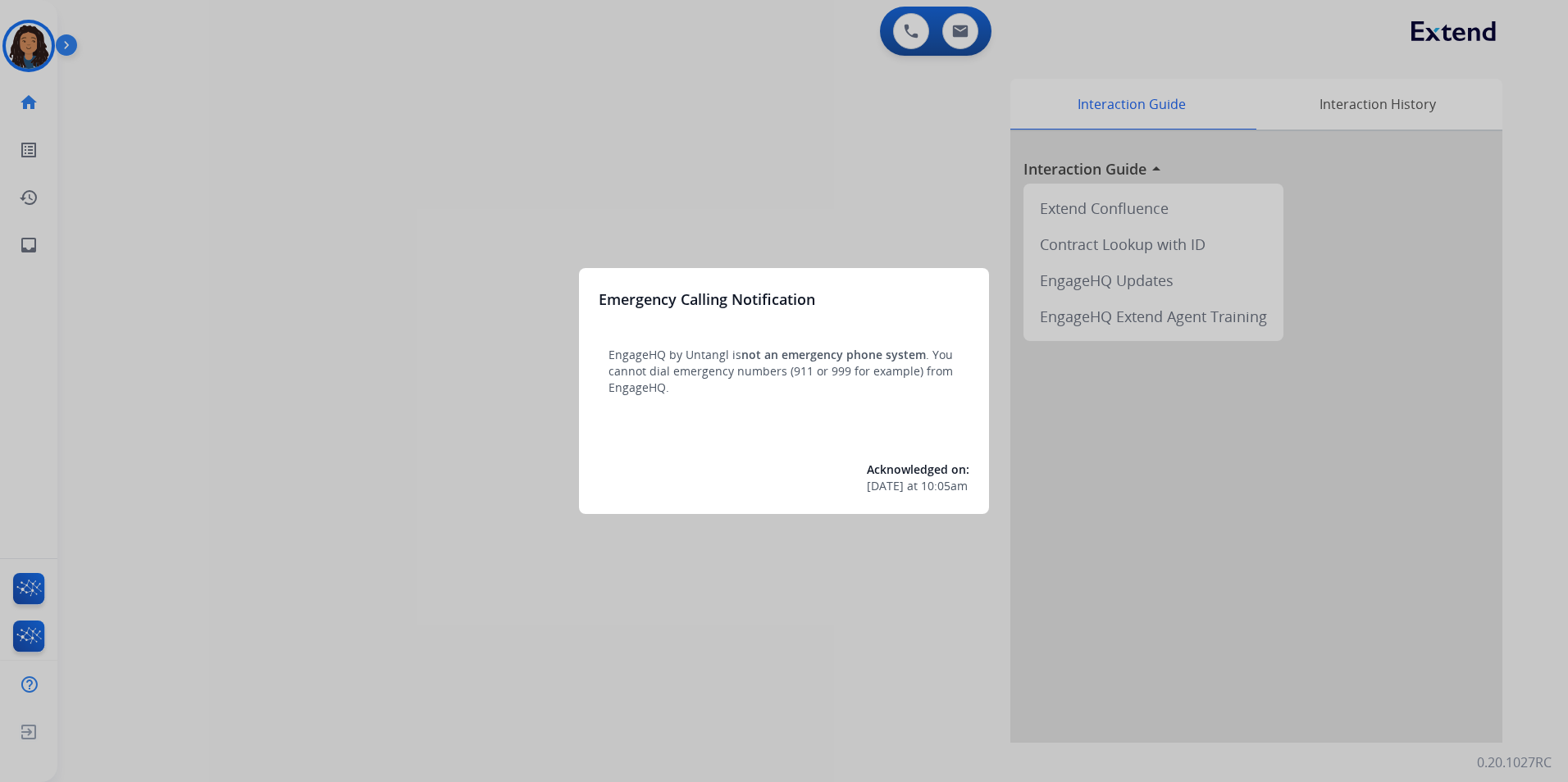
click at [331, 386] on div at bounding box center [784, 391] width 1568 height 782
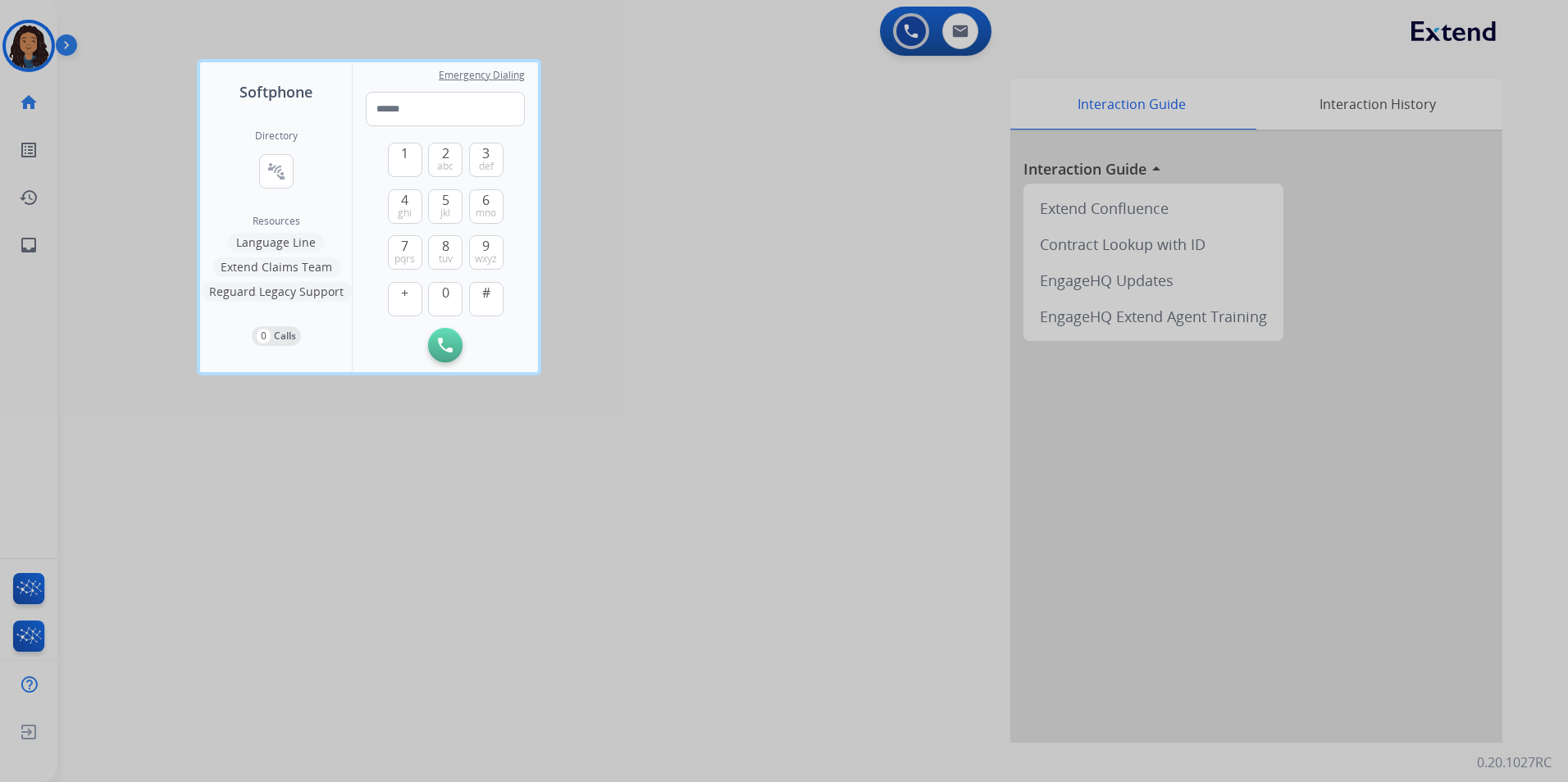
click at [589, 561] on div at bounding box center [784, 391] width 1568 height 782
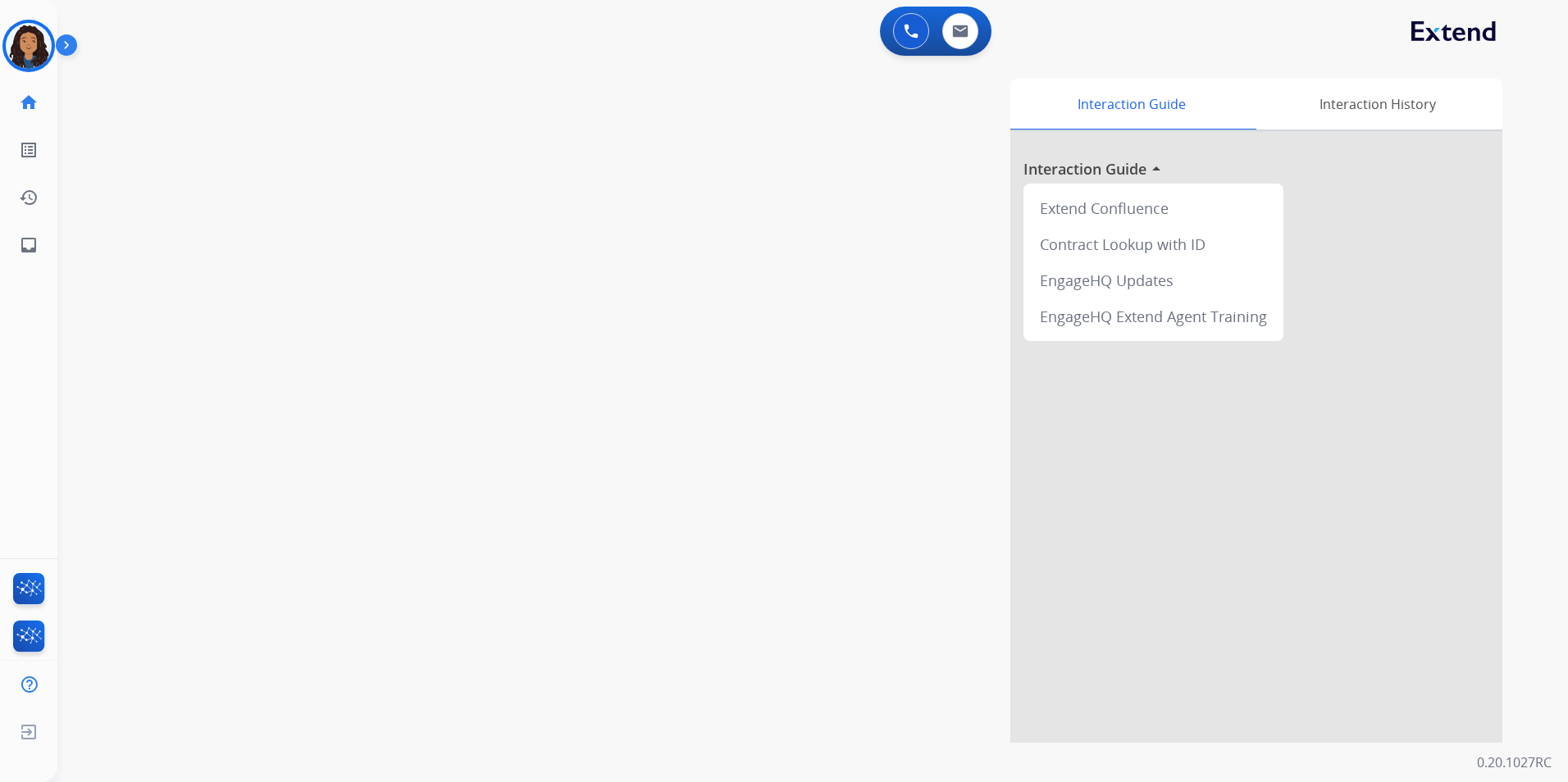
click at [69, 31] on div "0 Voice Interactions 0 Email Interactions" at bounding box center [793, 33] width 1470 height 53
click at [46, 52] on img at bounding box center [29, 46] width 46 height 46
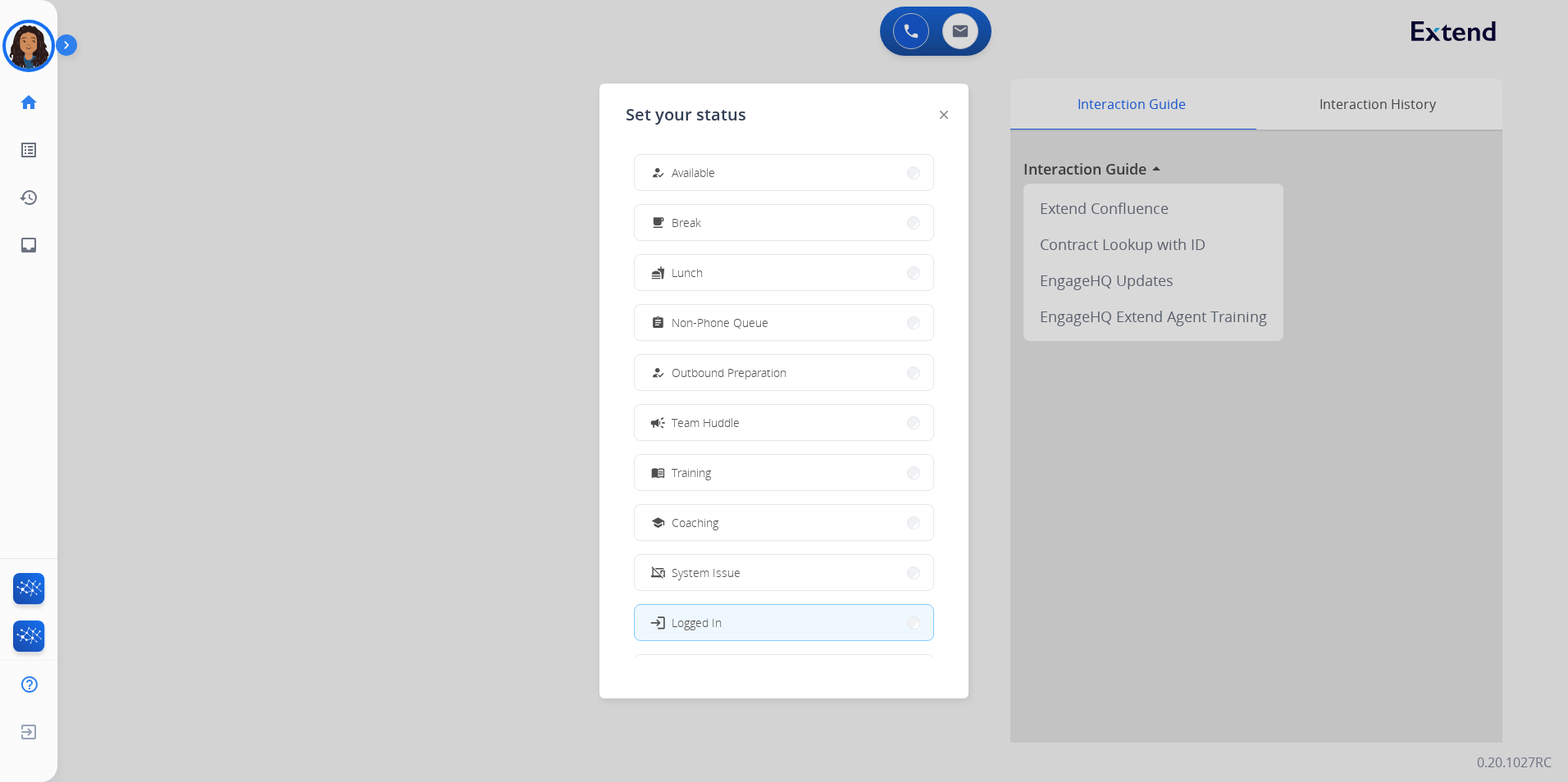
drag, startPoint x: 789, startPoint y: 178, endPoint x: 836, endPoint y: 136, distance: 63.0
click at [790, 178] on button "how_to_reg Available" at bounding box center [784, 172] width 299 height 35
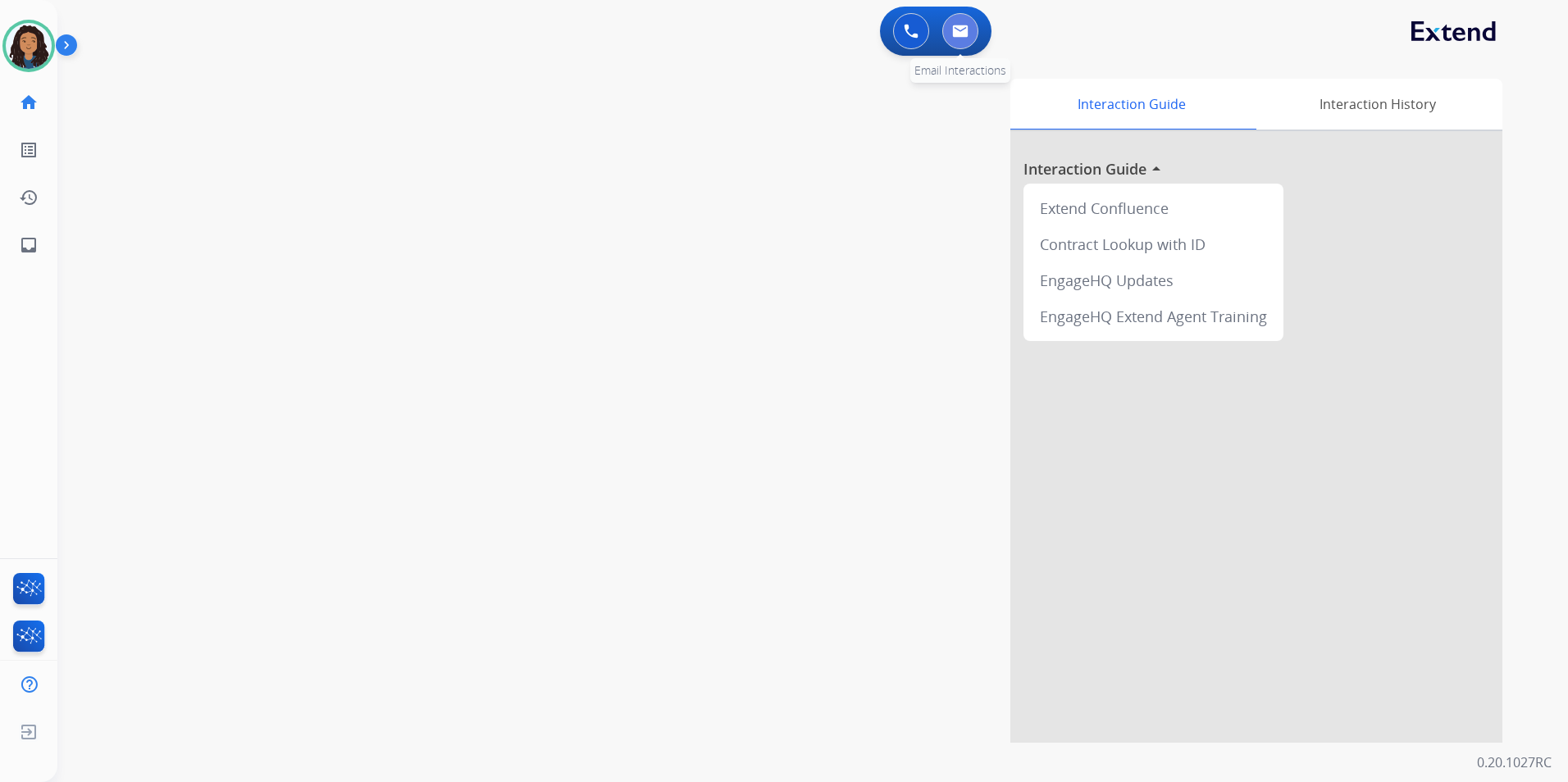
click at [964, 43] on button at bounding box center [960, 31] width 36 height 36
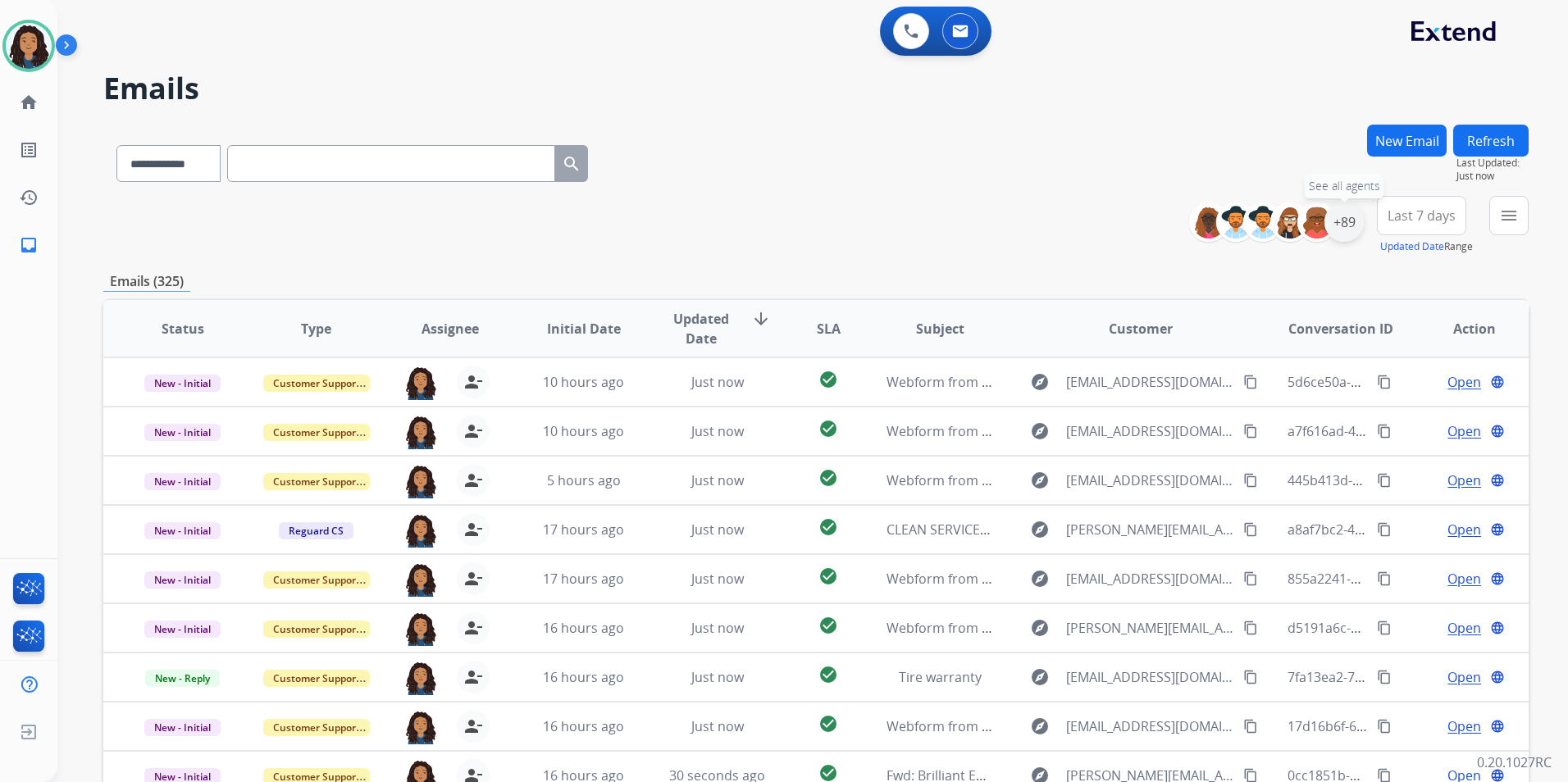
click at [1349, 224] on div "+89" at bounding box center [1344, 222] width 40 height 40
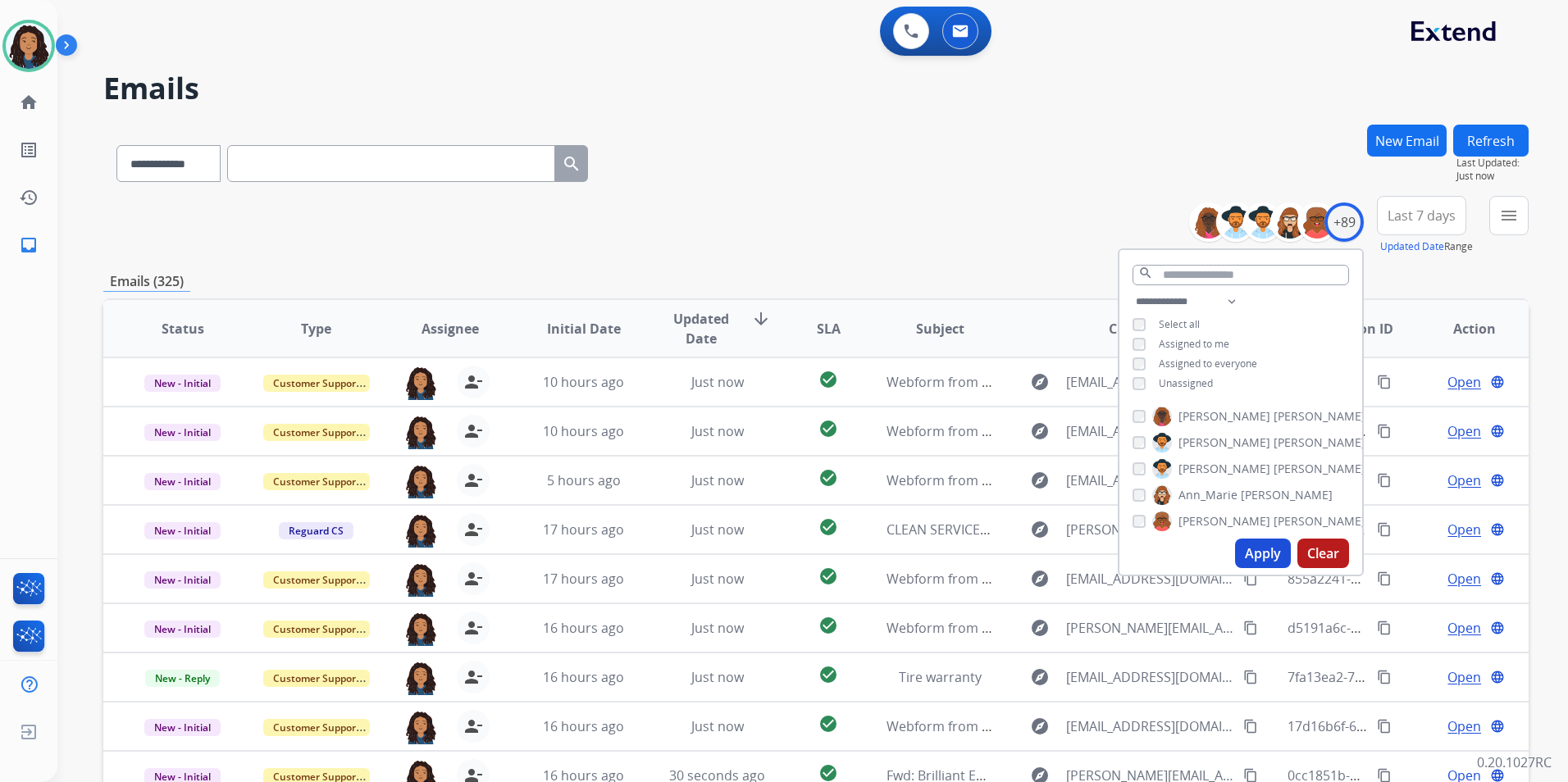
click at [1205, 378] on span "Unassigned" at bounding box center [1185, 384] width 54 height 14
click at [1257, 550] on button "Apply" at bounding box center [1262, 554] width 56 height 30
drag, startPoint x: 1509, startPoint y: 218, endPoint x: 1511, endPoint y: 266, distance: 48.0
click at [1512, 212] on mat-icon "menu" at bounding box center [1508, 216] width 20 height 20
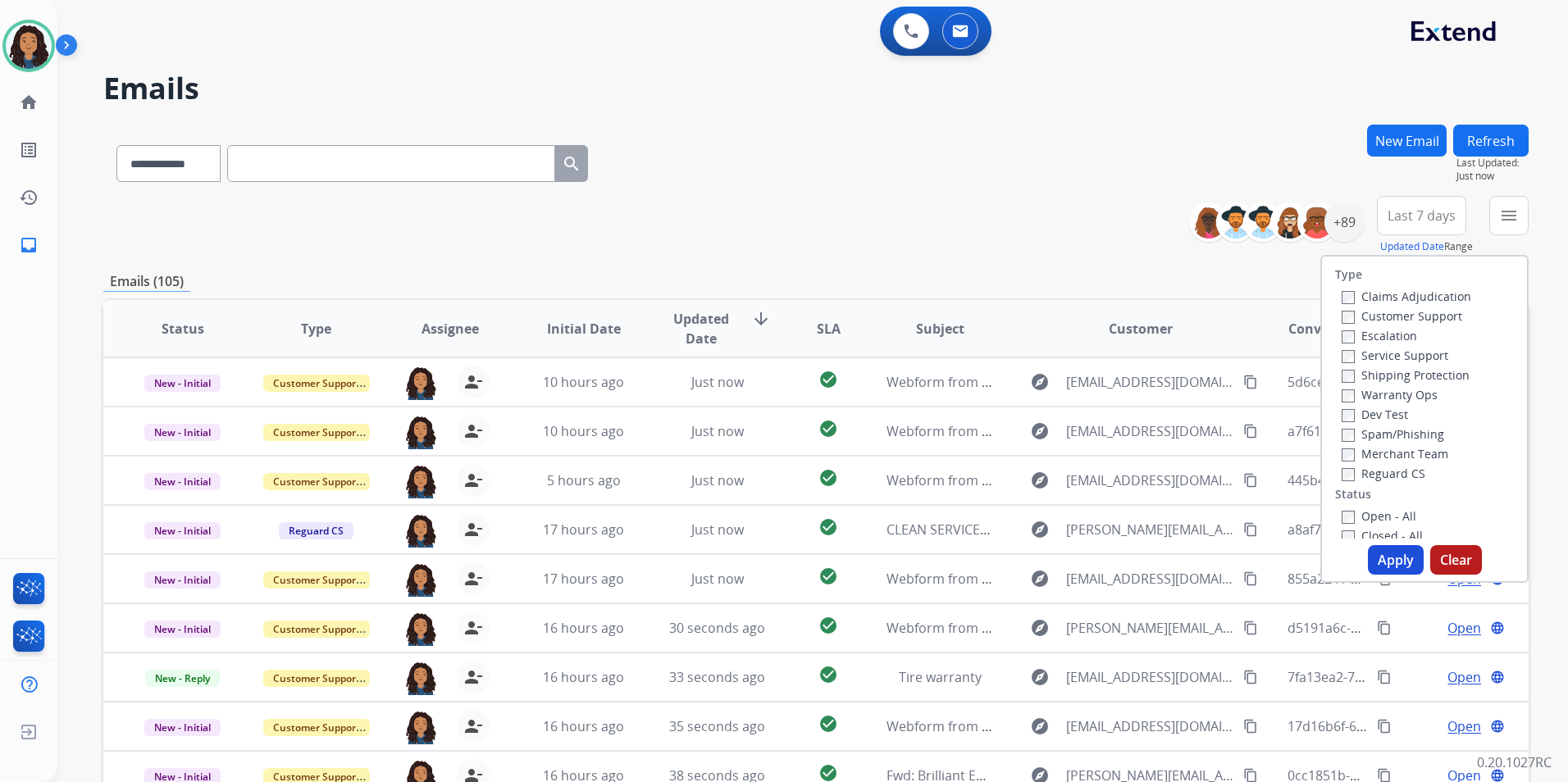
click at [1405, 320] on label "Customer Support" at bounding box center [1401, 316] width 121 height 16
click at [1442, 370] on label "Shipping Protection" at bounding box center [1405, 376] width 128 height 16
click at [1392, 461] on div "Merchant Team" at bounding box center [1406, 453] width 130 height 20
click at [1393, 477] on label "Reguard CS" at bounding box center [1383, 473] width 84 height 16
click at [1388, 517] on label "Open - All" at bounding box center [1378, 516] width 75 height 16
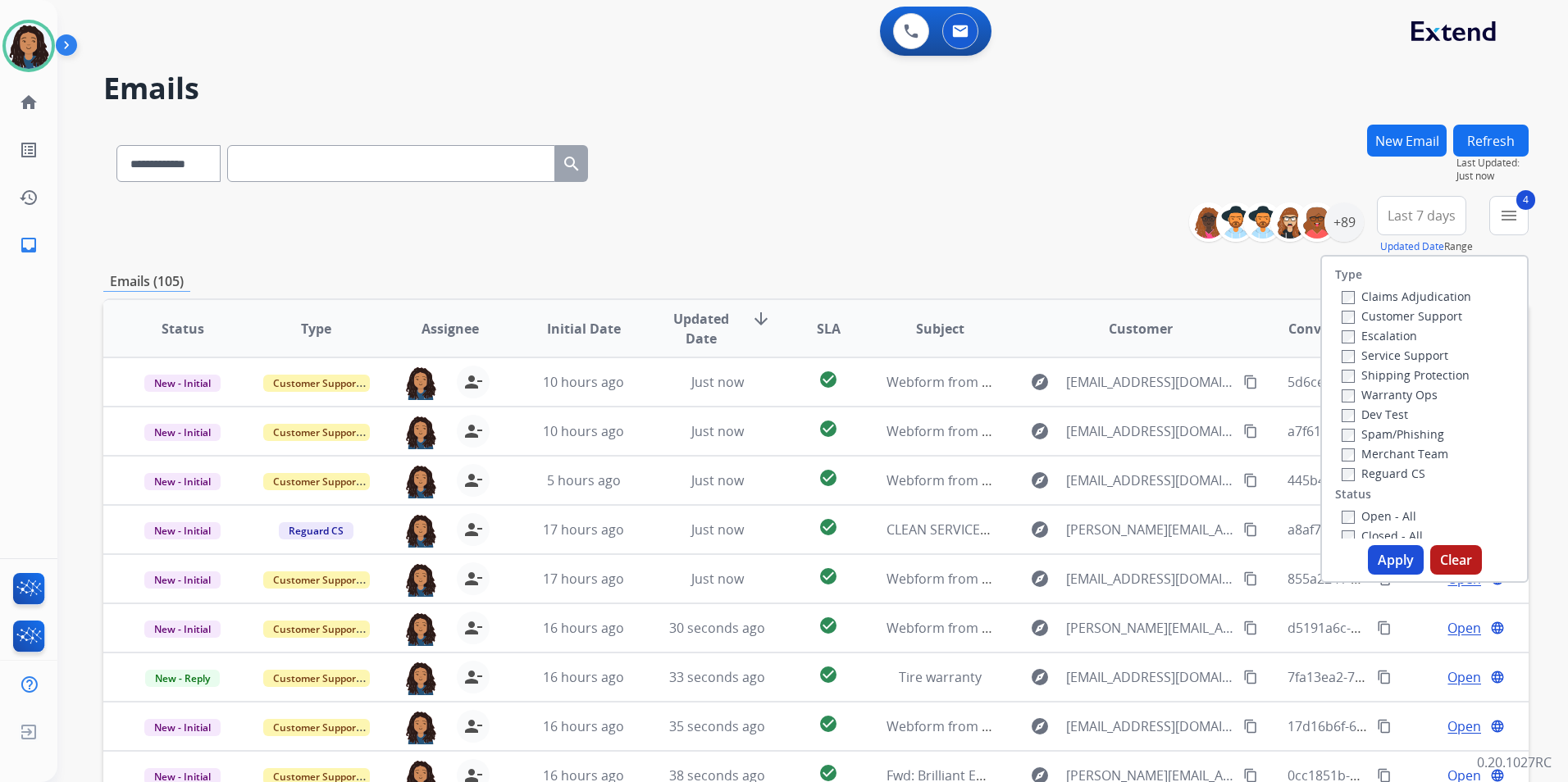
click at [1399, 554] on button "Apply" at bounding box center [1396, 560] width 56 height 30
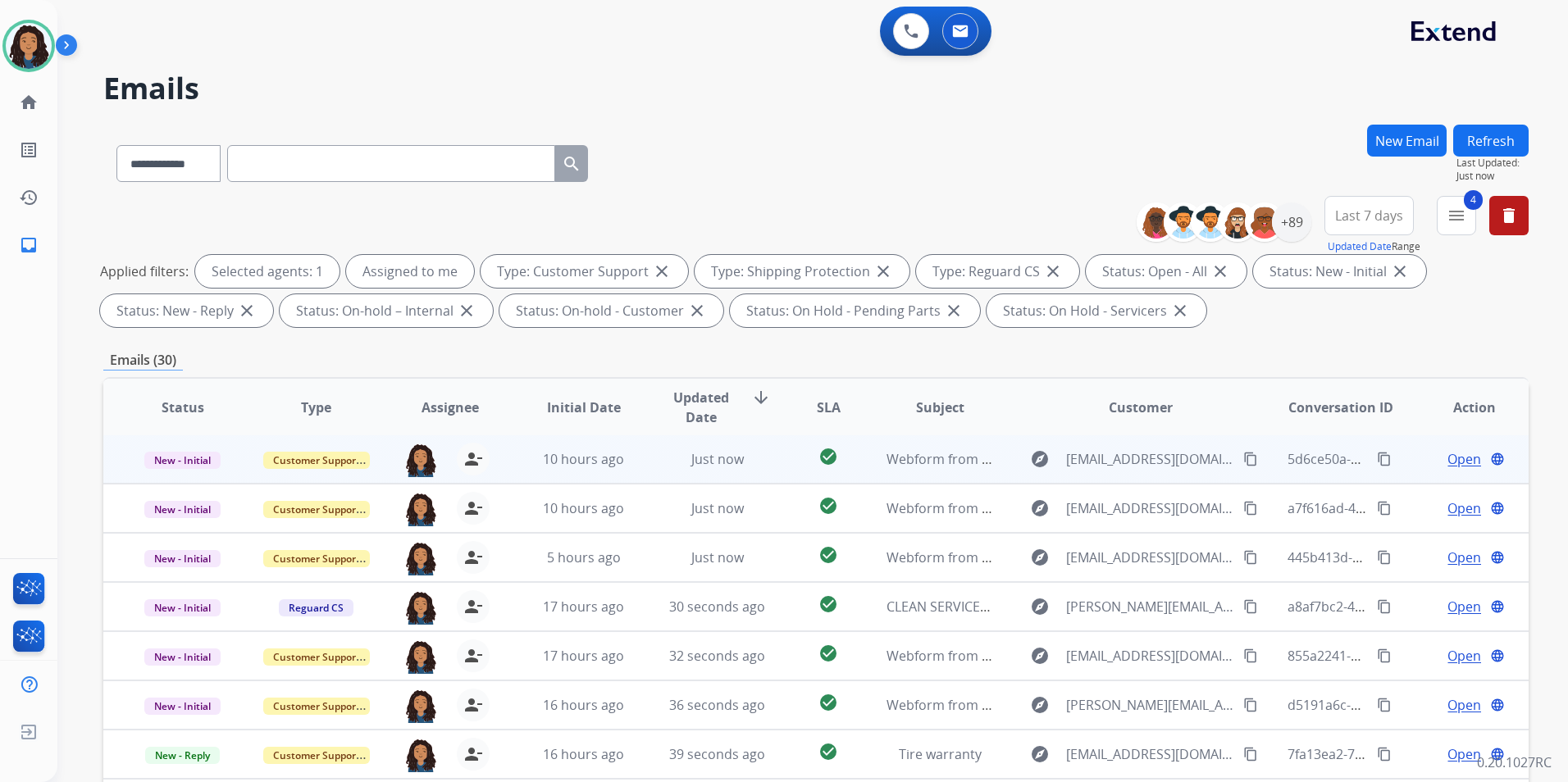
scroll to position [229, 0]
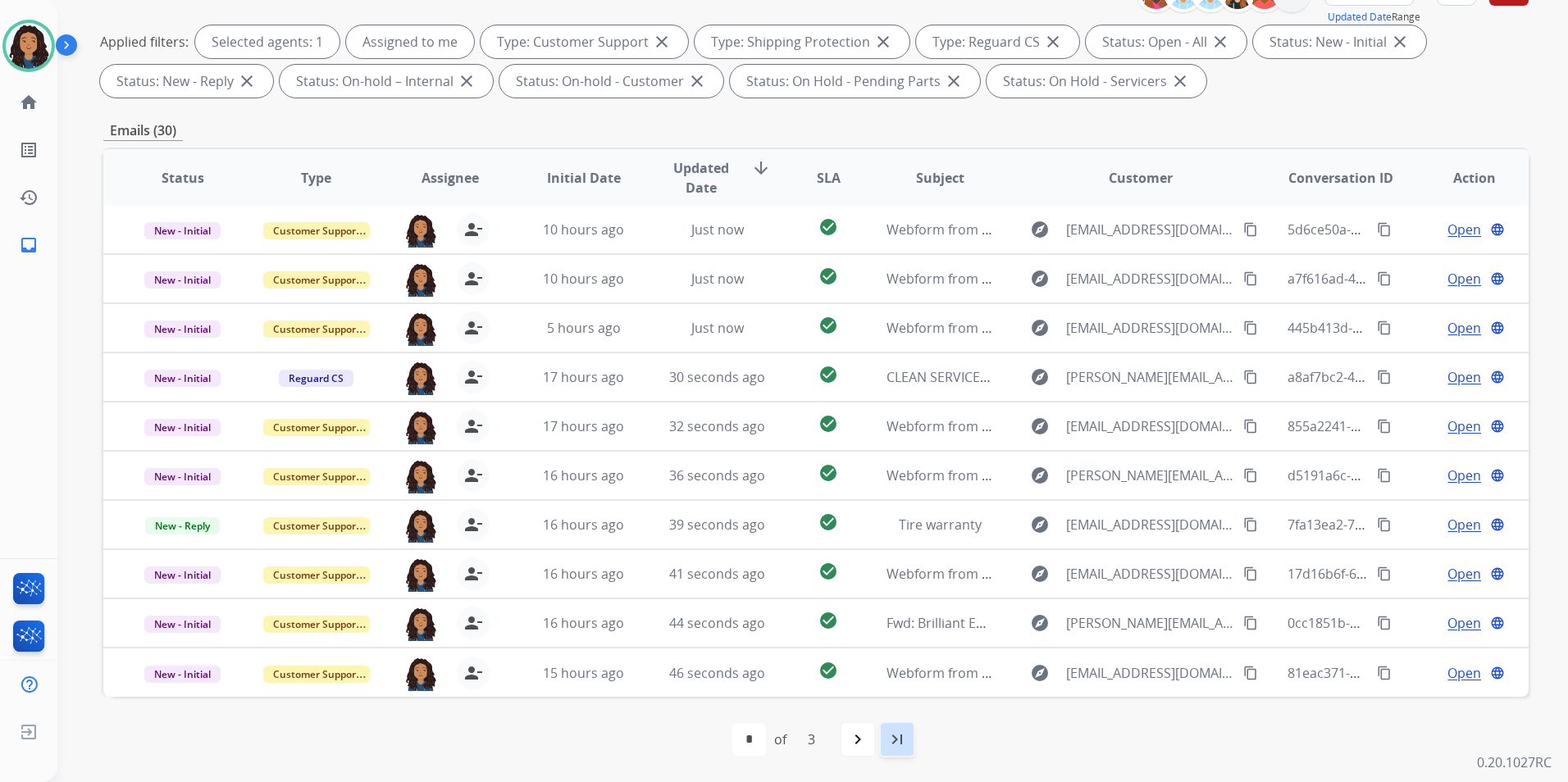
click at [907, 754] on div "last_page" at bounding box center [897, 739] width 36 height 36
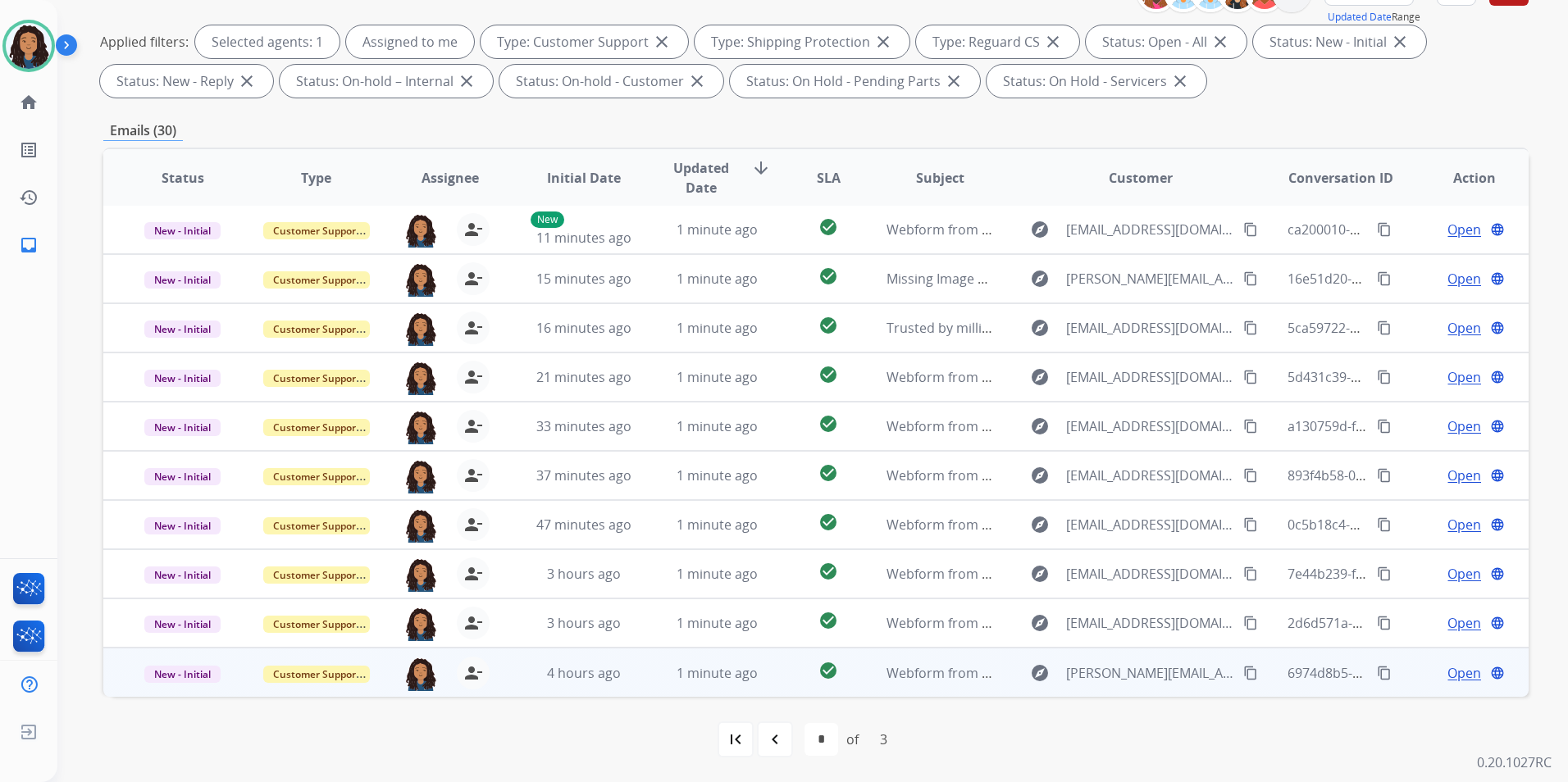
click at [1453, 674] on span "Open" at bounding box center [1464, 673] width 34 height 20
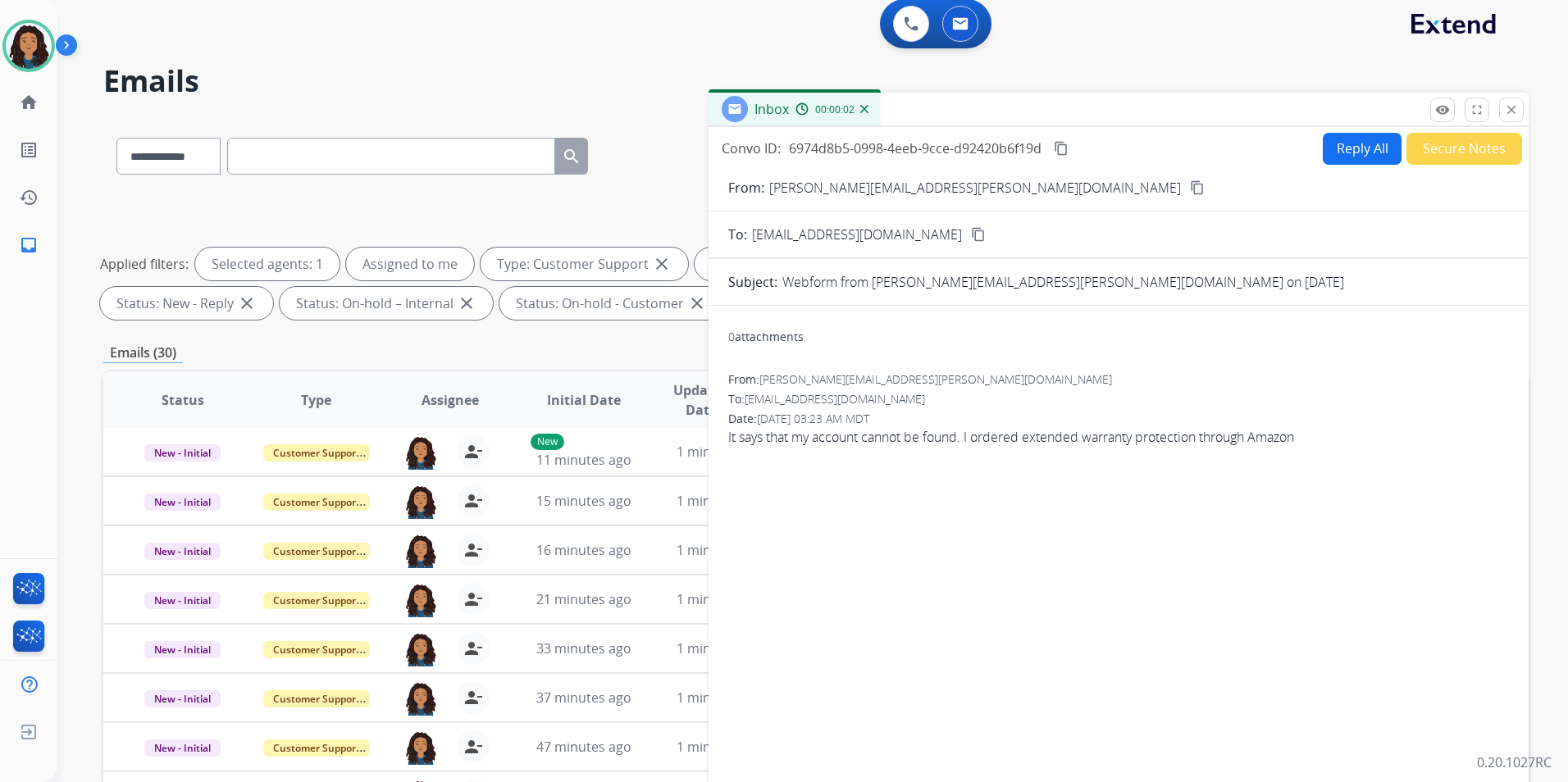
scroll to position [0, 0]
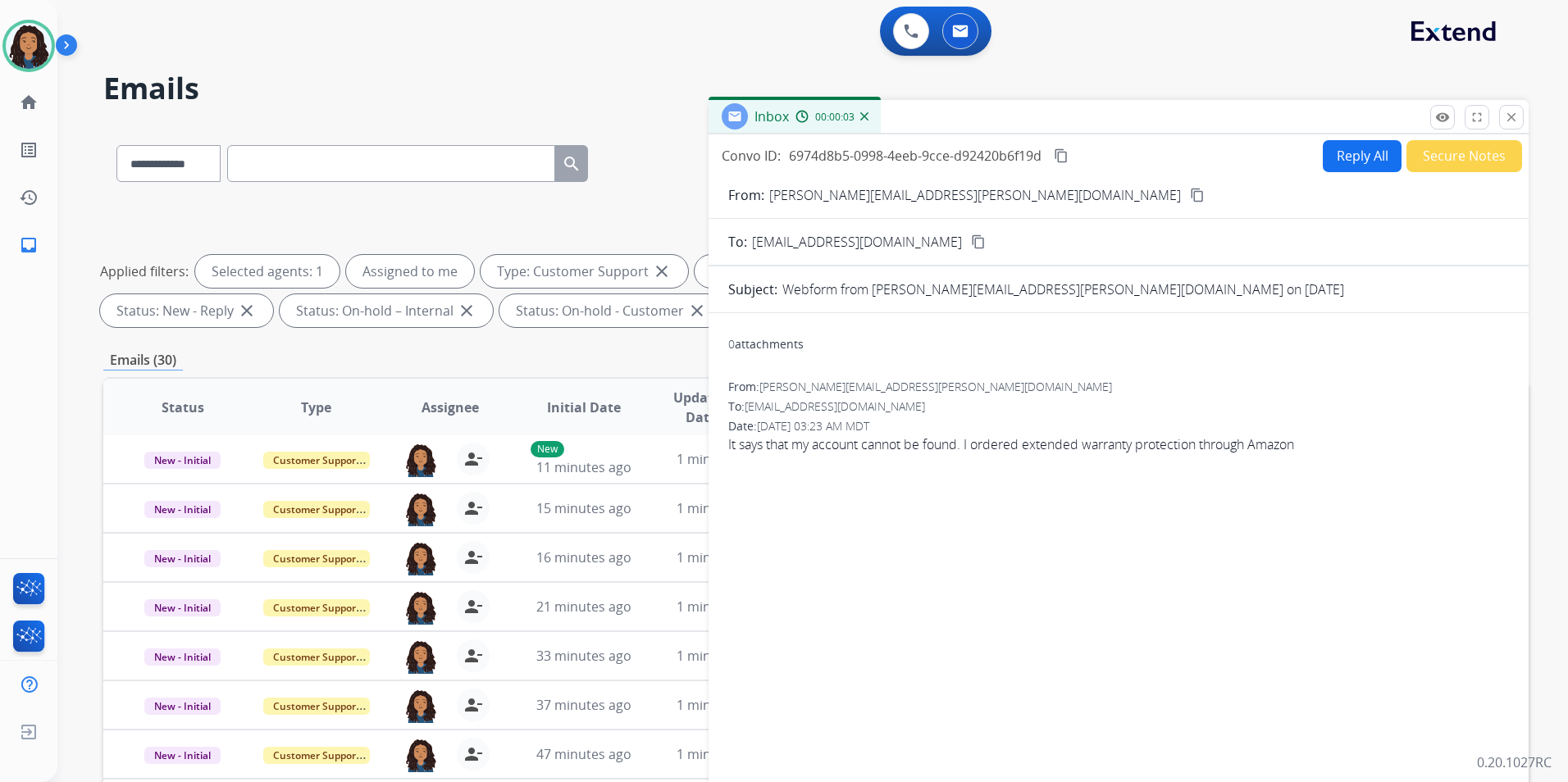
click at [1189, 192] on mat-icon "content_copy" at bounding box center [1196, 194] width 15 height 15
click at [1366, 161] on button "Reply All" at bounding box center [1362, 156] width 79 height 32
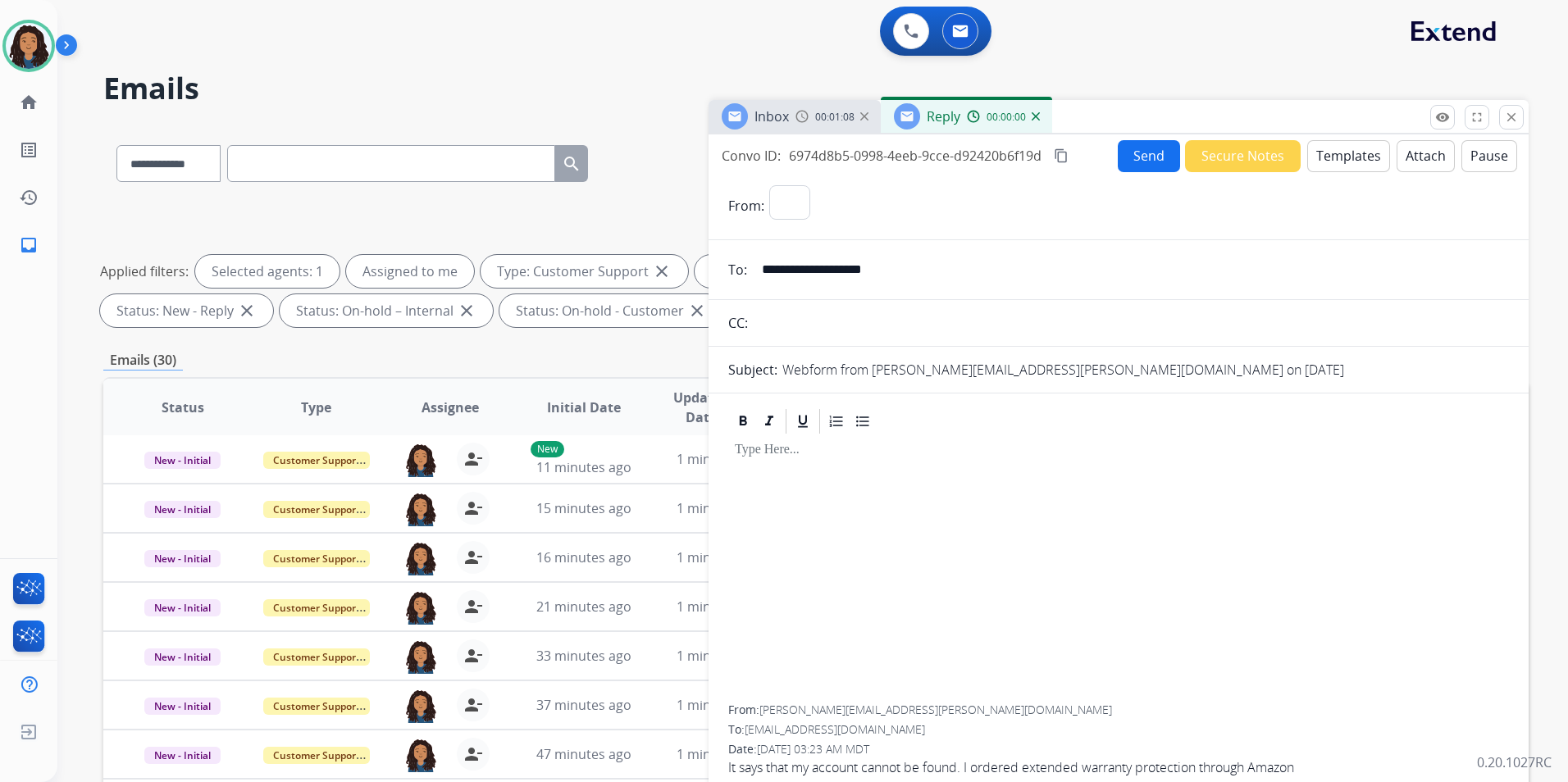
click at [1366, 161] on button "Templates" at bounding box center [1348, 156] width 83 height 32
select select "**********"
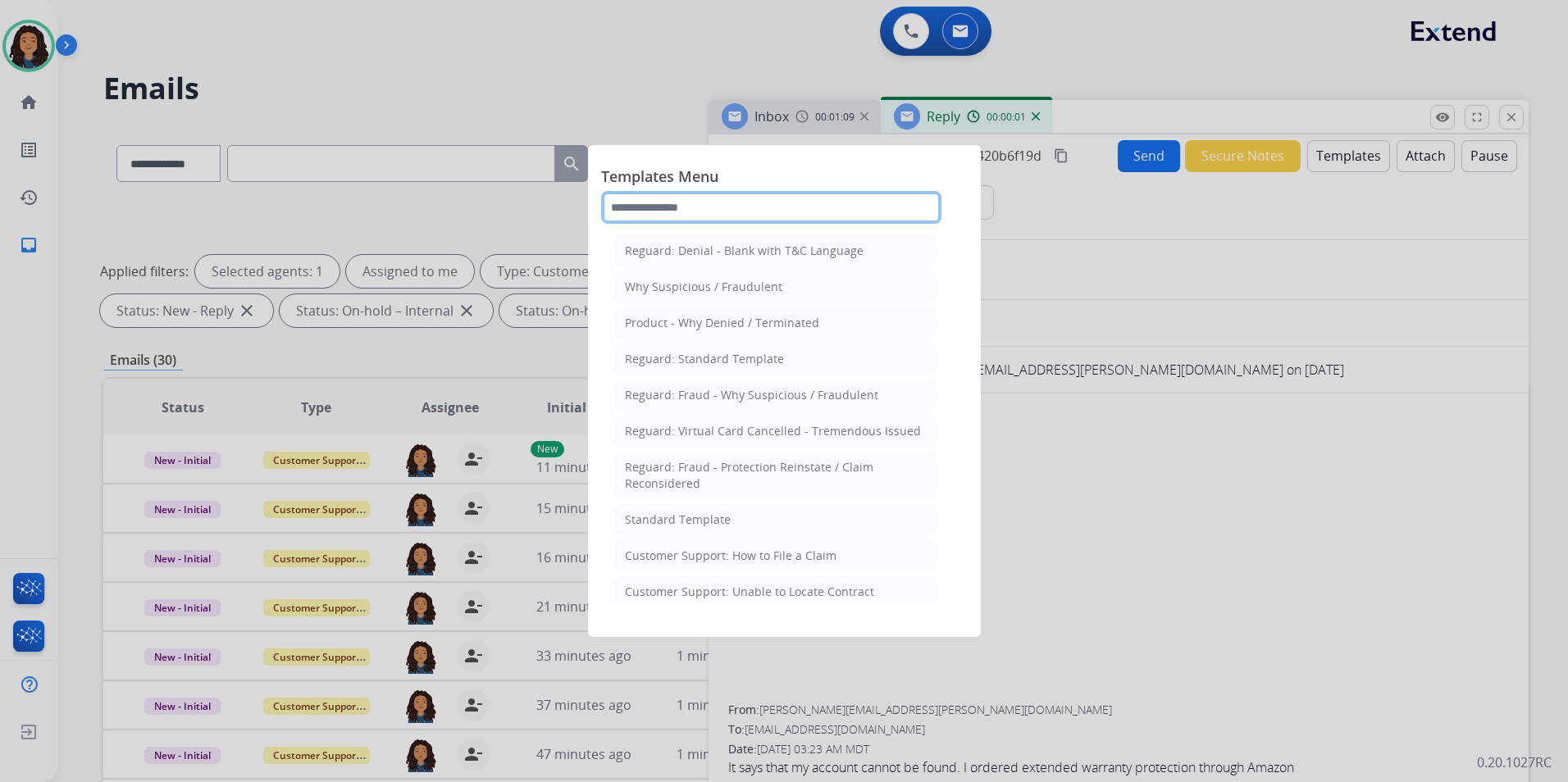
click at [833, 213] on input "text" at bounding box center [771, 207] width 341 height 33
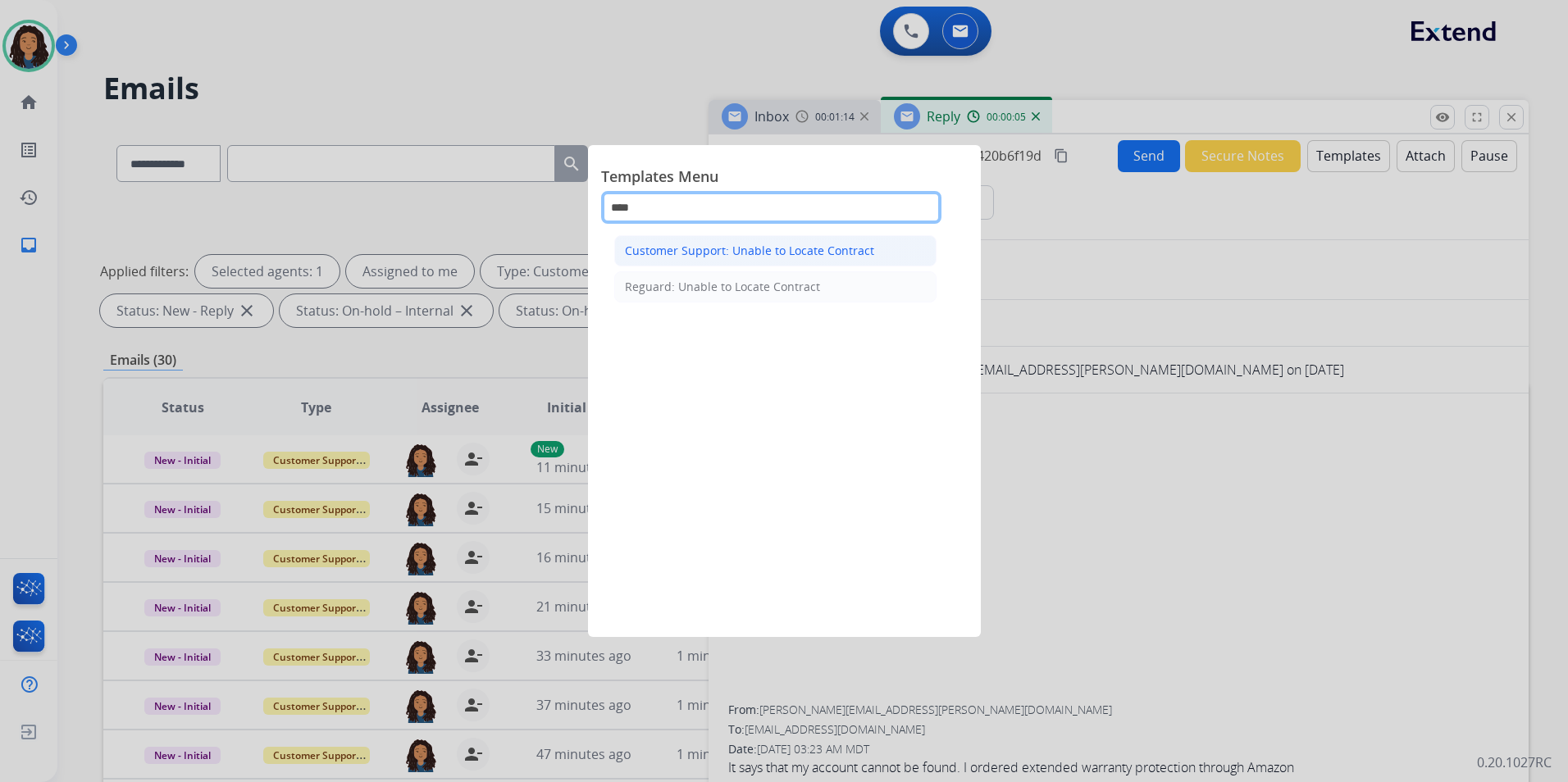
type input "****"
click at [840, 258] on div "Customer Support: Unable to Locate Contract" at bounding box center [749, 251] width 249 height 16
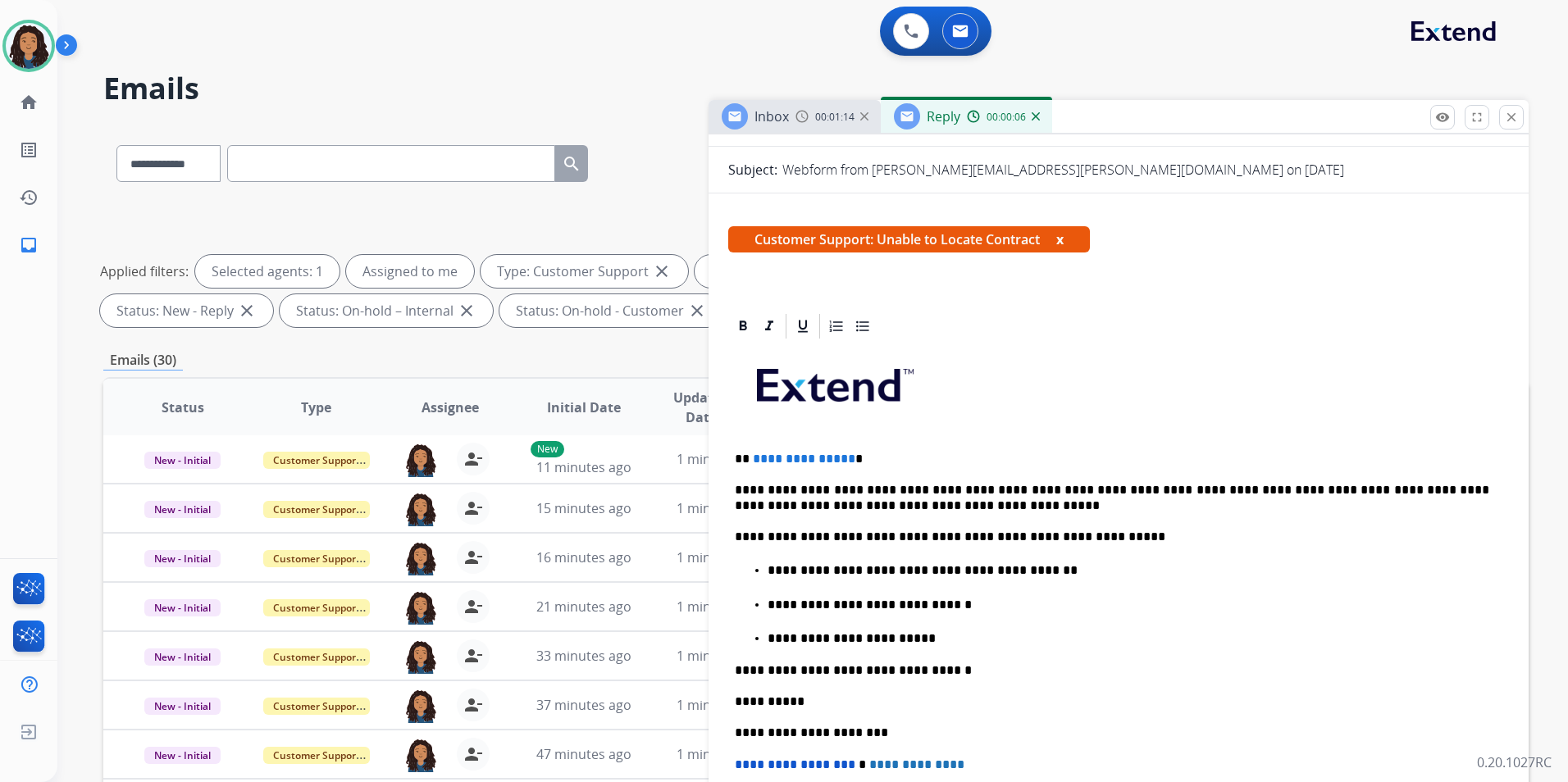
scroll to position [246, 0]
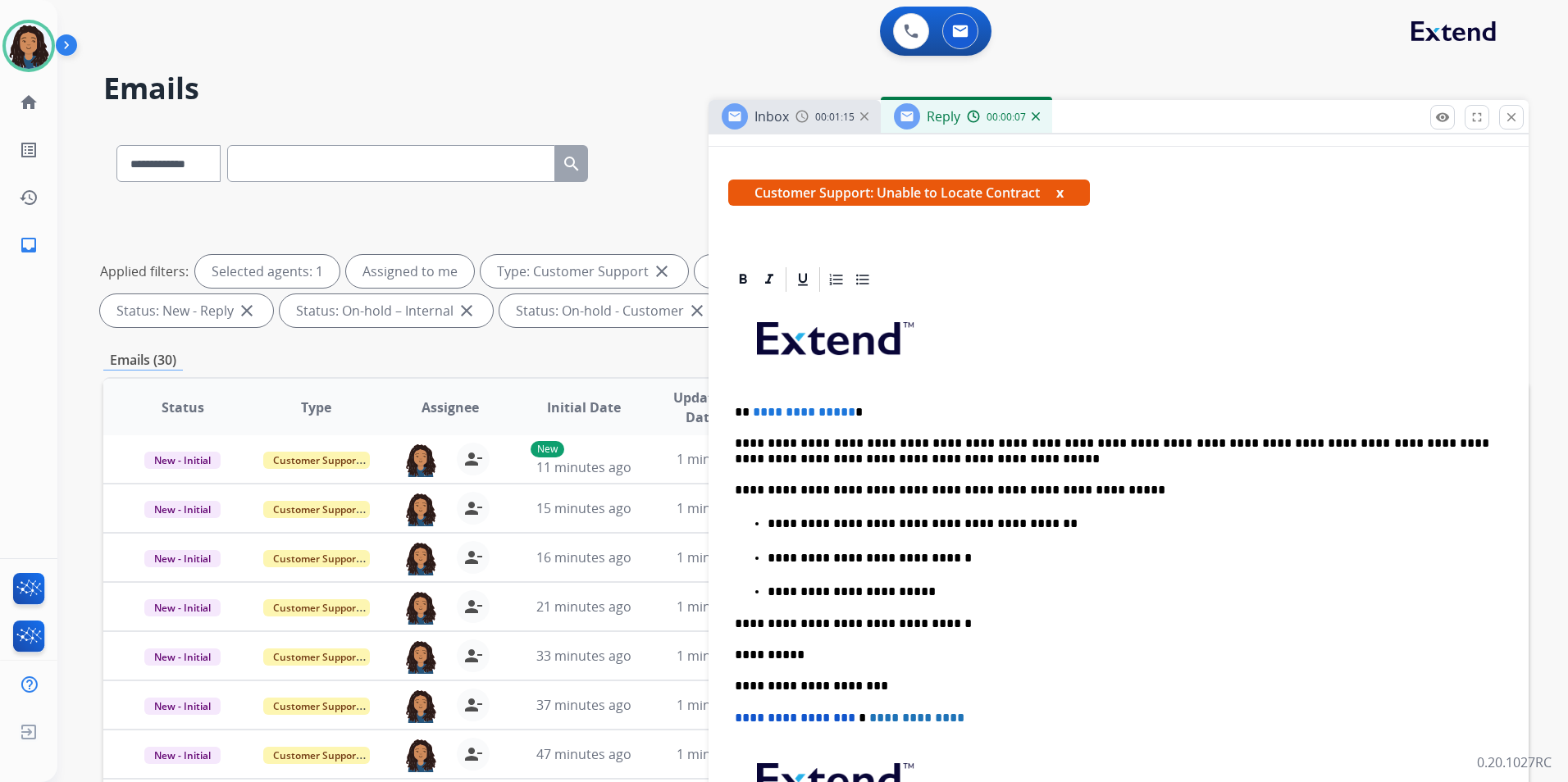
click at [850, 410] on p "**********" at bounding box center [1111, 412] width 754 height 15
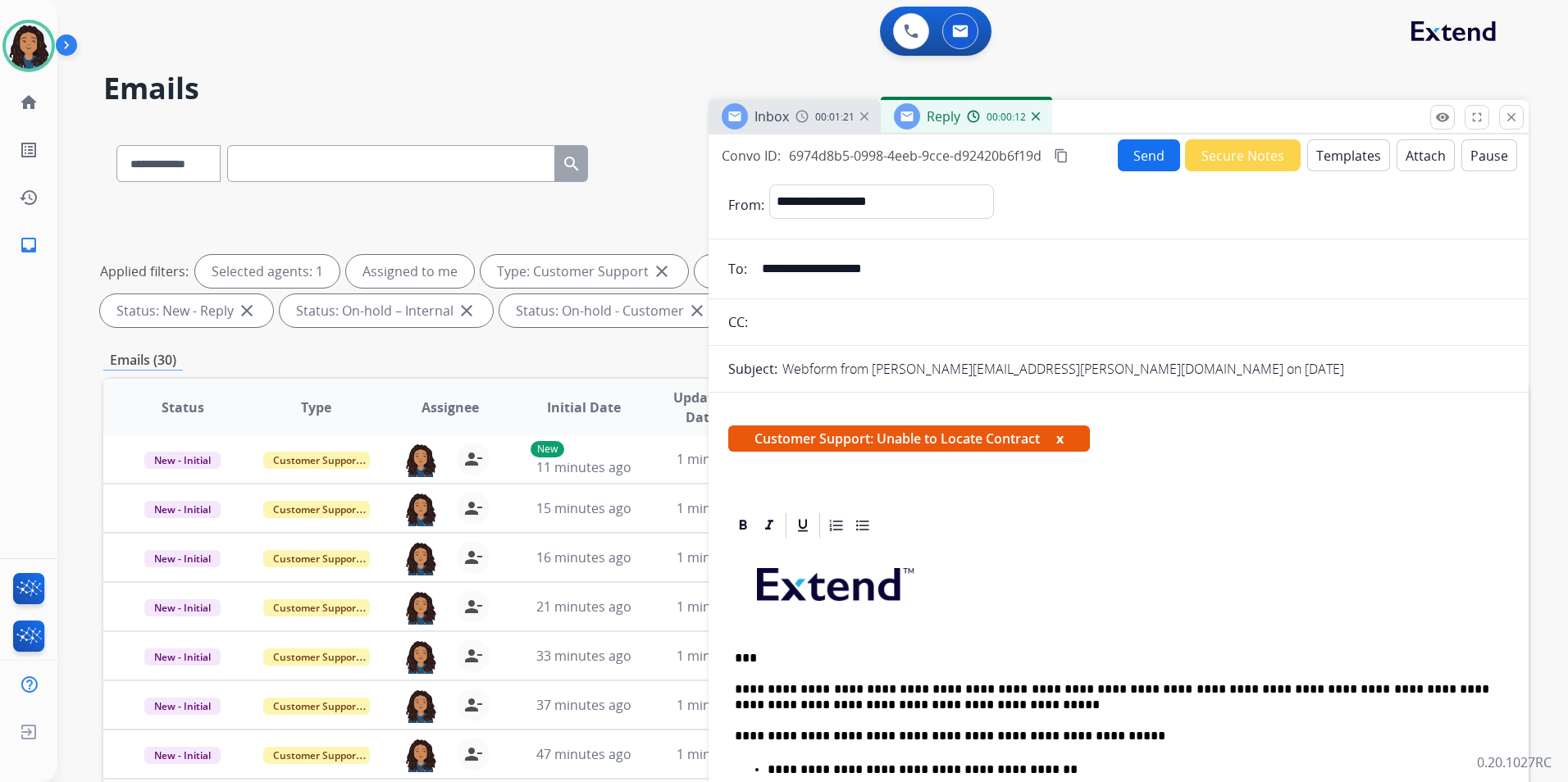
click at [1133, 155] on button "Send" at bounding box center [1149, 155] width 63 height 32
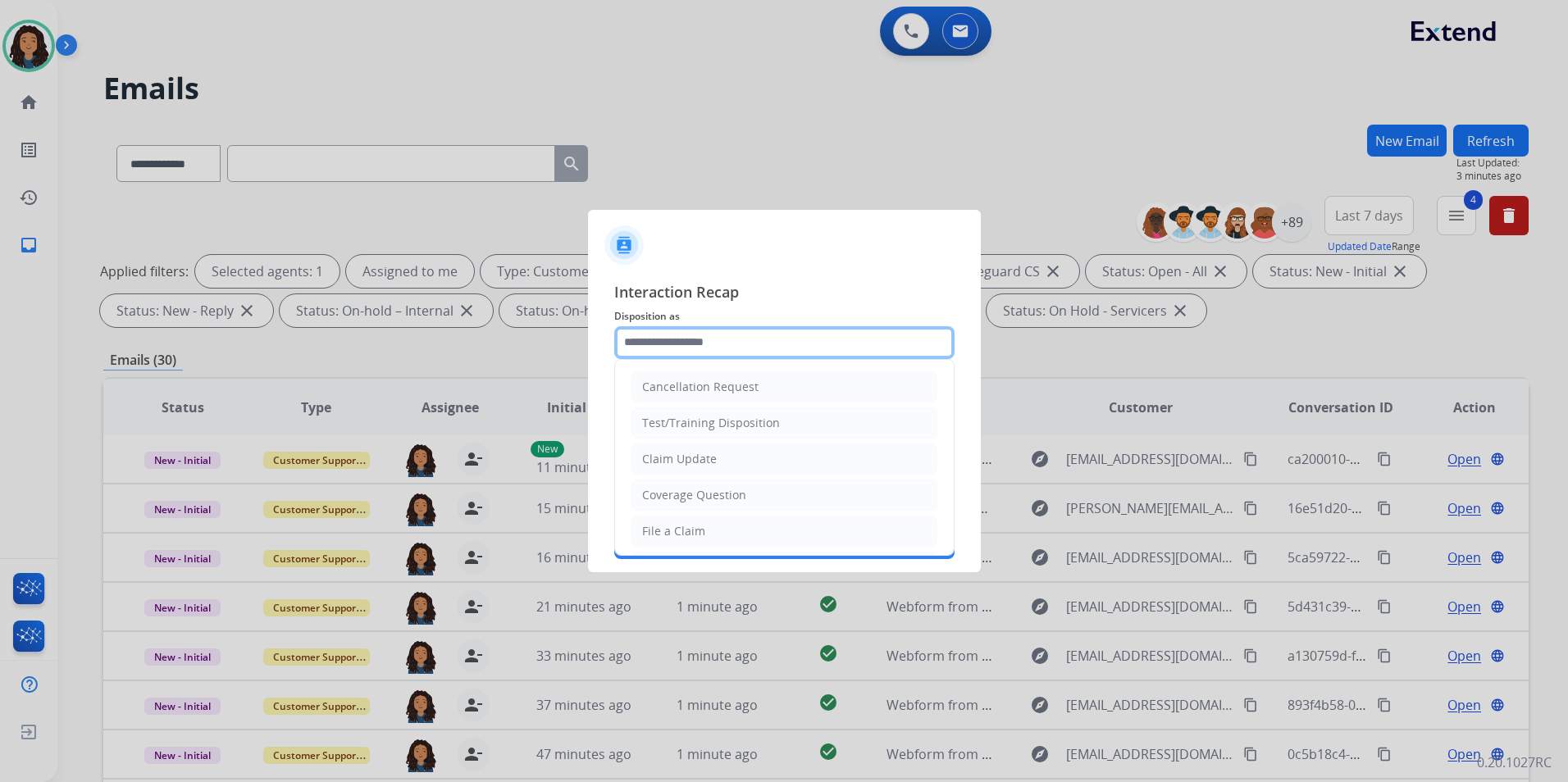
click at [742, 353] on input "text" at bounding box center [784, 343] width 341 height 33
type input "**********"
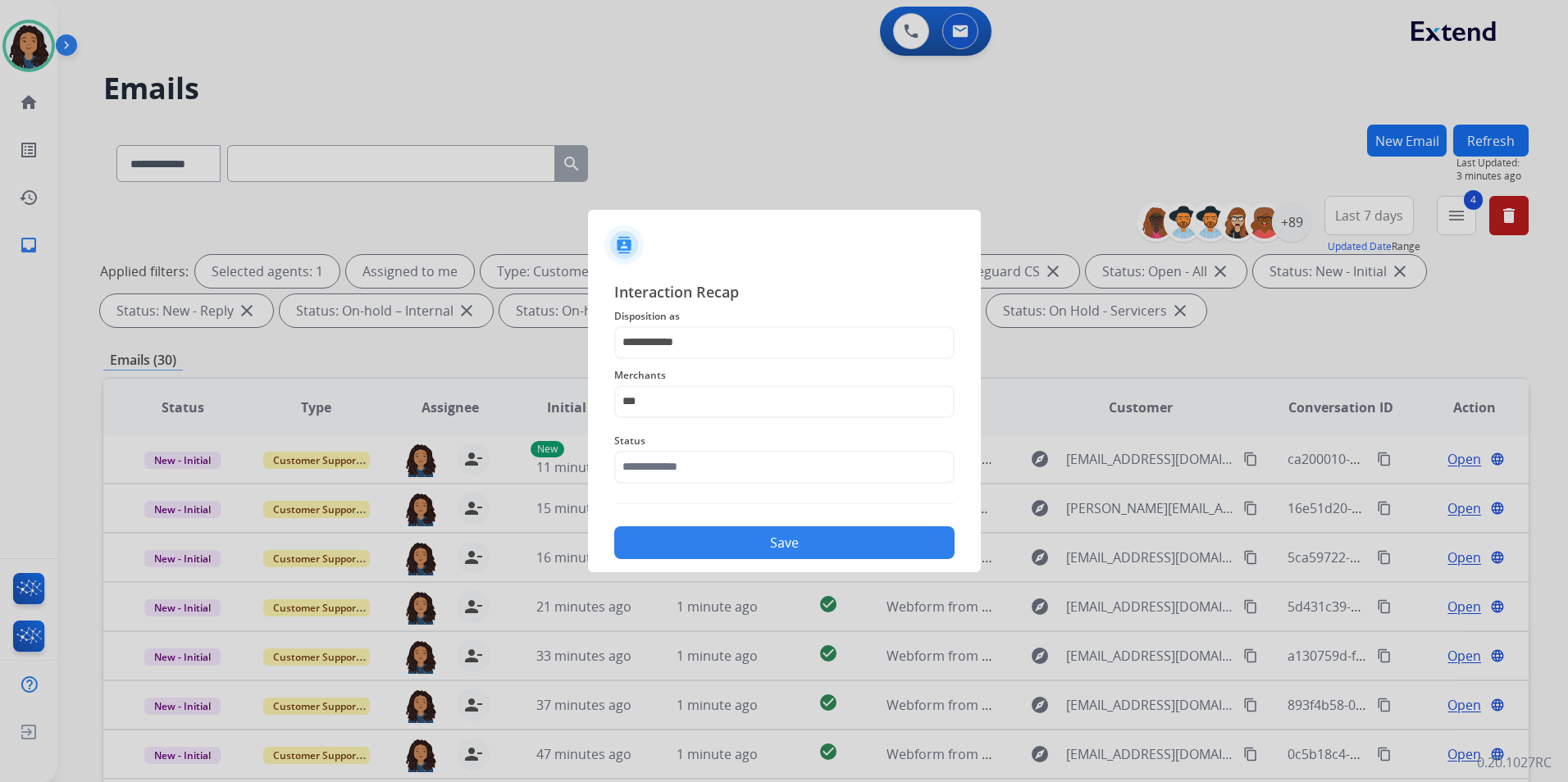
click at [701, 374] on span "Merchants" at bounding box center [784, 376] width 341 height 20
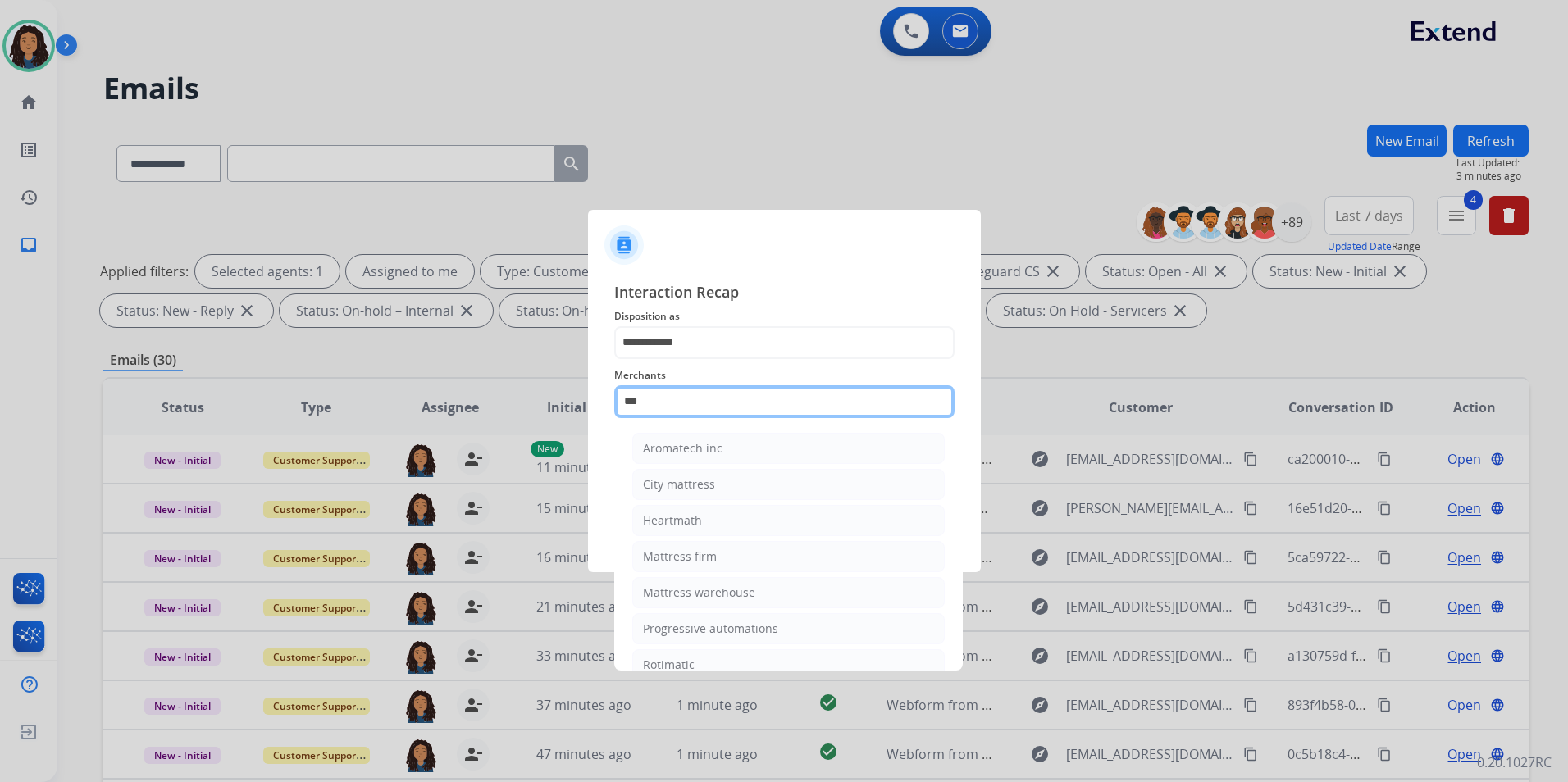
drag, startPoint x: 709, startPoint y: 417, endPoint x: 524, endPoint y: 414, distance: 185.0
click at [0, 414] on app-contact-recap-modal "**********" at bounding box center [0, 391] width 0 height 782
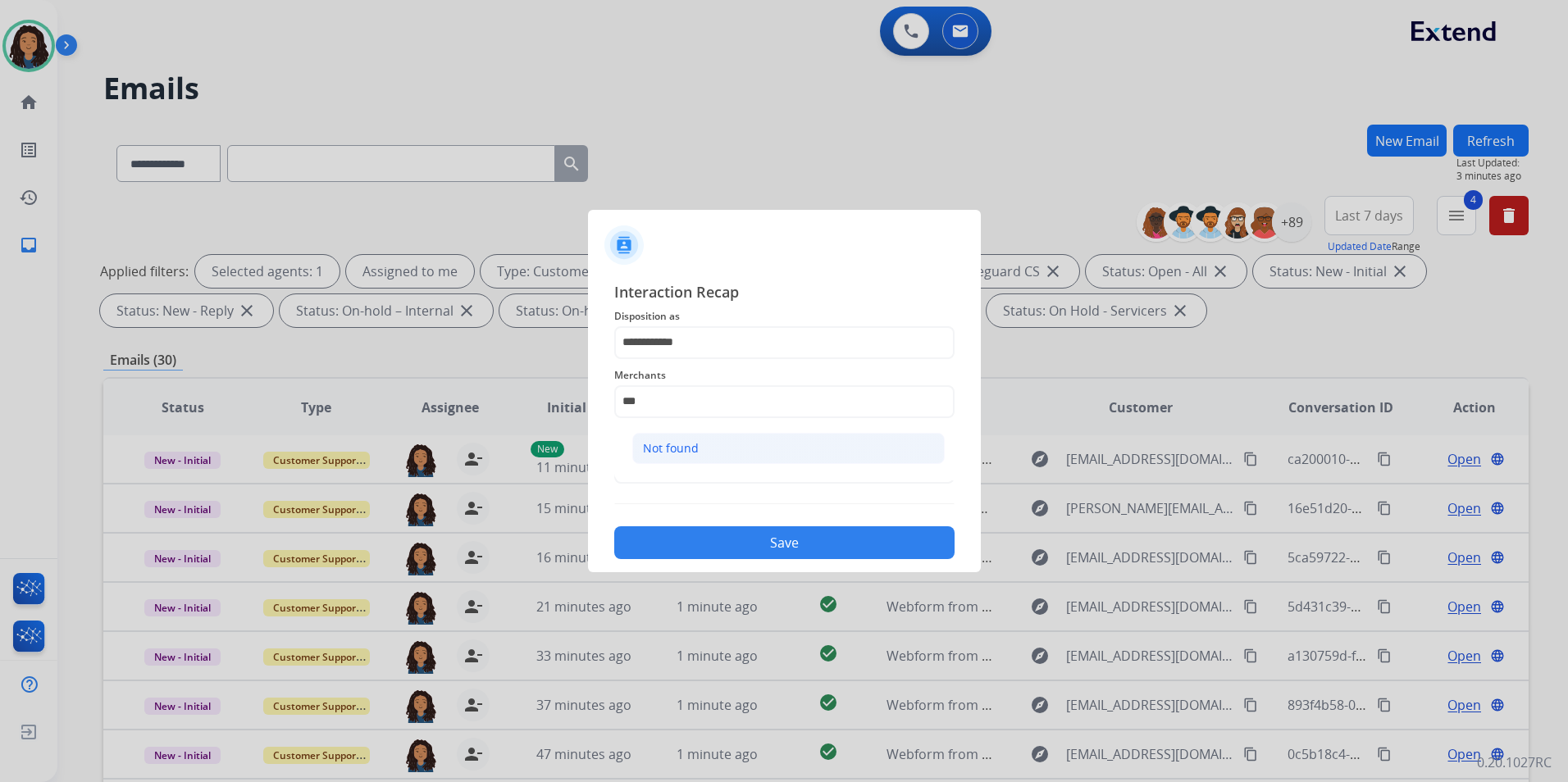
click at [664, 442] on div "Not found" at bounding box center [670, 448] width 56 height 16
type input "*********"
click at [706, 472] on input "text" at bounding box center [784, 467] width 341 height 33
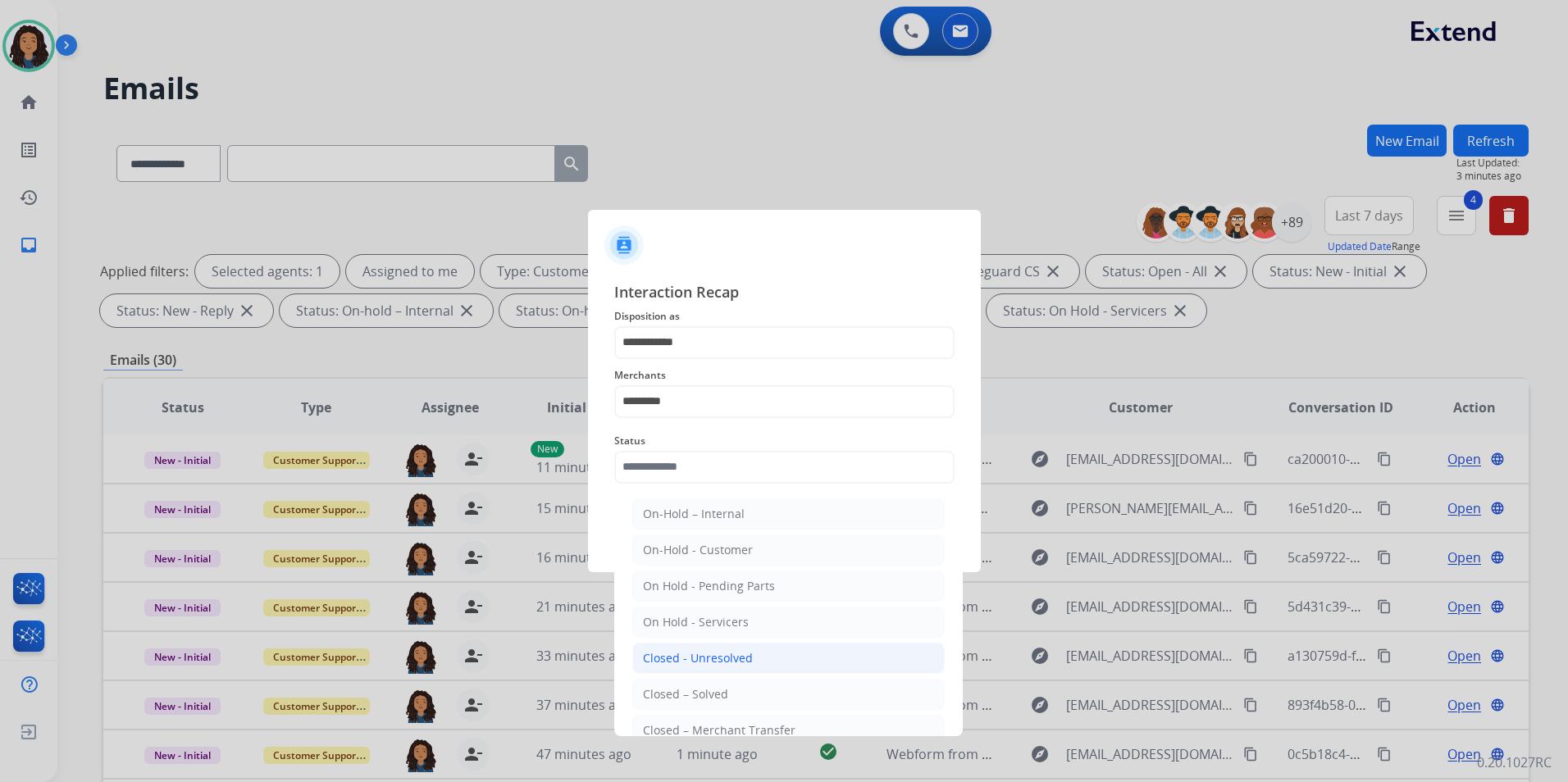
click at [778, 672] on li "Closed - Unresolved" at bounding box center [789, 657] width 313 height 31
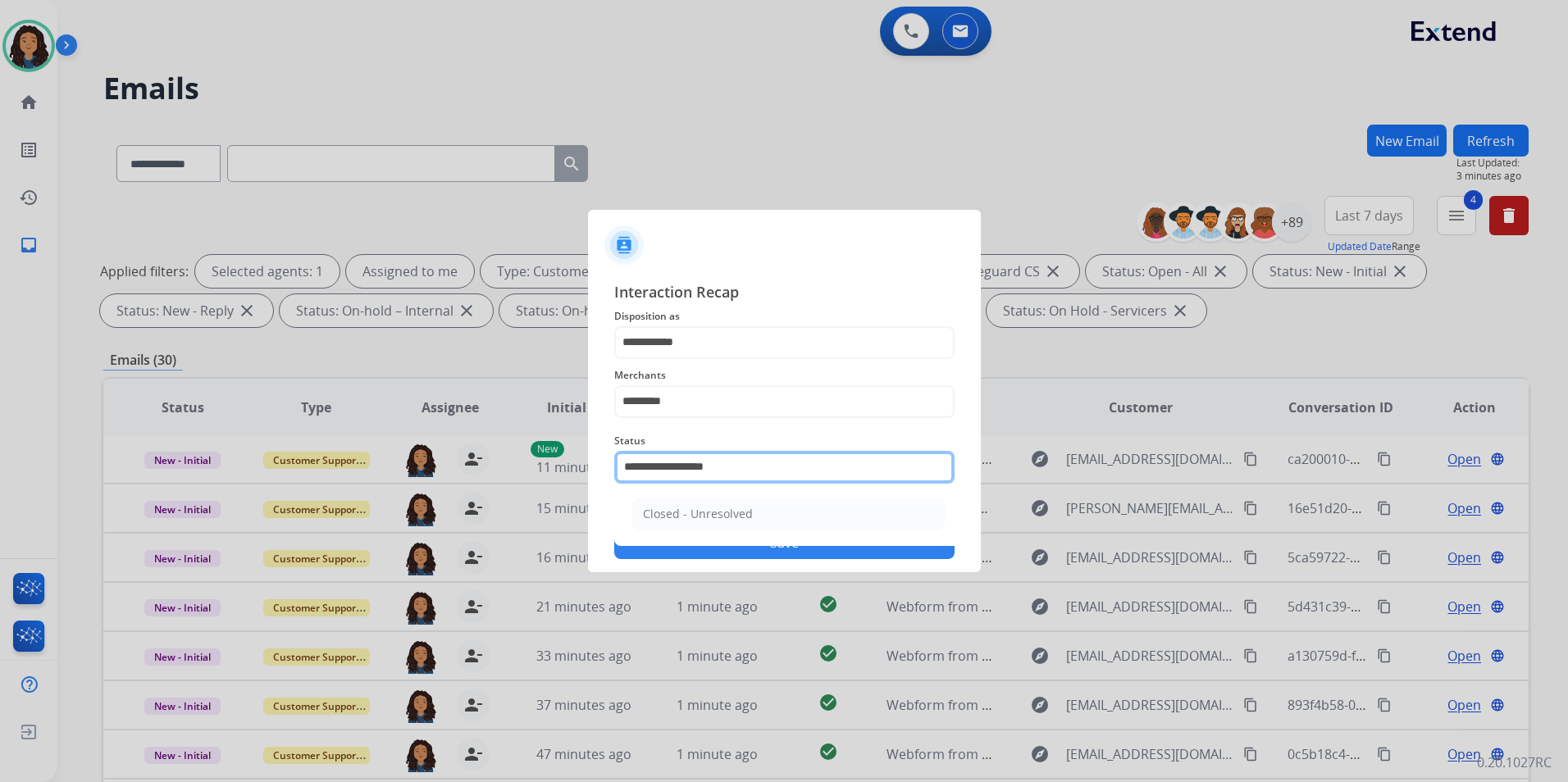
drag, startPoint x: 738, startPoint y: 464, endPoint x: 446, endPoint y: 488, distance: 293.0
click at [0, 488] on app-contact-recap-modal "**********" at bounding box center [0, 391] width 0 height 782
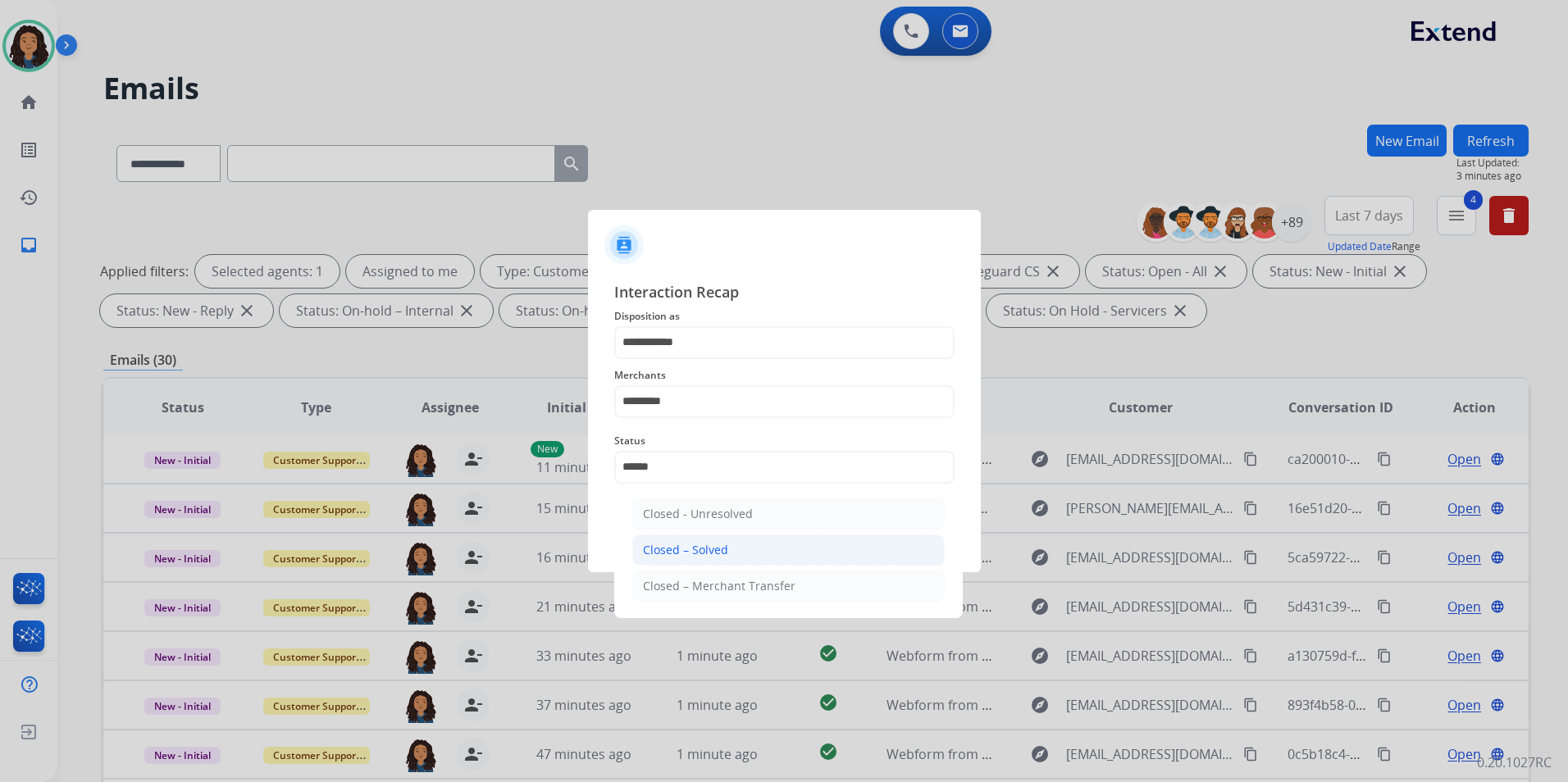
click at [743, 554] on li "Closed – Solved" at bounding box center [789, 550] width 313 height 31
type input "**********"
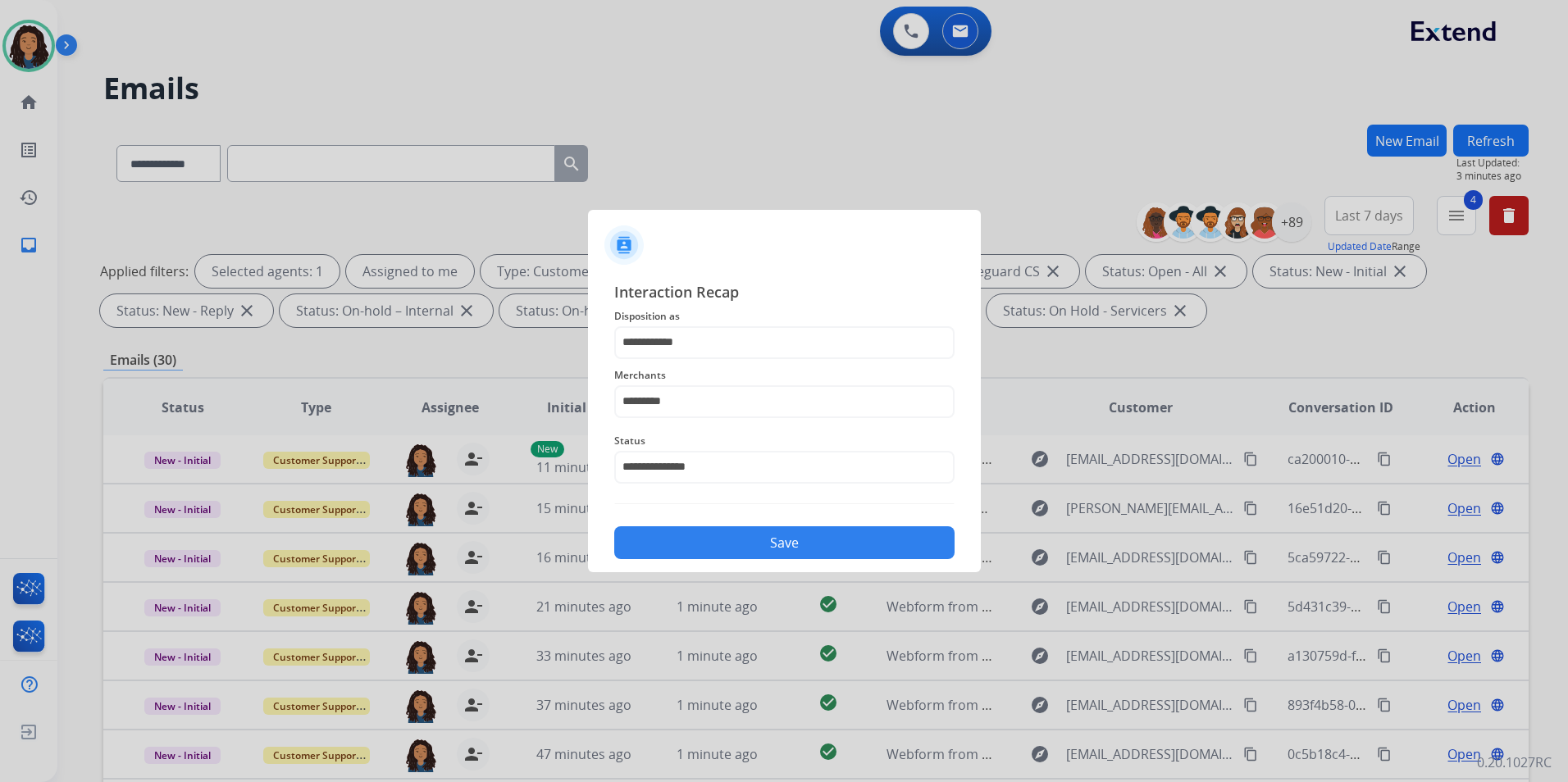
click at [720, 544] on button "Save" at bounding box center [784, 542] width 341 height 33
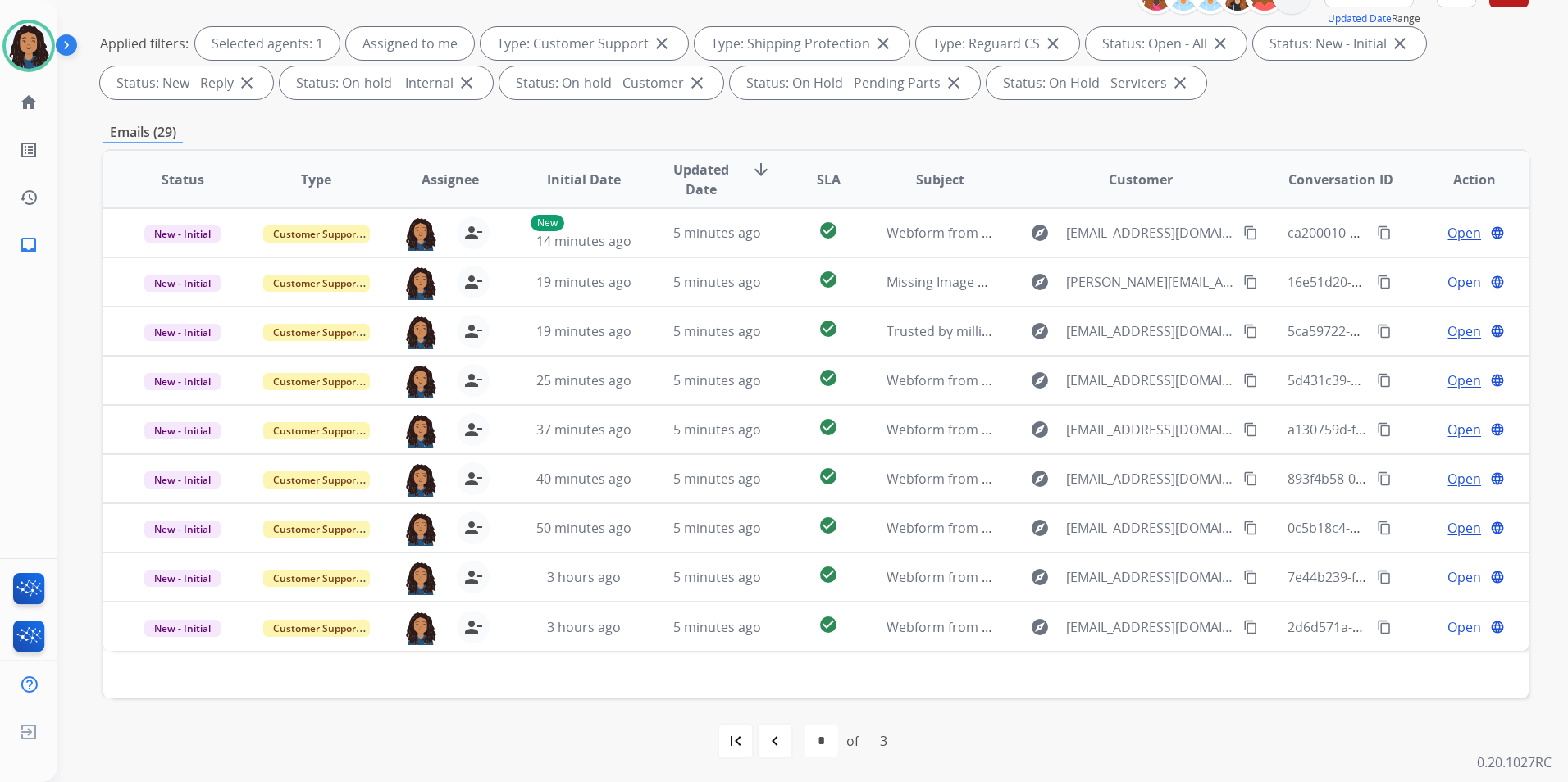
scroll to position [229, 0]
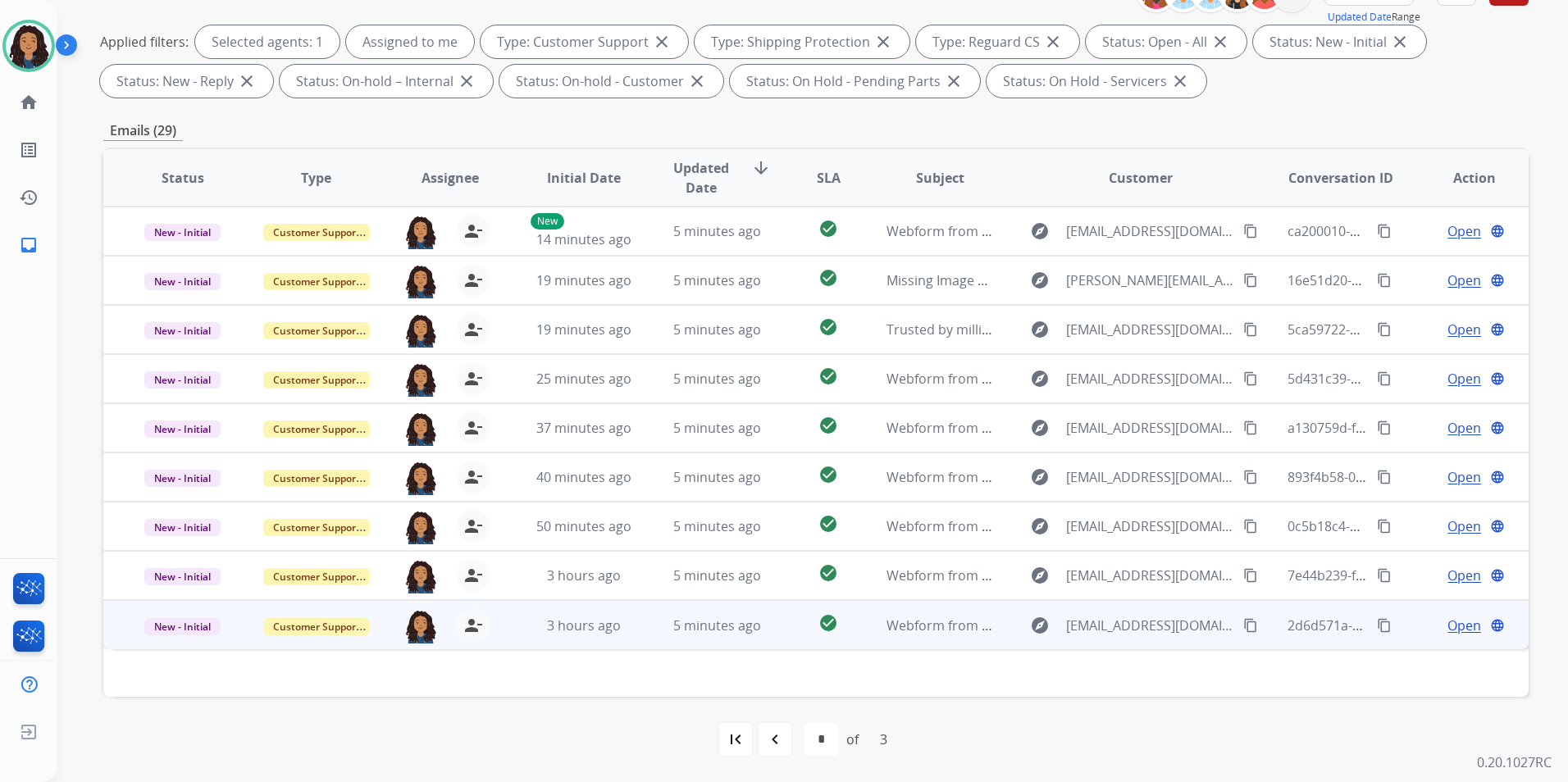
click at [1448, 625] on span "Open" at bounding box center [1464, 626] width 34 height 20
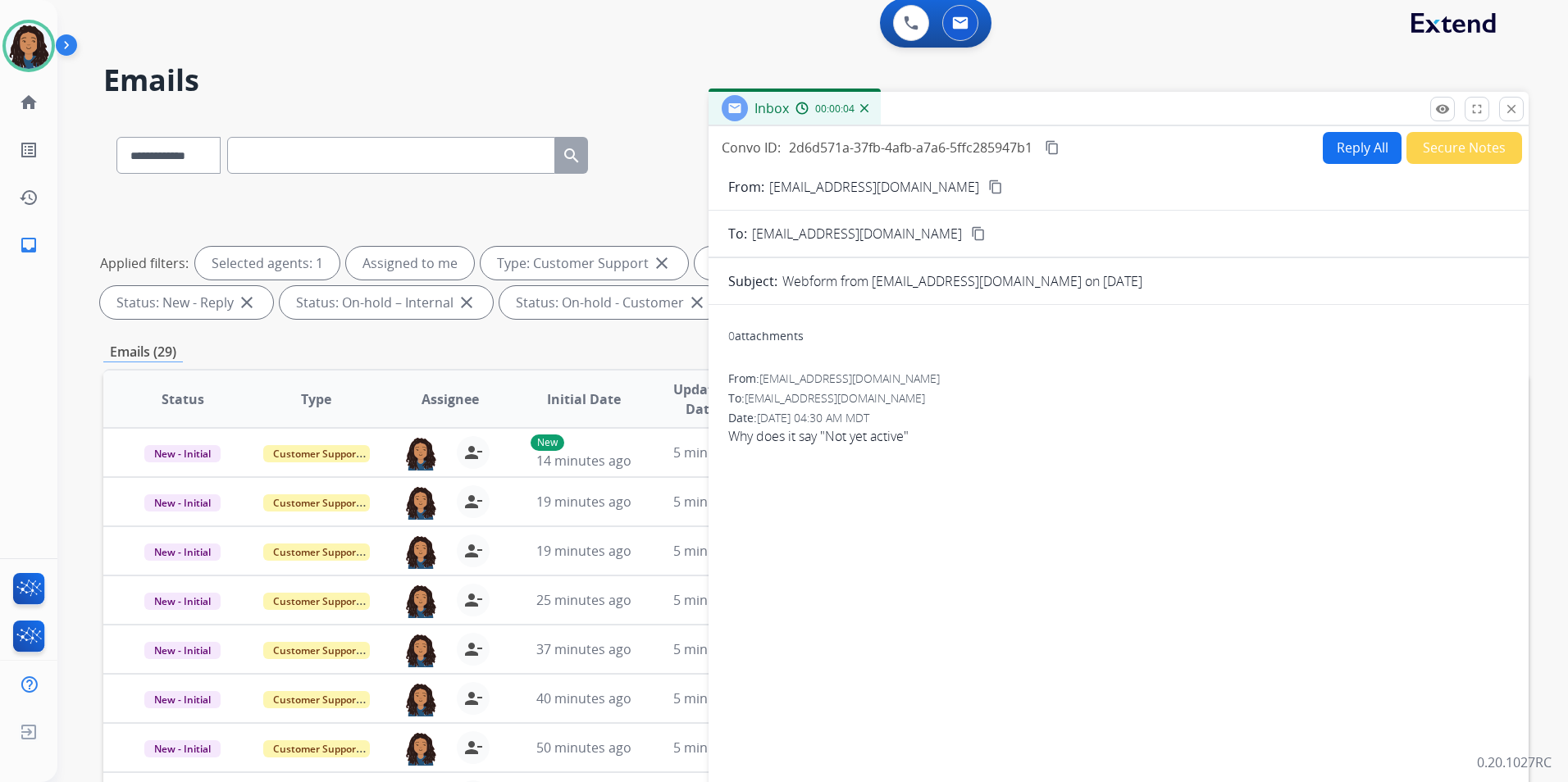
scroll to position [0, 0]
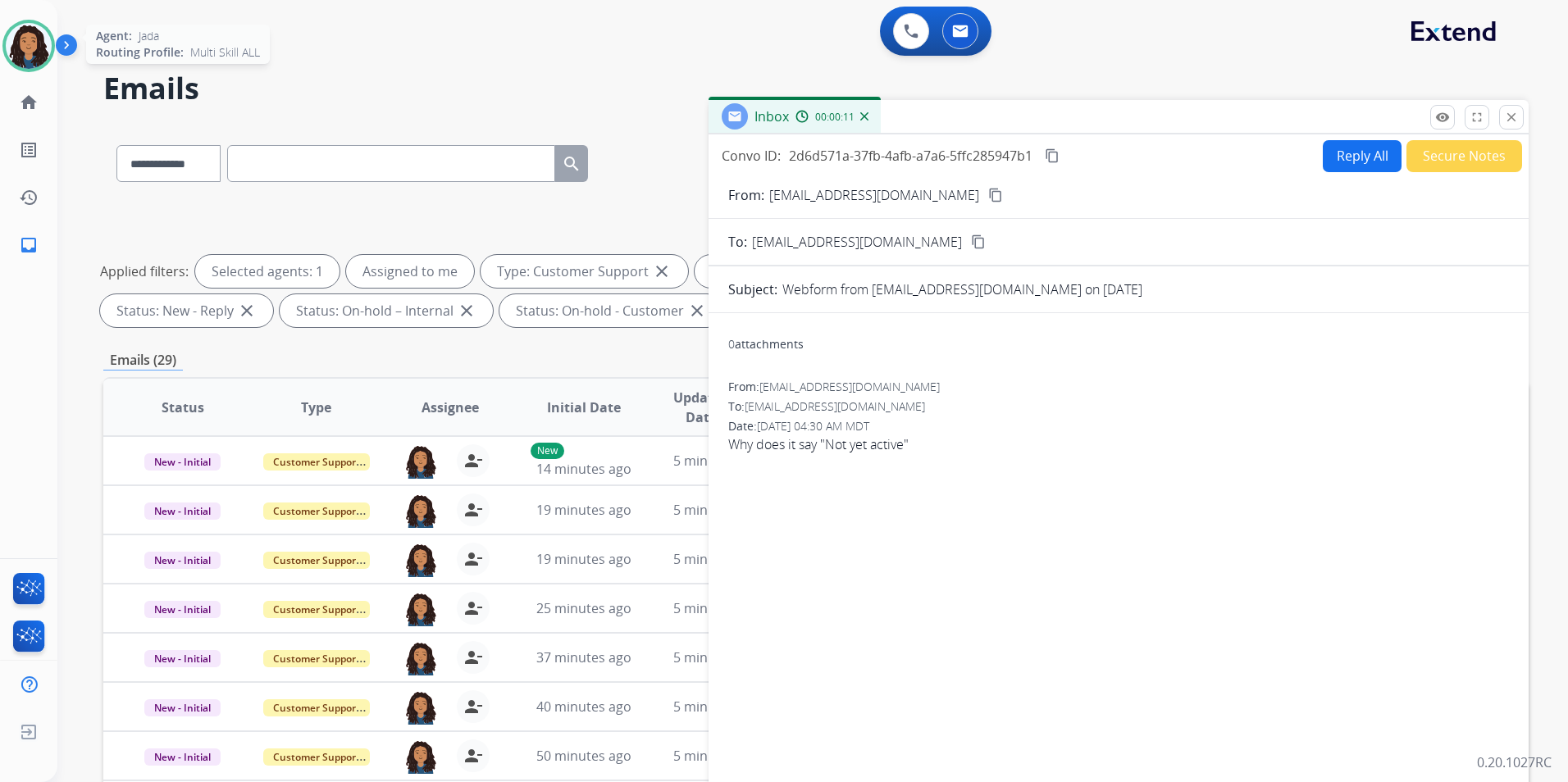
click at [40, 26] on img at bounding box center [29, 46] width 46 height 46
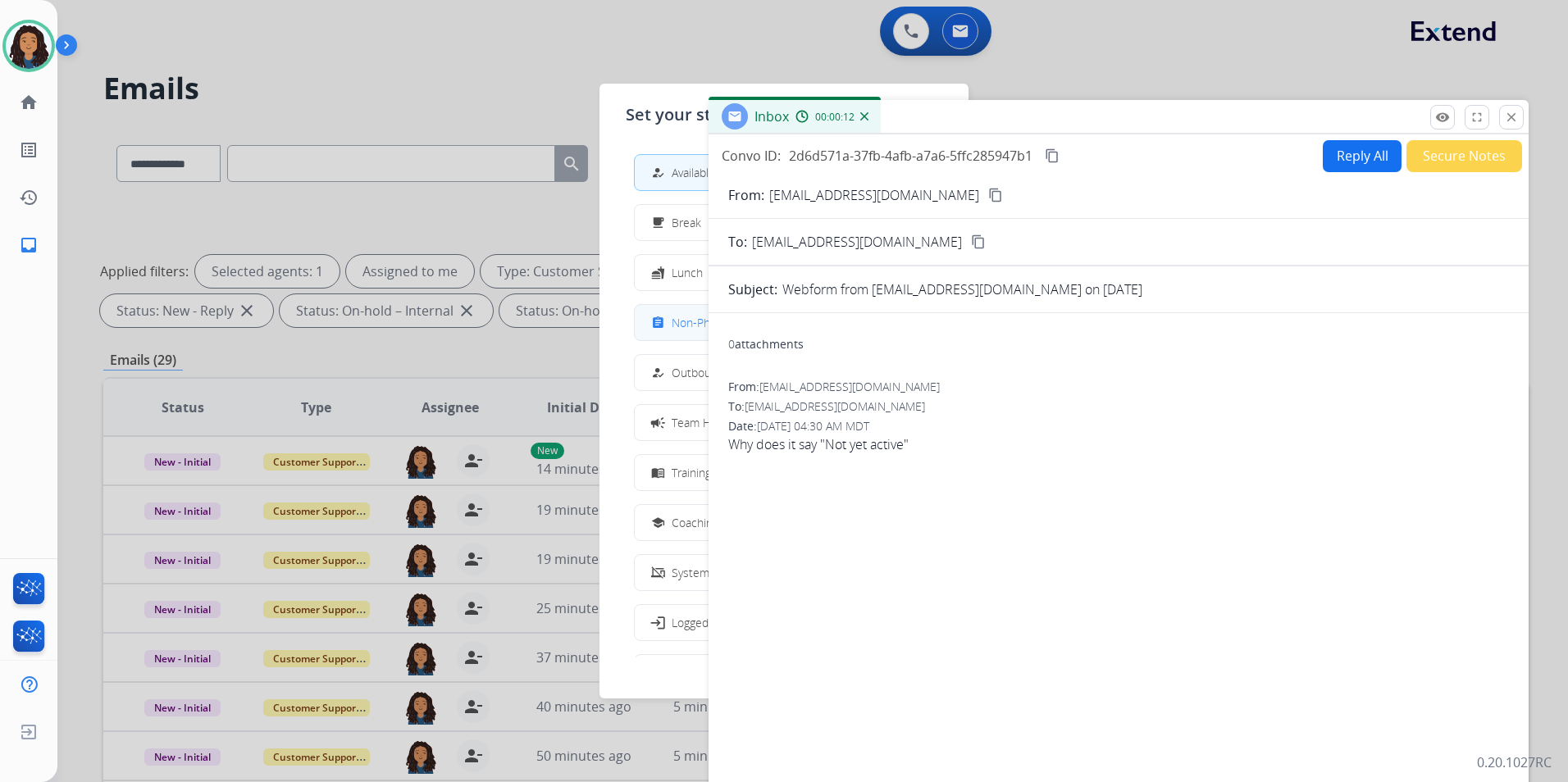
click at [680, 331] on div "assignment Non-Phone Queue" at bounding box center [707, 323] width 121 height 20
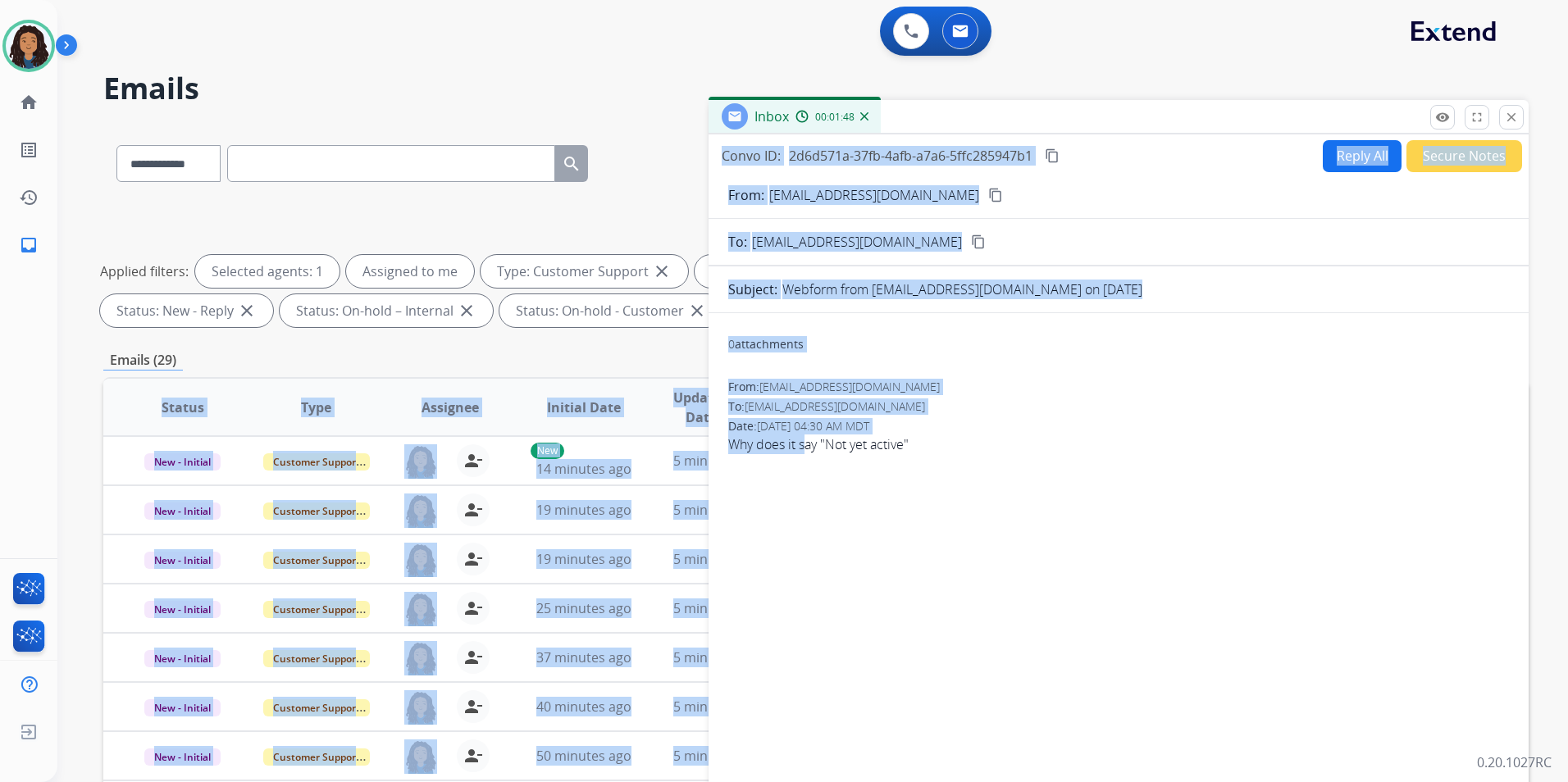
scroll to position [229, 0]
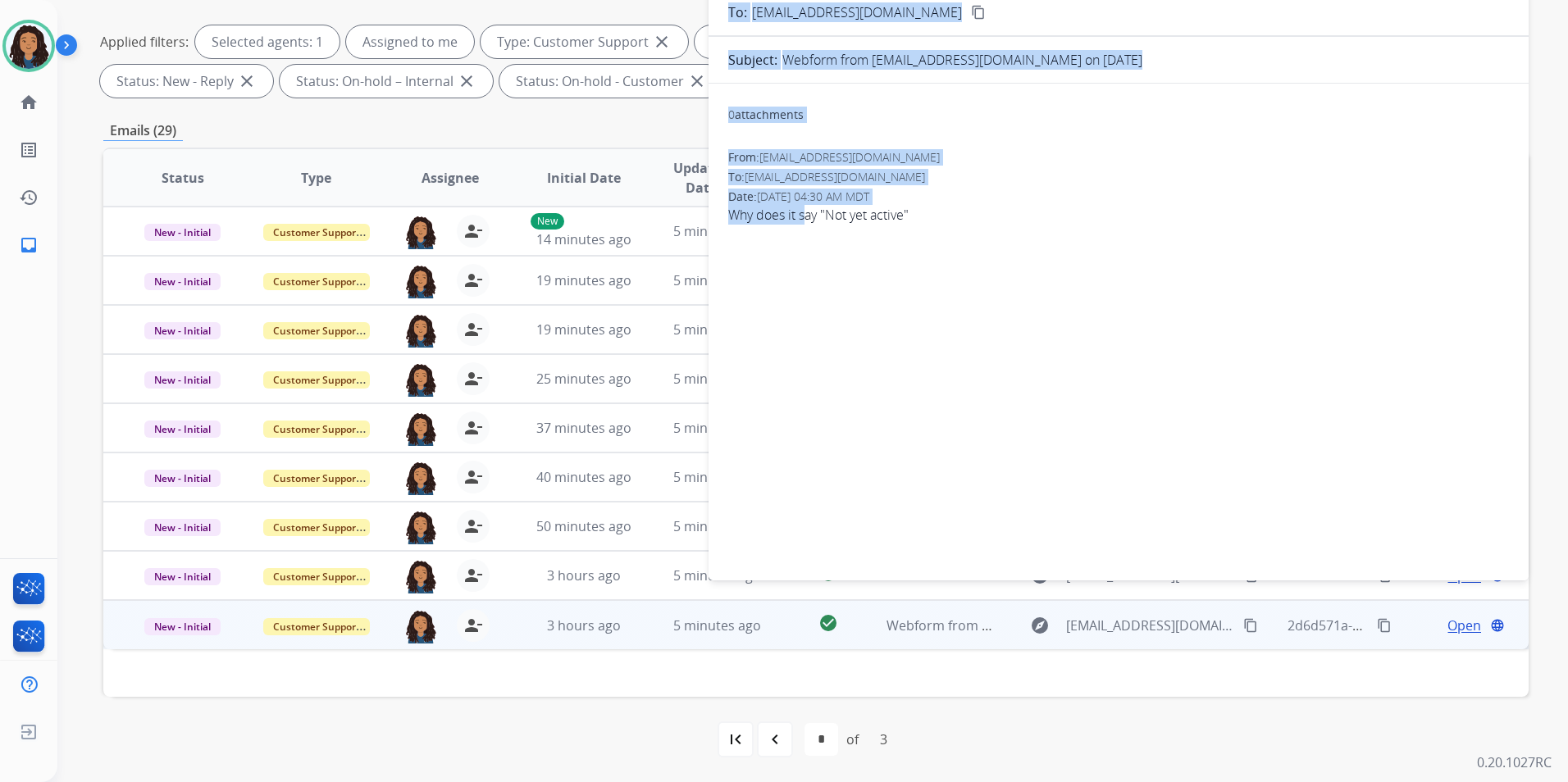
drag, startPoint x: 1164, startPoint y: 824, endPoint x: 1285, endPoint y: 824, distance: 121.0
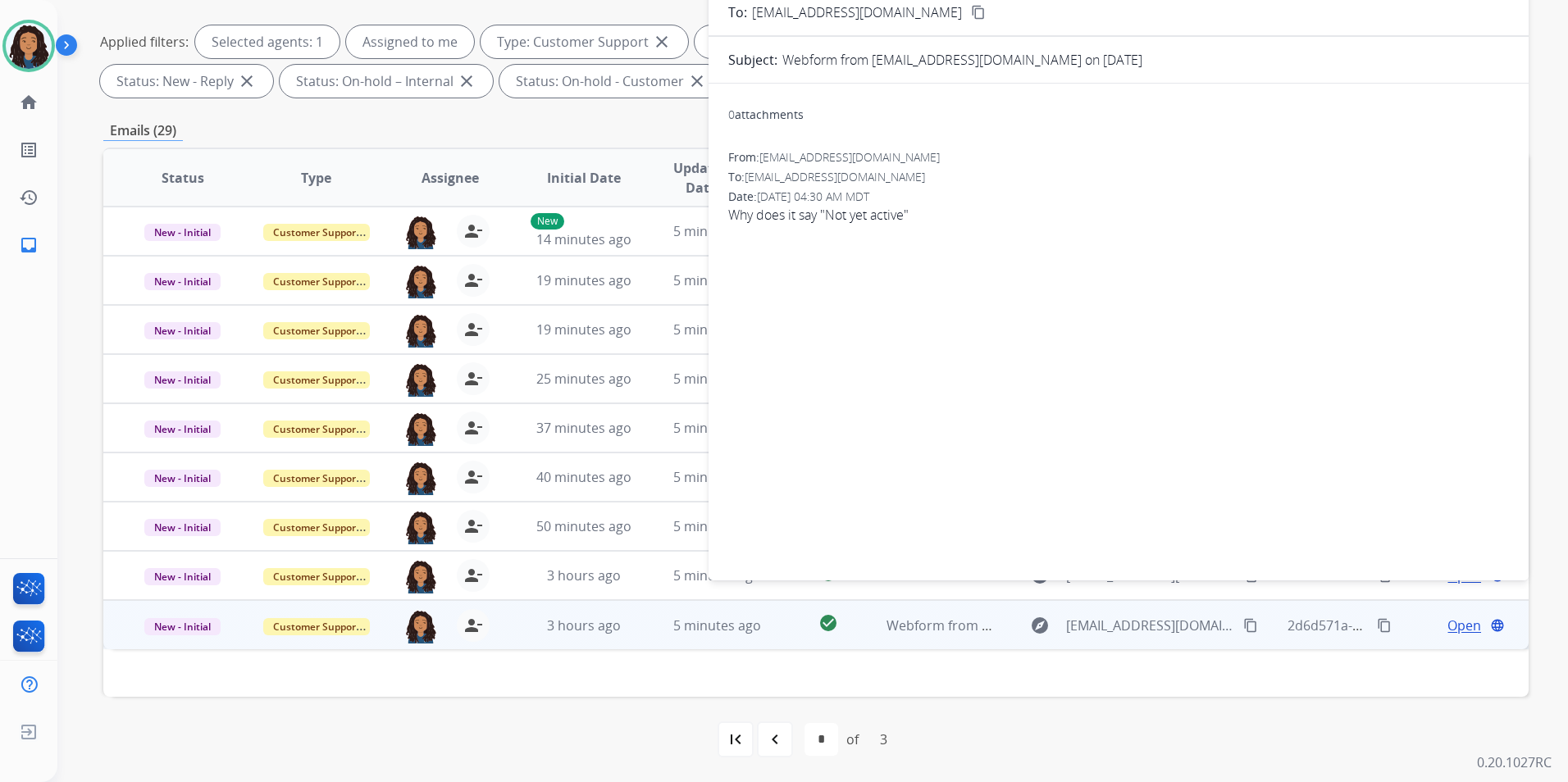
click at [1178, 361] on div "0 attachments From: [EMAIL_ADDRESS][DOMAIN_NAME] To: [EMAIL_ADDRESS][DOMAIN_NAM…" at bounding box center [1118, 329] width 820 height 464
click at [29, 53] on img at bounding box center [29, 46] width 46 height 46
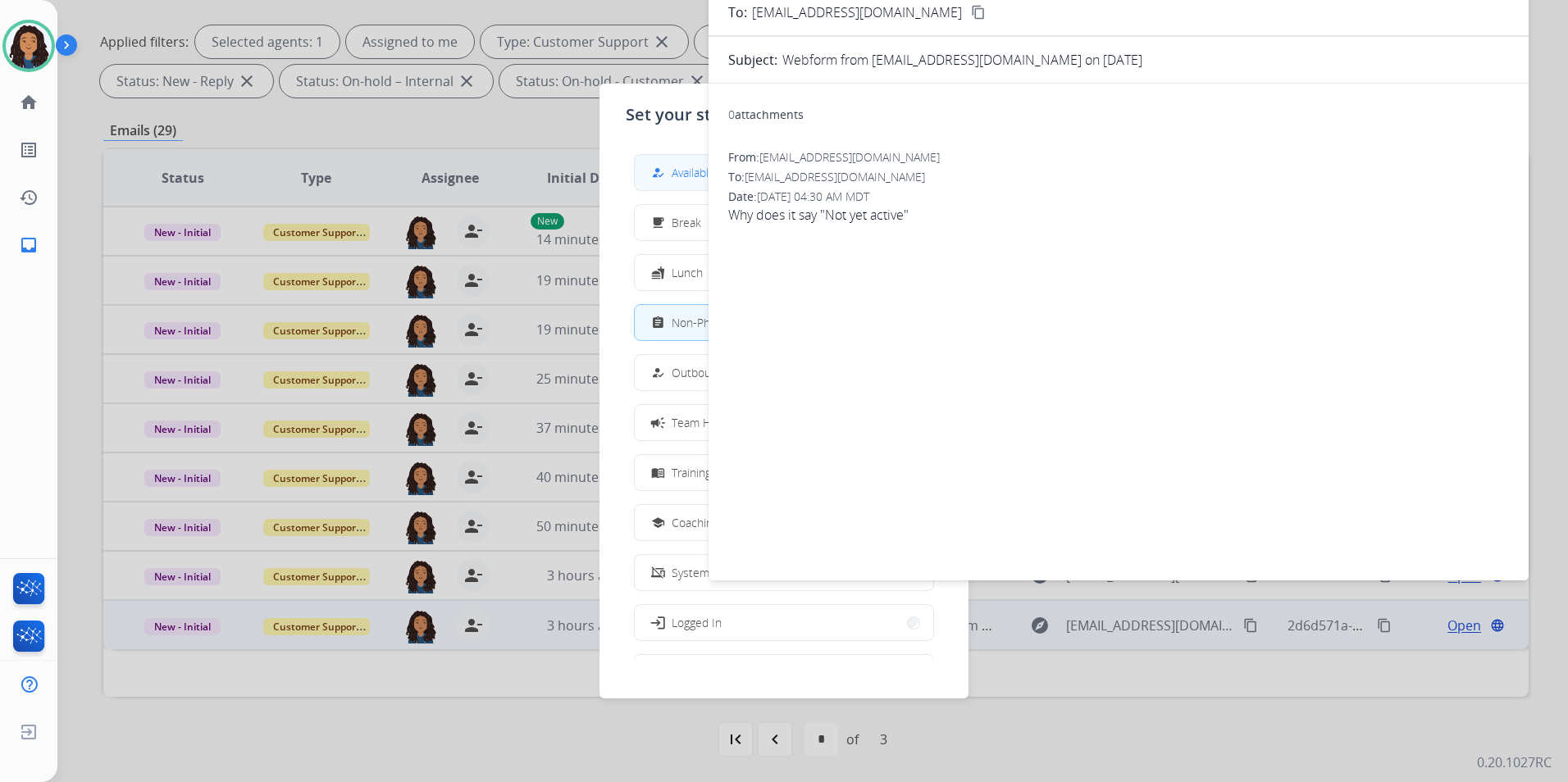
click at [683, 173] on span "Available" at bounding box center [693, 172] width 44 height 17
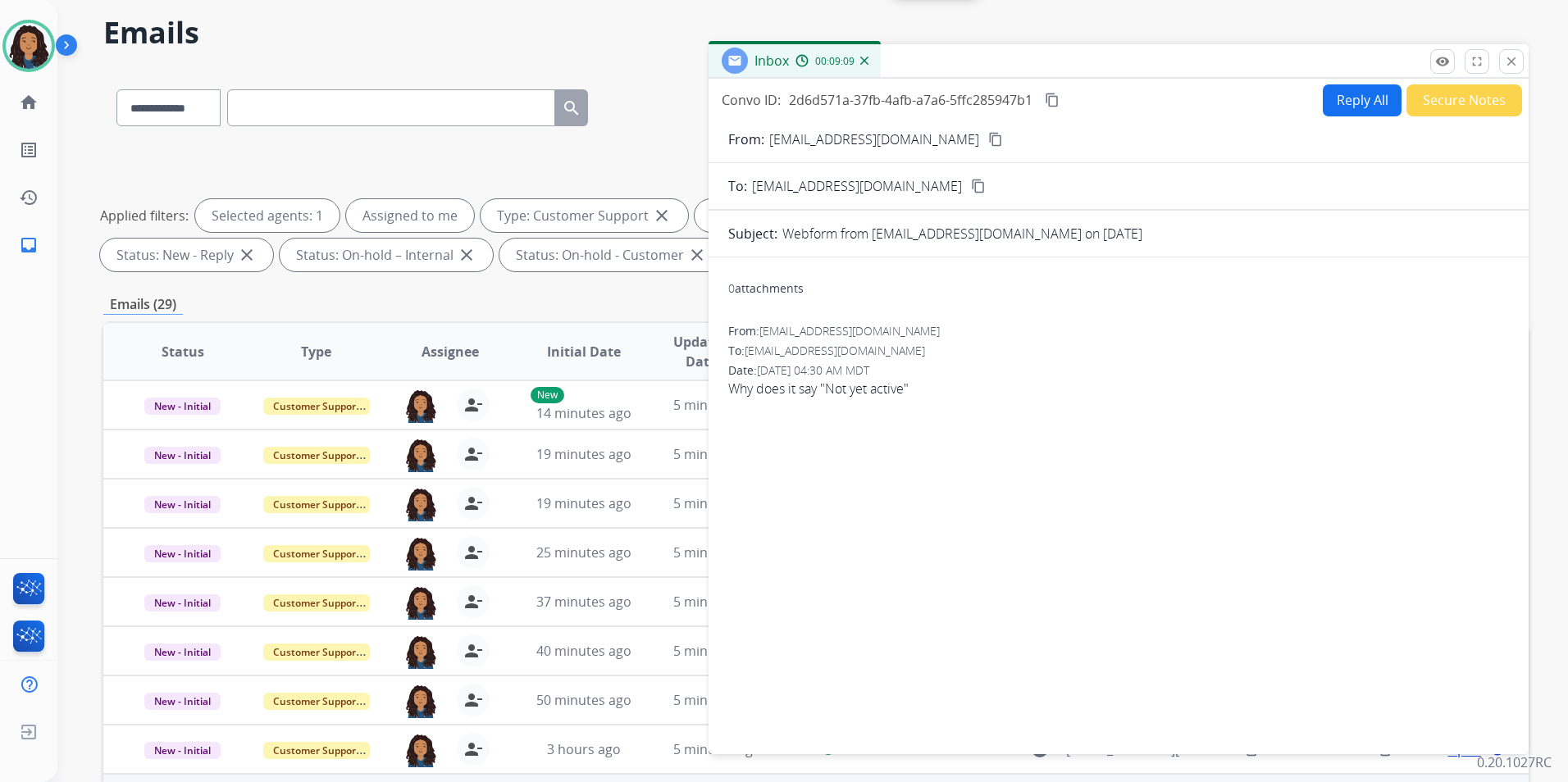
scroll to position [0, 0]
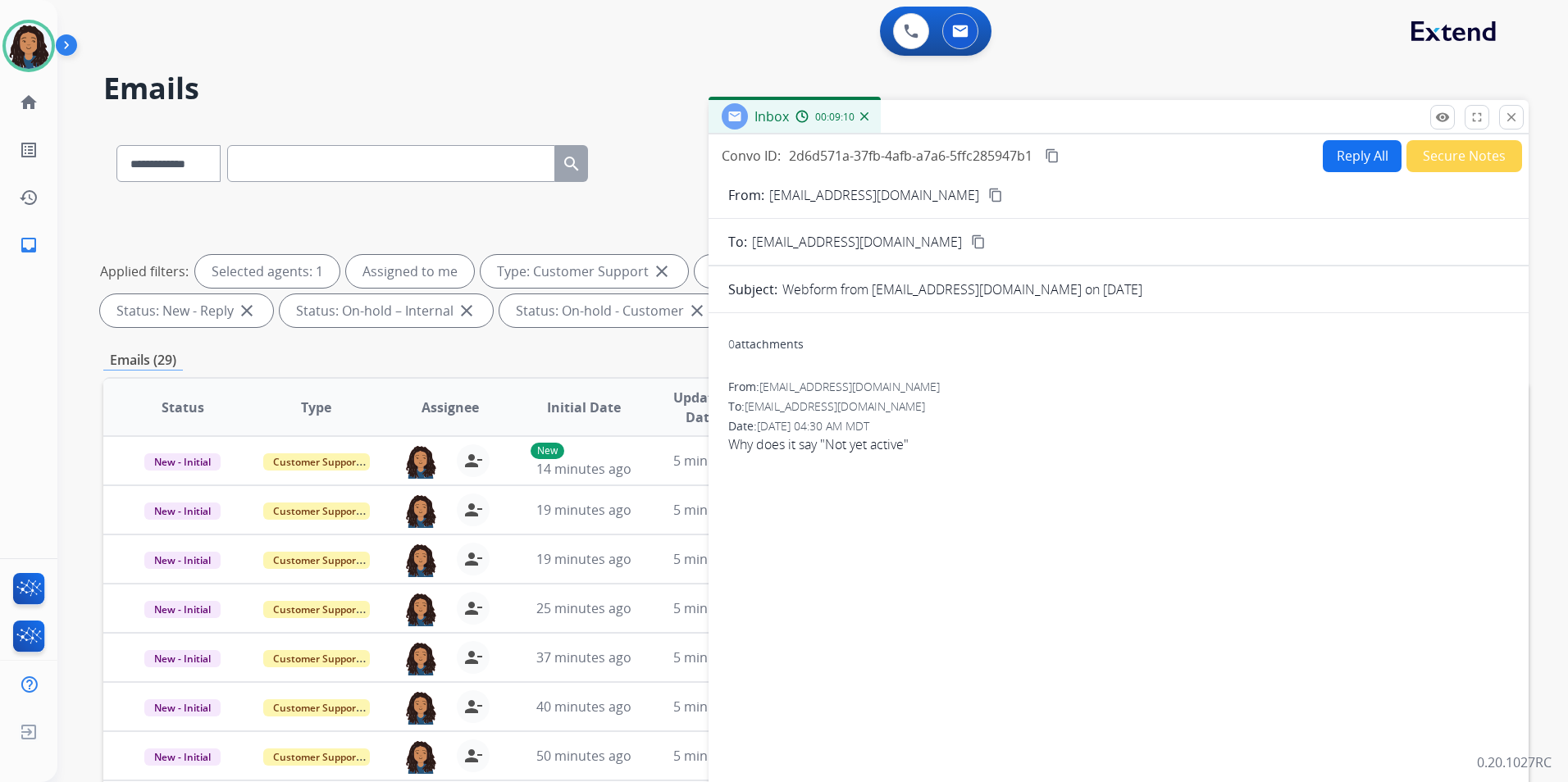
click at [1344, 173] on form "From: [EMAIL_ADDRESS][DOMAIN_NAME] content_copy To: [EMAIL_ADDRESS][DOMAIN_NAME…" at bounding box center [1118, 488] width 820 height 632
click at [1345, 158] on button "Reply All" at bounding box center [1362, 156] width 79 height 32
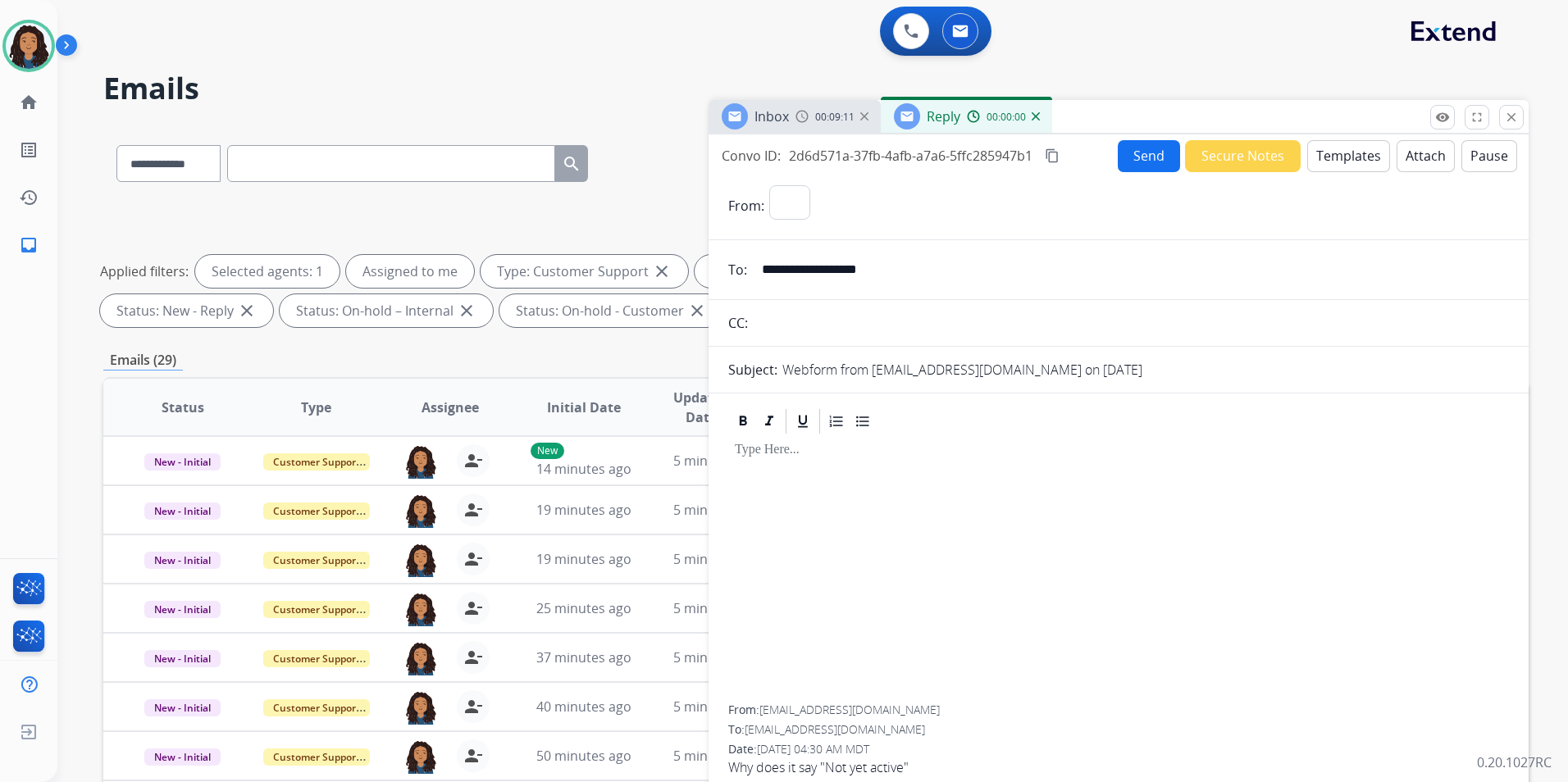
select select "**********"
click at [799, 127] on div "Inbox 00:09:12" at bounding box center [794, 116] width 172 height 33
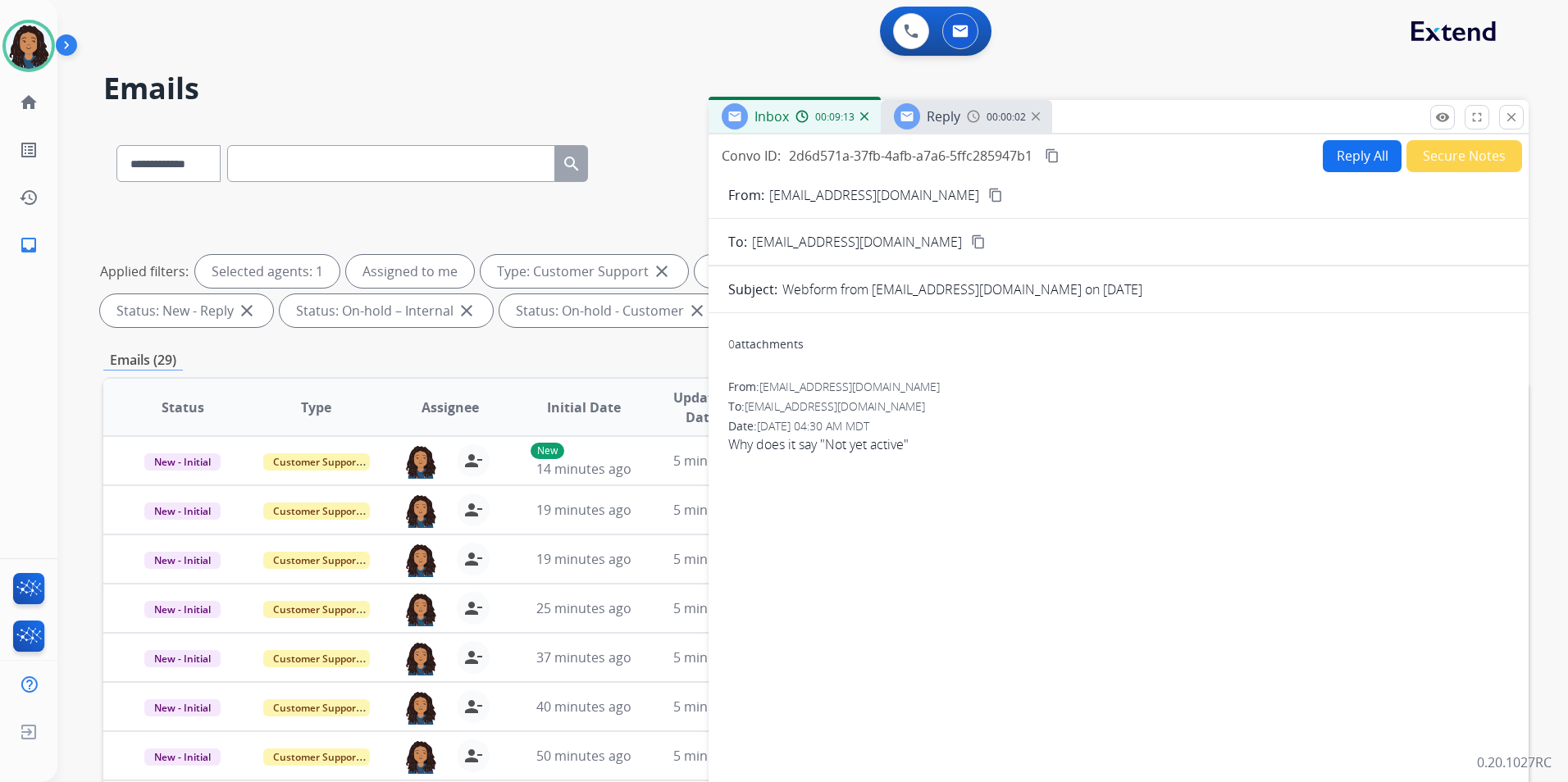
click at [988, 197] on mat-icon "content_copy" at bounding box center [995, 194] width 15 height 15
click at [933, 123] on span "Reply" at bounding box center [943, 117] width 34 height 18
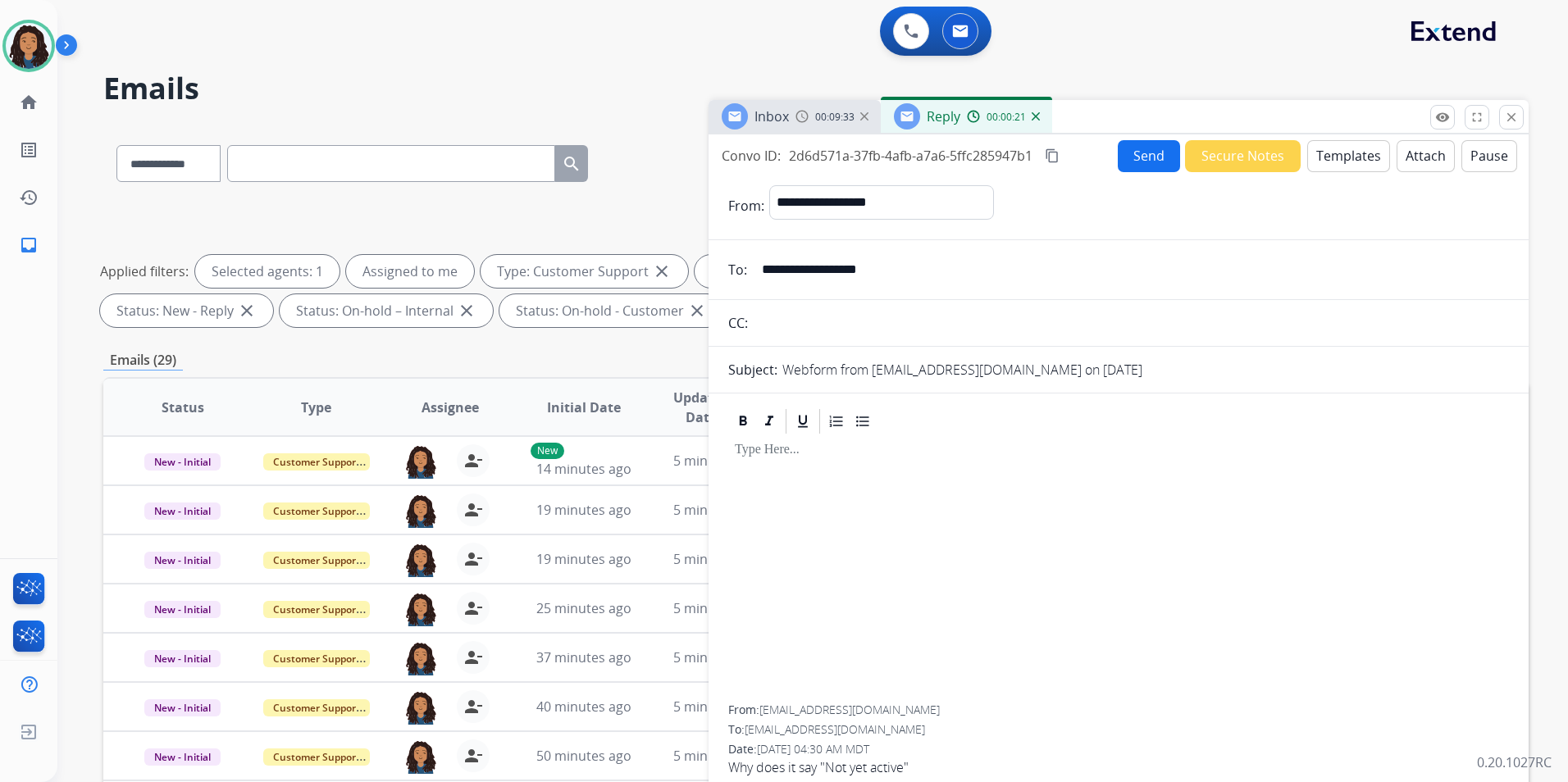
click at [1332, 172] on form "**********" at bounding box center [1118, 488] width 820 height 632
click at [1331, 161] on button "Templates" at bounding box center [1348, 156] width 83 height 32
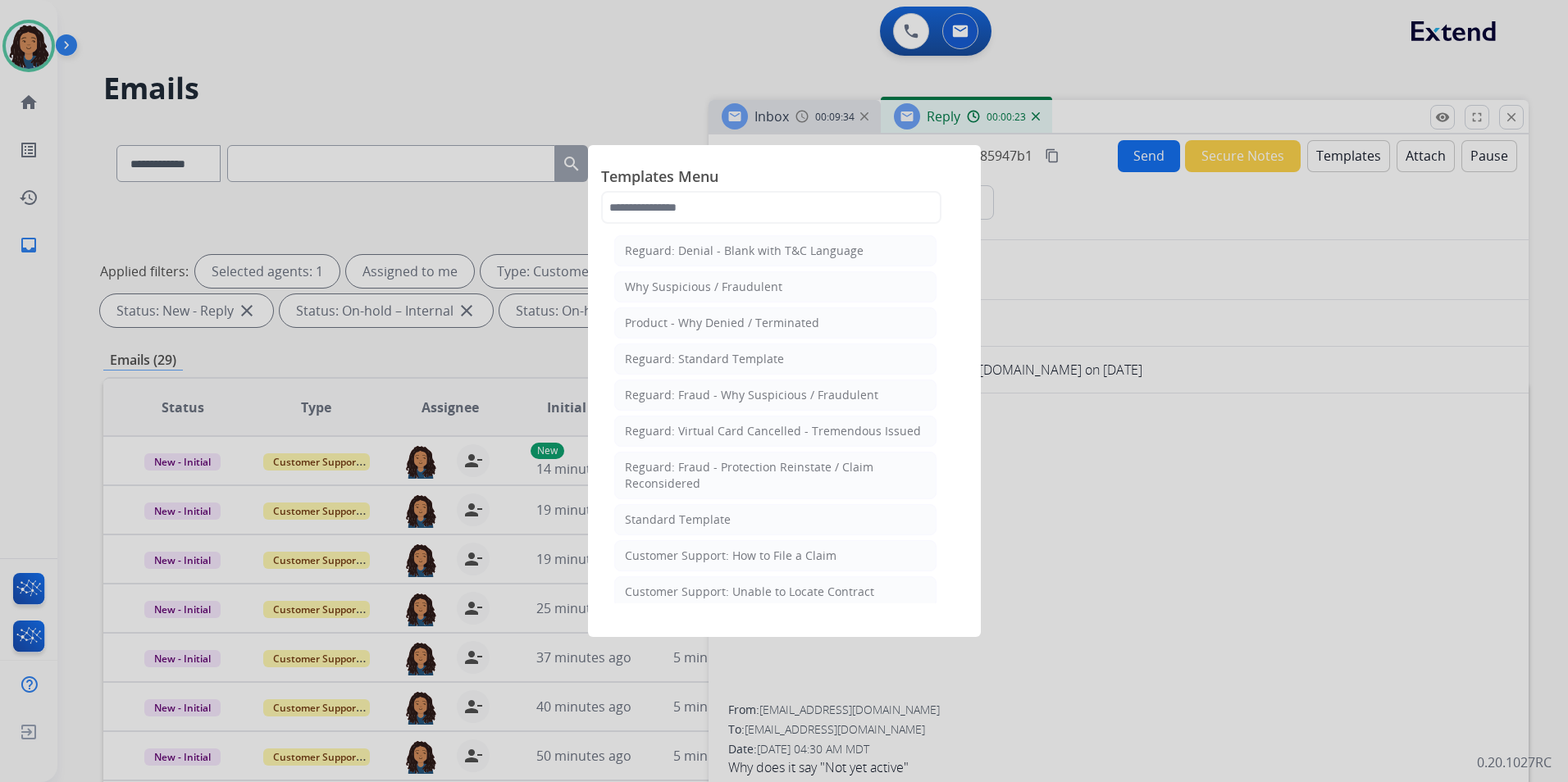
click at [799, 520] on li "Standard Template" at bounding box center [774, 519] width 322 height 31
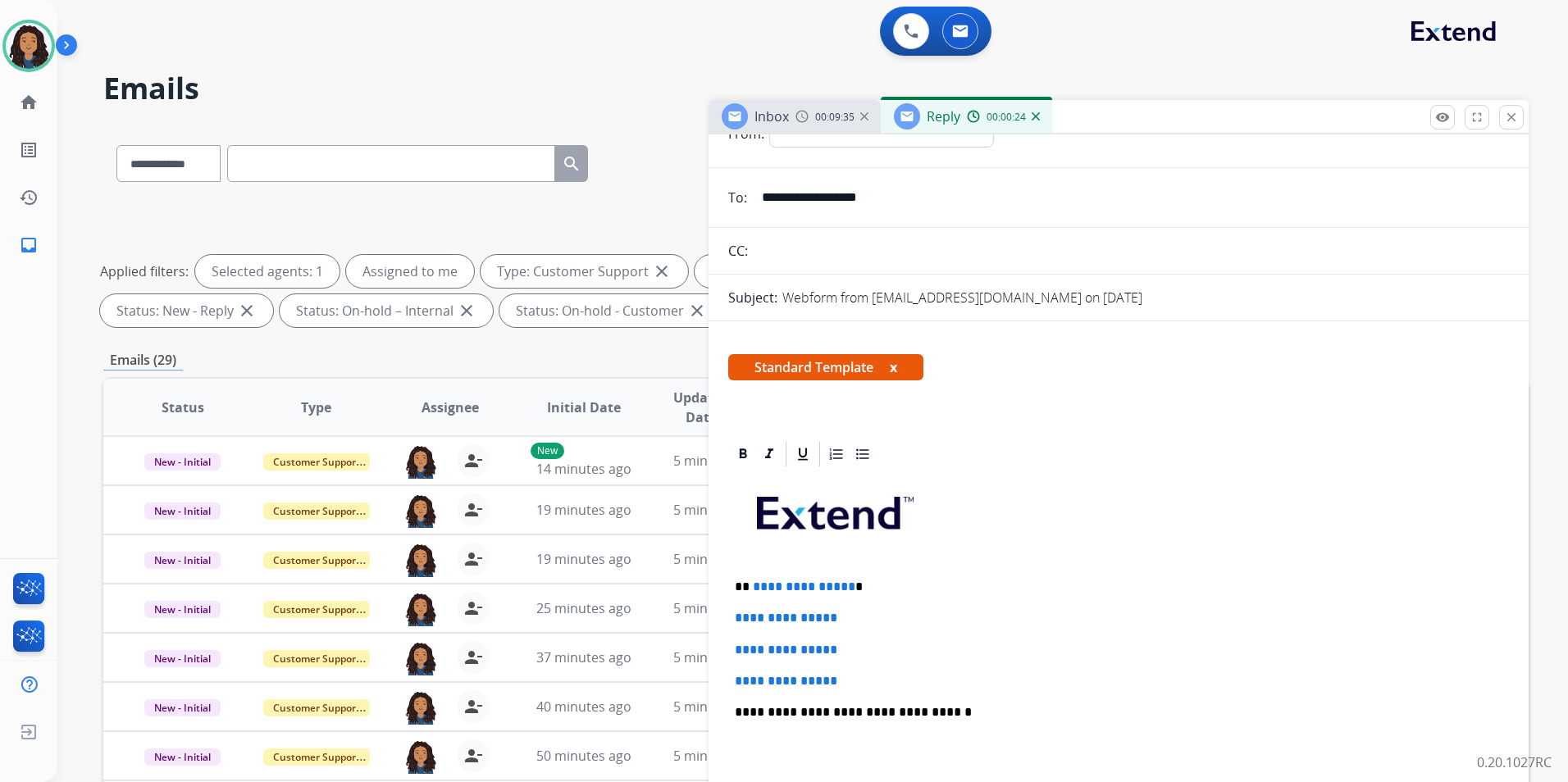
scroll to position [164, 0]
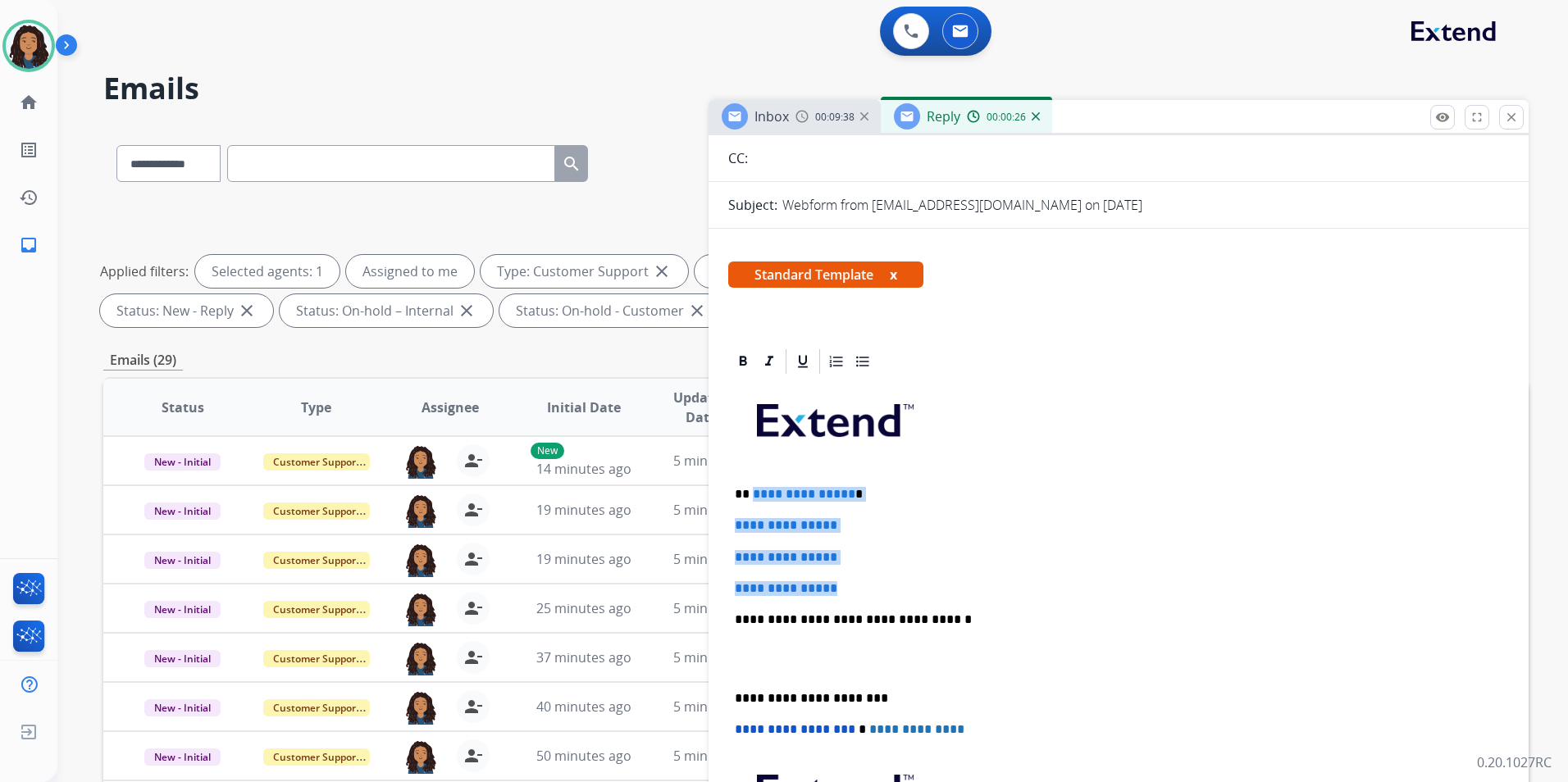
drag, startPoint x: 855, startPoint y: 585, endPoint x: 752, endPoint y: 481, distance: 146.4
click at [752, 481] on div "**********" at bounding box center [1119, 658] width 781 height 564
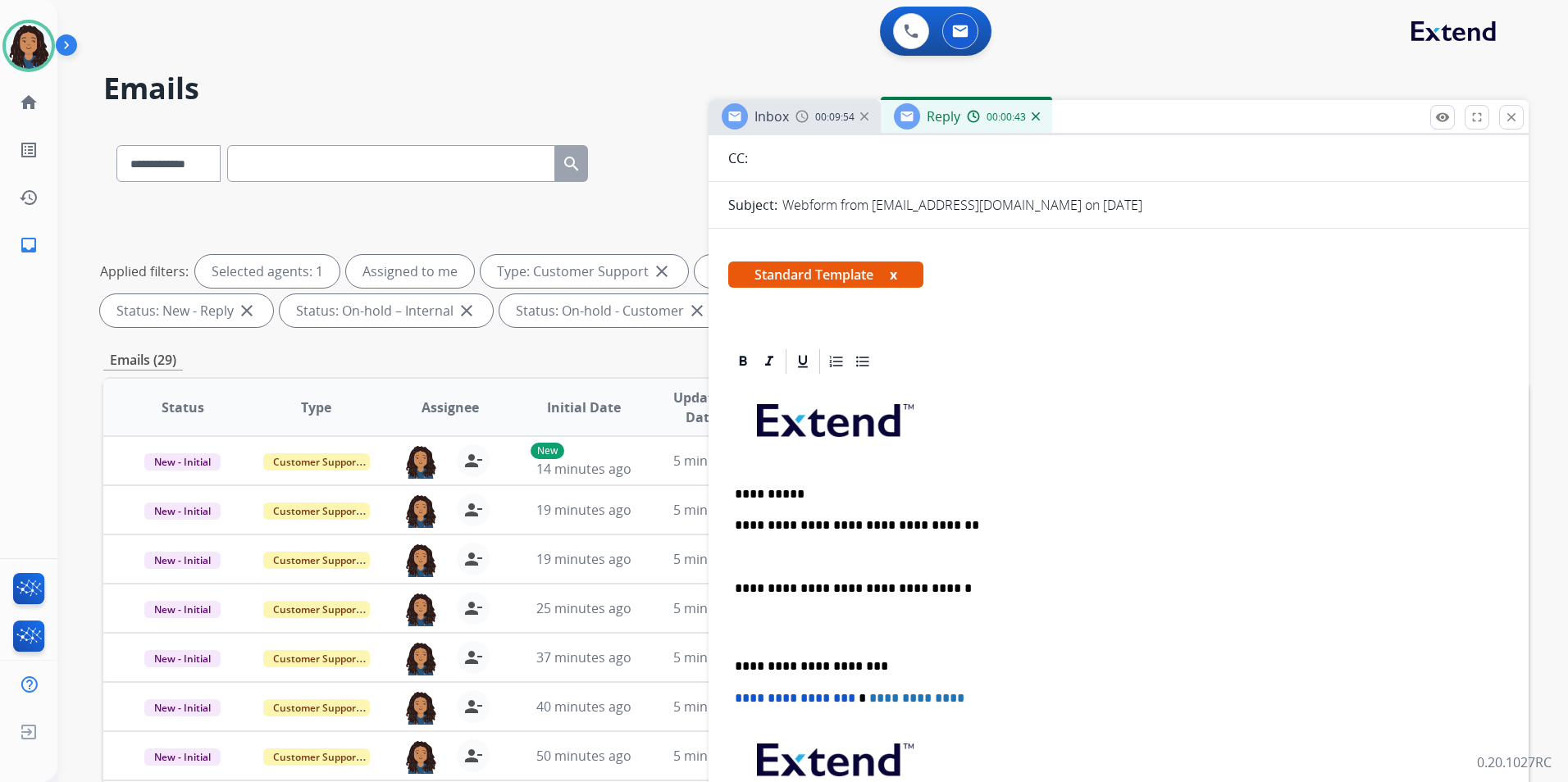
click at [753, 553] on p at bounding box center [1118, 557] width 767 height 15
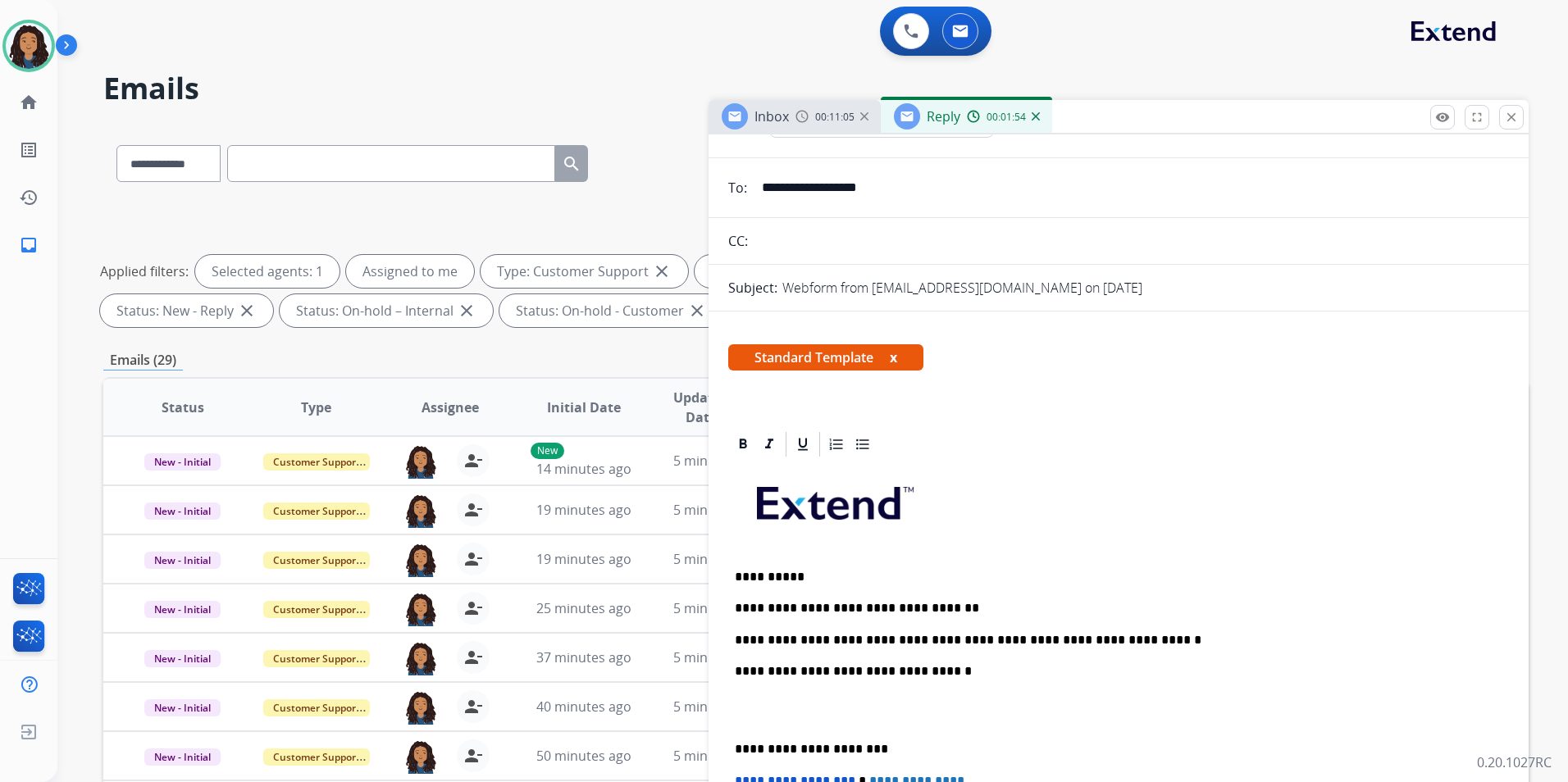
scroll to position [0, 0]
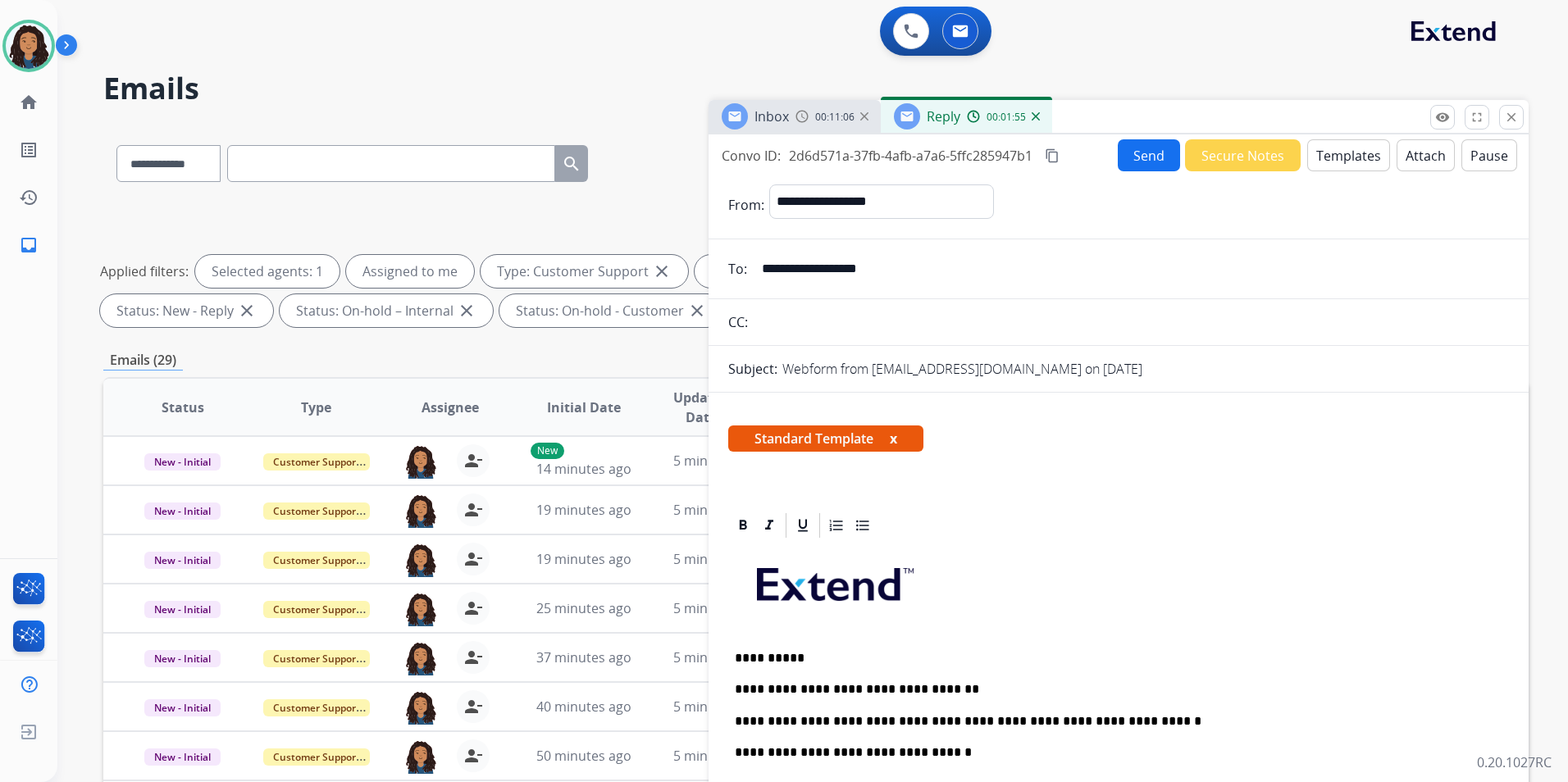
click at [1119, 162] on button "Send" at bounding box center [1149, 155] width 63 height 32
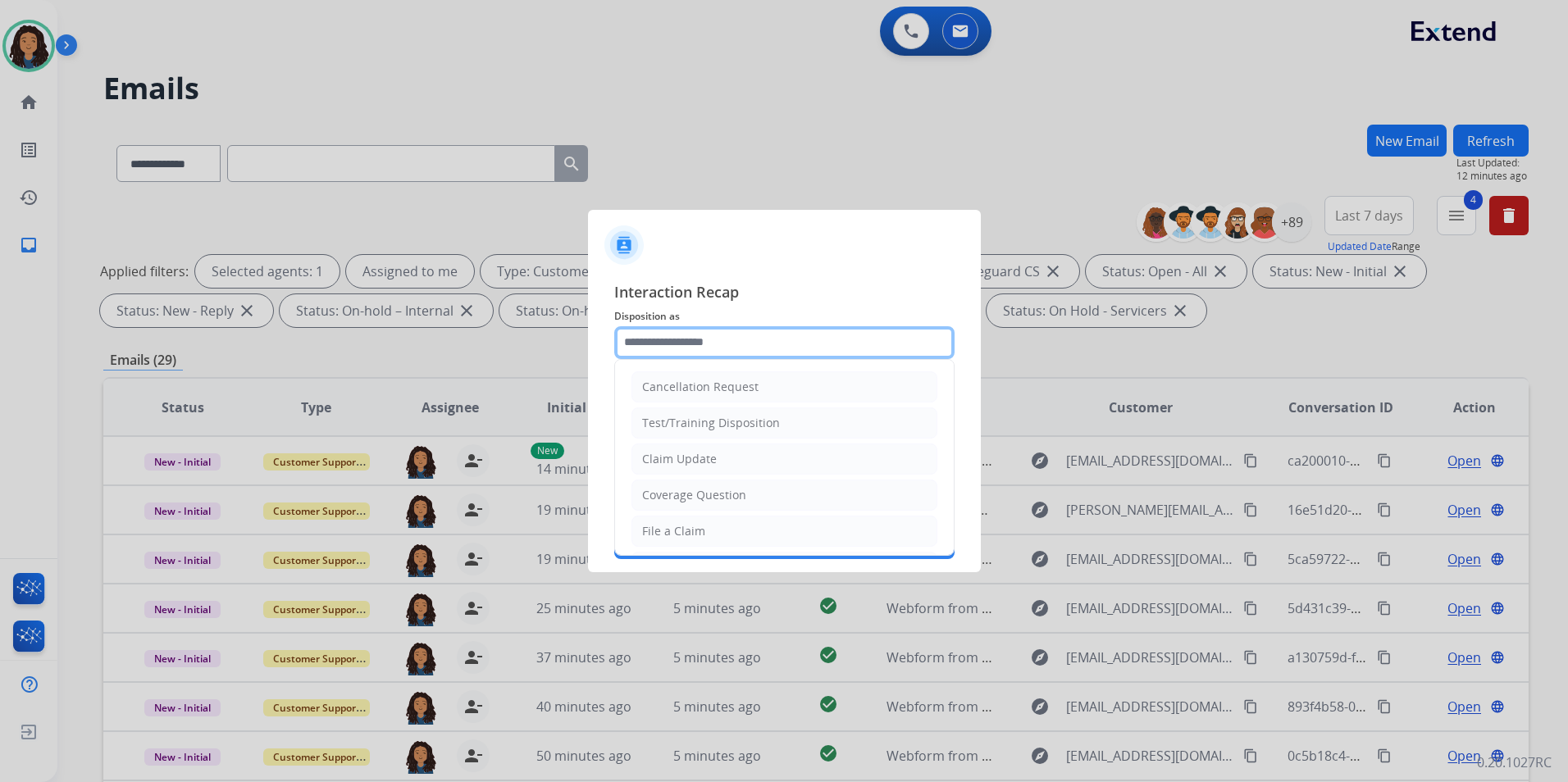
click at [882, 335] on input "text" at bounding box center [784, 343] width 341 height 33
type input "**********"
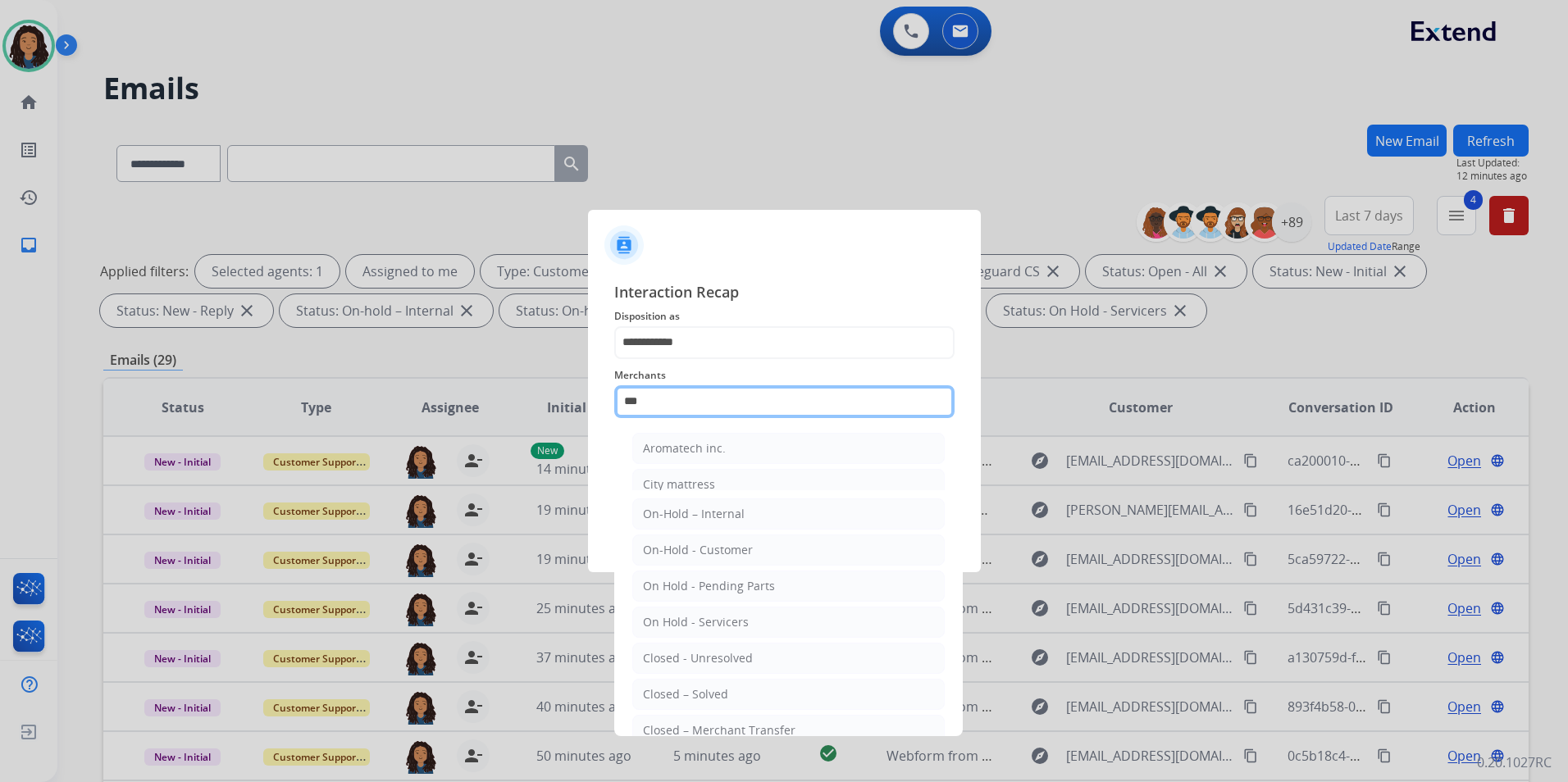
click at [728, 395] on input "***" at bounding box center [784, 401] width 341 height 33
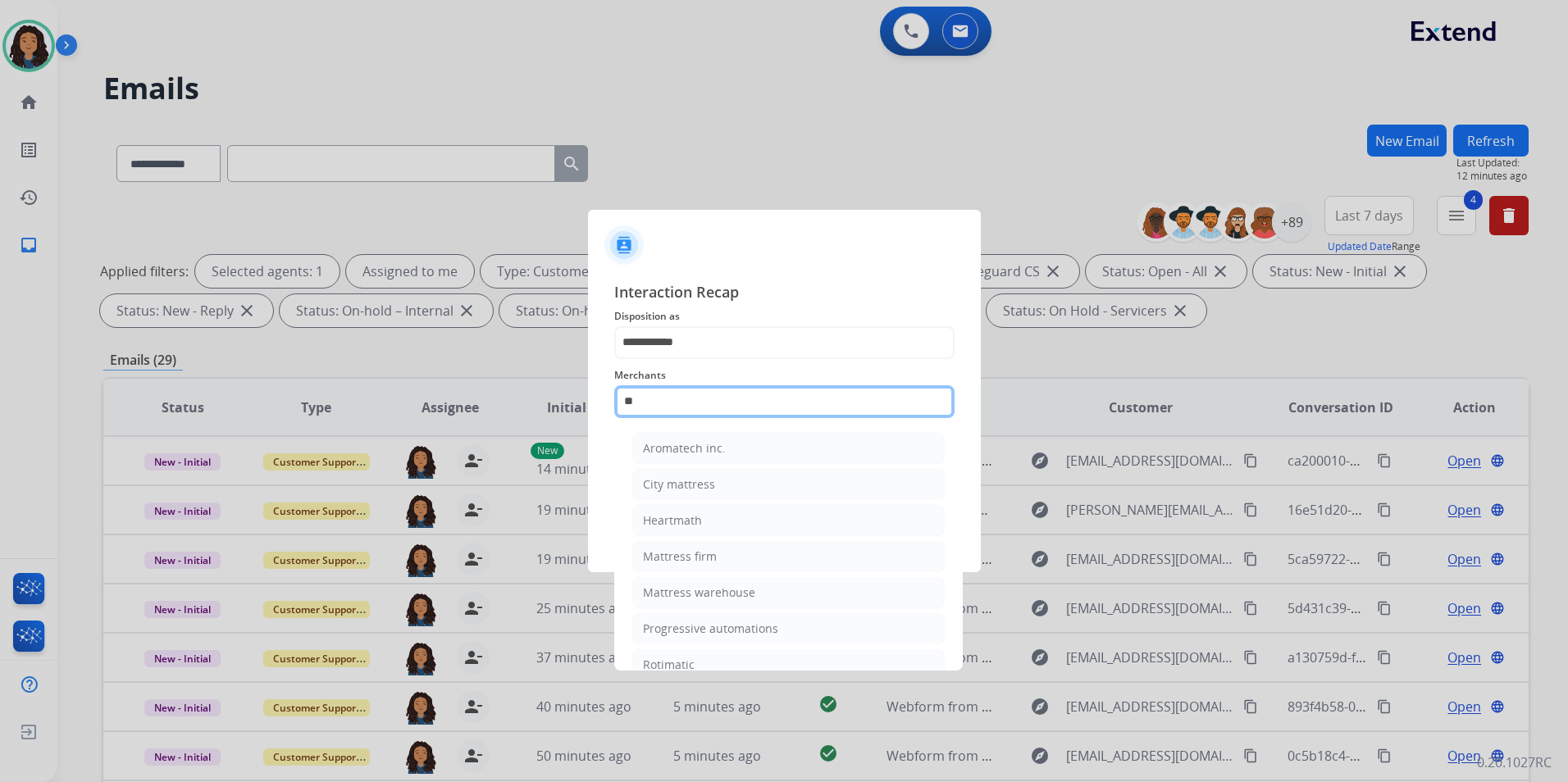
type input "*"
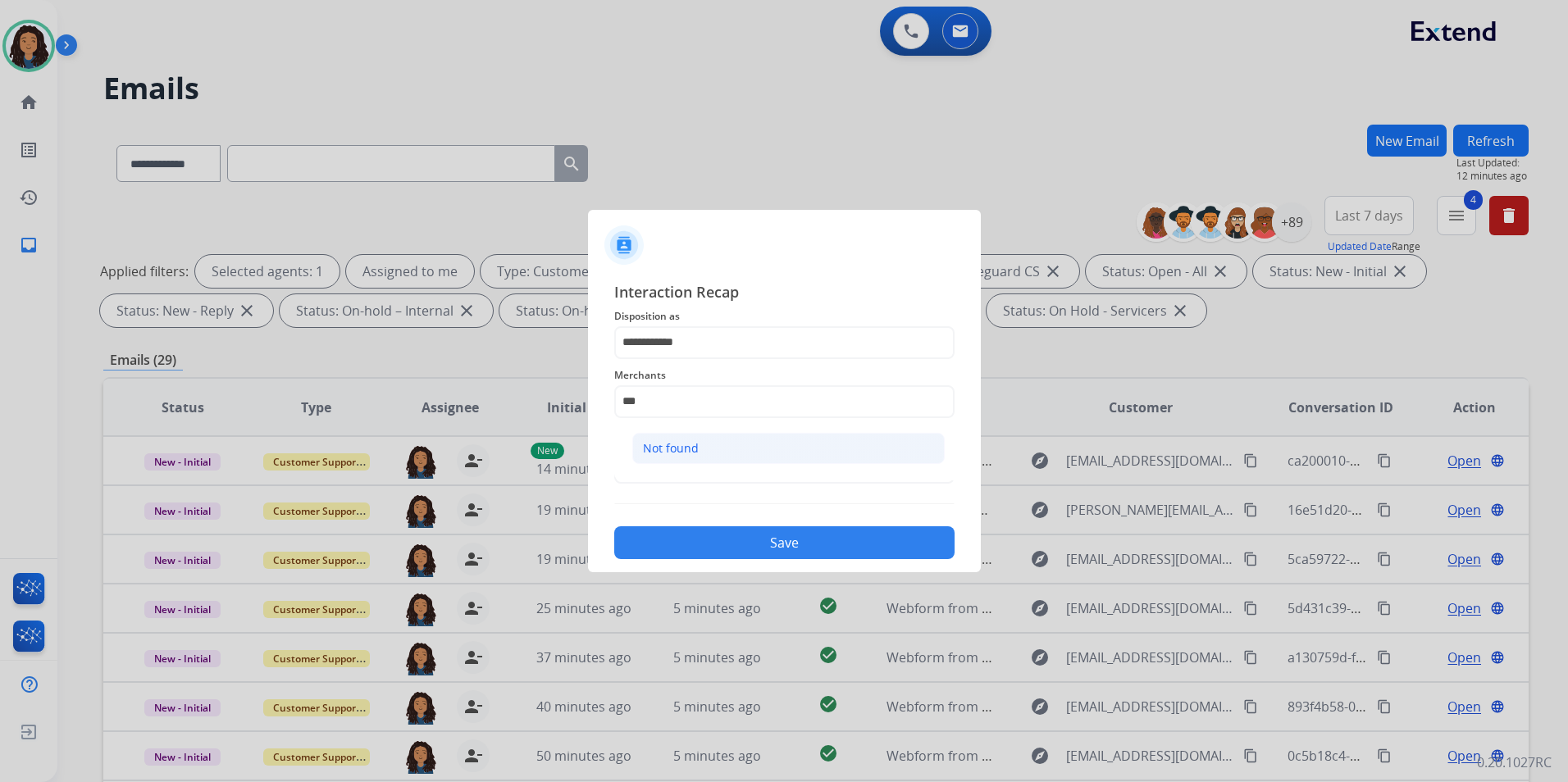
click at [694, 450] on div "Not found" at bounding box center [670, 448] width 56 height 16
type input "*********"
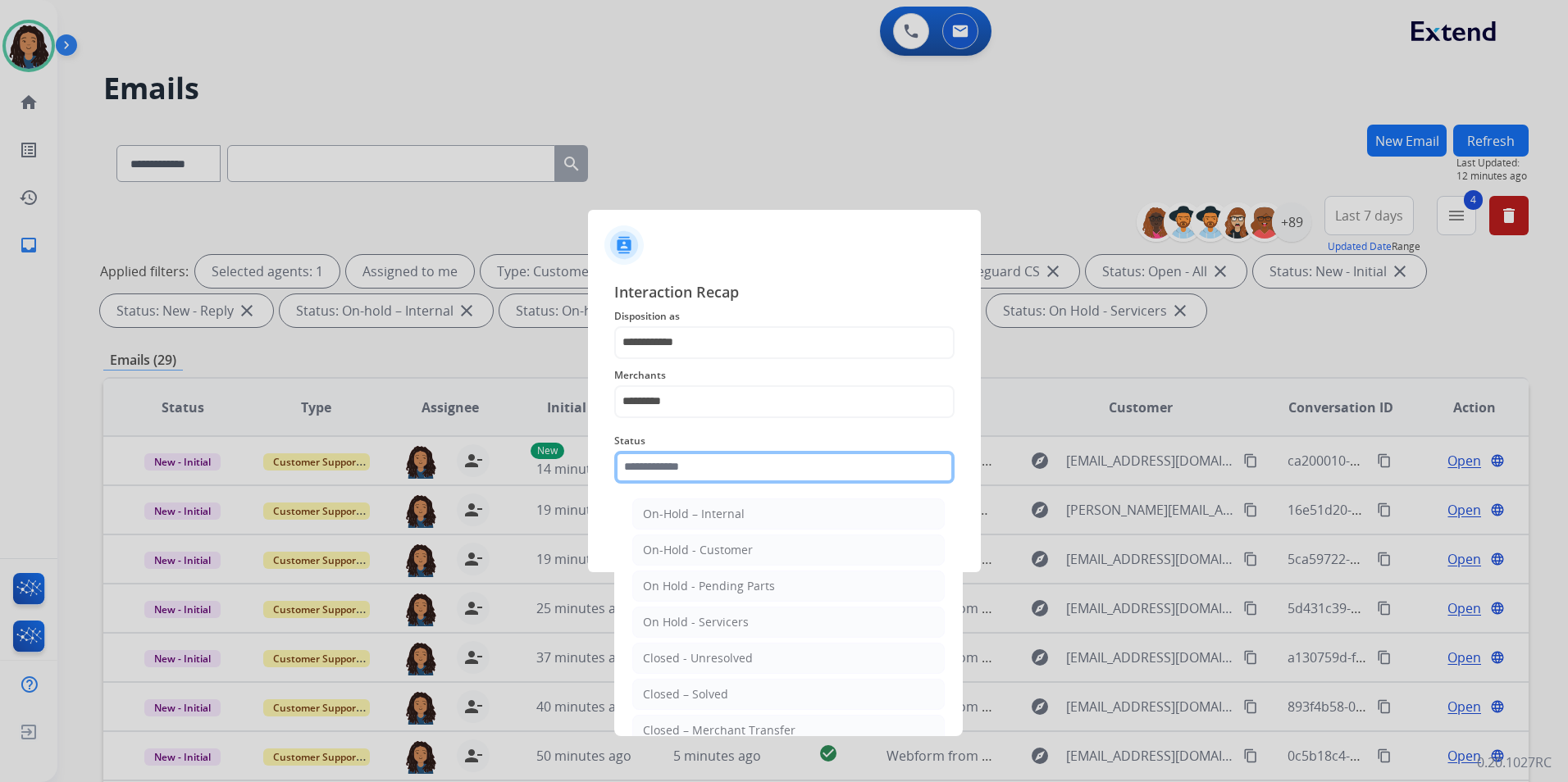
click at [673, 453] on input "text" at bounding box center [784, 467] width 341 height 33
click at [678, 691] on div "Closed – Solved" at bounding box center [685, 694] width 86 height 16
type input "**********"
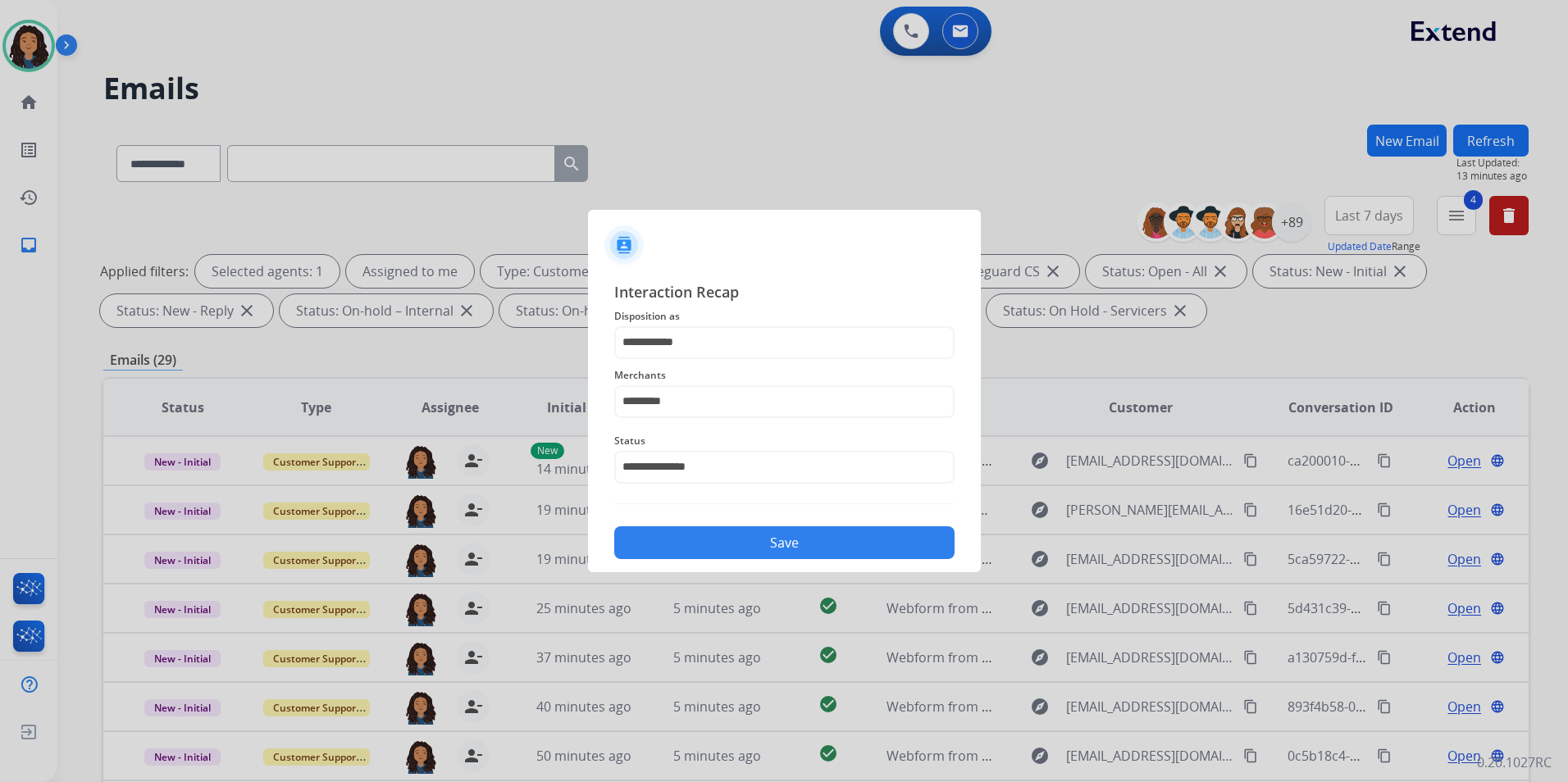
click at [730, 540] on button "Save" at bounding box center [784, 542] width 341 height 33
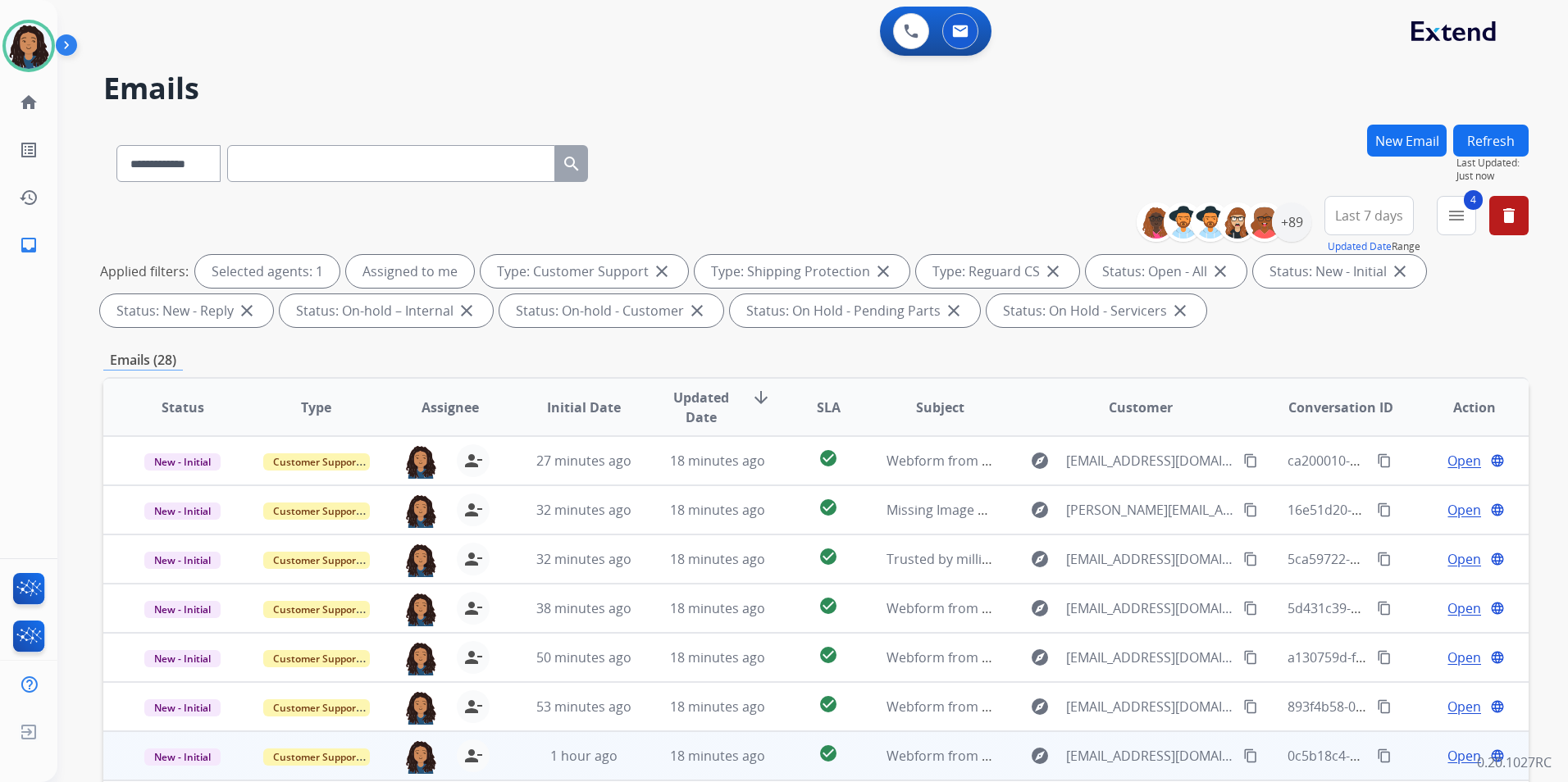
scroll to position [229, 0]
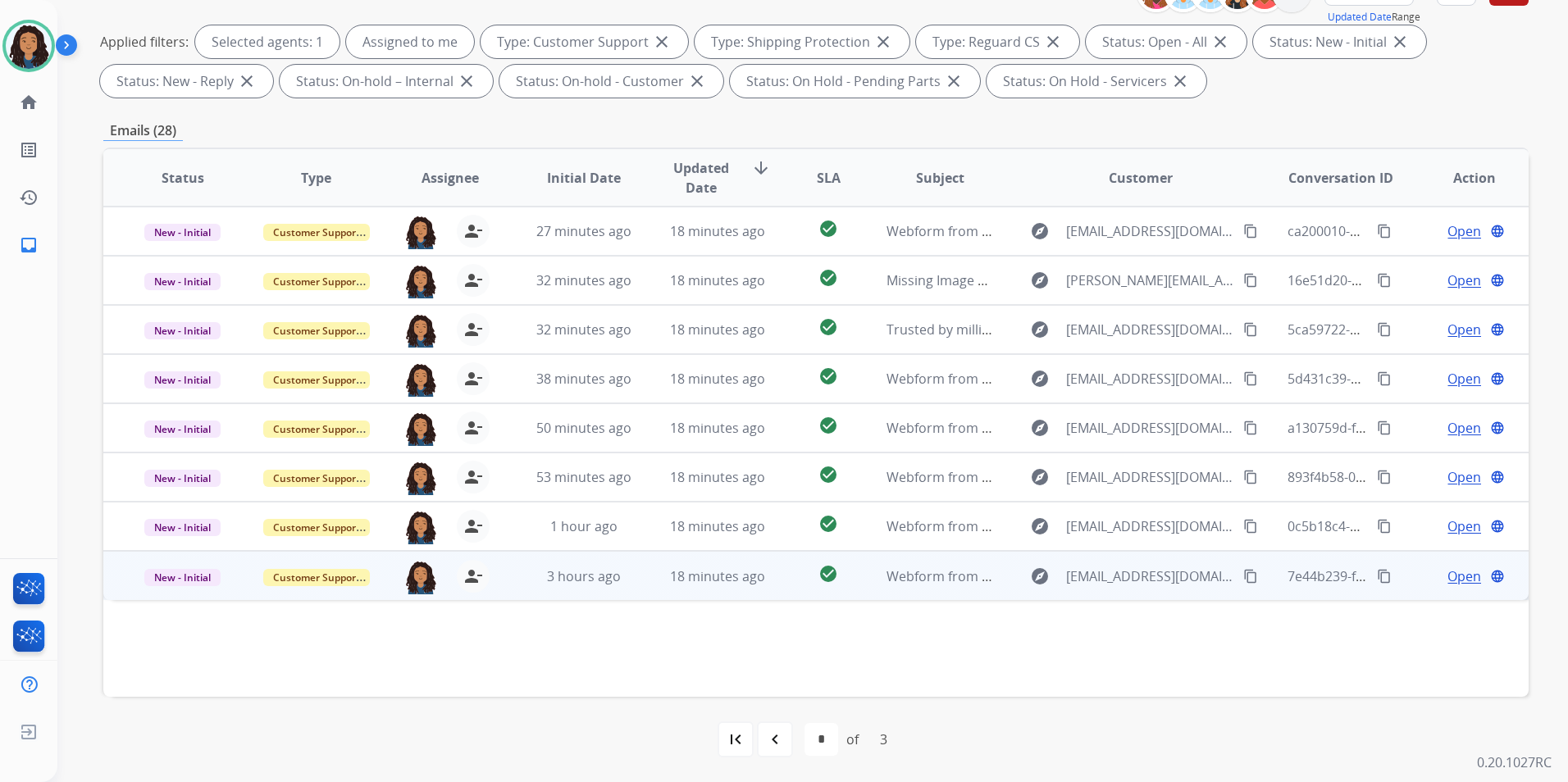
click at [1449, 572] on span "Open" at bounding box center [1464, 577] width 34 height 20
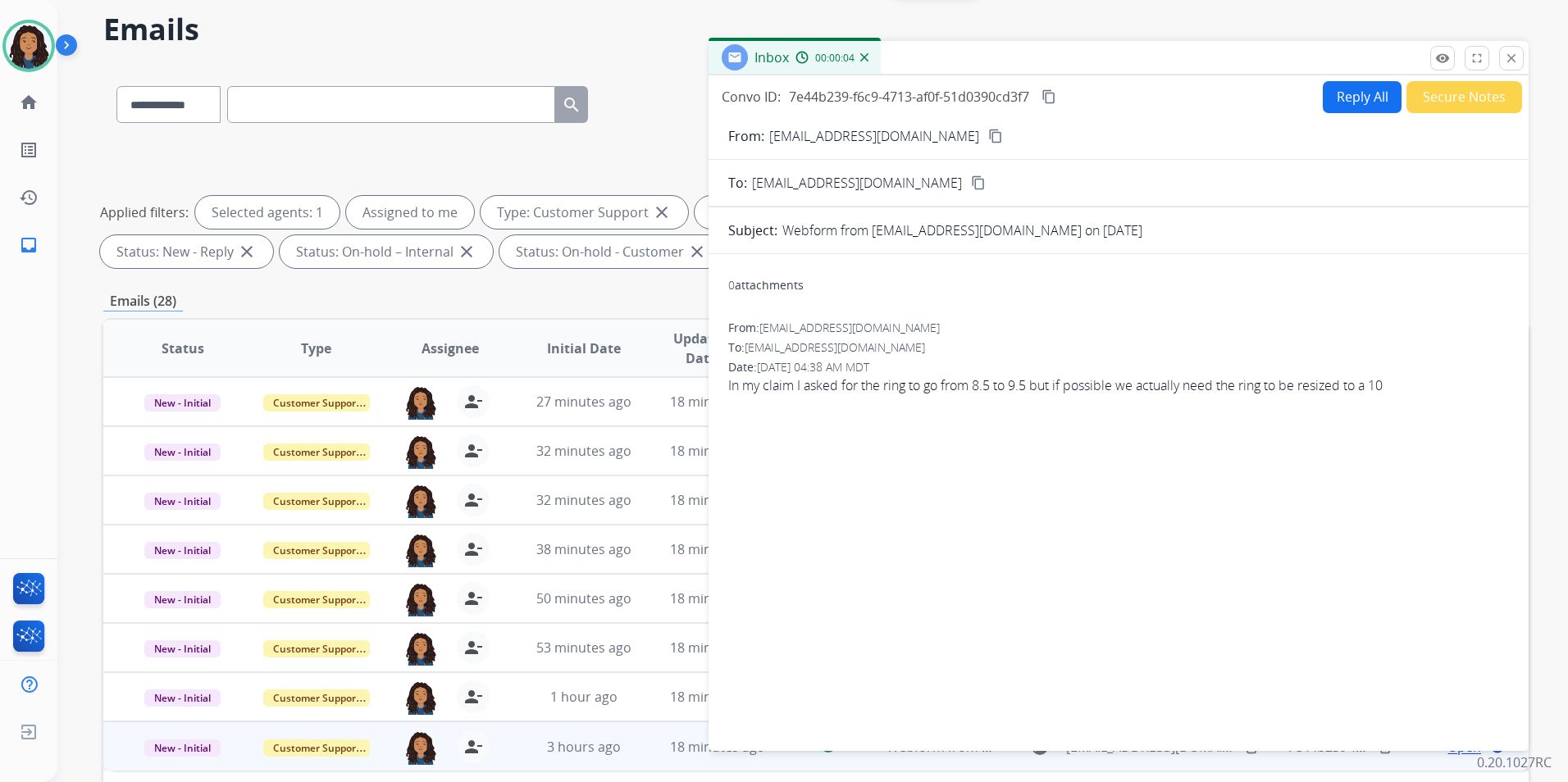
scroll to position [0, 0]
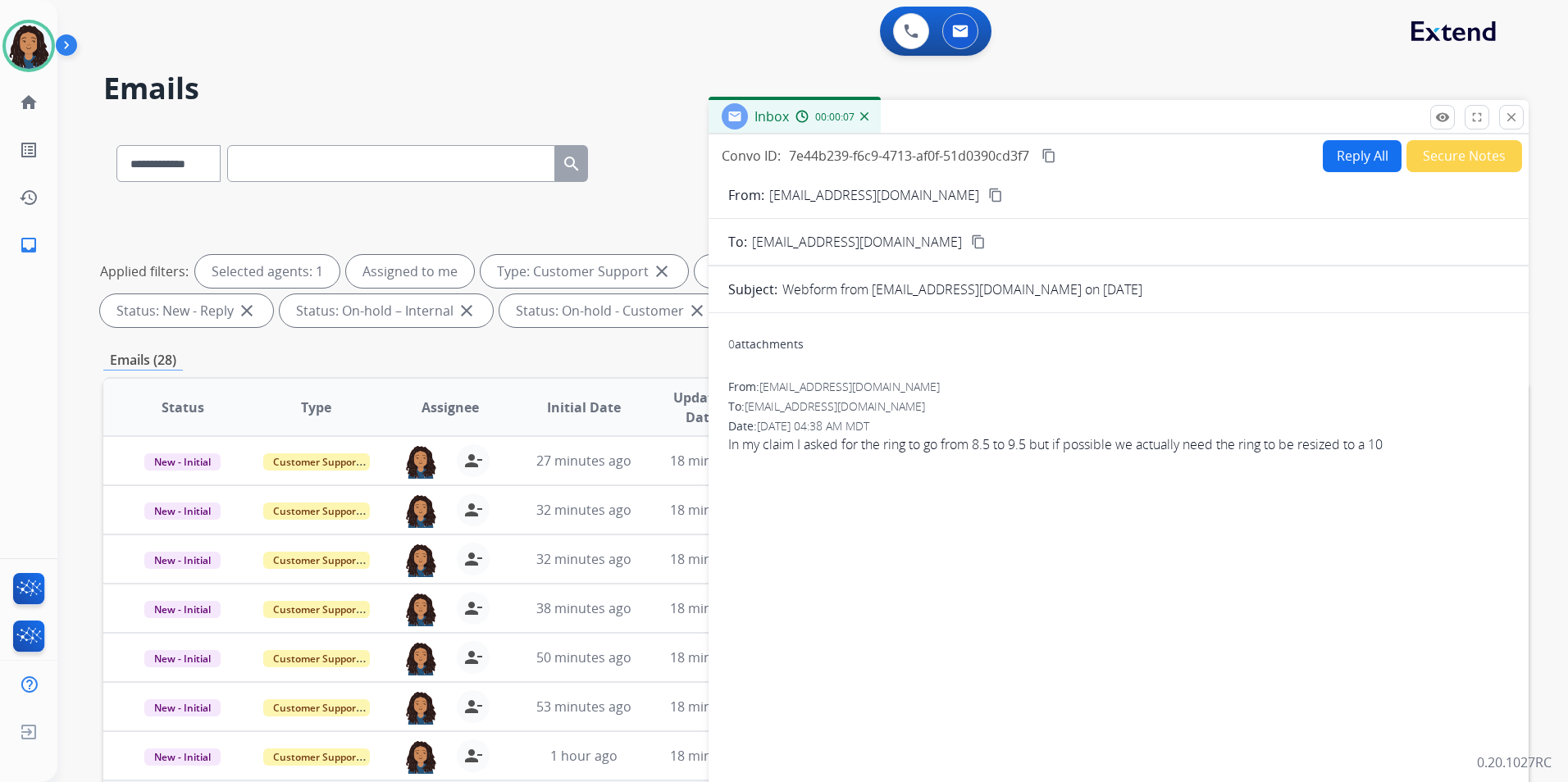
click at [988, 193] on mat-icon "content_copy" at bounding box center [995, 194] width 15 height 15
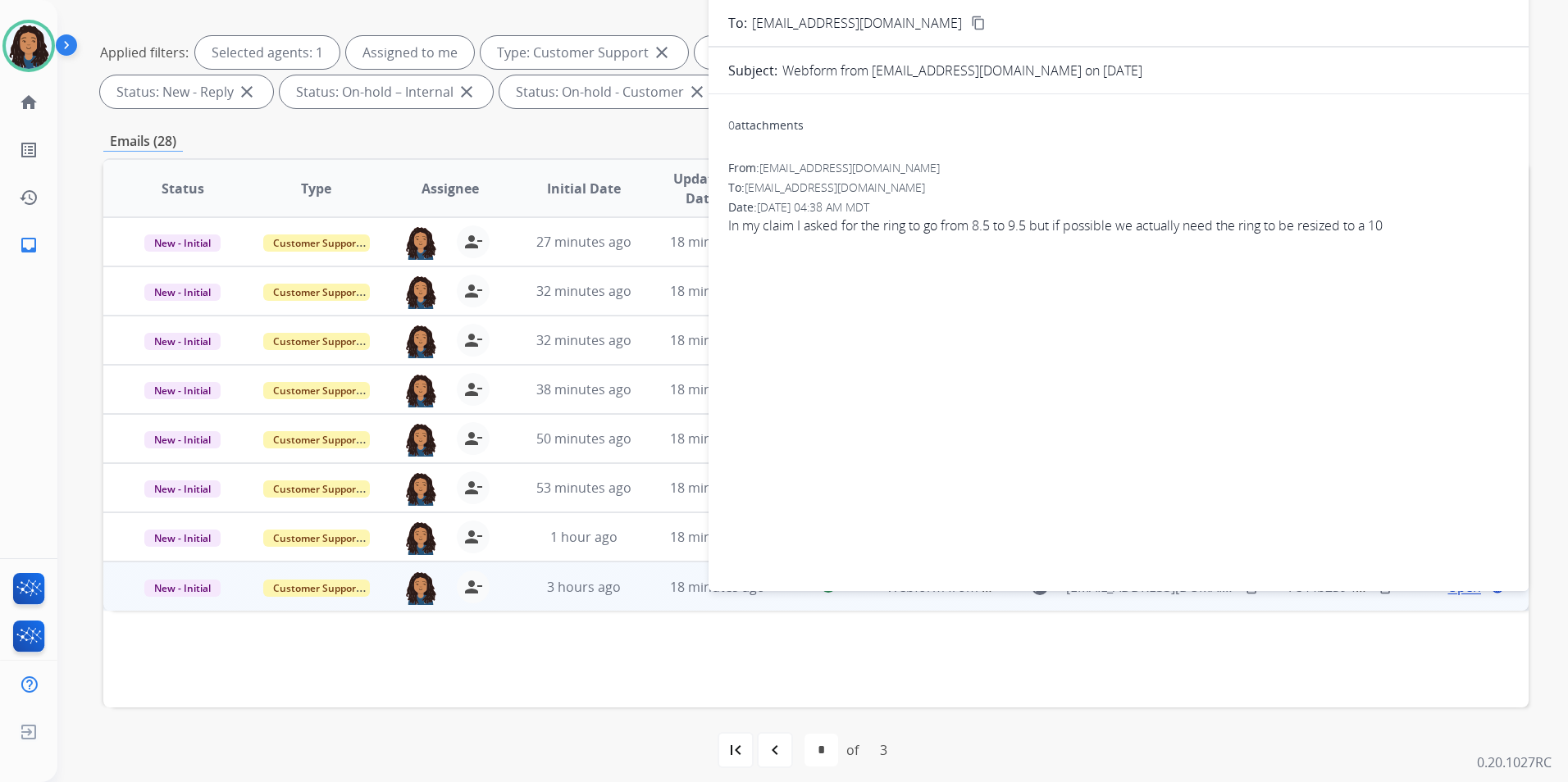
scroll to position [229, 0]
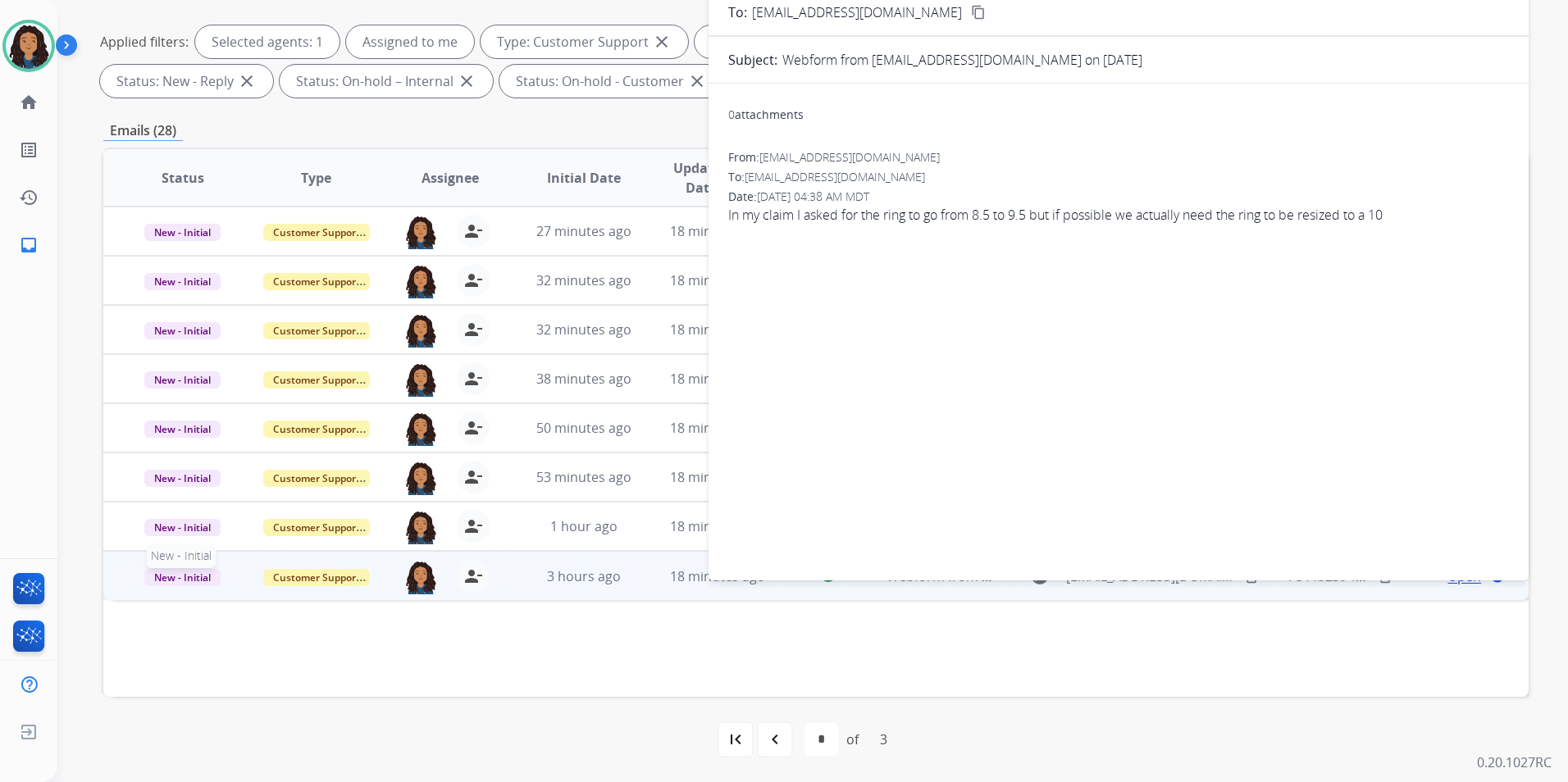
click at [178, 580] on span "New - Initial" at bounding box center [182, 577] width 77 height 17
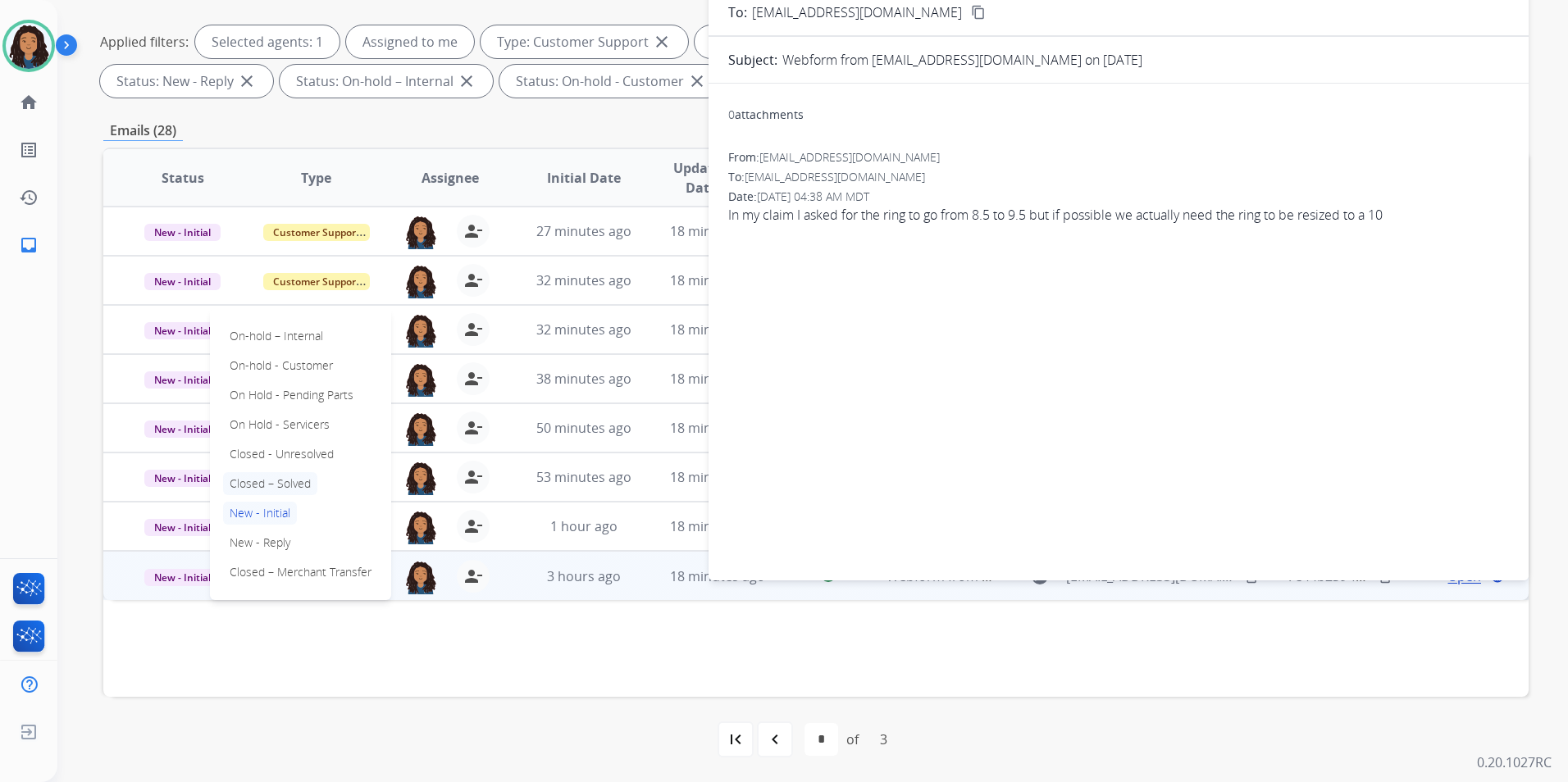
click at [292, 484] on p "Closed – Solved" at bounding box center [270, 483] width 95 height 23
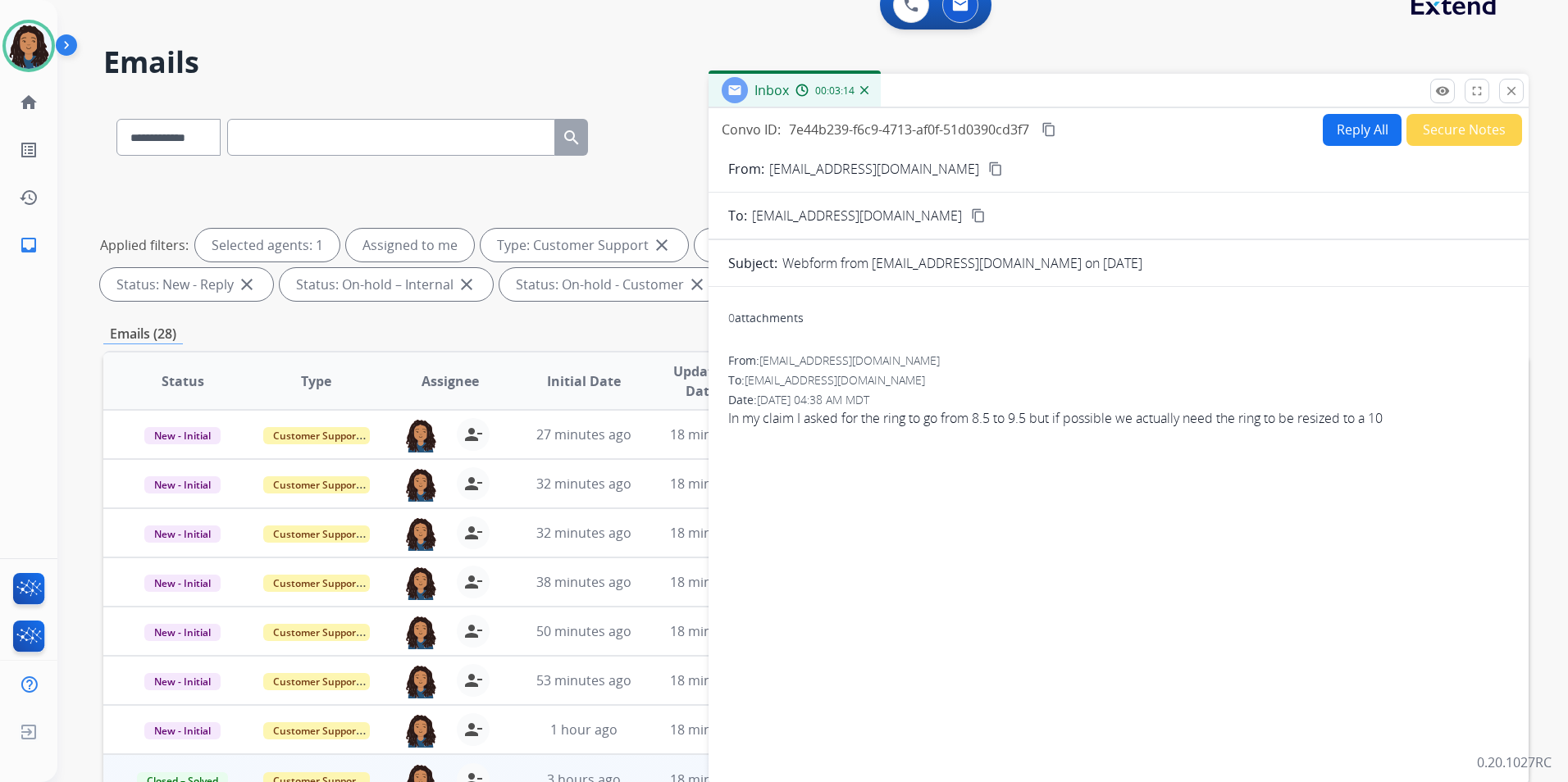
scroll to position [0, 0]
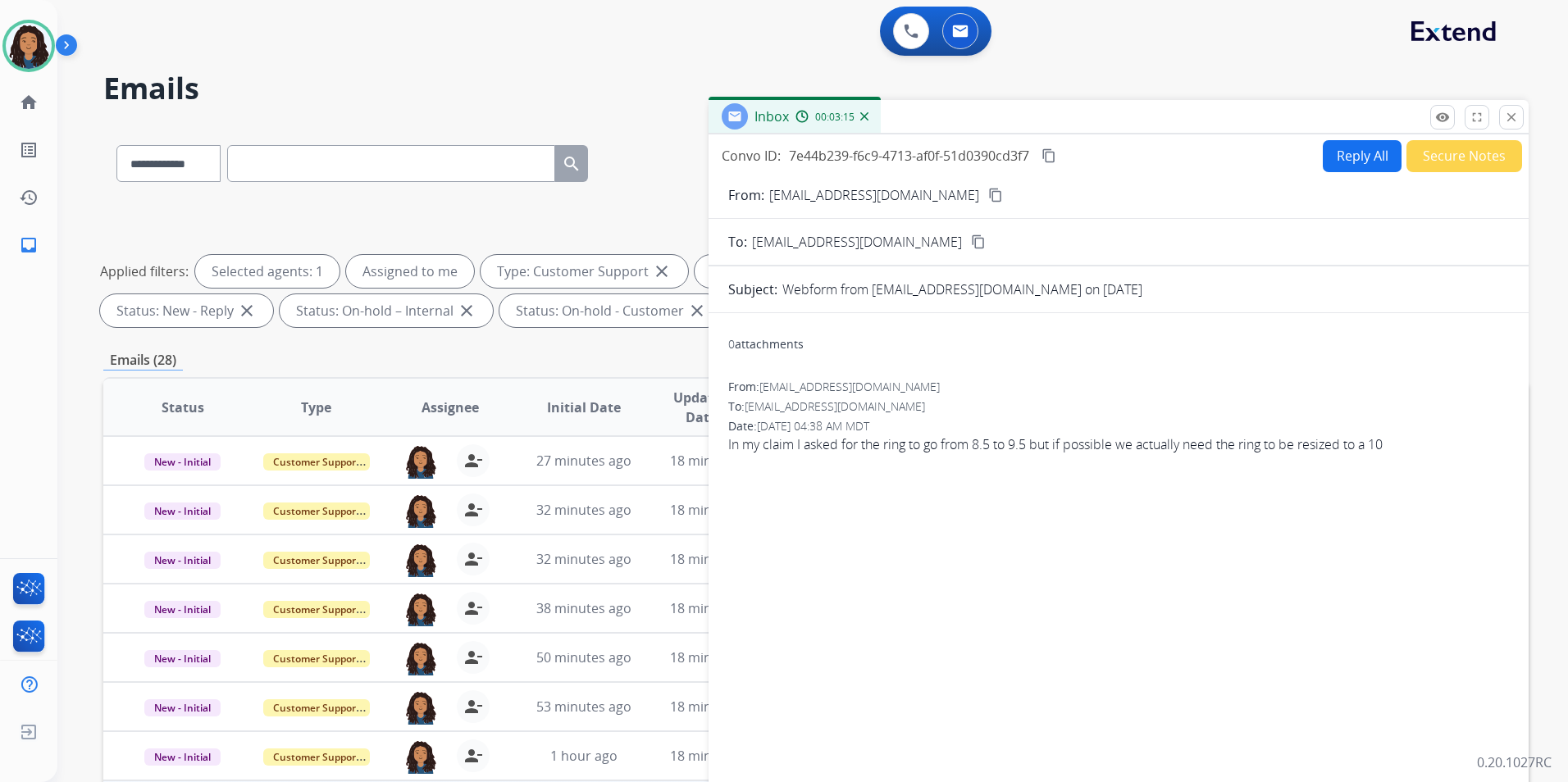
click at [1407, 149] on button "Secure Notes" at bounding box center [1463, 156] width 116 height 32
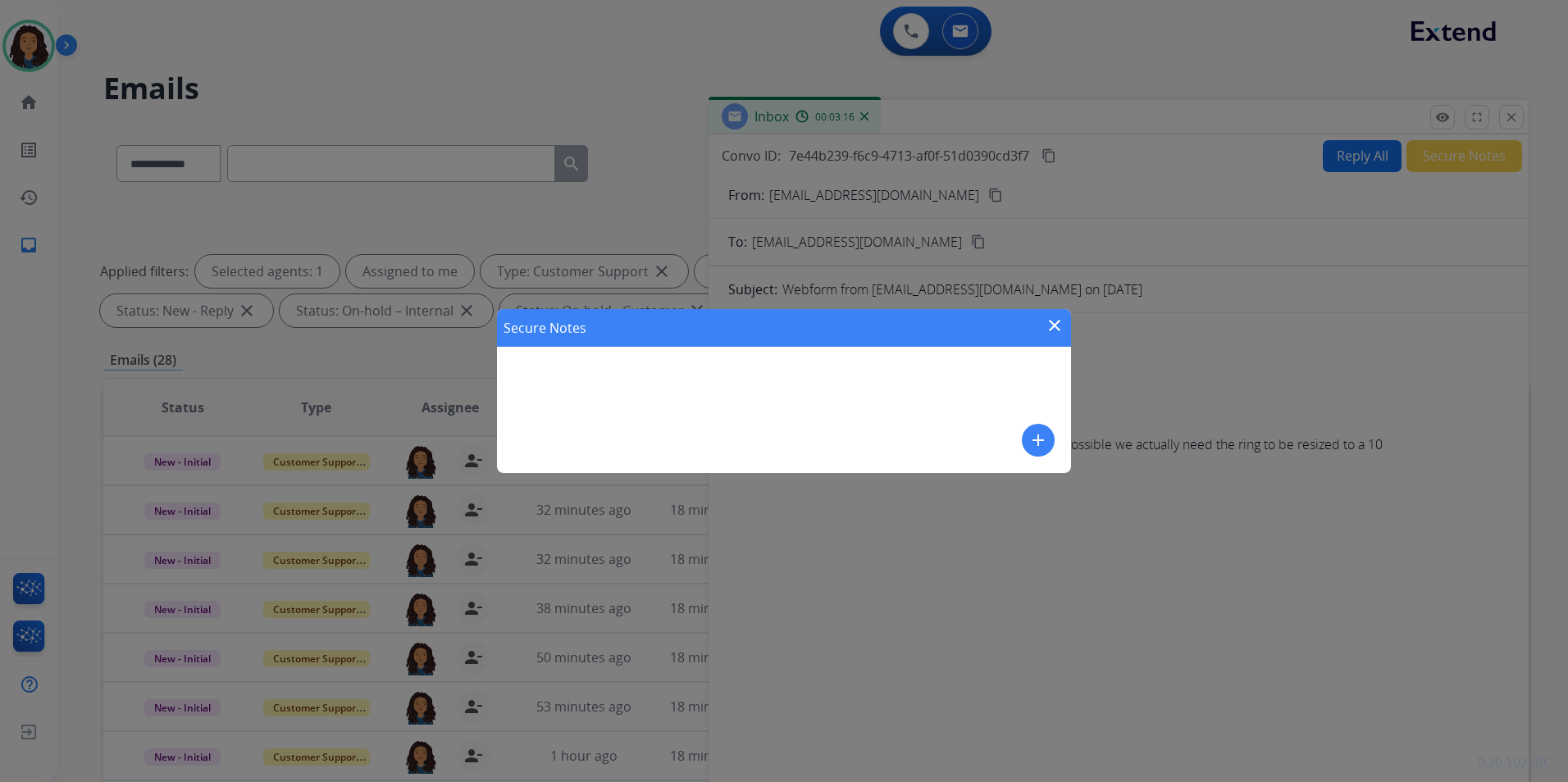
click at [1057, 429] on div "Secure Notes close add" at bounding box center [784, 391] width 574 height 164
click at [1046, 437] on mat-icon "add" at bounding box center [1038, 440] width 20 height 20
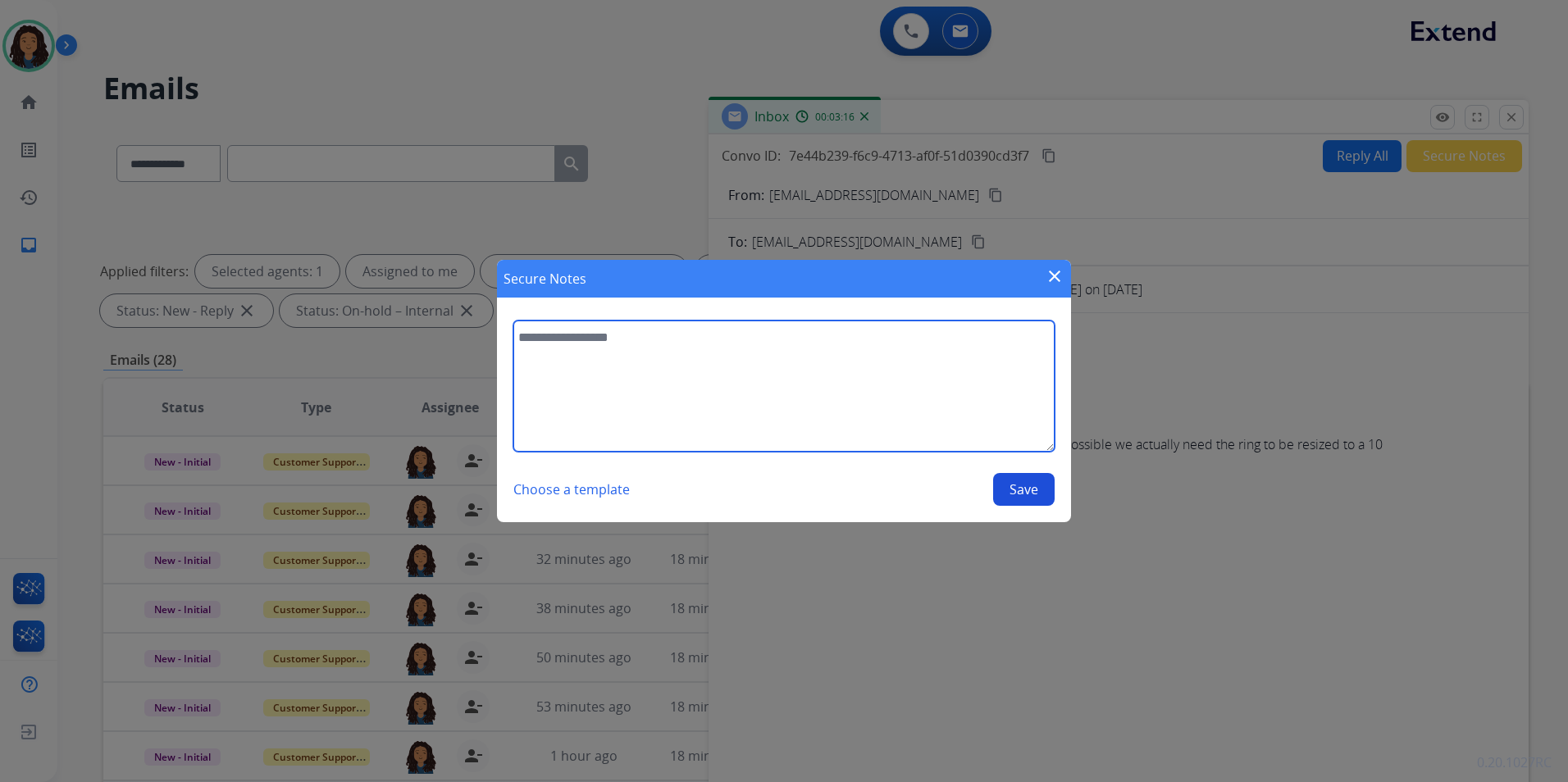
click at [809, 430] on textarea at bounding box center [783, 387] width 541 height 131
type textarea "**********"
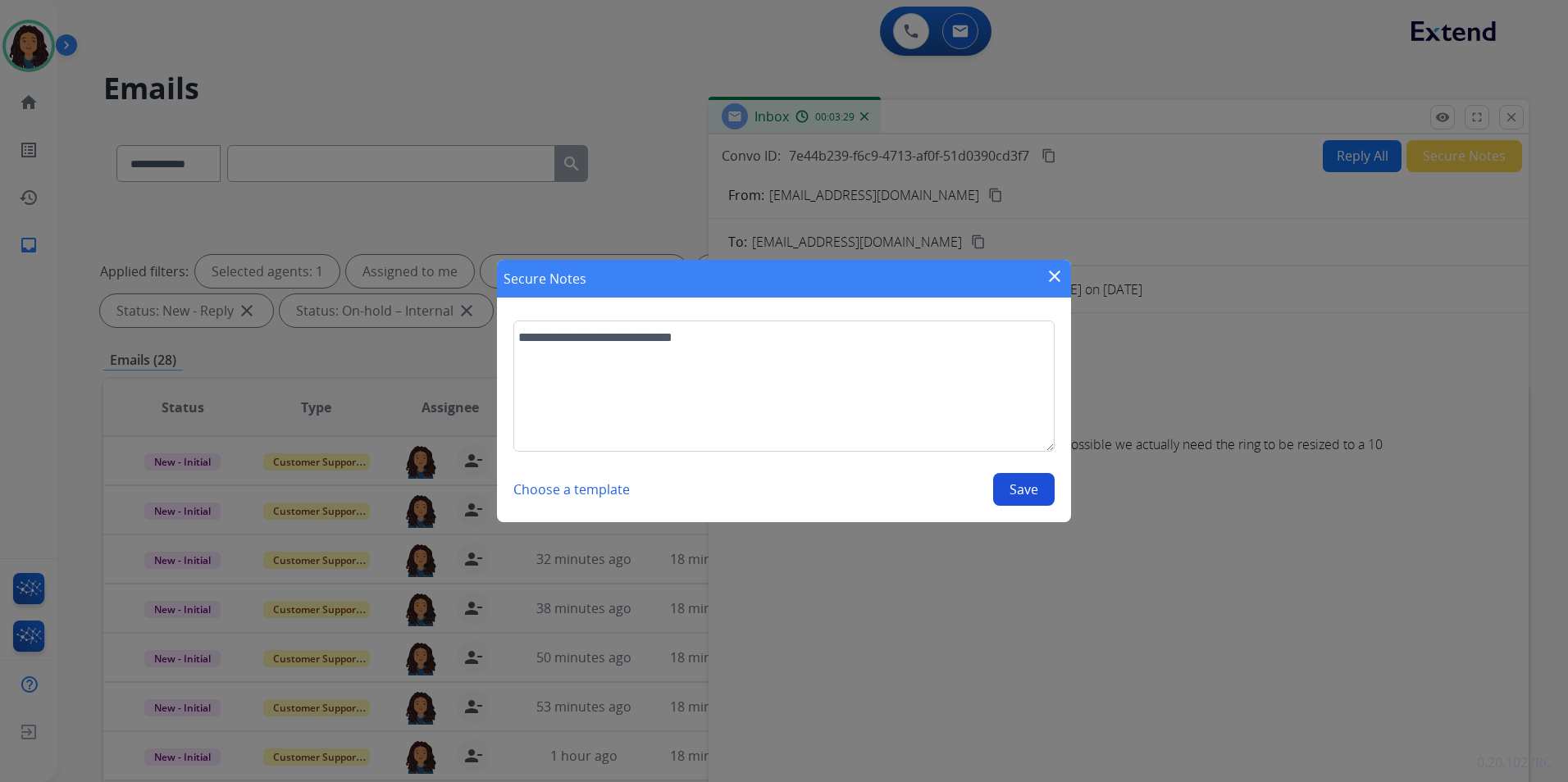
click at [1007, 489] on button "Save" at bounding box center [1024, 489] width 62 height 33
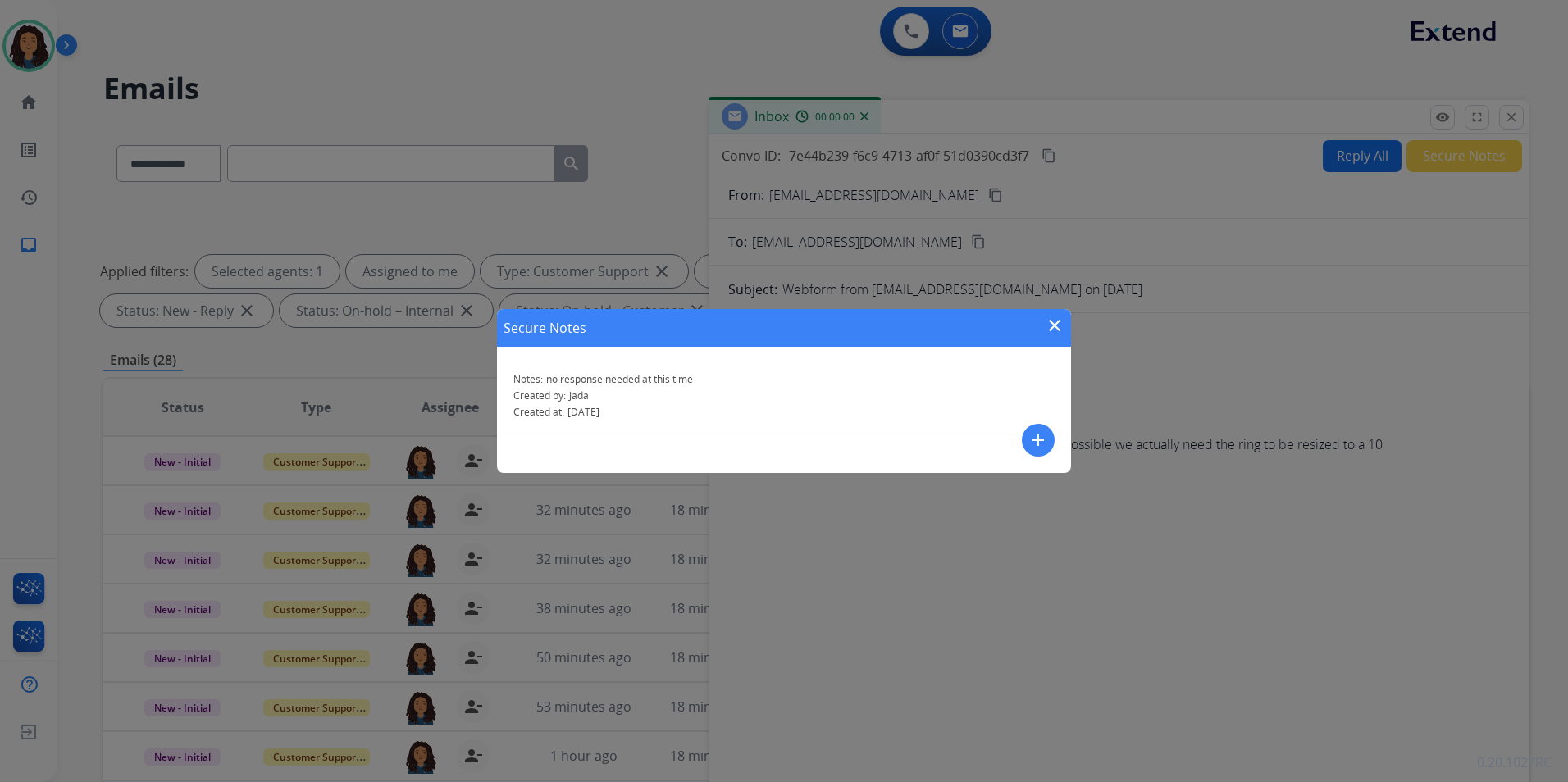
click at [1054, 327] on mat-icon "close" at bounding box center [1055, 326] width 20 height 20
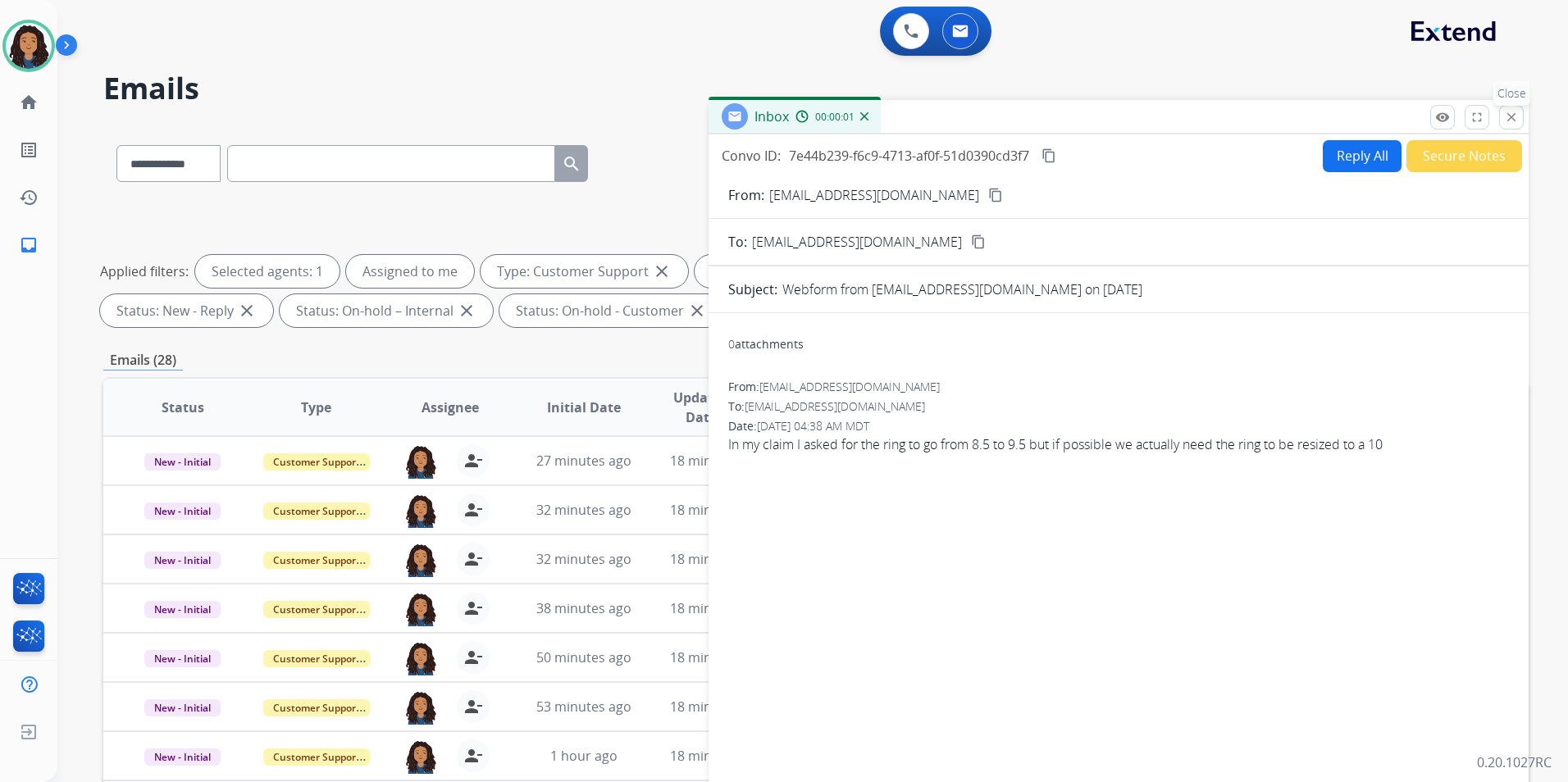
click at [1512, 118] on mat-icon "close" at bounding box center [1510, 117] width 15 height 15
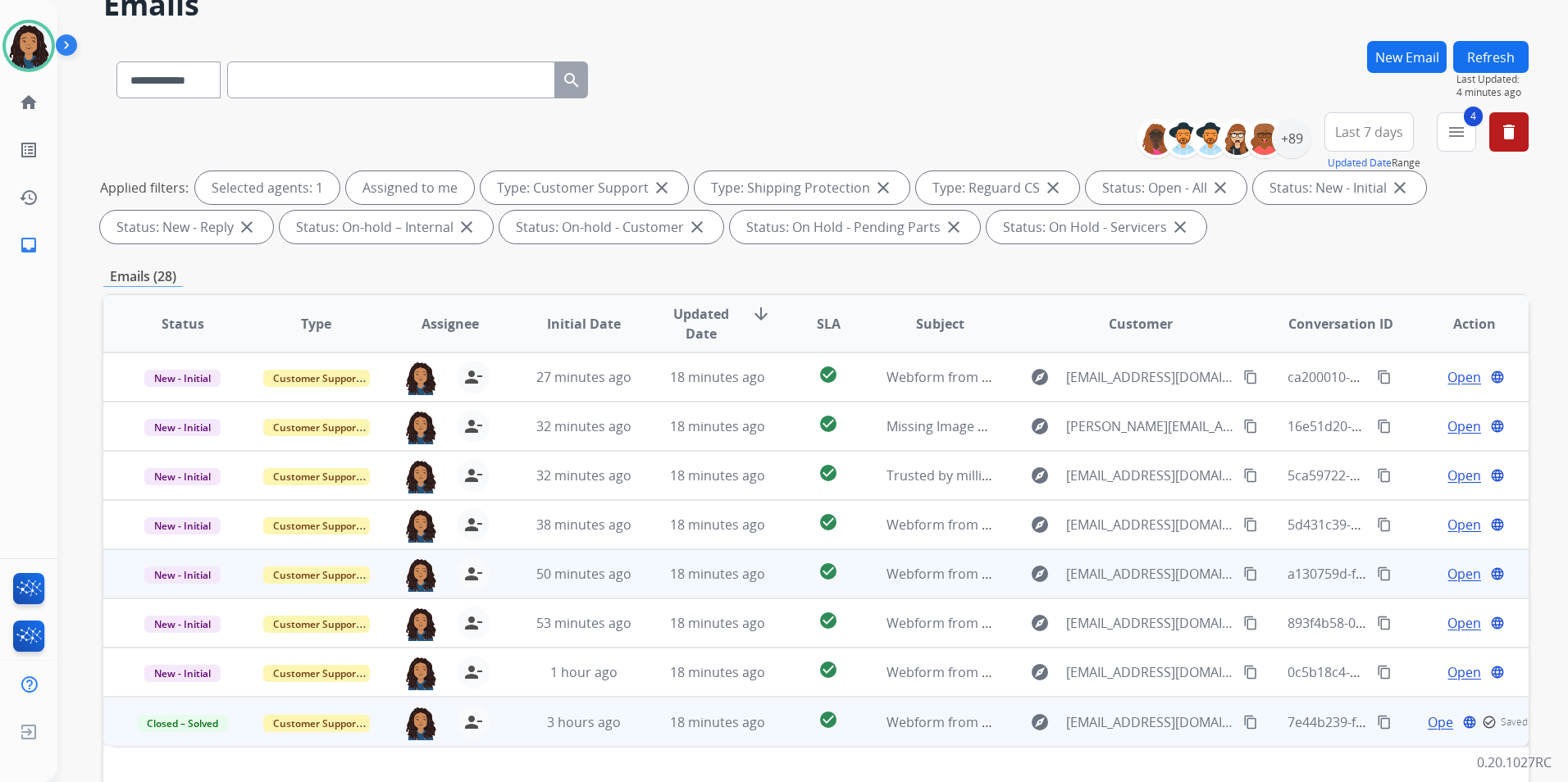
scroll to position [164, 0]
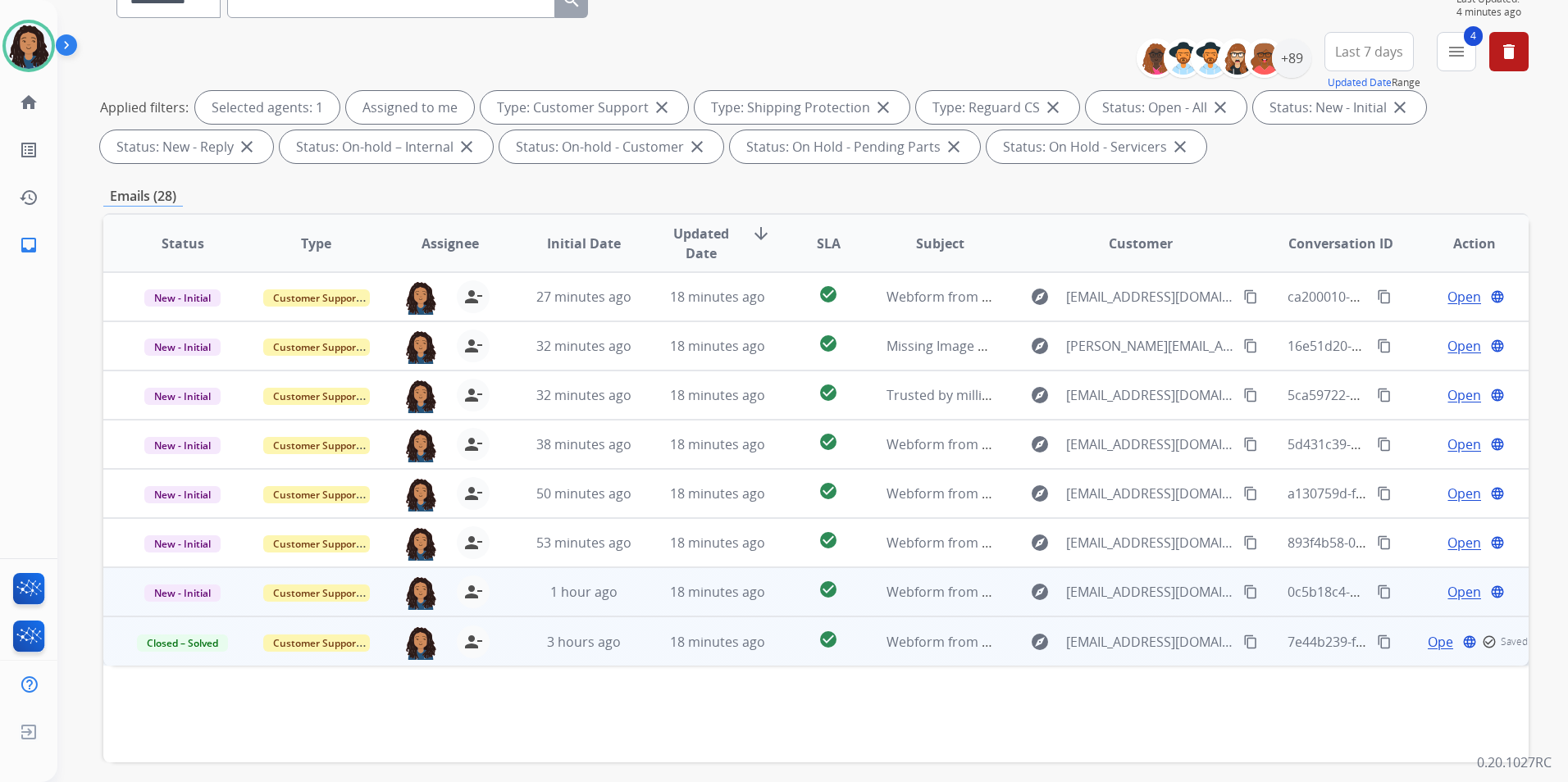
click at [1458, 591] on span "Open" at bounding box center [1464, 592] width 34 height 20
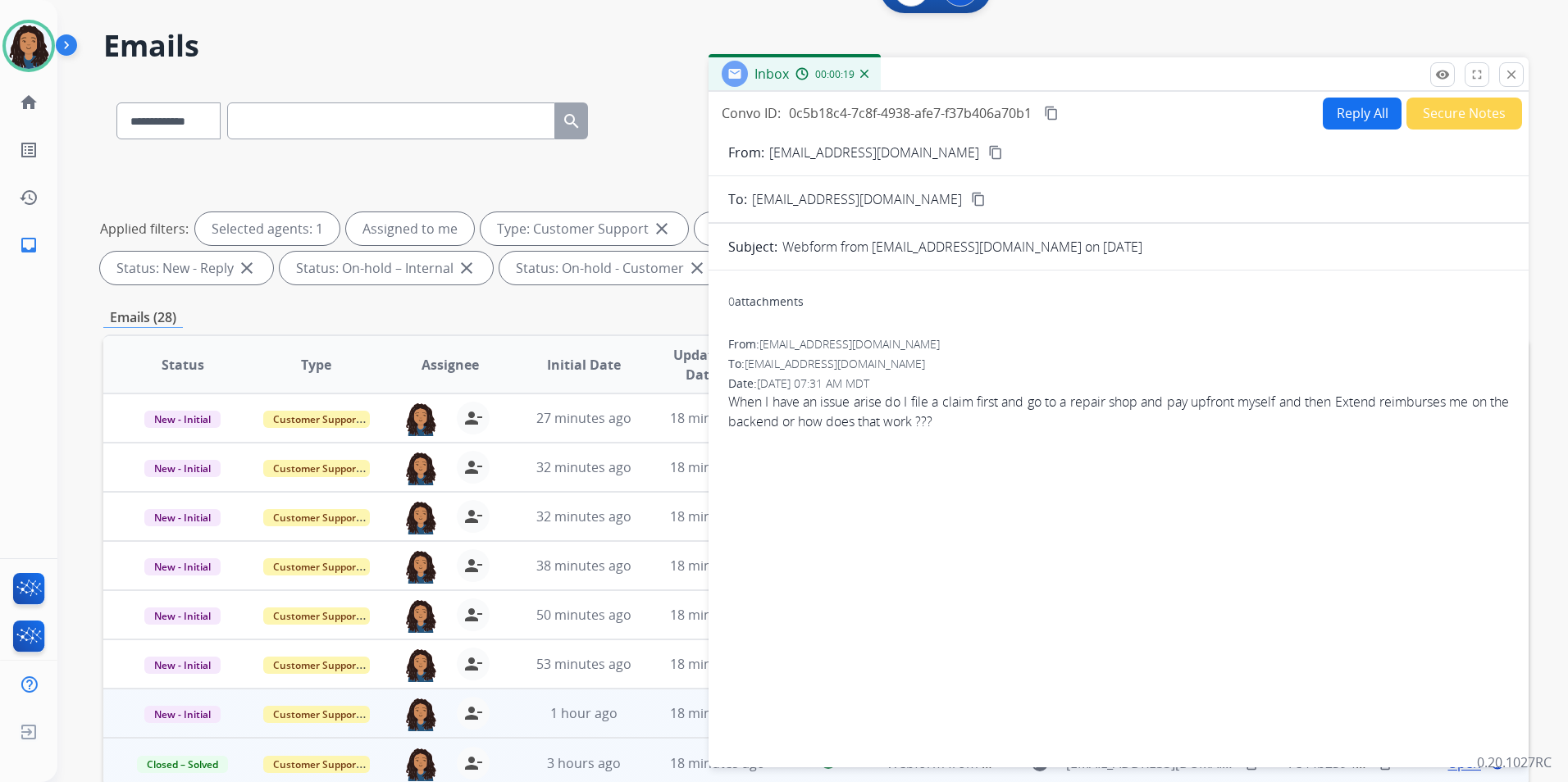
scroll to position [0, 0]
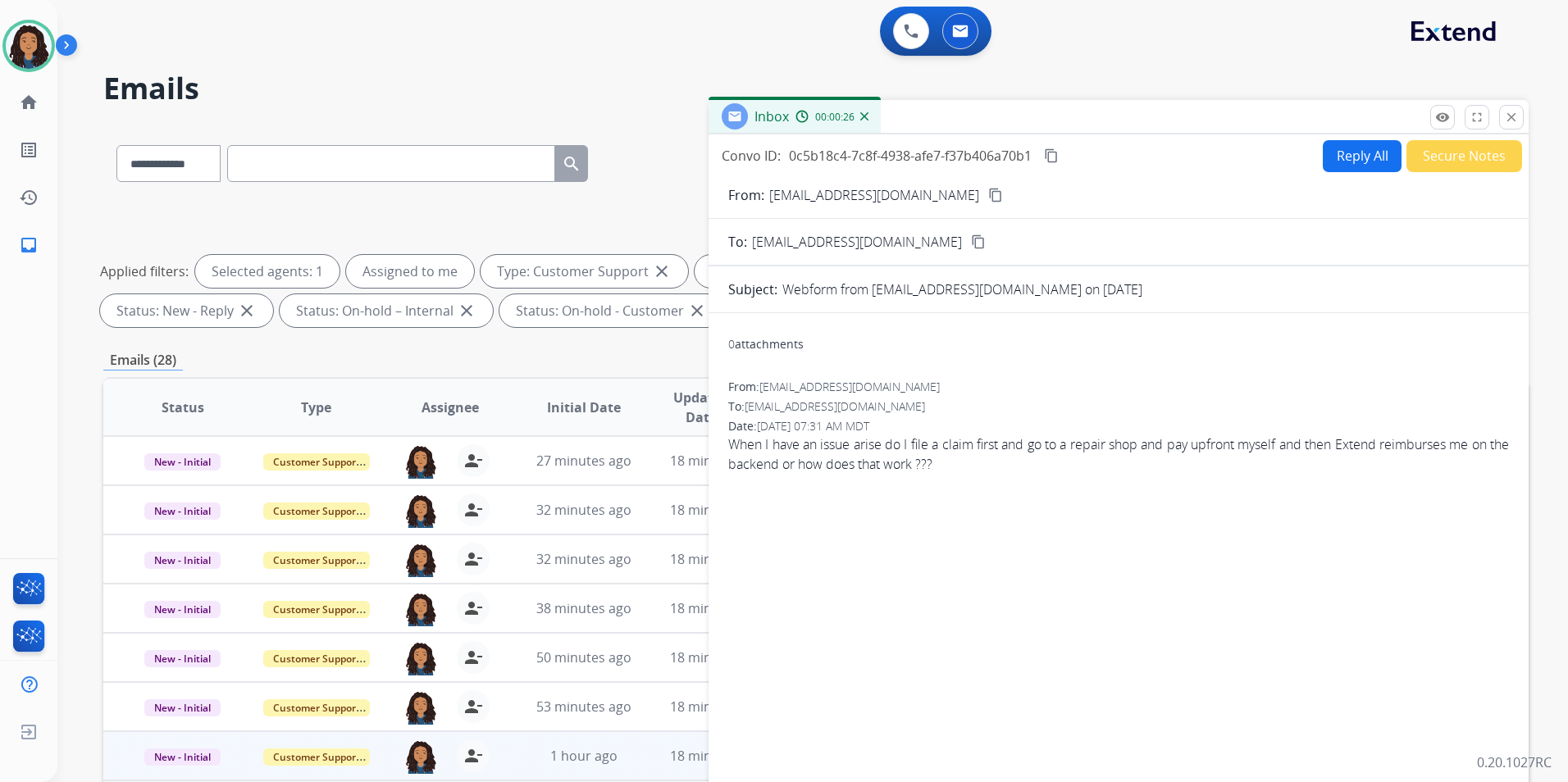
click at [988, 190] on mat-icon "content_copy" at bounding box center [995, 194] width 15 height 15
click at [1326, 164] on button "Reply All" at bounding box center [1362, 156] width 79 height 32
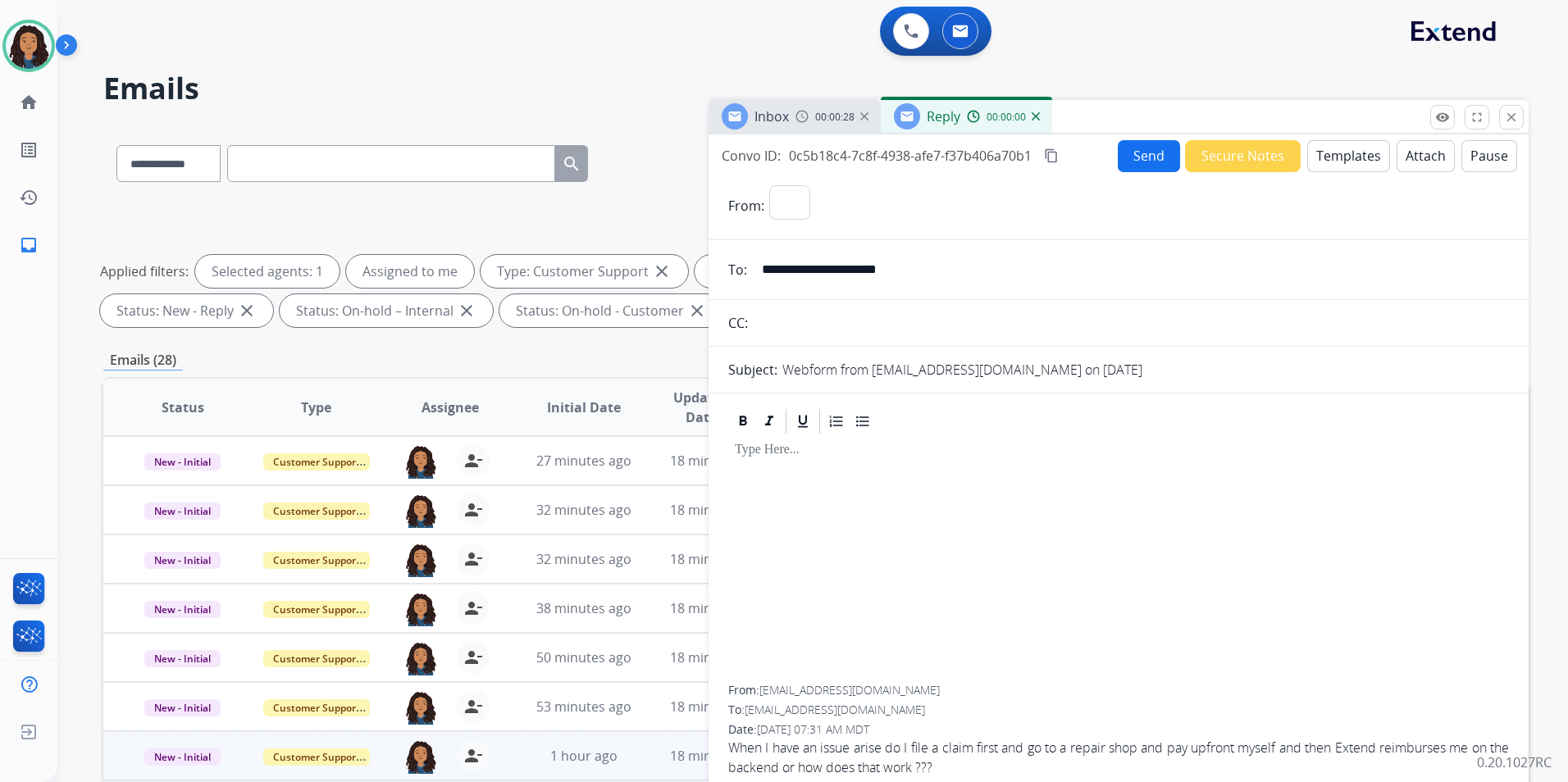
click at [1326, 164] on button "Templates" at bounding box center [1348, 156] width 83 height 32
select select "**********"
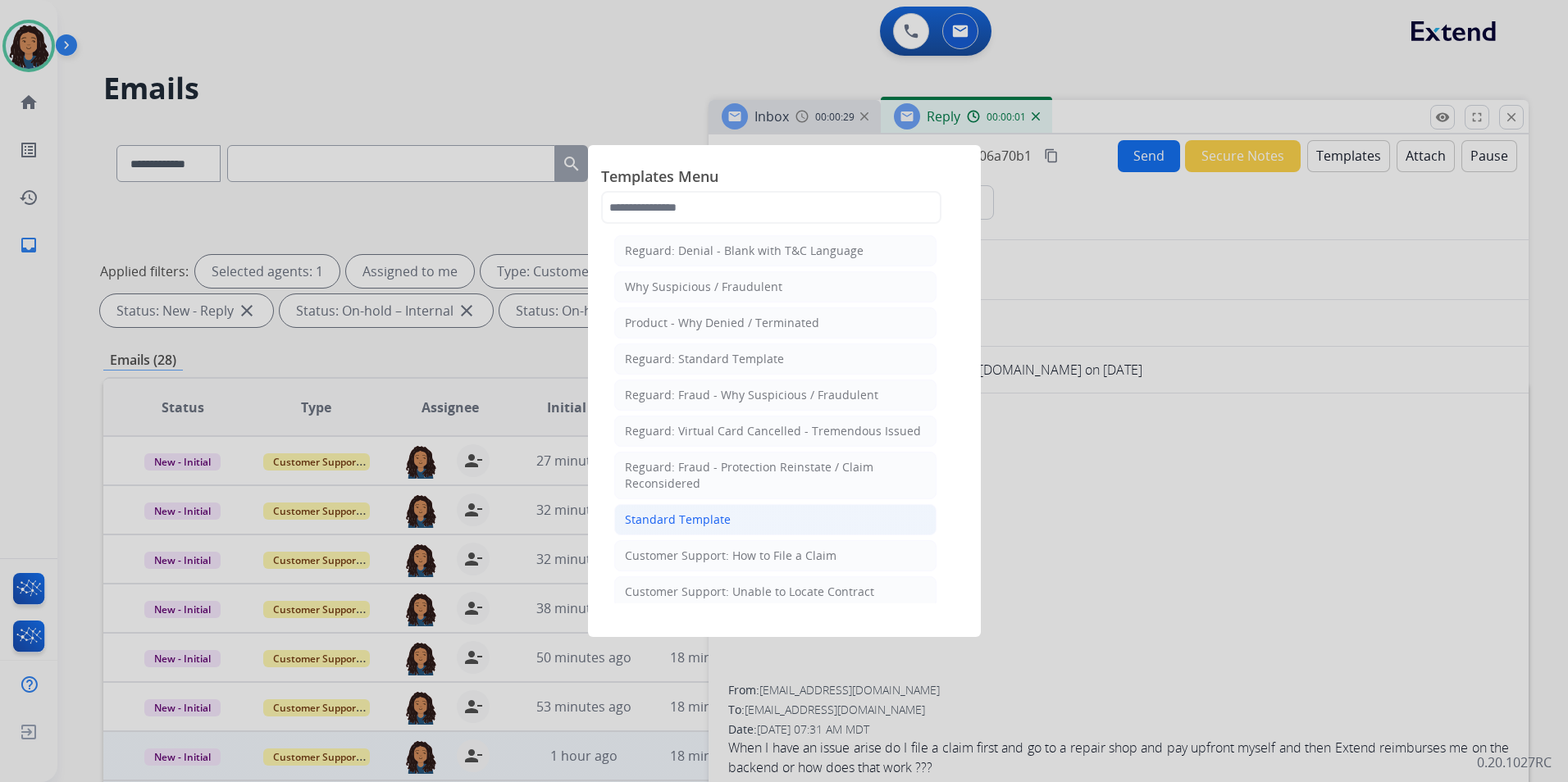
click at [686, 524] on div "Standard Template" at bounding box center [677, 520] width 106 height 16
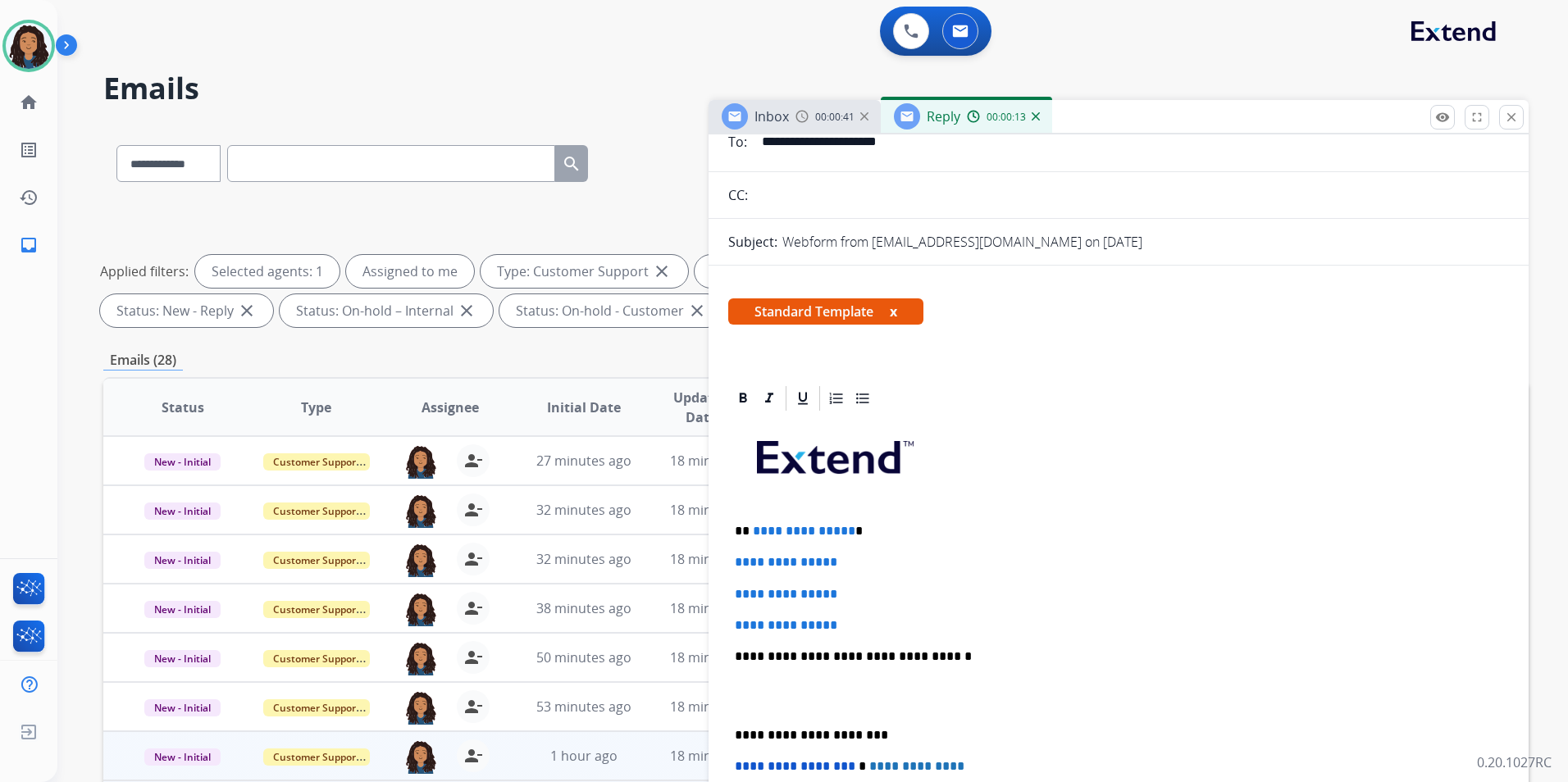
scroll to position [246, 0]
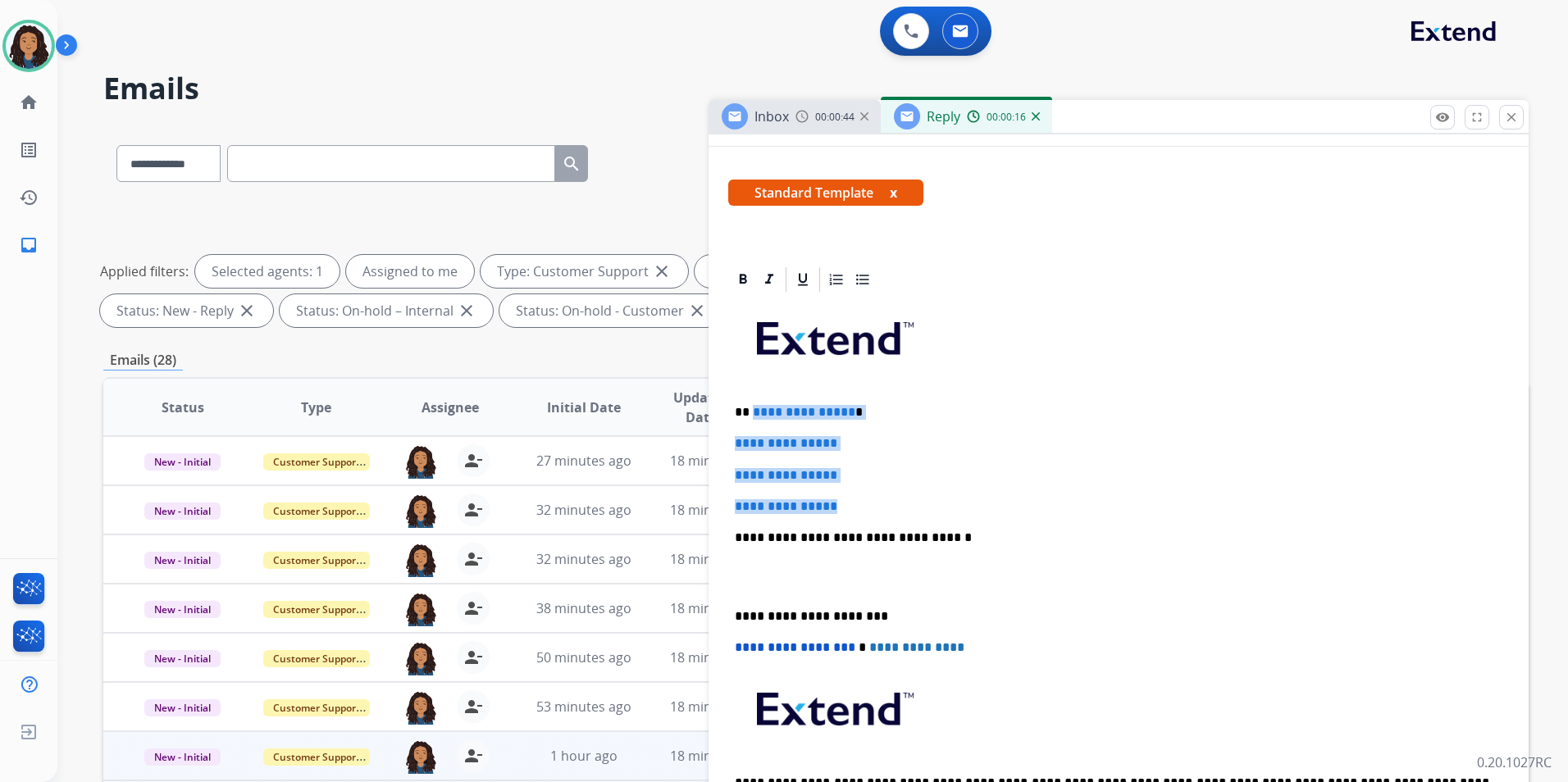
drag, startPoint x: 848, startPoint y: 504, endPoint x: 751, endPoint y: 396, distance: 145.2
click at [751, 396] on div "**********" at bounding box center [1119, 576] width 781 height 564
paste div
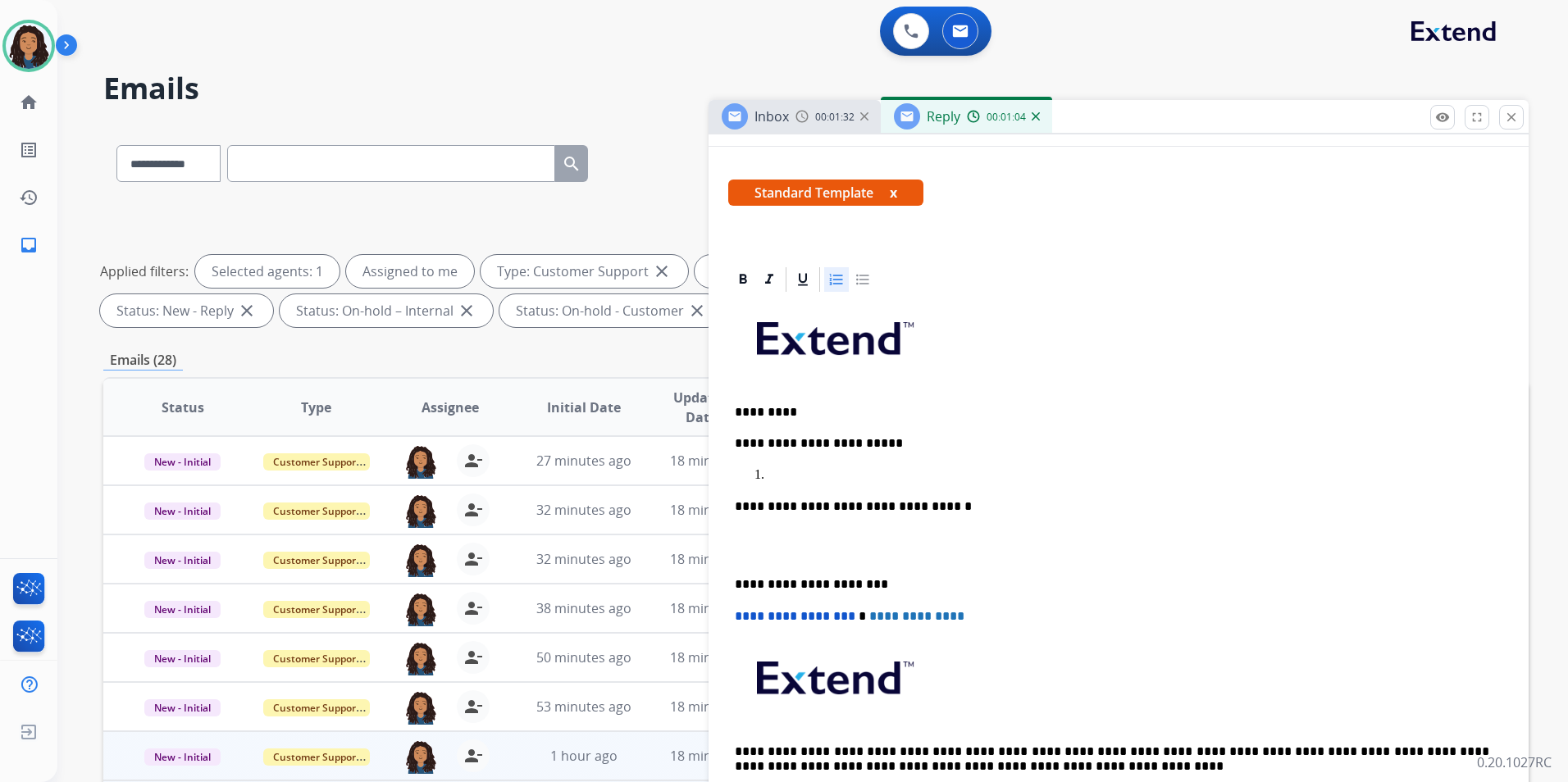
click at [813, 118] on div "00:01:32" at bounding box center [831, 116] width 72 height 15
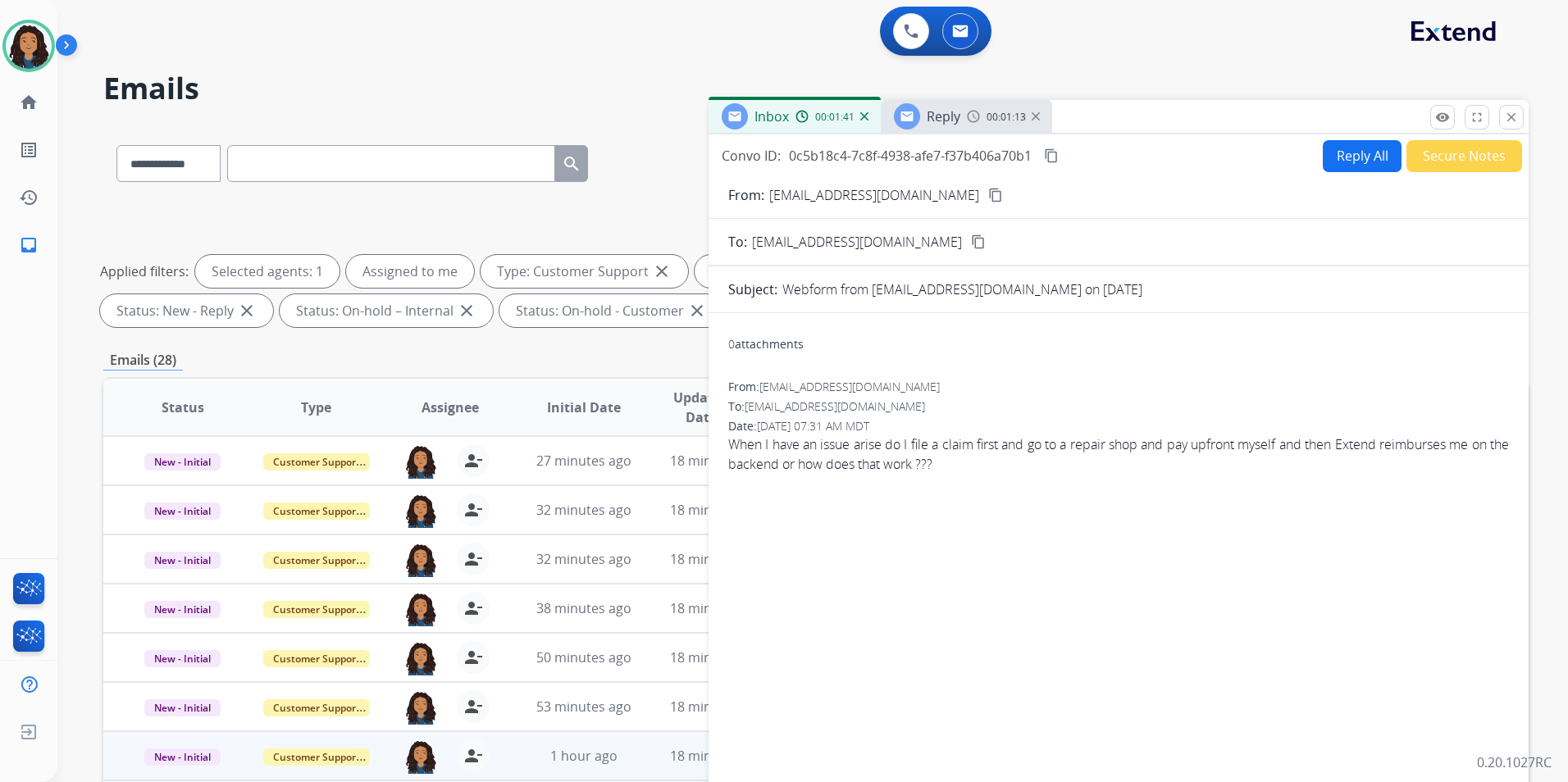
click at [956, 109] on span "Reply" at bounding box center [943, 117] width 34 height 18
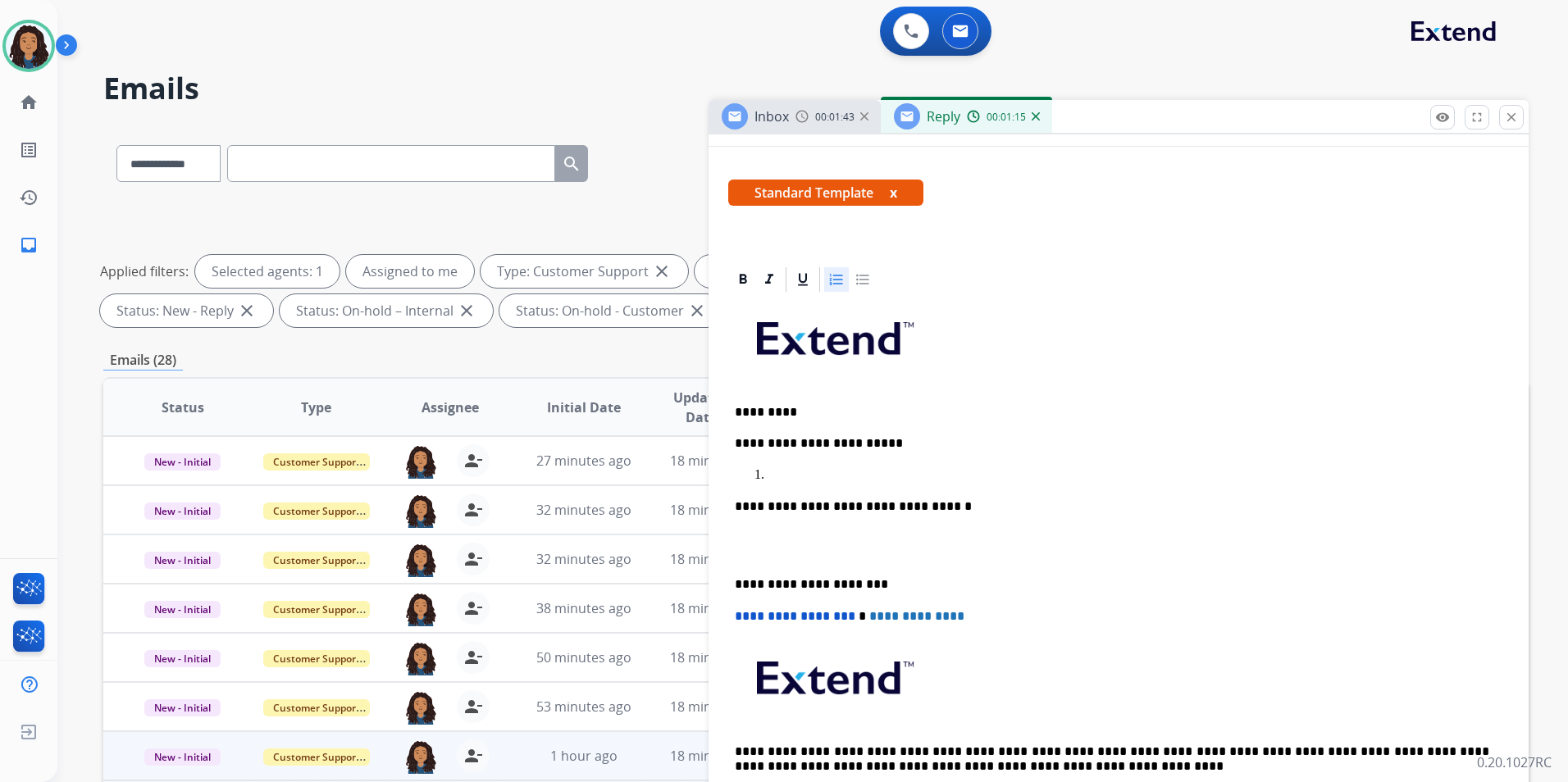
click at [828, 481] on p at bounding box center [1134, 475] width 734 height 15
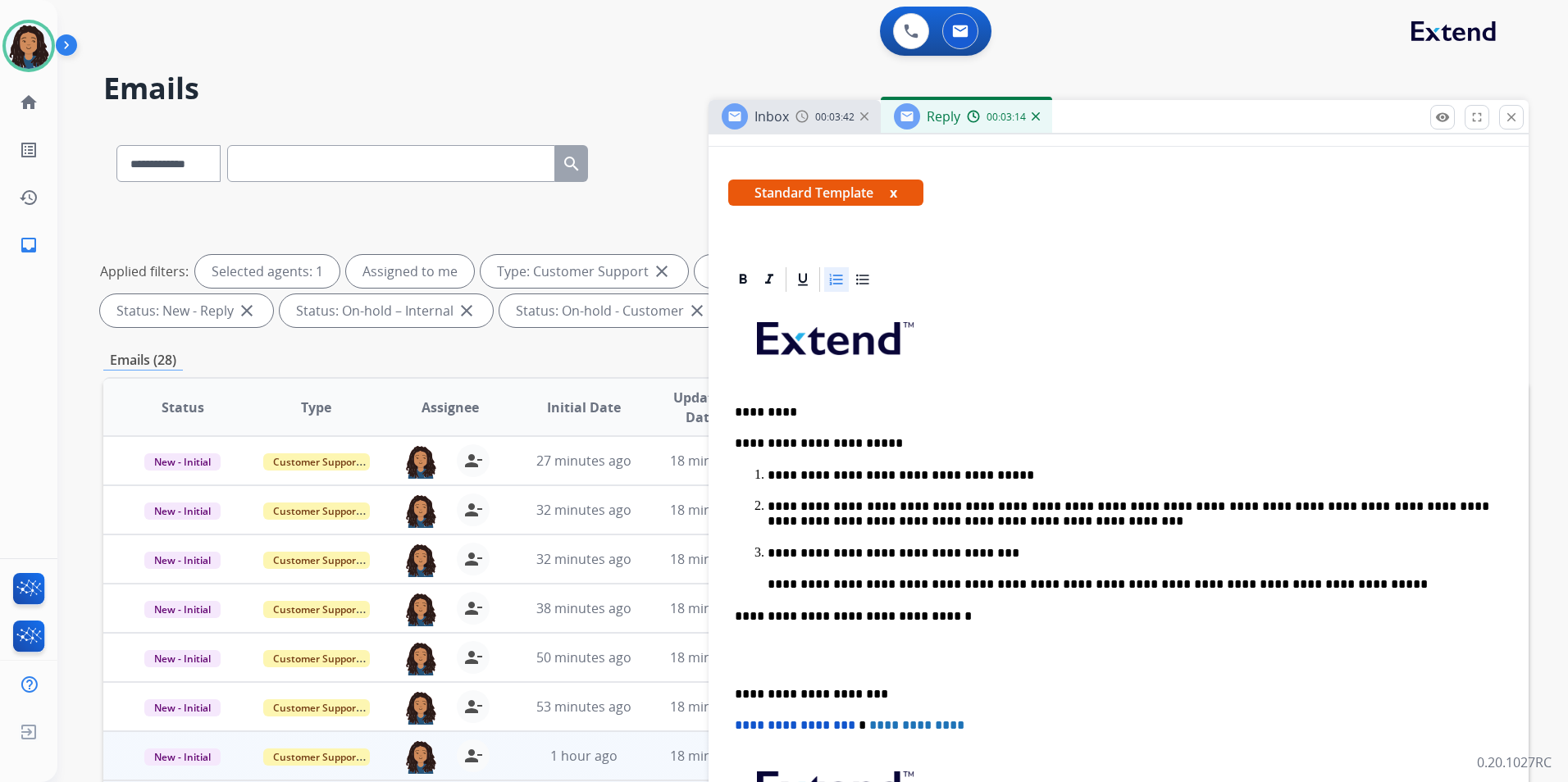
click at [989, 549] on p "**********" at bounding box center [1128, 553] width 721 height 15
drag, startPoint x: 809, startPoint y: 582, endPoint x: 825, endPoint y: 582, distance: 16.0
click at [809, 582] on p "**********" at bounding box center [1128, 584] width 721 height 15
click at [1030, 575] on li "**********" at bounding box center [1134, 569] width 734 height 47
click at [1290, 524] on p "**********" at bounding box center [1128, 514] width 721 height 30
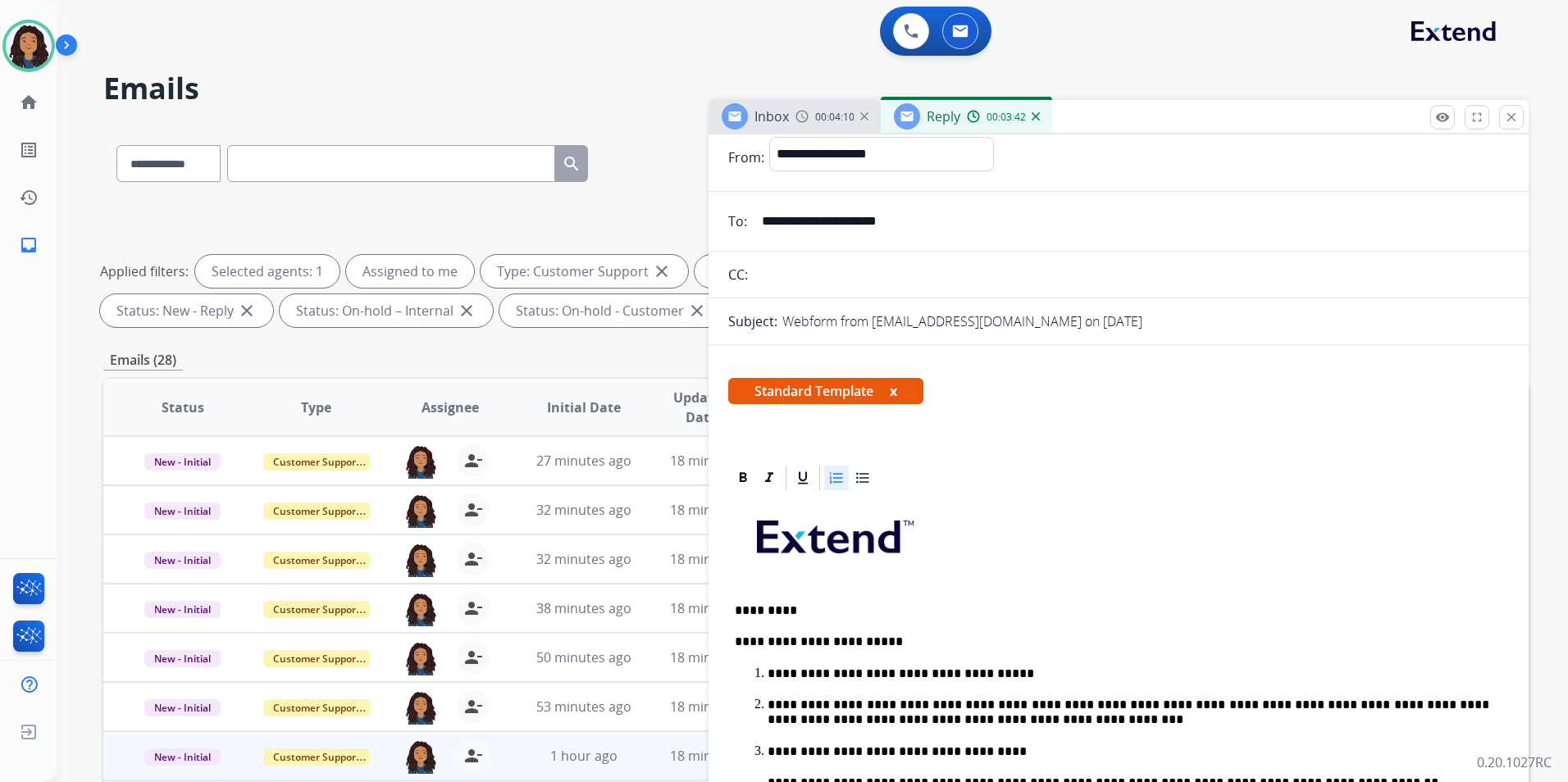
scroll to position [0, 0]
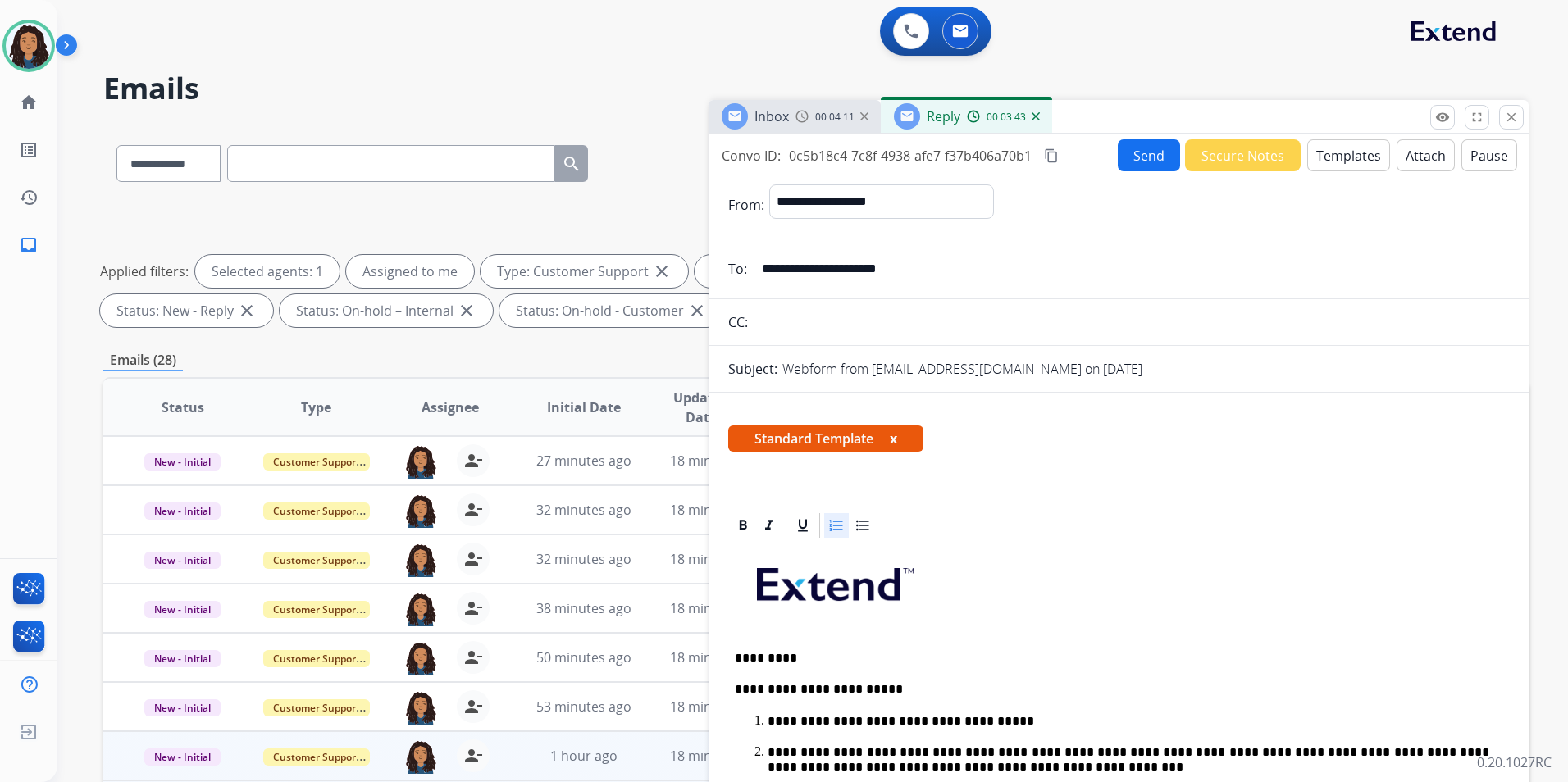
click at [1145, 150] on button "Send" at bounding box center [1149, 155] width 63 height 32
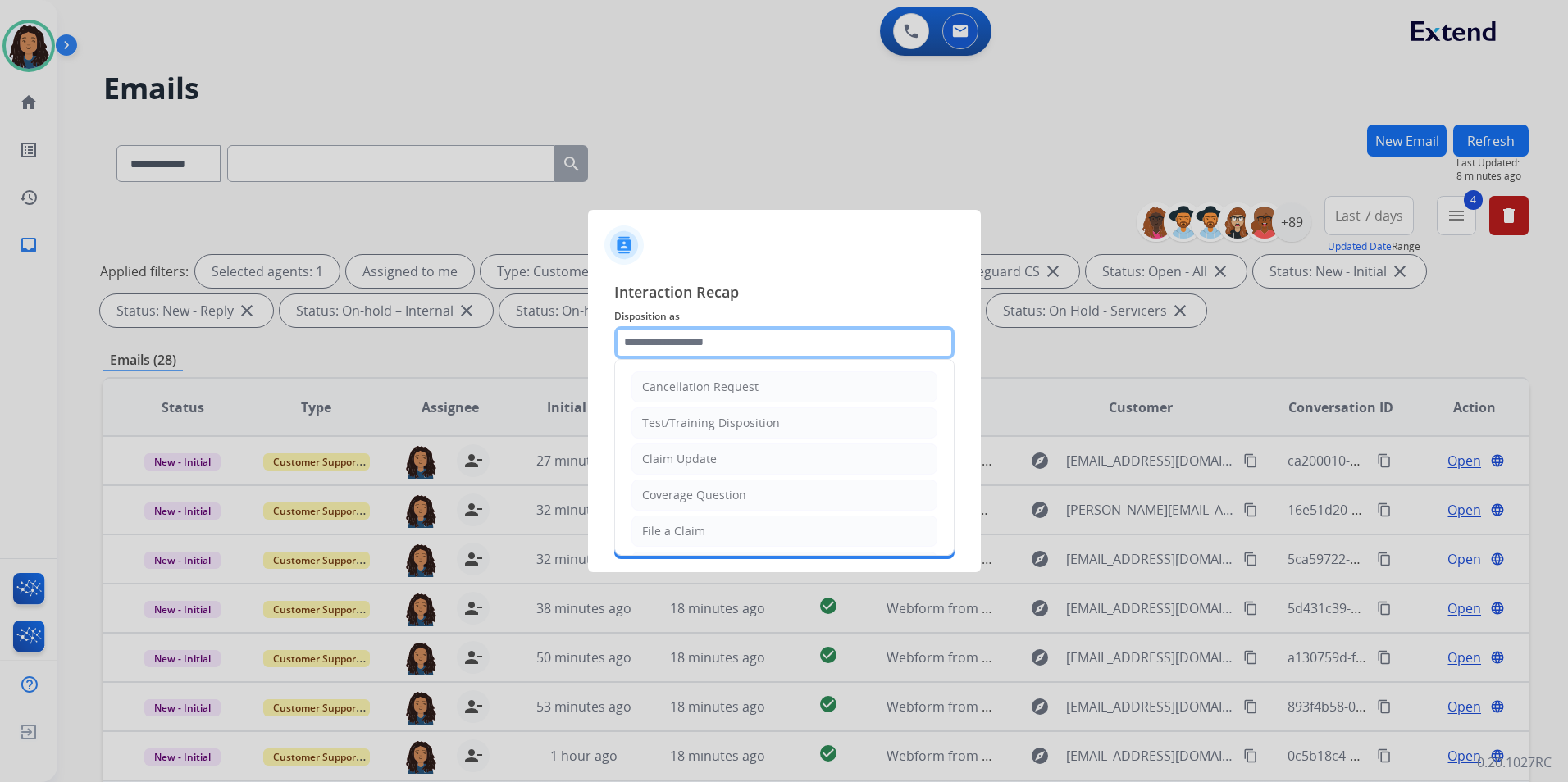
drag, startPoint x: 669, startPoint y: 338, endPoint x: 689, endPoint y: 350, distance: 23.3
click at [669, 338] on input "text" at bounding box center [784, 343] width 341 height 33
type input "**********"
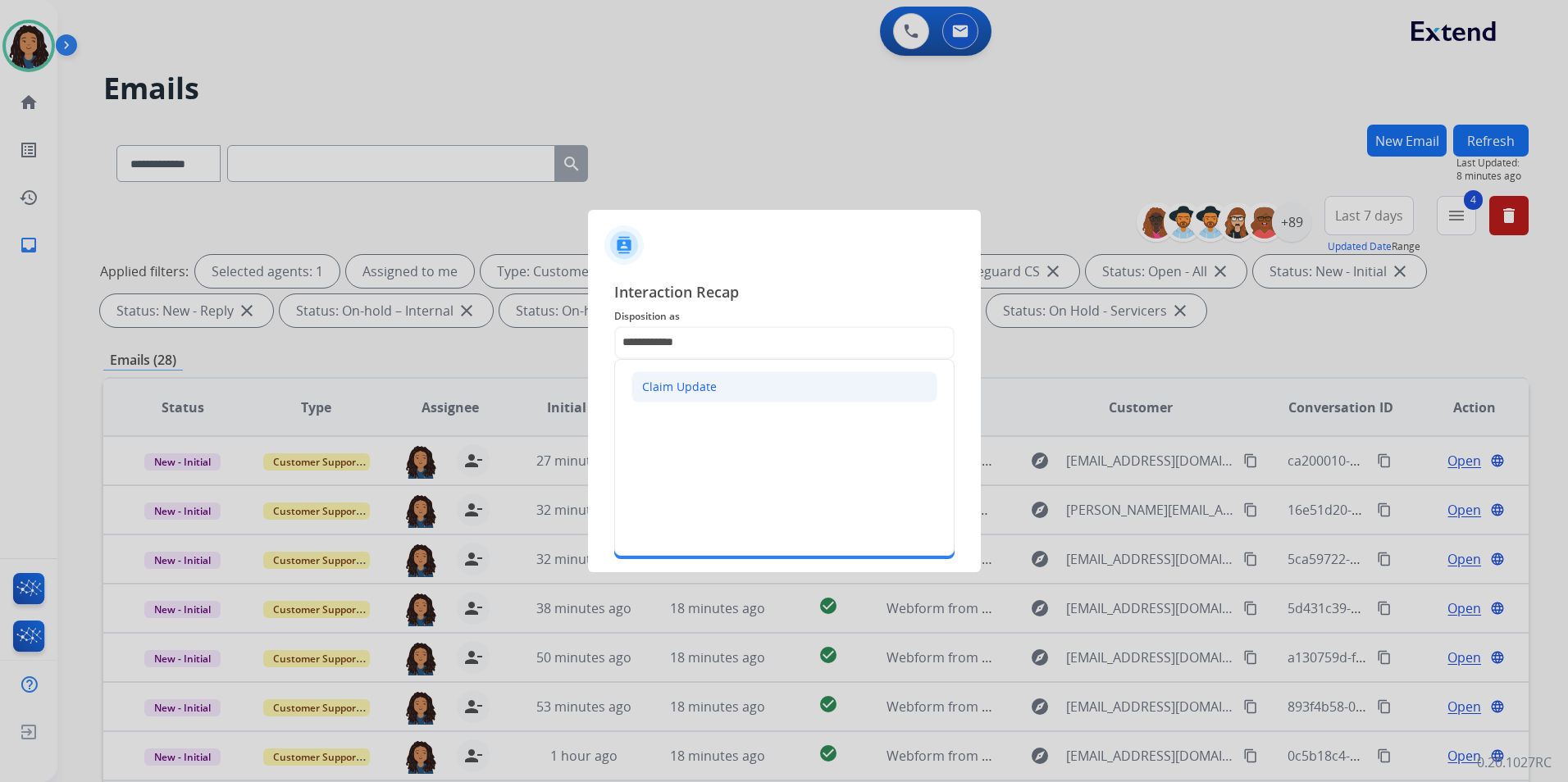
click at [747, 391] on li "Claim Update" at bounding box center [784, 387] width 306 height 31
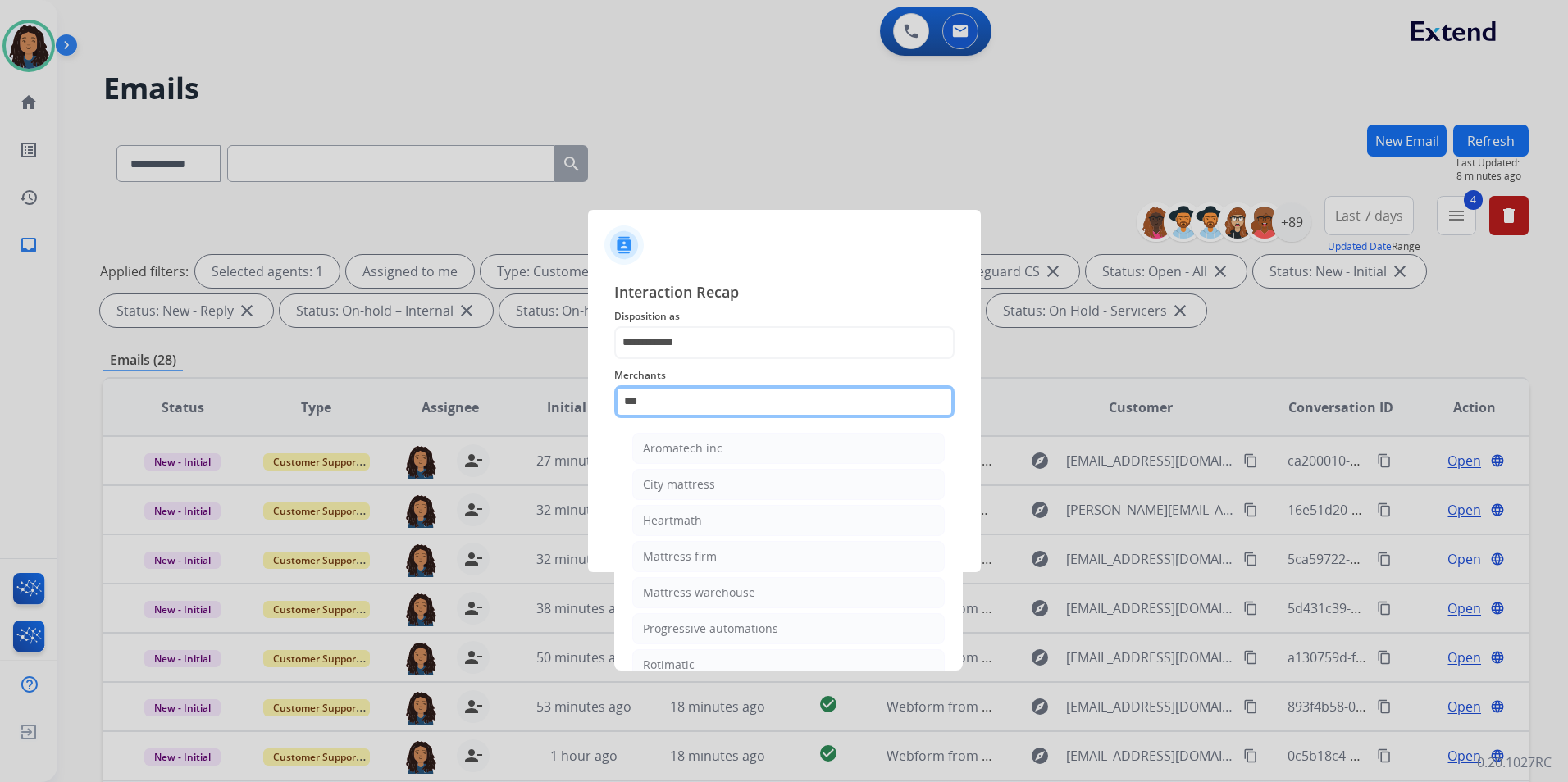
drag, startPoint x: 743, startPoint y: 393, endPoint x: 348, endPoint y: 422, distance: 396.1
click at [0, 423] on app-contact-recap-modal "**********" at bounding box center [0, 391] width 0 height 782
type input "*"
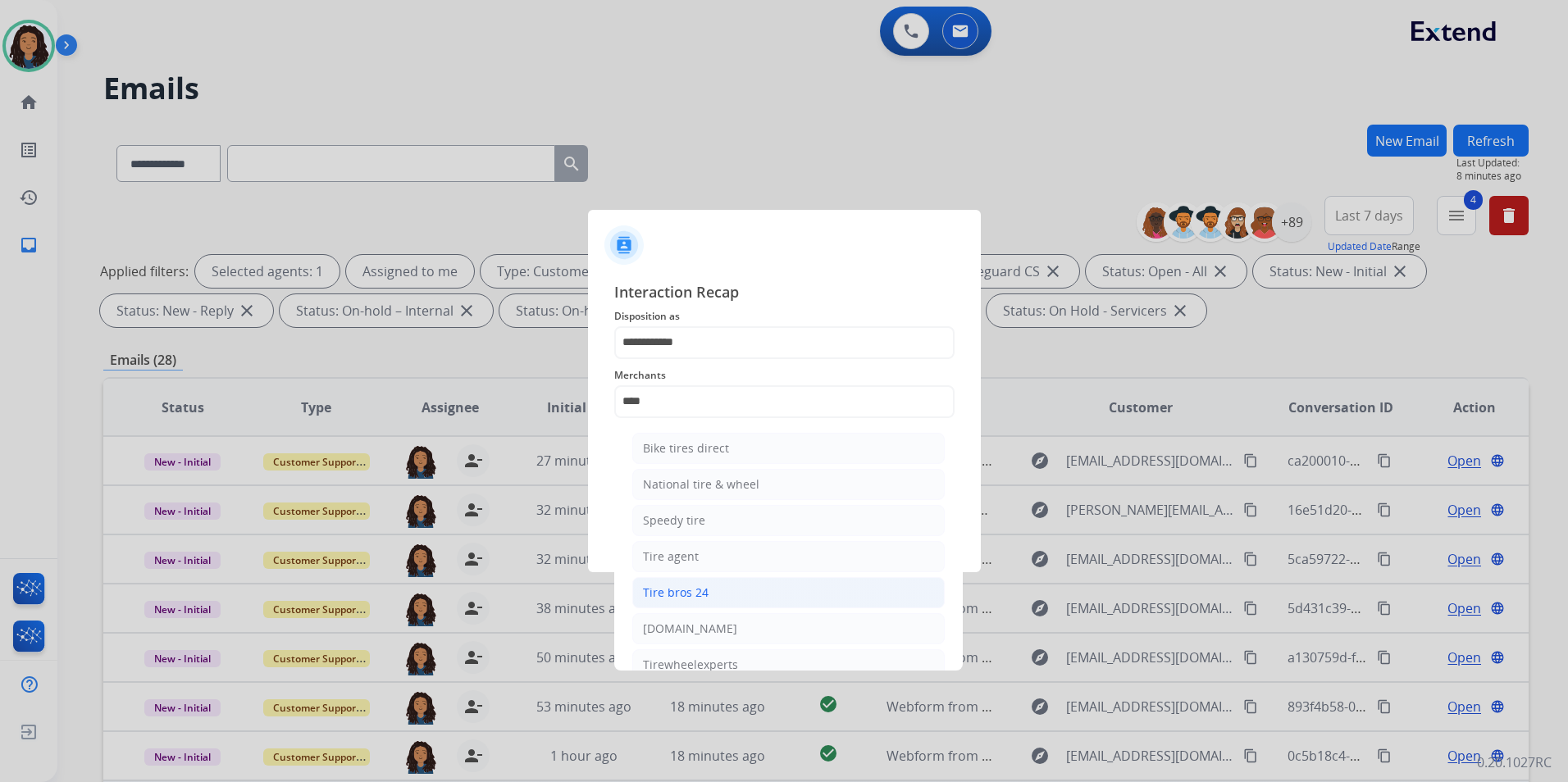
click at [738, 586] on li "Tire bros 24" at bounding box center [789, 592] width 313 height 31
type input "**********"
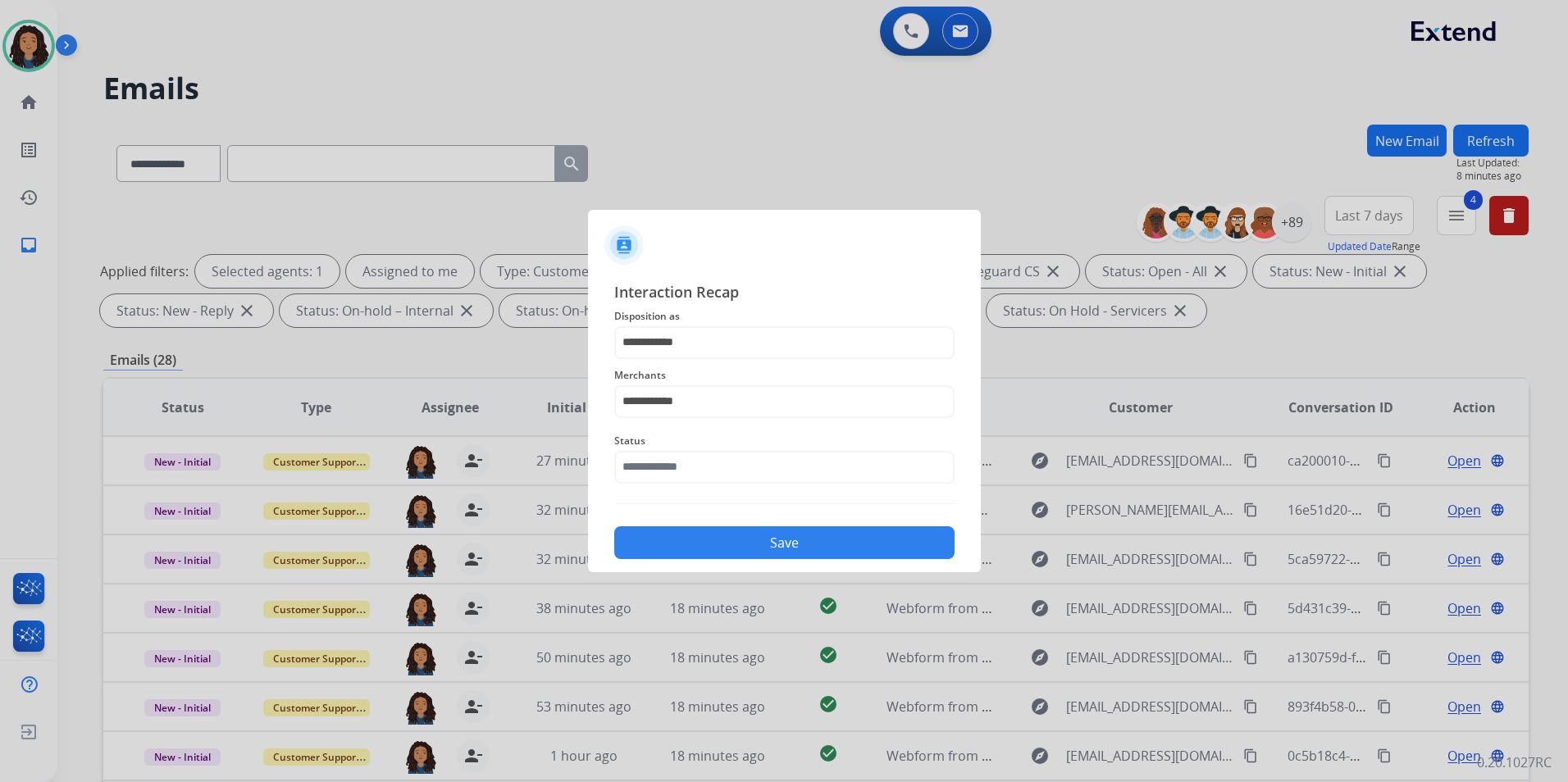
click at [794, 447] on span "Status" at bounding box center [784, 441] width 341 height 20
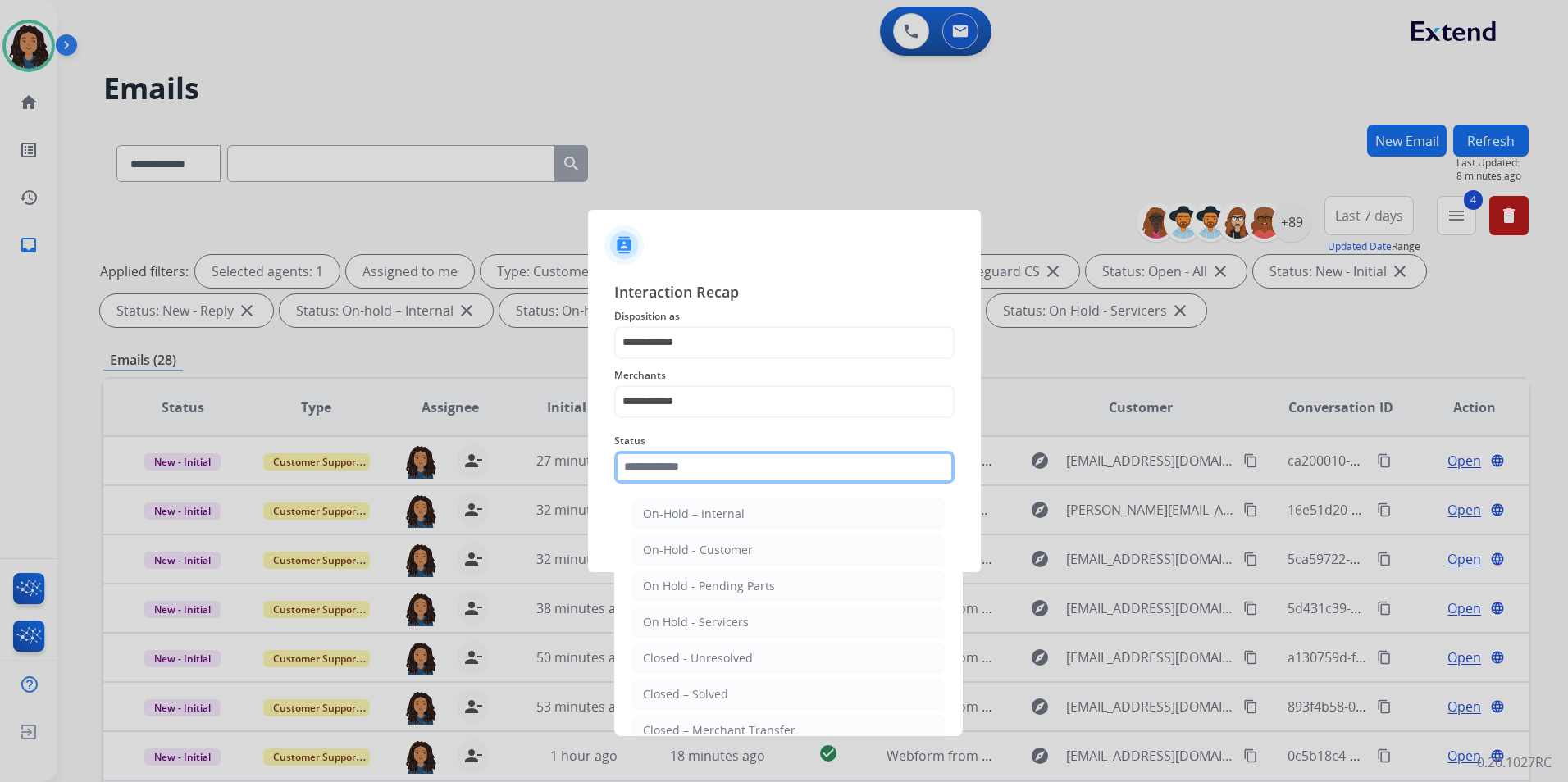
click at [791, 465] on input "text" at bounding box center [784, 467] width 341 height 33
click at [688, 692] on div "Closed – Solved" at bounding box center [685, 694] width 86 height 16
type input "**********"
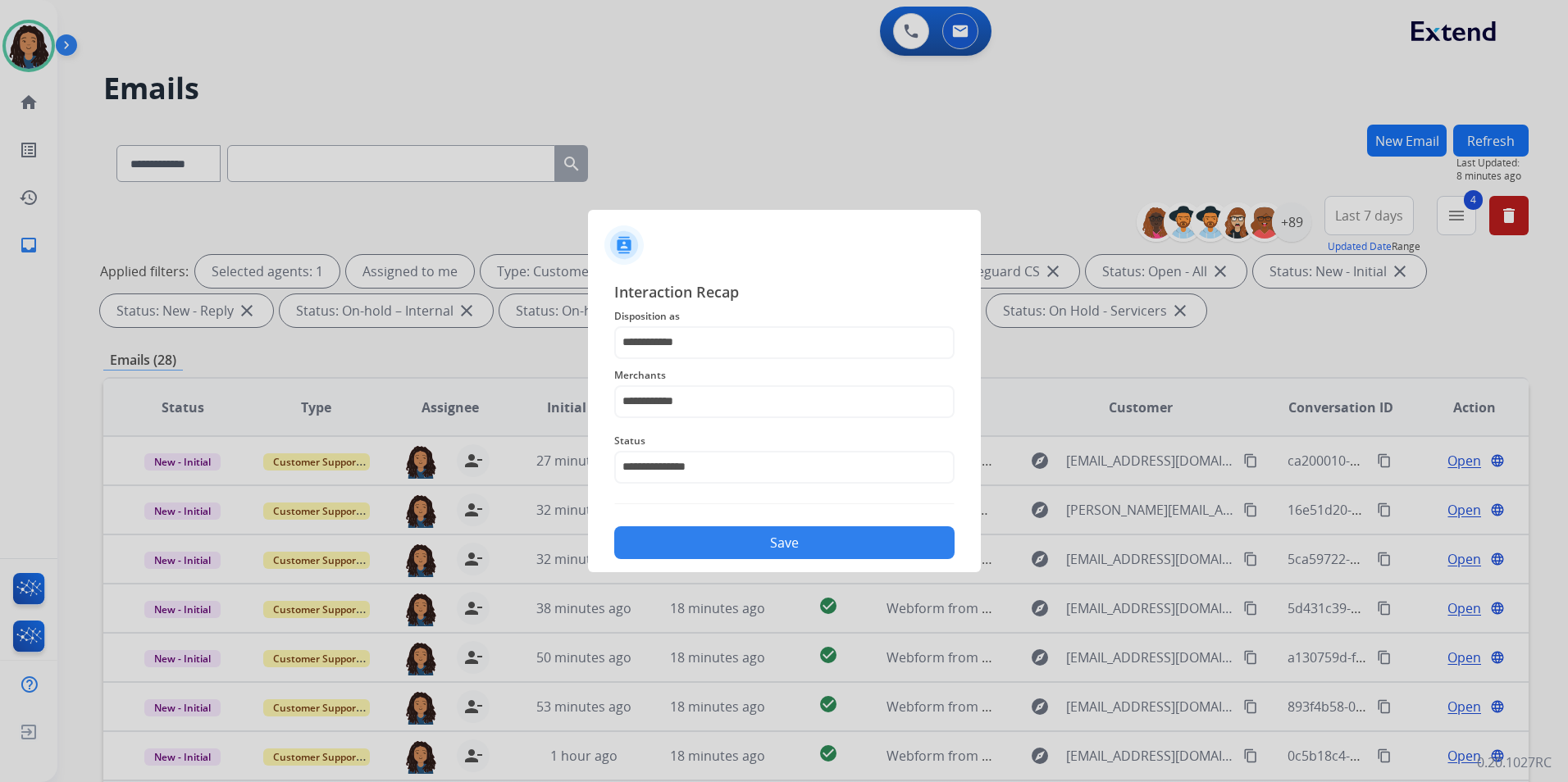
click at [731, 544] on button "Save" at bounding box center [784, 542] width 341 height 33
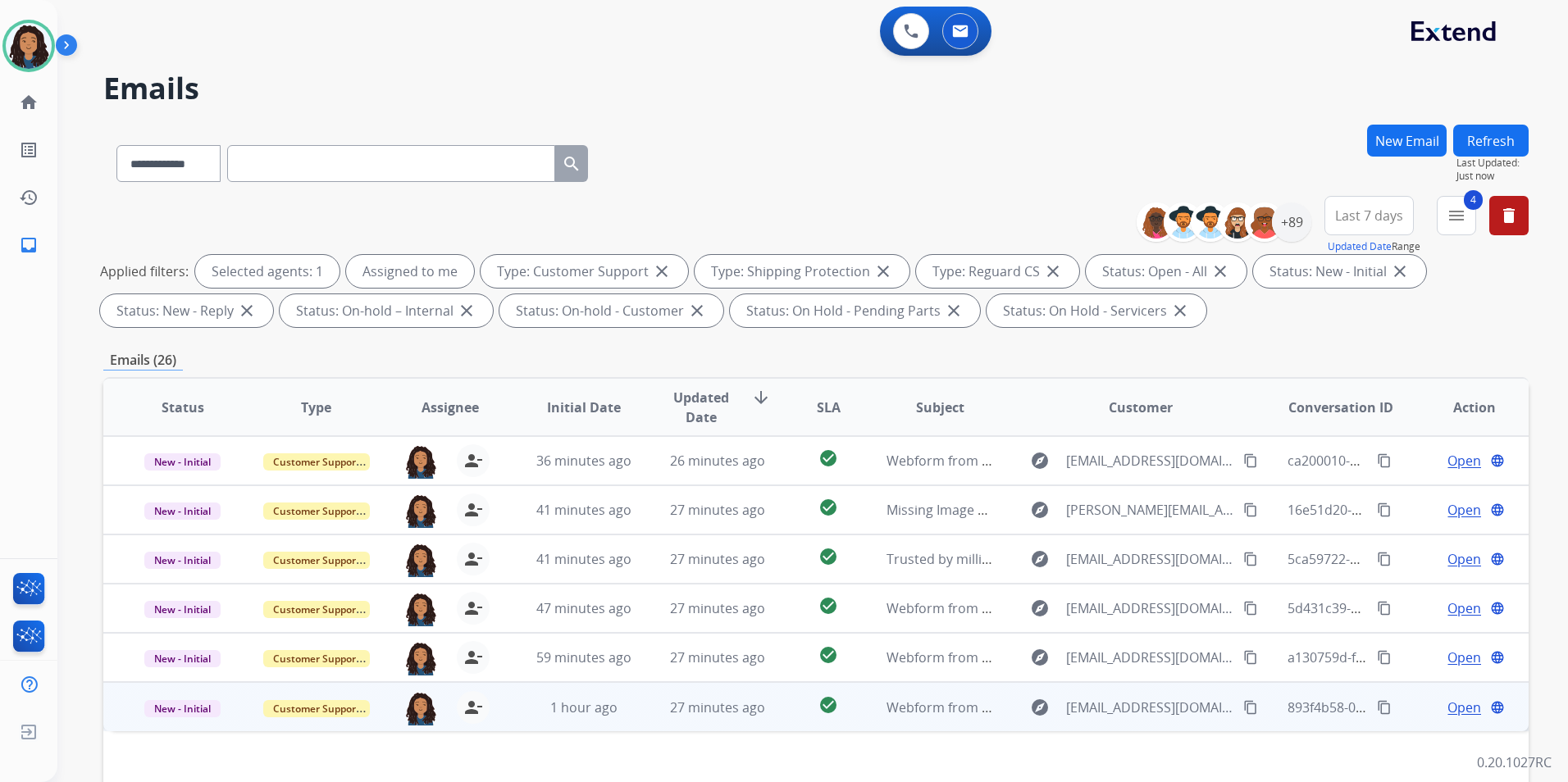
click at [1447, 705] on span "Open" at bounding box center [1464, 707] width 34 height 20
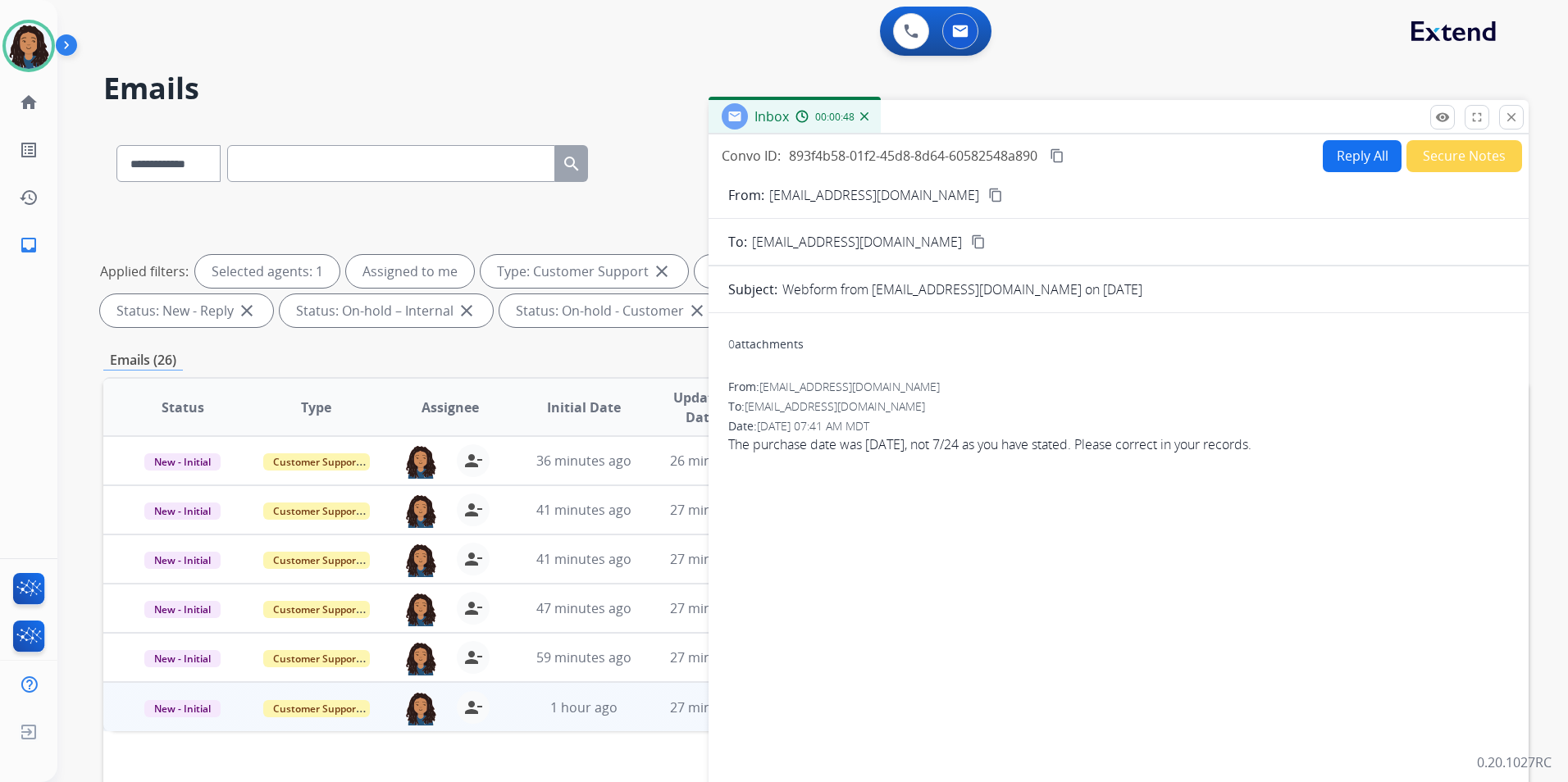
click at [1323, 148] on button "Reply All" at bounding box center [1362, 156] width 79 height 32
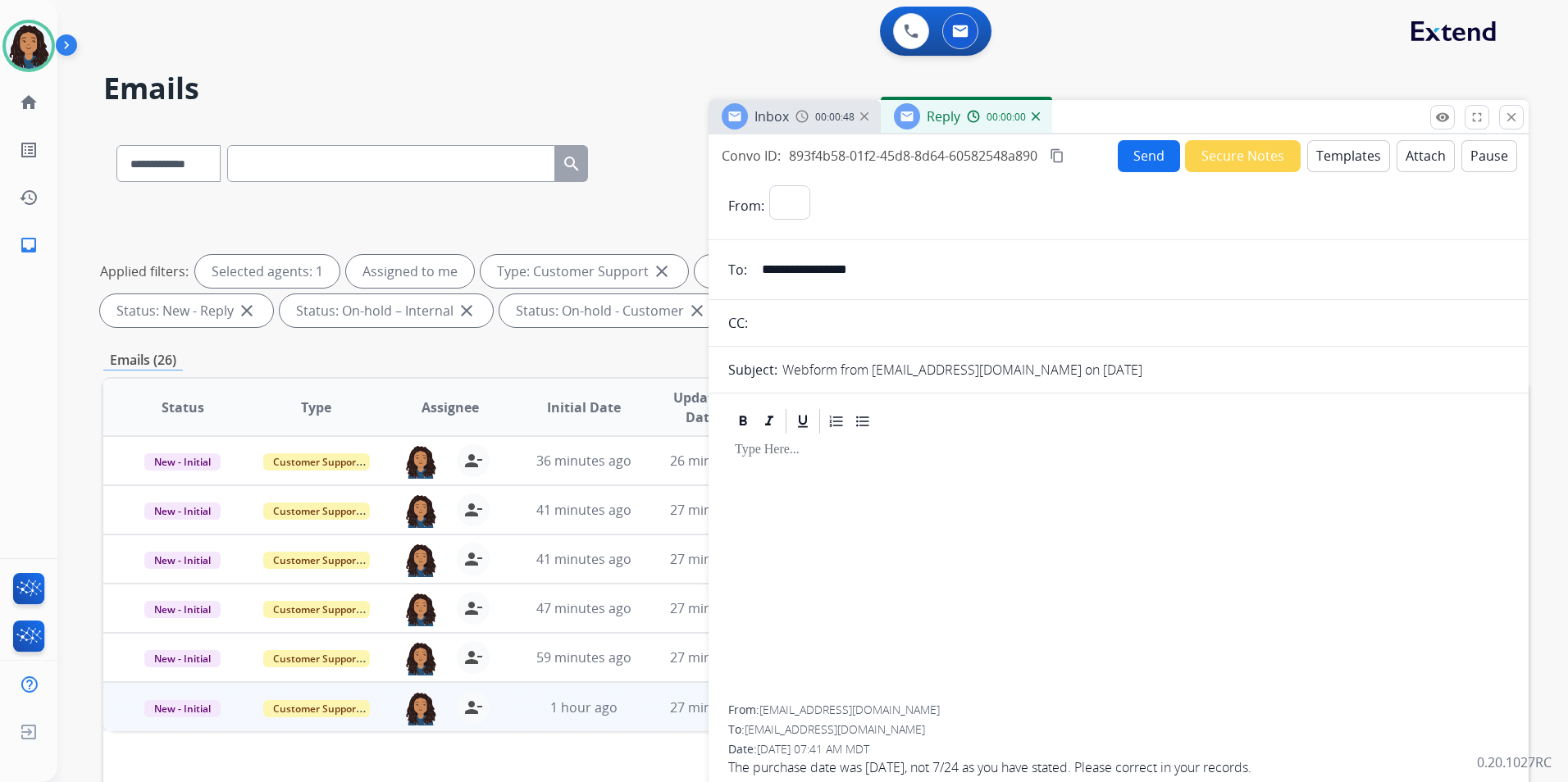
select select "**********"
click at [1323, 148] on button "Templates" at bounding box center [1348, 156] width 83 height 32
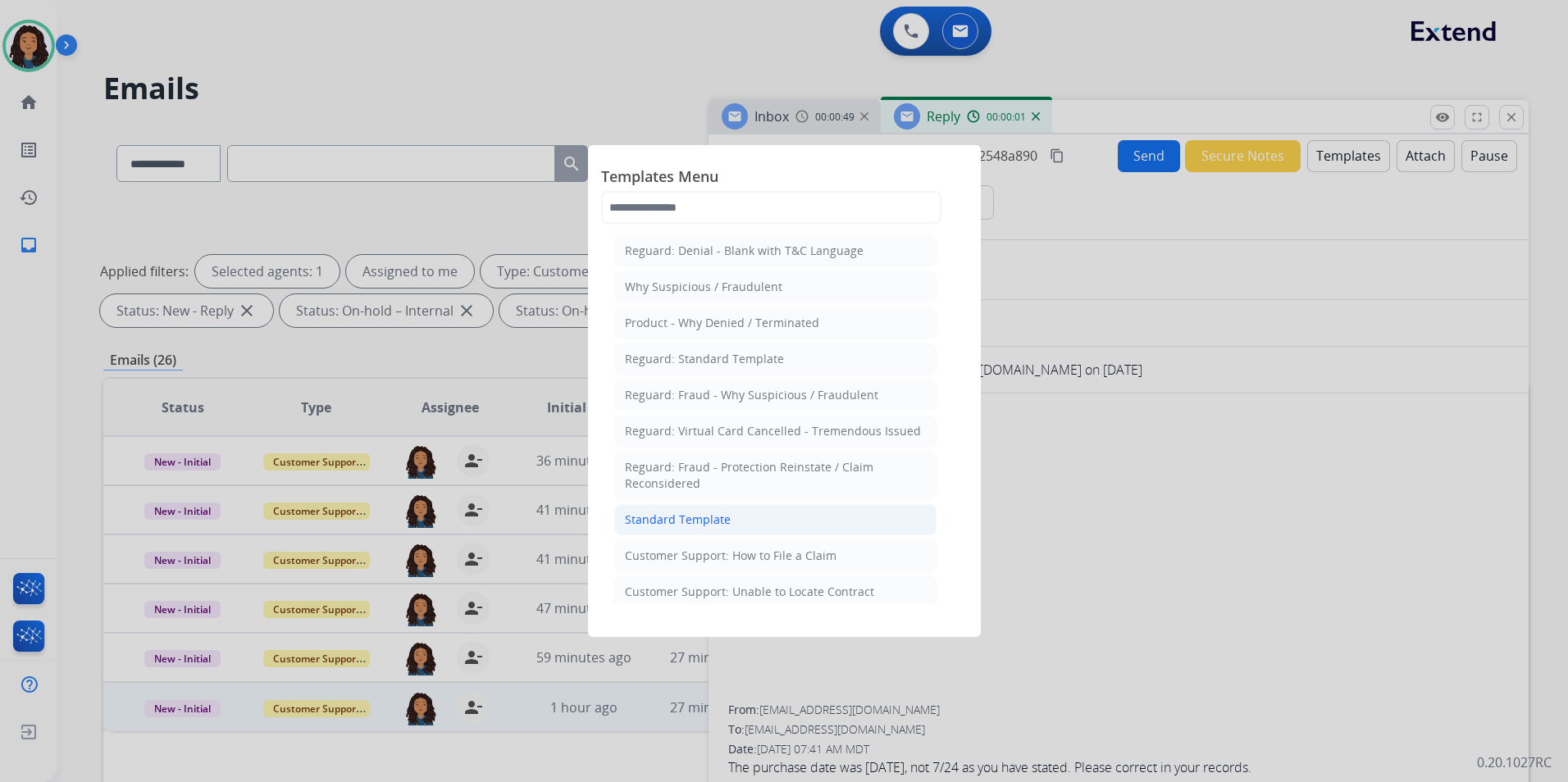
click at [697, 523] on div "Standard Template" at bounding box center [677, 520] width 106 height 16
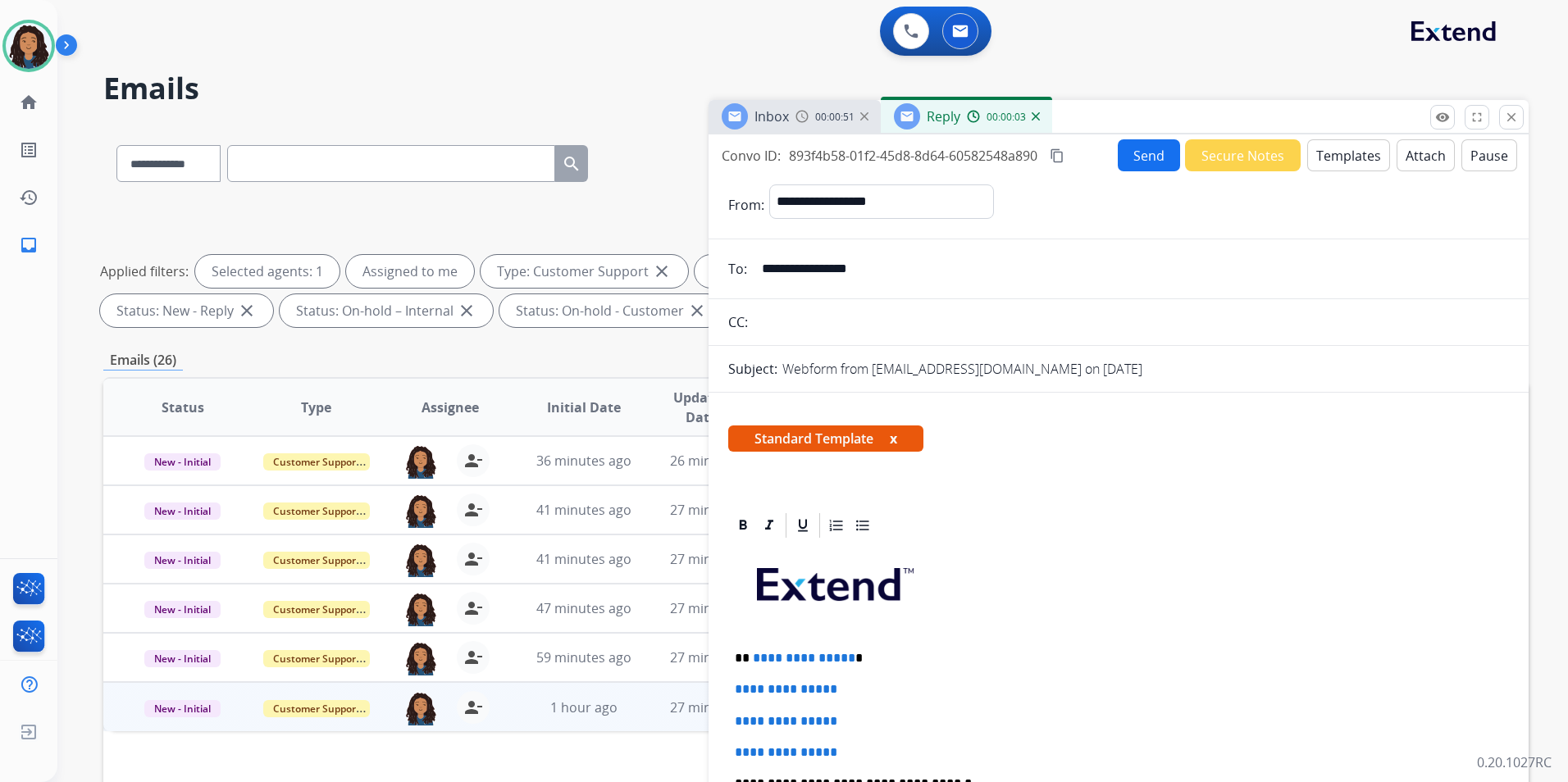
click at [792, 122] on div "Inbox 00:00:51" at bounding box center [794, 116] width 172 height 33
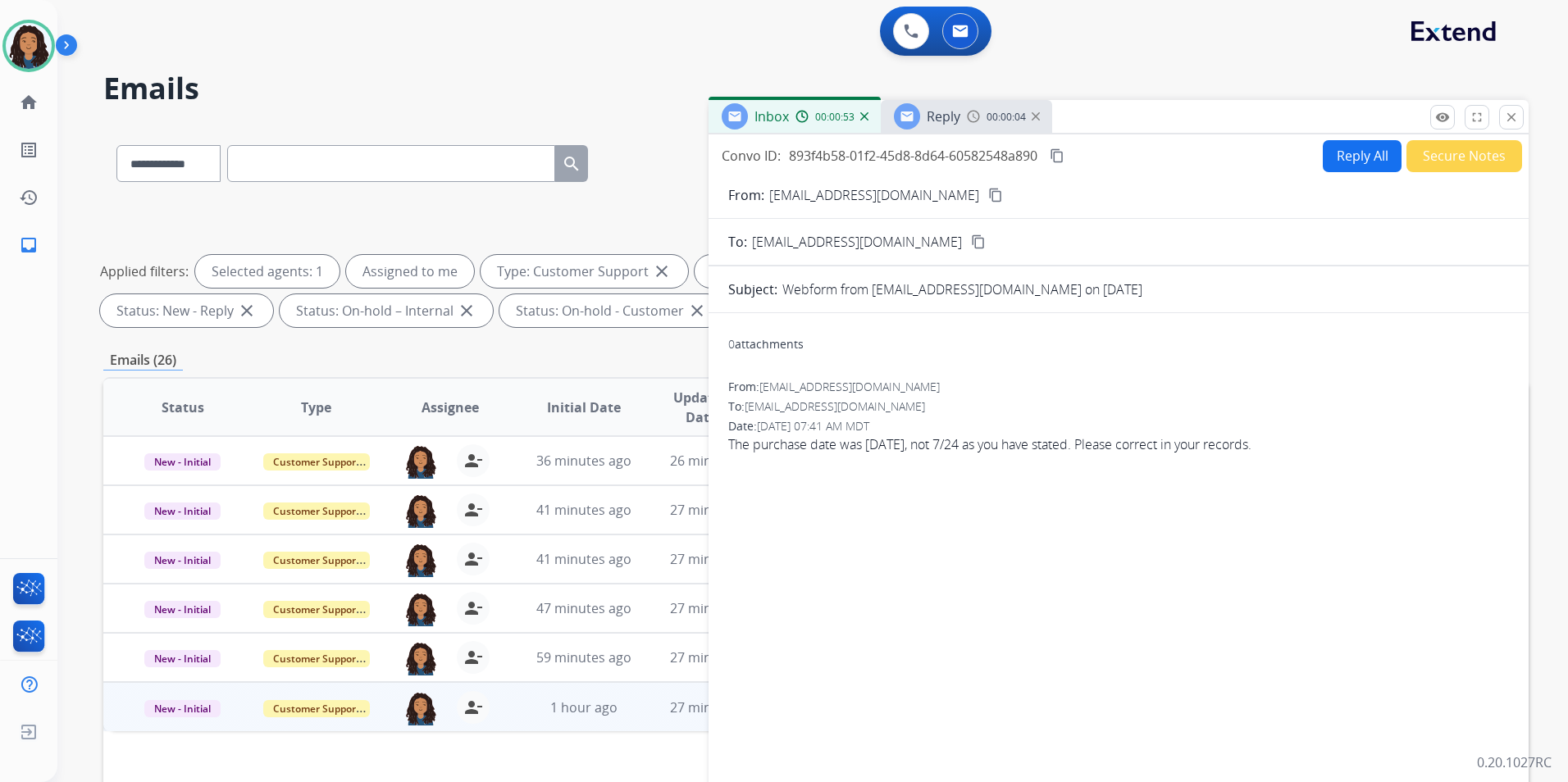
click at [988, 196] on mat-icon "content_copy" at bounding box center [995, 194] width 15 height 15
drag, startPoint x: 986, startPoint y: 123, endPoint x: 899, endPoint y: 94, distance: 91.7
click at [986, 123] on span "00:00:10" at bounding box center [1006, 117] width 40 height 13
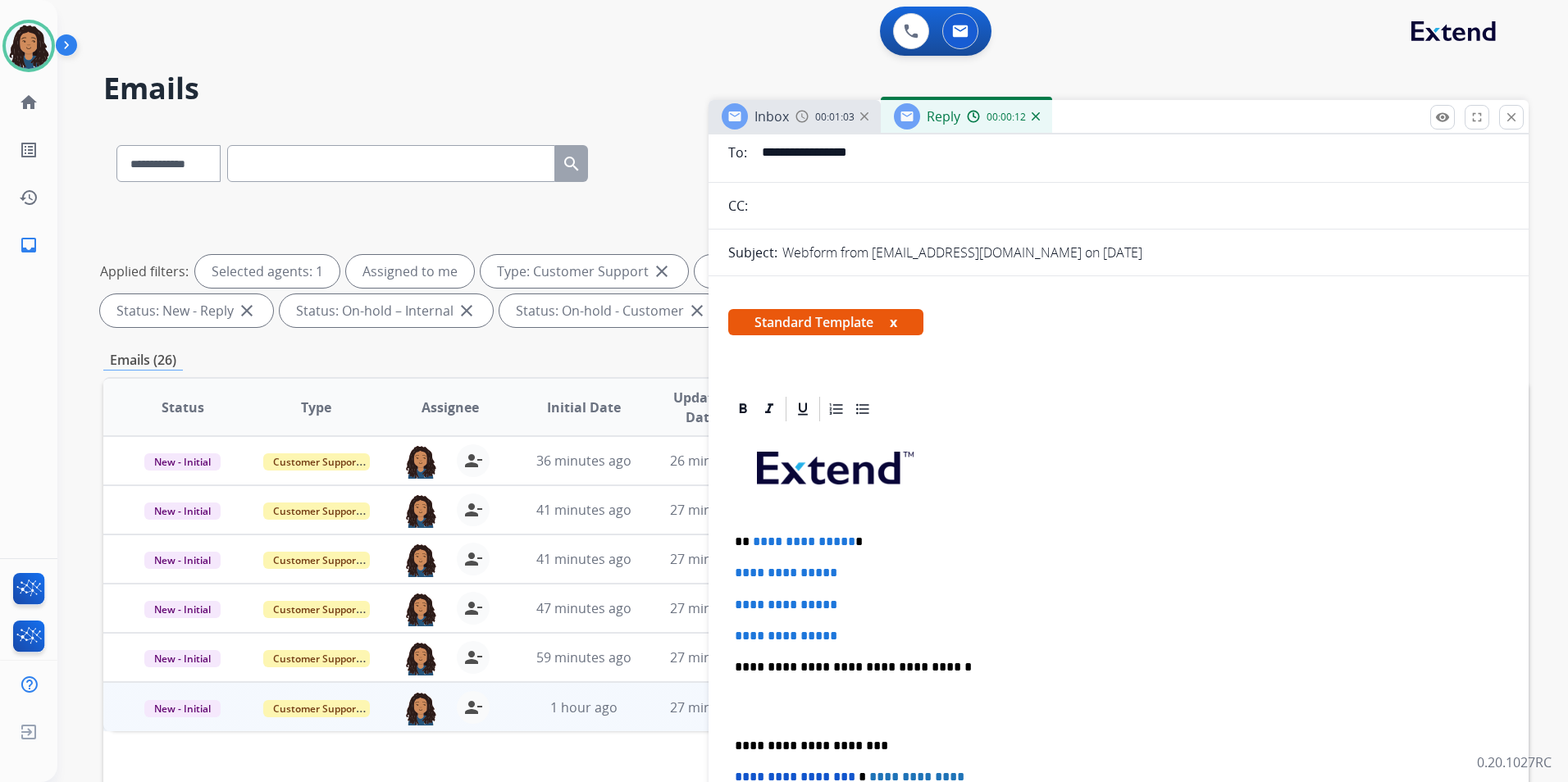
scroll to position [164, 0]
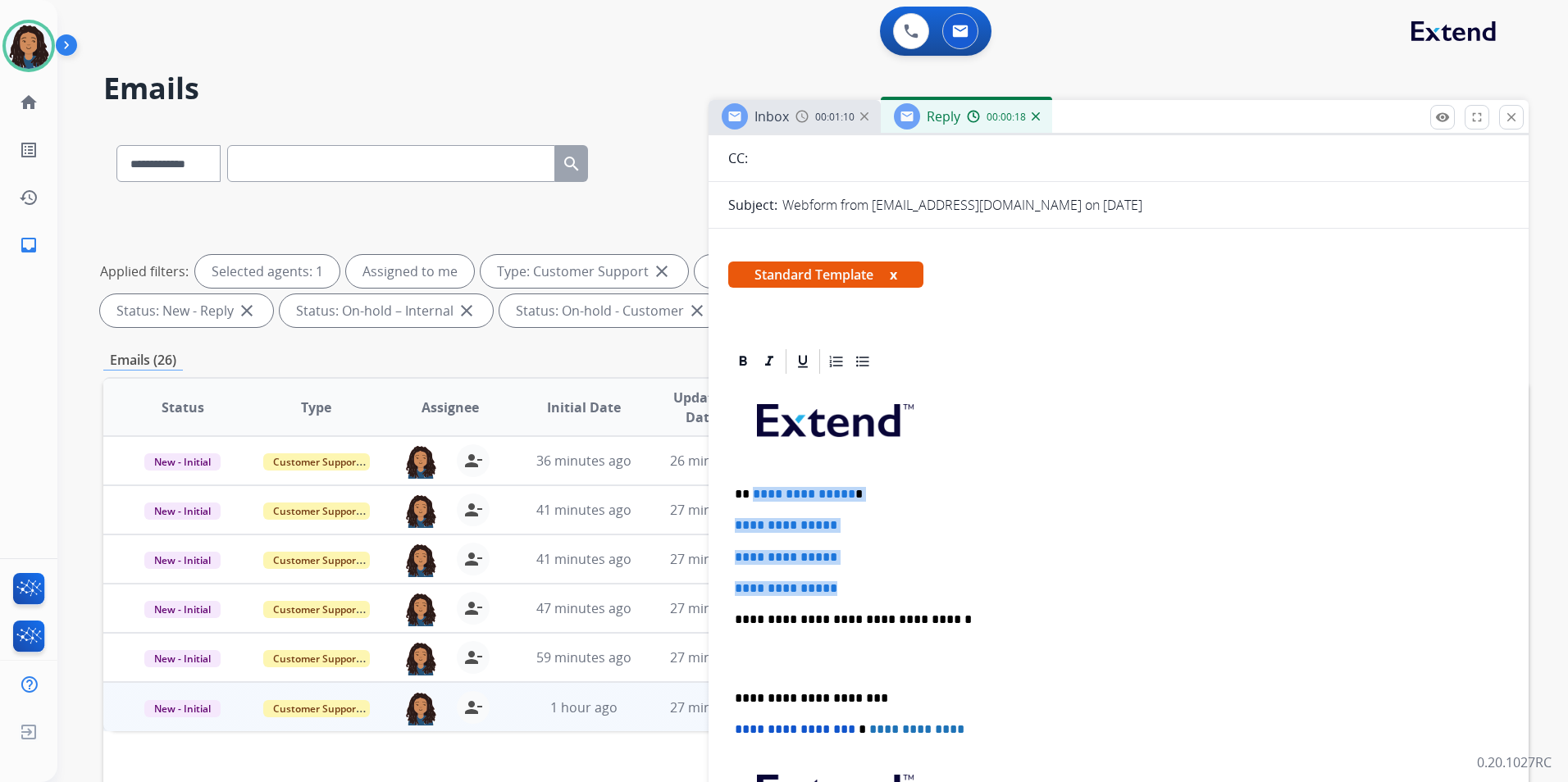
drag, startPoint x: 864, startPoint y: 586, endPoint x: 753, endPoint y: 480, distance: 153.5
click at [753, 480] on div "**********" at bounding box center [1119, 658] width 781 height 564
paste div
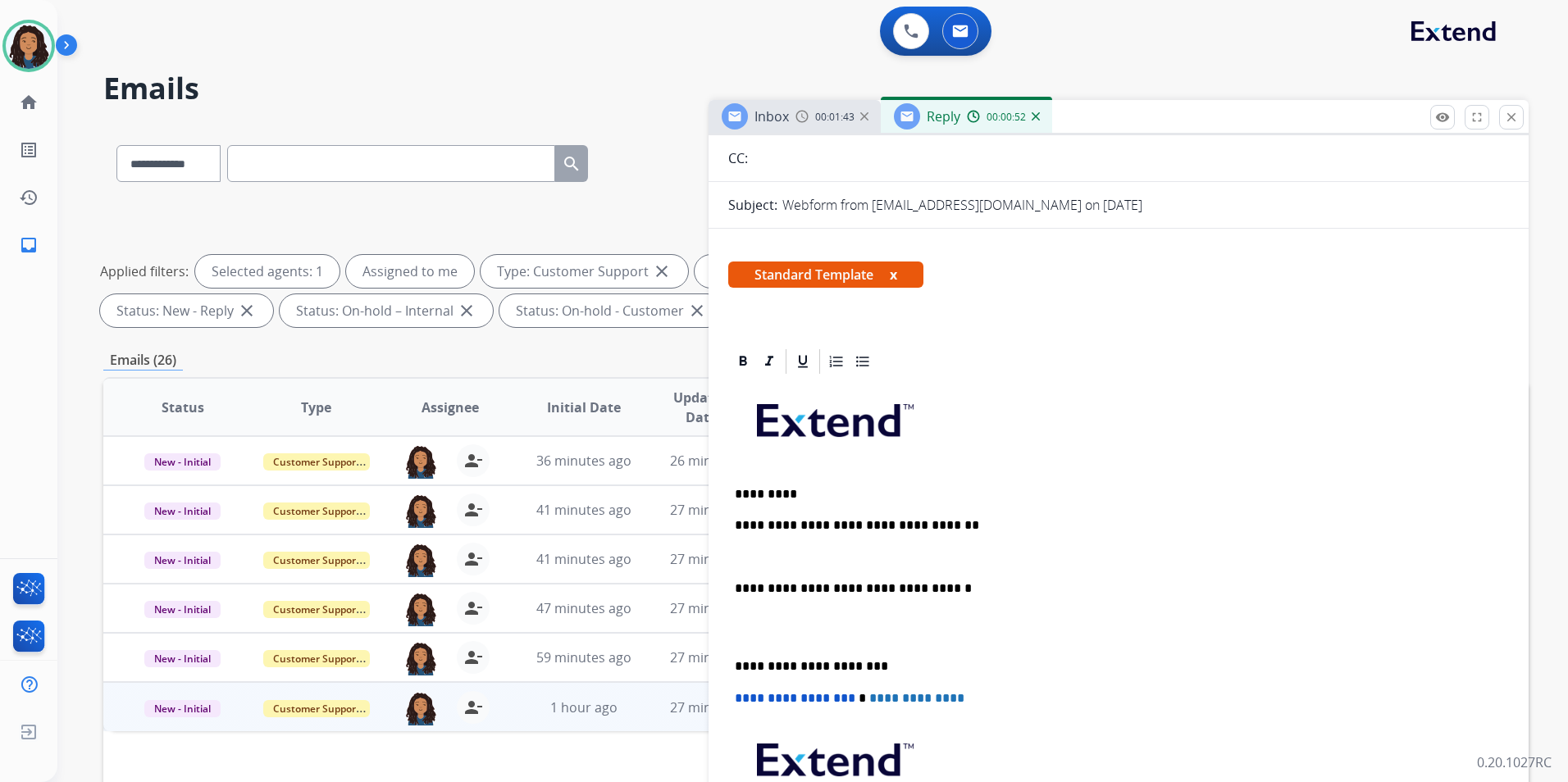
click at [794, 86] on h2 "Emails" at bounding box center [816, 88] width 1425 height 33
click at [798, 132] on div "Inbox 00:01:44 Reply 00:00:52" at bounding box center [1118, 117] width 820 height 35
click at [799, 125] on div "Inbox 00:01:44" at bounding box center [794, 116] width 172 height 33
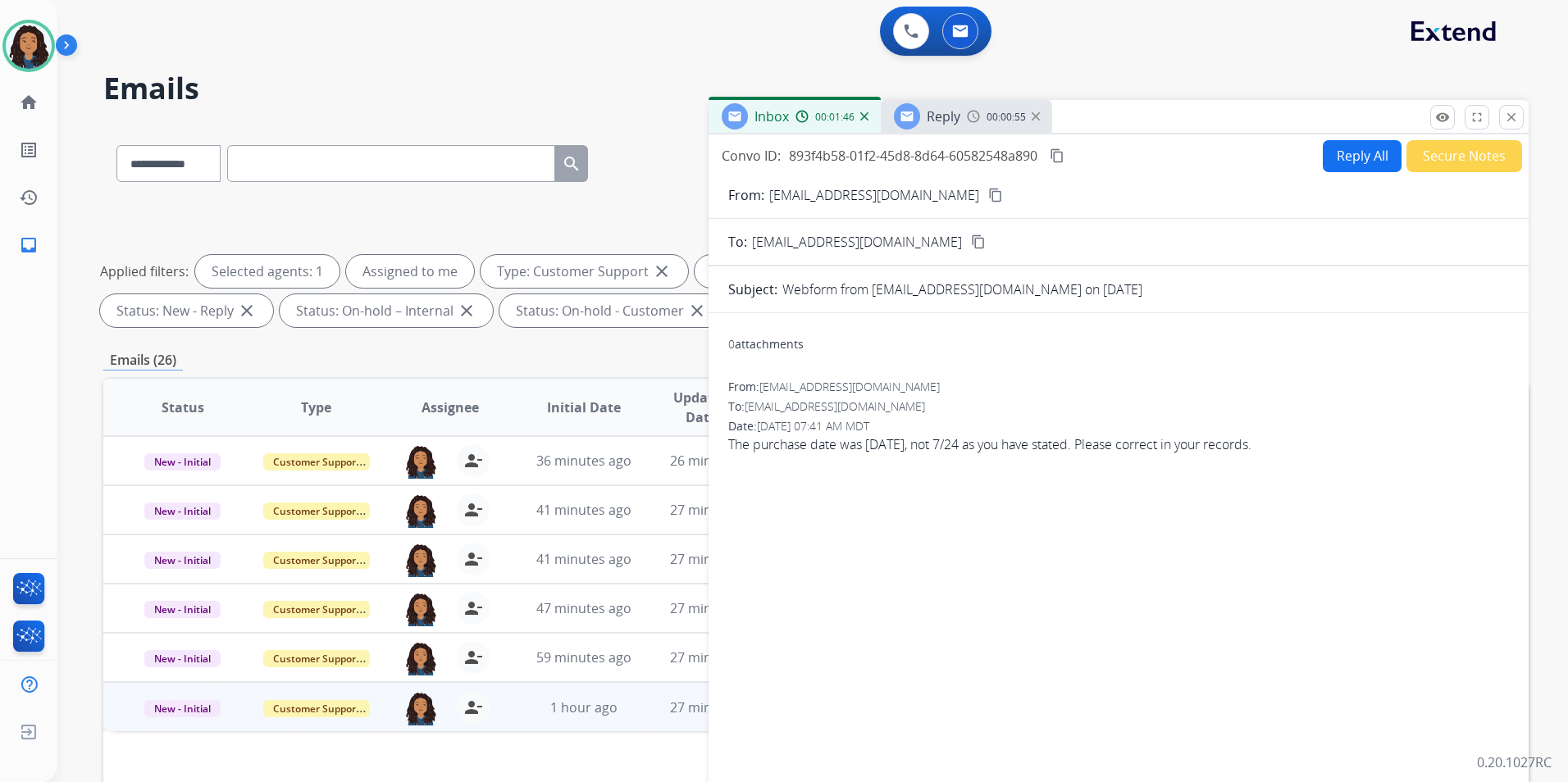
click at [986, 119] on span "00:00:55" at bounding box center [1006, 117] width 40 height 13
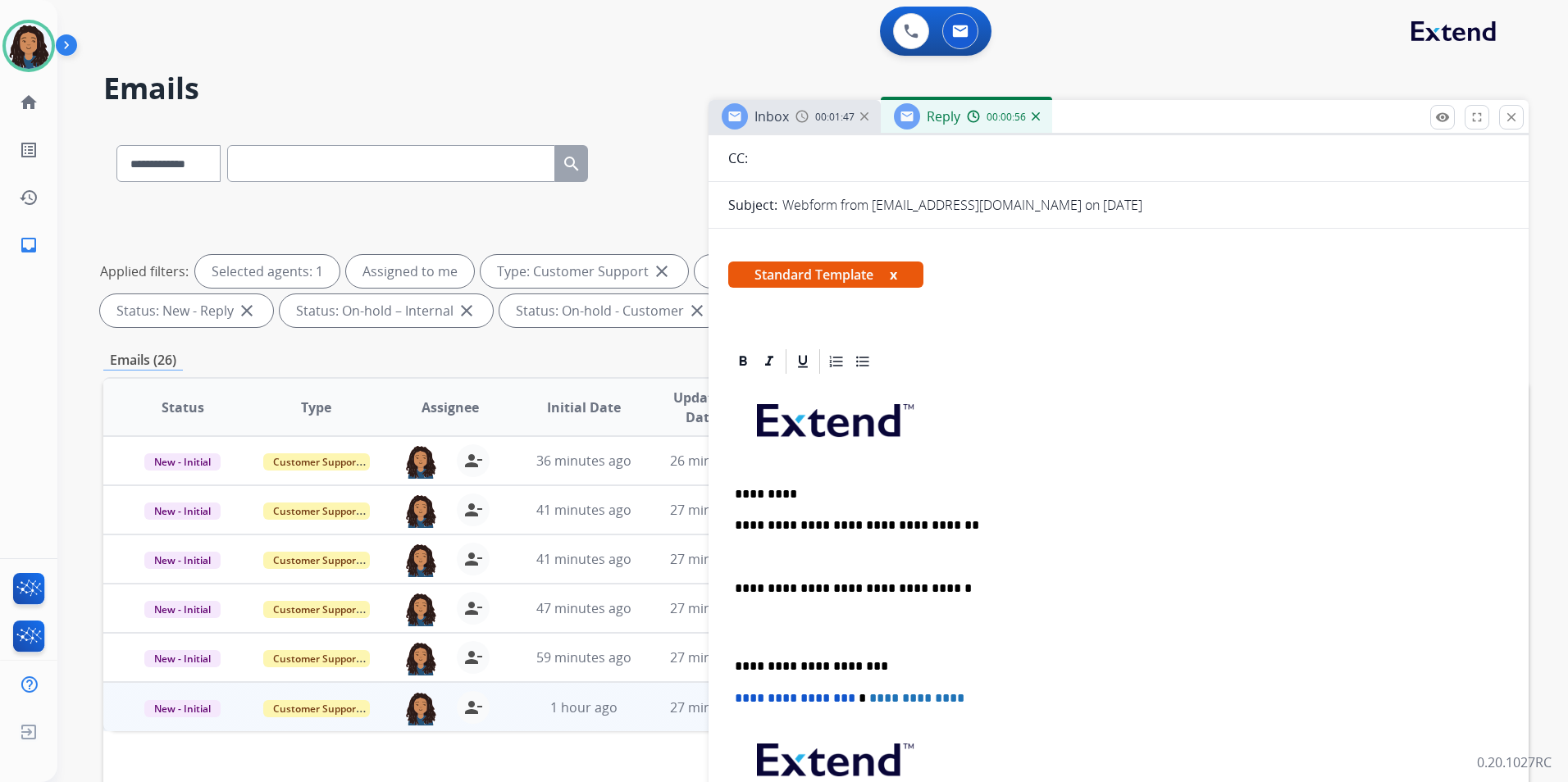
click at [834, 535] on div "**********" at bounding box center [1119, 643] width 781 height 533
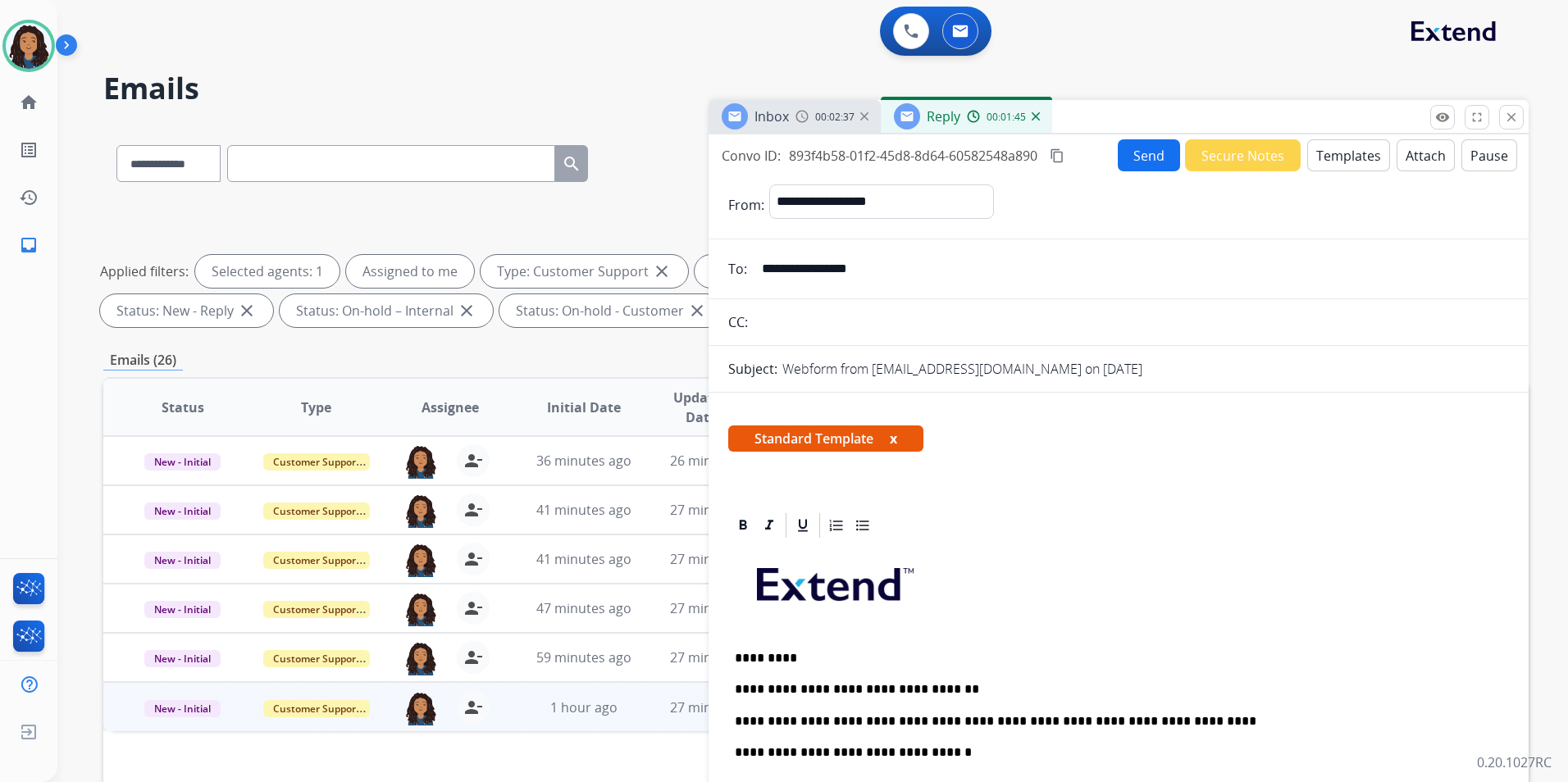
click at [1125, 159] on button "Send" at bounding box center [1149, 155] width 63 height 32
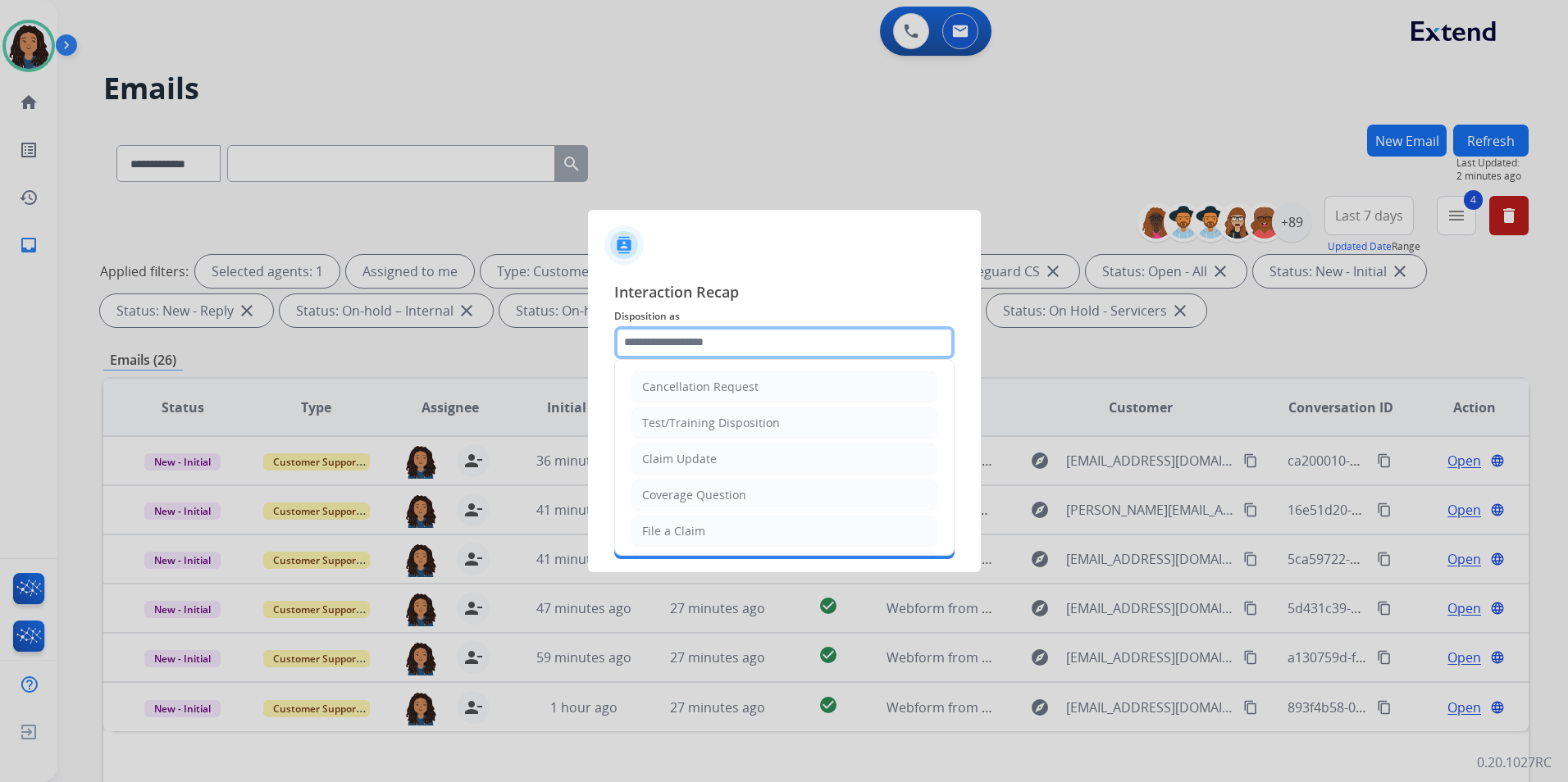
click at [850, 331] on input "text" at bounding box center [784, 343] width 341 height 33
type input "**********"
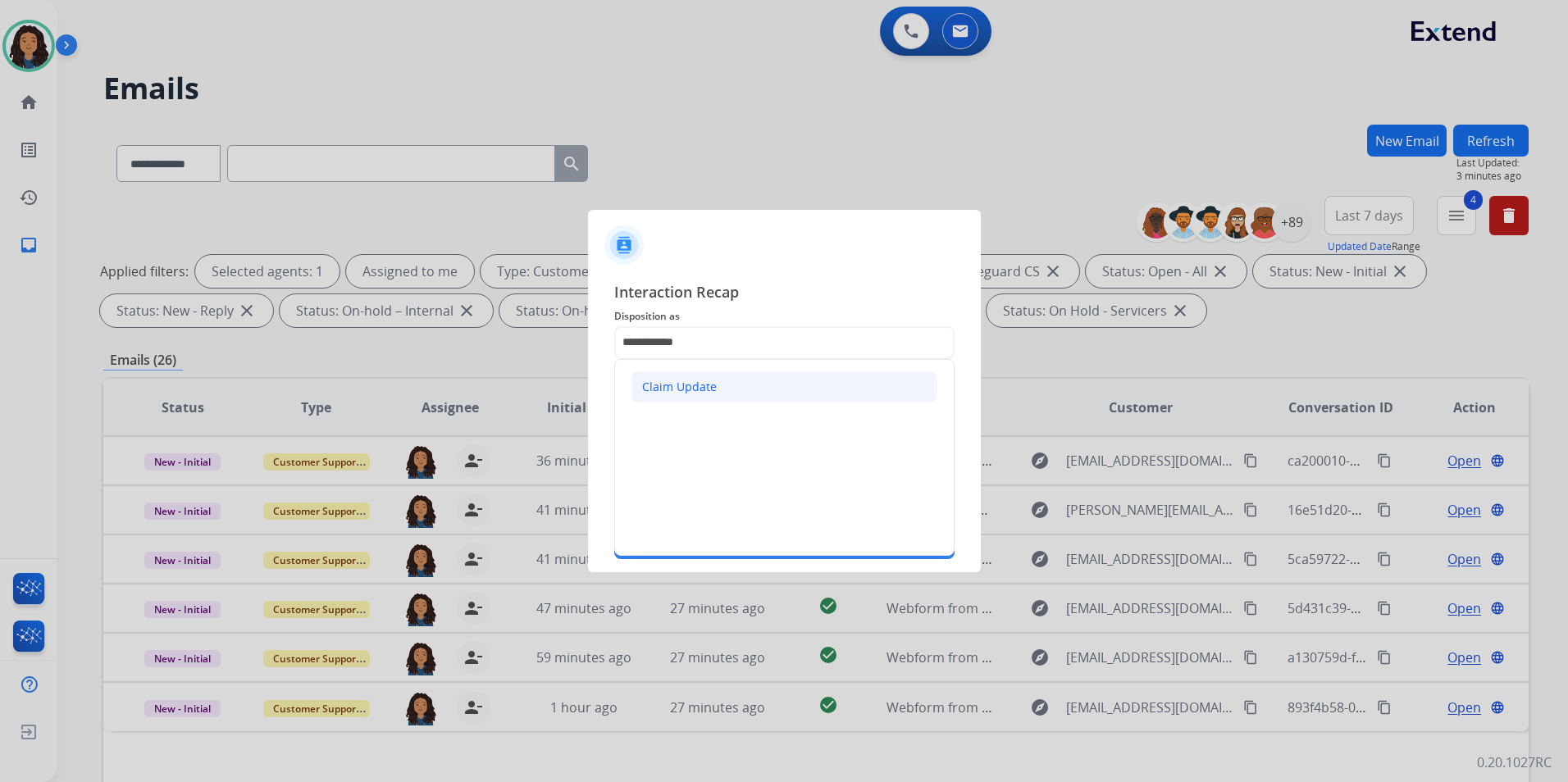
click at [686, 389] on div "Claim Update" at bounding box center [678, 387] width 75 height 16
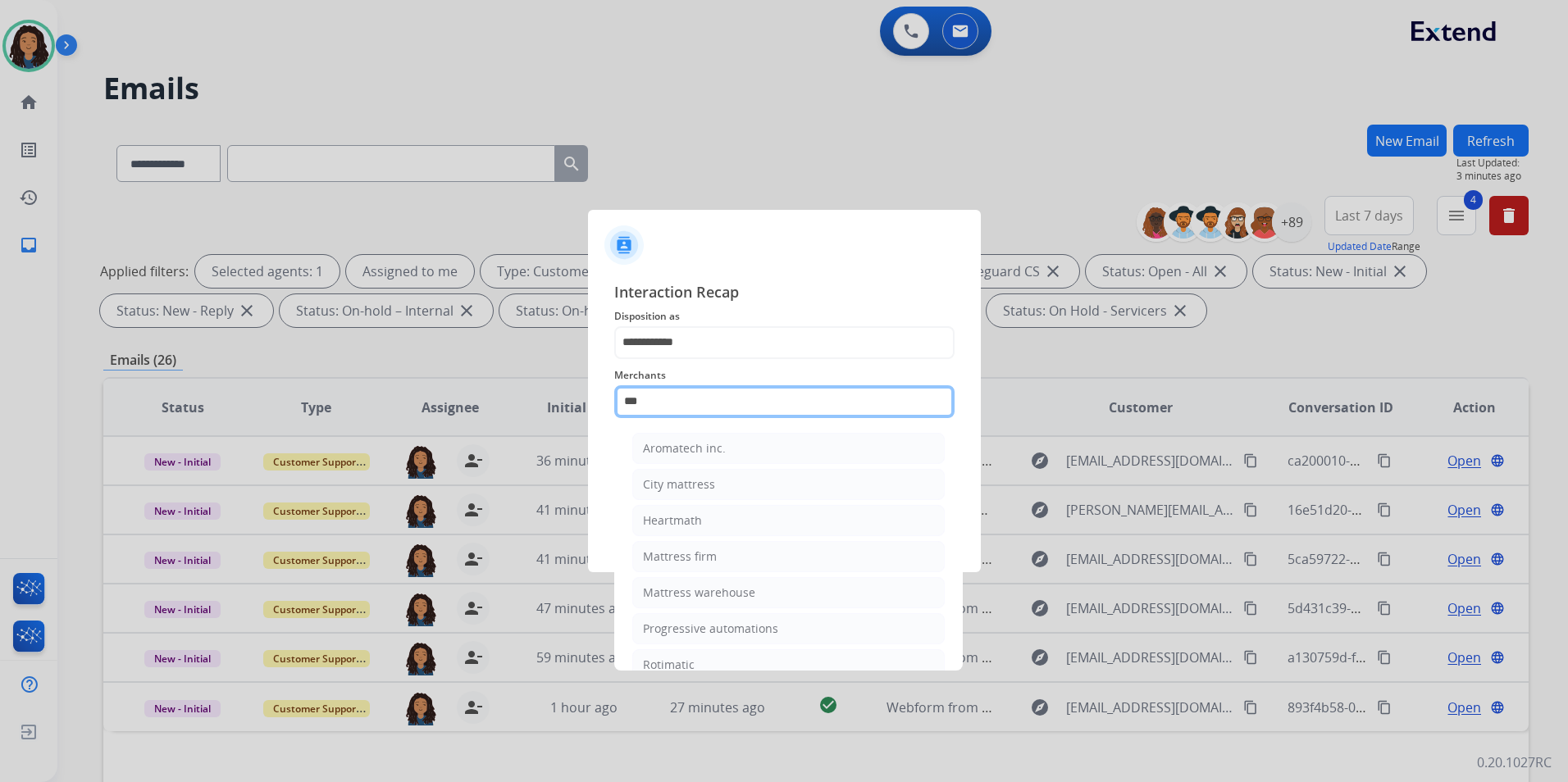
drag, startPoint x: 686, startPoint y: 391, endPoint x: 489, endPoint y: 408, distance: 197.7
click at [0, 408] on app-contact-recap-modal "**********" at bounding box center [0, 391] width 0 height 782
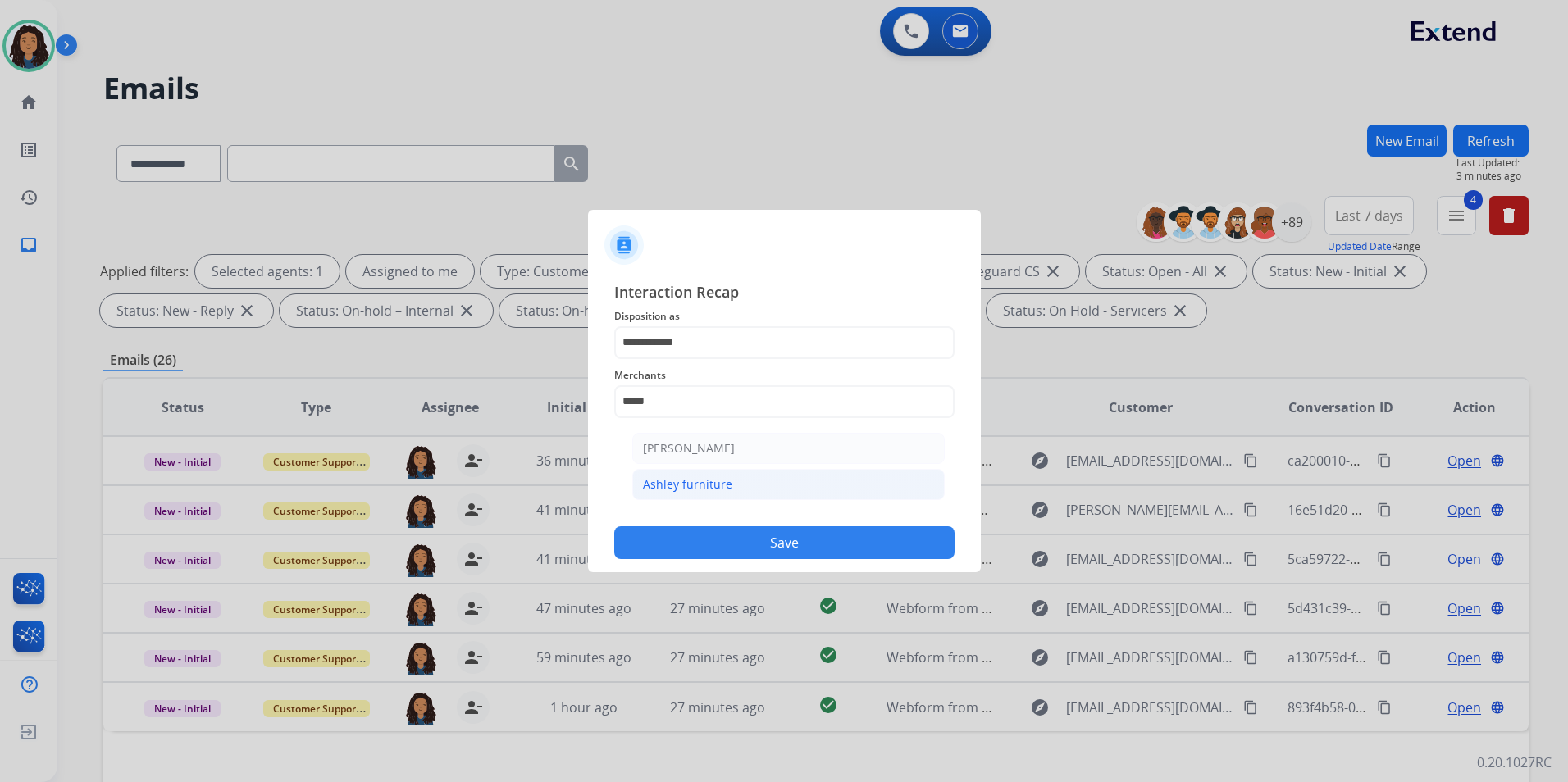
click at [754, 492] on li "Ashley furniture" at bounding box center [789, 484] width 313 height 31
type input "**********"
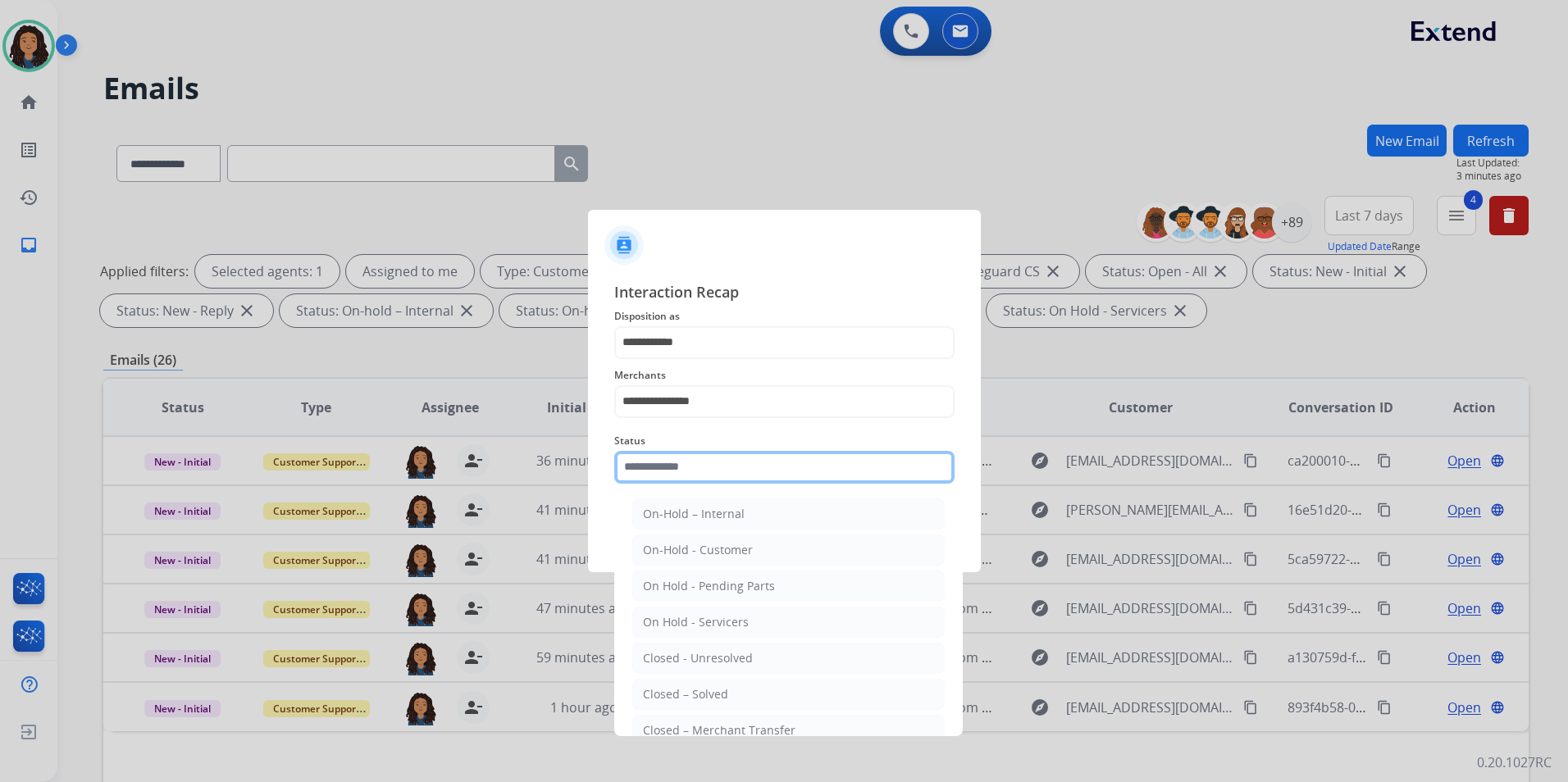
click at [734, 466] on input "text" at bounding box center [784, 467] width 341 height 33
click at [695, 696] on div "Closed – Solved" at bounding box center [685, 694] width 86 height 16
type input "**********"
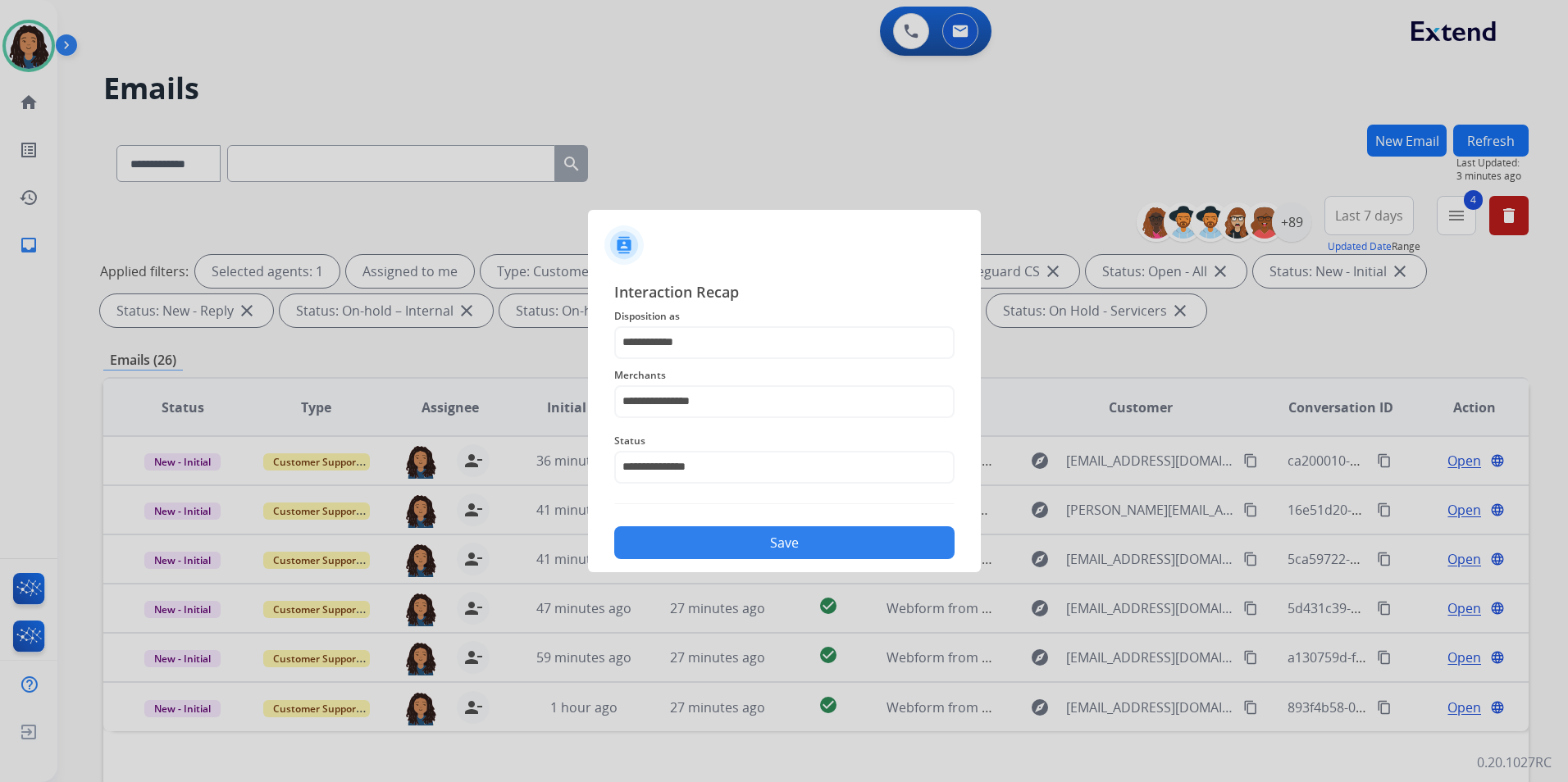
click at [732, 554] on button "Save" at bounding box center [784, 542] width 341 height 33
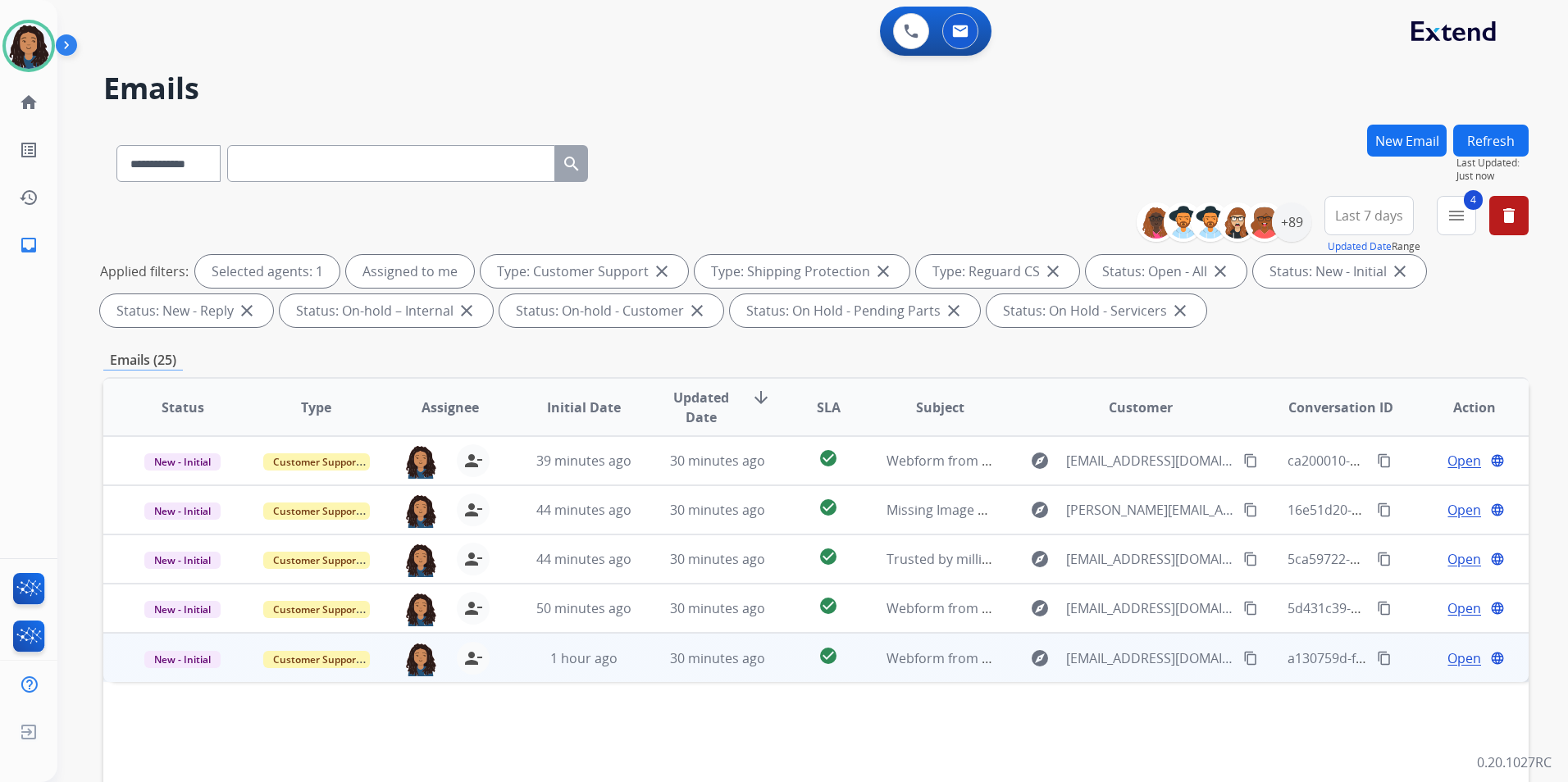
click at [1447, 657] on span "Open" at bounding box center [1464, 658] width 34 height 20
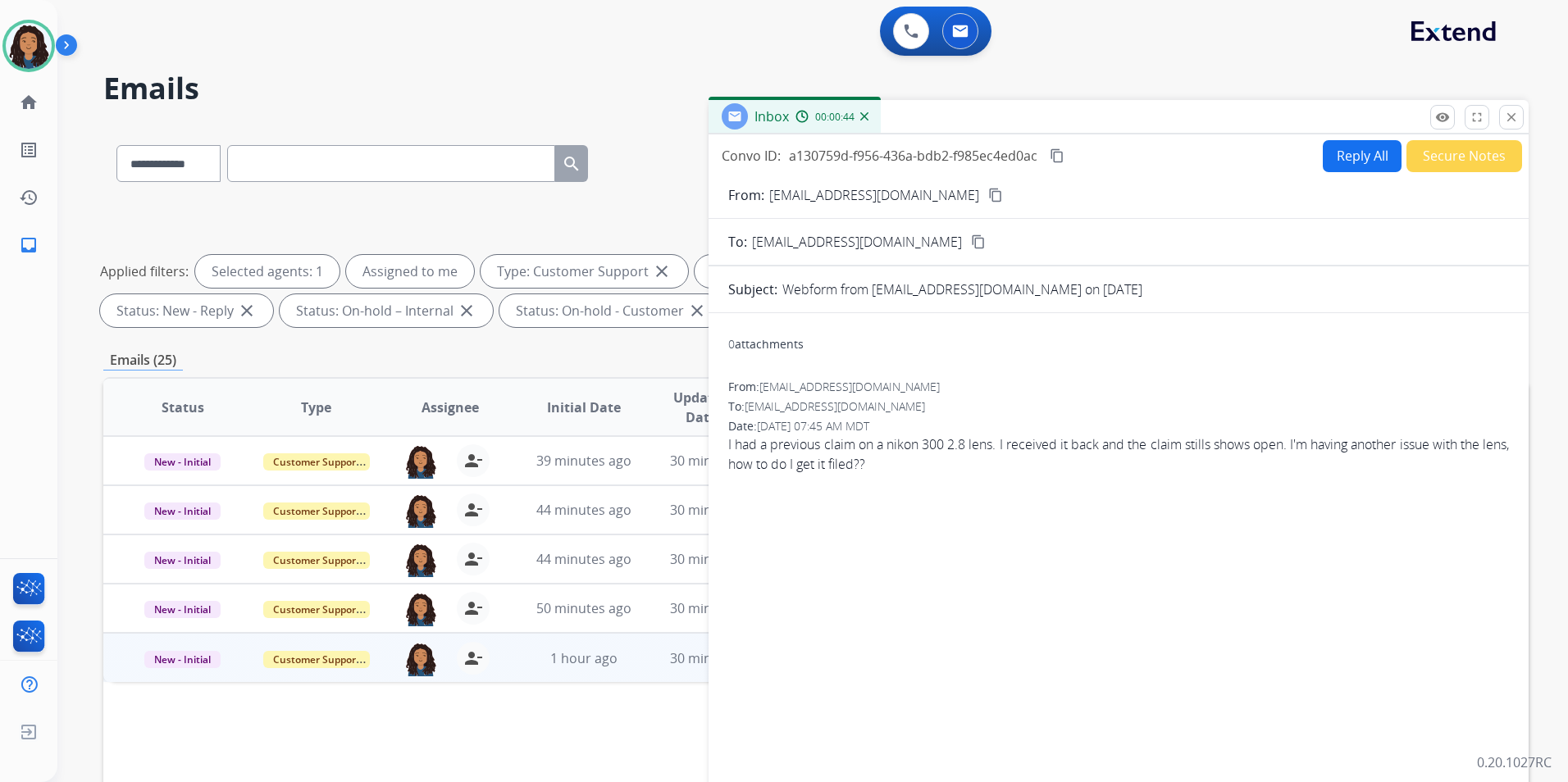
click at [988, 193] on mat-icon "content_copy" at bounding box center [995, 194] width 15 height 15
click at [1333, 165] on button "Reply All" at bounding box center [1362, 156] width 79 height 32
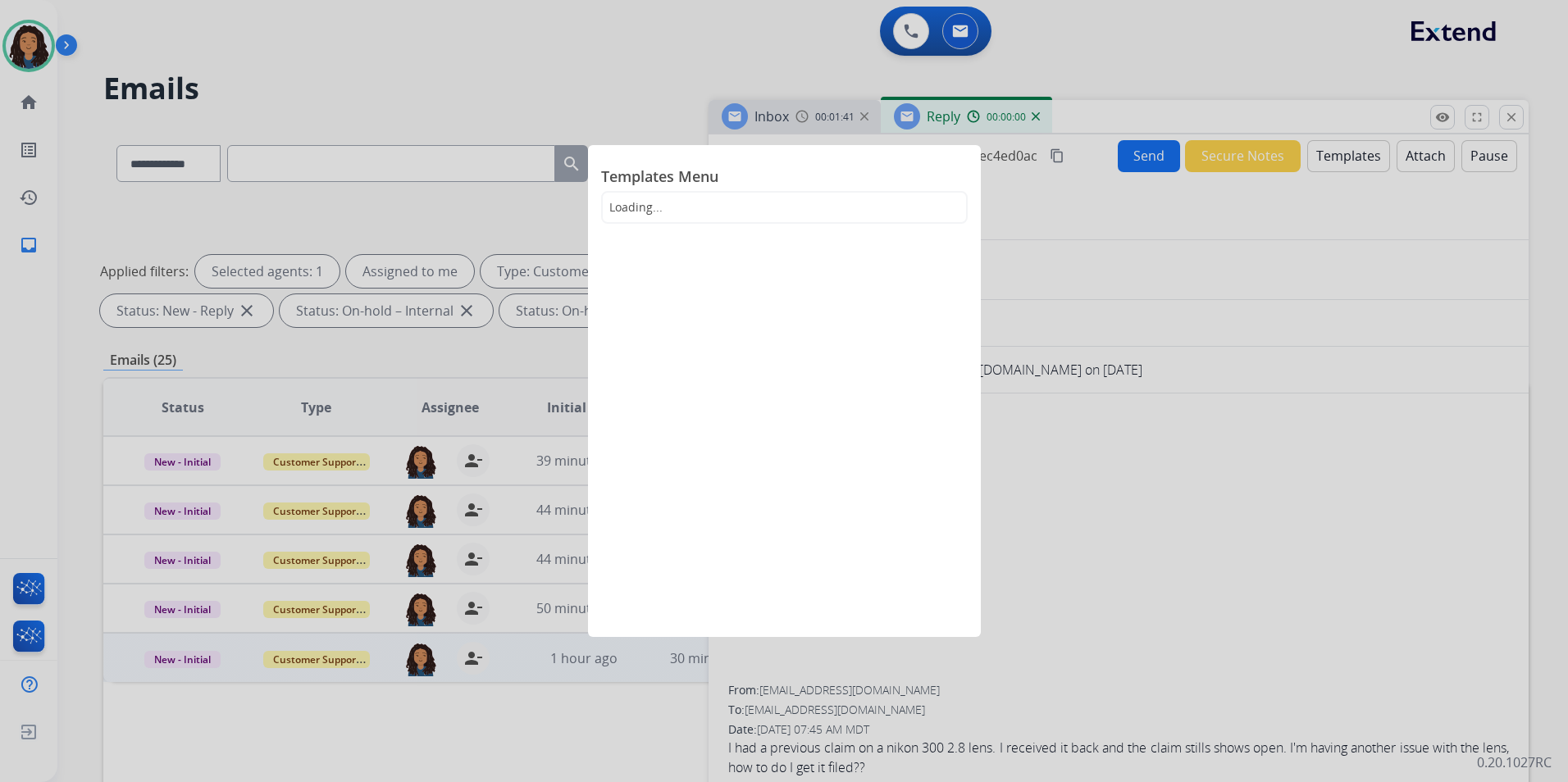
select select "**********"
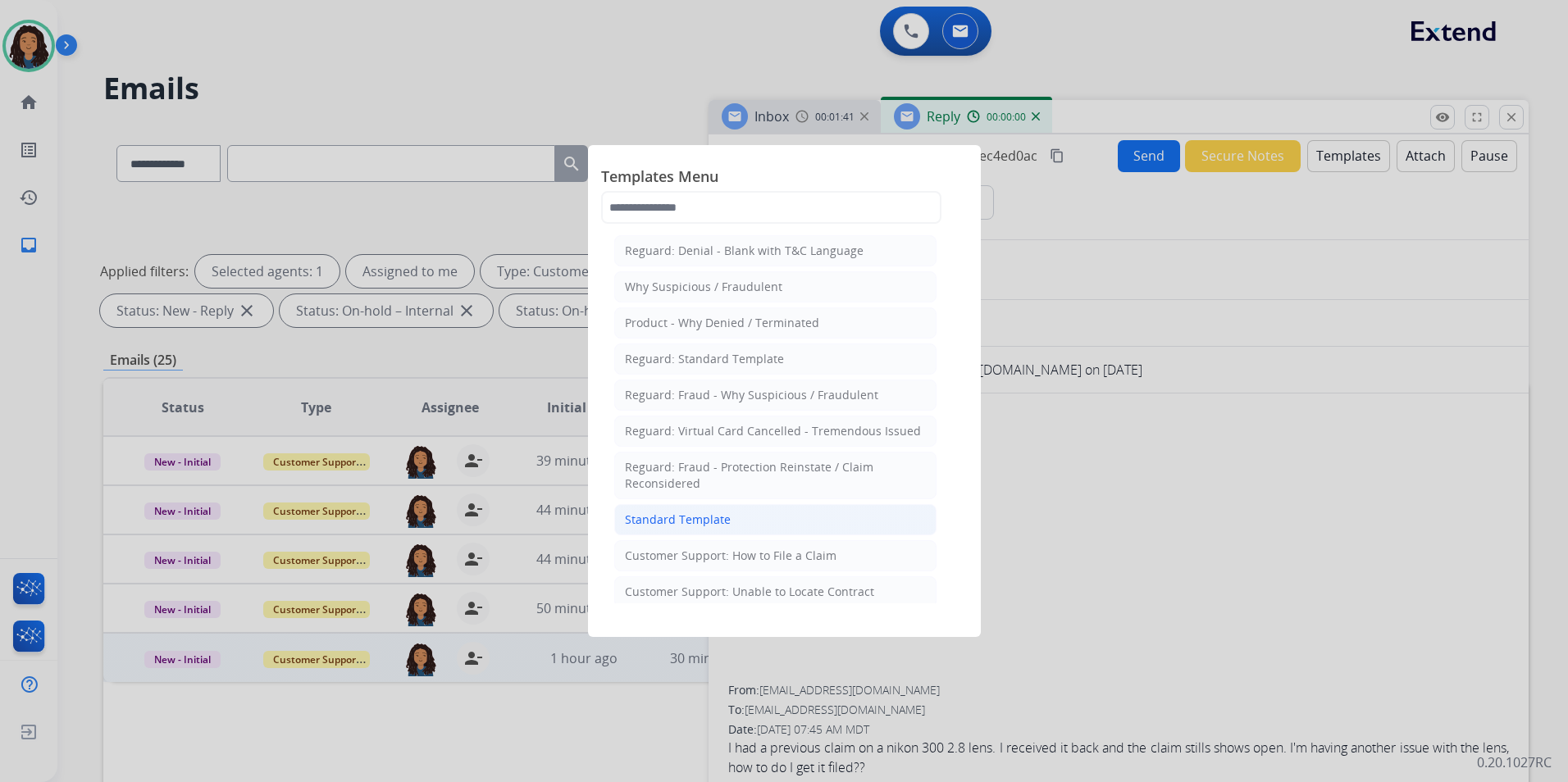
click at [803, 520] on li "Standard Template" at bounding box center [774, 519] width 322 height 31
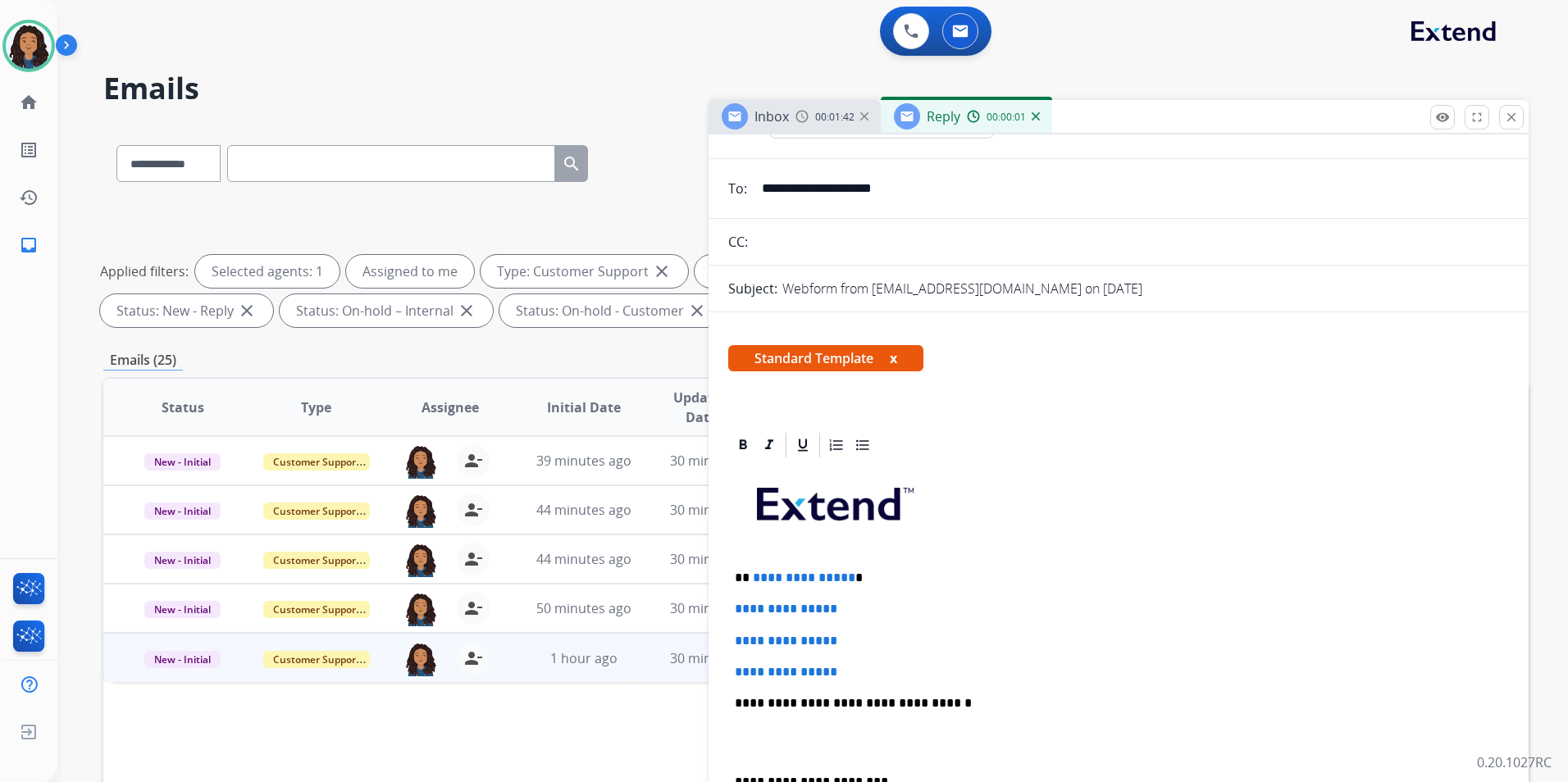
scroll to position [246, 0]
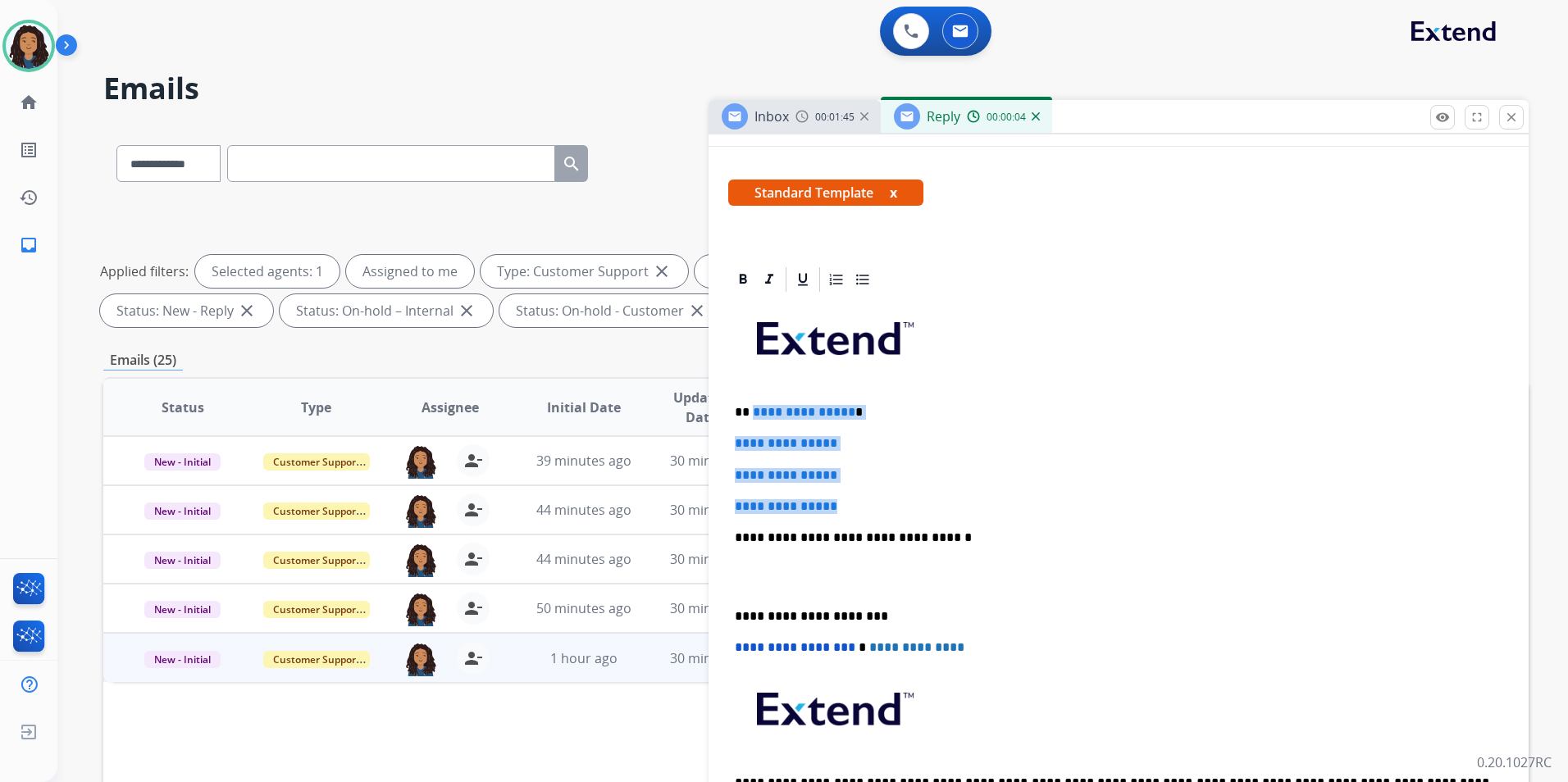
drag, startPoint x: 846, startPoint y: 499, endPoint x: 752, endPoint y: 394, distance: 140.9
click at [752, 394] on div "**********" at bounding box center [1119, 576] width 781 height 564
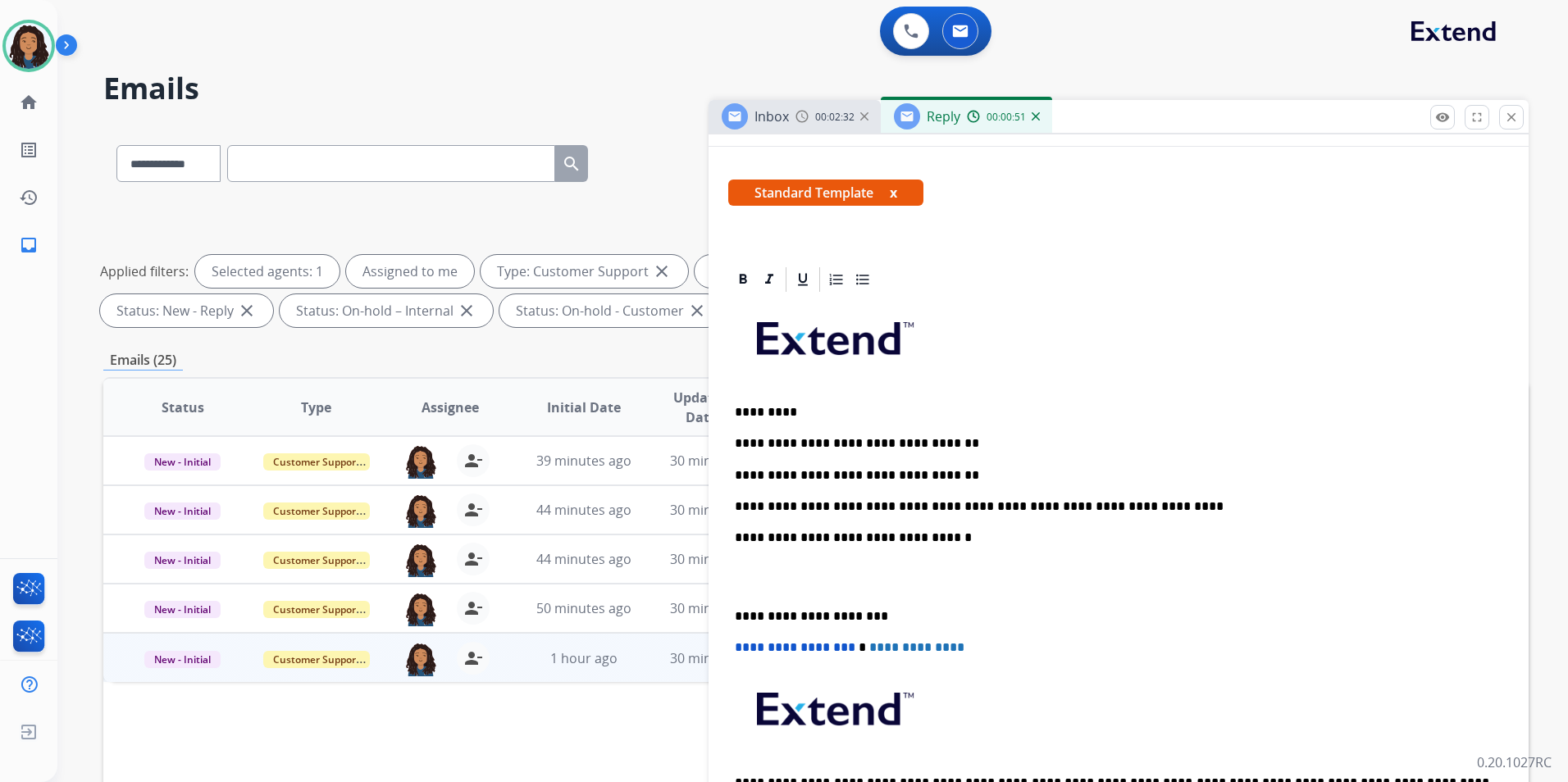
click at [1201, 532] on p "**********" at bounding box center [1111, 537] width 754 height 15
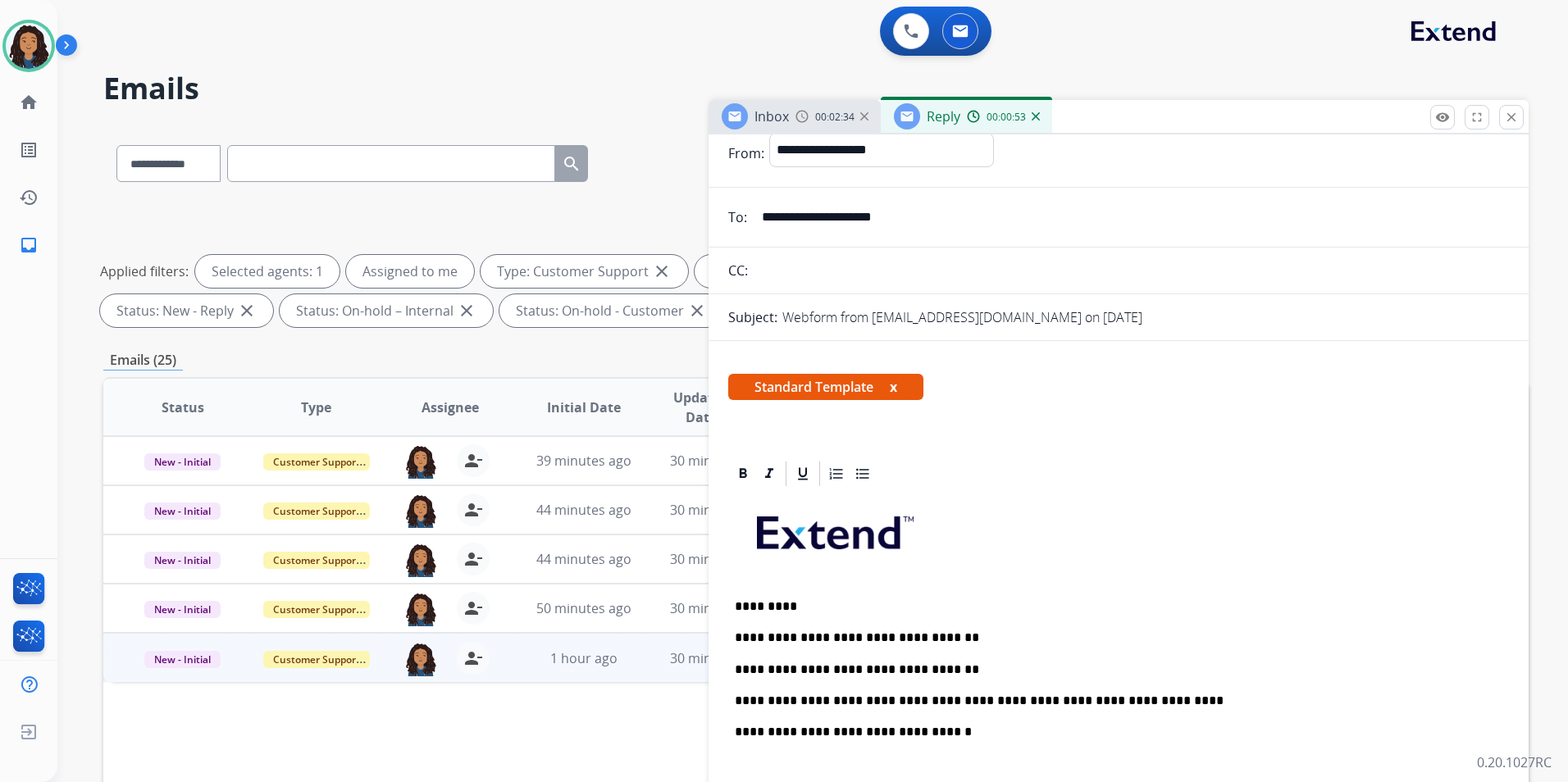
scroll to position [0, 0]
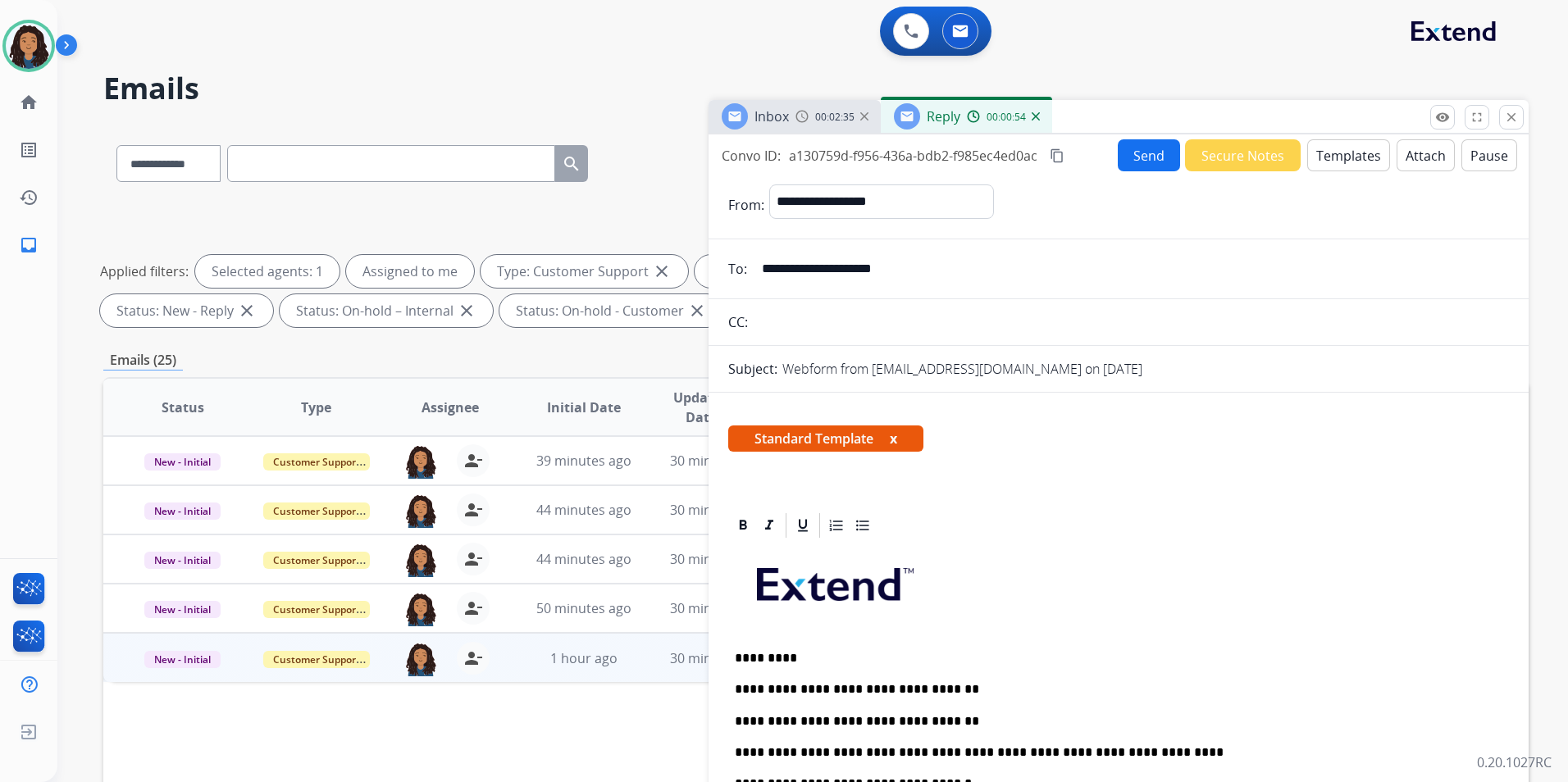
click at [1151, 162] on button "Send" at bounding box center [1149, 155] width 63 height 32
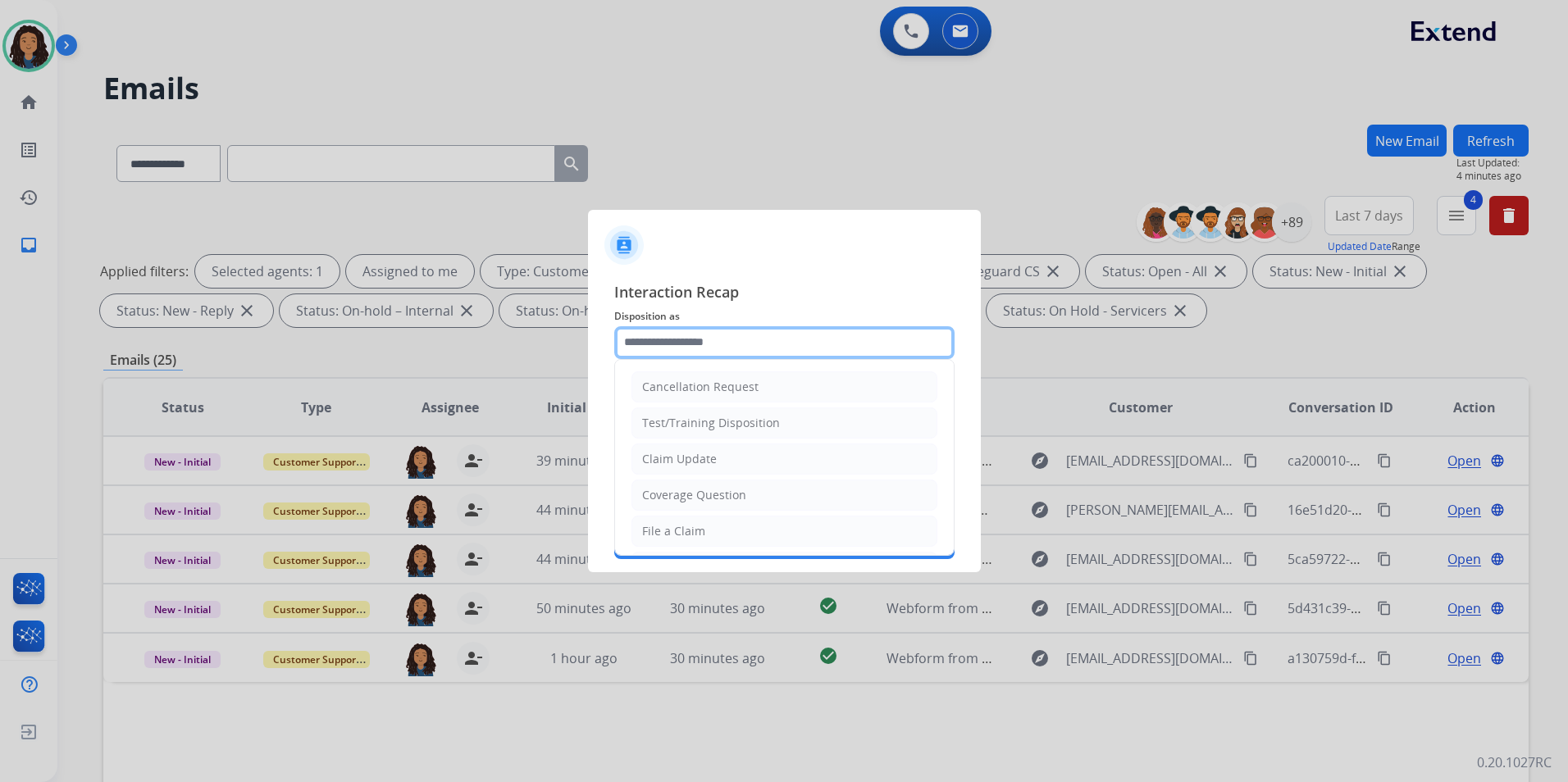
click at [899, 342] on input "text" at bounding box center [784, 343] width 341 height 33
type input "**********"
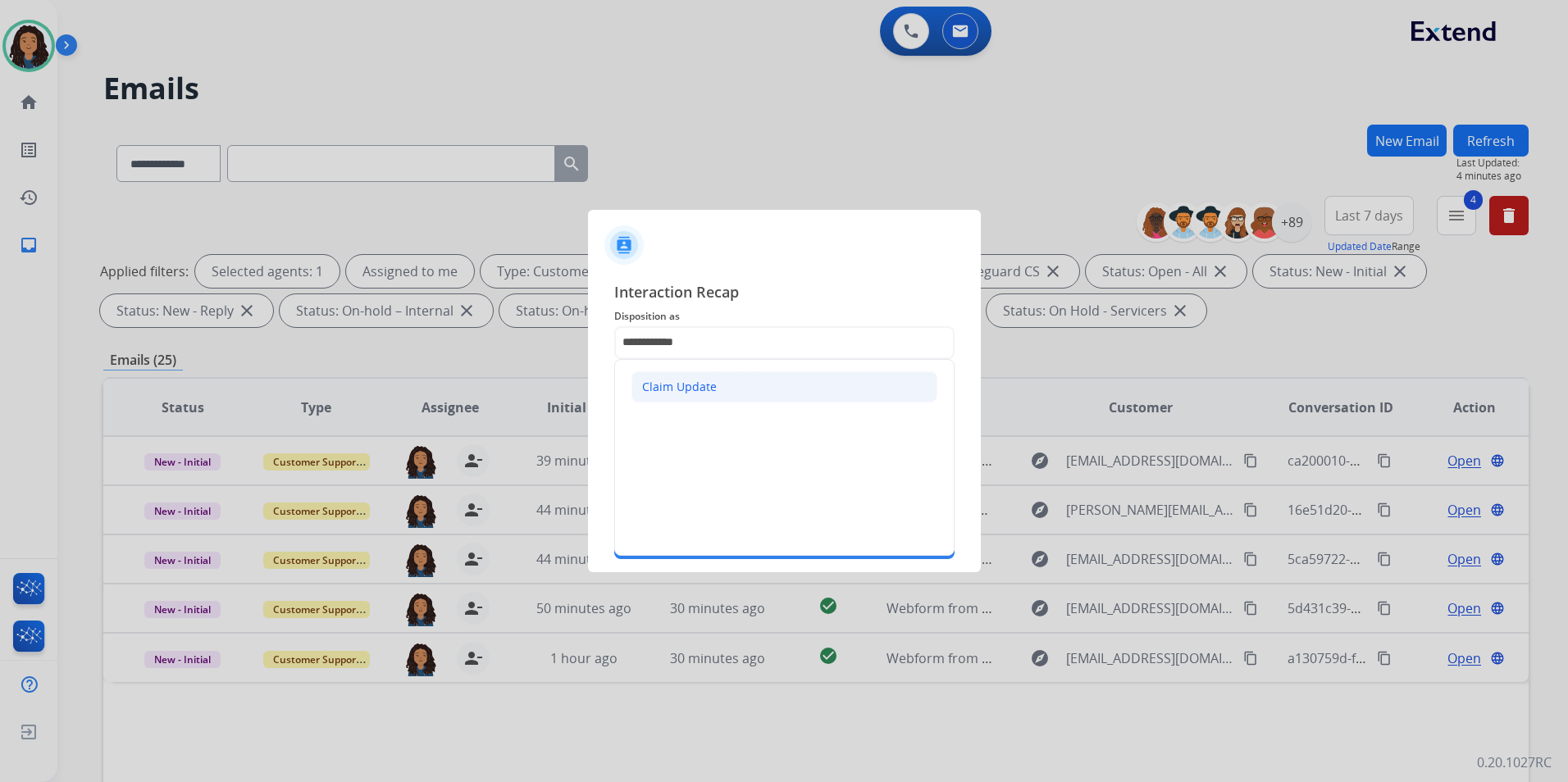
click at [712, 383] on div "Claim Update" at bounding box center [678, 387] width 75 height 16
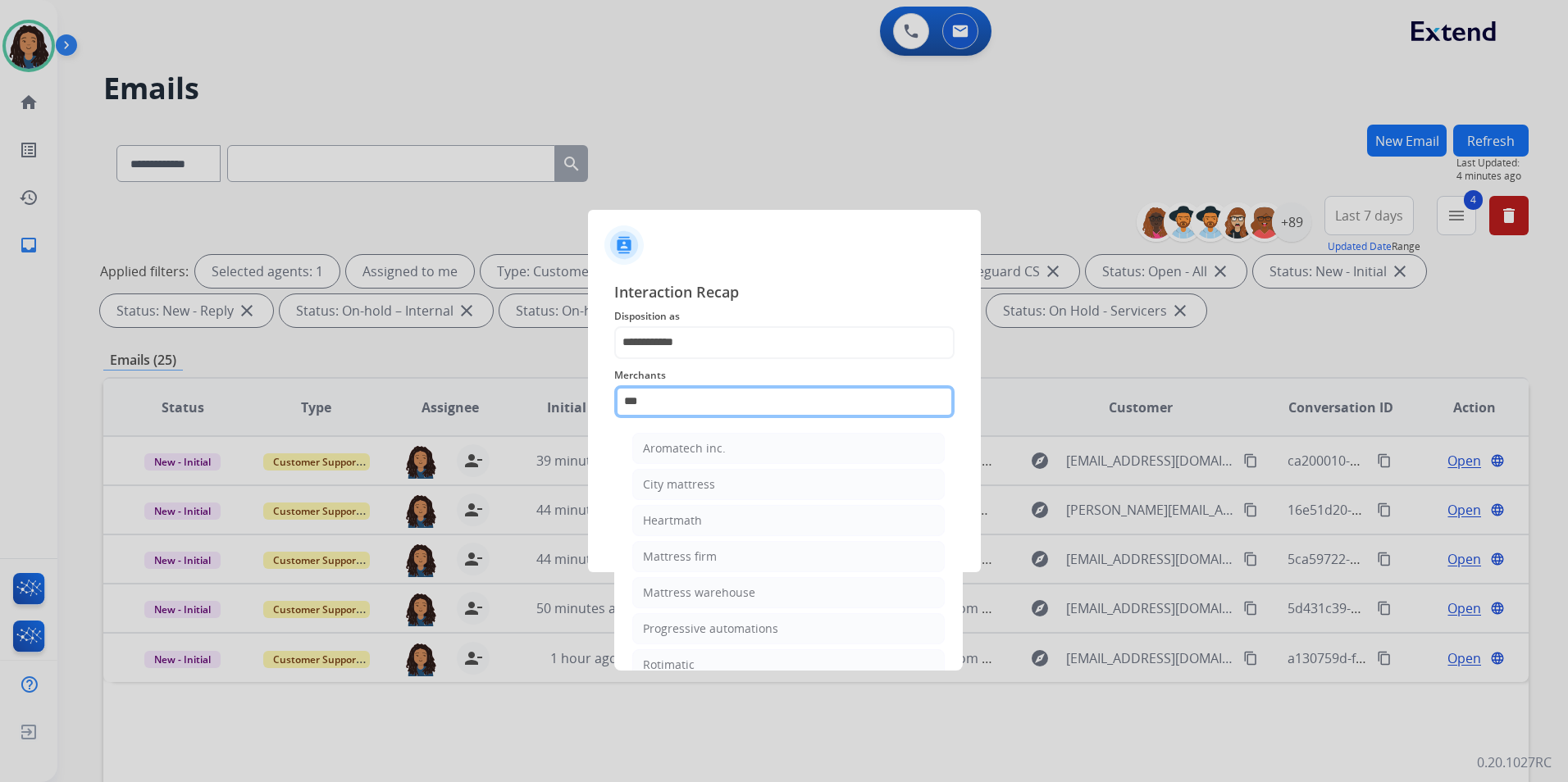
drag, startPoint x: 700, startPoint y: 395, endPoint x: 440, endPoint y: 410, distance: 260.4
click at [0, 410] on app-contact-recap-modal "**********" at bounding box center [0, 391] width 0 height 782
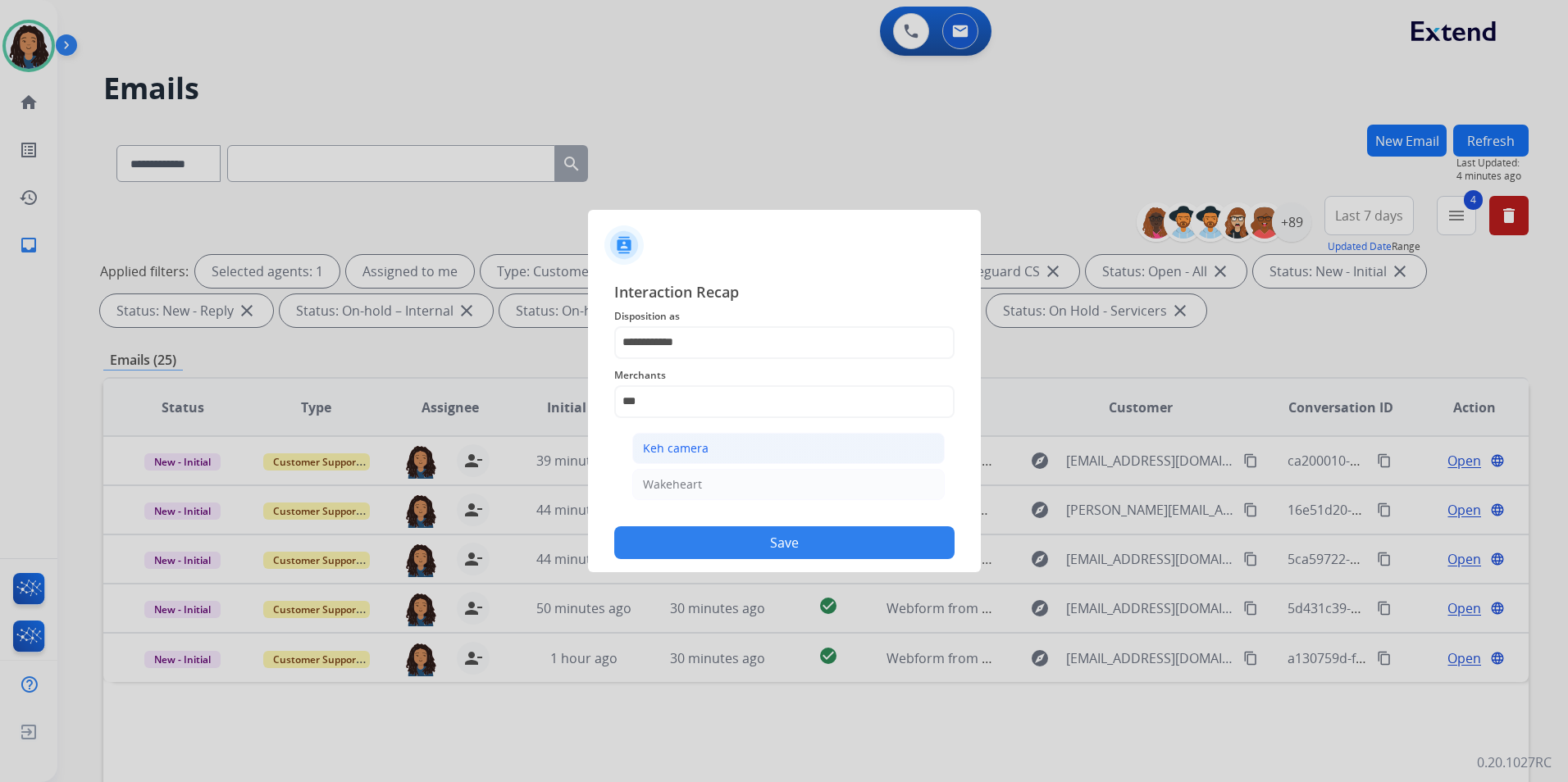
click at [706, 449] on div "Keh camera" at bounding box center [675, 448] width 66 height 16
type input "**********"
click at [679, 467] on input "text" at bounding box center [784, 467] width 341 height 33
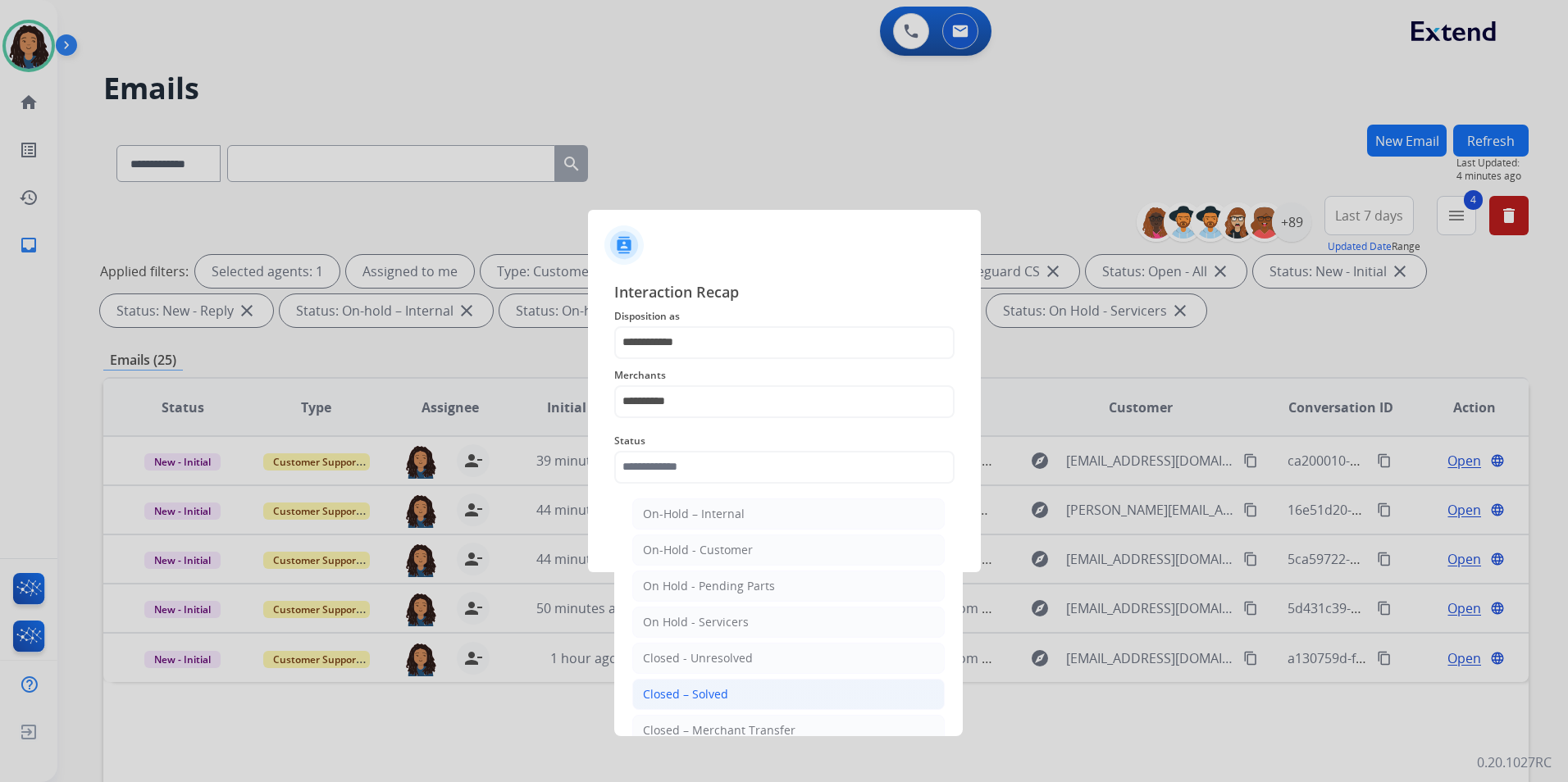
drag, startPoint x: 725, startPoint y: 689, endPoint x: 720, endPoint y: 668, distance: 21.6
click at [725, 688] on div "Closed – Solved" at bounding box center [685, 694] width 86 height 16
type input "**********"
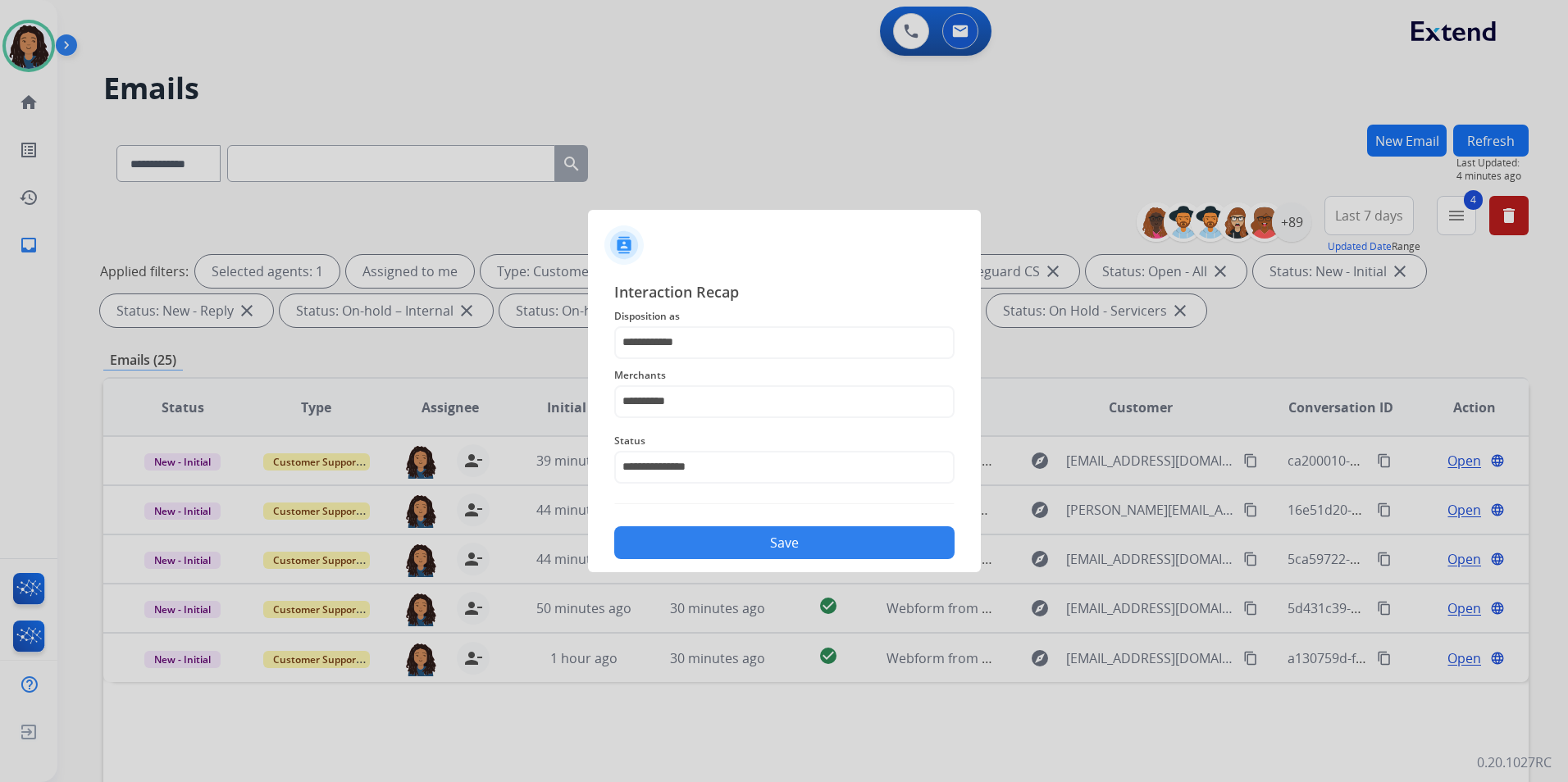
click at [706, 543] on button "Save" at bounding box center [784, 542] width 341 height 33
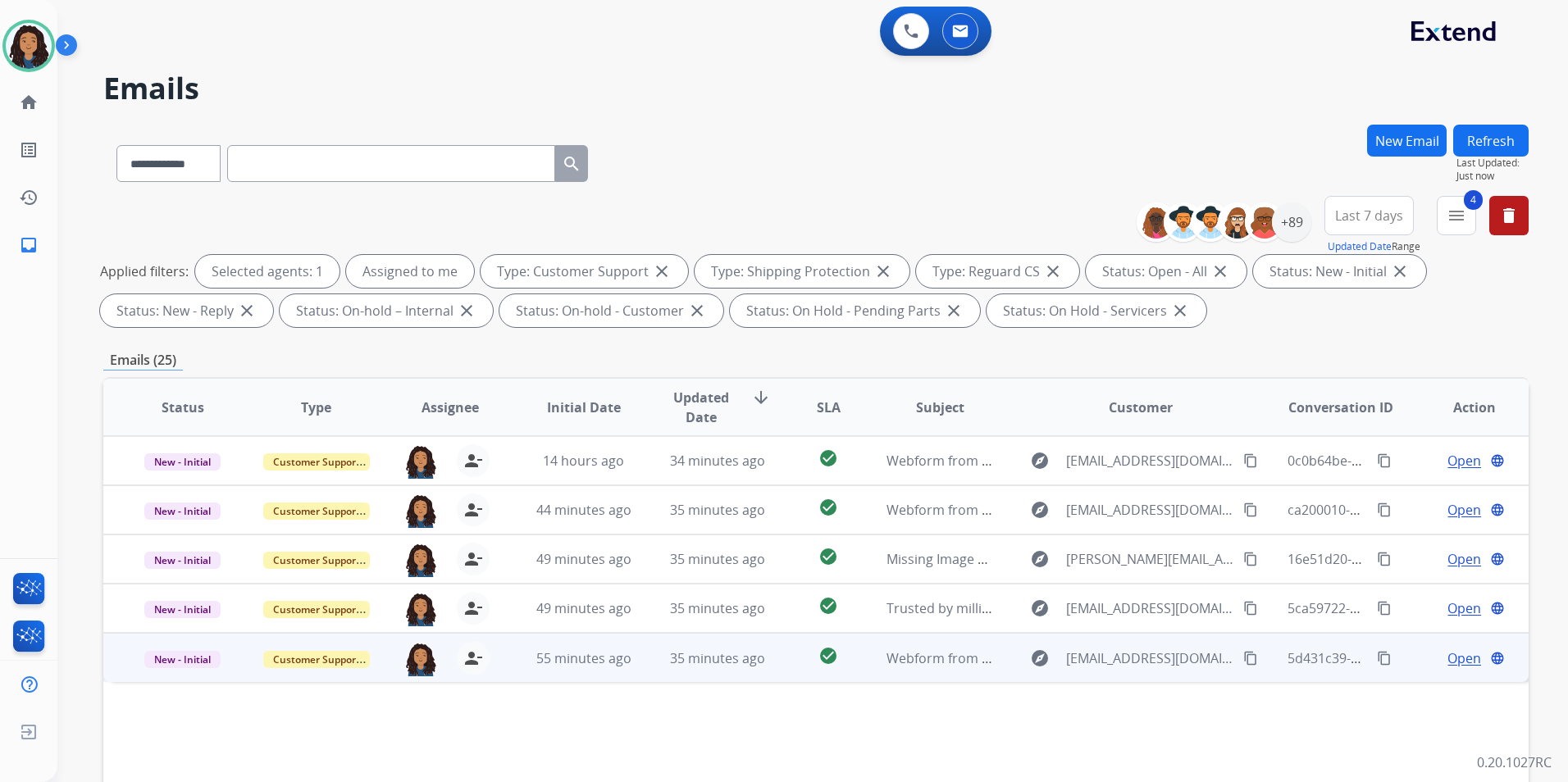
click at [1456, 657] on span "Open" at bounding box center [1464, 658] width 34 height 20
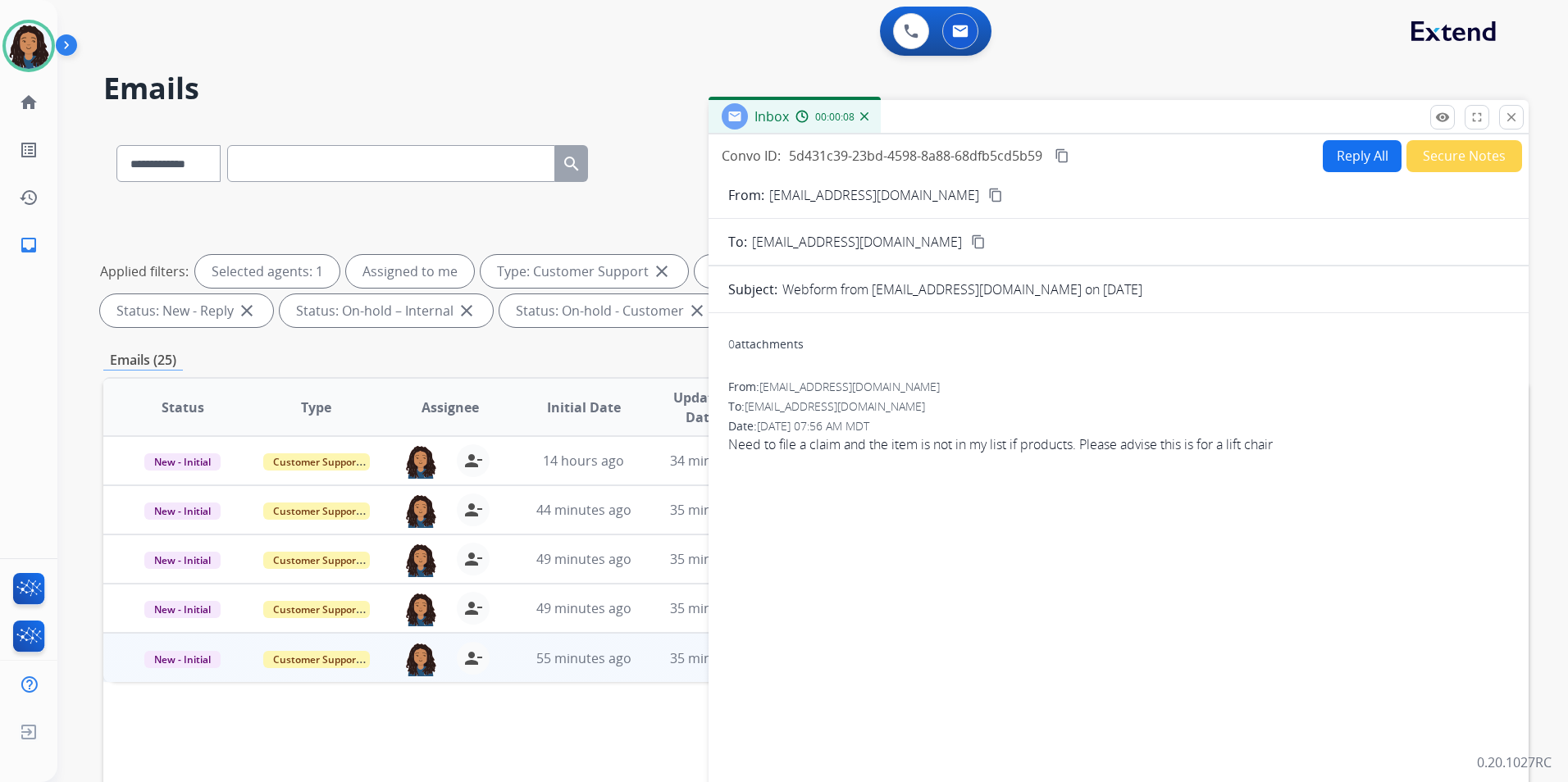
click at [988, 192] on mat-icon "content_copy" at bounding box center [995, 194] width 15 height 15
click at [1350, 149] on button "Reply All" at bounding box center [1362, 156] width 79 height 32
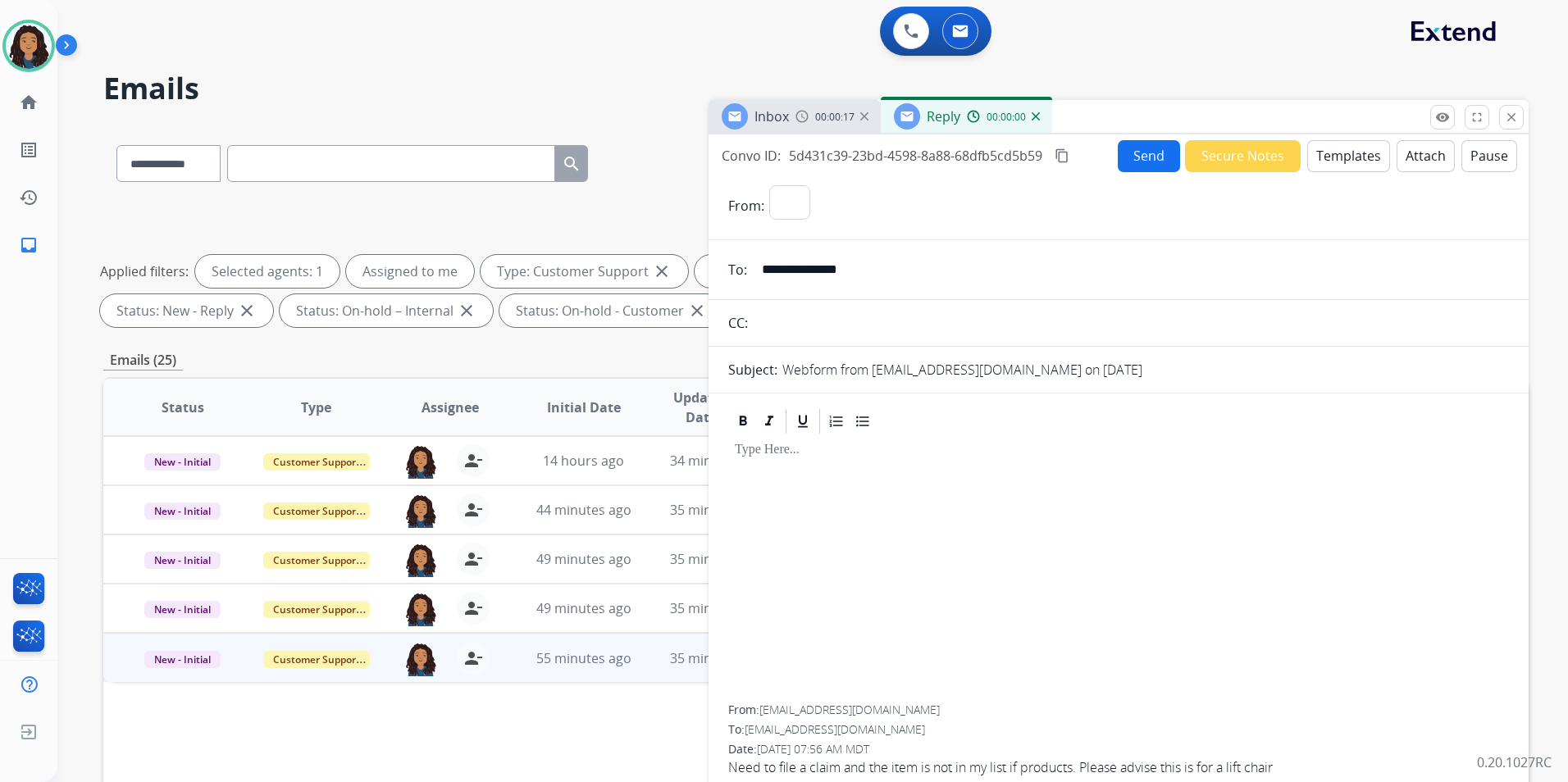
click at [1350, 149] on button "Templates" at bounding box center [1348, 156] width 83 height 32
select select "**********"
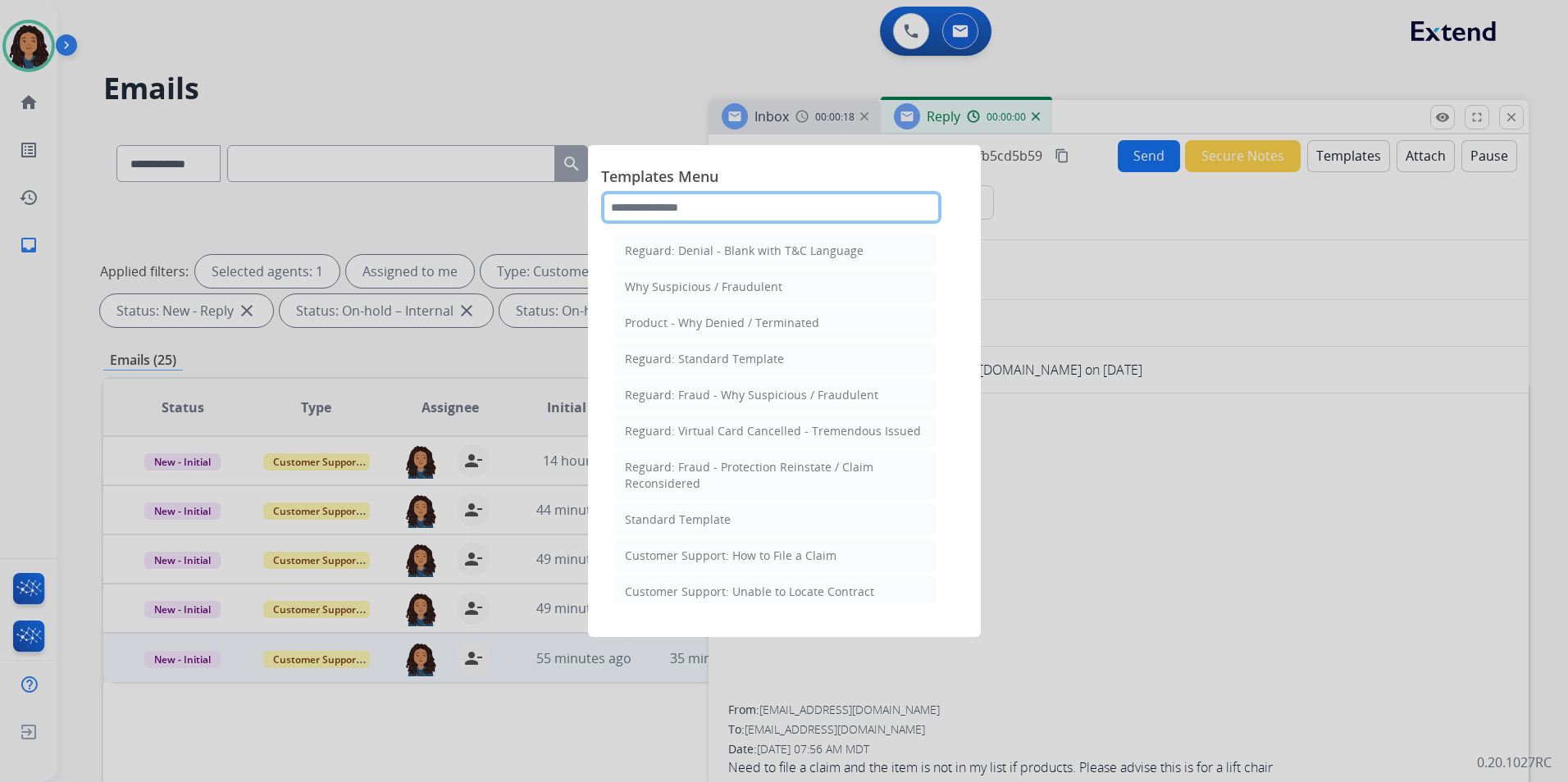
click at [780, 204] on input "text" at bounding box center [771, 207] width 341 height 33
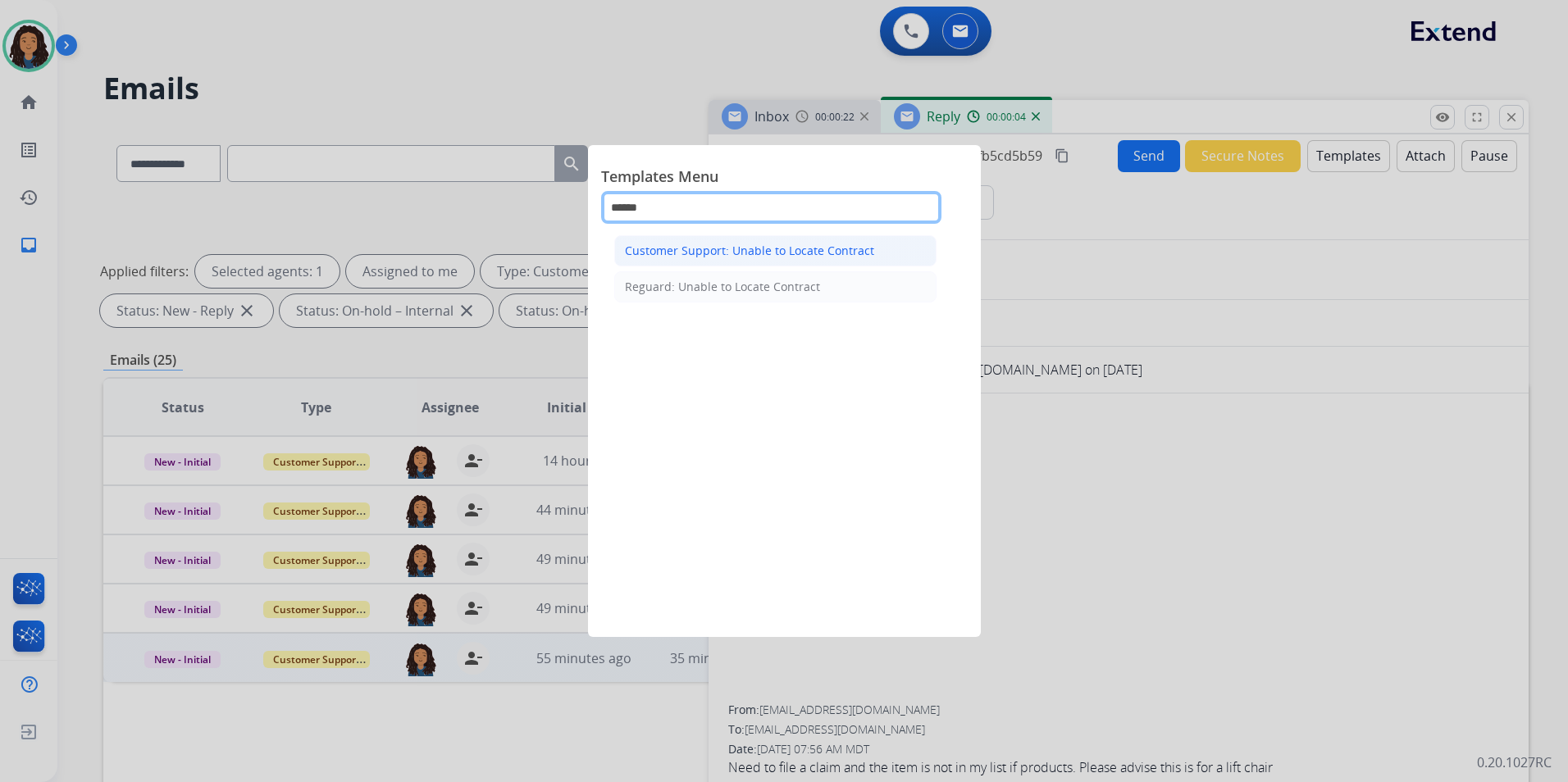
type input "******"
click at [799, 256] on div "Customer Support: Unable to Locate Contract" at bounding box center [749, 251] width 249 height 16
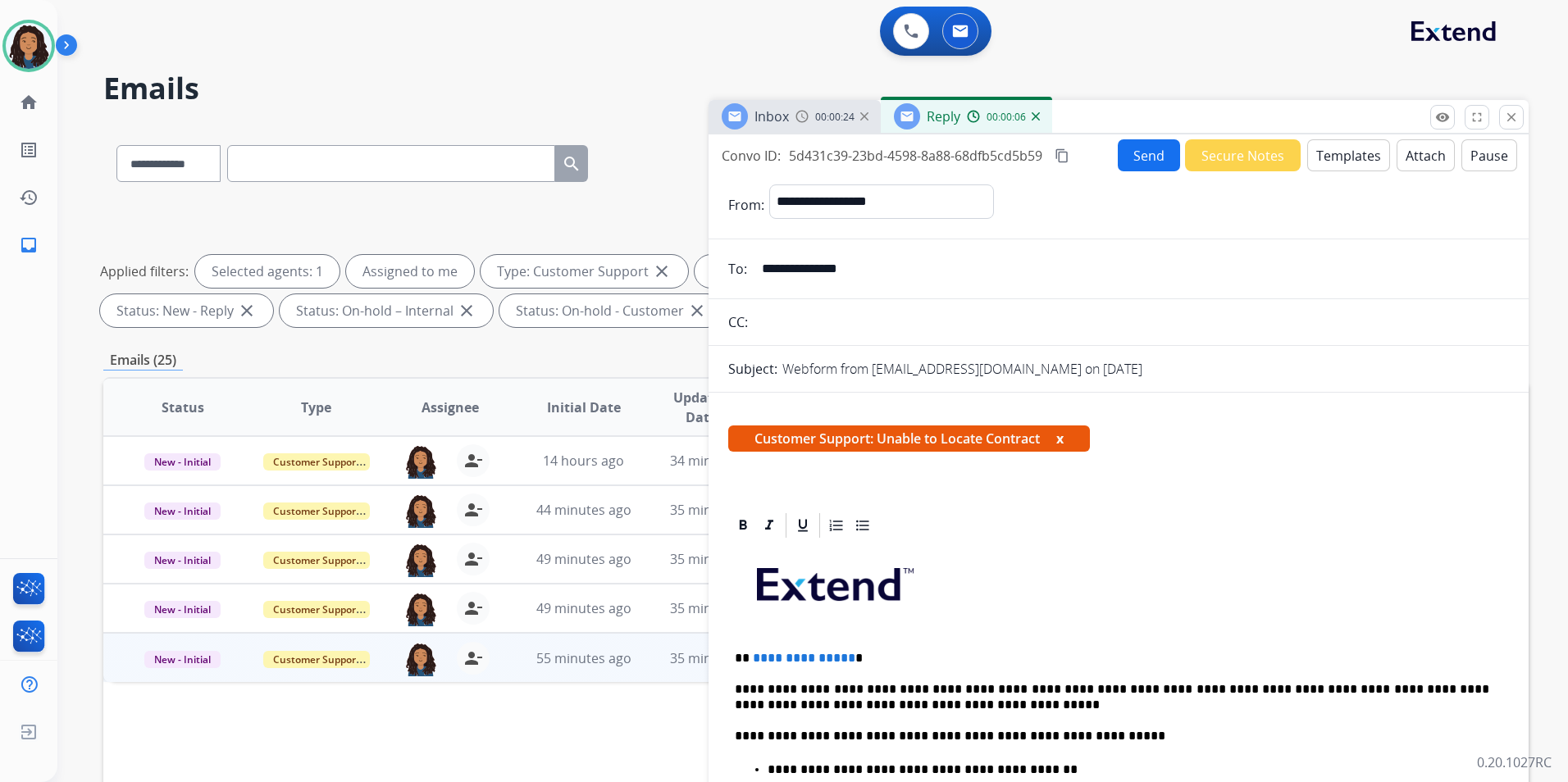
click at [846, 657] on p "**********" at bounding box center [1111, 657] width 754 height 15
click at [1147, 162] on button "Send" at bounding box center [1149, 155] width 63 height 32
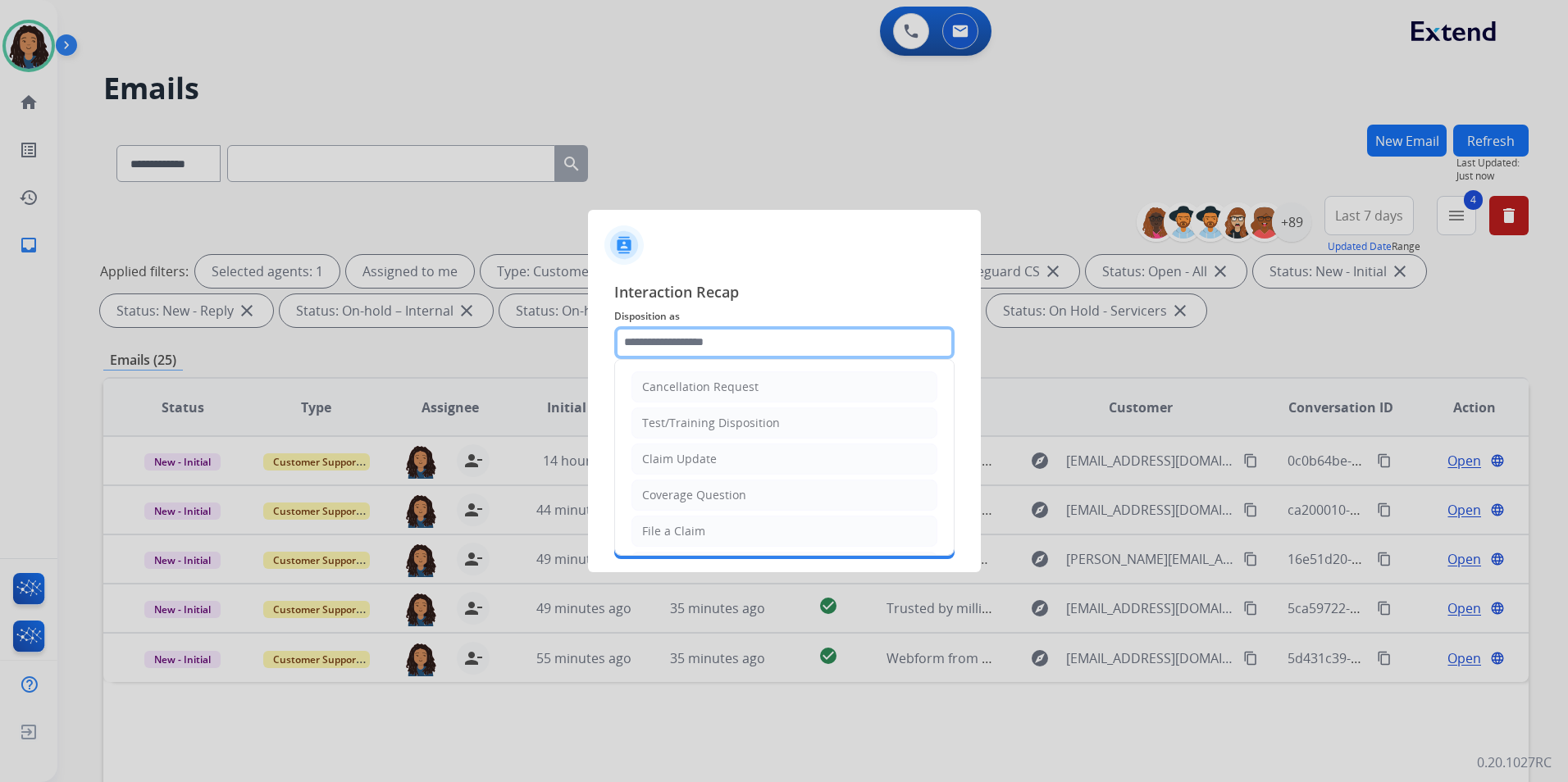
click at [708, 350] on input "text" at bounding box center [784, 343] width 341 height 33
type input "**********"
type input "***"
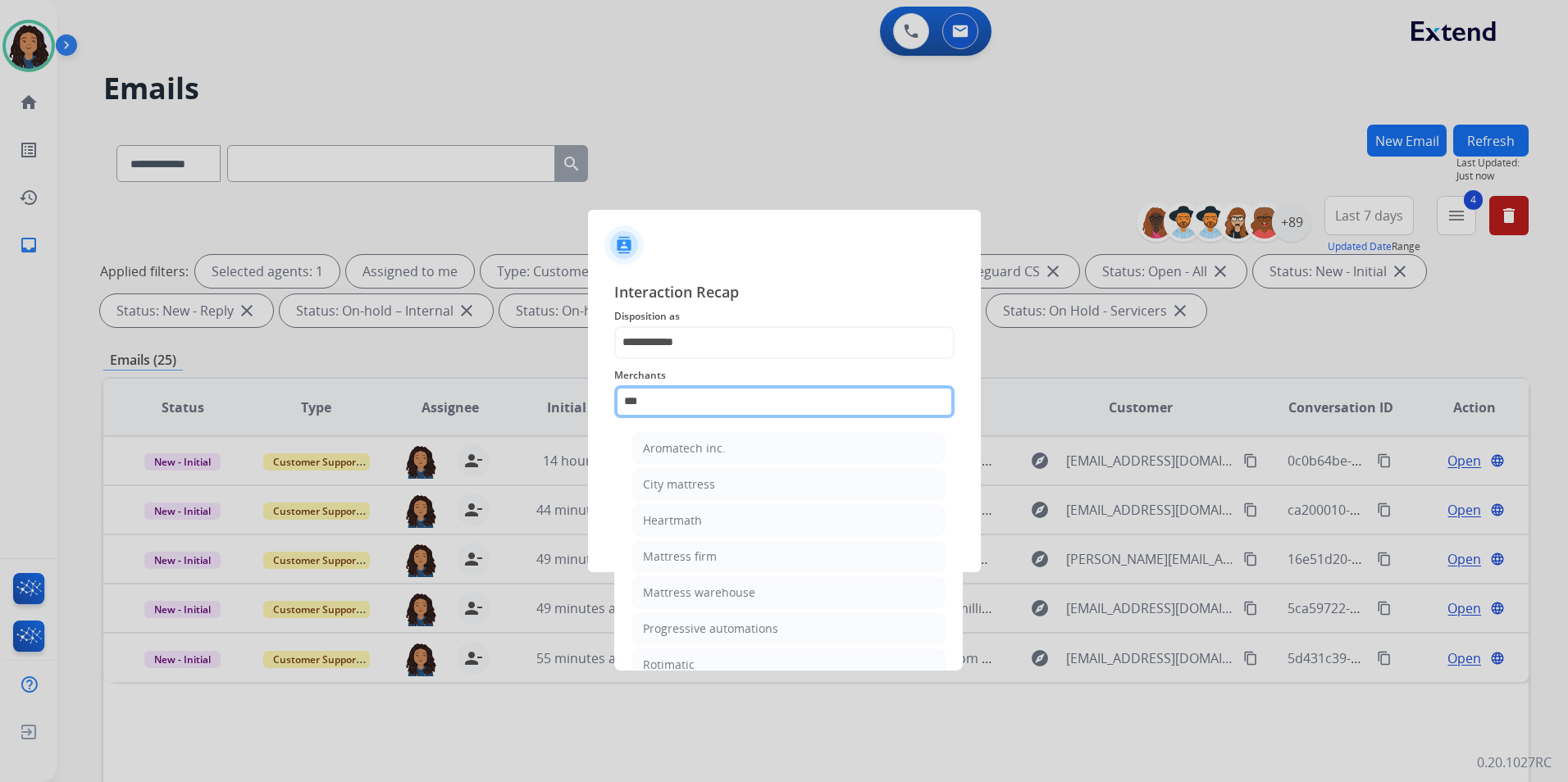
drag, startPoint x: 718, startPoint y: 396, endPoint x: 541, endPoint y: 448, distance: 184.5
click at [0, 448] on app-contact-recap-modal "**********" at bounding box center [0, 391] width 0 height 782
type input "*"
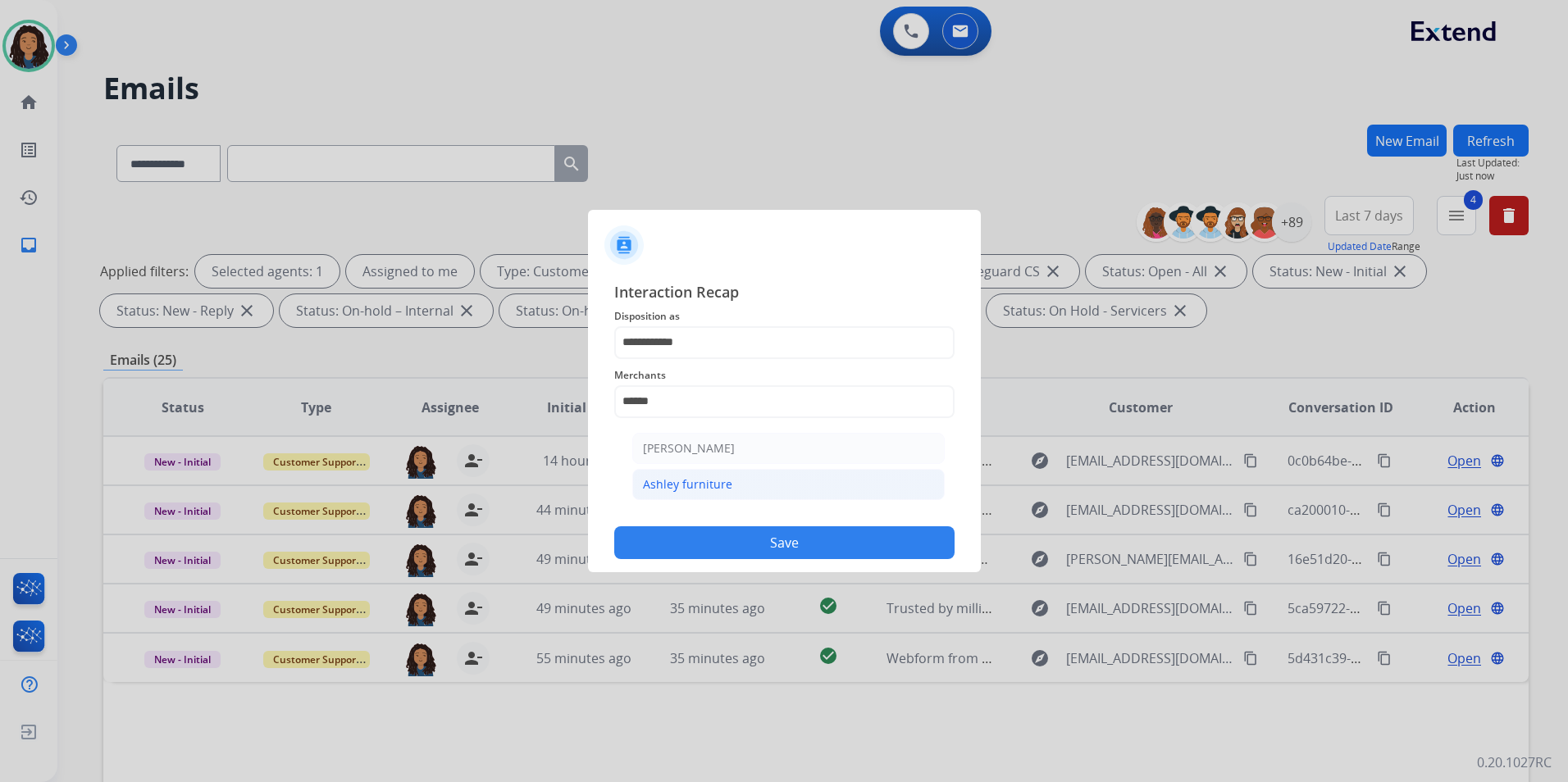
click at [706, 498] on li "Ashley furniture" at bounding box center [789, 484] width 313 height 31
type input "**********"
click at [709, 476] on input "text" at bounding box center [784, 467] width 341 height 33
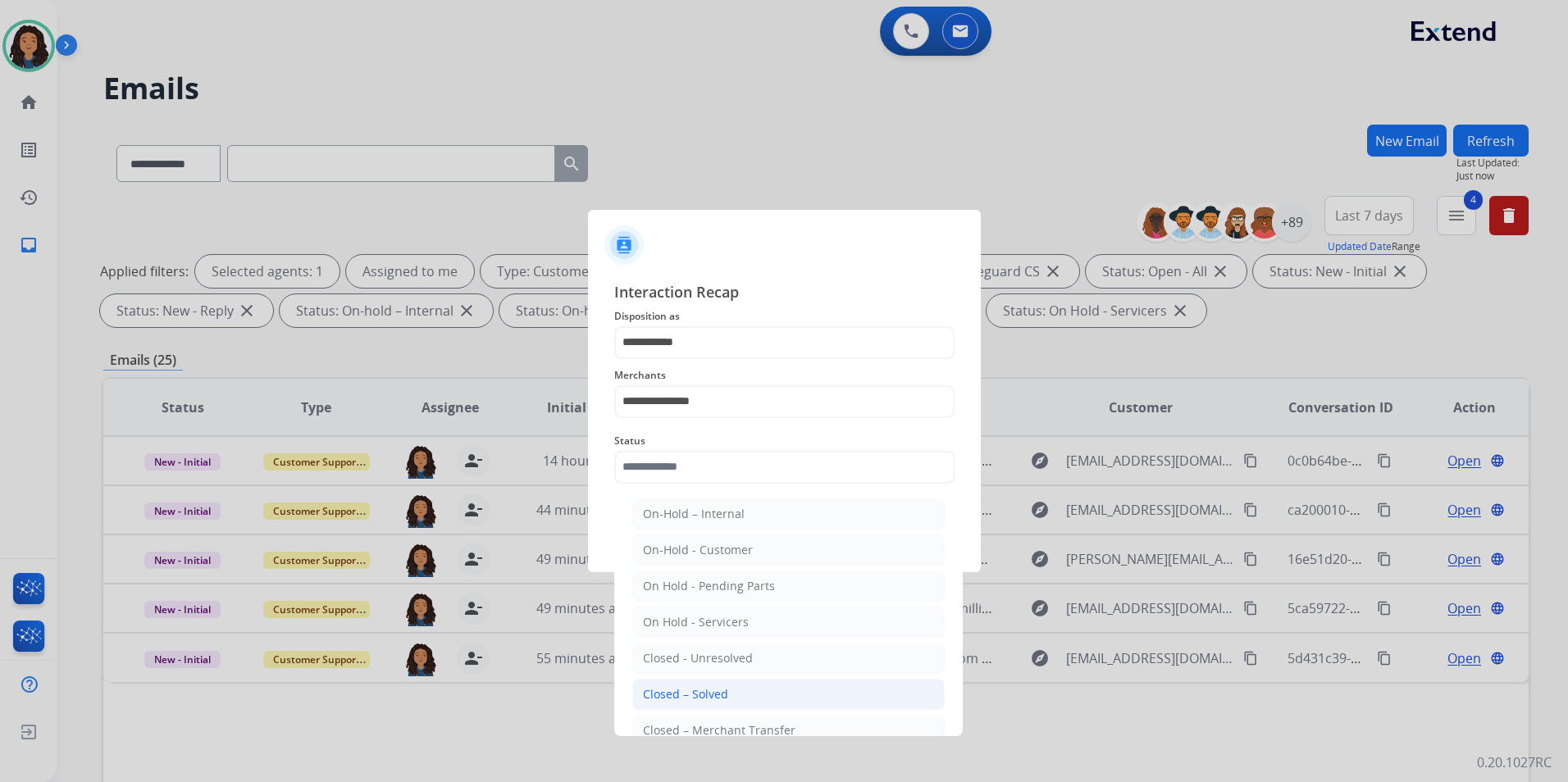
click at [689, 692] on div "Closed – Solved" at bounding box center [685, 694] width 86 height 16
type input "**********"
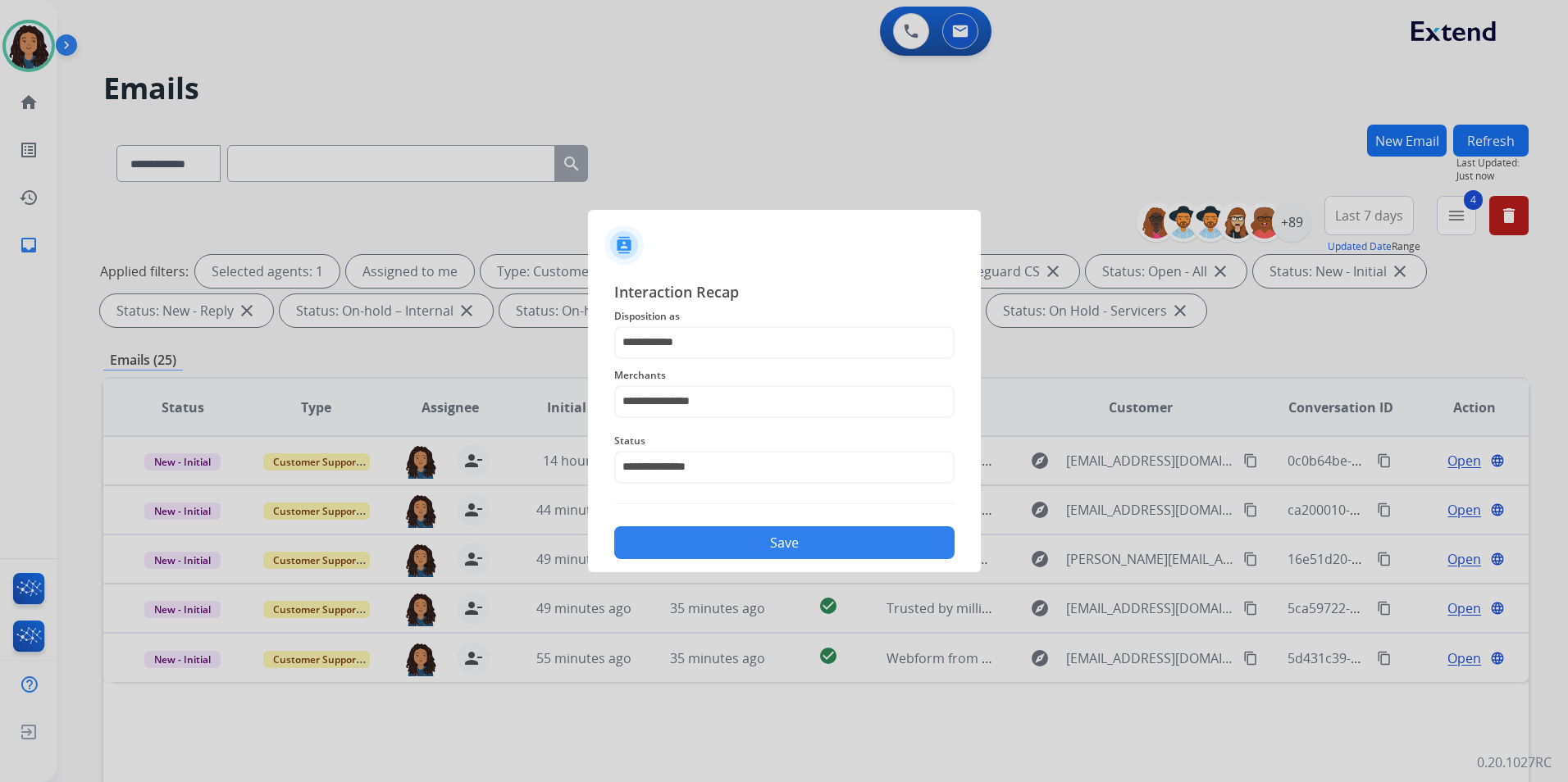
click at [751, 562] on div "**********" at bounding box center [784, 419] width 392 height 306
click at [762, 544] on button "Save" at bounding box center [784, 542] width 341 height 33
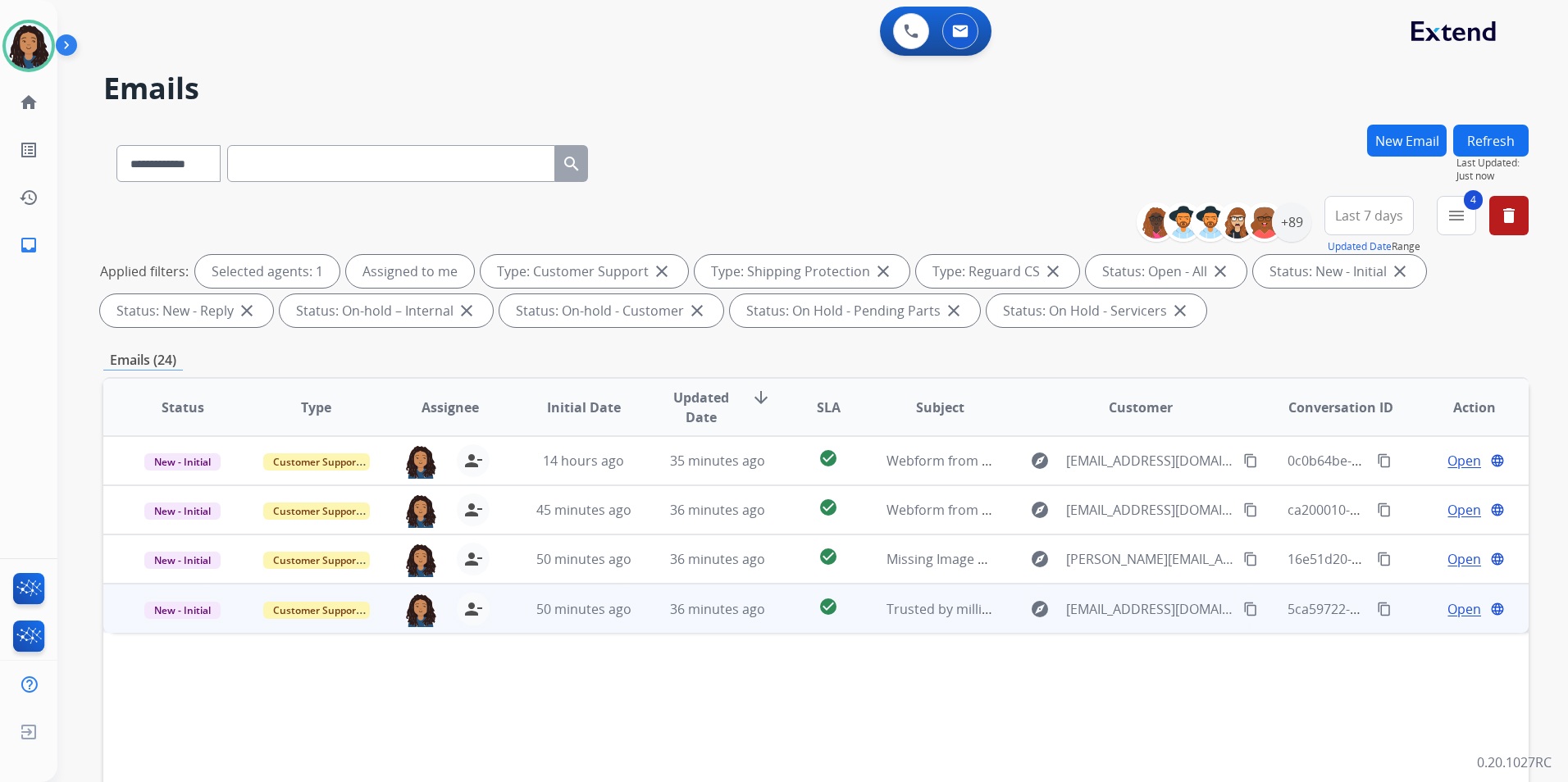
click at [1450, 606] on span "Open" at bounding box center [1464, 610] width 34 height 20
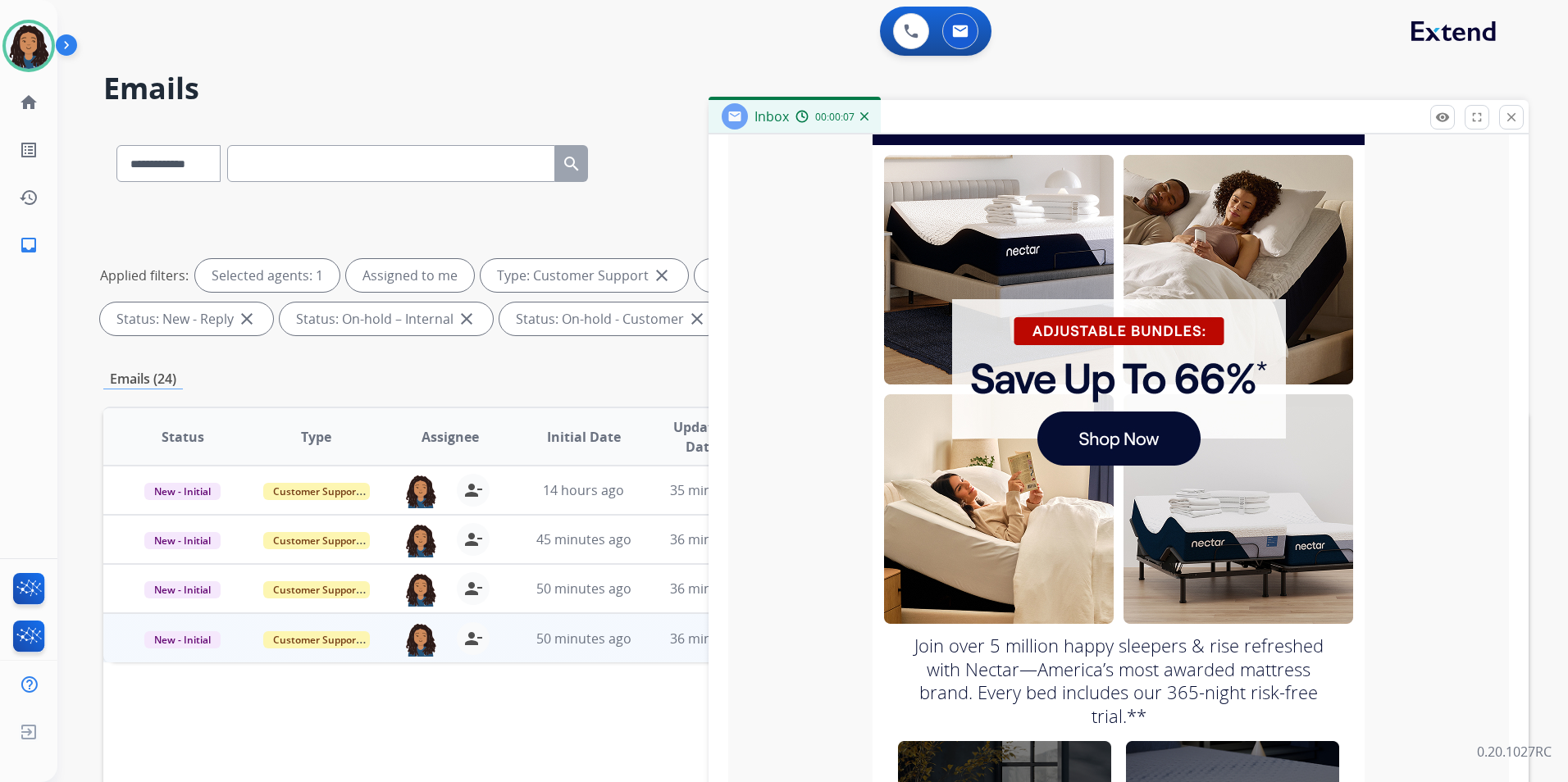
scroll to position [462, 0]
click at [1511, 119] on mat-icon "close" at bounding box center [1510, 117] width 15 height 15
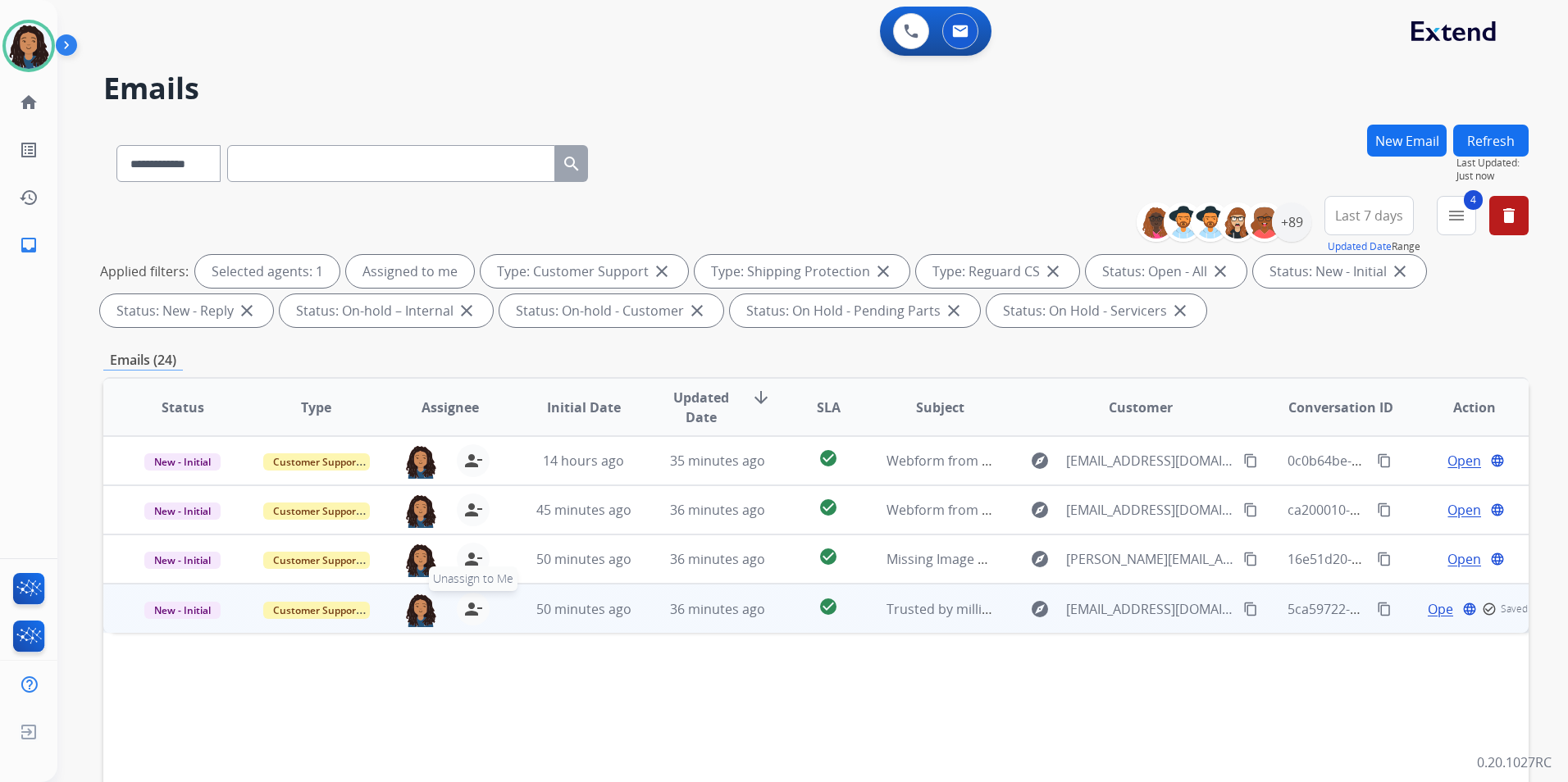
click at [465, 604] on mat-icon "person_remove" at bounding box center [473, 610] width 20 height 20
click at [207, 614] on span "New - Initial" at bounding box center [182, 610] width 77 height 17
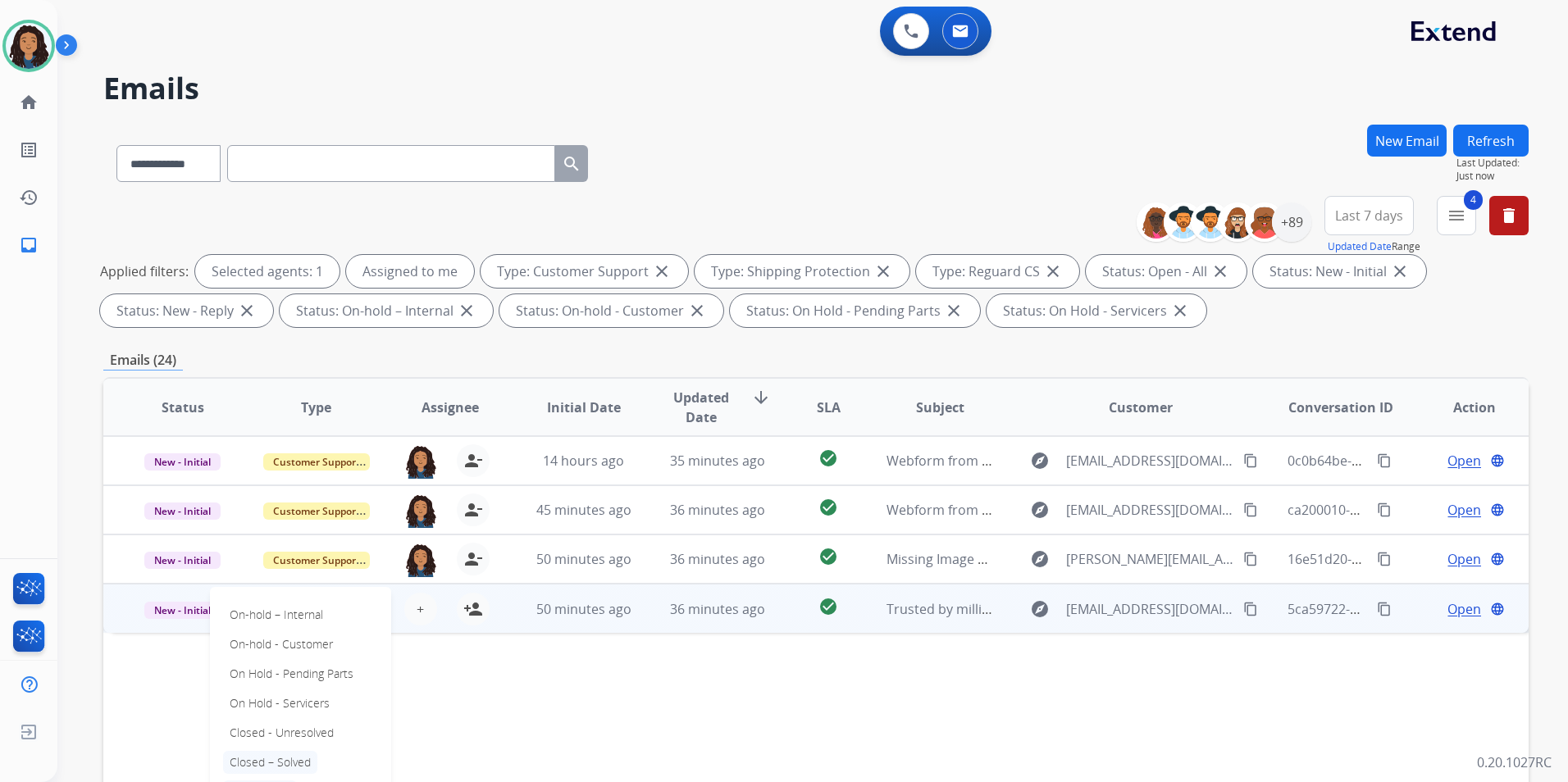
click at [285, 762] on p "Closed – Solved" at bounding box center [270, 762] width 95 height 23
click at [313, 609] on span "Customer Support" at bounding box center [316, 610] width 107 height 17
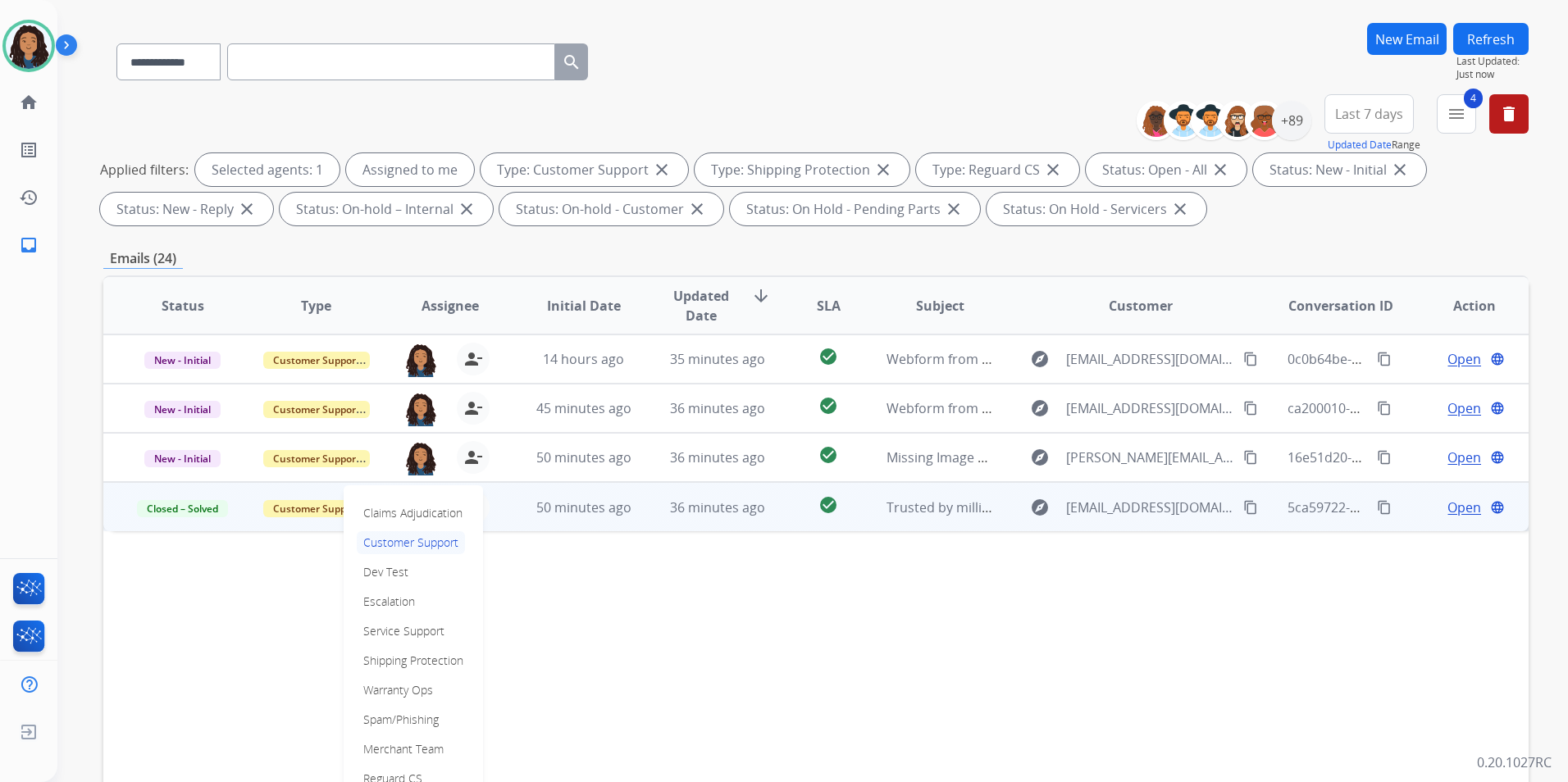
scroll to position [164, 0]
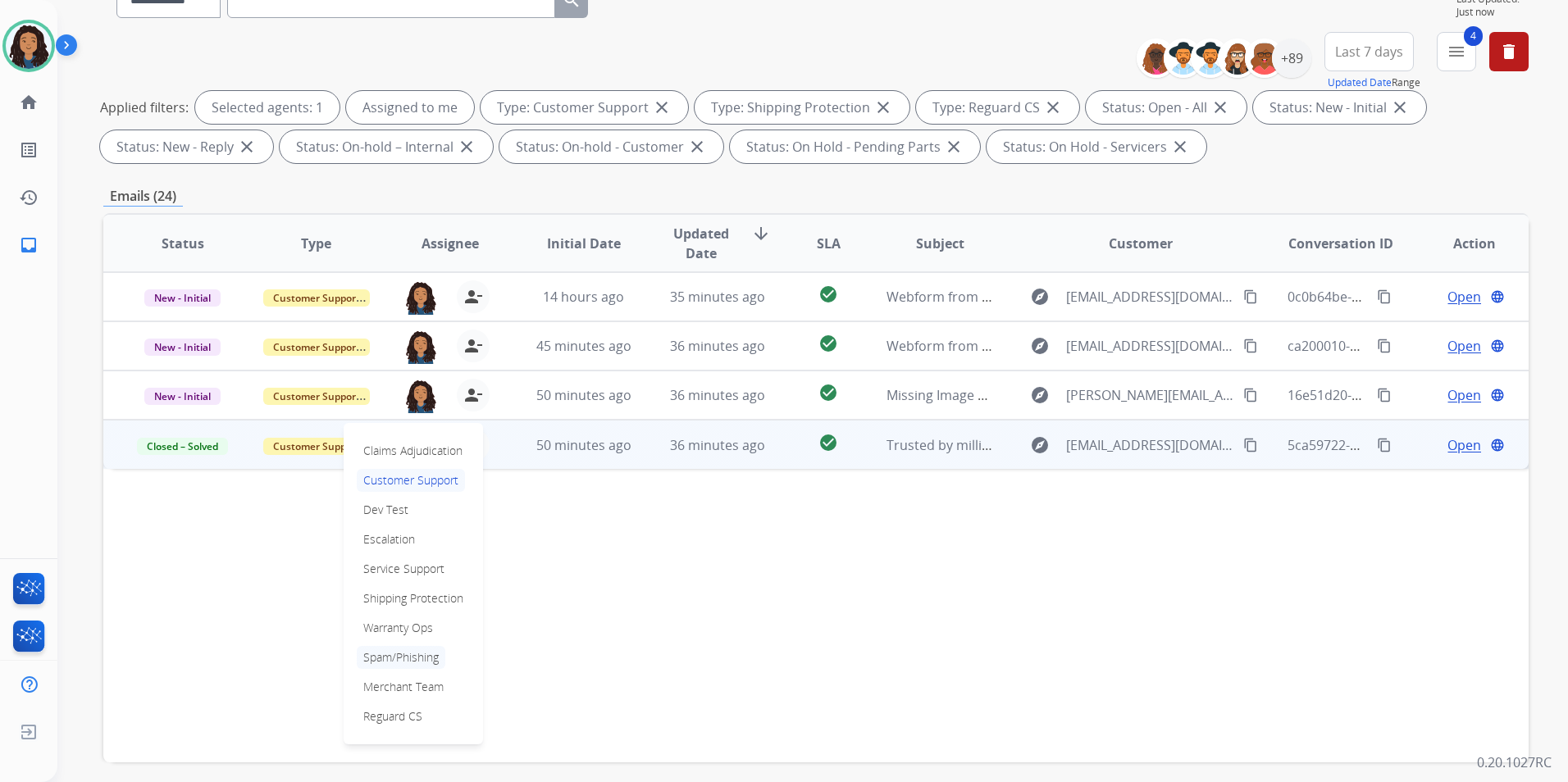
click at [413, 656] on p "Spam/Phishing" at bounding box center [400, 657] width 89 height 23
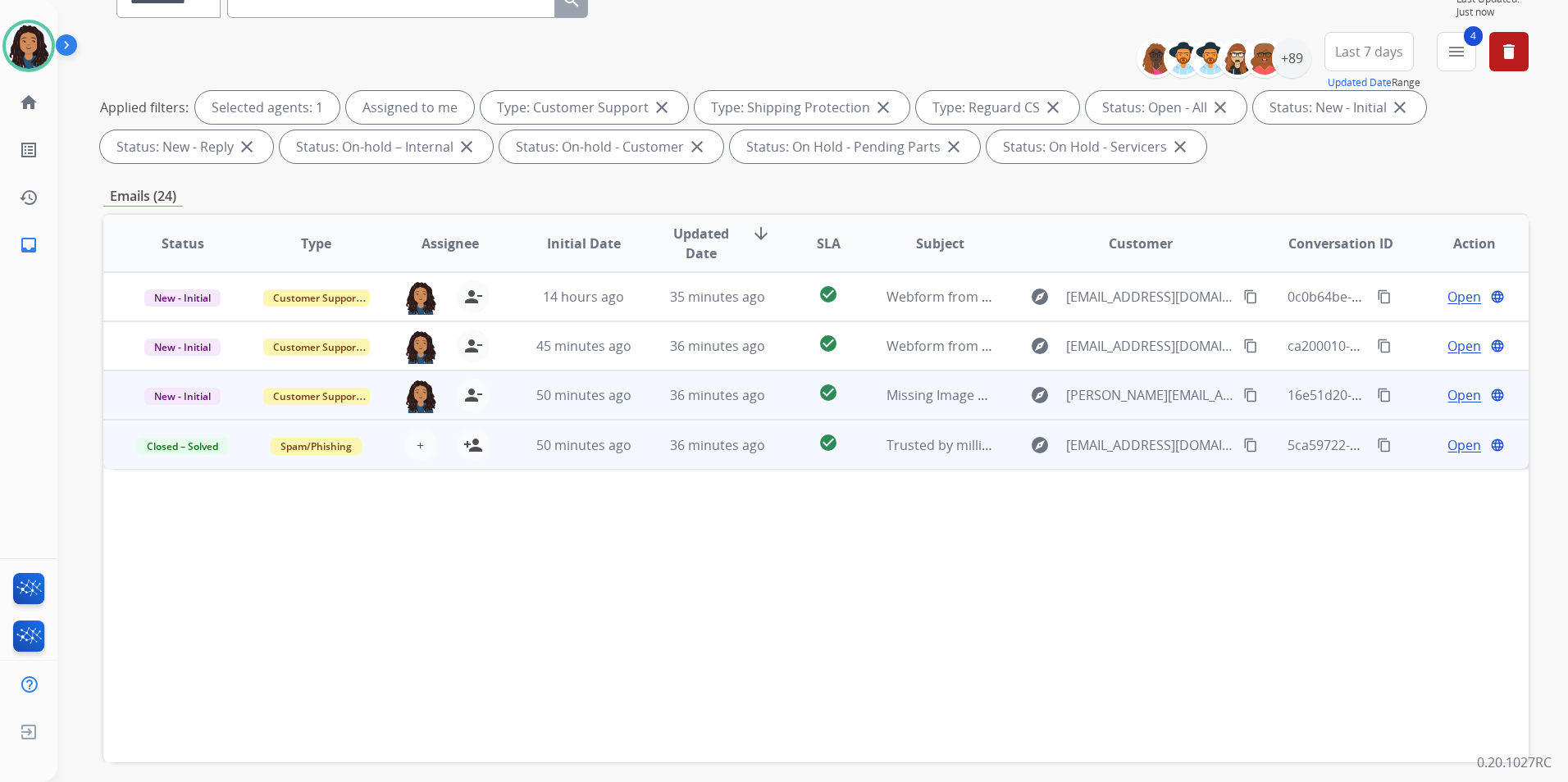
click at [1452, 392] on span "Open" at bounding box center [1464, 395] width 34 height 20
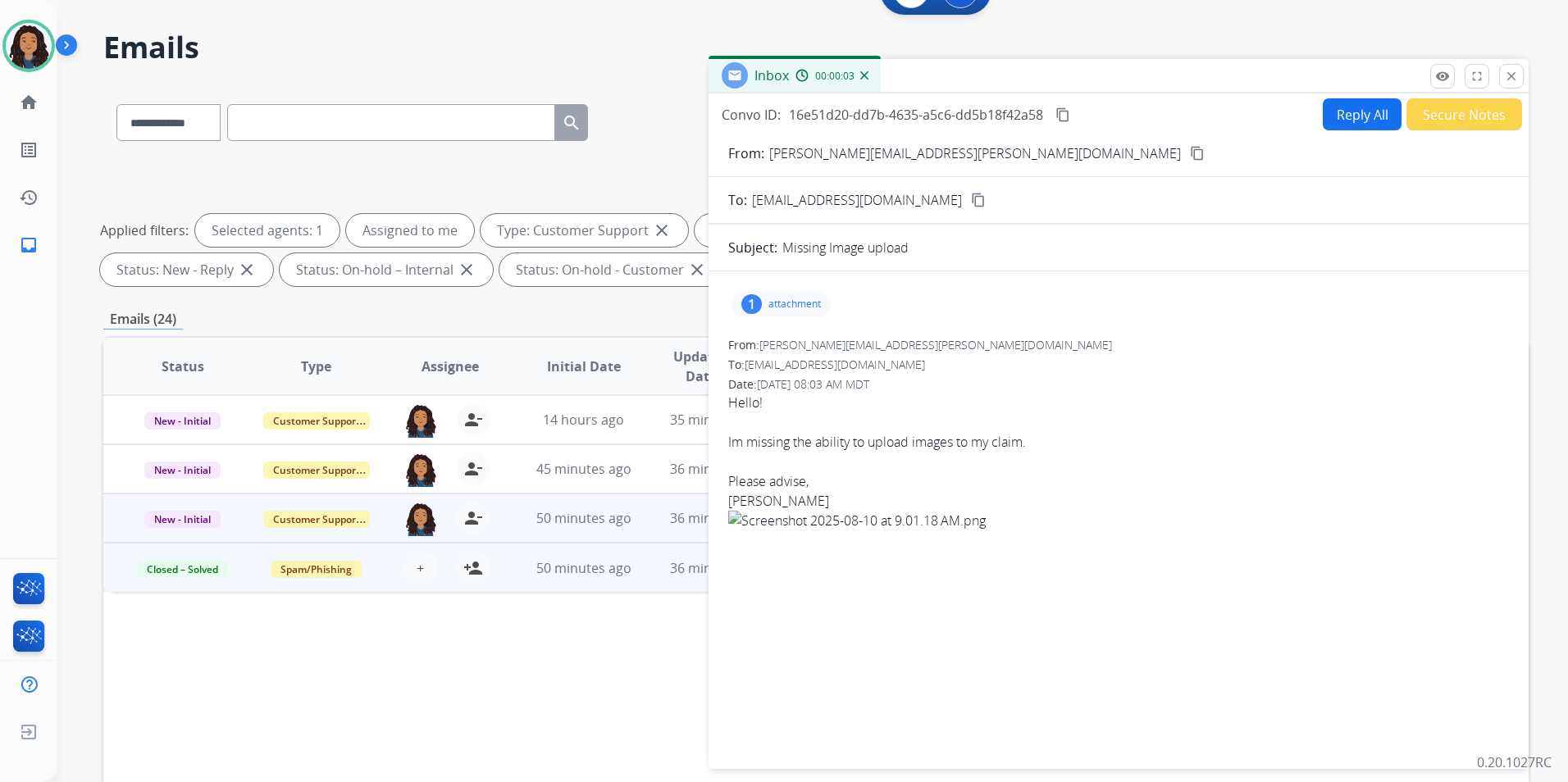
scroll to position [0, 0]
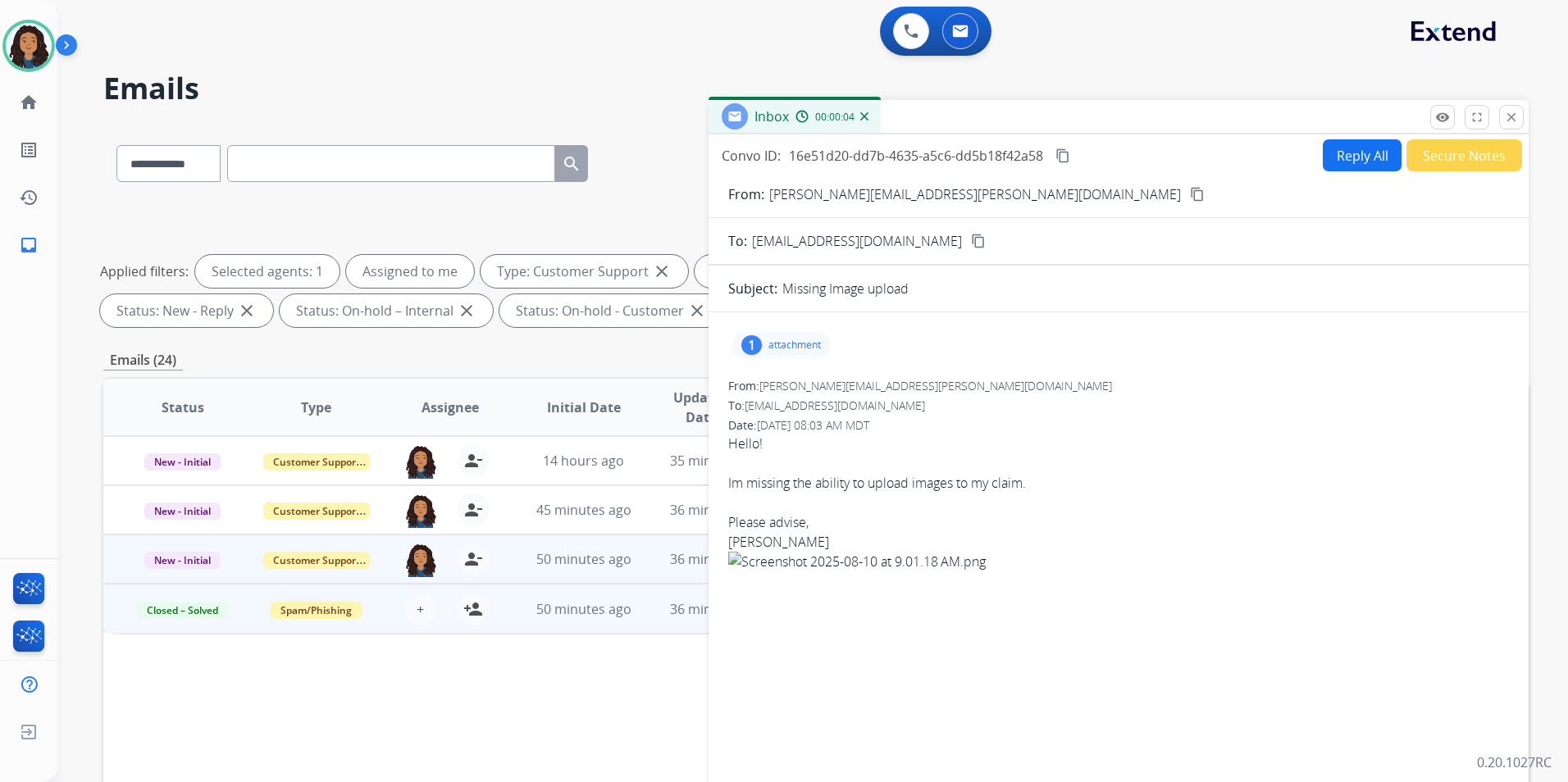
click at [797, 340] on p "attachment" at bounding box center [794, 345] width 53 height 13
click at [786, 397] on div at bounding box center [785, 388] width 82 height 58
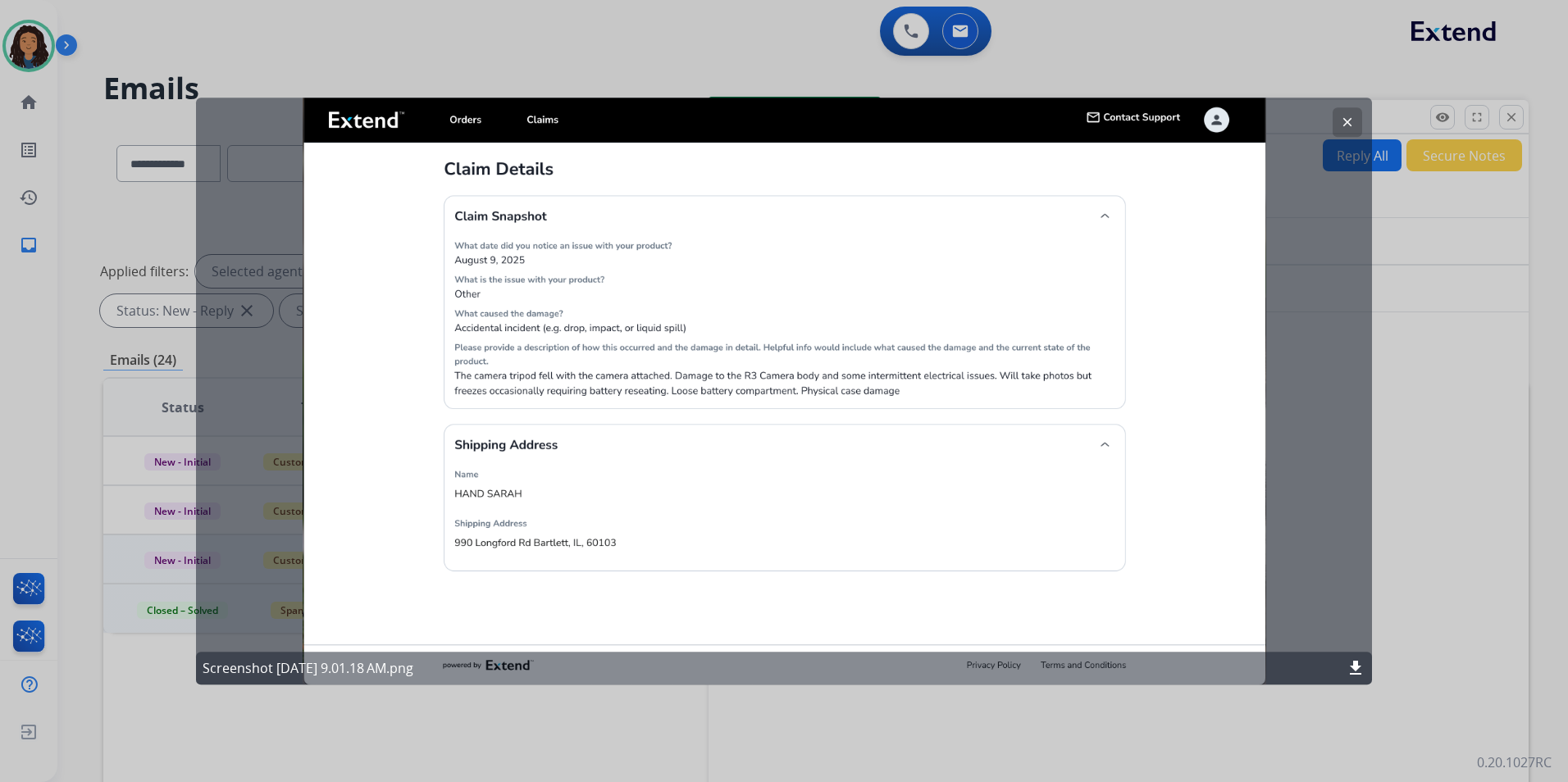
click at [1346, 121] on mat-icon "clear" at bounding box center [1347, 122] width 15 height 15
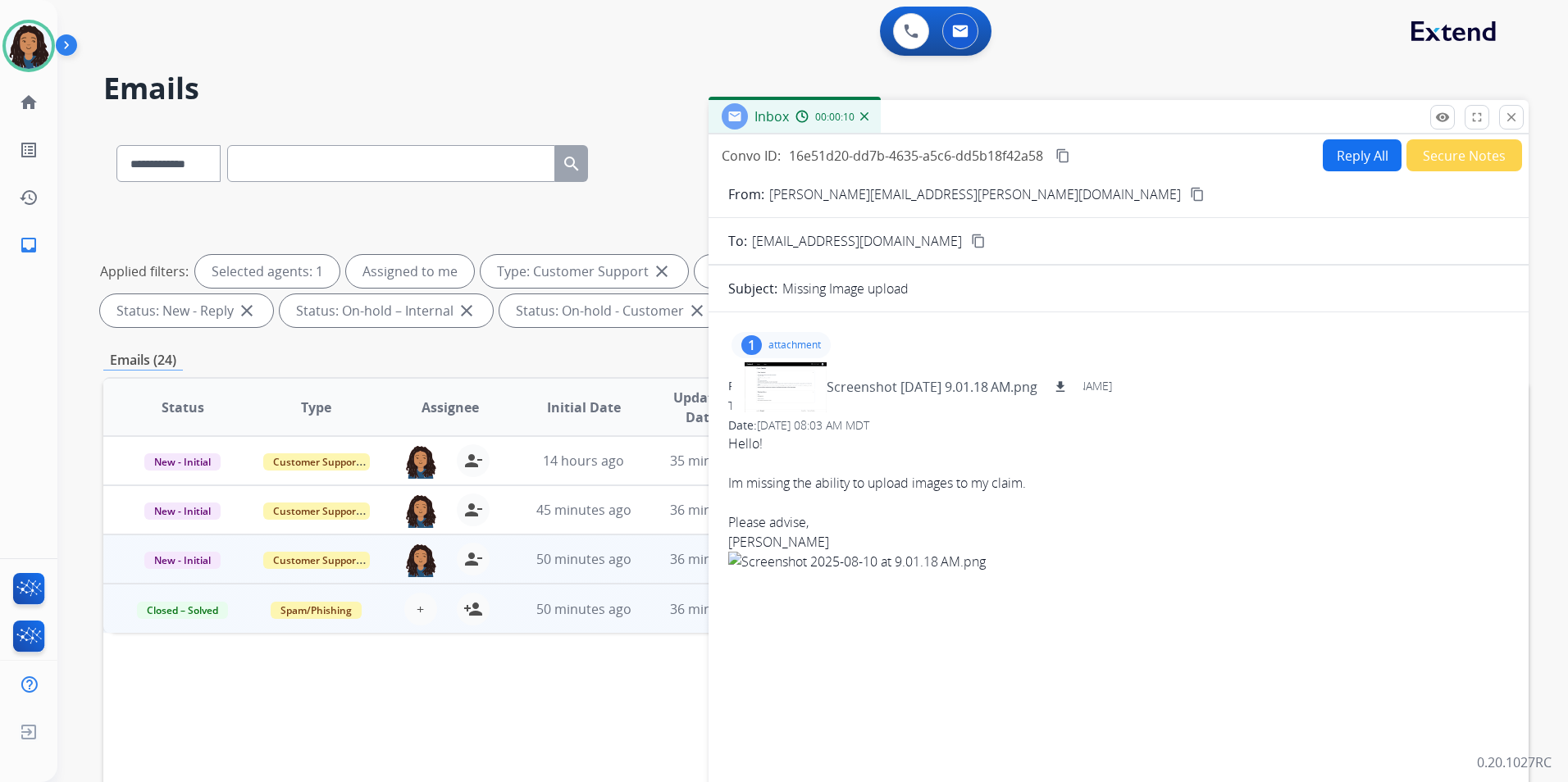
click at [1187, 193] on button "content_copy" at bounding box center [1197, 194] width 20 height 20
click at [1362, 158] on button "Reply All" at bounding box center [1362, 155] width 79 height 32
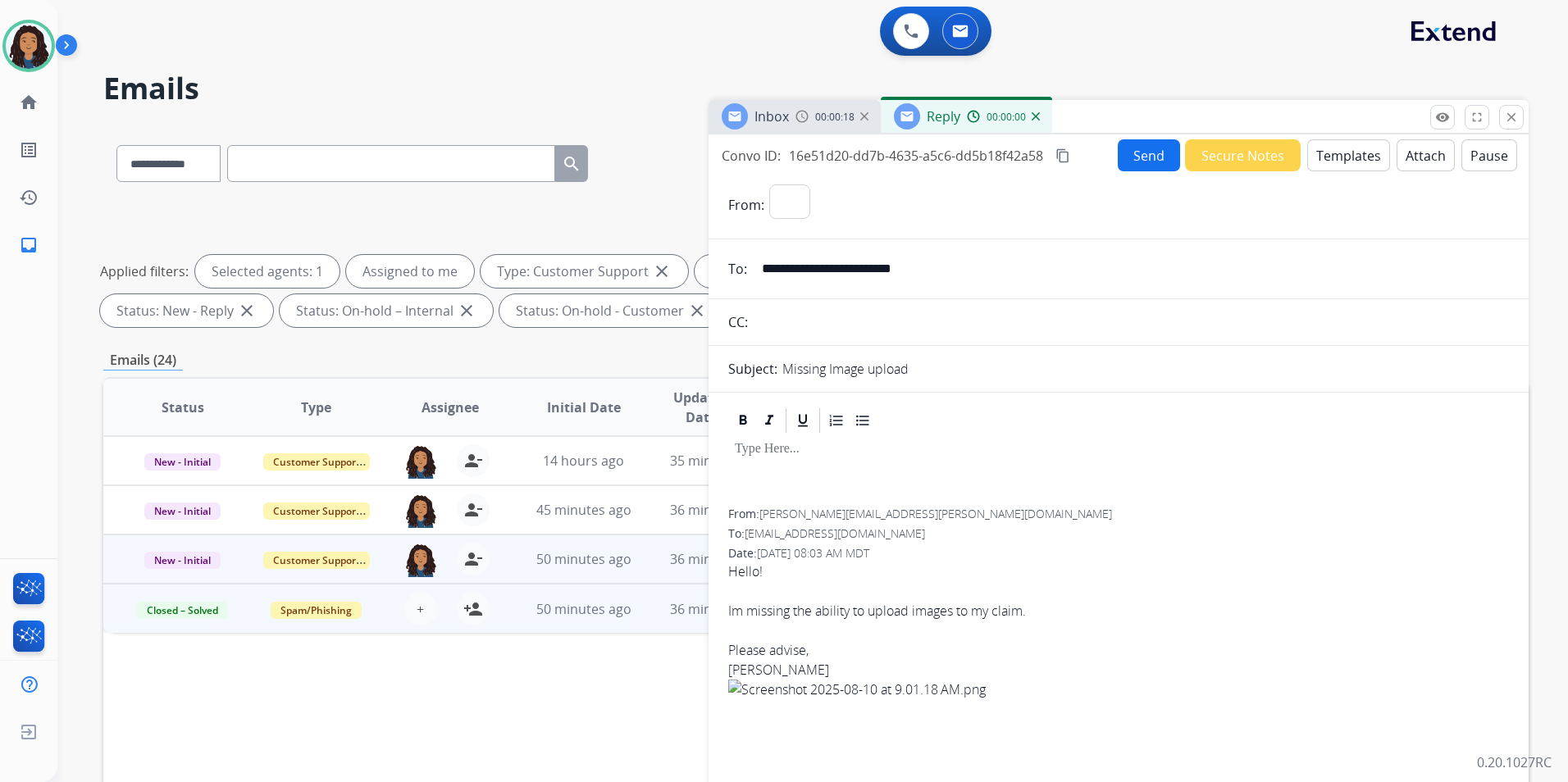
click at [1359, 158] on button "Templates" at bounding box center [1348, 155] width 83 height 32
select select "**********"
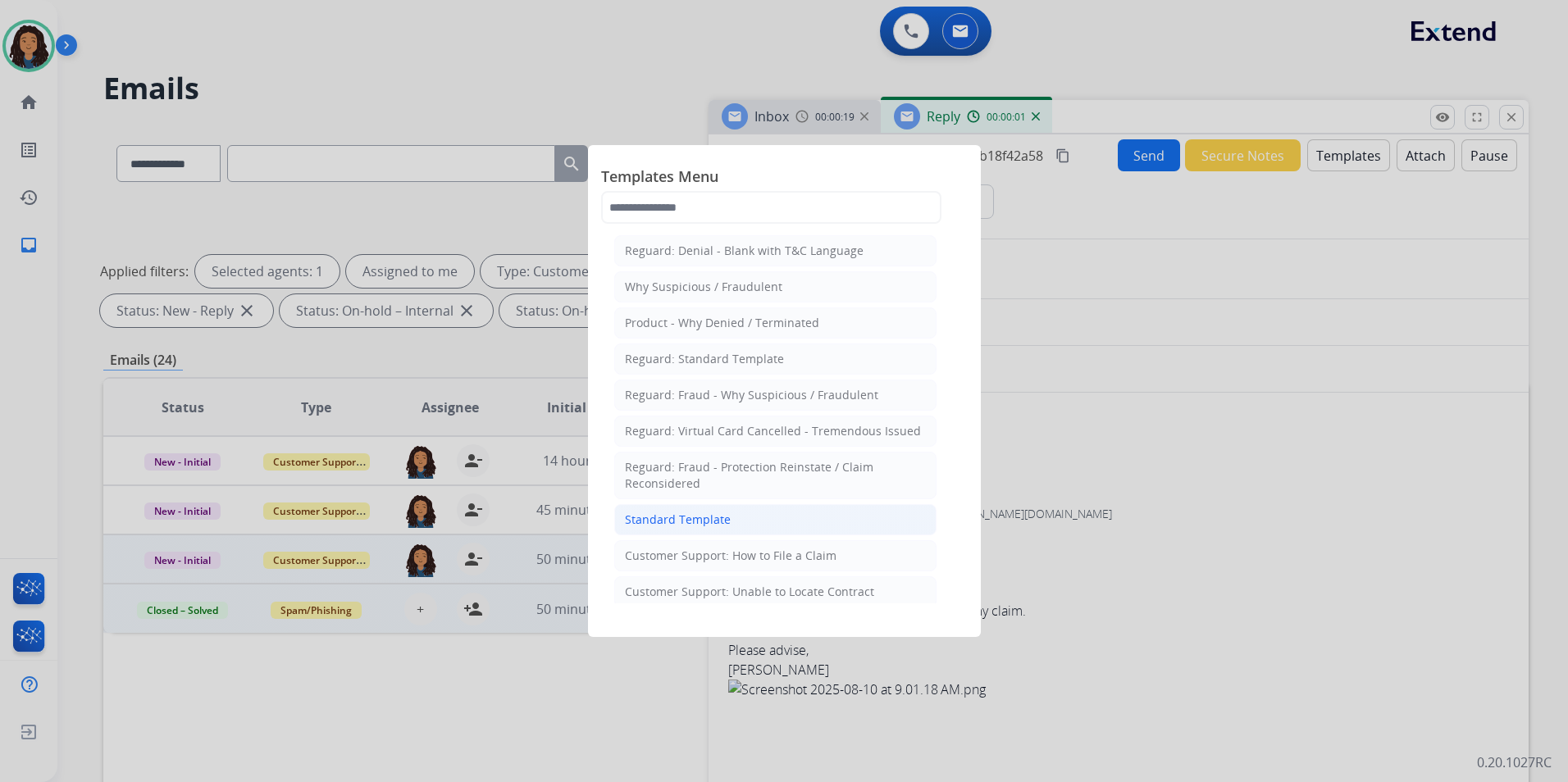
click at [687, 523] on div "Standard Template" at bounding box center [677, 520] width 106 height 16
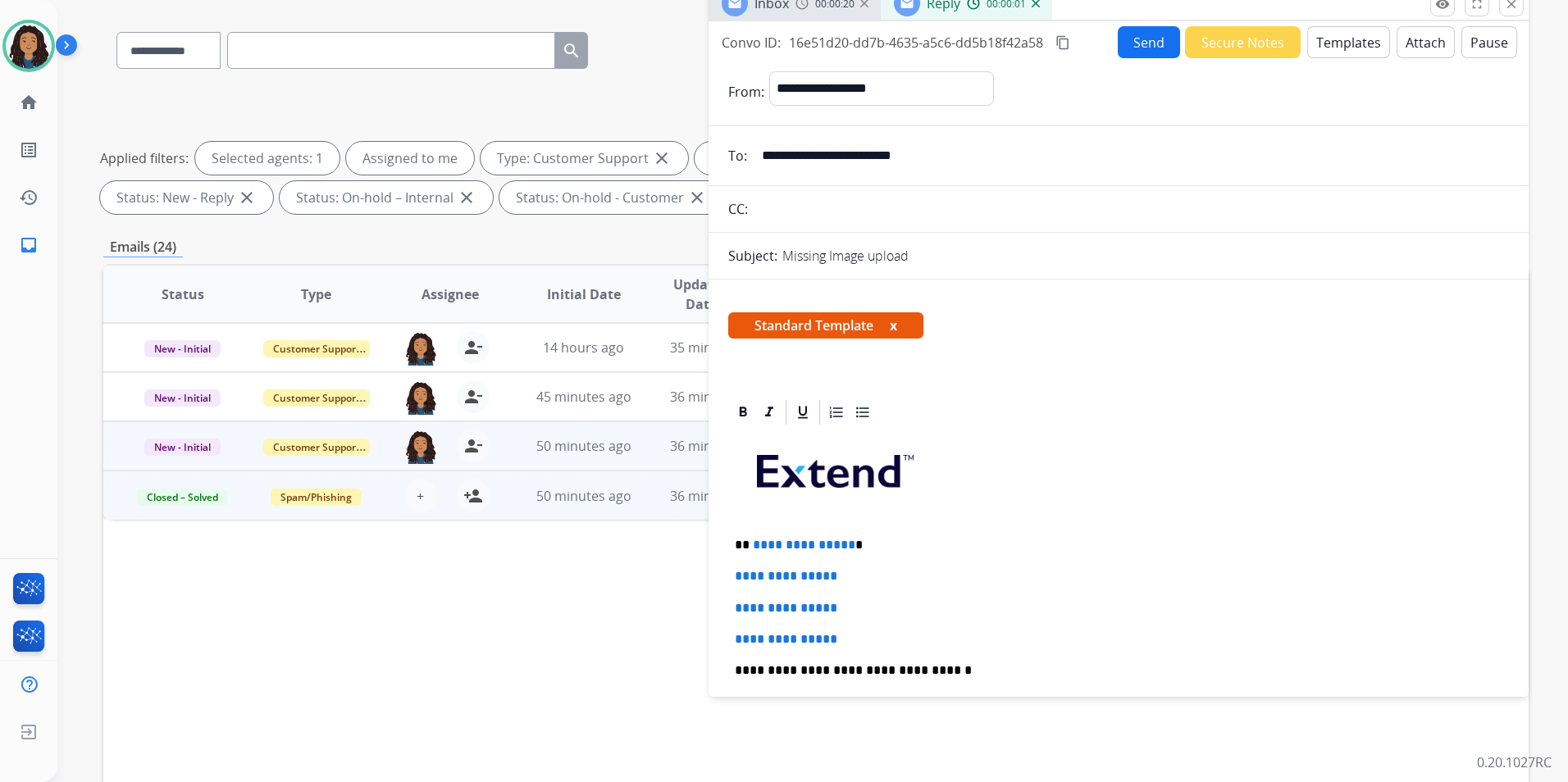
scroll to position [164, 0]
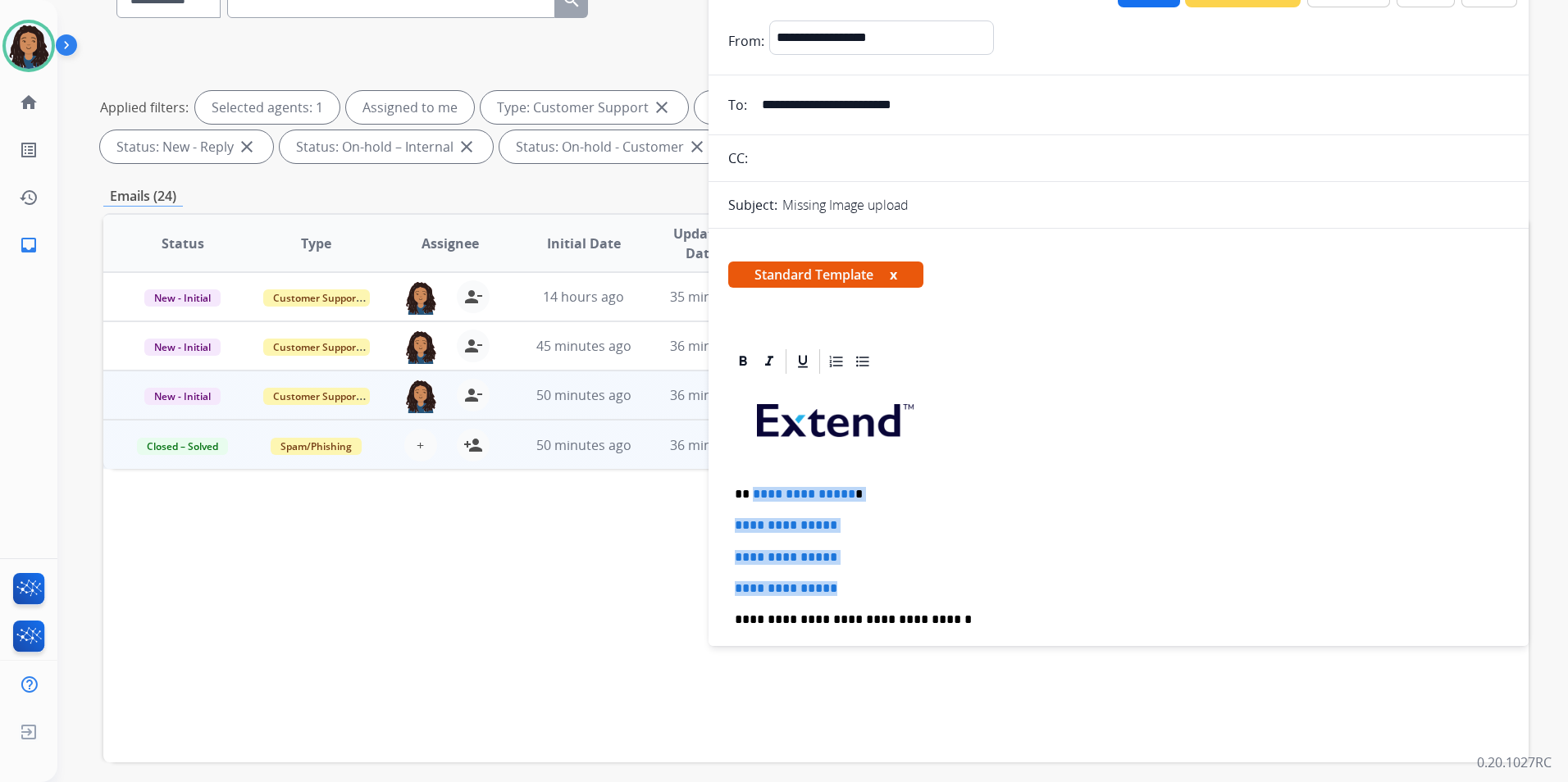
drag, startPoint x: 850, startPoint y: 589, endPoint x: 753, endPoint y: 481, distance: 145.2
click at [753, 481] on div "**********" at bounding box center [1119, 658] width 781 height 564
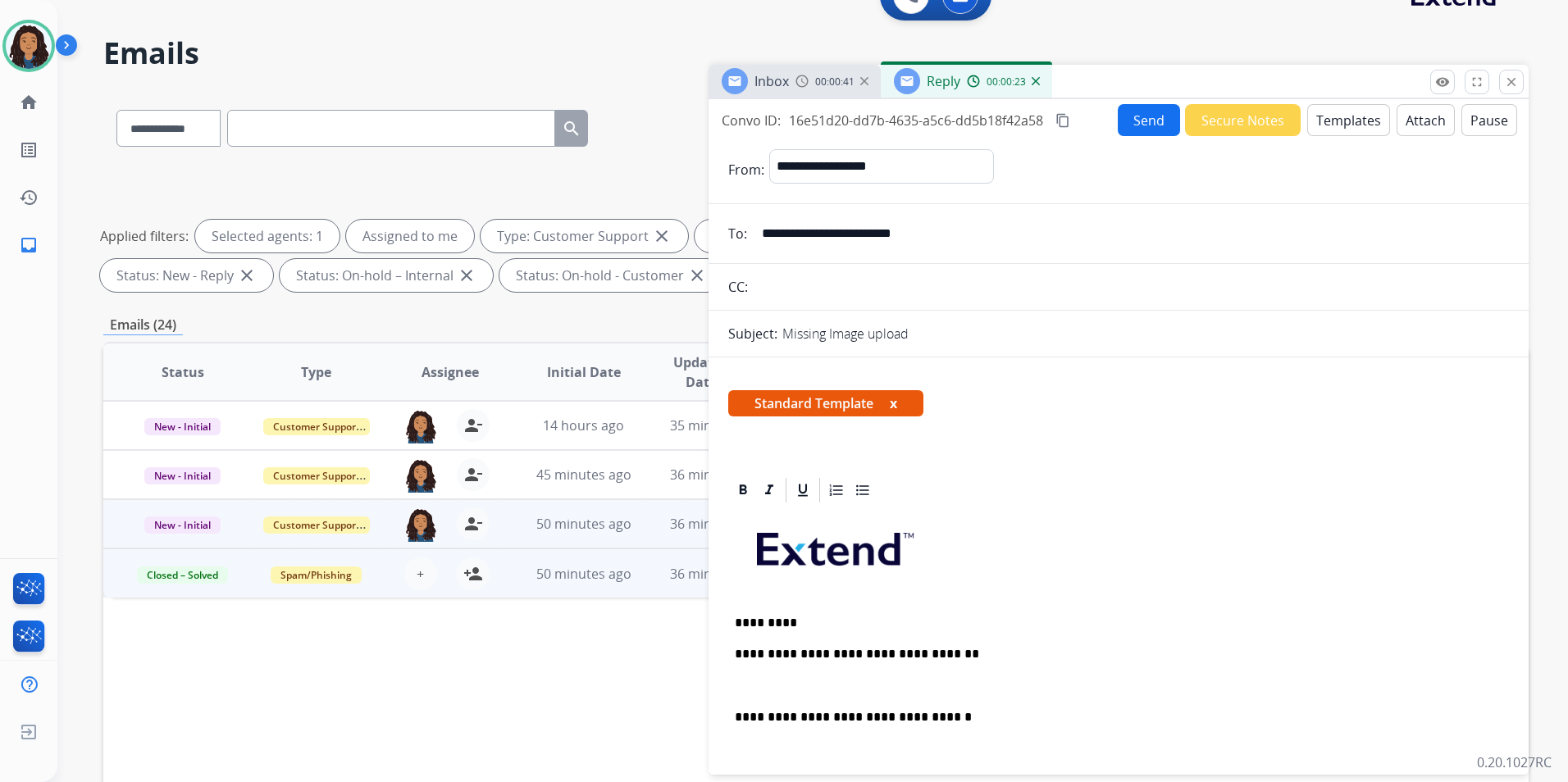
scroll to position [0, 0]
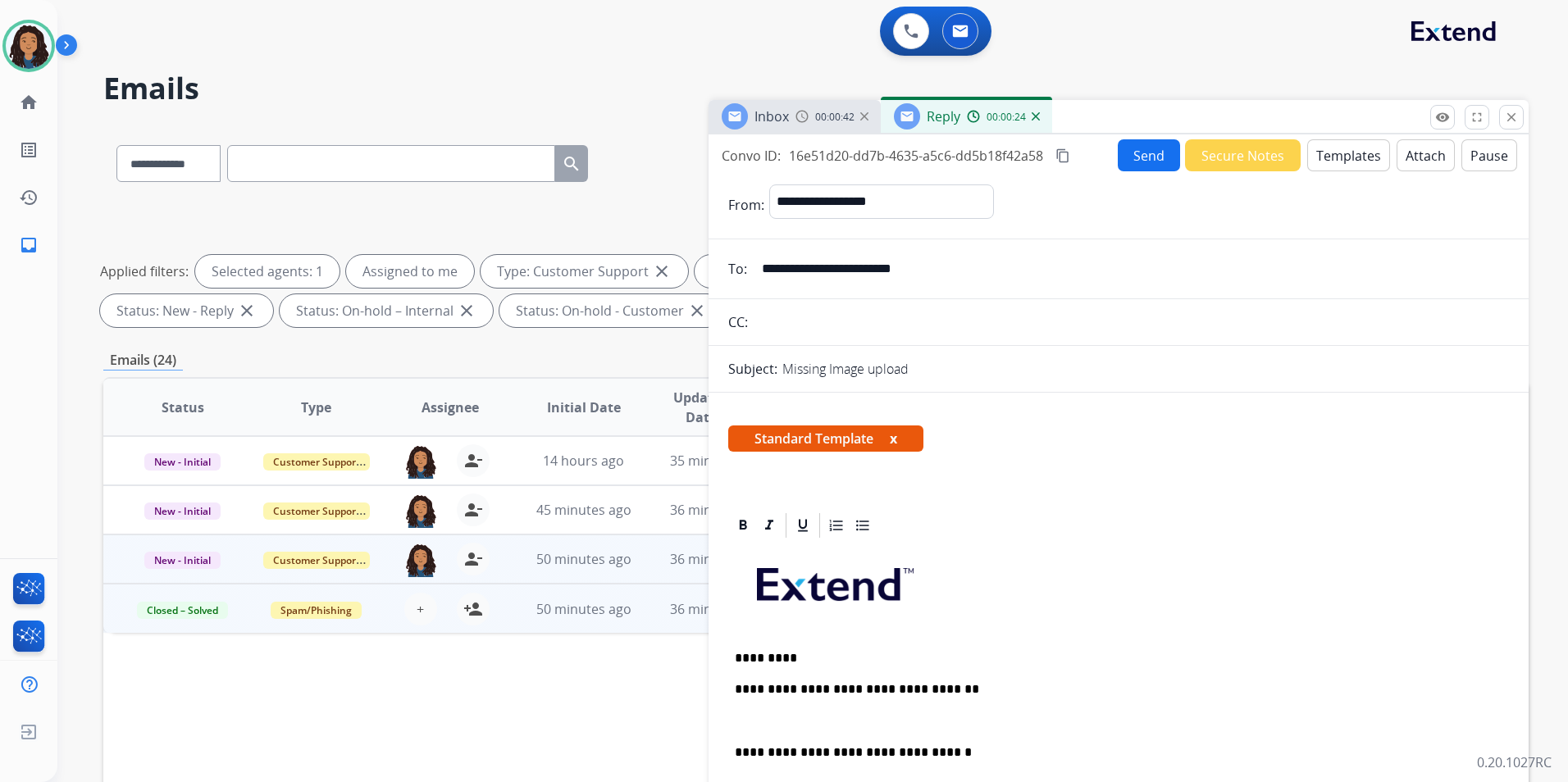
click at [786, 132] on div "Inbox 00:00:42" at bounding box center [794, 116] width 172 height 33
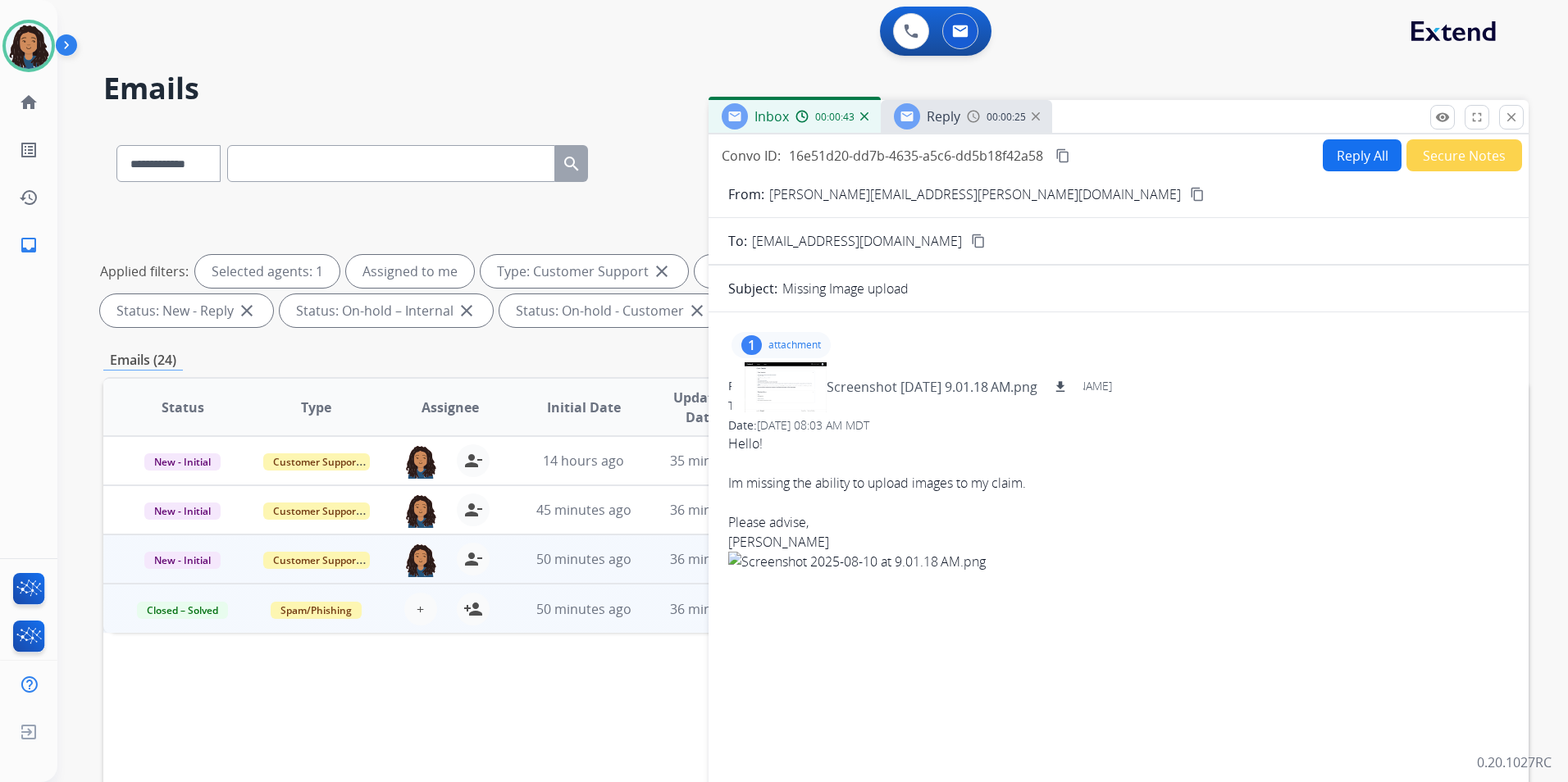
click at [957, 108] on span "Reply" at bounding box center [943, 117] width 34 height 18
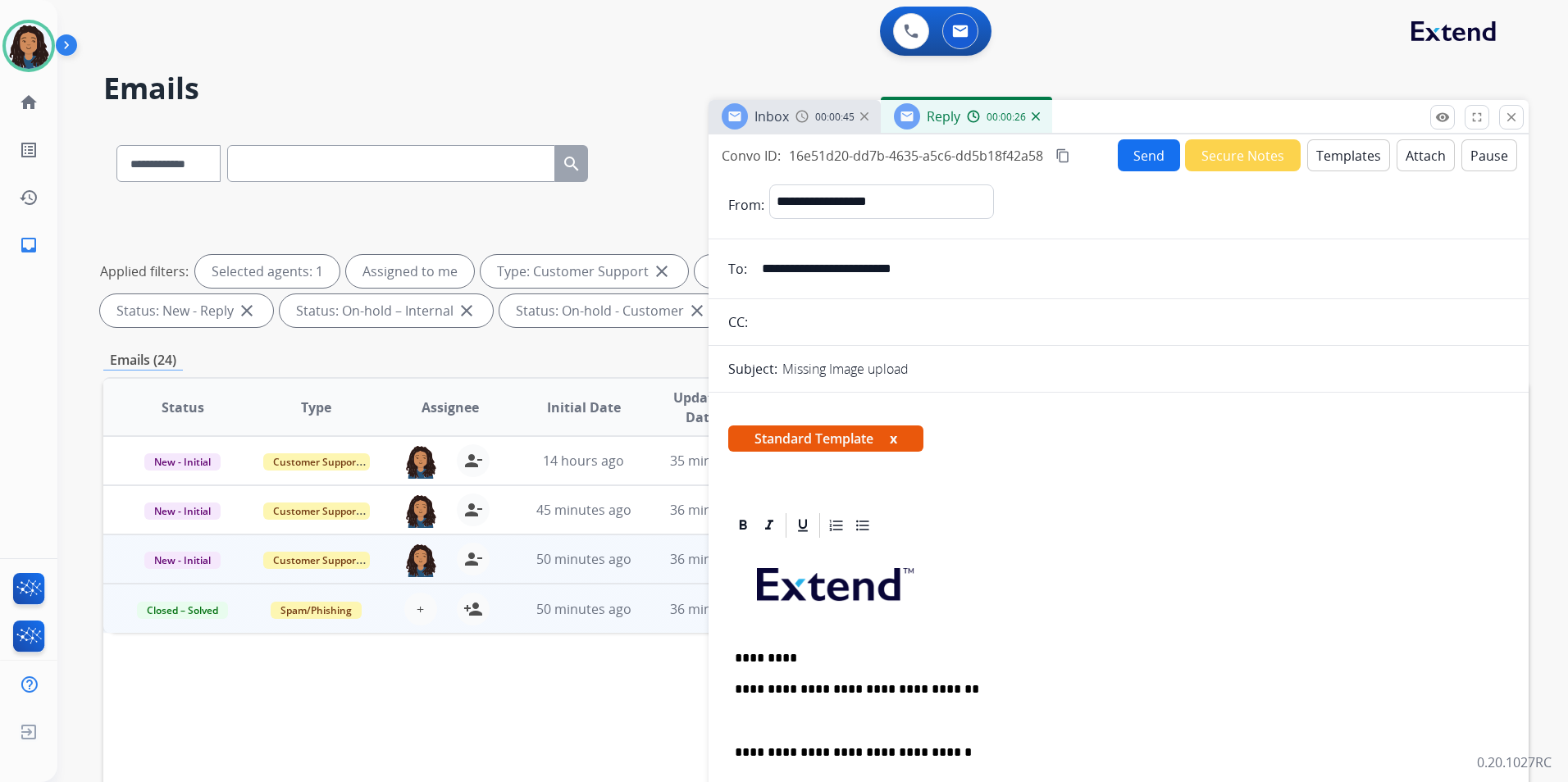
click at [775, 715] on p at bounding box center [1118, 721] width 767 height 15
click at [1128, 164] on button "Send" at bounding box center [1149, 155] width 63 height 32
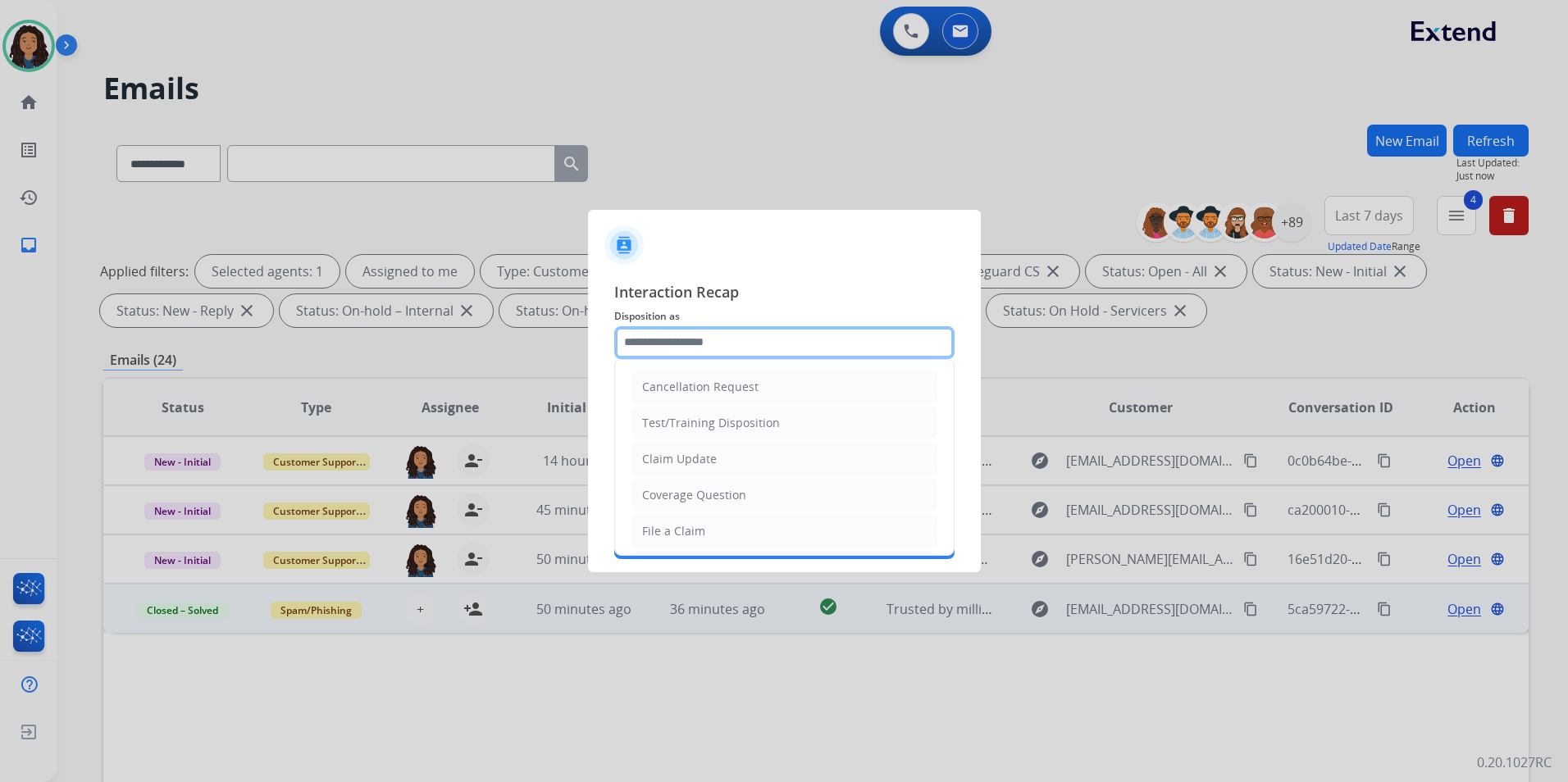
drag, startPoint x: 725, startPoint y: 354, endPoint x: 726, endPoint y: 341, distance: 13.0
click at [725, 341] on input "text" at bounding box center [784, 343] width 341 height 33
type input "**********"
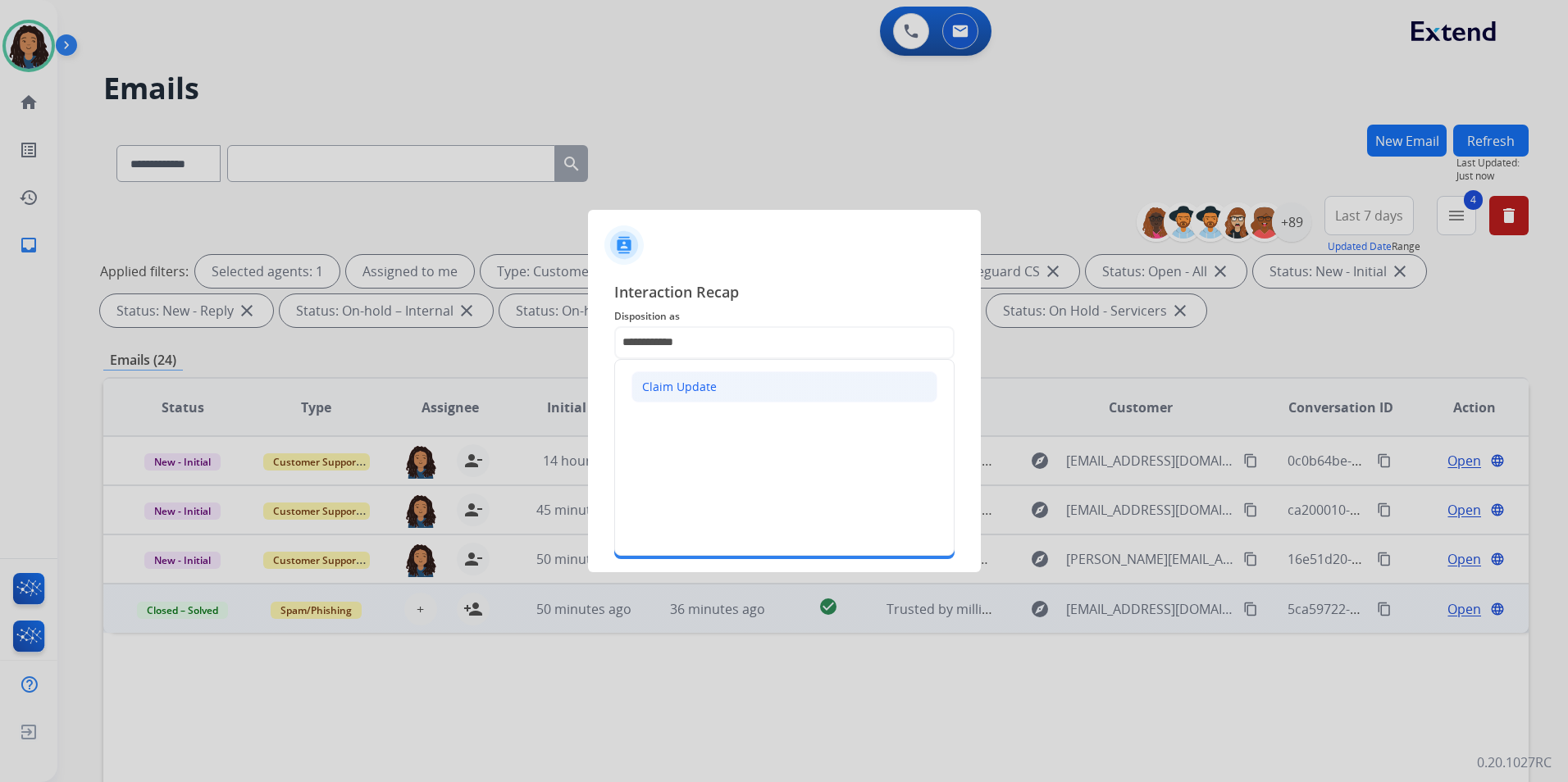
click at [794, 394] on li "Claim Update" at bounding box center [784, 387] width 306 height 31
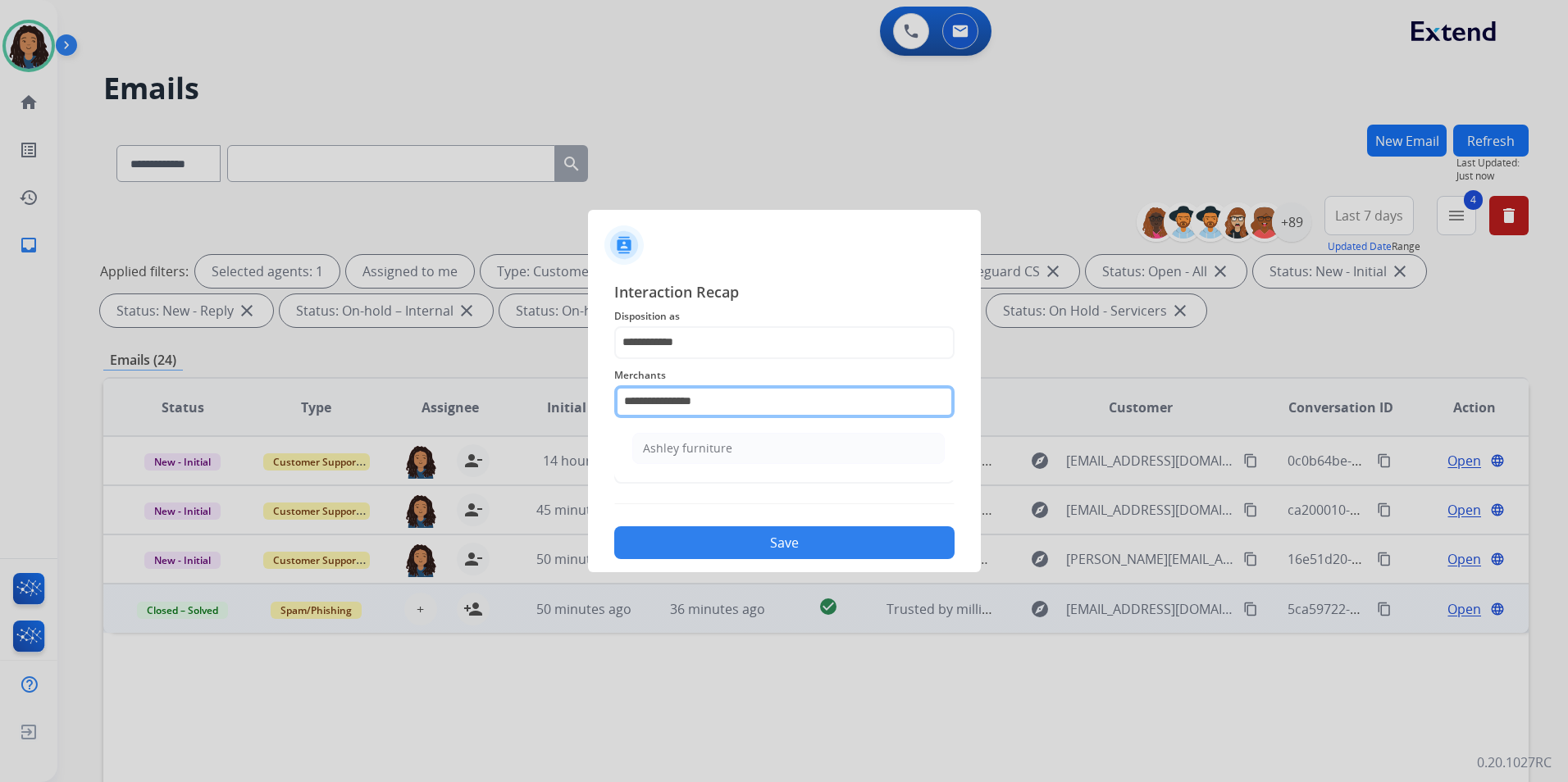
drag, startPoint x: 758, startPoint y: 405, endPoint x: 291, endPoint y: 475, distance: 472.2
click at [0, 475] on app-contact-recap-modal "**********" at bounding box center [0, 391] width 0 height 782
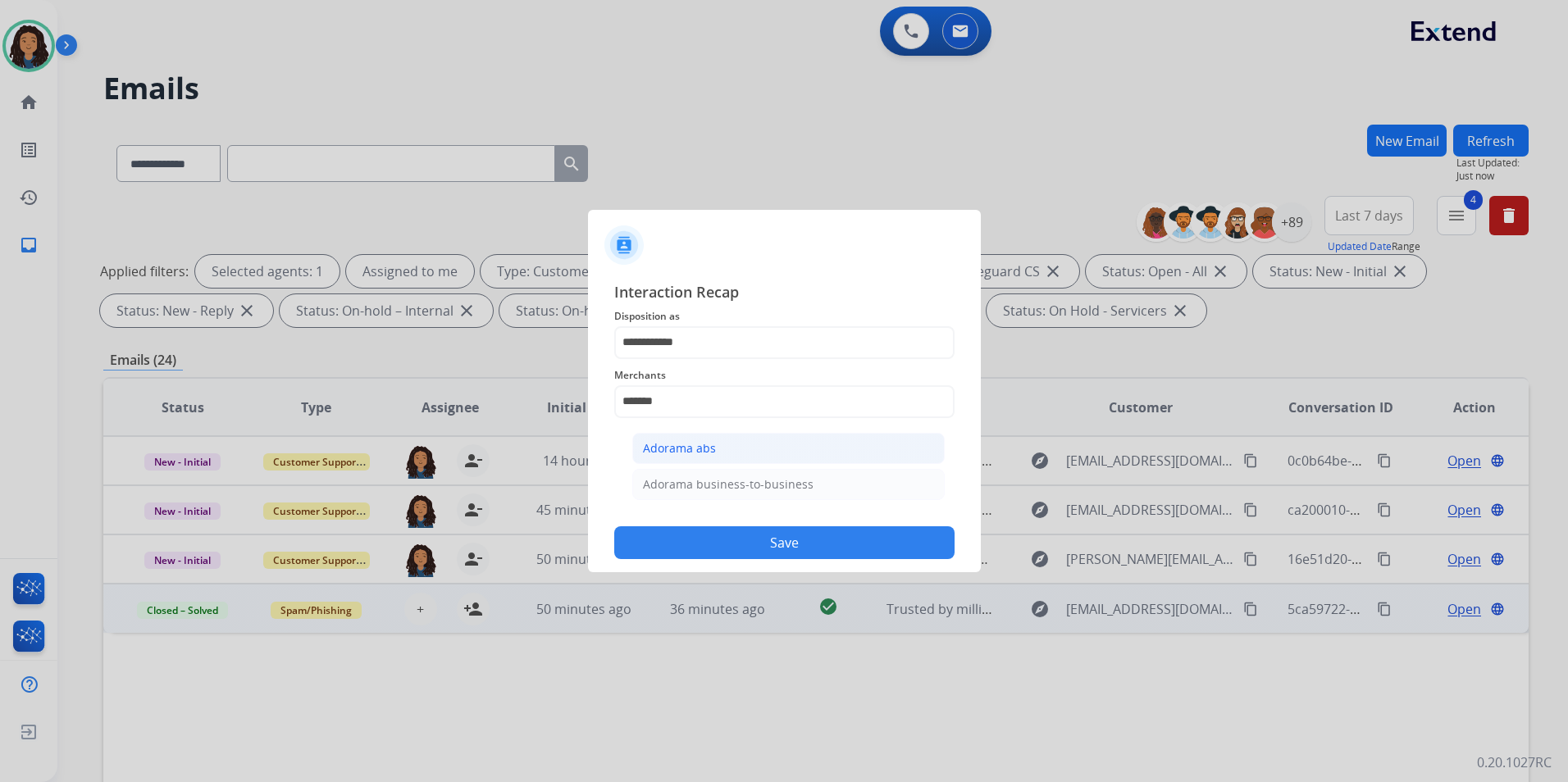
click at [745, 442] on li "Adorama abs" at bounding box center [789, 448] width 313 height 31
type input "**********"
click at [714, 467] on input "text" at bounding box center [784, 467] width 341 height 33
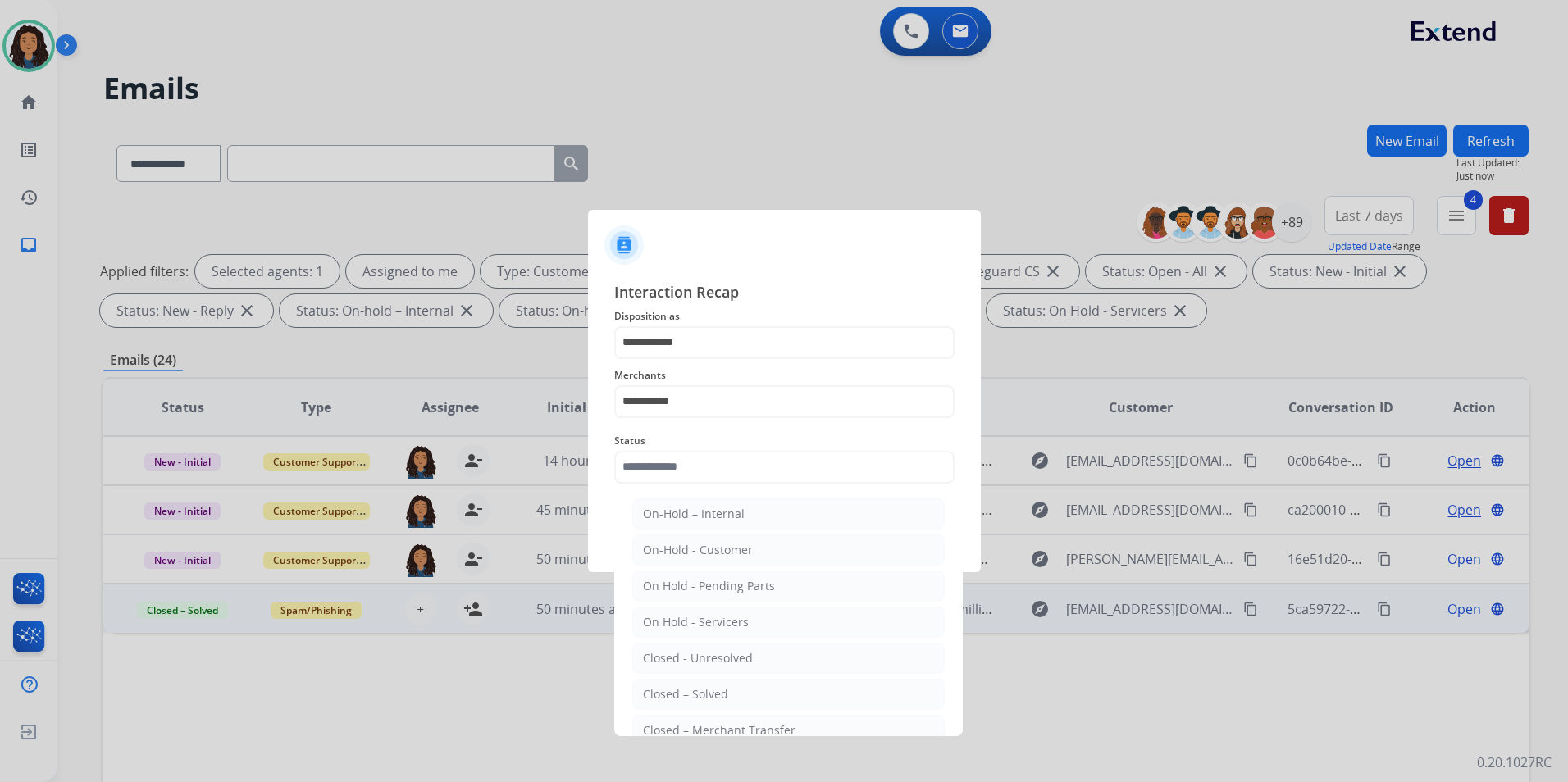
drag, startPoint x: 693, startPoint y: 692, endPoint x: 706, endPoint y: 636, distance: 57.5
click at [693, 691] on div "Closed – Solved" at bounding box center [685, 694] width 86 height 16
type input "**********"
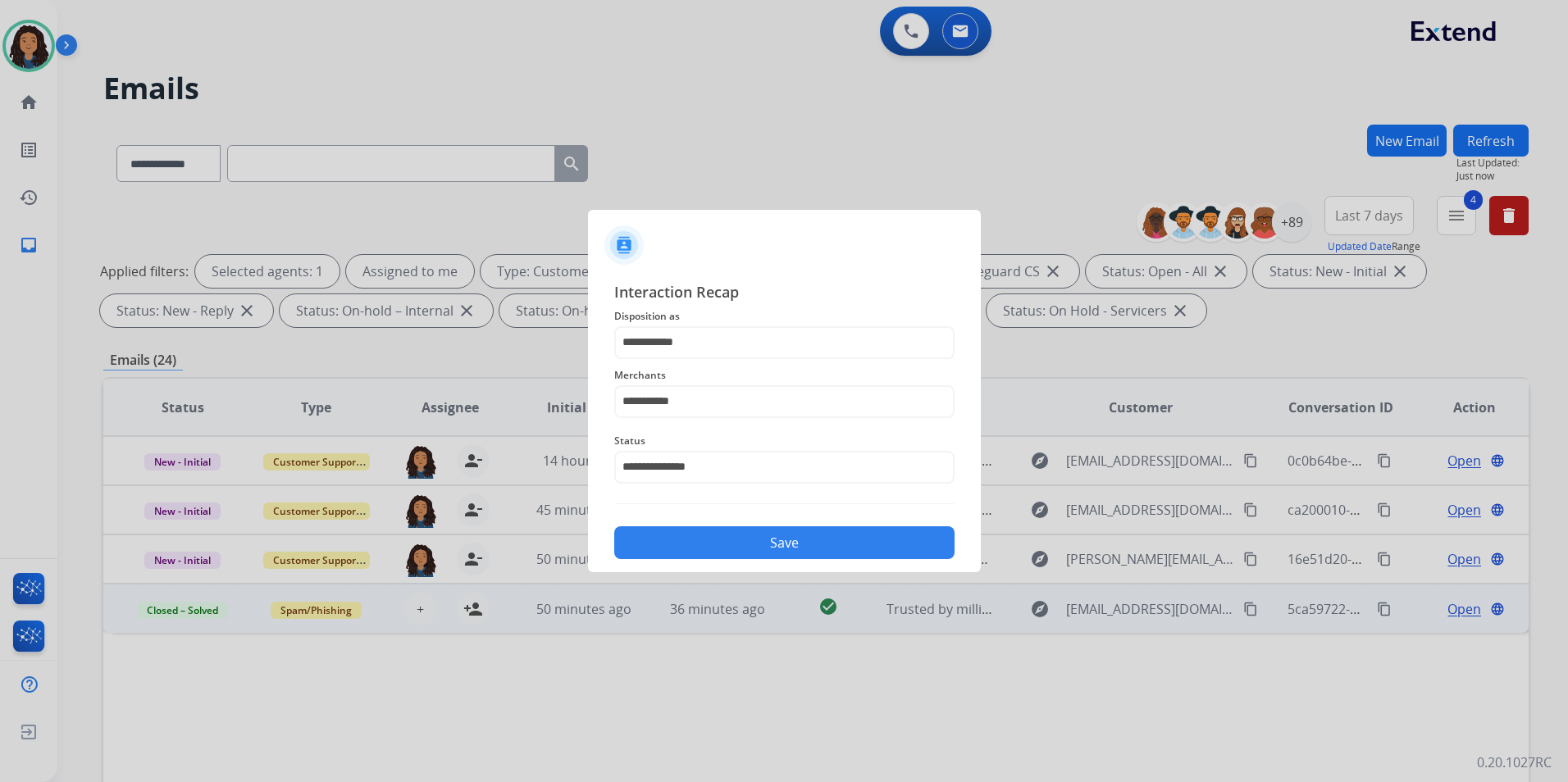
click at [744, 545] on button "Save" at bounding box center [784, 542] width 341 height 33
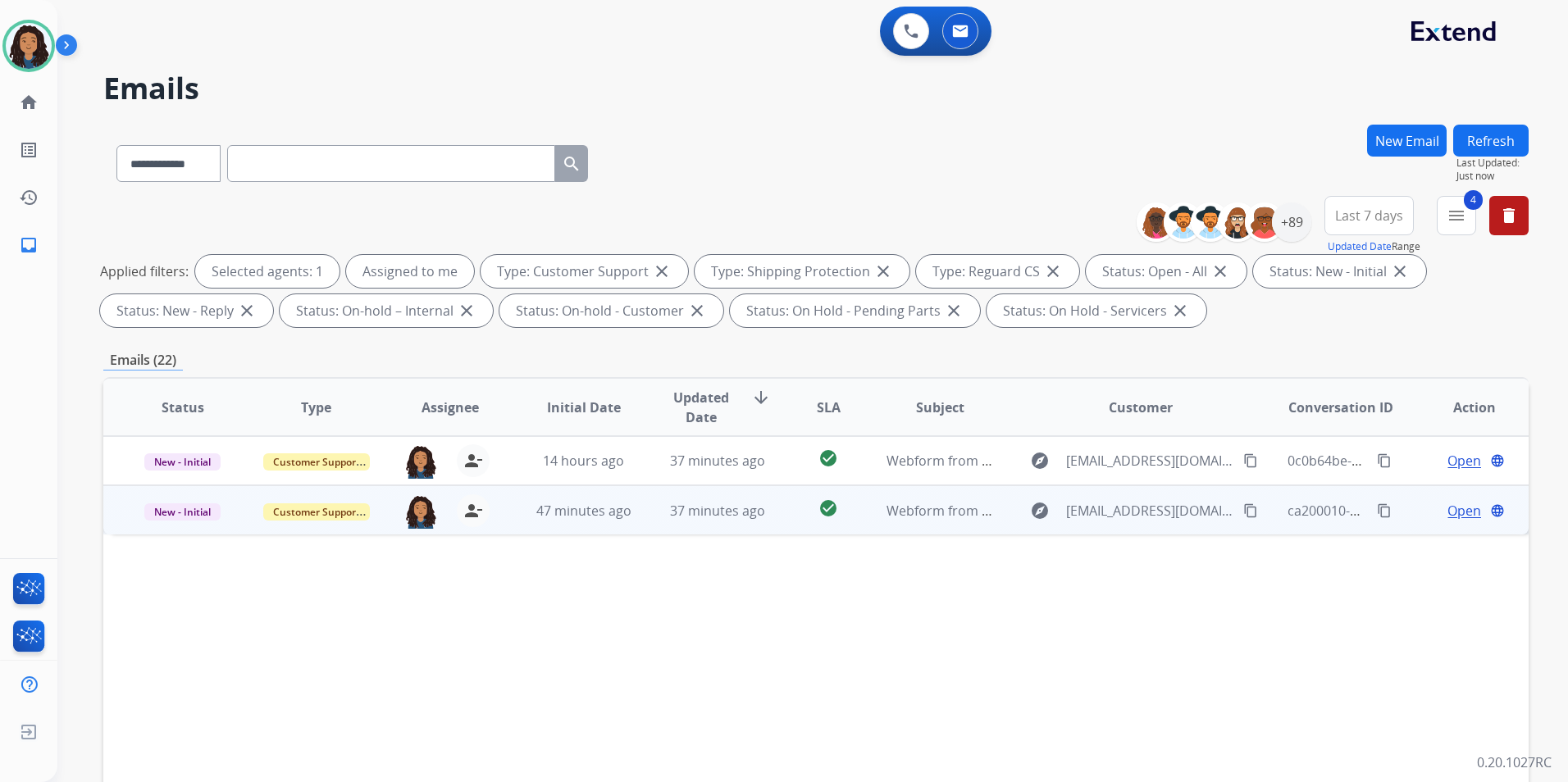
click at [1456, 512] on span "Open" at bounding box center [1464, 511] width 34 height 20
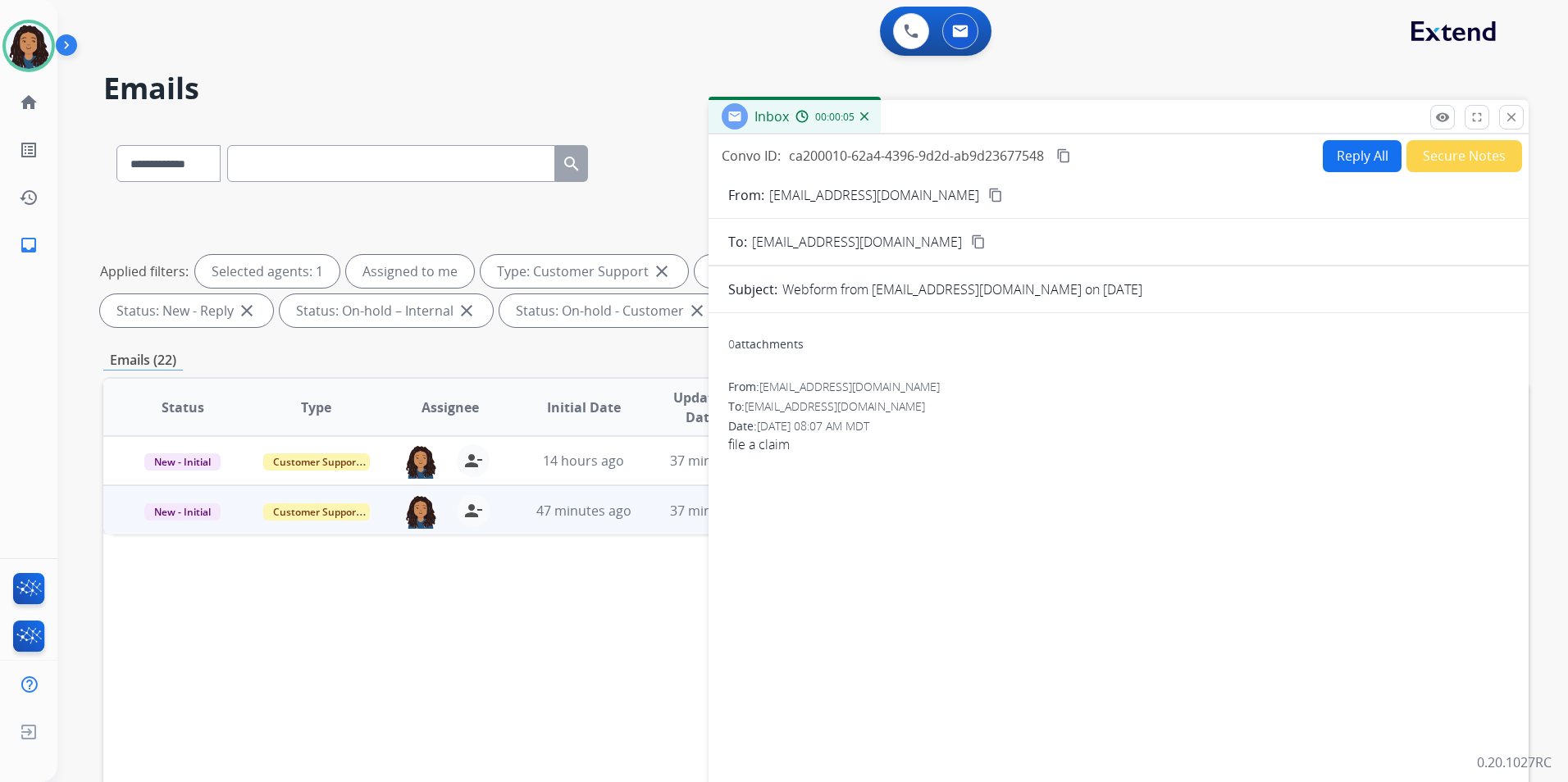
click at [988, 192] on mat-icon "content_copy" at bounding box center [995, 194] width 15 height 15
click at [1330, 155] on button "Reply All" at bounding box center [1362, 156] width 79 height 32
select select "**********"
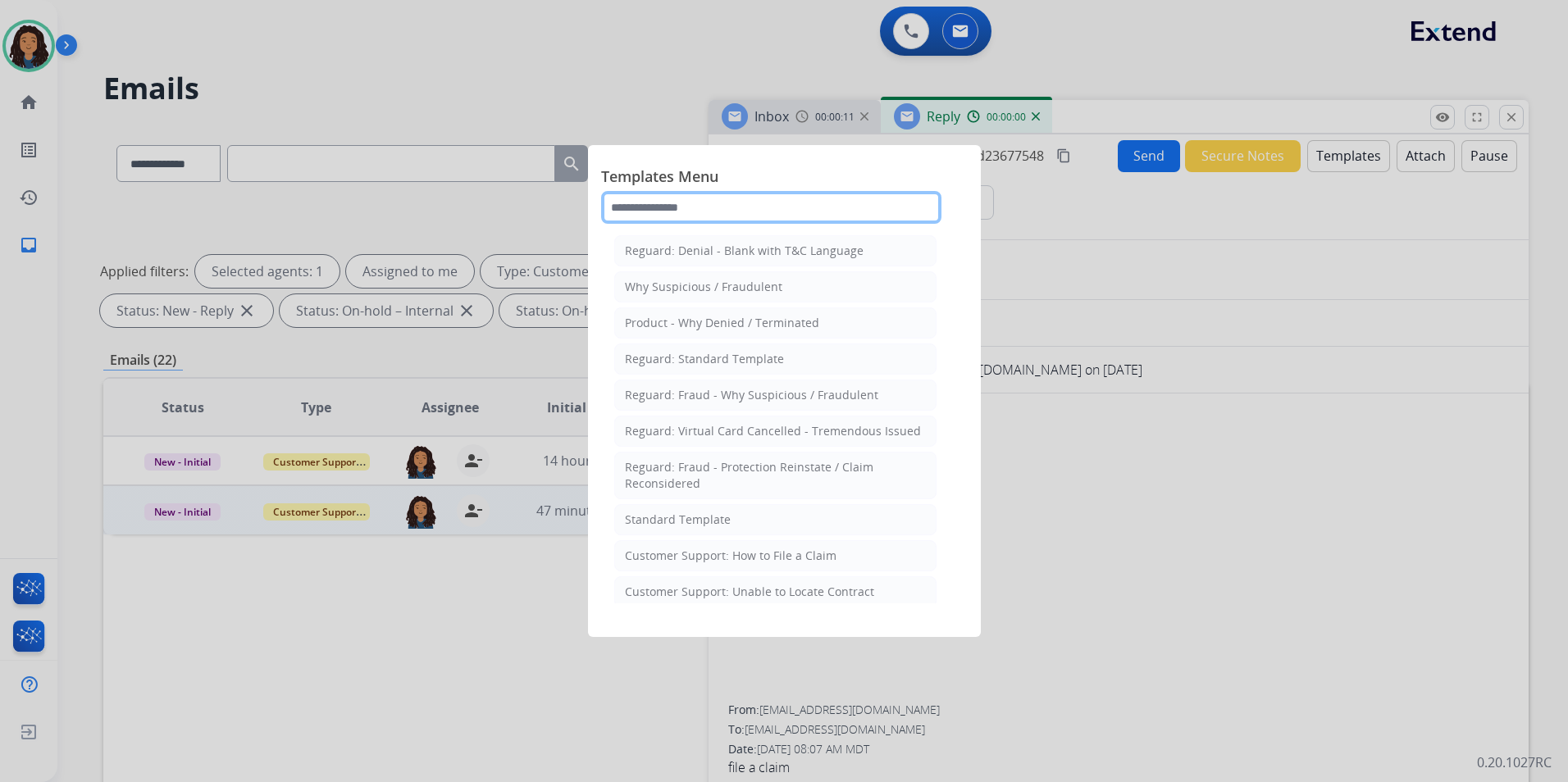
click at [868, 195] on input "text" at bounding box center [771, 207] width 341 height 33
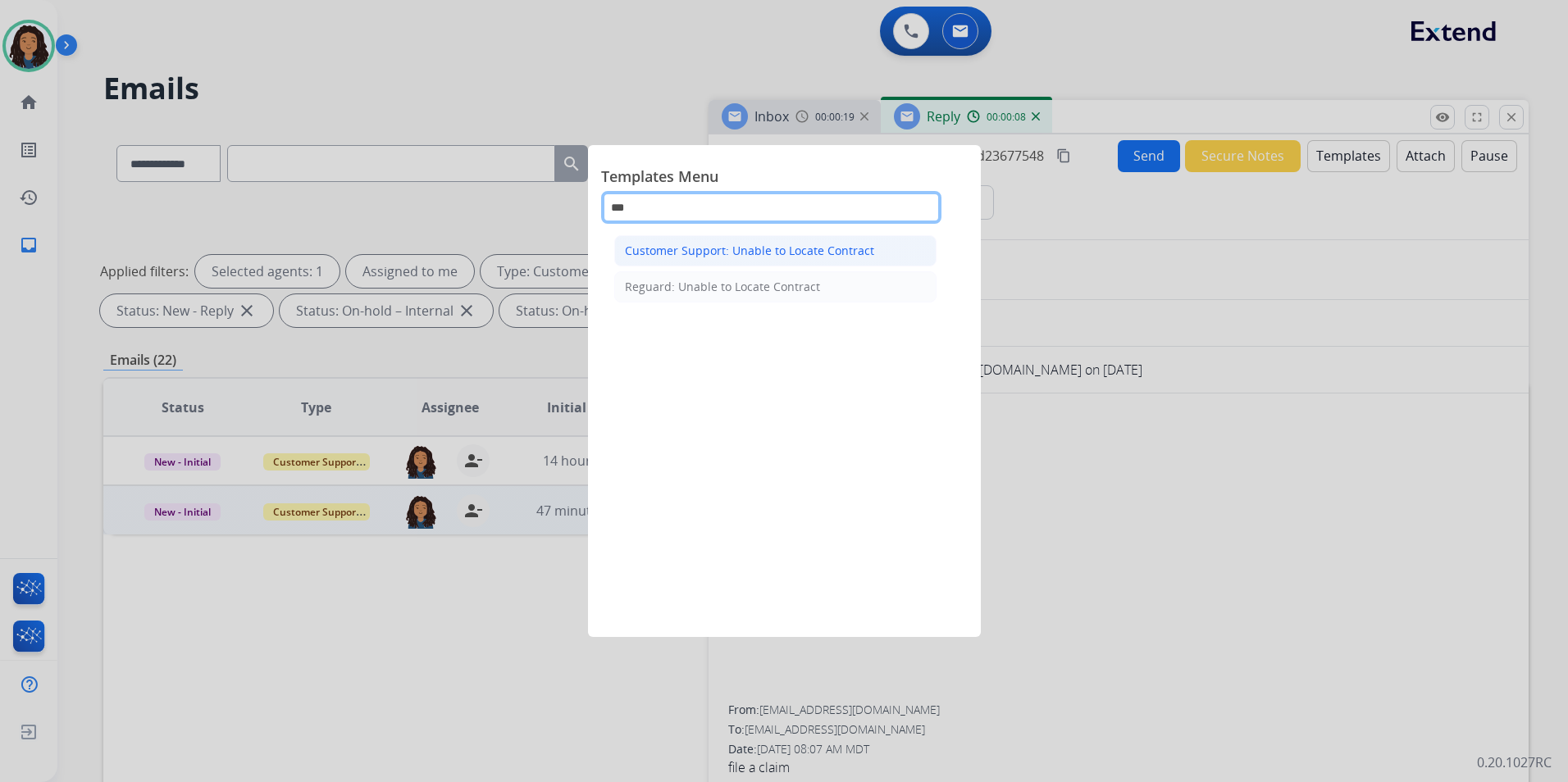
type input "***"
click at [849, 249] on div "Customer Support: Unable to Locate Contract" at bounding box center [749, 251] width 249 height 16
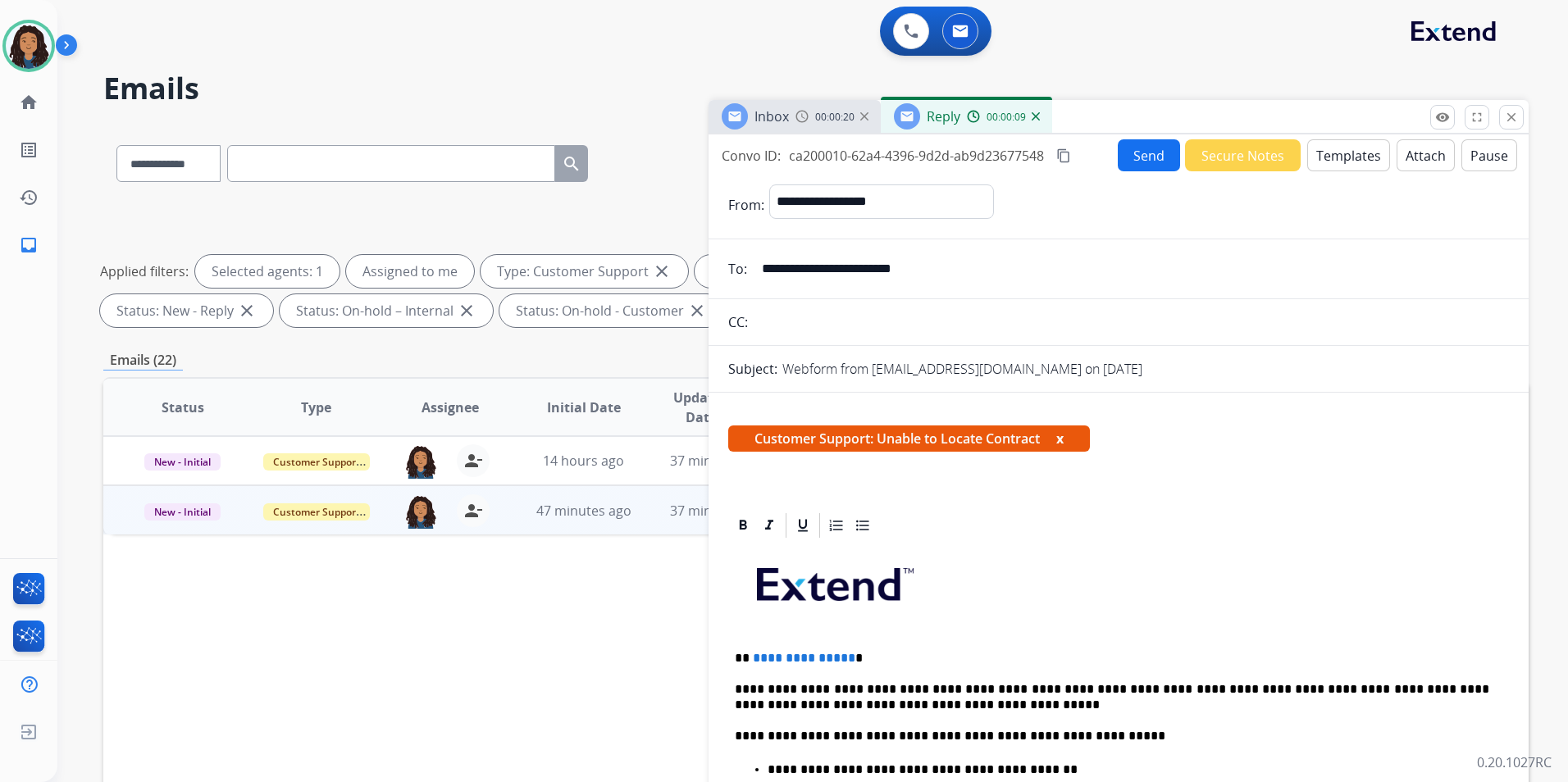
drag, startPoint x: 849, startPoint y: 652, endPoint x: 901, endPoint y: 634, distance: 55.0
click at [849, 651] on p "**********" at bounding box center [1111, 657] width 754 height 15
click at [1151, 159] on button "Send" at bounding box center [1149, 155] width 63 height 32
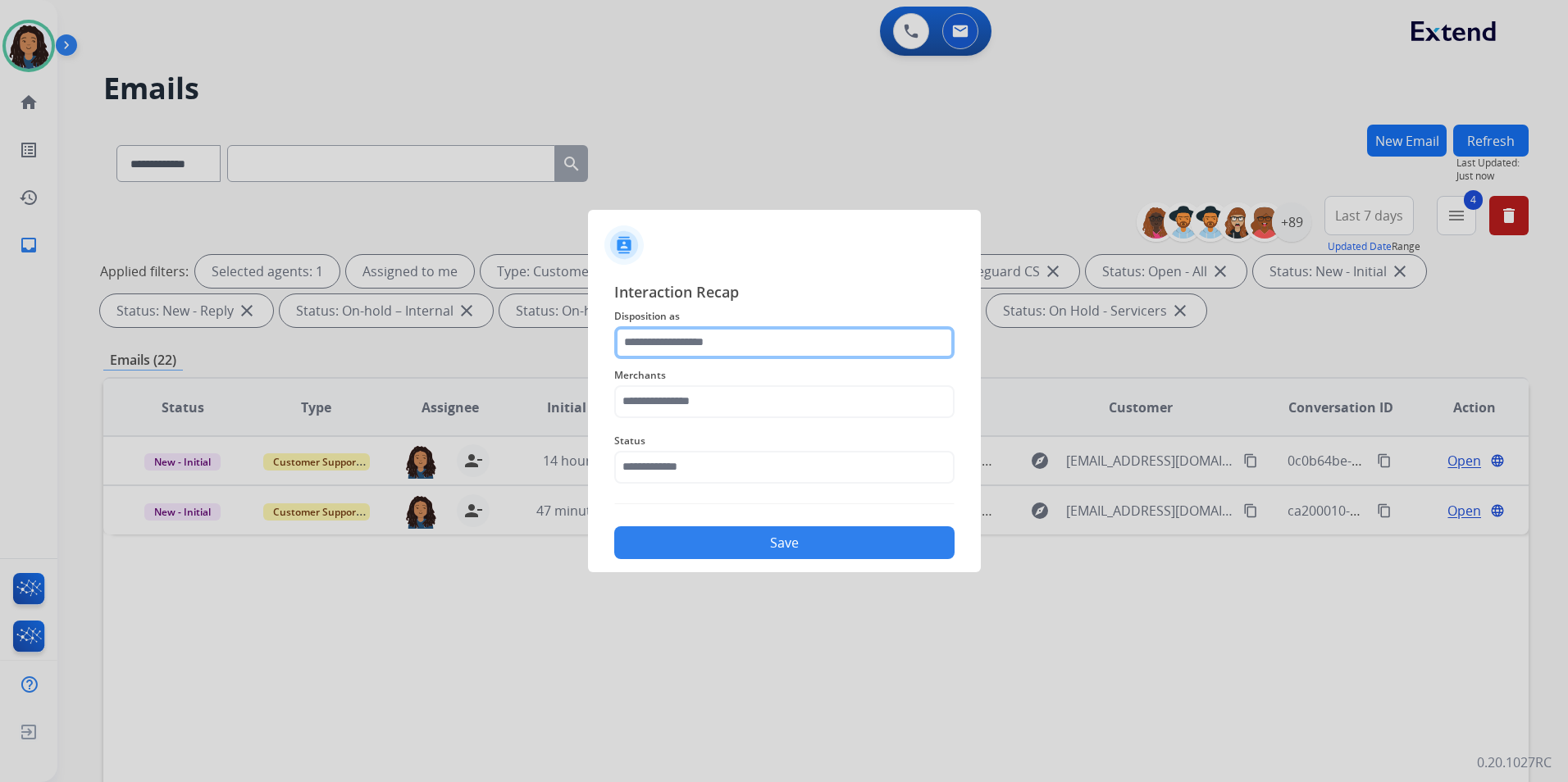
click at [776, 341] on input "text" at bounding box center [784, 343] width 341 height 33
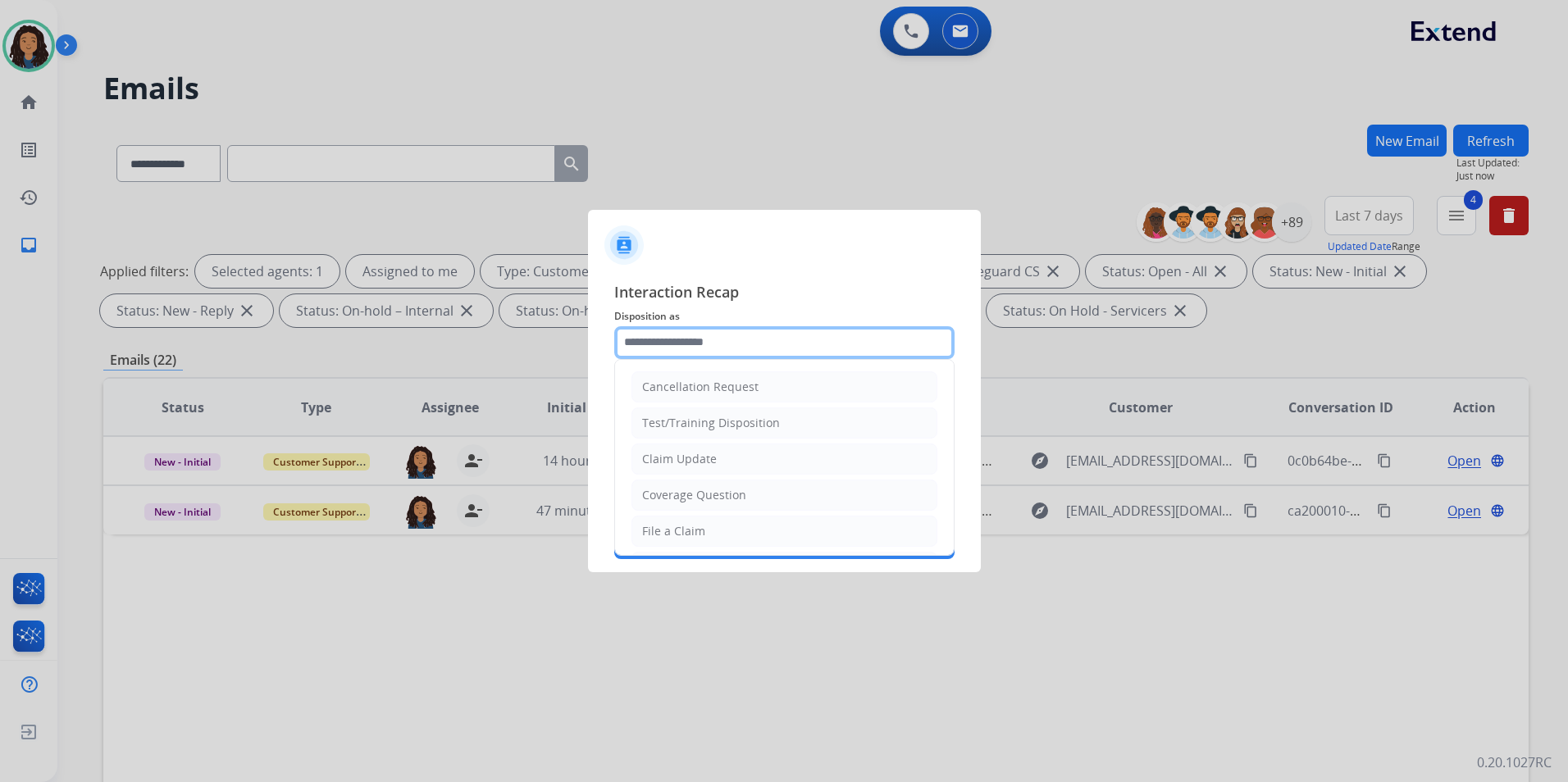
type input "**********"
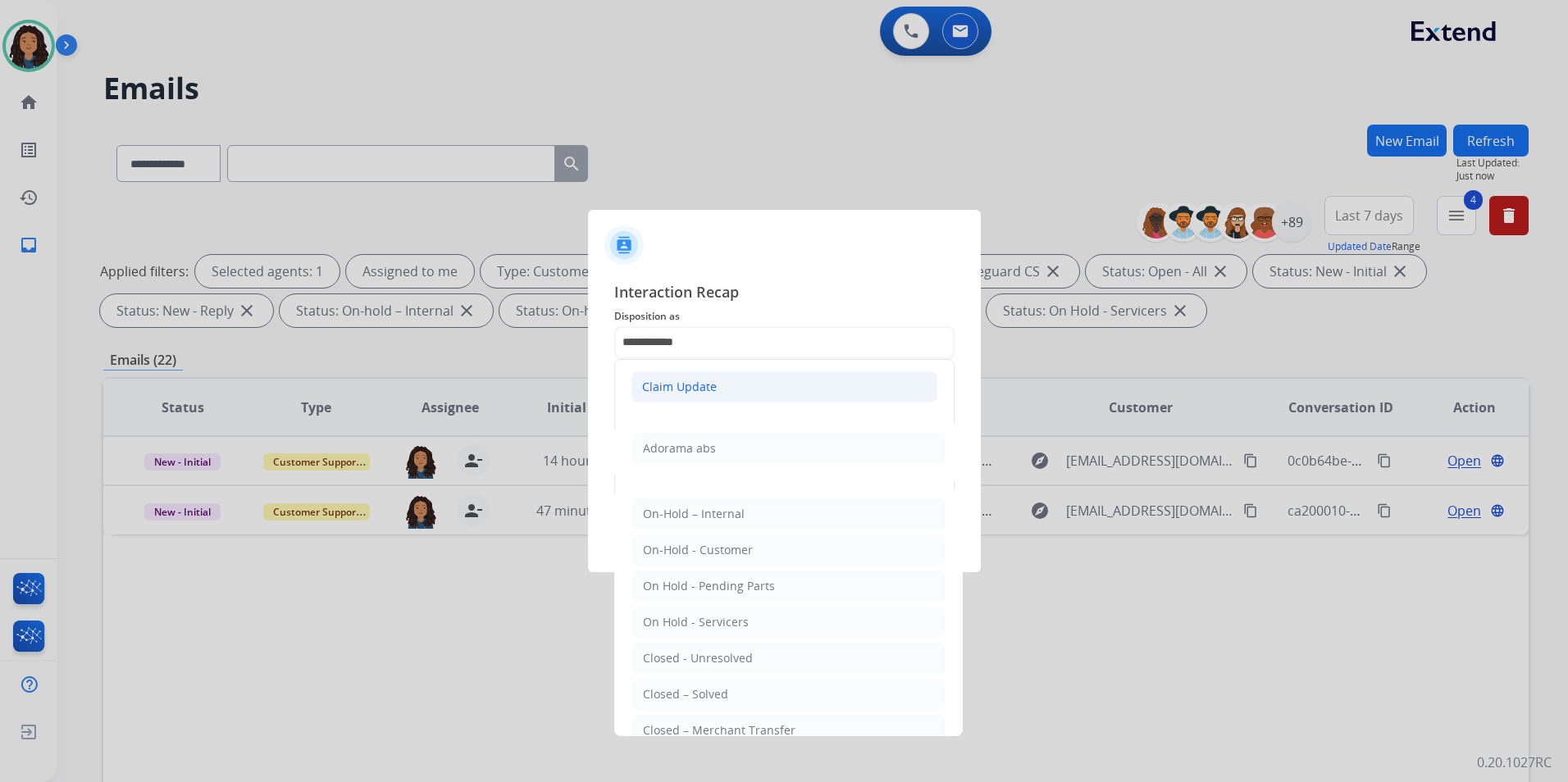
click at [705, 388] on div "Claim Update" at bounding box center [678, 387] width 75 height 16
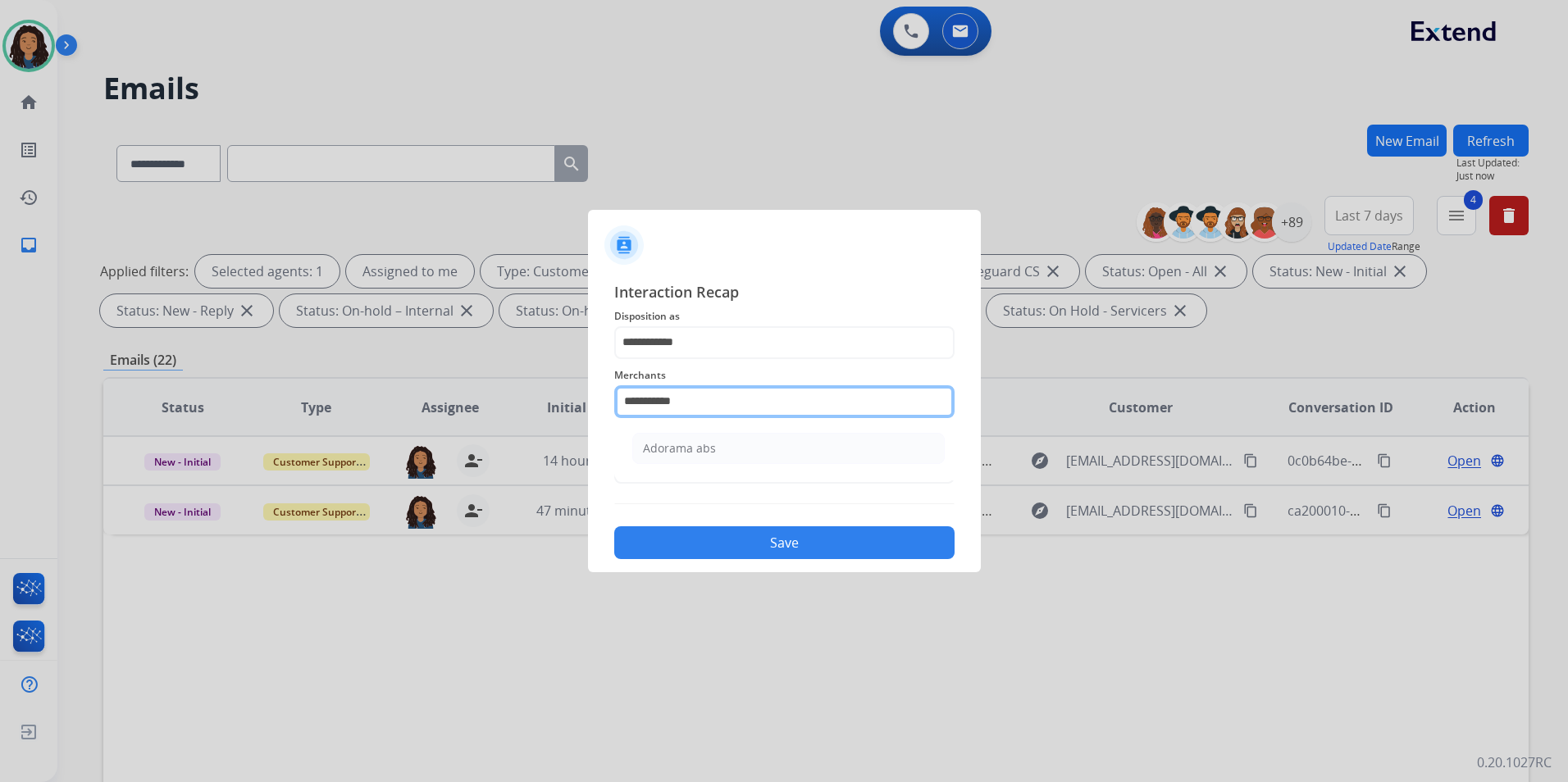
drag, startPoint x: 729, startPoint y: 398, endPoint x: 344, endPoint y: 398, distance: 385.0
click at [0, 398] on app-contact-recap-modal "**********" at bounding box center [0, 391] width 0 height 782
click at [727, 444] on li "Not found" at bounding box center [789, 448] width 313 height 31
type input "*********"
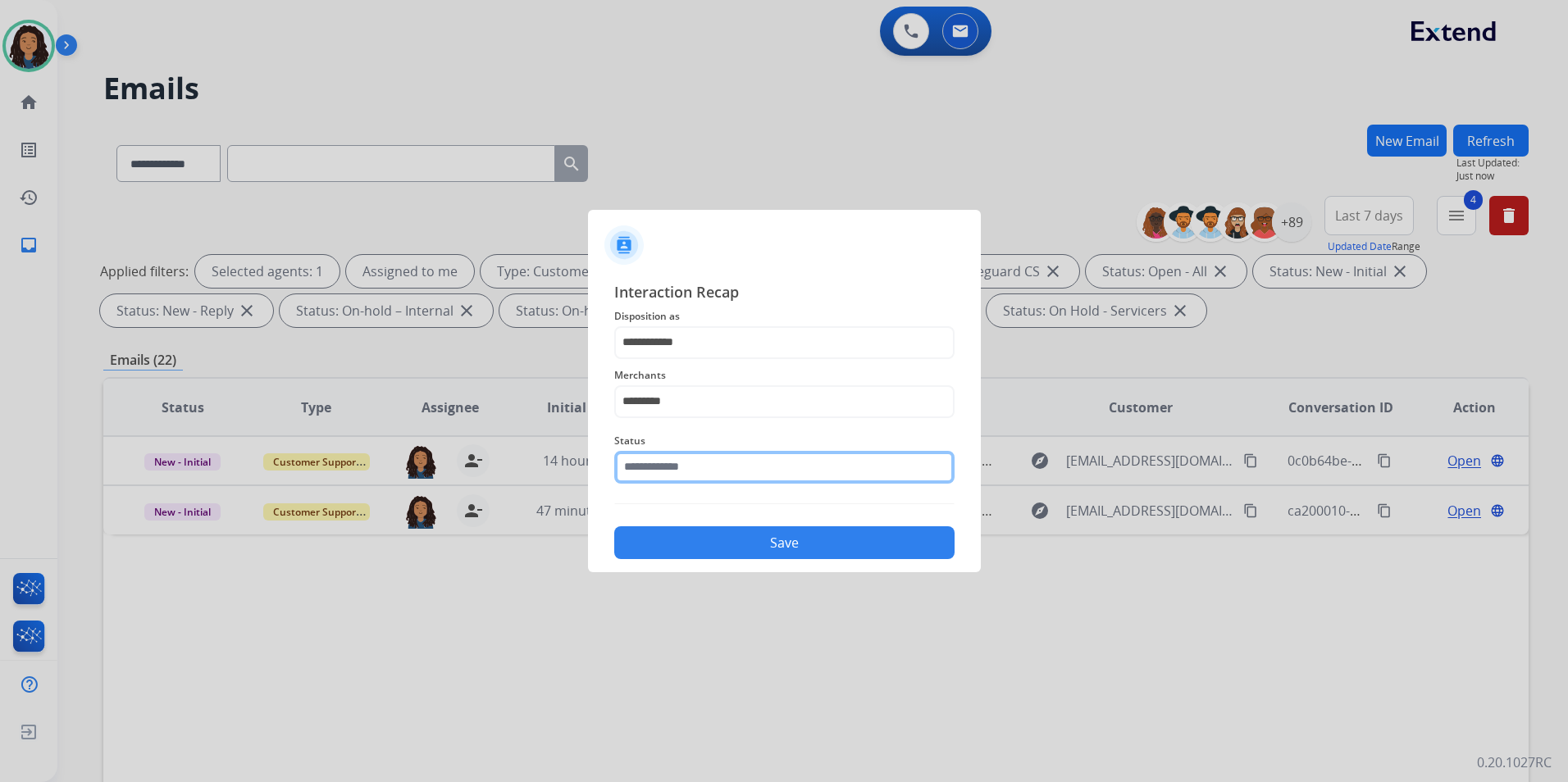
click at [701, 472] on input "text" at bounding box center [784, 467] width 341 height 33
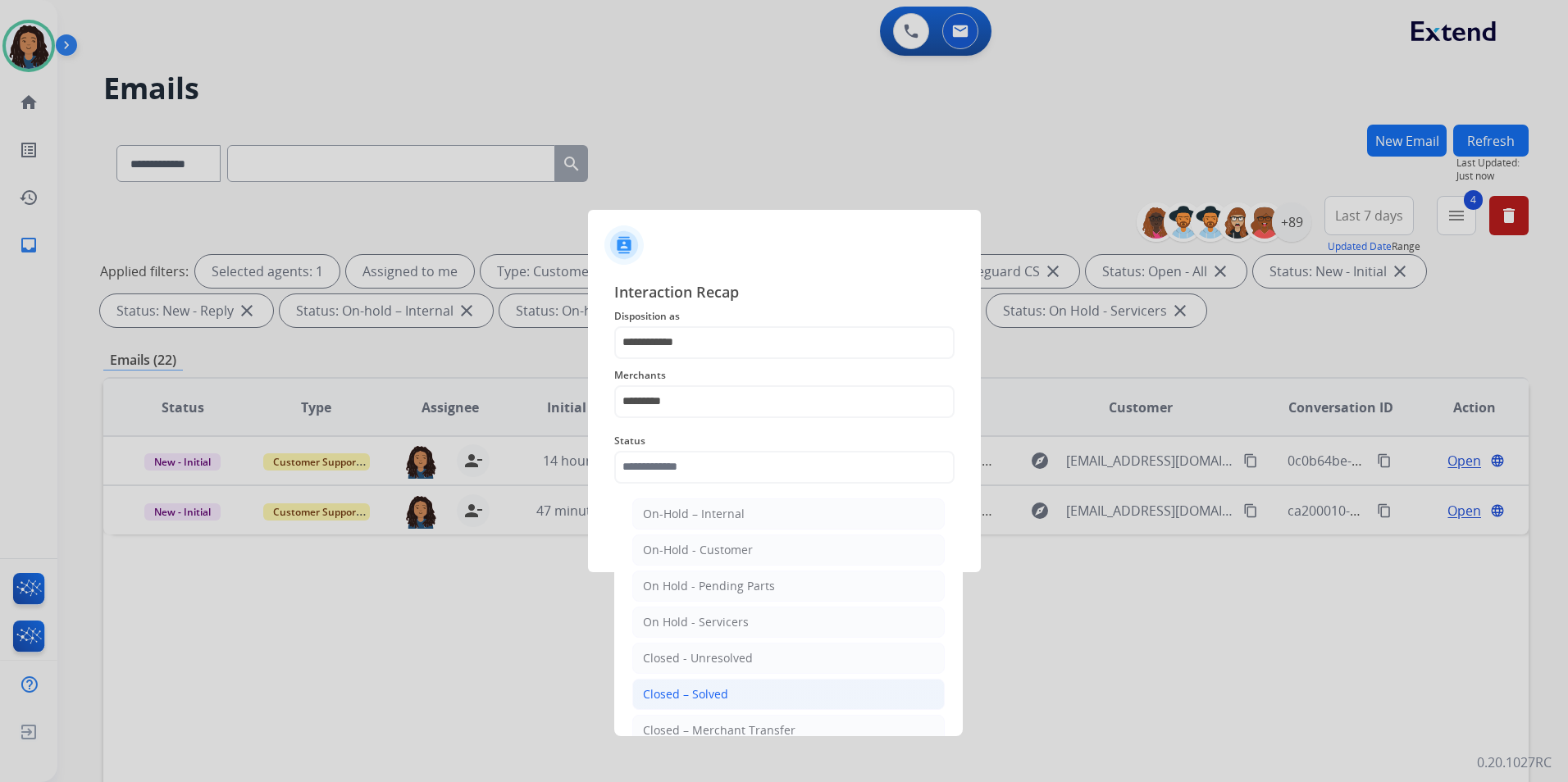
click at [740, 695] on li "Closed – Solved" at bounding box center [789, 693] width 313 height 31
type input "**********"
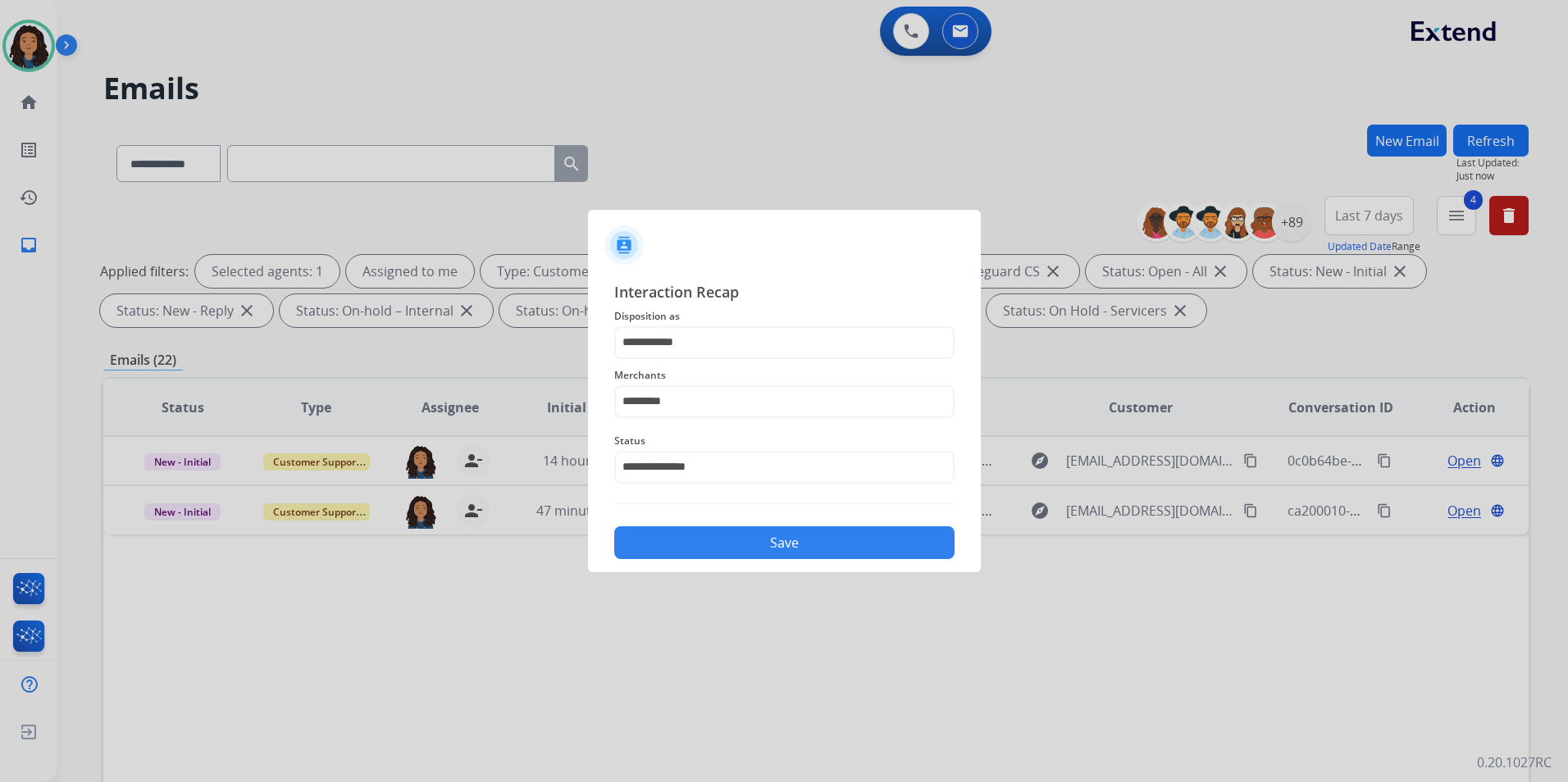
click at [824, 555] on button "Save" at bounding box center [784, 542] width 341 height 33
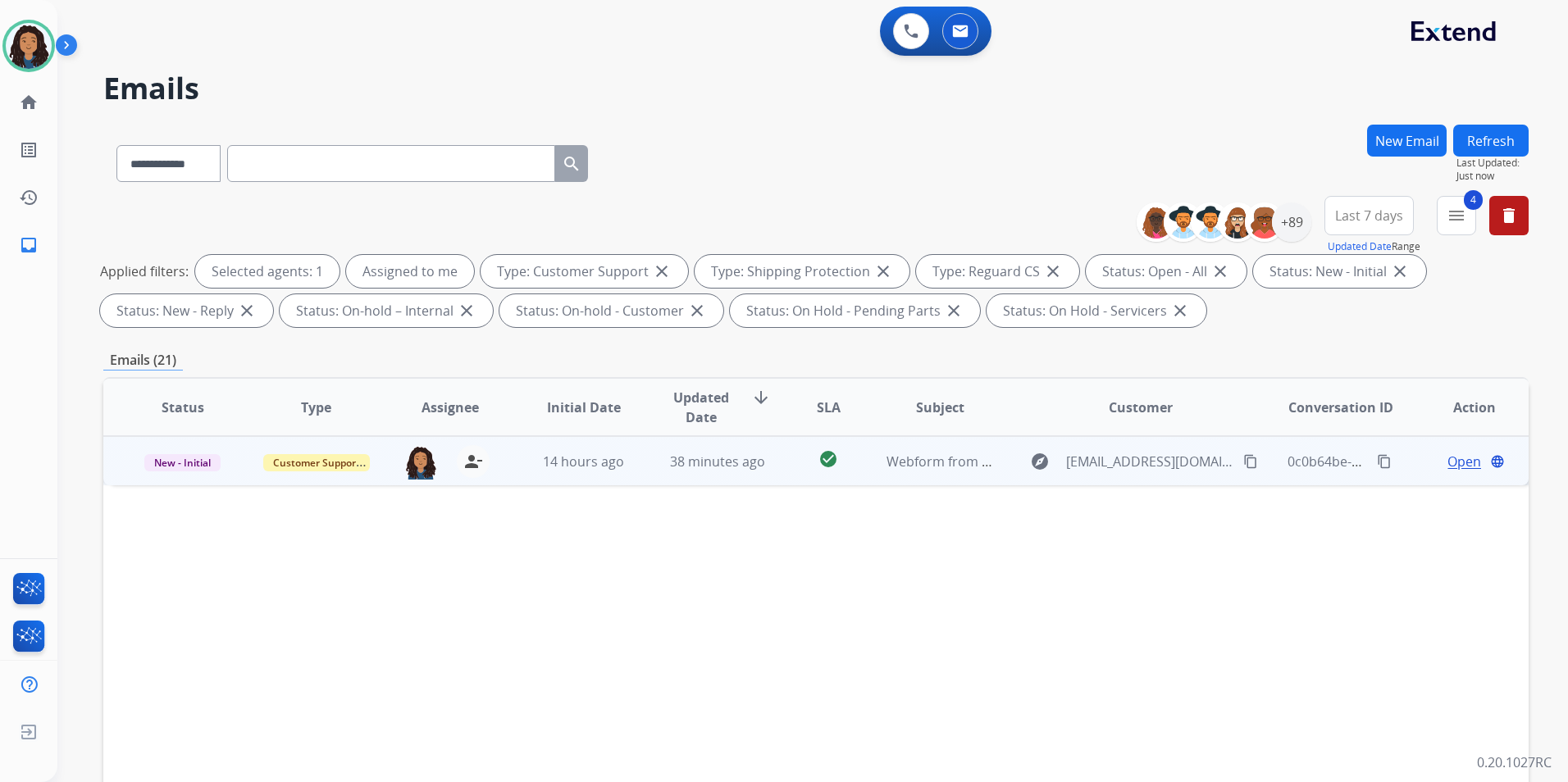
click at [1447, 463] on span "Open" at bounding box center [1464, 461] width 34 height 20
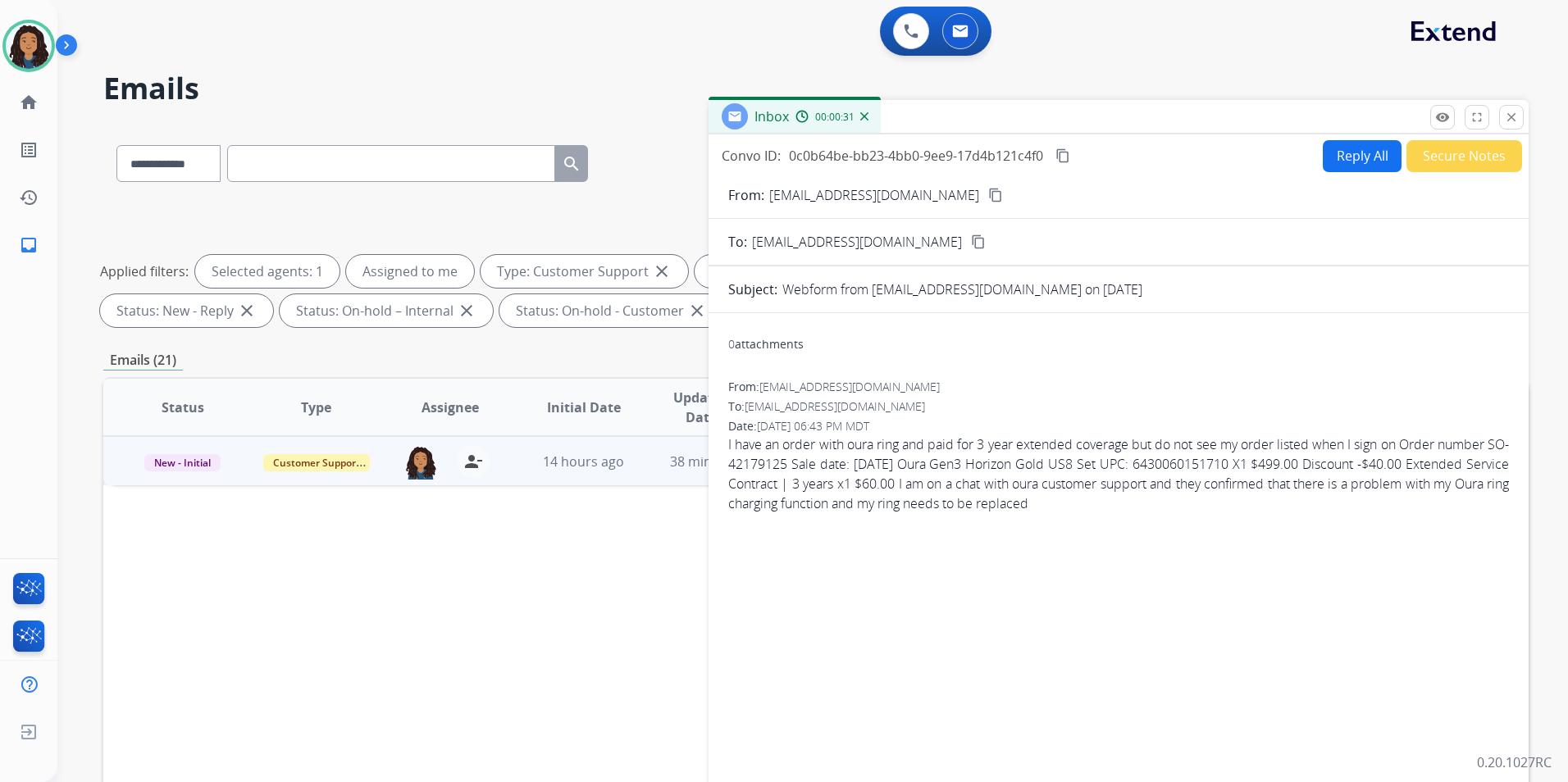
click at [988, 195] on mat-icon "content_copy" at bounding box center [995, 194] width 15 height 15
click at [1324, 165] on button "Reply All" at bounding box center [1362, 156] width 79 height 32
select select "**********"
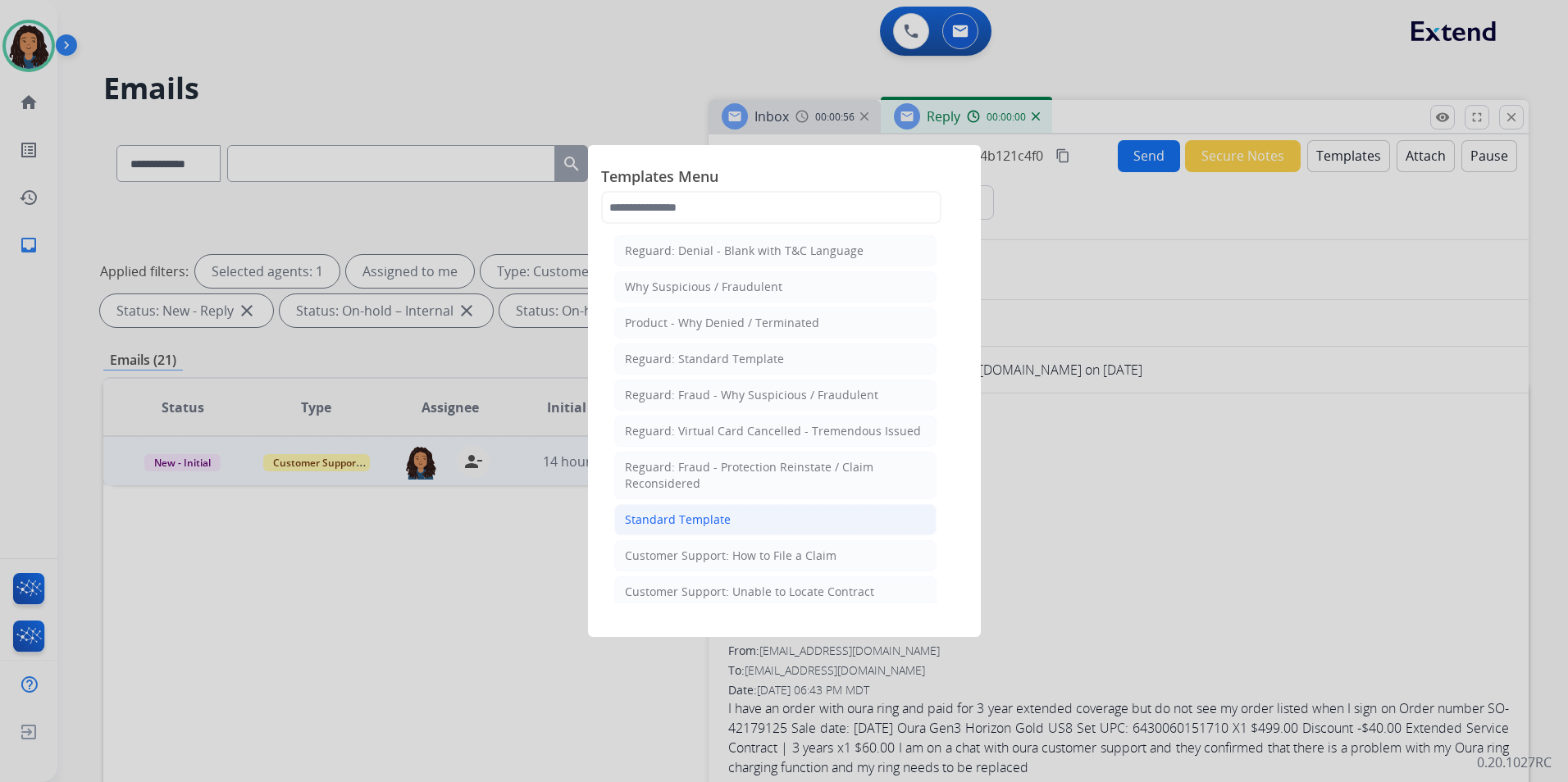
click at [835, 512] on li "Standard Template" at bounding box center [774, 519] width 322 height 31
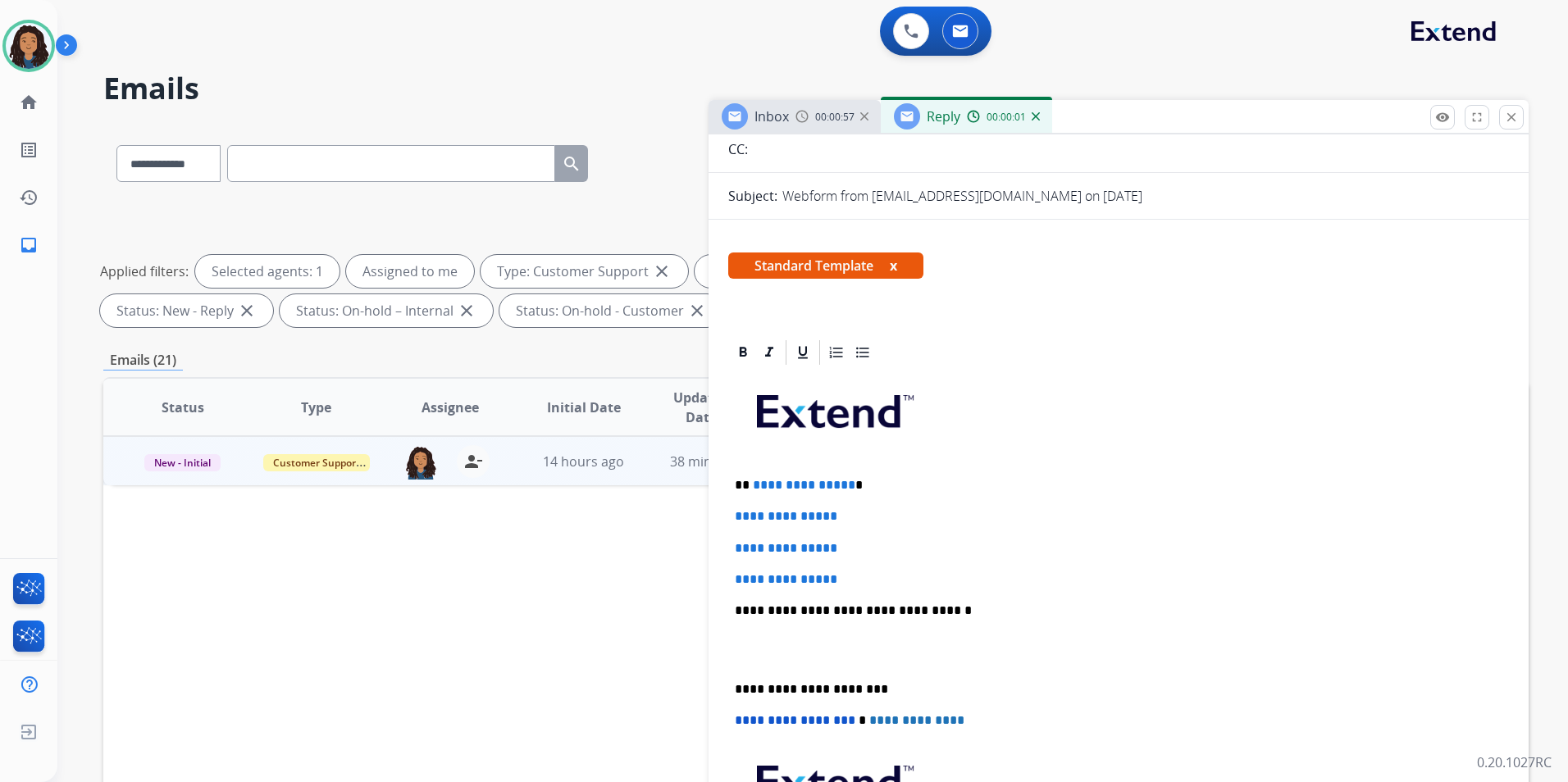
scroll to position [246, 0]
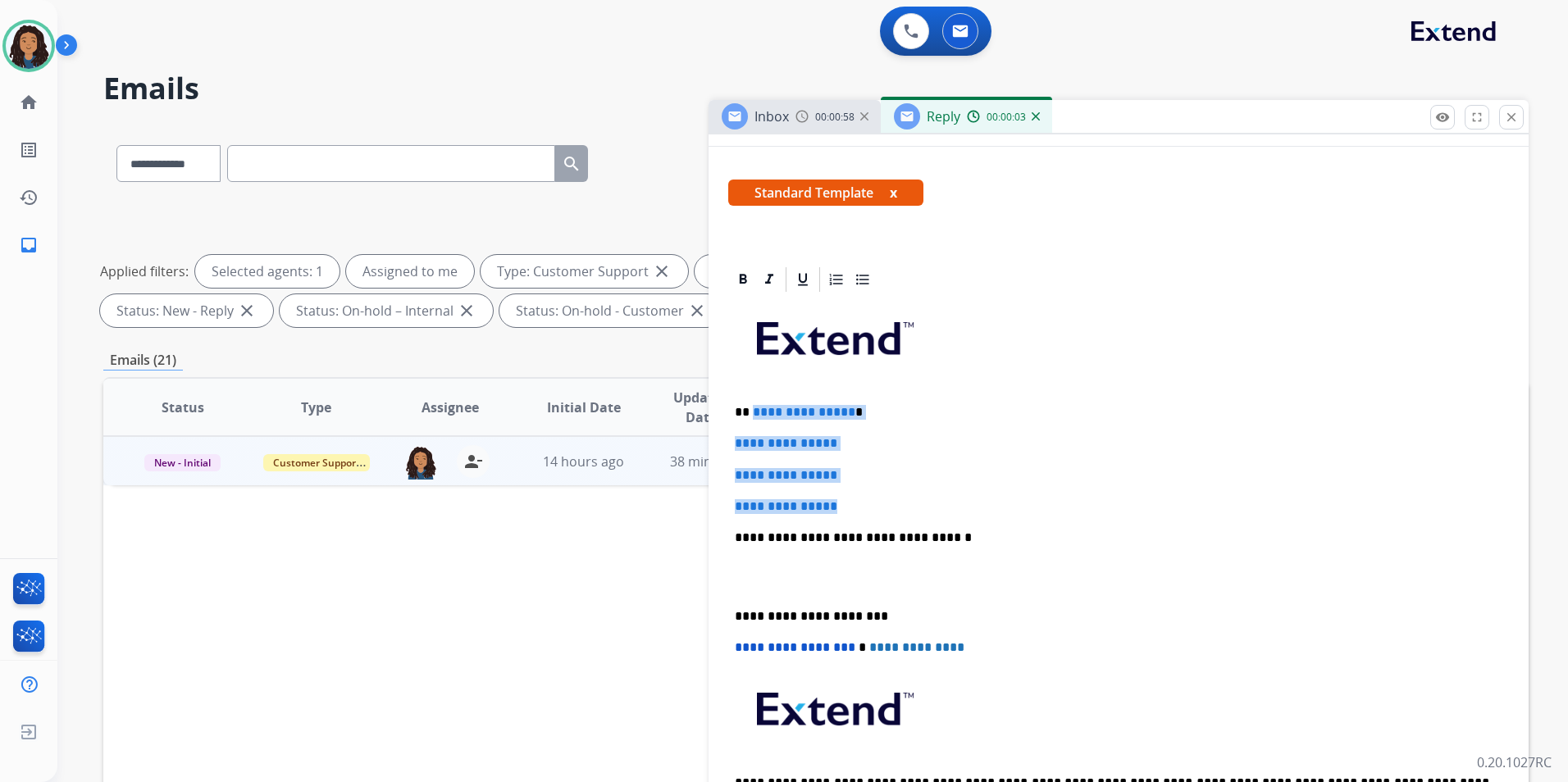
drag, startPoint x: 855, startPoint y: 508, endPoint x: 750, endPoint y: 398, distance: 152.1
click at [750, 398] on div "**********" at bounding box center [1119, 576] width 781 height 564
paste div
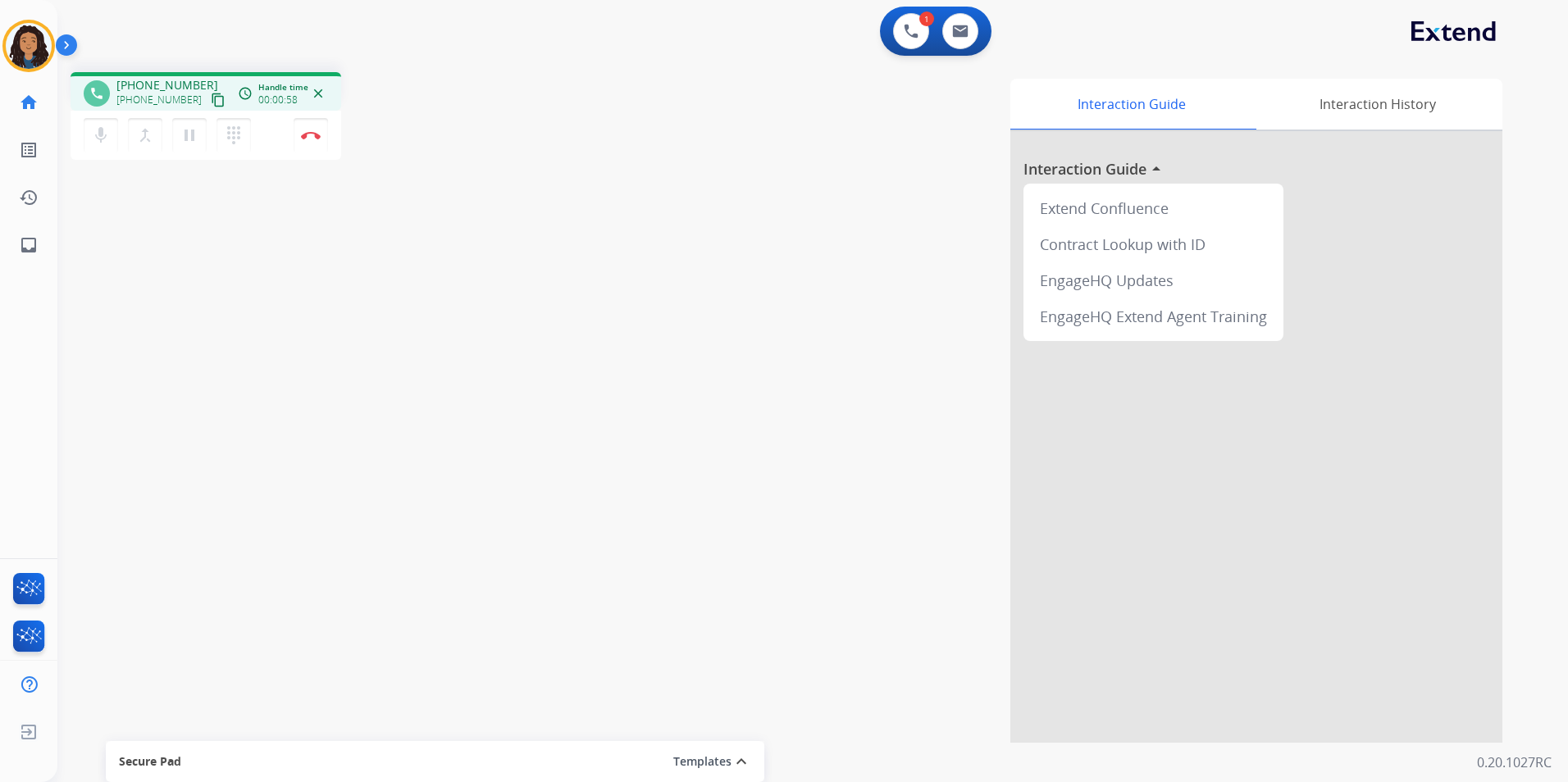
drag, startPoint x: 456, startPoint y: 162, endPoint x: 362, endPoint y: 201, distance: 101.8
click at [362, 201] on div "phone [PHONE_NUMBER] [PHONE_NUMBER] content_copy access_time Call metrics Queue…" at bounding box center [793, 400] width 1470 height 683
click at [311, 136] on img at bounding box center [311, 135] width 20 height 8
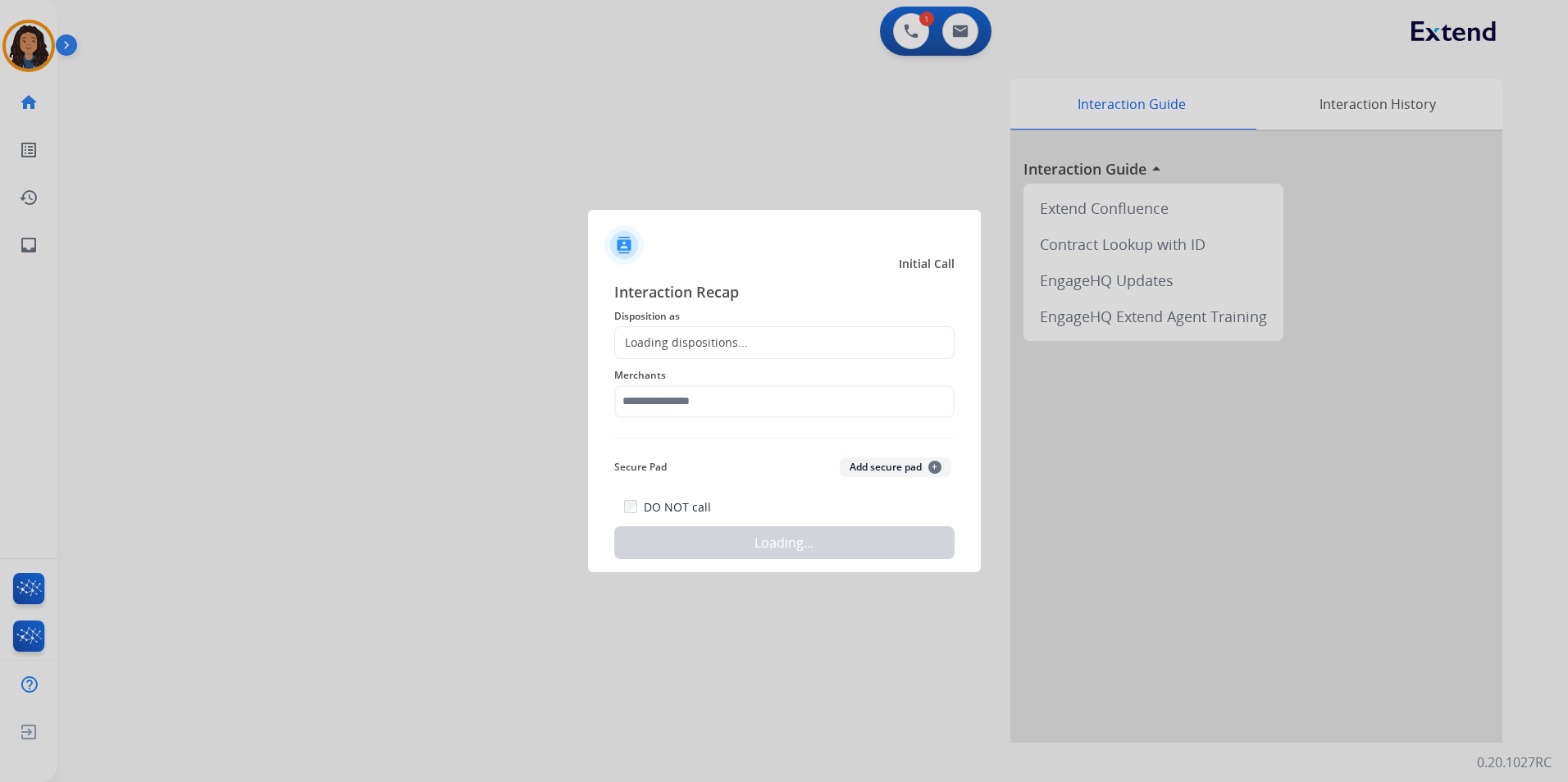
click at [710, 338] on div "Loading dispositions..." at bounding box center [680, 343] width 132 height 16
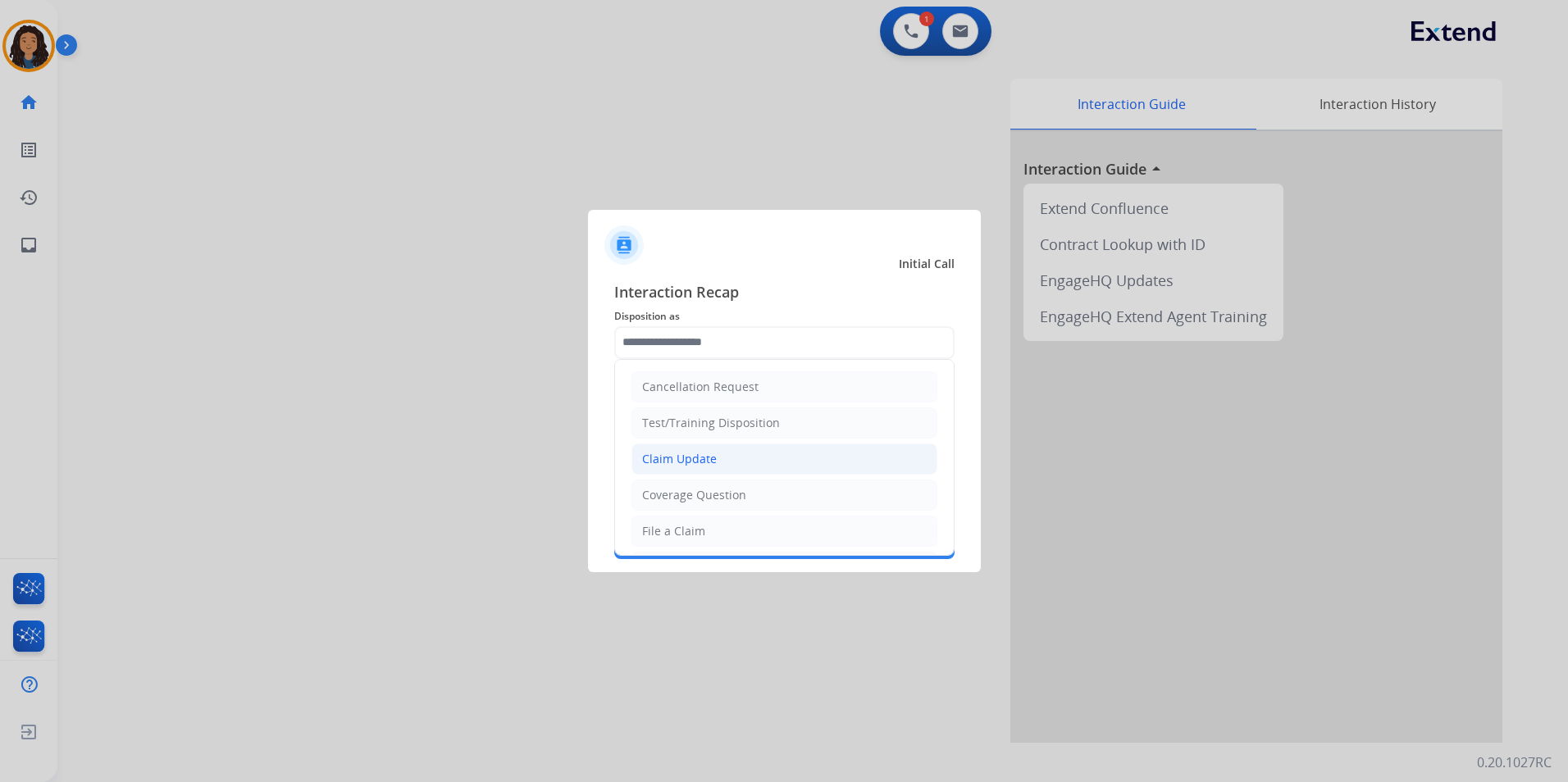
click at [700, 451] on div "Claim Update" at bounding box center [678, 459] width 75 height 16
type input "**********"
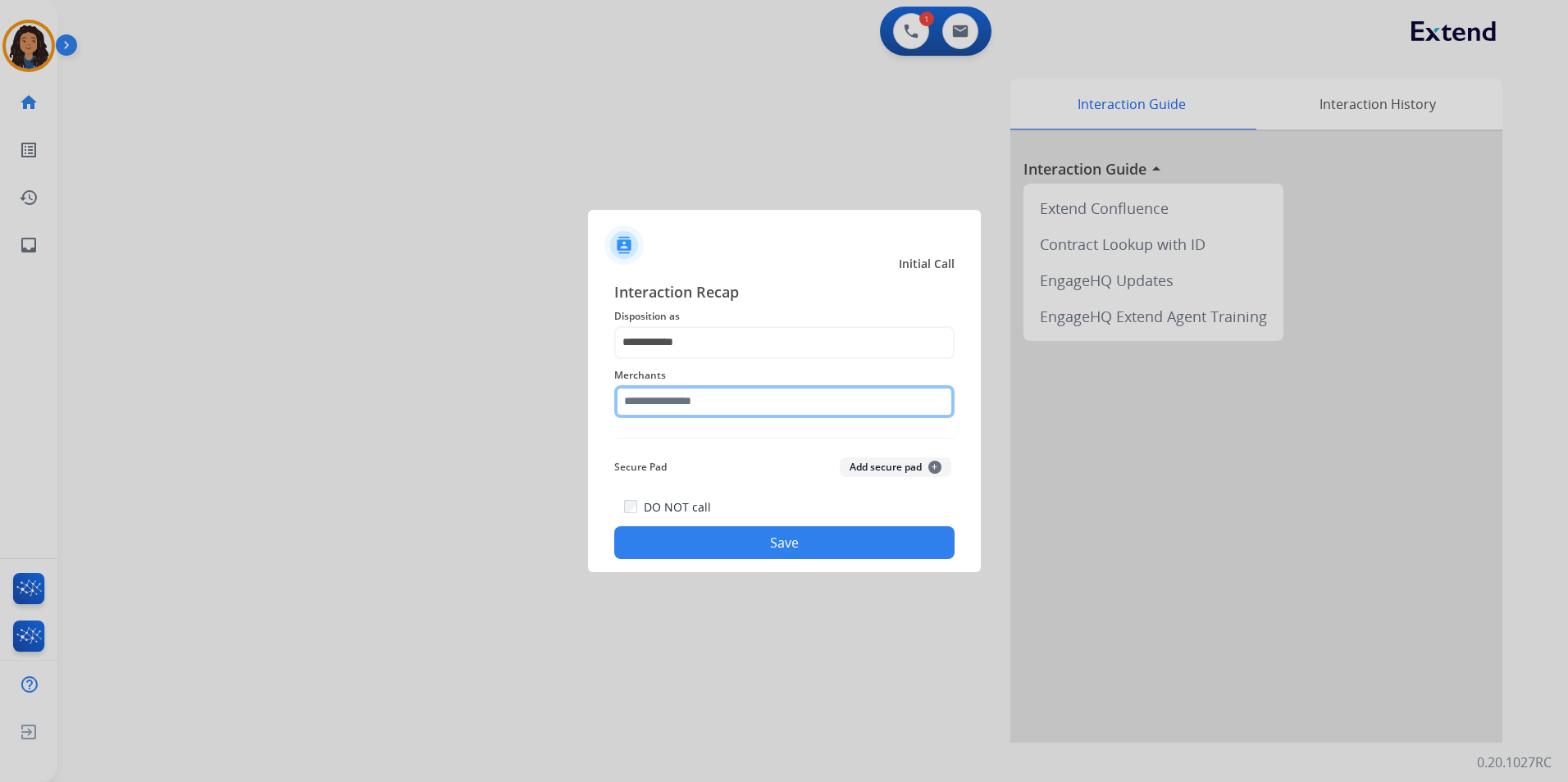
click at [700, 393] on input "text" at bounding box center [784, 401] width 341 height 33
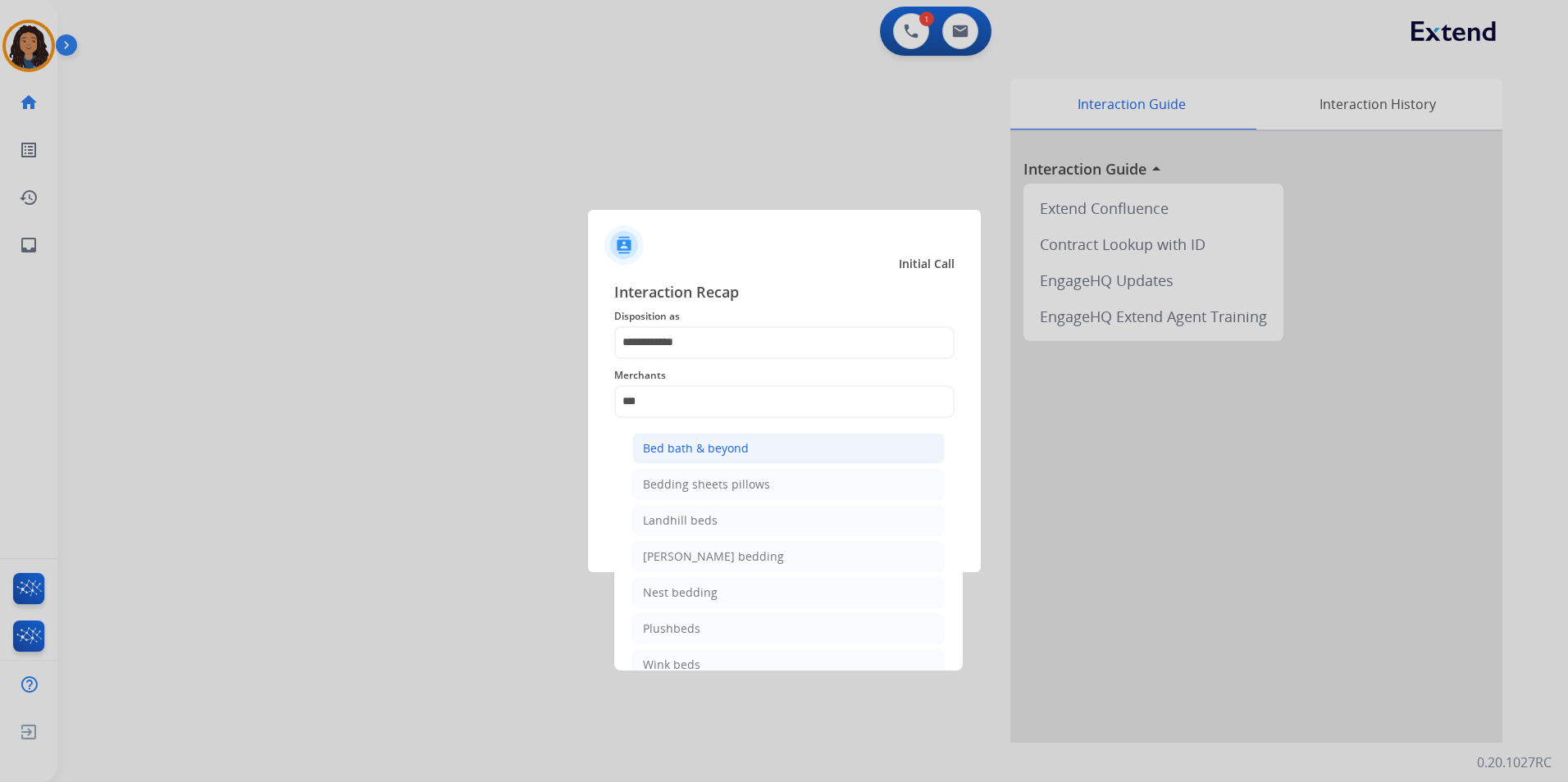
click at [689, 449] on div "Bed bath & beyond" at bounding box center [695, 448] width 106 height 16
type input "**********"
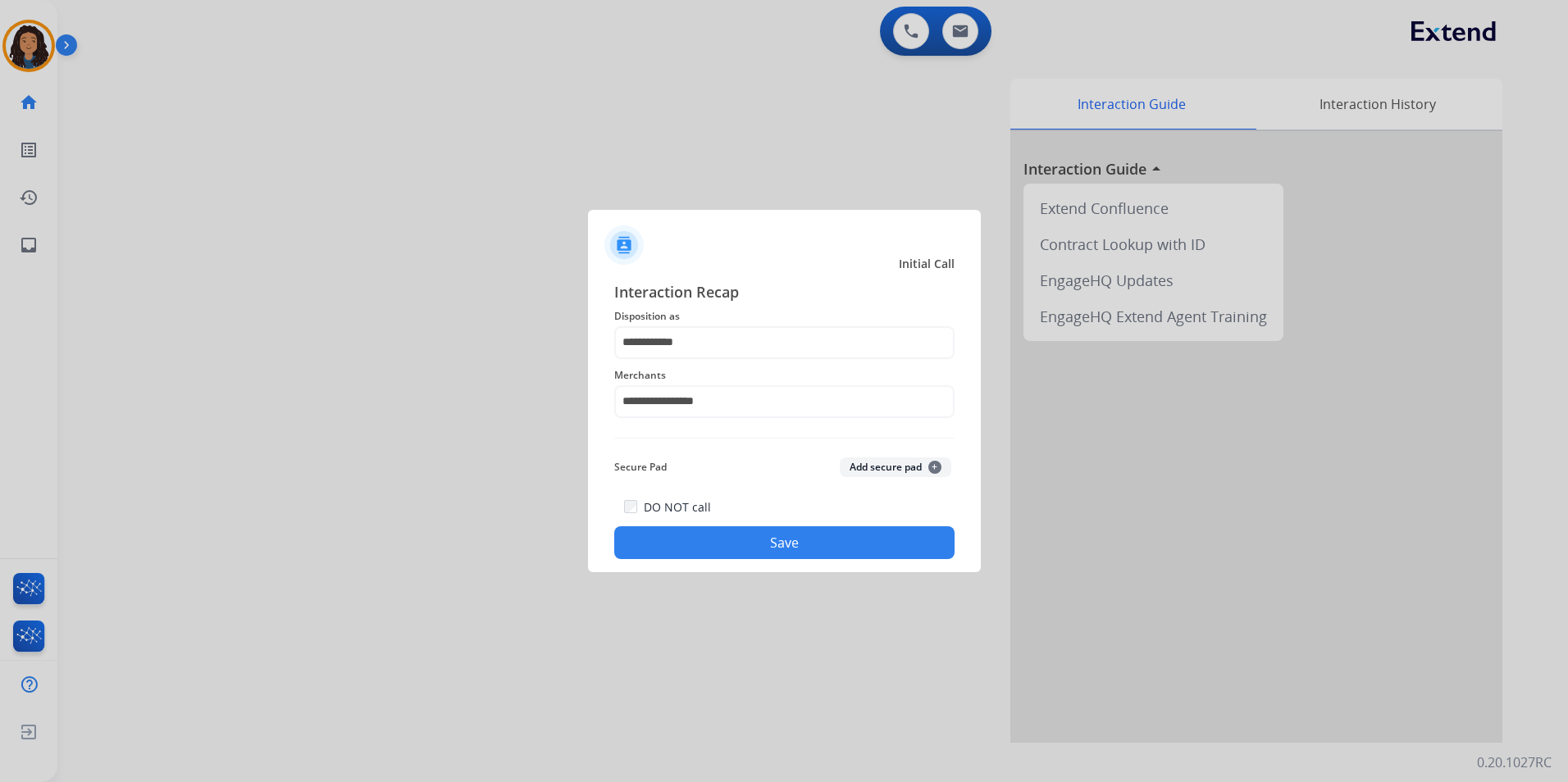
click at [734, 554] on button "Save" at bounding box center [784, 542] width 341 height 33
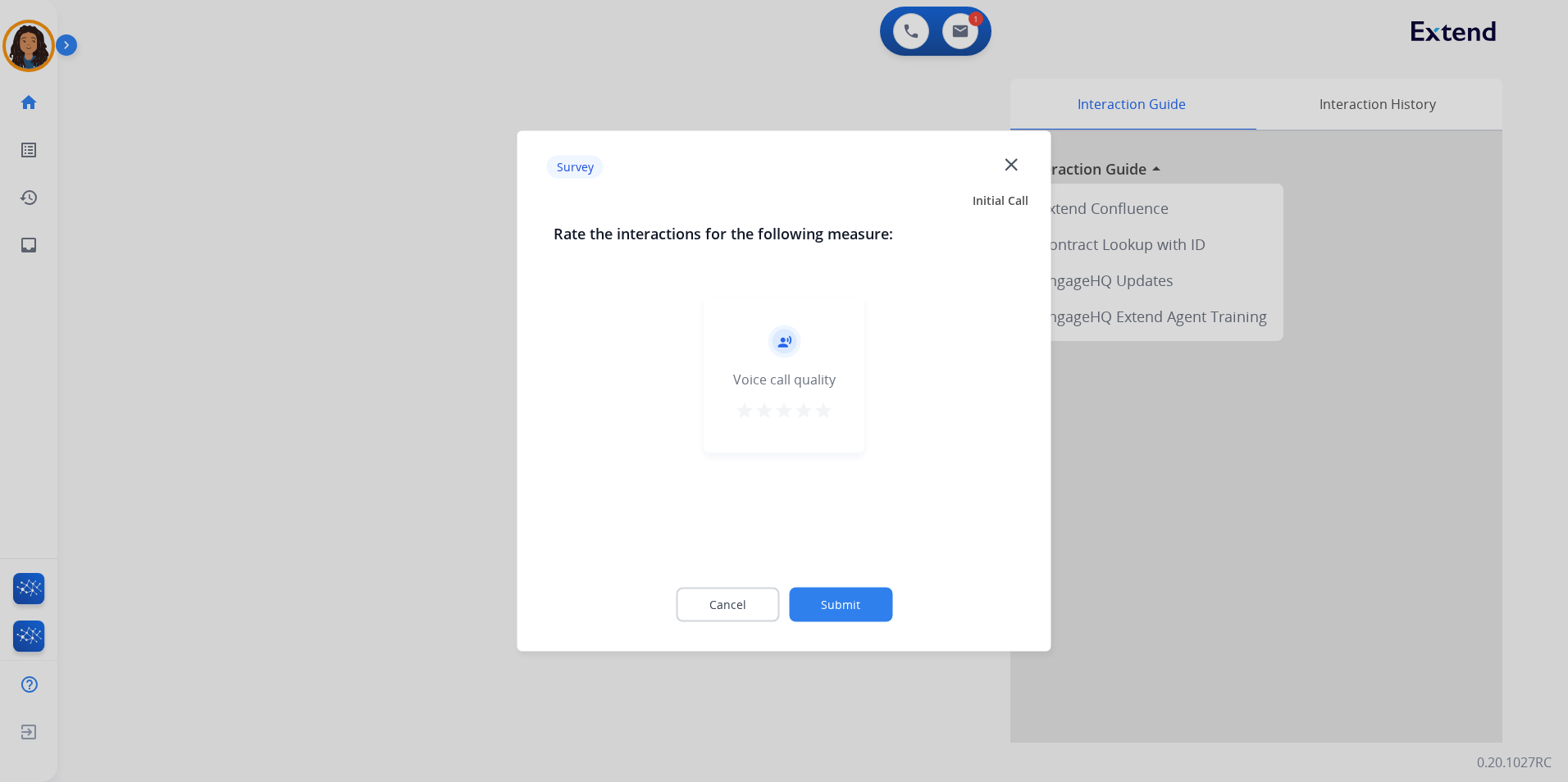
drag, startPoint x: 244, startPoint y: 433, endPoint x: 249, endPoint y: 423, distance: 11.2
click at [249, 423] on div at bounding box center [784, 391] width 1568 height 782
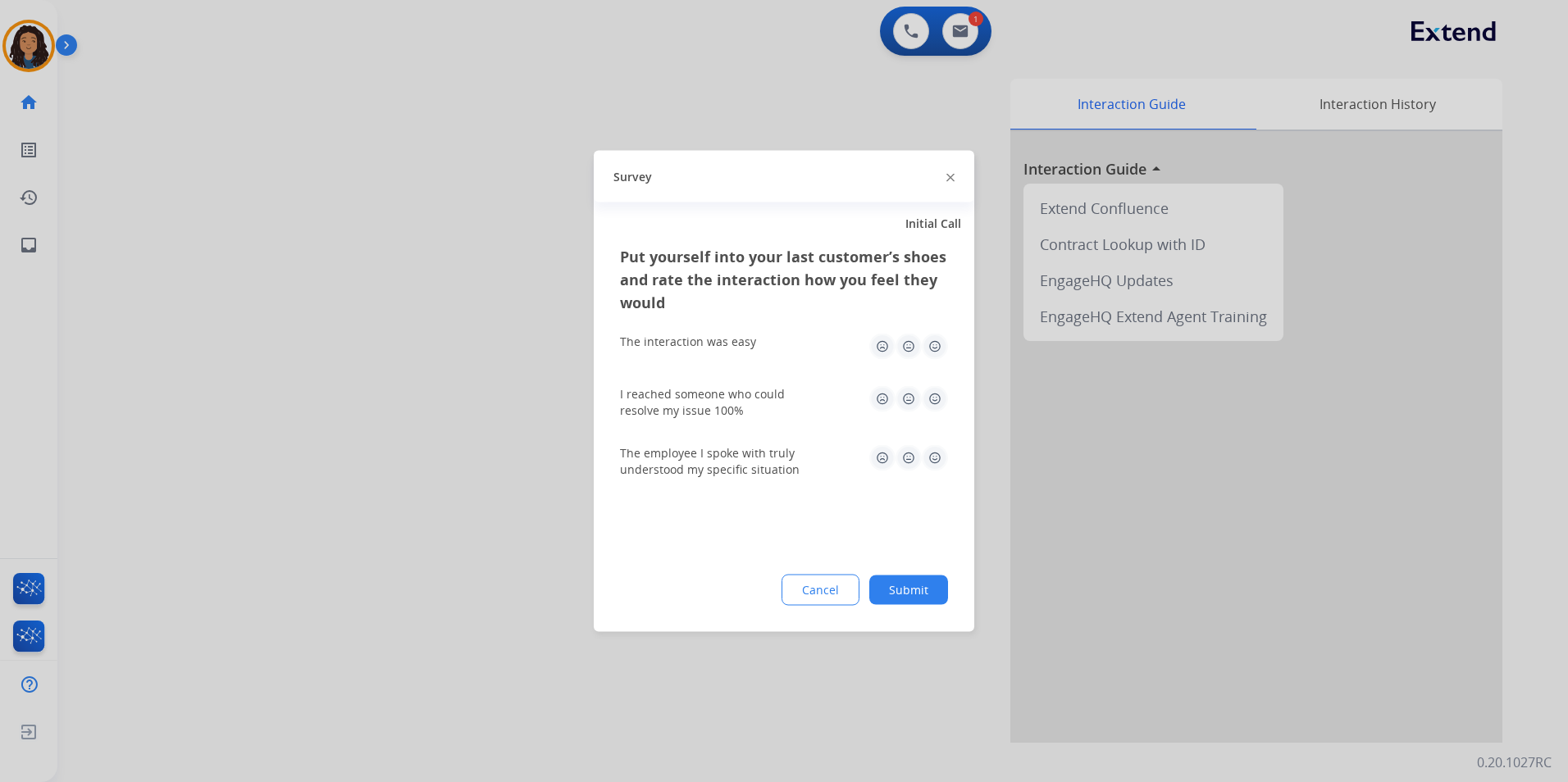
drag, startPoint x: 249, startPoint y: 423, endPoint x: 614, endPoint y: 196, distance: 429.8
click at [266, 410] on div at bounding box center [784, 391] width 1568 height 782
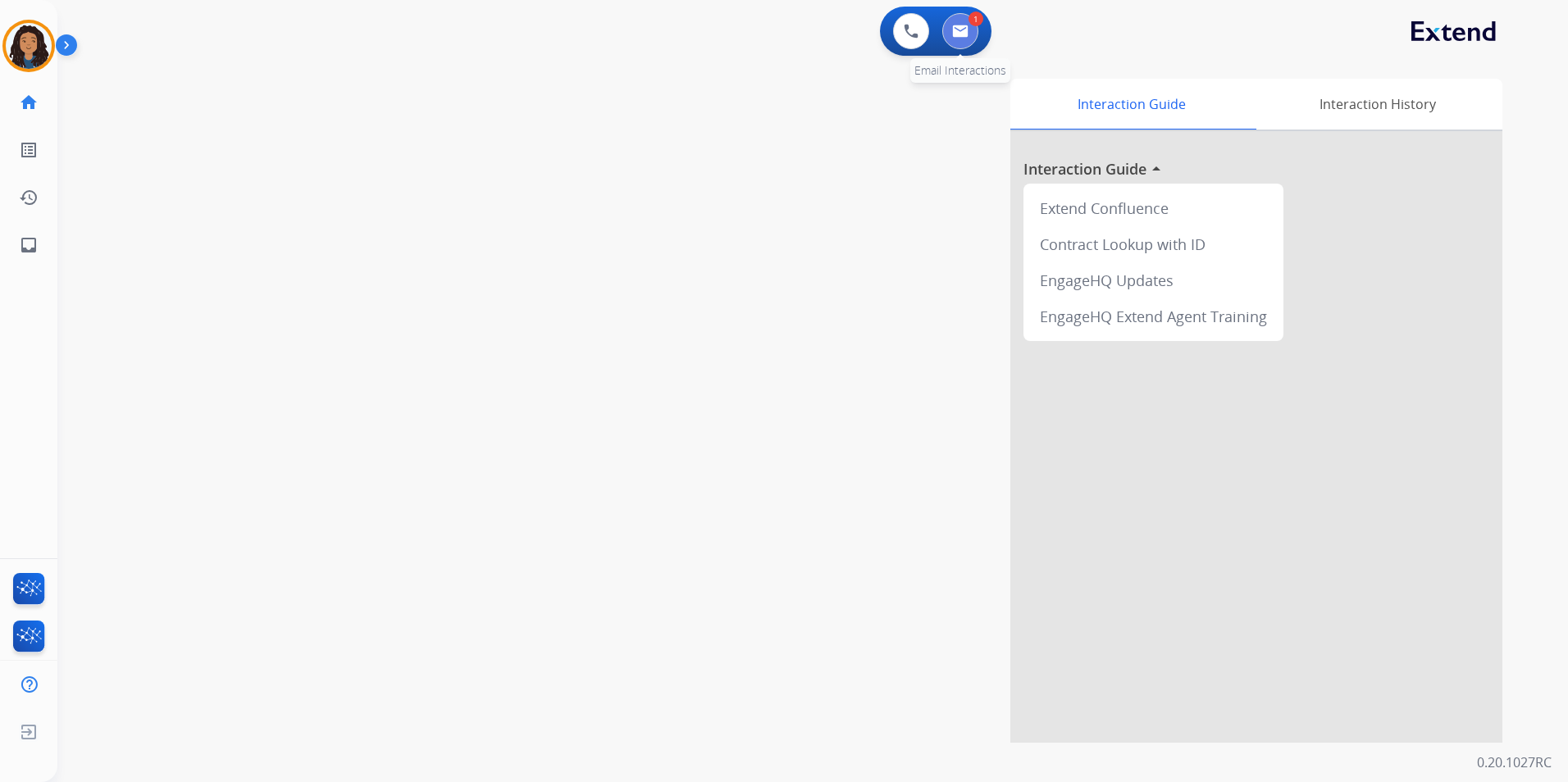
click at [960, 44] on button at bounding box center [960, 31] width 36 height 36
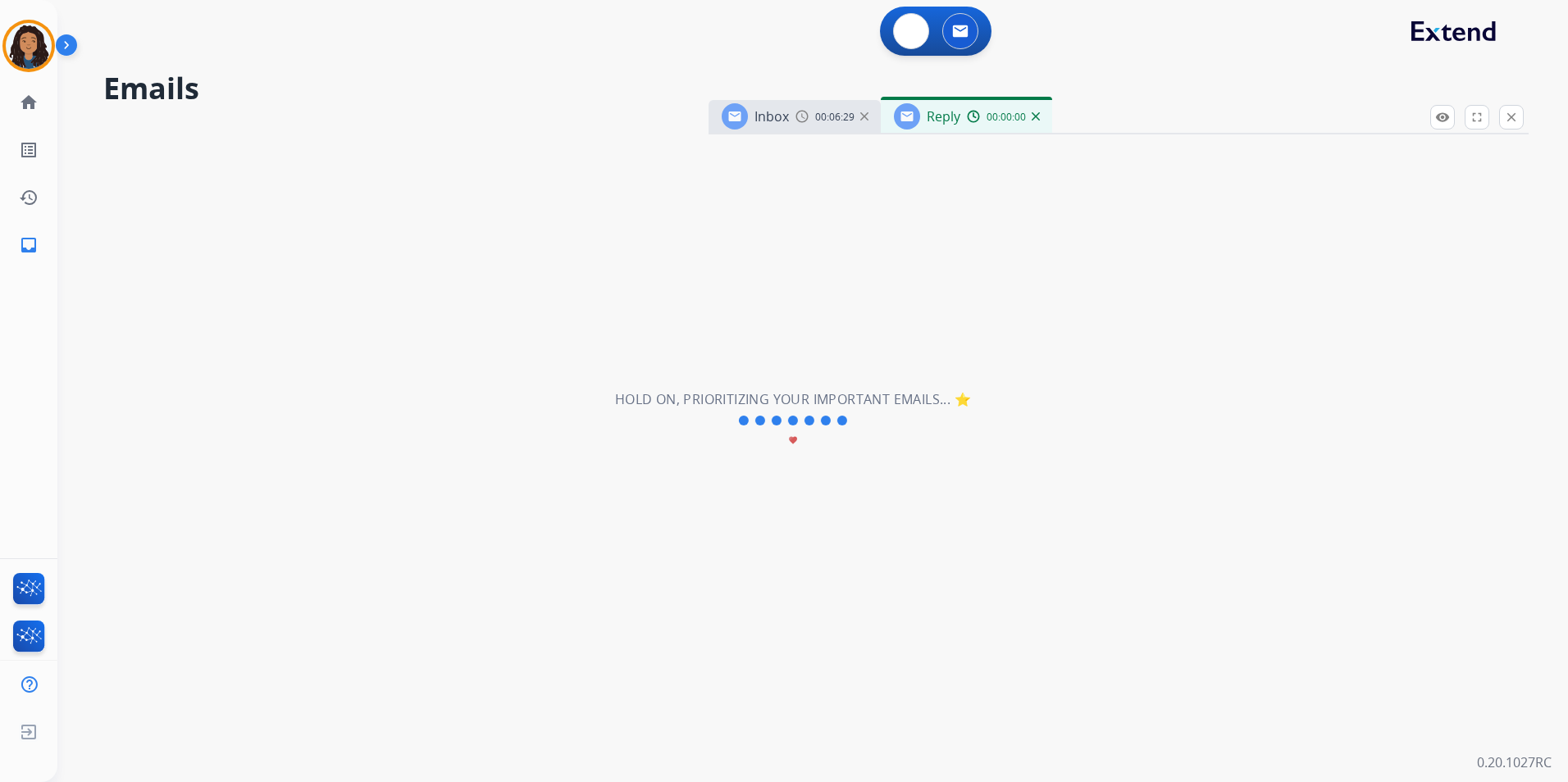
select select "**********"
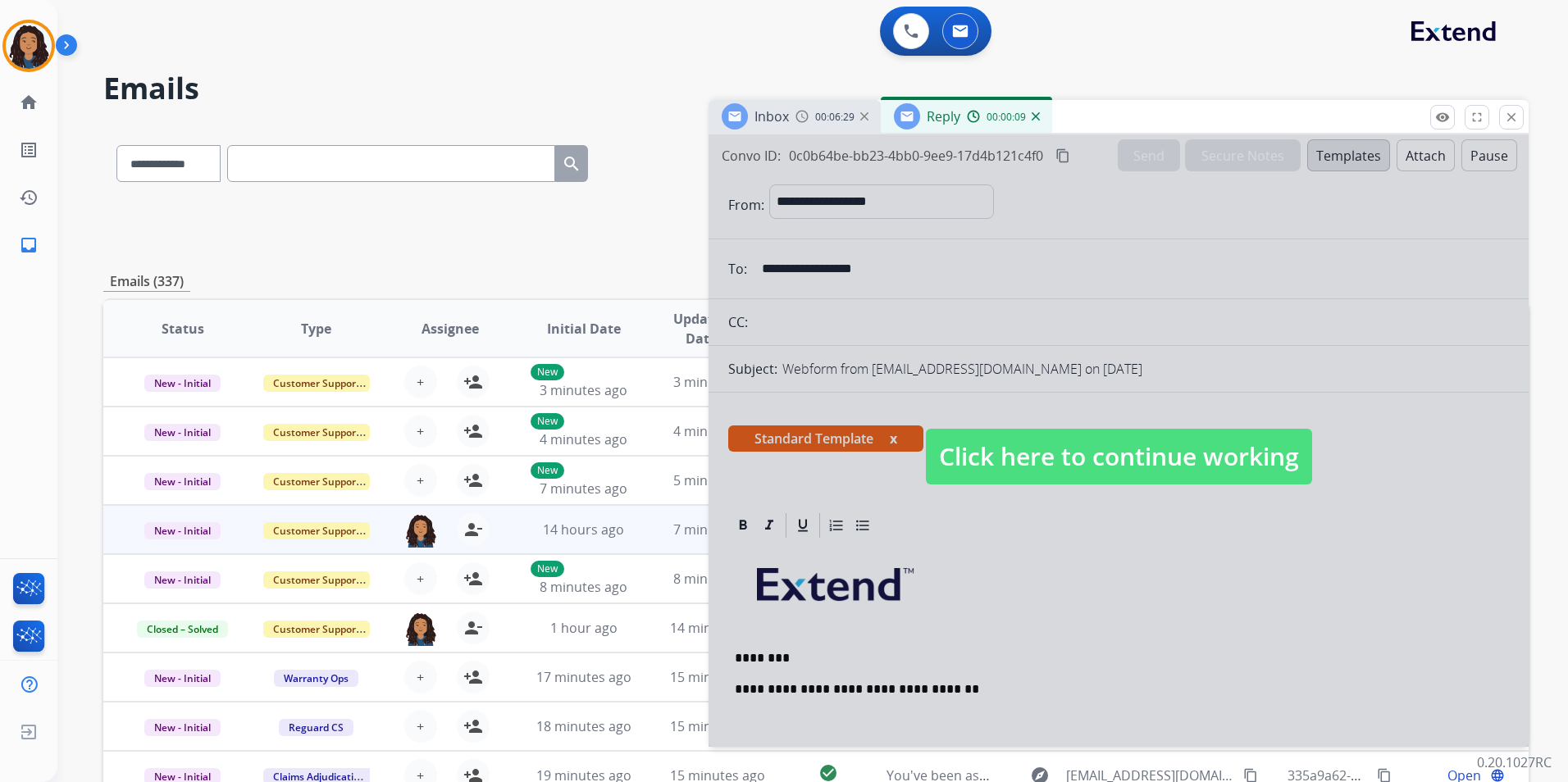
click at [1245, 447] on span "Click here to continue working" at bounding box center [1119, 456] width 387 height 56
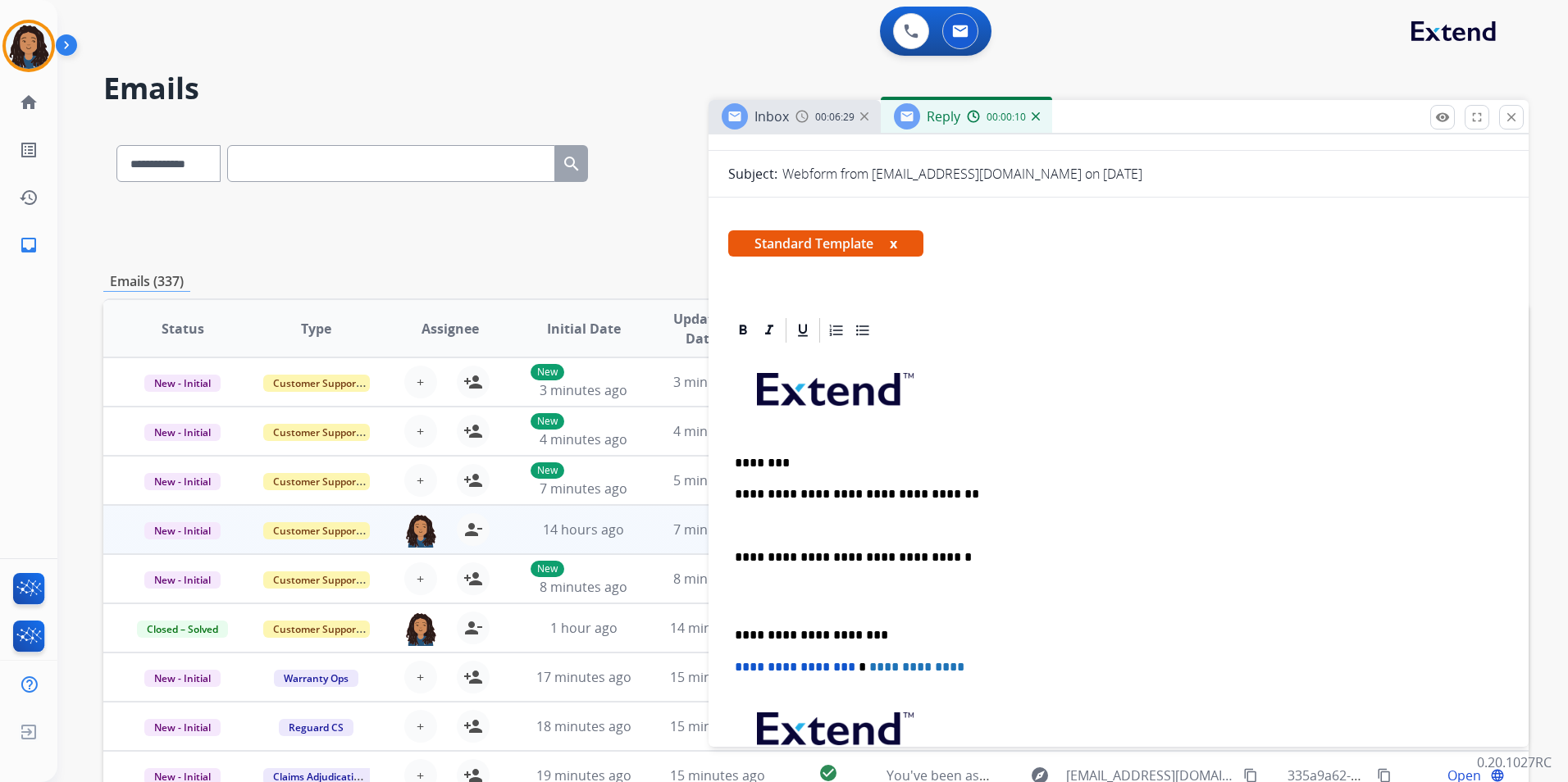
scroll to position [328, 0]
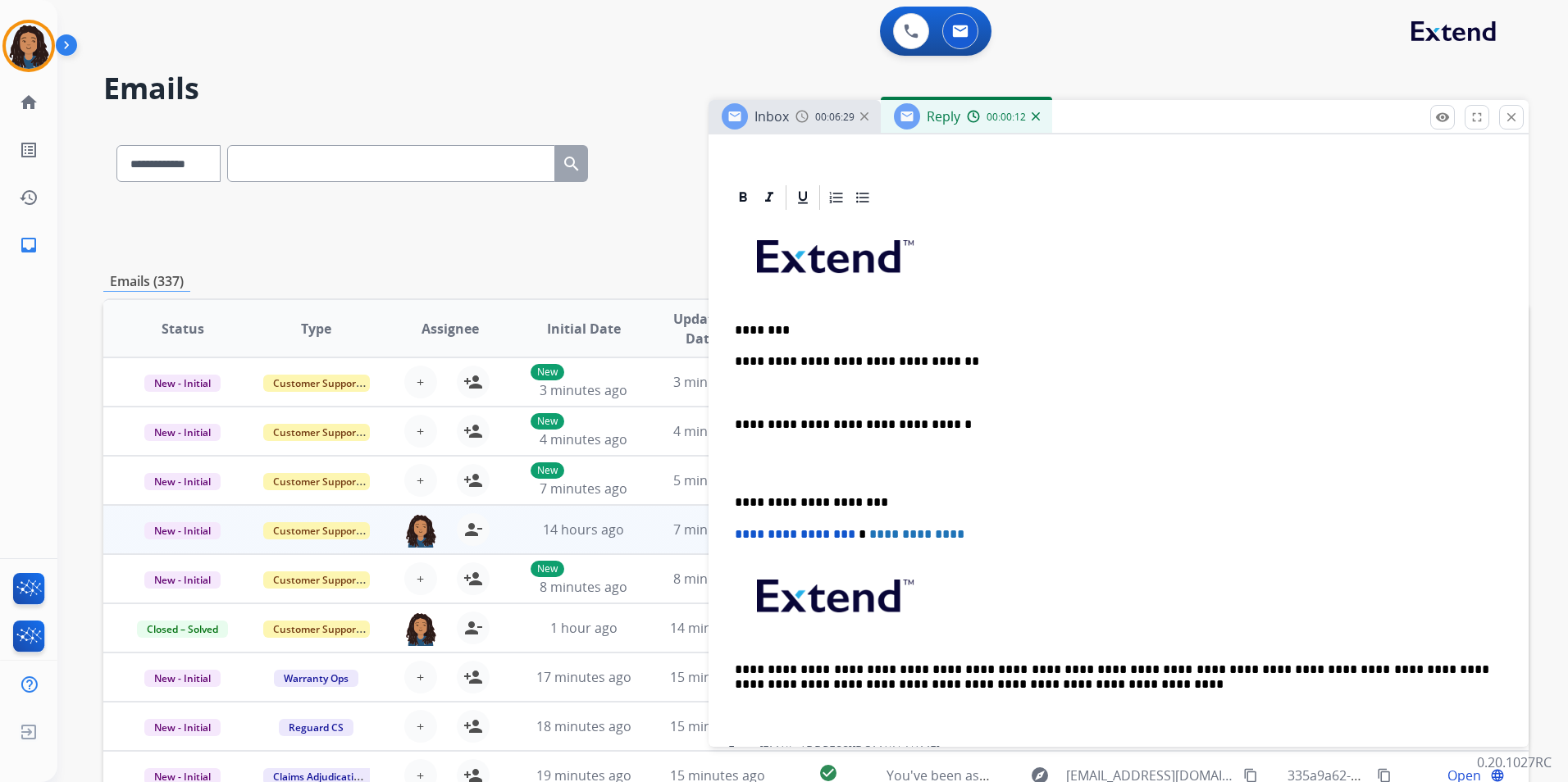
click at [774, 114] on span "Inbox" at bounding box center [771, 117] width 35 height 18
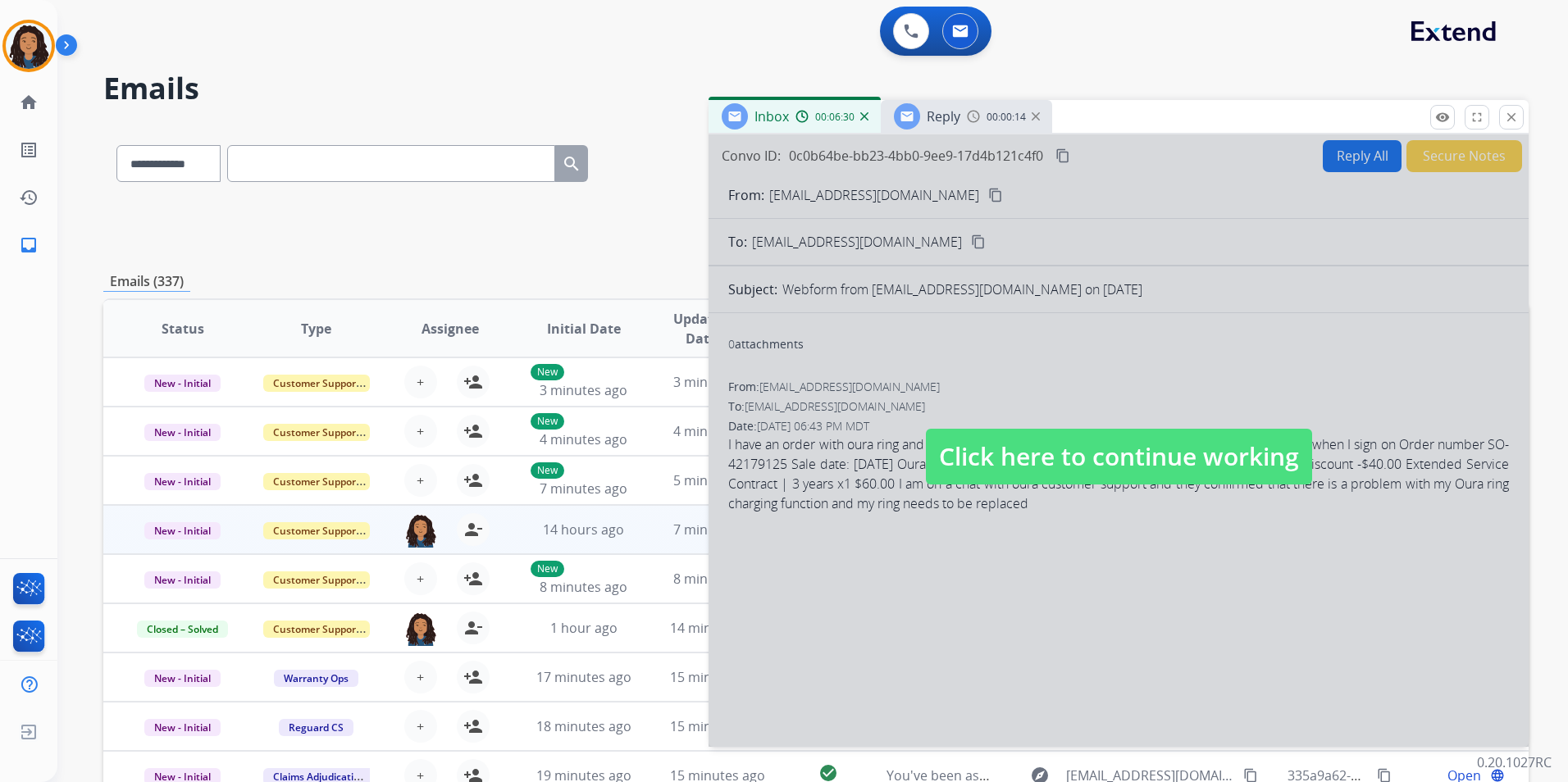
click at [1147, 464] on span "Click here to continue working" at bounding box center [1119, 456] width 387 height 56
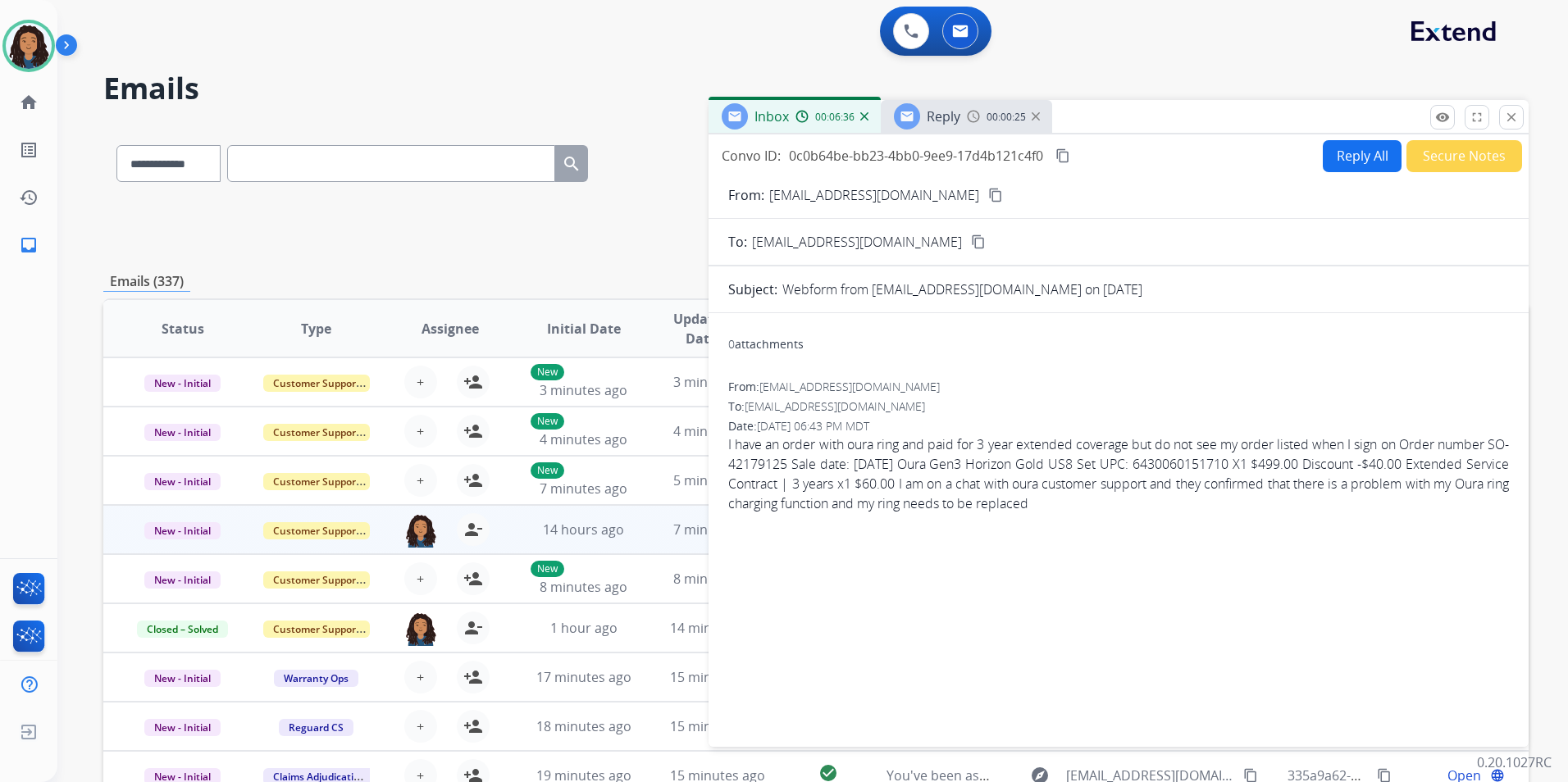
click at [968, 123] on div "00:00:25" at bounding box center [1002, 116] width 72 height 15
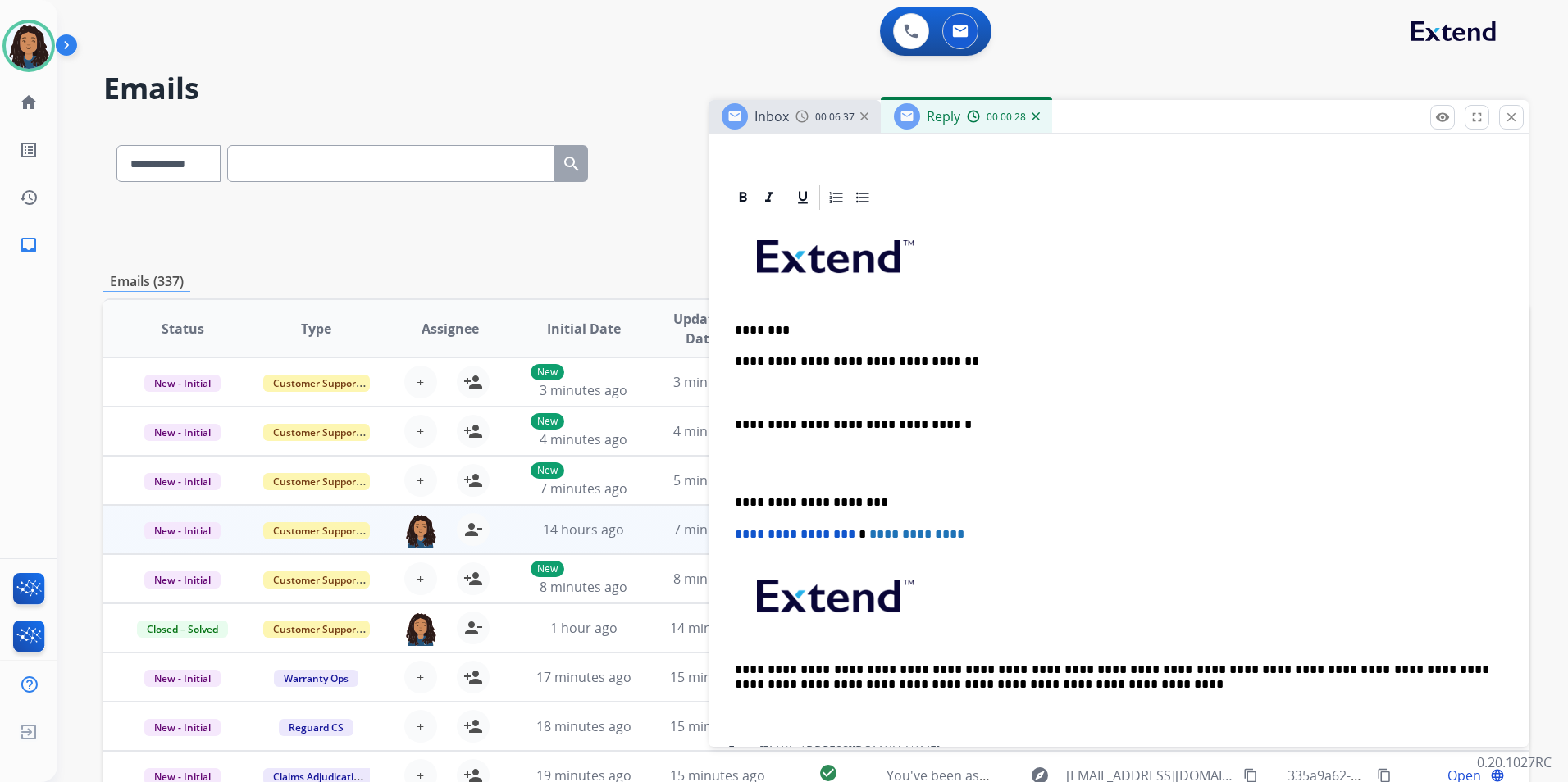
click at [792, 128] on div "Inbox 00:06:37" at bounding box center [794, 116] width 172 height 33
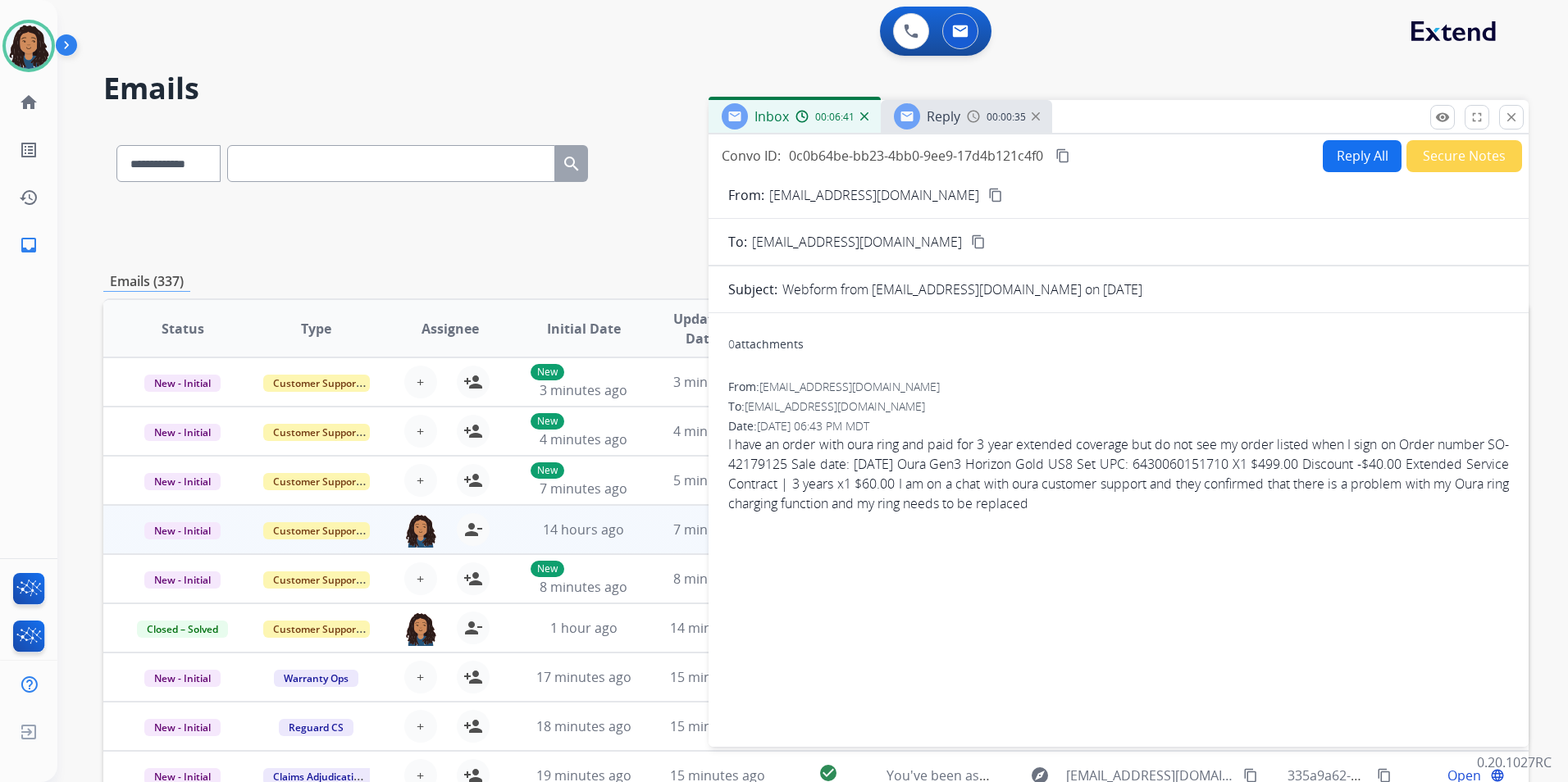
drag, startPoint x: 957, startPoint y: 121, endPoint x: 961, endPoint y: 280, distance: 159.1
click at [957, 120] on span "Reply" at bounding box center [943, 117] width 34 height 18
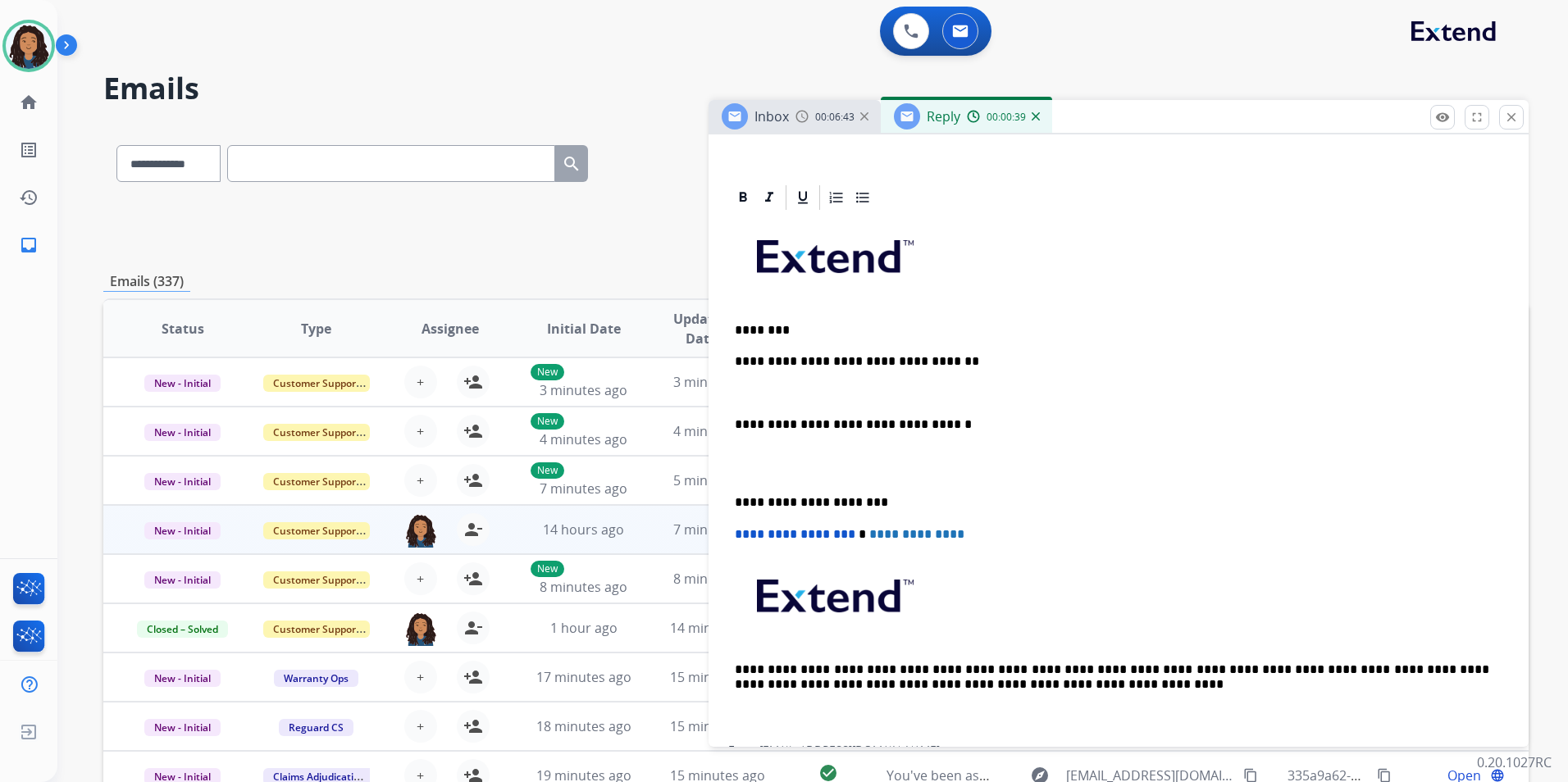
click at [794, 109] on div "Inbox 00:06:43" at bounding box center [794, 116] width 172 height 33
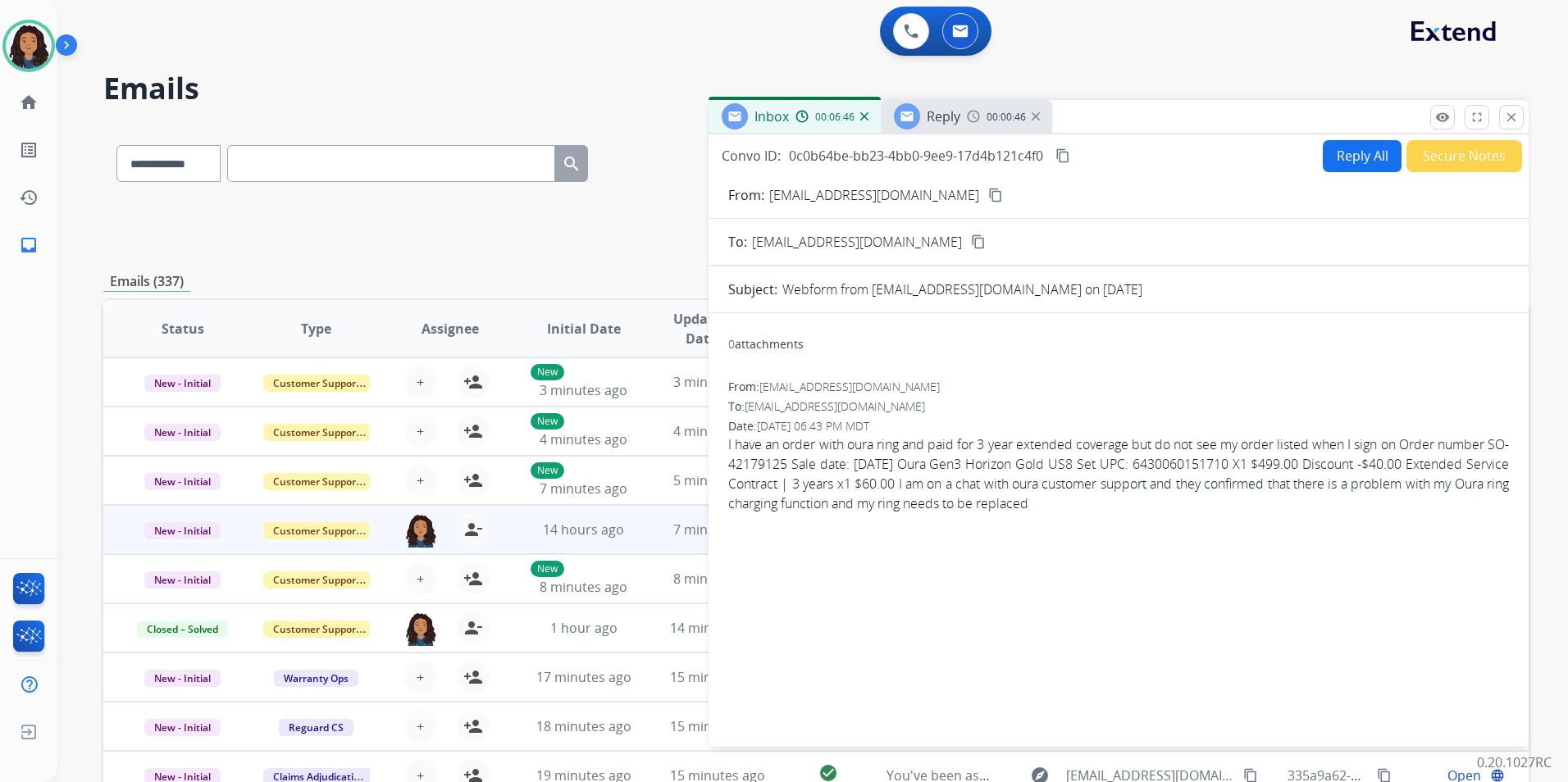
click at [941, 123] on span "Reply" at bounding box center [943, 117] width 34 height 18
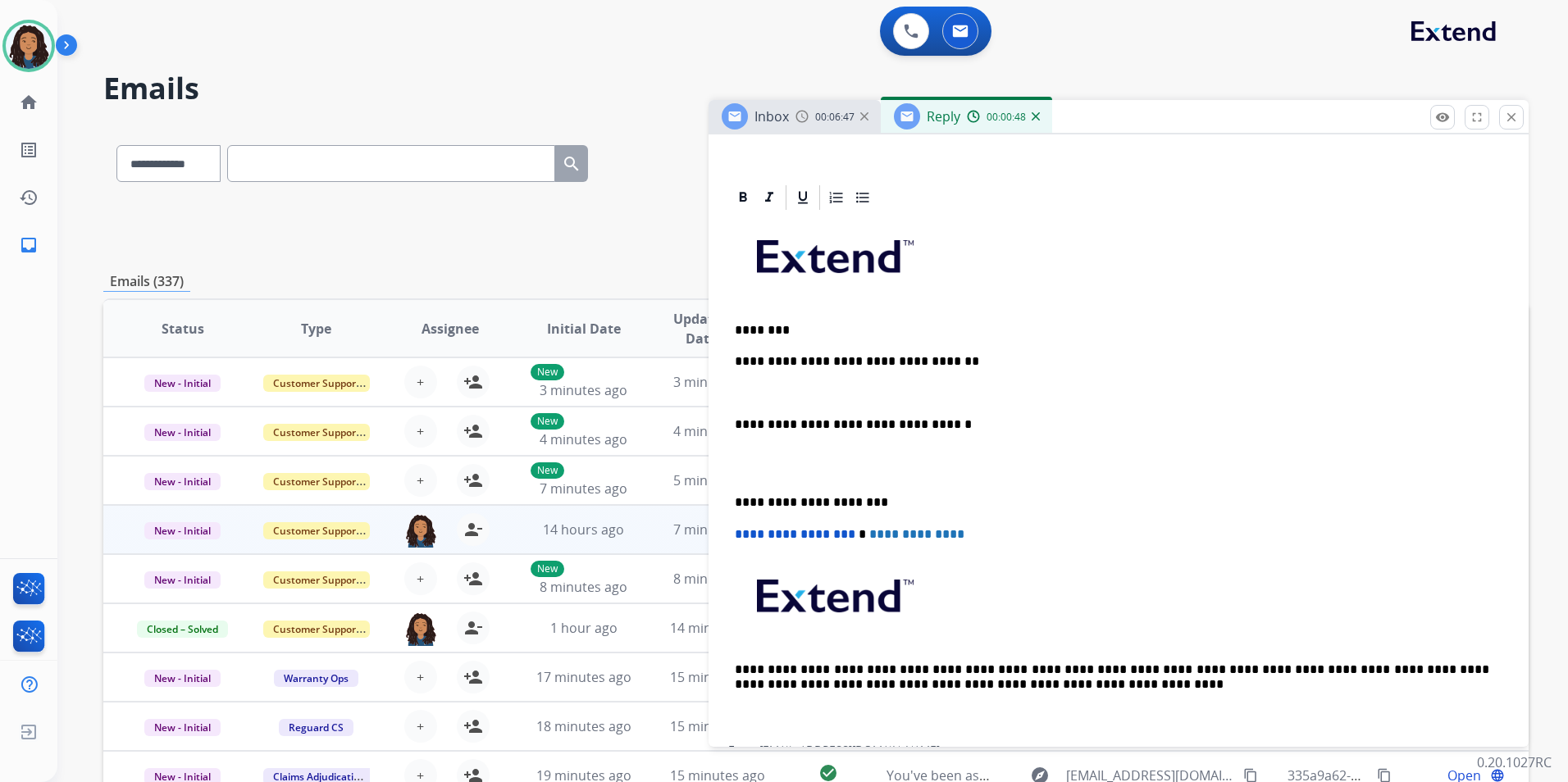
click at [862, 391] on p at bounding box center [1118, 393] width 767 height 15
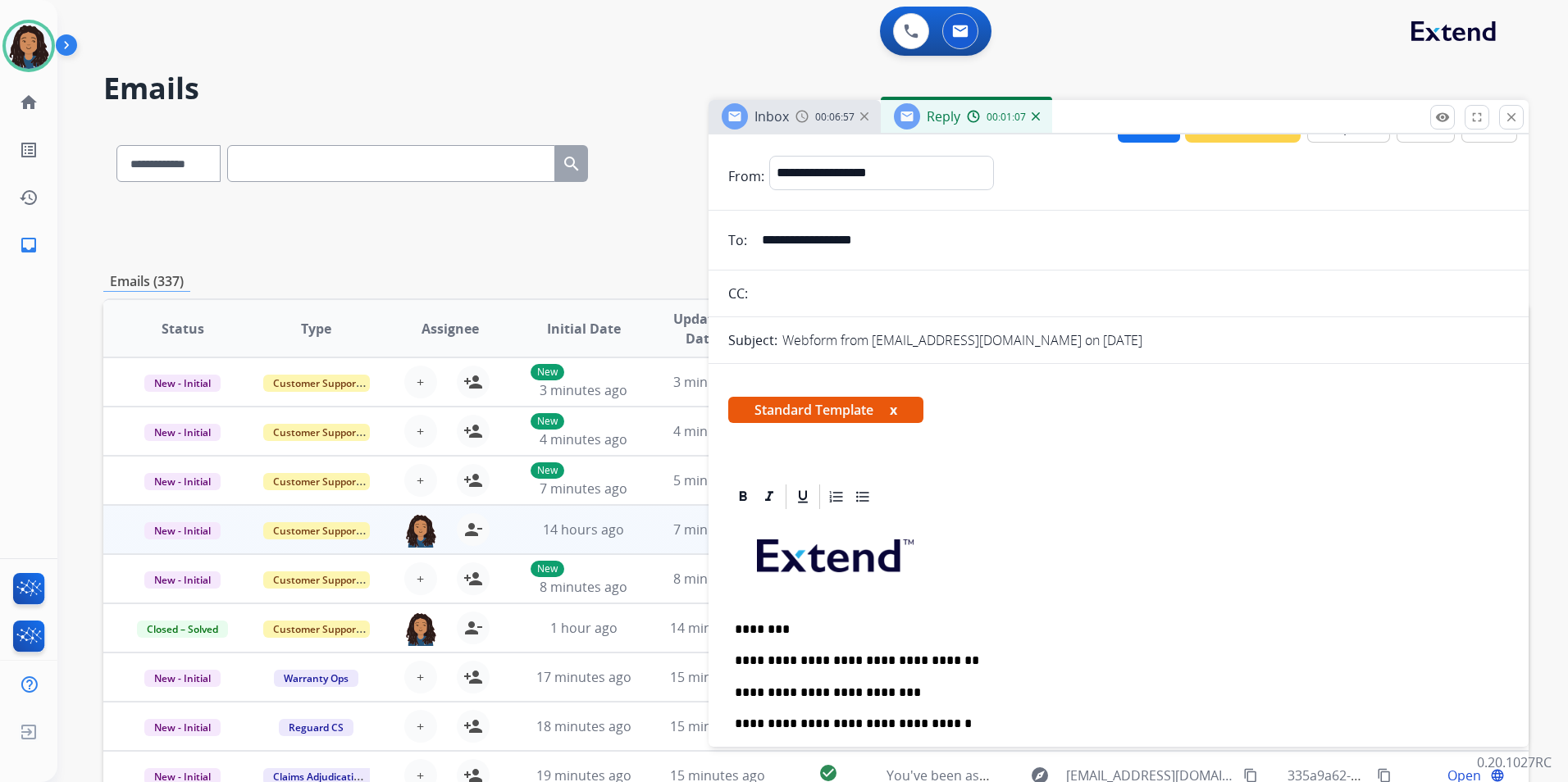
scroll to position [0, 0]
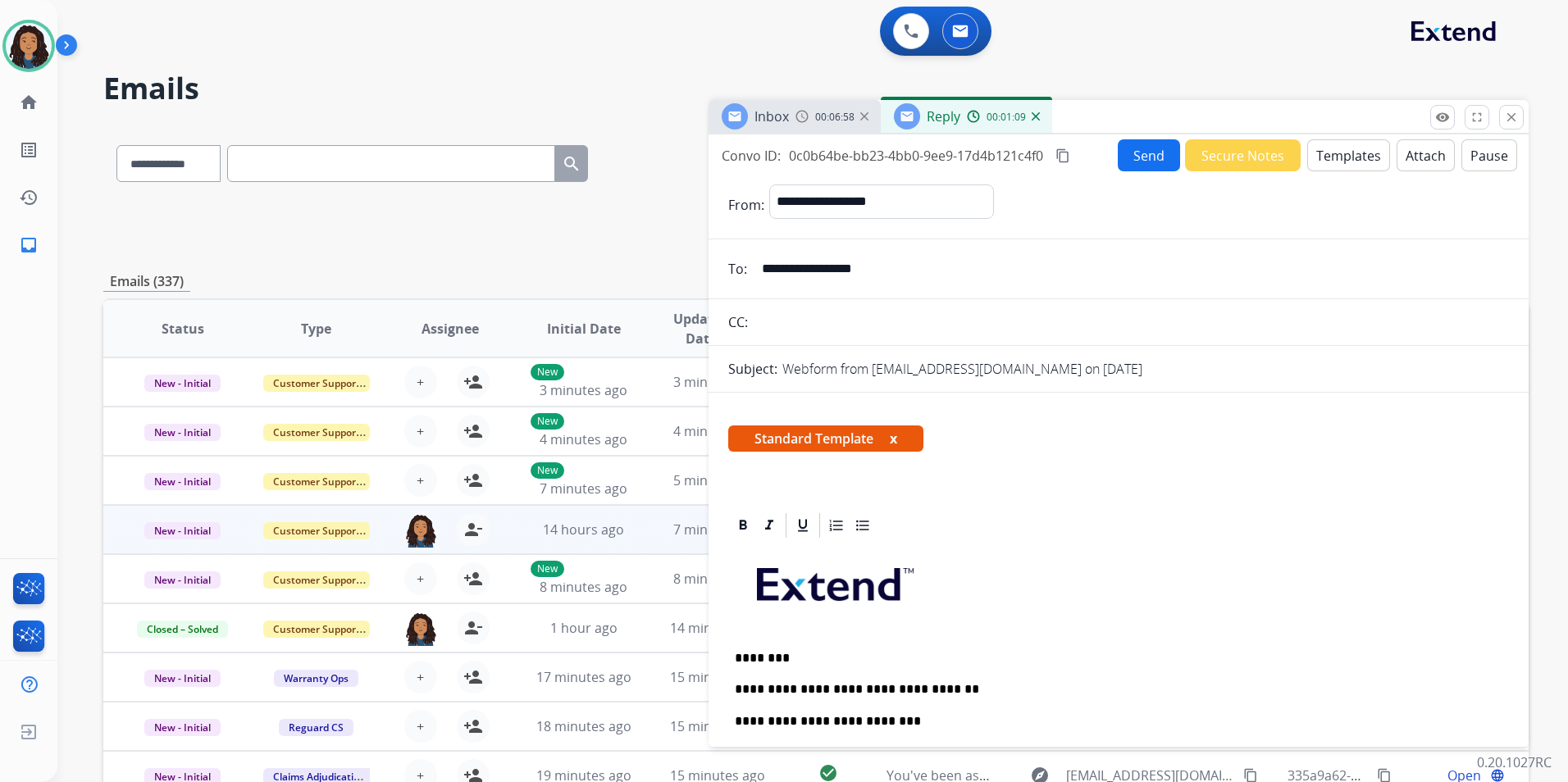
click at [1323, 150] on button "Templates" at bounding box center [1348, 155] width 83 height 32
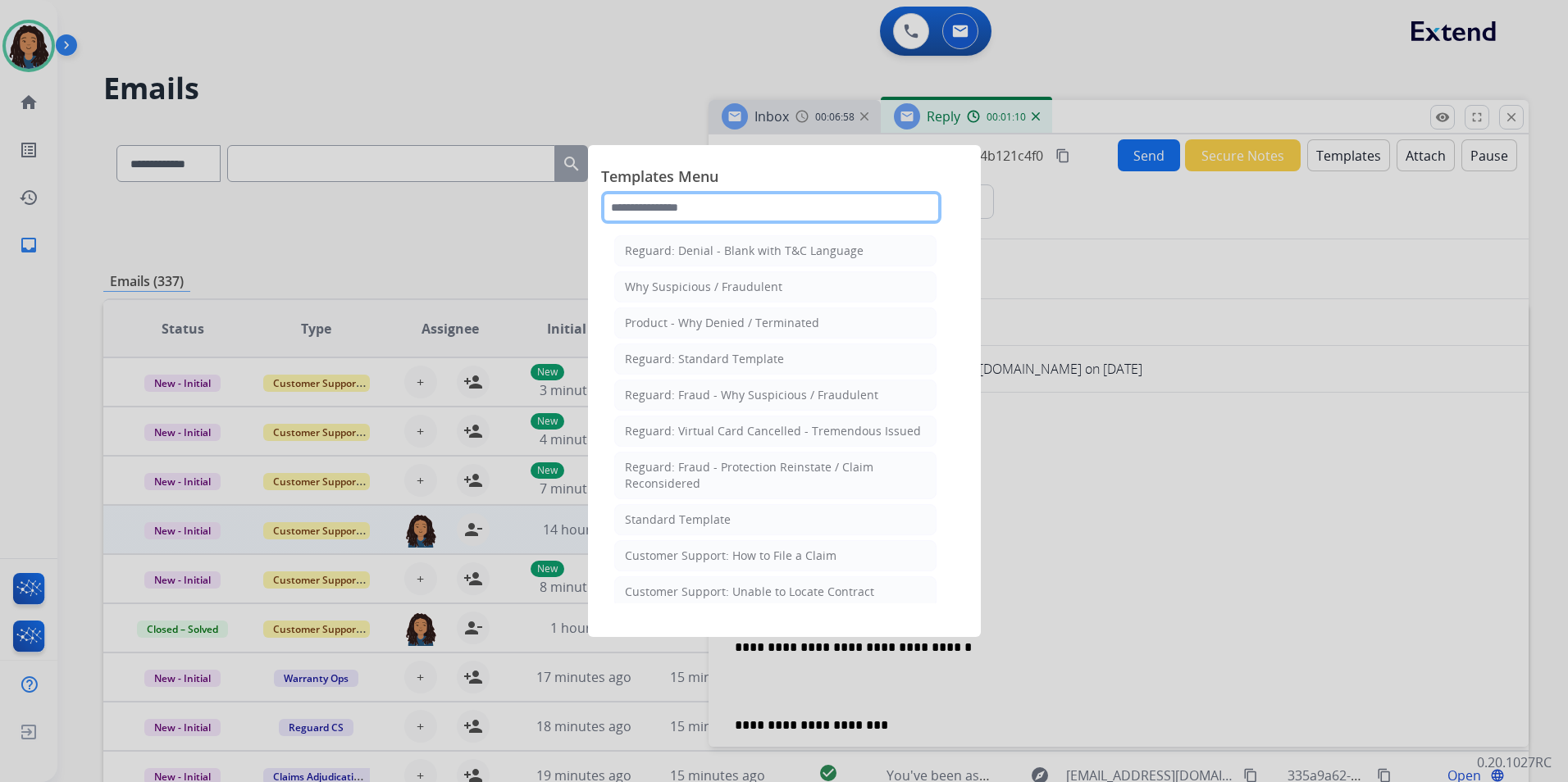
click at [788, 209] on input "text" at bounding box center [771, 207] width 341 height 33
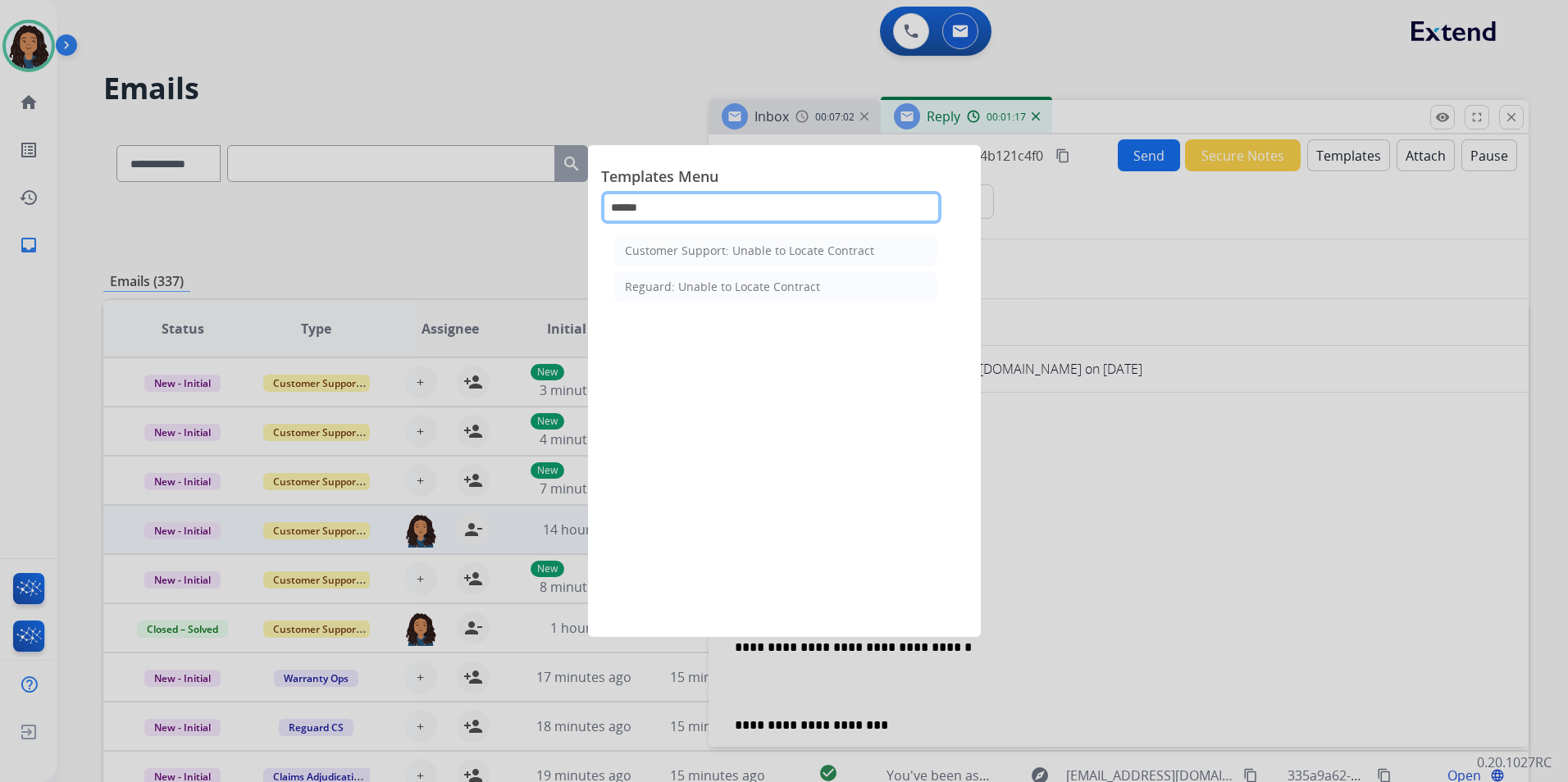
type input "******"
click at [769, 249] on div "Customer Support: Unable to Locate Contract" at bounding box center [749, 251] width 249 height 16
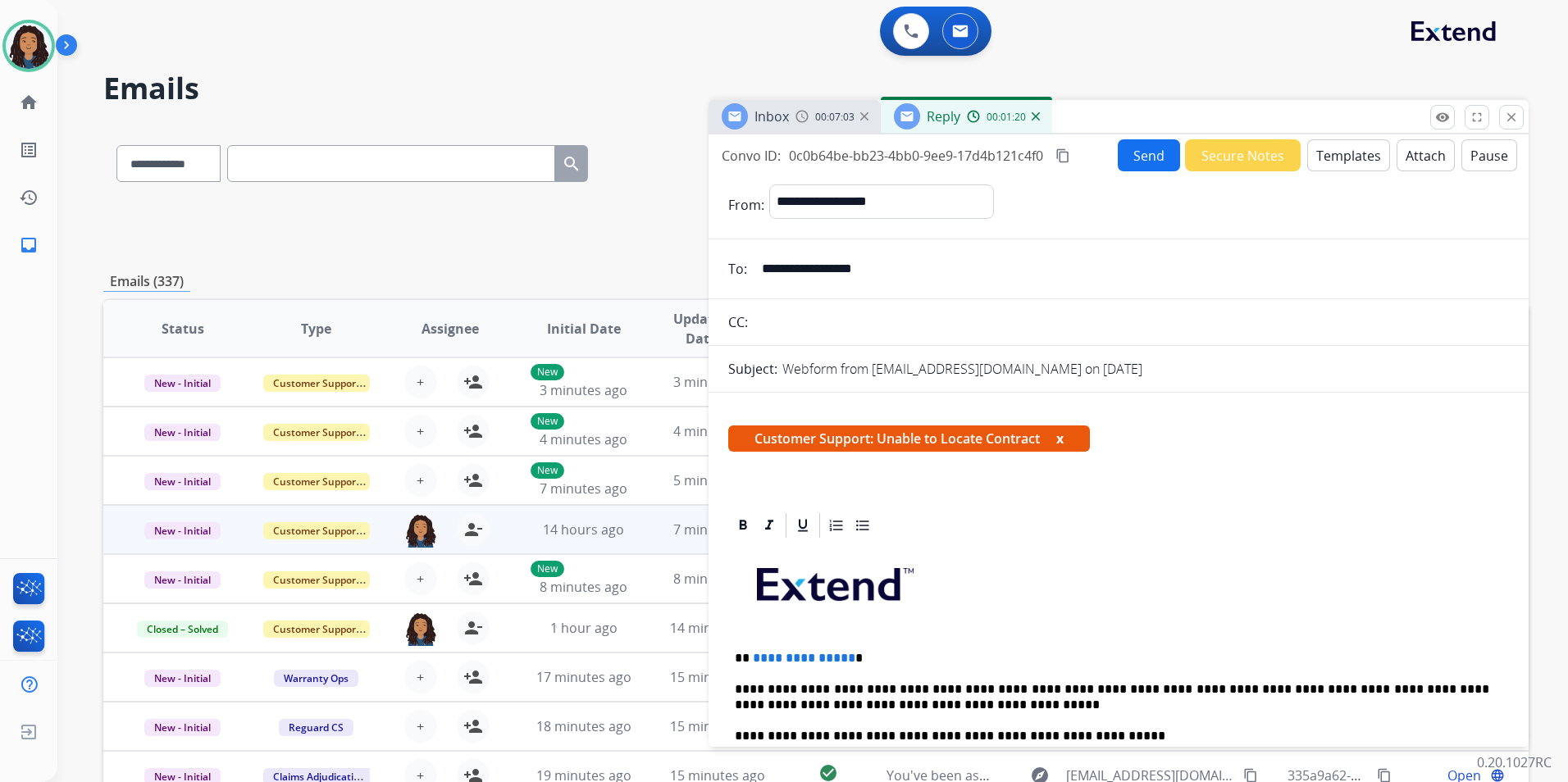
drag, startPoint x: 846, startPoint y: 655, endPoint x: 866, endPoint y: 648, distance: 21.2
click at [856, 651] on p "**********" at bounding box center [1111, 657] width 754 height 15
click at [1113, 135] on div "**********" at bounding box center [1118, 437] width 820 height 606
click at [1121, 146] on button "Send" at bounding box center [1149, 155] width 63 height 32
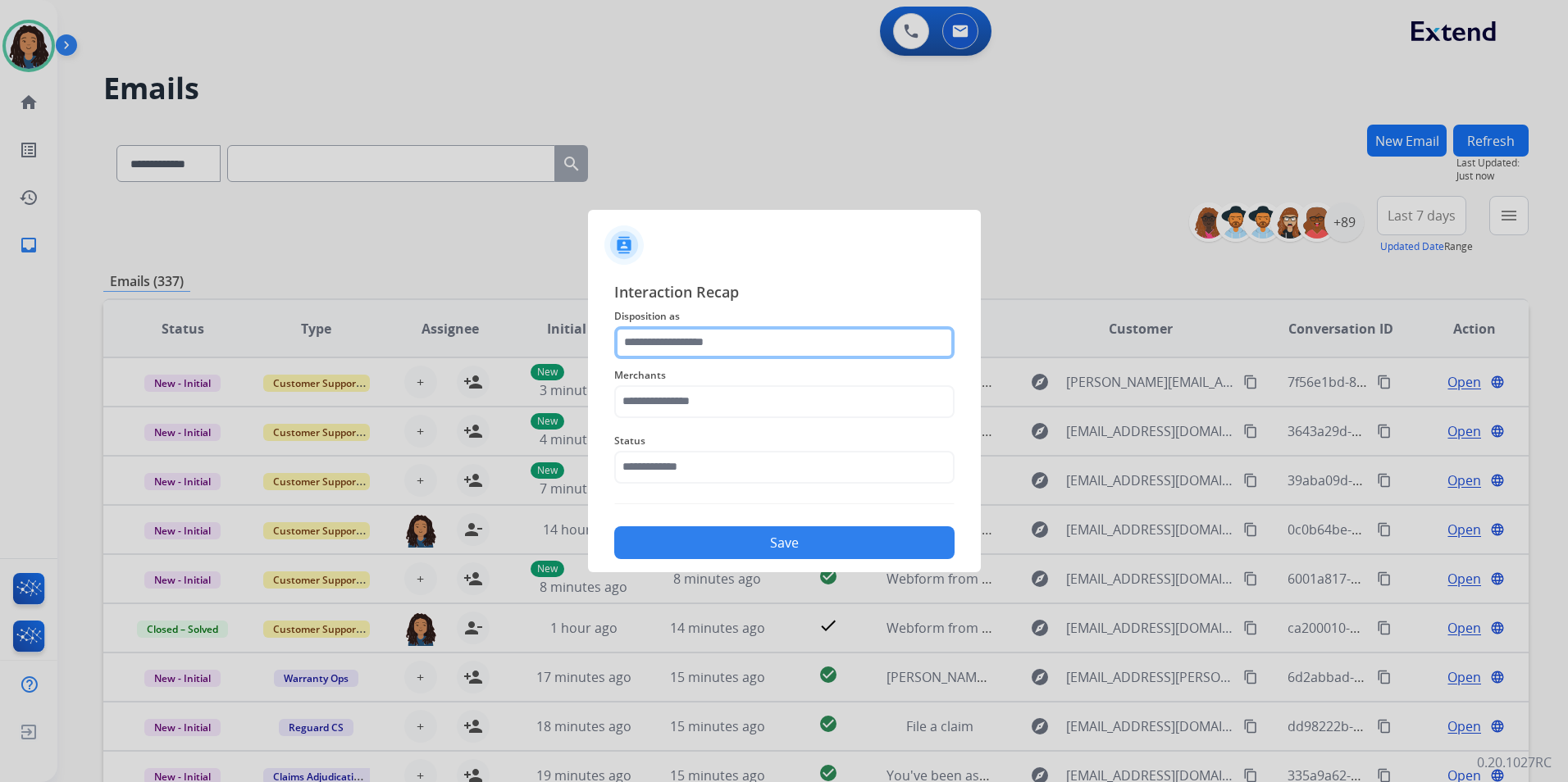
click at [720, 325] on div "Interaction Recap Disposition as Merchants Status Save" at bounding box center [784, 419] width 341 height 280
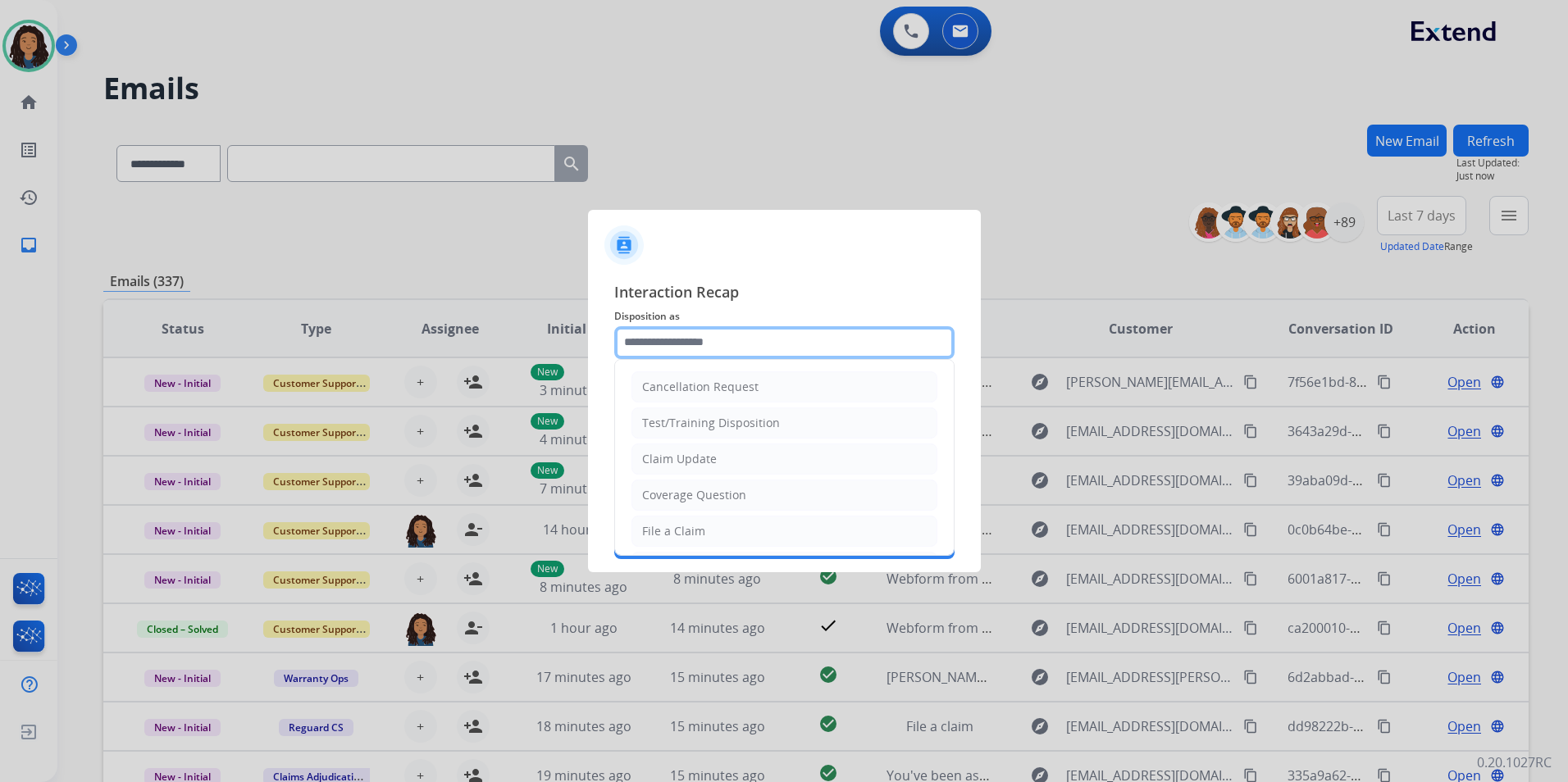
type input "**********"
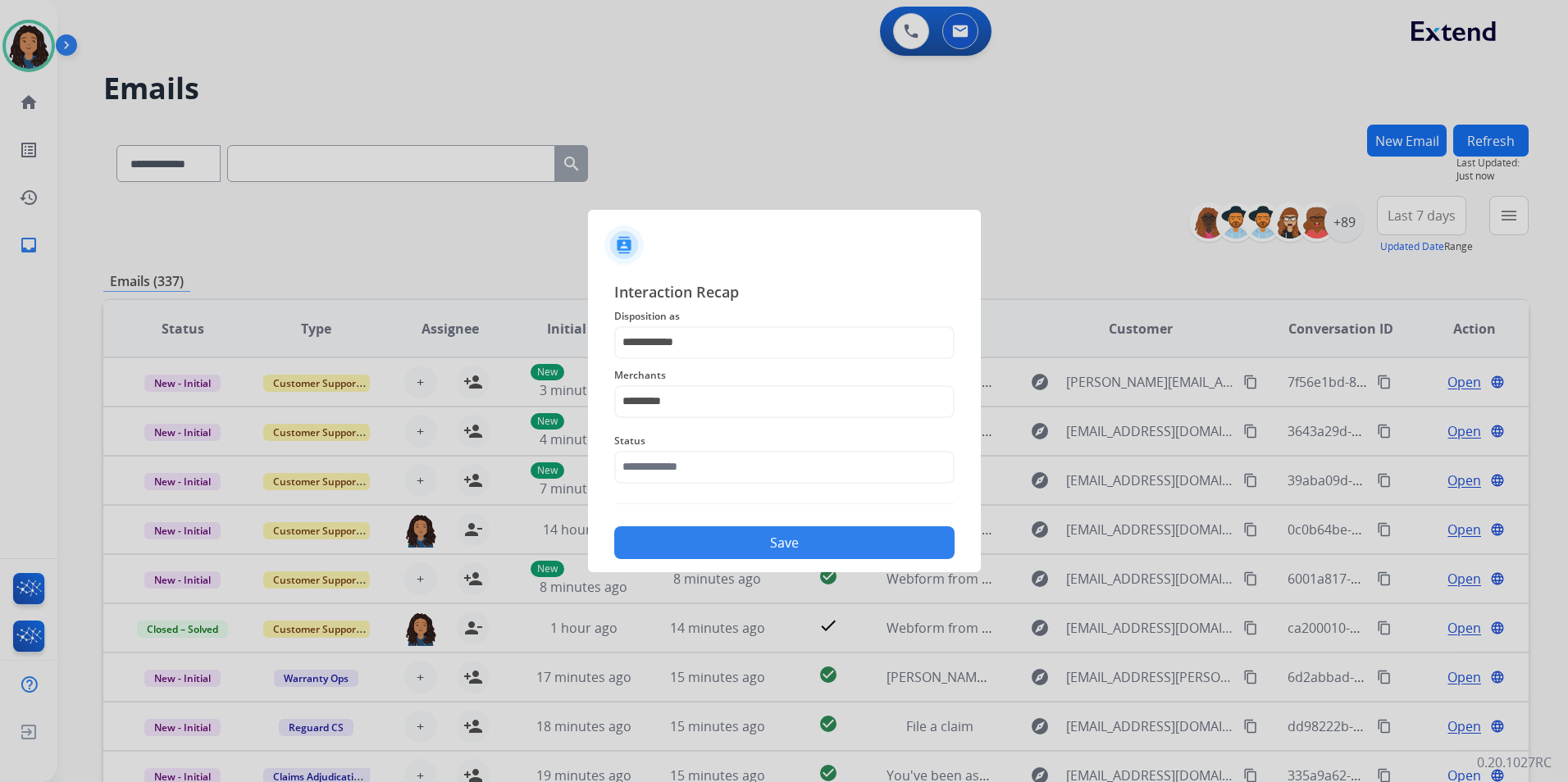
click at [706, 384] on span "Merchants" at bounding box center [784, 376] width 341 height 20
drag, startPoint x: 708, startPoint y: 408, endPoint x: 465, endPoint y: 405, distance: 243.0
click at [0, 405] on app-contact-recap-modal "**********" at bounding box center [0, 391] width 0 height 782
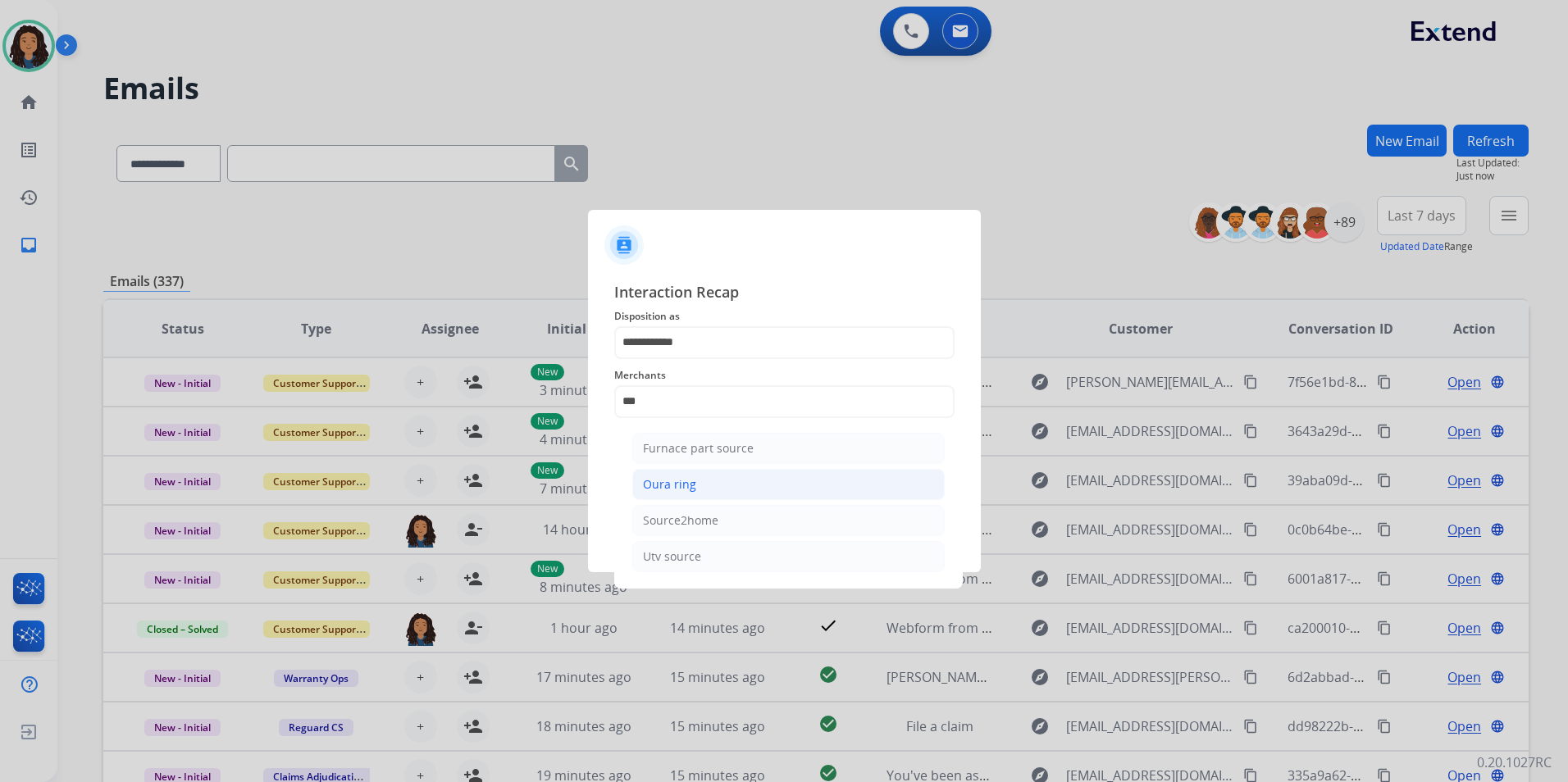
click at [677, 479] on div "Oura ring" at bounding box center [668, 484] width 53 height 16
type input "*********"
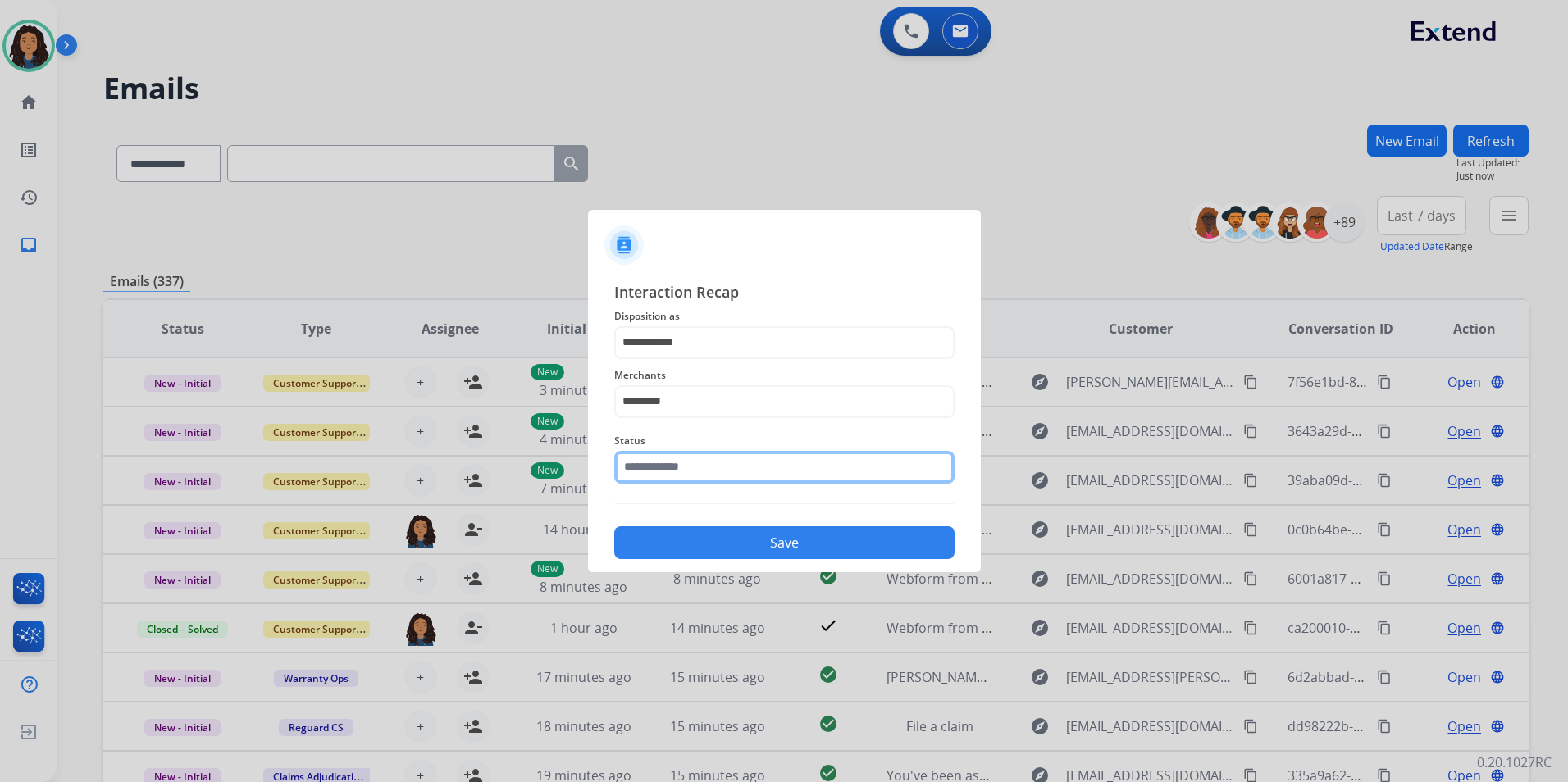
click at [677, 474] on input "text" at bounding box center [784, 467] width 341 height 33
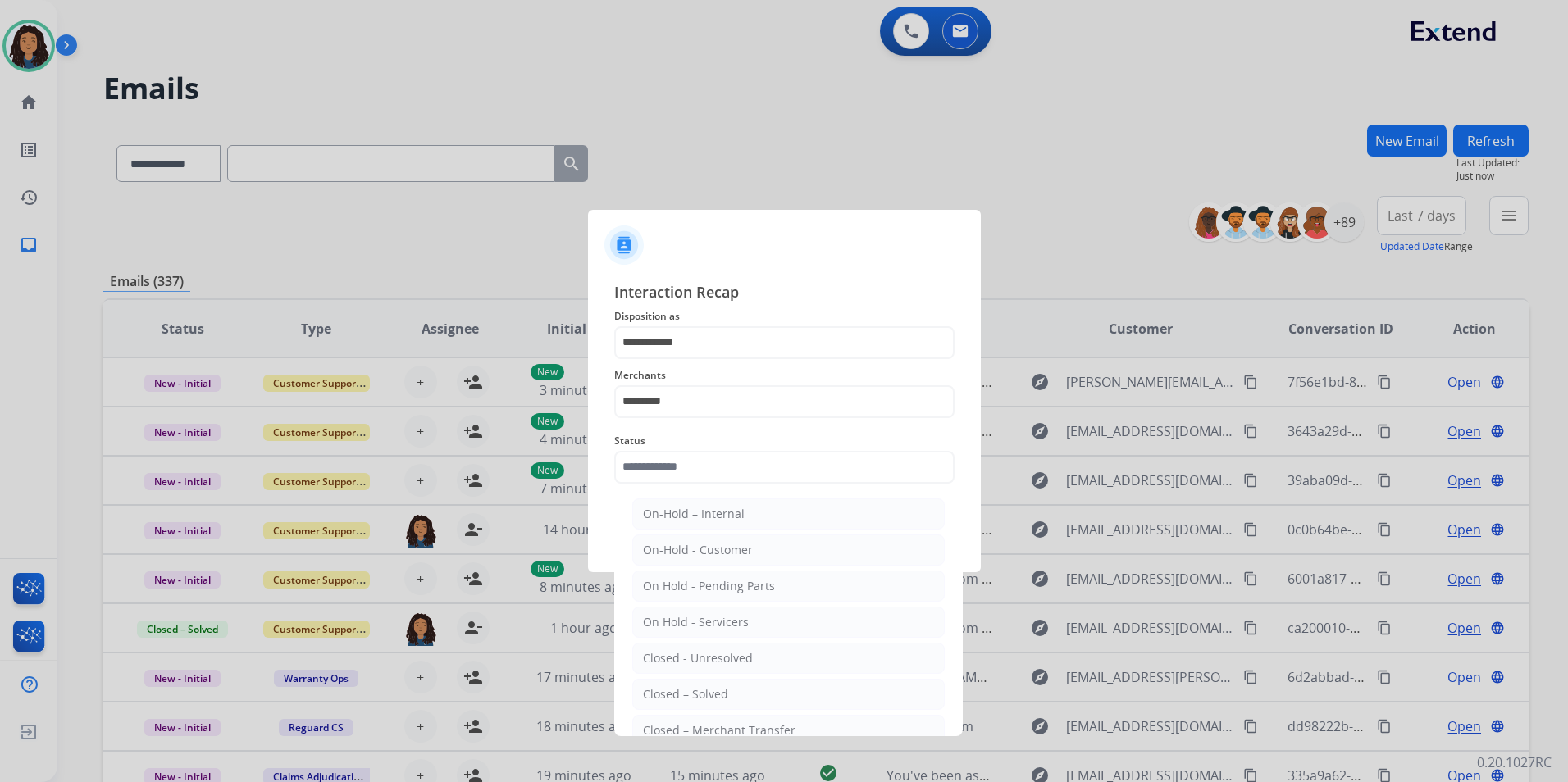
drag, startPoint x: 726, startPoint y: 696, endPoint x: 722, endPoint y: 672, distance: 24.3
click at [725, 696] on li "Closed – Solved" at bounding box center [789, 693] width 313 height 31
type input "**********"
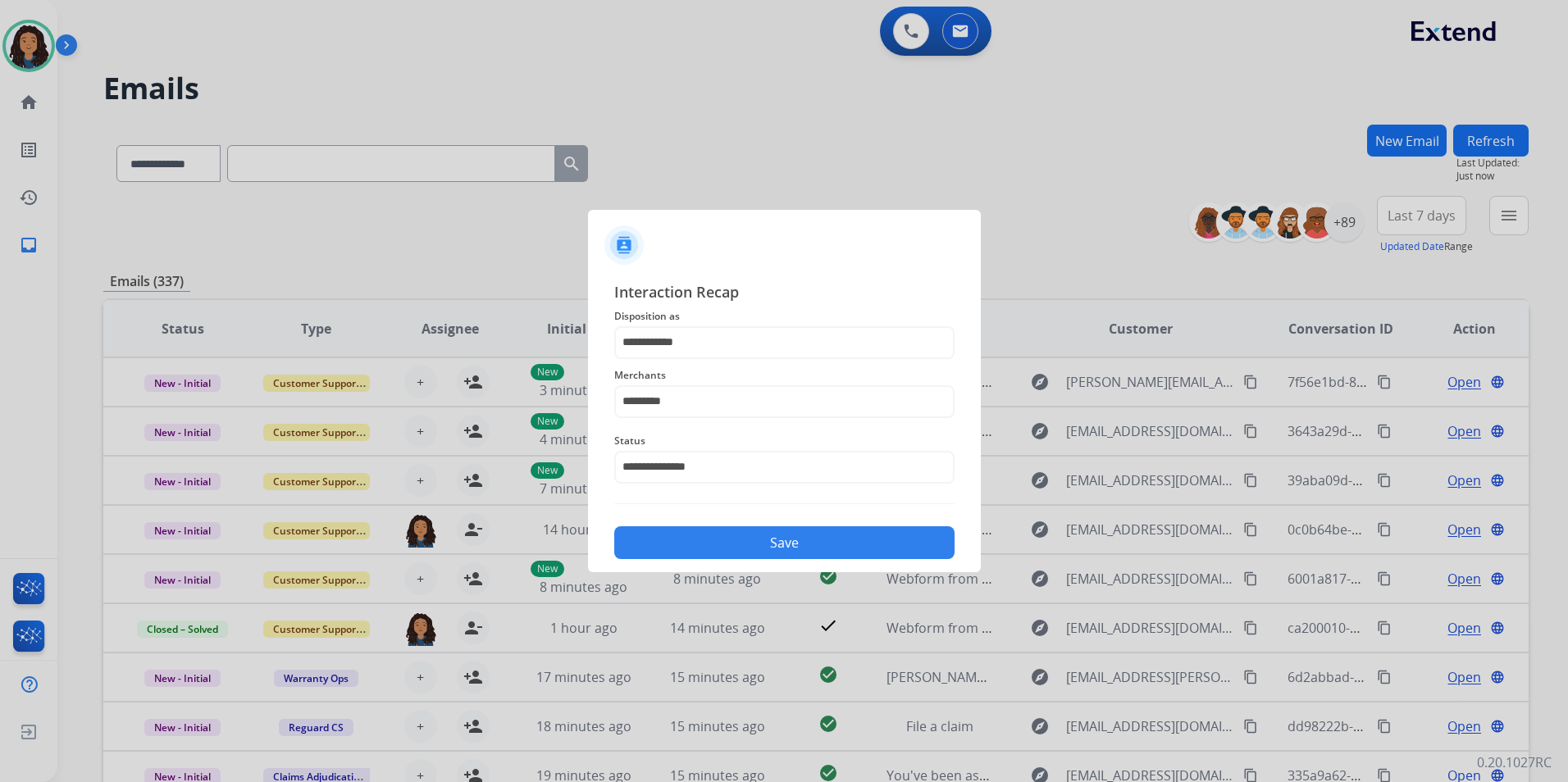
click at [711, 554] on button "Save" at bounding box center [784, 542] width 341 height 33
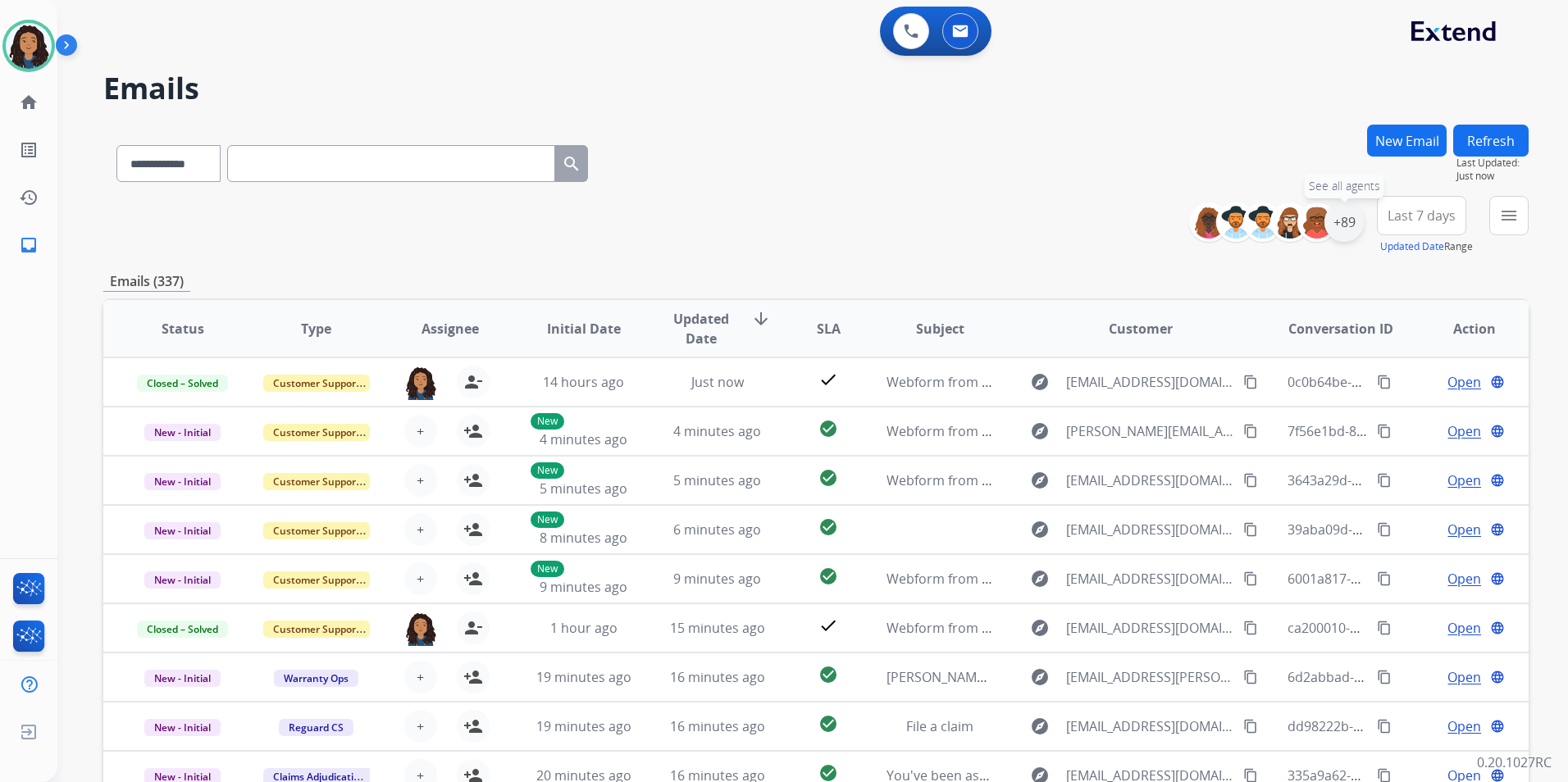
click at [1352, 230] on div "+89" at bounding box center [1344, 222] width 40 height 40
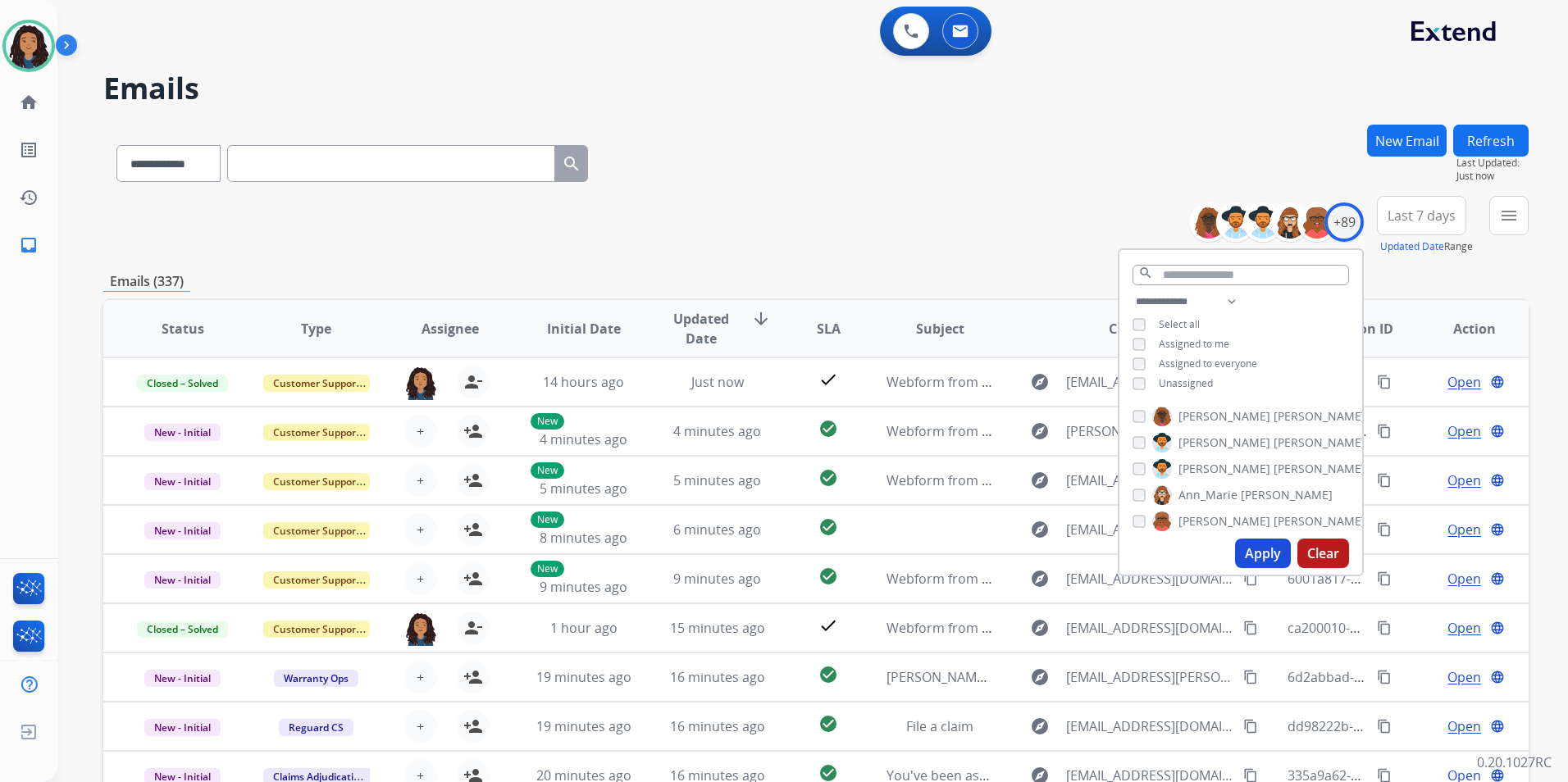
click at [1178, 382] on span "Unassigned" at bounding box center [1185, 384] width 54 height 14
click at [1252, 559] on button "Apply" at bounding box center [1262, 554] width 56 height 30
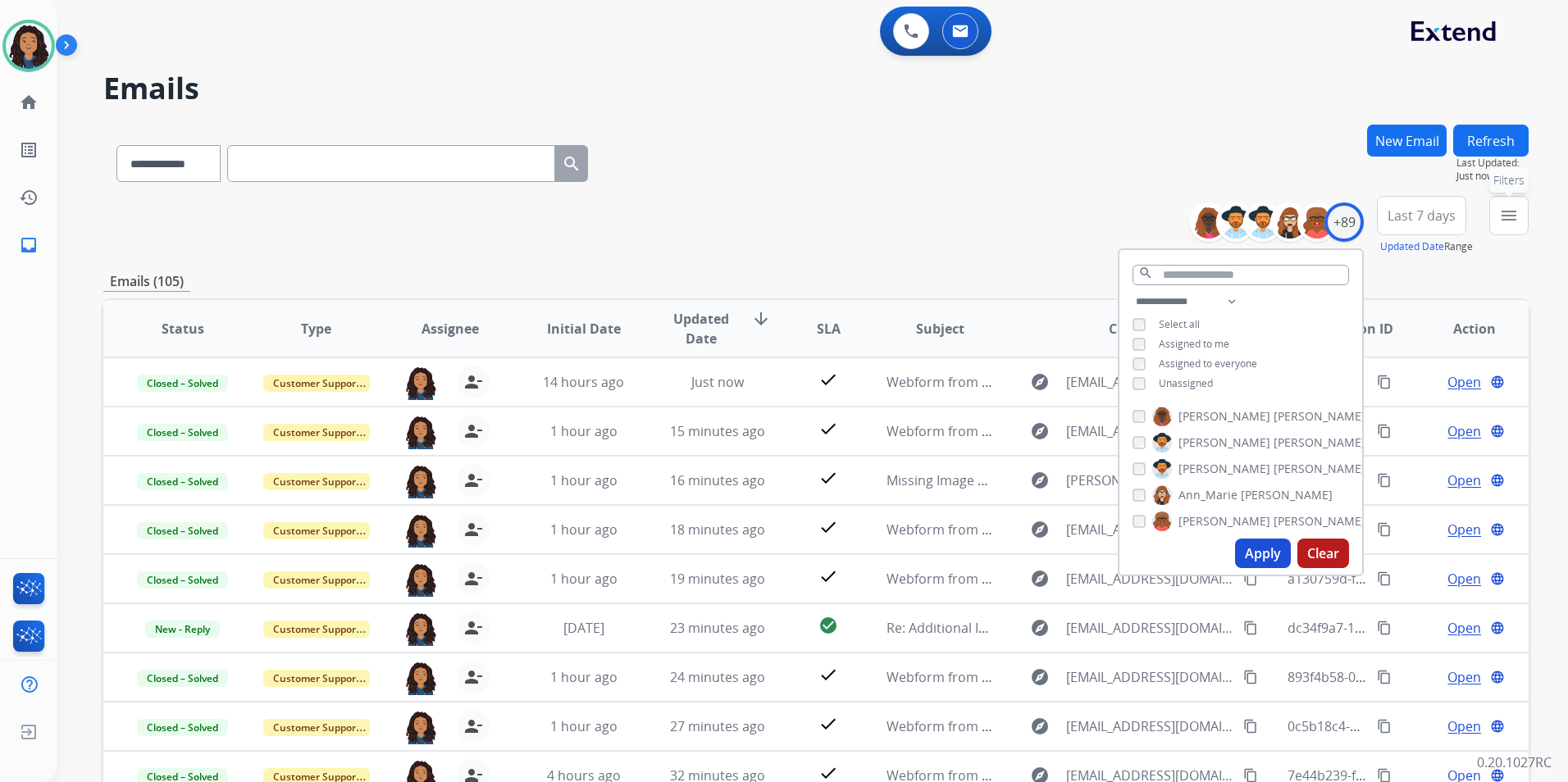
click at [1507, 222] on mat-icon "menu" at bounding box center [1508, 216] width 20 height 20
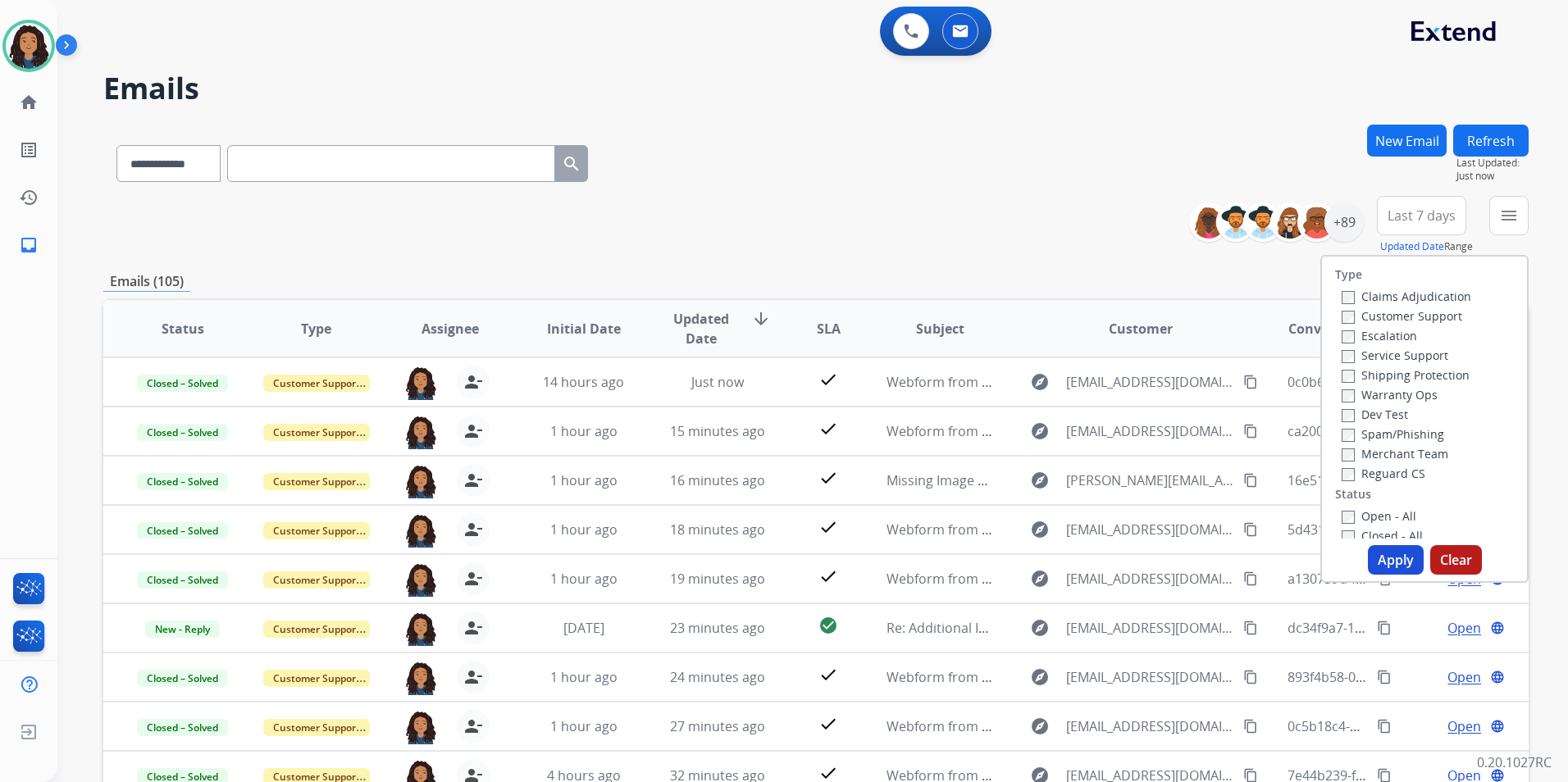
click at [1414, 316] on label "Customer Support" at bounding box center [1401, 316] width 121 height 16
click at [1452, 369] on label "Shipping Protection" at bounding box center [1405, 376] width 128 height 16
click at [1367, 482] on div "Reguard CS" at bounding box center [1406, 473] width 130 height 20
click at [1376, 479] on label "Reguard CS" at bounding box center [1383, 473] width 84 height 16
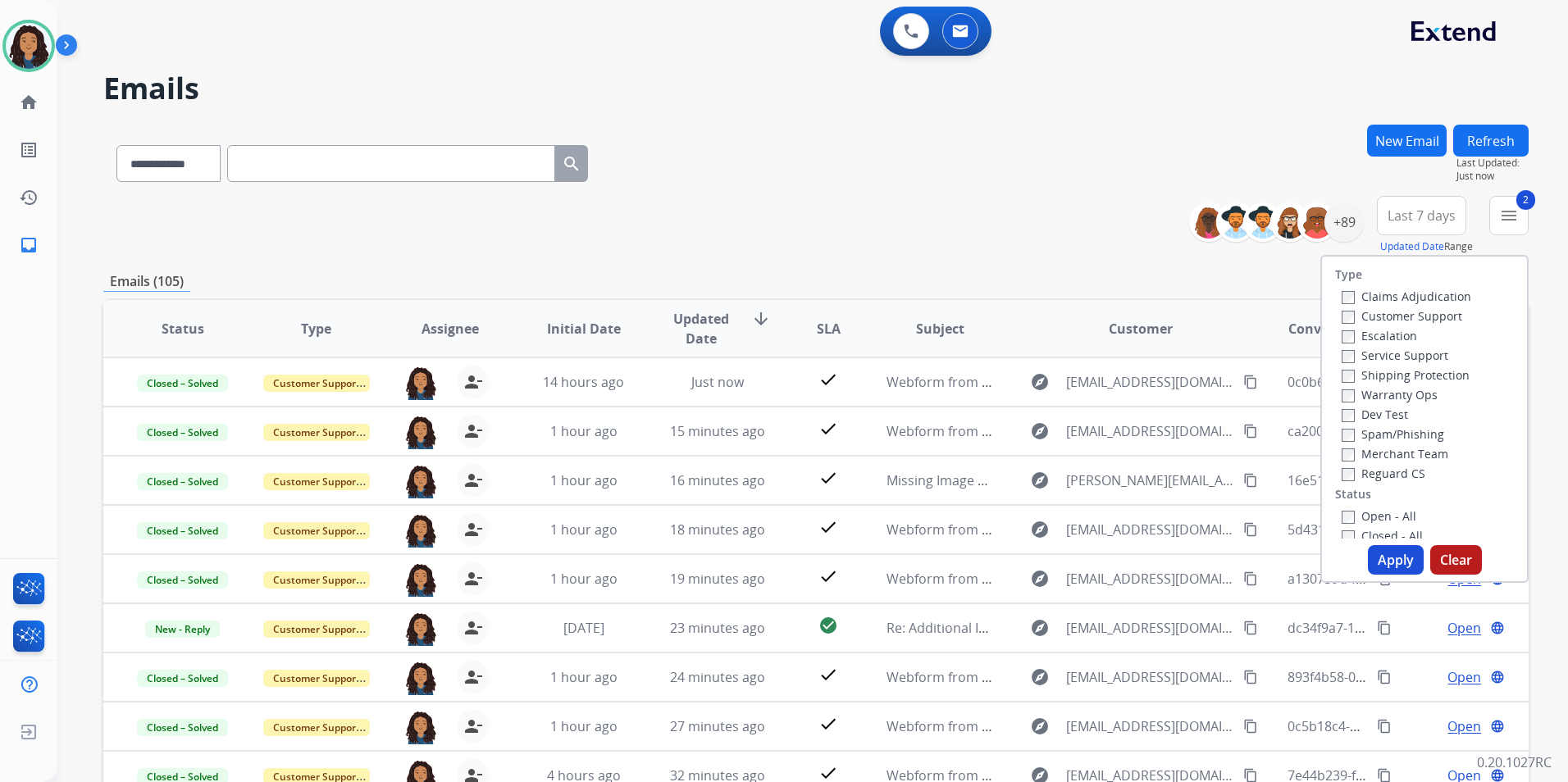
drag, startPoint x: 1376, startPoint y: 479, endPoint x: 1344, endPoint y: 476, distance: 32.1
click at [1344, 476] on label "Reguard CS" at bounding box center [1383, 473] width 84 height 16
click at [1360, 514] on label "Open - All" at bounding box center [1378, 516] width 75 height 16
click at [1413, 557] on button "Apply" at bounding box center [1396, 560] width 56 height 30
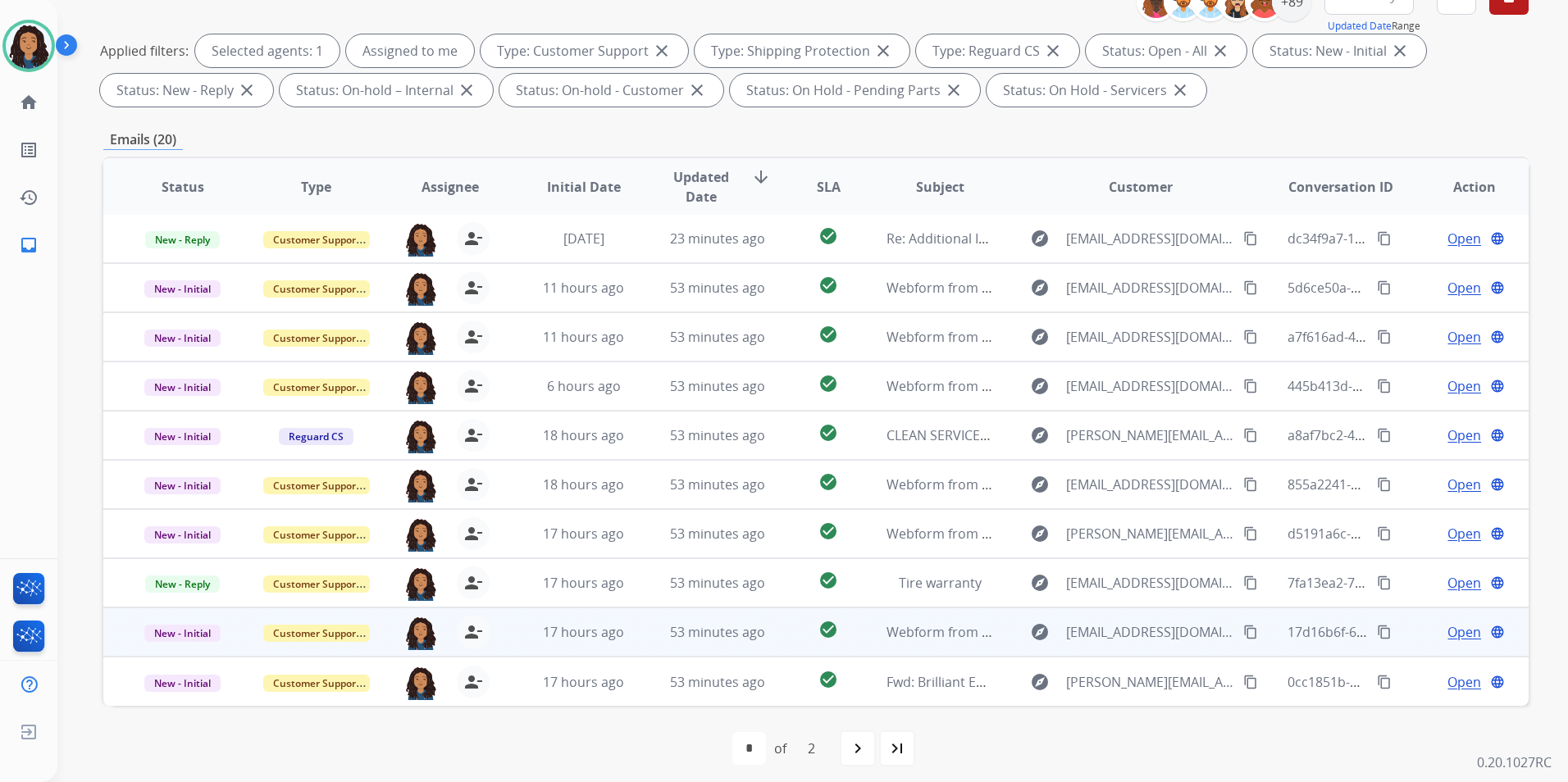
scroll to position [229, 0]
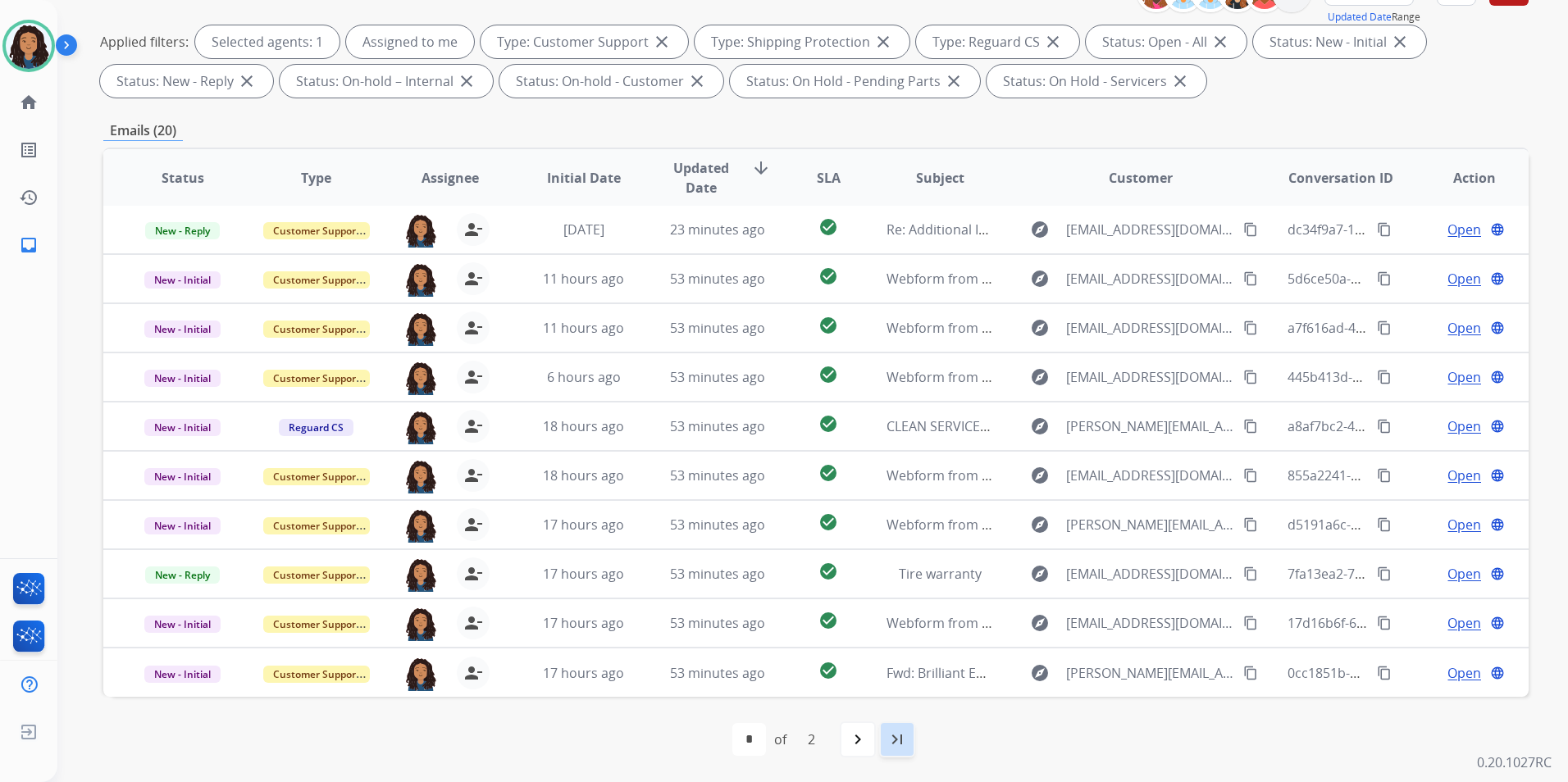
click at [895, 746] on mat-icon "last_page" at bounding box center [897, 739] width 20 height 20
select select "*"
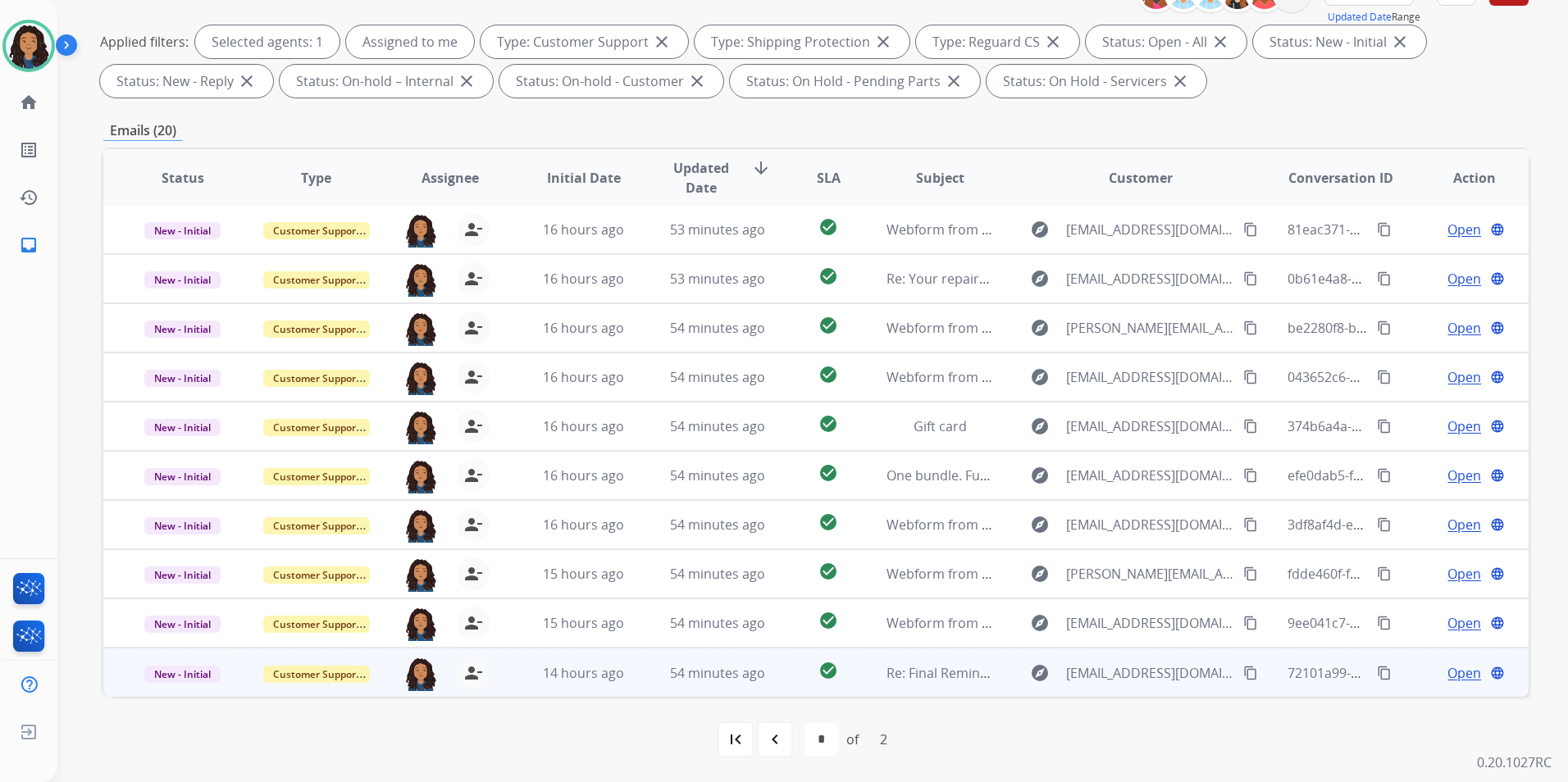
click at [1457, 674] on span "Open" at bounding box center [1464, 673] width 34 height 20
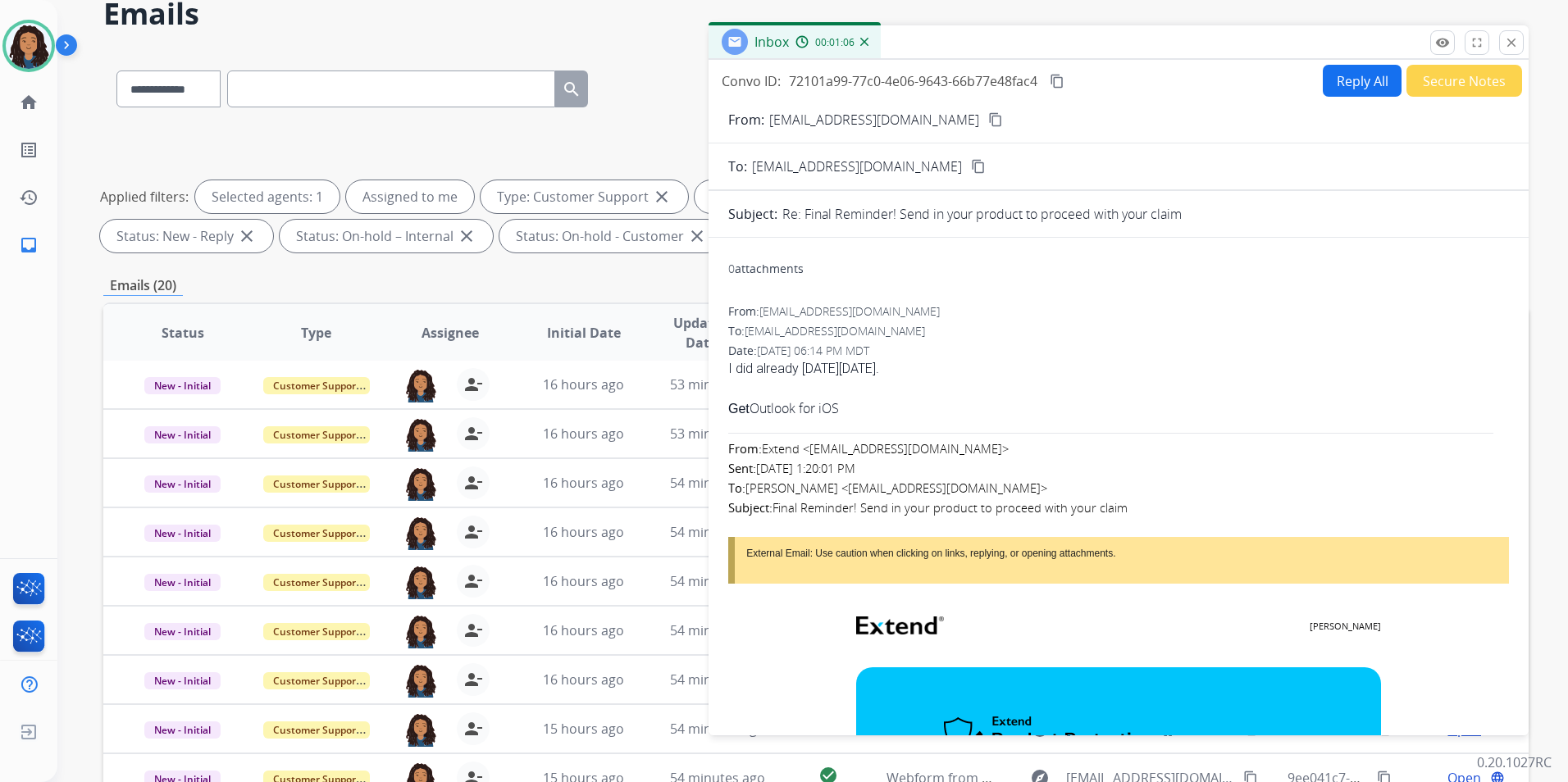
scroll to position [0, 0]
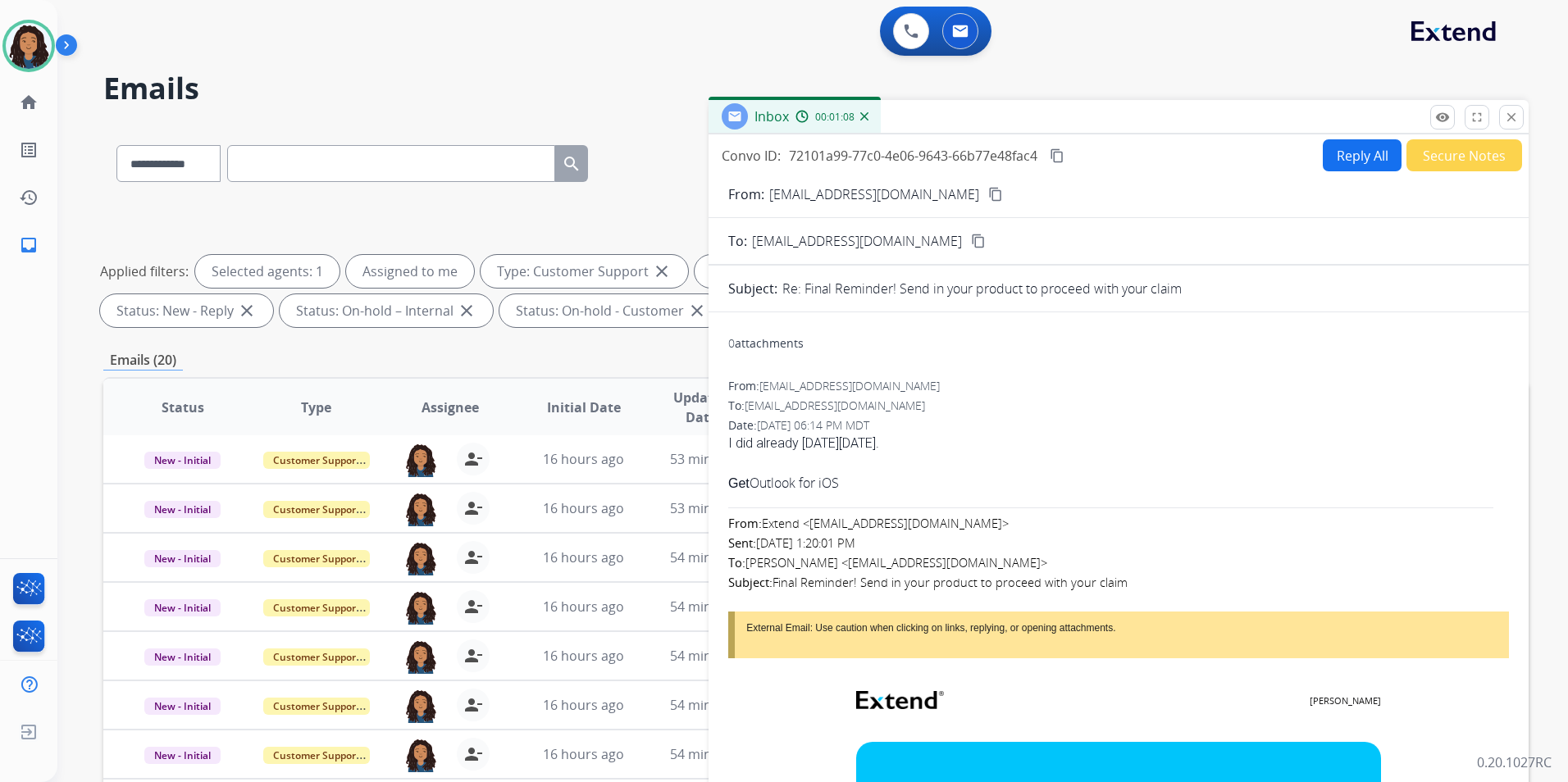
click at [988, 192] on mat-icon "content_copy" at bounding box center [995, 194] width 15 height 15
drag, startPoint x: 751, startPoint y: 441, endPoint x: 943, endPoint y: 445, distance: 192.0
click at [943, 445] on div "I did already [DATE][DATE]." at bounding box center [1119, 443] width 781 height 20
drag, startPoint x: 943, startPoint y: 445, endPoint x: 920, endPoint y: 445, distance: 23.0
copy div "already [DATE][DATE]."
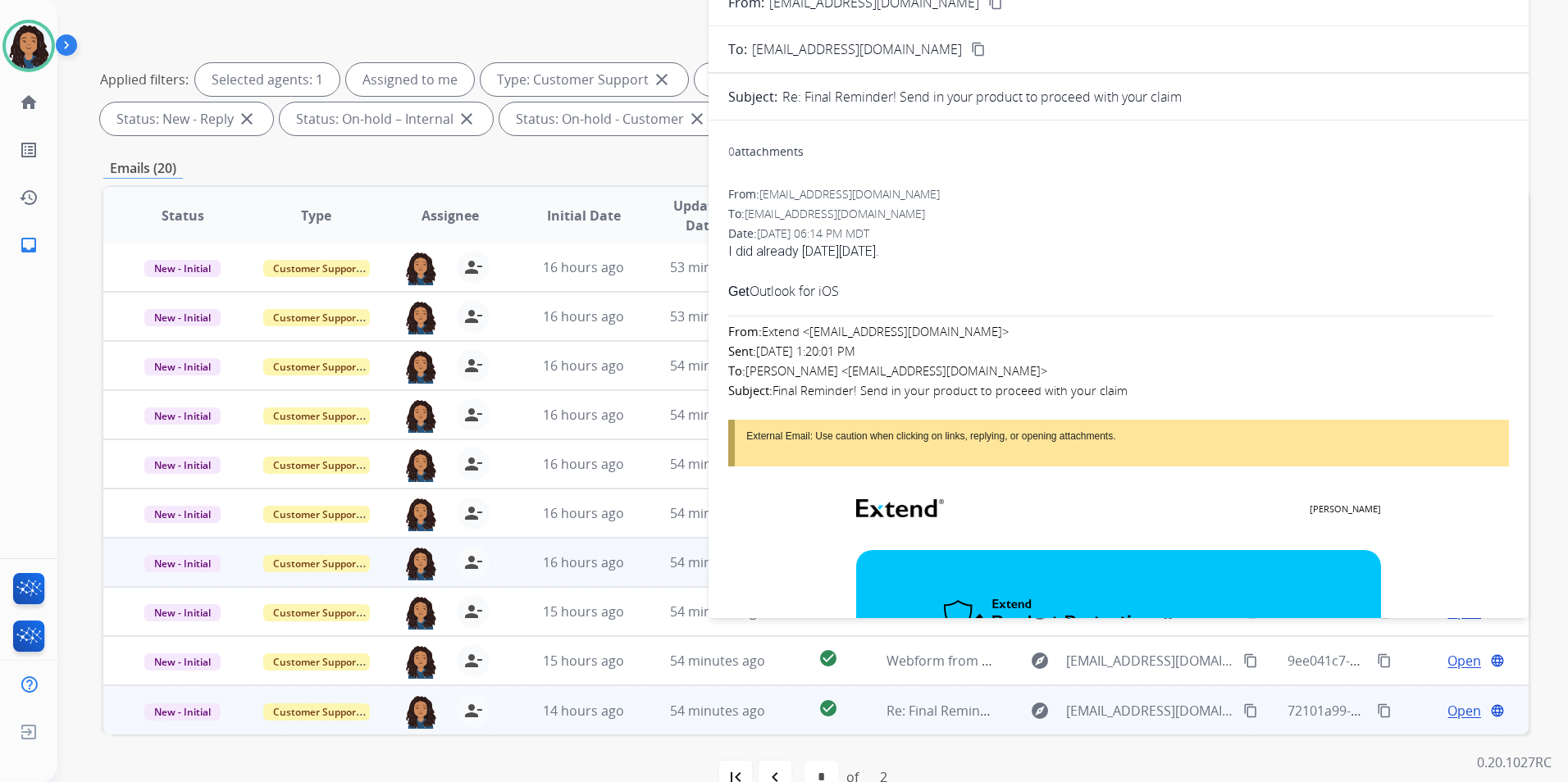
scroll to position [229, 0]
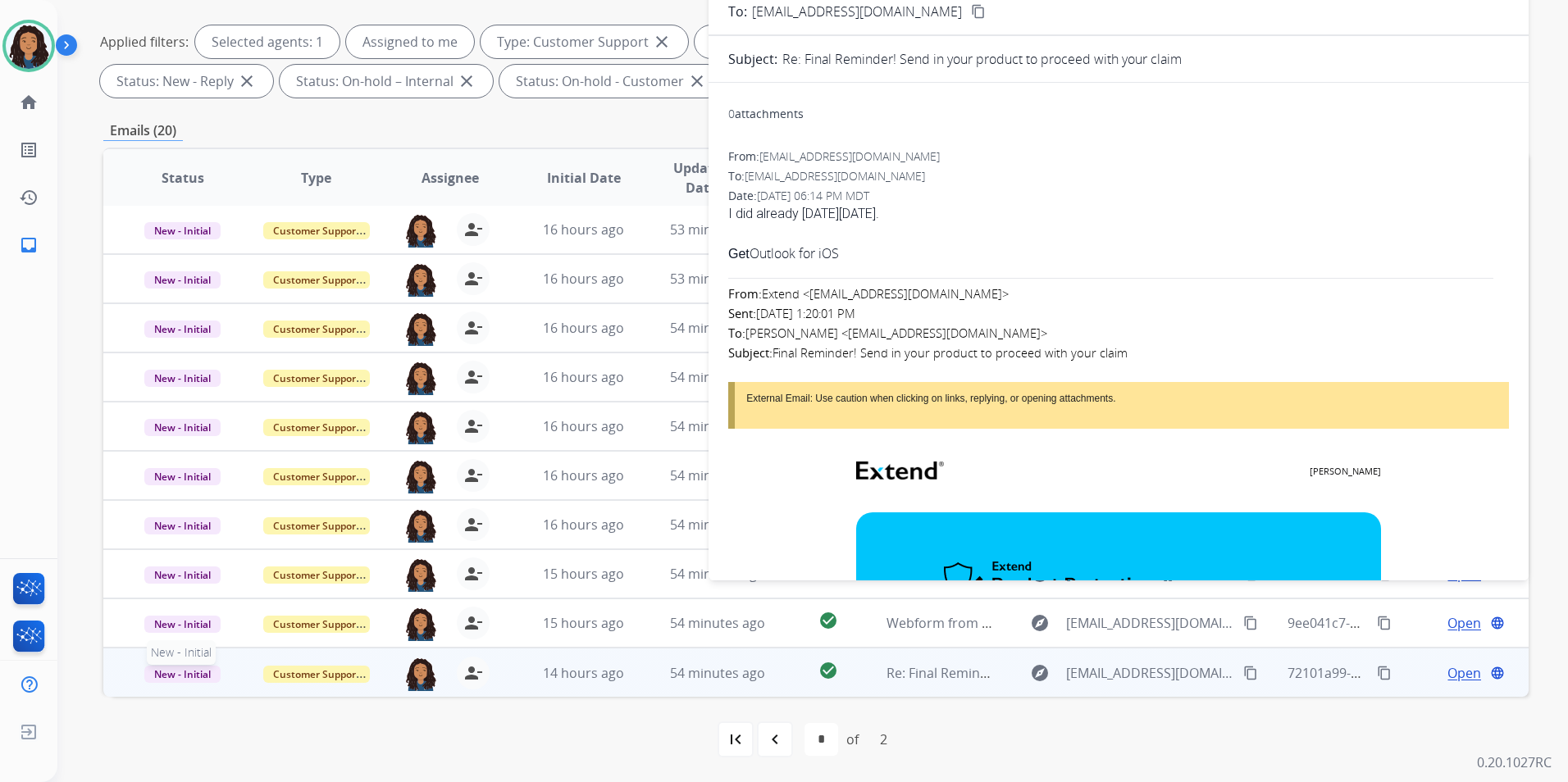
click at [163, 663] on p "New - Initial" at bounding box center [182, 673] width 107 height 20
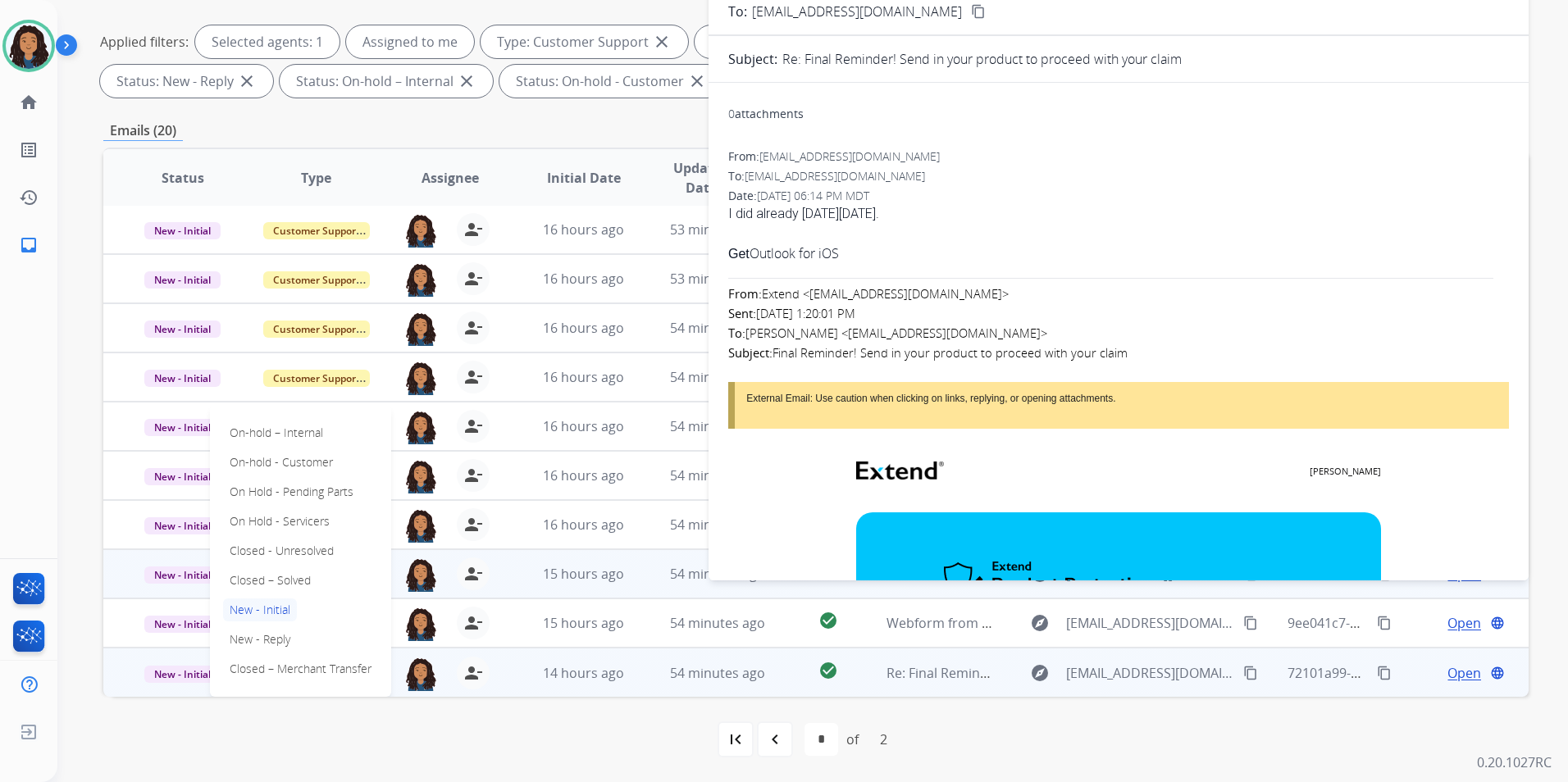
click at [294, 580] on p "Closed – Solved" at bounding box center [270, 580] width 95 height 23
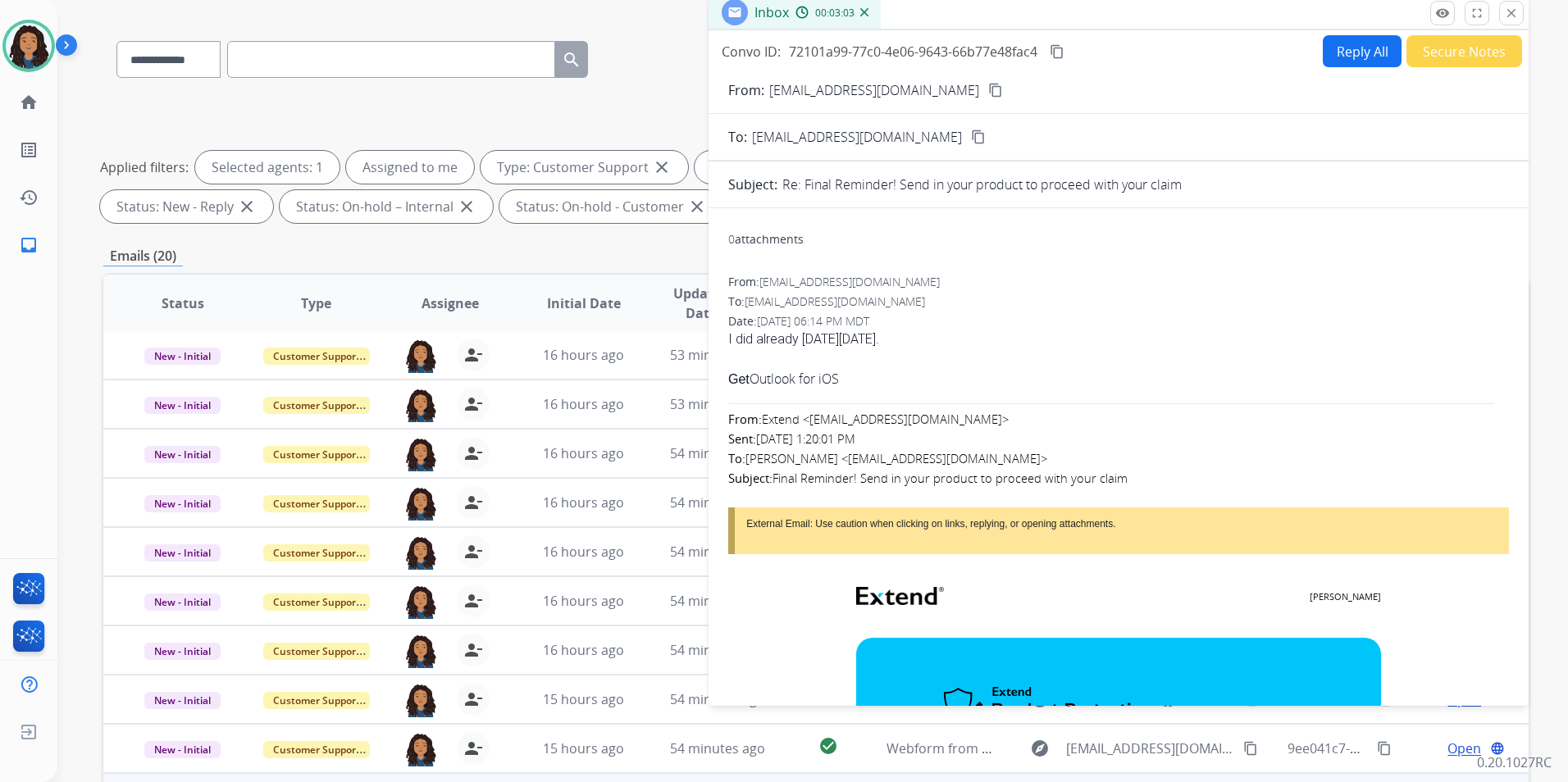
scroll to position [0, 0]
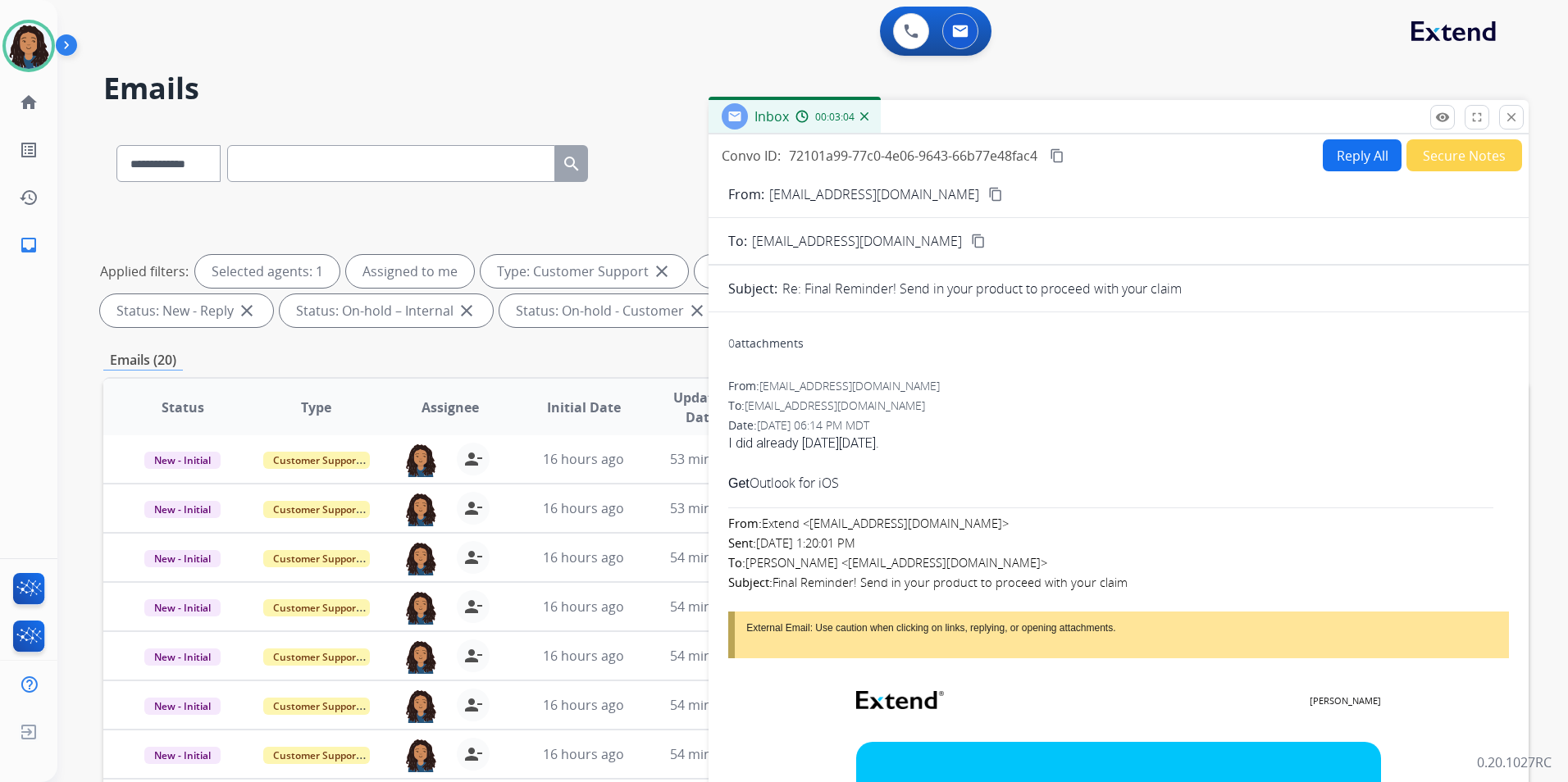
click at [1482, 160] on button "Secure Notes" at bounding box center [1463, 155] width 116 height 32
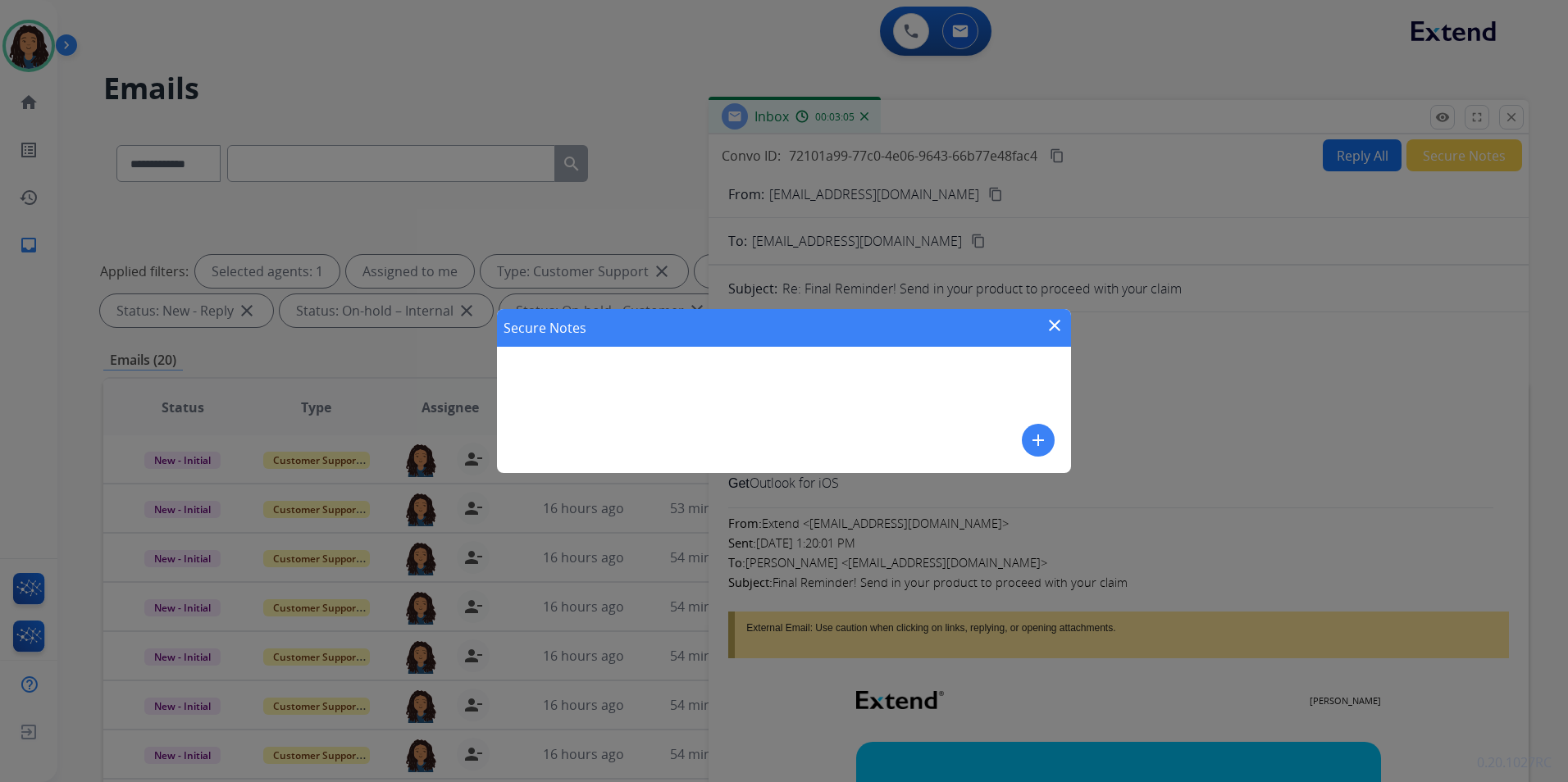
click at [1035, 438] on mat-icon "add" at bounding box center [1038, 440] width 20 height 20
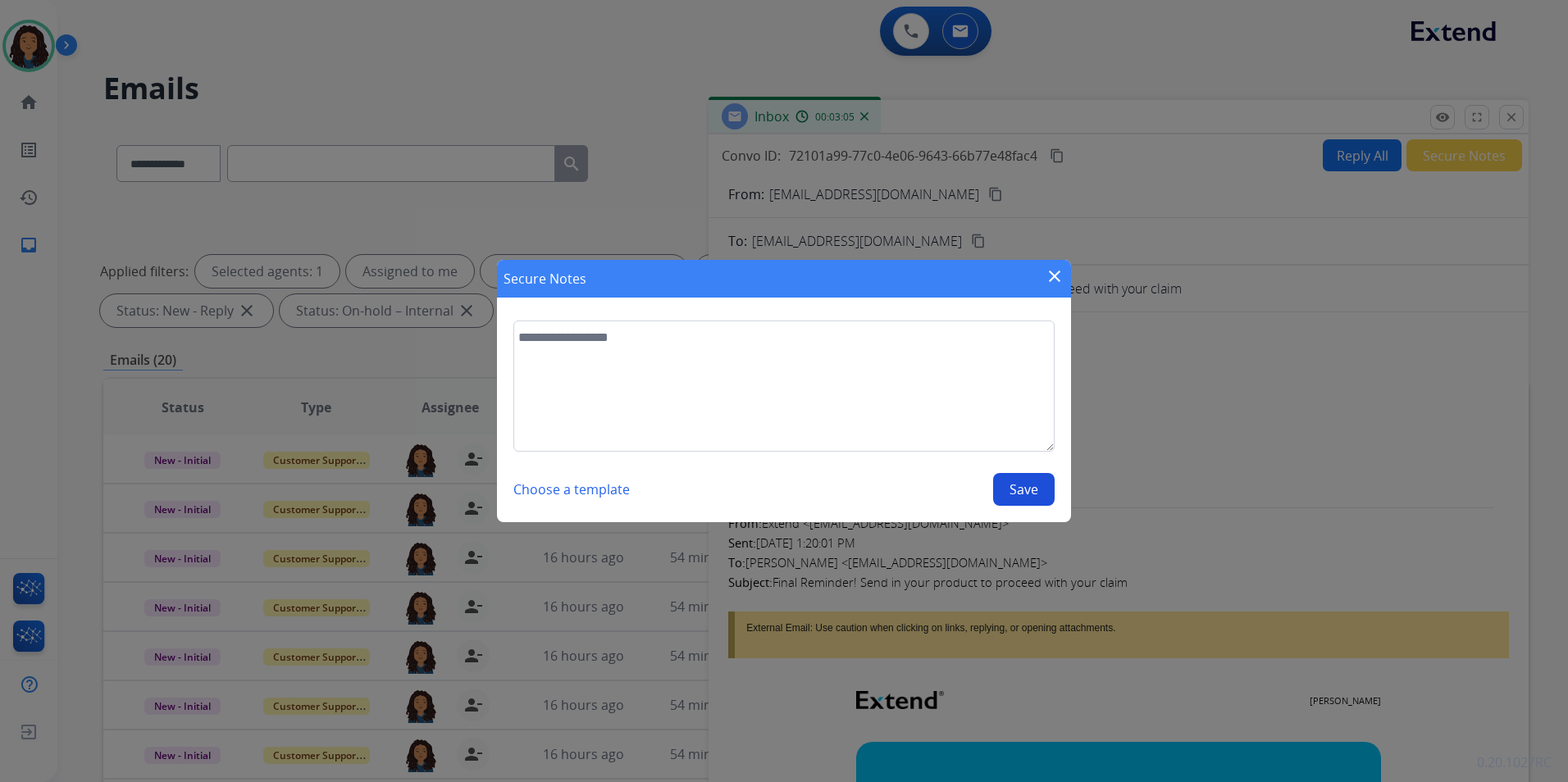
click at [706, 401] on textarea at bounding box center [783, 387] width 541 height 131
type textarea "**********"
drag, startPoint x: 1016, startPoint y: 509, endPoint x: 1039, endPoint y: 504, distance: 23.5
click at [1017, 509] on section "**********" at bounding box center [784, 412] width 574 height 218
click at [1039, 479] on button "Save" at bounding box center [1024, 489] width 62 height 33
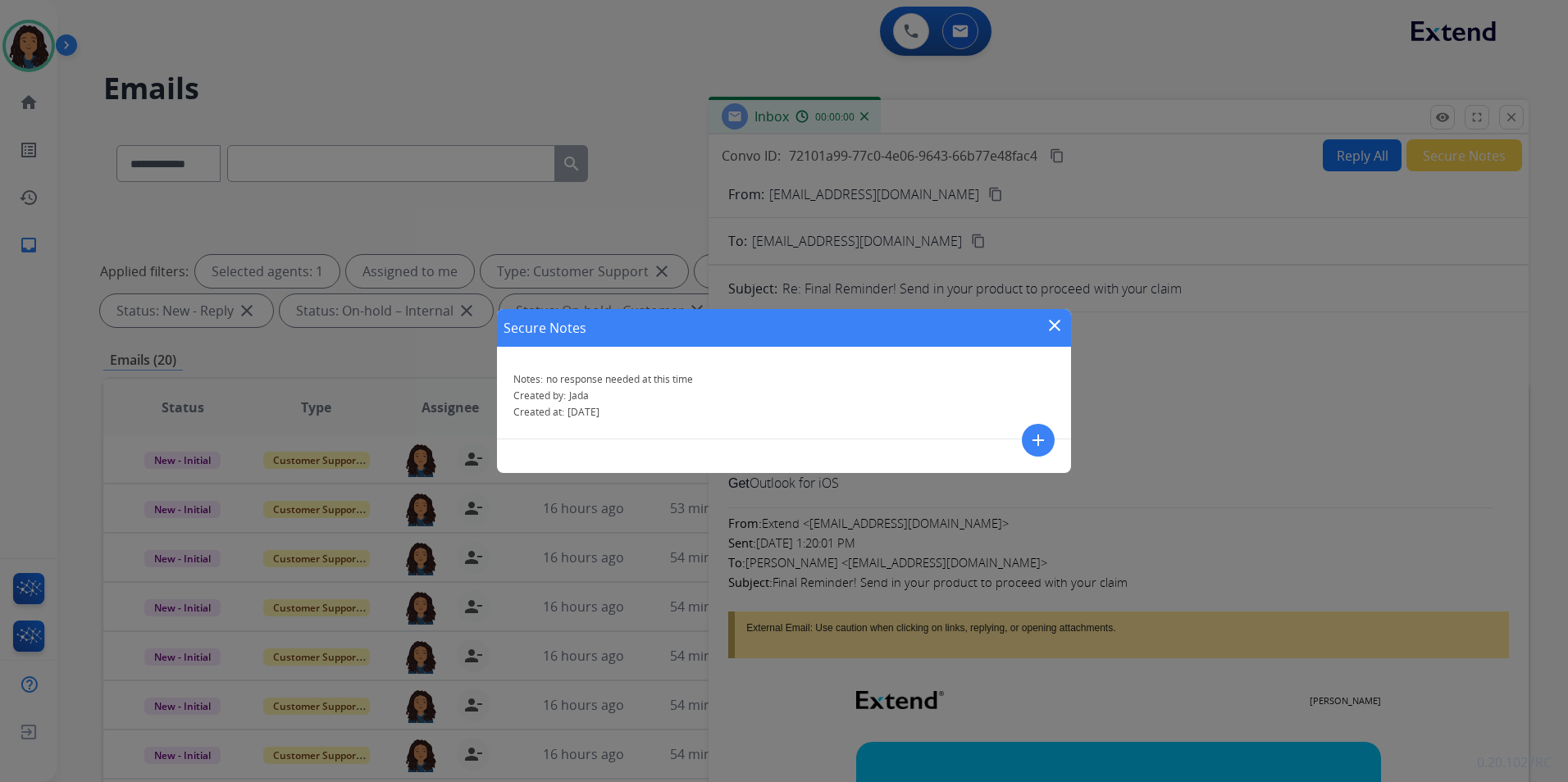
click at [1058, 319] on mat-icon "close" at bounding box center [1055, 326] width 20 height 20
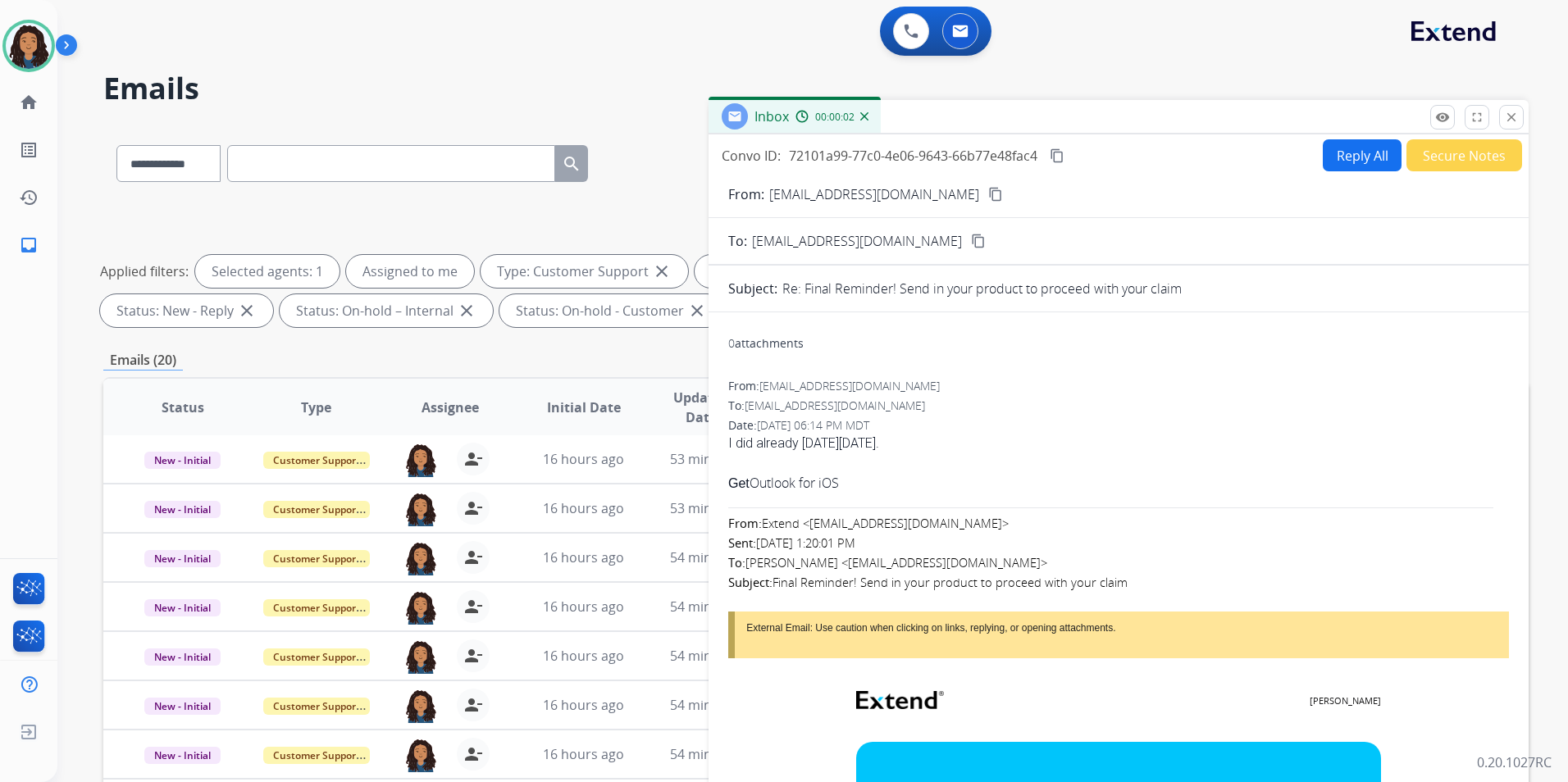
drag, startPoint x: 1512, startPoint y: 122, endPoint x: 1511, endPoint y: 146, distance: 24.0
click at [1512, 122] on mat-icon "close" at bounding box center [1510, 117] width 15 height 15
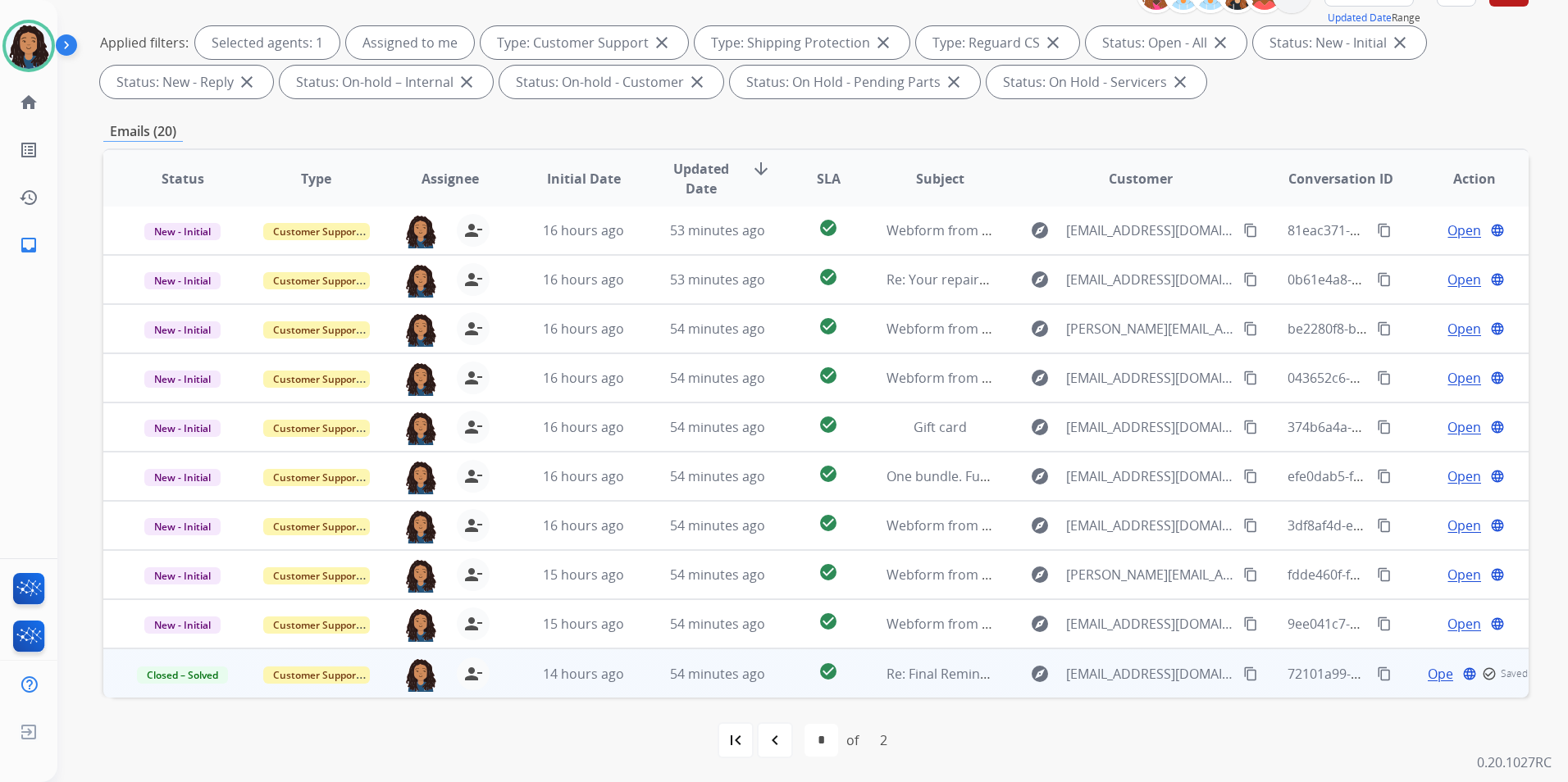
scroll to position [229, 0]
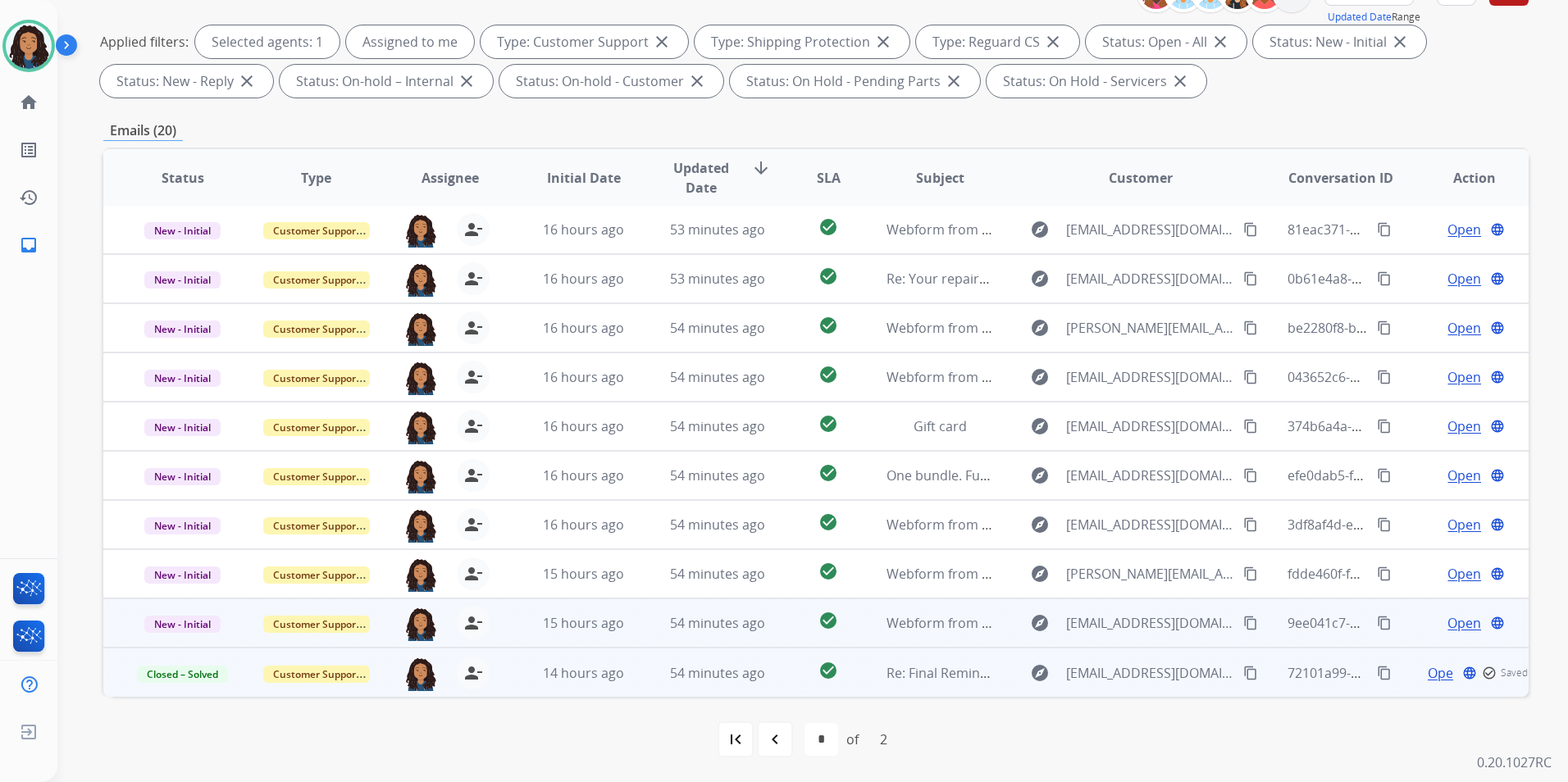
click at [1452, 623] on span "Open" at bounding box center [1464, 624] width 34 height 20
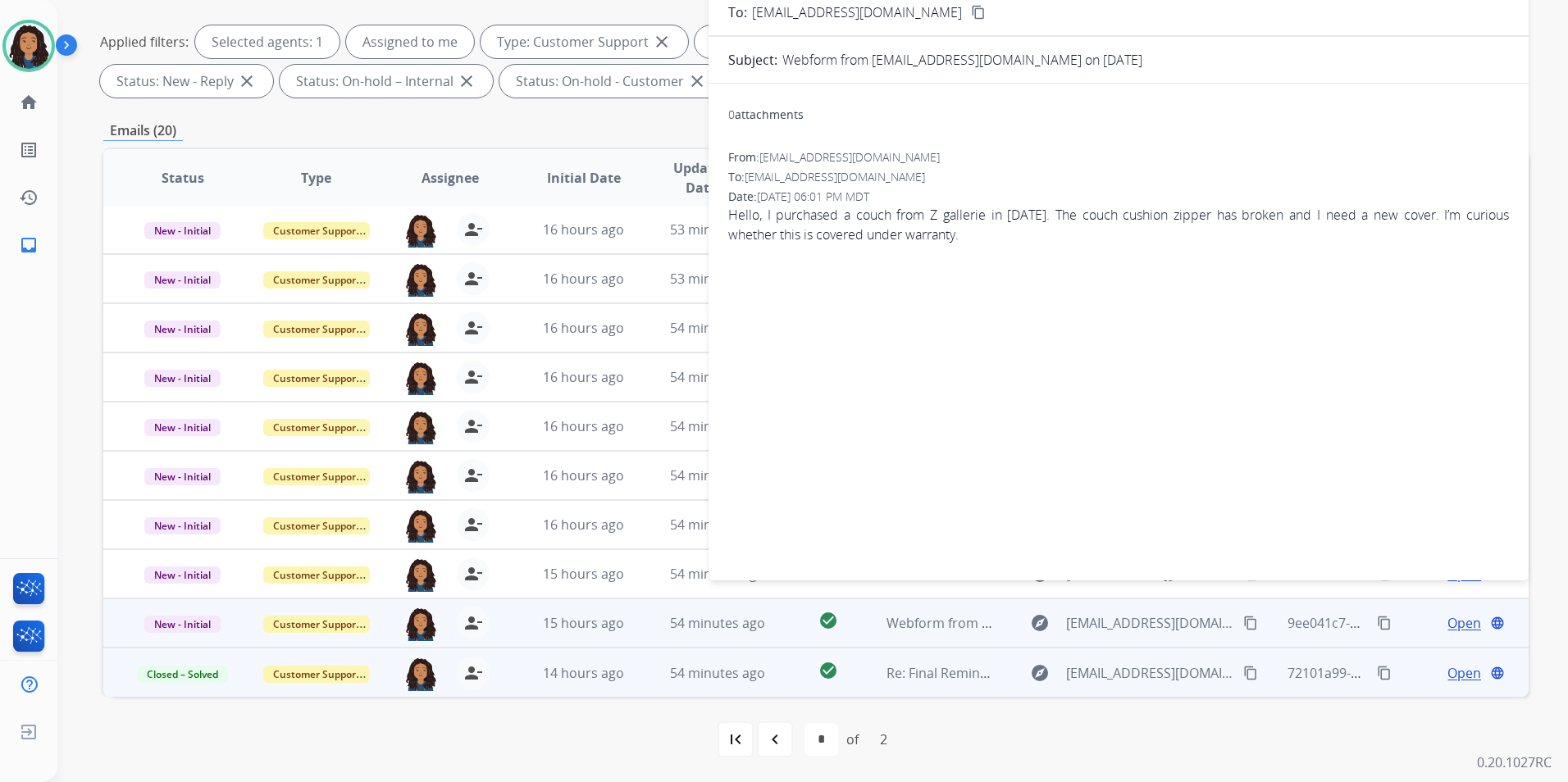
scroll to position [0, 0]
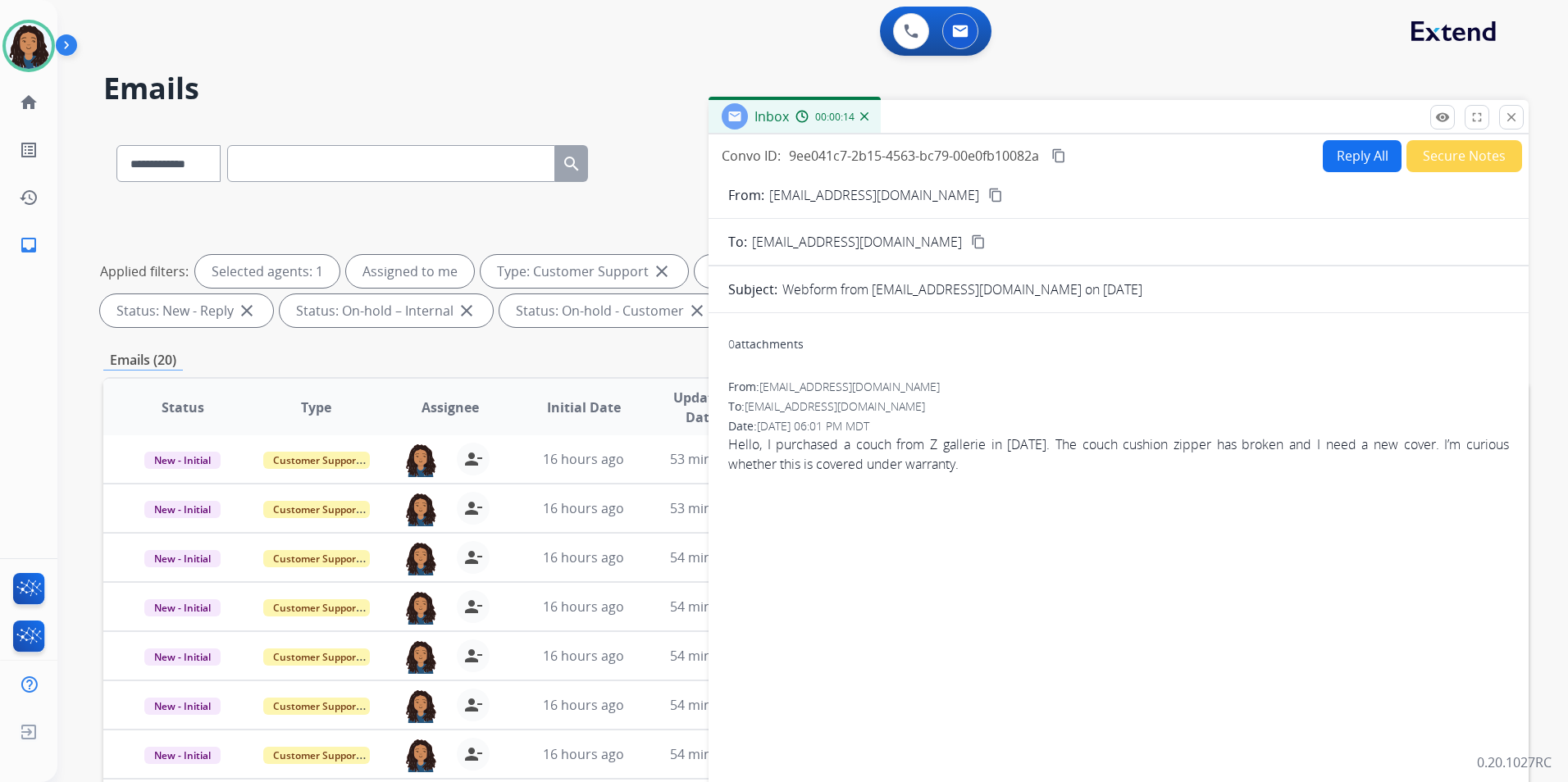
click at [988, 192] on mat-icon "content_copy" at bounding box center [995, 194] width 15 height 15
click at [1323, 150] on button "Reply All" at bounding box center [1362, 156] width 79 height 32
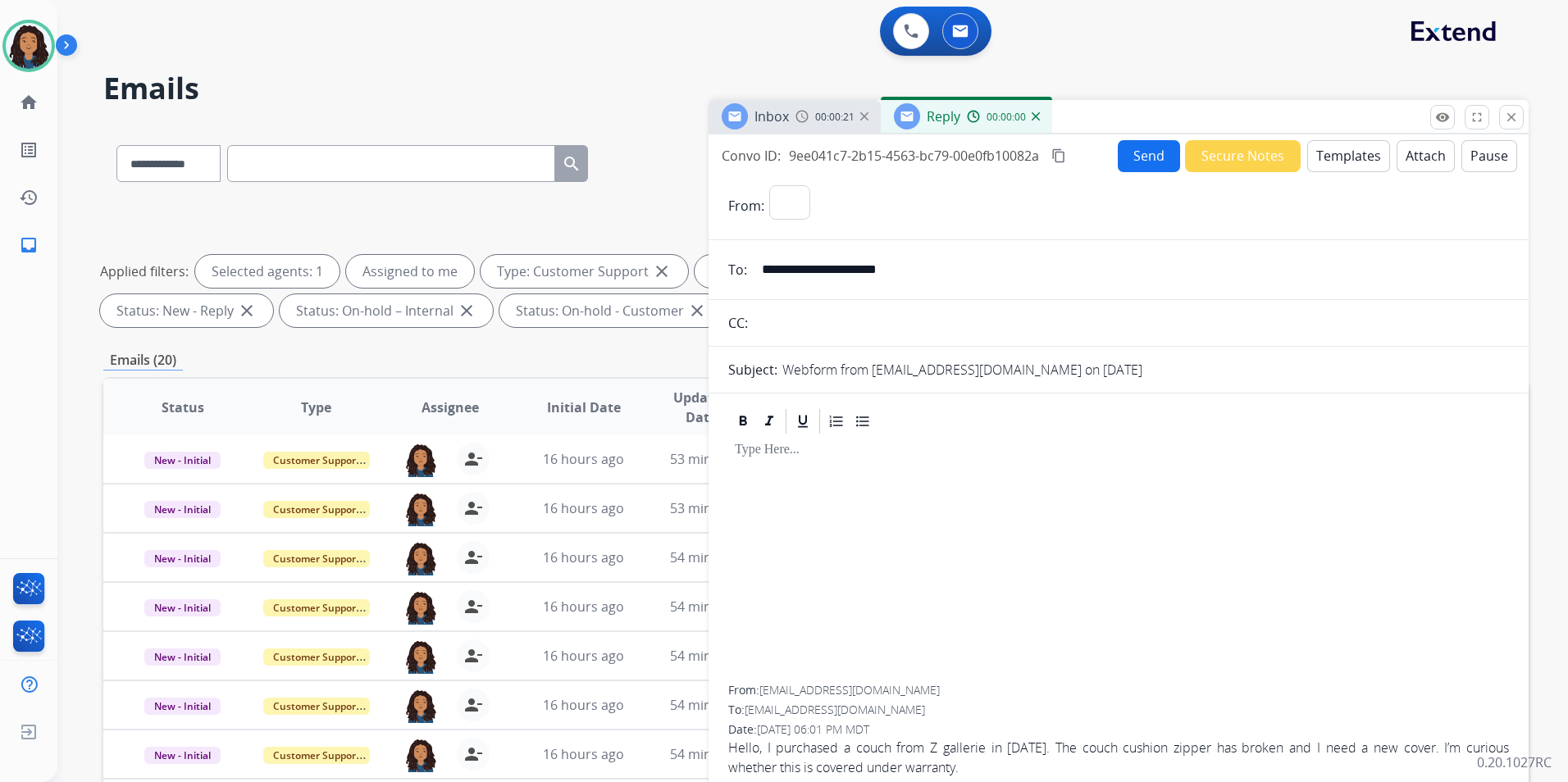
click at [1323, 150] on button "Templates" at bounding box center [1348, 156] width 83 height 32
select select "**********"
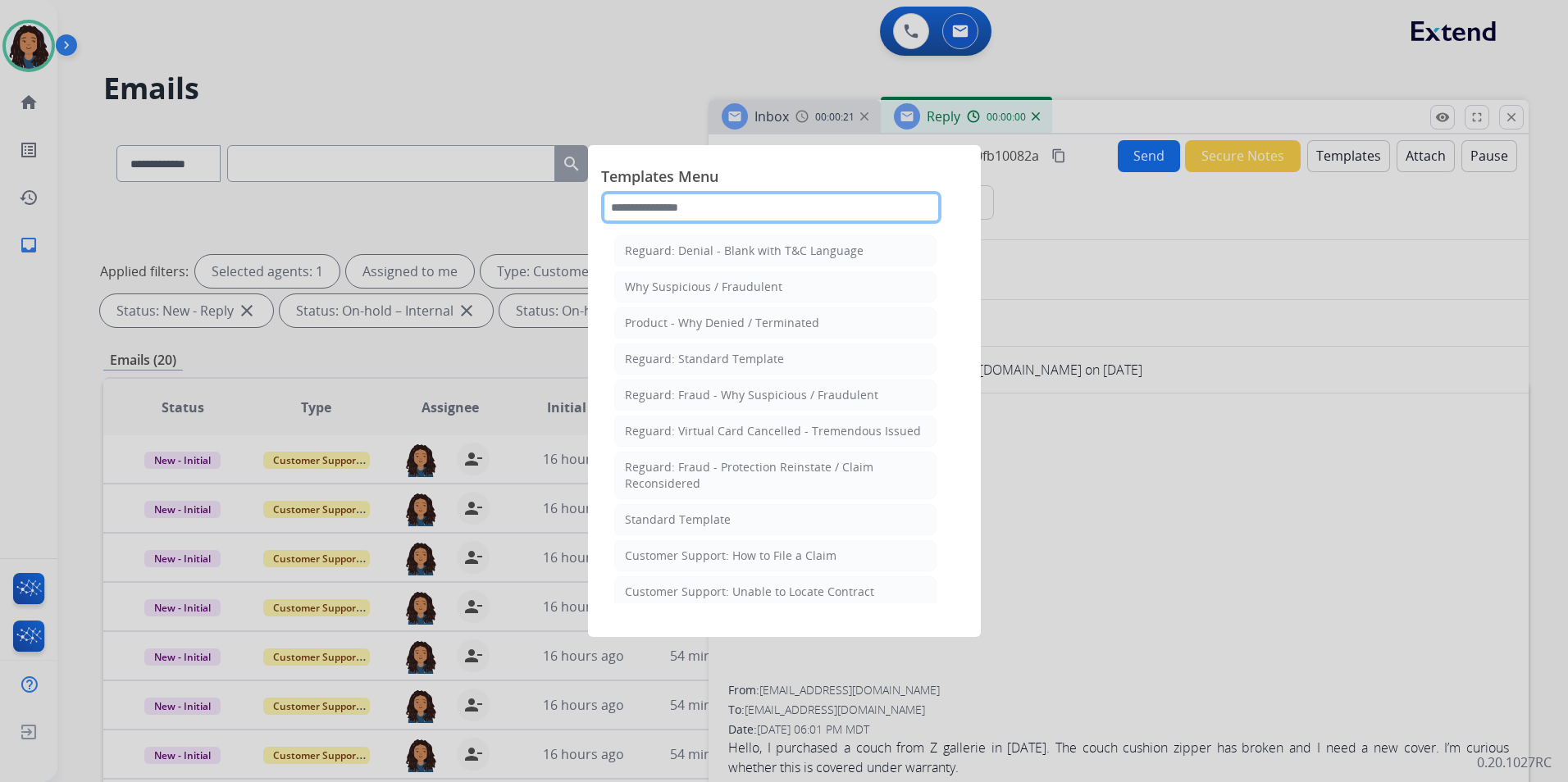
click at [833, 194] on input "text" at bounding box center [771, 207] width 341 height 33
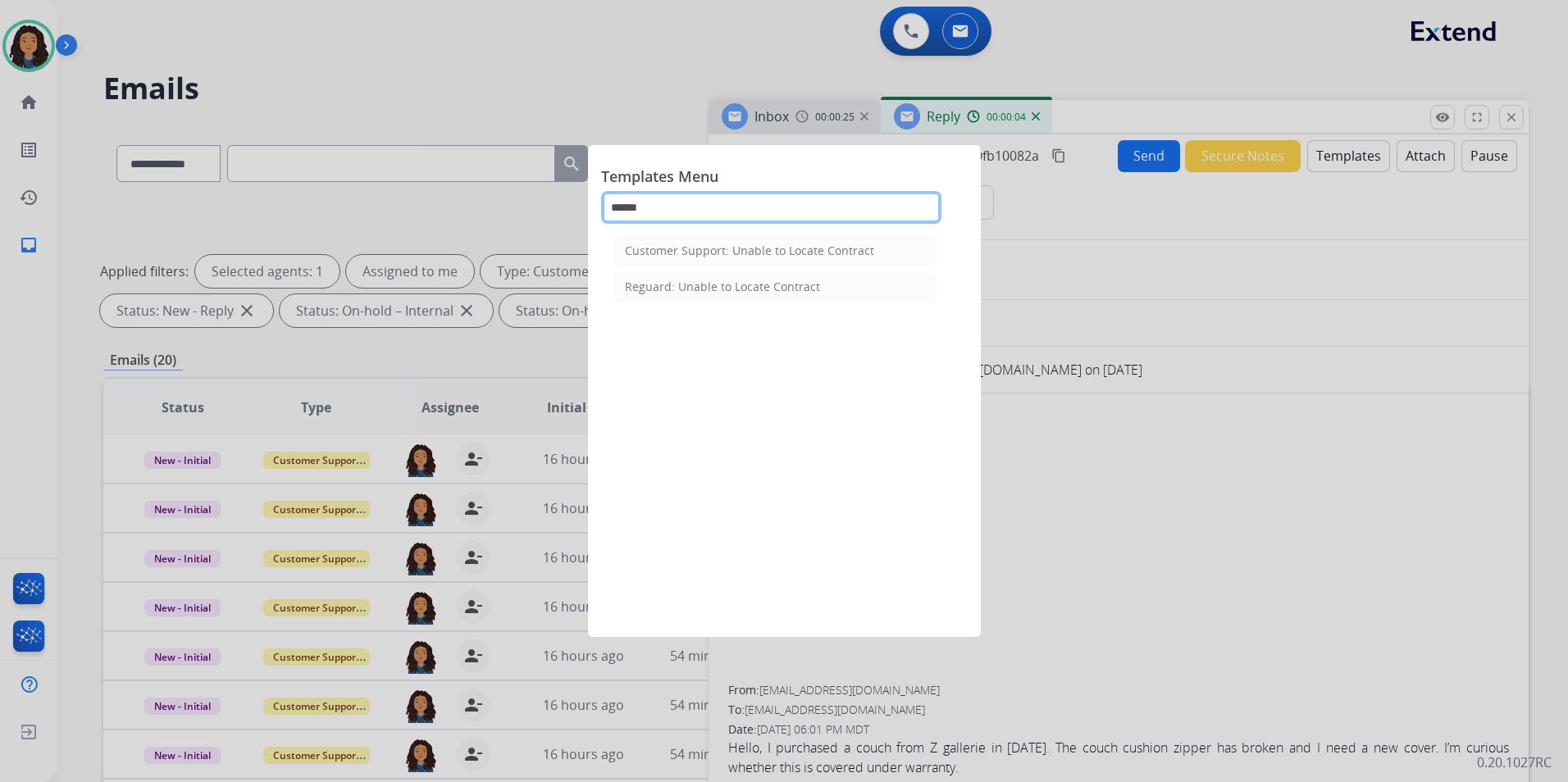
type input "******"
click at [809, 231] on div "Customer Support: Unable to Locate Contract Reguard: Unable to Locate Contract" at bounding box center [775, 416] width 349 height 373
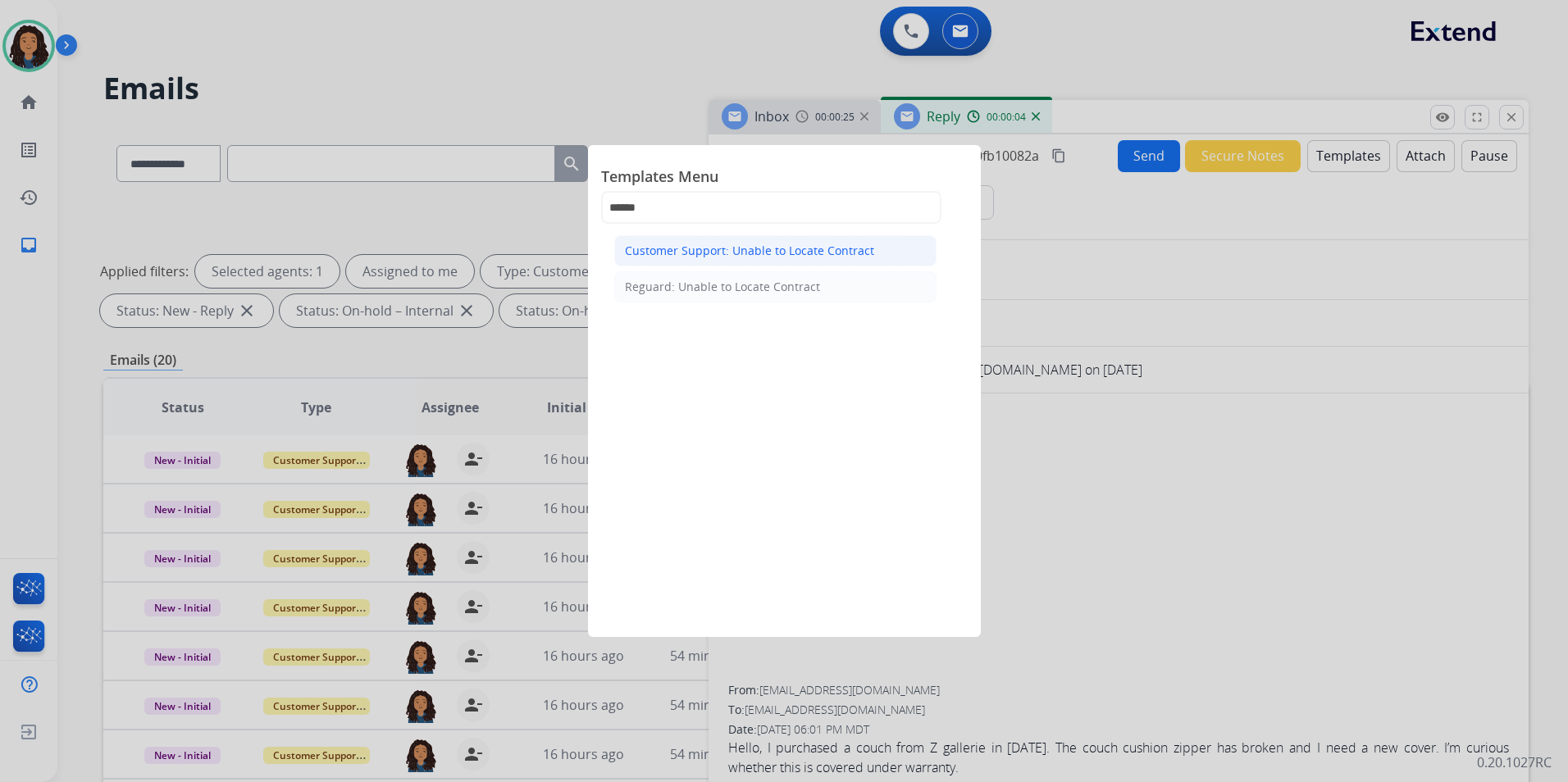
click at [810, 245] on div "Customer Support: Unable to Locate Contract" at bounding box center [749, 251] width 249 height 16
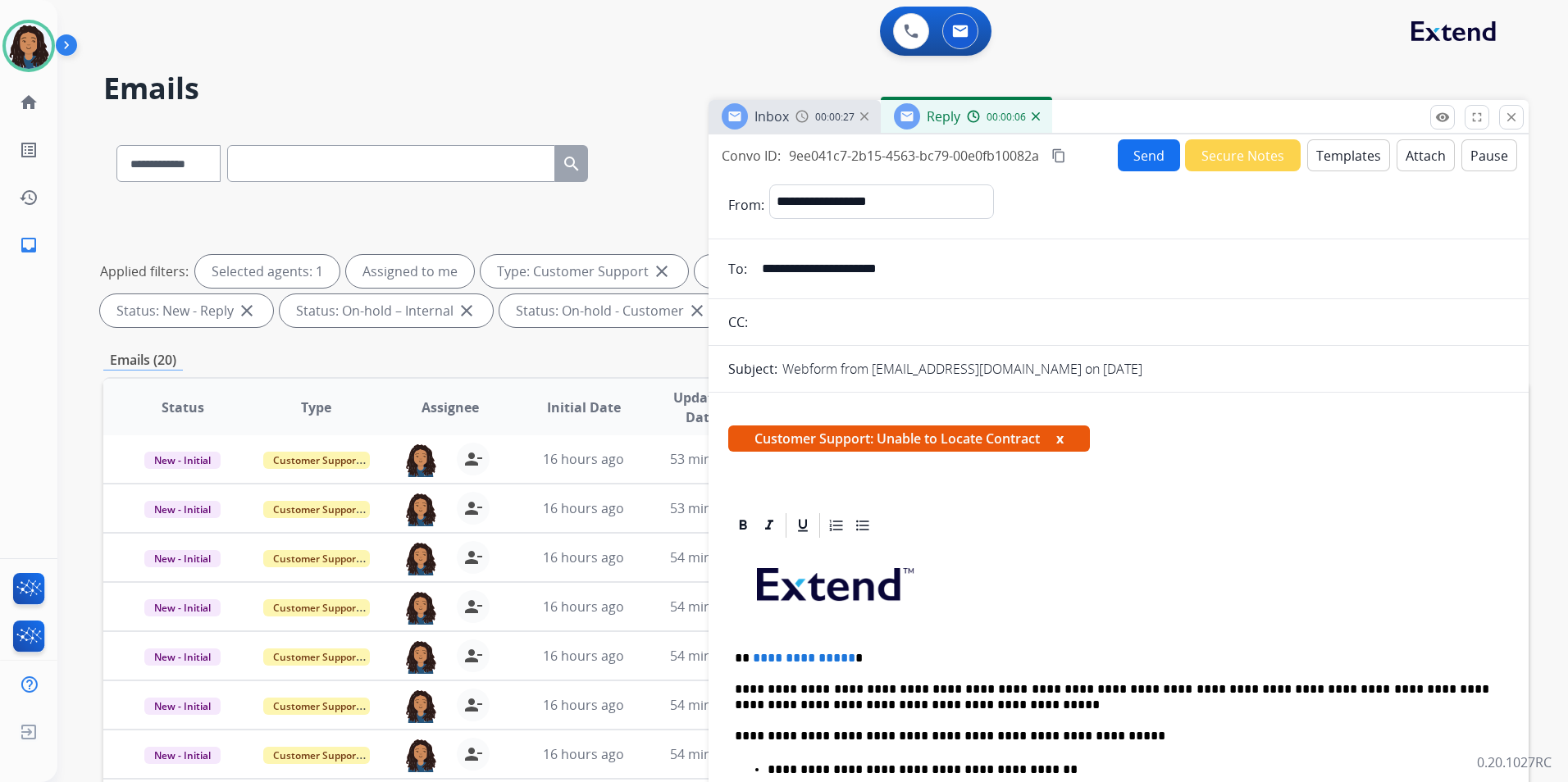
click at [846, 652] on p "**********" at bounding box center [1111, 657] width 754 height 15
click at [1132, 172] on form "**********" at bounding box center [1118, 732] width 820 height 1122
click at [1146, 149] on button "Send" at bounding box center [1149, 155] width 63 height 32
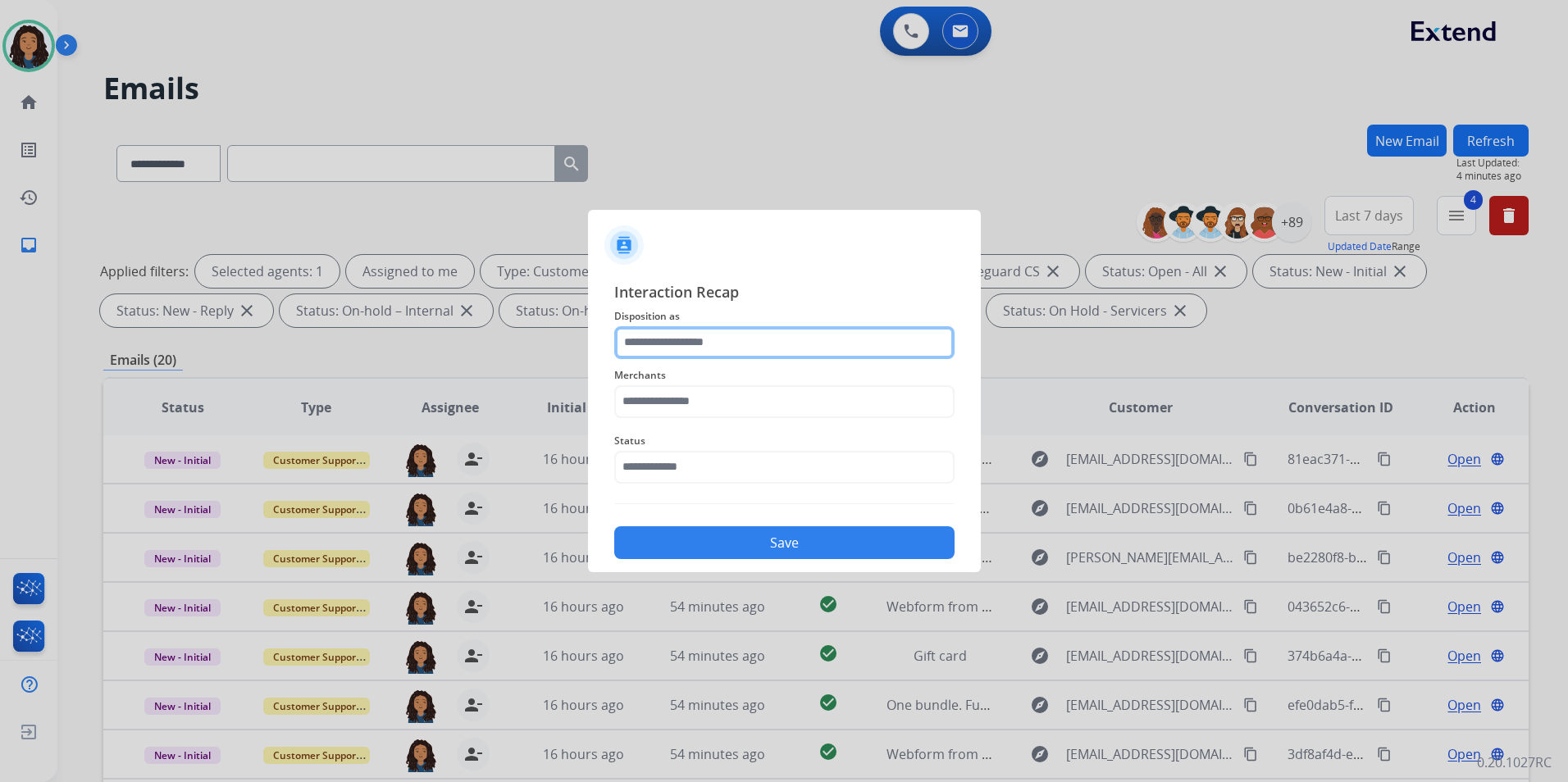
click at [697, 346] on input "text" at bounding box center [784, 343] width 341 height 33
click at [753, 350] on input "text" at bounding box center [784, 343] width 341 height 33
type input "**********"
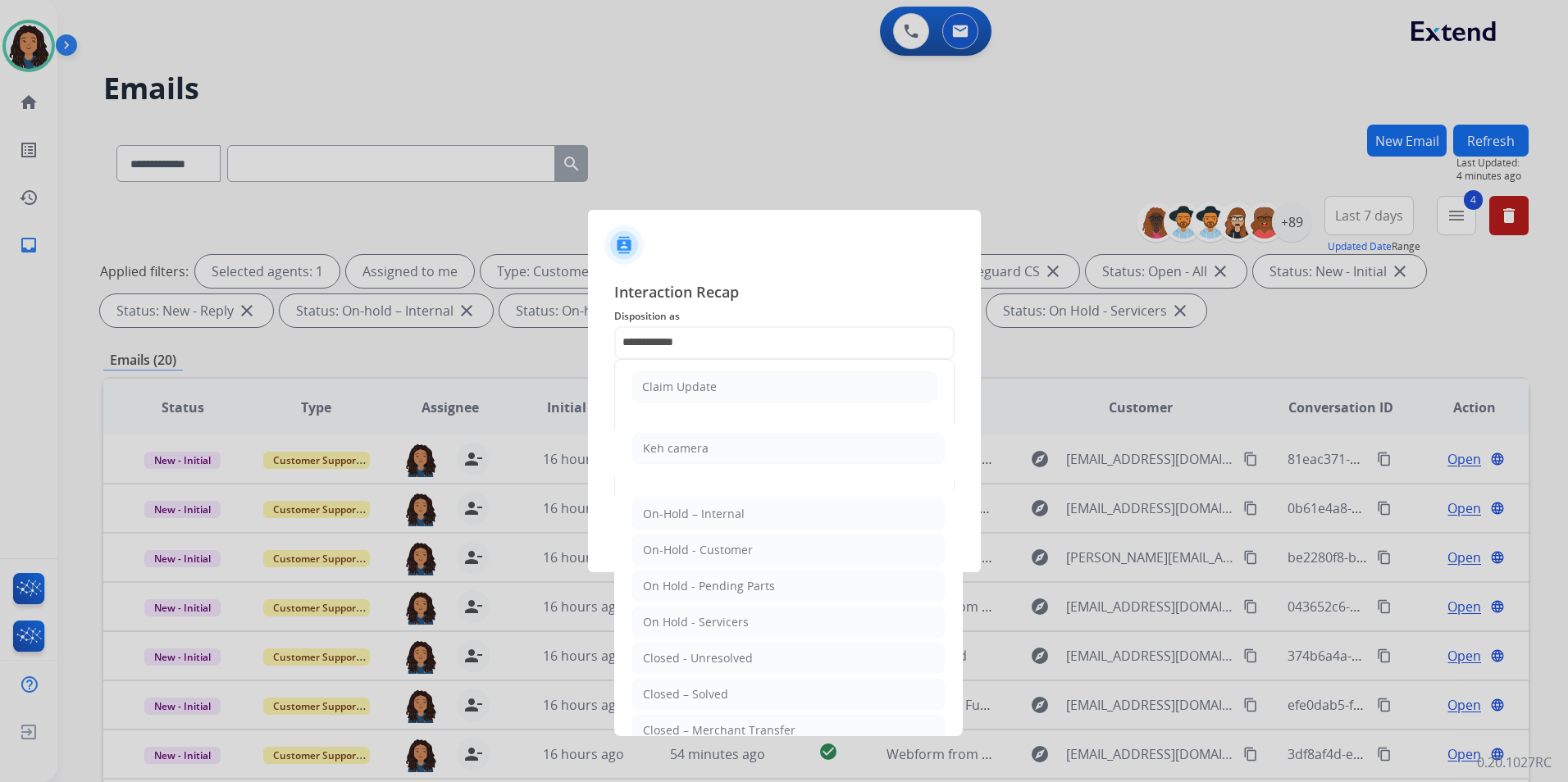
click at [711, 383] on span "Merchants" at bounding box center [784, 376] width 341 height 20
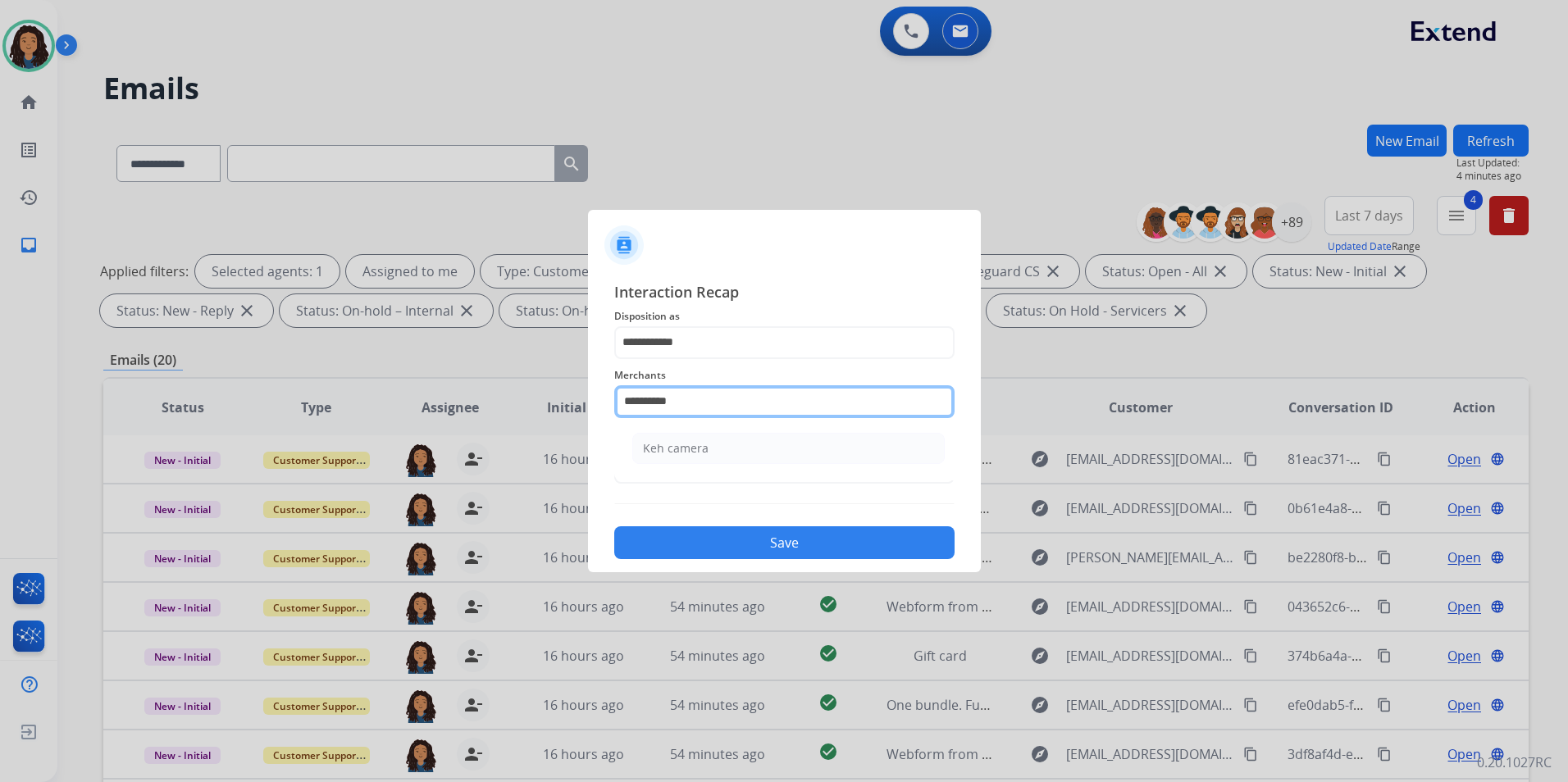
drag, startPoint x: 704, startPoint y: 407, endPoint x: 335, endPoint y: 423, distance: 369.3
click at [0, 425] on app-contact-recap-modal "**********" at bounding box center [0, 391] width 0 height 782
click at [689, 455] on div "Z gallerie" at bounding box center [667, 448] width 51 height 16
type input "**********"
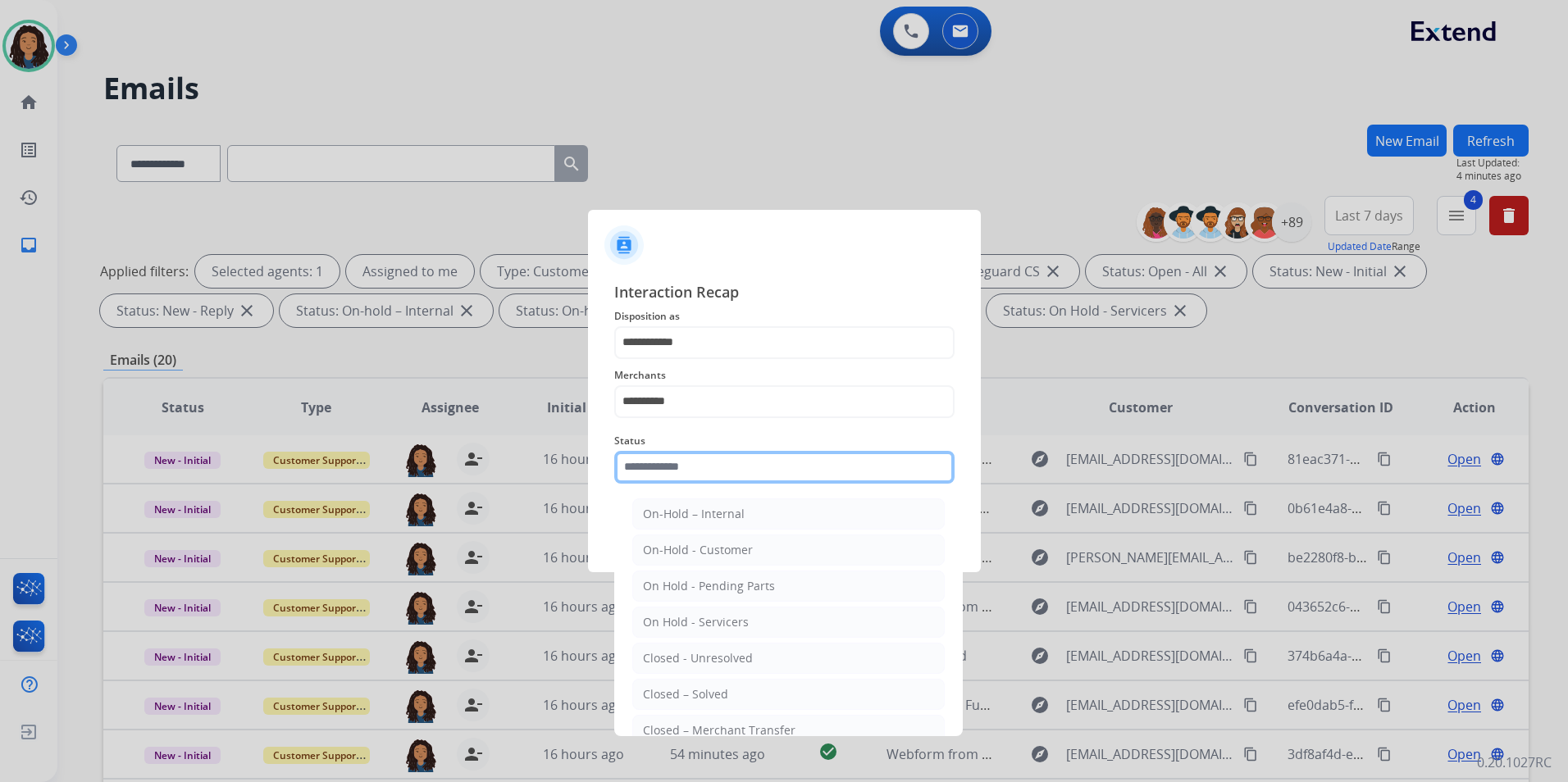
click at [688, 467] on input "text" at bounding box center [784, 467] width 341 height 33
click at [719, 686] on div "Closed – Solved" at bounding box center [685, 694] width 86 height 16
type input "**********"
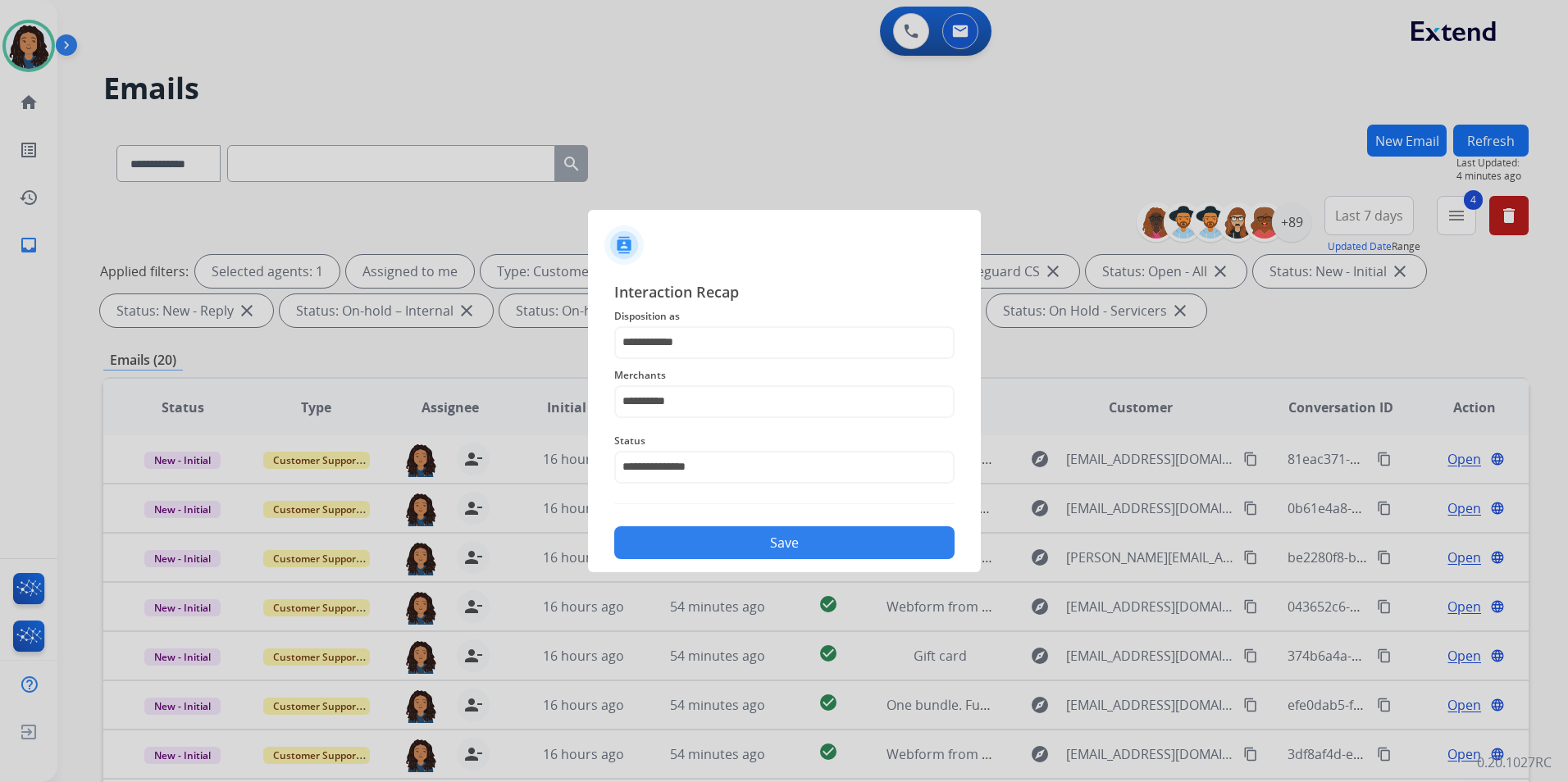
drag, startPoint x: 746, startPoint y: 547, endPoint x: 758, endPoint y: 547, distance: 12.0
click at [753, 547] on button "Save" at bounding box center [784, 542] width 341 height 33
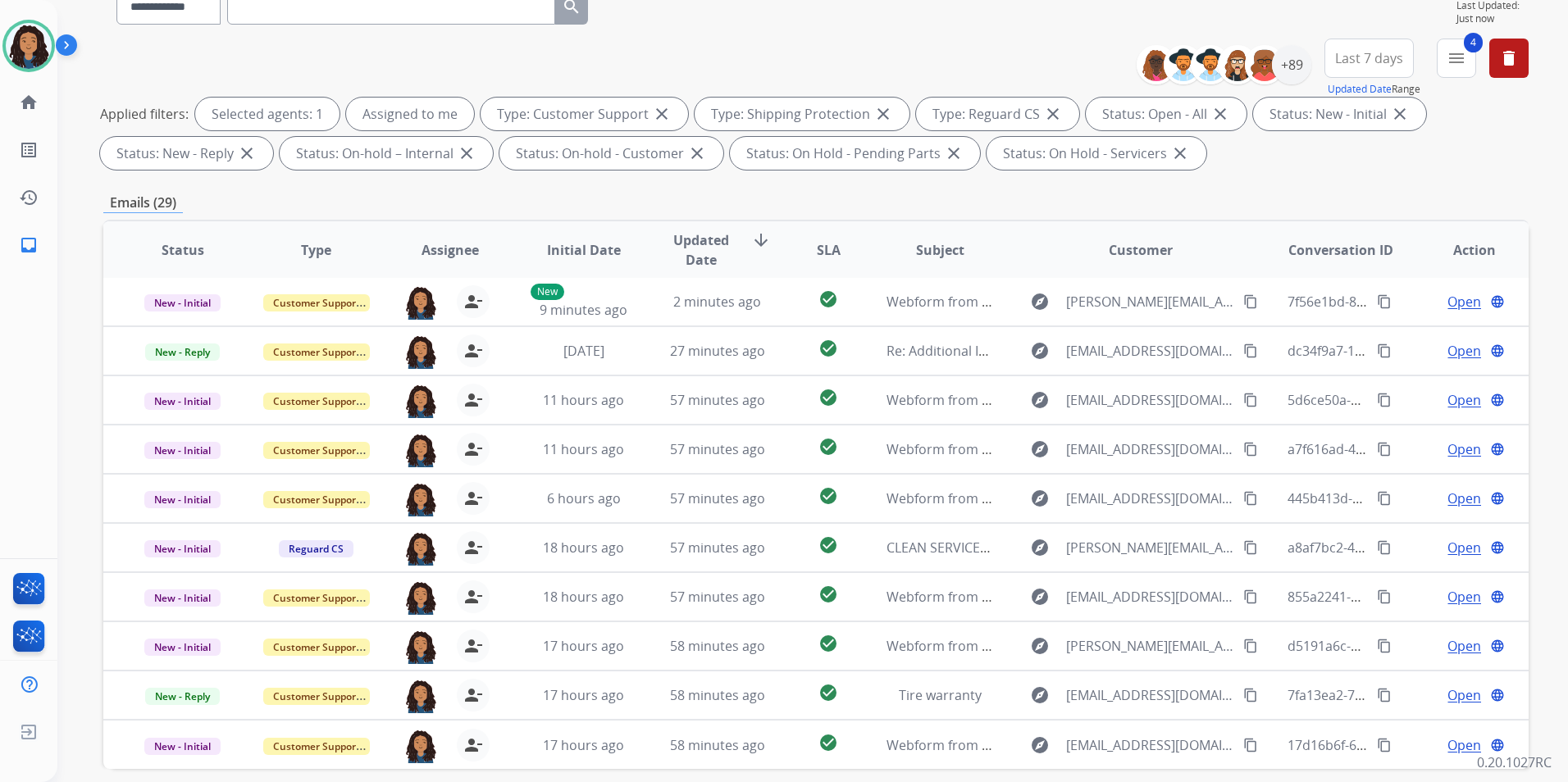
scroll to position [164, 0]
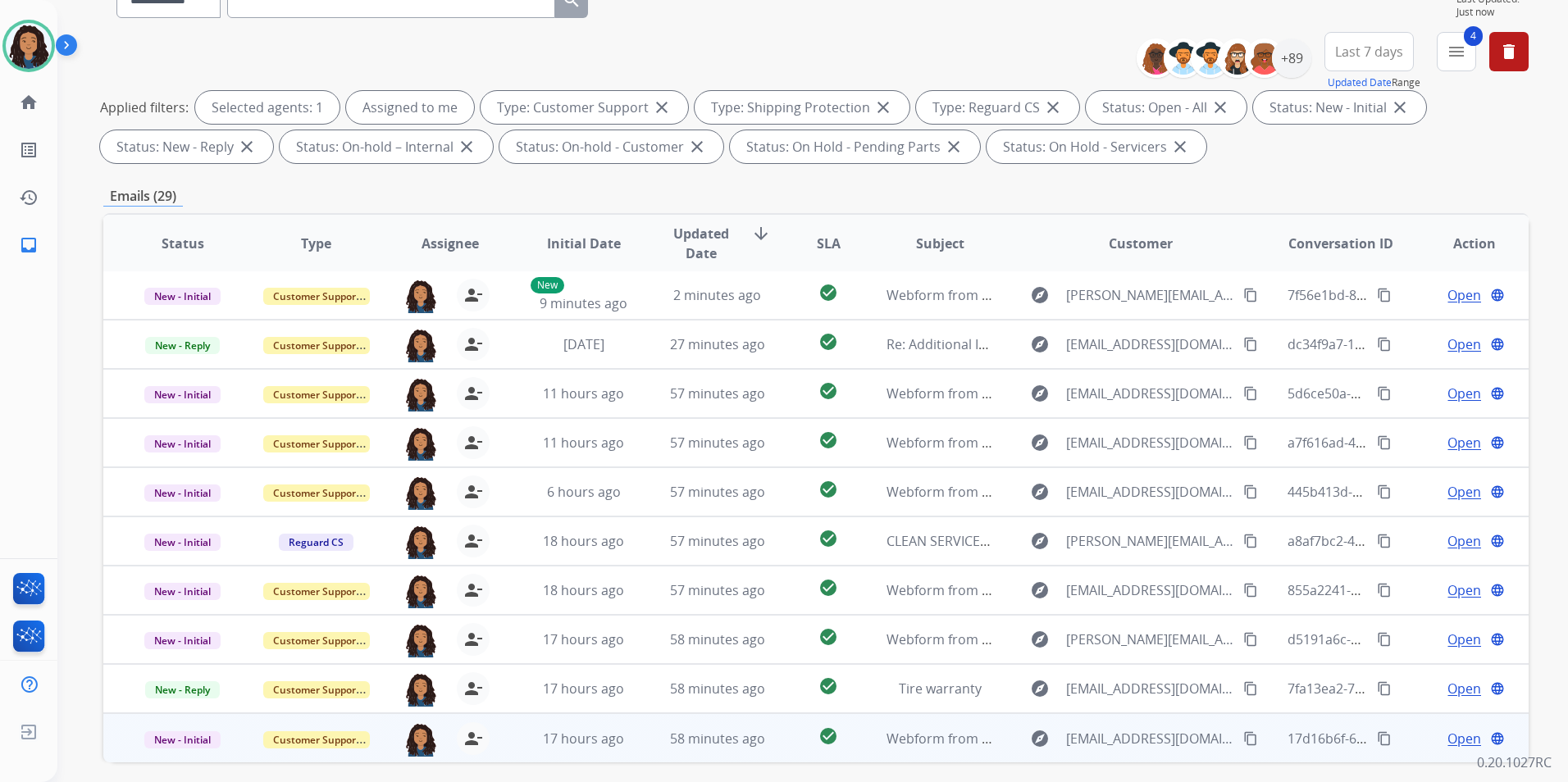
click at [1448, 733] on span "Open" at bounding box center [1464, 739] width 34 height 20
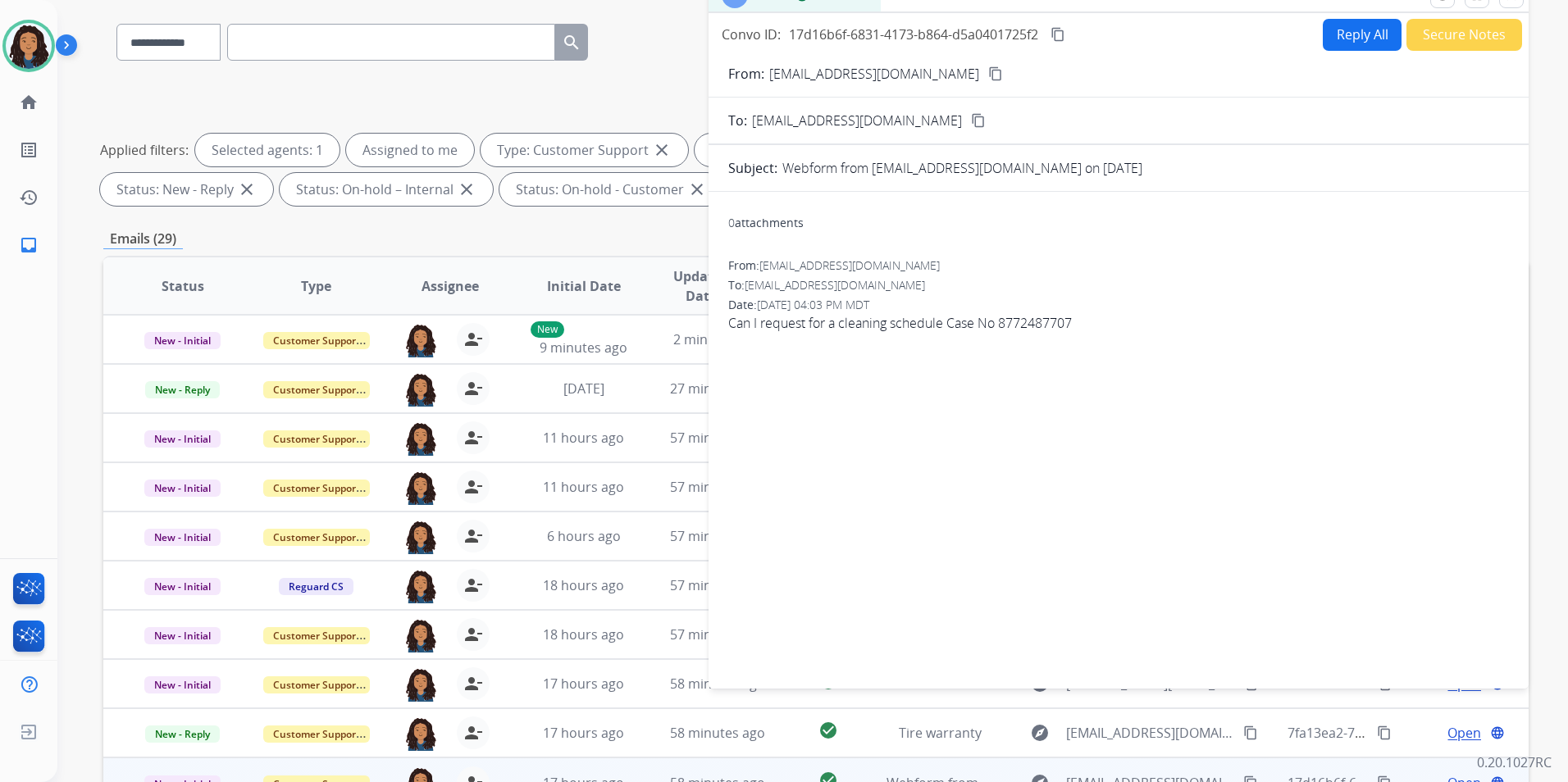
scroll to position [66, 0]
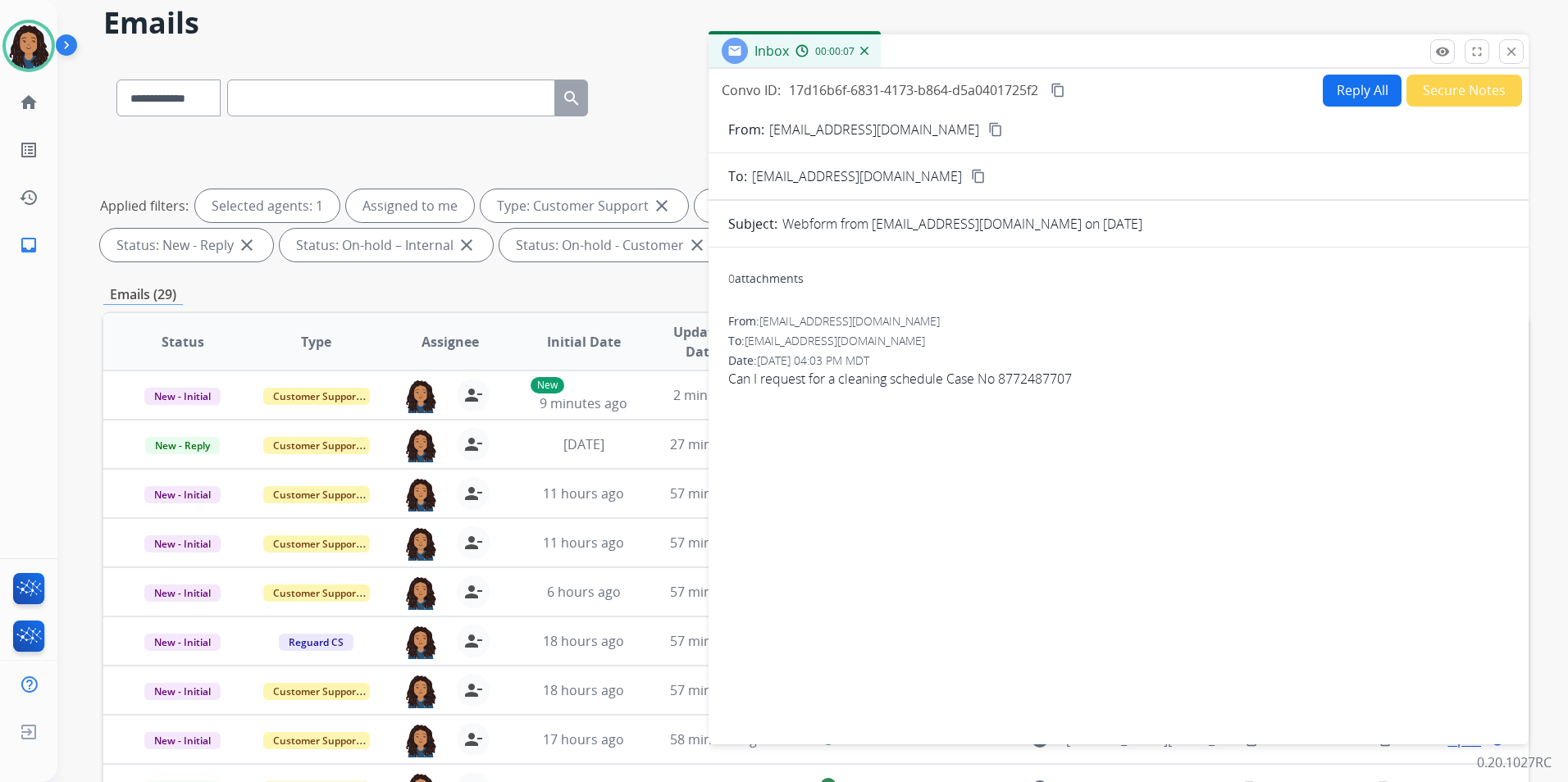
click at [1335, 105] on button "Reply All" at bounding box center [1362, 91] width 79 height 32
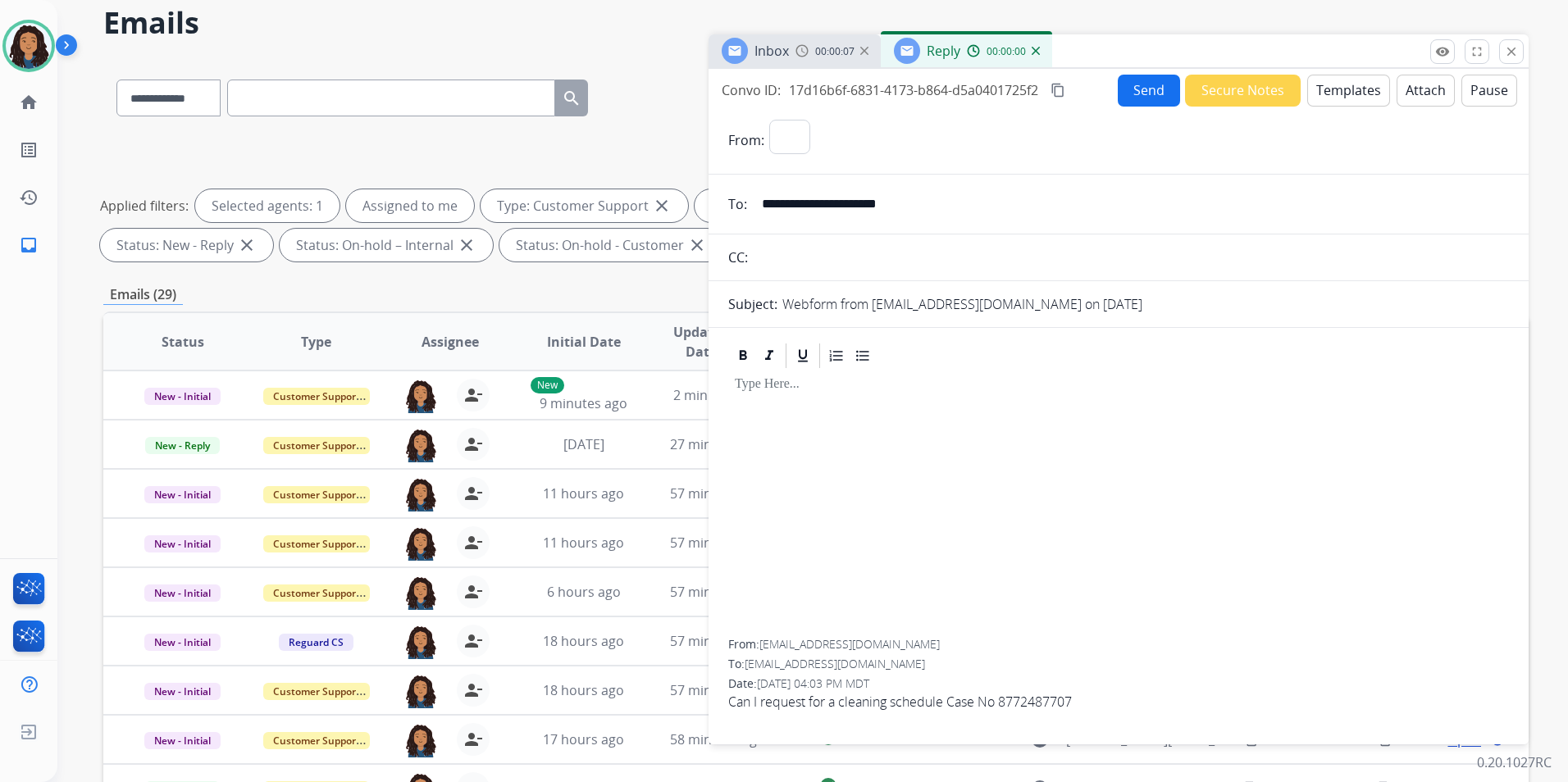
click at [1335, 99] on button "Templates" at bounding box center [1348, 91] width 83 height 32
select select "**********"
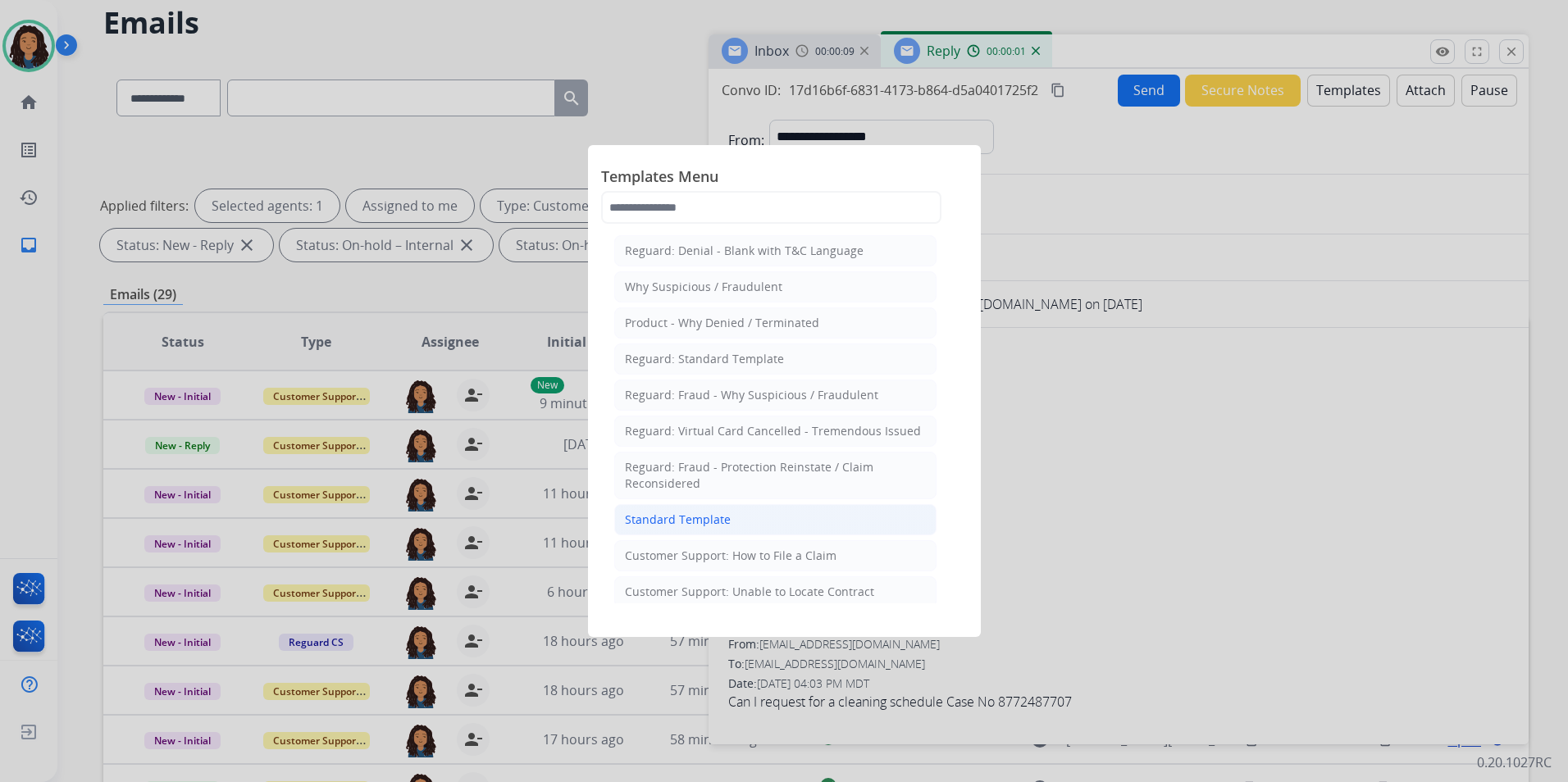
click at [722, 512] on div "Standard Template" at bounding box center [677, 520] width 106 height 16
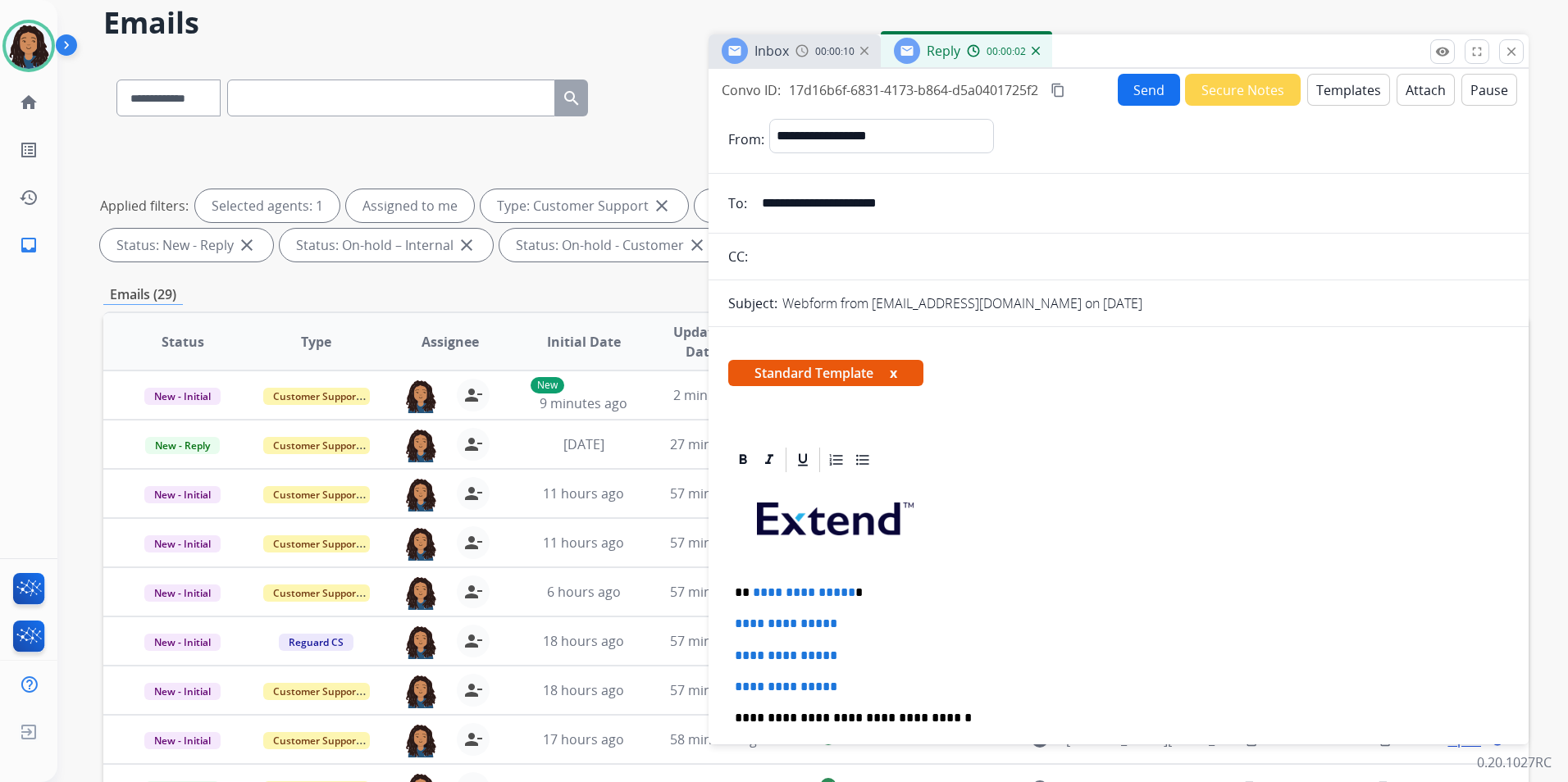
click at [780, 61] on div "Inbox" at bounding box center [754, 51] width 67 height 26
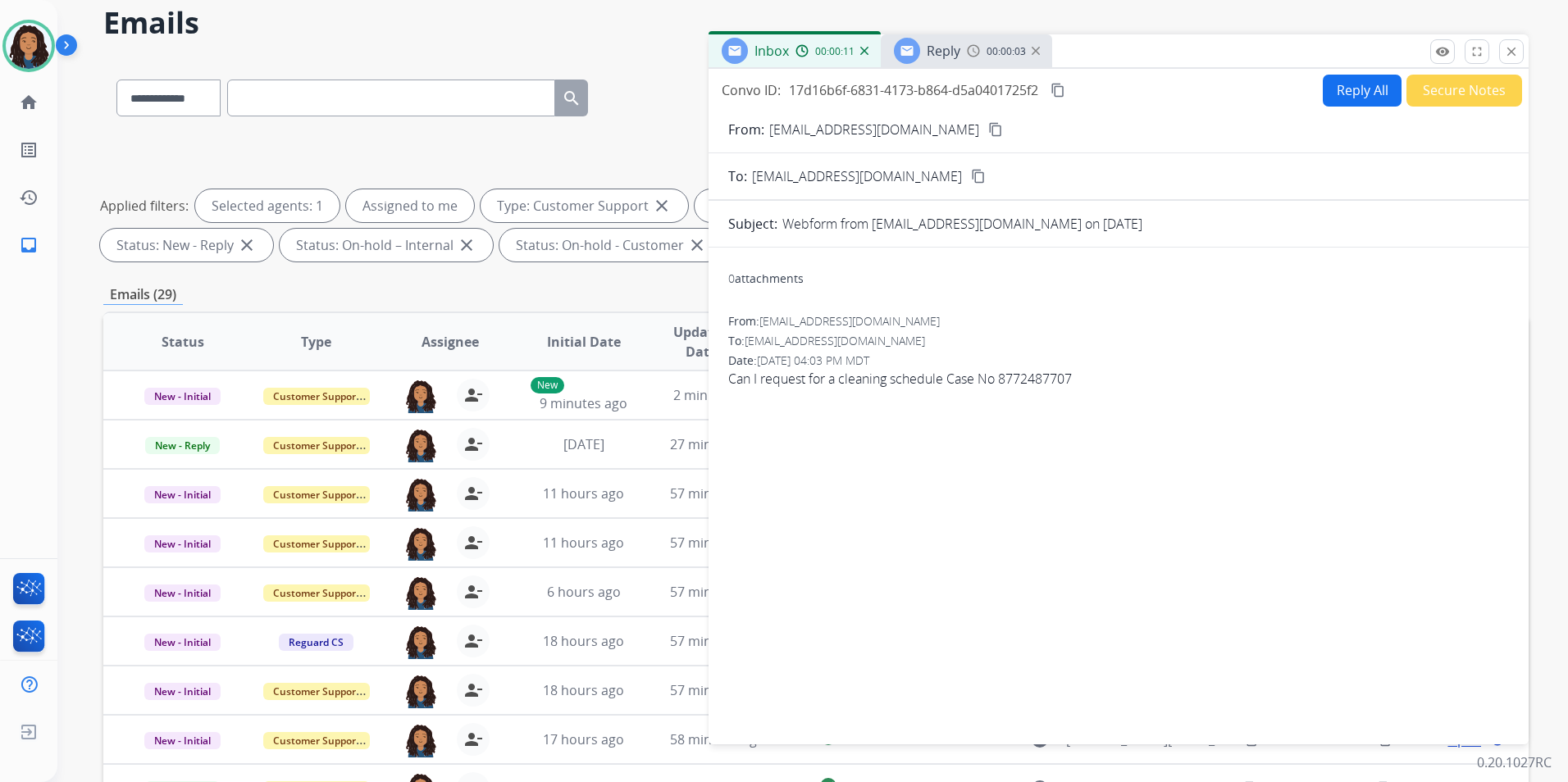
click at [988, 128] on mat-icon "content_copy" at bounding box center [995, 130] width 15 height 15
drag, startPoint x: 956, startPoint y: 58, endPoint x: 917, endPoint y: 13, distance: 59.5
click at [956, 57] on span "Reply" at bounding box center [943, 51] width 34 height 18
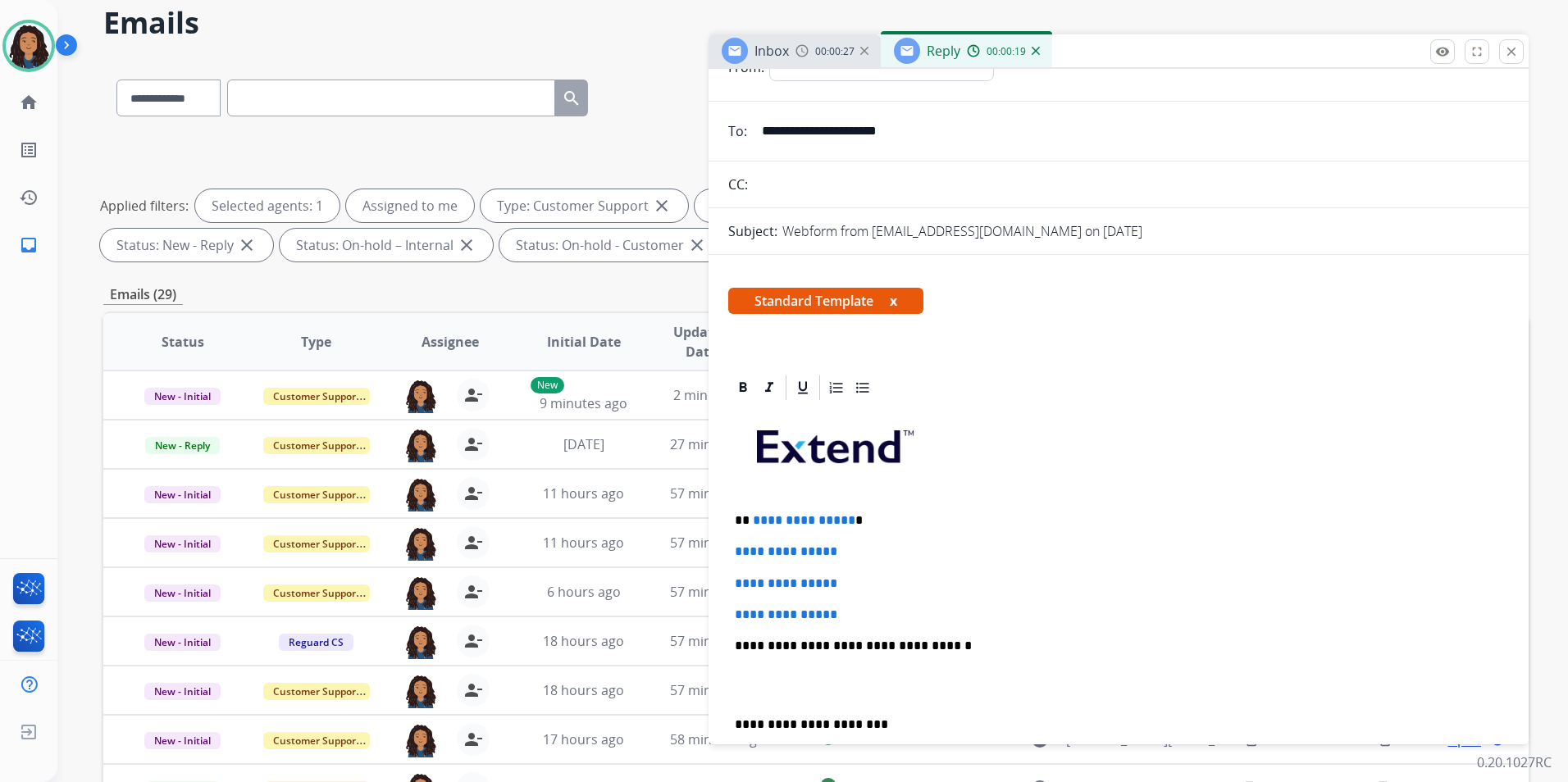
scroll to position [164, 0]
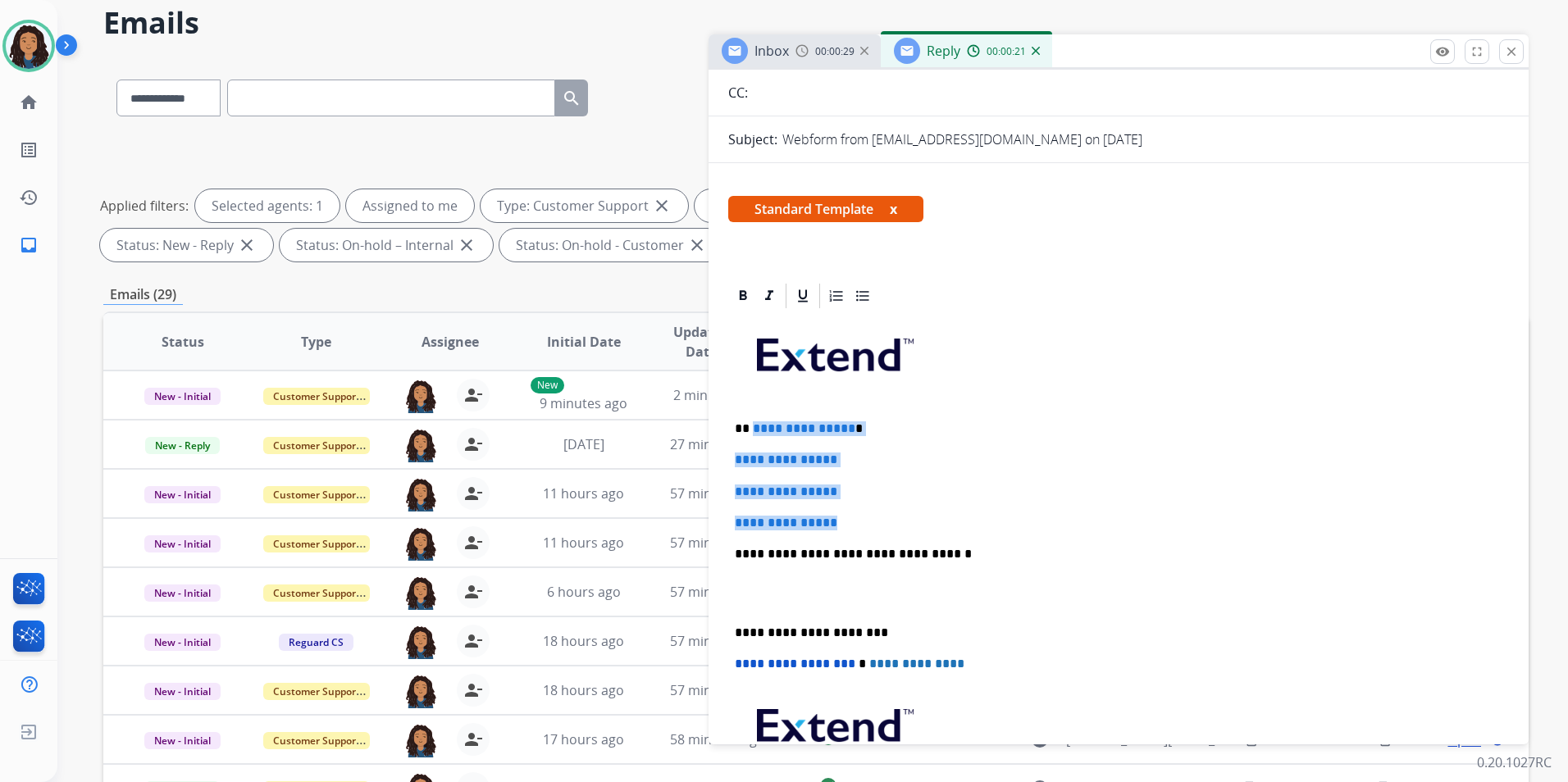
drag, startPoint x: 857, startPoint y: 526, endPoint x: 753, endPoint y: 423, distance: 146.4
click at [753, 423] on div "**********" at bounding box center [1119, 593] width 781 height 564
paste div
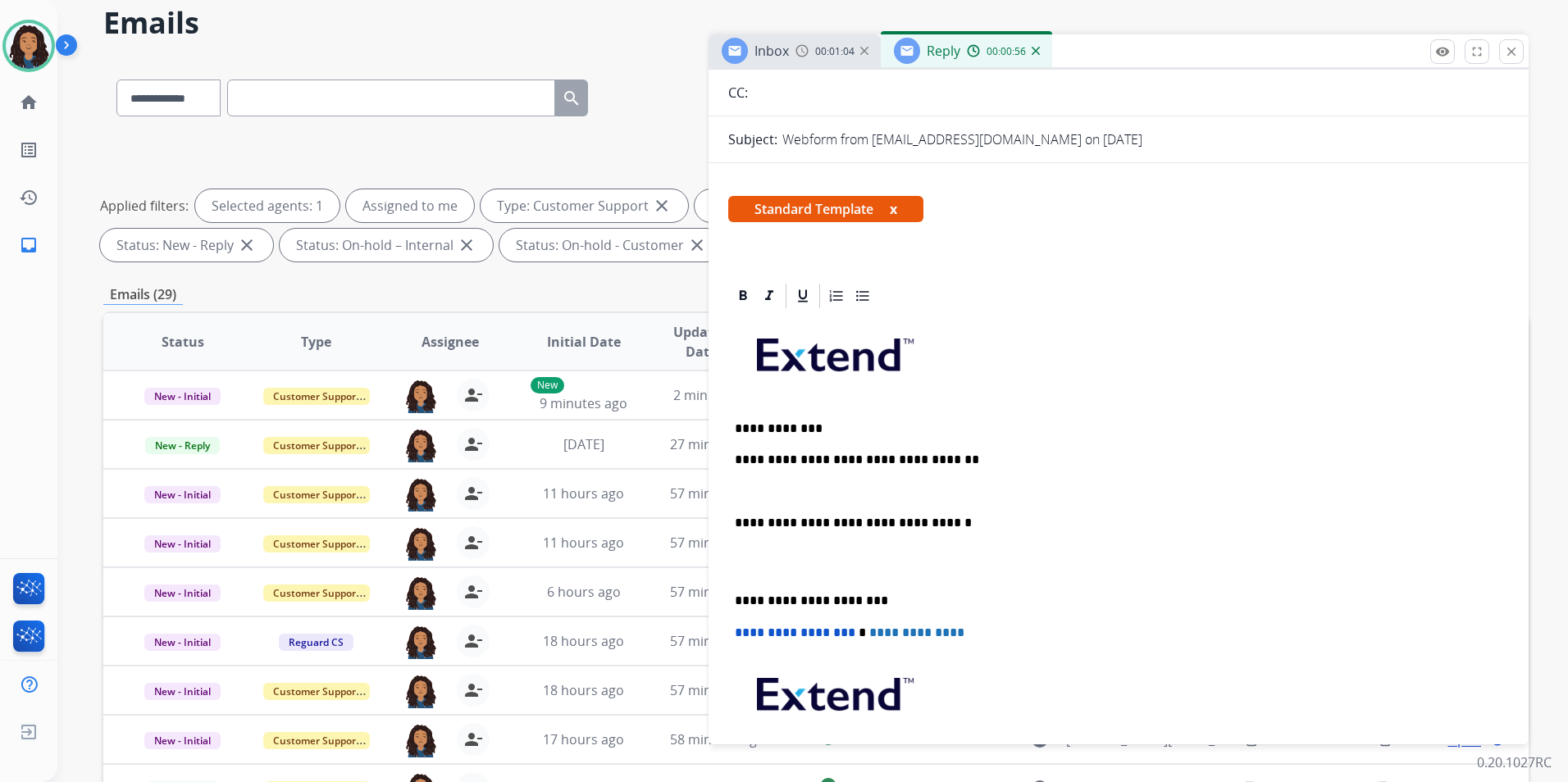
click at [799, 52] on img at bounding box center [801, 50] width 13 height 13
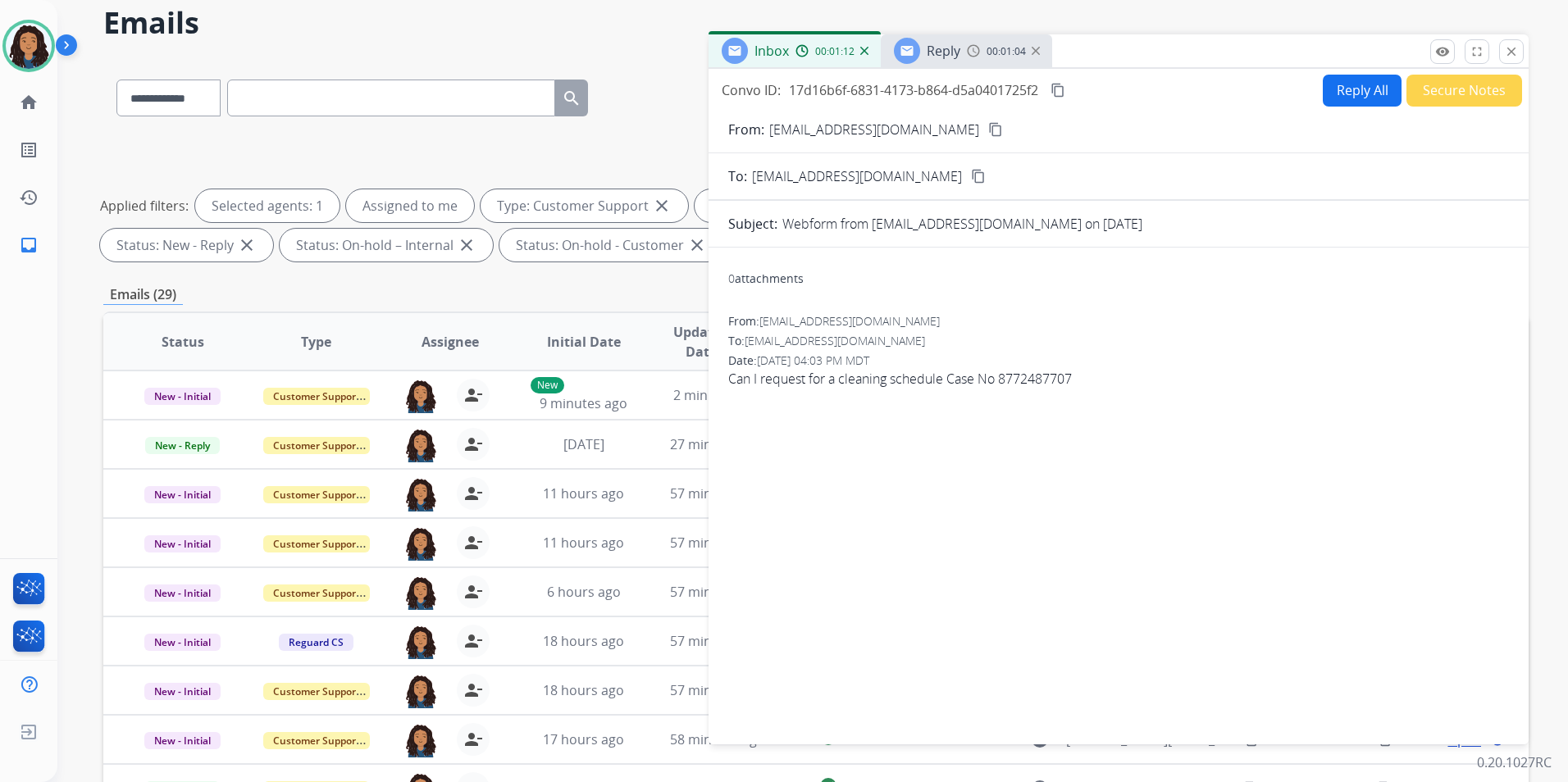
click at [979, 58] on div "Reply 00:01:04" at bounding box center [966, 51] width 171 height 33
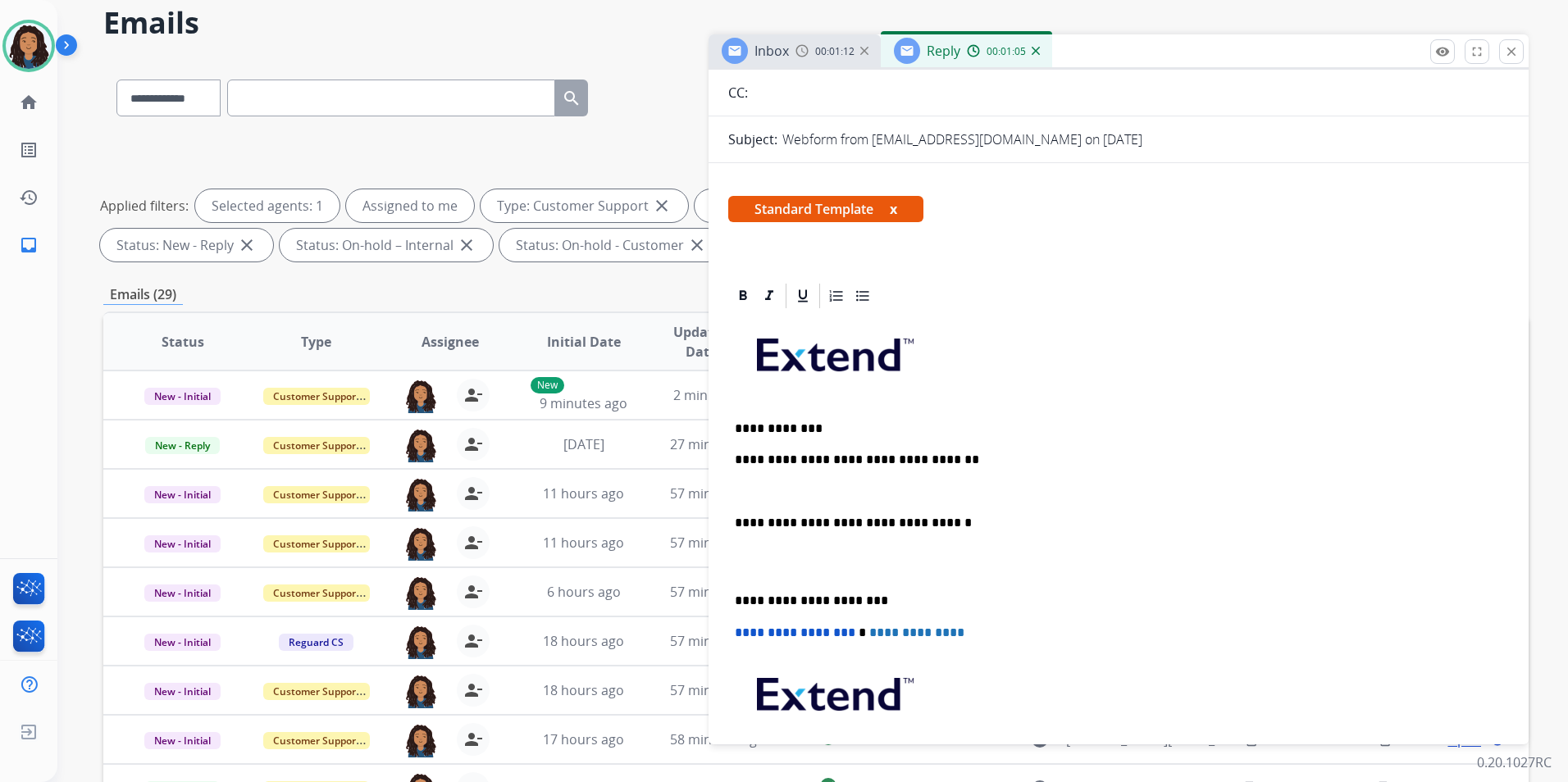
click at [832, 489] on p at bounding box center [1118, 491] width 767 height 15
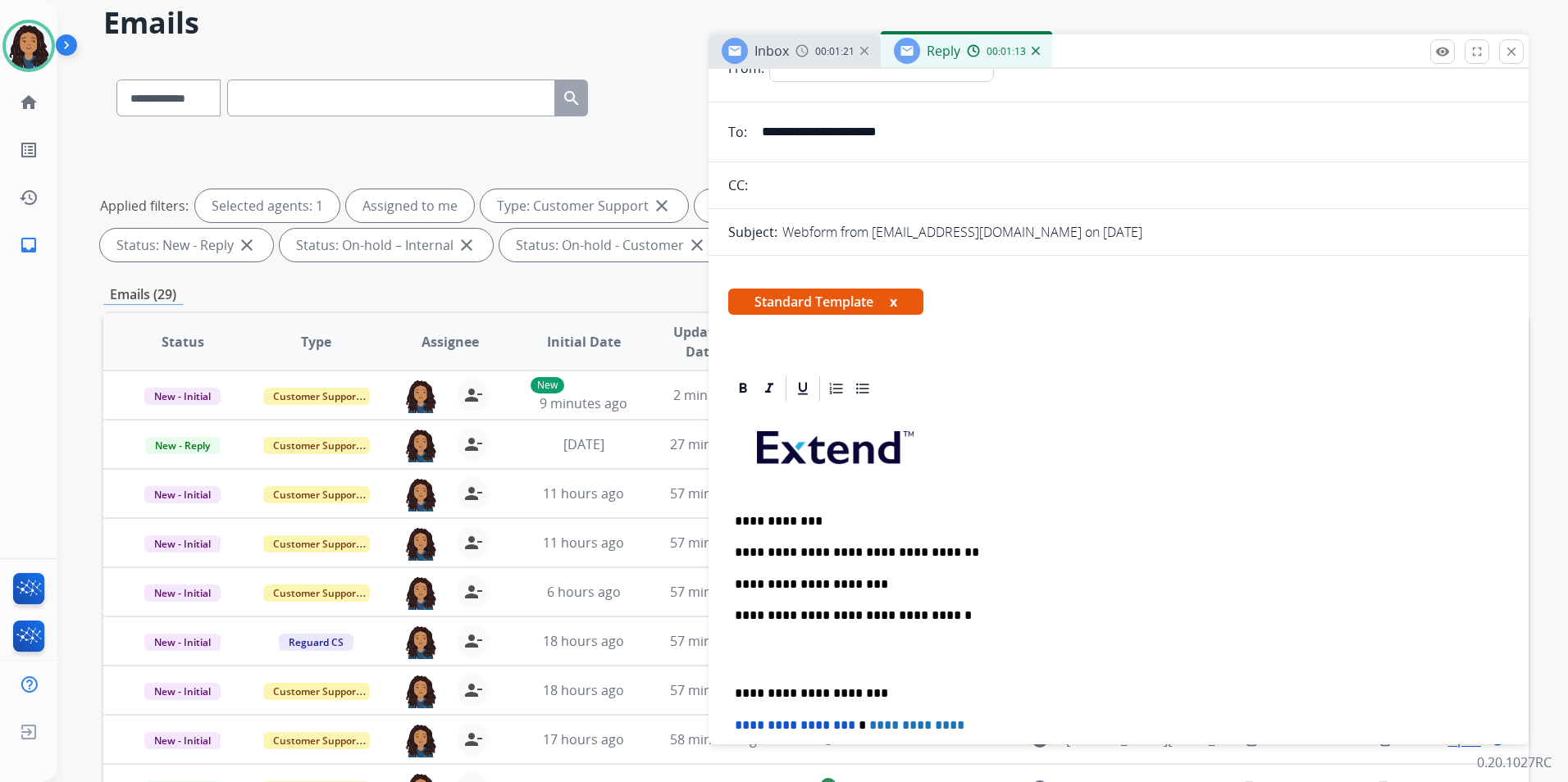
scroll to position [0, 0]
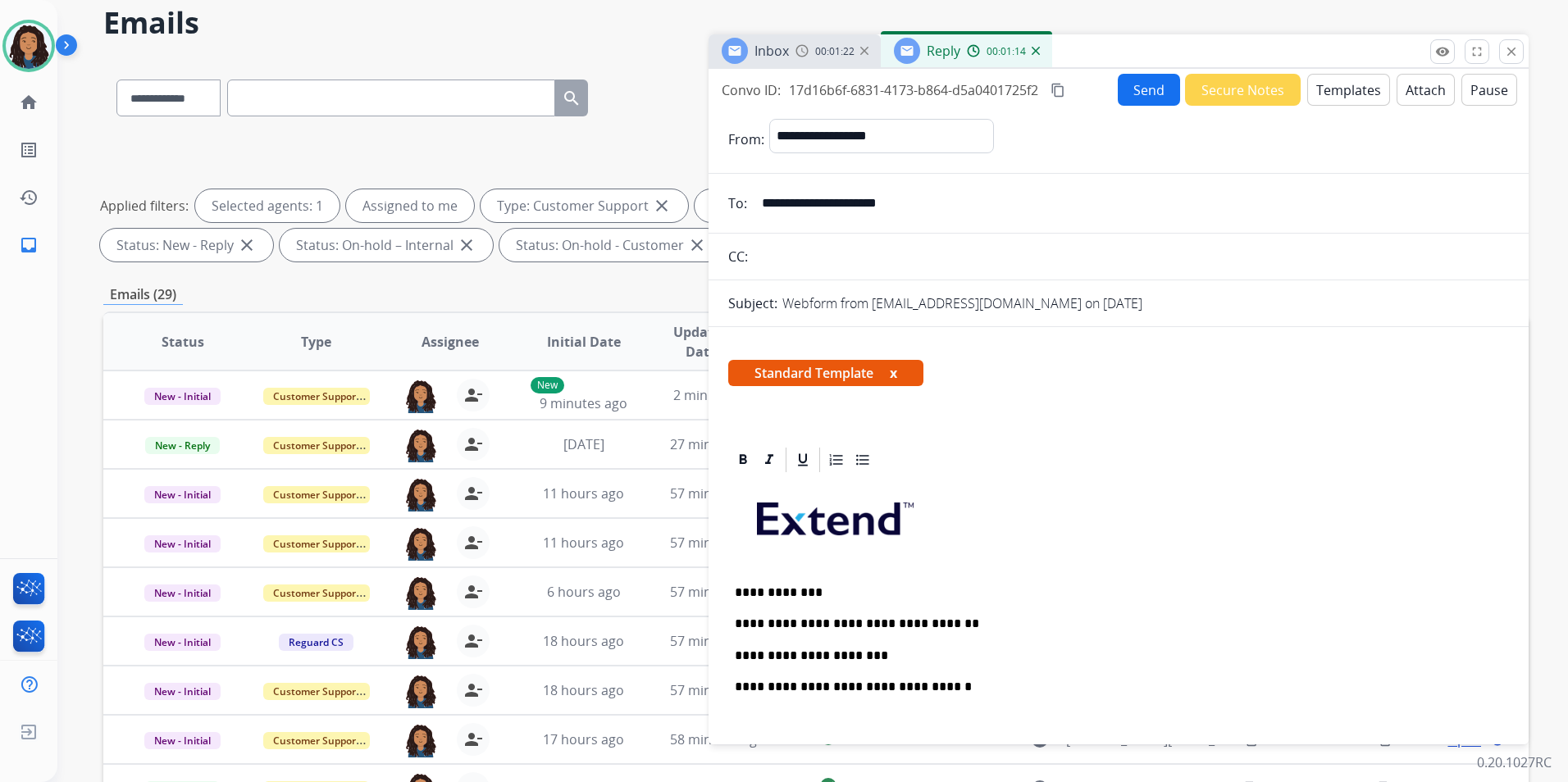
click at [1148, 100] on button "Send" at bounding box center [1149, 90] width 63 height 32
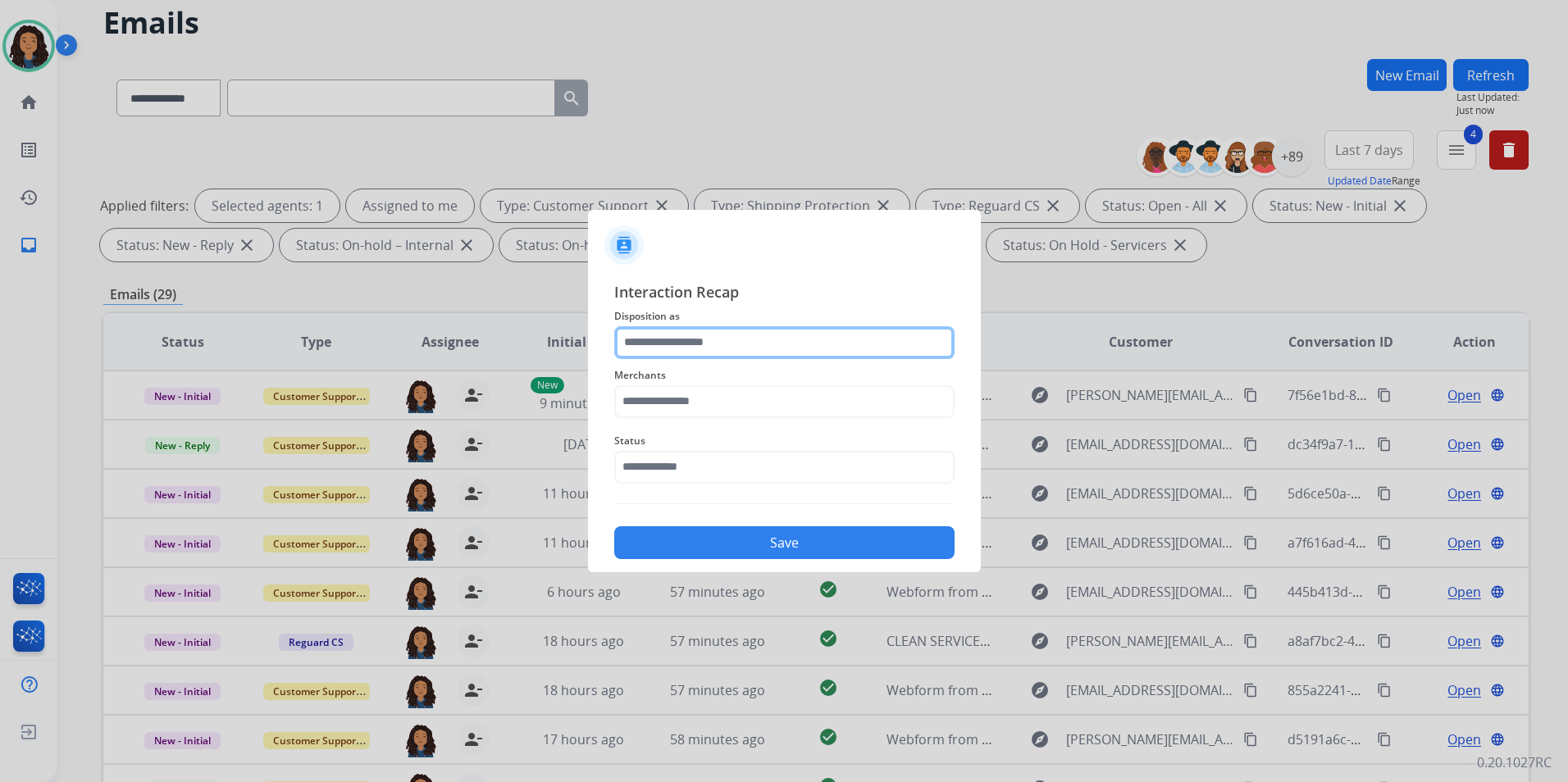
click at [685, 327] on input "text" at bounding box center [784, 343] width 341 height 33
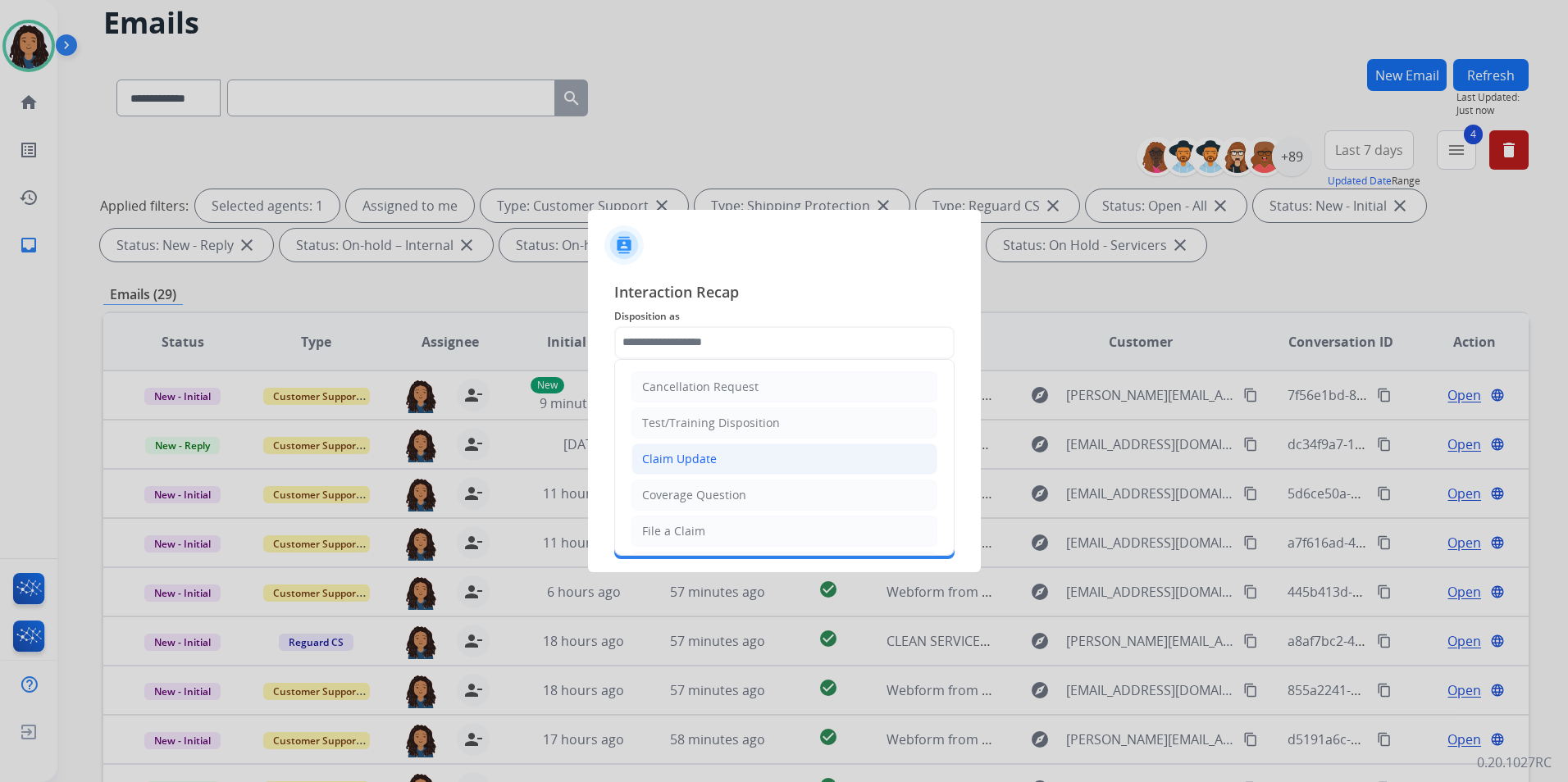
click at [704, 453] on div "Claim Update" at bounding box center [678, 459] width 75 height 16
type input "**********"
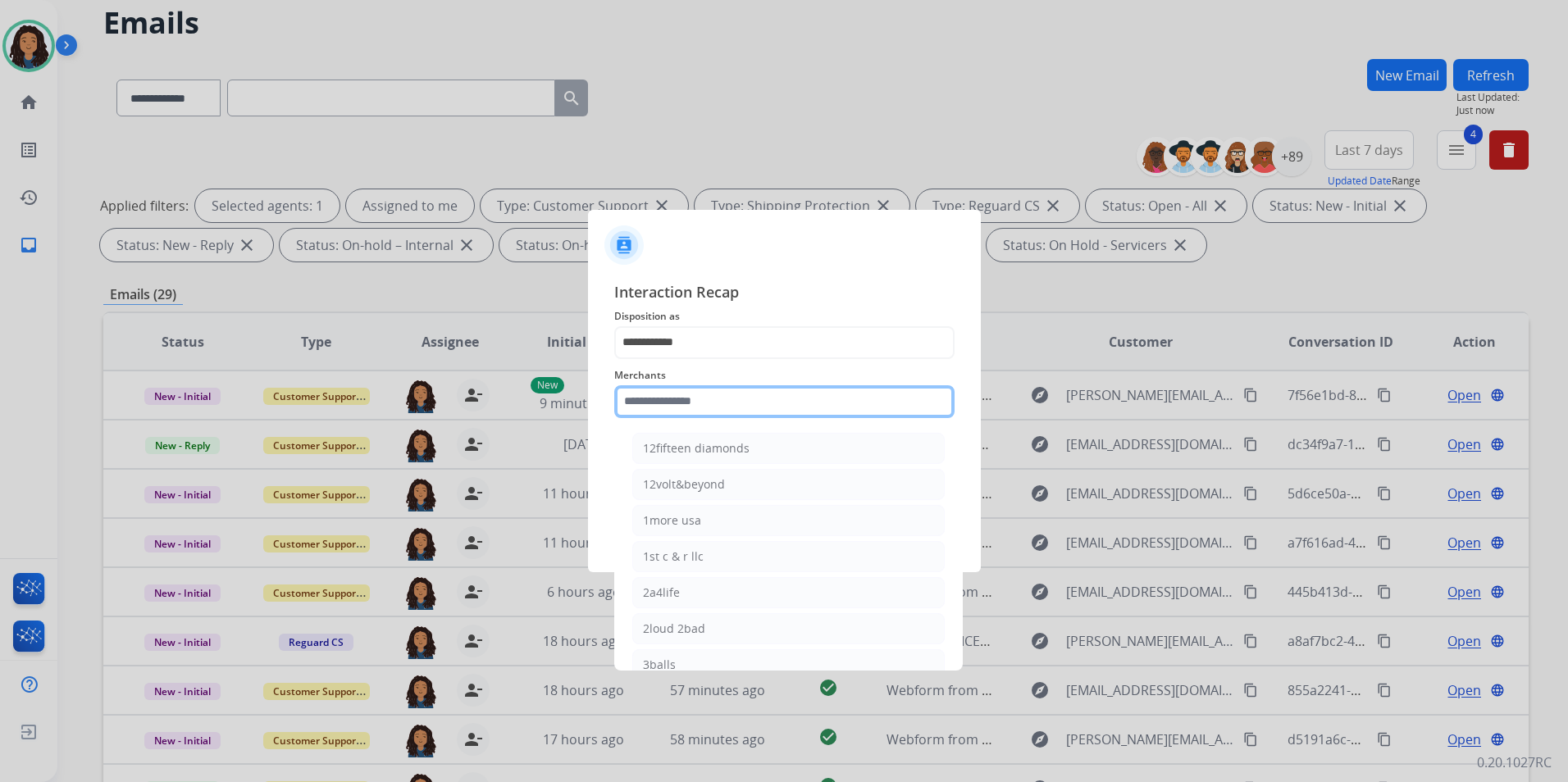
click at [695, 394] on input "text" at bounding box center [784, 401] width 341 height 33
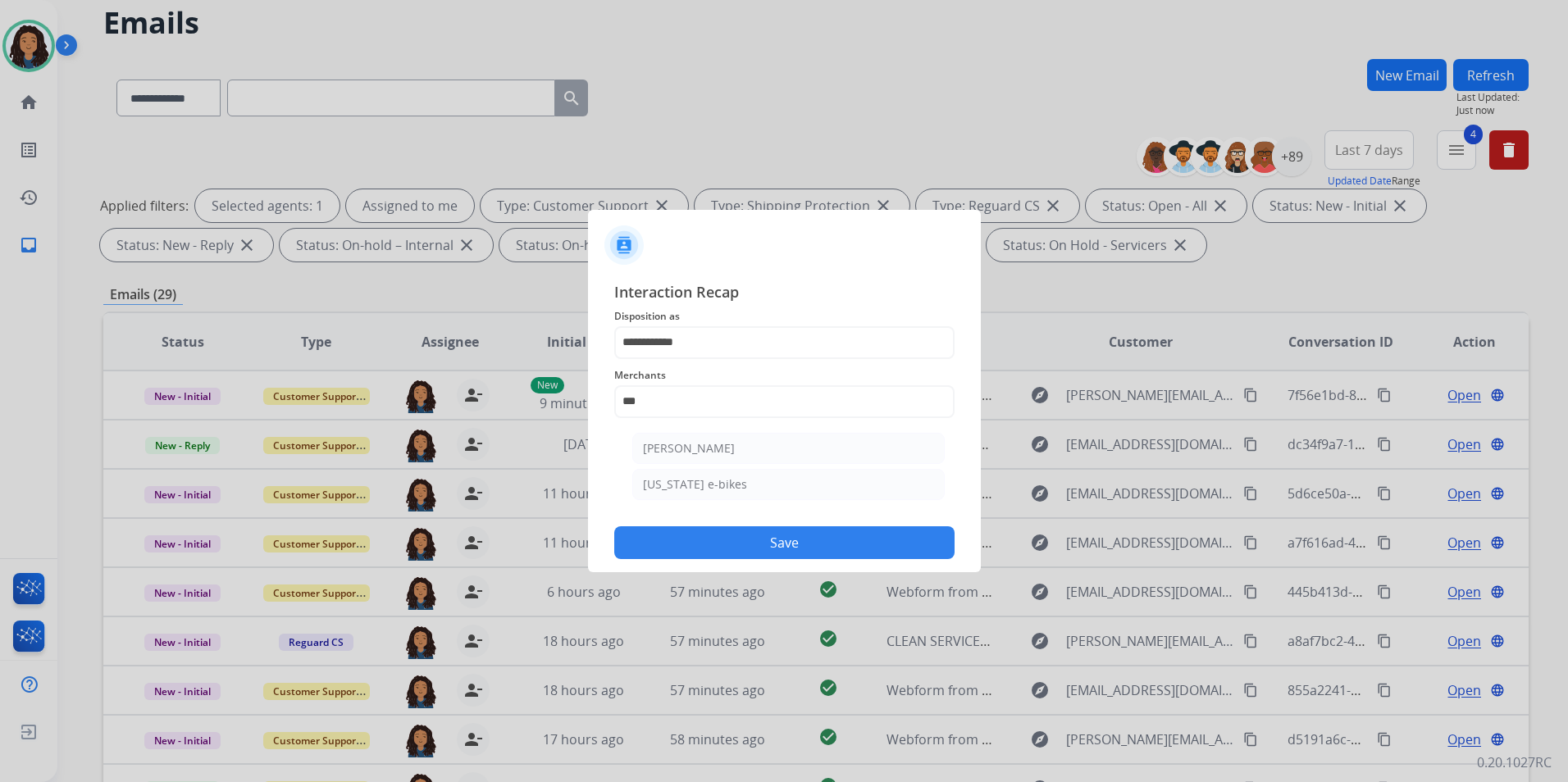
click at [709, 448] on div "[PERSON_NAME]" at bounding box center [688, 448] width 92 height 16
type input "**********"
click at [707, 472] on input "text" at bounding box center [784, 467] width 341 height 33
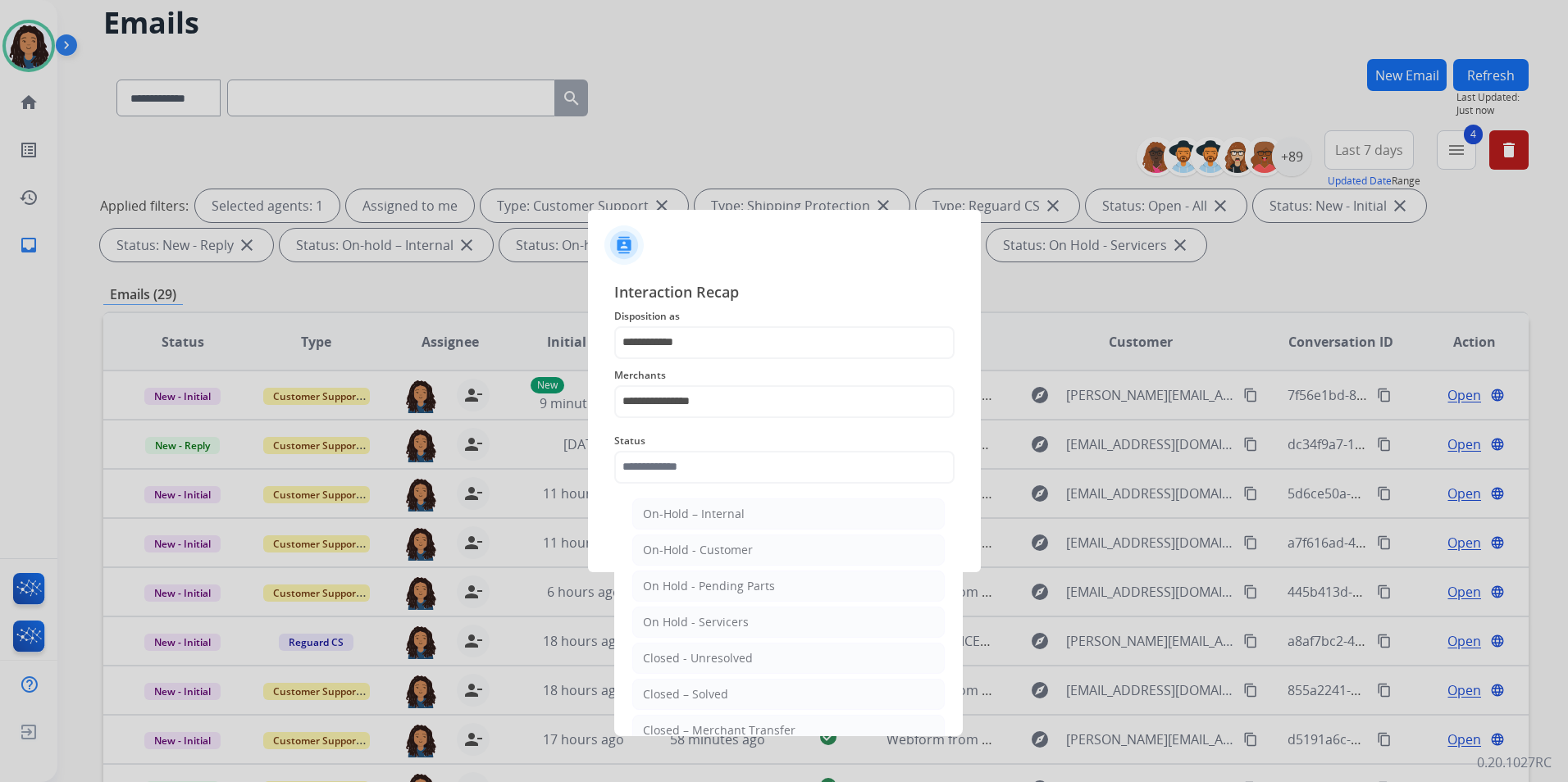
click at [785, 701] on li "Closed – Solved" at bounding box center [789, 693] width 313 height 31
type input "**********"
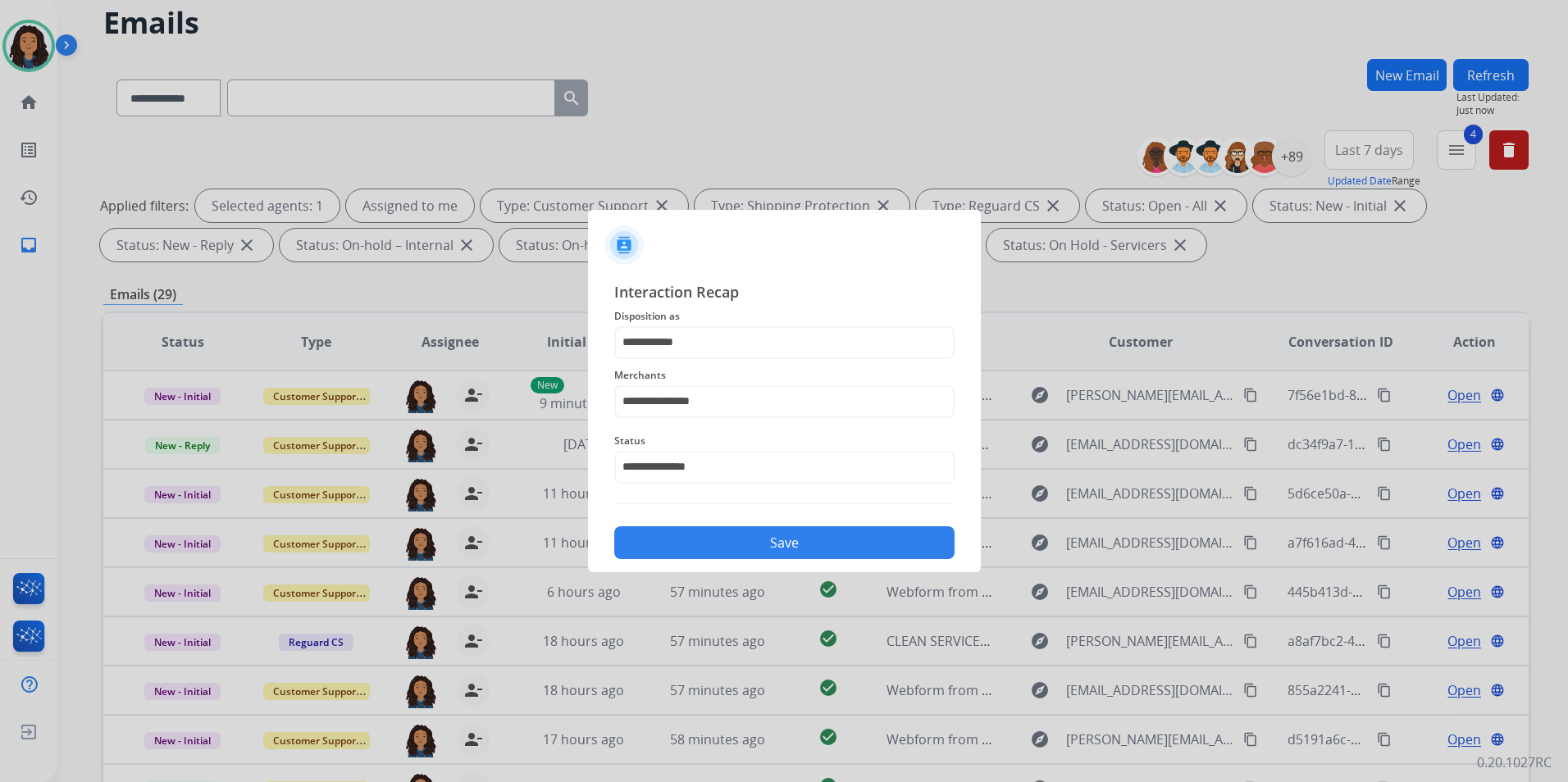
click at [839, 542] on button "Save" at bounding box center [784, 542] width 341 height 33
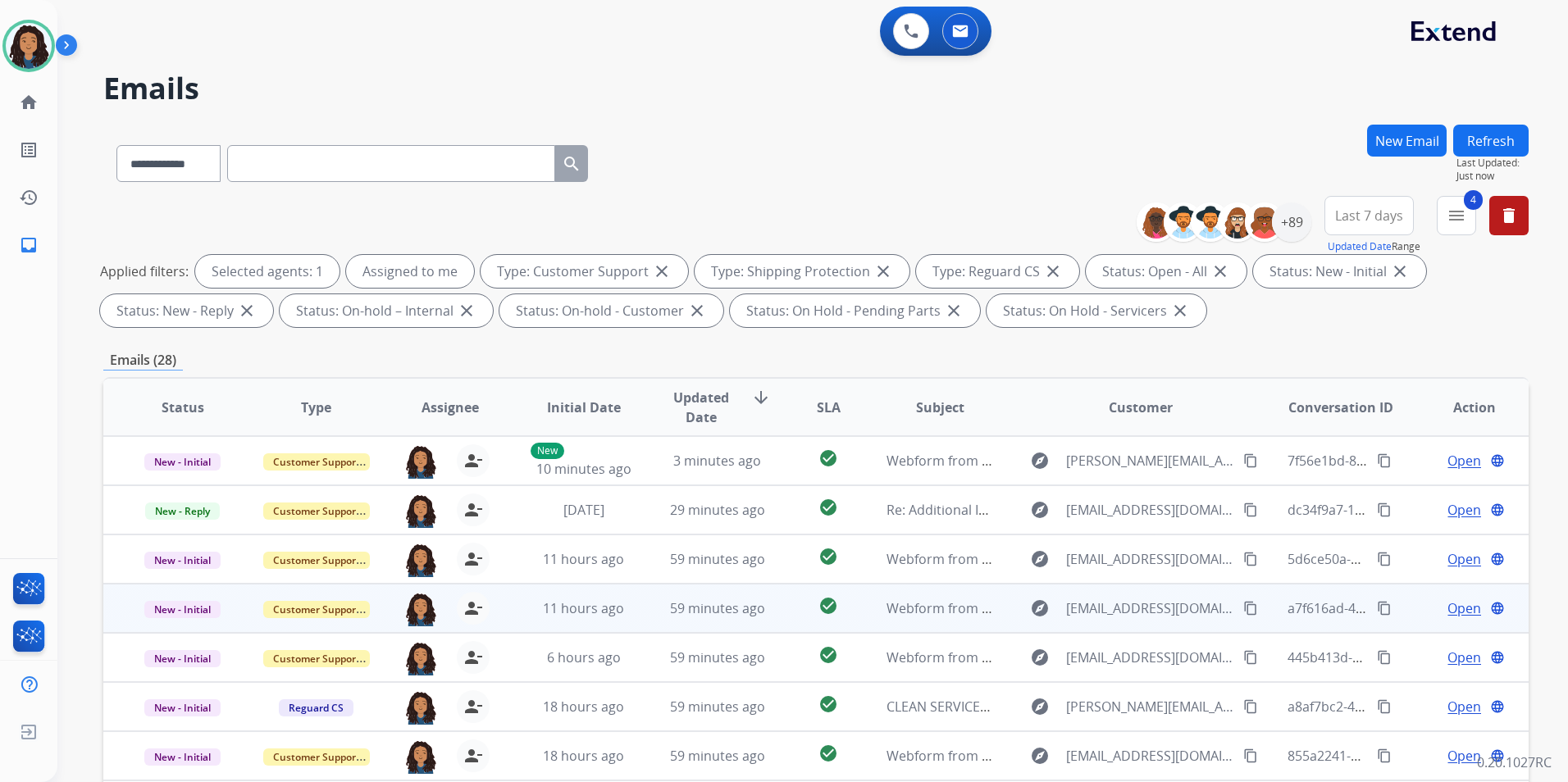
scroll to position [2, 0]
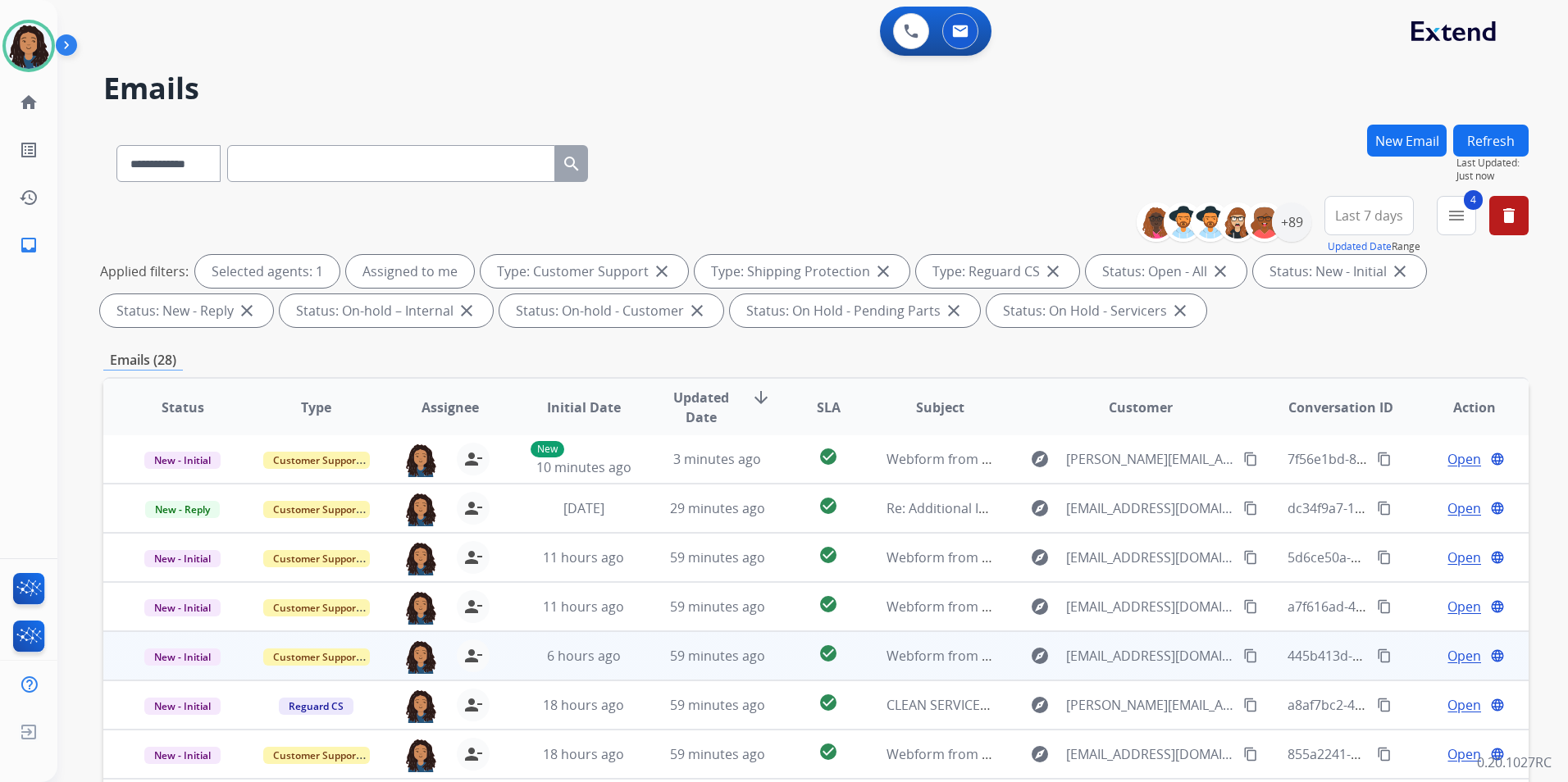
click at [1462, 655] on span "Open" at bounding box center [1464, 656] width 34 height 20
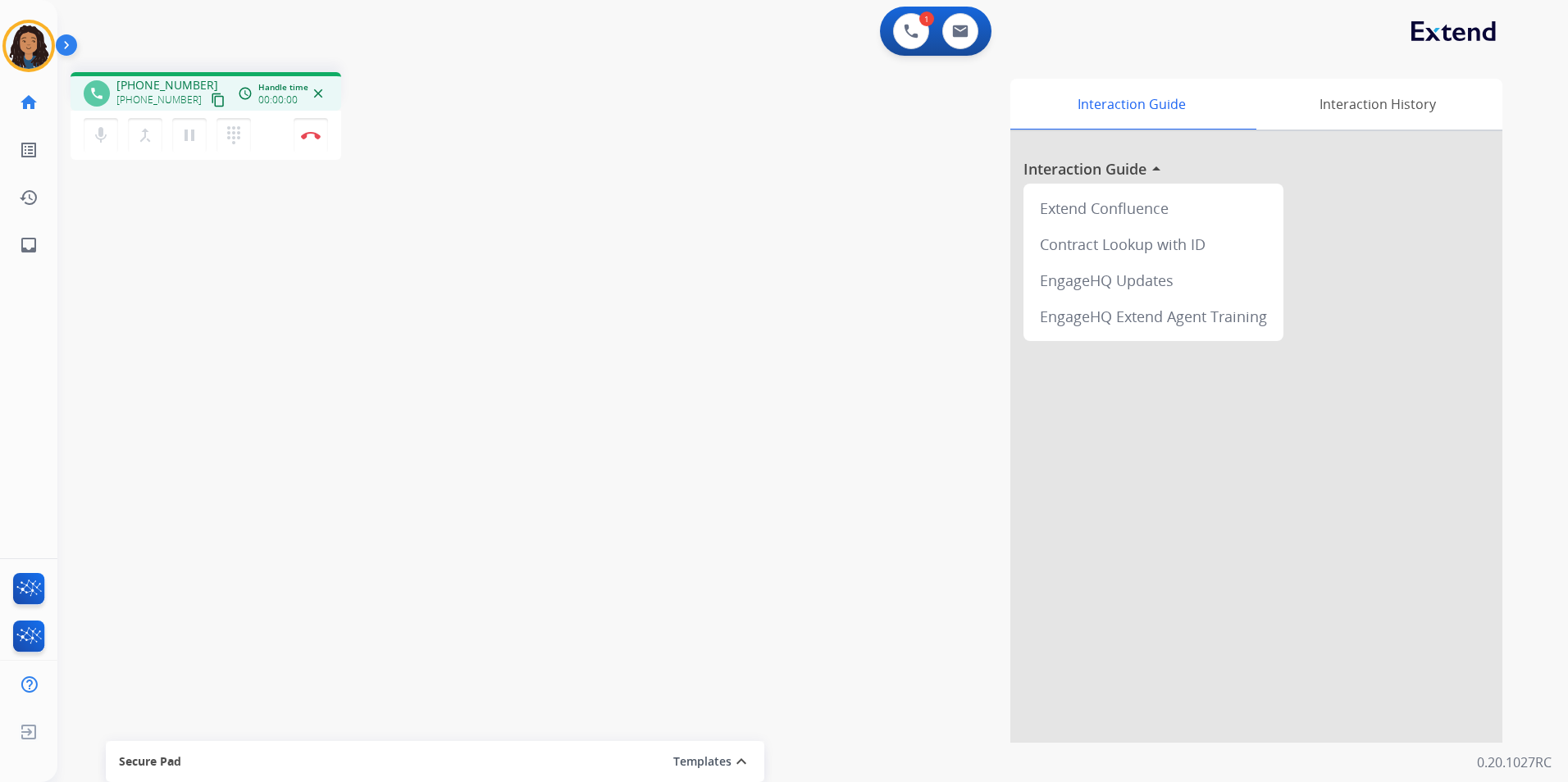
click at [211, 104] on mat-icon "content_copy" at bounding box center [218, 100] width 15 height 15
click at [308, 137] on img at bounding box center [311, 135] width 20 height 8
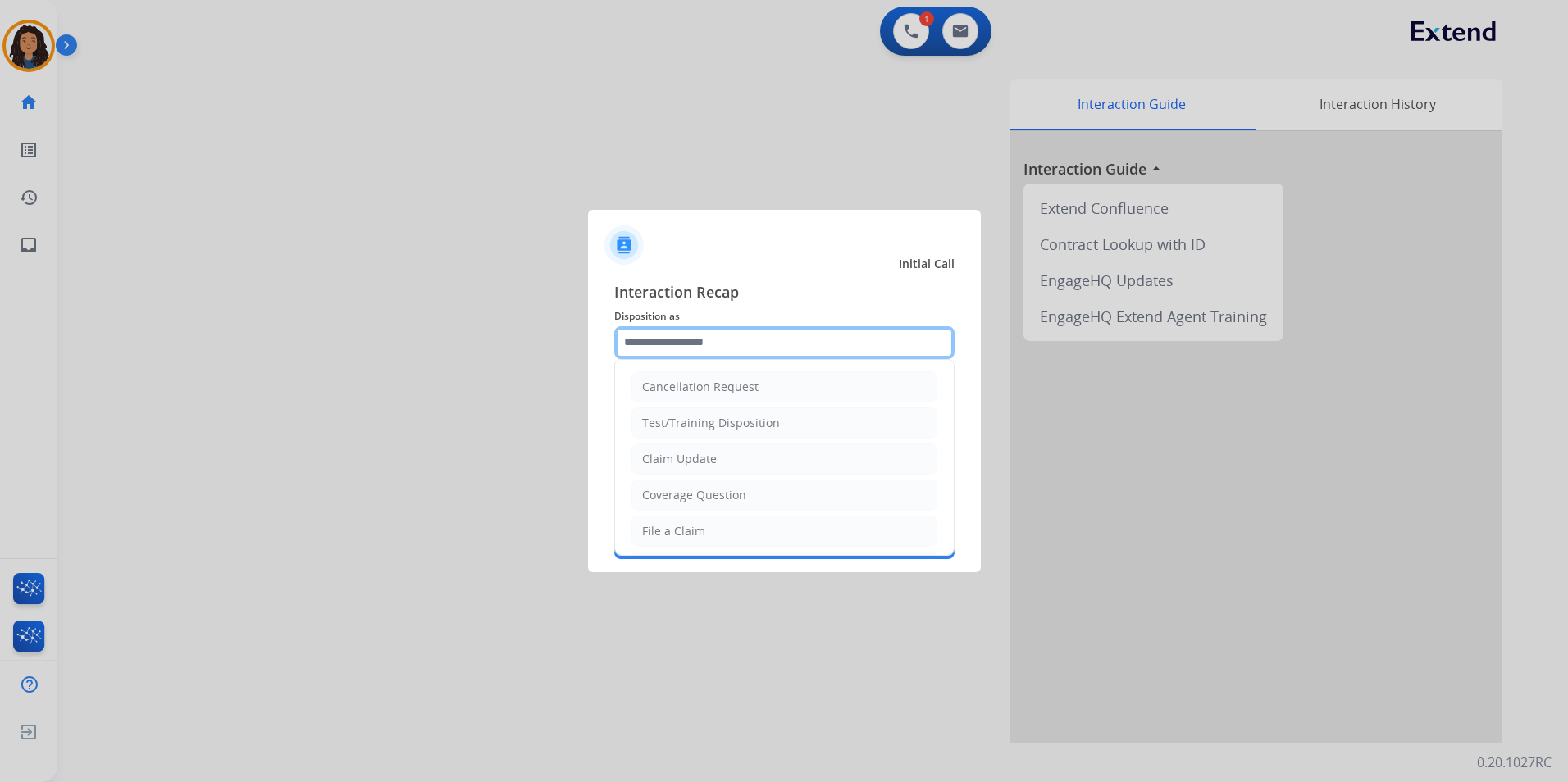
drag, startPoint x: 761, startPoint y: 353, endPoint x: 762, endPoint y: 362, distance: 9.1
click at [761, 351] on input "text" at bounding box center [784, 343] width 341 height 33
click at [736, 465] on li "Claim Update" at bounding box center [784, 458] width 306 height 31
type input "**********"
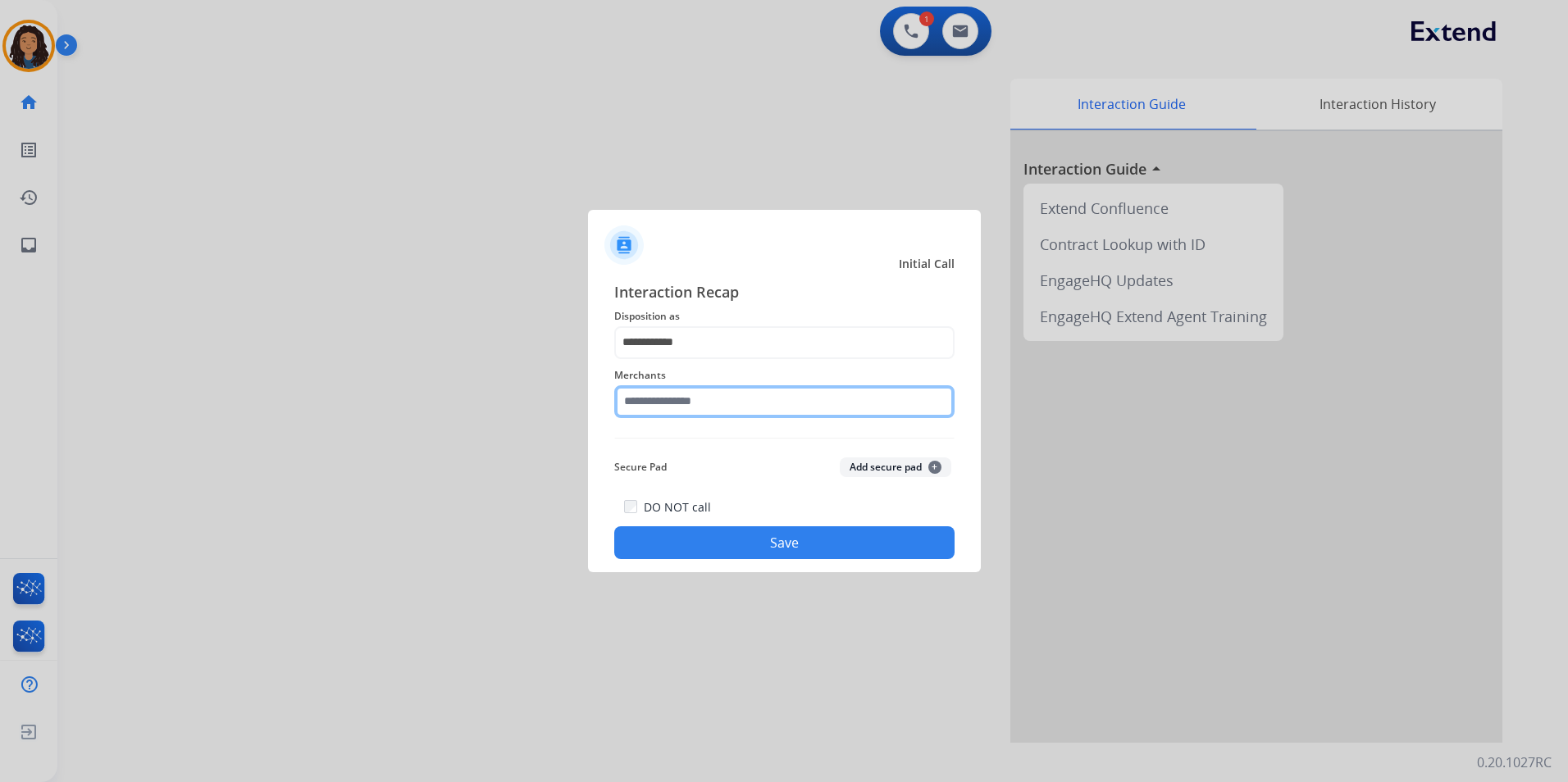
click at [719, 401] on input "text" at bounding box center [784, 401] width 341 height 33
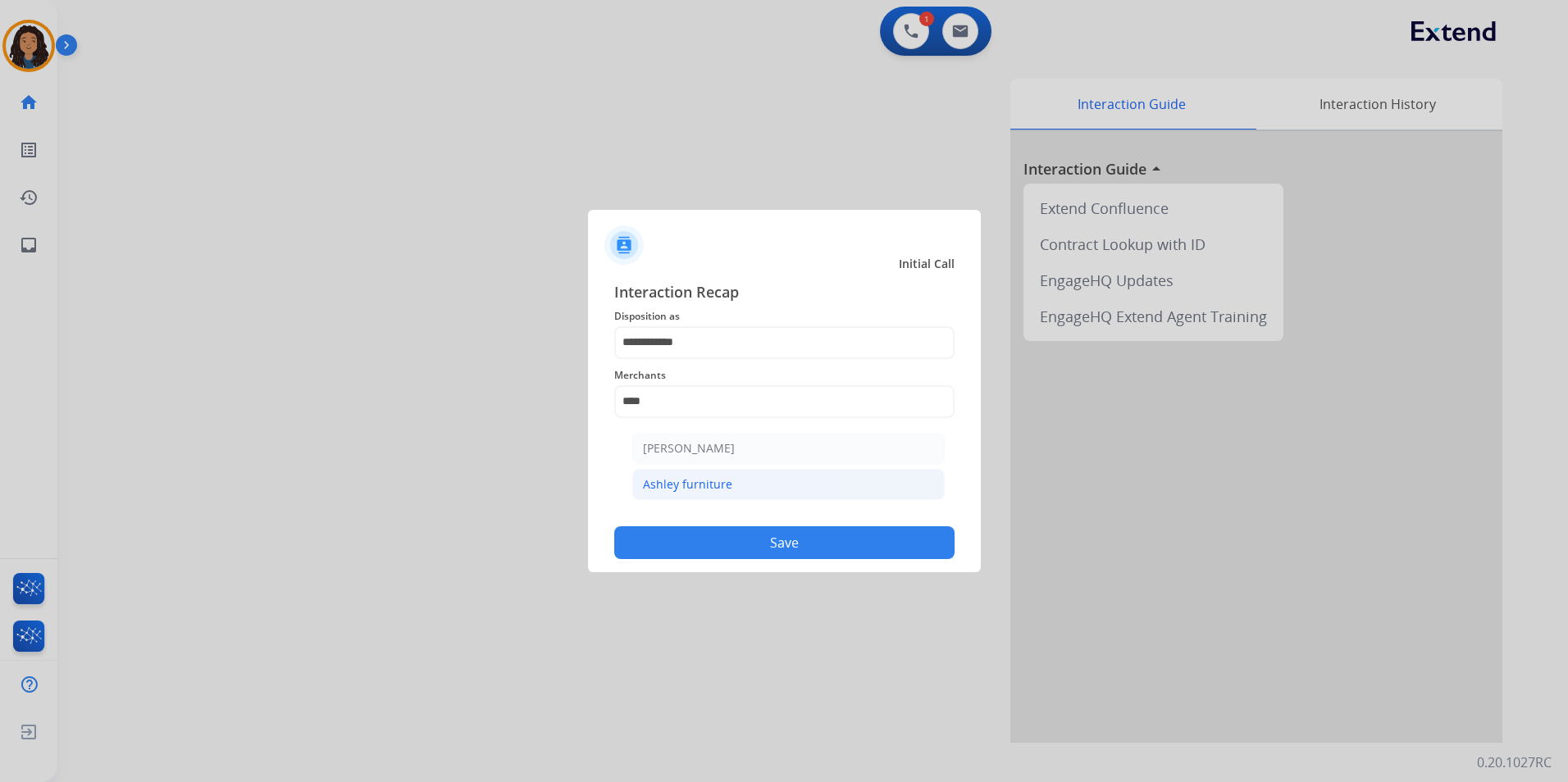
click at [711, 490] on div "Ashley furniture" at bounding box center [687, 484] width 90 height 16
type input "**********"
click at [679, 535] on button "Save" at bounding box center [784, 542] width 341 height 33
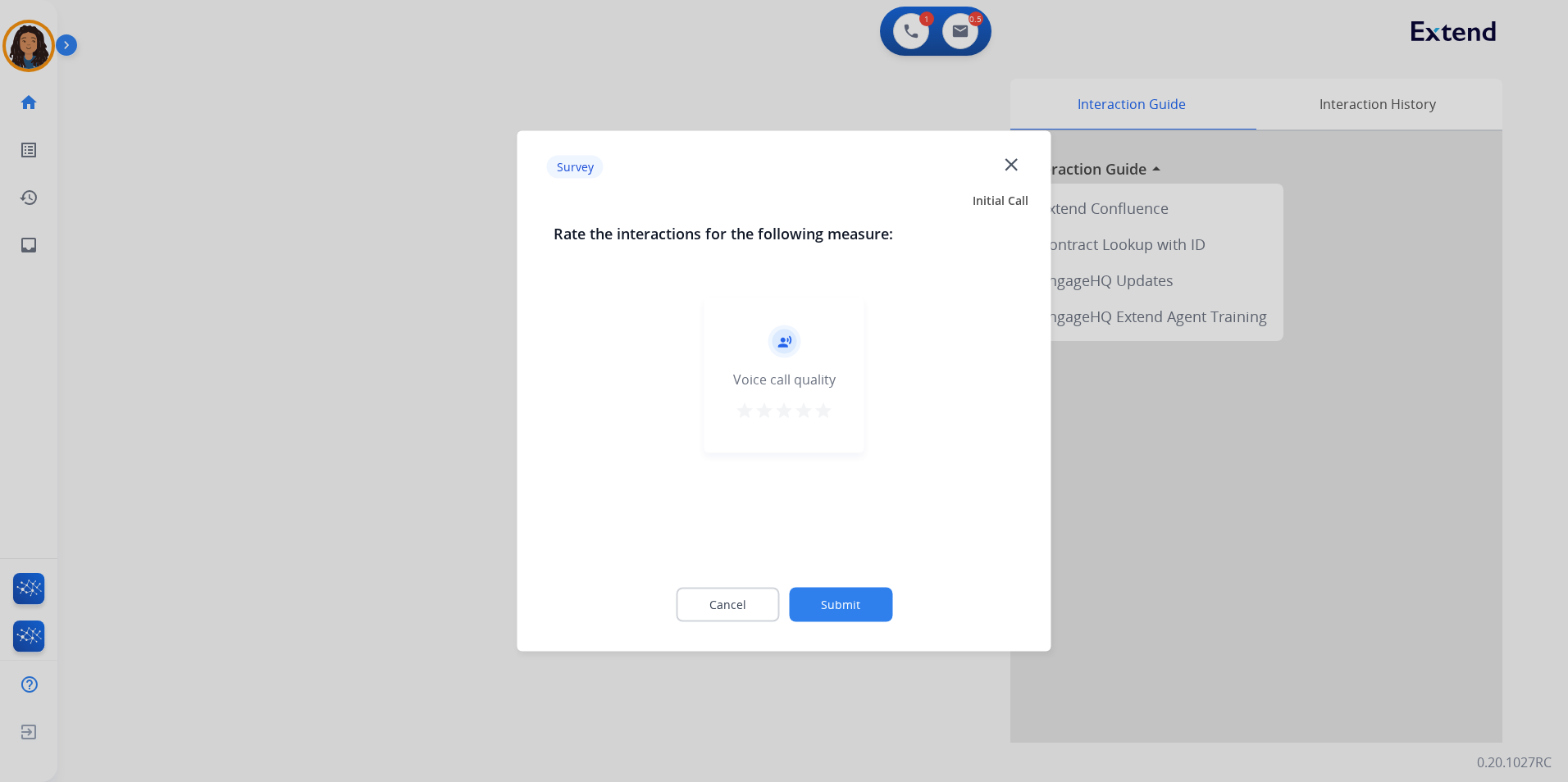
drag, startPoint x: 451, startPoint y: 385, endPoint x: 453, endPoint y: 375, distance: 10.2
click at [453, 375] on div at bounding box center [784, 391] width 1568 height 782
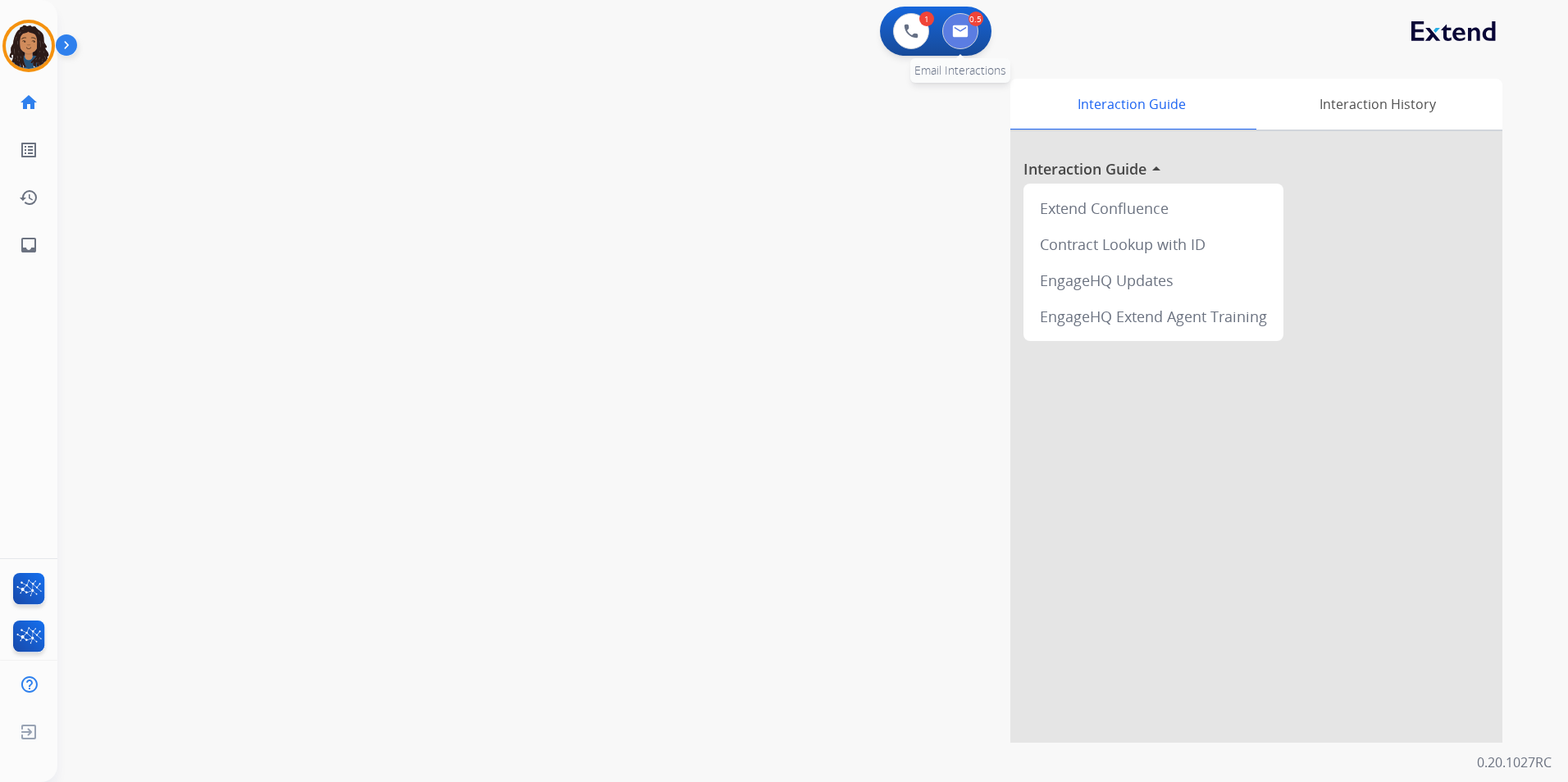
click at [966, 48] on button at bounding box center [960, 31] width 36 height 36
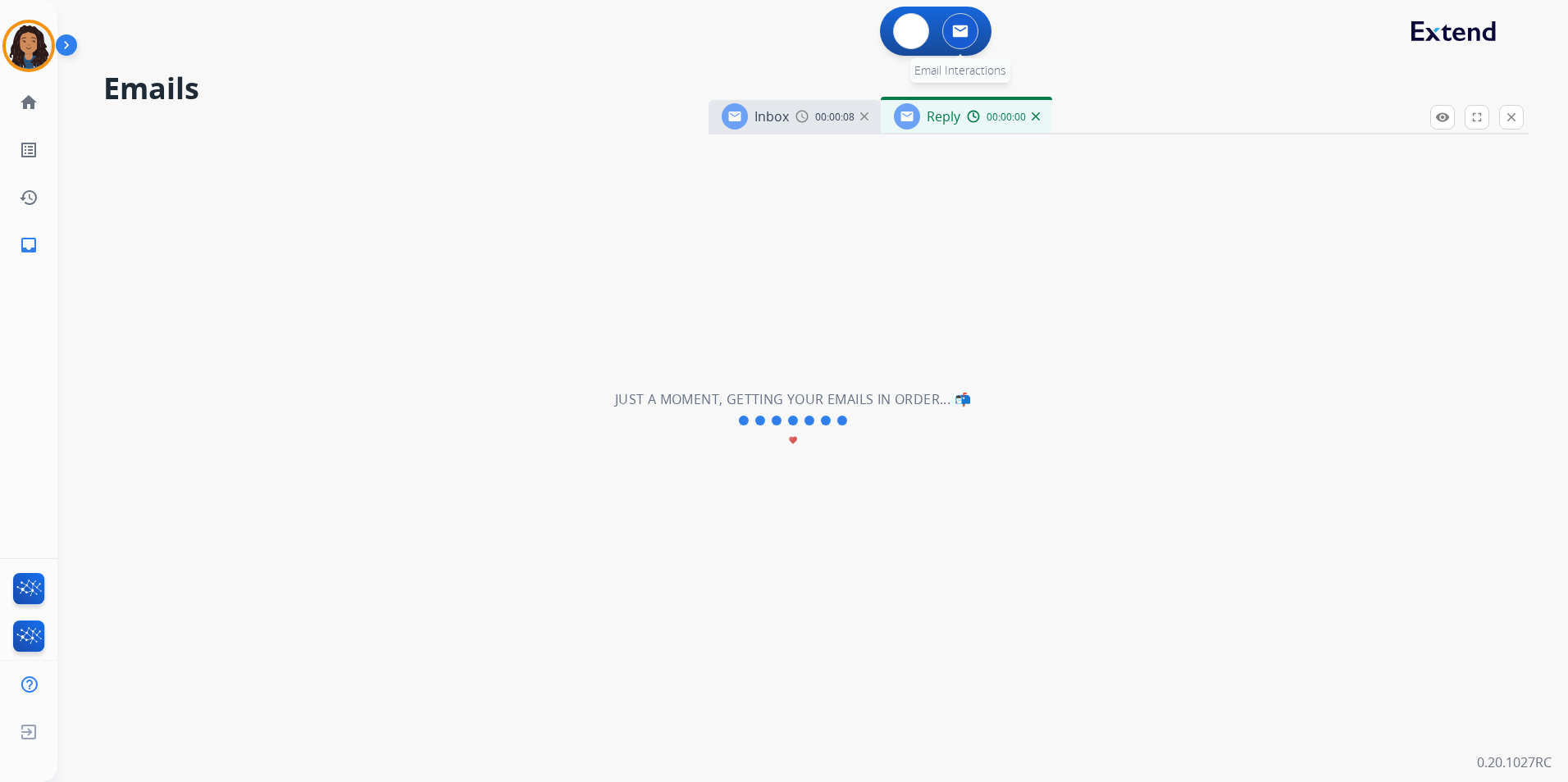
select select "**********"
click at [920, 35] on button at bounding box center [911, 31] width 36 height 36
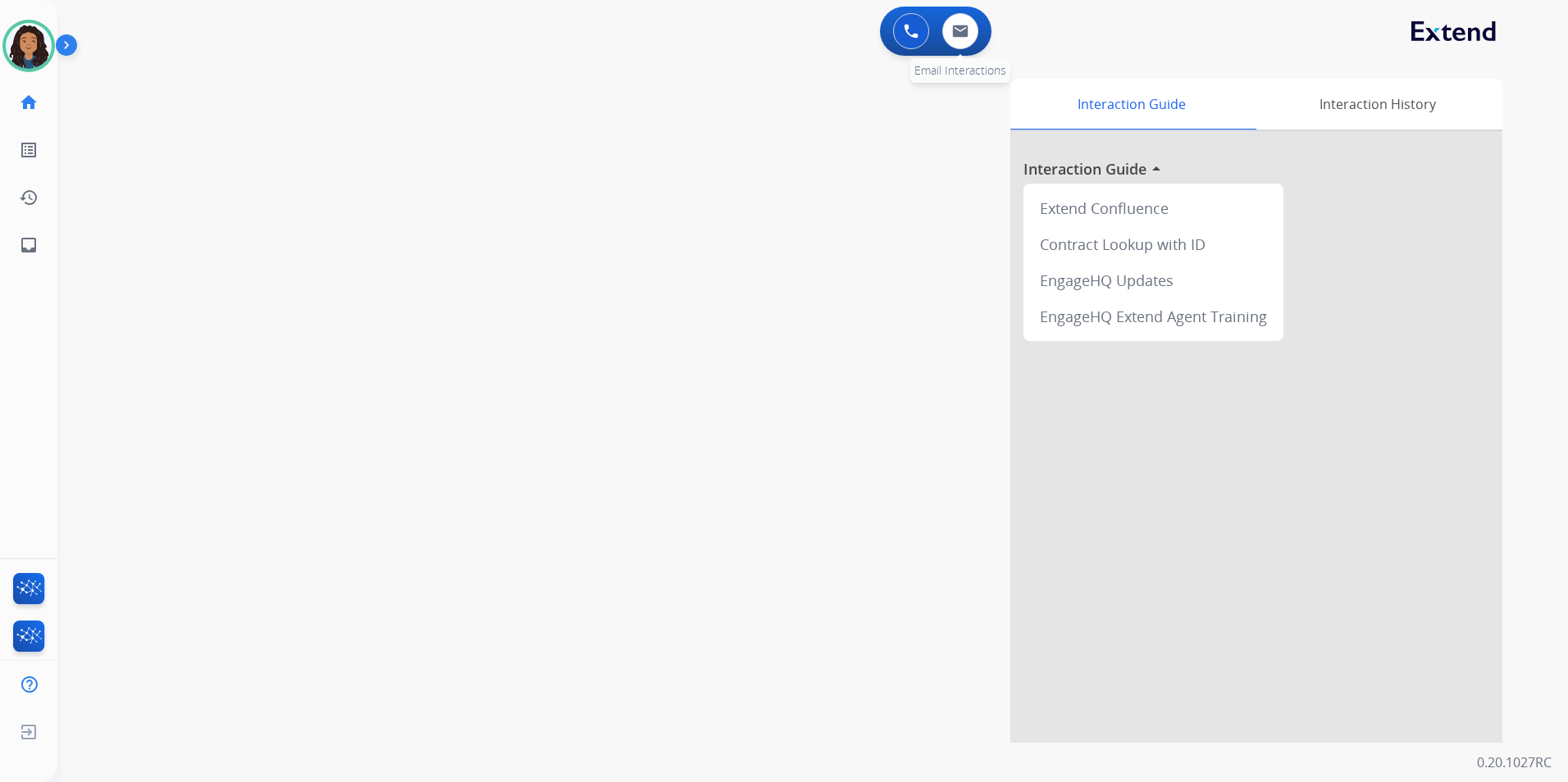
click at [979, 35] on div "0 Email Interactions" at bounding box center [959, 31] width 49 height 36
click at [965, 31] on img at bounding box center [960, 31] width 16 height 13
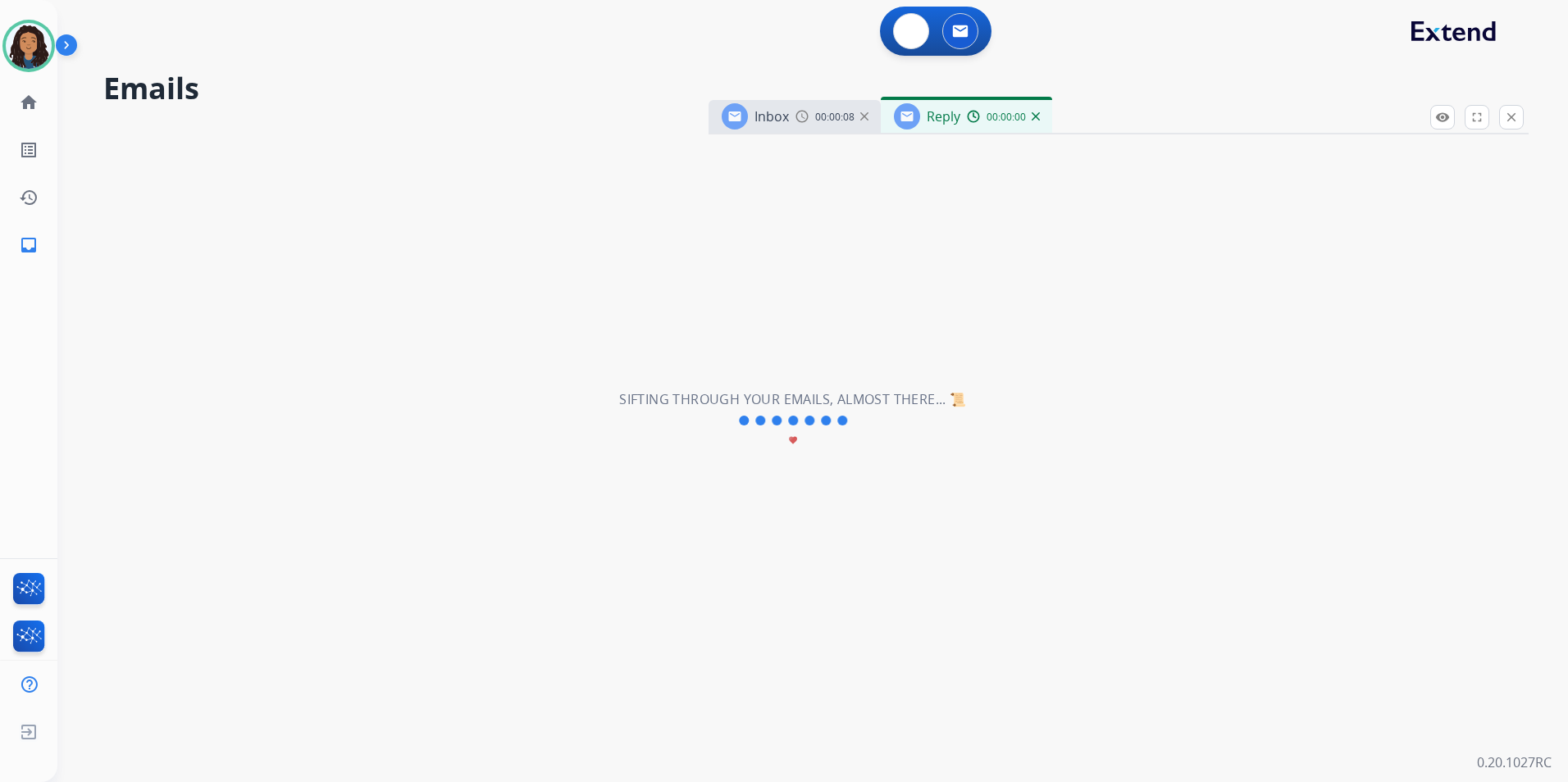
select select "**********"
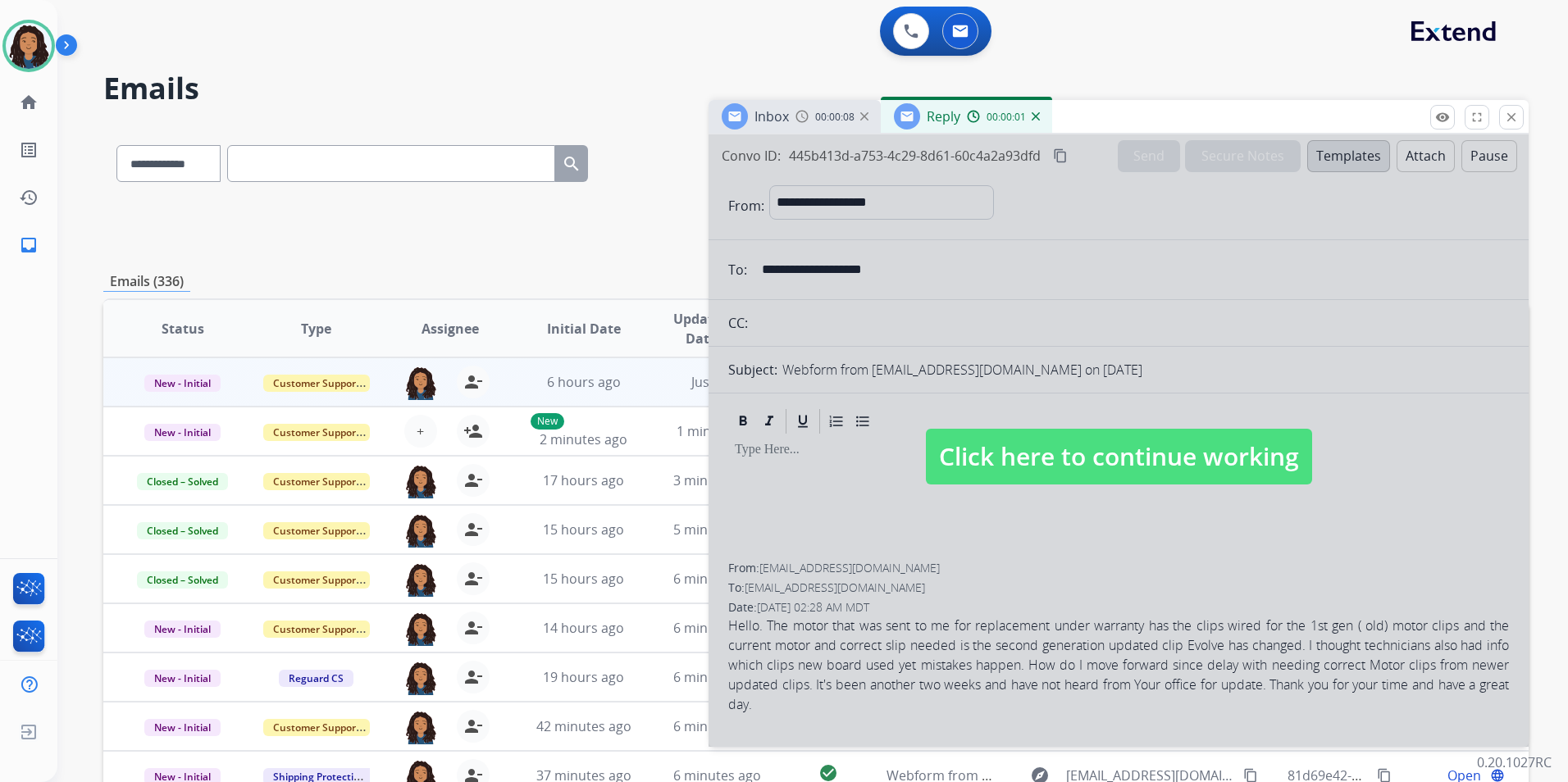
click at [1091, 445] on span "Click here to continue working" at bounding box center [1119, 456] width 387 height 56
select select
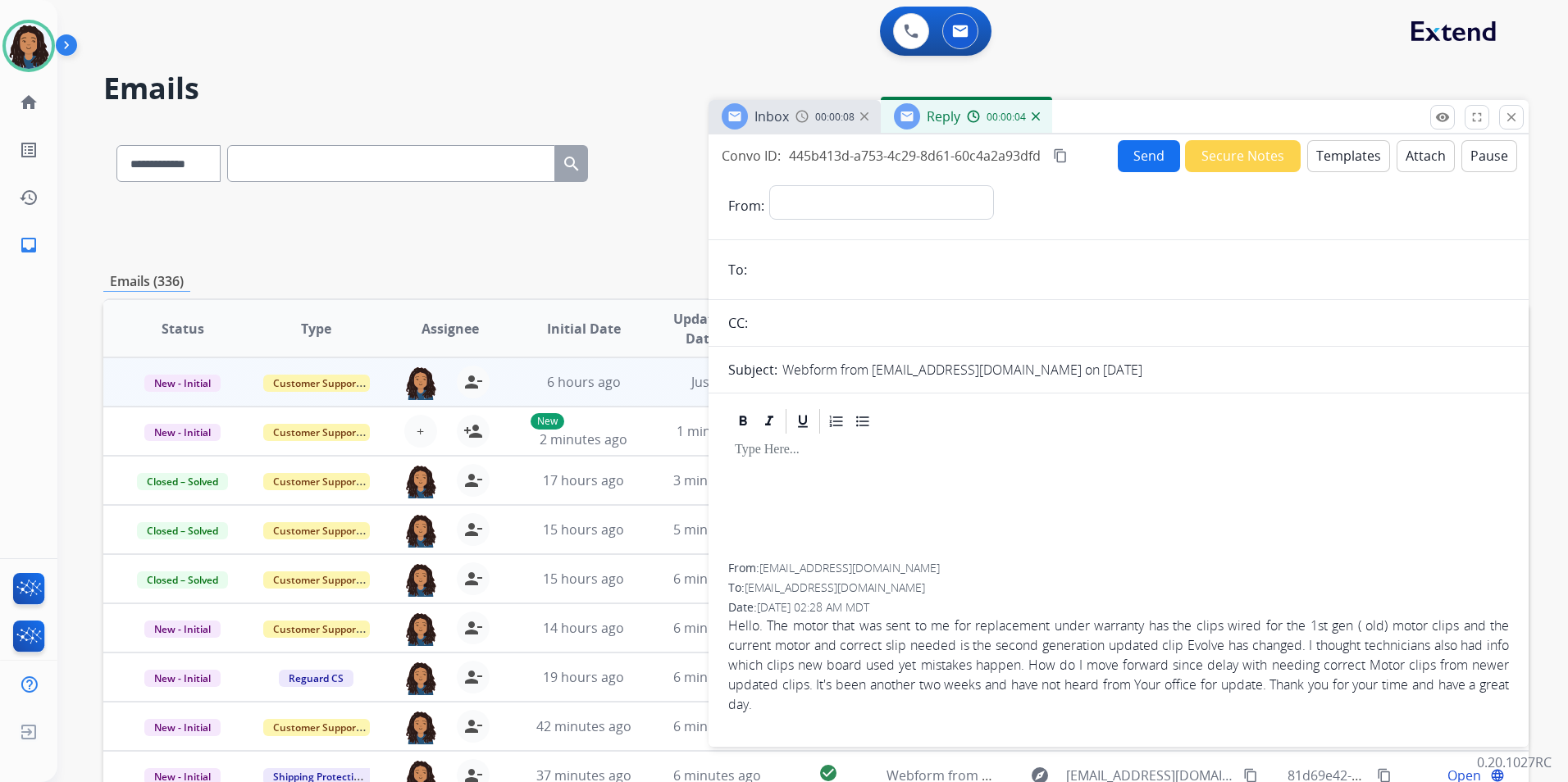
click at [784, 123] on span "Inbox" at bounding box center [771, 117] width 35 height 18
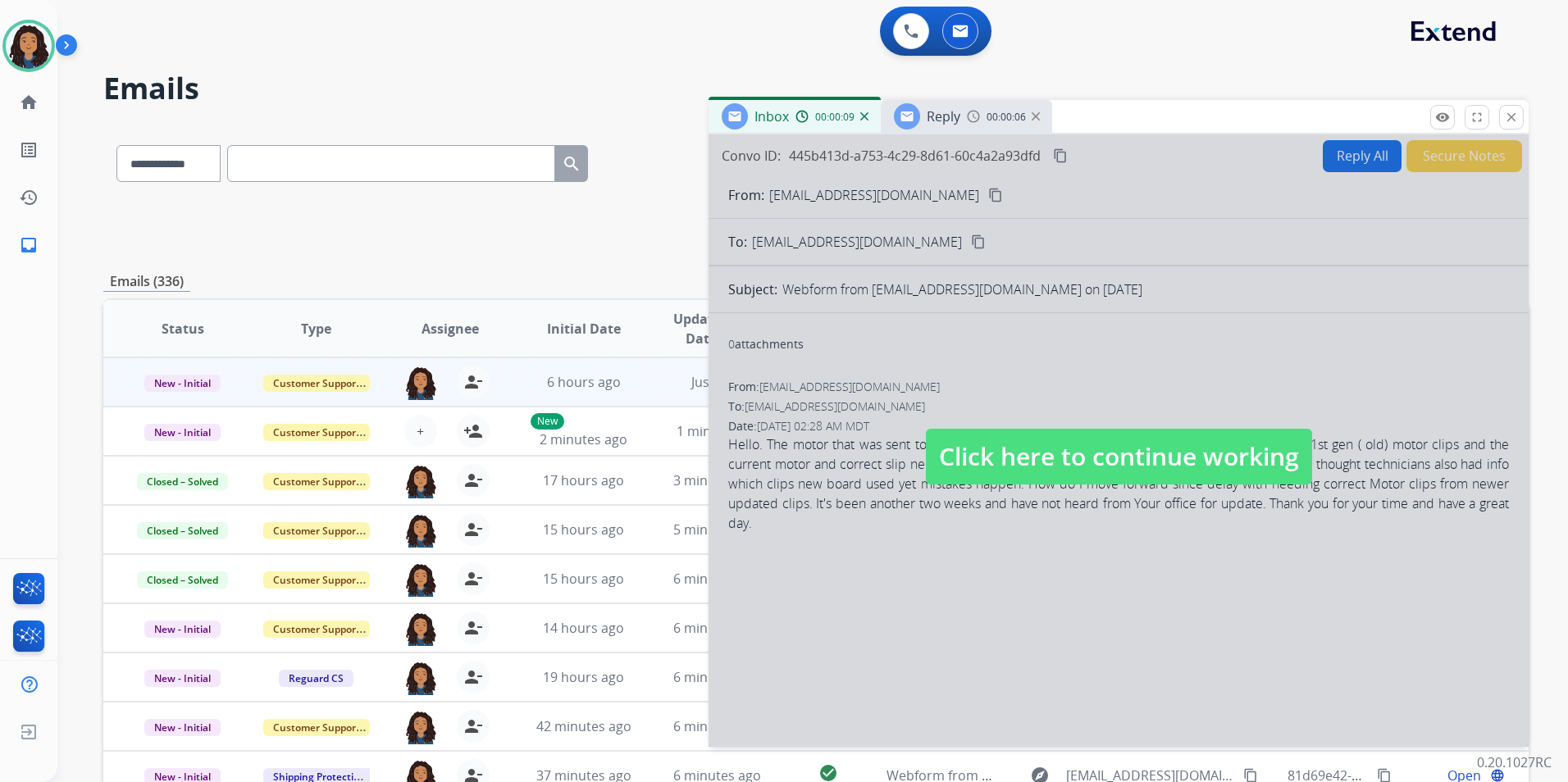
click at [1031, 119] on img at bounding box center [1035, 117] width 8 height 8
click at [1156, 427] on div at bounding box center [1118, 440] width 820 height 613
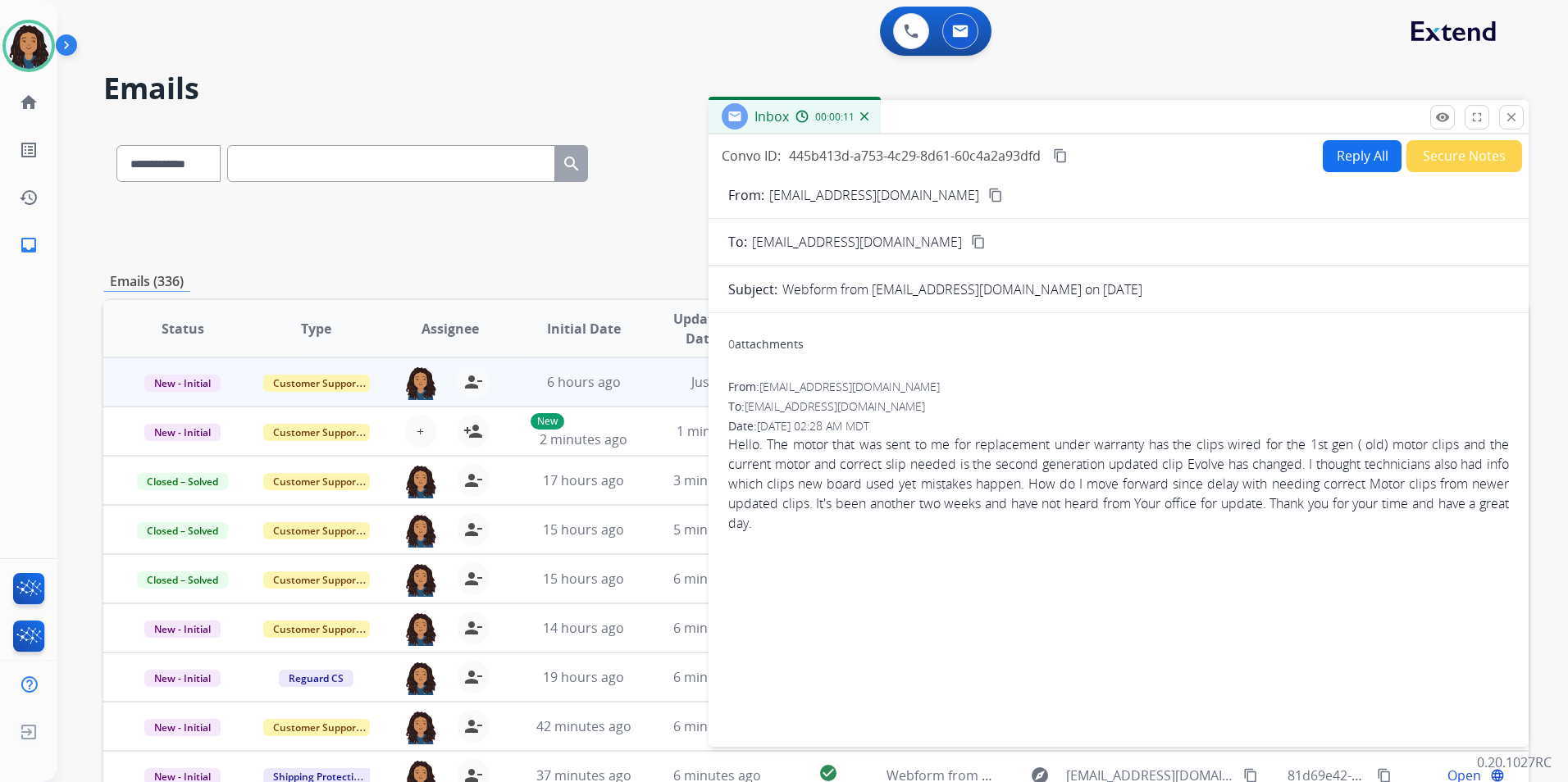
click at [1362, 165] on button "Reply All" at bounding box center [1362, 156] width 79 height 32
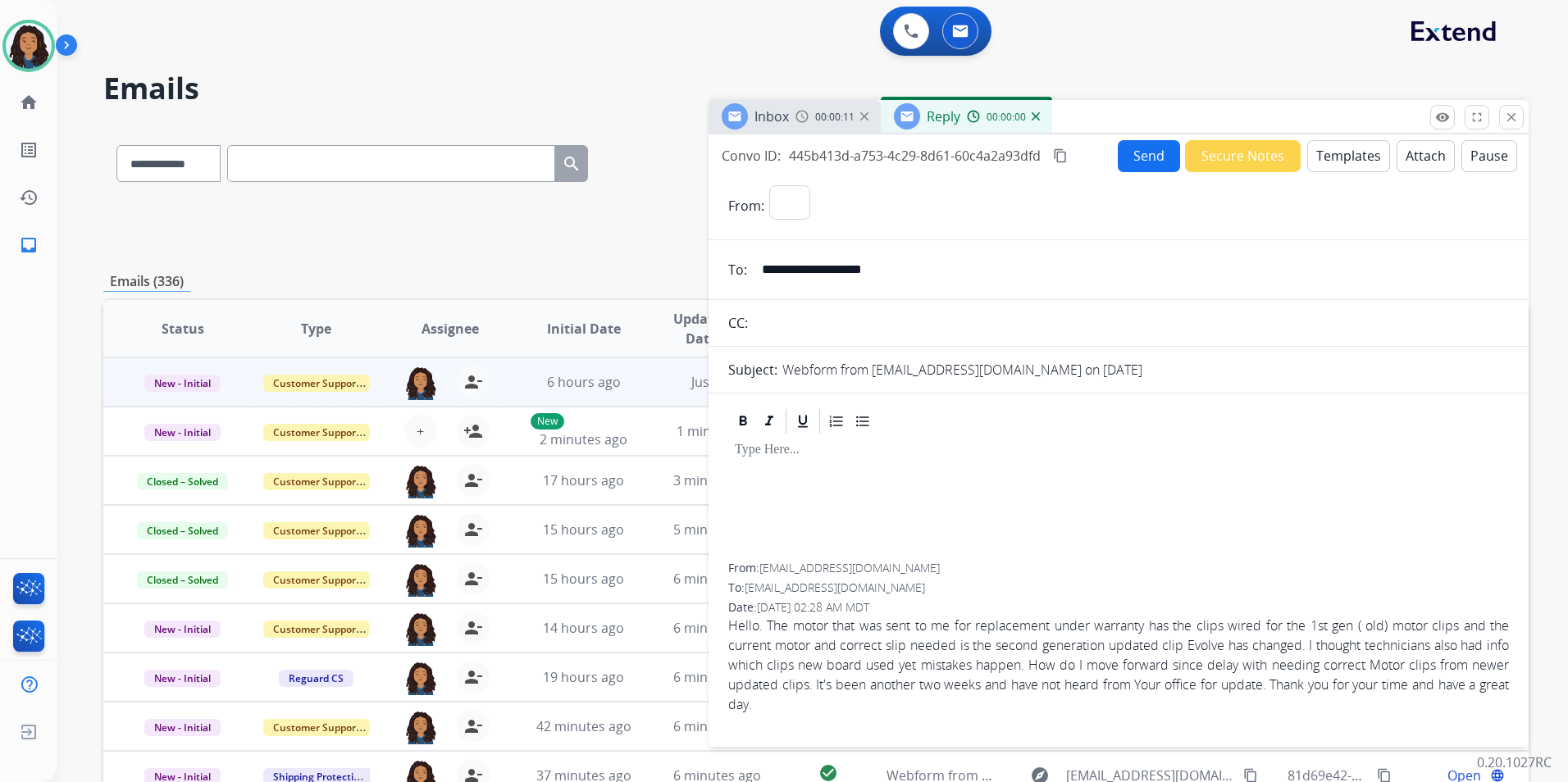
select select "**********"
click at [785, 120] on span "Inbox" at bounding box center [771, 117] width 35 height 18
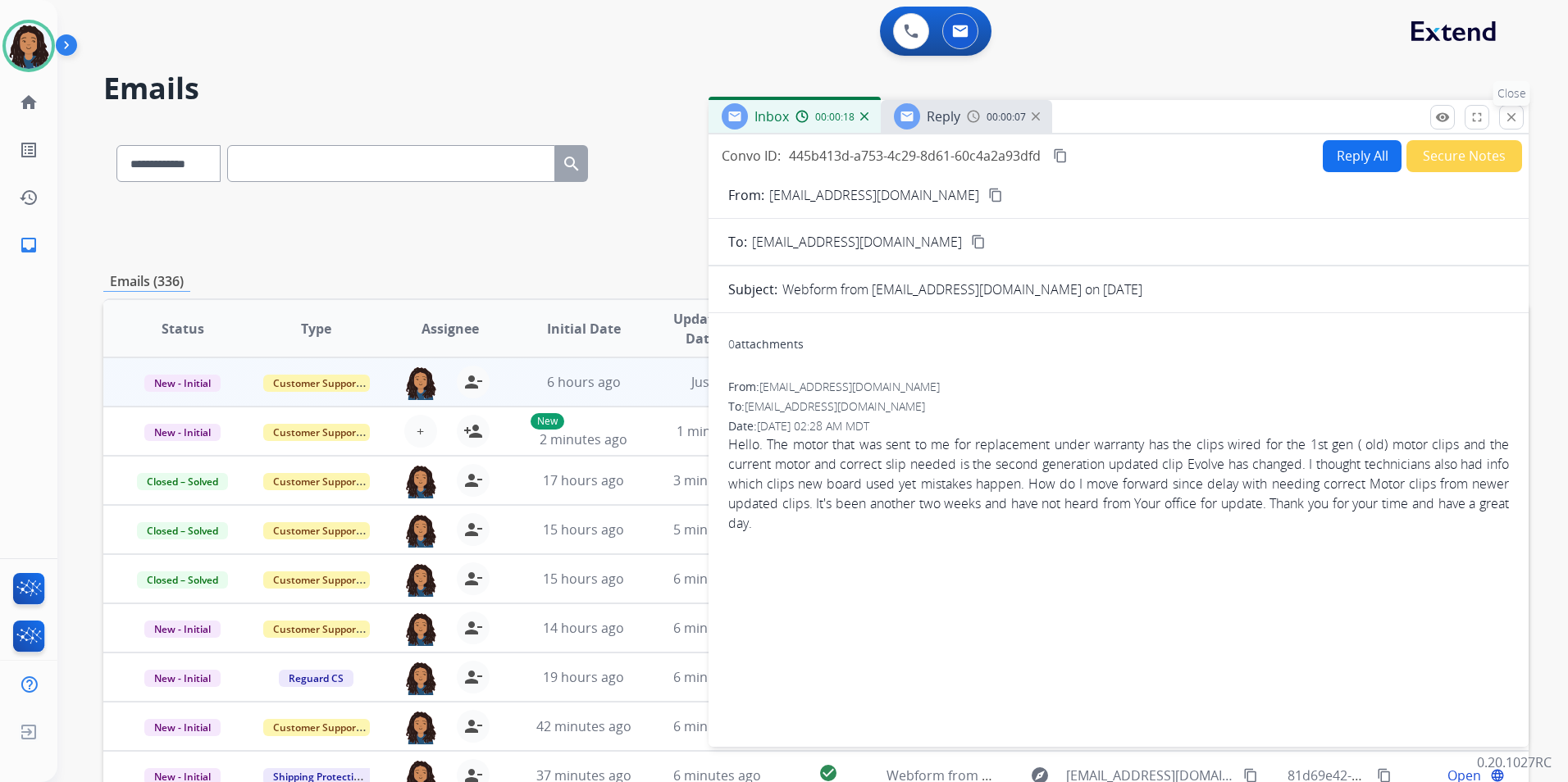
click at [1512, 122] on mat-icon "close" at bounding box center [1510, 117] width 15 height 15
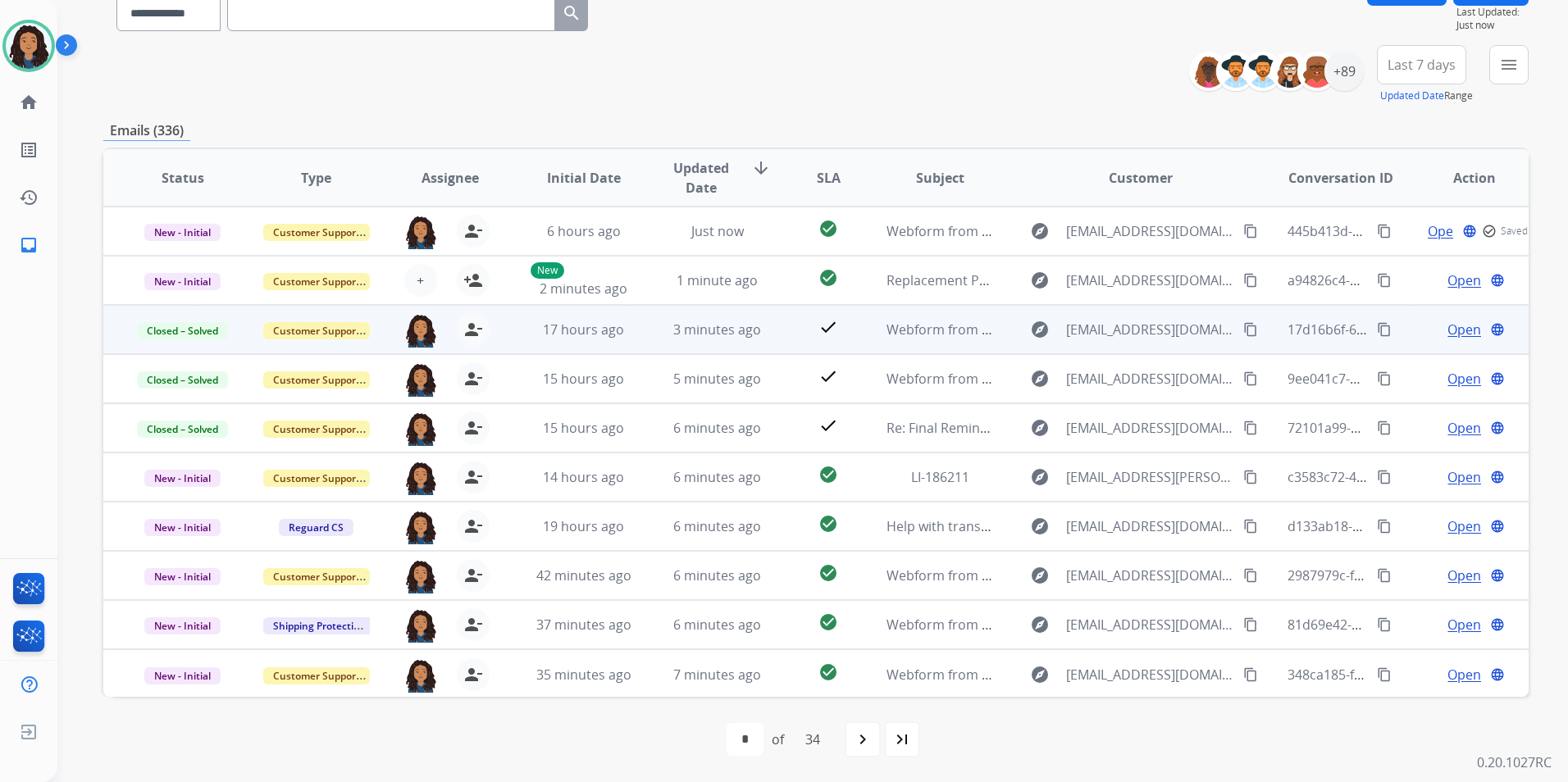
scroll to position [2, 0]
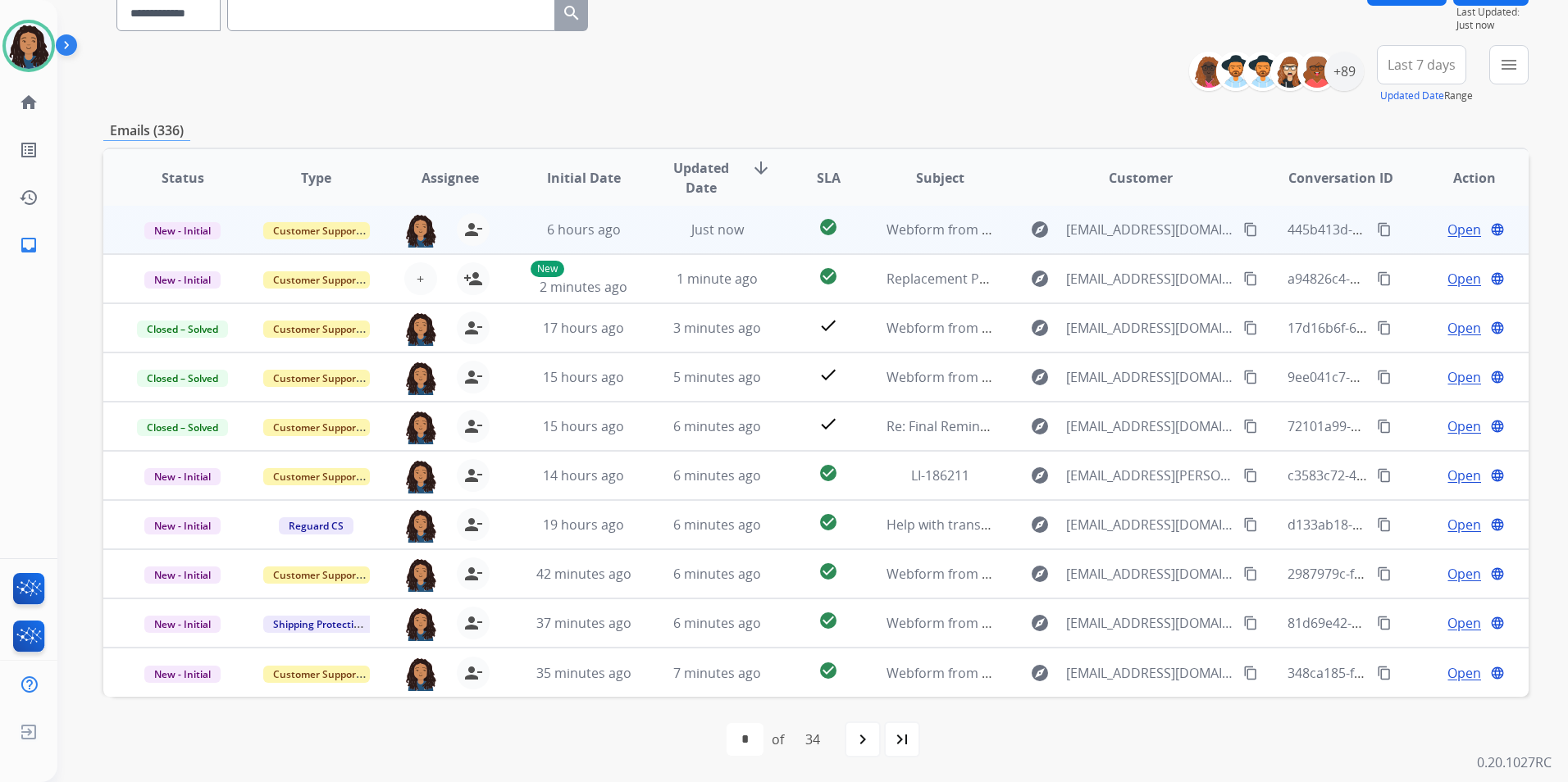
click at [1447, 225] on span "Open" at bounding box center [1464, 230] width 34 height 20
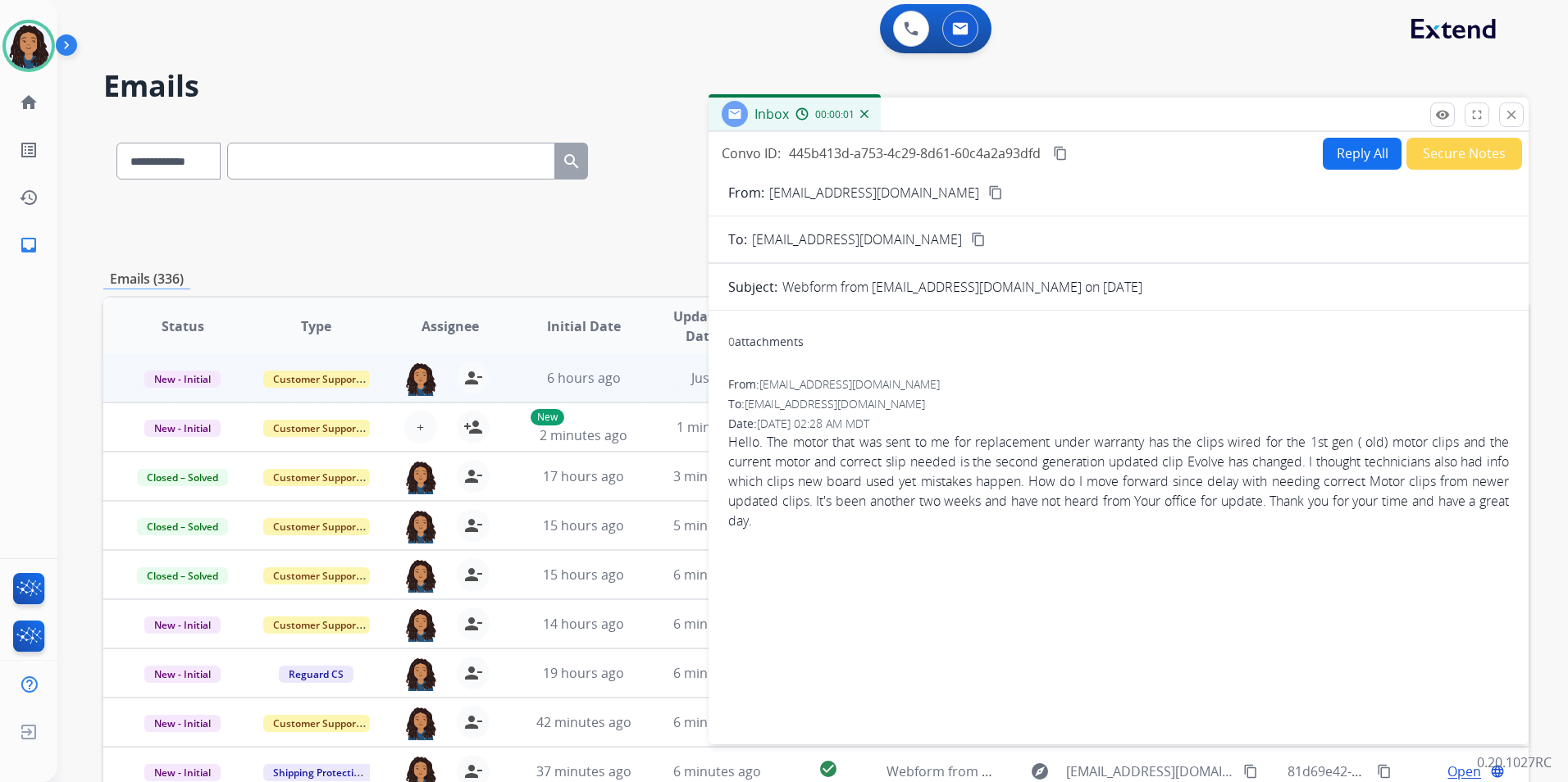
scroll to position [0, 0]
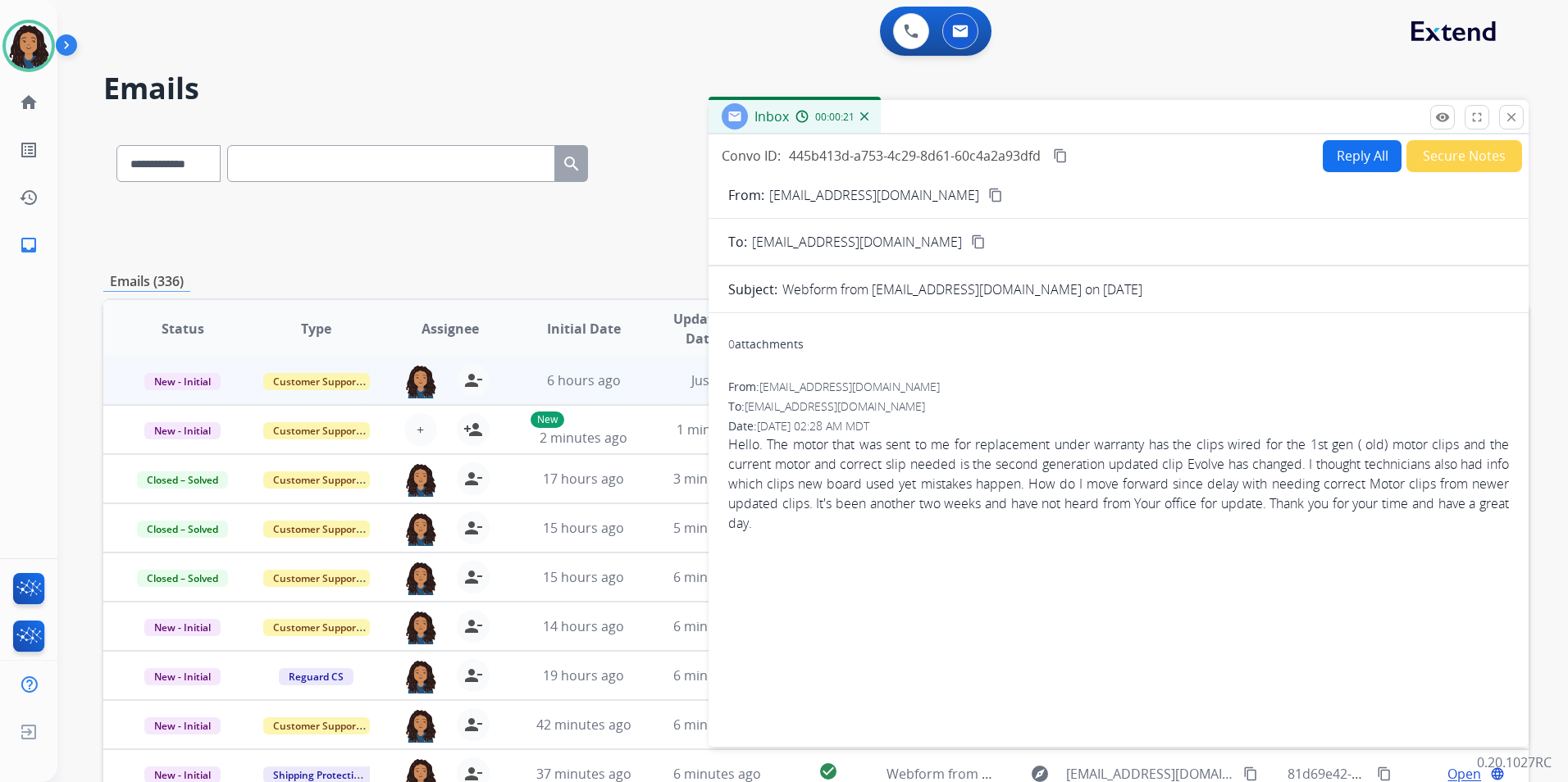
click at [988, 197] on mat-icon "content_copy" at bounding box center [995, 194] width 15 height 15
click at [988, 192] on mat-icon "content_copy" at bounding box center [995, 194] width 15 height 15
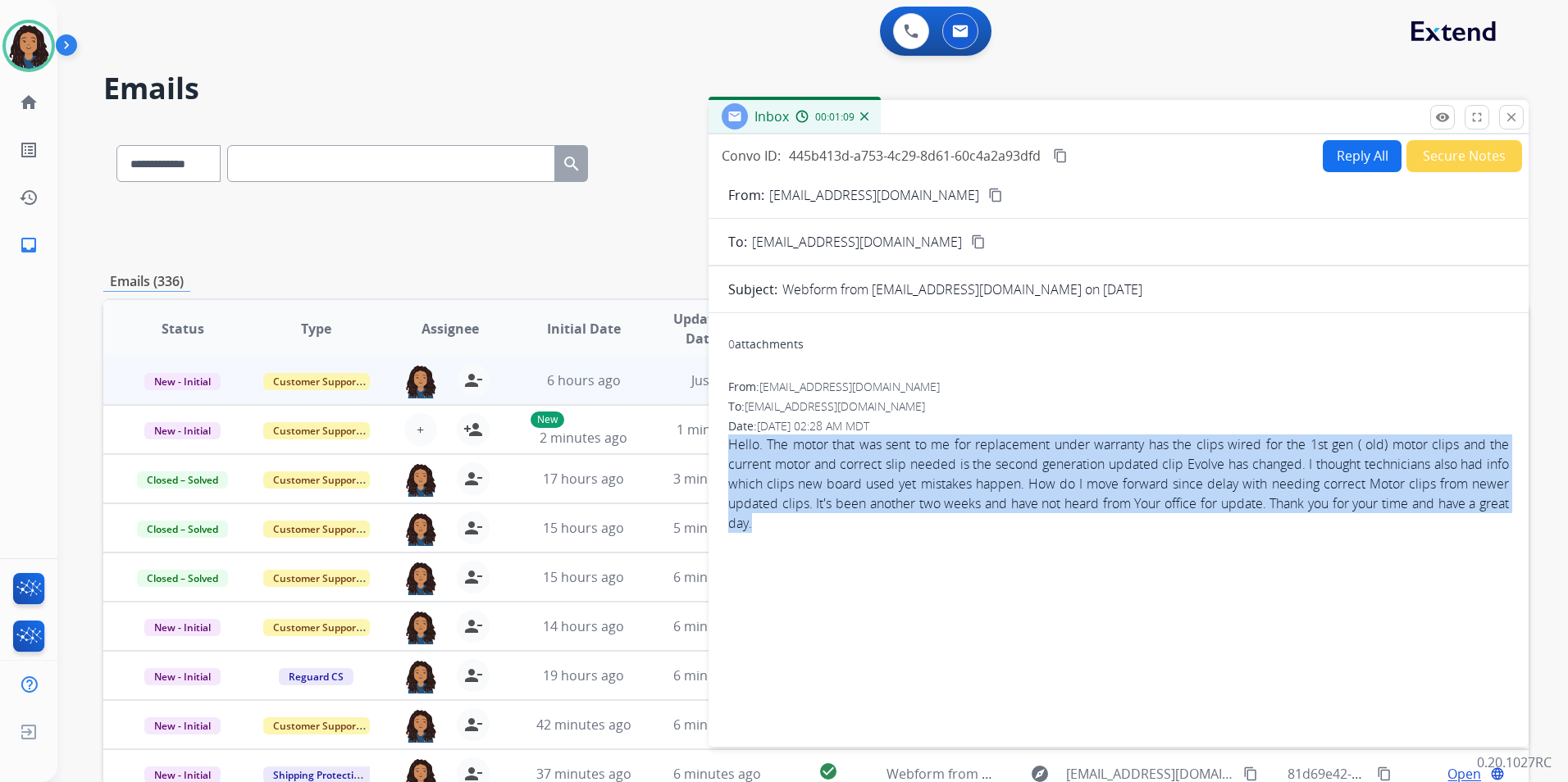
drag, startPoint x: 721, startPoint y: 442, endPoint x: 834, endPoint y: 526, distance: 140.8
click at [834, 526] on div "0 attachments From: [EMAIL_ADDRESS][DOMAIN_NAME] To: [EMAIL_ADDRESS][DOMAIN_NAM…" at bounding box center [1118, 527] width 820 height 400
drag, startPoint x: 834, startPoint y: 526, endPoint x: 768, endPoint y: 479, distance: 81.0
copy span "Hello. The motor that was sent to me for replacement under warranty has the cli…"
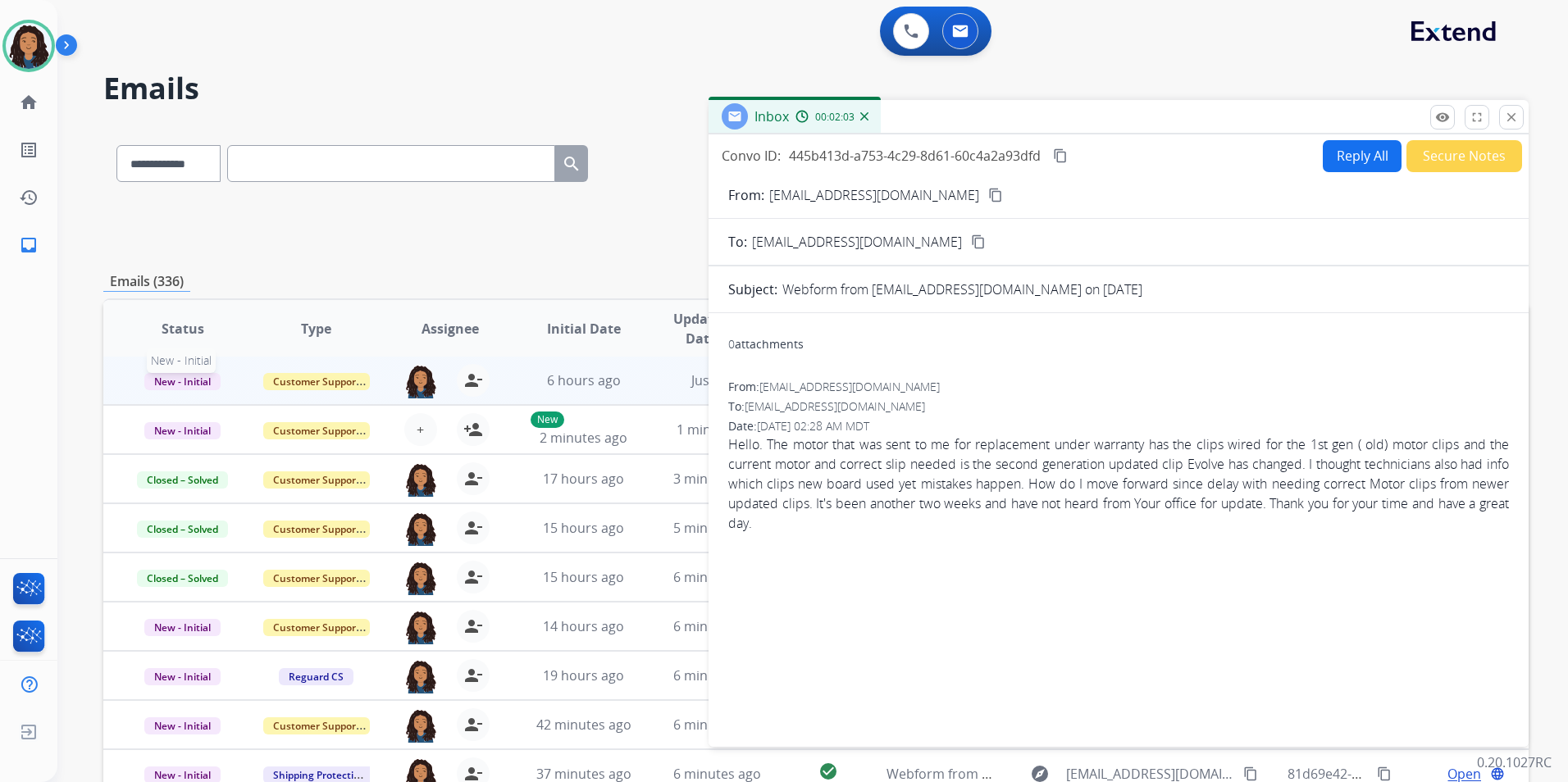
drag, startPoint x: 195, startPoint y: 375, endPoint x: 205, endPoint y: 373, distance: 10.2
click at [195, 374] on span "New - Initial" at bounding box center [182, 381] width 77 height 17
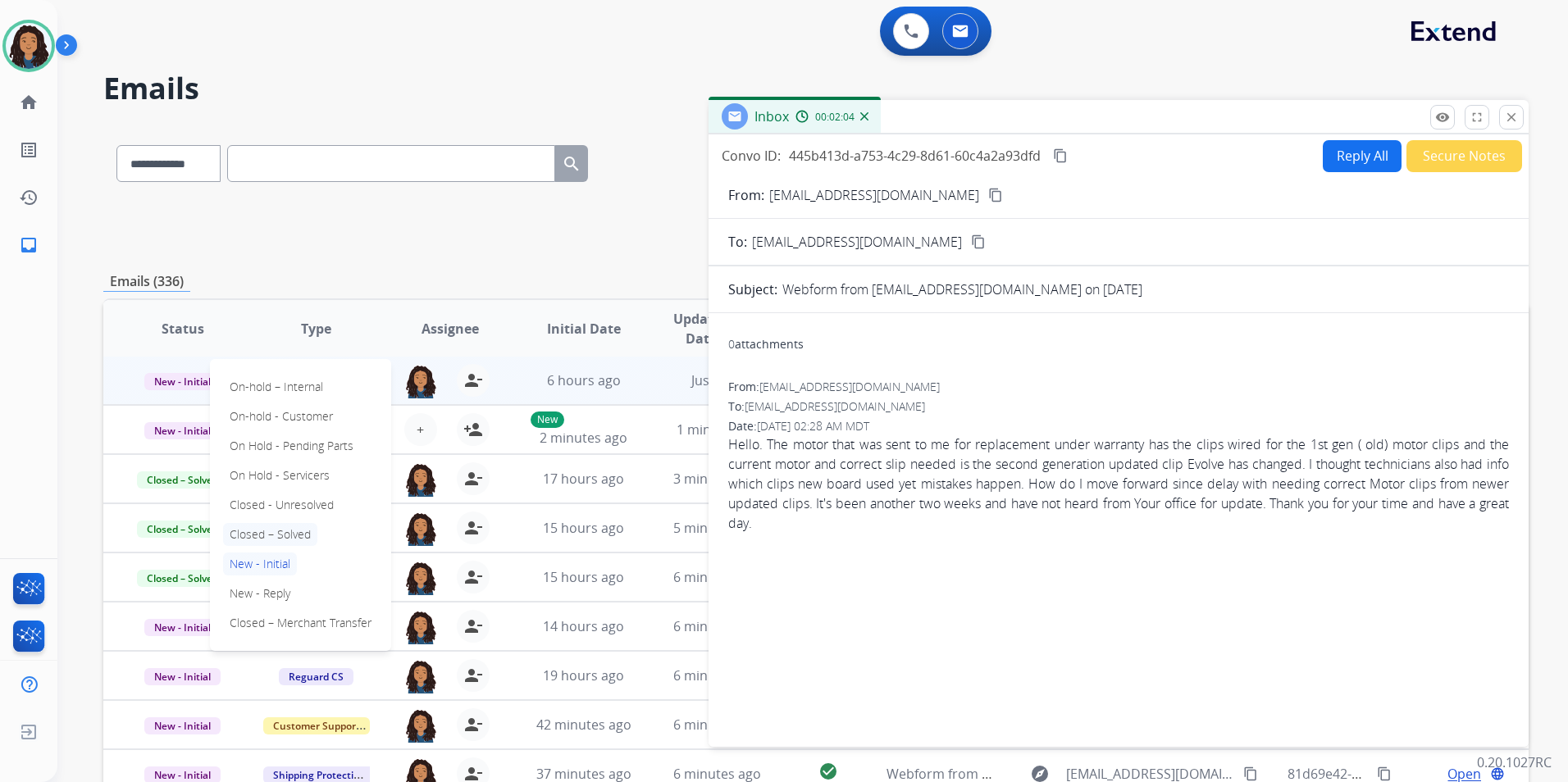
click at [277, 535] on p "Closed – Solved" at bounding box center [270, 534] width 95 height 23
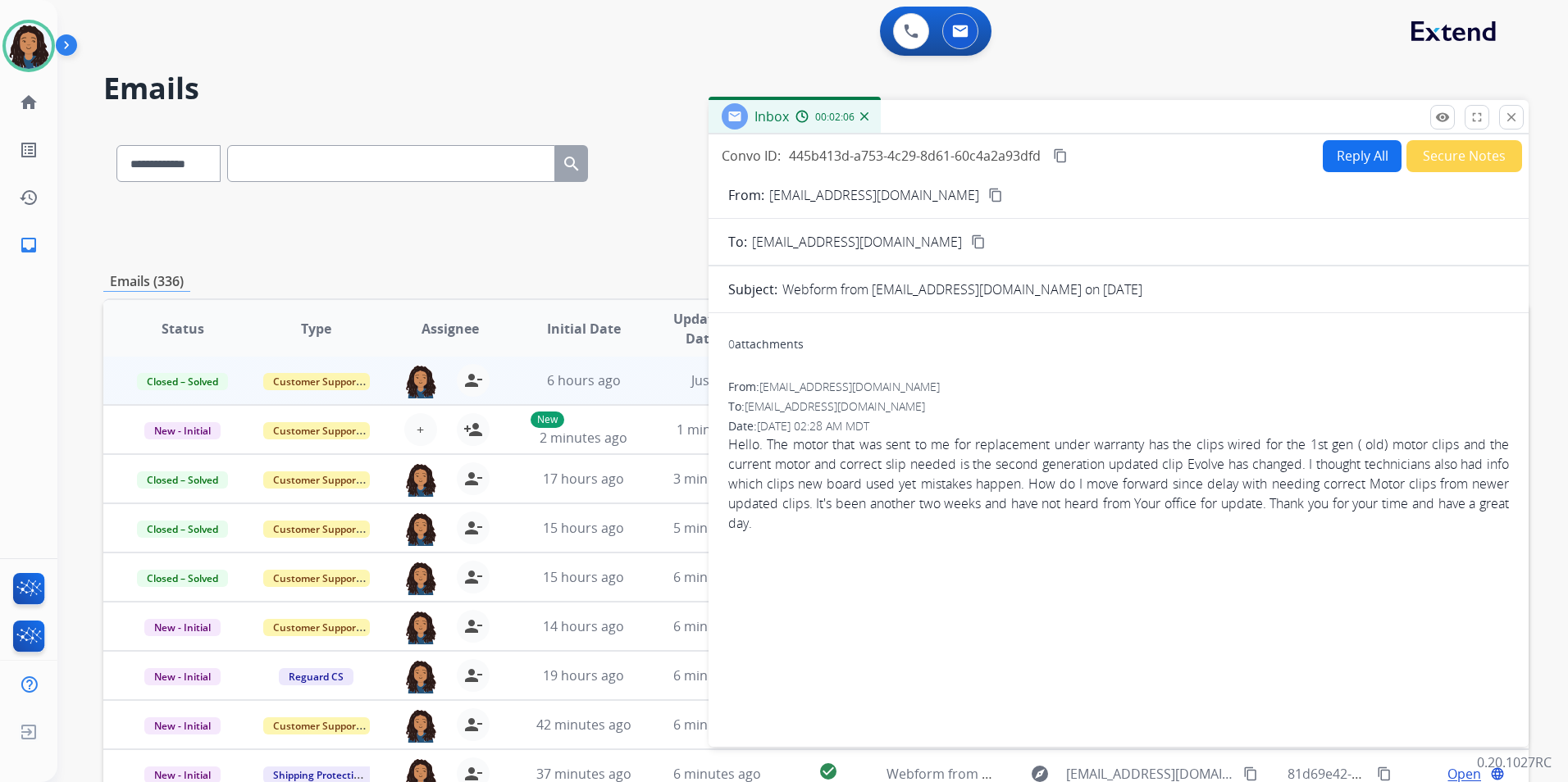
click at [1467, 146] on button "Secure Notes" at bounding box center [1463, 156] width 116 height 32
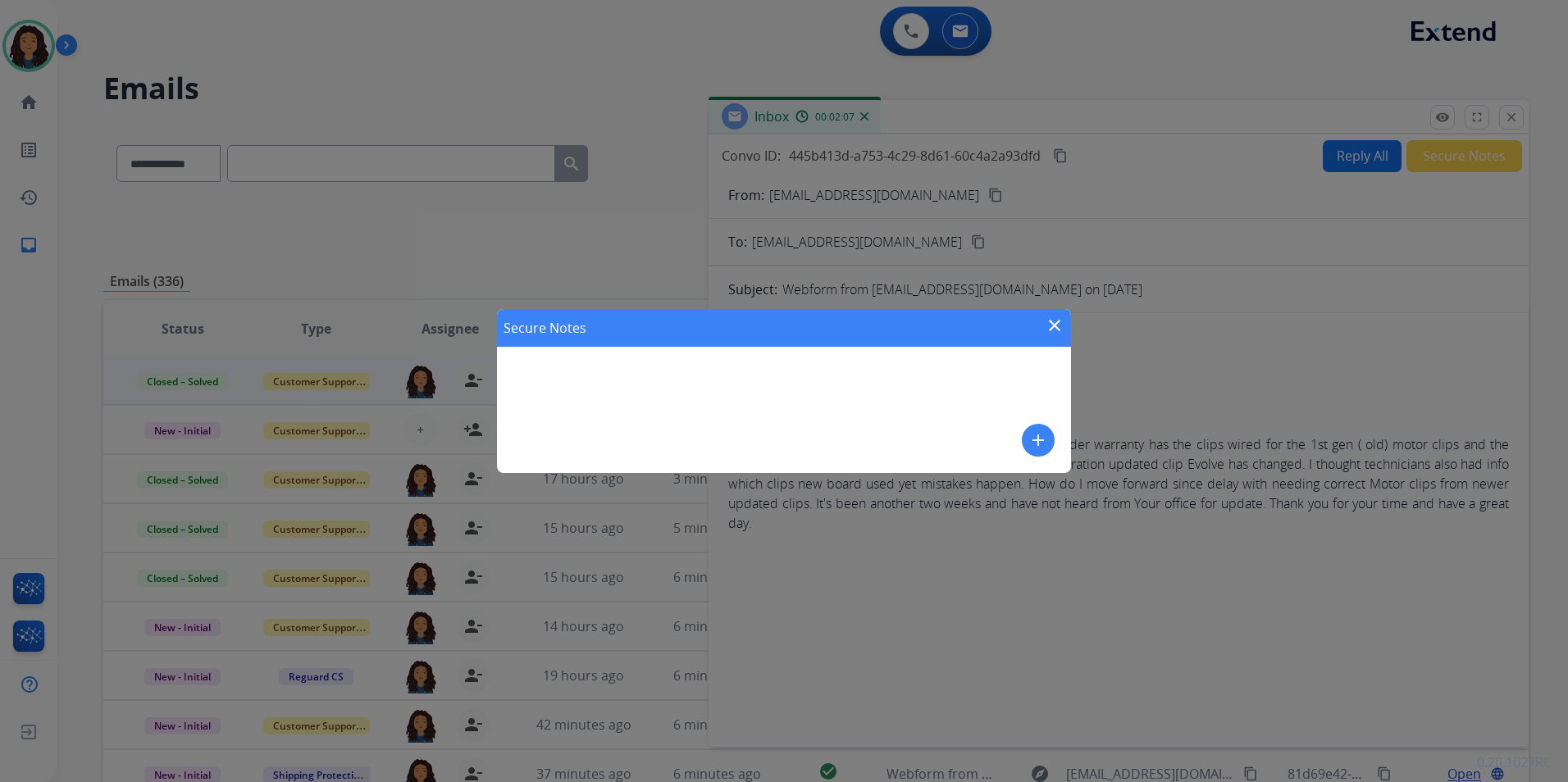
click at [1044, 430] on mat-icon "add" at bounding box center [1038, 440] width 20 height 20
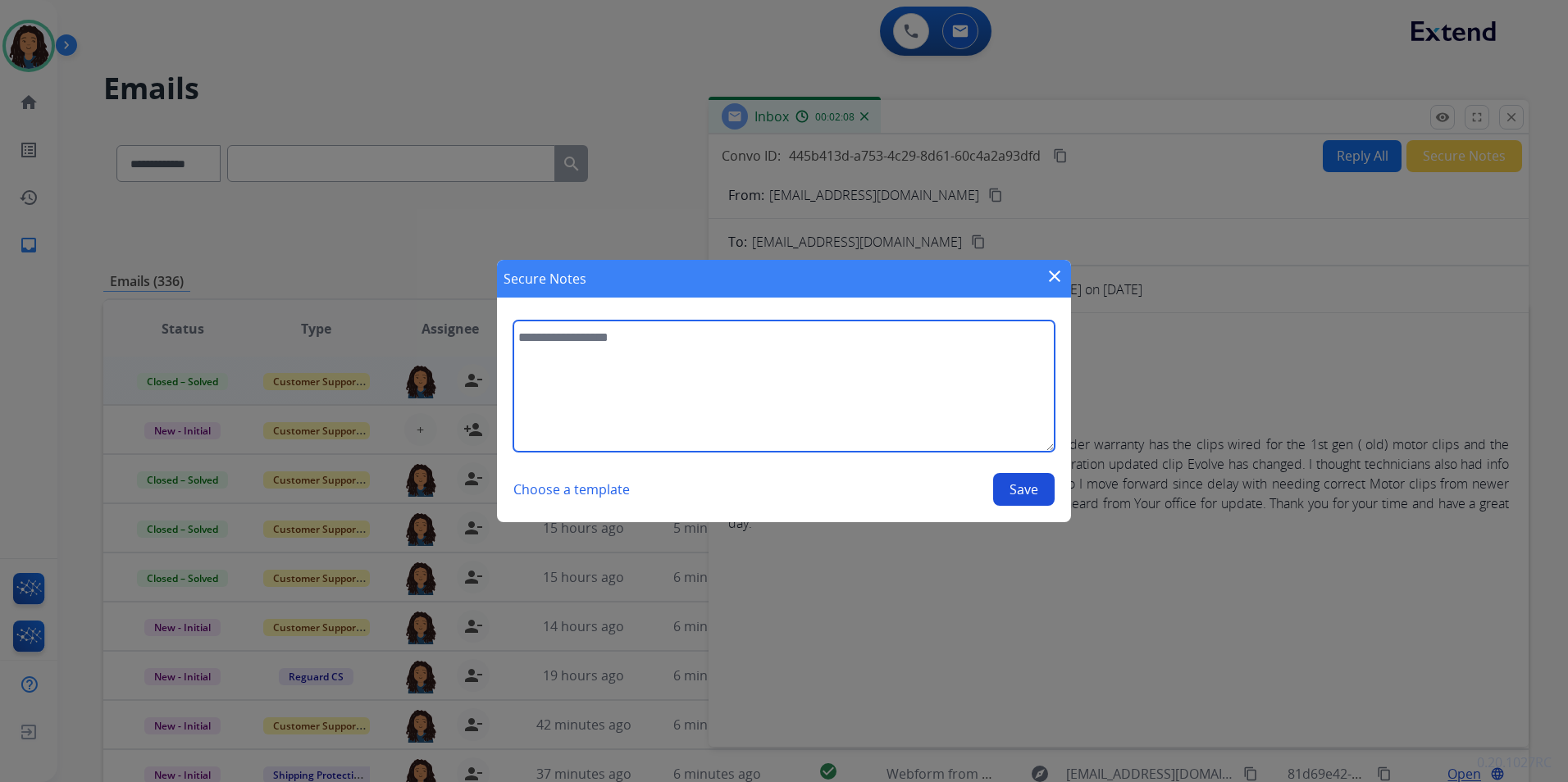
click at [794, 363] on textarea at bounding box center [783, 387] width 541 height 131
type textarea "**********"
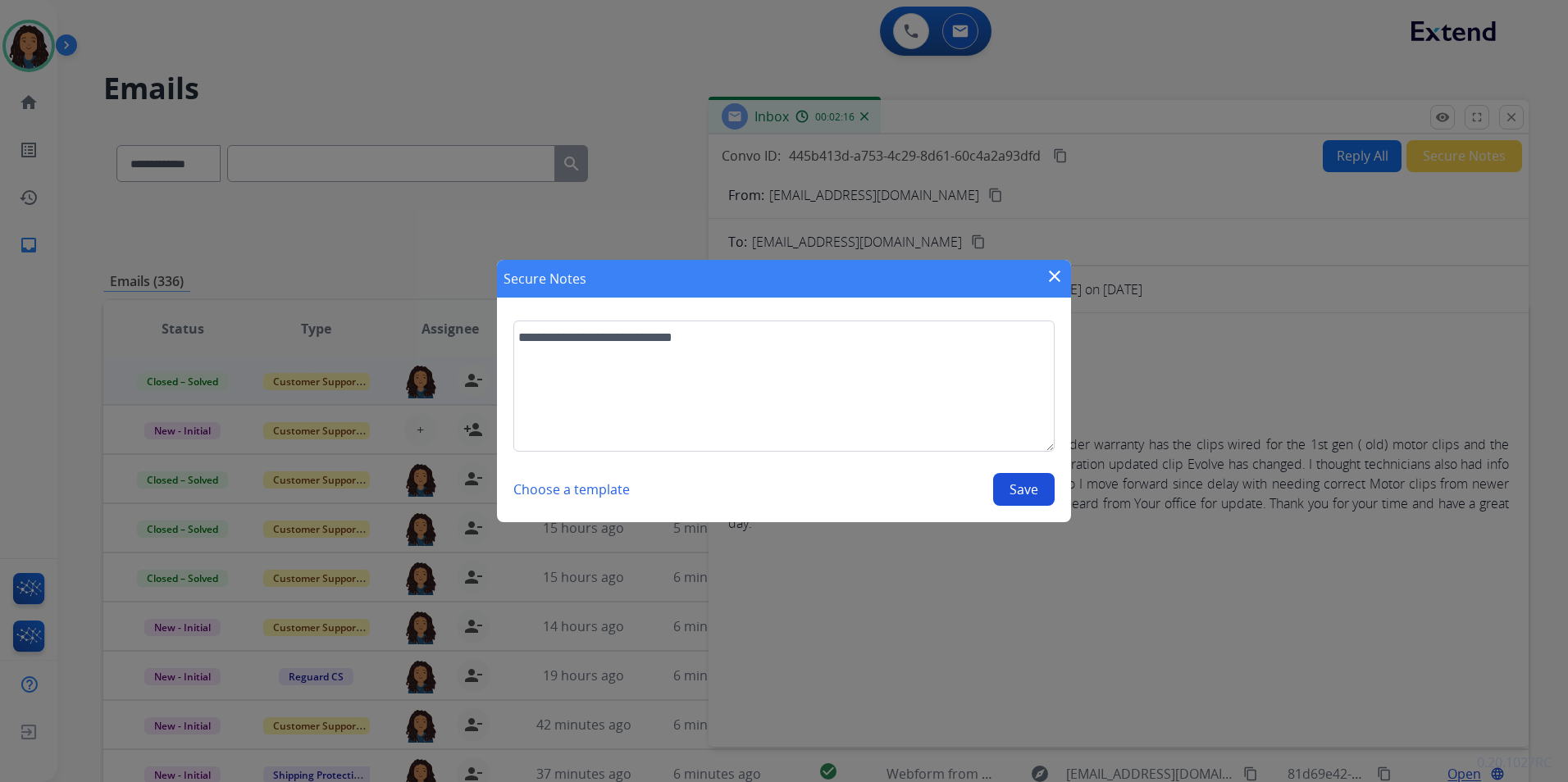
click at [1035, 483] on button "Save" at bounding box center [1024, 489] width 62 height 33
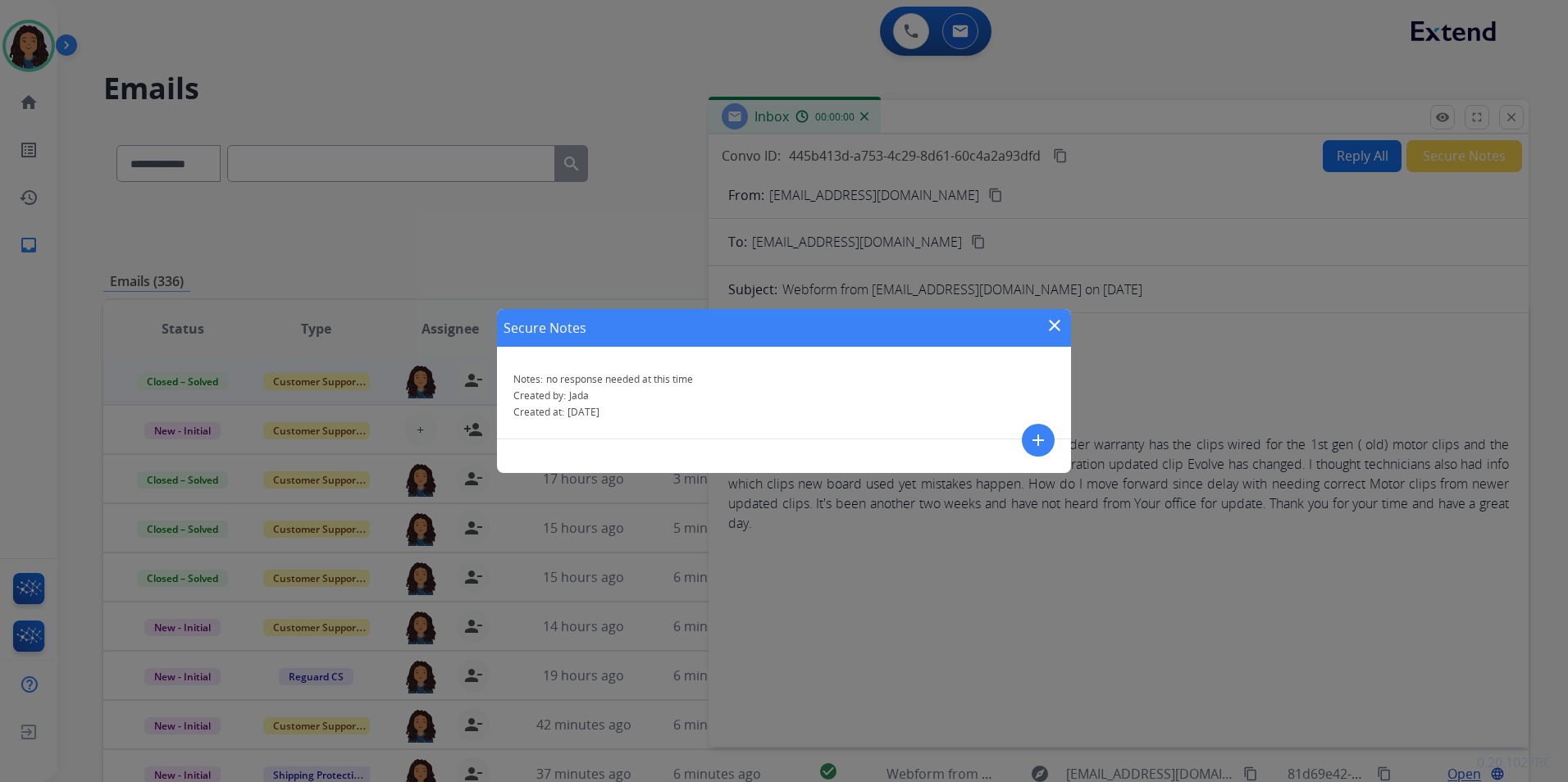
drag, startPoint x: 1054, startPoint y: 322, endPoint x: 1086, endPoint y: 308, distance: 34.9
click at [1055, 323] on mat-icon "close" at bounding box center [1055, 326] width 20 height 20
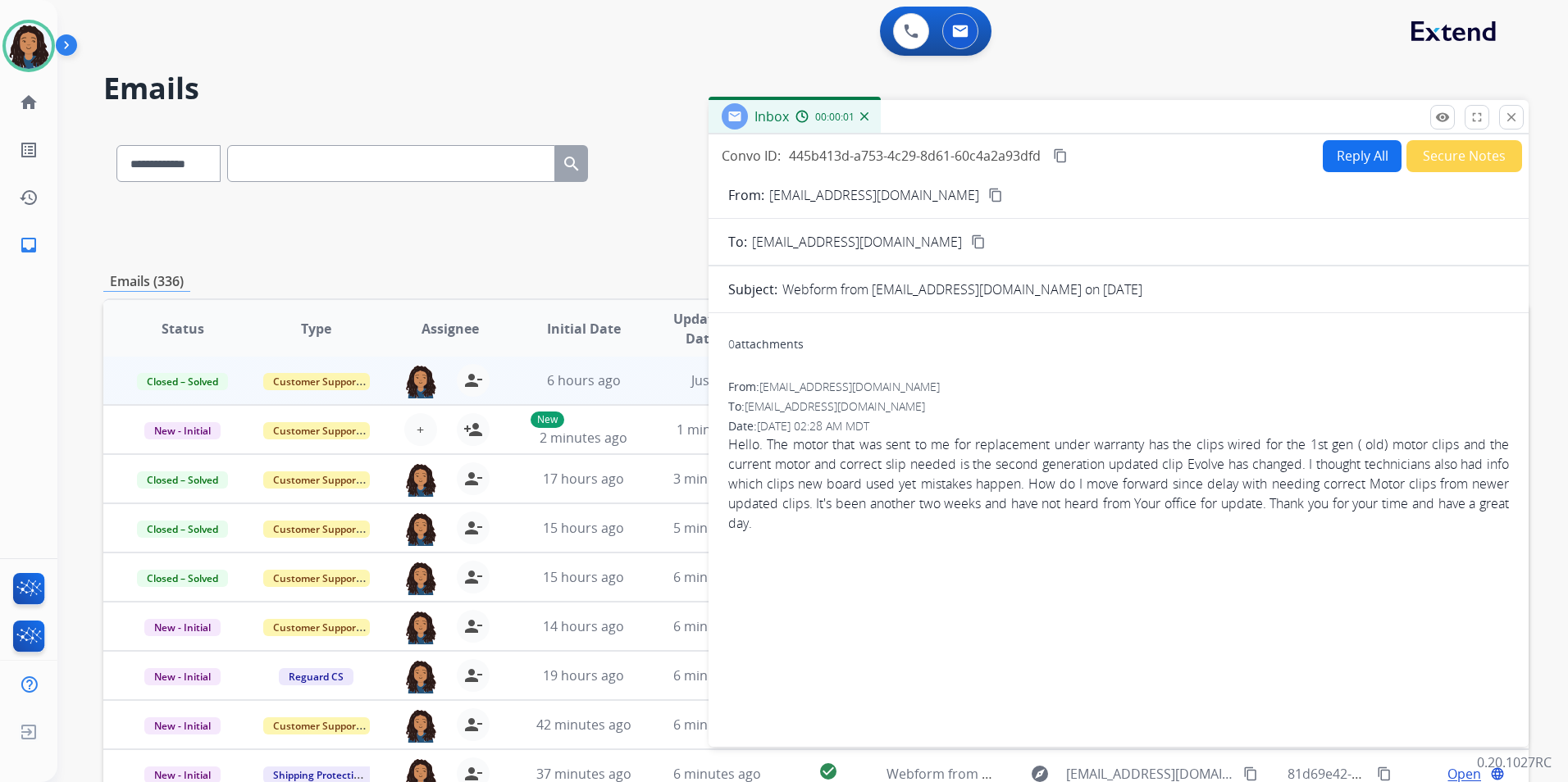
click at [1528, 115] on div "**********" at bounding box center [813, 391] width 1510 height 782
click at [1512, 119] on mat-icon "close" at bounding box center [1510, 117] width 15 height 15
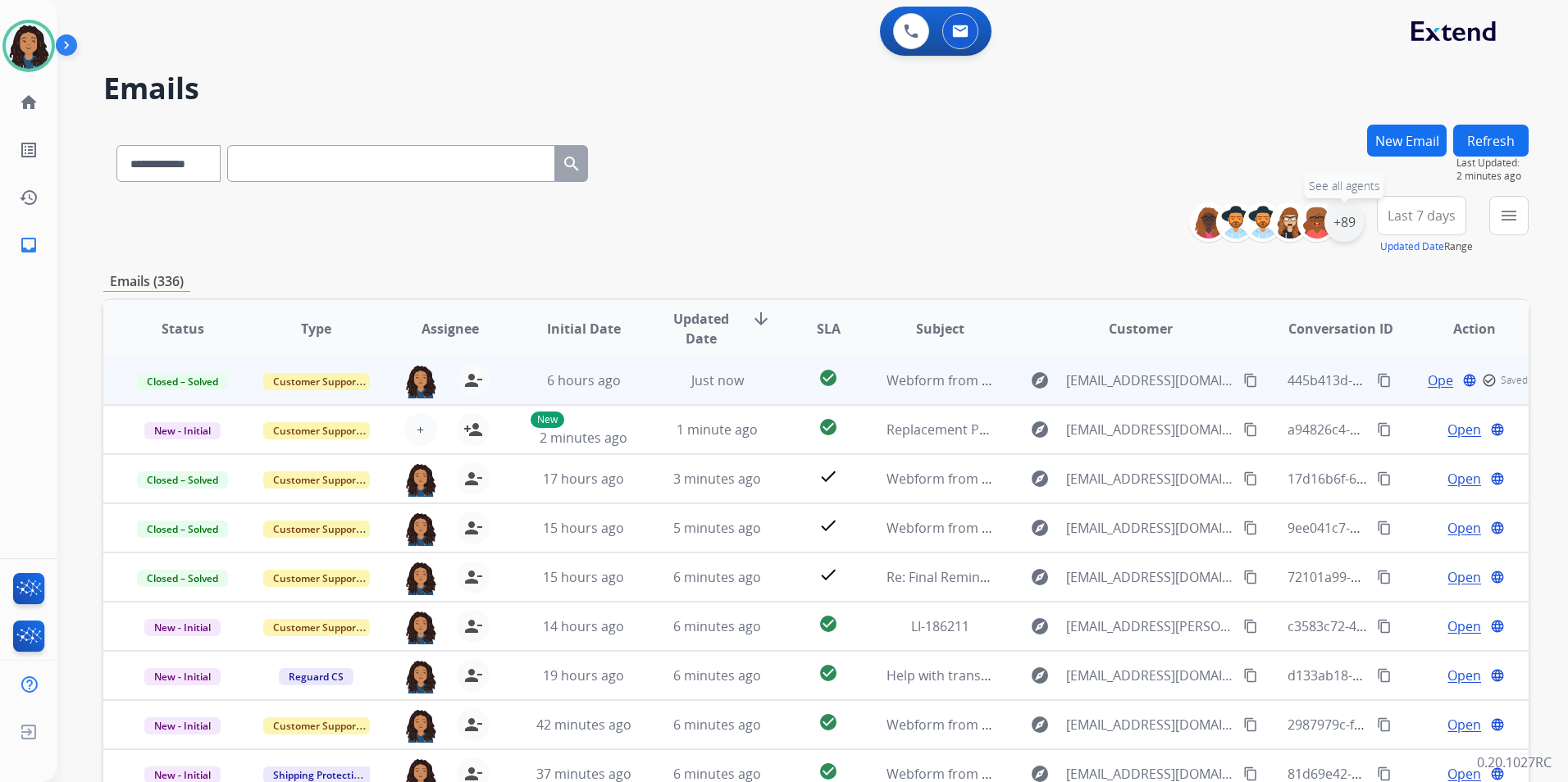
click at [1332, 216] on div "+89" at bounding box center [1344, 222] width 40 height 40
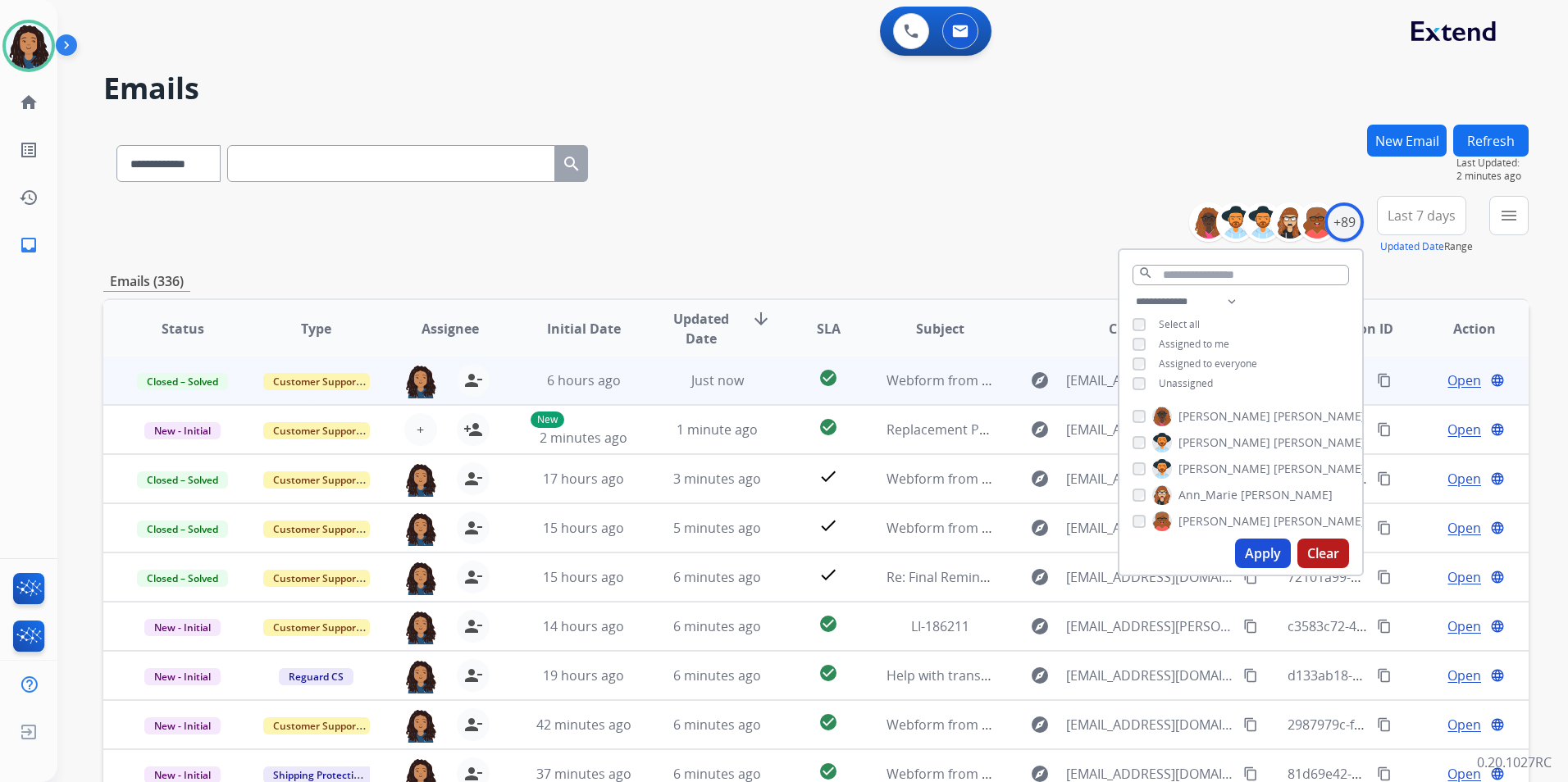
click at [1205, 377] on span "Unassigned" at bounding box center [1185, 384] width 54 height 14
click at [1253, 554] on button "Apply" at bounding box center [1262, 554] width 56 height 30
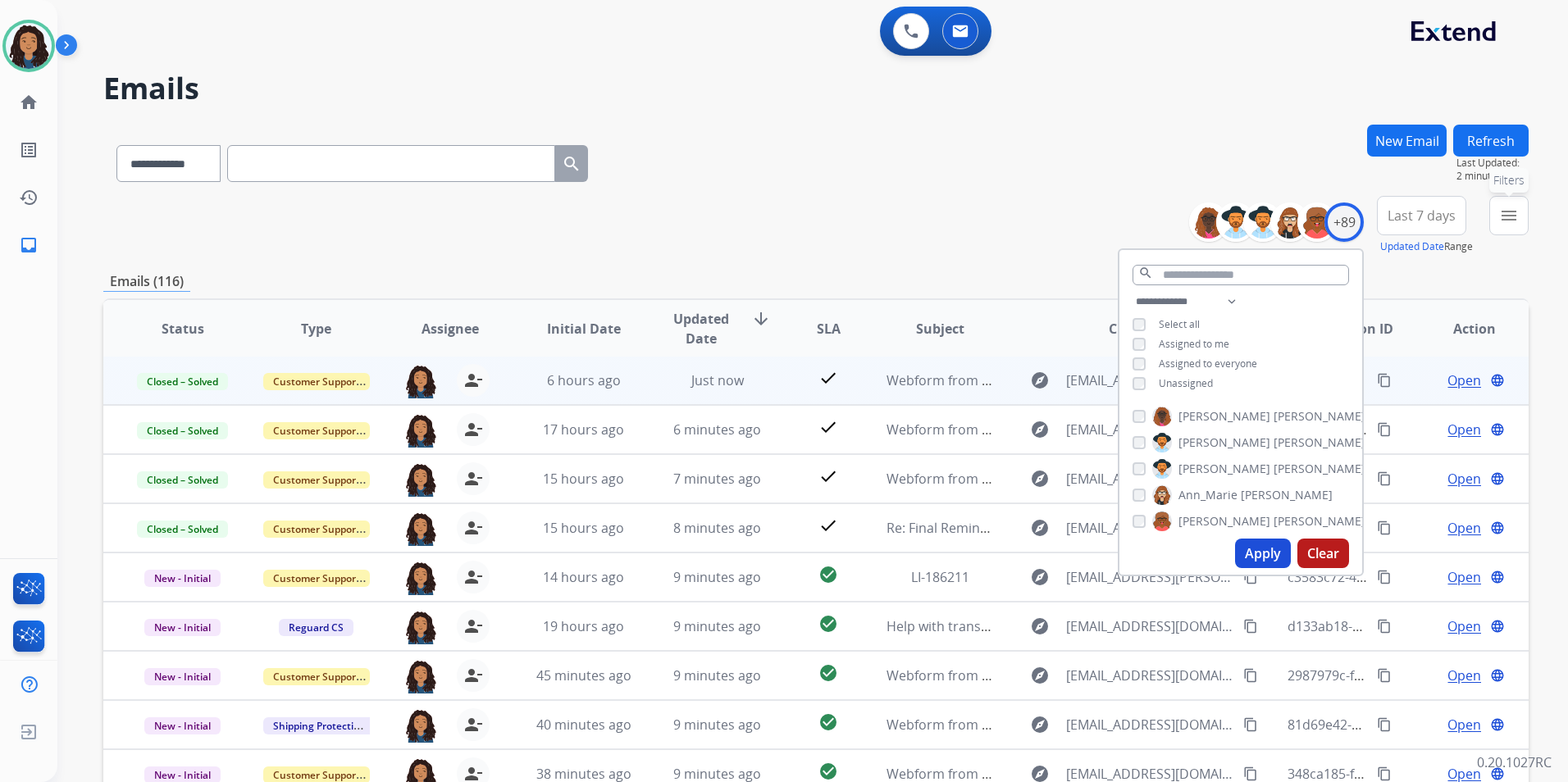
click at [1515, 217] on mat-icon "menu" at bounding box center [1508, 216] width 20 height 20
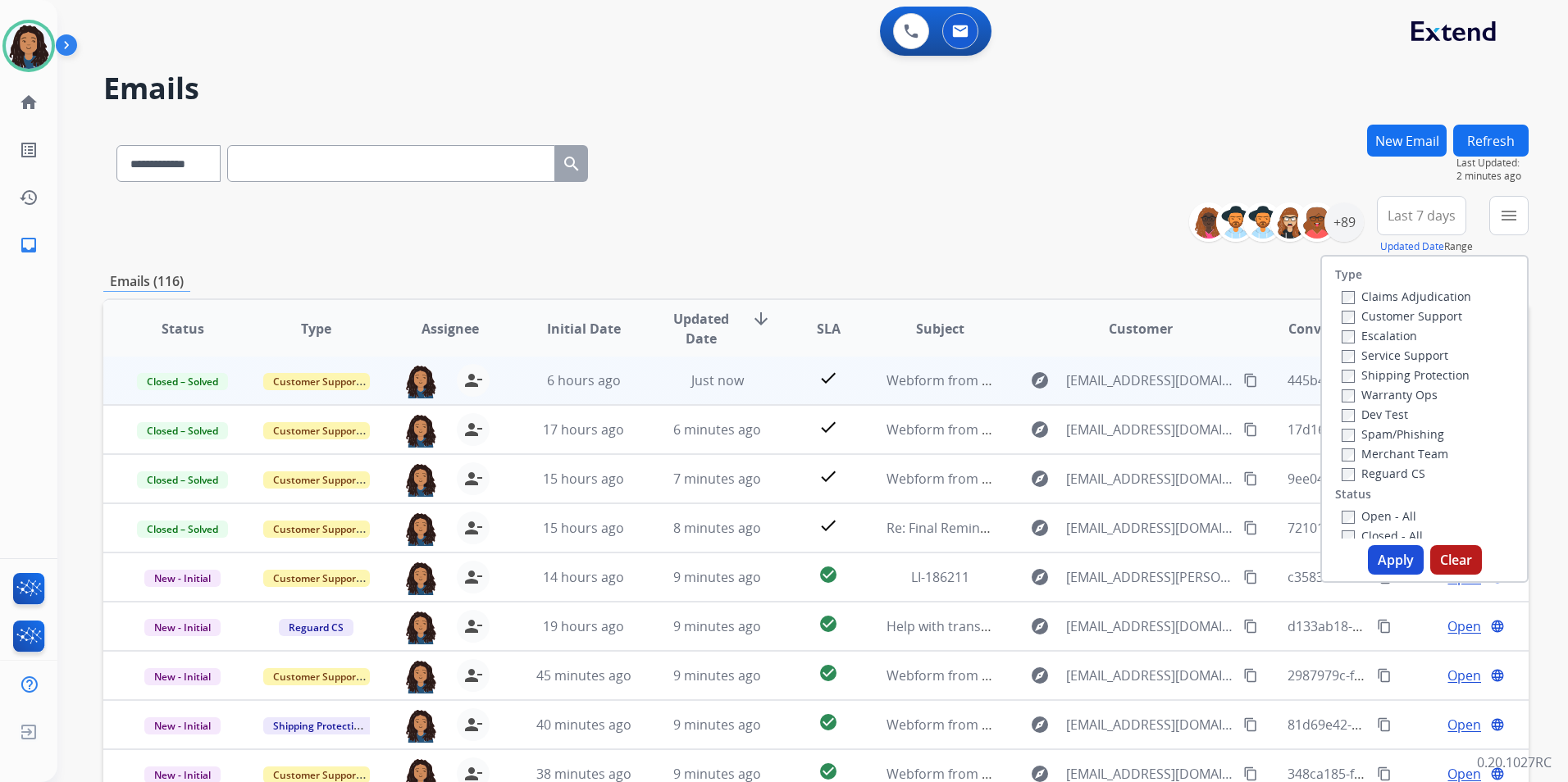
click at [1436, 313] on label "Customer Support" at bounding box center [1401, 316] width 121 height 16
click at [1425, 371] on label "Shipping Protection" at bounding box center [1405, 376] width 128 height 16
click at [1378, 474] on label "Reguard CS" at bounding box center [1383, 473] width 84 height 16
click at [1393, 512] on label "Open - All" at bounding box center [1378, 516] width 75 height 16
click at [1387, 561] on button "Apply" at bounding box center [1396, 560] width 56 height 30
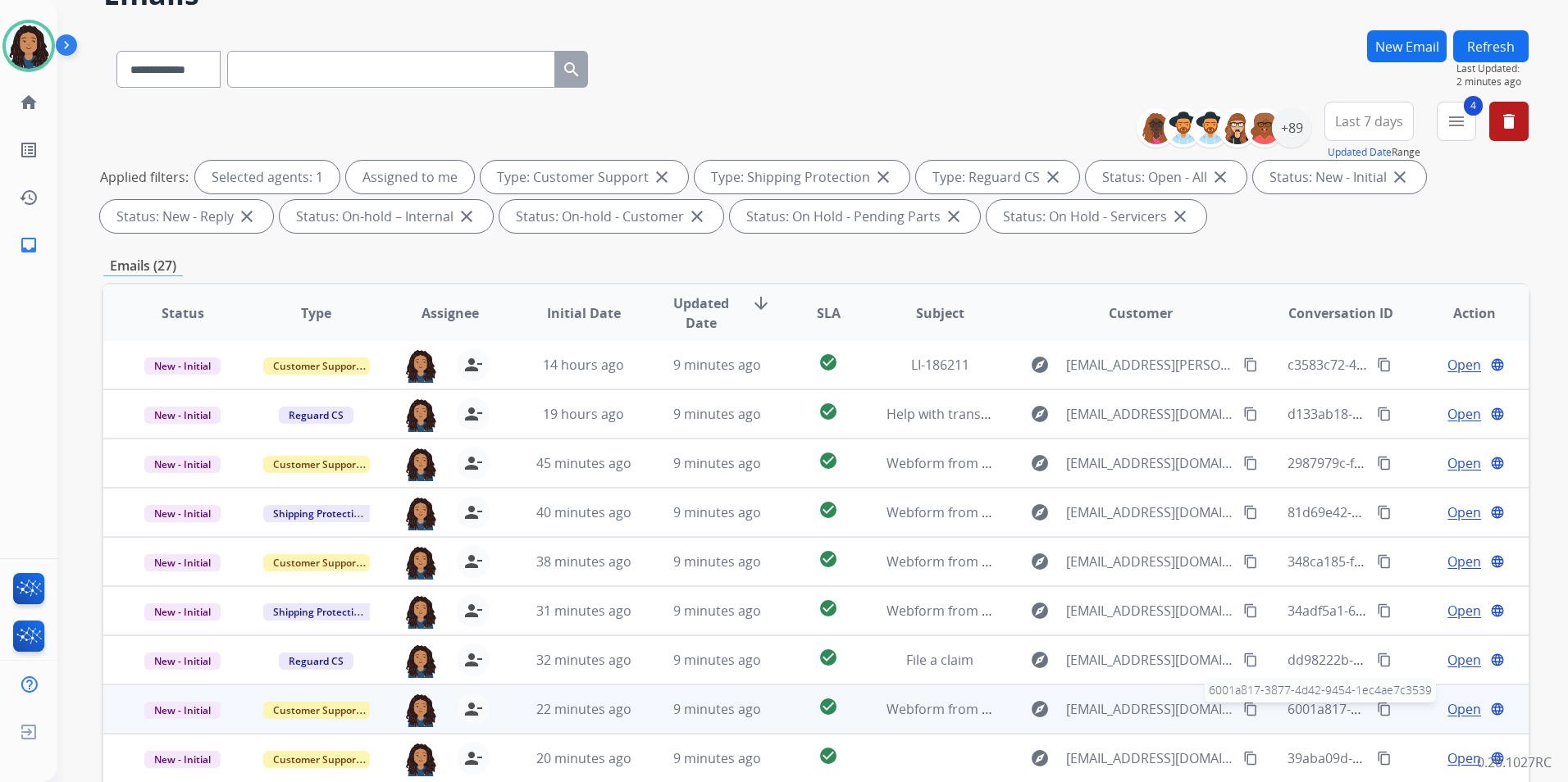
scroll to position [229, 0]
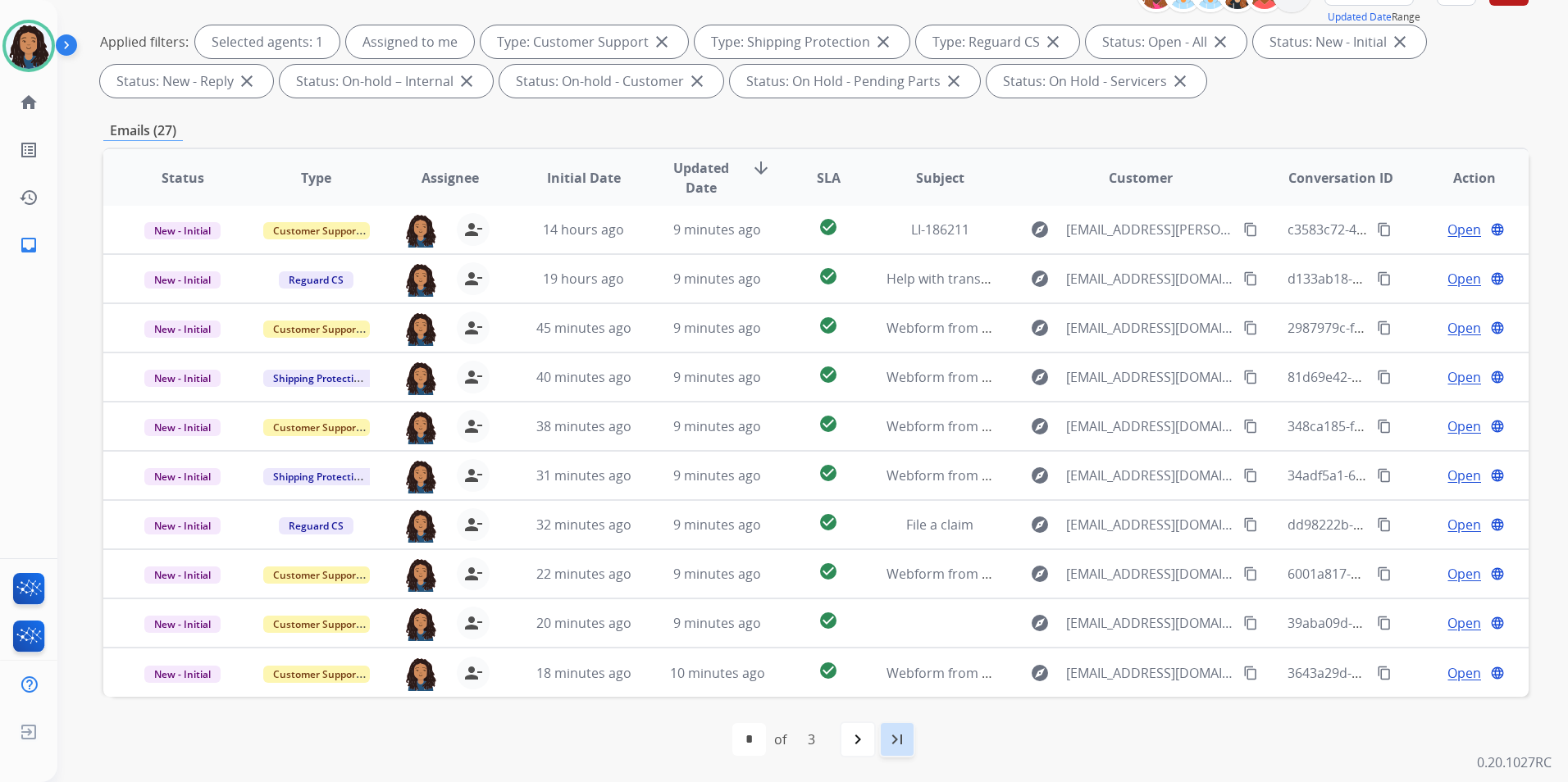
click at [912, 735] on div "last_page" at bounding box center [897, 739] width 36 height 36
select select "*"
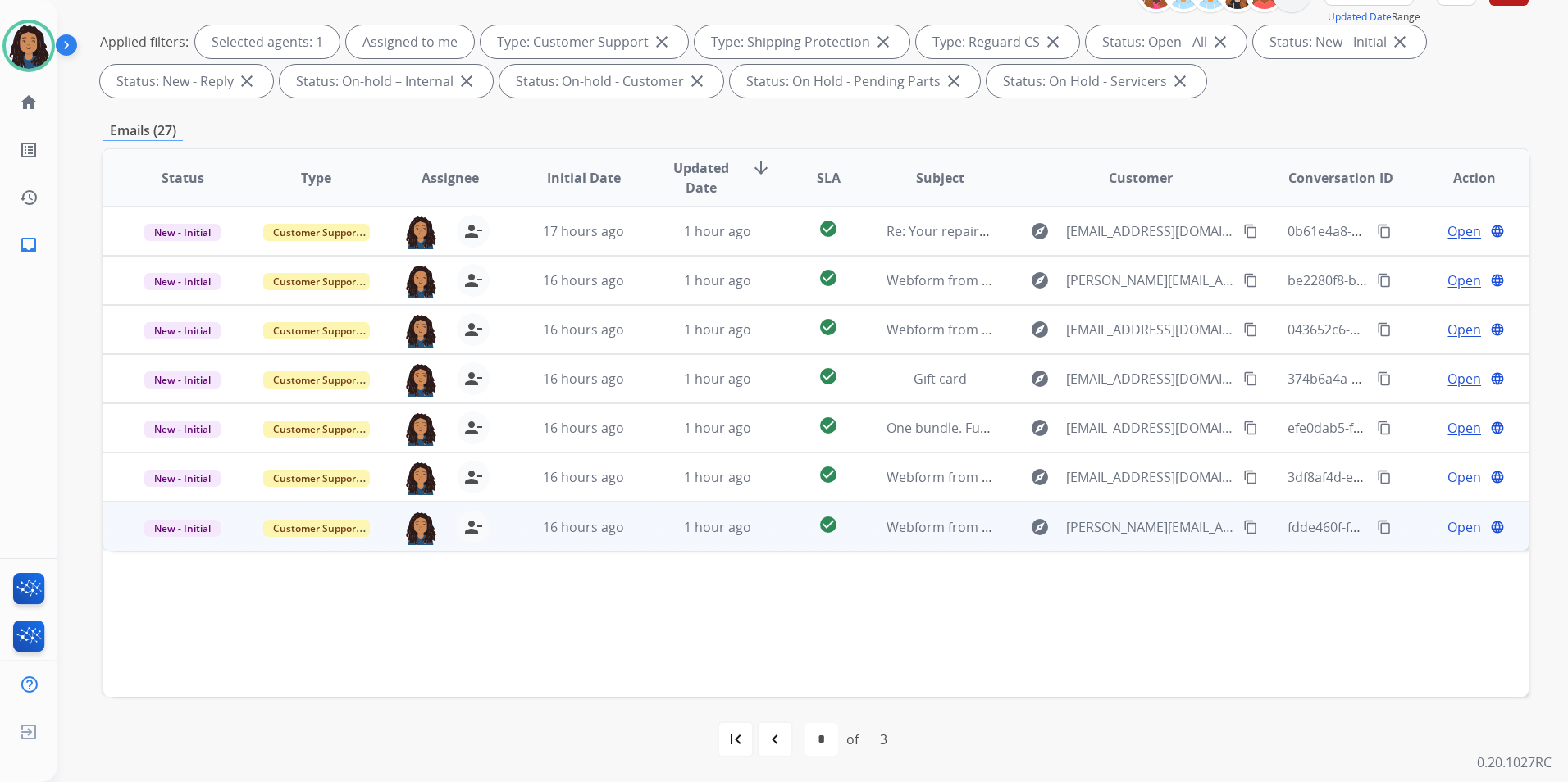
click at [1458, 526] on span "Open" at bounding box center [1464, 527] width 34 height 20
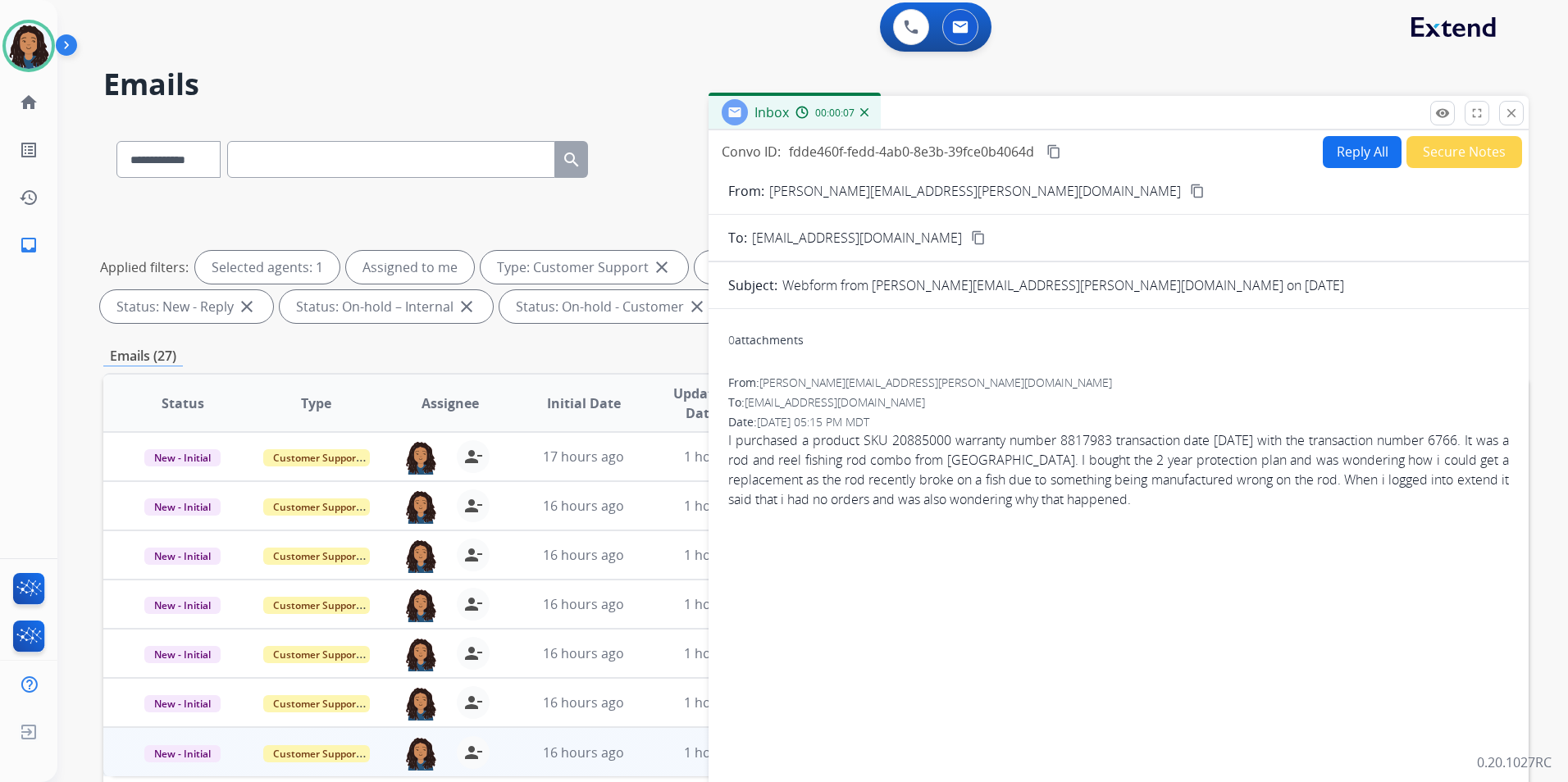
scroll to position [0, 0]
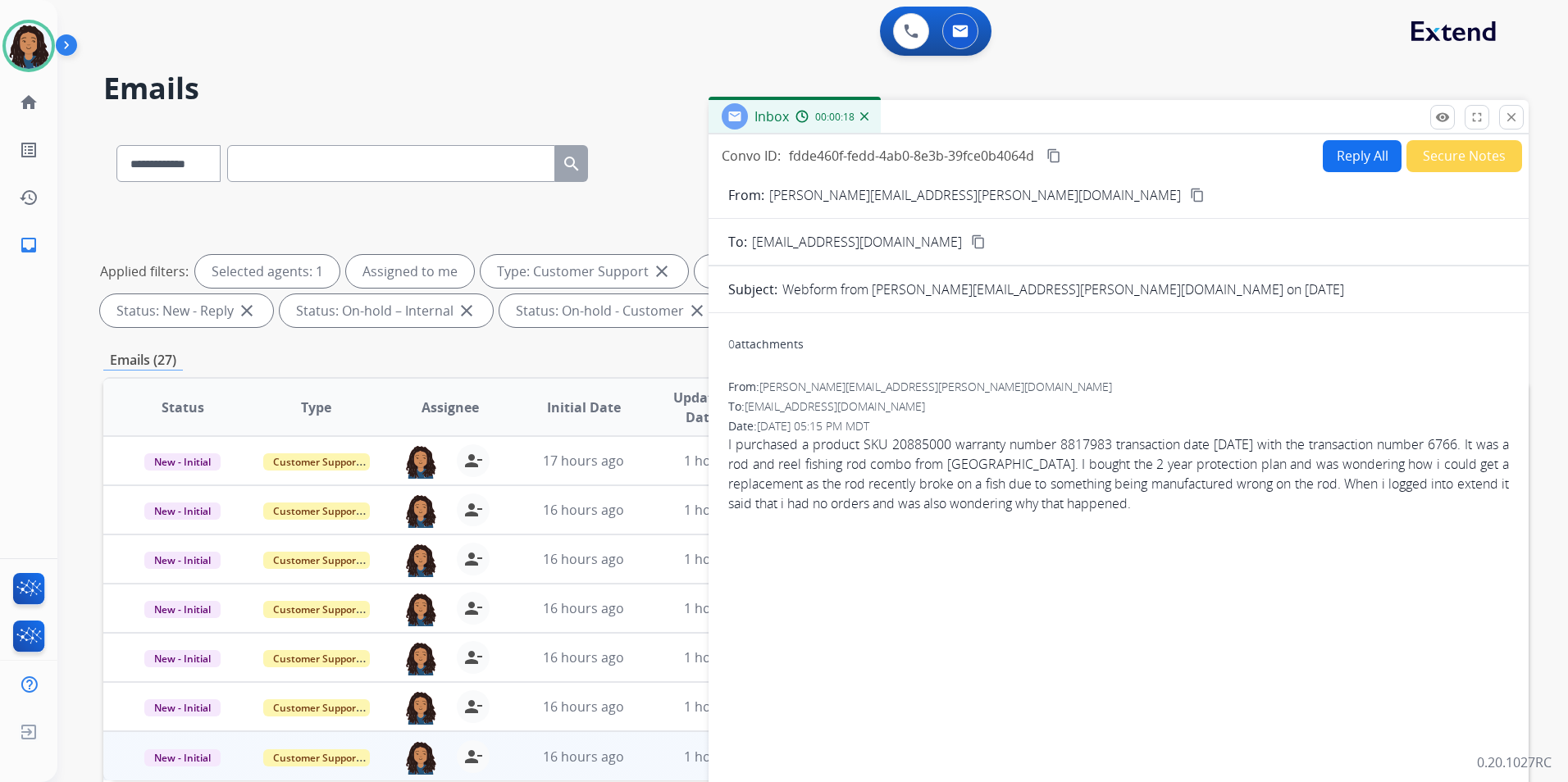
click at [1189, 200] on mat-icon "content_copy" at bounding box center [1196, 194] width 15 height 15
click at [1358, 163] on button "Reply All" at bounding box center [1362, 156] width 79 height 32
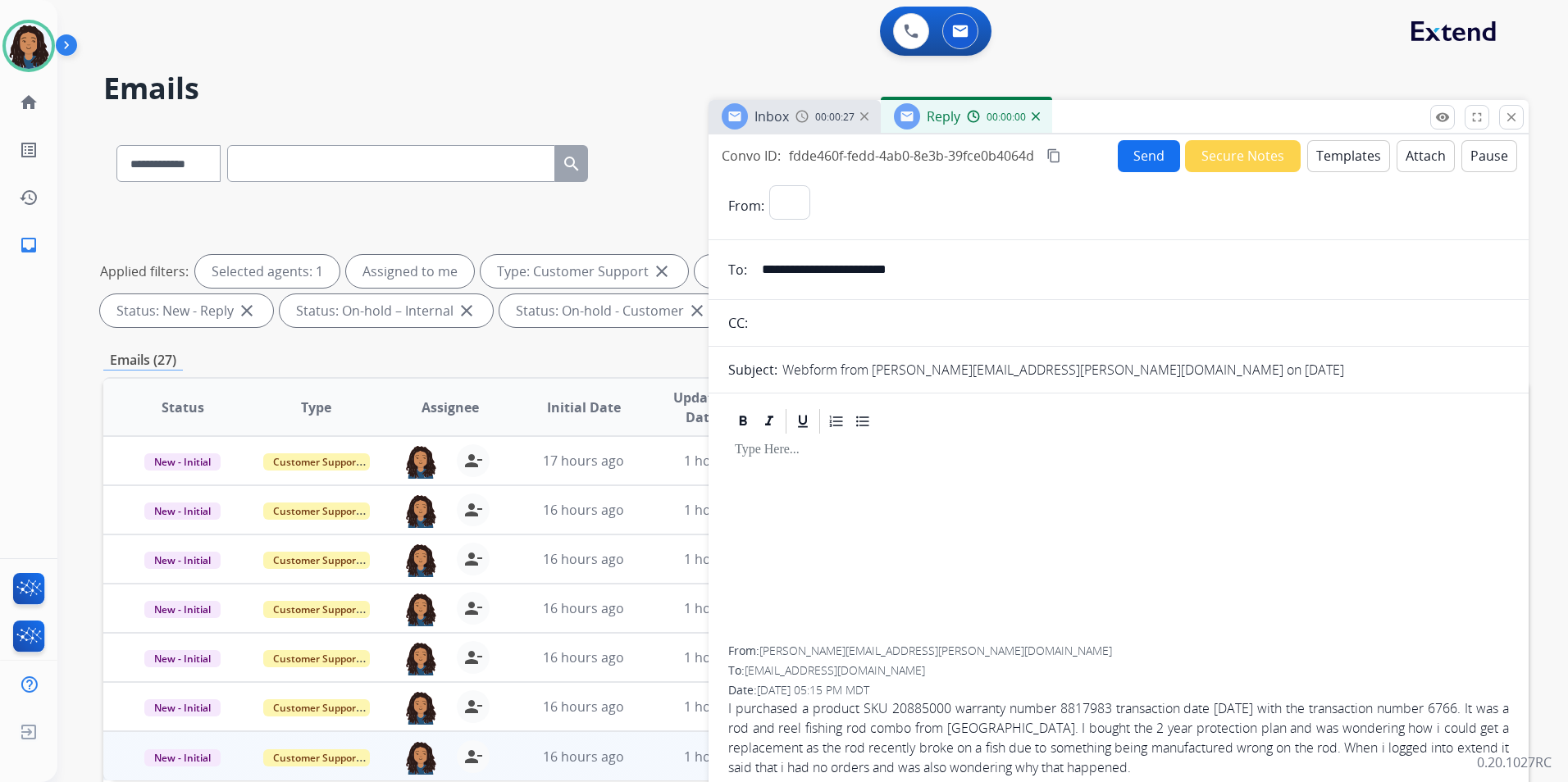
click at [1358, 163] on button "Templates" at bounding box center [1348, 156] width 83 height 32
select select "**********"
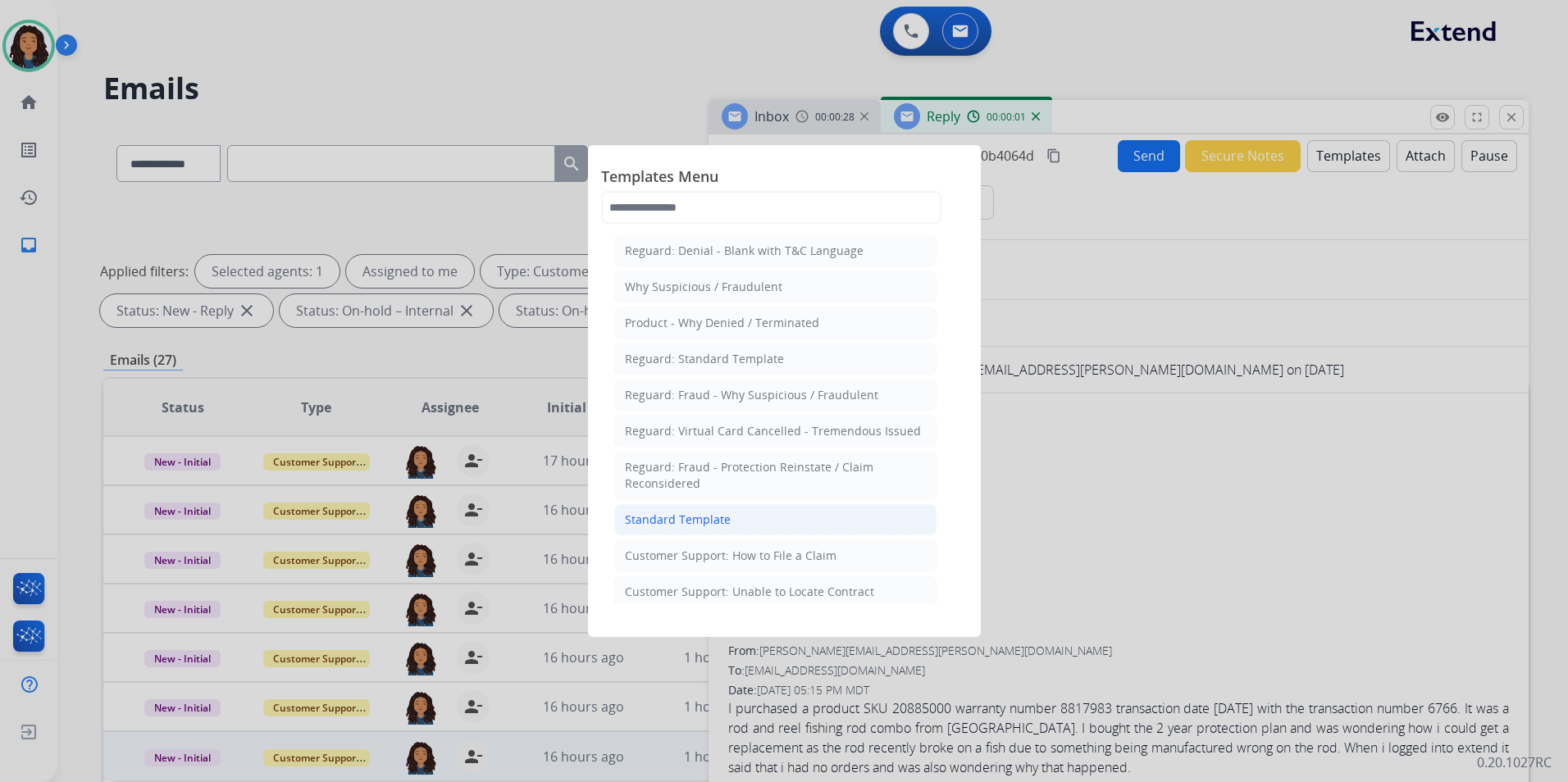
click at [725, 523] on div "Standard Template" at bounding box center [677, 520] width 106 height 16
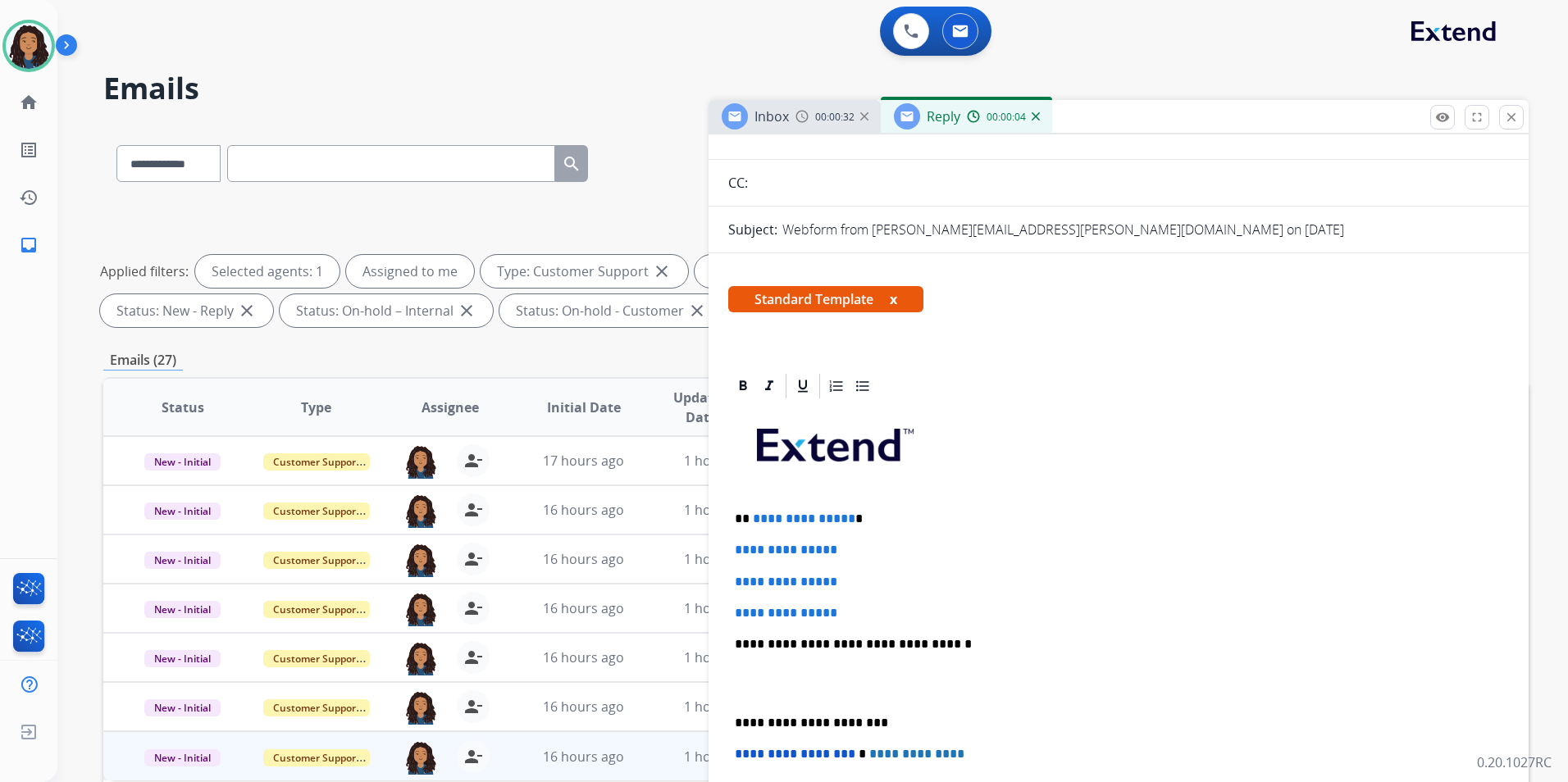
scroll to position [164, 0]
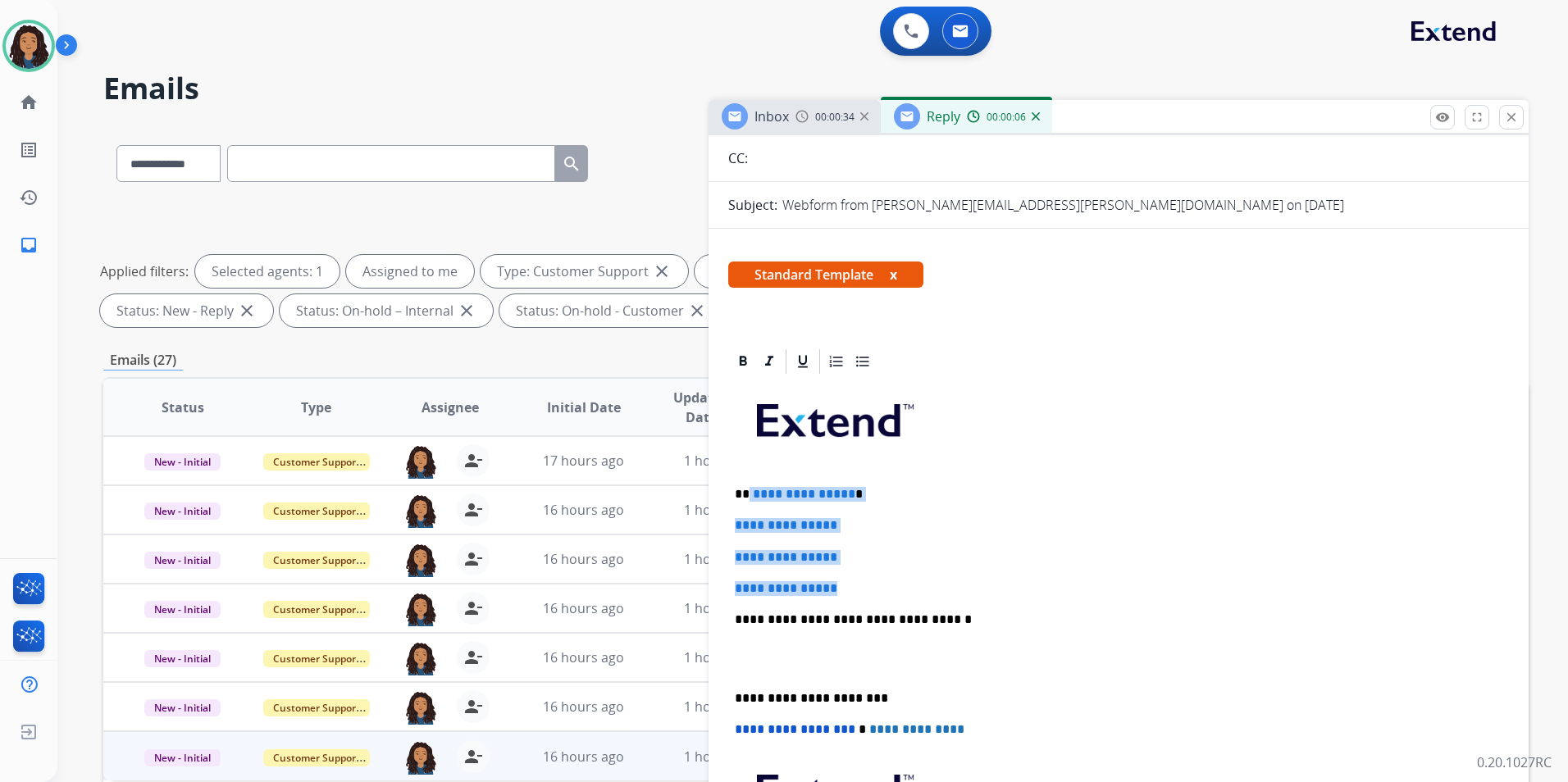
drag, startPoint x: 851, startPoint y: 584, endPoint x: 749, endPoint y: 472, distance: 151.5
click at [749, 472] on div "**********" at bounding box center [1119, 658] width 781 height 564
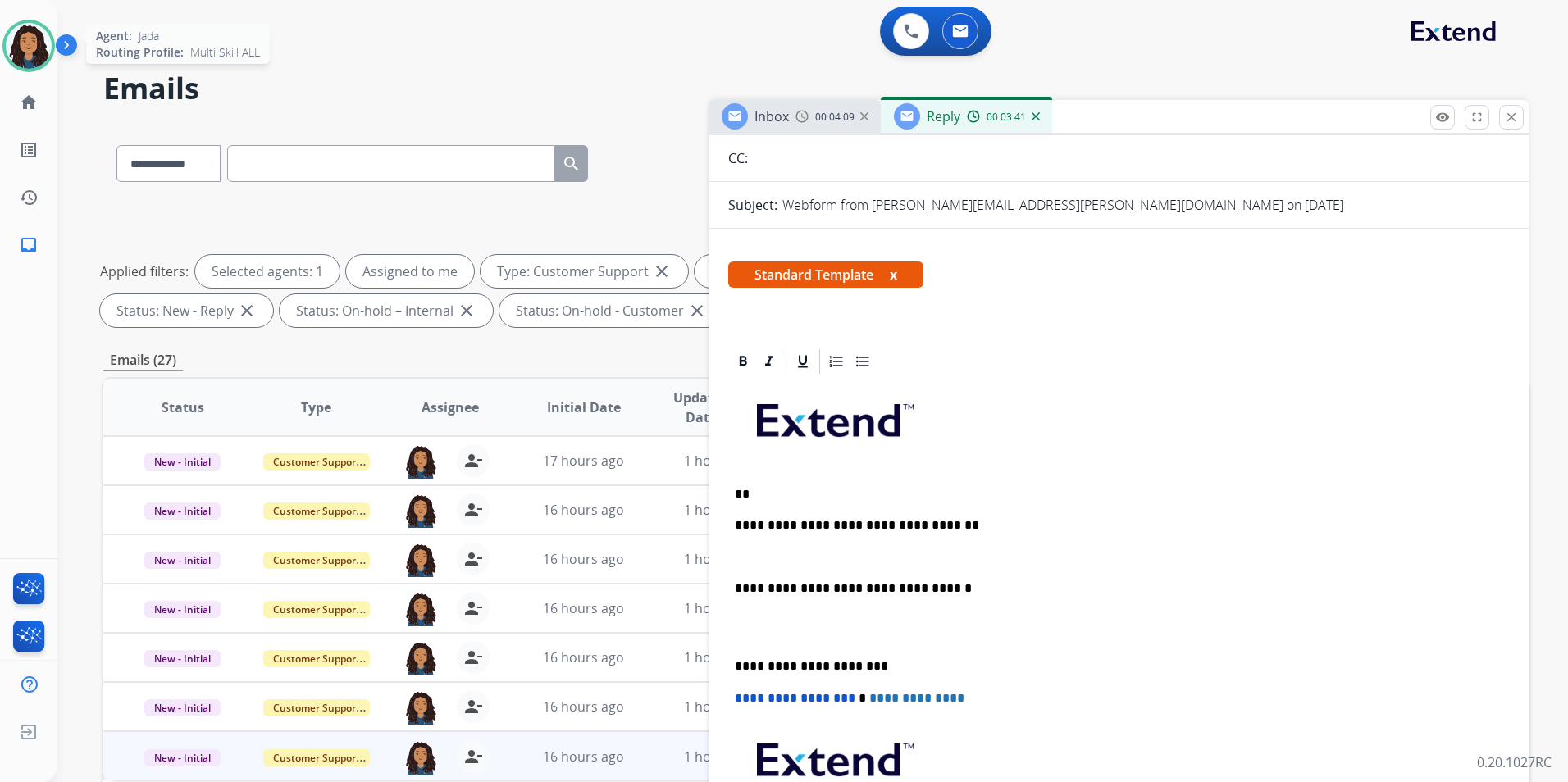
click at [44, 51] on img at bounding box center [29, 46] width 46 height 46
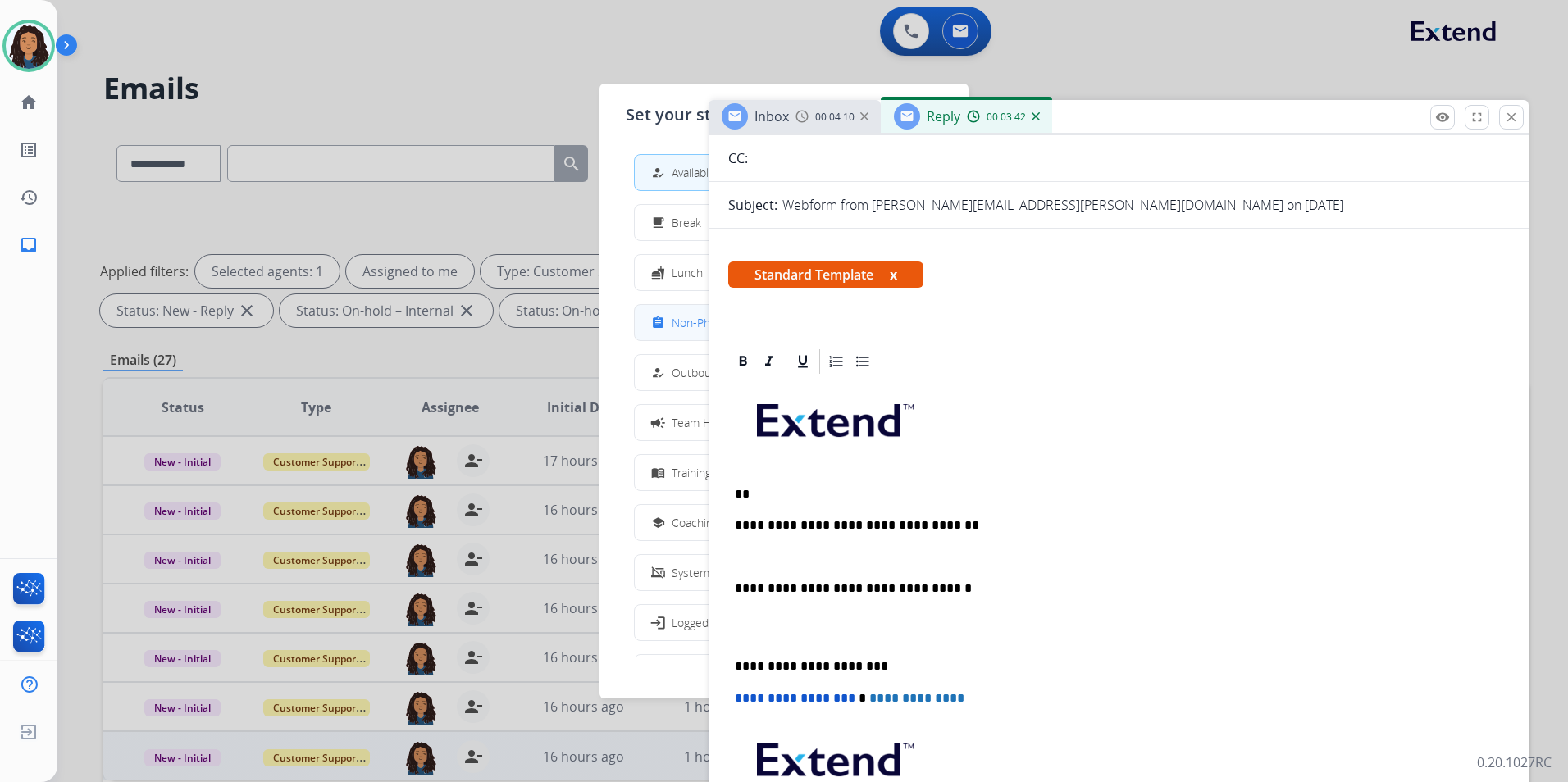
click at [685, 328] on span "Non-Phone Queue" at bounding box center [719, 322] width 97 height 17
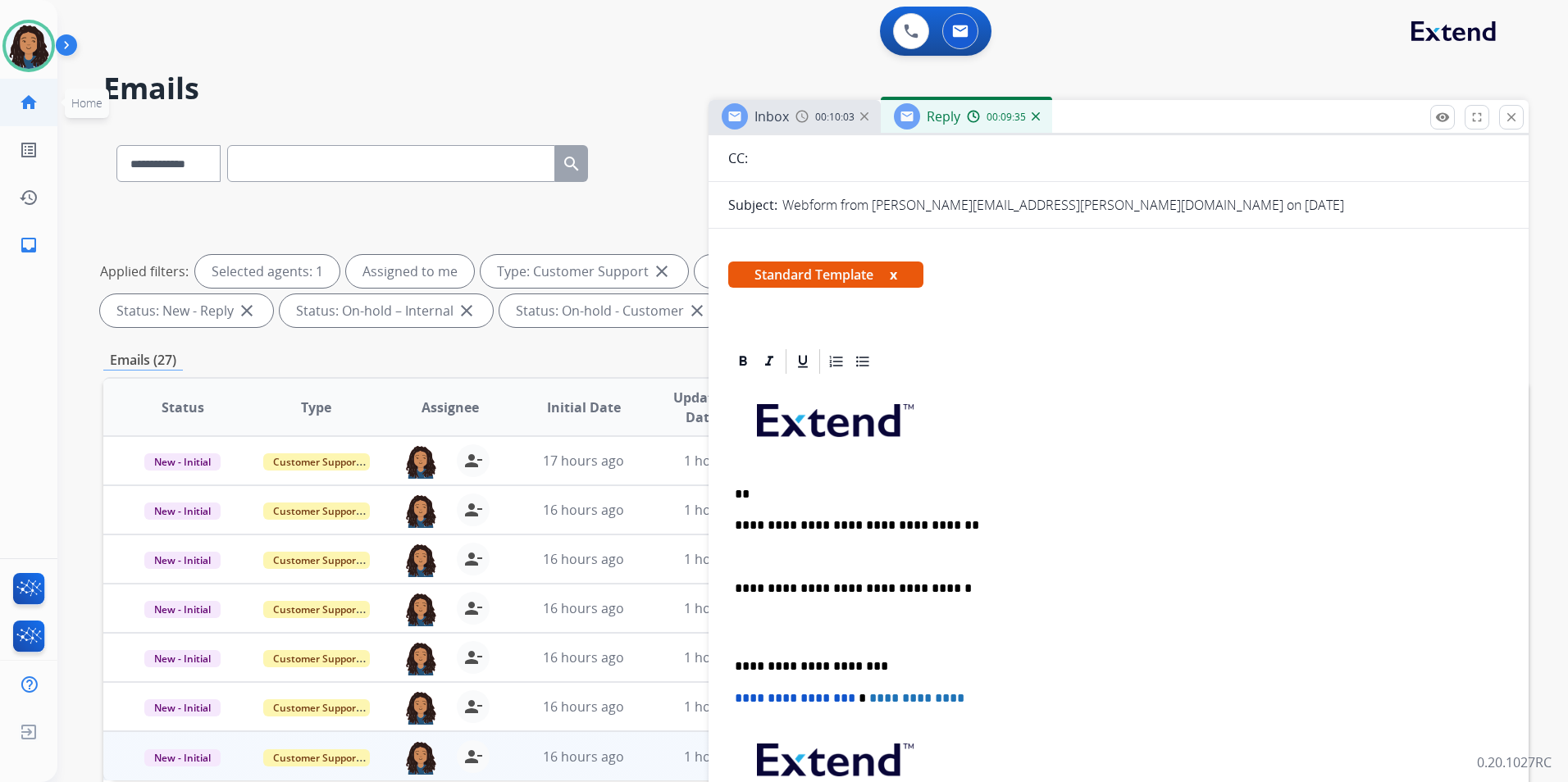
click at [35, 81] on link "home Home" at bounding box center [29, 103] width 46 height 46
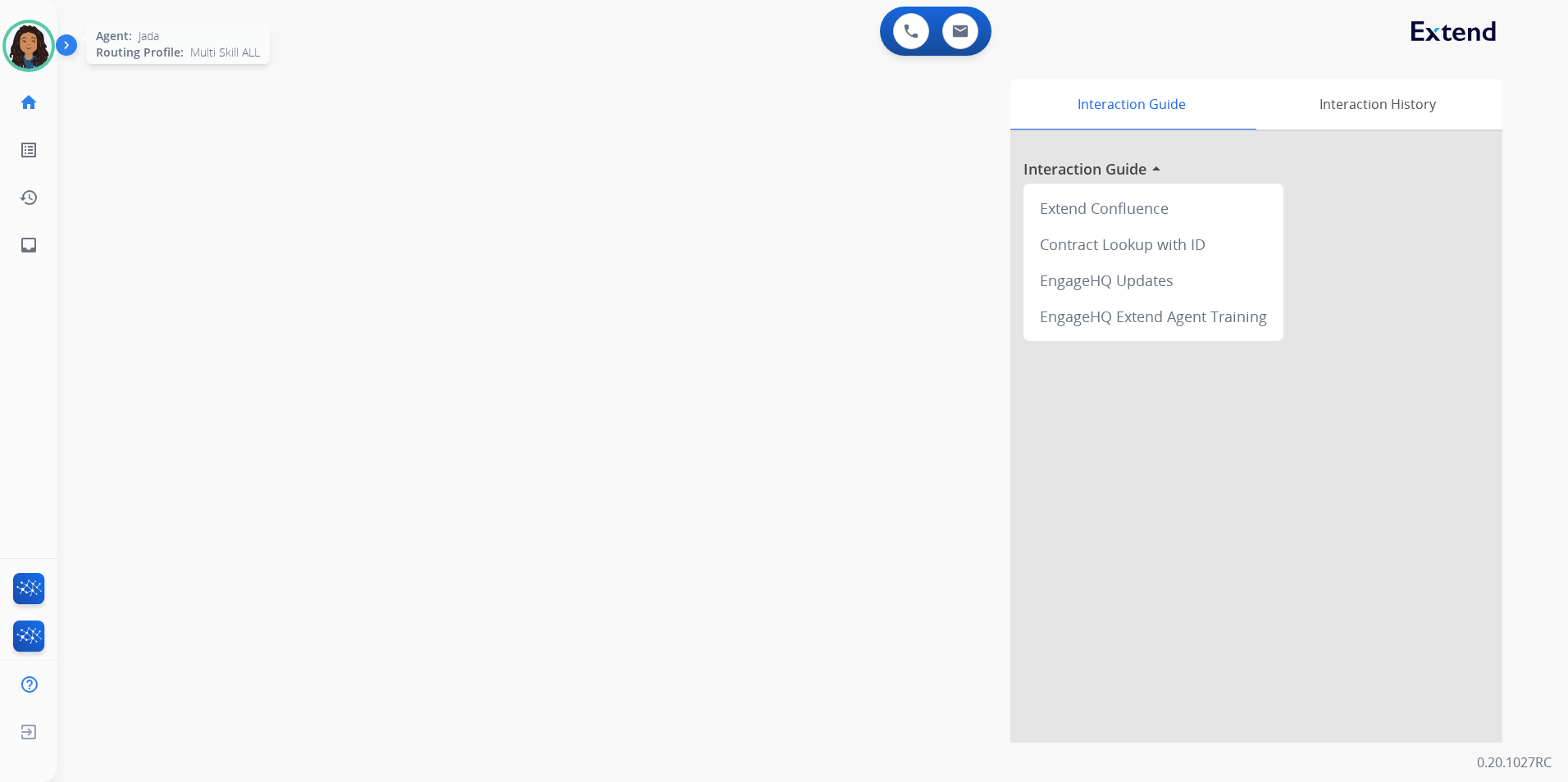
click at [26, 51] on img at bounding box center [29, 46] width 46 height 46
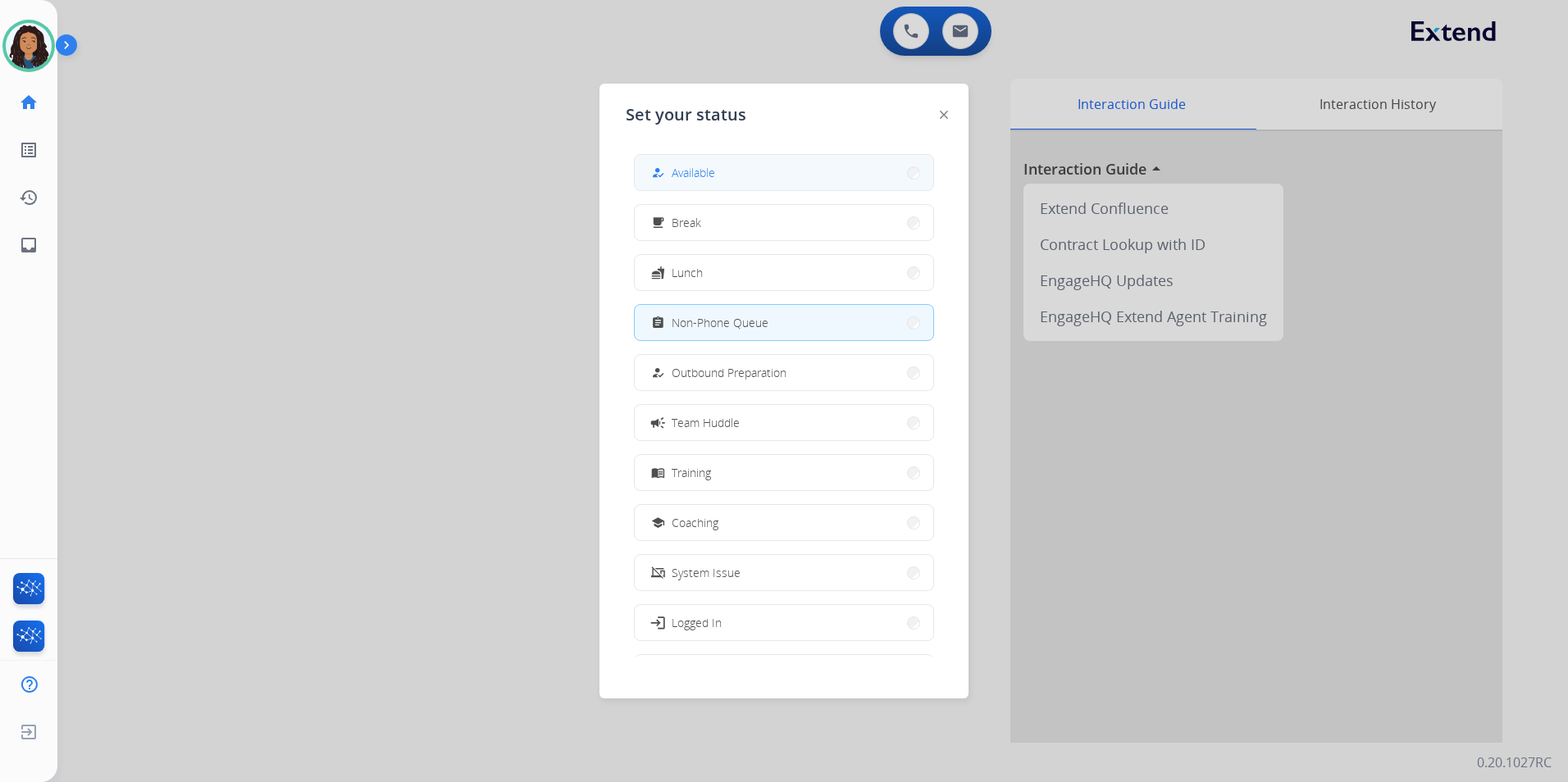
click at [699, 162] on button "how_to_reg Available" at bounding box center [784, 172] width 299 height 35
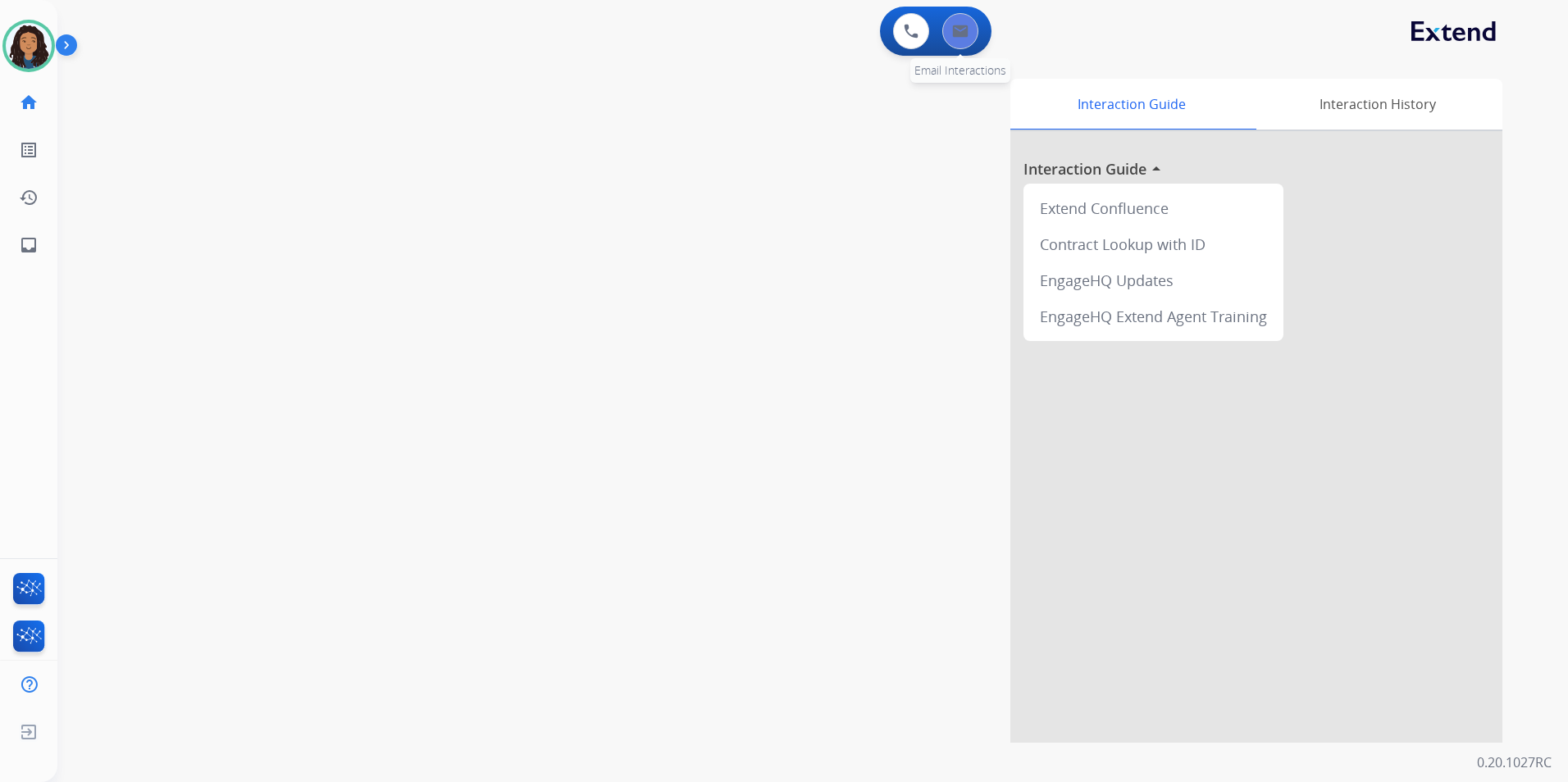
click at [951, 44] on button at bounding box center [960, 31] width 36 height 36
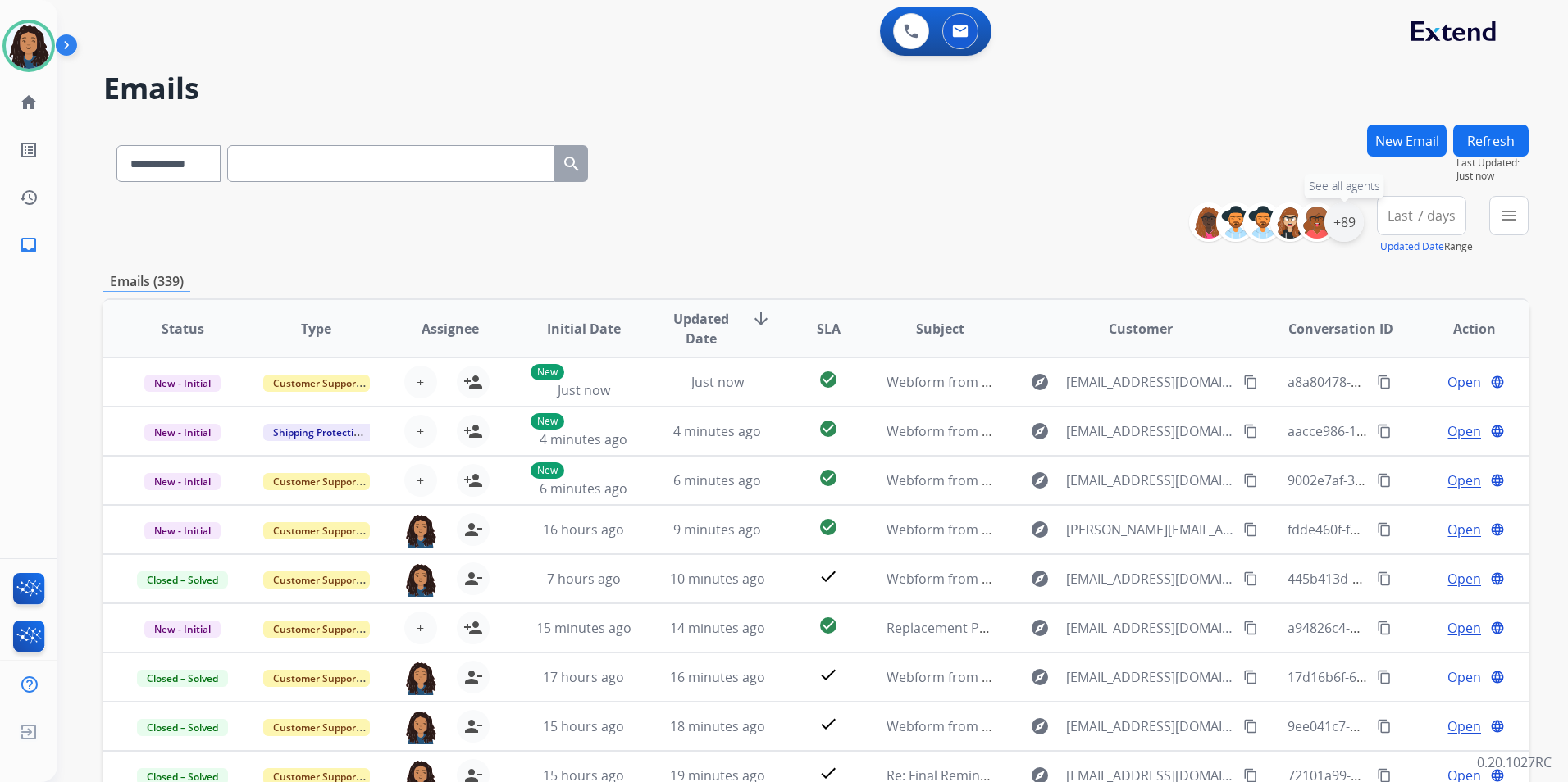
click at [1341, 224] on div "+89" at bounding box center [1344, 222] width 40 height 40
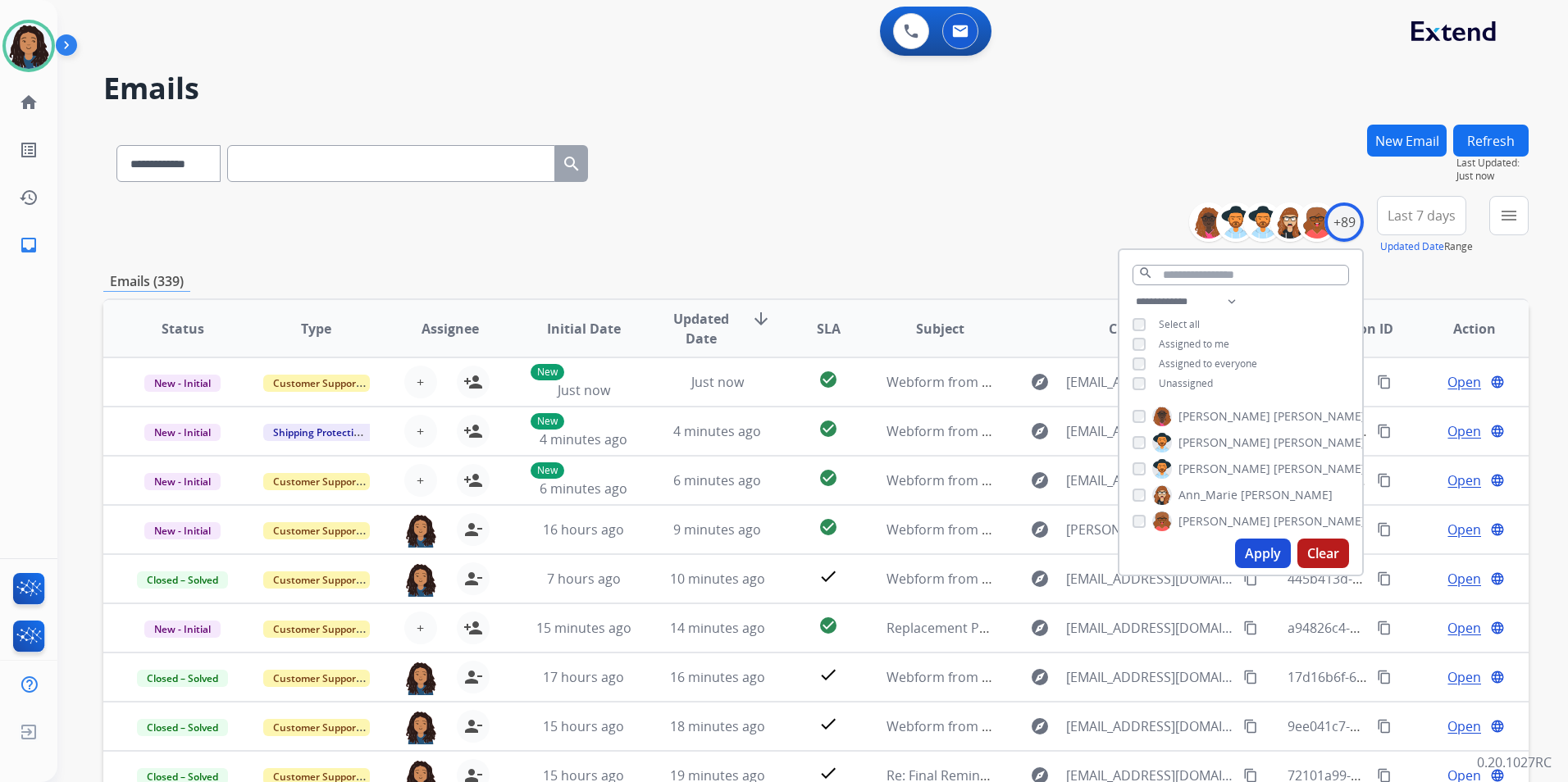
click at [1180, 384] on span "Unassigned" at bounding box center [1185, 384] width 54 height 14
click at [1246, 543] on button "Apply" at bounding box center [1262, 554] width 56 height 30
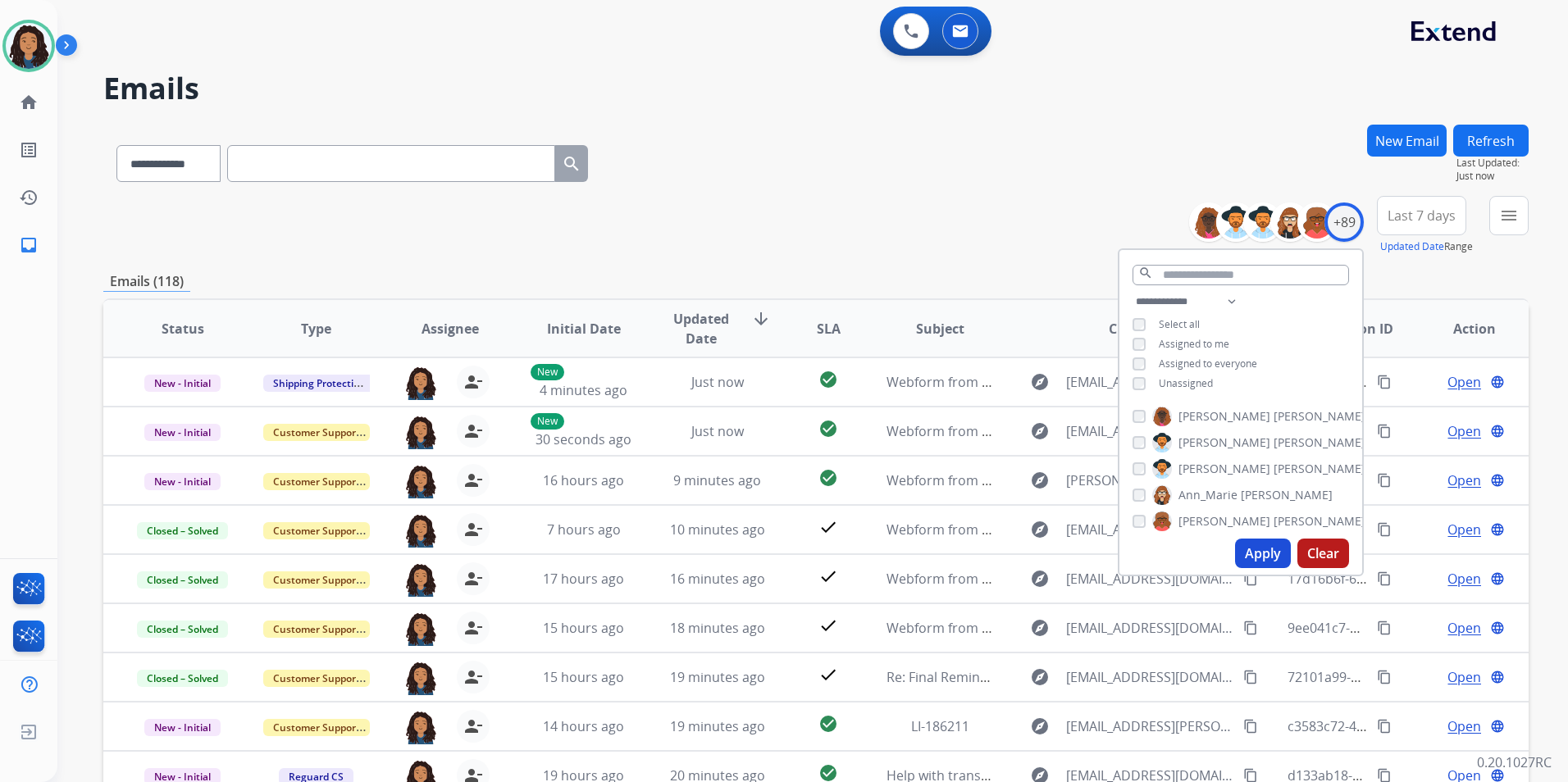
click at [1522, 216] on button "menu" at bounding box center [1509, 216] width 40 height 40
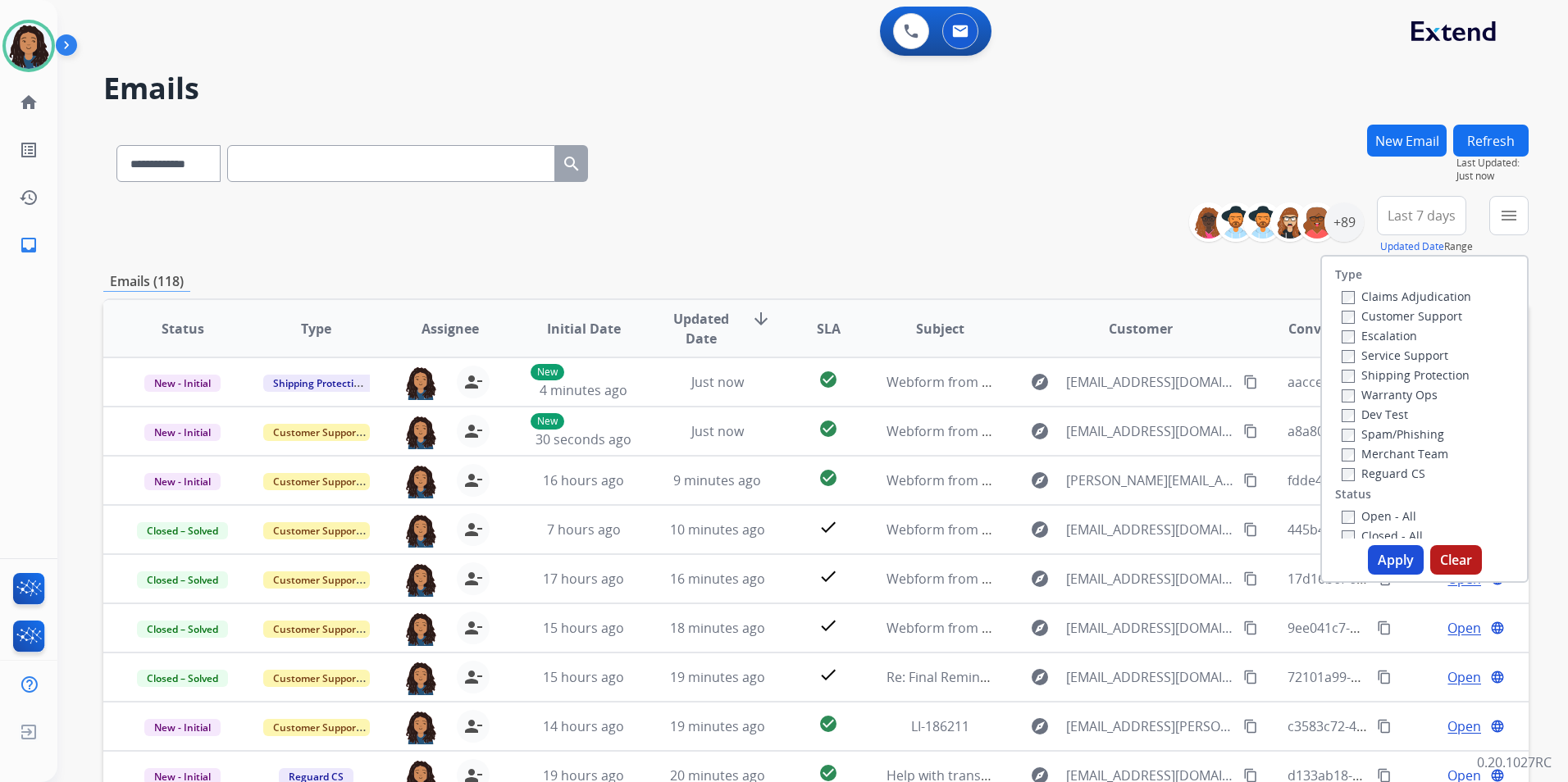
click at [1411, 313] on label "Customer Support" at bounding box center [1401, 316] width 121 height 16
drag, startPoint x: 1440, startPoint y: 371, endPoint x: 1445, endPoint y: 431, distance: 60.2
click at [1441, 373] on label "Shipping Protection" at bounding box center [1405, 376] width 128 height 16
drag, startPoint x: 1415, startPoint y: 473, endPoint x: 1410, endPoint y: 493, distance: 20.6
click at [1414, 472] on label "Reguard CS" at bounding box center [1383, 473] width 84 height 16
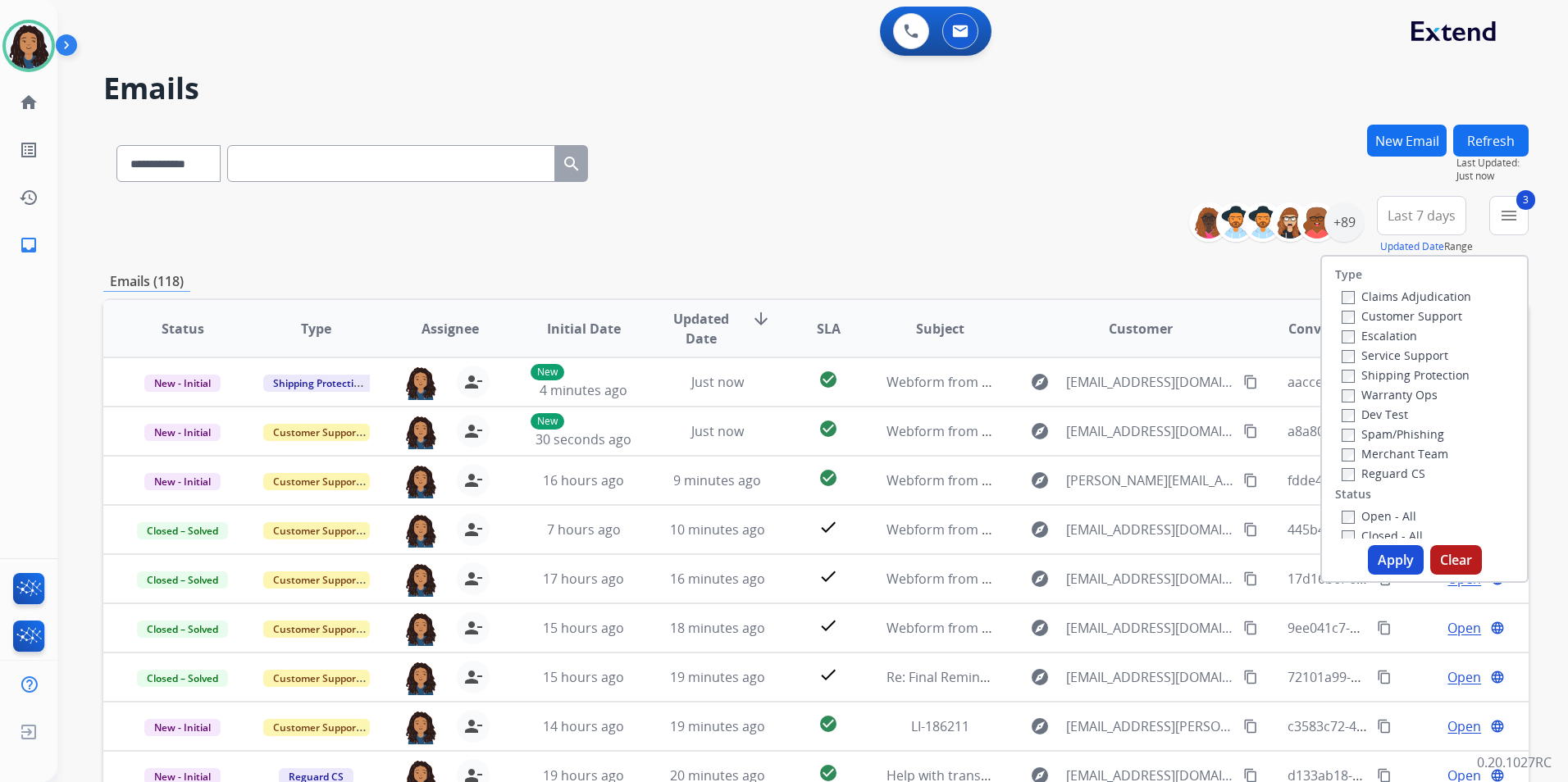
click at [1386, 517] on label "Open - All" at bounding box center [1378, 516] width 75 height 16
click at [1384, 563] on button "Apply" at bounding box center [1396, 560] width 56 height 30
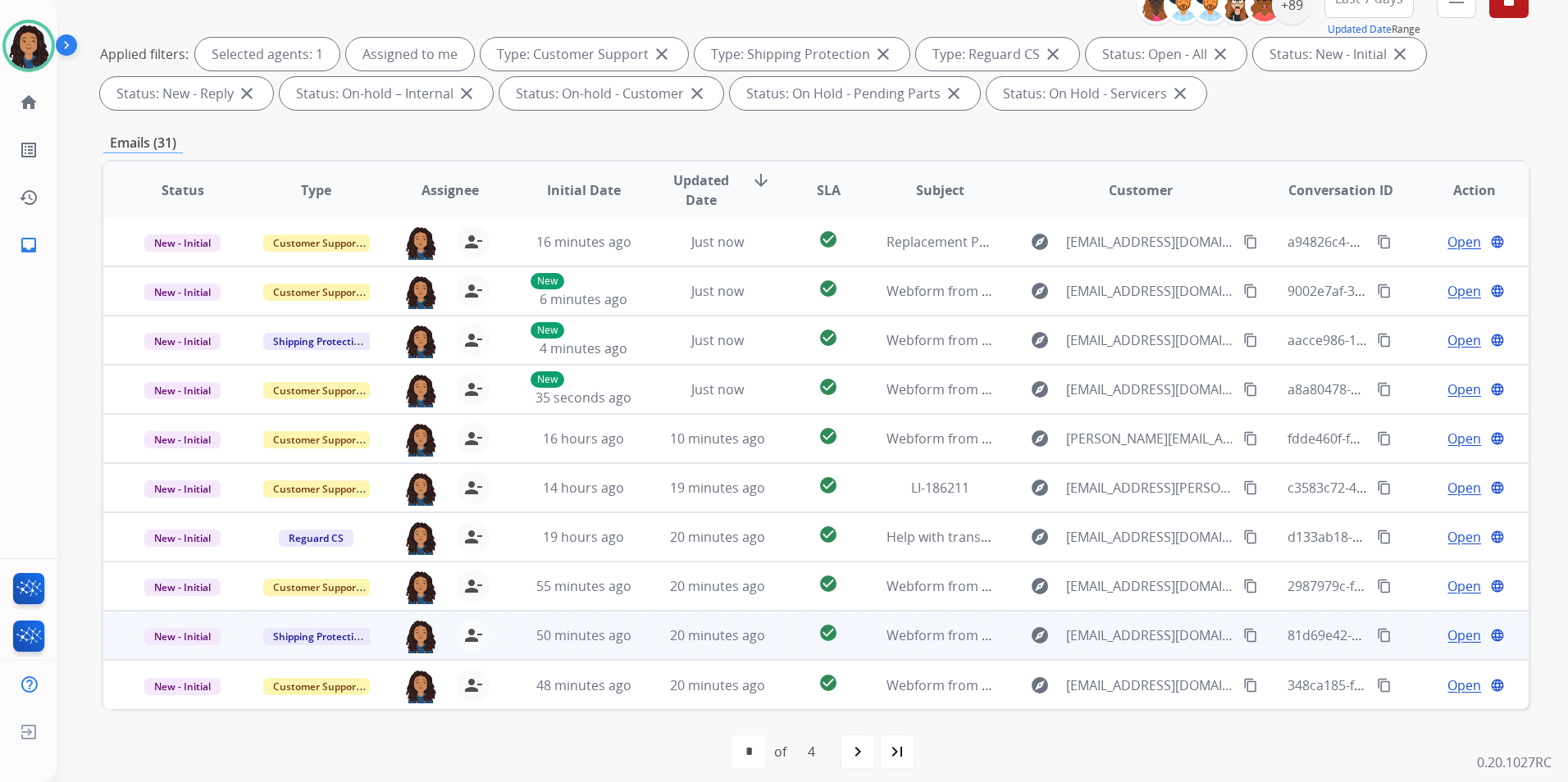
scroll to position [229, 0]
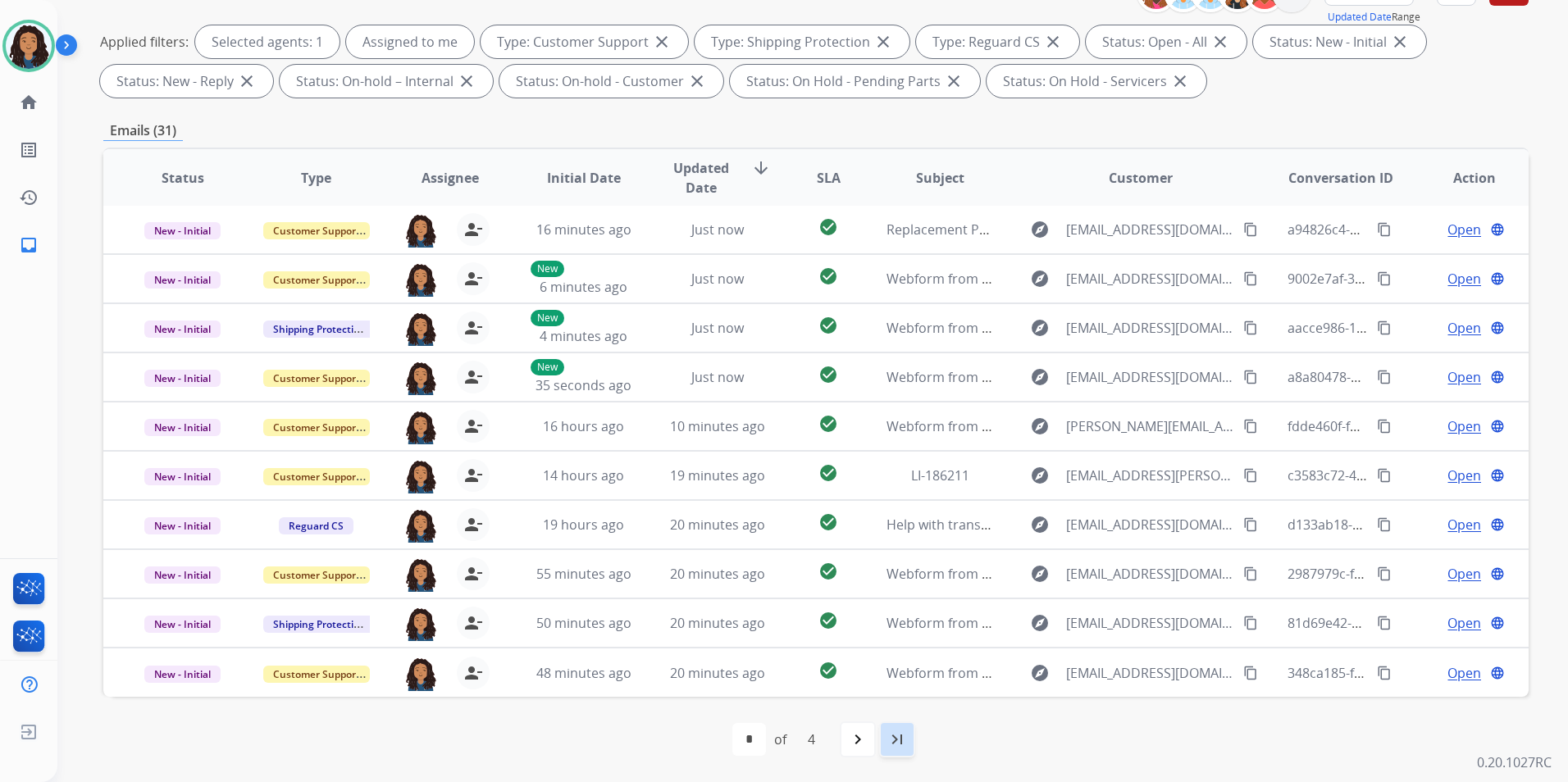
click at [887, 742] on div "last_page" at bounding box center [897, 739] width 36 height 36
select select "*"
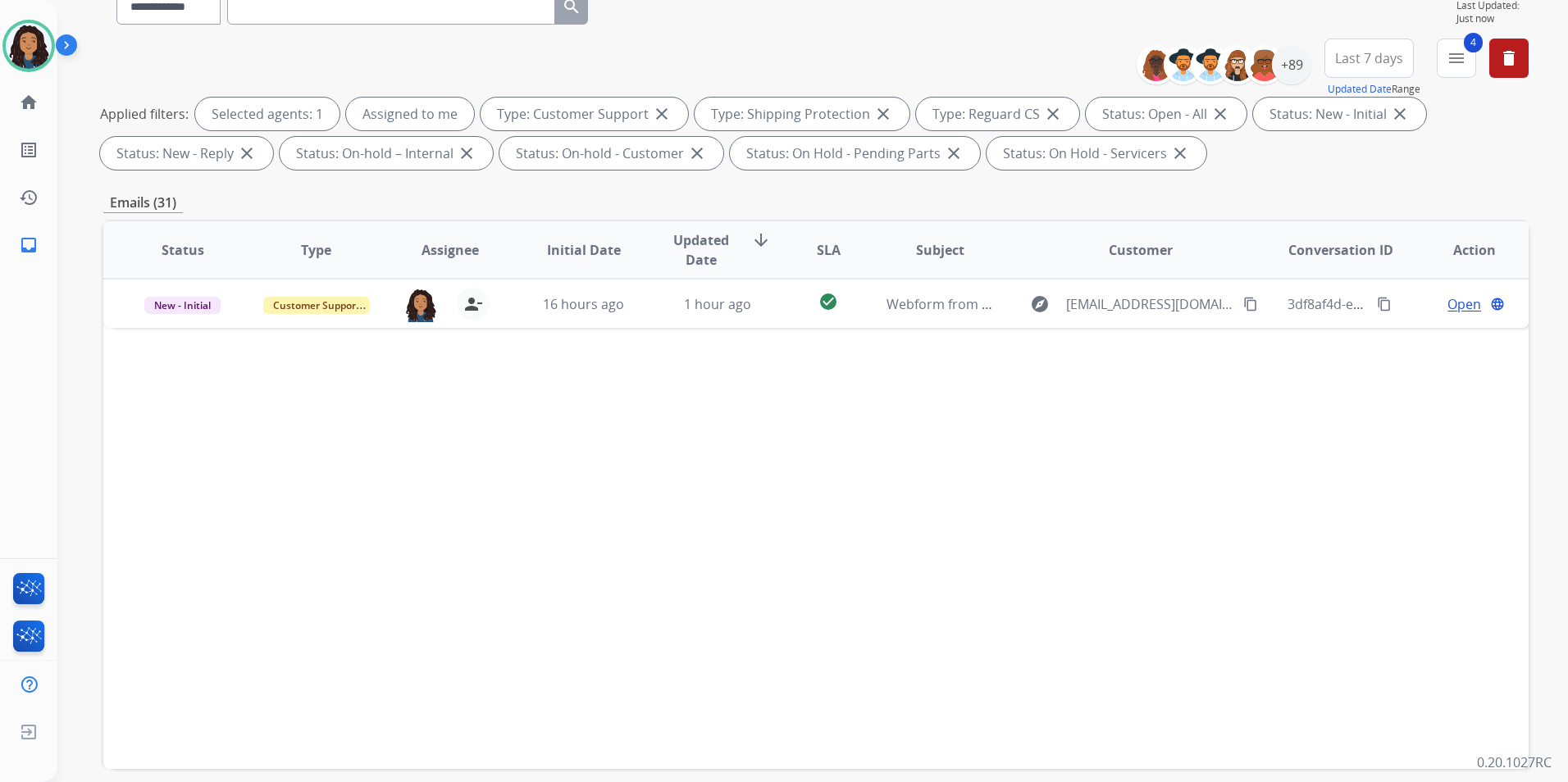
scroll to position [164, 0]
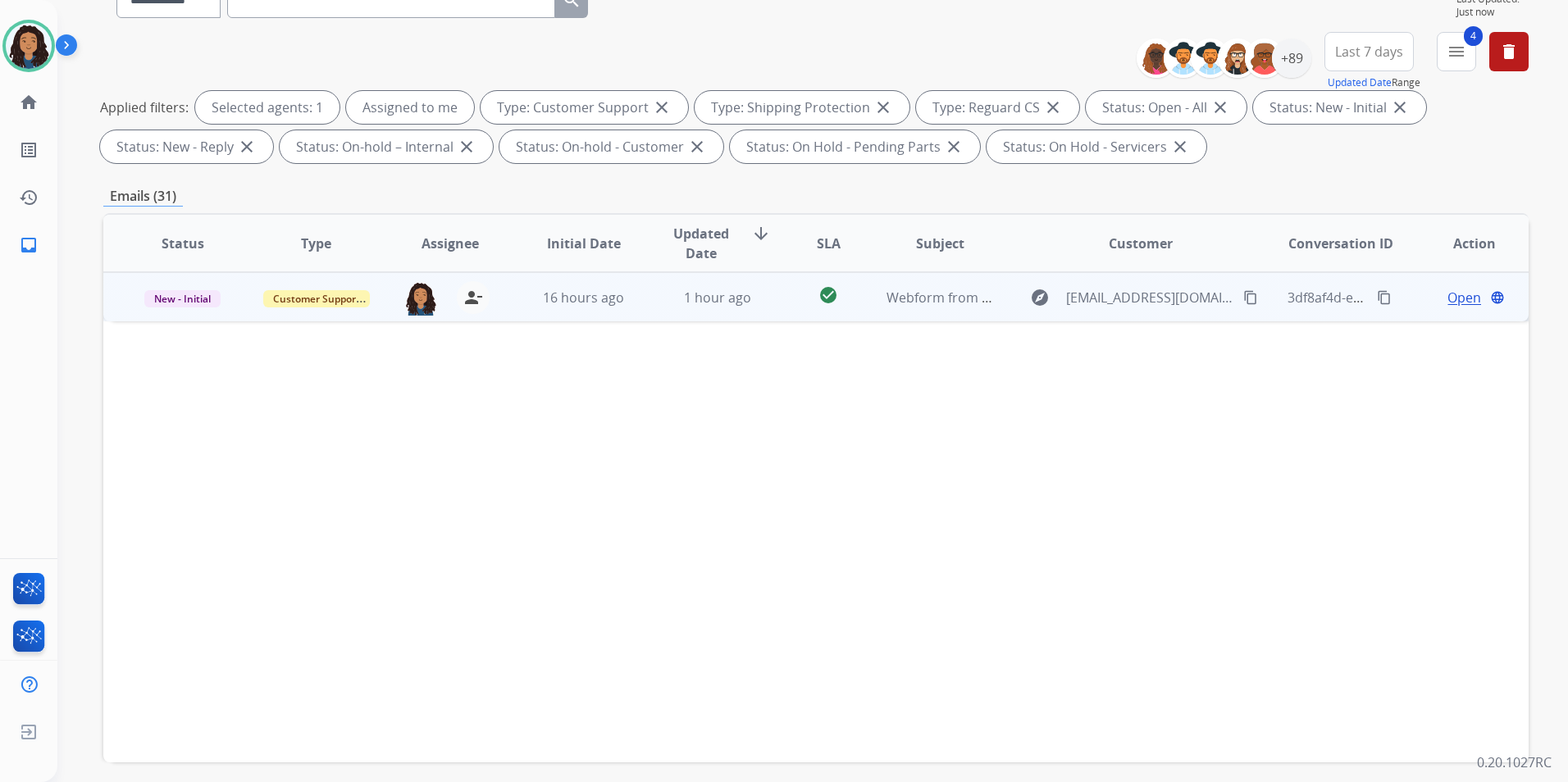
click at [1447, 295] on span "Open" at bounding box center [1464, 298] width 34 height 20
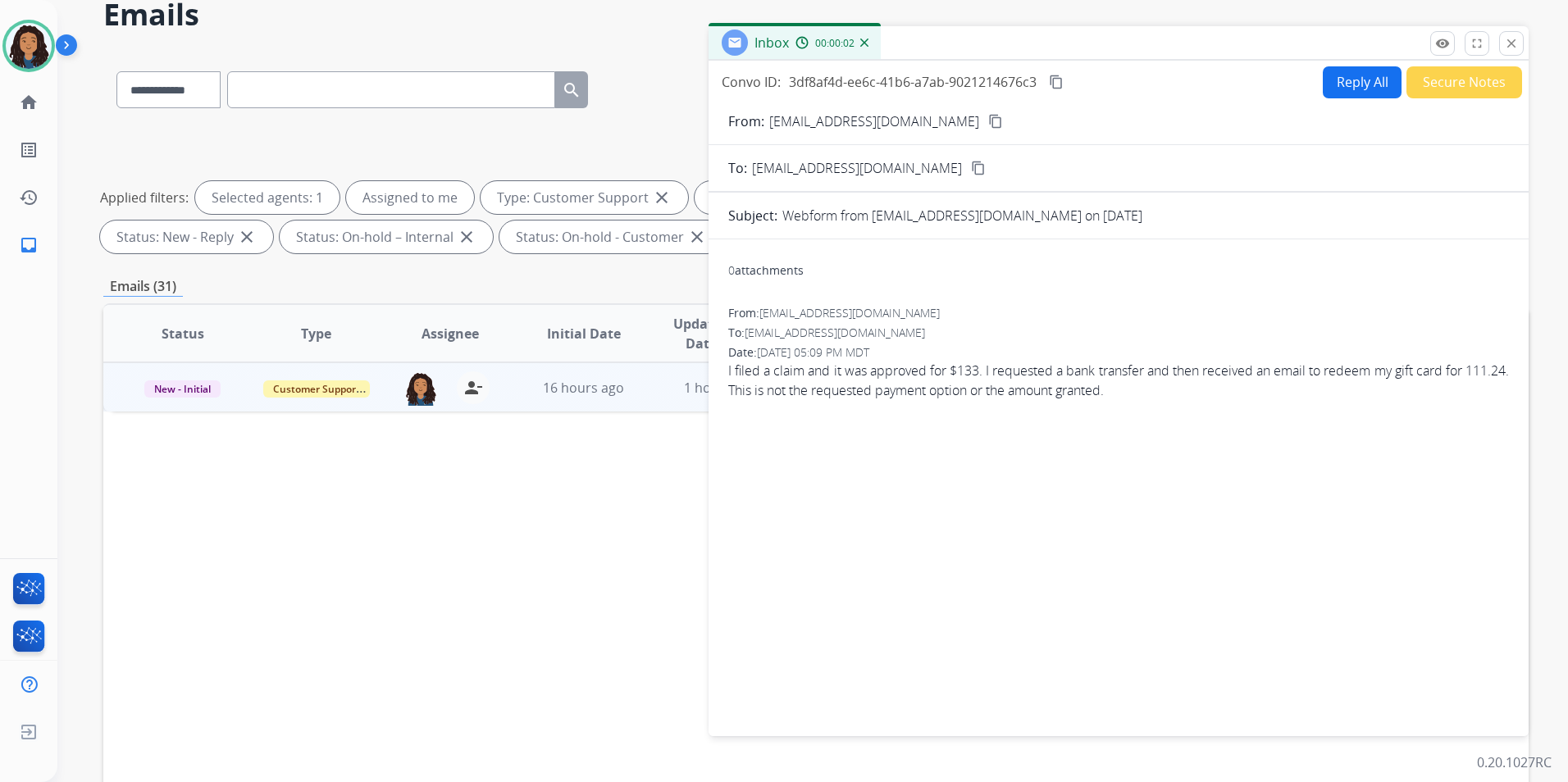
scroll to position [0, 0]
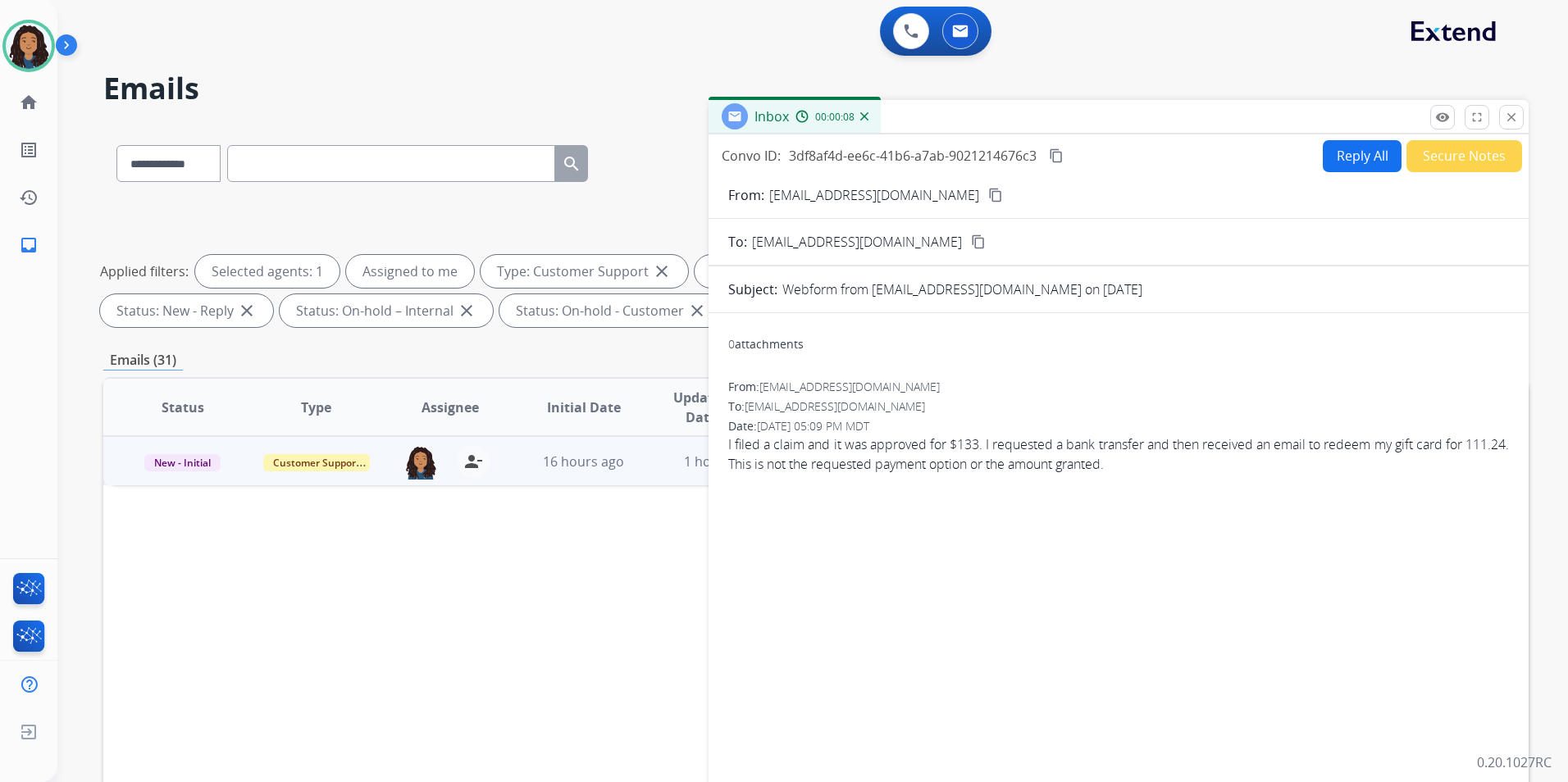
click at [988, 194] on mat-icon "content_copy" at bounding box center [995, 194] width 15 height 15
click at [1333, 158] on button "Reply All" at bounding box center [1362, 156] width 79 height 32
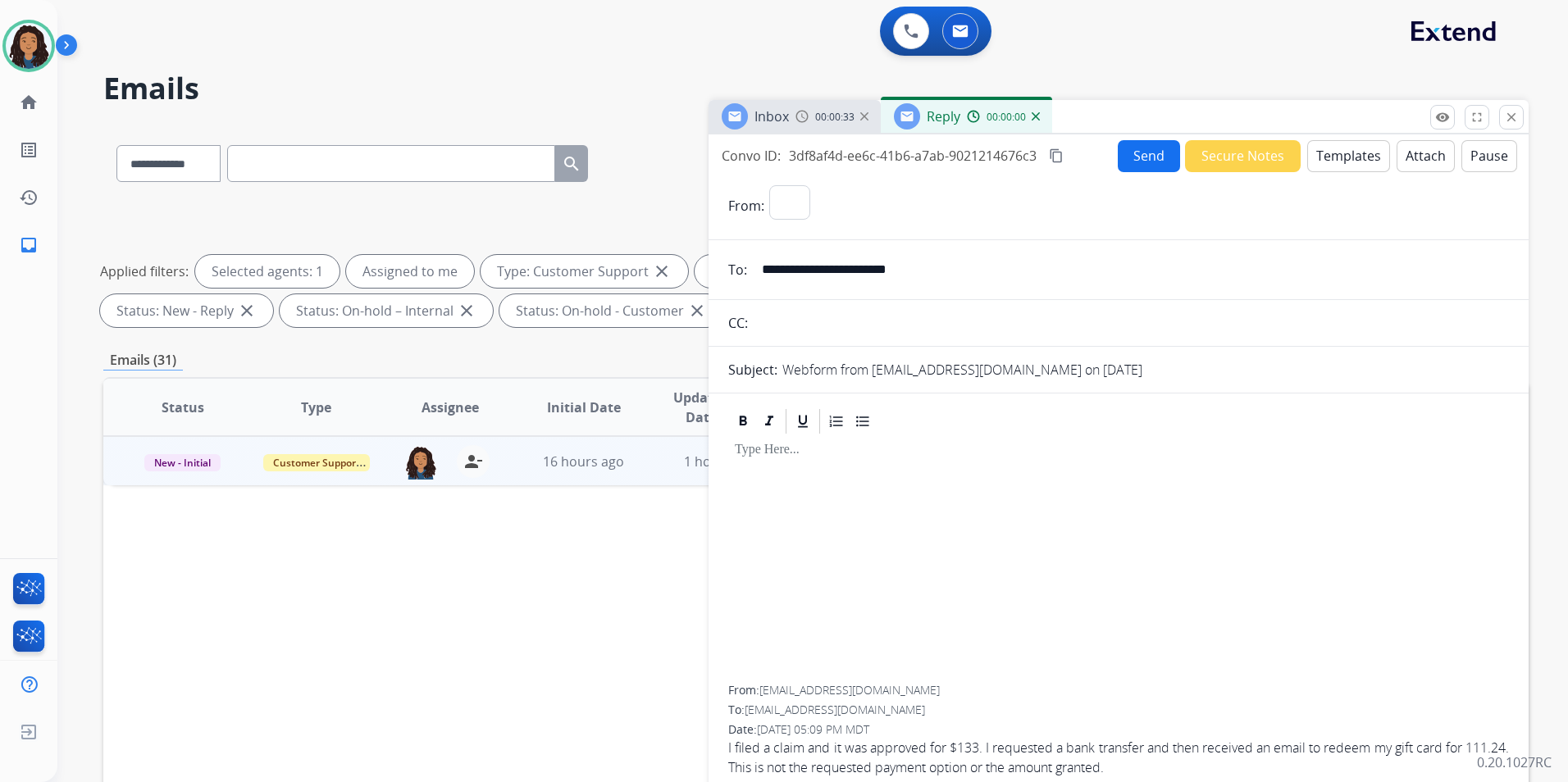
select select "**********"
click at [1333, 158] on button "Templates" at bounding box center [1348, 156] width 83 height 32
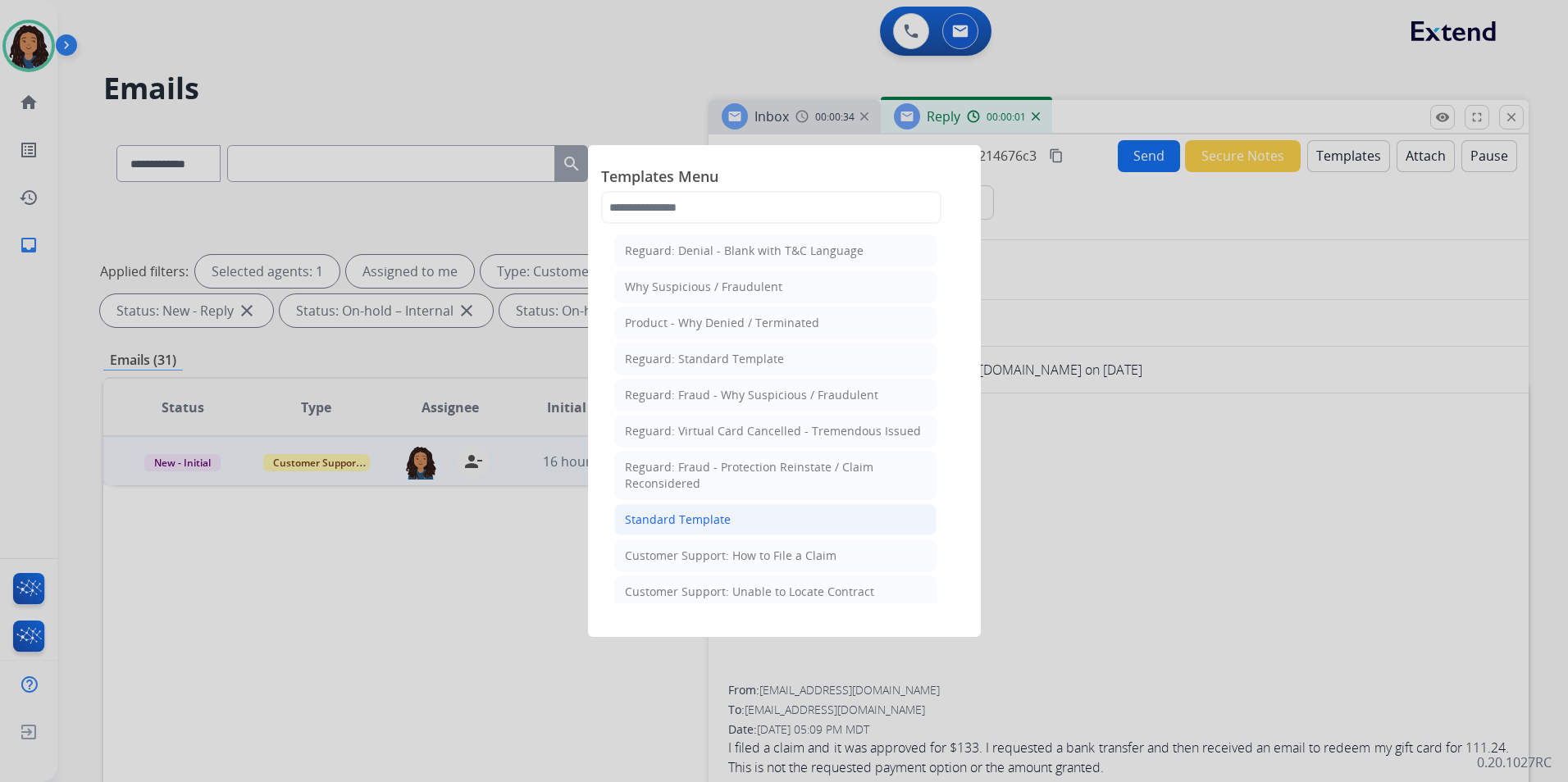
click at [770, 526] on li "Standard Template" at bounding box center [774, 519] width 322 height 31
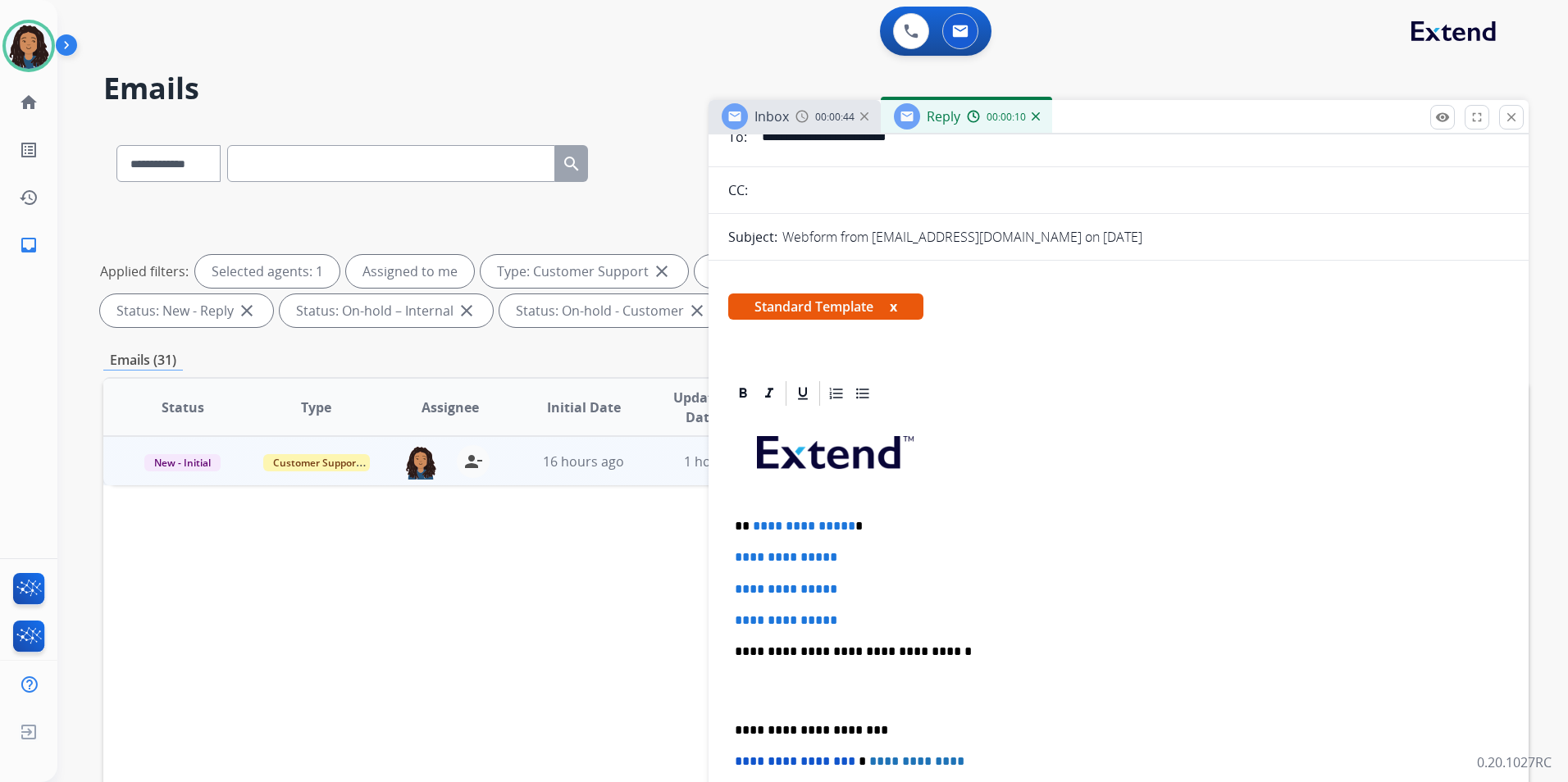
scroll to position [246, 0]
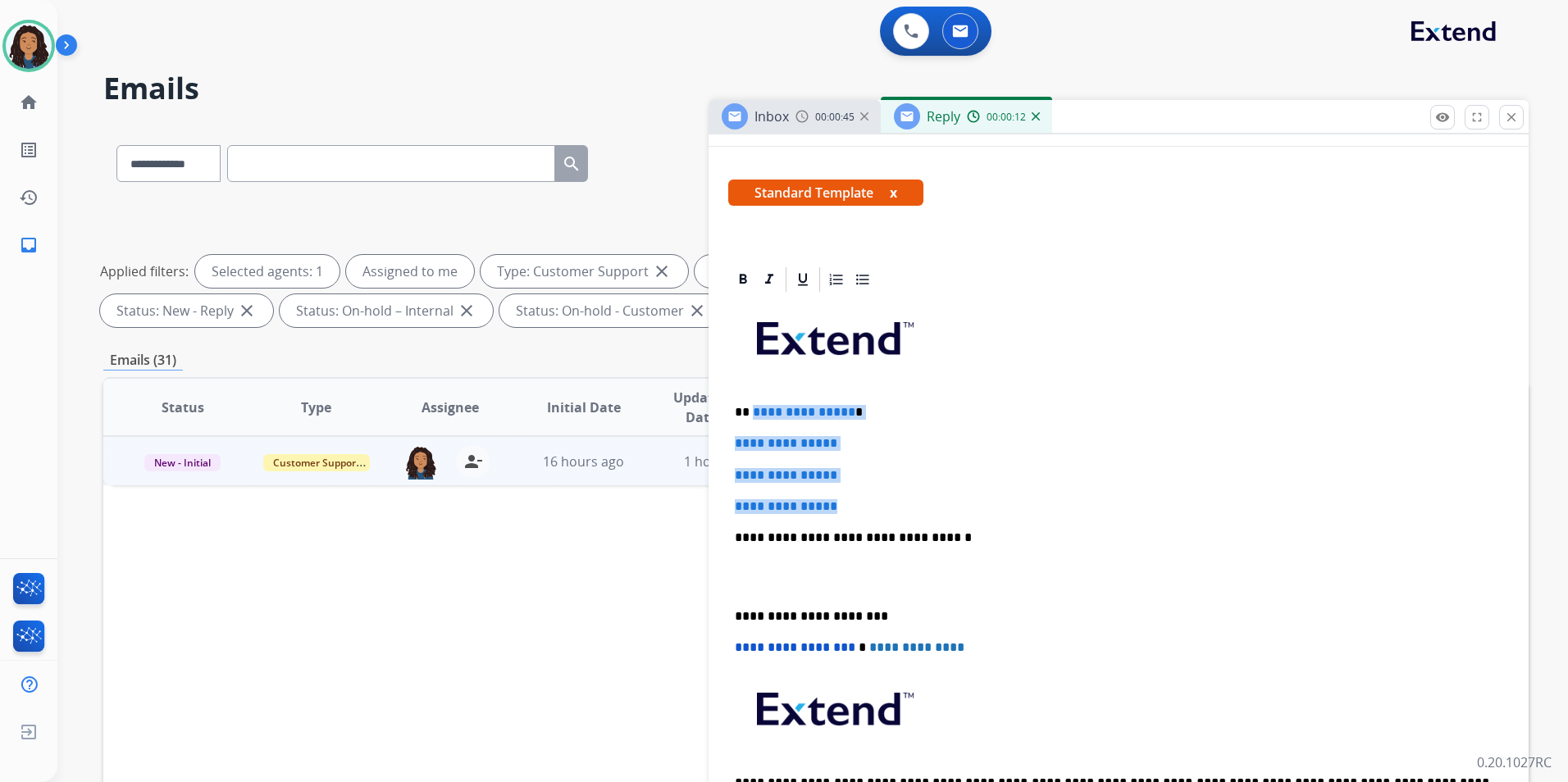
drag, startPoint x: 862, startPoint y: 507, endPoint x: 753, endPoint y: 390, distance: 159.9
click at [753, 390] on div "**********" at bounding box center [1119, 576] width 781 height 564
paste div
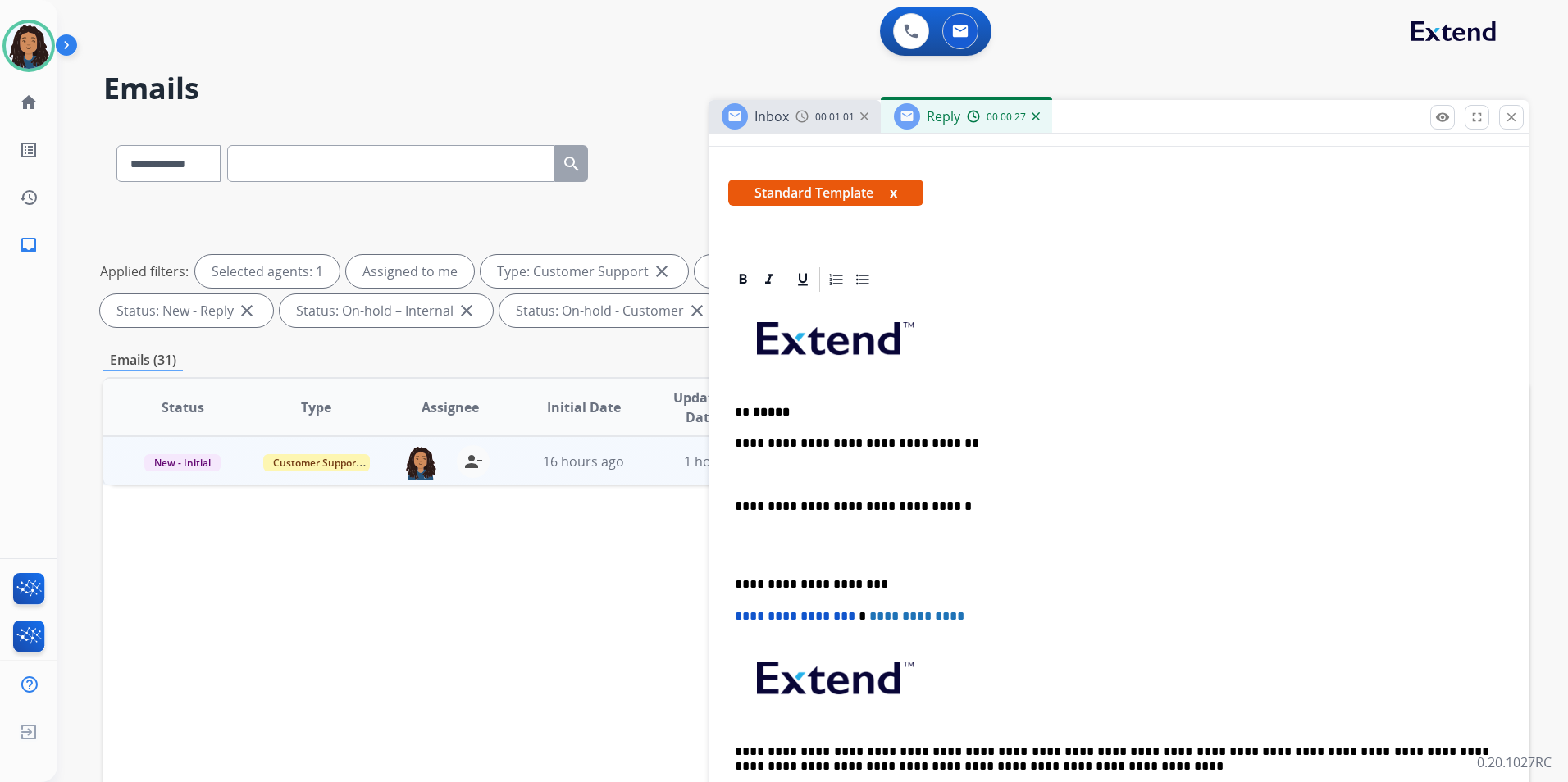
click at [799, 116] on img at bounding box center [801, 116] width 13 height 13
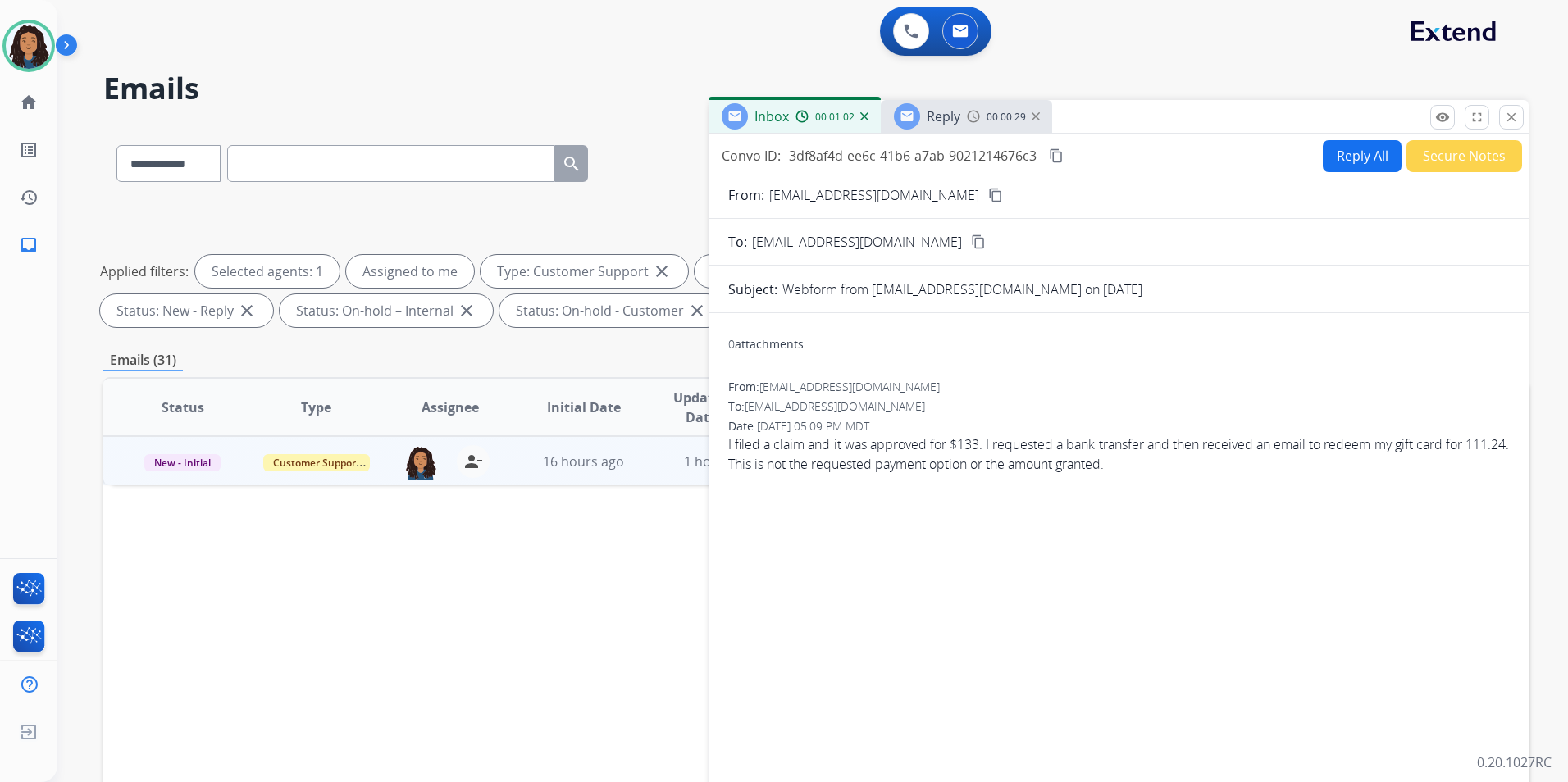
click at [974, 121] on img at bounding box center [972, 116] width 13 height 13
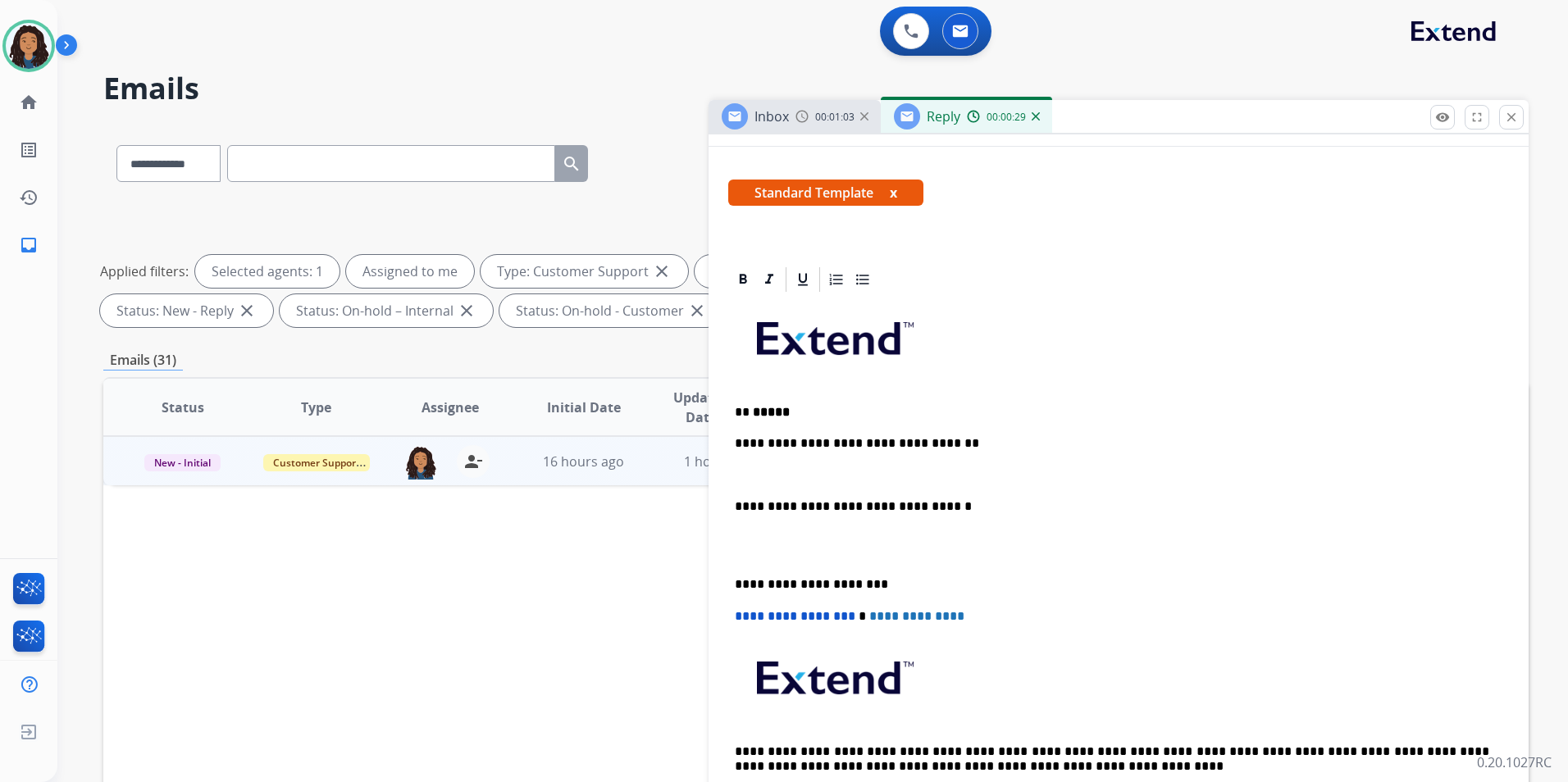
click at [832, 468] on p at bounding box center [1118, 475] width 767 height 15
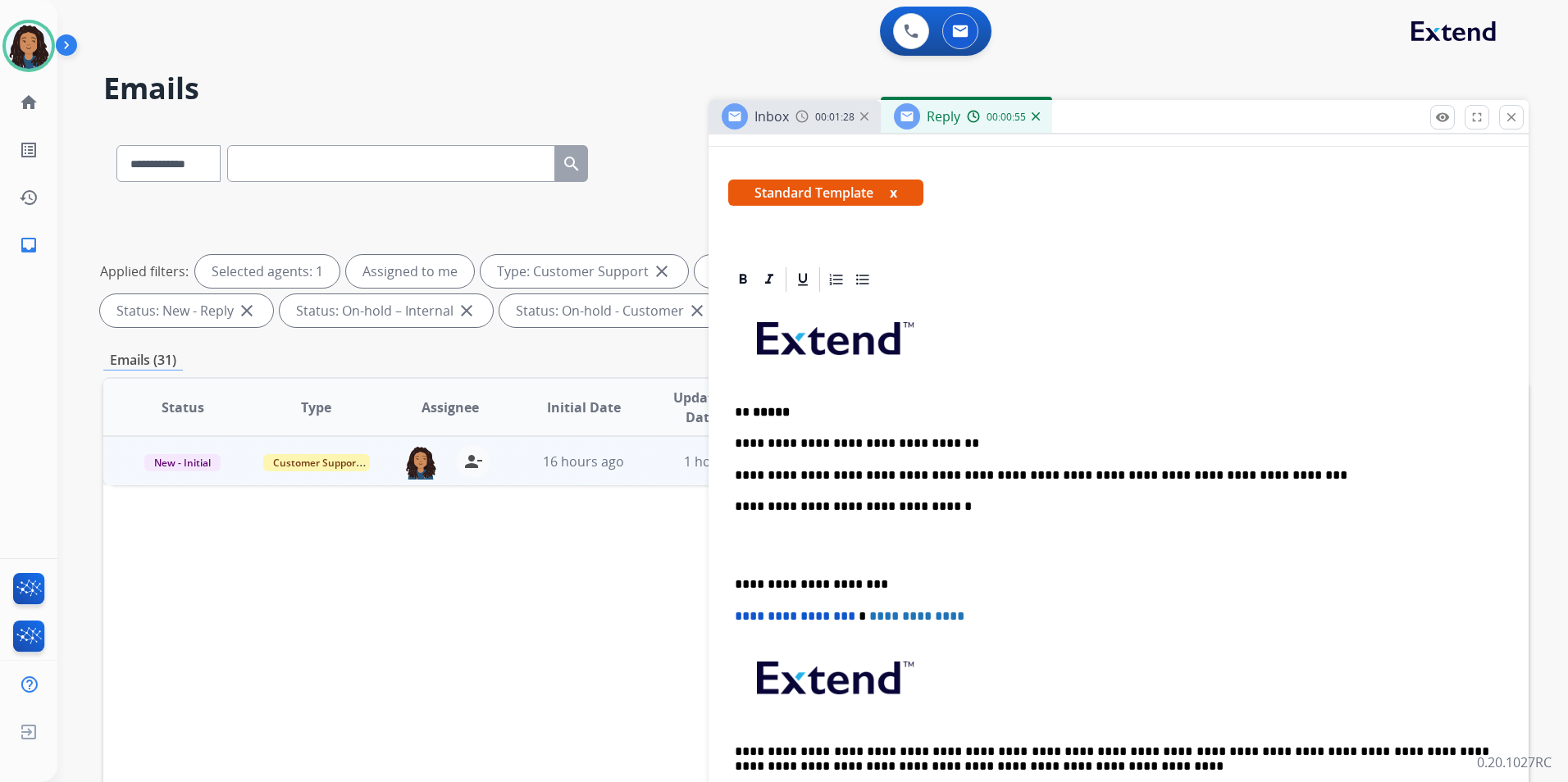
click at [1247, 469] on p "**********" at bounding box center [1111, 475] width 754 height 15
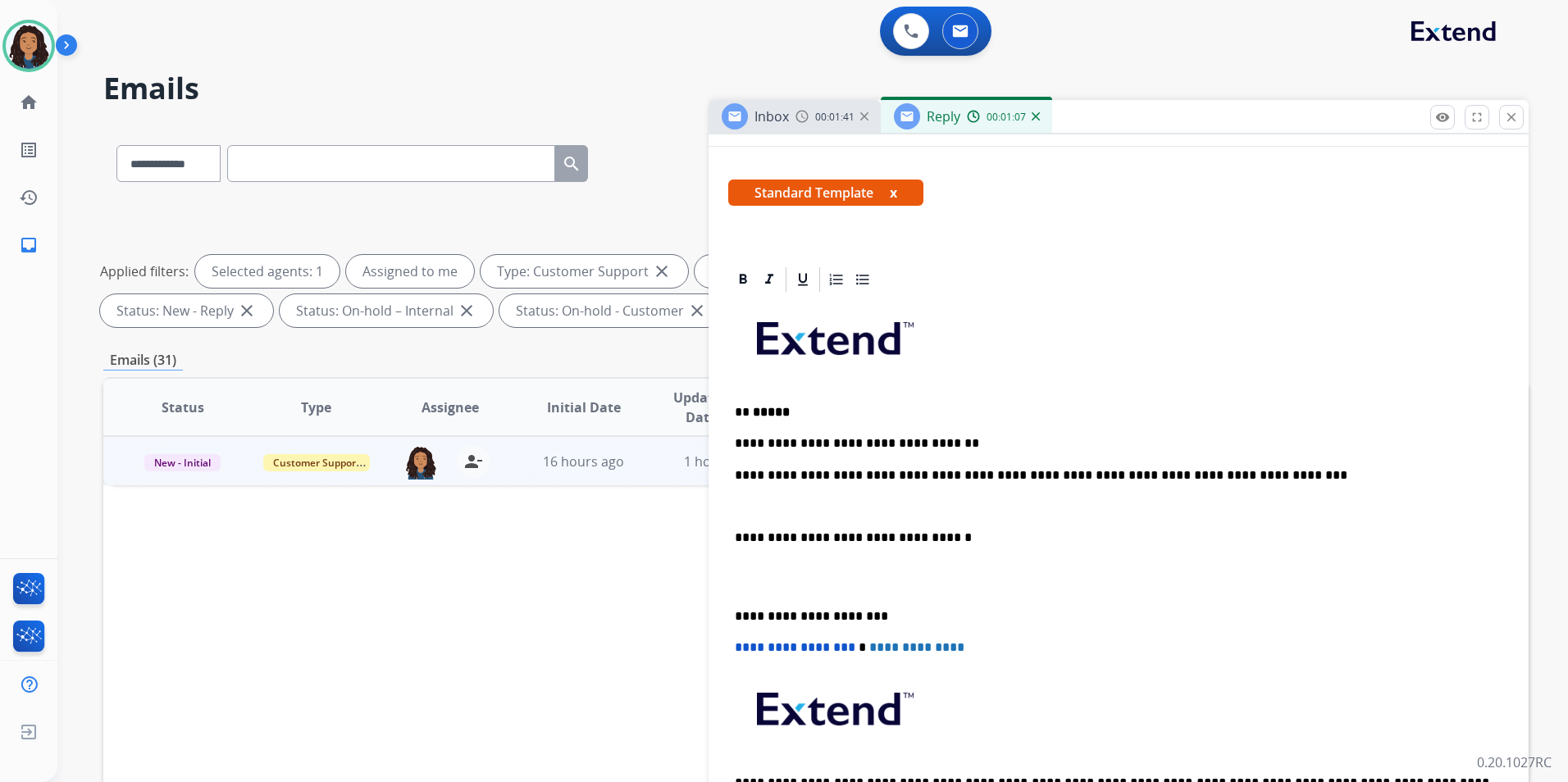
click at [811, 124] on div "Inbox 00:01:41" at bounding box center [794, 116] width 172 height 33
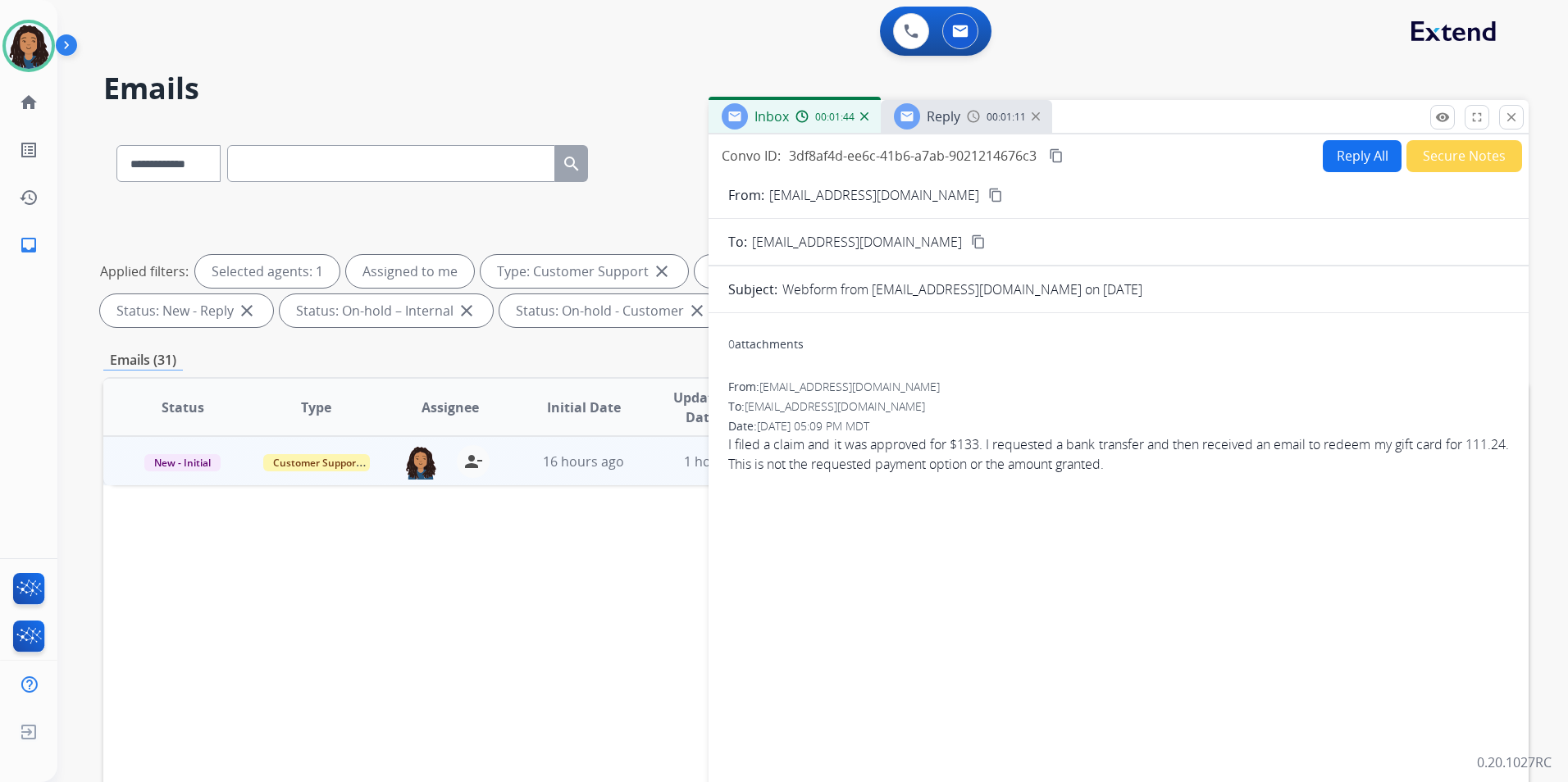
click at [981, 119] on div "00:01:11" at bounding box center [1002, 116] width 72 height 15
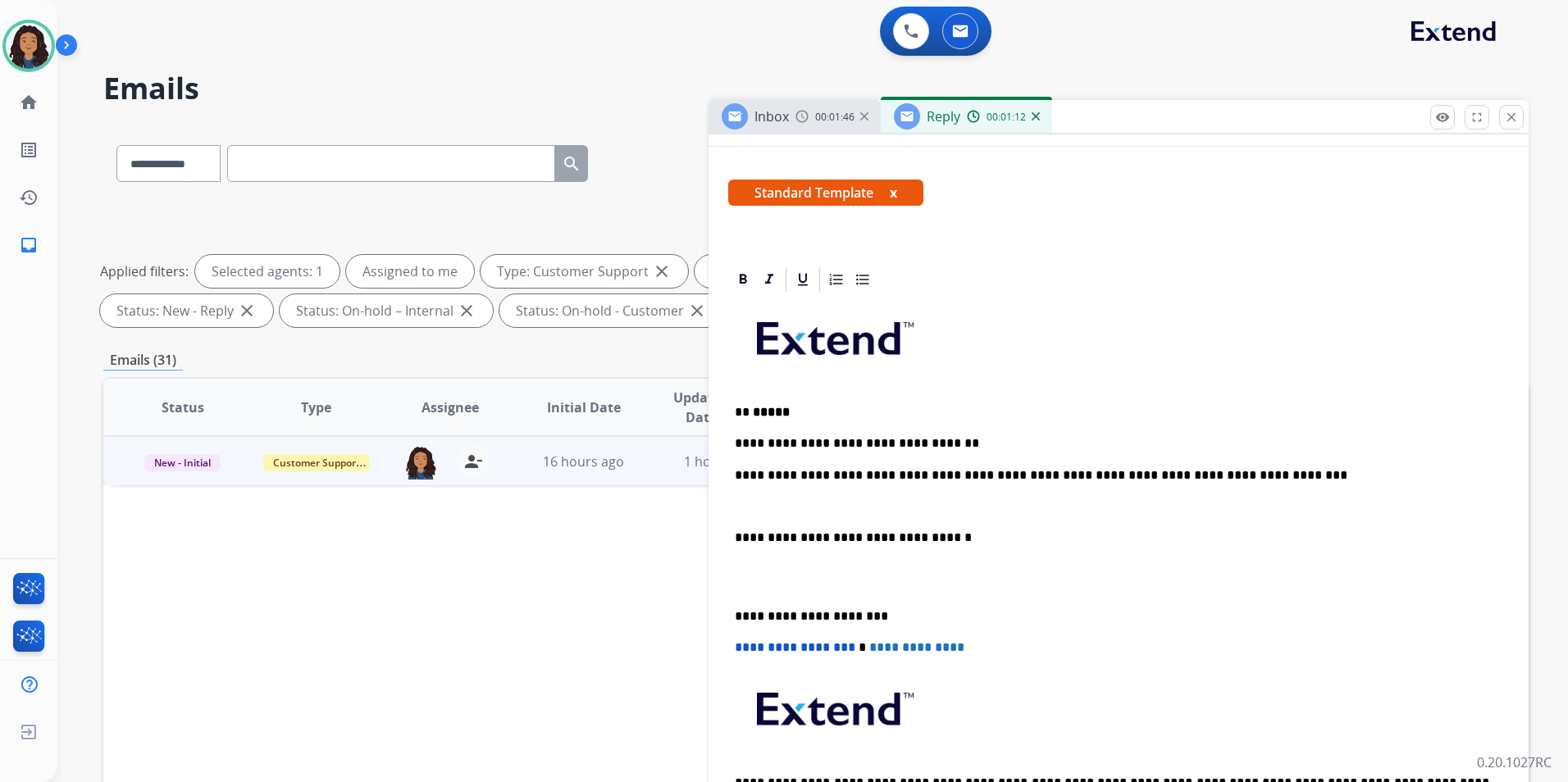
click at [885, 491] on div "**********" at bounding box center [1119, 576] width 781 height 564
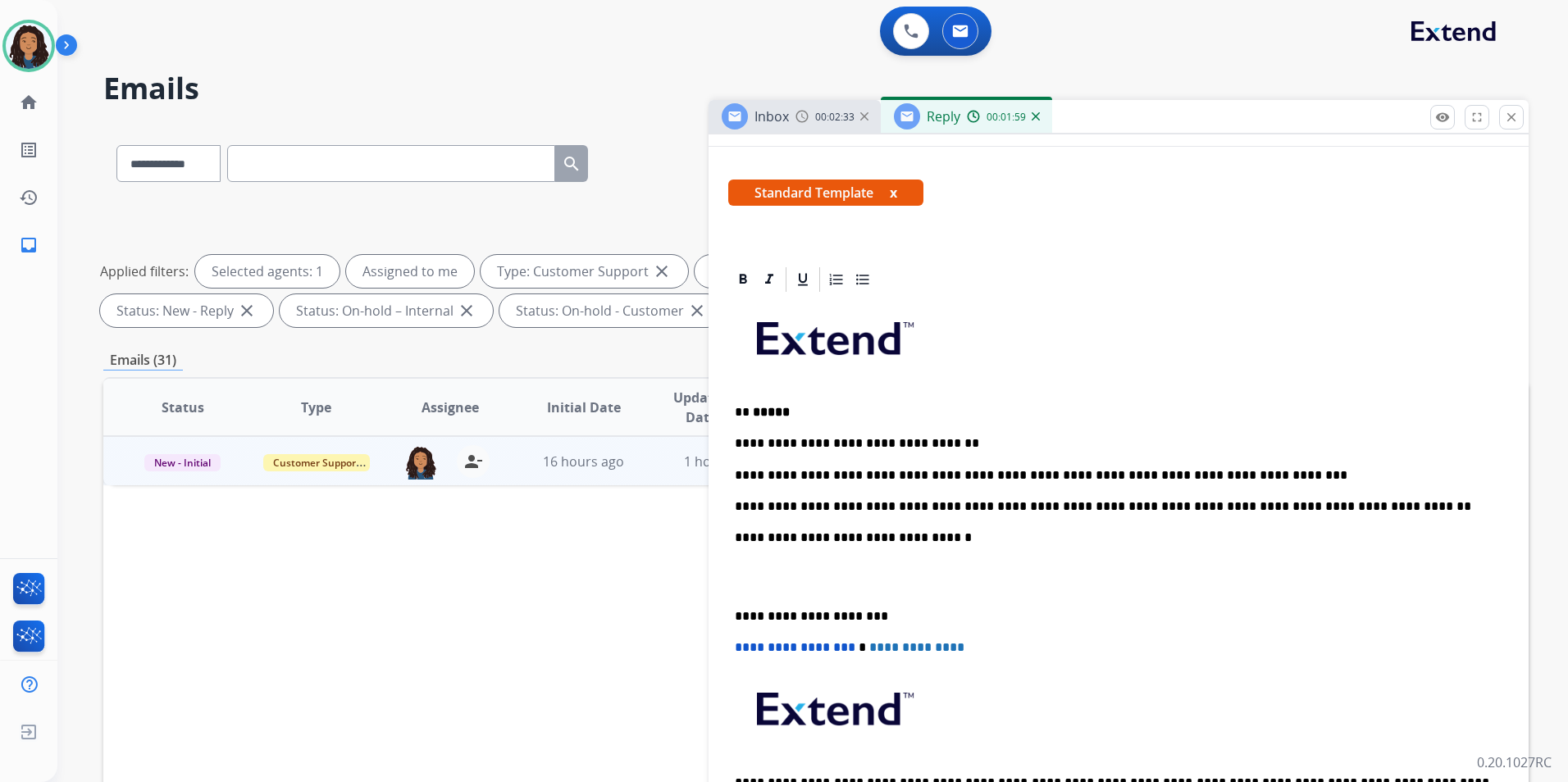
click at [1388, 498] on div "**********" at bounding box center [1119, 576] width 781 height 564
click at [1228, 437] on p "**********" at bounding box center [1111, 443] width 754 height 15
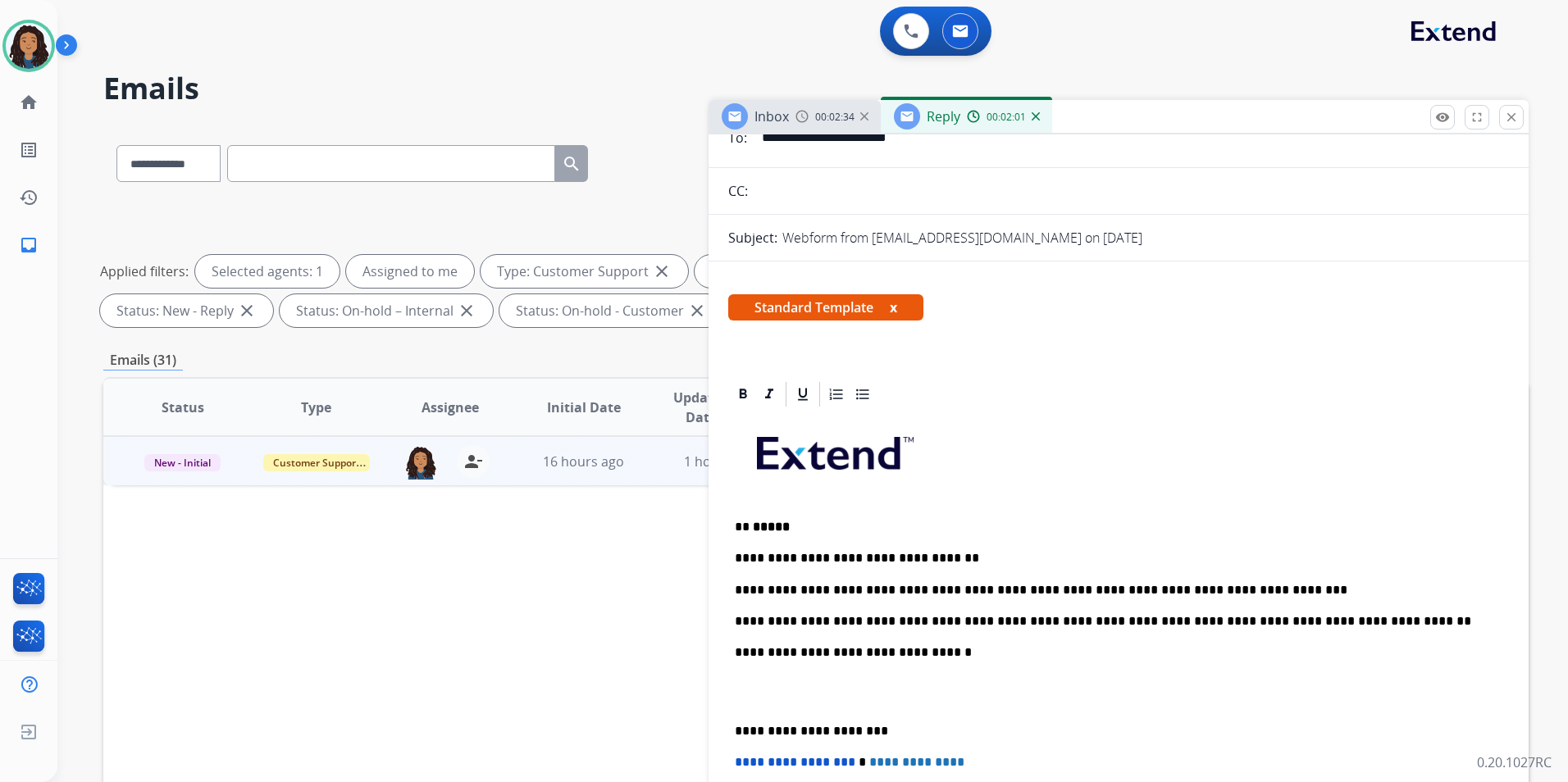
scroll to position [0, 0]
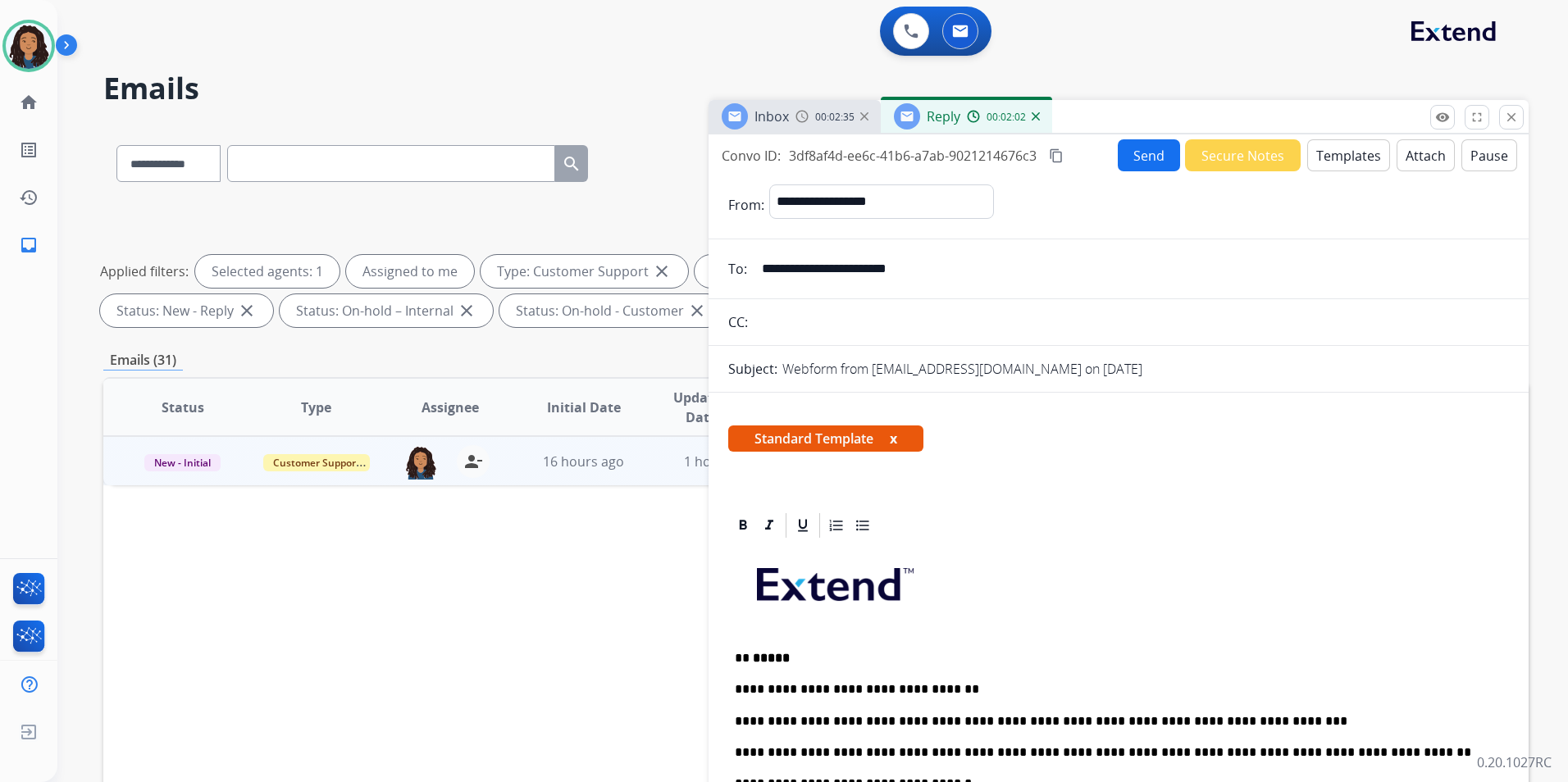
click at [1130, 154] on button "Send" at bounding box center [1149, 155] width 63 height 32
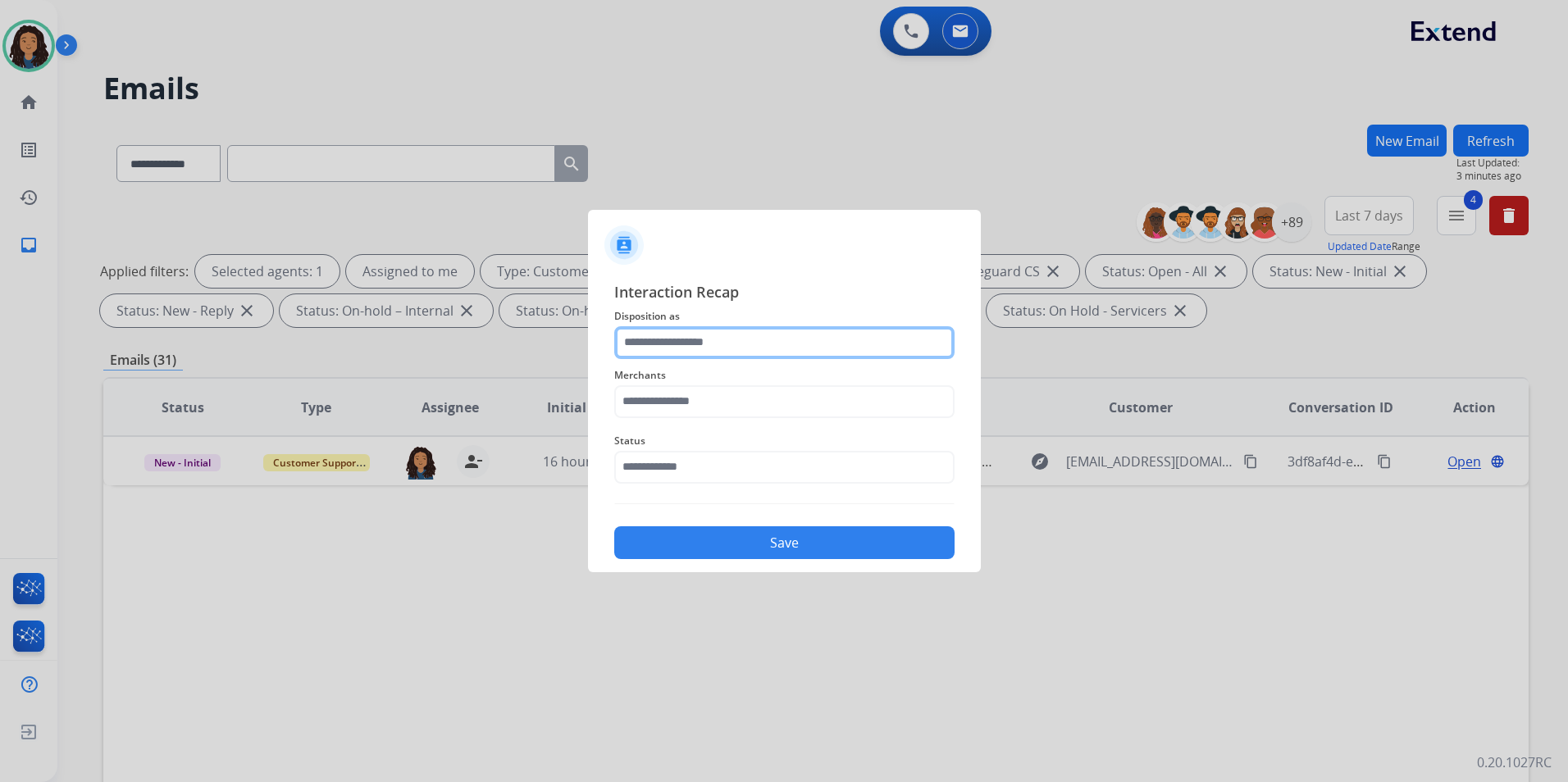
click at [809, 340] on input "text" at bounding box center [784, 343] width 341 height 33
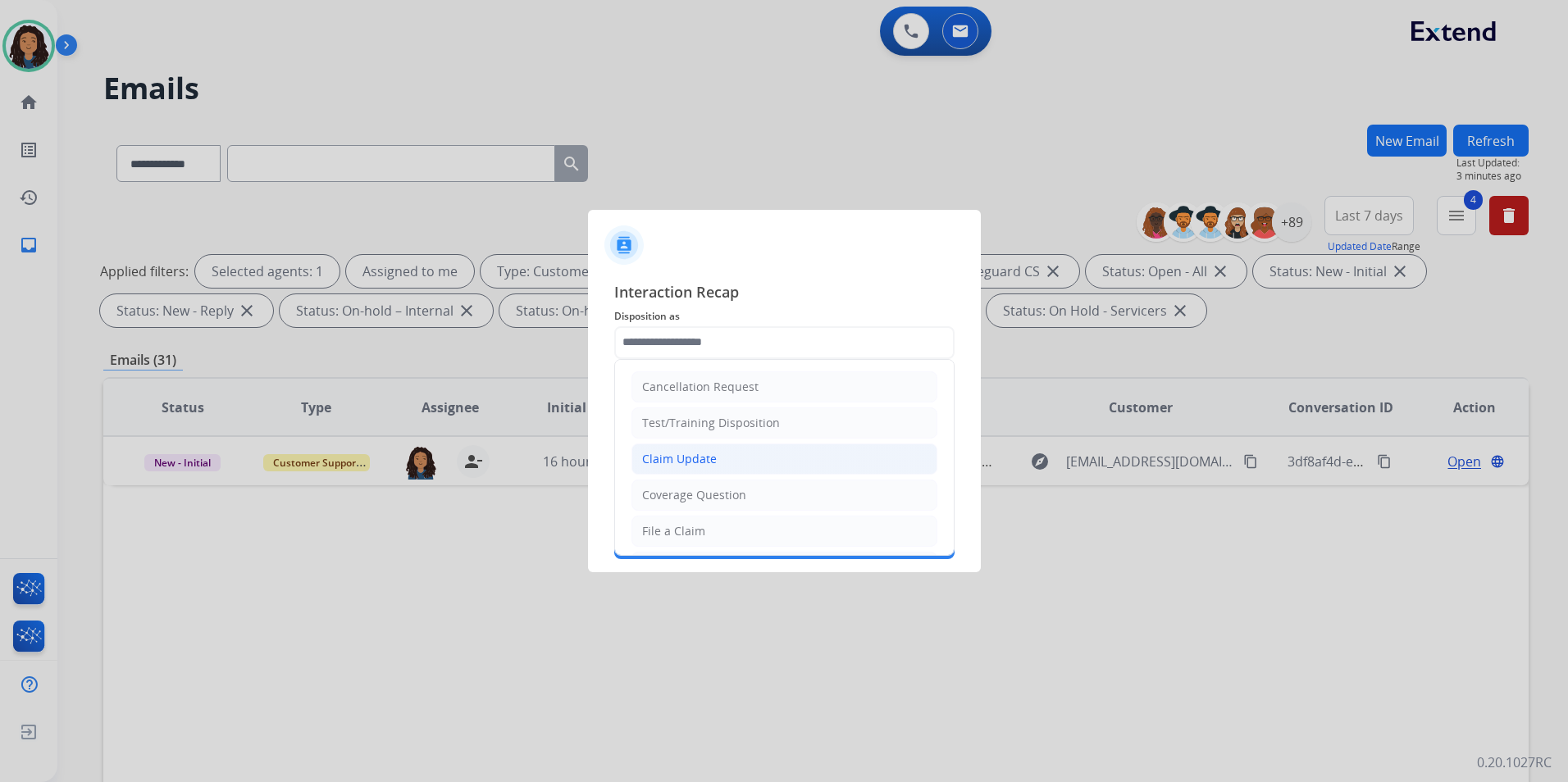
click at [745, 451] on li "Claim Update" at bounding box center [784, 458] width 306 height 31
type input "**********"
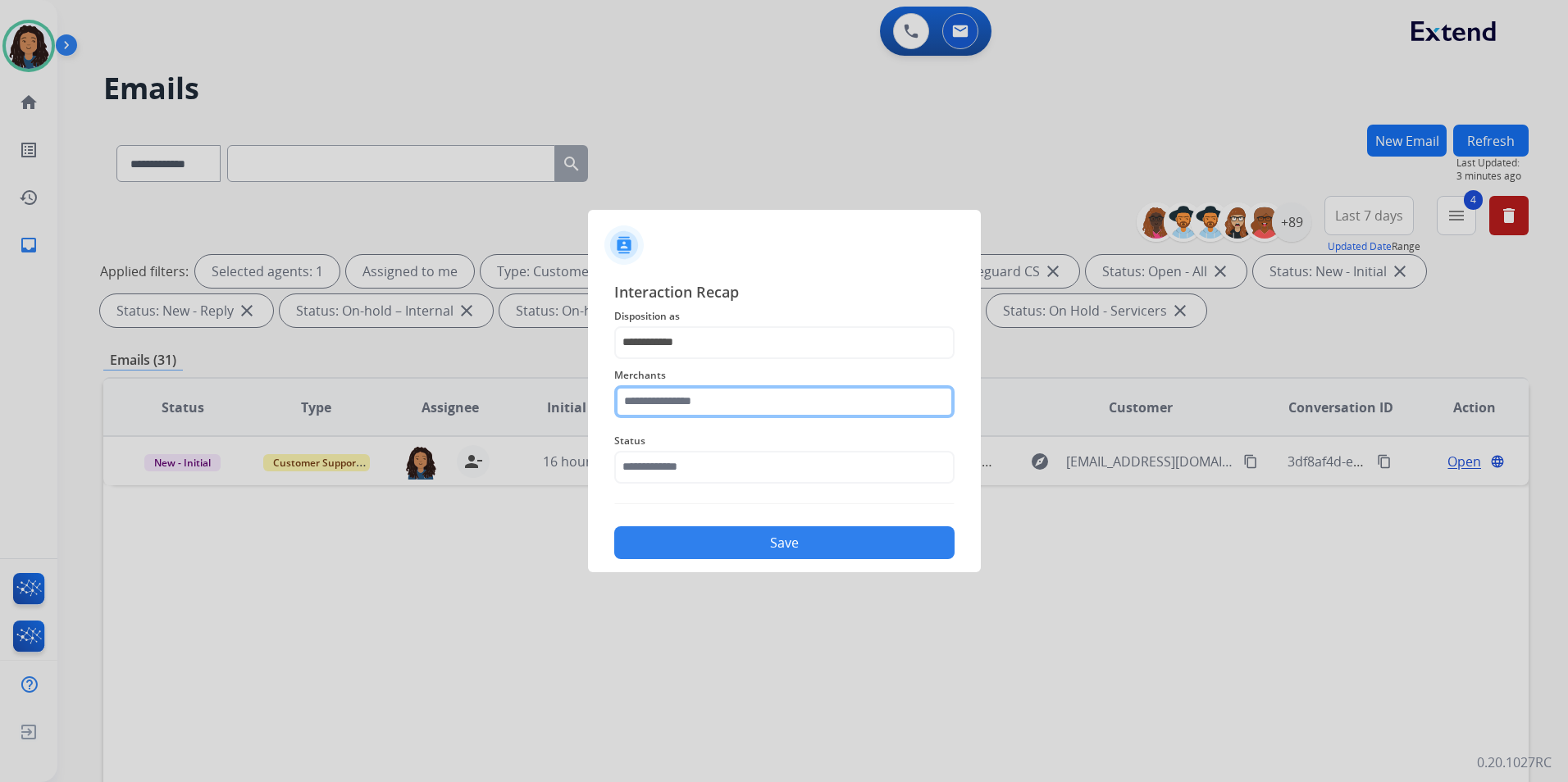
click at [763, 397] on input "text" at bounding box center [784, 401] width 341 height 33
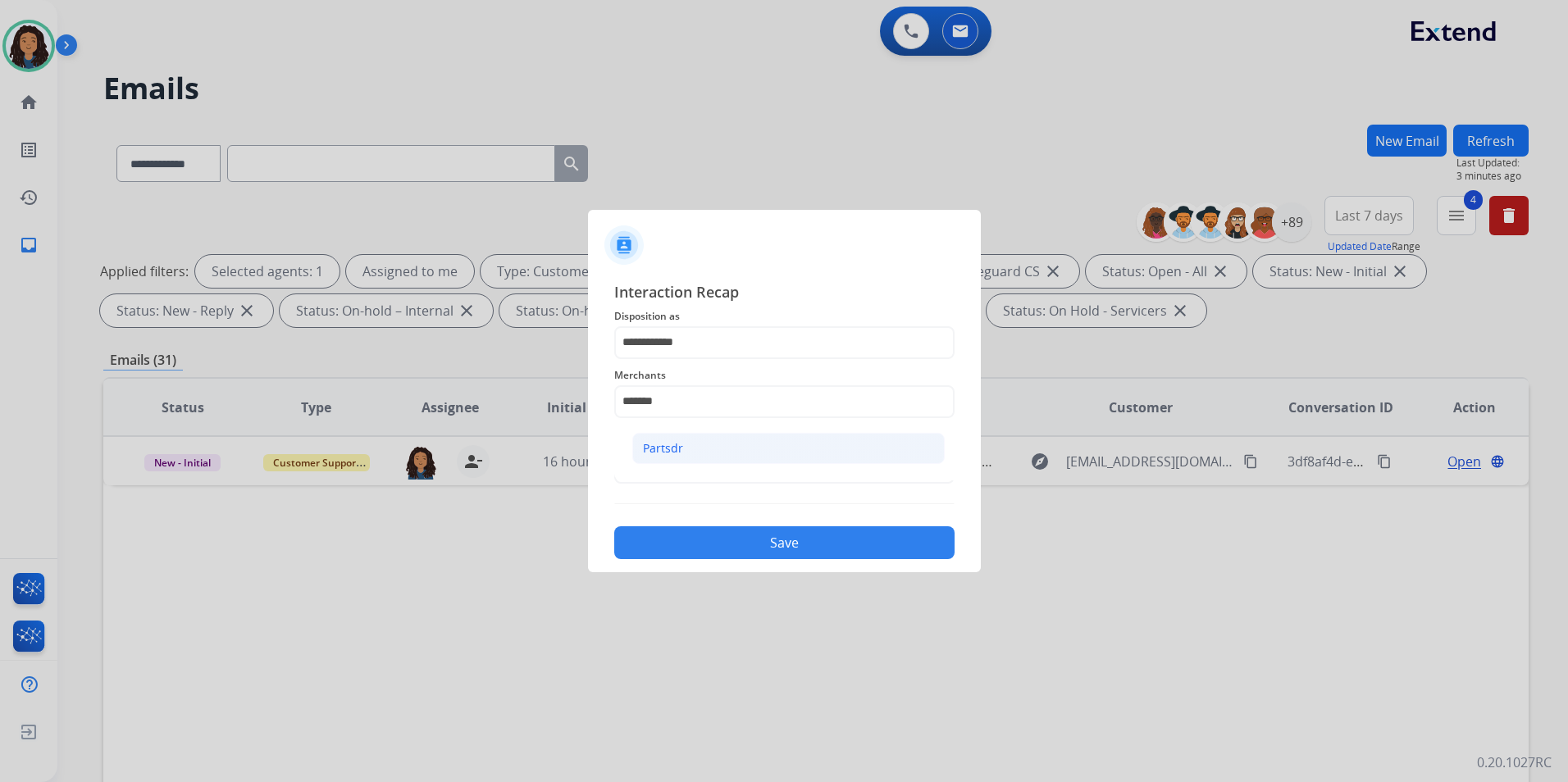
click at [746, 434] on li "Partsdr" at bounding box center [789, 448] width 313 height 31
type input "*******"
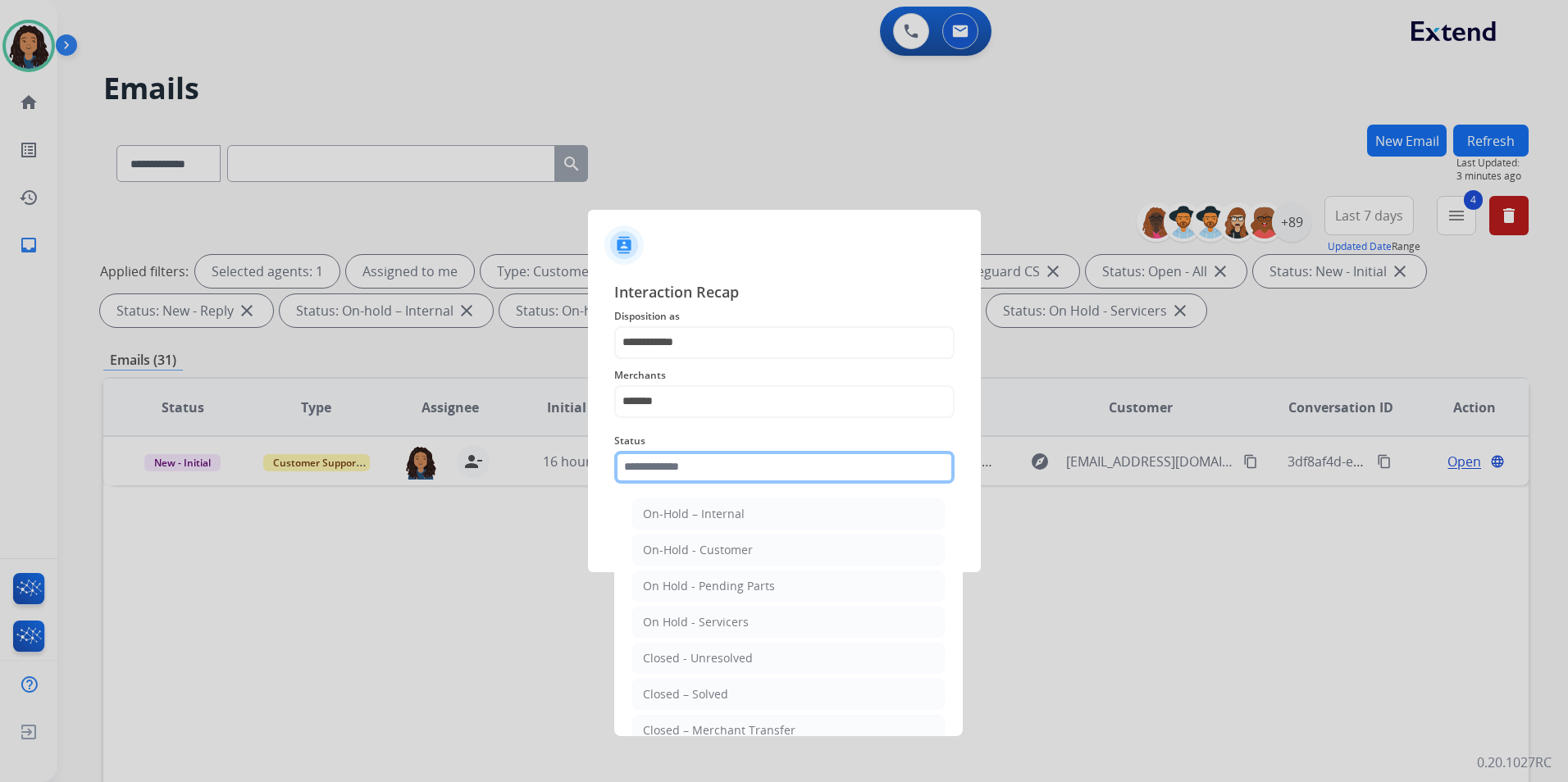
click at [711, 465] on input "text" at bounding box center [784, 467] width 341 height 33
click at [706, 707] on li "Closed – Solved" at bounding box center [789, 693] width 313 height 31
type input "**********"
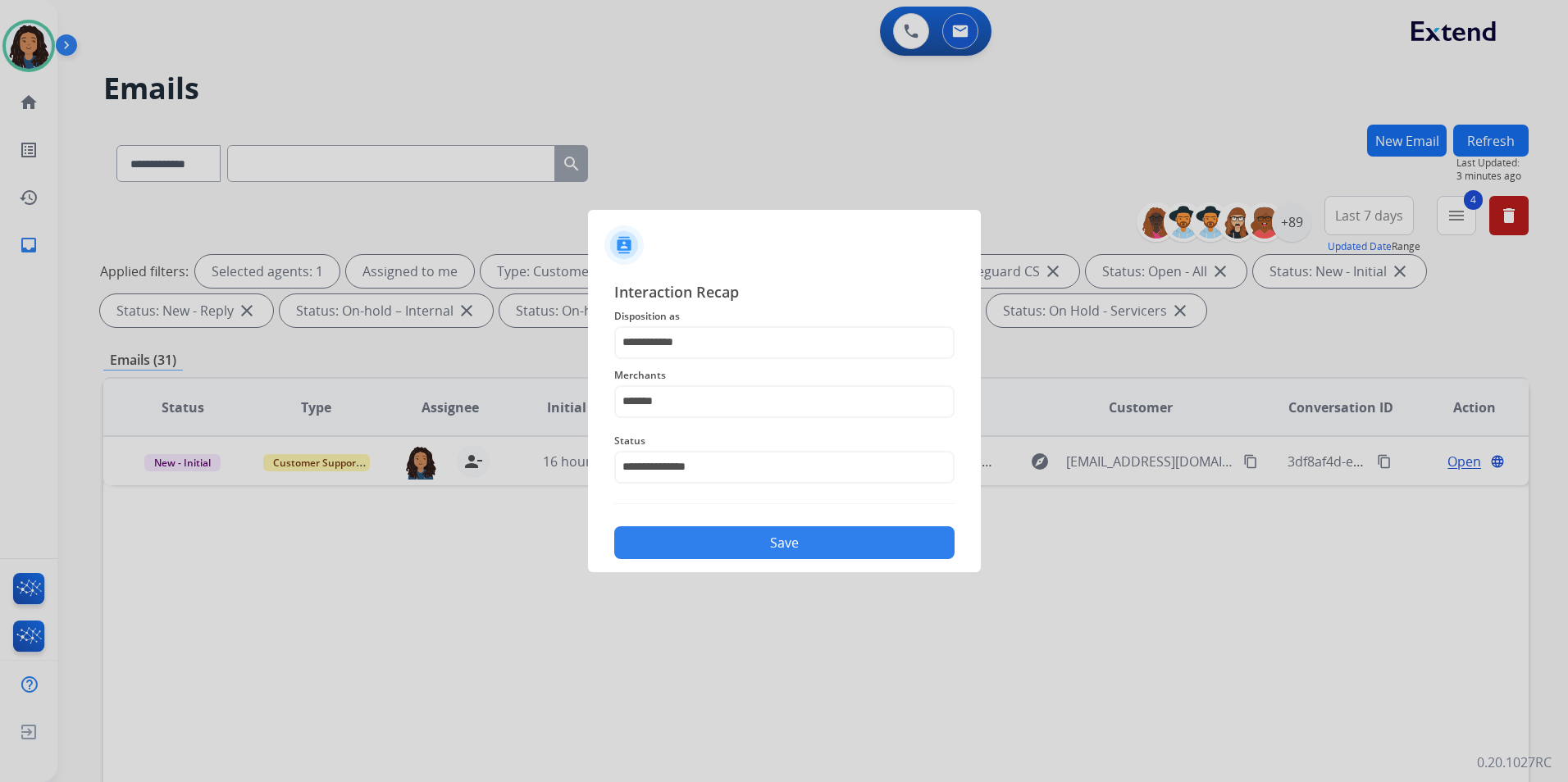
click at [740, 556] on button "Save" at bounding box center [784, 542] width 341 height 33
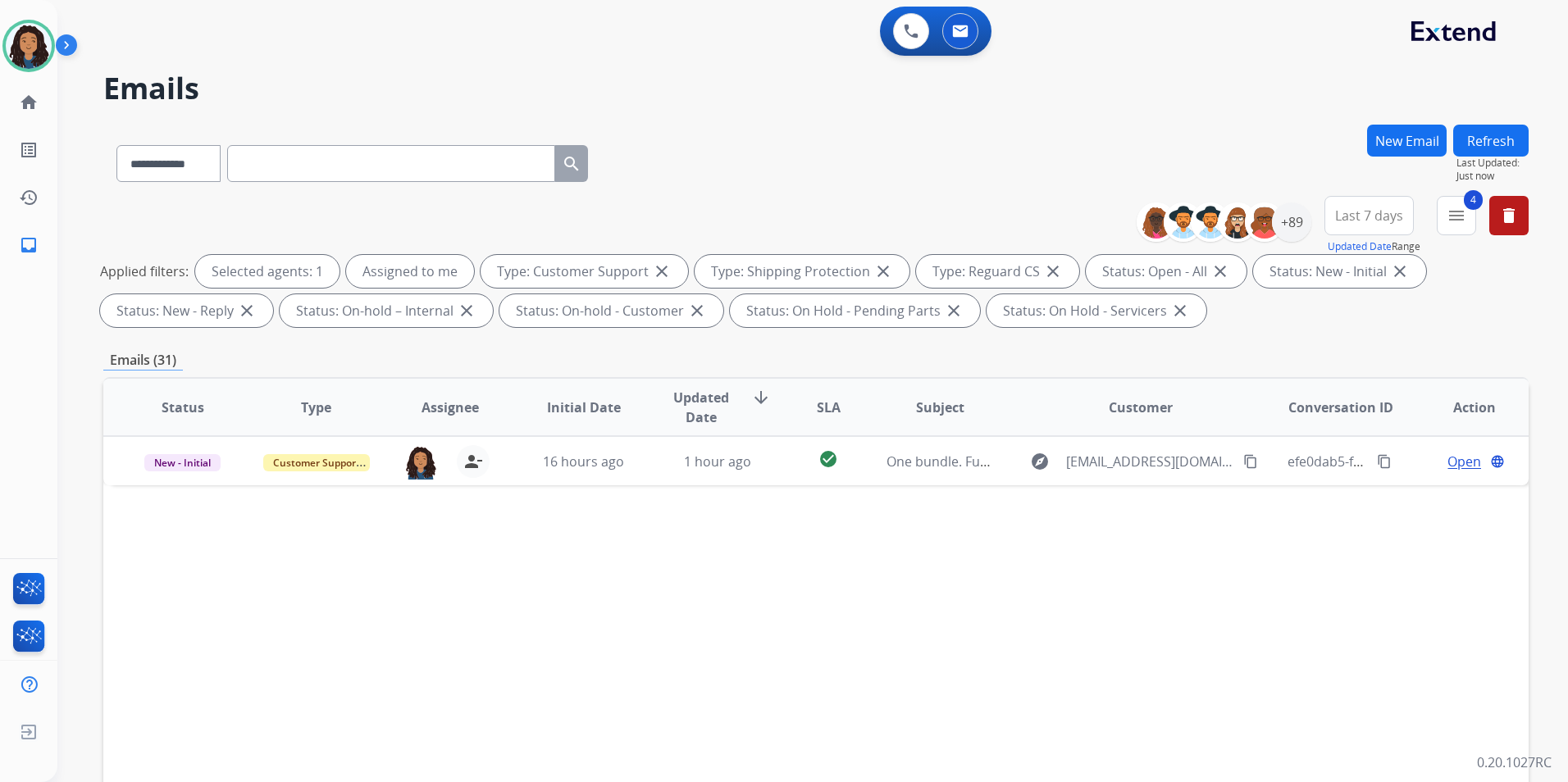
scroll to position [164, 0]
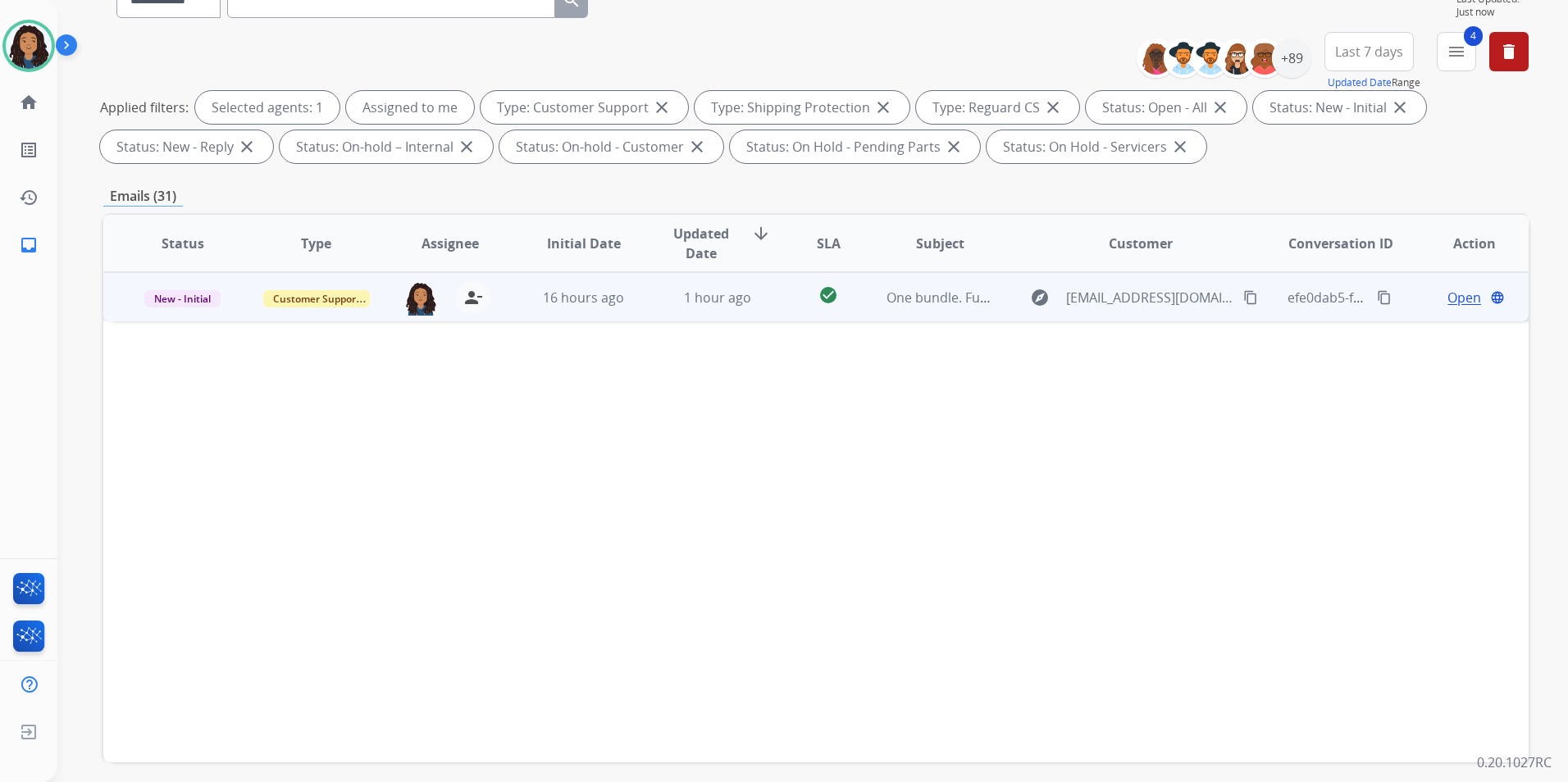
click at [1448, 301] on span "Open" at bounding box center [1464, 298] width 34 height 20
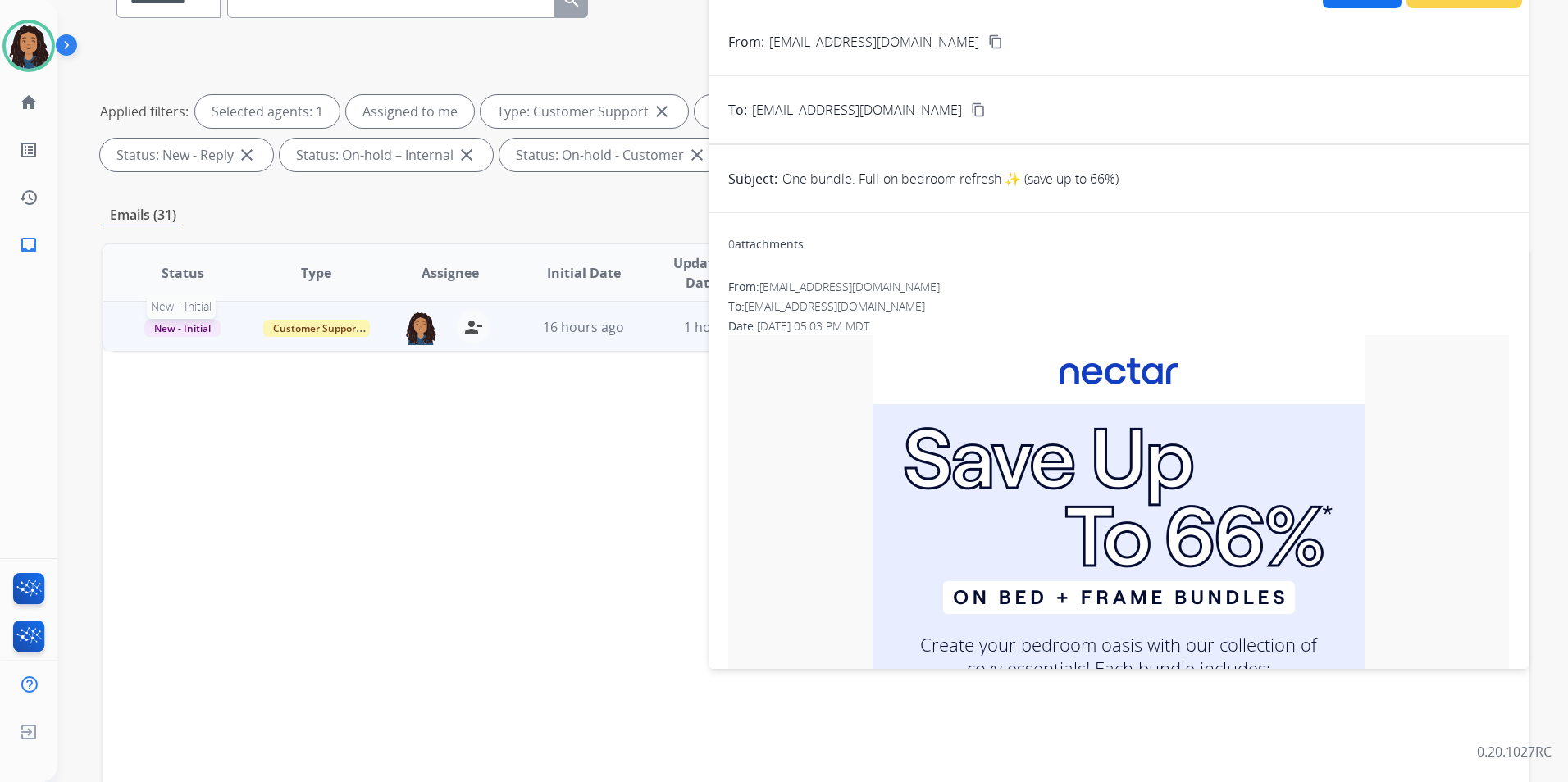
click at [180, 324] on span "New - Initial" at bounding box center [182, 328] width 77 height 17
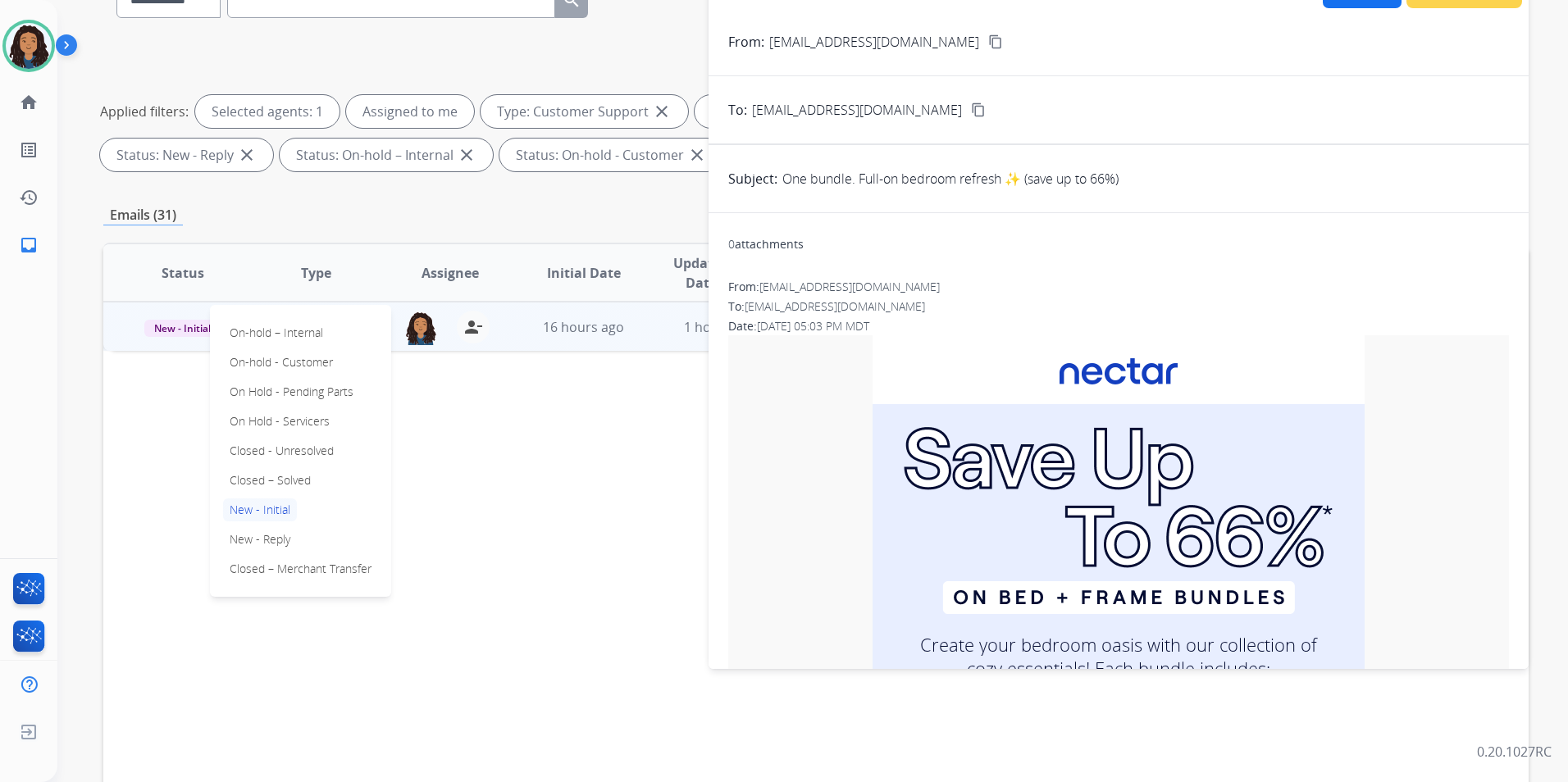
click at [299, 481] on p "Closed – Solved" at bounding box center [270, 480] width 95 height 23
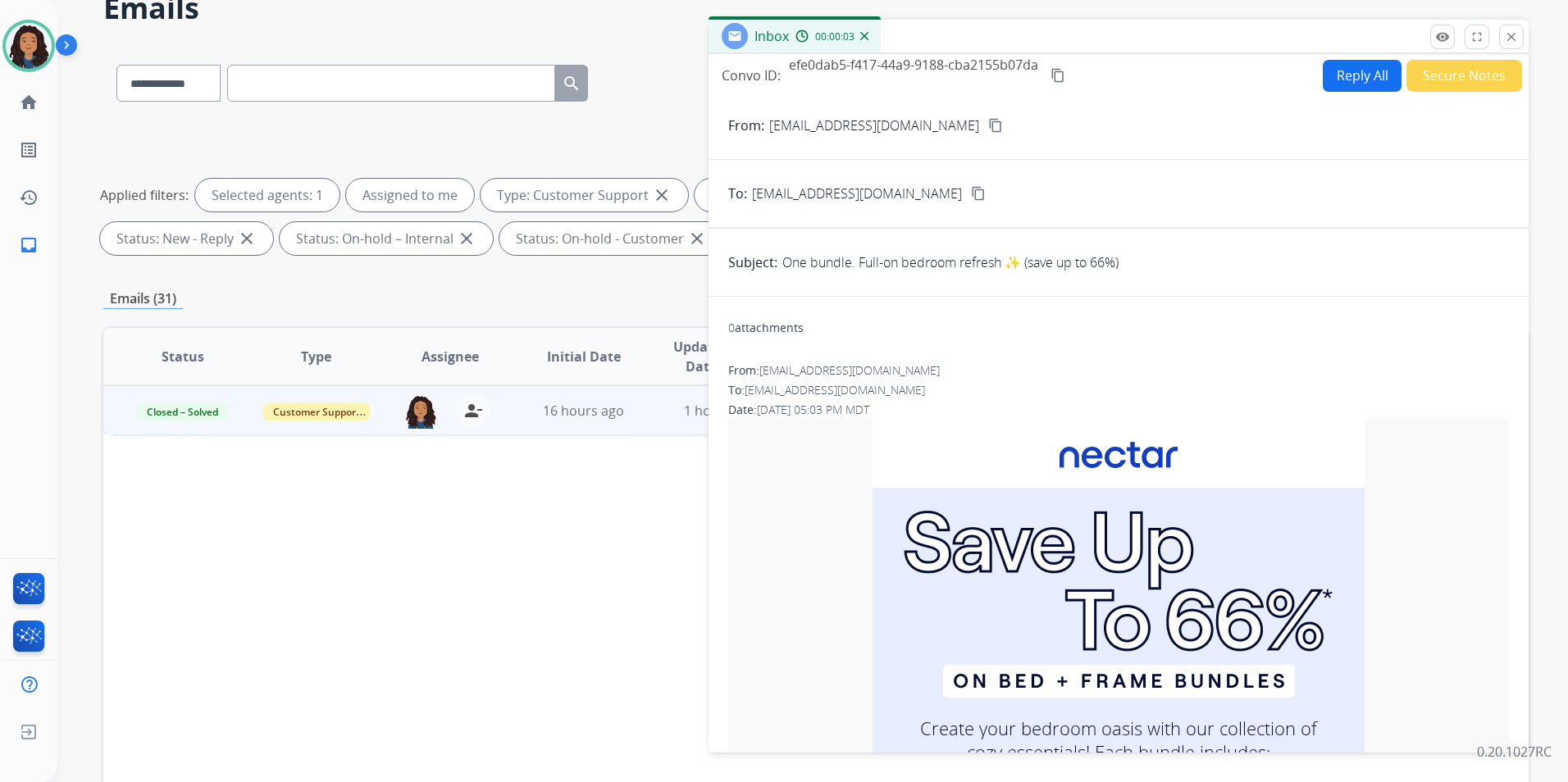
scroll to position [82, 0]
click at [470, 409] on mat-icon "person_remove" at bounding box center [473, 409] width 20 height 20
click at [285, 402] on span "Customer Support" at bounding box center [316, 409] width 107 height 17
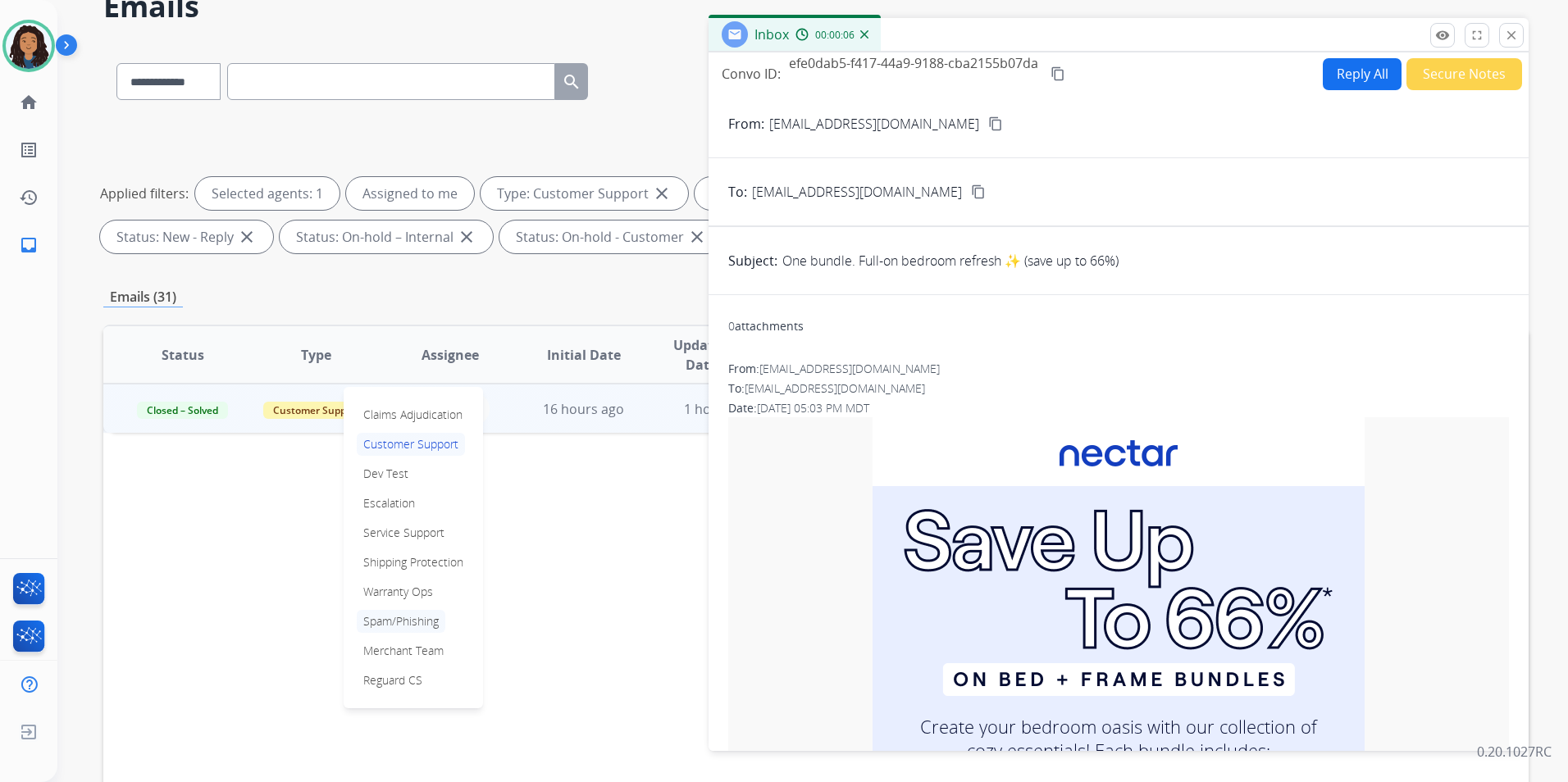
click at [414, 623] on p "Spam/Phishing" at bounding box center [400, 621] width 89 height 23
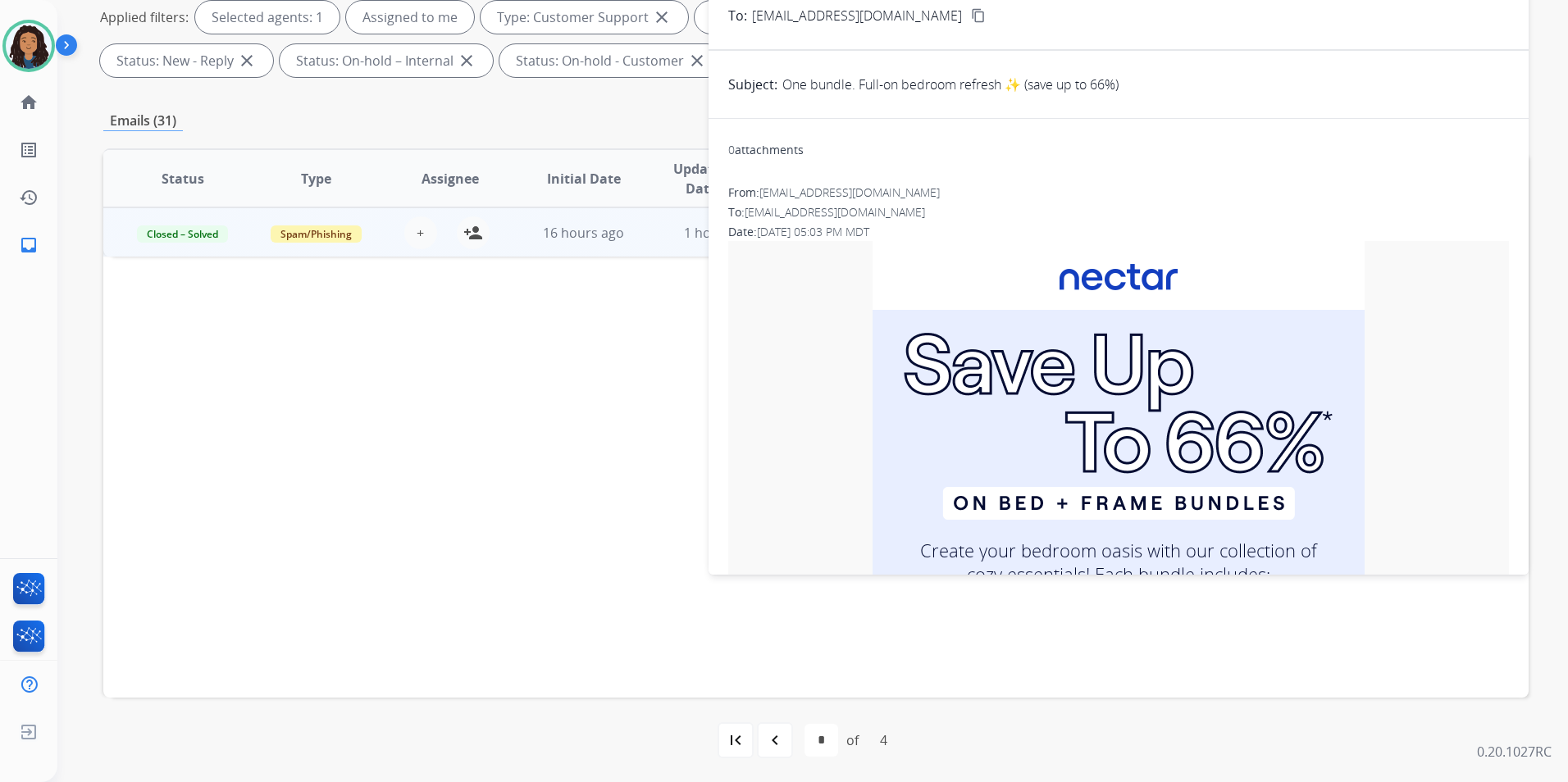
scroll to position [259, 0]
click at [759, 730] on div "navigate_before" at bounding box center [775, 739] width 36 height 36
select select "*"
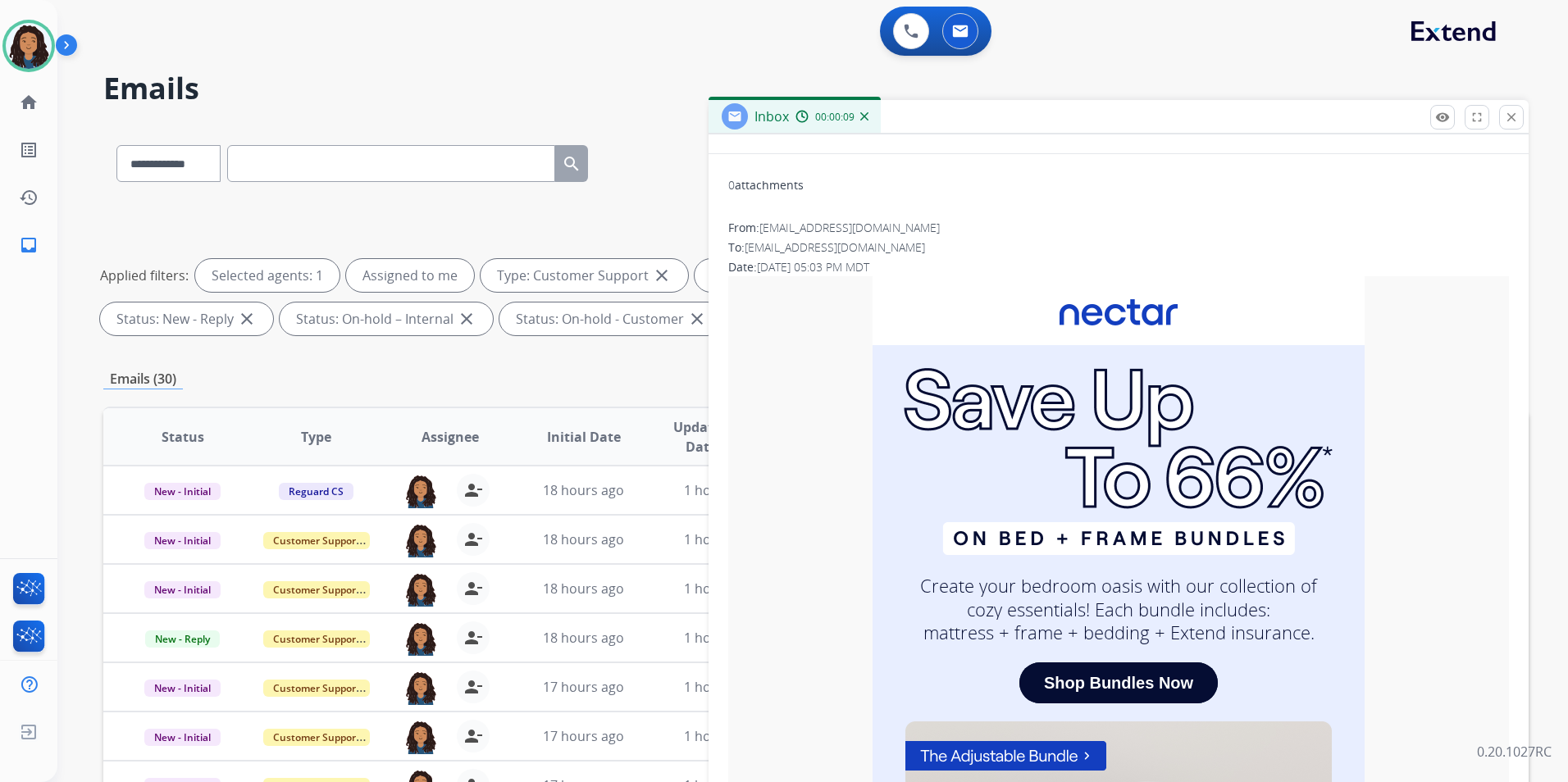
scroll to position [246, 0]
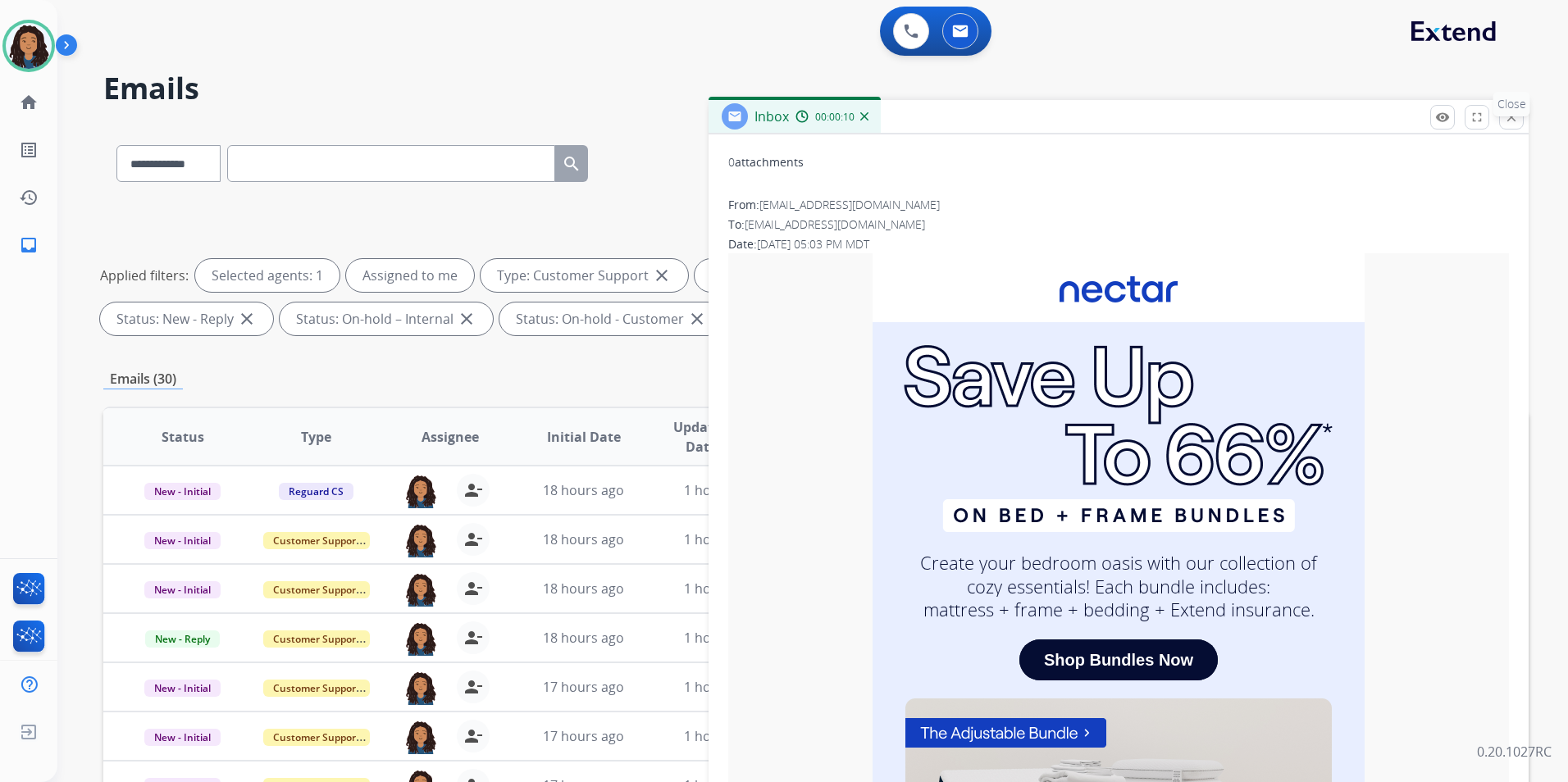
click at [1504, 127] on button "close Close" at bounding box center [1510, 117] width 25 height 25
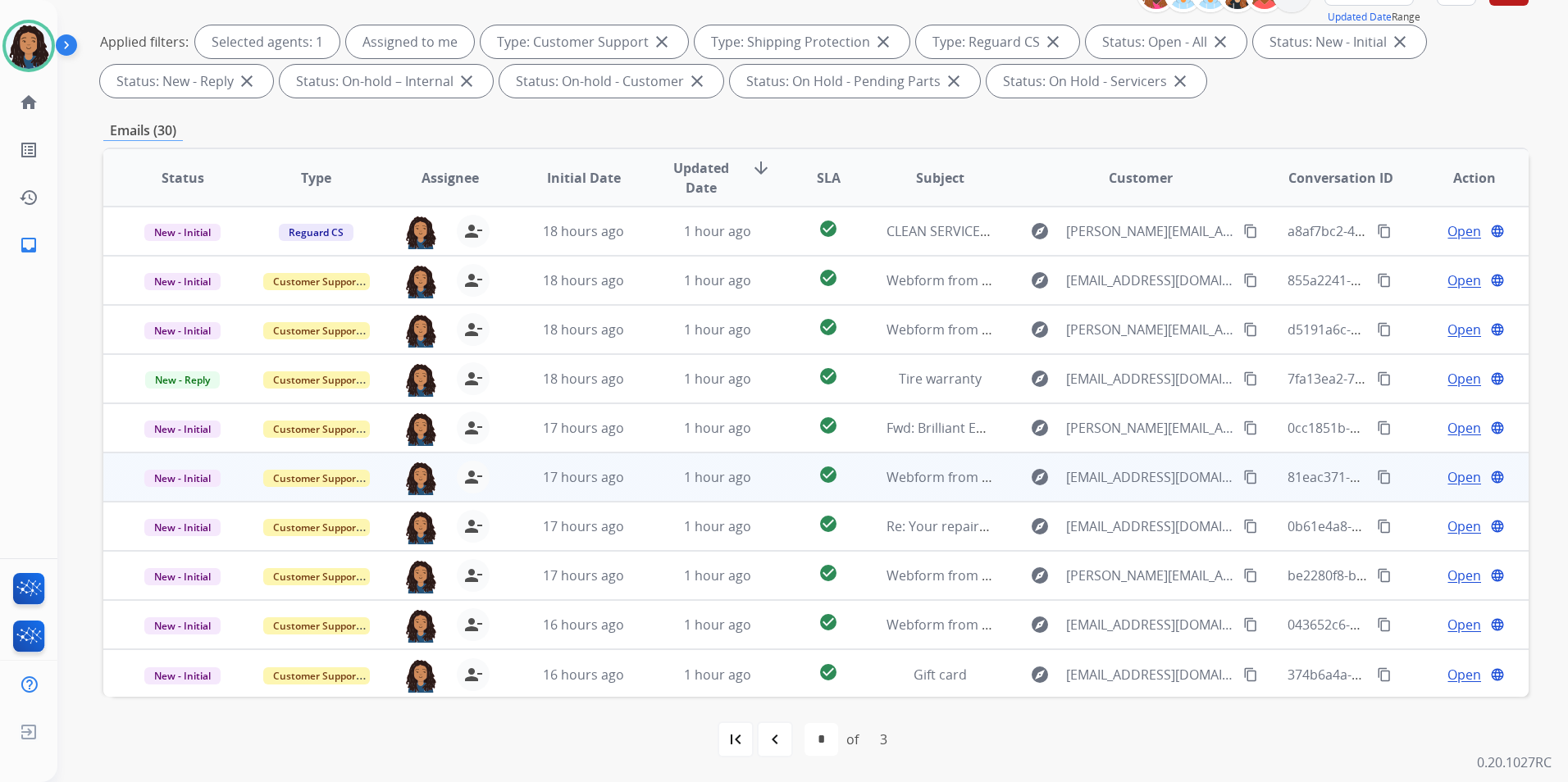
scroll to position [2, 0]
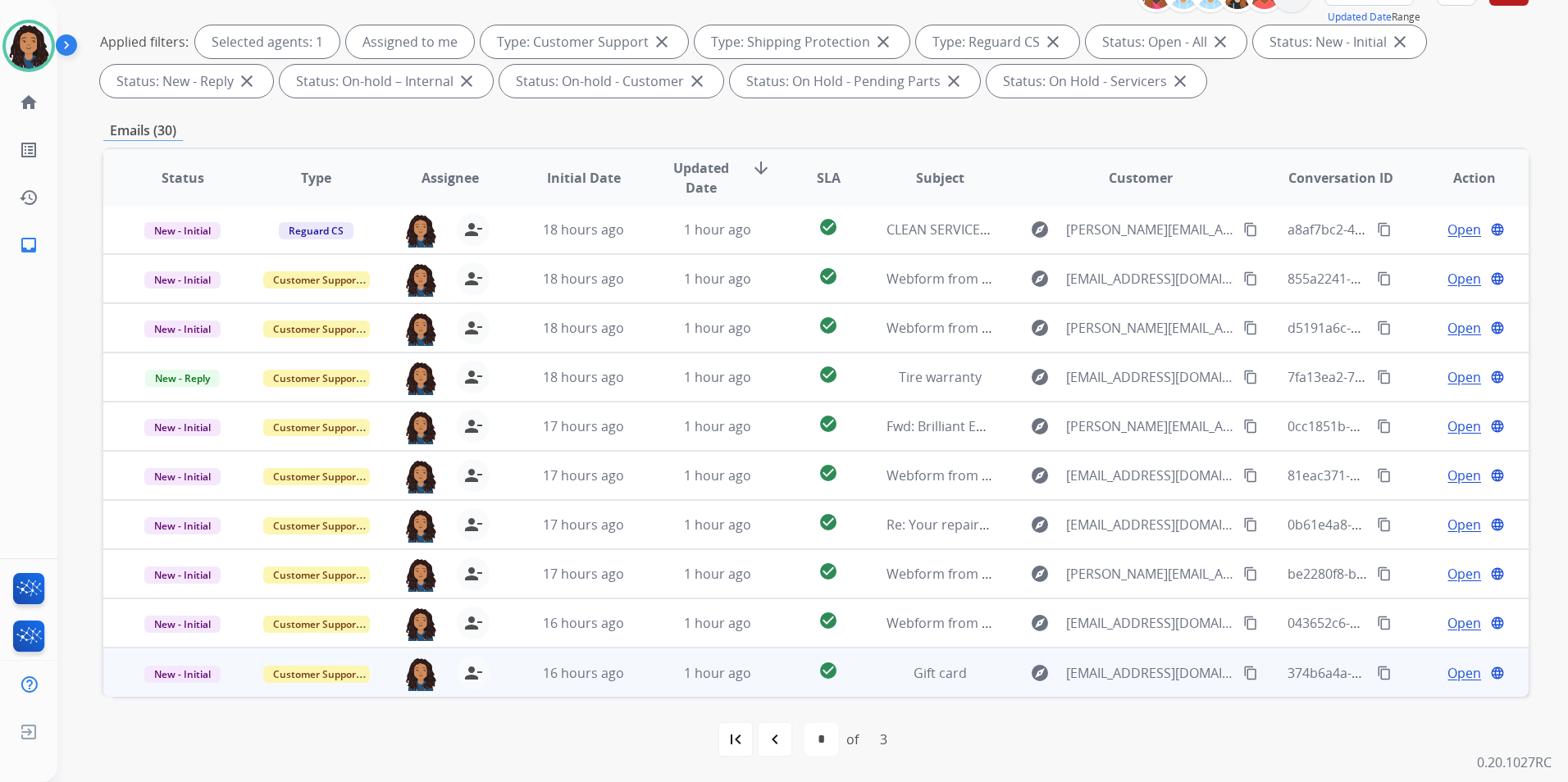
click at [1451, 674] on span "Open" at bounding box center [1464, 673] width 34 height 20
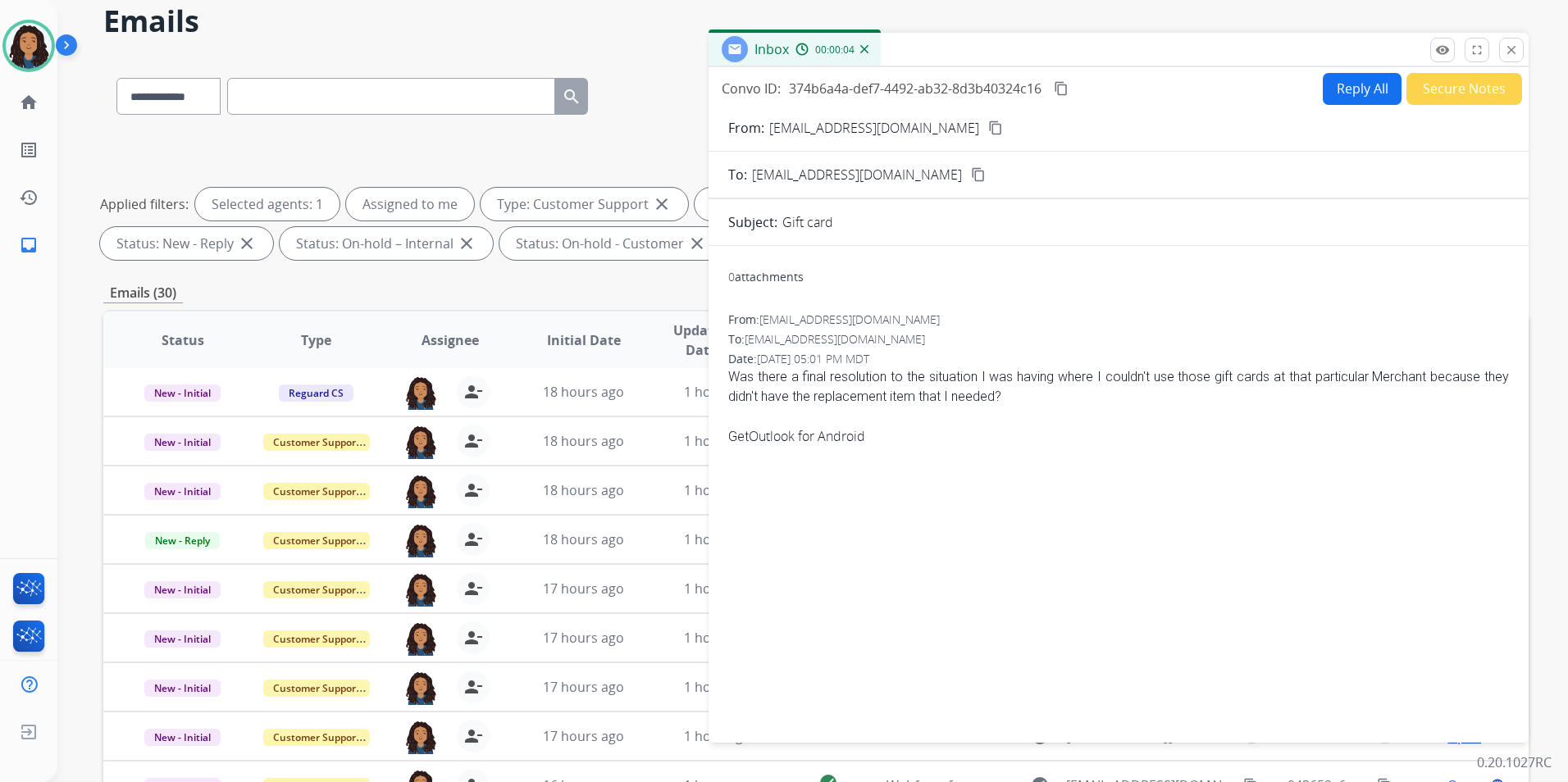
scroll to position [66, 0]
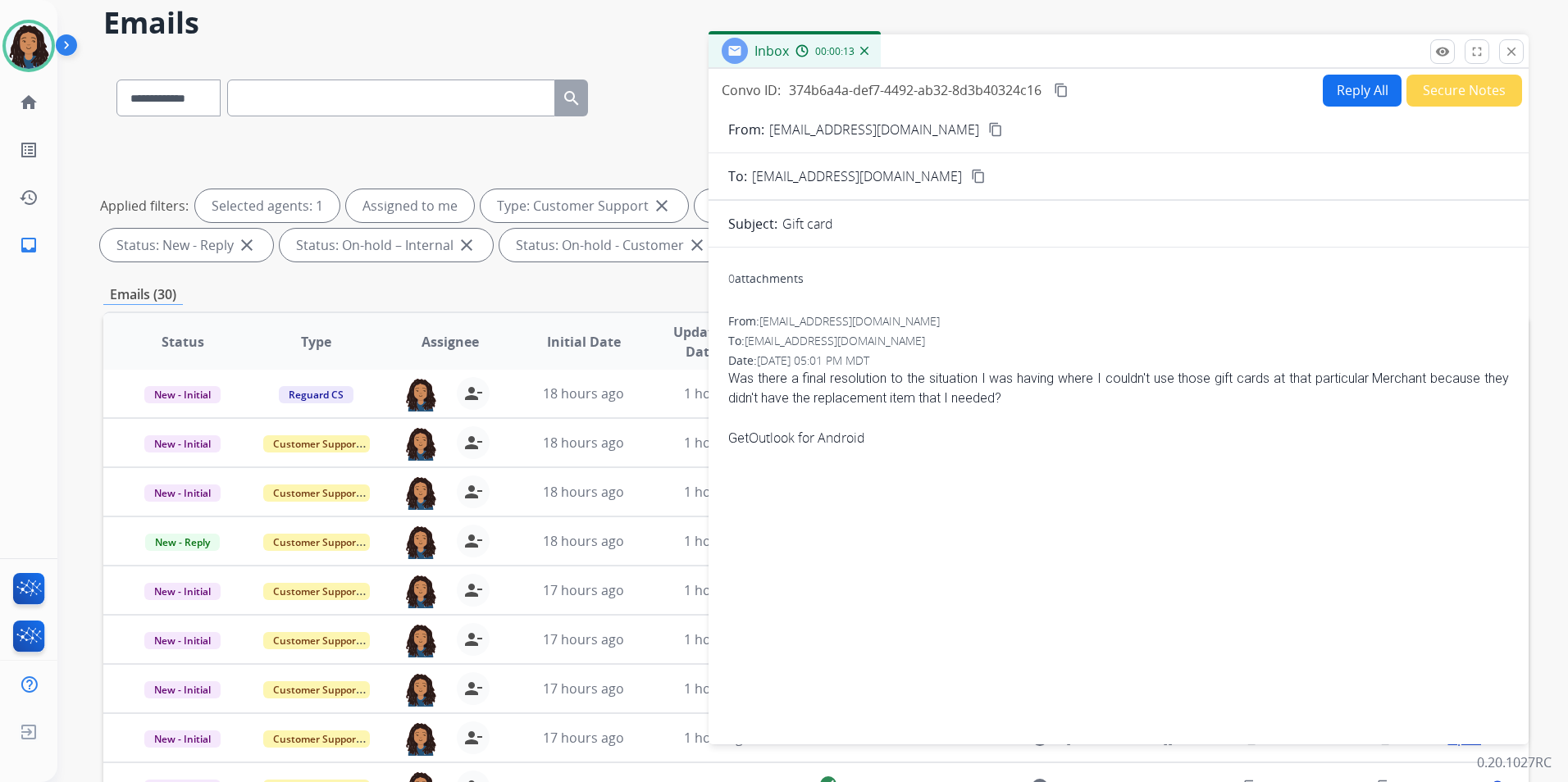
click at [970, 177] on mat-icon "content_copy" at bounding box center [977, 176] width 15 height 15
click at [988, 135] on mat-icon "content_copy" at bounding box center [995, 130] width 15 height 15
click at [1331, 100] on button "Reply All" at bounding box center [1362, 91] width 79 height 32
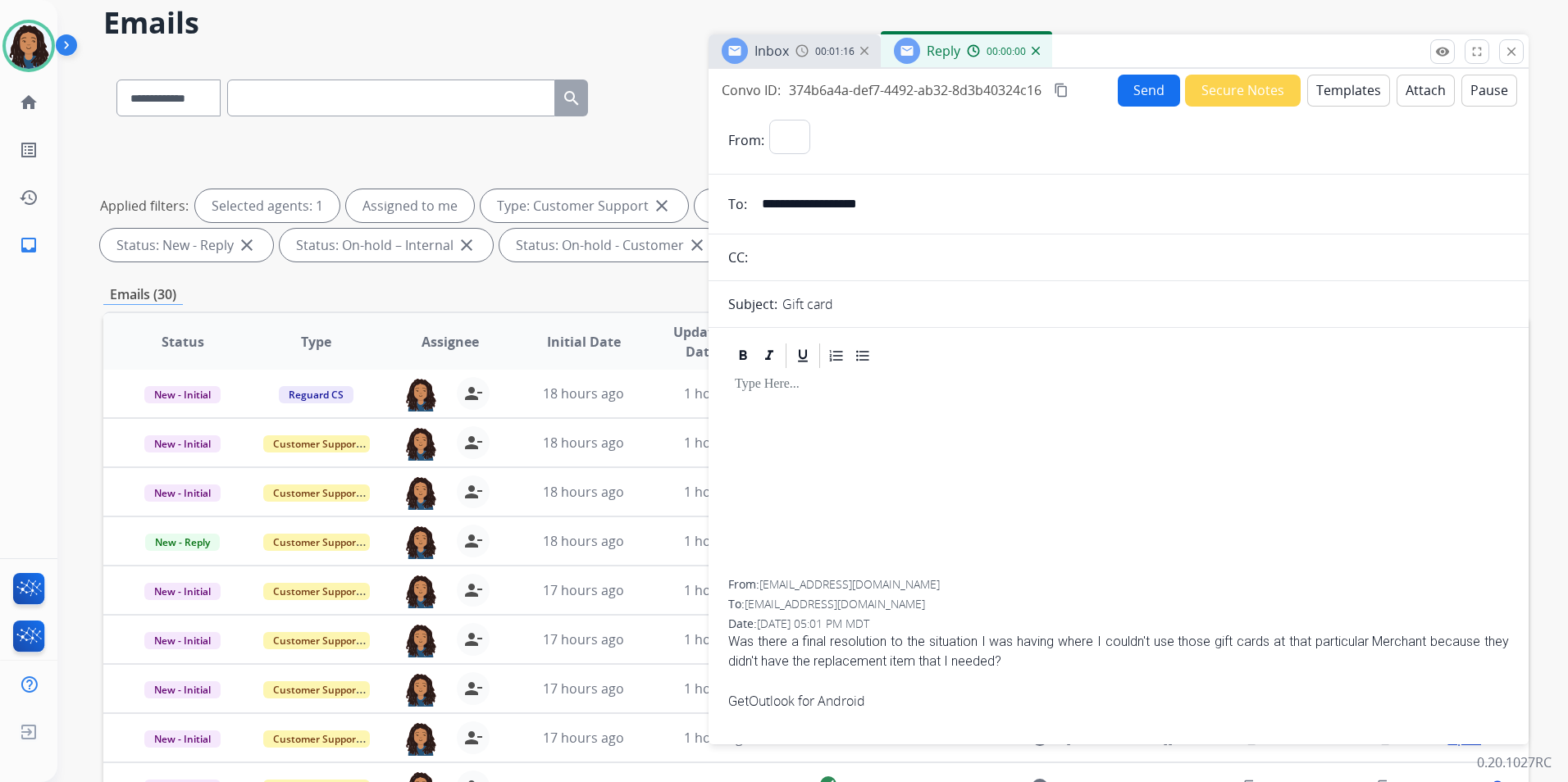
click at [1331, 100] on button "Templates" at bounding box center [1348, 91] width 83 height 32
select select "**********"
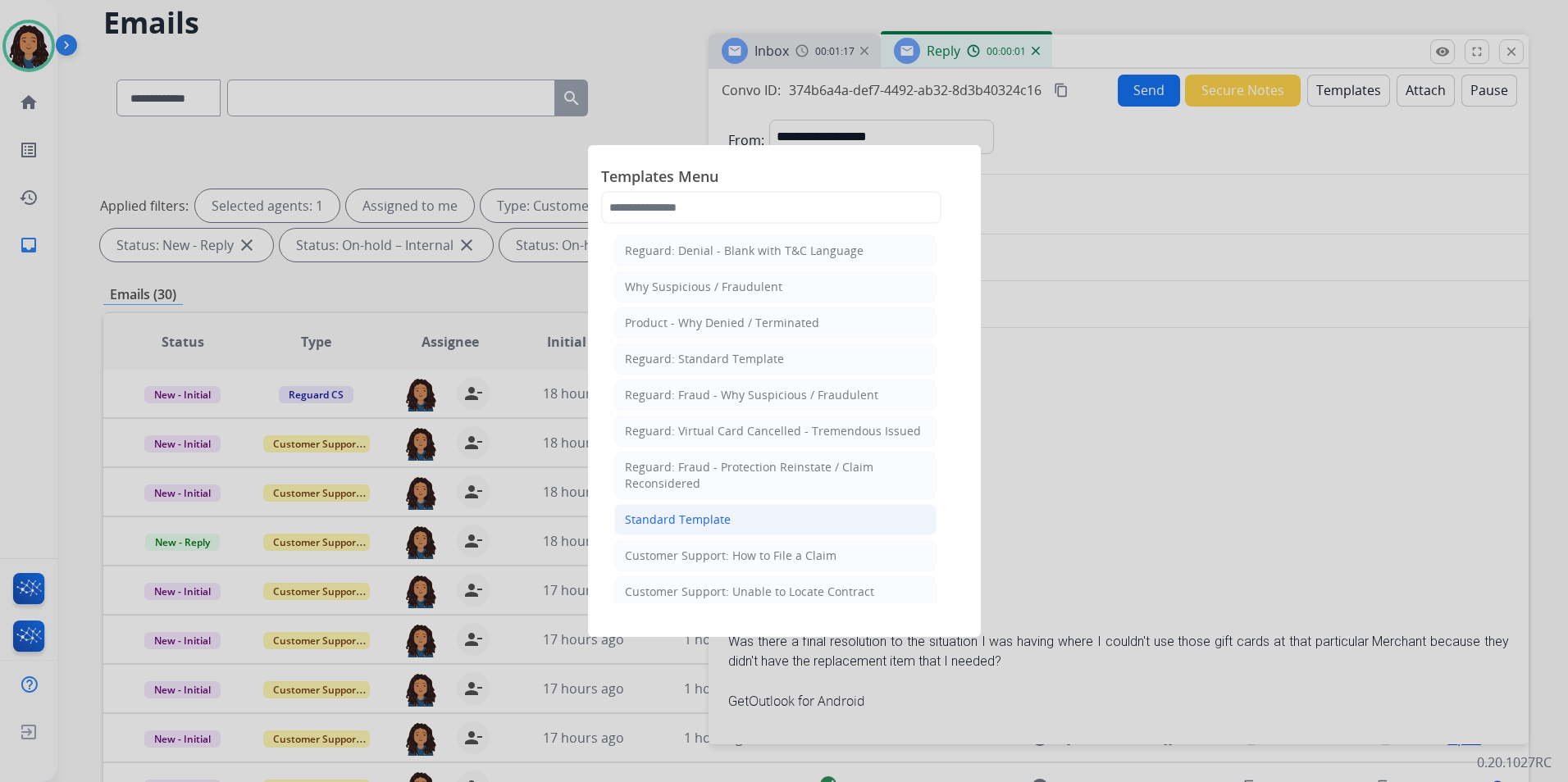
click at [666, 512] on div "Standard Template" at bounding box center [677, 520] width 106 height 16
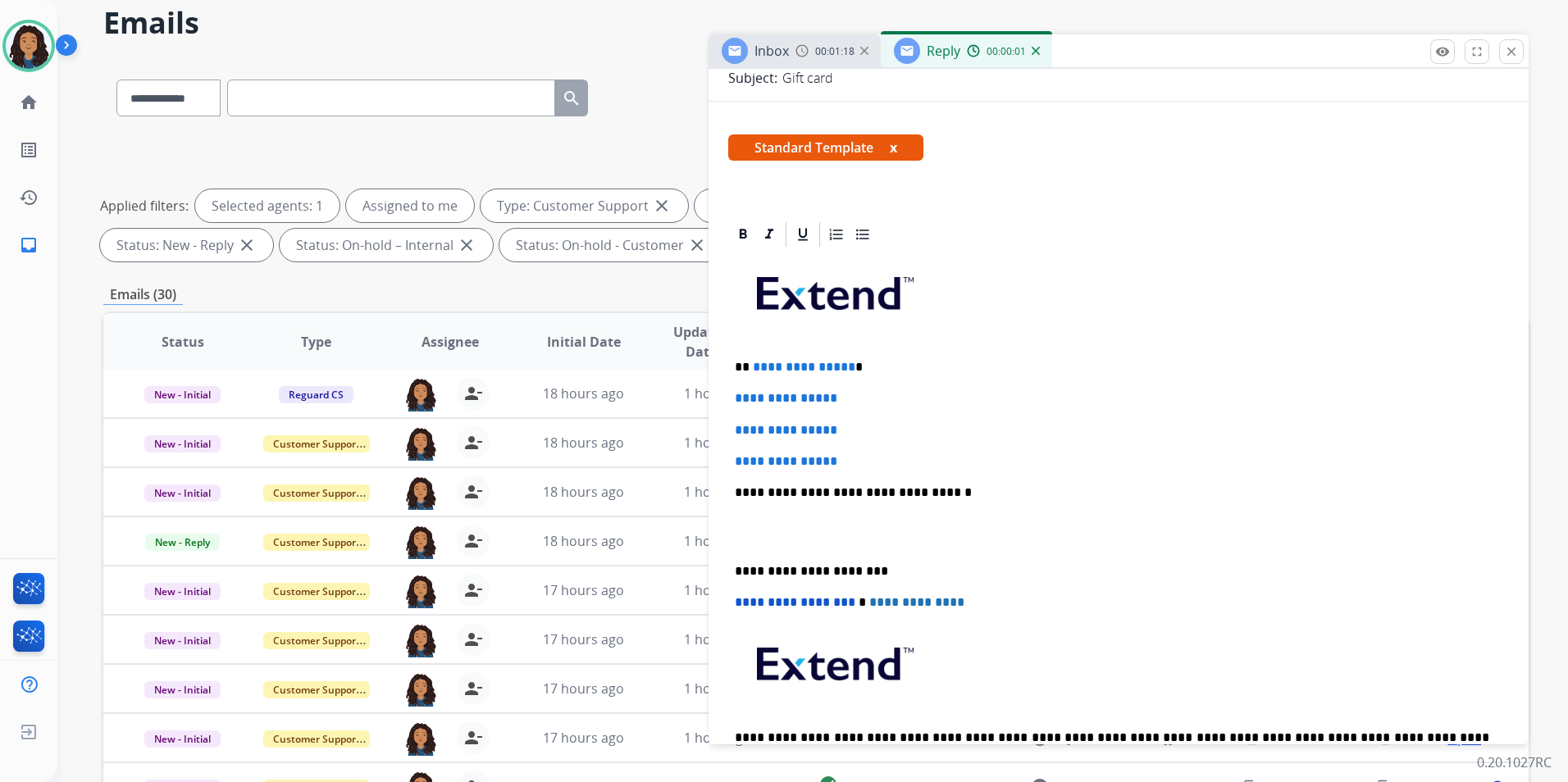
scroll to position [246, 0]
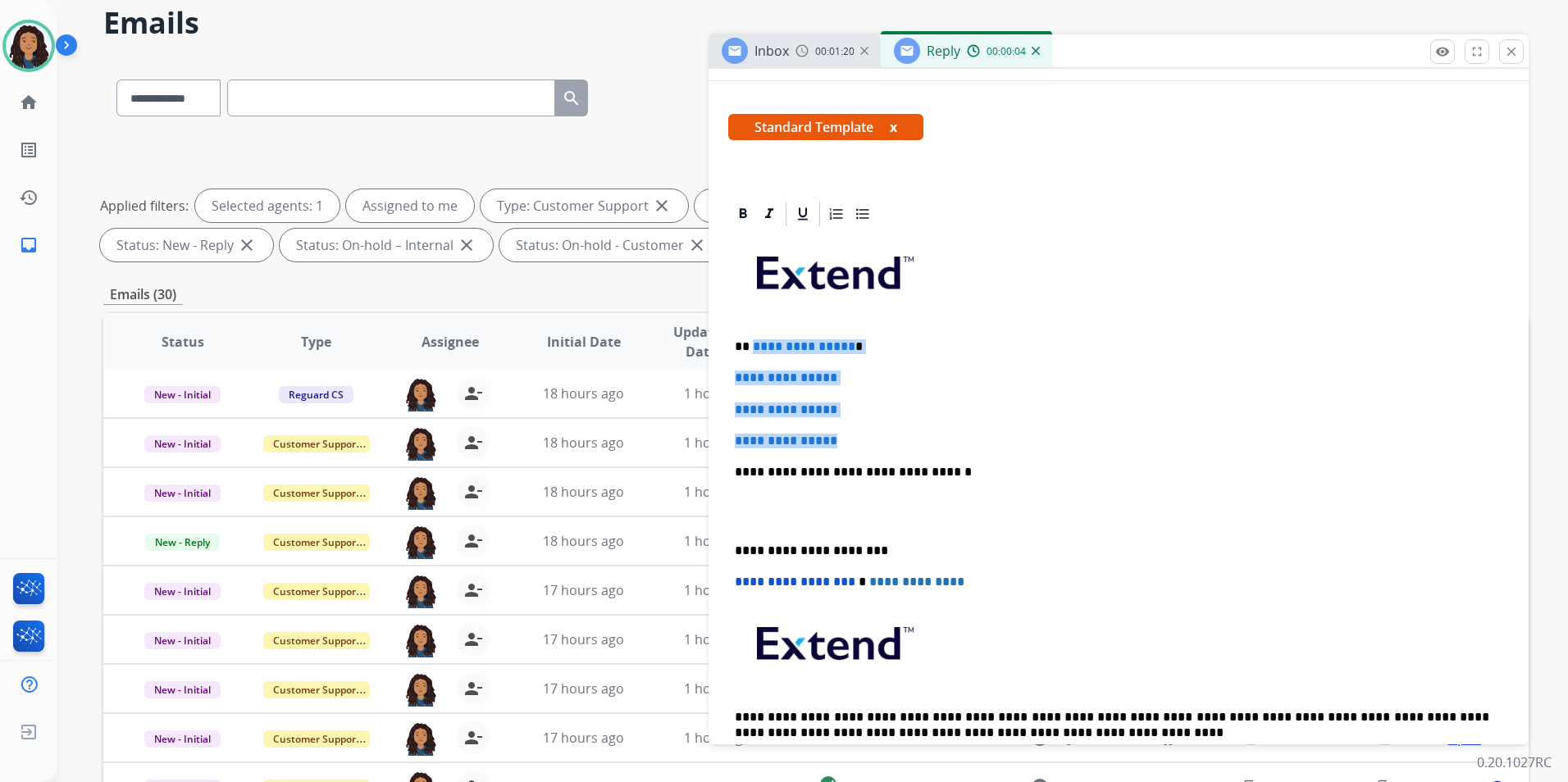
drag, startPoint x: 855, startPoint y: 439, endPoint x: 751, endPoint y: 330, distance: 150.7
click at [751, 330] on div "**********" at bounding box center [1119, 511] width 781 height 564
paste div
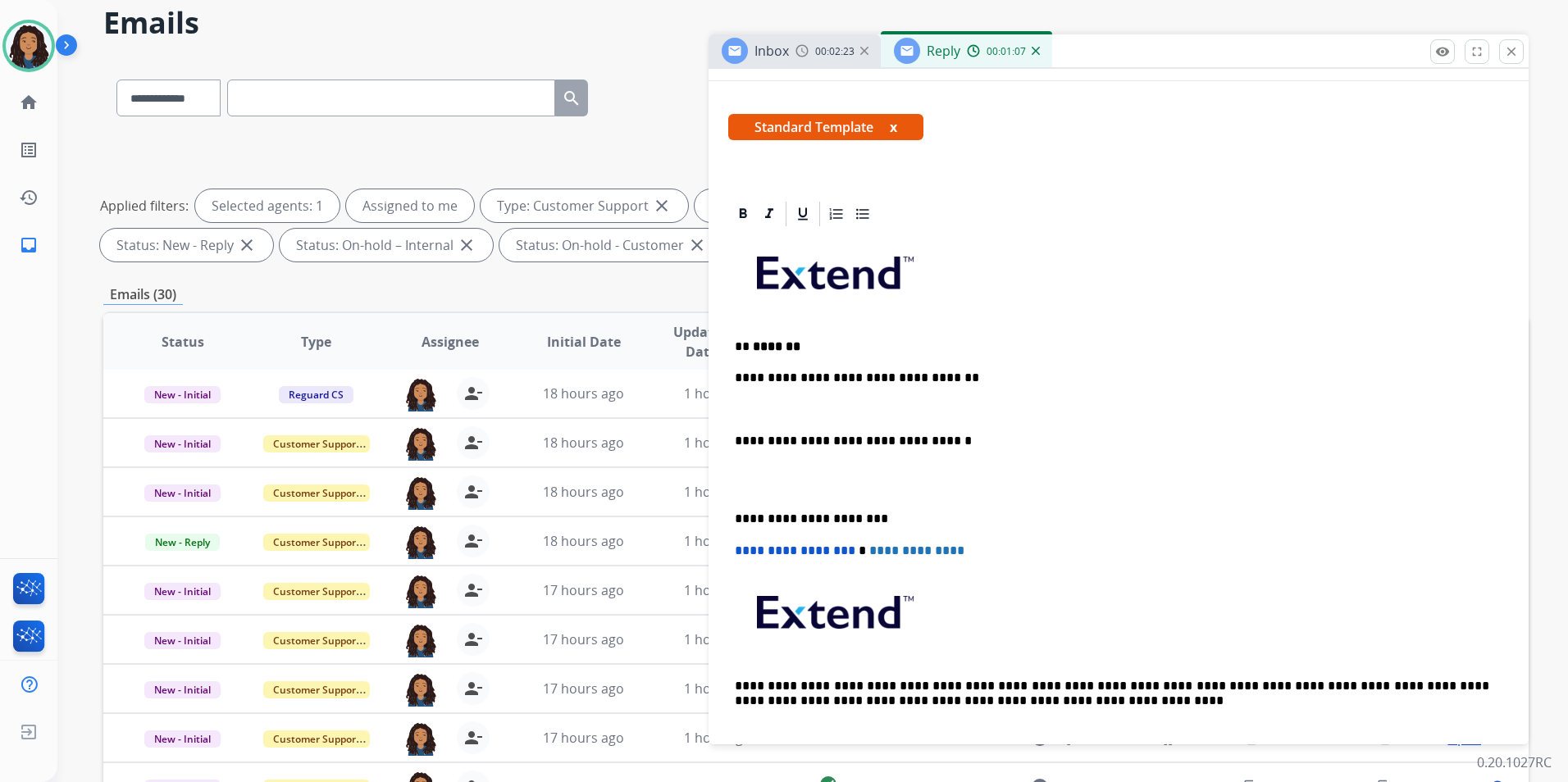
click at [785, 63] on div "Inbox" at bounding box center [754, 51] width 67 height 26
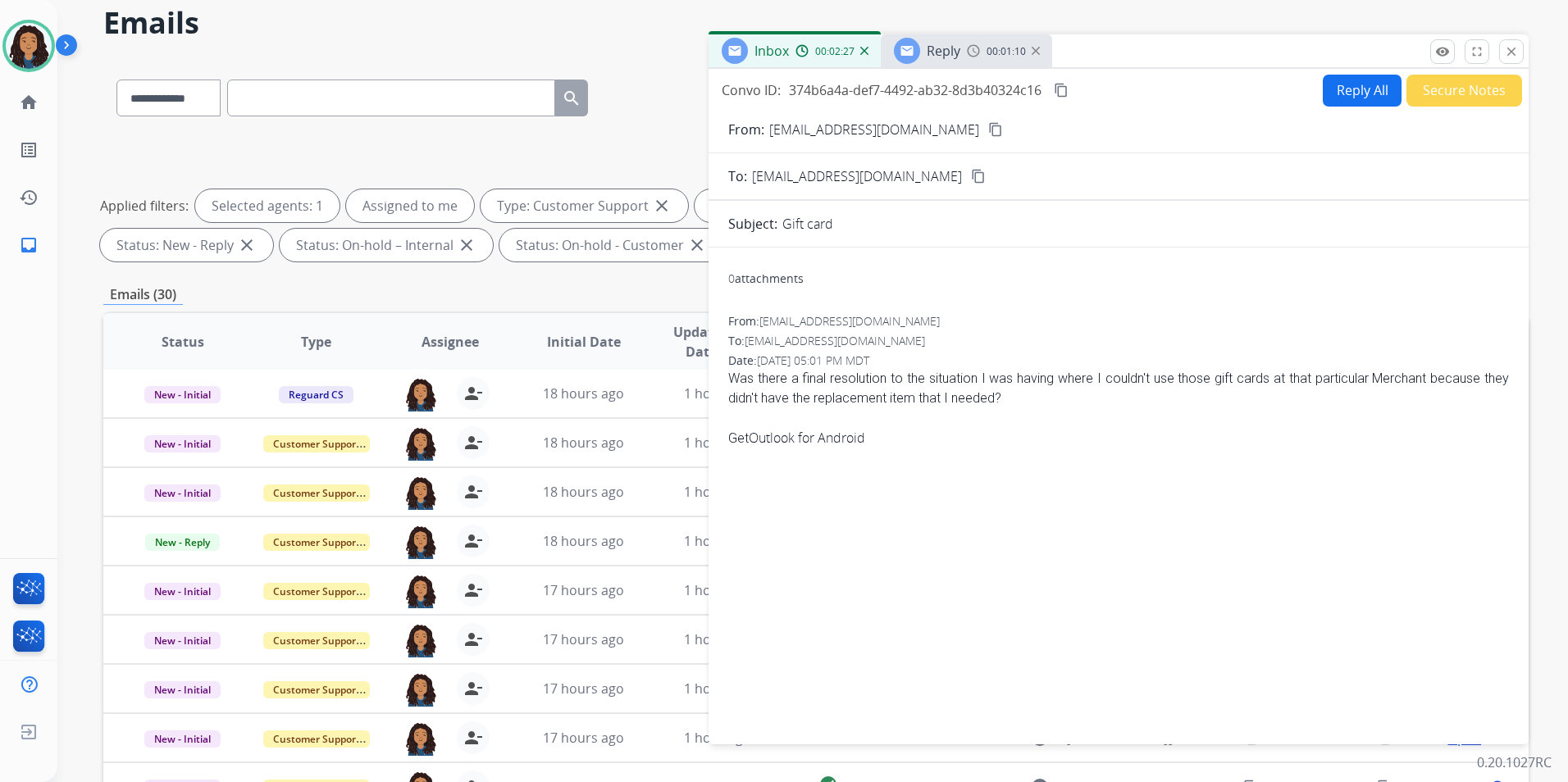
click at [965, 53] on div "Reply 00:01:10" at bounding box center [966, 51] width 171 height 33
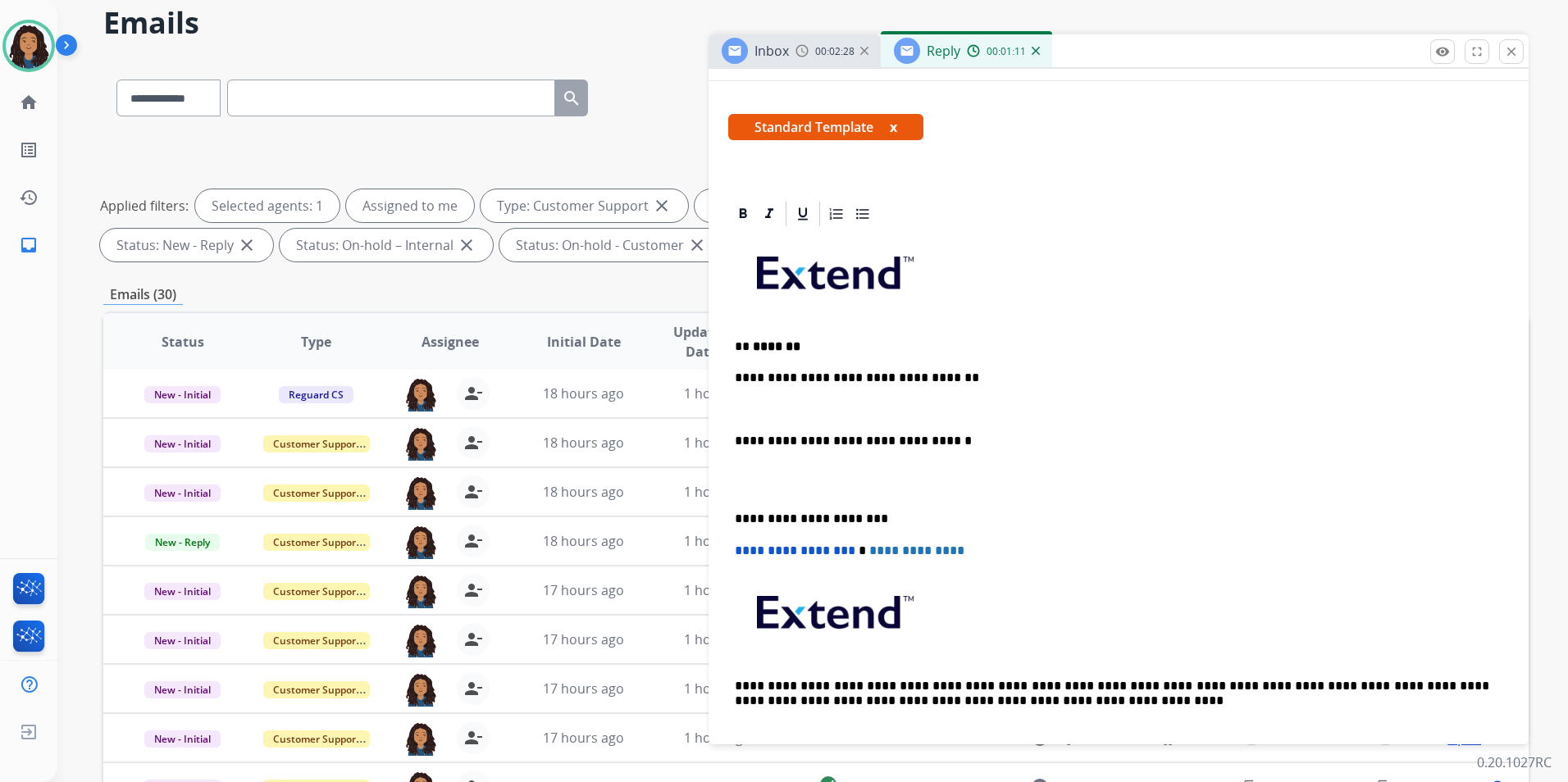
click at [785, 411] on p at bounding box center [1118, 409] width 767 height 15
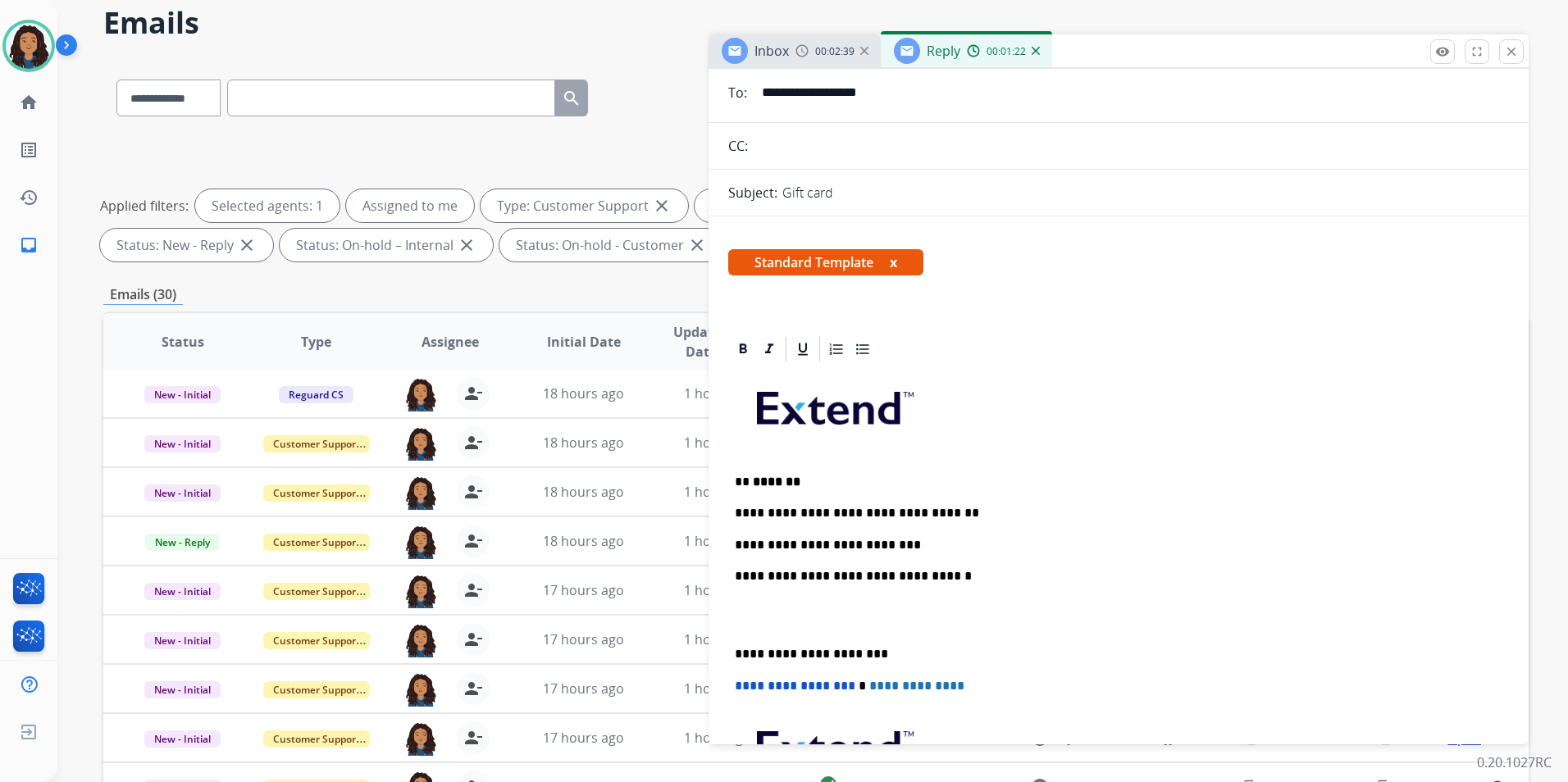
scroll to position [0, 0]
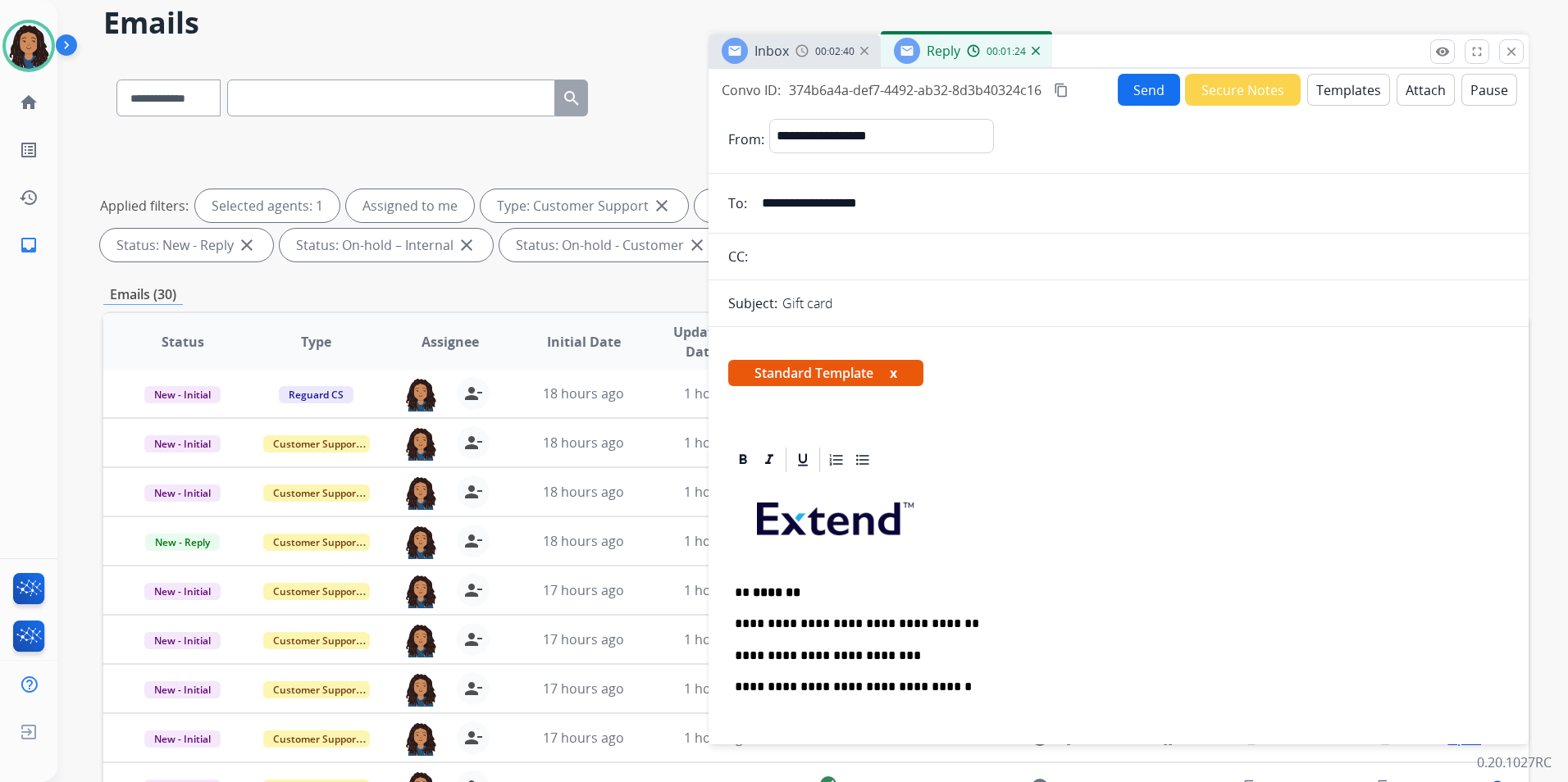
click at [1137, 97] on button "Send" at bounding box center [1149, 90] width 63 height 32
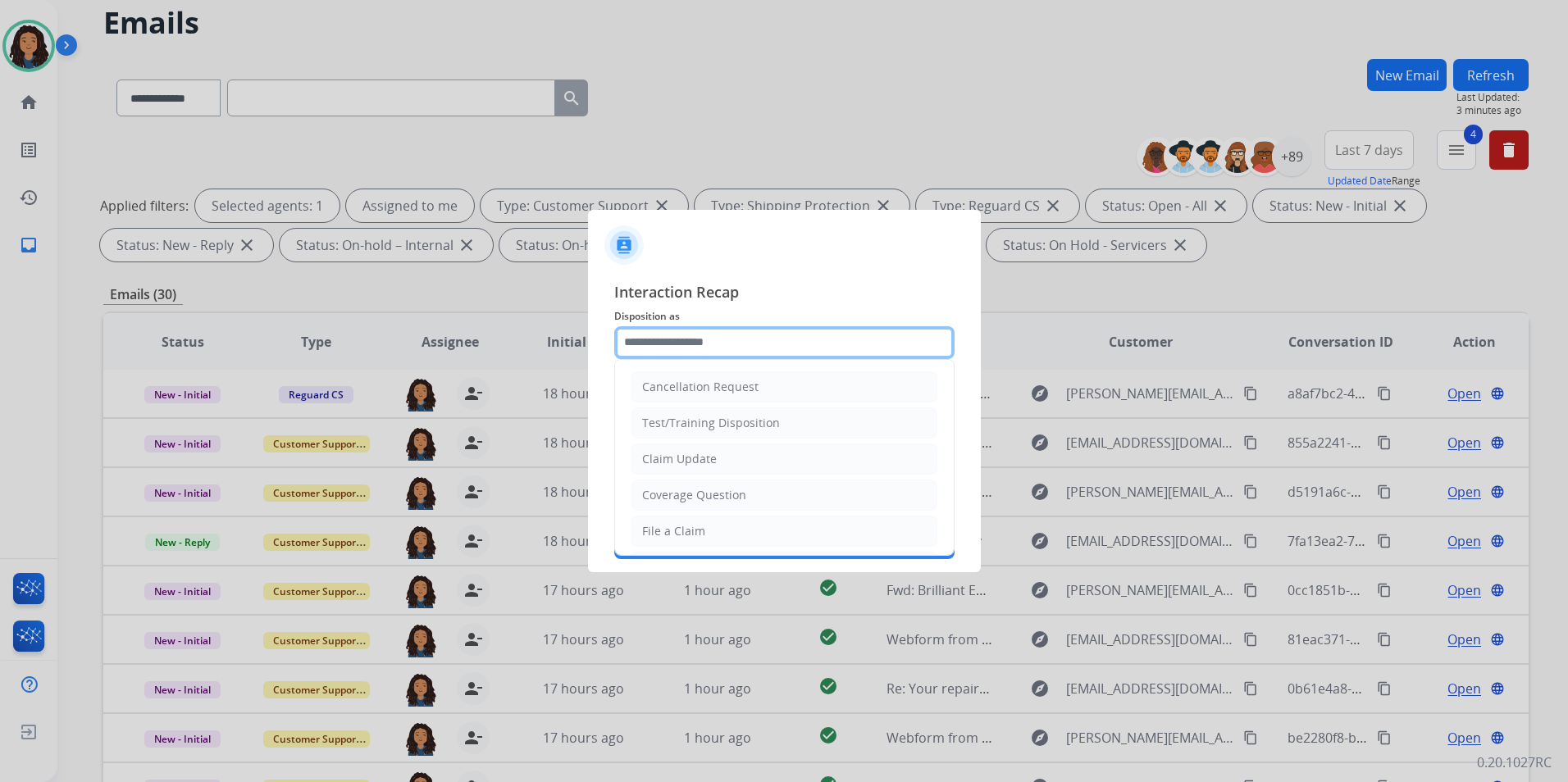
click at [706, 350] on input "text" at bounding box center [784, 343] width 341 height 33
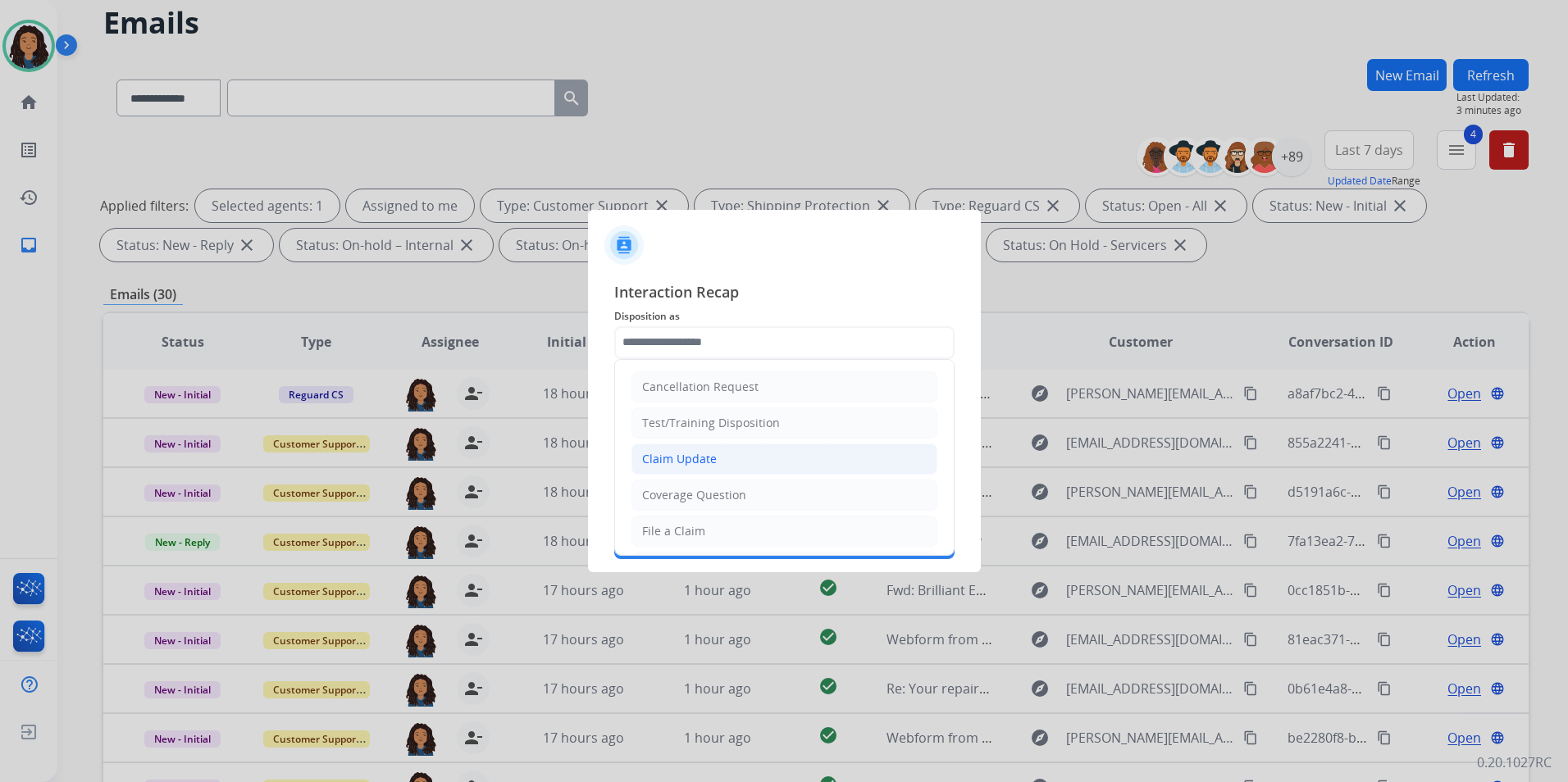
click at [715, 451] on li "Claim Update" at bounding box center [784, 458] width 306 height 31
type input "**********"
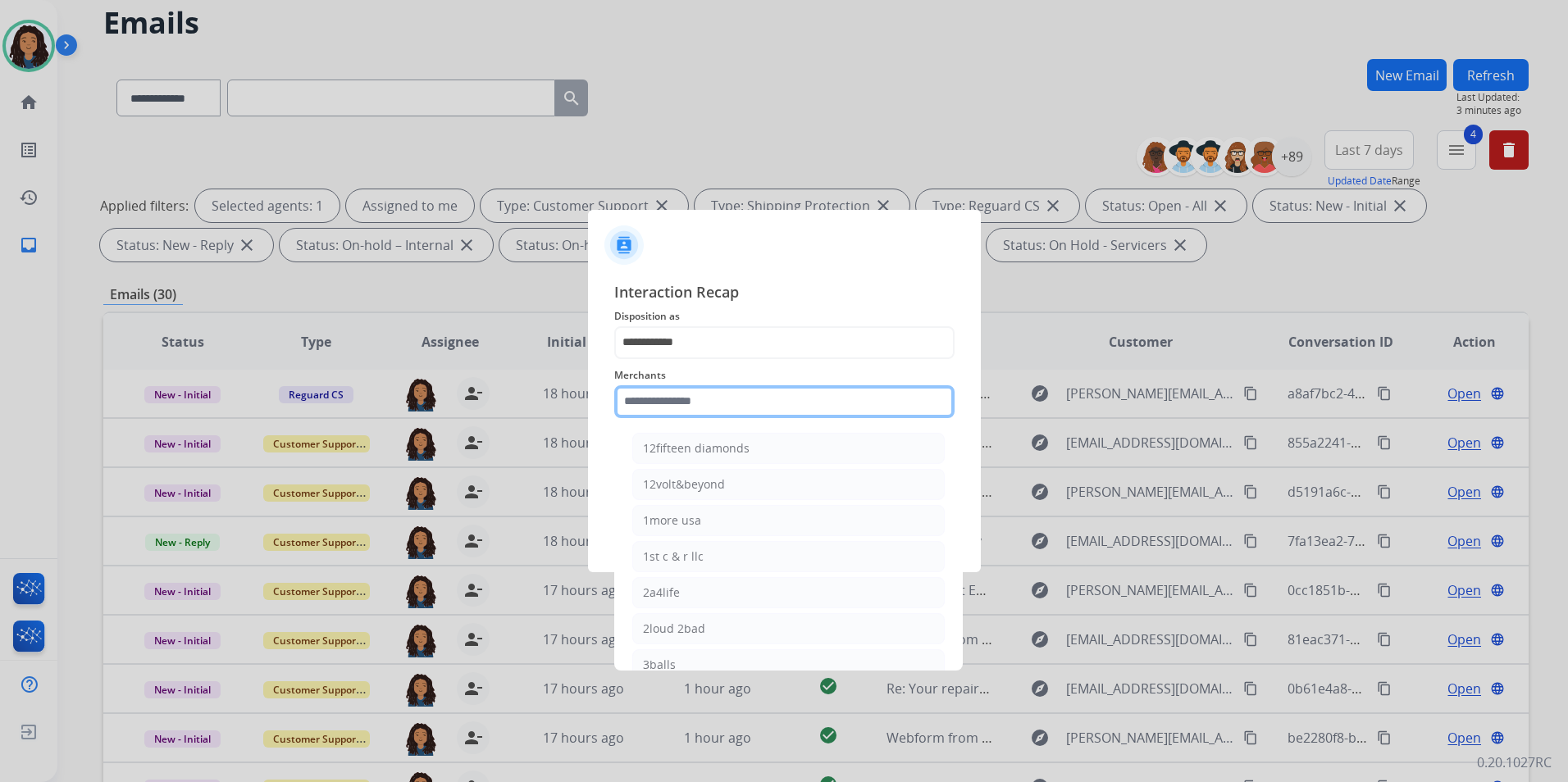
click at [694, 405] on input "text" at bounding box center [784, 401] width 341 height 33
type input "*"
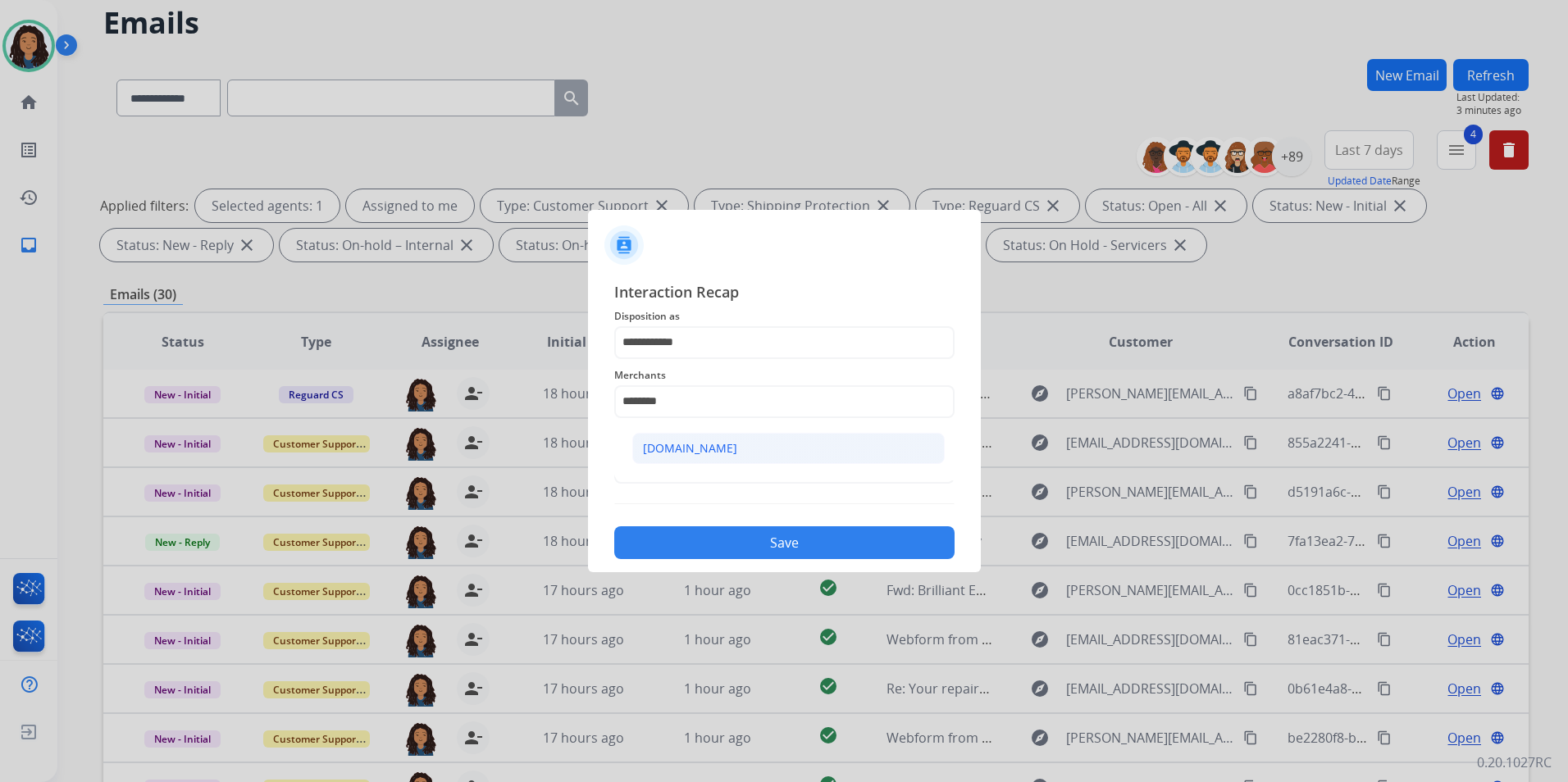
click at [840, 448] on li "[DOMAIN_NAME]" at bounding box center [789, 448] width 313 height 31
type input "**********"
click at [777, 461] on input "text" at bounding box center [784, 467] width 341 height 33
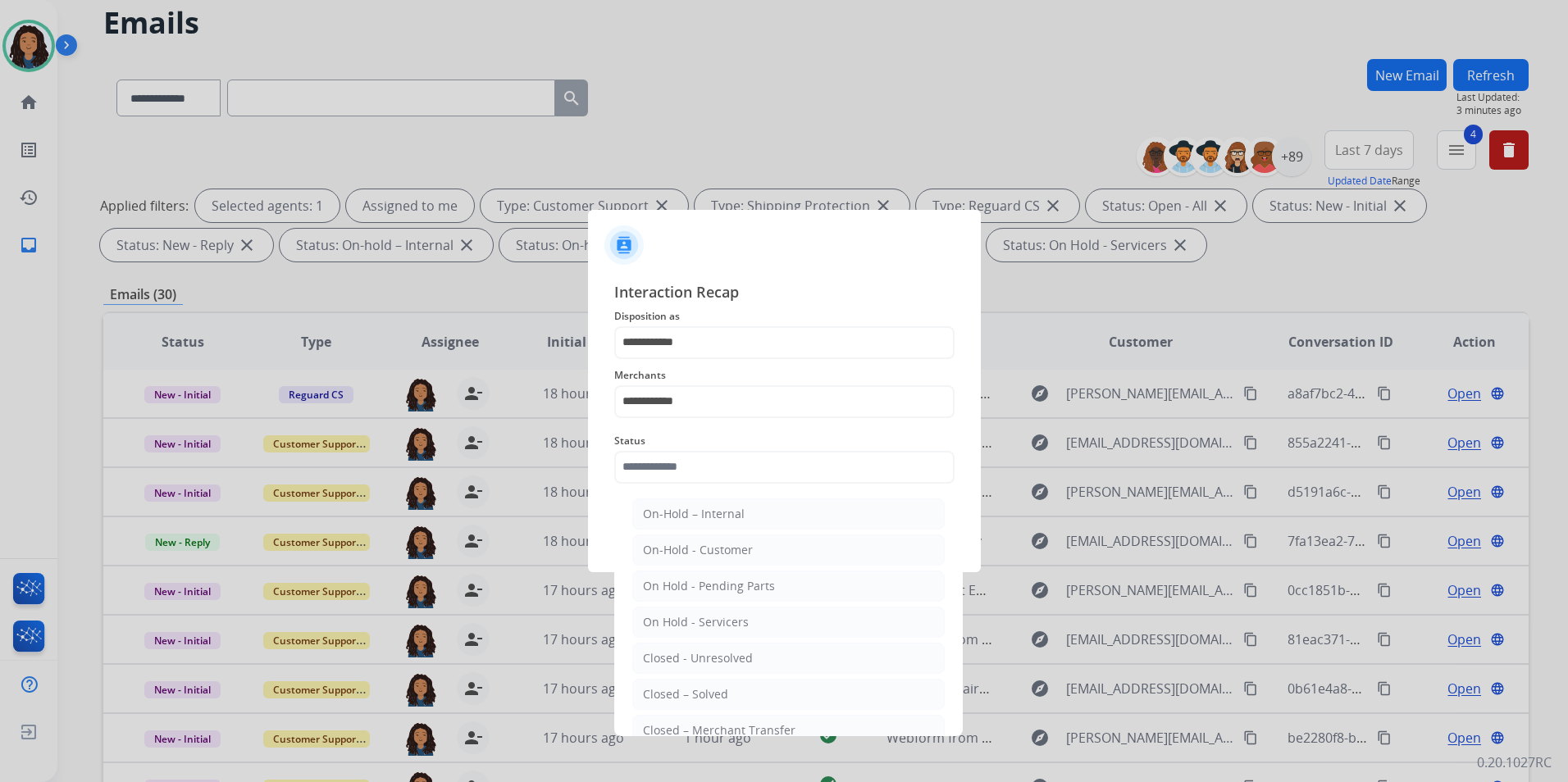
drag, startPoint x: 699, startPoint y: 695, endPoint x: 699, endPoint y: 678, distance: 17.0
click at [699, 691] on div "Closed – Solved" at bounding box center [685, 694] width 86 height 16
type input "**********"
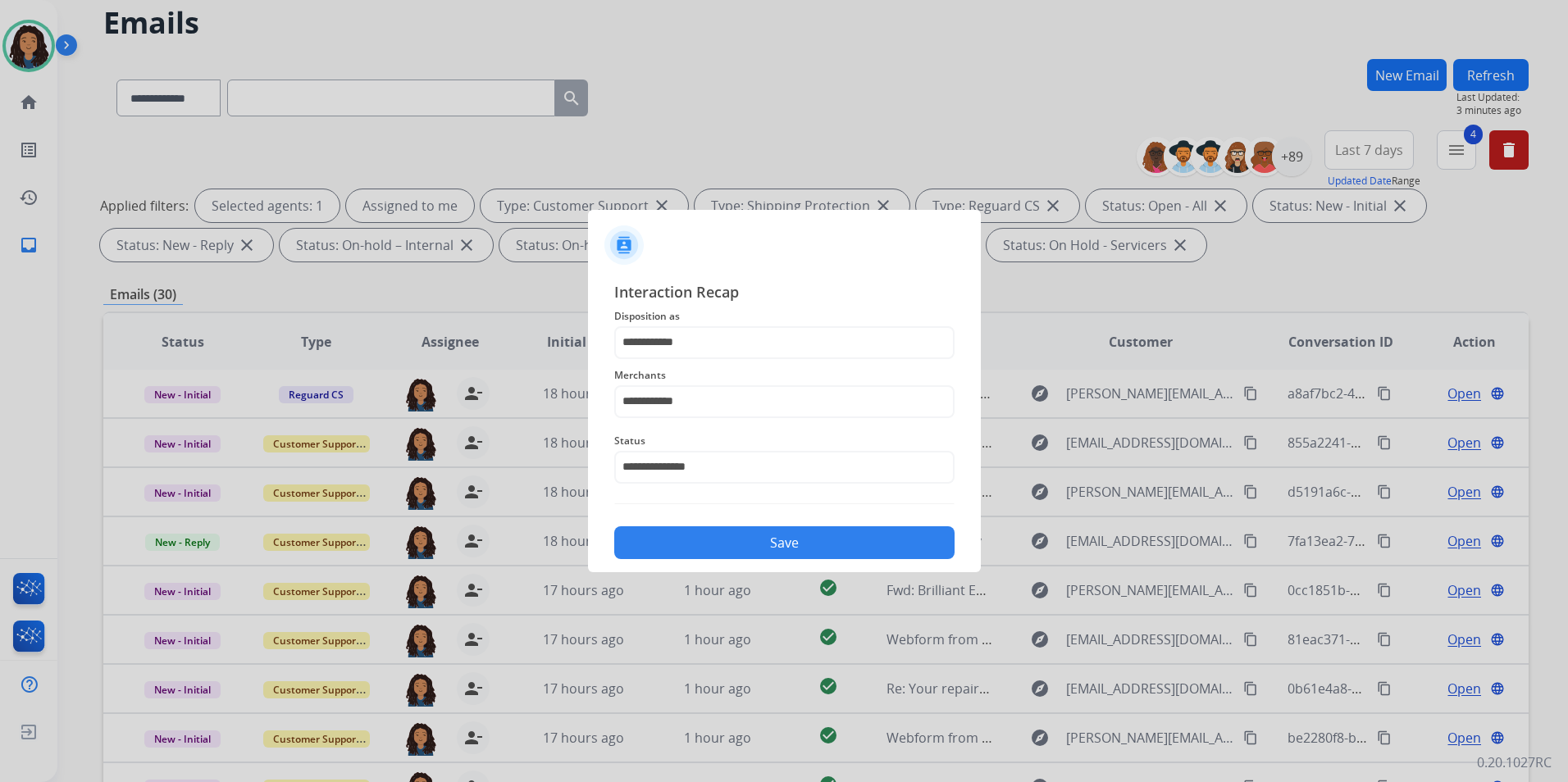
click at [729, 530] on button "Save" at bounding box center [784, 542] width 341 height 33
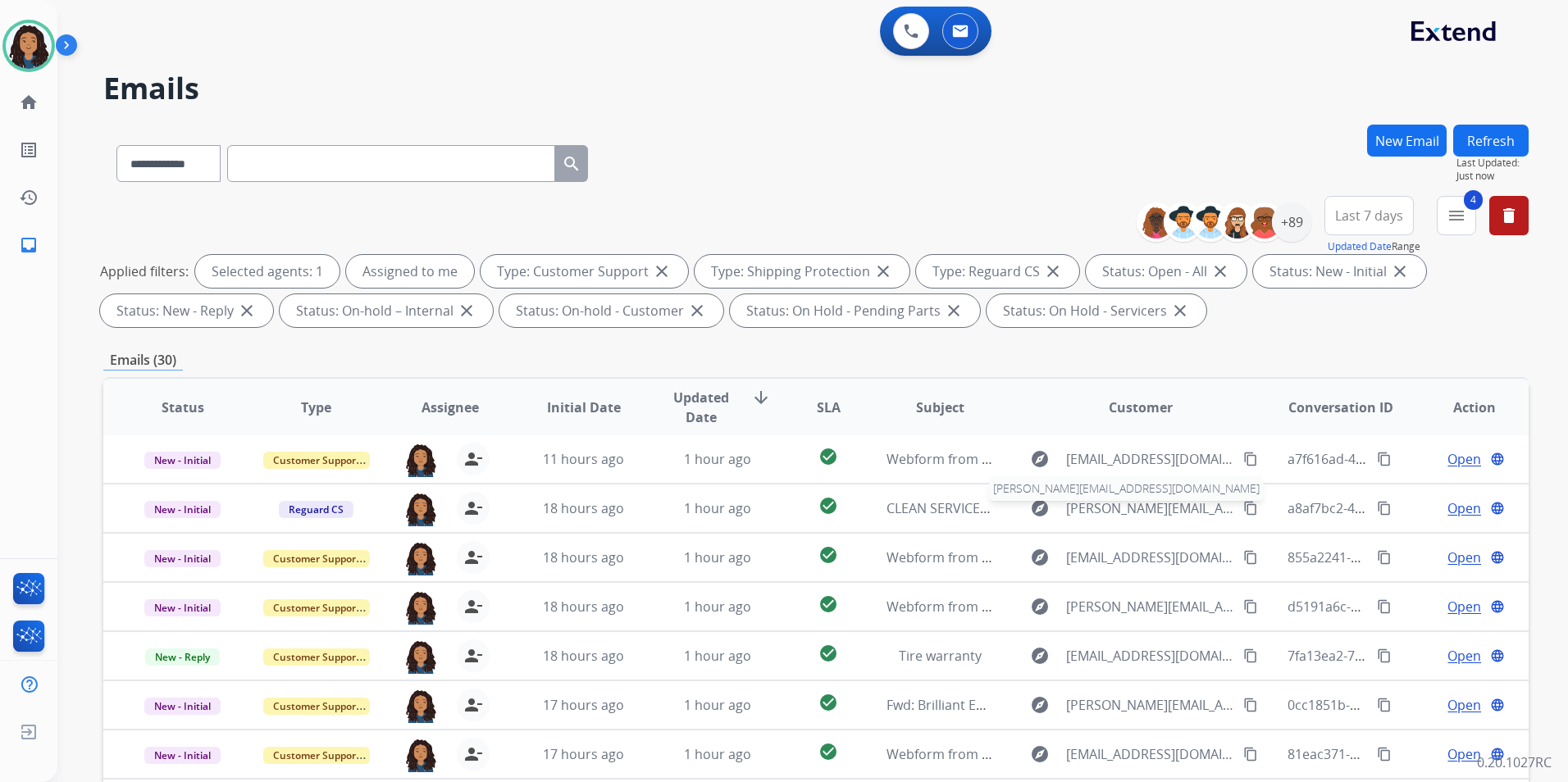
scroll to position [229, 0]
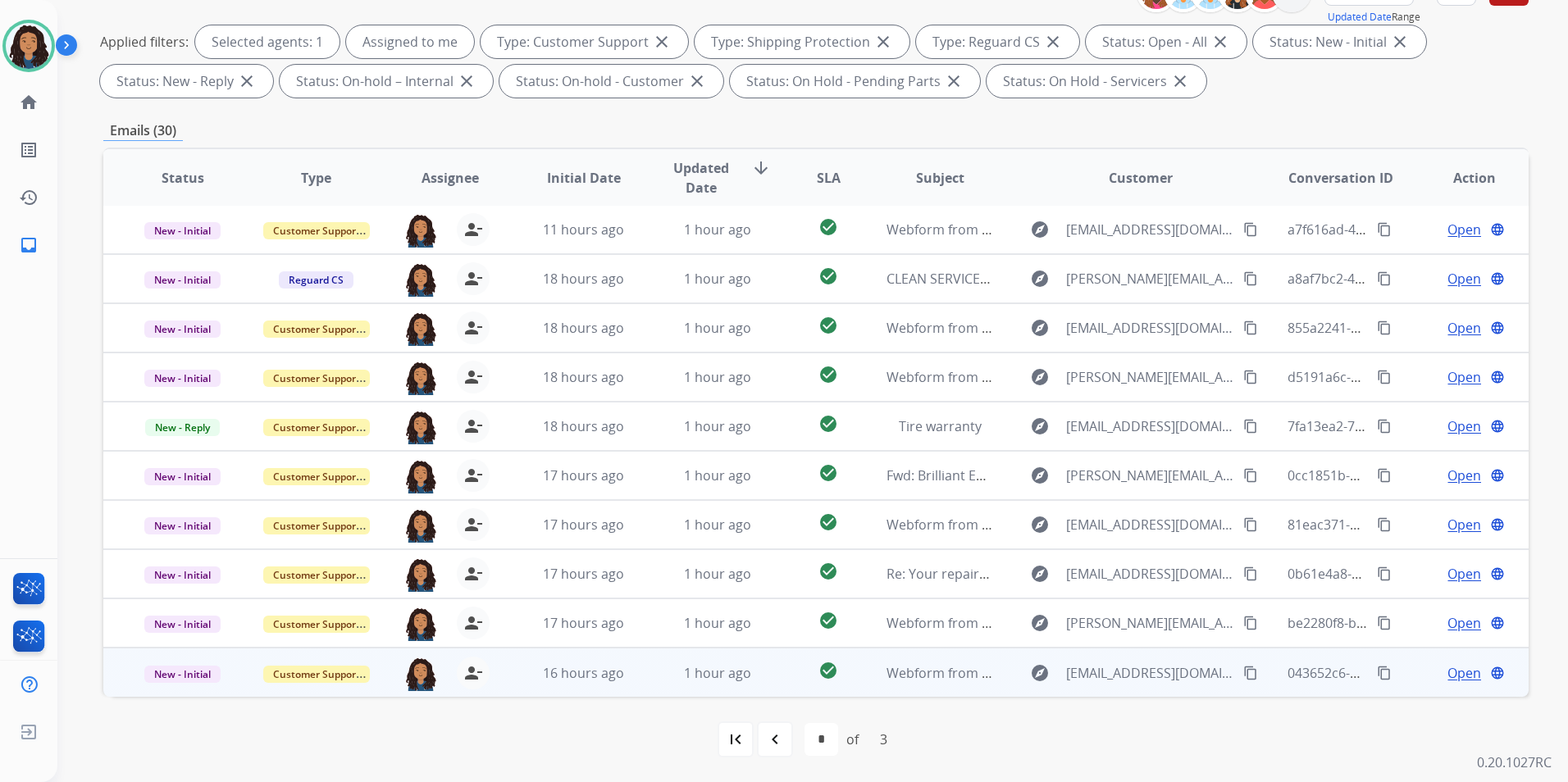
click at [1452, 673] on span "Open" at bounding box center [1464, 673] width 34 height 20
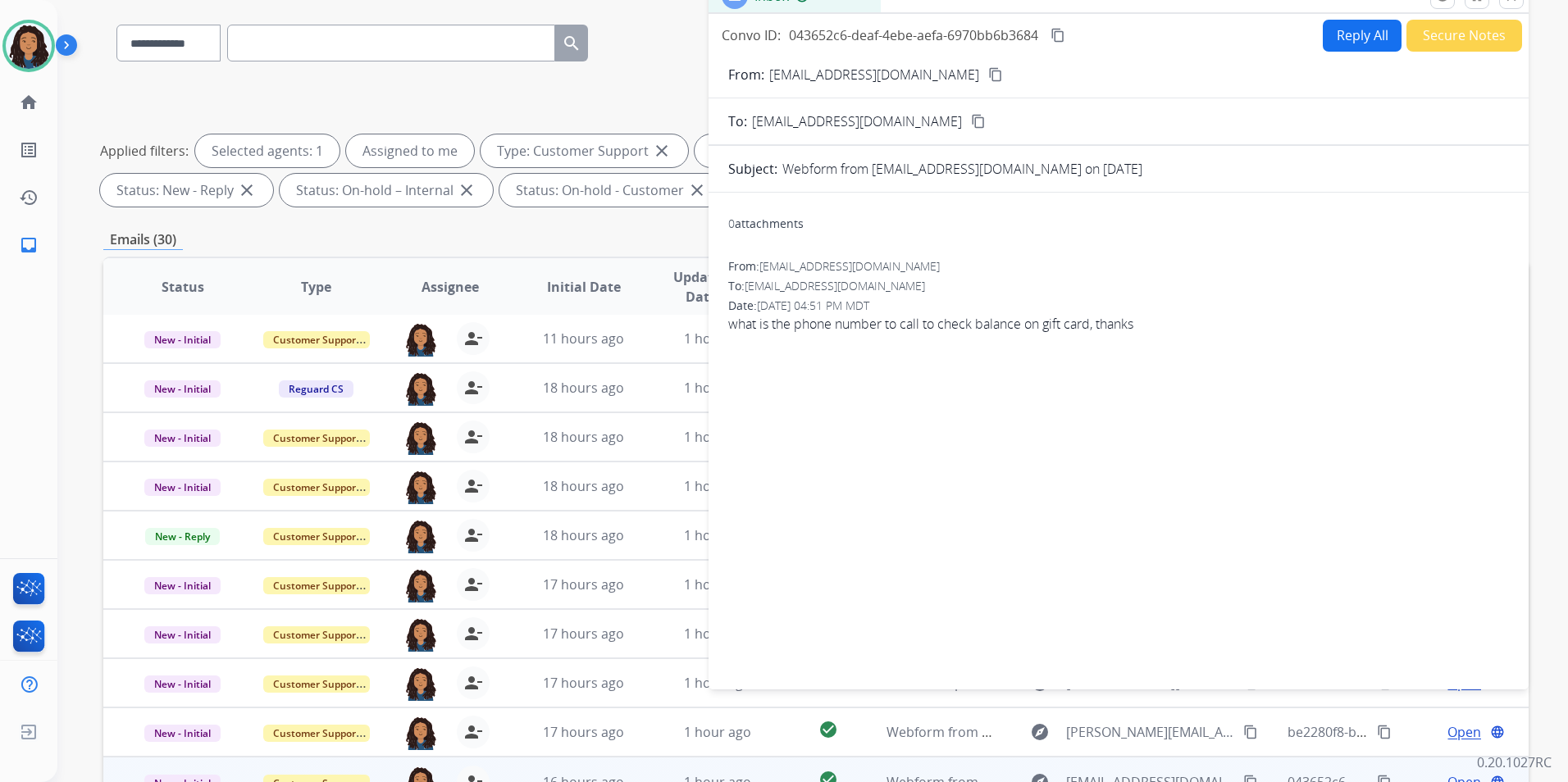
scroll to position [66, 0]
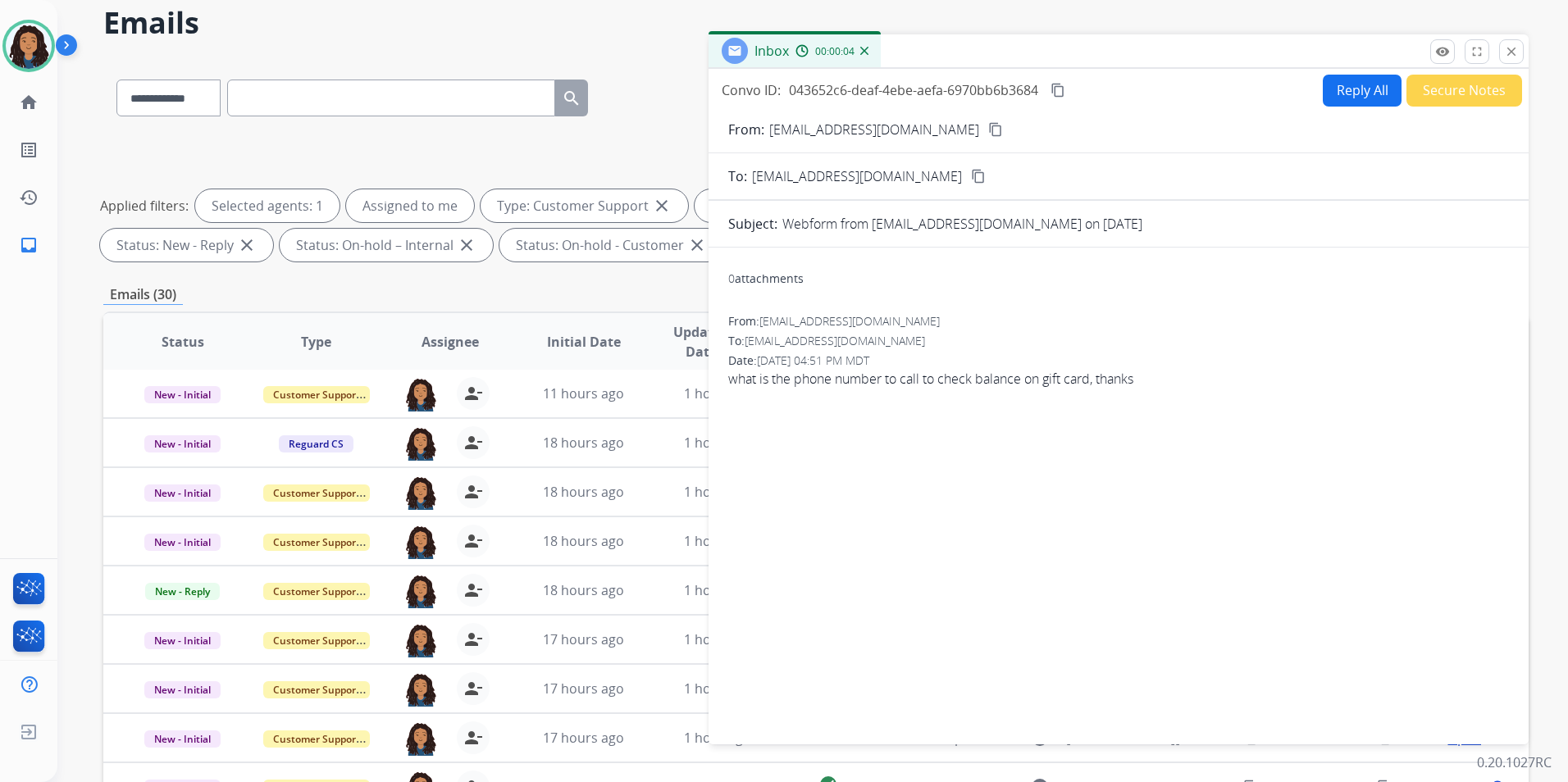
click at [988, 125] on mat-icon "content_copy" at bounding box center [995, 130] width 15 height 15
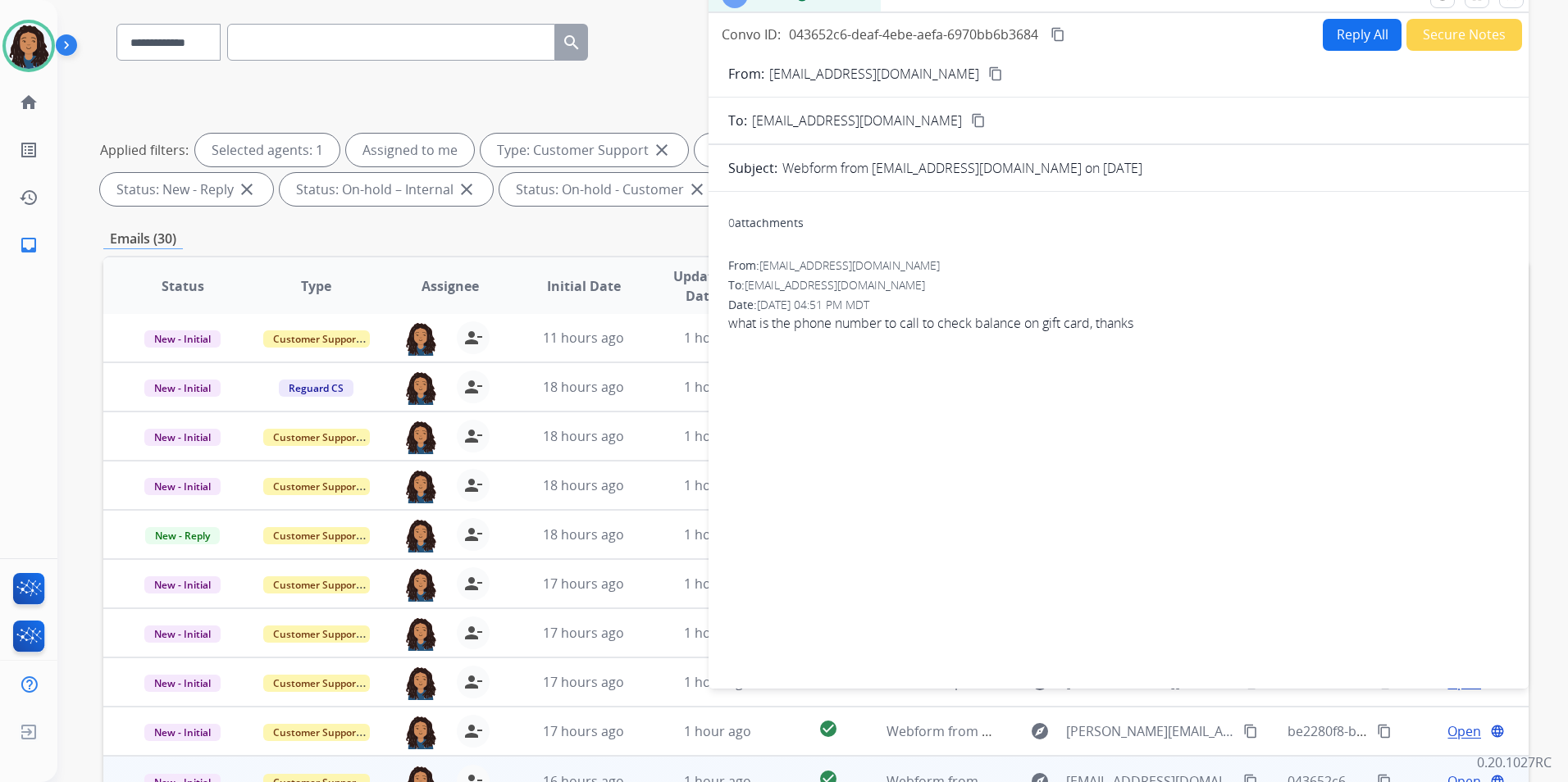
scroll to position [0, 0]
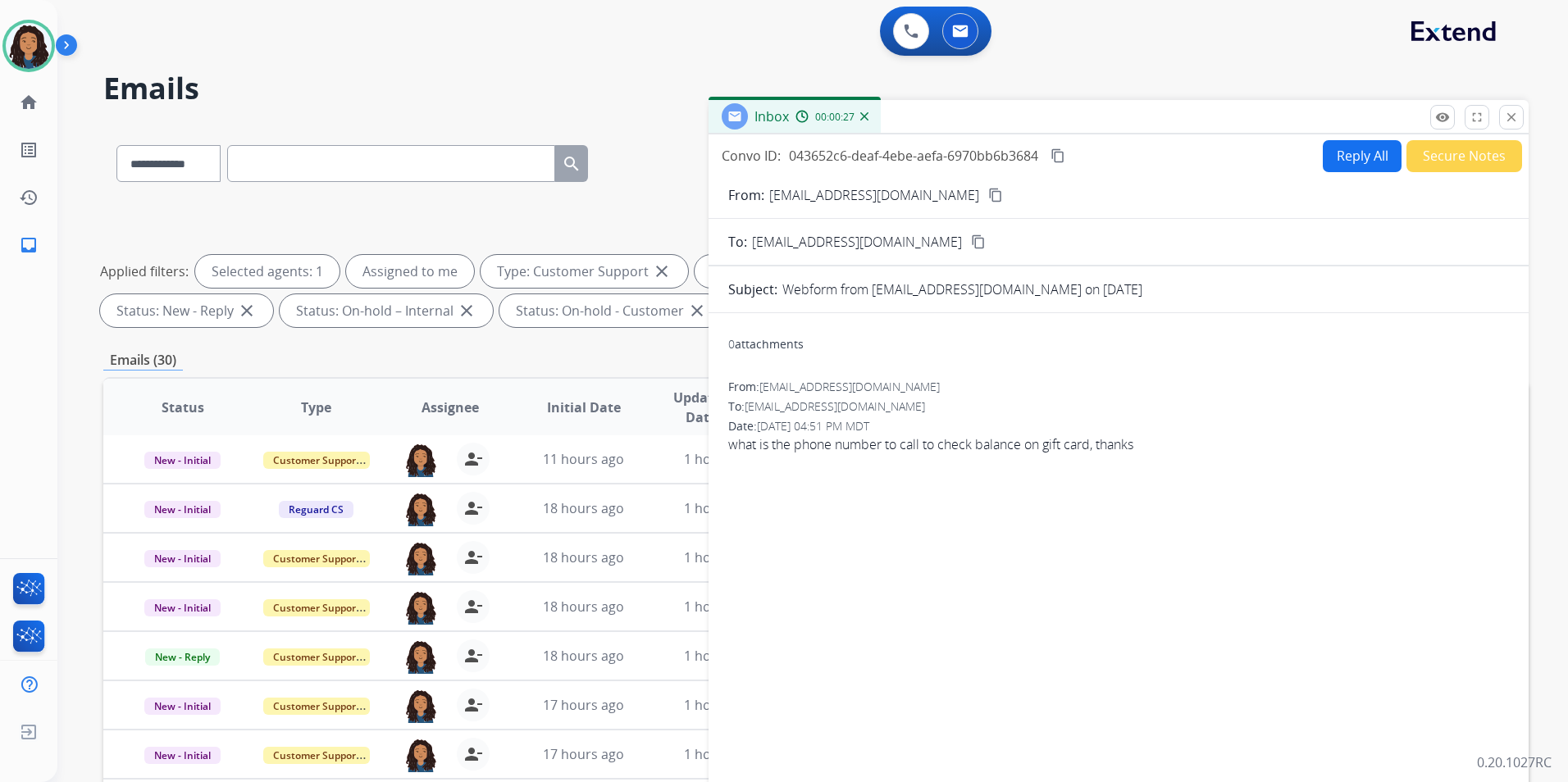
click at [1331, 147] on button "Reply All" at bounding box center [1362, 156] width 79 height 32
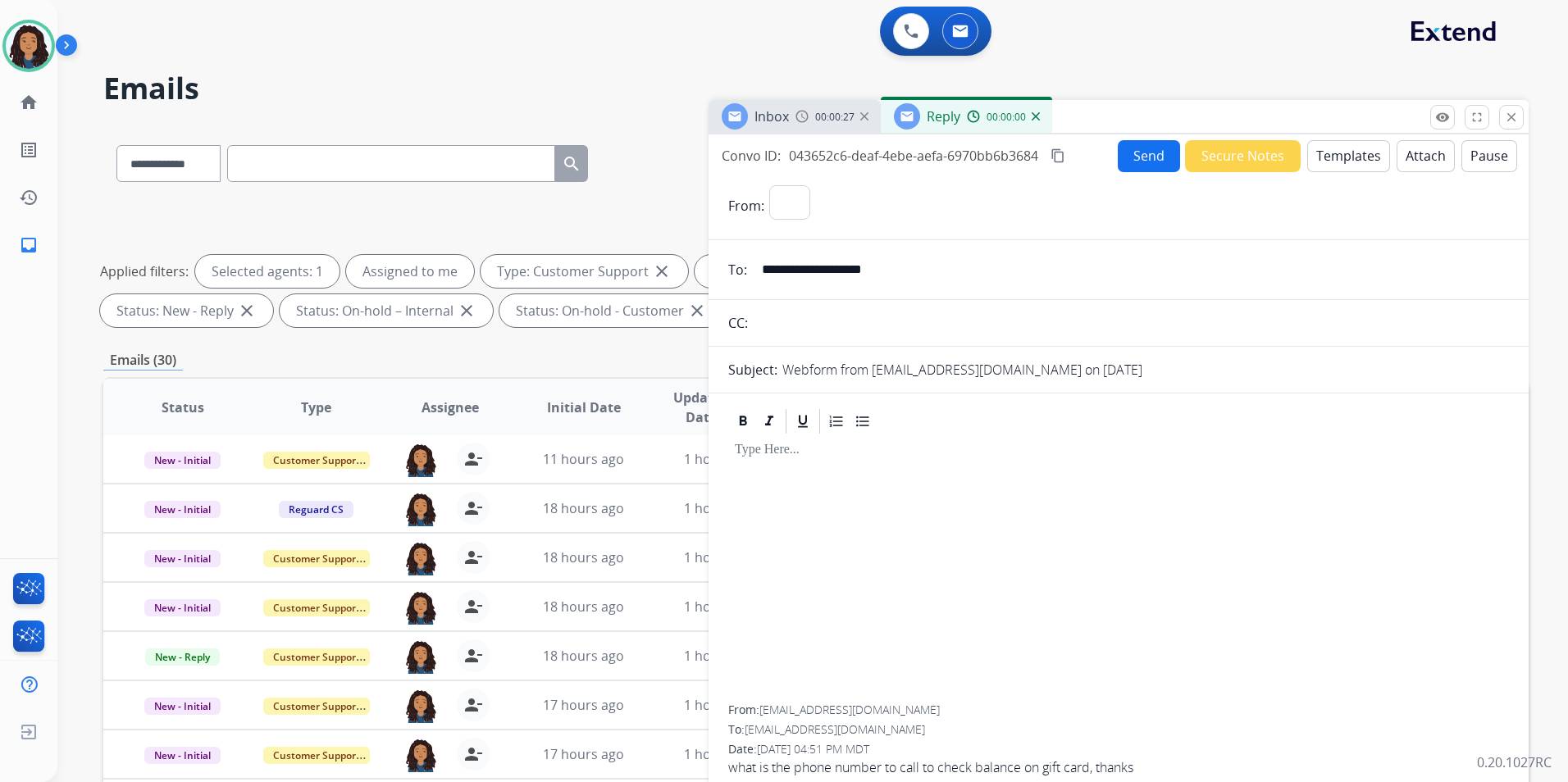
select select "**********"
click at [1331, 147] on button "Templates" at bounding box center [1348, 156] width 83 height 32
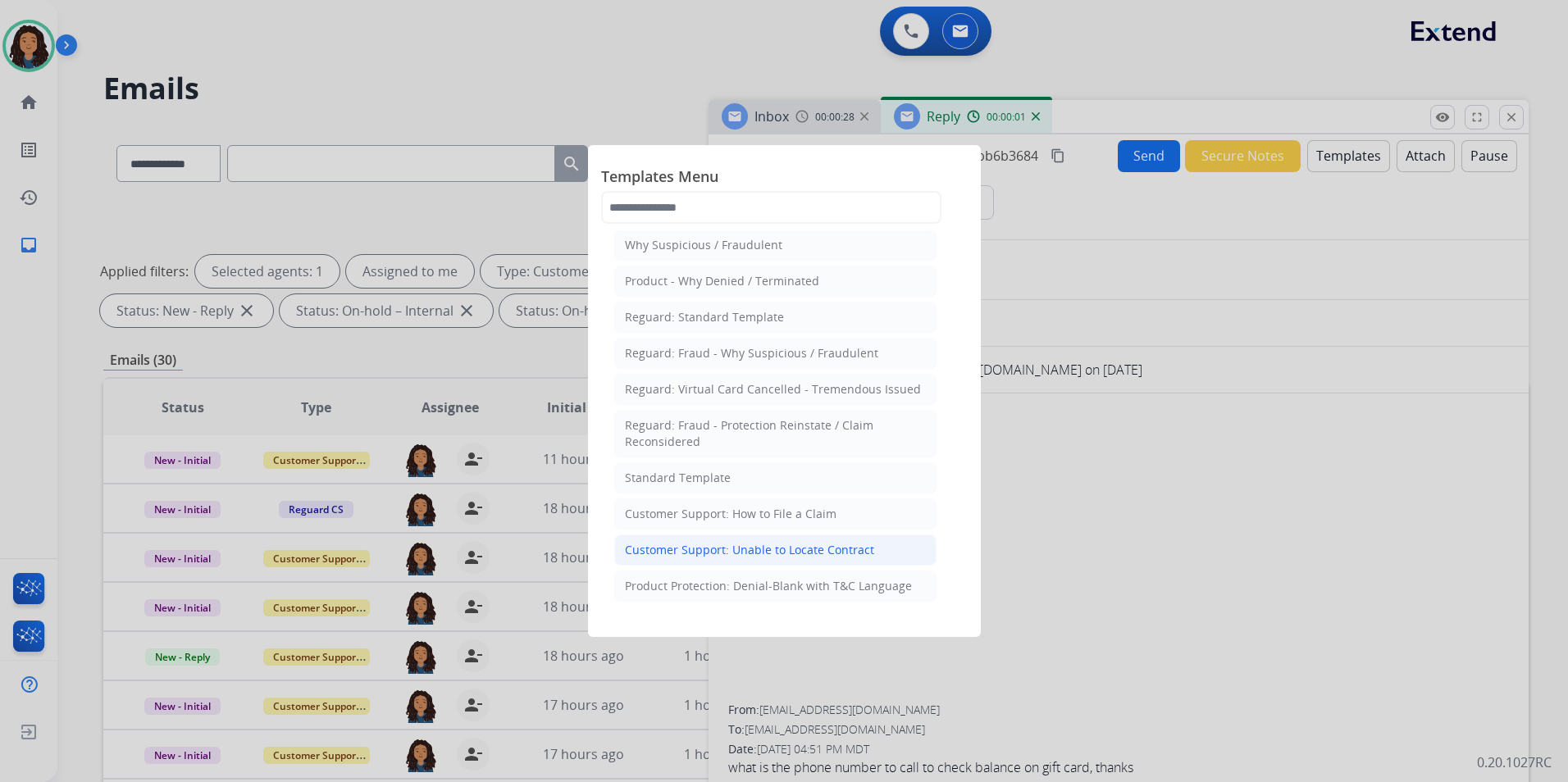
scroll to position [82, 0]
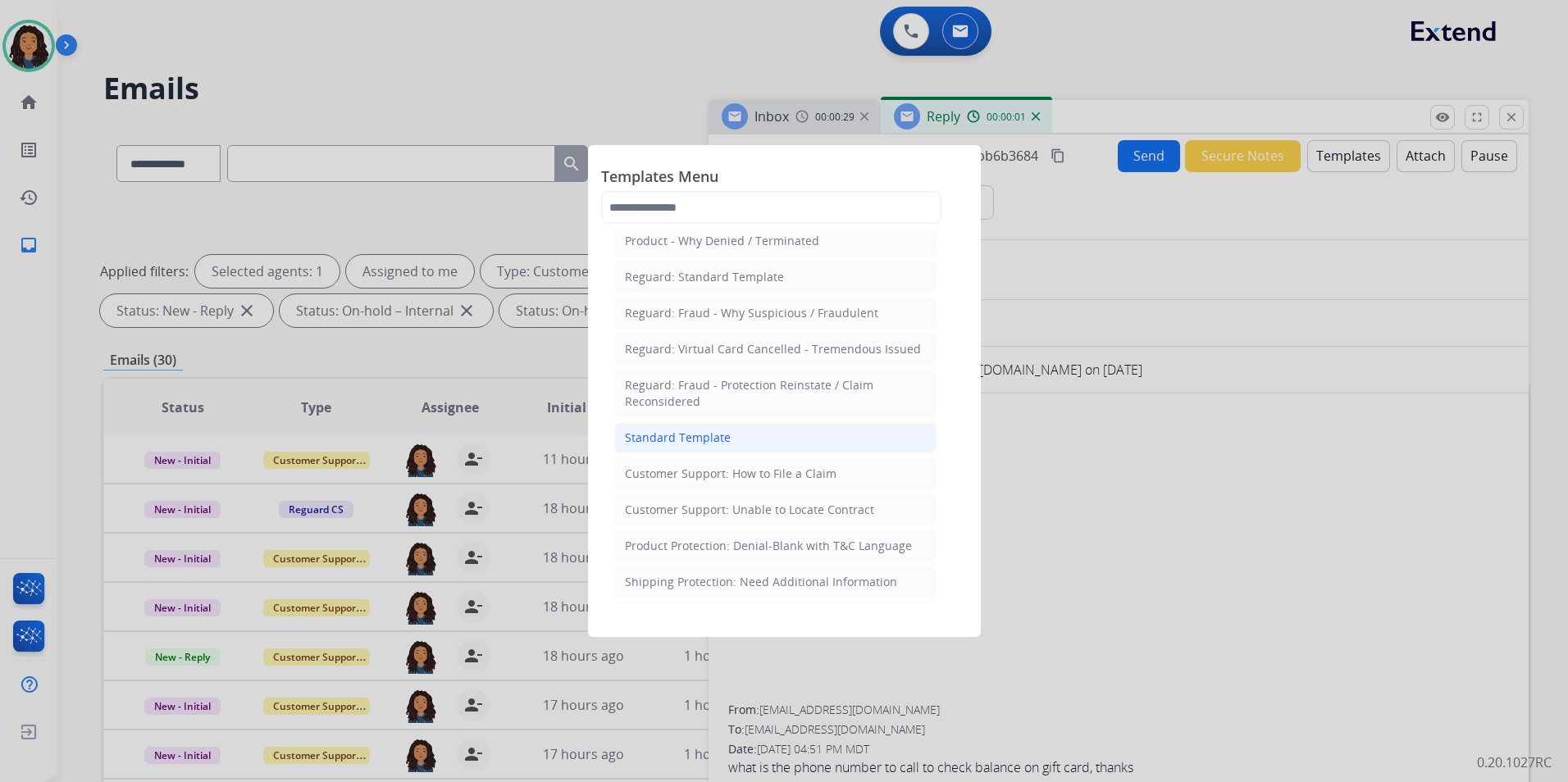
click at [791, 442] on li "Standard Template" at bounding box center [774, 437] width 322 height 31
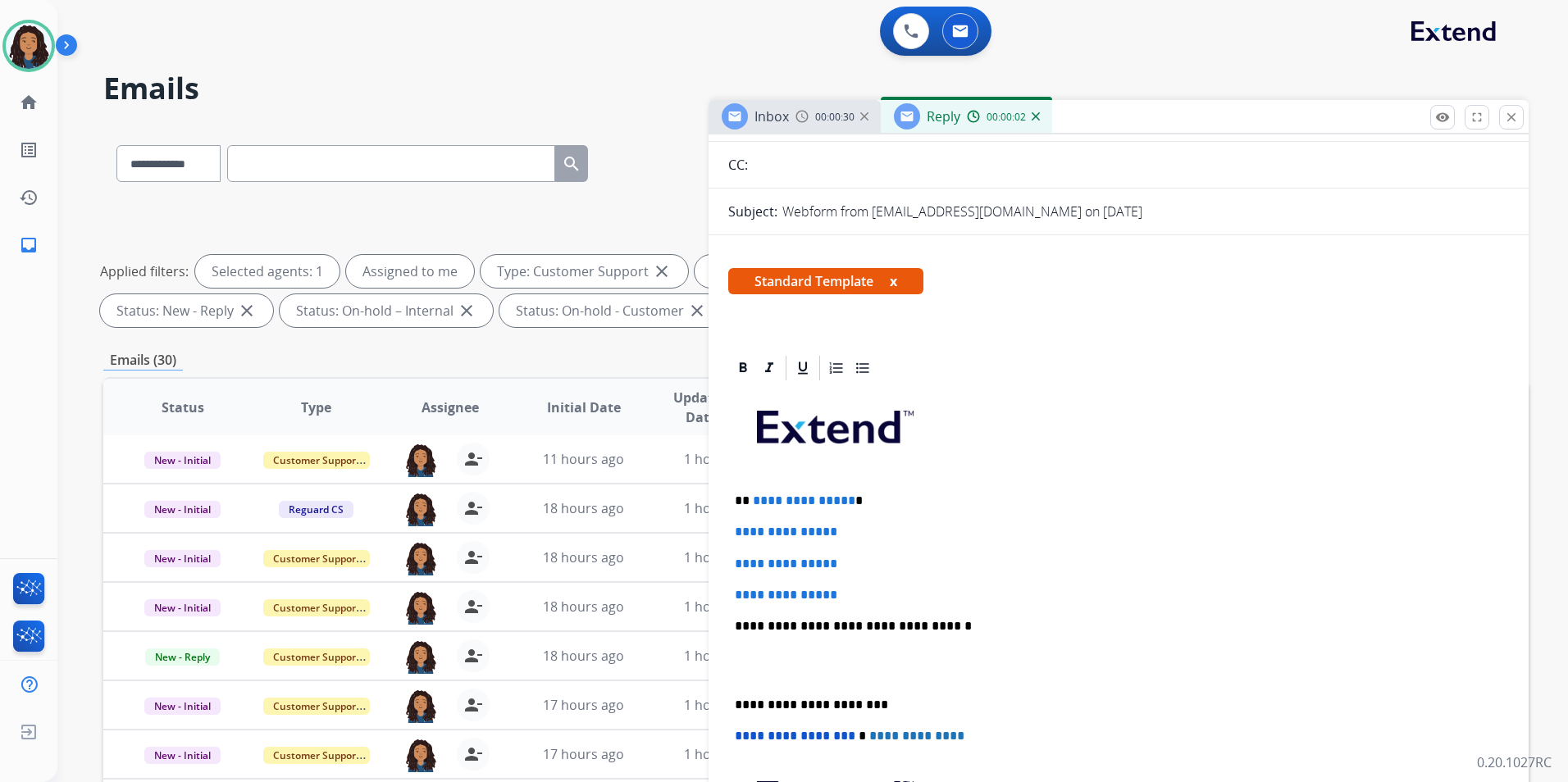
scroll to position [164, 0]
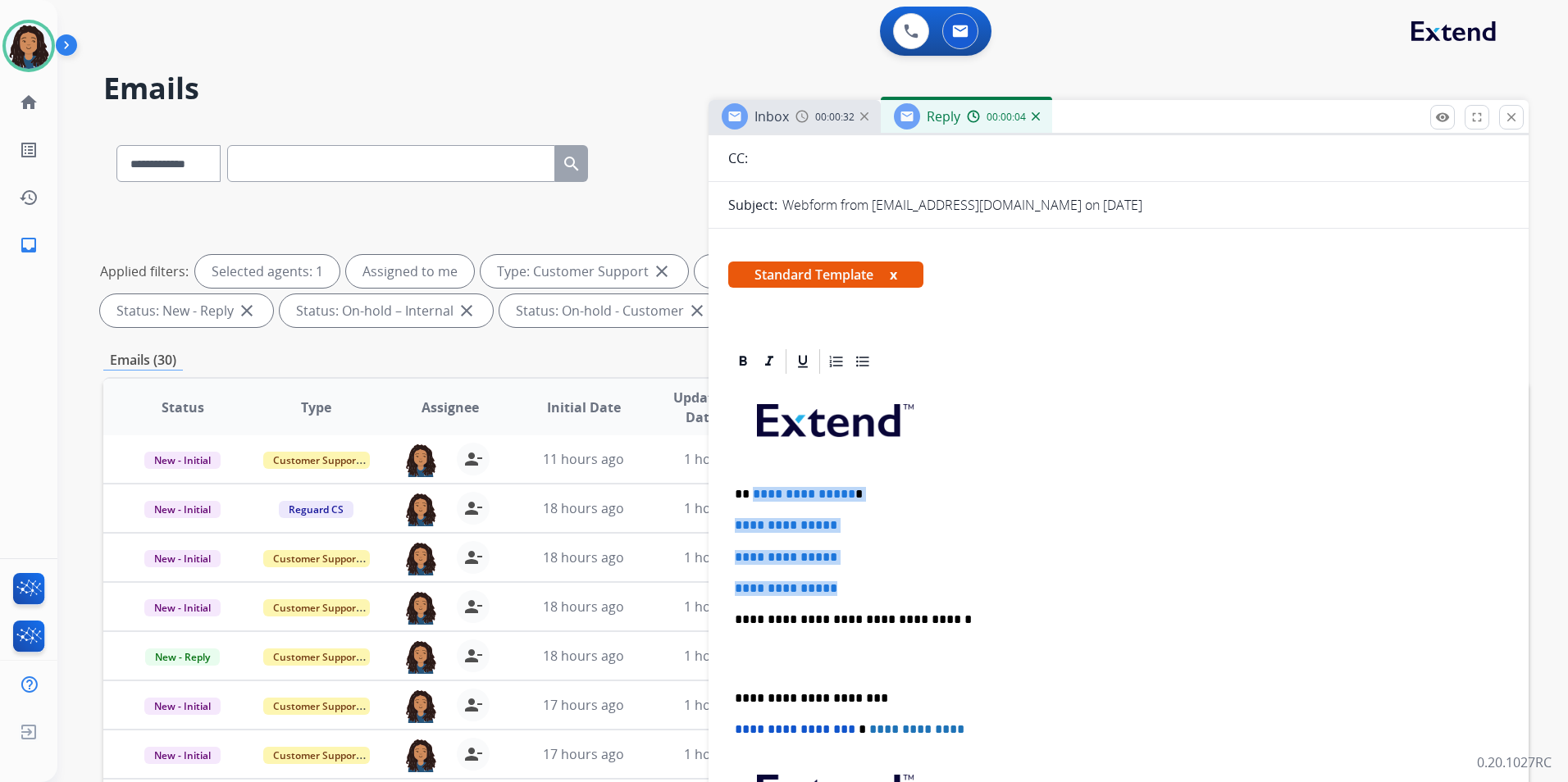
drag, startPoint x: 848, startPoint y: 581, endPoint x: 752, endPoint y: 473, distance: 144.5
click at [752, 473] on div "**********" at bounding box center [1119, 658] width 781 height 564
paste div
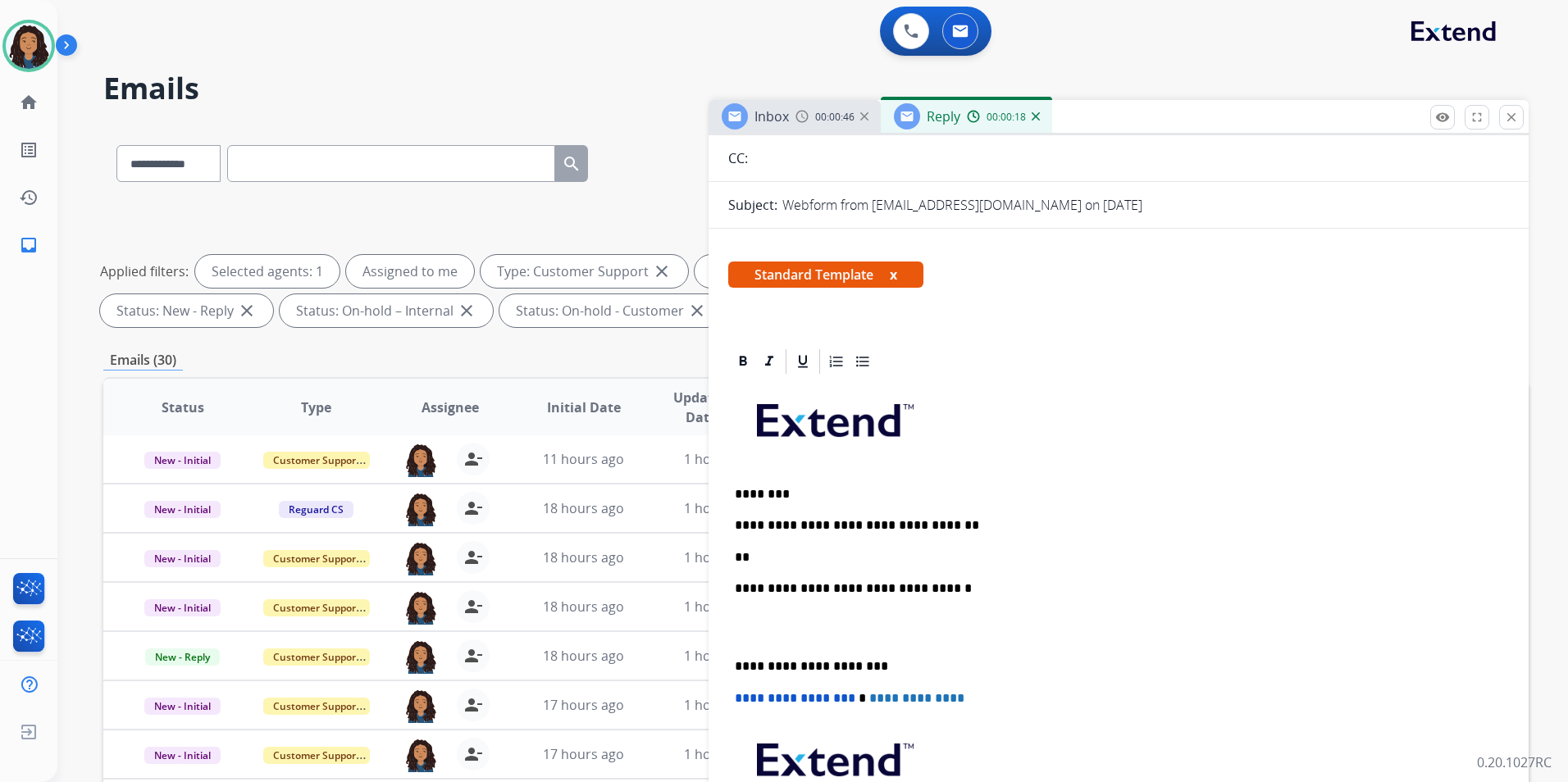
click at [811, 128] on div "Inbox 00:00:46" at bounding box center [794, 116] width 172 height 33
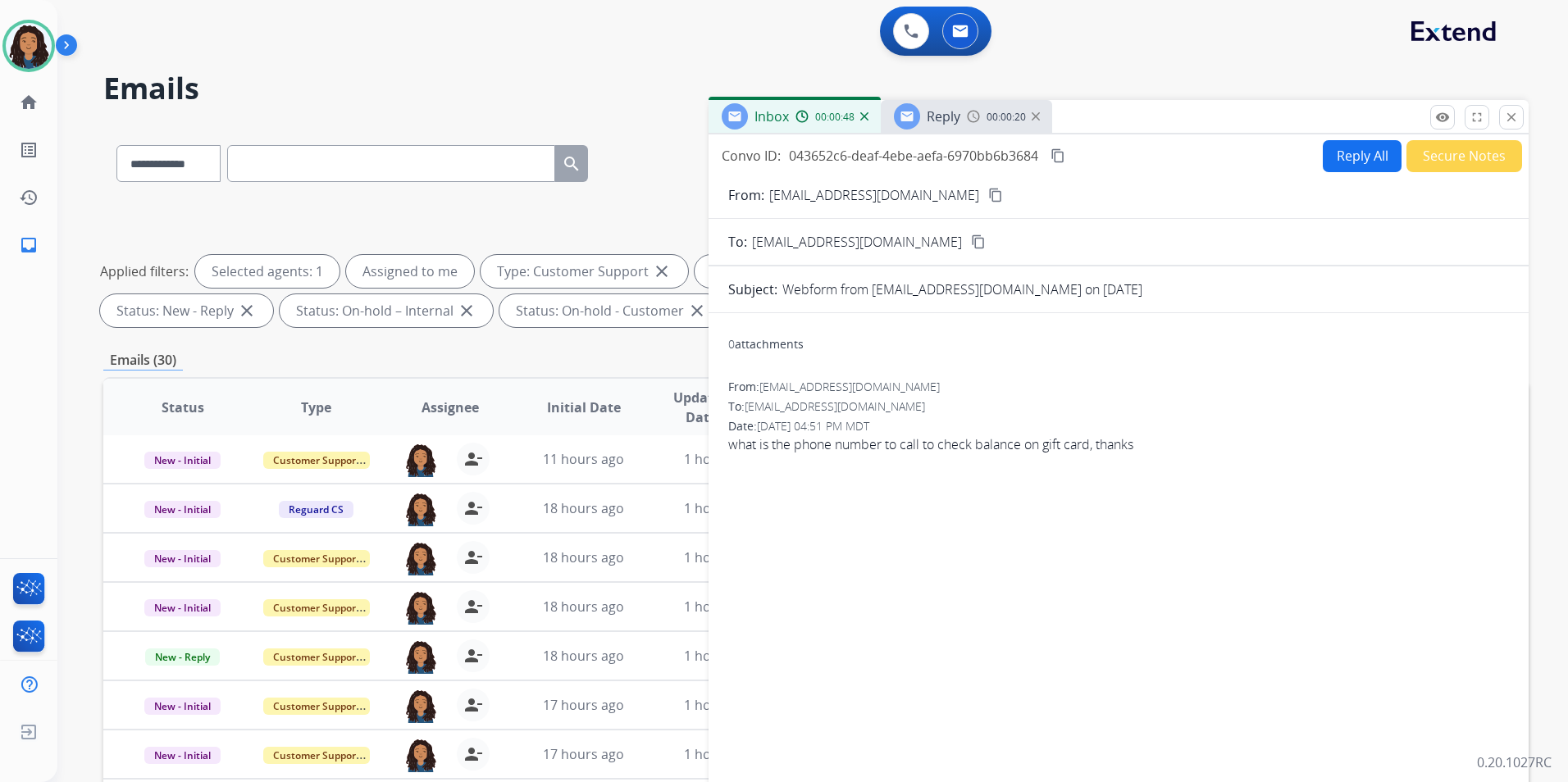
drag, startPoint x: 953, startPoint y: 115, endPoint x: 1006, endPoint y: 348, distance: 239.0
click at [955, 115] on span "Reply" at bounding box center [943, 117] width 34 height 18
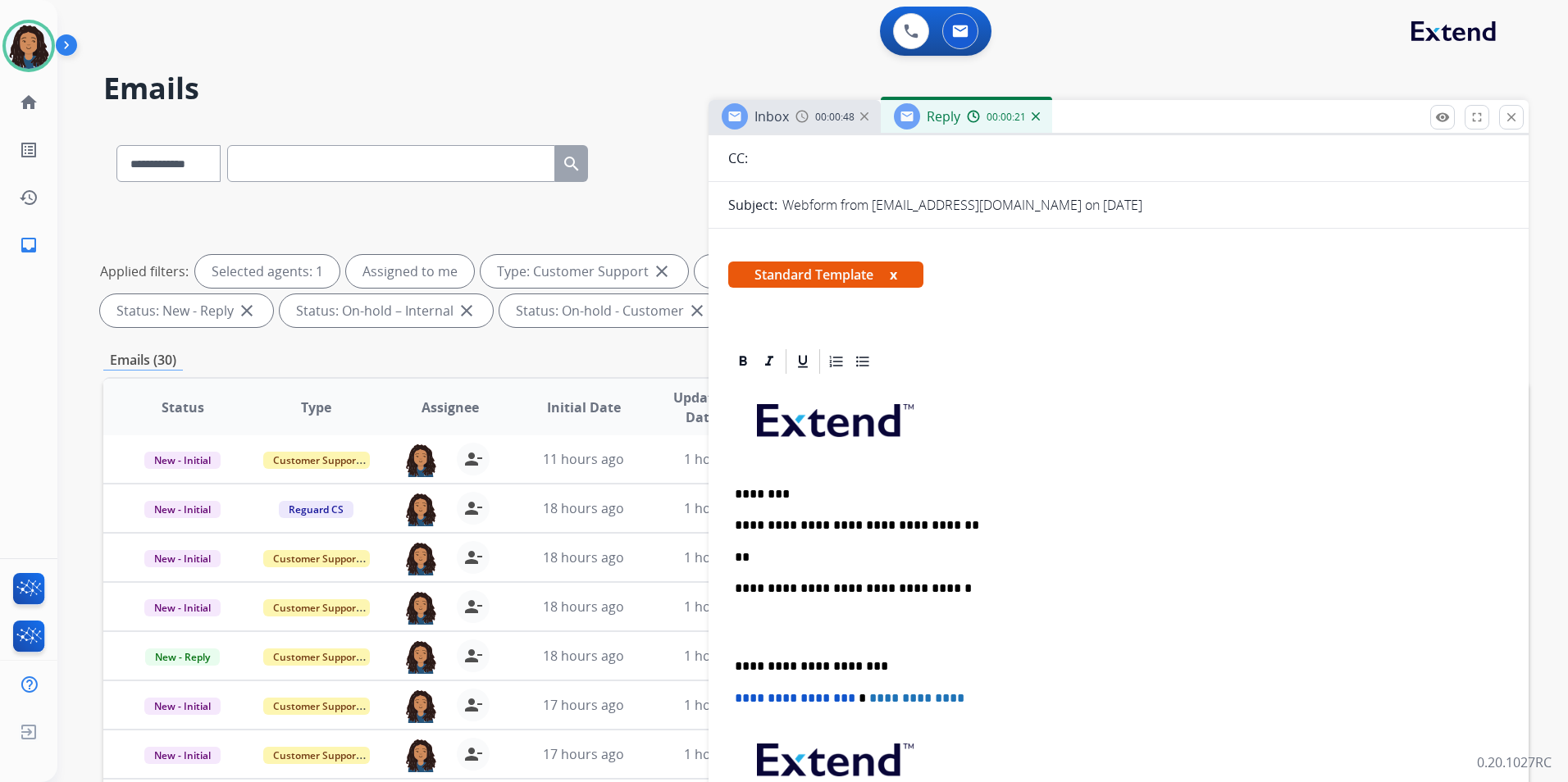
click at [832, 554] on p "**" at bounding box center [1111, 557] width 754 height 15
click at [817, 550] on p "**********" at bounding box center [1111, 557] width 754 height 15
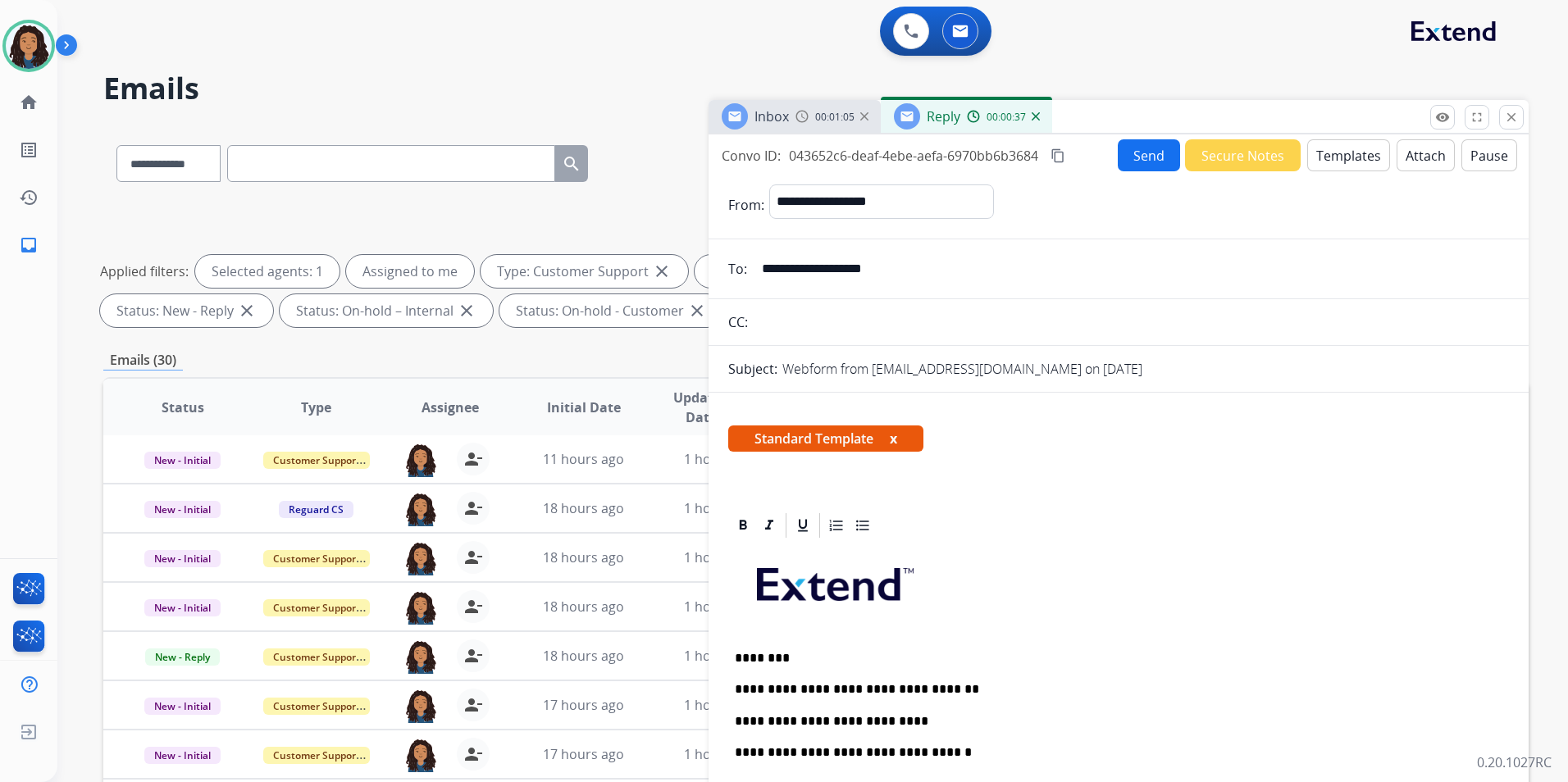
click at [1146, 156] on button "Send" at bounding box center [1149, 155] width 63 height 32
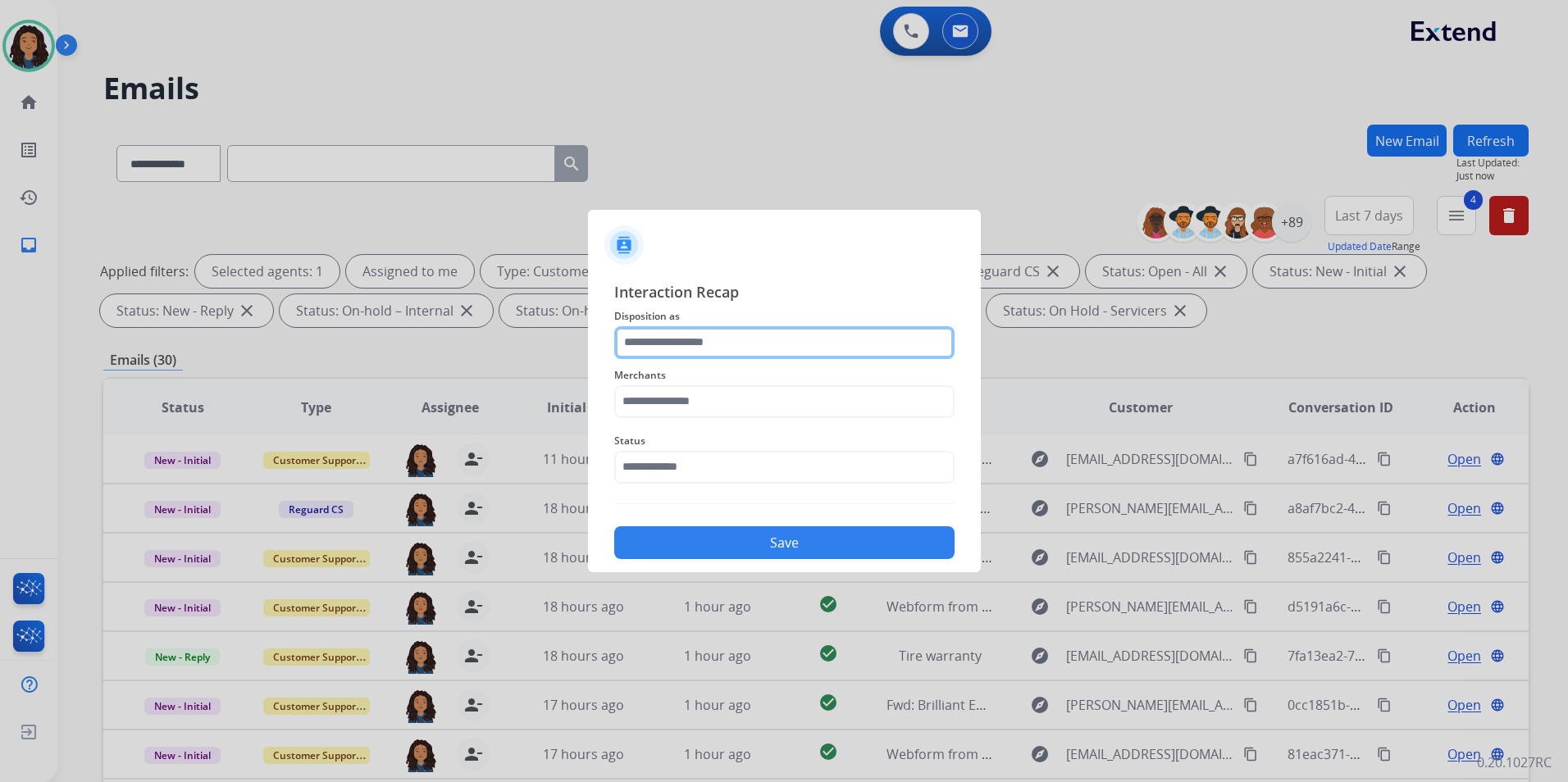
click at [864, 345] on input "text" at bounding box center [784, 343] width 341 height 33
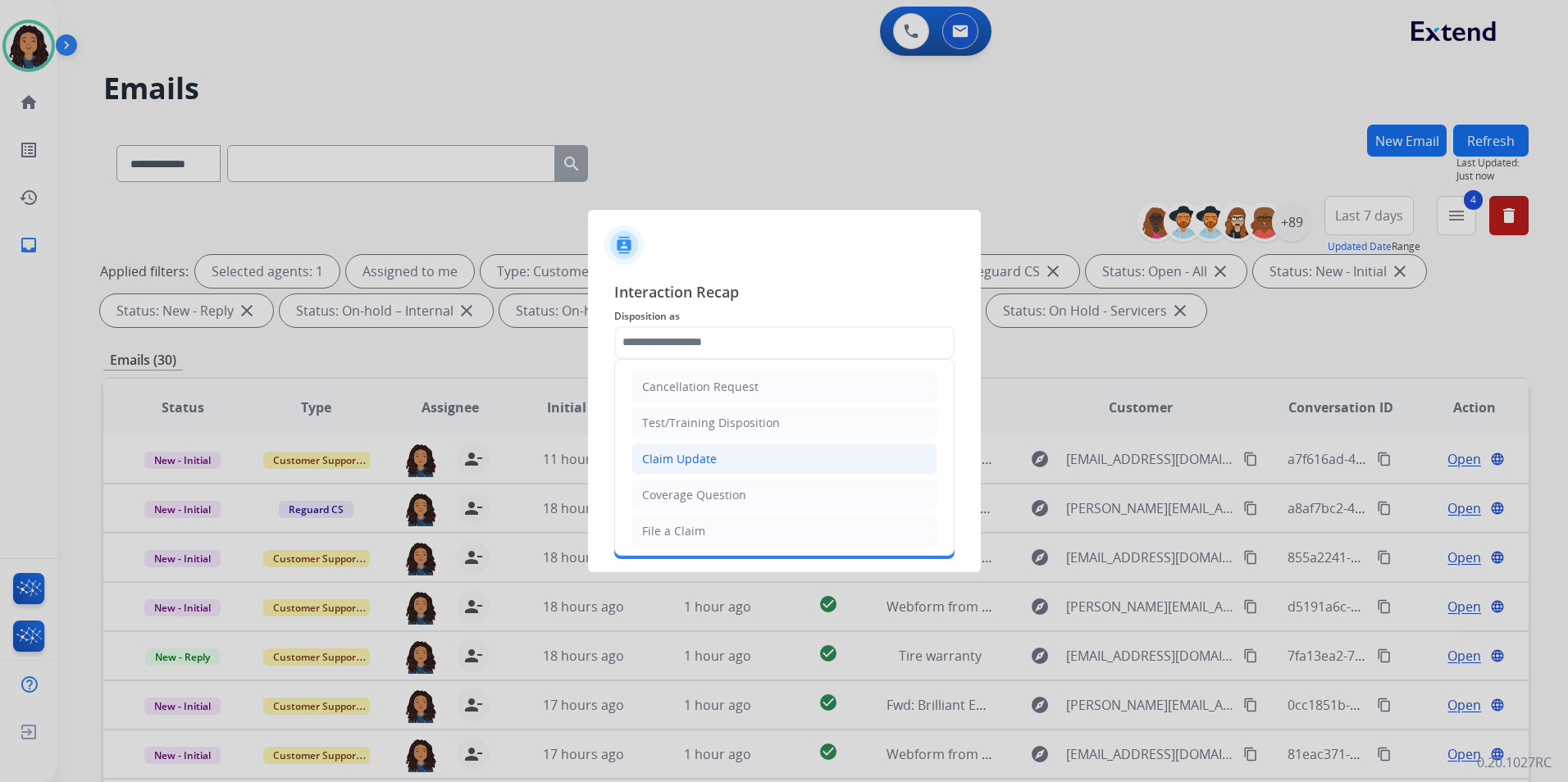
click at [802, 457] on li "Claim Update" at bounding box center [784, 458] width 306 height 31
type input "**********"
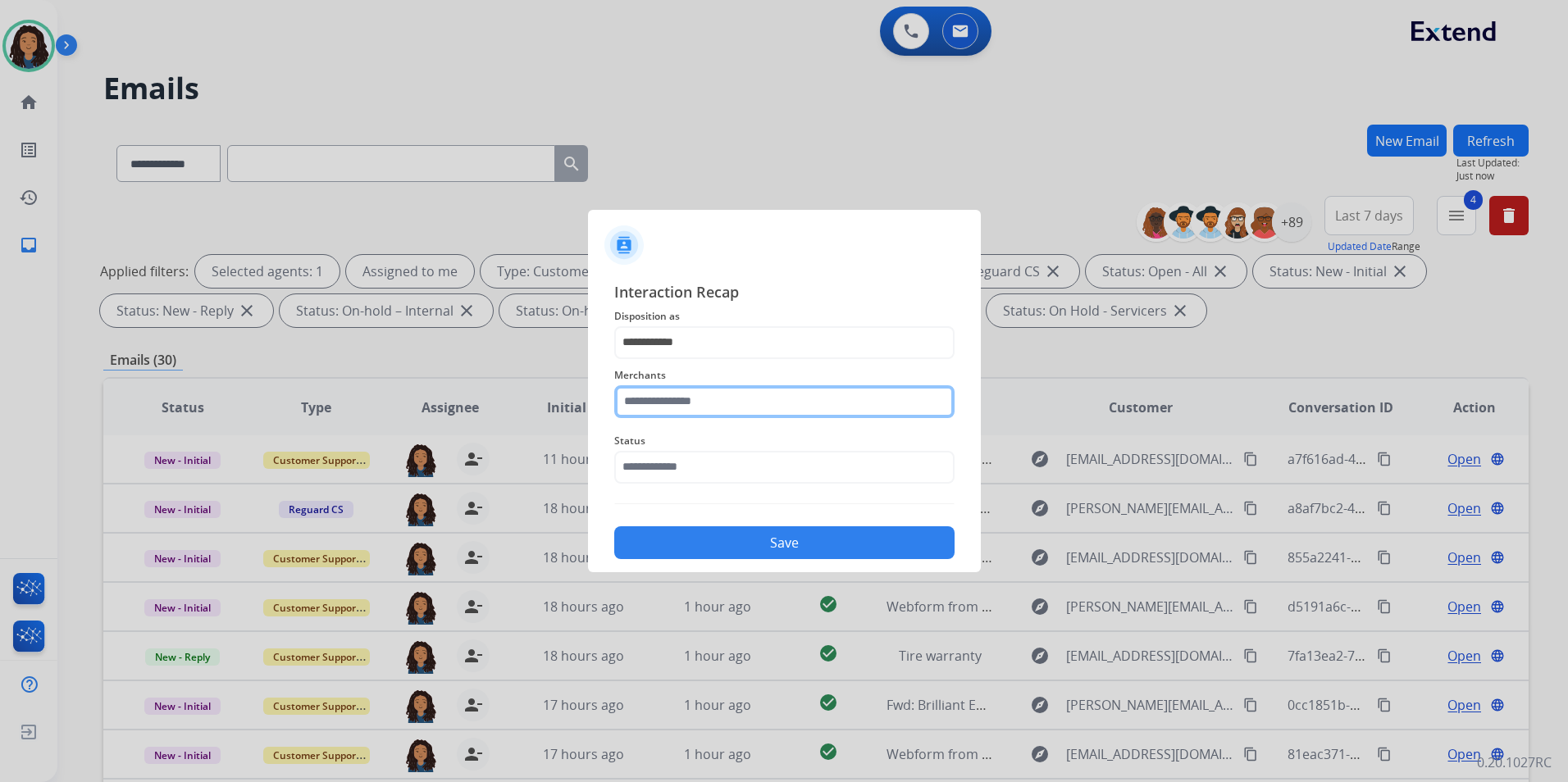
click at [792, 399] on input "text" at bounding box center [784, 401] width 341 height 33
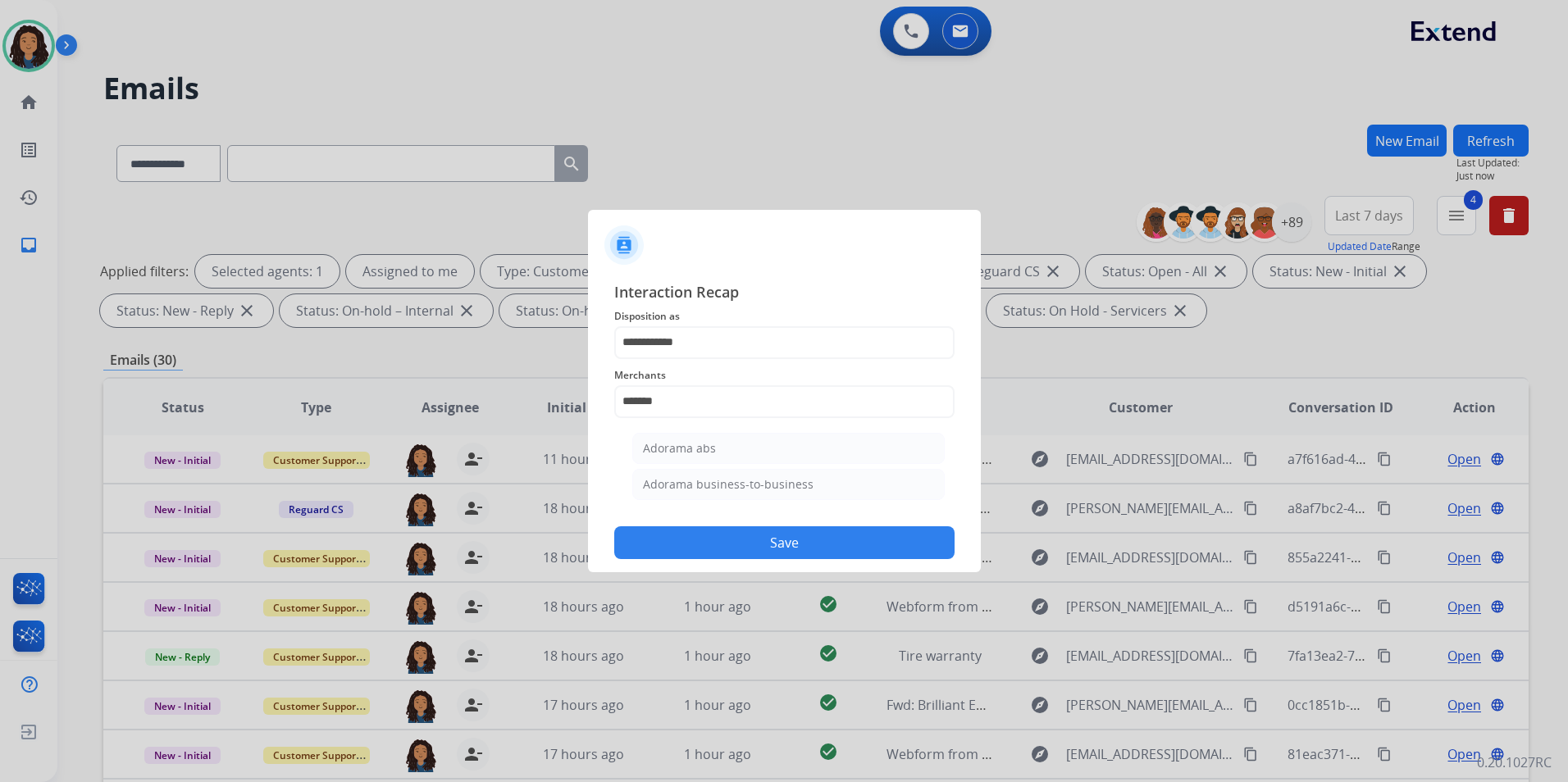
drag, startPoint x: 645, startPoint y: 444, endPoint x: 660, endPoint y: 454, distance: 18.0
click at [647, 446] on div "Adorama abs" at bounding box center [678, 448] width 73 height 16
type input "**********"
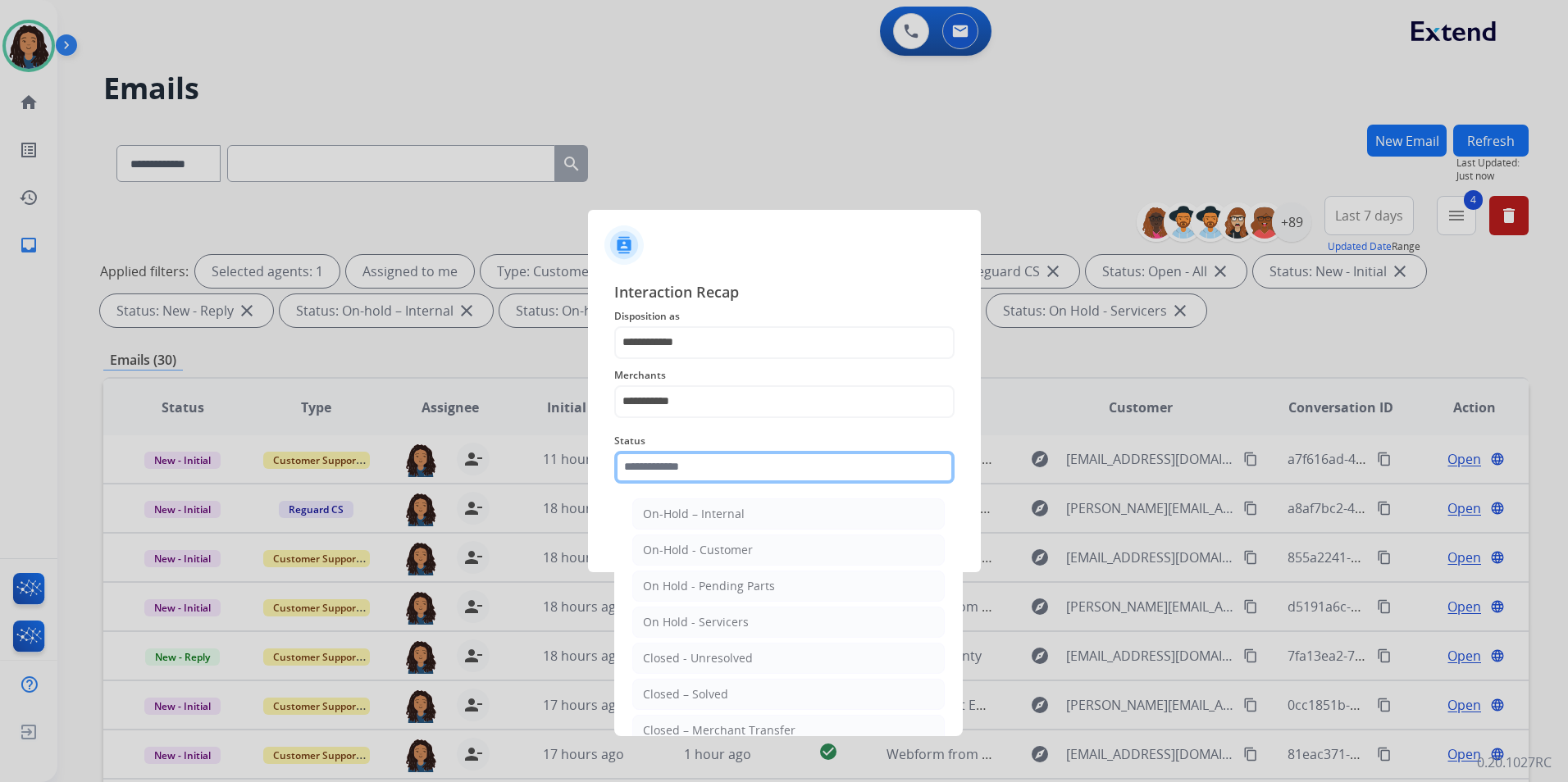
click at [683, 471] on input "text" at bounding box center [784, 467] width 341 height 33
click at [692, 704] on li "Closed – Solved" at bounding box center [789, 693] width 313 height 31
type input "**********"
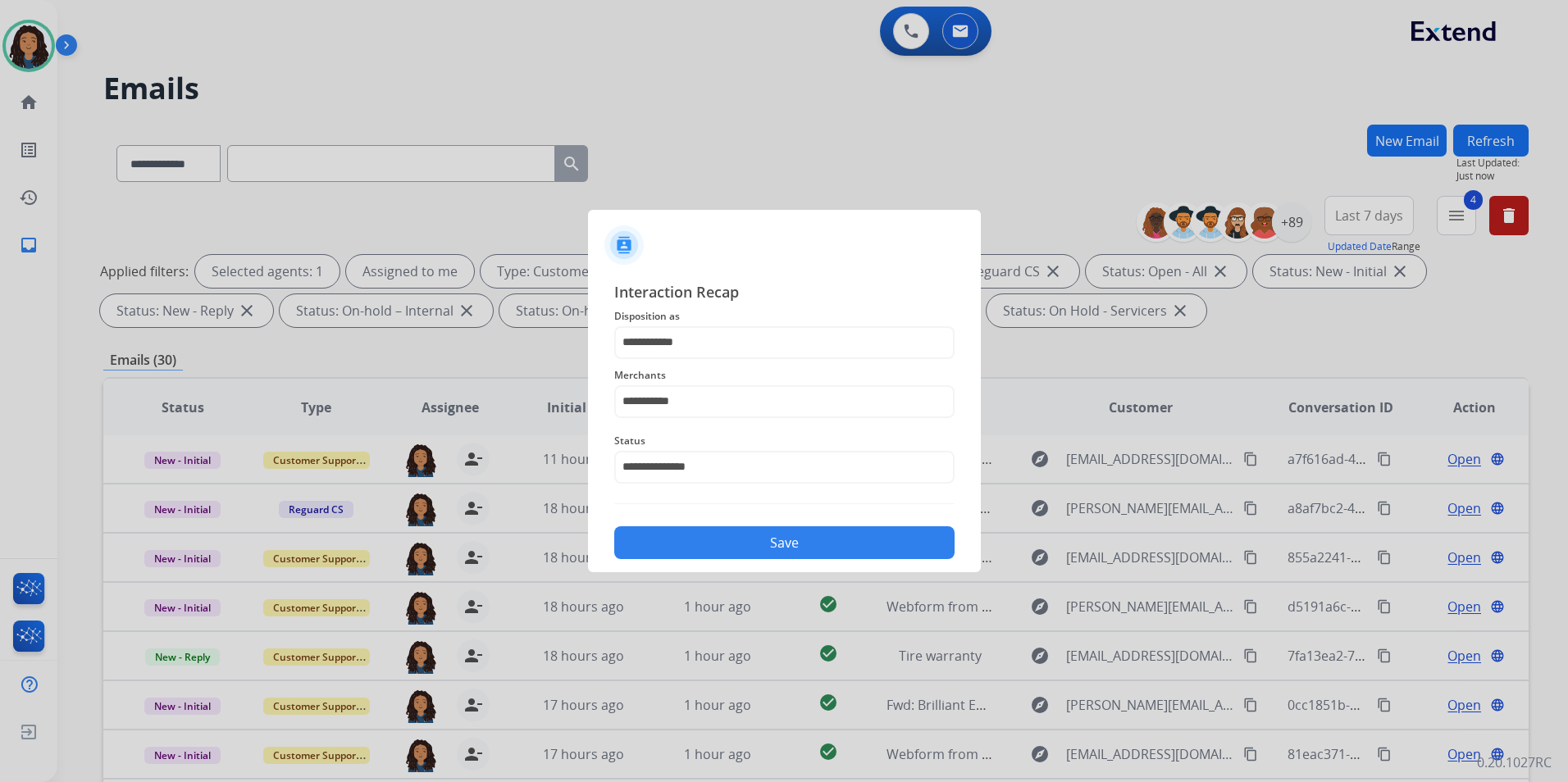
click at [762, 540] on button "Save" at bounding box center [784, 542] width 341 height 33
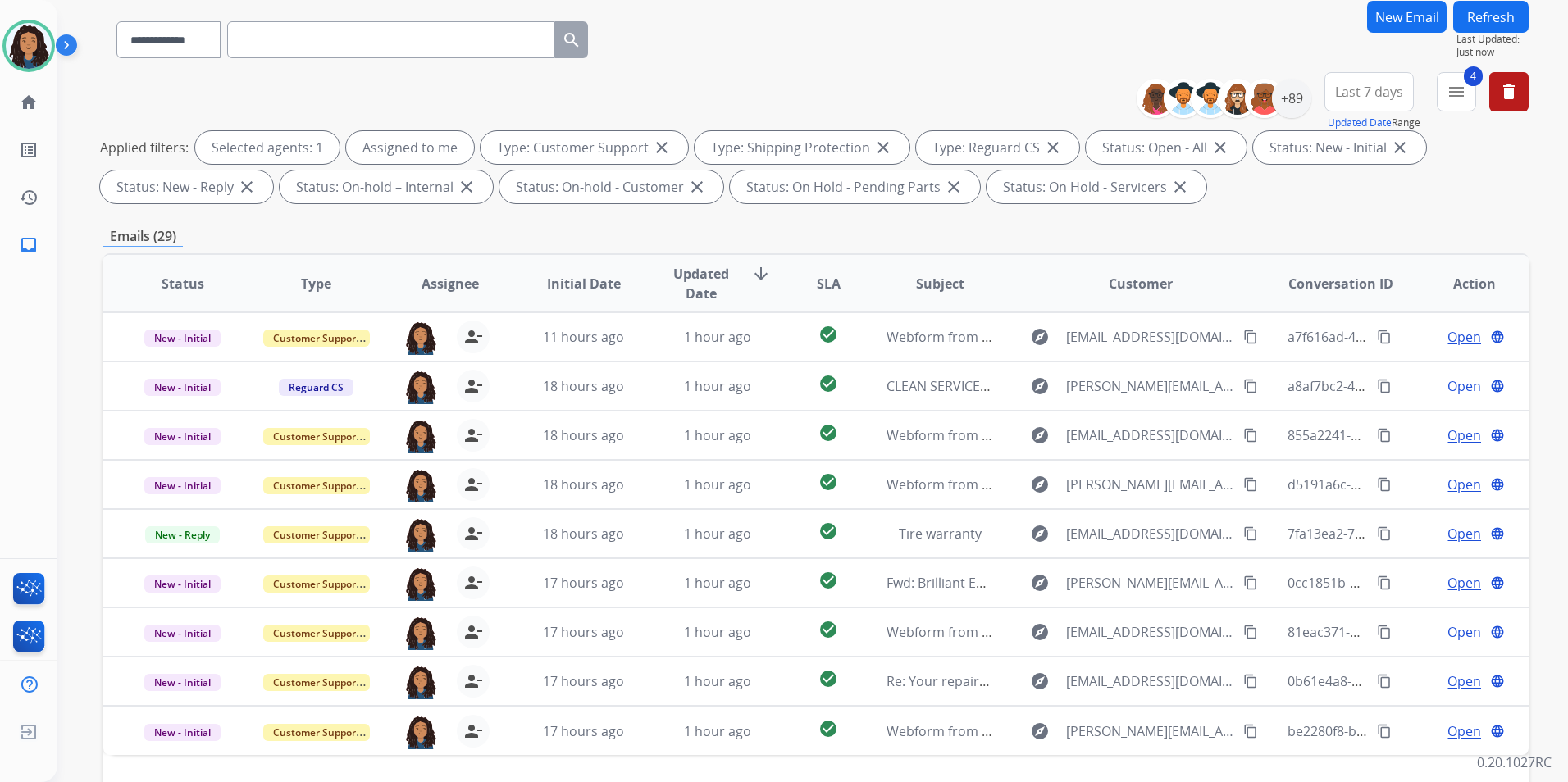
scroll to position [164, 0]
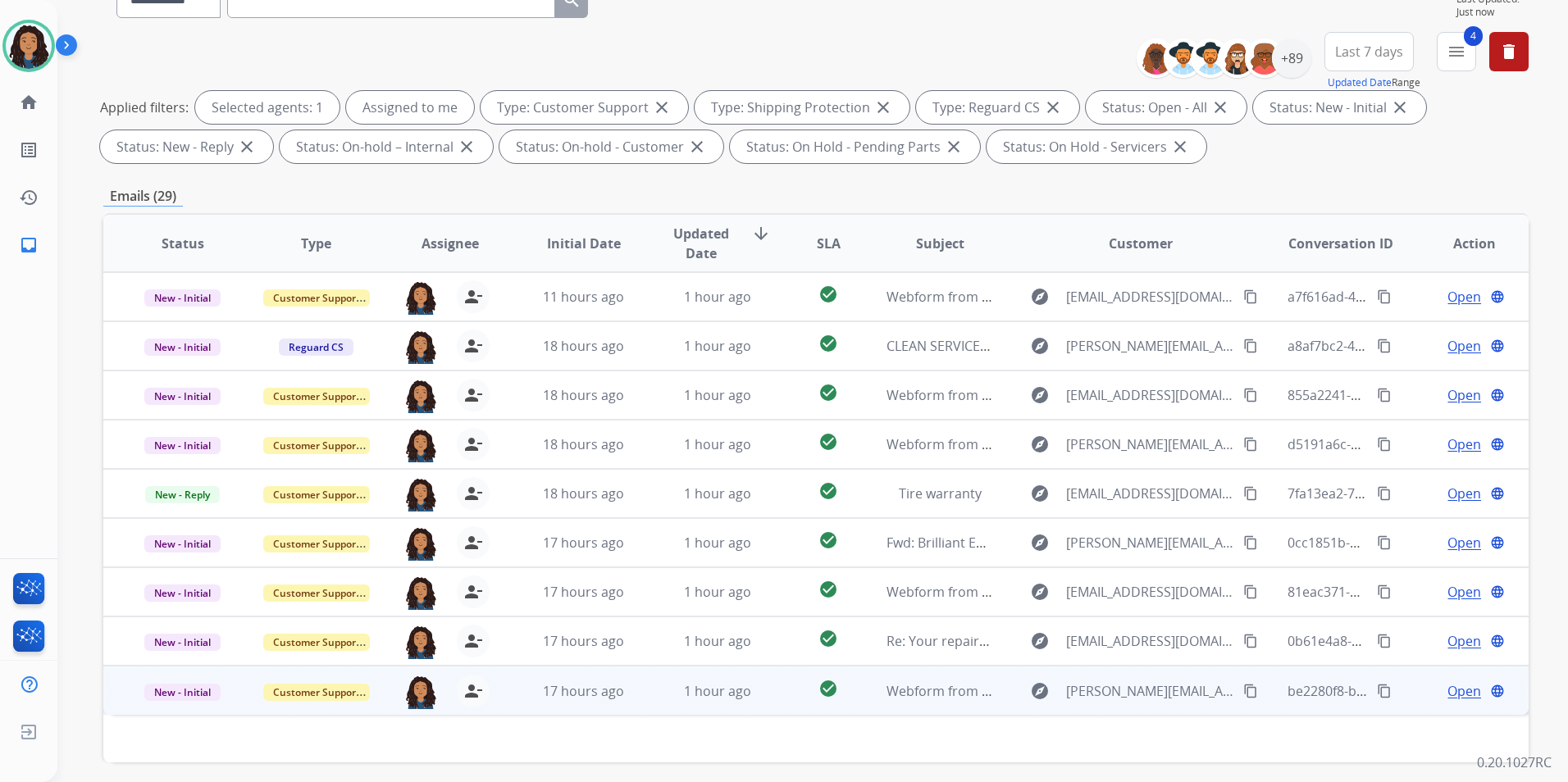
drag, startPoint x: 1444, startPoint y: 694, endPoint x: 1439, endPoint y: 675, distance: 19.6
click at [1447, 693] on span "Open" at bounding box center [1464, 691] width 34 height 20
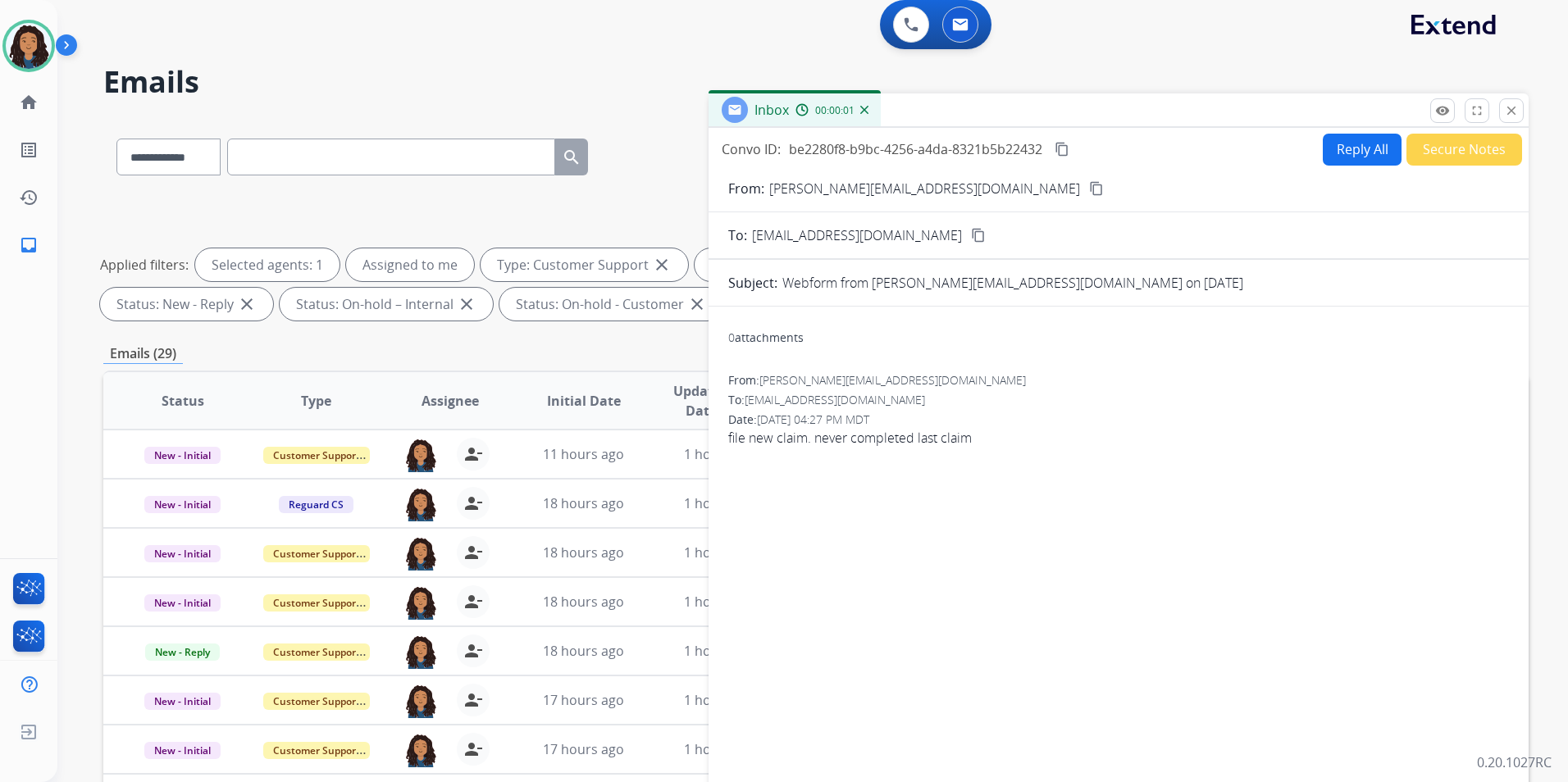
scroll to position [0, 0]
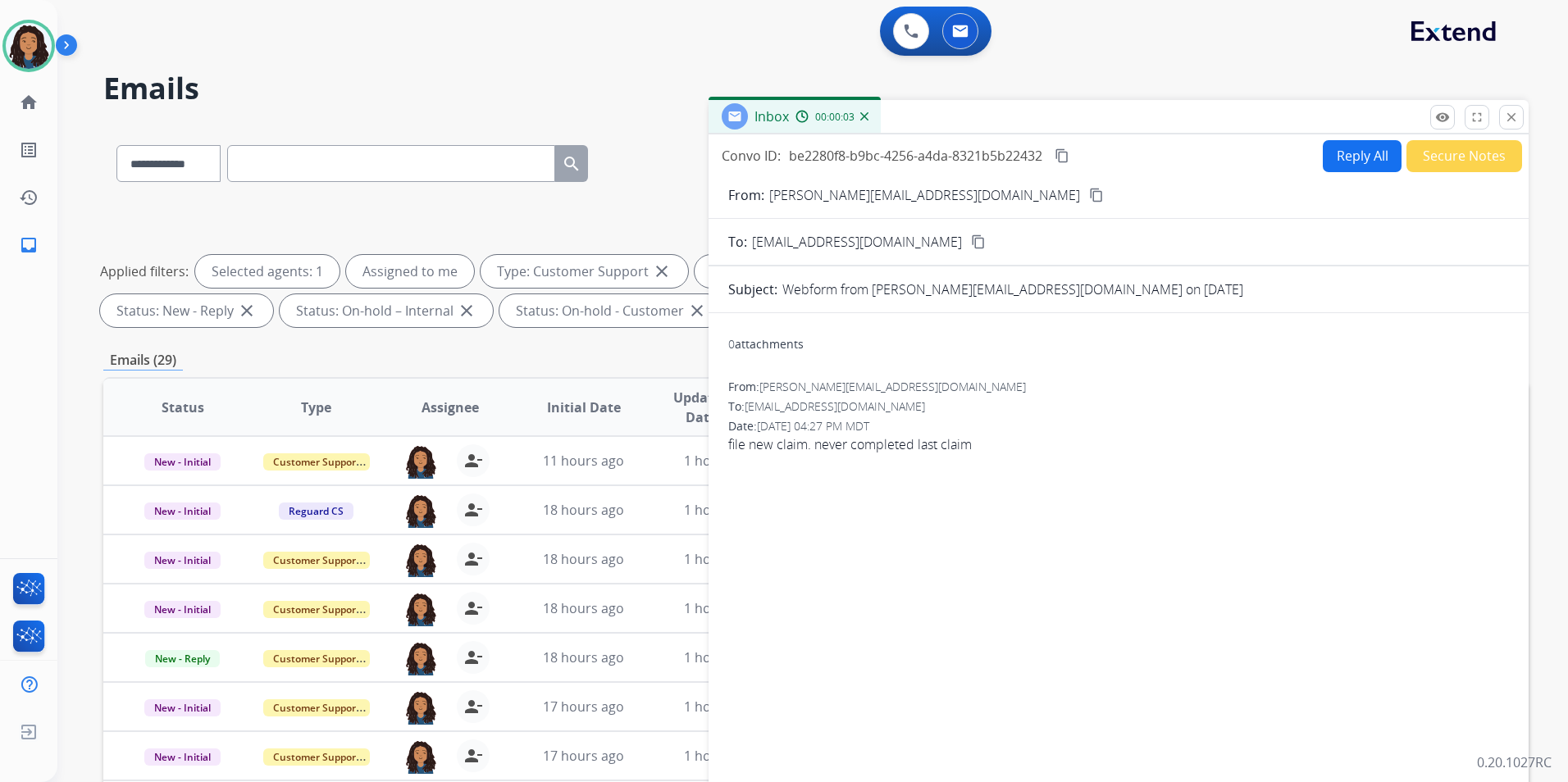
click at [1089, 195] on mat-icon "content_copy" at bounding box center [1096, 194] width 15 height 15
click at [1349, 156] on button "Reply All" at bounding box center [1362, 156] width 79 height 32
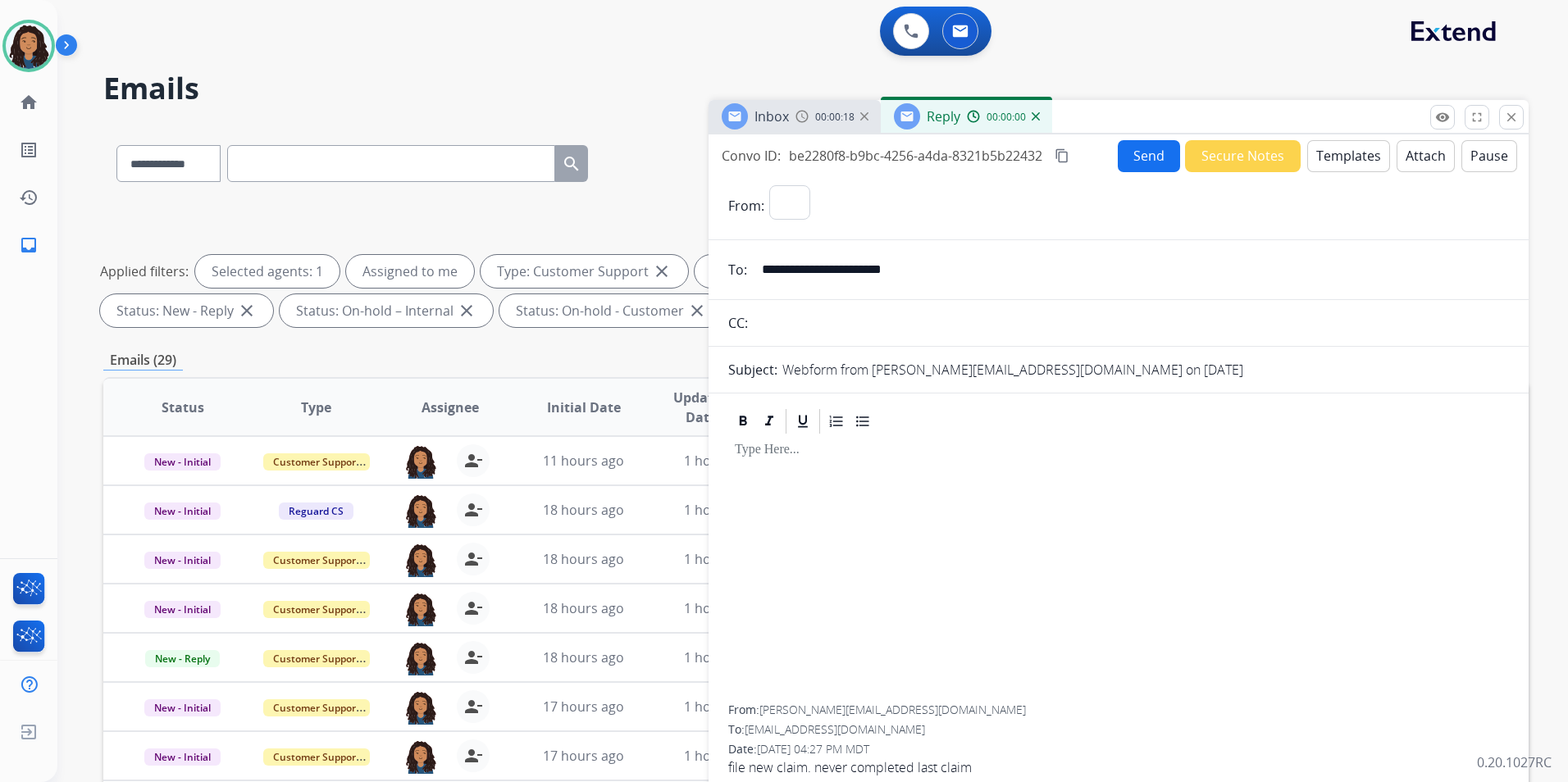
click at [1349, 156] on button "Templates" at bounding box center [1348, 156] width 83 height 32
select select "**********"
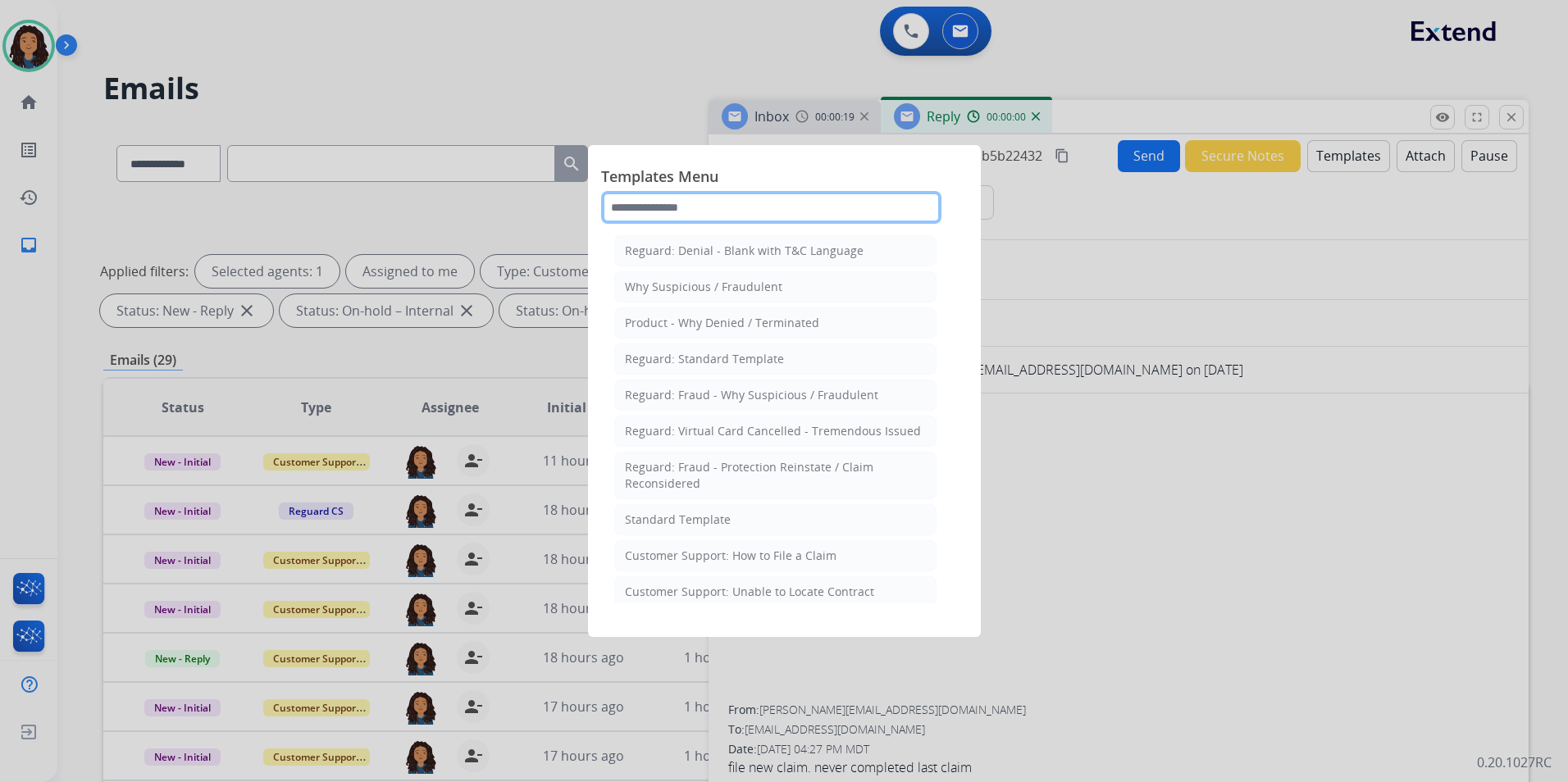
click at [743, 202] on input "text" at bounding box center [771, 207] width 341 height 33
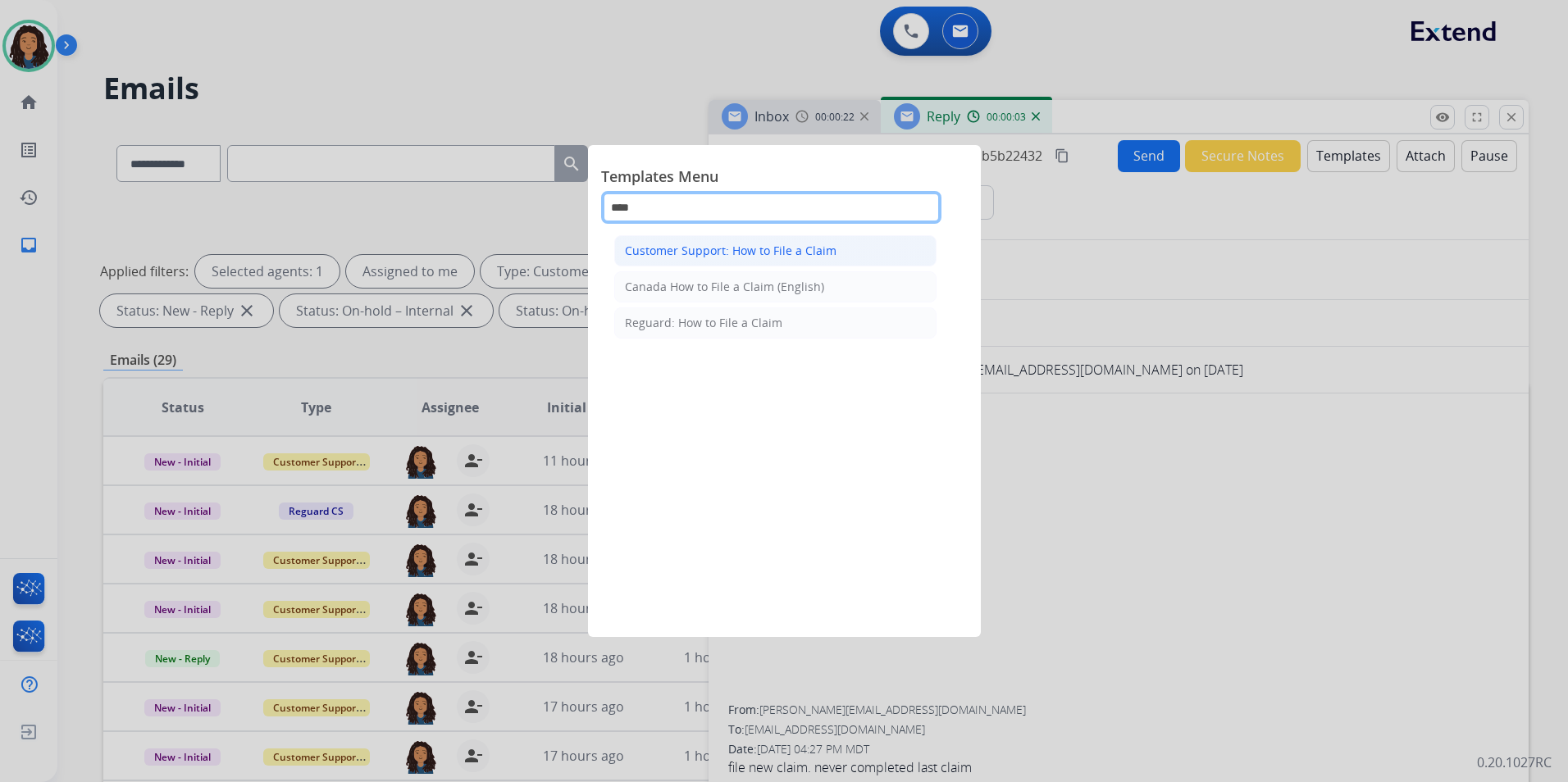
type input "****"
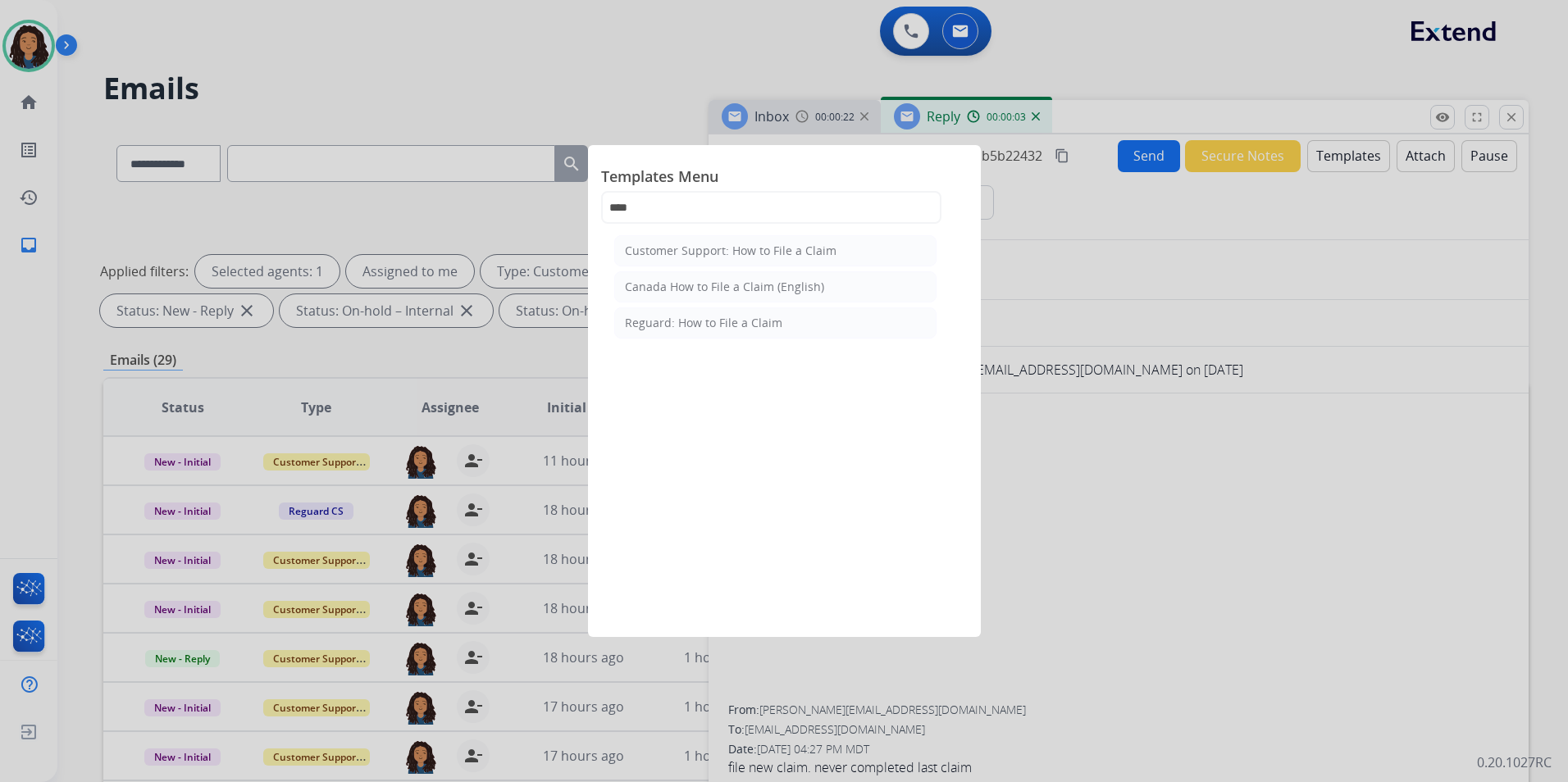
click at [798, 248] on div "Customer Support: How to File a Claim" at bounding box center [730, 251] width 211 height 16
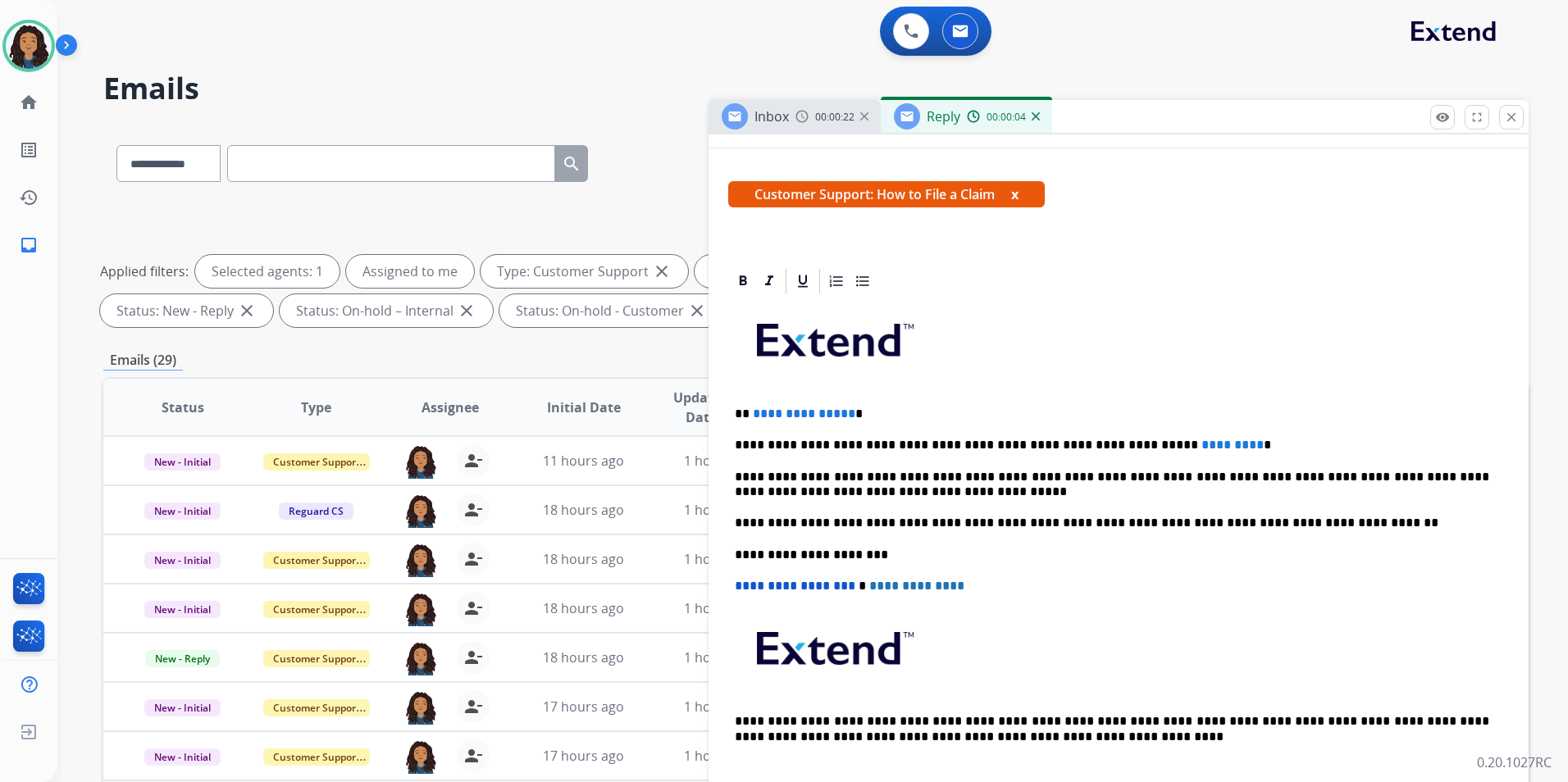
scroll to position [246, 0]
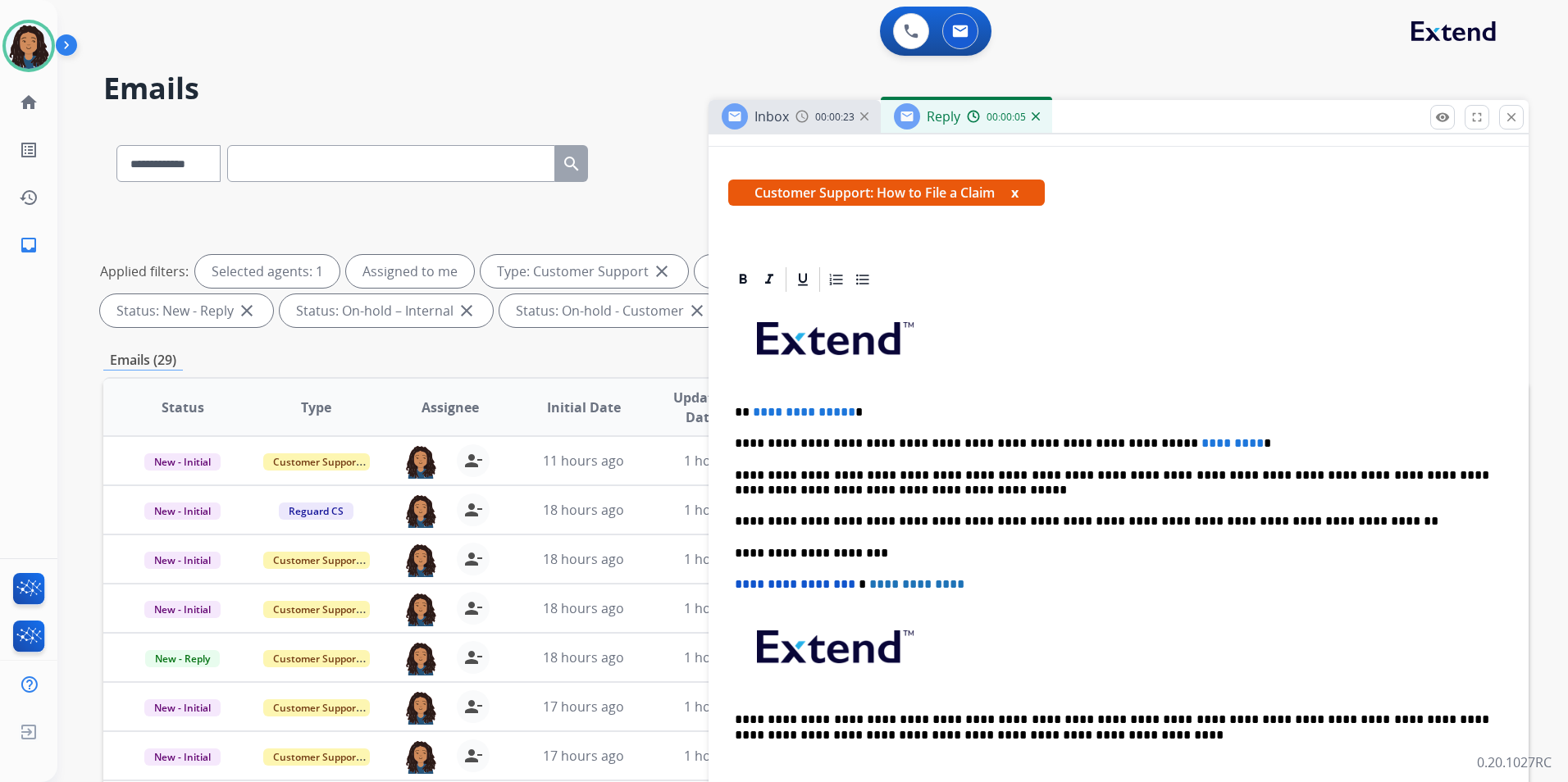
click at [846, 408] on p "**********" at bounding box center [1111, 412] width 754 height 15
click at [1201, 442] on span "*********" at bounding box center [1232, 443] width 63 height 12
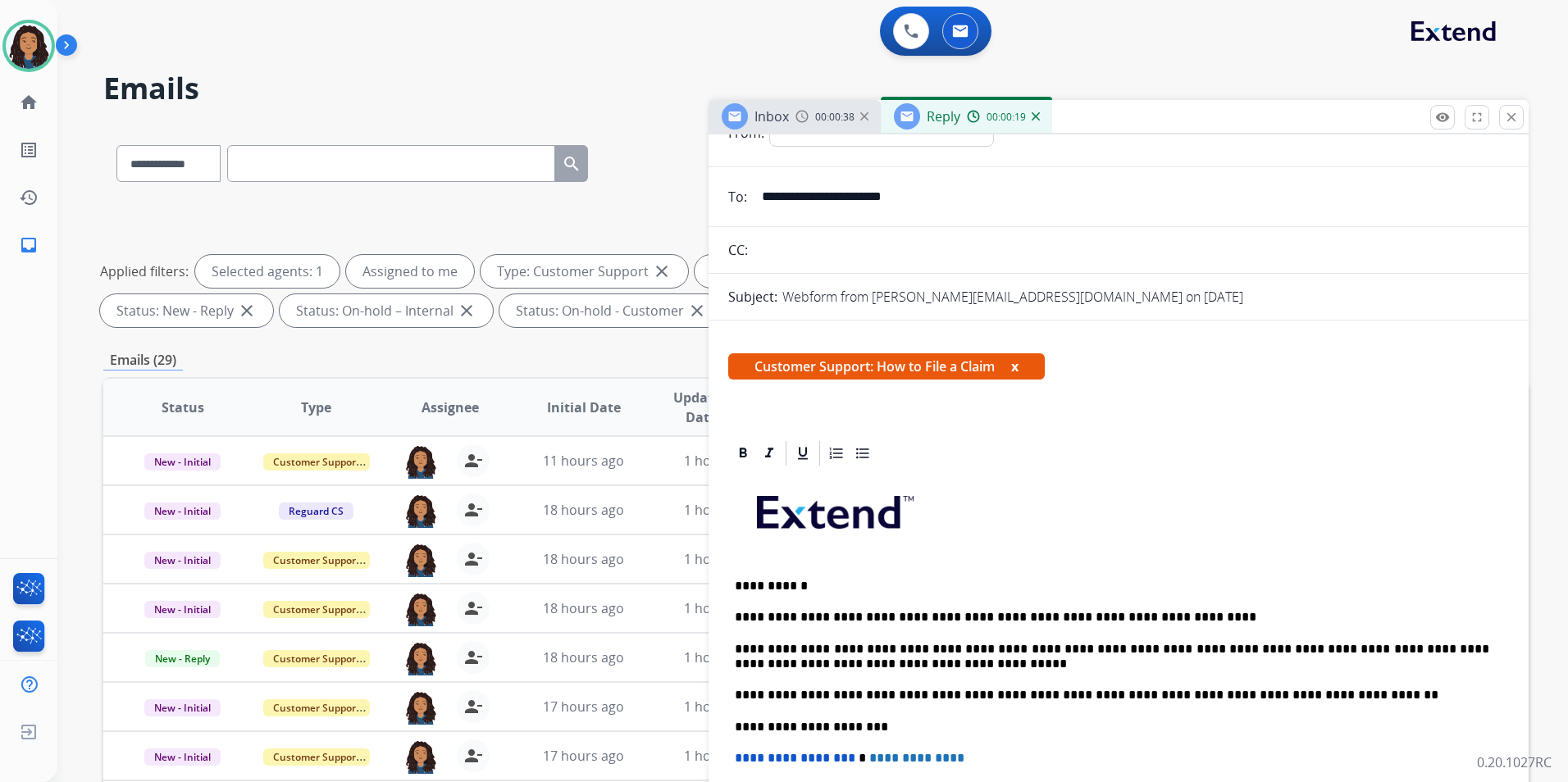
scroll to position [0, 0]
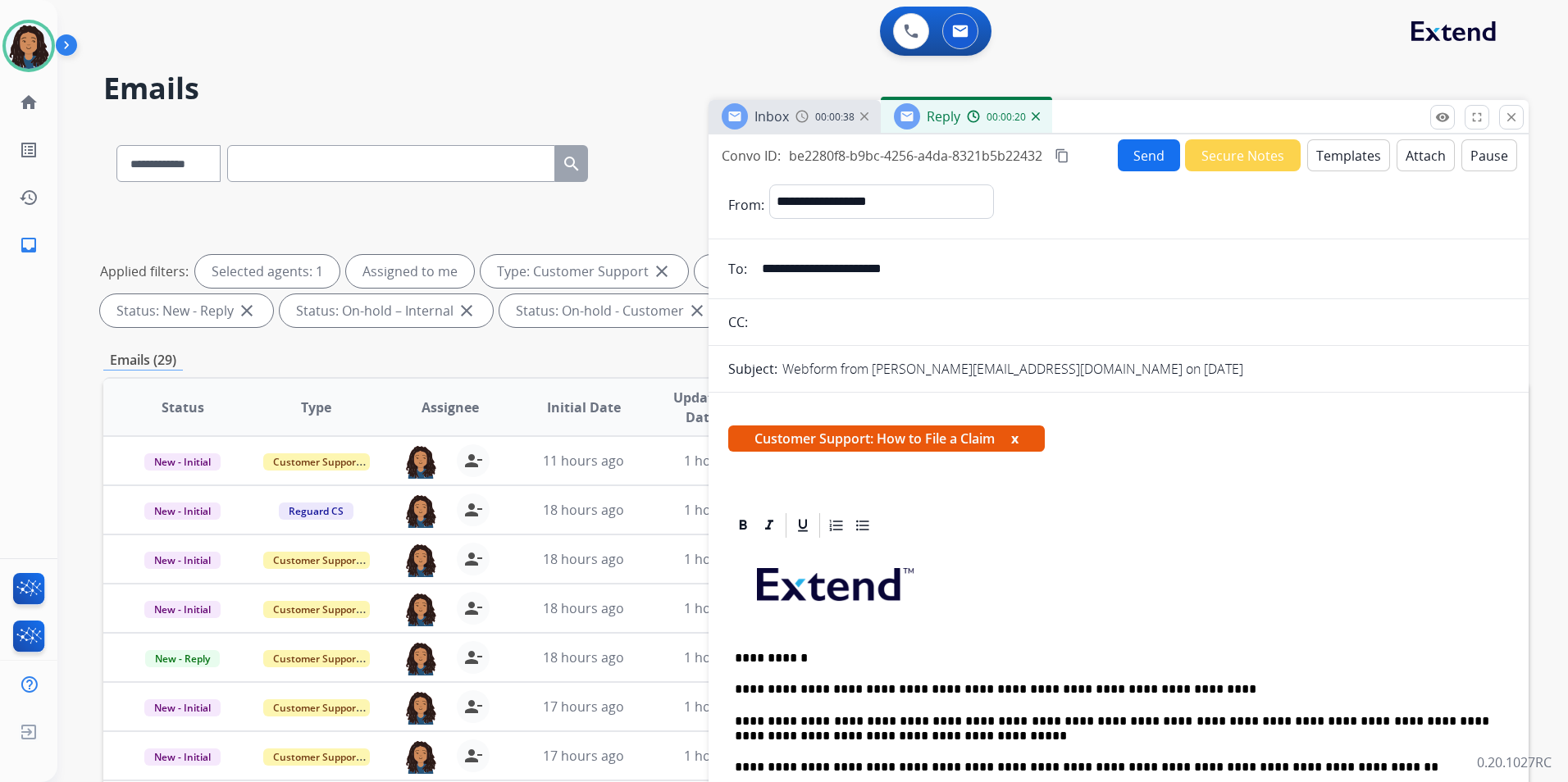
click at [1129, 154] on button "Send" at bounding box center [1149, 155] width 63 height 32
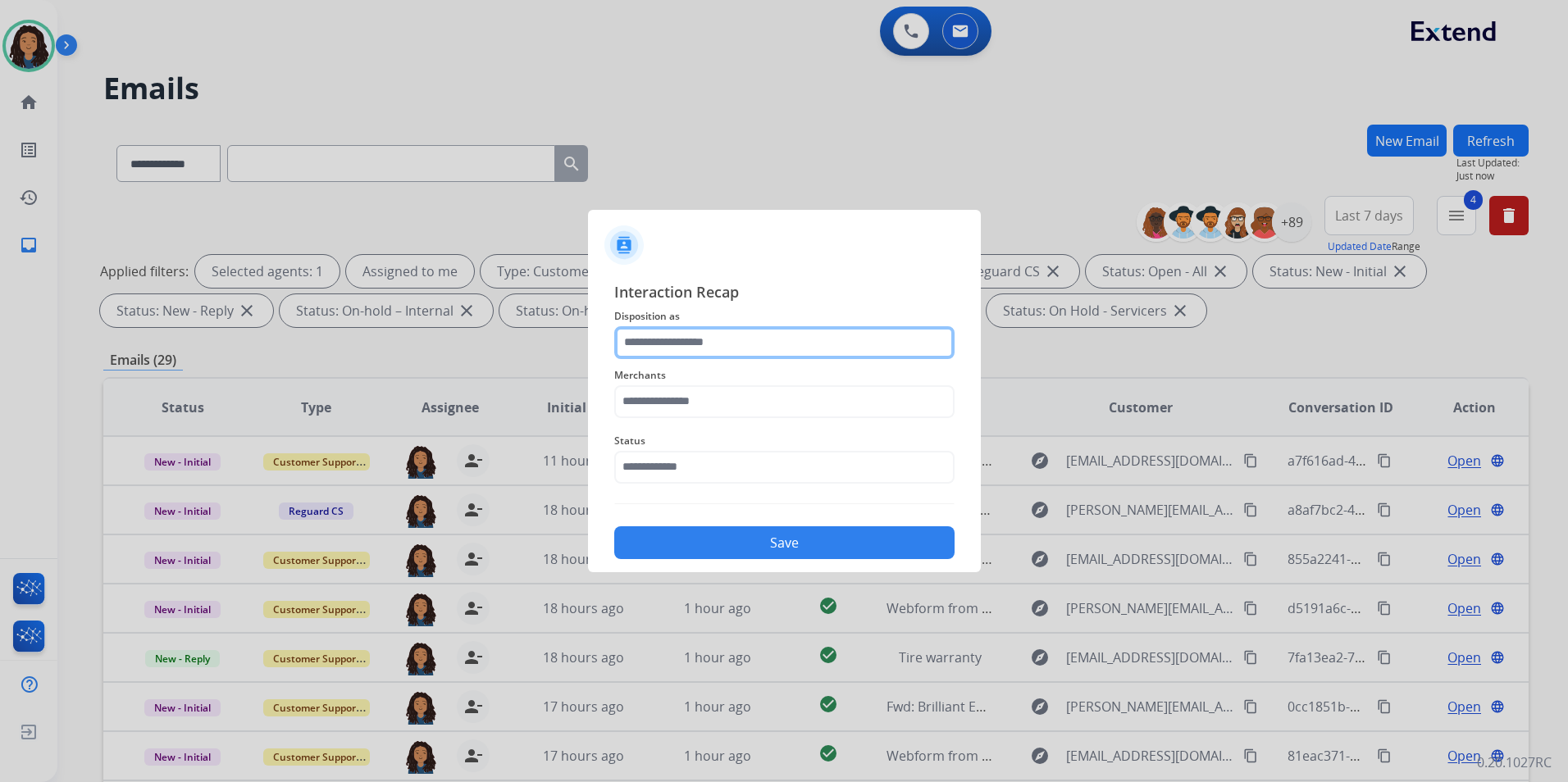
click at [725, 331] on input "text" at bounding box center [784, 343] width 341 height 33
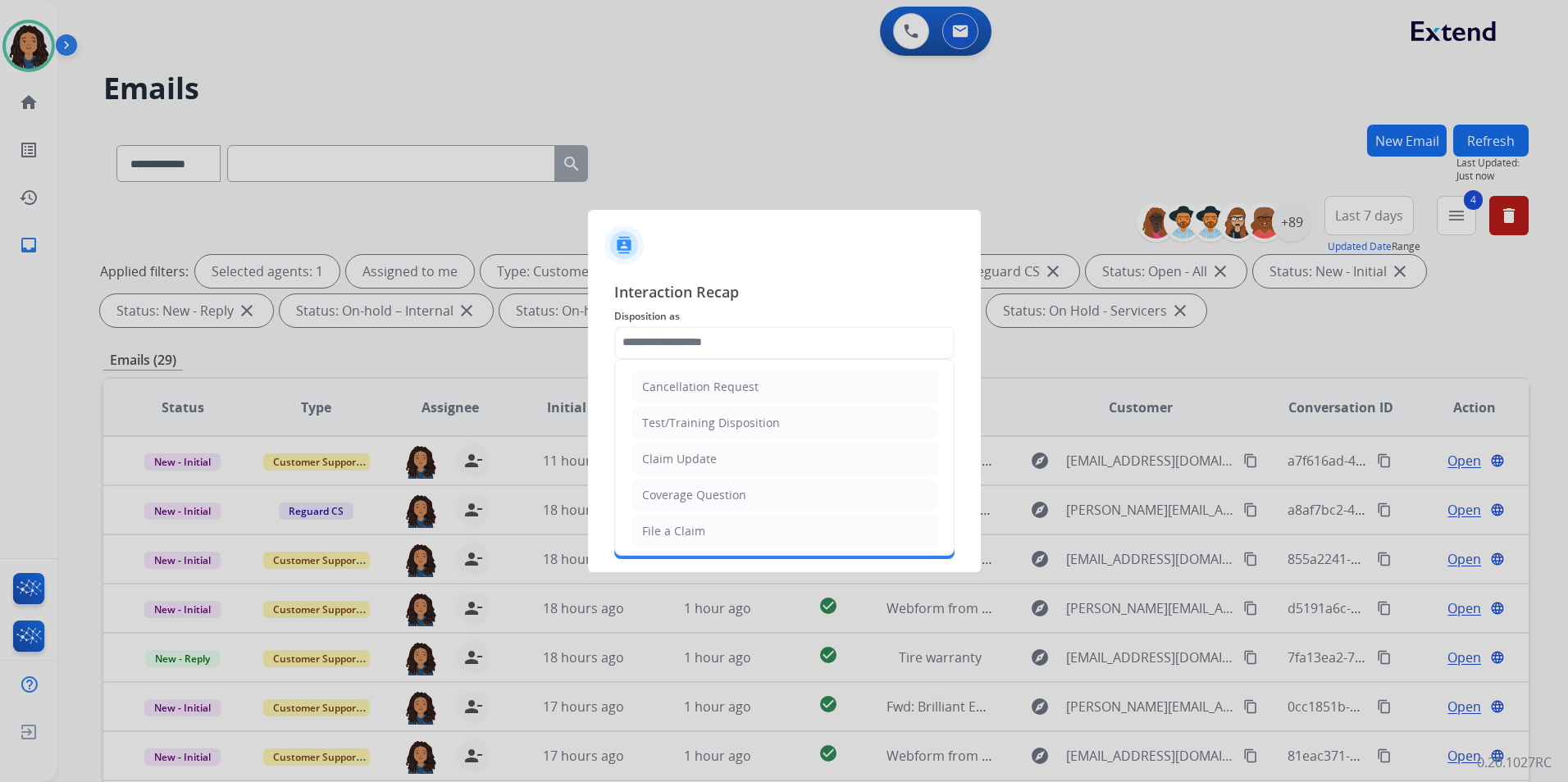
click at [694, 456] on div "Claim Update" at bounding box center [678, 459] width 75 height 16
type input "**********"
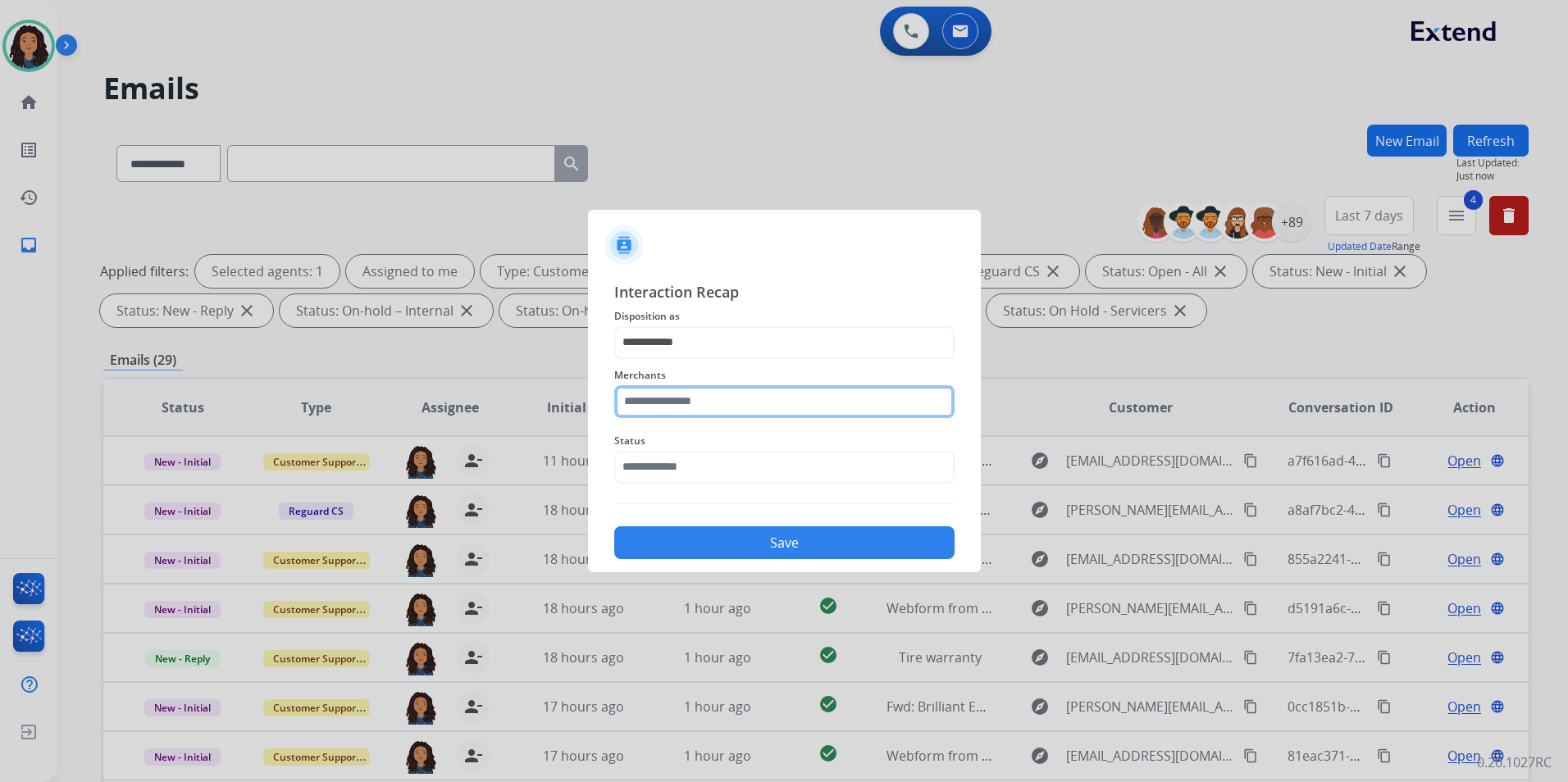
click at [710, 413] on input "text" at bounding box center [784, 401] width 341 height 33
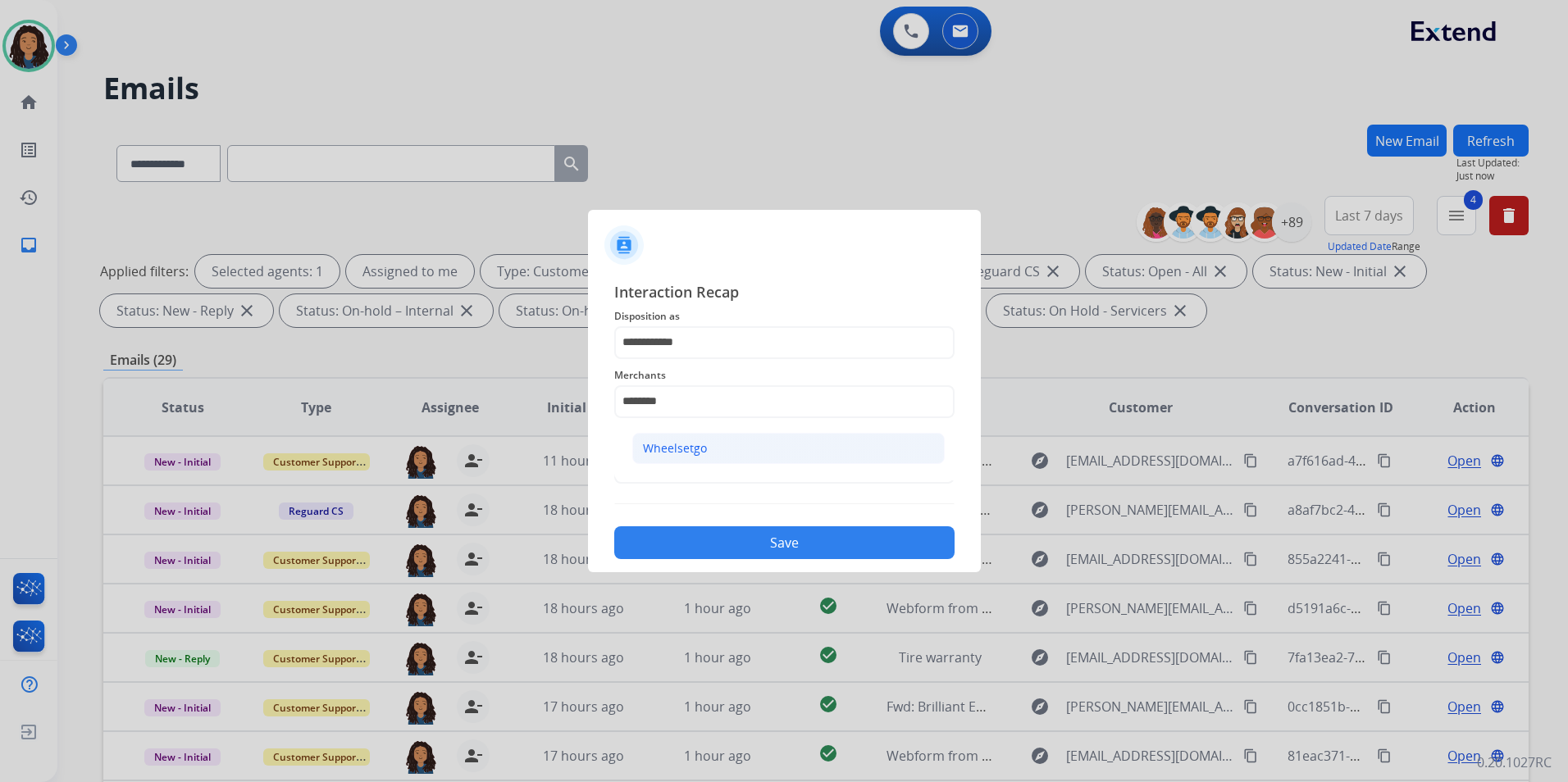
click at [734, 457] on li "Wheelsetgo" at bounding box center [789, 448] width 313 height 31
type input "**********"
click at [734, 460] on input "text" at bounding box center [784, 467] width 341 height 33
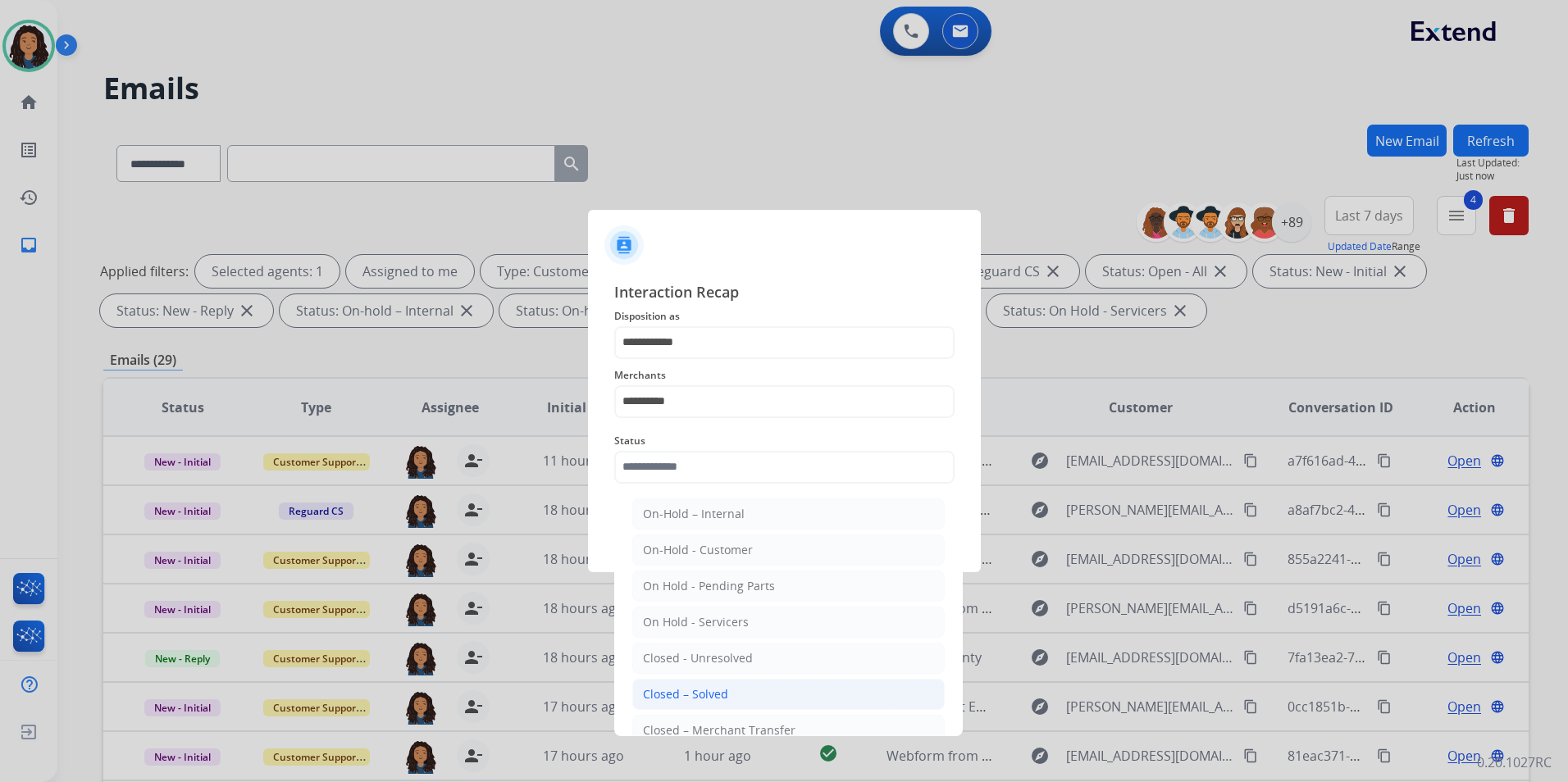
click at [729, 691] on li "Closed – Solved" at bounding box center [789, 693] width 313 height 31
type input "**********"
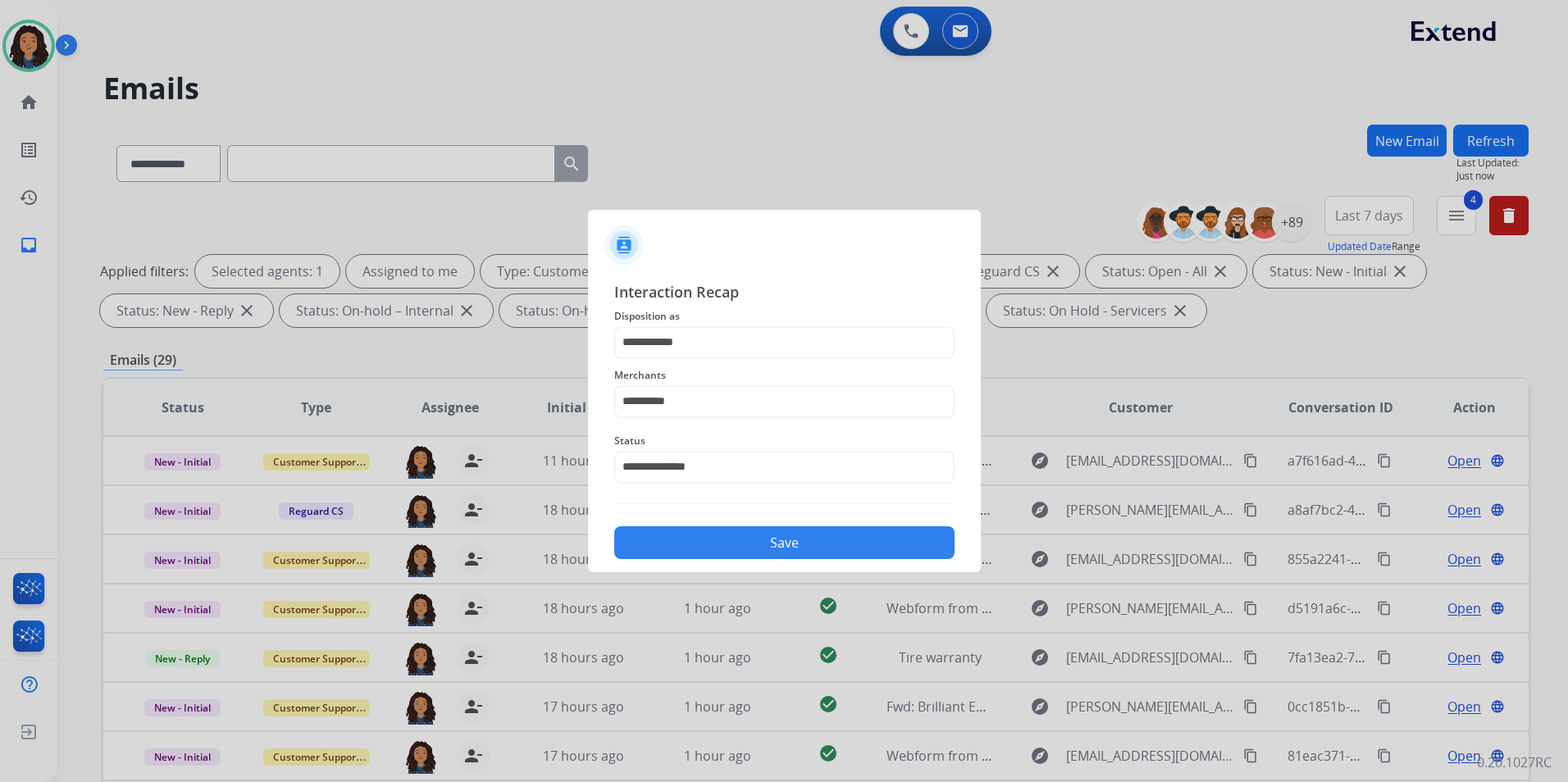
click at [706, 545] on button "Save" at bounding box center [784, 542] width 341 height 33
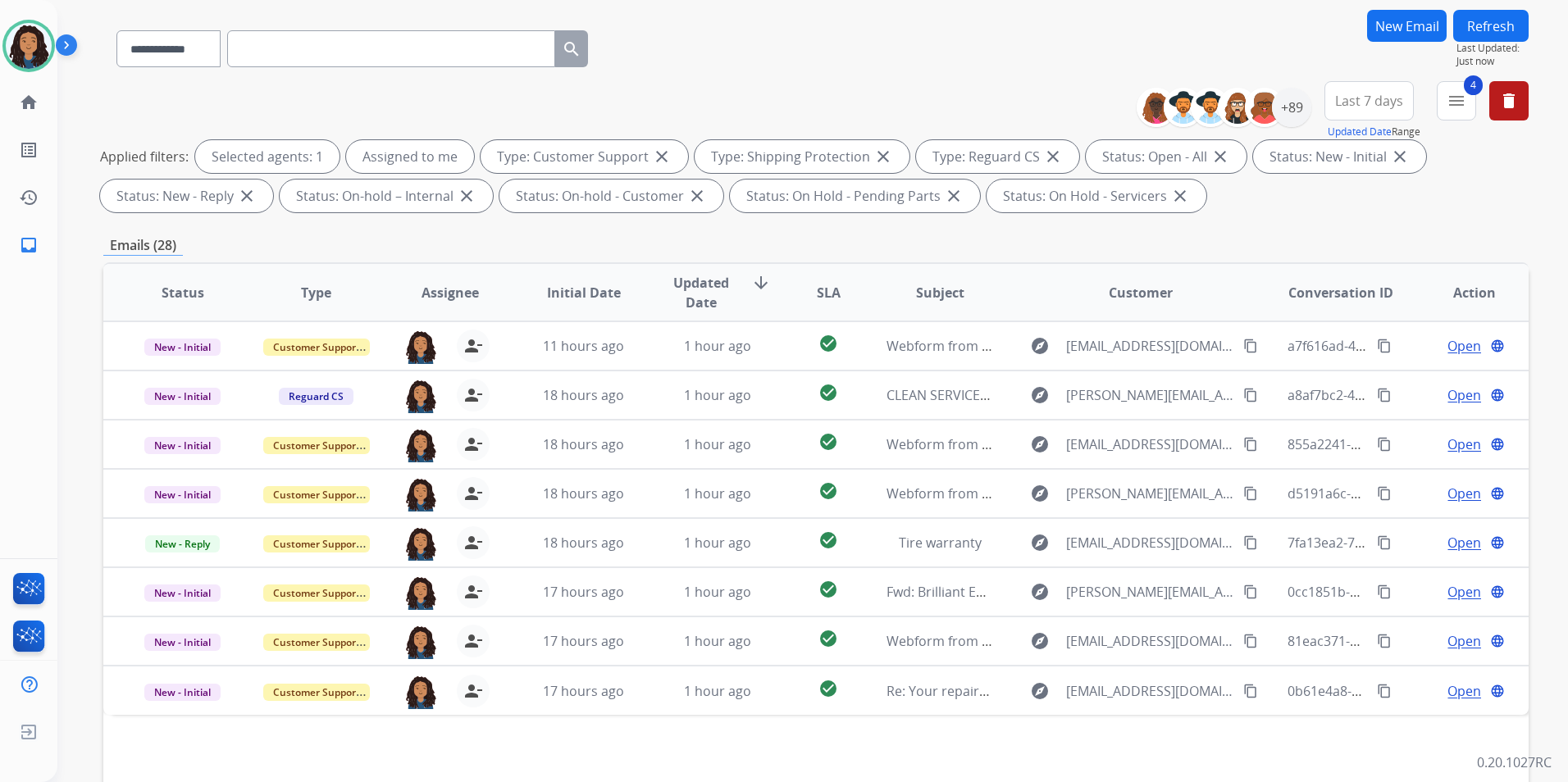
scroll to position [229, 0]
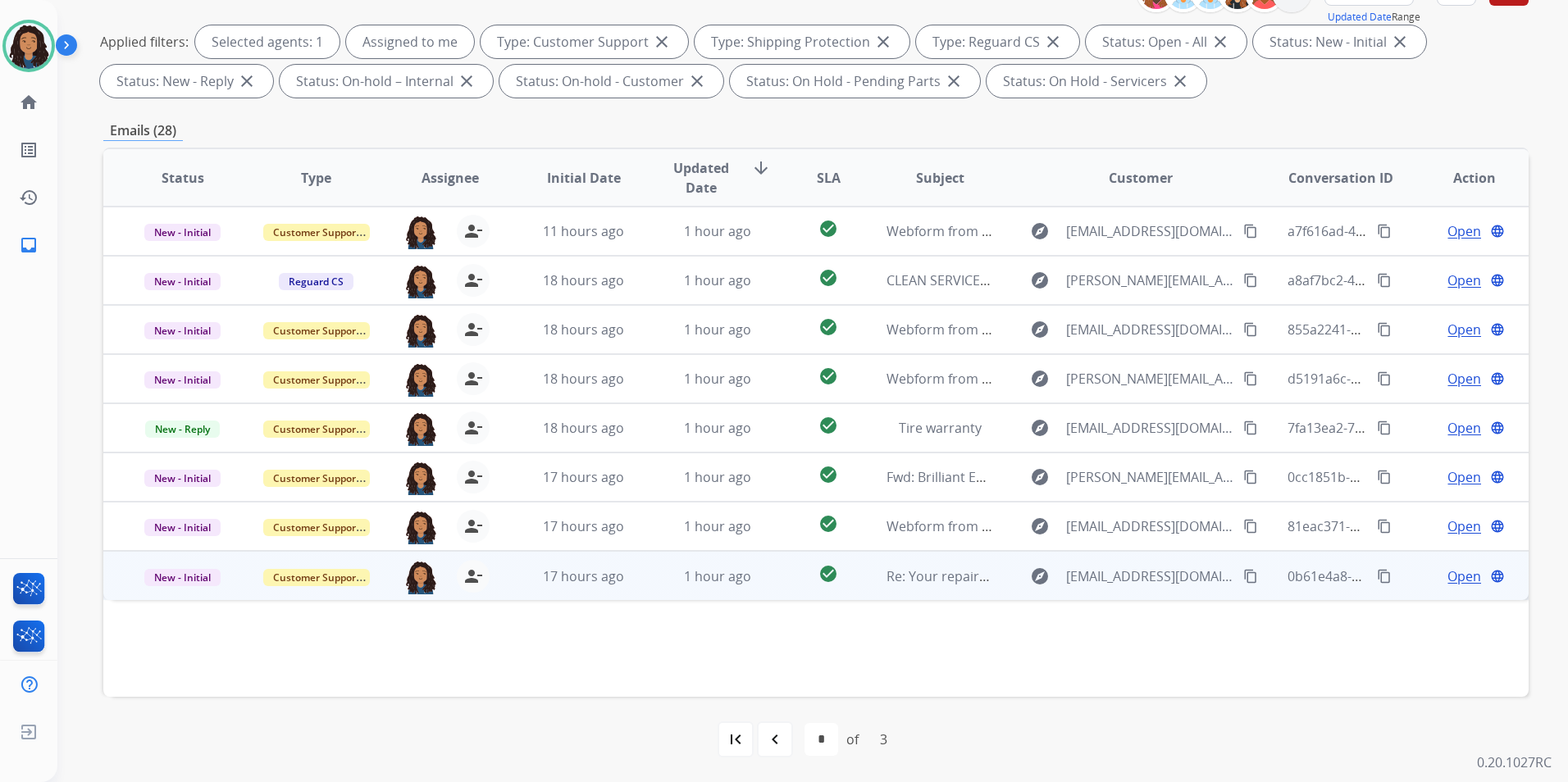
click at [1461, 575] on span "Open" at bounding box center [1464, 577] width 34 height 20
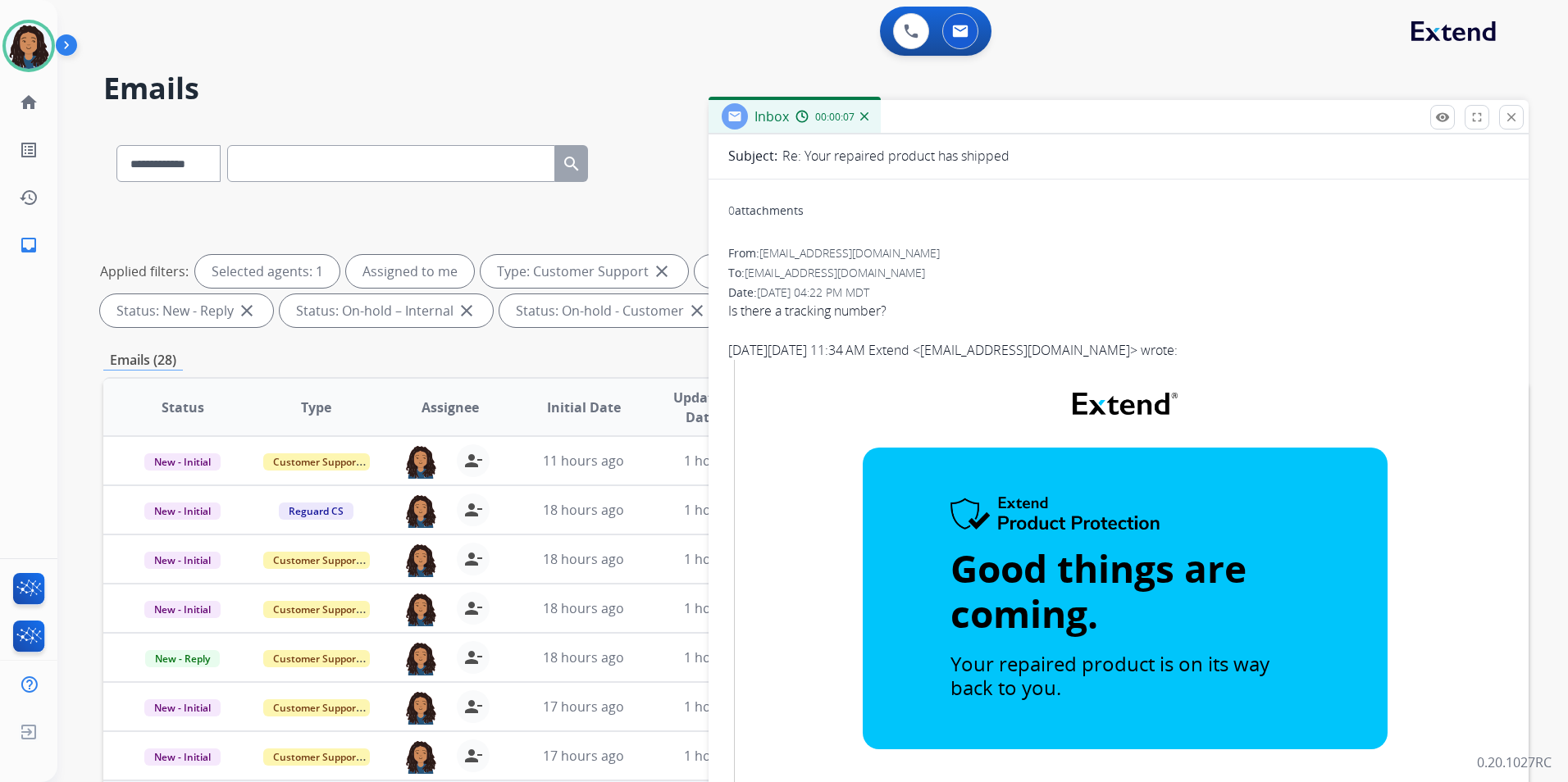
scroll to position [0, 0]
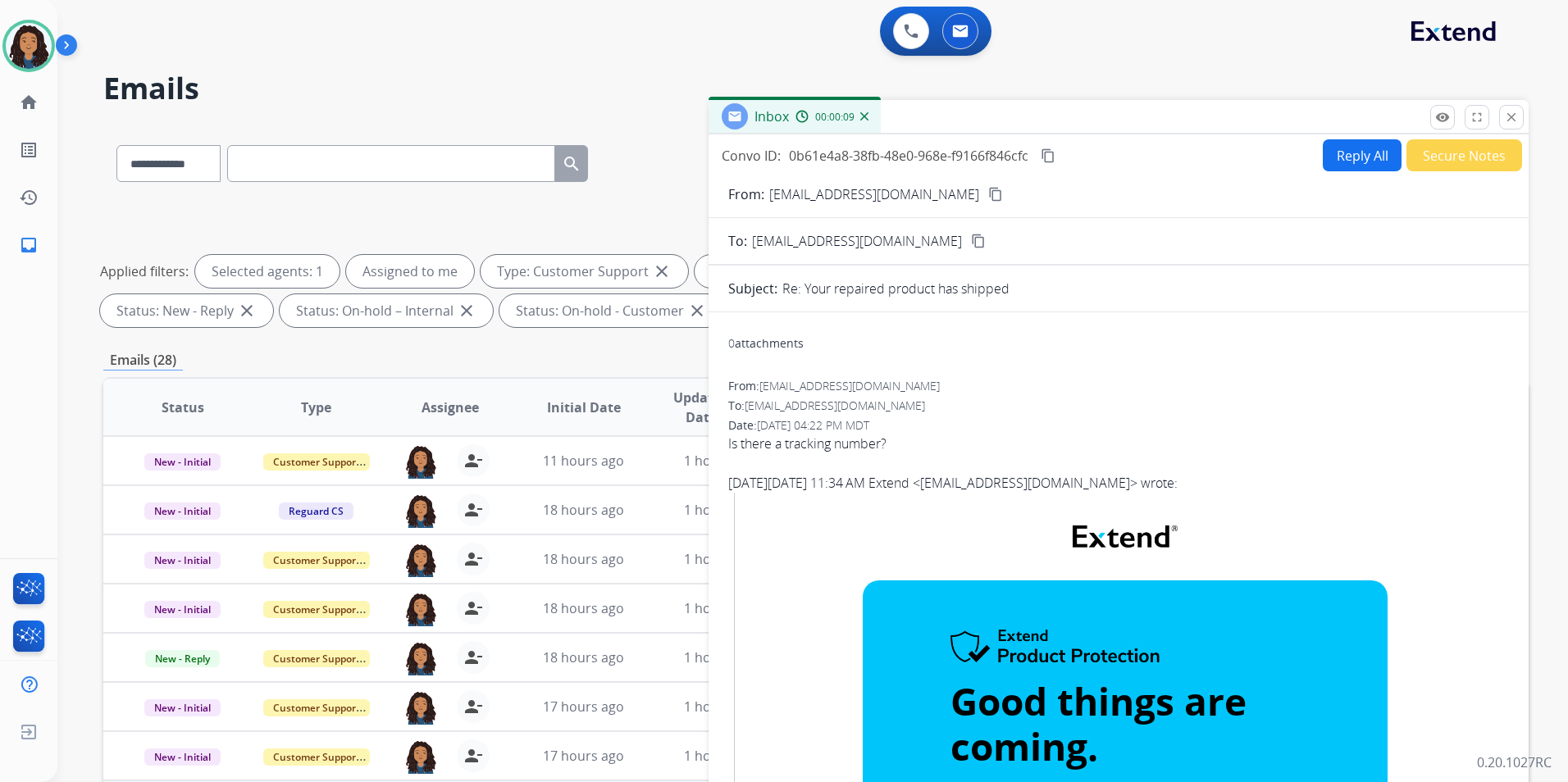
click at [985, 196] on button "content_copy" at bounding box center [995, 194] width 20 height 20
click at [1359, 166] on button "Reply All" at bounding box center [1362, 155] width 79 height 32
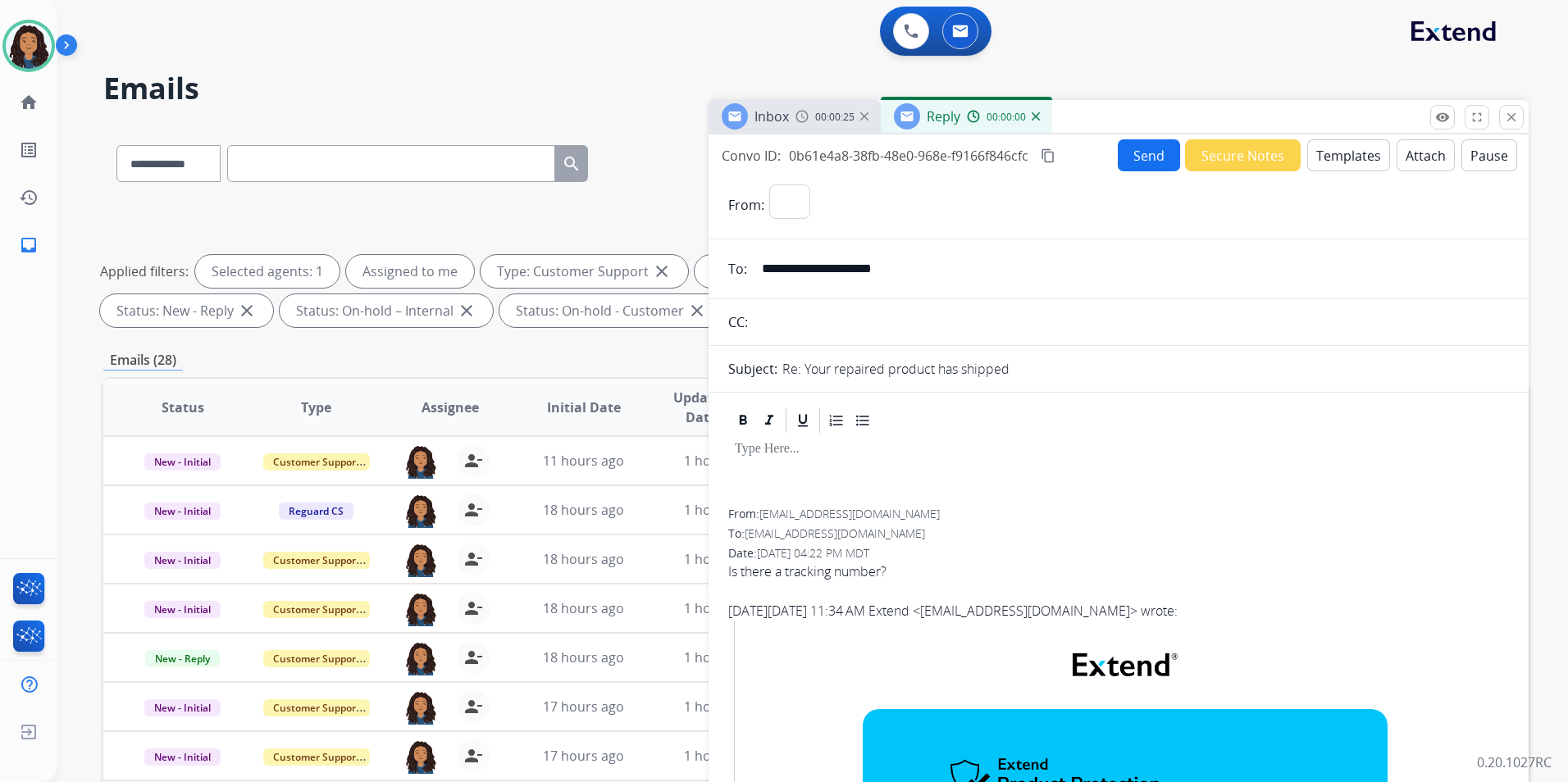
click at [1358, 164] on button "Templates" at bounding box center [1348, 155] width 83 height 32
select select "**********"
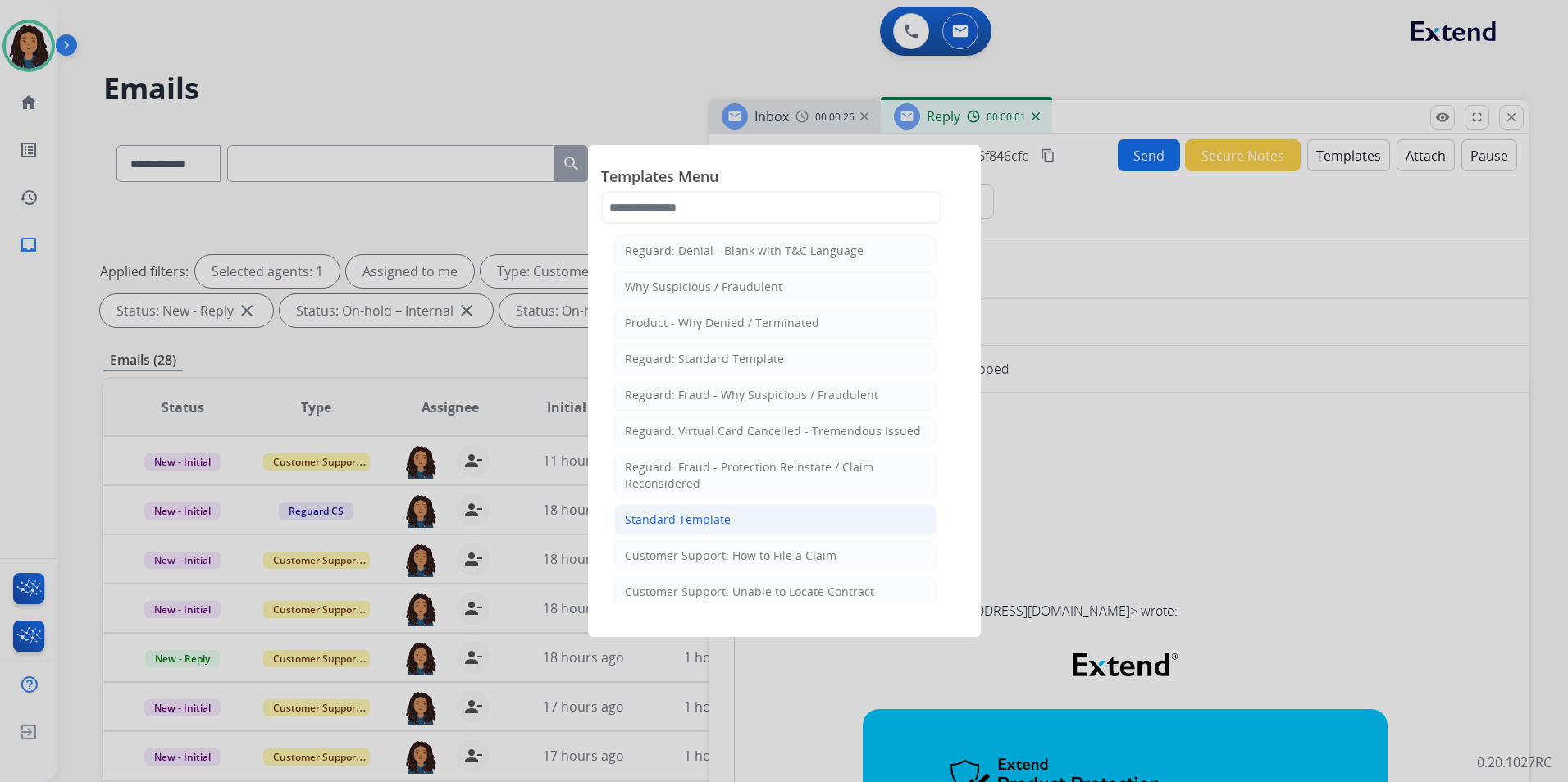
click at [750, 523] on li "Standard Template" at bounding box center [774, 519] width 322 height 31
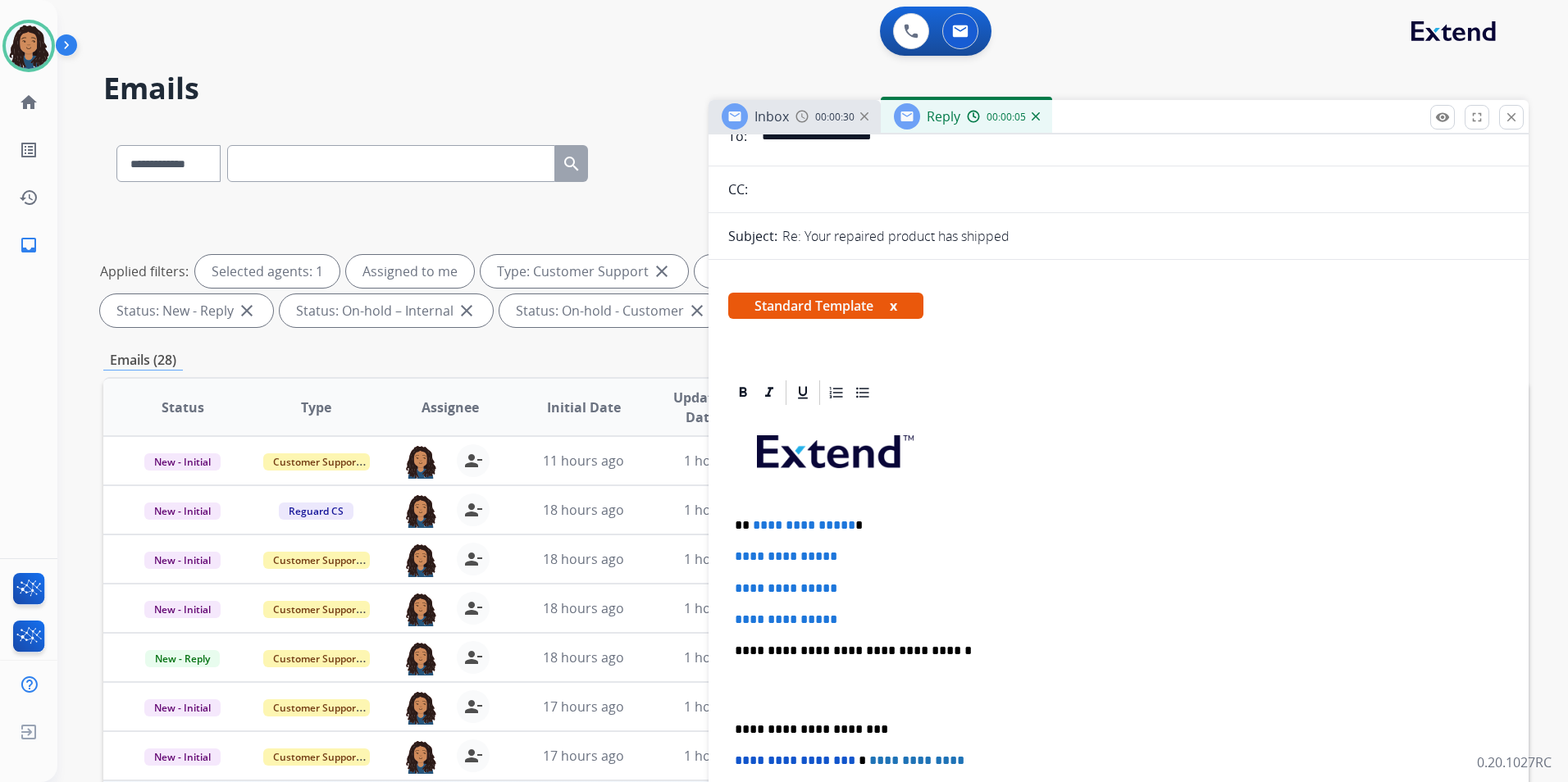
scroll to position [164, 0]
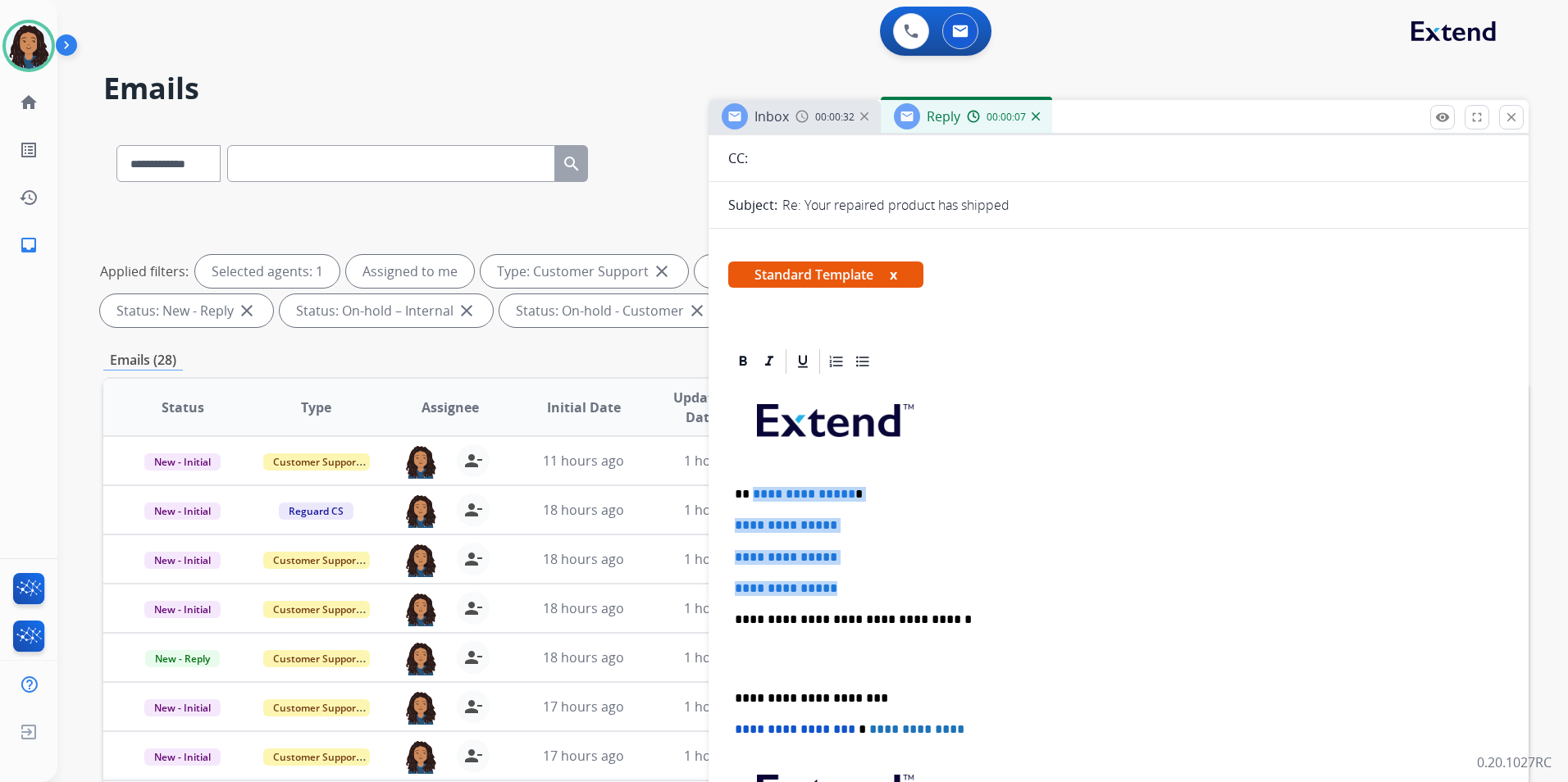
drag, startPoint x: 772, startPoint y: 523, endPoint x: 750, endPoint y: 484, distance: 44.8
click at [750, 484] on div "**********" at bounding box center [1119, 658] width 781 height 564
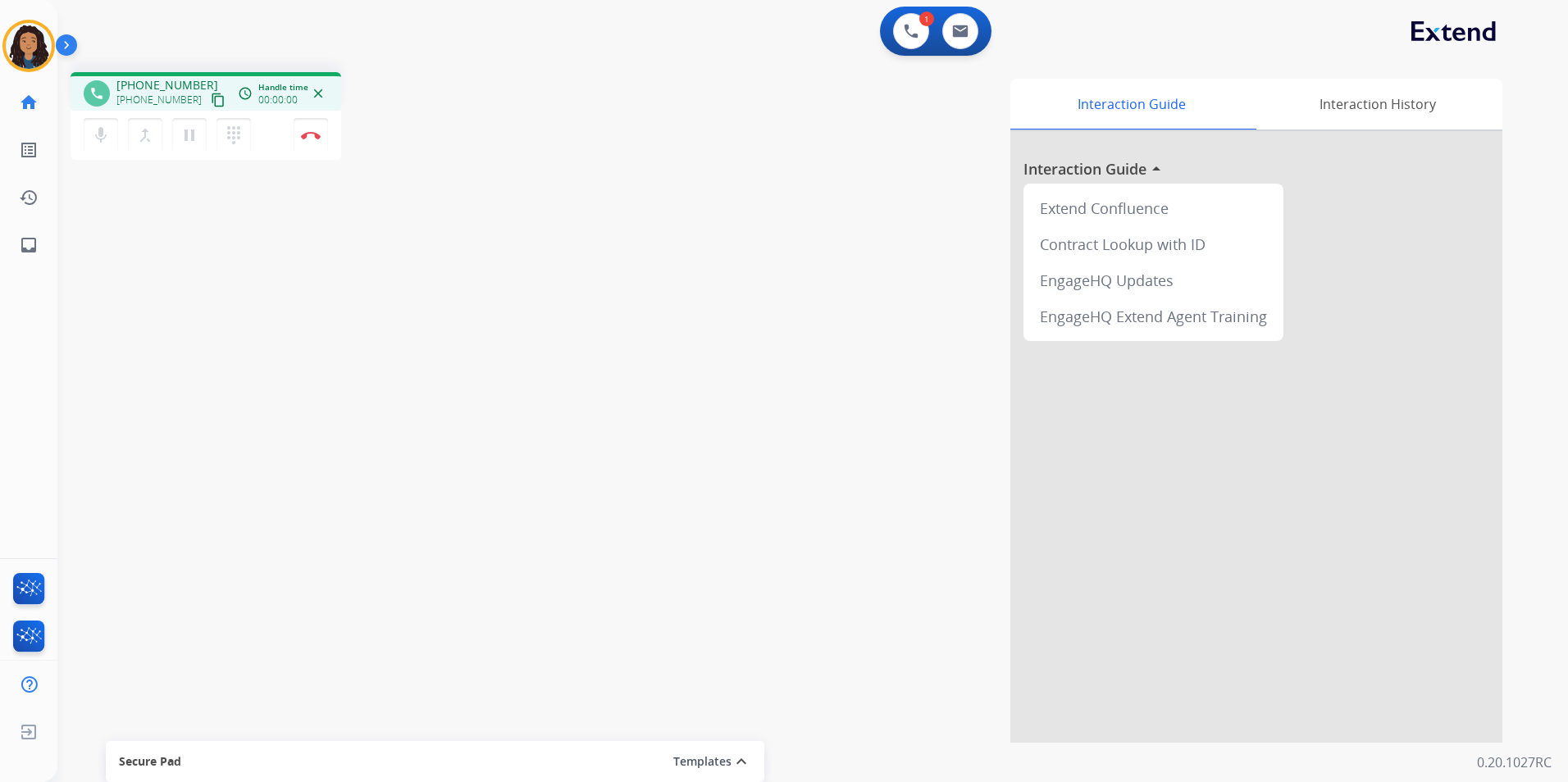
click at [208, 98] on button "content_copy" at bounding box center [218, 101] width 20 height 20
click at [308, 136] on img at bounding box center [311, 135] width 20 height 8
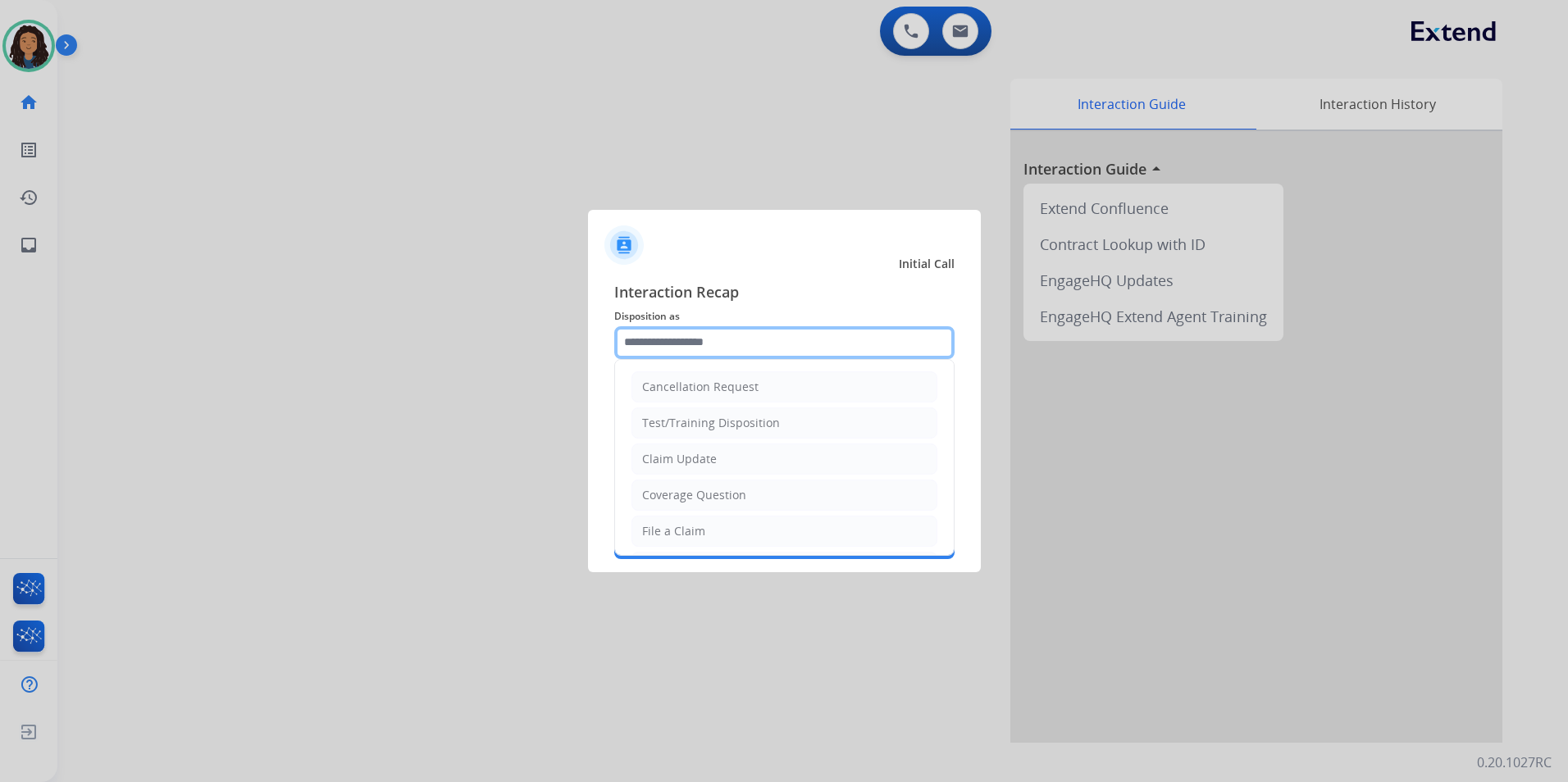
drag, startPoint x: 801, startPoint y: 355, endPoint x: 788, endPoint y: 409, distance: 55.5
click at [798, 355] on input "text" at bounding box center [784, 343] width 341 height 33
click at [729, 460] on li "Claim Update" at bounding box center [784, 458] width 306 height 31
type input "**********"
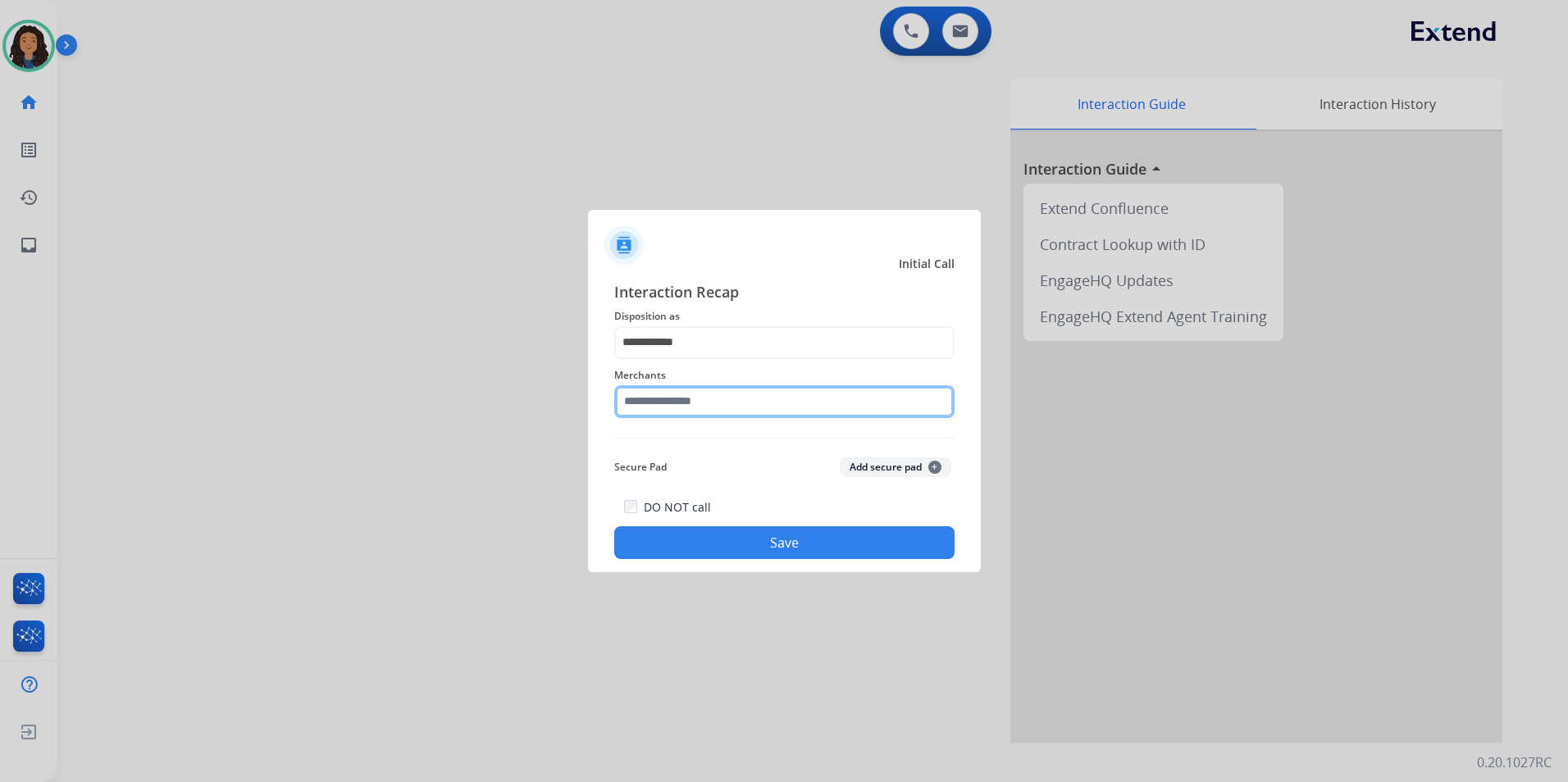
click at [748, 396] on input "text" at bounding box center [784, 401] width 341 height 33
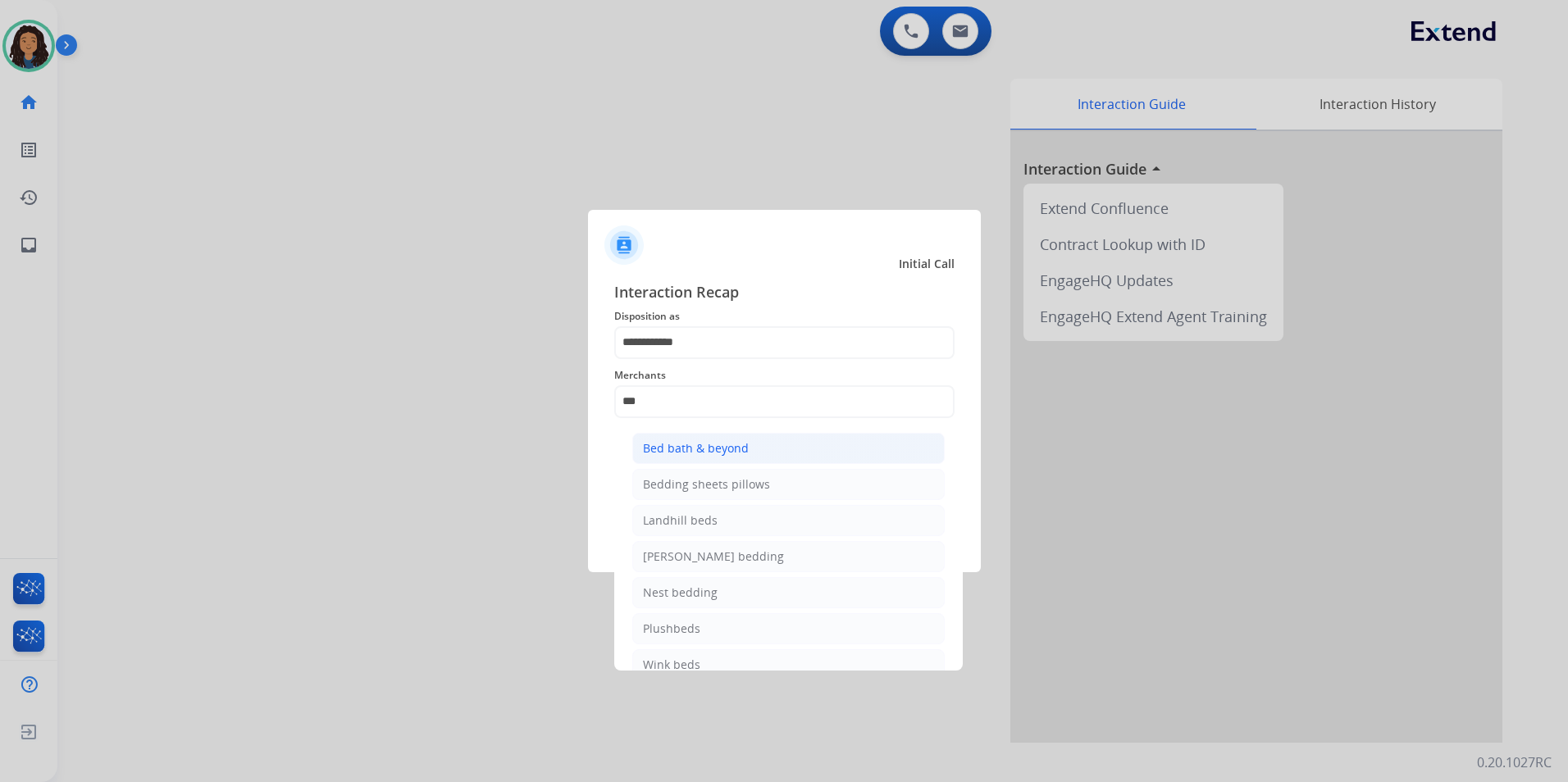
click at [749, 451] on li "Bed bath & beyond" at bounding box center [789, 448] width 313 height 31
type input "**********"
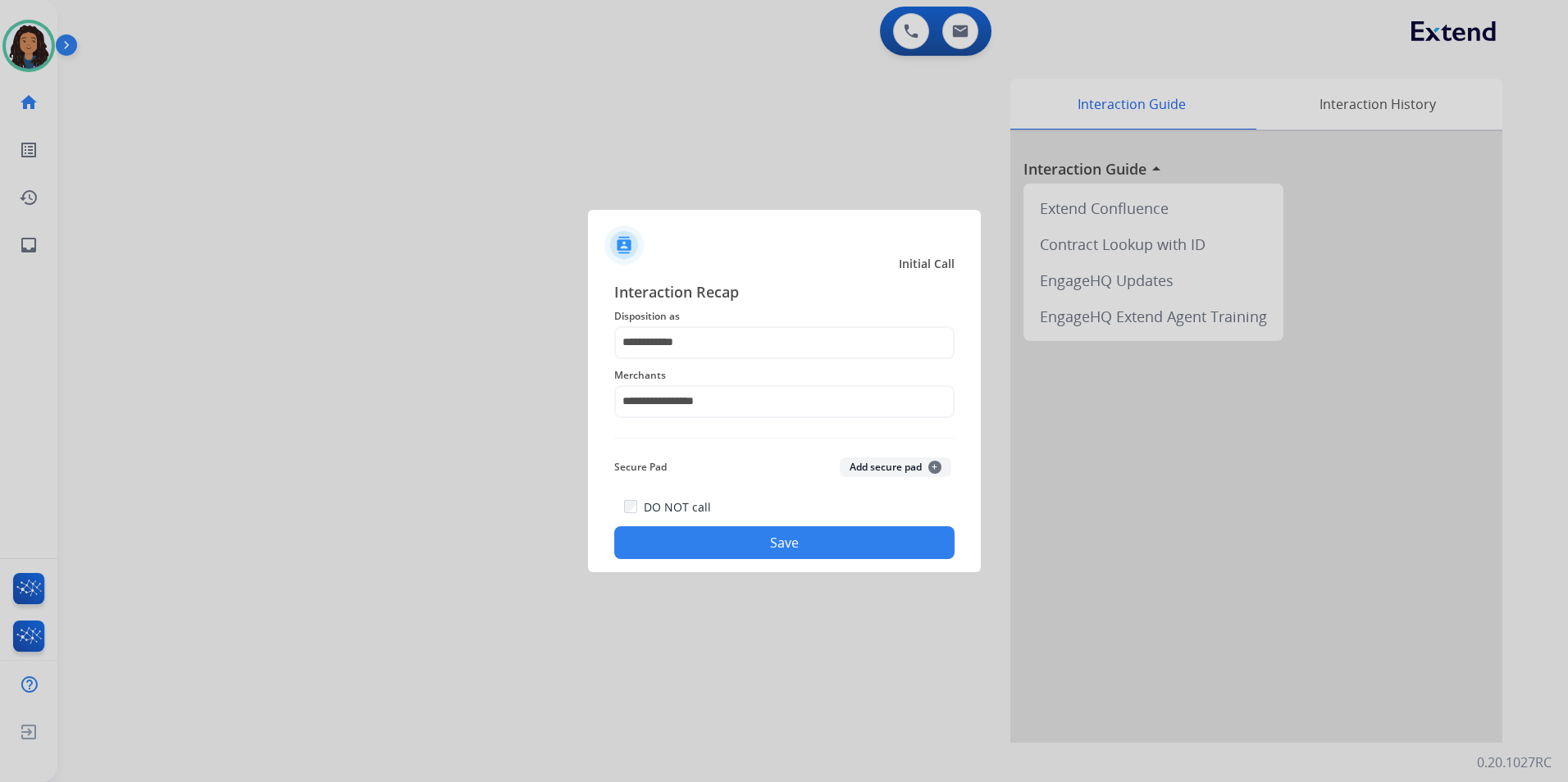
click at [708, 572] on div "**********" at bounding box center [784, 419] width 392 height 306
click at [706, 544] on button "Save" at bounding box center [784, 542] width 341 height 33
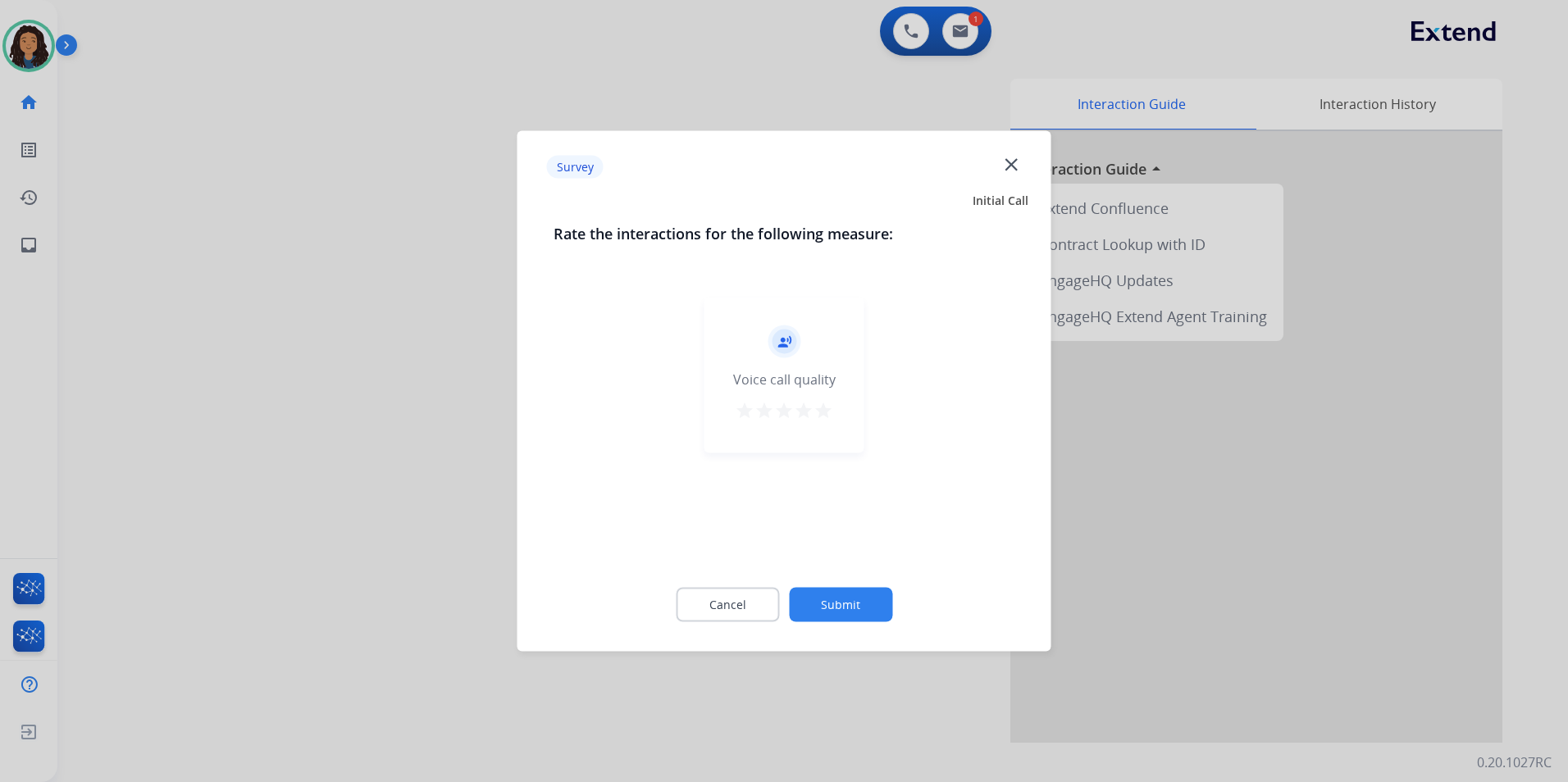
click at [341, 406] on div at bounding box center [784, 391] width 1568 height 782
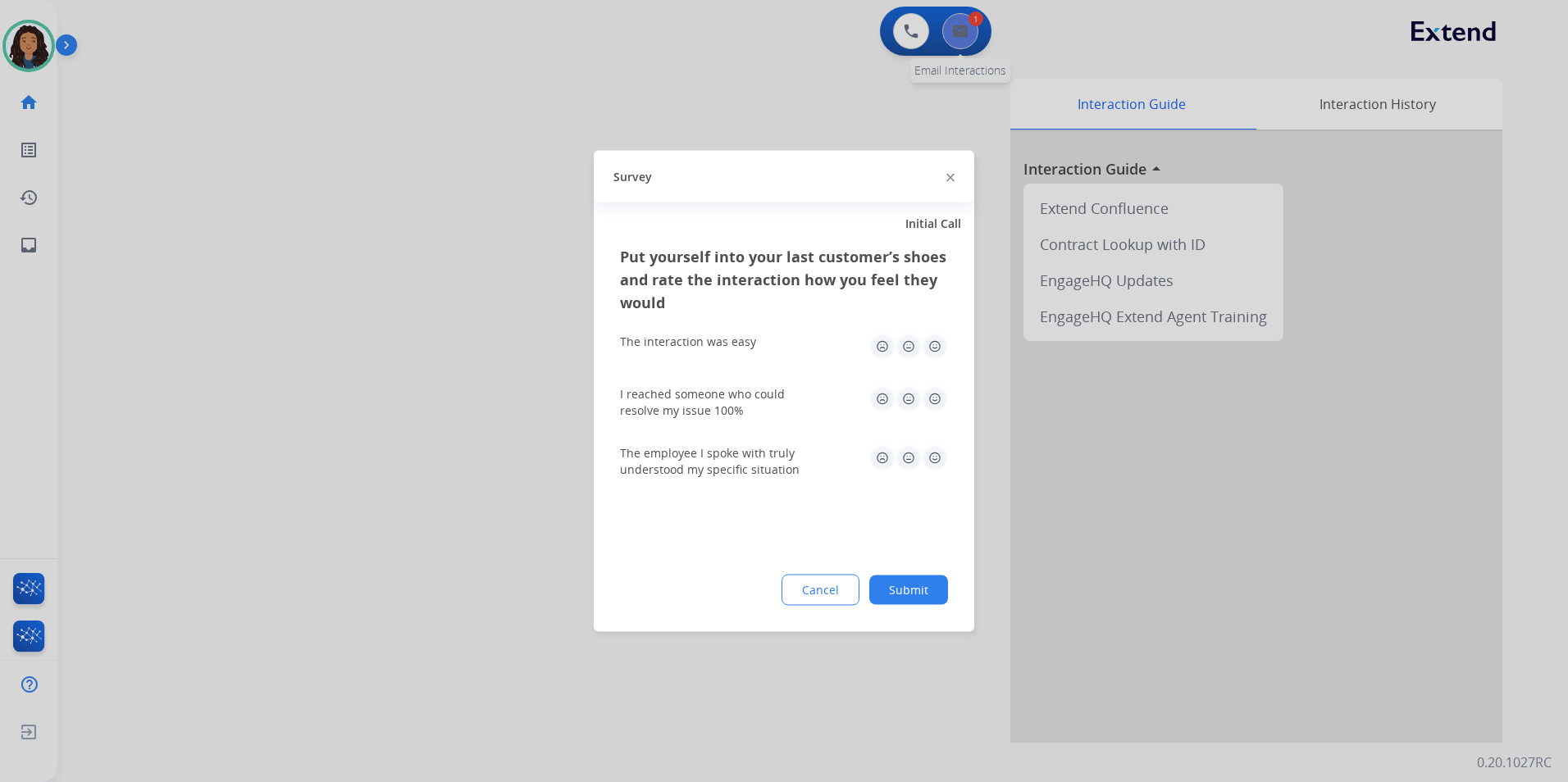
drag, startPoint x: 946, startPoint y: 79, endPoint x: 959, endPoint y: 35, distance: 45.9
click at [948, 72] on div at bounding box center [784, 391] width 1568 height 782
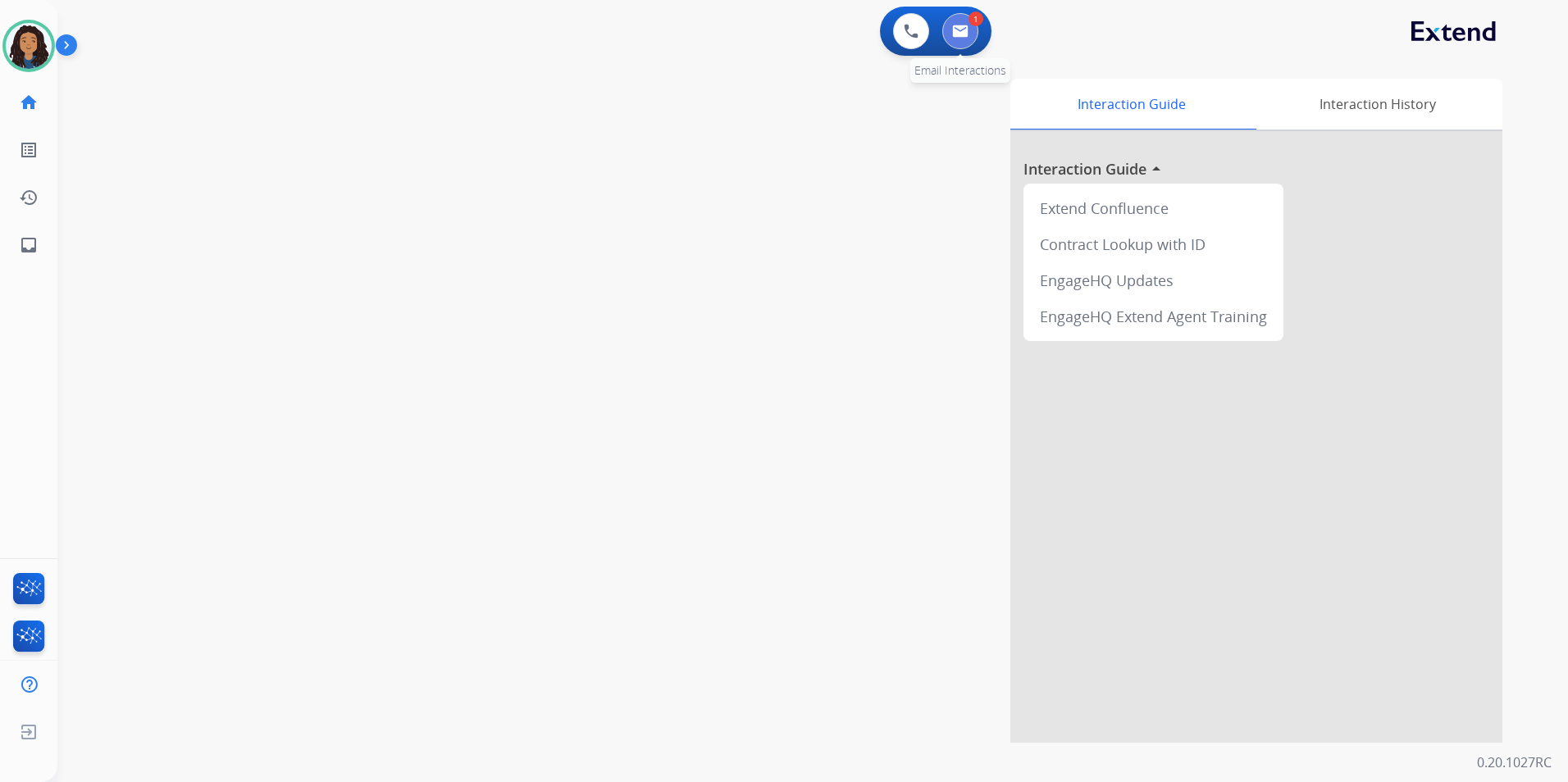
click at [960, 33] on img at bounding box center [960, 31] width 16 height 13
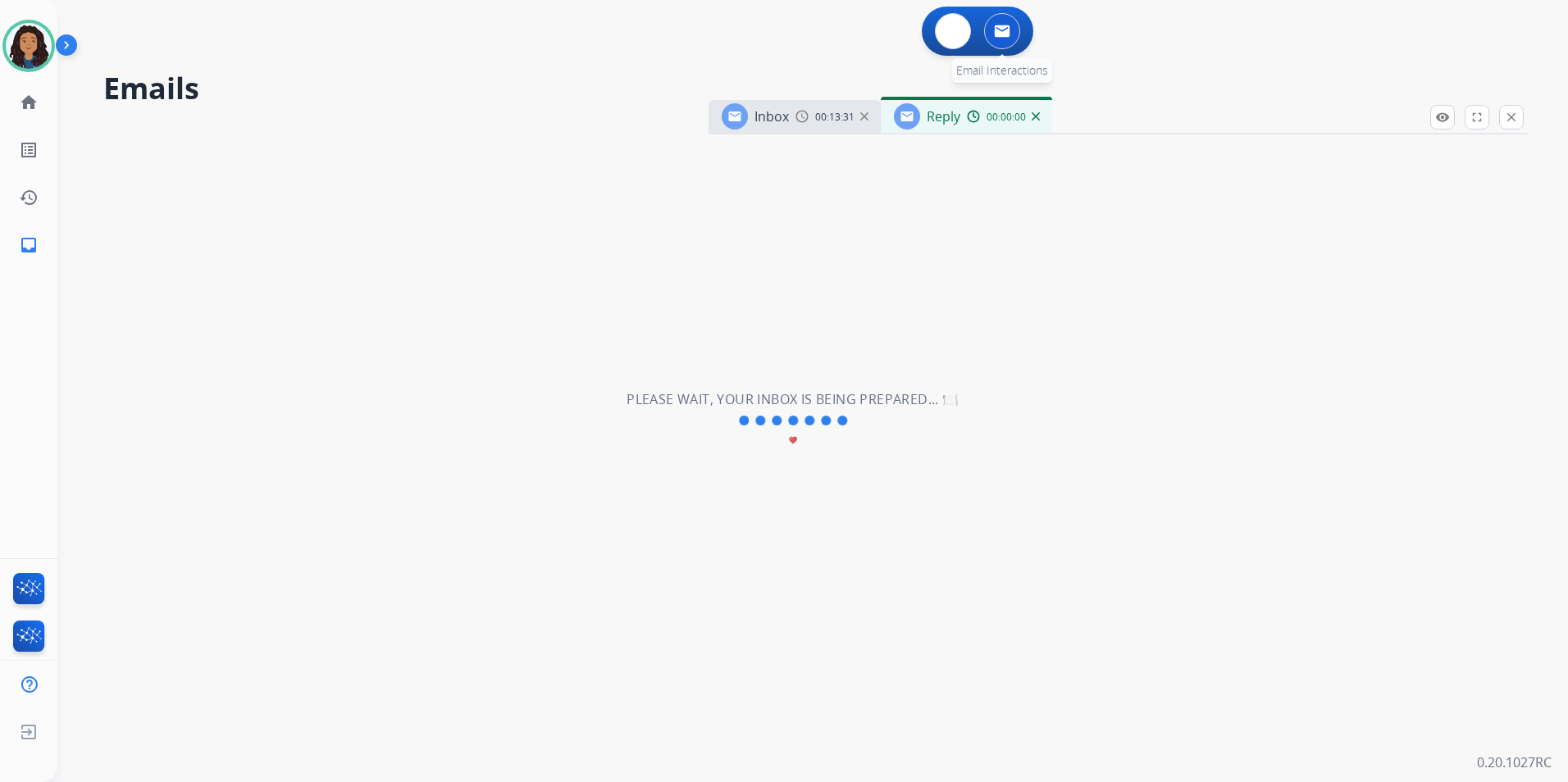
select select "**********"
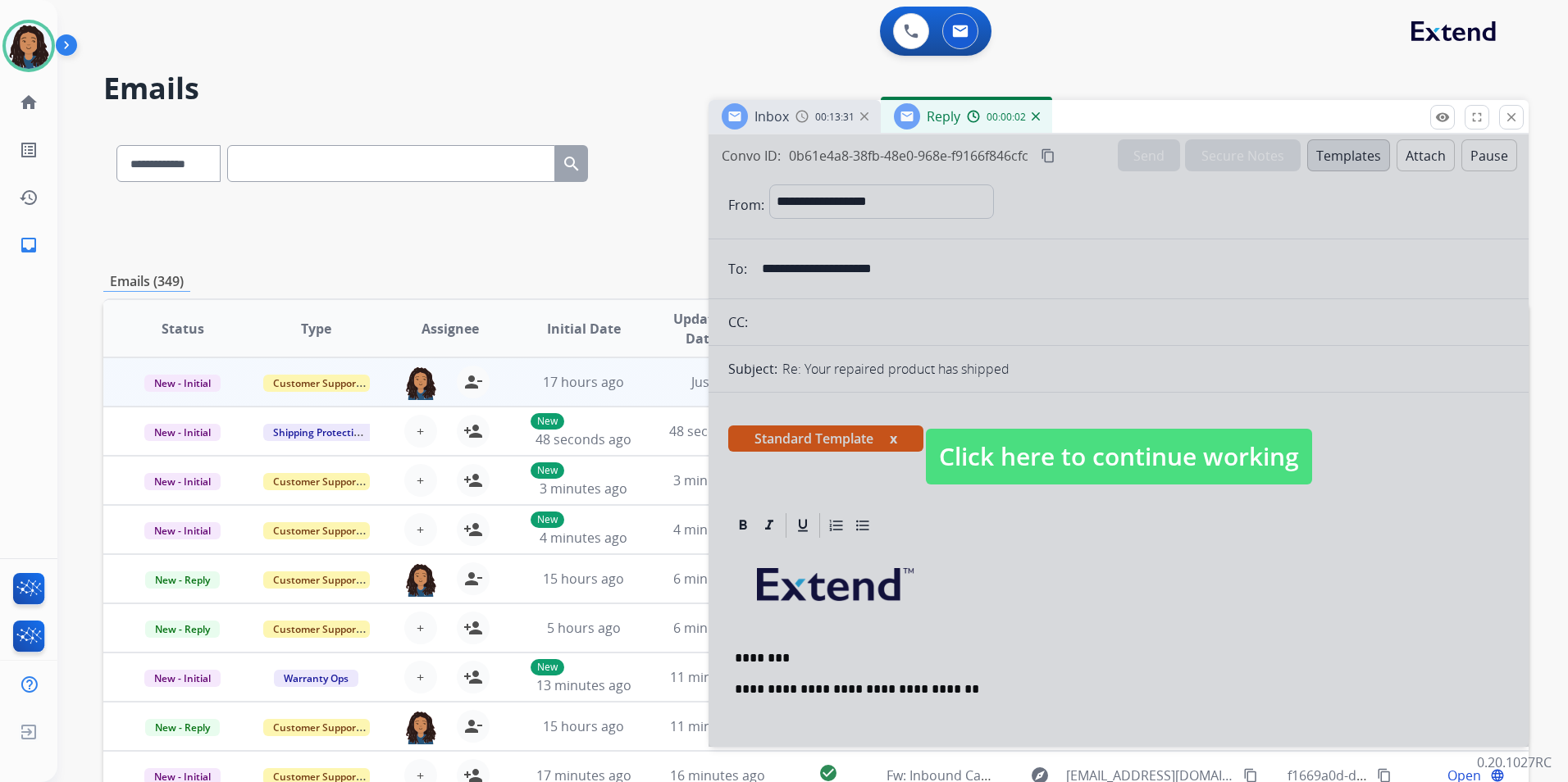
click at [1196, 431] on span "Click here to continue working" at bounding box center [1119, 456] width 387 height 56
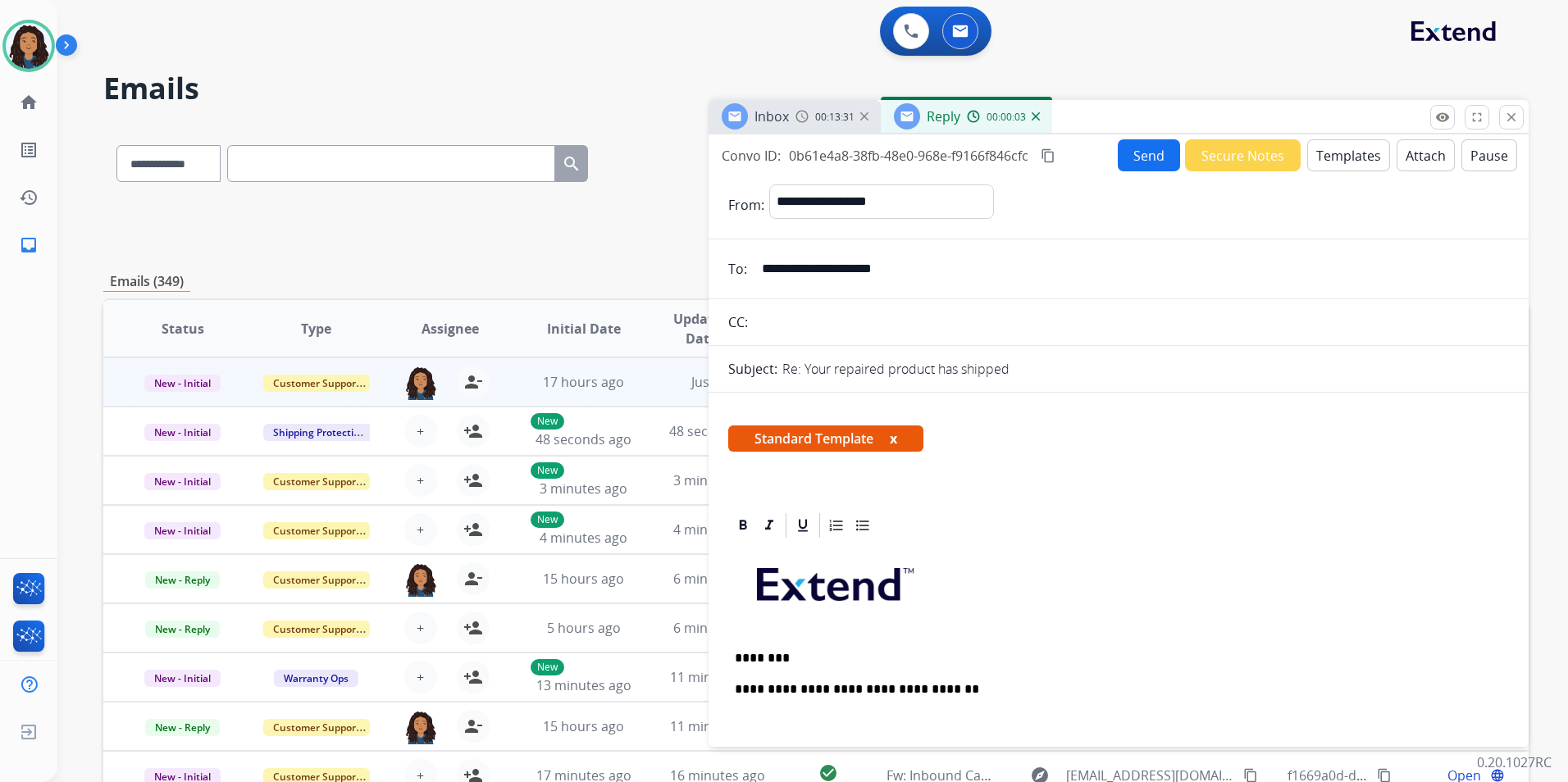
click at [772, 123] on span "Inbox" at bounding box center [771, 117] width 35 height 18
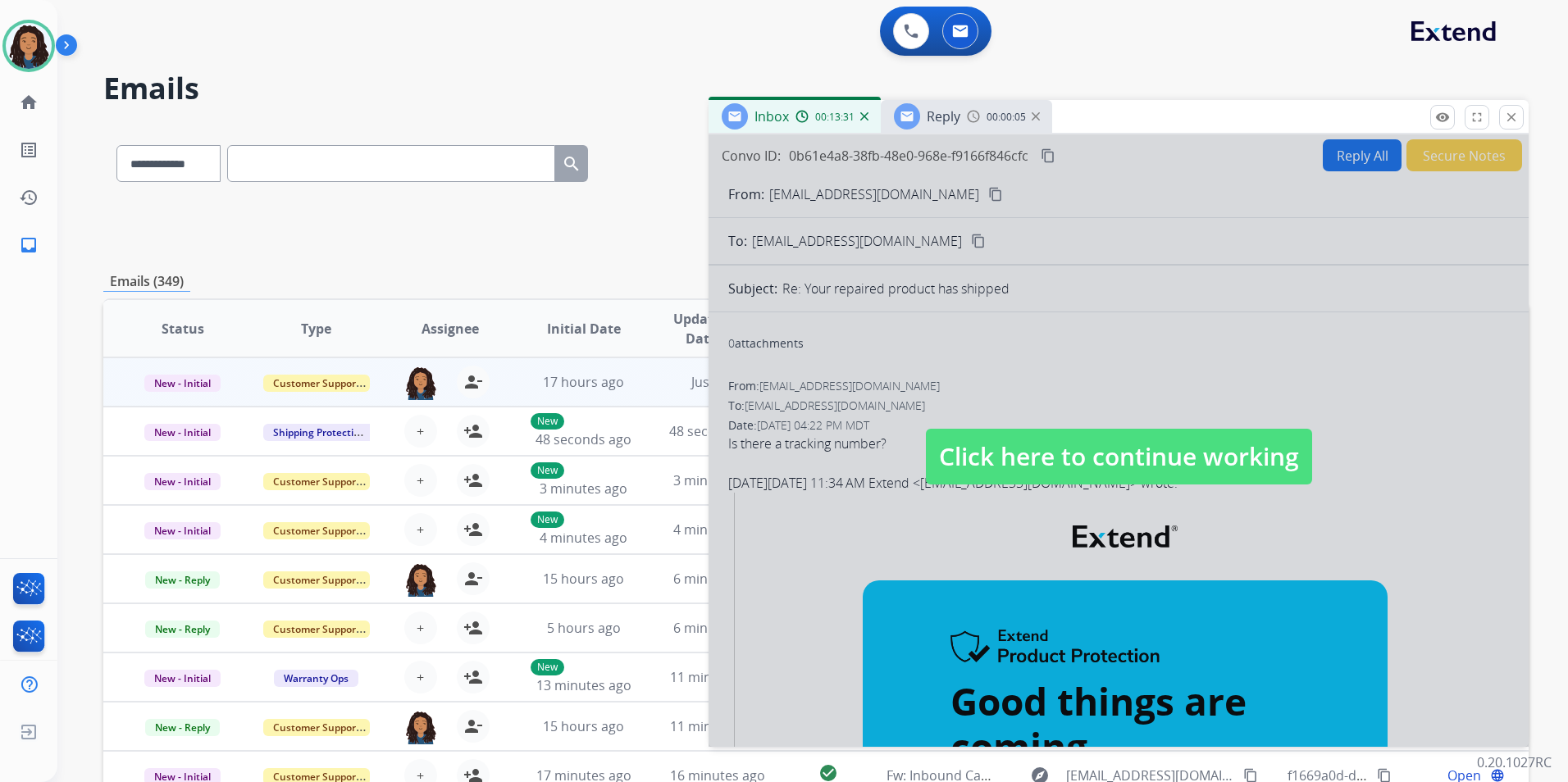
drag, startPoint x: 1049, startPoint y: 431, endPoint x: 1020, endPoint y: 361, distance: 75.8
click at [1049, 430] on span "Click here to continue working" at bounding box center [1119, 456] width 387 height 56
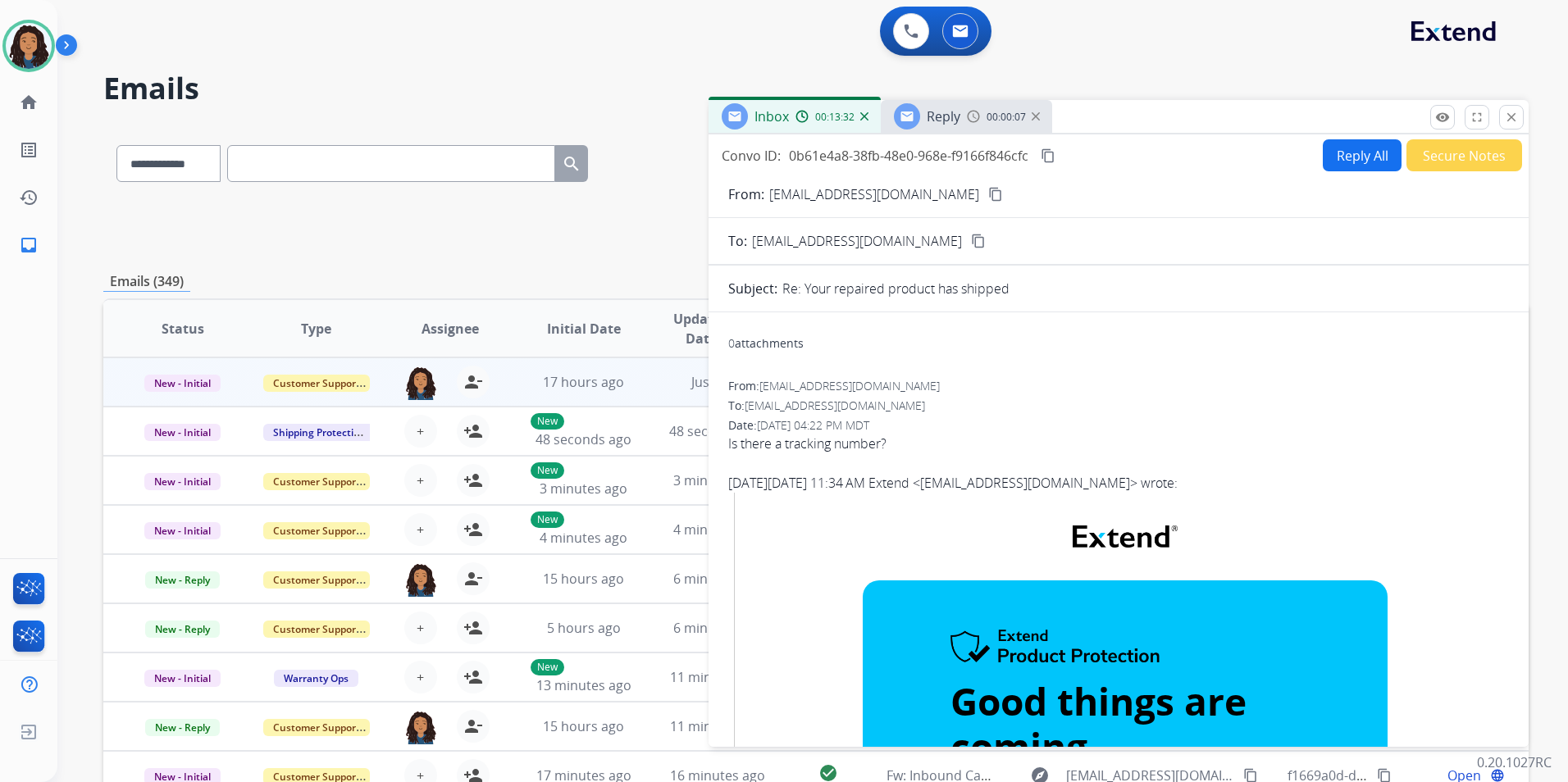
click at [947, 100] on h2 "Emails" at bounding box center [816, 88] width 1425 height 33
click at [946, 130] on div "Reply 00:00:09" at bounding box center [966, 116] width 171 height 33
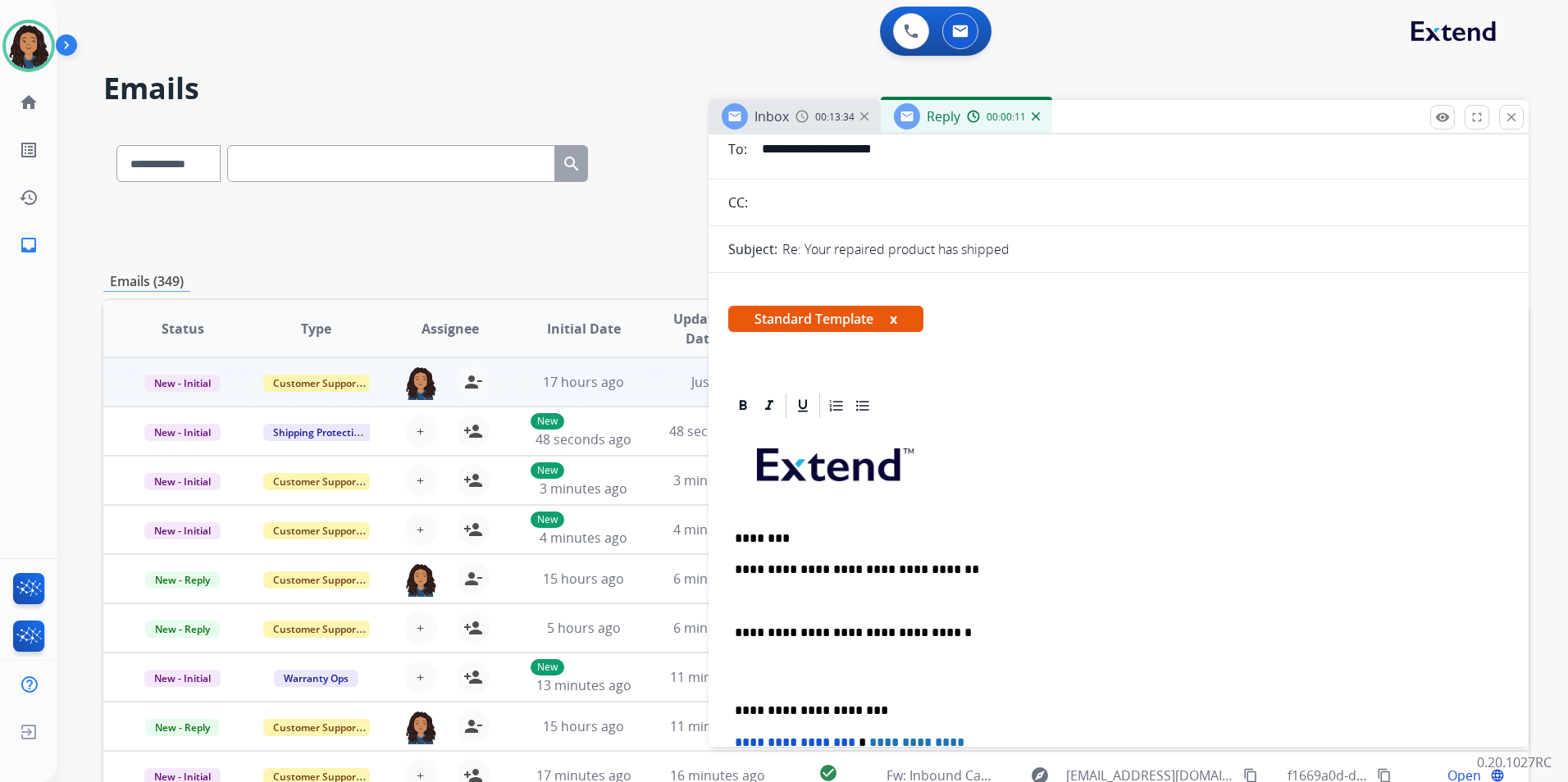
scroll to position [164, 0]
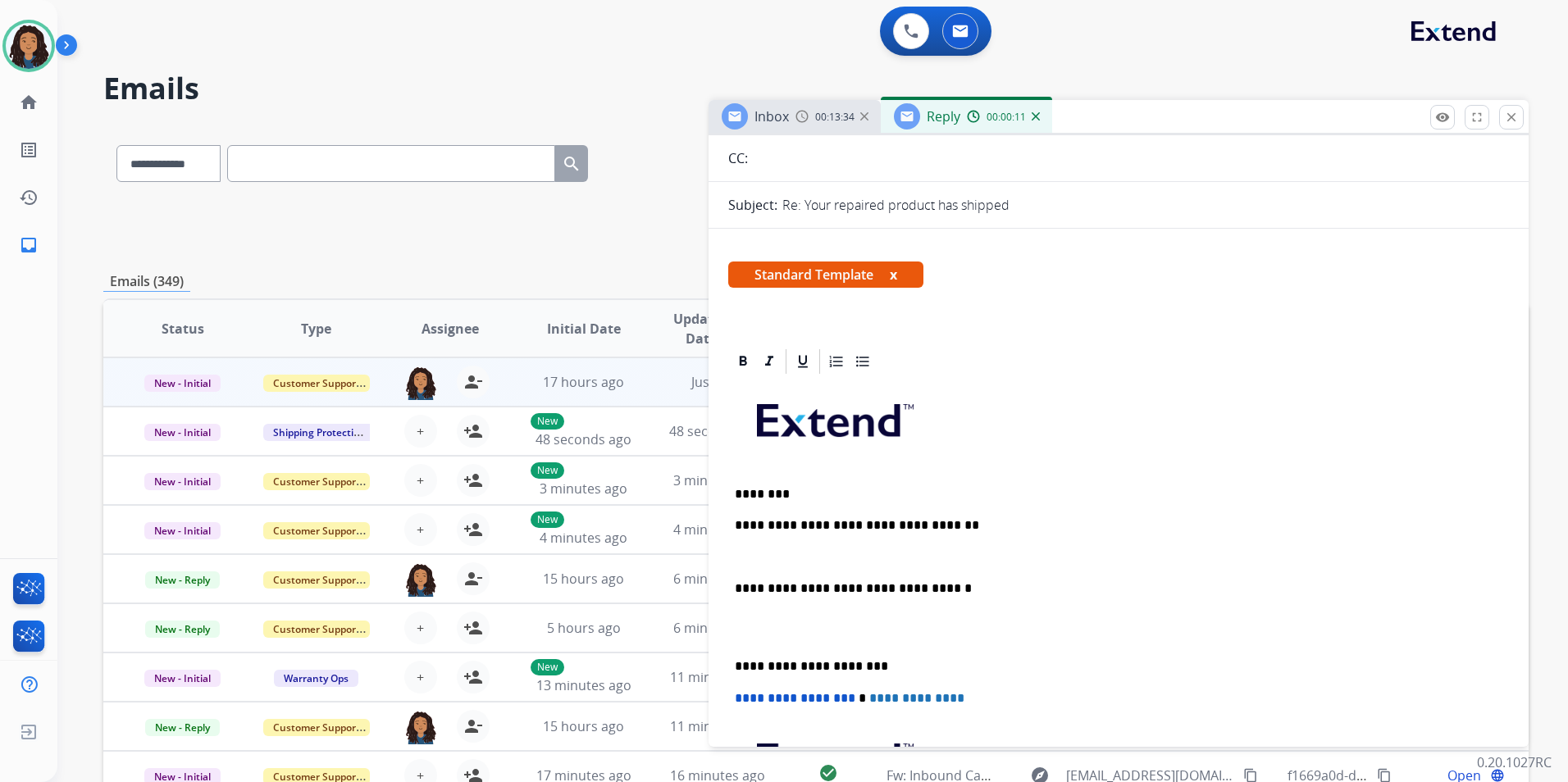
click at [775, 550] on p at bounding box center [1118, 557] width 767 height 15
click at [918, 551] on p "**********" at bounding box center [1111, 557] width 754 height 15
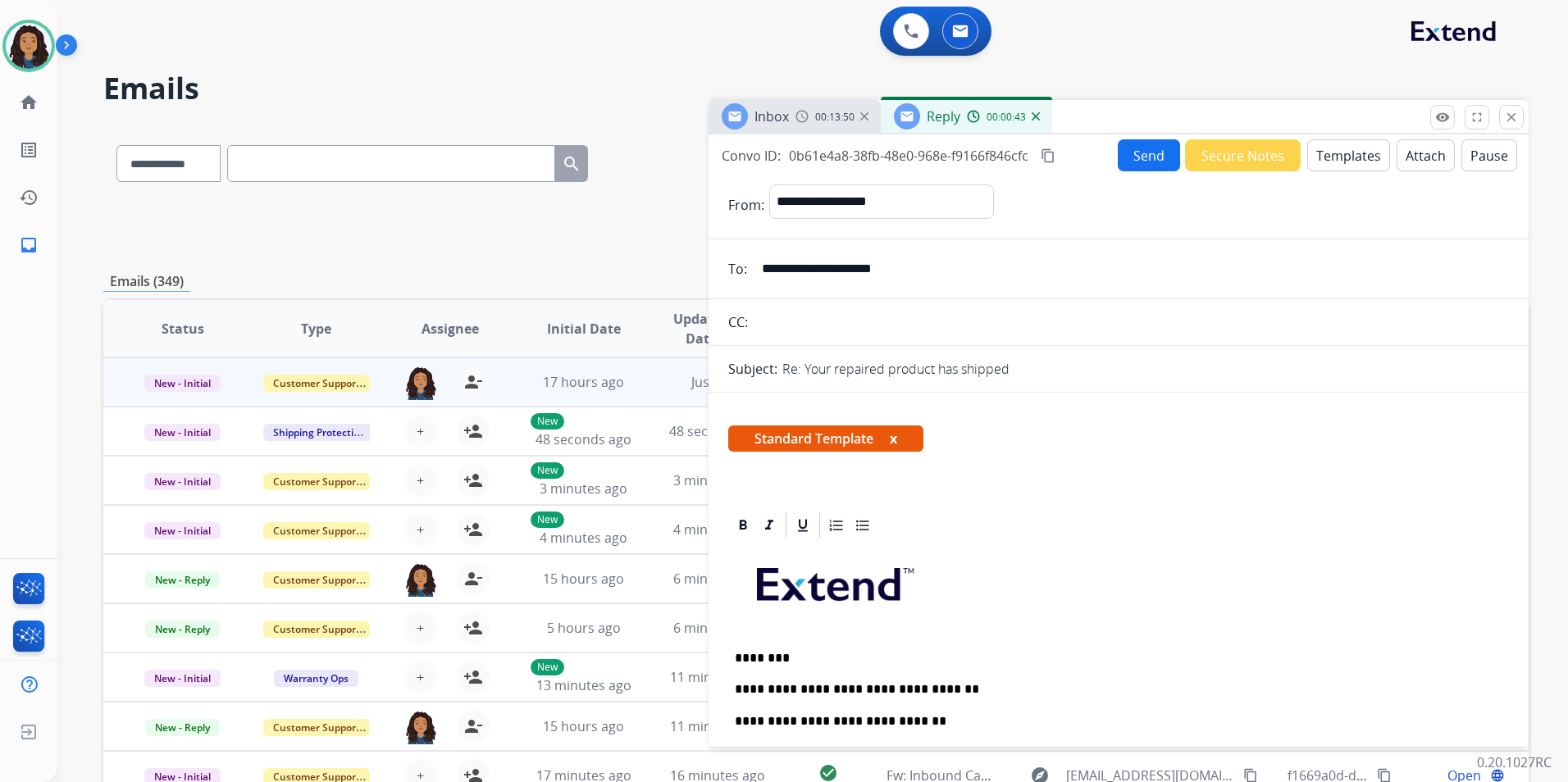
click at [1149, 155] on button "Send" at bounding box center [1149, 155] width 63 height 32
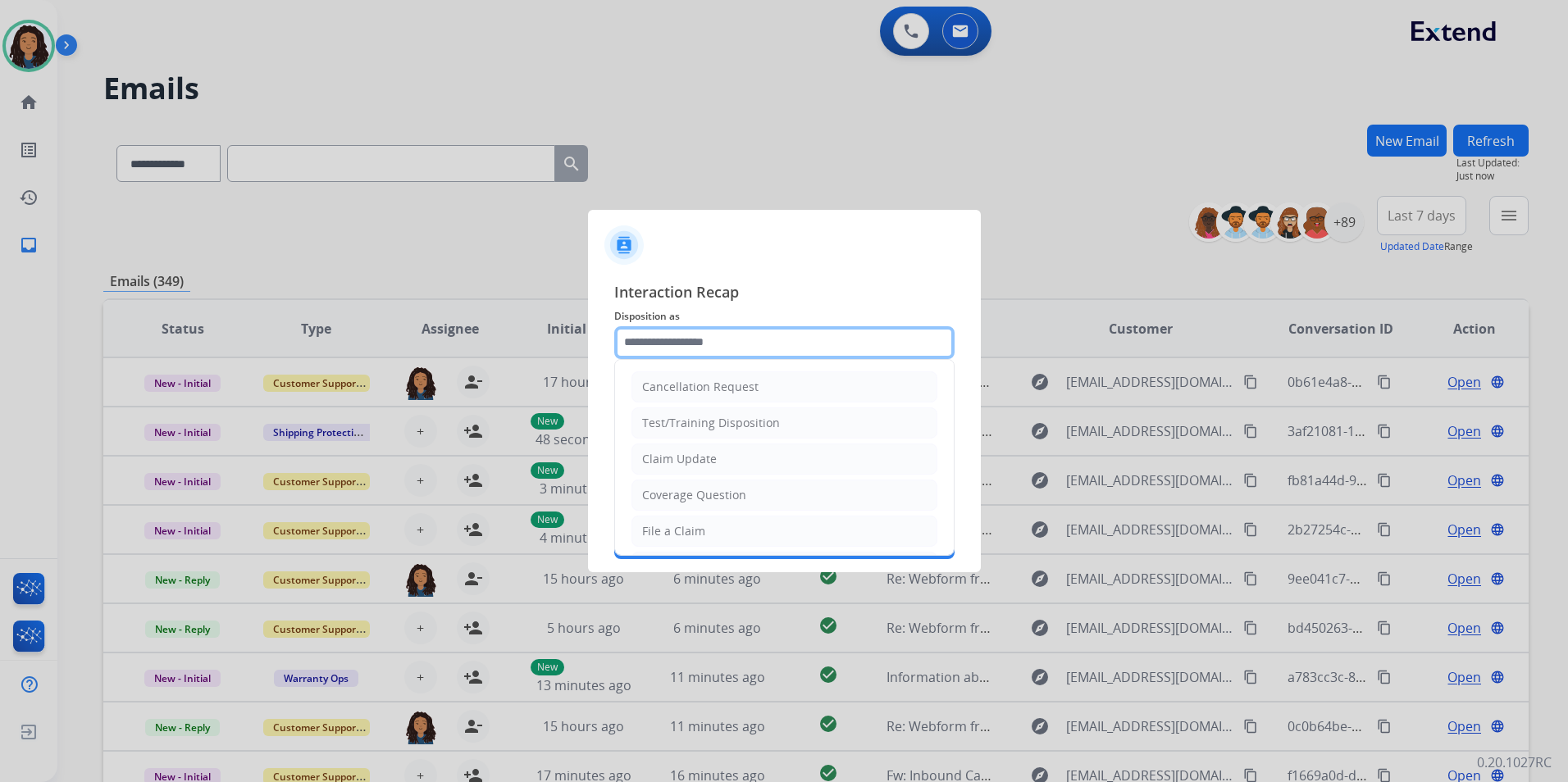
click at [753, 341] on input "text" at bounding box center [784, 343] width 341 height 33
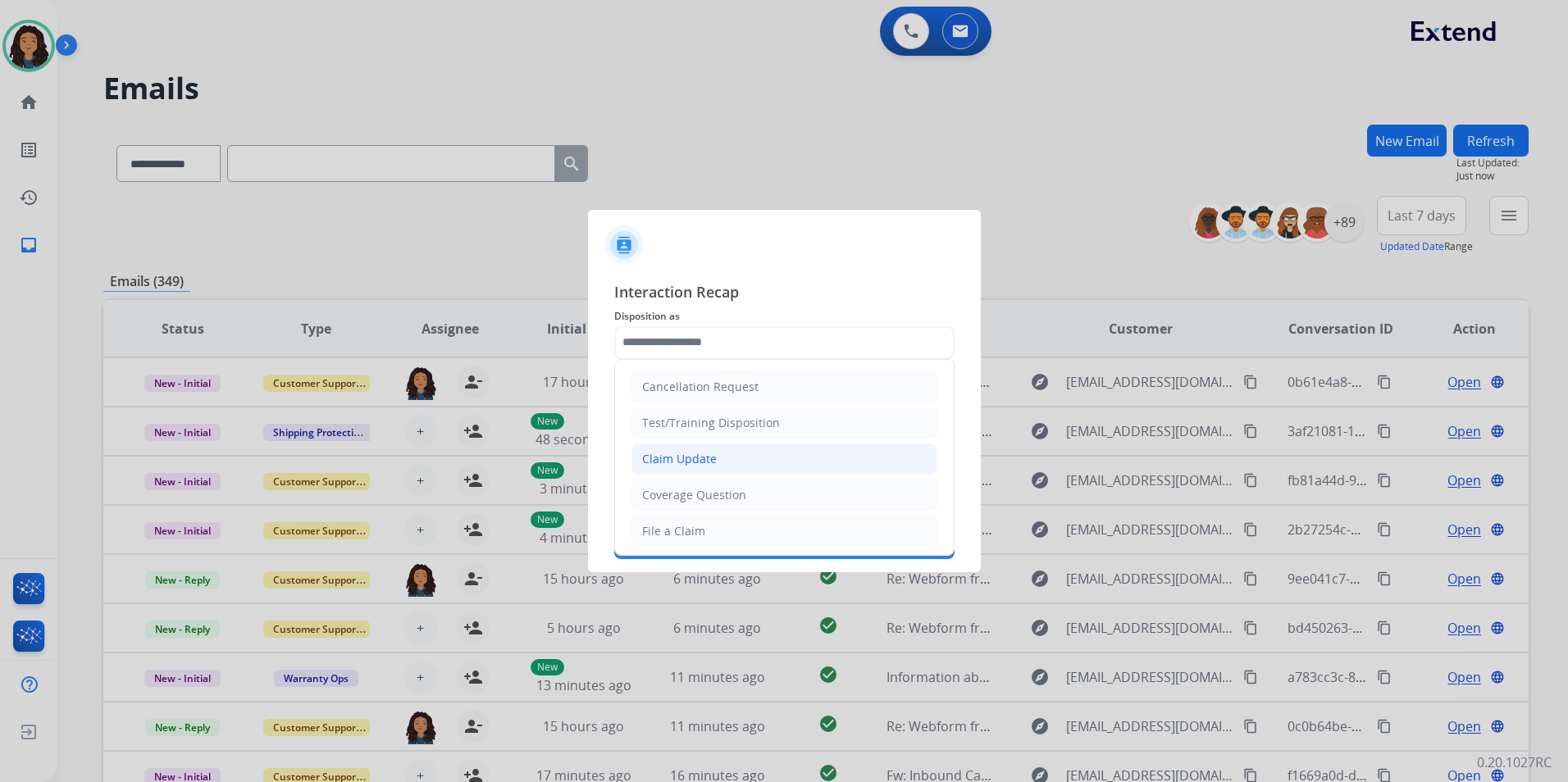
click at [741, 473] on li "Claim Update" at bounding box center [784, 458] width 306 height 31
type input "**********"
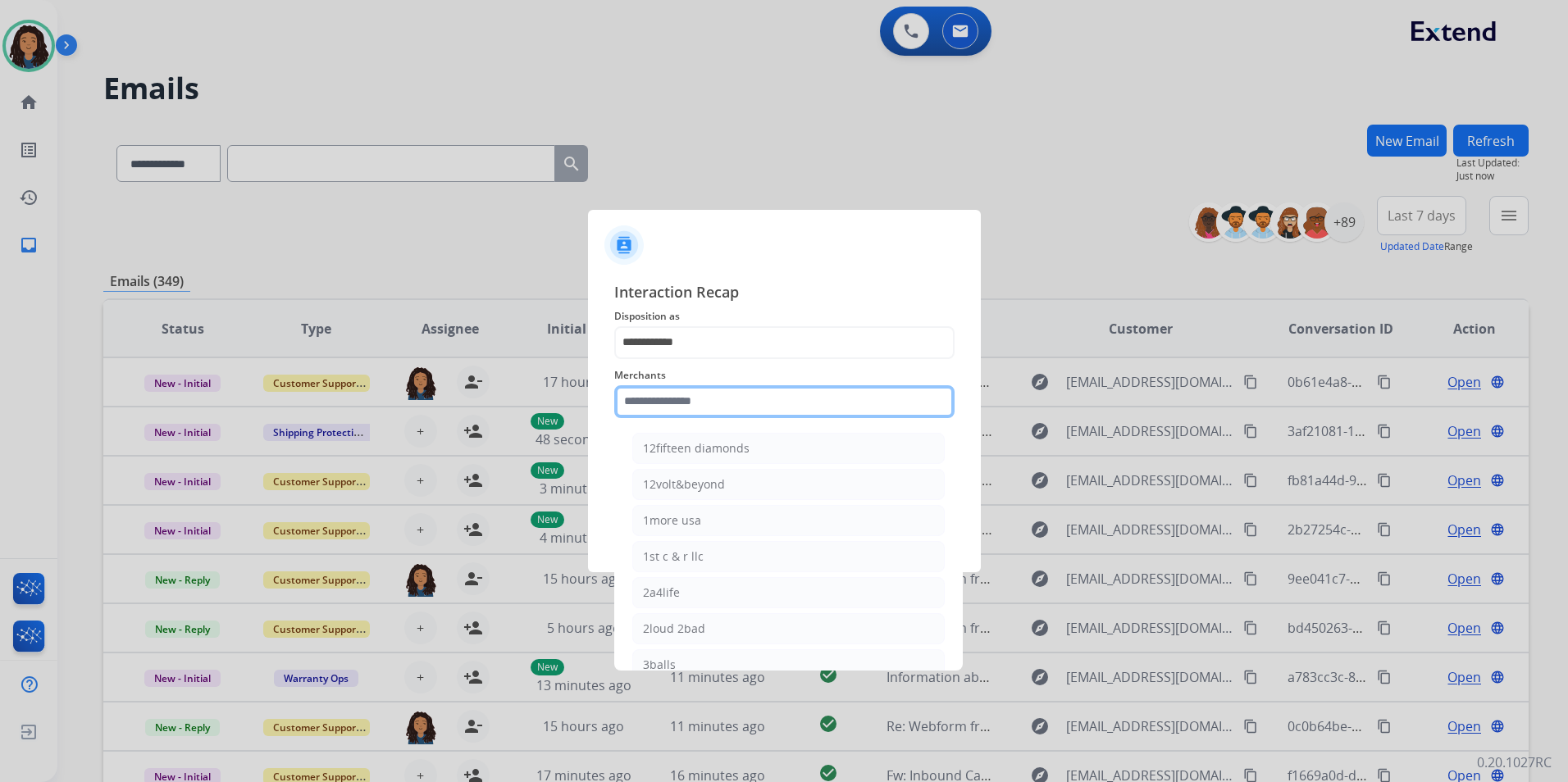
click at [733, 401] on input "text" at bounding box center [784, 401] width 341 height 33
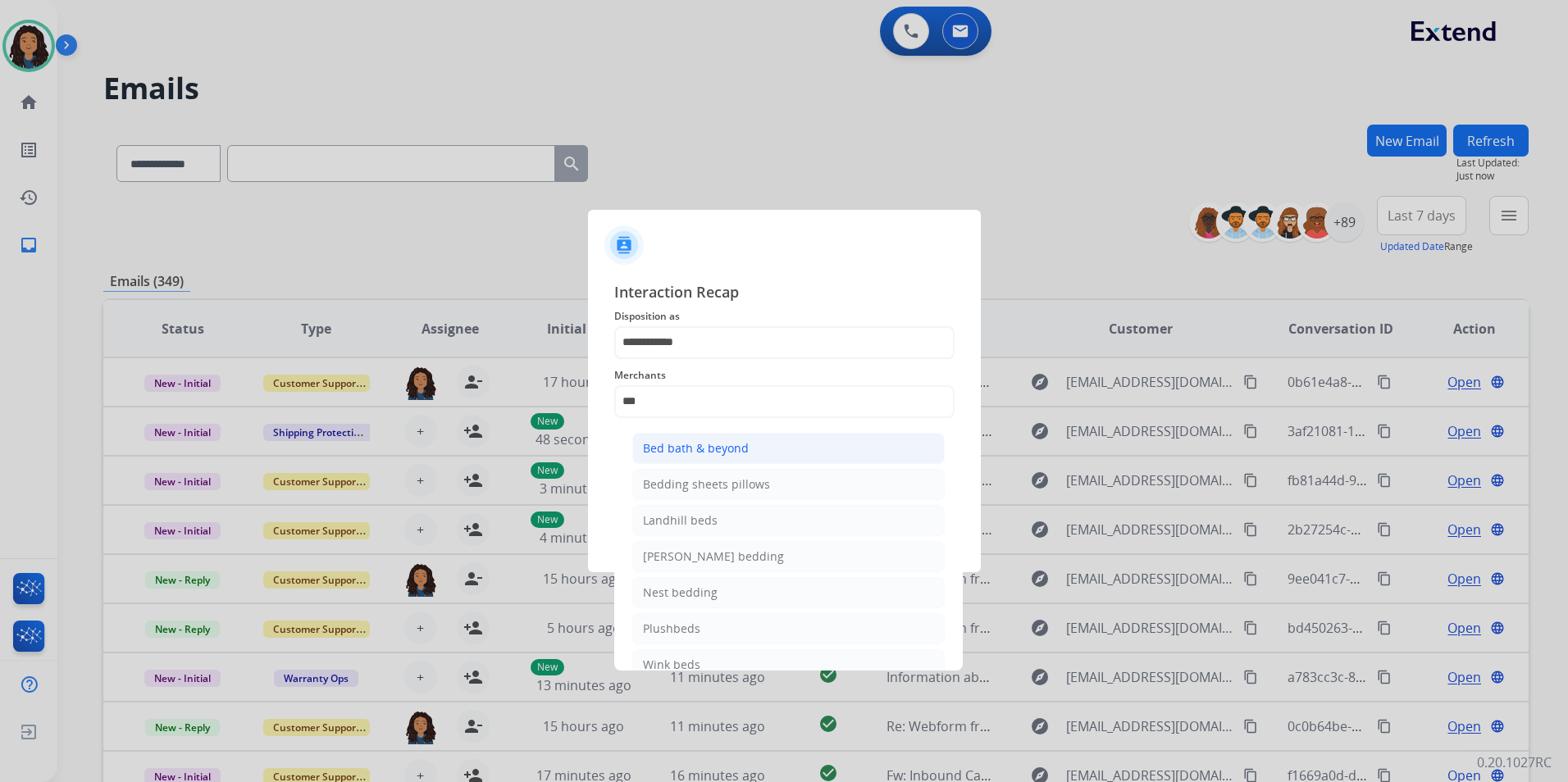
click at [734, 452] on div "Bed bath & beyond" at bounding box center [695, 448] width 106 height 16
type input "**********"
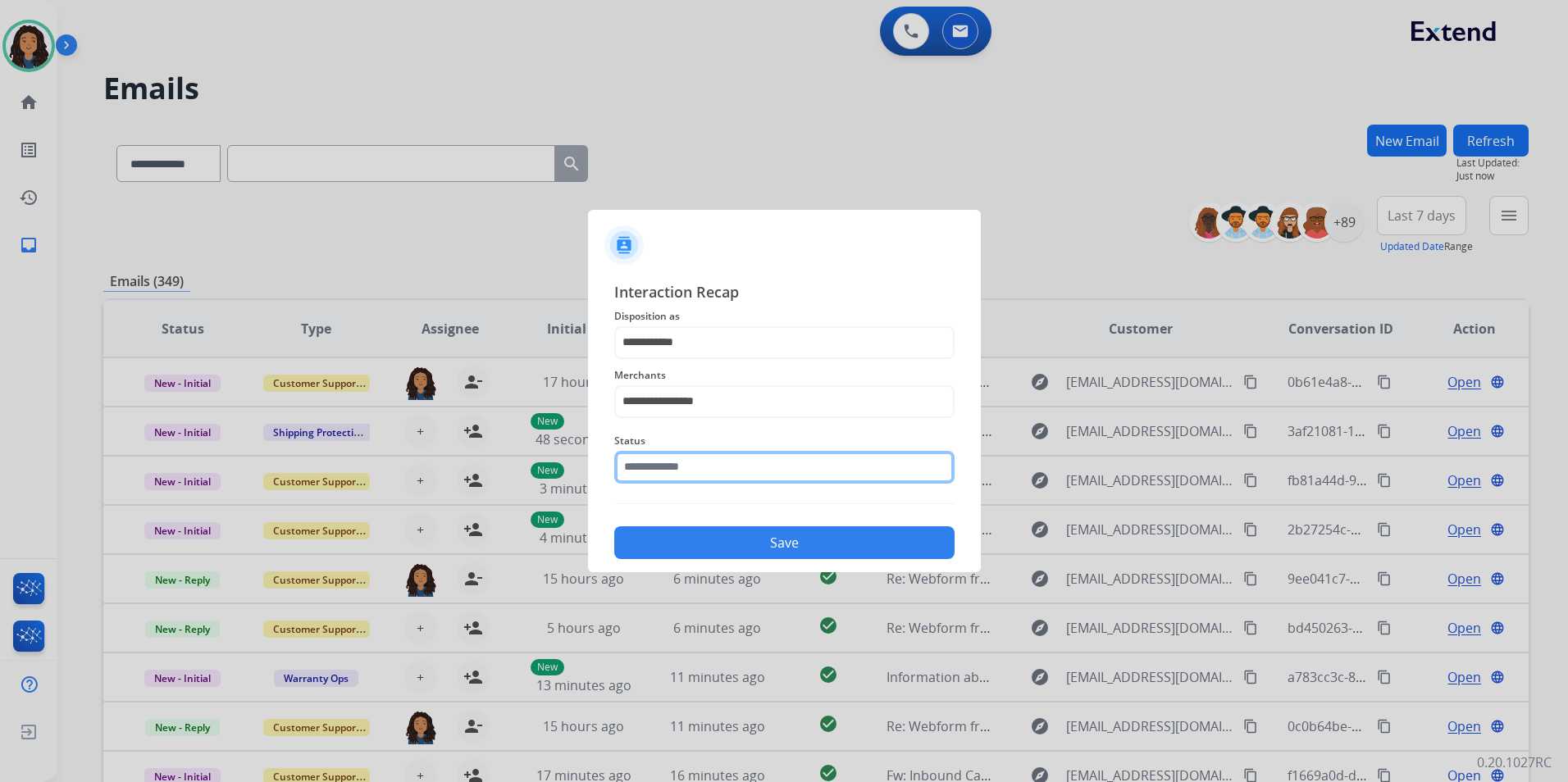
click at [708, 472] on input "text" at bounding box center [784, 467] width 341 height 33
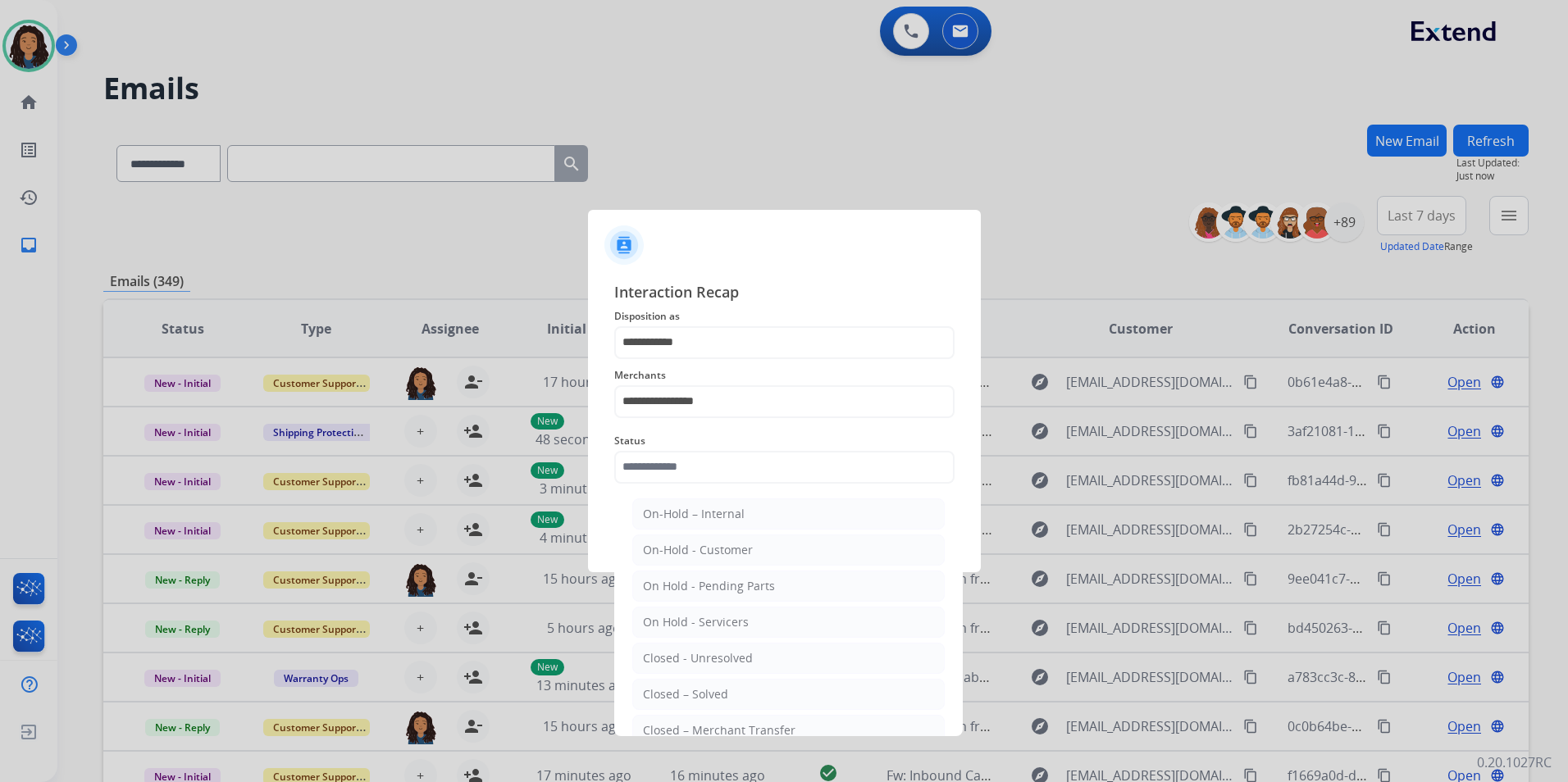
click at [712, 674] on ul "On-Hold – Internal On-Hold - Customer On Hold - Pending Parts On Hold - Service…" at bounding box center [788, 662] width 322 height 345
click at [712, 691] on div "Closed – Solved" at bounding box center [685, 694] width 86 height 16
type input "**********"
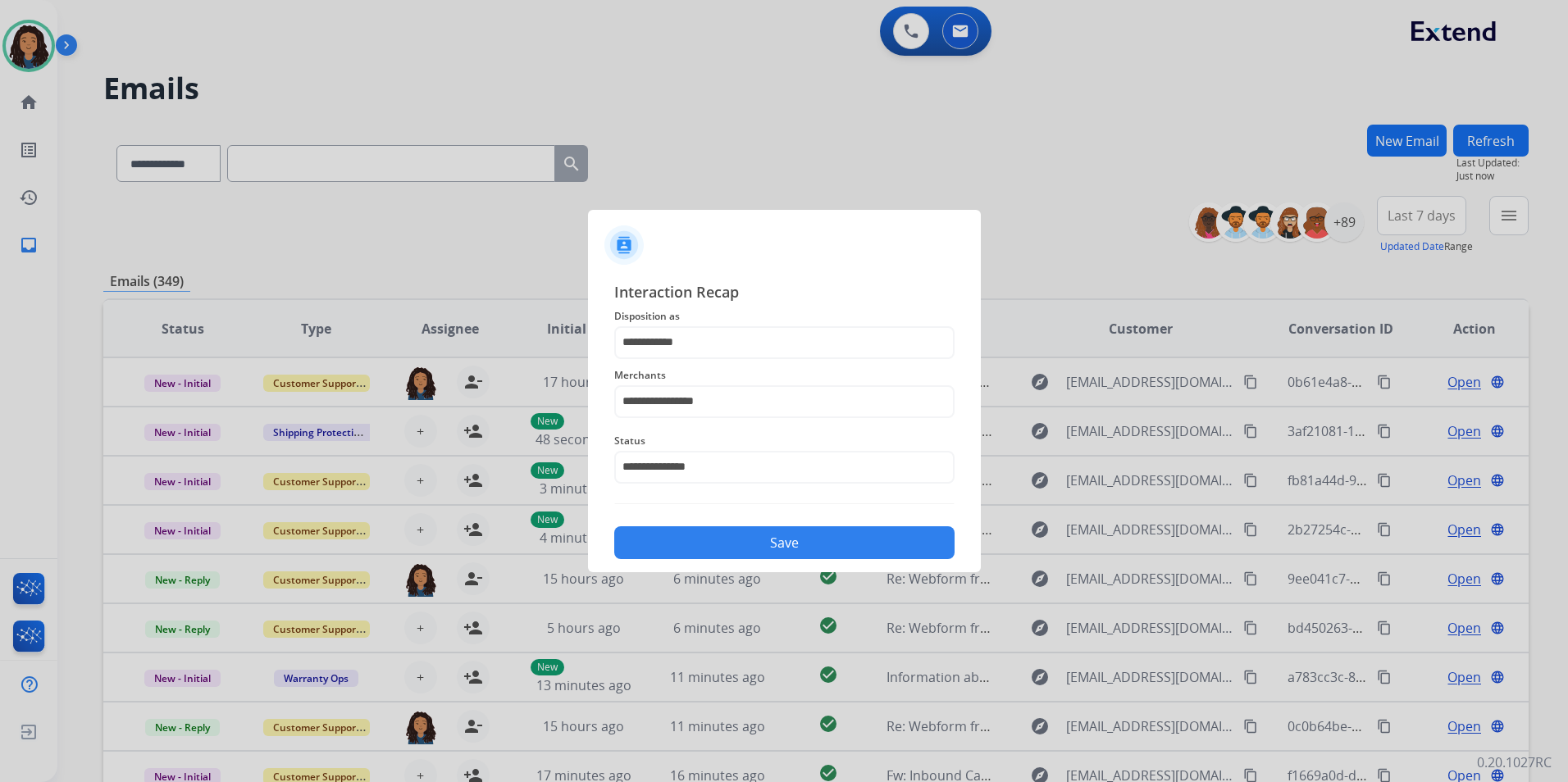
click at [748, 511] on div "**********" at bounding box center [784, 419] width 341 height 280
click at [749, 549] on button "Save" at bounding box center [784, 542] width 341 height 33
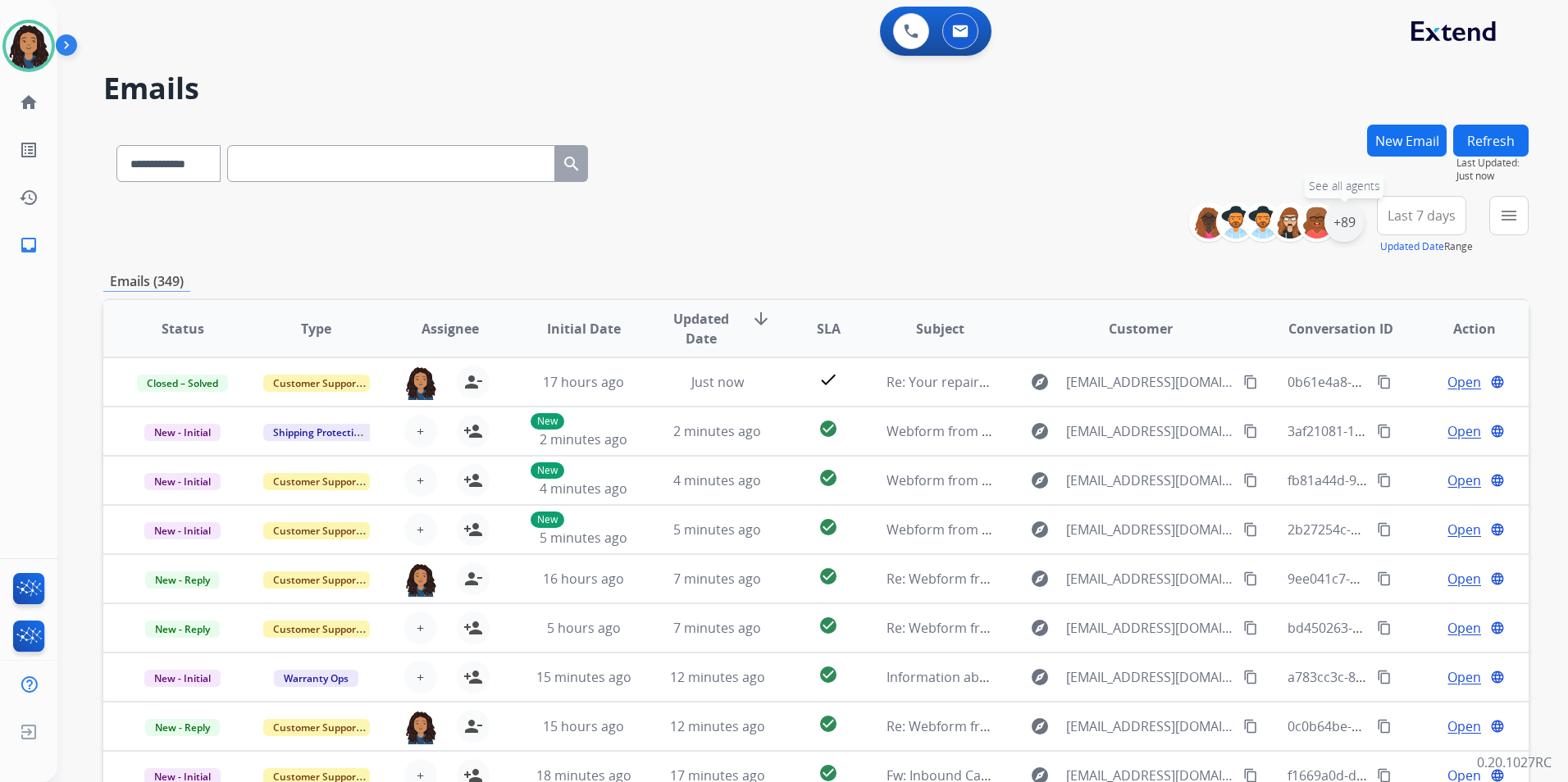
click at [1332, 223] on div "+89" at bounding box center [1344, 222] width 40 height 40
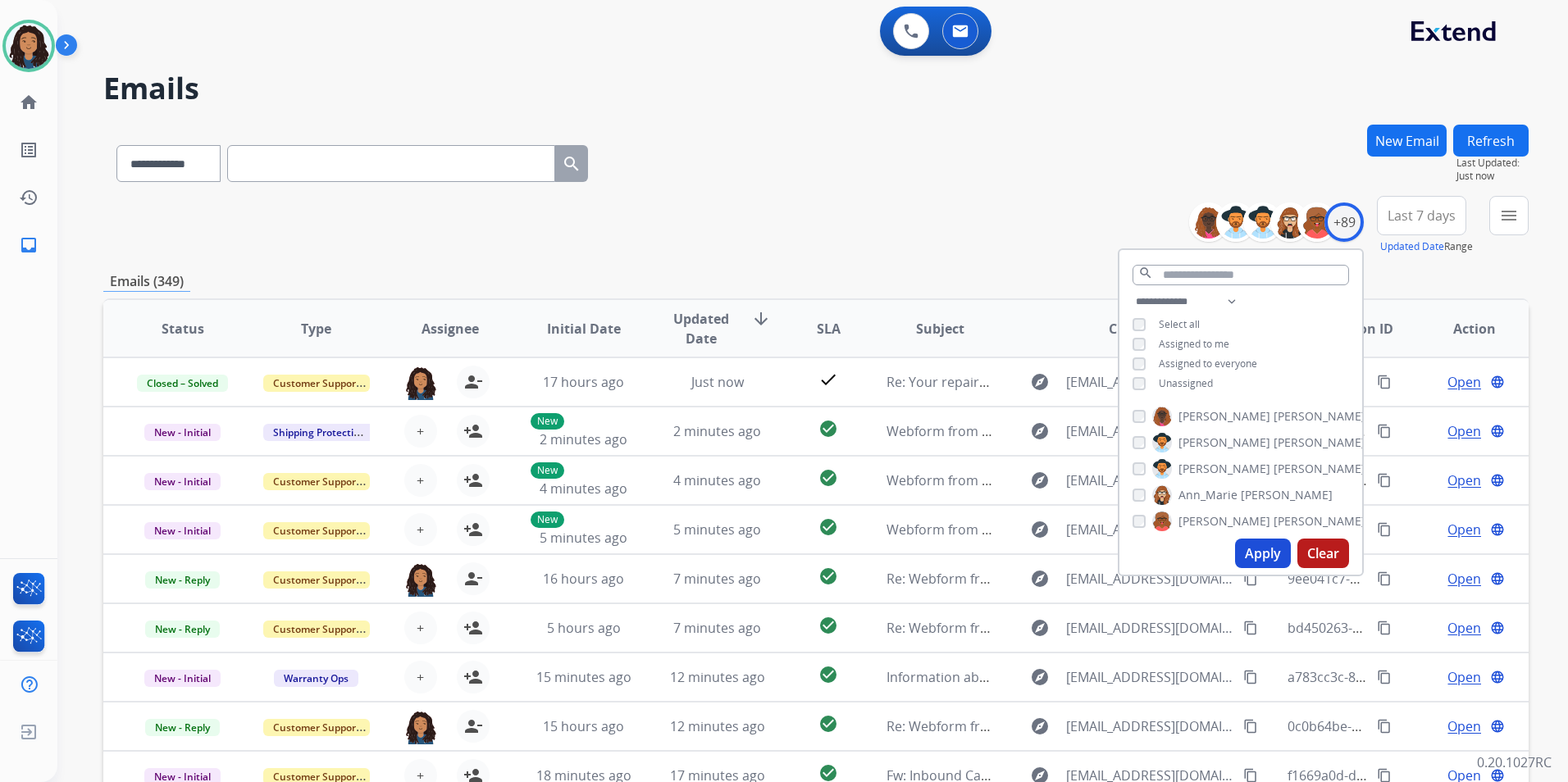
click at [1197, 377] on span "Unassigned" at bounding box center [1185, 384] width 54 height 14
click at [1257, 555] on button "Apply" at bounding box center [1262, 554] width 56 height 30
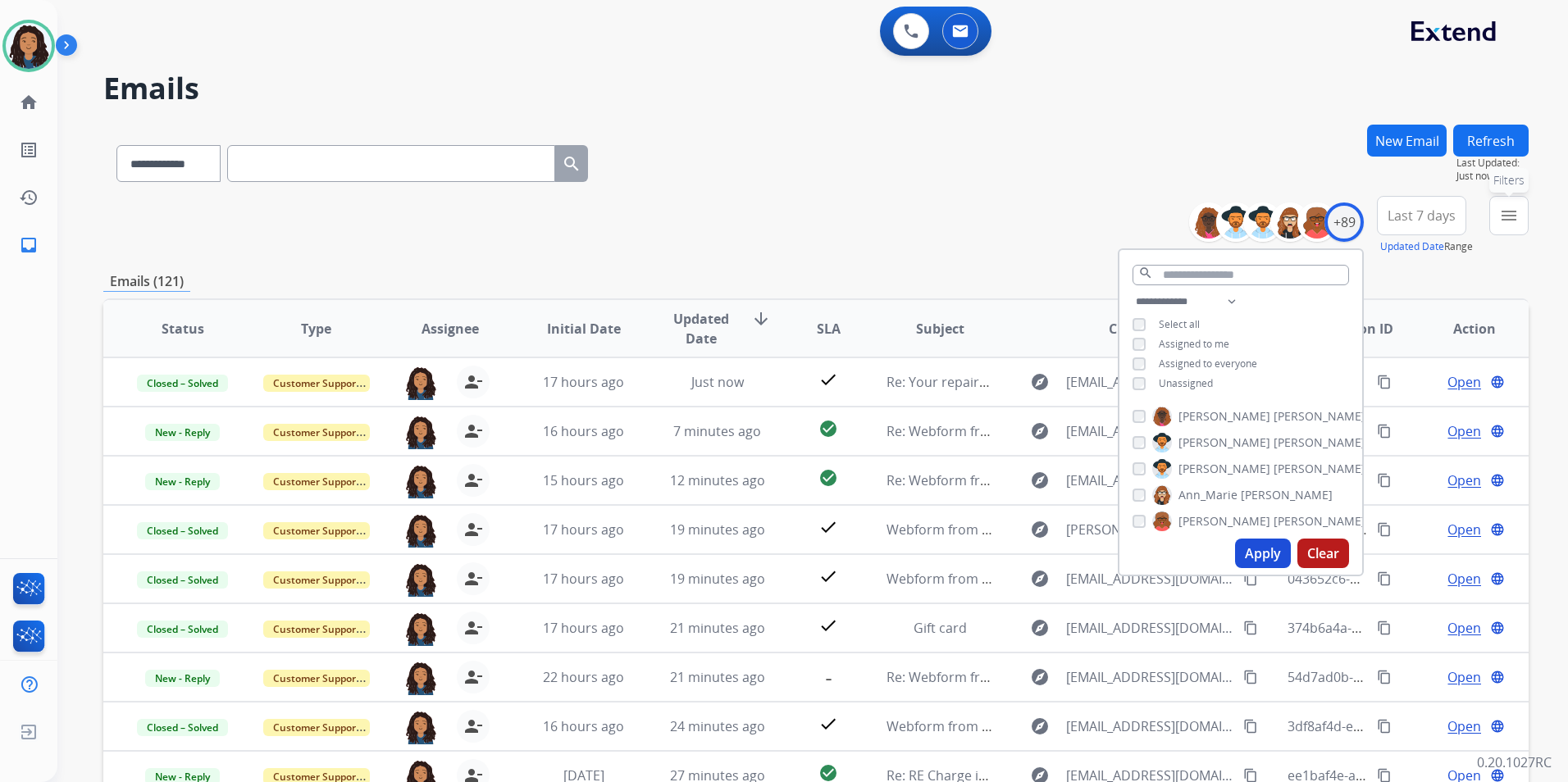
click at [1510, 228] on button "menu Filters" at bounding box center [1509, 216] width 40 height 40
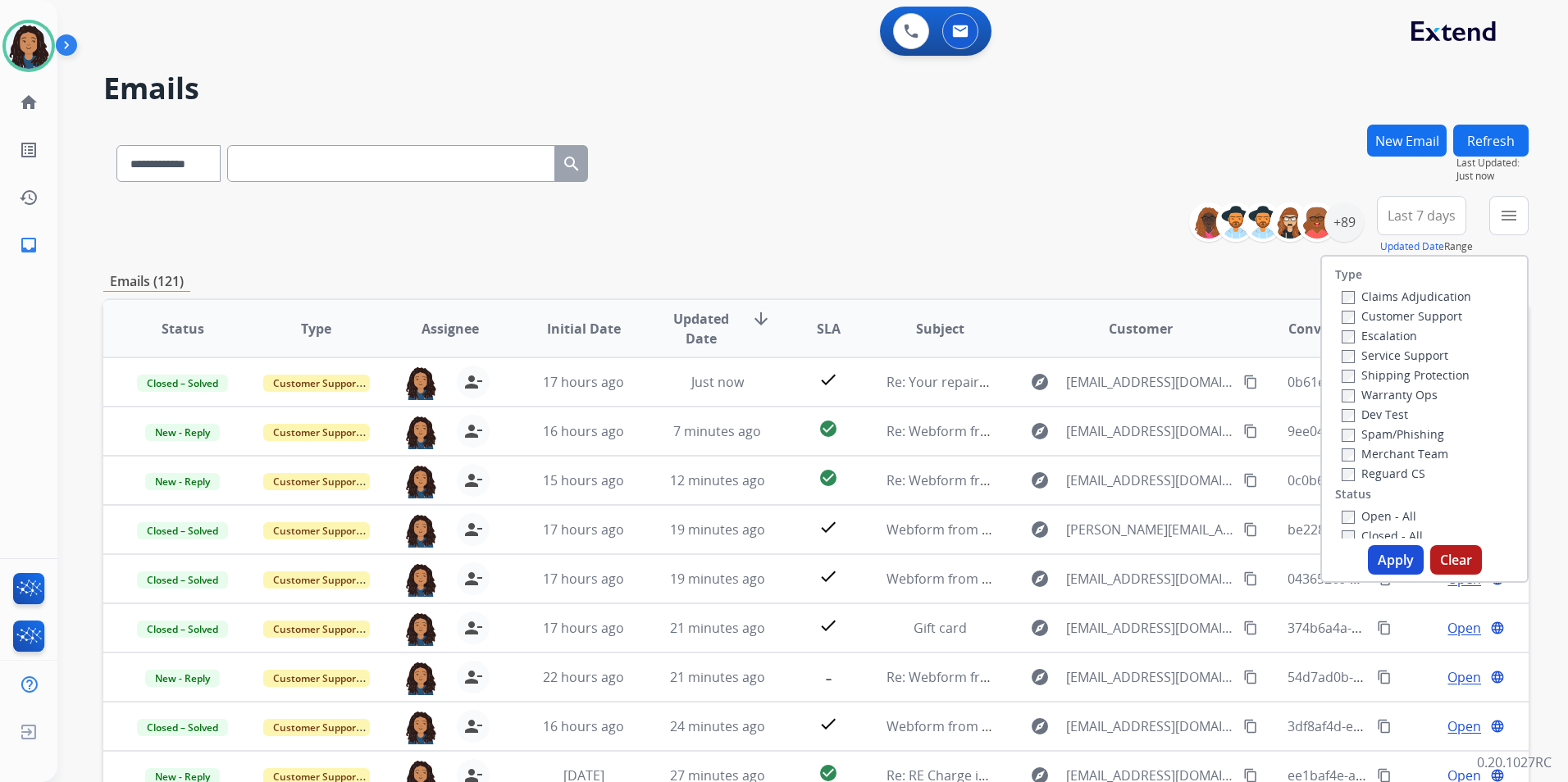
click at [1432, 314] on label "Customer Support" at bounding box center [1401, 316] width 121 height 16
click at [1438, 372] on label "Shipping Protection" at bounding box center [1405, 376] width 128 height 16
click at [1389, 464] on div "Reguard CS" at bounding box center [1406, 473] width 130 height 20
click at [1372, 476] on label "Reguard CS" at bounding box center [1383, 473] width 84 height 16
click at [1378, 521] on label "Open - All" at bounding box center [1378, 516] width 75 height 16
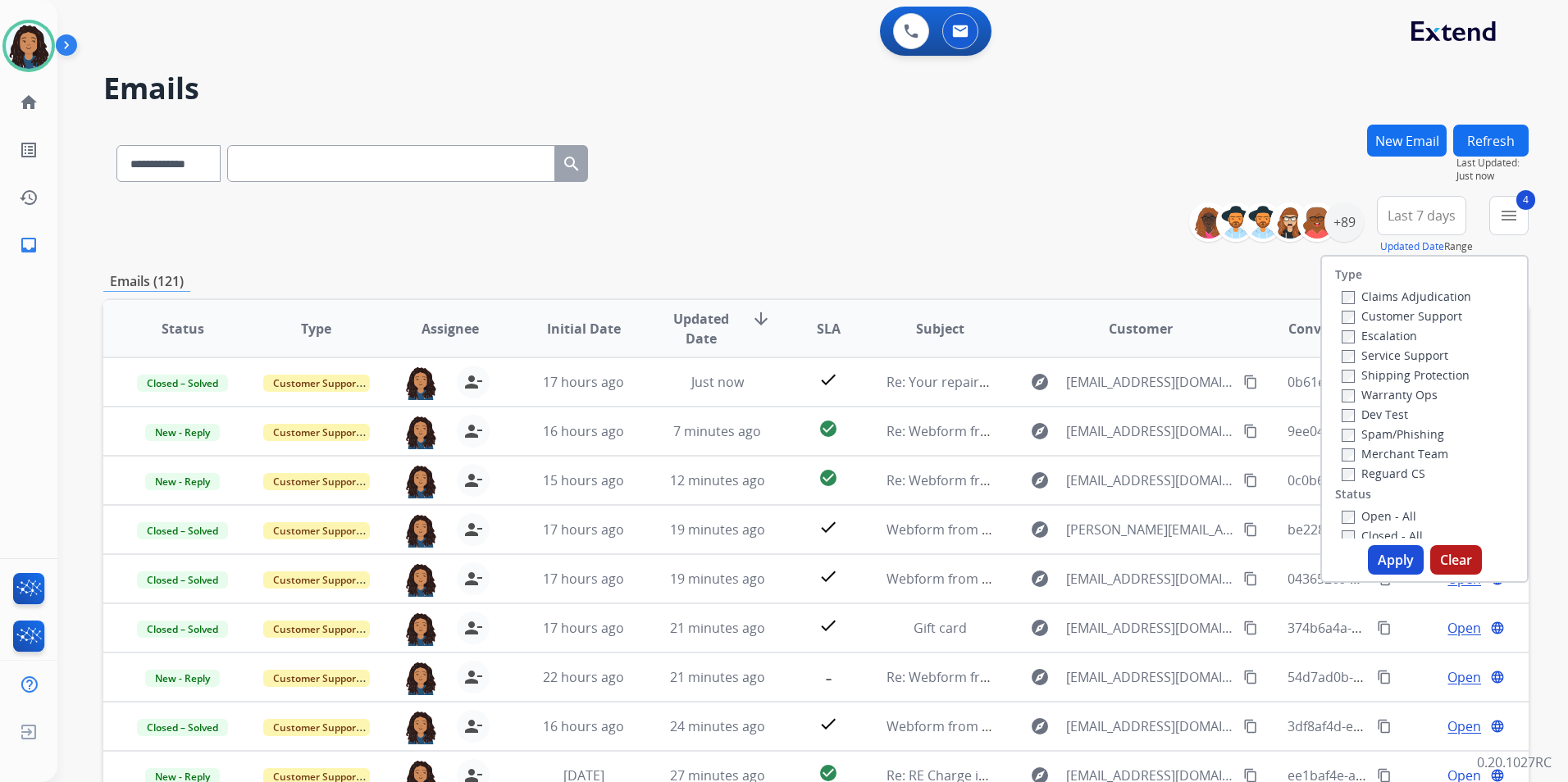
click at [1378, 566] on button "Apply" at bounding box center [1396, 560] width 56 height 30
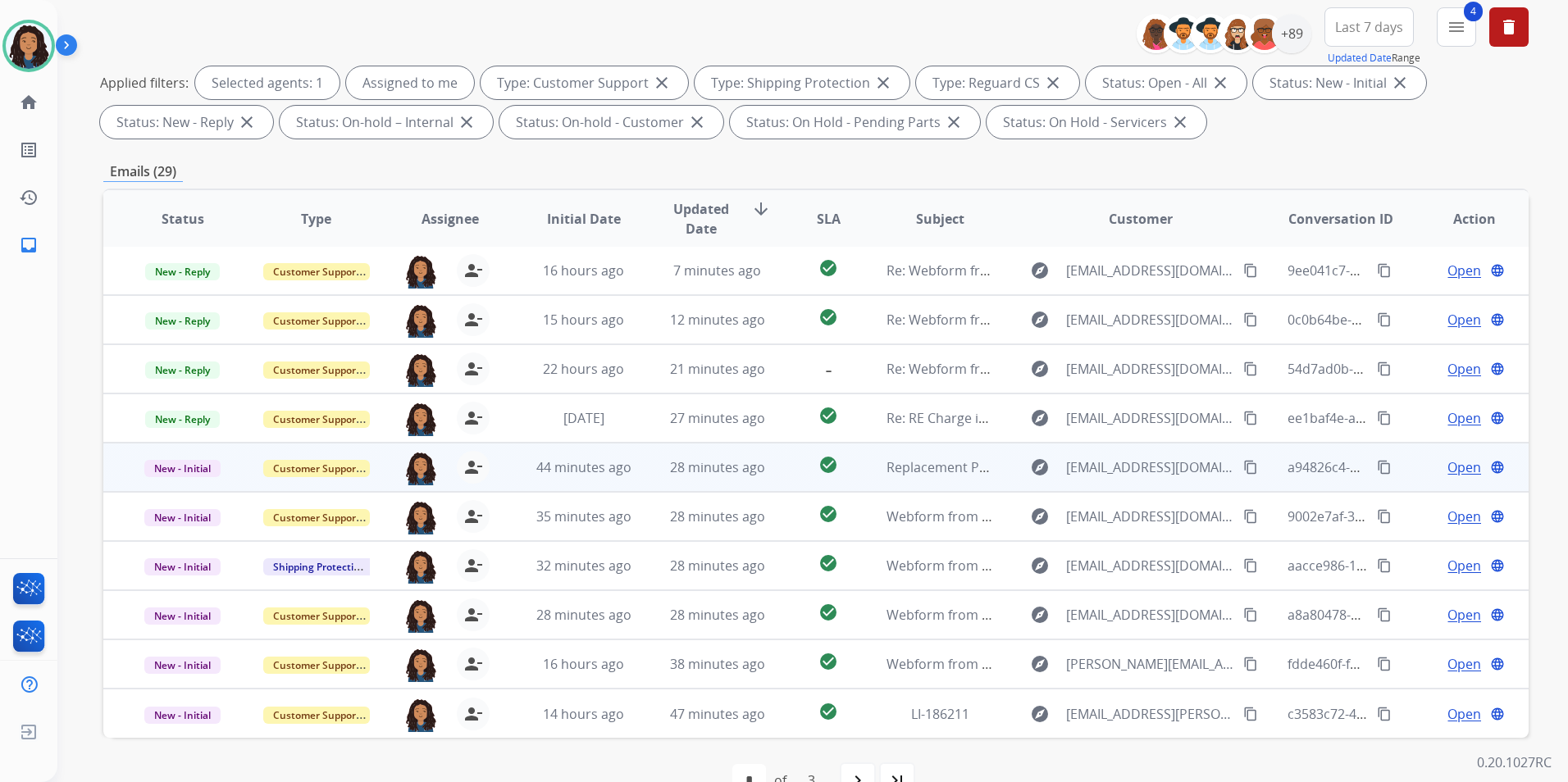
scroll to position [229, 0]
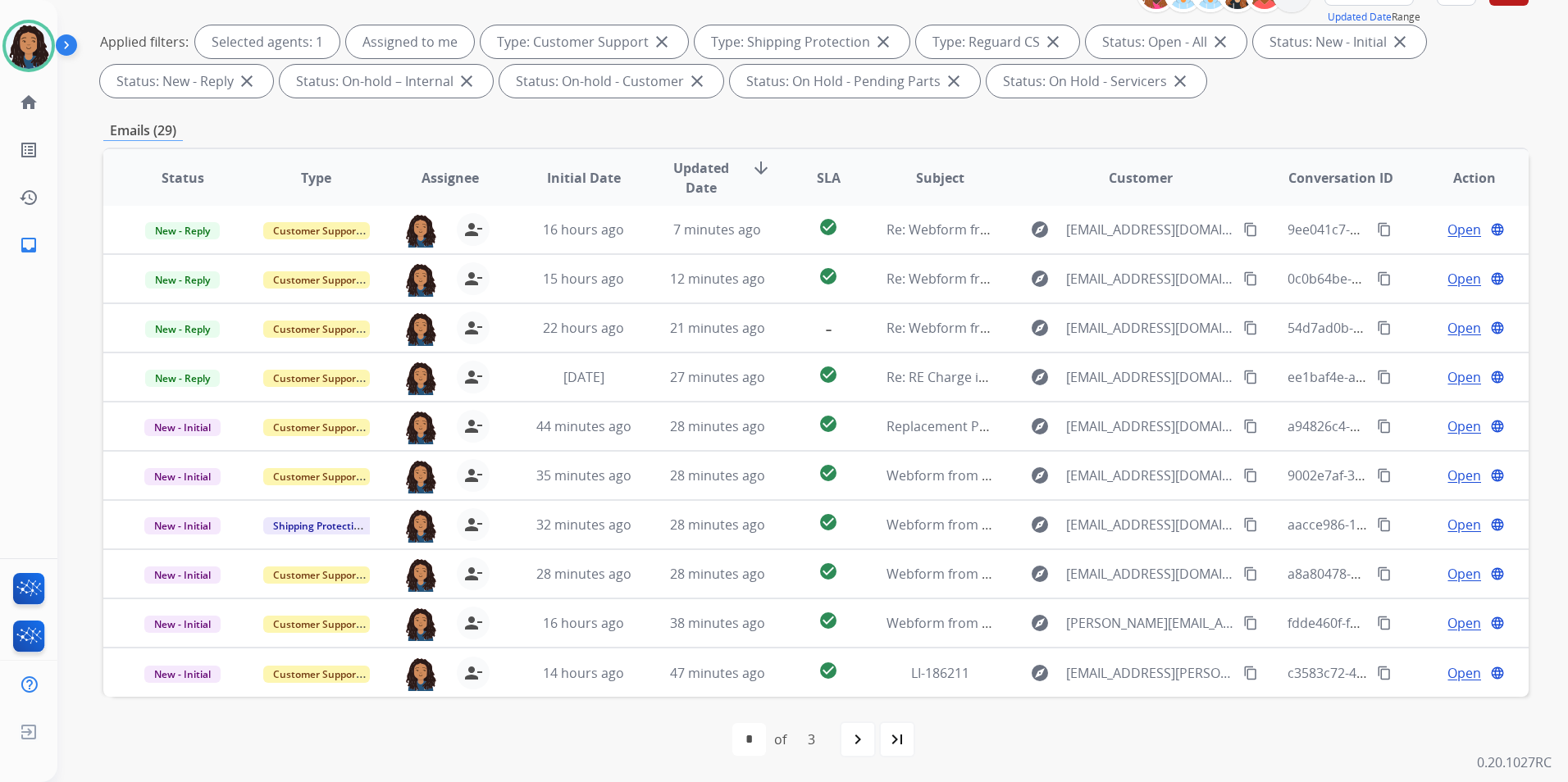
click at [906, 744] on mat-icon "last_page" at bounding box center [897, 739] width 20 height 20
select select "*"
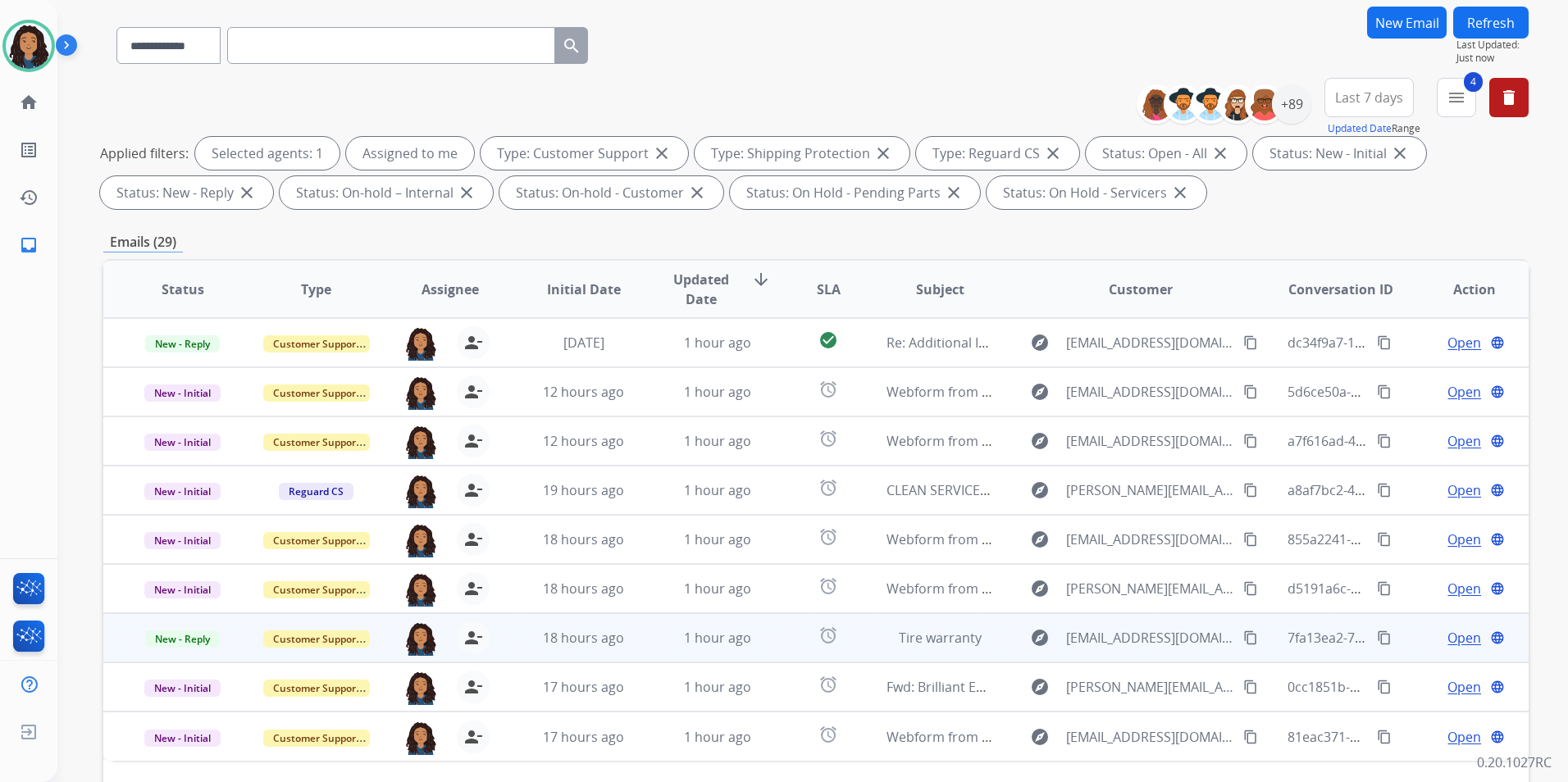
scroll to position [164, 0]
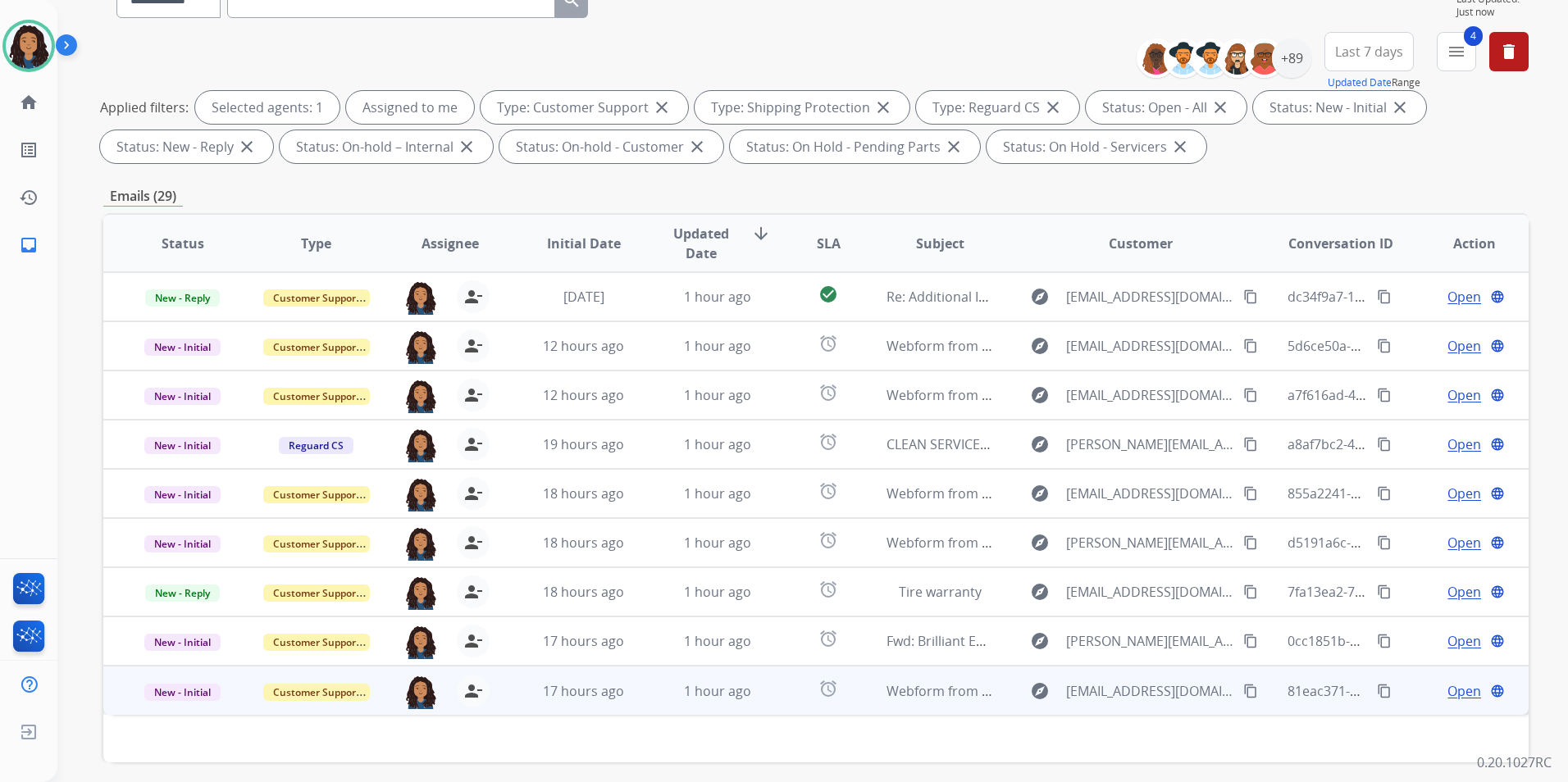
click at [1452, 682] on span "Open" at bounding box center [1464, 691] width 34 height 20
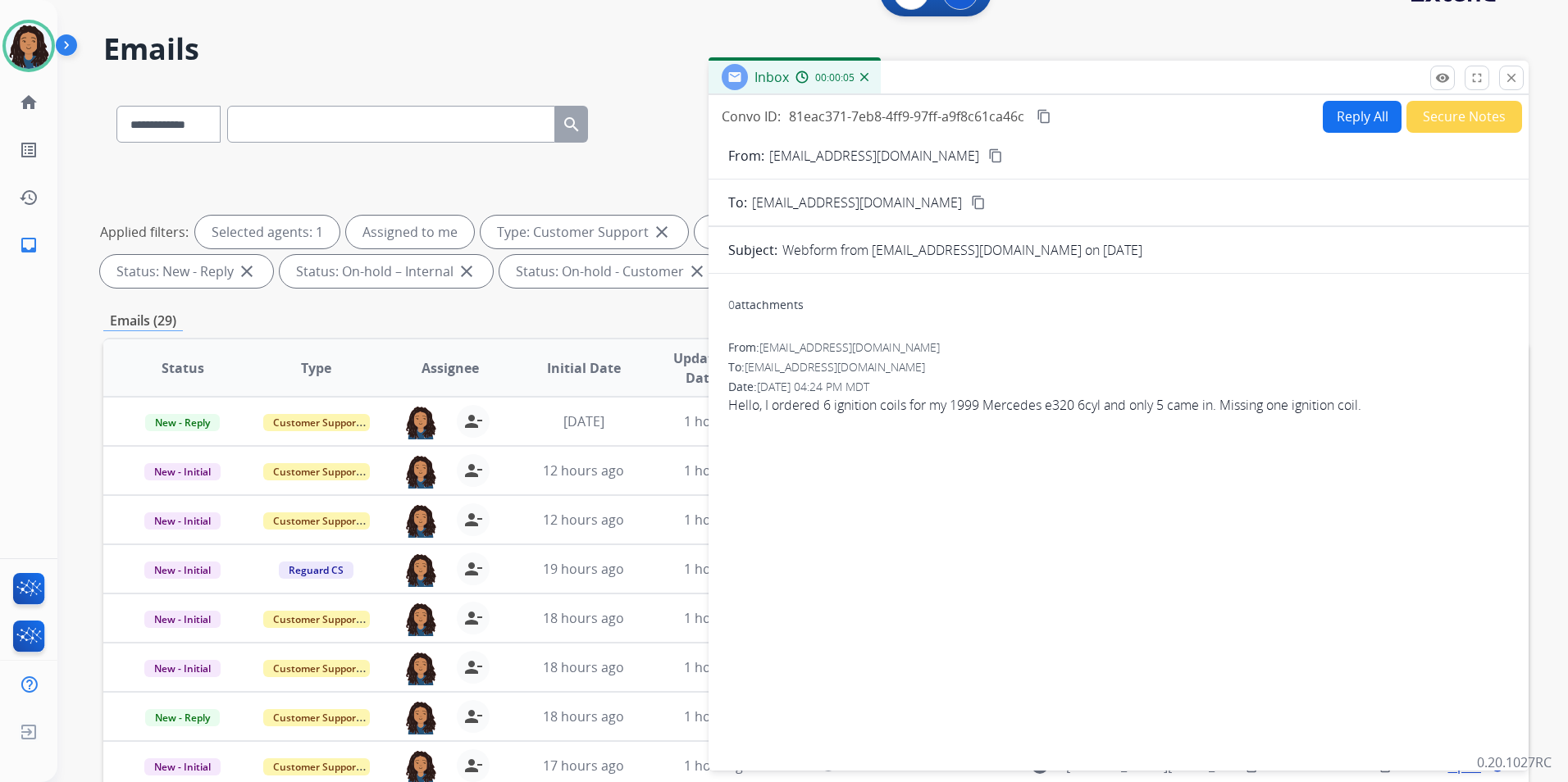
scroll to position [0, 0]
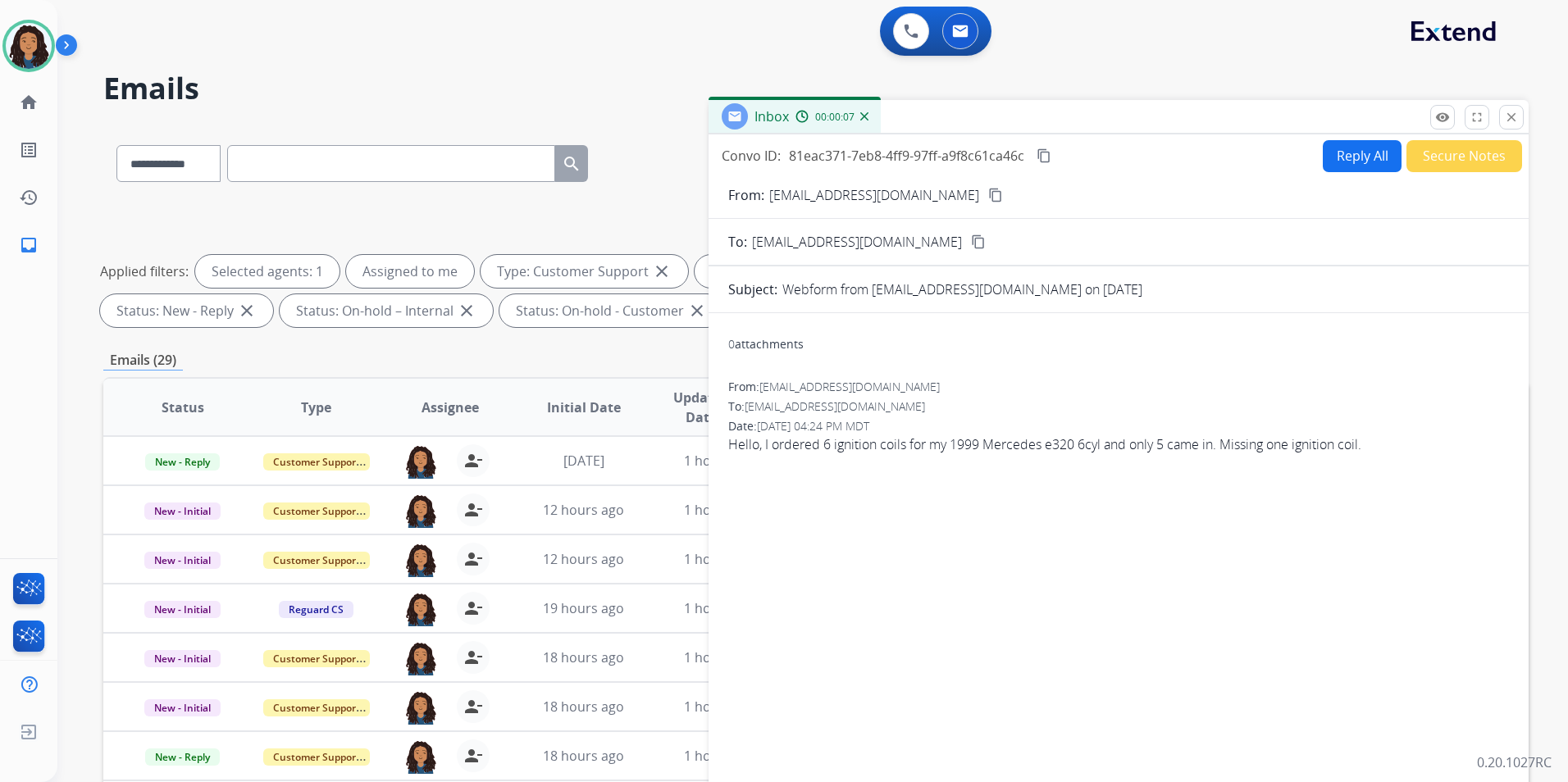
click at [1350, 155] on button "Reply All" at bounding box center [1362, 156] width 79 height 32
select select "**********"
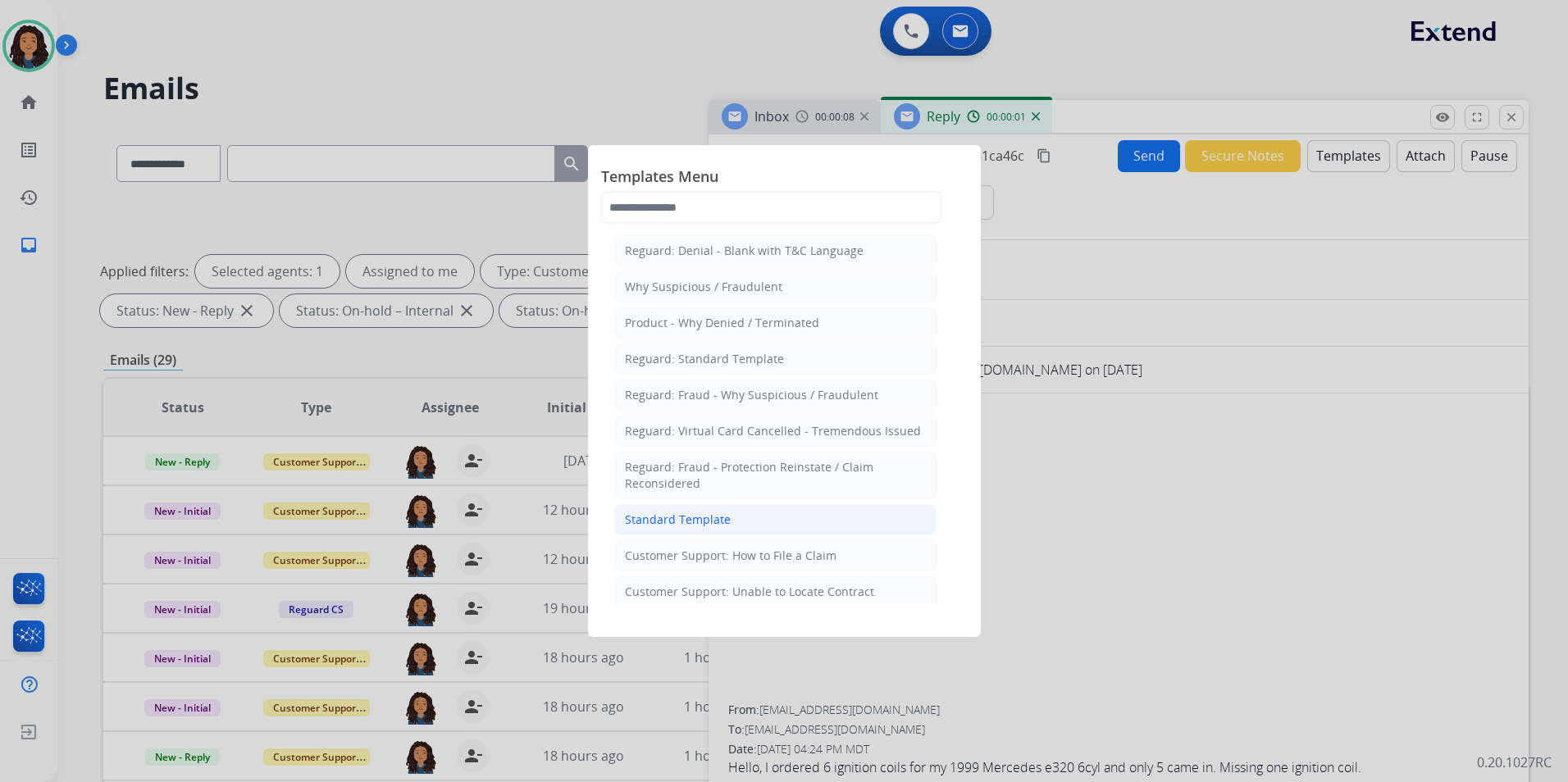
click at [704, 512] on div "Standard Template" at bounding box center [677, 520] width 106 height 16
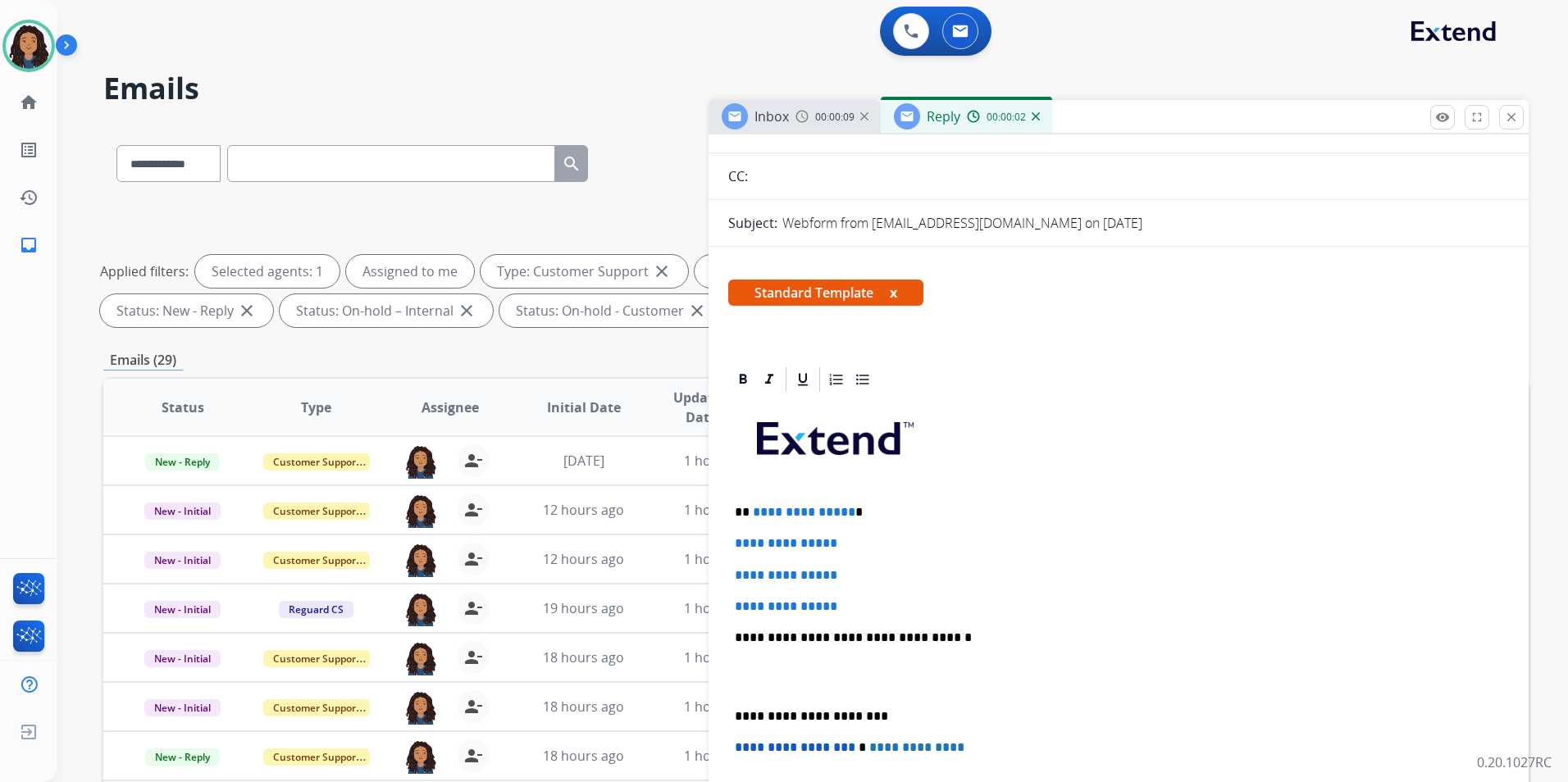
scroll to position [164, 0]
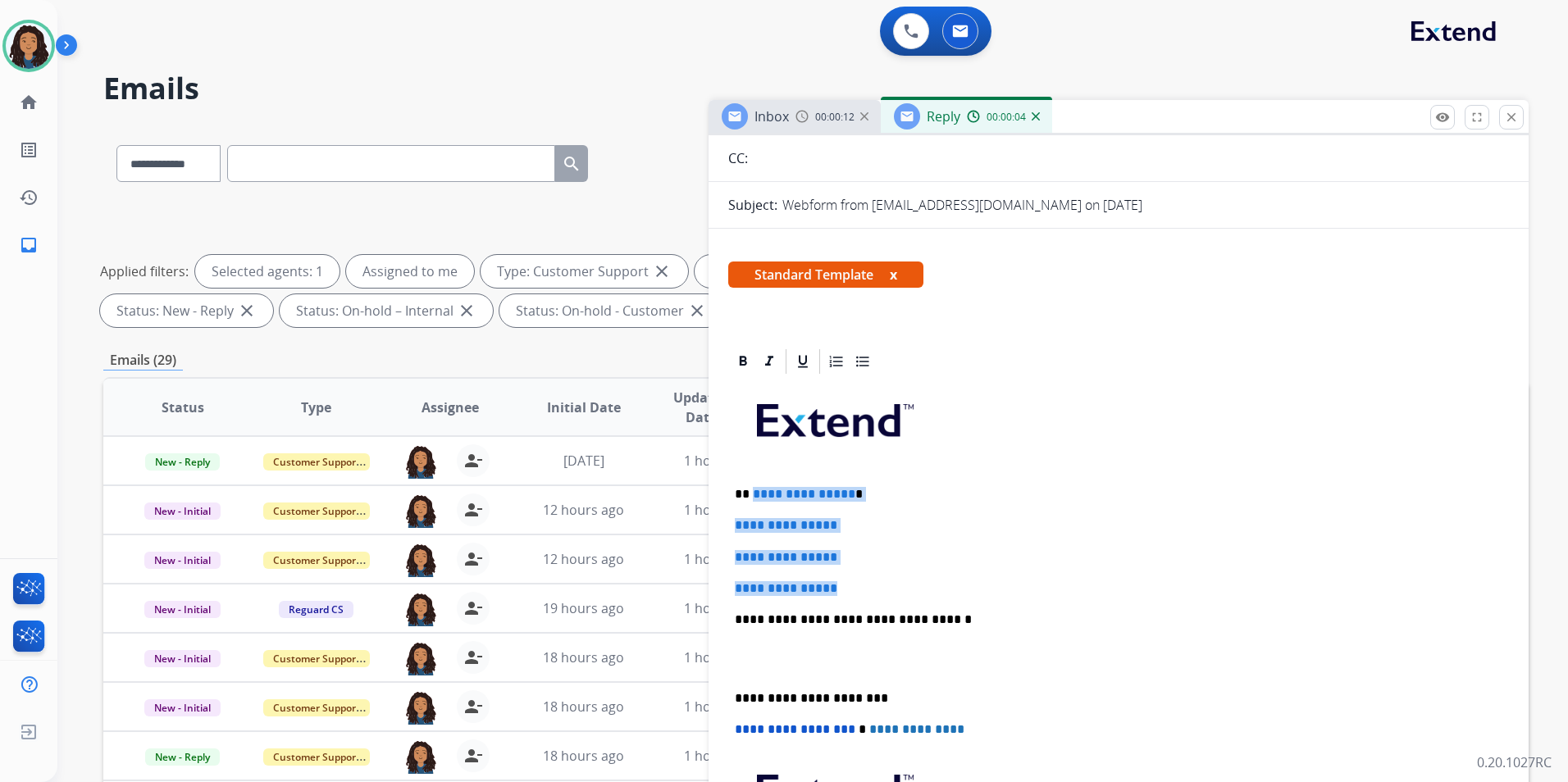
drag, startPoint x: 856, startPoint y: 586, endPoint x: 750, endPoint y: 480, distance: 149.9
click at [750, 480] on div "**********" at bounding box center [1119, 658] width 781 height 564
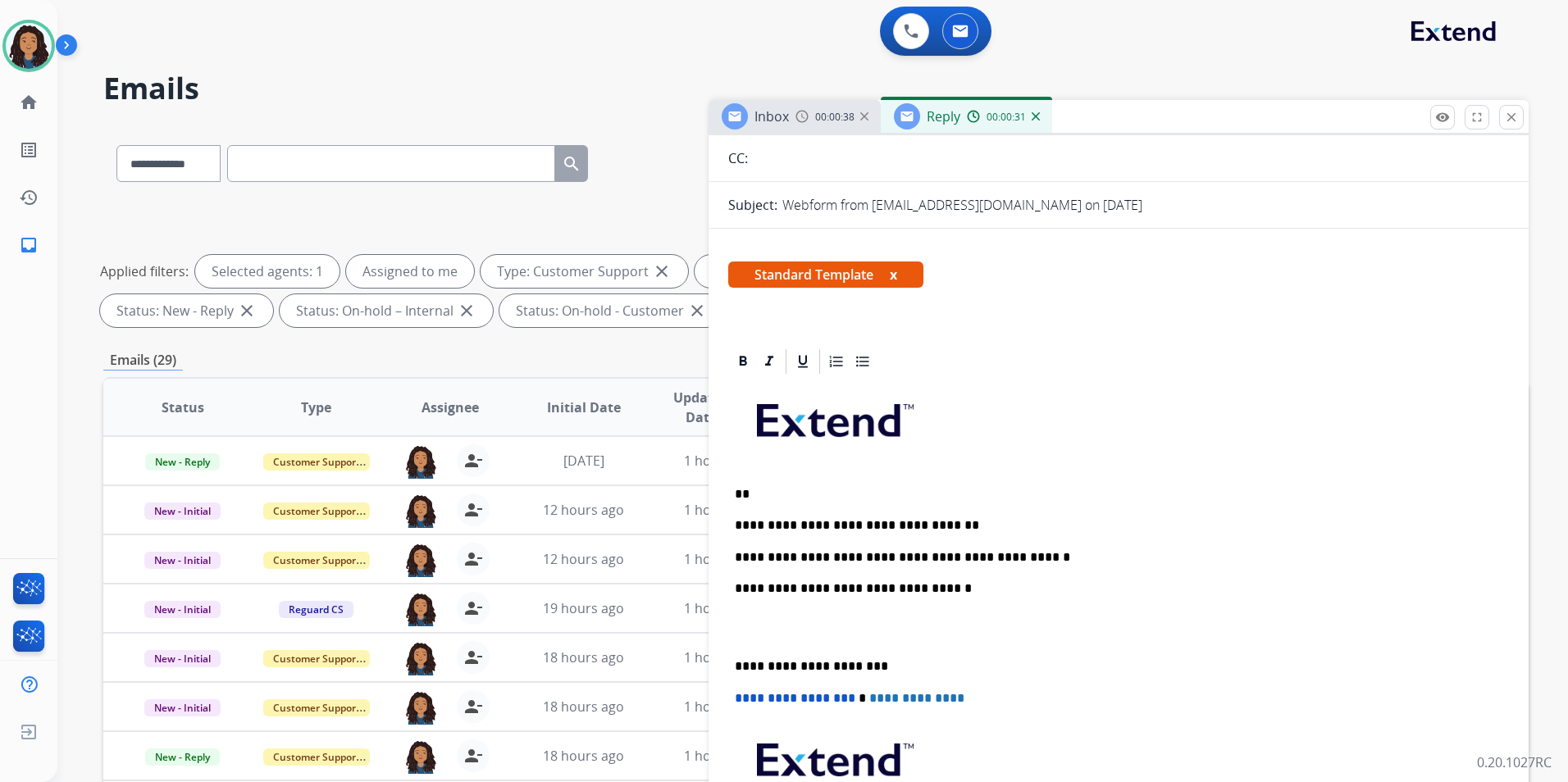
click at [965, 569] on div "**********" at bounding box center [1119, 643] width 781 height 533
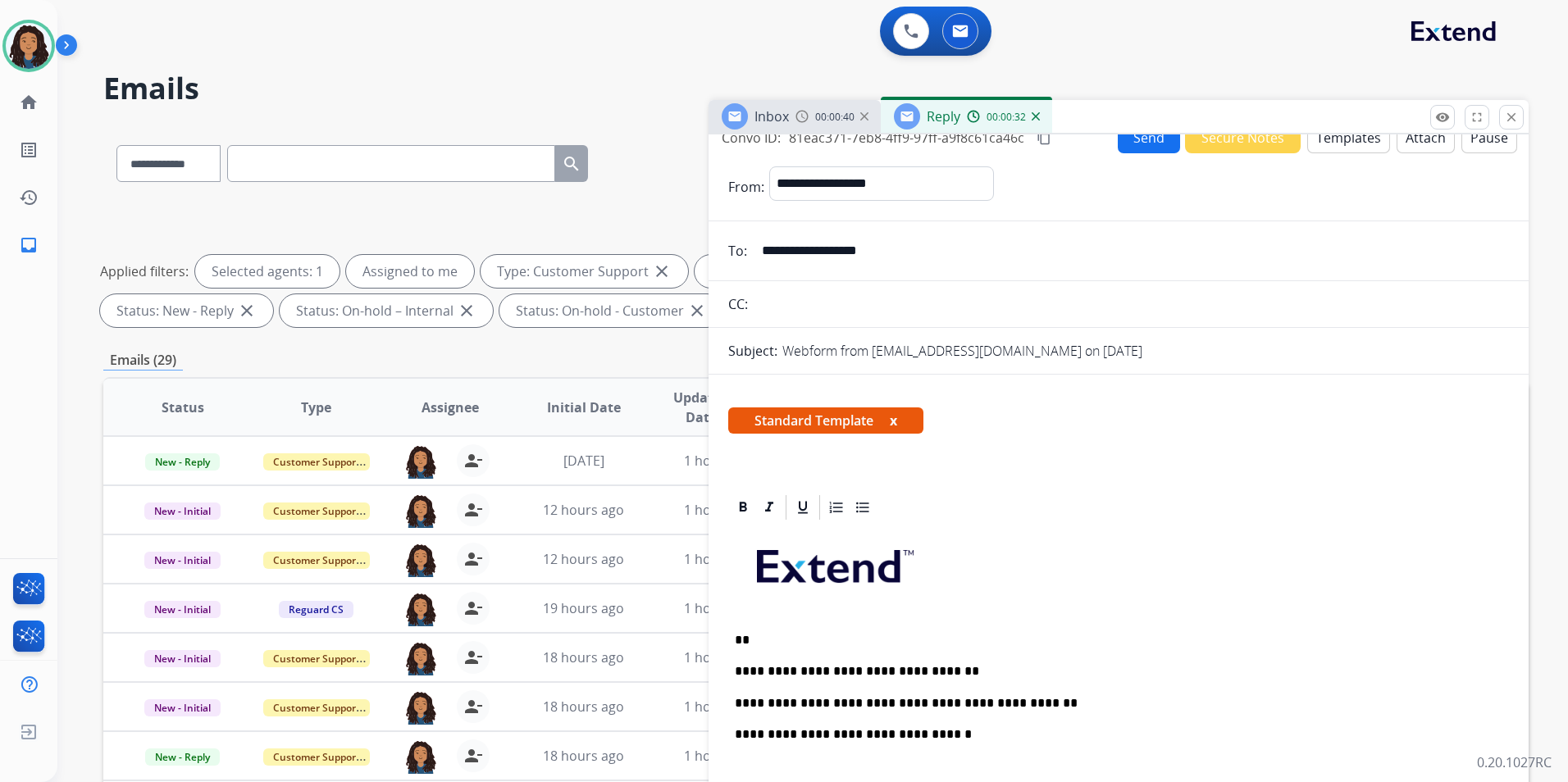
scroll to position [0, 0]
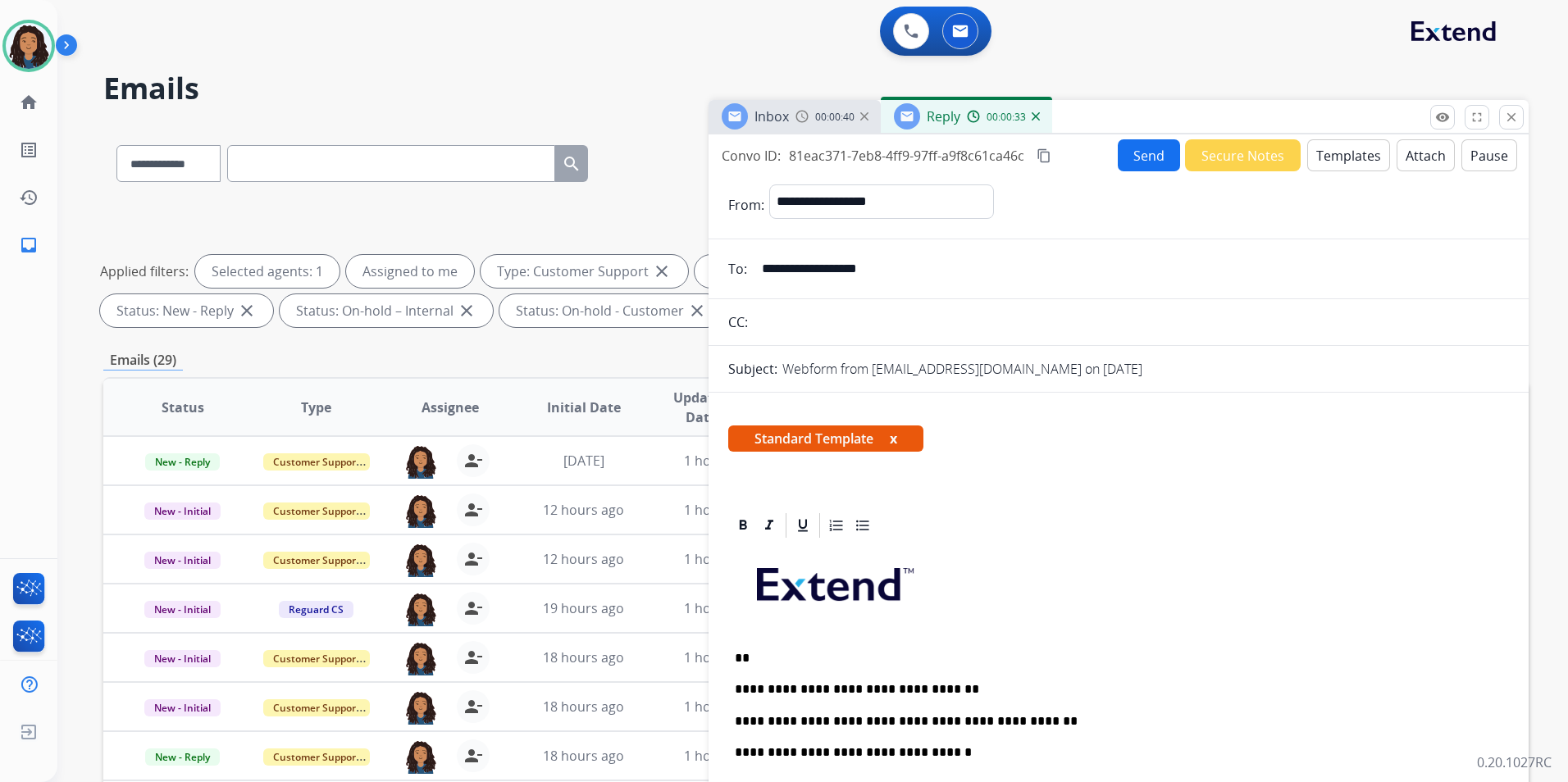
click at [1138, 161] on button "Send" at bounding box center [1149, 155] width 63 height 32
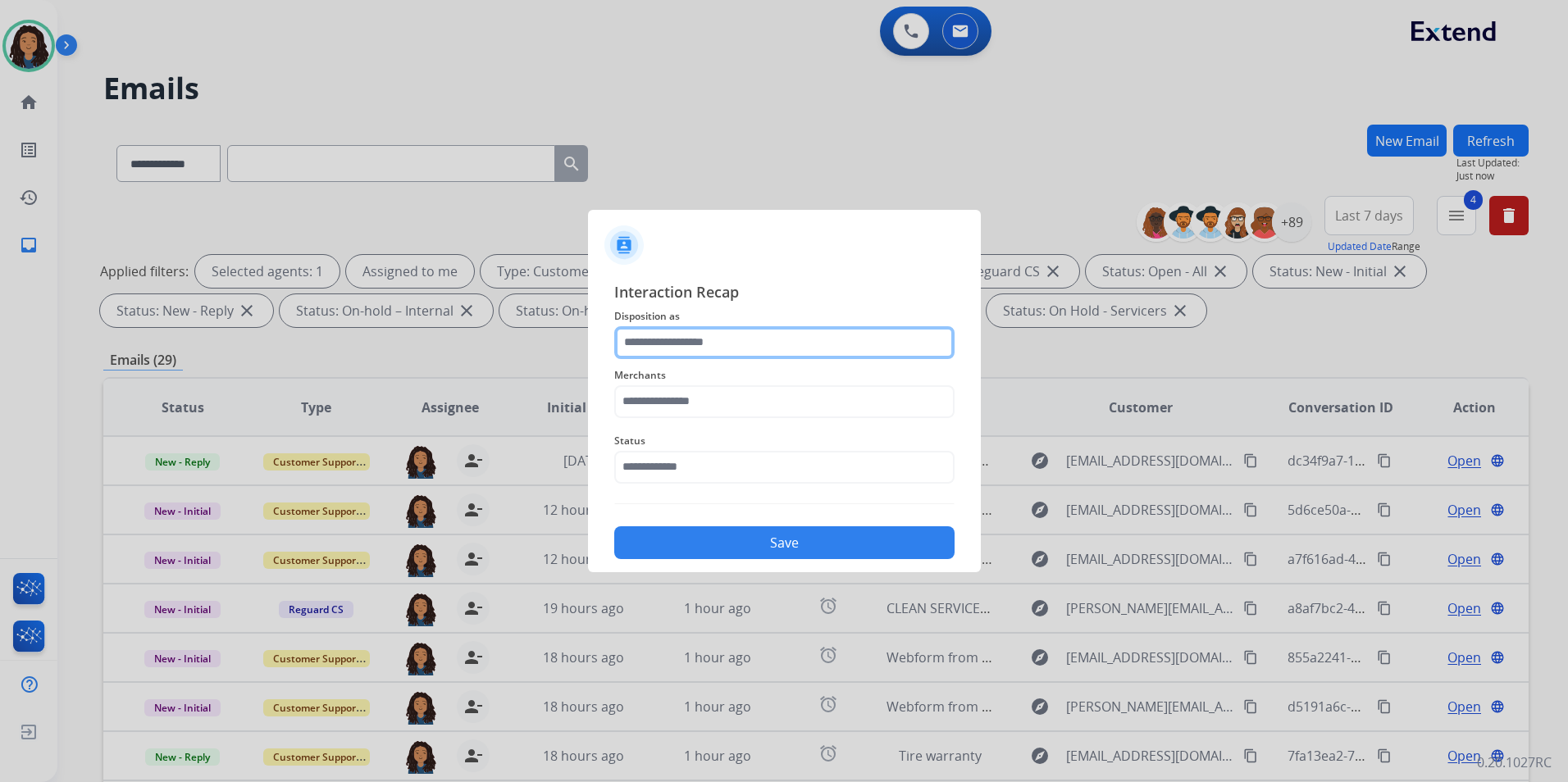
click at [809, 332] on input "text" at bounding box center [784, 343] width 341 height 33
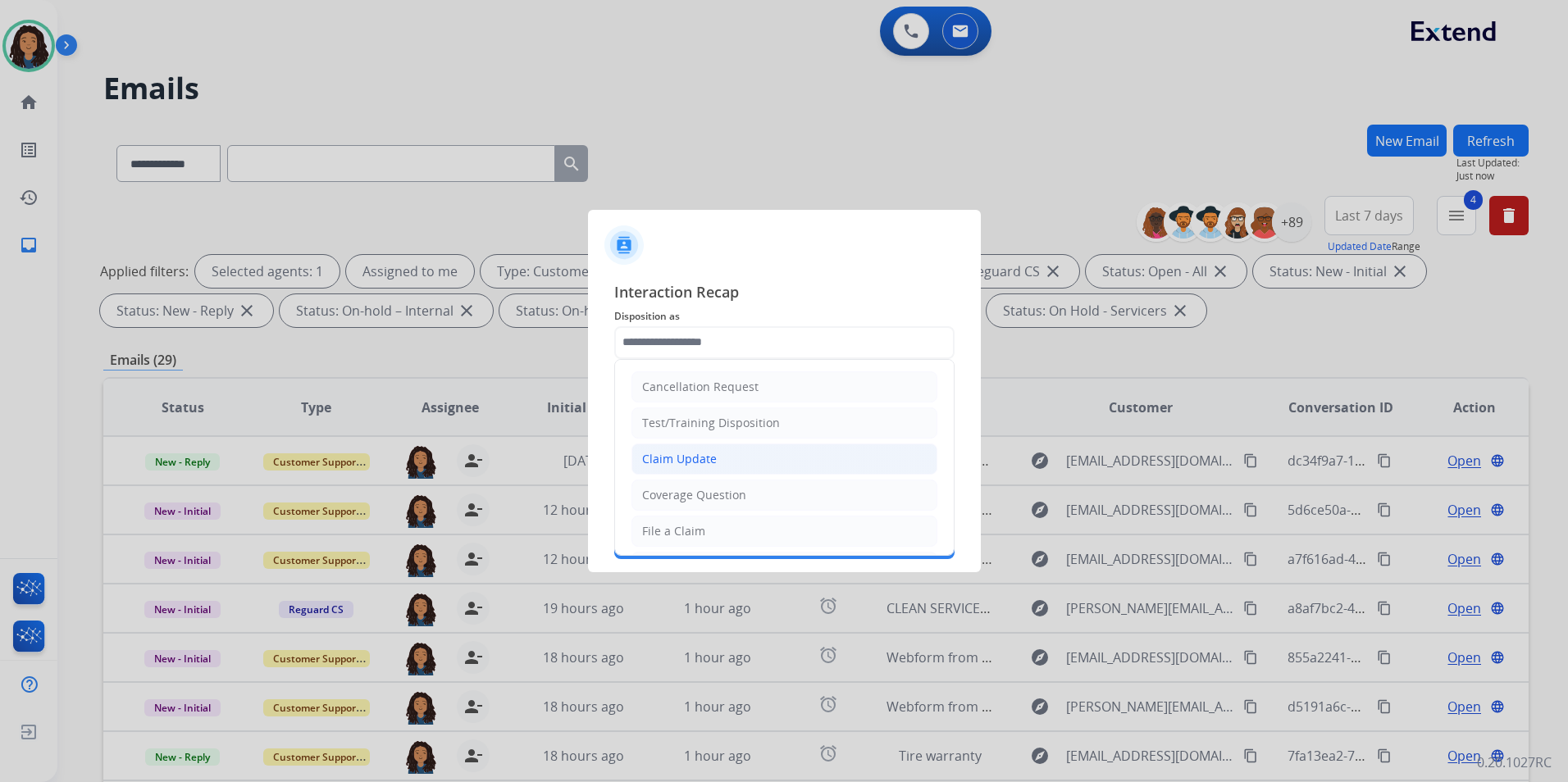
click at [743, 462] on li "Claim Update" at bounding box center [784, 458] width 306 height 31
type input "**********"
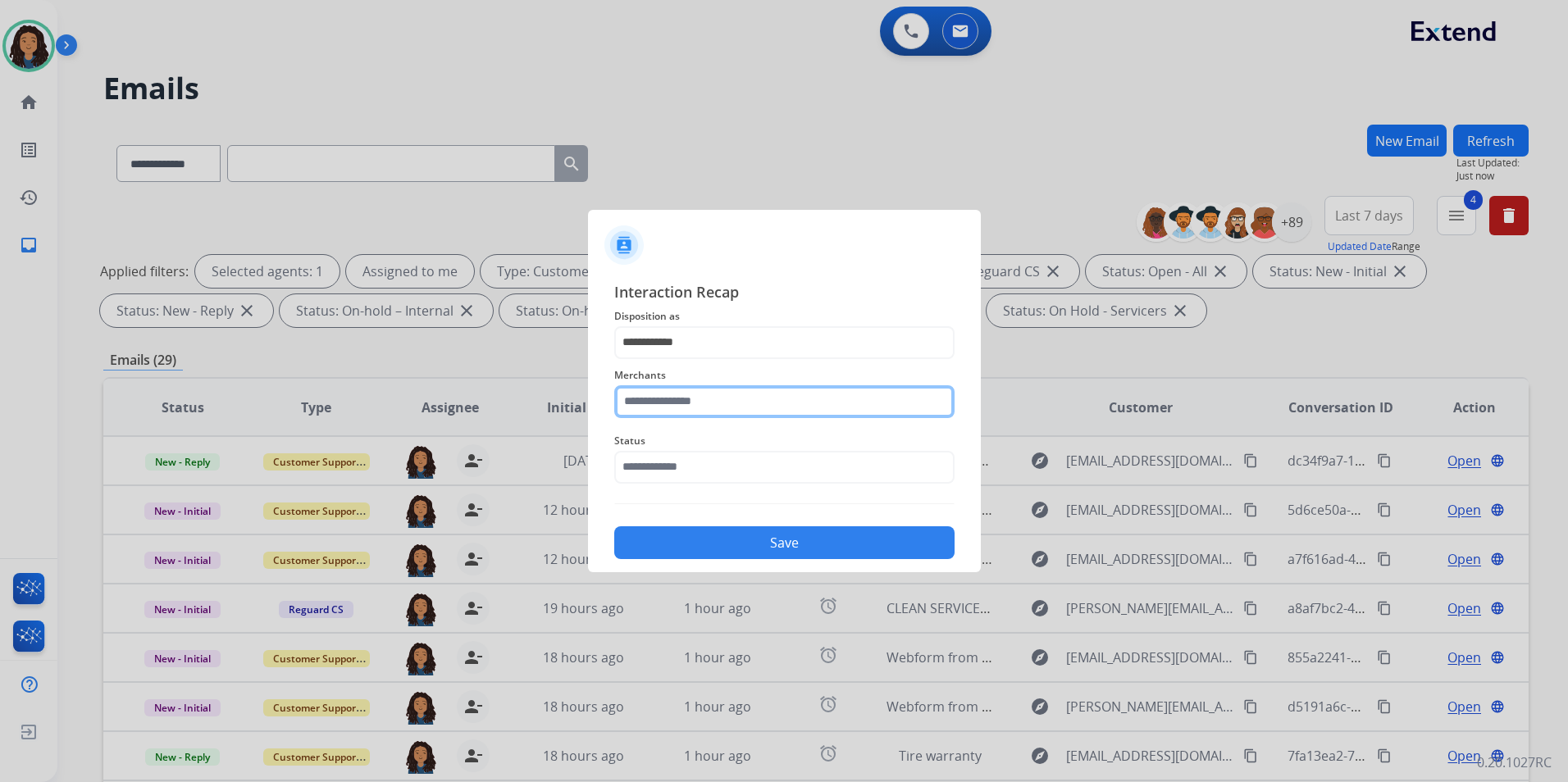
click at [710, 391] on input "text" at bounding box center [784, 401] width 341 height 33
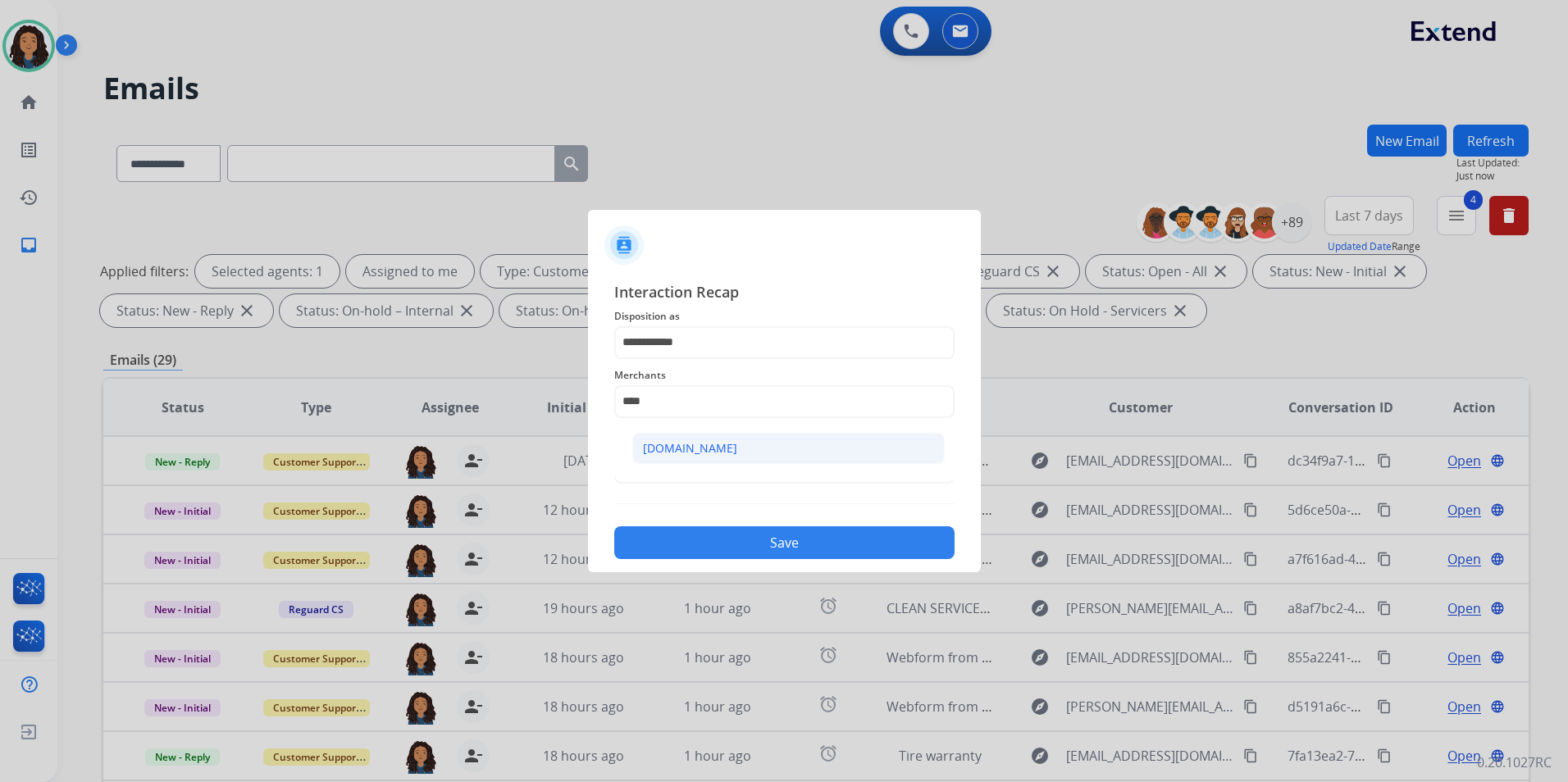
click at [679, 447] on div "[DOMAIN_NAME]" at bounding box center [689, 448] width 95 height 16
type input "**********"
drag, startPoint x: 678, startPoint y: 446, endPoint x: 678, endPoint y: 456, distance: 10.0
click at [678, 447] on span "Status" at bounding box center [784, 441] width 341 height 20
click at [678, 460] on input "text" at bounding box center [784, 467] width 341 height 33
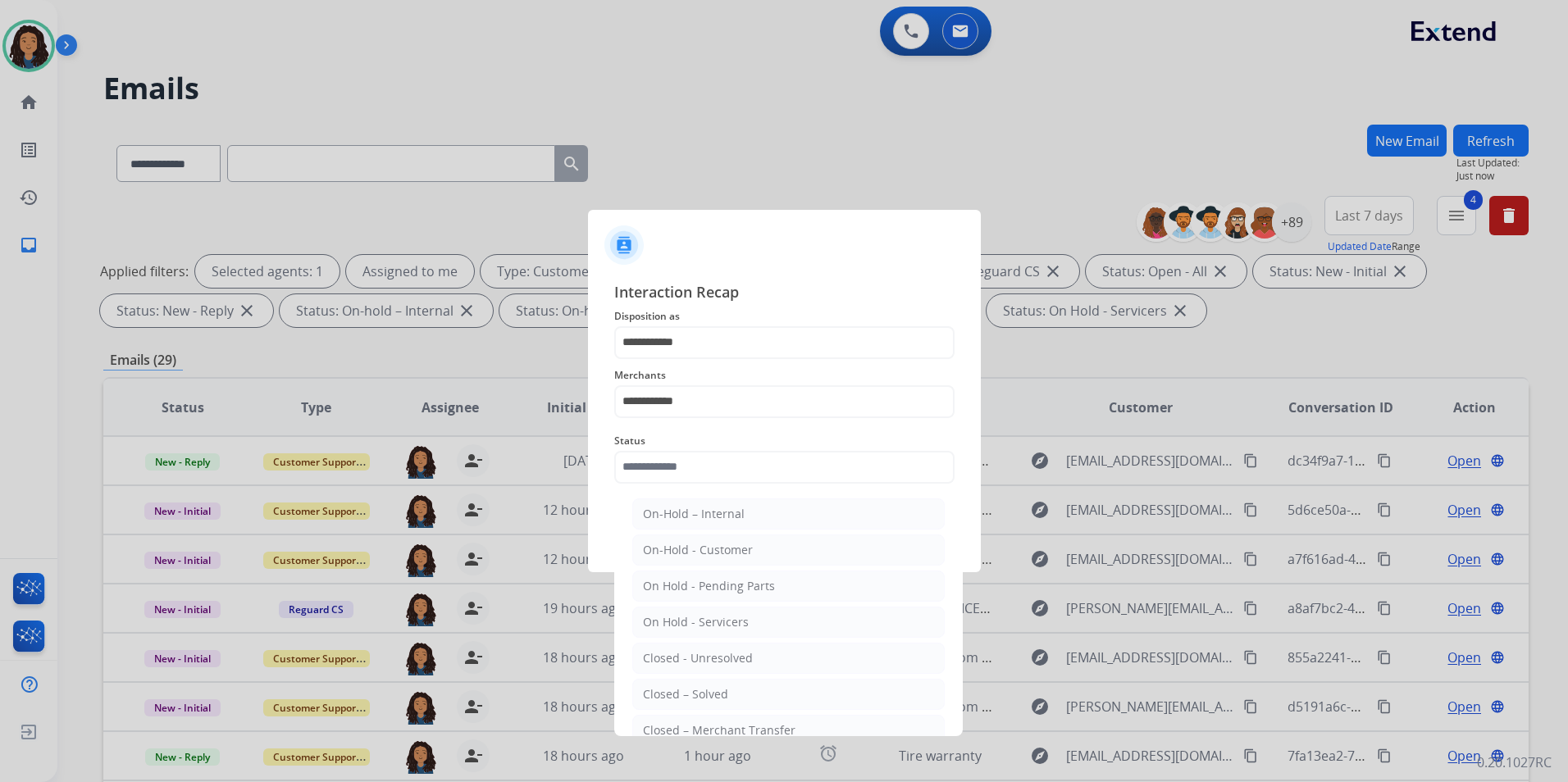
click at [753, 693] on li "Closed – Solved" at bounding box center [789, 693] width 313 height 31
type input "**********"
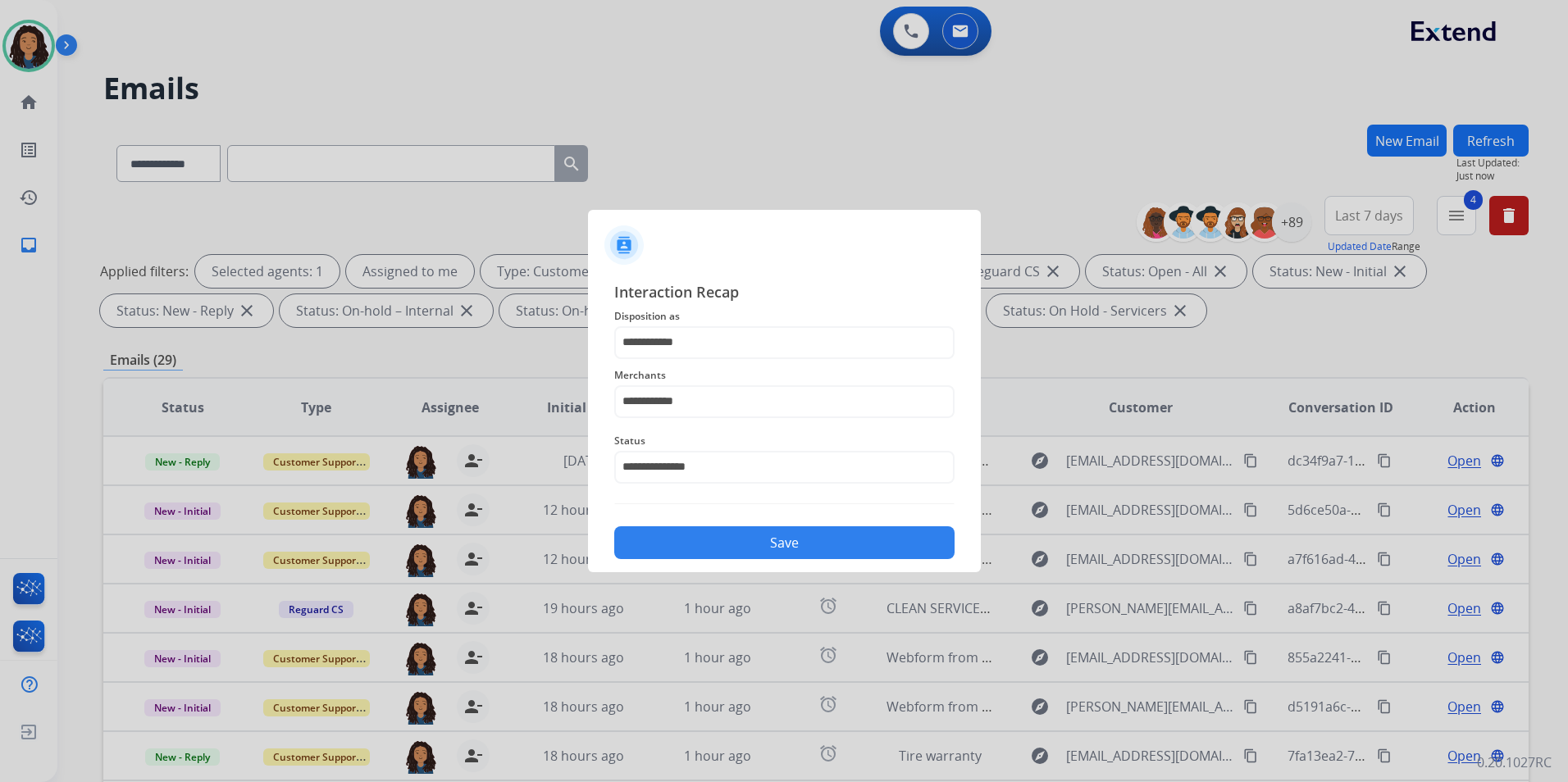
click at [777, 543] on button "Save" at bounding box center [784, 542] width 341 height 33
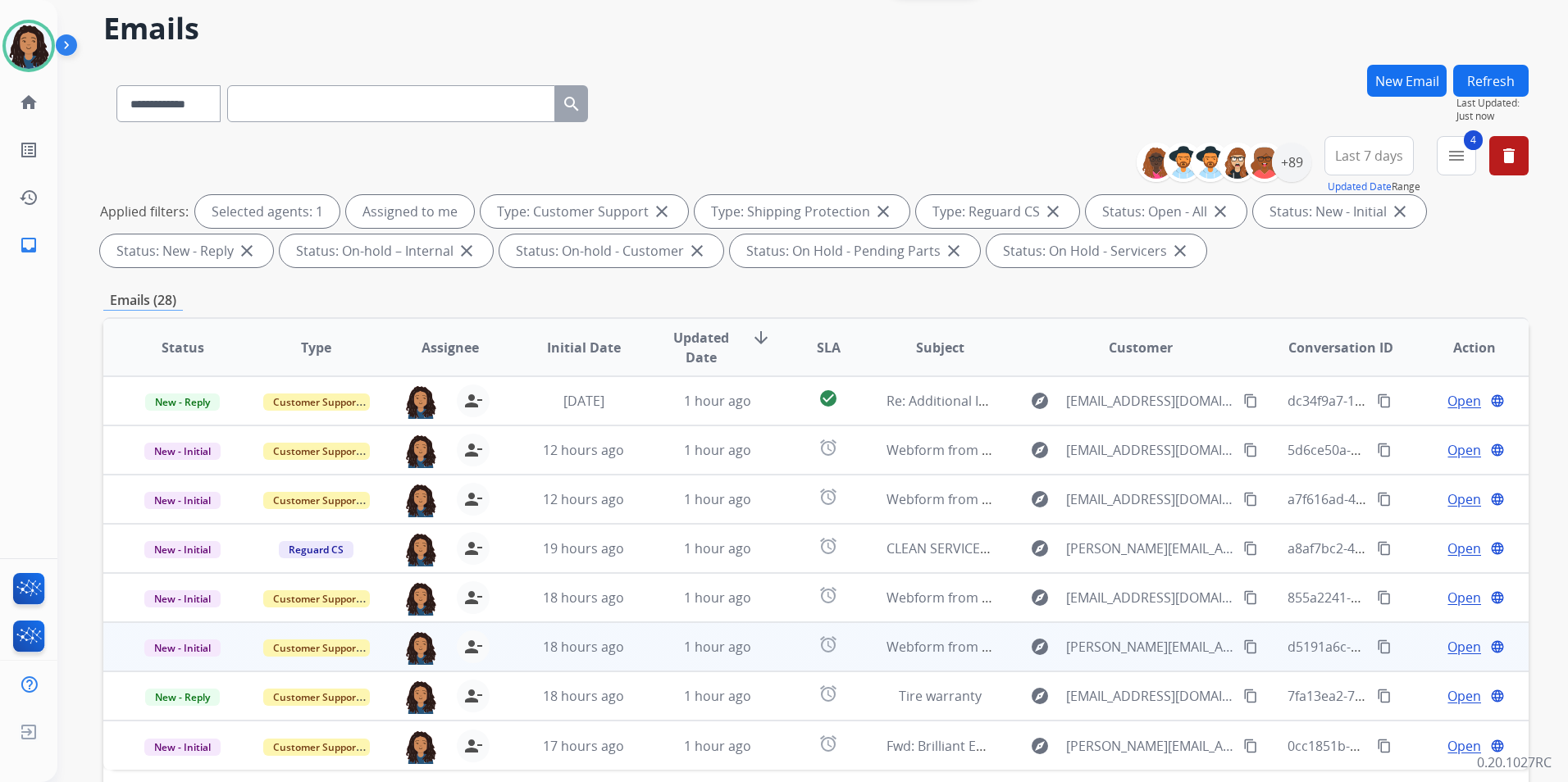
scroll to position [82, 0]
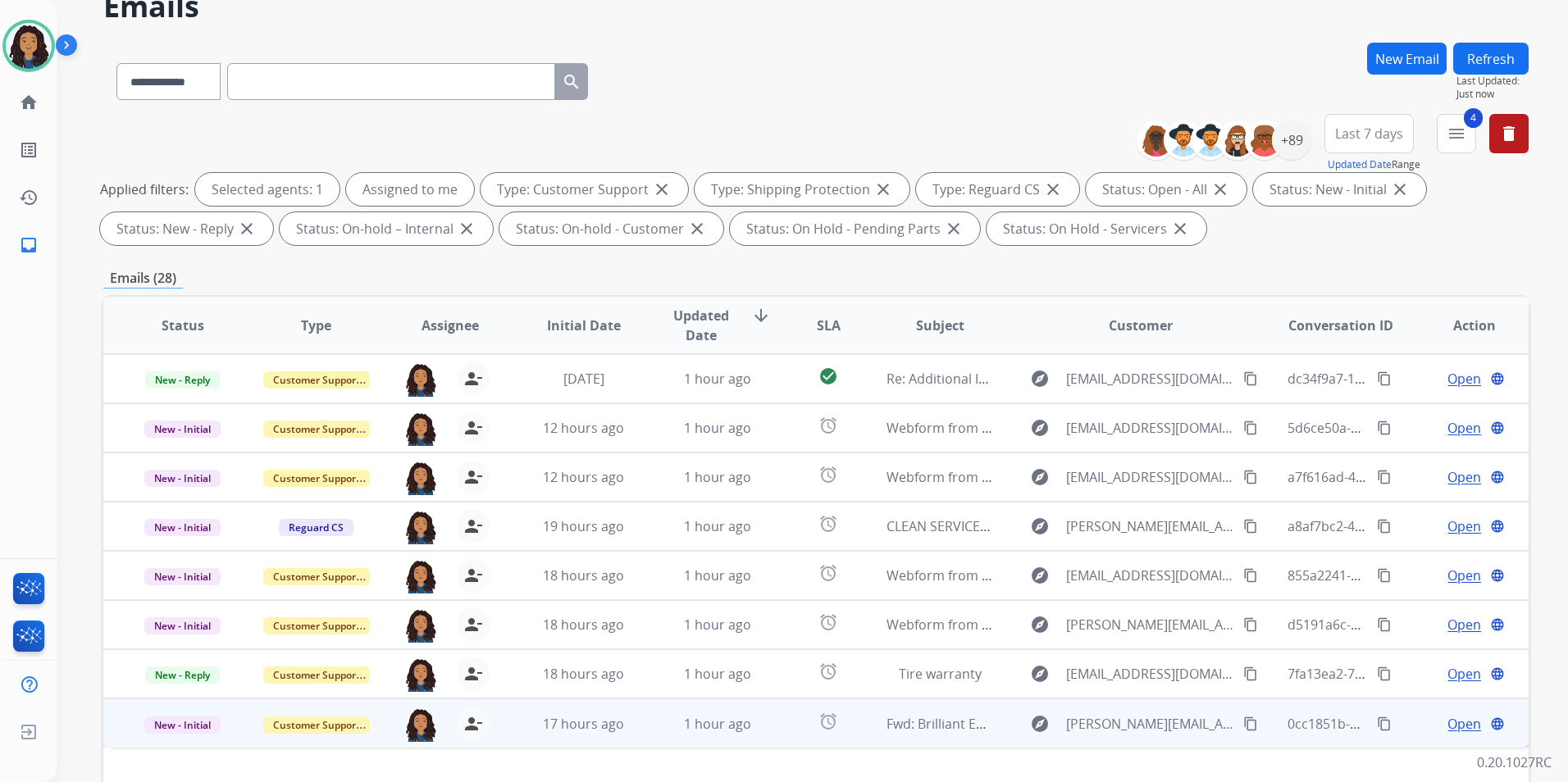
click at [1447, 729] on span "Open" at bounding box center [1464, 724] width 34 height 20
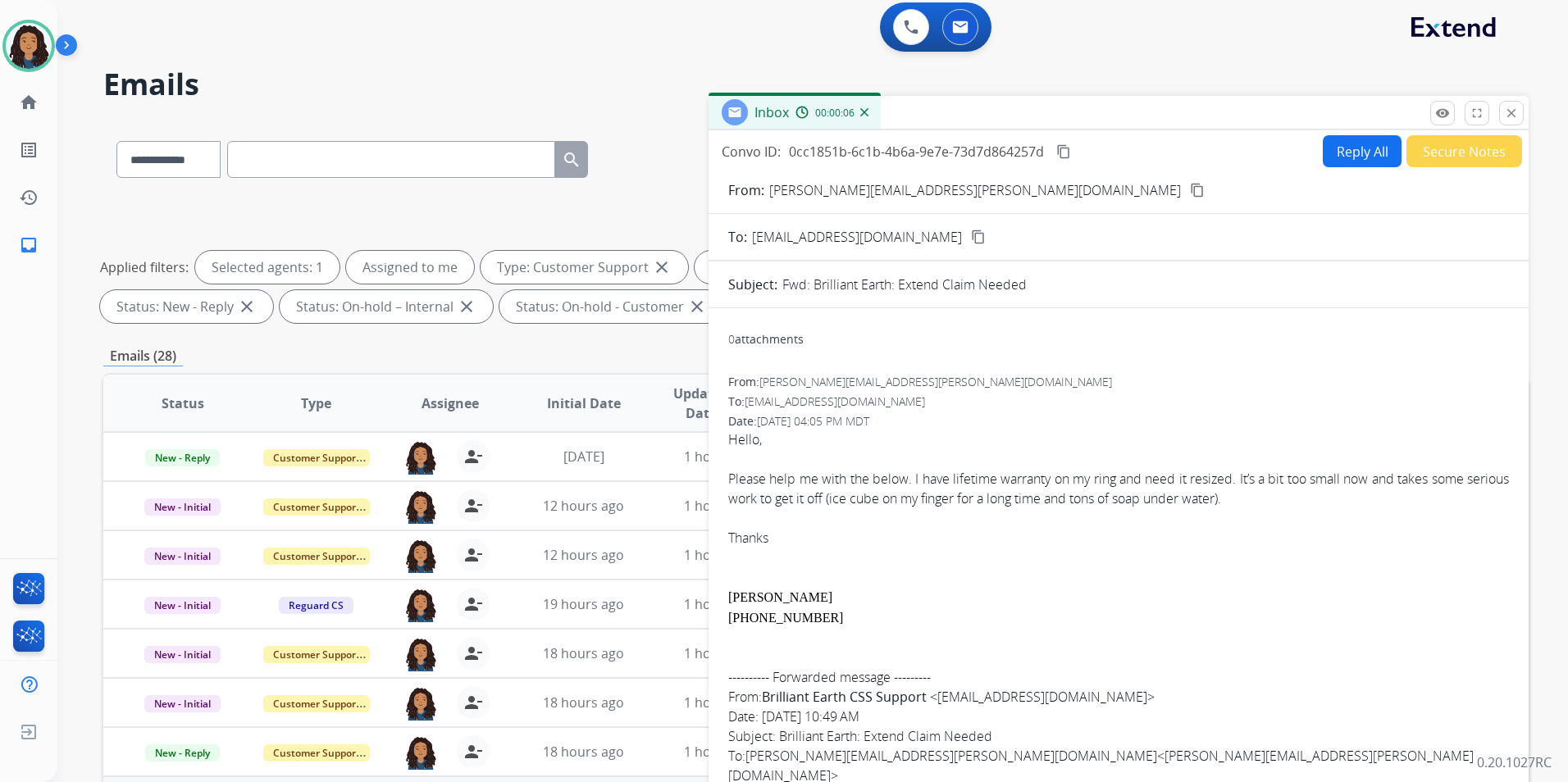
scroll to position [0, 0]
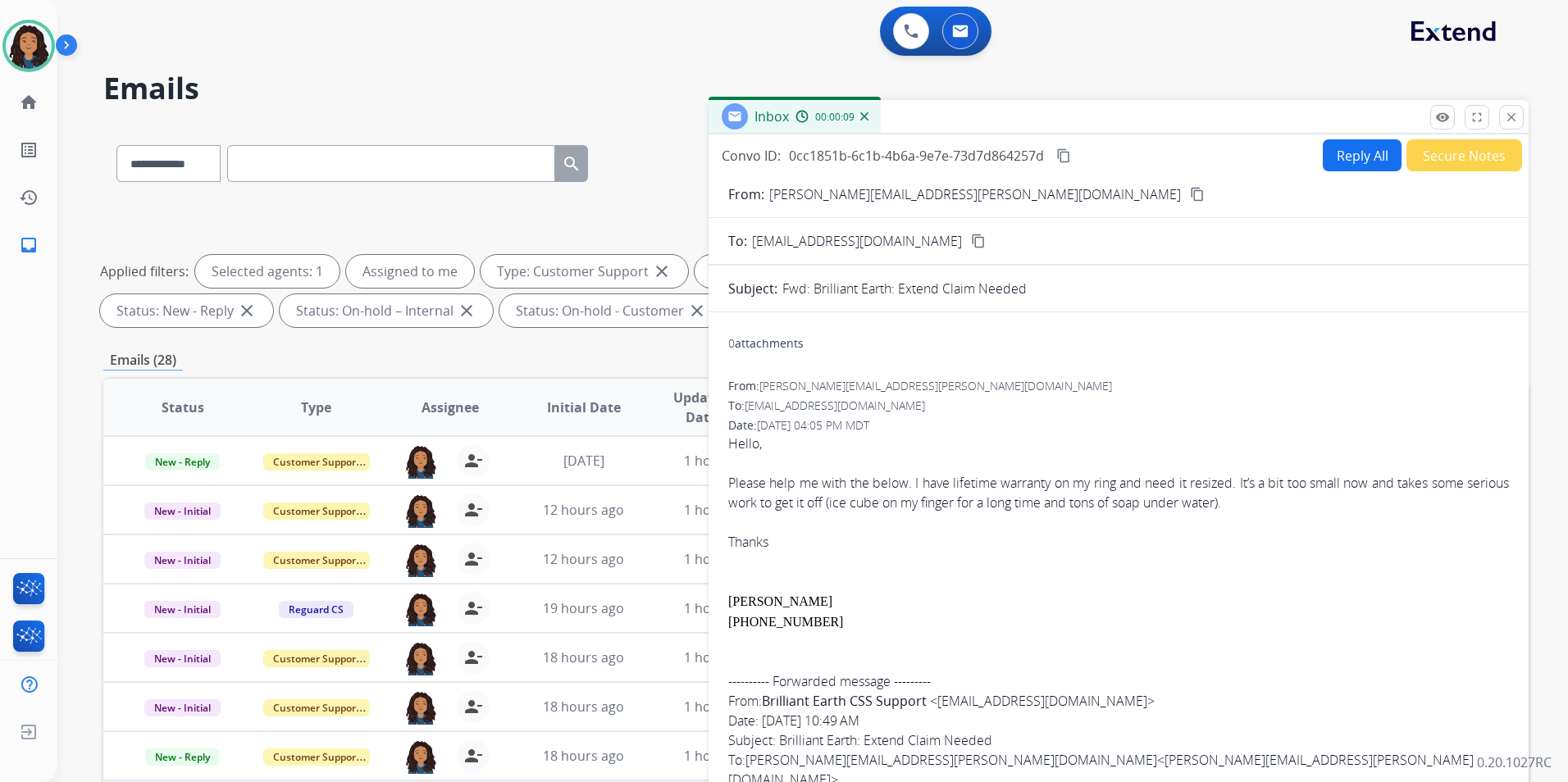
click at [1189, 192] on mat-icon "content_copy" at bounding box center [1196, 194] width 15 height 15
click at [1339, 159] on button "Reply All" at bounding box center [1362, 155] width 79 height 32
select select "**********"
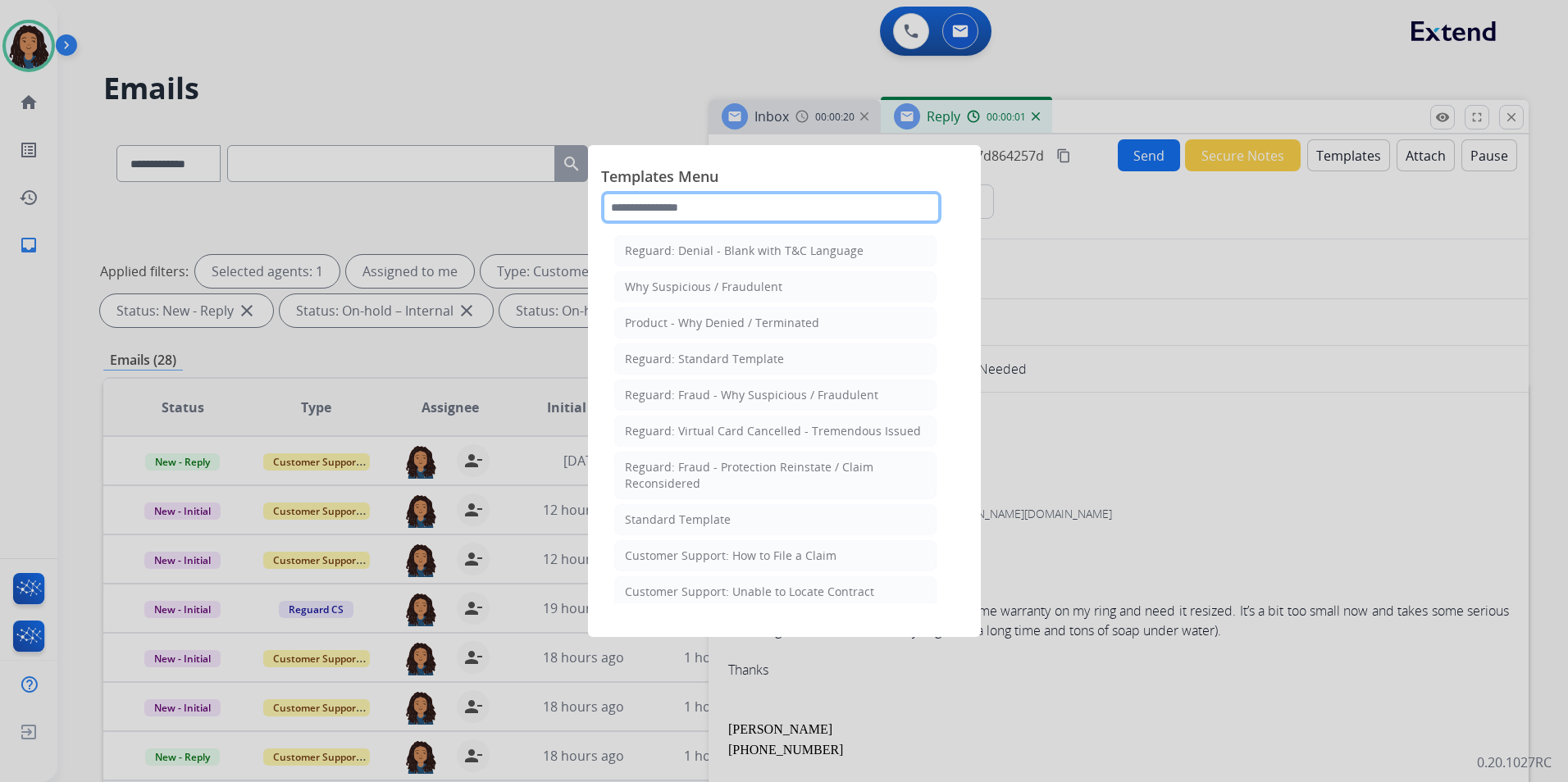
click at [760, 211] on input "text" at bounding box center [771, 207] width 341 height 33
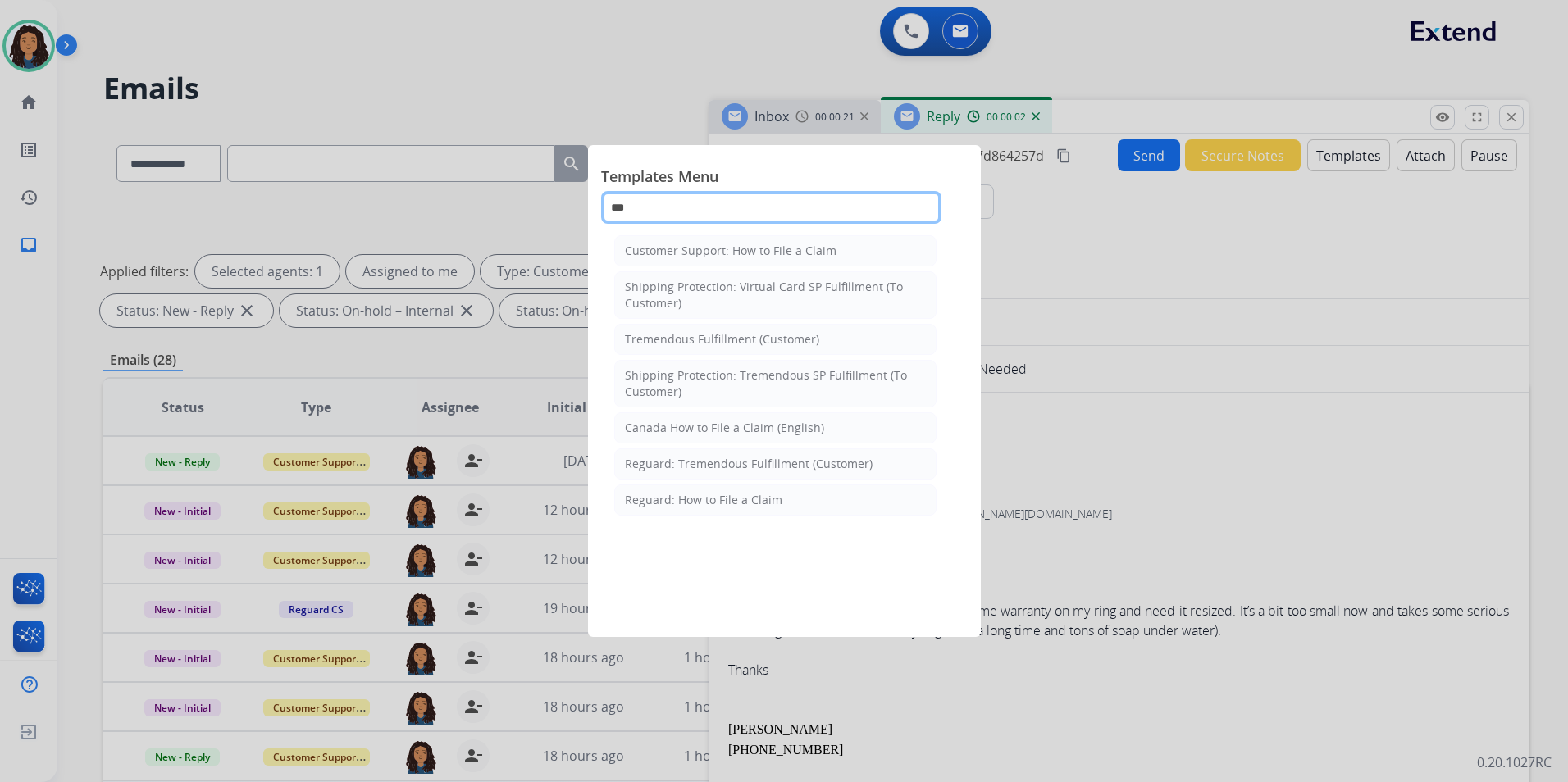
type input "****"
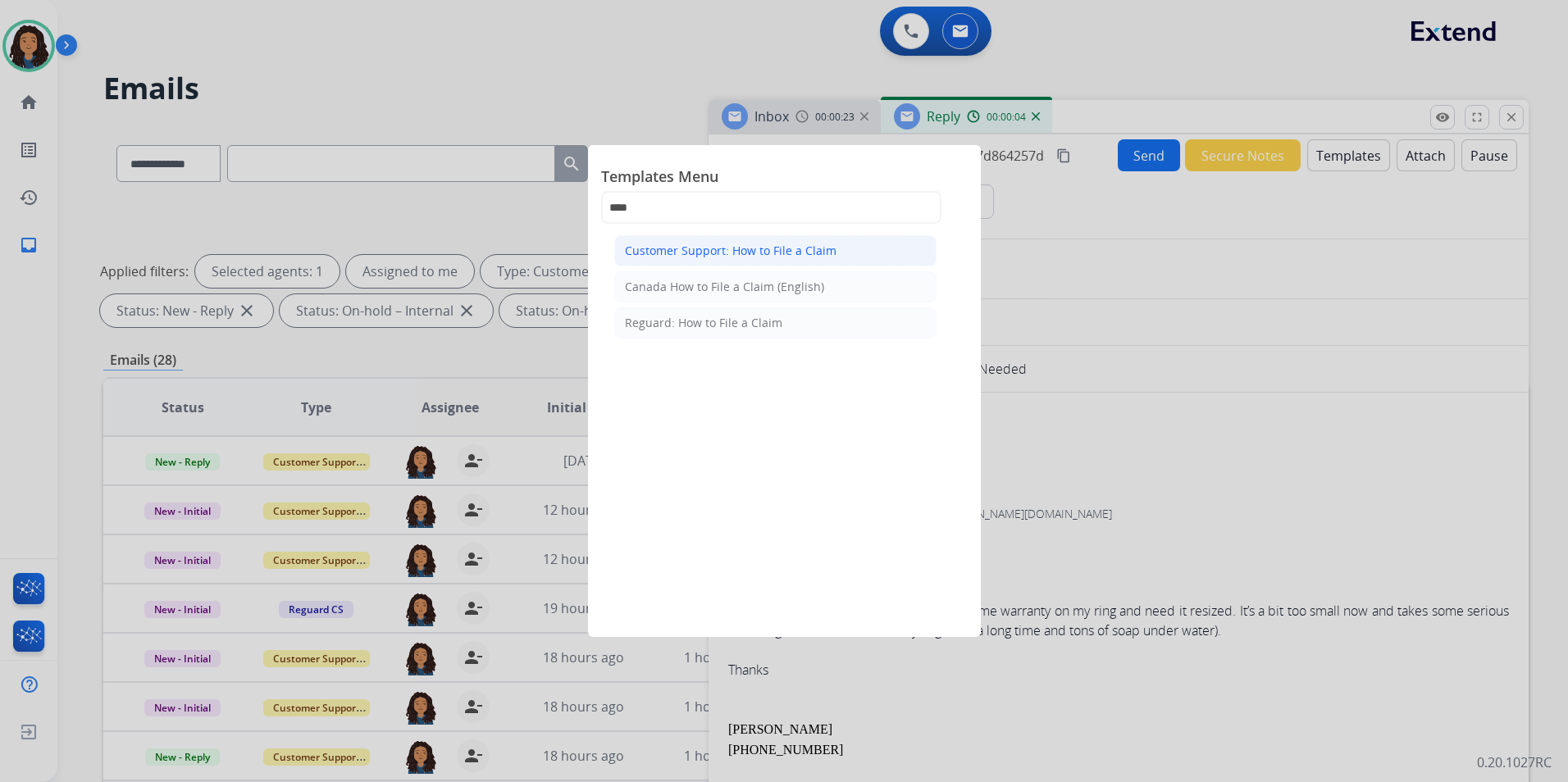
click at [755, 243] on div "Customer Support: How to File a Claim" at bounding box center [730, 251] width 211 height 16
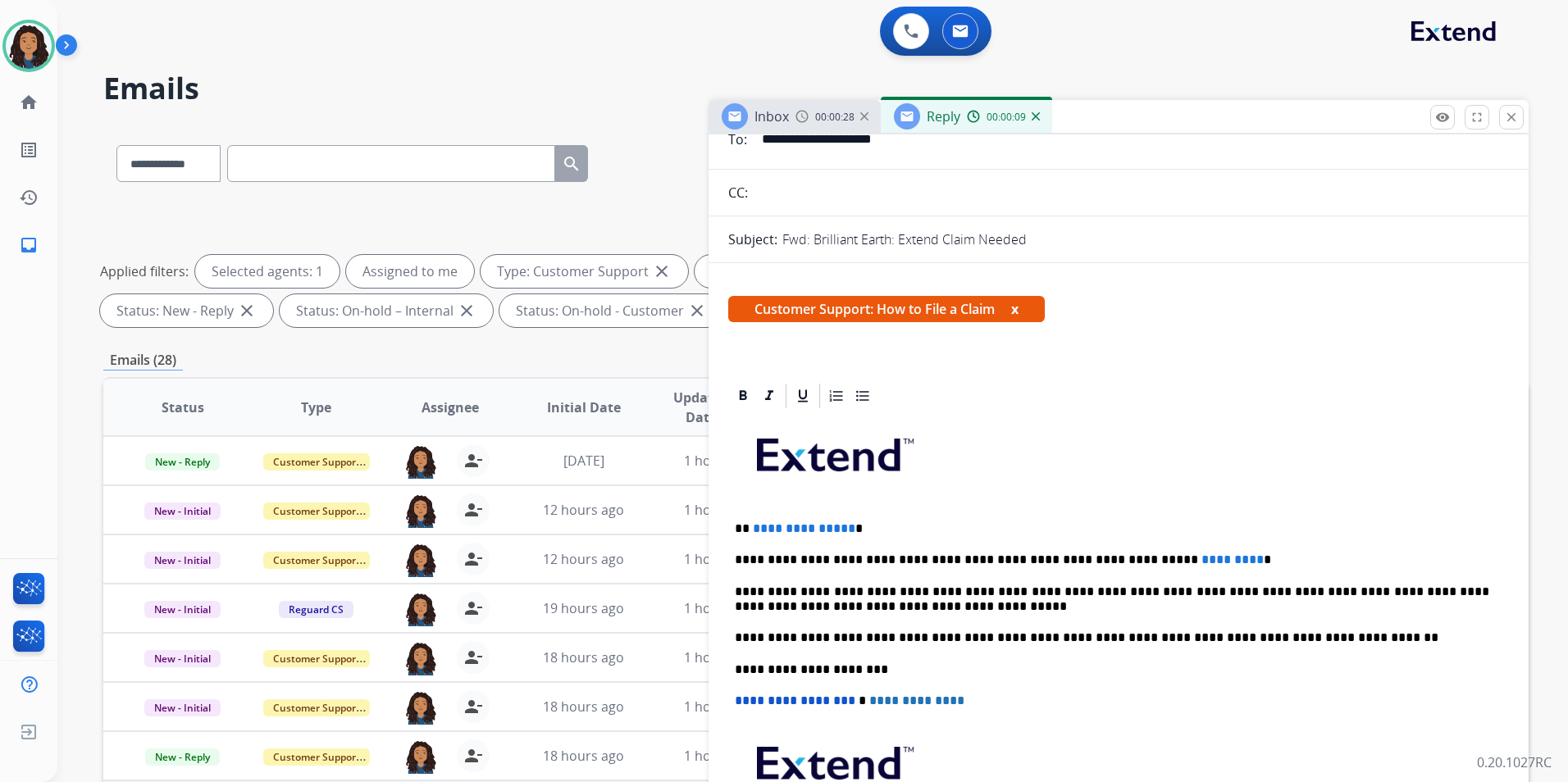
scroll to position [164, 0]
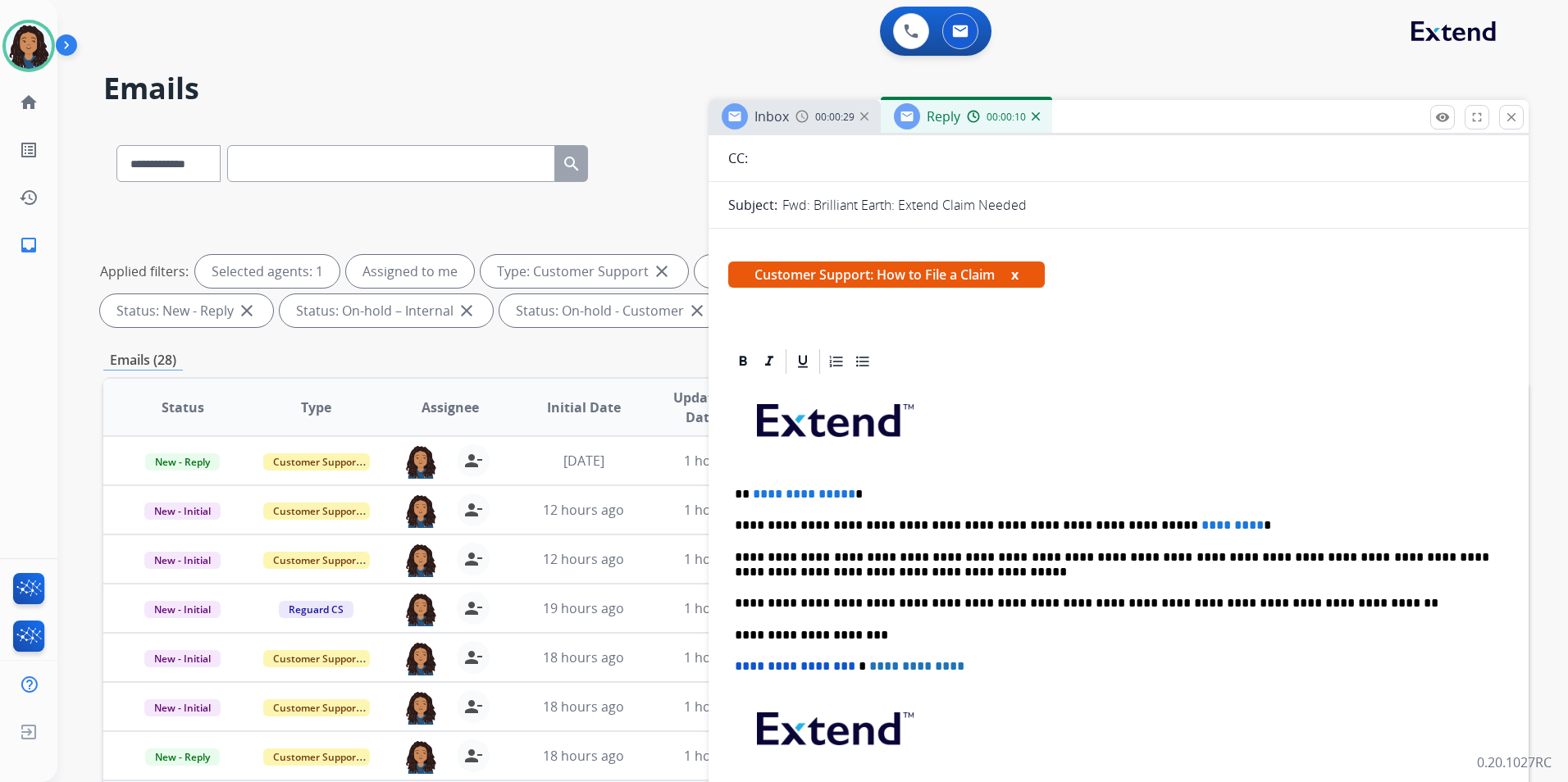
click at [846, 484] on div "**********" at bounding box center [1119, 627] width 781 height 501
click at [1183, 524] on p "**********" at bounding box center [1111, 525] width 754 height 15
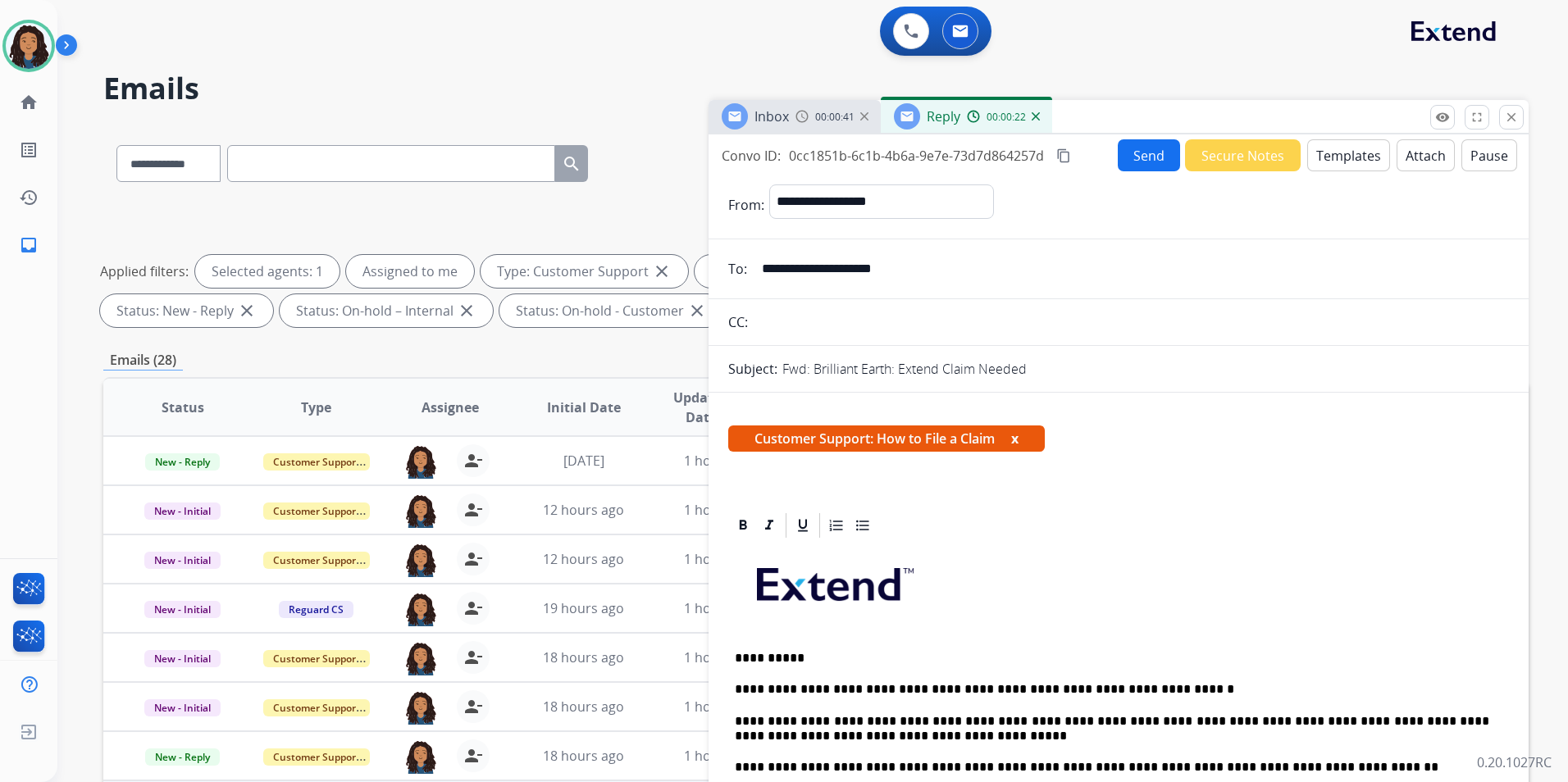
click at [1141, 157] on button "Send" at bounding box center [1149, 155] width 63 height 32
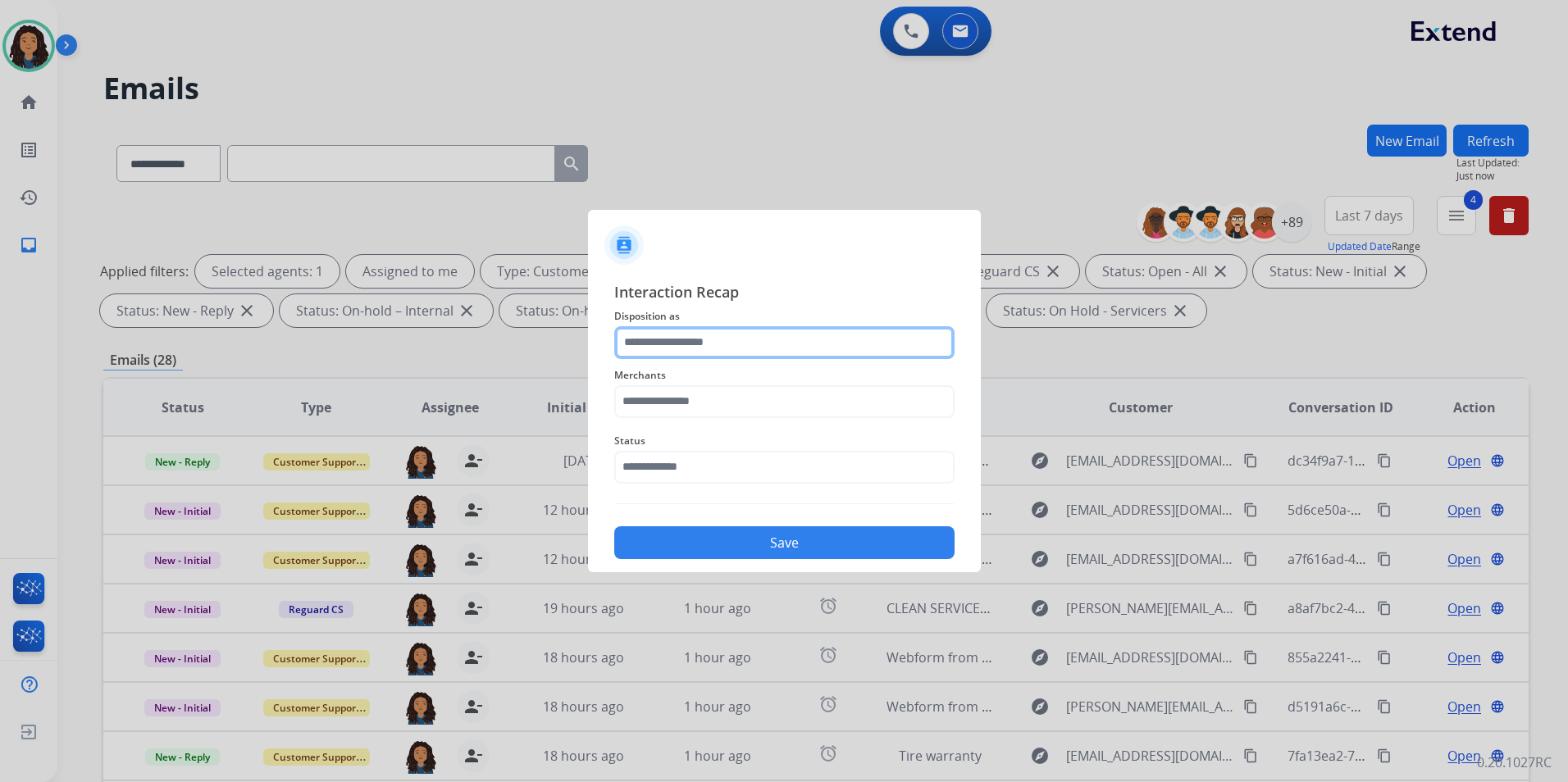
click at [715, 346] on input "text" at bounding box center [784, 343] width 341 height 33
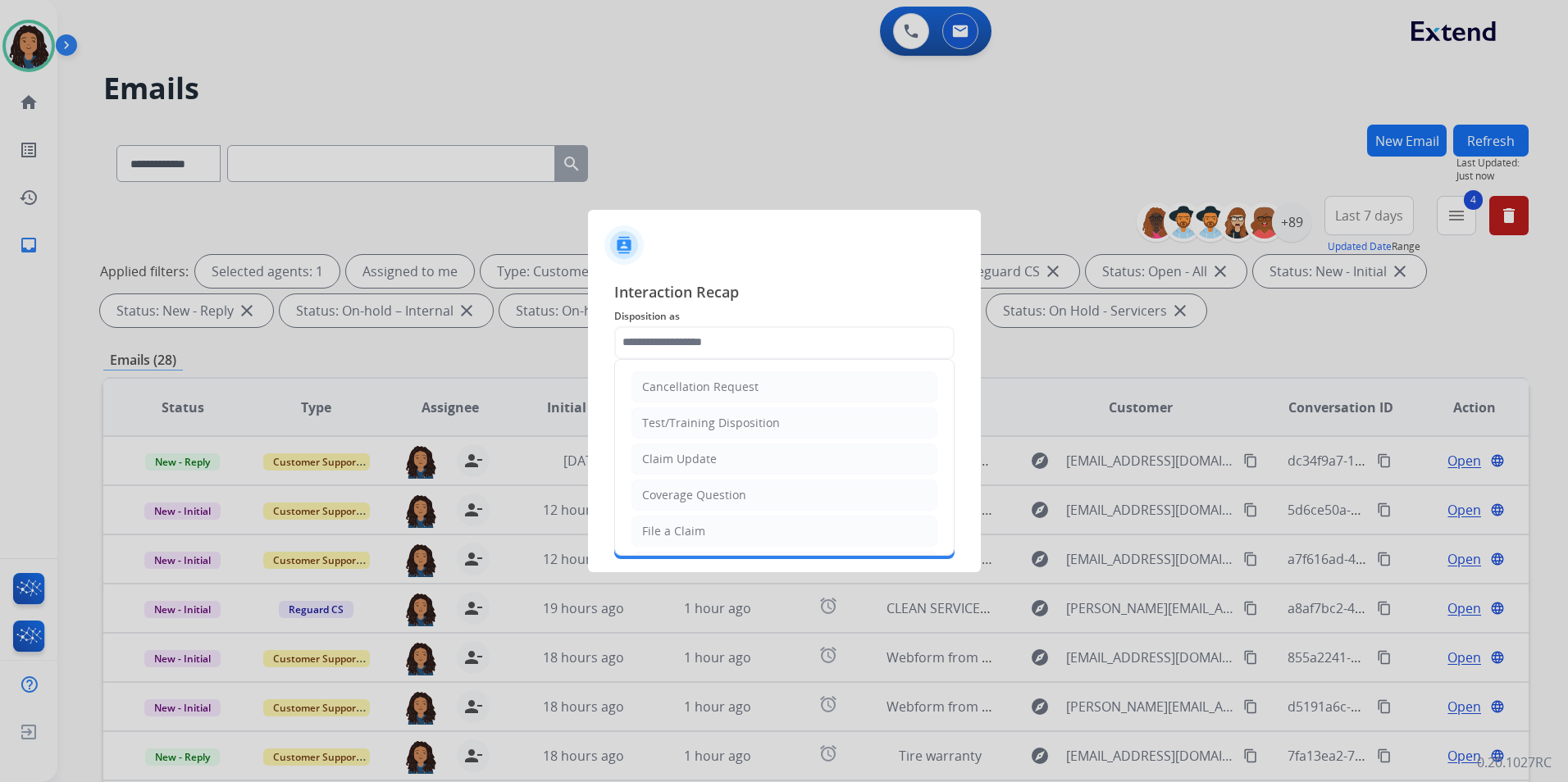
click at [687, 442] on ul "Cancellation Request Test/Training Disposition Claim Update Coverage Question F…" at bounding box center [784, 585] width 339 height 451
drag, startPoint x: 688, startPoint y: 456, endPoint x: 683, endPoint y: 425, distance: 31.4
click at [688, 456] on div "Claim Update" at bounding box center [678, 459] width 75 height 16
type input "**********"
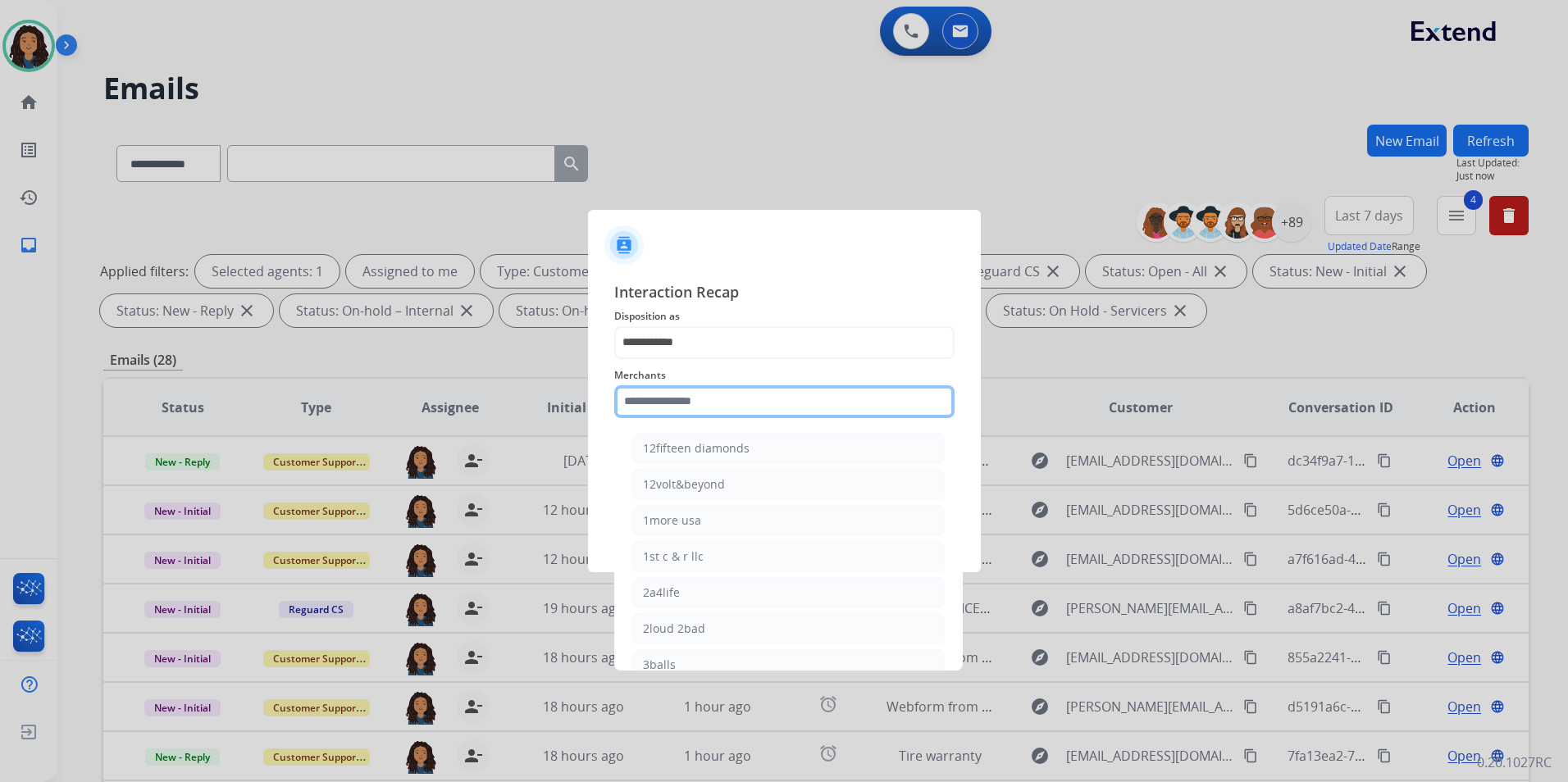
click at [679, 397] on input "text" at bounding box center [784, 401] width 341 height 33
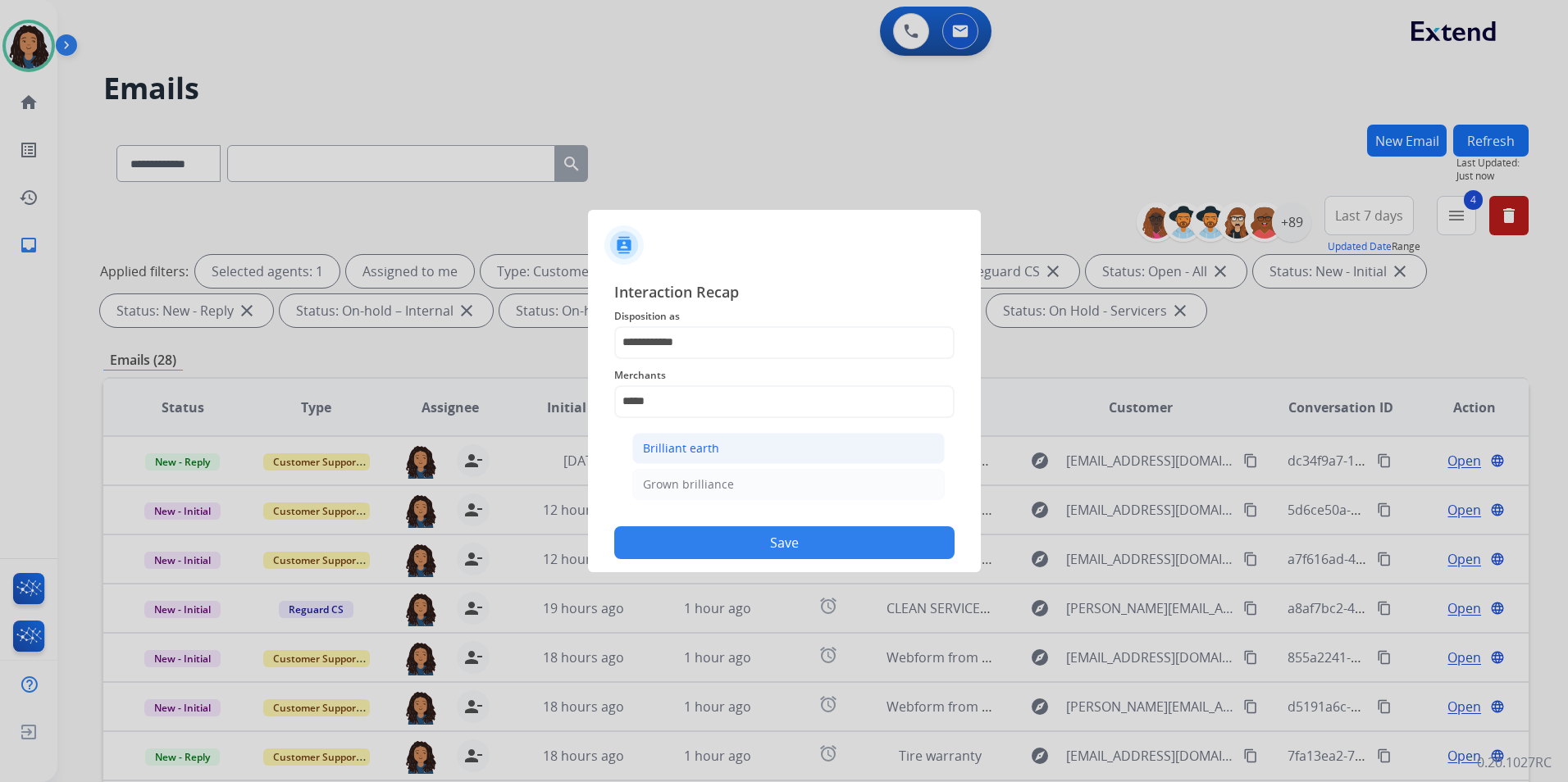
click at [734, 445] on li "Brilliant earth" at bounding box center [789, 448] width 313 height 31
type input "**********"
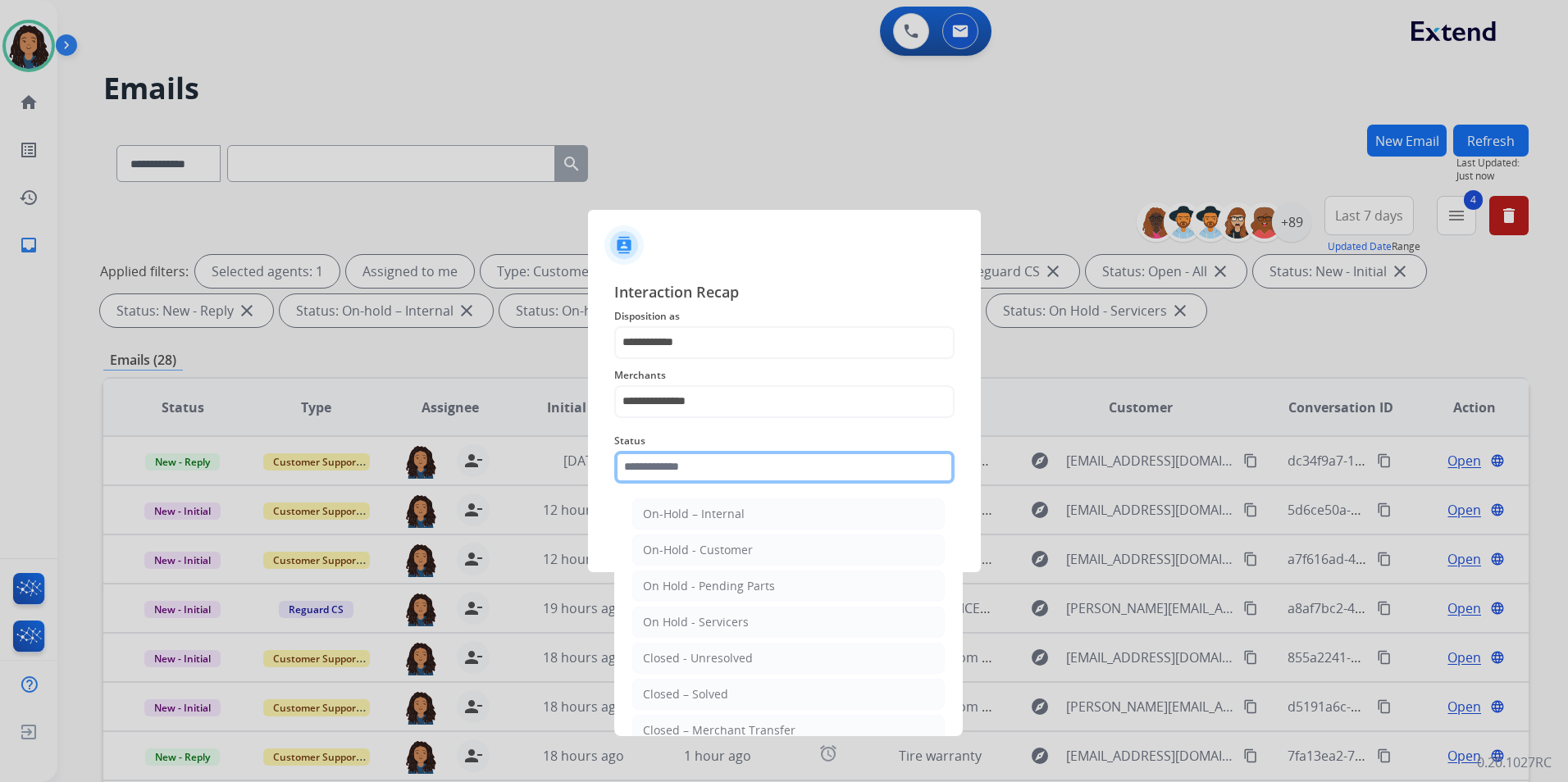
click at [683, 472] on input "text" at bounding box center [784, 467] width 341 height 33
click at [718, 697] on div "Closed – Solved" at bounding box center [685, 694] width 86 height 16
type input "**********"
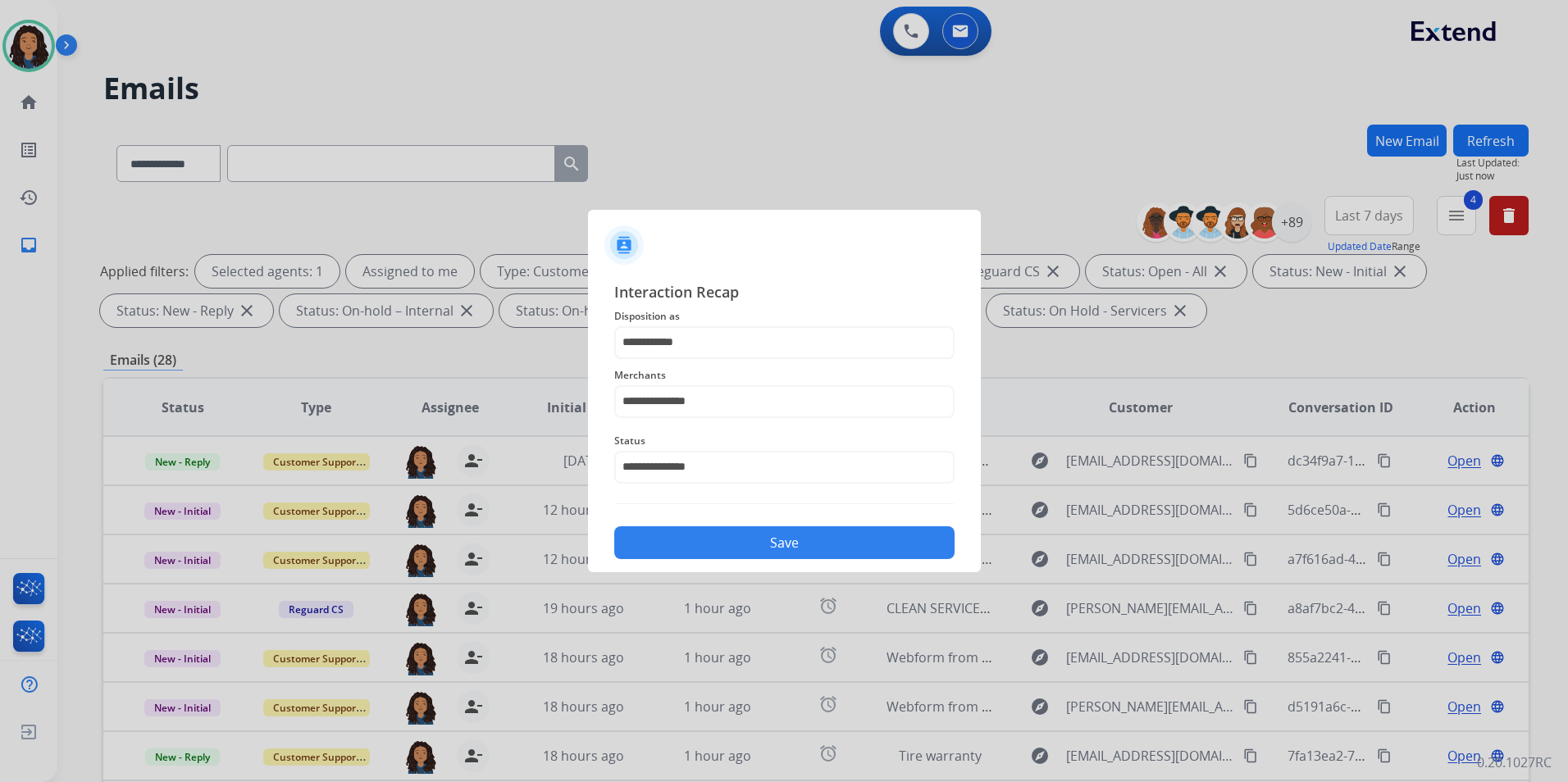
click at [727, 540] on button "Save" at bounding box center [784, 542] width 341 height 33
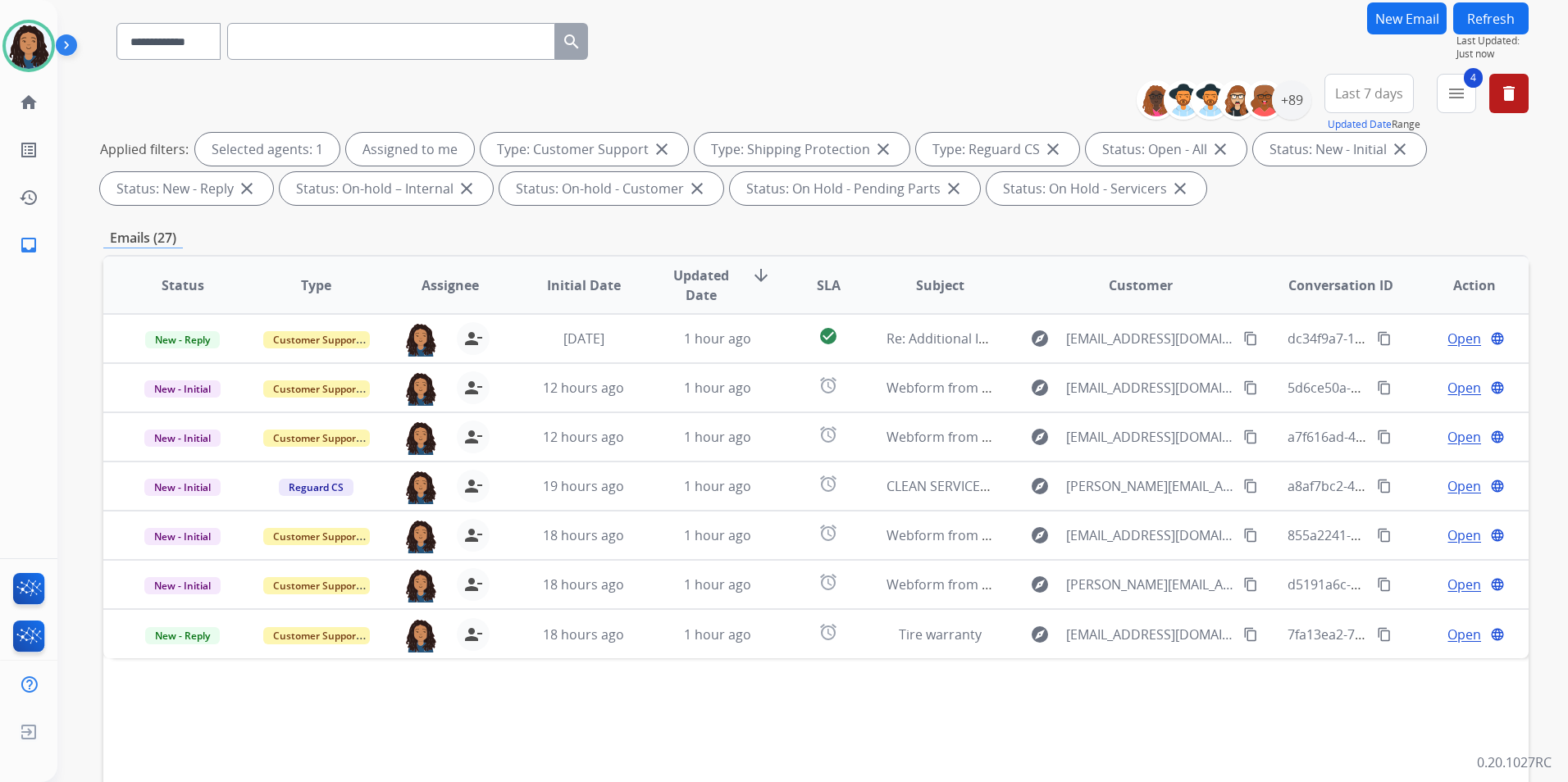
scroll to position [229, 0]
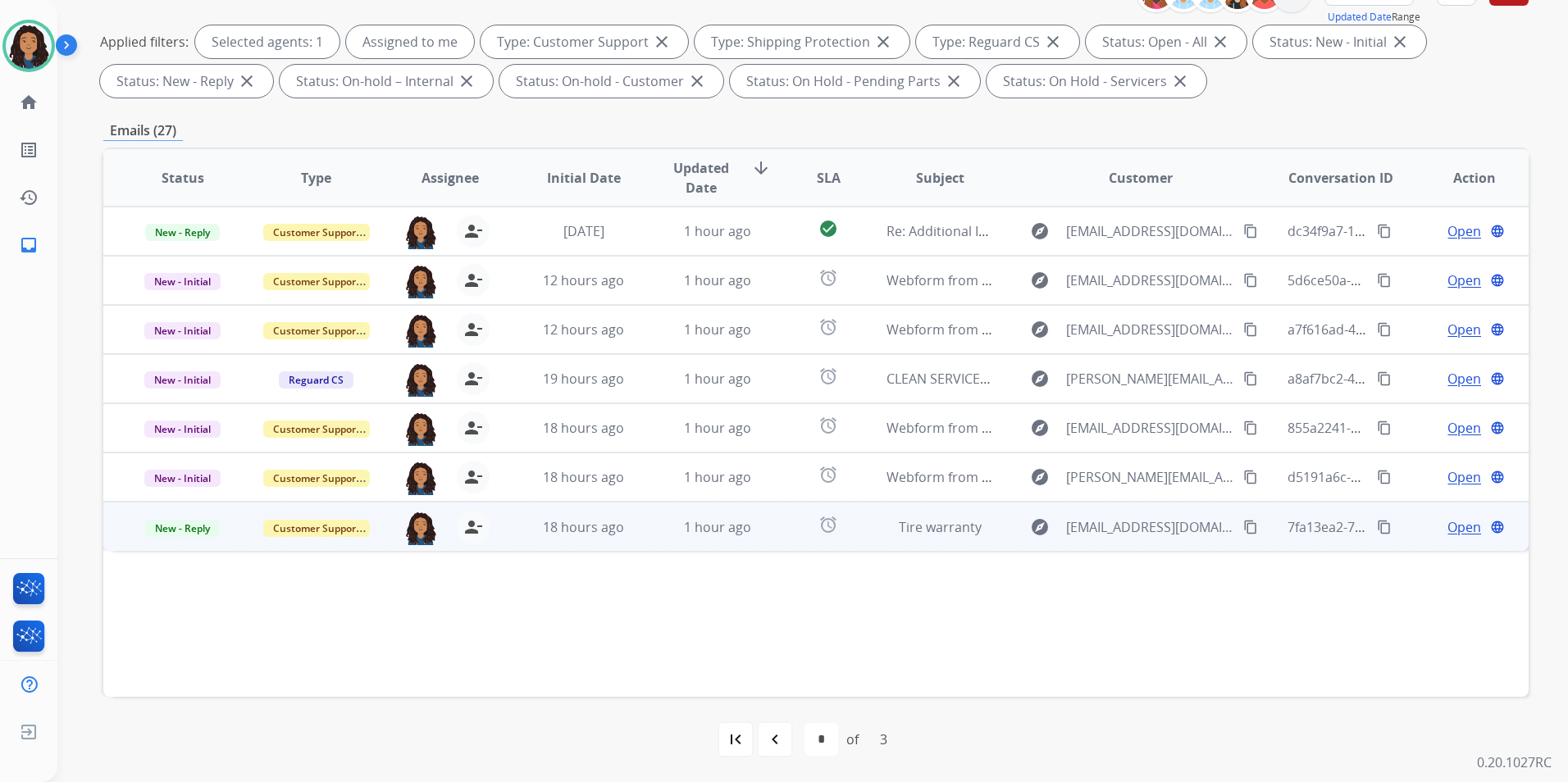
click at [1447, 531] on span "Open" at bounding box center [1464, 527] width 34 height 20
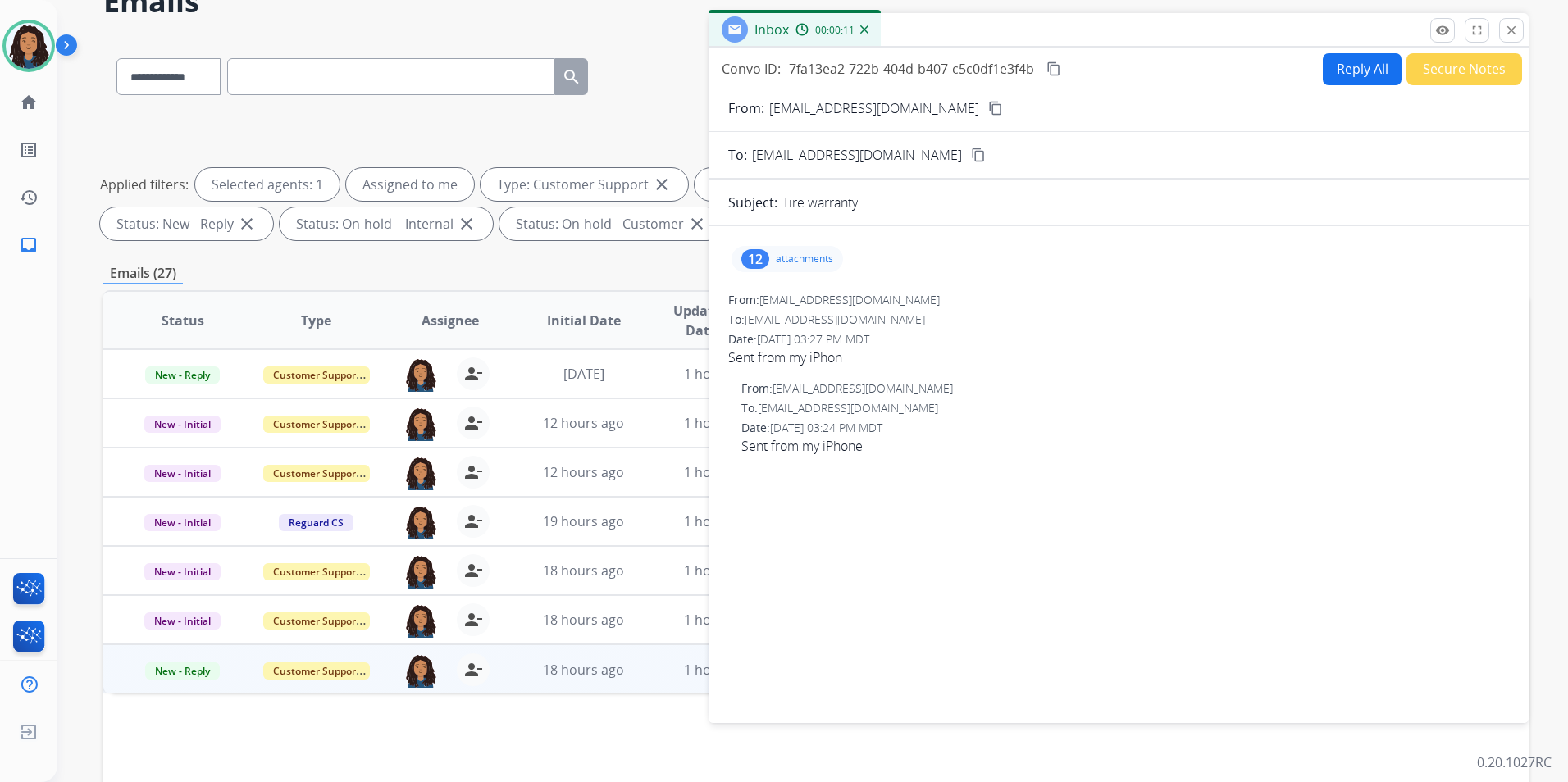
scroll to position [66, 0]
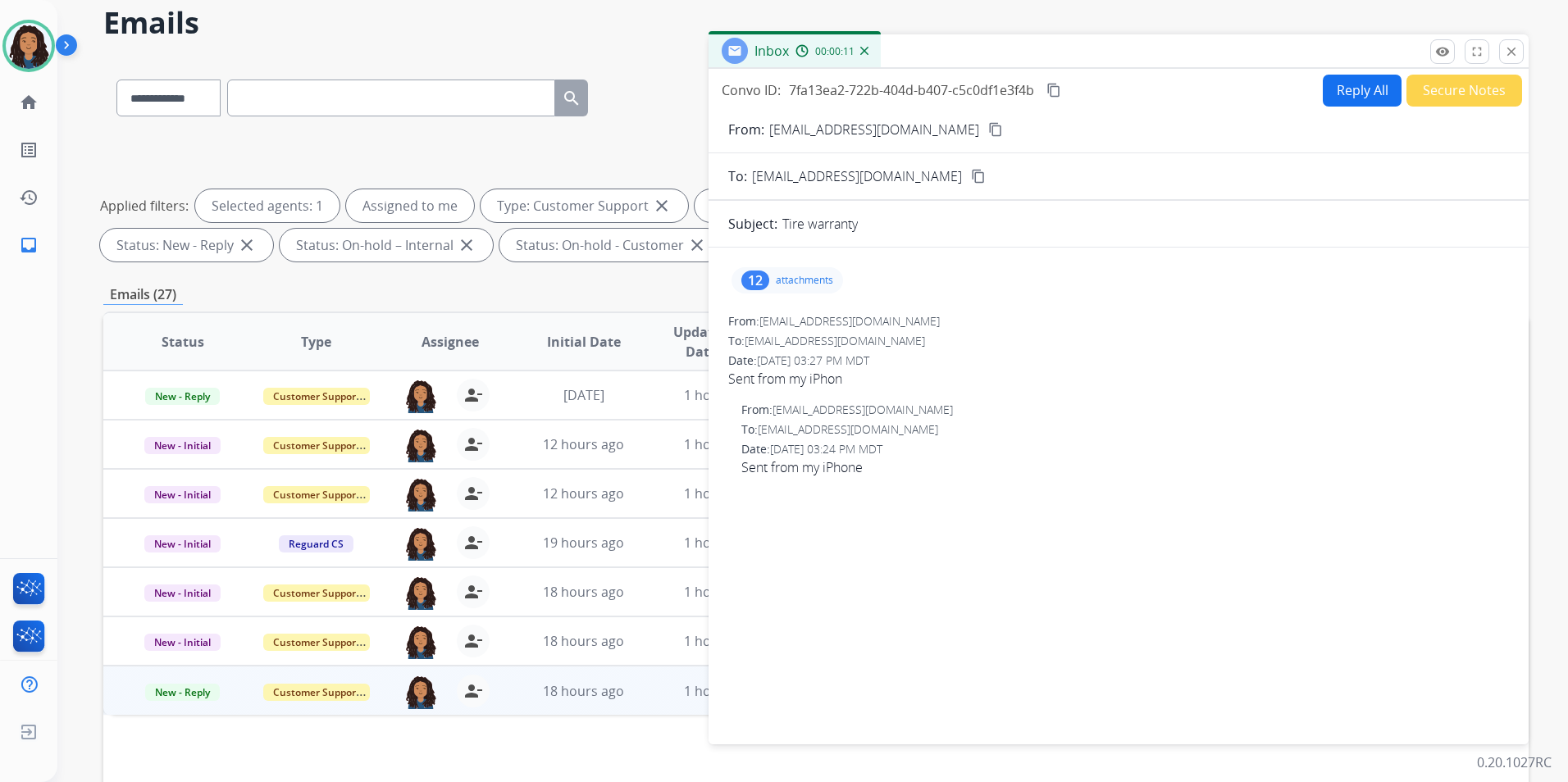
click at [815, 274] on p "attachments" at bounding box center [805, 280] width 58 height 13
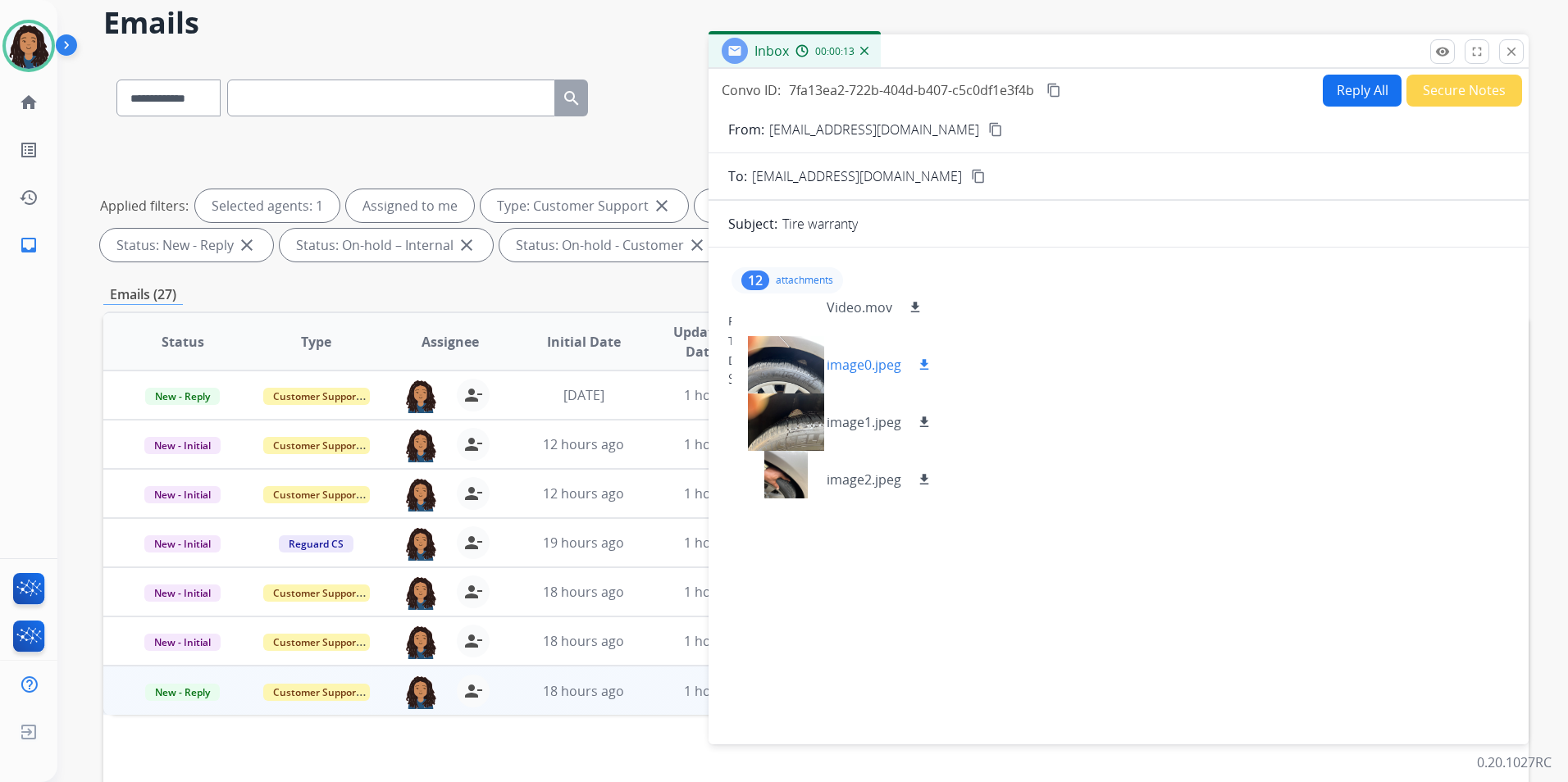
scroll to position [0, 0]
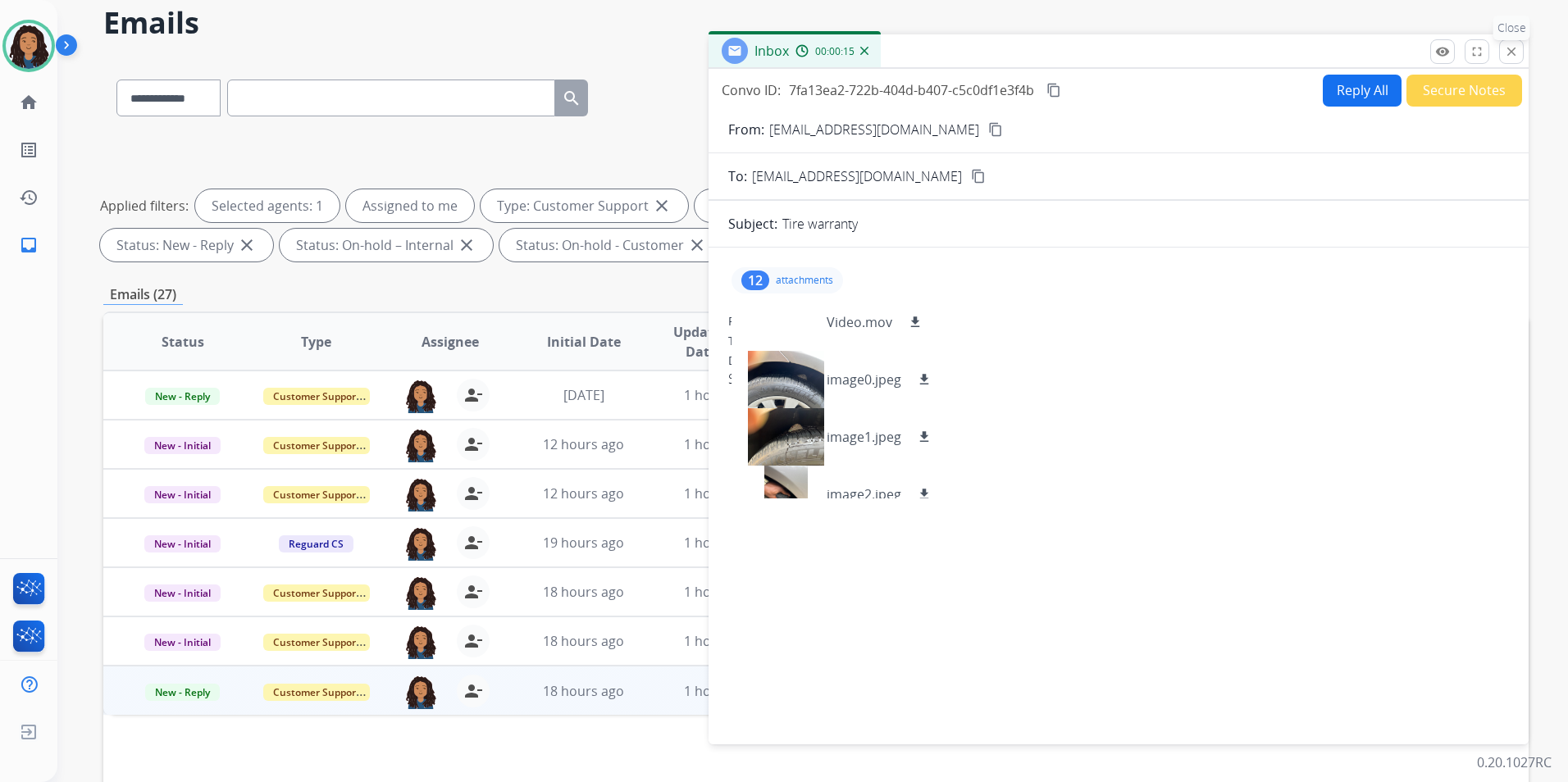
click at [1522, 53] on button "close Close" at bounding box center [1510, 52] width 25 height 25
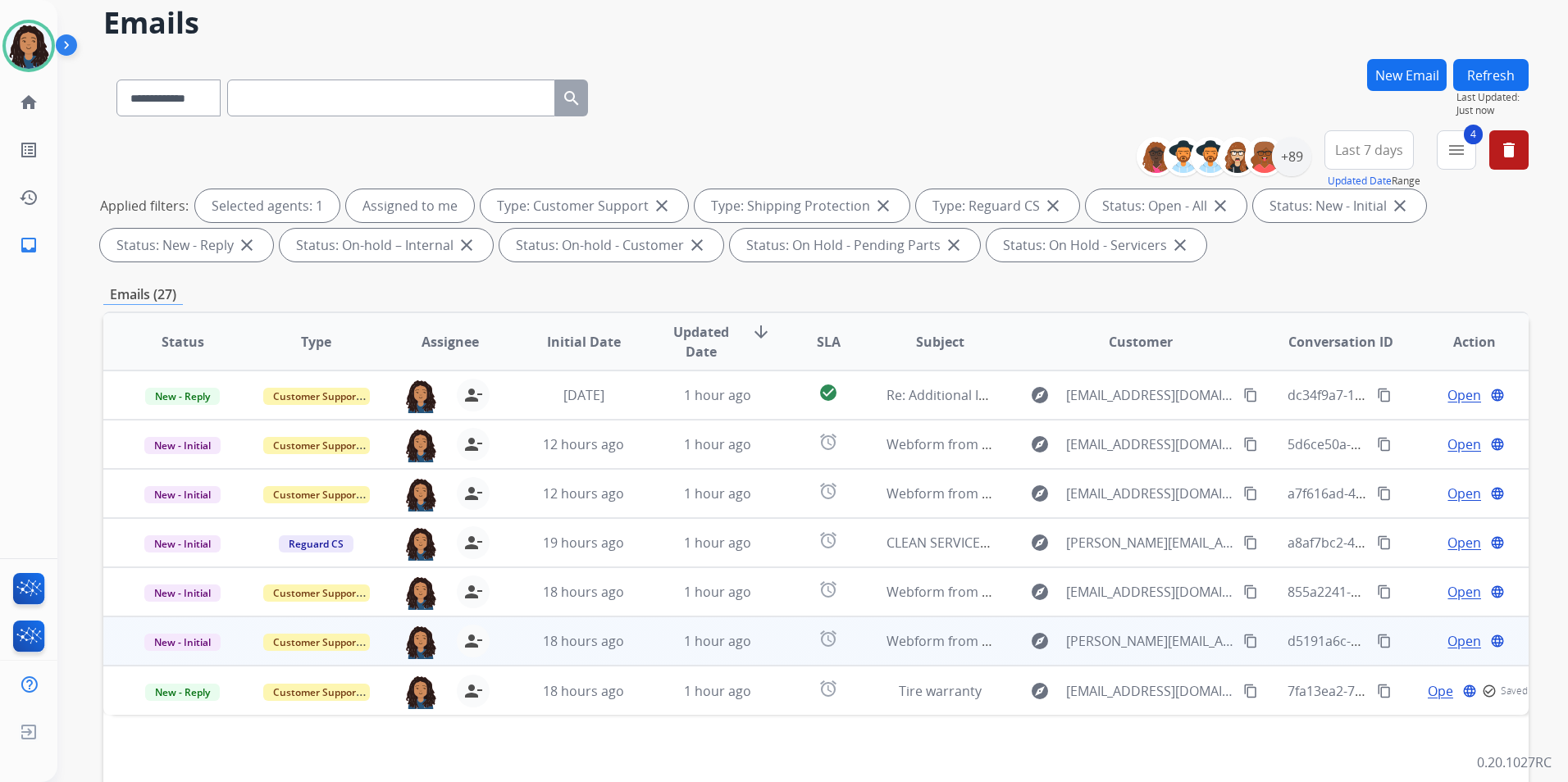
click at [1449, 637] on span "Open" at bounding box center [1464, 642] width 34 height 20
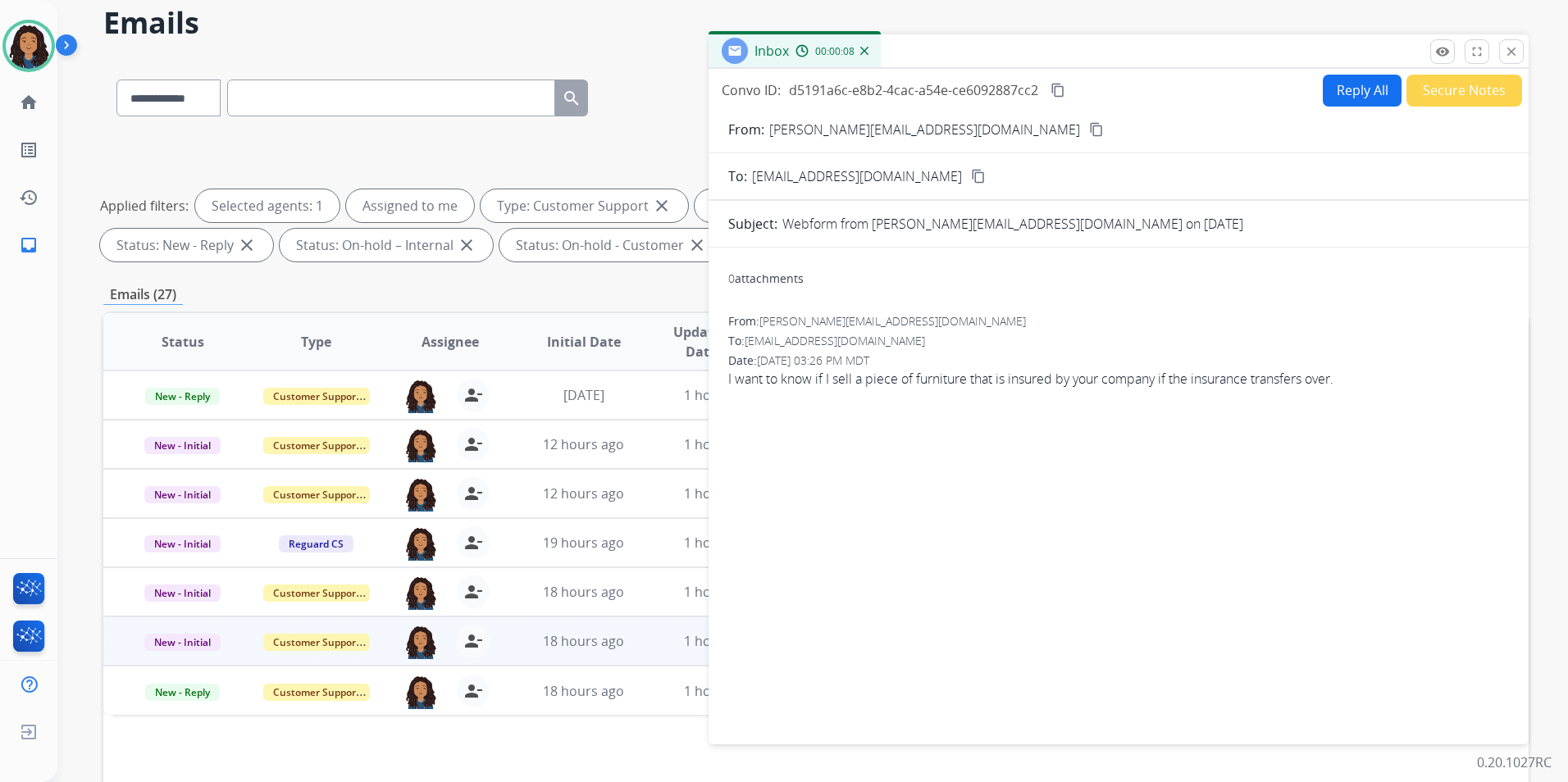
click at [1350, 95] on button "Reply All" at bounding box center [1362, 91] width 79 height 32
select select "**********"
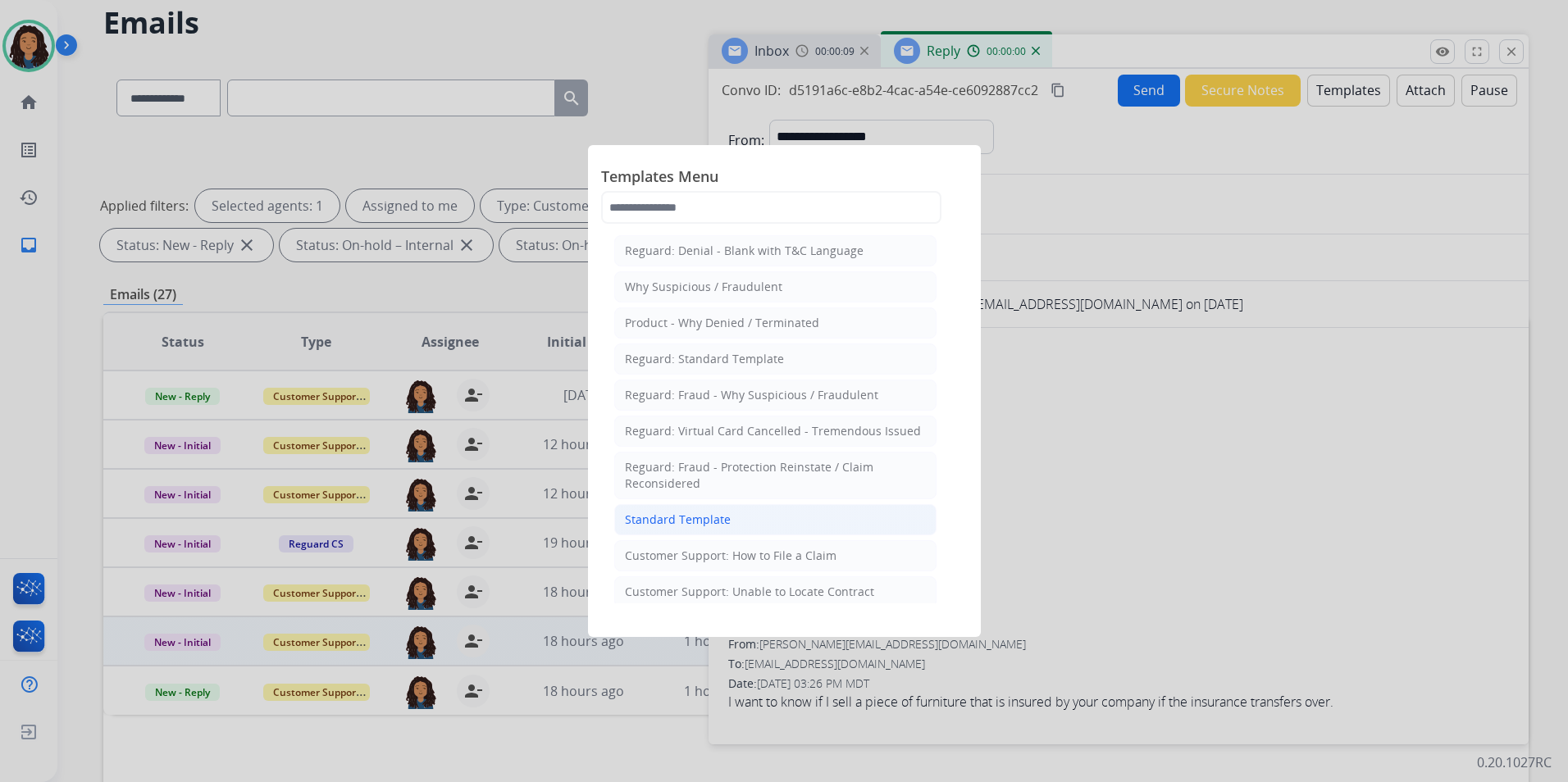
click at [636, 516] on div "Standard Template" at bounding box center [677, 520] width 106 height 16
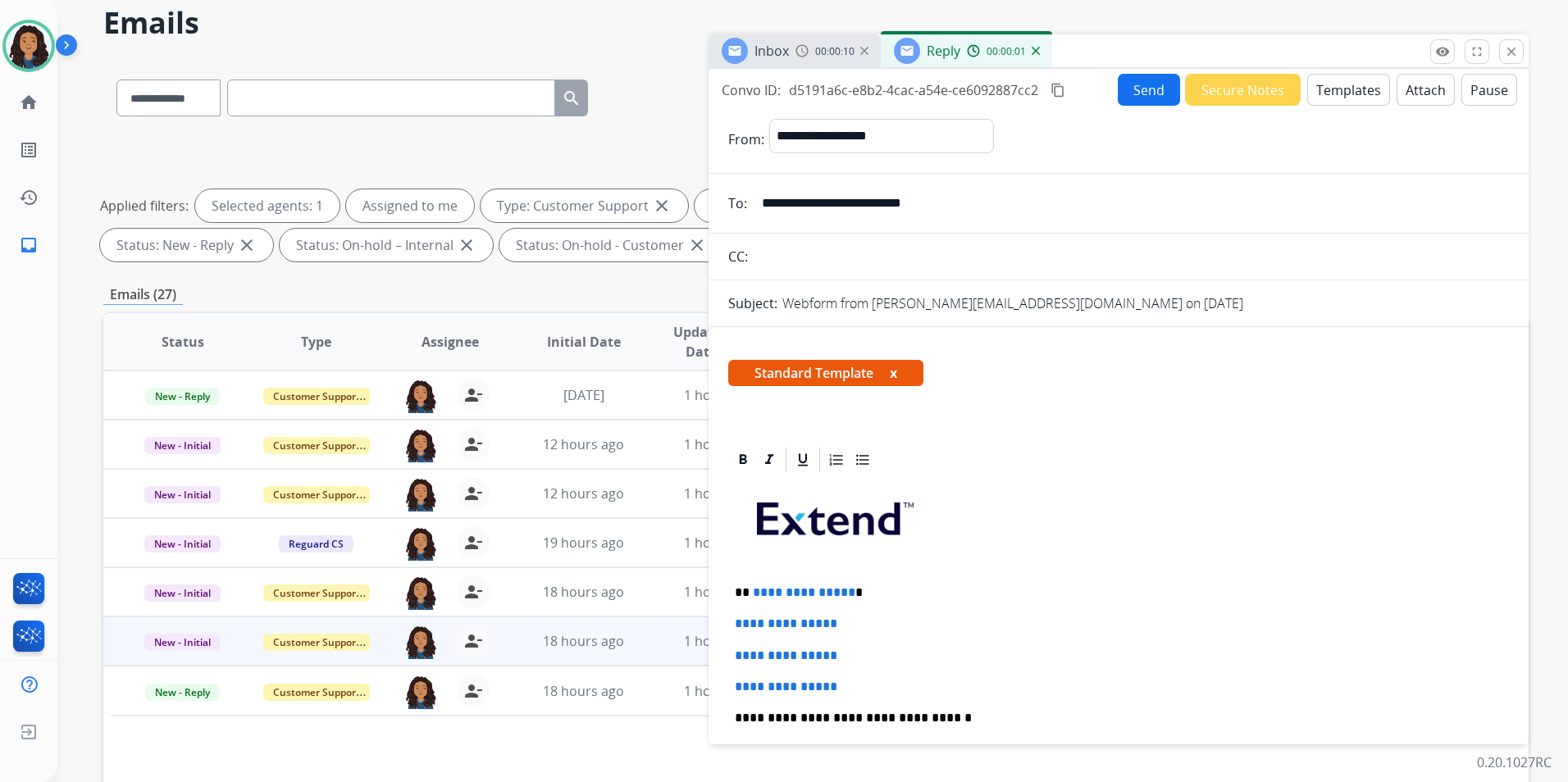
click at [813, 47] on div "00:00:10" at bounding box center [831, 51] width 72 height 15
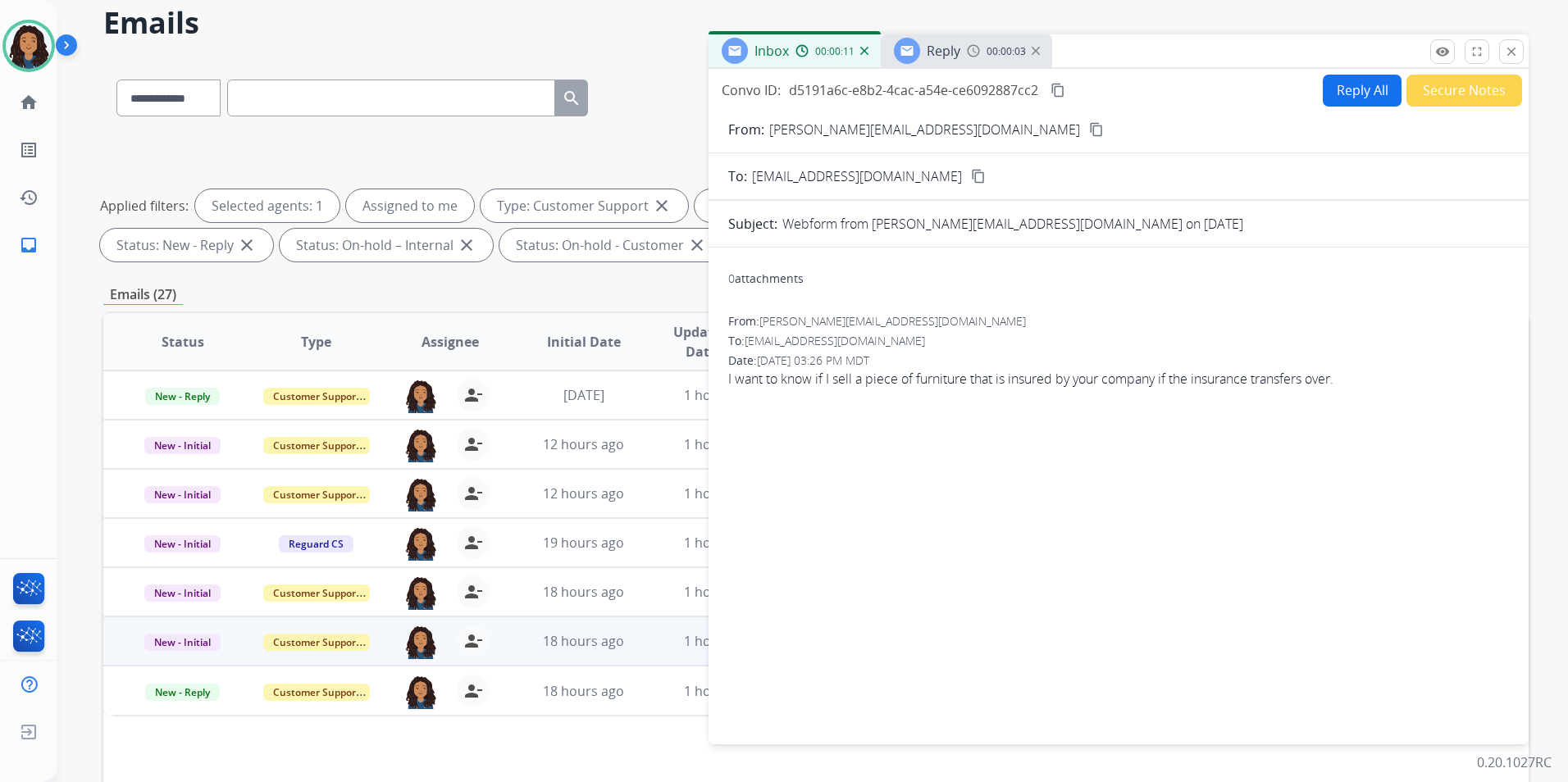
click at [1089, 128] on mat-icon "content_copy" at bounding box center [1096, 130] width 15 height 15
click at [974, 50] on img at bounding box center [972, 50] width 13 height 13
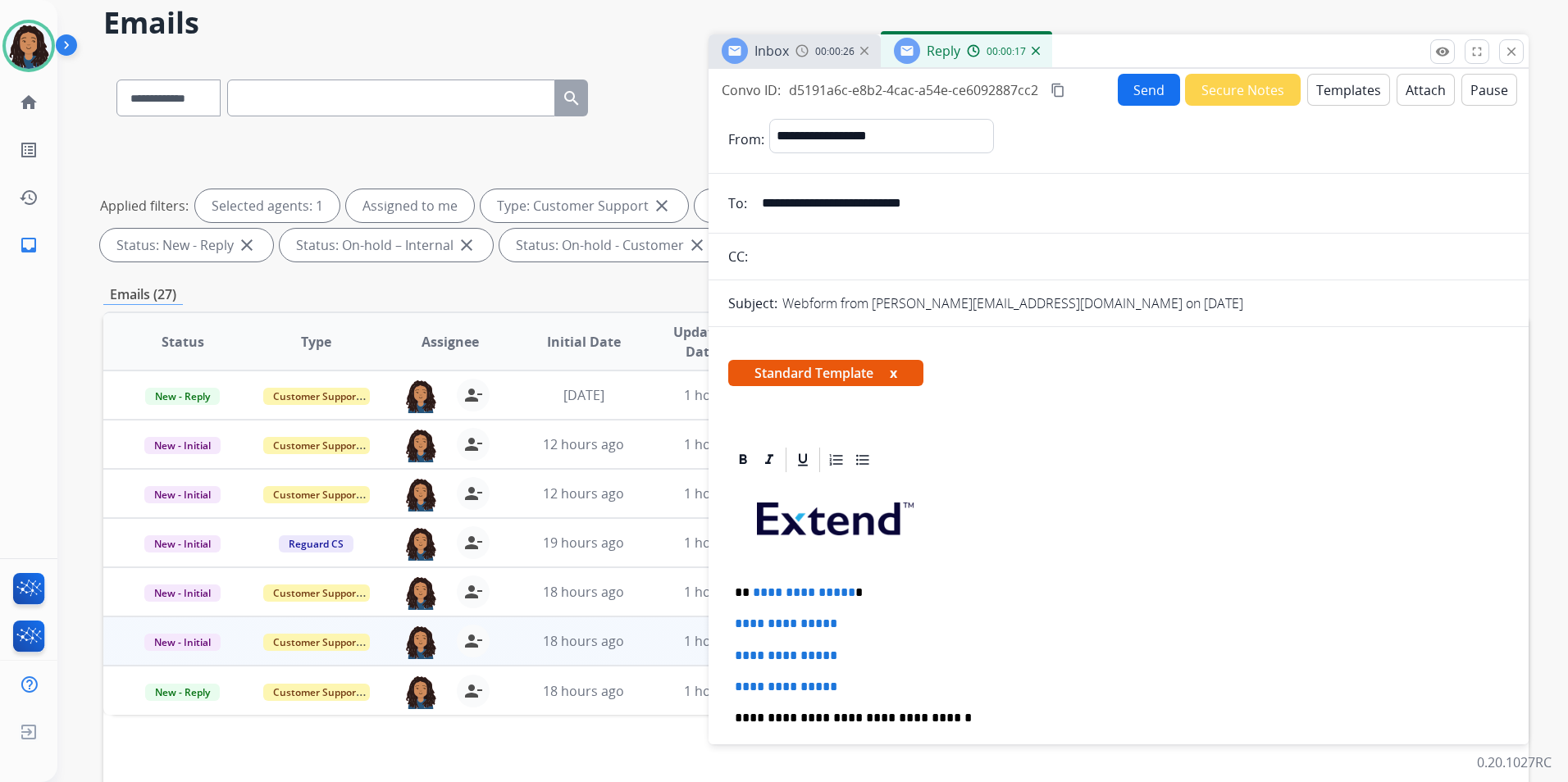
click at [781, 51] on span "Inbox" at bounding box center [771, 51] width 35 height 18
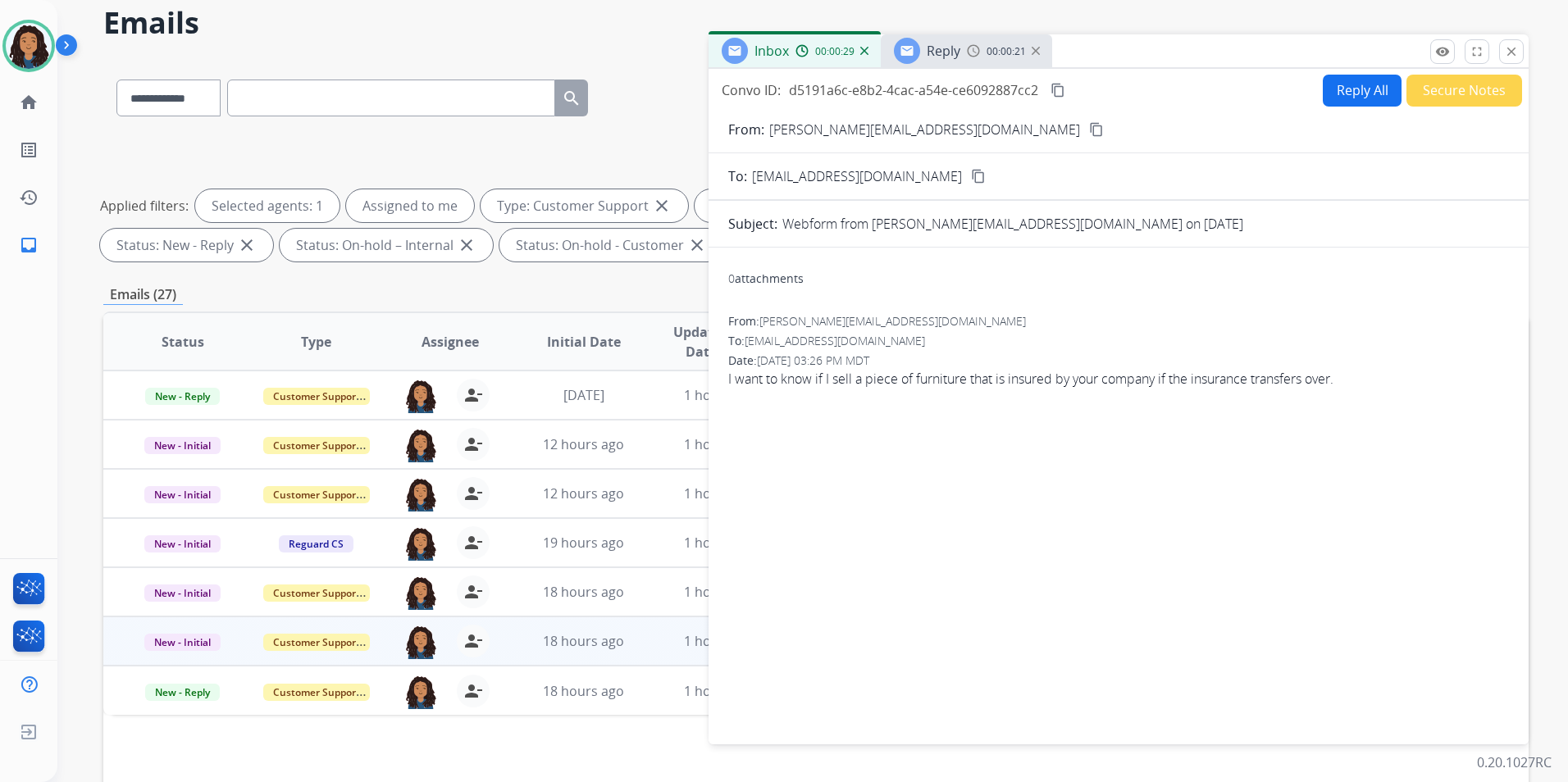
click at [966, 57] on img at bounding box center [972, 50] width 13 height 13
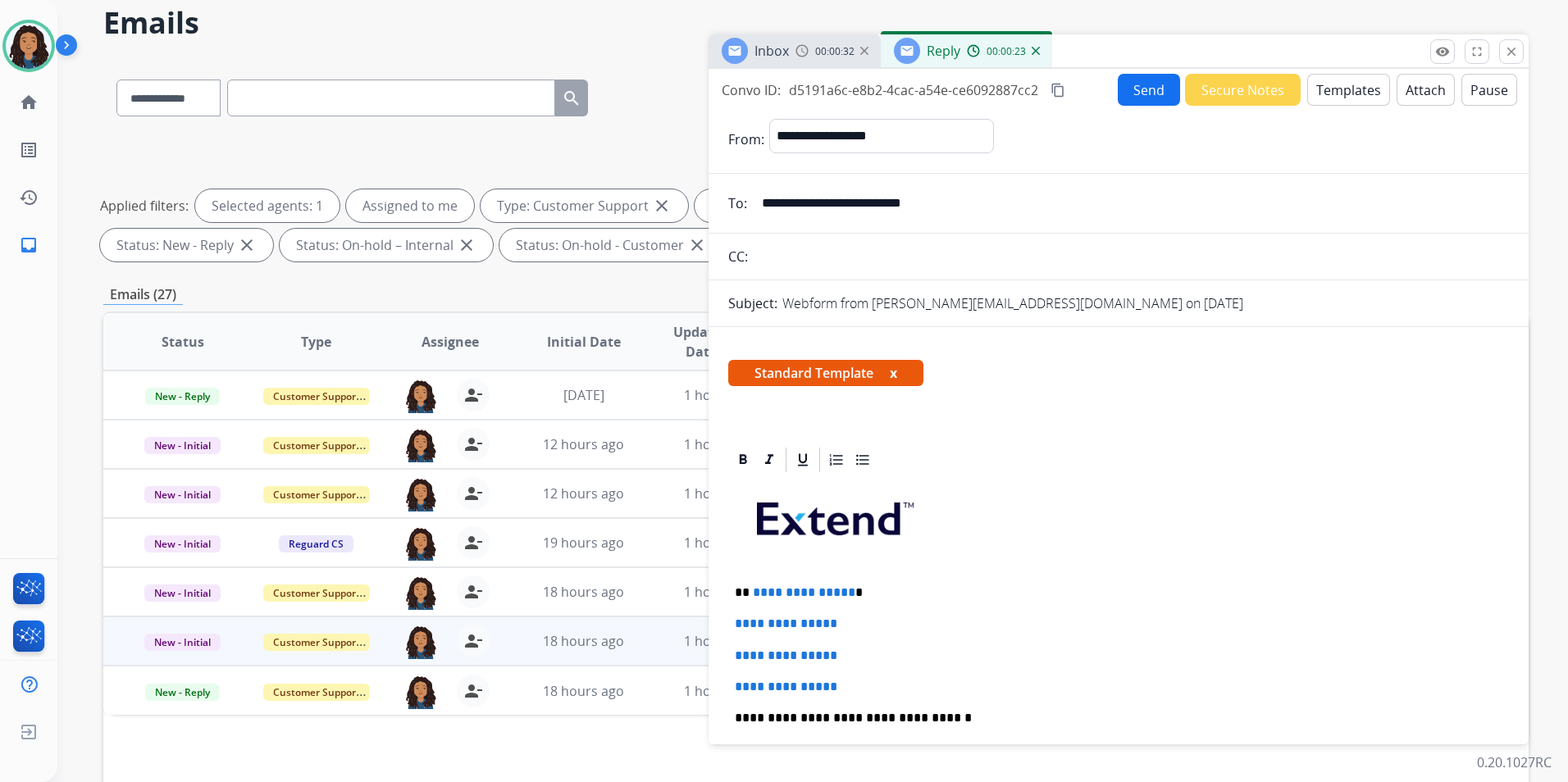
click at [1346, 98] on button "Templates" at bounding box center [1348, 90] width 83 height 32
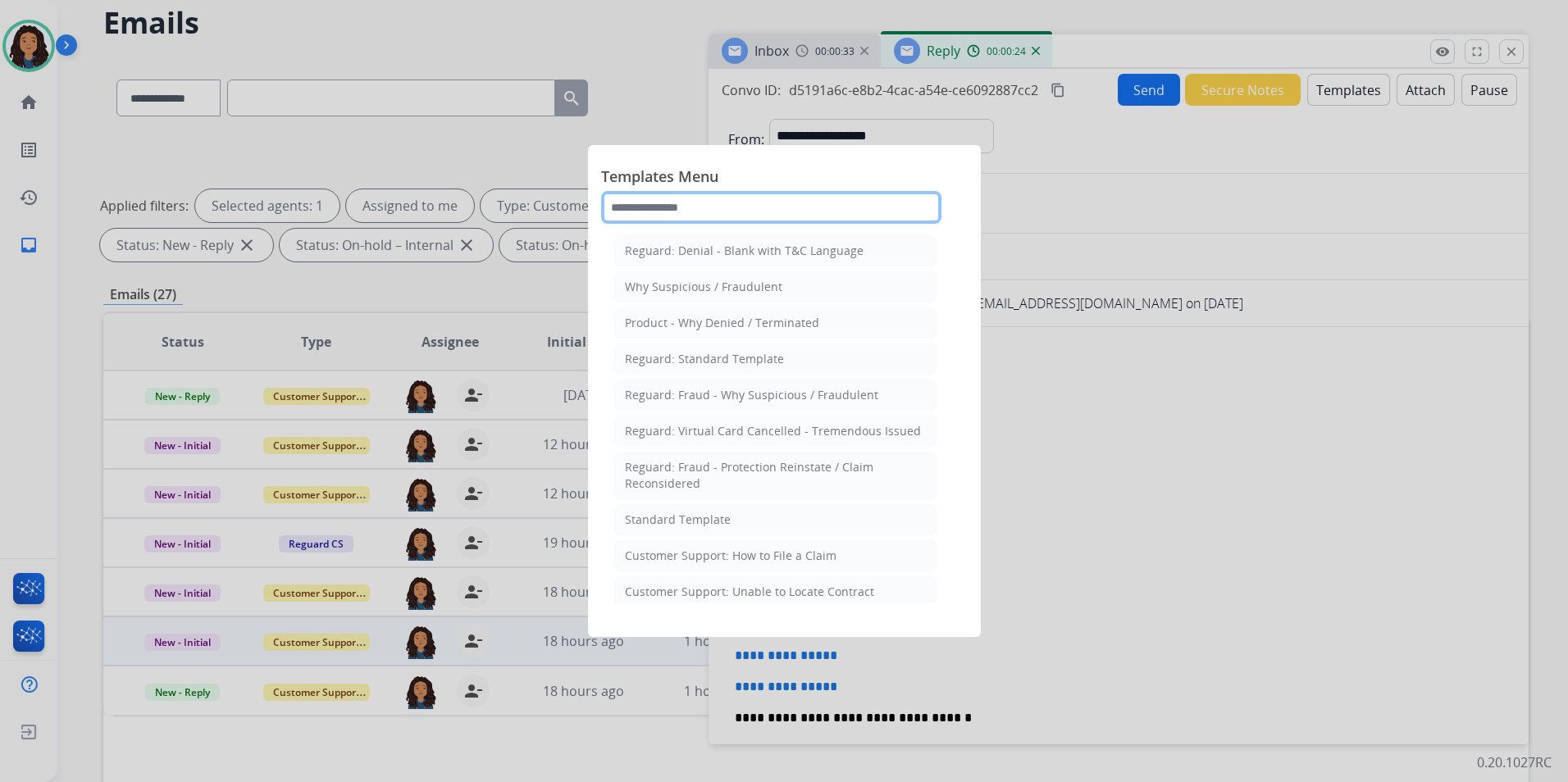
click at [754, 212] on input "text" at bounding box center [771, 207] width 341 height 33
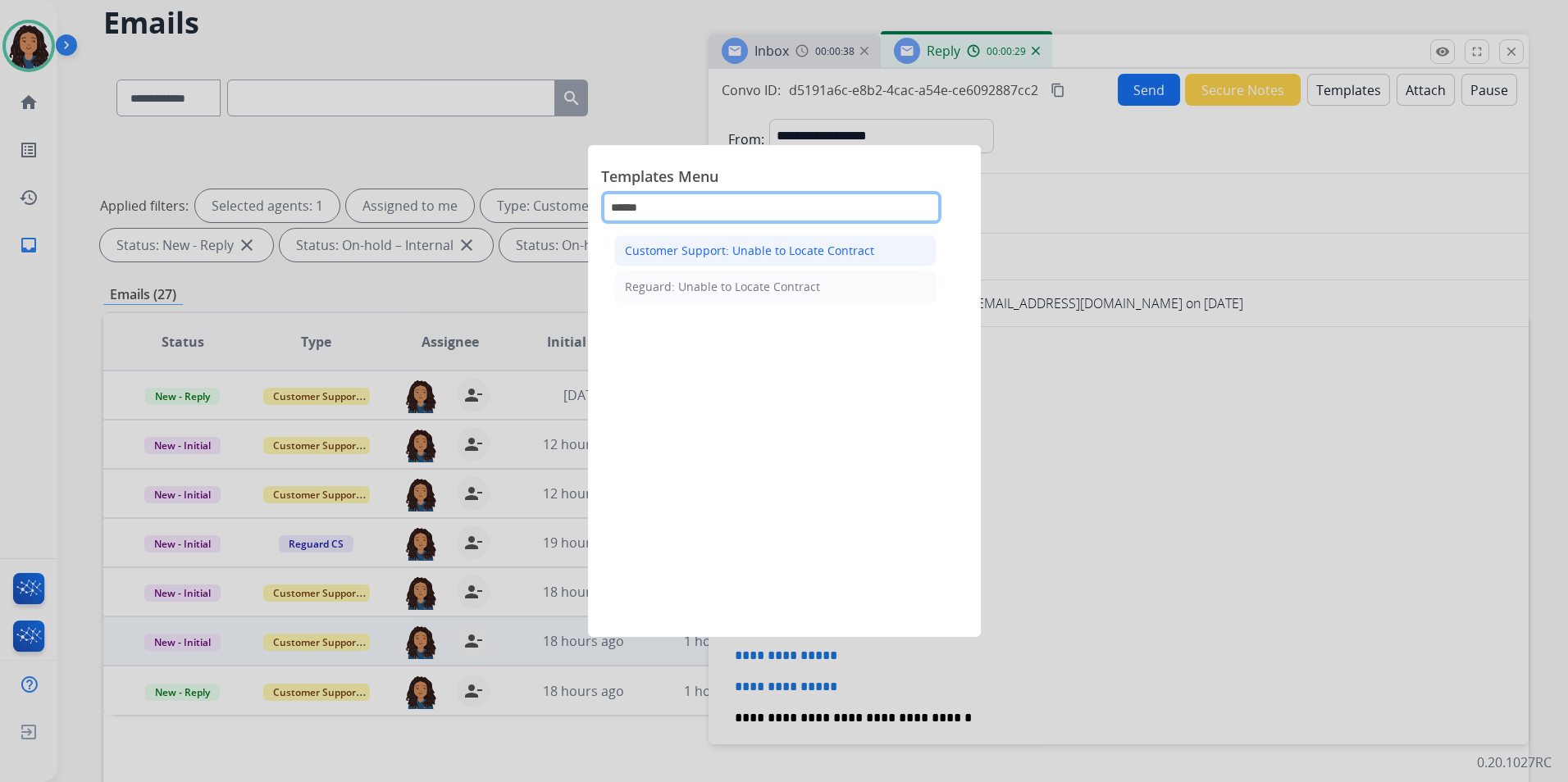
type input "******"
click at [753, 250] on div "Customer Support: Unable to Locate Contract" at bounding box center [749, 251] width 249 height 16
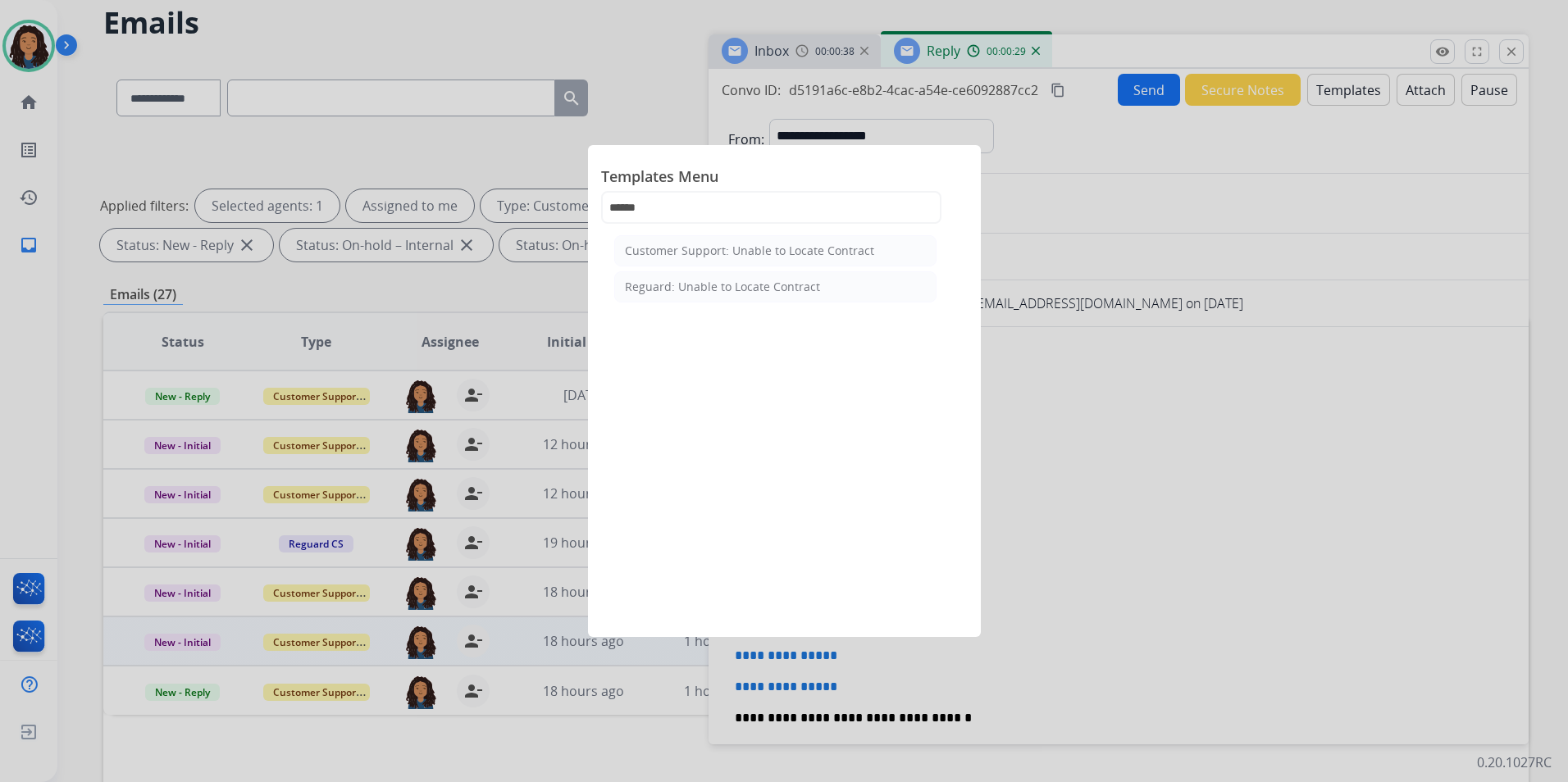
click at [754, 250] on input "text" at bounding box center [1131, 256] width 756 height 33
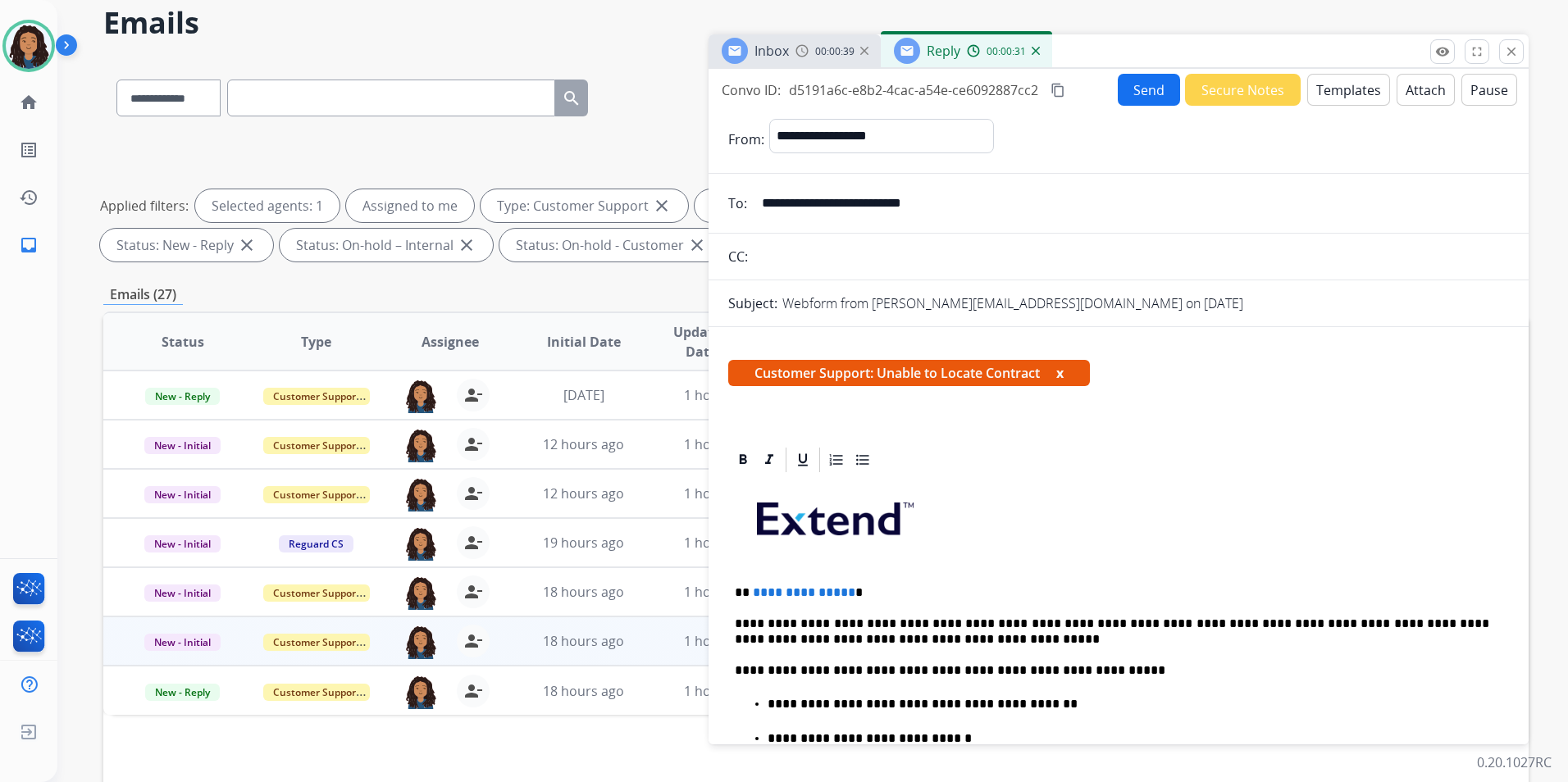
click at [844, 595] on span "**********" at bounding box center [804, 592] width 103 height 12
click at [1138, 100] on button "Send" at bounding box center [1149, 90] width 63 height 32
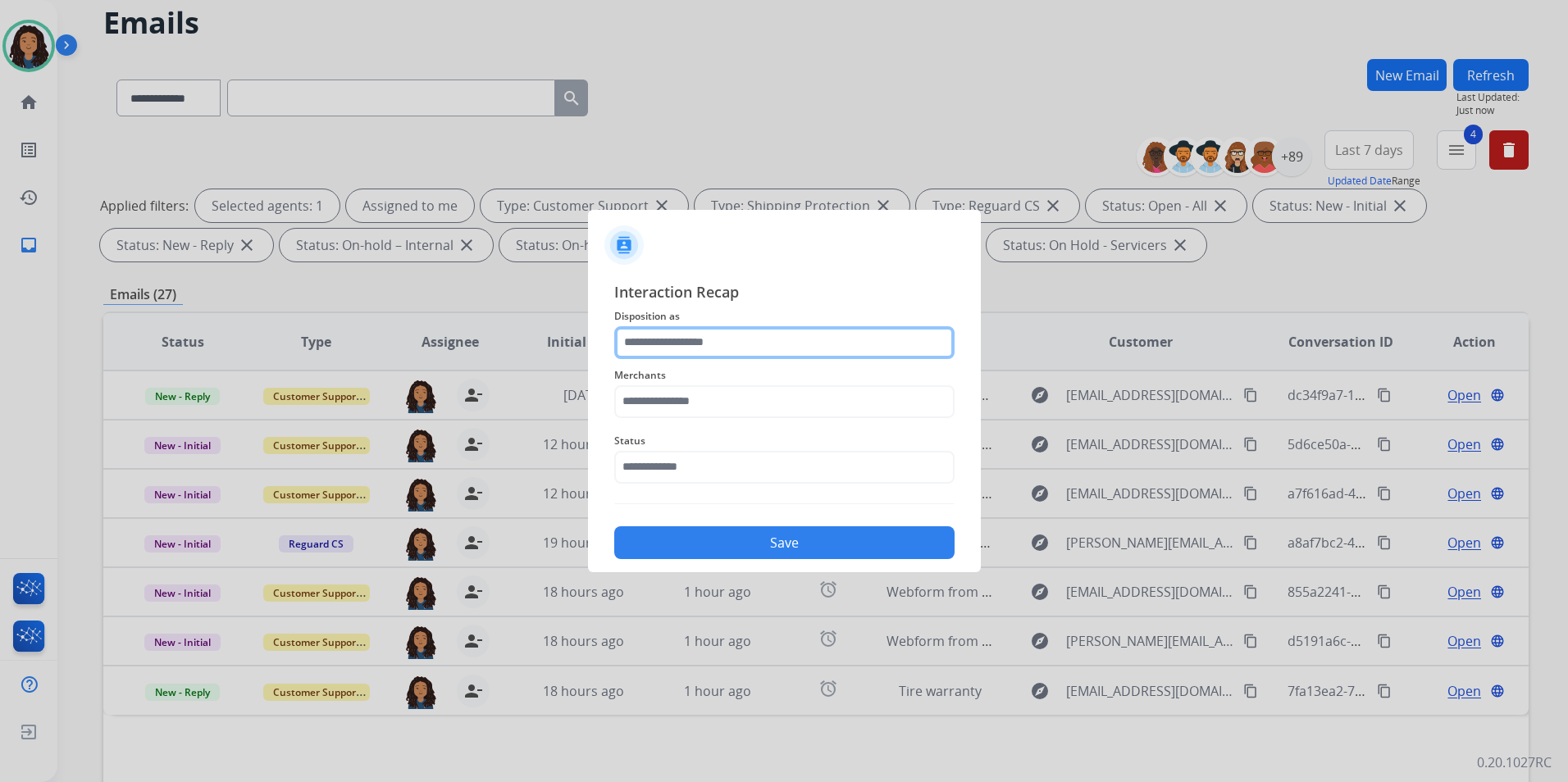
click at [714, 340] on input "text" at bounding box center [784, 343] width 341 height 33
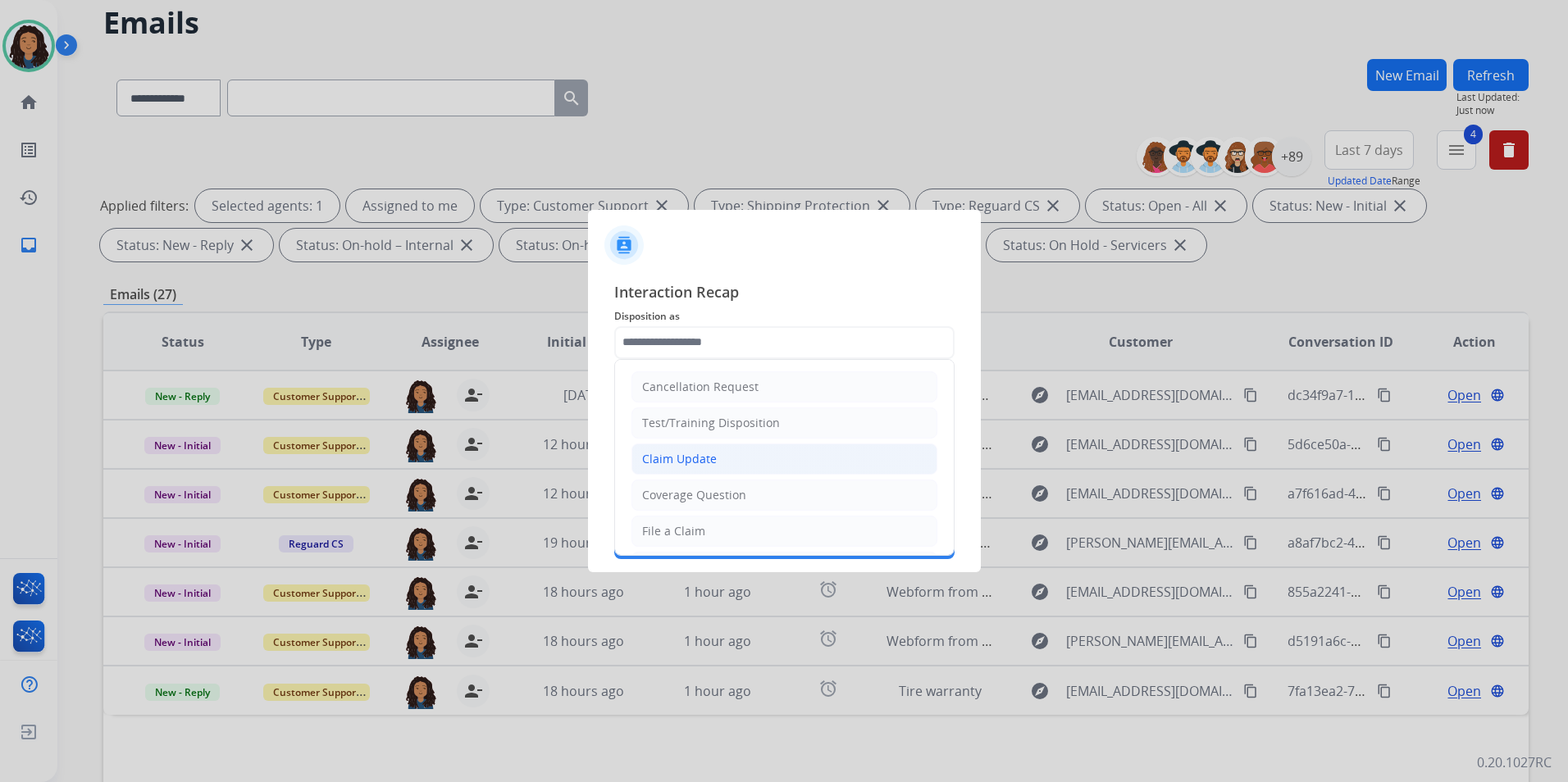
click at [703, 454] on div "Claim Update" at bounding box center [678, 459] width 75 height 16
type input "**********"
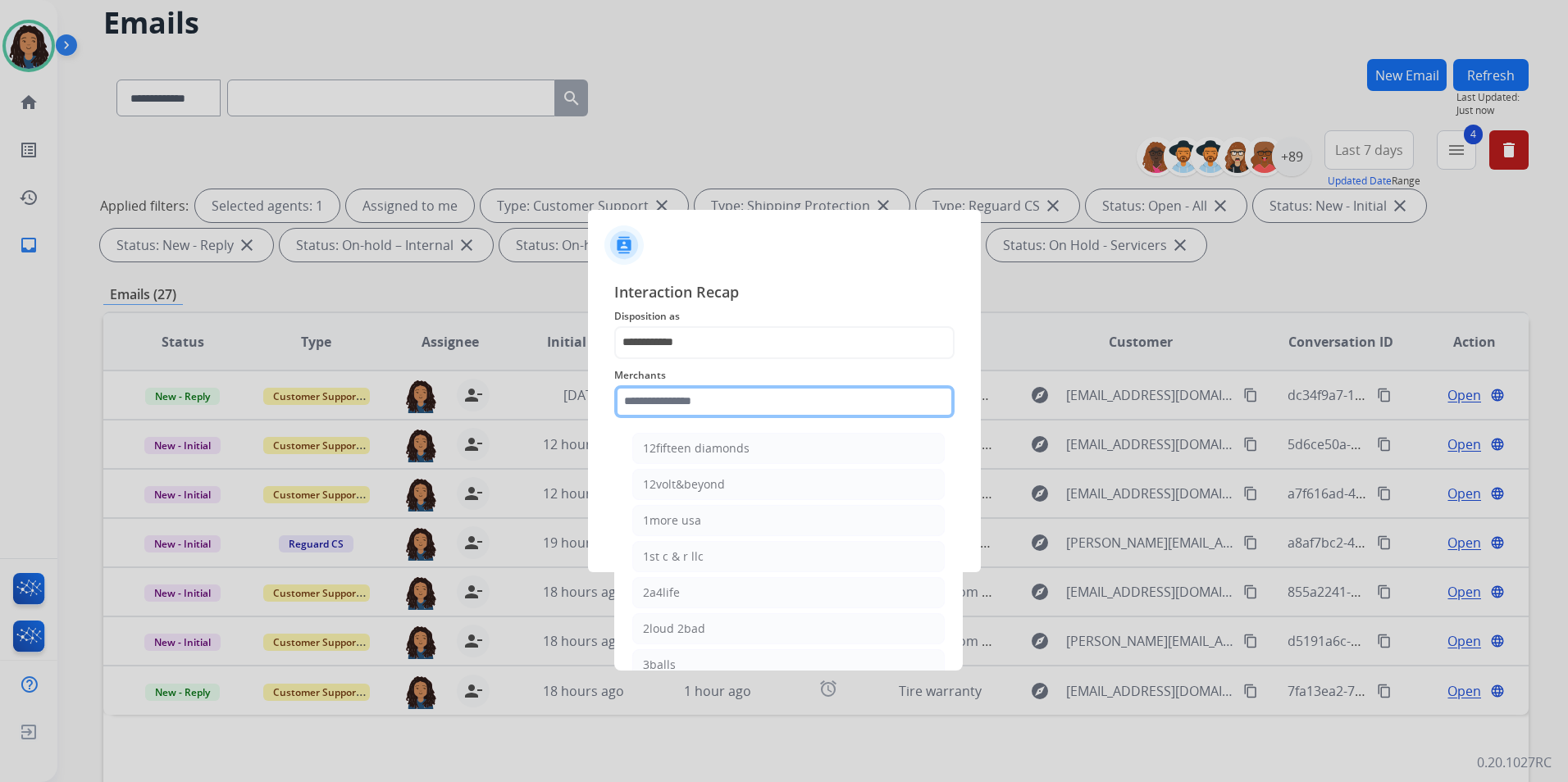
click at [693, 406] on input "text" at bounding box center [784, 401] width 341 height 33
type input "*"
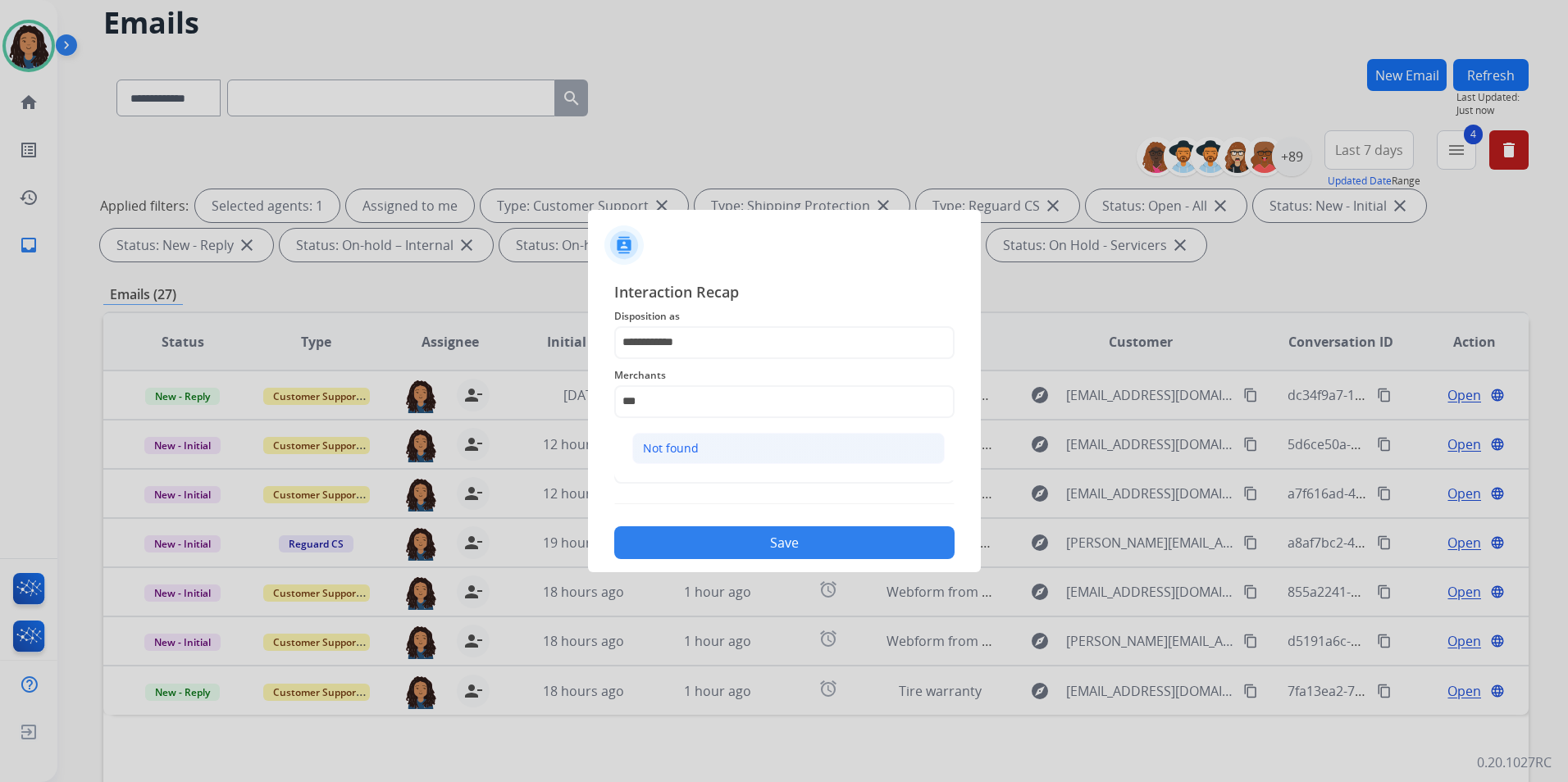
click at [694, 461] on li "Not found" at bounding box center [789, 448] width 313 height 31
type input "*********"
click at [691, 454] on input "text" at bounding box center [784, 467] width 341 height 33
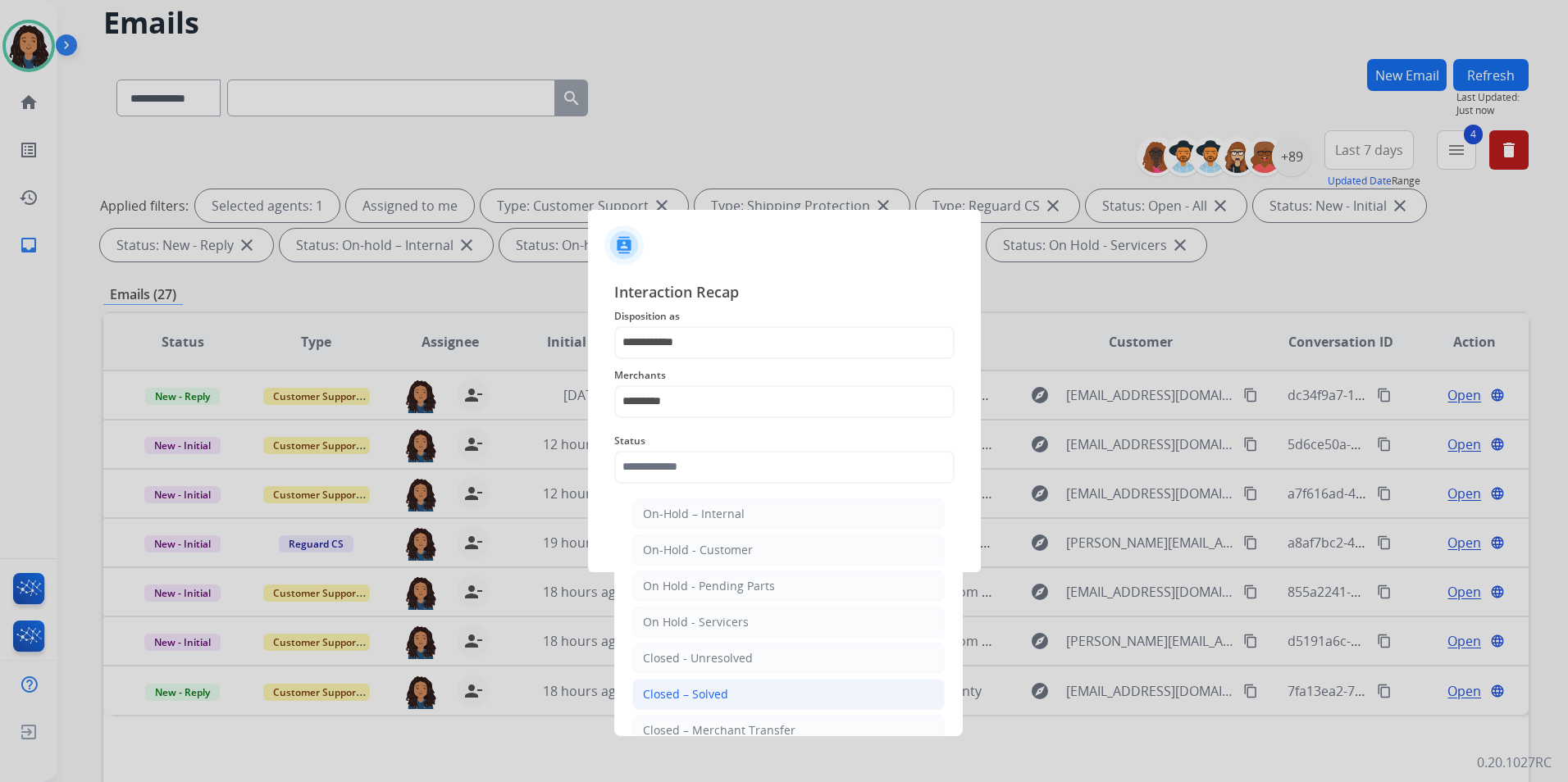
click at [672, 698] on div "Closed – Solved" at bounding box center [685, 694] width 86 height 16
type input "**********"
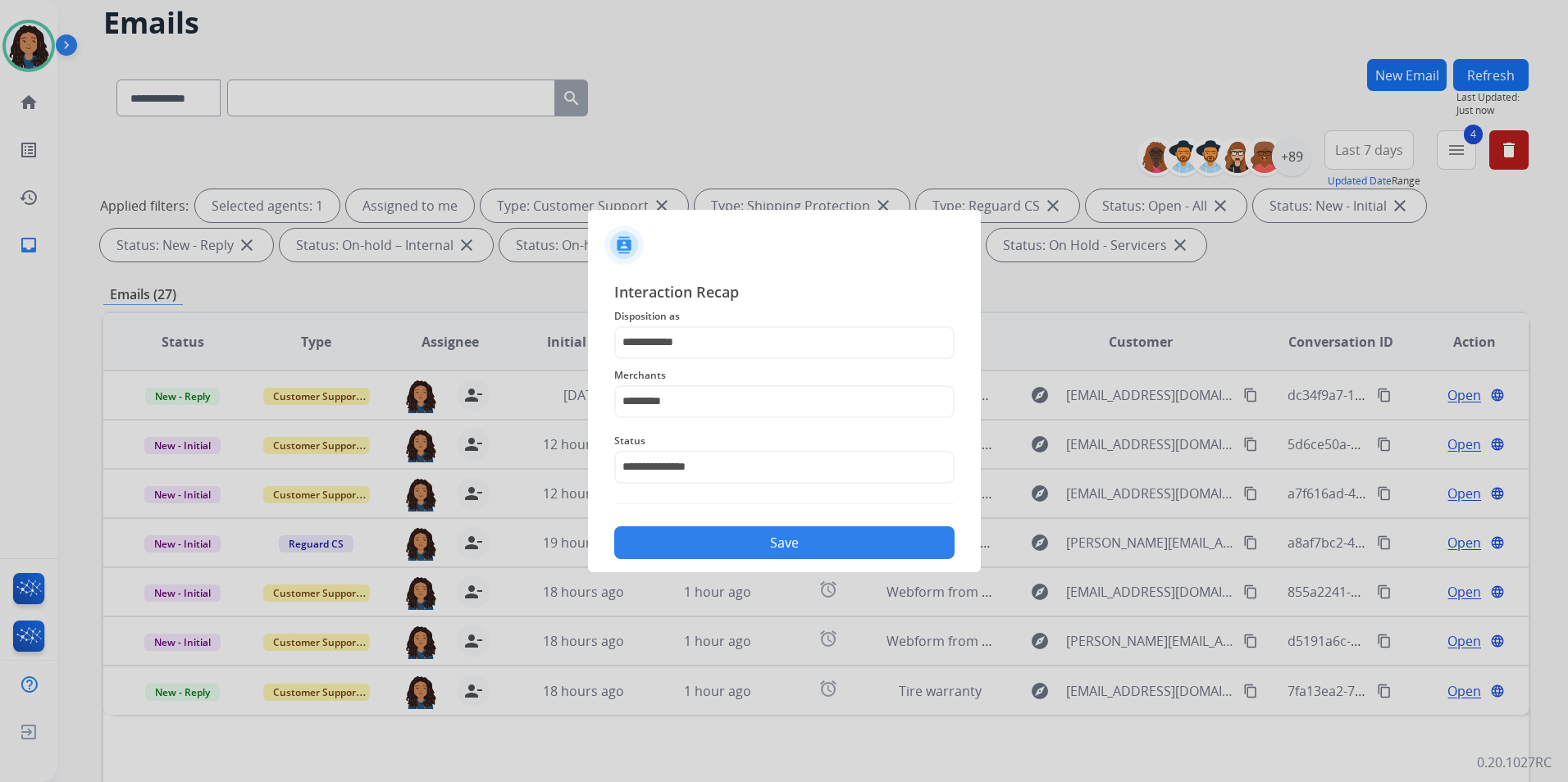
click at [753, 546] on button "Save" at bounding box center [784, 542] width 341 height 33
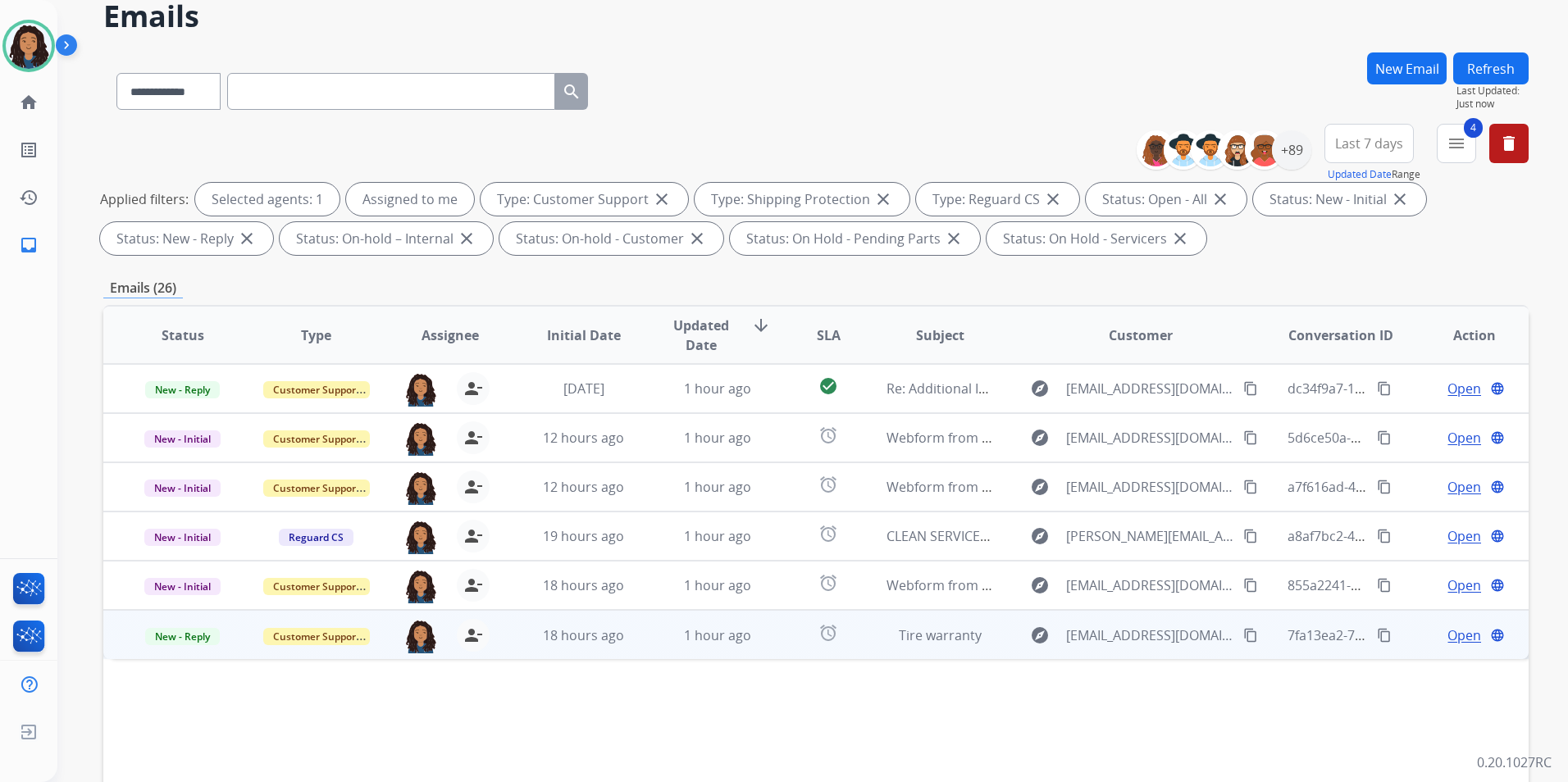
scroll to position [82, 0]
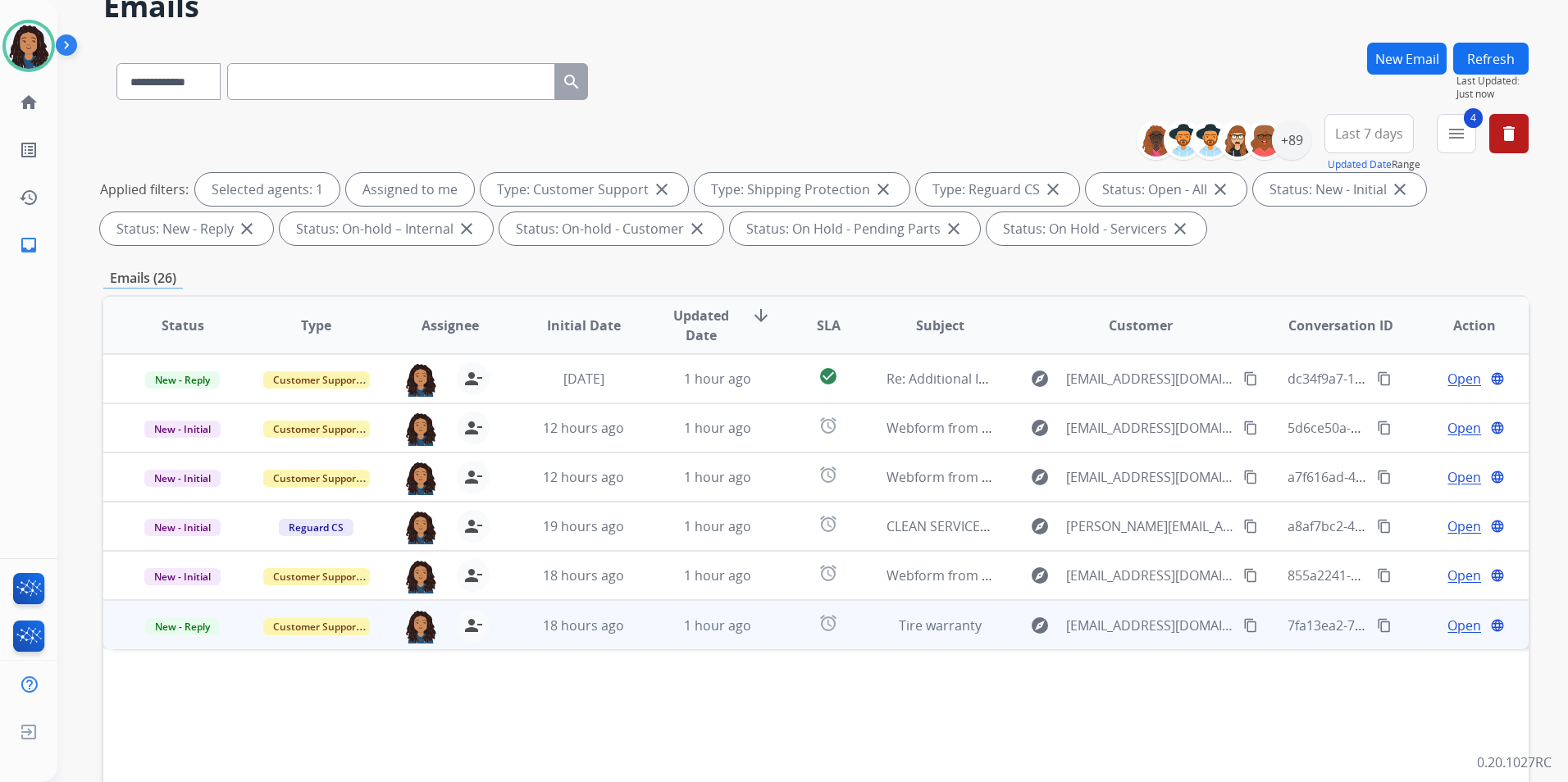
click at [1447, 627] on span "Open" at bounding box center [1464, 626] width 34 height 20
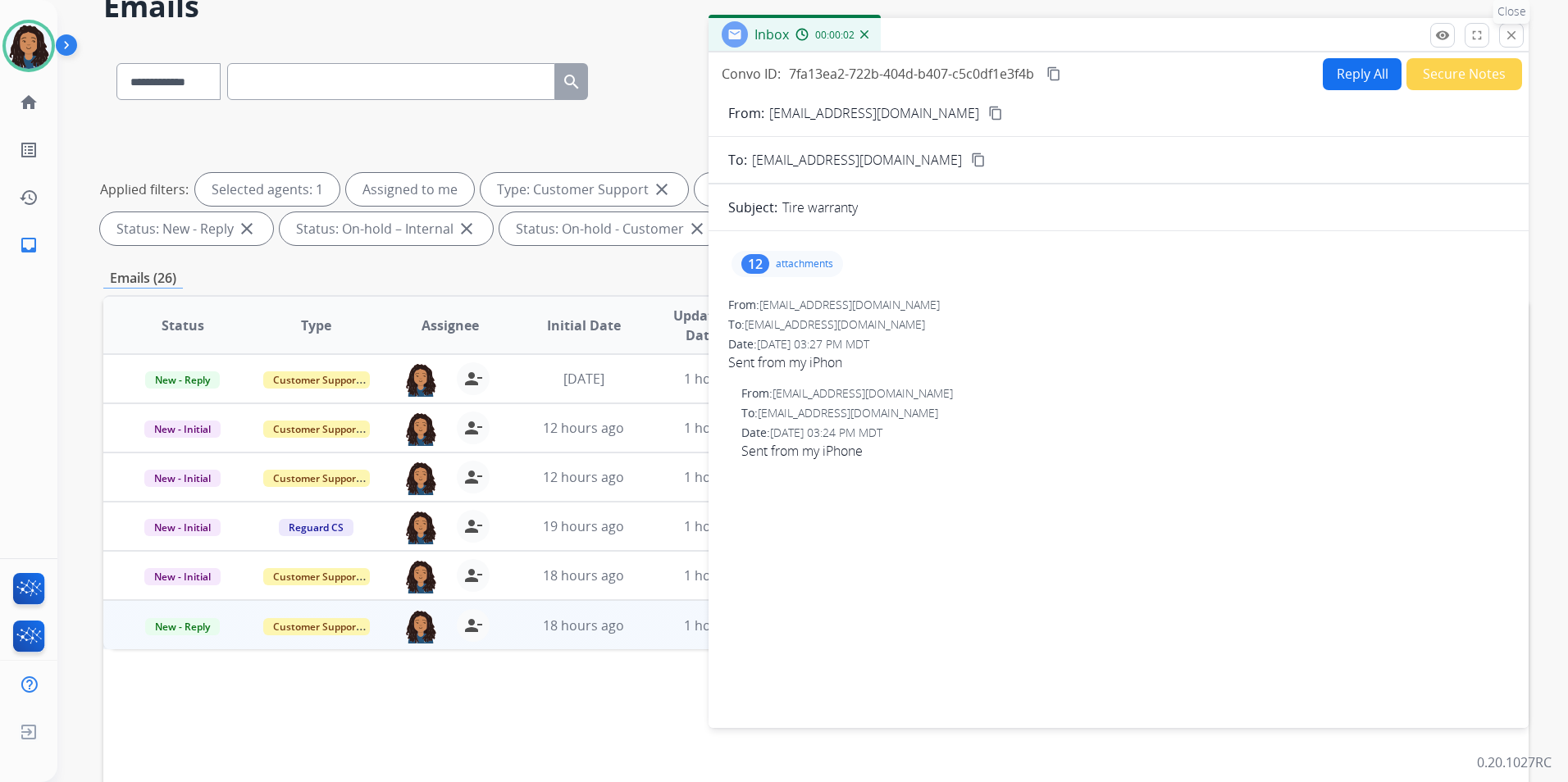
click at [1502, 37] on button "close Close" at bounding box center [1510, 35] width 25 height 25
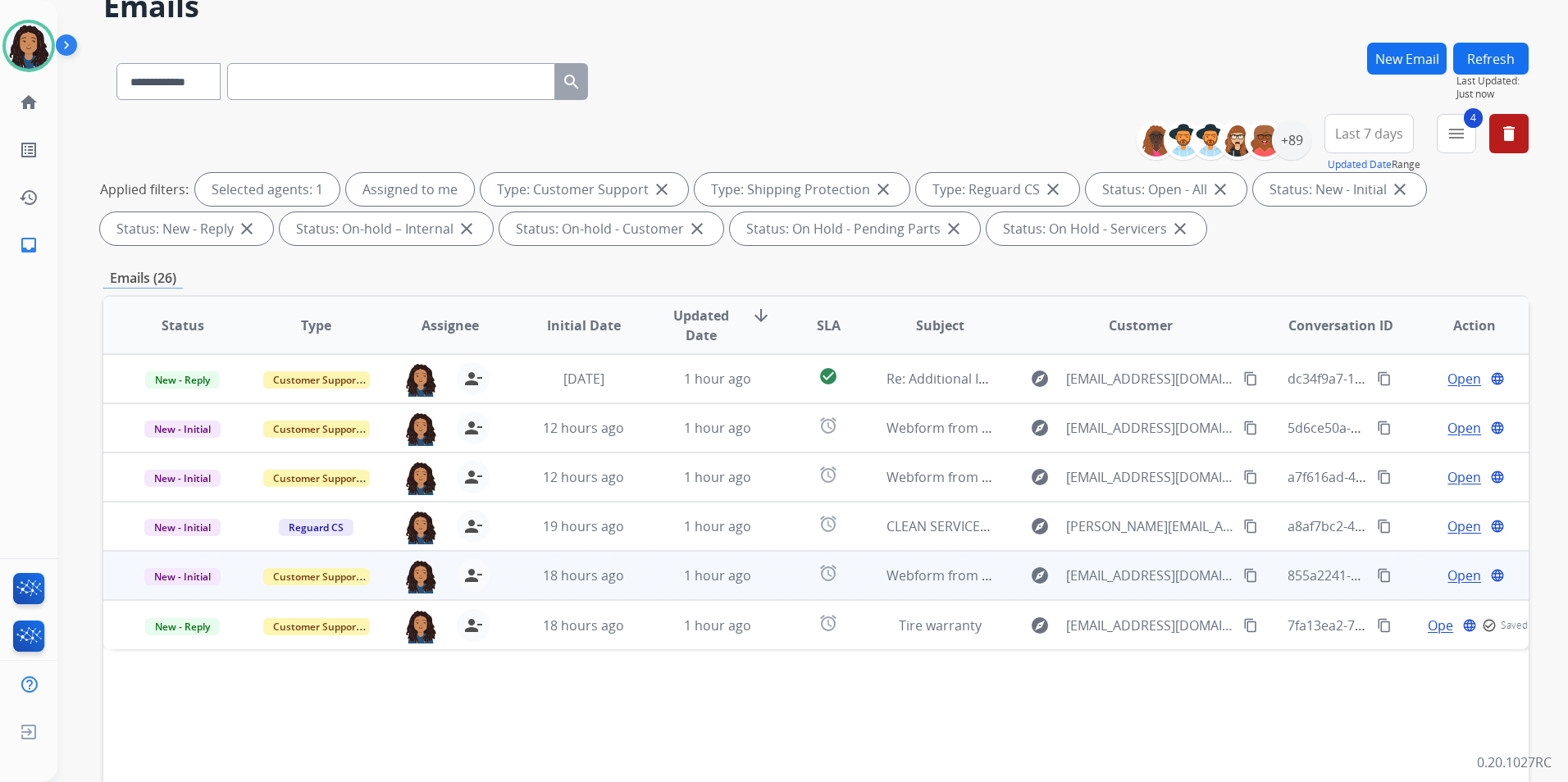
click at [1447, 577] on span "Open" at bounding box center [1464, 576] width 34 height 20
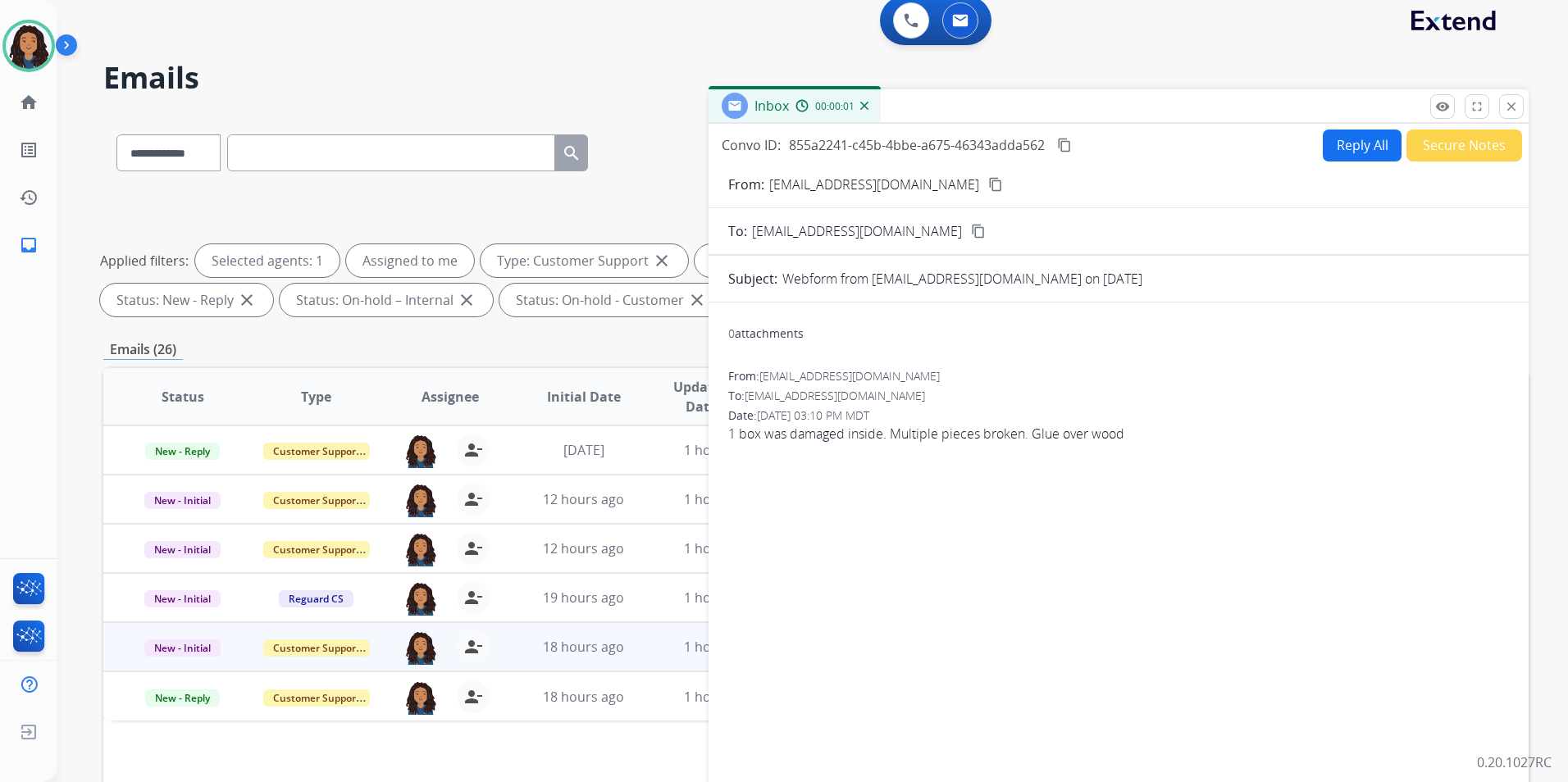
scroll to position [0, 0]
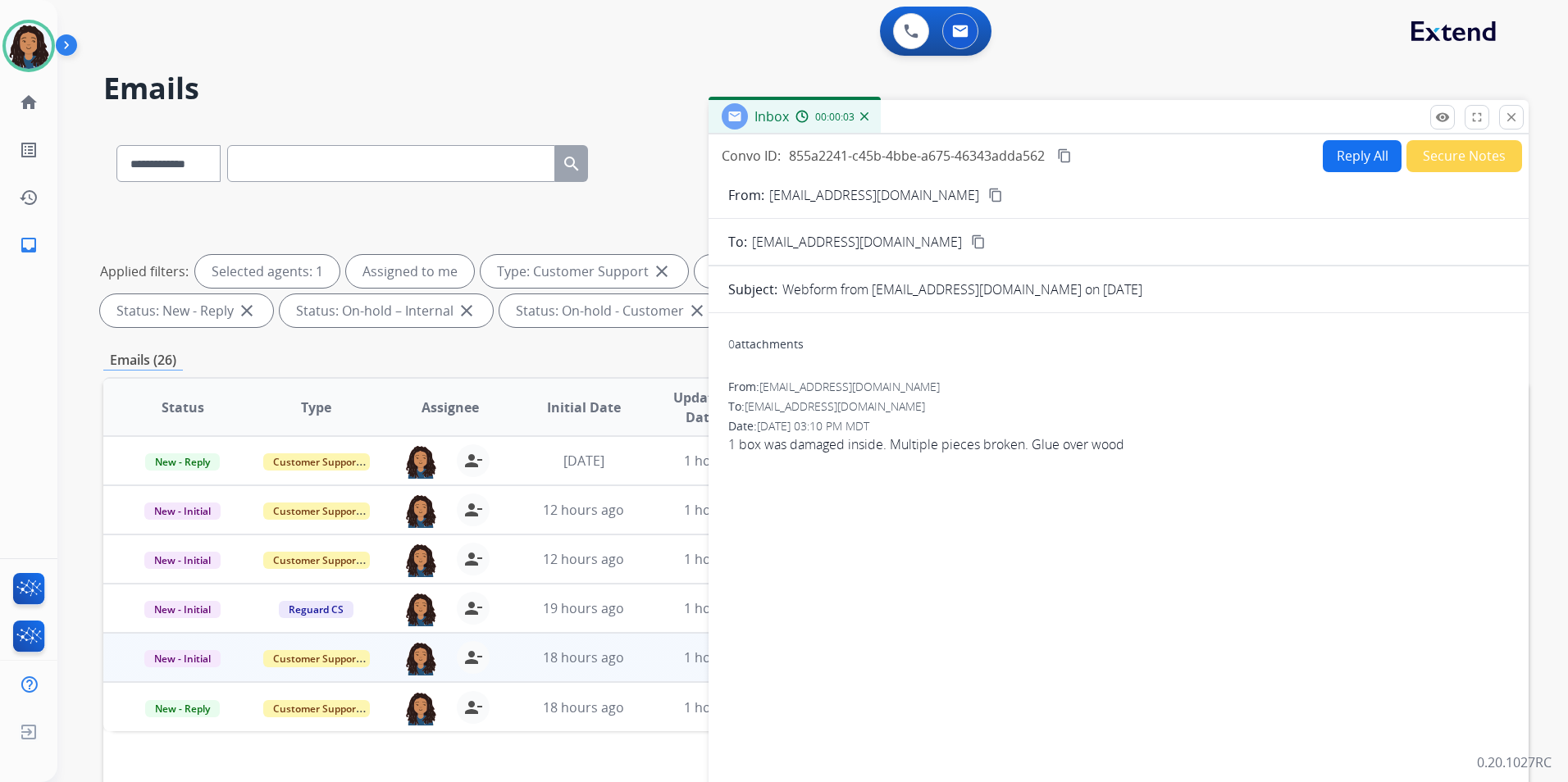
click at [988, 193] on mat-icon "content_copy" at bounding box center [995, 194] width 15 height 15
click at [1341, 156] on button "Reply All" at bounding box center [1362, 156] width 79 height 32
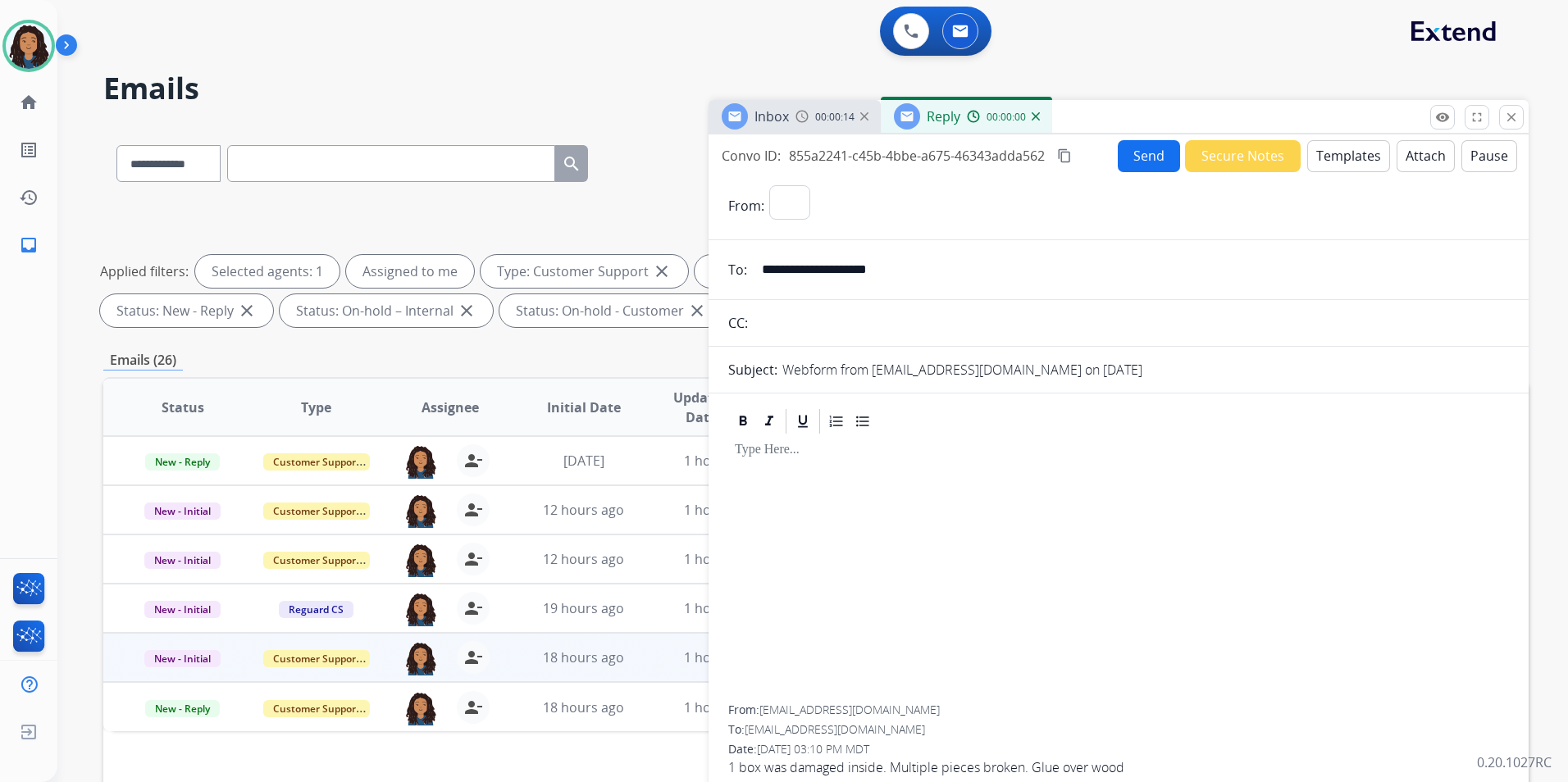
click at [1341, 156] on button "Templates" at bounding box center [1348, 156] width 83 height 32
select select "**********"
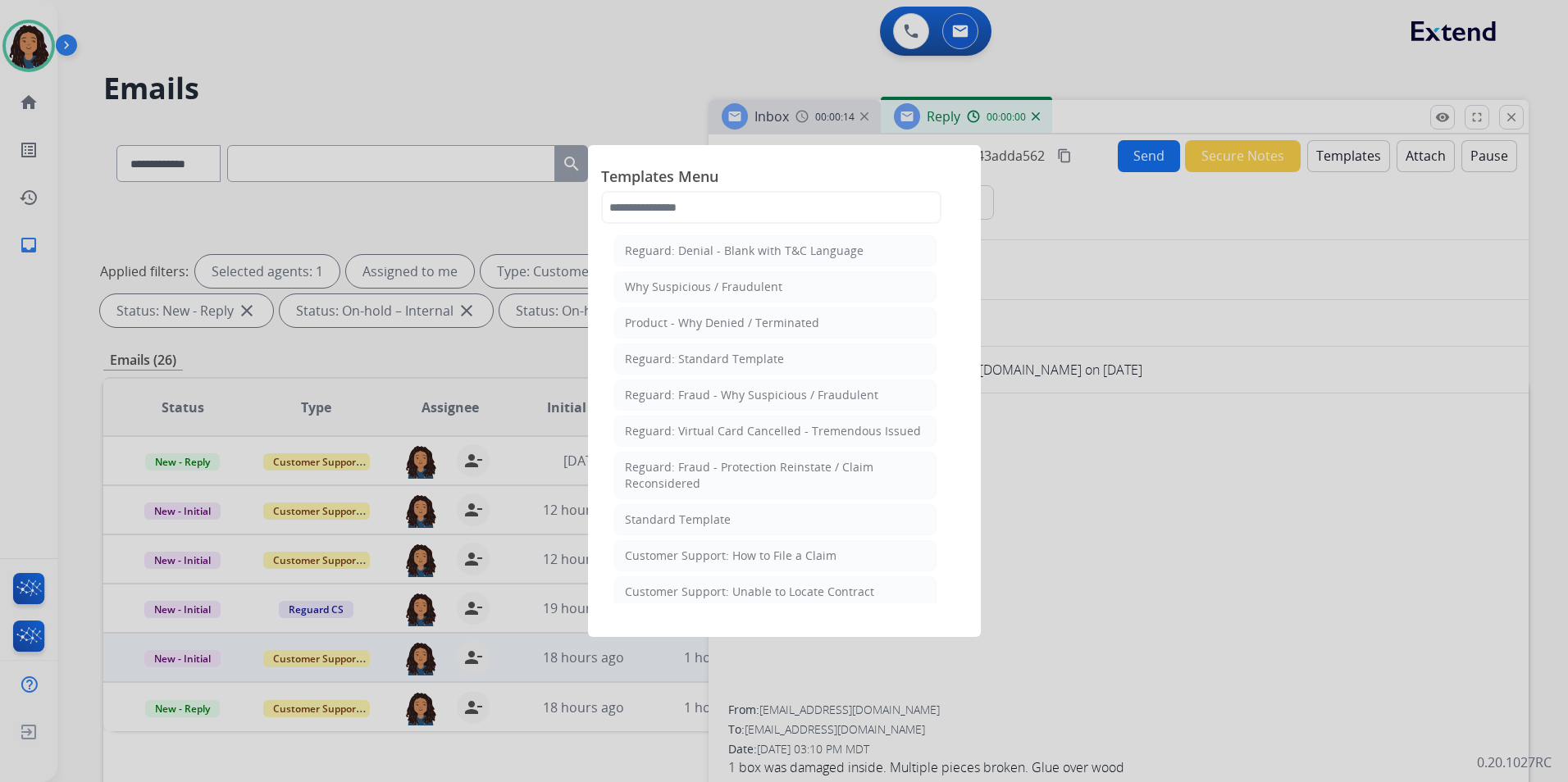
drag, startPoint x: 664, startPoint y: 516, endPoint x: 831, endPoint y: 541, distance: 168.9
click at [665, 518] on div "Standard Template" at bounding box center [677, 520] width 106 height 16
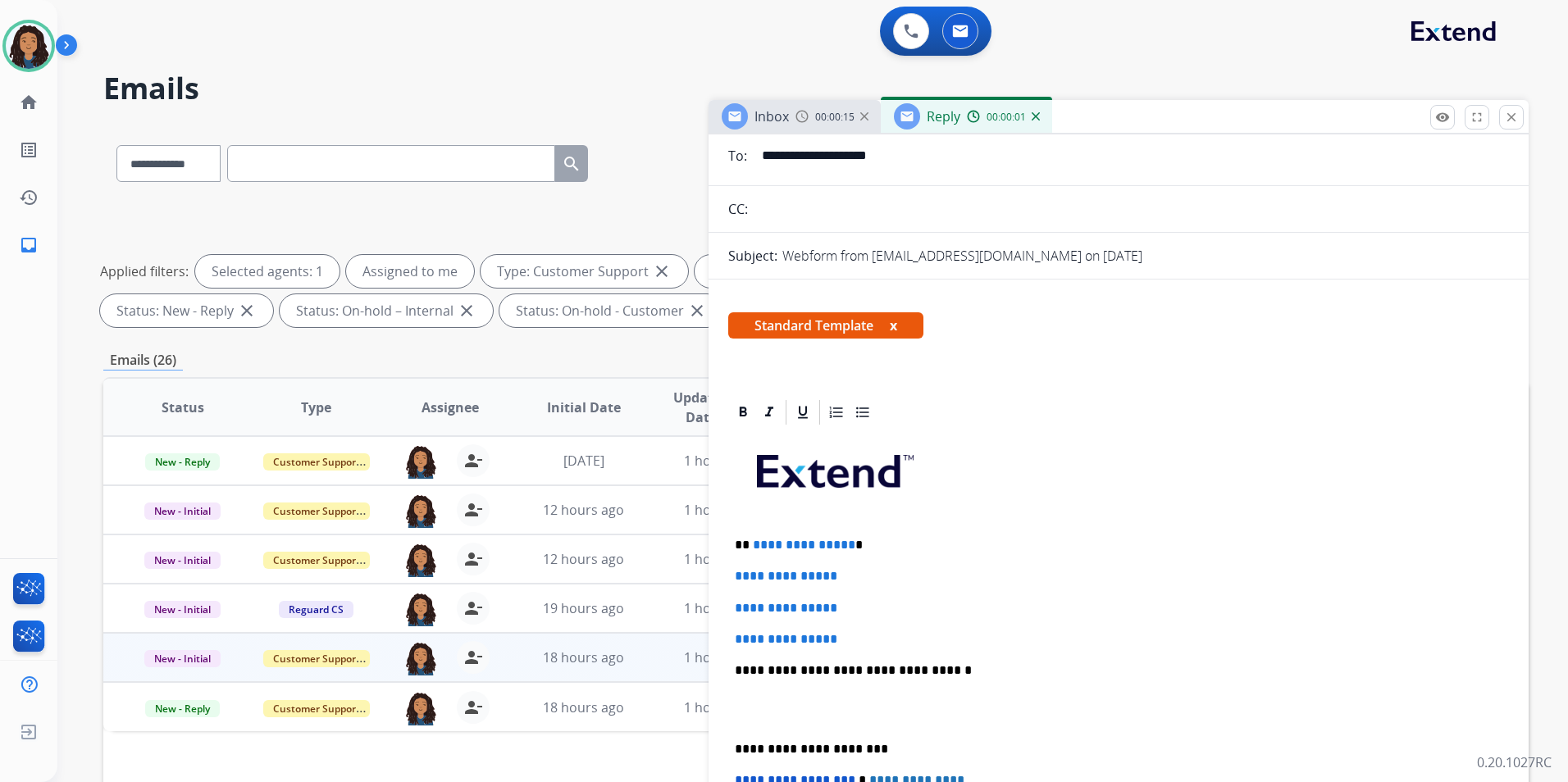
scroll to position [164, 0]
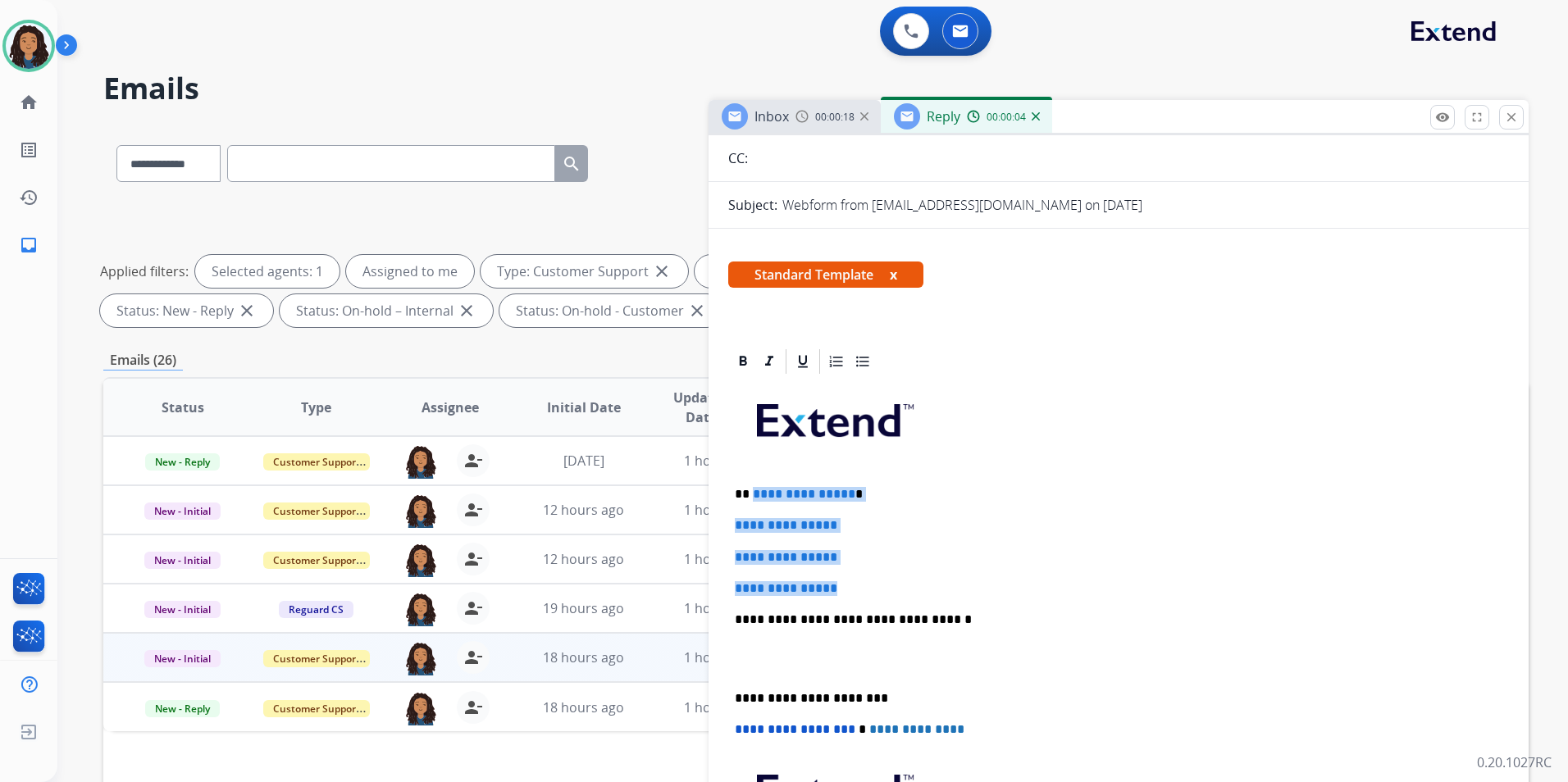
drag, startPoint x: 854, startPoint y: 583, endPoint x: 751, endPoint y: 489, distance: 139.4
click at [751, 489] on div "**********" at bounding box center [1119, 658] width 781 height 564
copy div "**********"
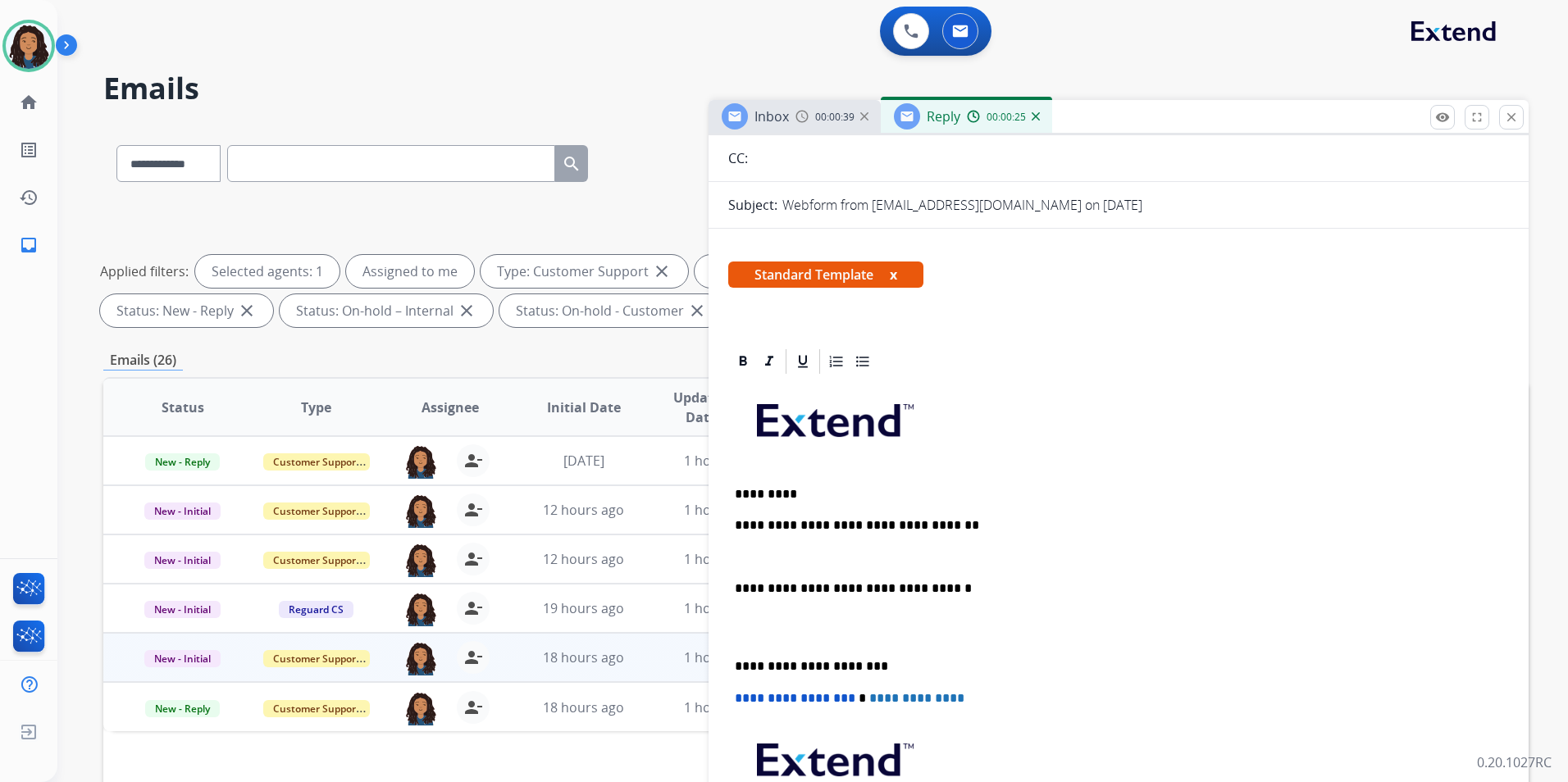
click at [786, 114] on span "Inbox" at bounding box center [771, 117] width 35 height 18
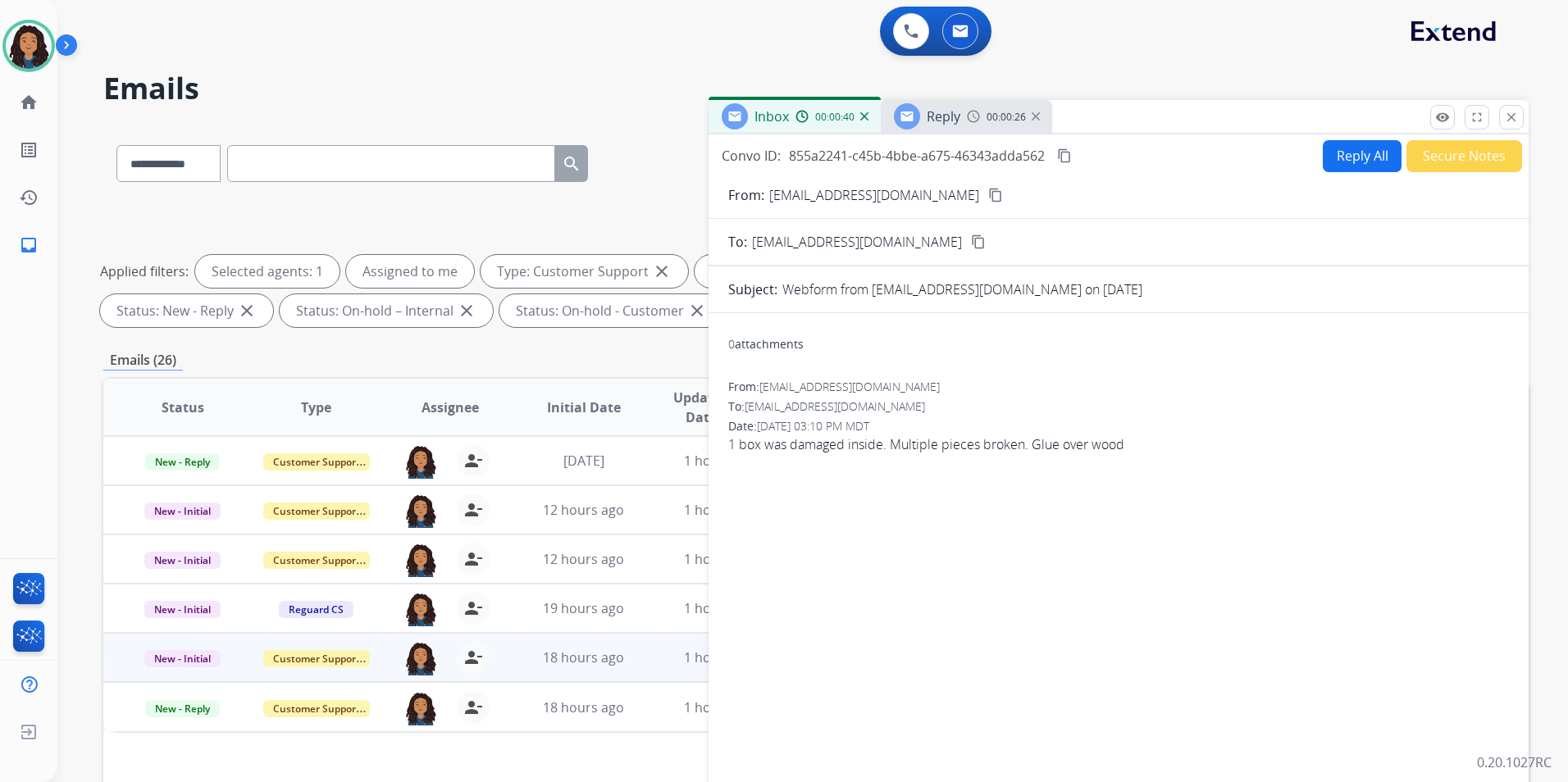
click at [954, 119] on span "Reply" at bounding box center [943, 117] width 34 height 18
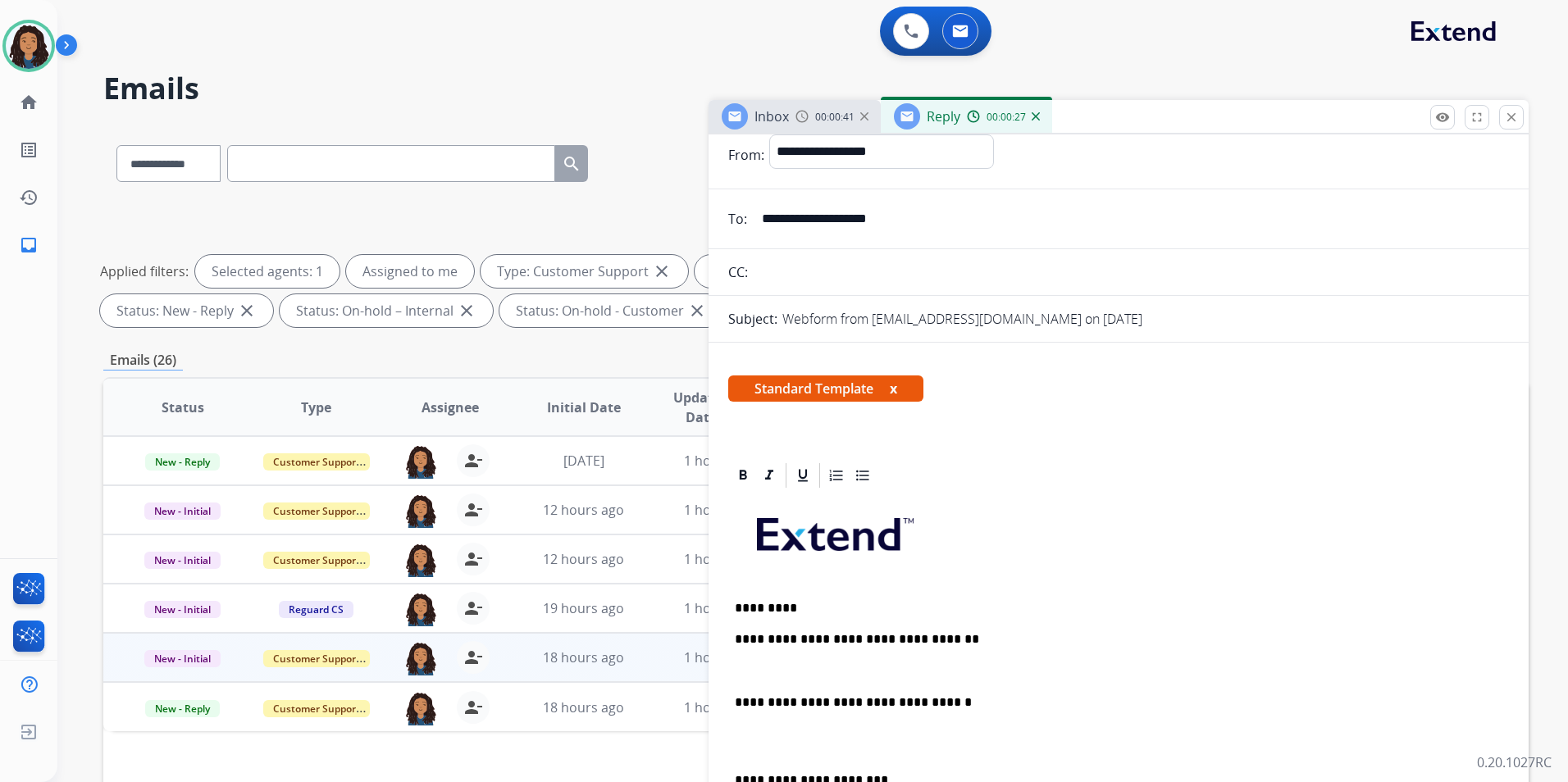
scroll to position [0, 0]
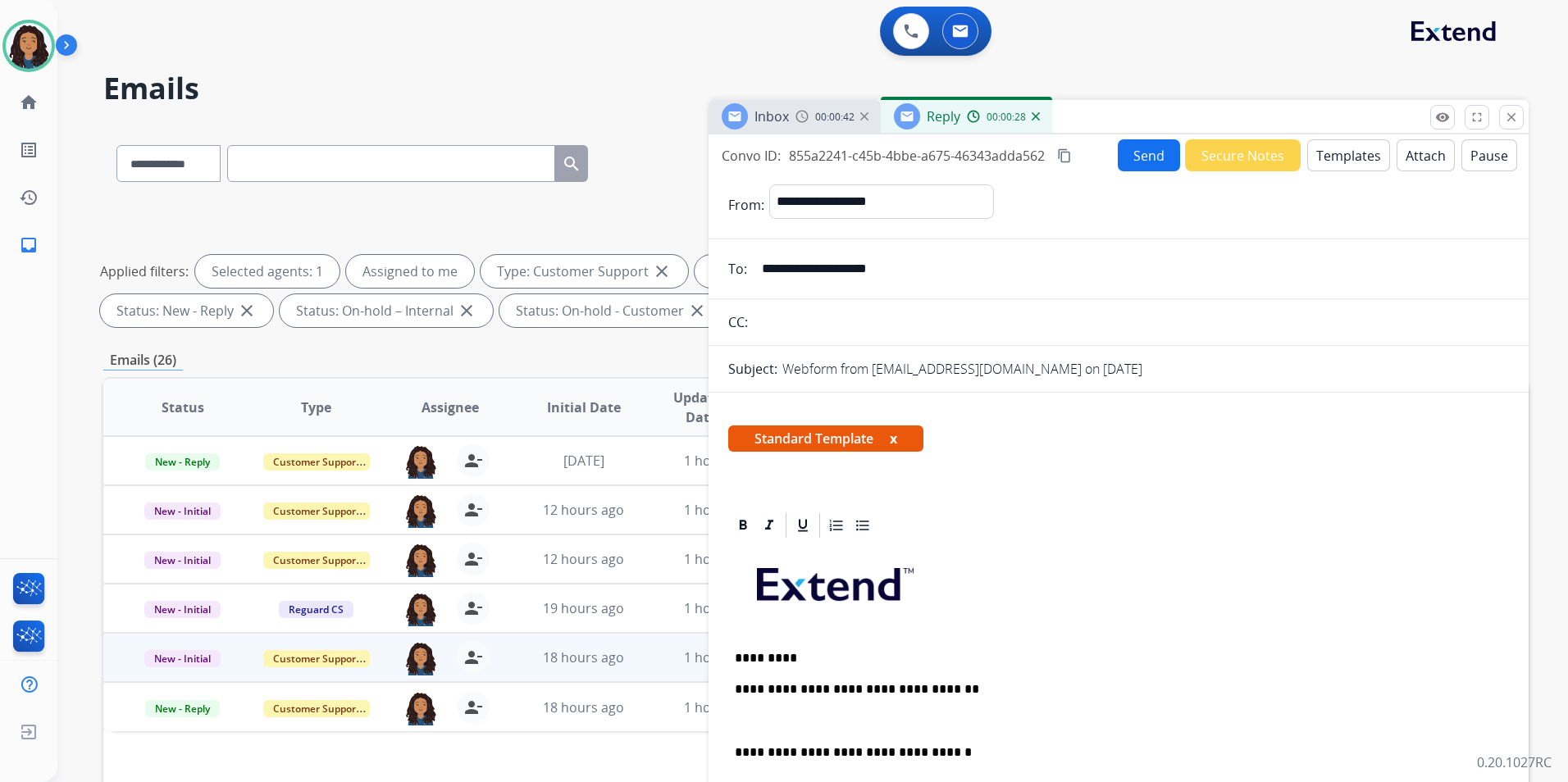
click at [1326, 163] on button "Templates" at bounding box center [1348, 155] width 83 height 32
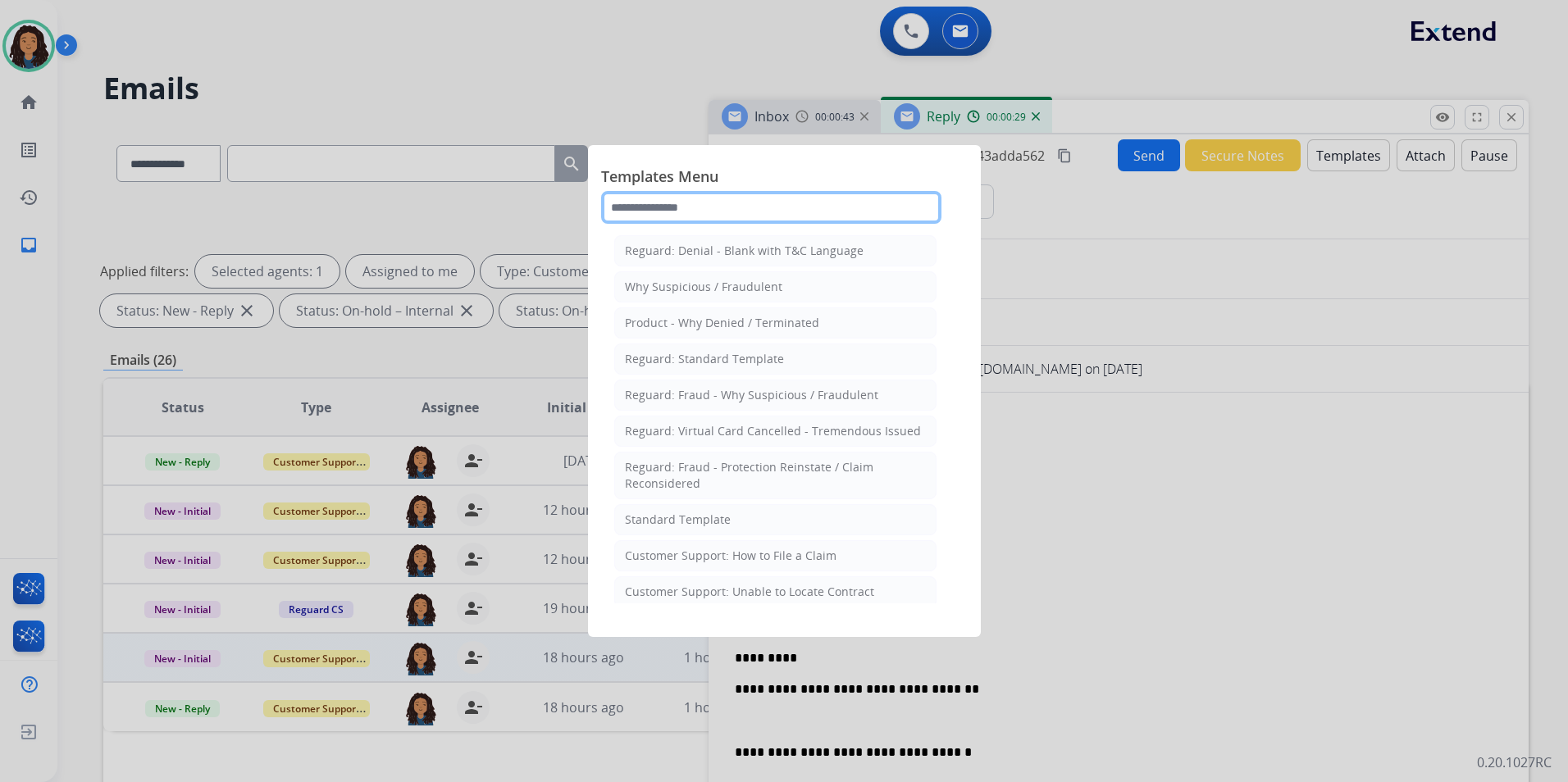
click at [714, 206] on input "text" at bounding box center [771, 207] width 341 height 33
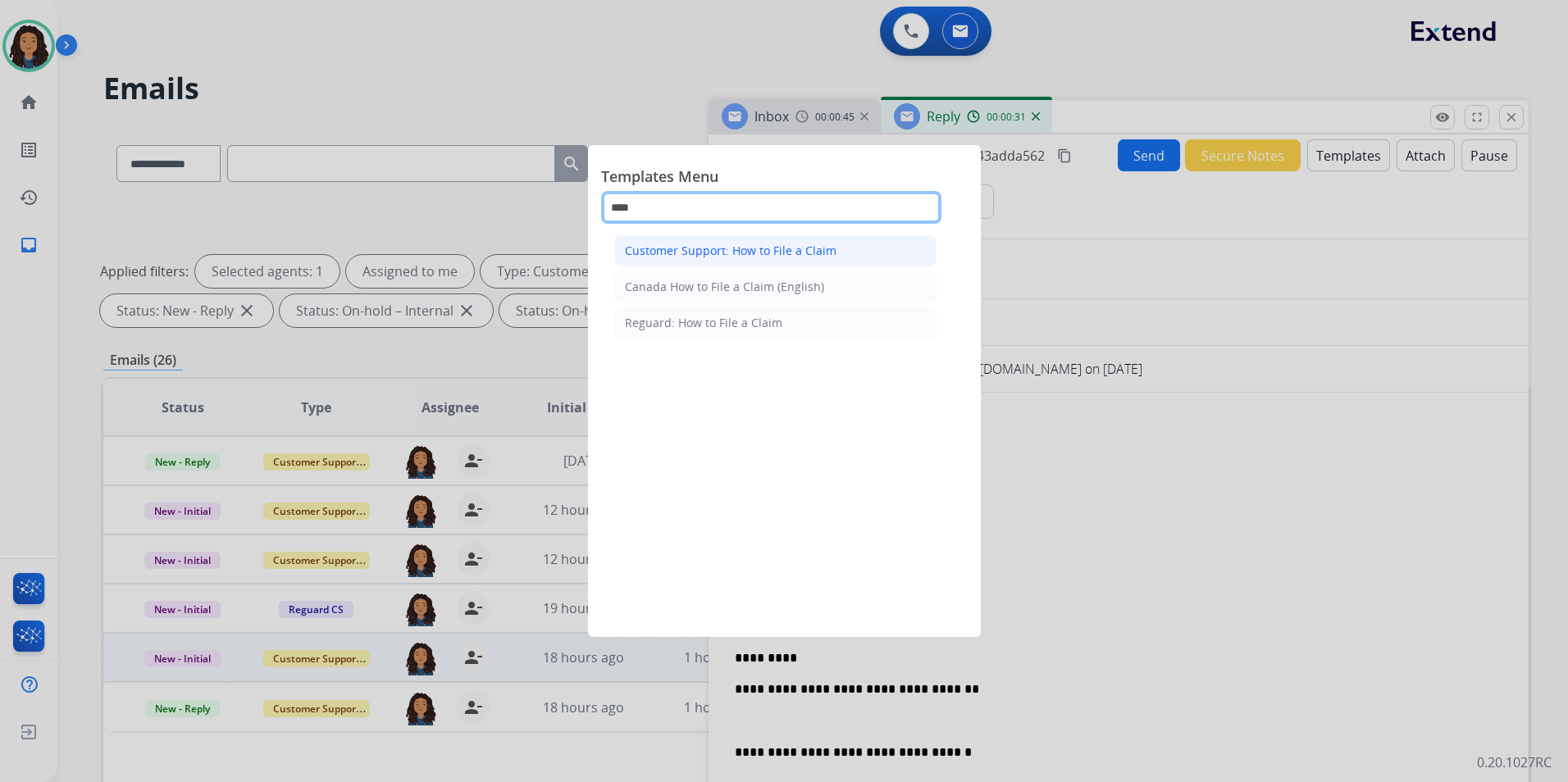
type input "****"
click at [741, 240] on li "Customer Support: How to File a Claim" at bounding box center [774, 250] width 322 height 31
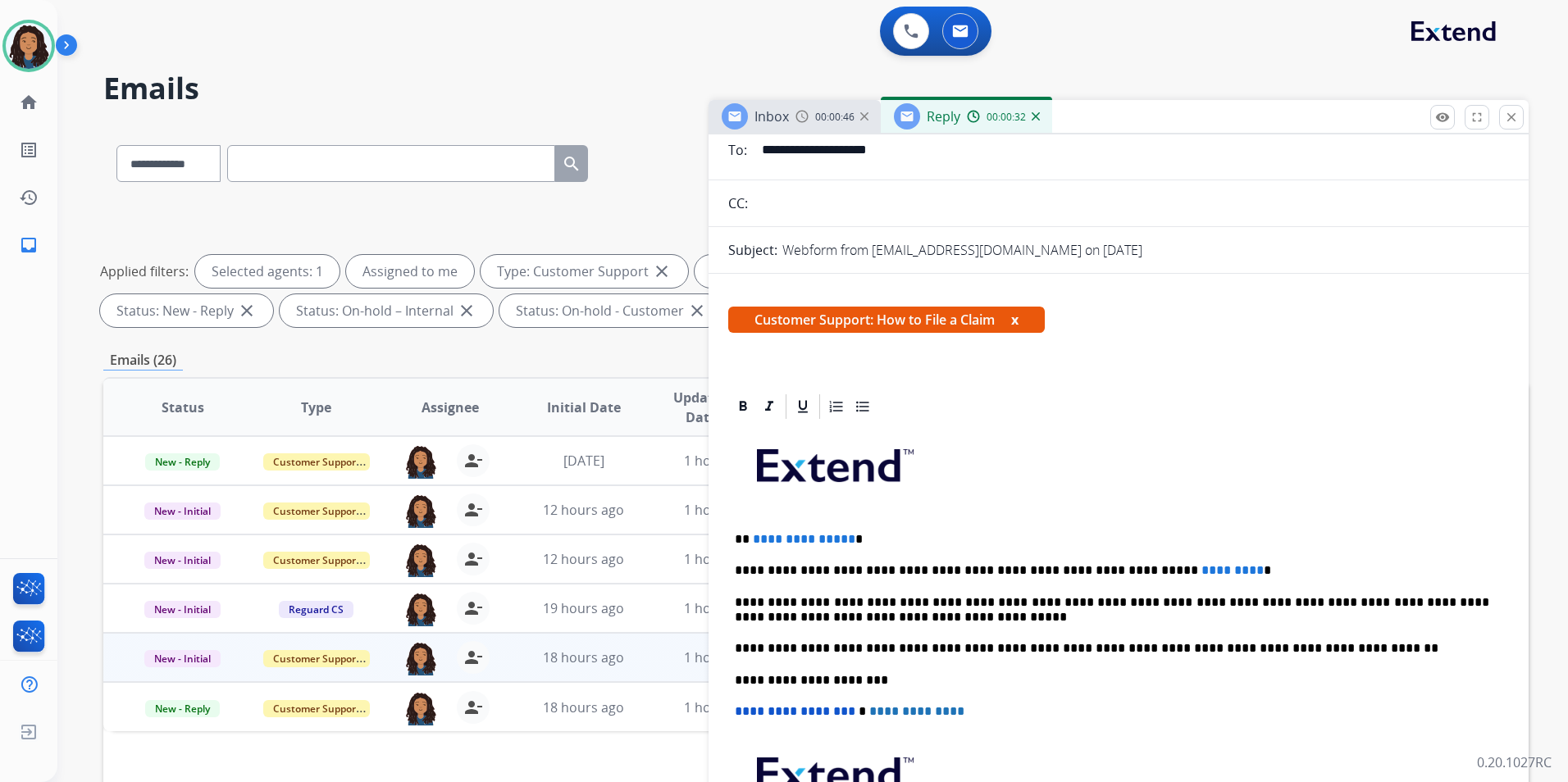
scroll to position [164, 0]
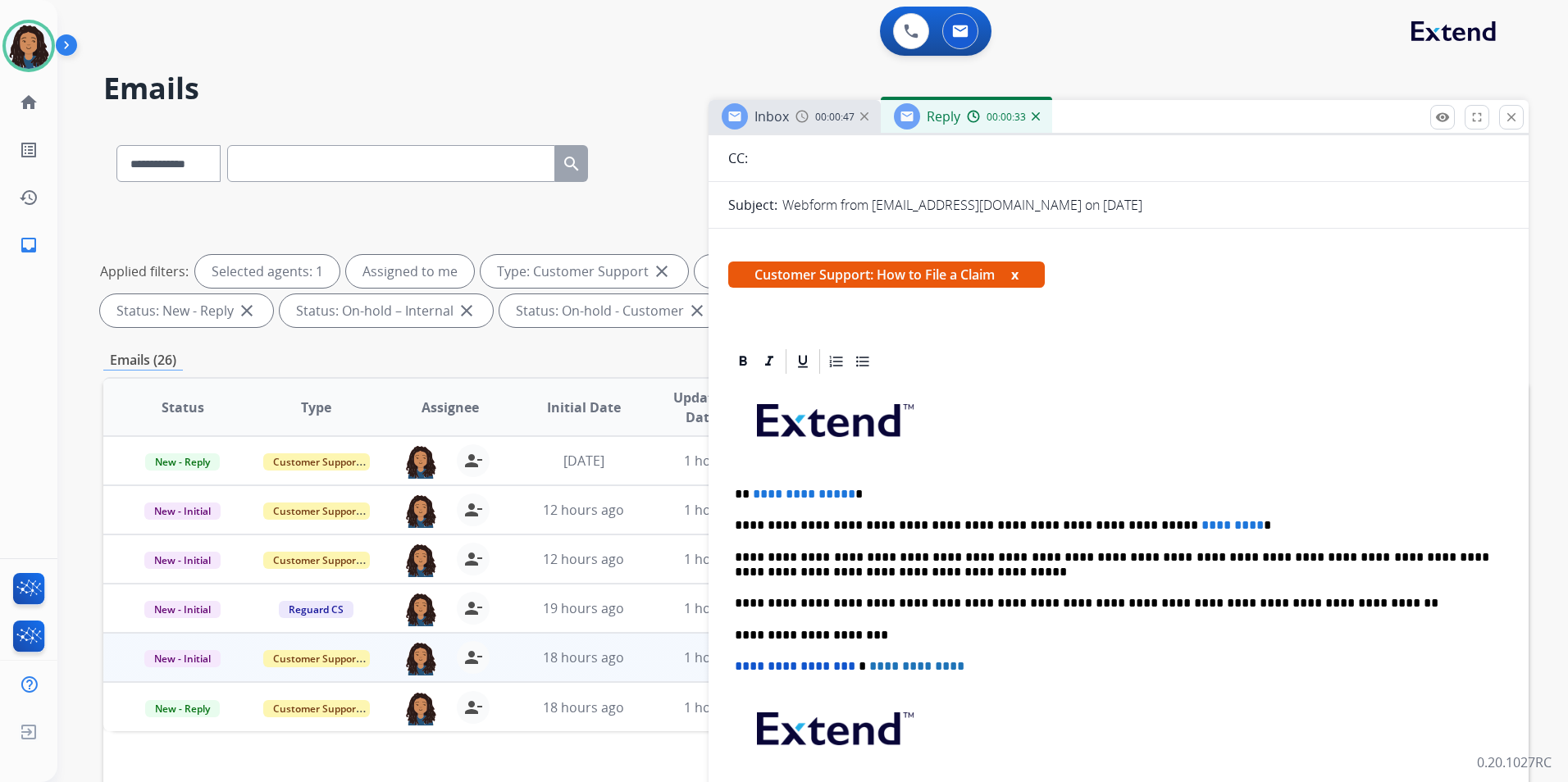
click at [843, 494] on span "**********" at bounding box center [804, 494] width 103 height 12
drag, startPoint x: 846, startPoint y: 494, endPoint x: 750, endPoint y: 481, distance: 96.9
click at [750, 481] on div "**********" at bounding box center [1119, 627] width 781 height 501
click at [1201, 519] on span "*********" at bounding box center [1232, 525] width 63 height 12
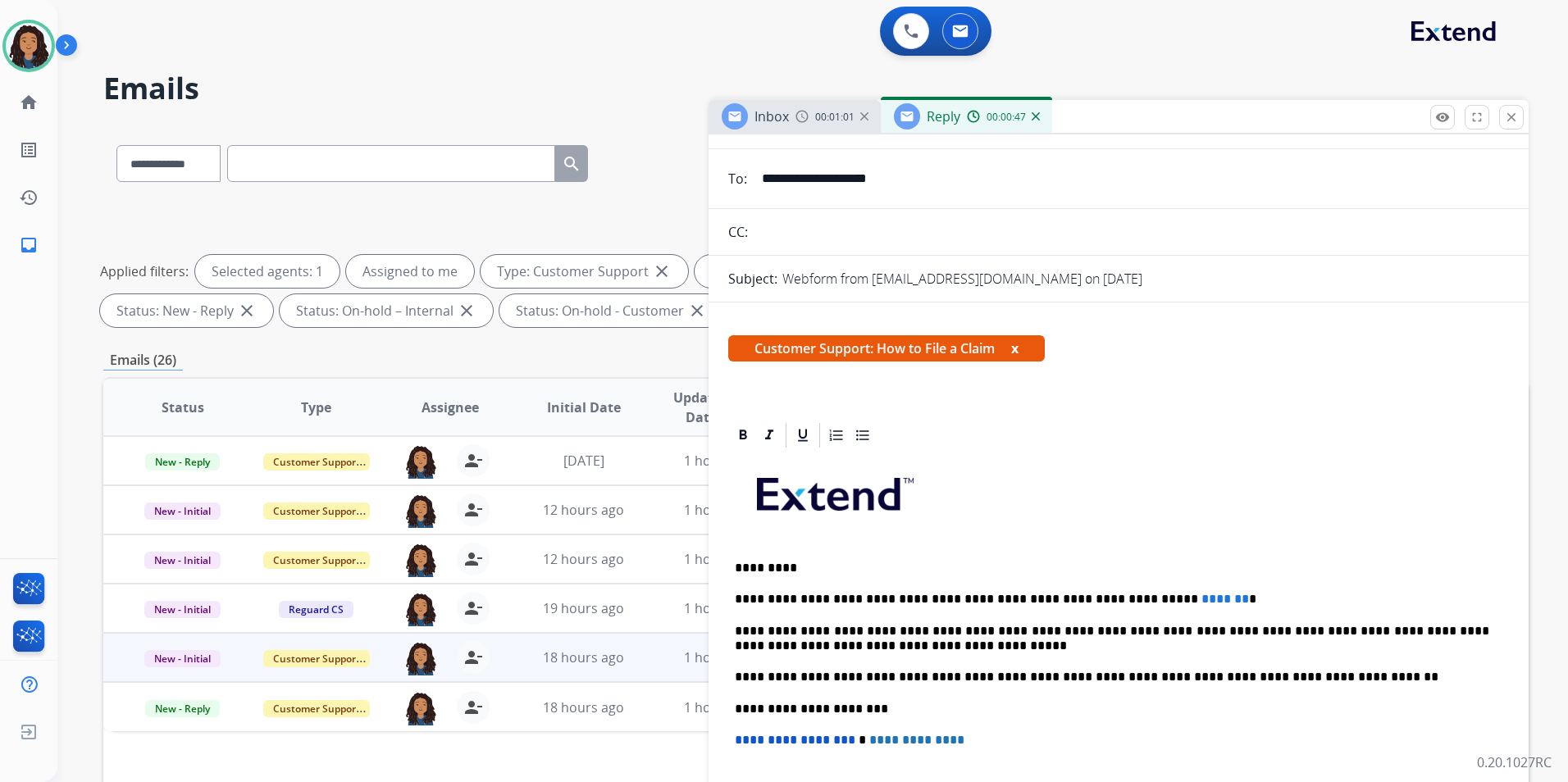
scroll to position [0, 0]
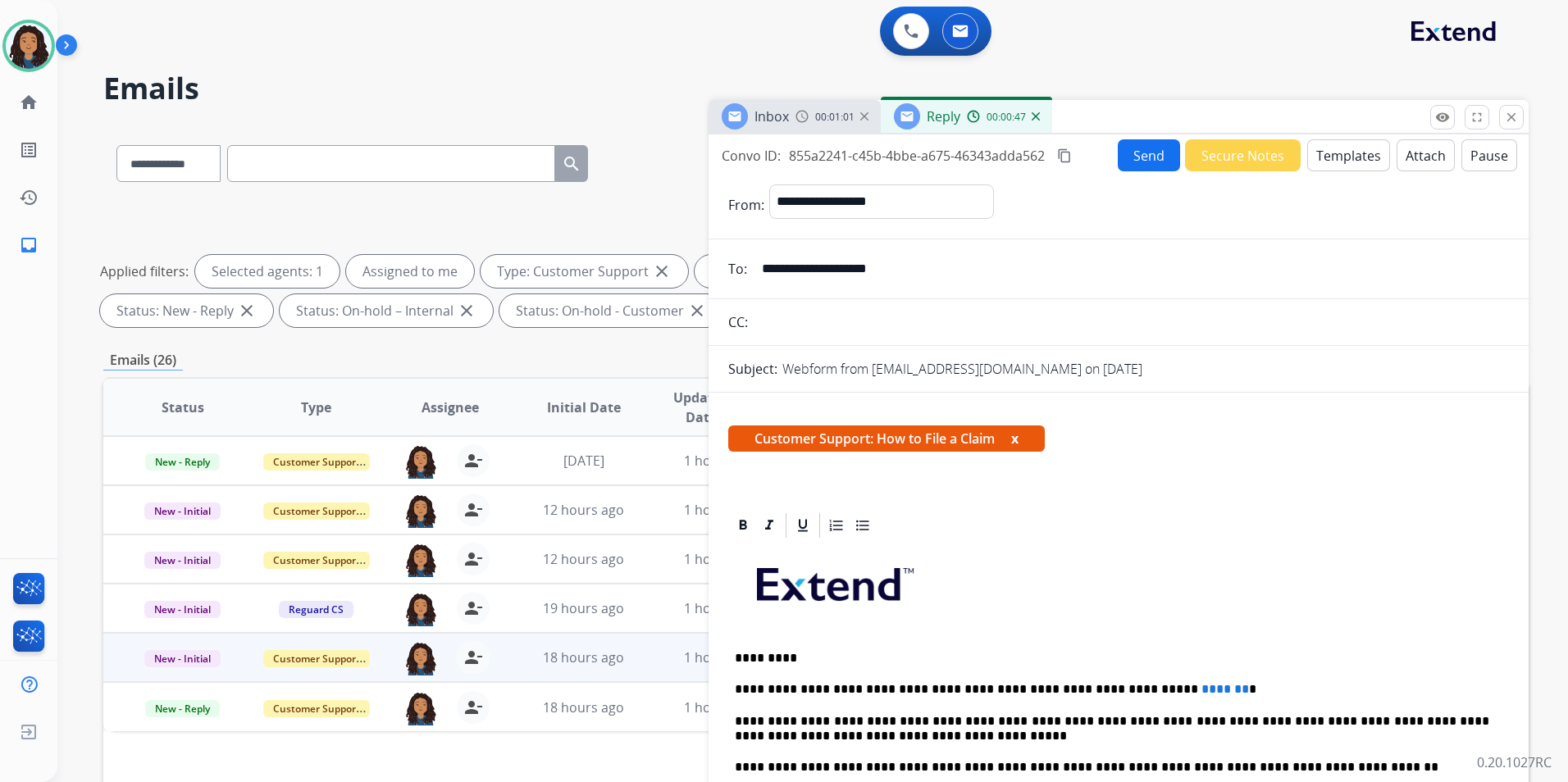
click at [1147, 151] on button "Send" at bounding box center [1149, 155] width 63 height 32
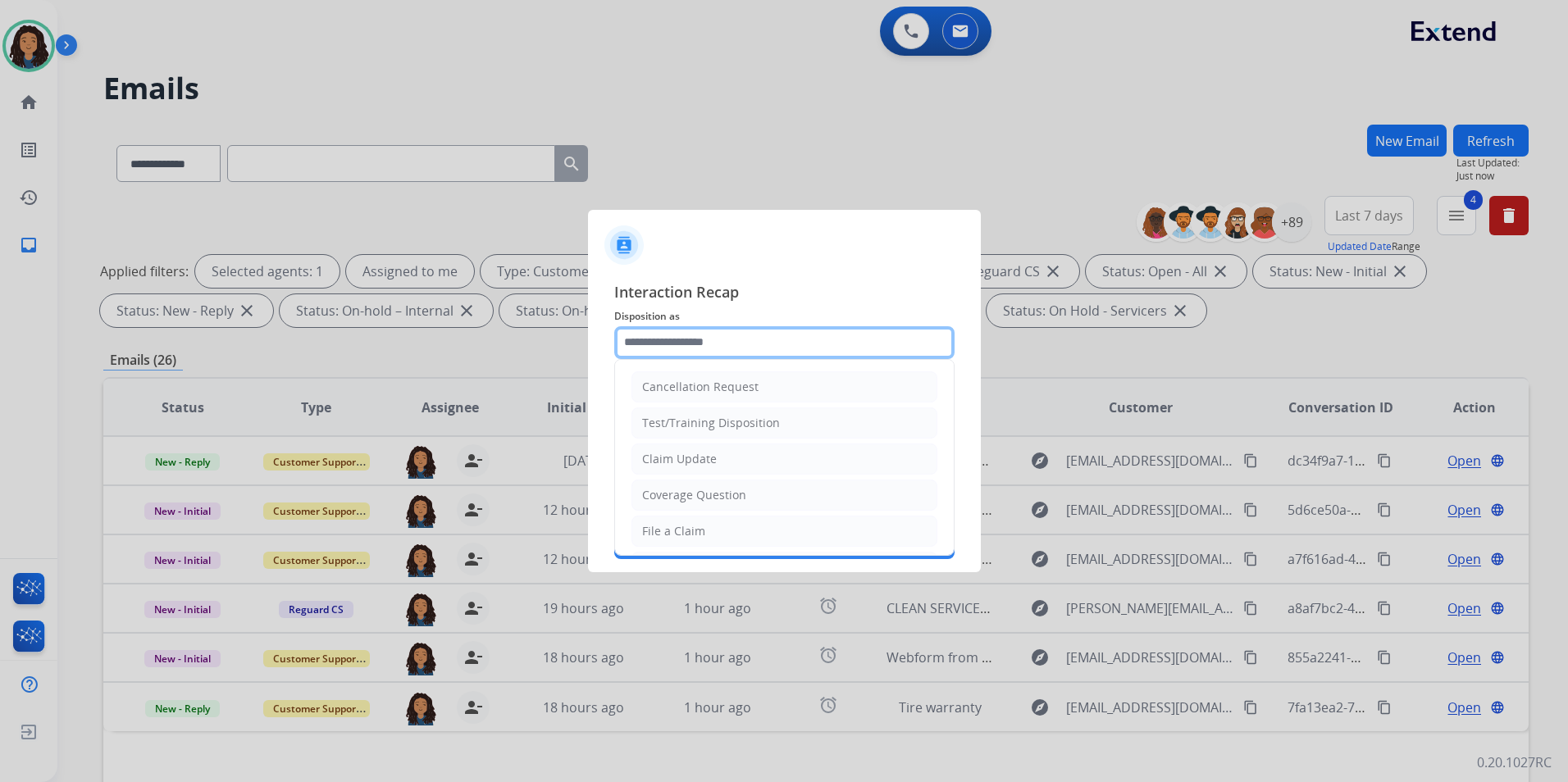
click at [727, 334] on input "text" at bounding box center [784, 343] width 341 height 33
click at [690, 457] on div "Claim Update" at bounding box center [678, 459] width 75 height 16
type input "**********"
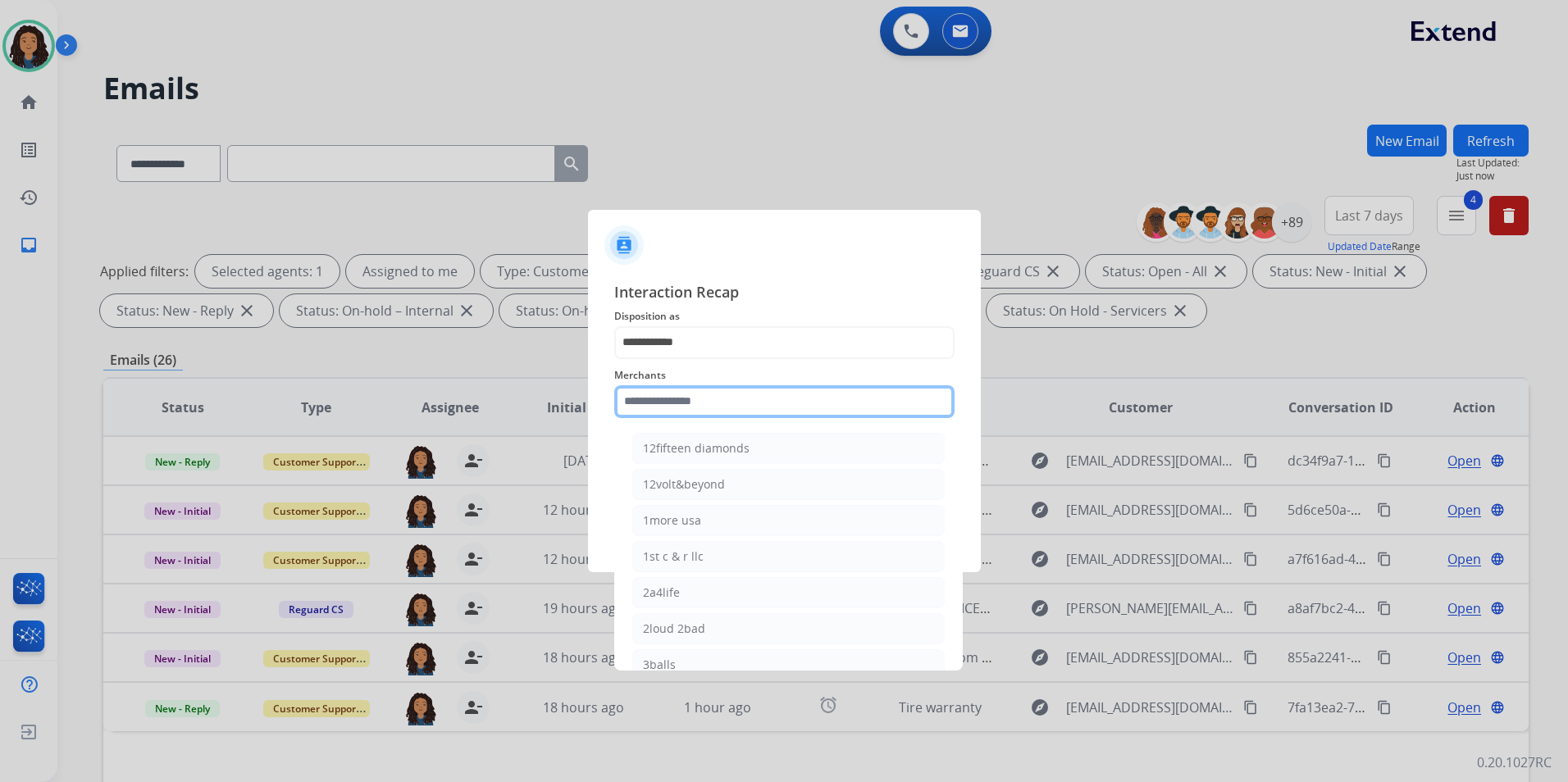
click at [692, 396] on input "text" at bounding box center [784, 401] width 341 height 33
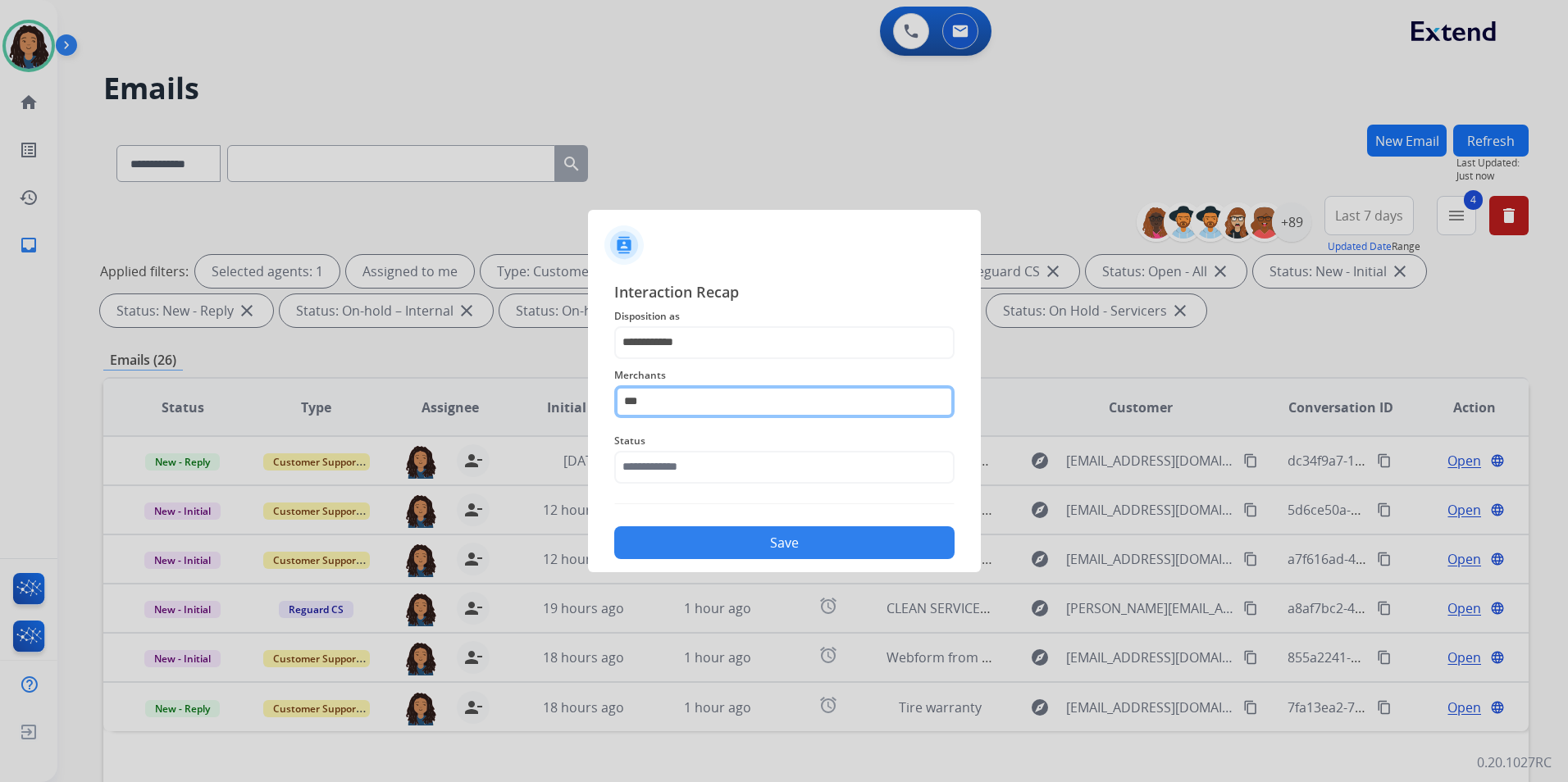
type input "***"
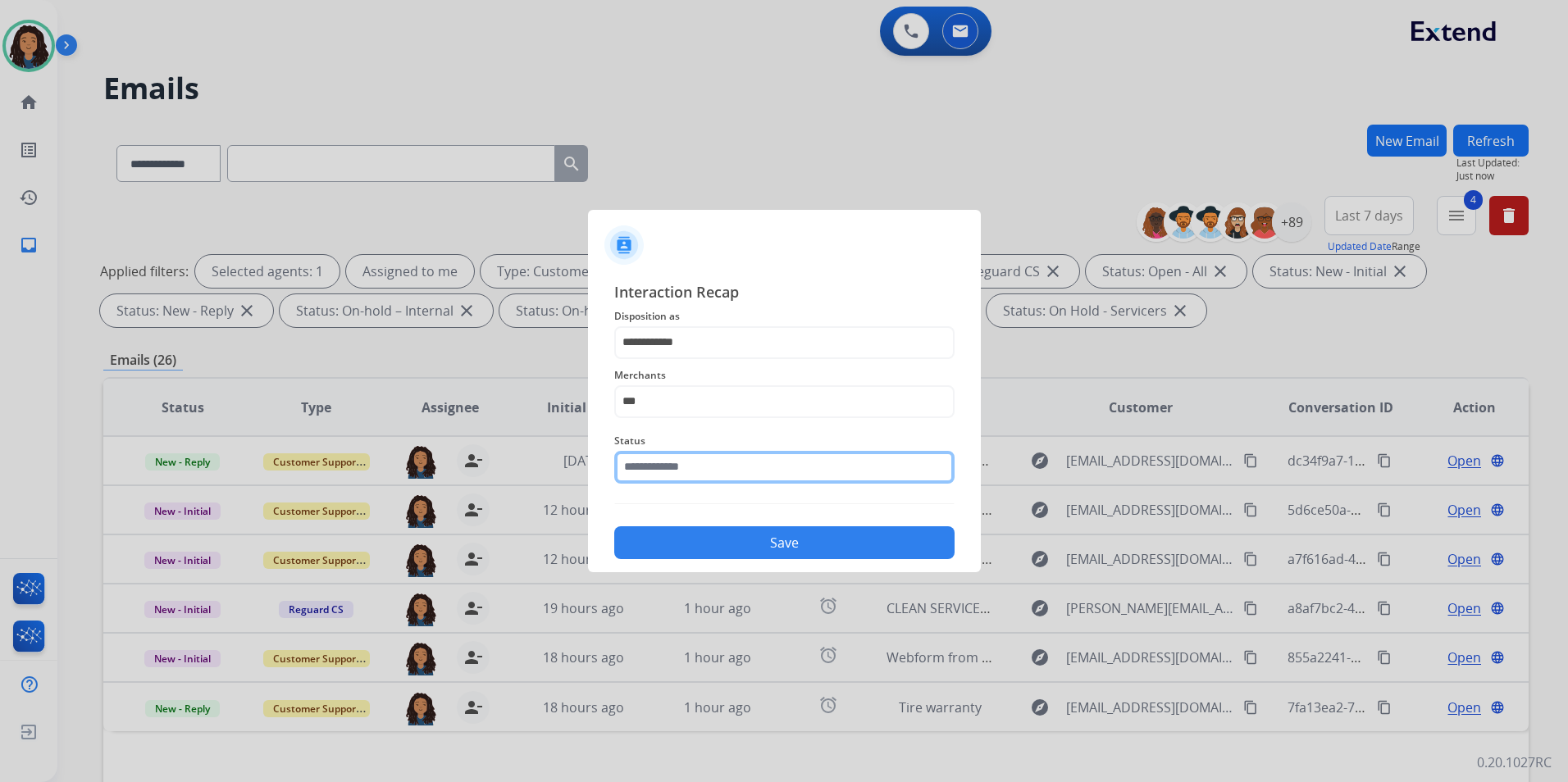
click at [708, 465] on input "text" at bounding box center [784, 467] width 341 height 33
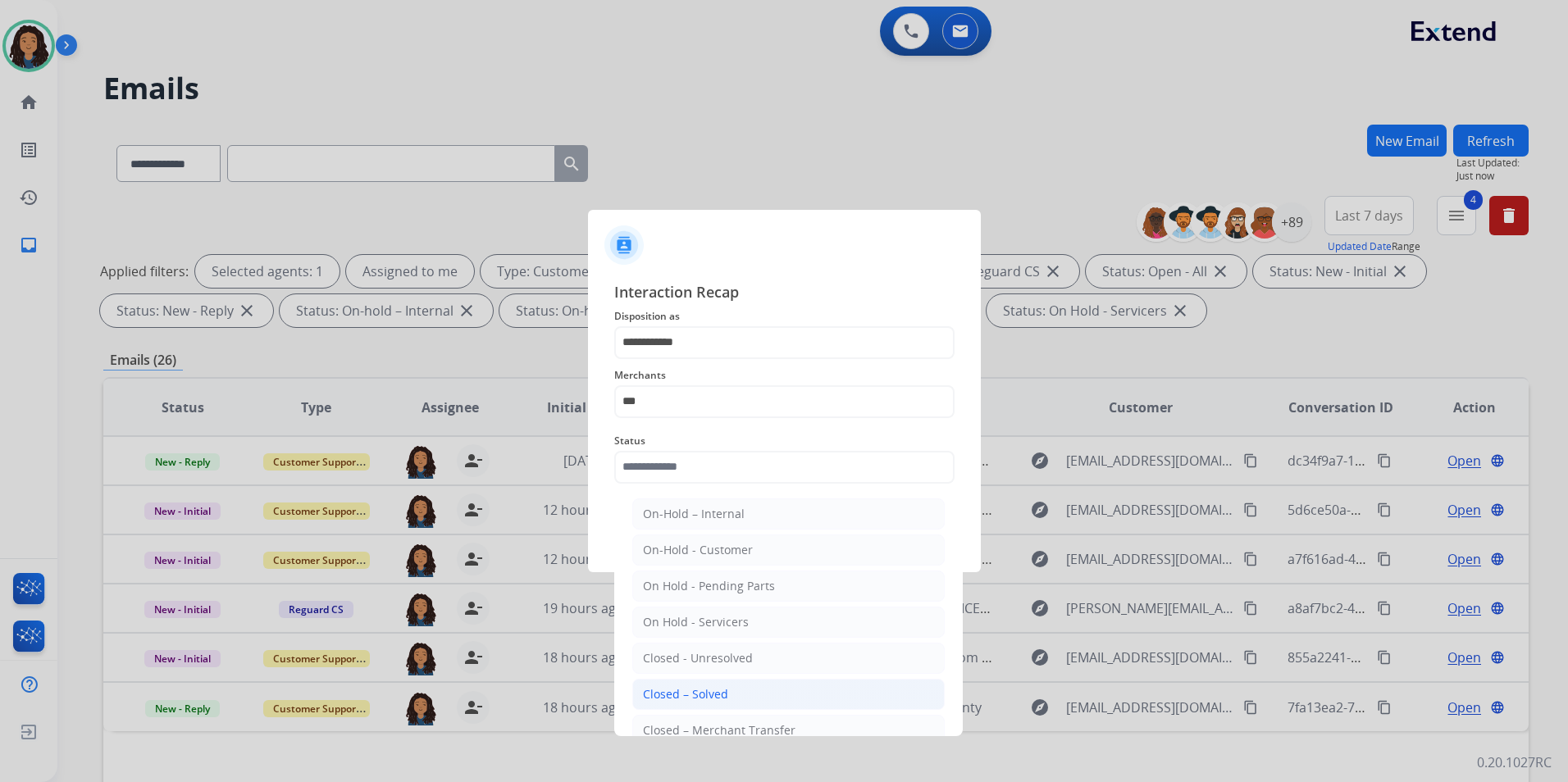
click at [710, 692] on div "Closed – Solved" at bounding box center [685, 694] width 86 height 16
type input "**********"
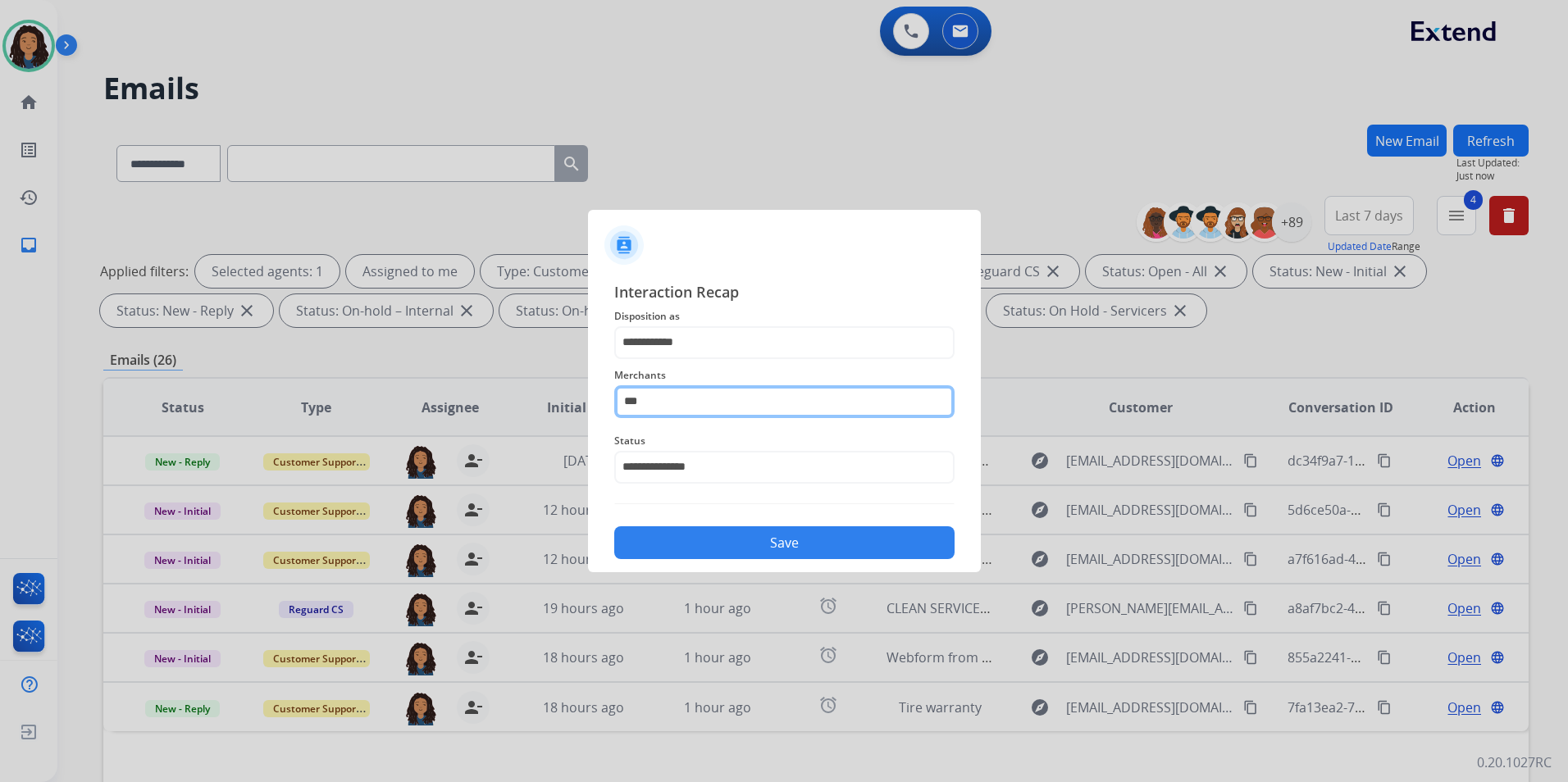
click at [748, 396] on input "***" at bounding box center [784, 401] width 341 height 33
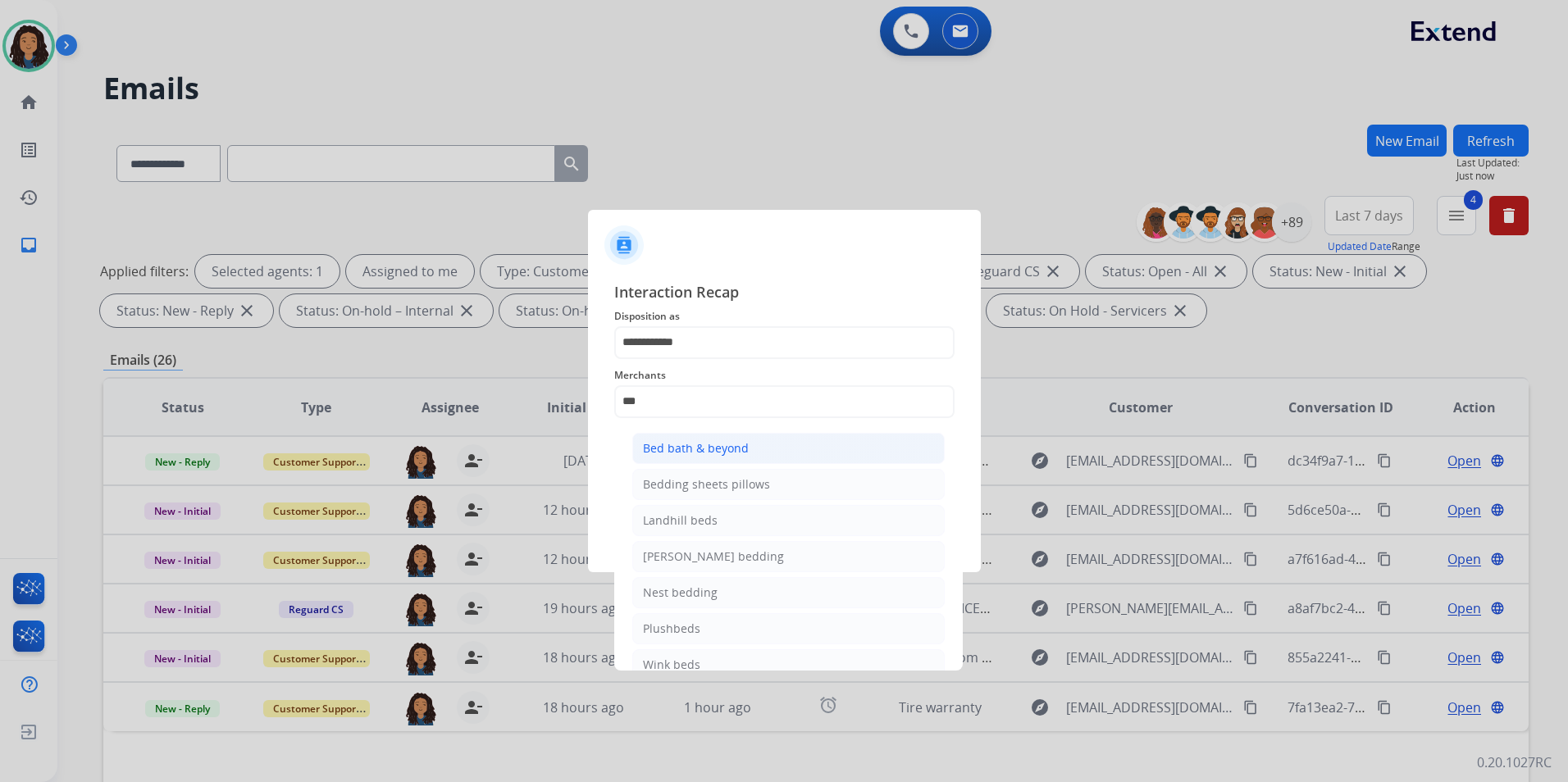
click at [726, 449] on div "Bed bath & beyond" at bounding box center [695, 448] width 106 height 16
type input "**********"
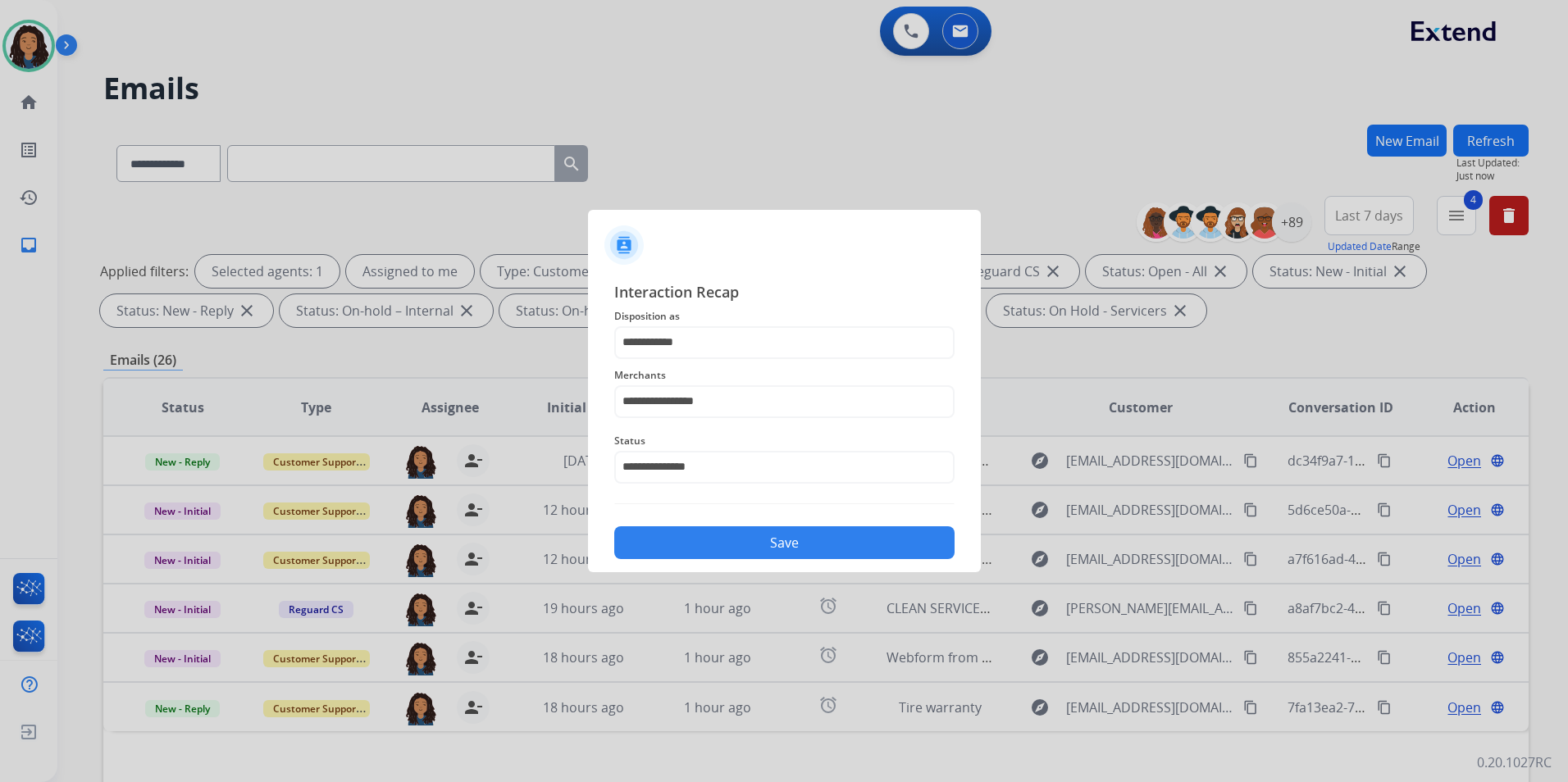
click at [736, 541] on button "Save" at bounding box center [784, 542] width 341 height 33
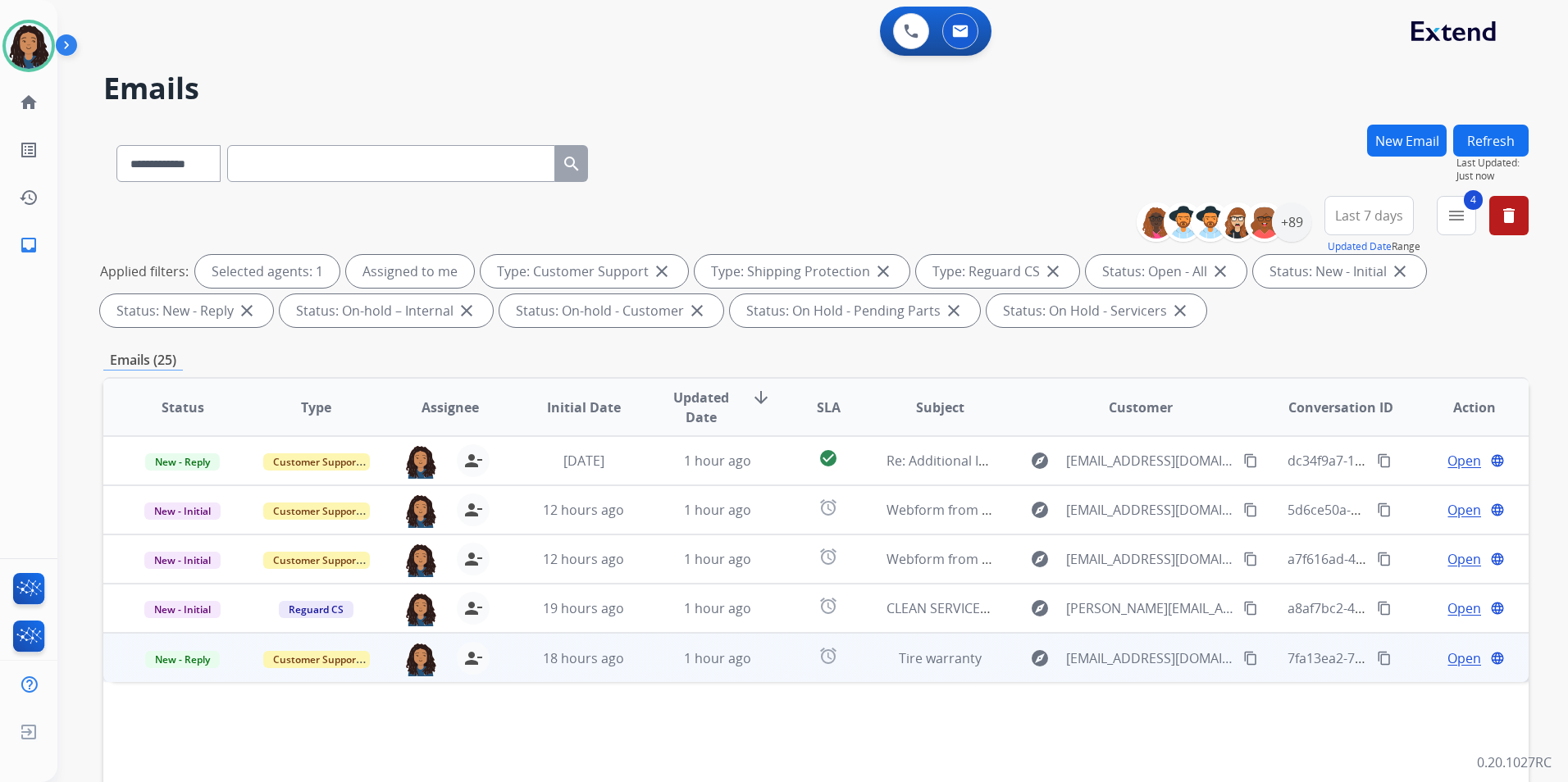
click at [1452, 660] on span "Open" at bounding box center [1464, 658] width 34 height 20
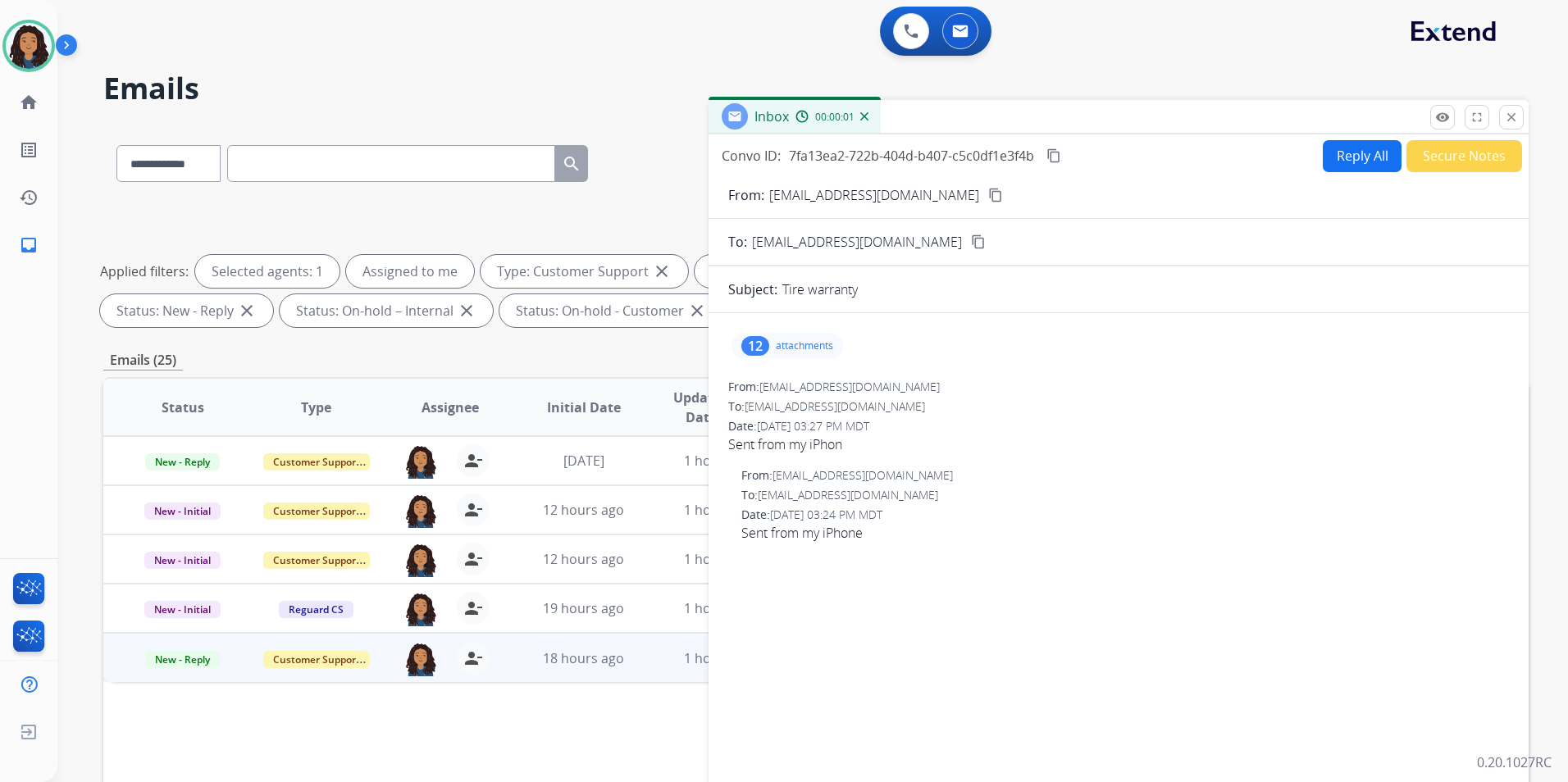
drag, startPoint x: 1508, startPoint y: 125, endPoint x: 1560, endPoint y: 249, distance: 134.5
click at [1507, 124] on button "close Close" at bounding box center [1510, 117] width 25 height 25
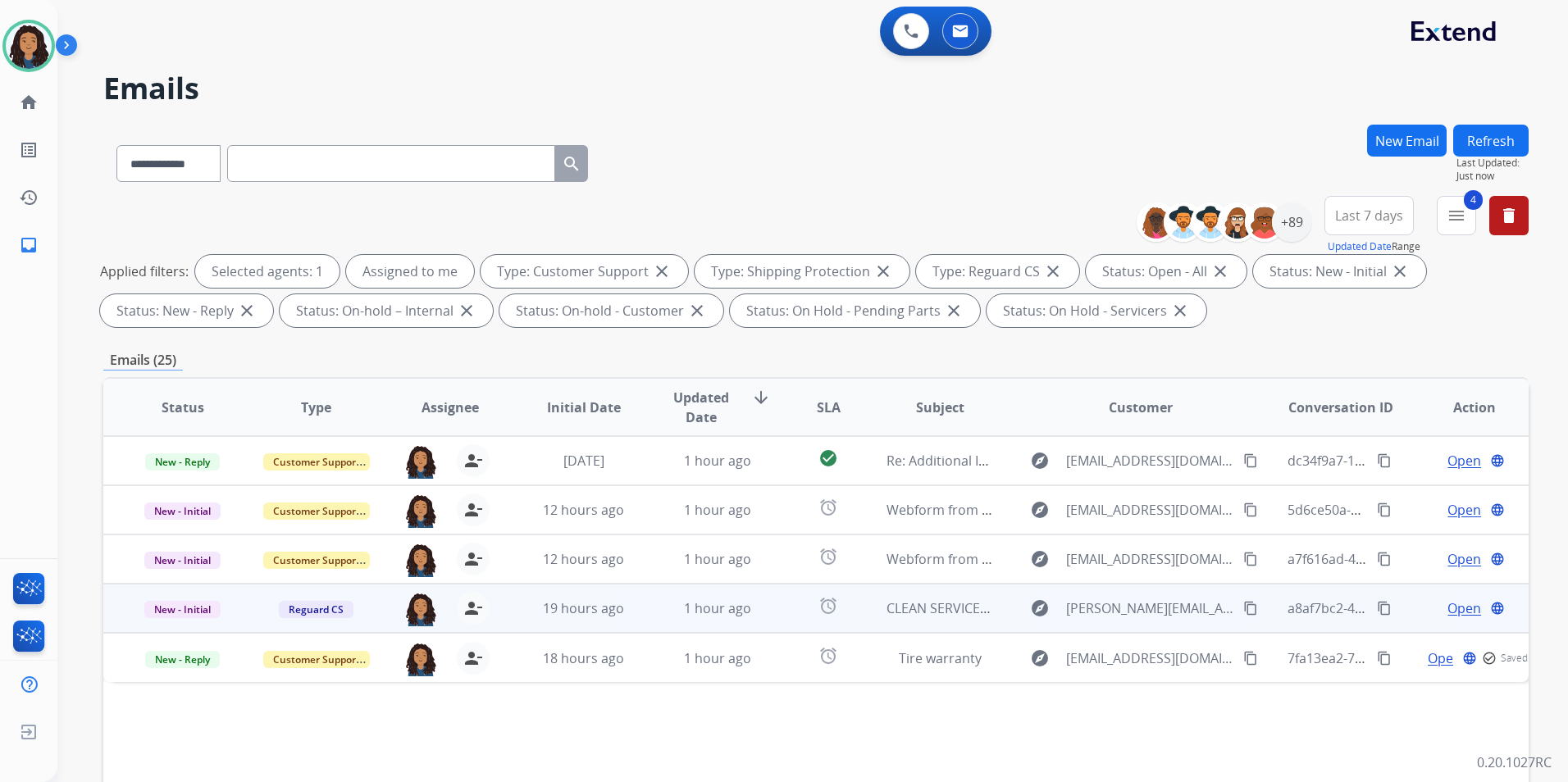
click at [1457, 606] on span "Open" at bounding box center [1464, 609] width 34 height 20
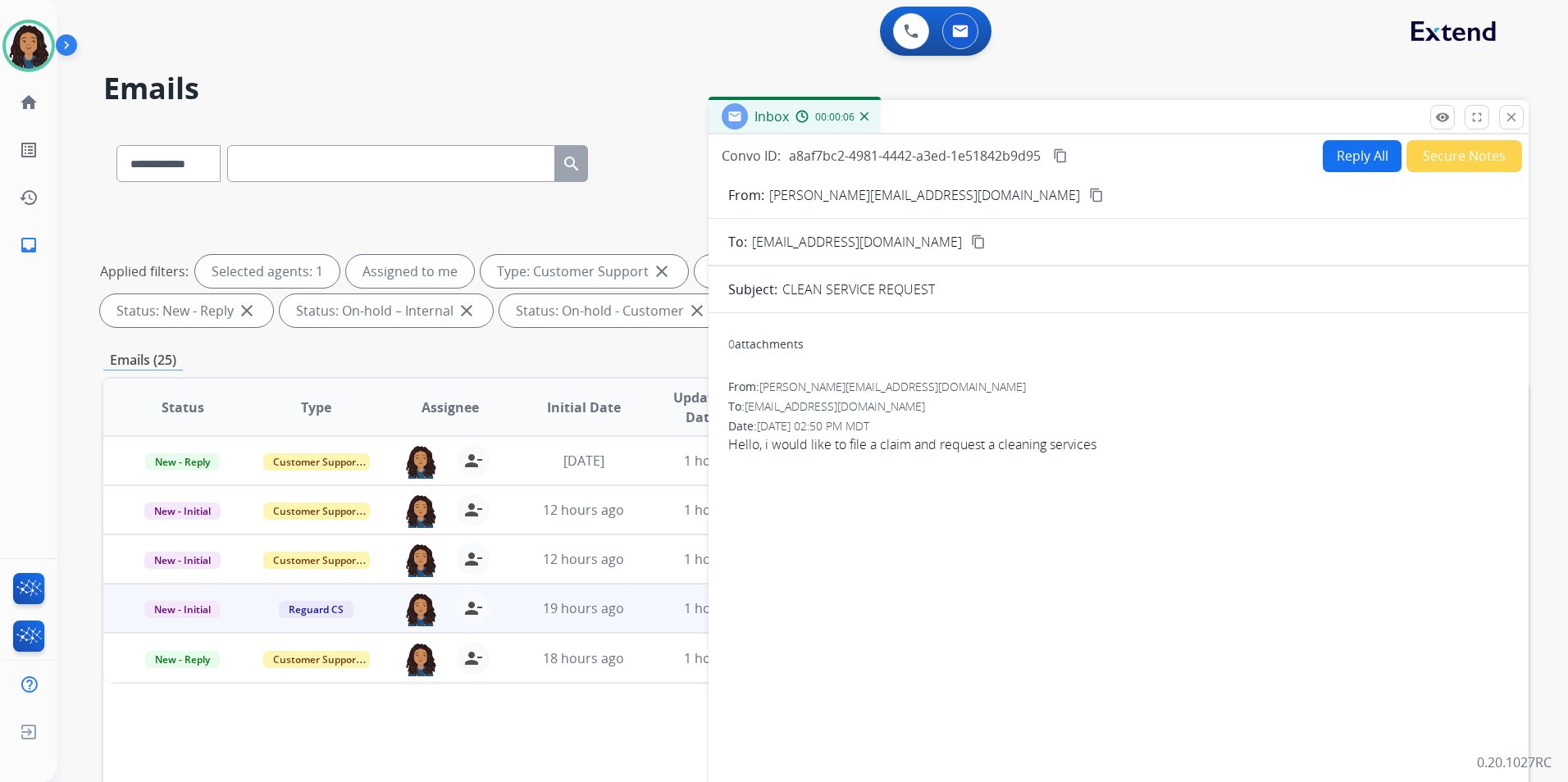
click at [1089, 193] on mat-icon "content_copy" at bounding box center [1096, 194] width 15 height 15
click at [1346, 150] on button "Reply All" at bounding box center [1362, 156] width 79 height 32
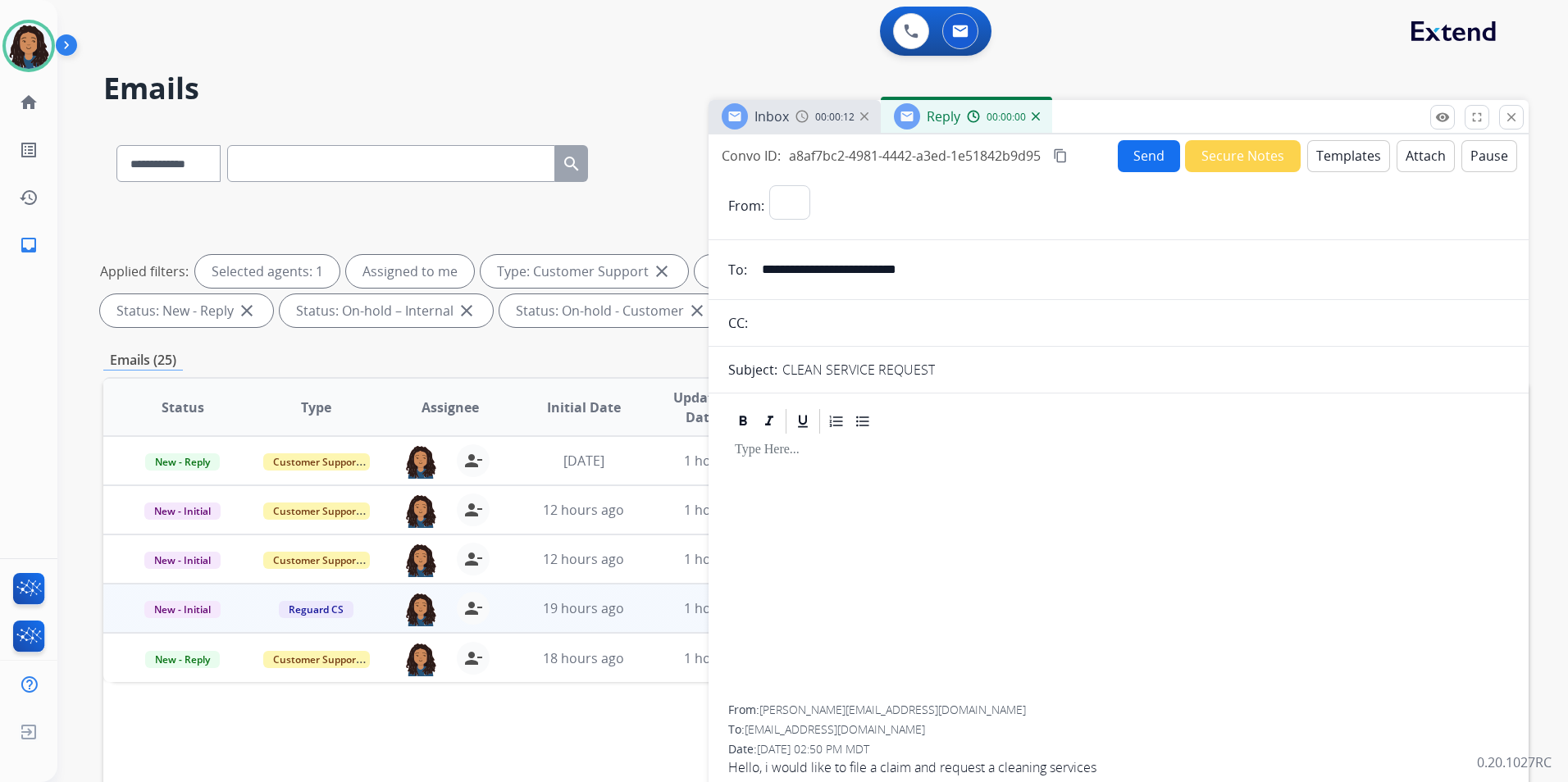
click at [1346, 150] on button "Templates" at bounding box center [1348, 156] width 83 height 32
select select "**********"
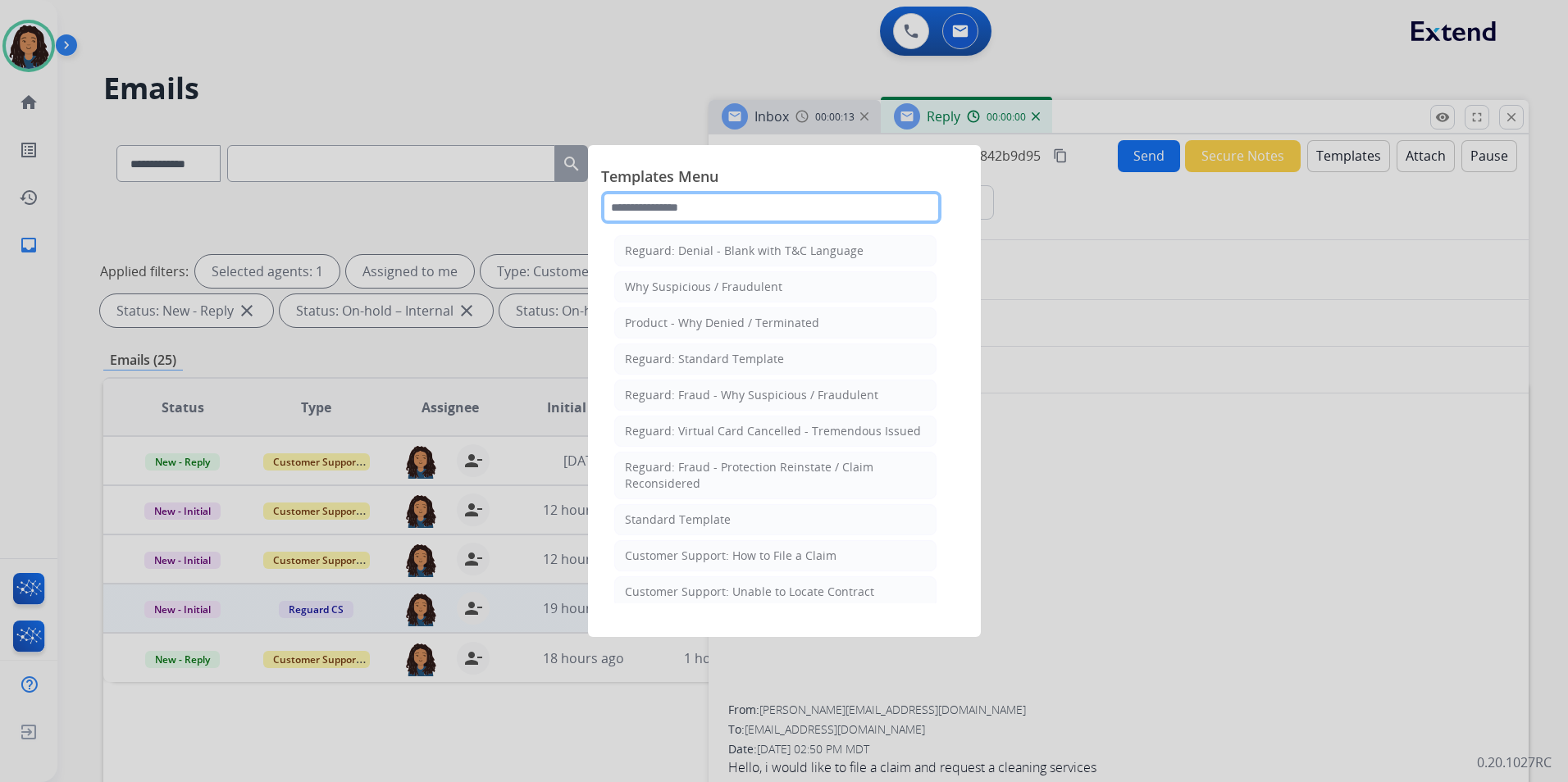
click at [836, 206] on input "text" at bounding box center [771, 207] width 341 height 33
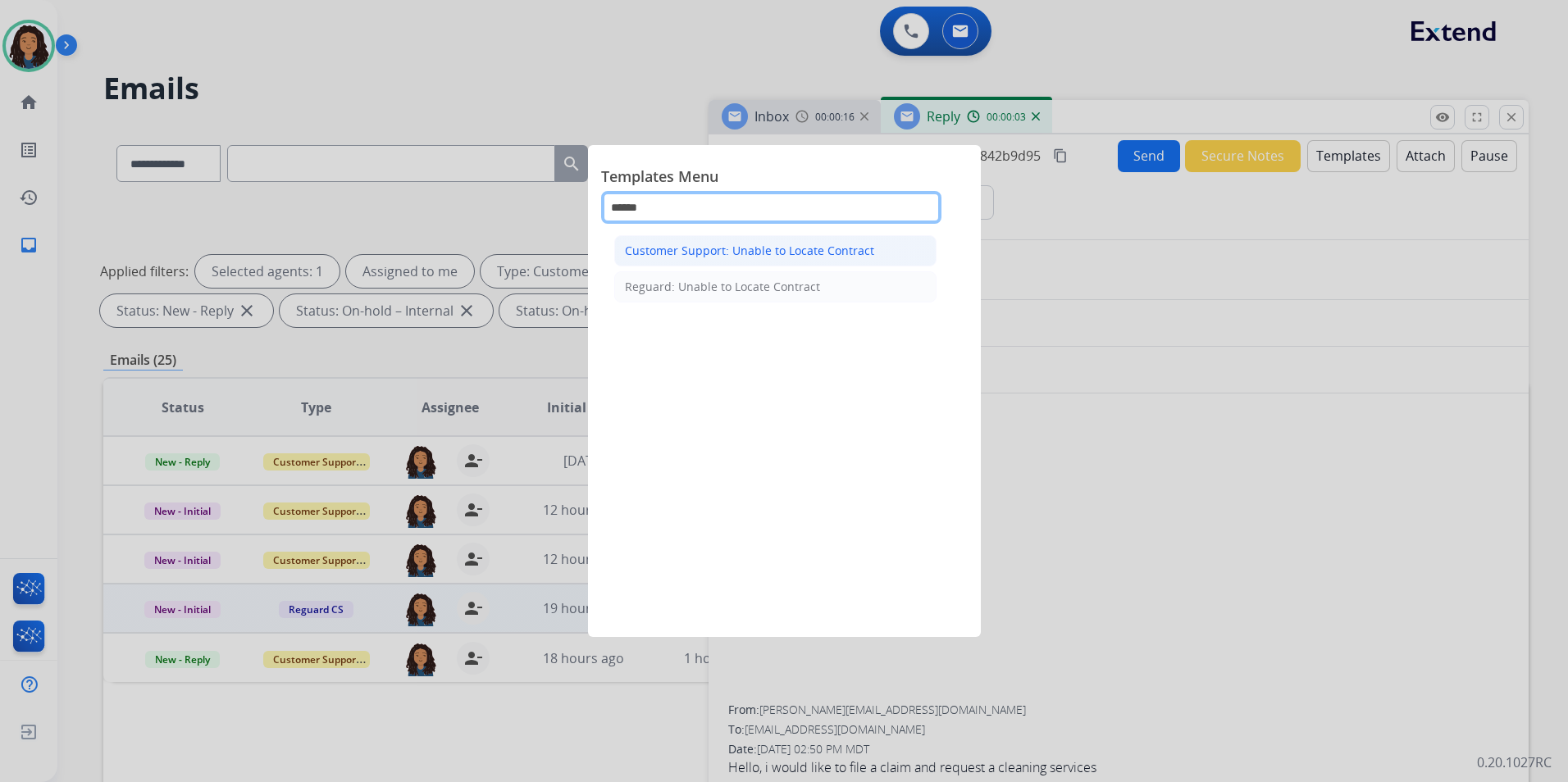
type input "******"
click at [791, 256] on div "Customer Support: Unable to Locate Contract" at bounding box center [749, 251] width 249 height 16
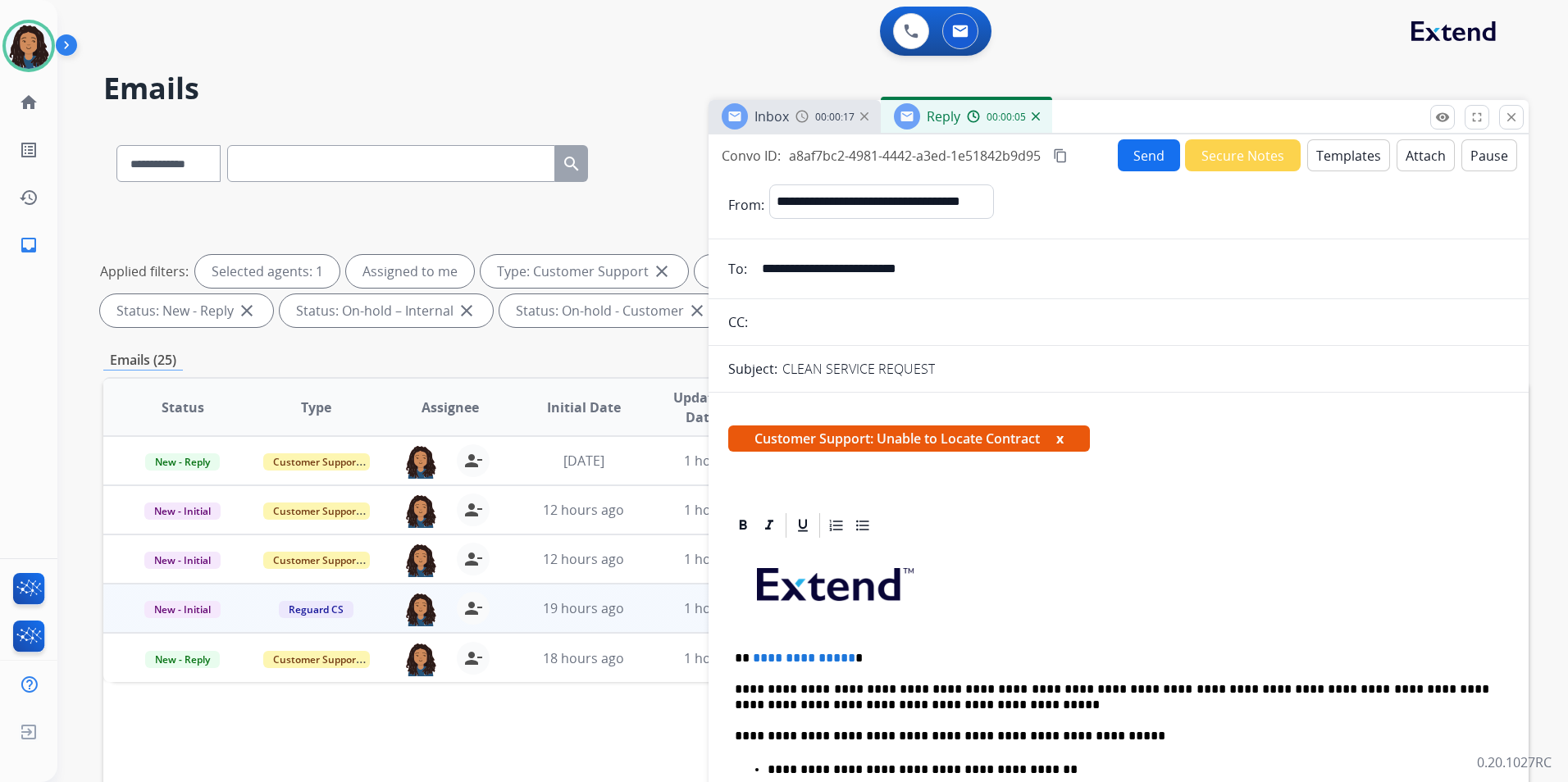
click at [846, 652] on p "**********" at bounding box center [1111, 657] width 754 height 15
click at [1151, 163] on button "Send" at bounding box center [1149, 155] width 63 height 32
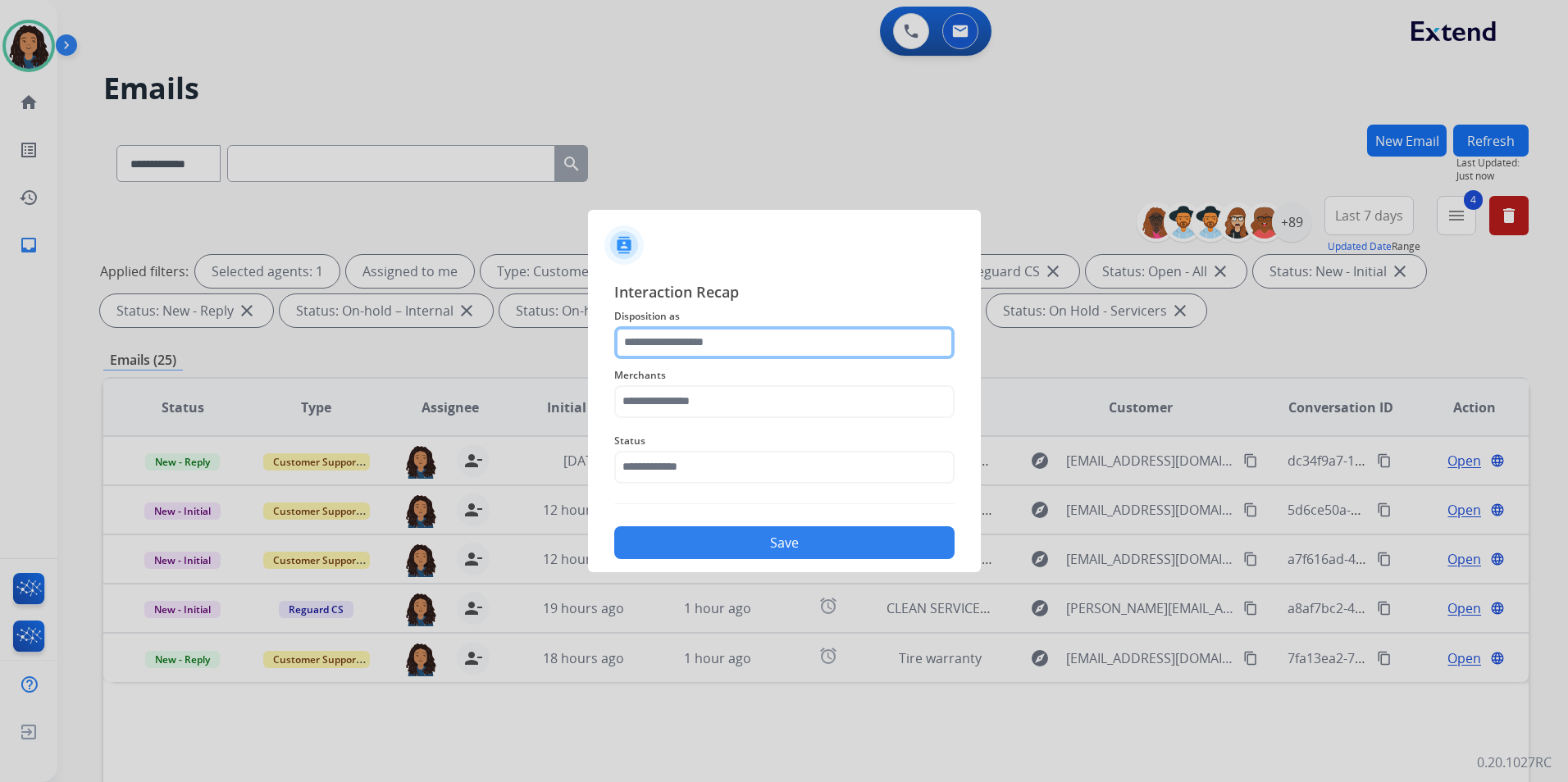
click at [716, 332] on input "text" at bounding box center [784, 343] width 341 height 33
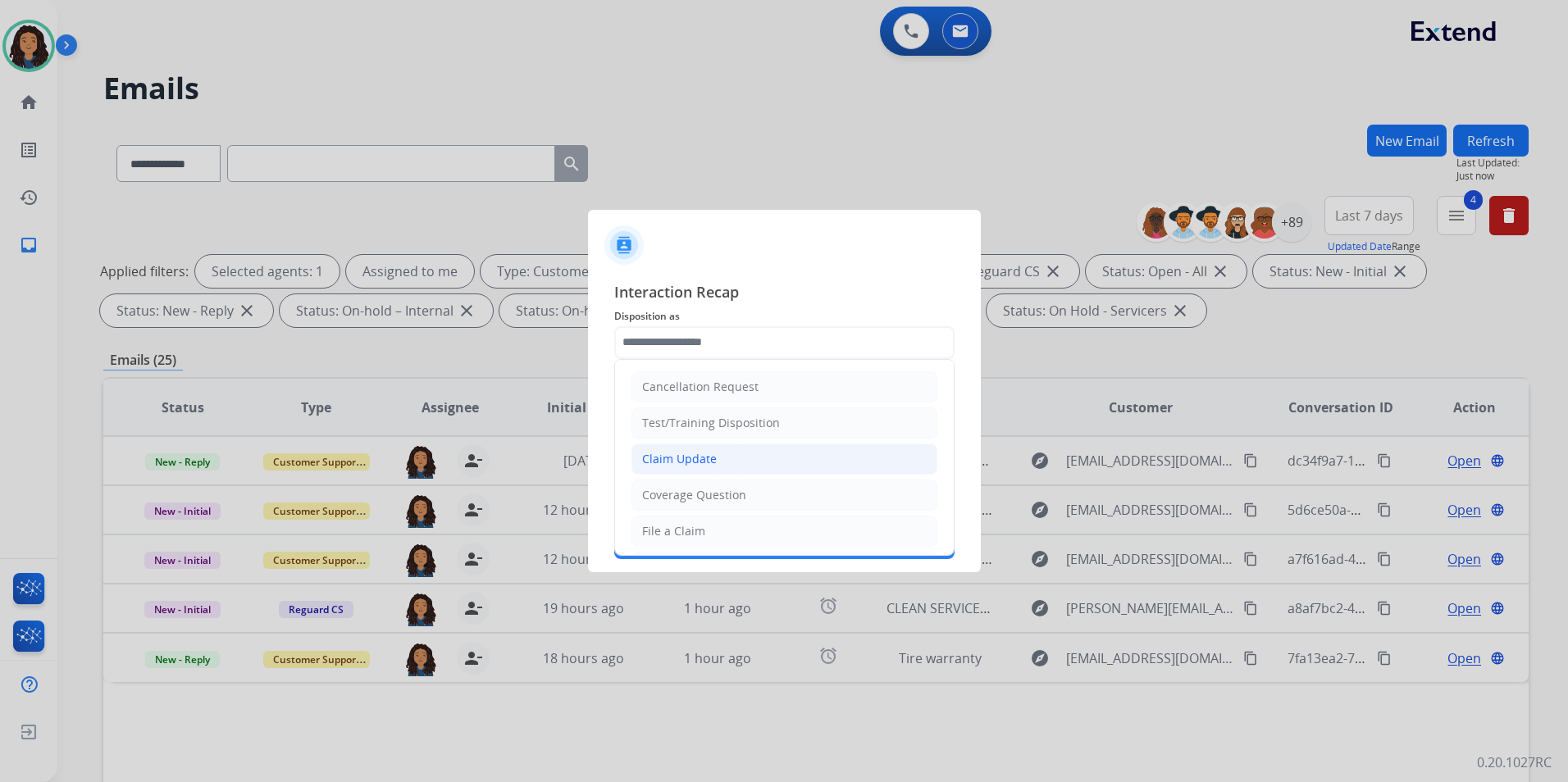
click at [734, 456] on li "Claim Update" at bounding box center [784, 458] width 306 height 31
type input "**********"
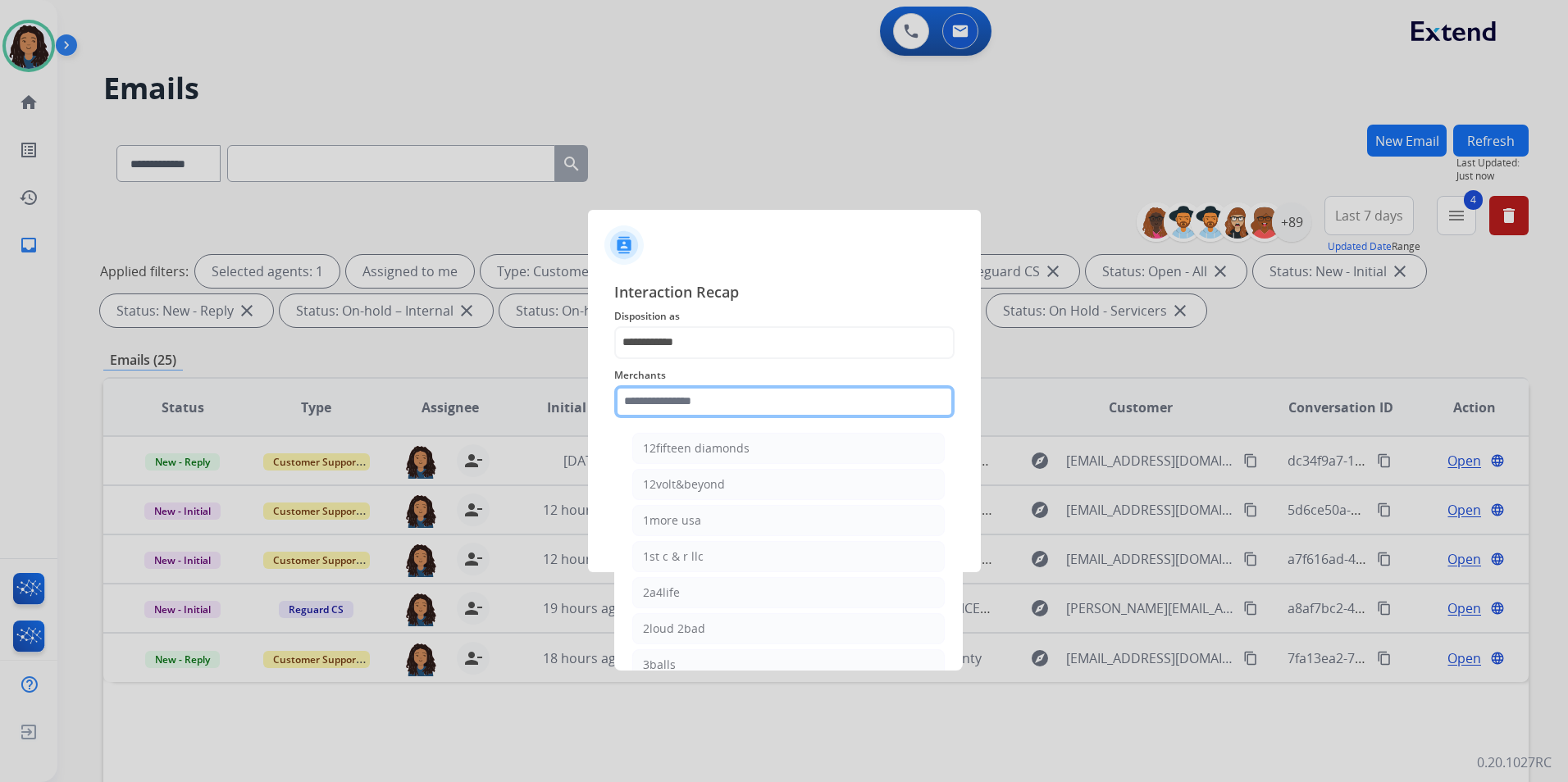
click at [723, 409] on input "text" at bounding box center [784, 401] width 341 height 33
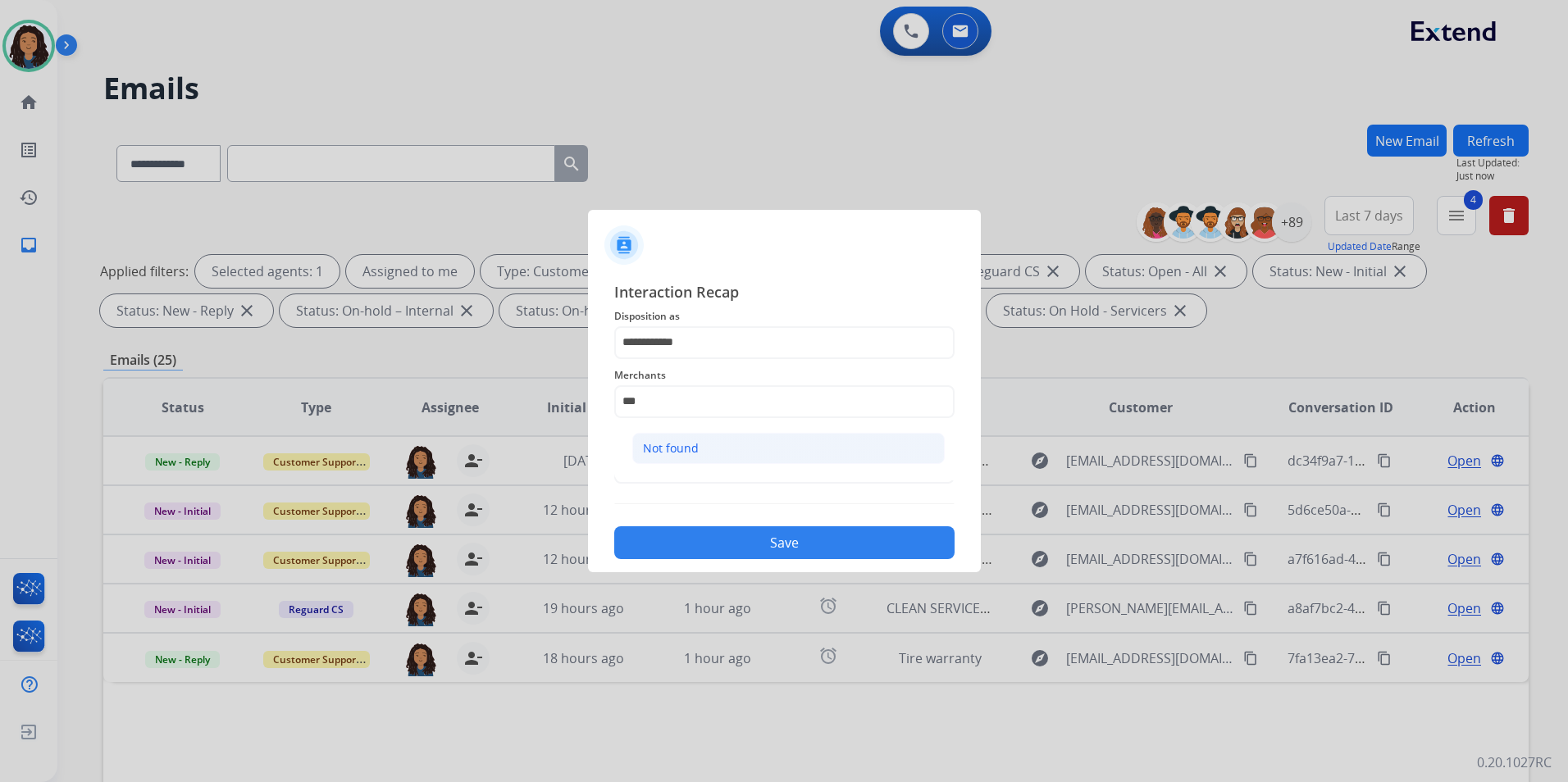
click at [717, 451] on li "Not found" at bounding box center [789, 448] width 313 height 31
type input "*********"
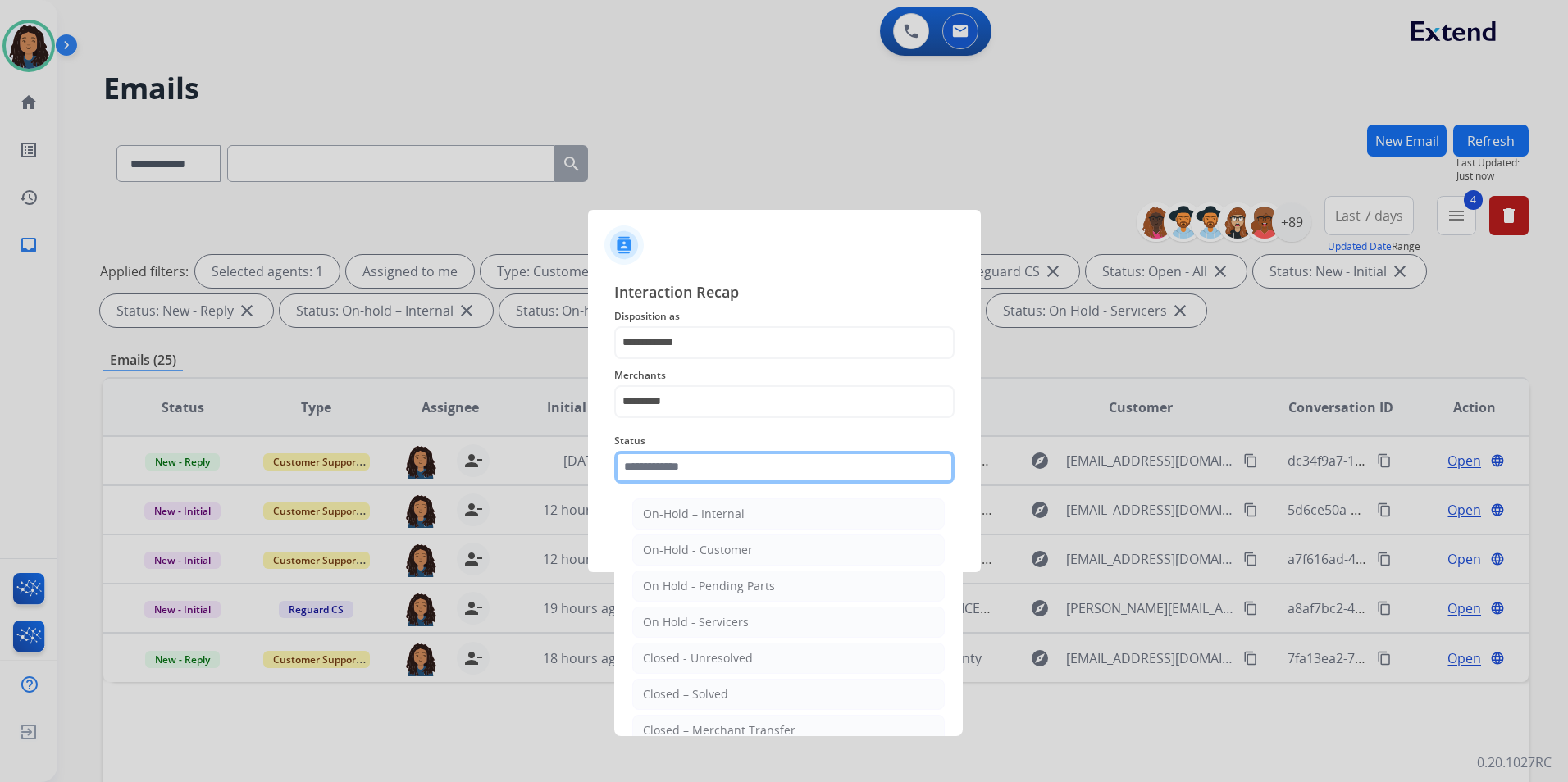
click at [697, 468] on input "text" at bounding box center [784, 467] width 341 height 33
click at [688, 699] on div "Closed – Solved" at bounding box center [685, 694] width 86 height 16
type input "**********"
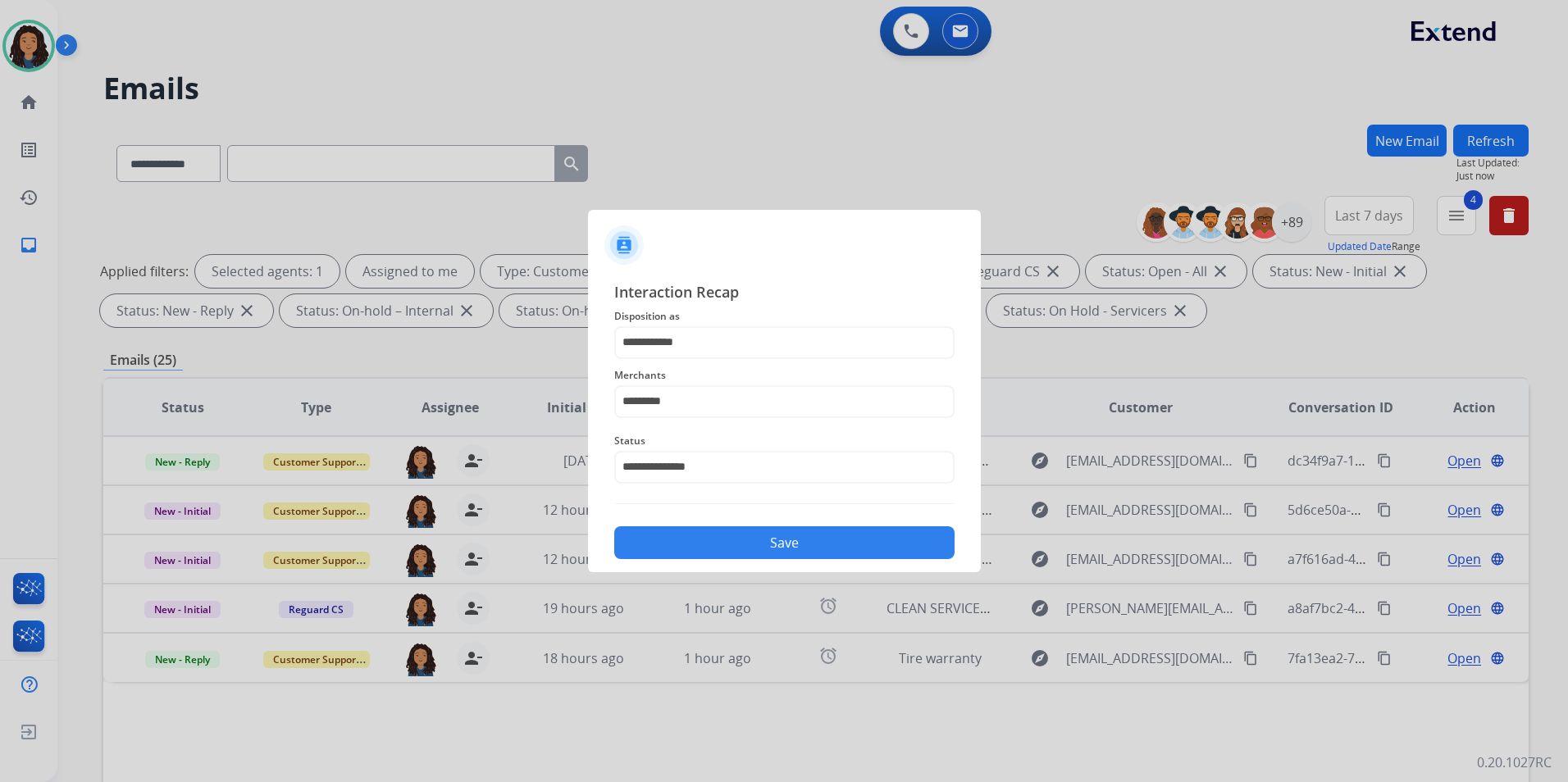
click at [730, 564] on div "**********" at bounding box center [784, 419] width 392 height 306
click at [752, 538] on button "Save" at bounding box center [784, 542] width 341 height 33
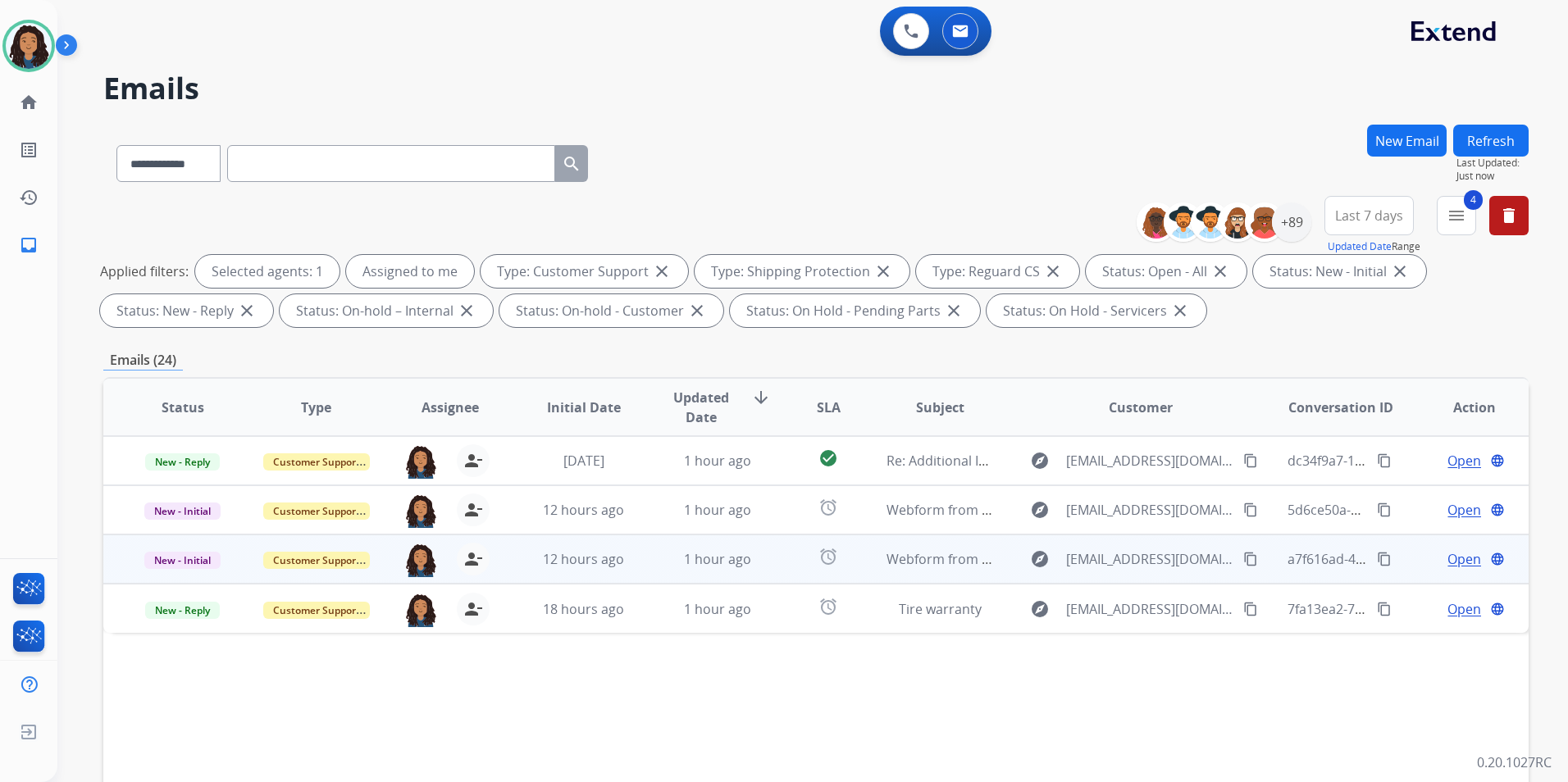
click at [1447, 561] on span "Open" at bounding box center [1464, 559] width 34 height 20
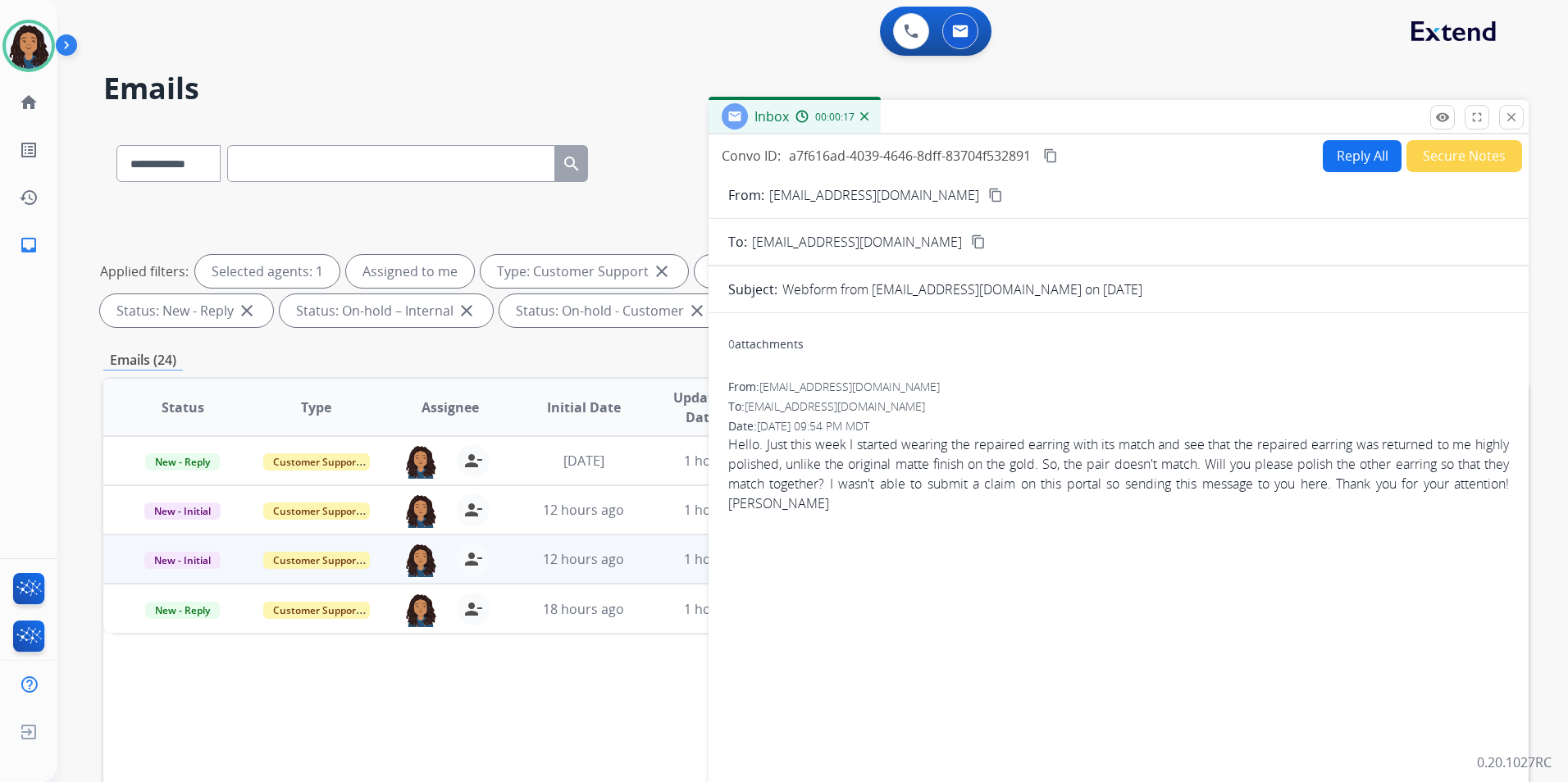
click at [988, 195] on mat-icon "content_copy" at bounding box center [995, 194] width 15 height 15
click at [1341, 164] on button "Reply All" at bounding box center [1362, 156] width 79 height 32
select select "**********"
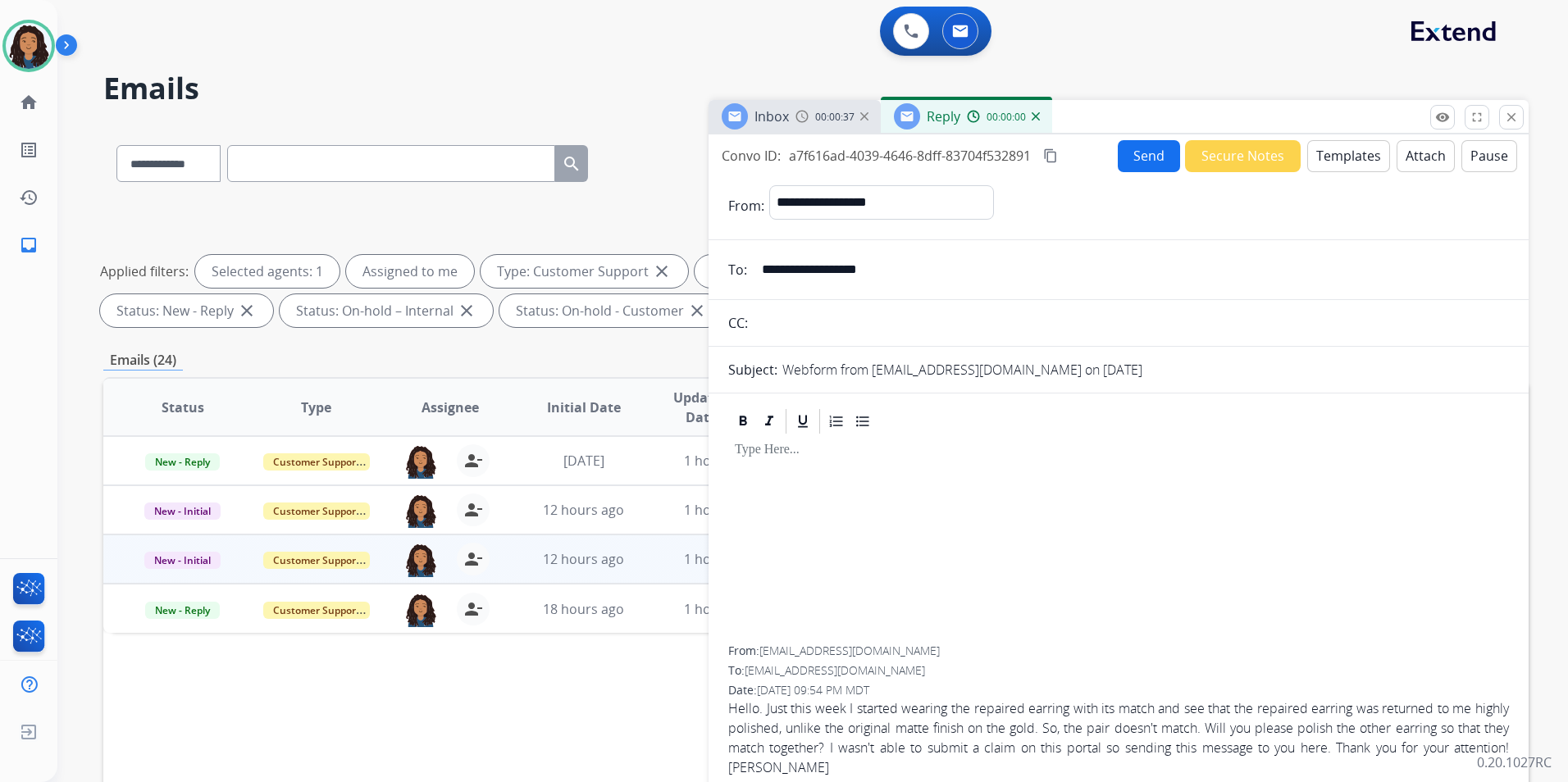
click at [1340, 164] on button "Templates" at bounding box center [1348, 156] width 83 height 32
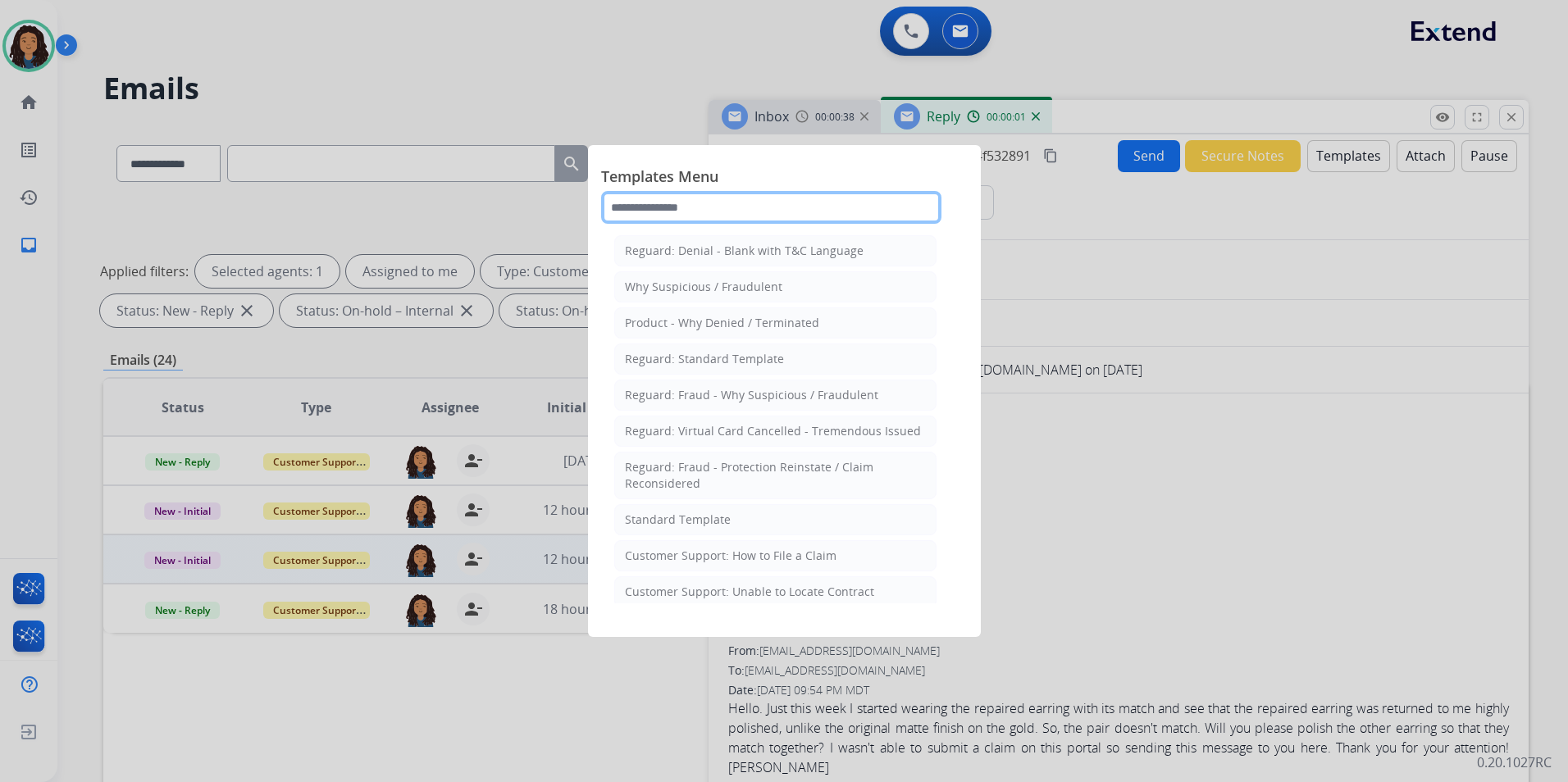
click at [798, 202] on input "text" at bounding box center [771, 207] width 341 height 33
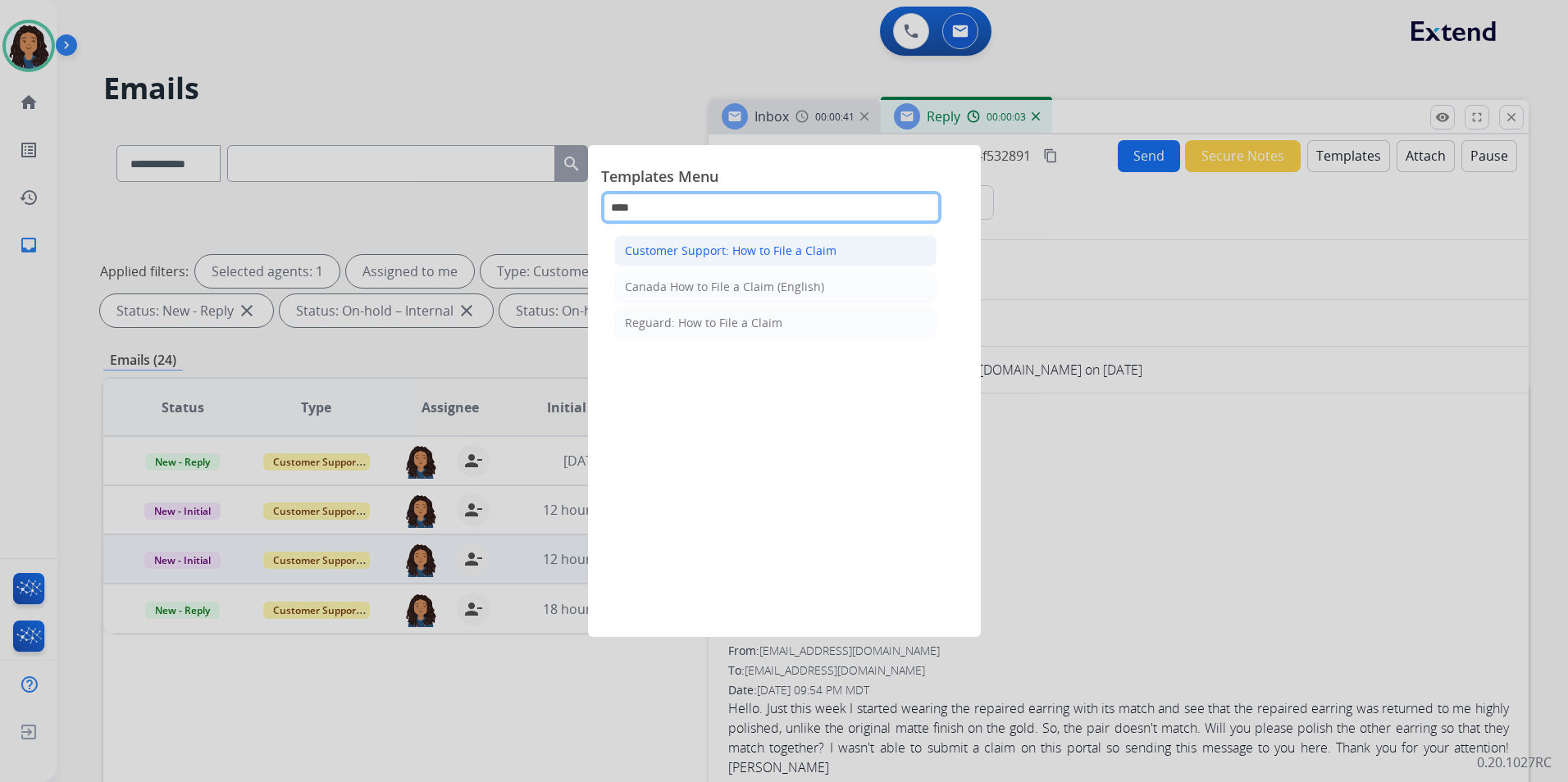
type input "****"
click at [836, 251] on li "Customer Support: How to File a Claim" at bounding box center [774, 250] width 322 height 31
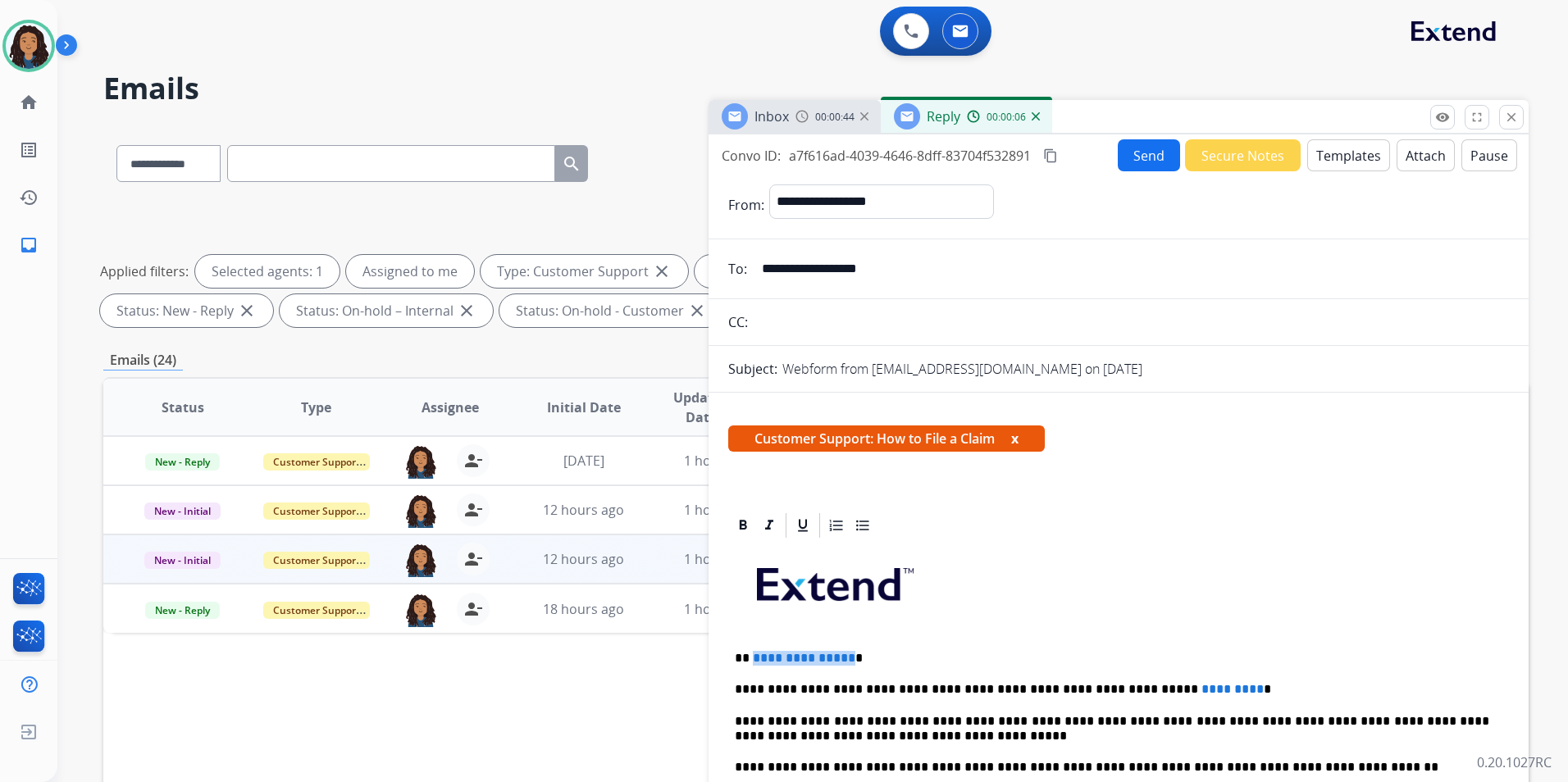
drag, startPoint x: 846, startPoint y: 652, endPoint x: 750, endPoint y: 642, distance: 96.5
click at [750, 642] on div "**********" at bounding box center [1119, 790] width 781 height 501
drag, startPoint x: 1183, startPoint y: 685, endPoint x: 1113, endPoint y: 677, distance: 70.5
click at [1113, 677] on div "**********" at bounding box center [1119, 790] width 781 height 501
click at [1191, 682] on p "**********" at bounding box center [1111, 689] width 754 height 15
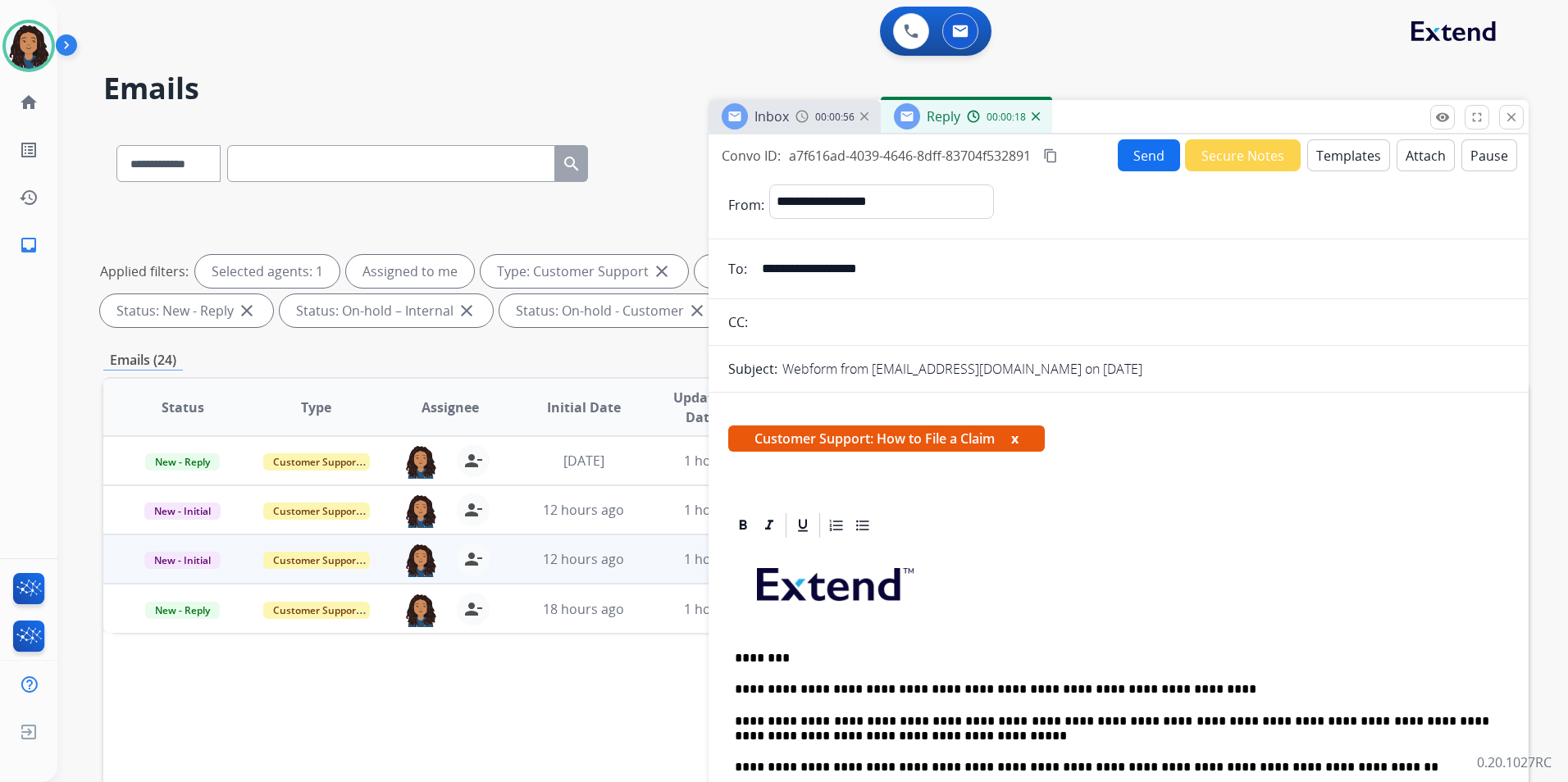
click at [1136, 155] on button "Send" at bounding box center [1149, 155] width 63 height 32
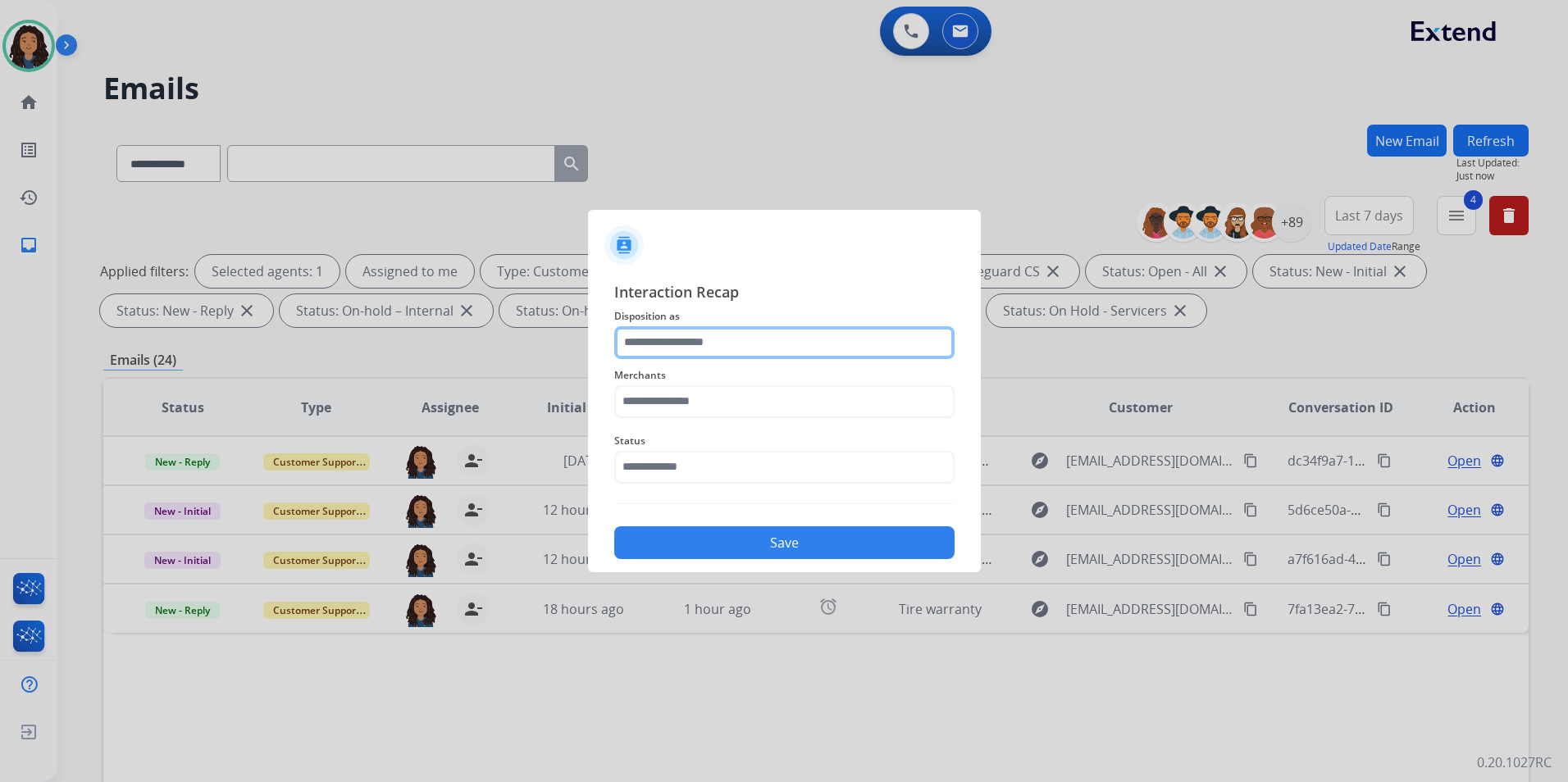
drag, startPoint x: 683, startPoint y: 334, endPoint x: 696, endPoint y: 346, distance: 17.7
click at [688, 337] on input "text" at bounding box center [784, 343] width 341 height 33
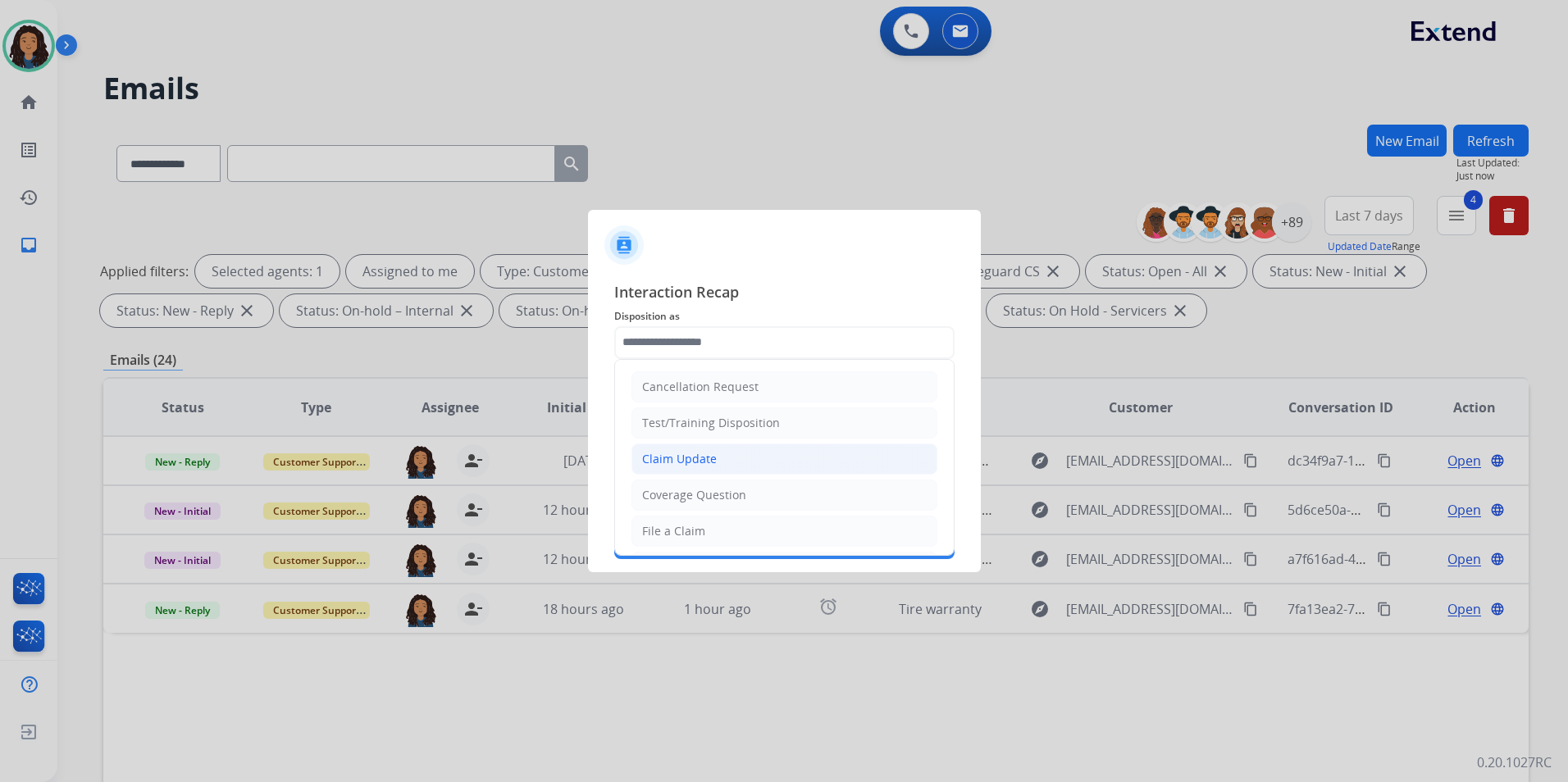
click at [697, 469] on li "Claim Update" at bounding box center [784, 458] width 306 height 31
type input "**********"
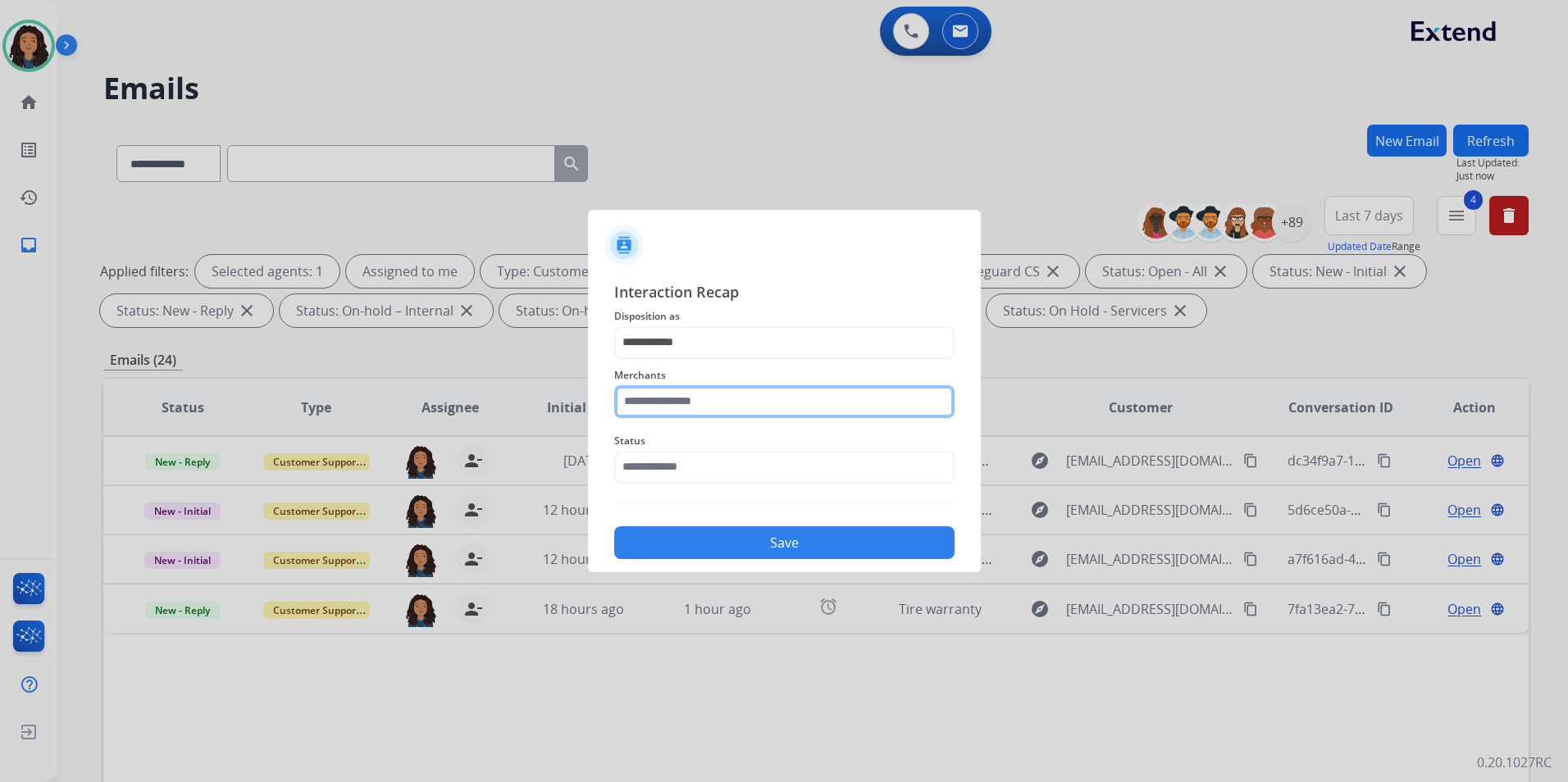
click at [680, 407] on input "text" at bounding box center [784, 401] width 341 height 33
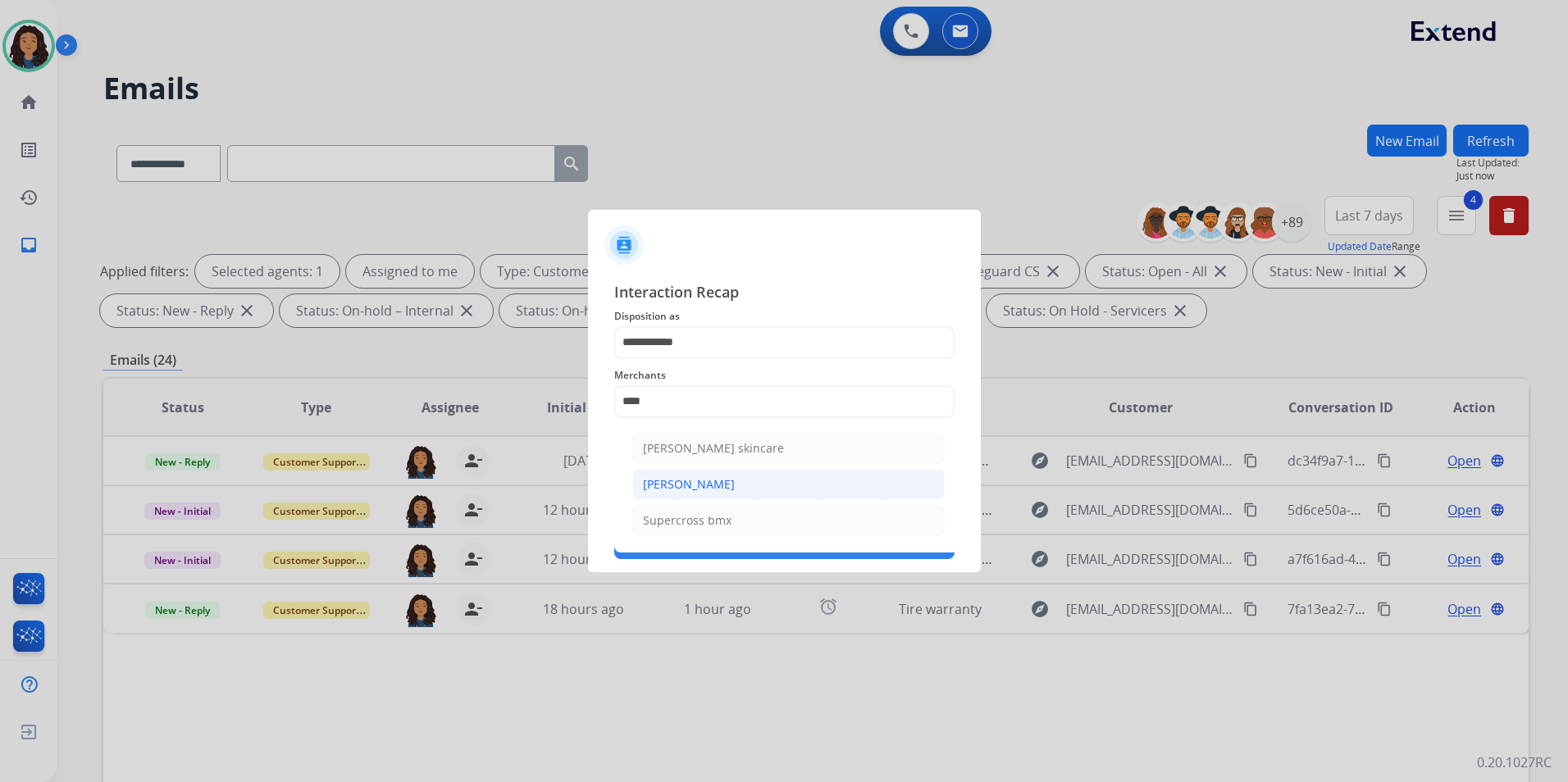
click at [716, 485] on li "[PERSON_NAME]" at bounding box center [789, 484] width 313 height 31
type input "**********"
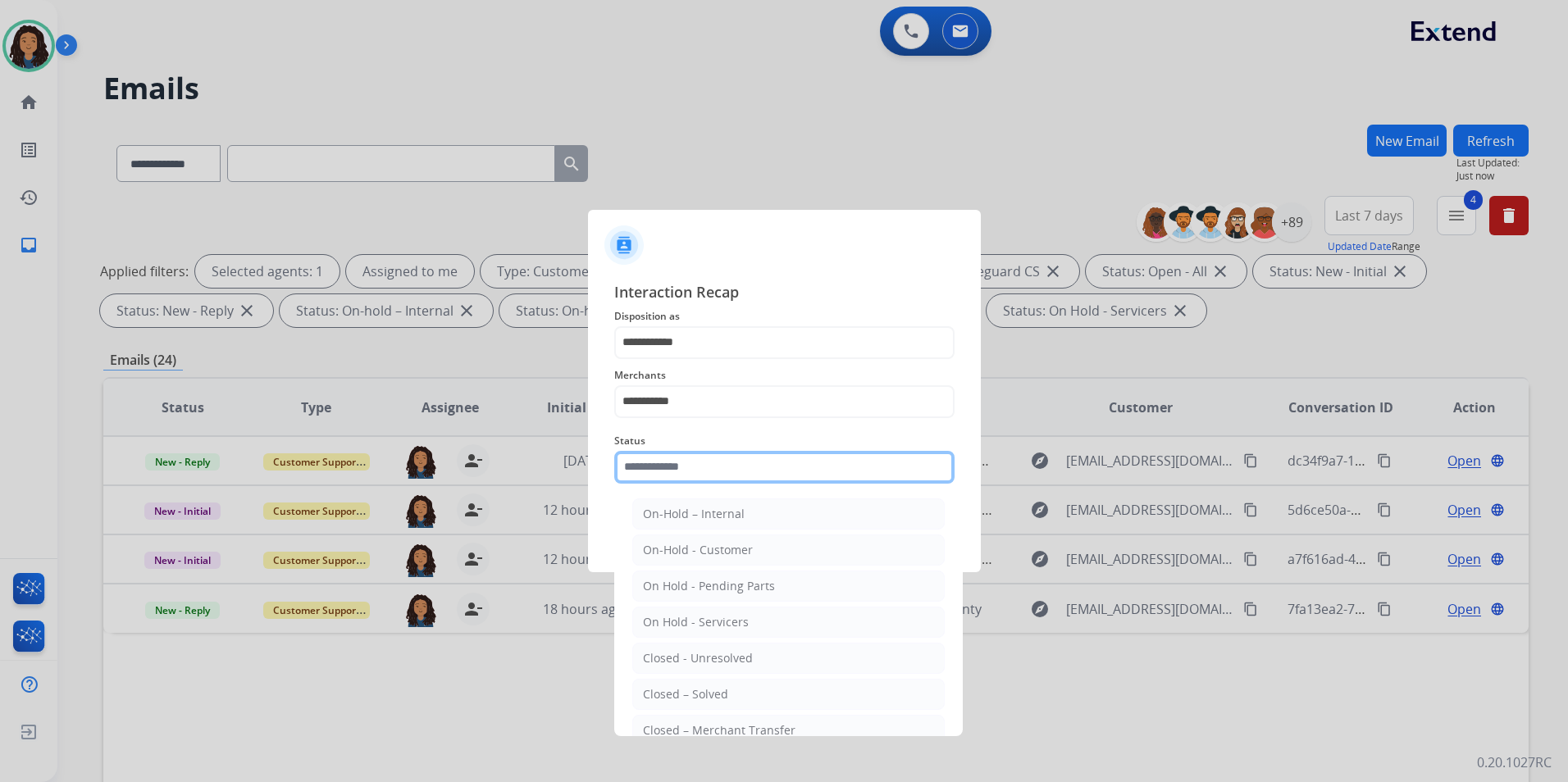
click at [707, 479] on input "text" at bounding box center [784, 467] width 341 height 33
click at [701, 688] on div "Closed – Solved" at bounding box center [685, 694] width 86 height 16
type input "**********"
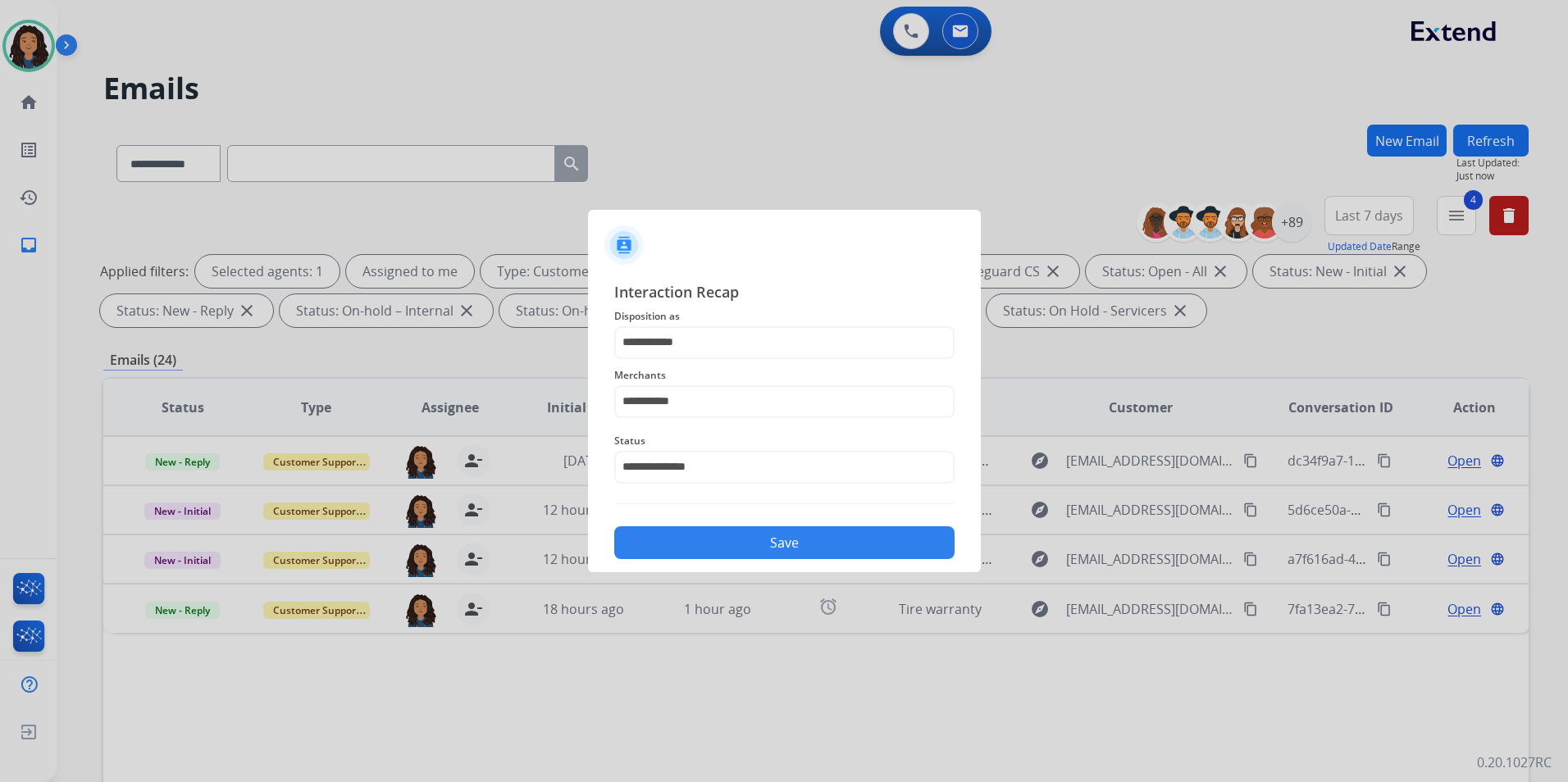
drag, startPoint x: 769, startPoint y: 546, endPoint x: 780, endPoint y: 541, distance: 12.1
click at [770, 544] on button "Save" at bounding box center [784, 542] width 341 height 33
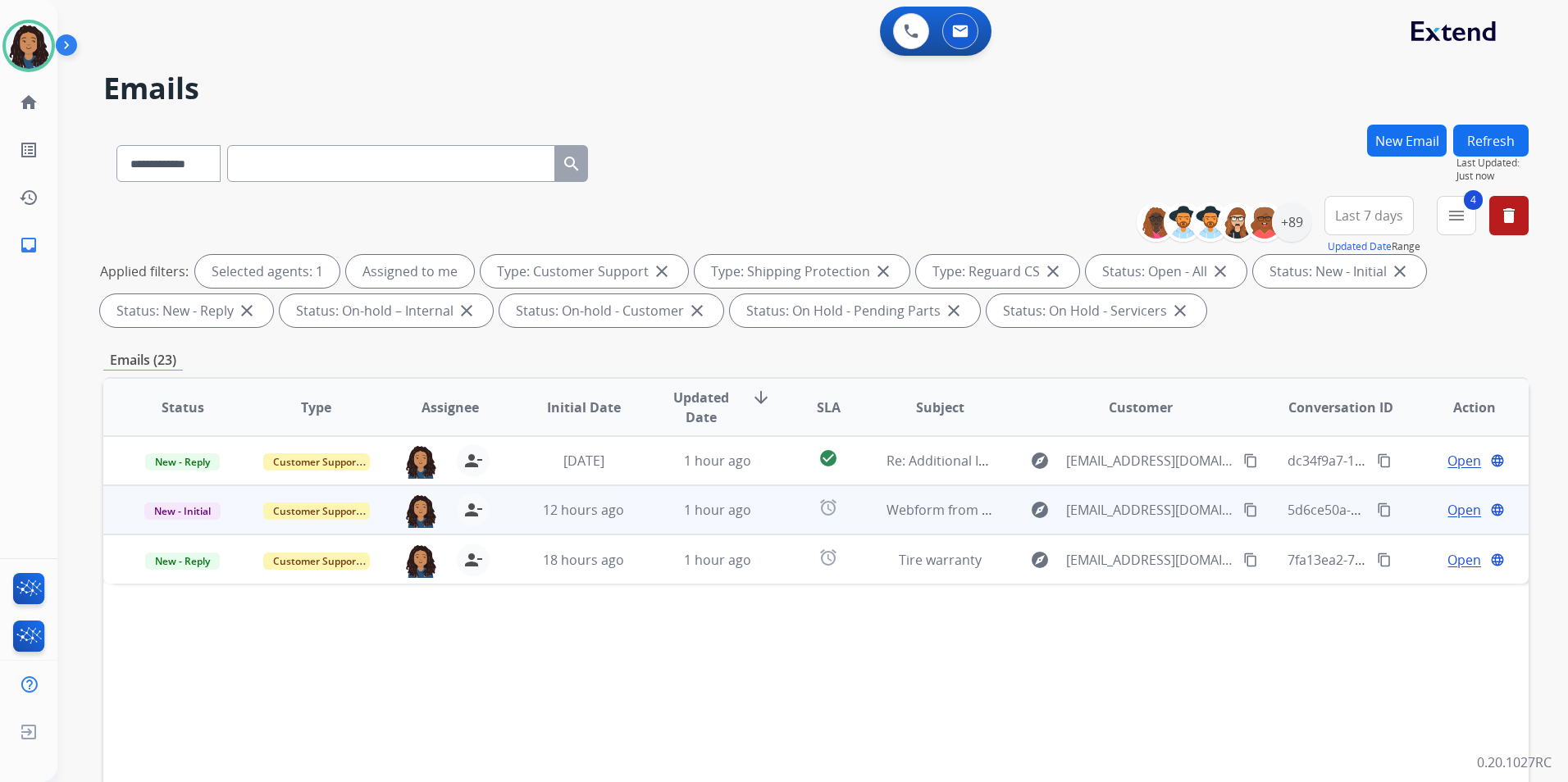
click at [1447, 516] on span "Open" at bounding box center [1464, 510] width 34 height 20
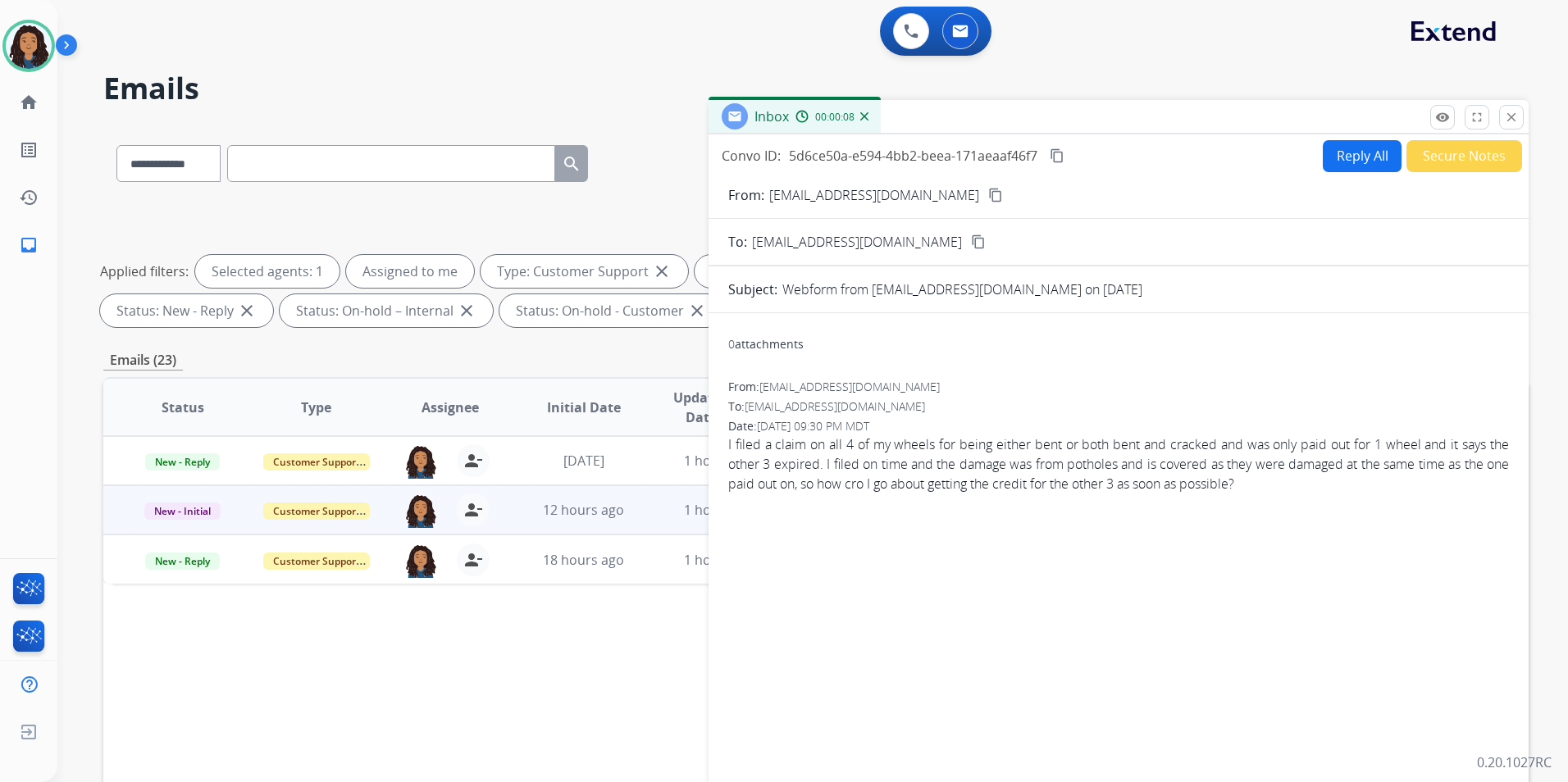
click at [988, 197] on mat-icon "content_copy" at bounding box center [995, 194] width 15 height 15
click at [1337, 169] on button "Reply All" at bounding box center [1362, 156] width 79 height 32
select select "**********"
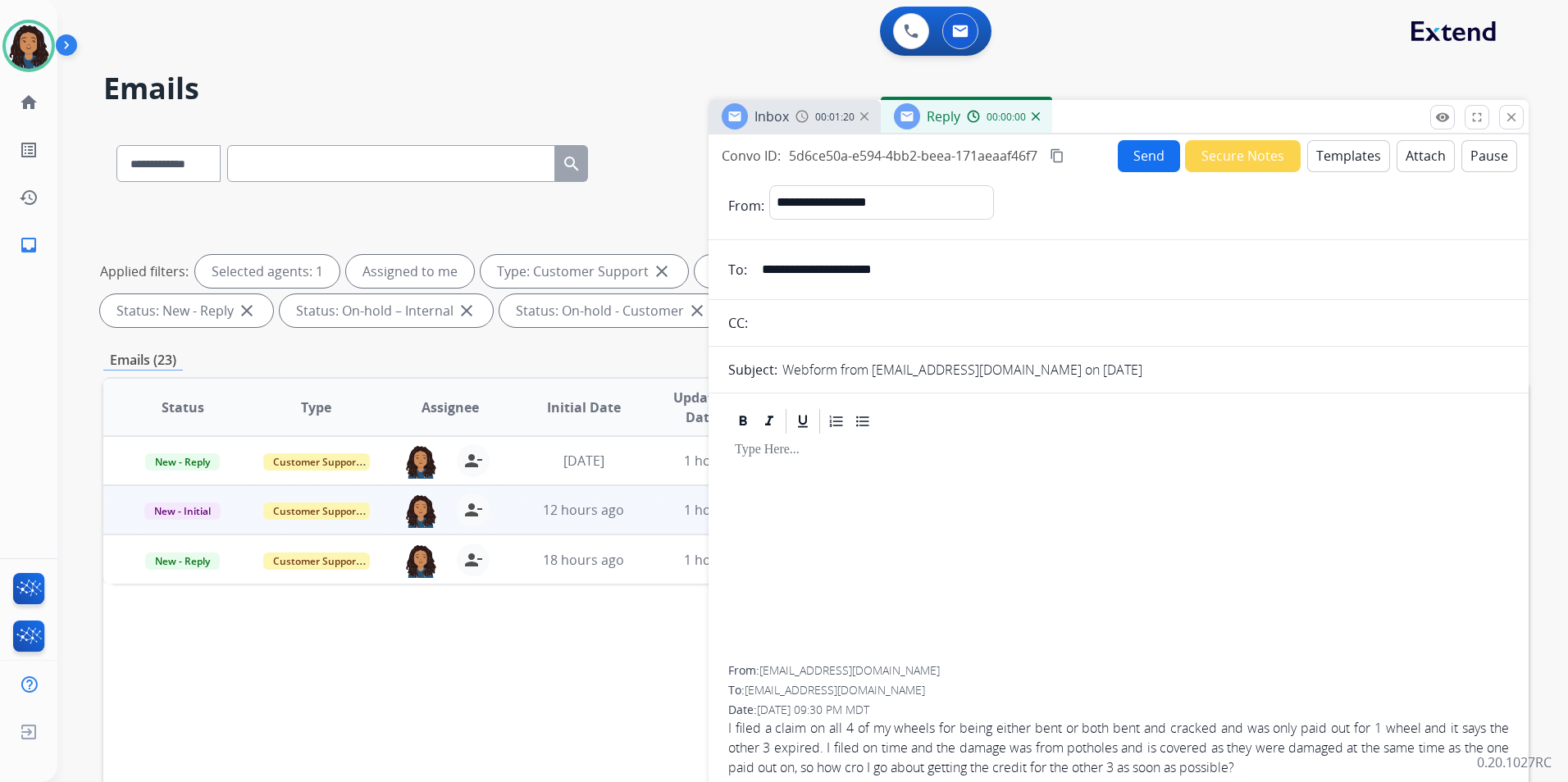
click at [1337, 167] on button "Templates" at bounding box center [1348, 156] width 83 height 32
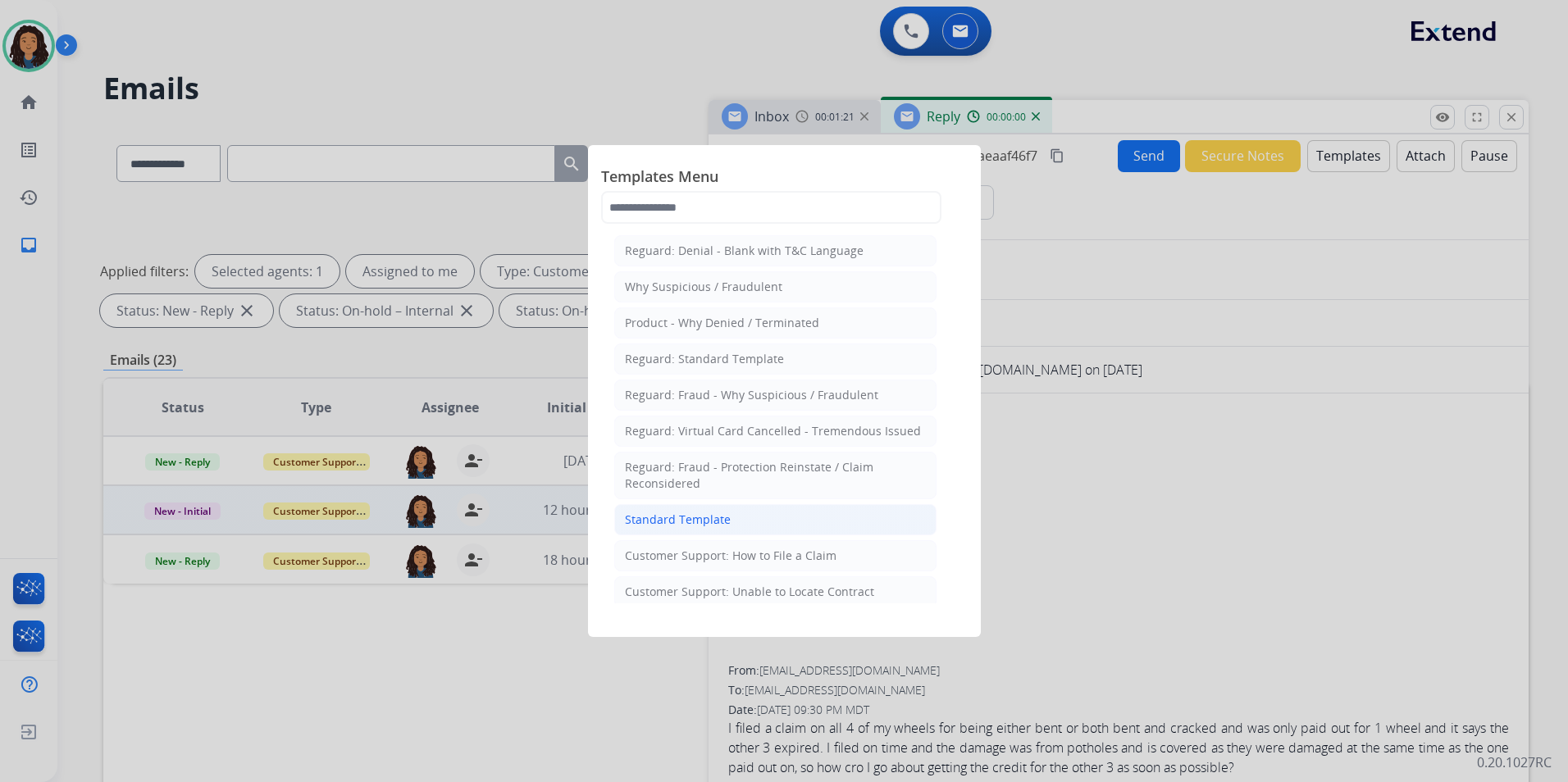
click at [750, 525] on li "Standard Template" at bounding box center [774, 519] width 322 height 31
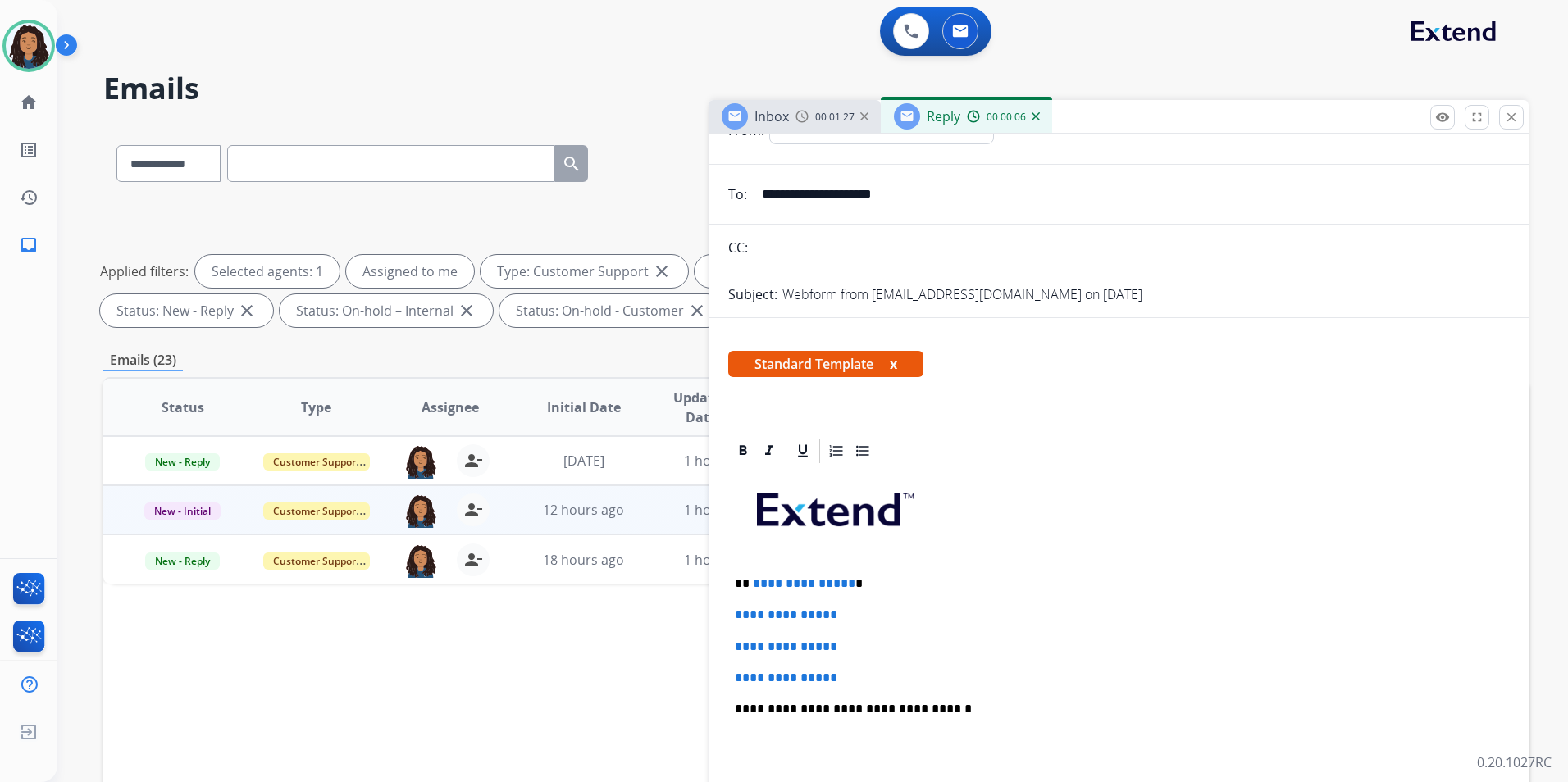
scroll to position [164, 0]
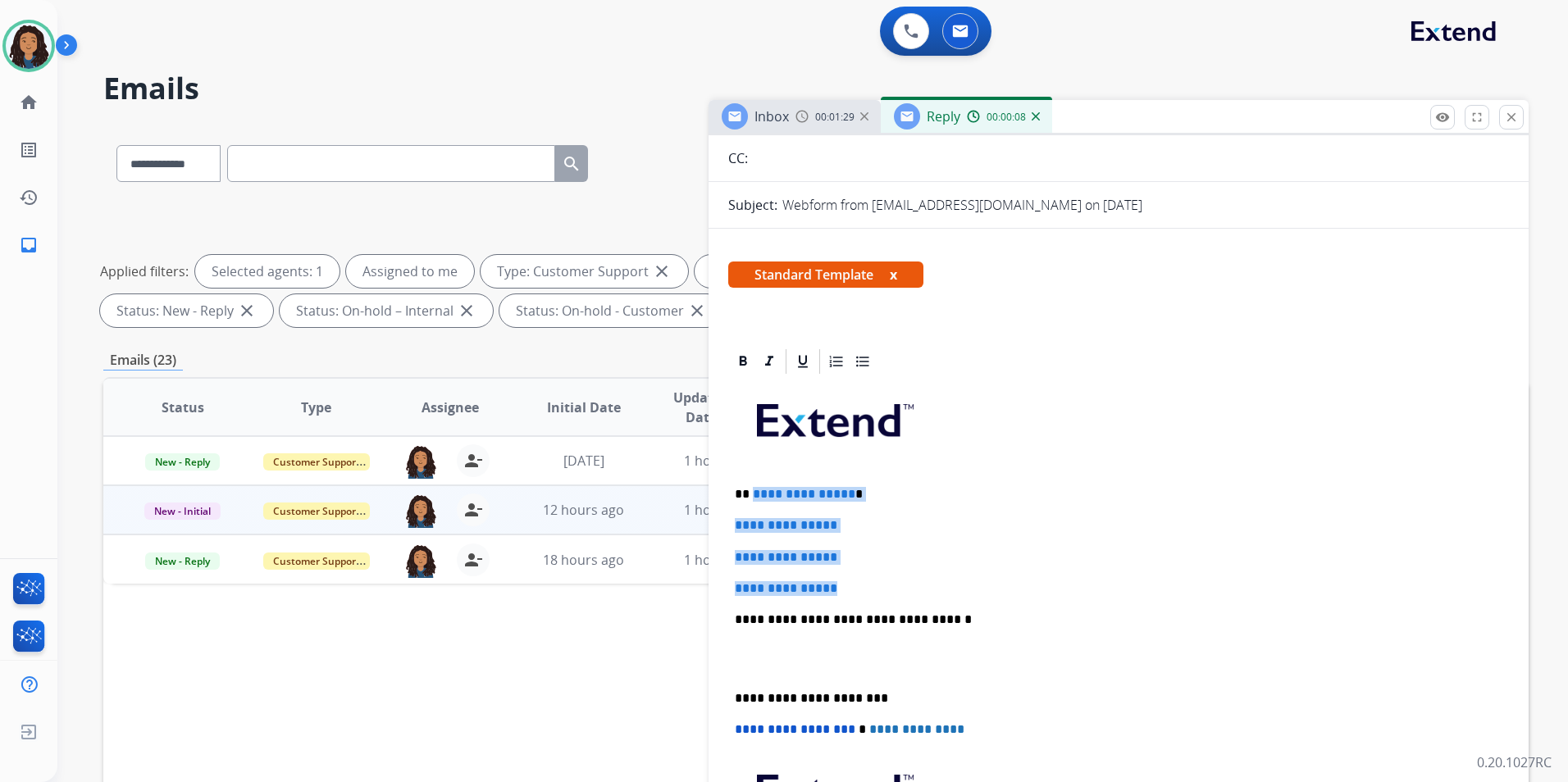
drag, startPoint x: 861, startPoint y: 595, endPoint x: 752, endPoint y: 477, distance: 160.6
click at [752, 477] on div "**********" at bounding box center [1119, 658] width 781 height 564
paste div
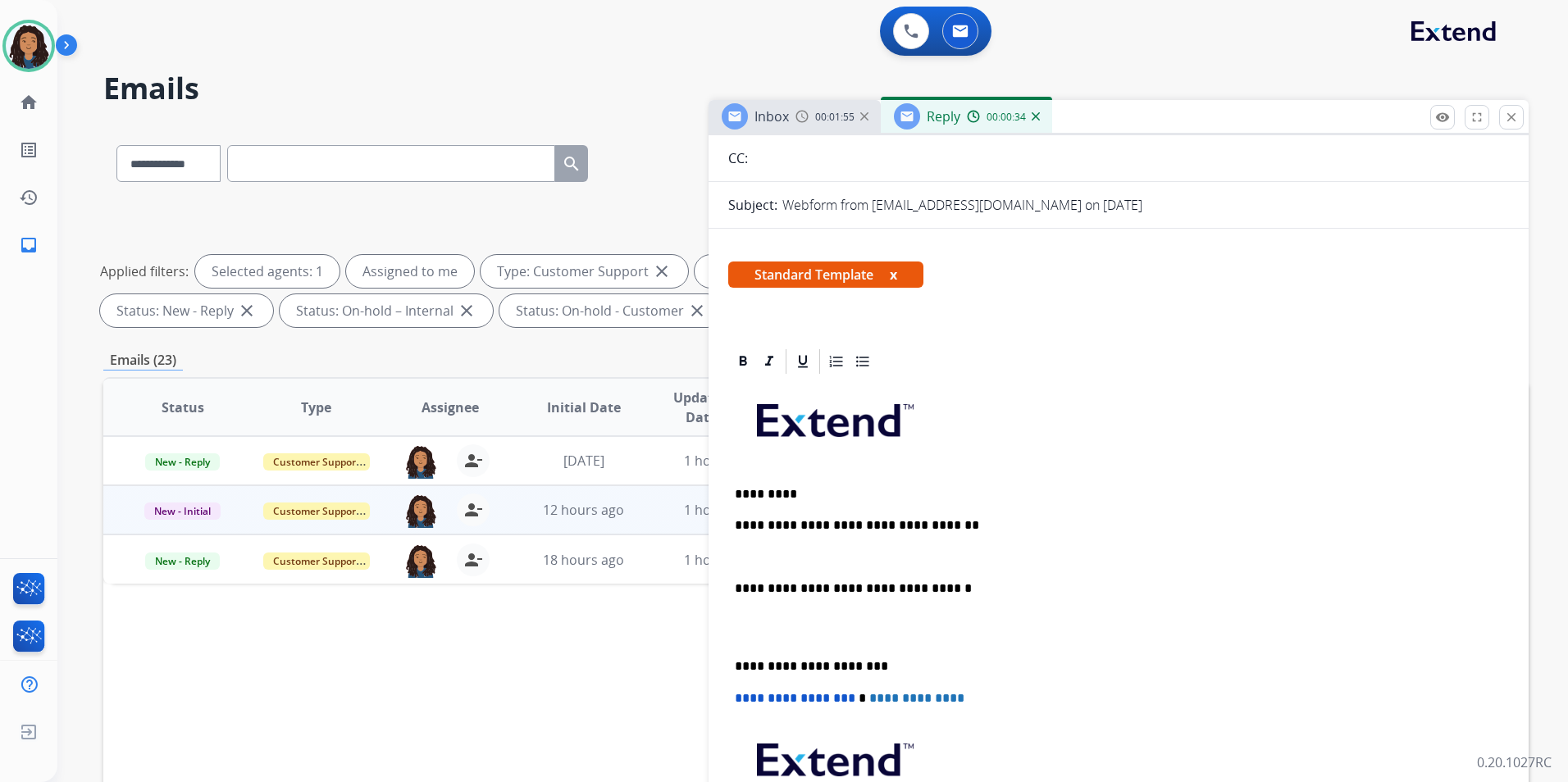
click at [767, 100] on h2 "Emails" at bounding box center [816, 88] width 1425 height 33
click at [790, 115] on div "Inbox 00:01:56" at bounding box center [794, 116] width 172 height 33
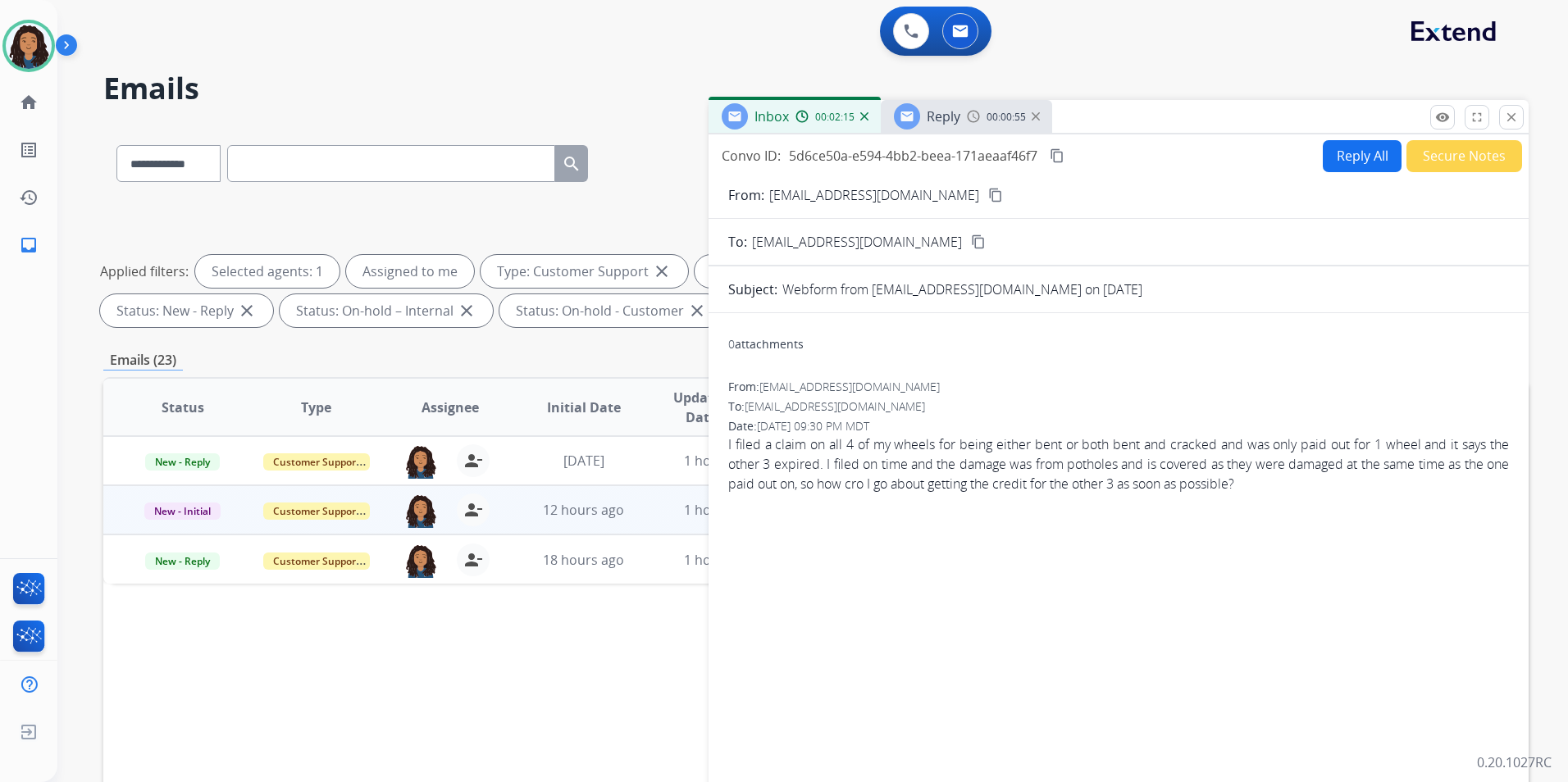
click at [988, 194] on mat-icon "content_copy" at bounding box center [995, 194] width 15 height 15
click at [937, 118] on span "Reply" at bounding box center [943, 117] width 34 height 18
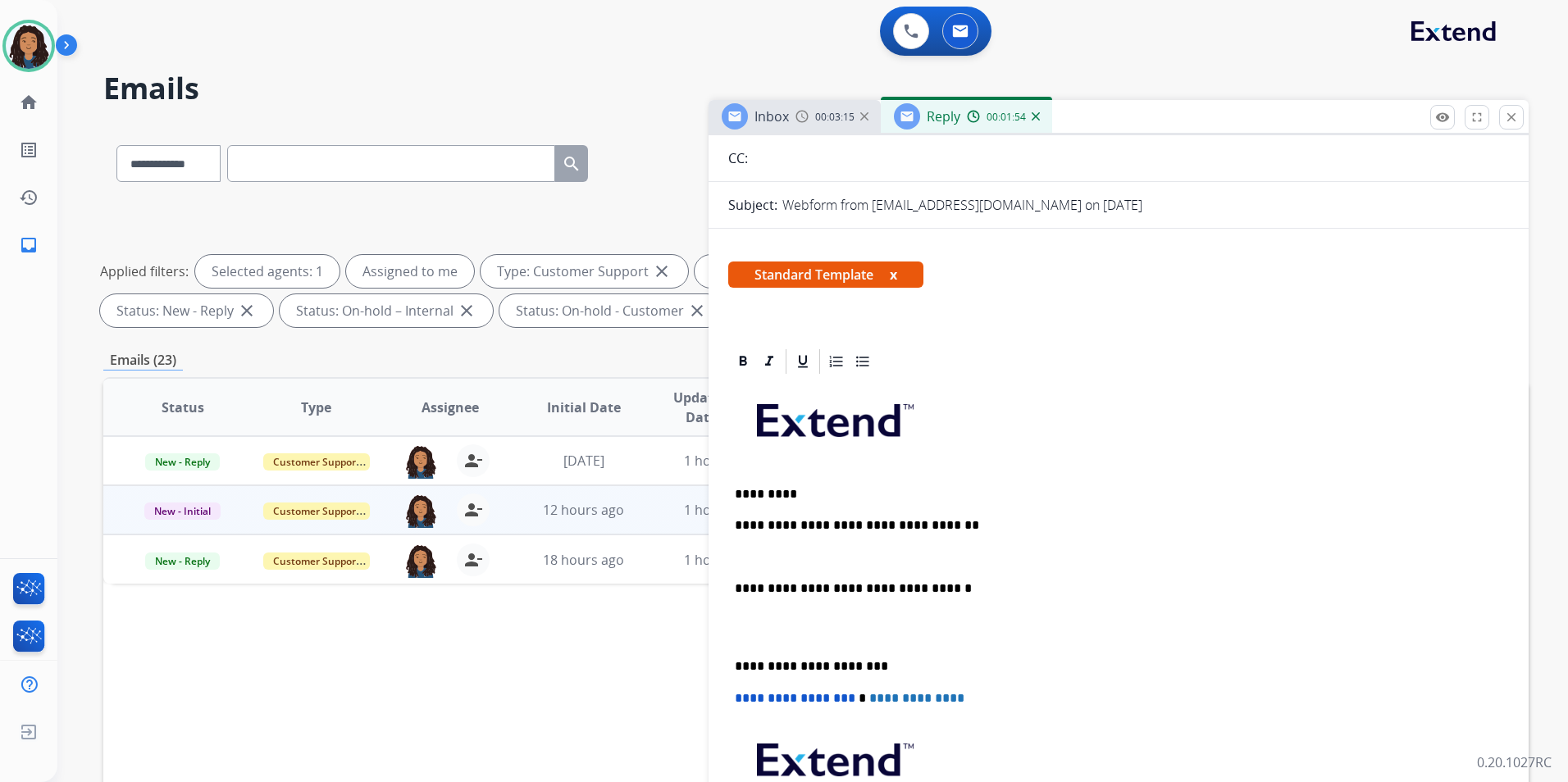
click at [857, 551] on p at bounding box center [1118, 557] width 767 height 15
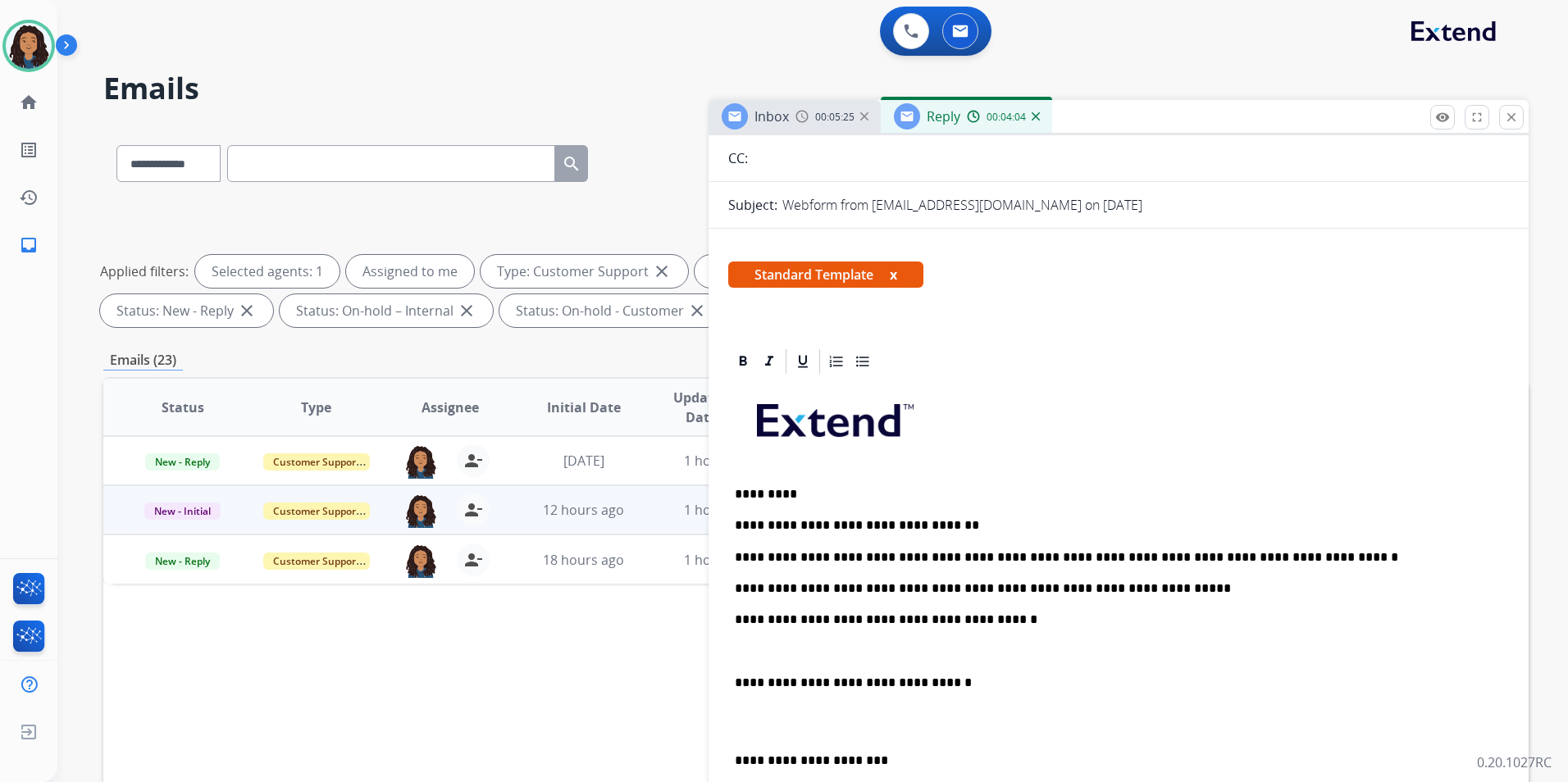
click at [841, 639] on div "**********" at bounding box center [1119, 690] width 781 height 628
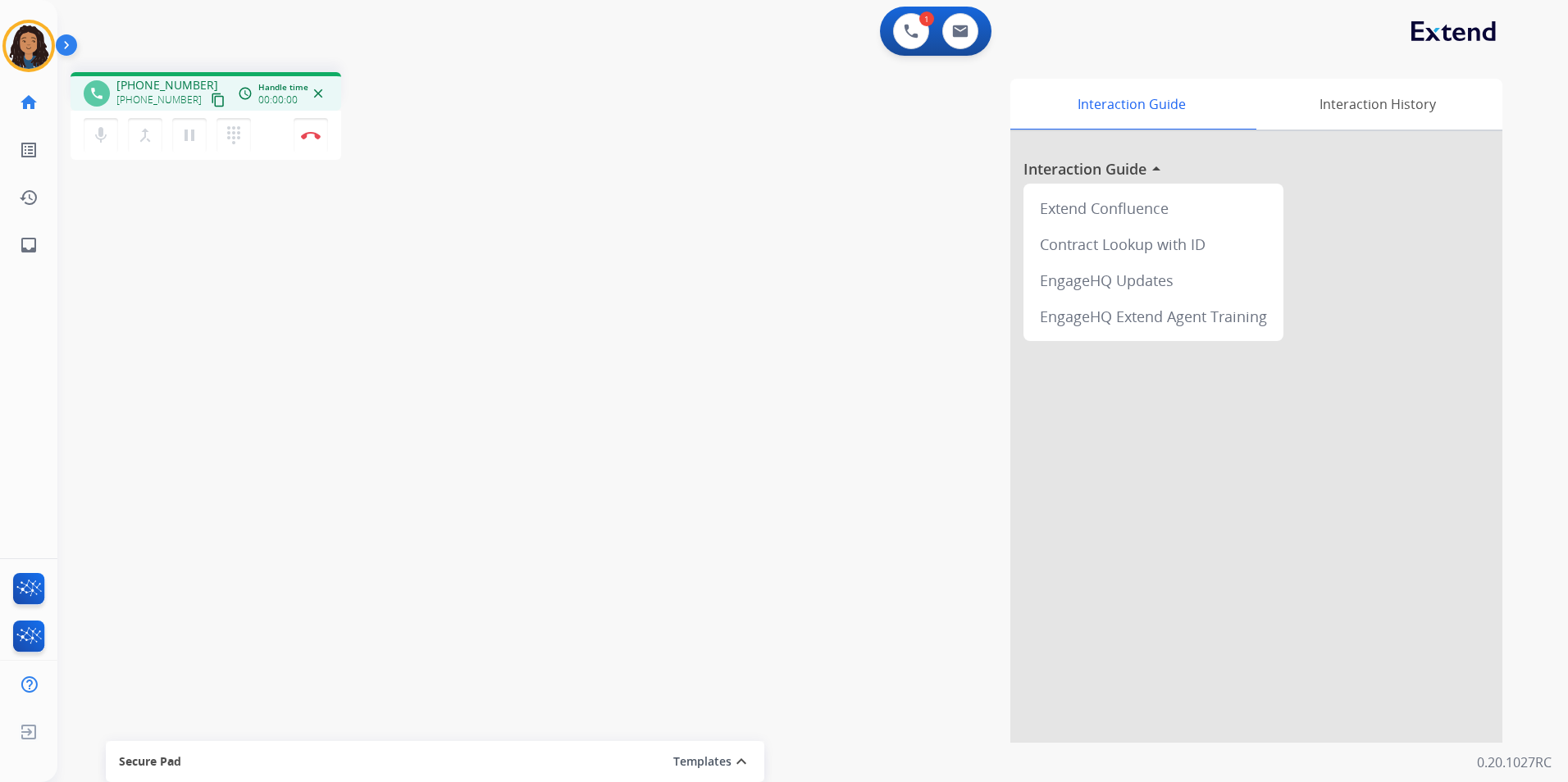
click at [211, 104] on mat-icon "content_copy" at bounding box center [218, 100] width 15 height 15
click at [941, 30] on div "0 Email Interactions" at bounding box center [959, 31] width 49 height 36
click at [953, 30] on img at bounding box center [960, 31] width 16 height 13
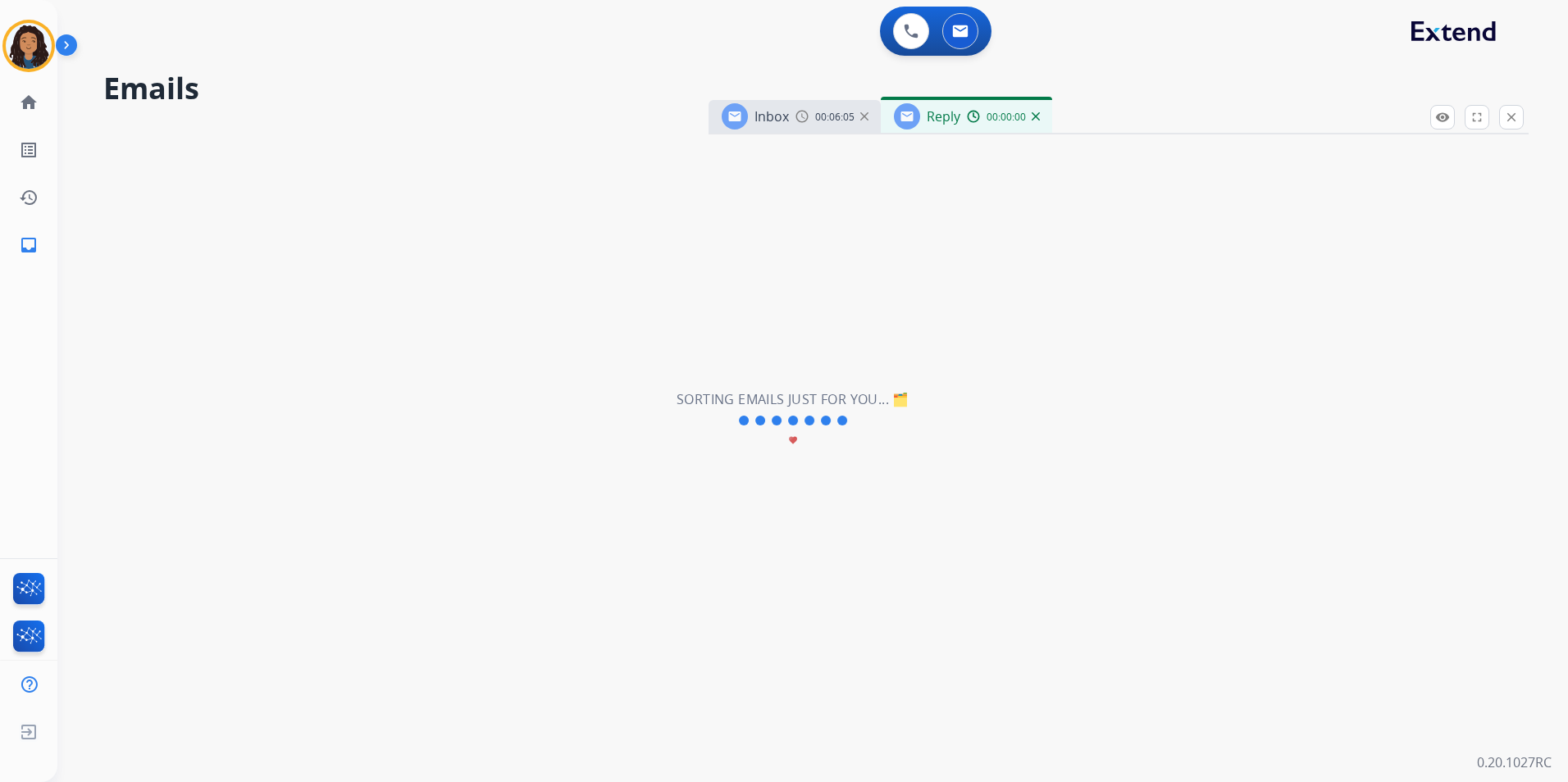
select select "**********"
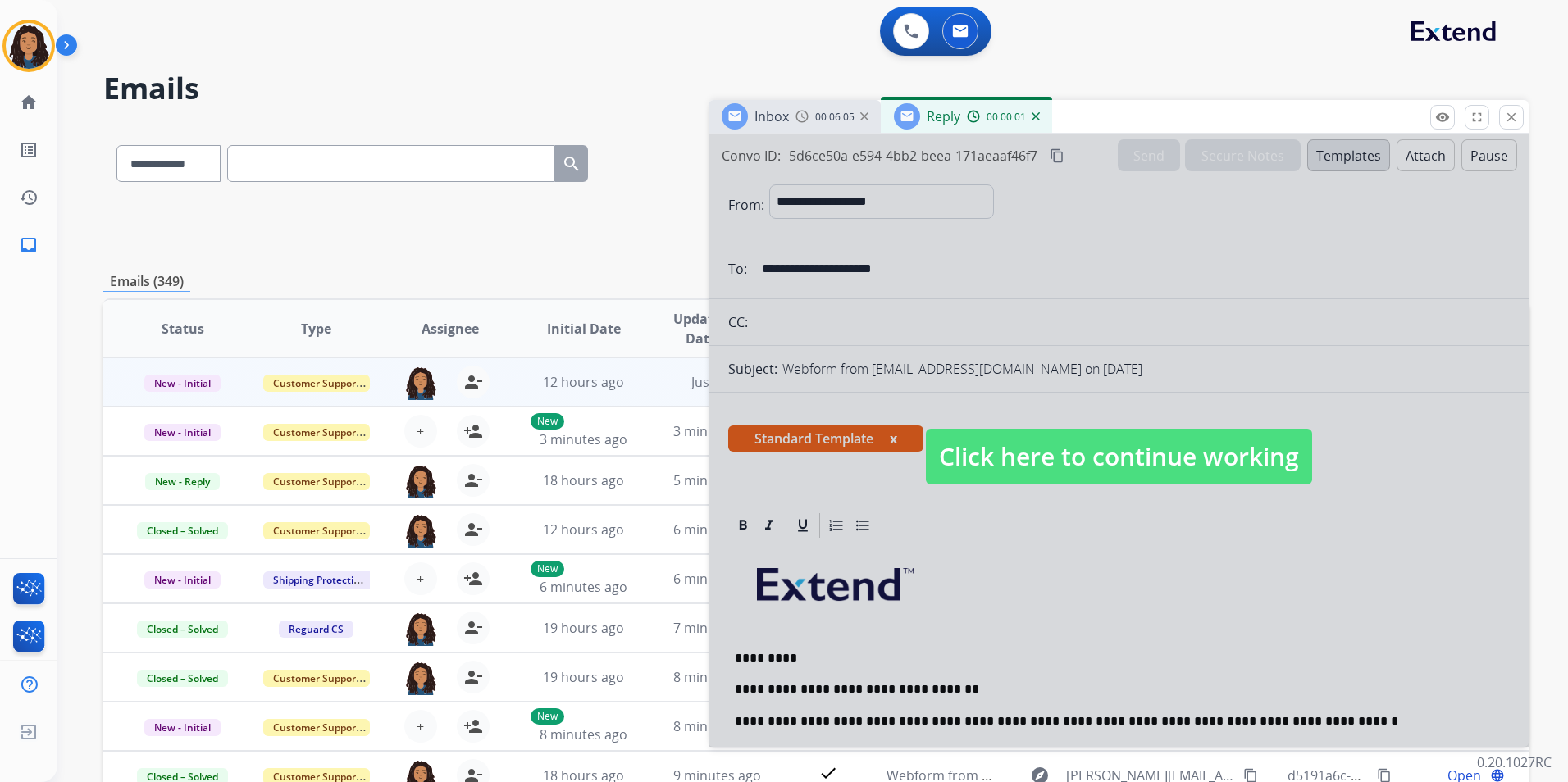
click at [1093, 462] on span "Click here to continue working" at bounding box center [1119, 456] width 387 height 56
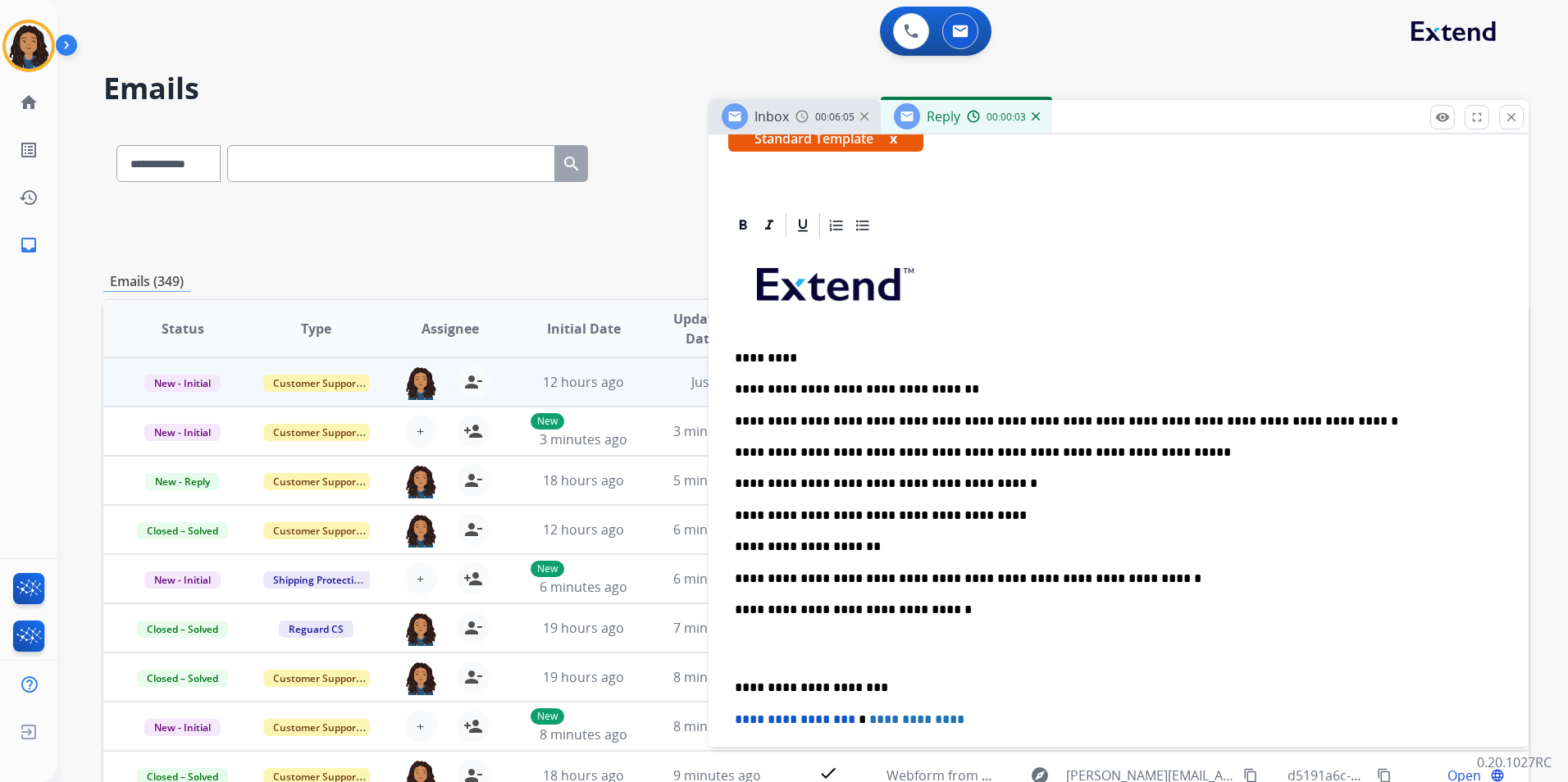
scroll to position [328, 0]
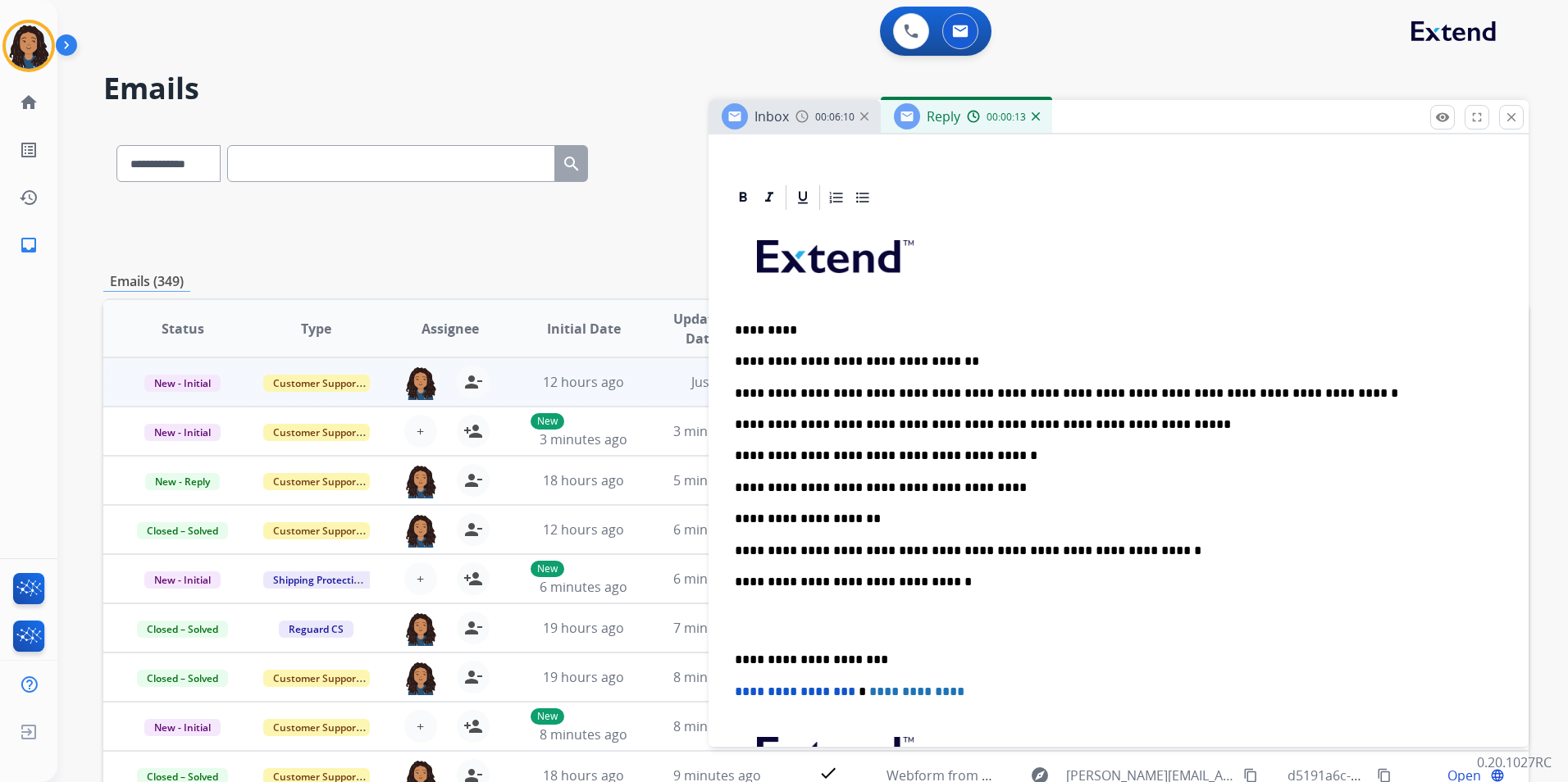
click at [1136, 540] on div "**********" at bounding box center [1119, 557] width 781 height 690
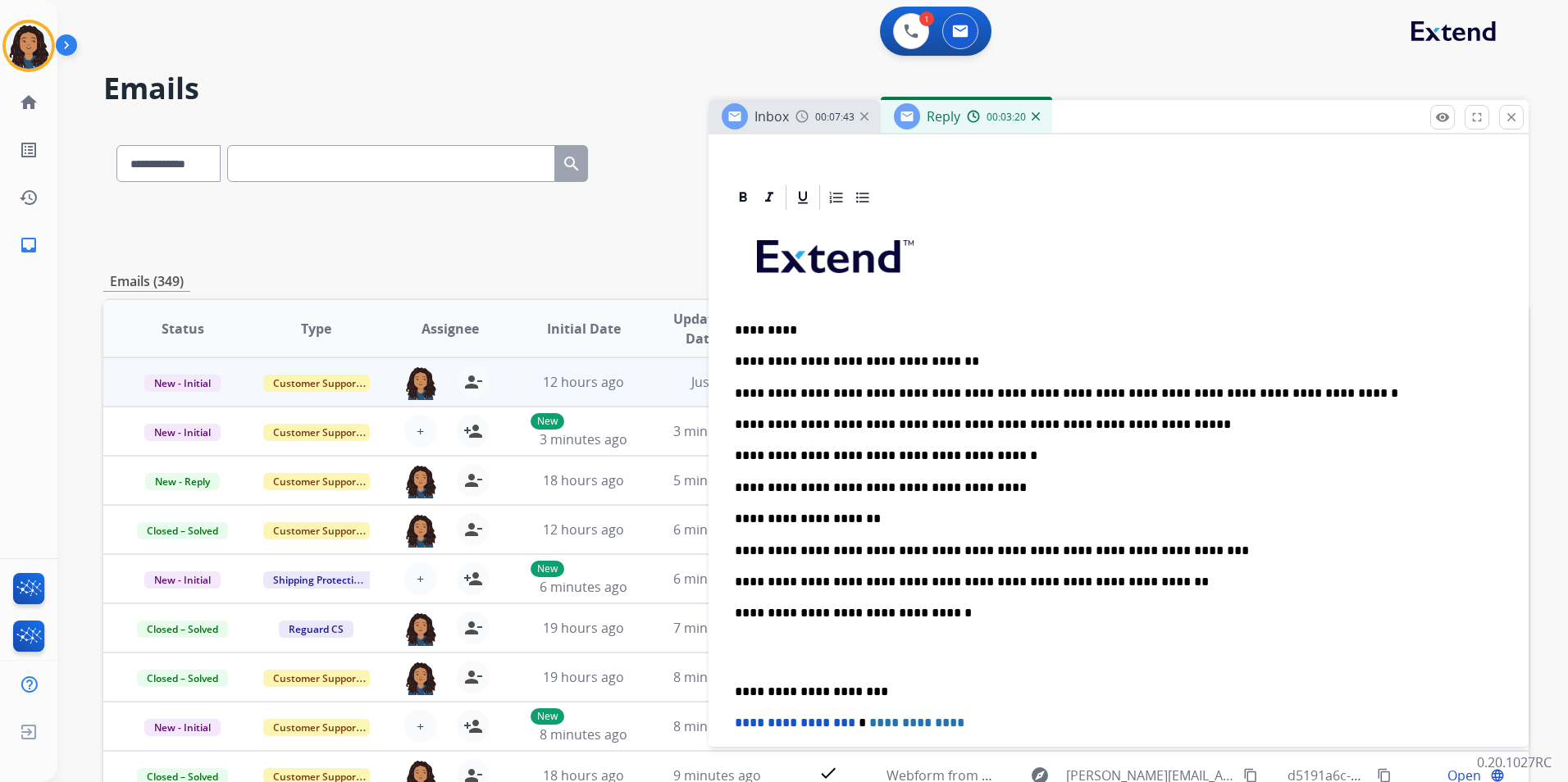
click at [951, 583] on p "**********" at bounding box center [1111, 582] width 754 height 15
click at [1012, 590] on div "**********" at bounding box center [1119, 573] width 781 height 721
click at [1139, 579] on p "**********" at bounding box center [1111, 582] width 754 height 15
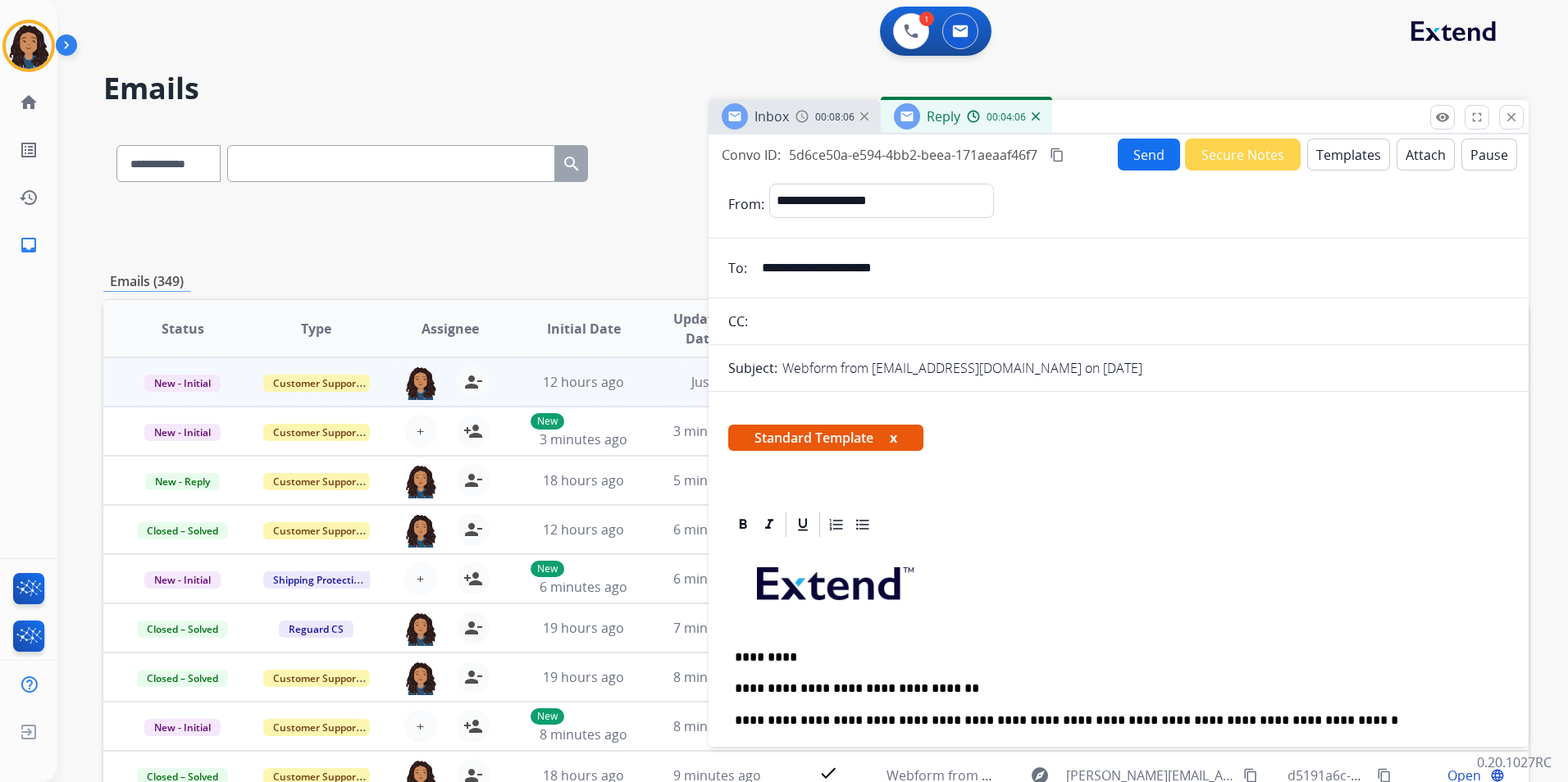
scroll to position [0, 0]
click at [1139, 161] on button "Send" at bounding box center [1149, 155] width 63 height 32
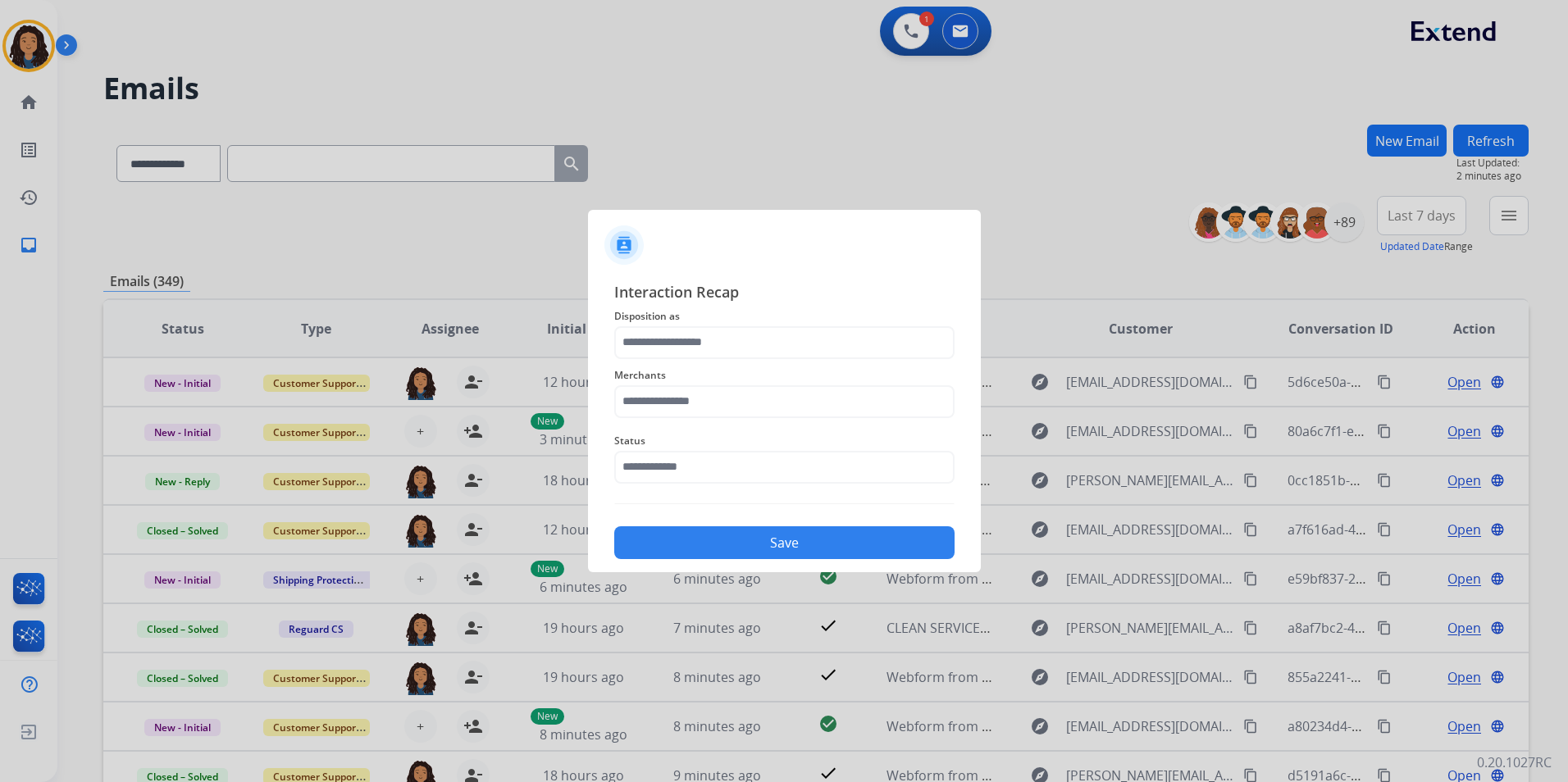
click at [747, 314] on span "Disposition as" at bounding box center [784, 317] width 341 height 20
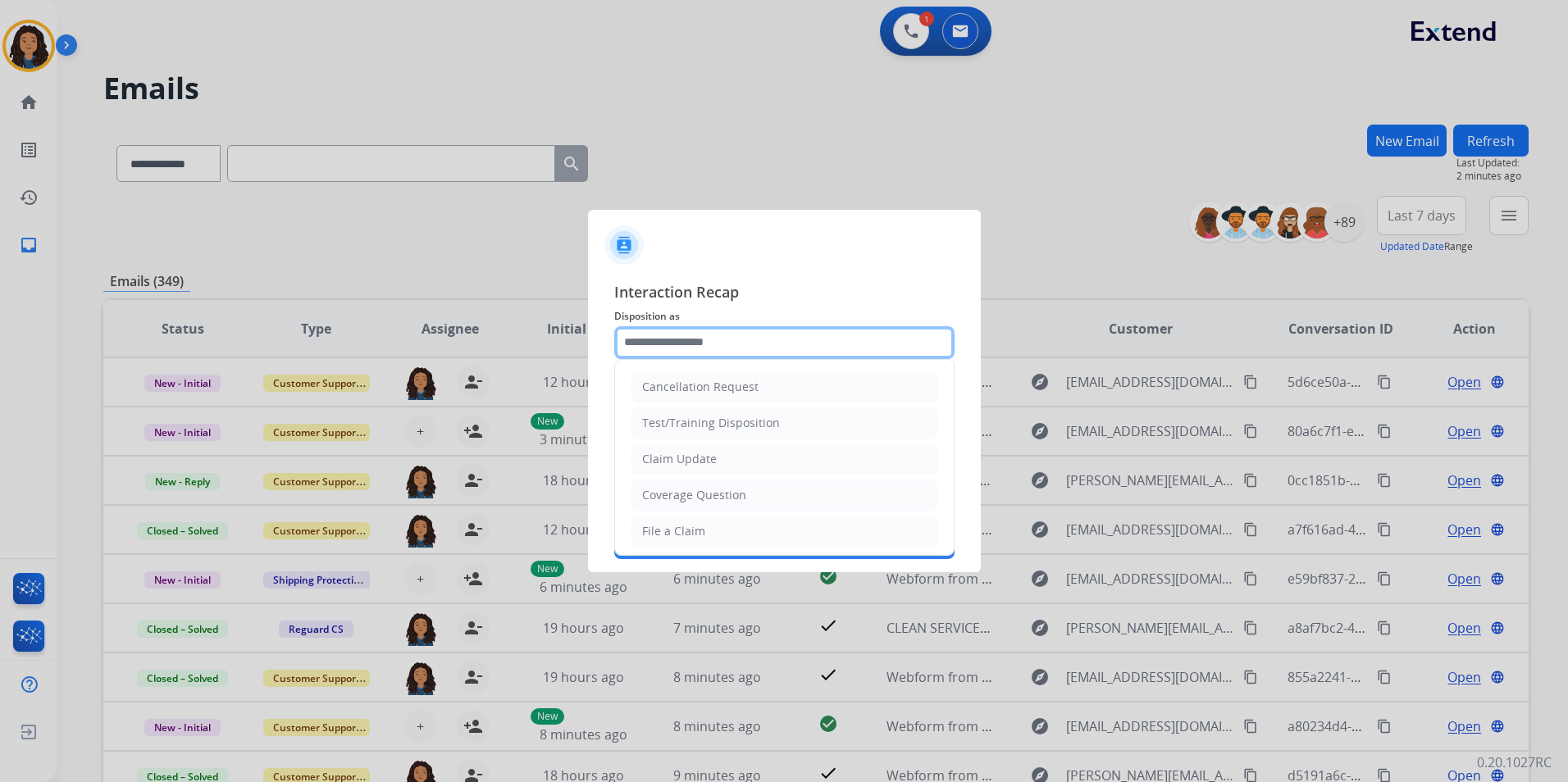
click at [748, 336] on input "text" at bounding box center [784, 343] width 341 height 33
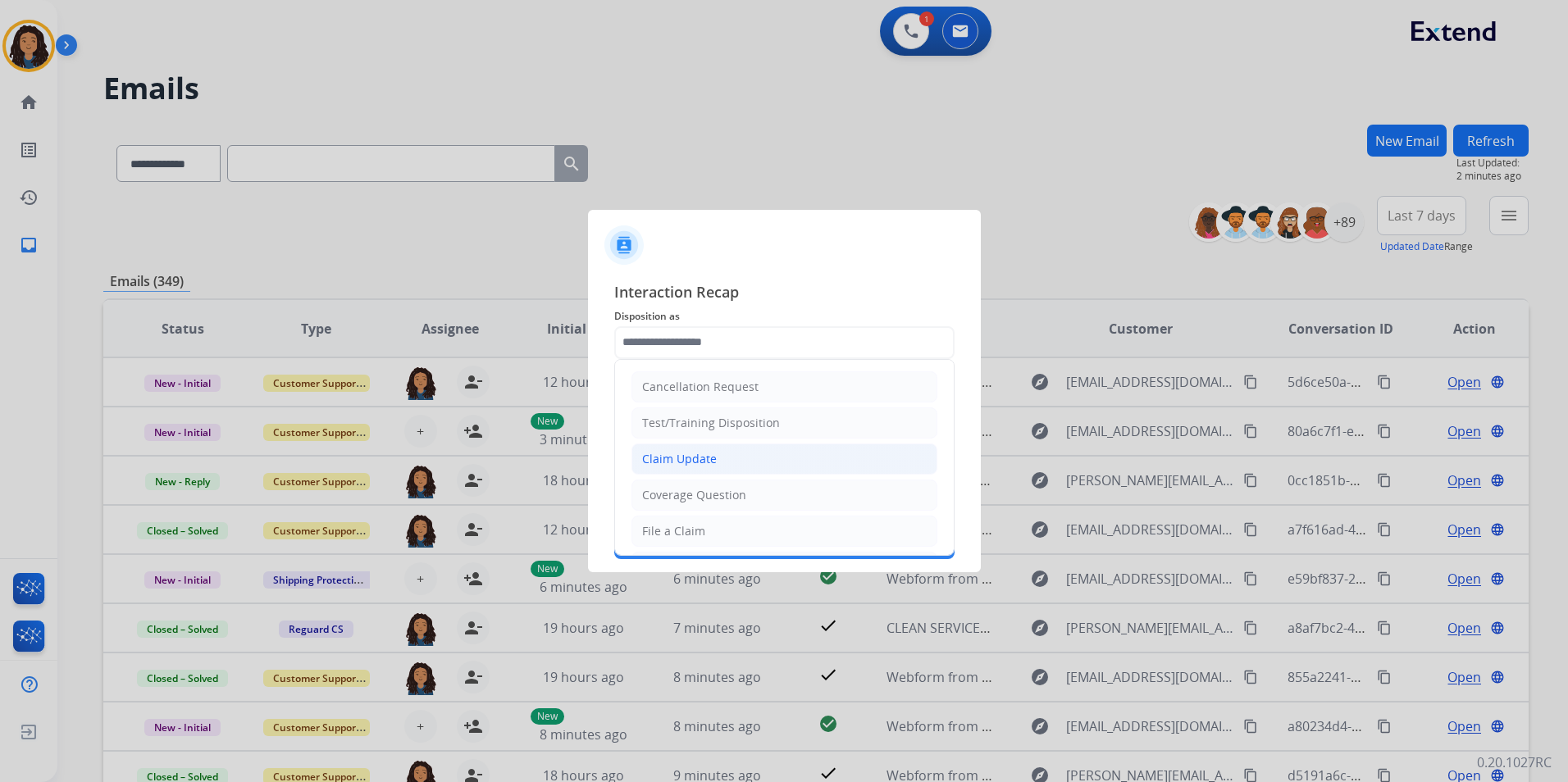
drag, startPoint x: 781, startPoint y: 450, endPoint x: 714, endPoint y: 410, distance: 78.0
click at [781, 450] on li "Claim Update" at bounding box center [784, 458] width 306 height 31
type input "**********"
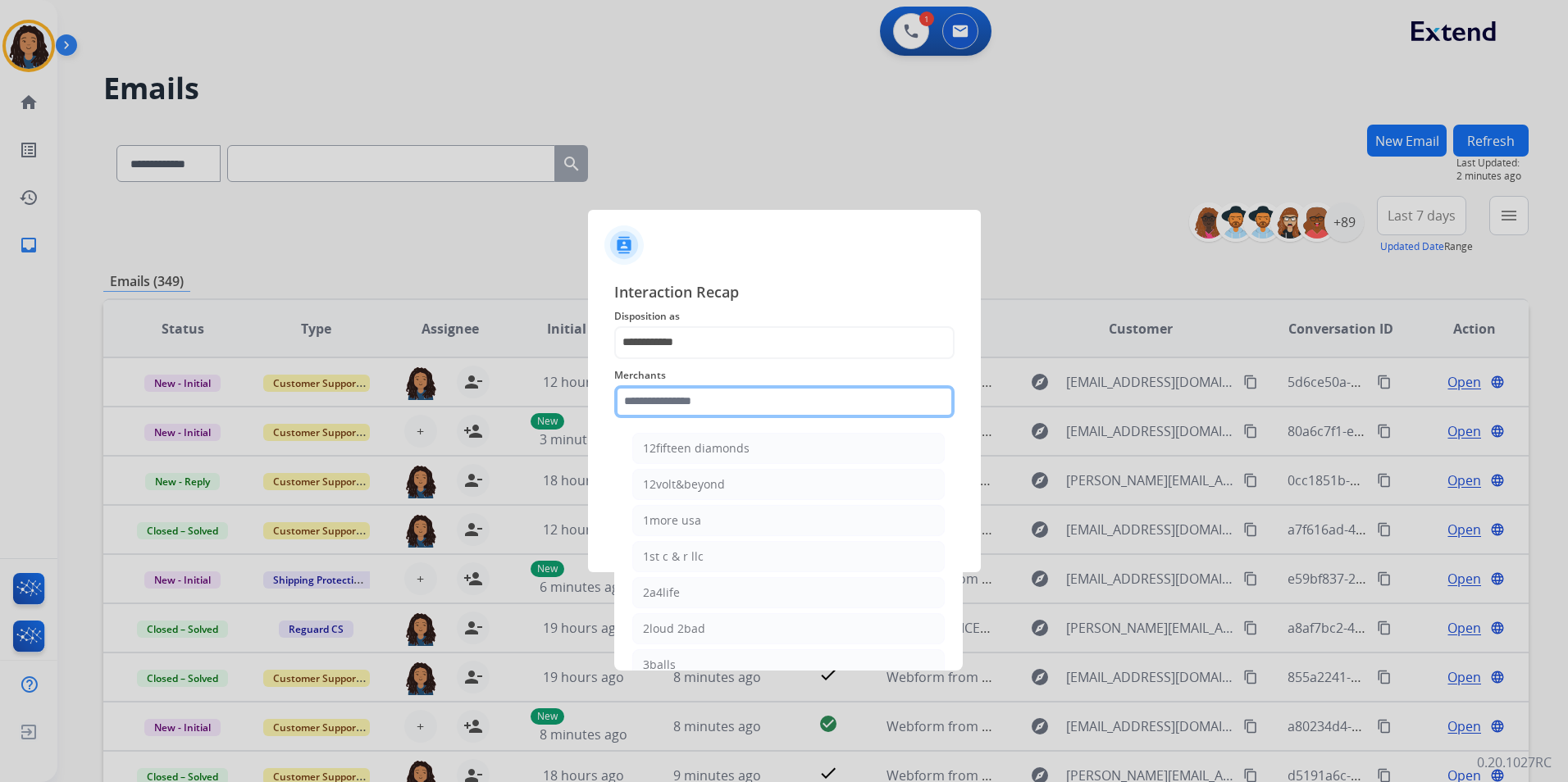
click at [714, 410] on input "text" at bounding box center [784, 401] width 341 height 33
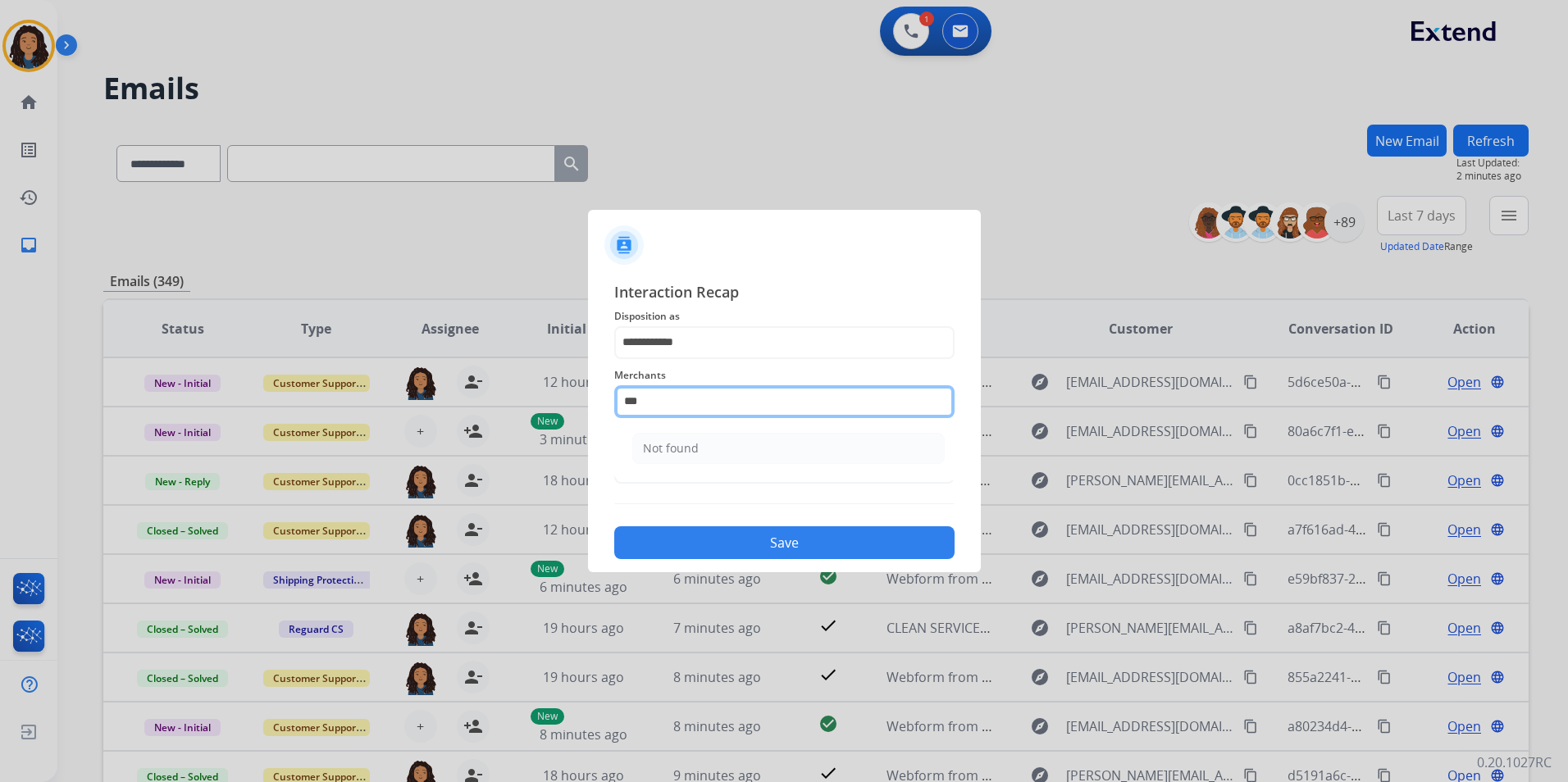
drag, startPoint x: 717, startPoint y: 394, endPoint x: 350, endPoint y: 402, distance: 367.1
click at [0, 402] on app-contact-recap-modal "**********" at bounding box center [0, 391] width 0 height 782
click at [781, 451] on li "[DOMAIN_NAME]" at bounding box center [789, 448] width 313 height 31
type input "**********"
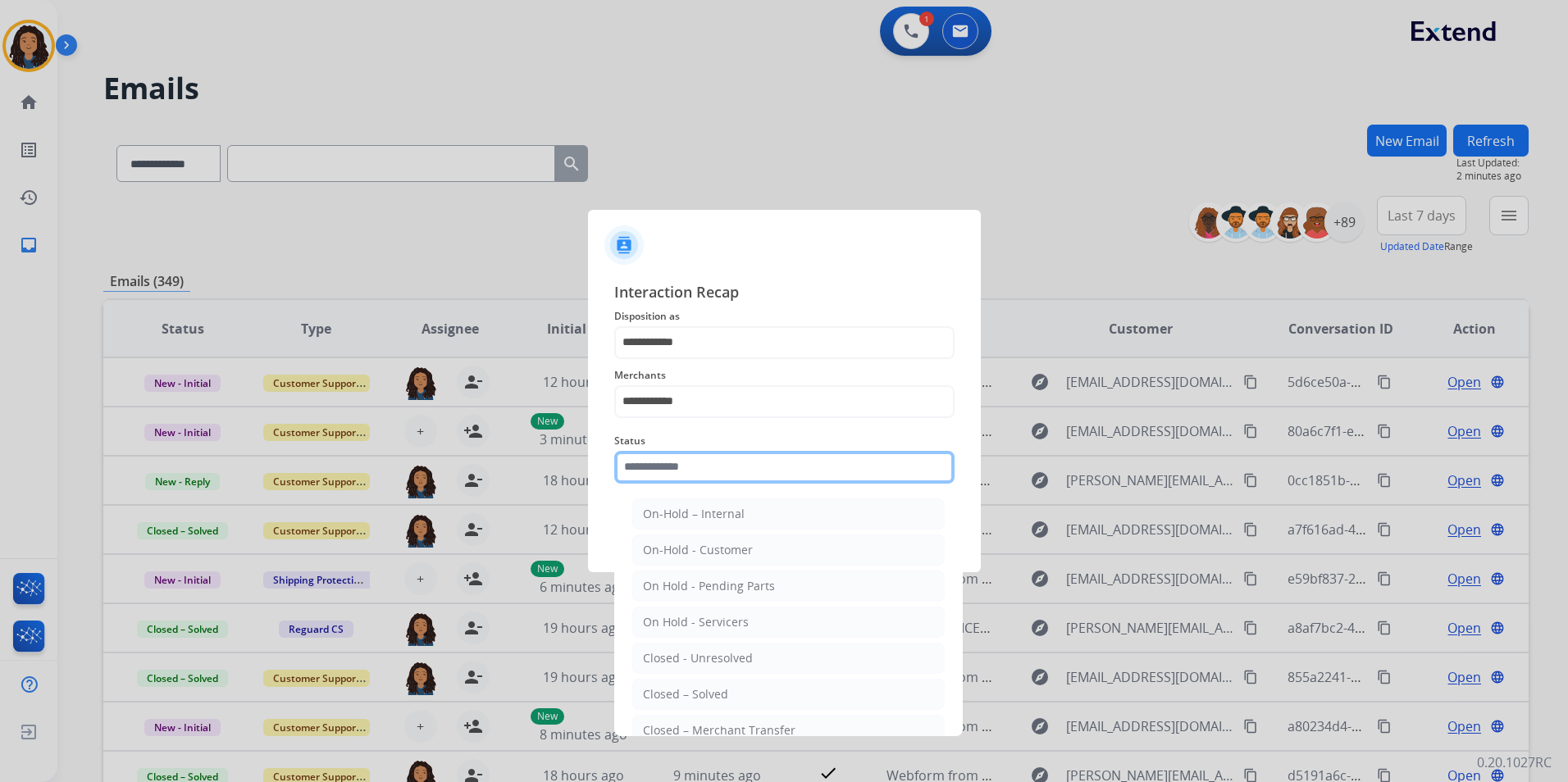
click at [732, 476] on input "text" at bounding box center [784, 467] width 341 height 33
click at [745, 686] on li "Closed – Solved" at bounding box center [789, 693] width 313 height 31
type input "**********"
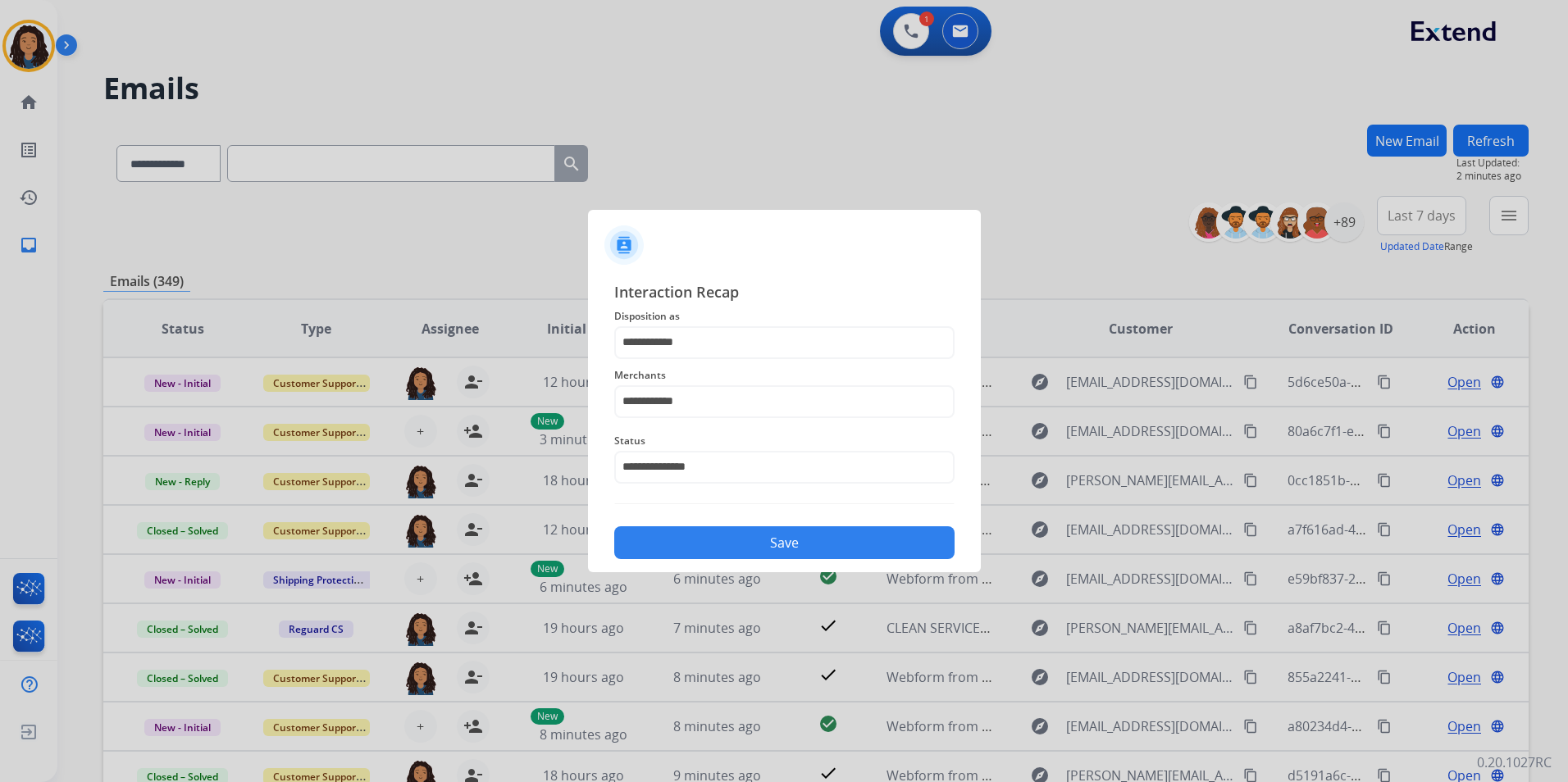
click at [737, 546] on button "Save" at bounding box center [784, 542] width 341 height 33
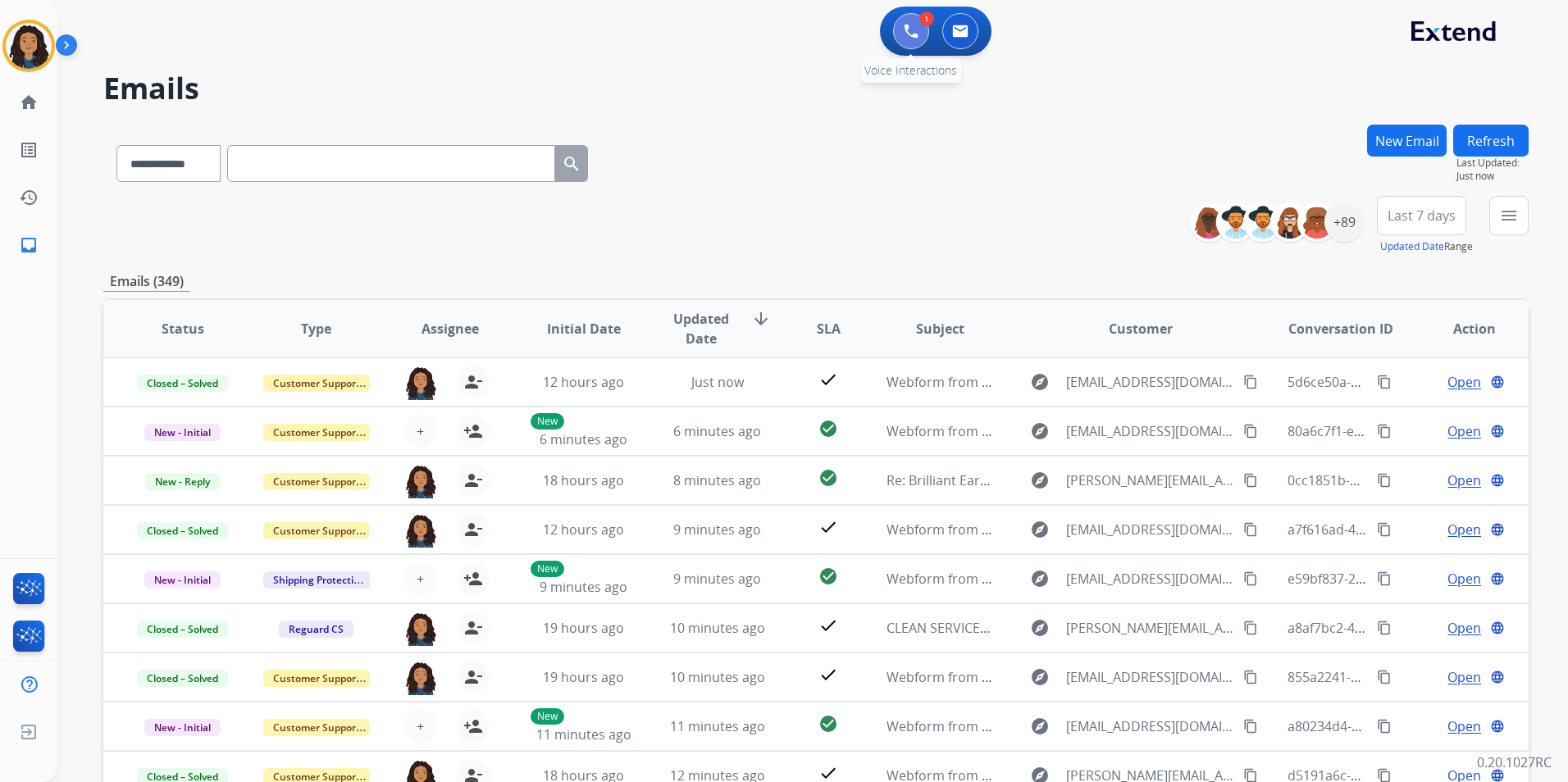
click at [914, 26] on img at bounding box center [911, 31] width 15 height 15
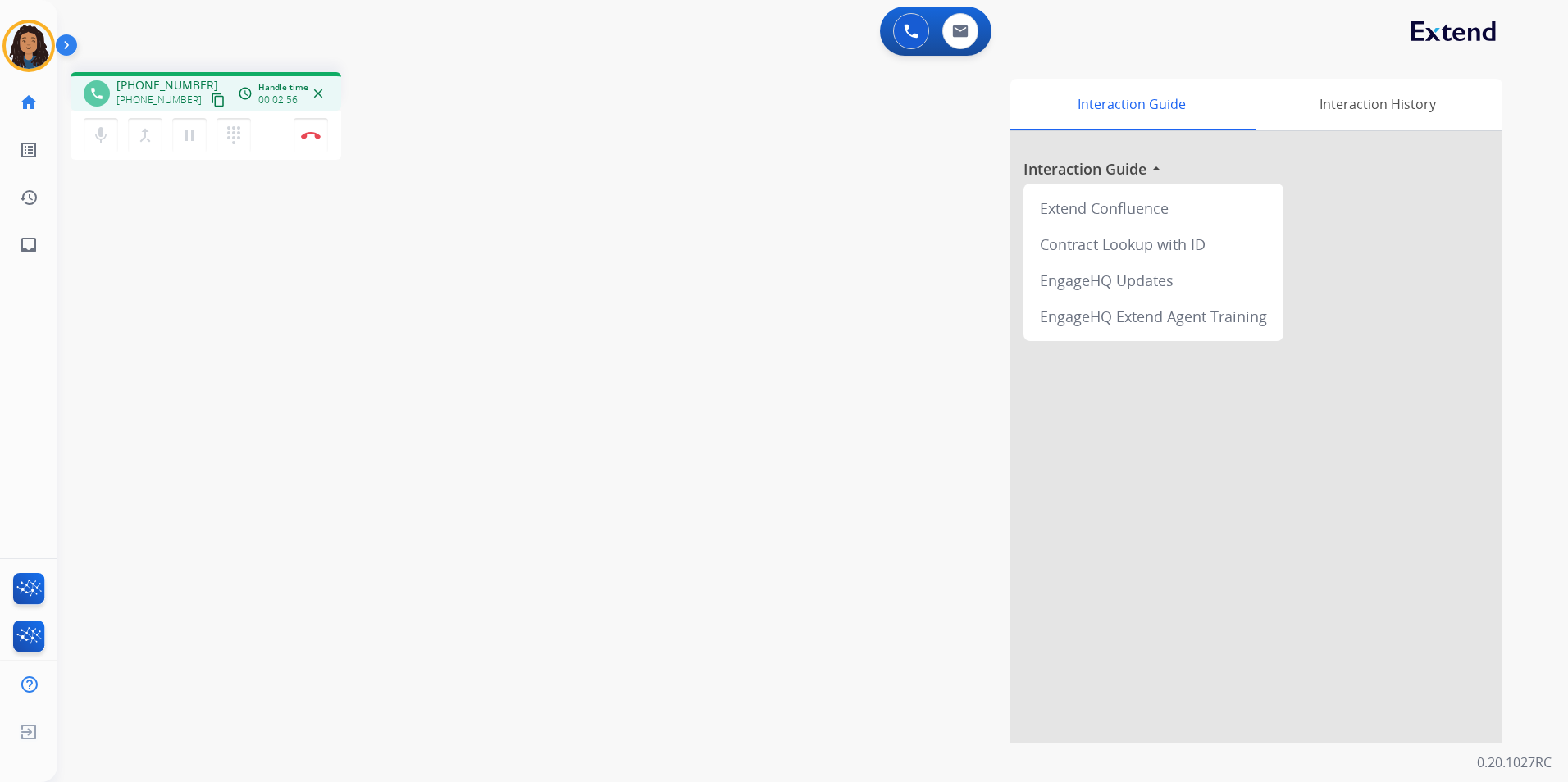
click at [211, 99] on mat-icon "content_copy" at bounding box center [218, 100] width 15 height 15
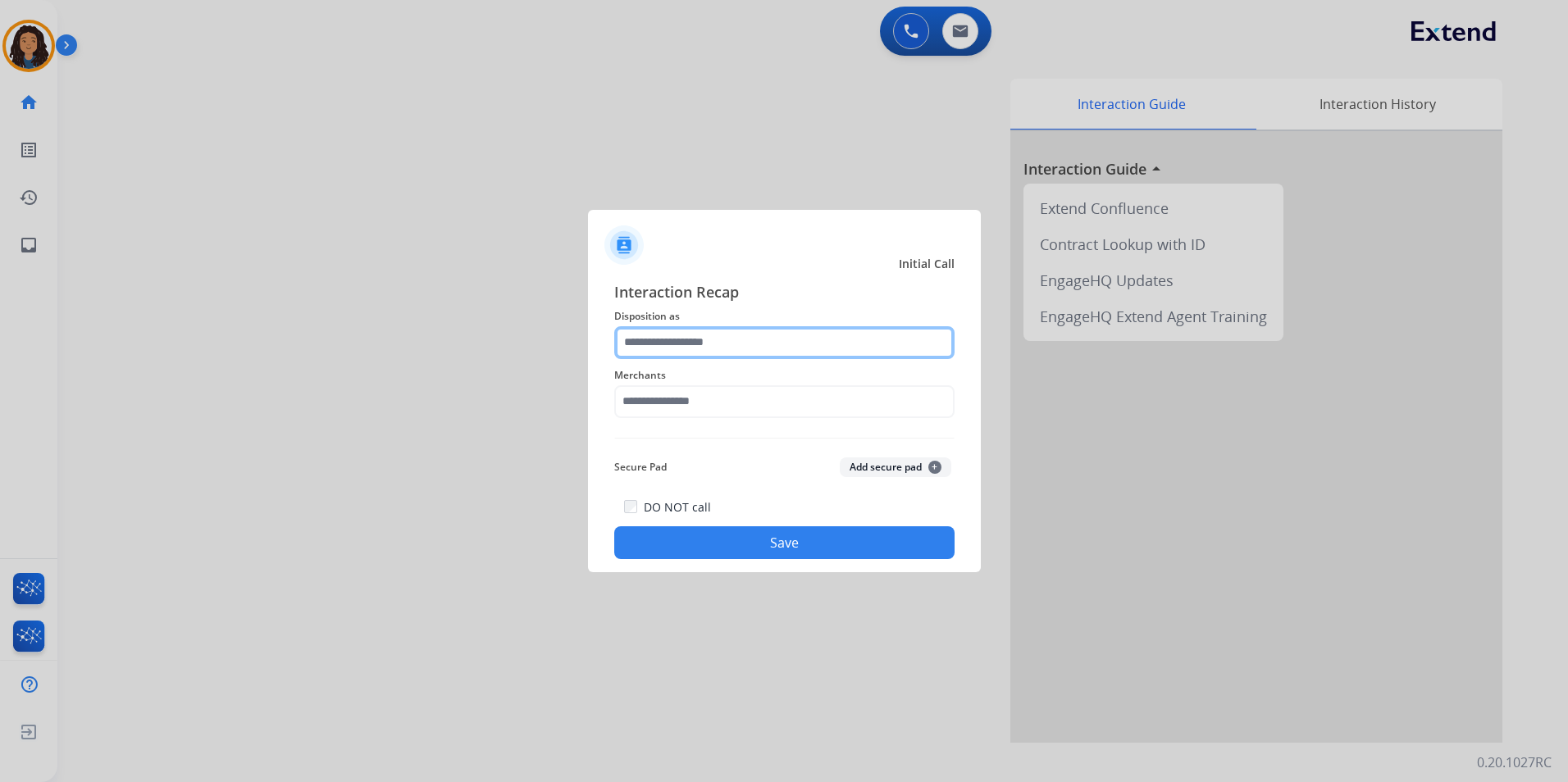
click at [810, 331] on input "text" at bounding box center [784, 343] width 341 height 33
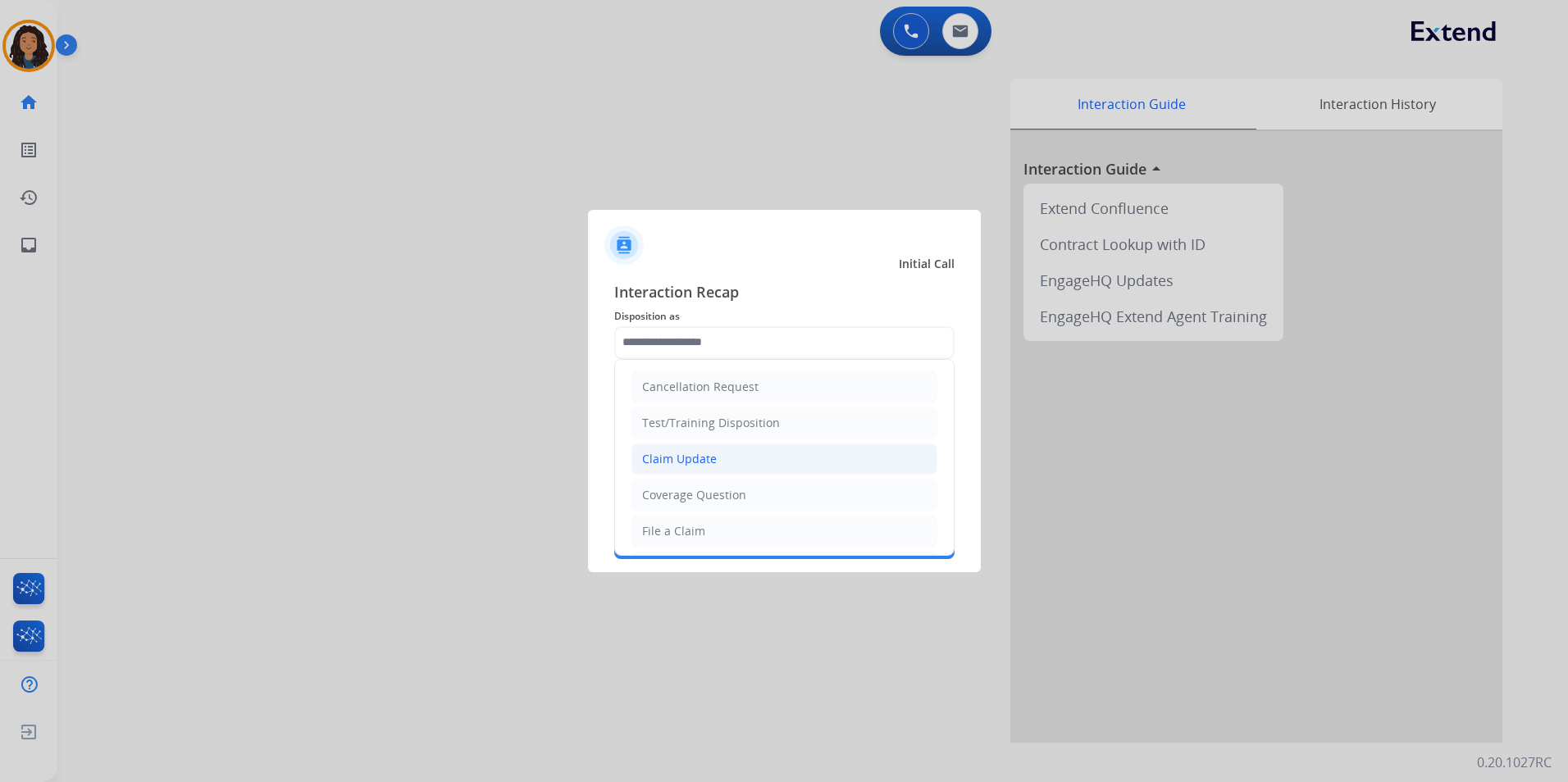
drag, startPoint x: 697, startPoint y: 456, endPoint x: 697, endPoint y: 447, distance: 9.0
click at [697, 454] on div "Claim Update" at bounding box center [678, 459] width 75 height 16
type input "**********"
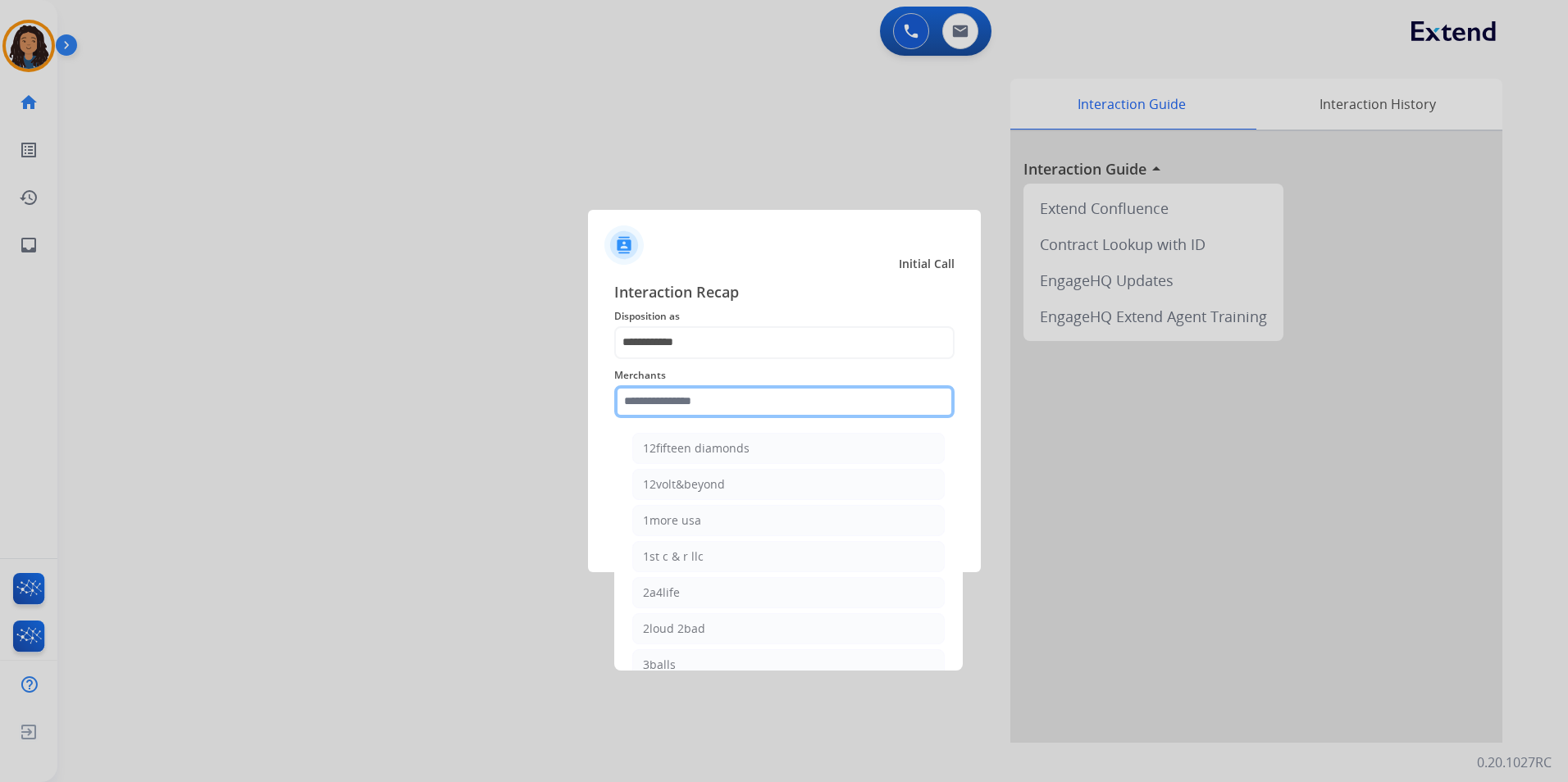
click at [709, 411] on input "text" at bounding box center [784, 401] width 341 height 33
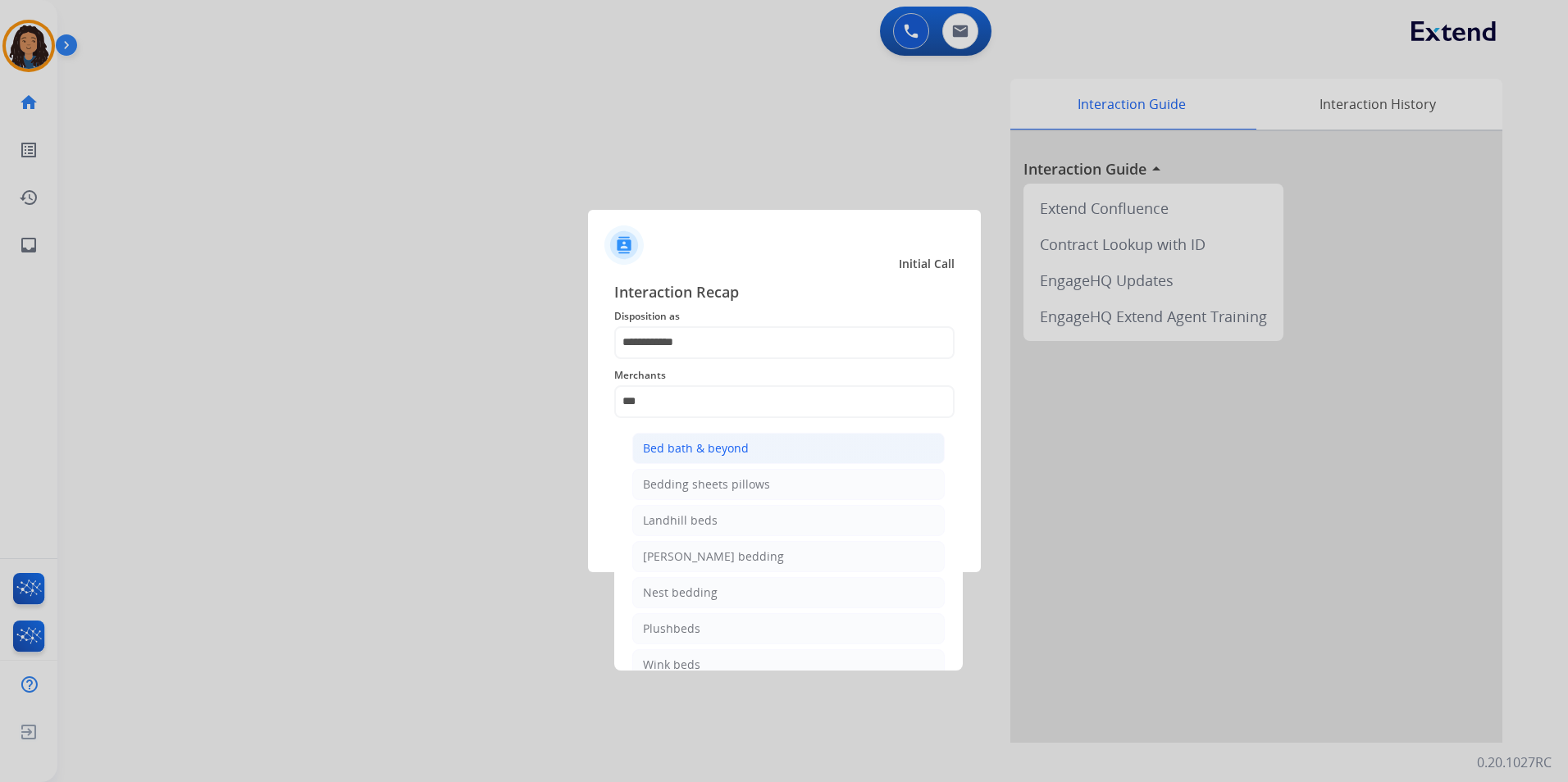
click at [814, 437] on li "Bed bath & beyond" at bounding box center [789, 448] width 313 height 31
type input "**********"
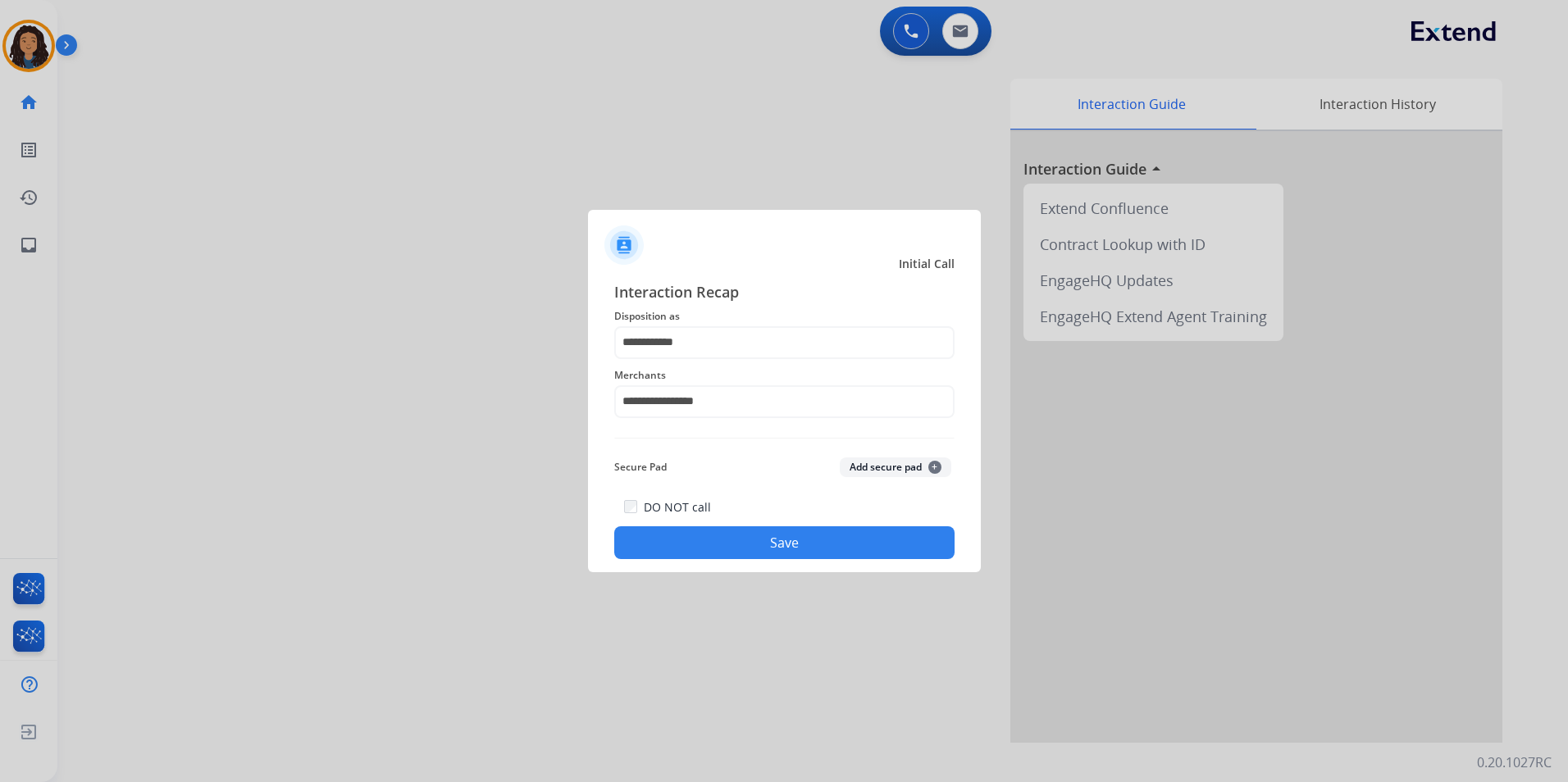
click at [731, 556] on button "Save" at bounding box center [784, 542] width 341 height 33
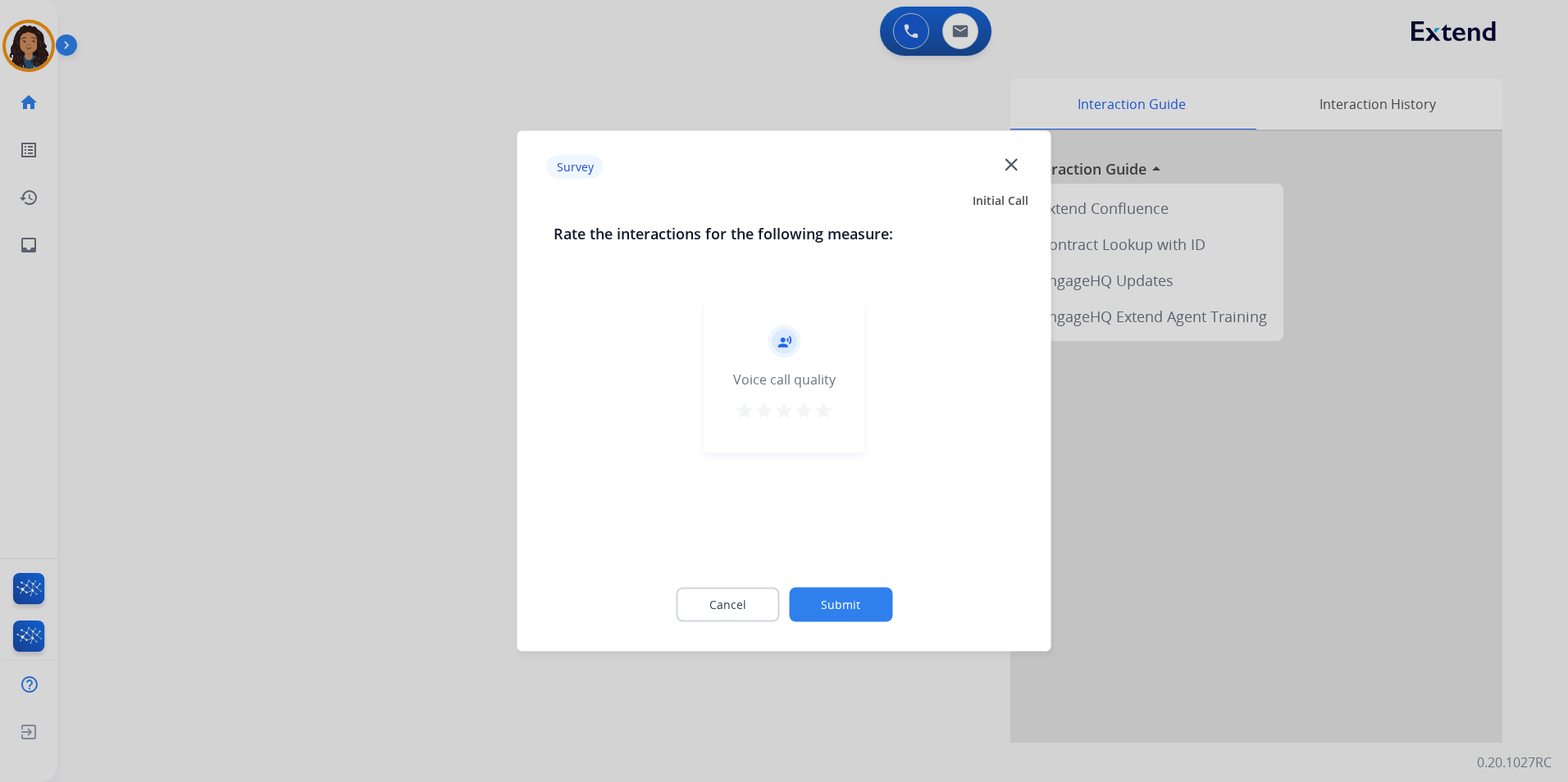
click at [474, 437] on div at bounding box center [784, 391] width 1568 height 782
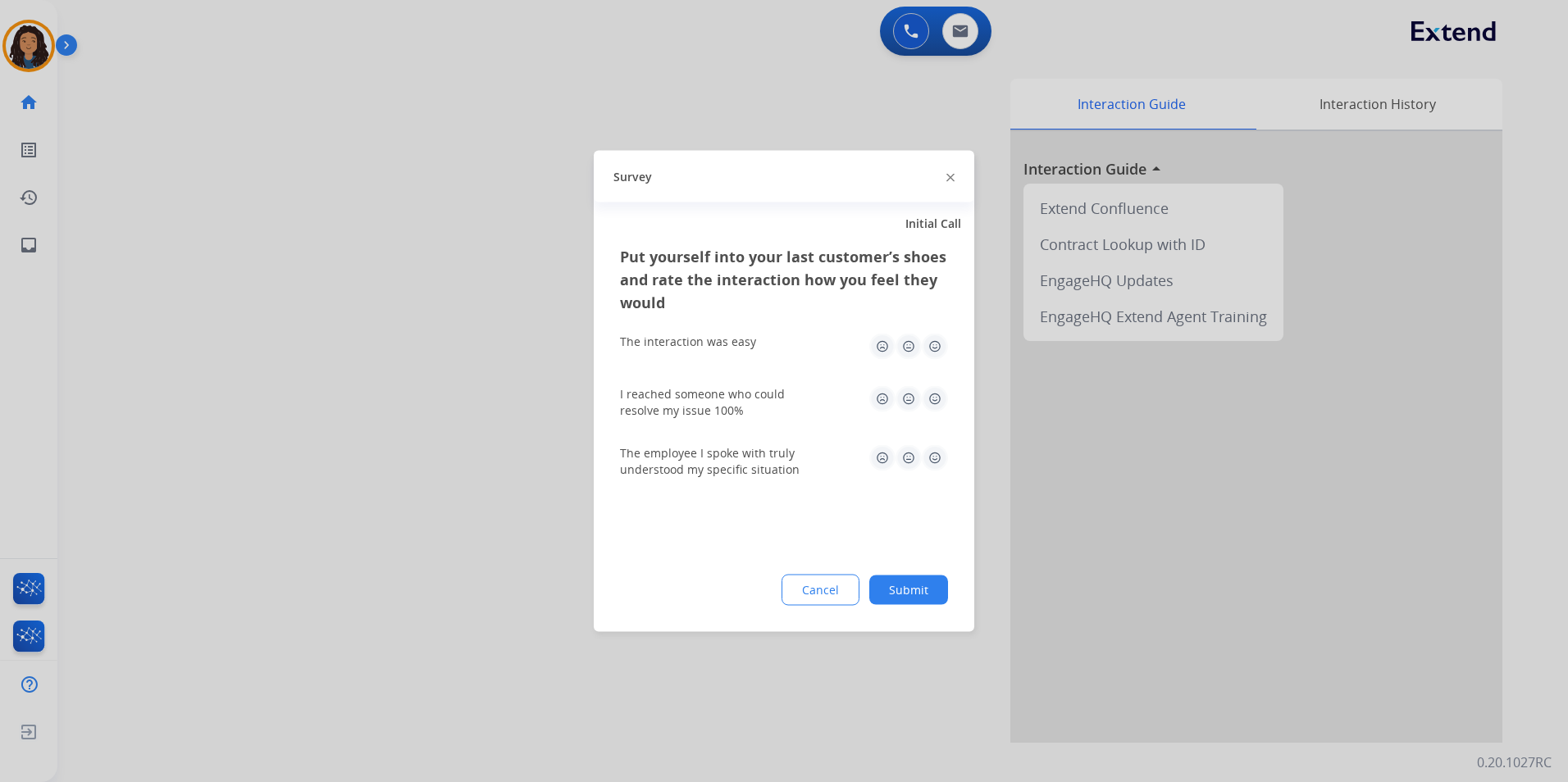
click at [451, 431] on div at bounding box center [784, 391] width 1568 height 782
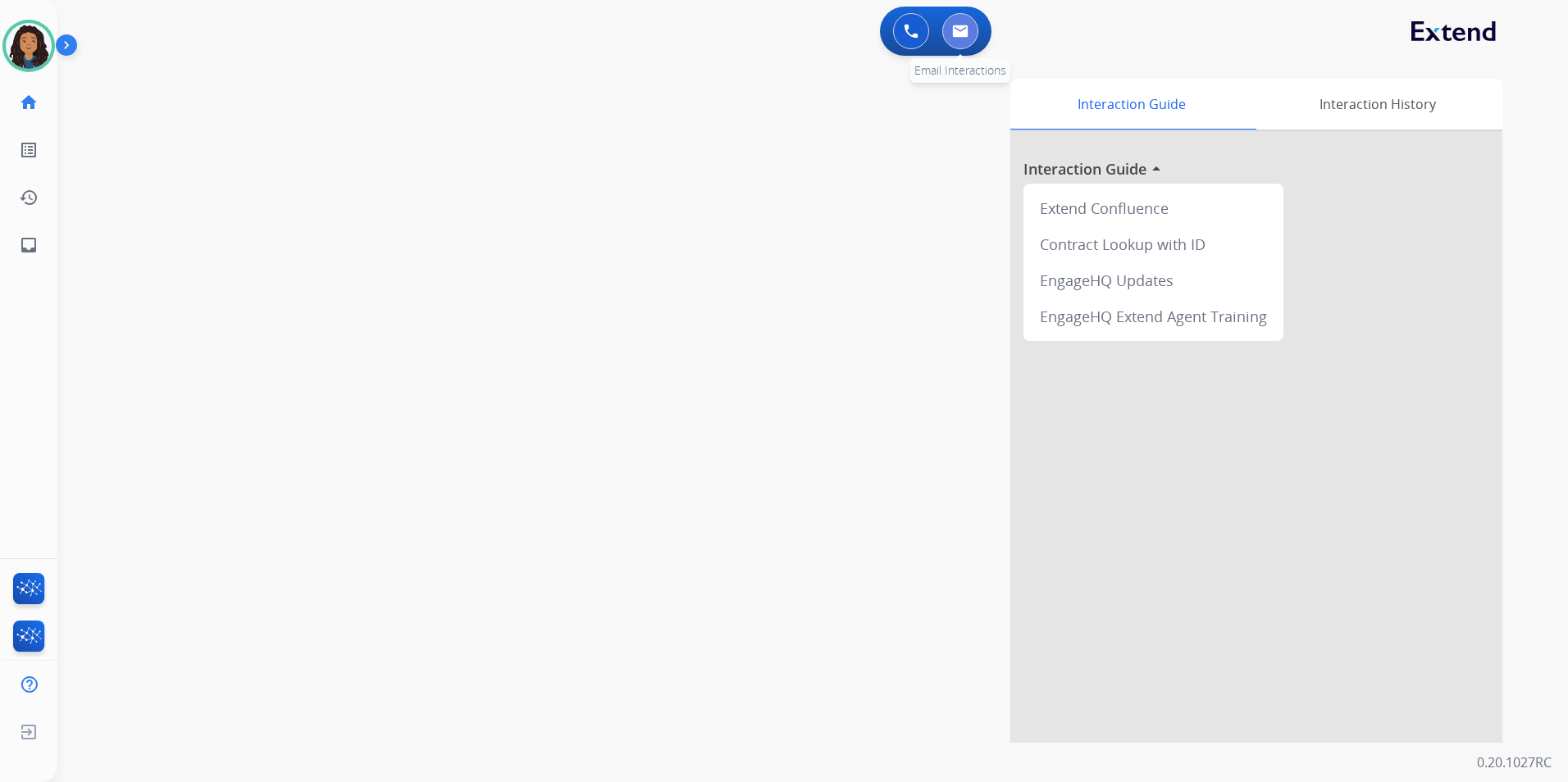
click at [968, 40] on button at bounding box center [960, 31] width 36 height 36
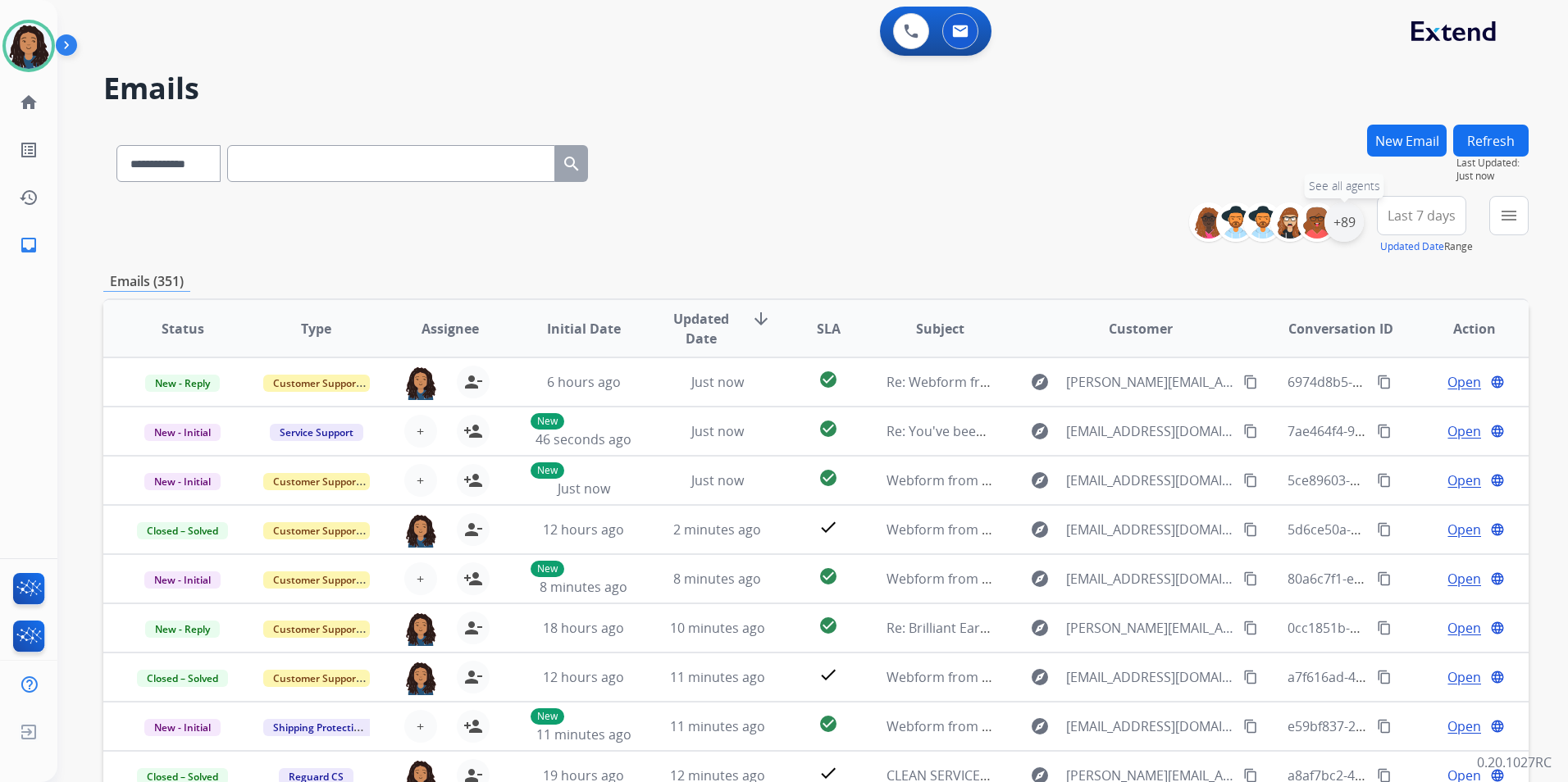
click at [1347, 223] on div "+89" at bounding box center [1344, 222] width 40 height 40
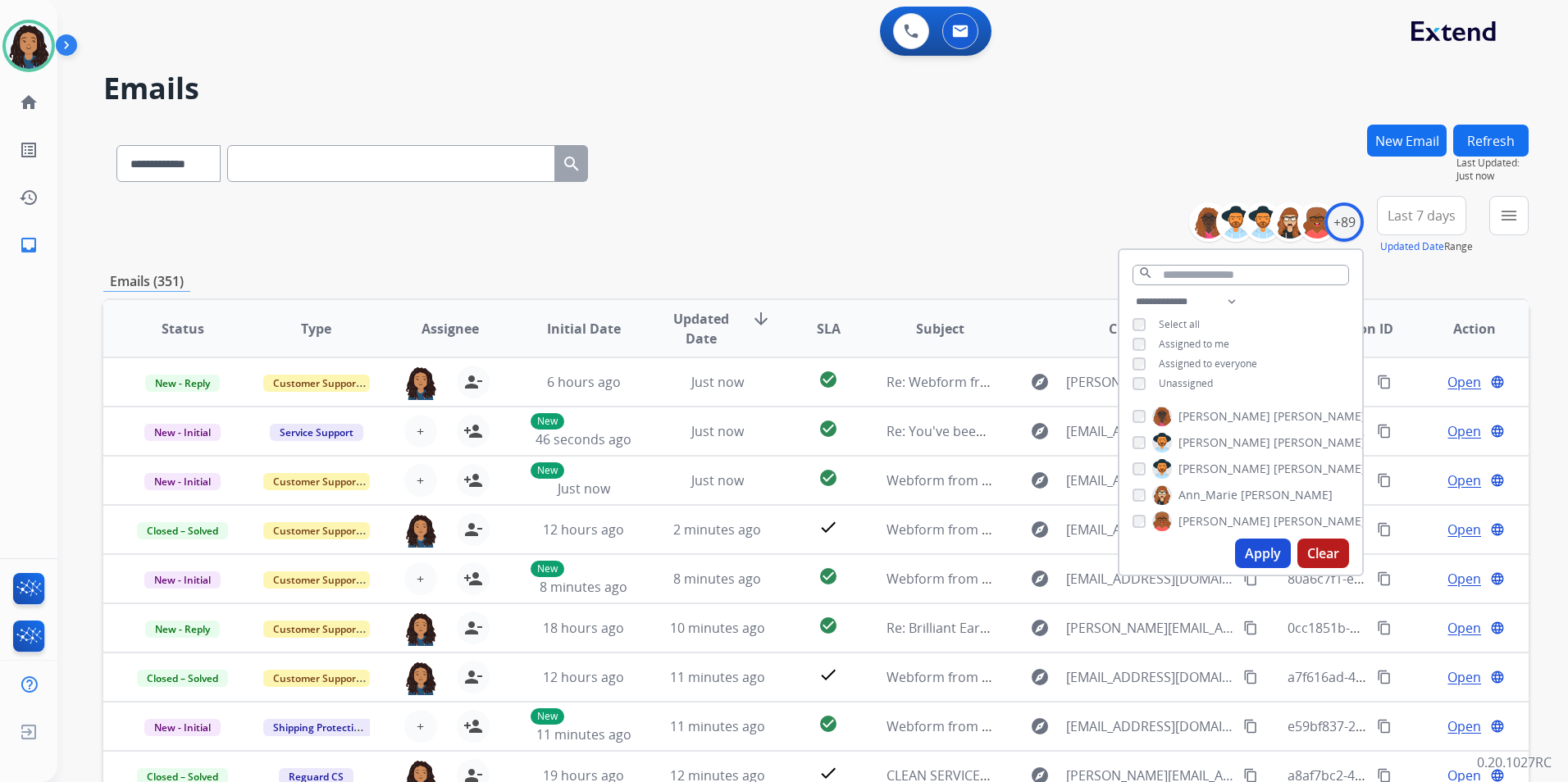
click at [1186, 381] on span "Unassigned" at bounding box center [1185, 384] width 54 height 14
click at [1253, 555] on button "Apply" at bounding box center [1262, 554] width 56 height 30
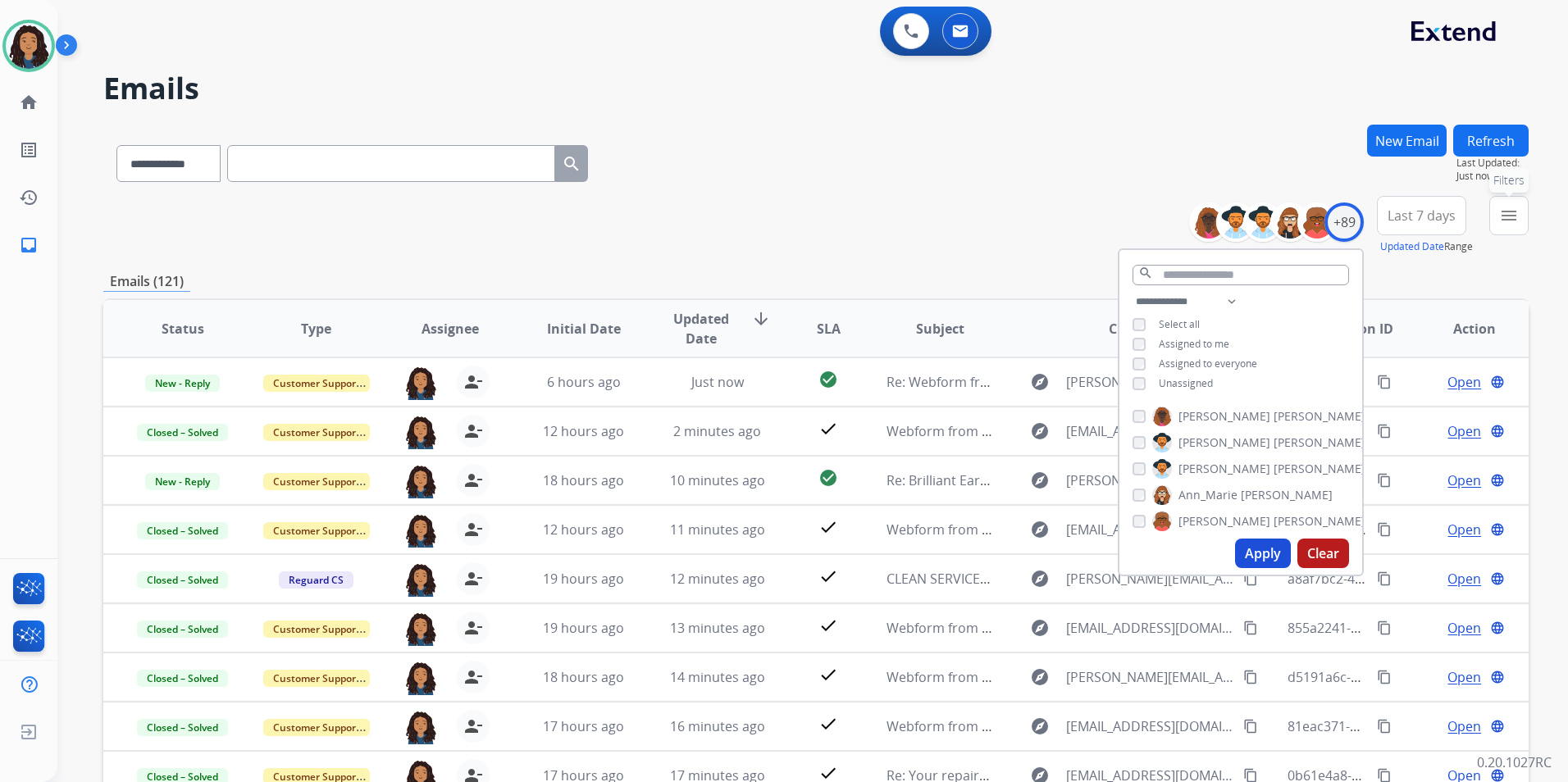
click at [1512, 229] on button "menu Filters" at bounding box center [1509, 216] width 40 height 40
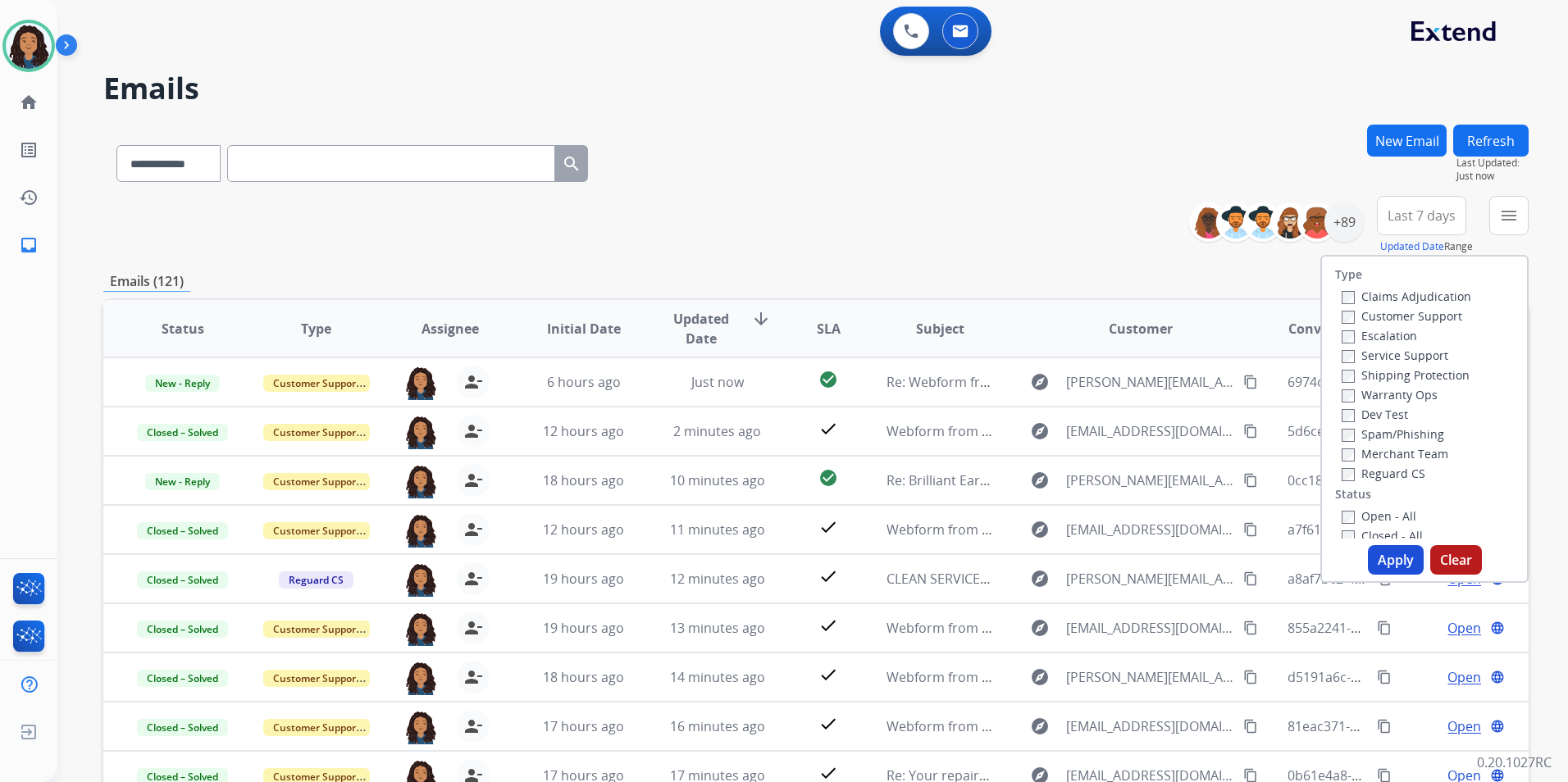
click at [1432, 315] on label "Customer Support" at bounding box center [1401, 316] width 121 height 16
click at [1448, 381] on label "Shipping Protection" at bounding box center [1405, 376] width 128 height 16
click at [1396, 470] on label "Reguard CS" at bounding box center [1383, 473] width 84 height 16
click at [1391, 516] on label "Open - All" at bounding box center [1378, 516] width 75 height 16
click at [1392, 564] on button "Apply" at bounding box center [1396, 560] width 56 height 30
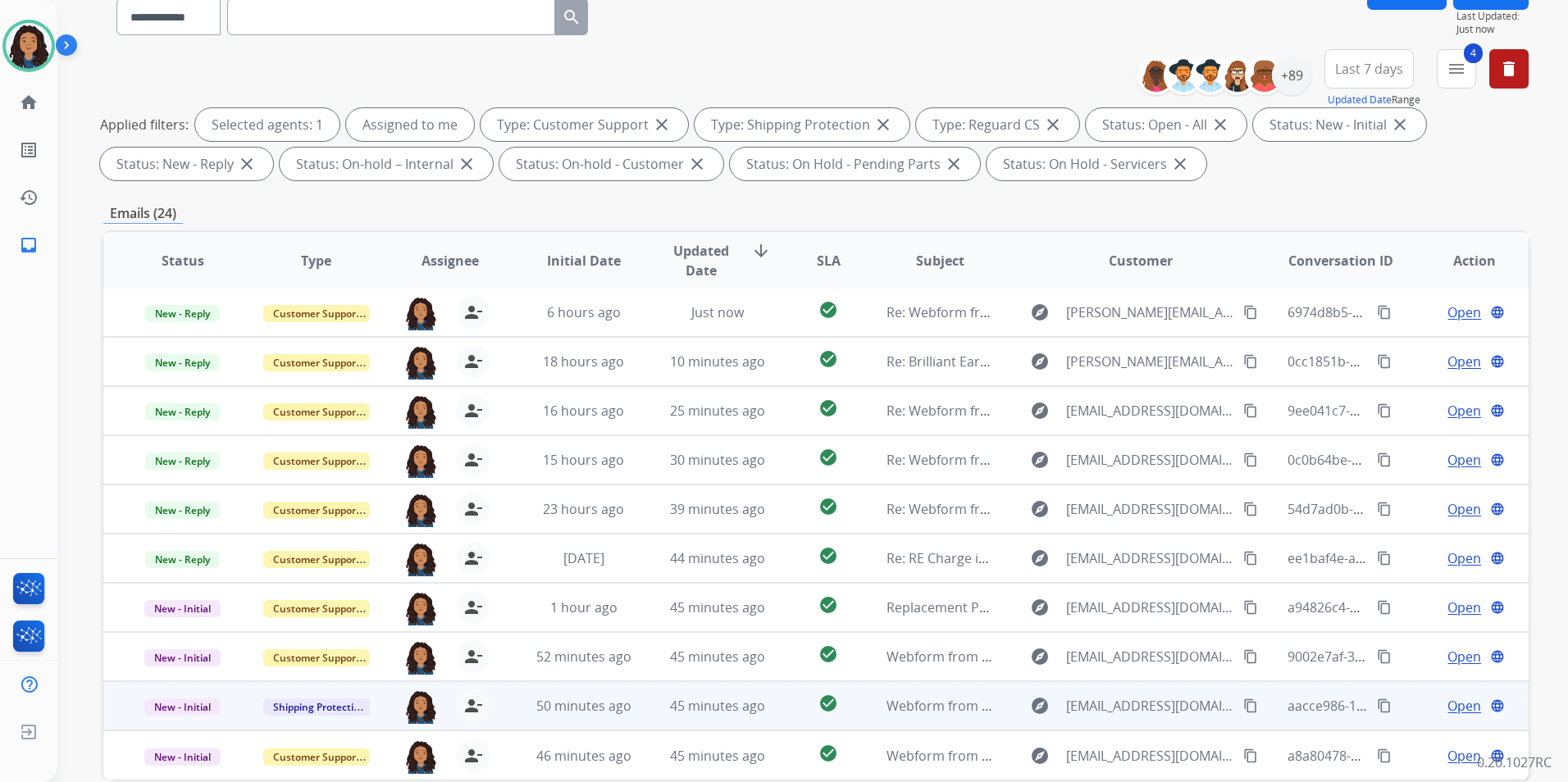
scroll to position [229, 0]
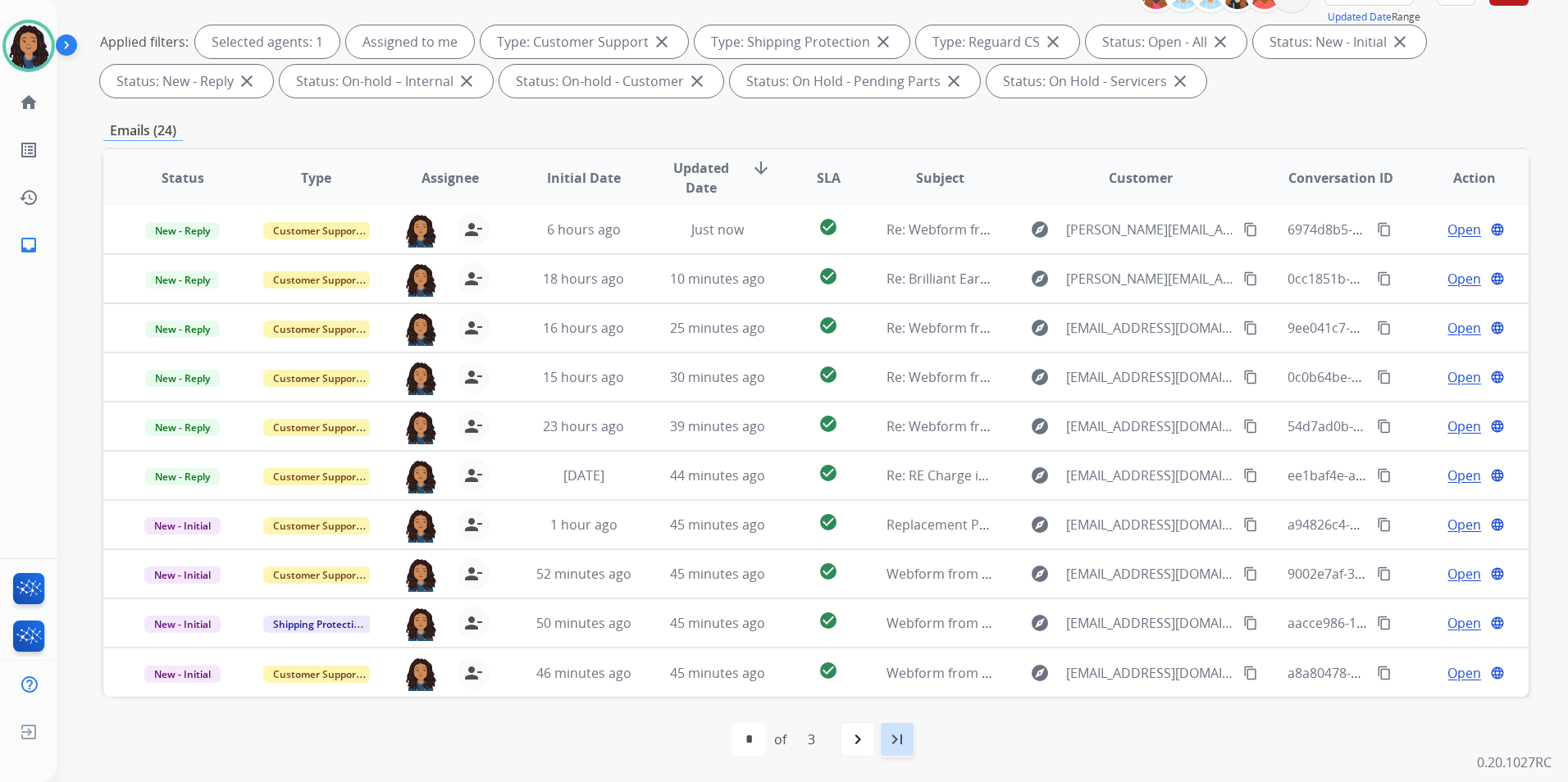
click at [899, 739] on mat-icon "last_page" at bounding box center [897, 739] width 20 height 20
select select "*"
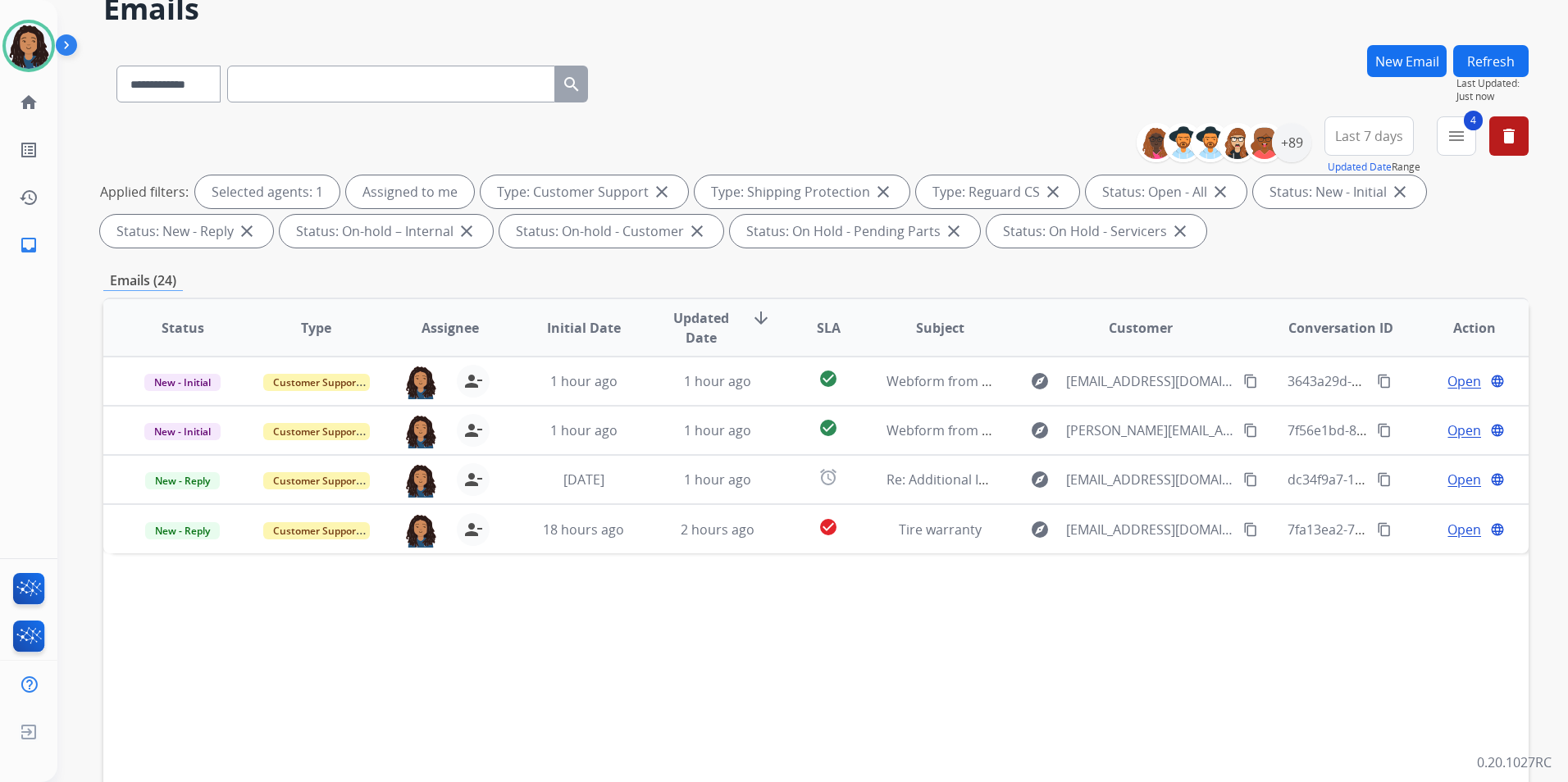
scroll to position [82, 0]
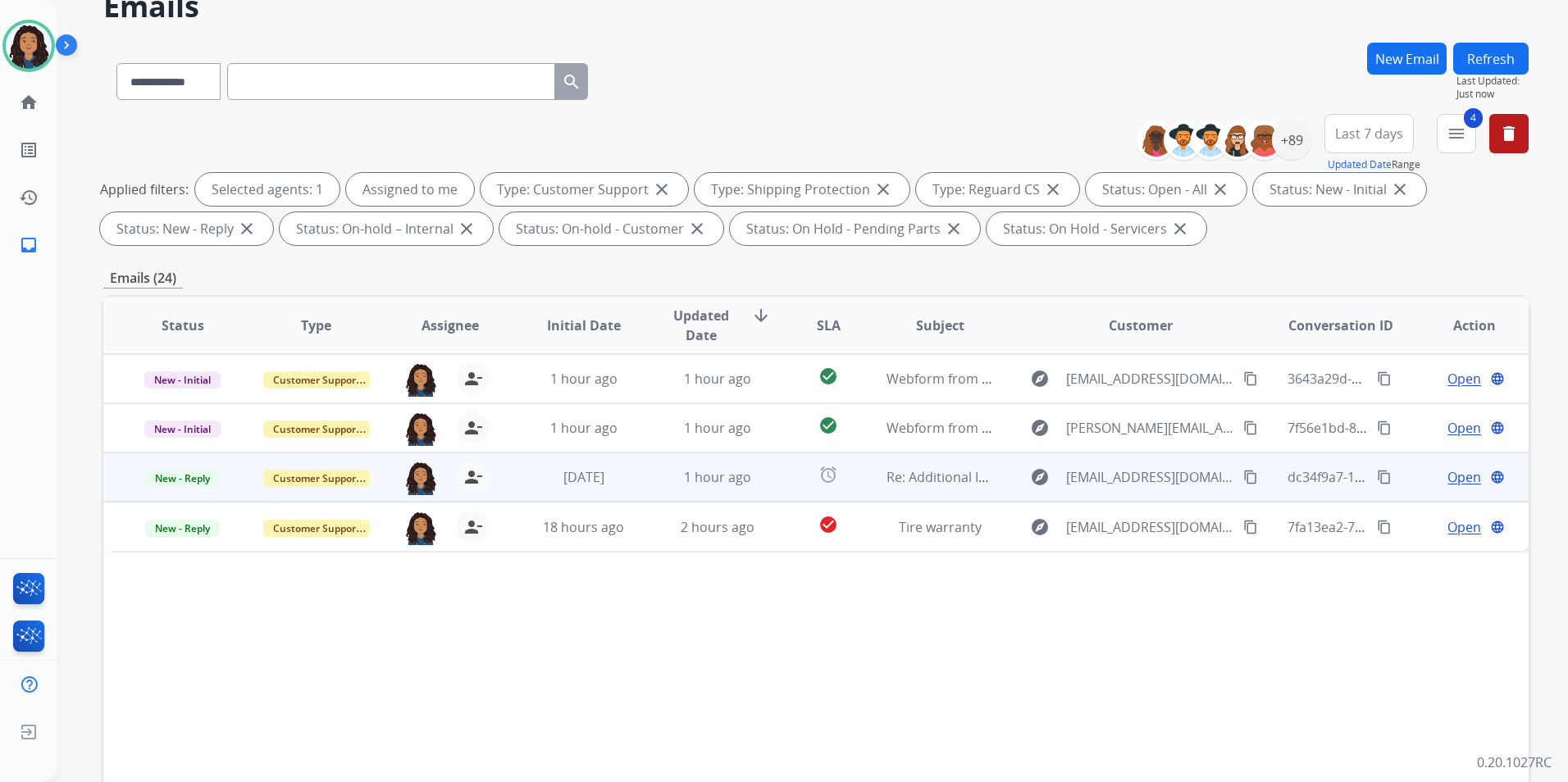
click at [1447, 474] on span "Open" at bounding box center [1464, 477] width 34 height 20
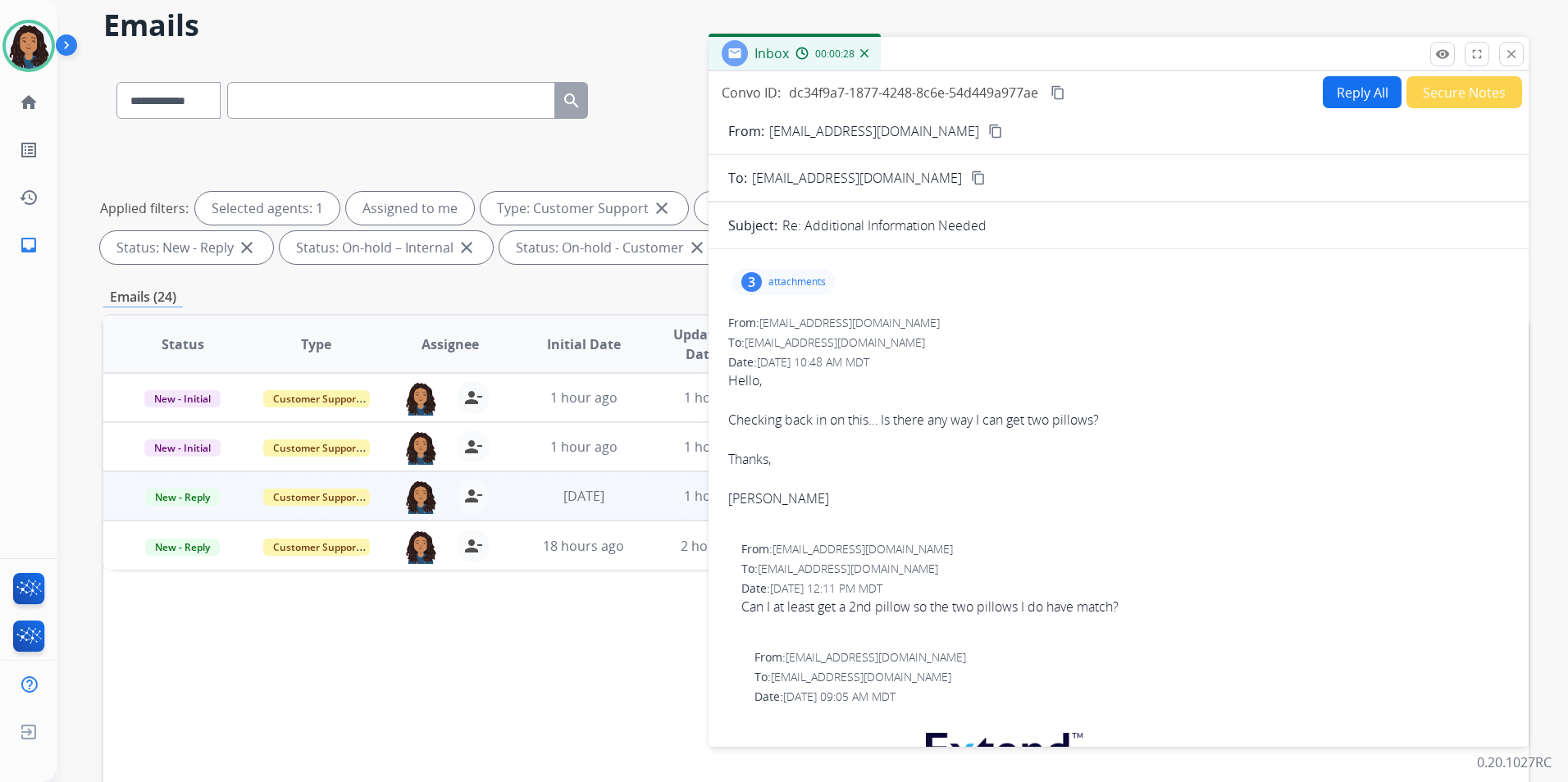
scroll to position [0, 0]
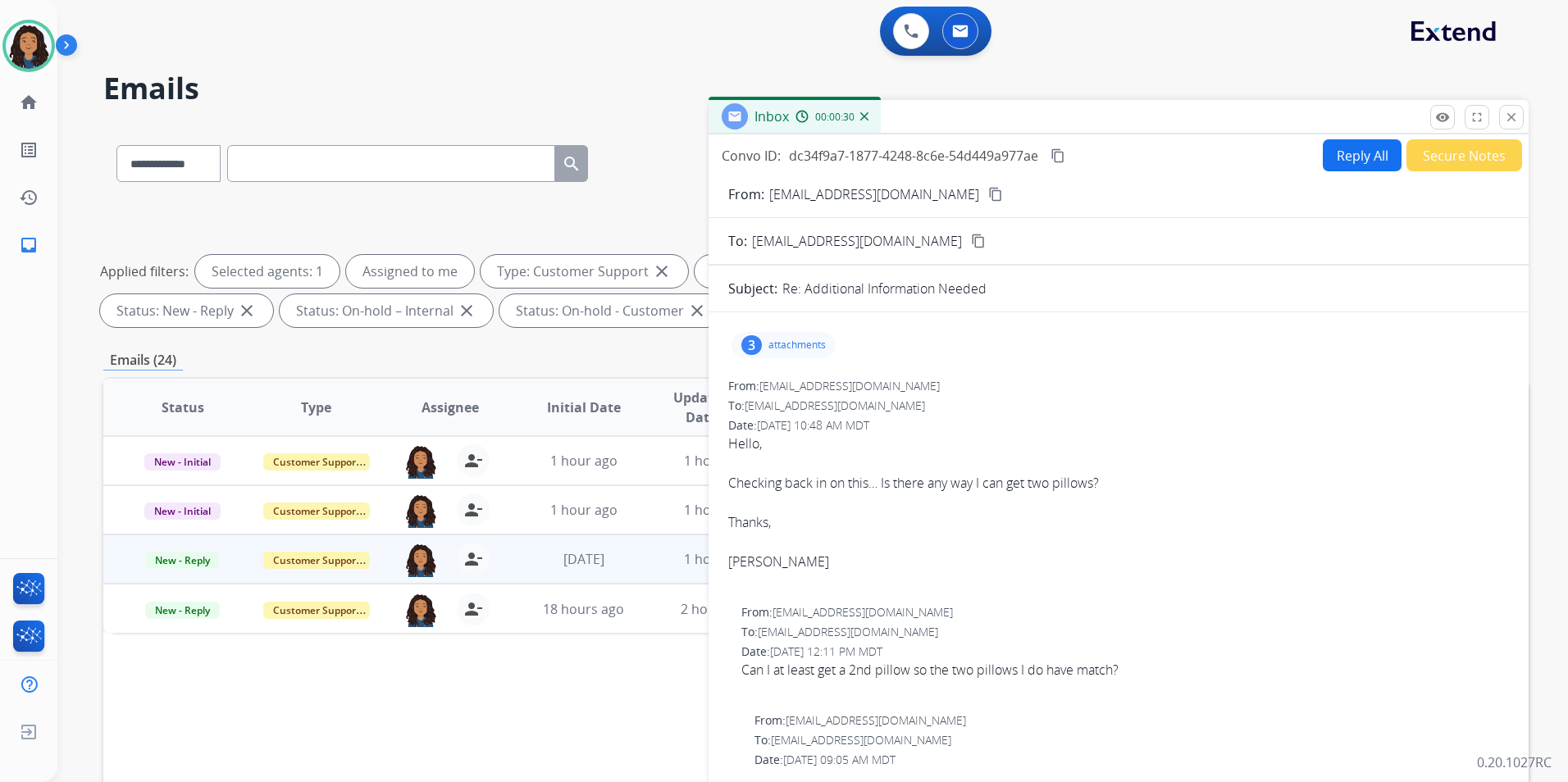
click at [988, 194] on mat-icon "content_copy" at bounding box center [995, 194] width 15 height 15
click at [1333, 158] on button "Reply All" at bounding box center [1362, 155] width 79 height 32
select select "**********"
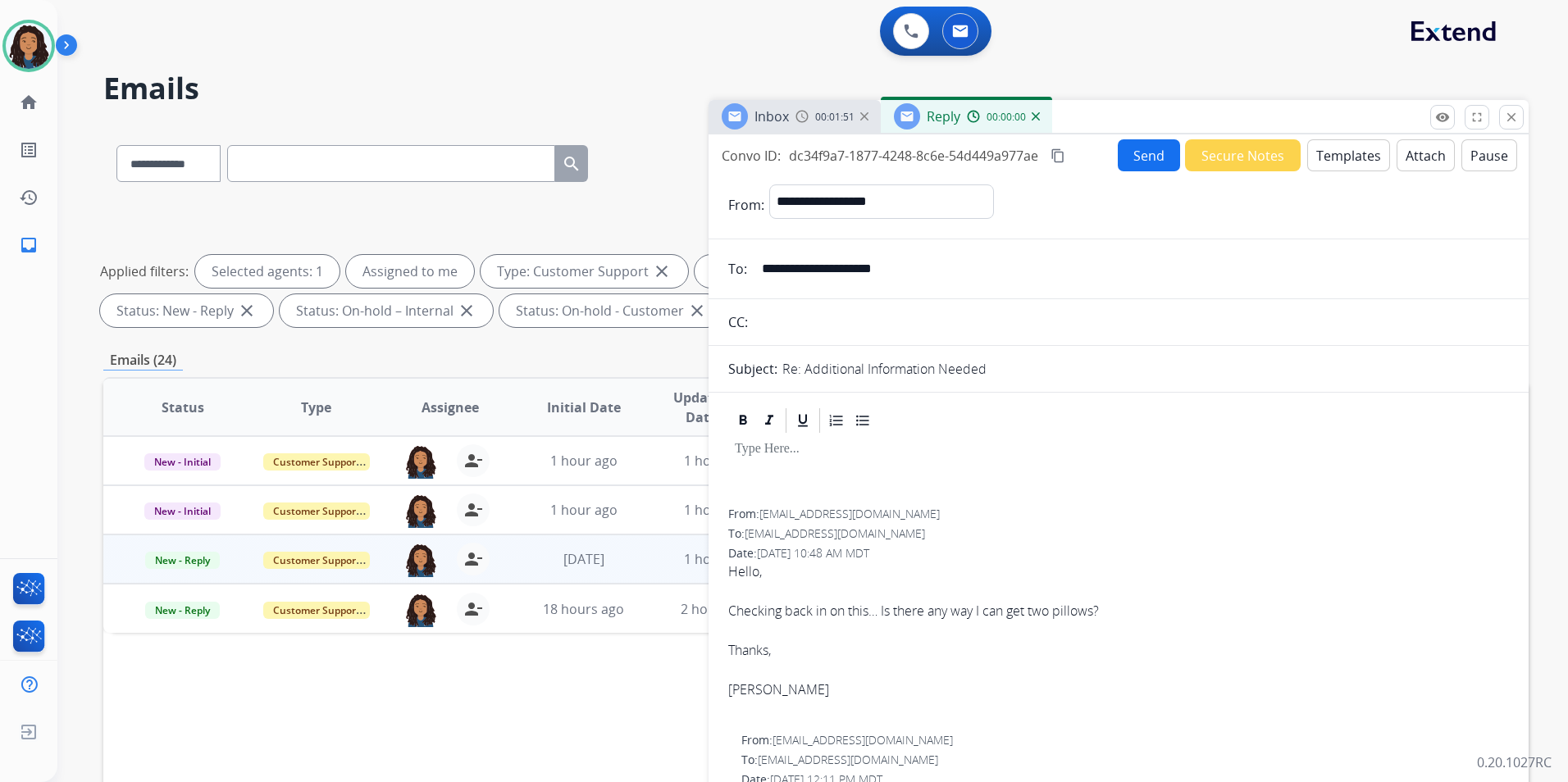
click at [1333, 157] on button "Templates" at bounding box center [1348, 155] width 83 height 32
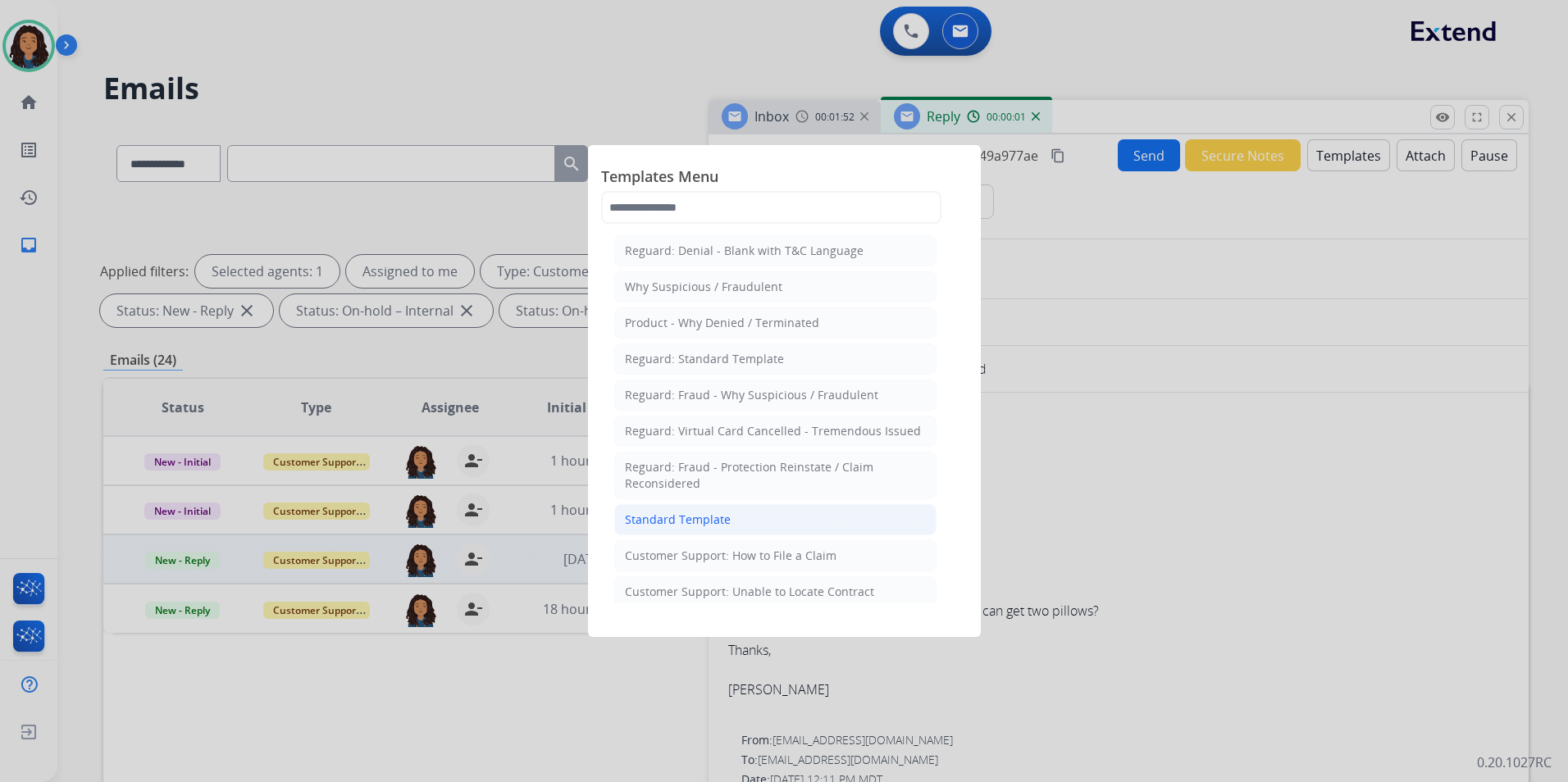
click at [745, 517] on li "Standard Template" at bounding box center [774, 519] width 322 height 31
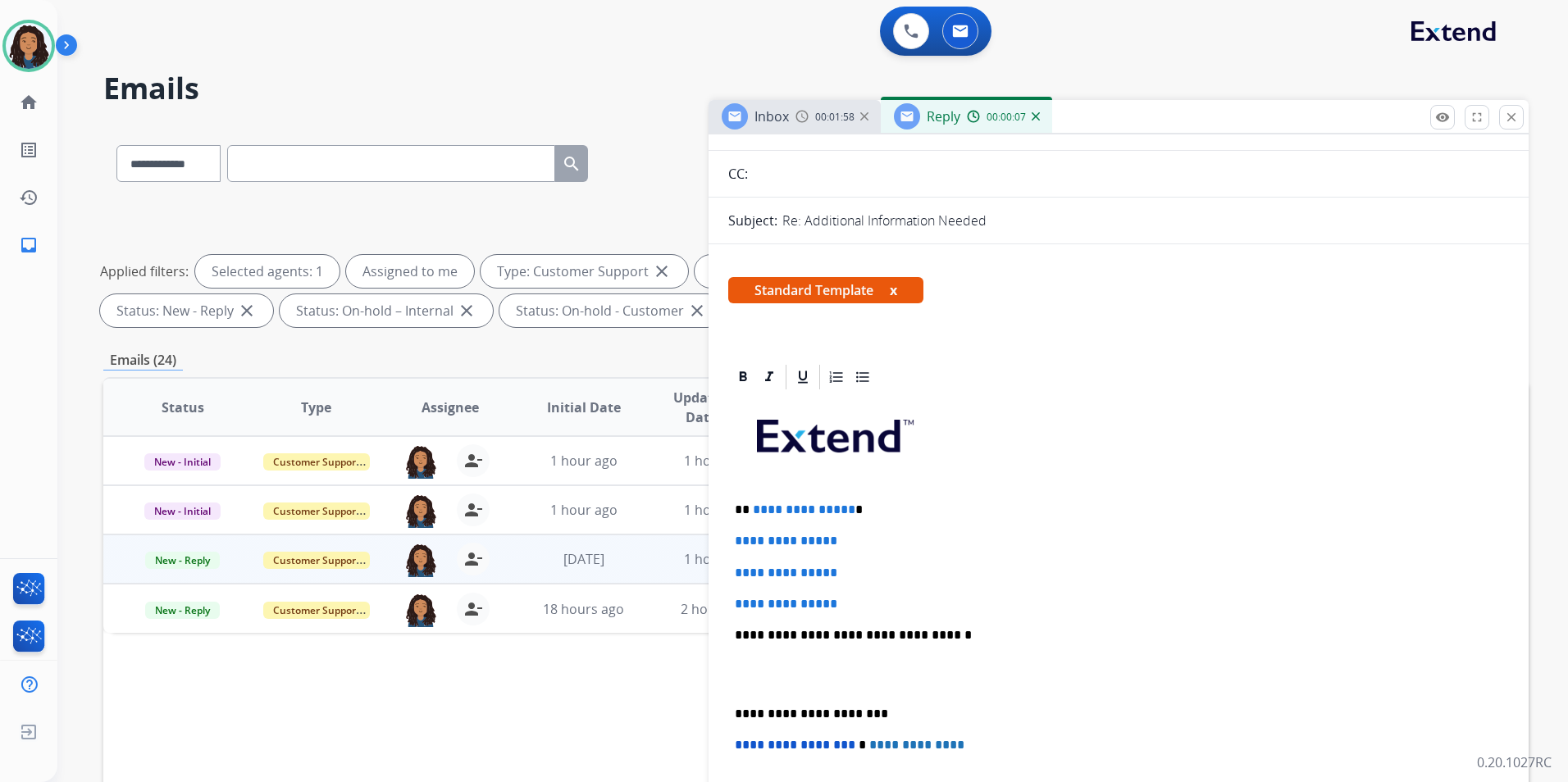
scroll to position [164, 0]
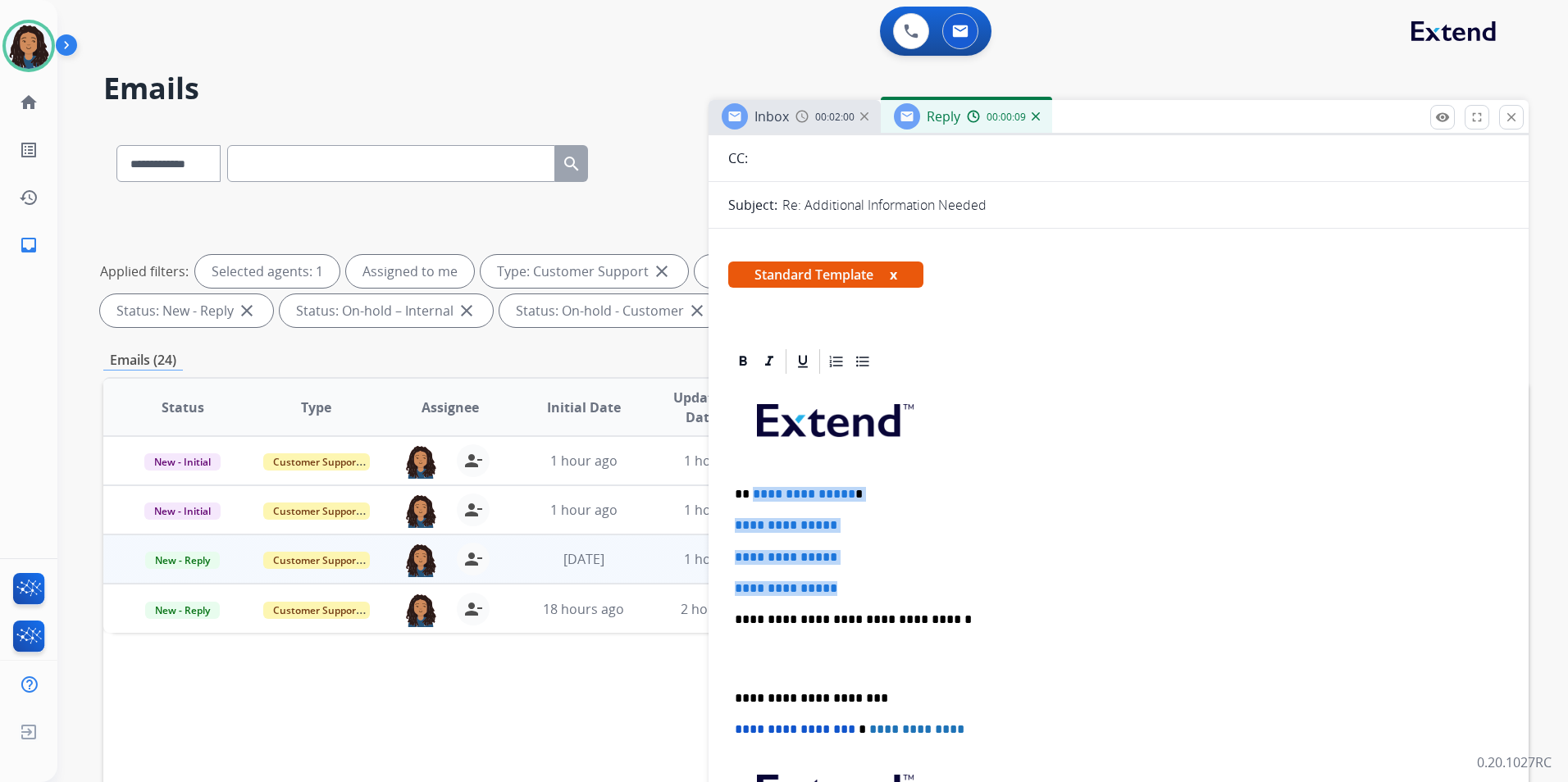
drag, startPoint x: 850, startPoint y: 582, endPoint x: 752, endPoint y: 479, distance: 142.2
click at [752, 479] on div "**********" at bounding box center [1119, 658] width 781 height 564
paste div
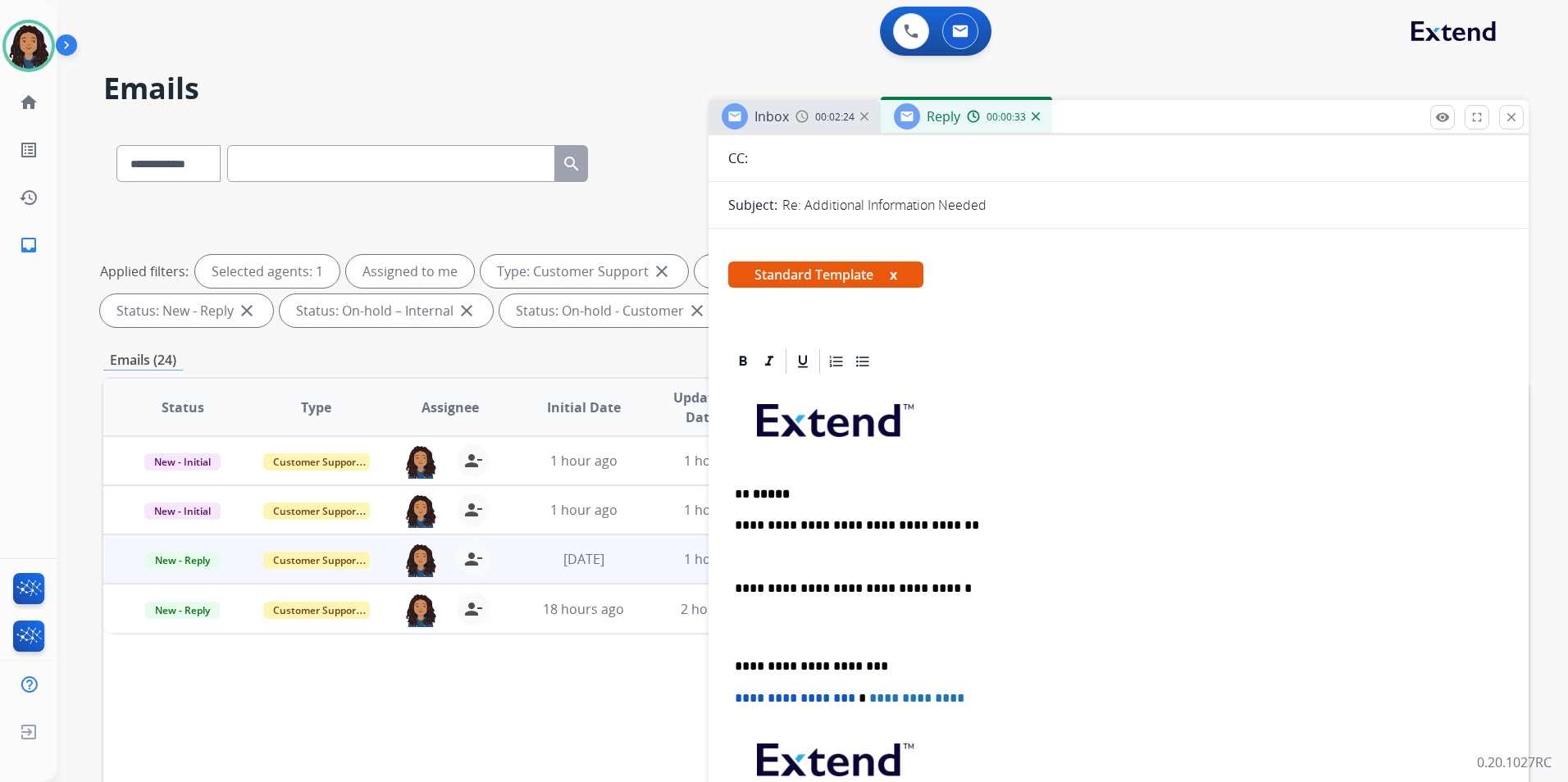
drag, startPoint x: 753, startPoint y: 118, endPoint x: 769, endPoint y: 123, distance: 16.8
click at [756, 120] on div "Inbox" at bounding box center [754, 117] width 67 height 26
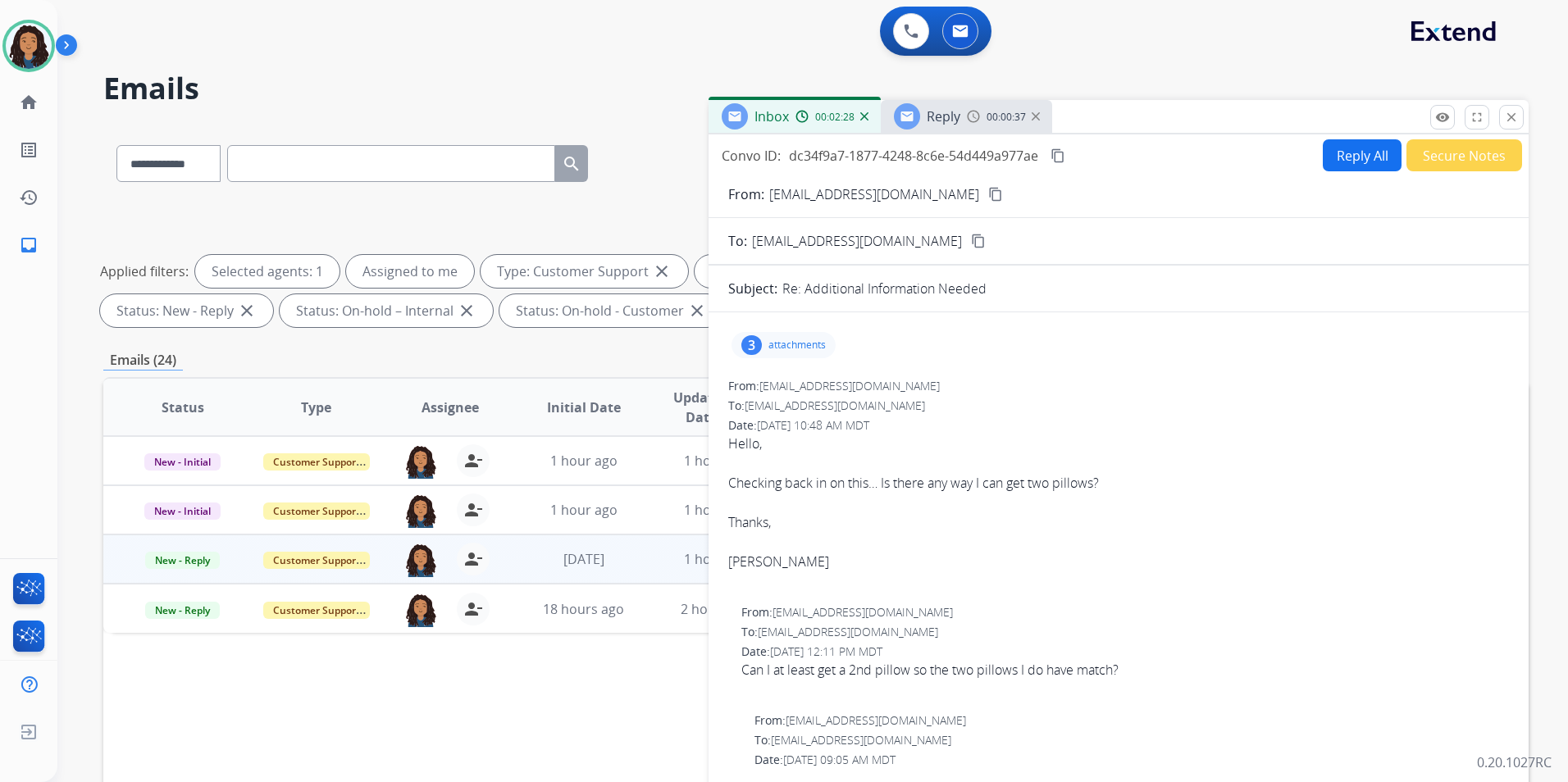
click at [982, 122] on div "00:00:37" at bounding box center [1002, 116] width 72 height 15
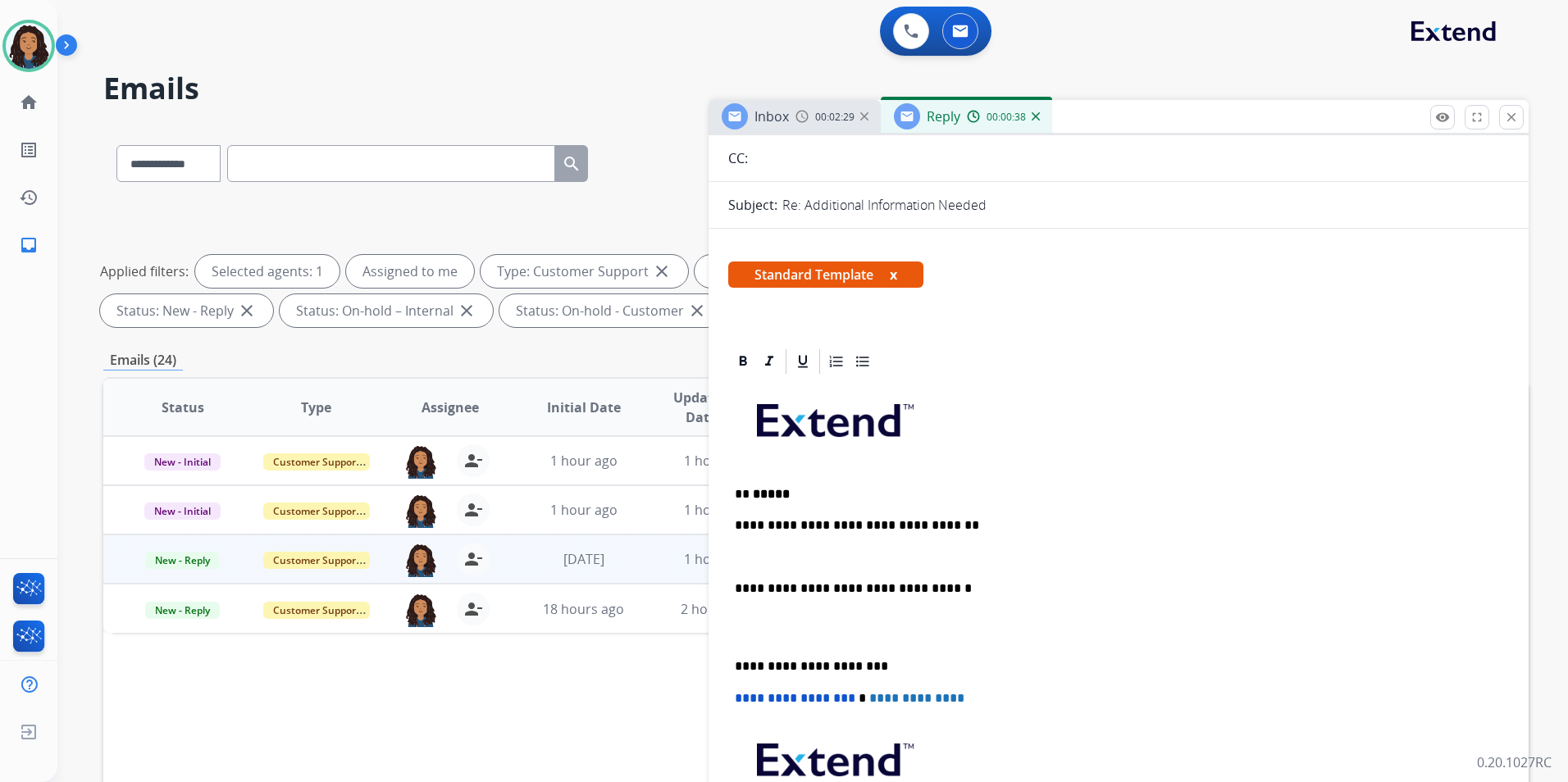
click at [854, 547] on div "**********" at bounding box center [1119, 643] width 781 height 533
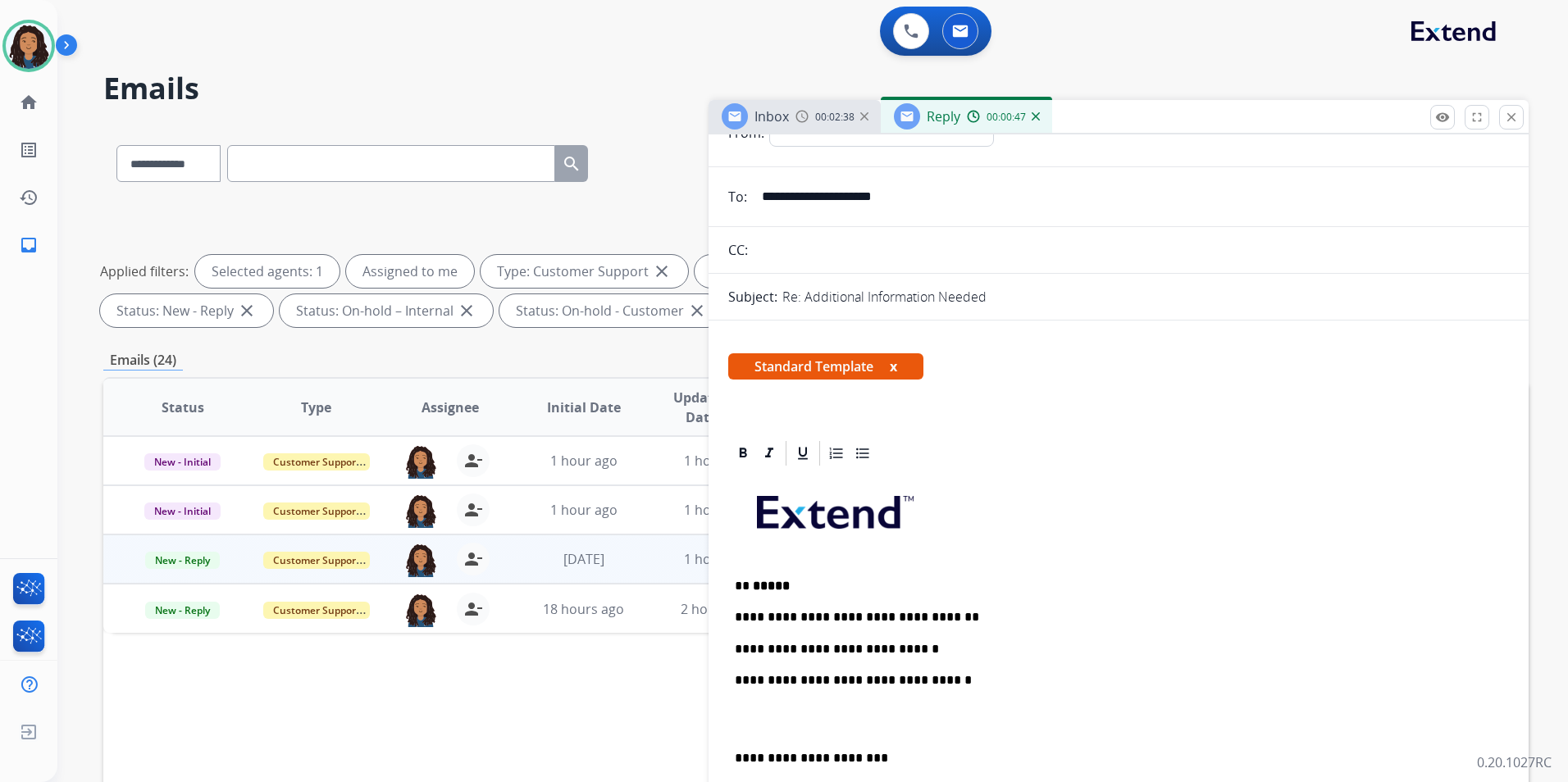
scroll to position [0, 0]
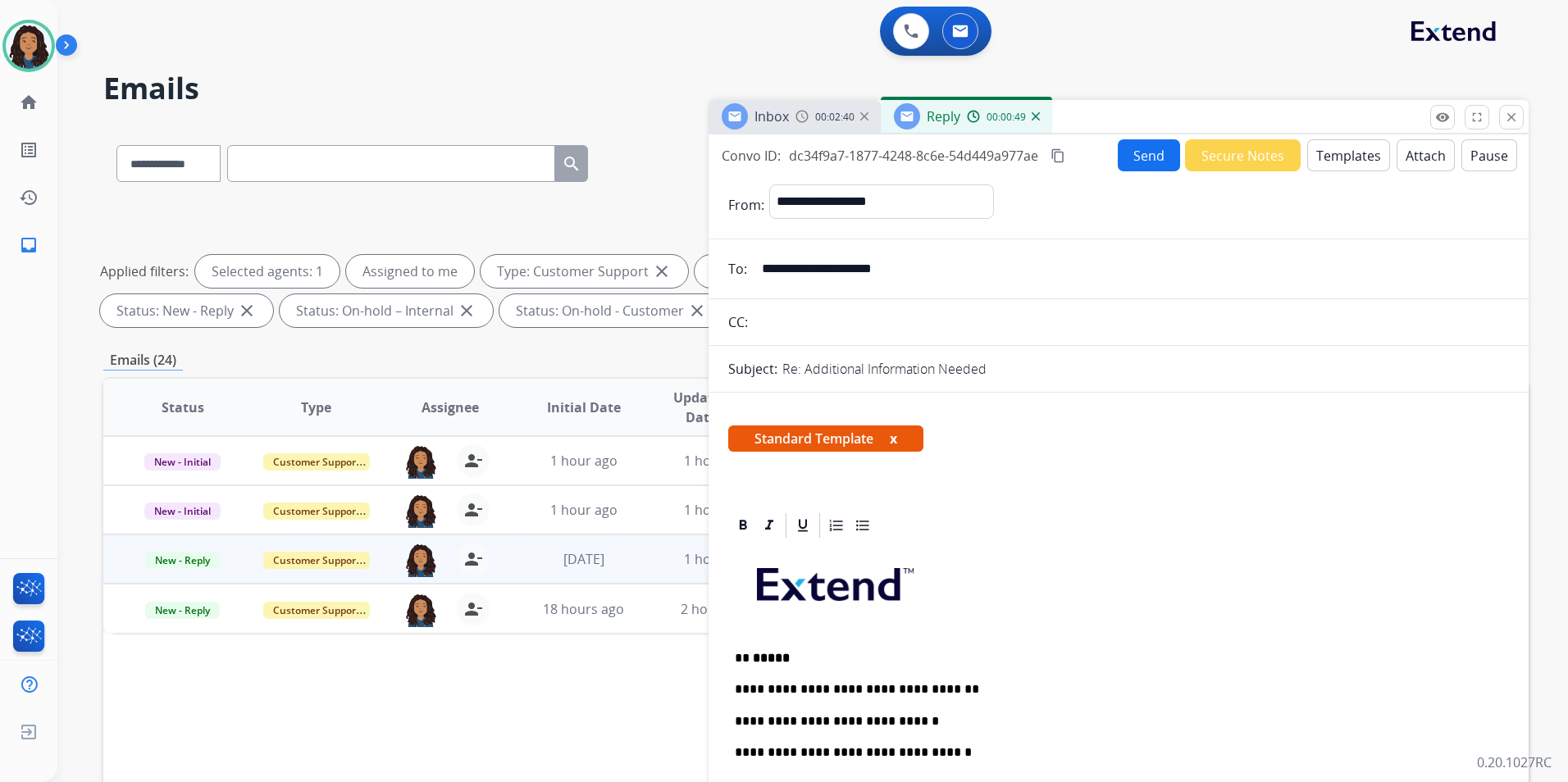
click at [1121, 158] on button "Send" at bounding box center [1149, 155] width 63 height 32
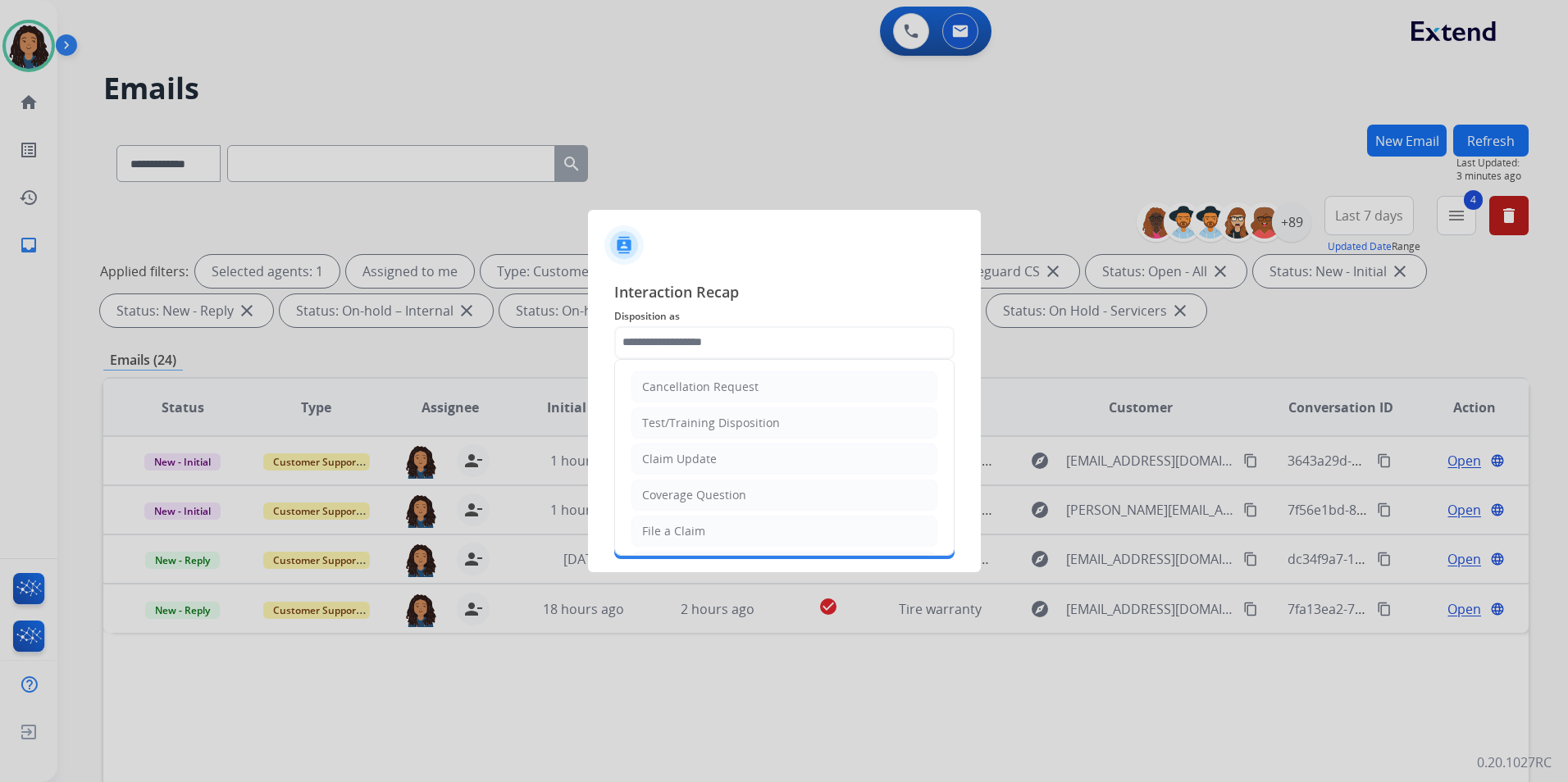
click at [703, 331] on input "text" at bounding box center [784, 343] width 341 height 33
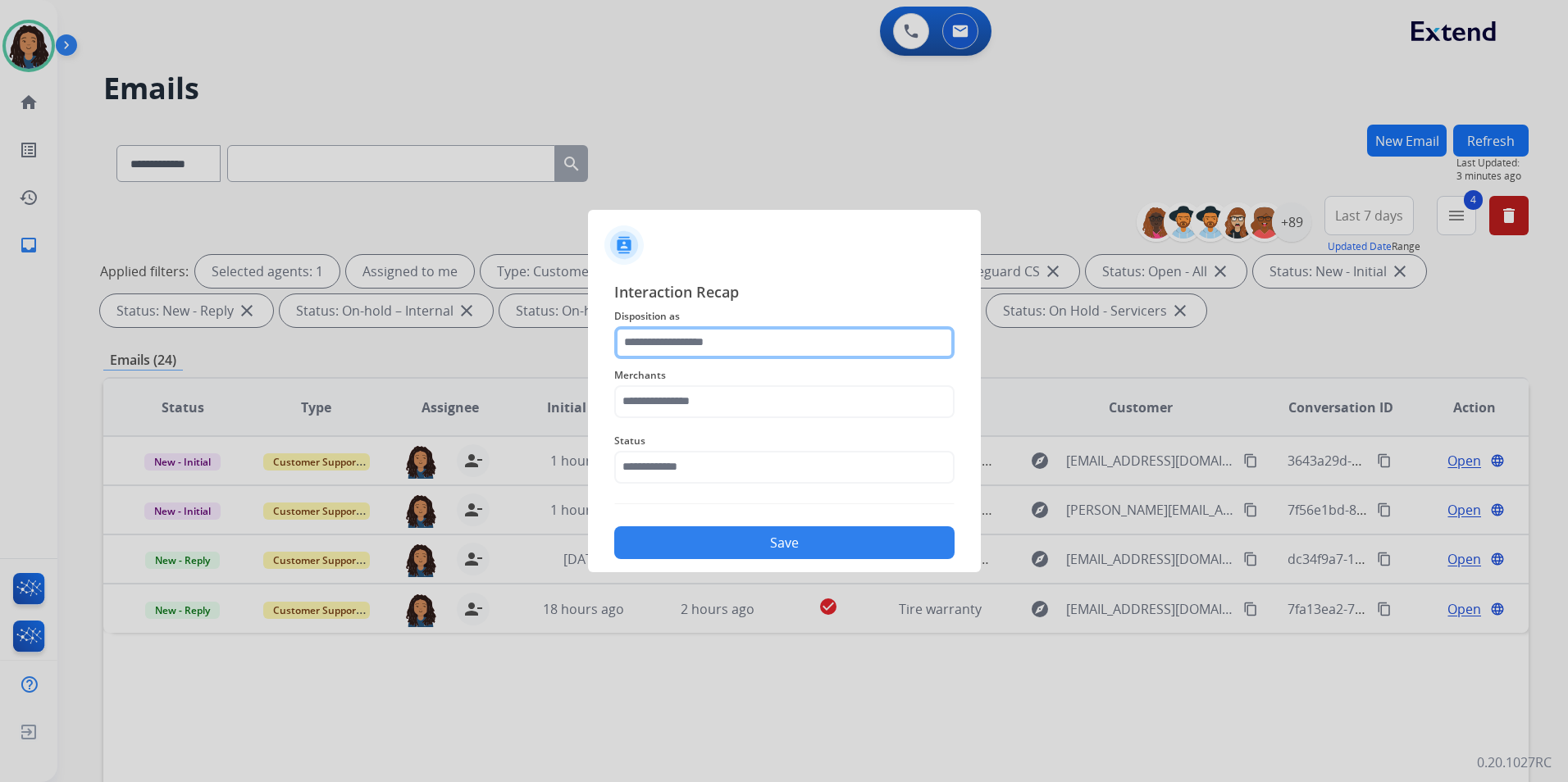
click at [711, 344] on input "text" at bounding box center [784, 343] width 341 height 33
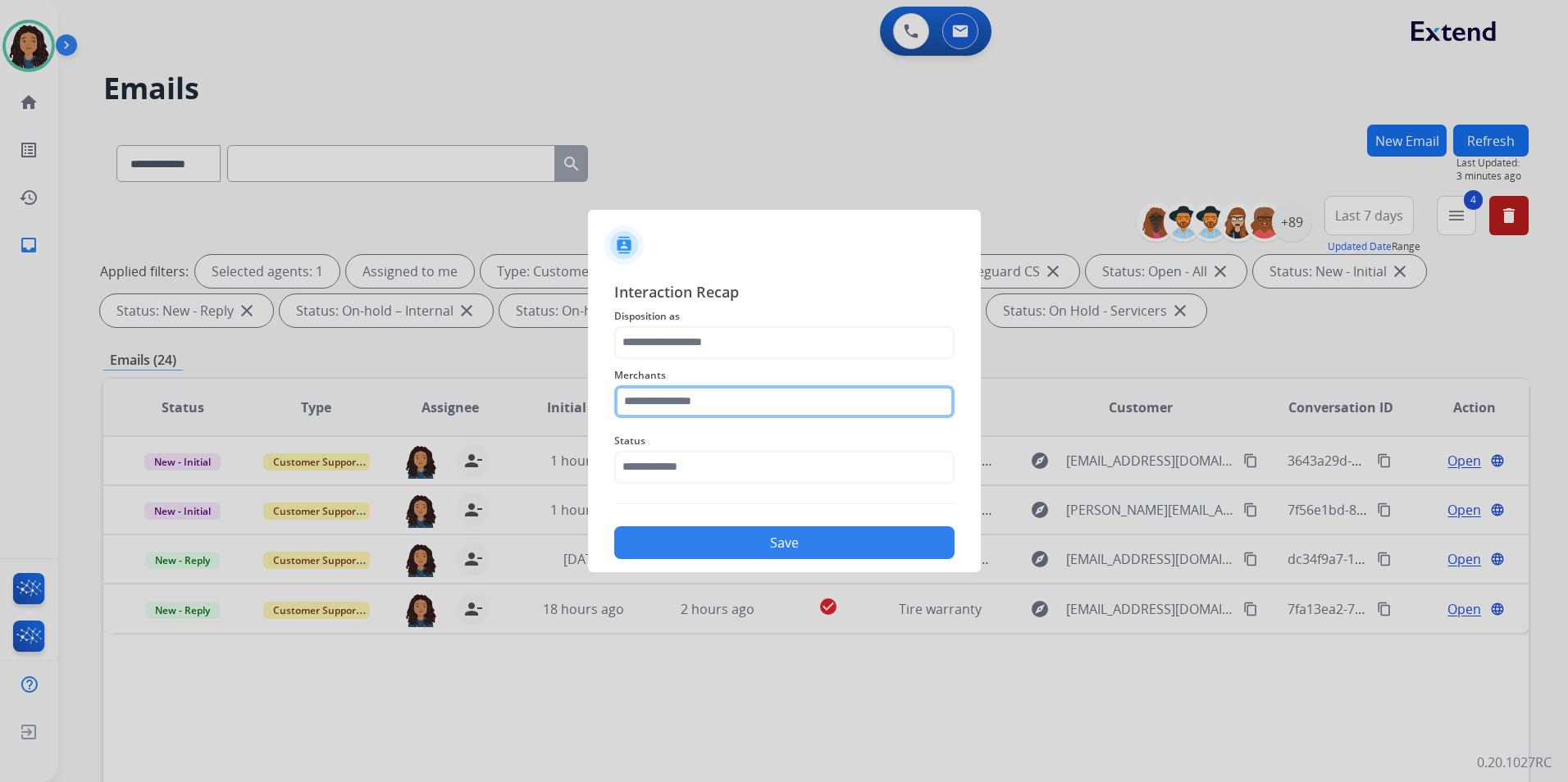
click at [644, 412] on input "text" at bounding box center [784, 401] width 341 height 33
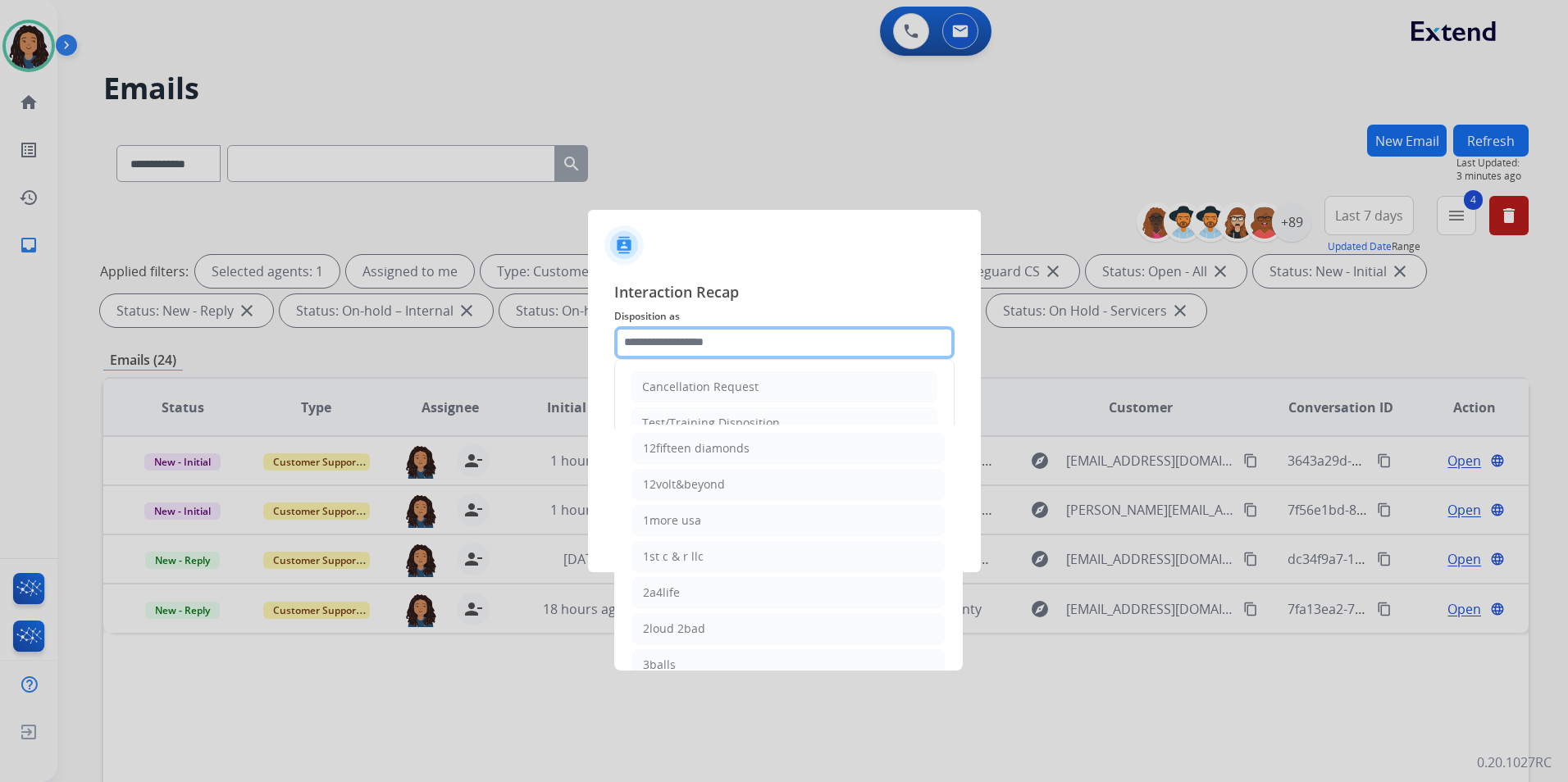
click at [757, 352] on input "text" at bounding box center [784, 343] width 341 height 33
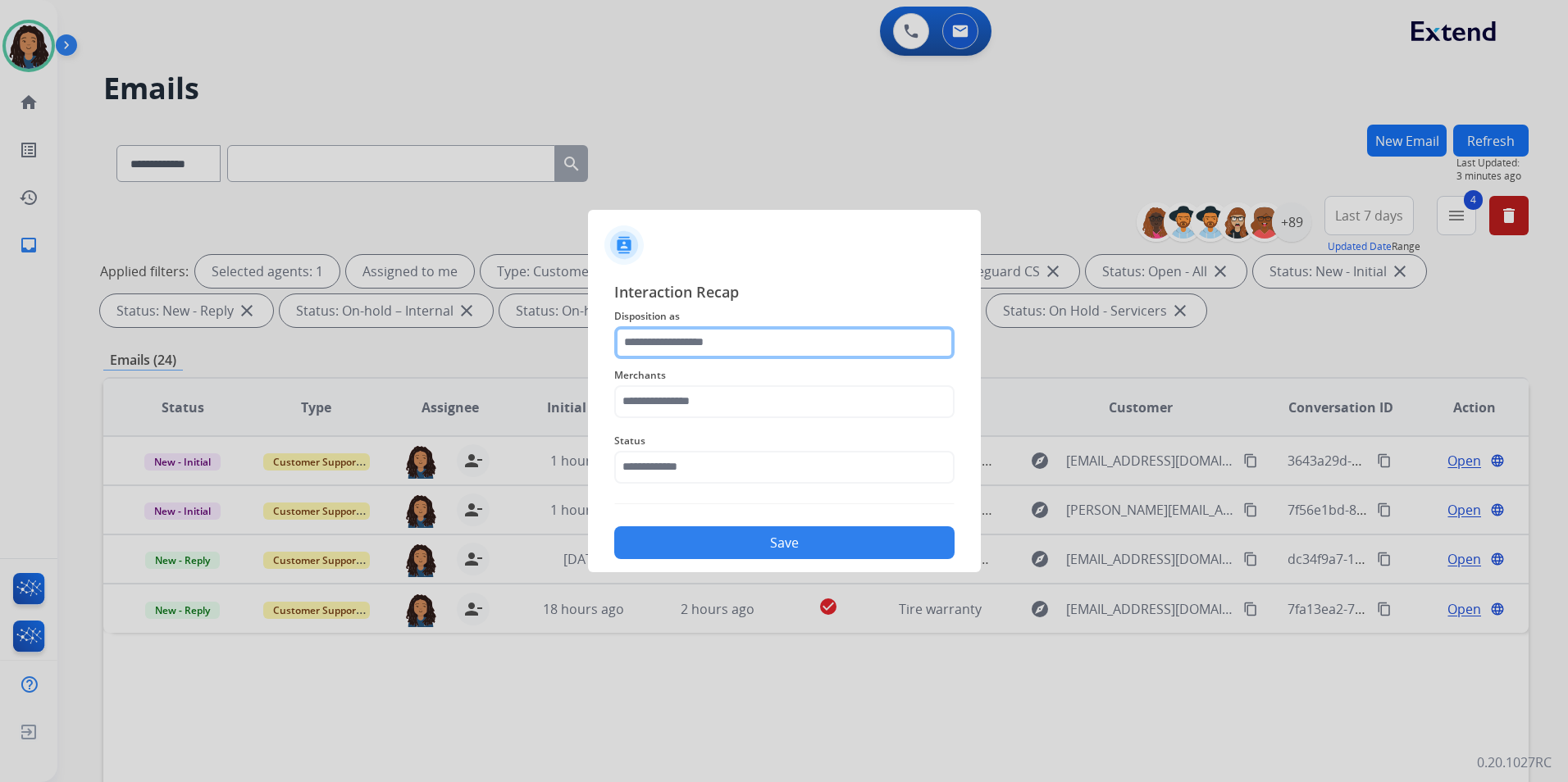
click at [761, 329] on input "text" at bounding box center [784, 343] width 341 height 33
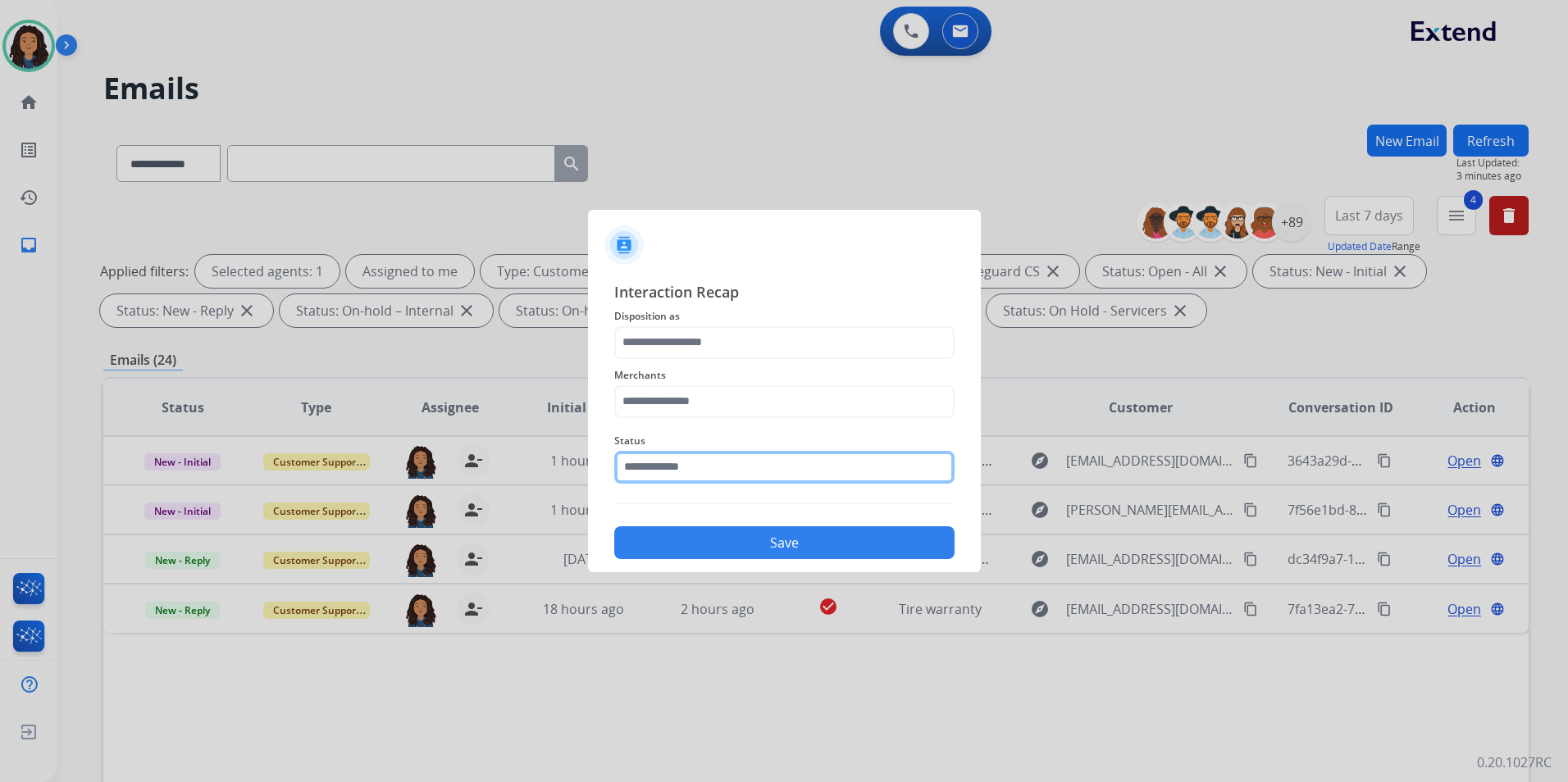
drag, startPoint x: 669, startPoint y: 479, endPoint x: 666, endPoint y: 427, distance: 52.1
click at [669, 479] on input "text" at bounding box center [784, 467] width 341 height 33
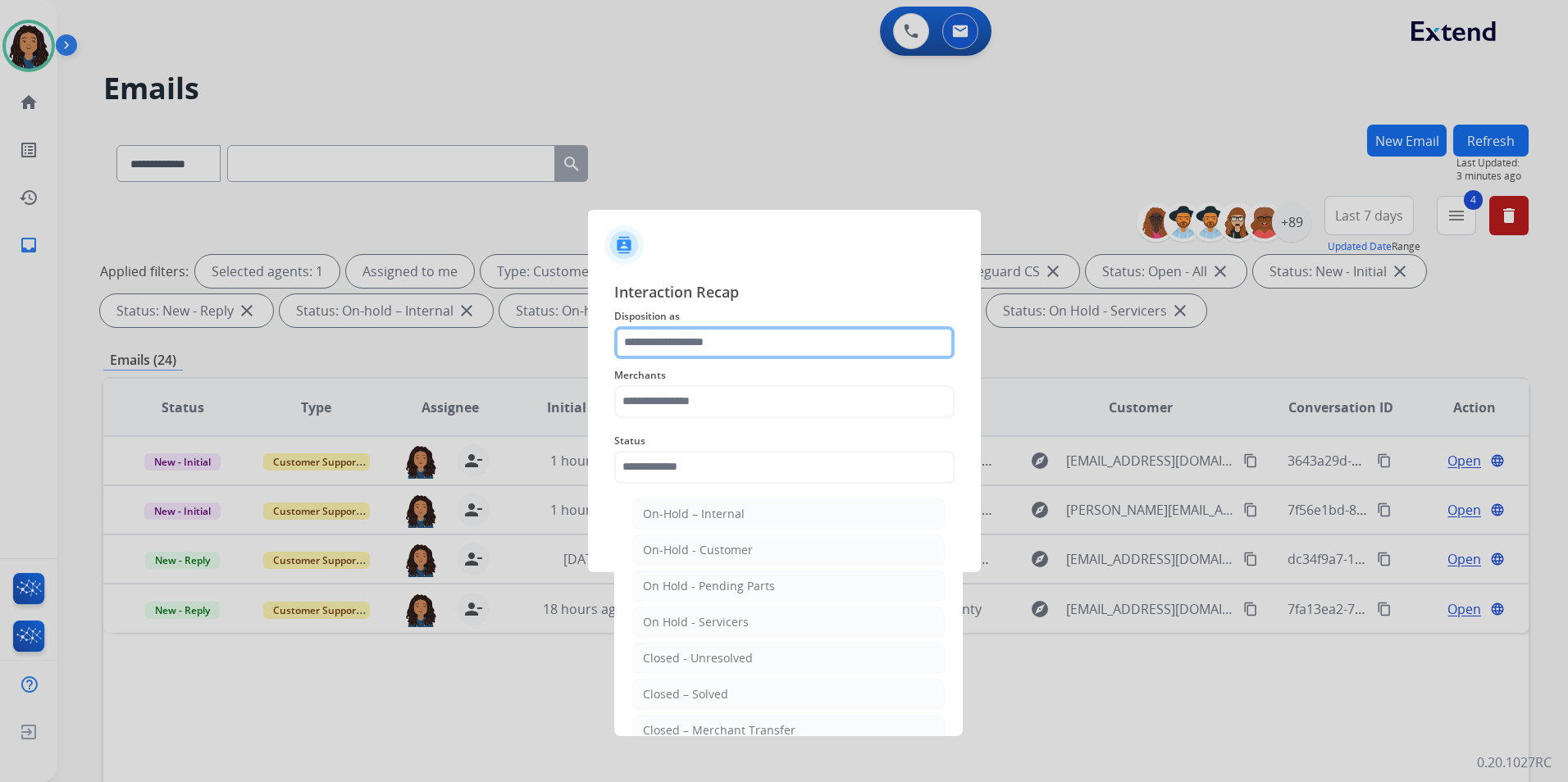
click at [696, 350] on input "text" at bounding box center [784, 343] width 341 height 33
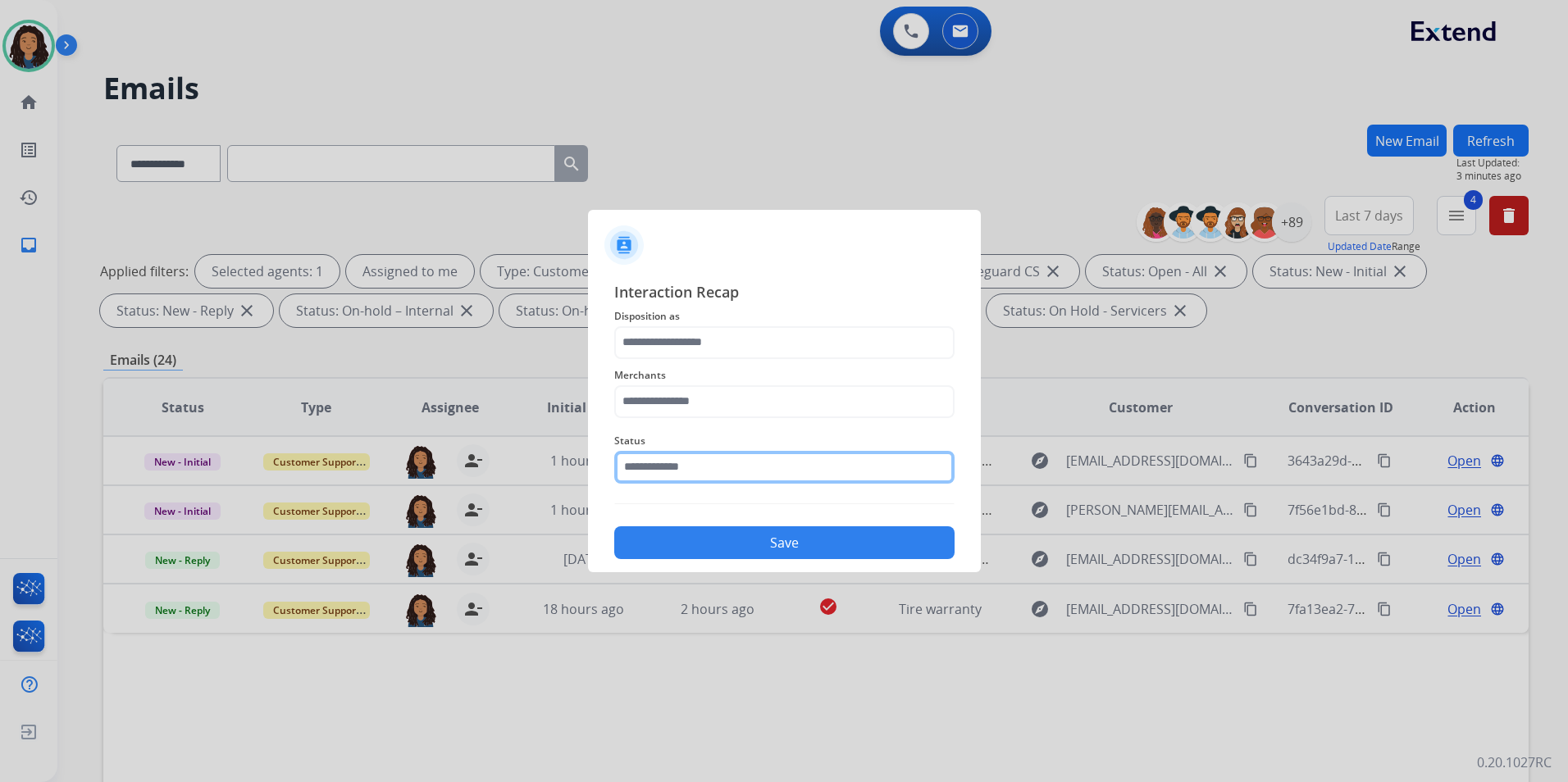
click at [676, 466] on input "text" at bounding box center [784, 467] width 341 height 33
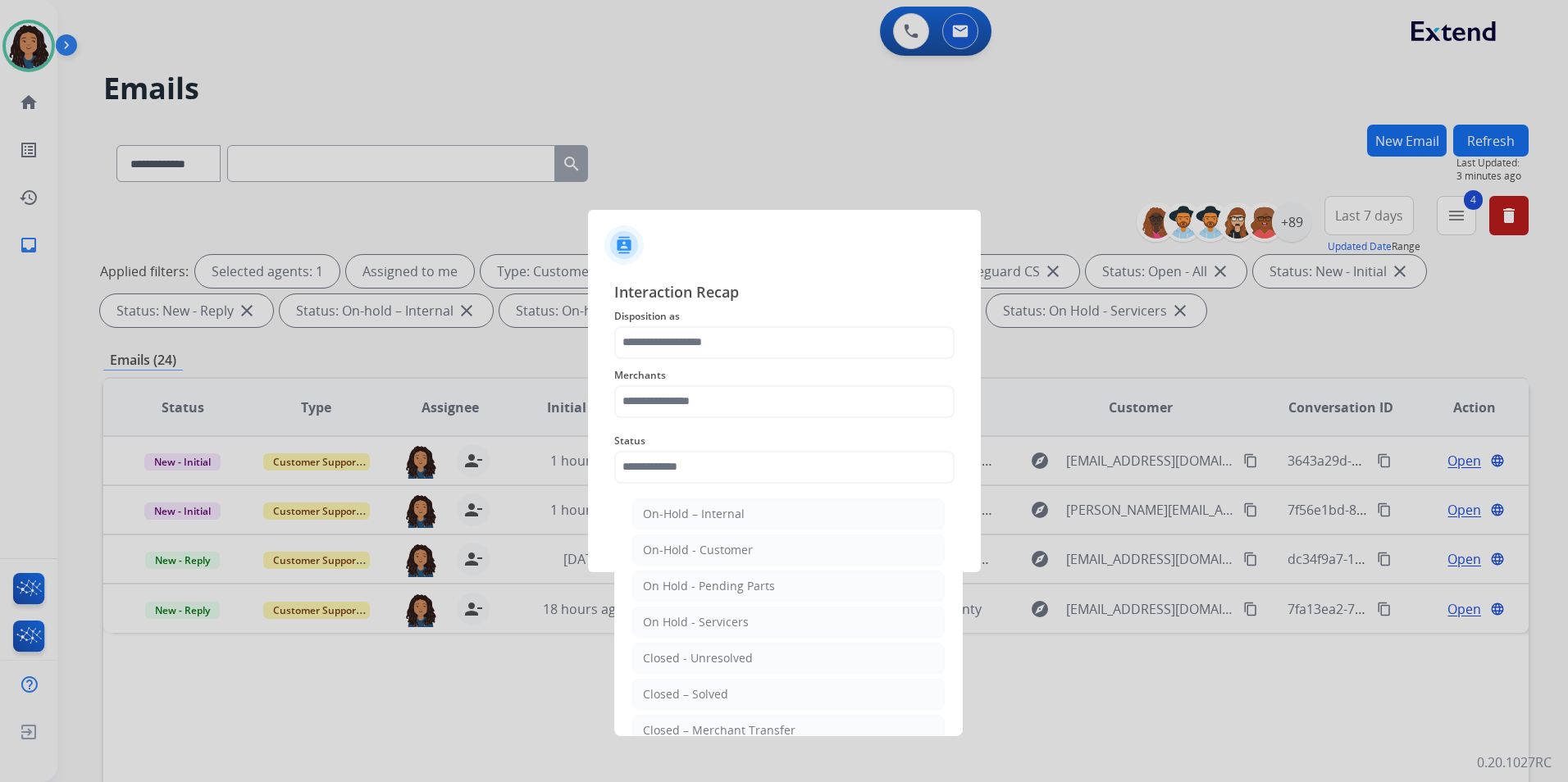
click at [619, 426] on div "Status On-Hold – Internal On-Hold - Customer On Hold - Pending Parts On Hold - …" at bounding box center [784, 457] width 341 height 66
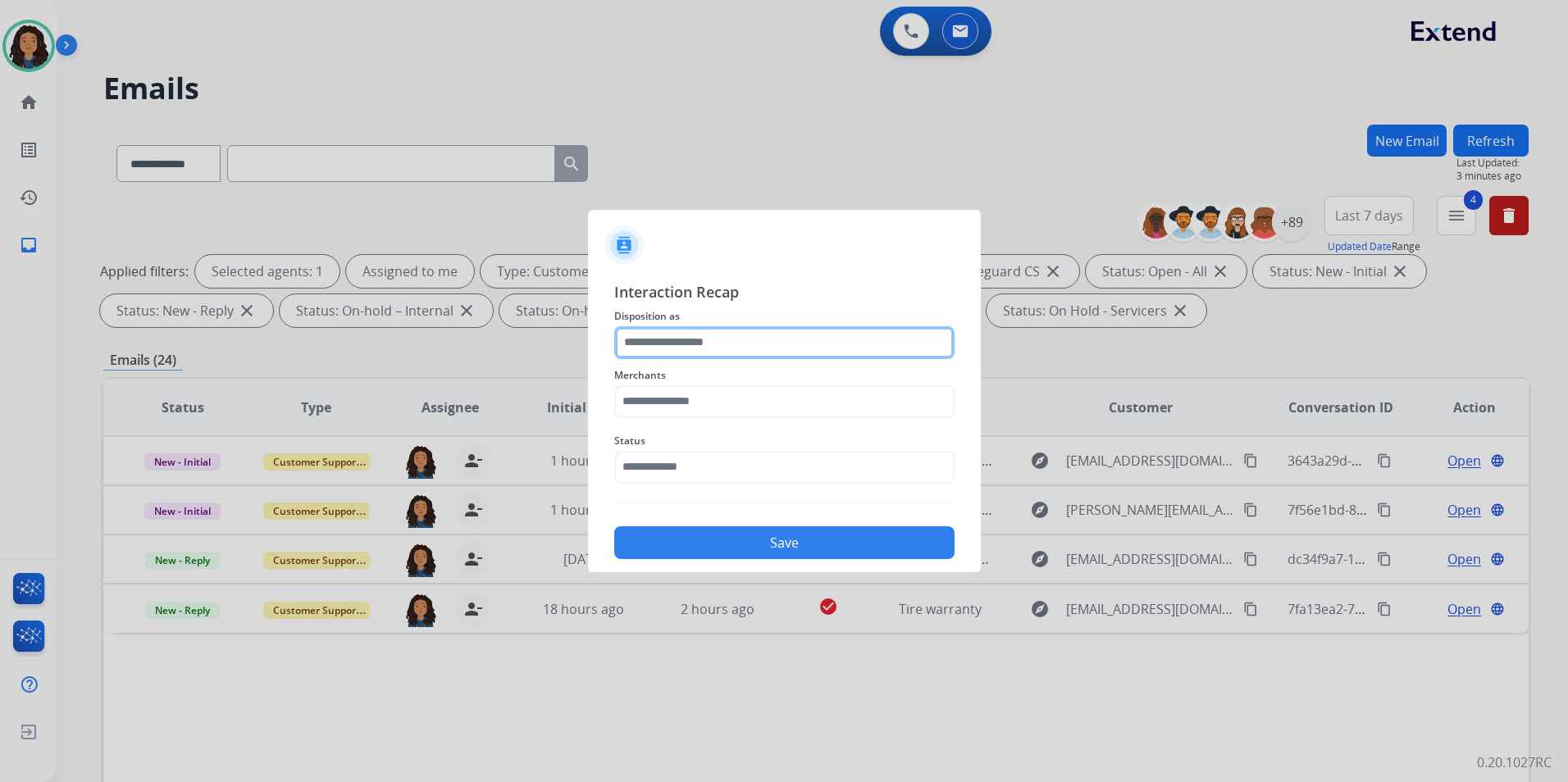
click at [683, 342] on input "text" at bounding box center [784, 343] width 341 height 33
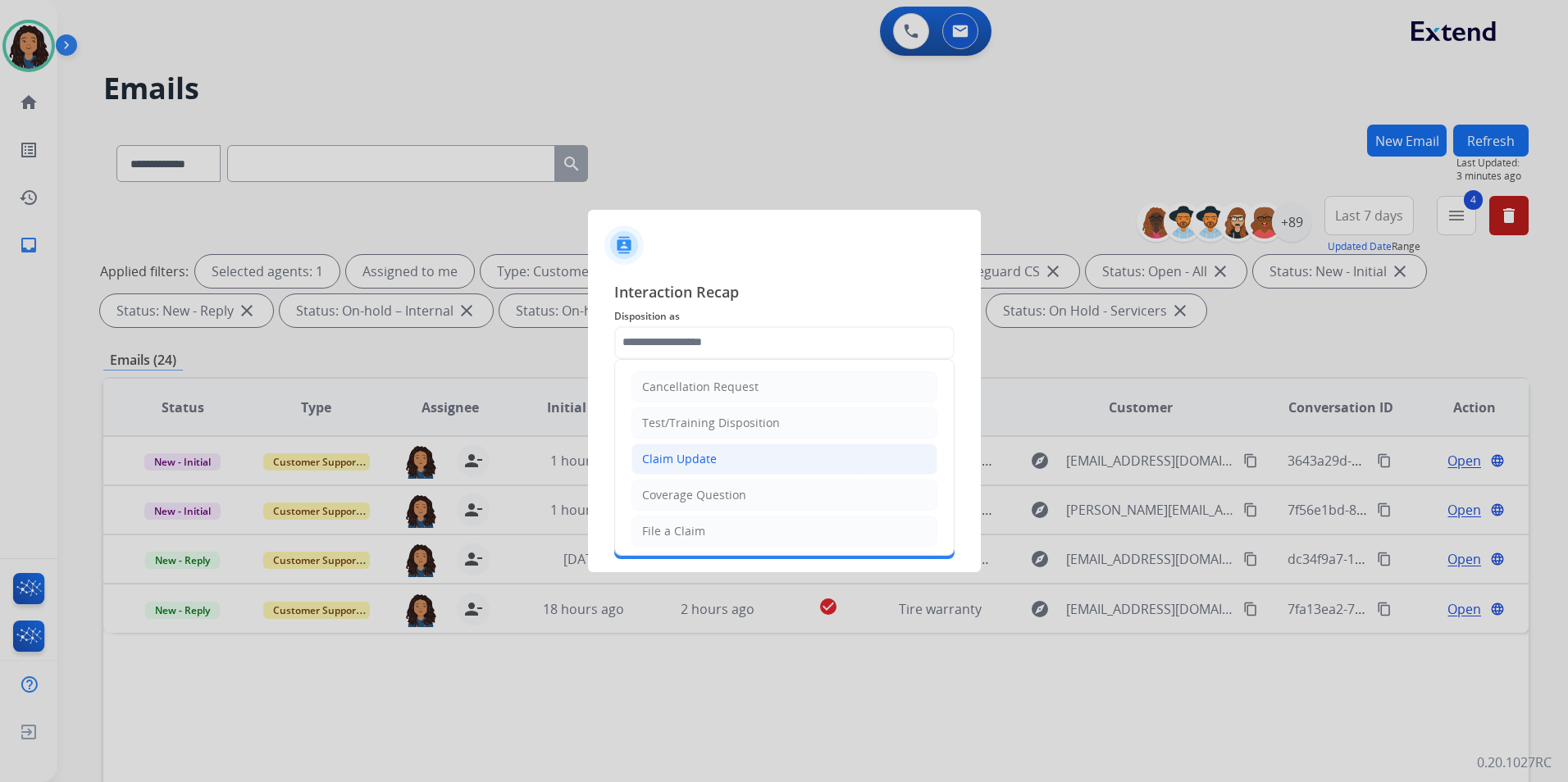
click at [699, 456] on div "Claim Update" at bounding box center [678, 459] width 75 height 16
type input "**********"
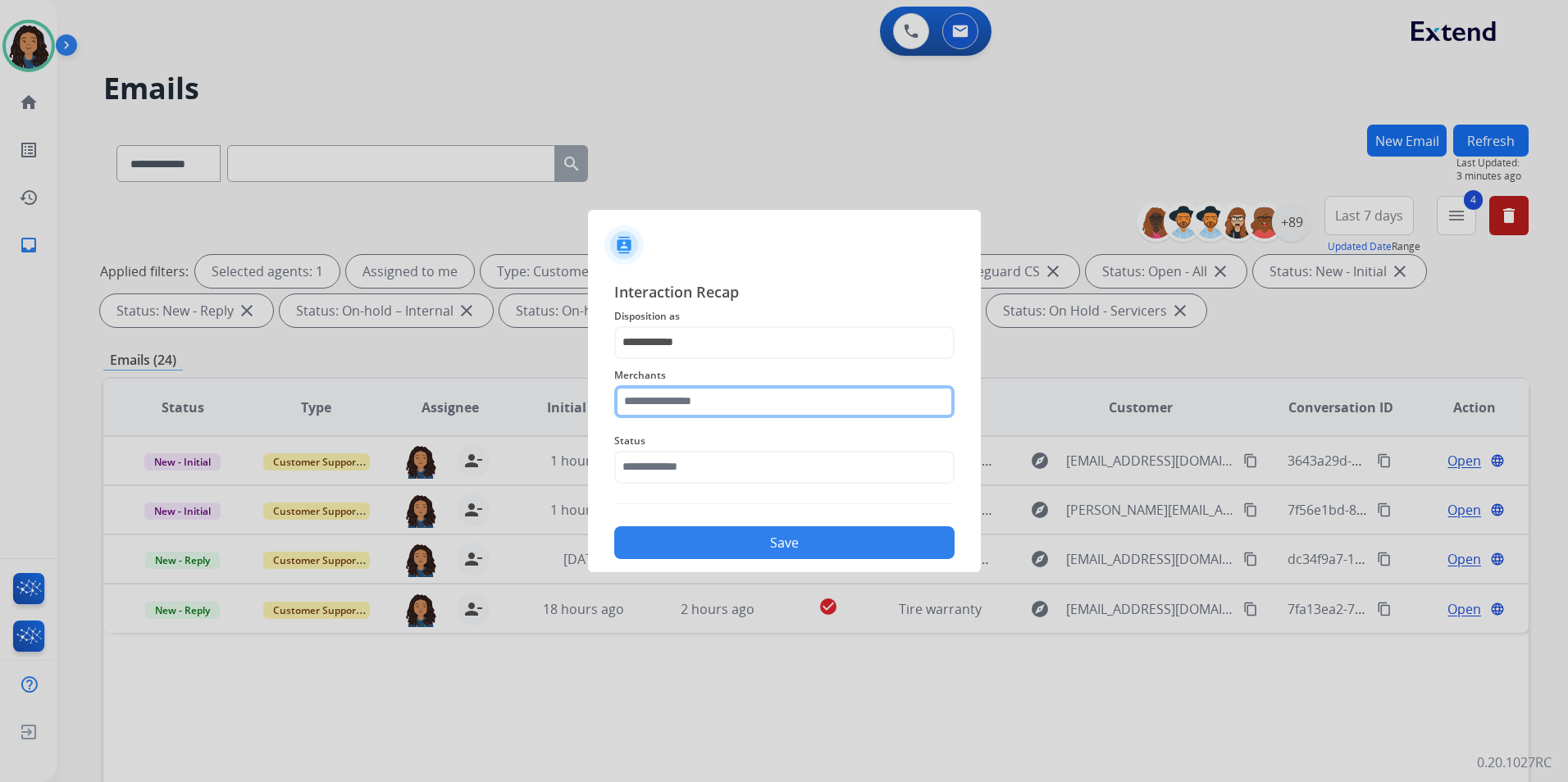
click at [687, 397] on input "text" at bounding box center [784, 401] width 341 height 33
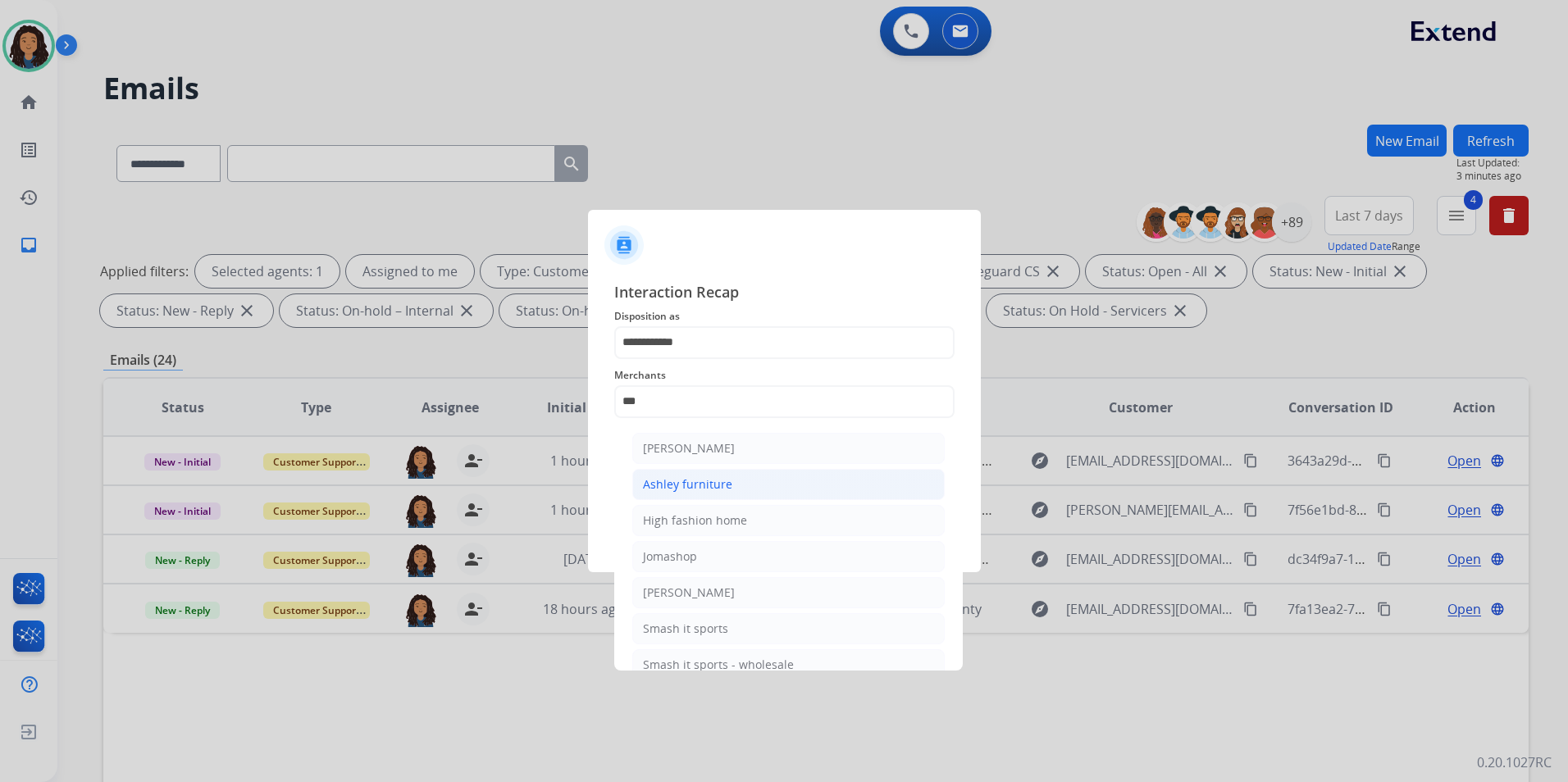
click at [688, 483] on div "Ashley furniture" at bounding box center [687, 484] width 90 height 16
type input "**********"
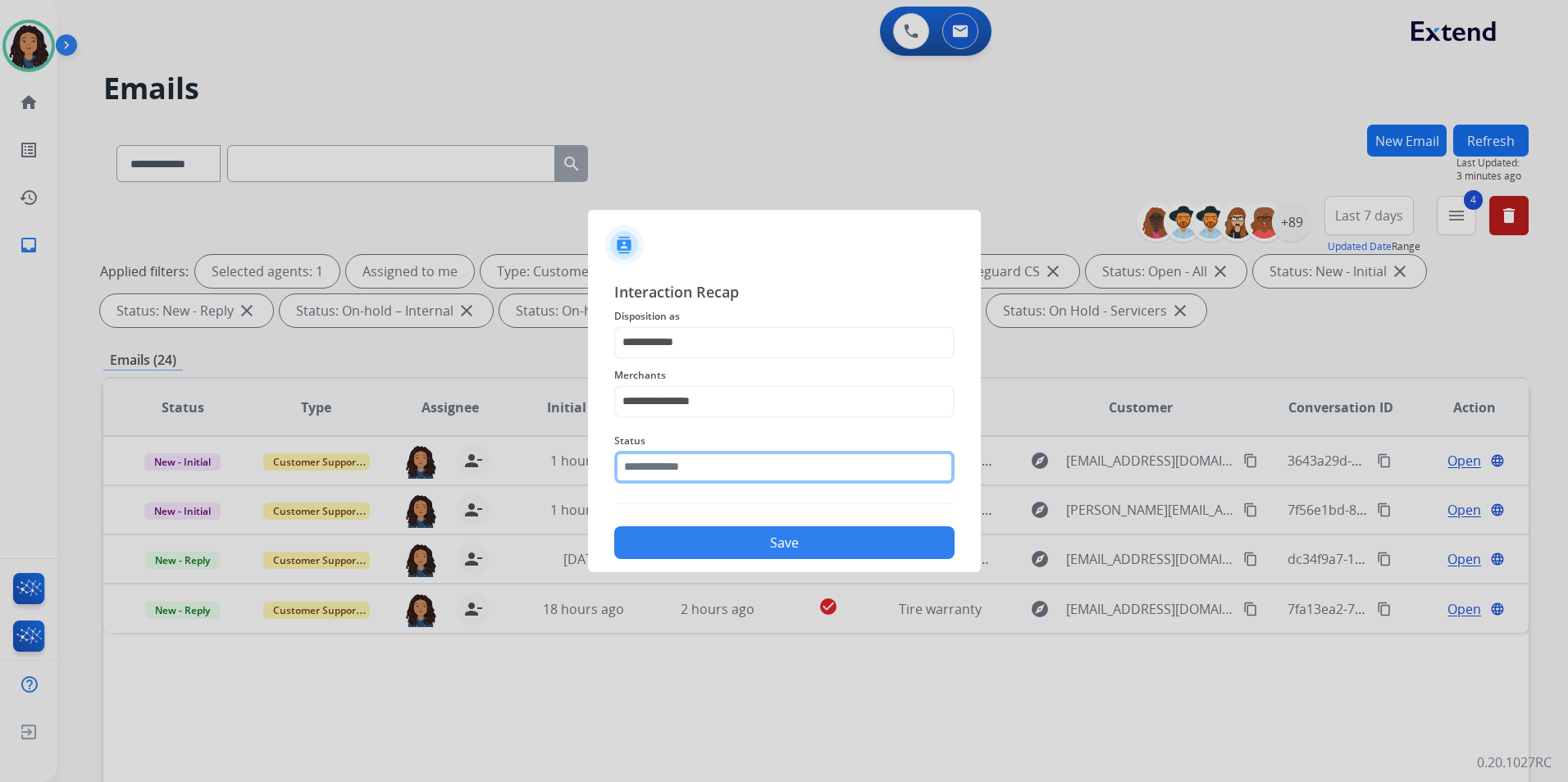
click at [688, 478] on input "text" at bounding box center [784, 467] width 341 height 33
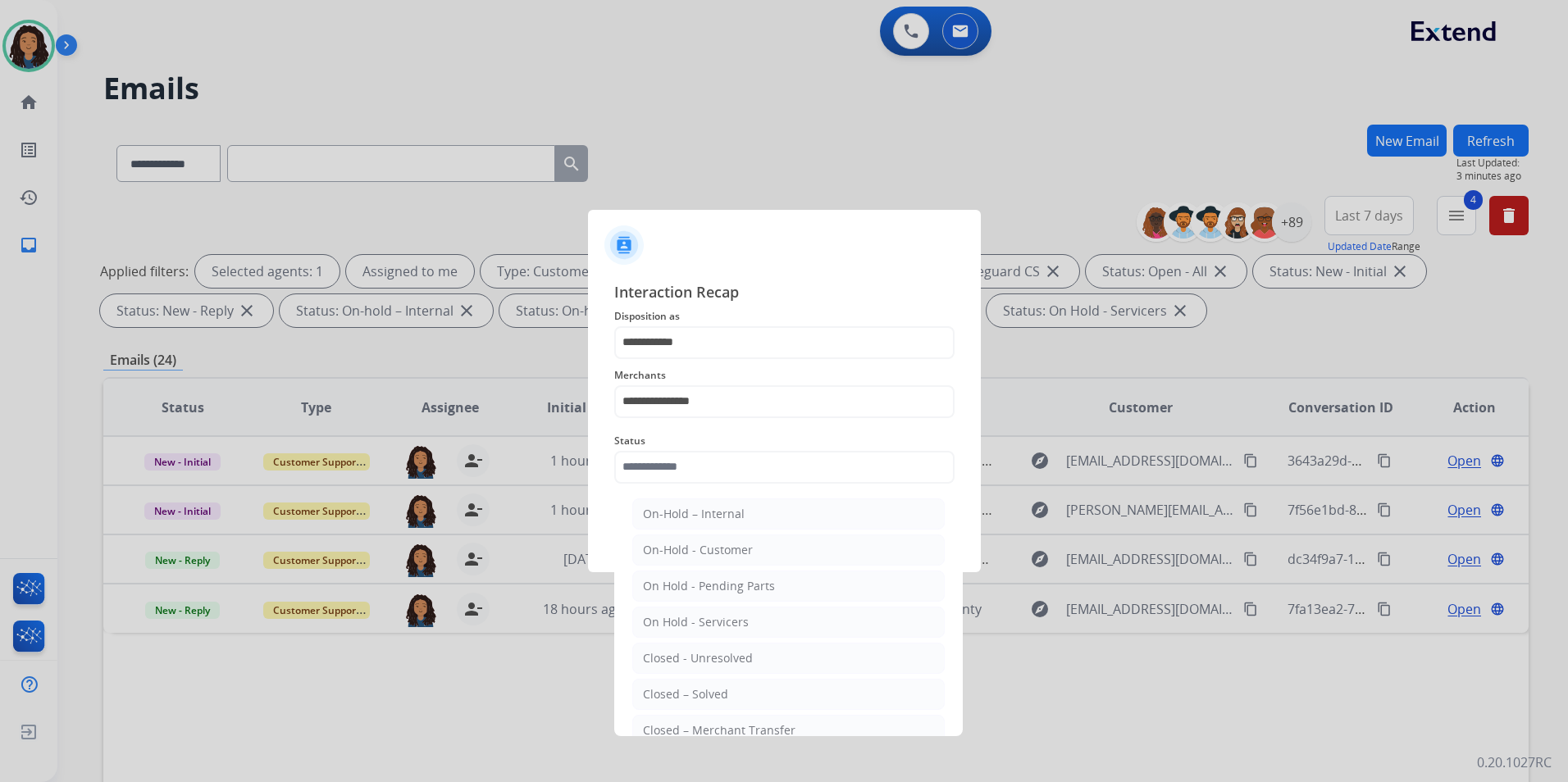
drag, startPoint x: 698, startPoint y: 692, endPoint x: 697, endPoint y: 616, distance: 76.0
click at [696, 692] on div "Closed – Solved" at bounding box center [685, 694] width 86 height 16
type input "**********"
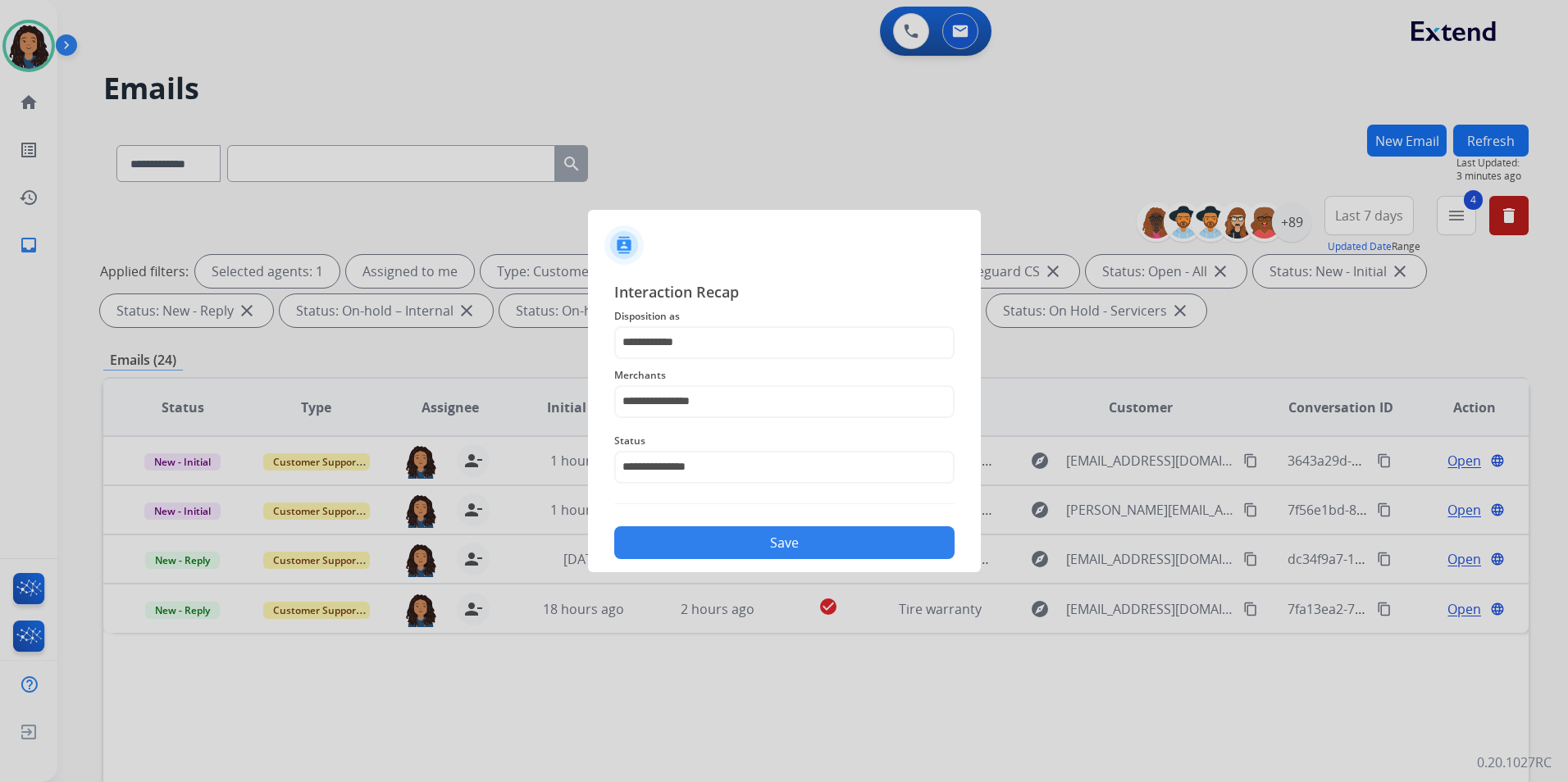
click at [731, 549] on button "Save" at bounding box center [784, 542] width 341 height 33
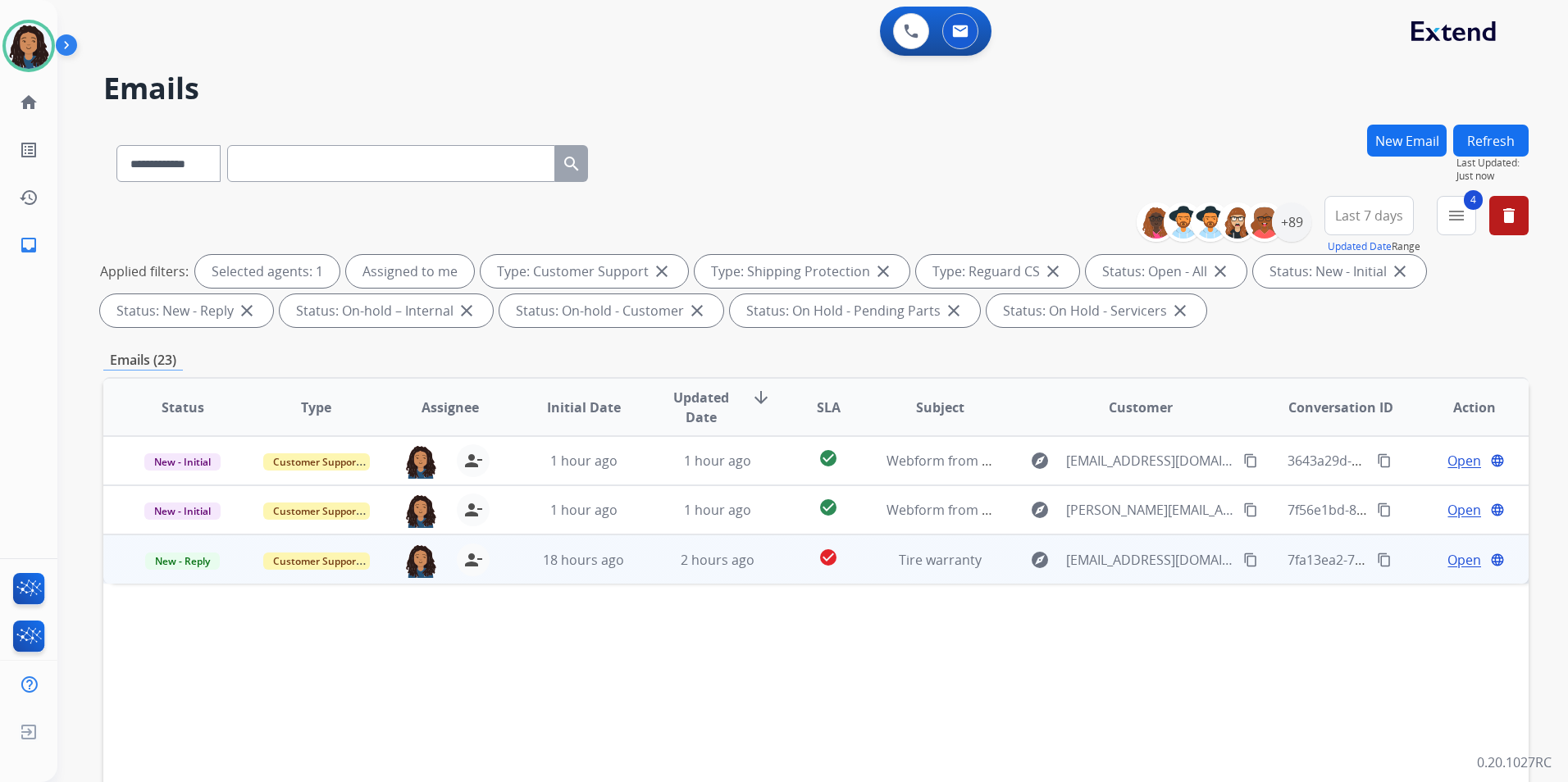
click at [1447, 557] on span "Open" at bounding box center [1464, 560] width 34 height 20
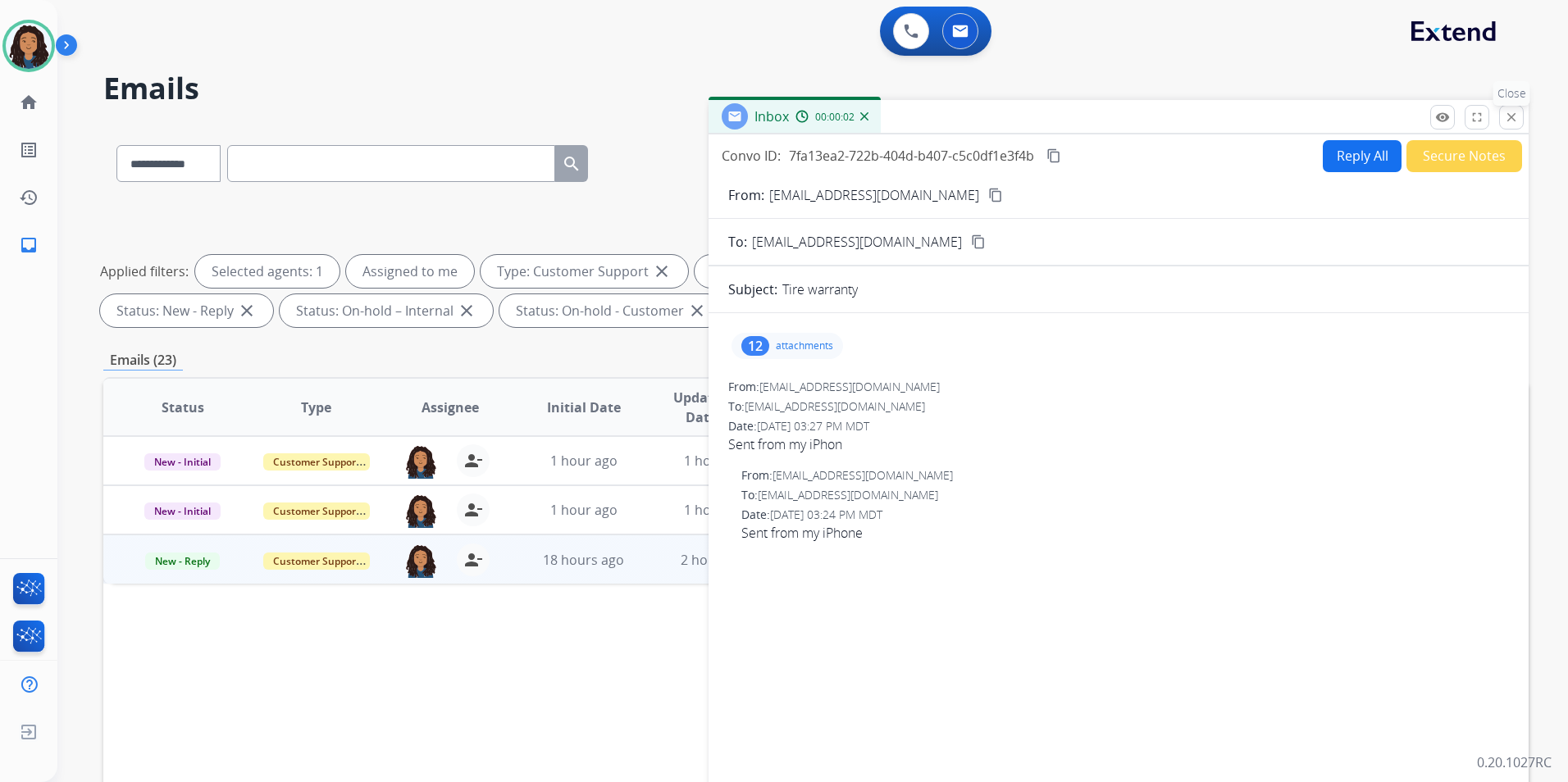
click at [1510, 120] on mat-icon "close" at bounding box center [1510, 117] width 15 height 15
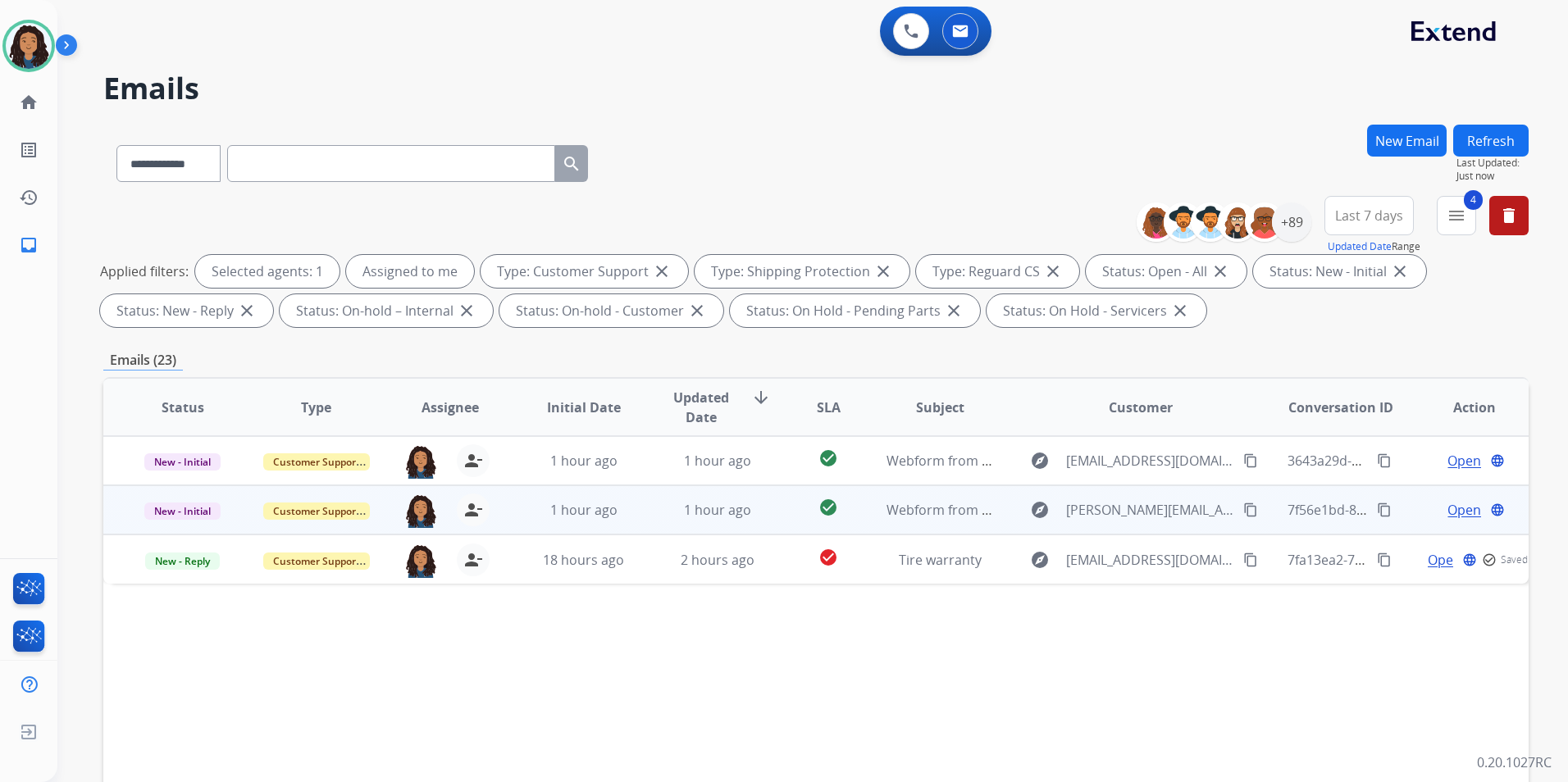
click at [1452, 514] on span "Open" at bounding box center [1464, 510] width 34 height 20
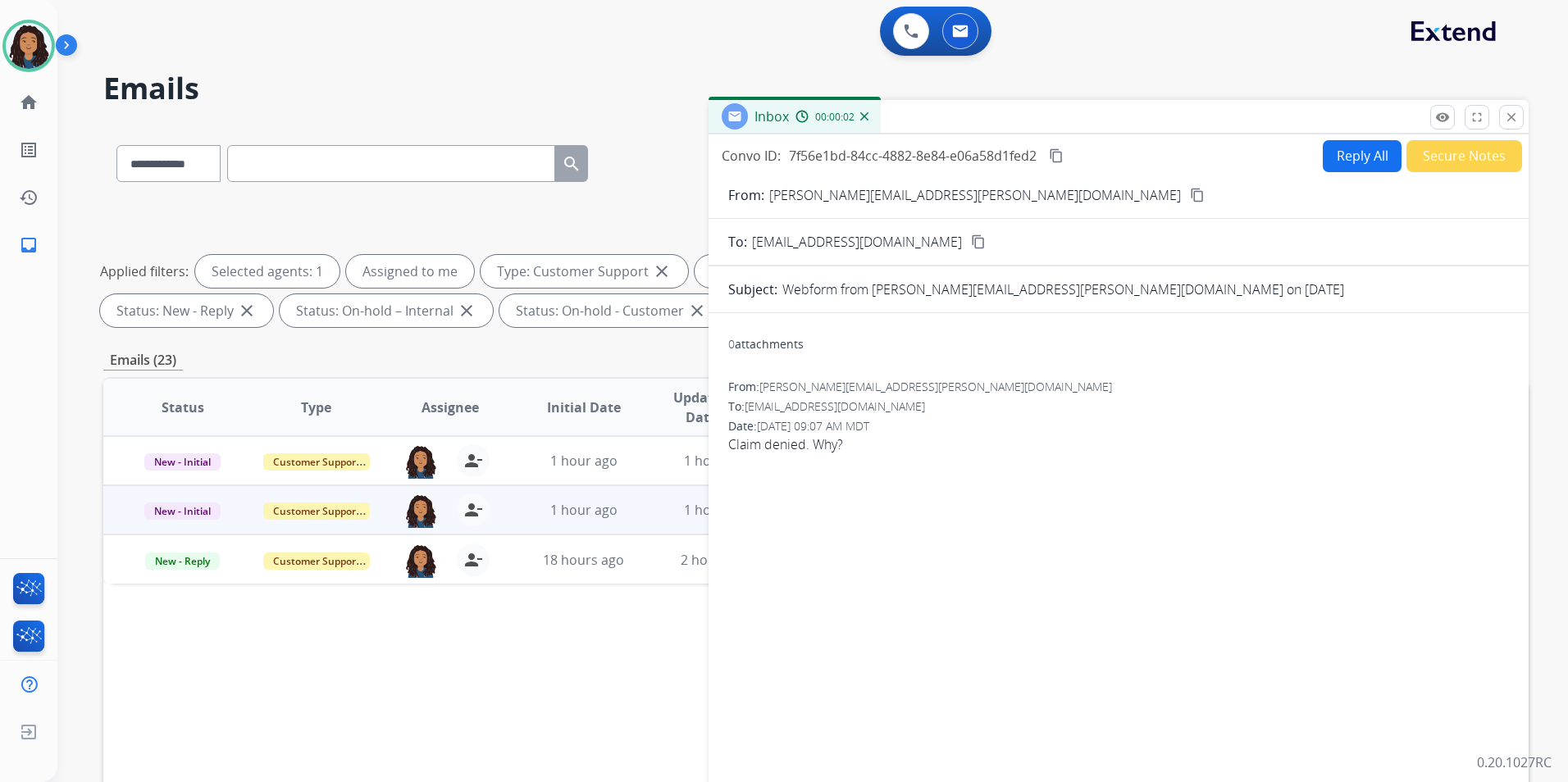
click at [1189, 193] on mat-icon "content_copy" at bounding box center [1196, 194] width 15 height 15
click at [1329, 153] on button "Reply All" at bounding box center [1362, 156] width 79 height 32
select select "**********"
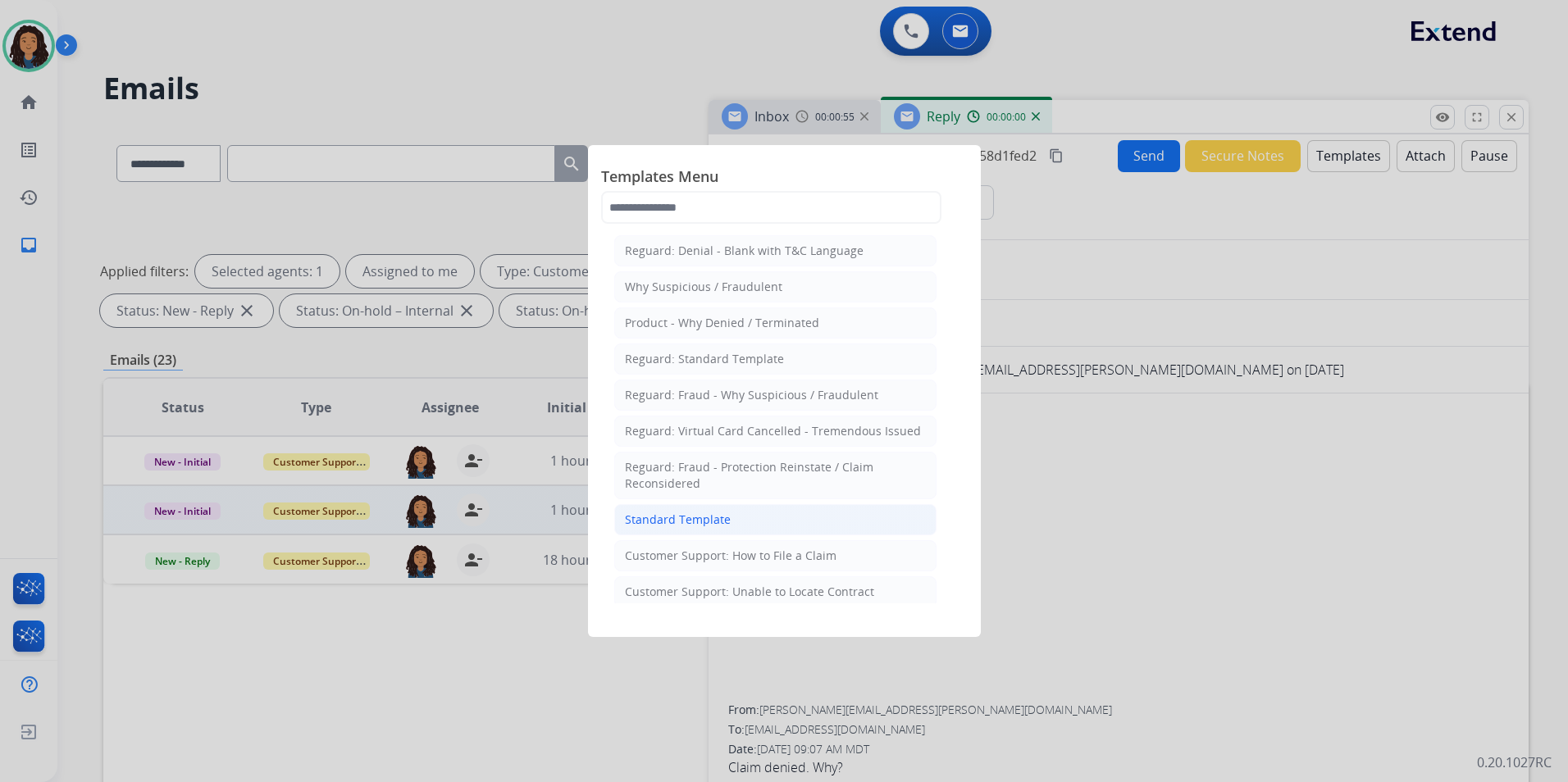
click at [767, 526] on li "Standard Template" at bounding box center [774, 519] width 322 height 31
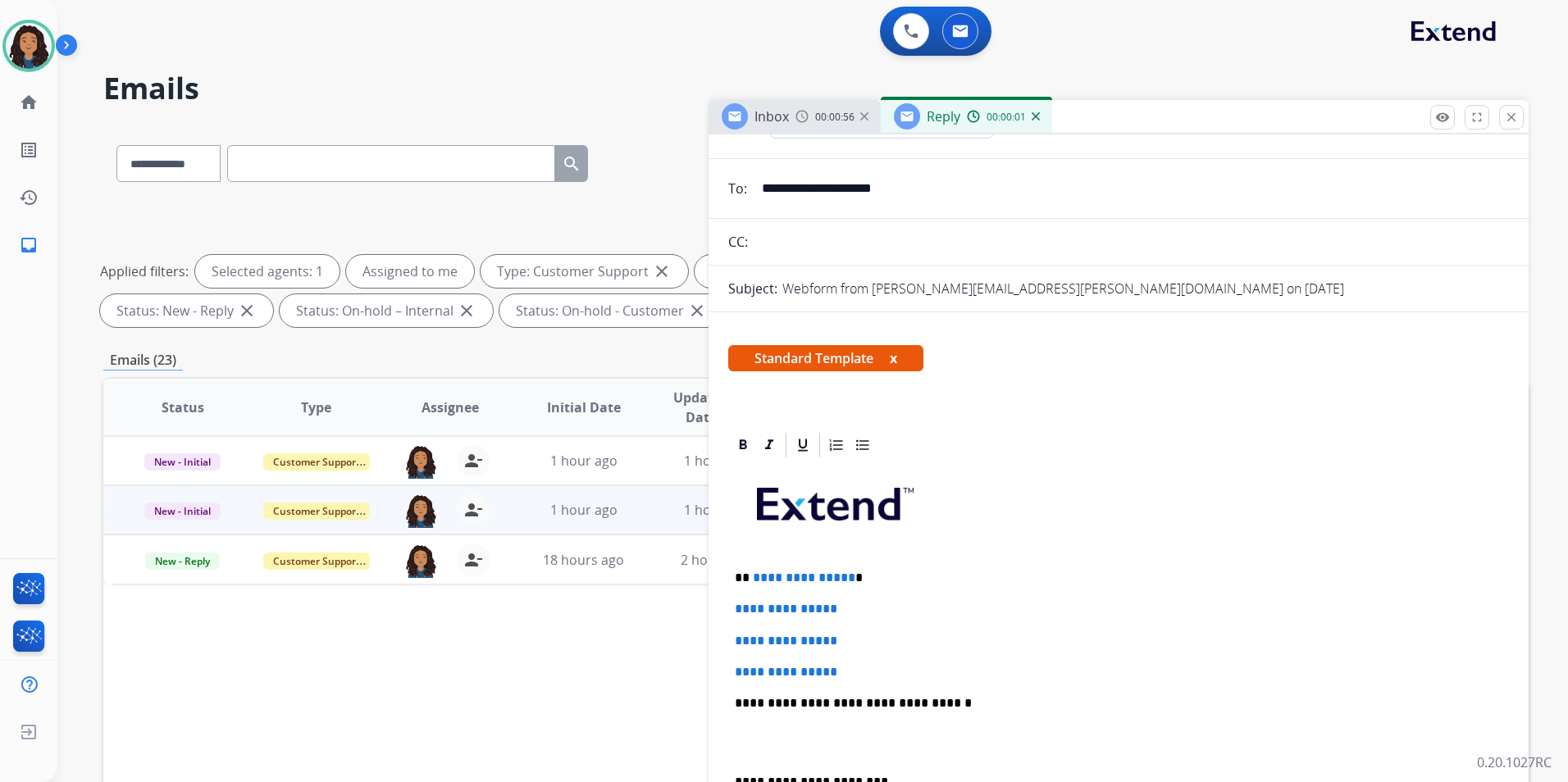
scroll to position [164, 0]
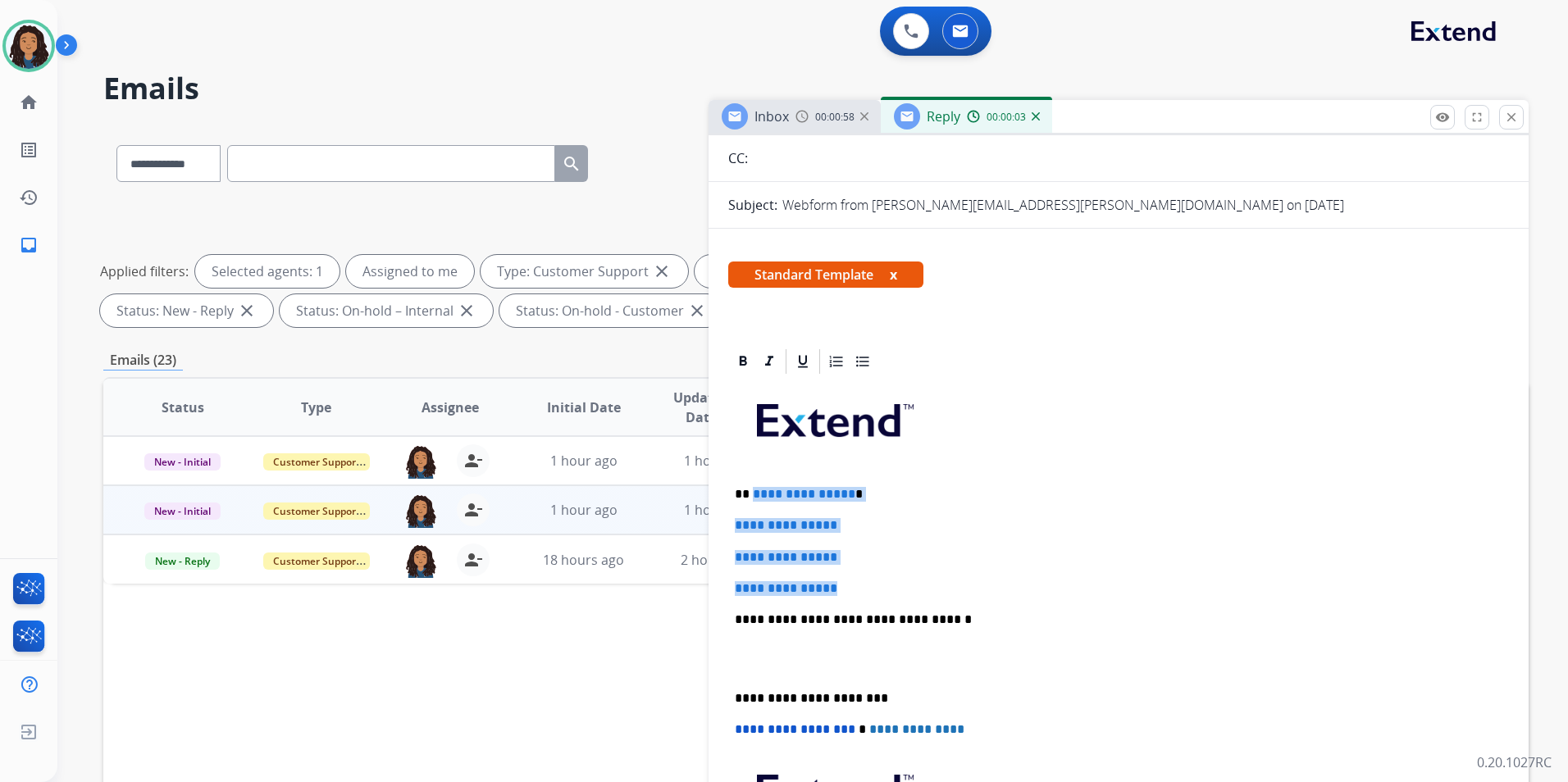
drag, startPoint x: 854, startPoint y: 583, endPoint x: 752, endPoint y: 474, distance: 149.3
click at [752, 474] on div "**********" at bounding box center [1119, 658] width 781 height 564
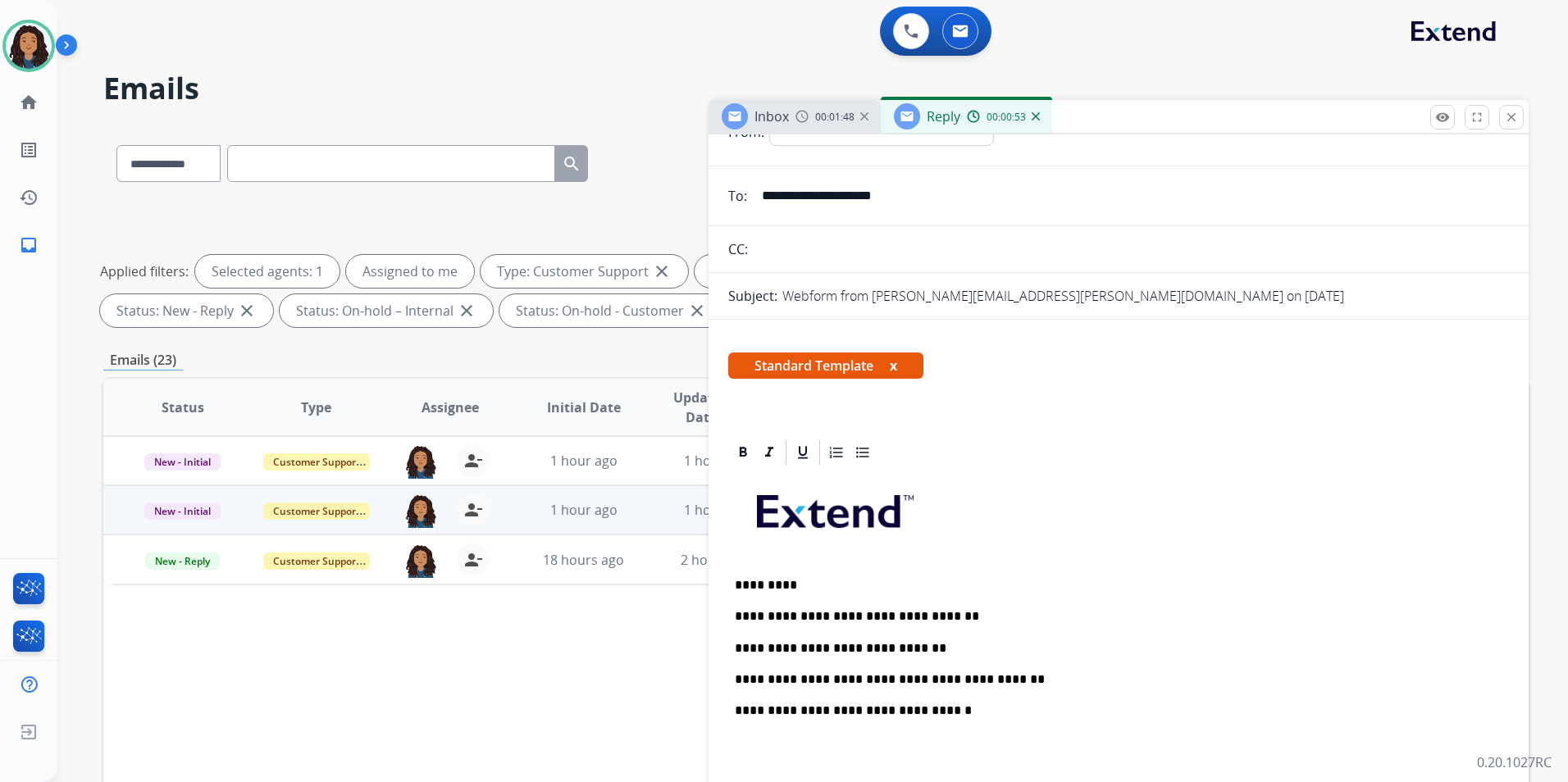
scroll to position [0, 0]
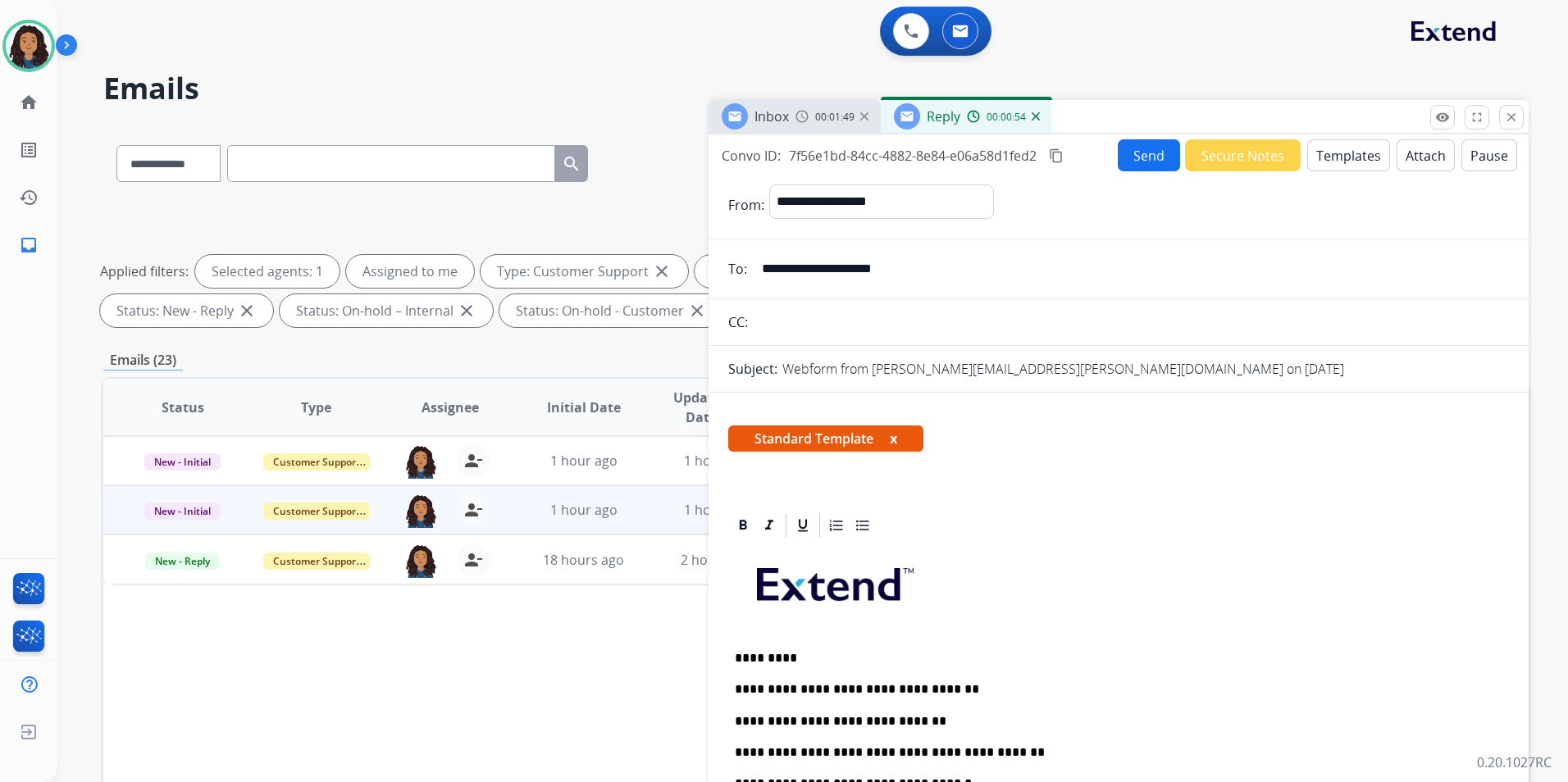
click at [1150, 155] on button "Send" at bounding box center [1149, 155] width 63 height 32
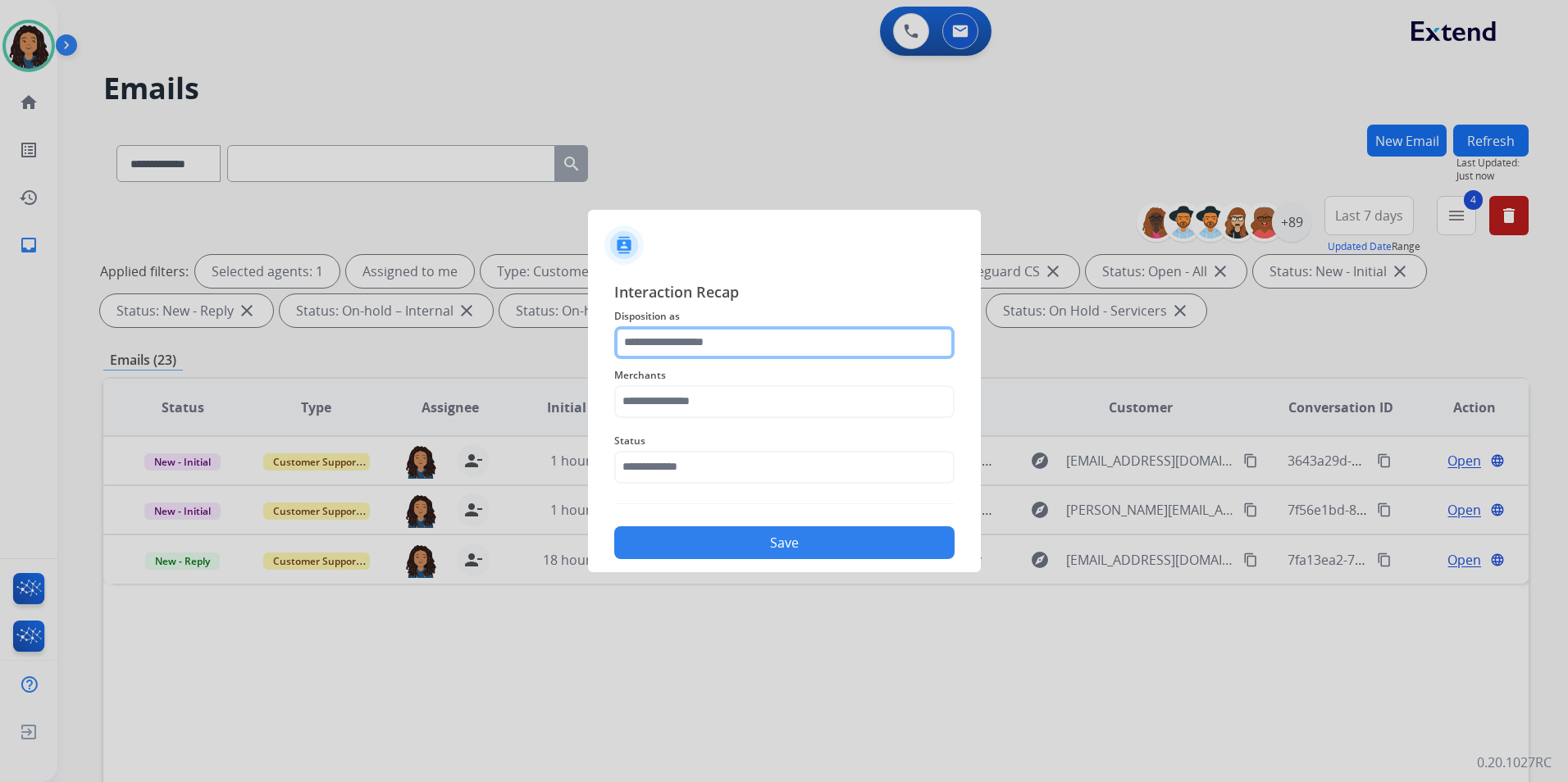
click at [915, 331] on input "text" at bounding box center [784, 343] width 341 height 33
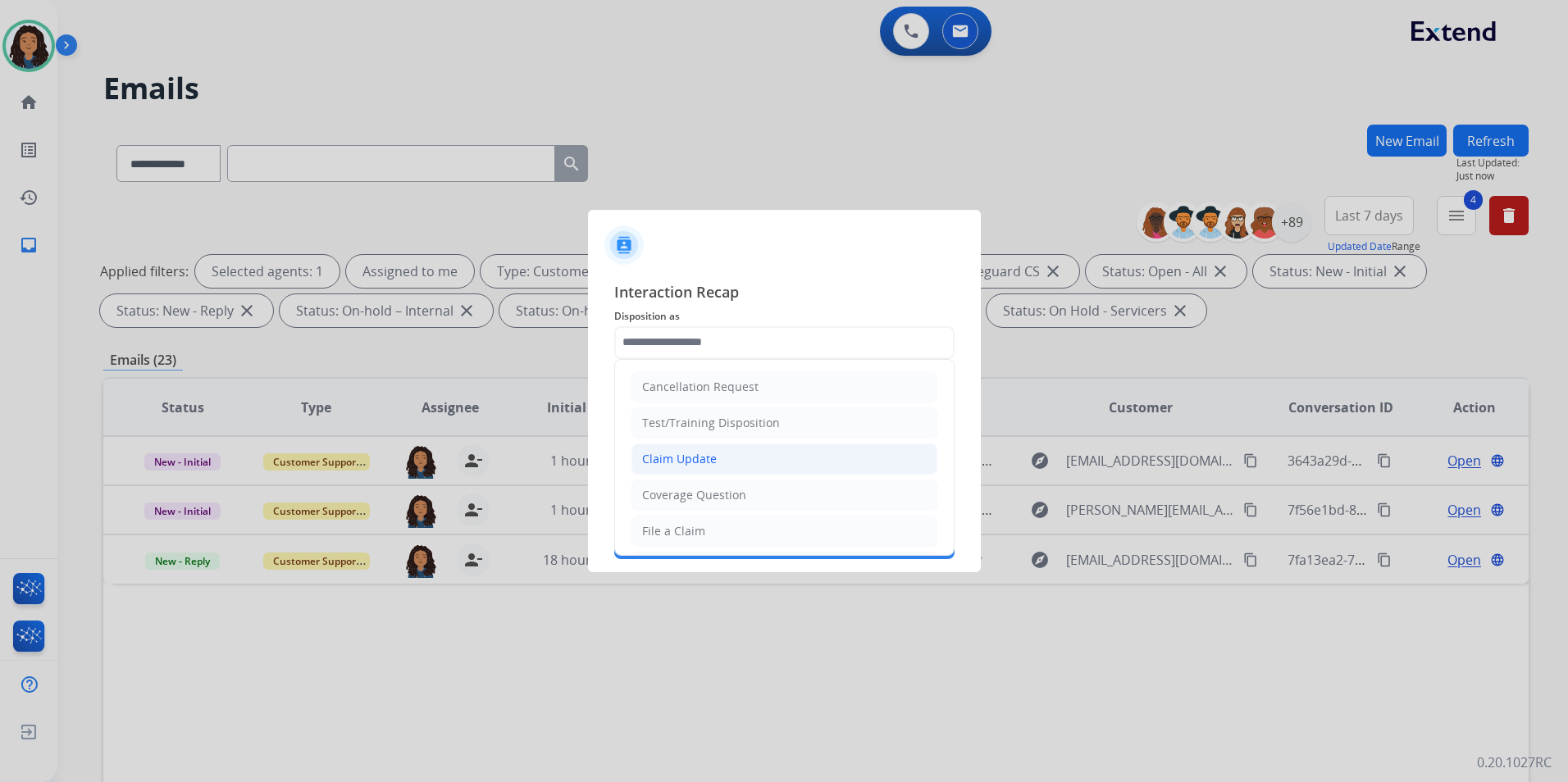
click at [819, 448] on li "Claim Update" at bounding box center [784, 458] width 306 height 31
type input "**********"
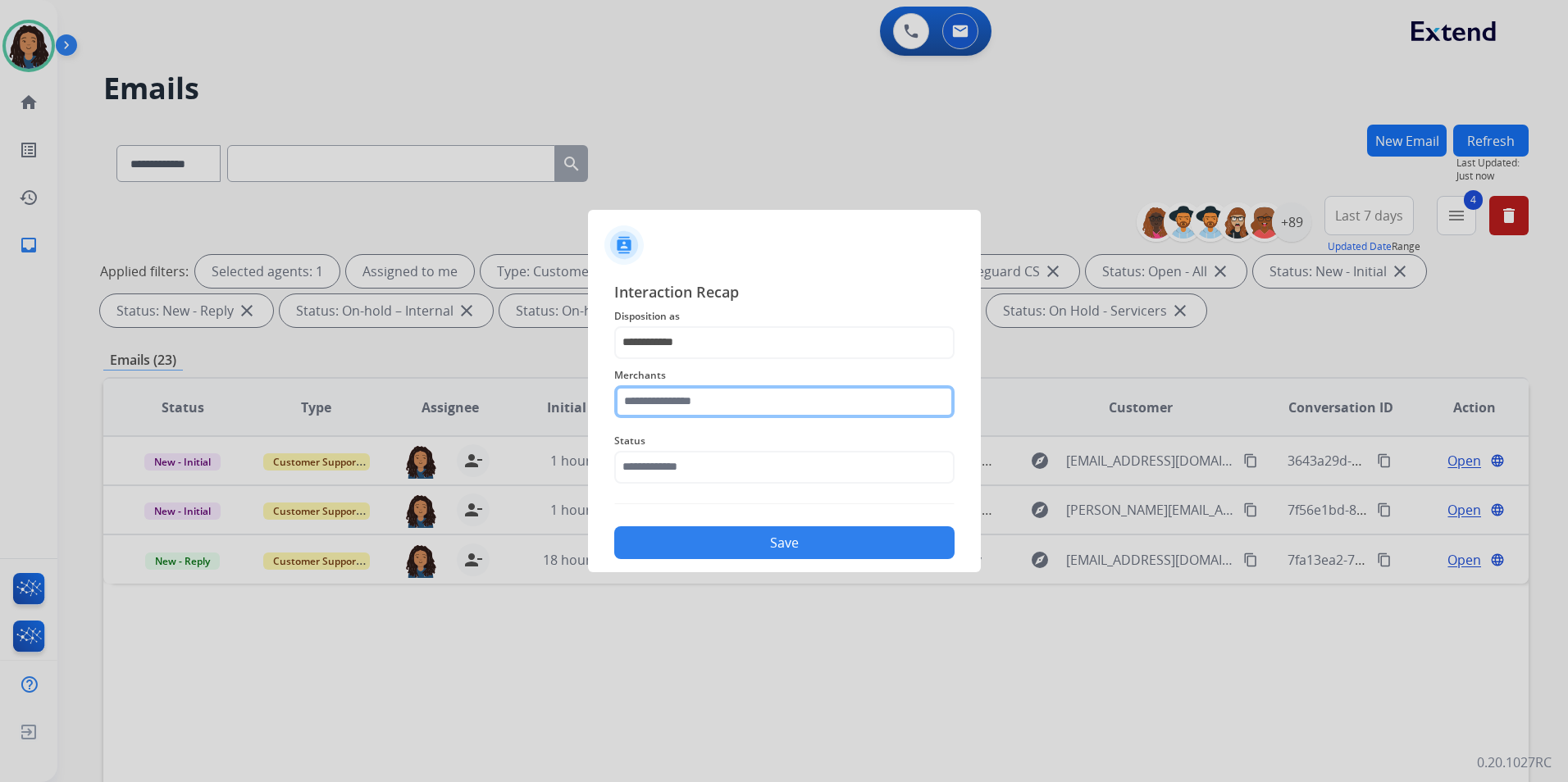
click at [755, 410] on input "text" at bounding box center [784, 401] width 341 height 33
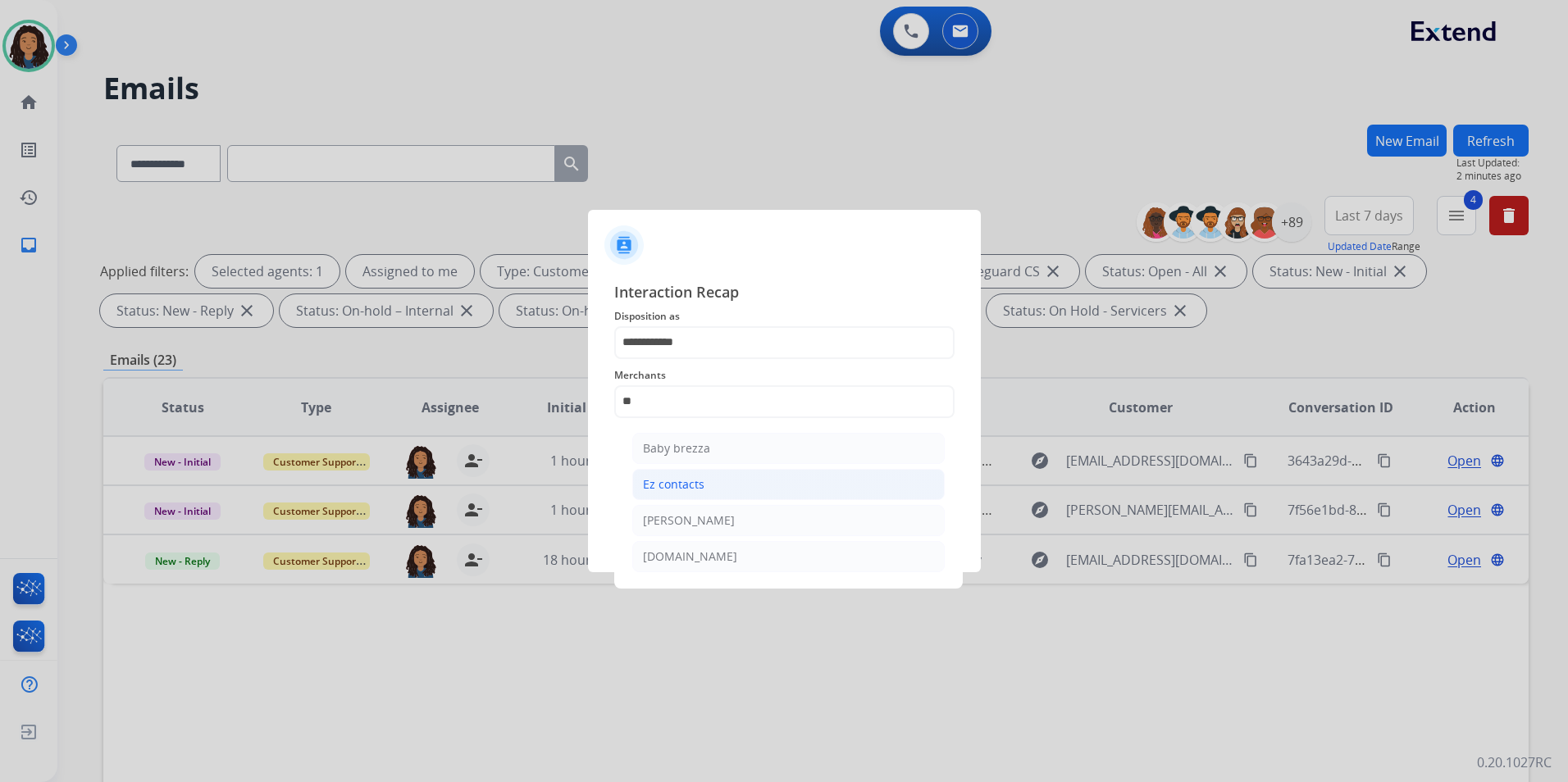
click at [709, 479] on li "Ez contacts" at bounding box center [789, 484] width 313 height 31
type input "**********"
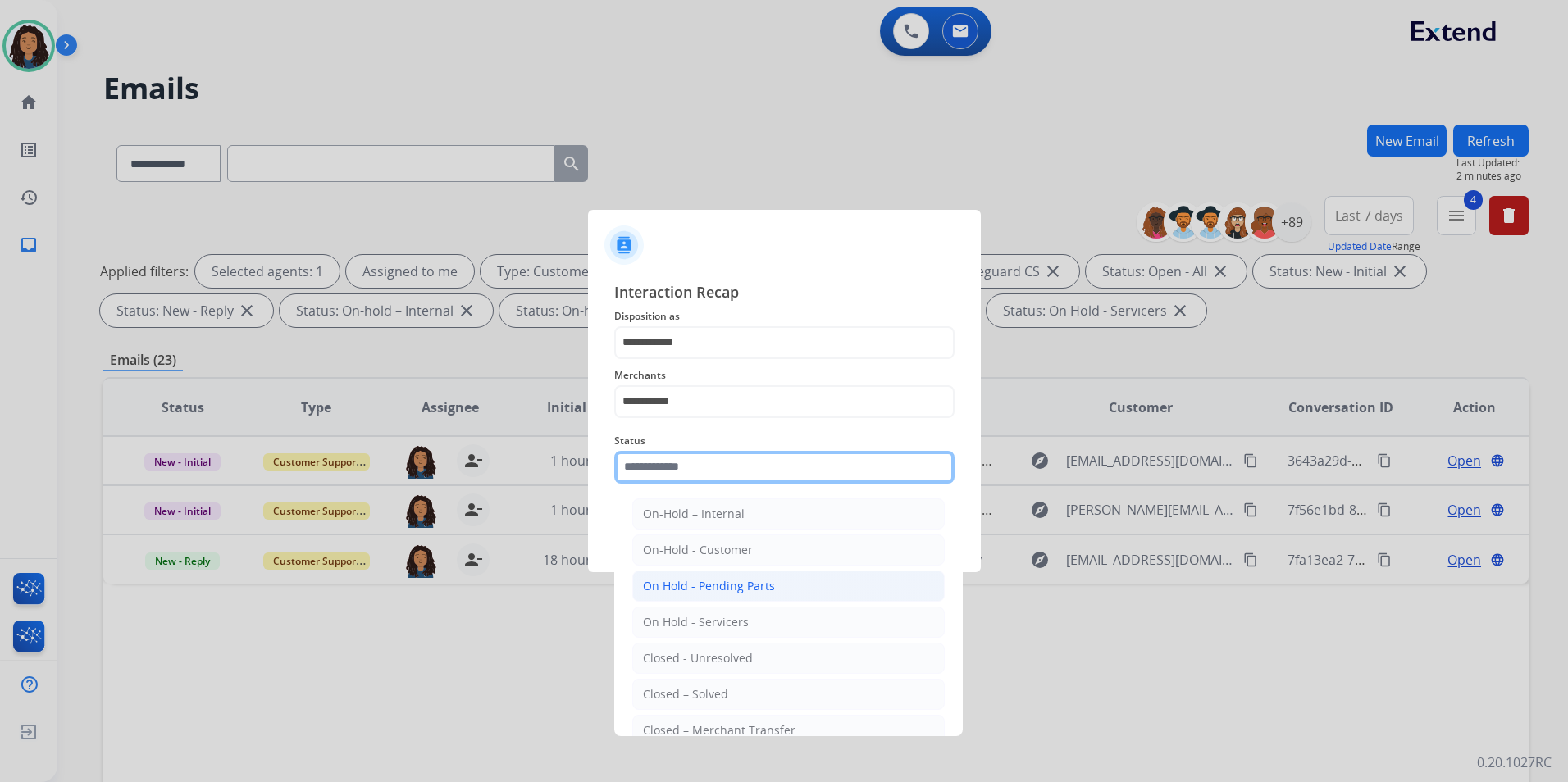
drag, startPoint x: 705, startPoint y: 455, endPoint x: 725, endPoint y: 574, distance: 120.7
click at [705, 456] on input "text" at bounding box center [784, 467] width 341 height 33
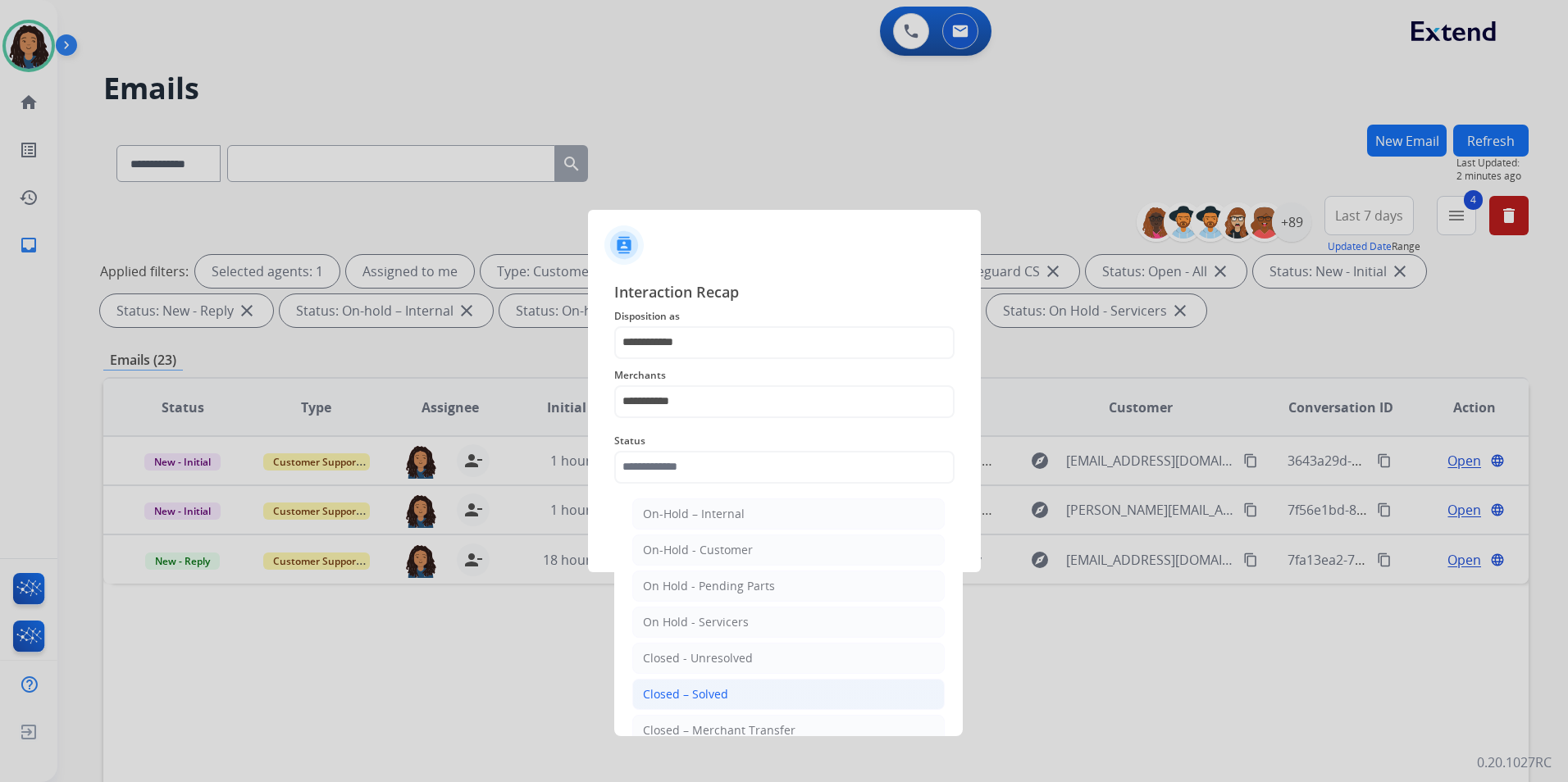
click at [684, 691] on div "Closed – Solved" at bounding box center [685, 694] width 86 height 16
type input "**********"
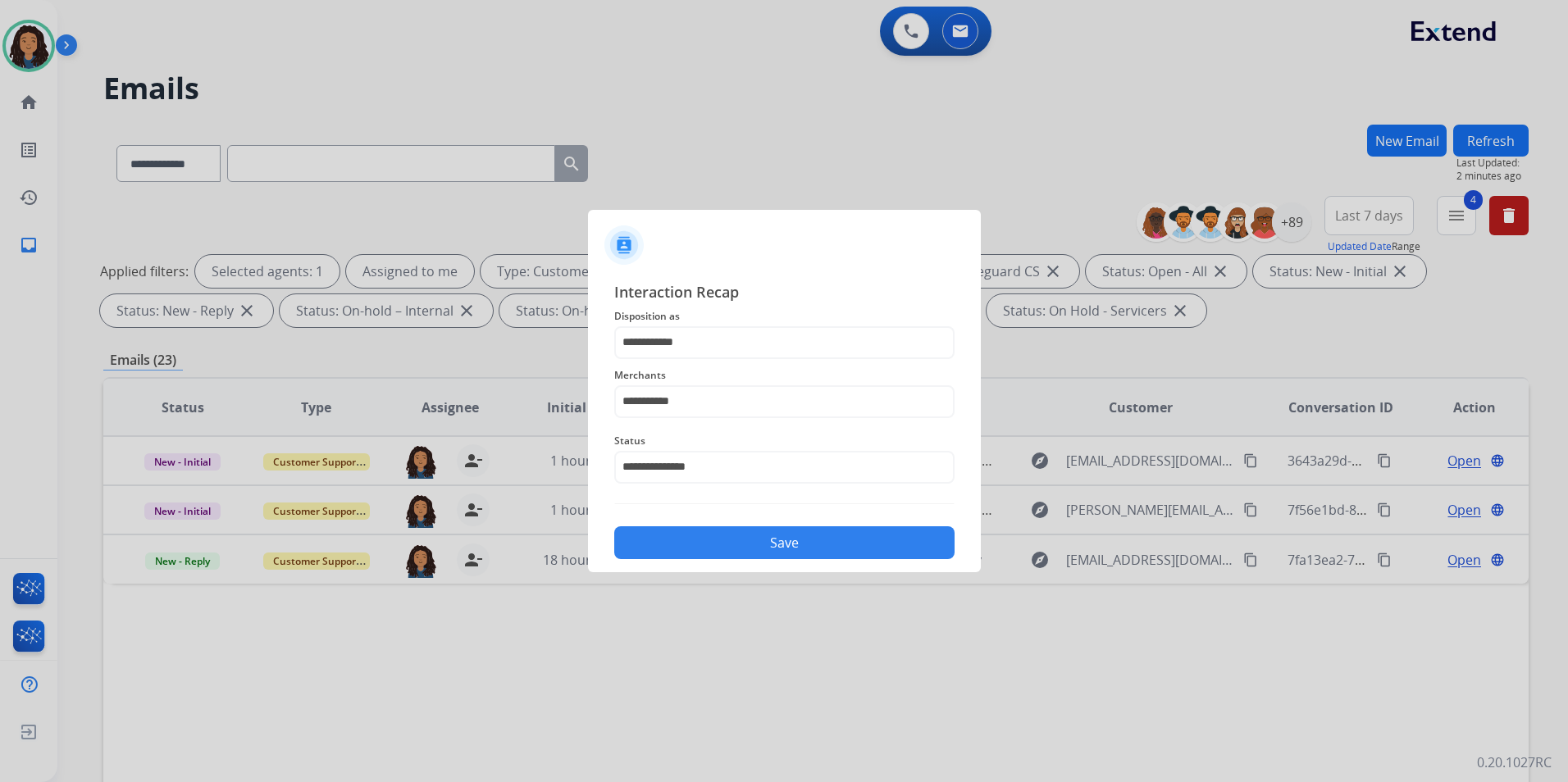
drag, startPoint x: 710, startPoint y: 536, endPoint x: 1192, endPoint y: 538, distance: 482.0
click at [713, 535] on button "Save" at bounding box center [784, 542] width 341 height 33
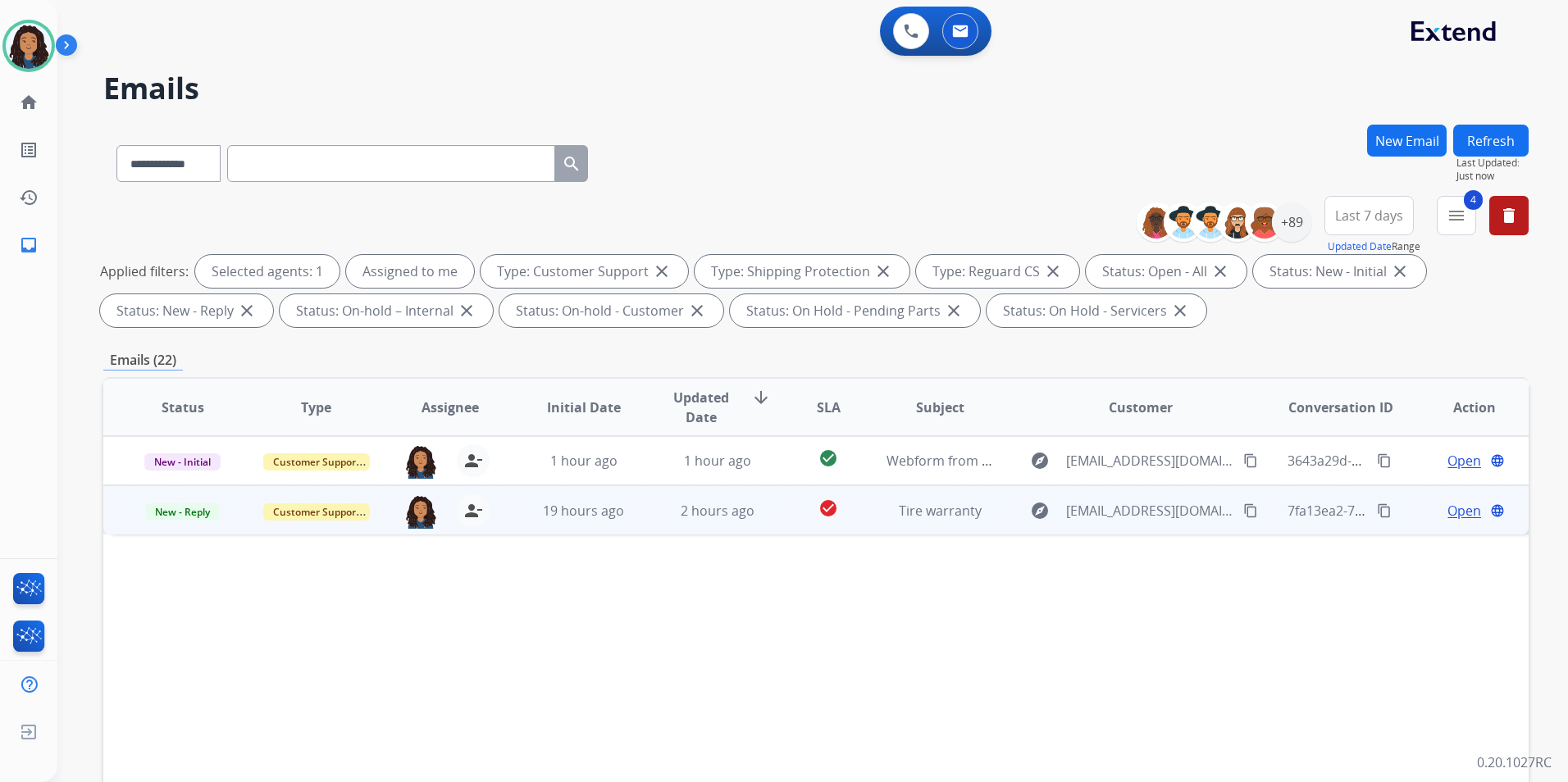
click at [1450, 507] on span "Open" at bounding box center [1464, 511] width 34 height 20
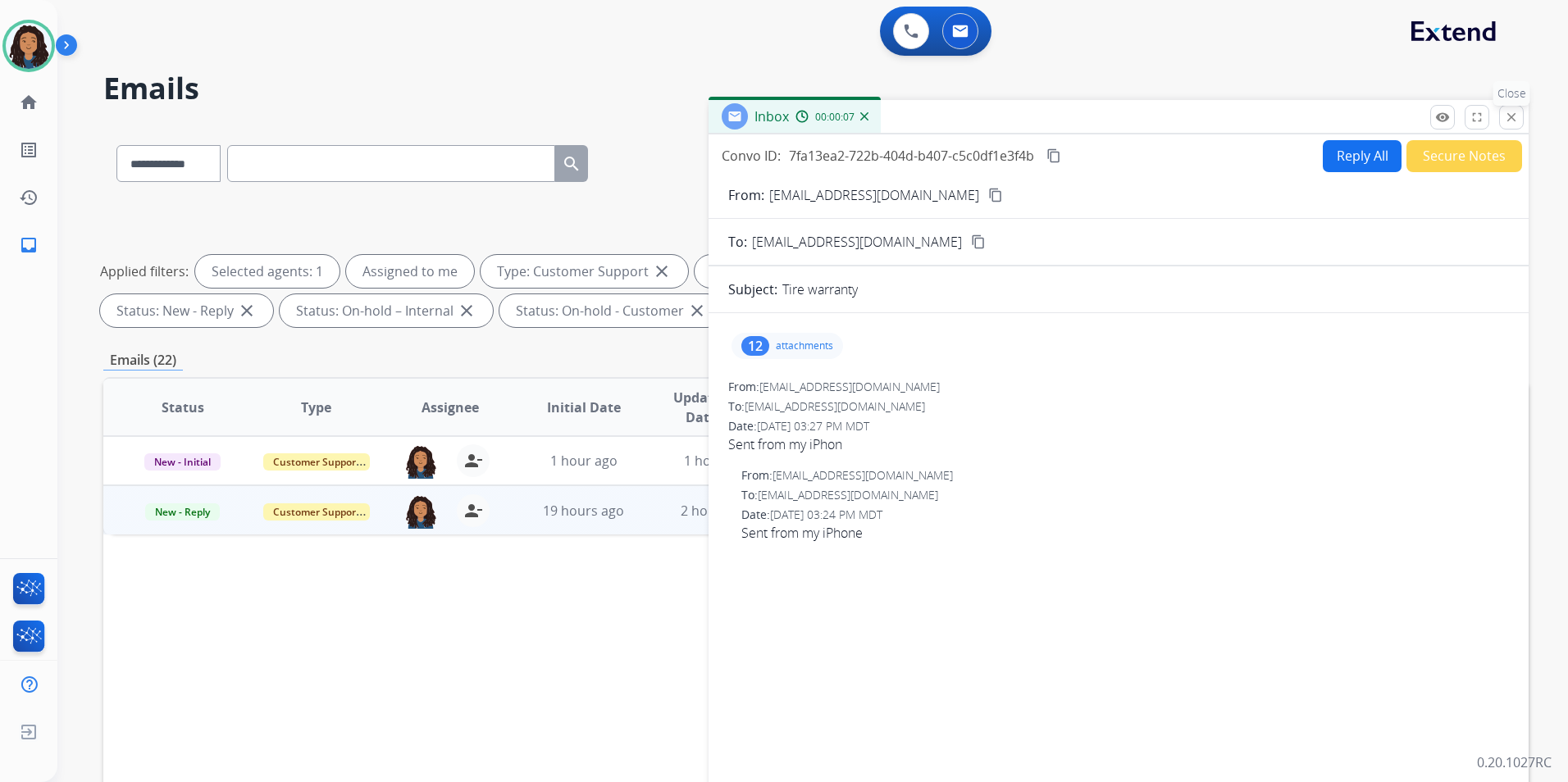
click at [1500, 119] on button "close Close" at bounding box center [1510, 117] width 25 height 25
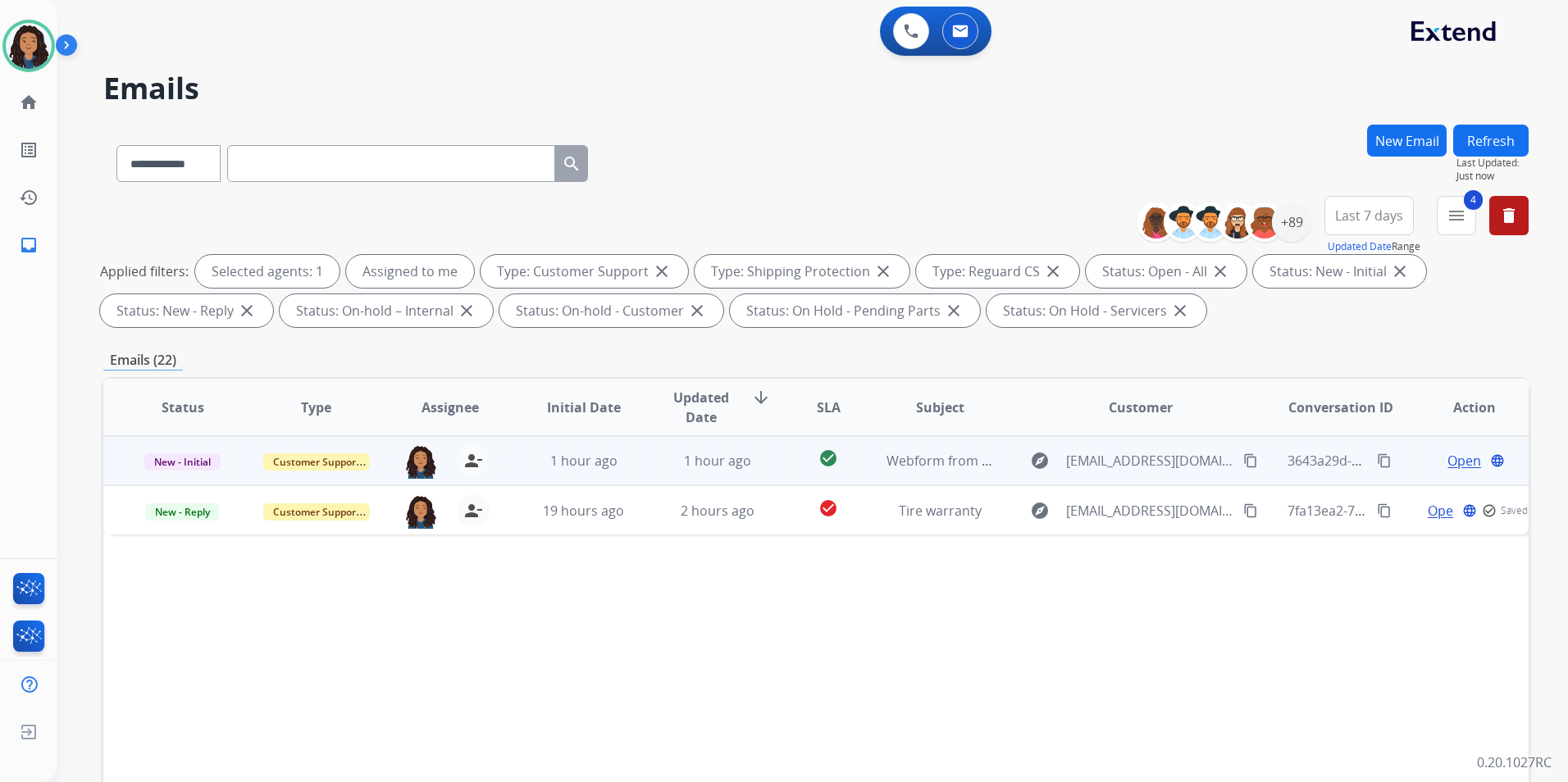
click at [1452, 458] on span "Open" at bounding box center [1464, 461] width 34 height 20
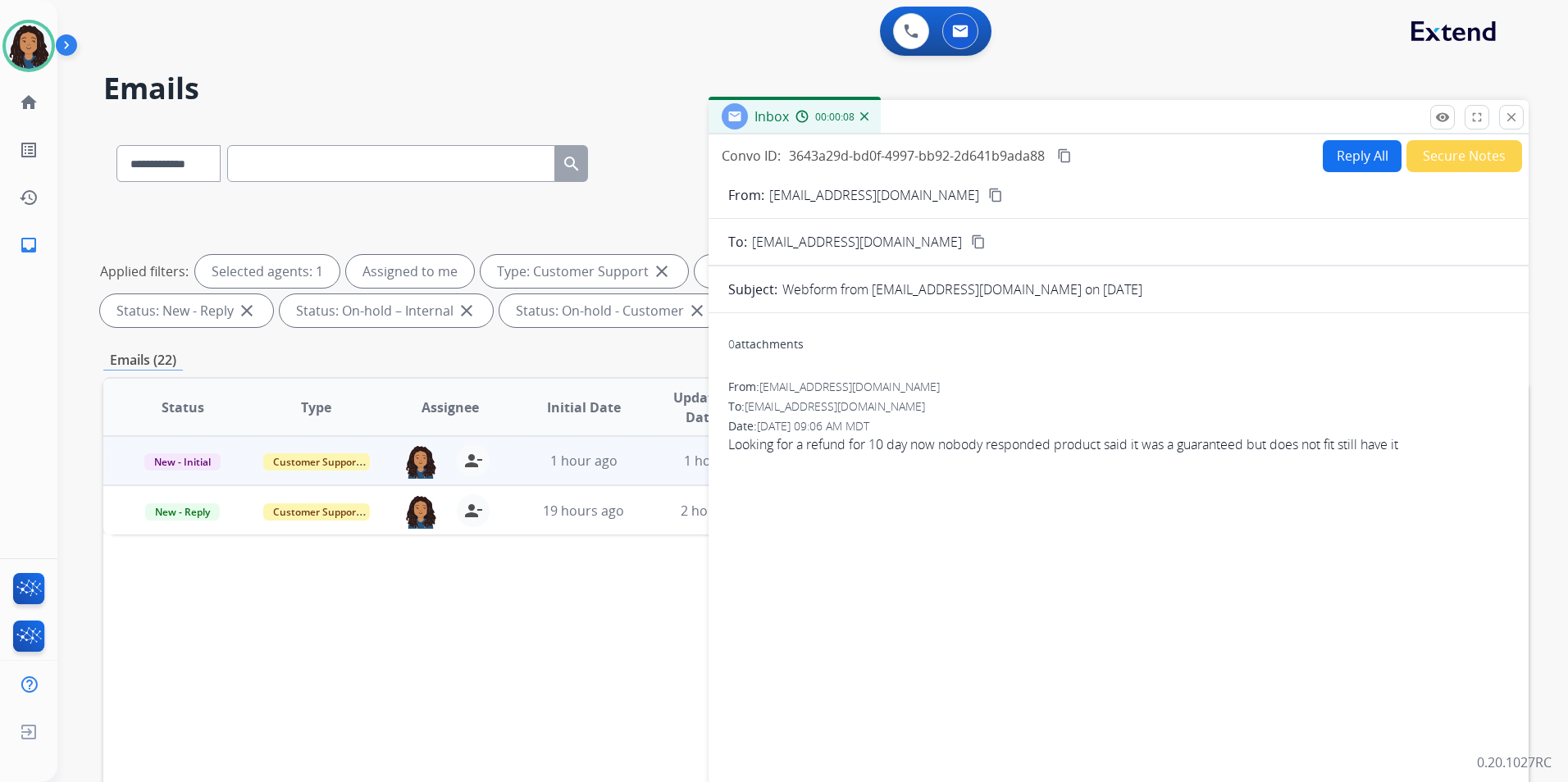
click at [988, 196] on mat-icon "content_copy" at bounding box center [995, 194] width 15 height 15
click at [1332, 149] on button "Reply All" at bounding box center [1362, 156] width 79 height 32
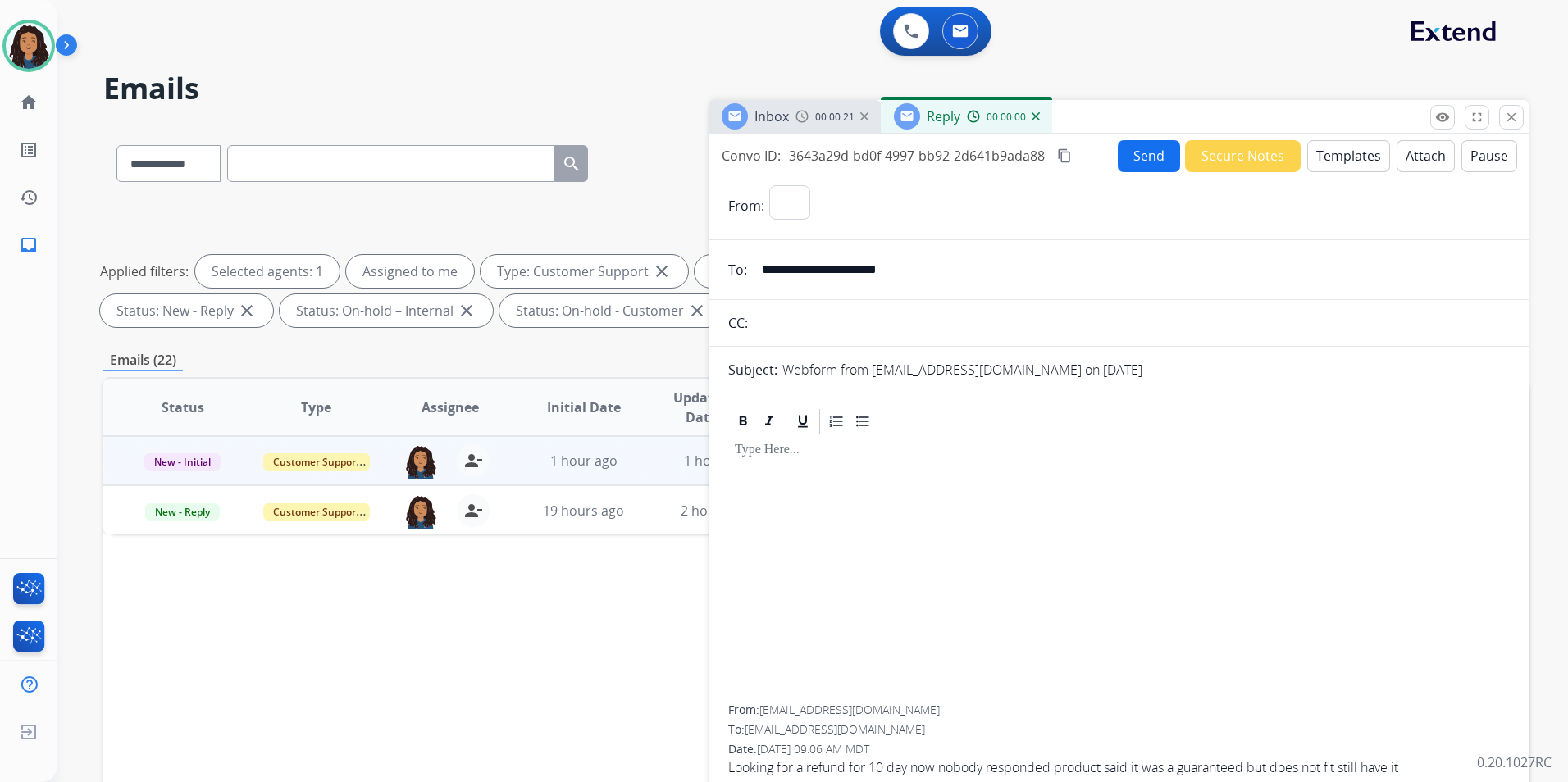
click at [1332, 150] on button "Templates" at bounding box center [1348, 156] width 83 height 32
select select "**********"
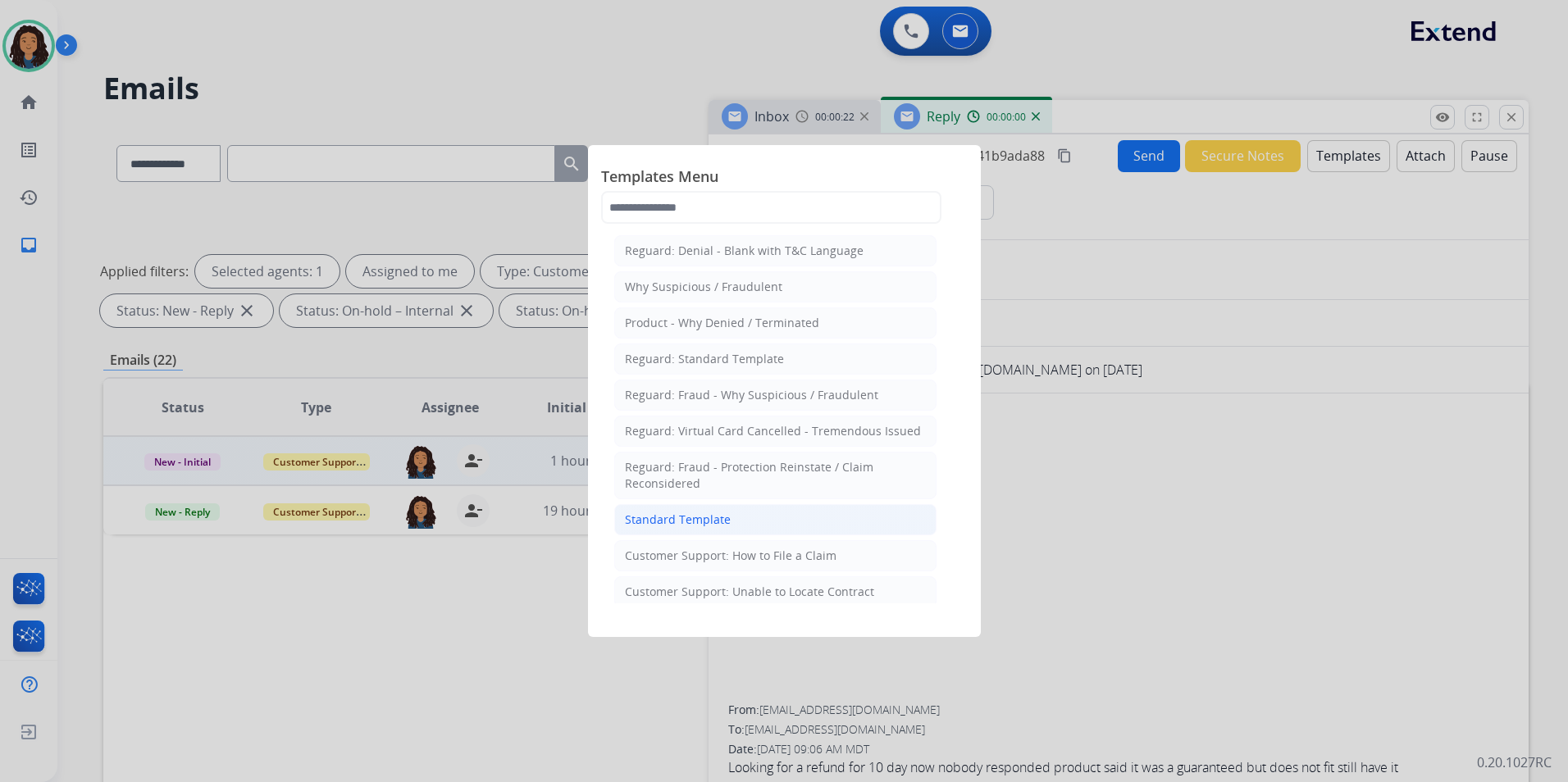
click at [860, 525] on li "Standard Template" at bounding box center [774, 519] width 322 height 31
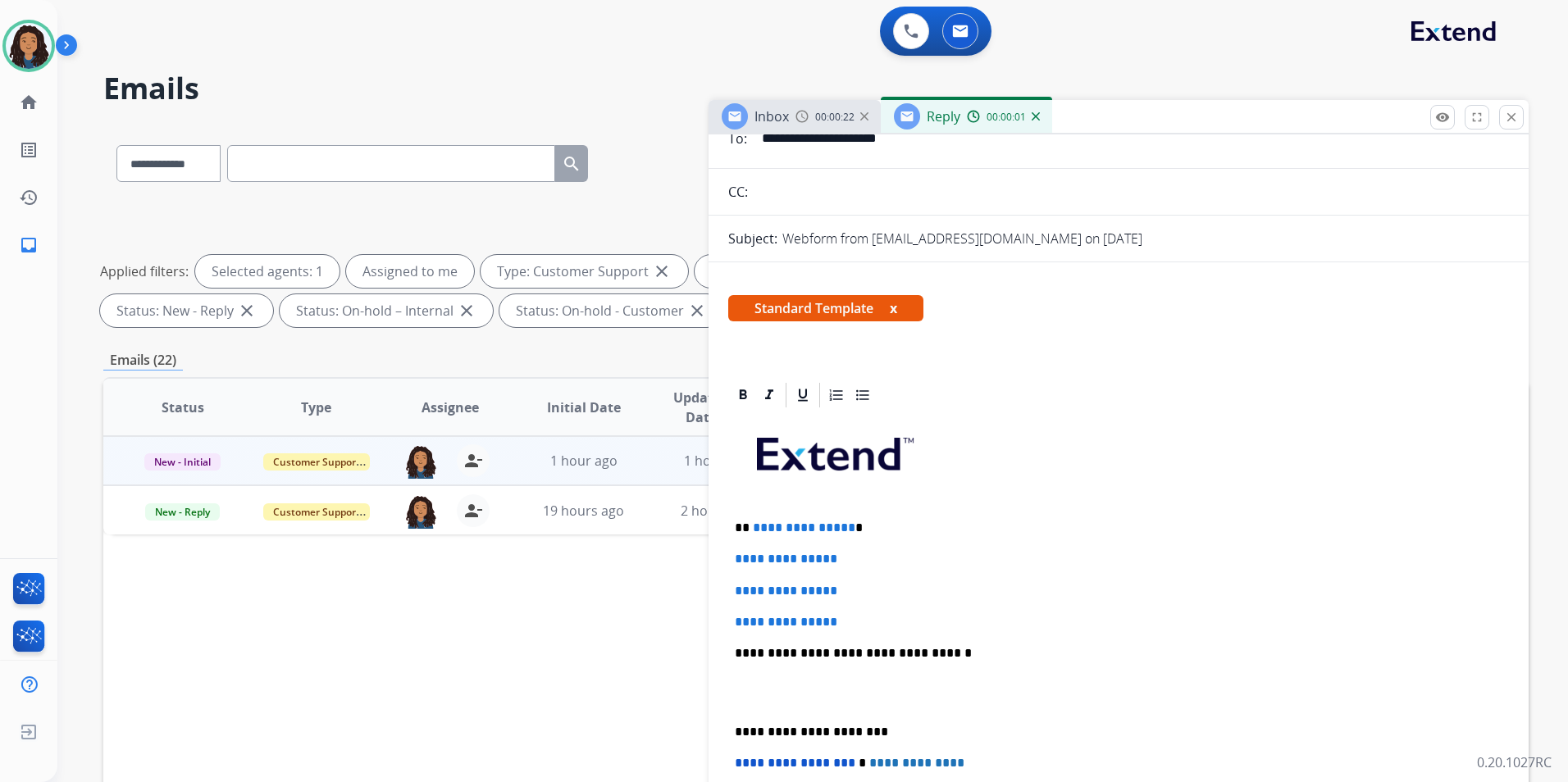
scroll to position [246, 0]
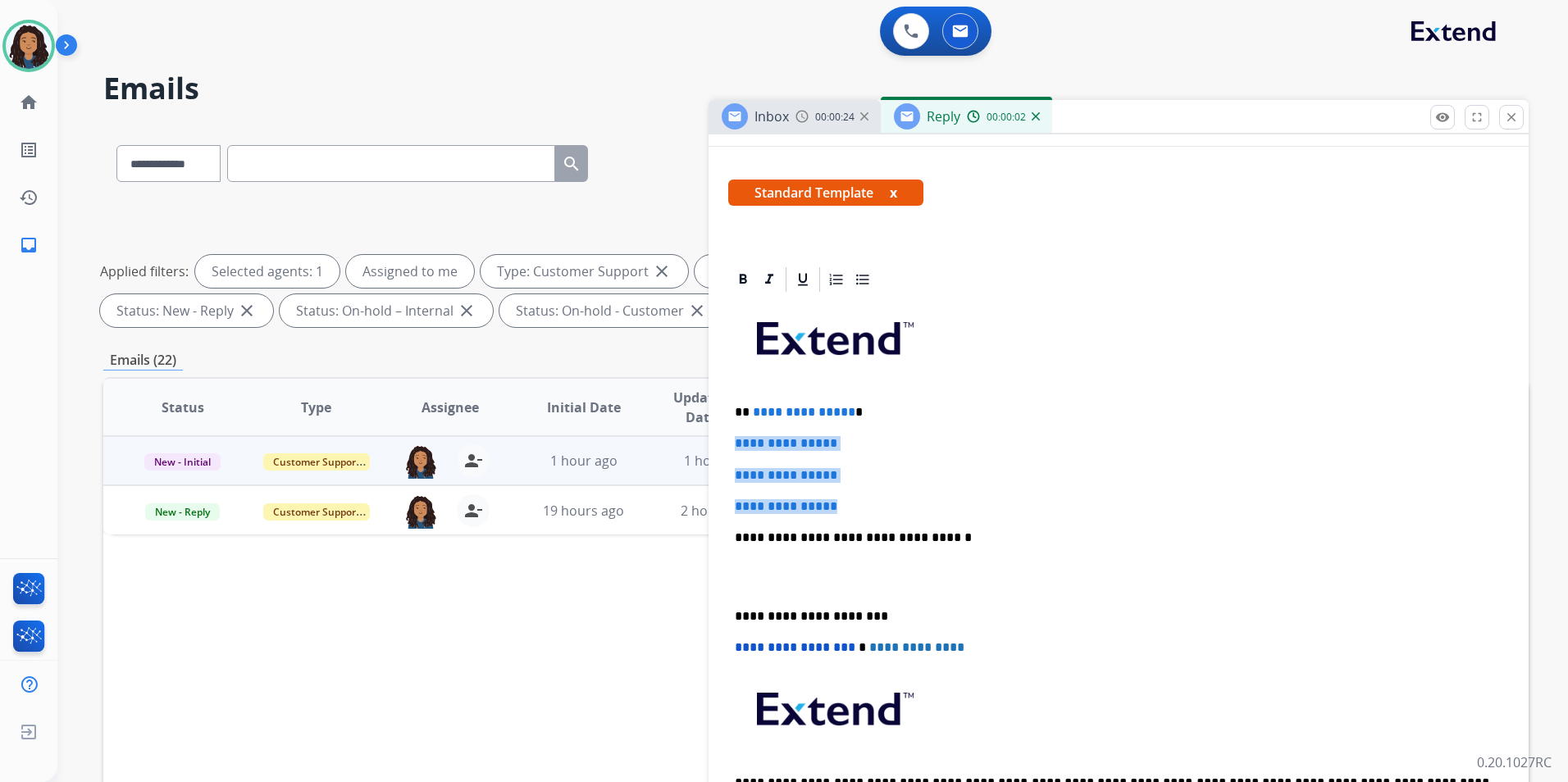
drag, startPoint x: 858, startPoint y: 507, endPoint x: 692, endPoint y: 423, distance: 186.0
click at [692, 423] on div "**********" at bounding box center [816, 568] width 1425 height 887
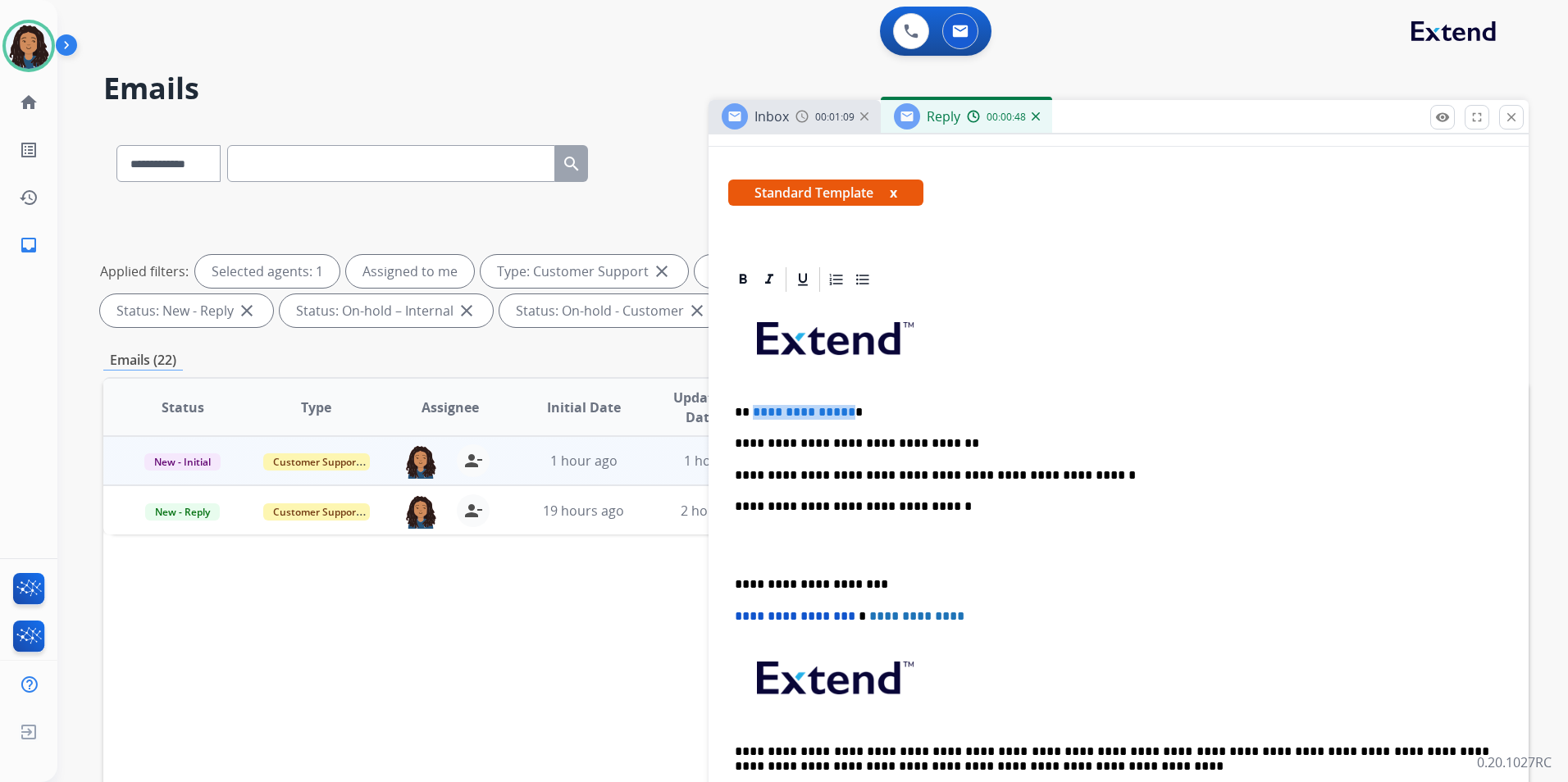
drag, startPoint x: 844, startPoint y: 410, endPoint x: 751, endPoint y: 391, distance: 94.9
click at [751, 391] on div "**********" at bounding box center [1119, 560] width 781 height 533
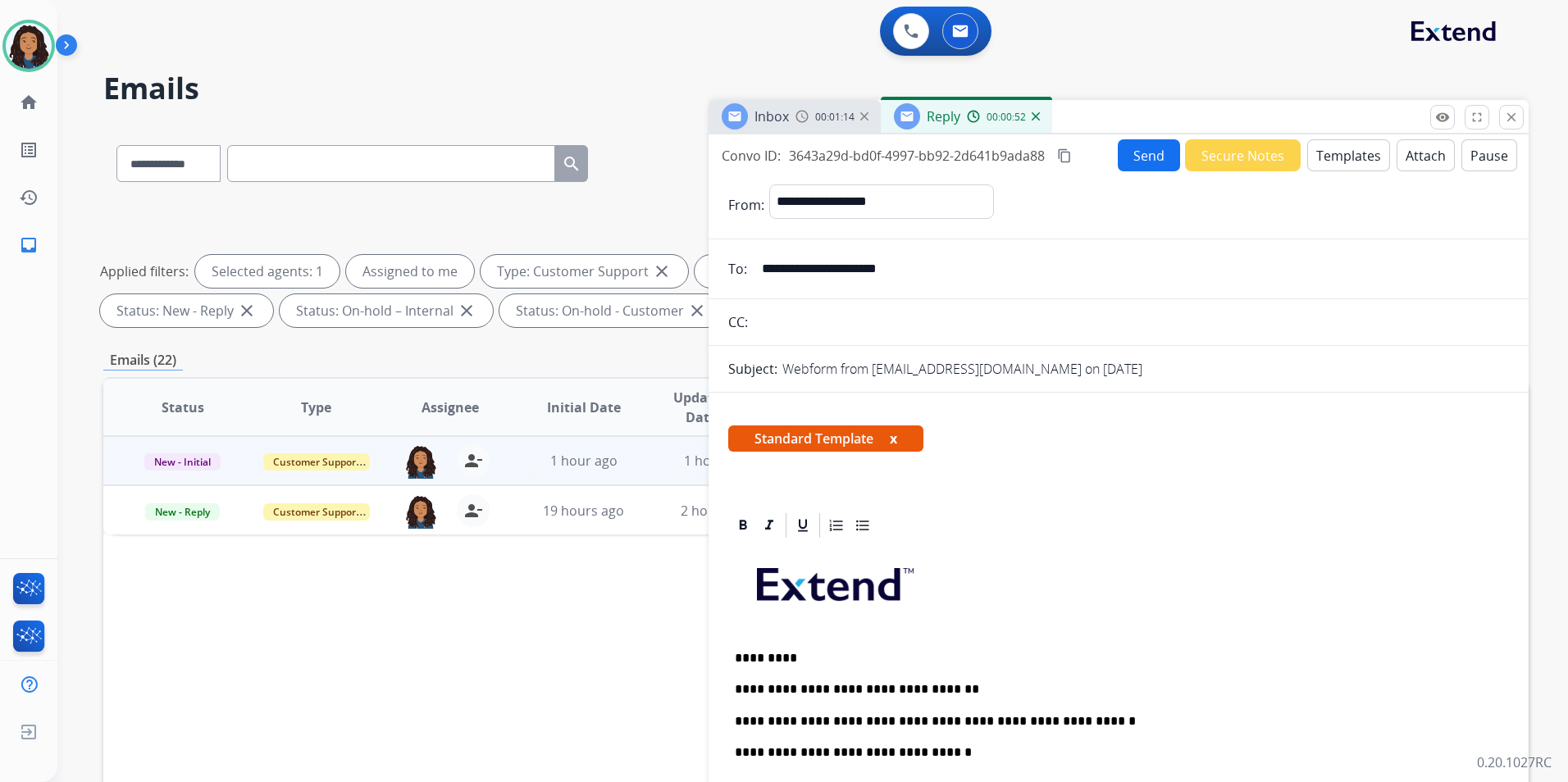
click at [1138, 163] on button "Send" at bounding box center [1149, 155] width 63 height 32
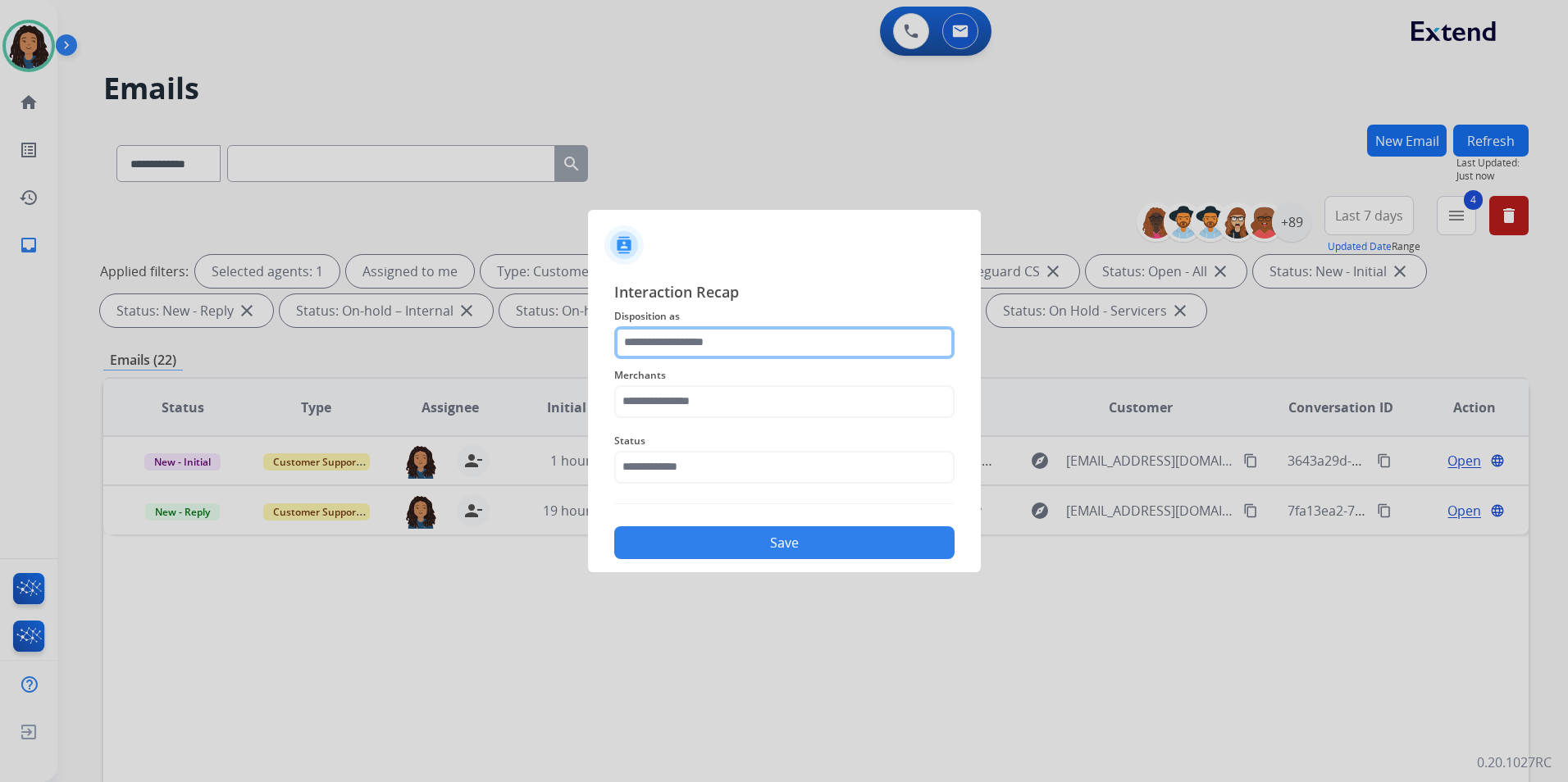
click at [717, 344] on input "text" at bounding box center [784, 343] width 341 height 33
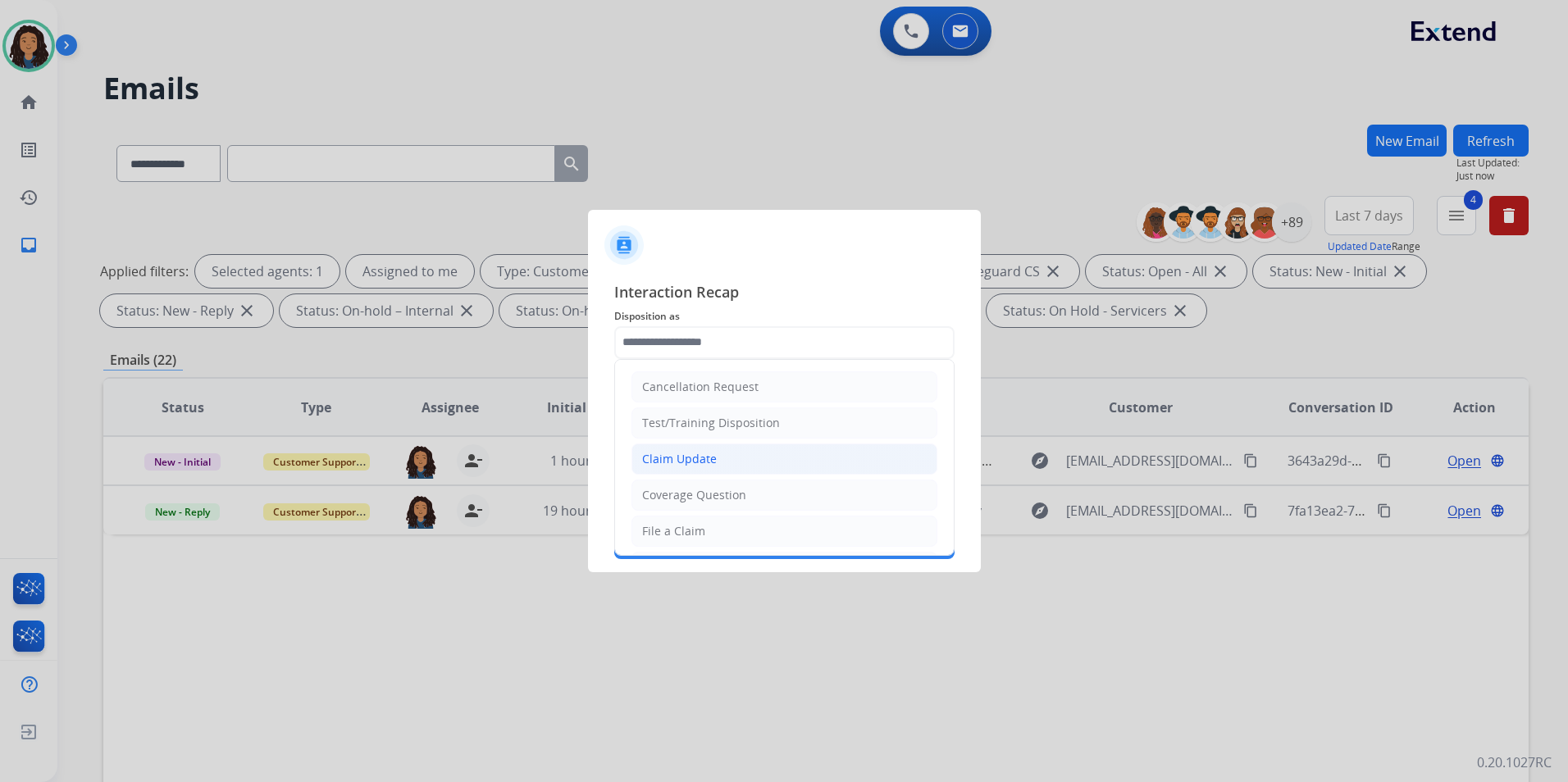
click at [722, 465] on li "Claim Update" at bounding box center [784, 458] width 306 height 31
type input "**********"
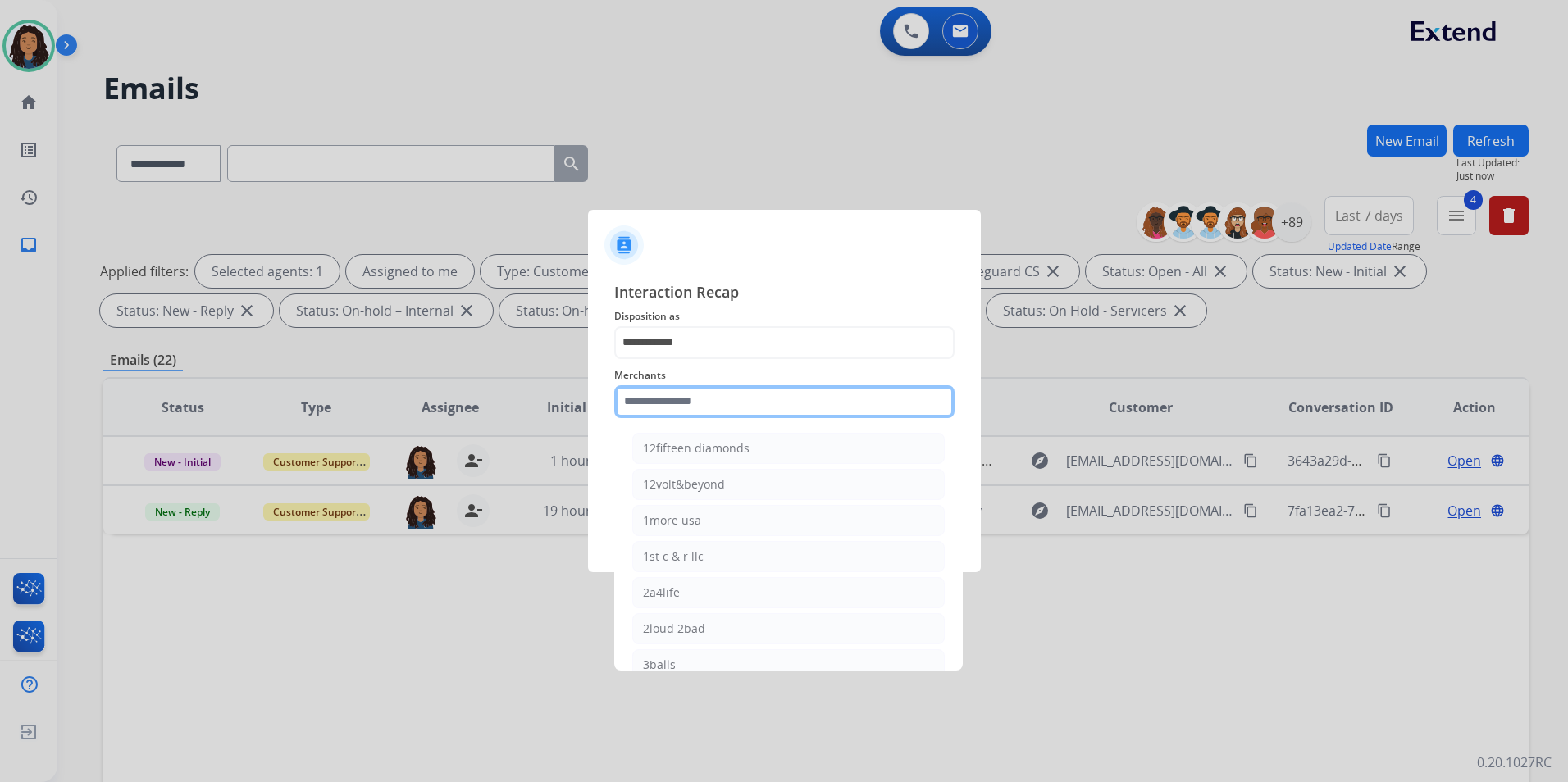
click at [723, 406] on input "text" at bounding box center [784, 401] width 341 height 33
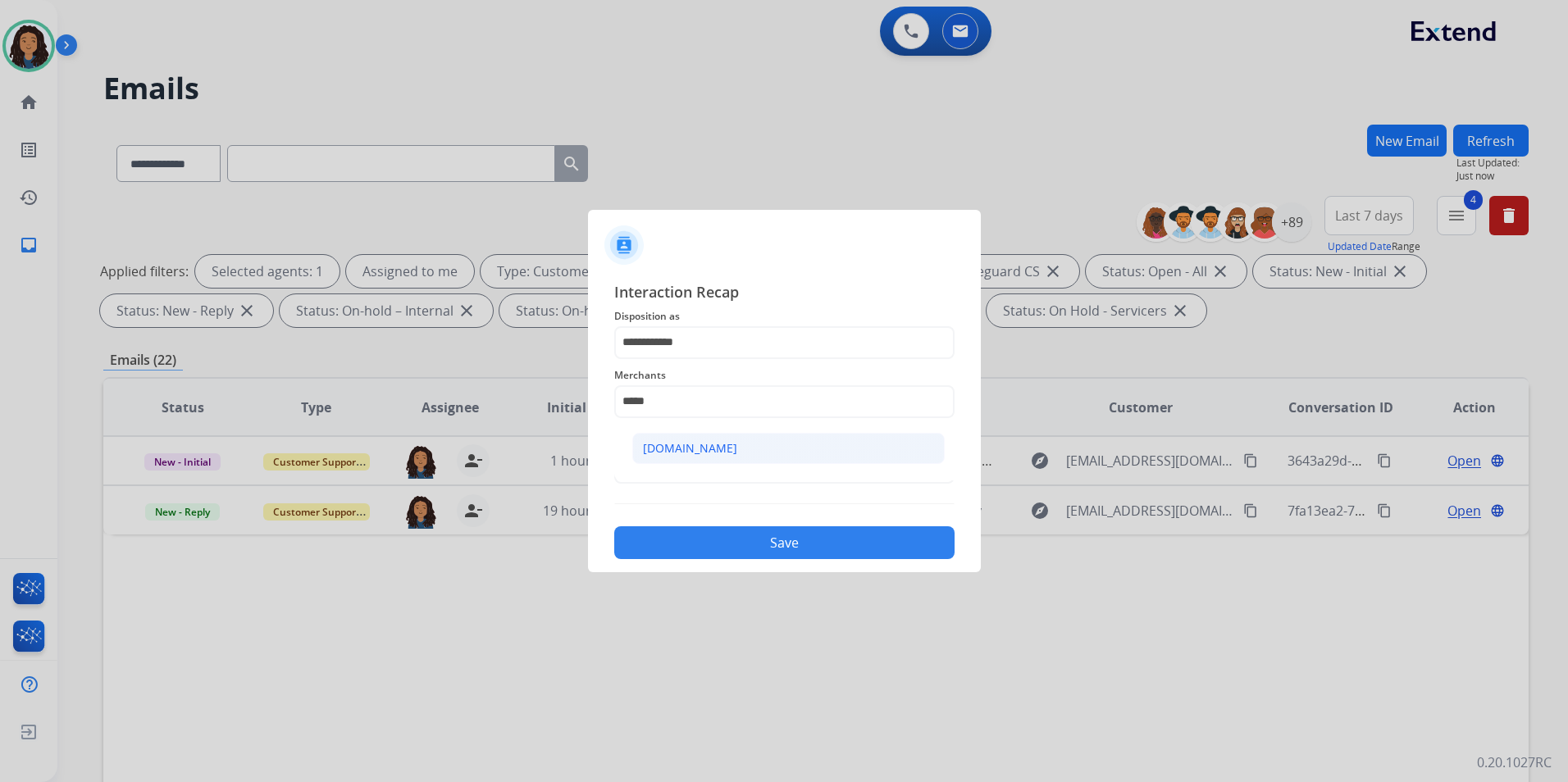
click at [692, 442] on div "[DOMAIN_NAME]" at bounding box center [689, 448] width 95 height 16
type input "**********"
click at [690, 449] on span "Status" at bounding box center [784, 441] width 341 height 20
click at [693, 466] on input "text" at bounding box center [784, 467] width 341 height 33
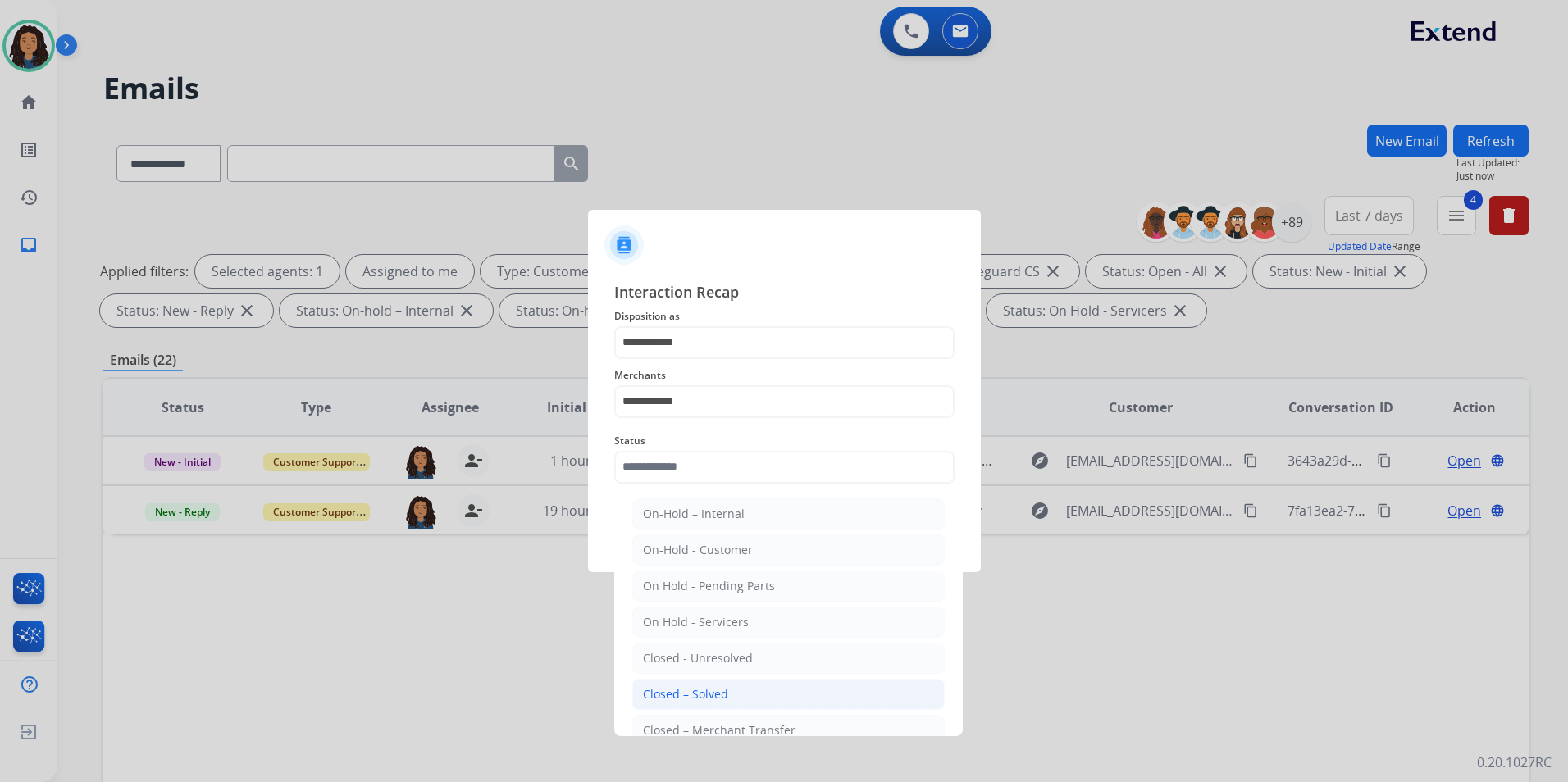
drag, startPoint x: 731, startPoint y: 691, endPoint x: 744, endPoint y: 574, distance: 117.7
click at [730, 688] on li "Closed – Solved" at bounding box center [789, 693] width 313 height 31
type input "**********"
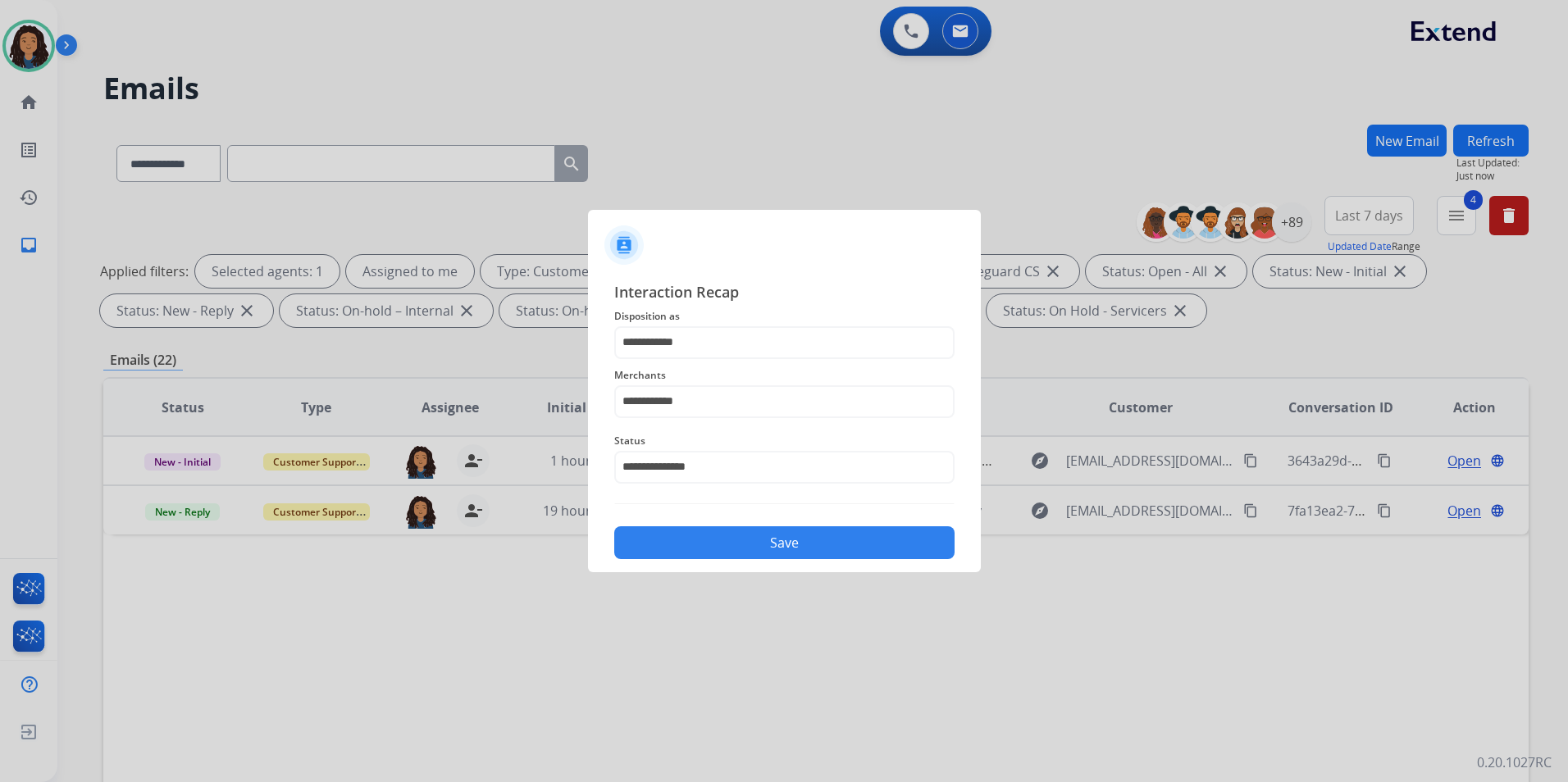
click at [755, 565] on div "**********" at bounding box center [784, 419] width 392 height 306
drag, startPoint x: 768, startPoint y: 551, endPoint x: 1253, endPoint y: 531, distance: 485.4
click at [769, 550] on button "Save" at bounding box center [784, 542] width 341 height 33
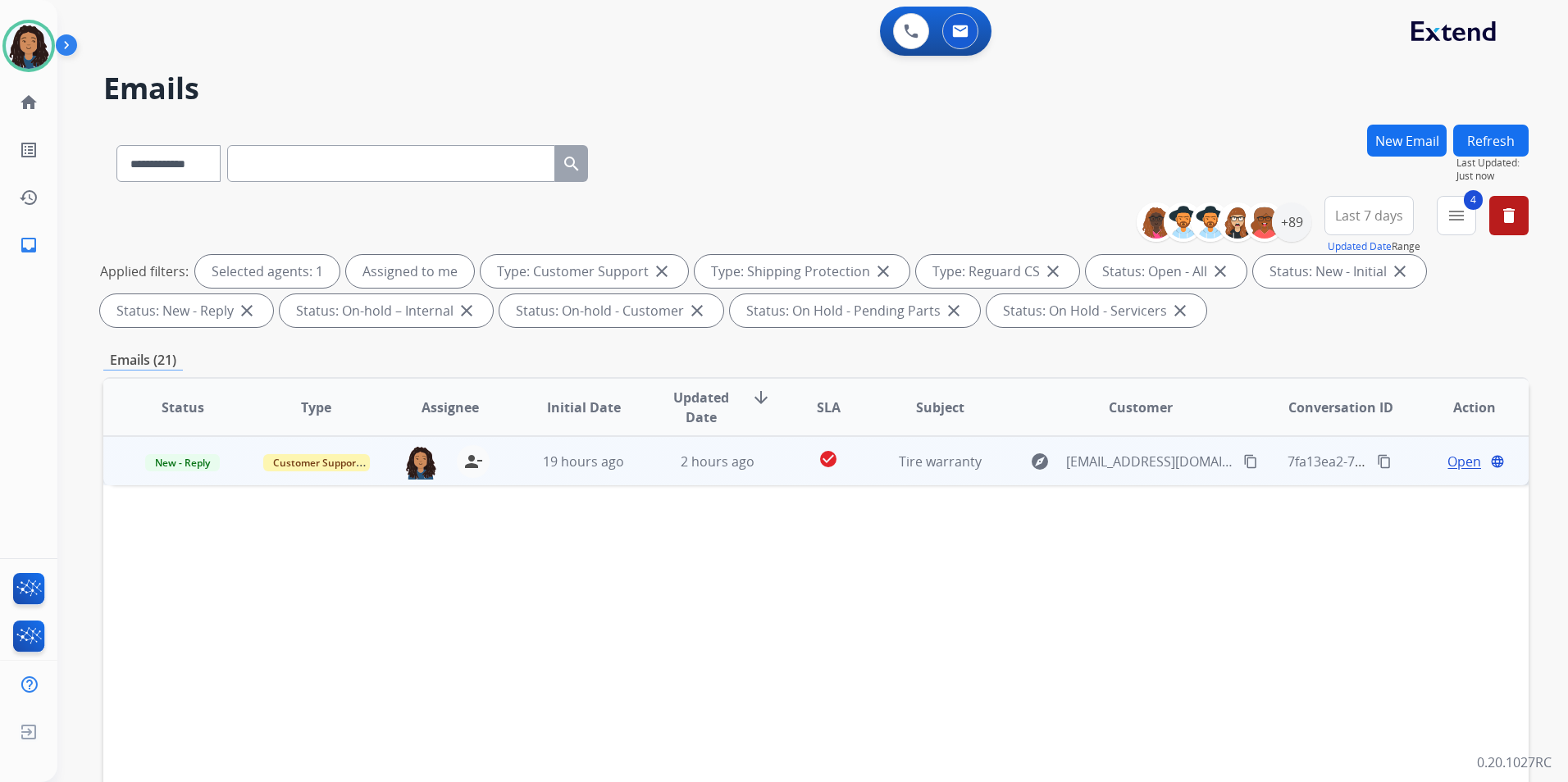
click at [1462, 465] on span "Open" at bounding box center [1464, 461] width 34 height 20
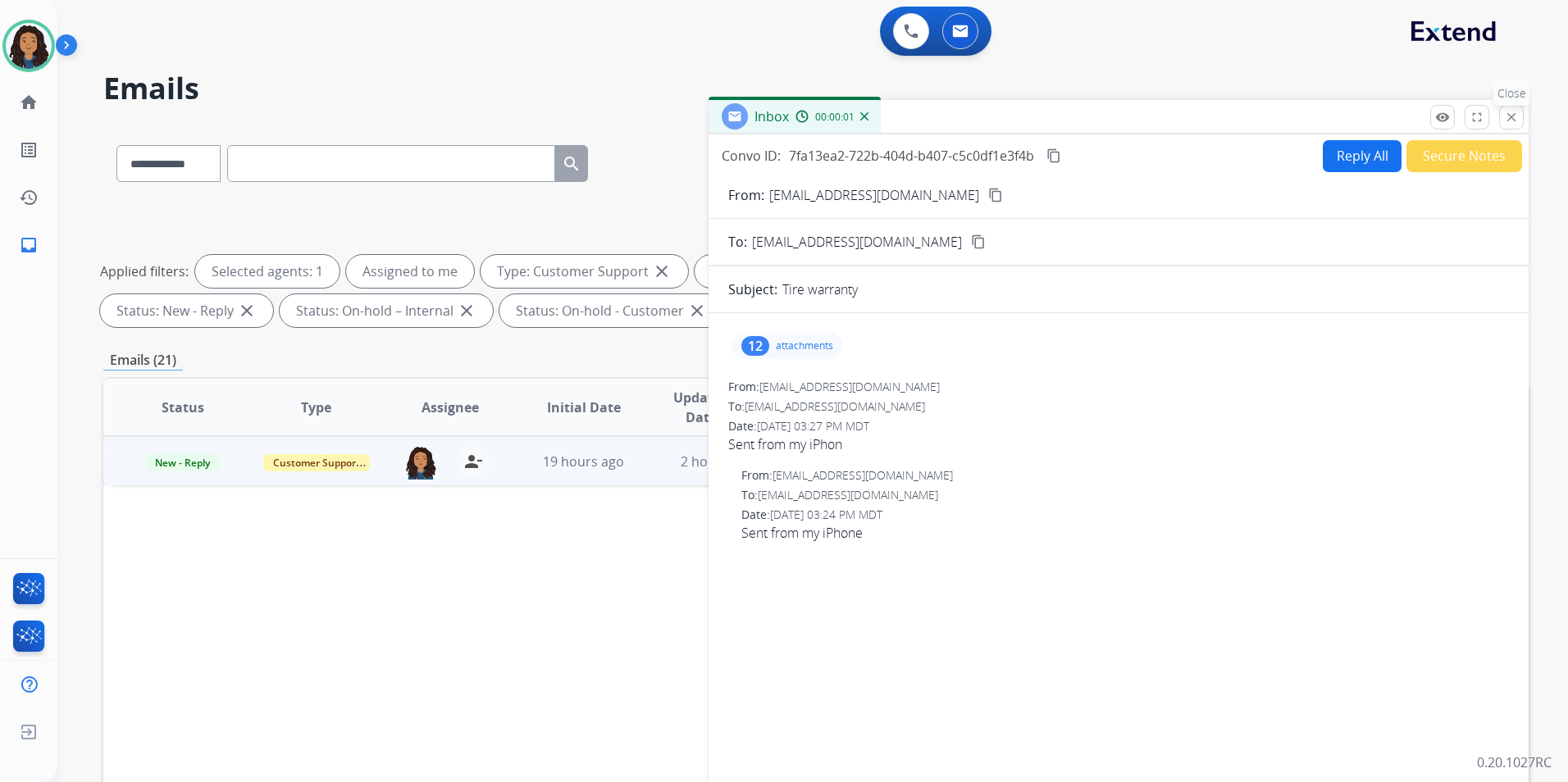
click at [1500, 116] on button "close Close" at bounding box center [1510, 117] width 25 height 25
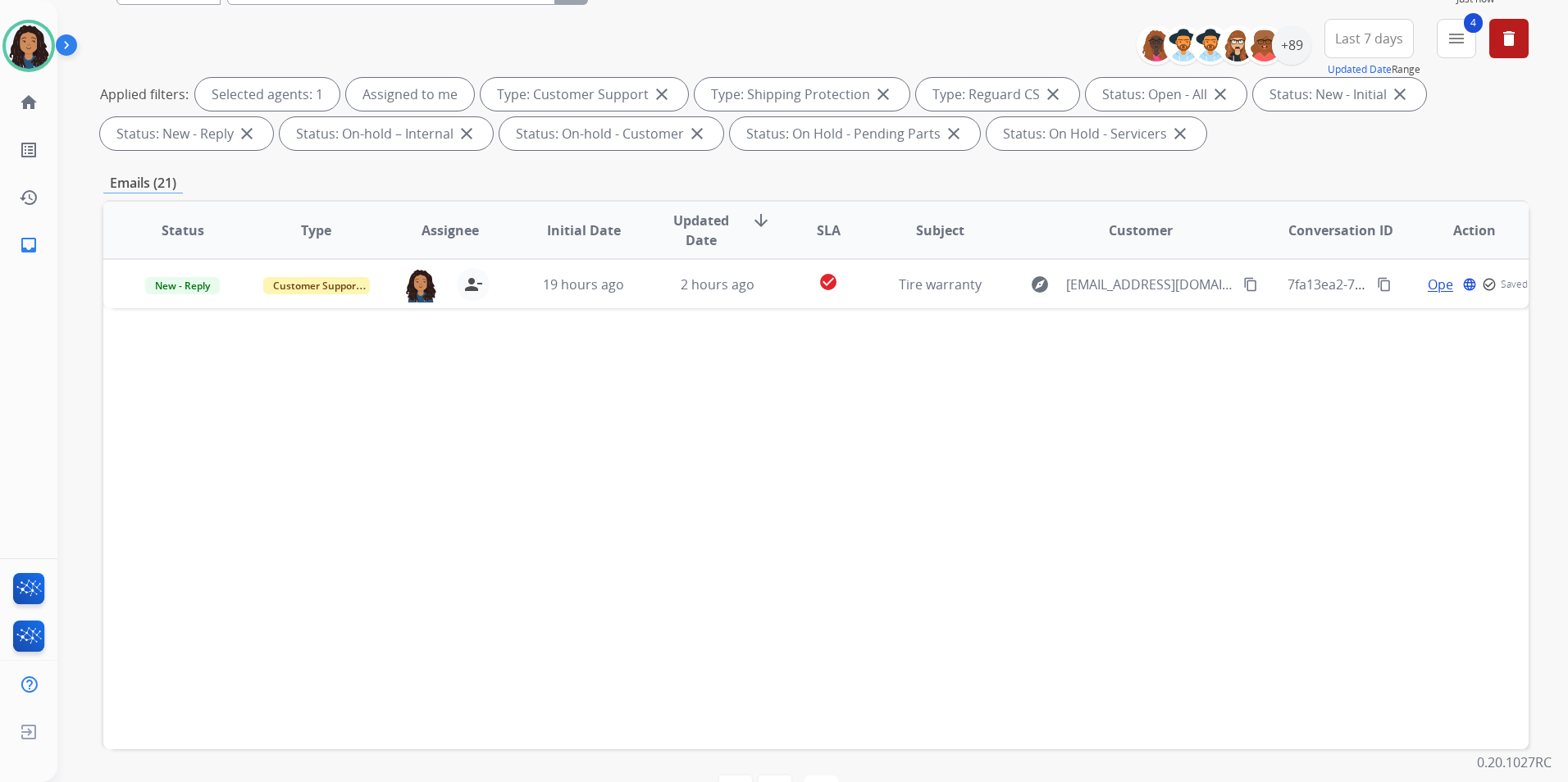
scroll to position [229, 0]
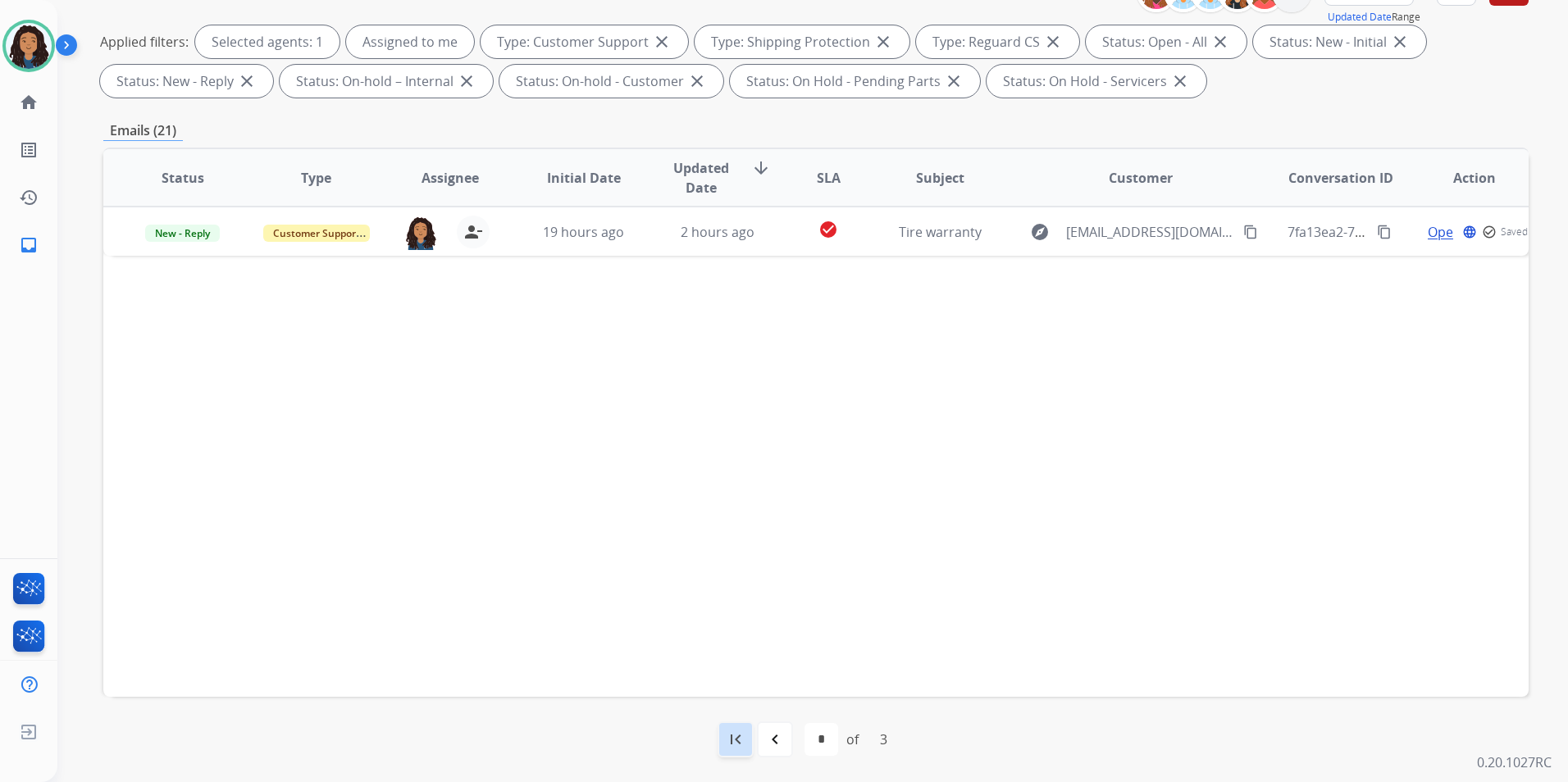
click at [726, 740] on mat-icon "first_page" at bounding box center [735, 739] width 20 height 20
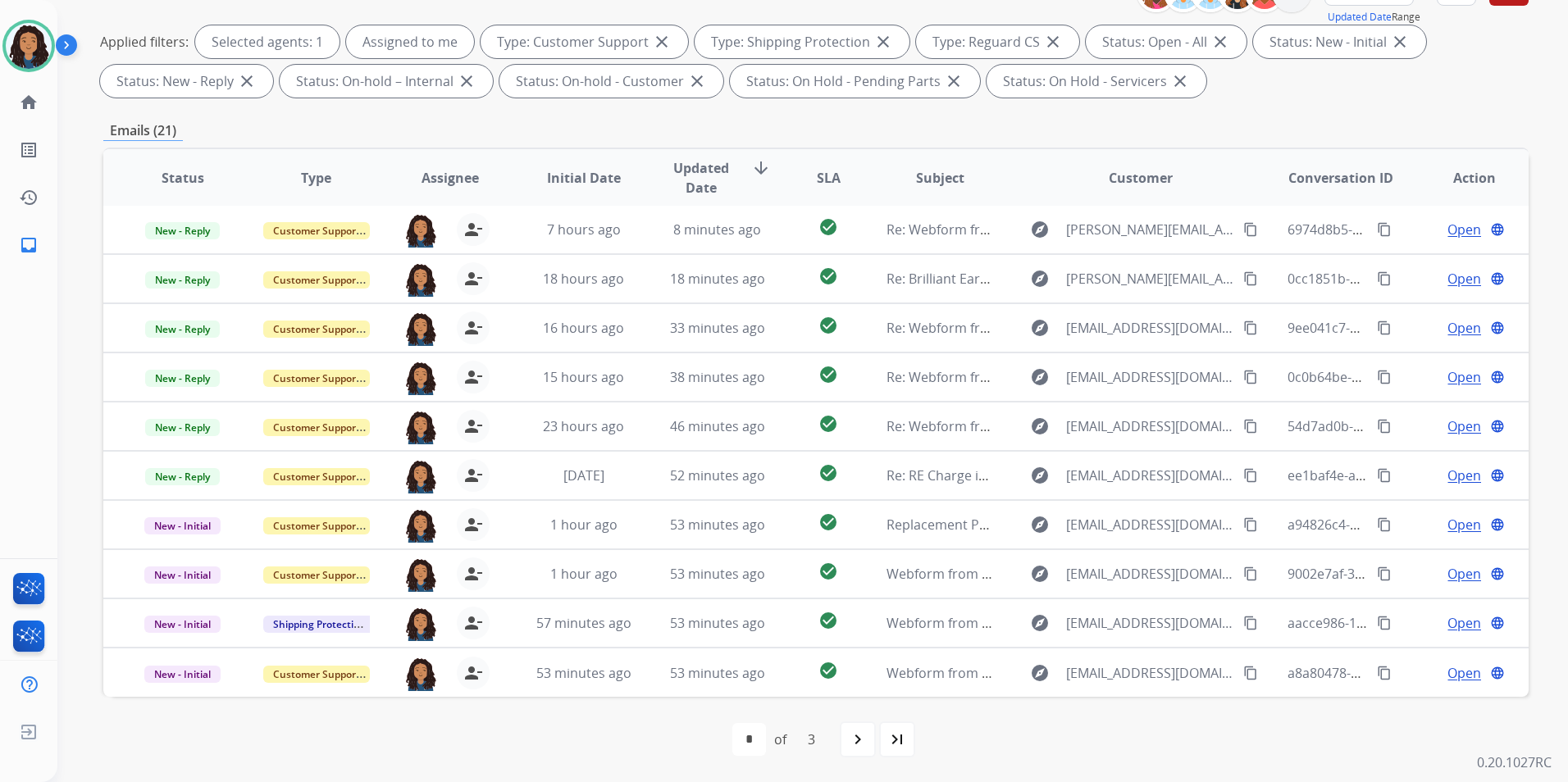
drag, startPoint x: 849, startPoint y: 752, endPoint x: 855, endPoint y: 729, distance: 23.8
click at [849, 750] on div "navigate_next" at bounding box center [858, 739] width 36 height 36
select select "*"
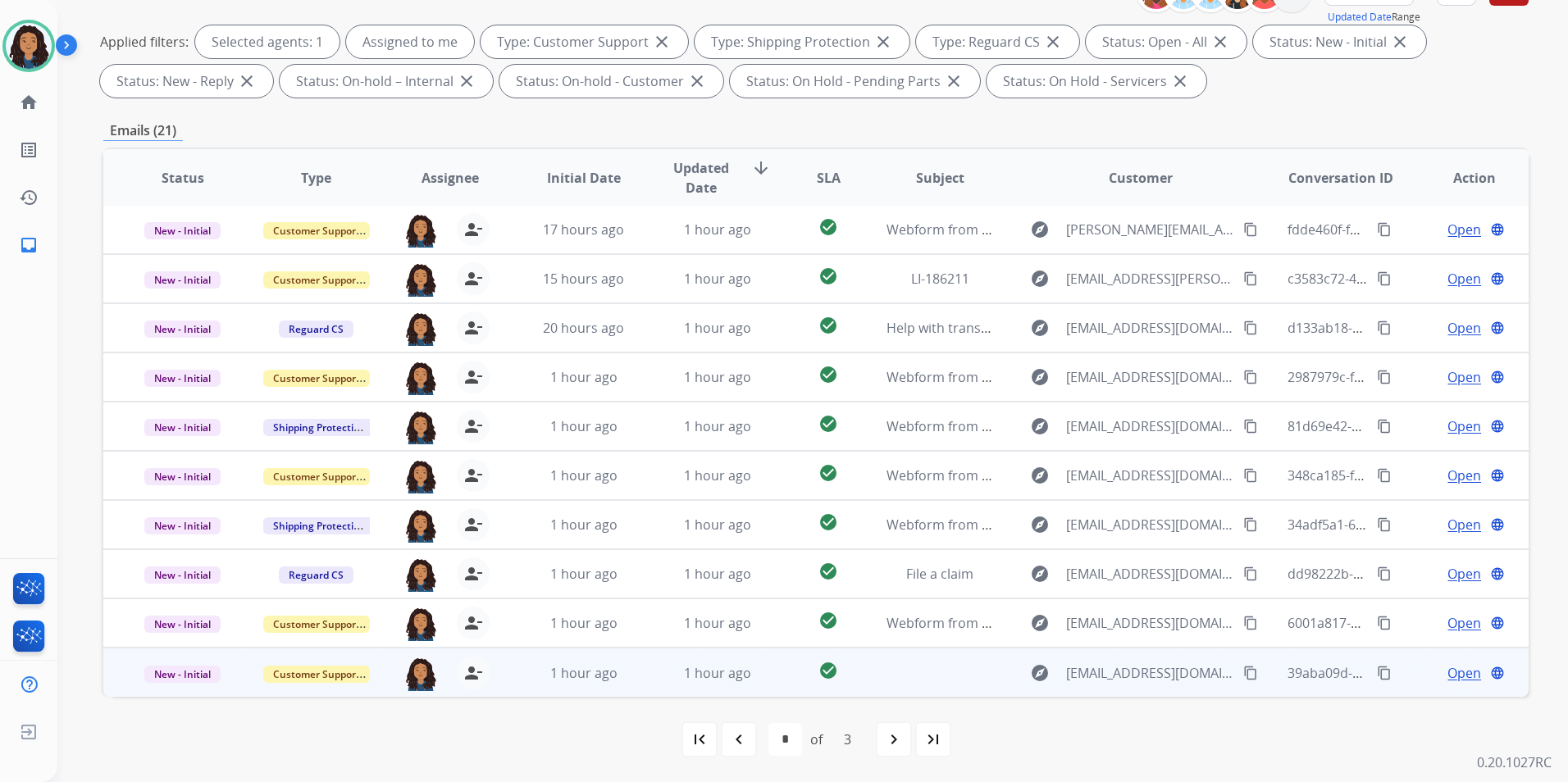
click at [1448, 669] on span "Open" at bounding box center [1464, 673] width 34 height 20
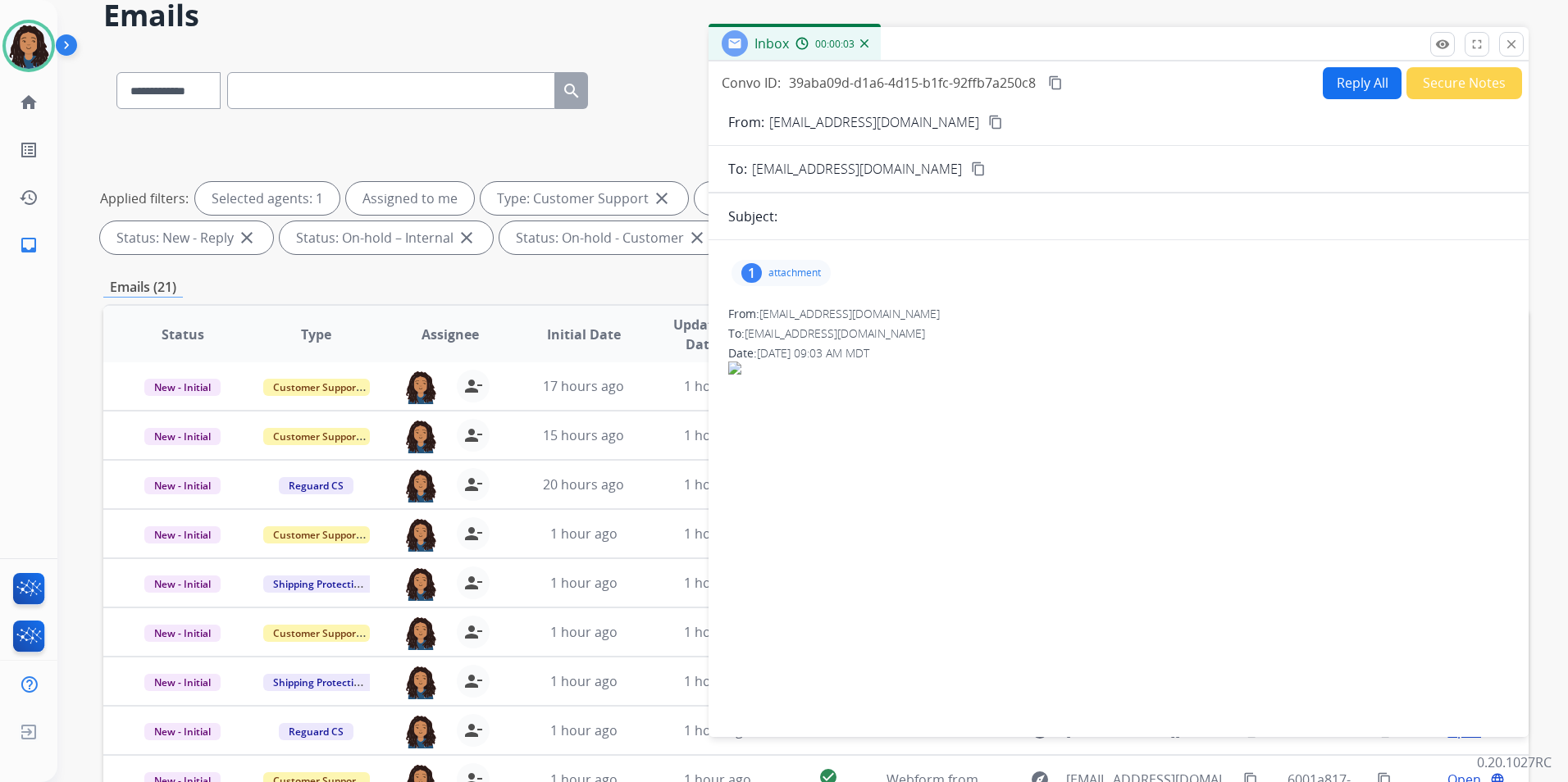
scroll to position [66, 0]
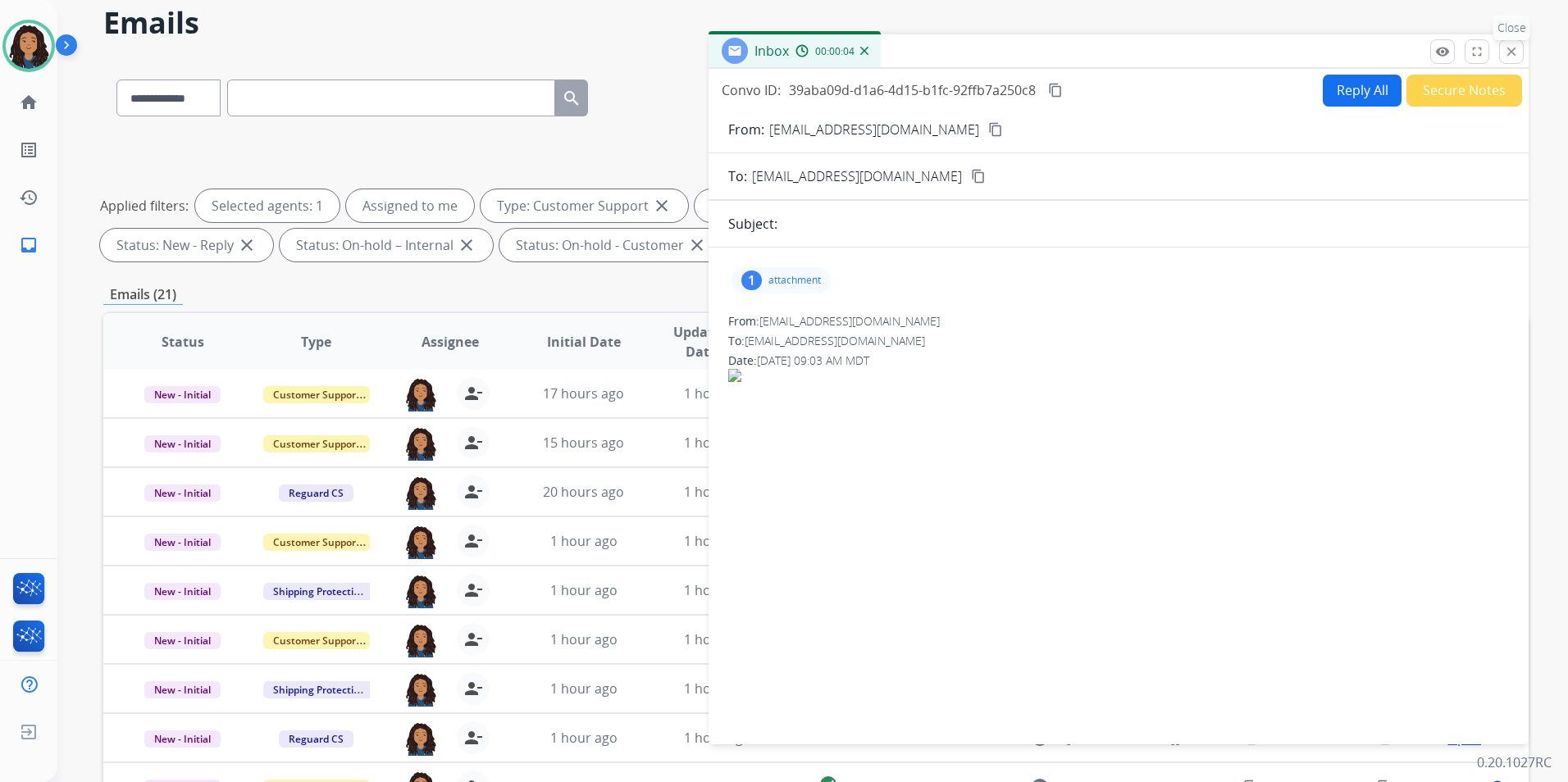
click at [1503, 58] on button "close Close" at bounding box center [1510, 52] width 25 height 25
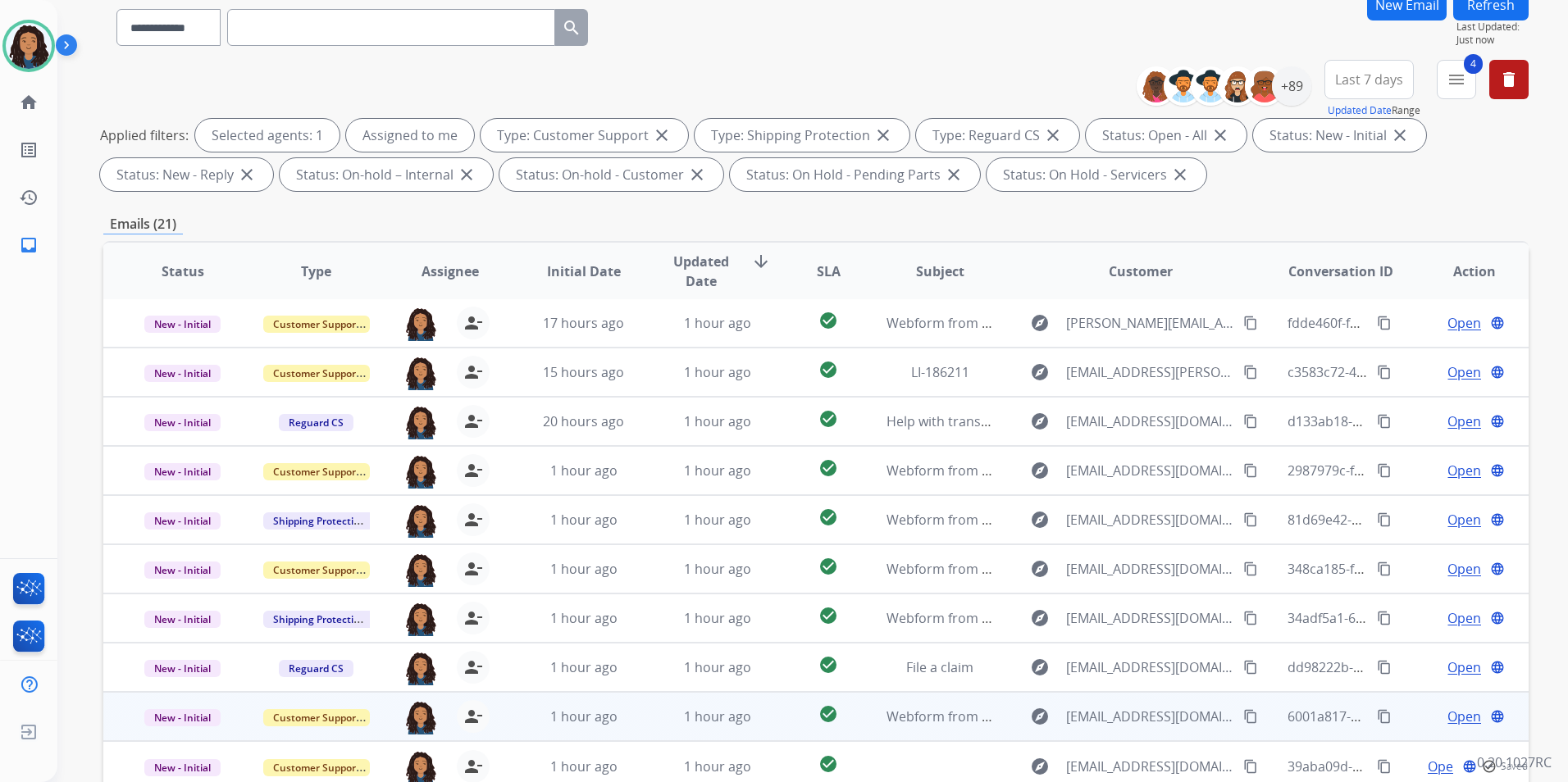
scroll to position [229, 0]
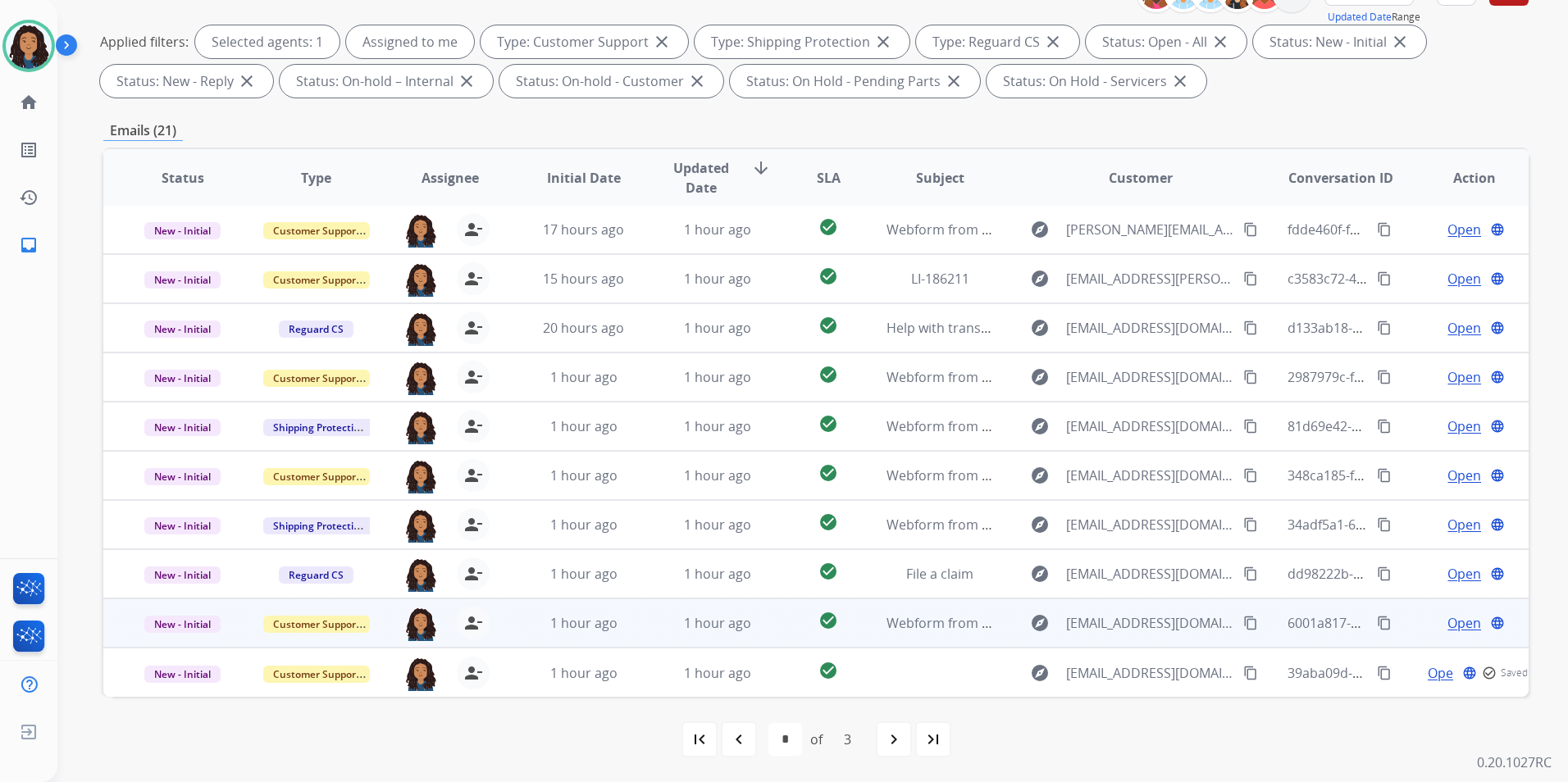
click at [1457, 617] on span "Open" at bounding box center [1464, 624] width 34 height 20
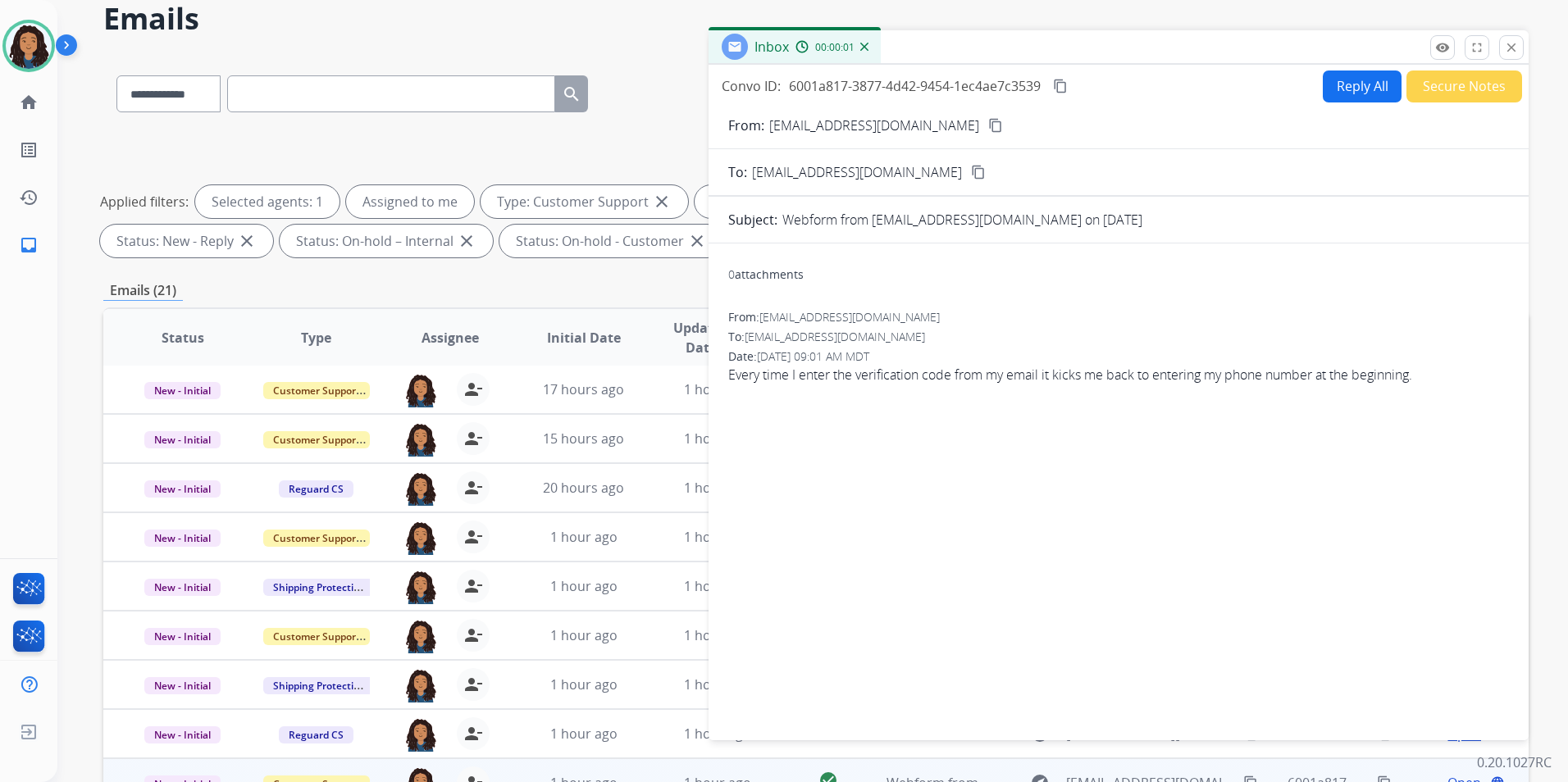
scroll to position [66, 0]
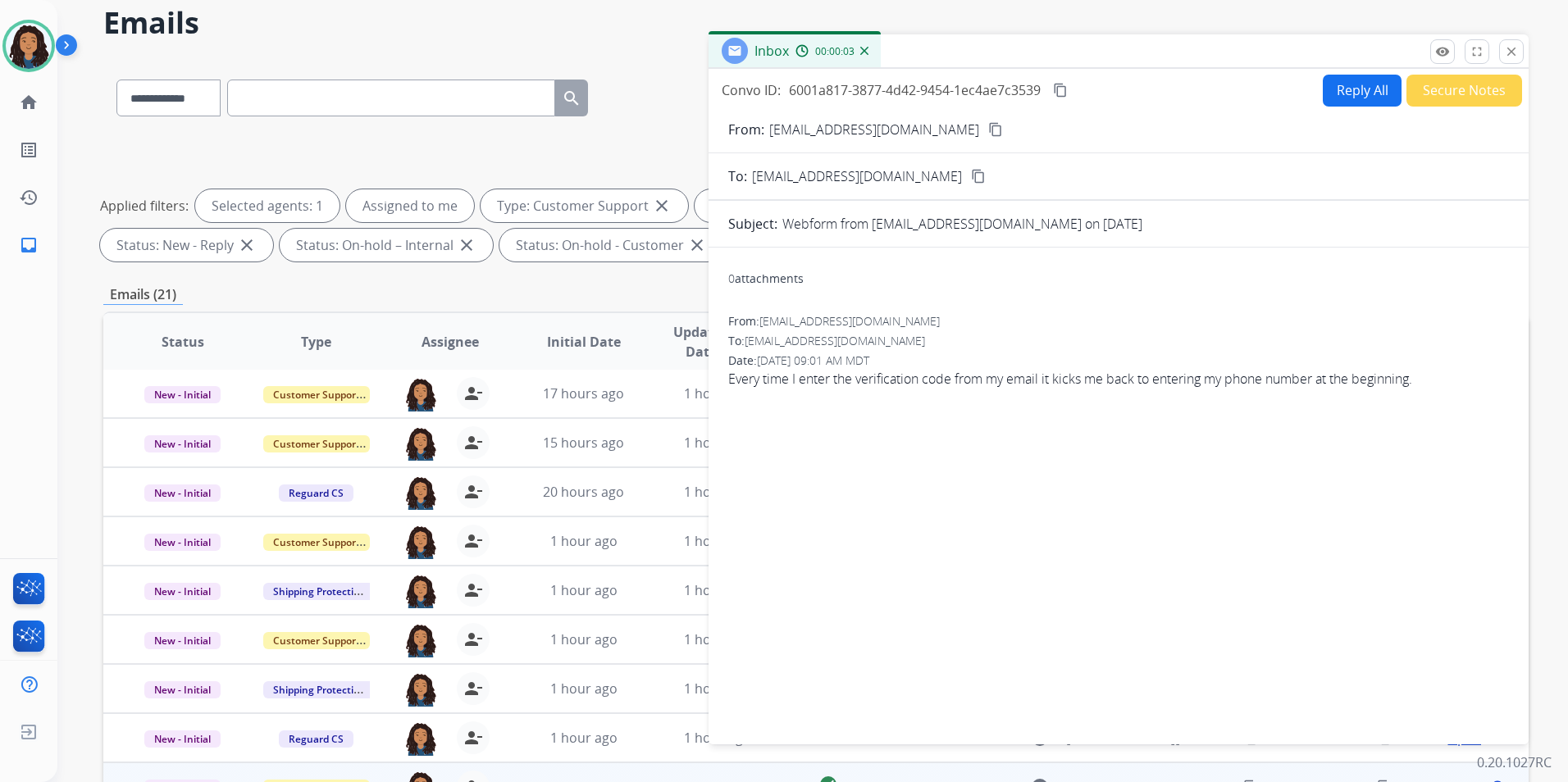
click at [988, 128] on mat-icon "content_copy" at bounding box center [995, 130] width 15 height 15
click at [1357, 88] on button "Reply All" at bounding box center [1362, 91] width 79 height 32
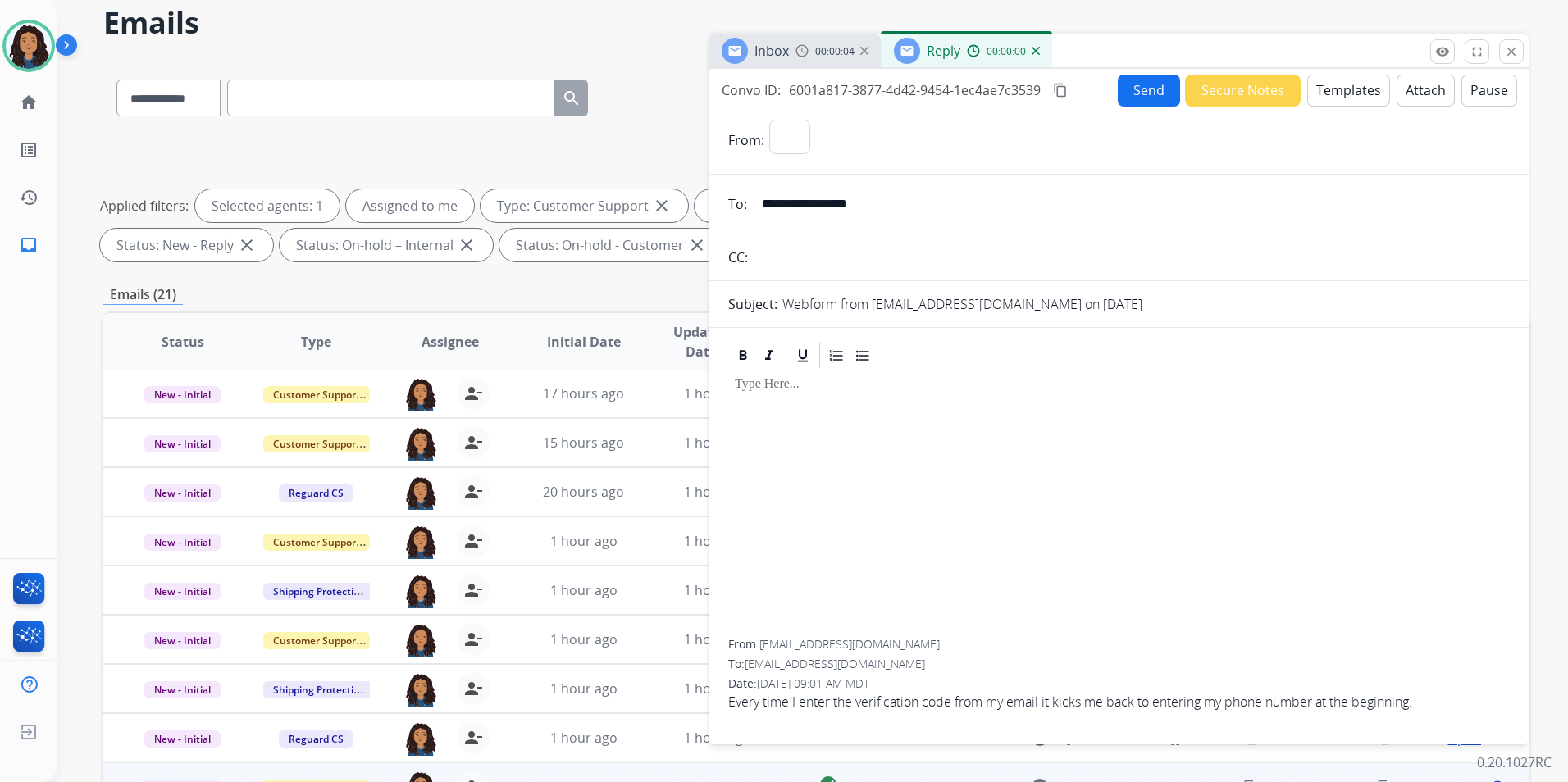
click at [1357, 88] on button "Templates" at bounding box center [1348, 91] width 83 height 32
select select "**********"
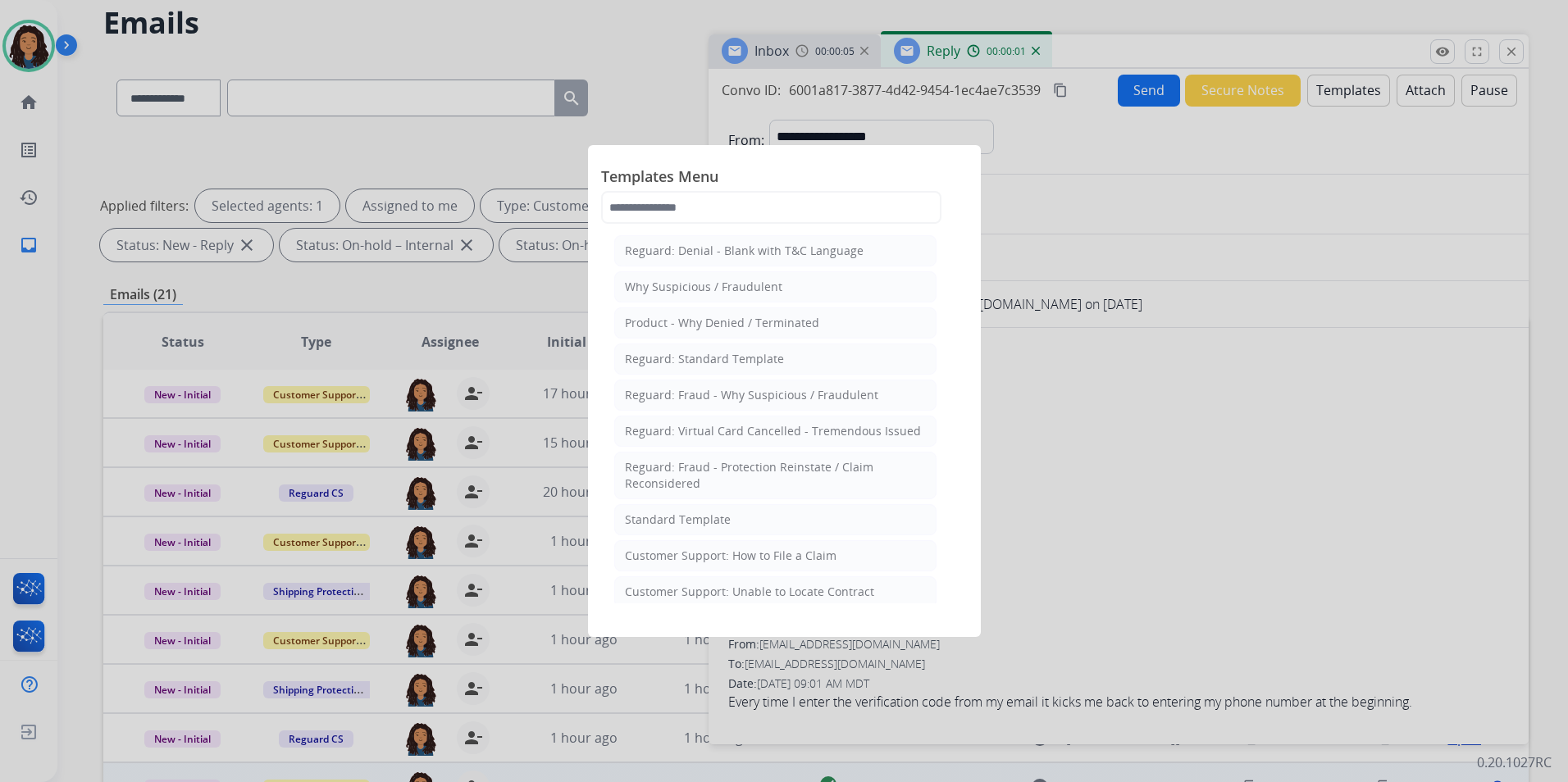
click at [823, 512] on li "Standard Template" at bounding box center [774, 519] width 322 height 31
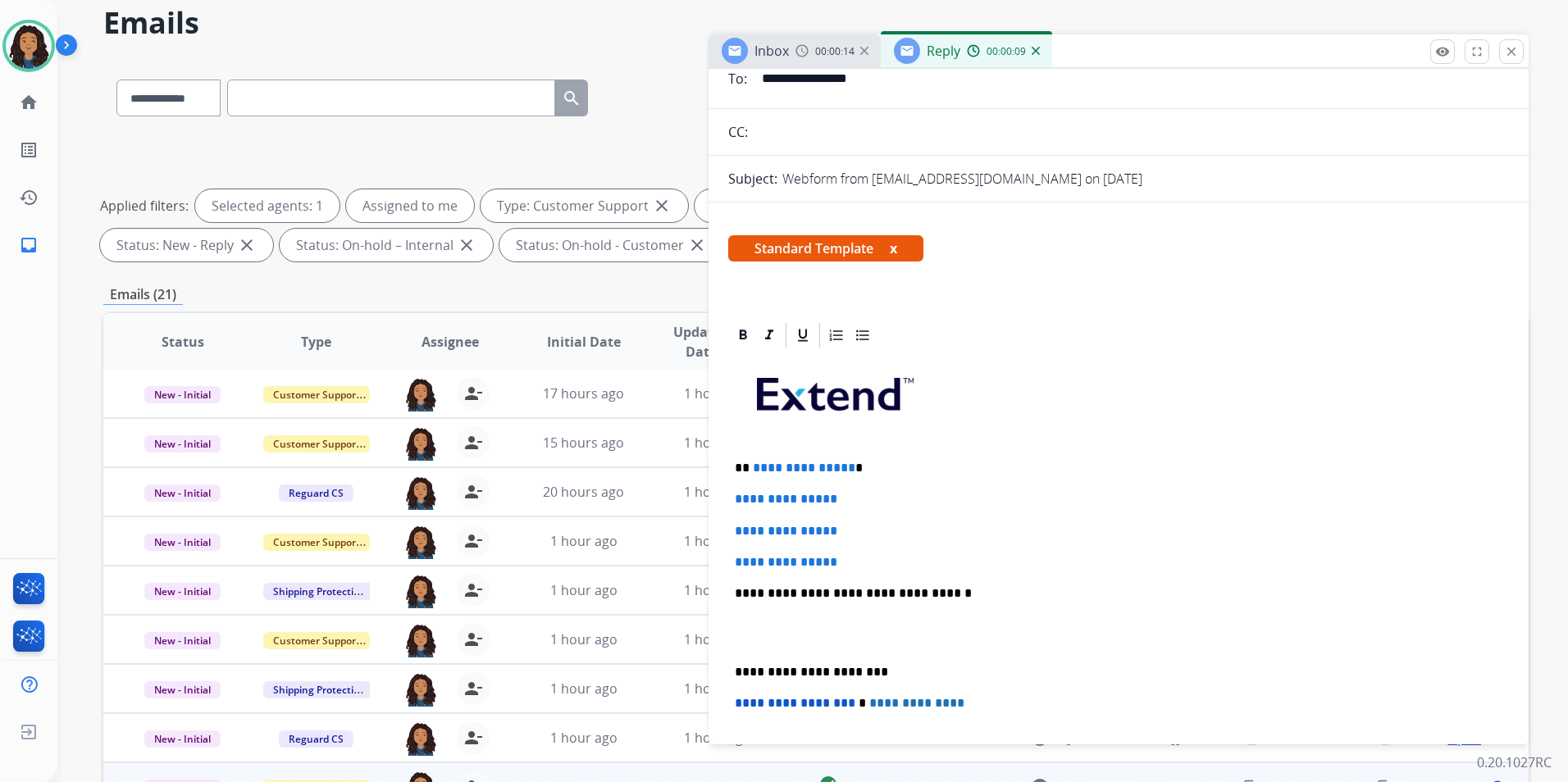
scroll to position [164, 0]
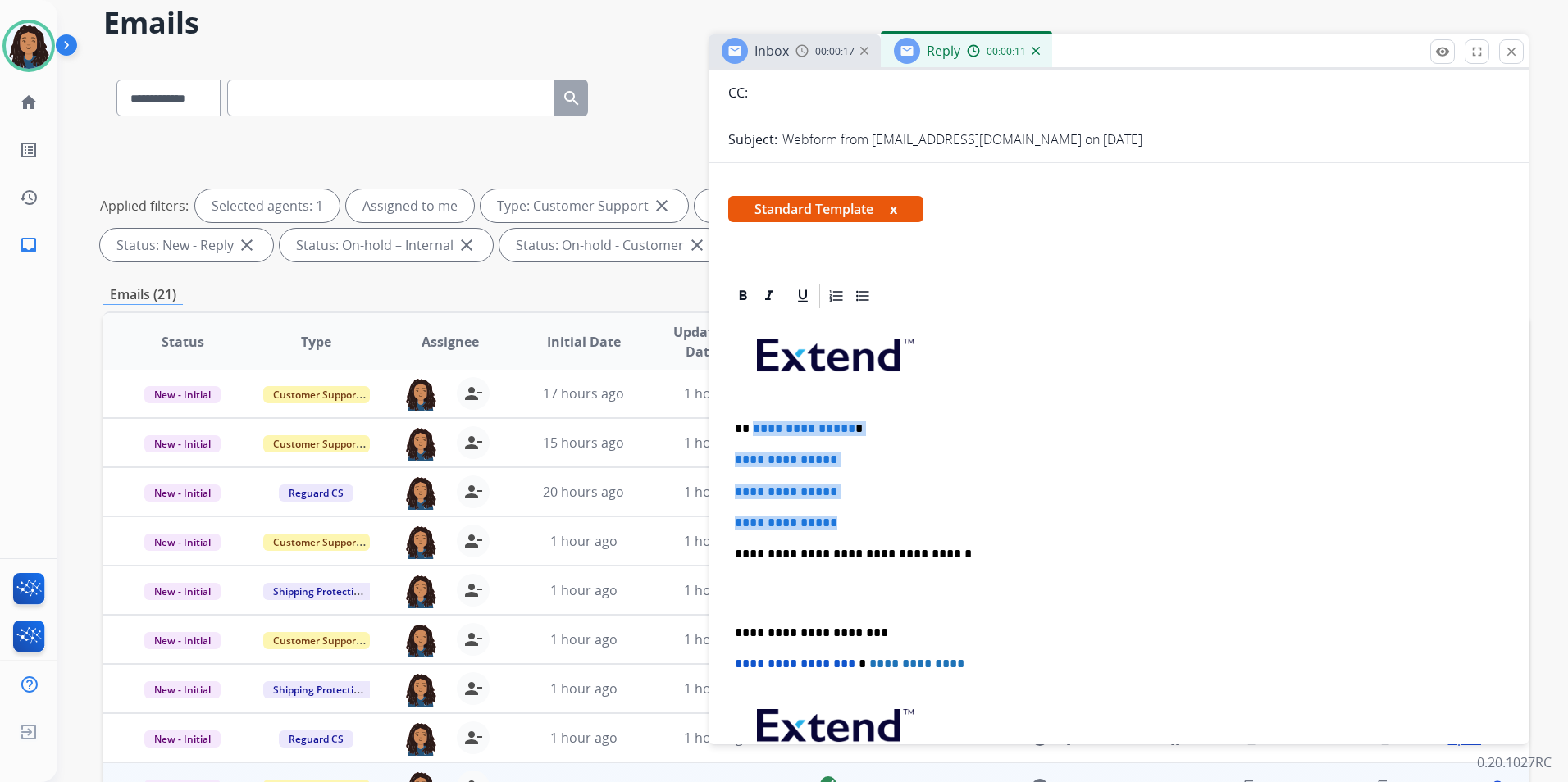
drag, startPoint x: 807, startPoint y: 479, endPoint x: 752, endPoint y: 429, distance: 74.3
click at [752, 429] on div "**********" at bounding box center [1119, 593] width 781 height 564
paste div
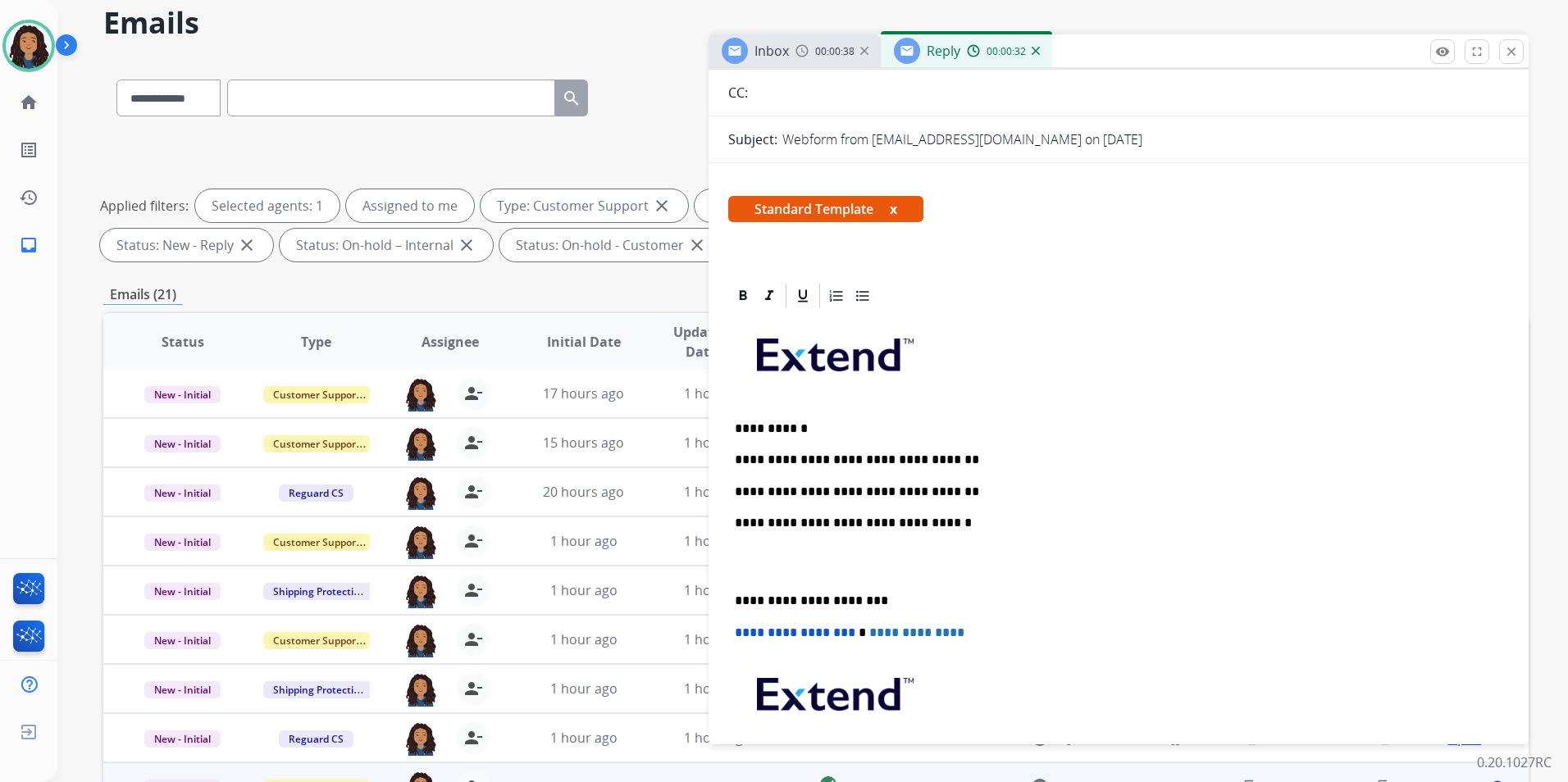
click at [968, 454] on p "**********" at bounding box center [1111, 459] width 754 height 15
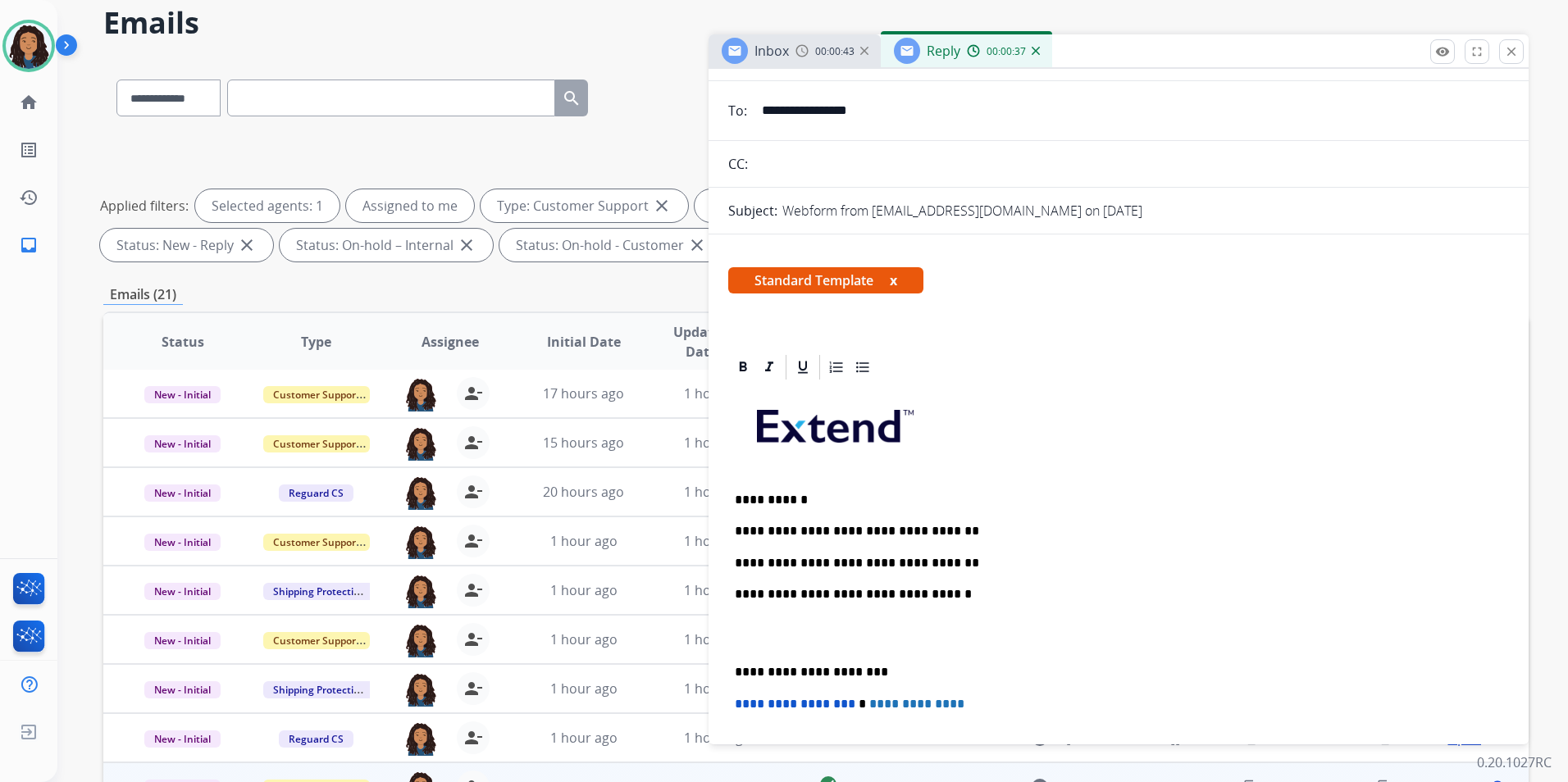
scroll to position [0, 0]
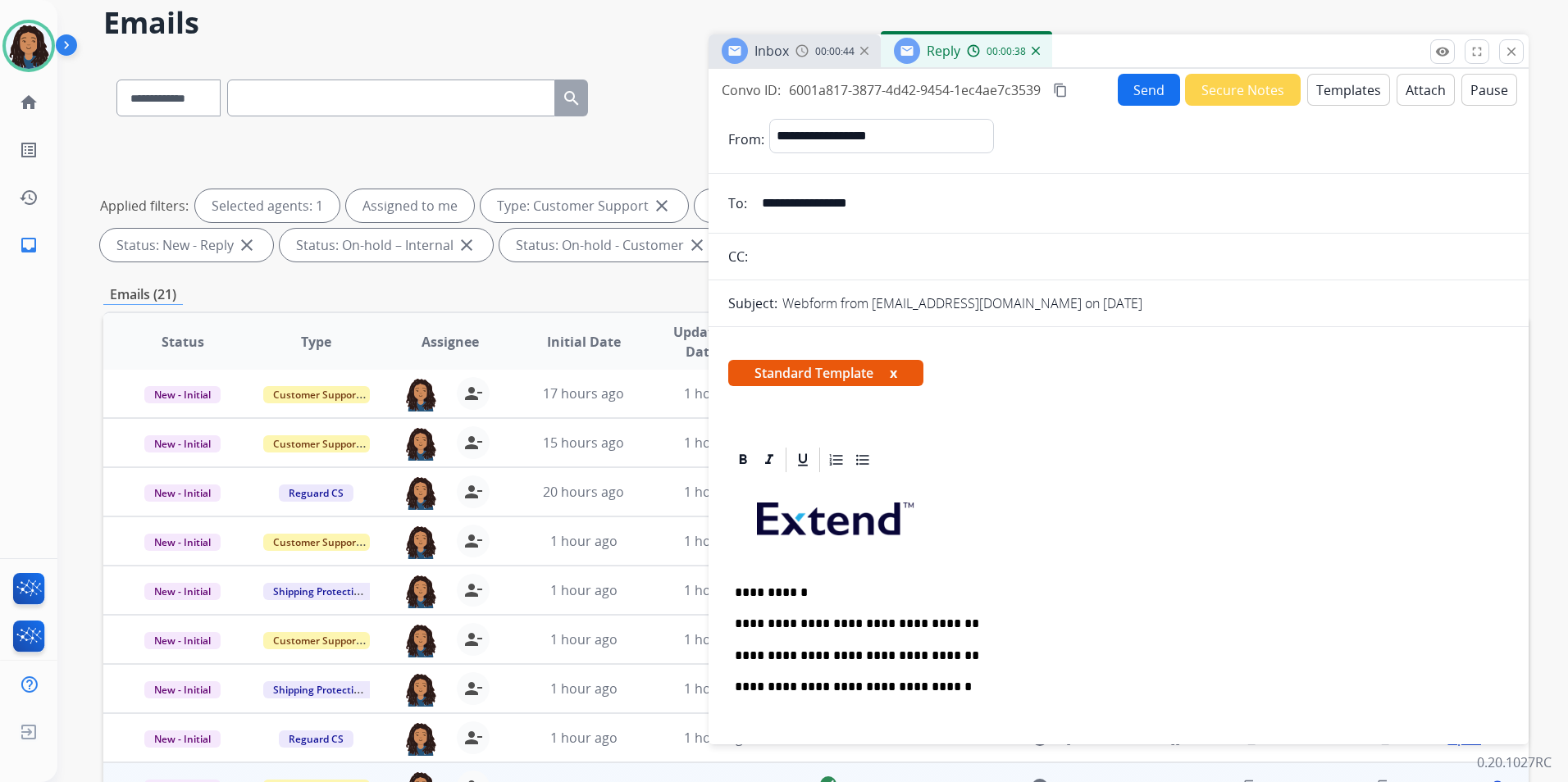
click at [1147, 87] on button "Send" at bounding box center [1149, 90] width 63 height 32
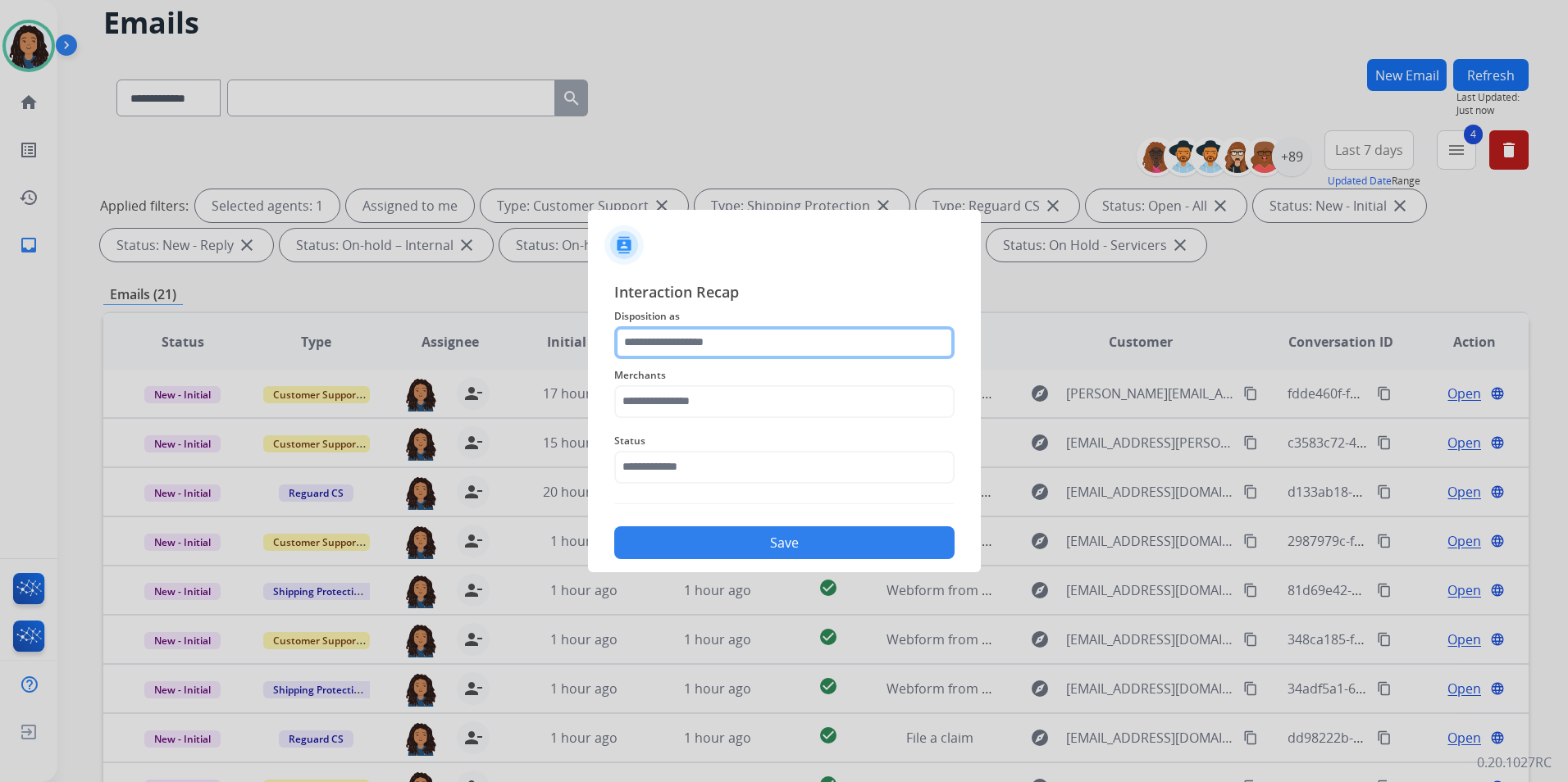
click at [727, 339] on input "text" at bounding box center [784, 343] width 341 height 33
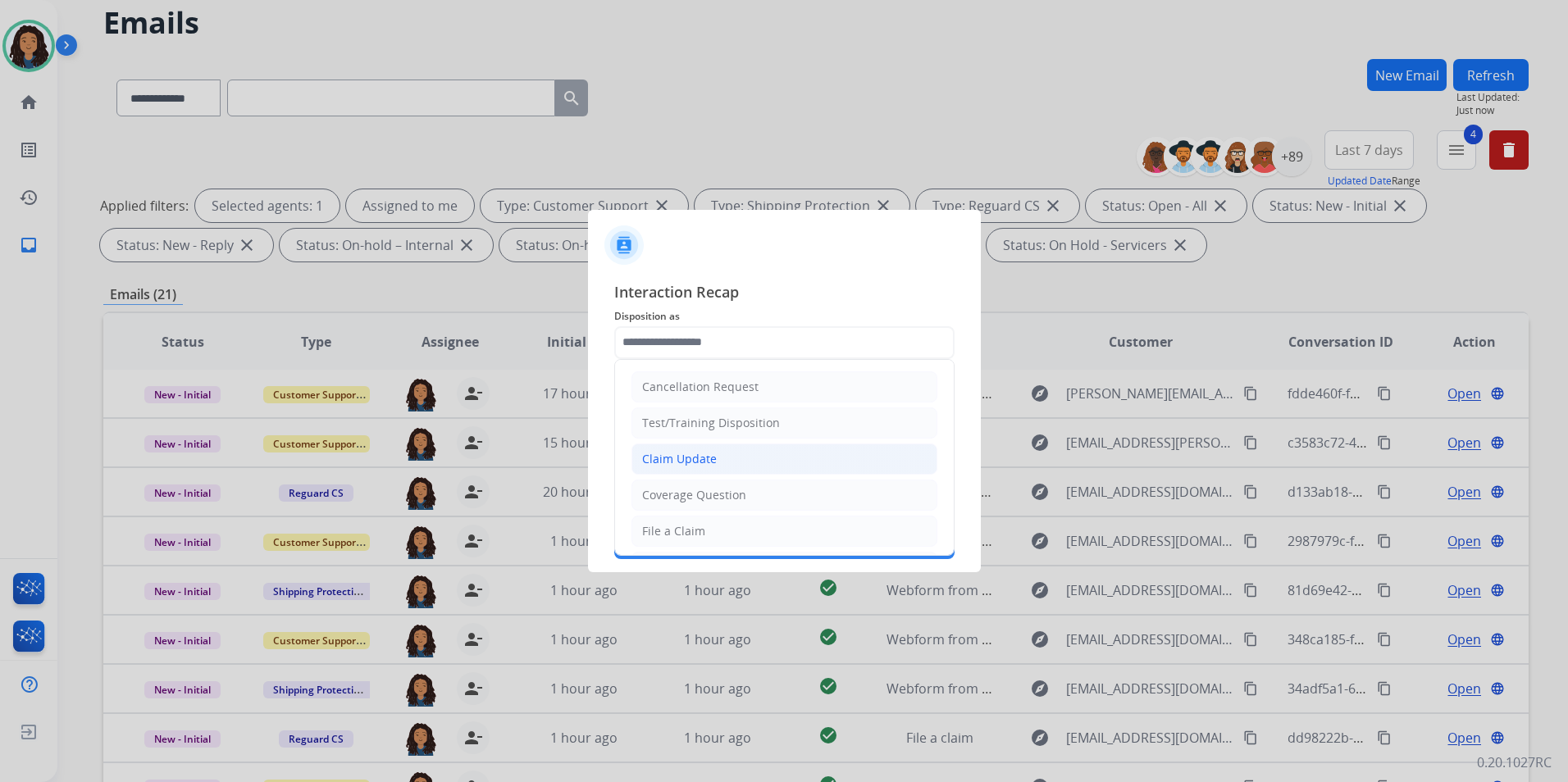
click at [734, 466] on li "Claim Update" at bounding box center [784, 458] width 306 height 31
type input "**********"
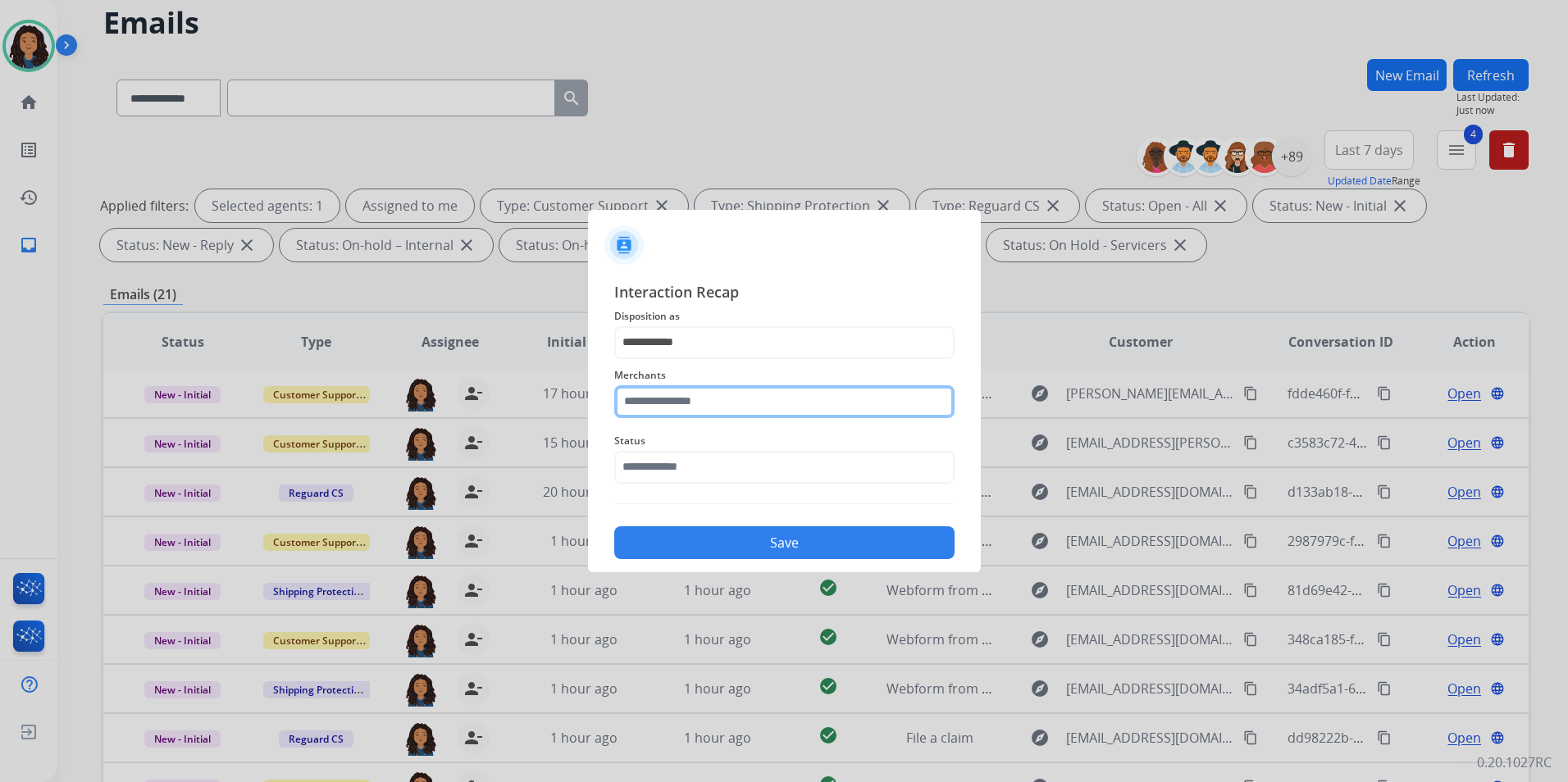
click at [727, 404] on input "text" at bounding box center [784, 401] width 341 height 33
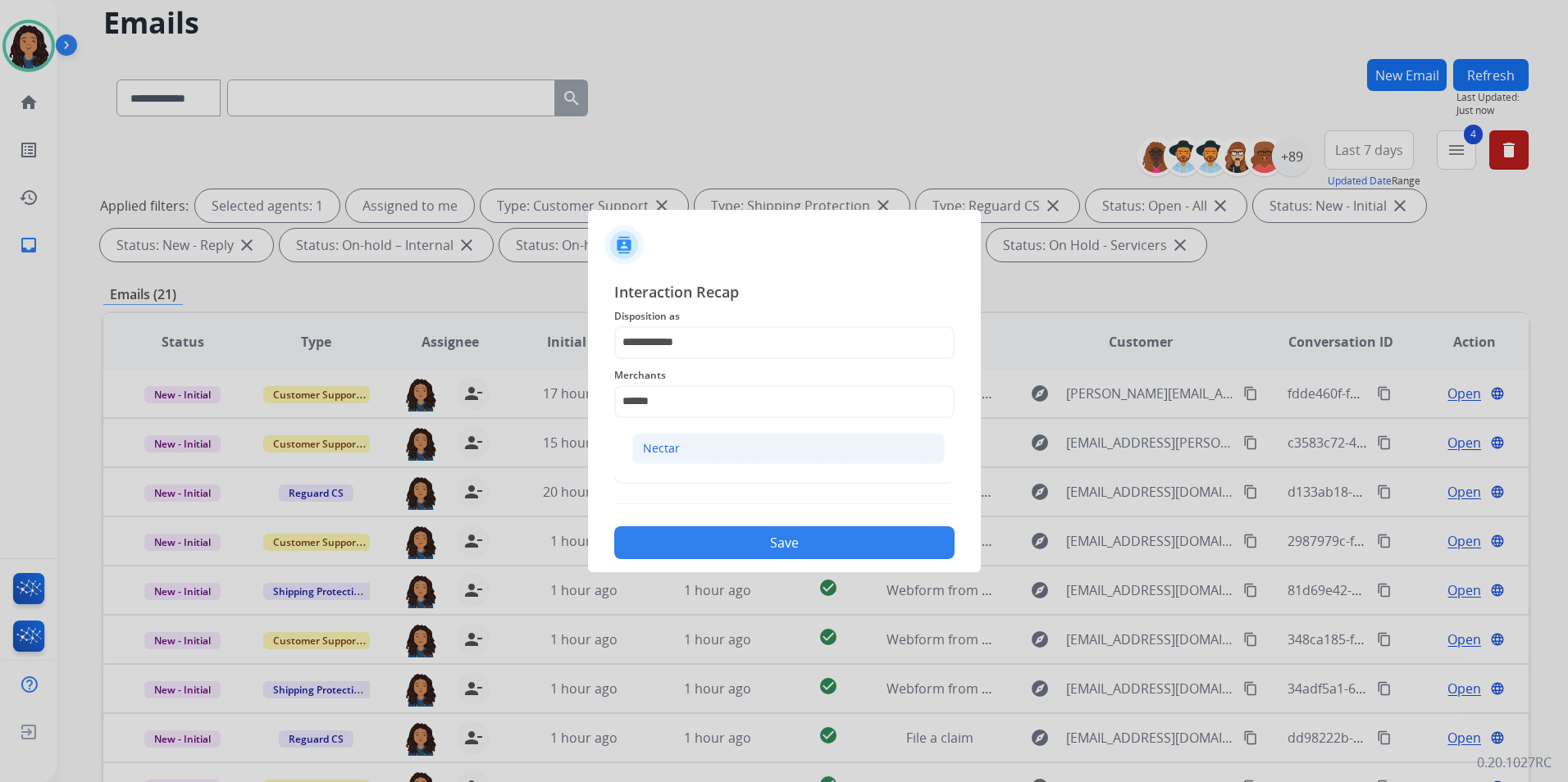
click at [697, 442] on li "Nectar" at bounding box center [789, 448] width 313 height 31
type input "******"
click at [671, 481] on input "text" at bounding box center [784, 467] width 341 height 33
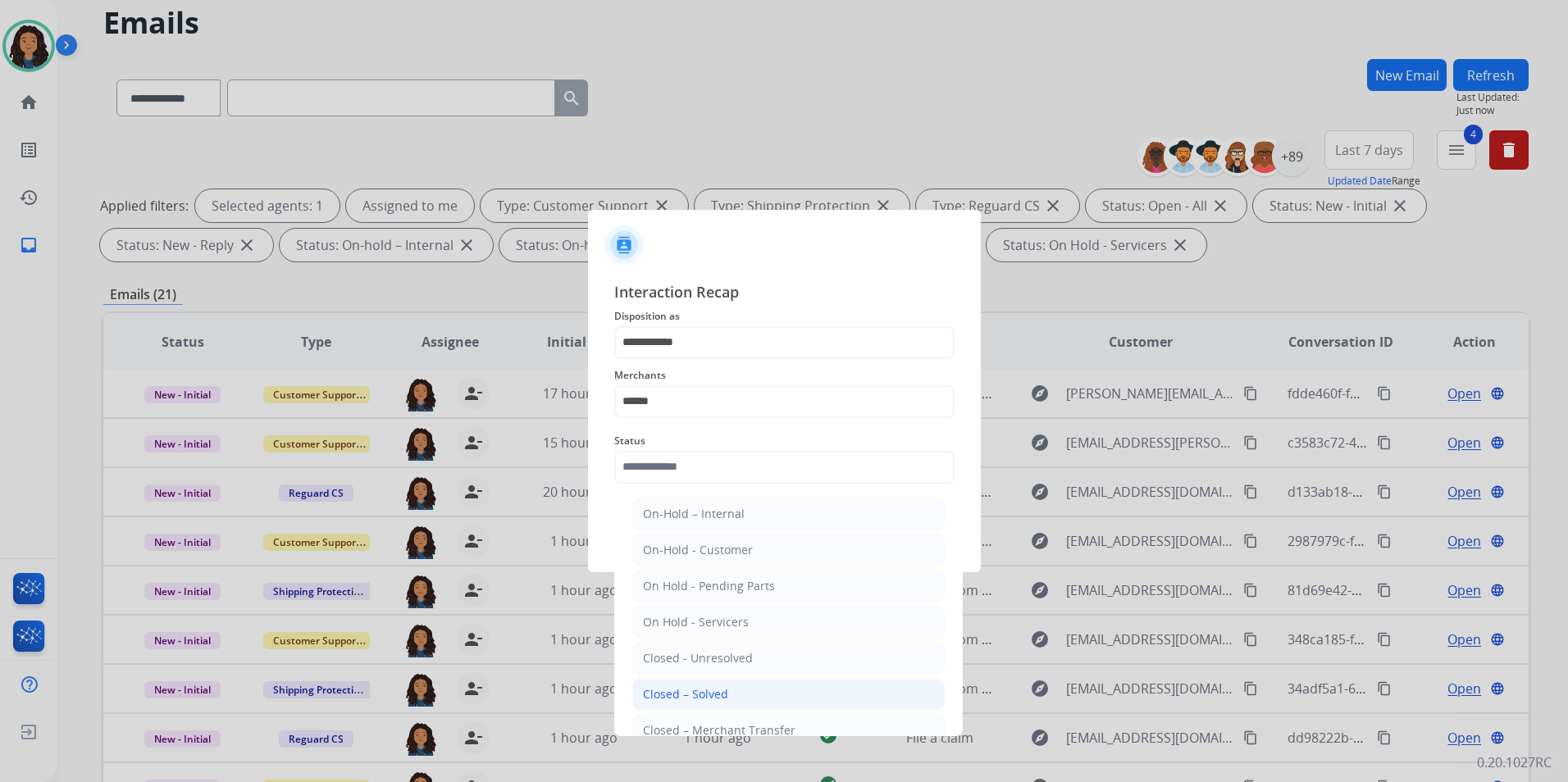
click at [740, 697] on li "Closed – Solved" at bounding box center [789, 693] width 313 height 31
type input "**********"
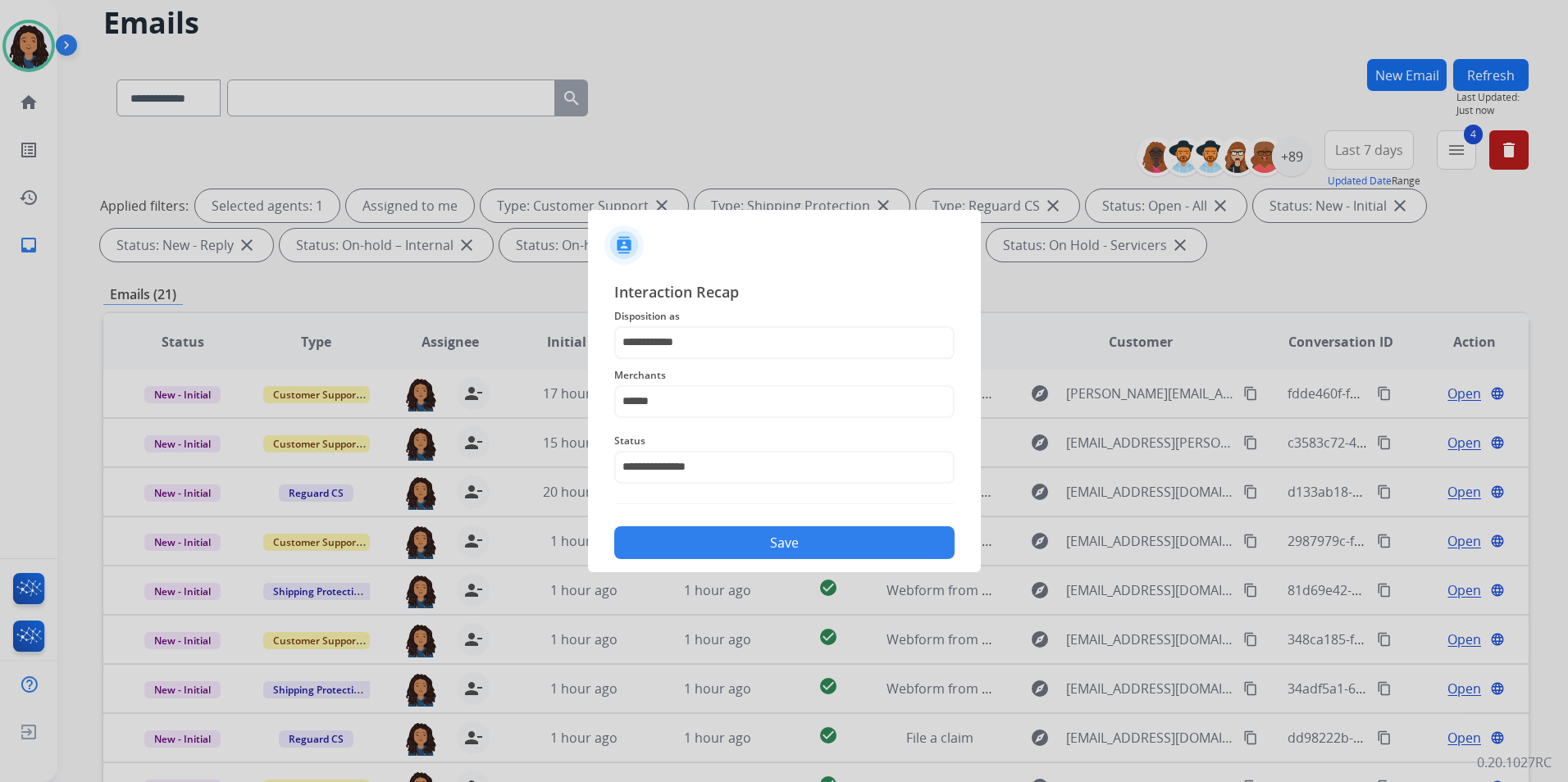
click at [755, 547] on button "Save" at bounding box center [784, 542] width 341 height 33
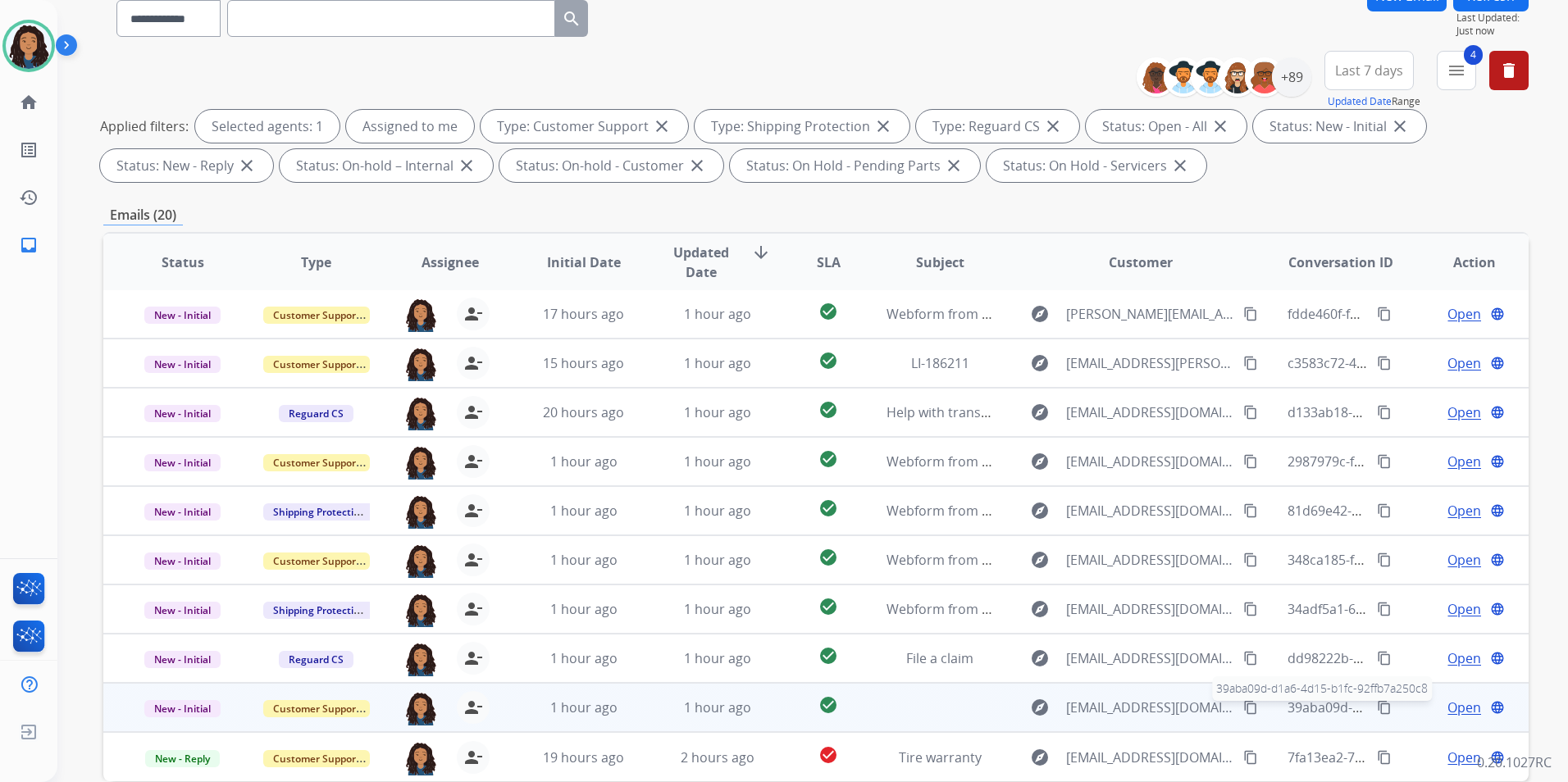
scroll to position [229, 0]
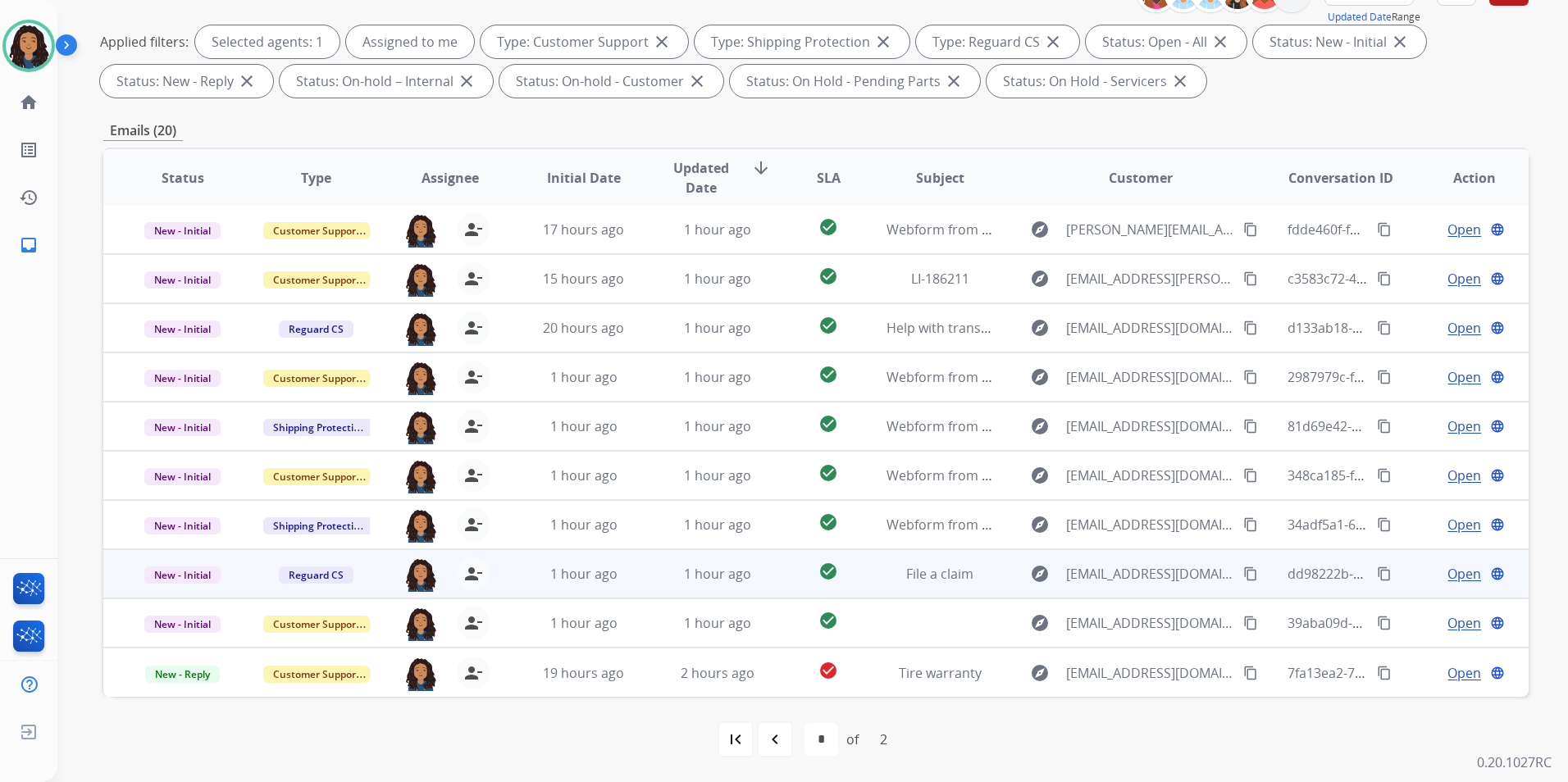
click at [1447, 571] on span "Open" at bounding box center [1464, 574] width 34 height 20
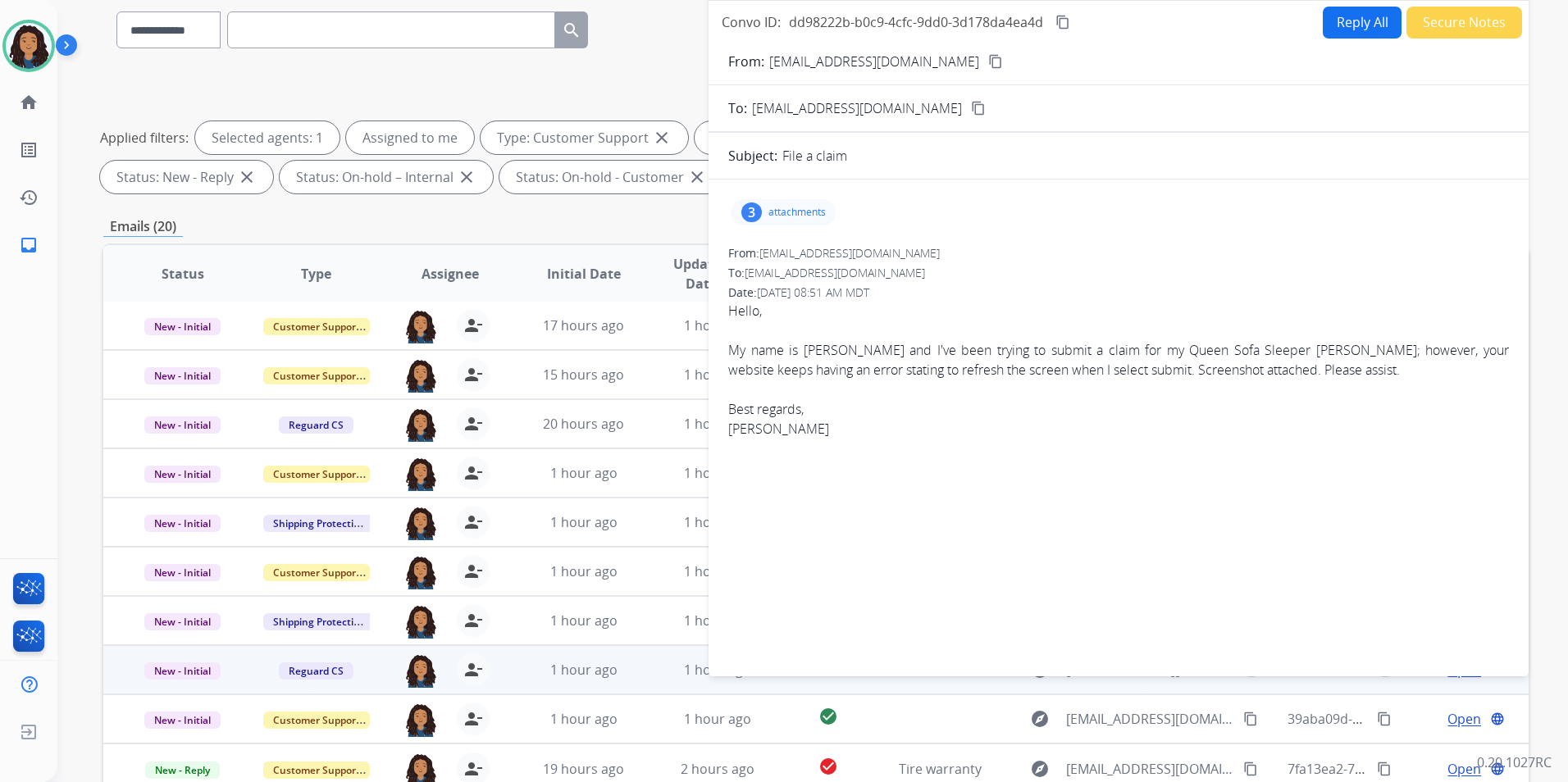
scroll to position [0, 0]
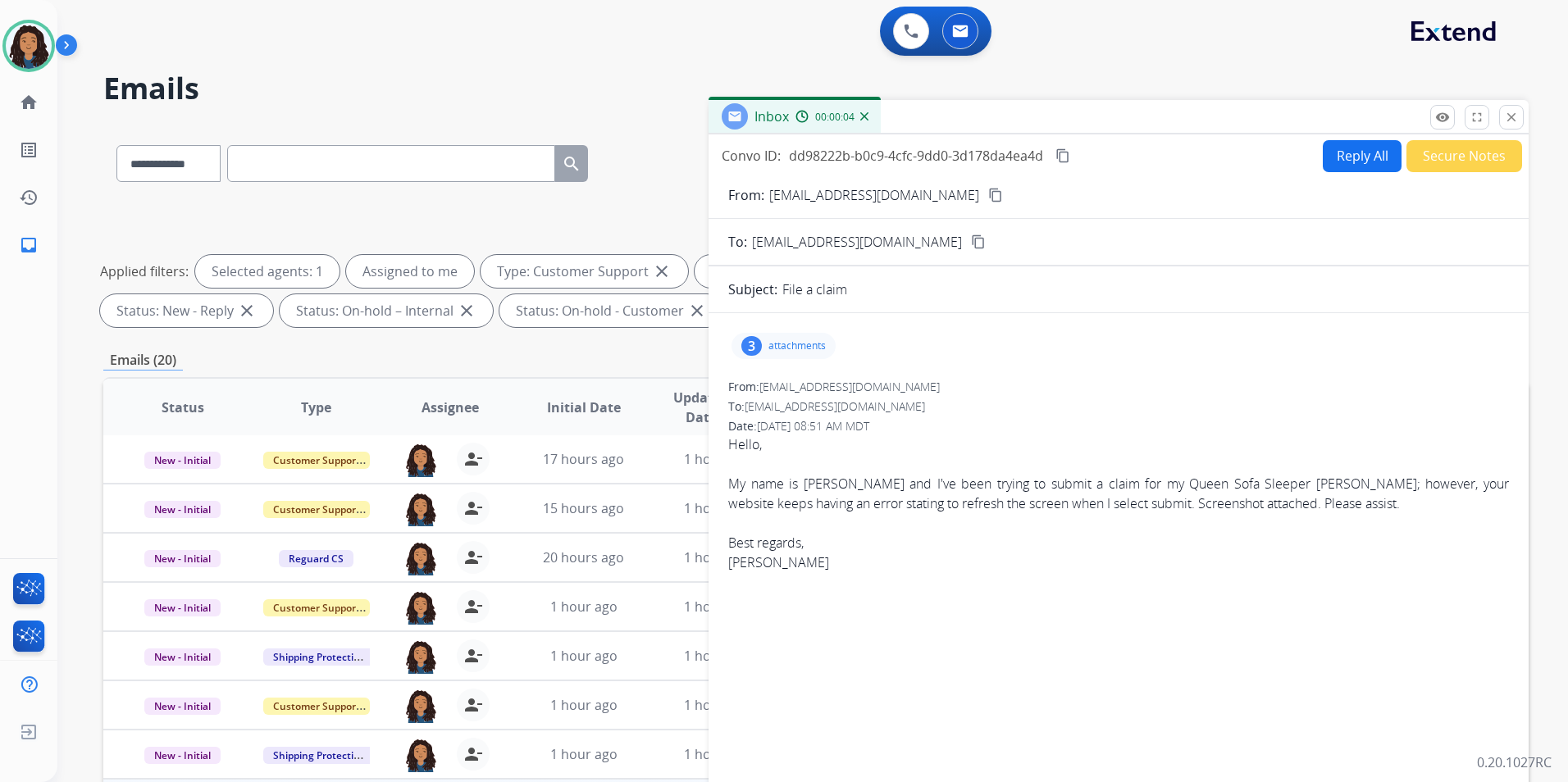
click at [988, 197] on mat-icon "content_copy" at bounding box center [995, 194] width 15 height 15
click at [814, 343] on p "attachments" at bounding box center [797, 346] width 58 height 13
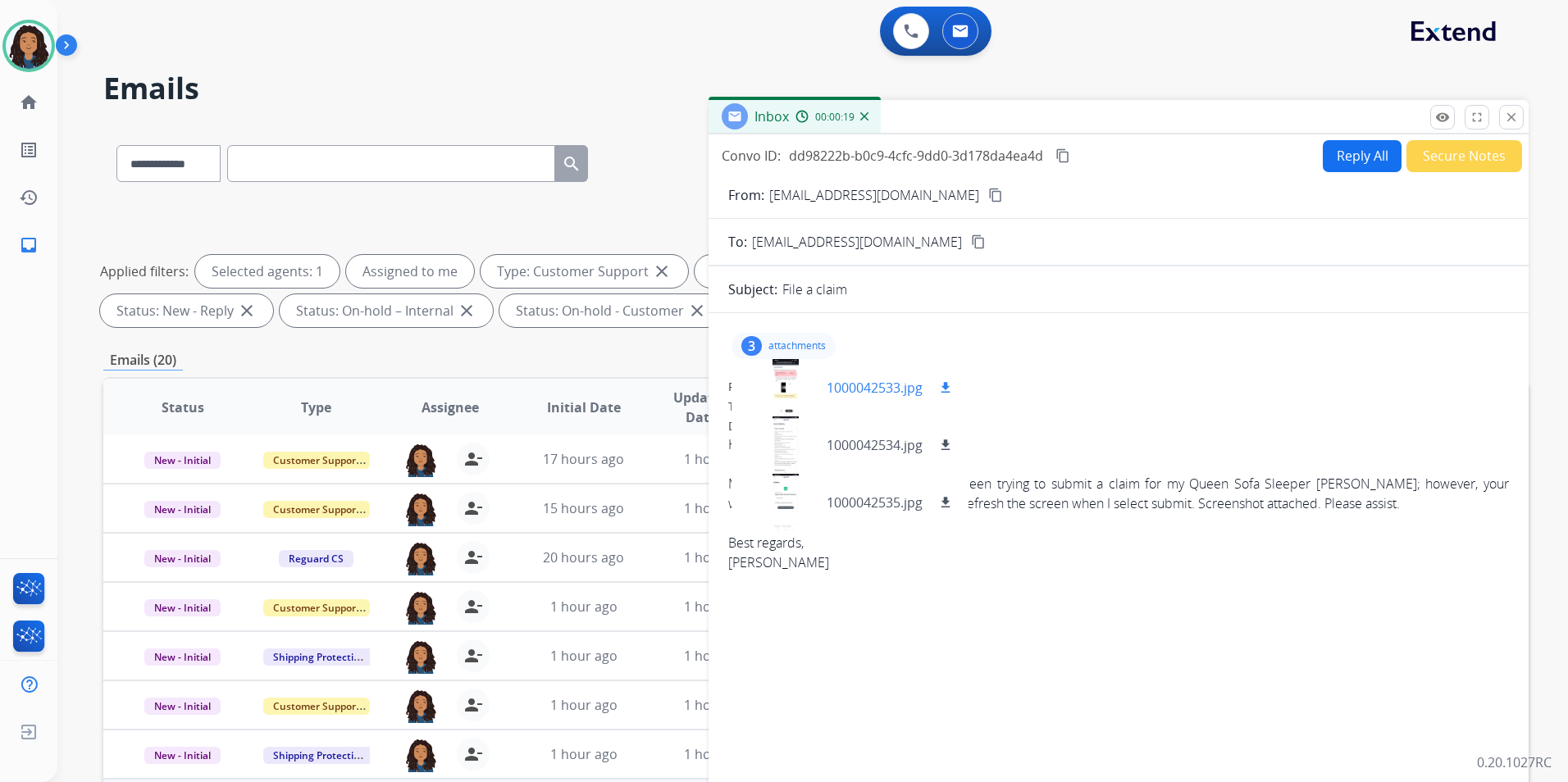
click at [785, 385] on div at bounding box center [785, 388] width 82 height 58
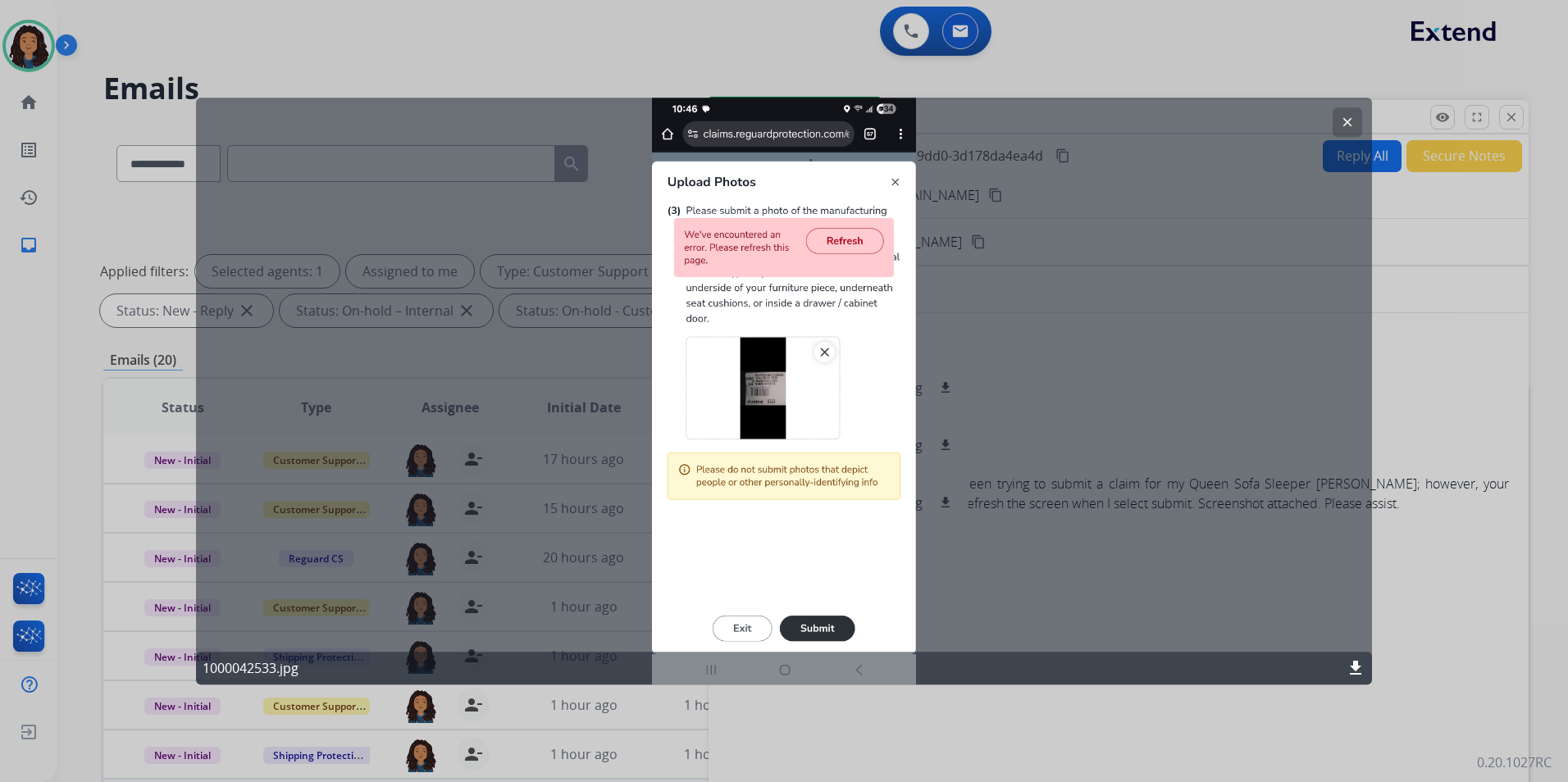
click at [1337, 130] on button "clear" at bounding box center [1347, 123] width 30 height 30
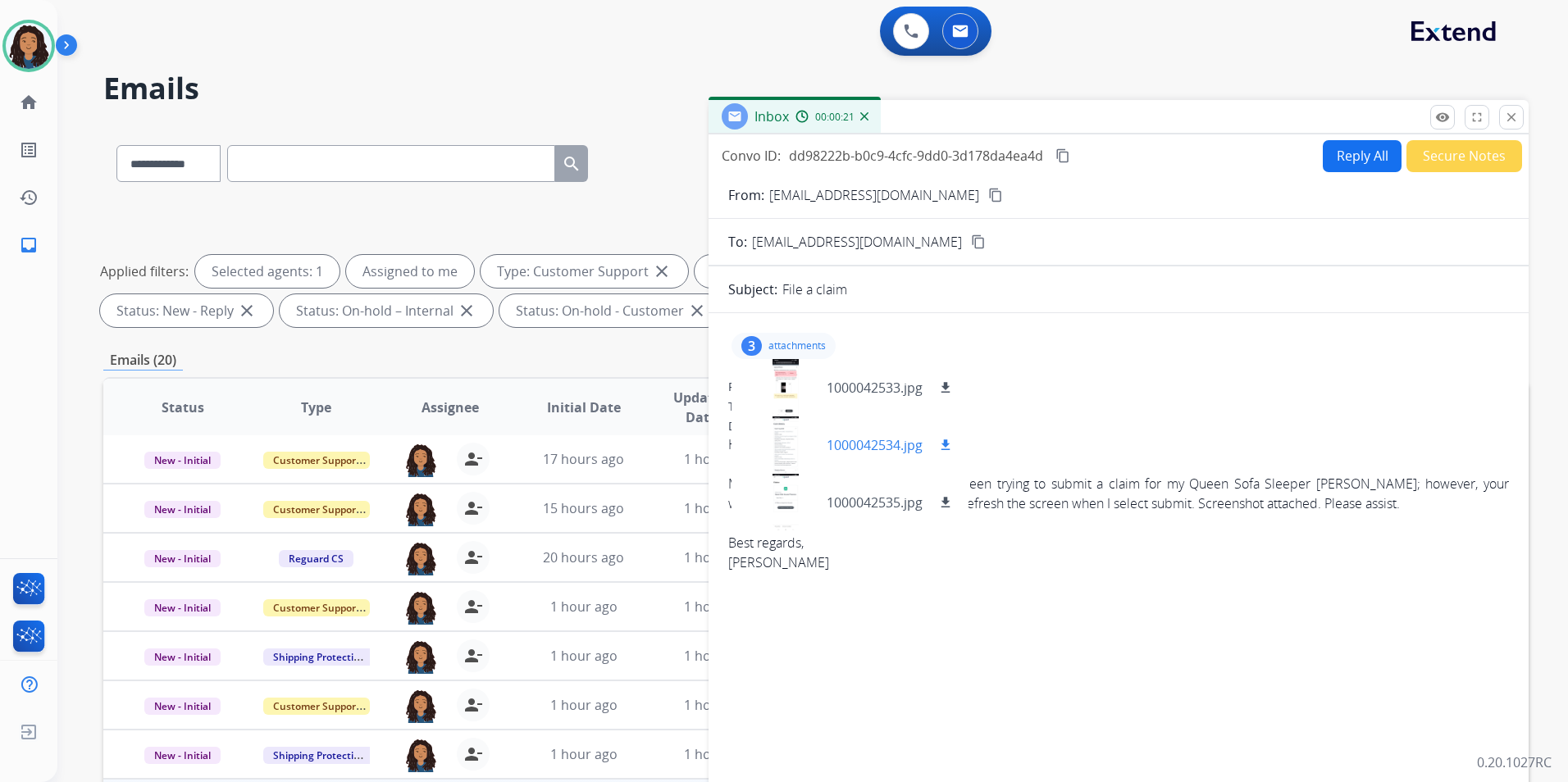
click at [778, 447] on div at bounding box center [785, 445] width 82 height 58
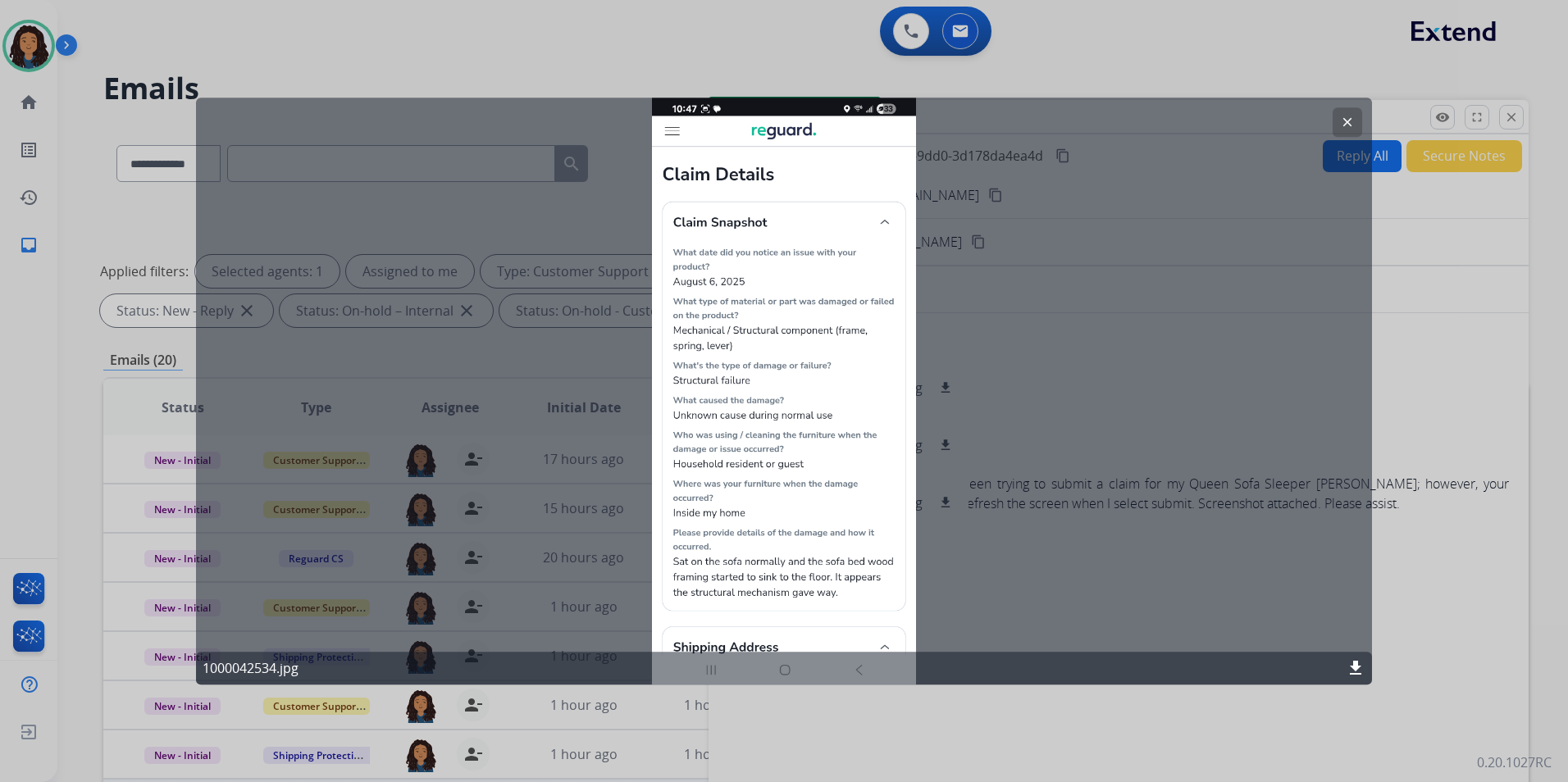
click at [1333, 123] on button "clear" at bounding box center [1347, 123] width 30 height 30
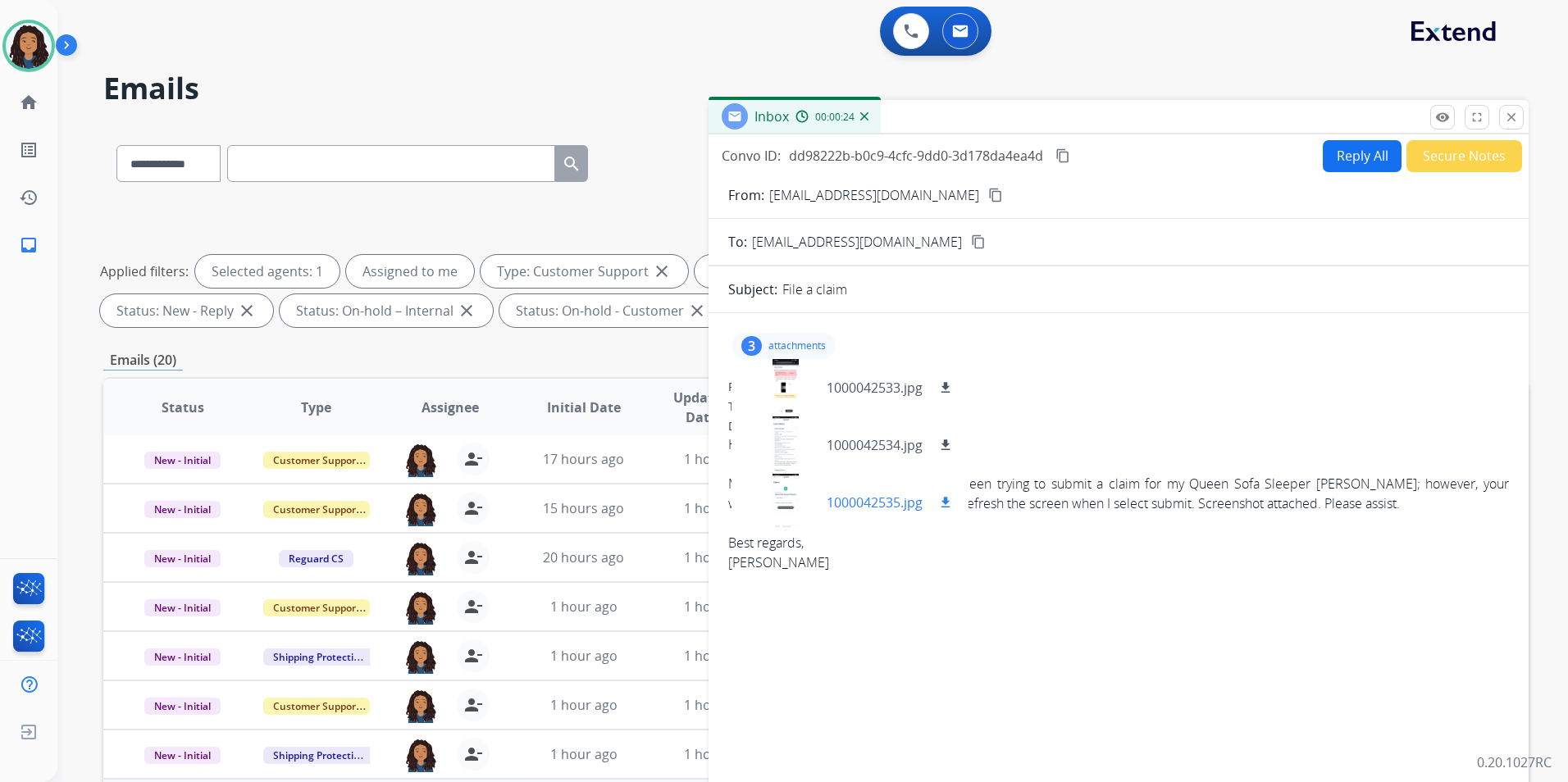
click at [788, 491] on div at bounding box center [785, 503] width 82 height 58
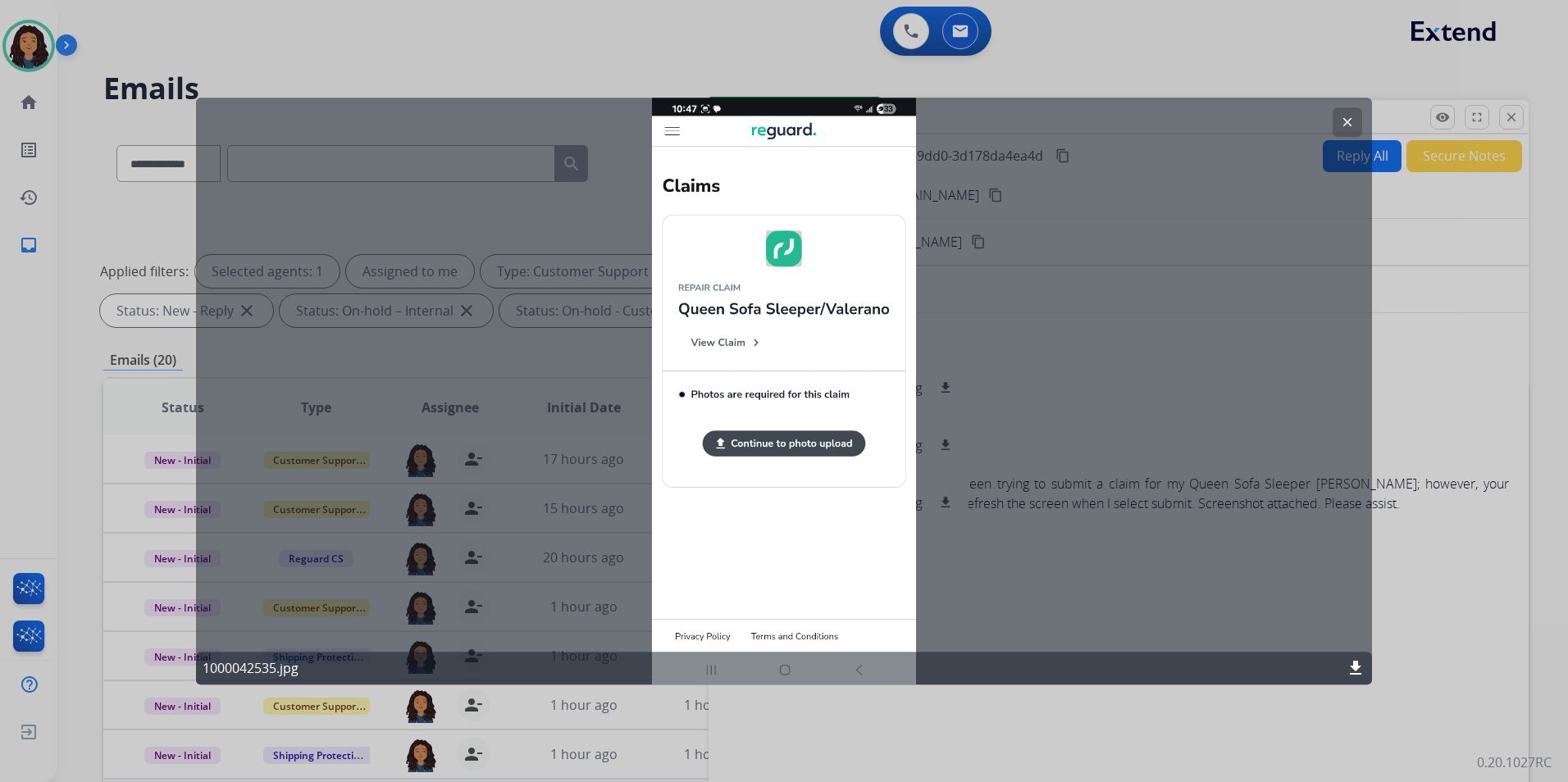
click at [1356, 125] on button "clear" at bounding box center [1347, 123] width 30 height 30
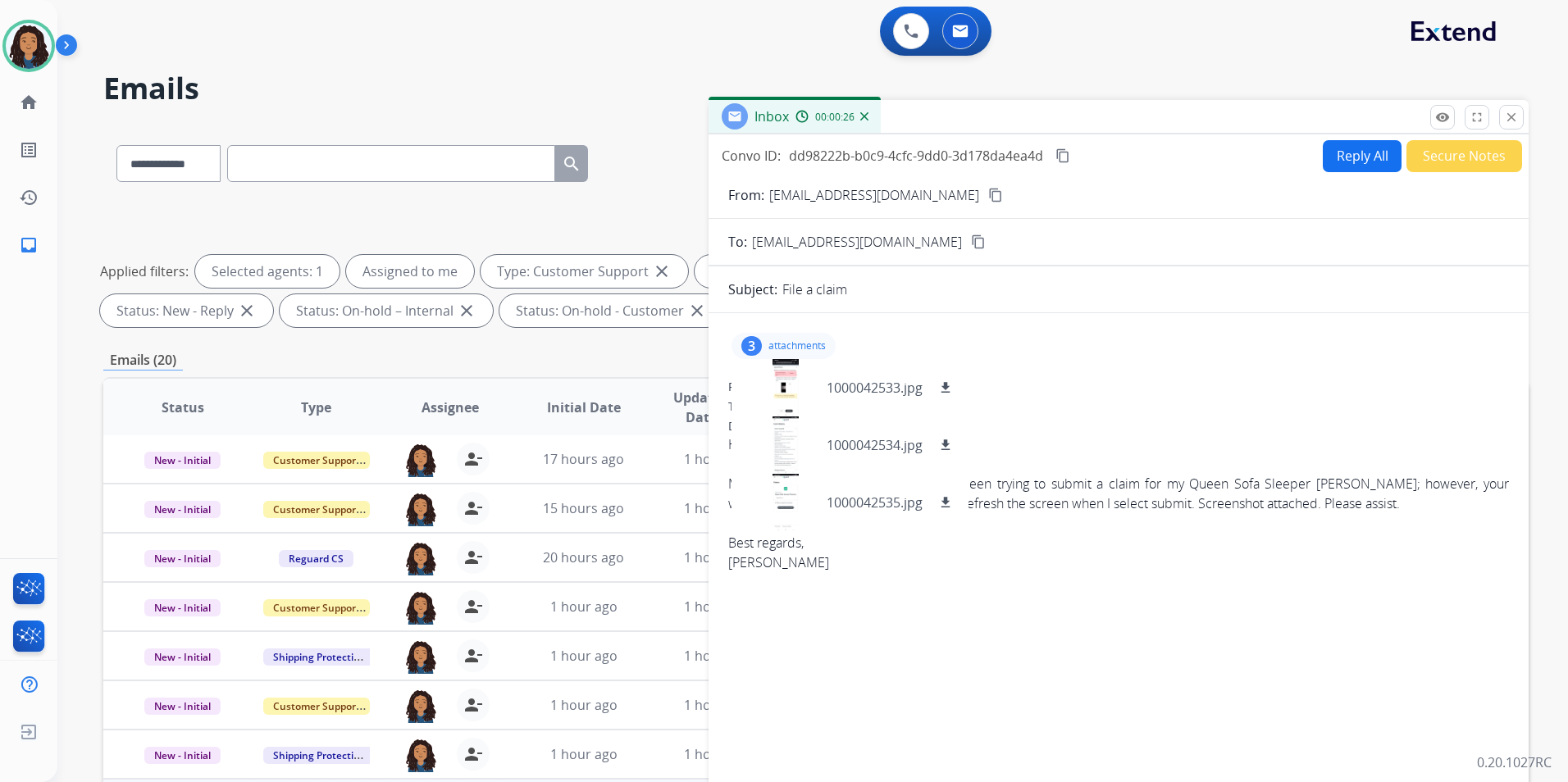
click at [799, 346] on p "attachments" at bounding box center [797, 346] width 58 height 13
click at [988, 199] on mat-icon "content_copy" at bounding box center [995, 194] width 15 height 15
click at [1338, 164] on button "Reply All" at bounding box center [1362, 156] width 79 height 32
select select "**********"
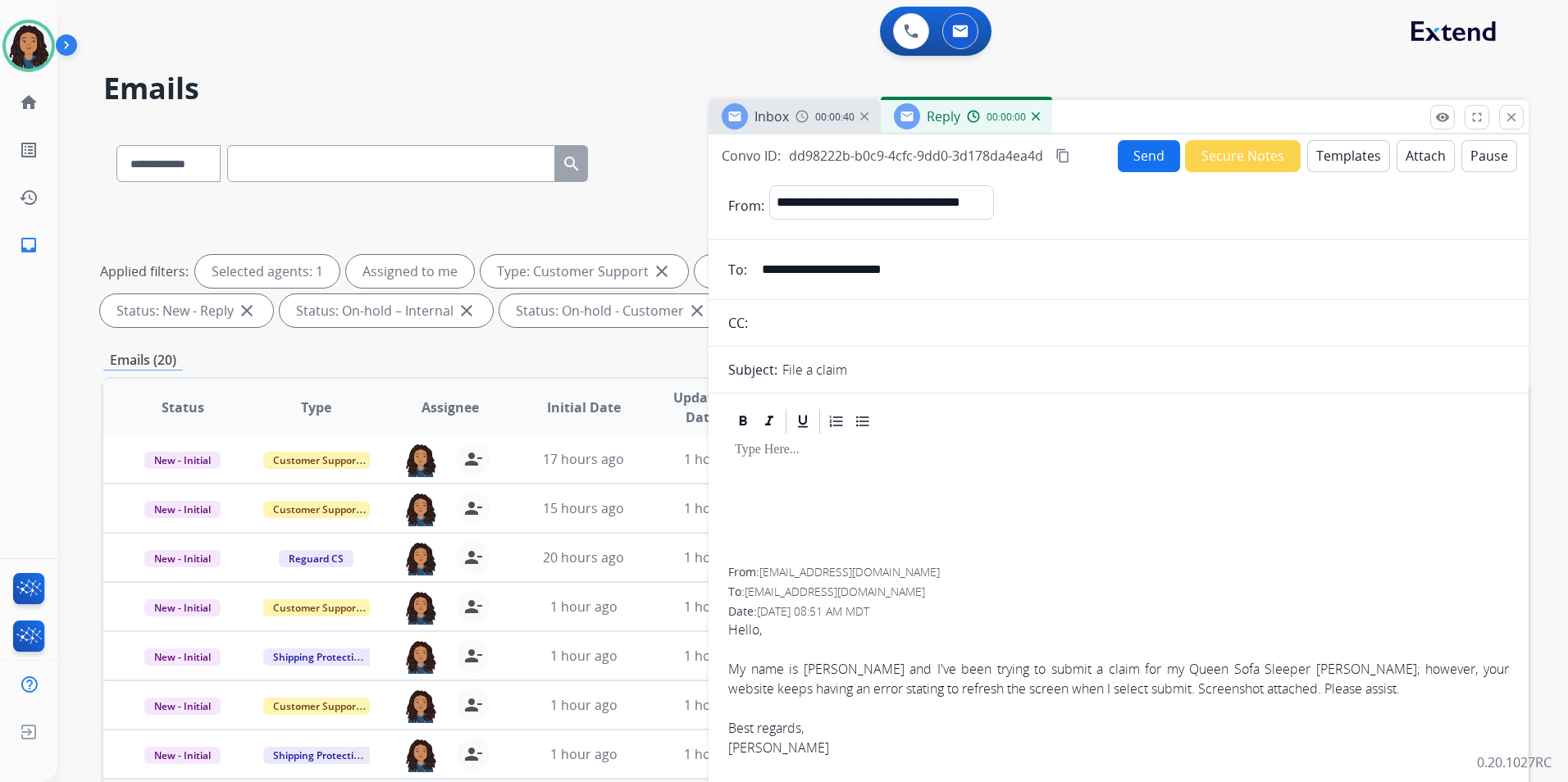
click at [1335, 162] on button "Templates" at bounding box center [1348, 156] width 83 height 32
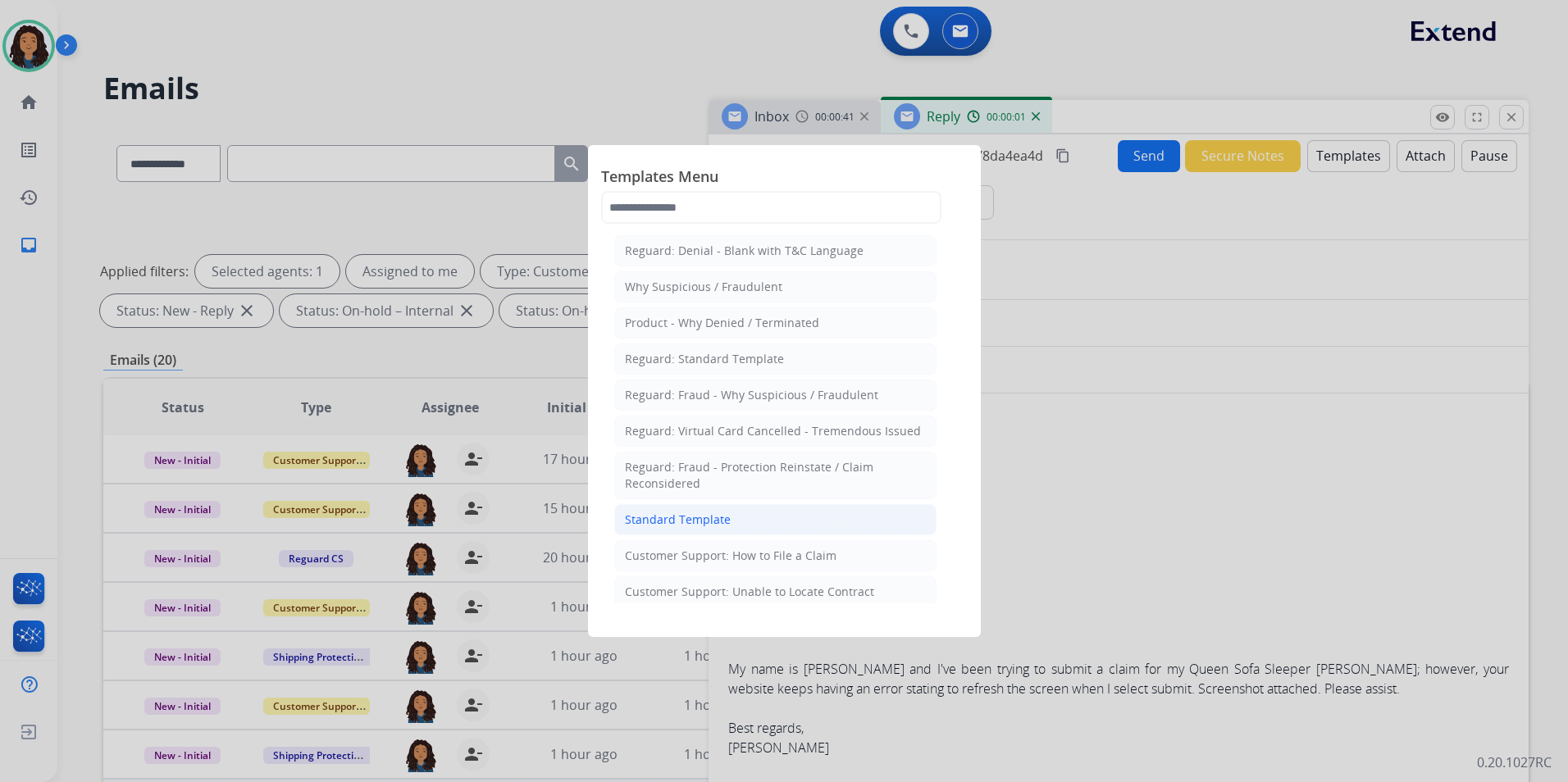
click at [757, 509] on li "Standard Template" at bounding box center [774, 519] width 322 height 31
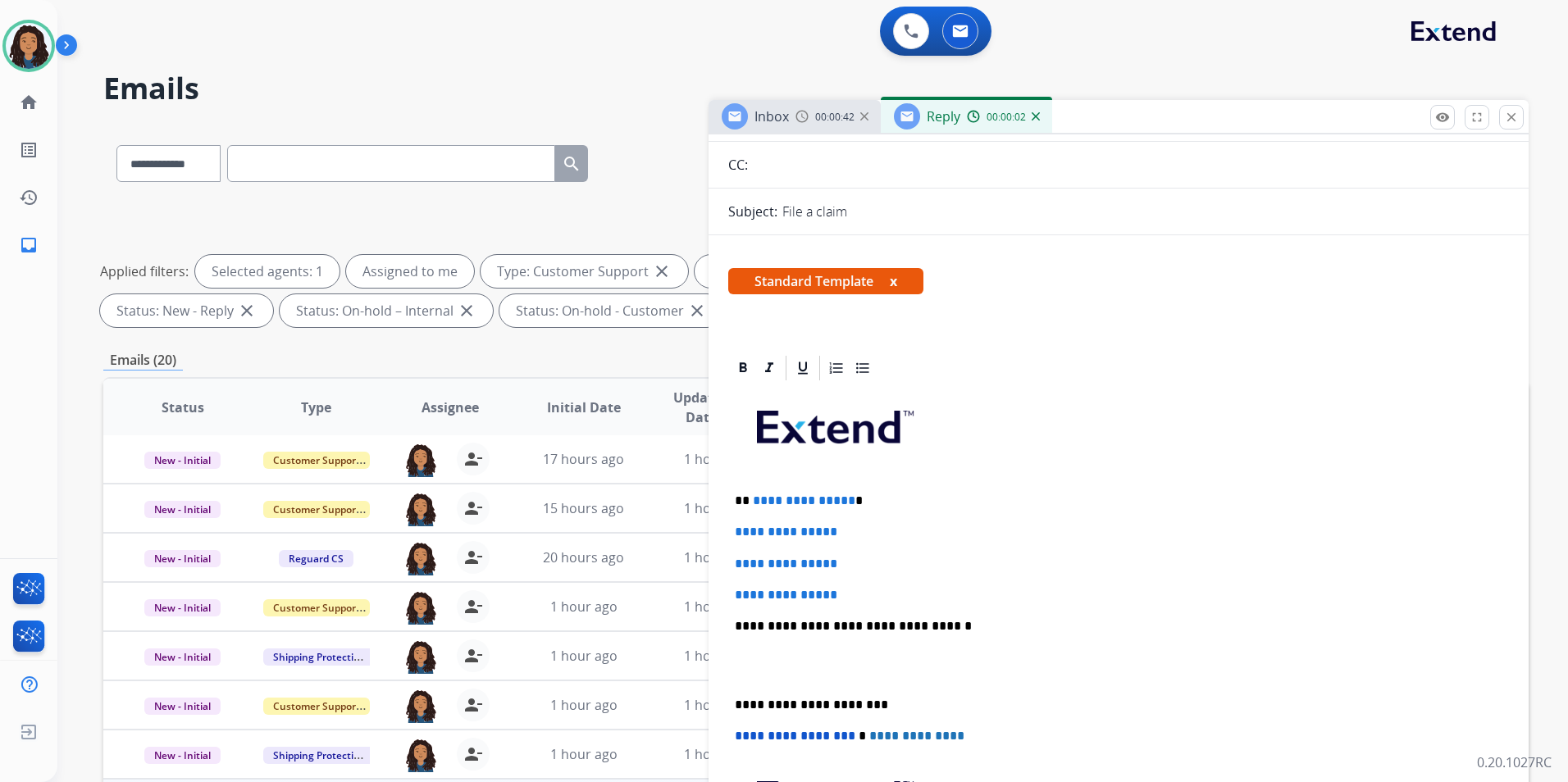
scroll to position [164, 0]
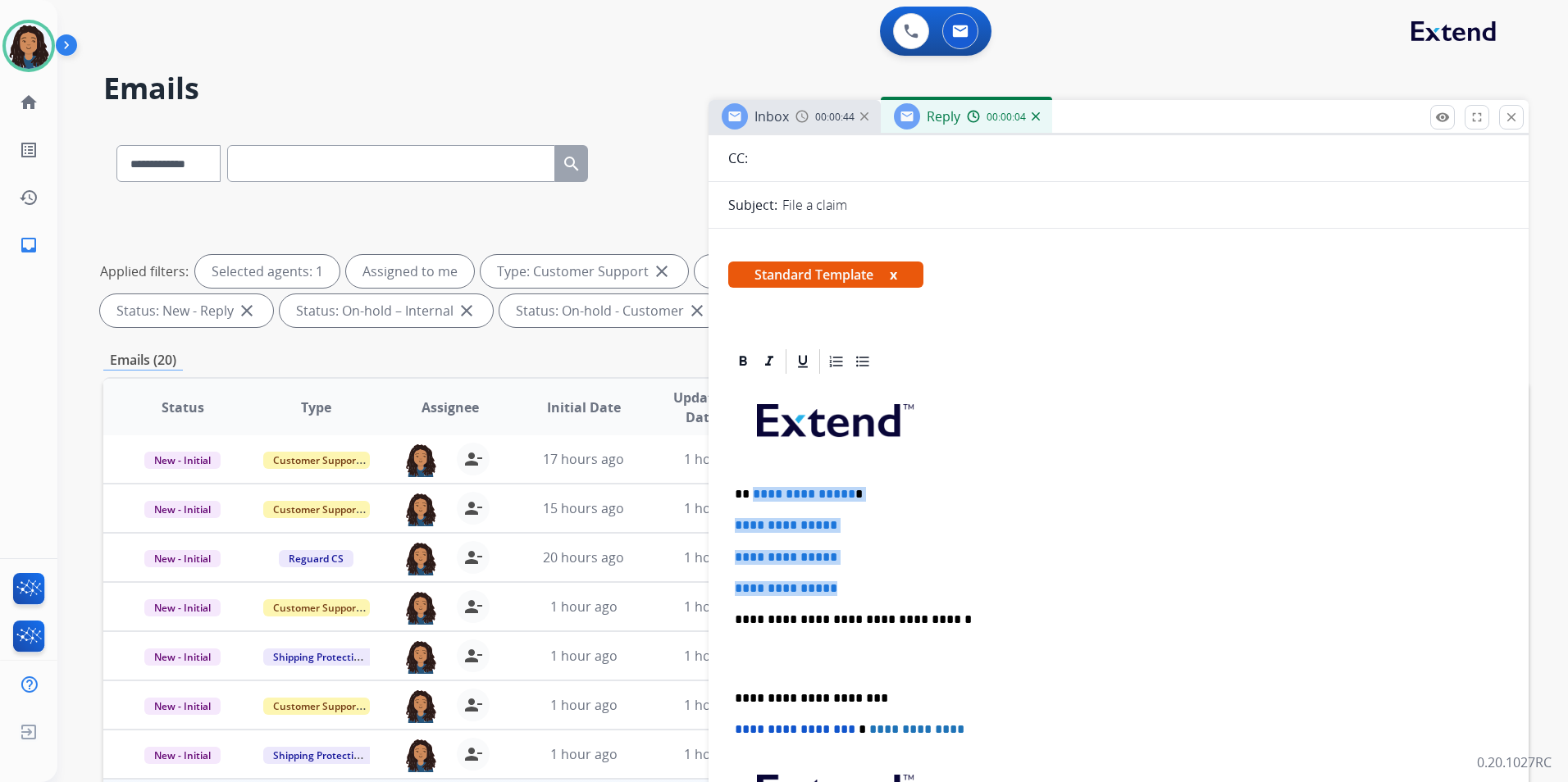
drag, startPoint x: 848, startPoint y: 586, endPoint x: 752, endPoint y: 484, distance: 140.1
click at [752, 484] on div "**********" at bounding box center [1119, 658] width 781 height 564
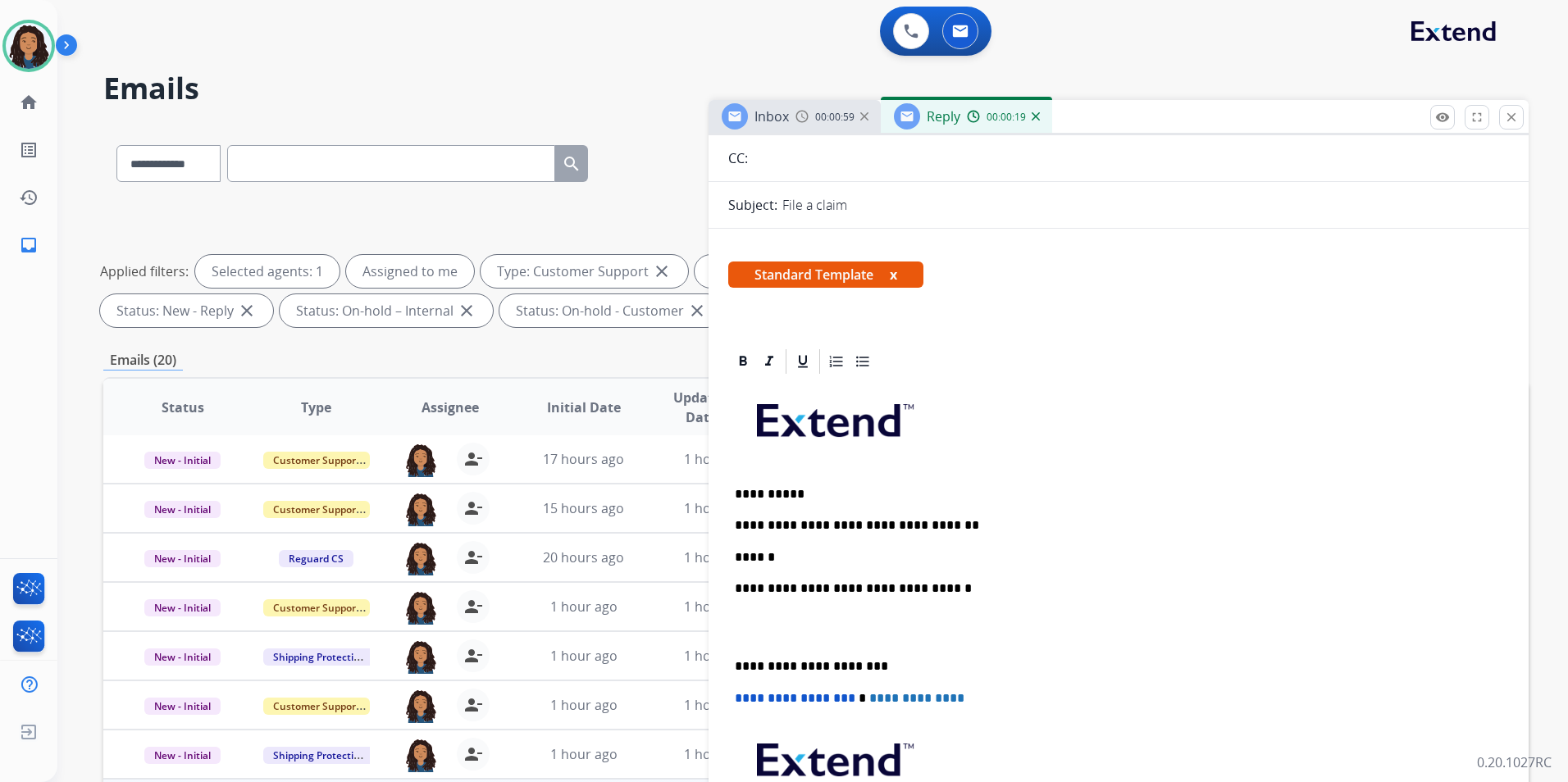
click at [902, 522] on p "**********" at bounding box center [1111, 525] width 754 height 15
click at [857, 541] on div "**********" at bounding box center [1119, 643] width 781 height 533
drag, startPoint x: 870, startPoint y: 554, endPoint x: 881, endPoint y: 562, distance: 13.6
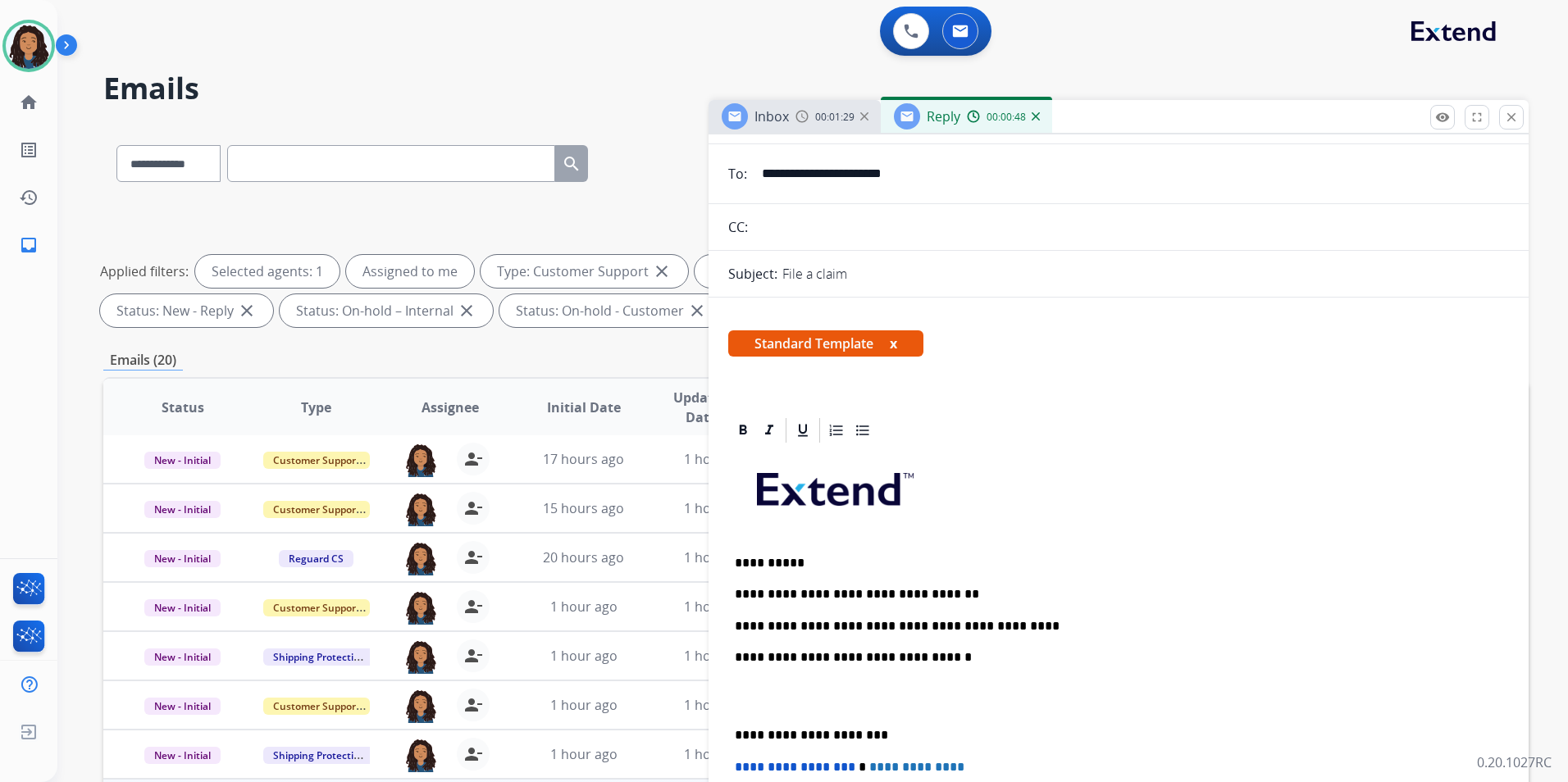
scroll to position [0, 0]
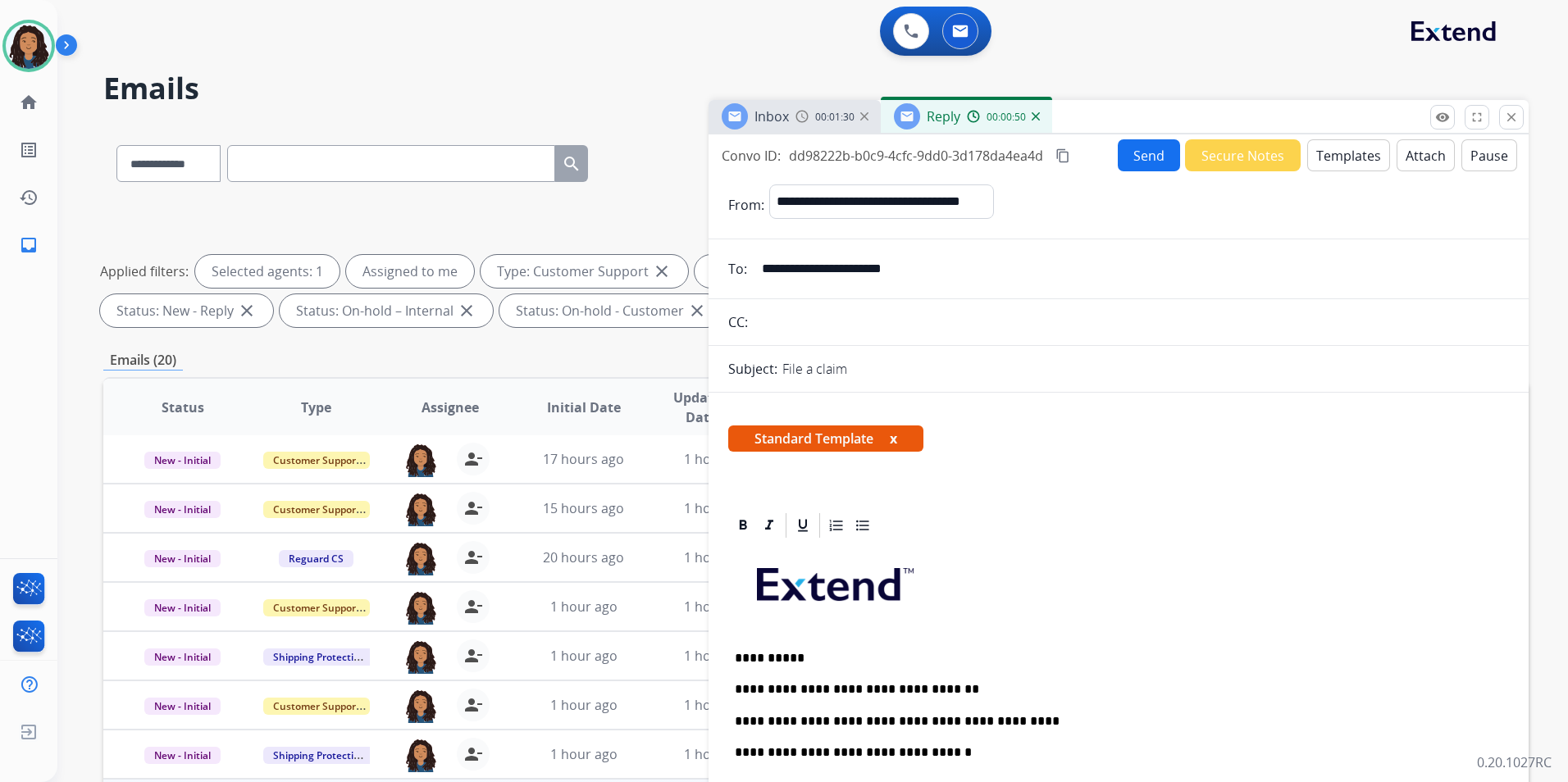
click at [1123, 161] on button "Send" at bounding box center [1149, 155] width 63 height 32
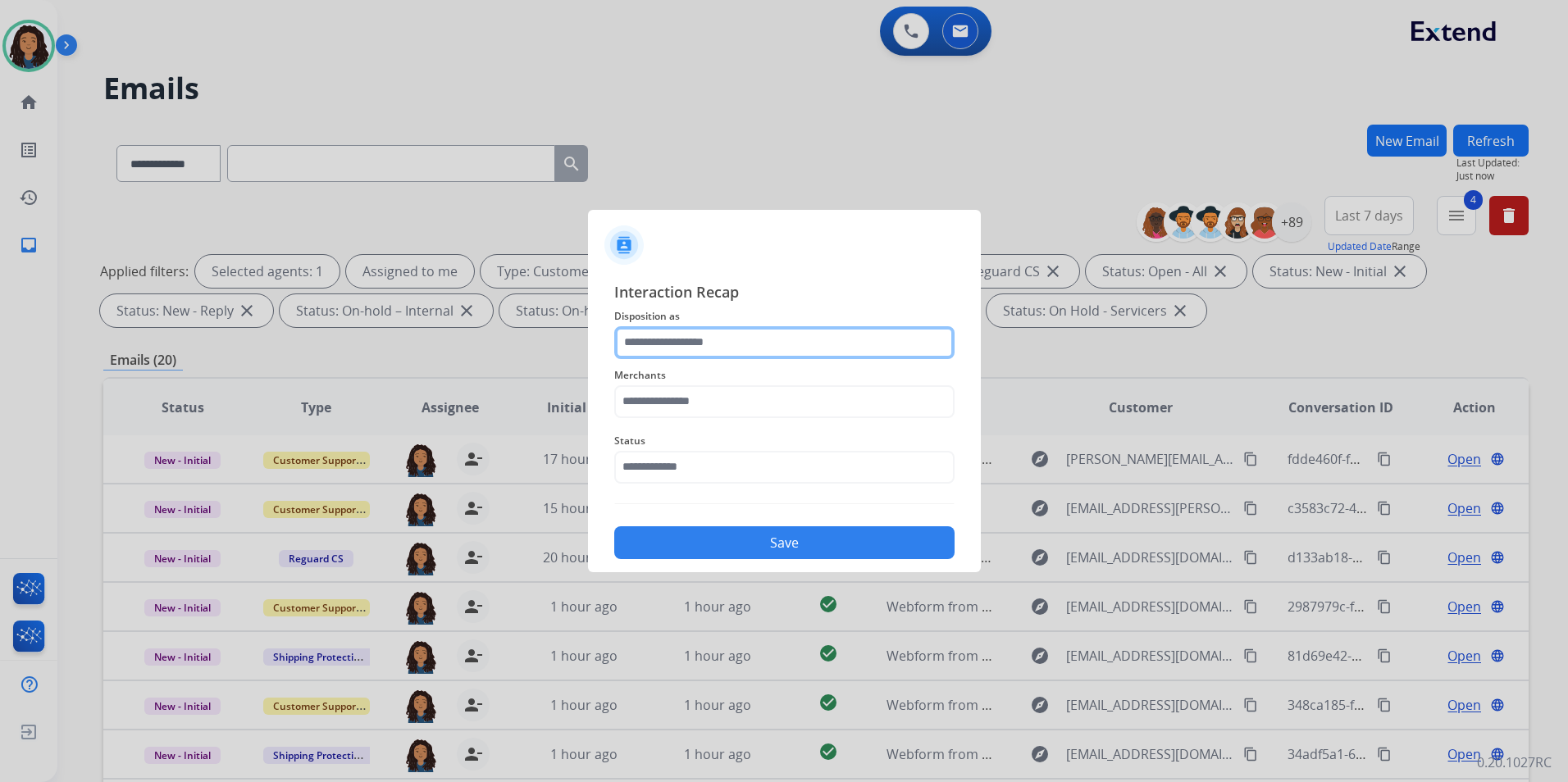
click at [757, 333] on input "text" at bounding box center [784, 343] width 341 height 33
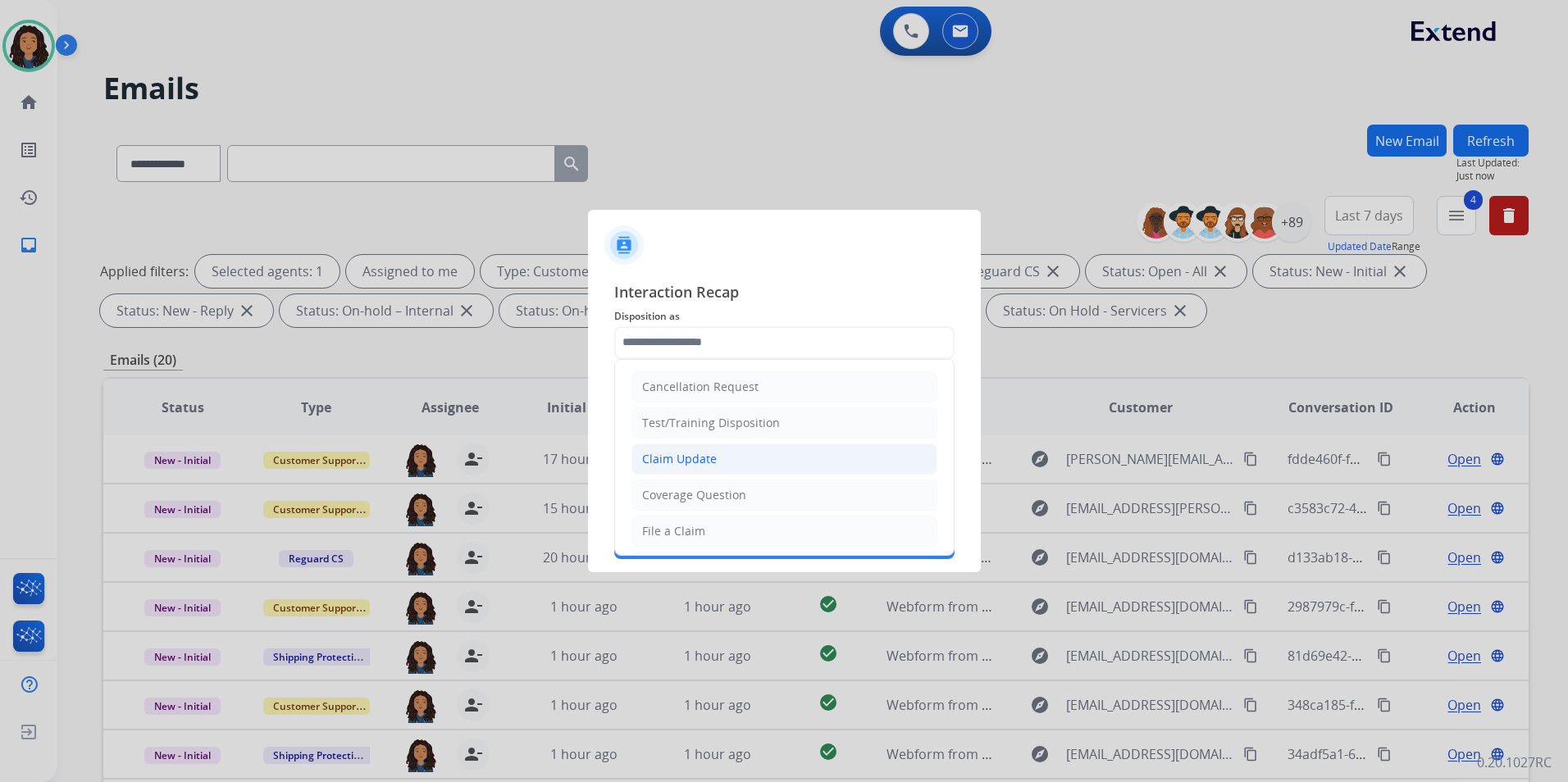
click at [772, 460] on li "Claim Update" at bounding box center [784, 458] width 306 height 31
type input "**********"
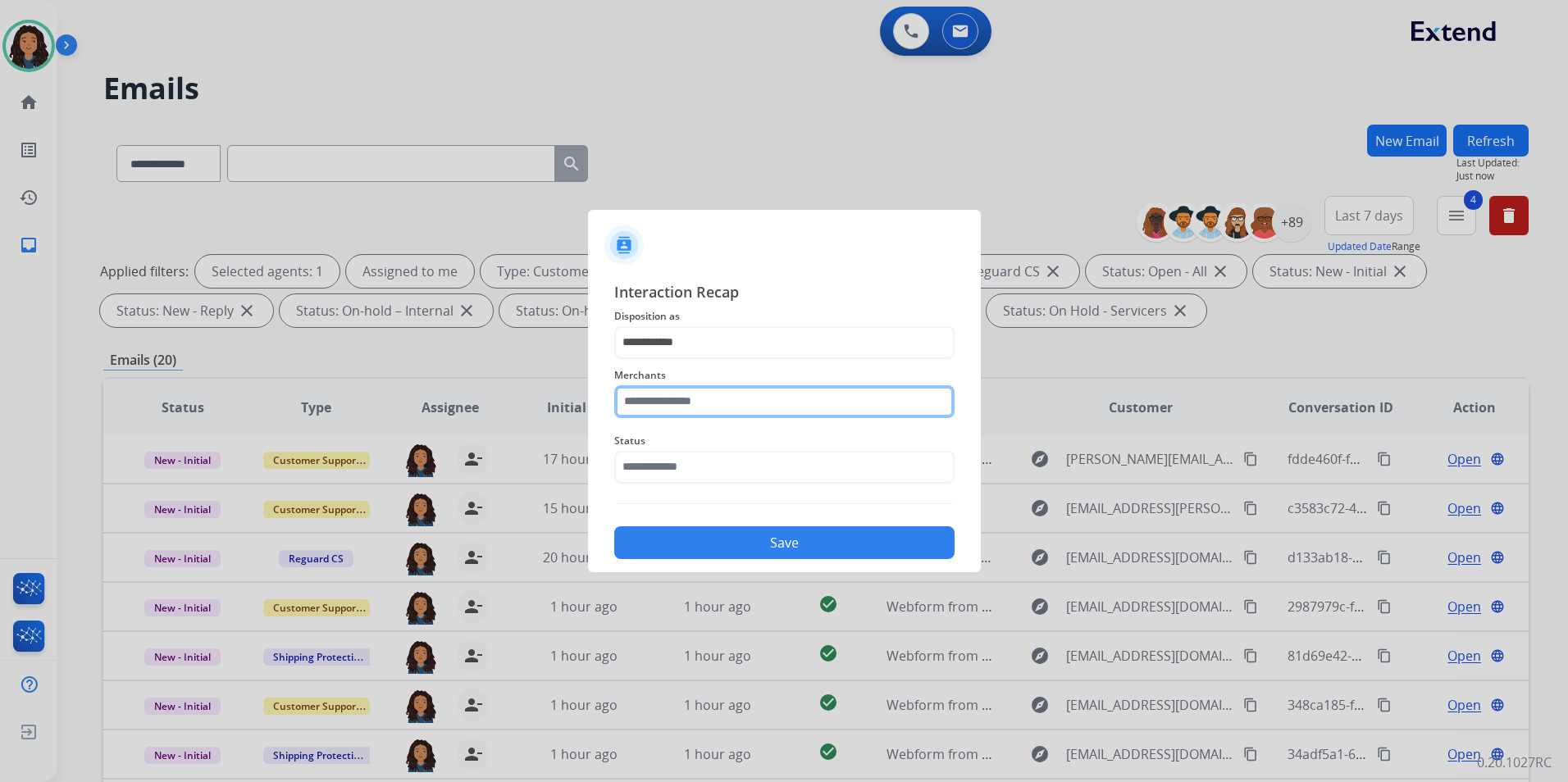
click at [743, 399] on input "text" at bounding box center [784, 401] width 341 height 33
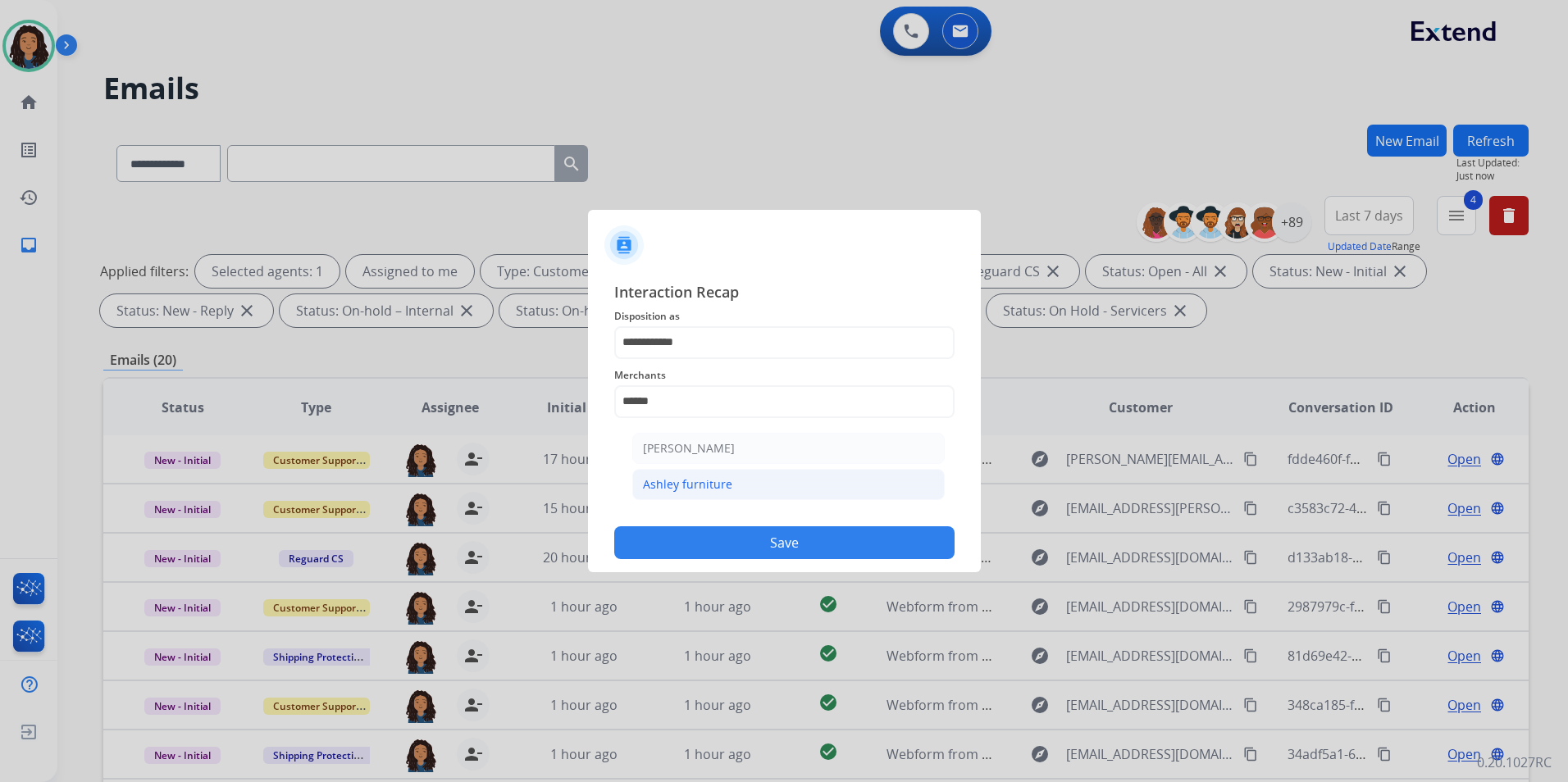
click at [678, 471] on li "Ashley furniture" at bounding box center [789, 484] width 313 height 31
type input "**********"
click at [678, 470] on input "text" at bounding box center [784, 467] width 341 height 33
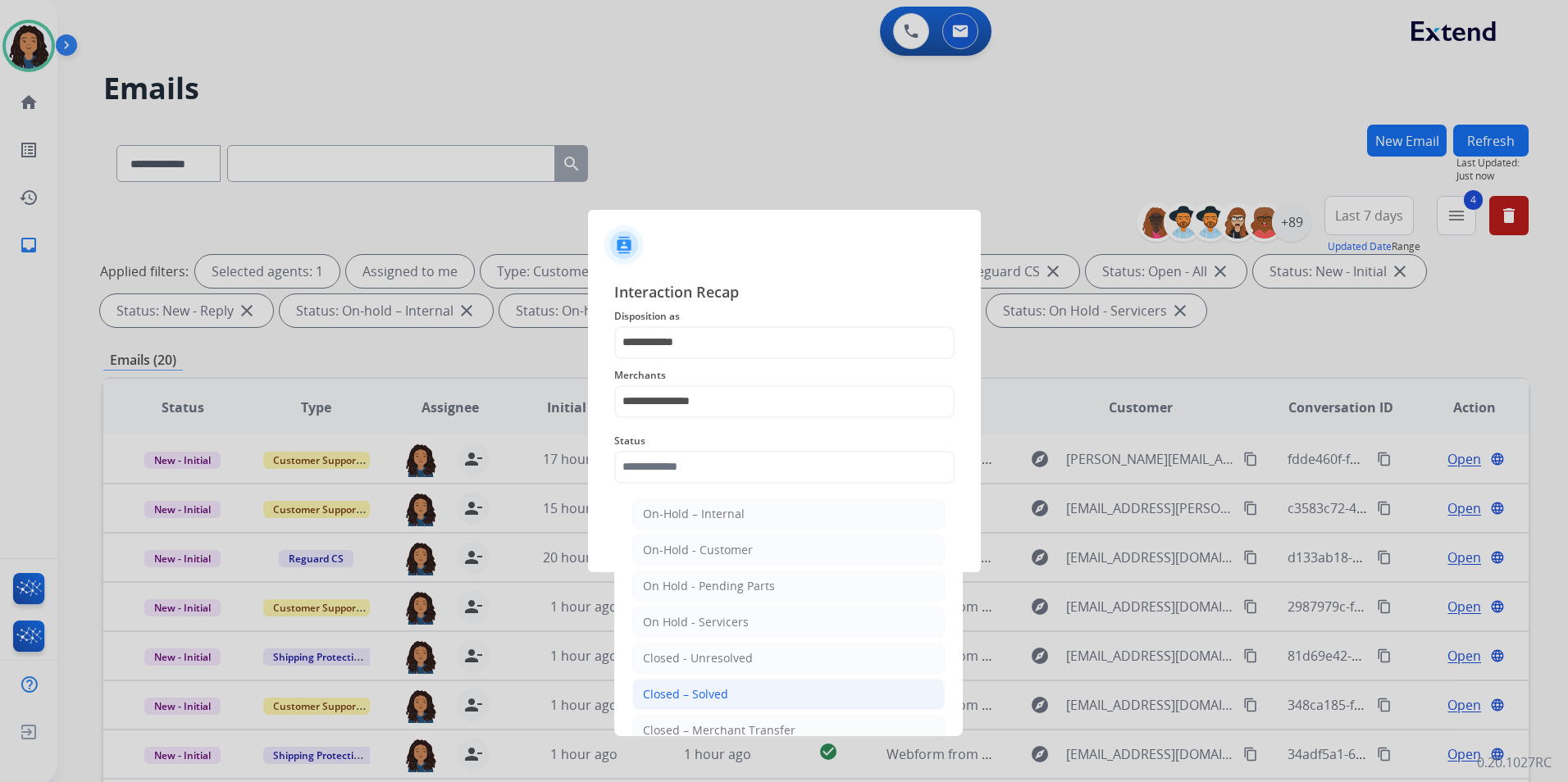
drag, startPoint x: 715, startPoint y: 688, endPoint x: 748, endPoint y: 537, distance: 154.6
click at [711, 684] on li "Closed – Solved" at bounding box center [789, 693] width 313 height 31
type input "**********"
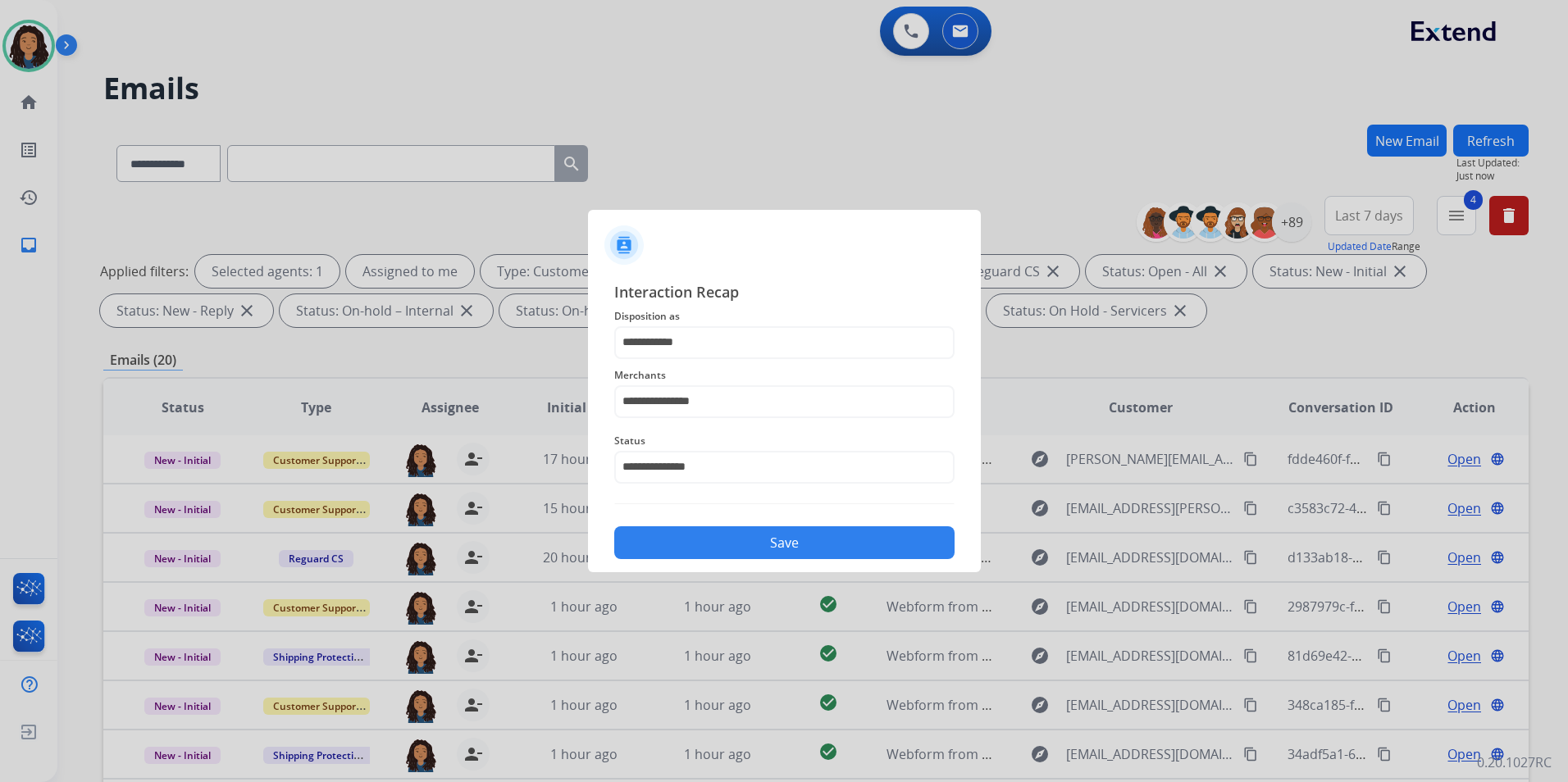
click at [749, 547] on button "Save" at bounding box center [784, 542] width 341 height 33
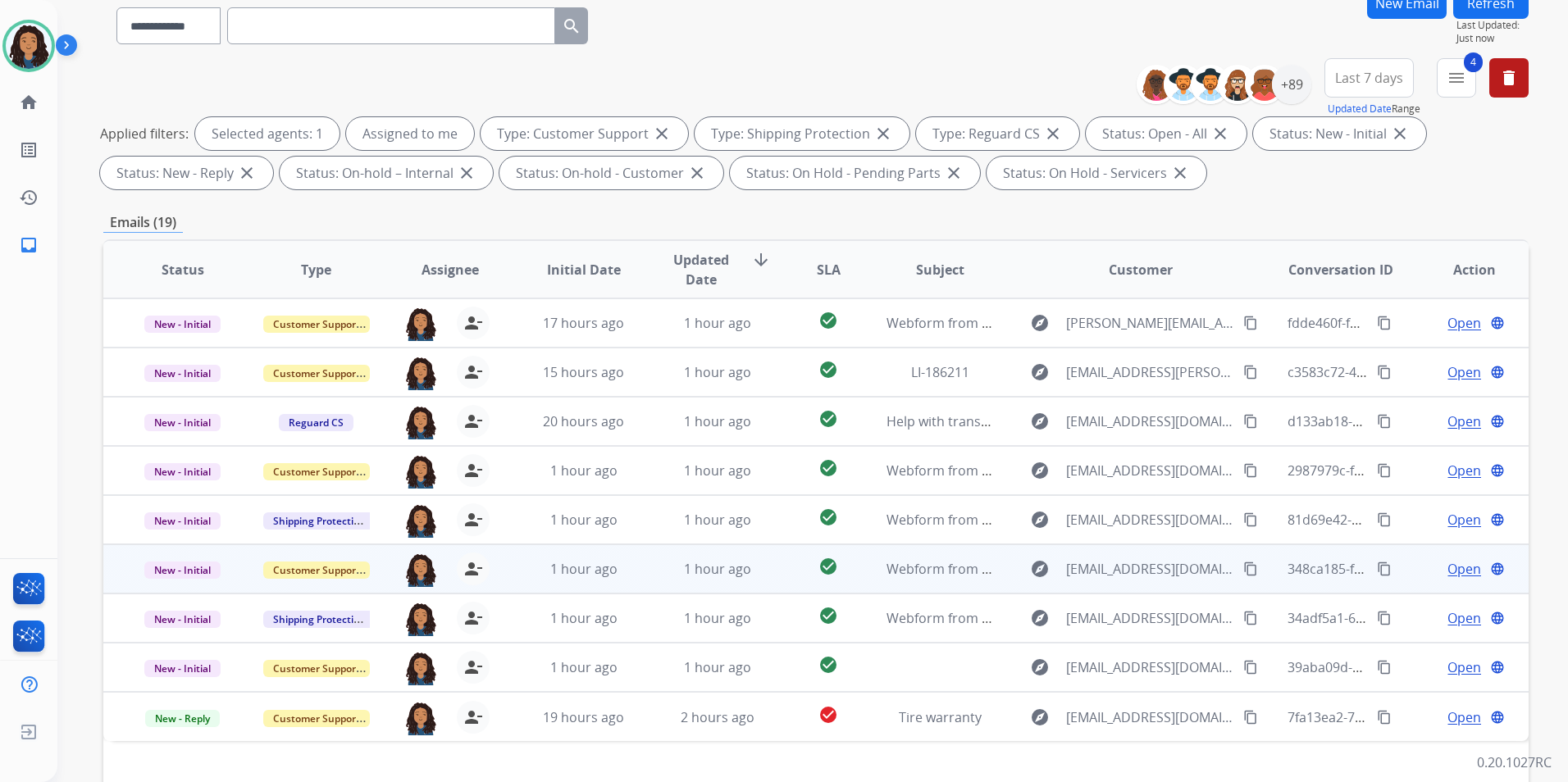
scroll to position [164, 0]
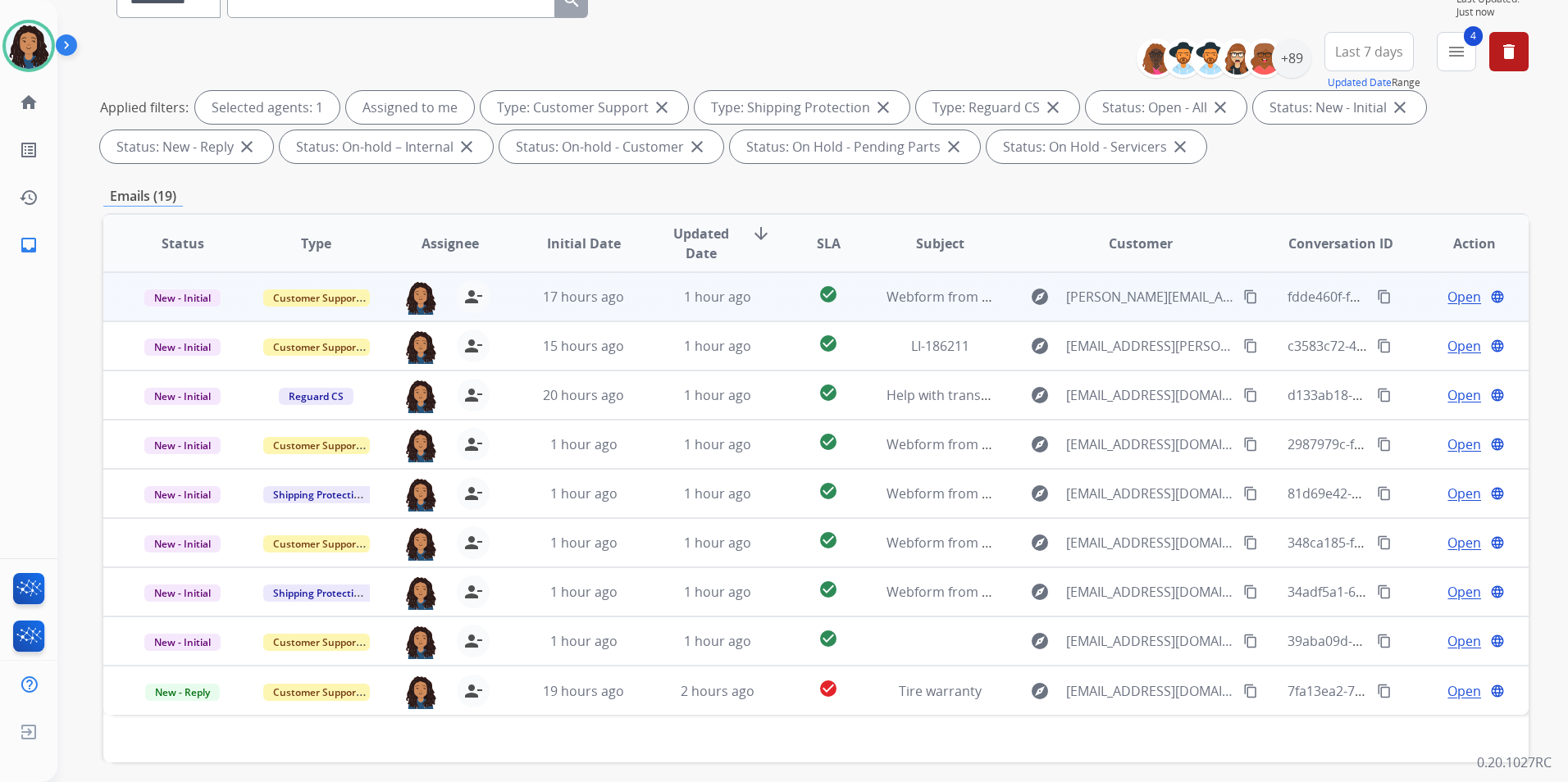
click at [1447, 288] on span "Open" at bounding box center [1464, 297] width 34 height 20
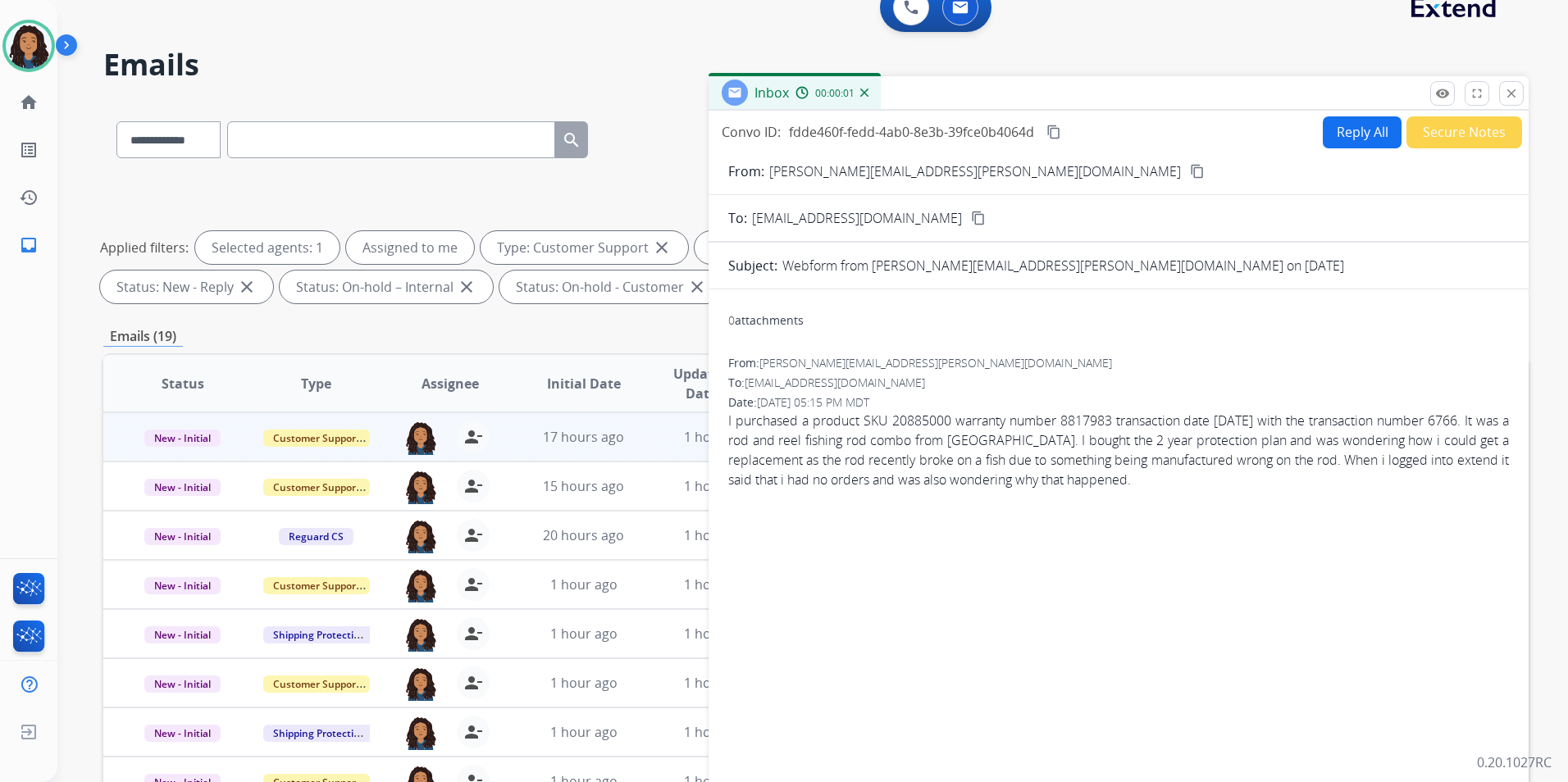
scroll to position [0, 0]
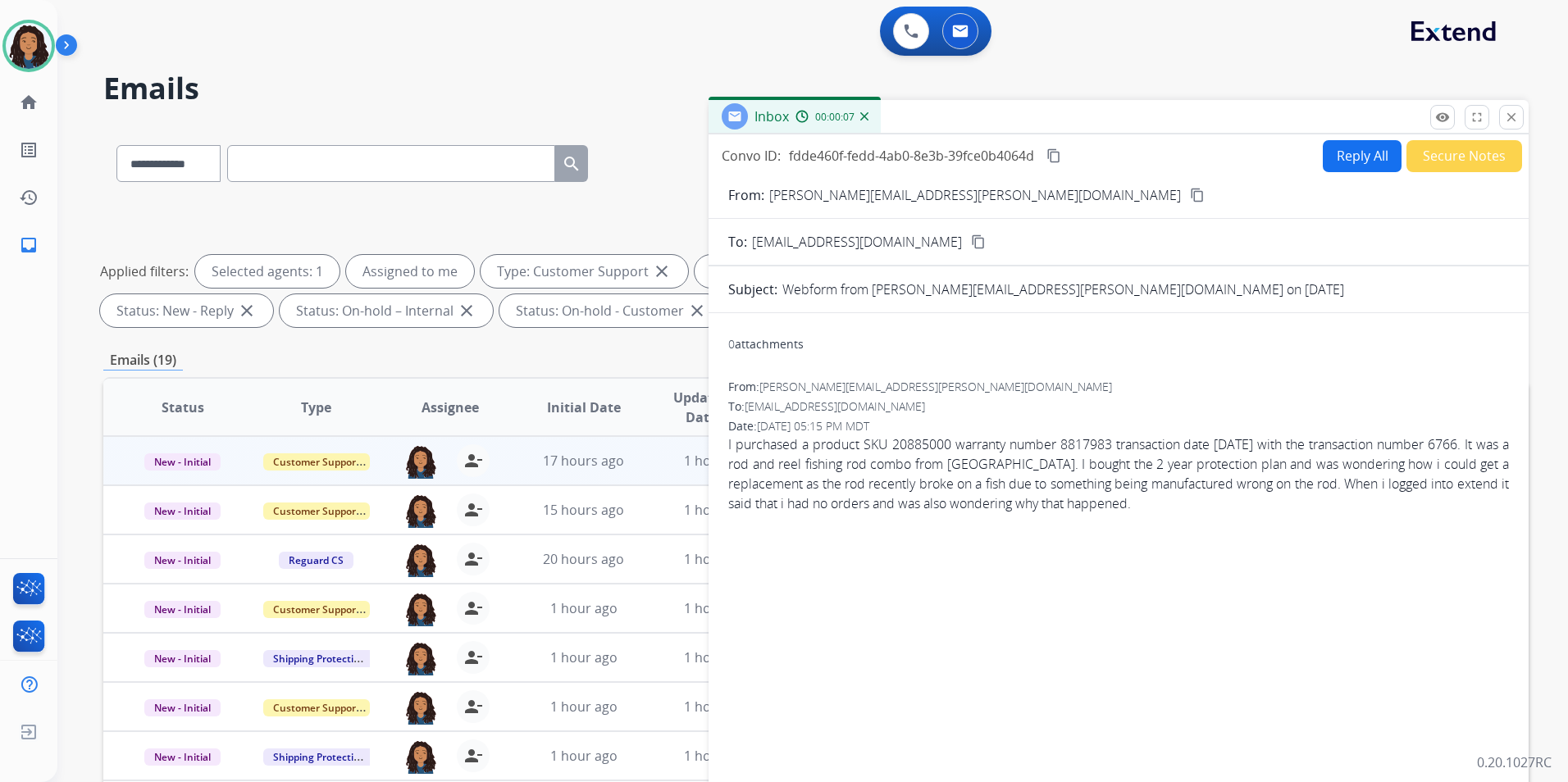
click at [1345, 152] on button "Reply All" at bounding box center [1362, 156] width 79 height 32
select select "**********"
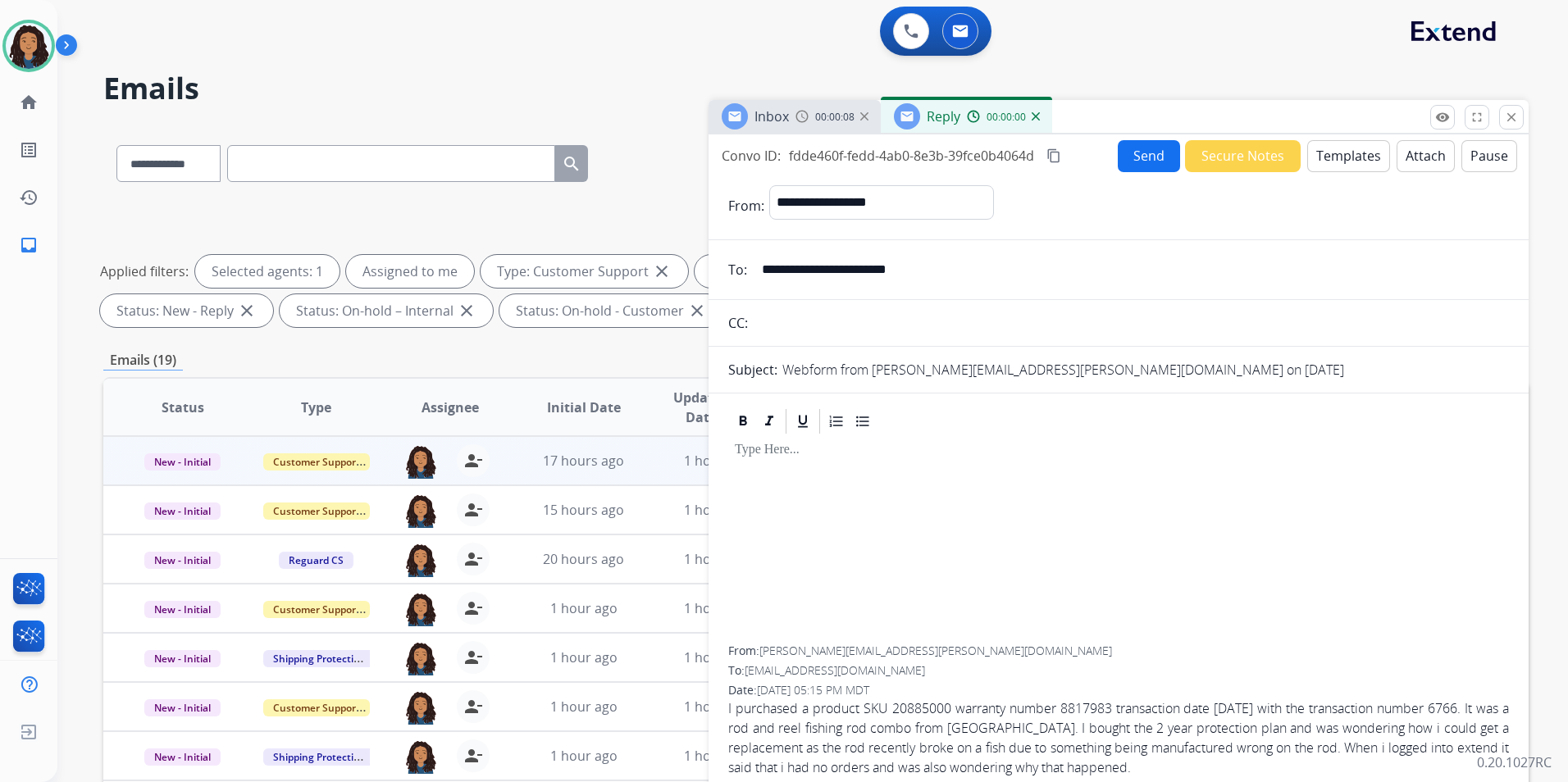
click at [1345, 152] on button "Templates" at bounding box center [1348, 156] width 83 height 32
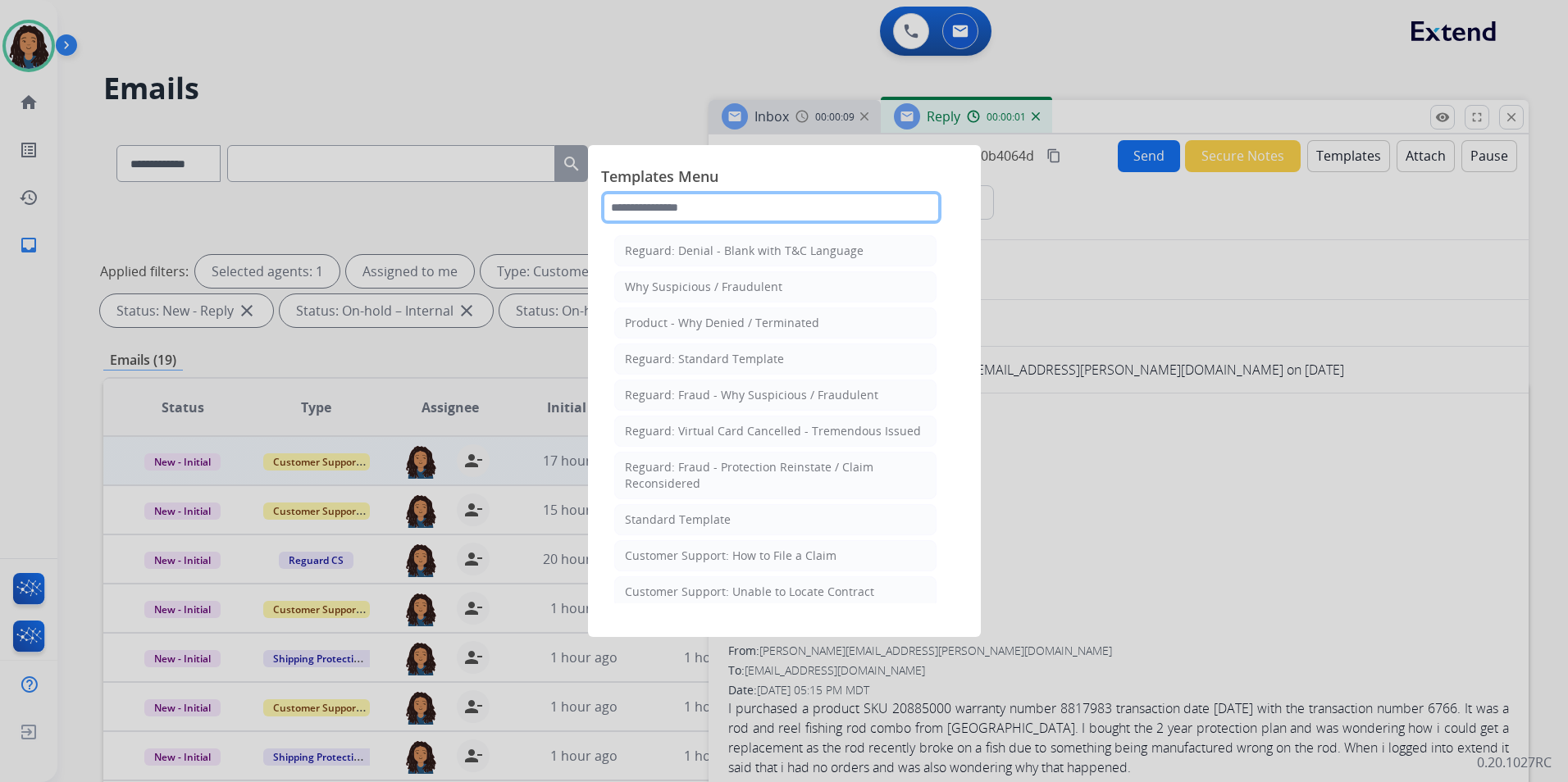
click at [862, 203] on input "text" at bounding box center [771, 207] width 341 height 33
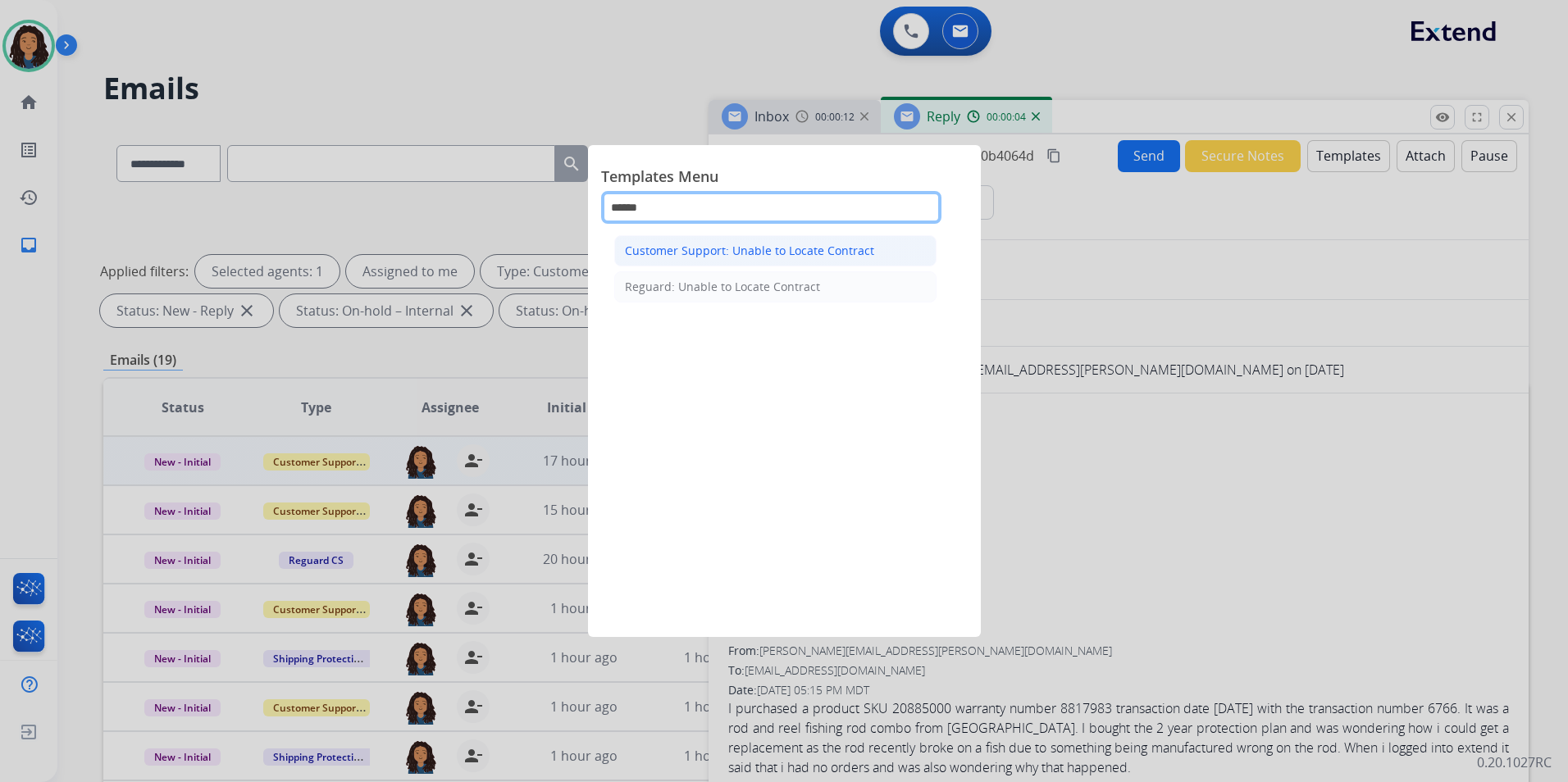
type input "******"
click at [849, 243] on li "Customer Support: Unable to Locate Contract" at bounding box center [774, 250] width 322 height 31
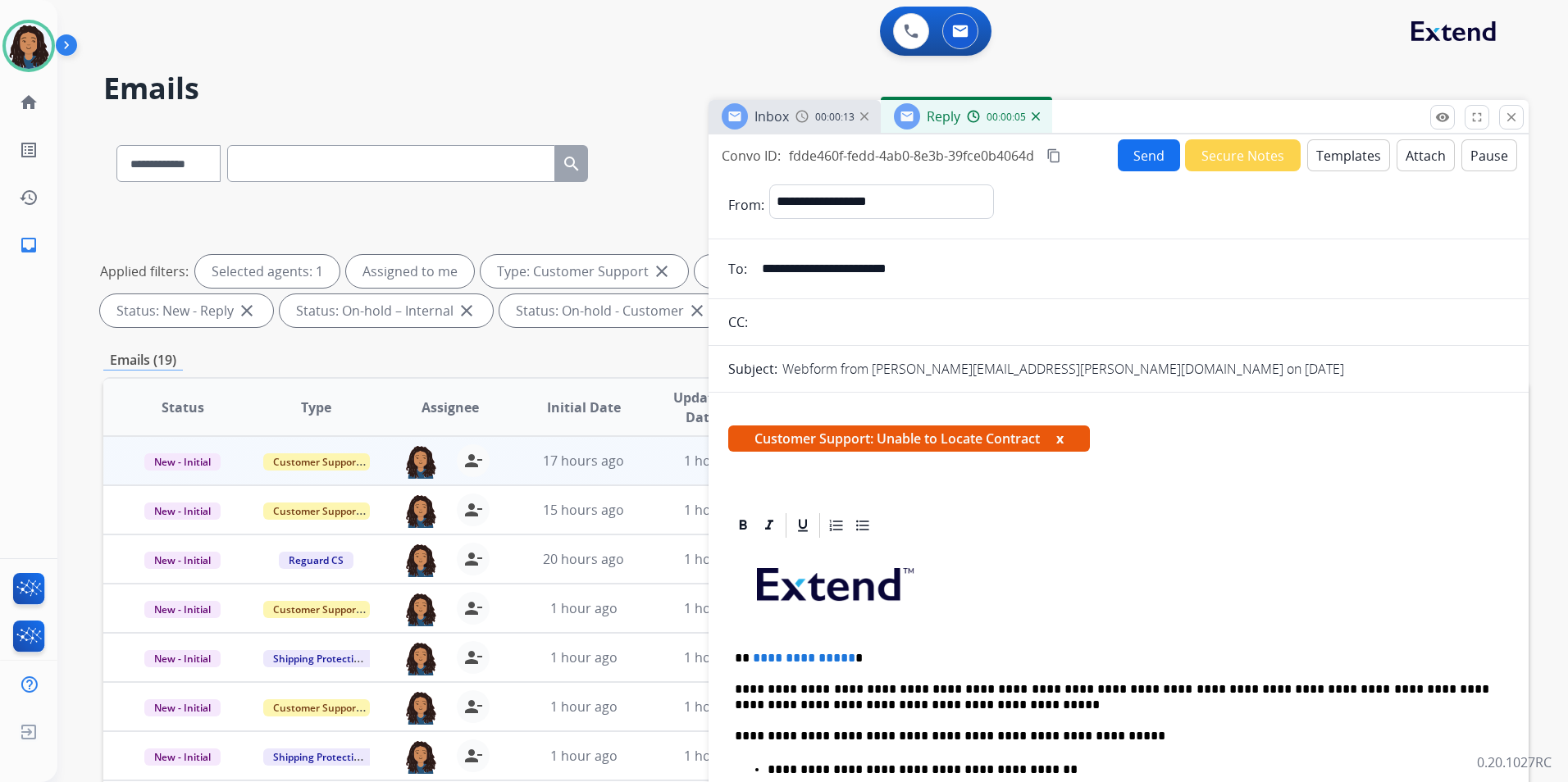
click at [847, 652] on p "**********" at bounding box center [1111, 657] width 754 height 15
click at [1131, 156] on button "Send" at bounding box center [1149, 155] width 63 height 32
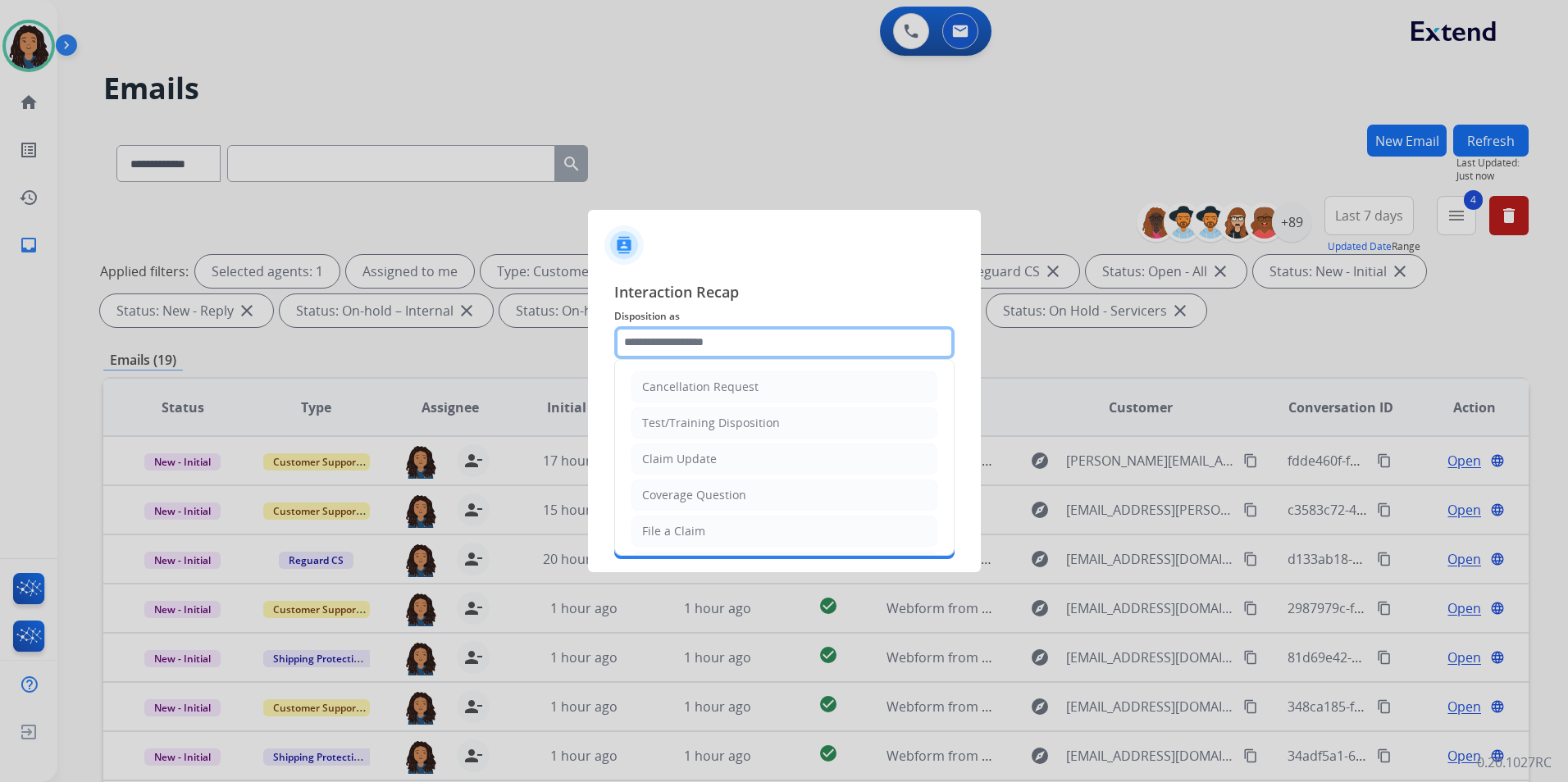
click at [692, 339] on input "text" at bounding box center [784, 343] width 341 height 33
click at [714, 460] on li "Claim Update" at bounding box center [784, 458] width 306 height 31
type input "**********"
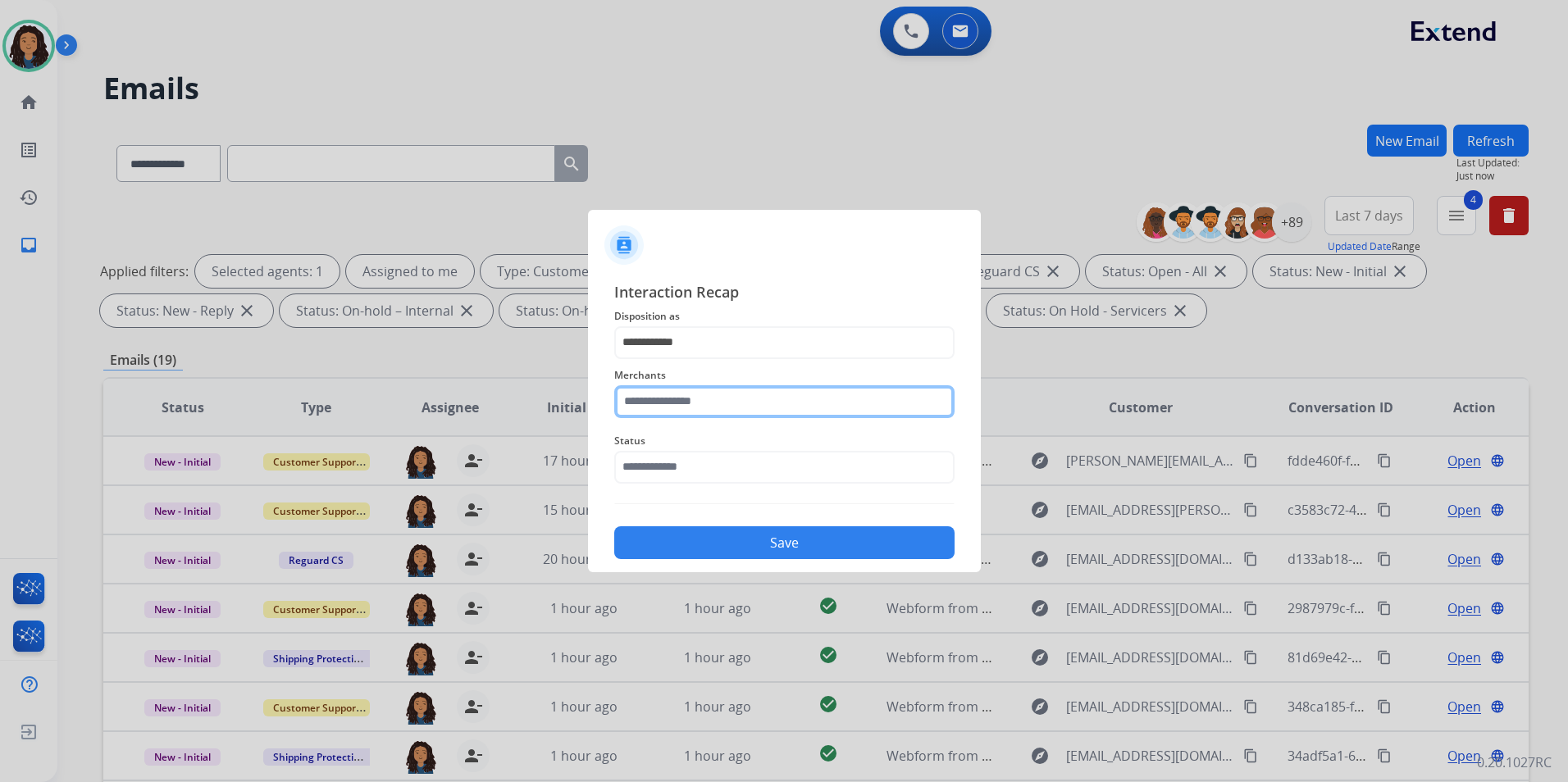
click at [704, 406] on input "text" at bounding box center [784, 401] width 341 height 33
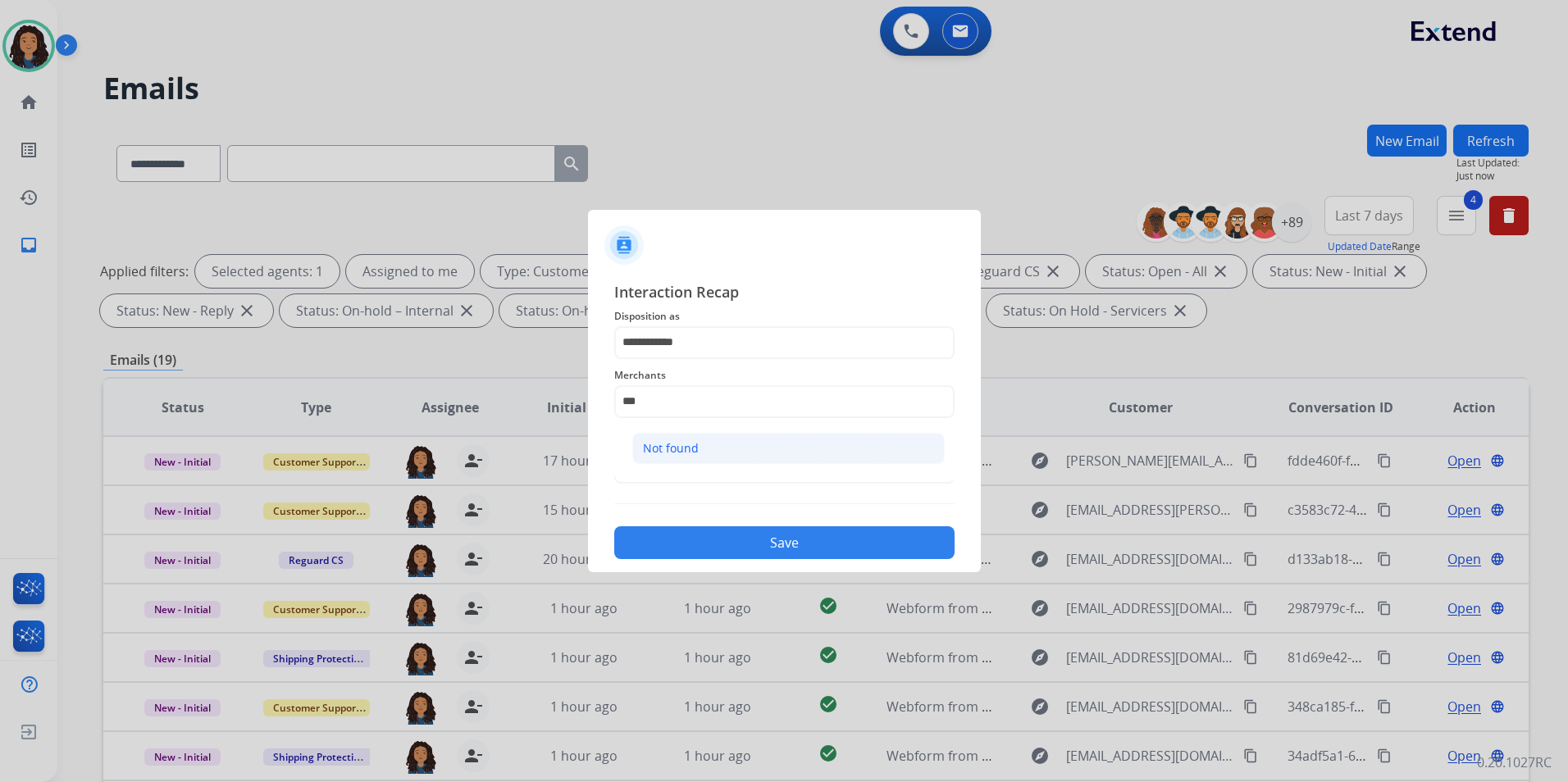
click at [711, 442] on li "Not found" at bounding box center [789, 448] width 313 height 31
type input "*********"
click at [698, 457] on input "text" at bounding box center [784, 467] width 341 height 33
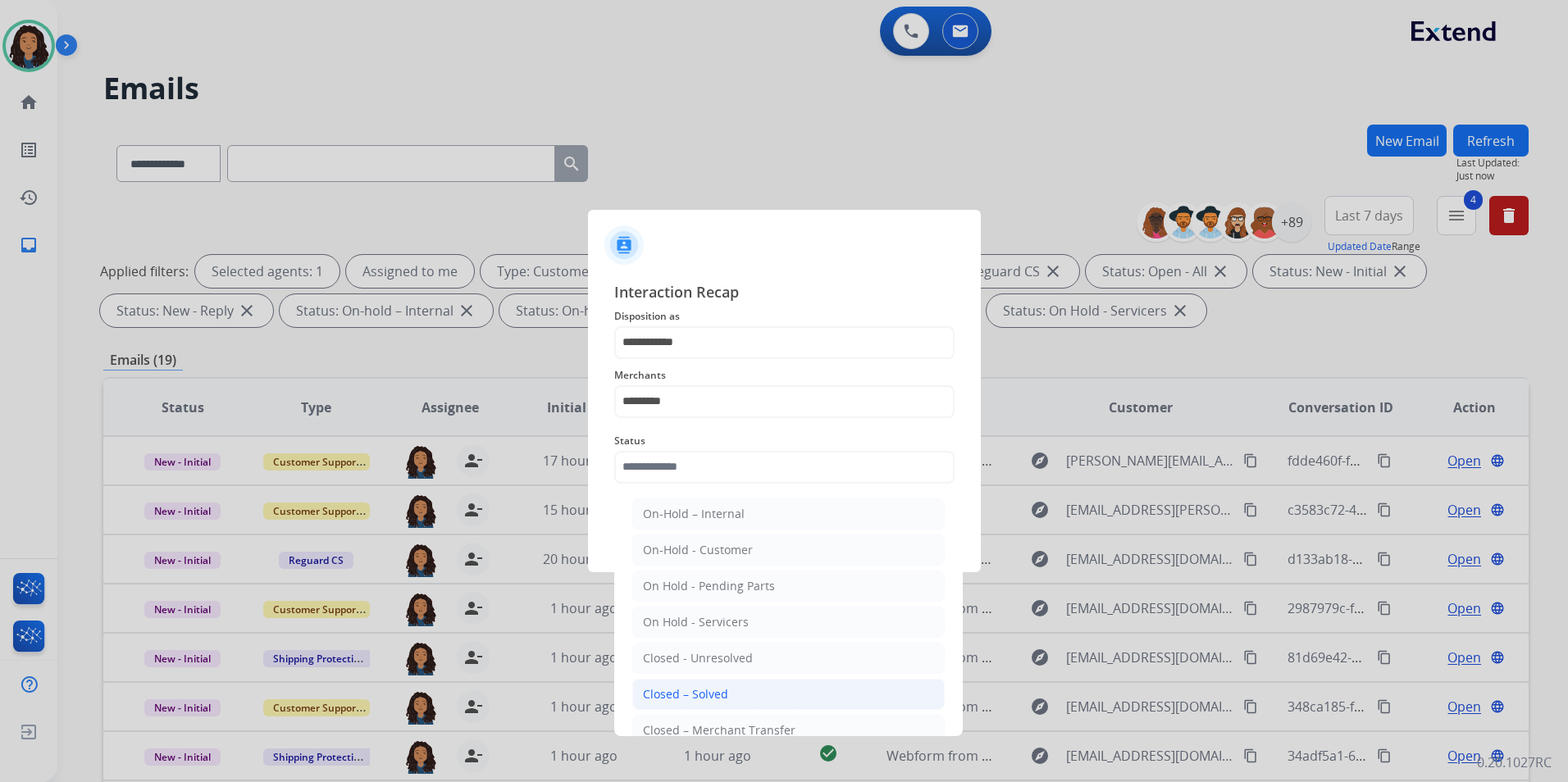
click at [783, 696] on li "Closed – Solved" at bounding box center [789, 693] width 313 height 31
type input "**********"
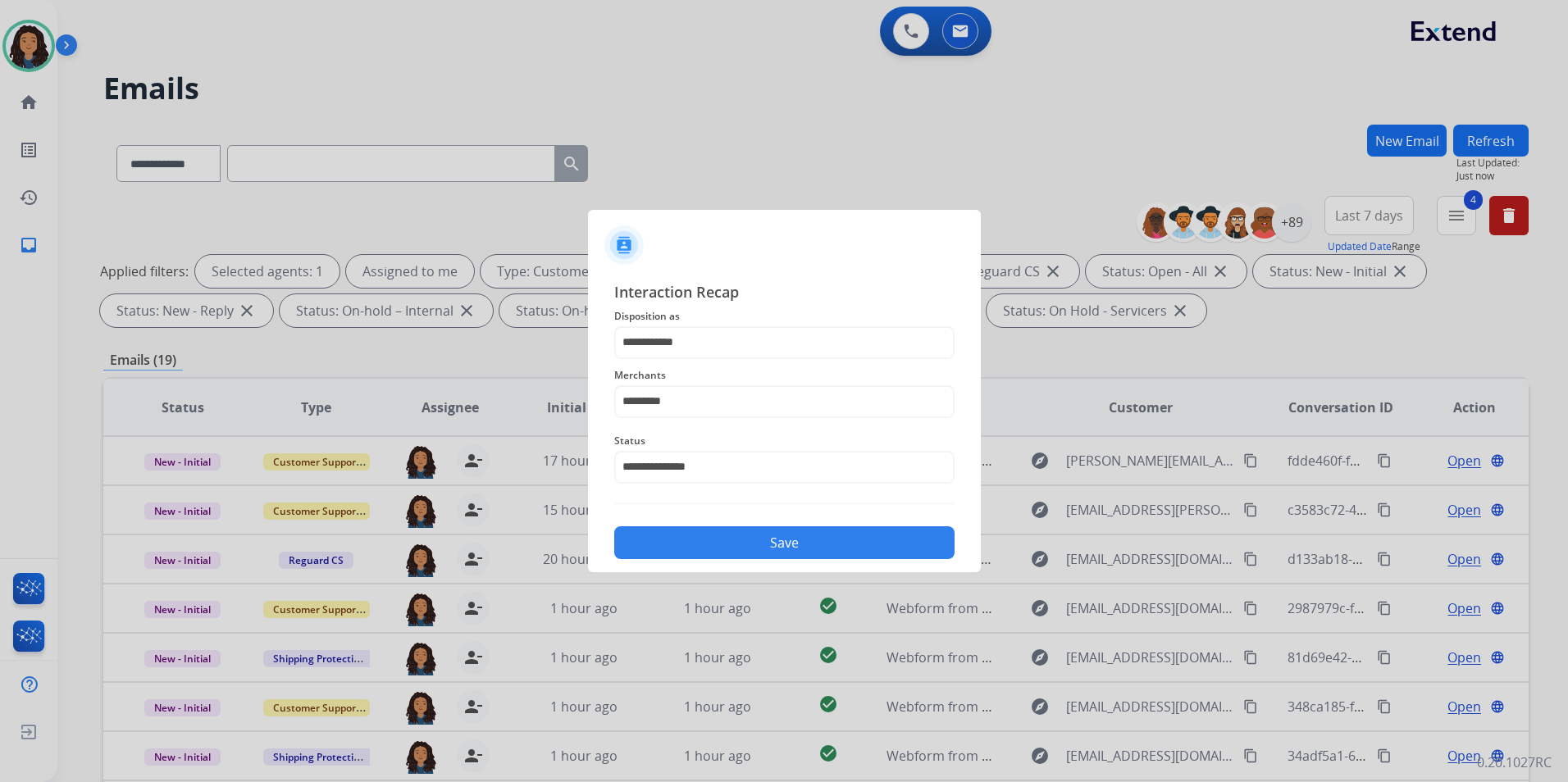
click at [740, 539] on button "Save" at bounding box center [784, 542] width 341 height 33
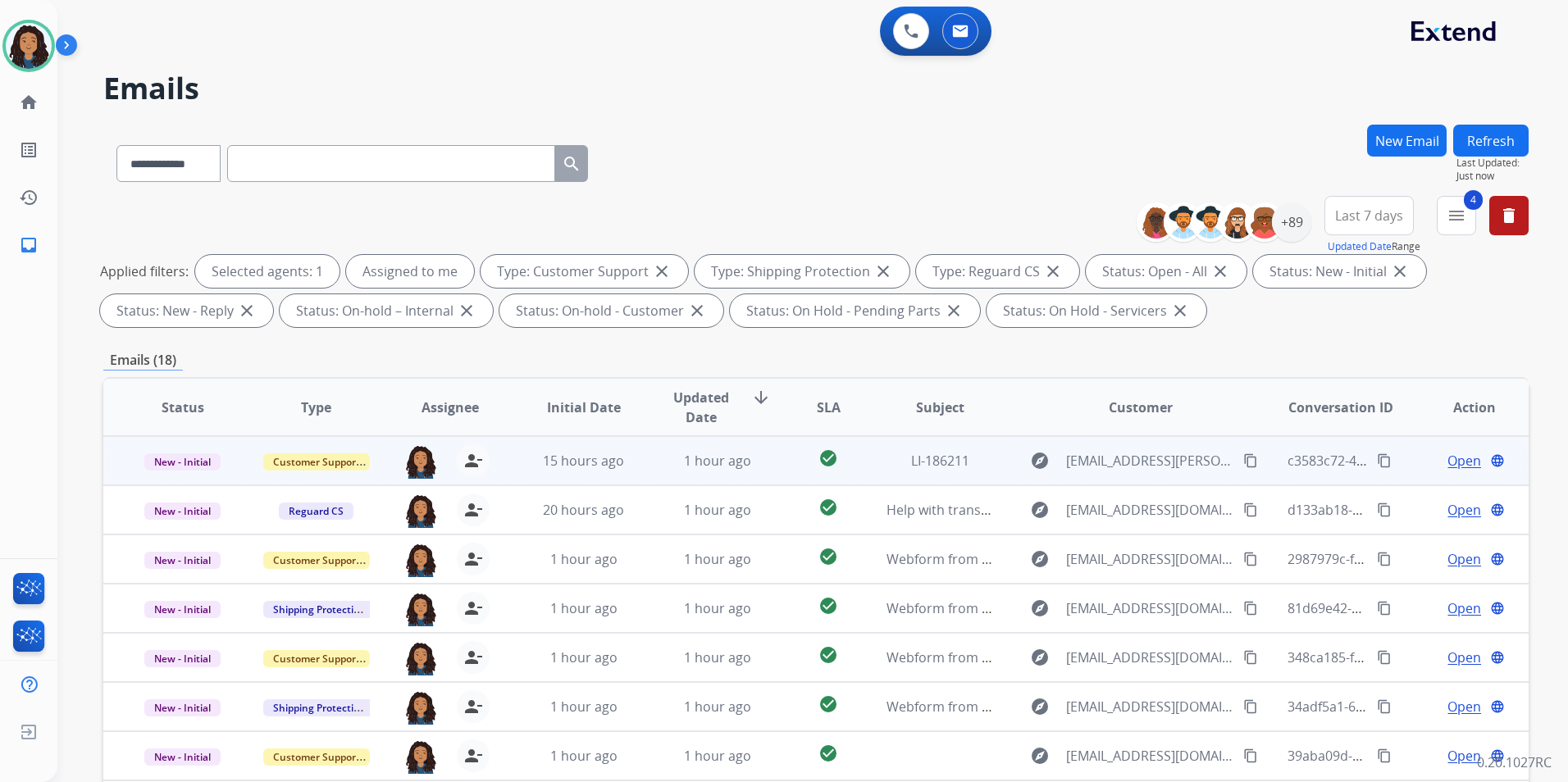
click at [1449, 454] on span "Open" at bounding box center [1464, 461] width 34 height 20
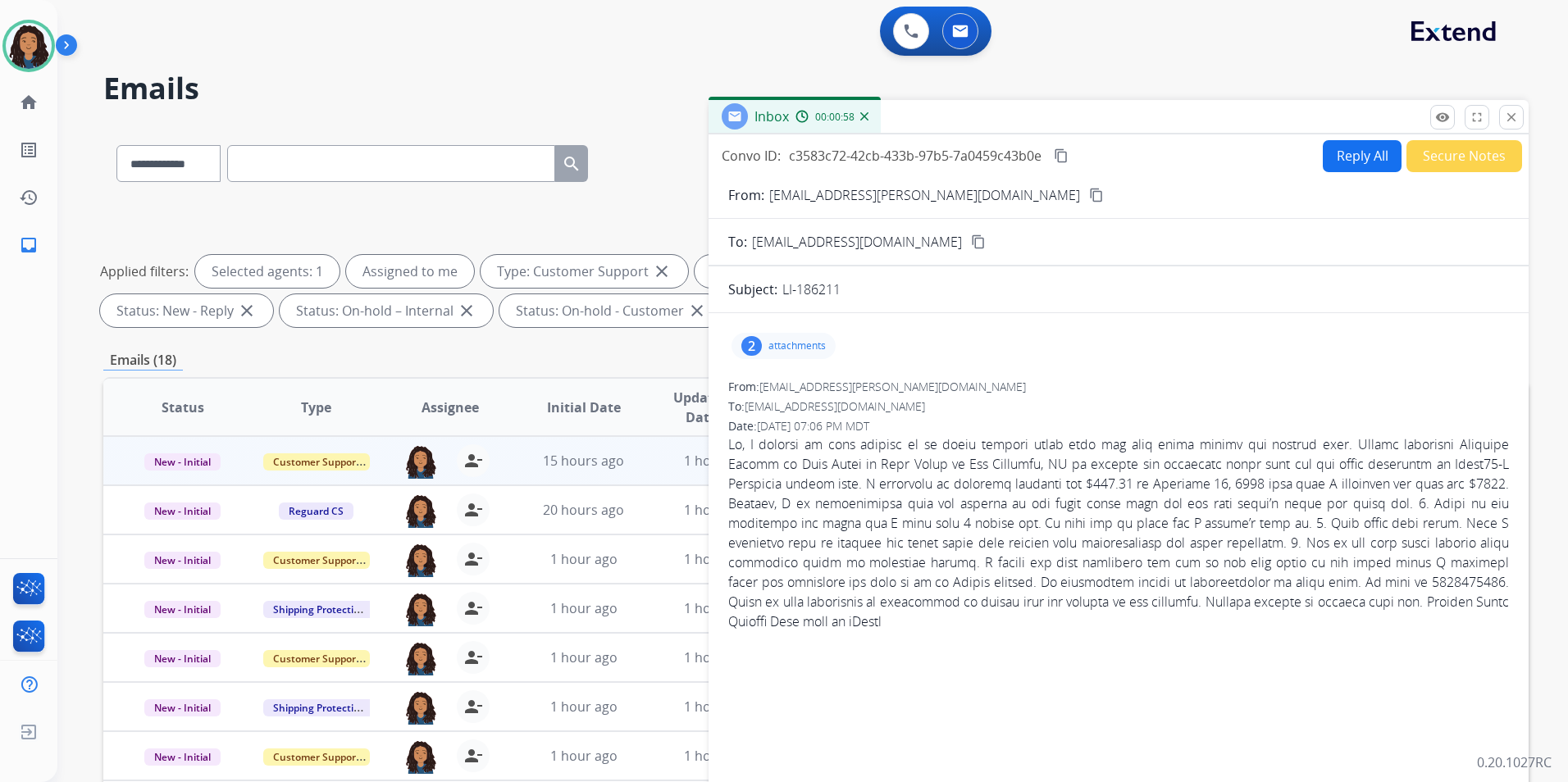
click at [1089, 196] on mat-icon "content_copy" at bounding box center [1096, 194] width 15 height 15
click at [1336, 159] on button "Reply All" at bounding box center [1362, 156] width 79 height 32
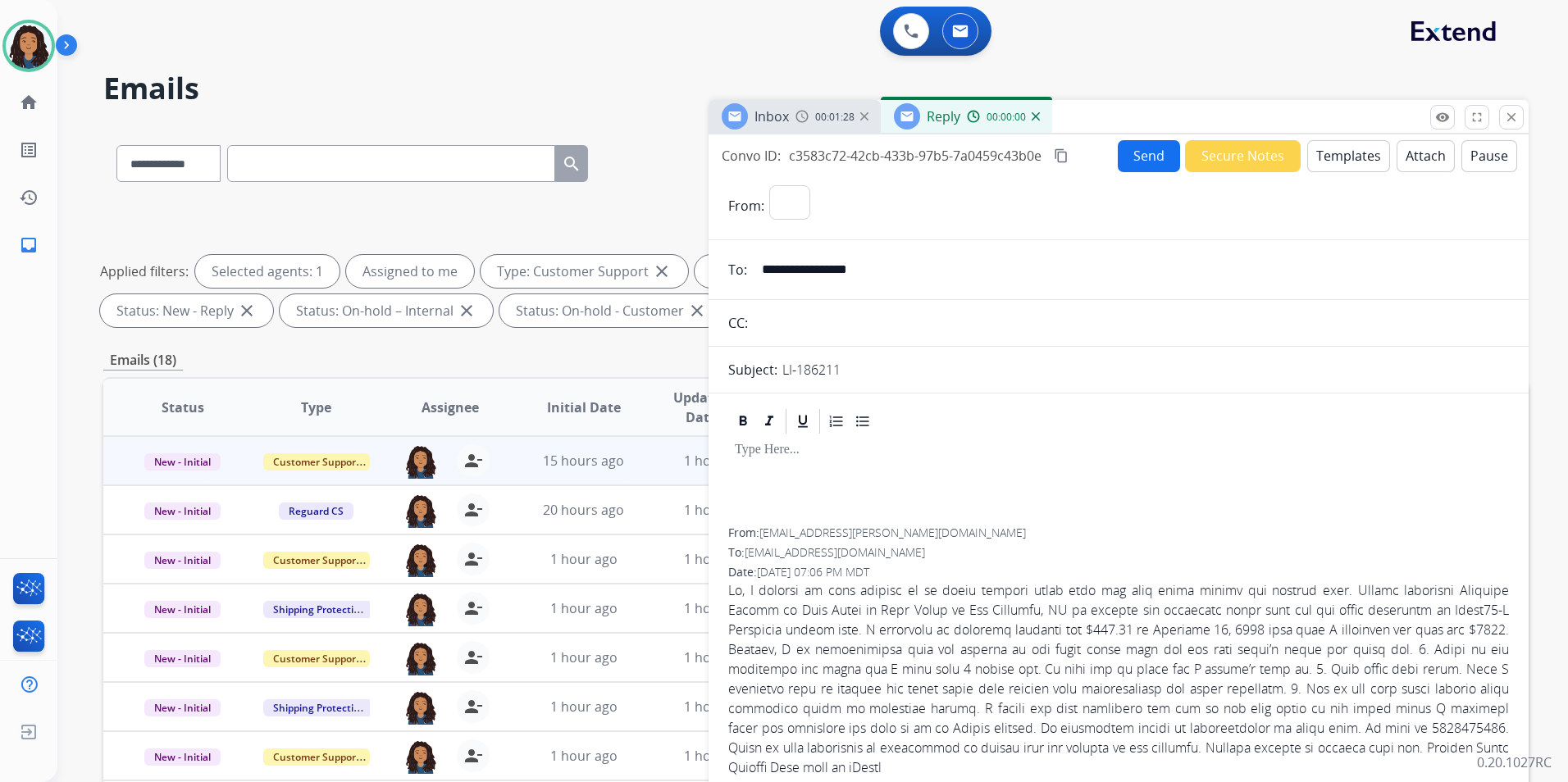
click at [1336, 159] on button "Templates" at bounding box center [1348, 156] width 83 height 32
select select "**********"
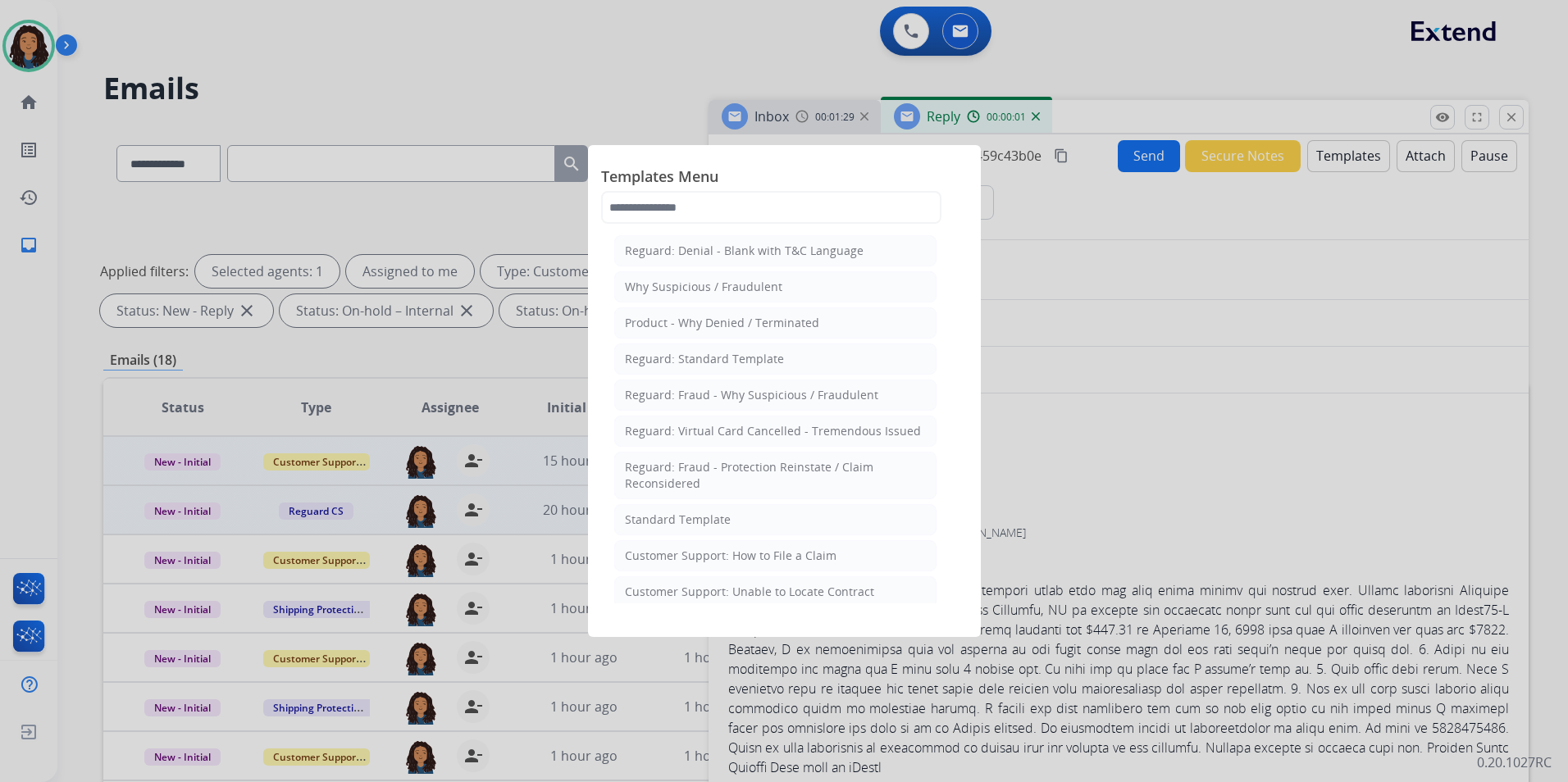
click at [694, 524] on div "Standard Template" at bounding box center [677, 520] width 106 height 16
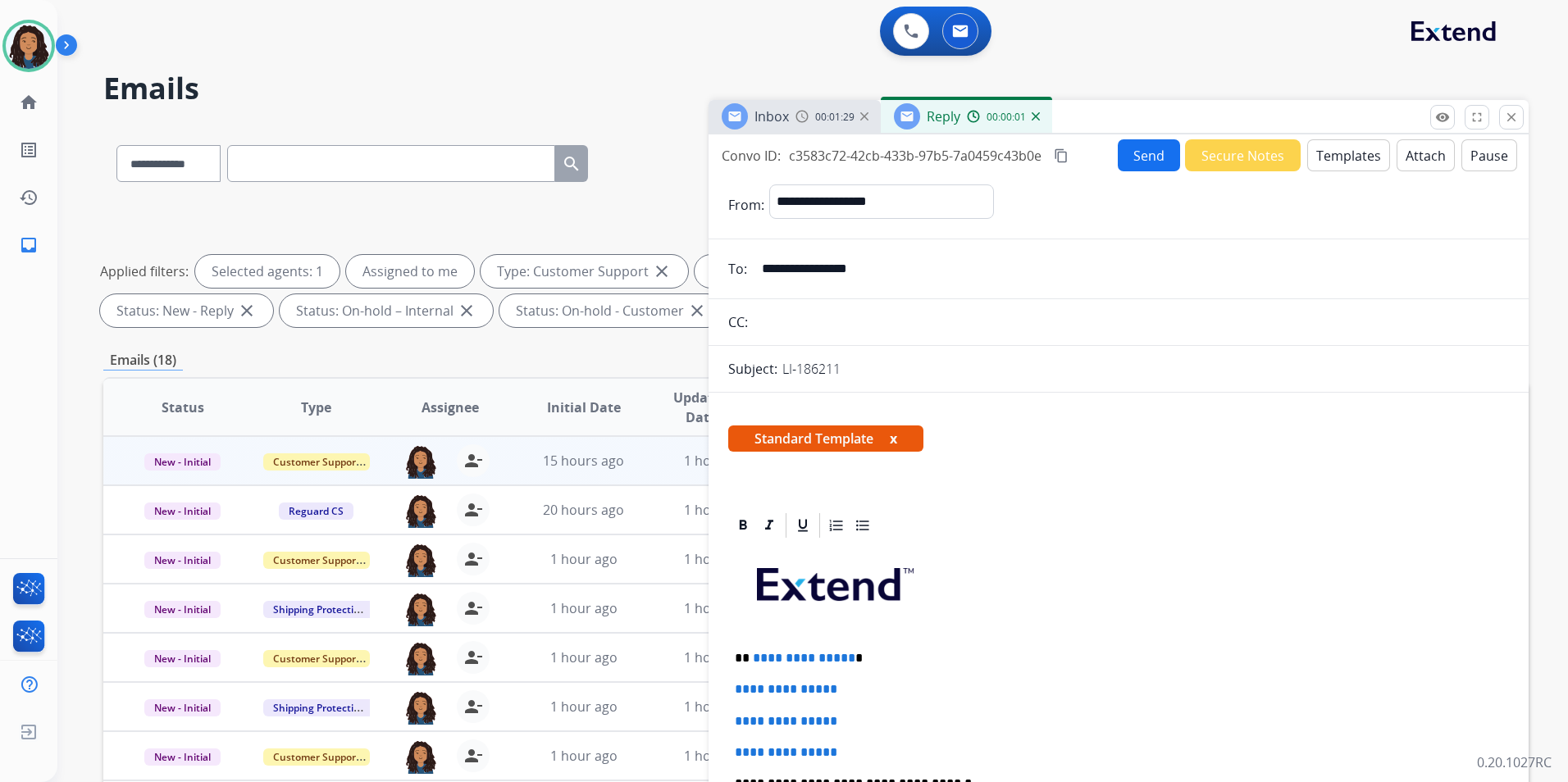
scroll to position [164, 0]
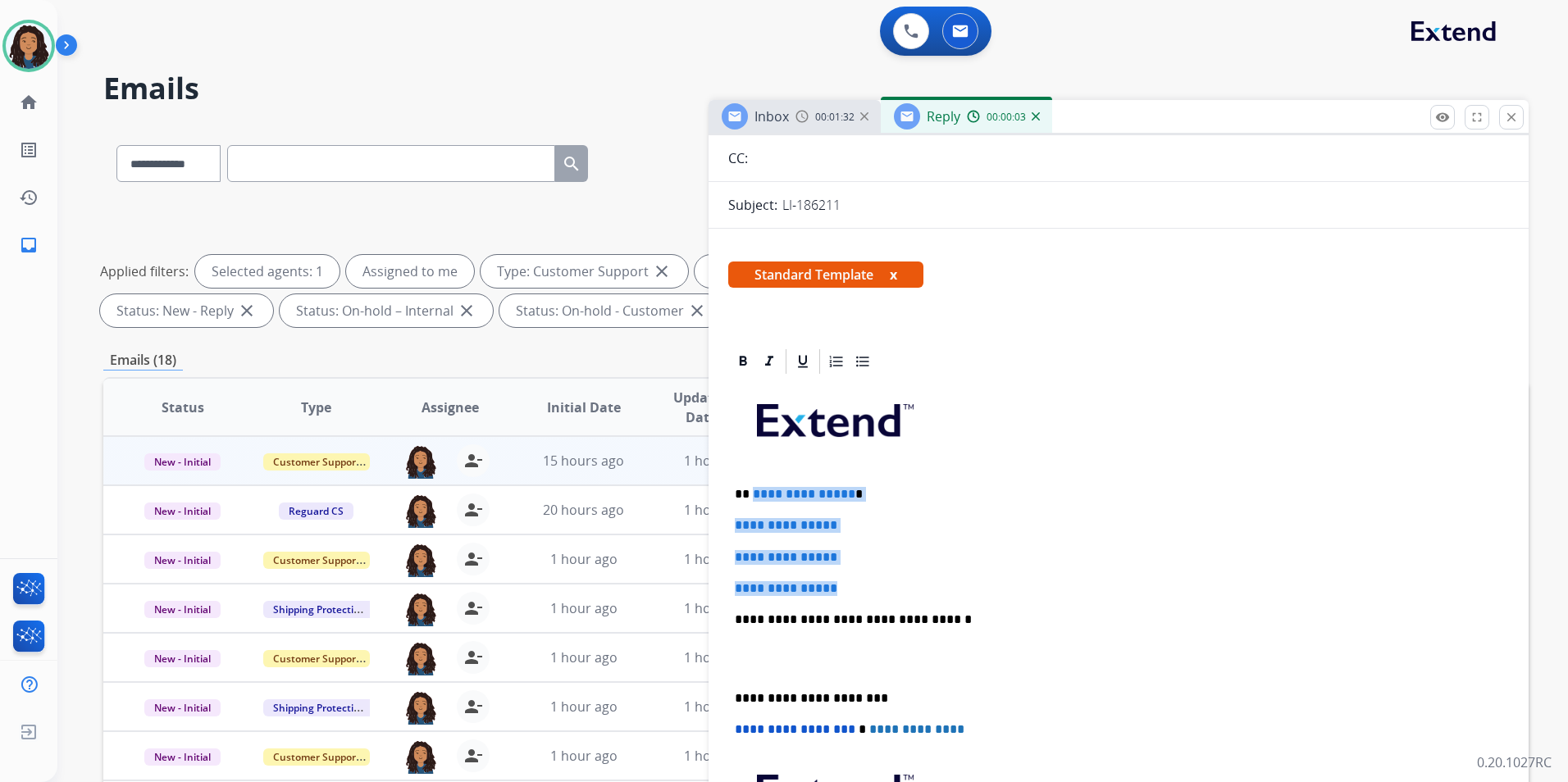
drag, startPoint x: 854, startPoint y: 588, endPoint x: 751, endPoint y: 497, distance: 137.4
click at [751, 497] on div "**********" at bounding box center [1119, 658] width 781 height 564
paste div
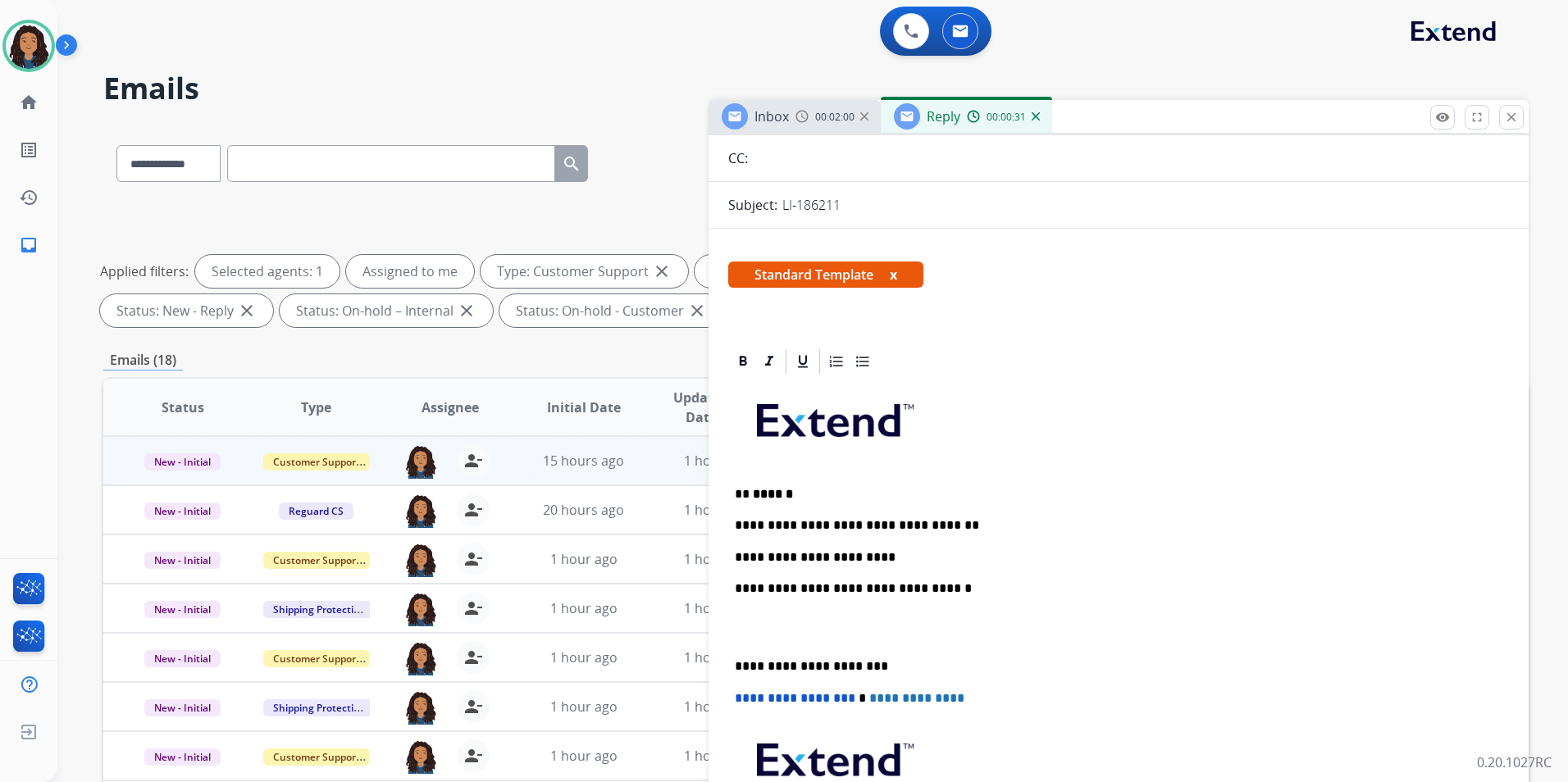
click at [913, 550] on p "**********" at bounding box center [1111, 557] width 754 height 15
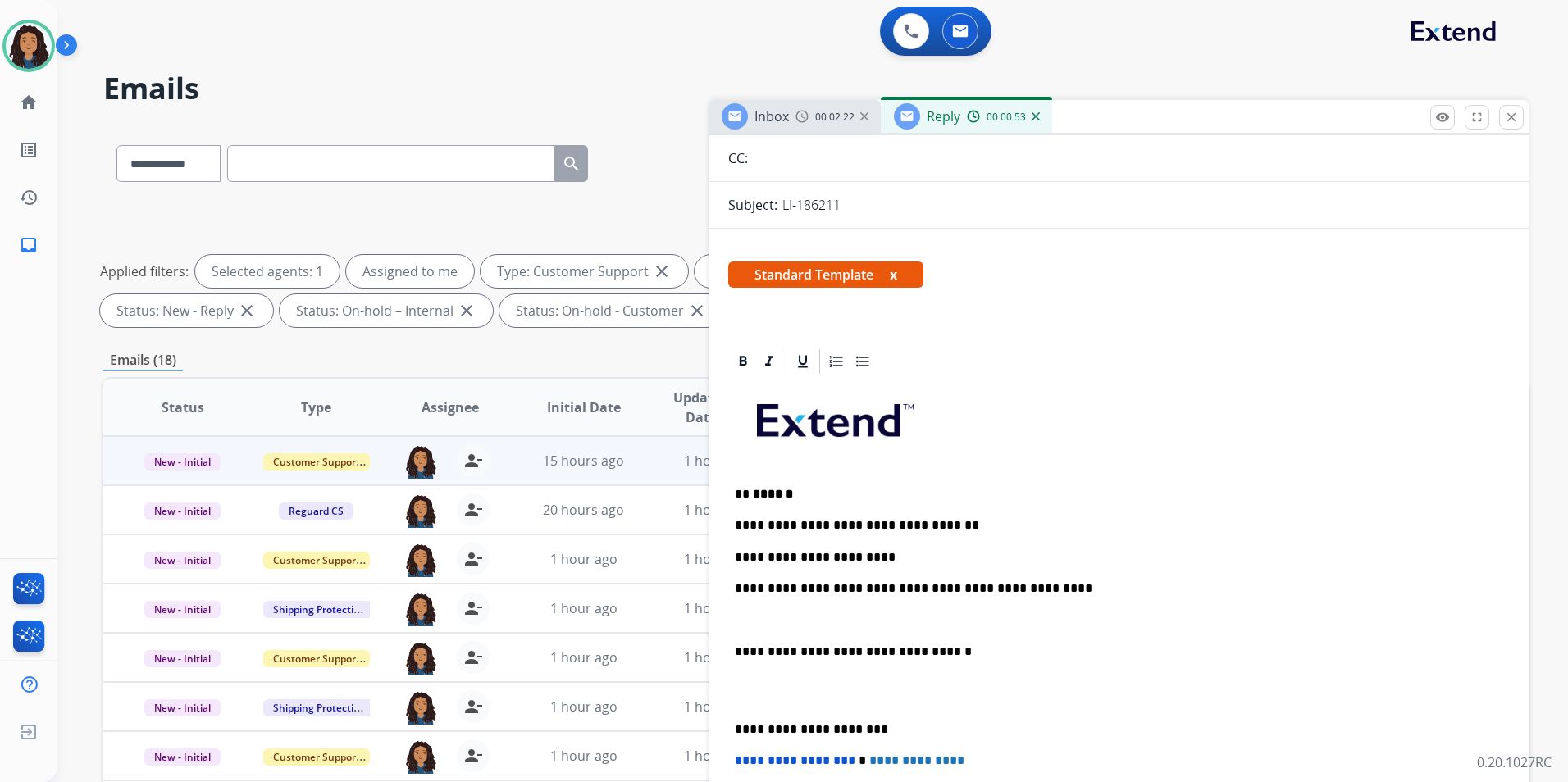
click at [827, 123] on span "00:02:22" at bounding box center [835, 117] width 40 height 13
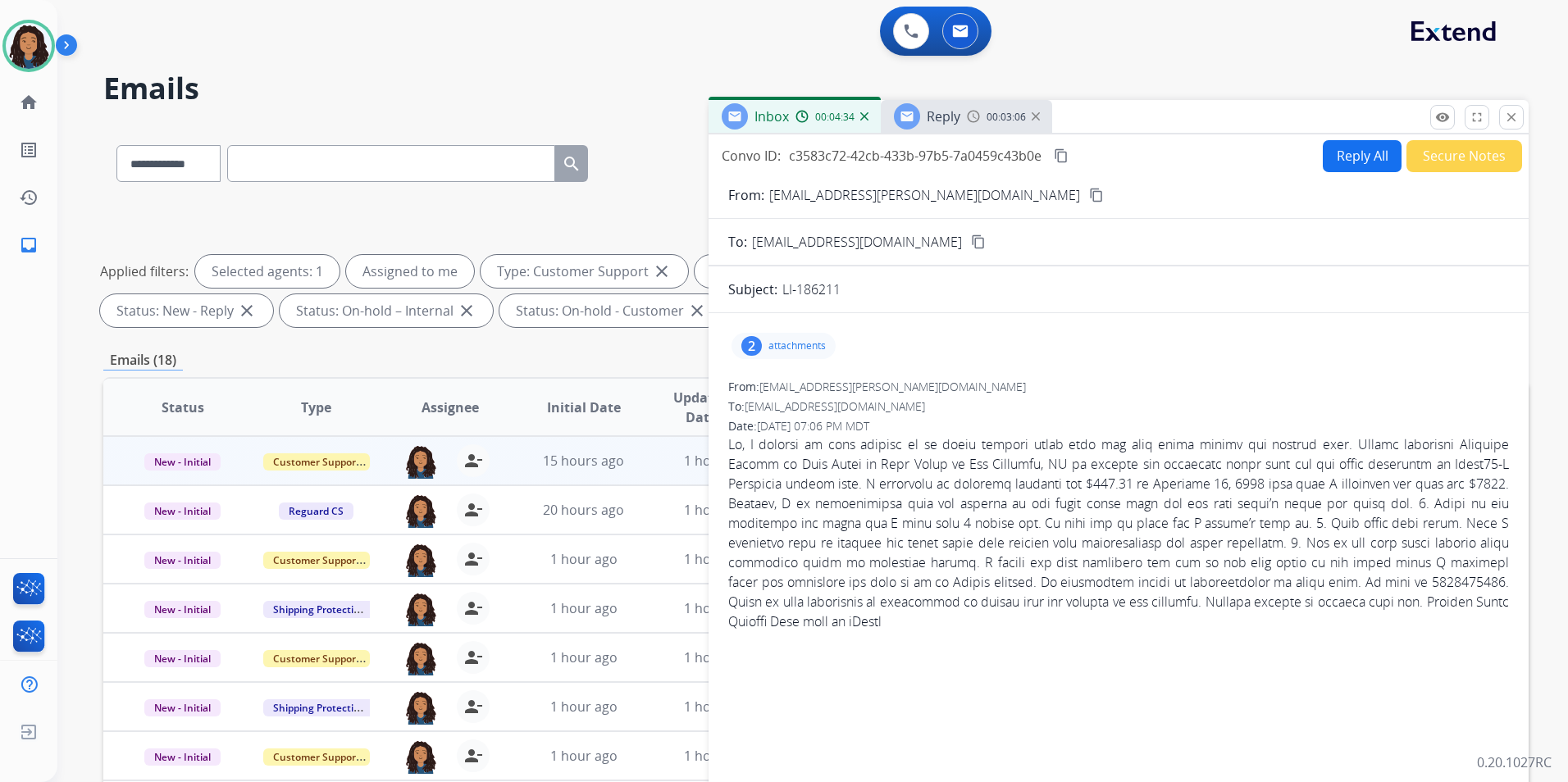
click at [972, 123] on div "00:03:06" at bounding box center [1002, 116] width 72 height 15
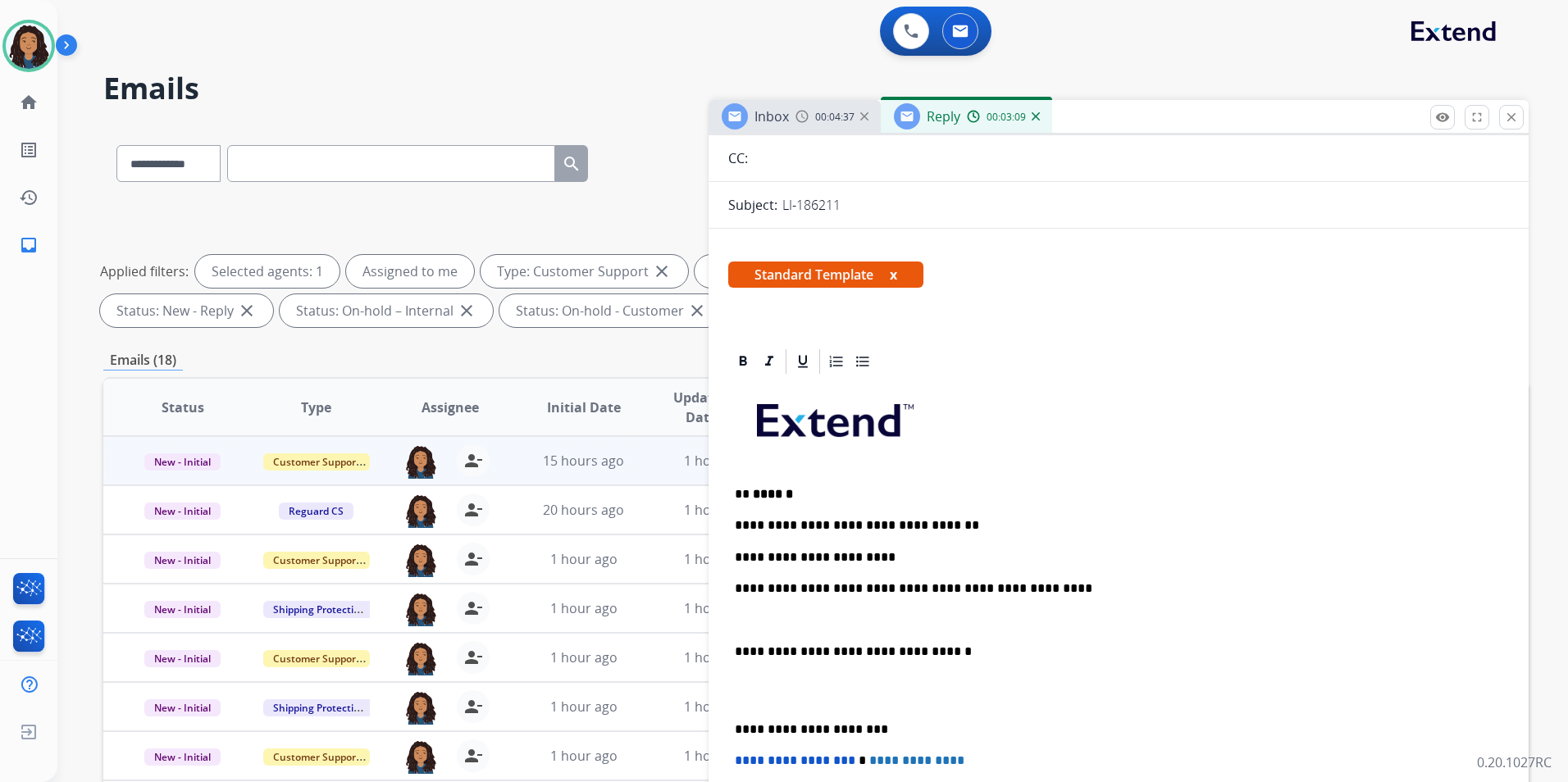
click at [855, 554] on p "**********" at bounding box center [1111, 557] width 754 height 15
click at [969, 531] on p "**********" at bounding box center [1111, 525] width 754 height 15
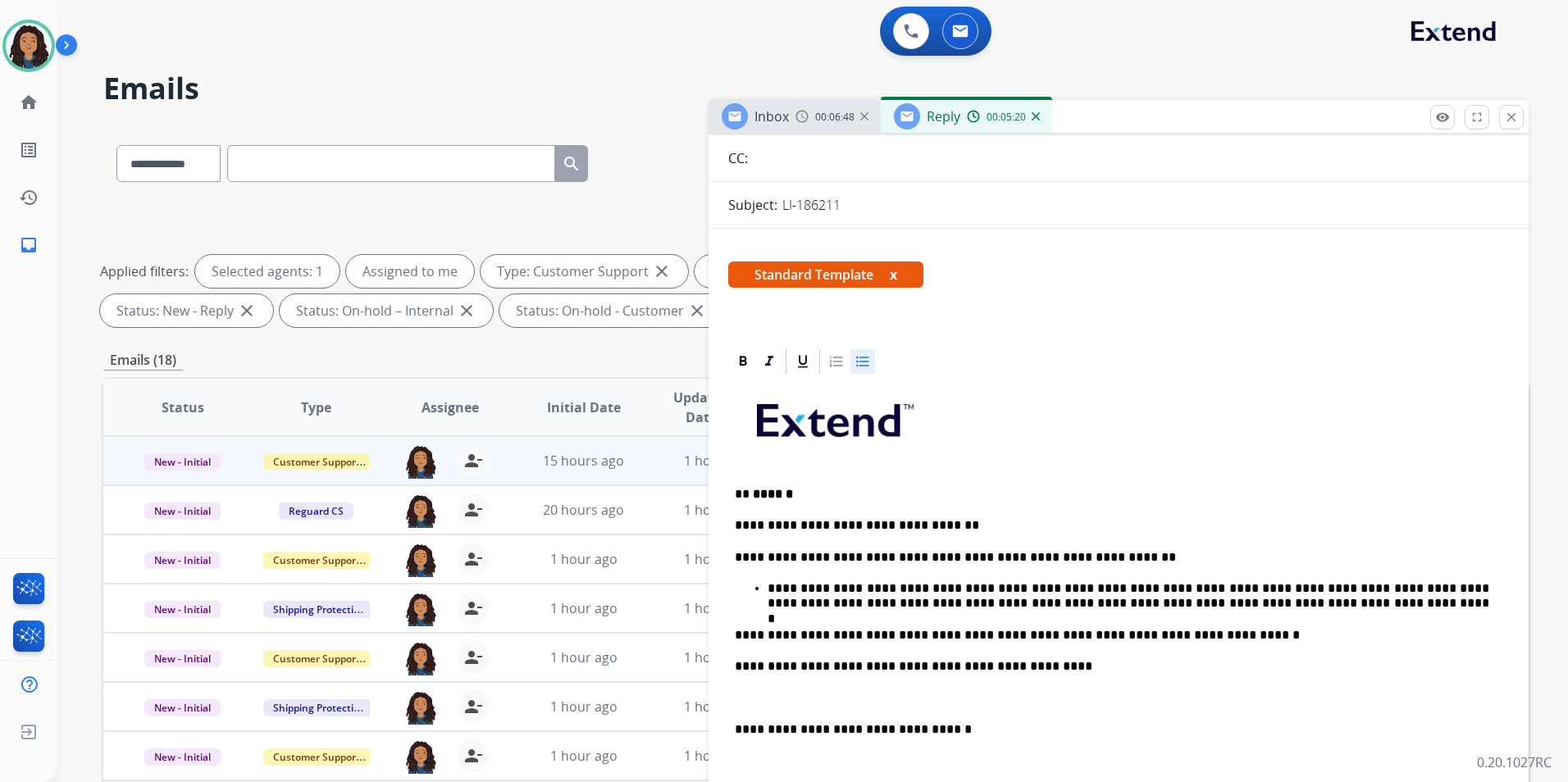
click at [1218, 611] on div "**********" at bounding box center [1119, 713] width 781 height 674
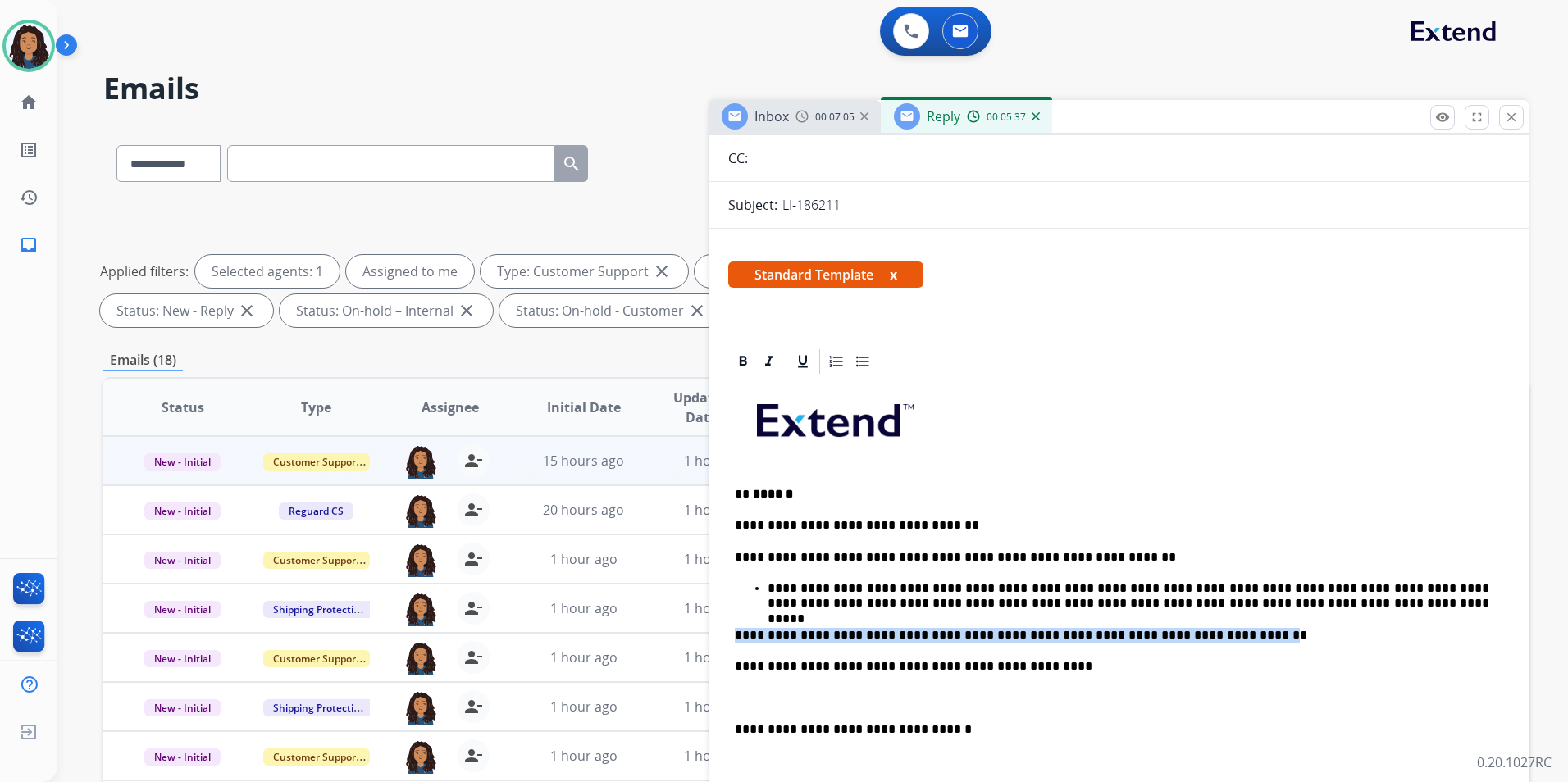
drag, startPoint x: 734, startPoint y: 630, endPoint x: 1159, endPoint y: 636, distance: 425.0
click at [1187, 636] on p "**********" at bounding box center [1111, 635] width 754 height 15
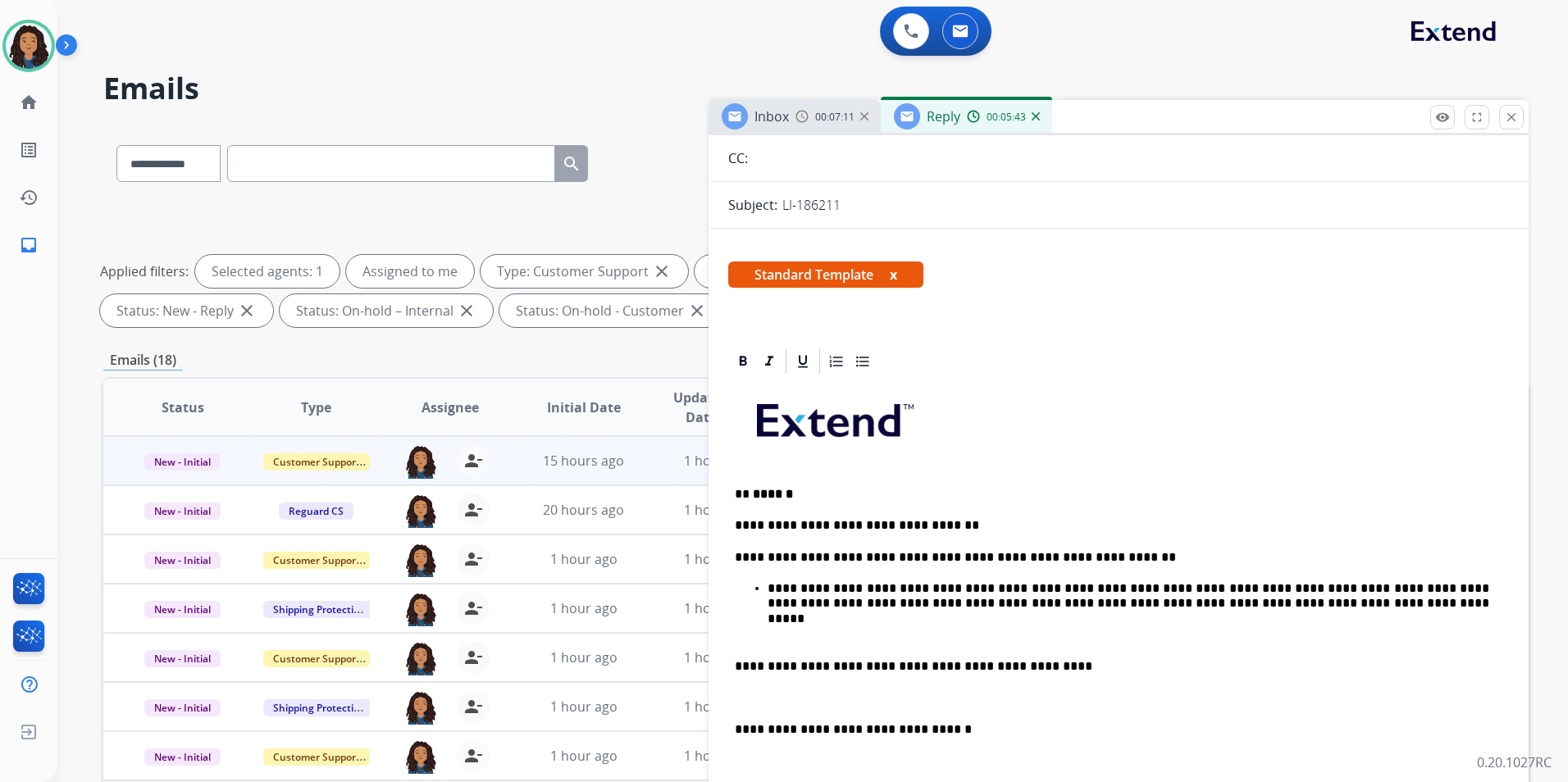
click at [1266, 602] on p "**********" at bounding box center [1128, 597] width 721 height 30
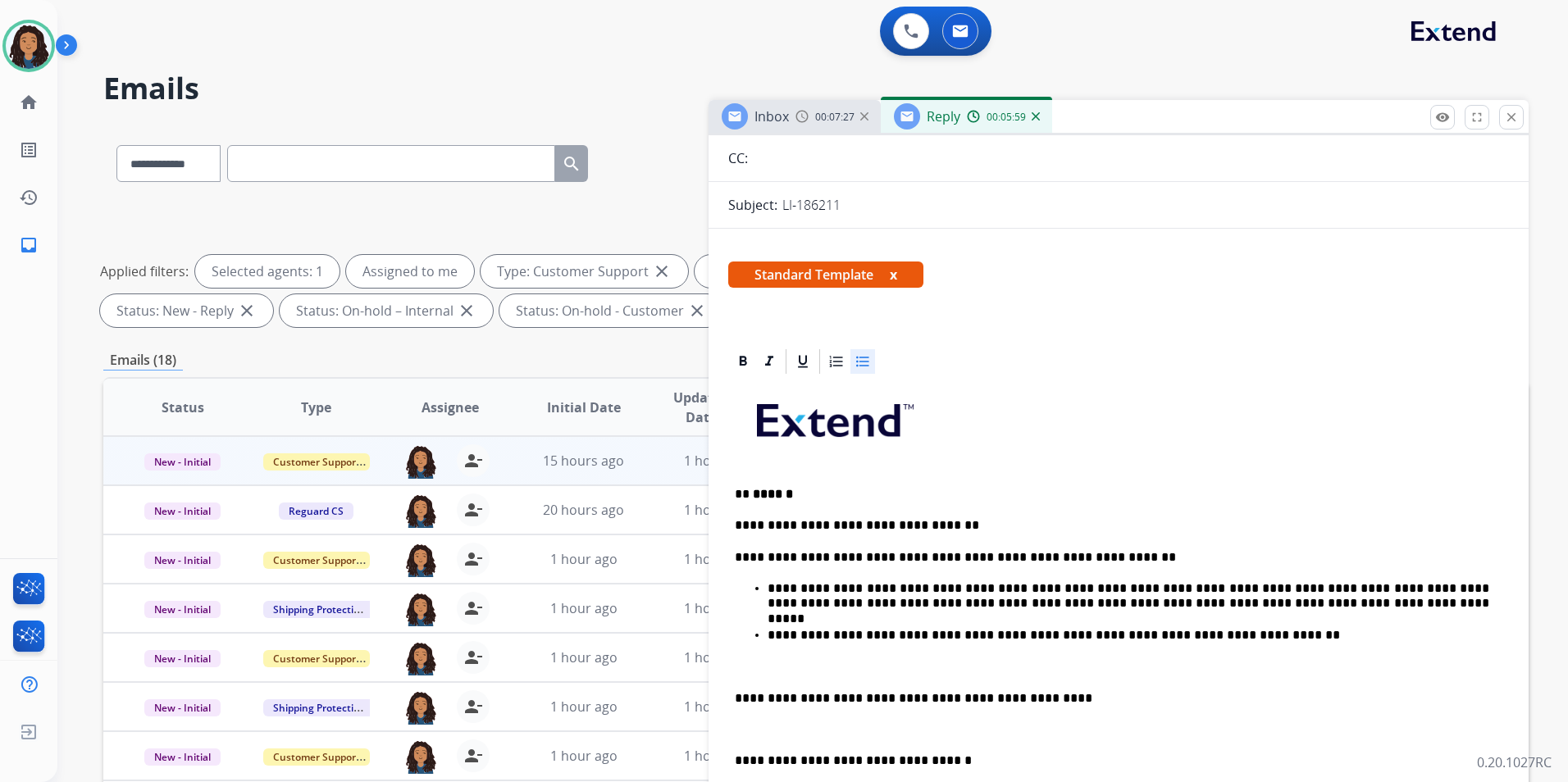
click at [971, 632] on p "**********" at bounding box center [1128, 635] width 721 height 15
drag, startPoint x: 1218, startPoint y: 632, endPoint x: 1017, endPoint y: 636, distance: 201.0
click at [1017, 636] on p "**********" at bounding box center [1128, 635] width 721 height 15
click at [942, 663] on p at bounding box center [1111, 666] width 754 height 15
click at [1316, 629] on p "**********" at bounding box center [1128, 635] width 721 height 15
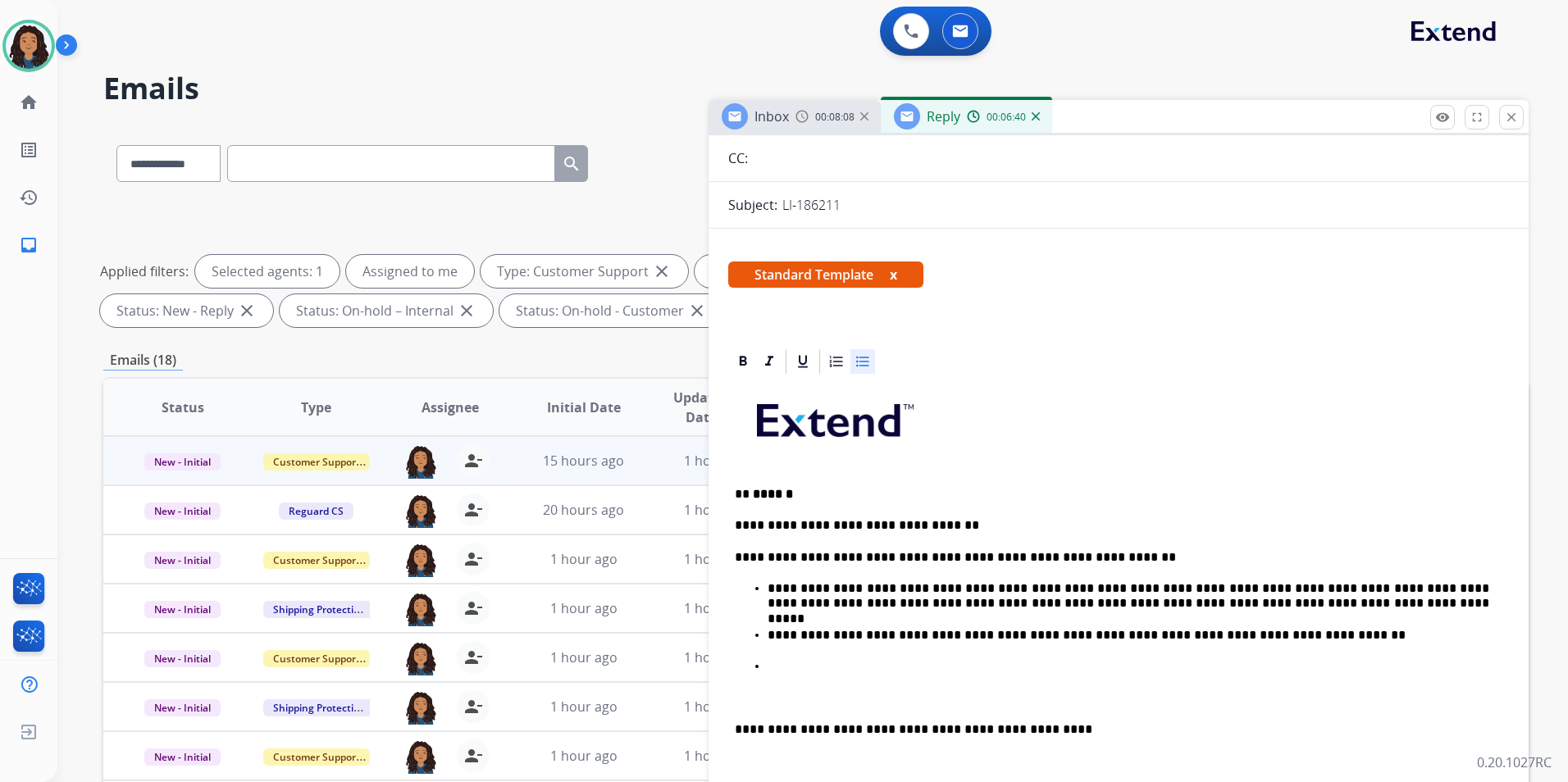
click at [1013, 634] on p "**********" at bounding box center [1128, 635] width 721 height 15
click at [1012, 669] on p at bounding box center [1134, 666] width 734 height 15
click at [797, 110] on img at bounding box center [801, 116] width 13 height 13
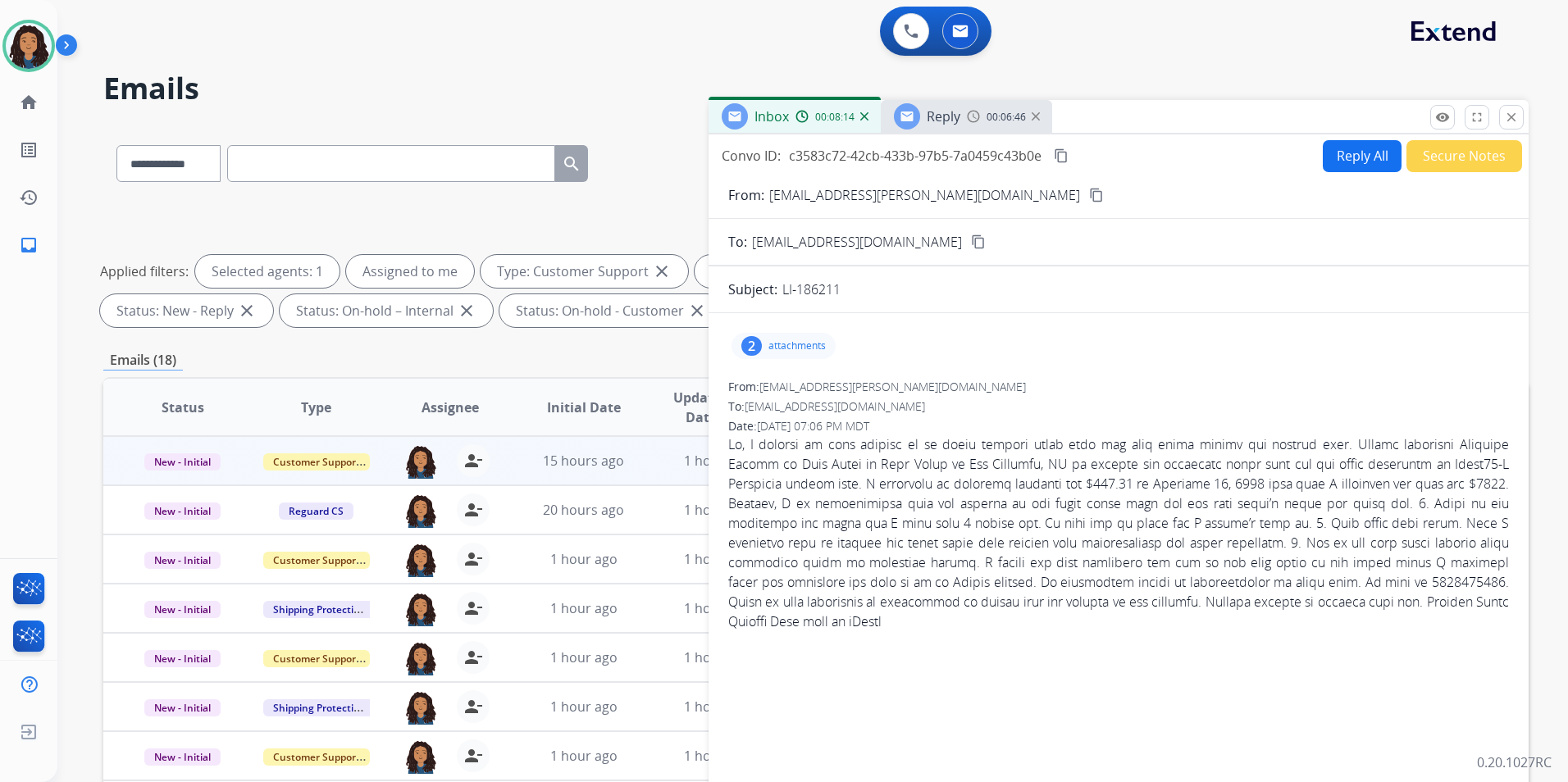
click at [970, 131] on div "Reply 00:06:46" at bounding box center [966, 116] width 171 height 33
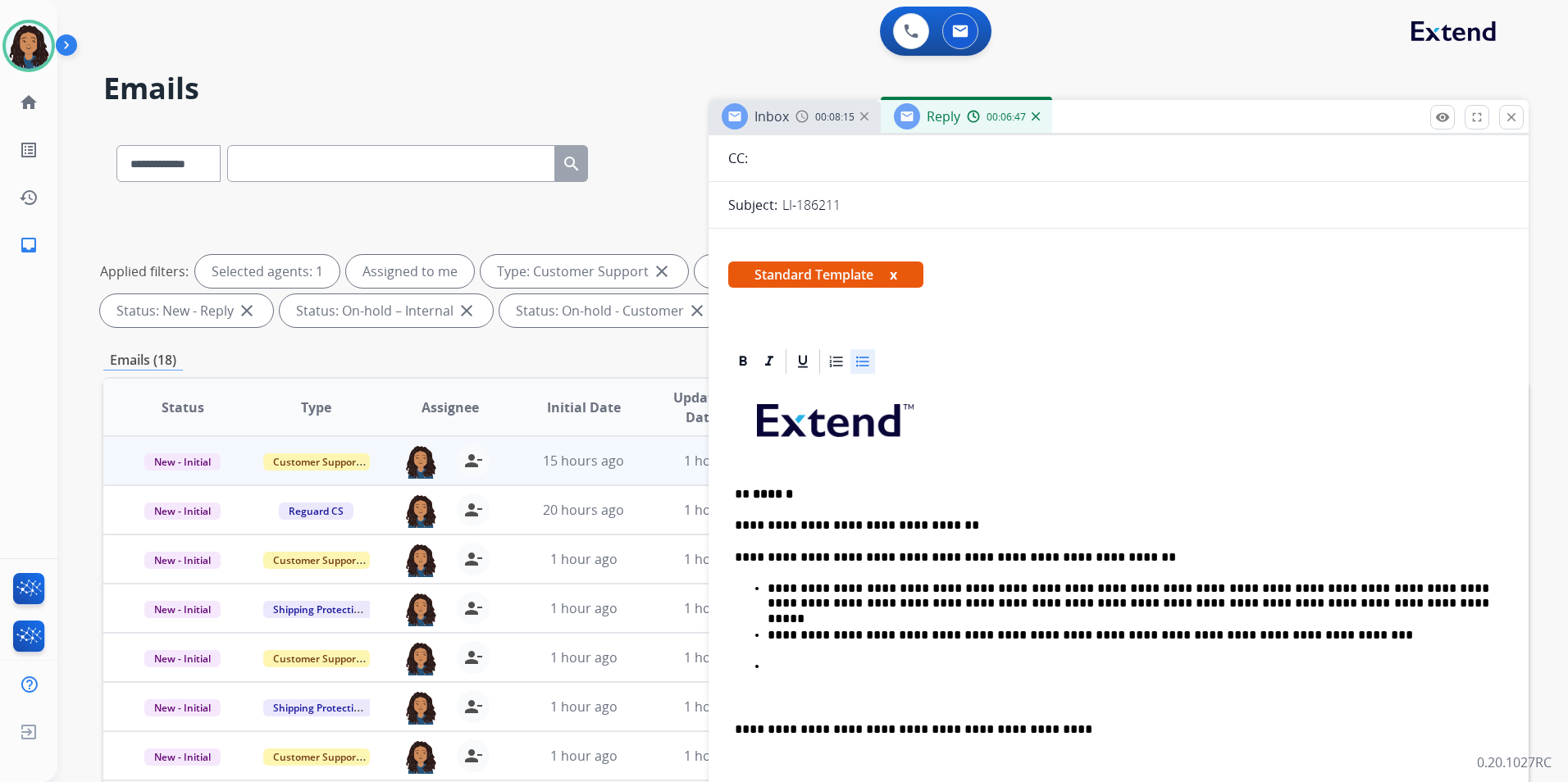
click at [832, 665] on p at bounding box center [1134, 666] width 734 height 15
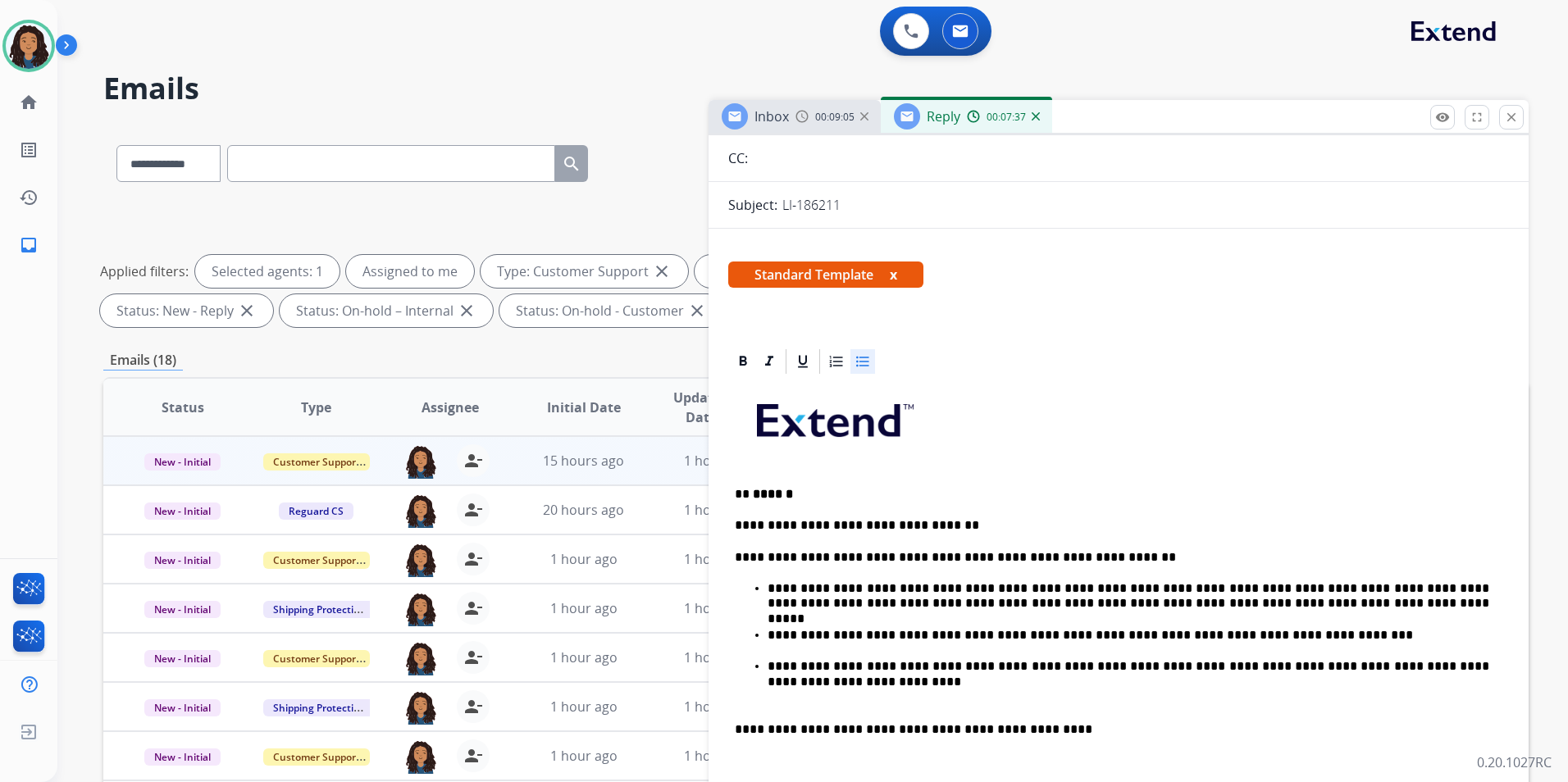
click at [1112, 664] on p "**********" at bounding box center [1128, 666] width 721 height 15
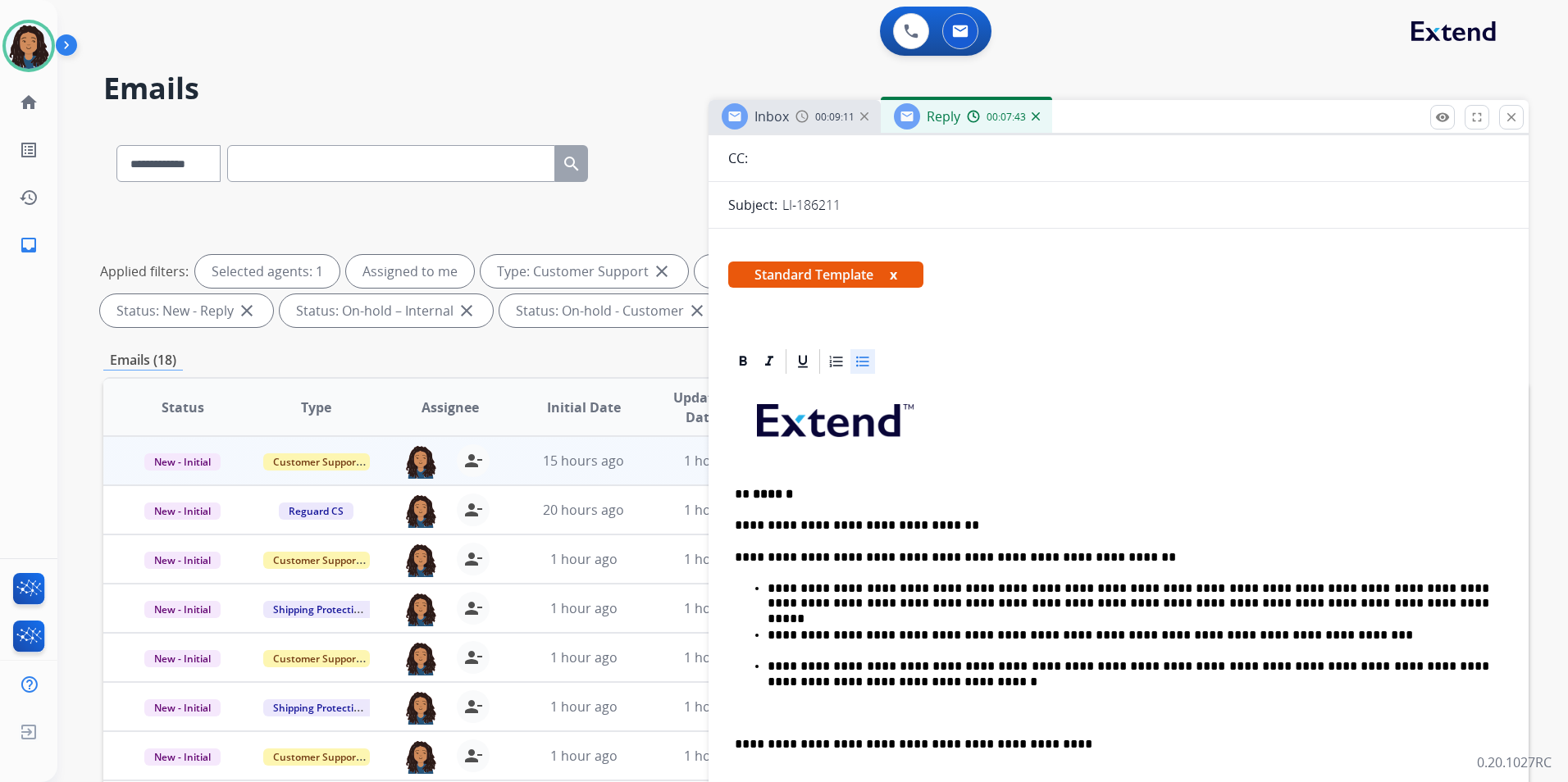
click at [1243, 664] on p "**********" at bounding box center [1128, 674] width 721 height 30
click at [1311, 667] on p "**********" at bounding box center [1128, 674] width 721 height 30
click at [836, 681] on p "**********" at bounding box center [1128, 674] width 721 height 30
click at [1253, 677] on p "**********" at bounding box center [1128, 674] width 721 height 30
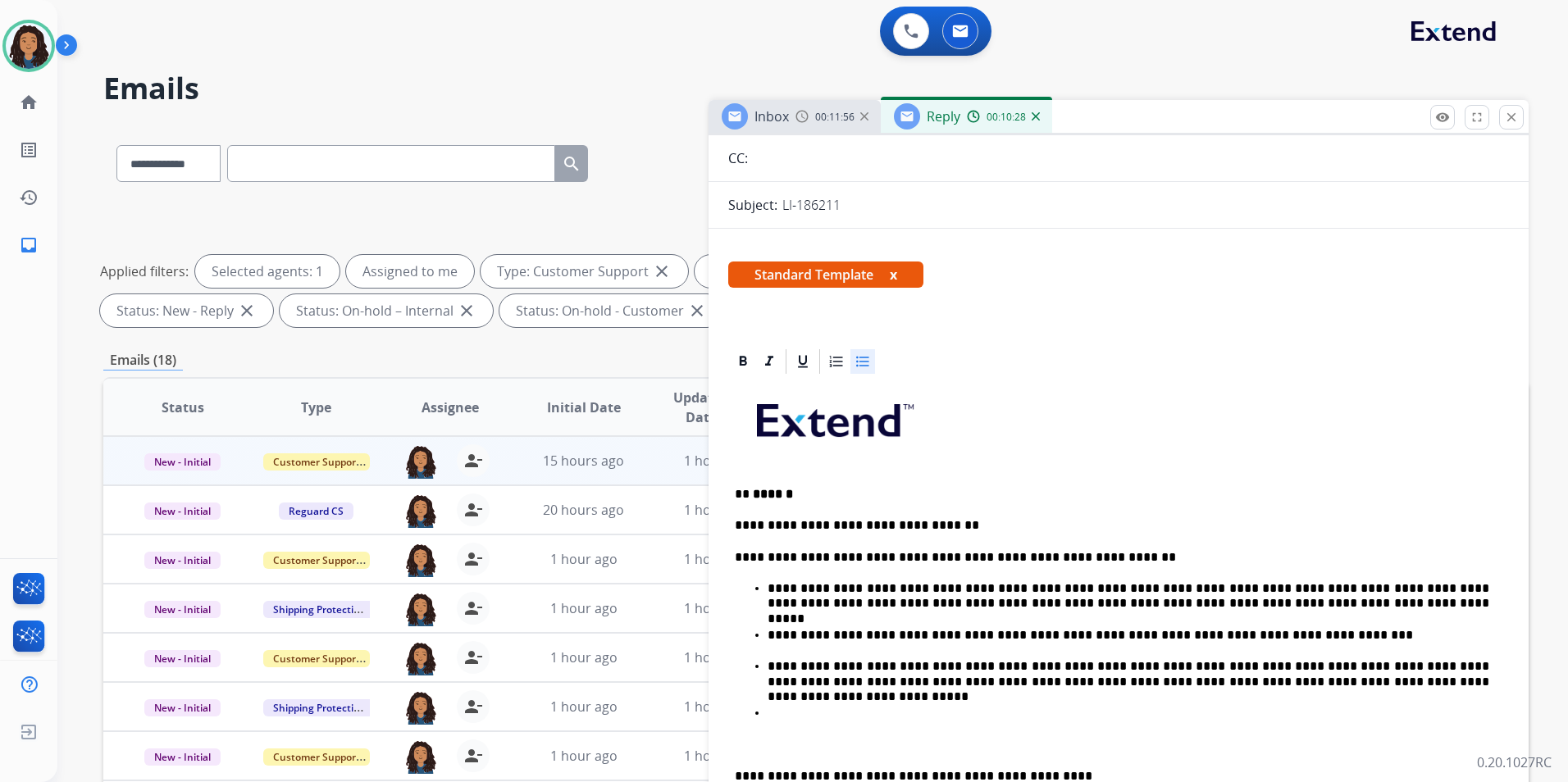
click at [808, 119] on div "00:11:56" at bounding box center [831, 116] width 72 height 15
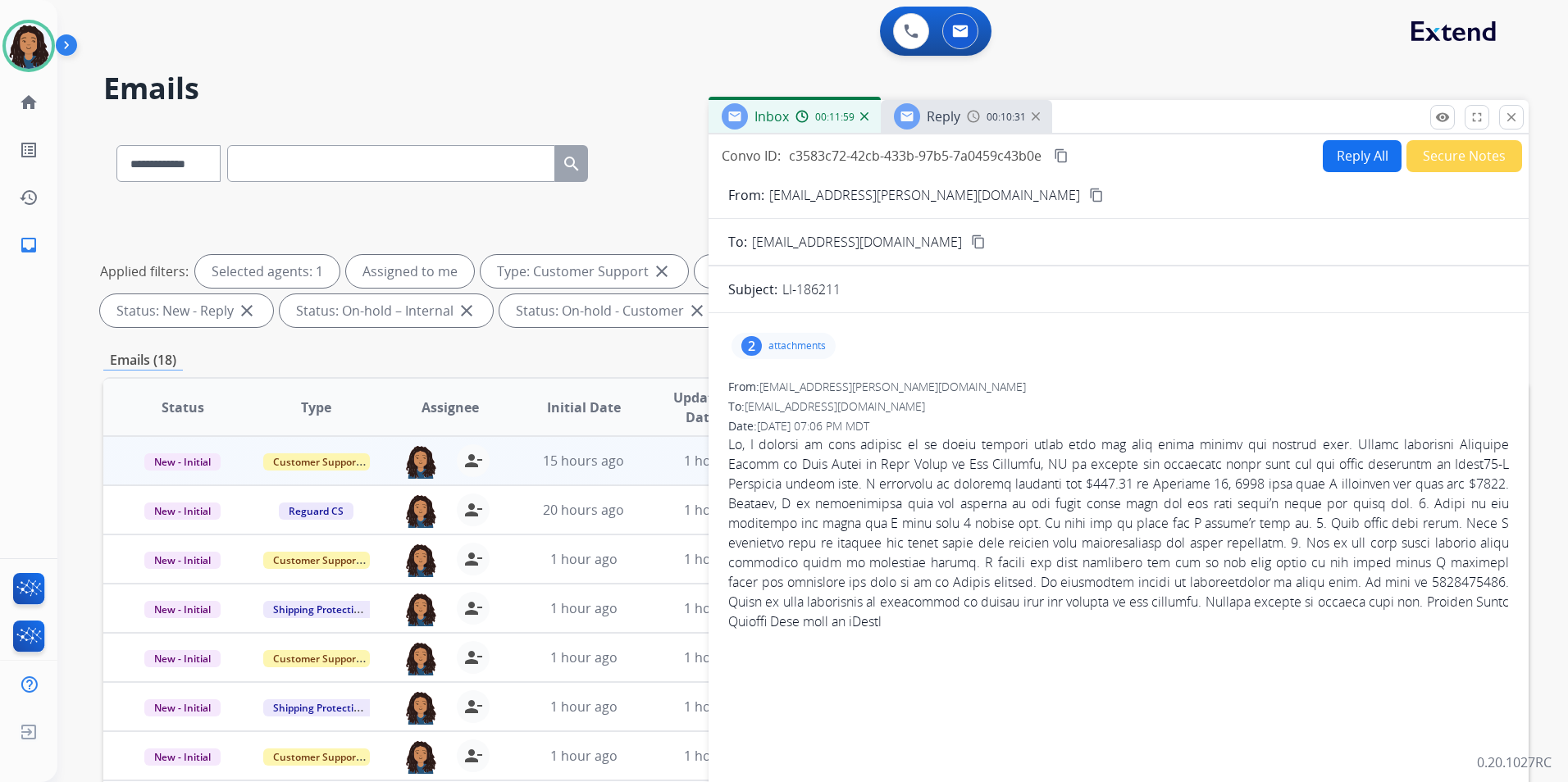
click at [934, 115] on span "Reply" at bounding box center [943, 117] width 34 height 18
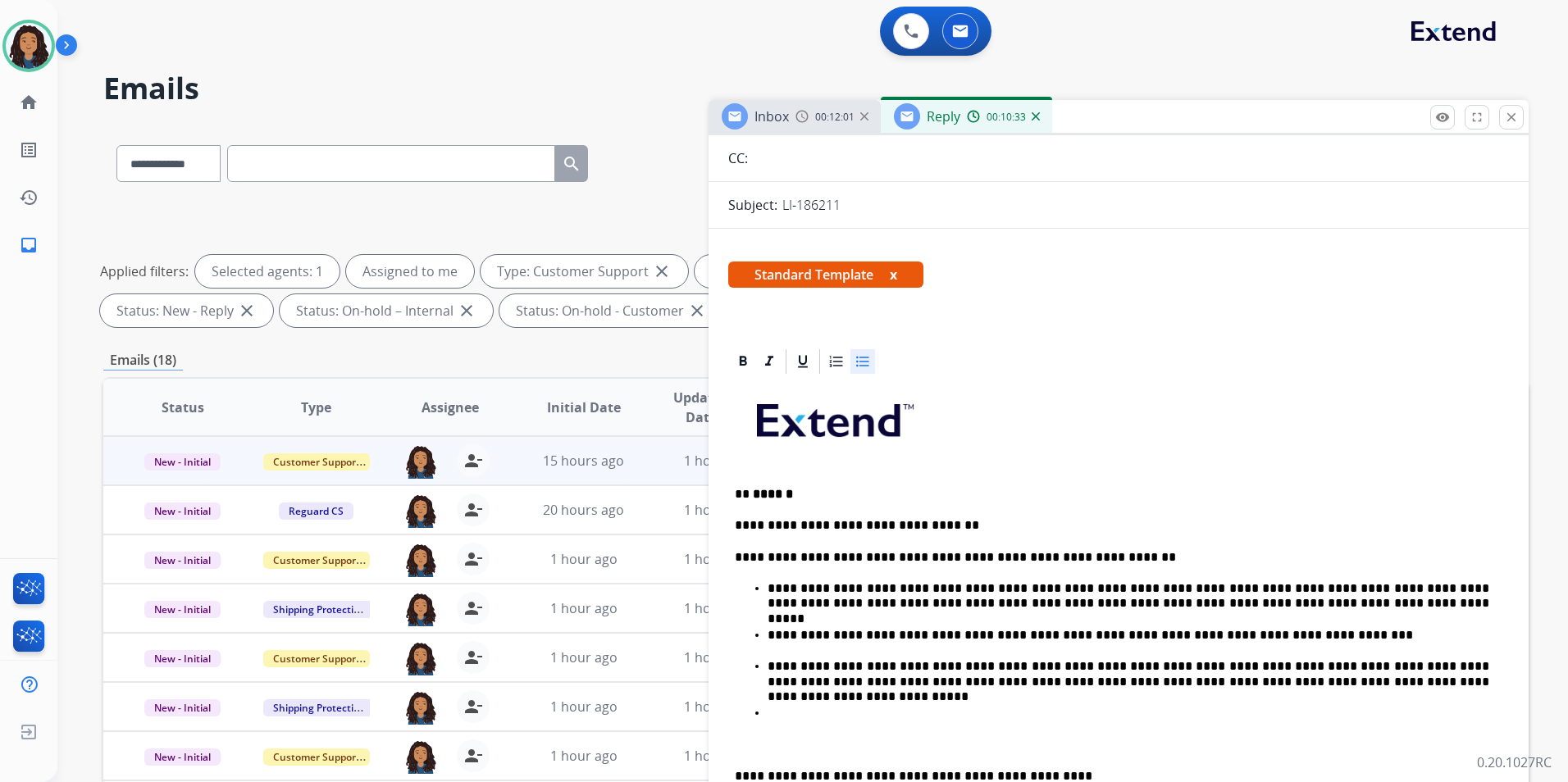
click at [862, 711] on p at bounding box center [1134, 713] width 734 height 15
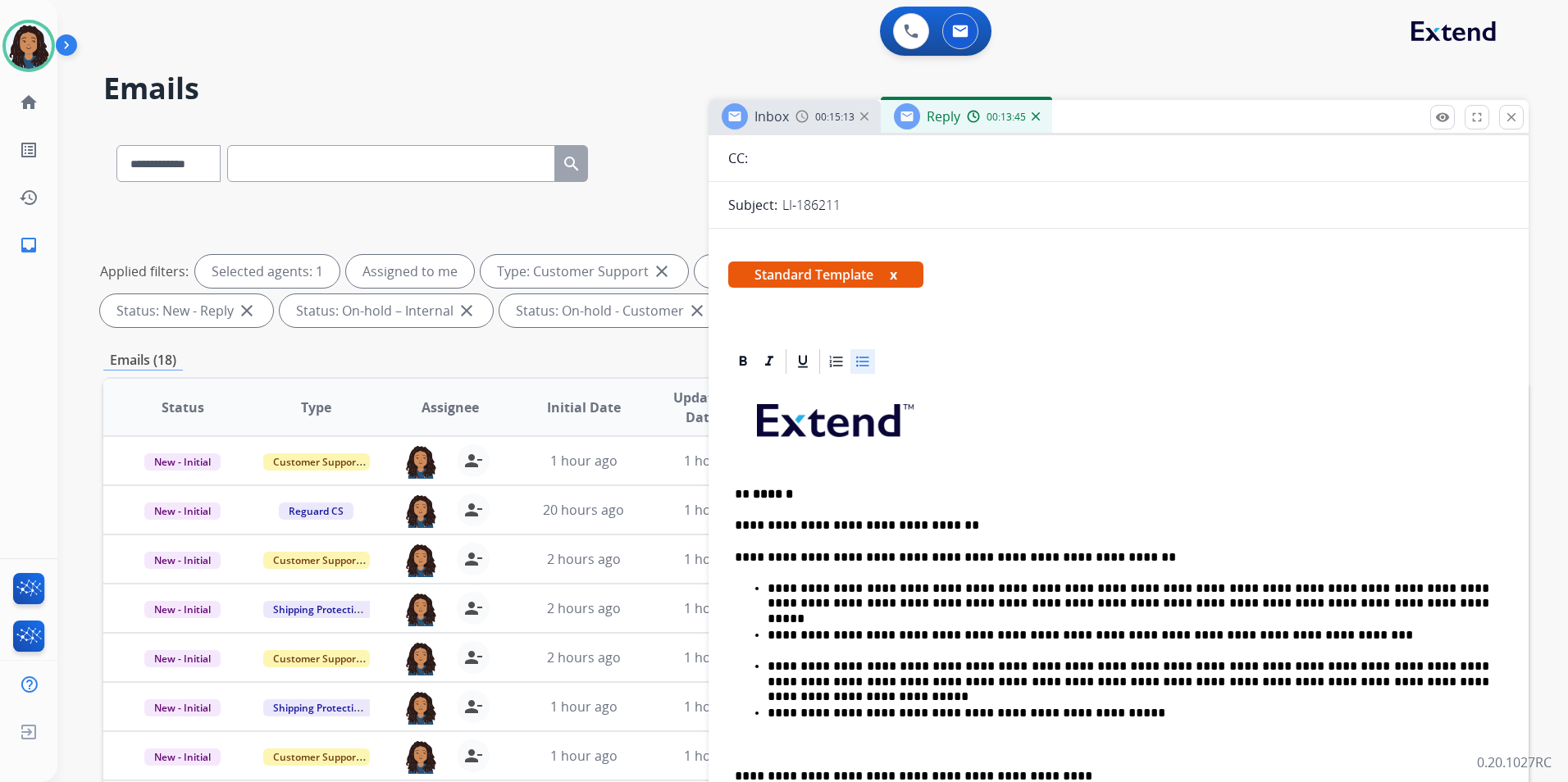
click at [760, 715] on ul "**********" at bounding box center [1118, 652] width 767 height 139
click at [783, 120] on span "Inbox" at bounding box center [771, 117] width 35 height 18
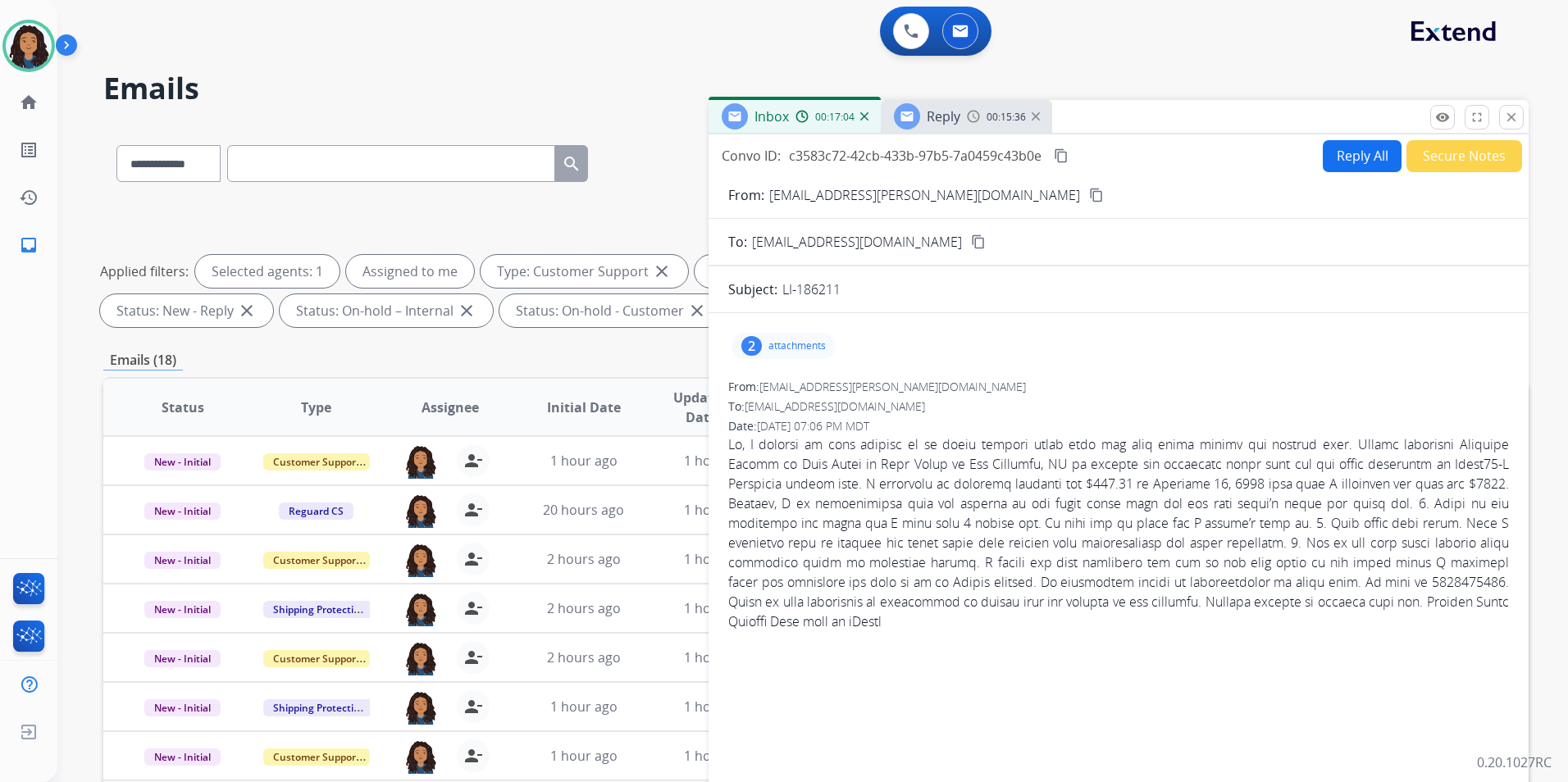
drag, startPoint x: 1063, startPoint y: 341, endPoint x: 894, endPoint y: 200, distance: 220.1
click at [1089, 200] on mat-icon "content_copy" at bounding box center [1096, 194] width 15 height 15
click at [1089, 197] on mat-icon "content_copy" at bounding box center [1096, 194] width 15 height 15
click at [955, 131] on div "Reply 00:15:37" at bounding box center [966, 116] width 171 height 33
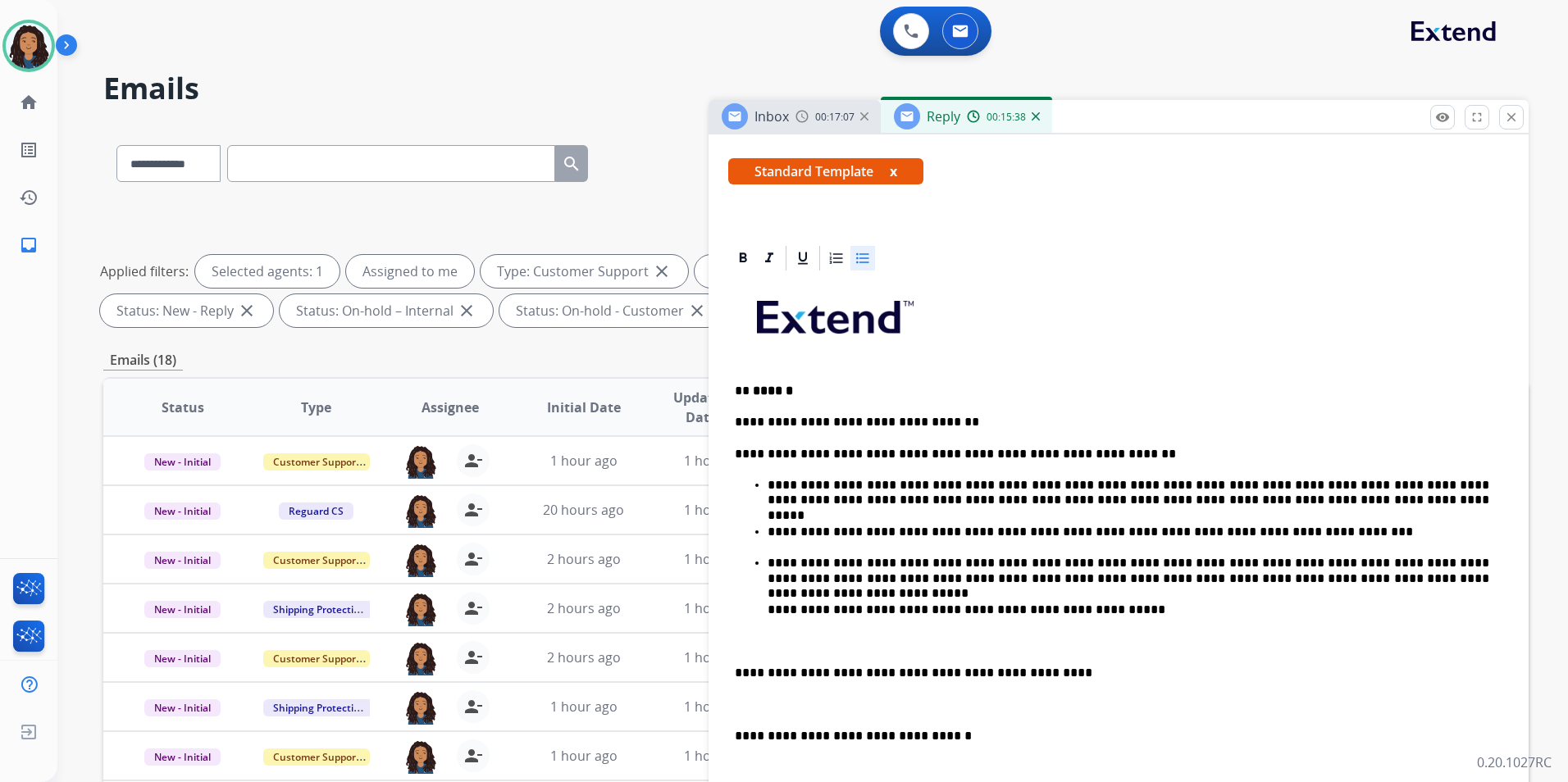
scroll to position [328, 0]
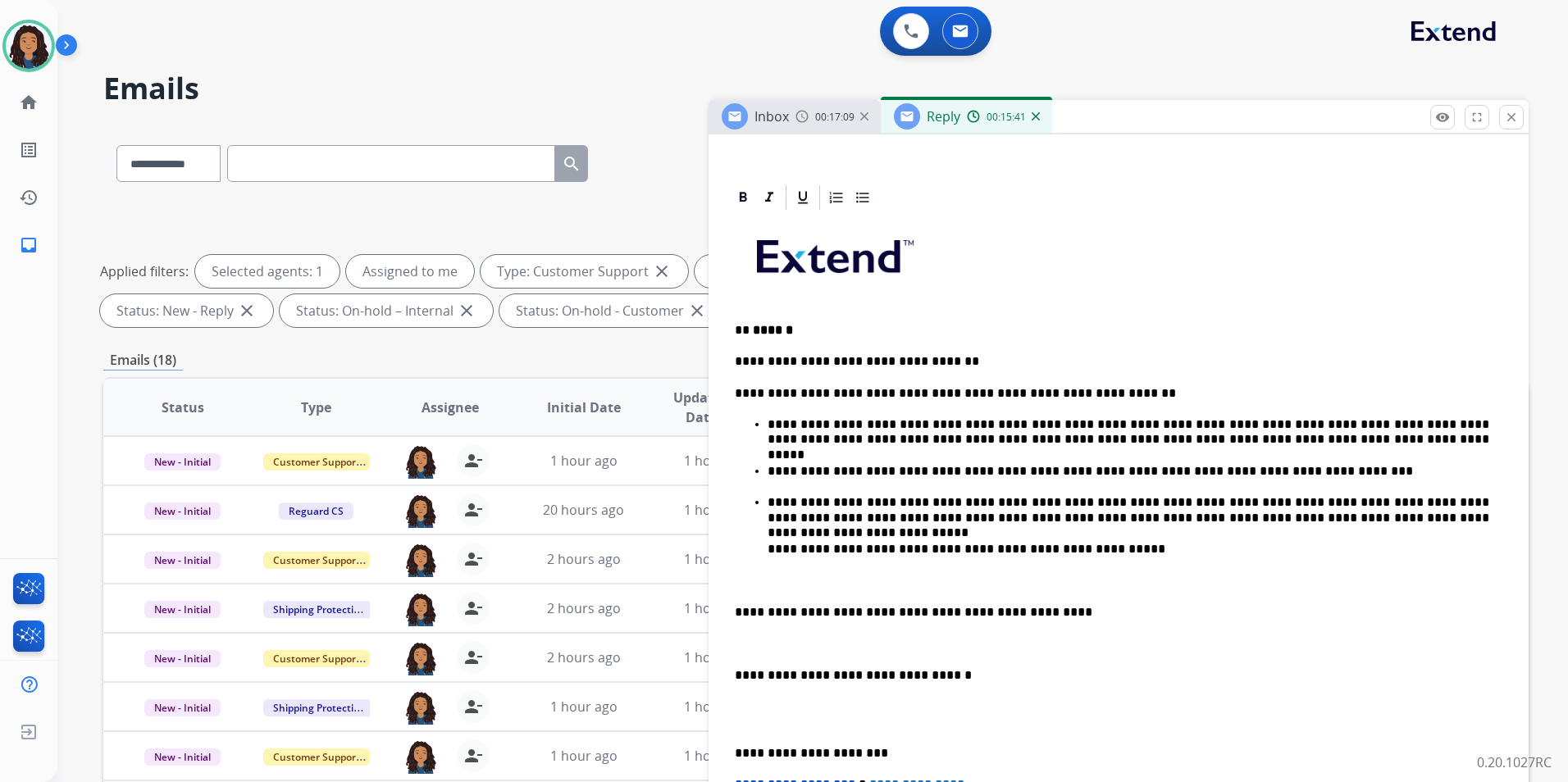
click at [915, 579] on p at bounding box center [1111, 580] width 754 height 15
click at [778, 114] on span "Inbox" at bounding box center [771, 117] width 35 height 18
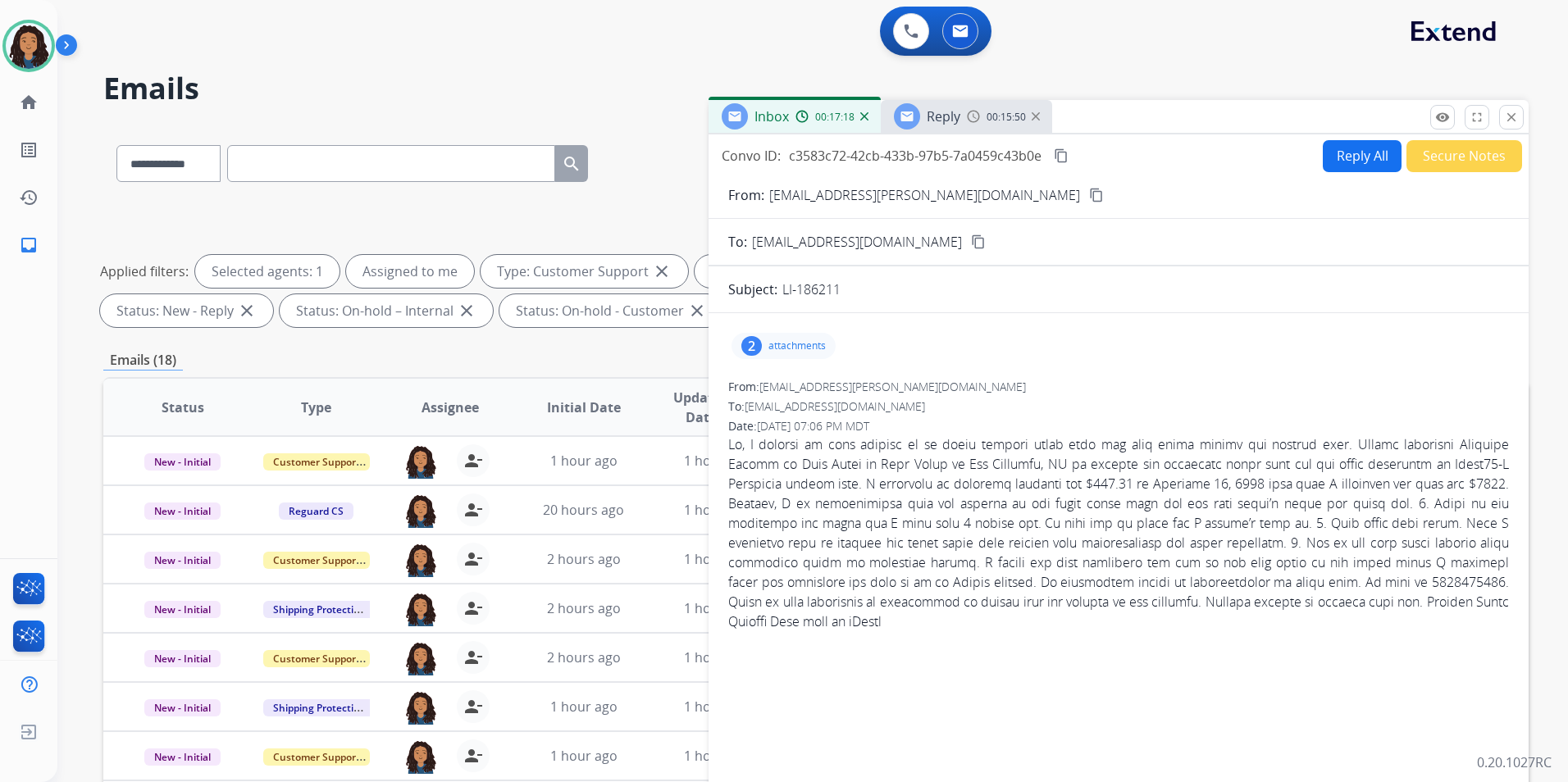
click at [946, 122] on span "Reply" at bounding box center [943, 117] width 34 height 18
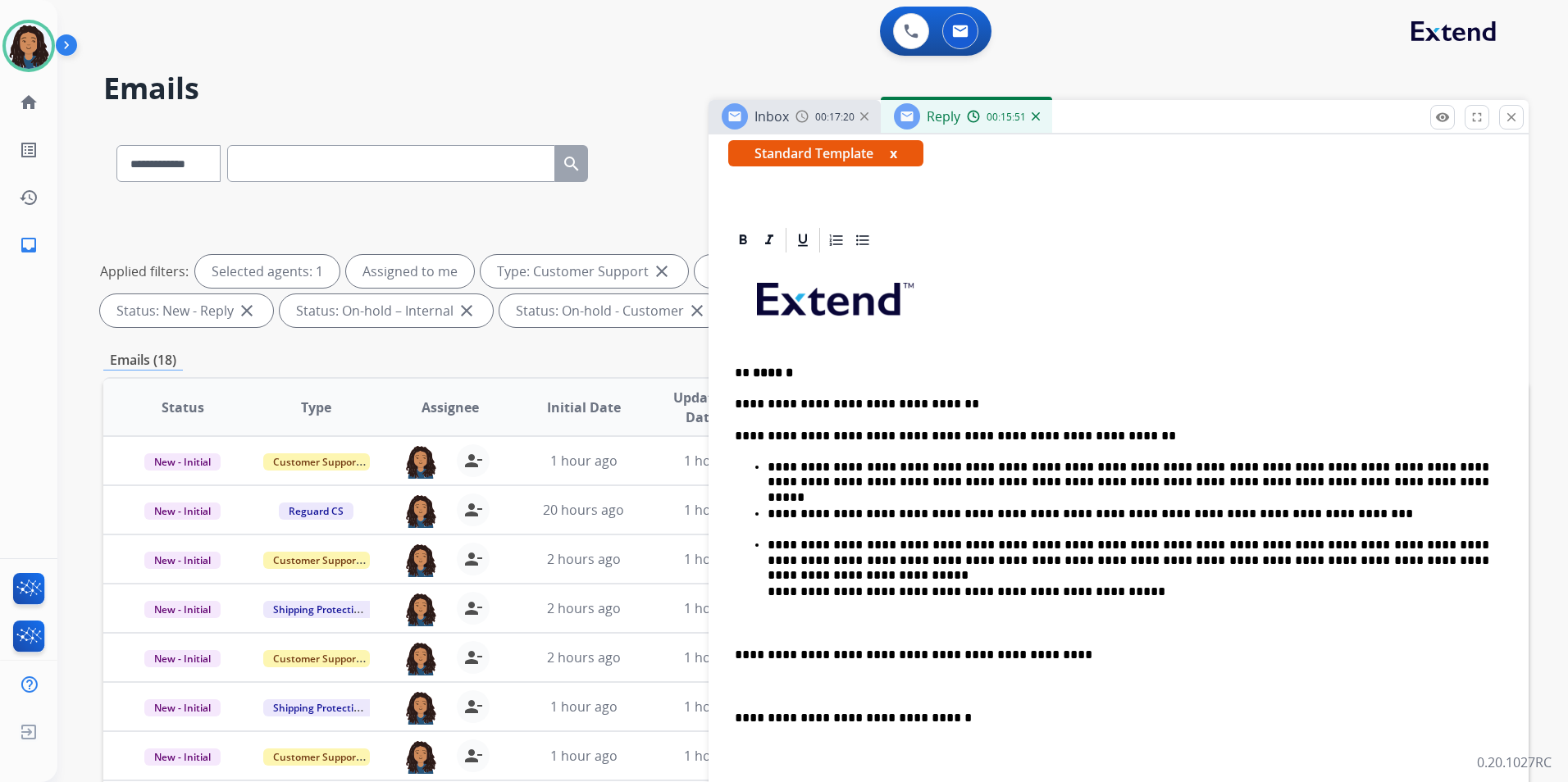
scroll to position [164, 0]
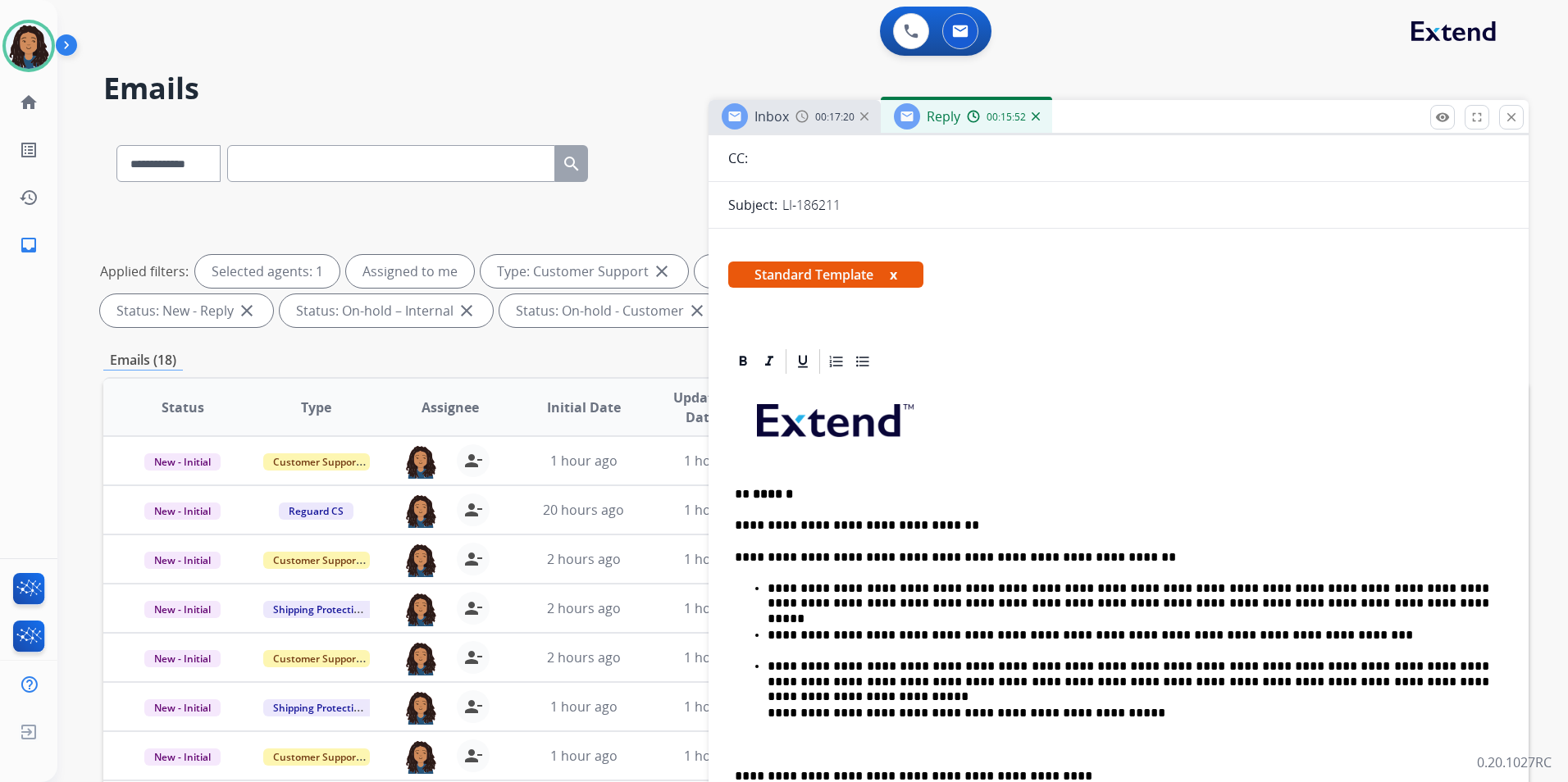
click at [807, 119] on img at bounding box center [801, 116] width 13 height 13
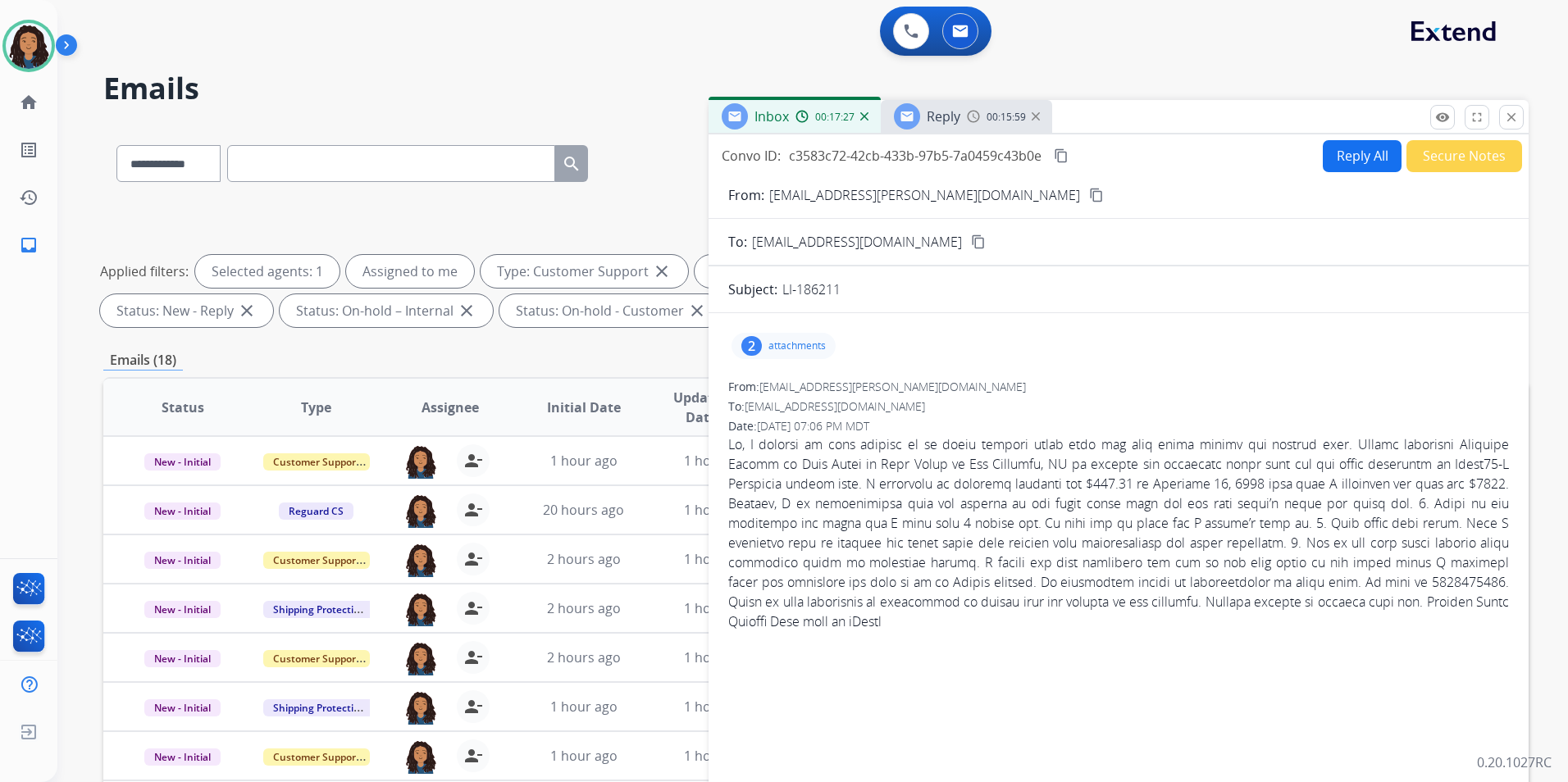
click at [781, 117] on span "Inbox" at bounding box center [771, 117] width 35 height 18
click at [943, 123] on span "Reply" at bounding box center [943, 117] width 34 height 18
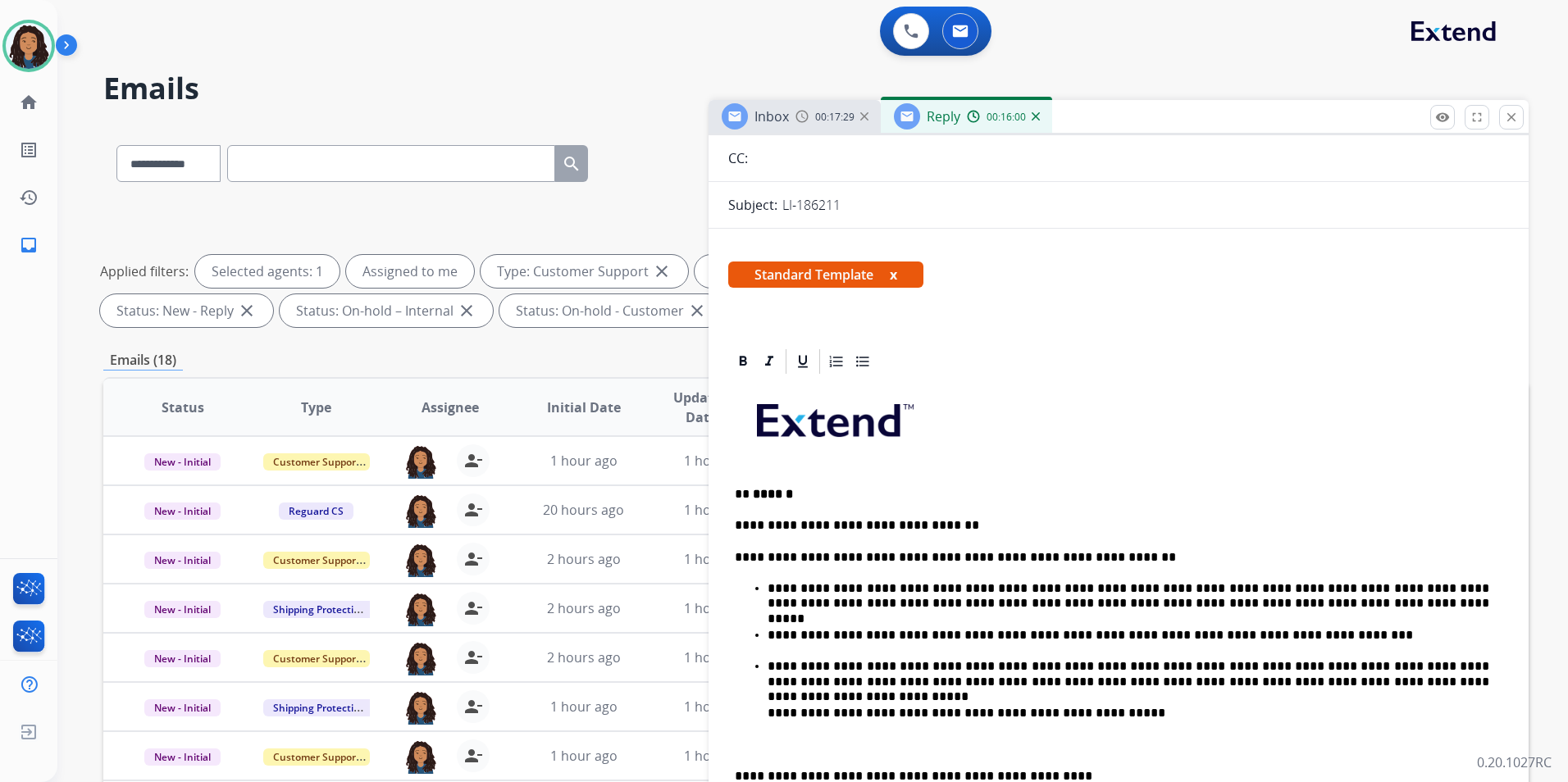
click at [807, 113] on img at bounding box center [801, 116] width 13 height 13
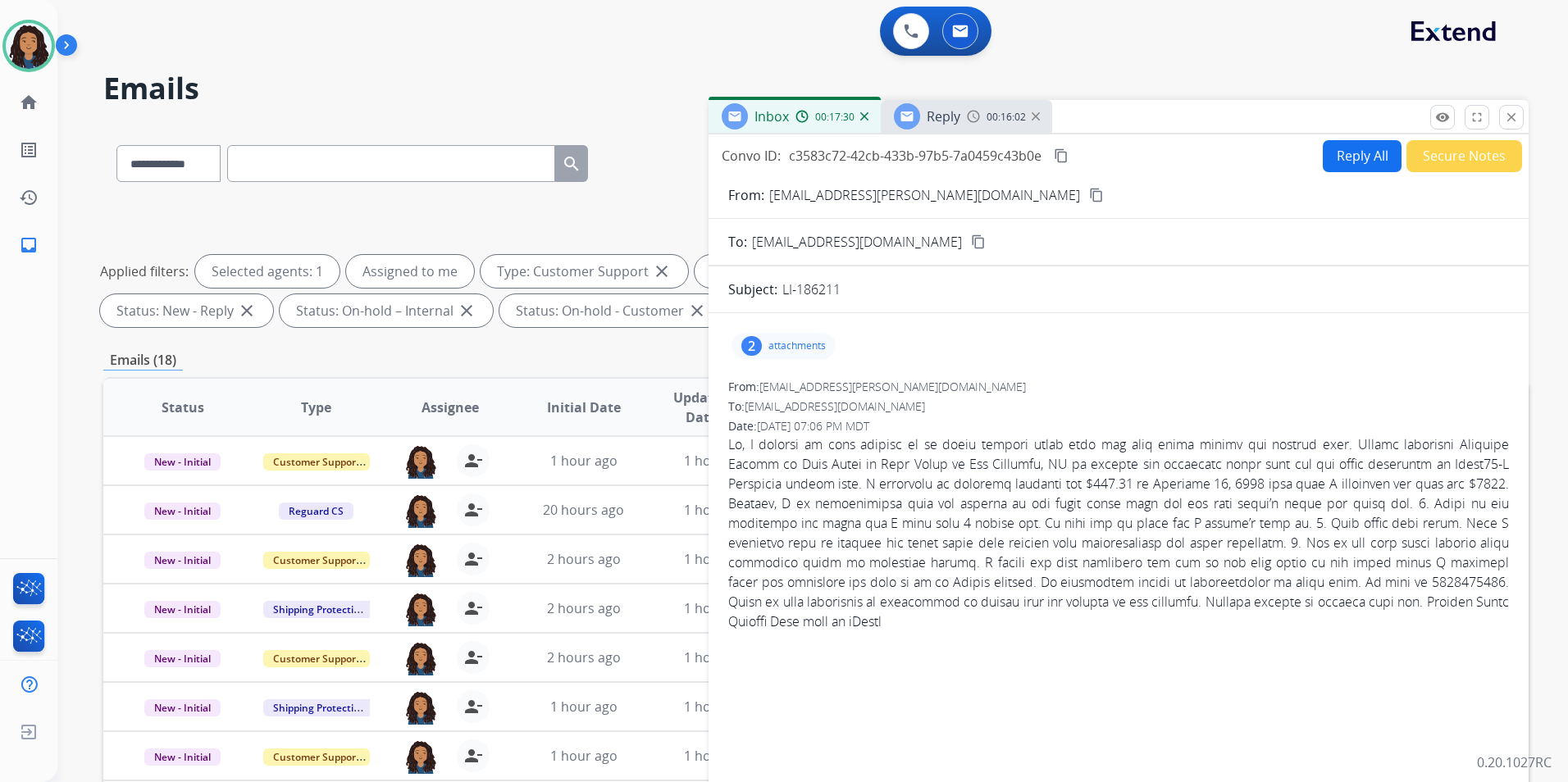
click at [1089, 196] on mat-icon "content_copy" at bounding box center [1096, 194] width 15 height 15
click at [941, 123] on span "Reply" at bounding box center [943, 117] width 34 height 18
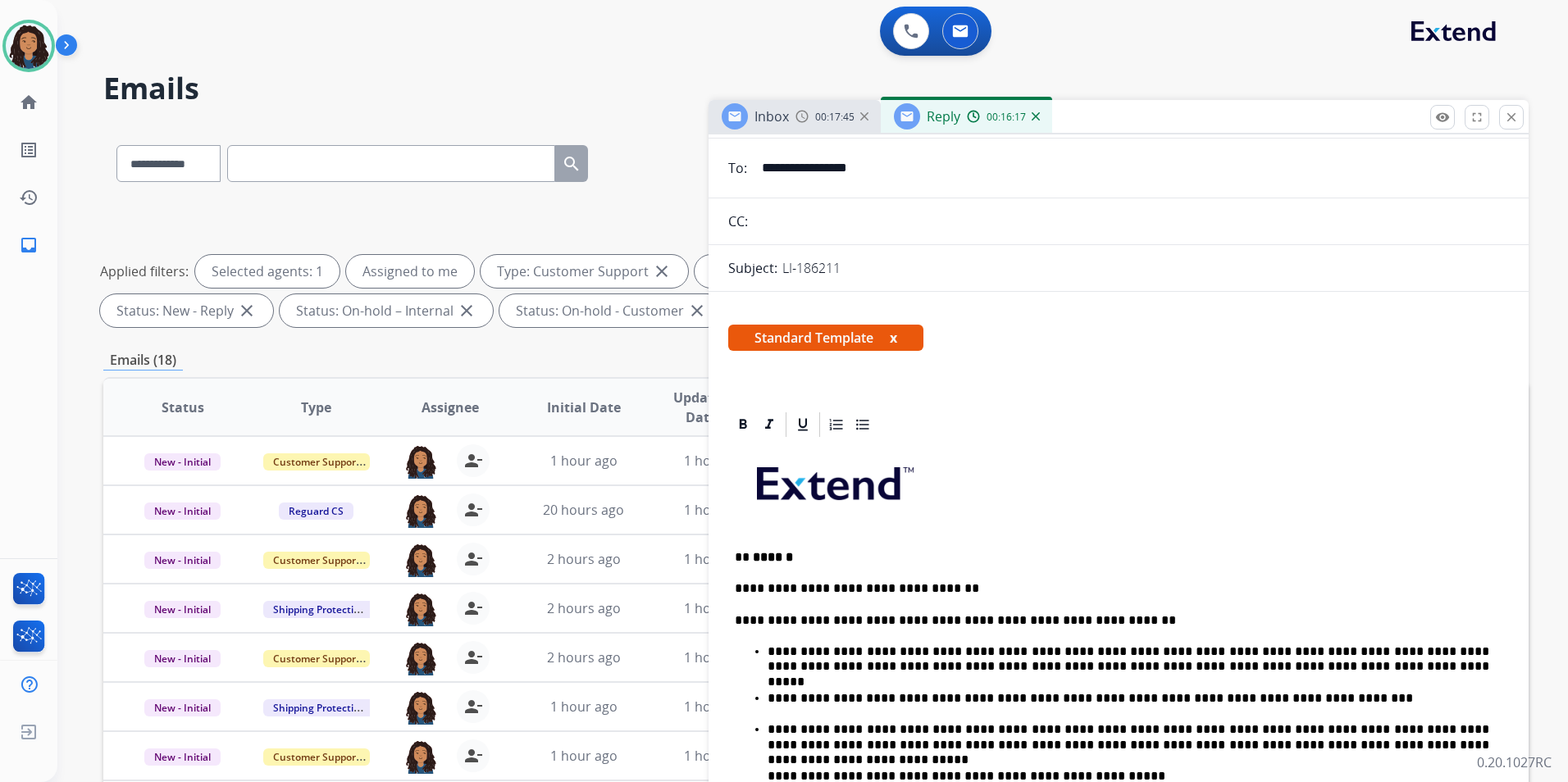
scroll to position [0, 0]
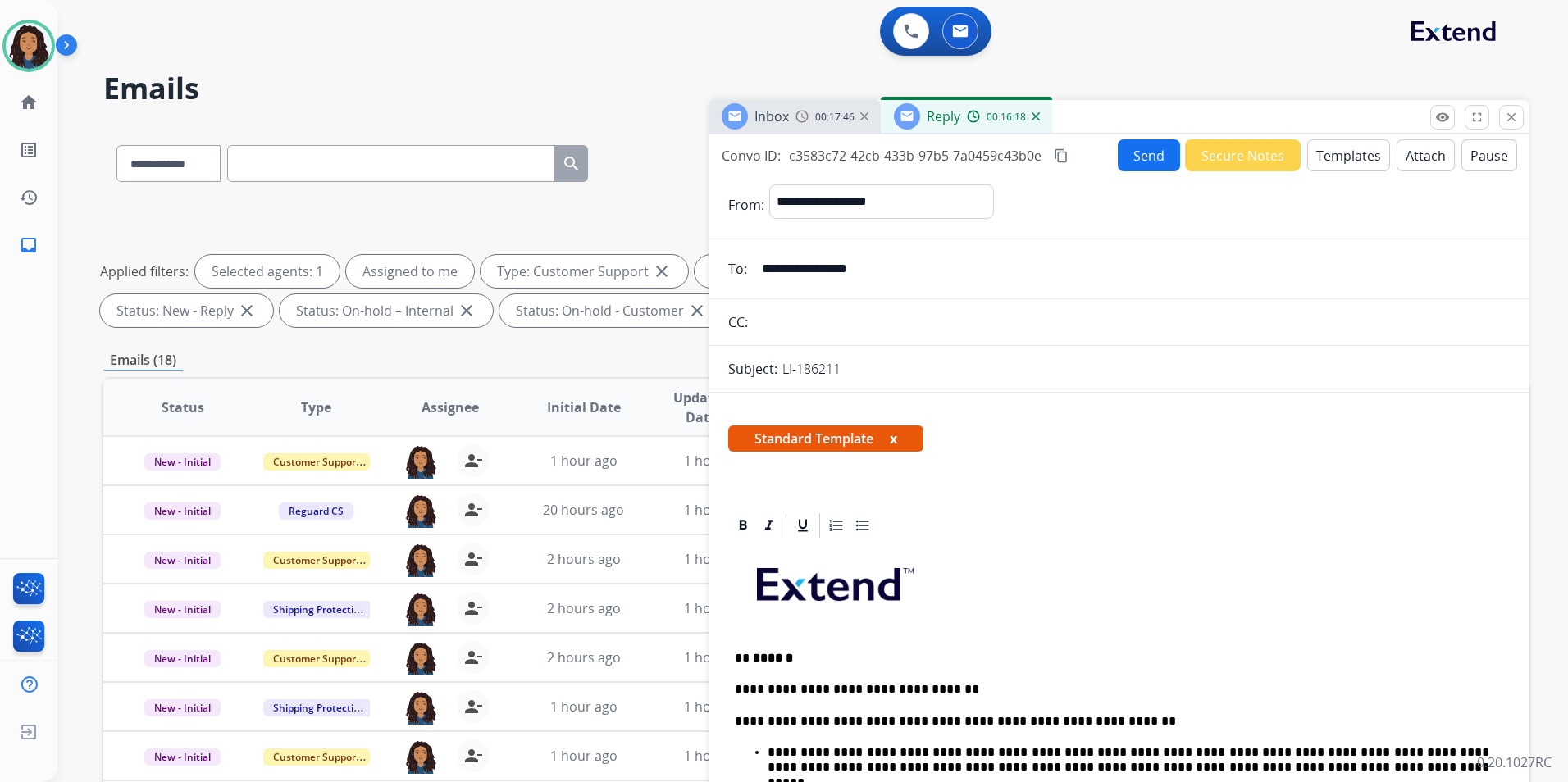
click at [1137, 162] on button "Send" at bounding box center [1149, 155] width 63 height 32
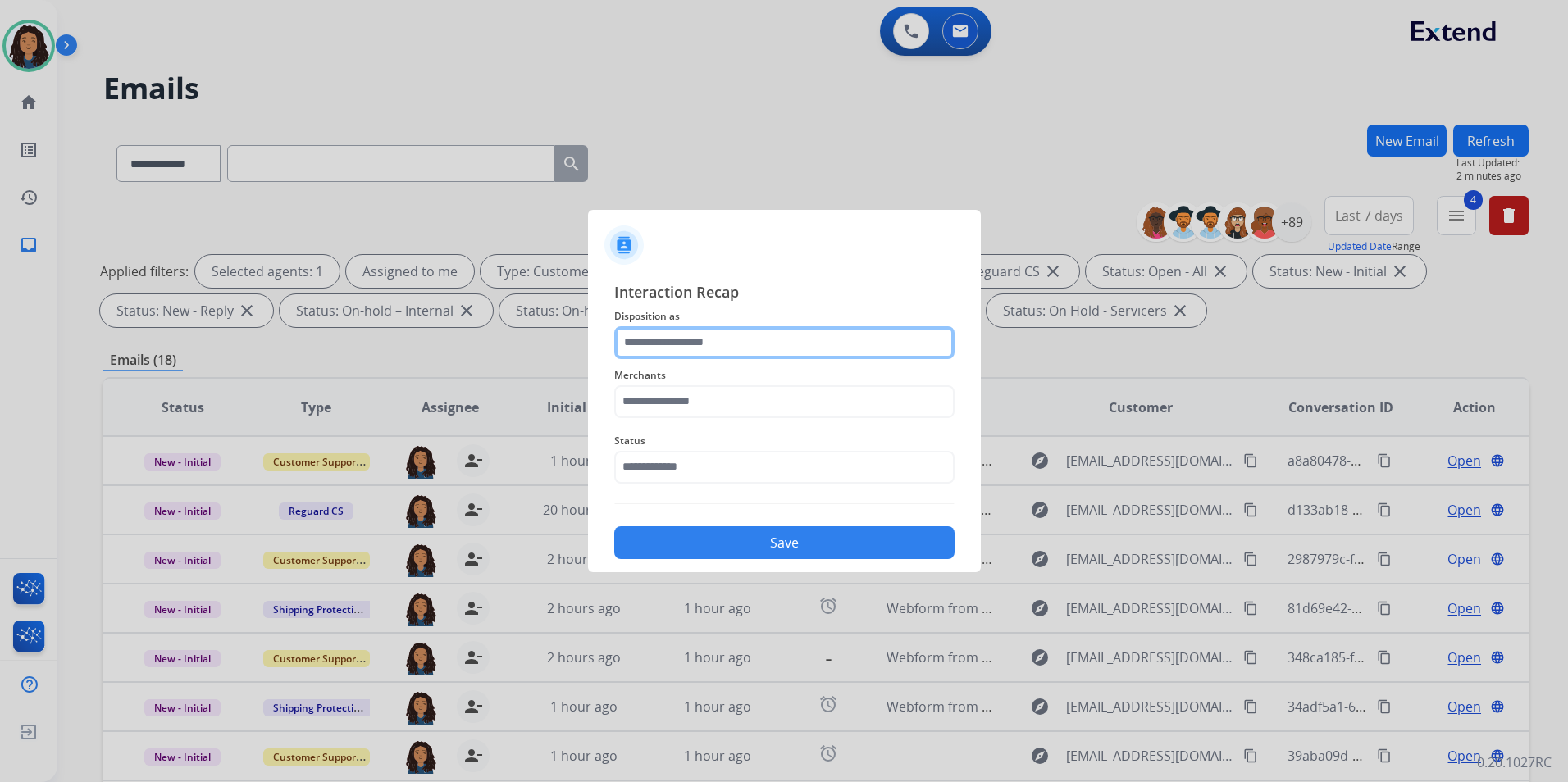
click at [752, 336] on input "text" at bounding box center [784, 343] width 341 height 33
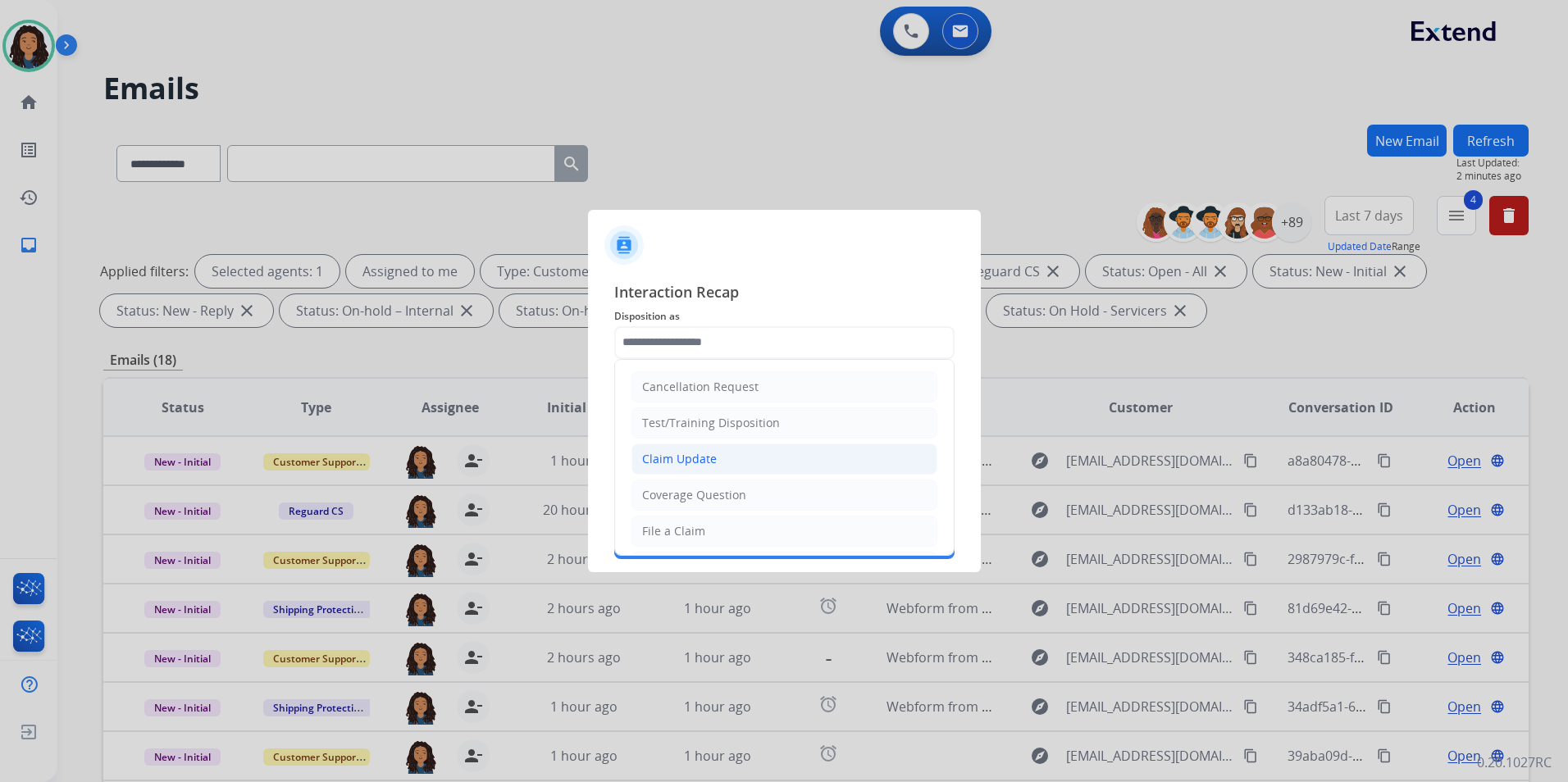
click at [691, 462] on div "Claim Update" at bounding box center [678, 459] width 75 height 16
type input "**********"
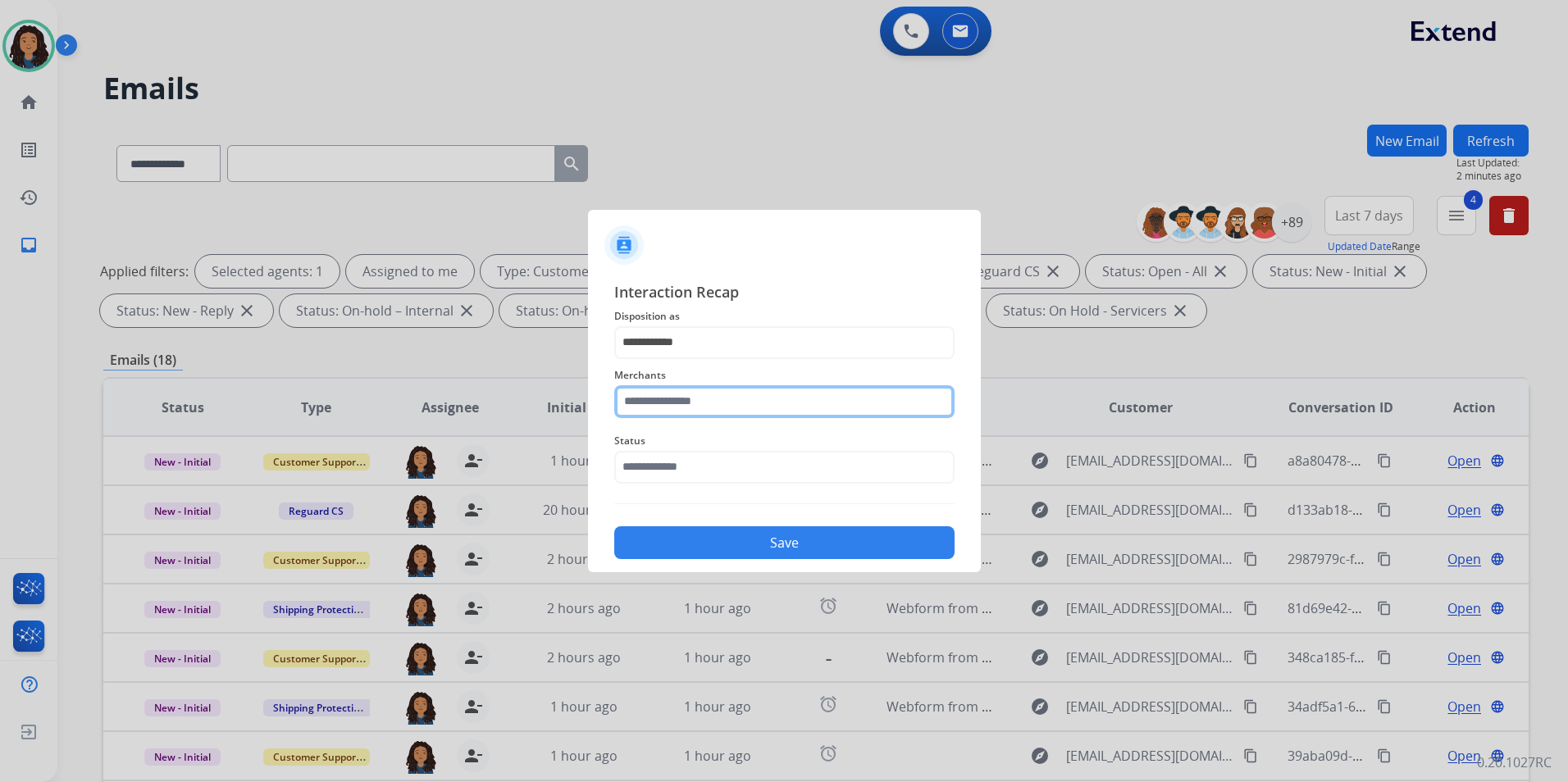
click at [678, 408] on input "text" at bounding box center [784, 401] width 341 height 33
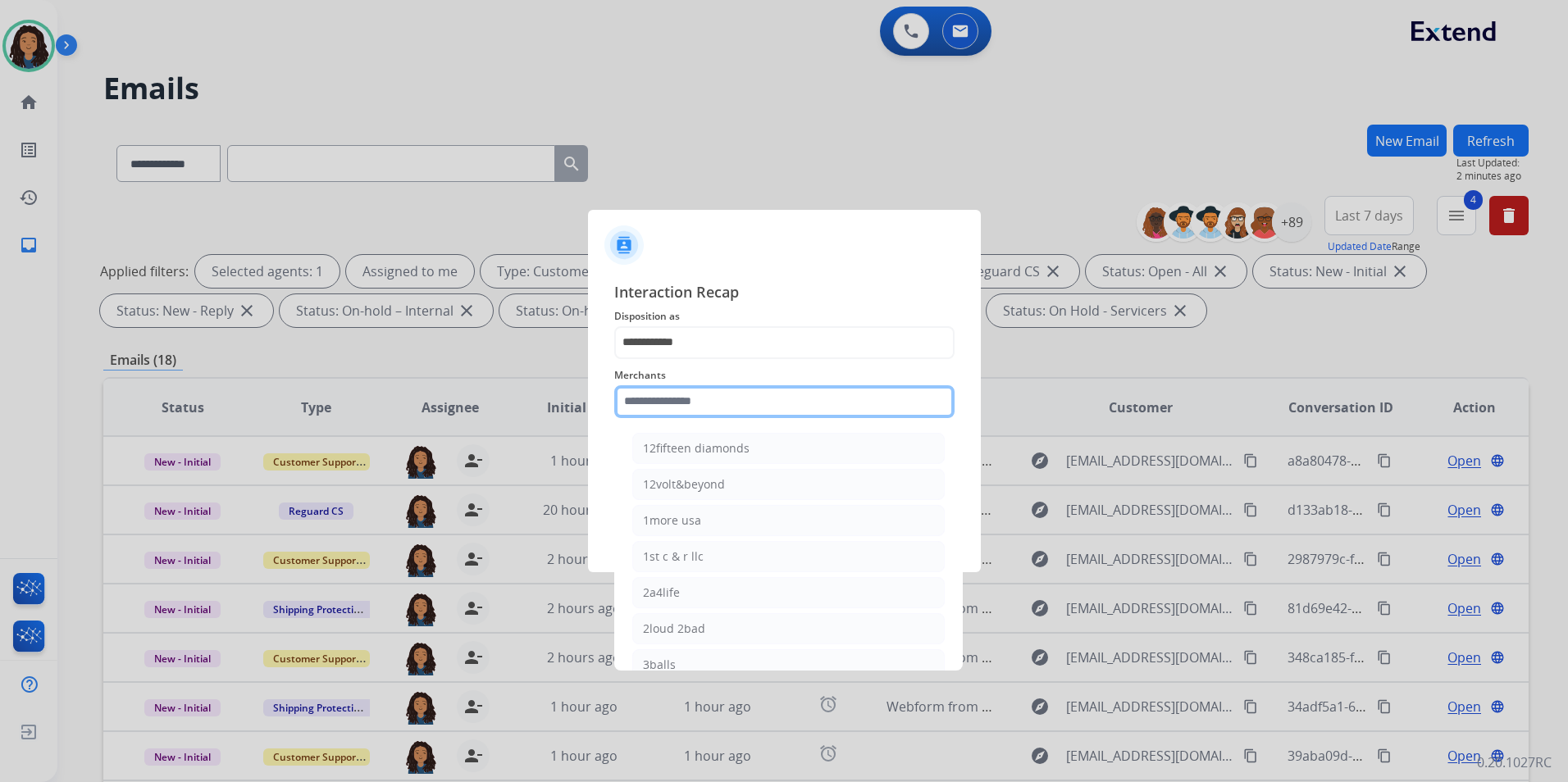
type input "*"
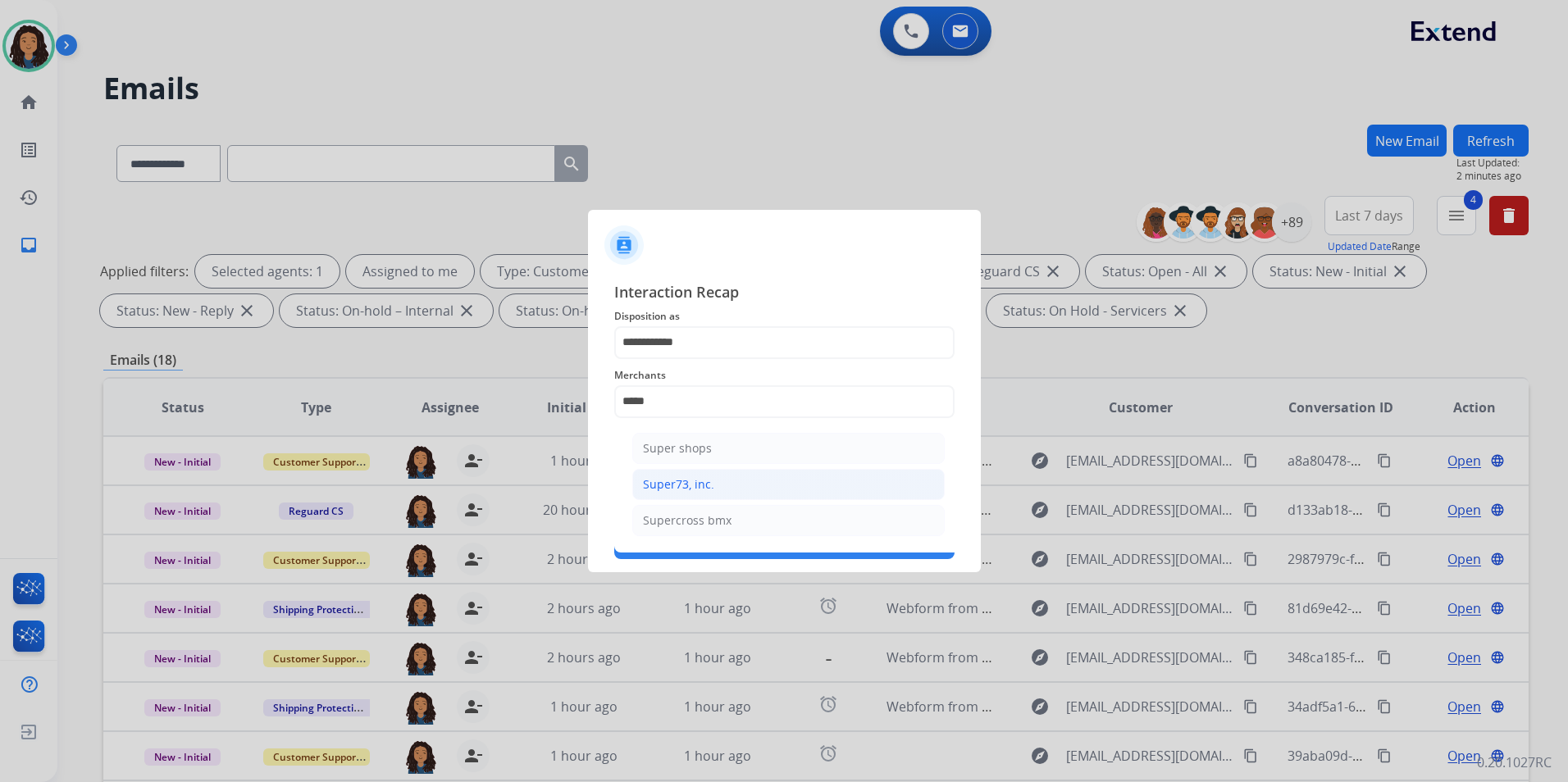
click at [715, 482] on li "Super73, inc." at bounding box center [789, 484] width 313 height 31
type input "**********"
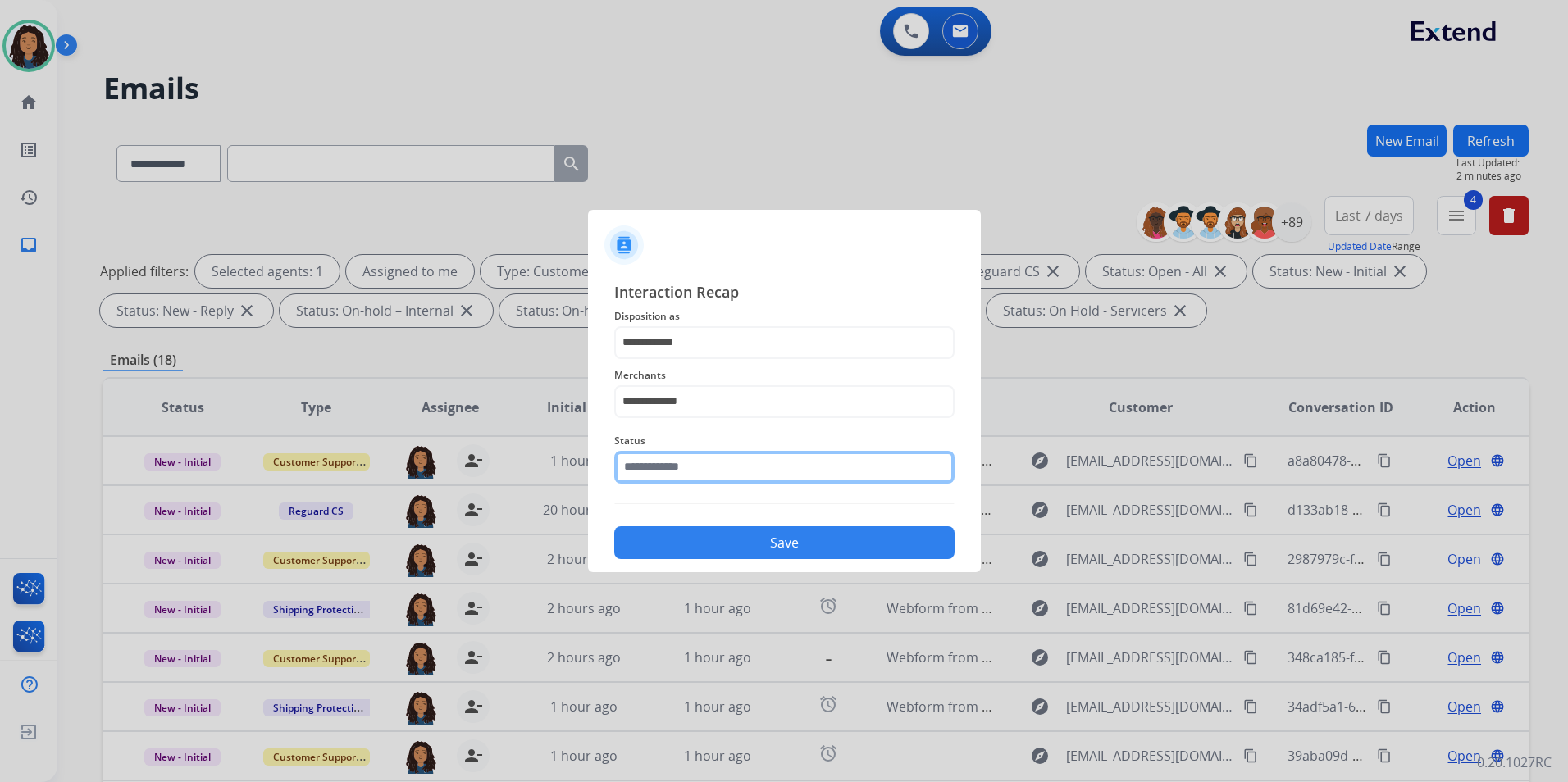
click at [676, 457] on input "text" at bounding box center [784, 467] width 341 height 33
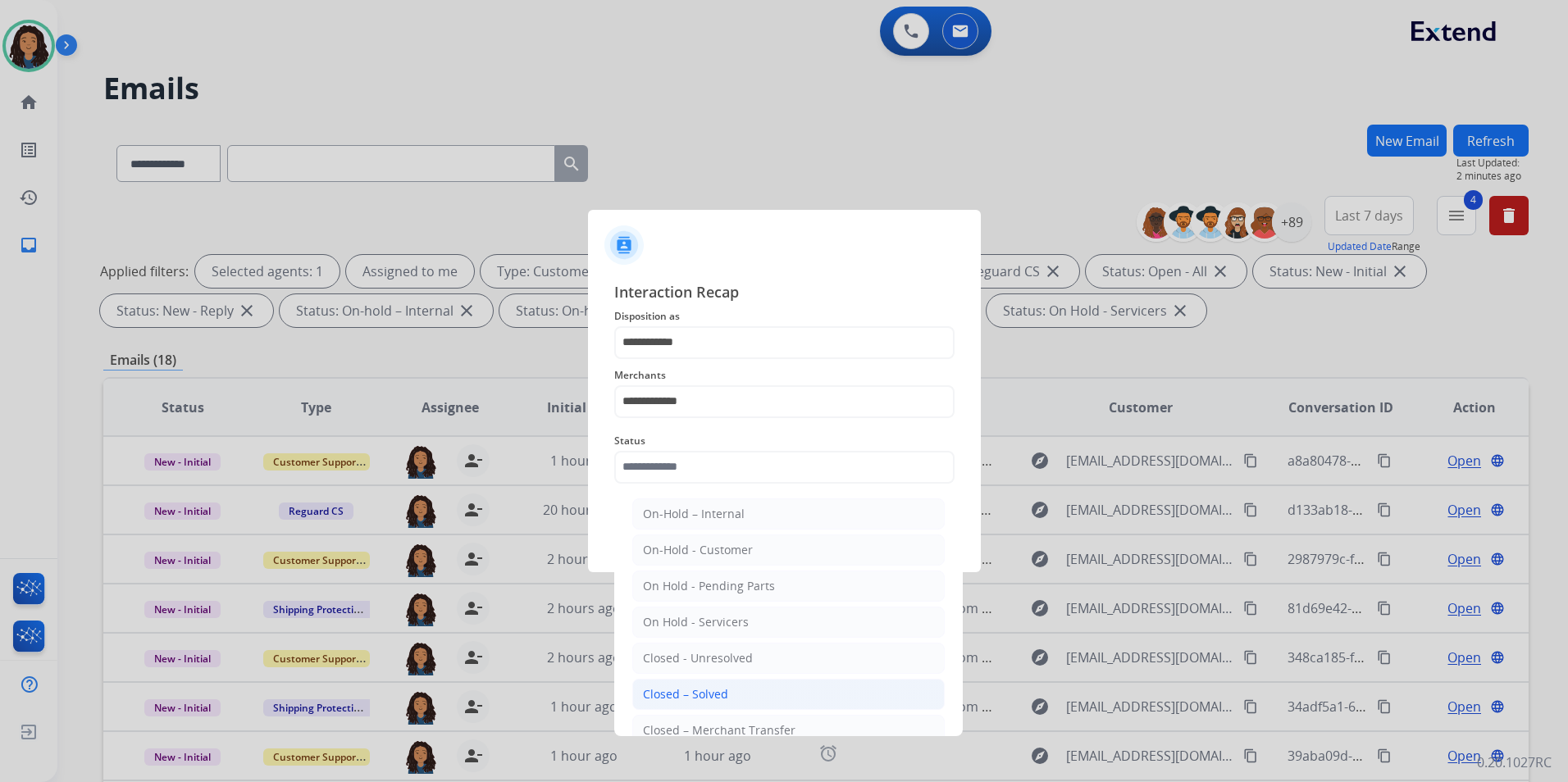
click at [722, 691] on div "Closed – Solved" at bounding box center [685, 694] width 86 height 16
type input "**********"
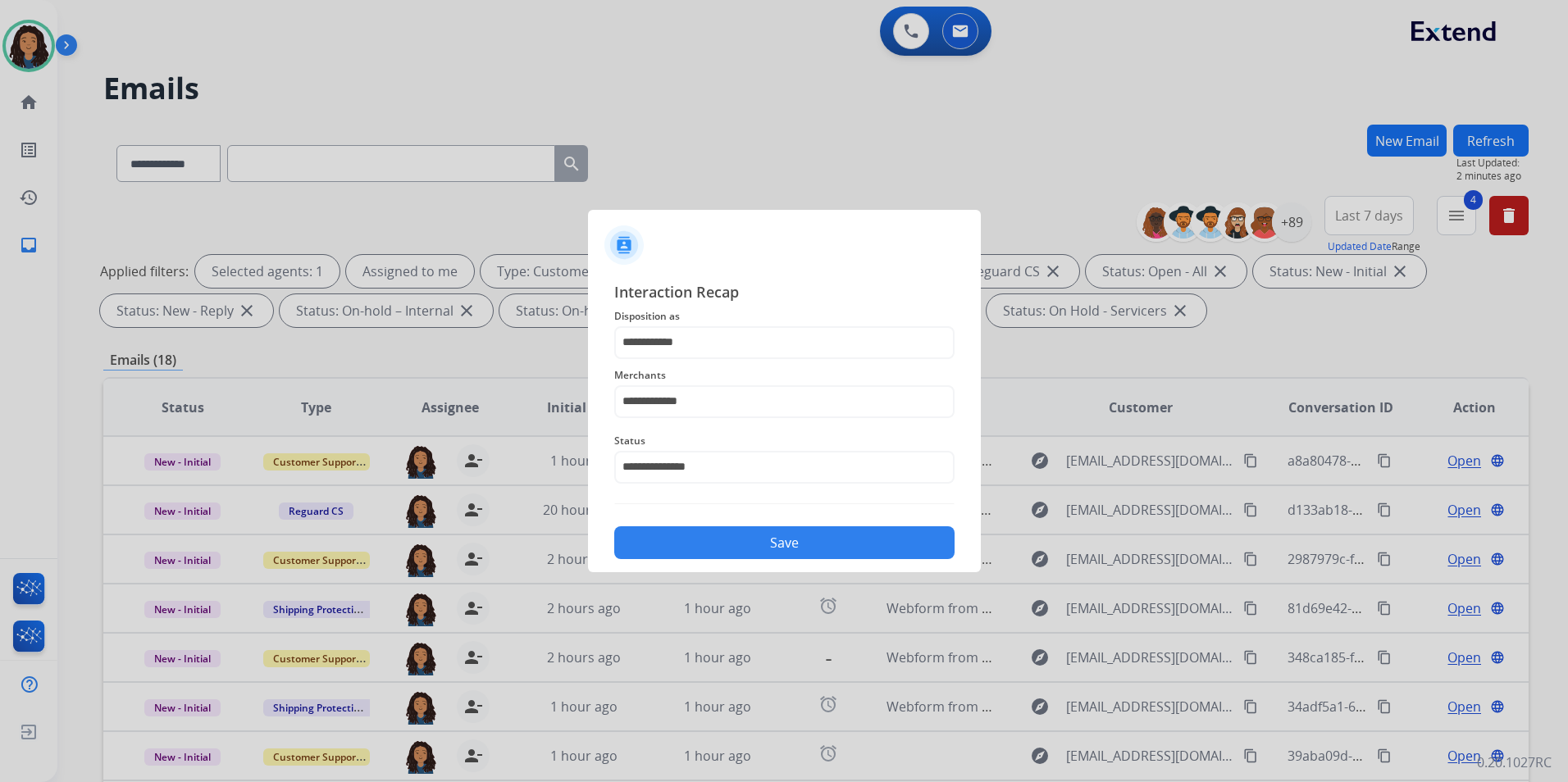
drag, startPoint x: 747, startPoint y: 540, endPoint x: 665, endPoint y: 425, distance: 141.2
click at [746, 540] on button "Save" at bounding box center [784, 542] width 341 height 33
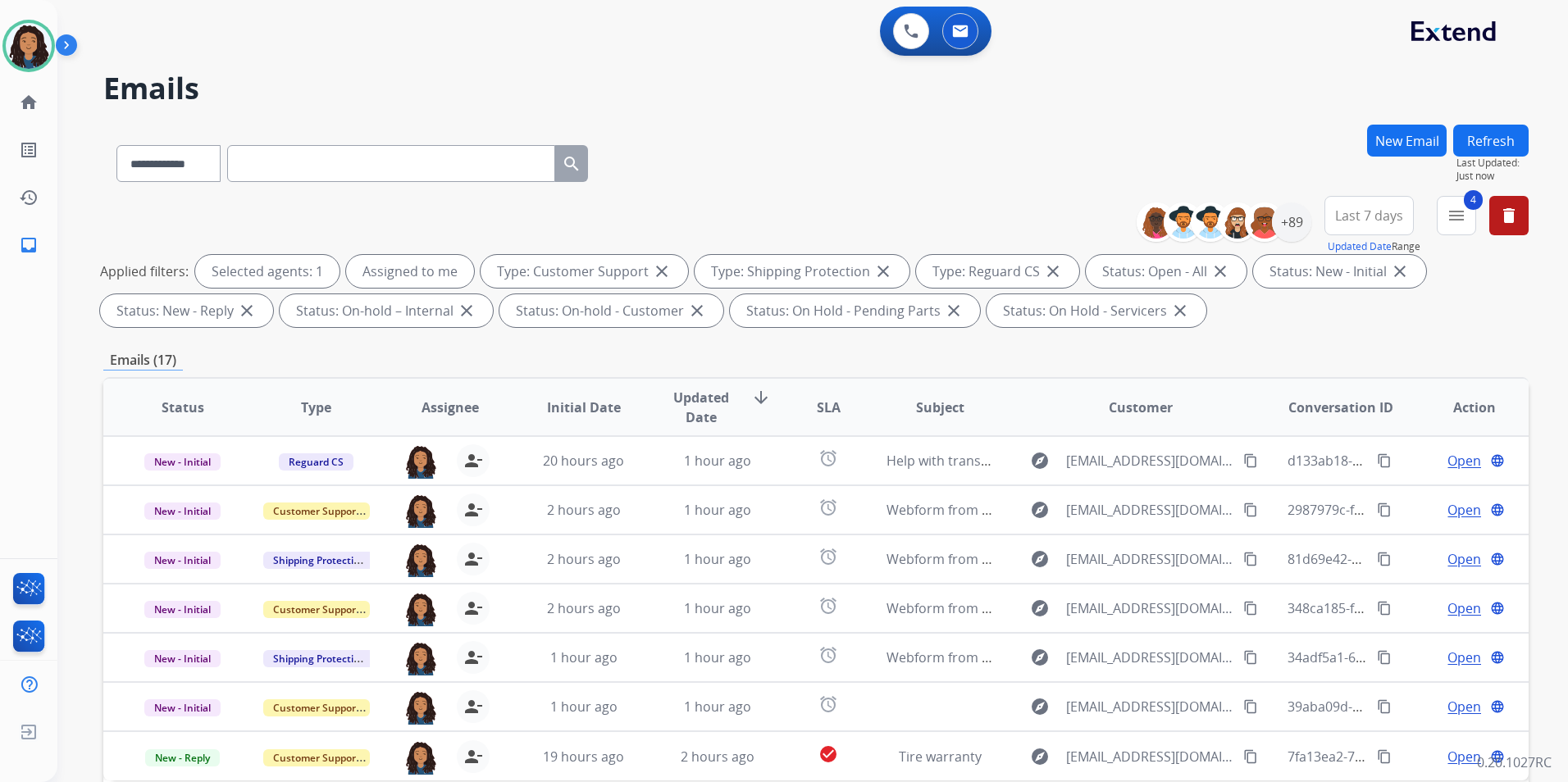
paste input "**********"
type input "**********"
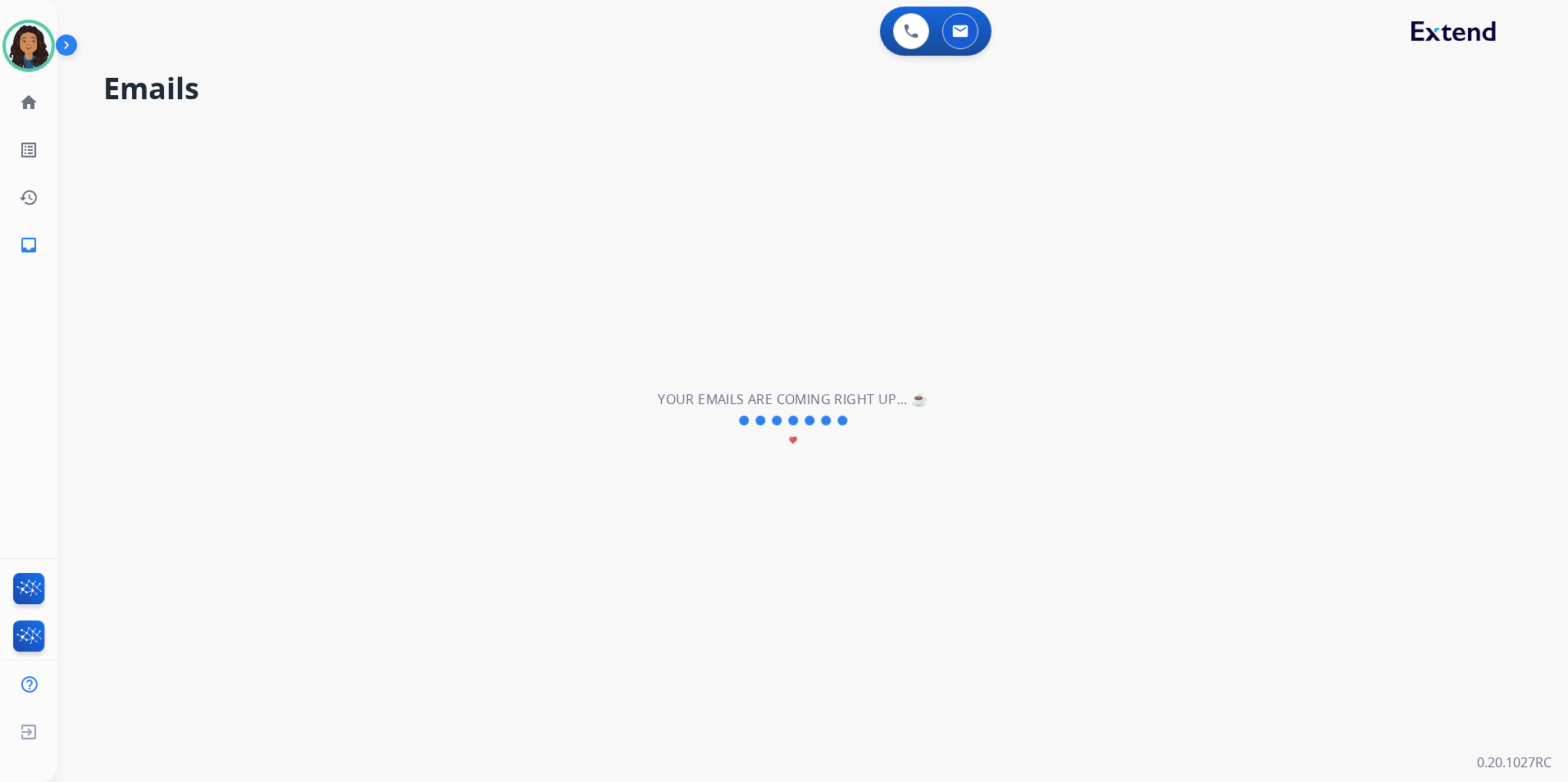
select select "*"
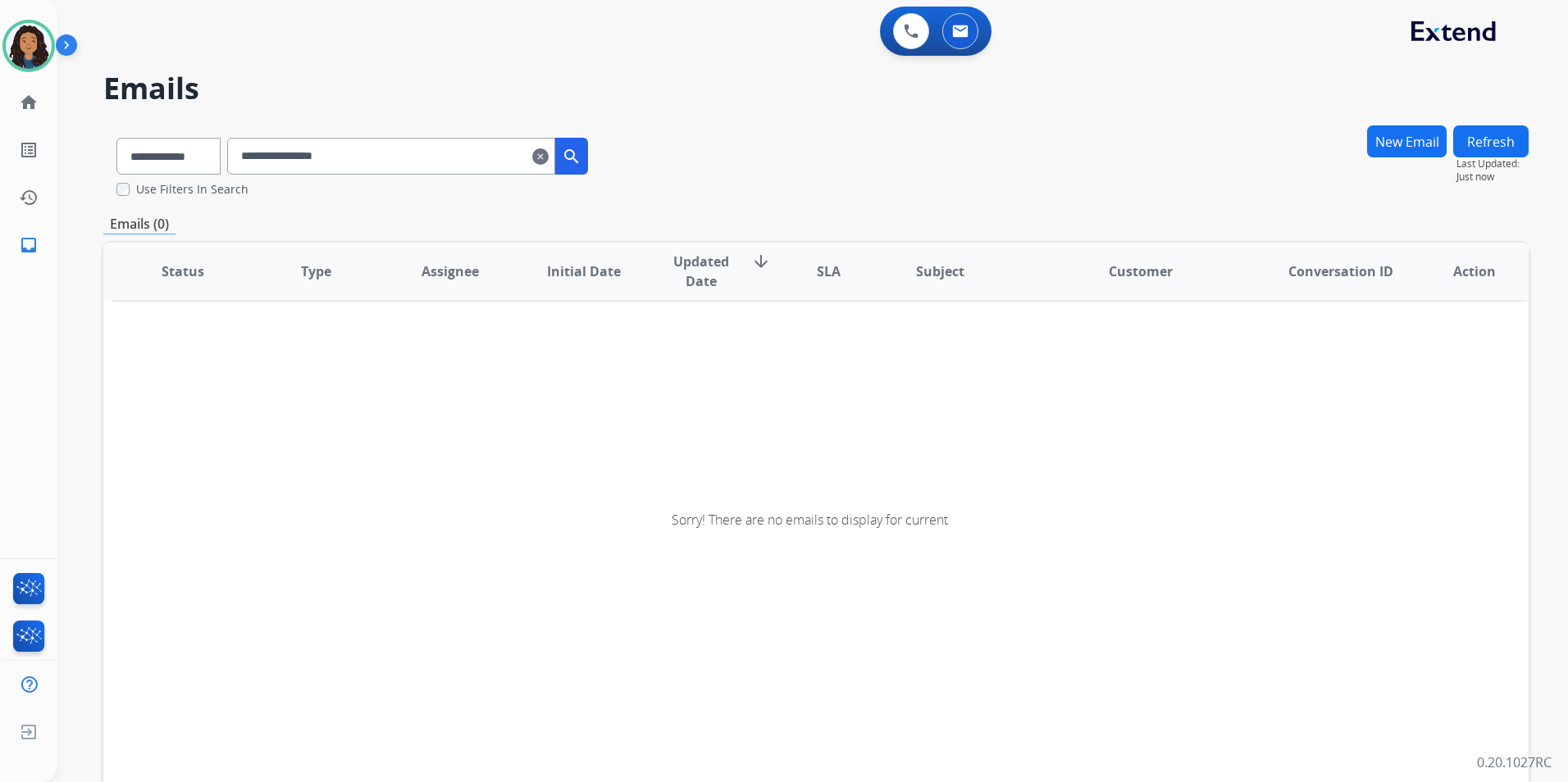
drag, startPoint x: 426, startPoint y: 147, endPoint x: 406, endPoint y: 153, distance: 20.9
click at [425, 147] on input "**********" at bounding box center [391, 155] width 328 height 37
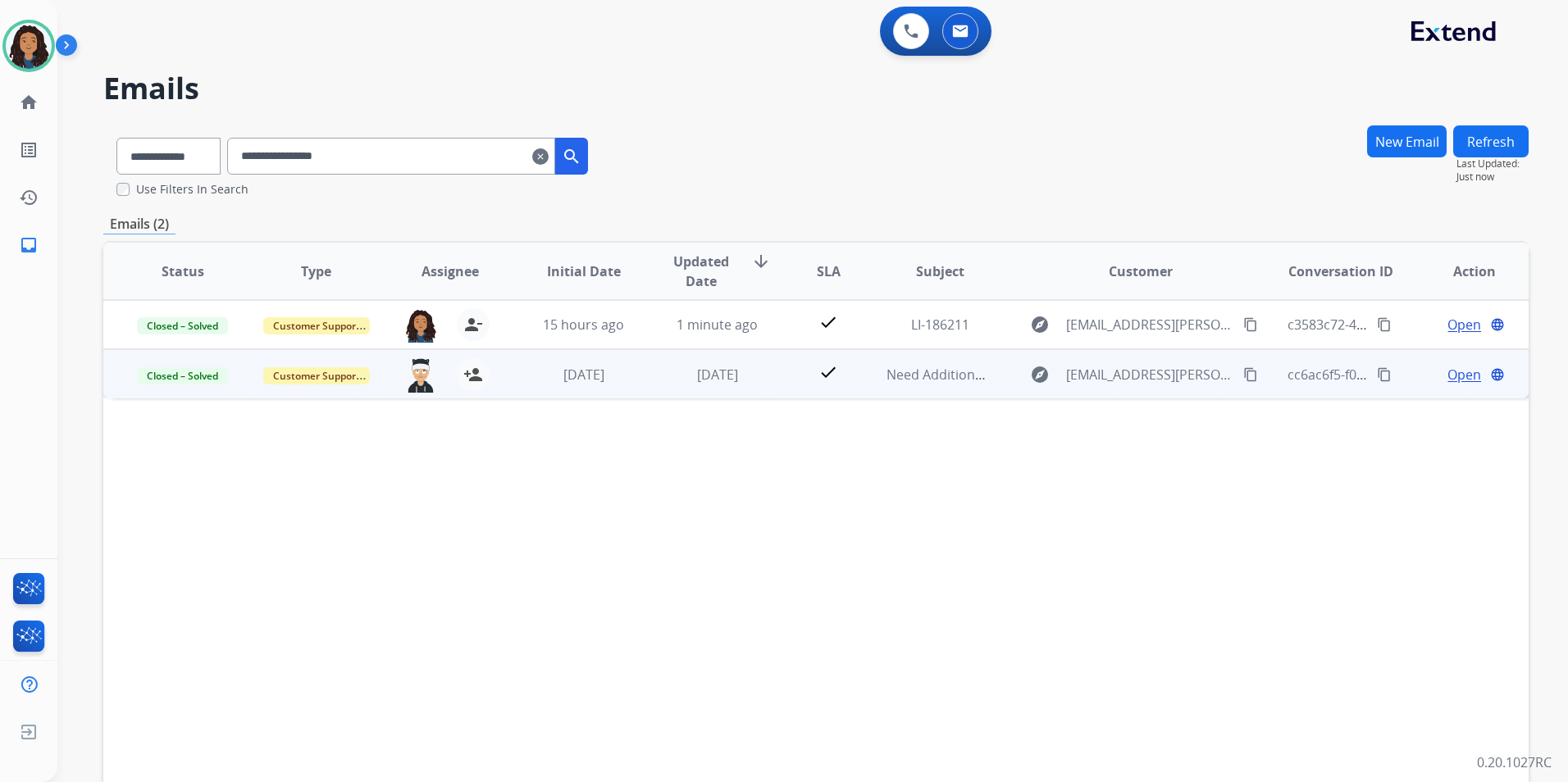
click at [1447, 376] on span "Open" at bounding box center [1464, 375] width 34 height 20
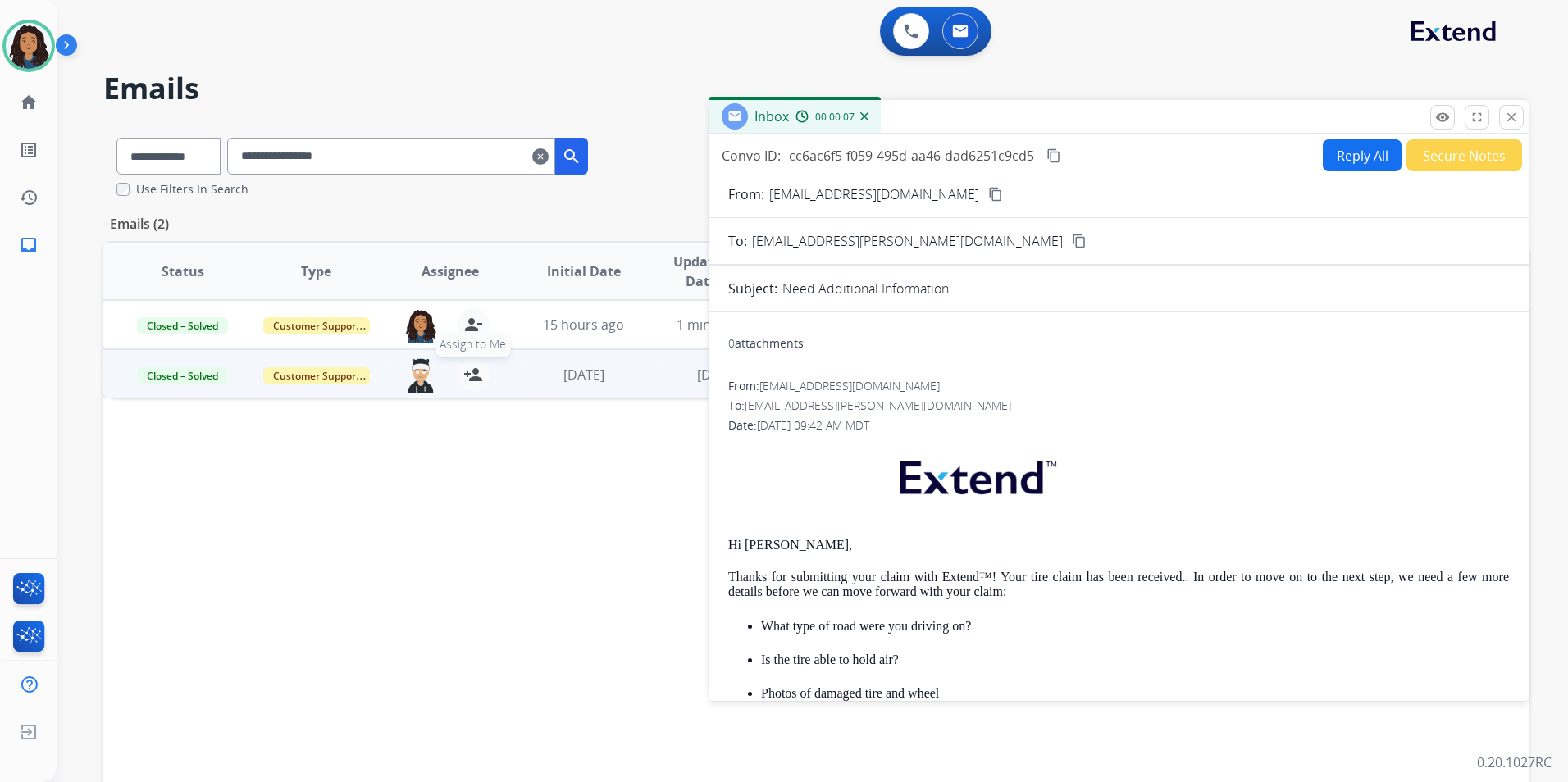
click at [470, 373] on mat-icon "person_add" at bounding box center [473, 375] width 20 height 20
click at [549, 160] on mat-icon "clear" at bounding box center [540, 156] width 16 height 20
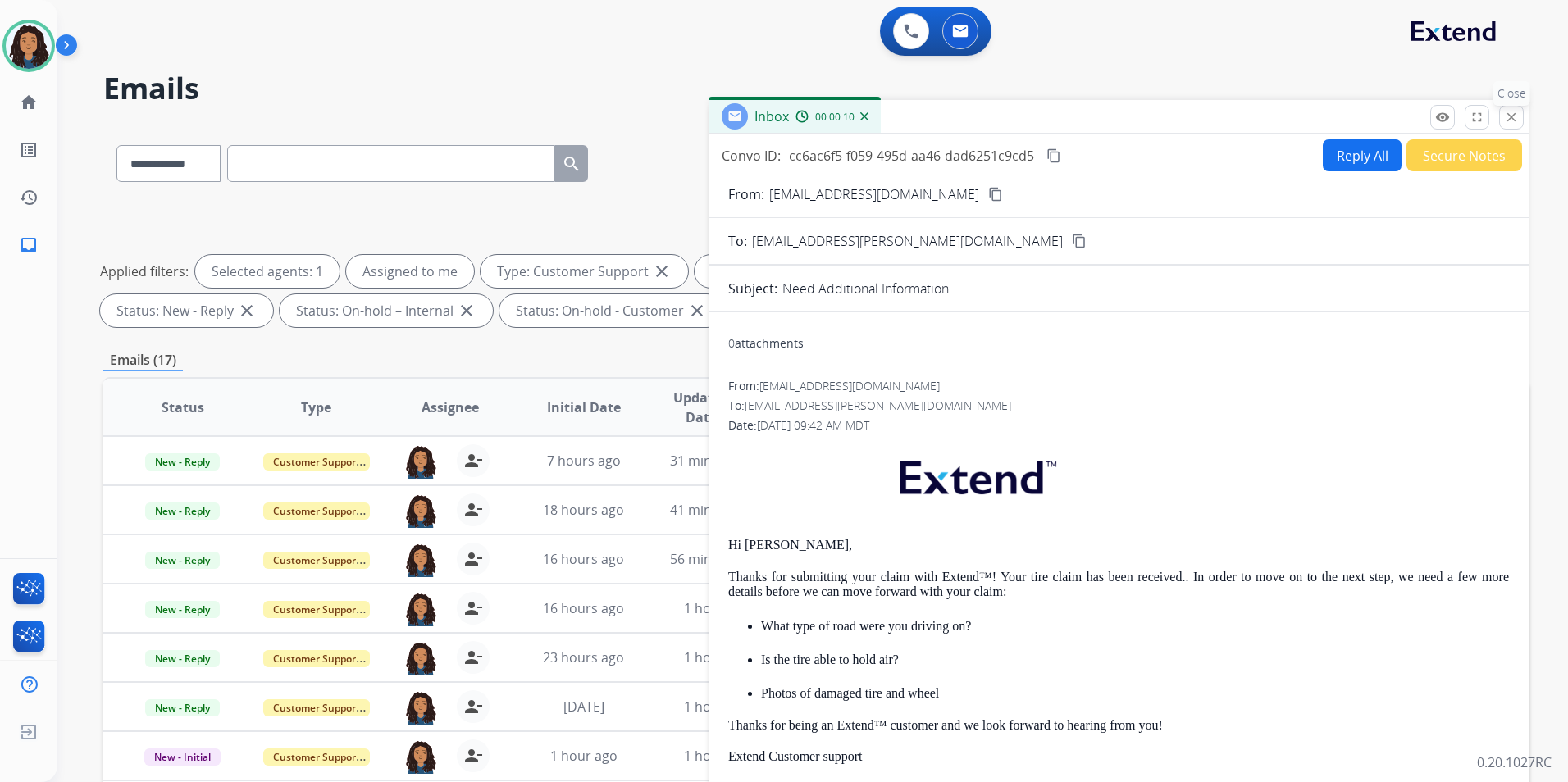
click at [1518, 114] on button "close Close" at bounding box center [1510, 117] width 25 height 25
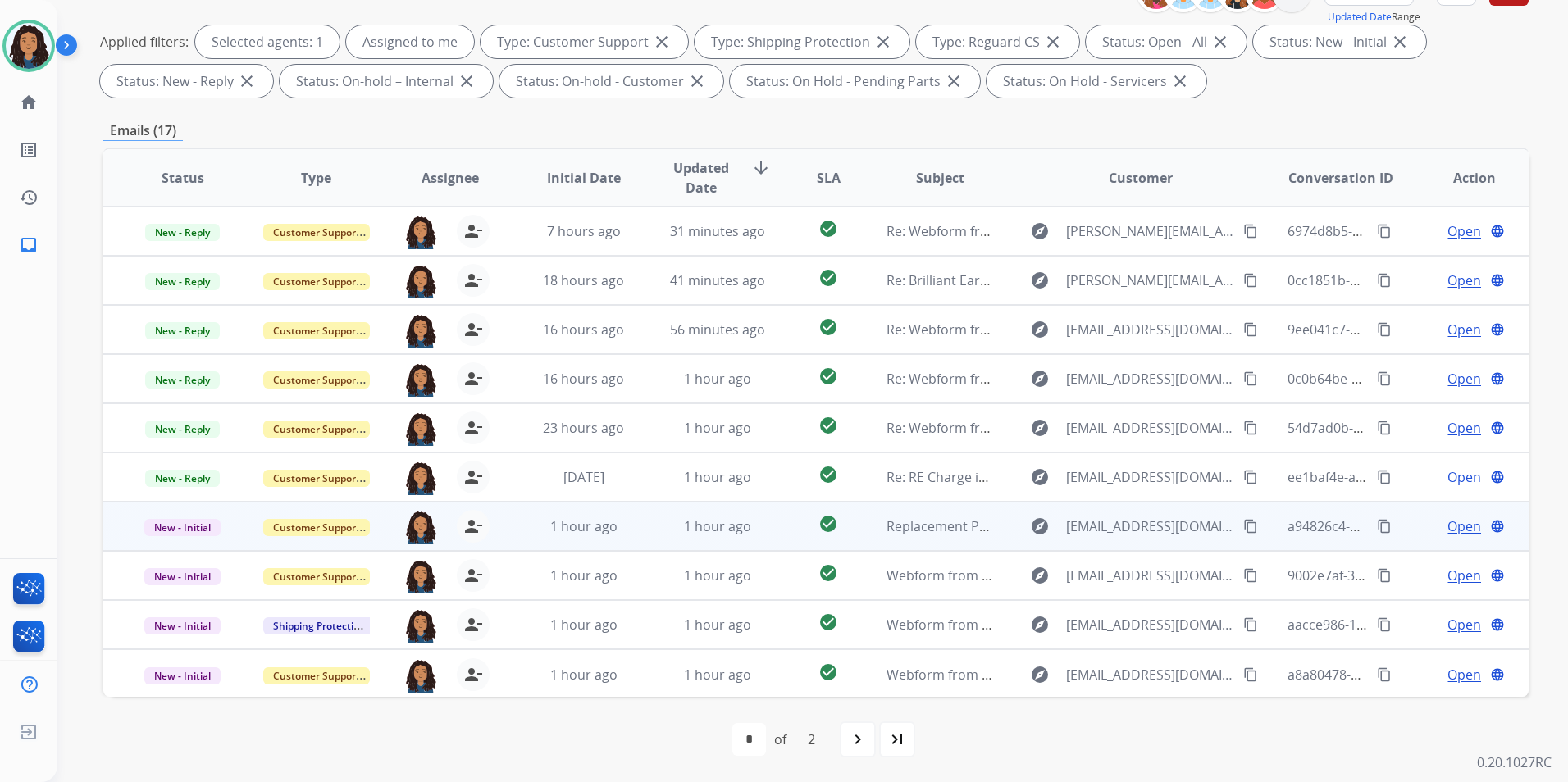
scroll to position [2, 0]
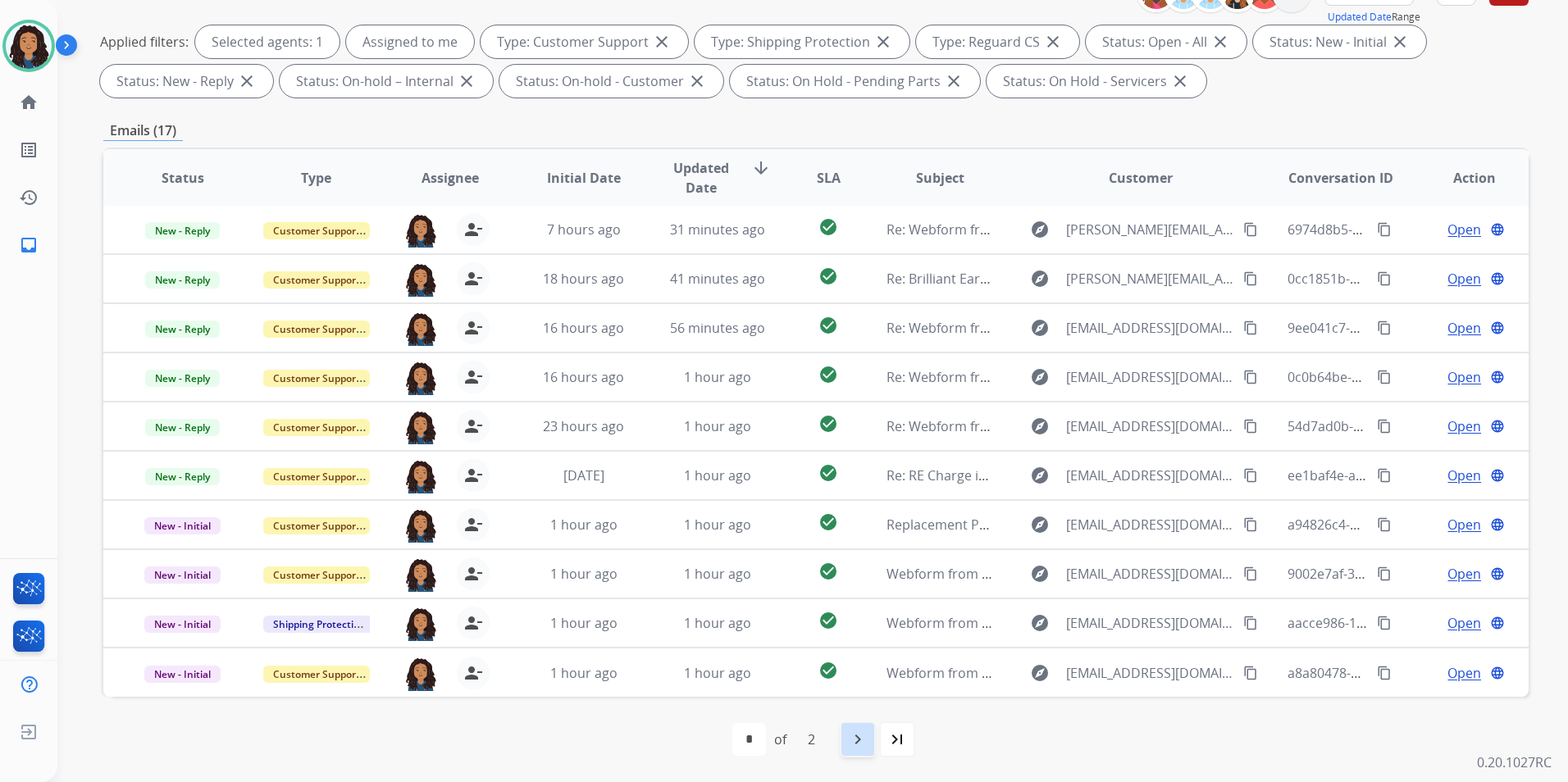
click at [868, 744] on mat-icon "navigate_next" at bounding box center [858, 739] width 20 height 20
select select "*"
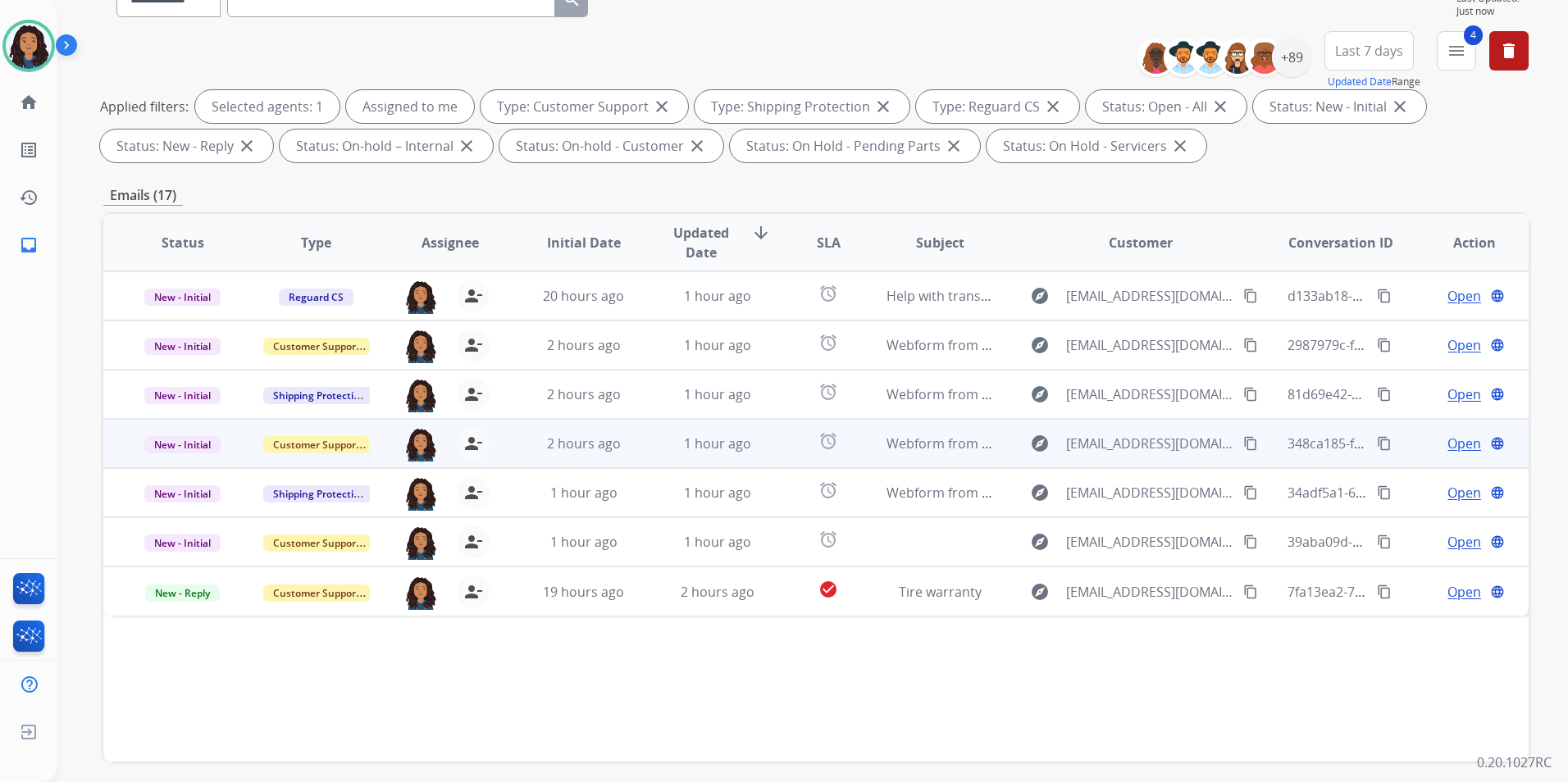
scroll to position [229, 0]
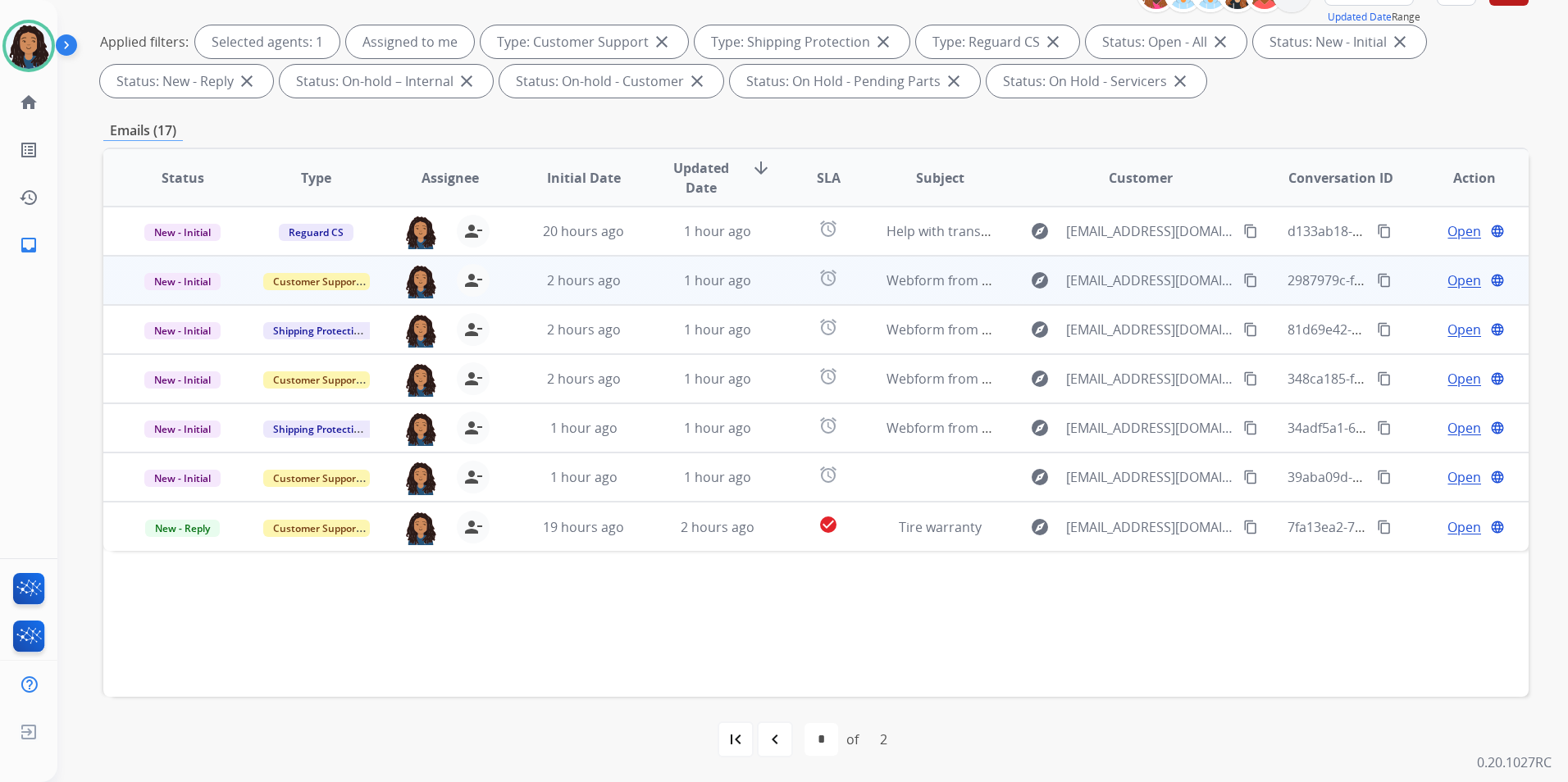
click at [1454, 278] on span "Open" at bounding box center [1464, 281] width 34 height 20
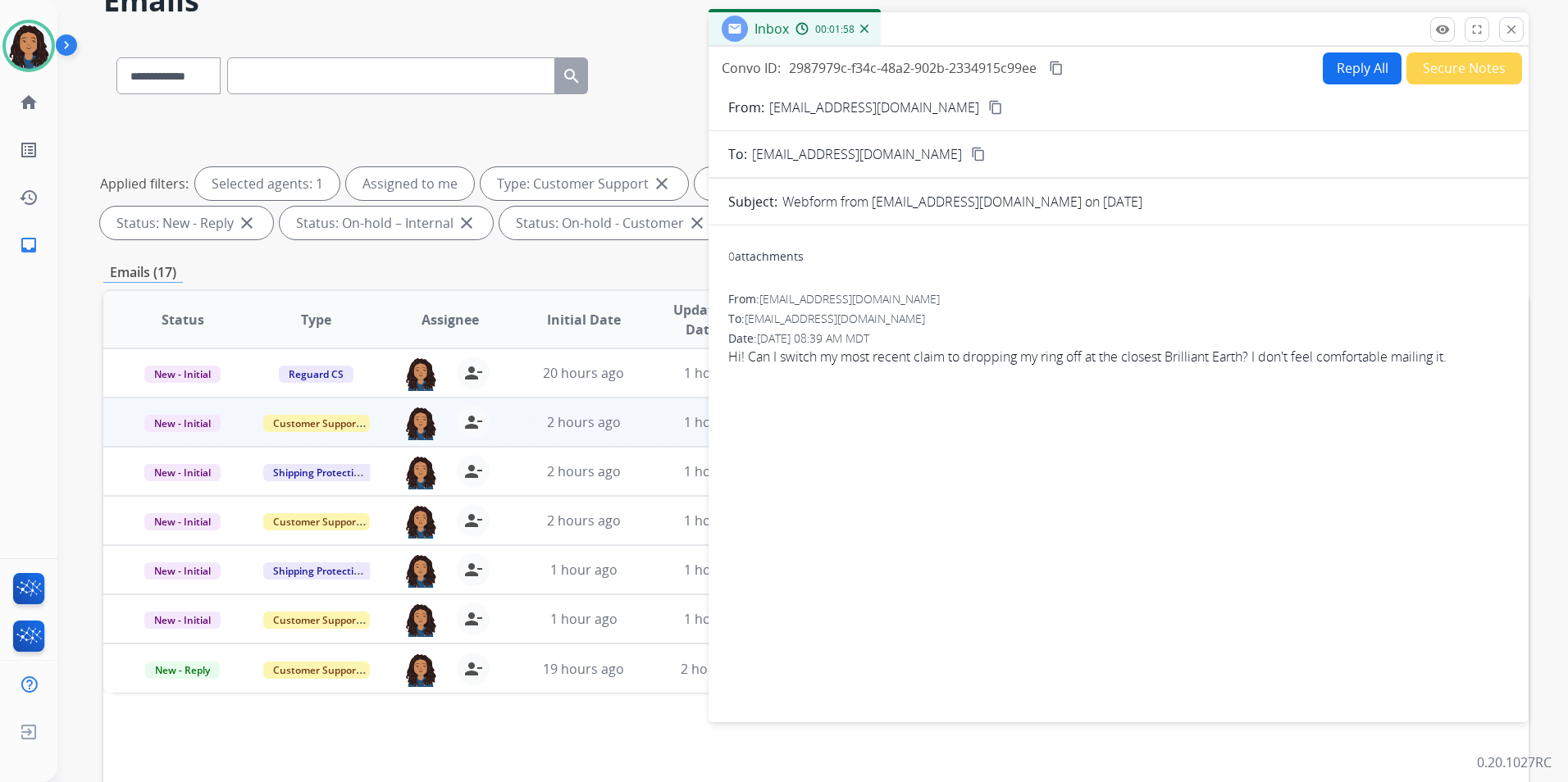
scroll to position [0, 0]
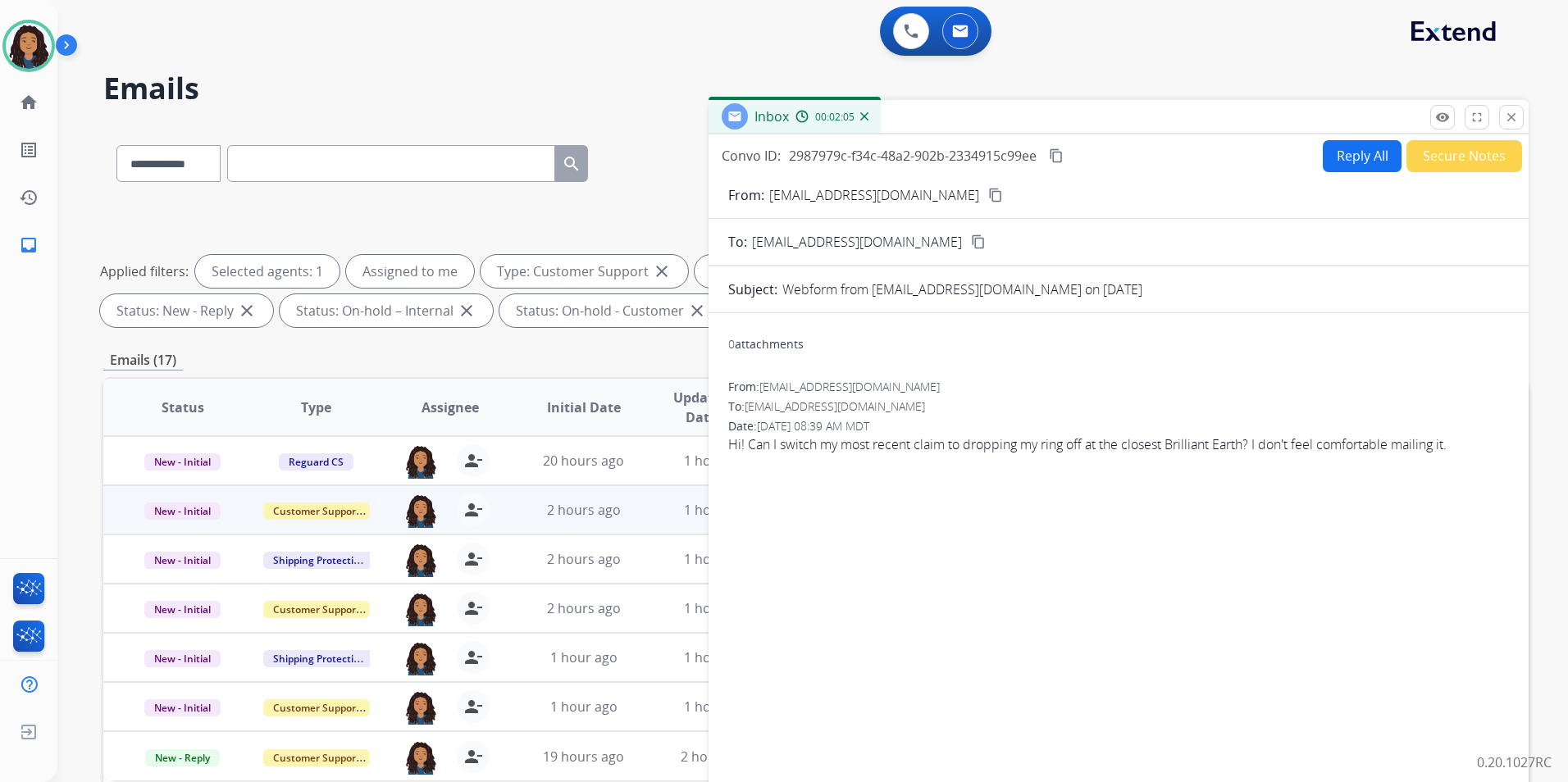
click at [1331, 163] on button "Reply All" at bounding box center [1362, 156] width 79 height 32
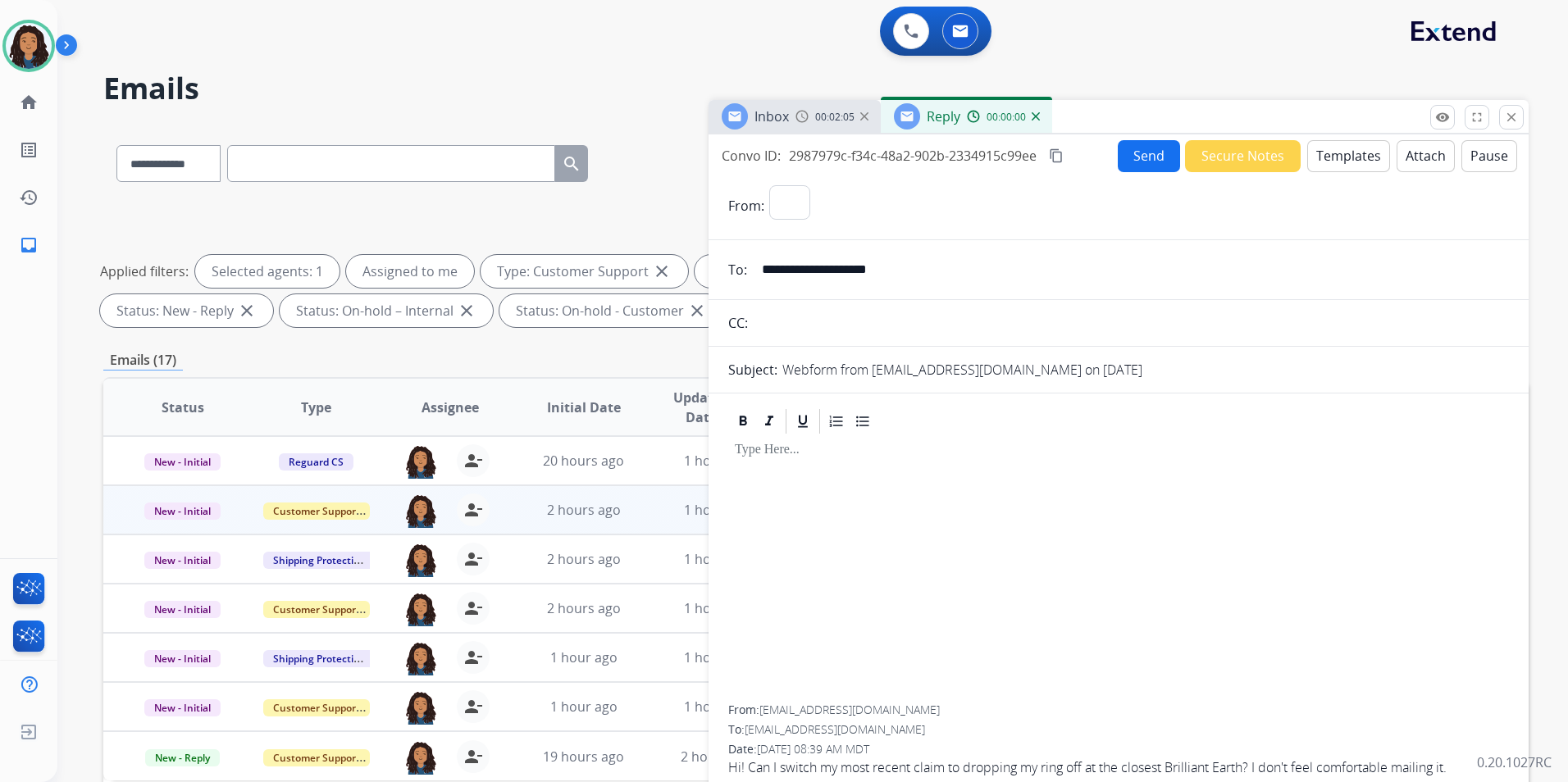
click at [1331, 162] on button "Templates" at bounding box center [1348, 156] width 83 height 32
select select "**********"
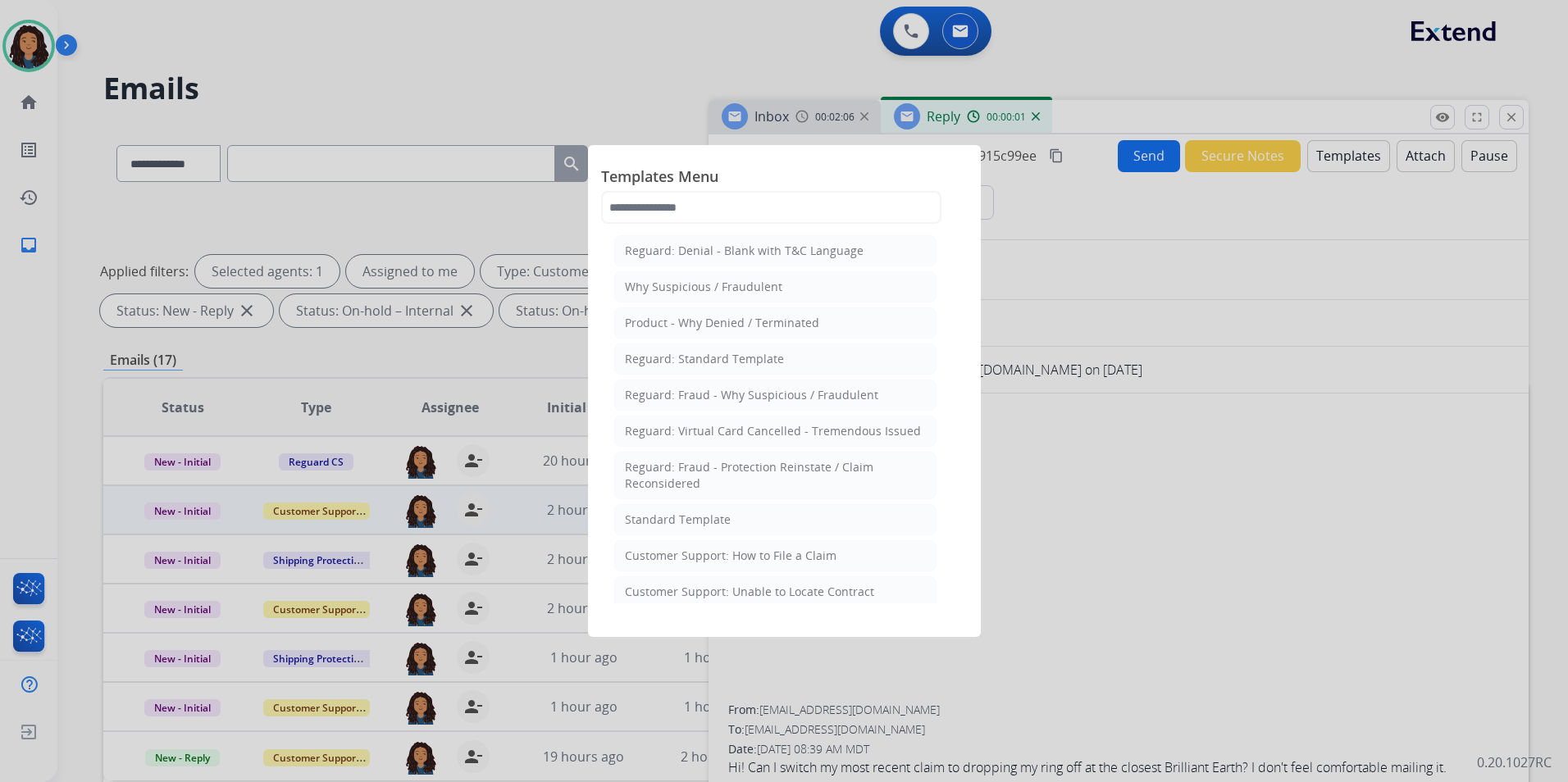
drag, startPoint x: 695, startPoint y: 527, endPoint x: 687, endPoint y: 503, distance: 25.3
click at [692, 527] on div "Standard Template" at bounding box center [677, 520] width 106 height 16
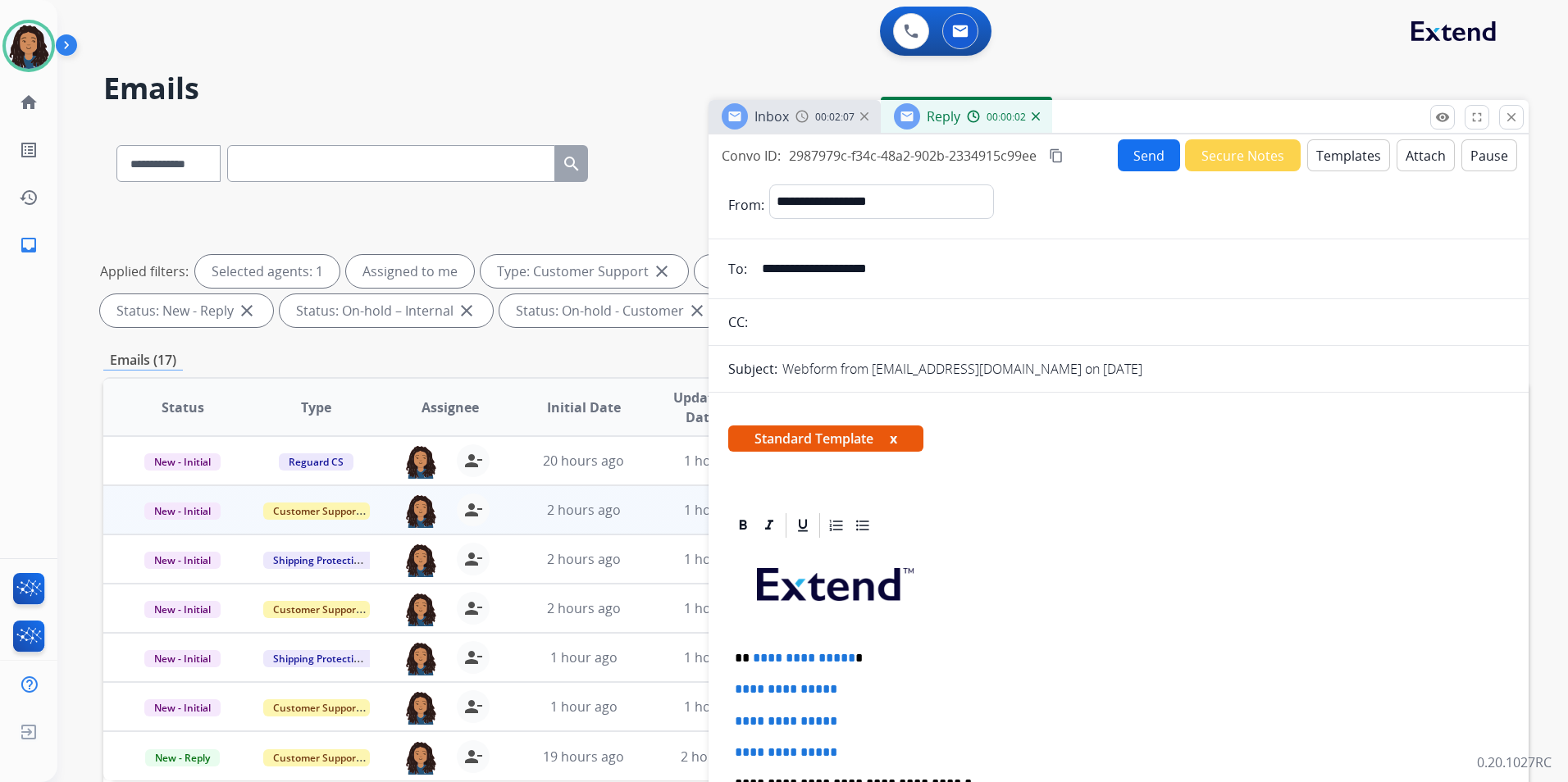
click at [770, 114] on span "Inbox" at bounding box center [771, 117] width 35 height 18
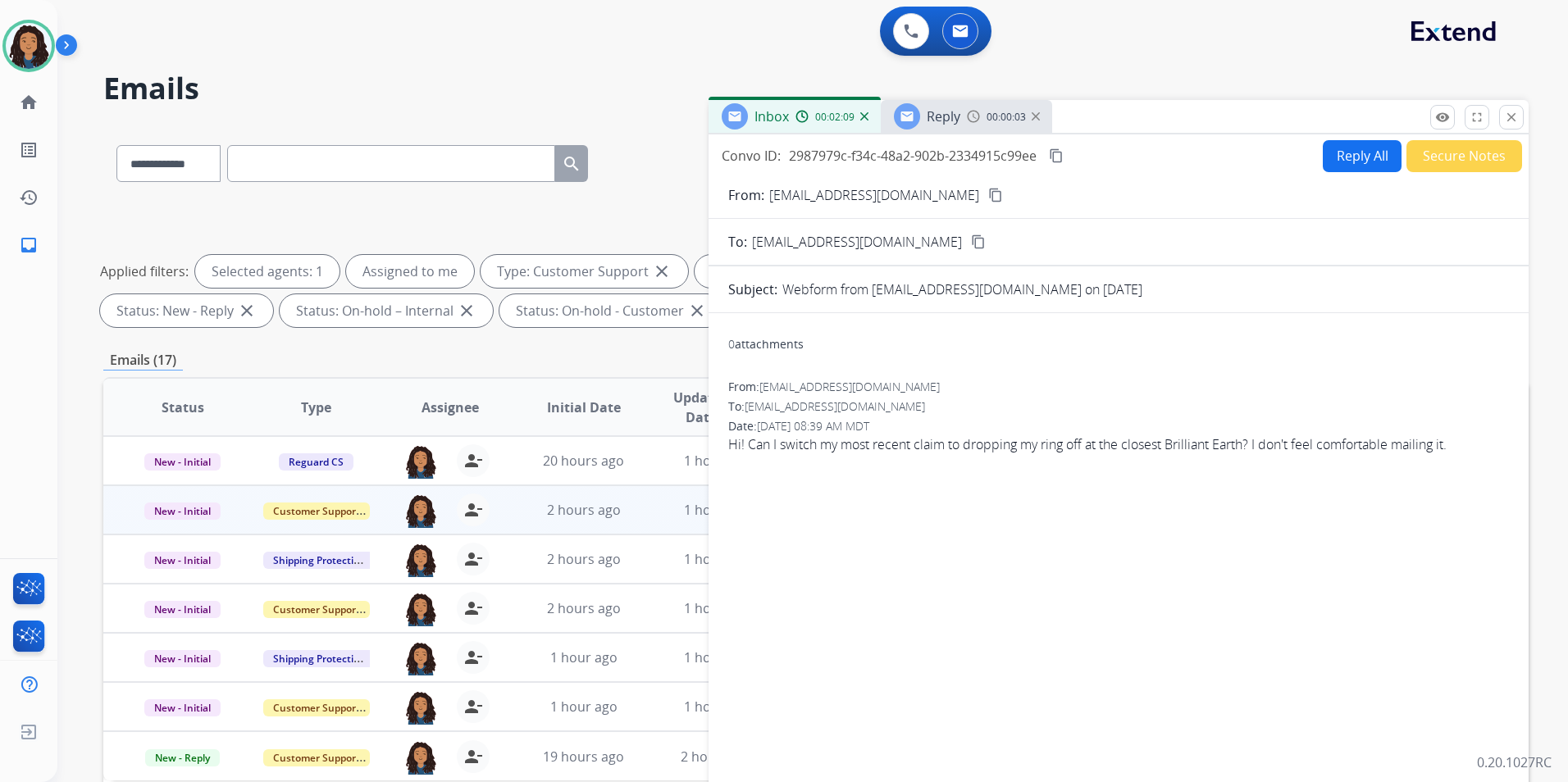
click at [988, 190] on mat-icon "content_copy" at bounding box center [995, 194] width 15 height 15
click at [994, 124] on div "Reply 00:00:13" at bounding box center [966, 116] width 171 height 33
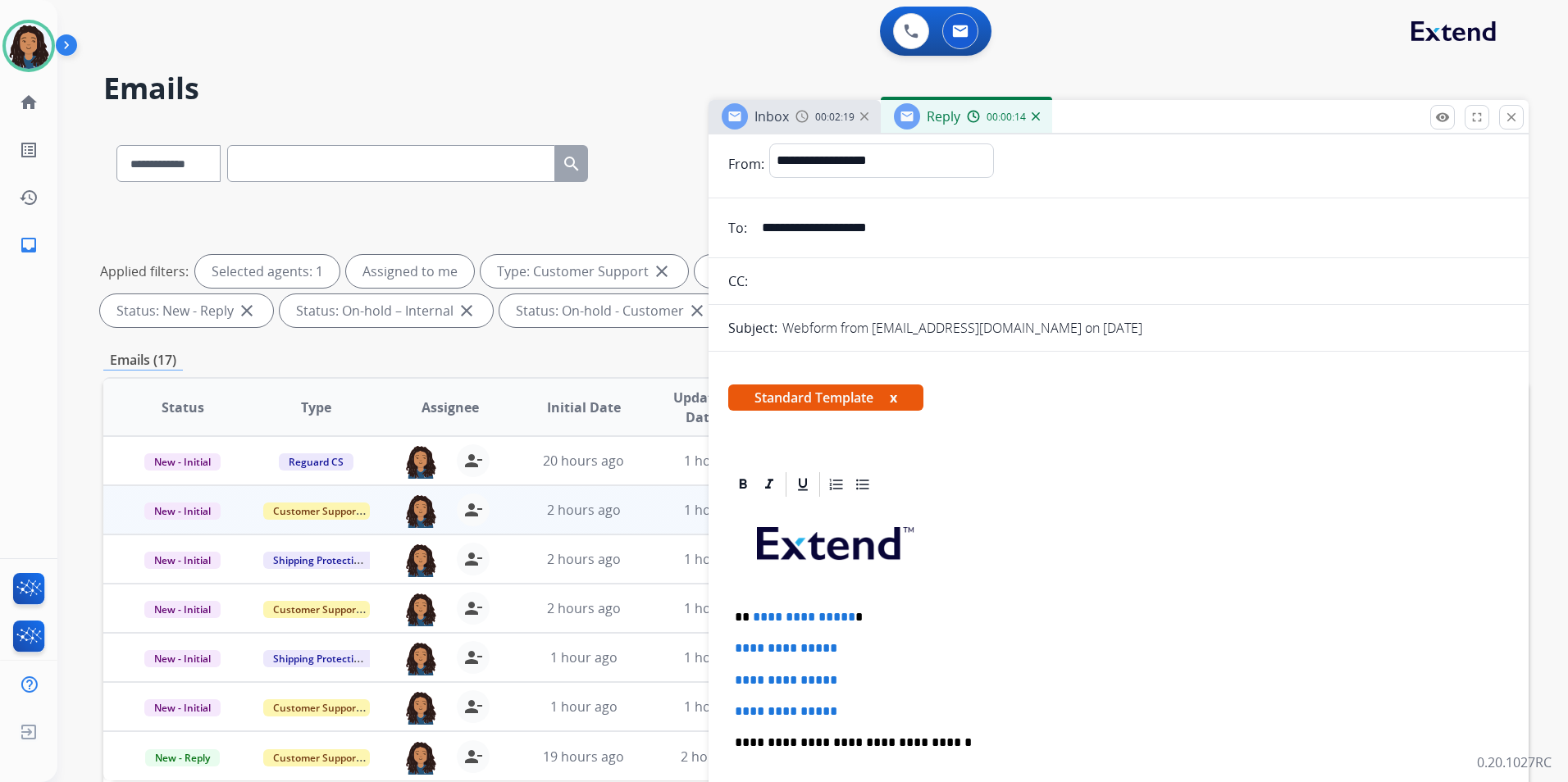
scroll to position [246, 0]
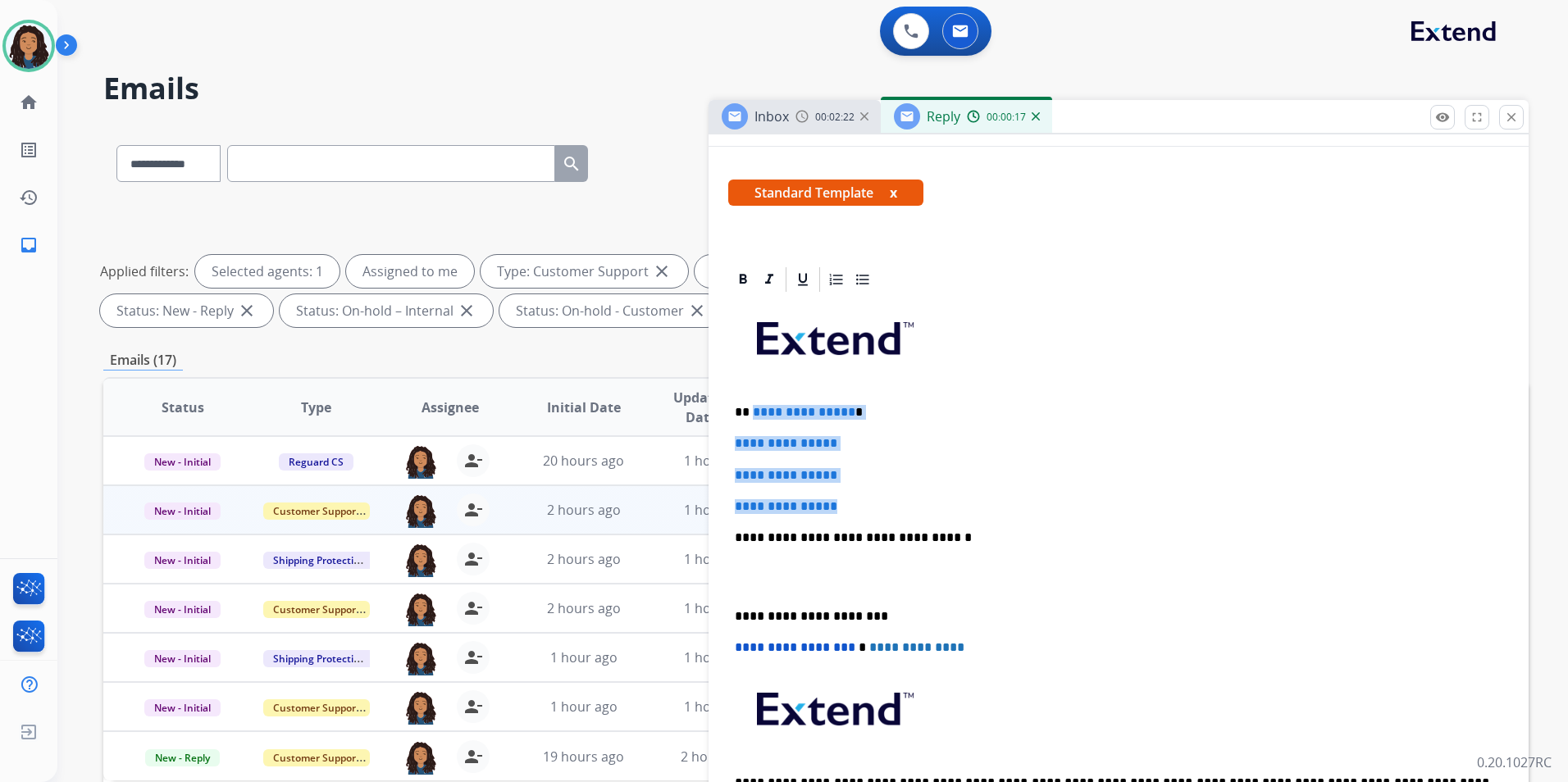
drag, startPoint x: 843, startPoint y: 493, endPoint x: 750, endPoint y: 400, distance: 131.5
click at [750, 400] on div "**********" at bounding box center [1119, 576] width 781 height 564
paste div
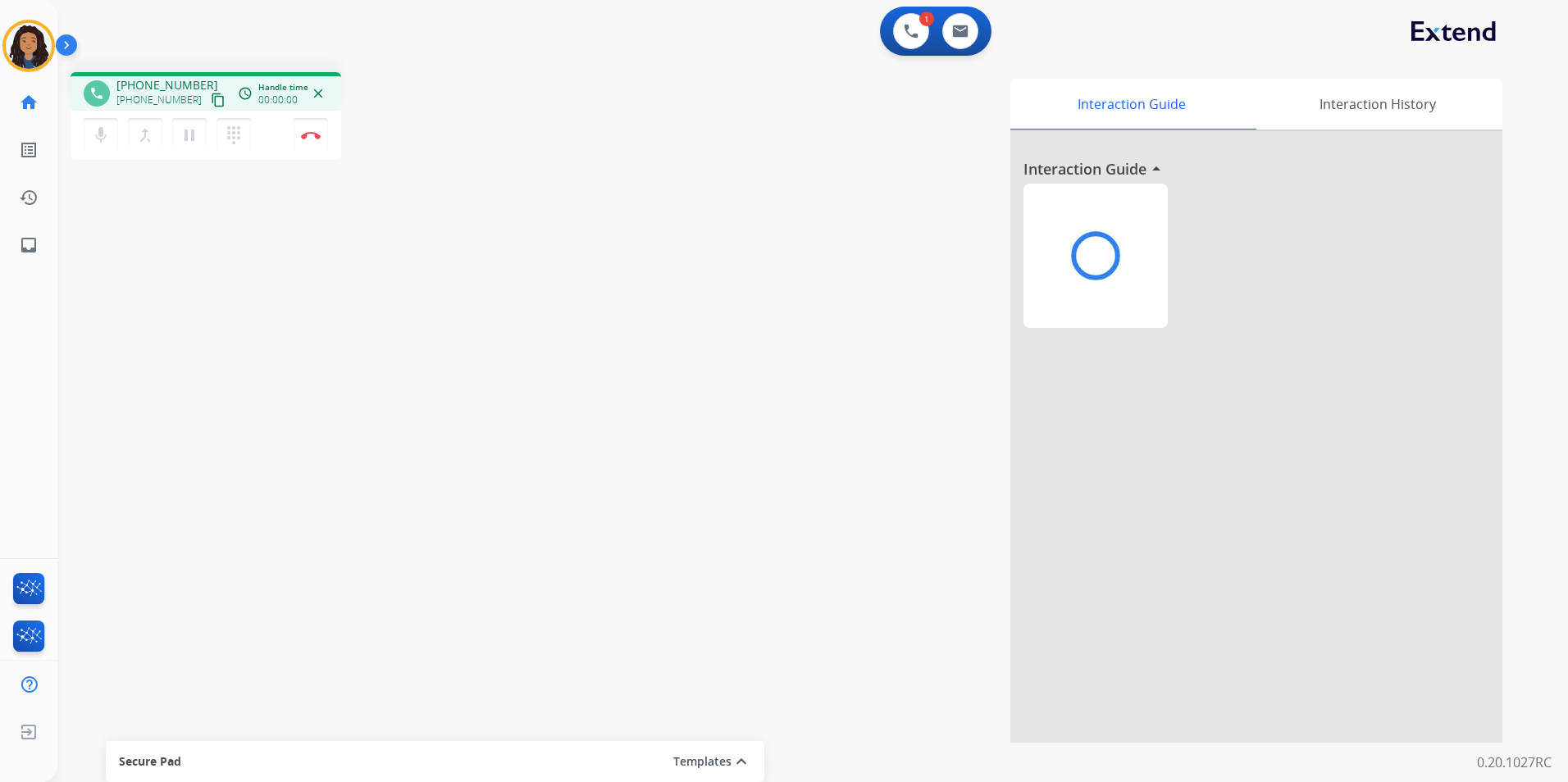
click at [563, 440] on div "Interaction Guide Interaction History Interaction Guide arrow_drop_up" at bounding box center [1022, 410] width 960 height 664
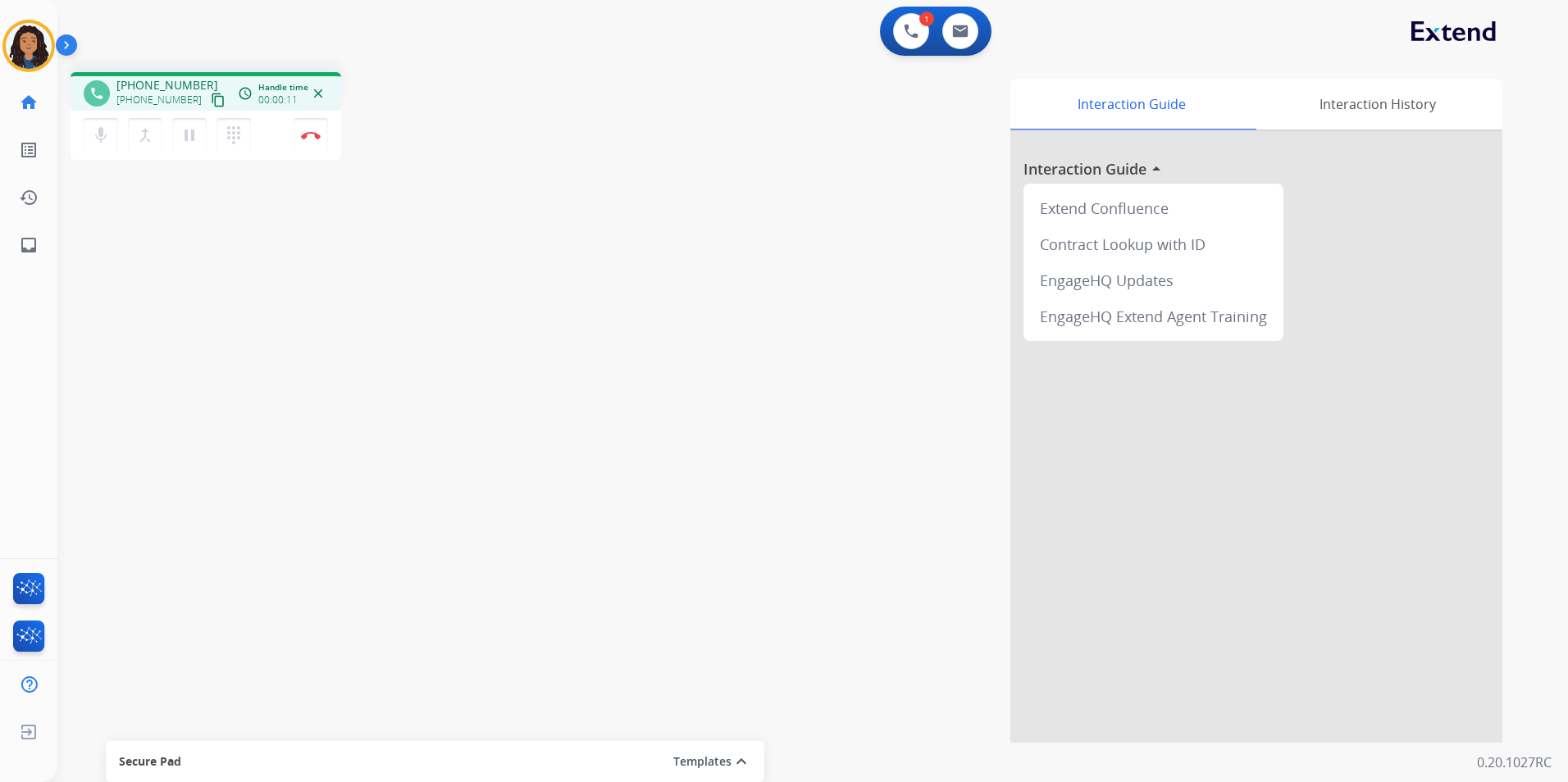
click at [211, 96] on mat-icon "content_copy" at bounding box center [218, 100] width 15 height 15
click at [313, 143] on button "Disconnect" at bounding box center [311, 135] width 35 height 35
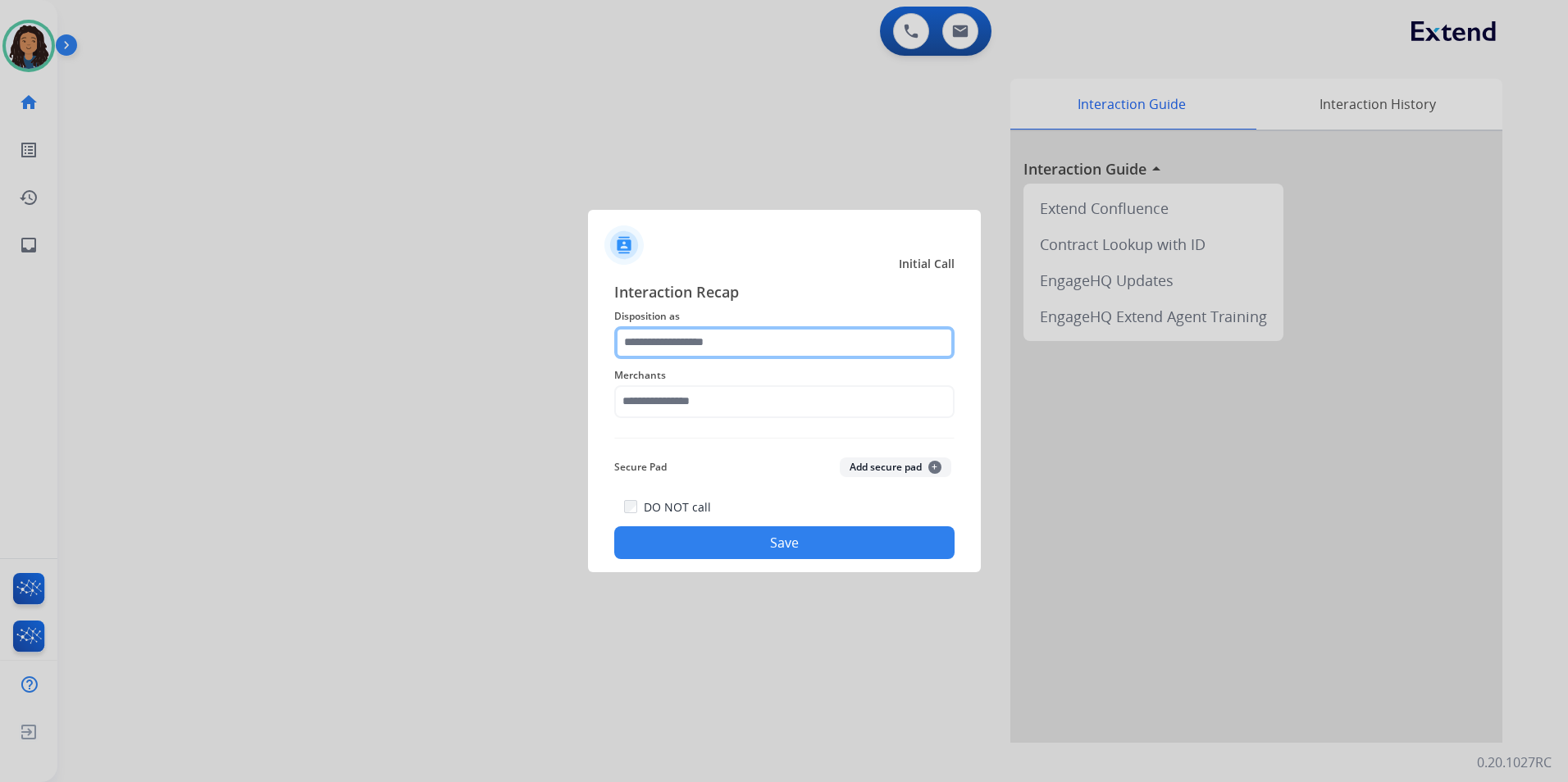
click at [744, 351] on input "text" at bounding box center [784, 343] width 341 height 33
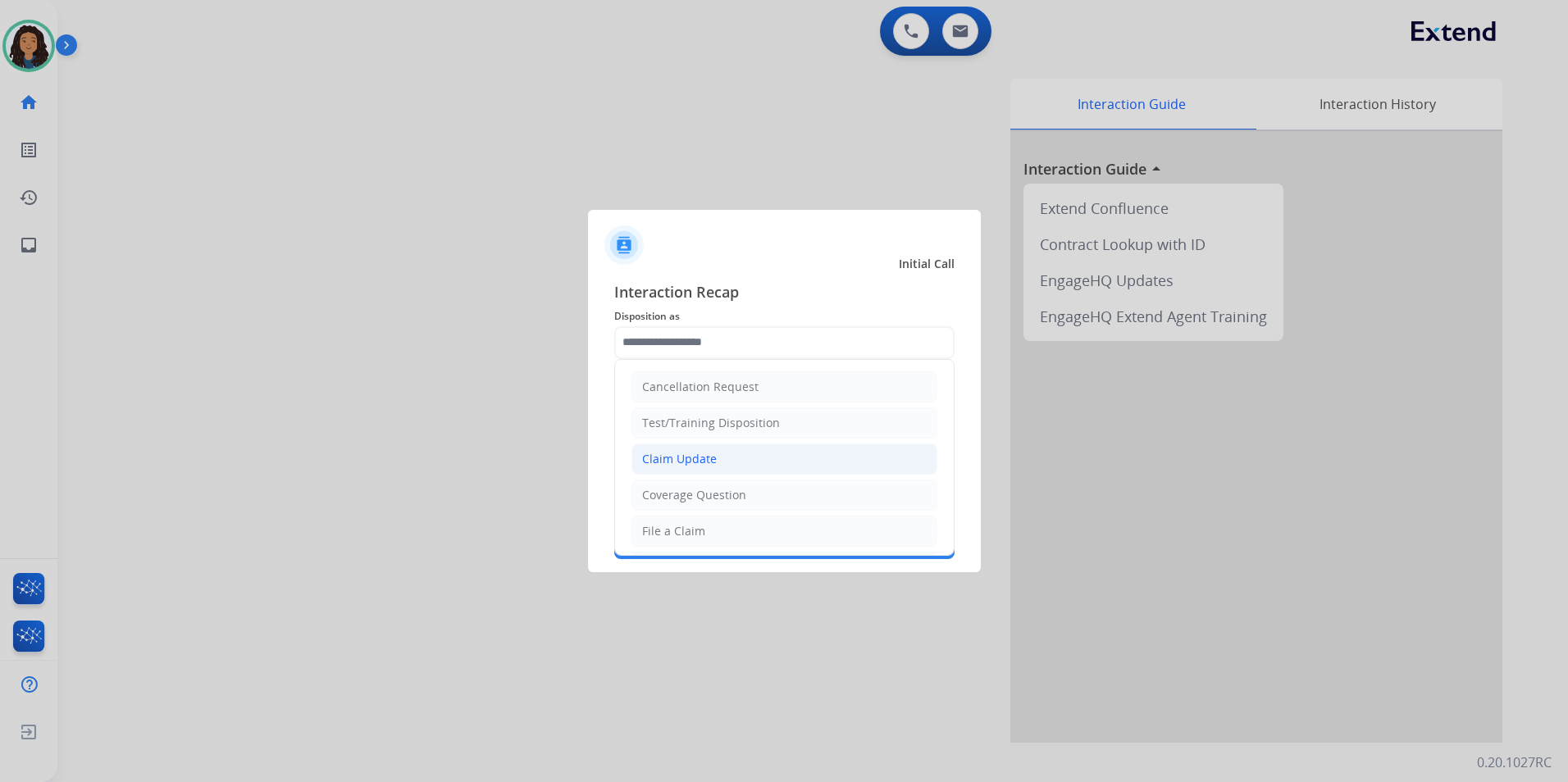
click at [766, 459] on li "Claim Update" at bounding box center [784, 458] width 306 height 31
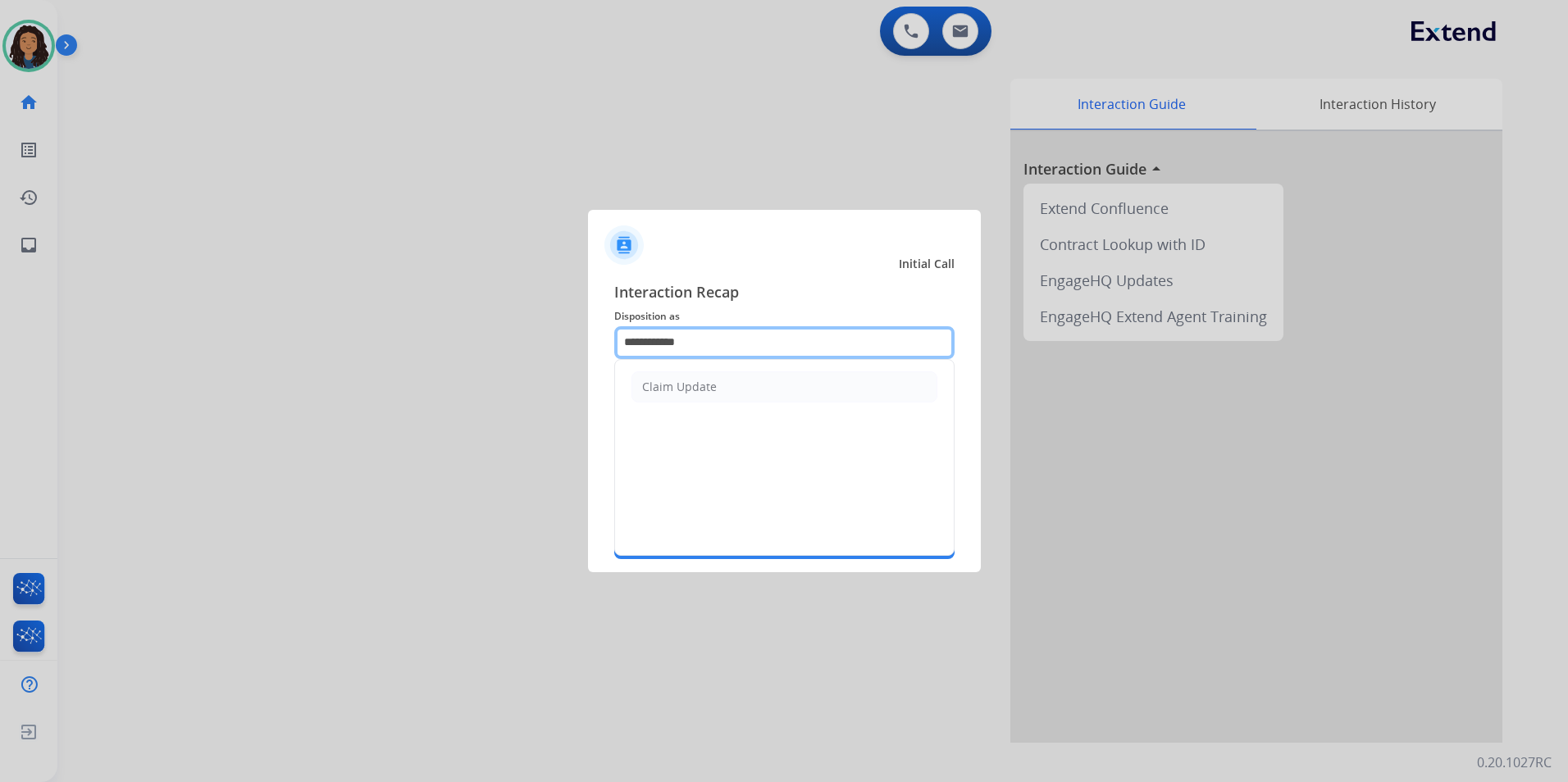
drag, startPoint x: 762, startPoint y: 350, endPoint x: 227, endPoint y: 346, distance: 535.0
click at [0, 346] on app-contact-recap-modal "**********" at bounding box center [0, 391] width 0 height 782
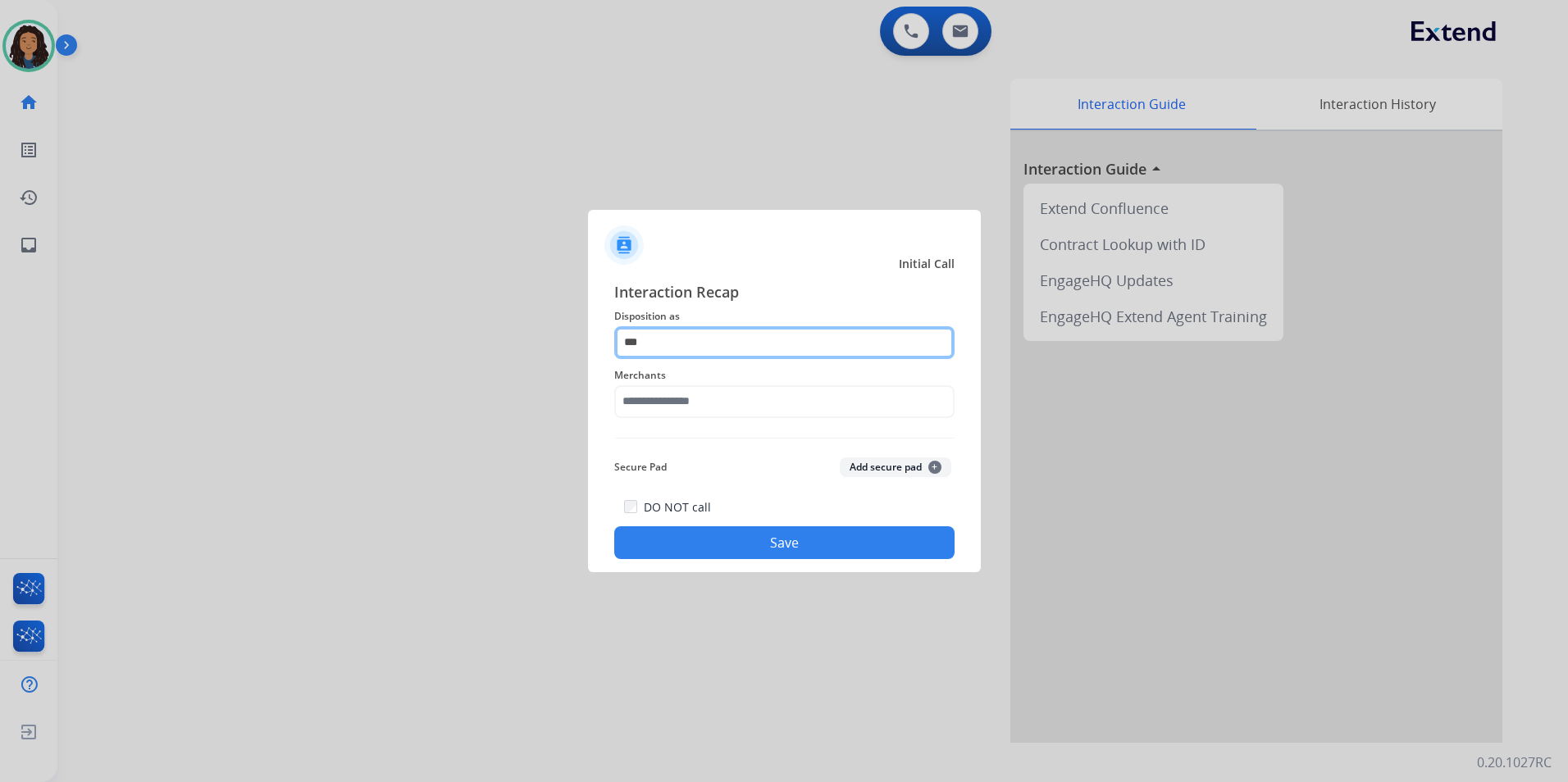
type input "***"
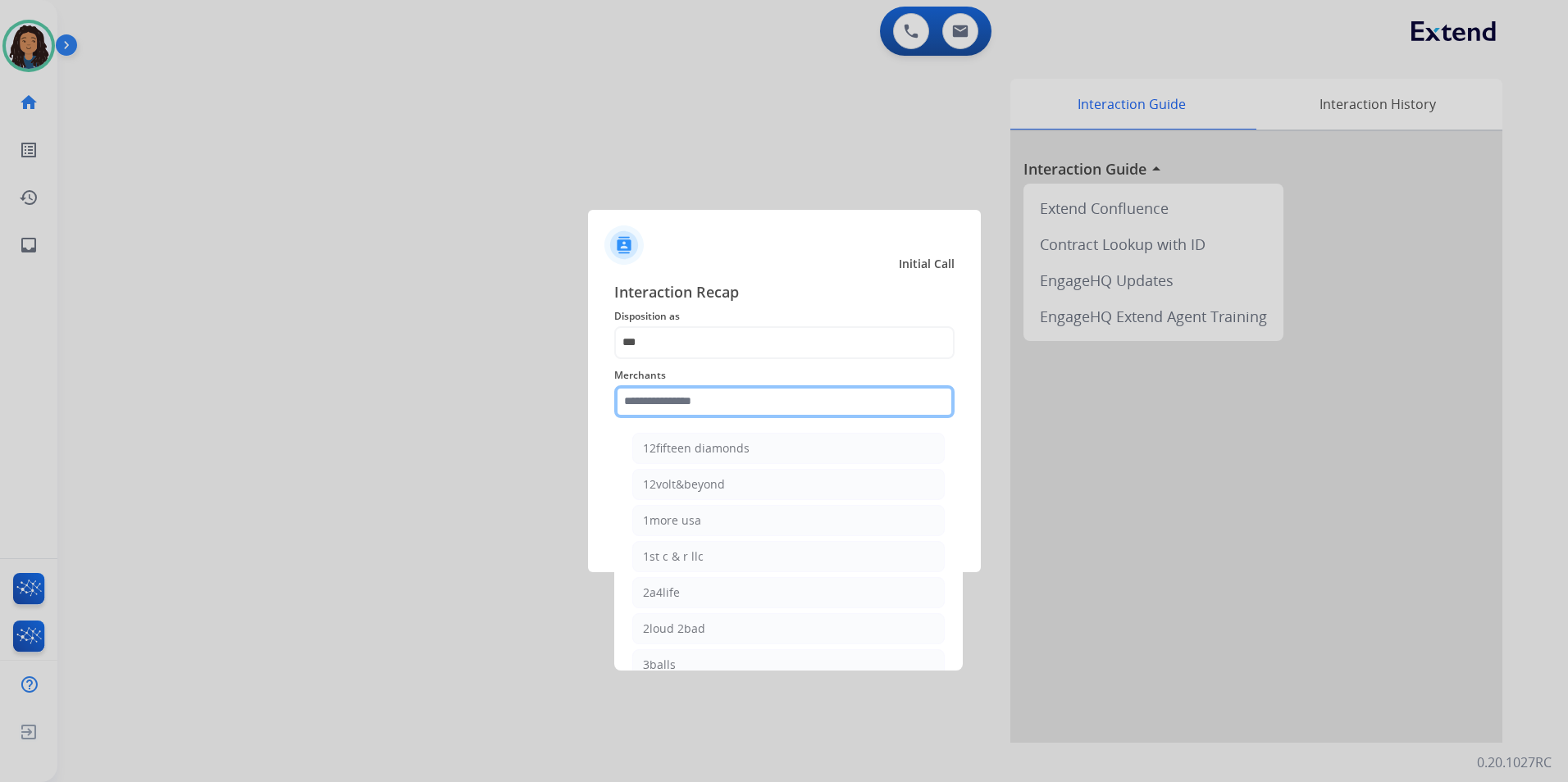
click at [692, 396] on input "text" at bounding box center [784, 401] width 341 height 33
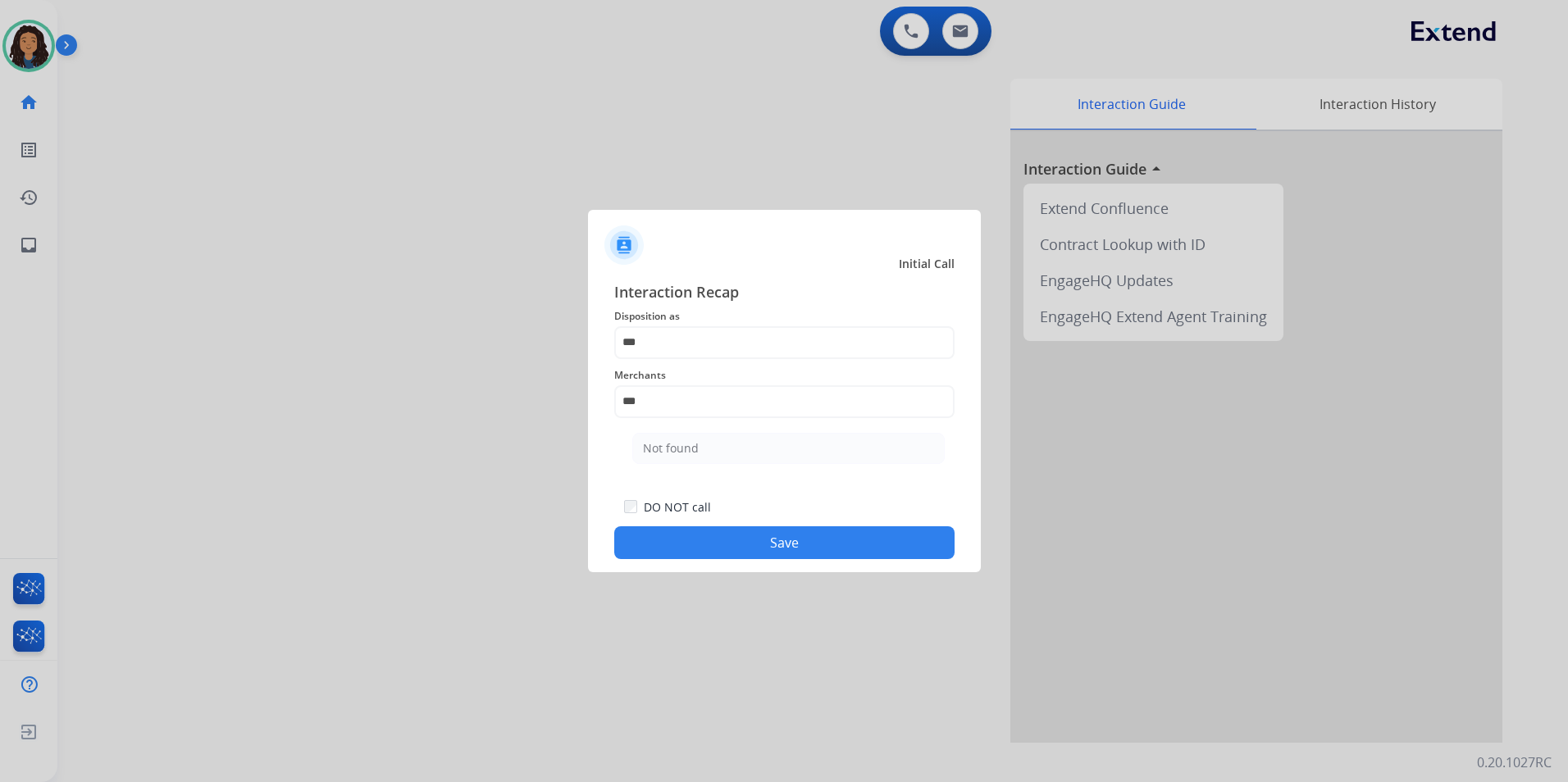
drag, startPoint x: 721, startPoint y: 456, endPoint x: 717, endPoint y: 446, distance: 10.8
click at [720, 453] on li "Not found" at bounding box center [789, 448] width 313 height 31
type input "*********"
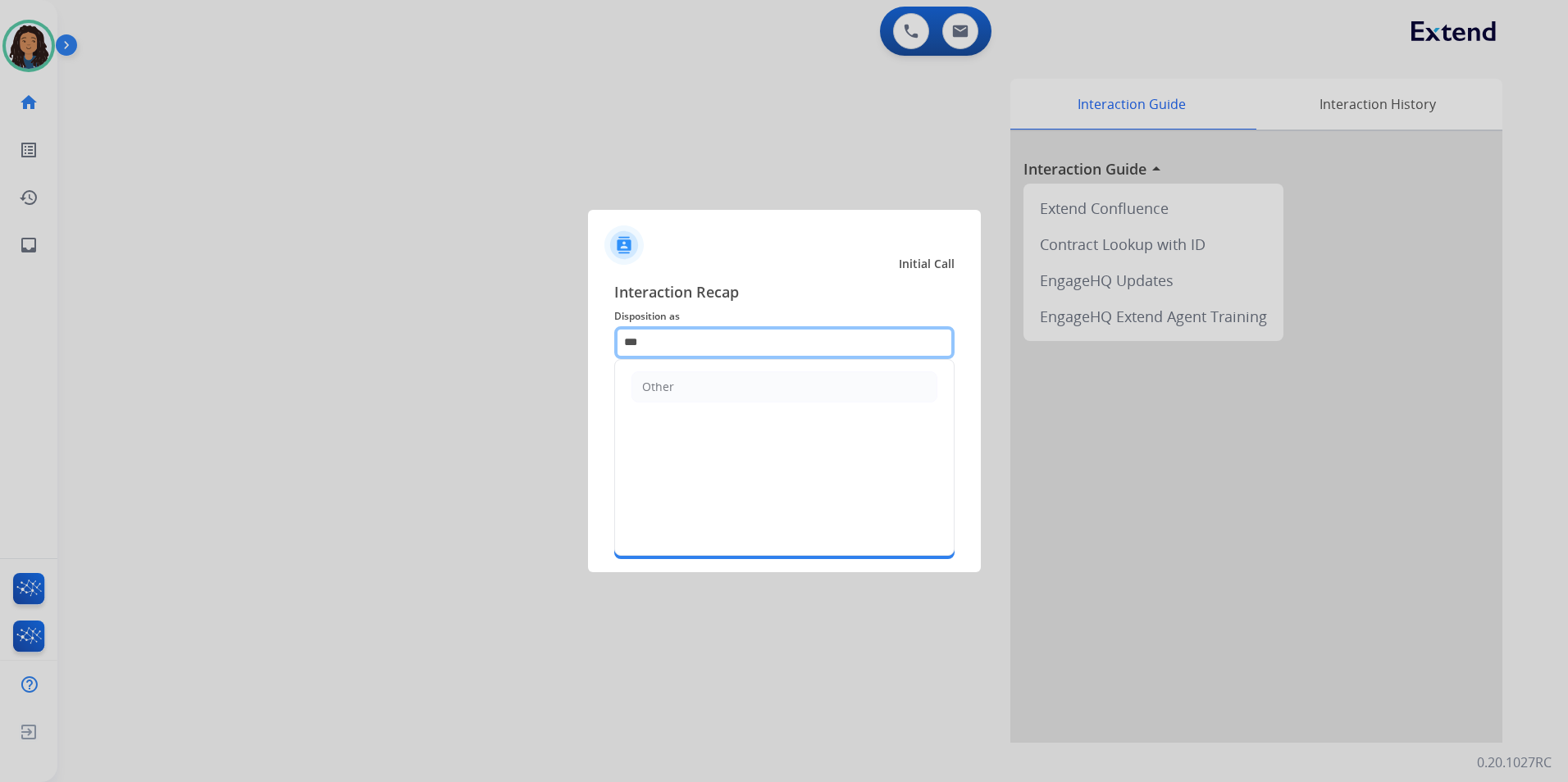
click at [664, 334] on input "***" at bounding box center [784, 343] width 341 height 33
click at [655, 398] on li "Other" at bounding box center [784, 387] width 306 height 31
type input "*****"
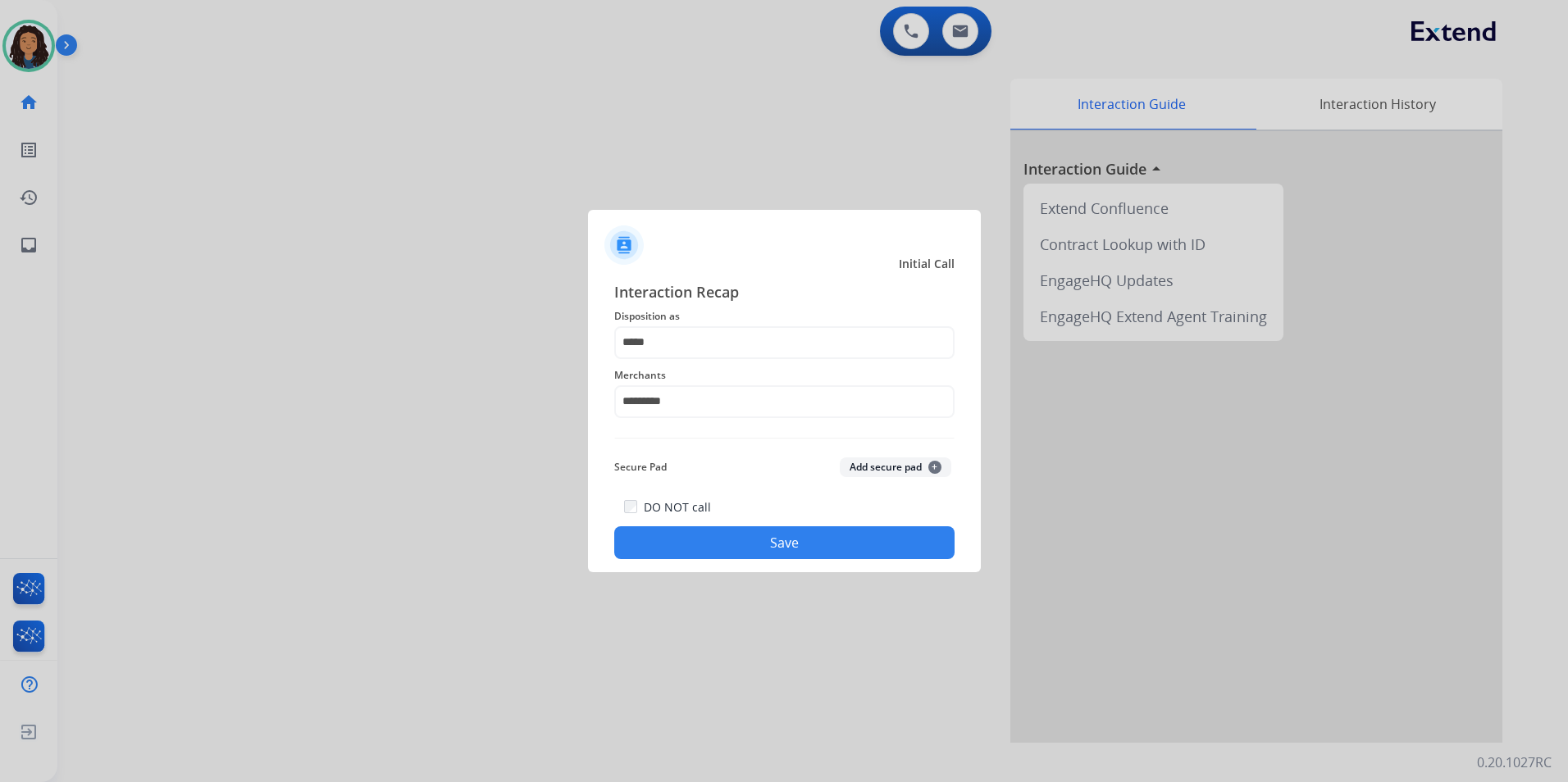
click at [722, 532] on button "Save" at bounding box center [784, 542] width 341 height 33
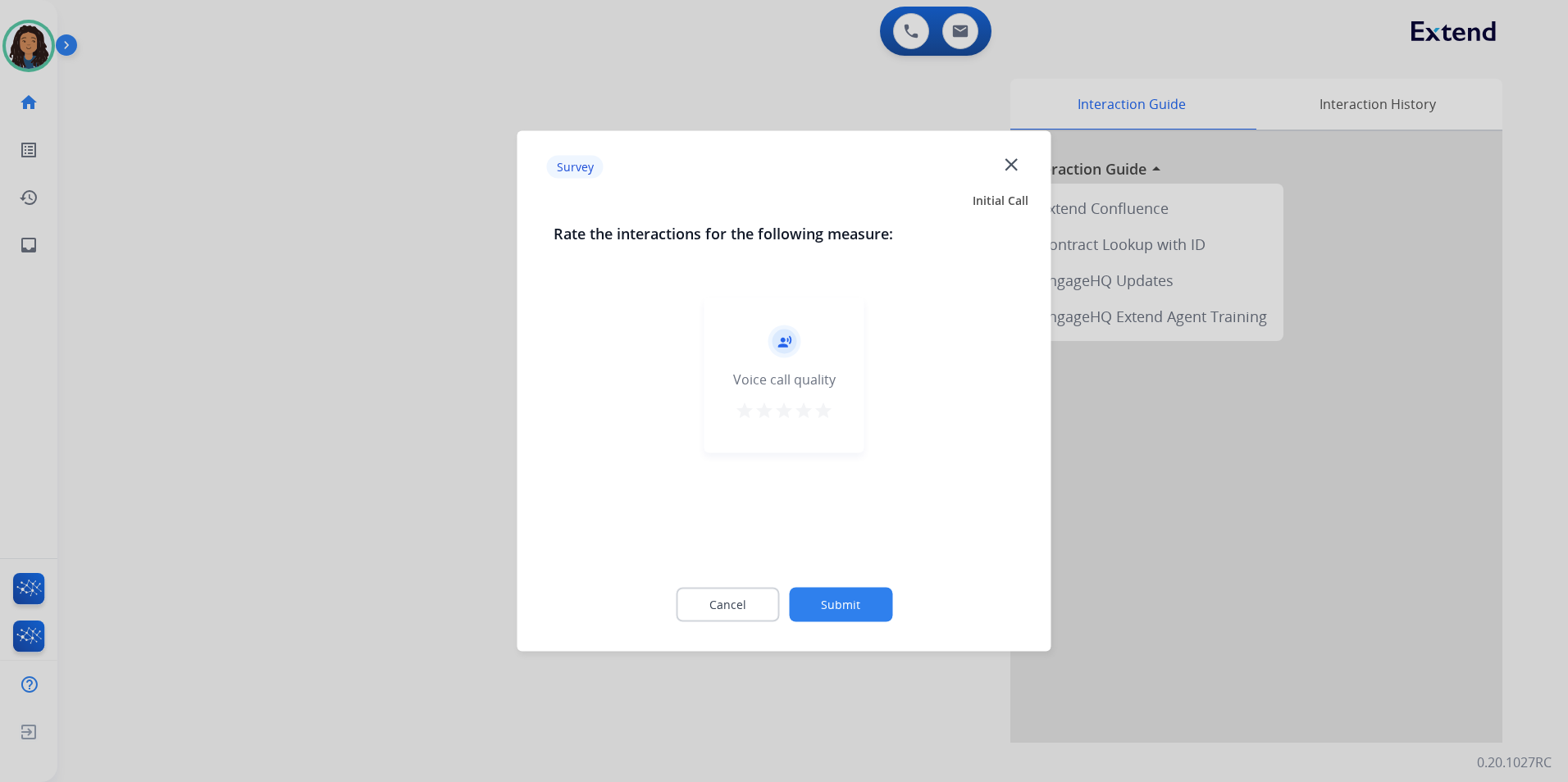
click at [371, 442] on div at bounding box center [784, 391] width 1568 height 782
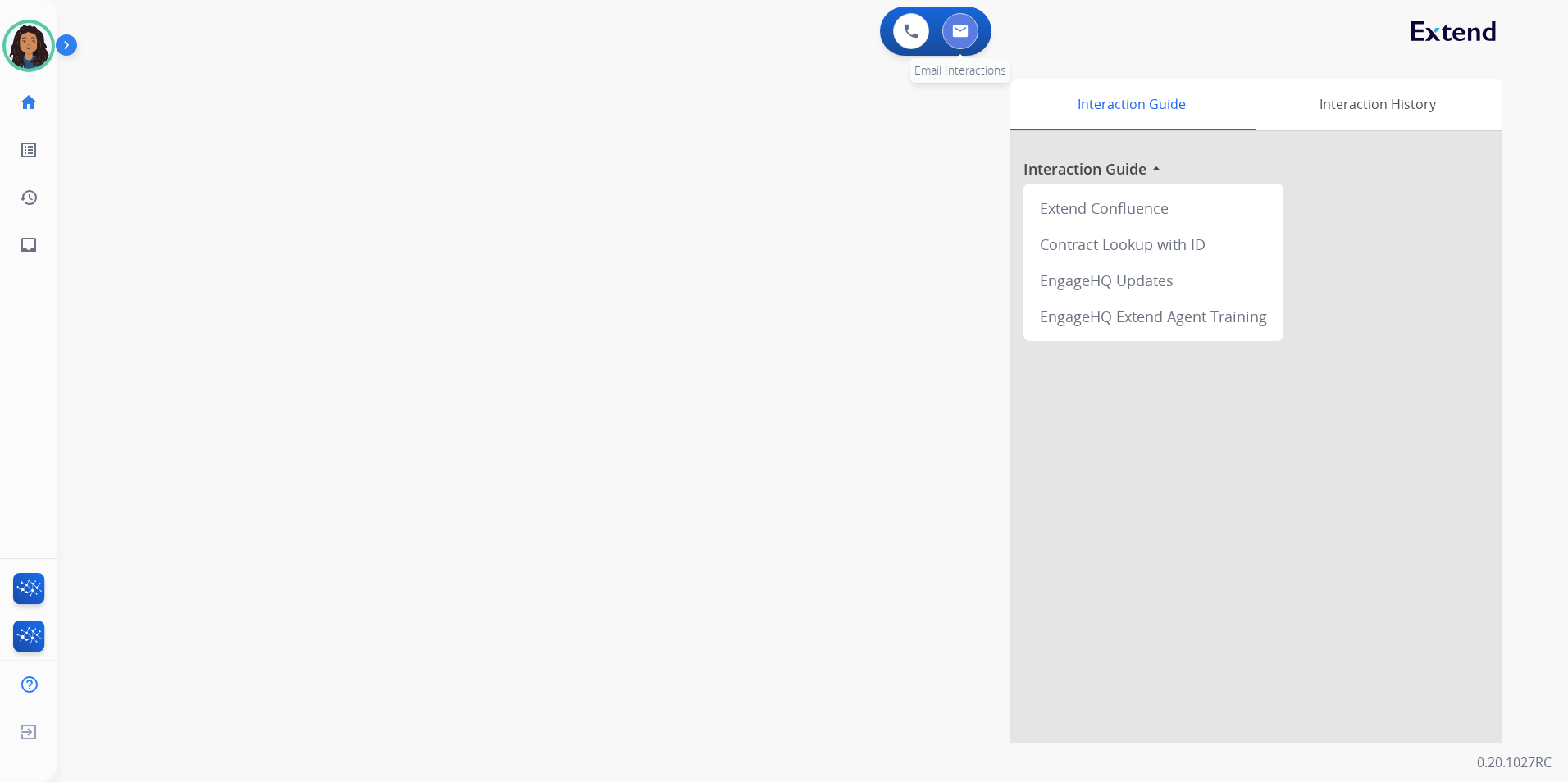
click at [956, 38] on button at bounding box center [960, 31] width 36 height 36
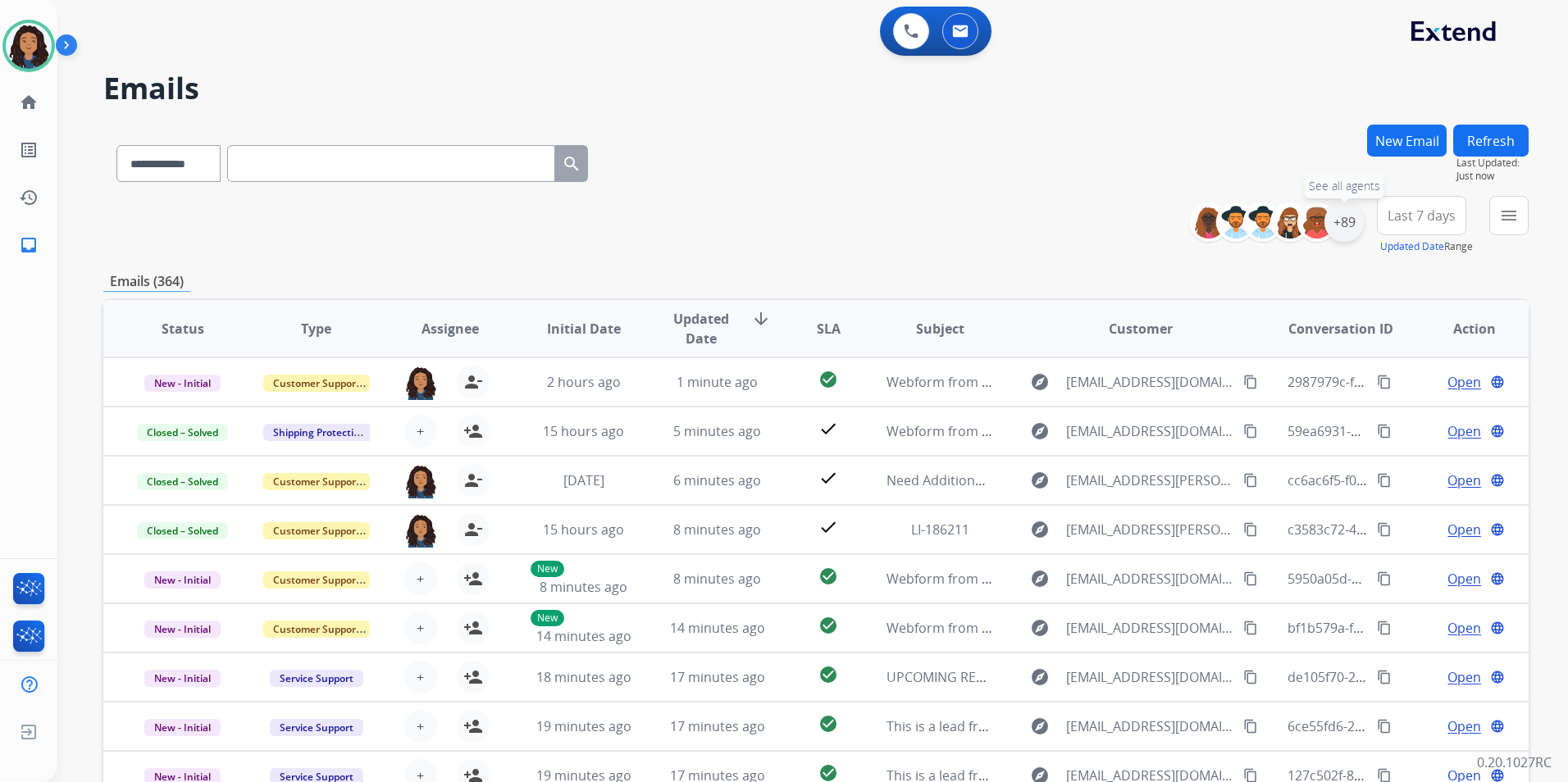
click at [1355, 233] on div "+89" at bounding box center [1344, 222] width 40 height 40
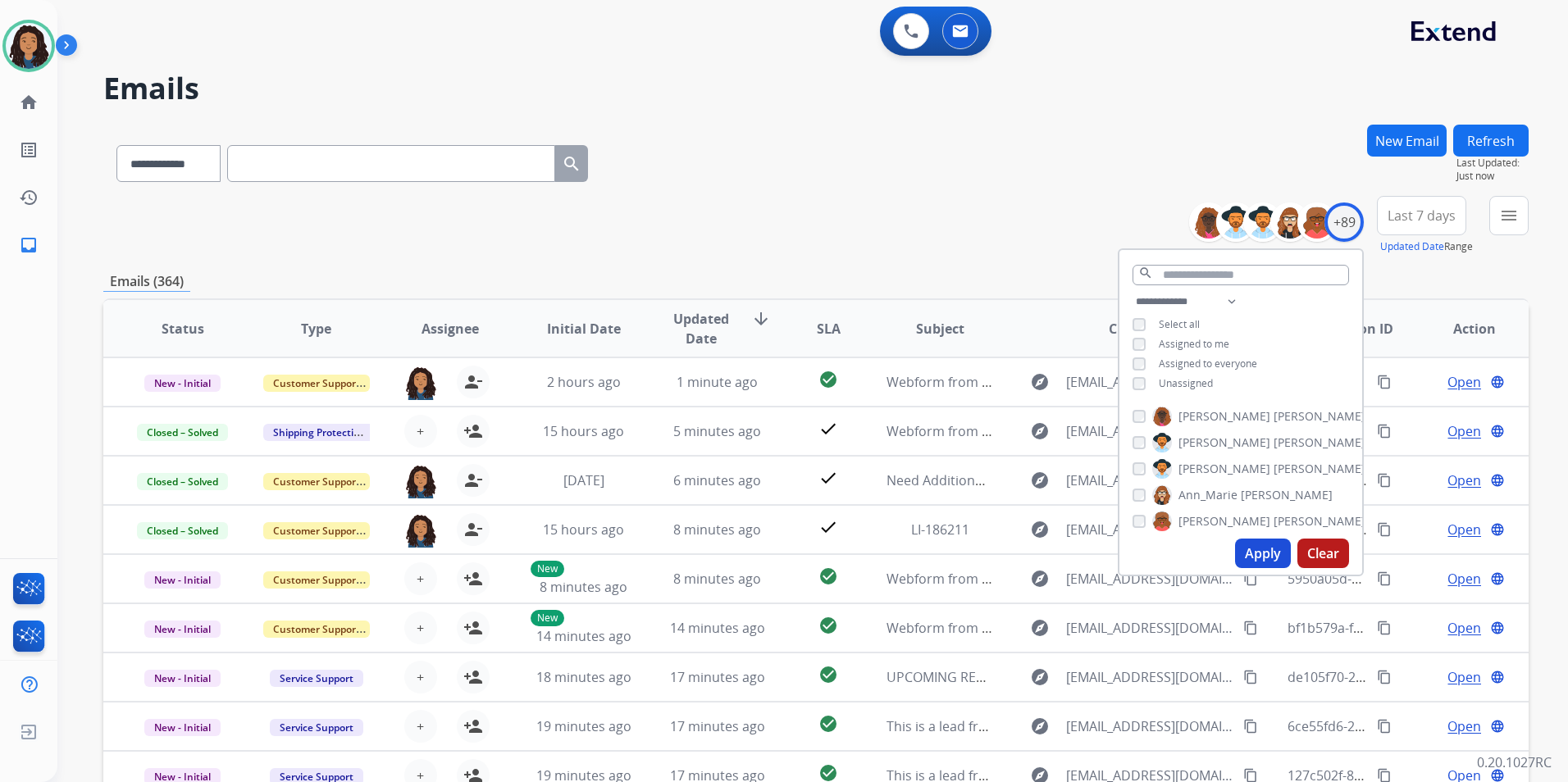
click at [1192, 383] on span "Unassigned" at bounding box center [1185, 384] width 54 height 14
click at [1241, 546] on button "Apply" at bounding box center [1262, 554] width 56 height 30
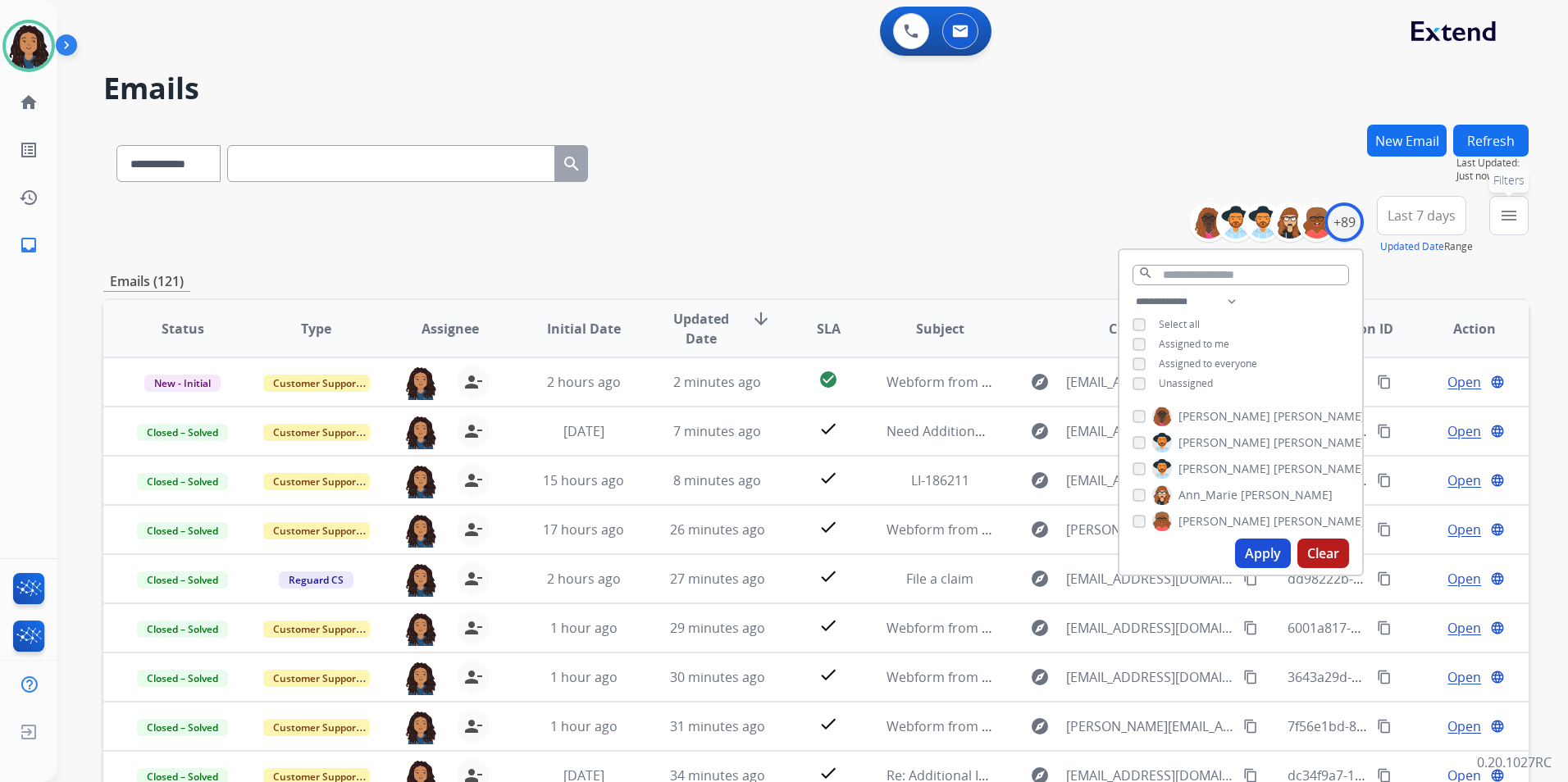
click at [1515, 224] on mat-icon "menu" at bounding box center [1508, 216] width 20 height 20
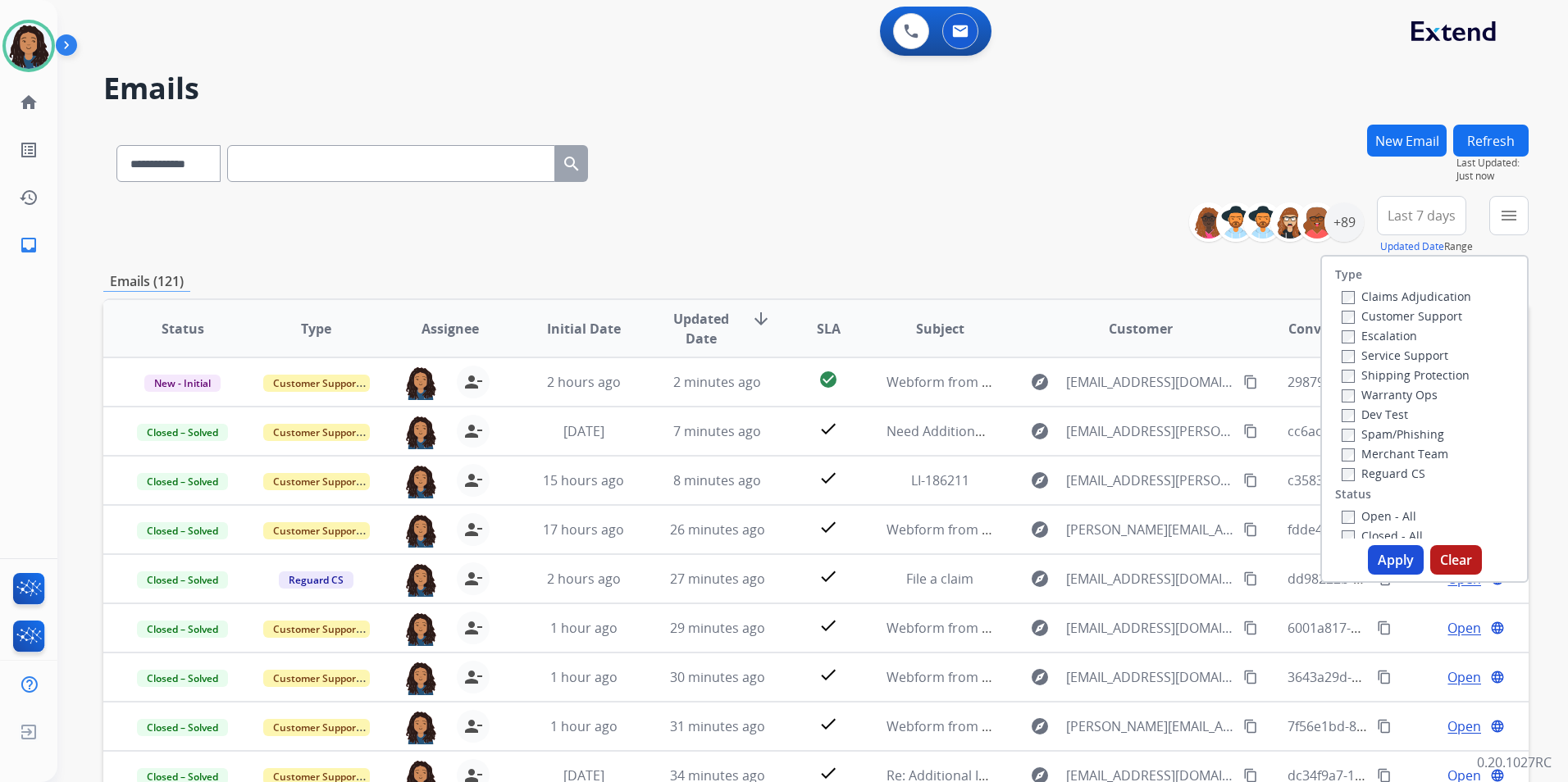
click at [1426, 316] on label "Customer Support" at bounding box center [1401, 316] width 121 height 16
click at [1437, 374] on label "Shipping Protection" at bounding box center [1405, 376] width 128 height 16
click at [1387, 468] on label "Reguard CS" at bounding box center [1383, 473] width 84 height 16
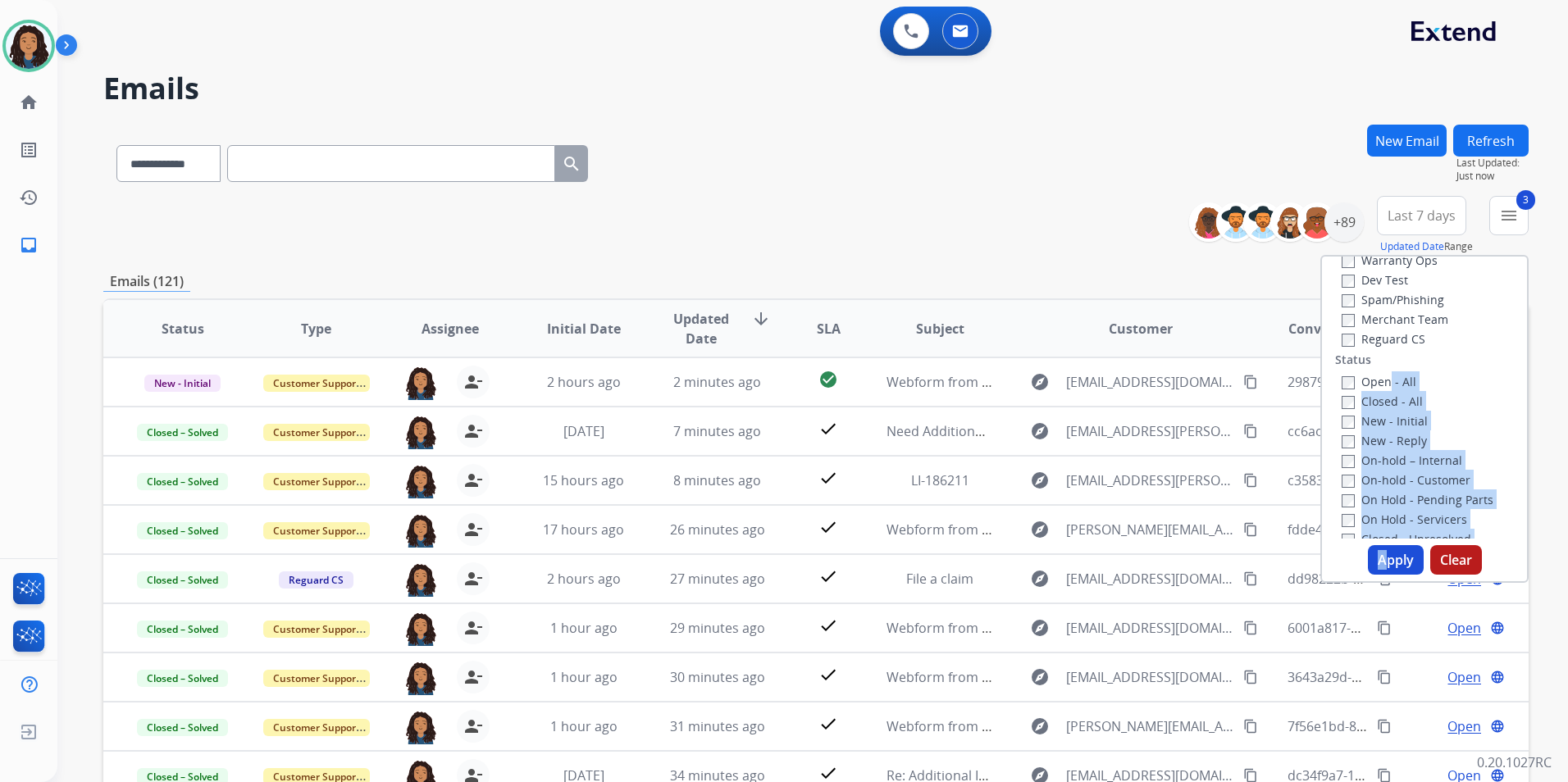
drag, startPoint x: 1379, startPoint y: 514, endPoint x: 1381, endPoint y: 535, distance: 21.1
click at [1381, 535] on div "Type Claims Adjudication Customer Support Escalation Service Support Shipping P…" at bounding box center [1425, 397] width 205 height 282
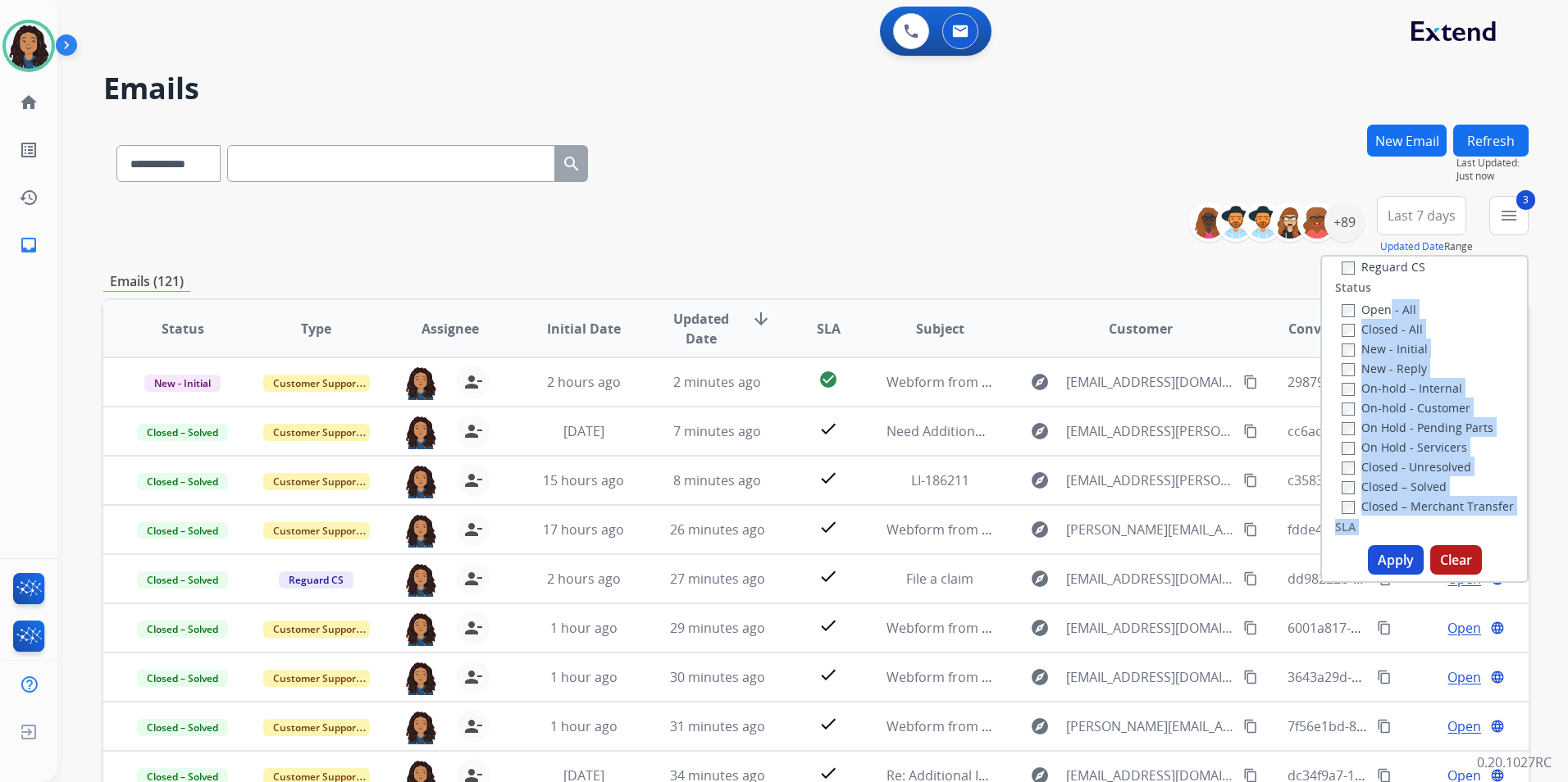
scroll to position [178, 0]
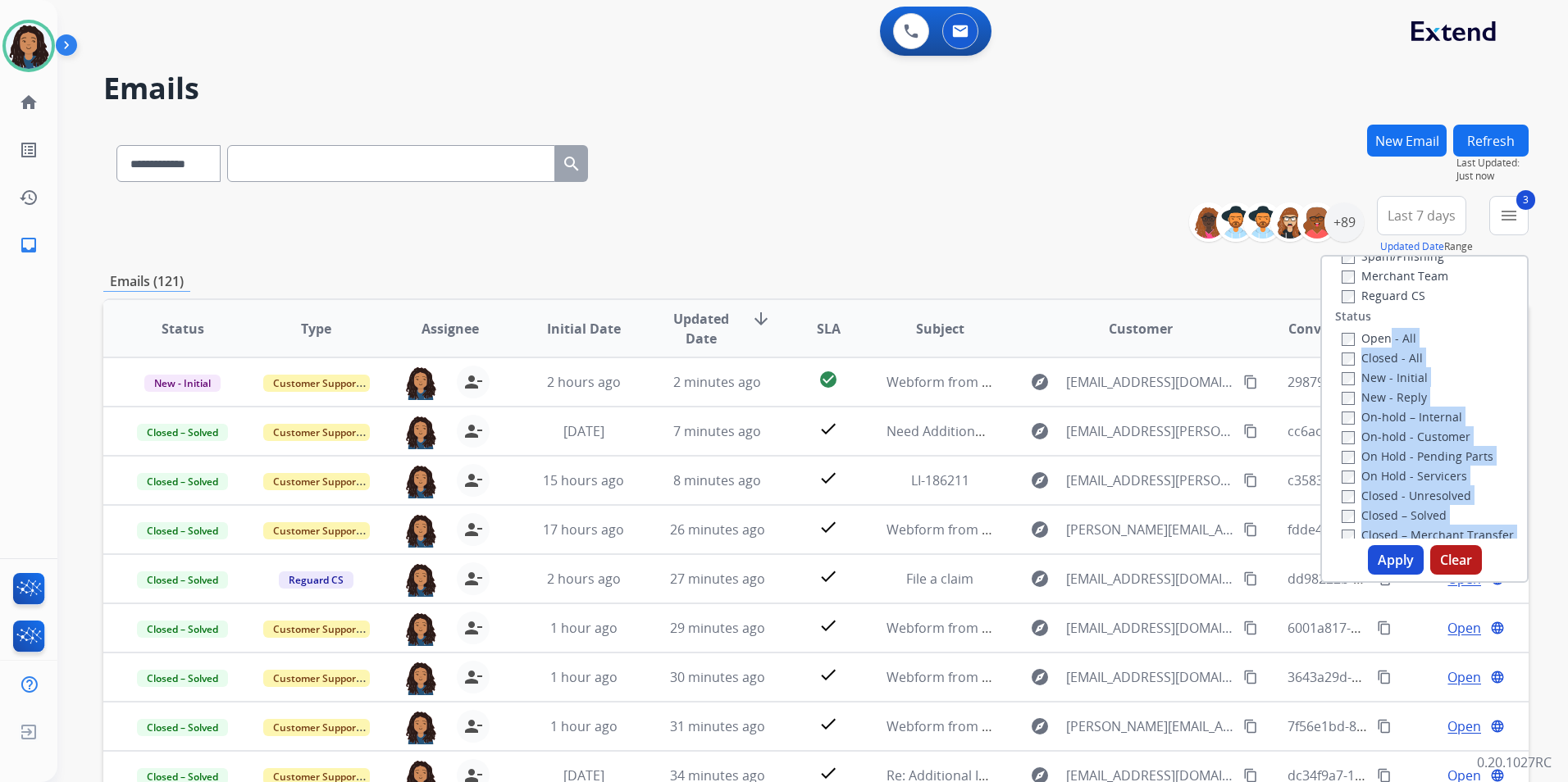
drag, startPoint x: 1459, startPoint y: 334, endPoint x: 1386, endPoint y: 340, distance: 73.2
click at [1457, 333] on div "Open - All" at bounding box center [1427, 338] width 172 height 20
click at [1383, 558] on button "Apply" at bounding box center [1396, 560] width 56 height 30
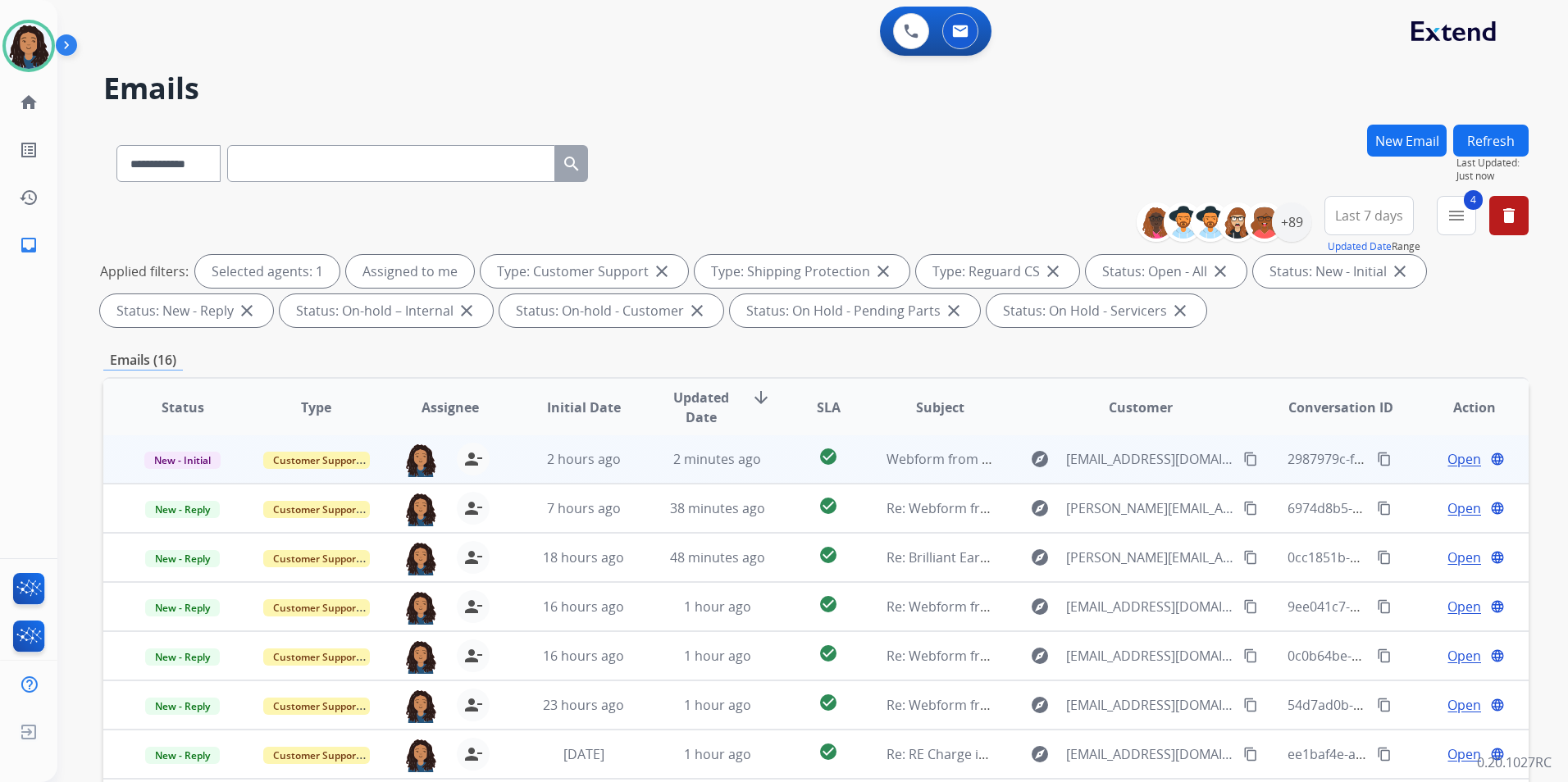
scroll to position [229, 0]
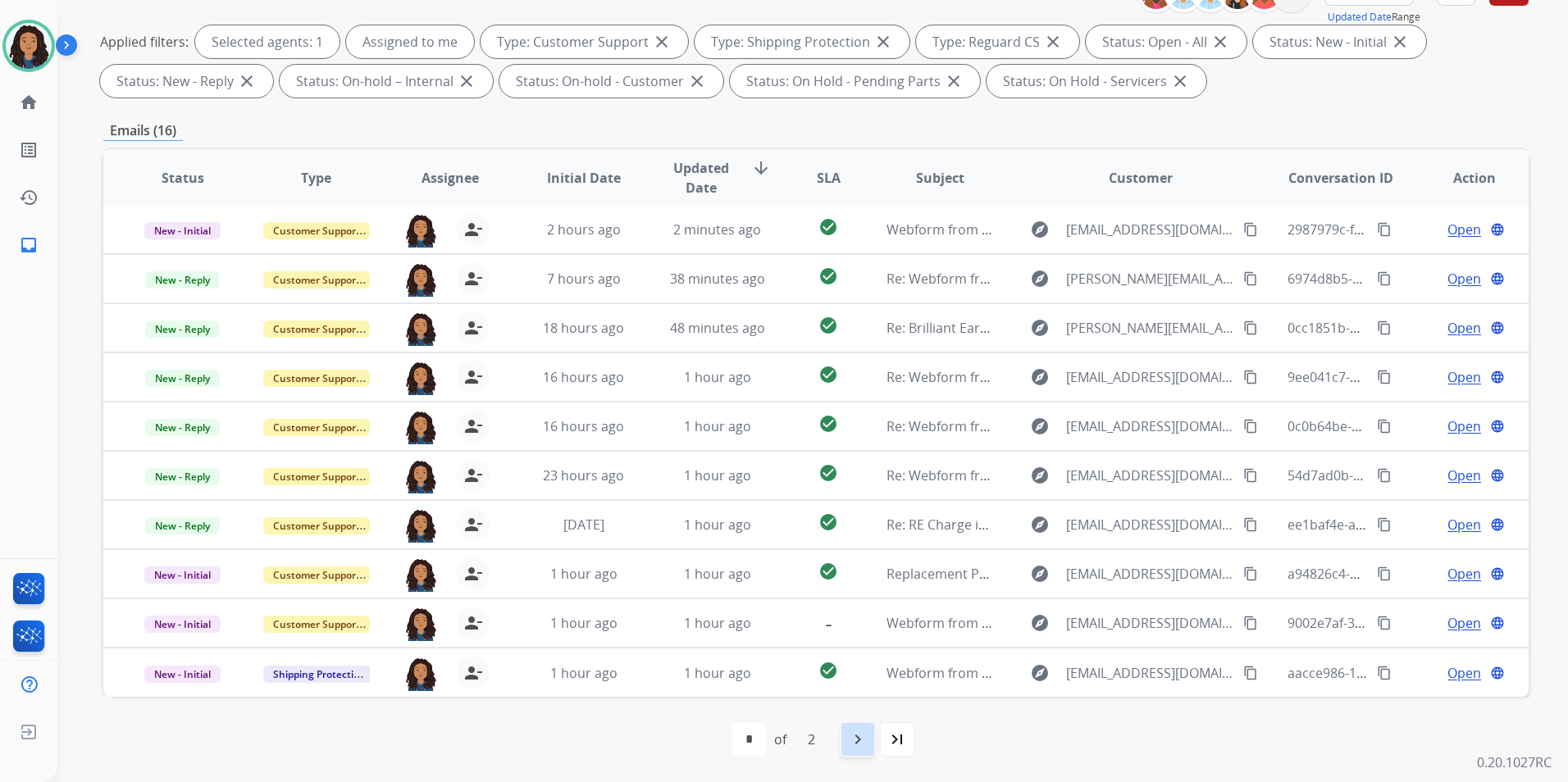
click at [861, 728] on div "navigate_next" at bounding box center [858, 739] width 36 height 36
select select "*"
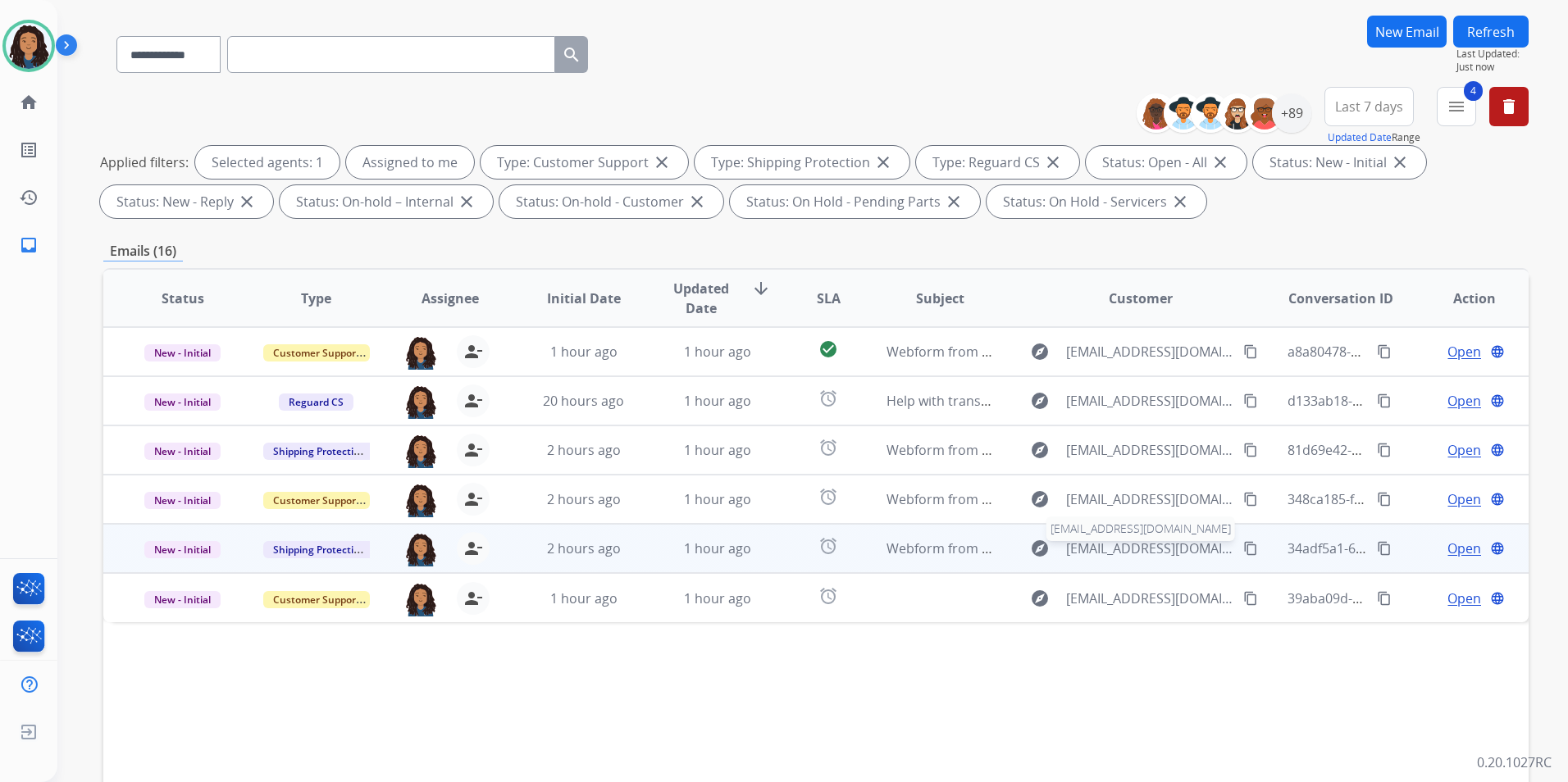
scroll to position [164, 0]
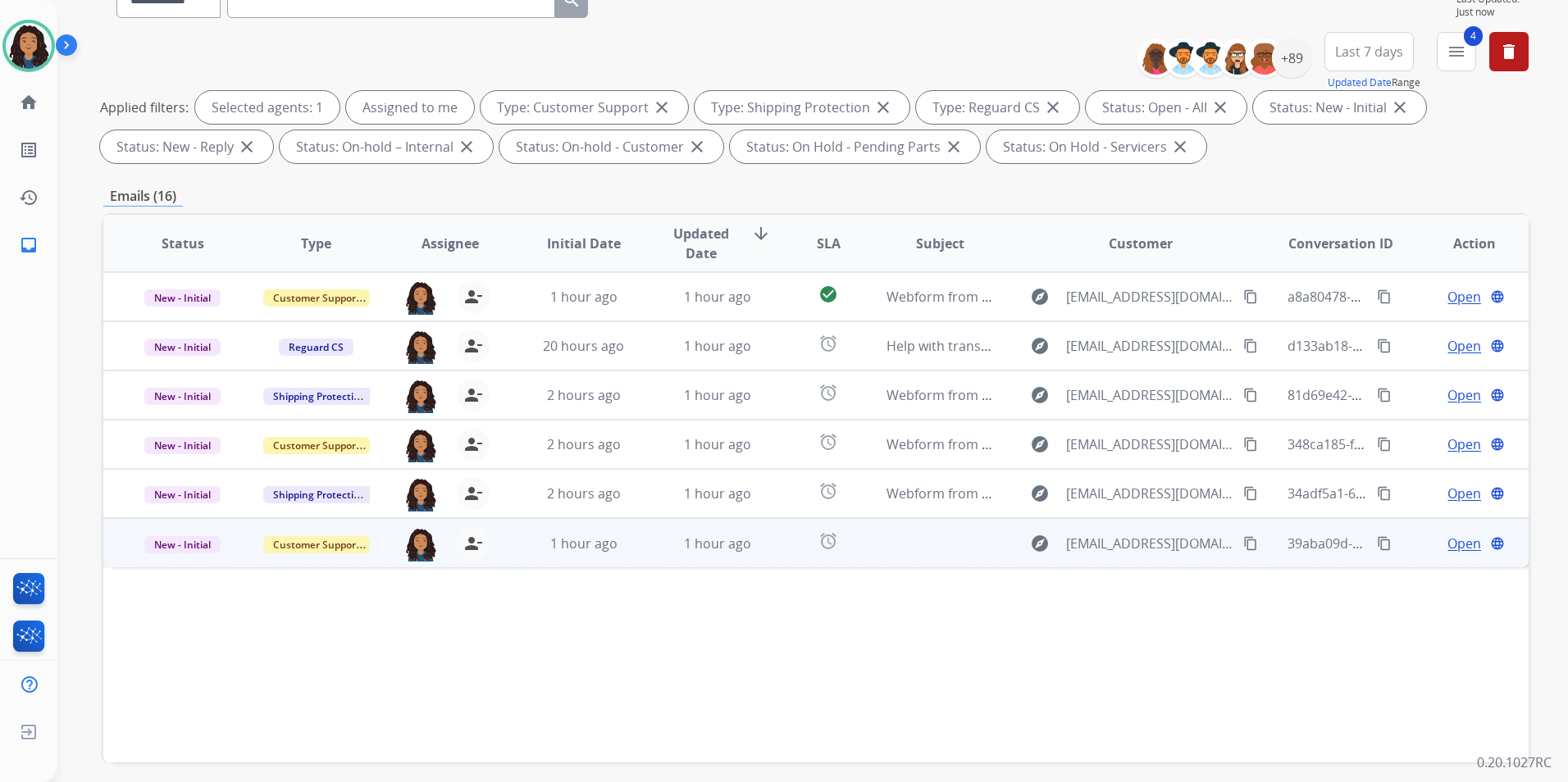
click at [1447, 543] on span "Open" at bounding box center [1464, 544] width 34 height 20
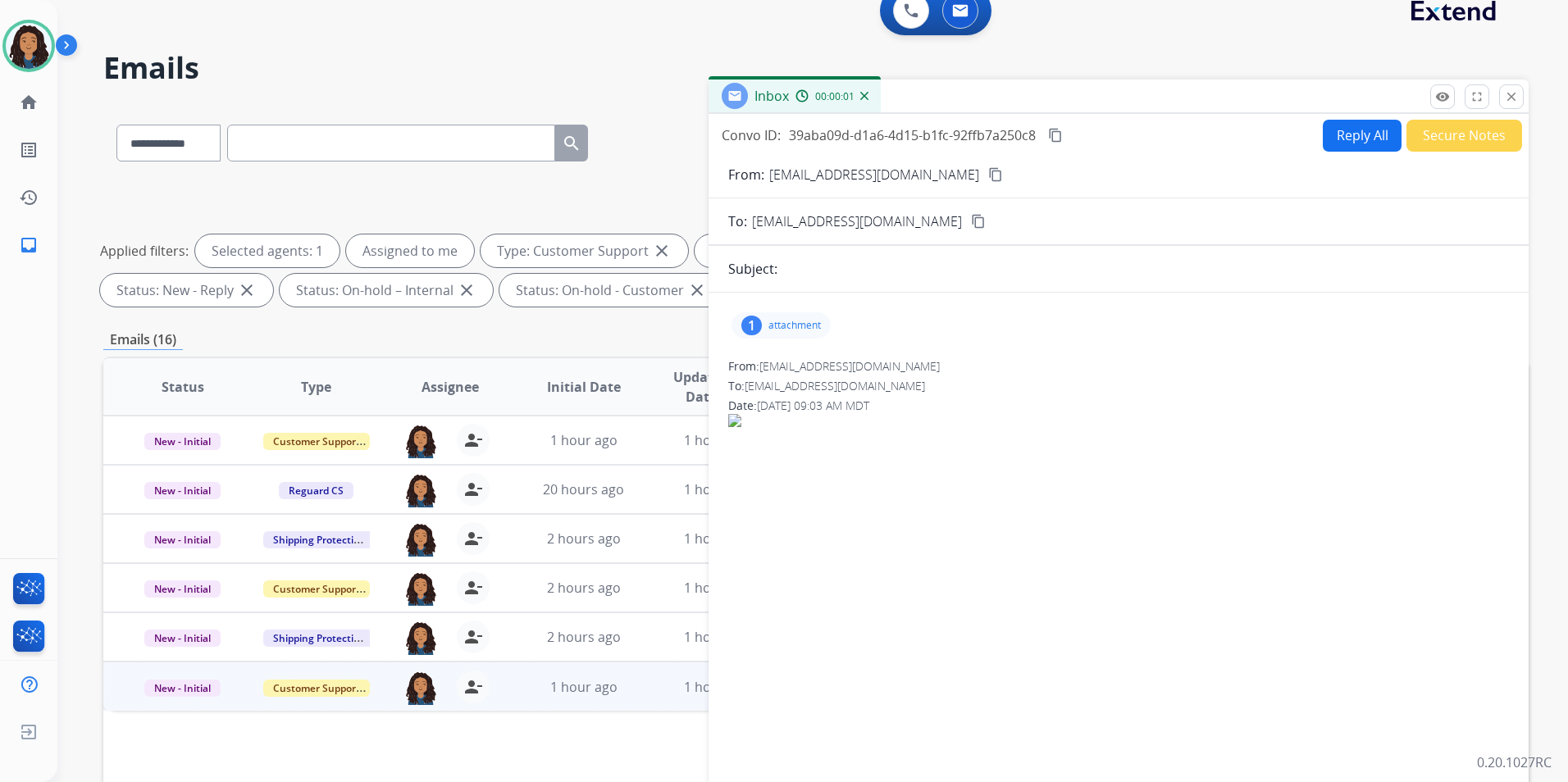
scroll to position [0, 0]
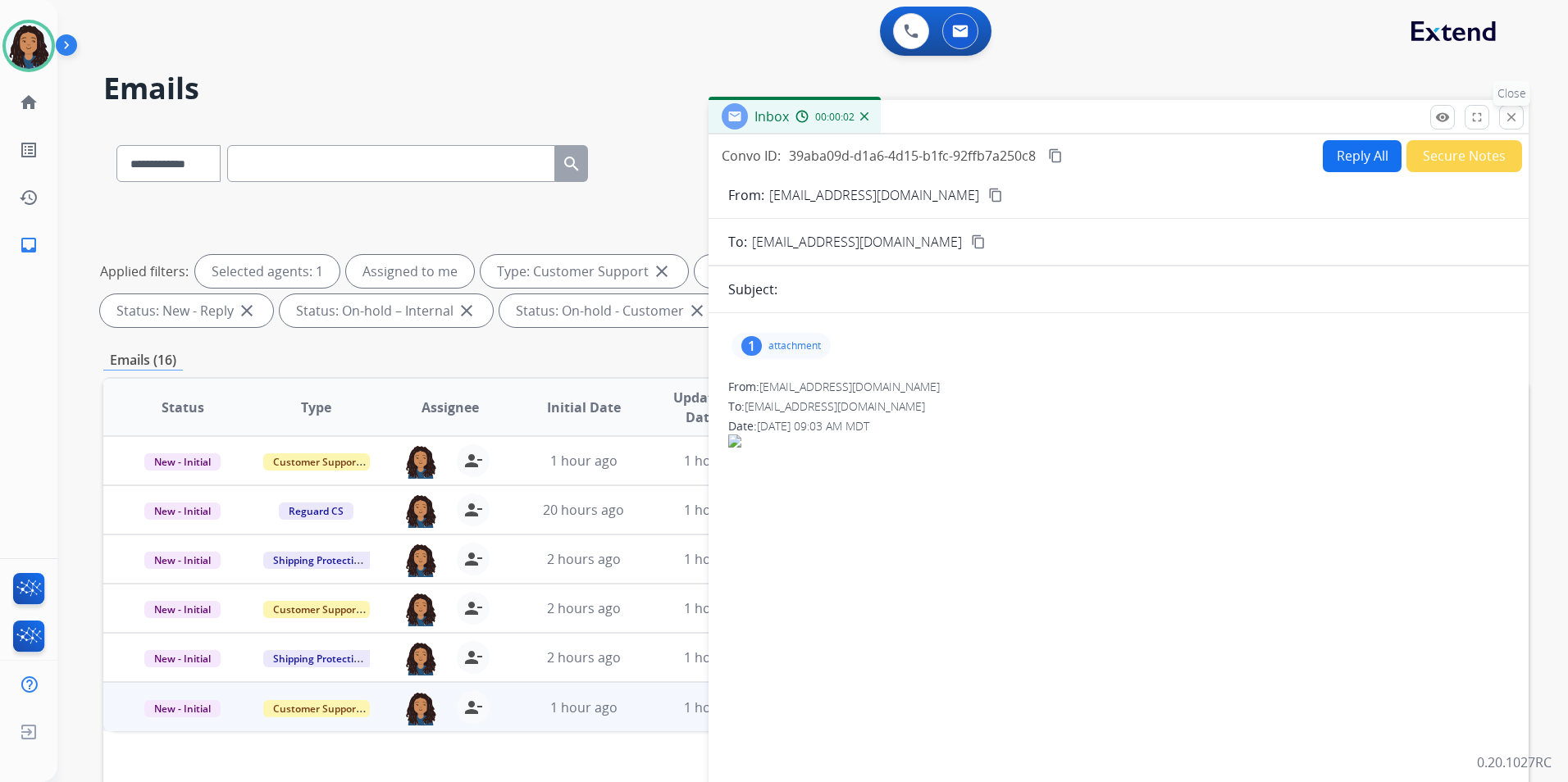
click at [1507, 124] on mat-icon "close" at bounding box center [1510, 117] width 15 height 15
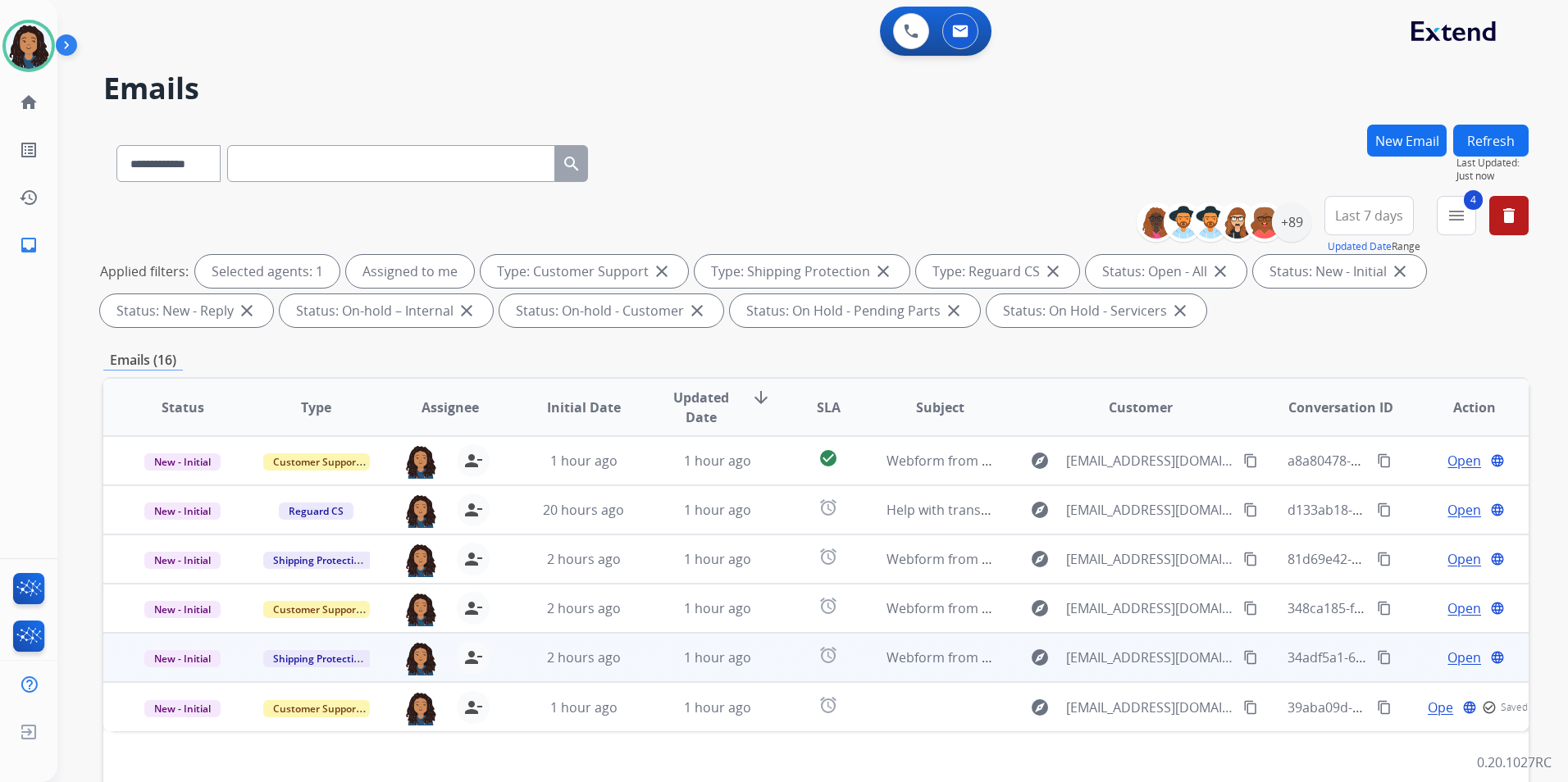
click at [1452, 659] on span "Open" at bounding box center [1464, 657] width 34 height 20
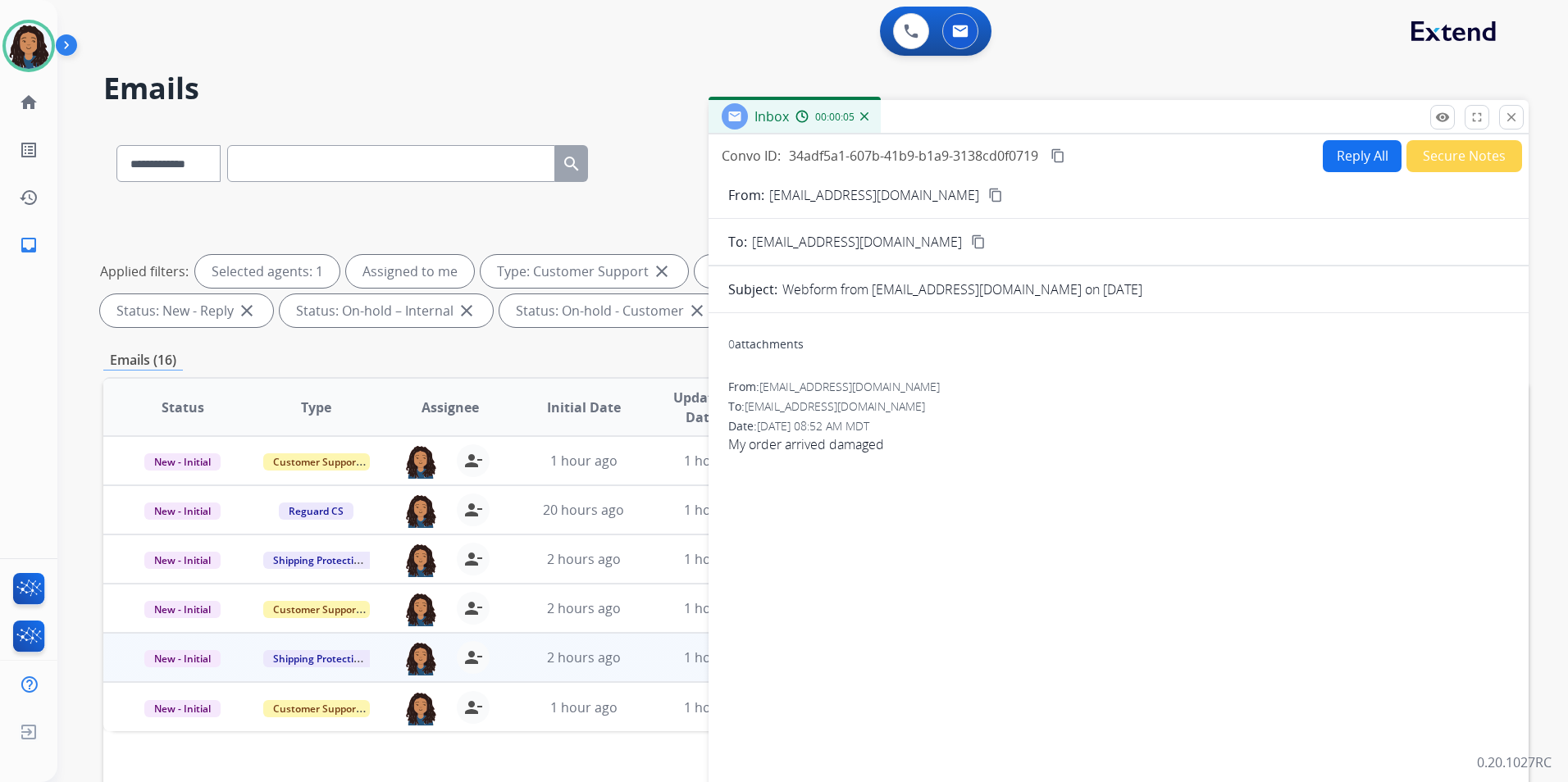
click at [1356, 155] on button "Reply All" at bounding box center [1362, 156] width 79 height 32
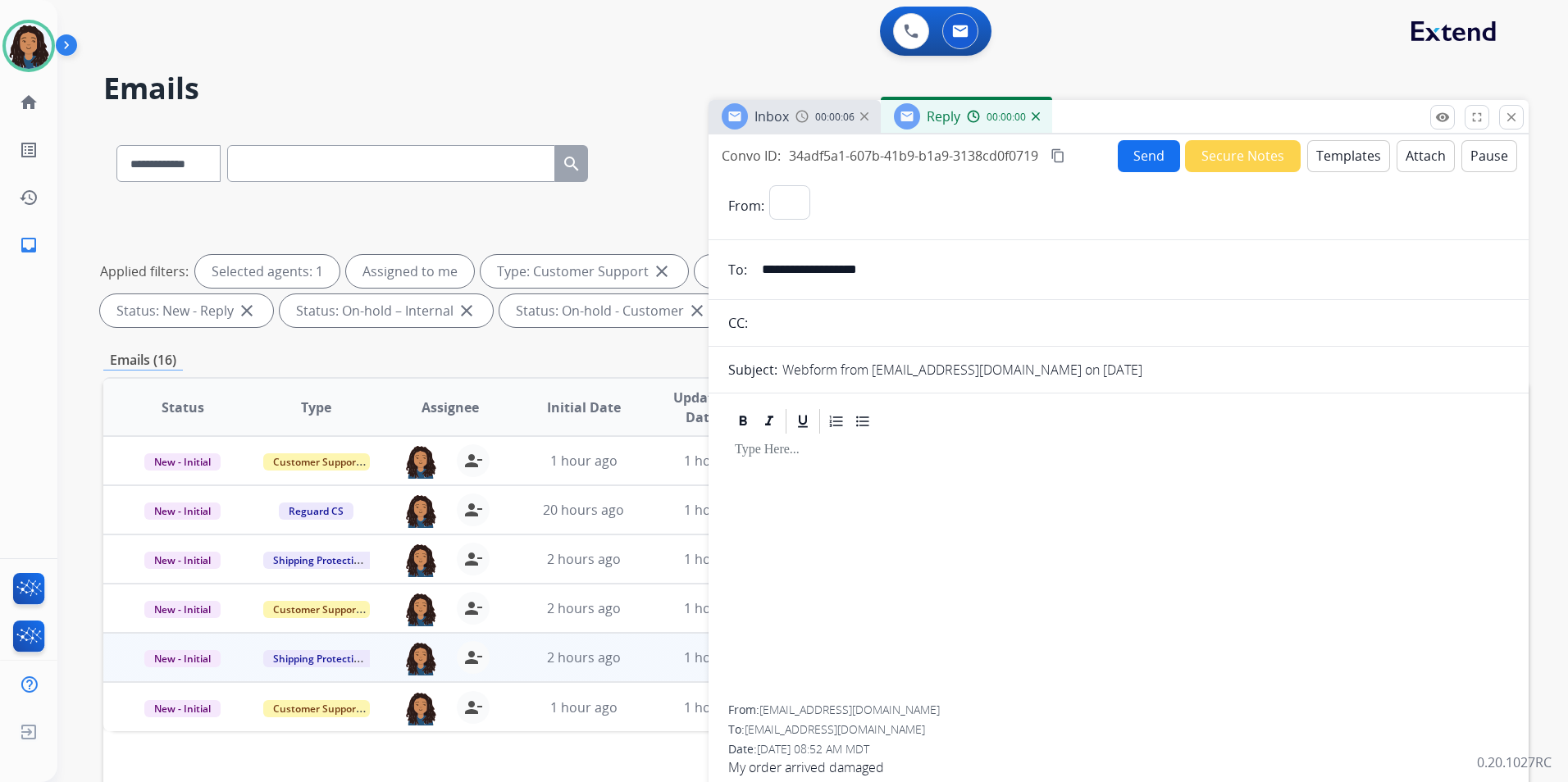
click at [1356, 155] on button "Templates" at bounding box center [1348, 156] width 83 height 32
select select "**********"
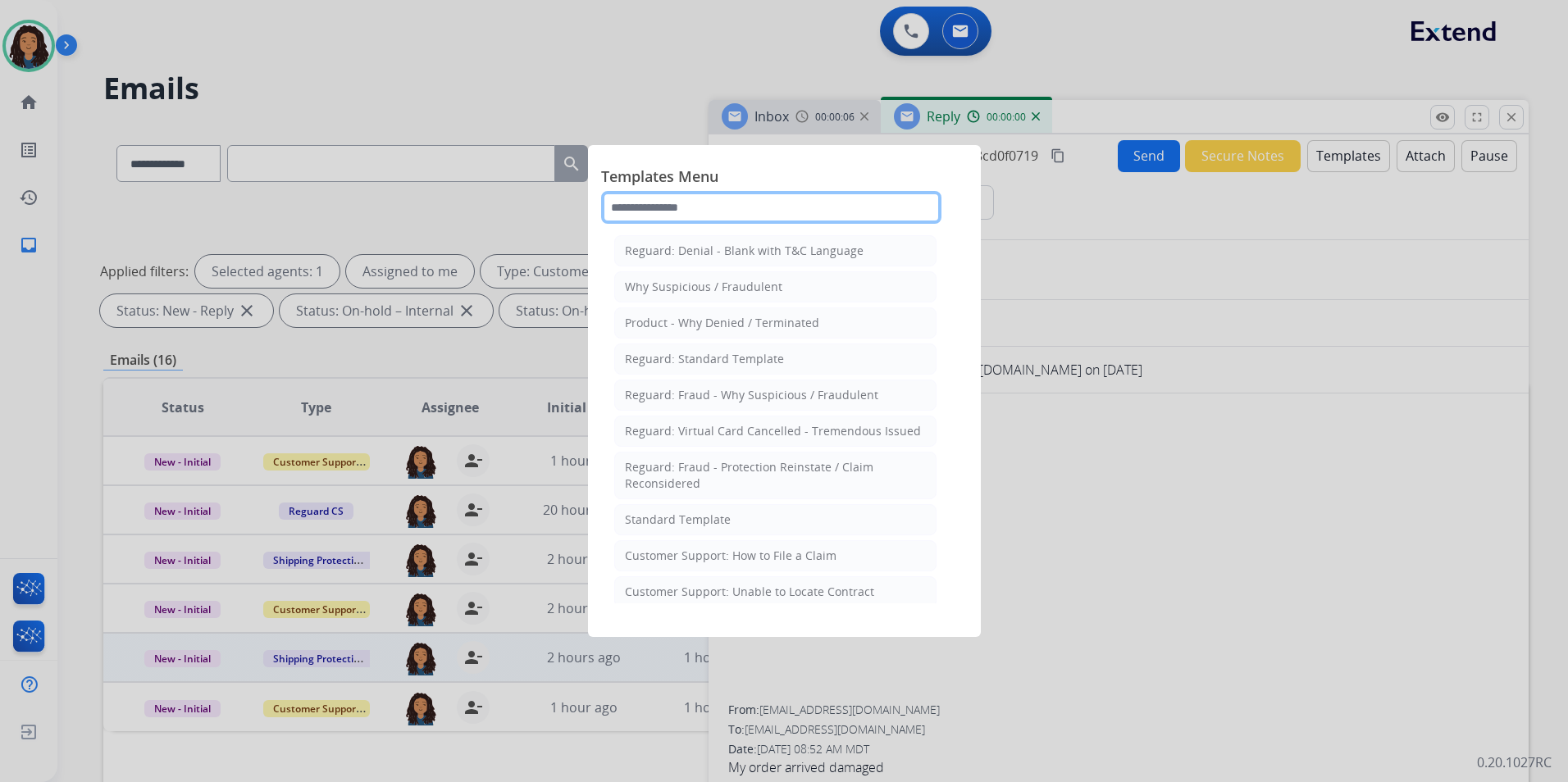
click at [804, 212] on input "text" at bounding box center [771, 207] width 341 height 33
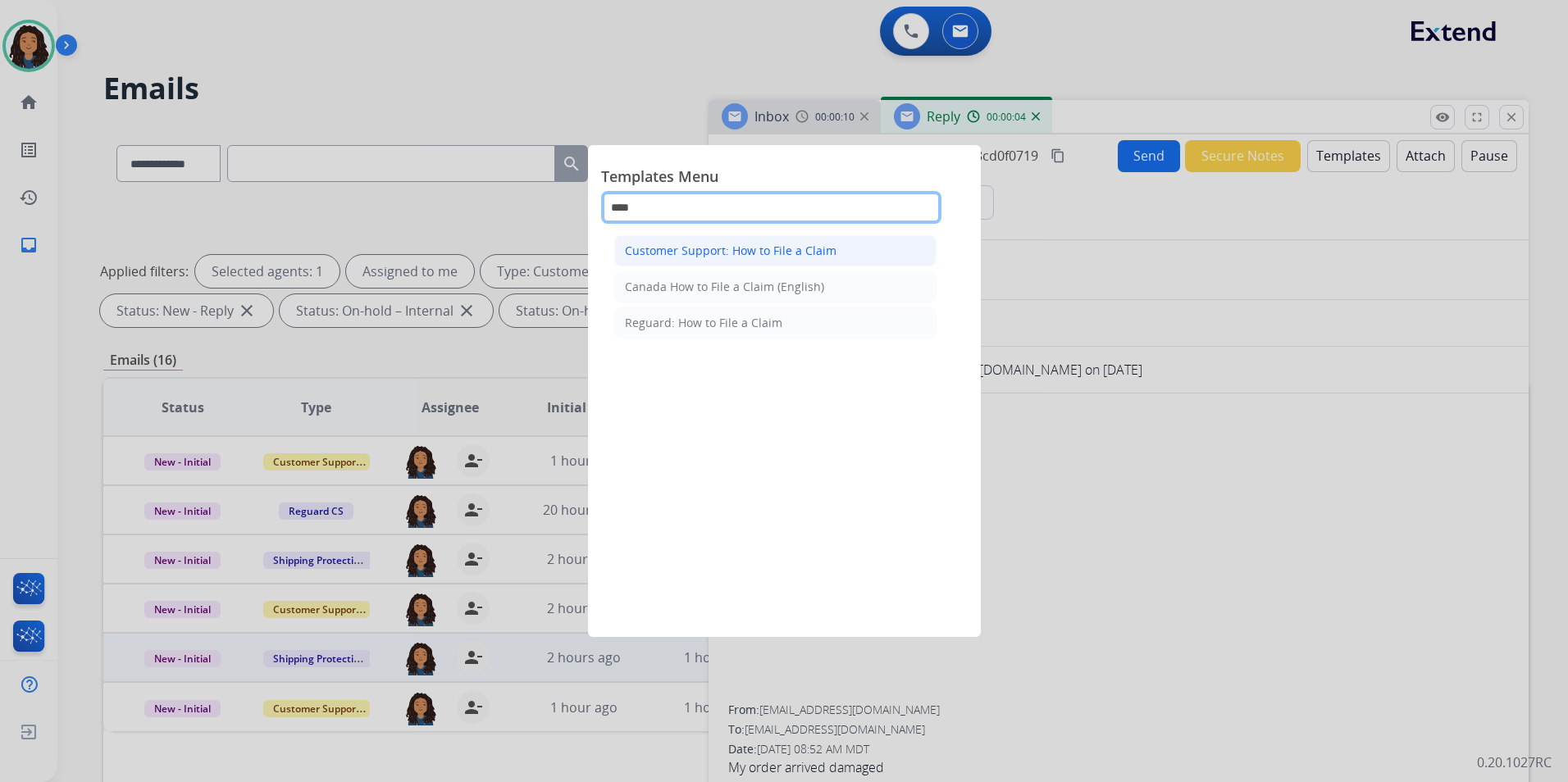
type input "****"
click at [798, 248] on div "Customer Support: How to File a Claim" at bounding box center [730, 251] width 211 height 16
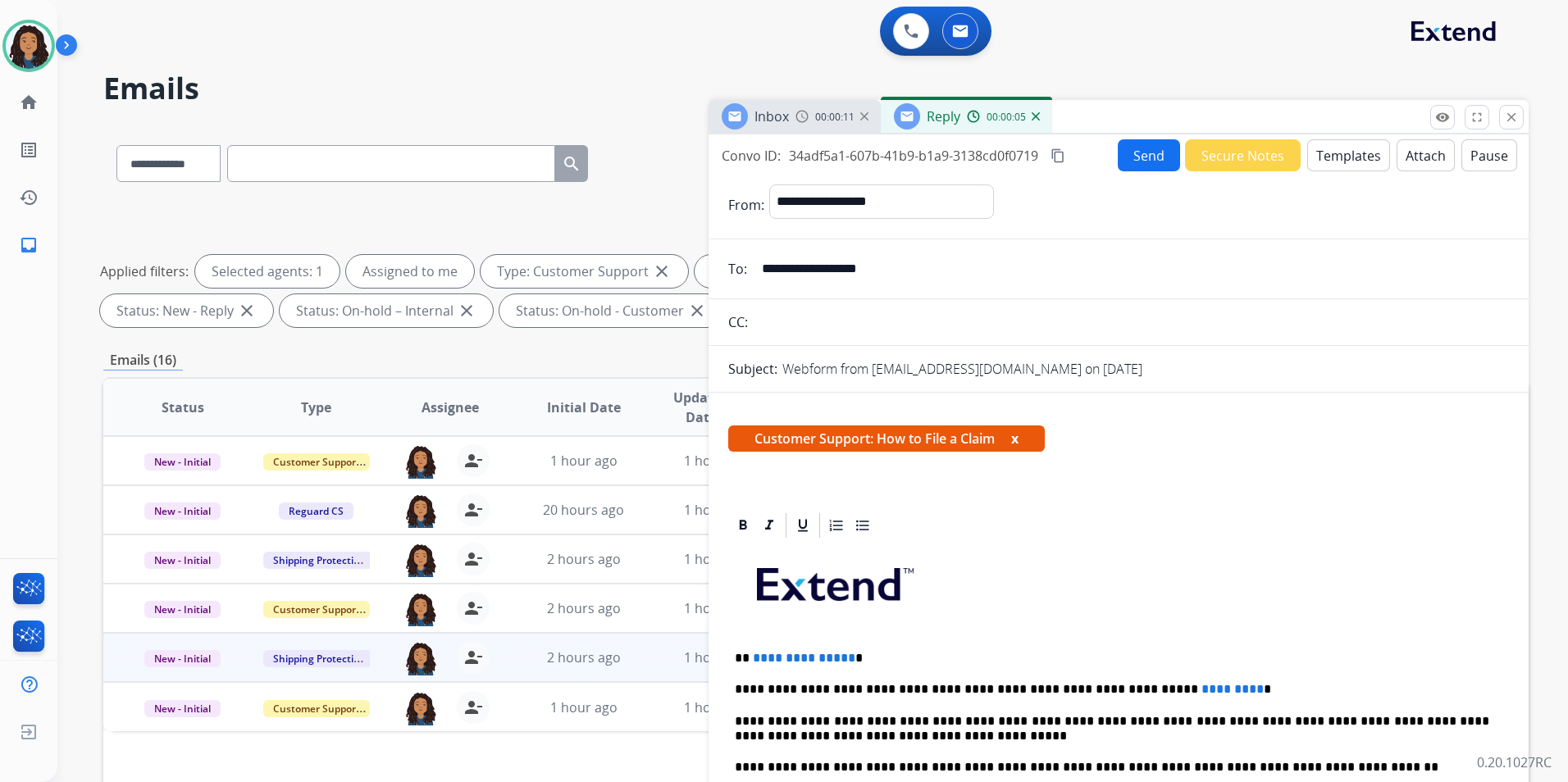
click at [776, 118] on span "Inbox" at bounding box center [771, 117] width 35 height 18
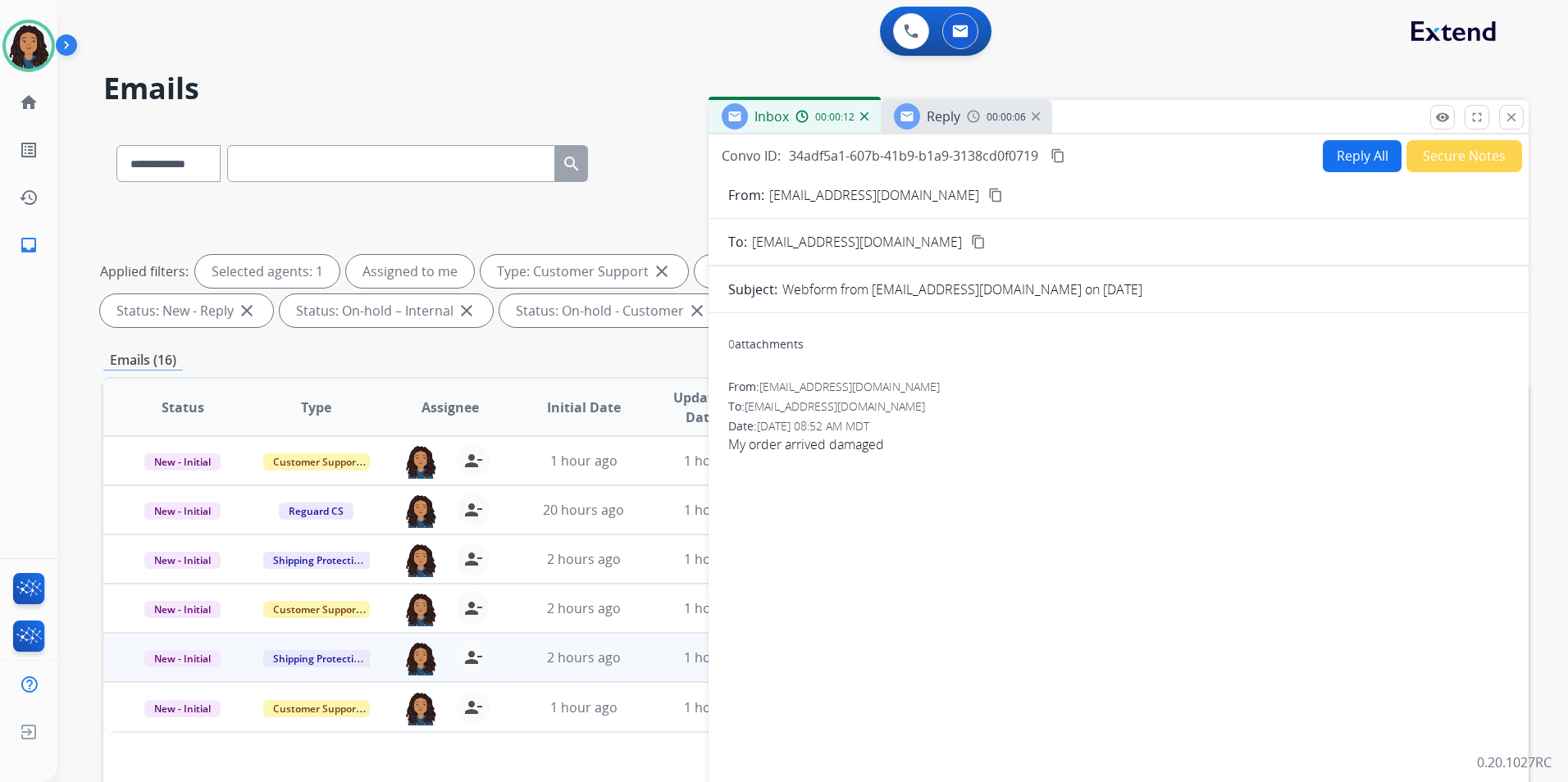
click at [988, 192] on mat-icon "content_copy" at bounding box center [995, 194] width 15 height 15
click at [942, 125] on span "Reply" at bounding box center [943, 117] width 34 height 18
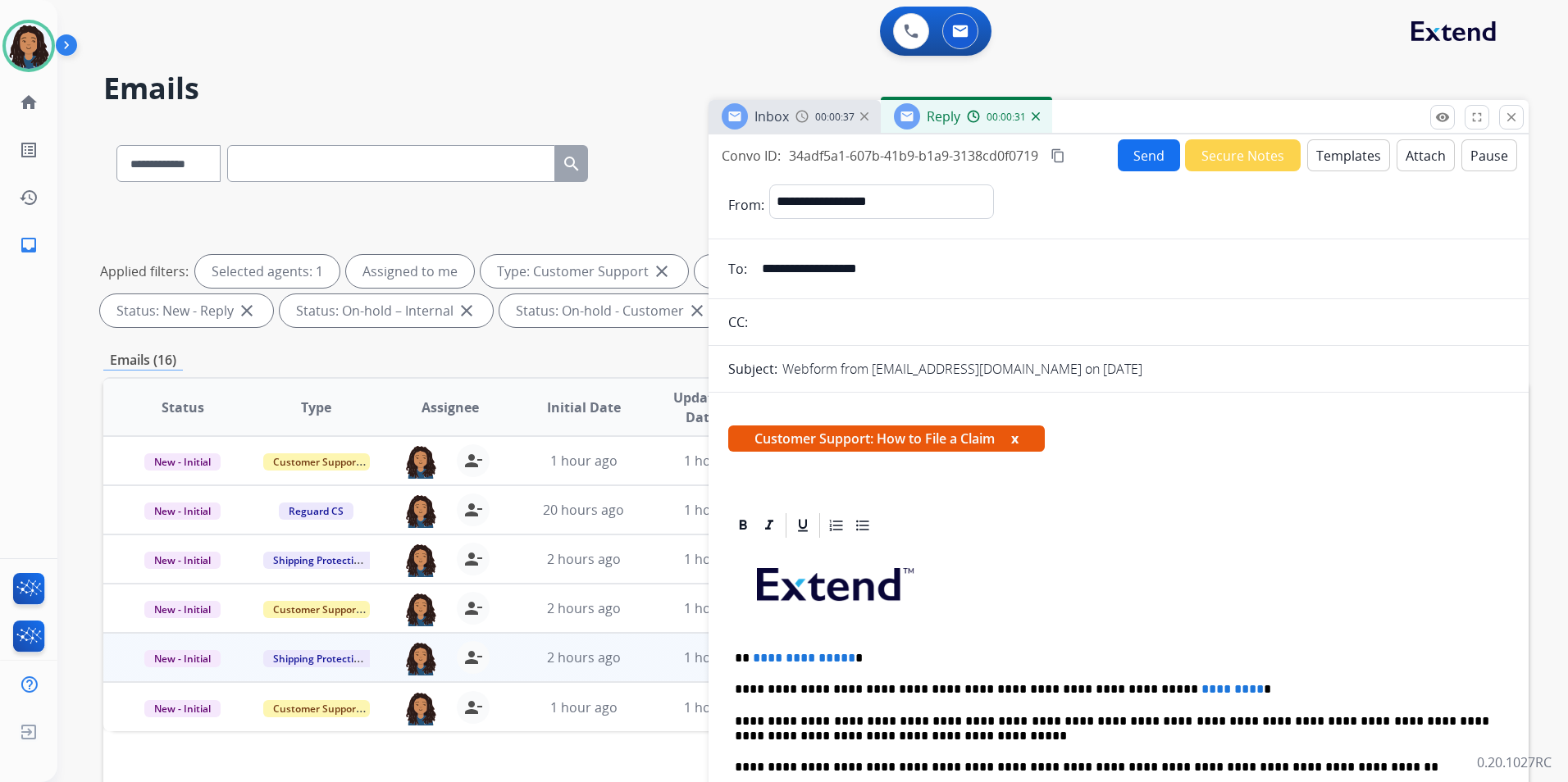
click at [847, 652] on p "**********" at bounding box center [1111, 657] width 754 height 15
click at [1176, 678] on div "**********" at bounding box center [1119, 790] width 781 height 501
click at [1133, 159] on button "Send" at bounding box center [1149, 155] width 63 height 32
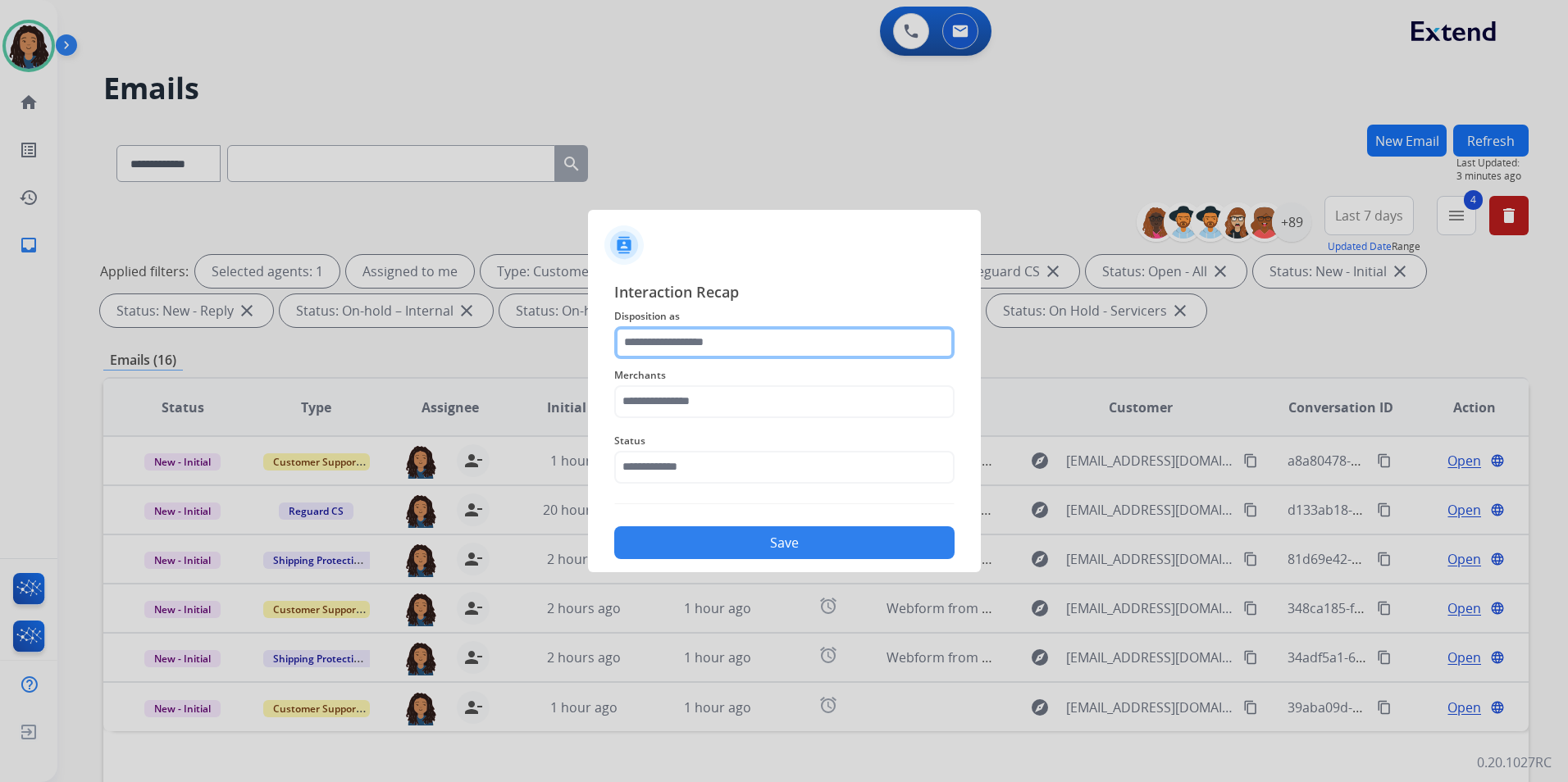
click at [748, 338] on input "text" at bounding box center [784, 343] width 341 height 33
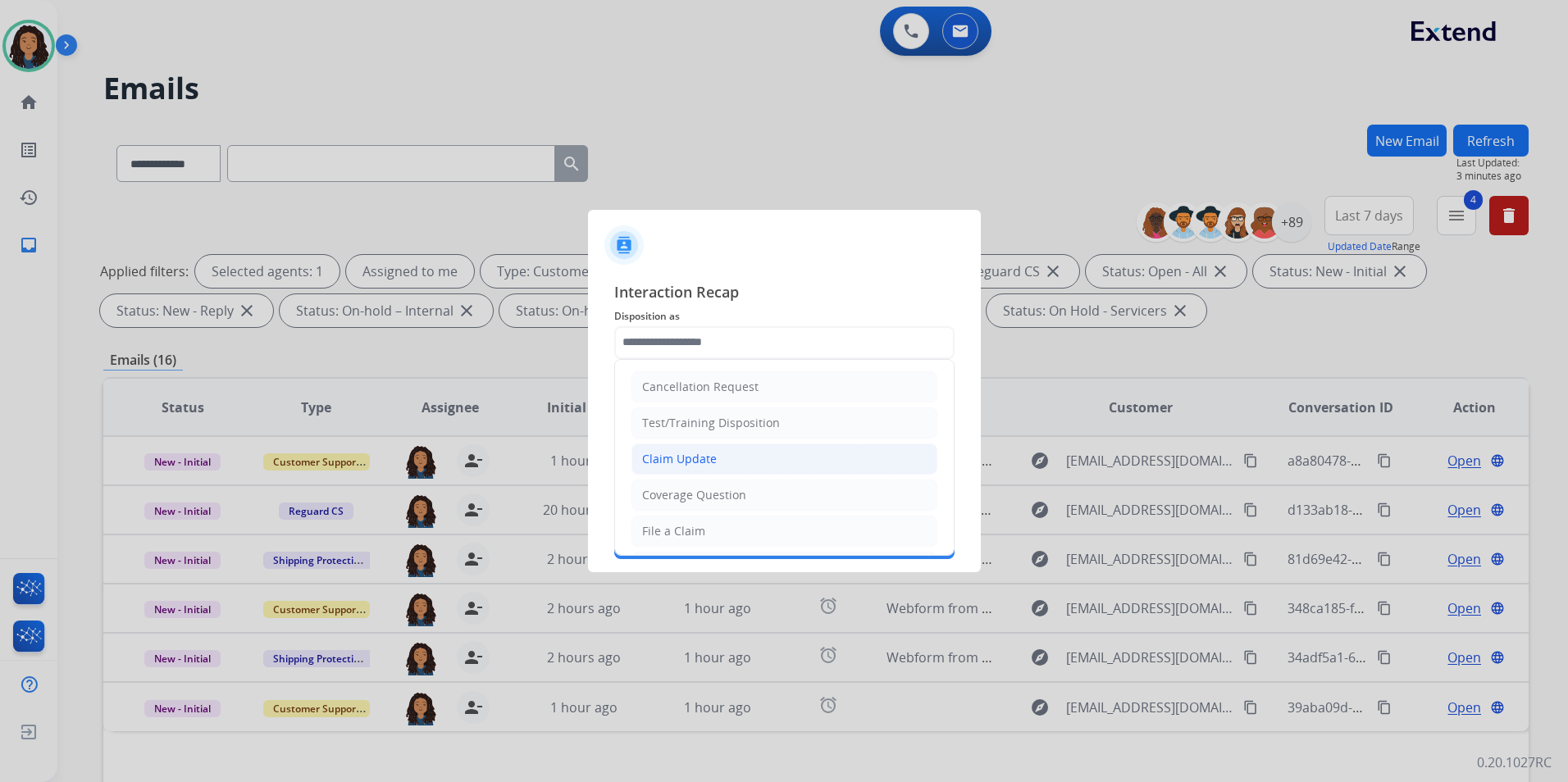
click at [702, 456] on div "Claim Update" at bounding box center [678, 459] width 75 height 16
type input "**********"
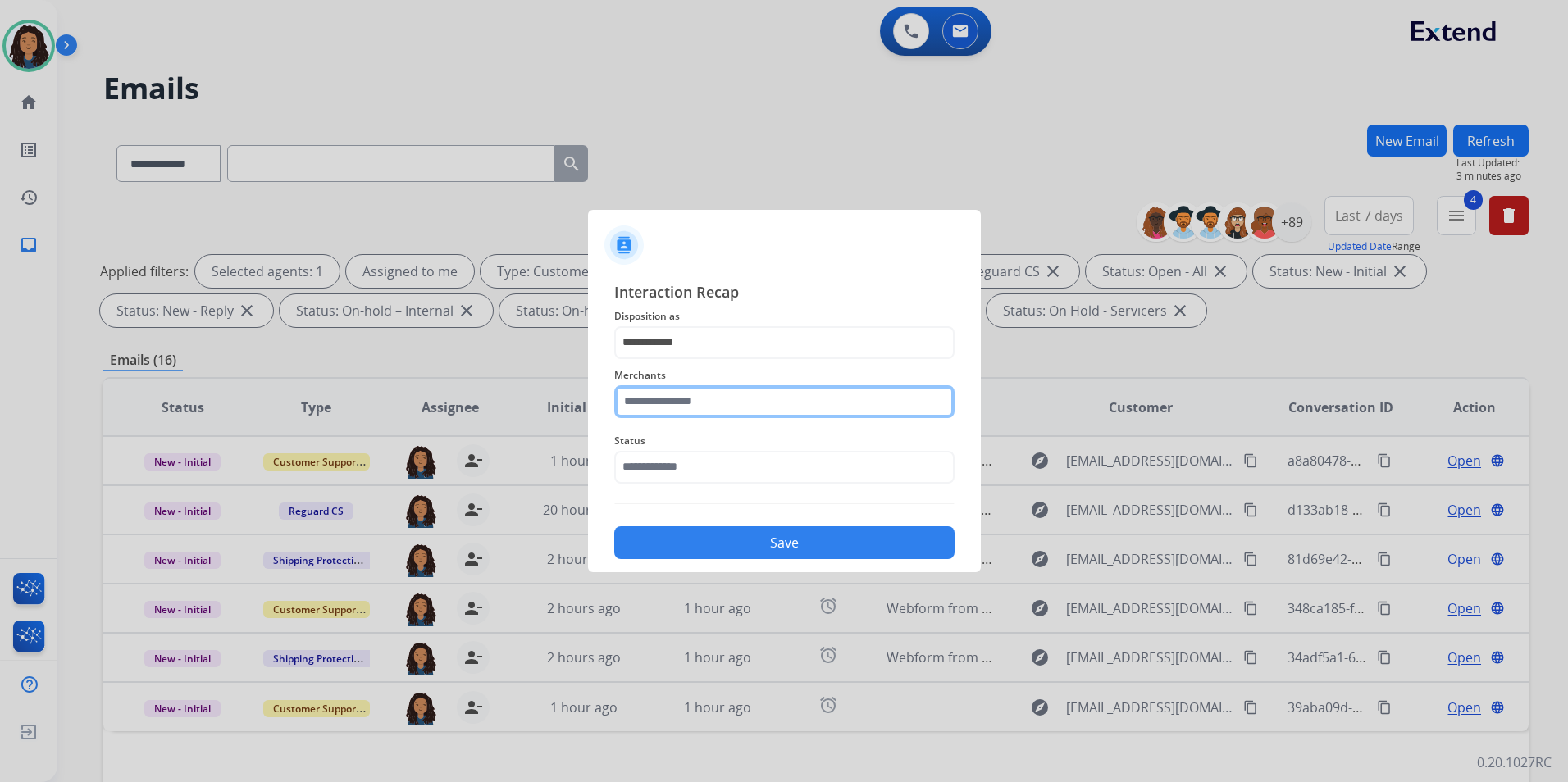
click at [872, 413] on input "text" at bounding box center [784, 401] width 341 height 33
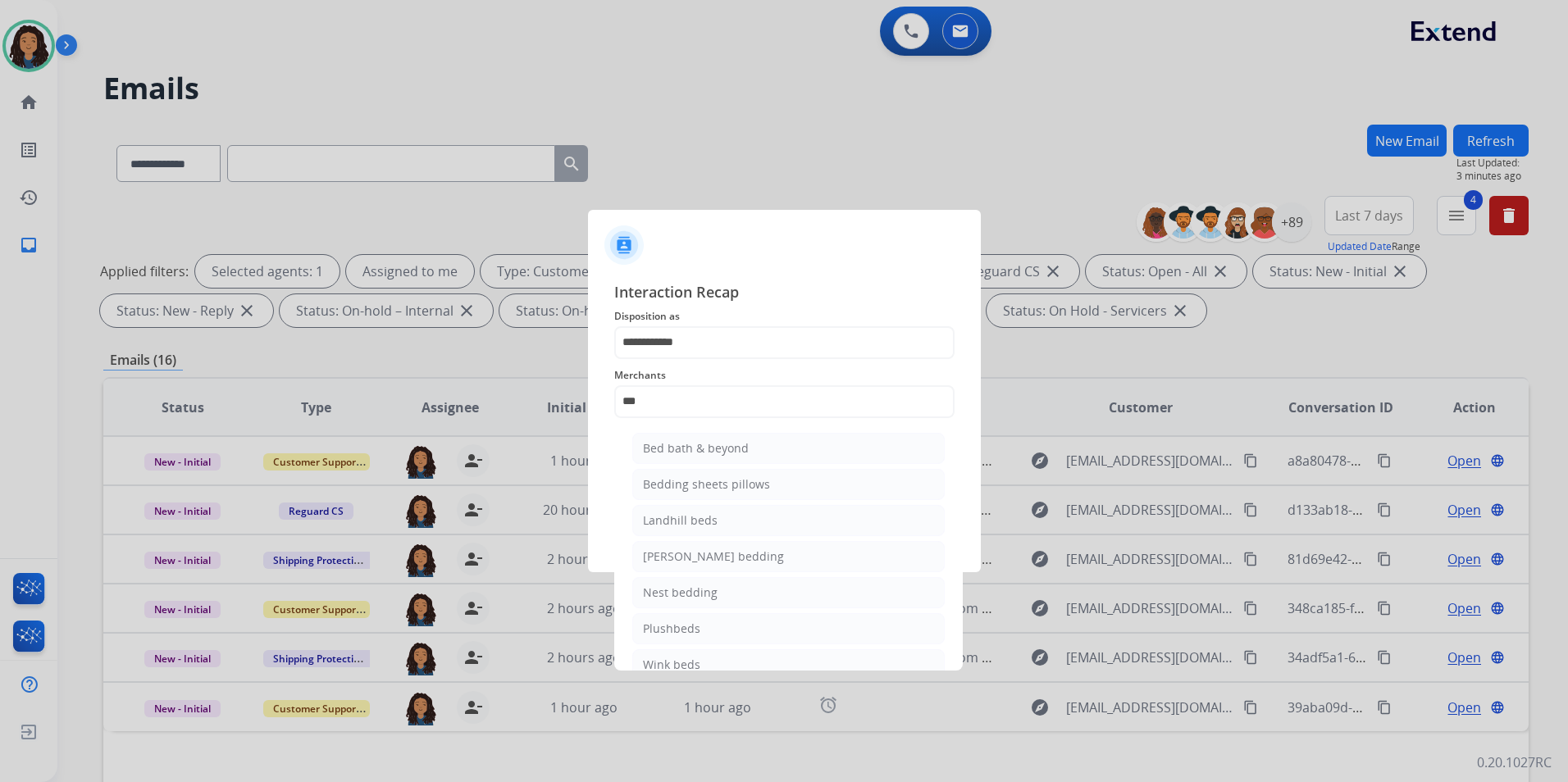
click at [789, 437] on li "Bed bath & beyond" at bounding box center [789, 448] width 313 height 31
type input "**********"
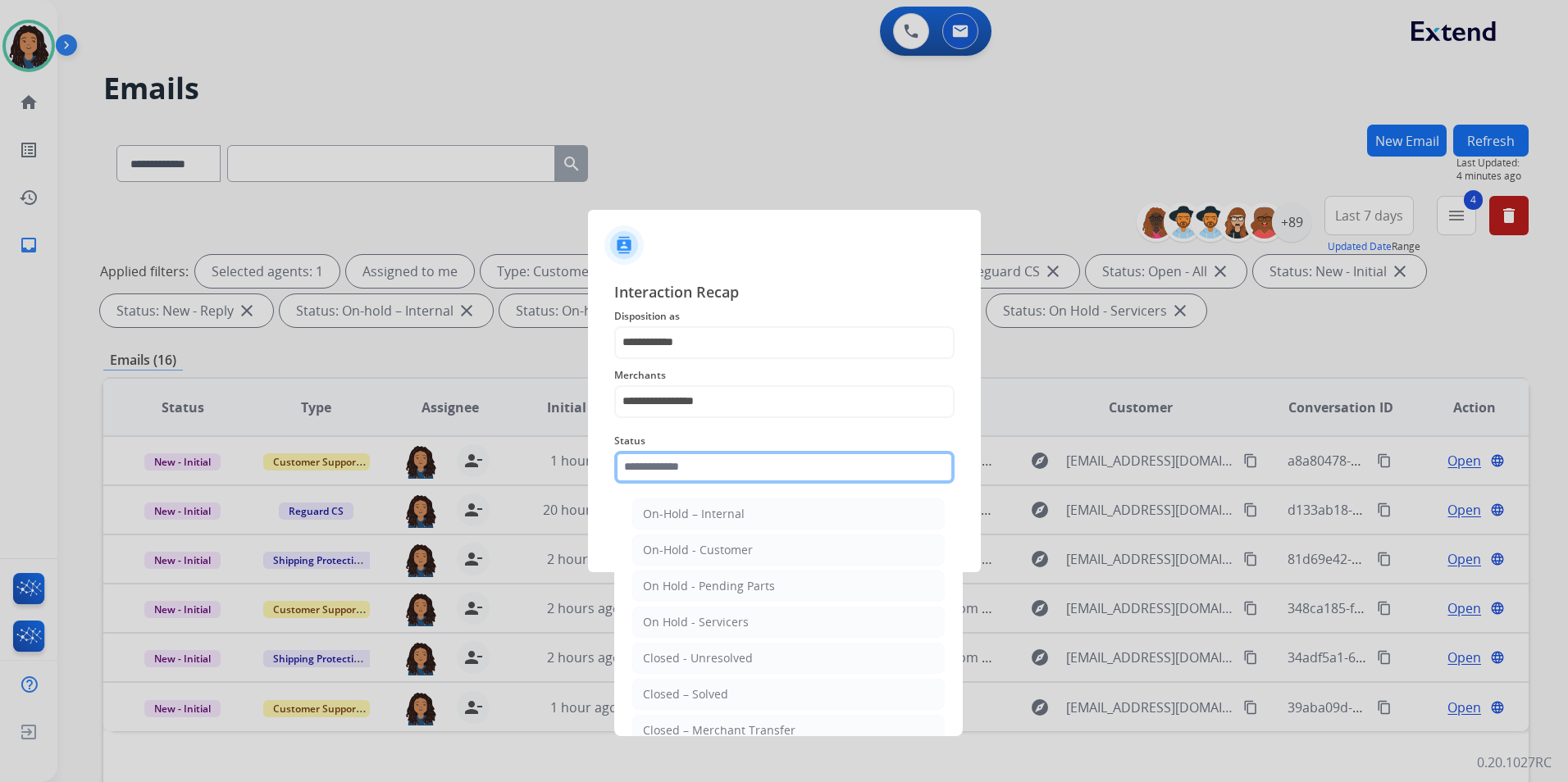
click at [733, 474] on input "text" at bounding box center [784, 467] width 341 height 33
click at [697, 691] on div "Closed – Solved" at bounding box center [685, 694] width 86 height 16
type input "**********"
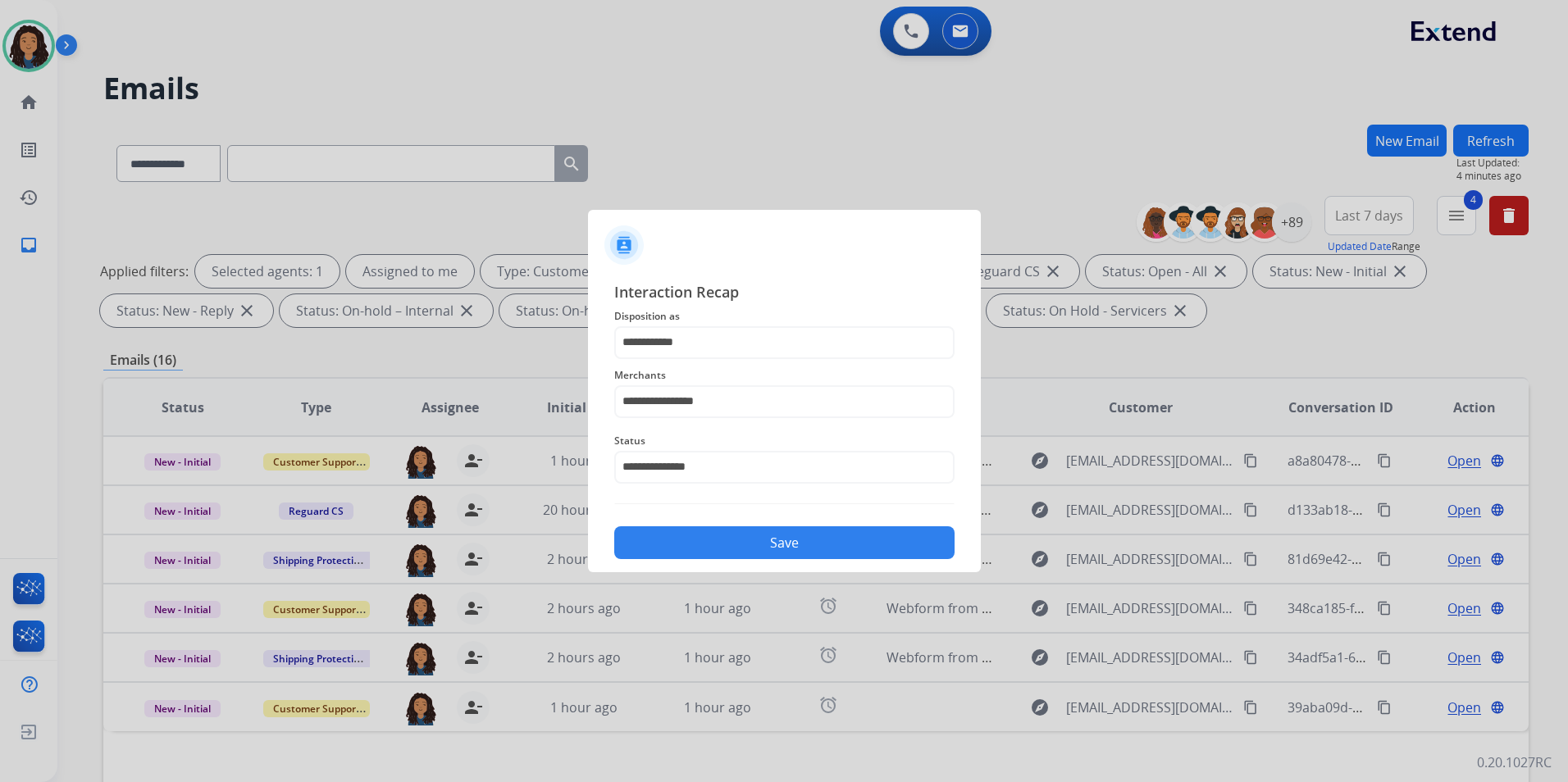
click at [748, 546] on button "Save" at bounding box center [784, 542] width 341 height 33
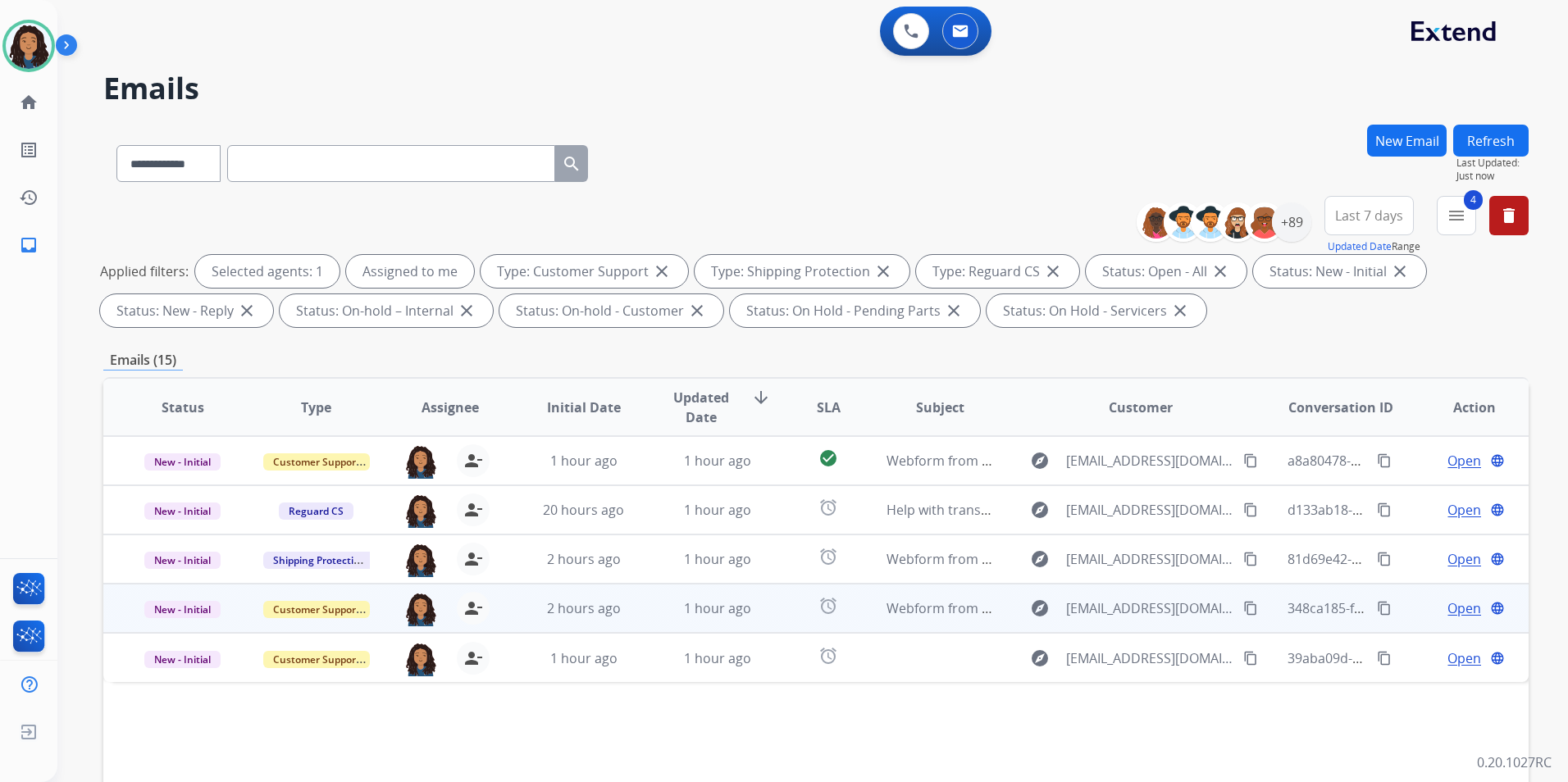
click at [1448, 606] on span "Open" at bounding box center [1464, 609] width 34 height 20
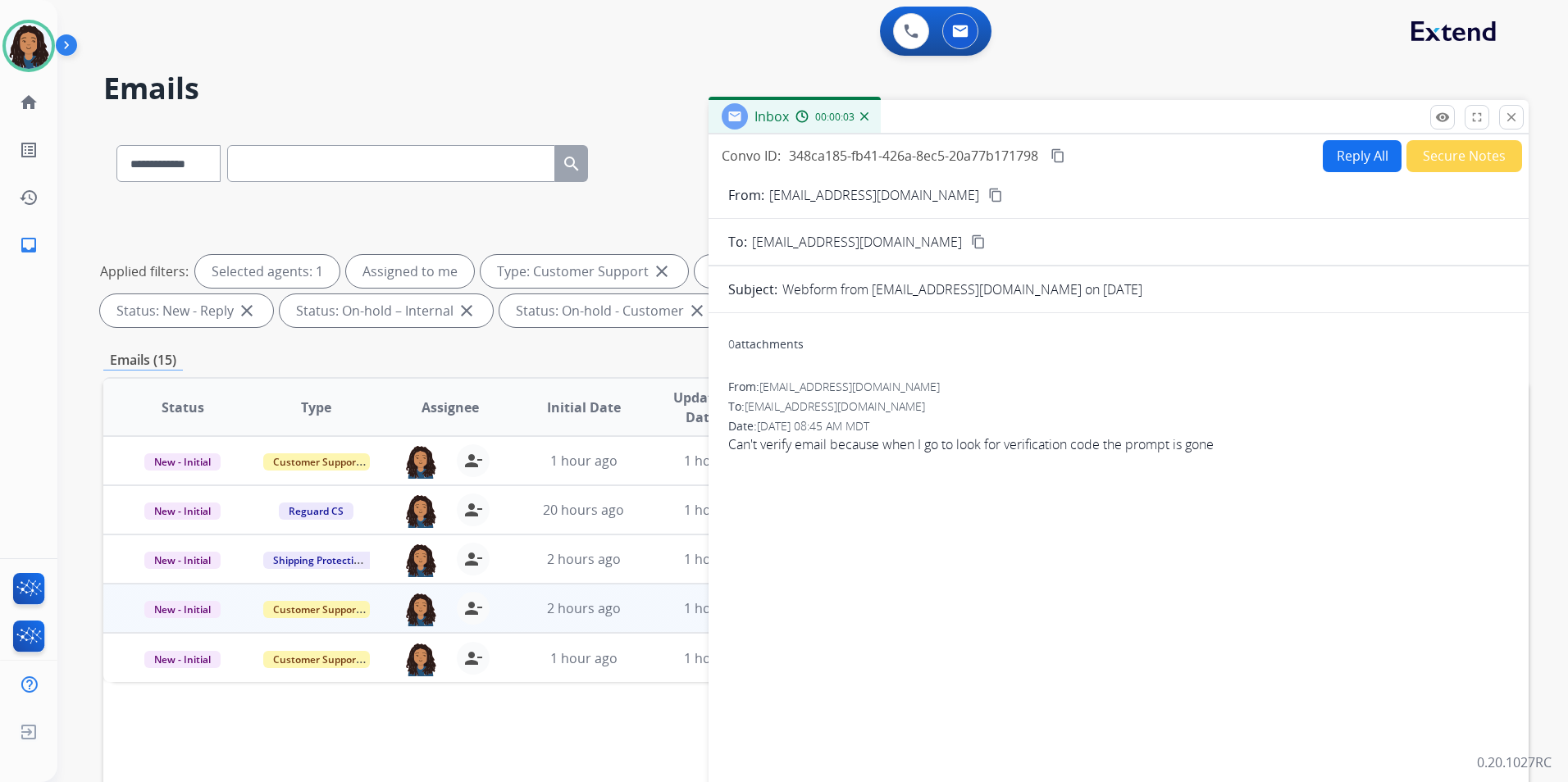
click at [985, 193] on button "content_copy" at bounding box center [995, 195] width 20 height 20
click at [1340, 164] on button "Reply All" at bounding box center [1362, 156] width 79 height 32
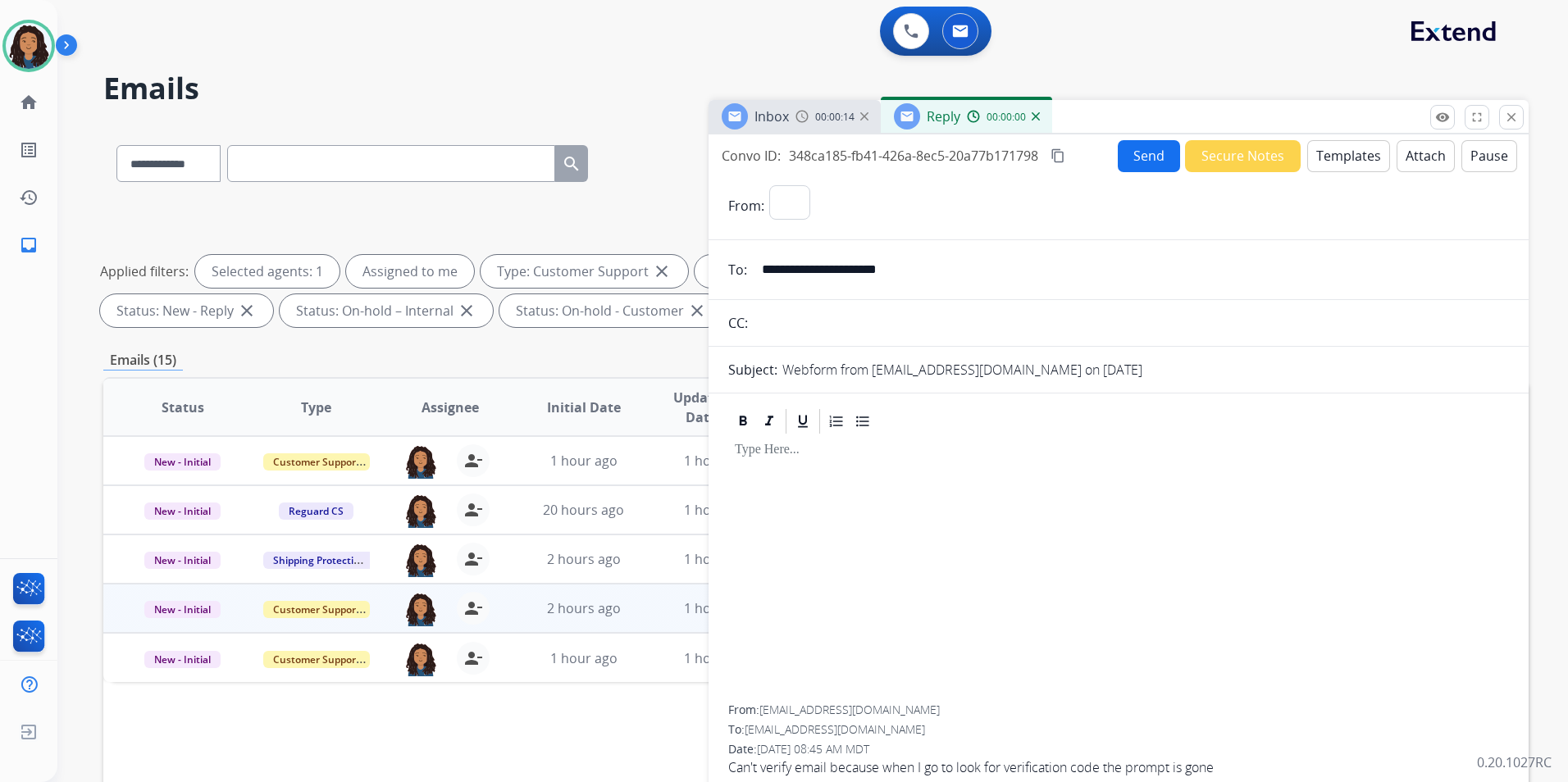
click at [1340, 164] on button "Templates" at bounding box center [1348, 156] width 83 height 32
select select "**********"
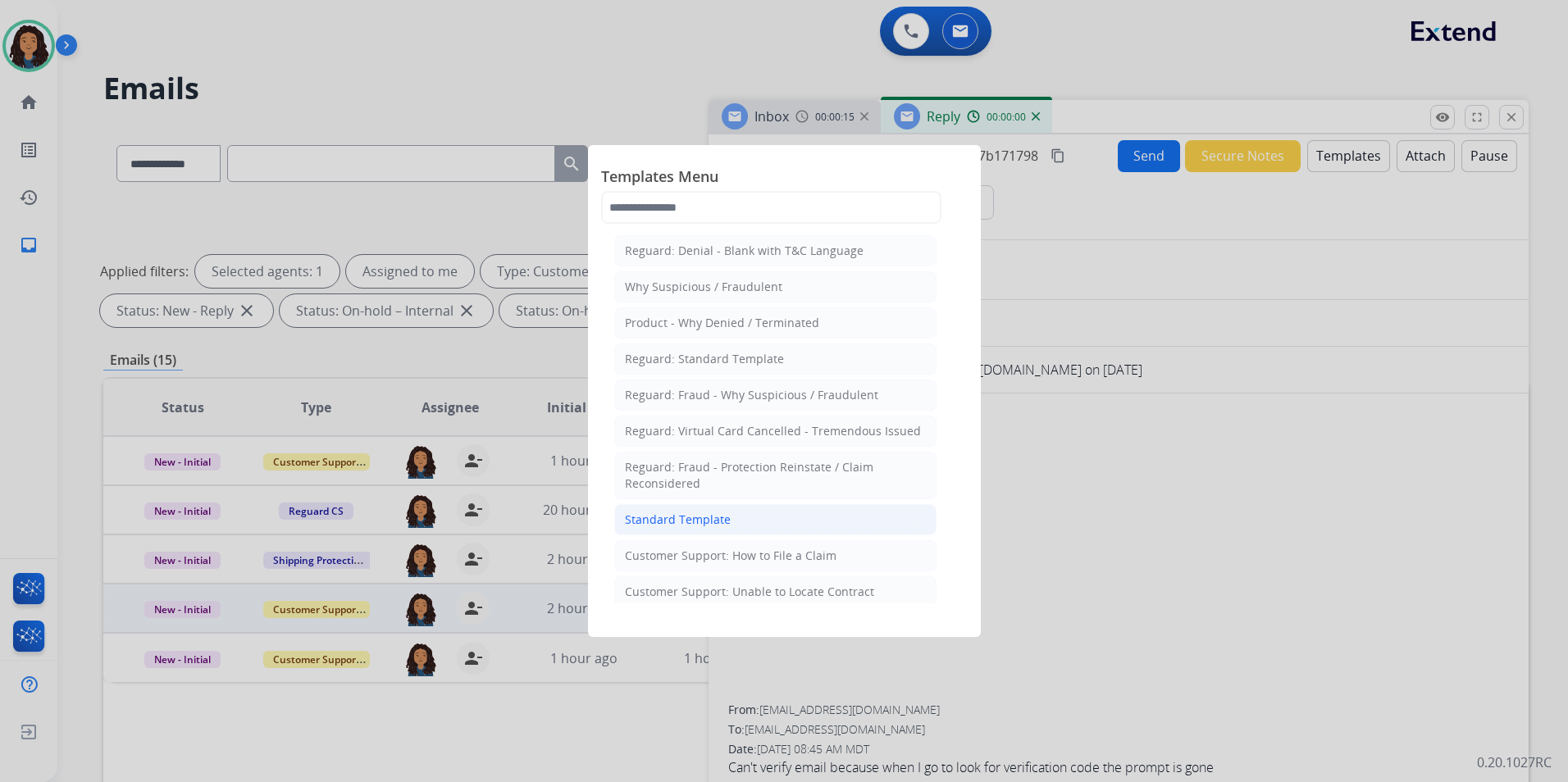
click at [800, 527] on li "Standard Template" at bounding box center [774, 519] width 322 height 31
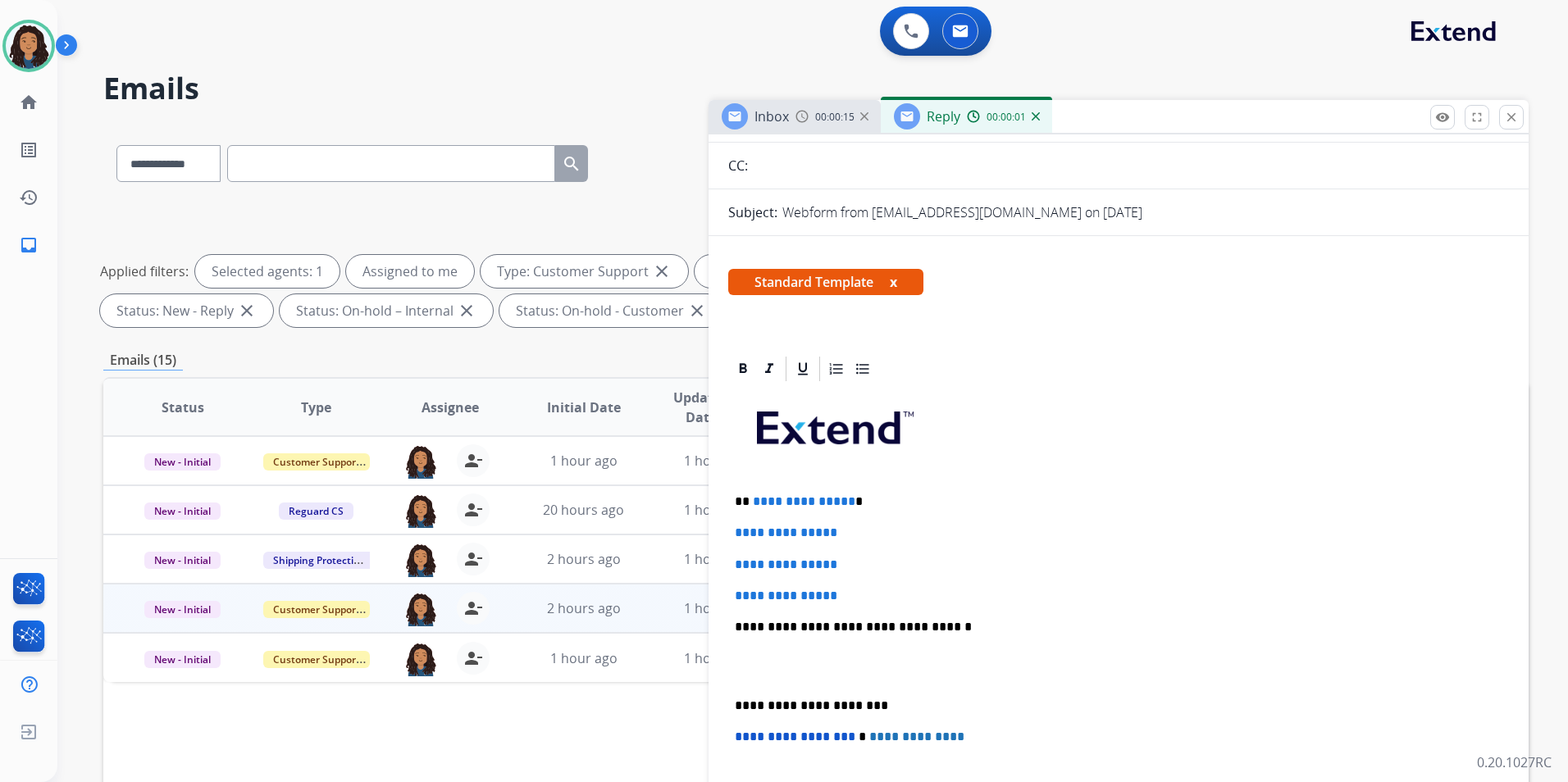
scroll to position [164, 0]
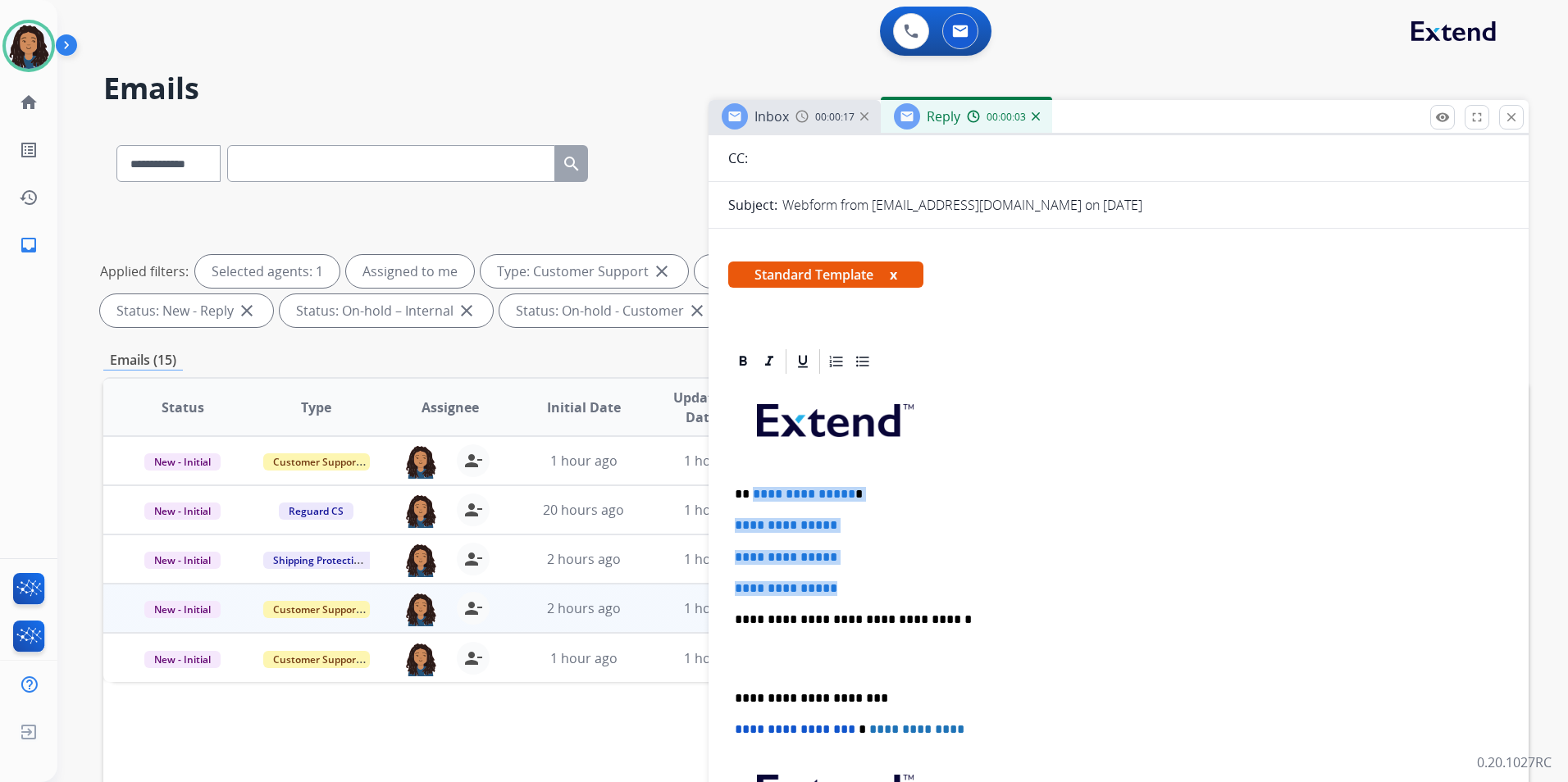
drag, startPoint x: 852, startPoint y: 586, endPoint x: 751, endPoint y: 470, distance: 153.8
click at [751, 470] on div "**********" at bounding box center [1119, 658] width 781 height 564
paste div
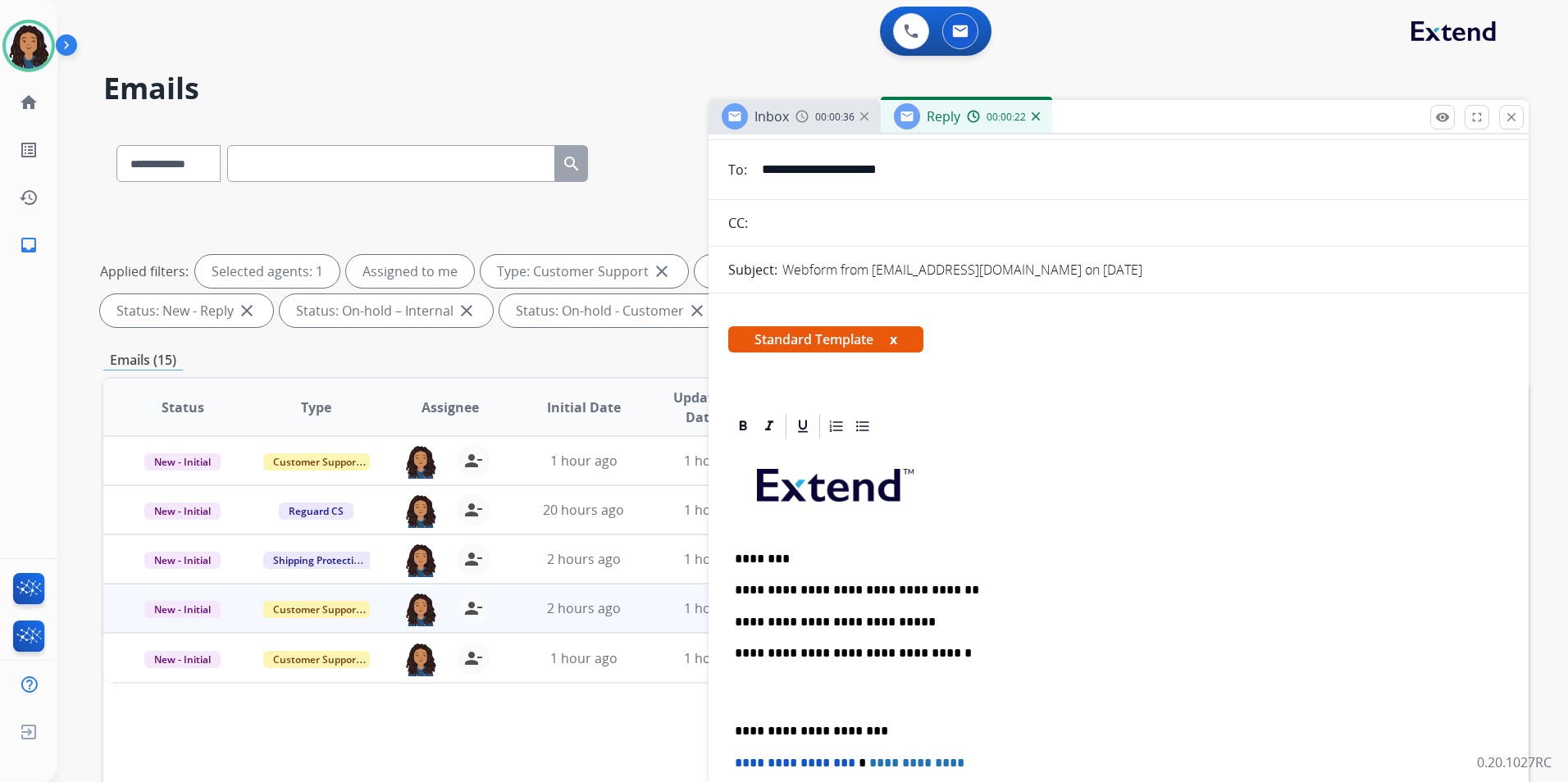
scroll to position [0, 0]
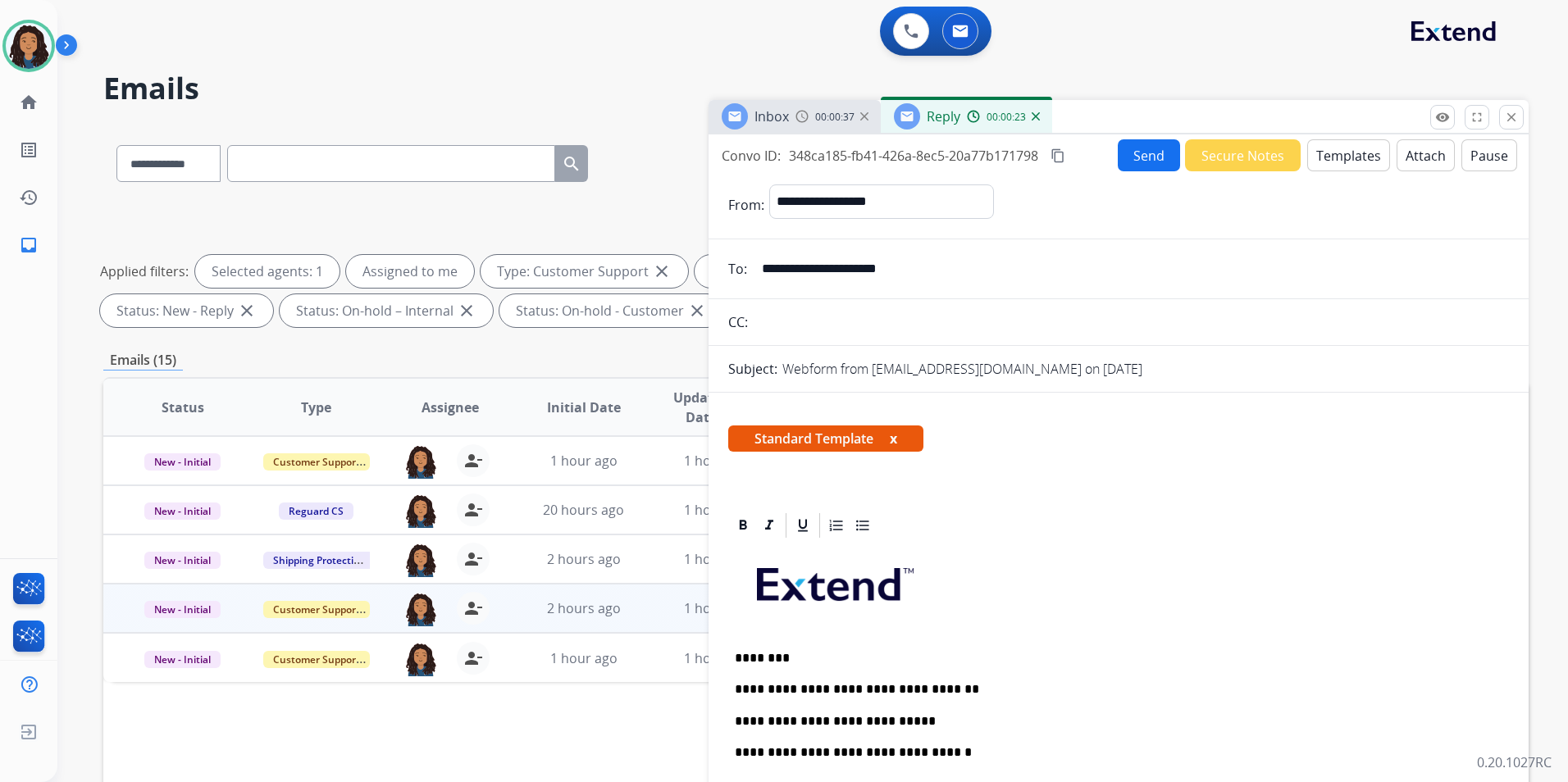
click at [1142, 151] on button "Send" at bounding box center [1149, 155] width 63 height 32
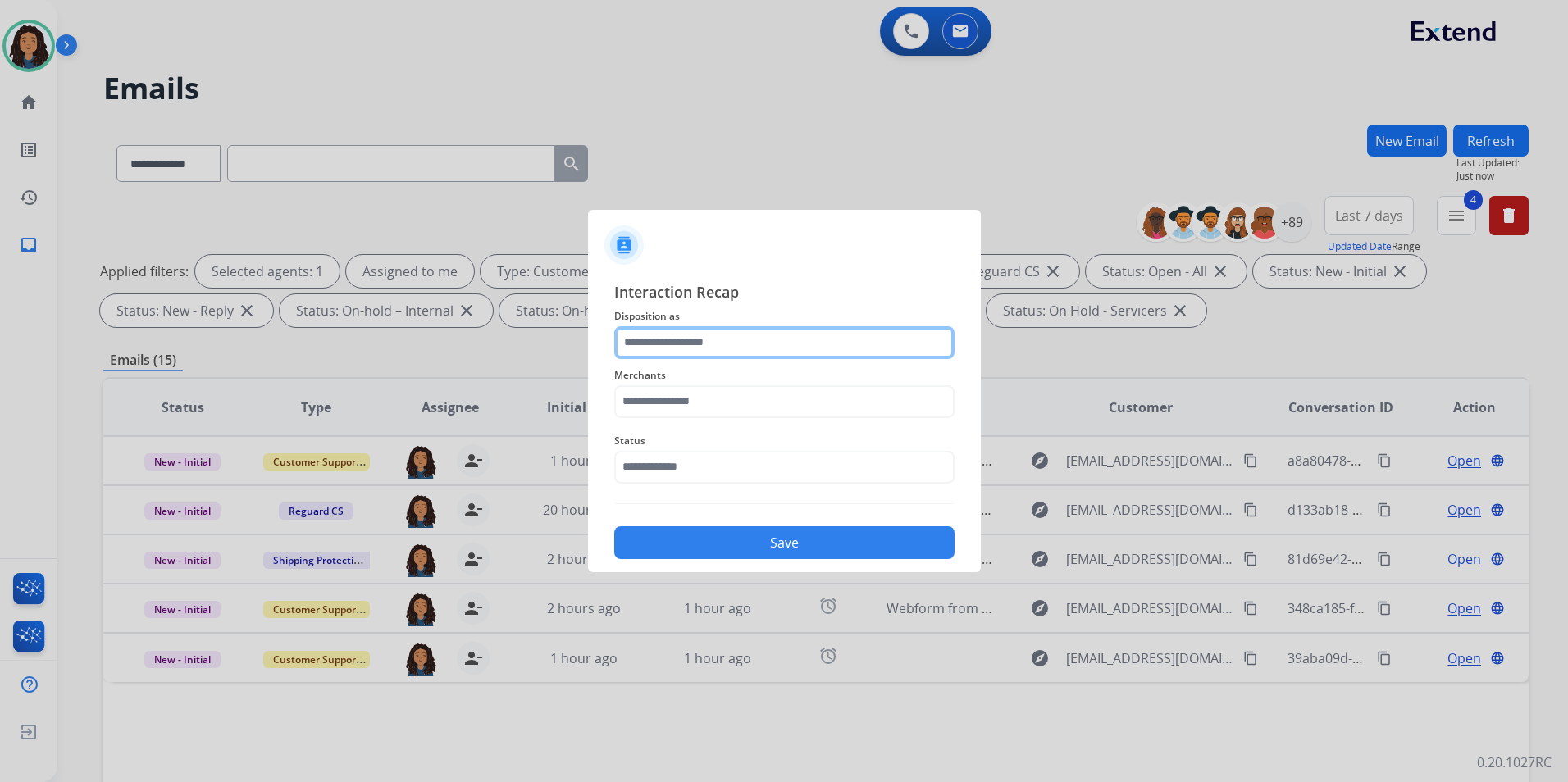
click at [759, 342] on input "text" at bounding box center [784, 343] width 341 height 33
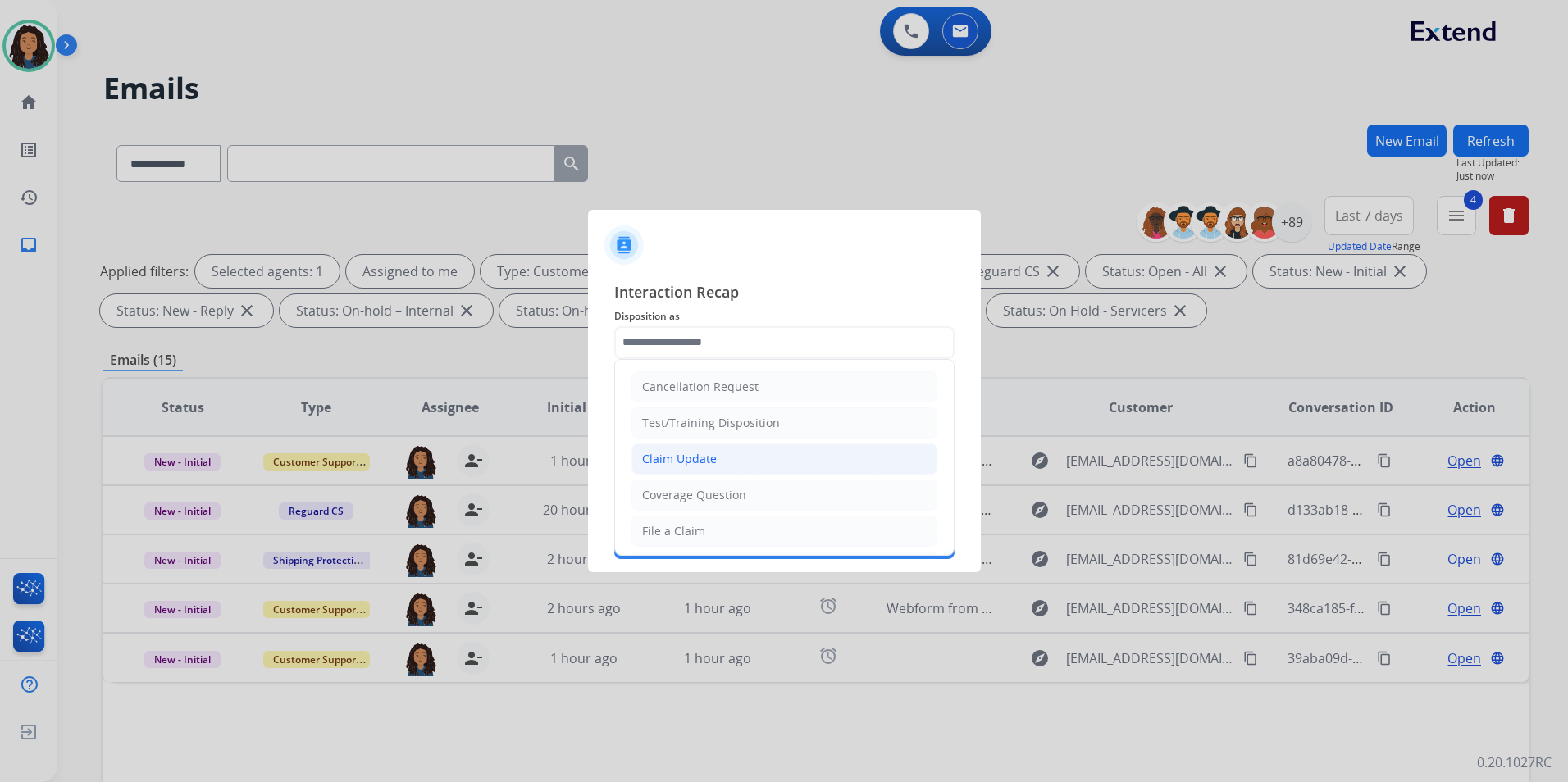
drag, startPoint x: 693, startPoint y: 459, endPoint x: 687, endPoint y: 414, distance: 45.4
click at [693, 460] on div "Claim Update" at bounding box center [678, 459] width 75 height 16
type input "**********"
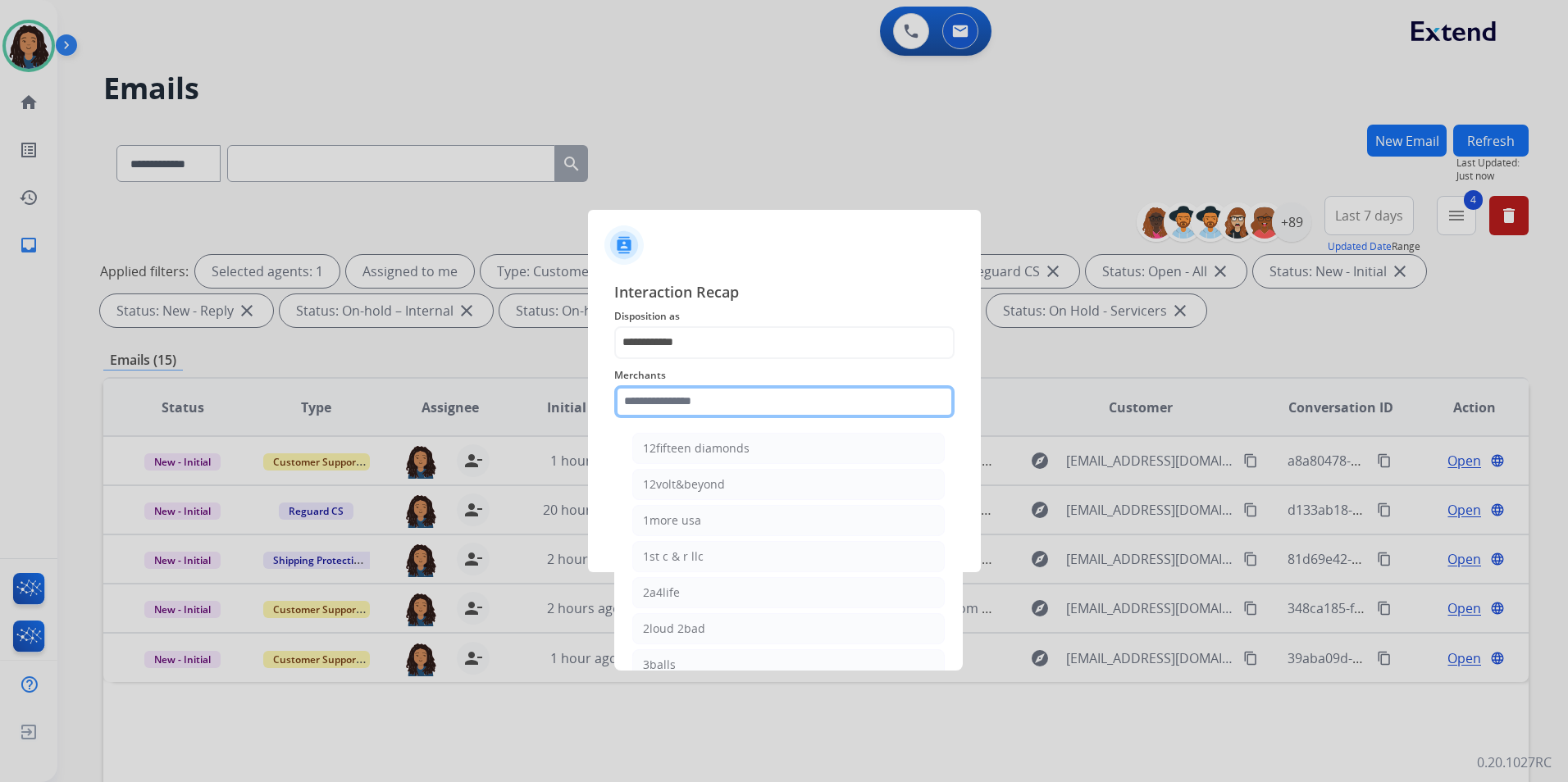
click at [690, 395] on input "text" at bounding box center [784, 401] width 341 height 33
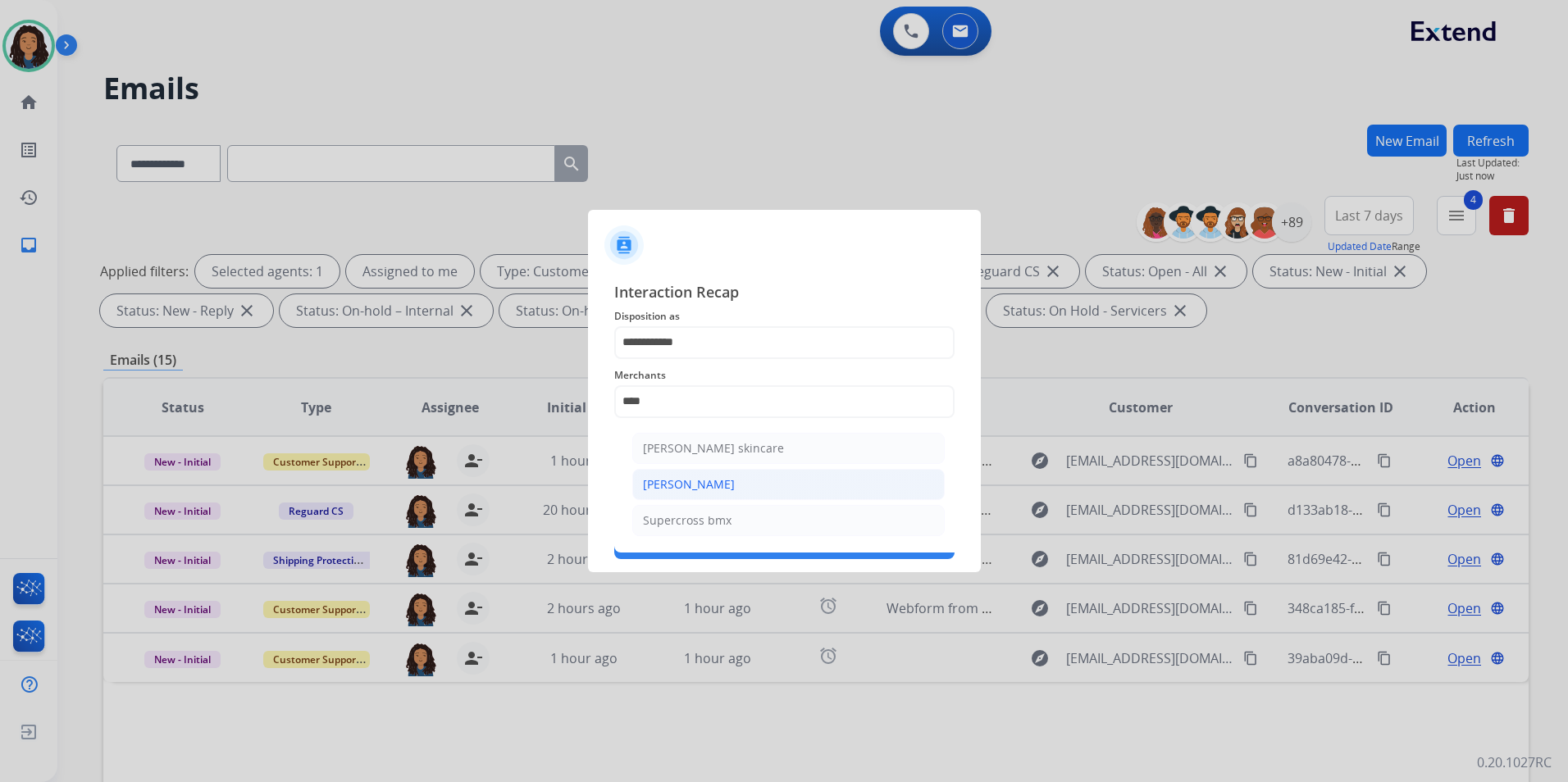
click at [821, 483] on li "[PERSON_NAME]" at bounding box center [789, 484] width 313 height 31
type input "**********"
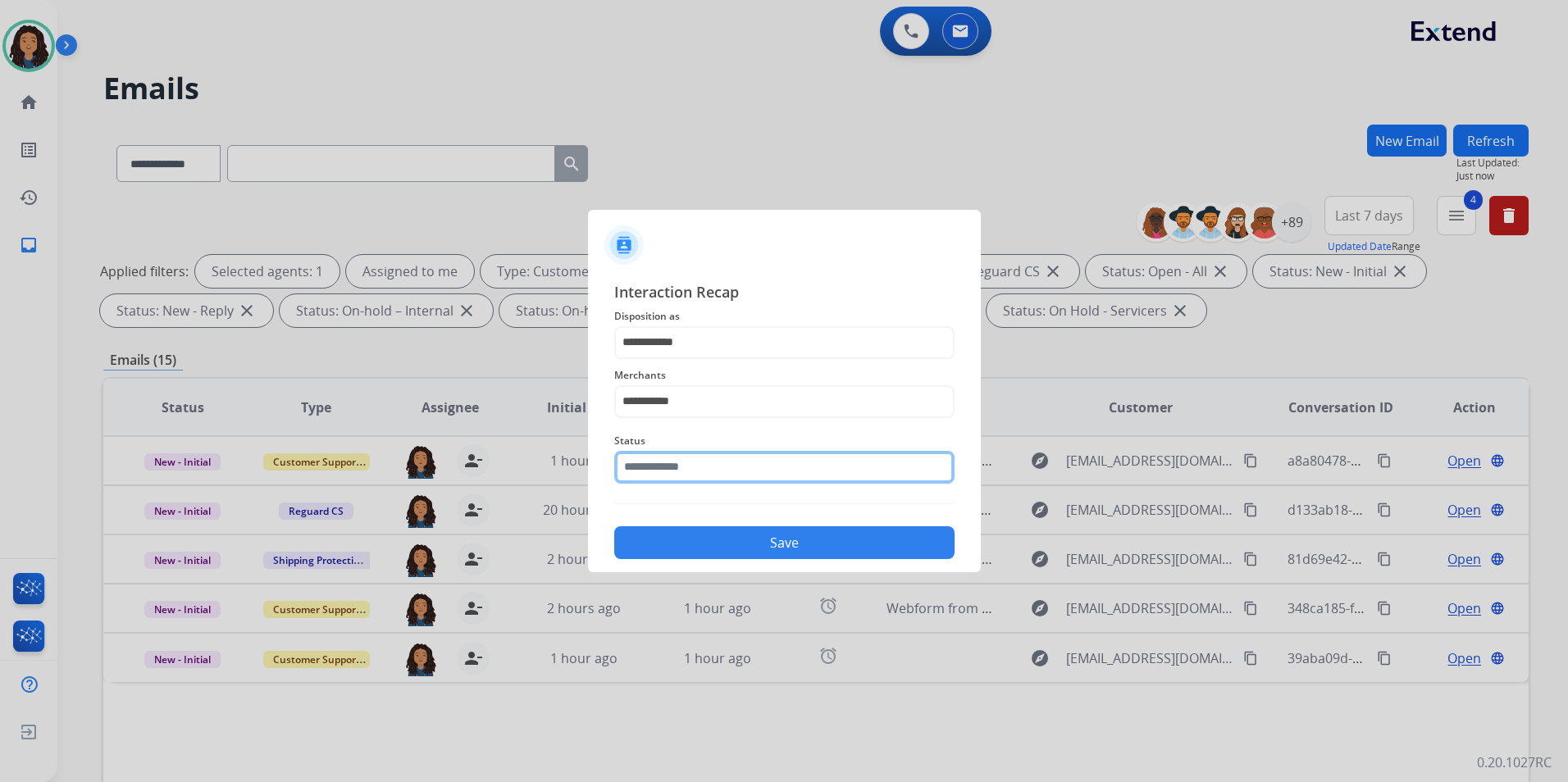
click at [799, 476] on input "text" at bounding box center [784, 467] width 341 height 33
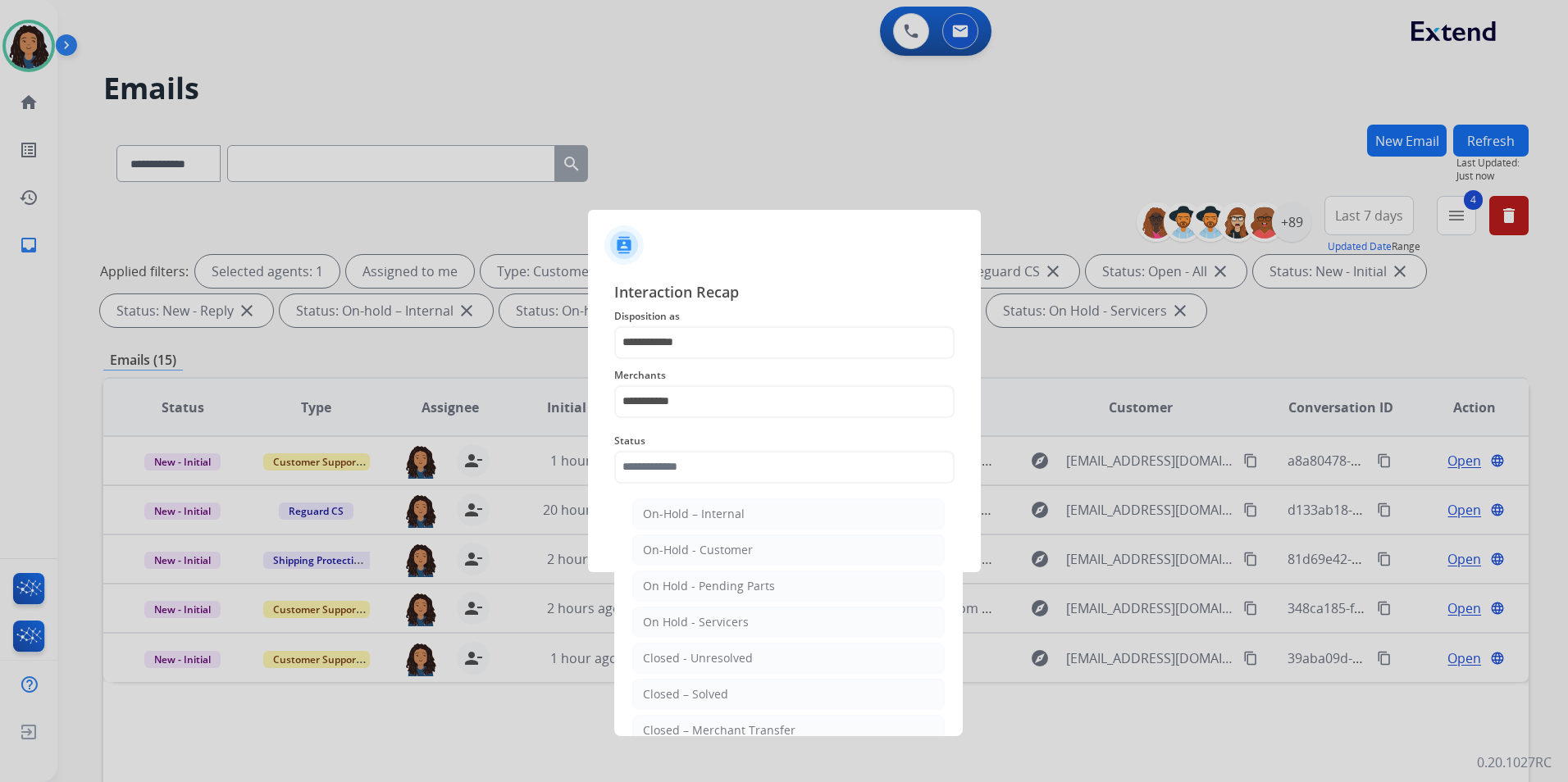
drag, startPoint x: 690, startPoint y: 693, endPoint x: 686, endPoint y: 661, distance: 32.2
click at [689, 692] on div "Closed – Solved" at bounding box center [685, 694] width 86 height 16
type input "**********"
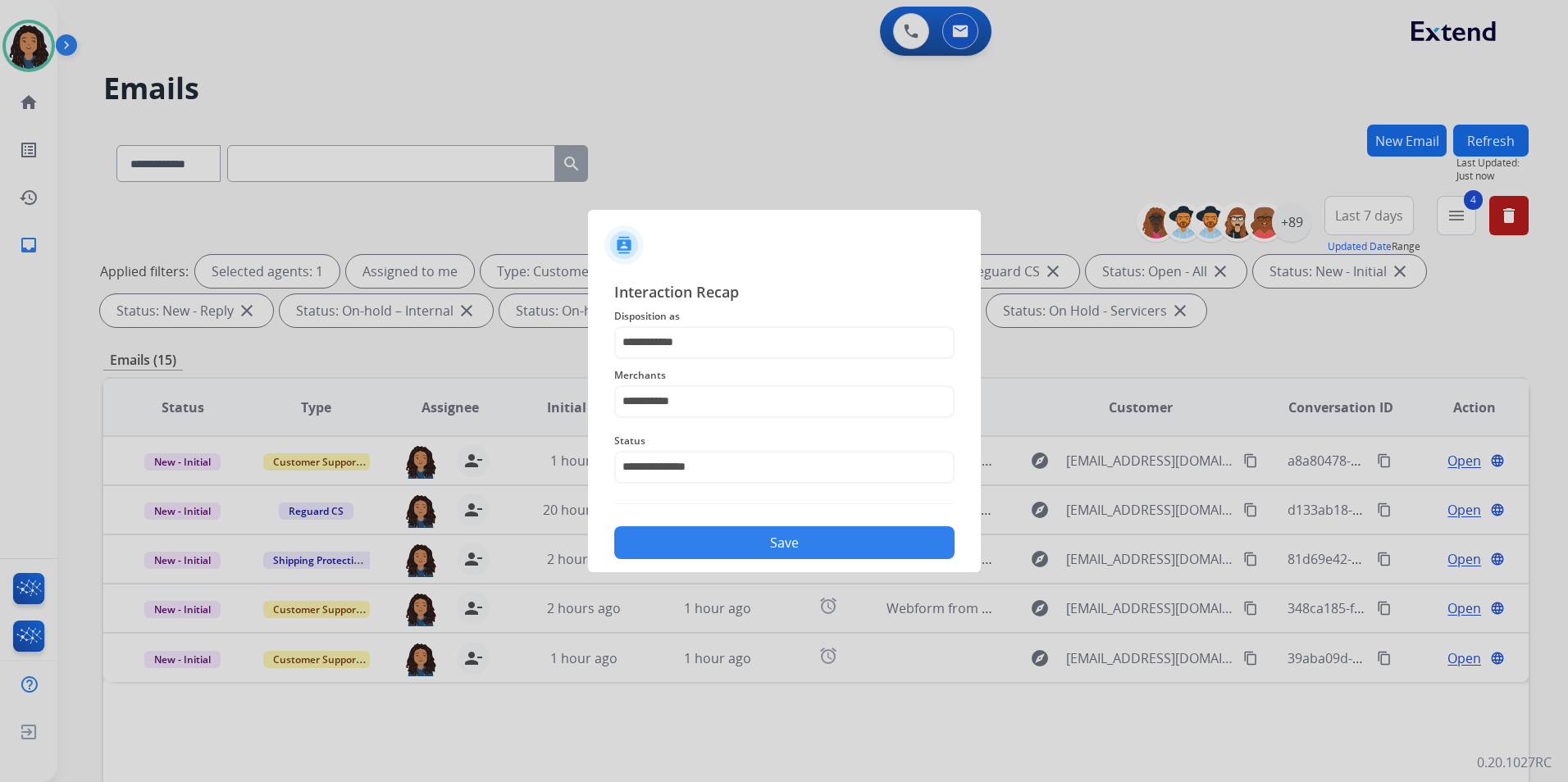
click at [696, 558] on button "Save" at bounding box center [784, 542] width 341 height 33
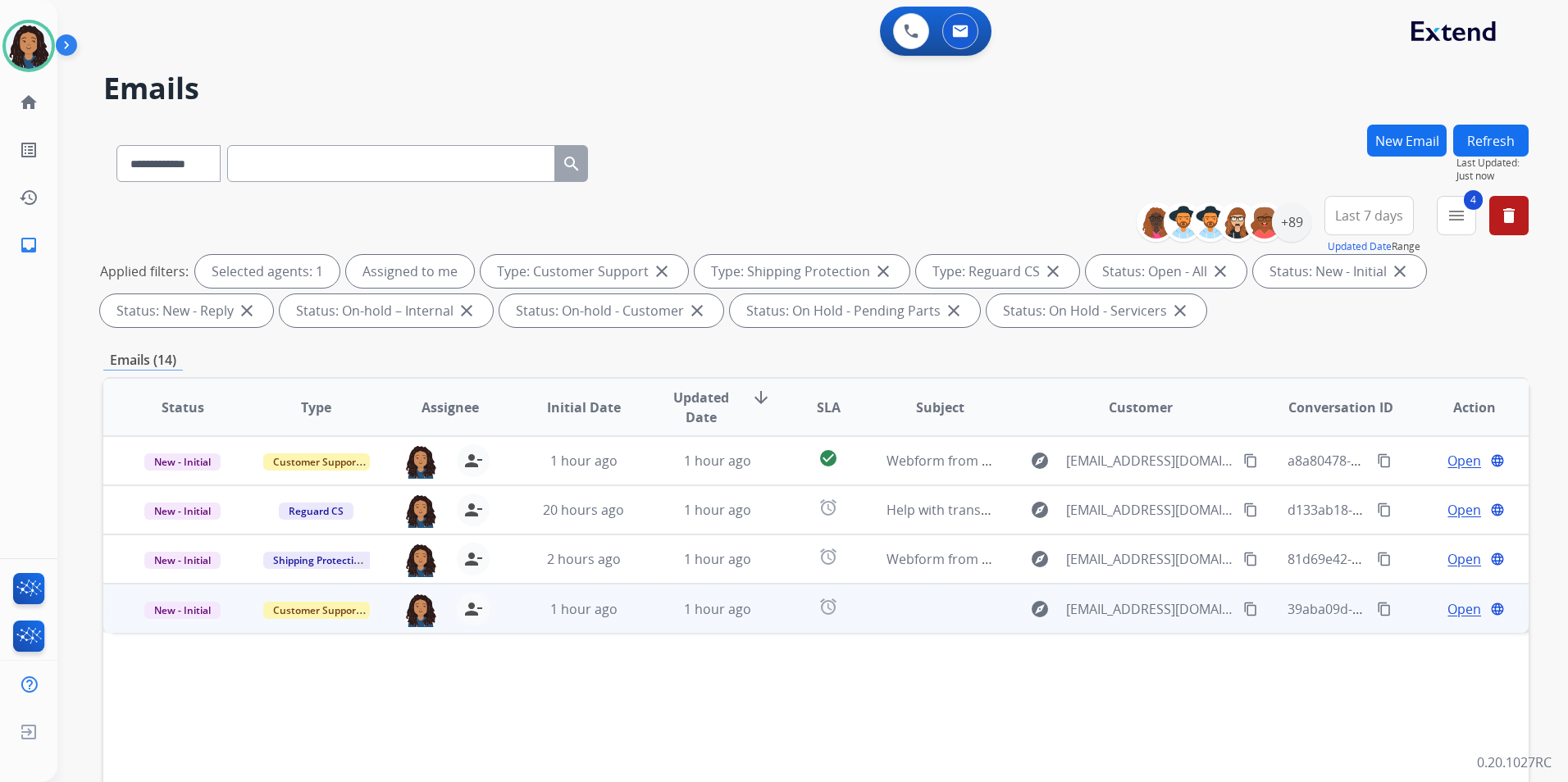
click at [1447, 609] on span "Open" at bounding box center [1464, 610] width 34 height 20
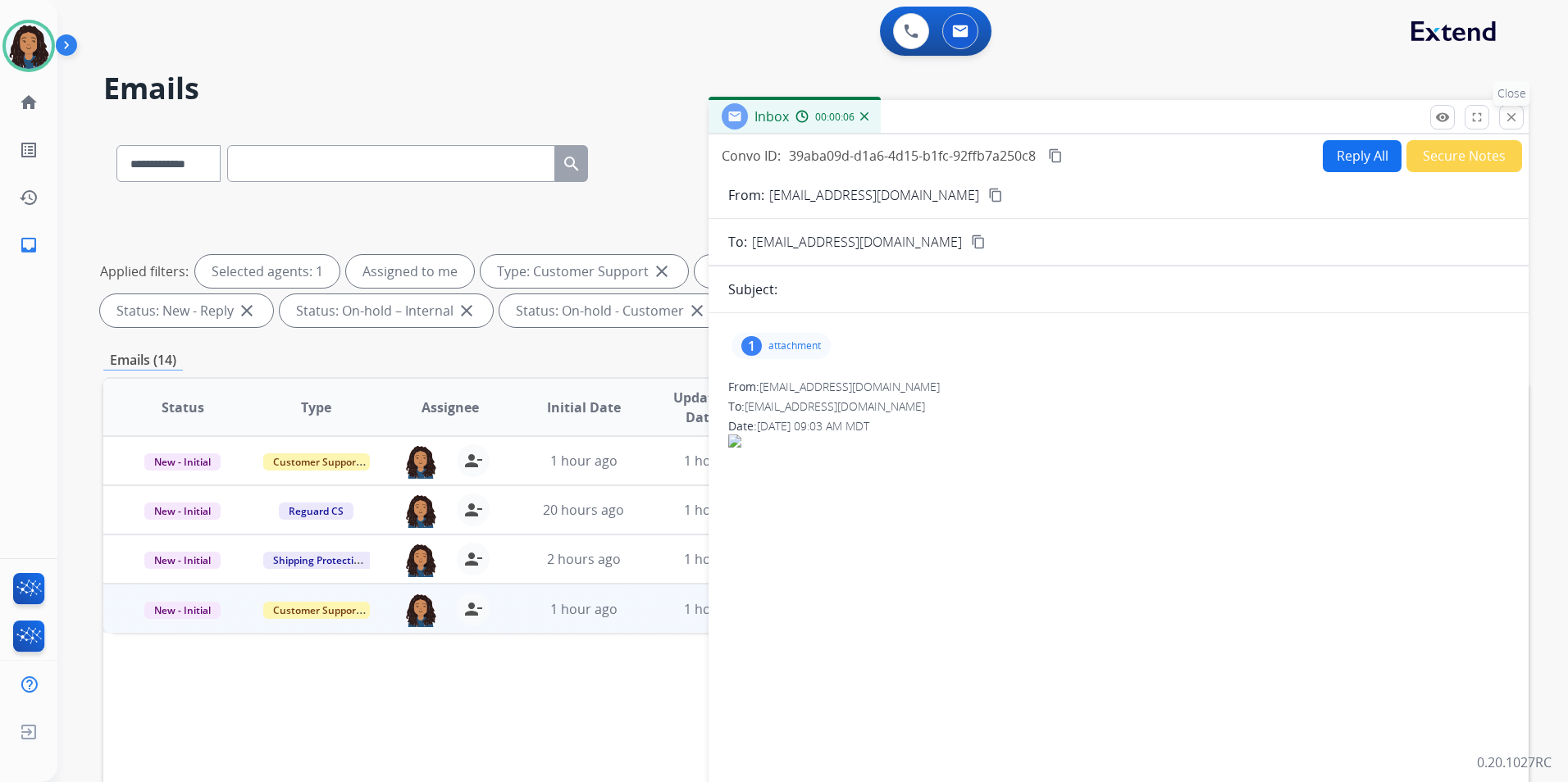
click at [1513, 114] on mat-icon "close" at bounding box center [1510, 117] width 15 height 15
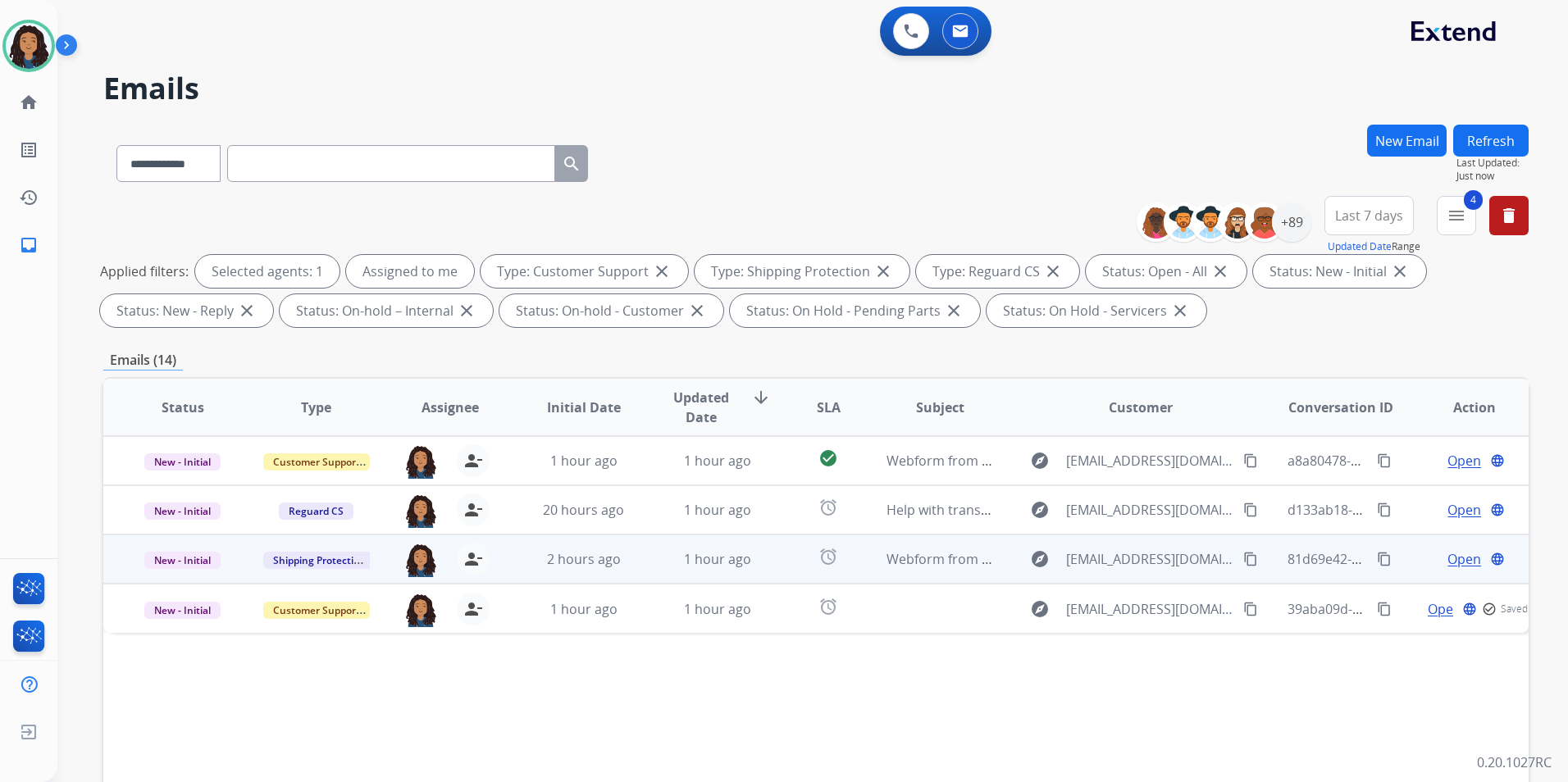
click at [1453, 557] on span "Open" at bounding box center [1464, 559] width 34 height 20
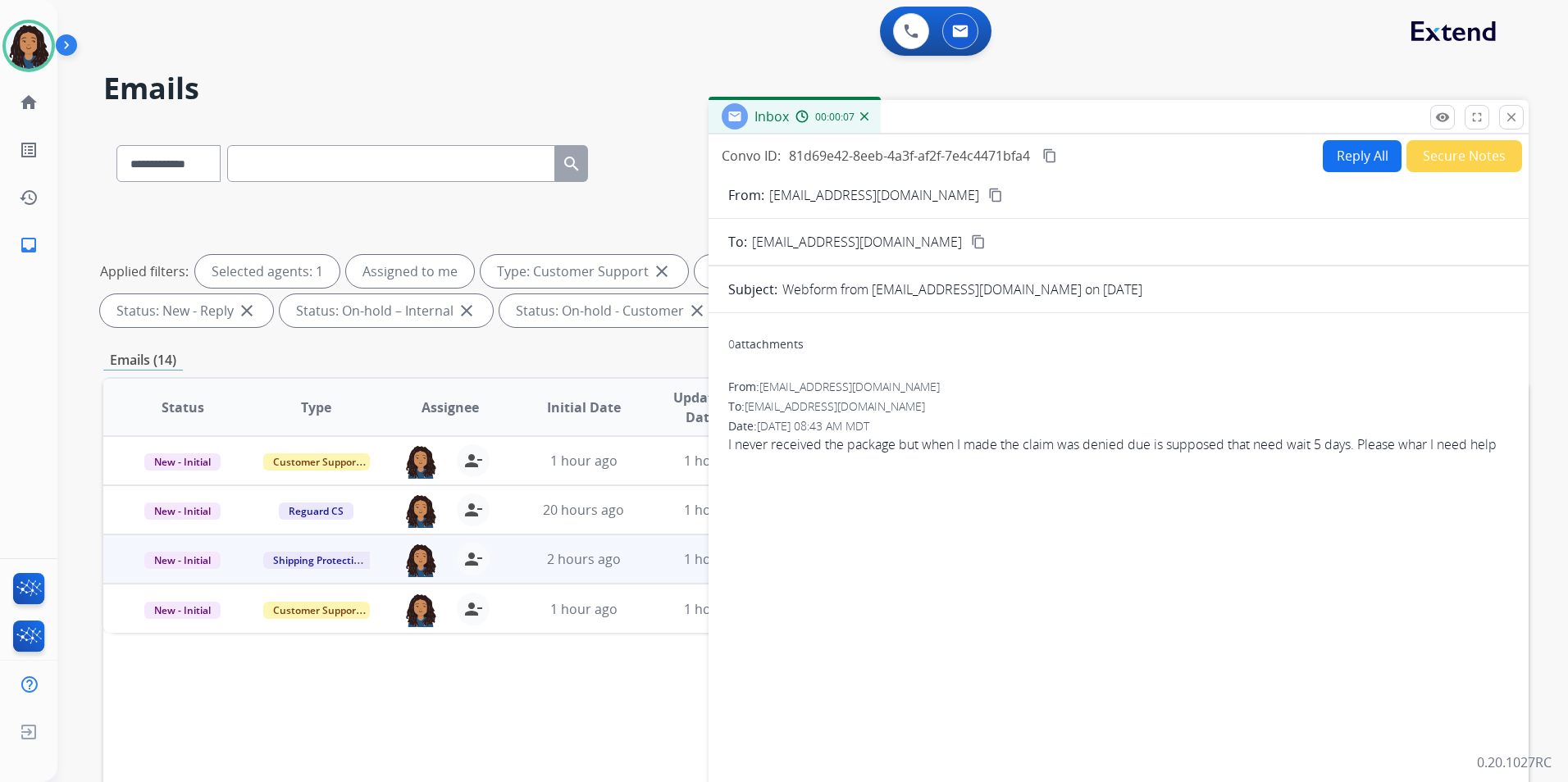
click at [1349, 153] on button "Reply All" at bounding box center [1362, 156] width 79 height 32
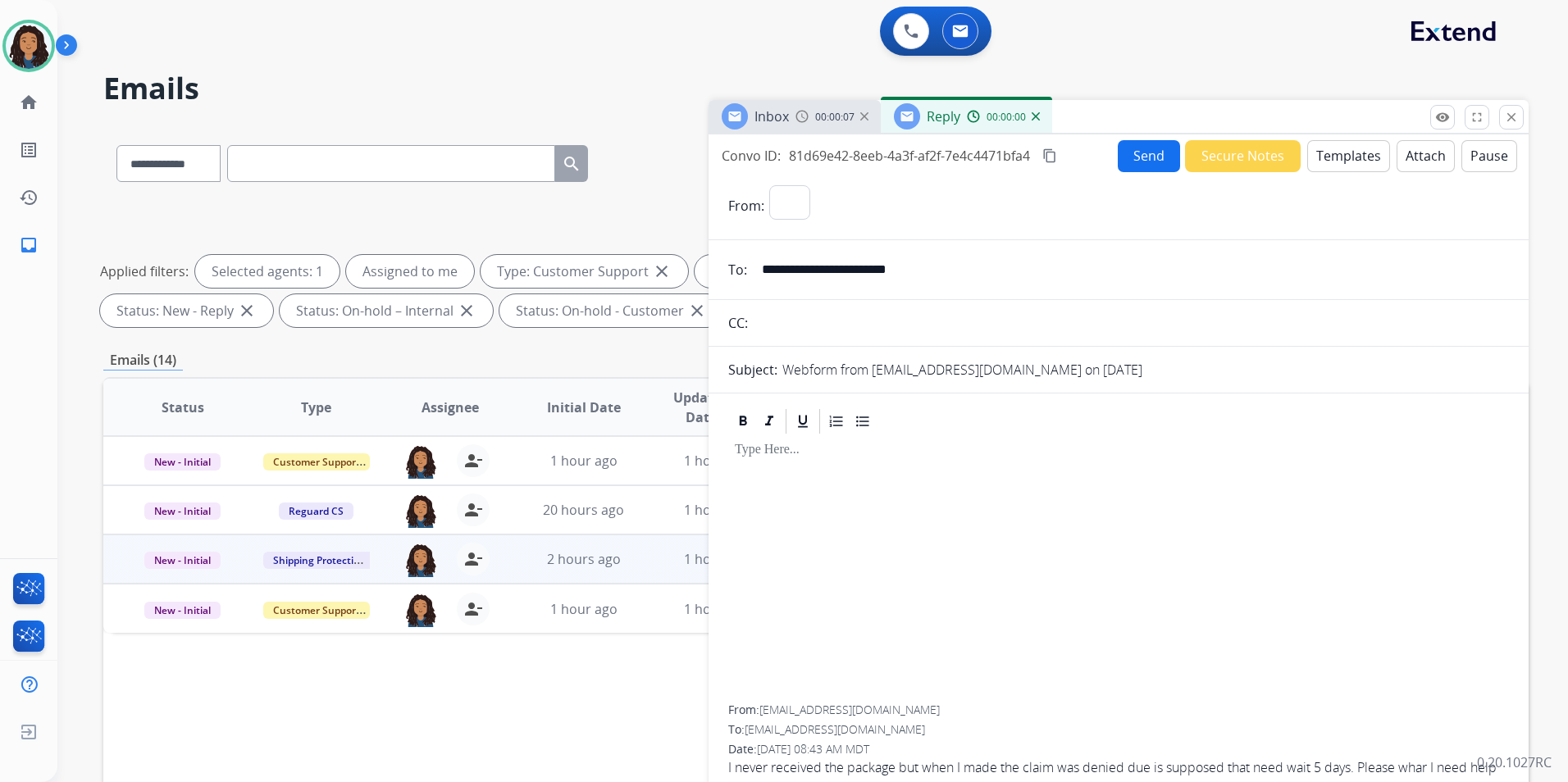
select select "**********"
click at [1349, 153] on button "Templates" at bounding box center [1348, 156] width 83 height 32
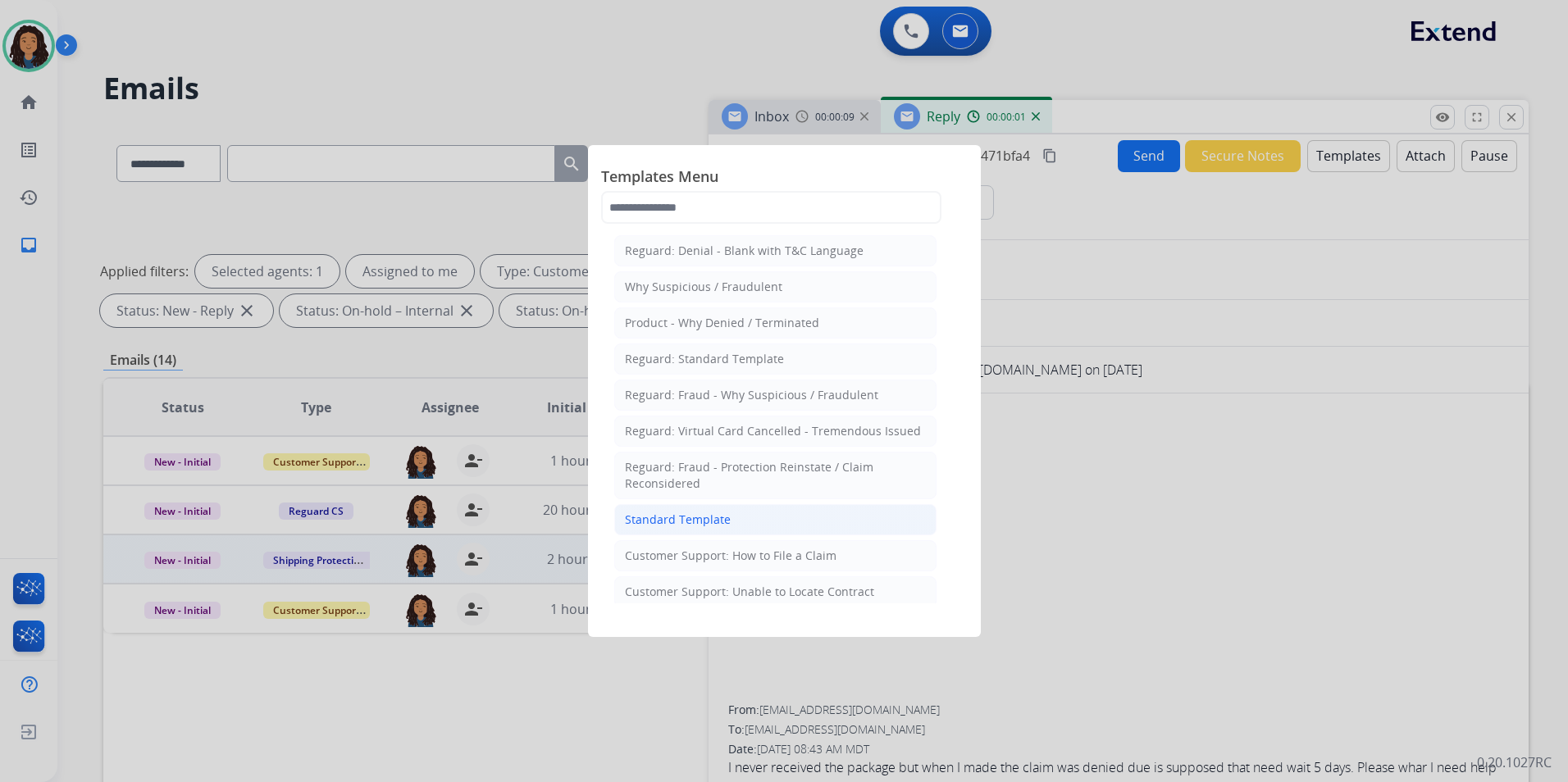
click at [736, 507] on li "Standard Template" at bounding box center [774, 519] width 322 height 31
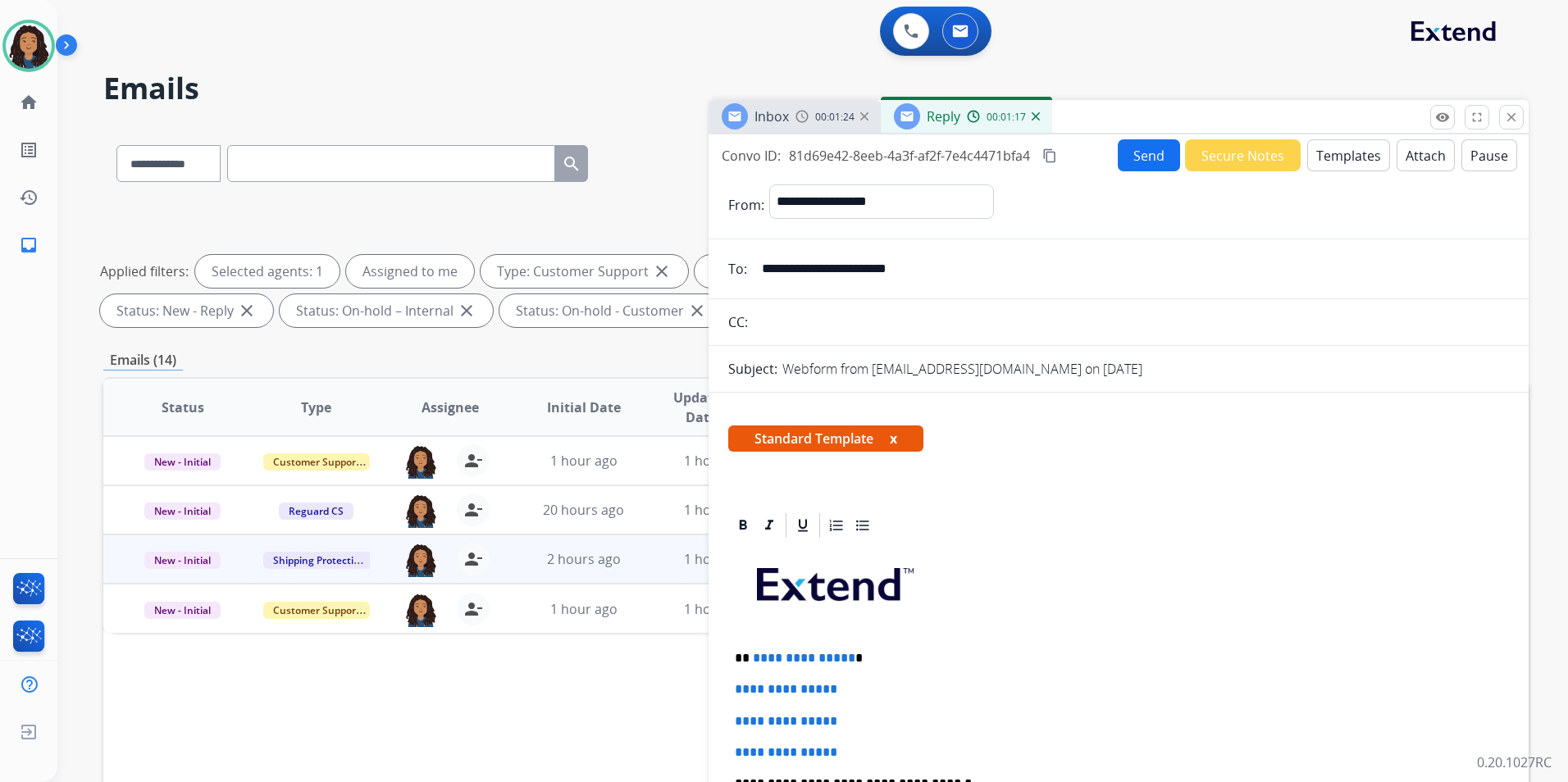
click at [797, 109] on div "00:01:24" at bounding box center [831, 116] width 72 height 15
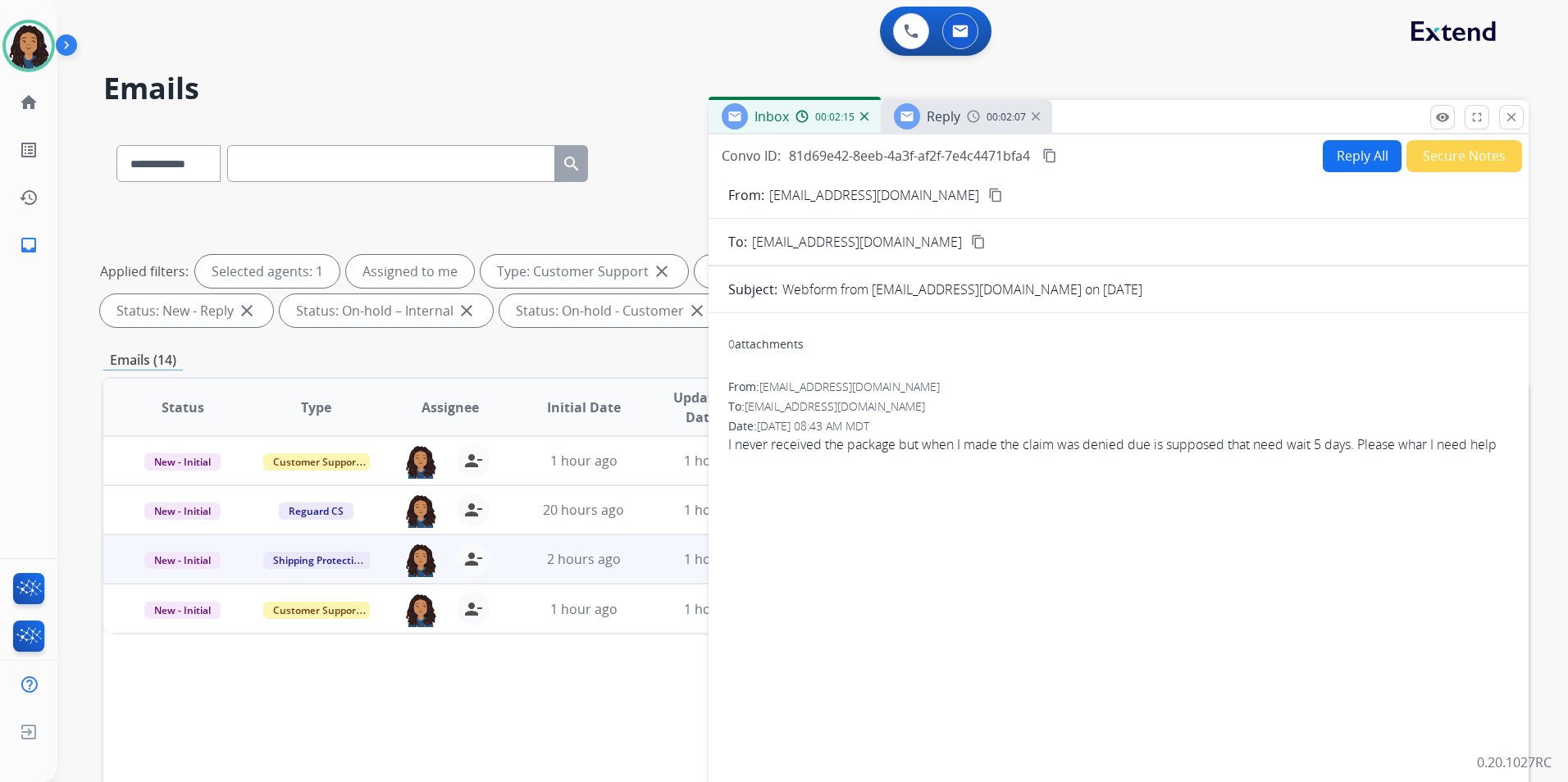
click at [945, 110] on span "Reply" at bounding box center [943, 117] width 34 height 18
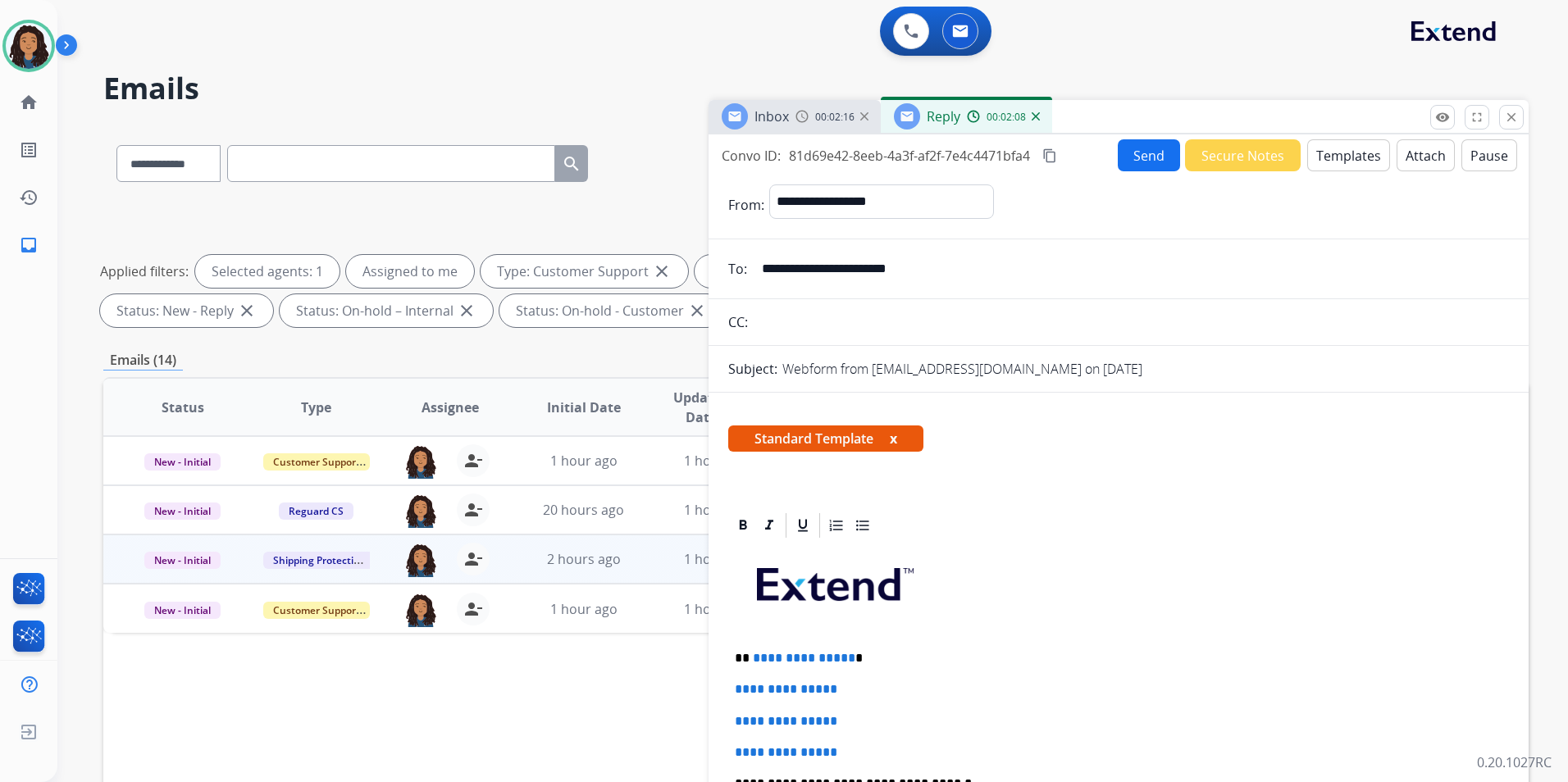
click at [804, 109] on div "00:02:16" at bounding box center [831, 116] width 72 height 15
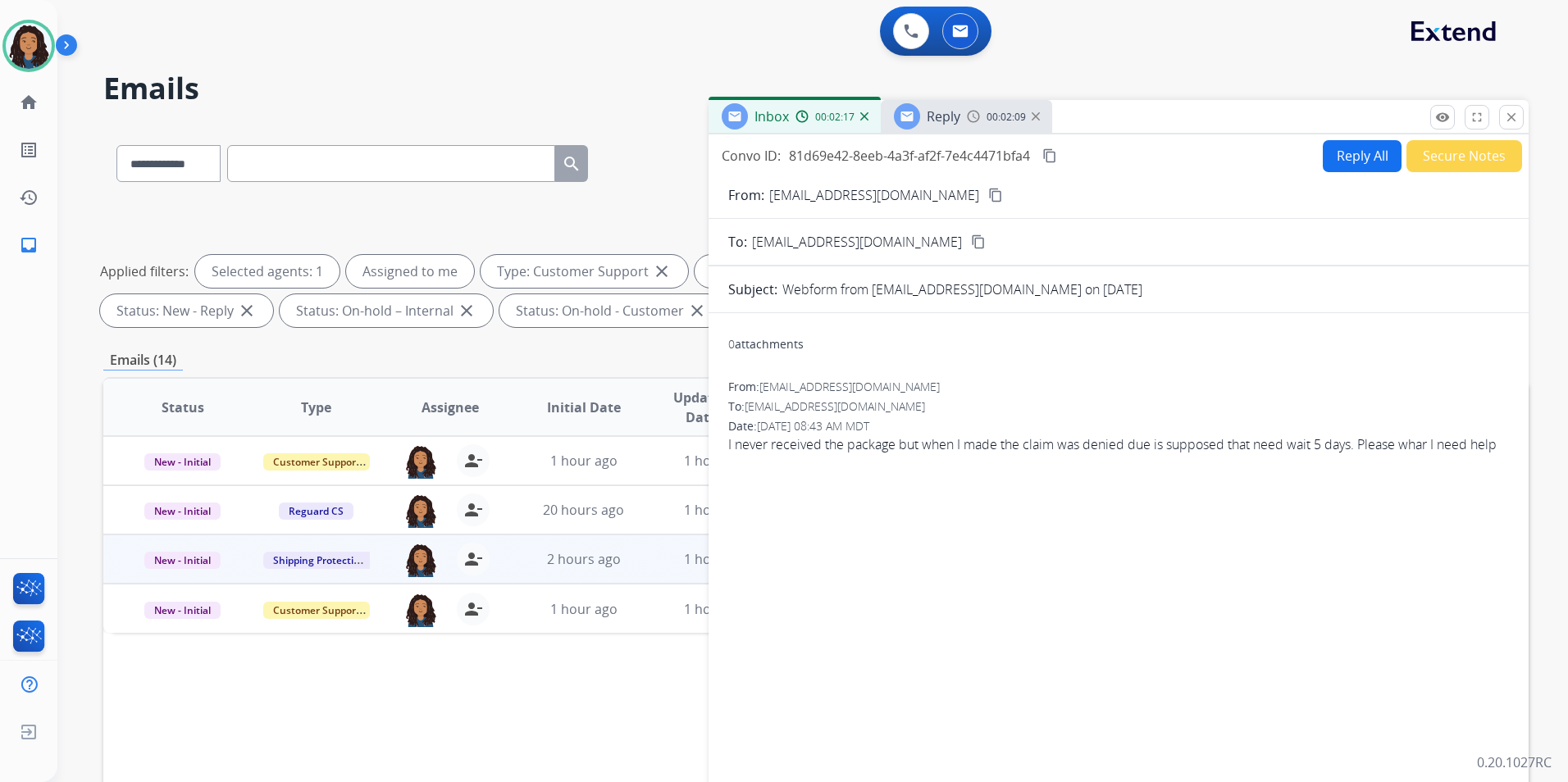
click at [988, 194] on mat-icon "content_copy" at bounding box center [995, 194] width 15 height 15
click at [955, 127] on div "Reply" at bounding box center [926, 117] width 67 height 26
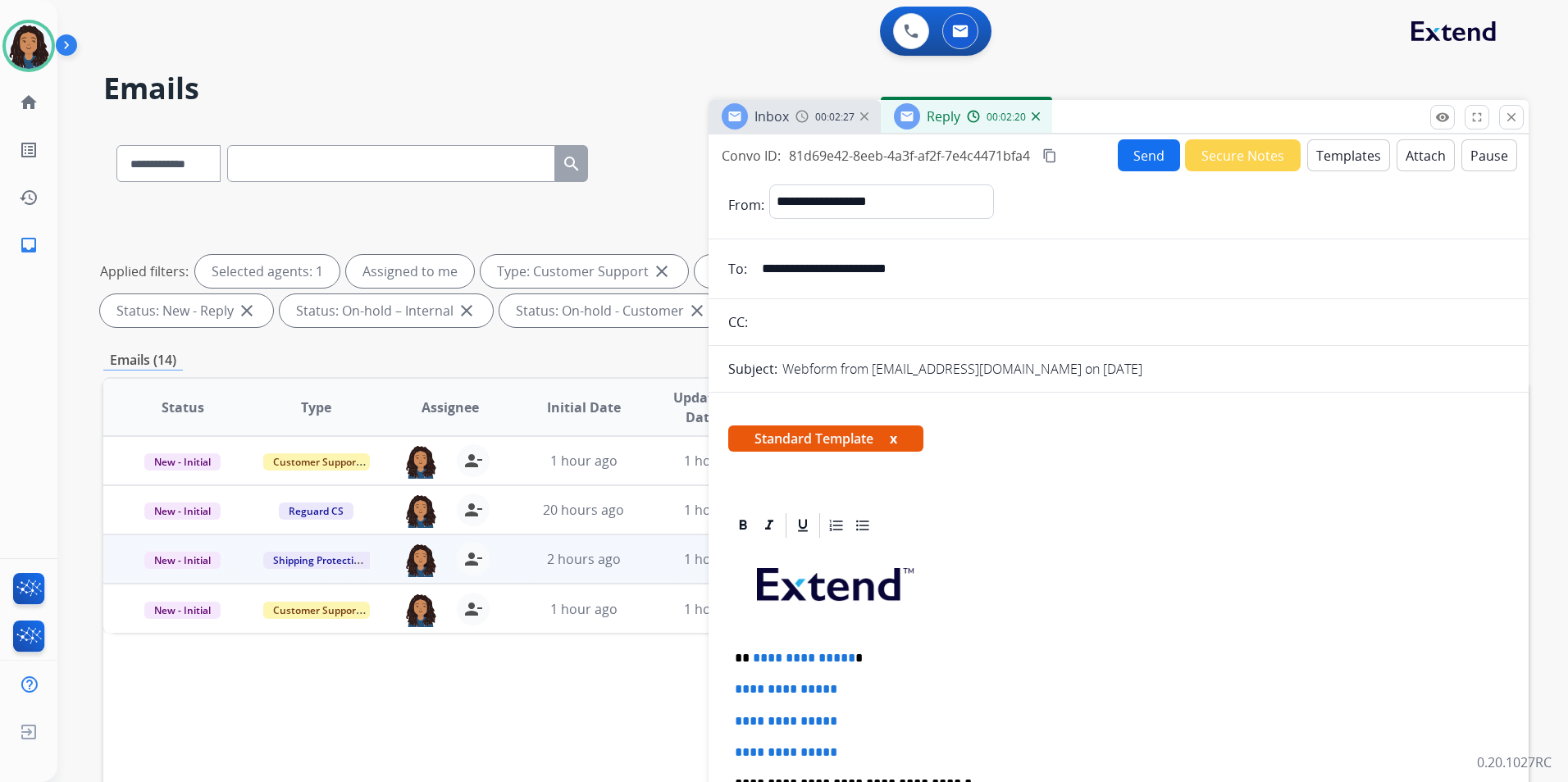
click at [946, 123] on span "Reply" at bounding box center [943, 117] width 34 height 18
click at [1307, 149] on button "Templates" at bounding box center [1348, 155] width 83 height 32
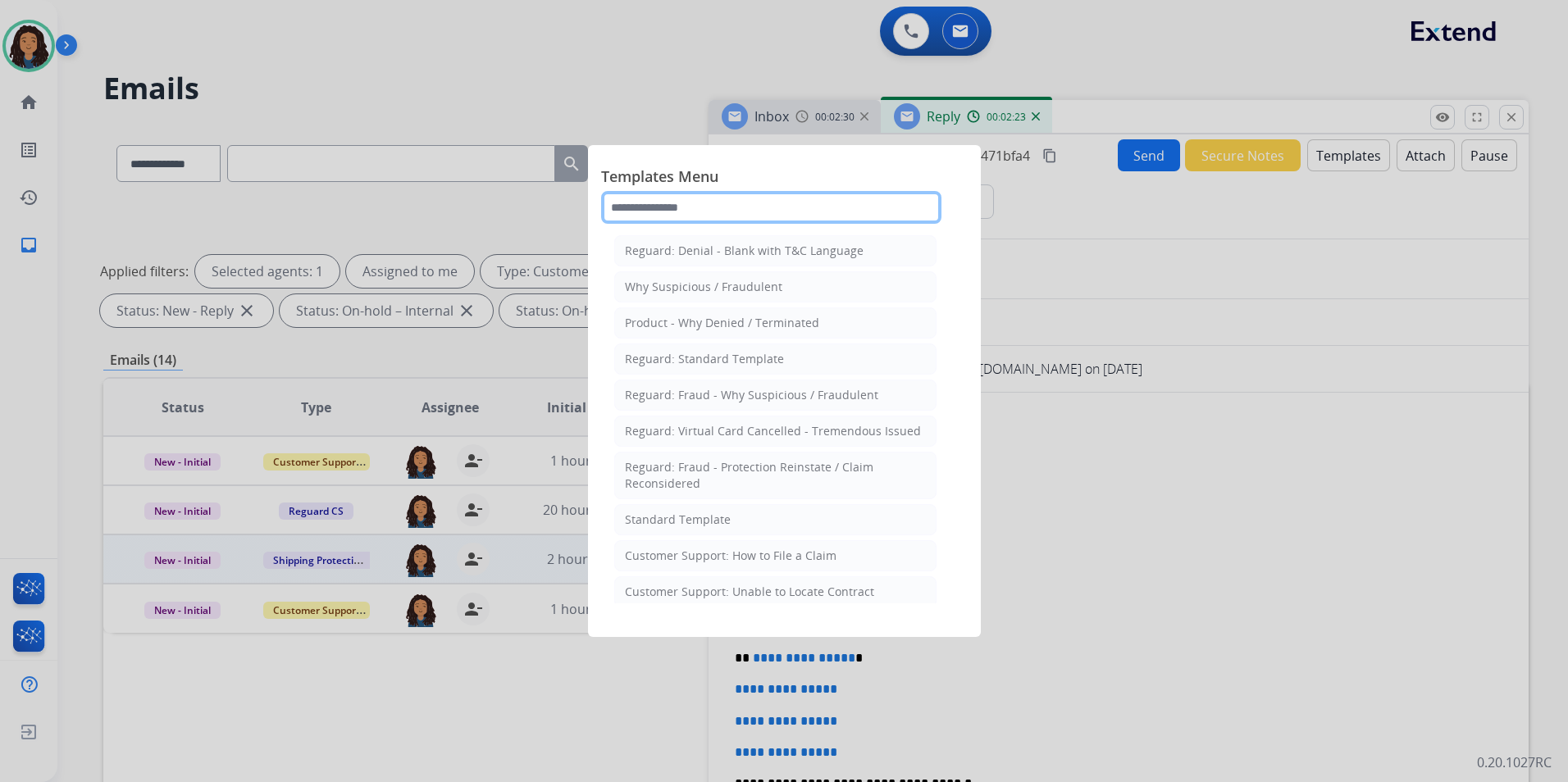
click at [790, 221] on input "text" at bounding box center [771, 207] width 341 height 33
click at [1114, 497] on div at bounding box center [784, 391] width 1568 height 782
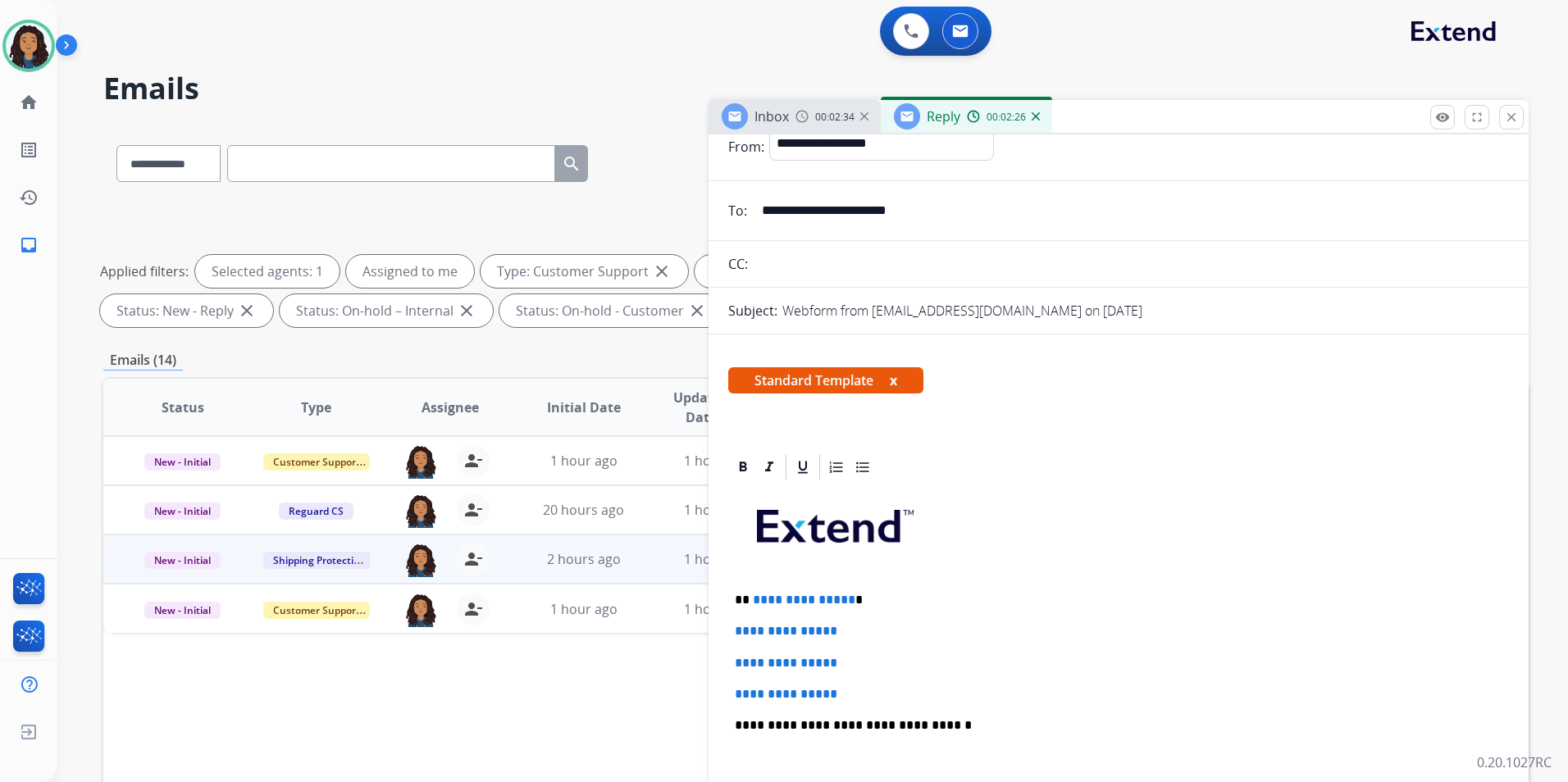
scroll to position [82, 0]
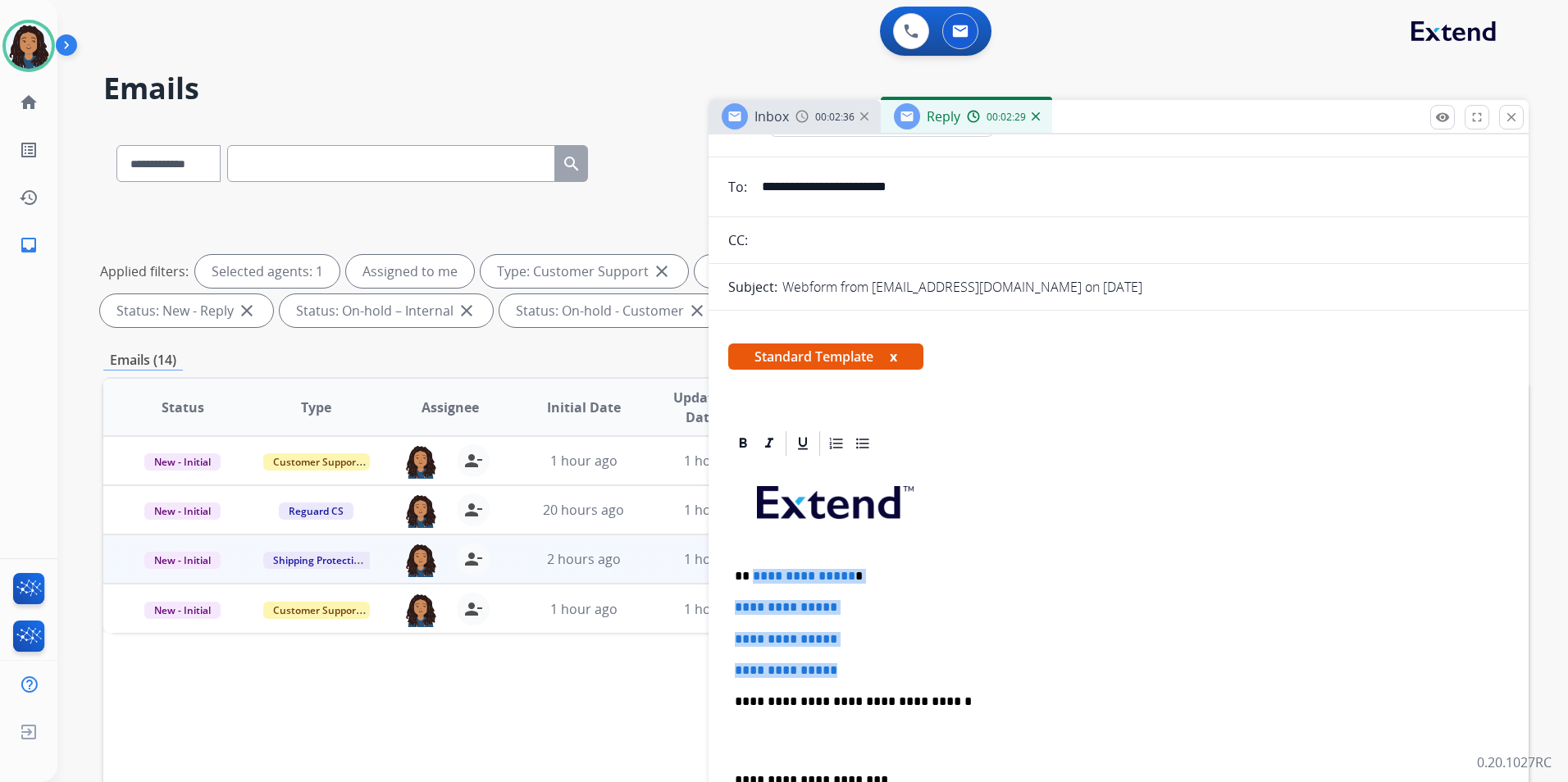
drag, startPoint x: 853, startPoint y: 672, endPoint x: 752, endPoint y: 560, distance: 150.8
click at [752, 560] on div "**********" at bounding box center [1119, 740] width 781 height 564
paste div
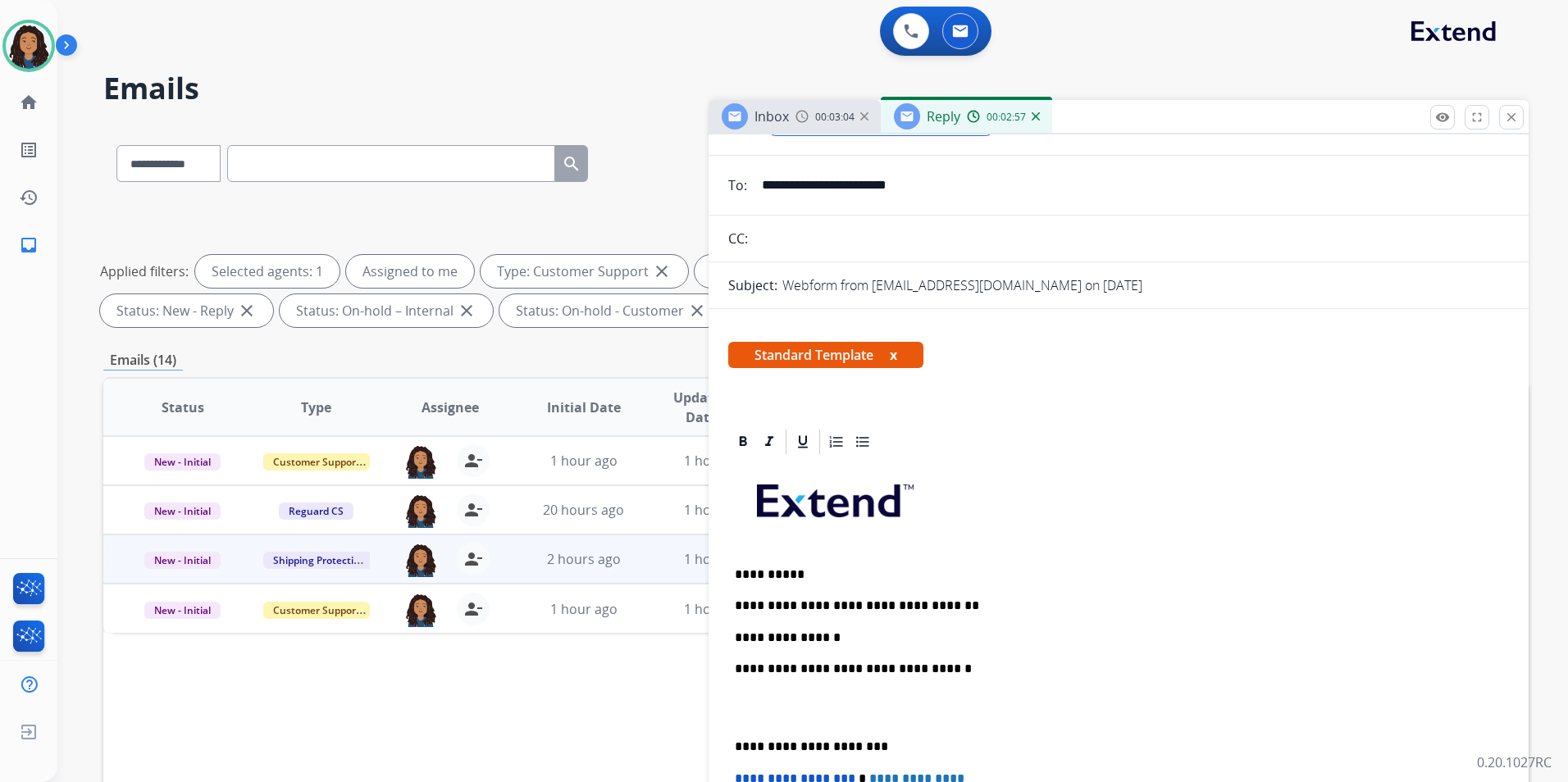
click at [785, 135] on select "**********" at bounding box center [881, 119] width 223 height 33
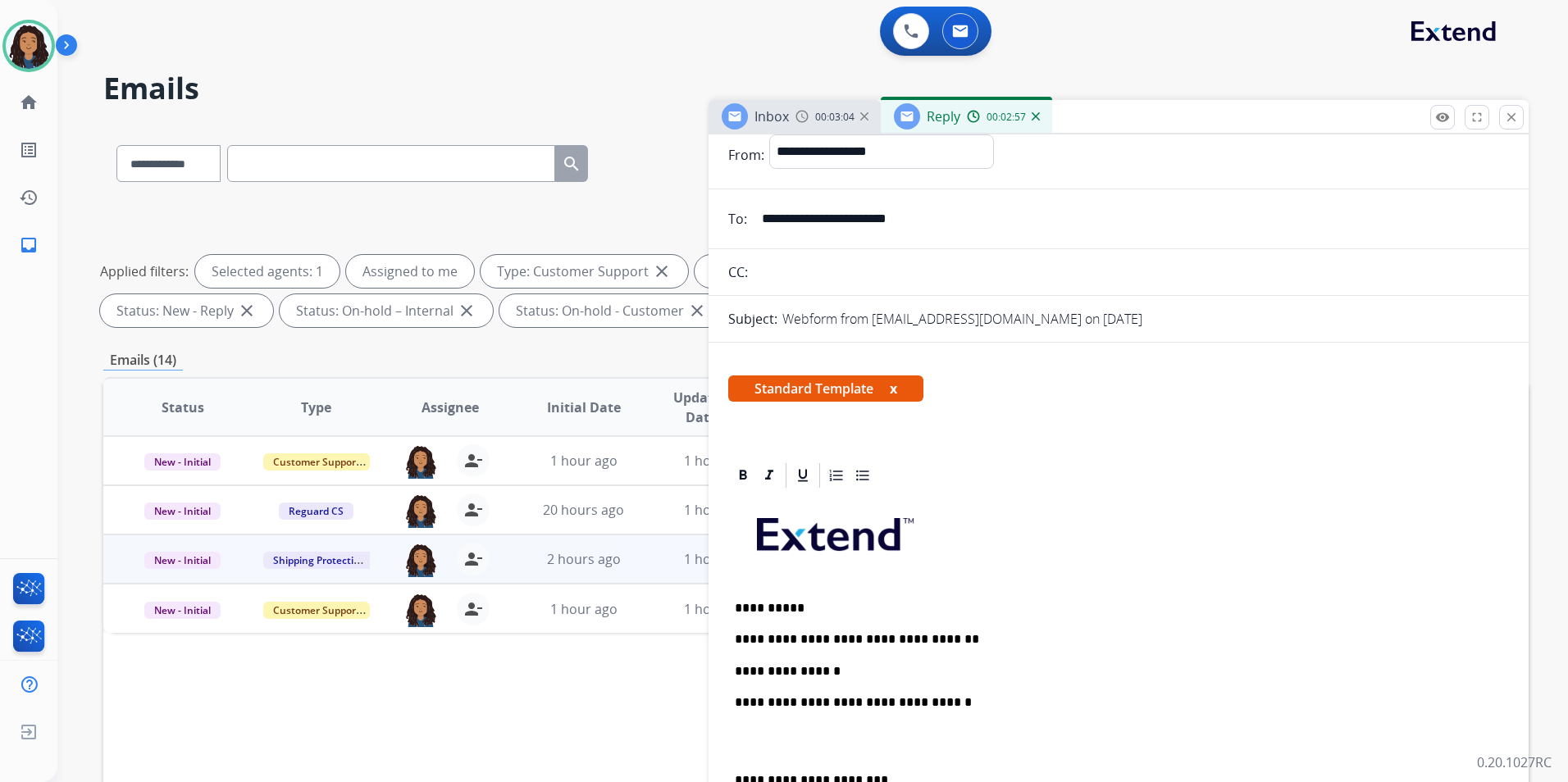
click at [787, 114] on span "Inbox" at bounding box center [771, 117] width 35 height 18
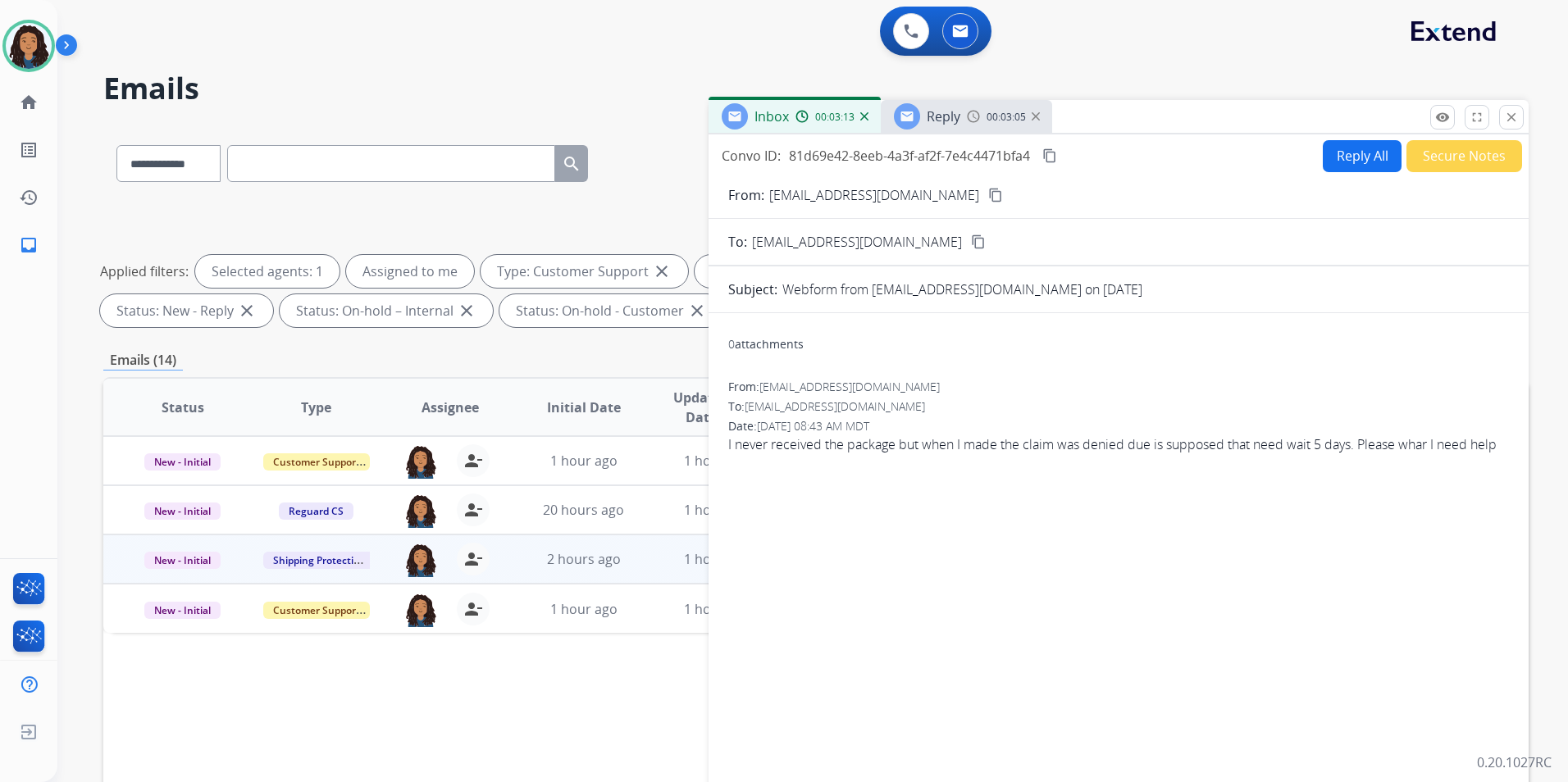
click at [956, 109] on span "Reply" at bounding box center [943, 117] width 34 height 18
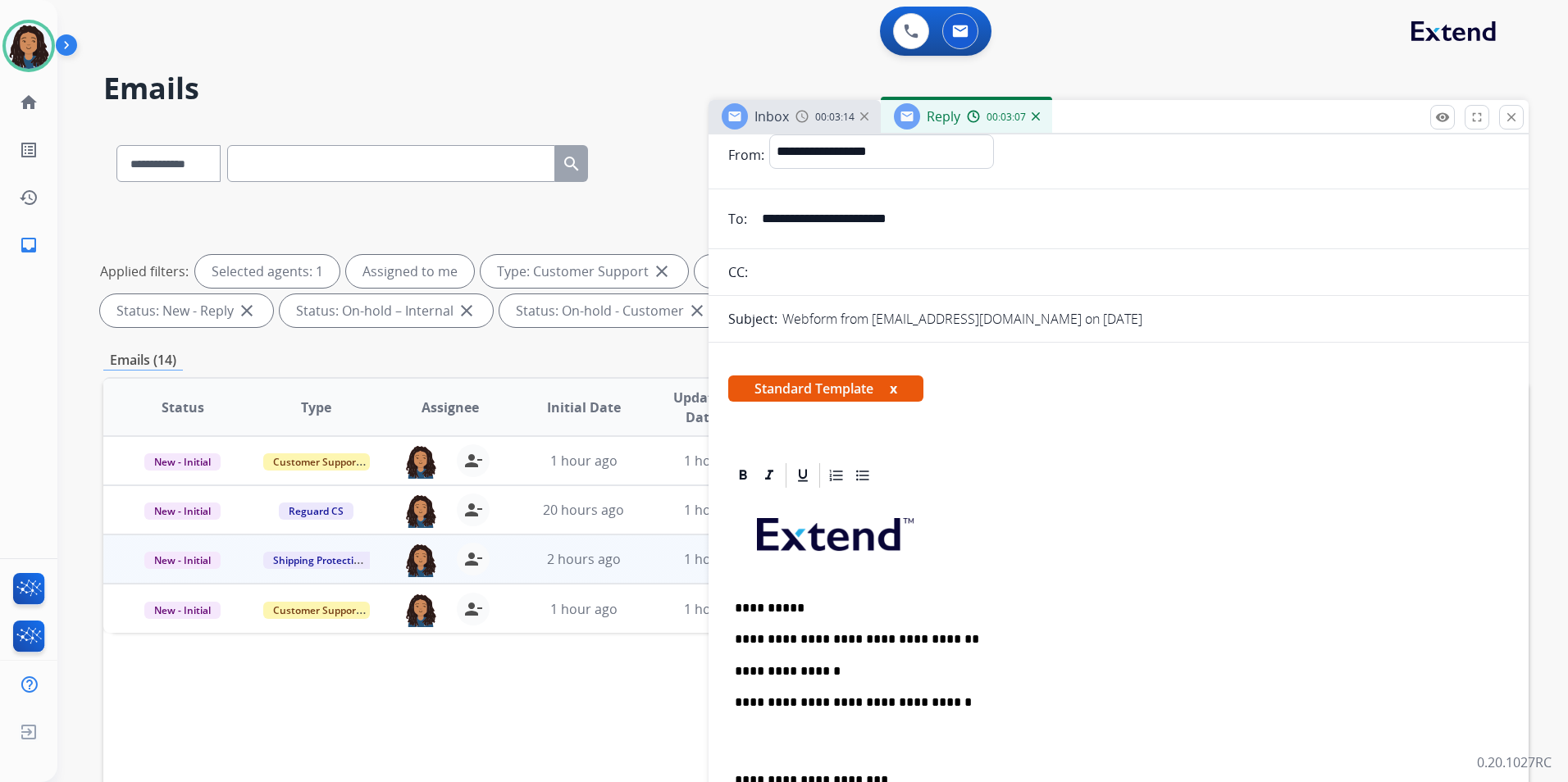
click at [804, 110] on img at bounding box center [801, 116] width 13 height 13
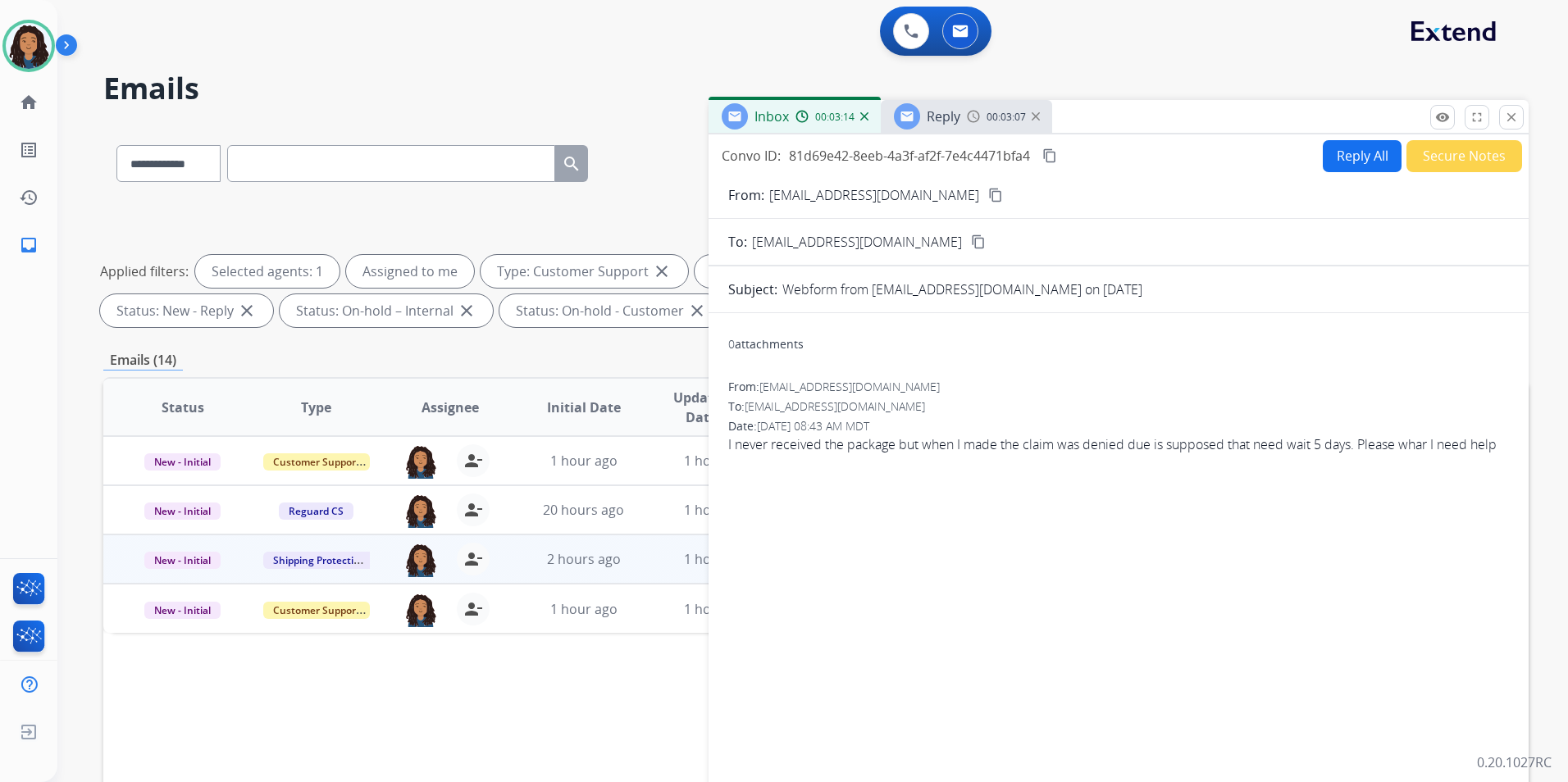
click at [960, 105] on div "Reply 00:03:07" at bounding box center [966, 116] width 171 height 33
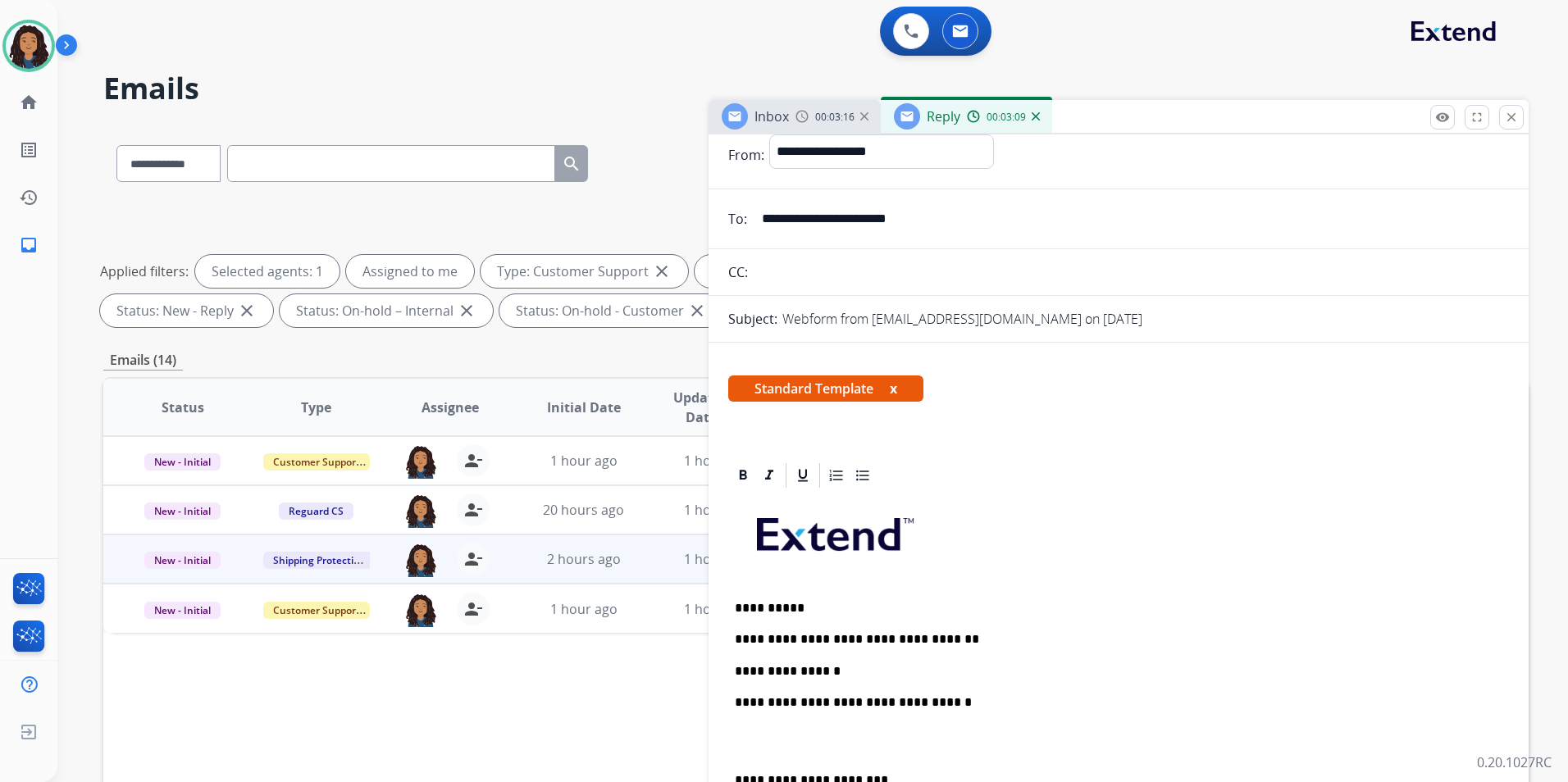
click at [848, 667] on p "**********" at bounding box center [1111, 671] width 754 height 15
click at [966, 669] on p "**********" at bounding box center [1111, 671] width 754 height 15
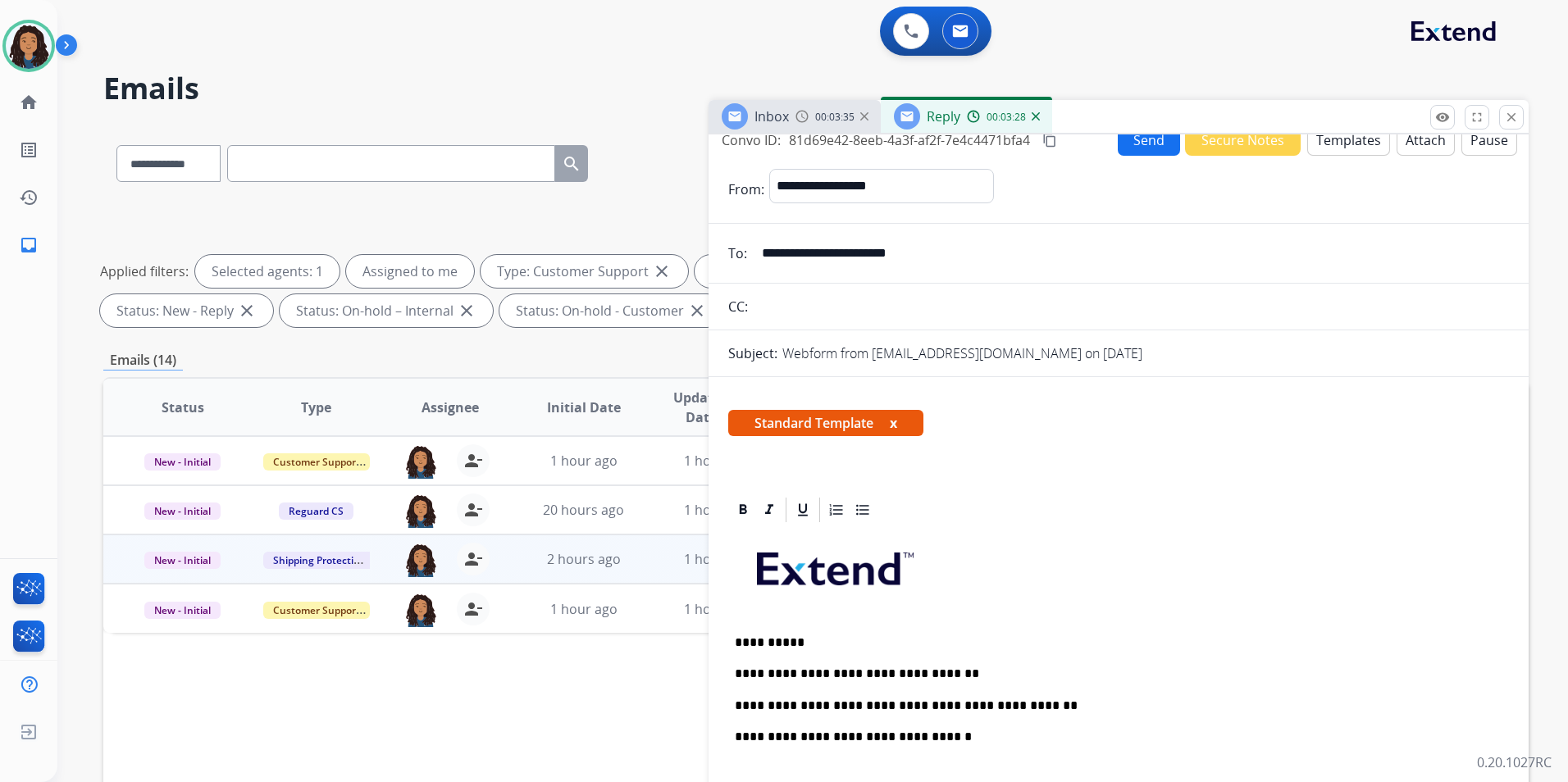
scroll to position [0, 0]
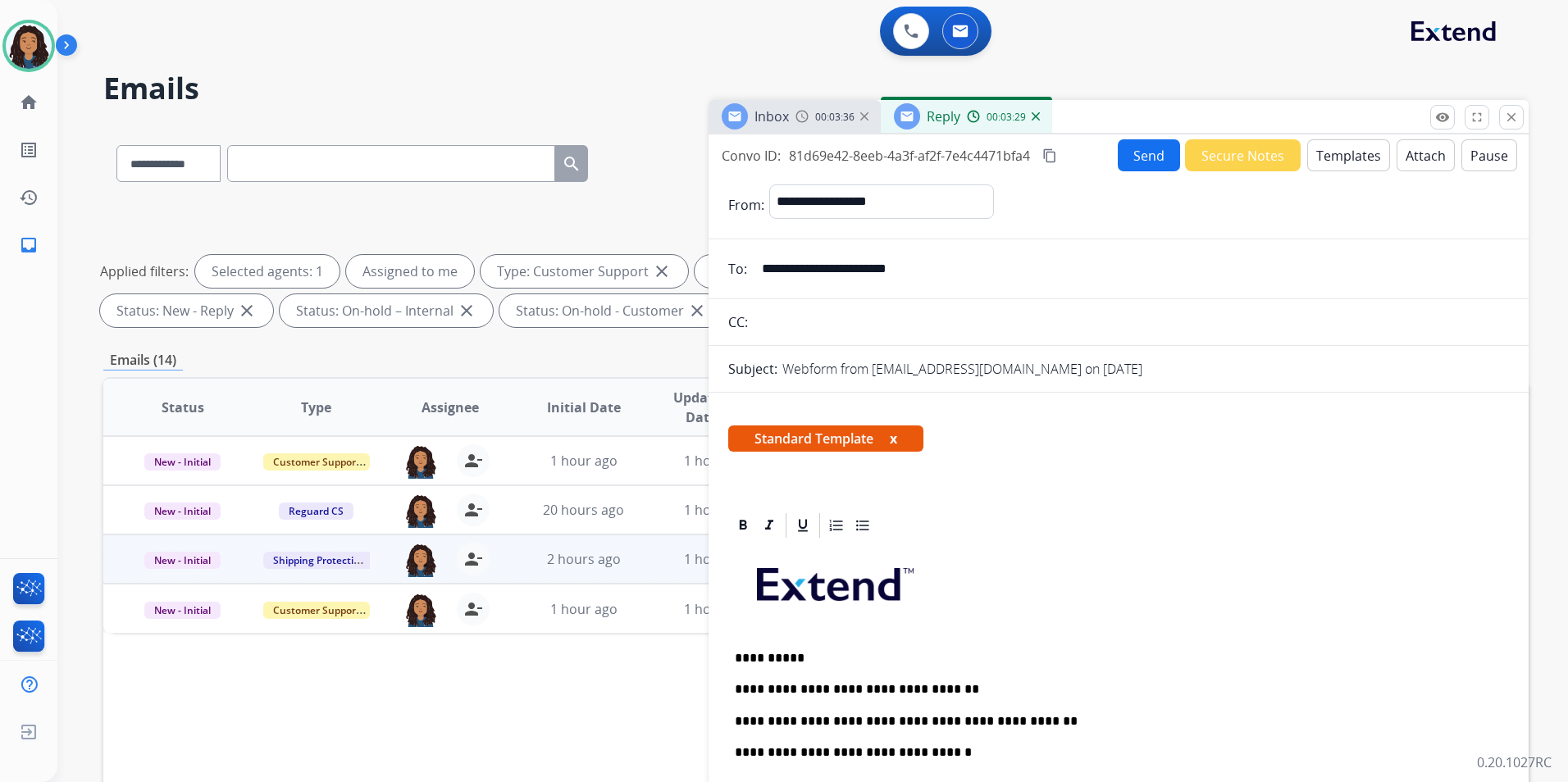
click at [1128, 167] on button "Send" at bounding box center [1149, 155] width 63 height 32
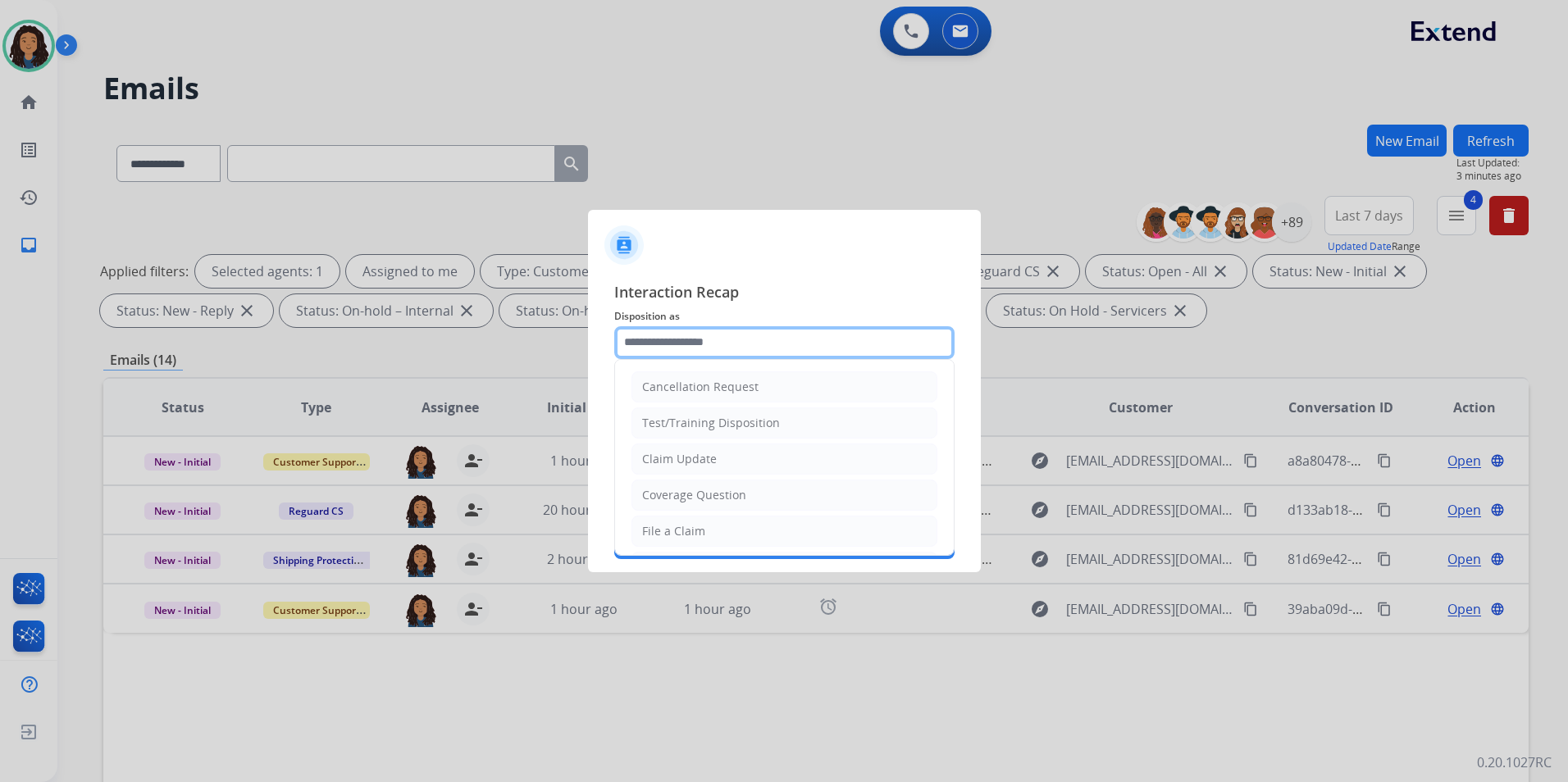
drag, startPoint x: 749, startPoint y: 331, endPoint x: 758, endPoint y: 448, distance: 117.3
click at [748, 334] on input "text" at bounding box center [784, 343] width 341 height 33
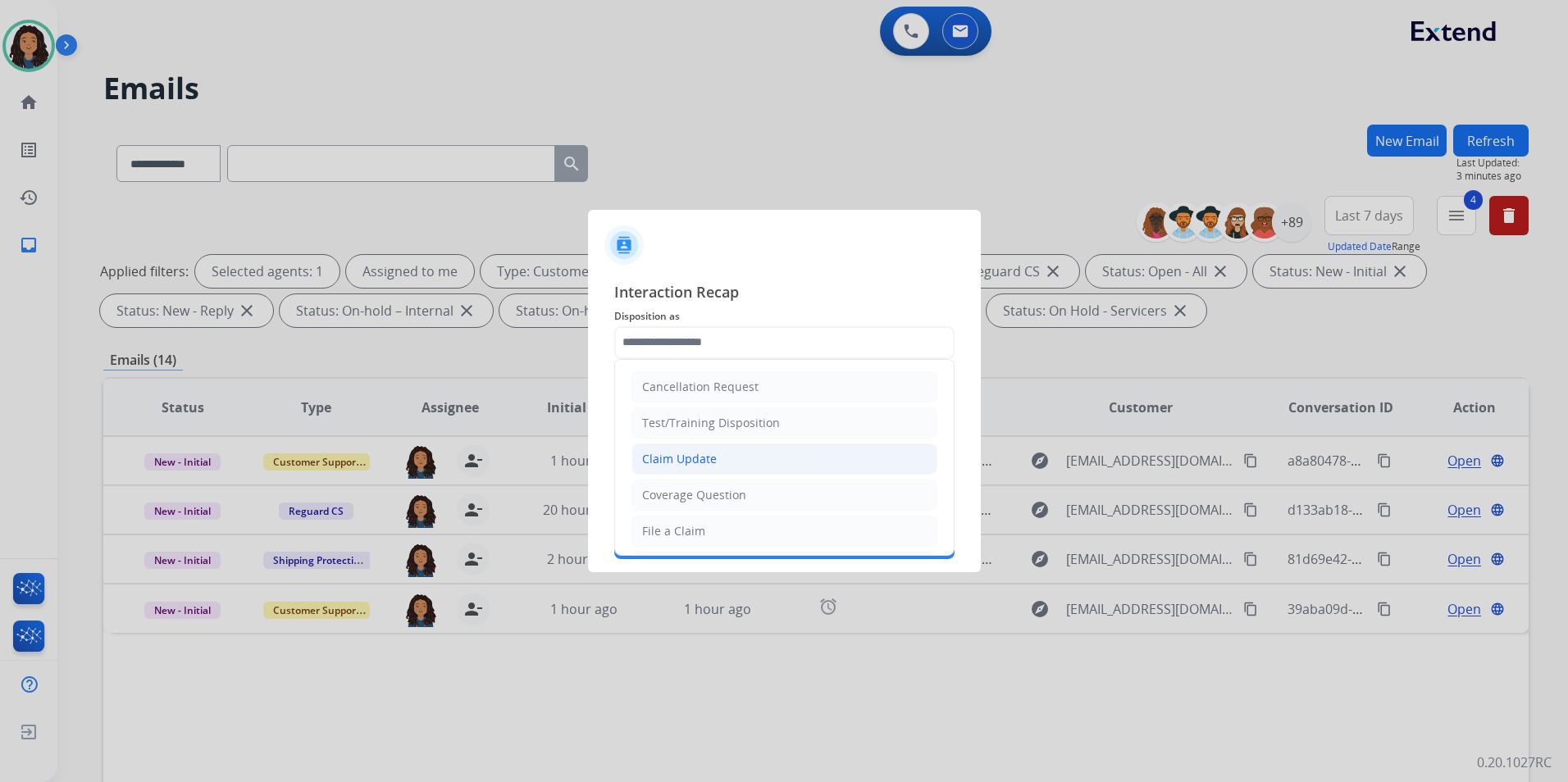
drag, startPoint x: 739, startPoint y: 458, endPoint x: 721, endPoint y: 433, distance: 30.8
click at [739, 459] on li "Claim Update" at bounding box center [784, 458] width 306 height 31
type input "**********"
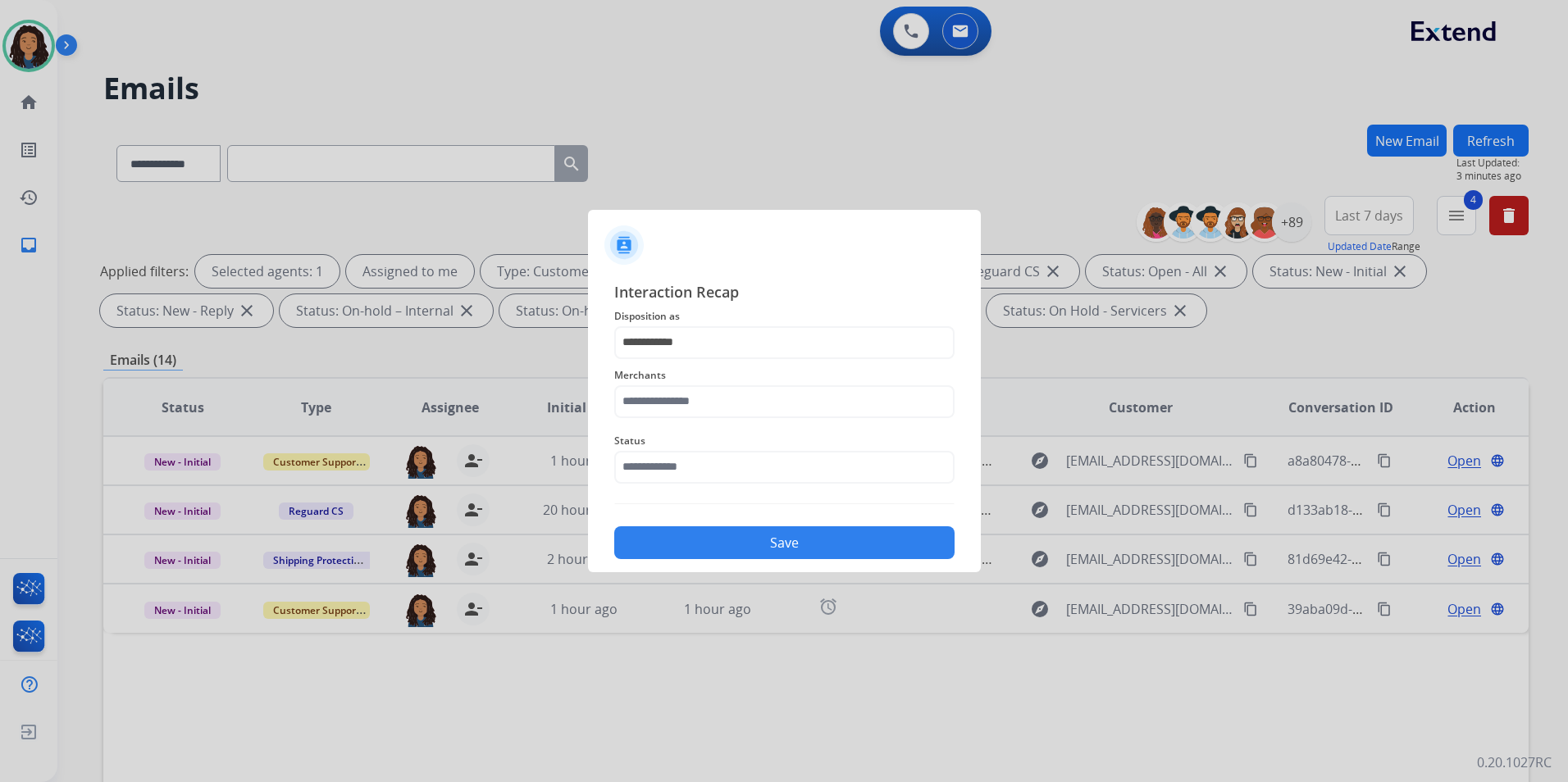
click at [697, 382] on span "Merchants" at bounding box center [784, 376] width 341 height 20
click at [699, 392] on input "text" at bounding box center [784, 401] width 341 height 33
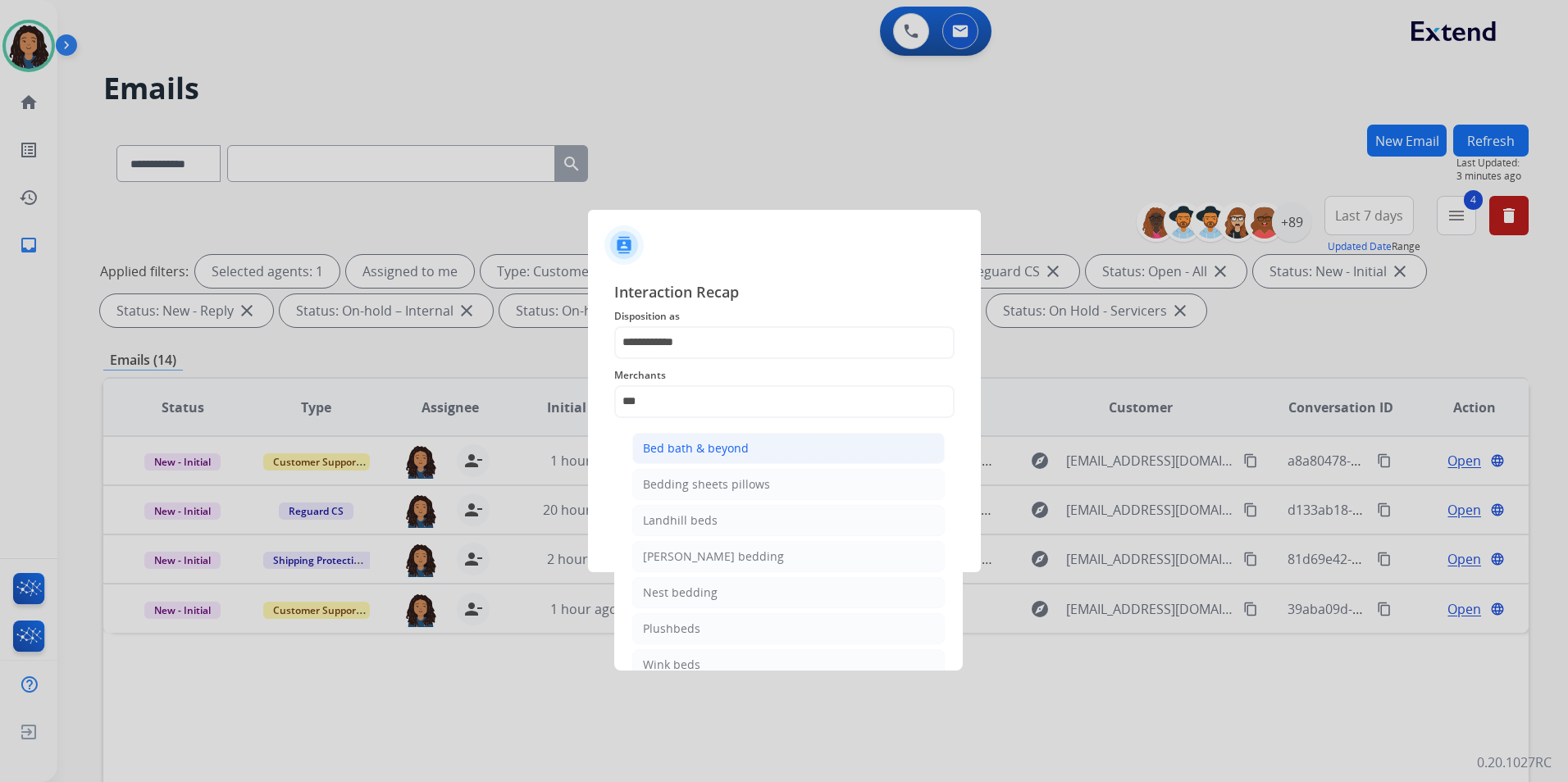
drag, startPoint x: 781, startPoint y: 447, endPoint x: 720, endPoint y: 471, distance: 65.6
click at [781, 447] on li "Bed bath & beyond" at bounding box center [789, 448] width 313 height 31
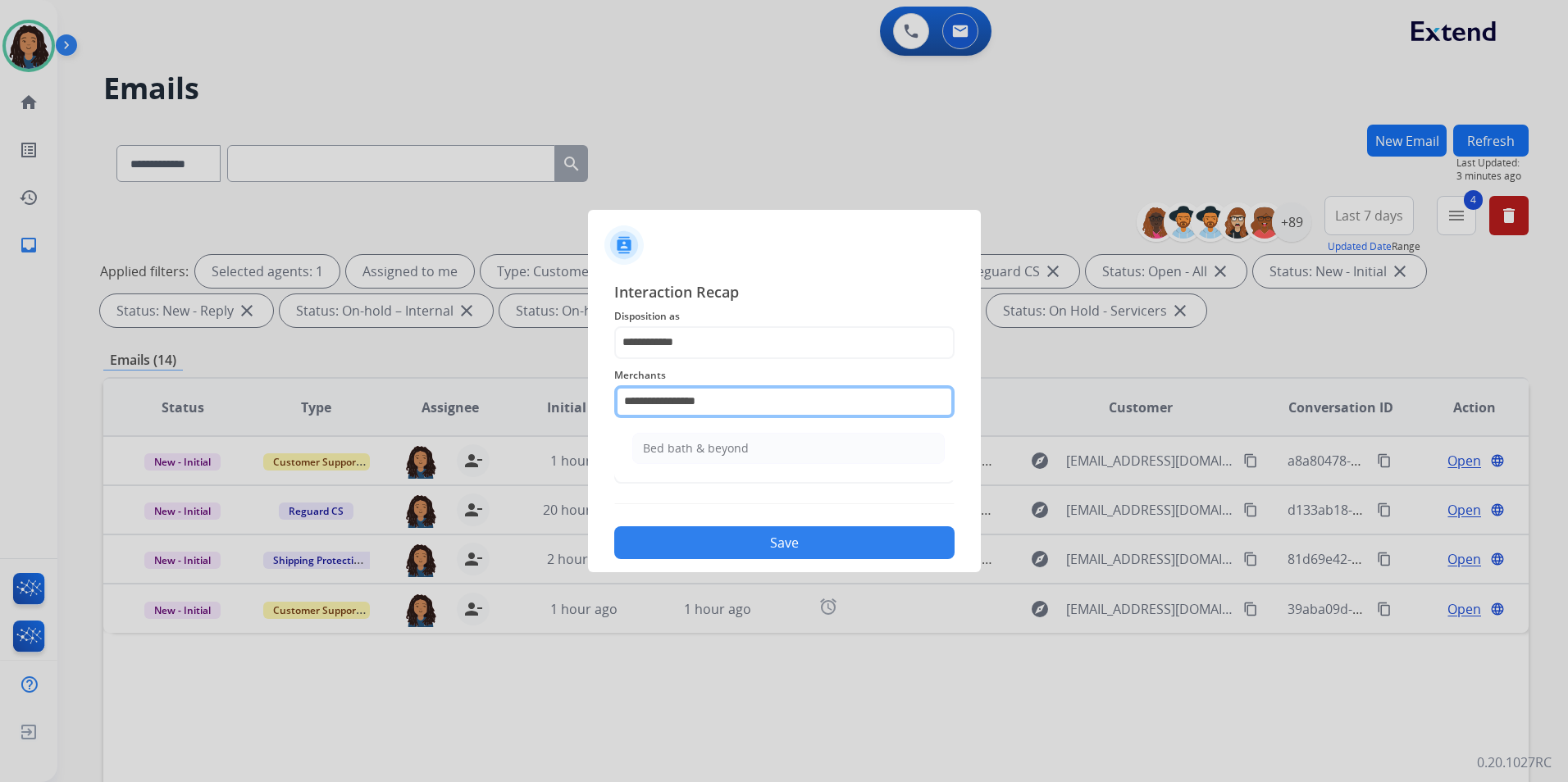
drag, startPoint x: 745, startPoint y: 408, endPoint x: 338, endPoint y: 386, distance: 407.6
click at [0, 403] on app-contact-recap-modal "**********" at bounding box center [0, 391] width 0 height 782
drag, startPoint x: 710, startPoint y: 470, endPoint x: 700, endPoint y: 463, distance: 12.2
click at [708, 470] on ul "Jomashop" at bounding box center [788, 452] width 322 height 56
click at [695, 458] on li "Jomashop" at bounding box center [789, 448] width 313 height 31
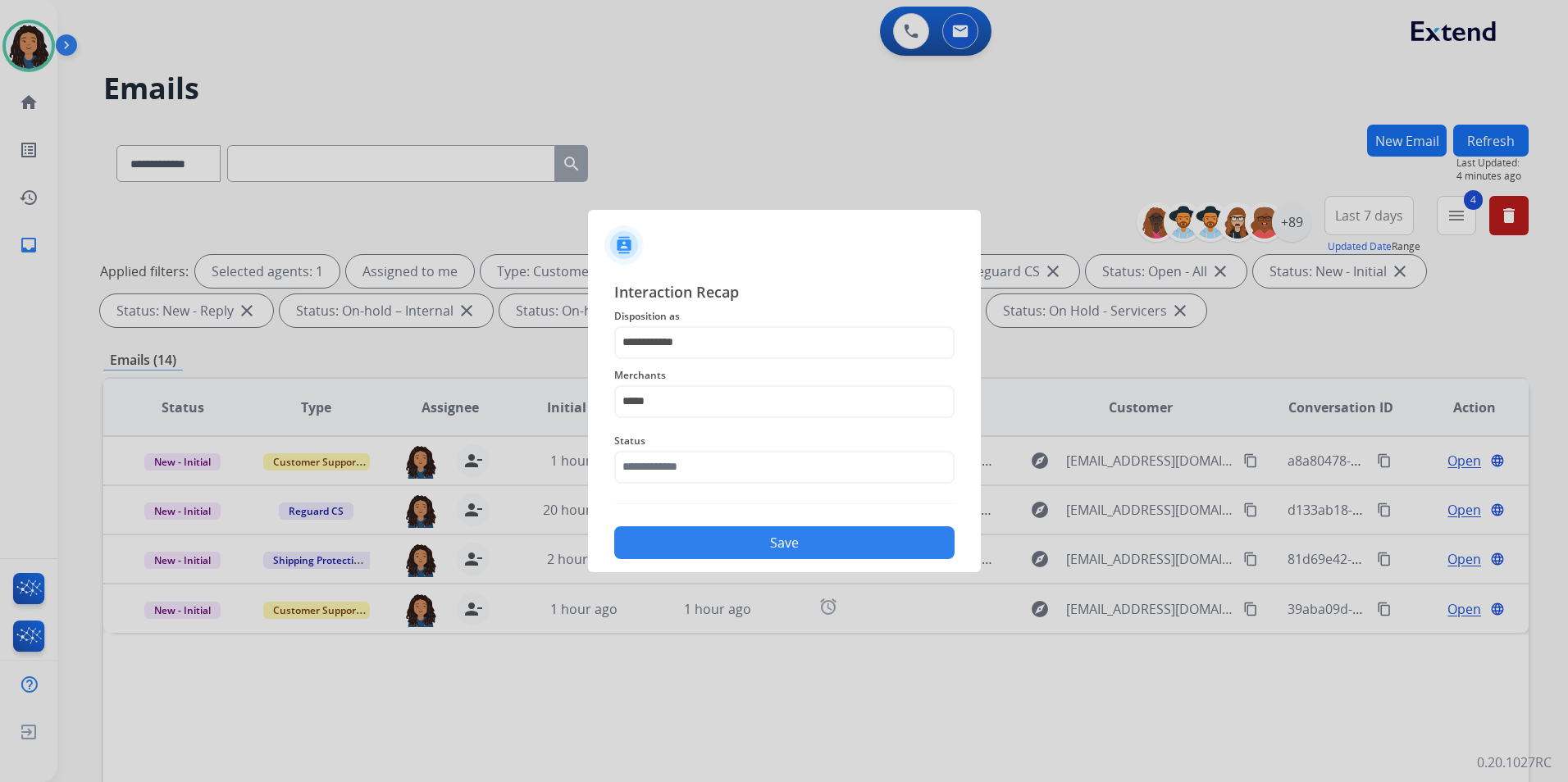
type input "********"
click at [685, 462] on input "text" at bounding box center [784, 467] width 341 height 33
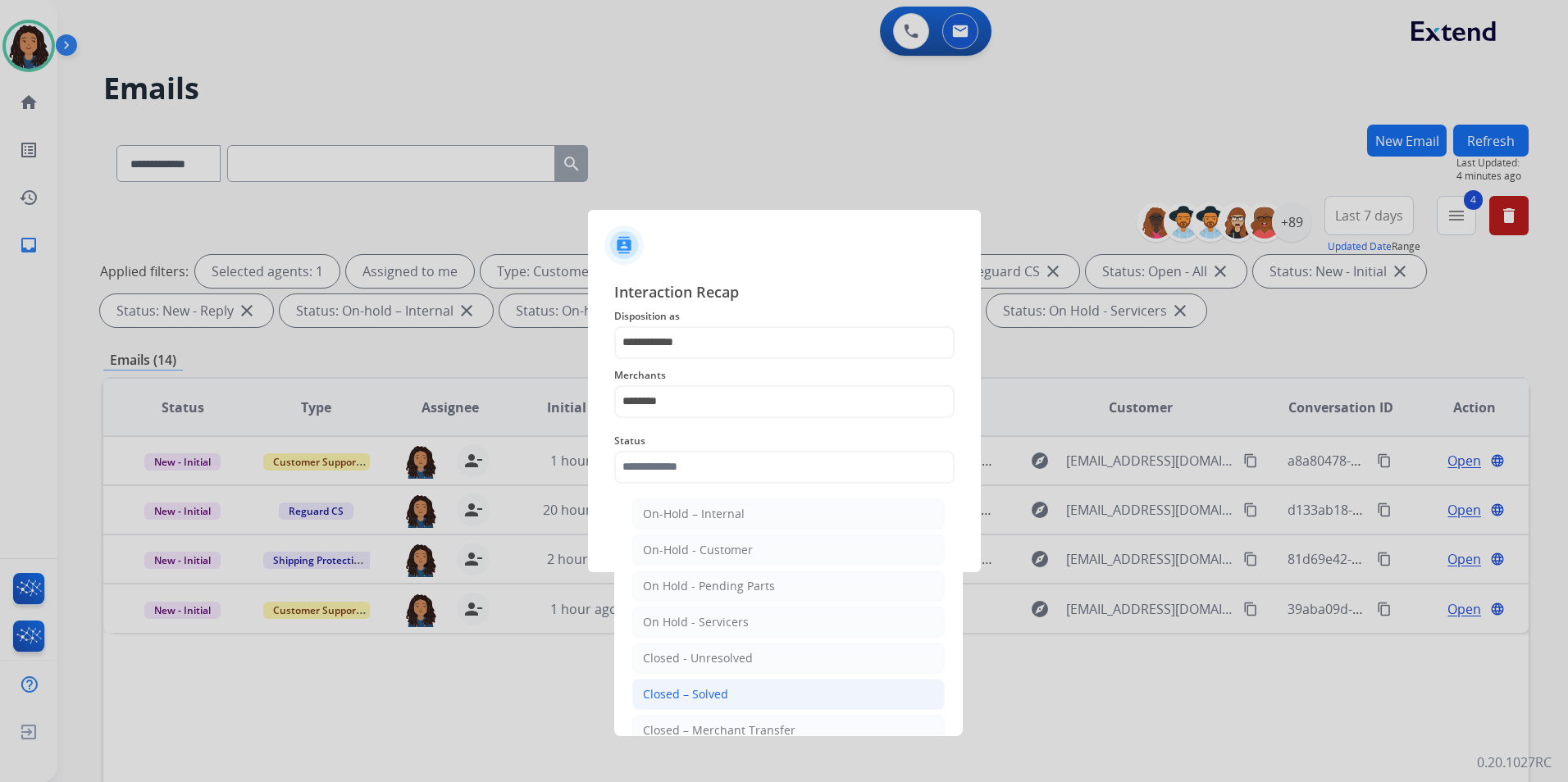
drag, startPoint x: 685, startPoint y: 689, endPoint x: 701, endPoint y: 595, distance: 95.4
click at [684, 683] on li "Closed – Solved" at bounding box center [789, 693] width 313 height 31
type input "**********"
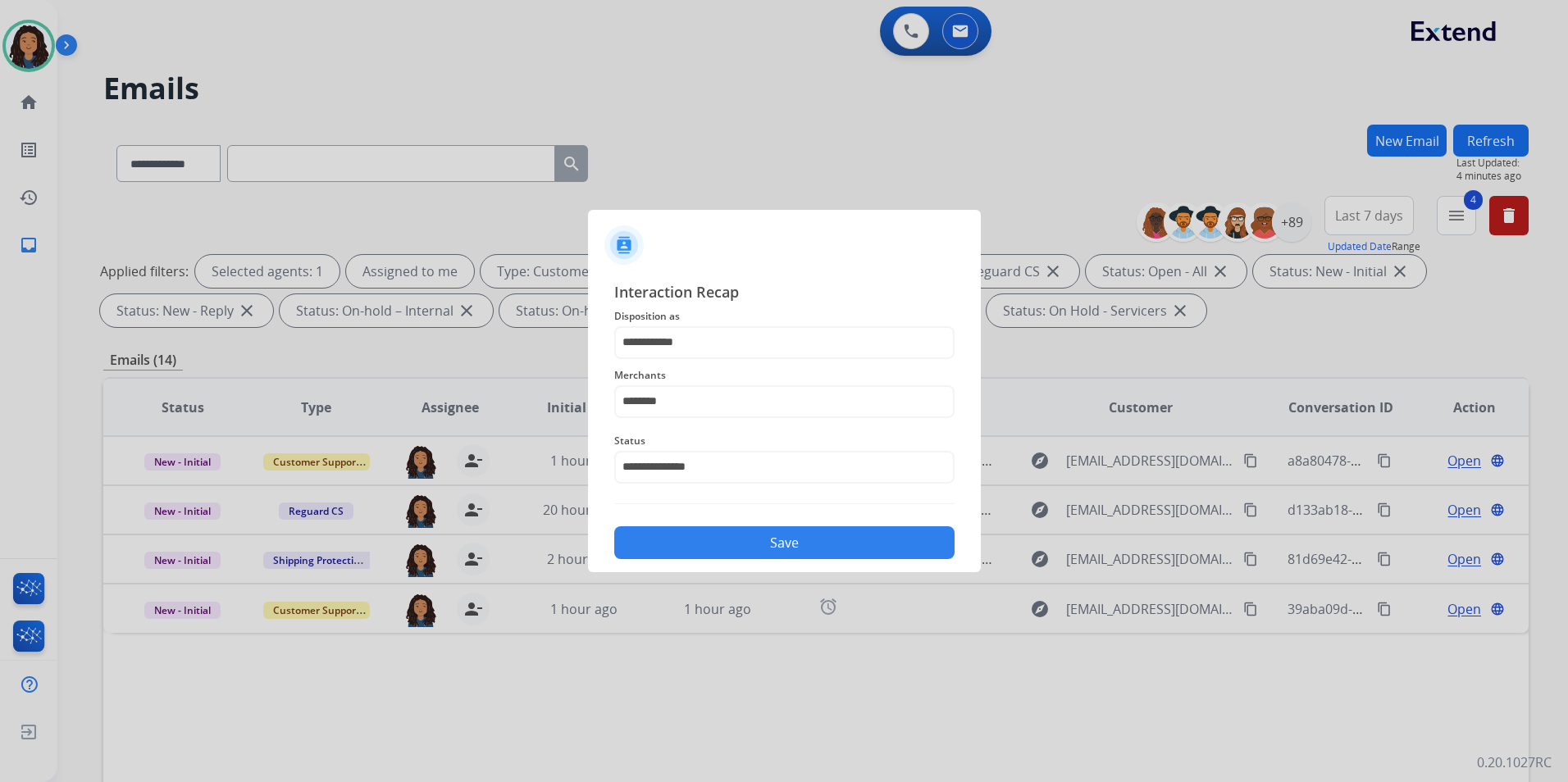
click at [729, 556] on button "Save" at bounding box center [784, 542] width 341 height 33
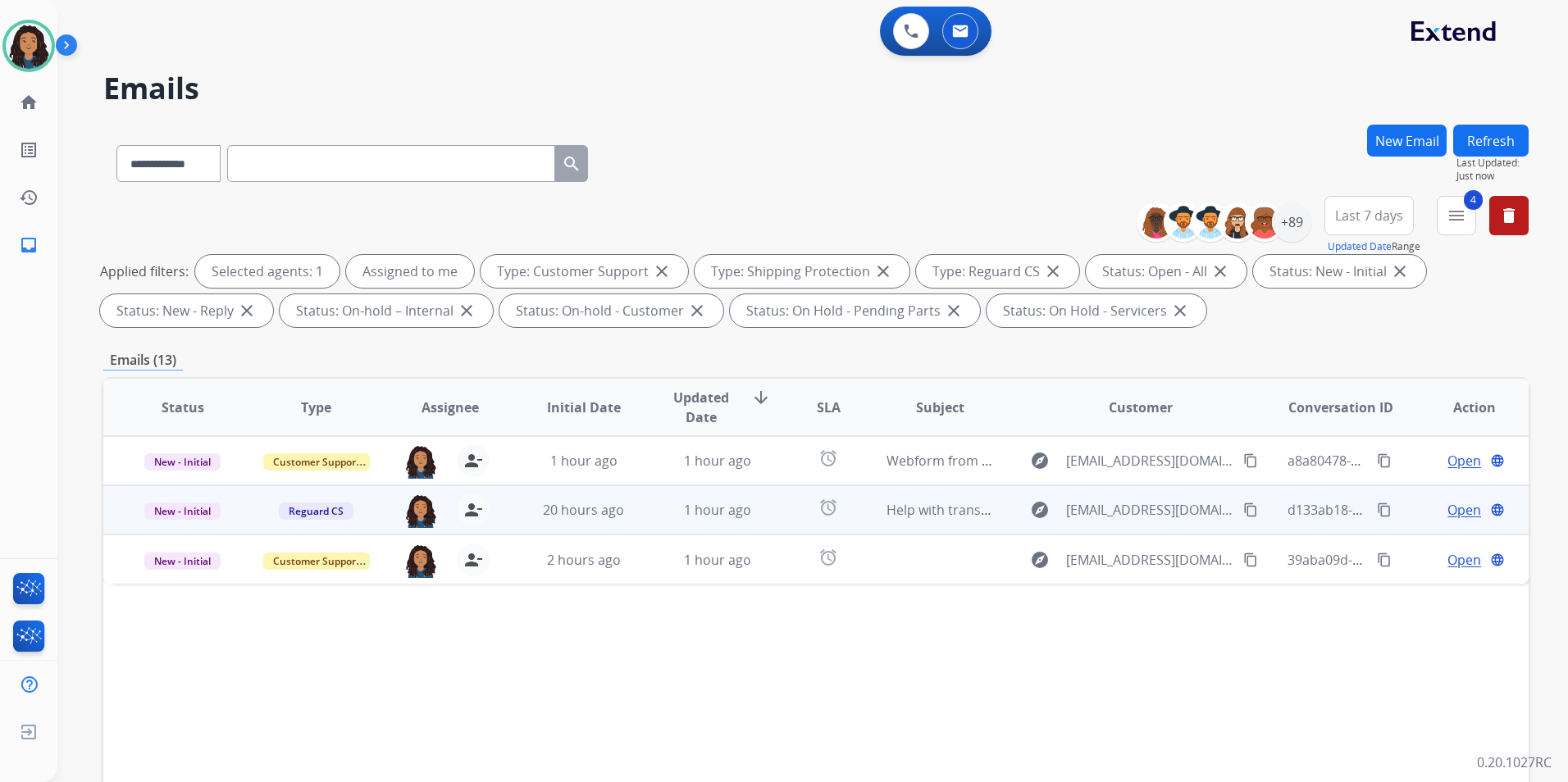
click at [1447, 507] on span "Open" at bounding box center [1464, 510] width 34 height 20
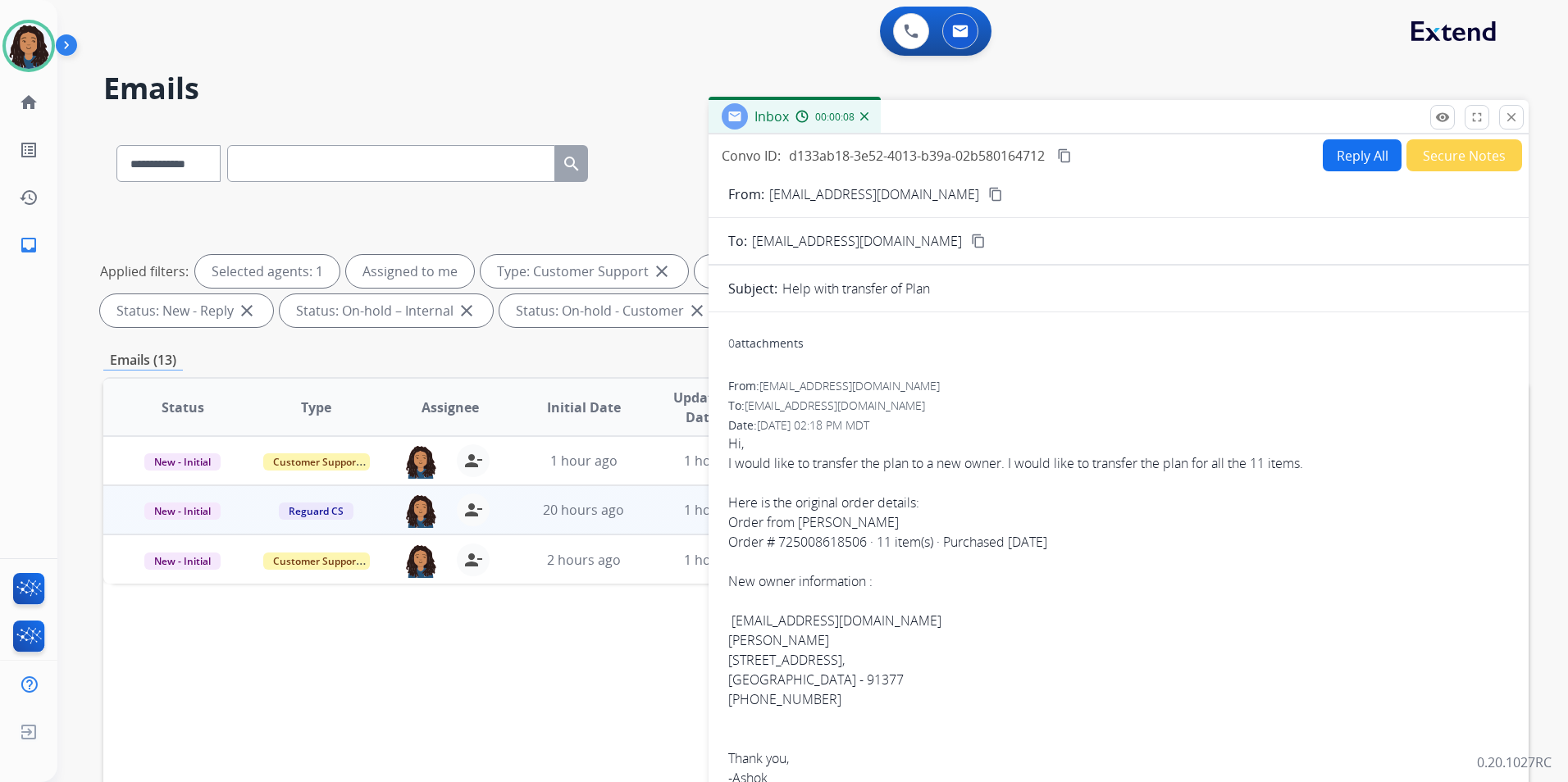
click at [1340, 159] on button "Reply All" at bounding box center [1362, 155] width 79 height 32
select select "**********"
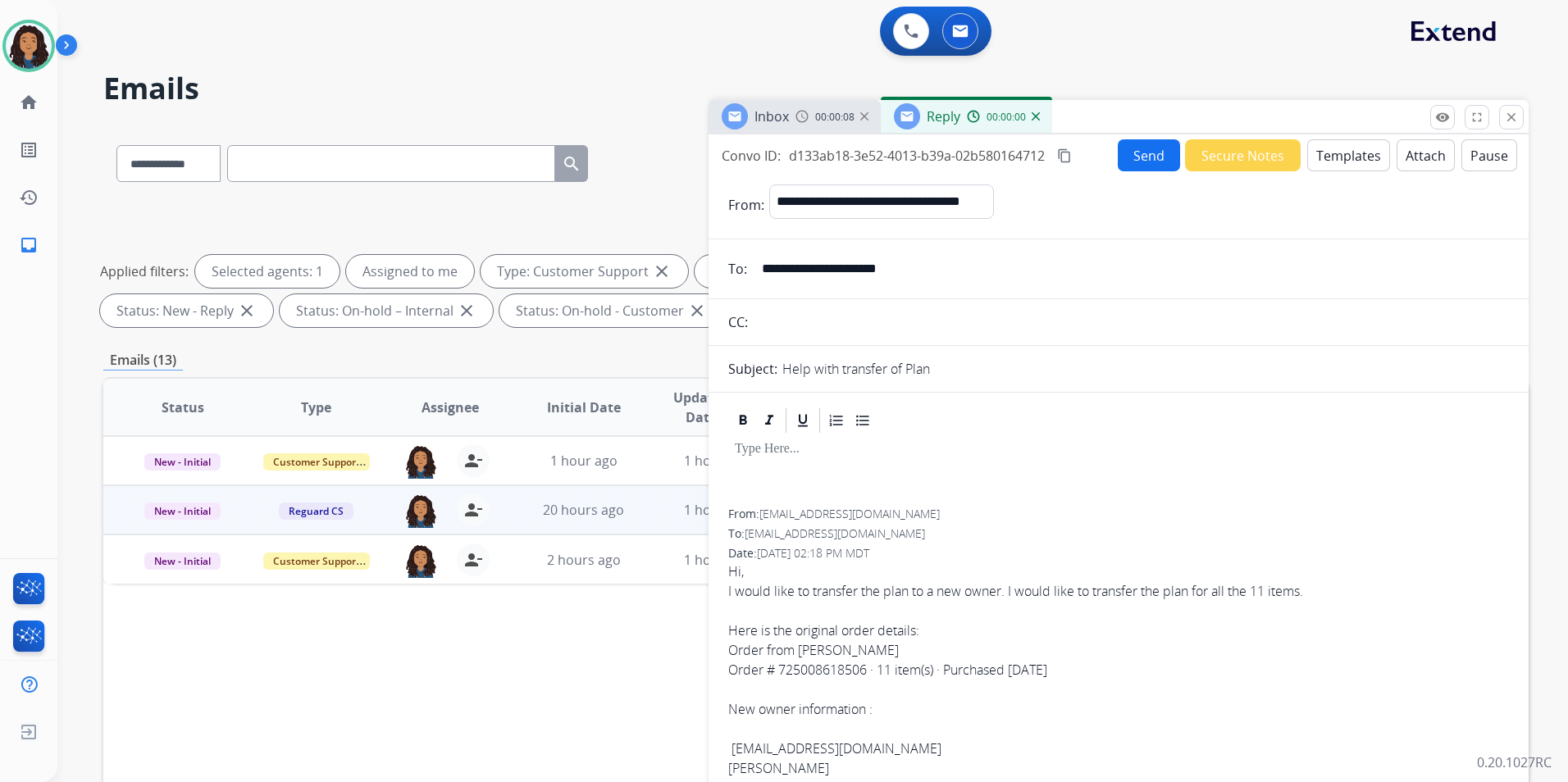
click at [1336, 157] on button "Templates" at bounding box center [1348, 155] width 83 height 32
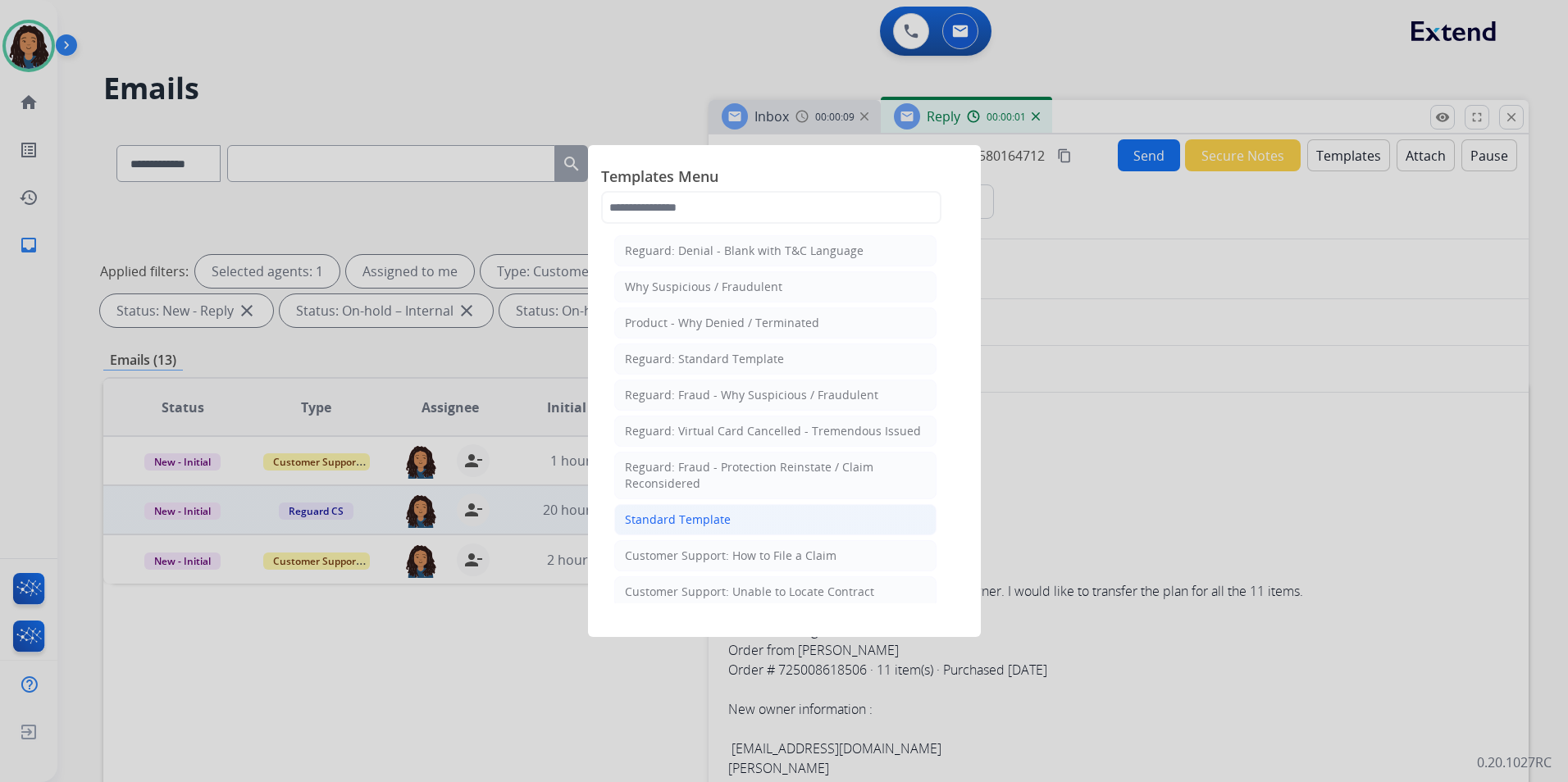
drag, startPoint x: 720, startPoint y: 511, endPoint x: 726, endPoint y: 486, distance: 25.7
click at [720, 509] on li "Standard Template" at bounding box center [774, 519] width 322 height 31
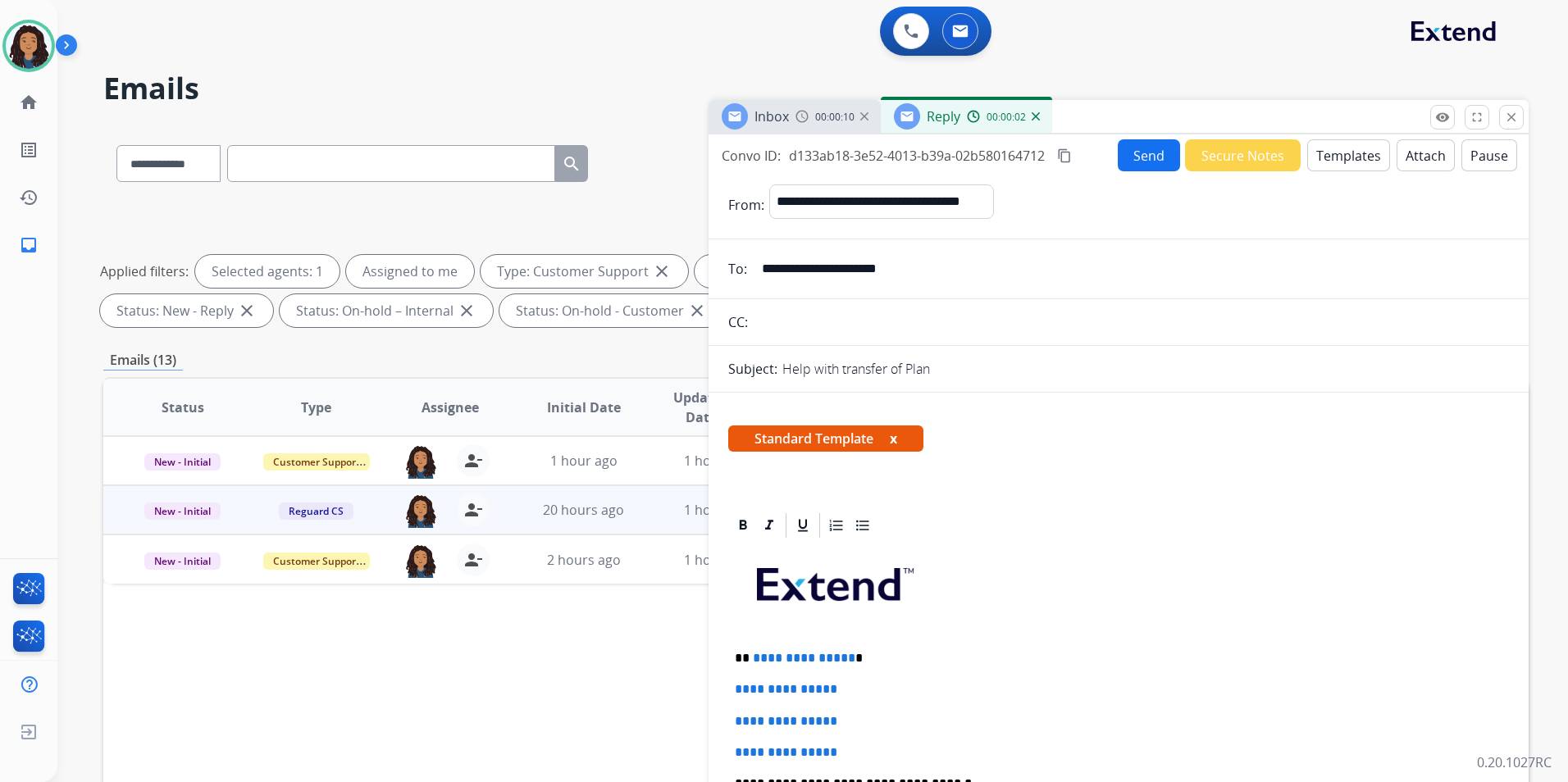
click at [783, 118] on span "Inbox" at bounding box center [771, 117] width 35 height 18
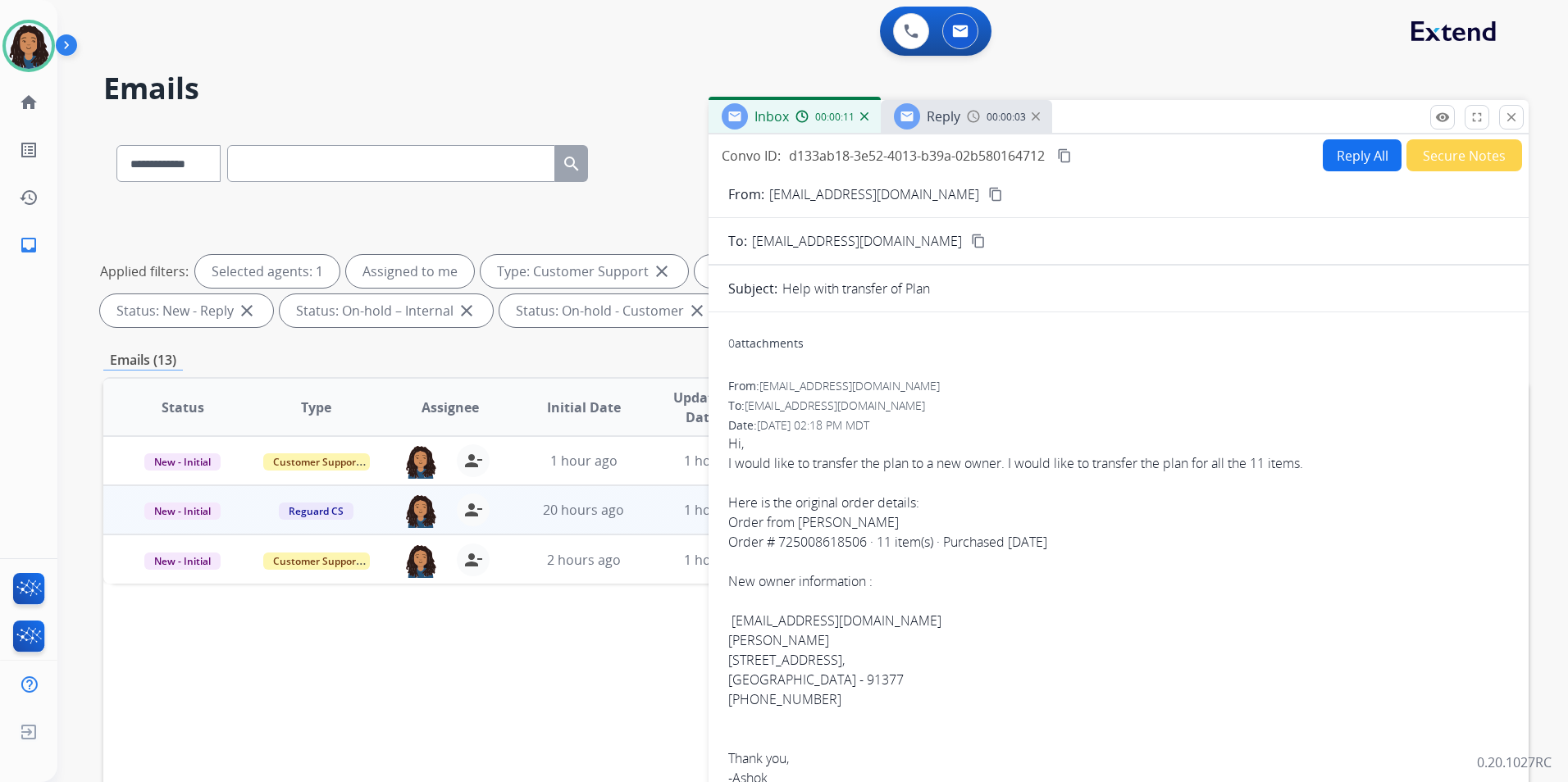
click at [924, 190] on p "[EMAIL_ADDRESS][DOMAIN_NAME]" at bounding box center [874, 194] width 210 height 20
click at [988, 191] on mat-icon "content_copy" at bounding box center [995, 194] width 15 height 15
click at [940, 123] on span "Reply" at bounding box center [943, 117] width 34 height 18
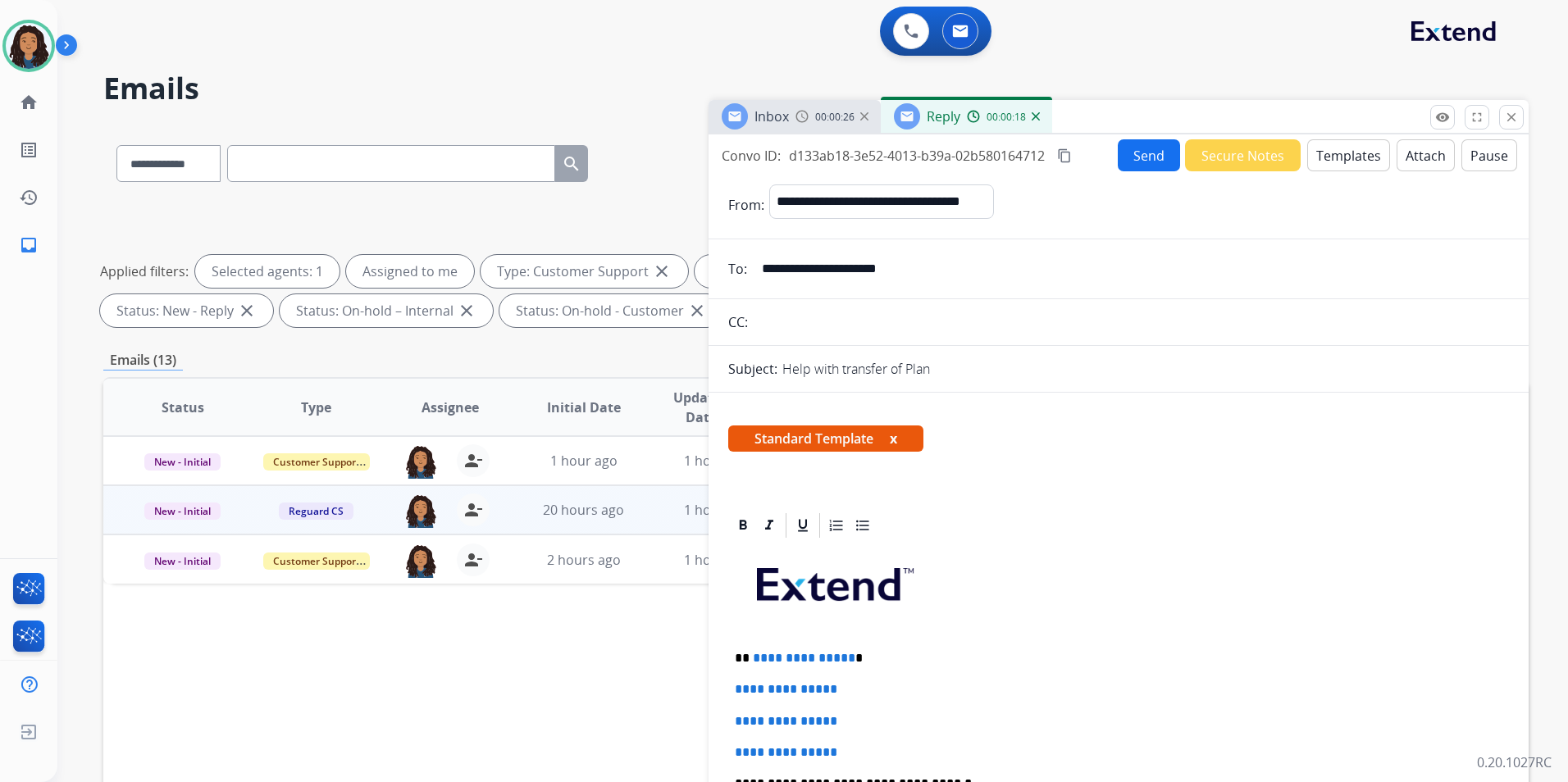
click at [938, 110] on span "Reply" at bounding box center [943, 117] width 34 height 18
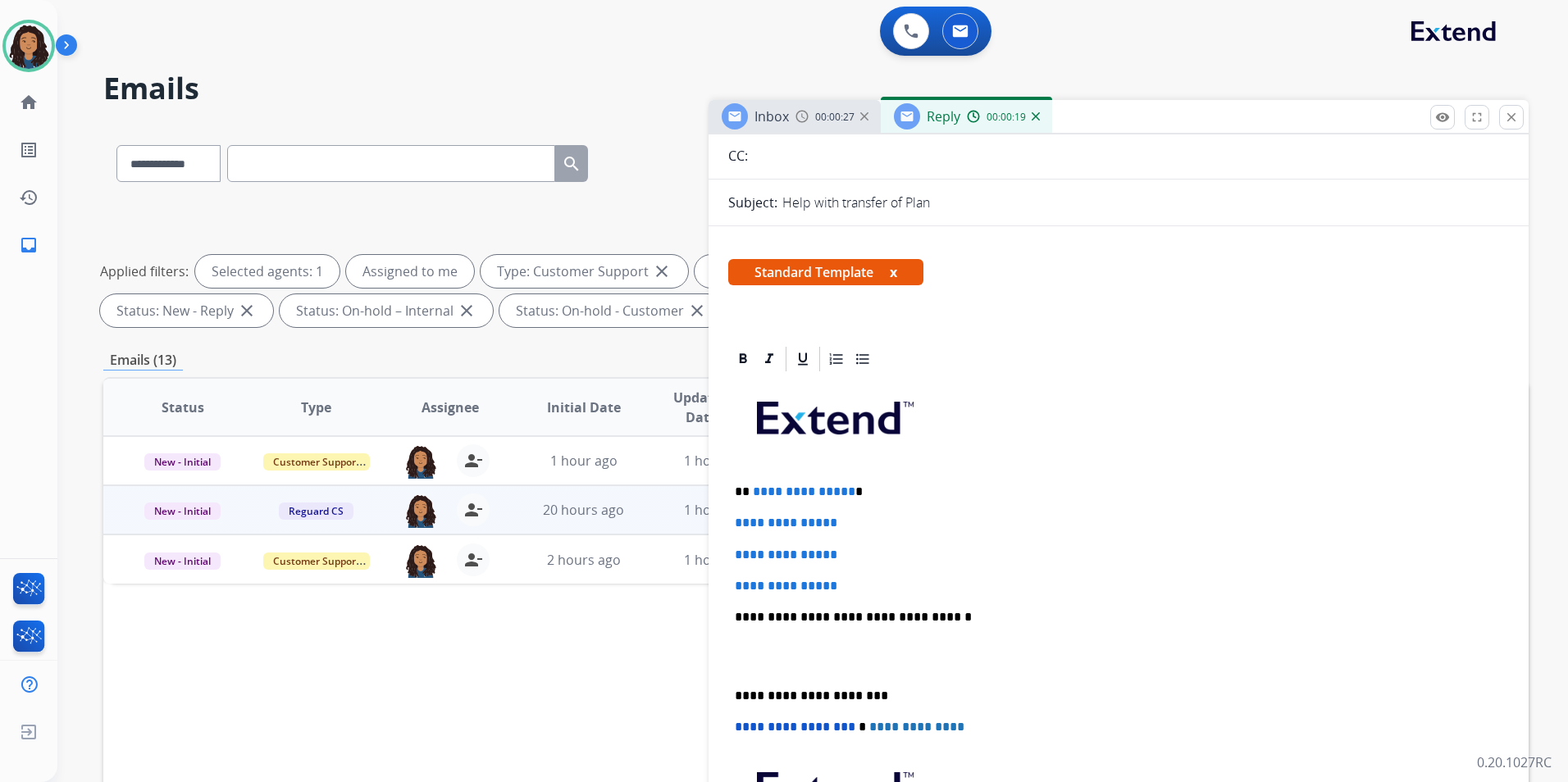
scroll to position [246, 0]
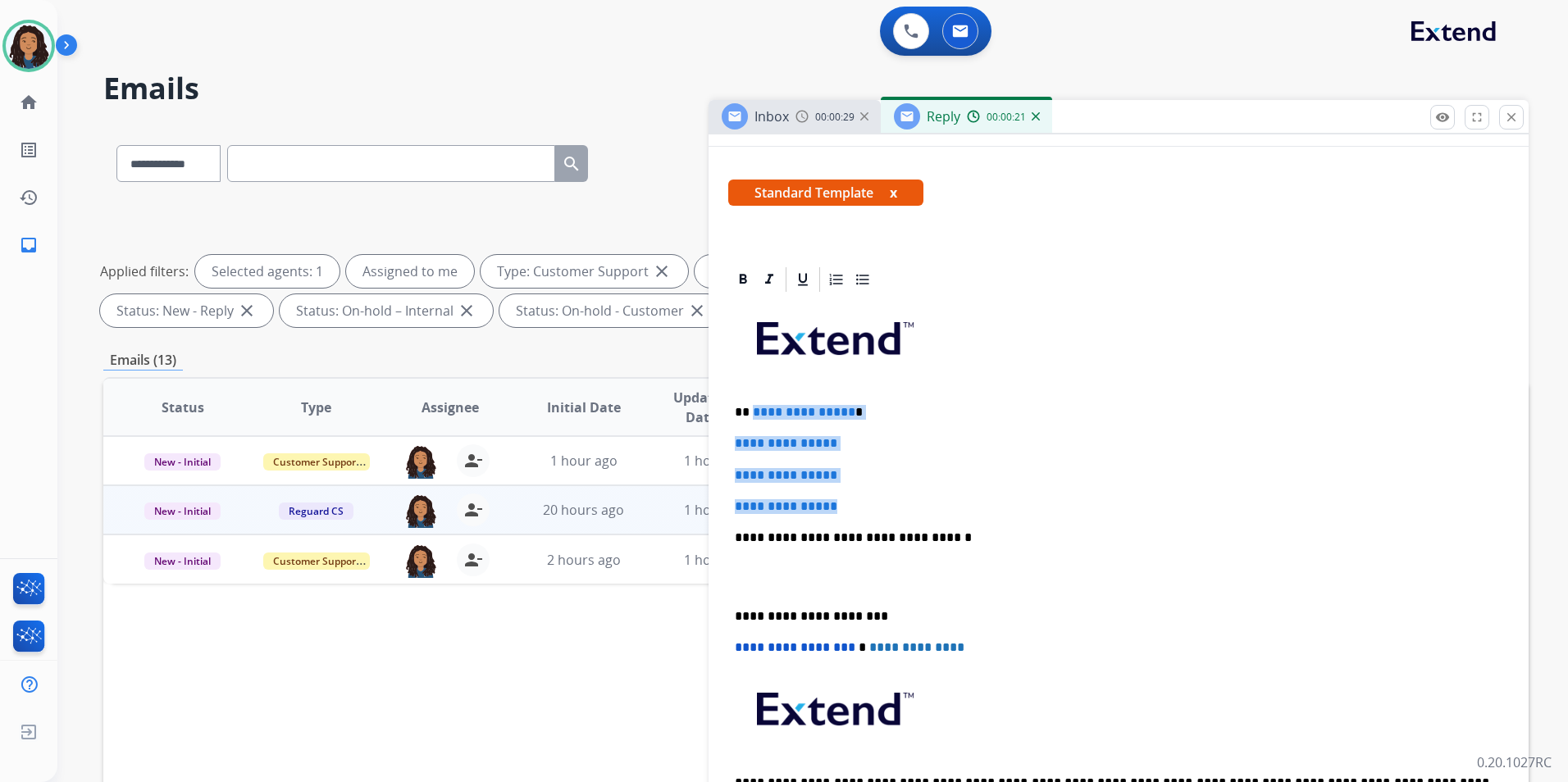
drag, startPoint x: 855, startPoint y: 504, endPoint x: 752, endPoint y: 396, distance: 149.2
click at [752, 396] on div "**********" at bounding box center [1119, 576] width 781 height 564
paste div
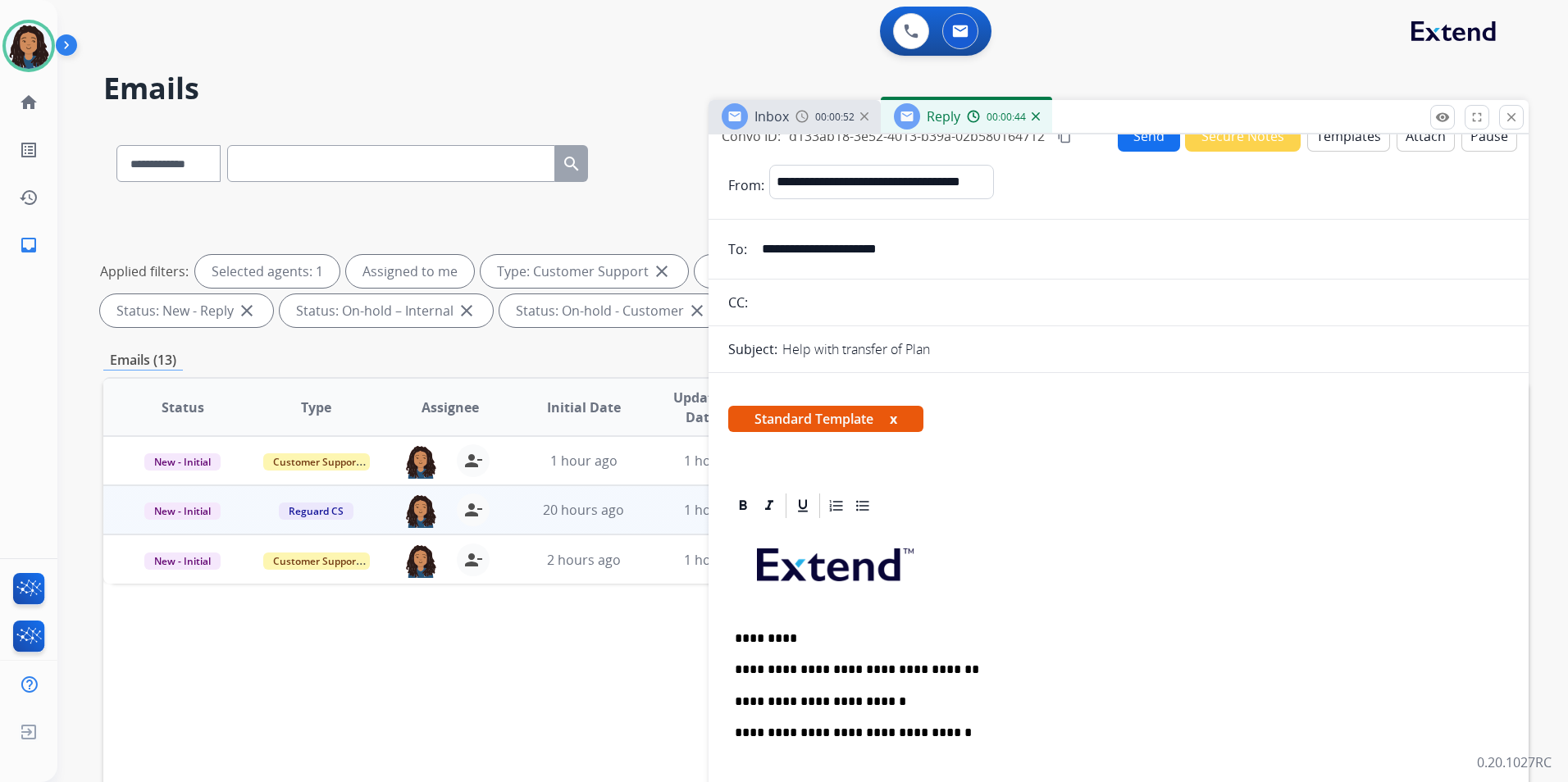
scroll to position [0, 0]
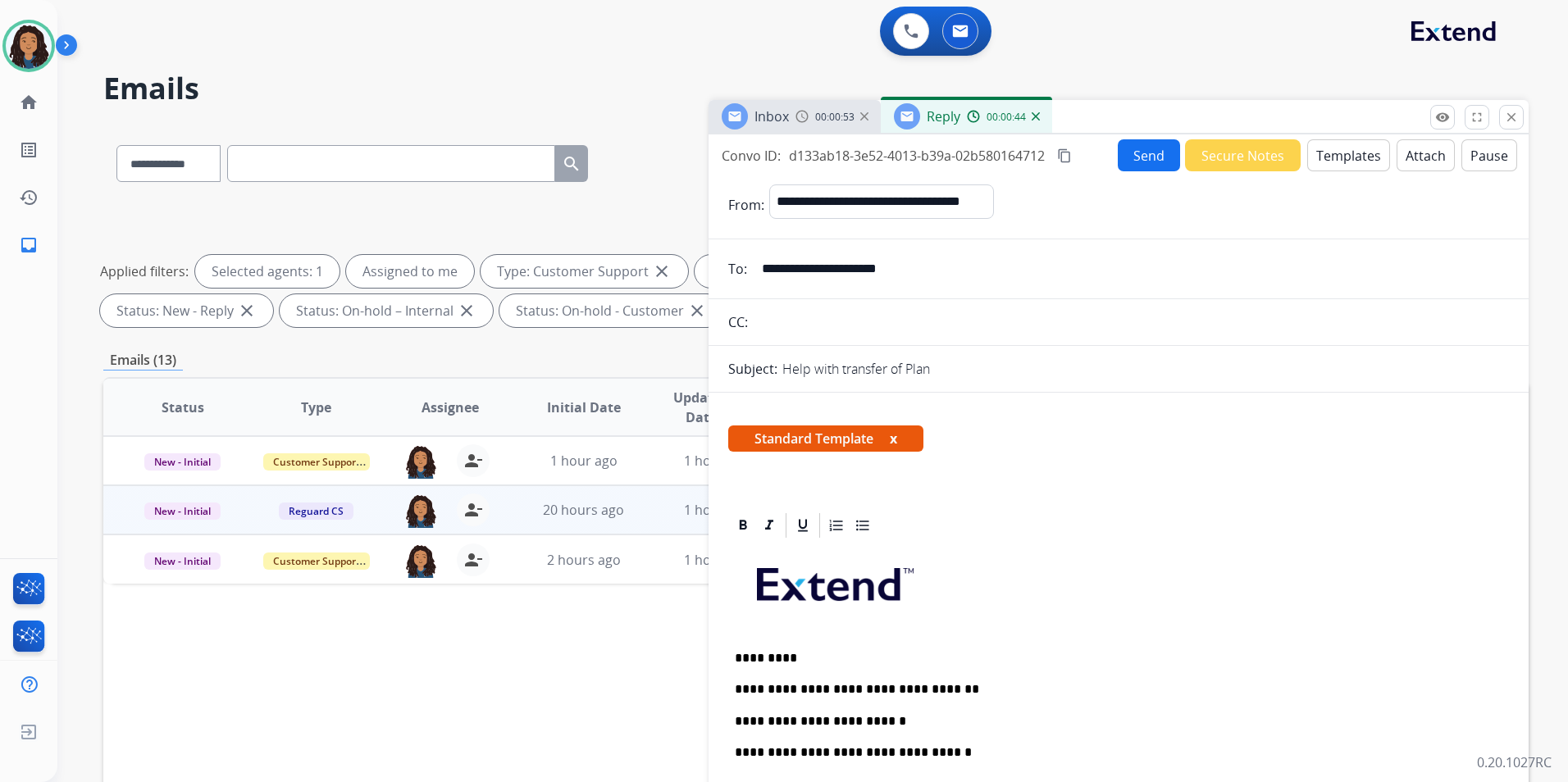
click at [1147, 150] on button "Send" at bounding box center [1149, 155] width 63 height 32
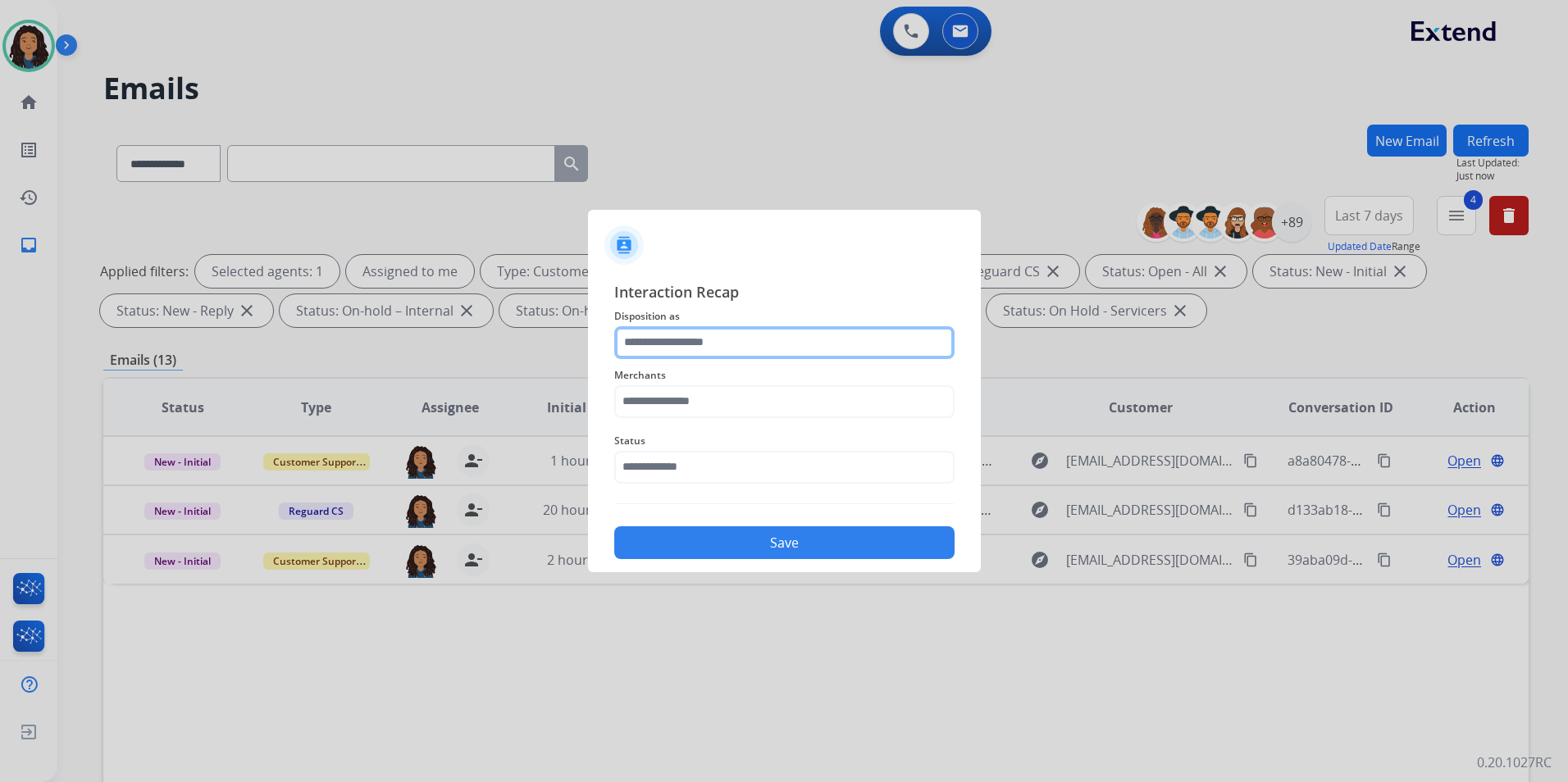
click at [809, 349] on input "text" at bounding box center [784, 343] width 341 height 33
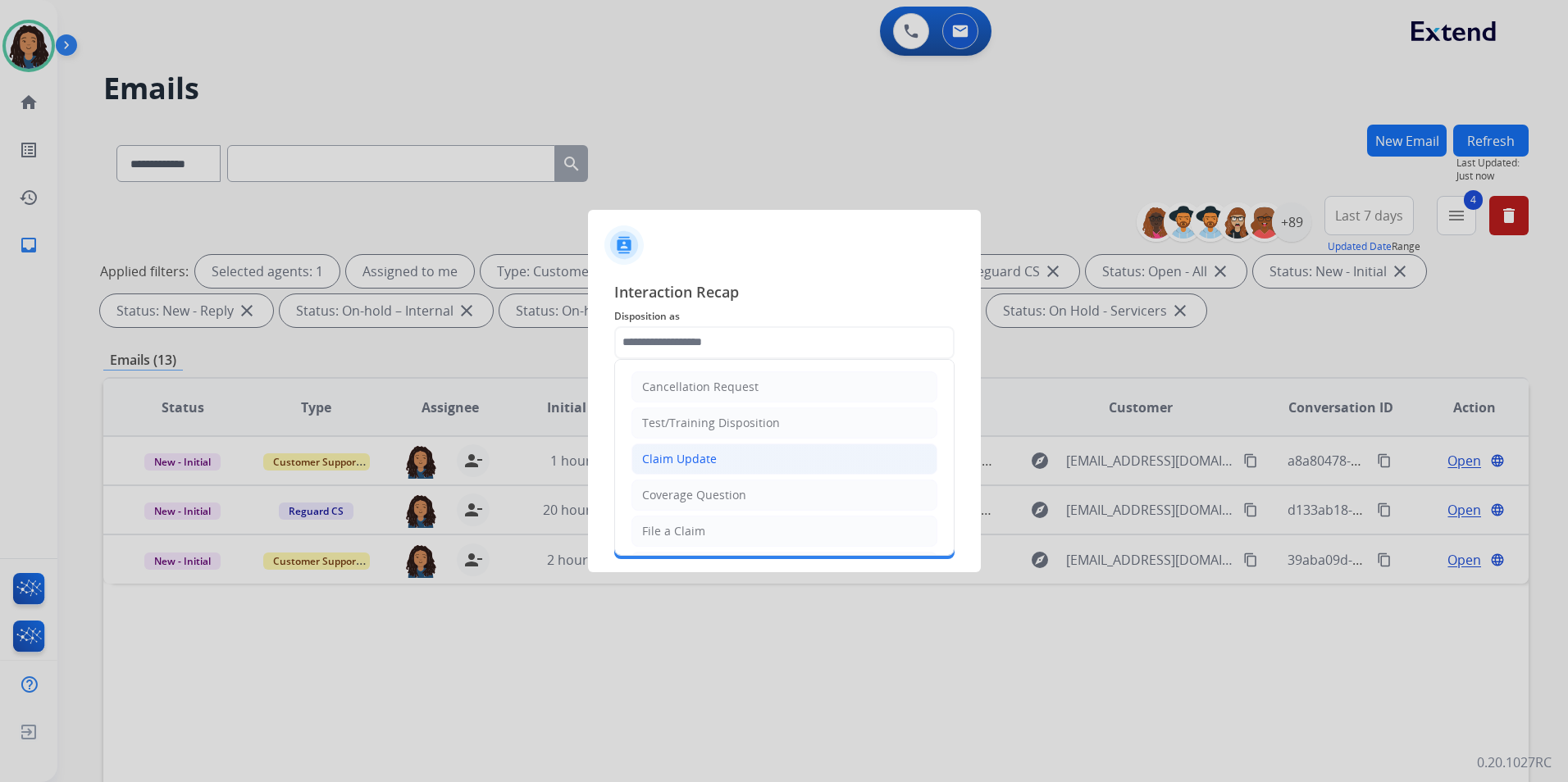
click at [700, 454] on div "Claim Update" at bounding box center [678, 459] width 75 height 16
type input "**********"
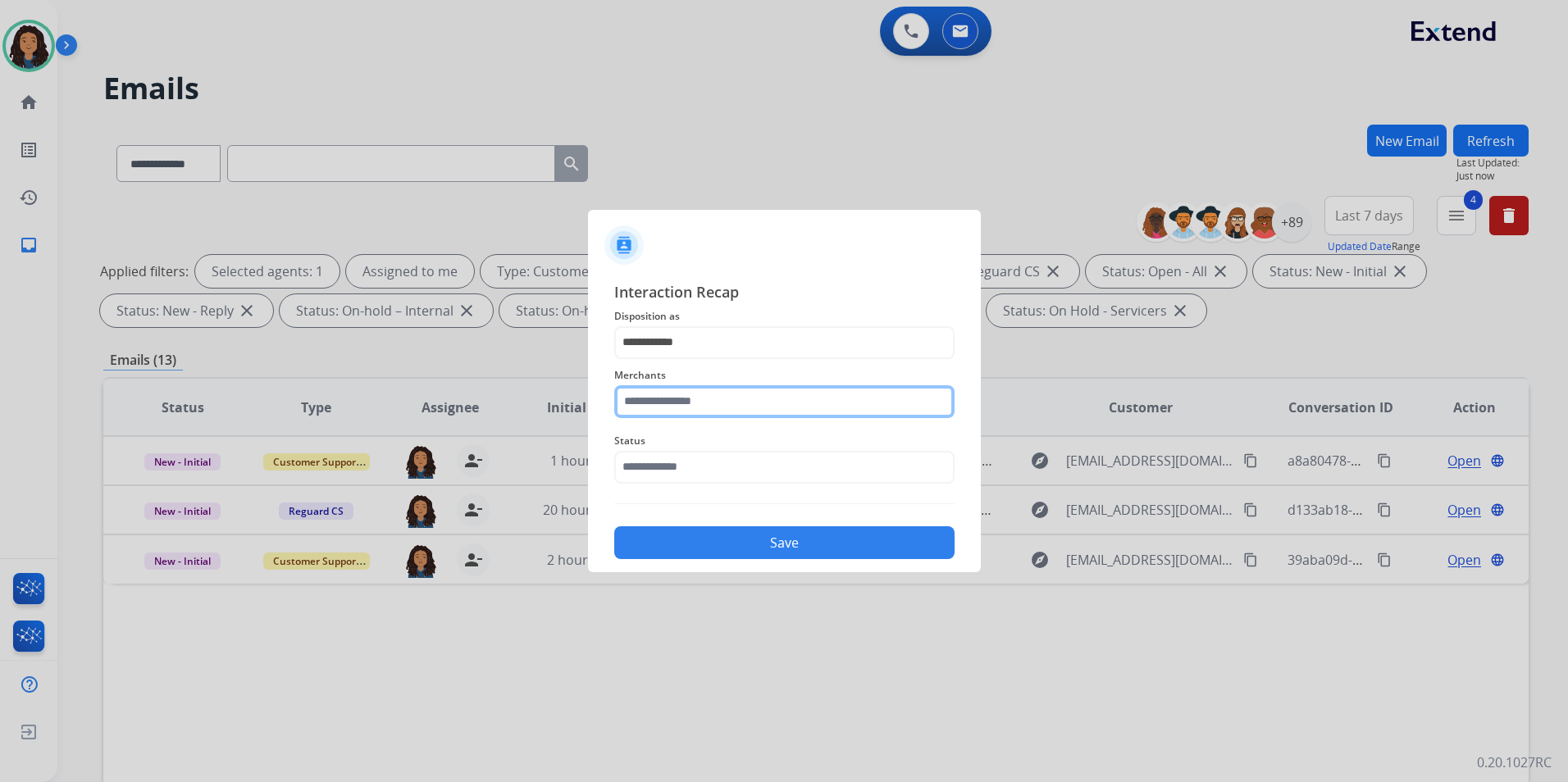
click at [694, 402] on input "text" at bounding box center [784, 401] width 341 height 33
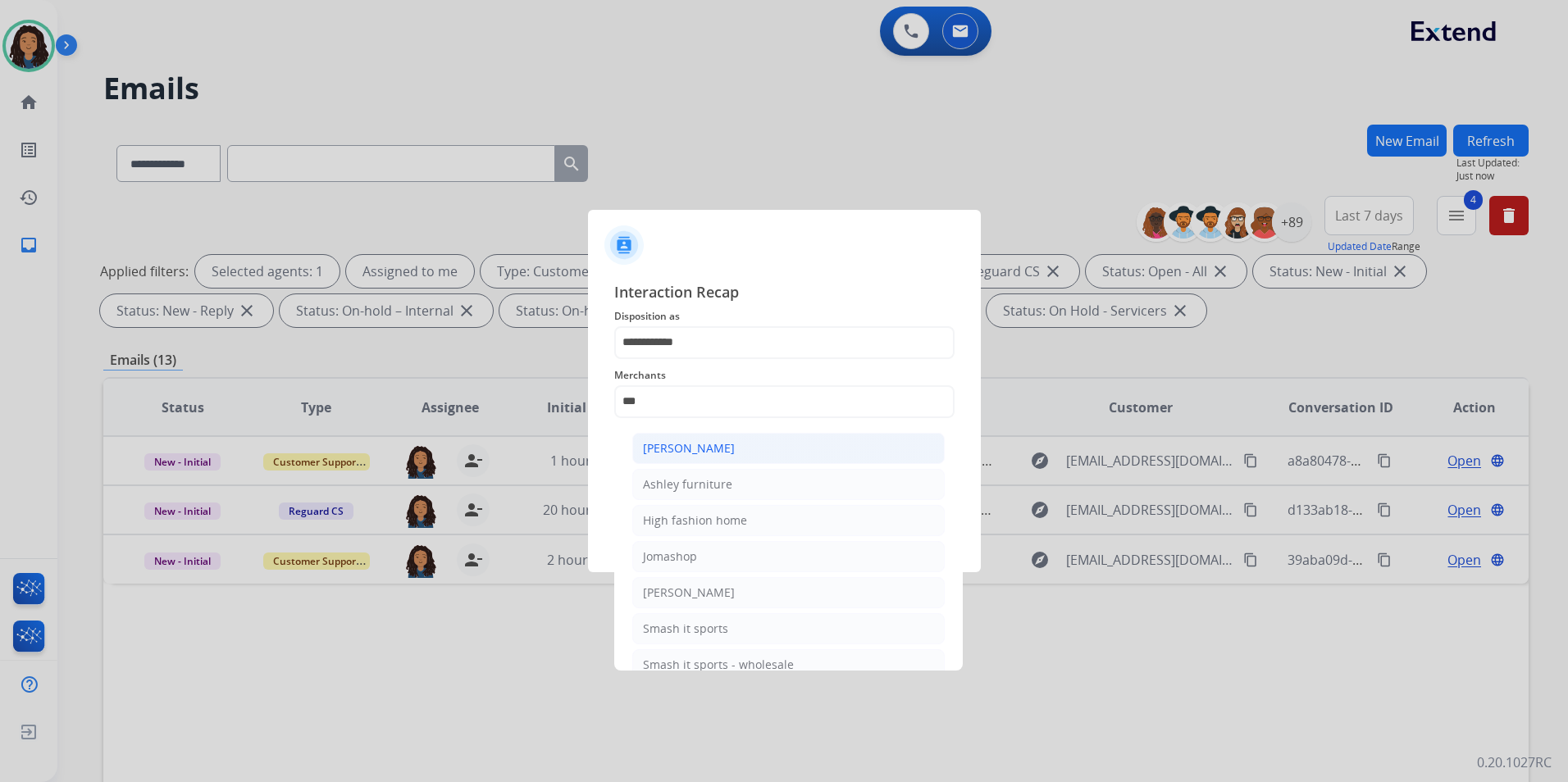
click at [739, 442] on li "[PERSON_NAME]" at bounding box center [789, 448] width 313 height 31
type input "**********"
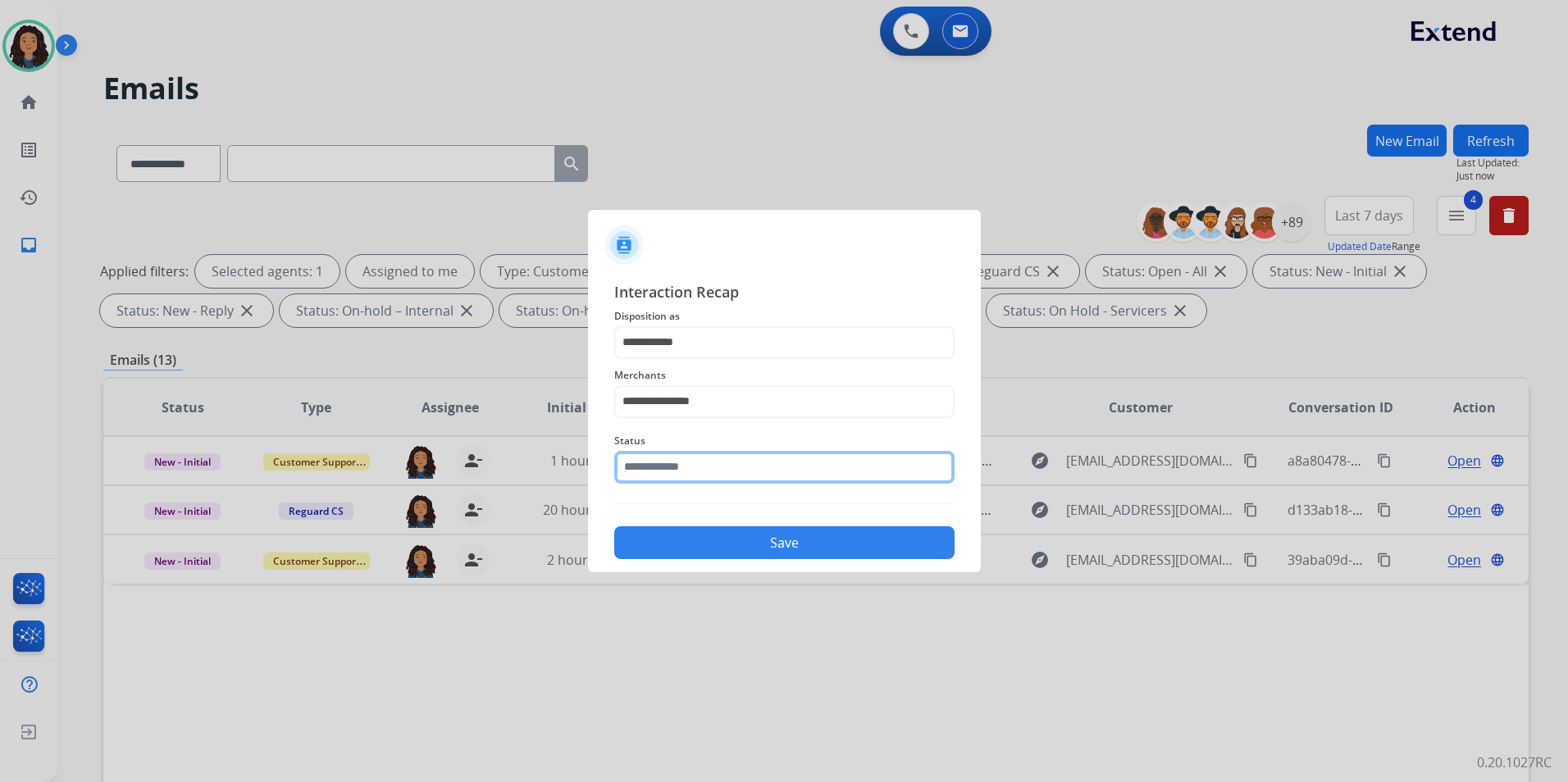
click at [739, 455] on input "text" at bounding box center [784, 467] width 341 height 33
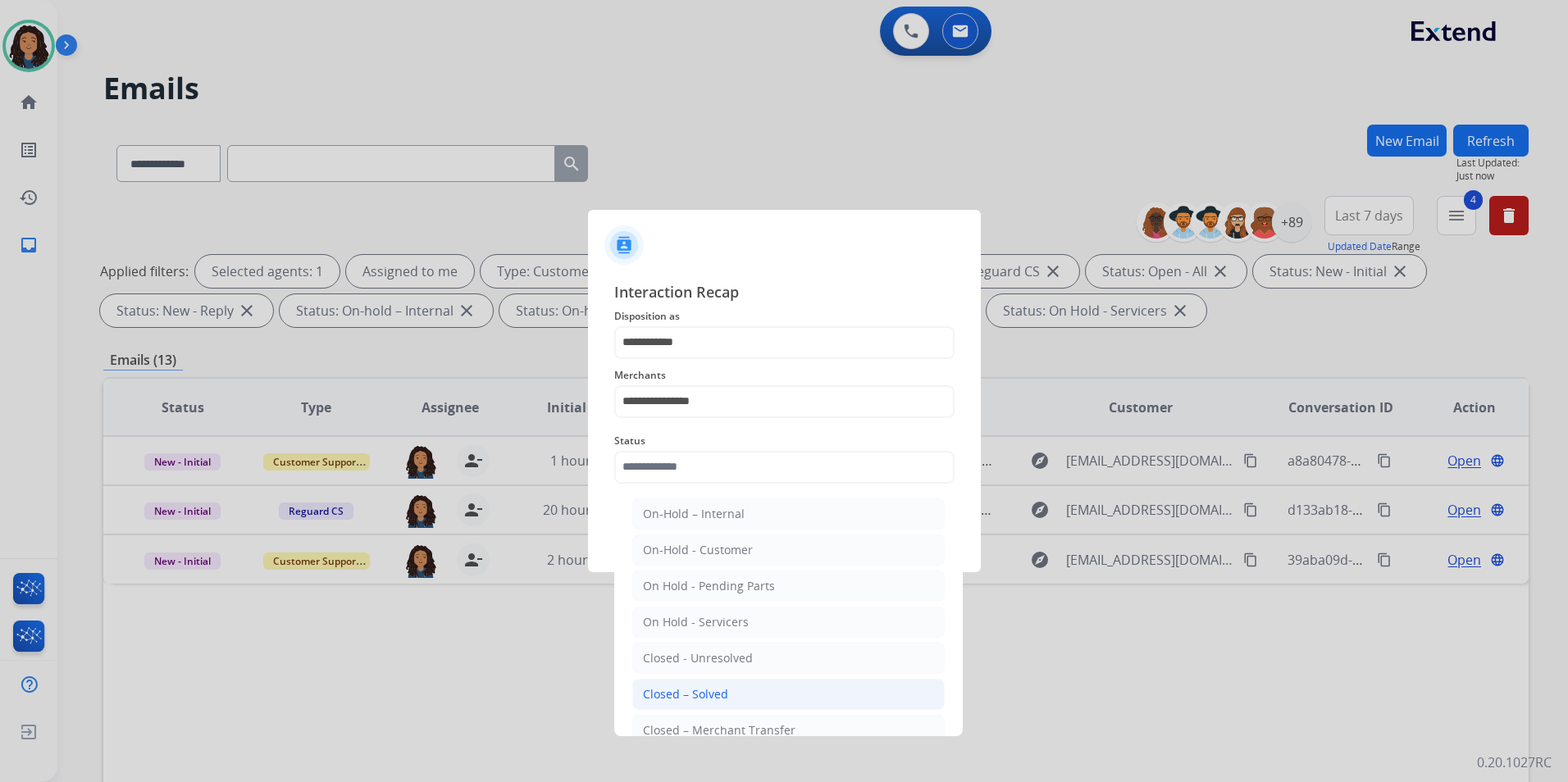
click at [768, 690] on li "Closed – Solved" at bounding box center [789, 693] width 313 height 31
type input "**********"
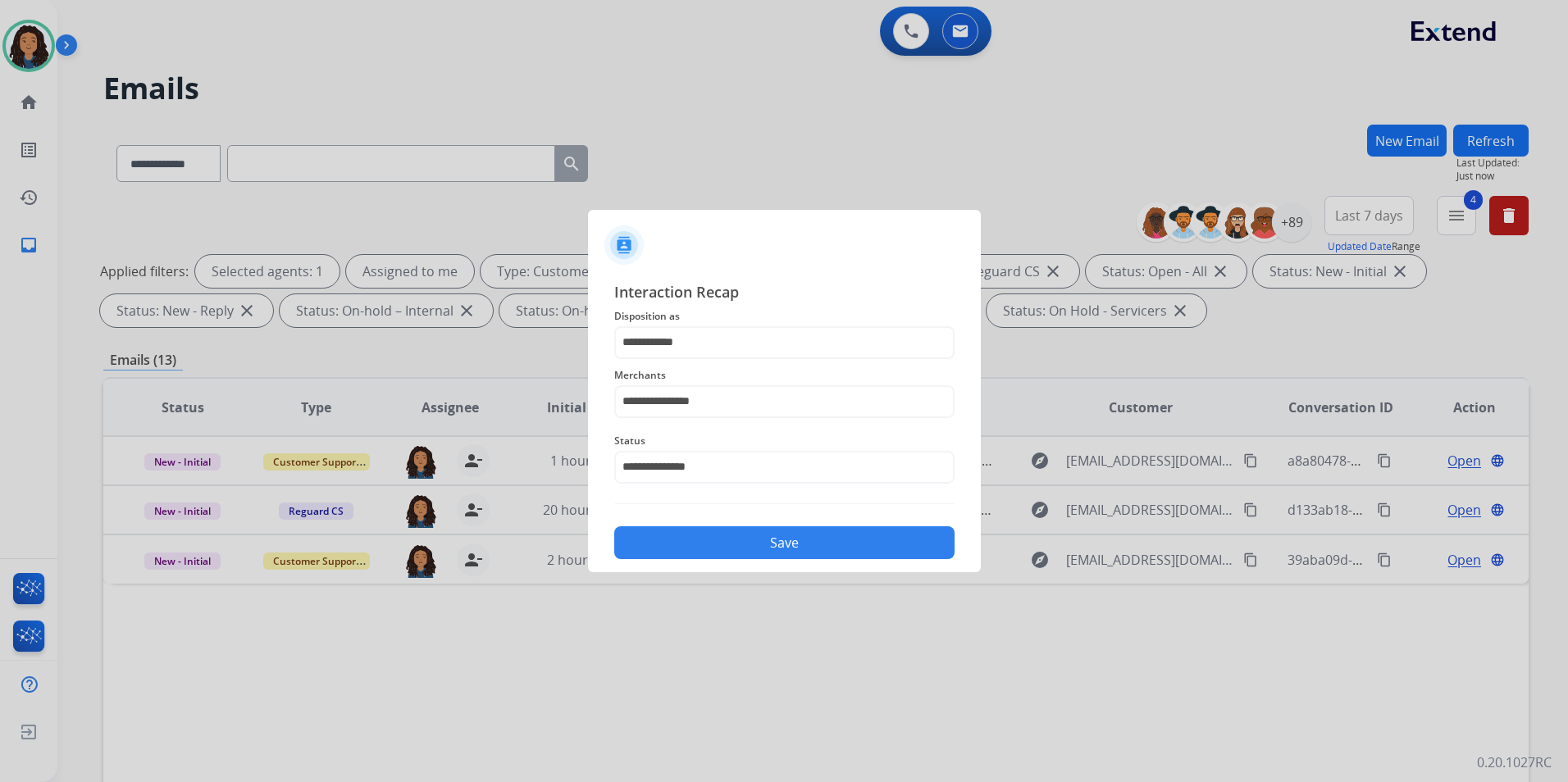
click at [798, 549] on button "Save" at bounding box center [784, 542] width 341 height 33
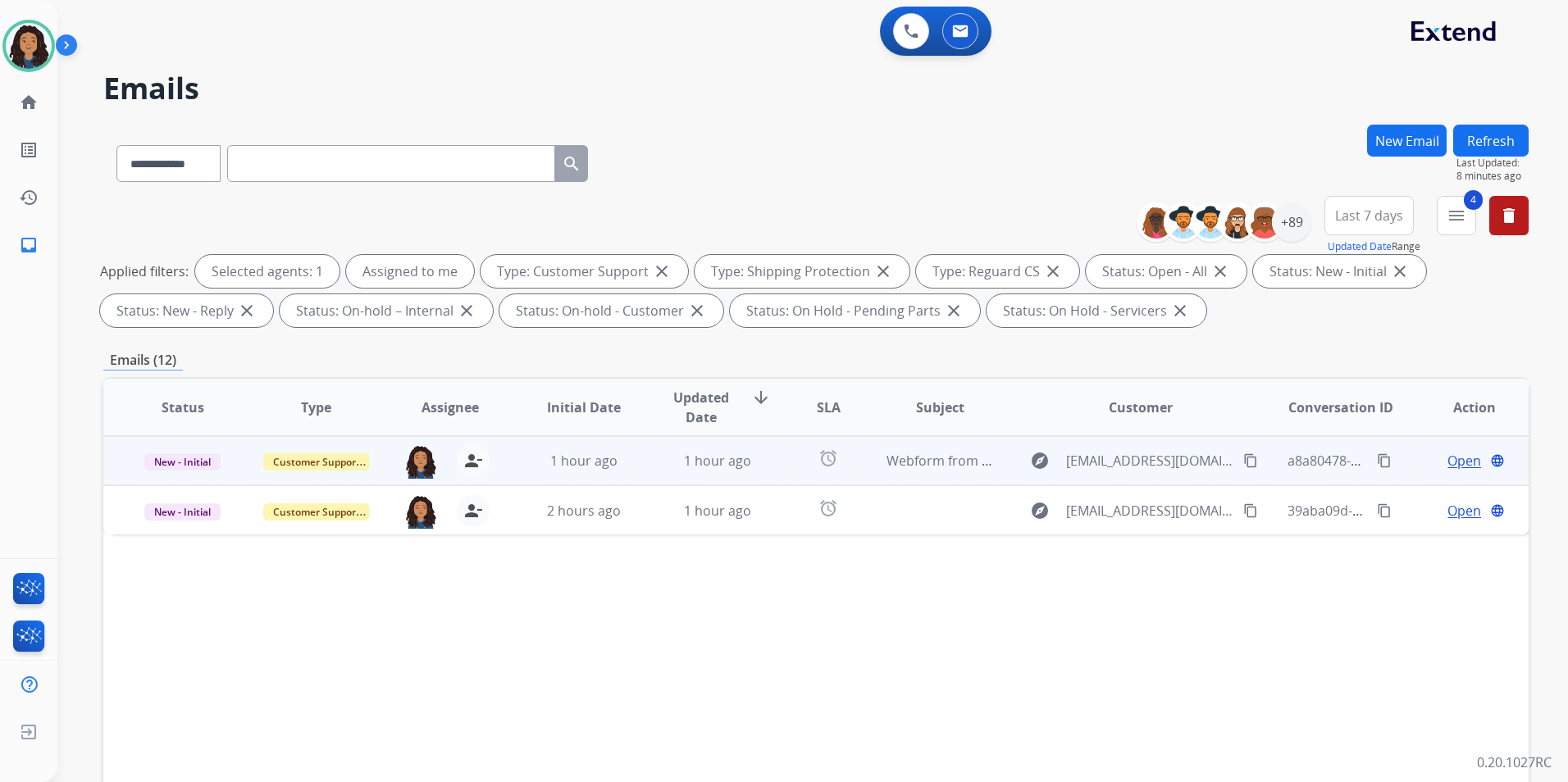
click at [1452, 464] on span "Open" at bounding box center [1464, 461] width 34 height 20
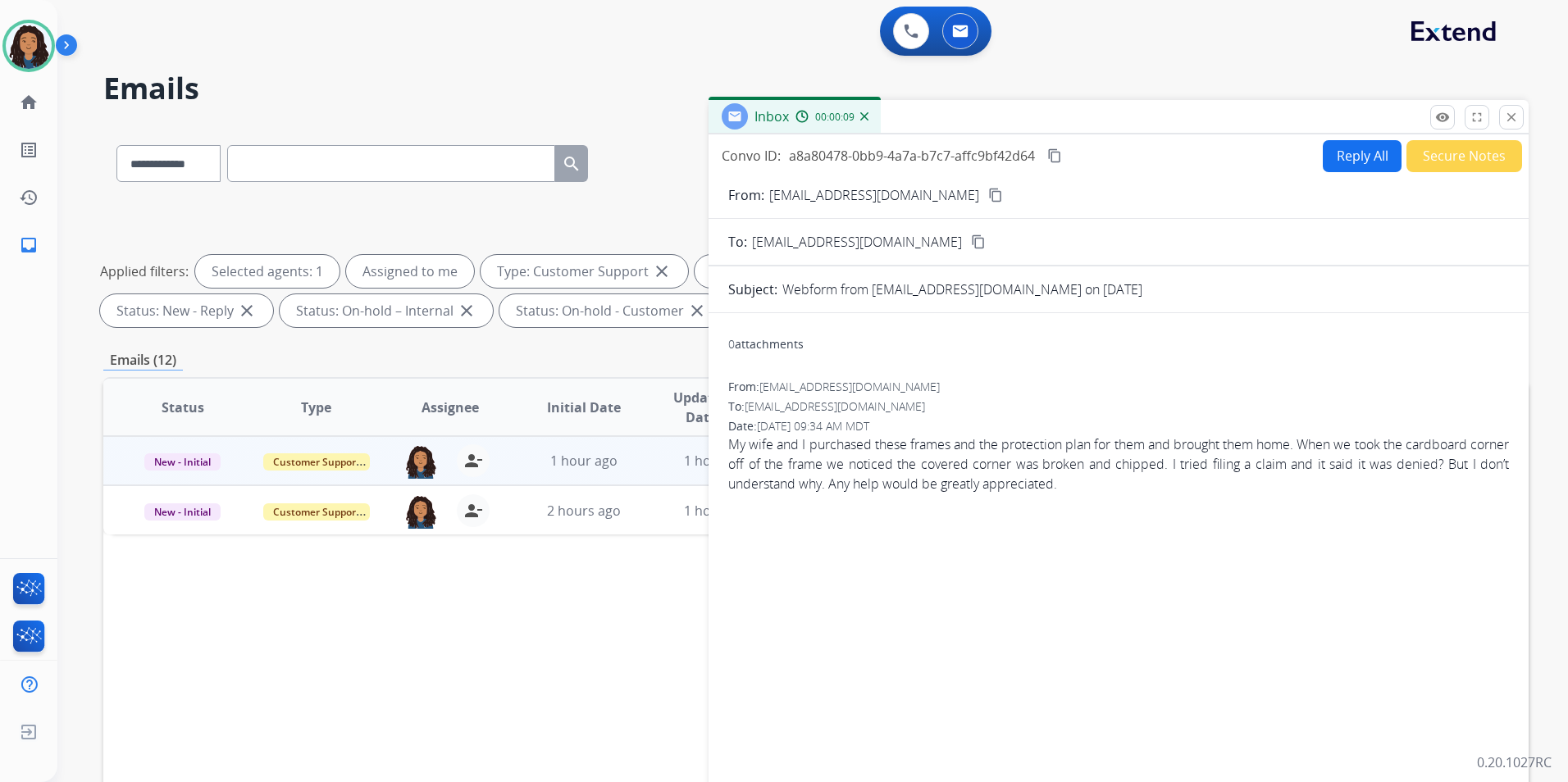
click at [1337, 159] on button "Reply All" at bounding box center [1362, 156] width 79 height 32
select select "**********"
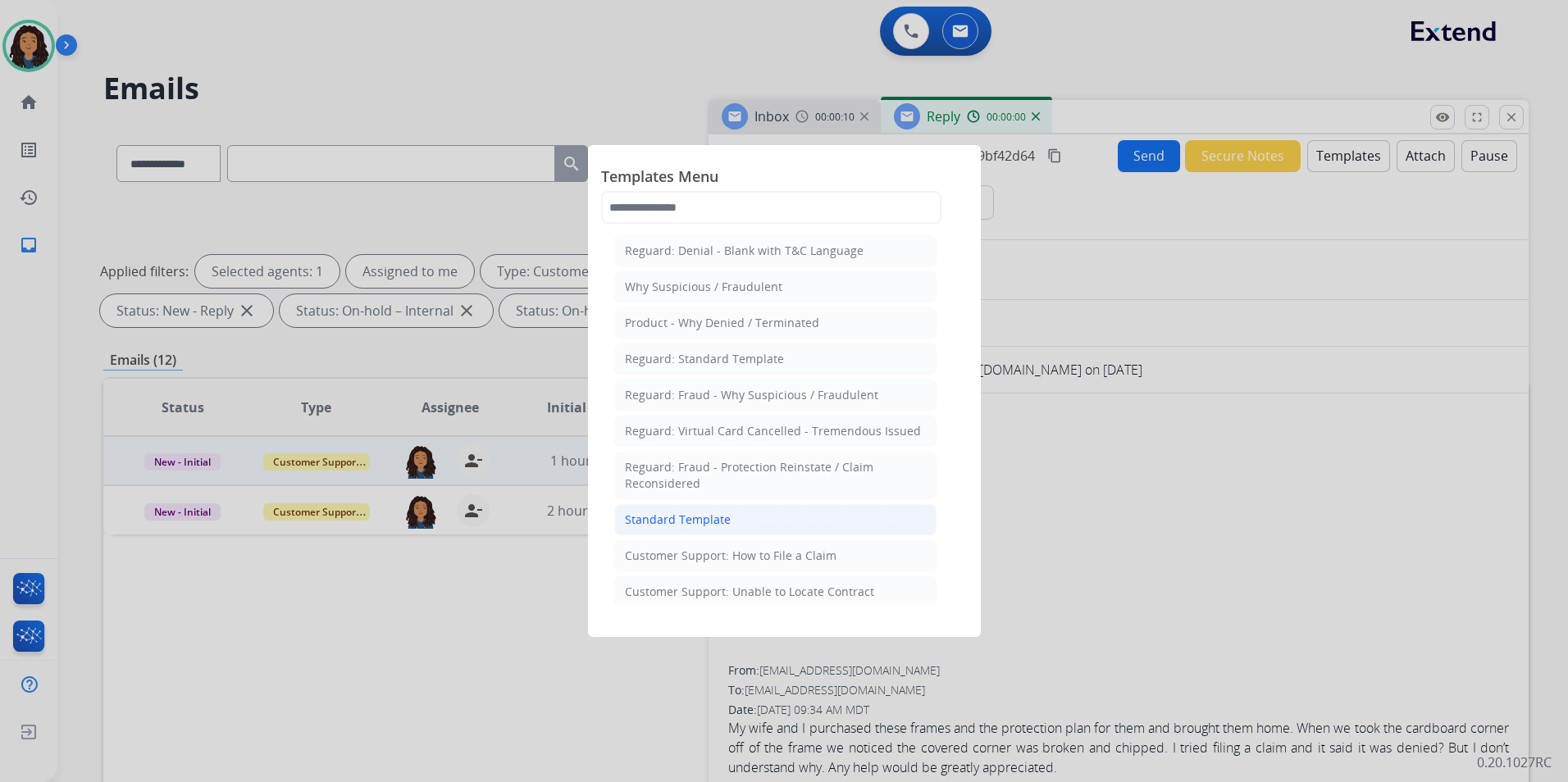
click at [852, 508] on li "Standard Template" at bounding box center [774, 519] width 322 height 31
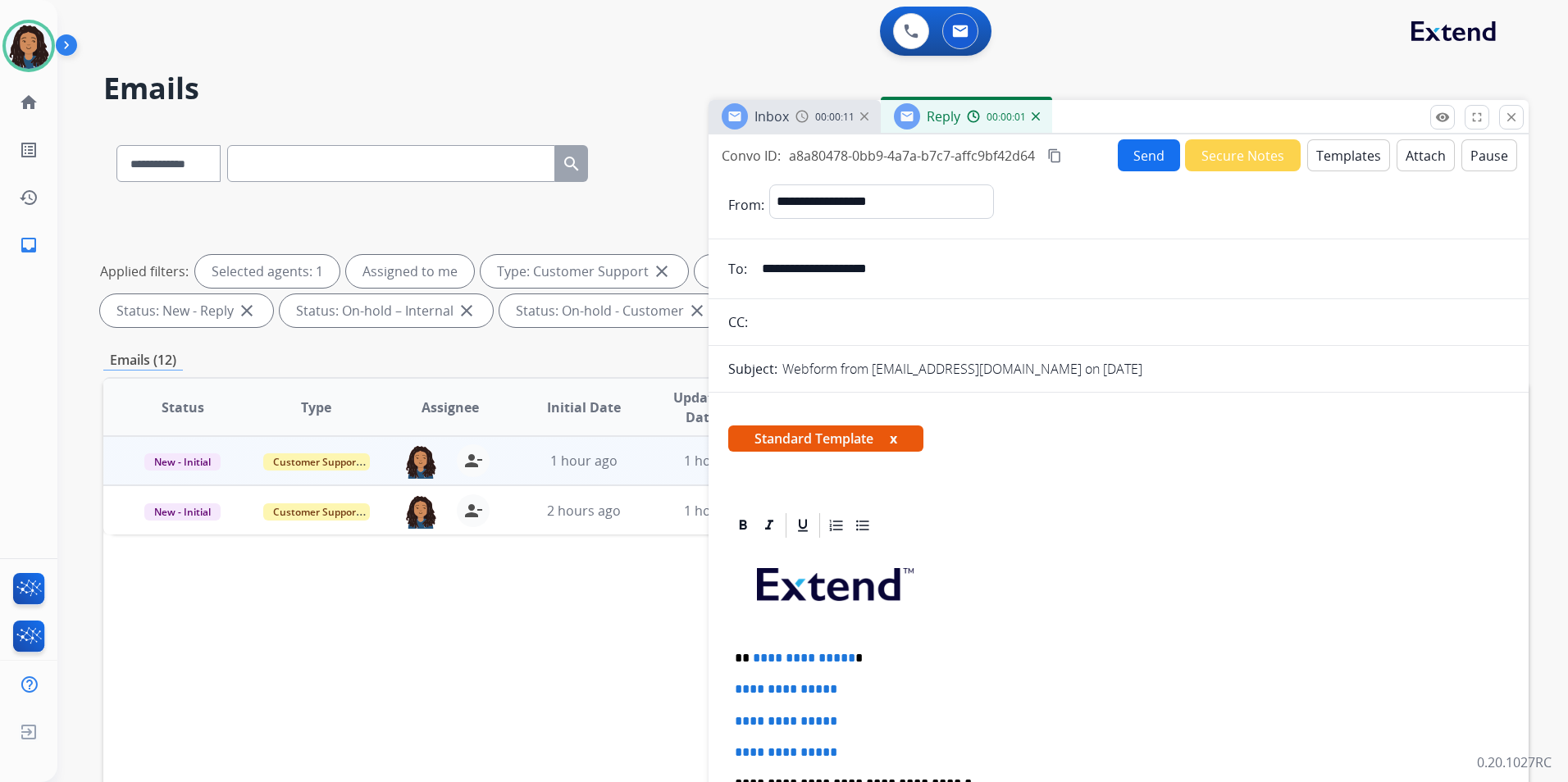
click at [819, 109] on div "00:00:11" at bounding box center [831, 116] width 72 height 15
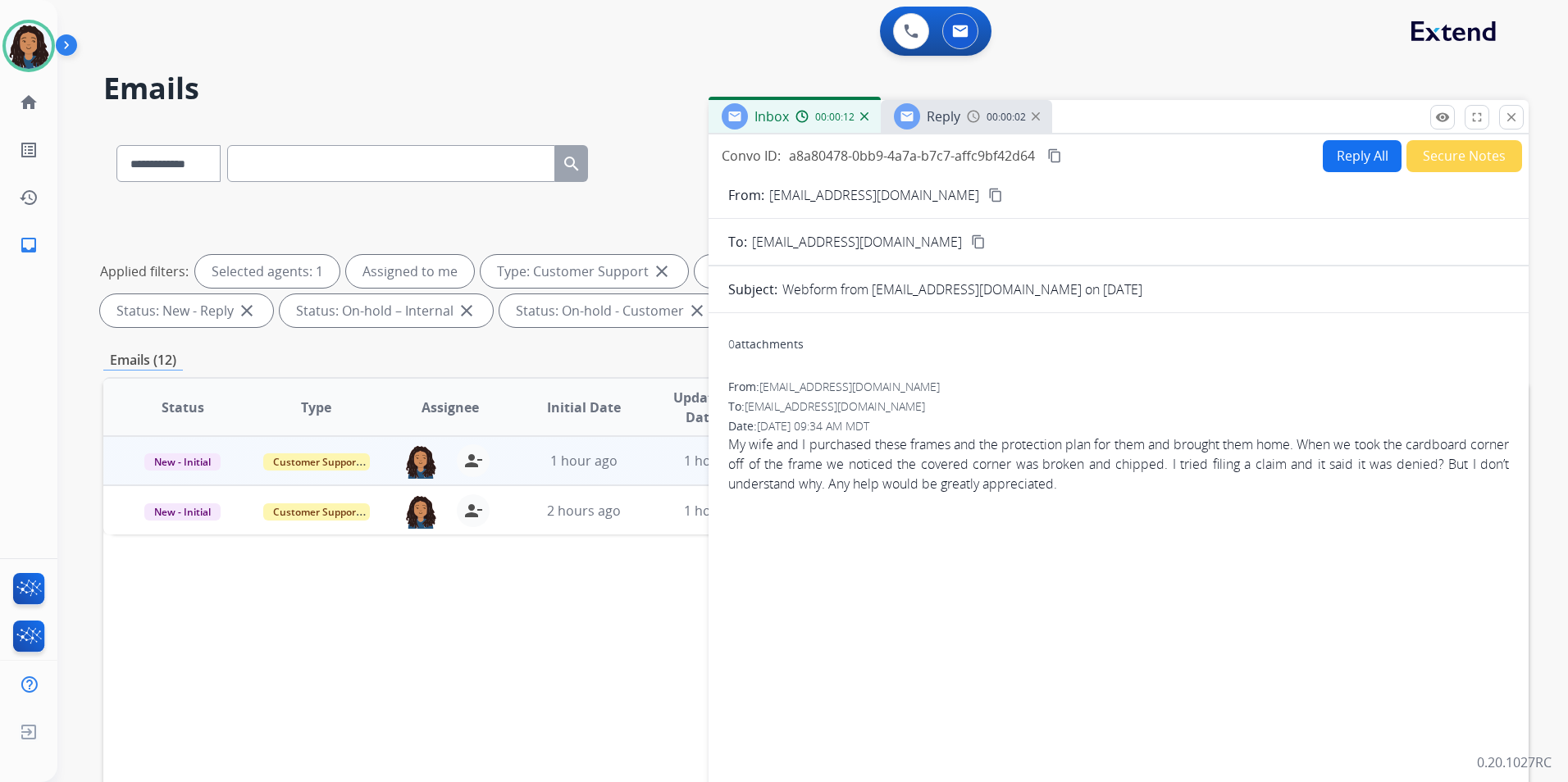
click at [988, 188] on mat-icon "content_copy" at bounding box center [995, 194] width 15 height 15
click at [924, 122] on div "Reply" at bounding box center [926, 117] width 67 height 26
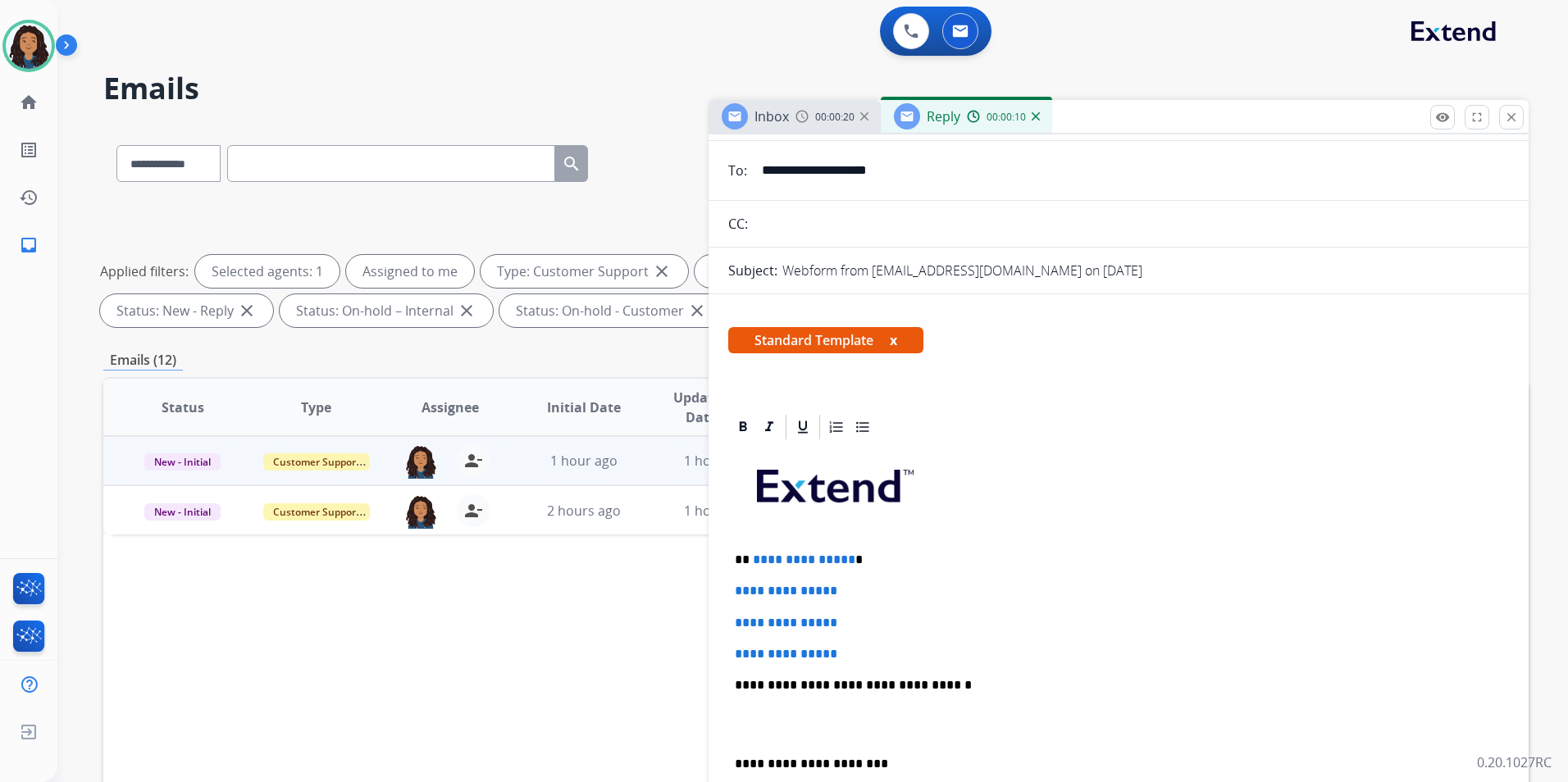
scroll to position [164, 0]
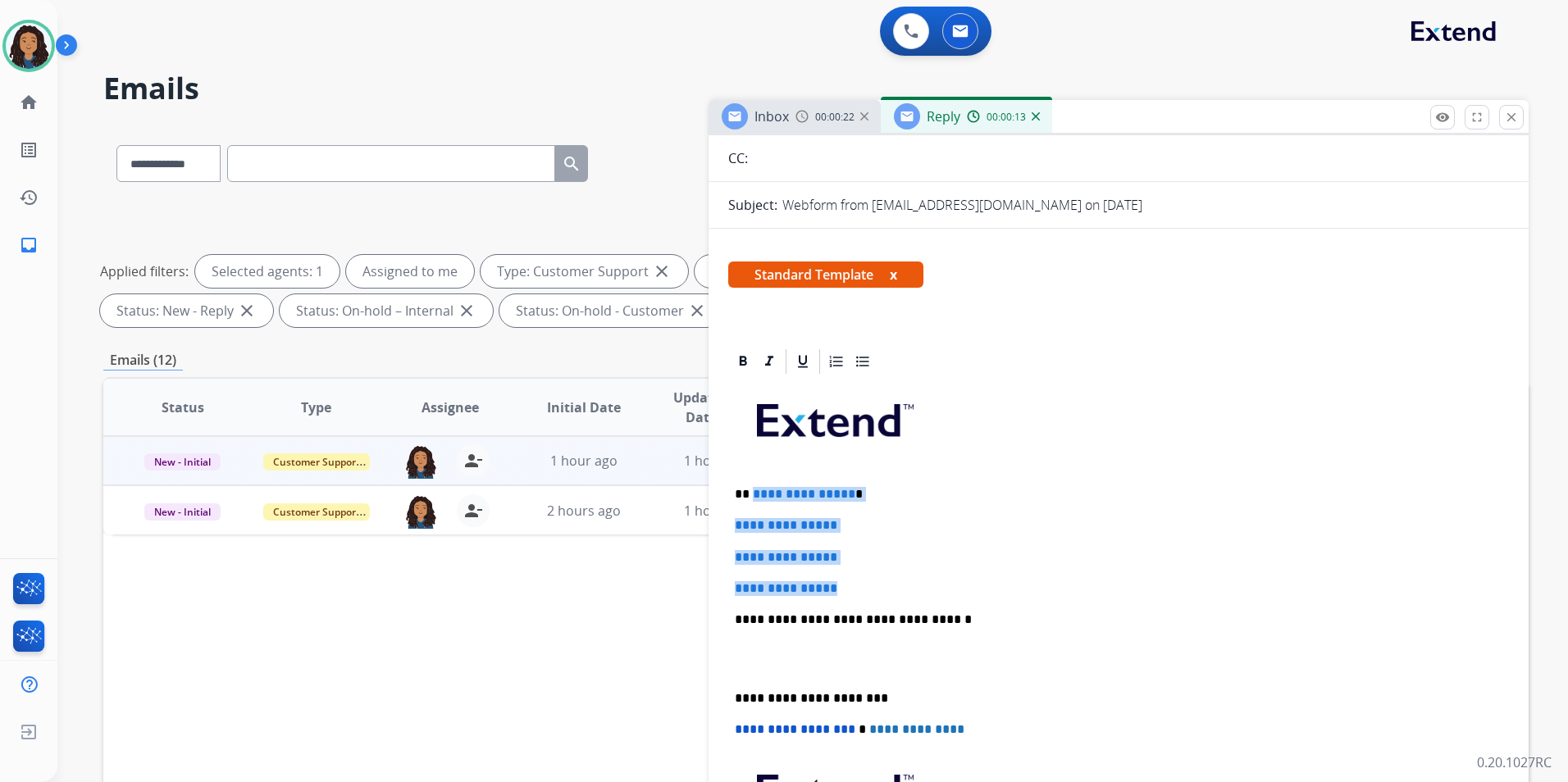
drag, startPoint x: 846, startPoint y: 580, endPoint x: 751, endPoint y: 472, distance: 143.8
click at [751, 472] on div "**********" at bounding box center [1119, 658] width 781 height 564
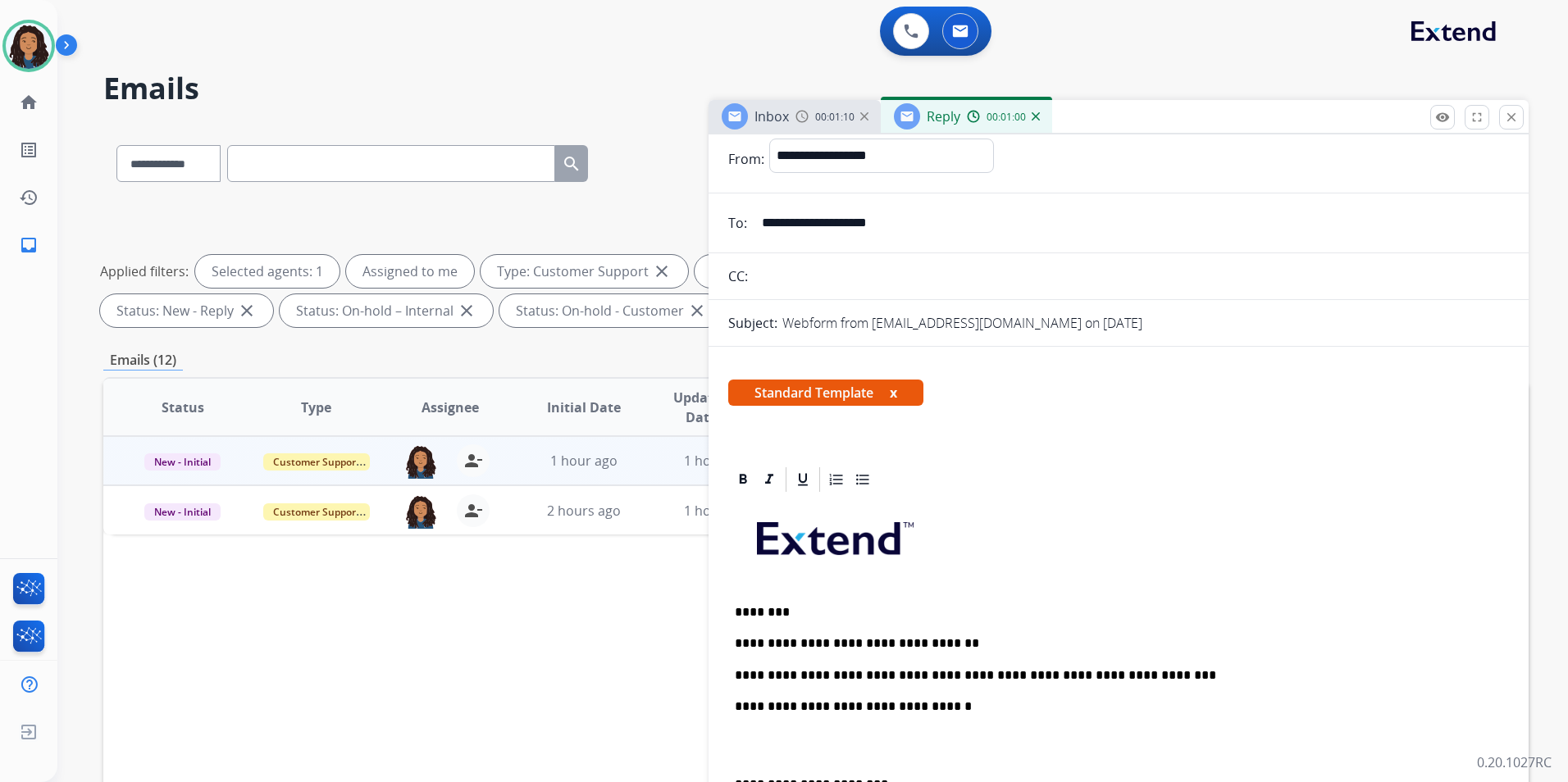
scroll to position [0, 0]
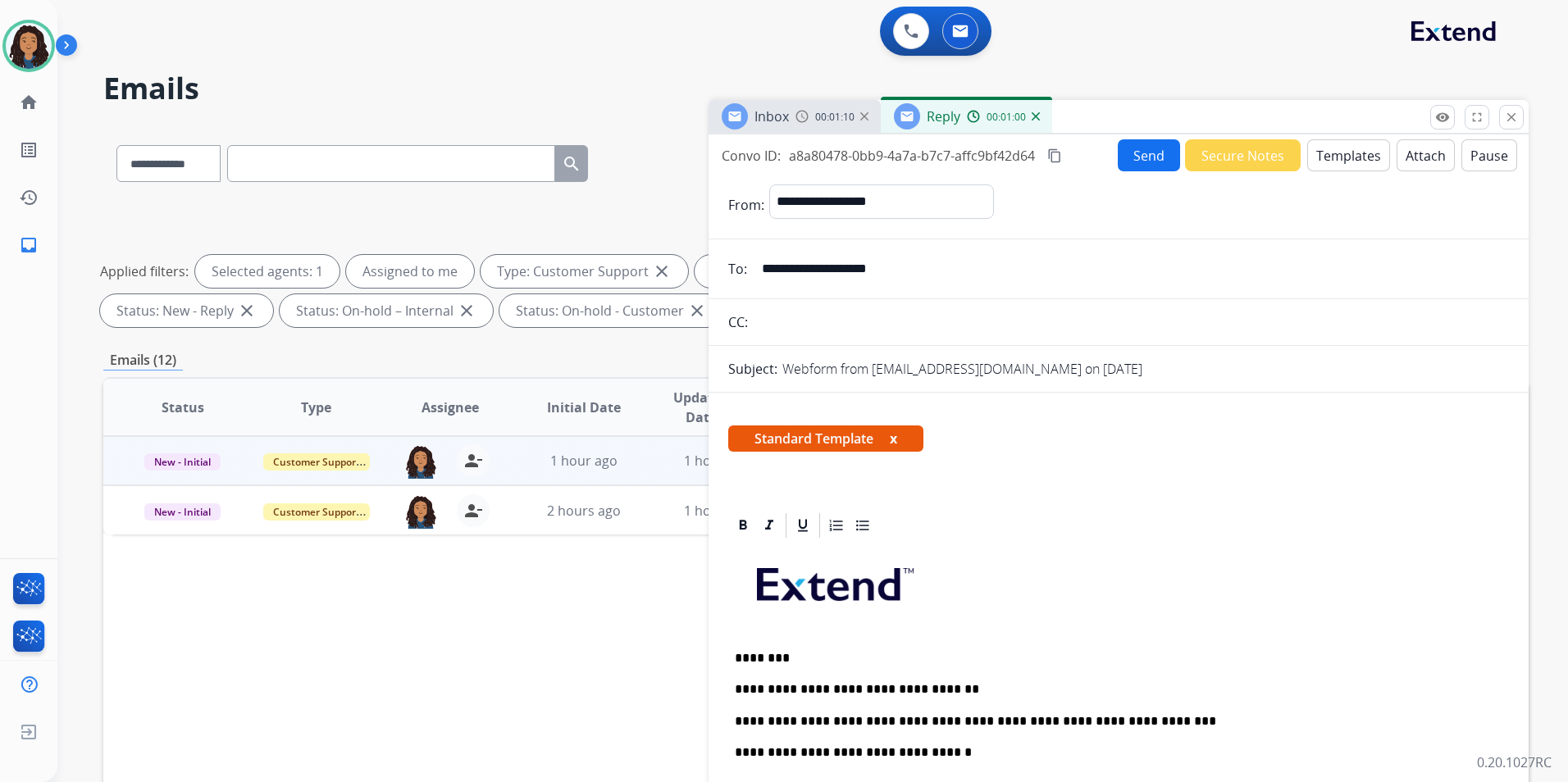
click at [1144, 157] on button "Send" at bounding box center [1149, 155] width 63 height 32
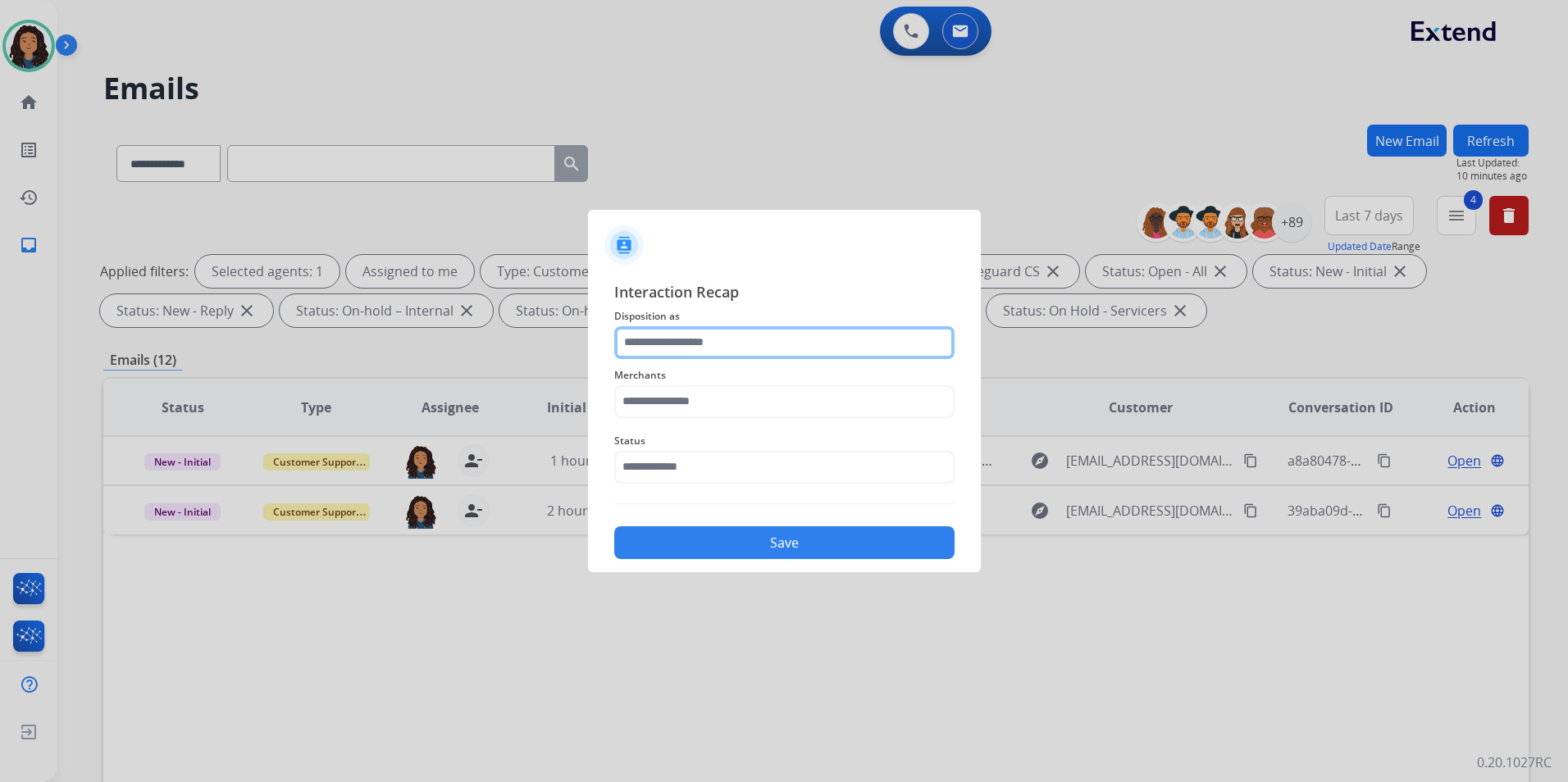
click at [743, 331] on input "text" at bounding box center [784, 343] width 341 height 33
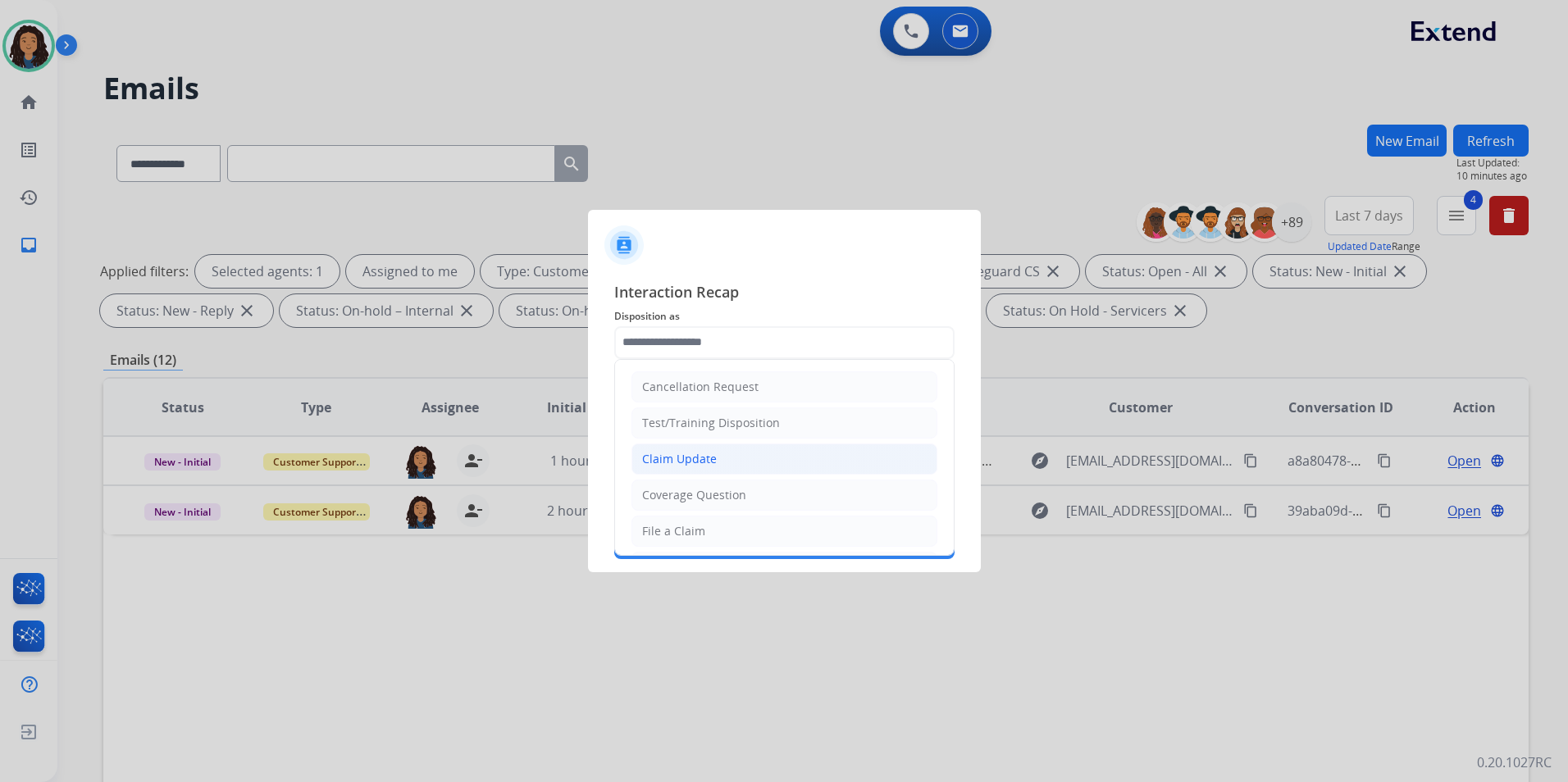
click at [719, 461] on li "Claim Update" at bounding box center [784, 458] width 306 height 31
type input "**********"
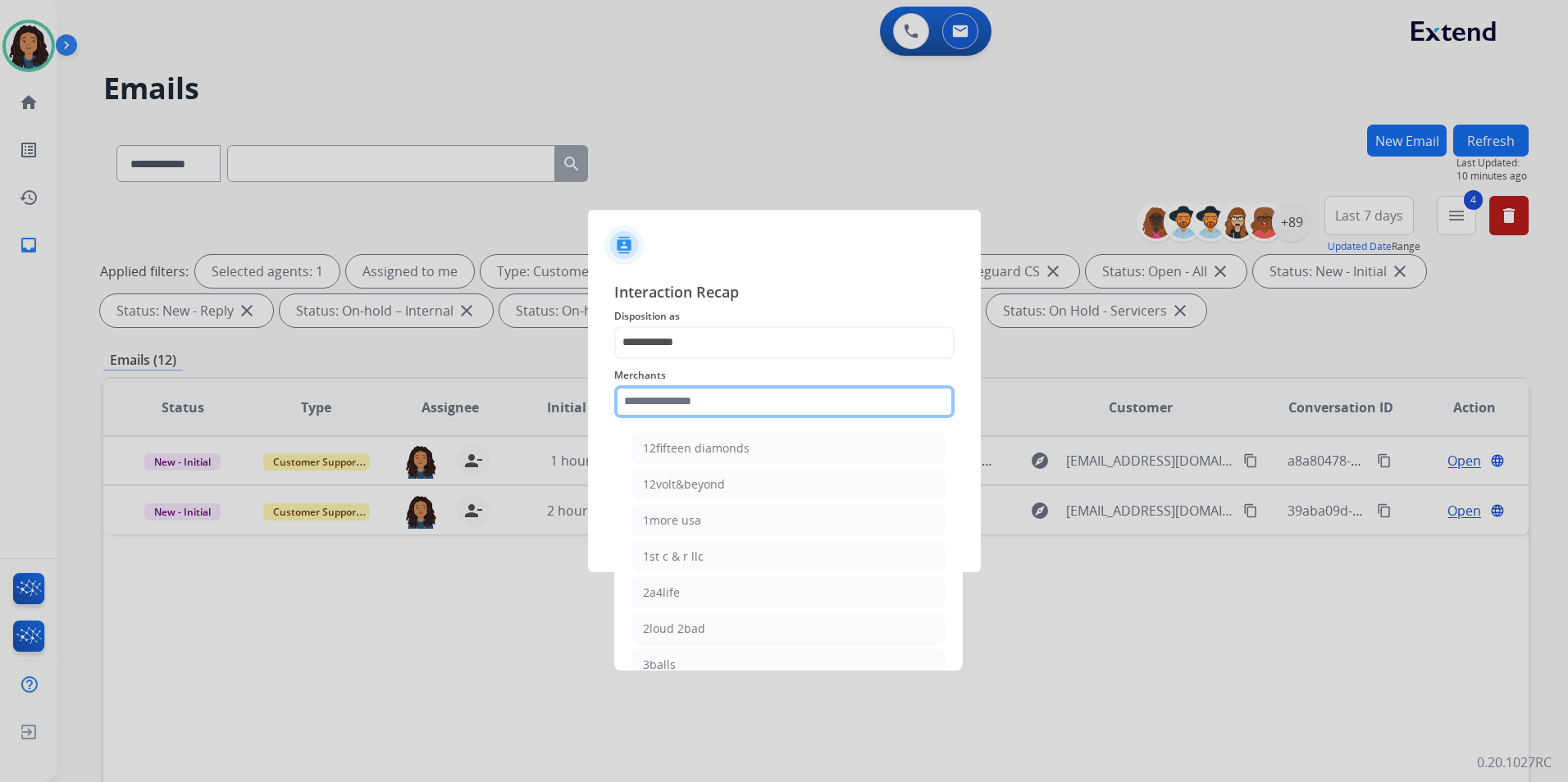
click at [791, 411] on input "text" at bounding box center [784, 401] width 341 height 33
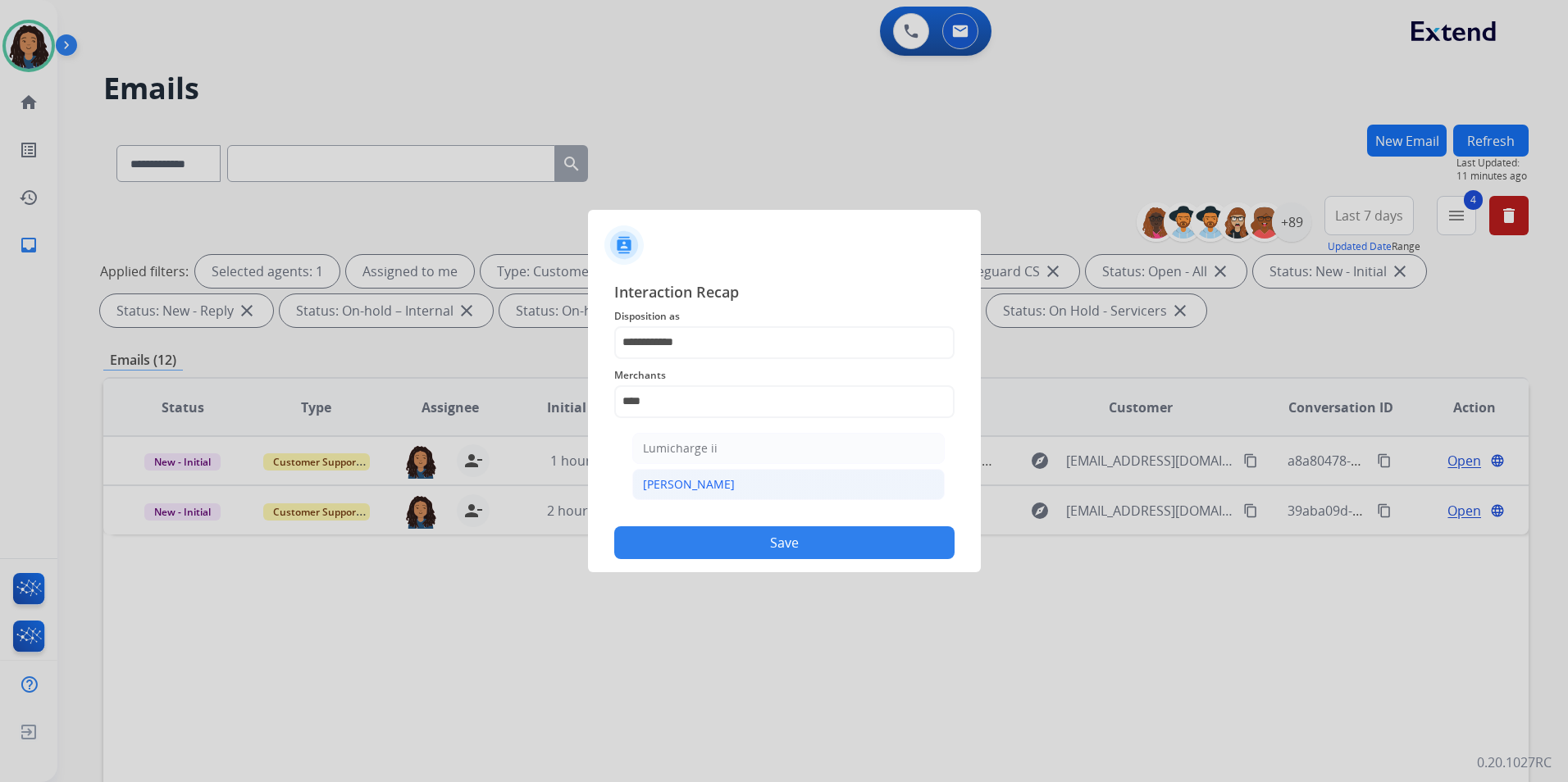
click at [781, 484] on li "[PERSON_NAME]" at bounding box center [789, 484] width 313 height 31
type input "********"
click at [703, 467] on input "text" at bounding box center [784, 467] width 341 height 33
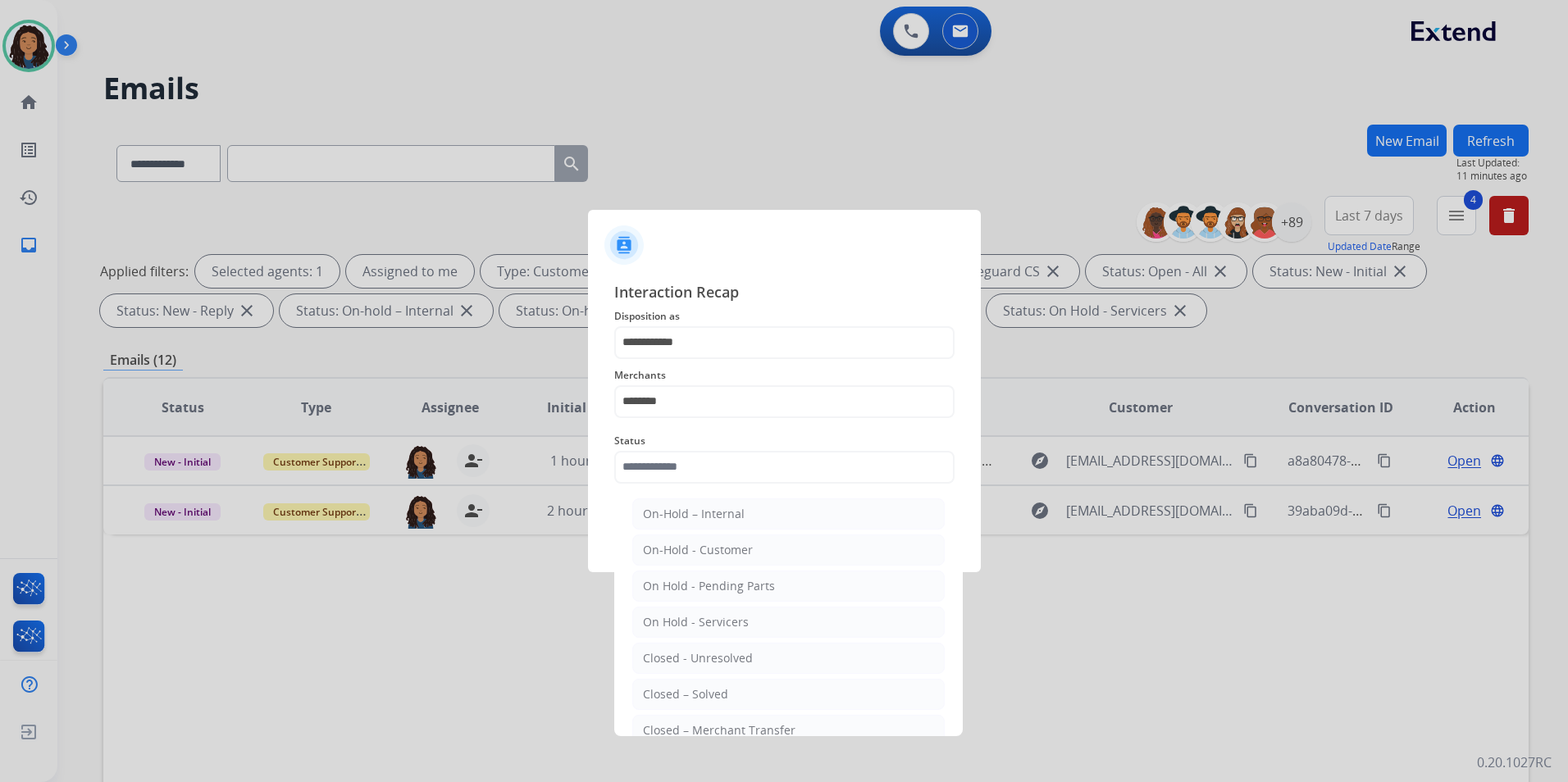
drag, startPoint x: 702, startPoint y: 696, endPoint x: 718, endPoint y: 608, distance: 89.4
click at [702, 694] on div "Closed – Solved" at bounding box center [685, 694] width 86 height 16
type input "**********"
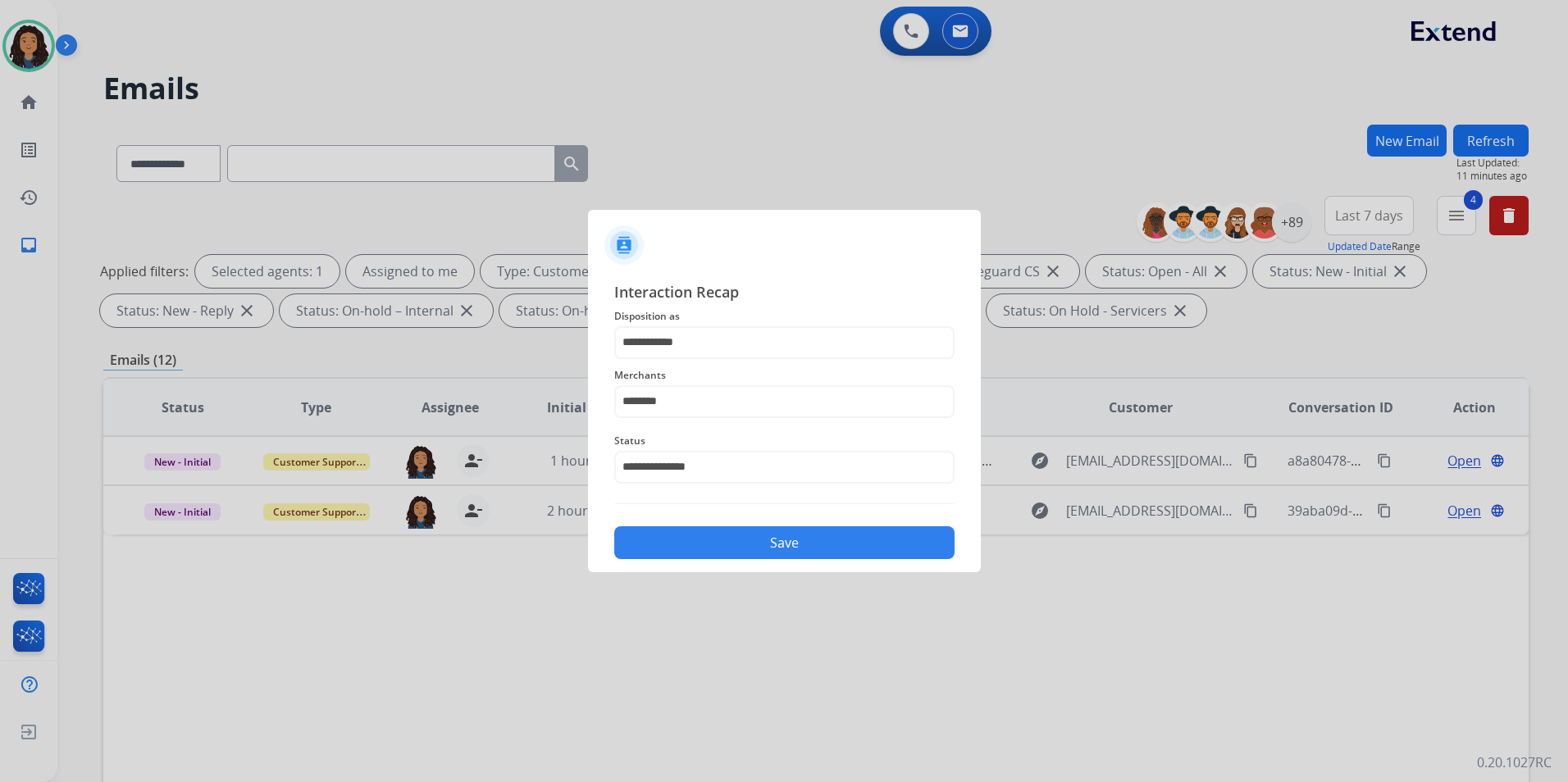
click at [766, 554] on button "Save" at bounding box center [784, 542] width 341 height 33
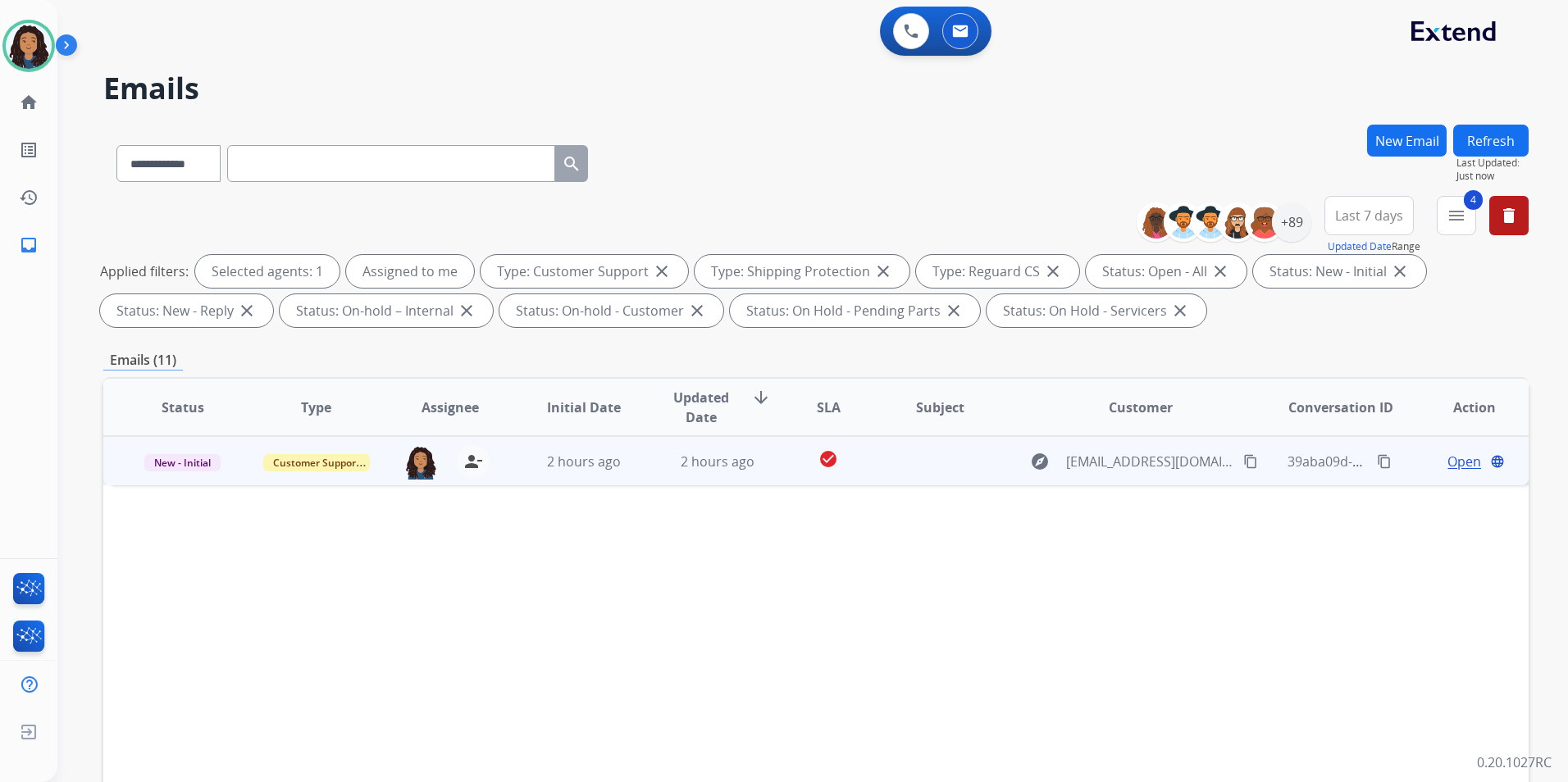
click at [1454, 462] on span "Open" at bounding box center [1464, 461] width 34 height 20
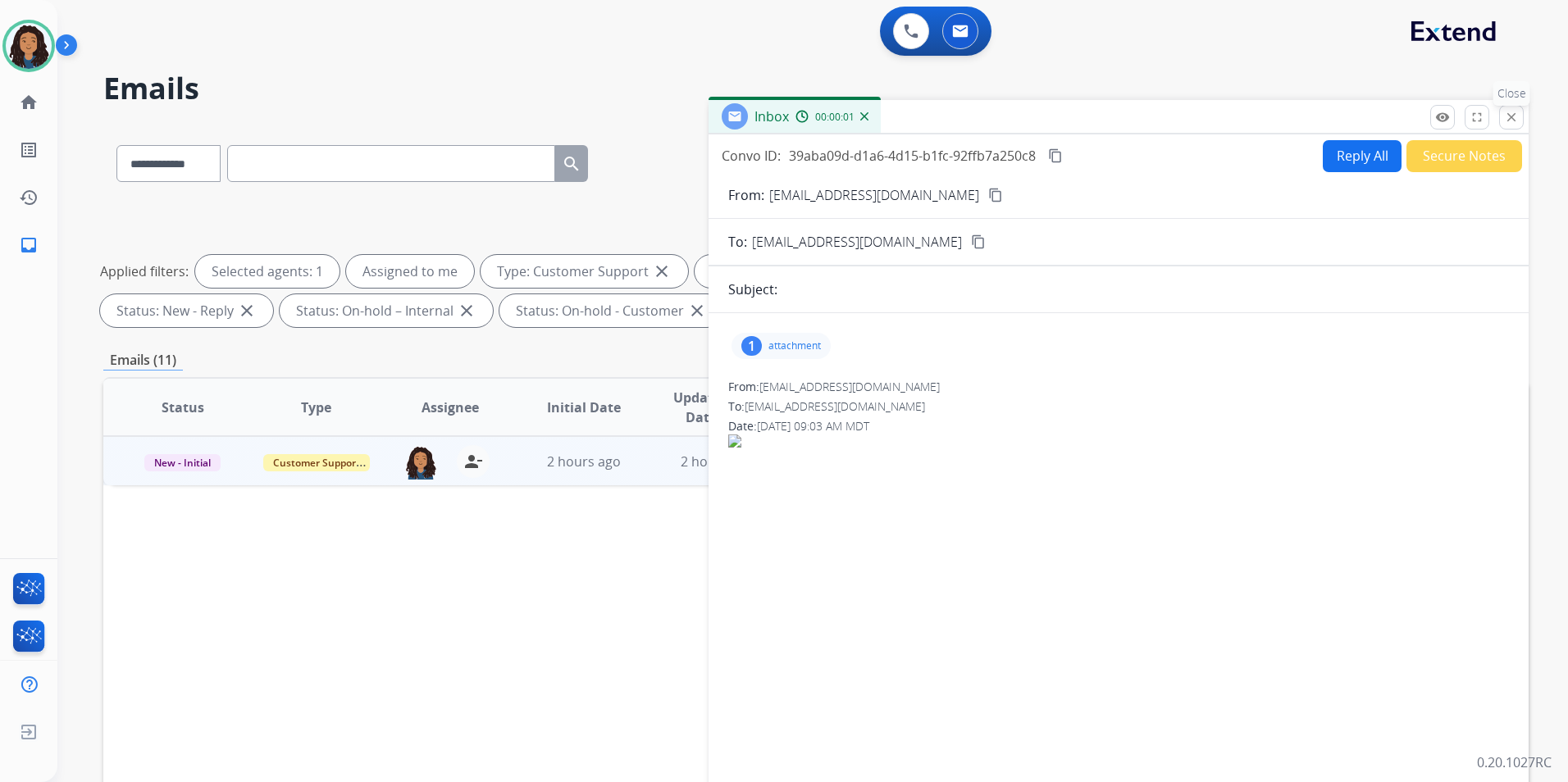
click at [1505, 116] on mat-icon "close" at bounding box center [1510, 117] width 15 height 15
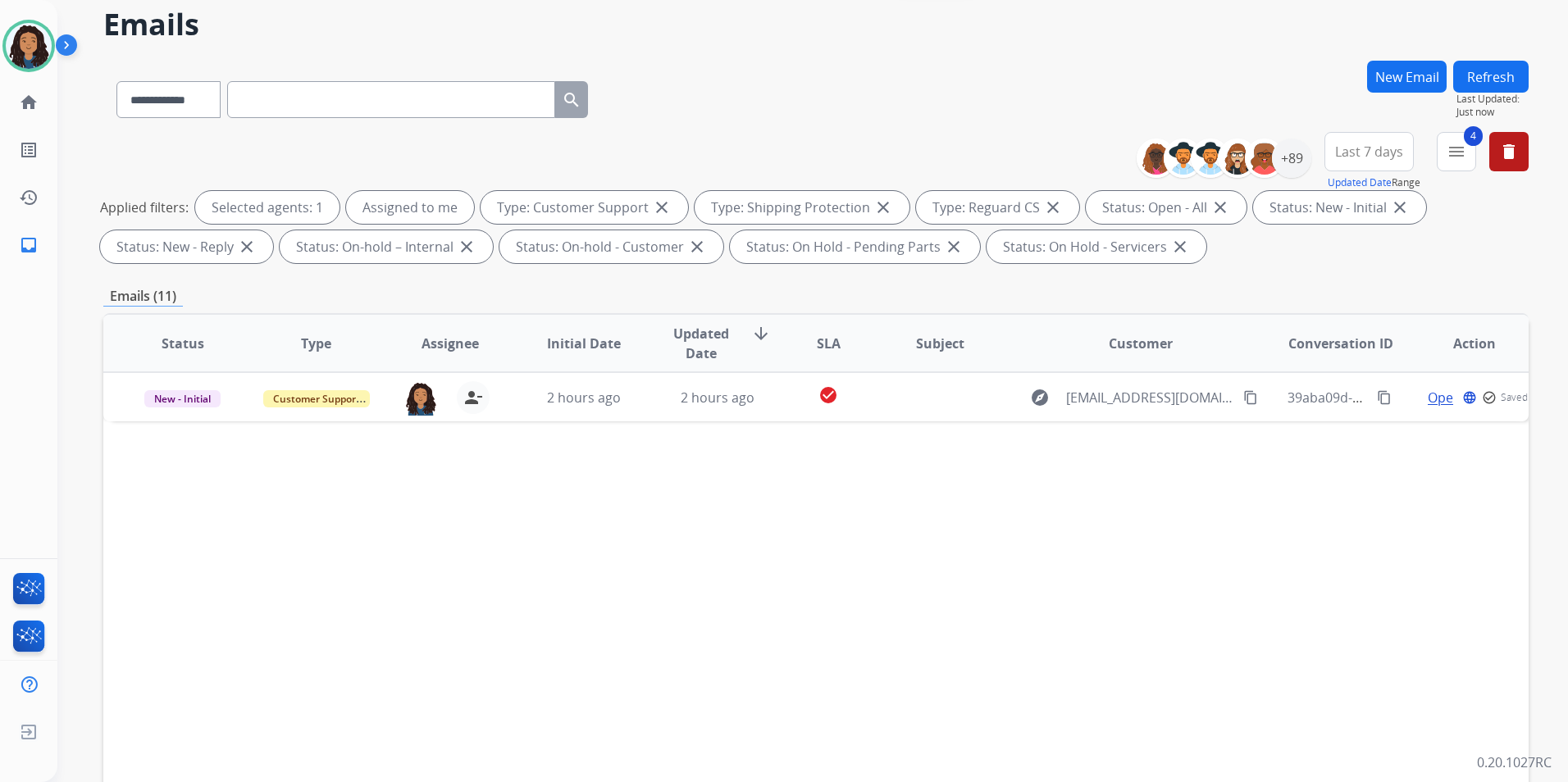
scroll to position [229, 0]
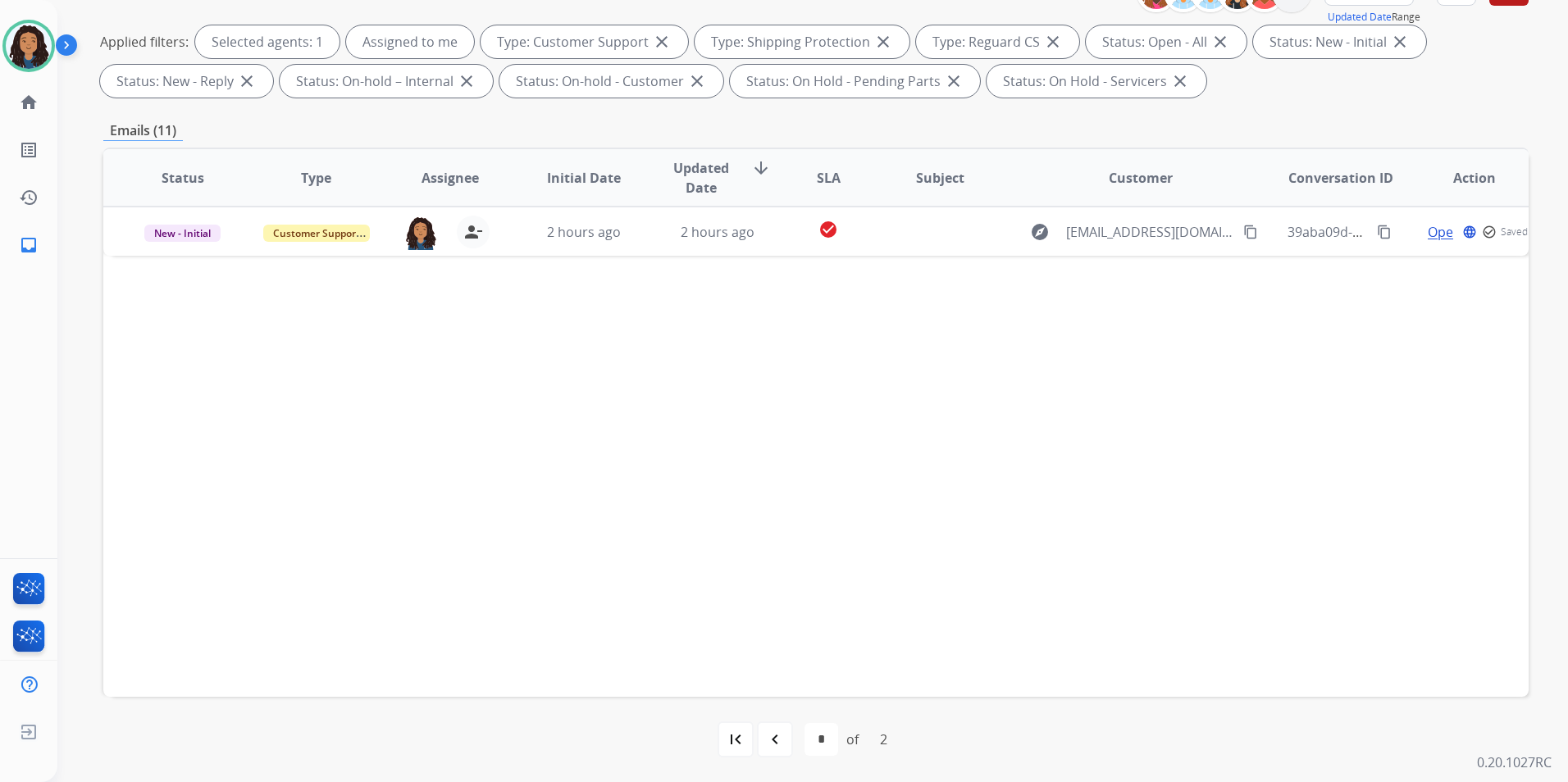
click at [719, 745] on div "first_page" at bounding box center [735, 739] width 36 height 36
select select "*"
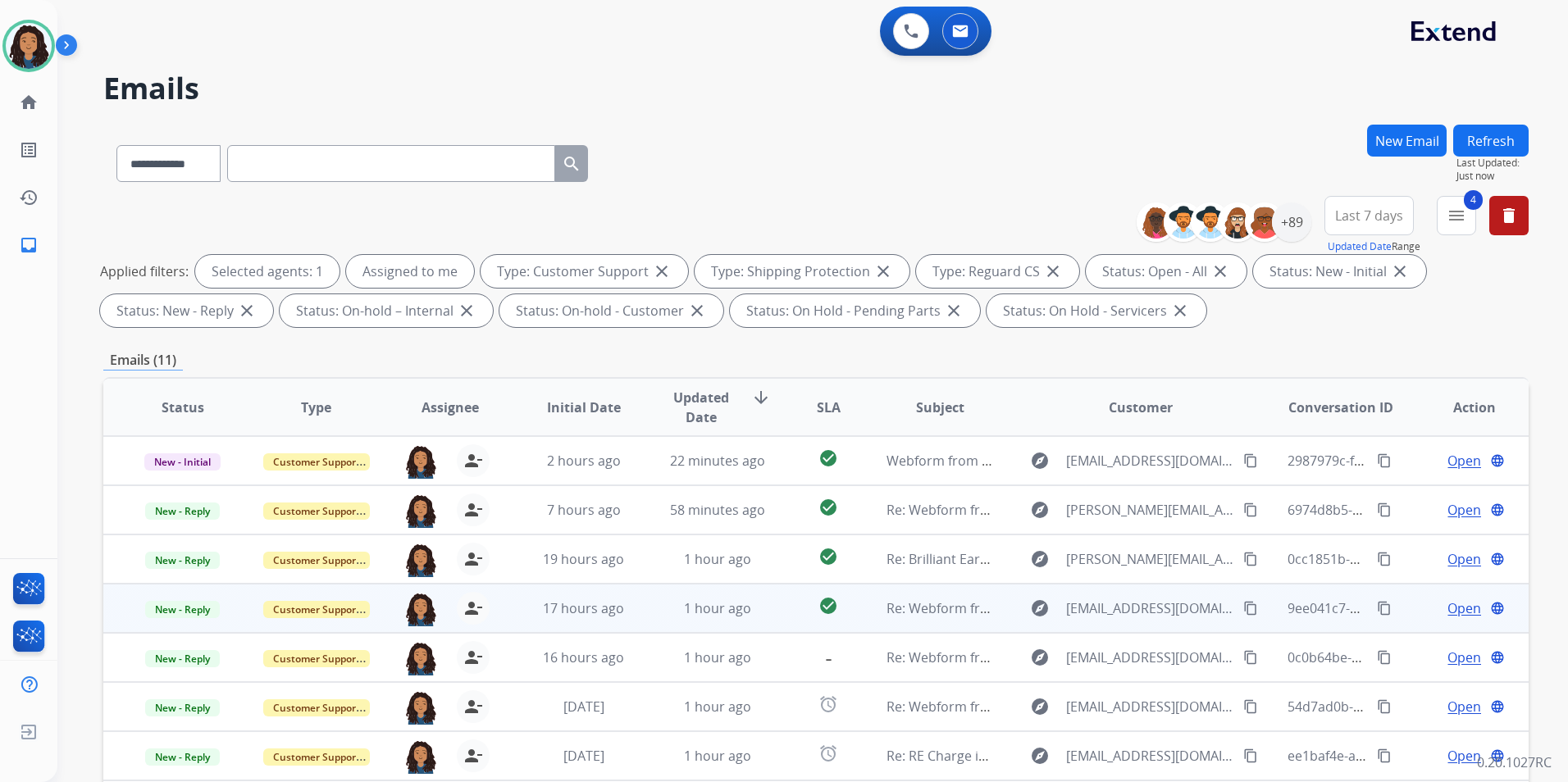
scroll to position [2, 0]
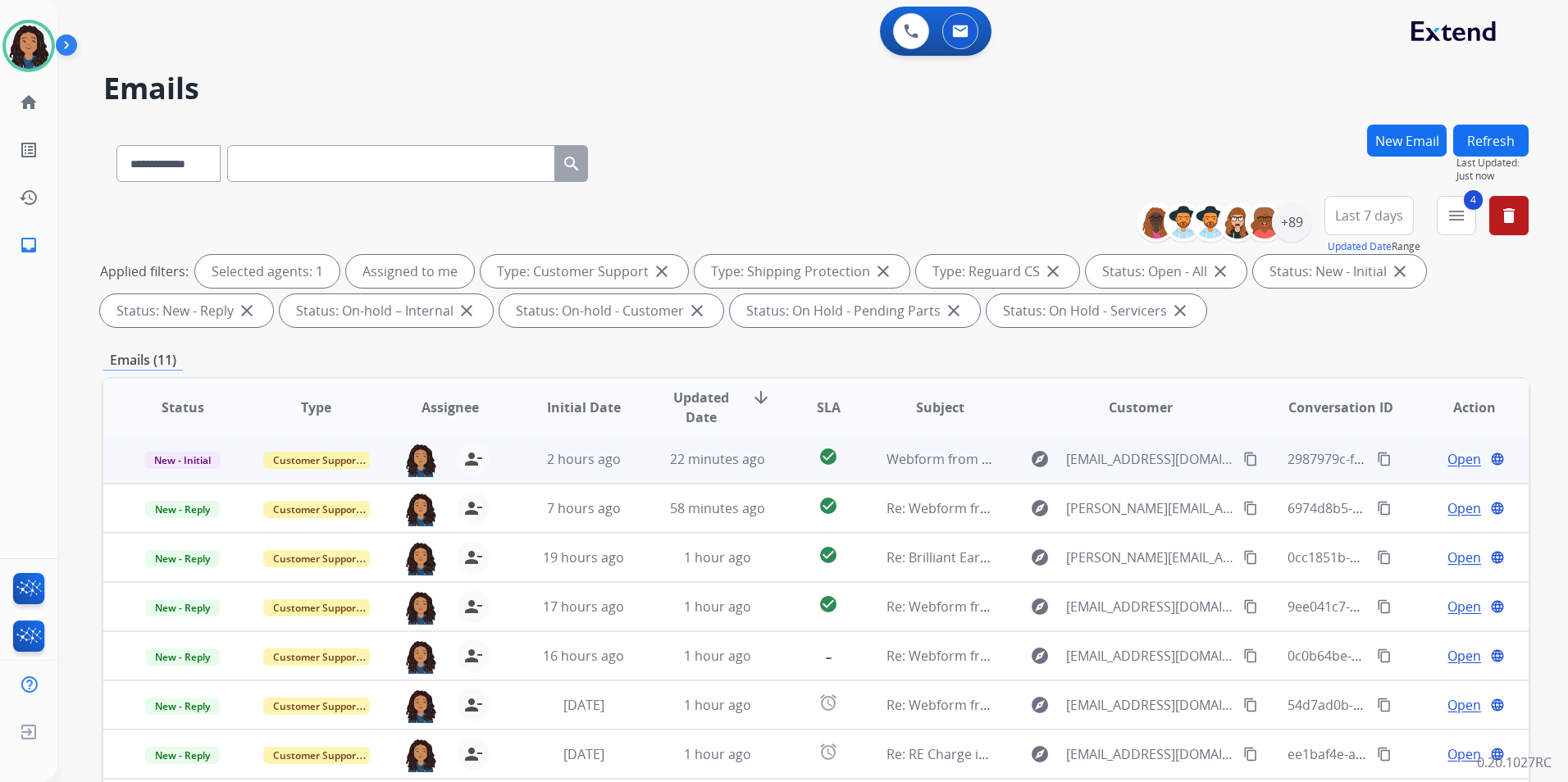
click at [1463, 463] on span "Open" at bounding box center [1464, 459] width 34 height 20
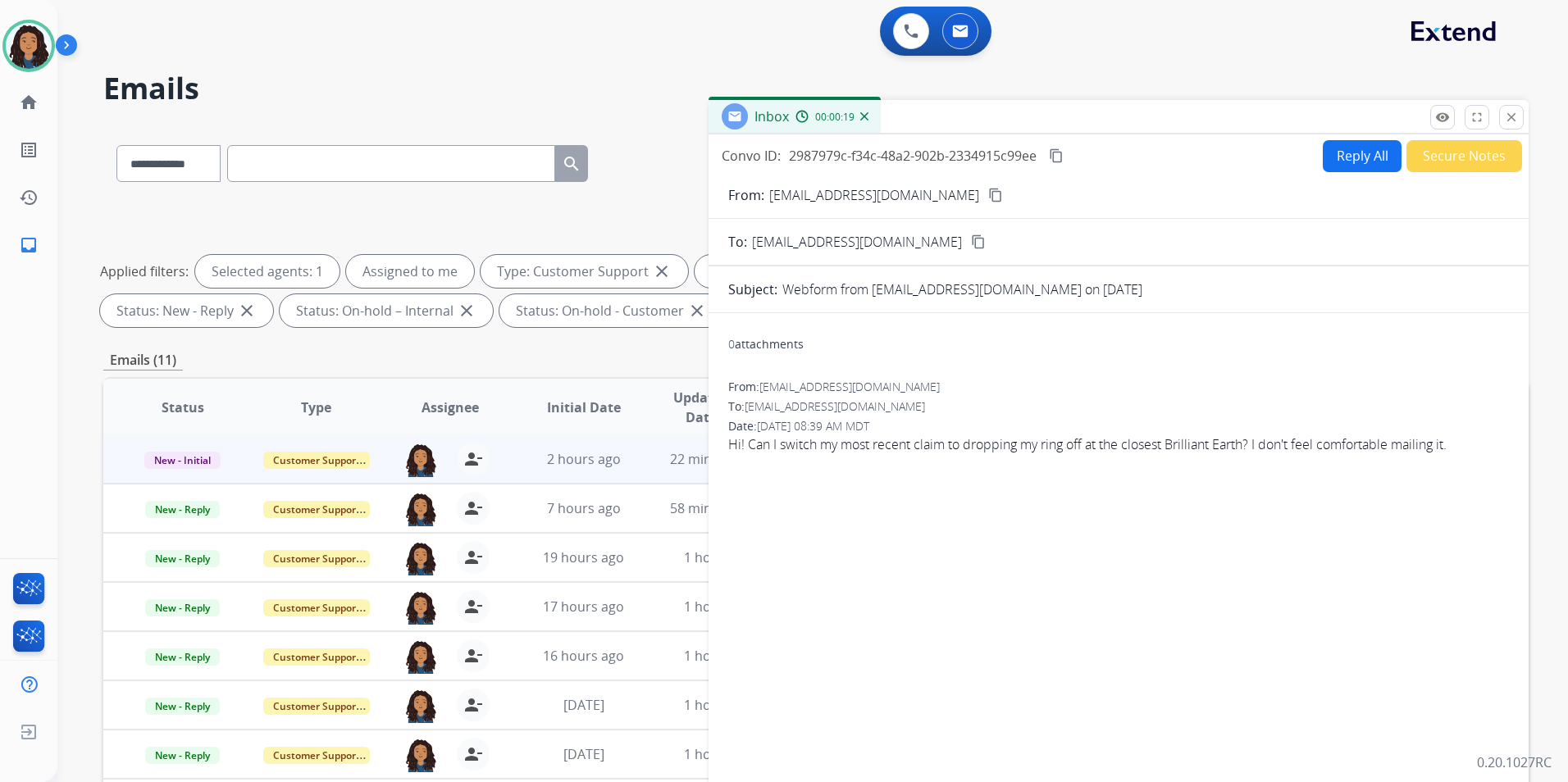
click at [1335, 168] on button "Reply All" at bounding box center [1362, 156] width 79 height 32
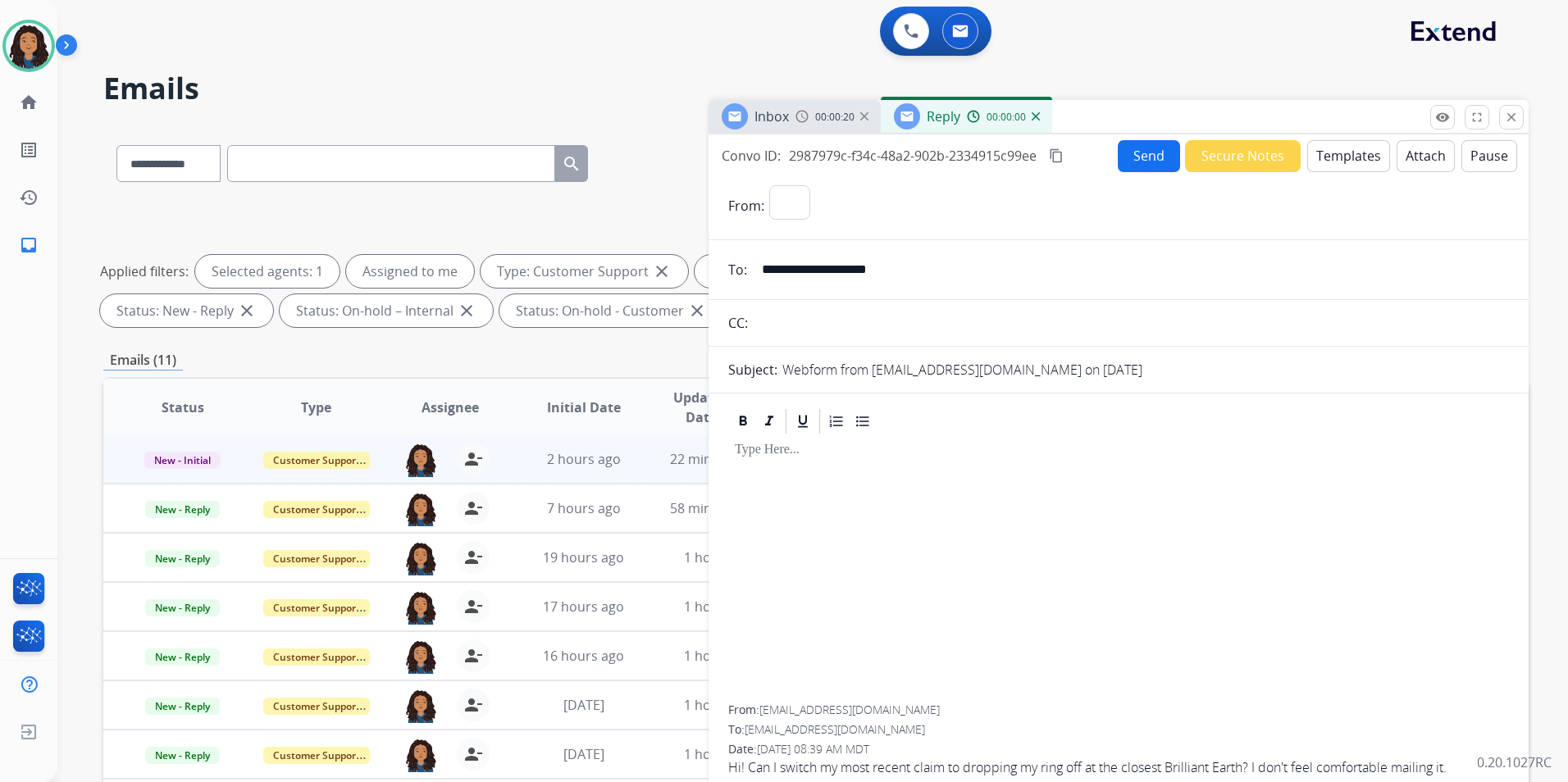
click at [1335, 168] on button "Templates" at bounding box center [1348, 156] width 83 height 32
select select "**********"
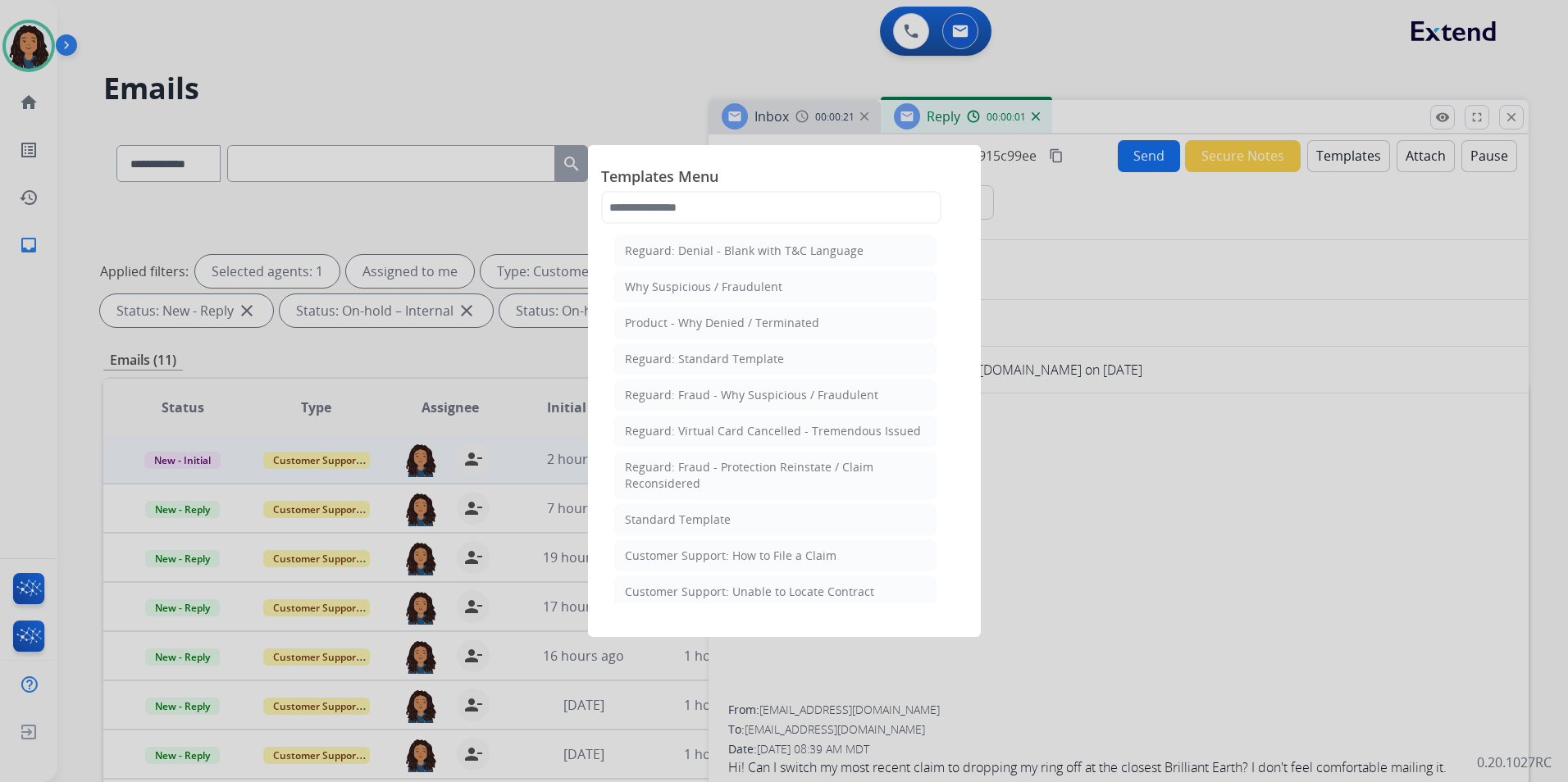
click at [784, 514] on li "Standard Template" at bounding box center [774, 519] width 322 height 31
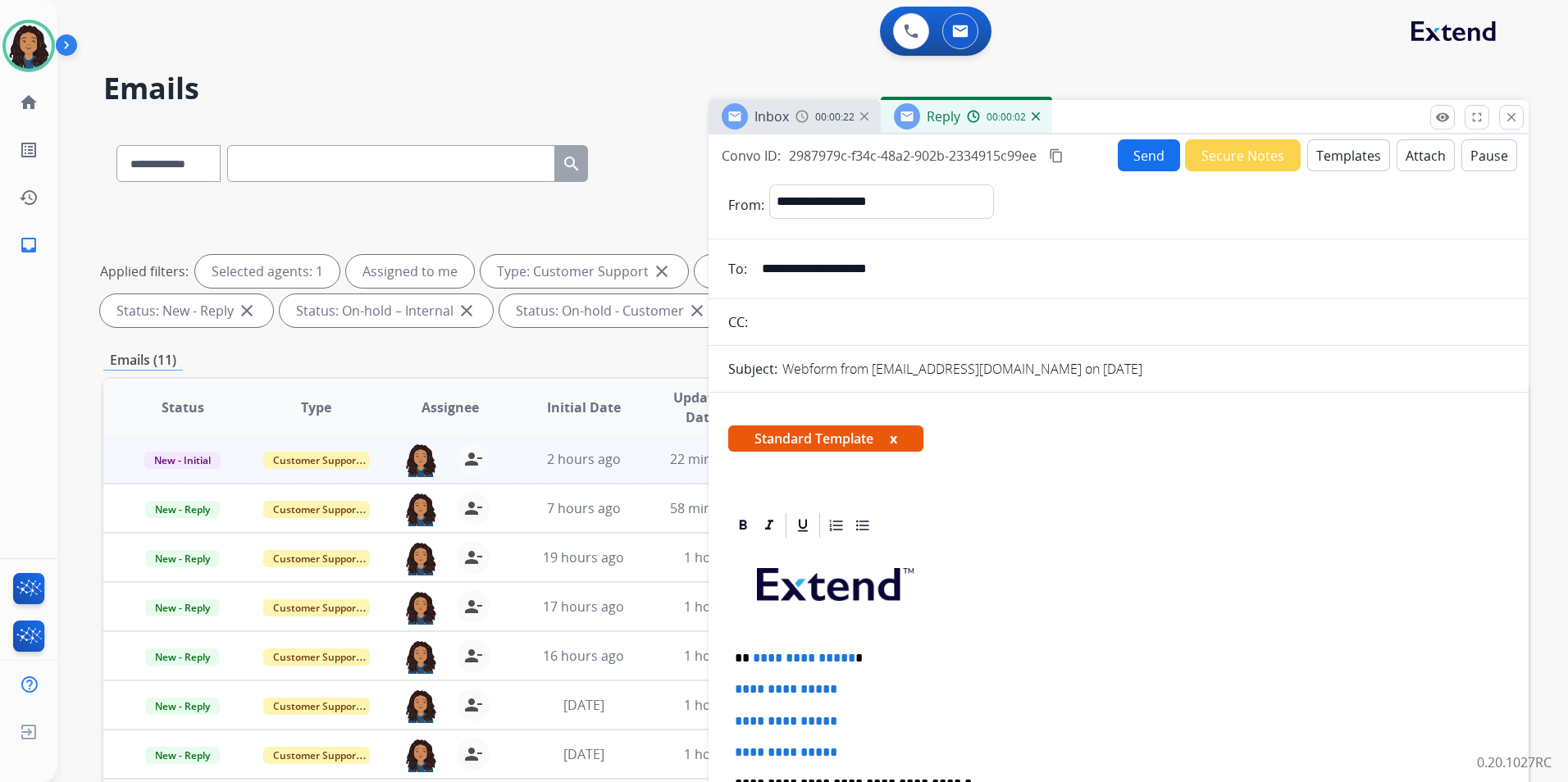
click at [817, 109] on div "00:00:22" at bounding box center [831, 116] width 72 height 15
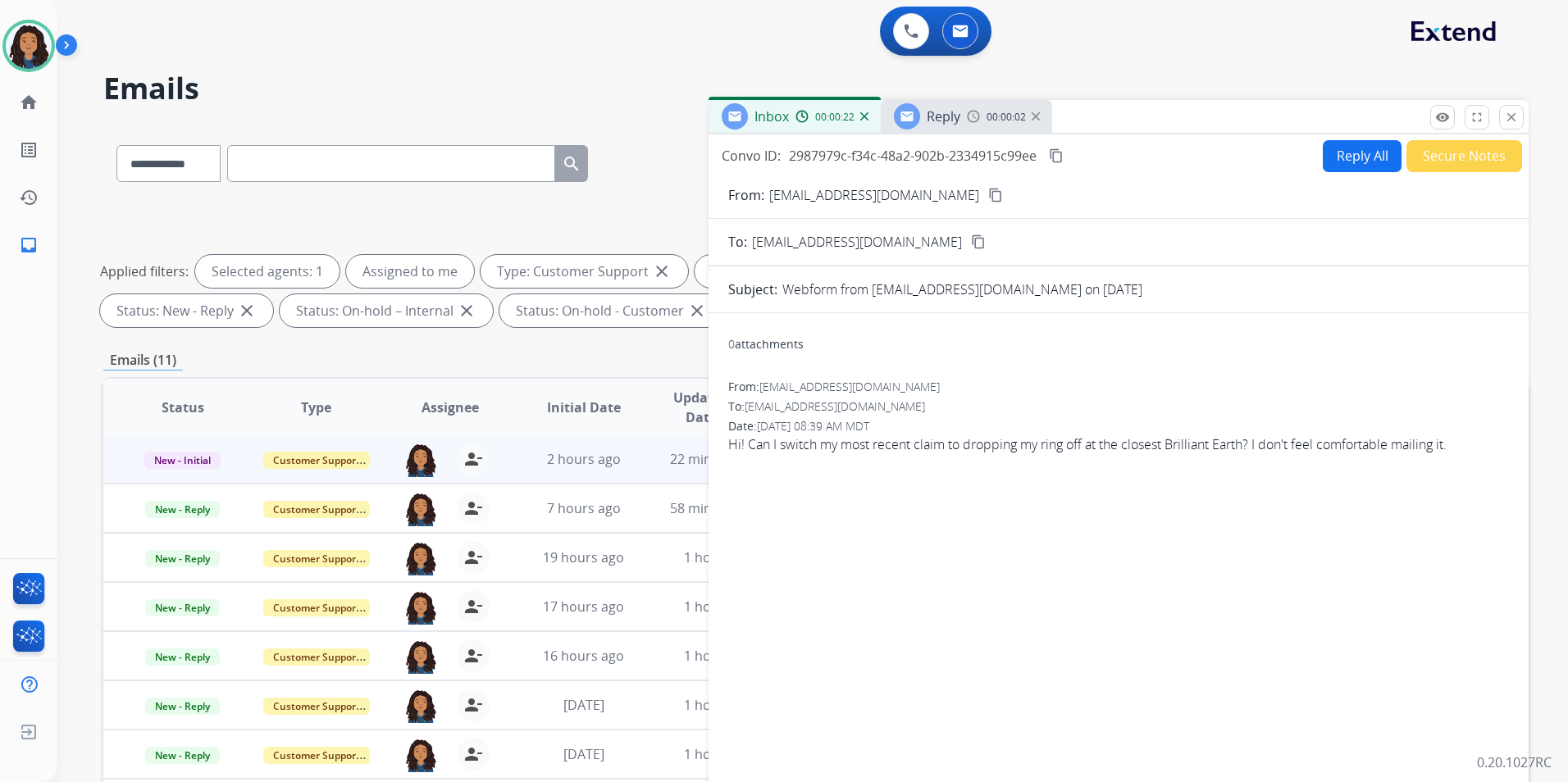
click at [985, 202] on button "content_copy" at bounding box center [995, 195] width 20 height 20
click at [952, 113] on span "Reply" at bounding box center [943, 117] width 34 height 18
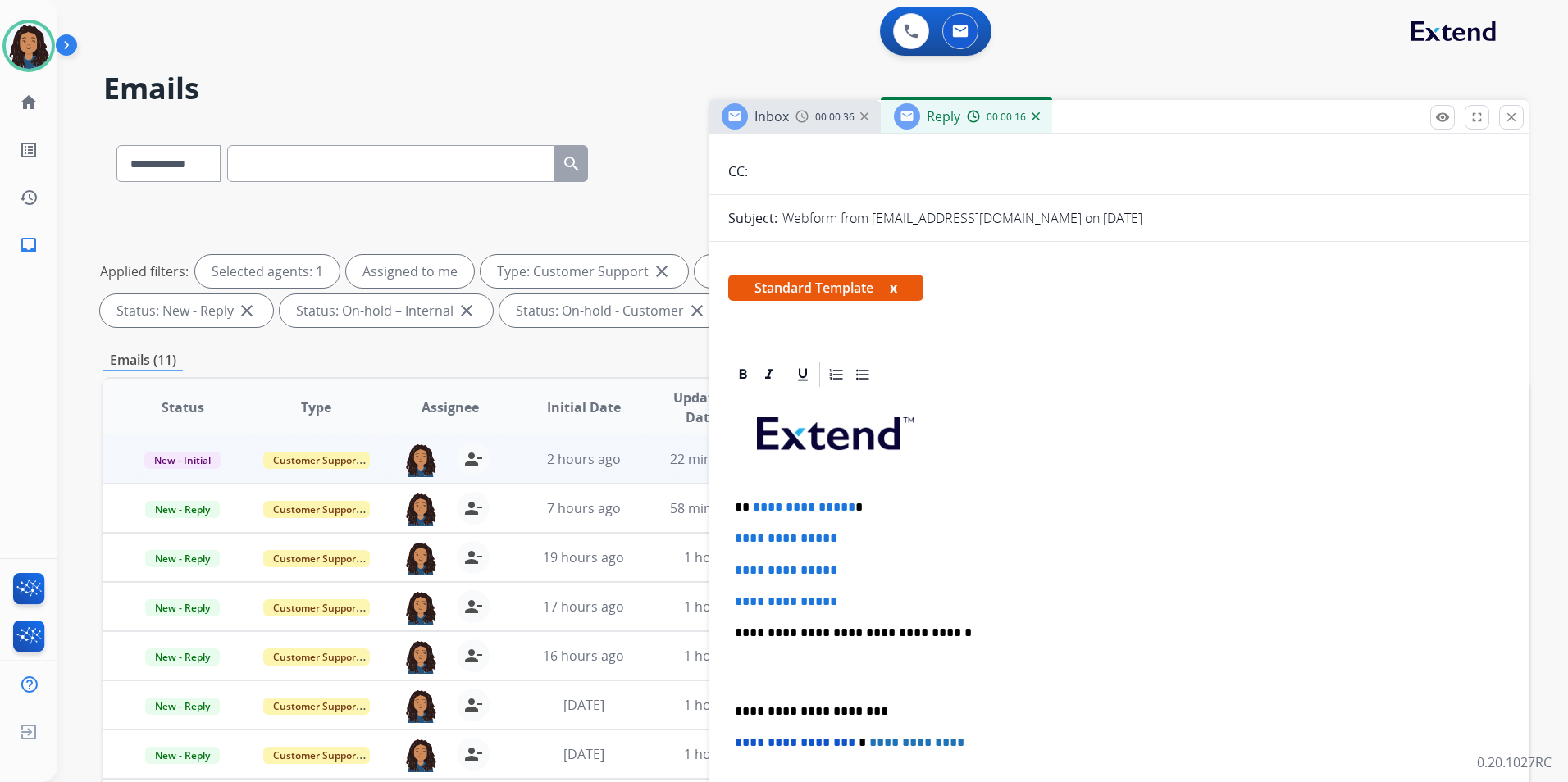
scroll to position [164, 0]
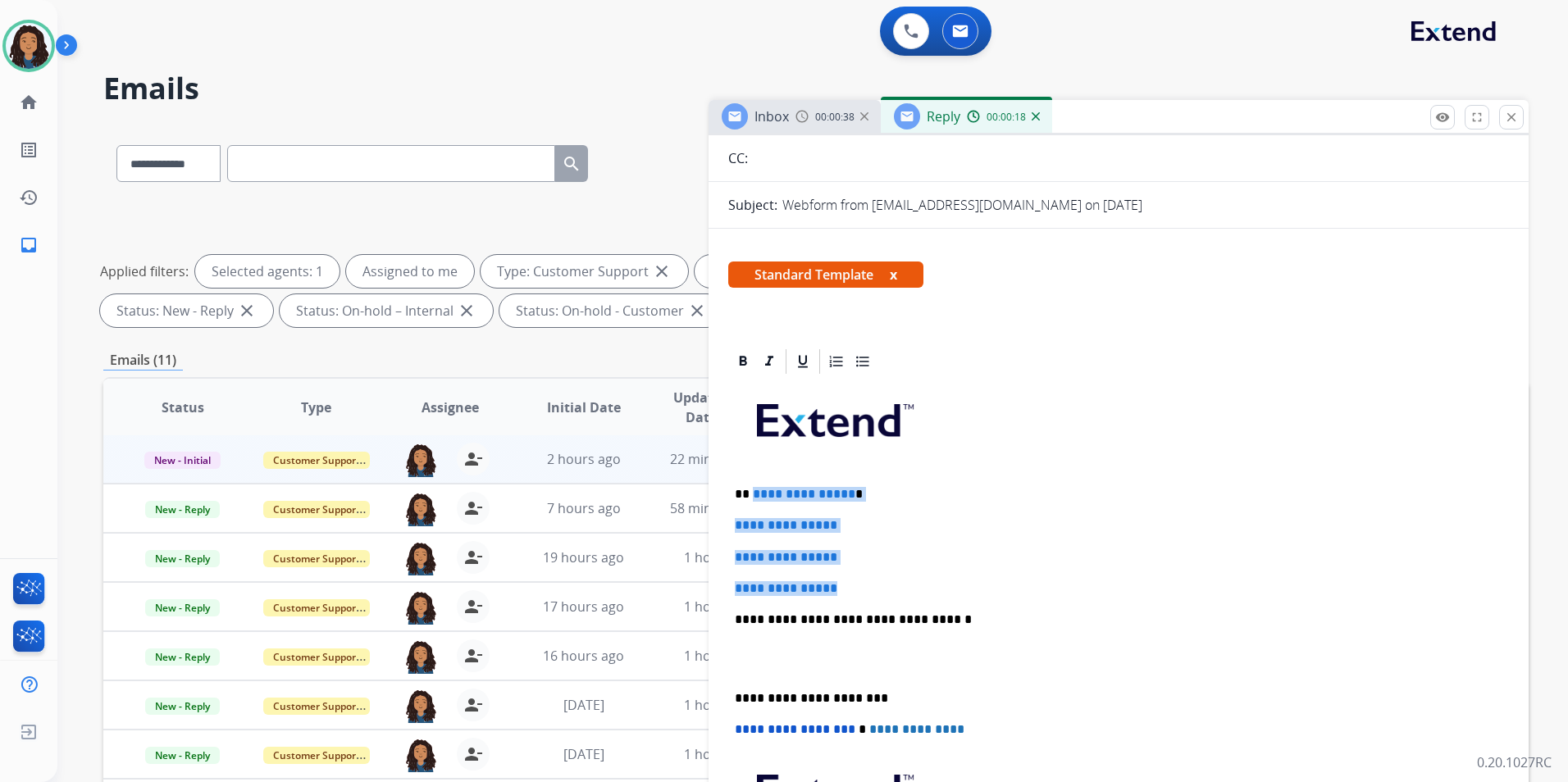
drag, startPoint x: 851, startPoint y: 587, endPoint x: 751, endPoint y: 474, distance: 150.9
click at [751, 474] on div "**********" at bounding box center [1119, 658] width 781 height 564
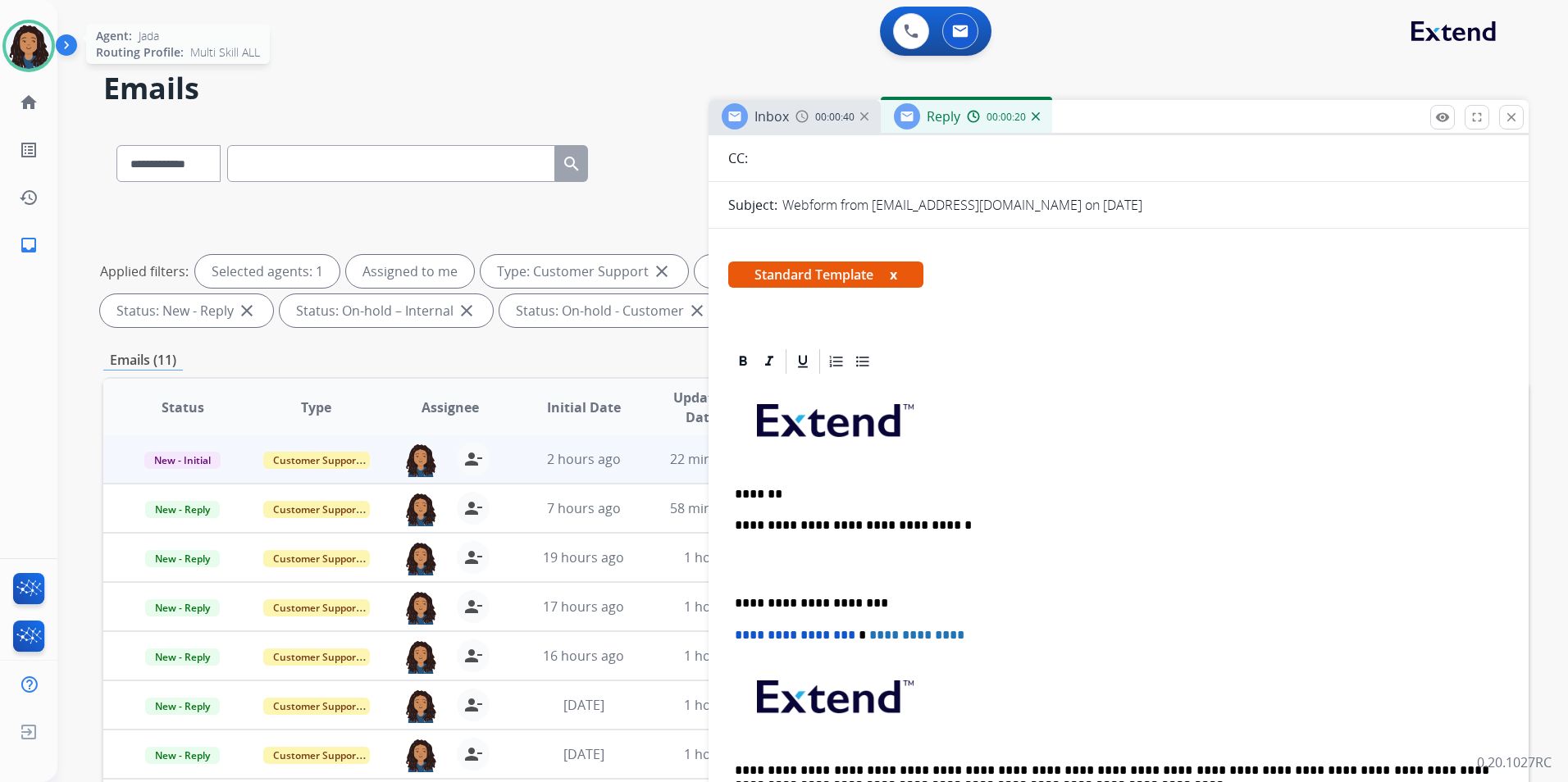
click at [24, 54] on img at bounding box center [29, 46] width 46 height 46
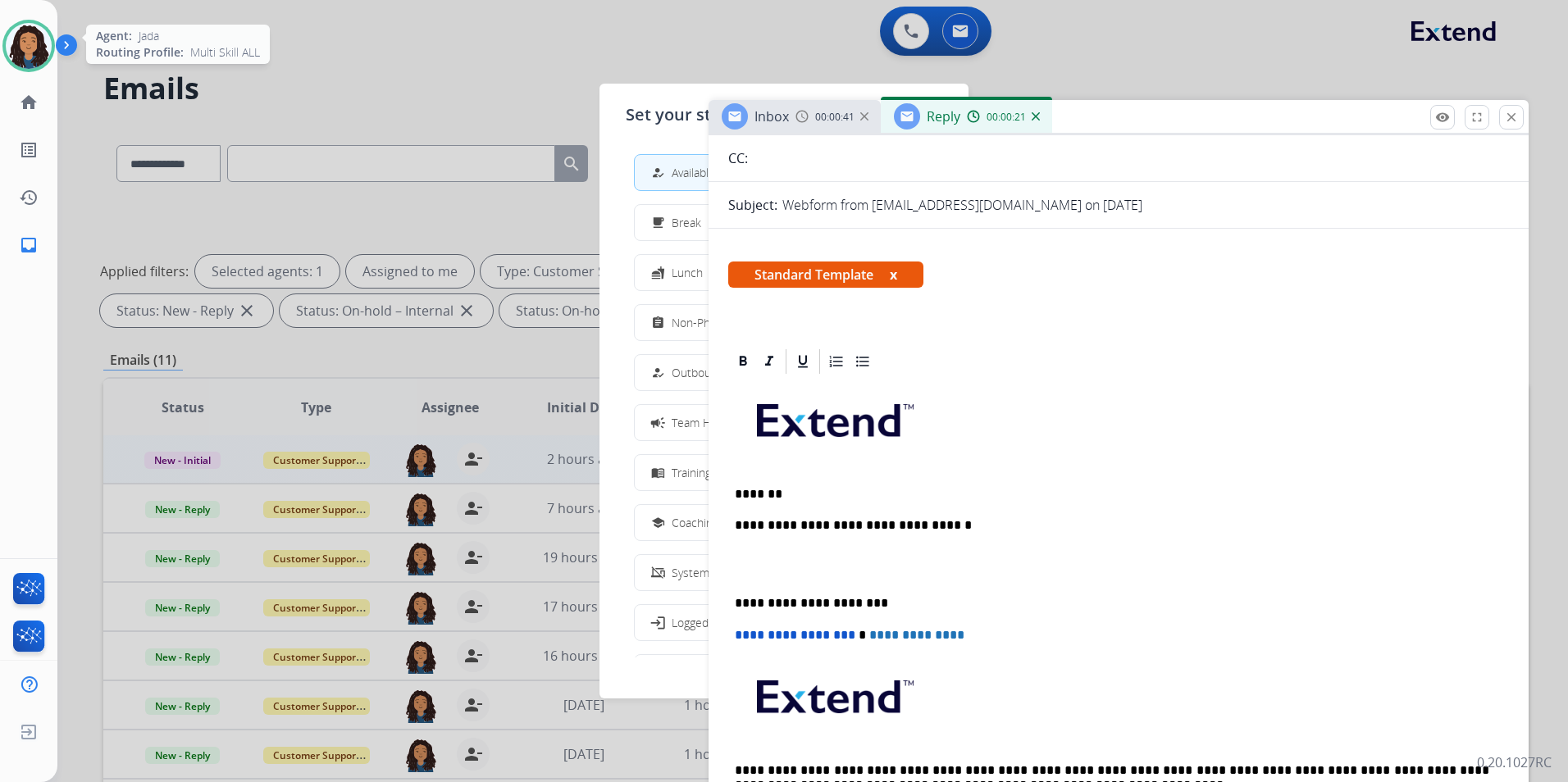
click at [24, 54] on img at bounding box center [29, 46] width 46 height 46
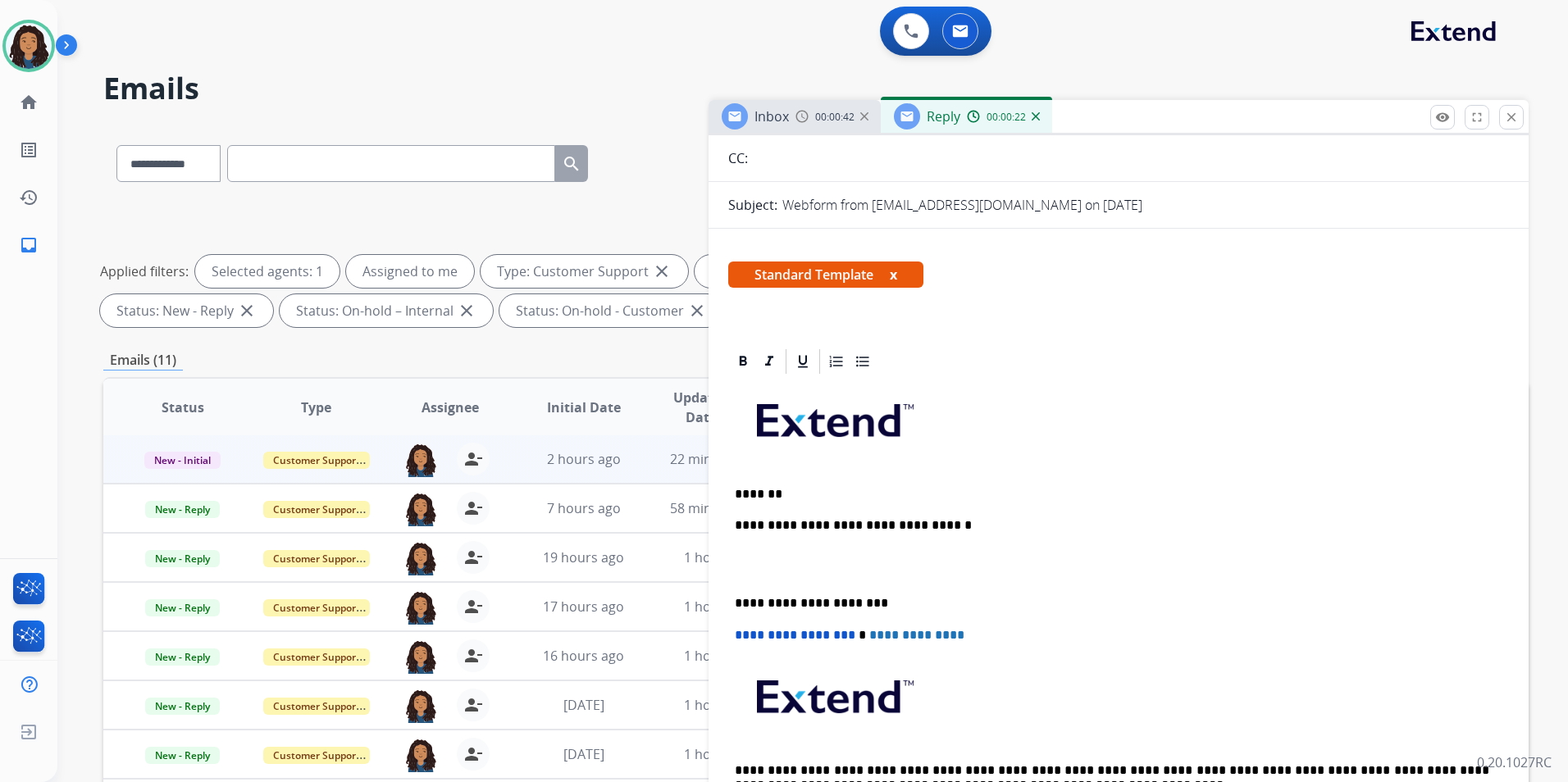
click at [841, 490] on p "*******" at bounding box center [1111, 494] width 754 height 15
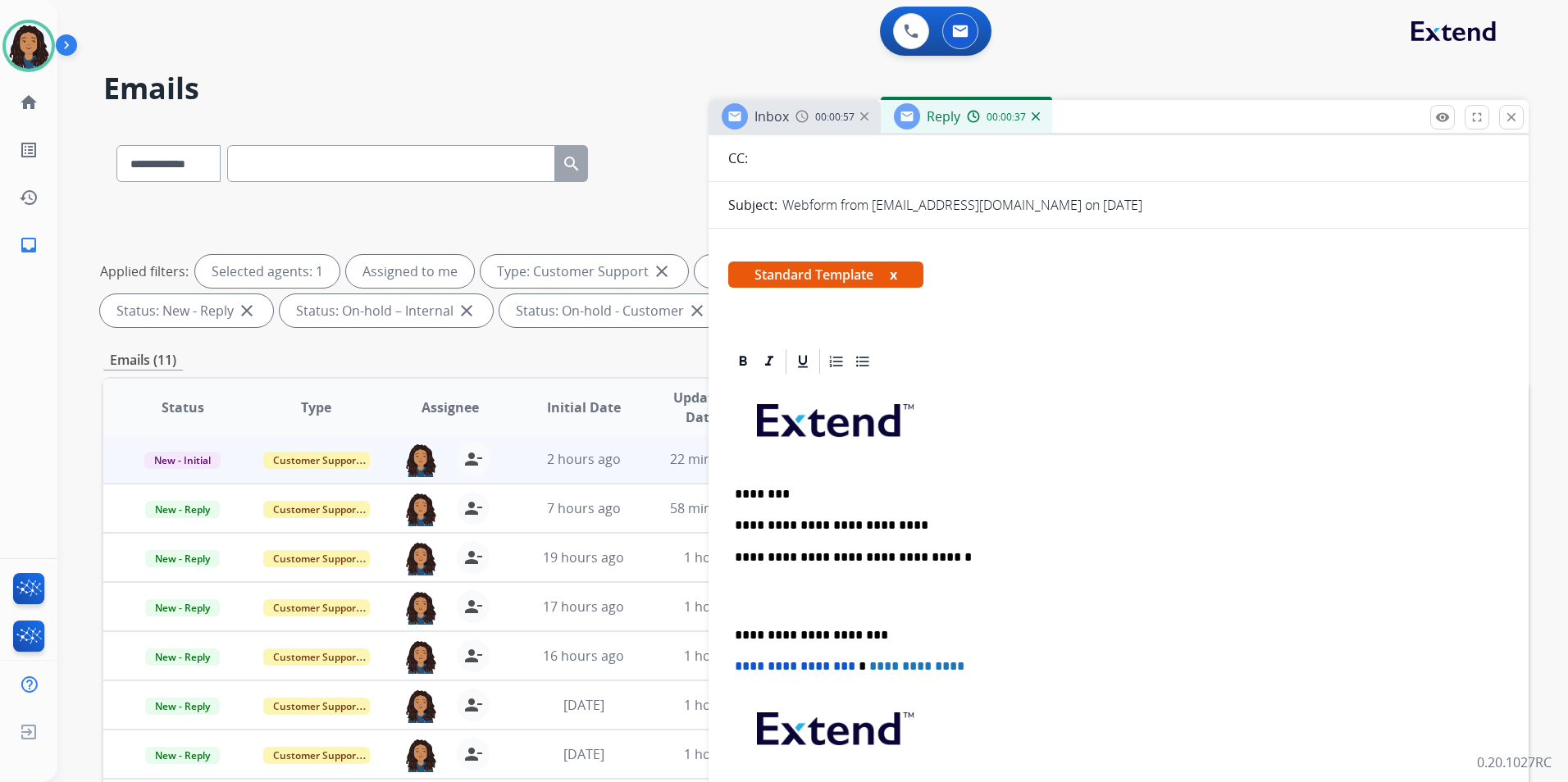
drag, startPoint x: 841, startPoint y: 489, endPoint x: 911, endPoint y: 526, distance: 79.2
click at [928, 517] on div "**********" at bounding box center [1119, 627] width 781 height 501
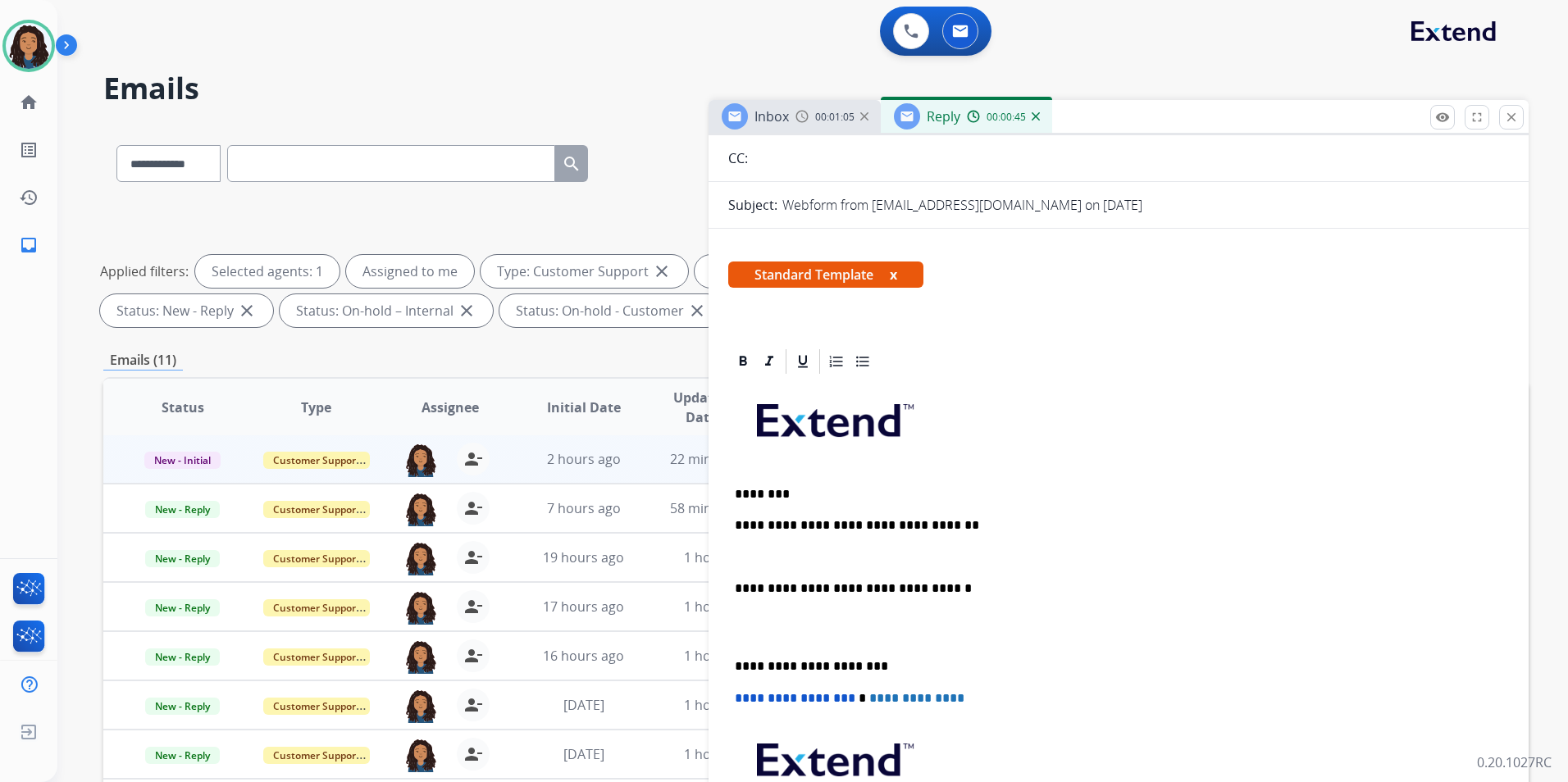
click at [917, 112] on div at bounding box center [907, 117] width 26 height 26
drag, startPoint x: 789, startPoint y: 117, endPoint x: 901, endPoint y: 117, distance: 112.0
click at [791, 117] on div "Inbox 00:01:06" at bounding box center [794, 116] width 172 height 33
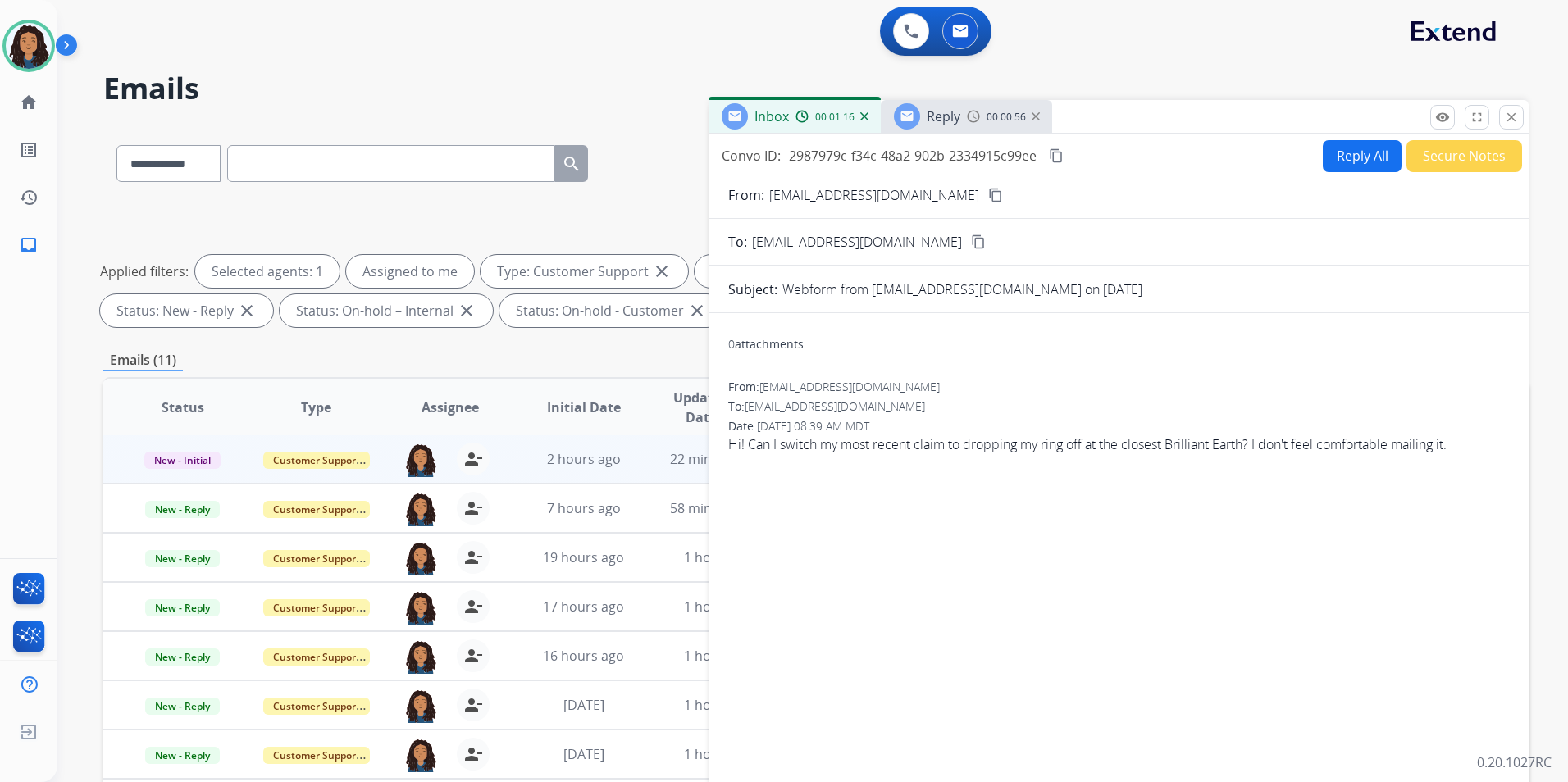
click at [941, 122] on span "Reply" at bounding box center [943, 117] width 34 height 18
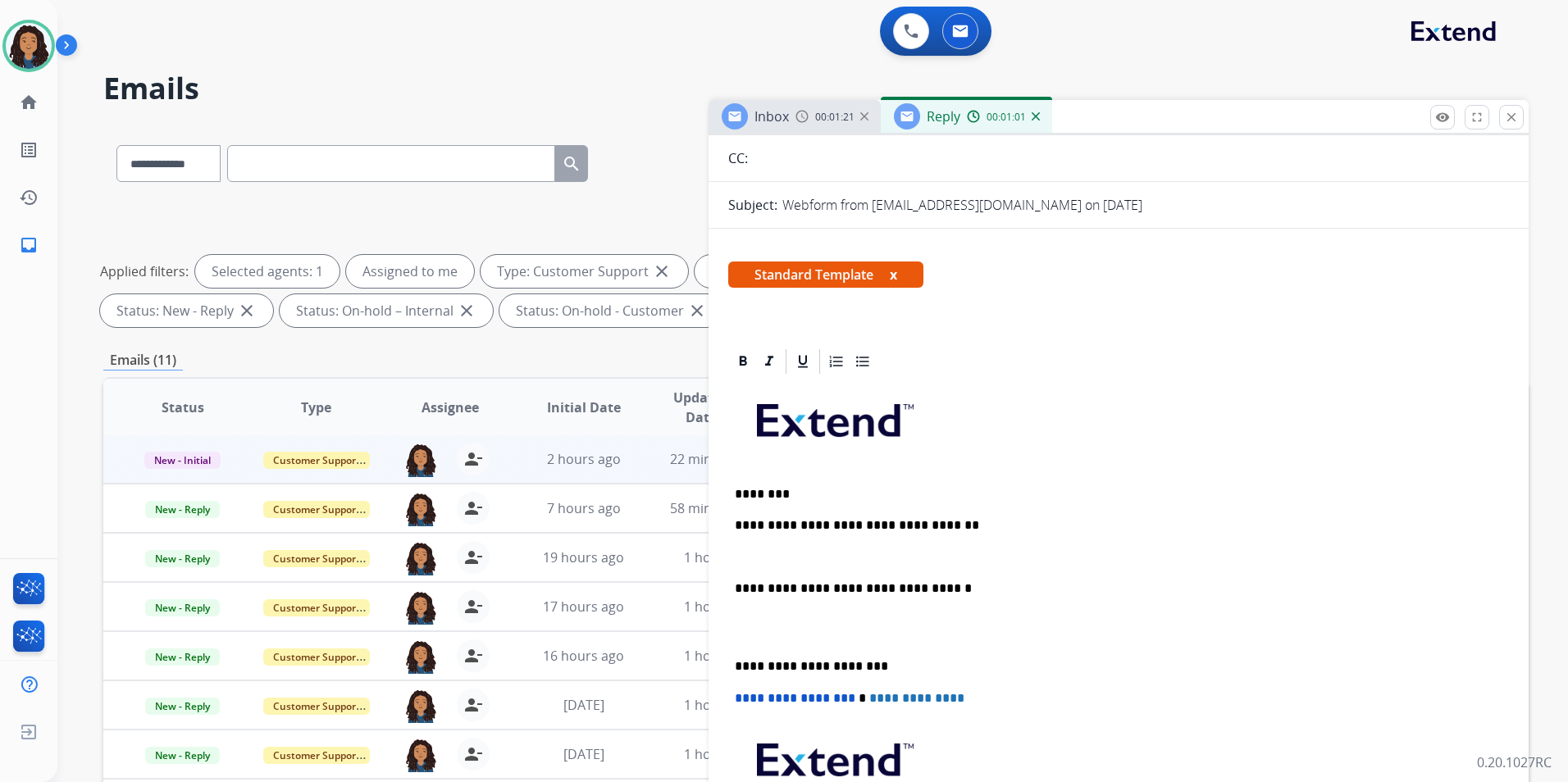
click at [814, 120] on div "00:01:21" at bounding box center [831, 116] width 72 height 15
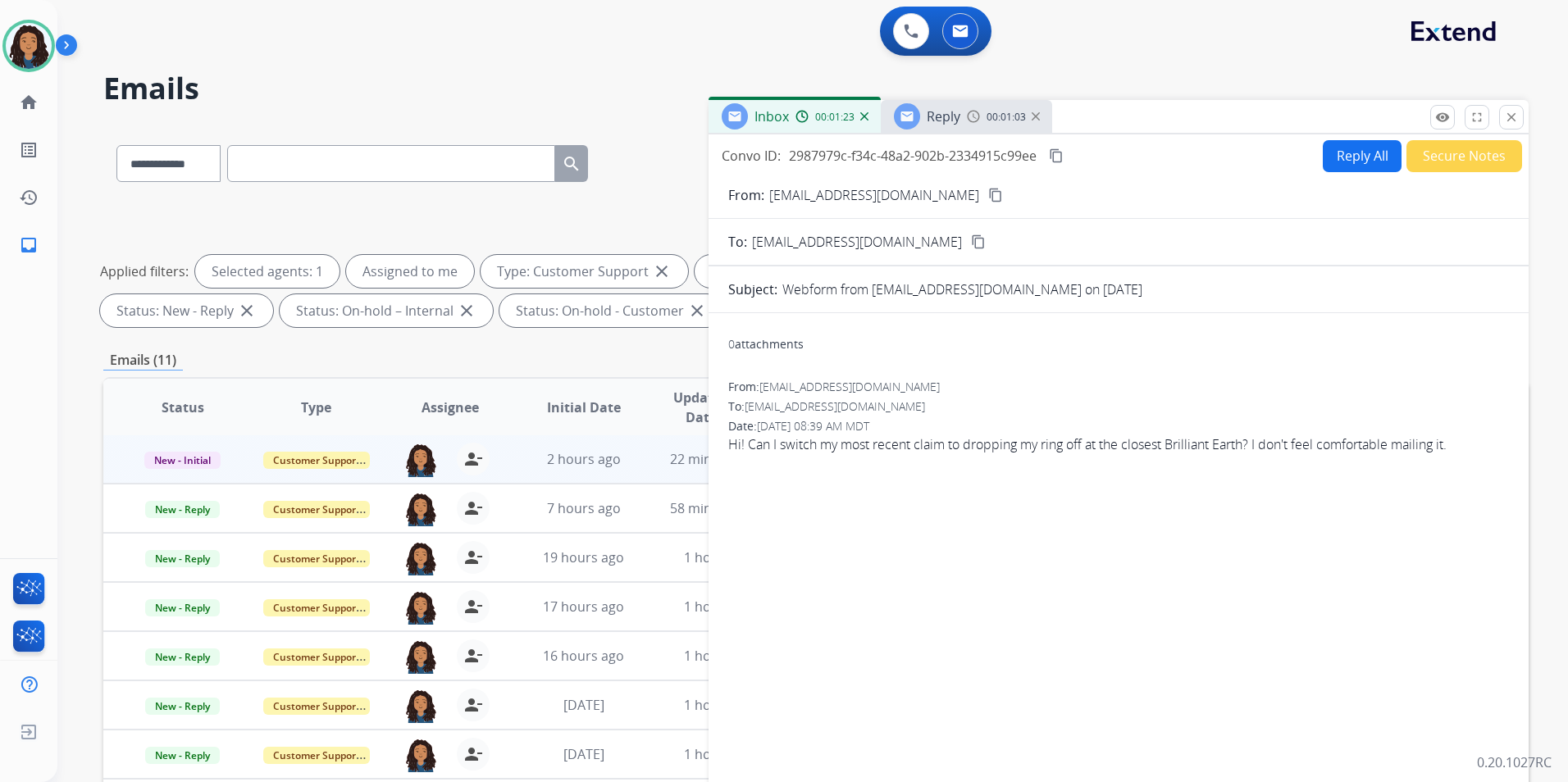
click at [965, 119] on div "Reply 00:01:03" at bounding box center [966, 116] width 171 height 33
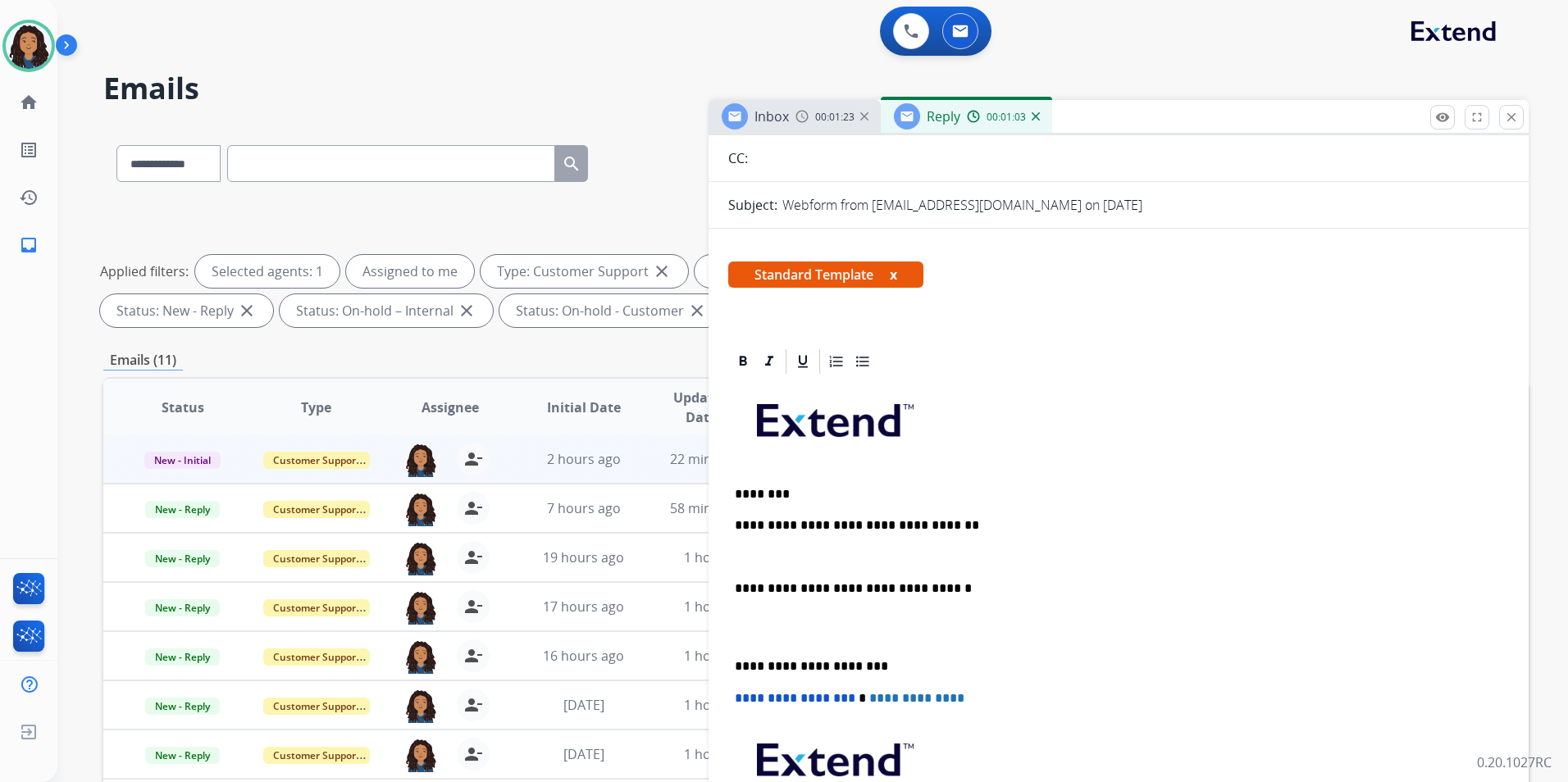
click at [896, 538] on div "**********" at bounding box center [1119, 643] width 781 height 533
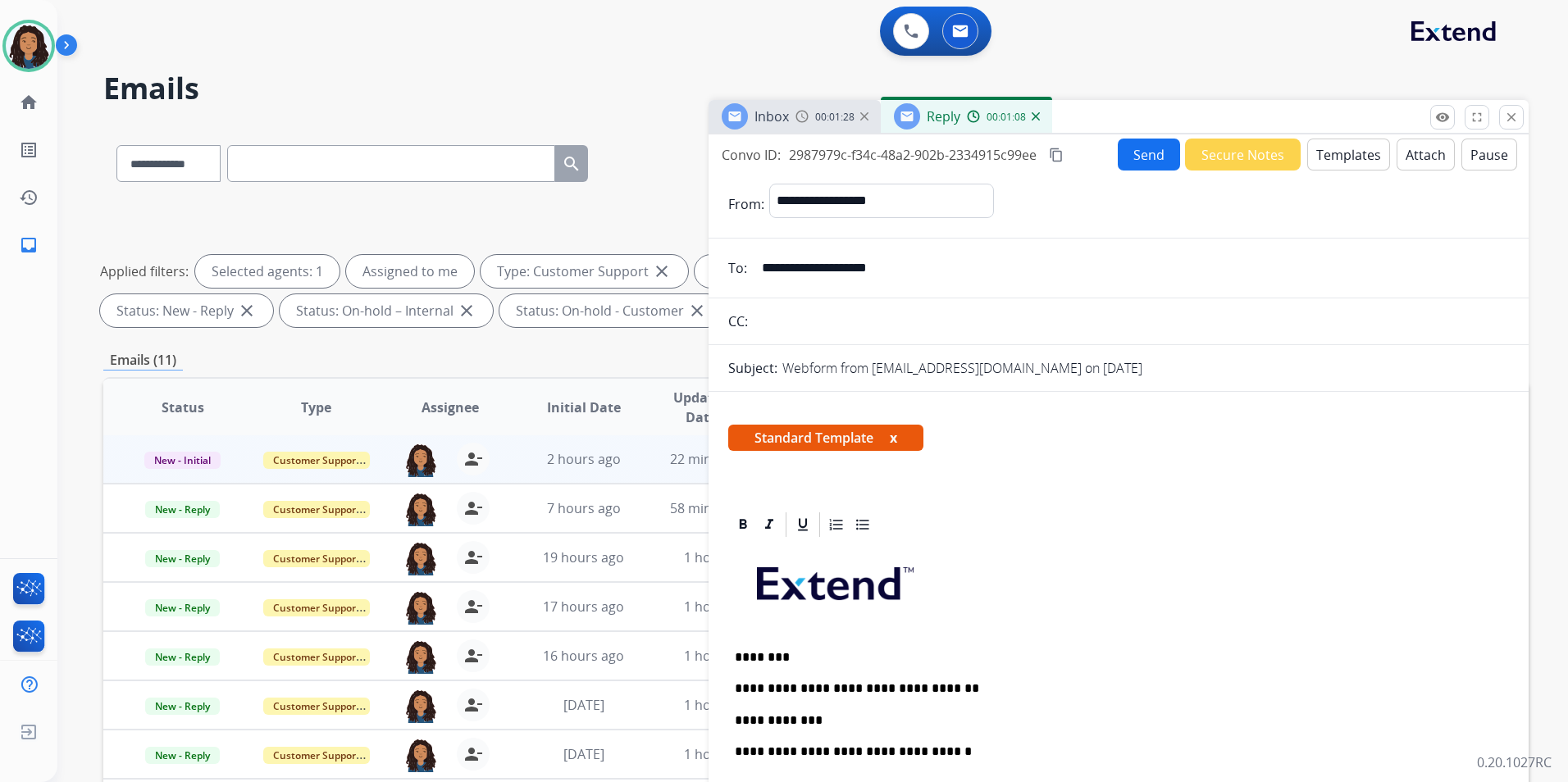
scroll to position [0, 0]
click at [1136, 152] on button "Send" at bounding box center [1149, 155] width 63 height 32
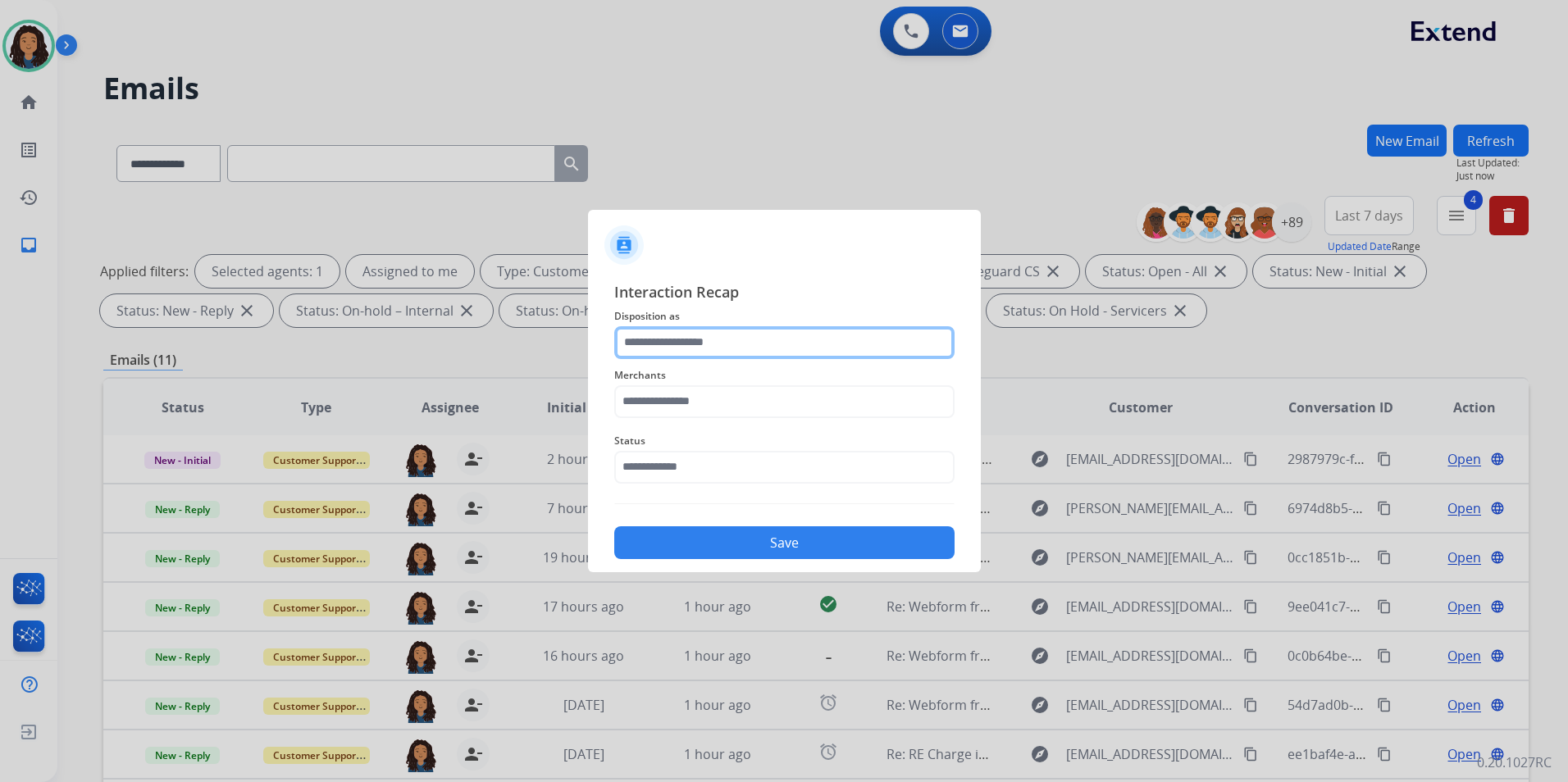
click at [743, 334] on input "text" at bounding box center [784, 343] width 341 height 33
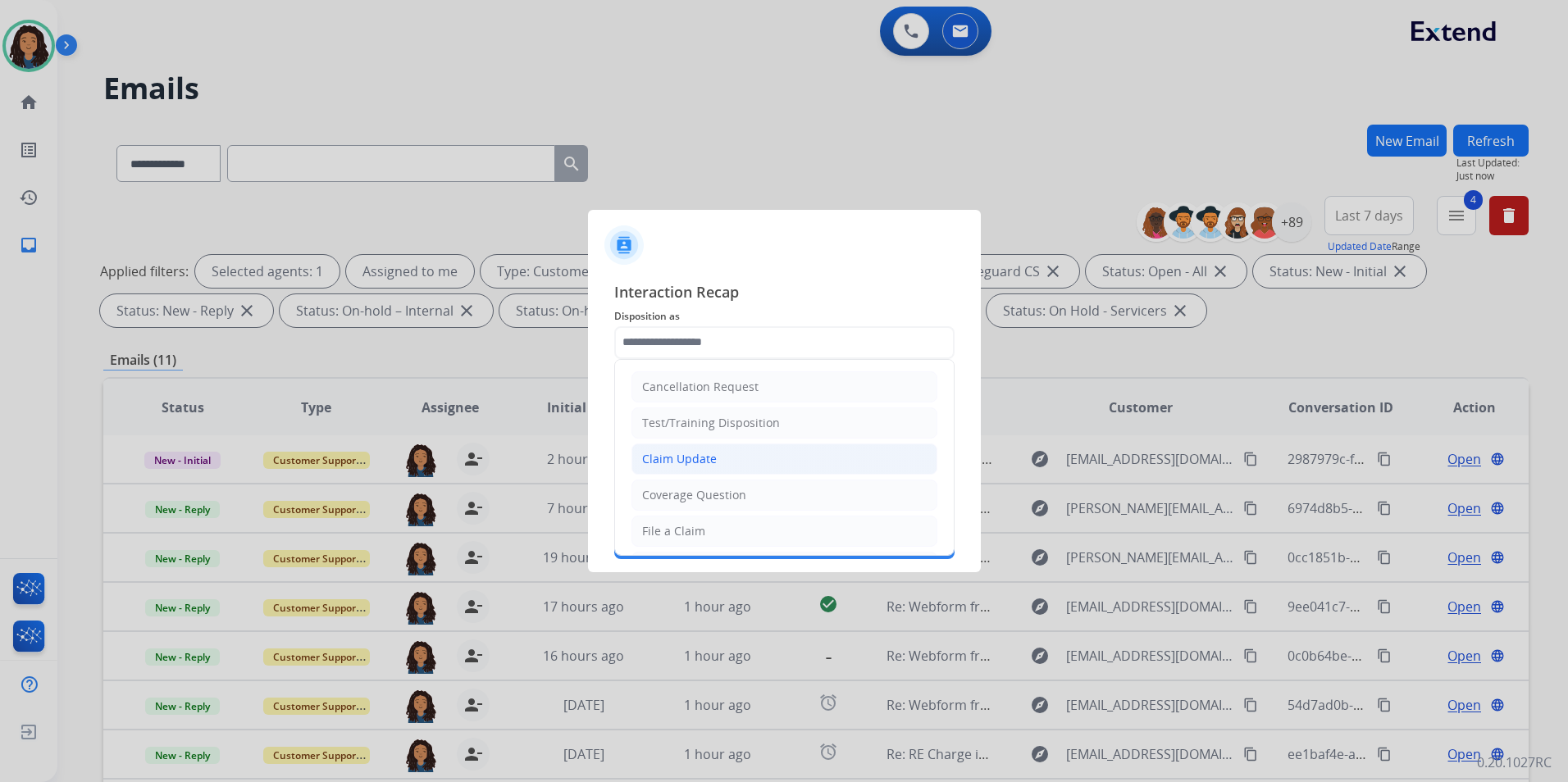
click at [769, 462] on li "Claim Update" at bounding box center [784, 458] width 306 height 31
type input "**********"
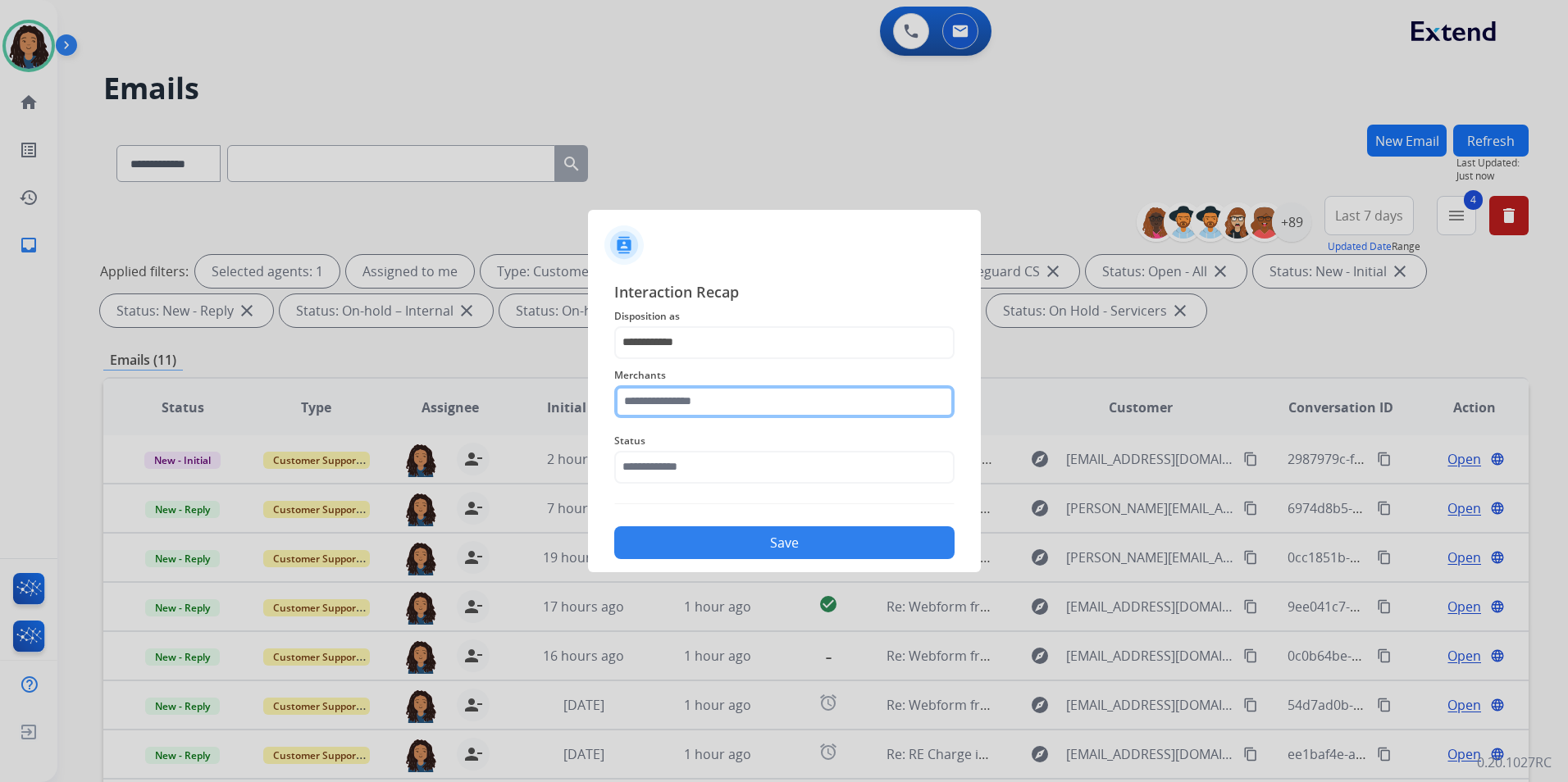
drag, startPoint x: 685, startPoint y: 414, endPoint x: 686, endPoint y: 400, distance: 14.0
click at [685, 405] on input "text" at bounding box center [784, 401] width 341 height 33
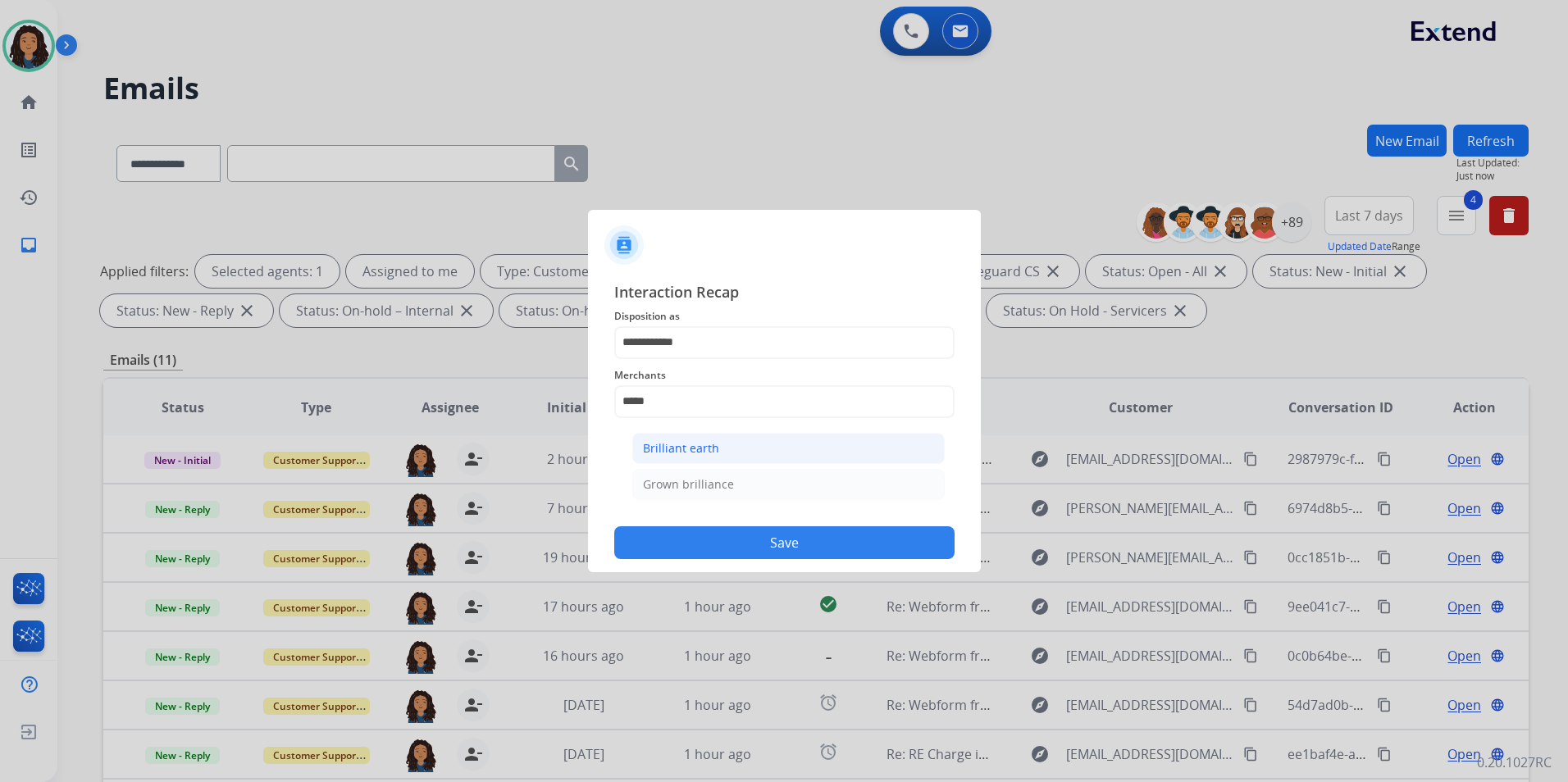
click at [713, 444] on div "Brilliant earth" at bounding box center [680, 448] width 77 height 16
type input "**********"
click at [692, 468] on input "text" at bounding box center [784, 467] width 341 height 33
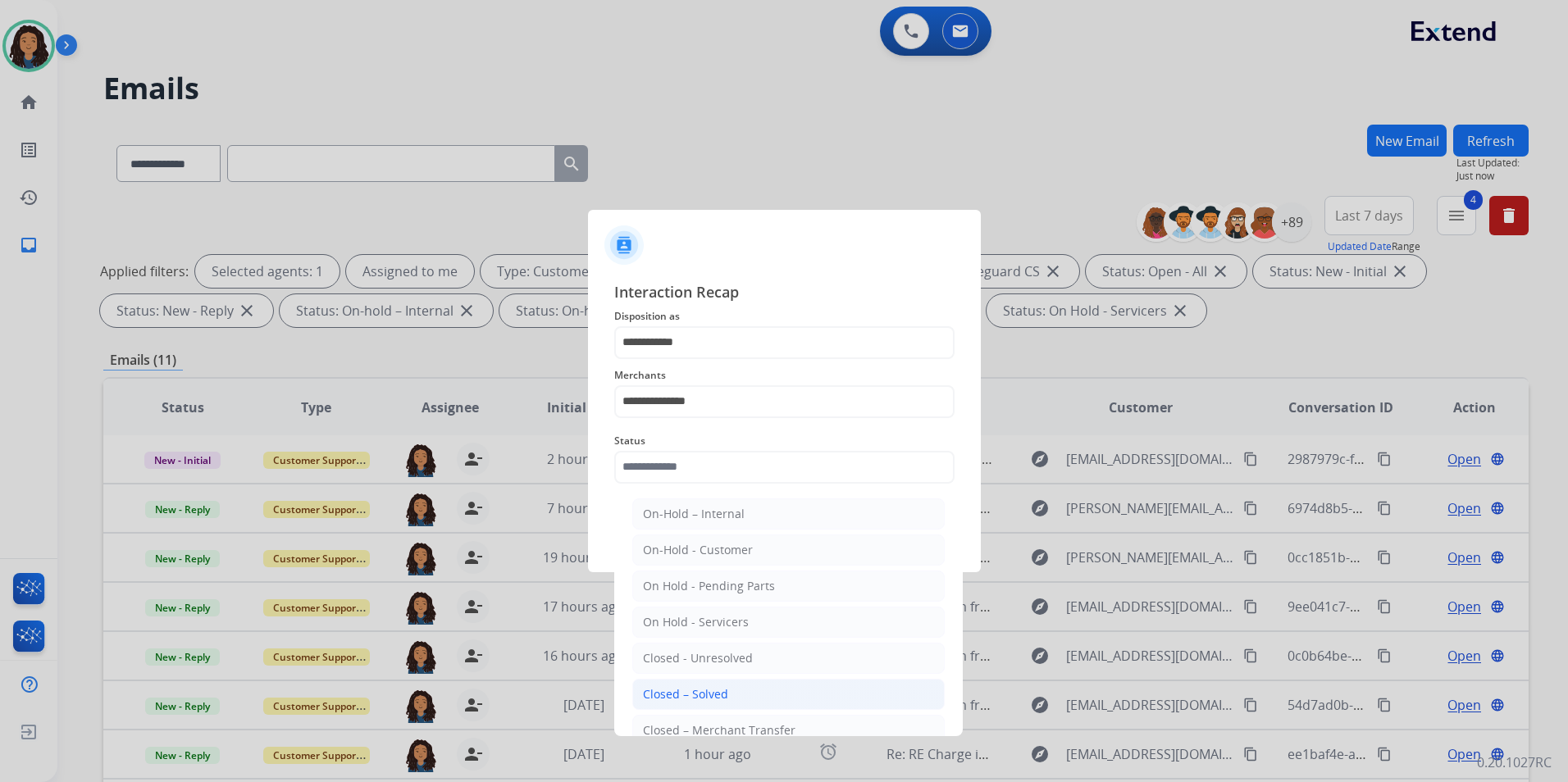
click at [683, 700] on div "Closed – Solved" at bounding box center [685, 694] width 86 height 16
type input "**********"
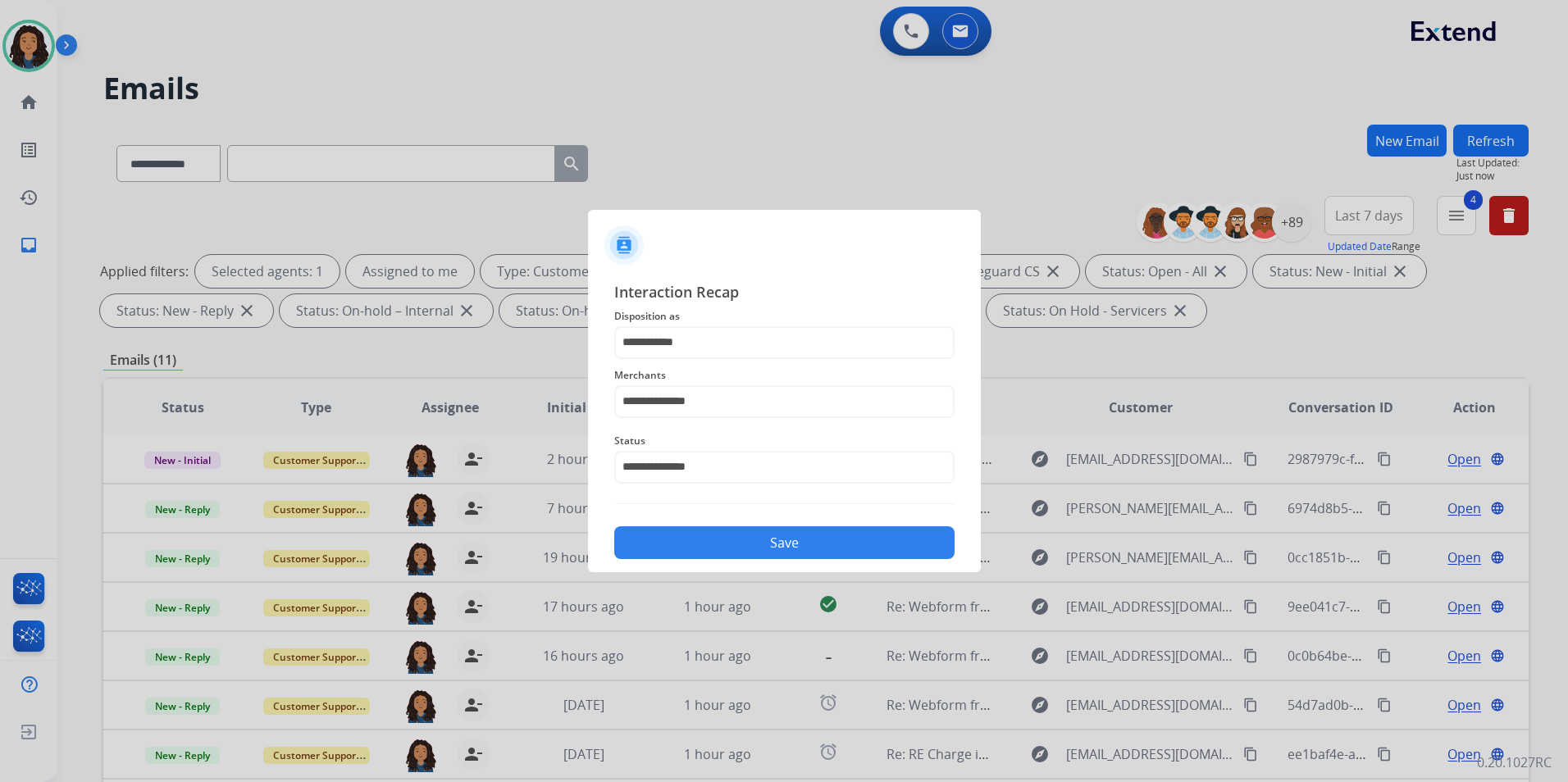
click at [757, 536] on button "Save" at bounding box center [784, 542] width 341 height 33
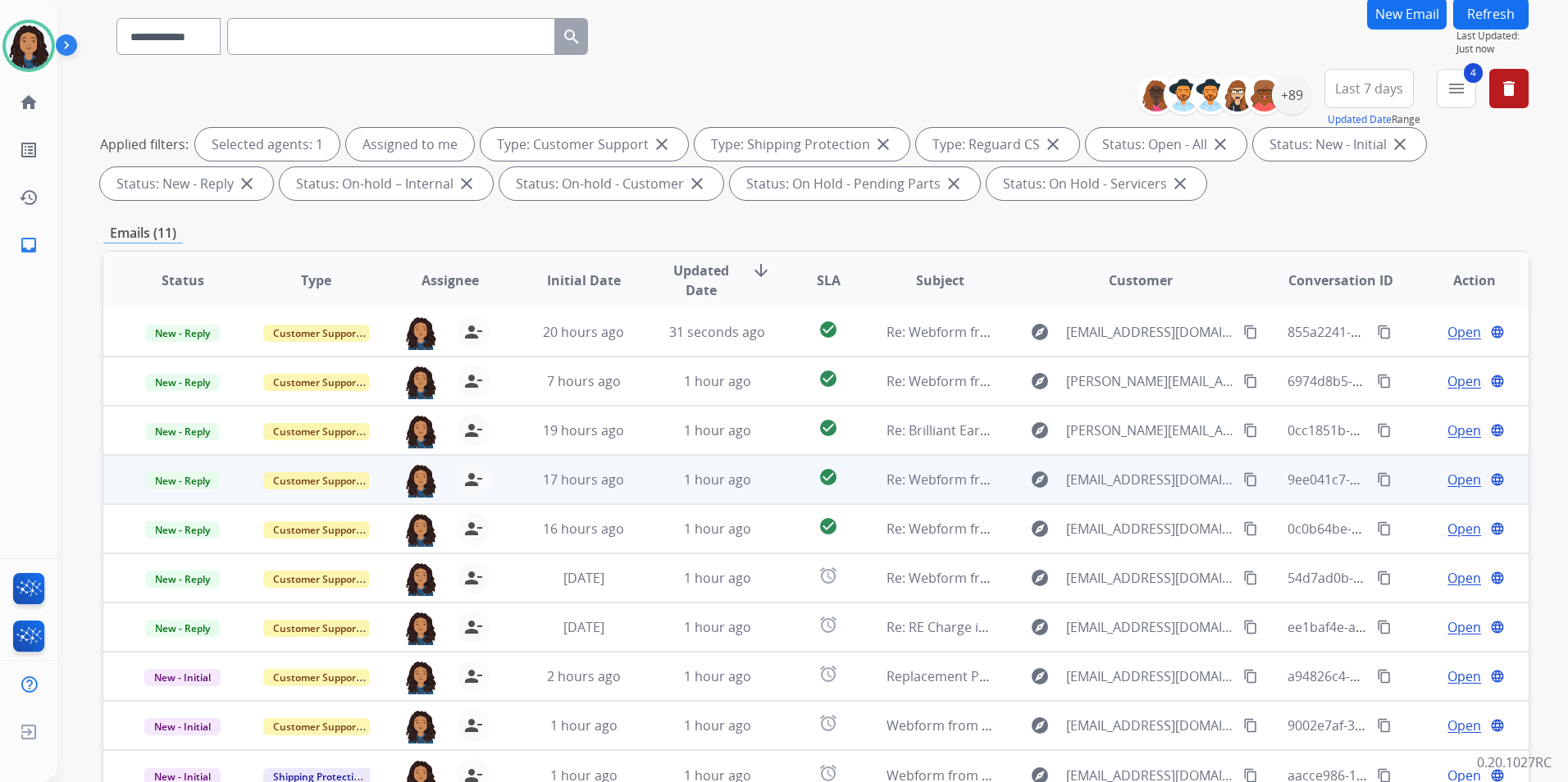
scroll to position [229, 0]
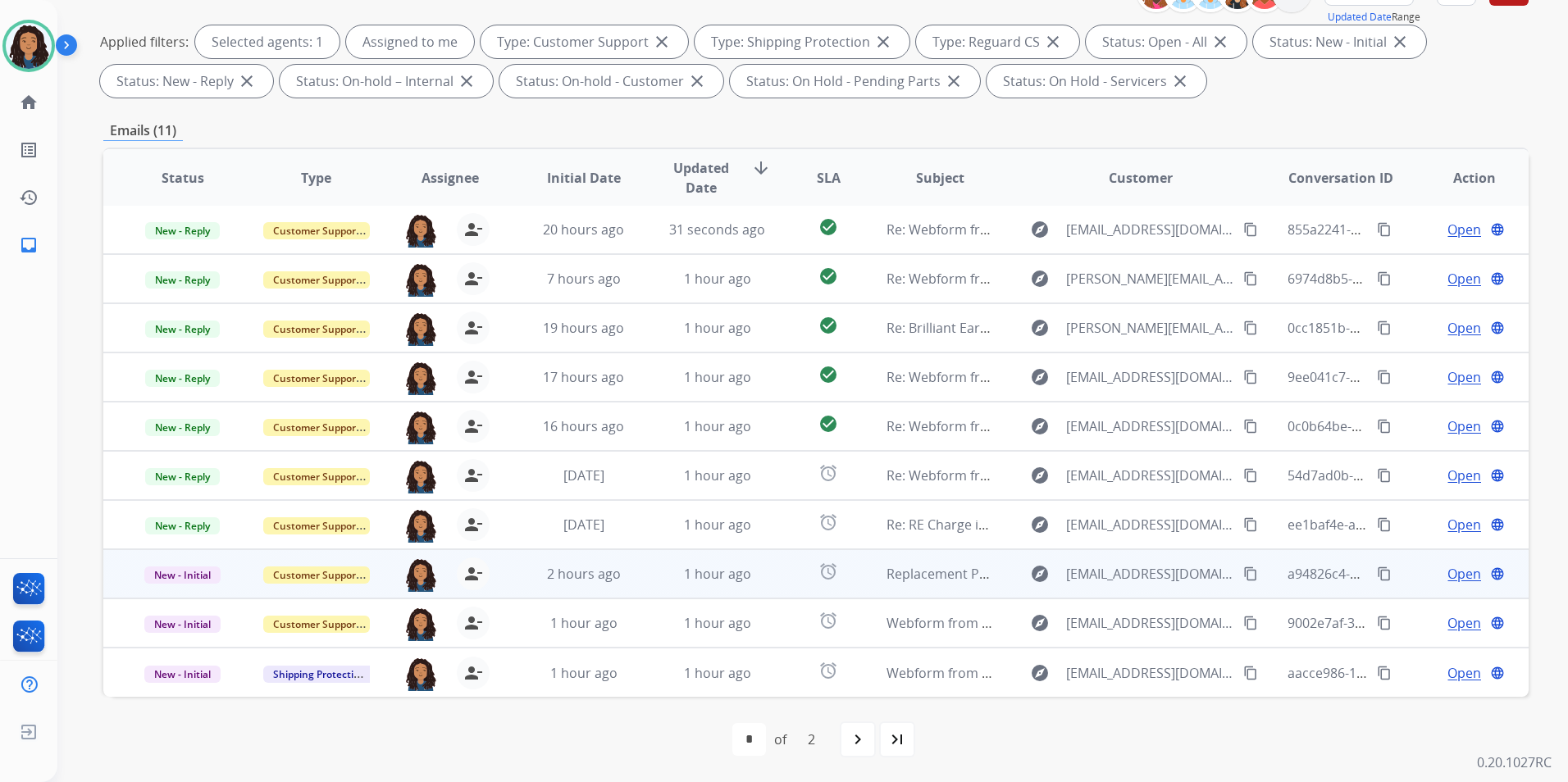
click at [1457, 577] on span "Open" at bounding box center [1464, 574] width 34 height 20
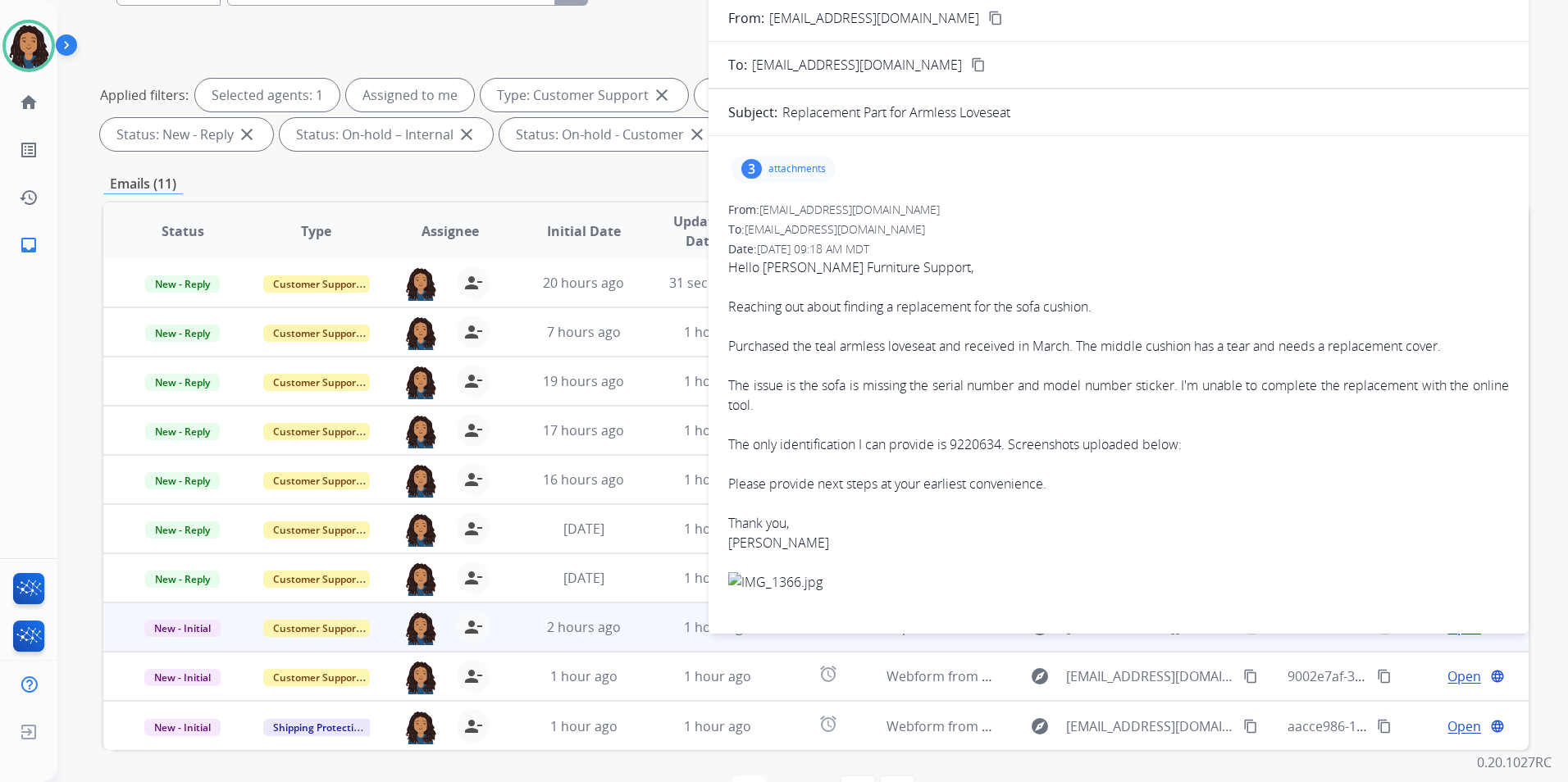
scroll to position [0, 0]
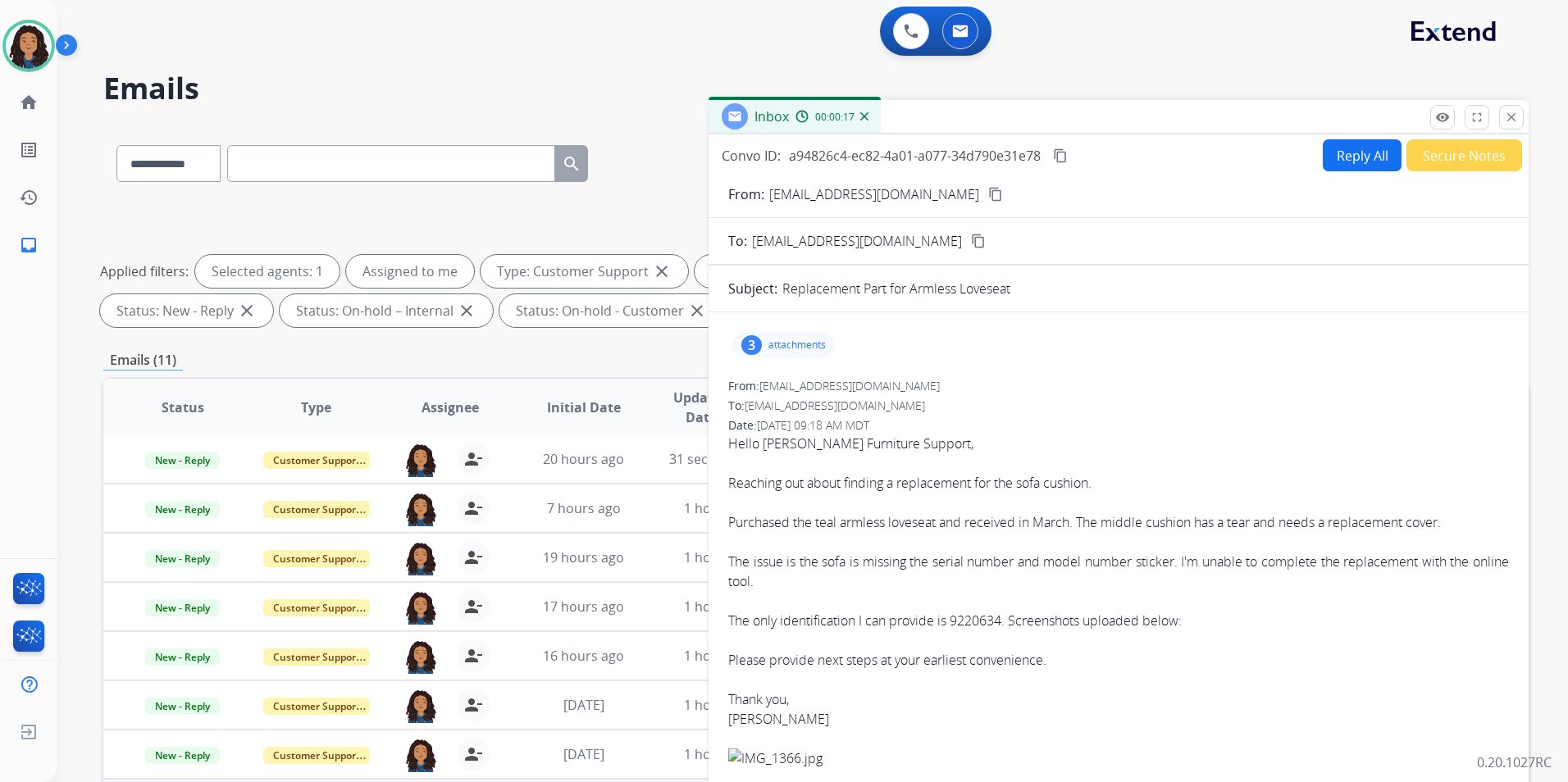
click at [988, 192] on mat-icon "content_copy" at bounding box center [995, 194] width 15 height 15
click at [1347, 157] on button "Reply All" at bounding box center [1362, 155] width 79 height 32
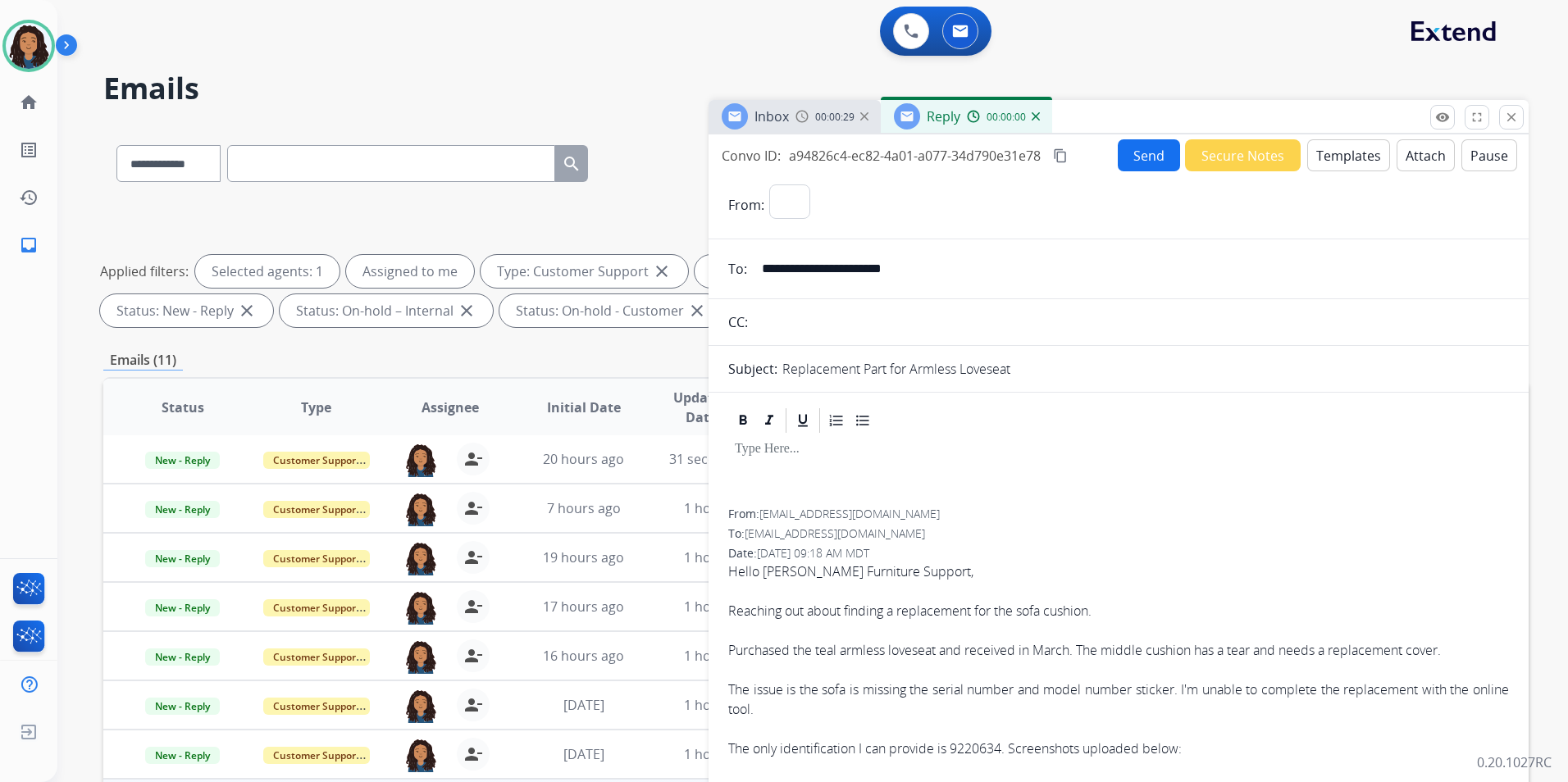
select select "**********"
click at [1346, 162] on button "Templates" at bounding box center [1348, 155] width 83 height 32
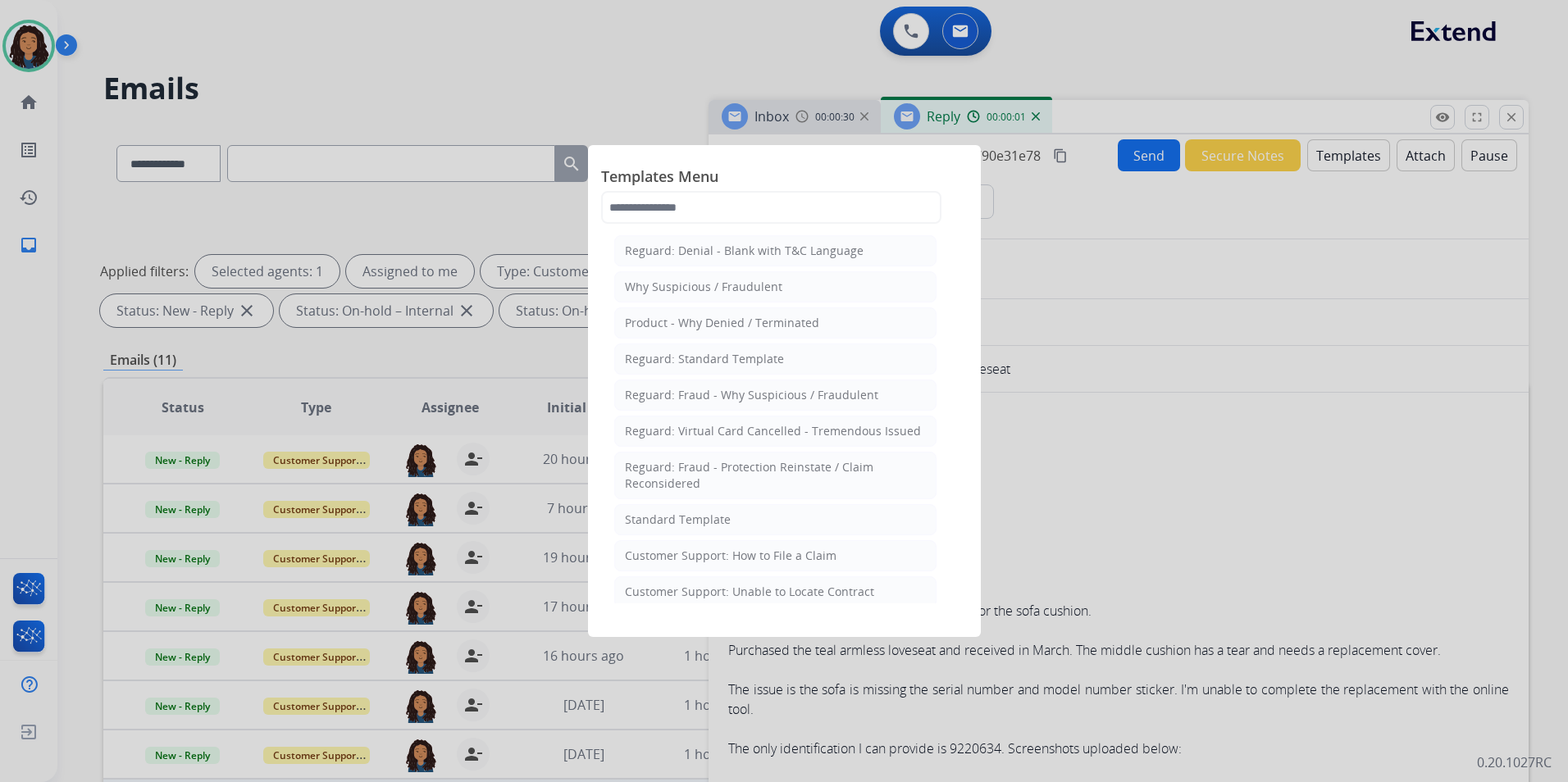
click at [792, 526] on li "Standard Template" at bounding box center [774, 519] width 322 height 31
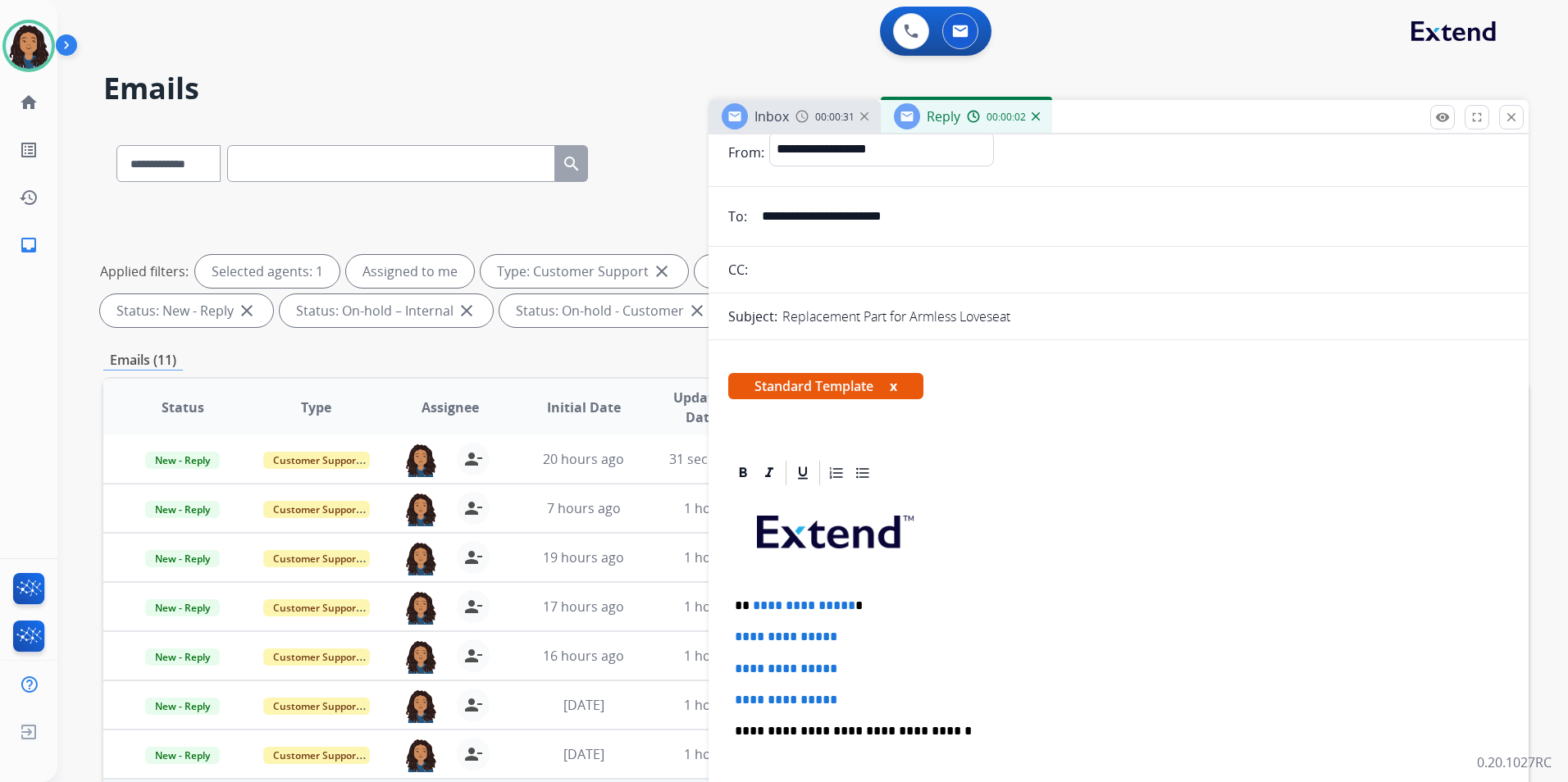
scroll to position [82, 0]
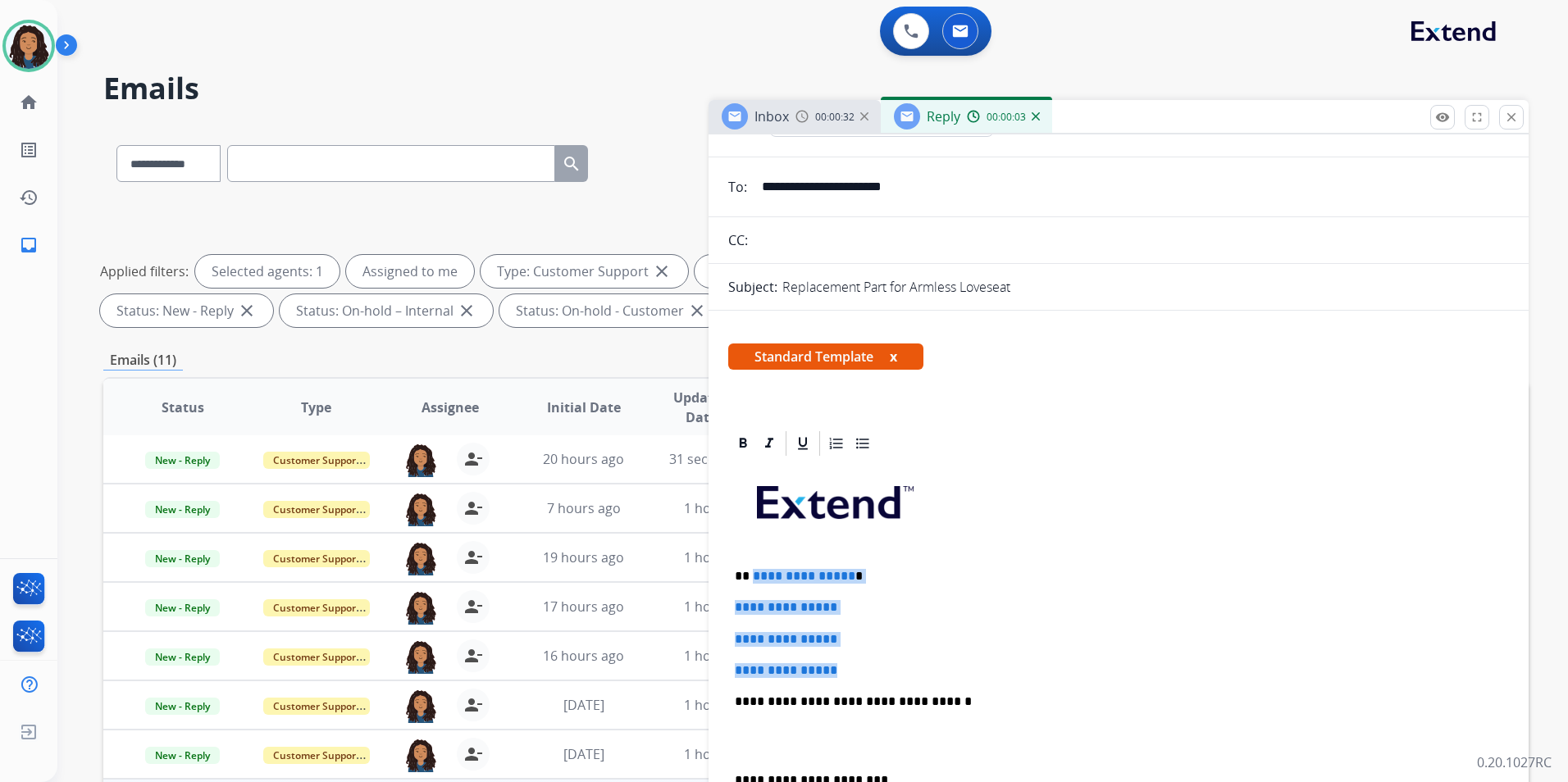
drag, startPoint x: 850, startPoint y: 660, endPoint x: 750, endPoint y: 563, distance: 139.3
click at [750, 563] on div "**********" at bounding box center [1119, 740] width 781 height 564
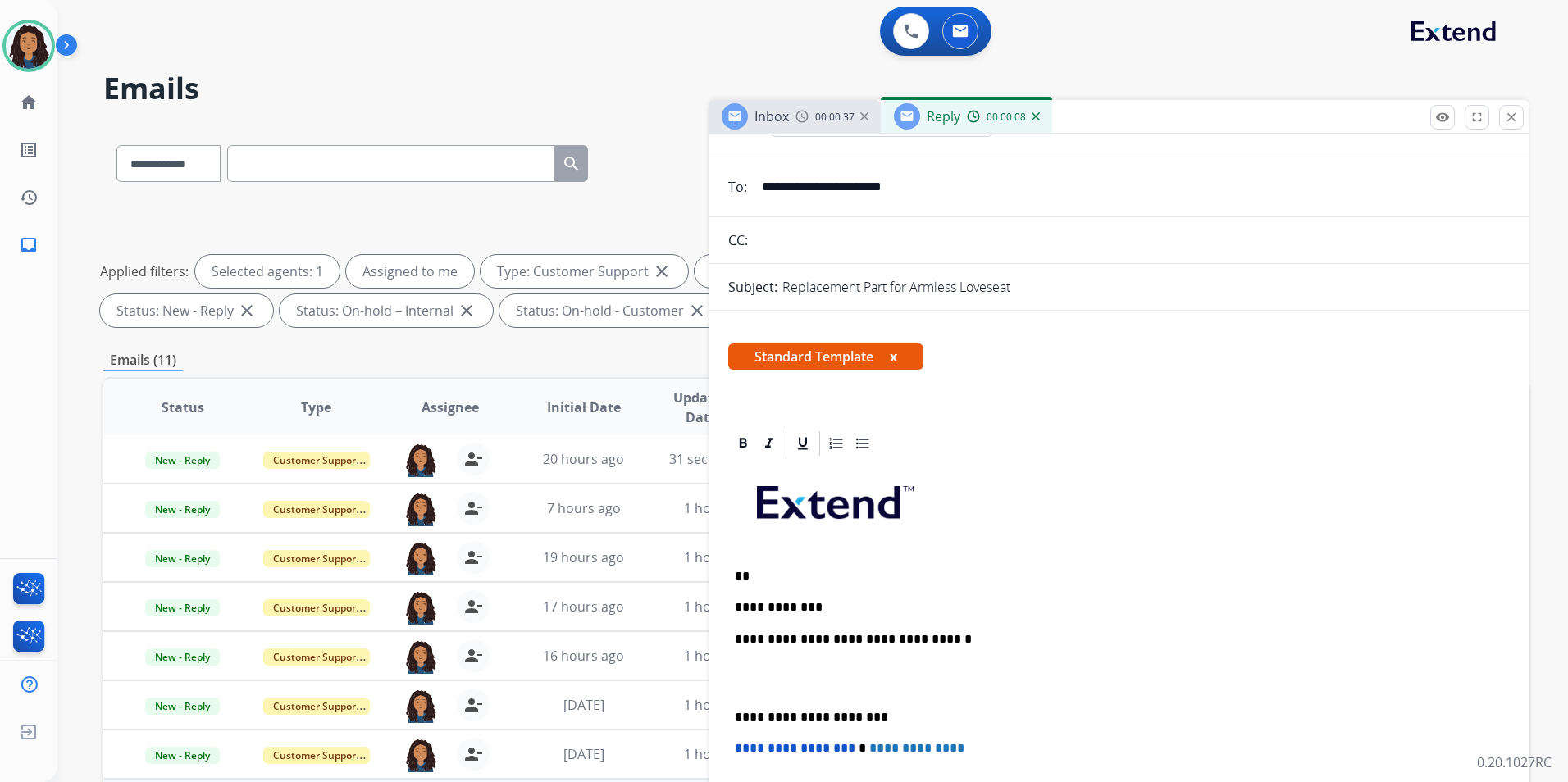
click at [780, 101] on div "**********" at bounding box center [793, 449] width 1470 height 782
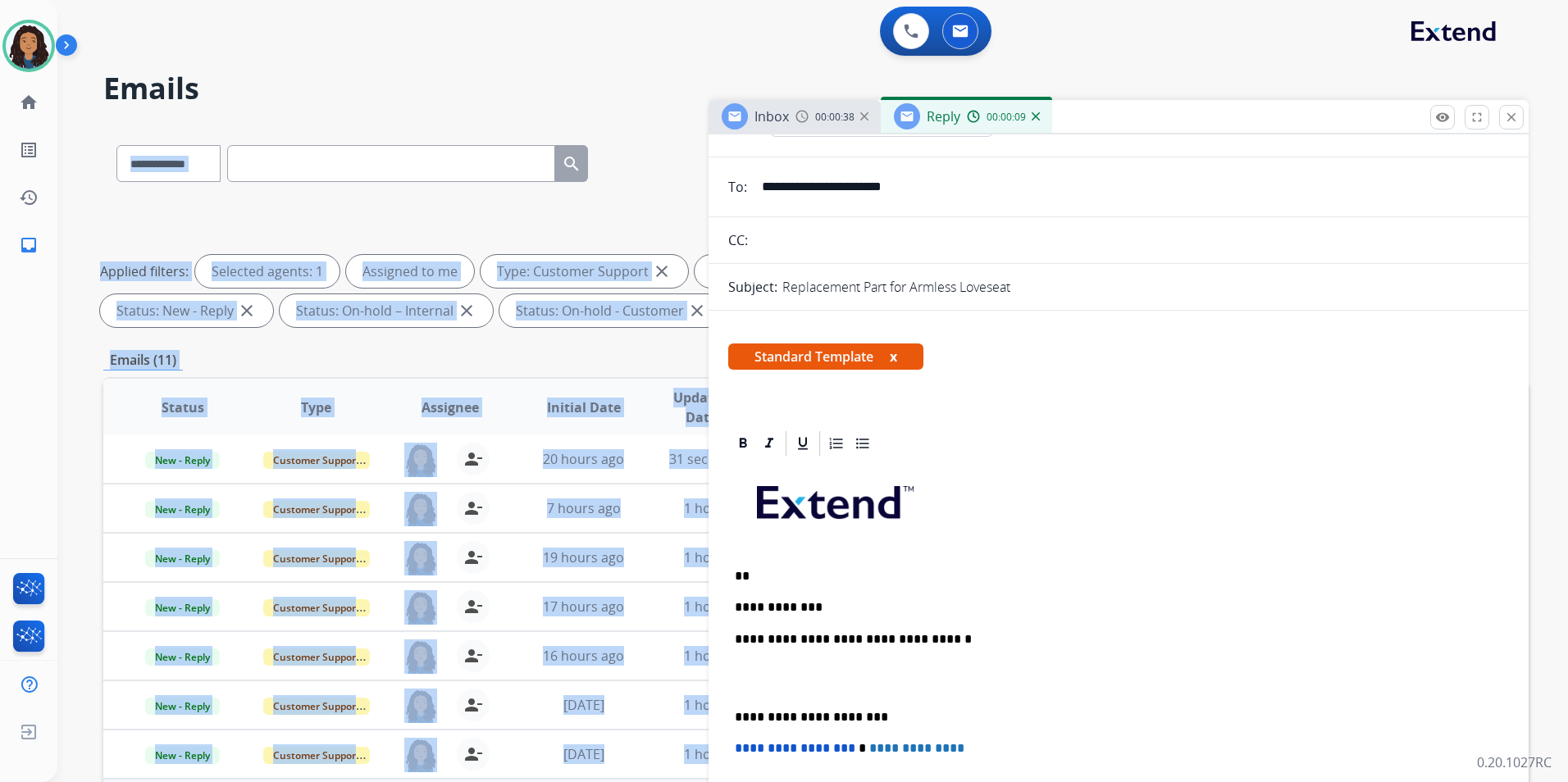
drag, startPoint x: 780, startPoint y: 101, endPoint x: 762, endPoint y: 117, distance: 24.1
click at [762, 117] on span "Inbox" at bounding box center [771, 117] width 35 height 18
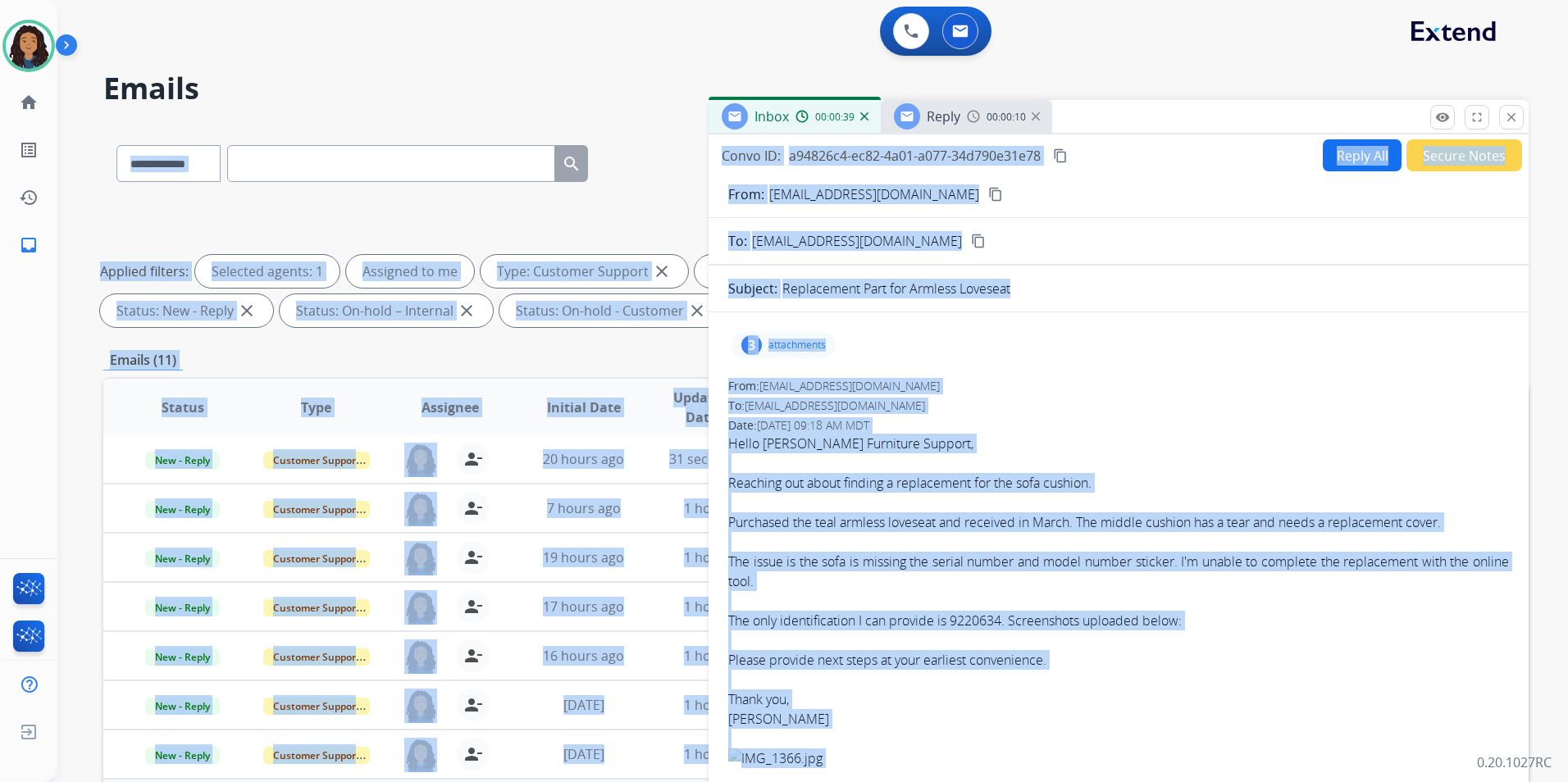
click at [552, 84] on h2 "Emails" at bounding box center [816, 88] width 1425 height 33
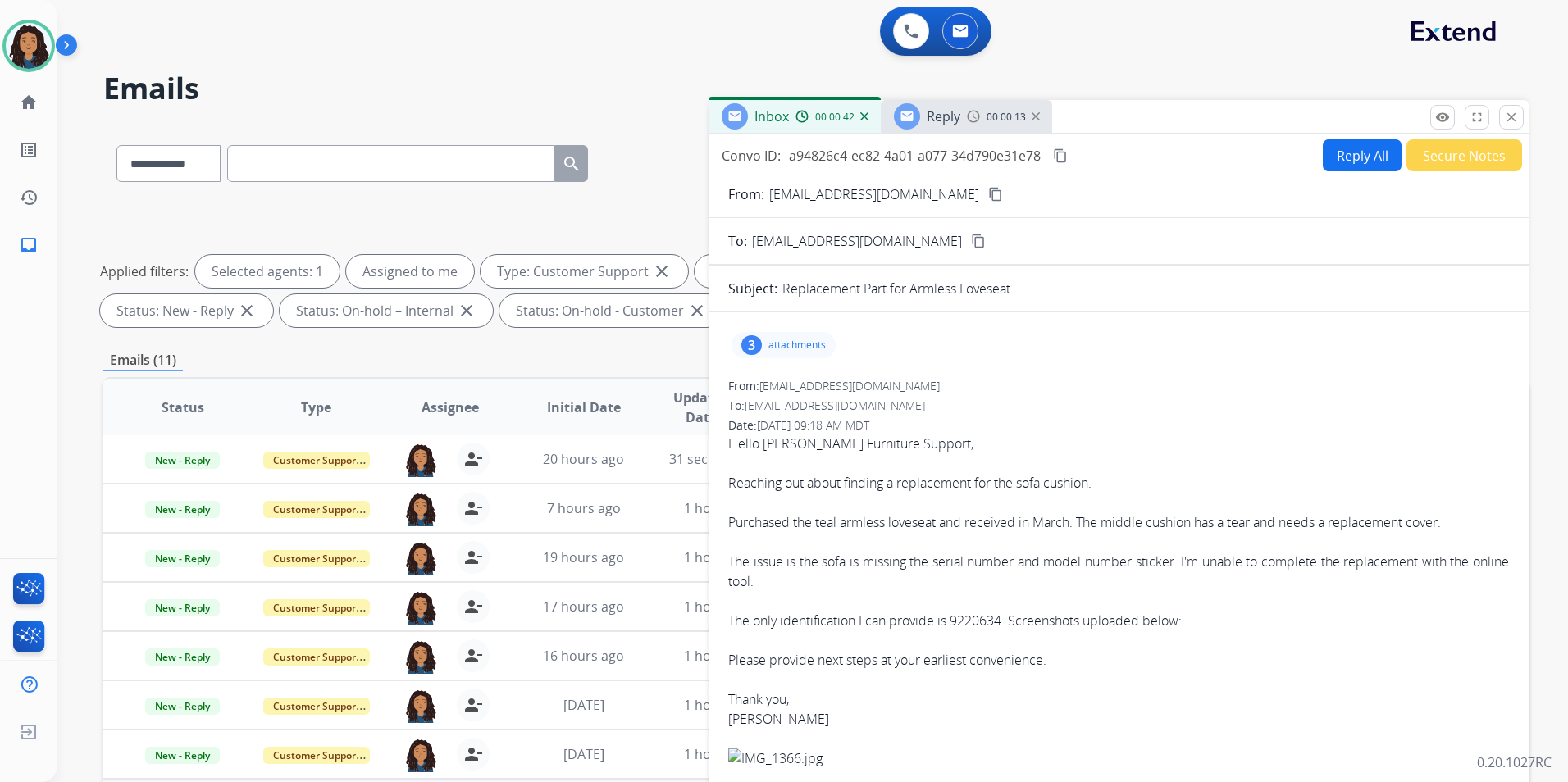
click at [950, 122] on span "Reply" at bounding box center [943, 117] width 34 height 18
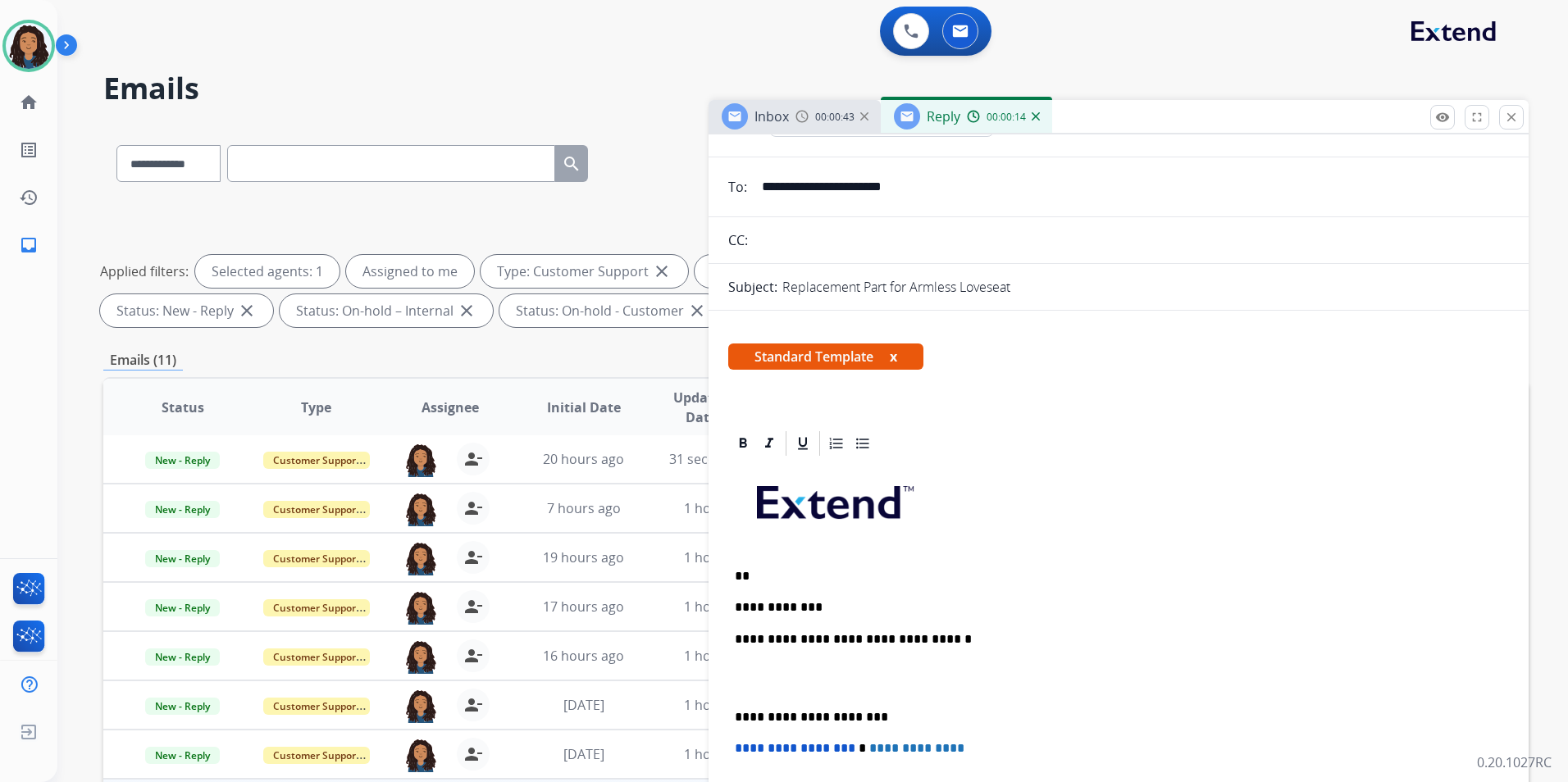
click at [816, 605] on p "**********" at bounding box center [1111, 607] width 754 height 15
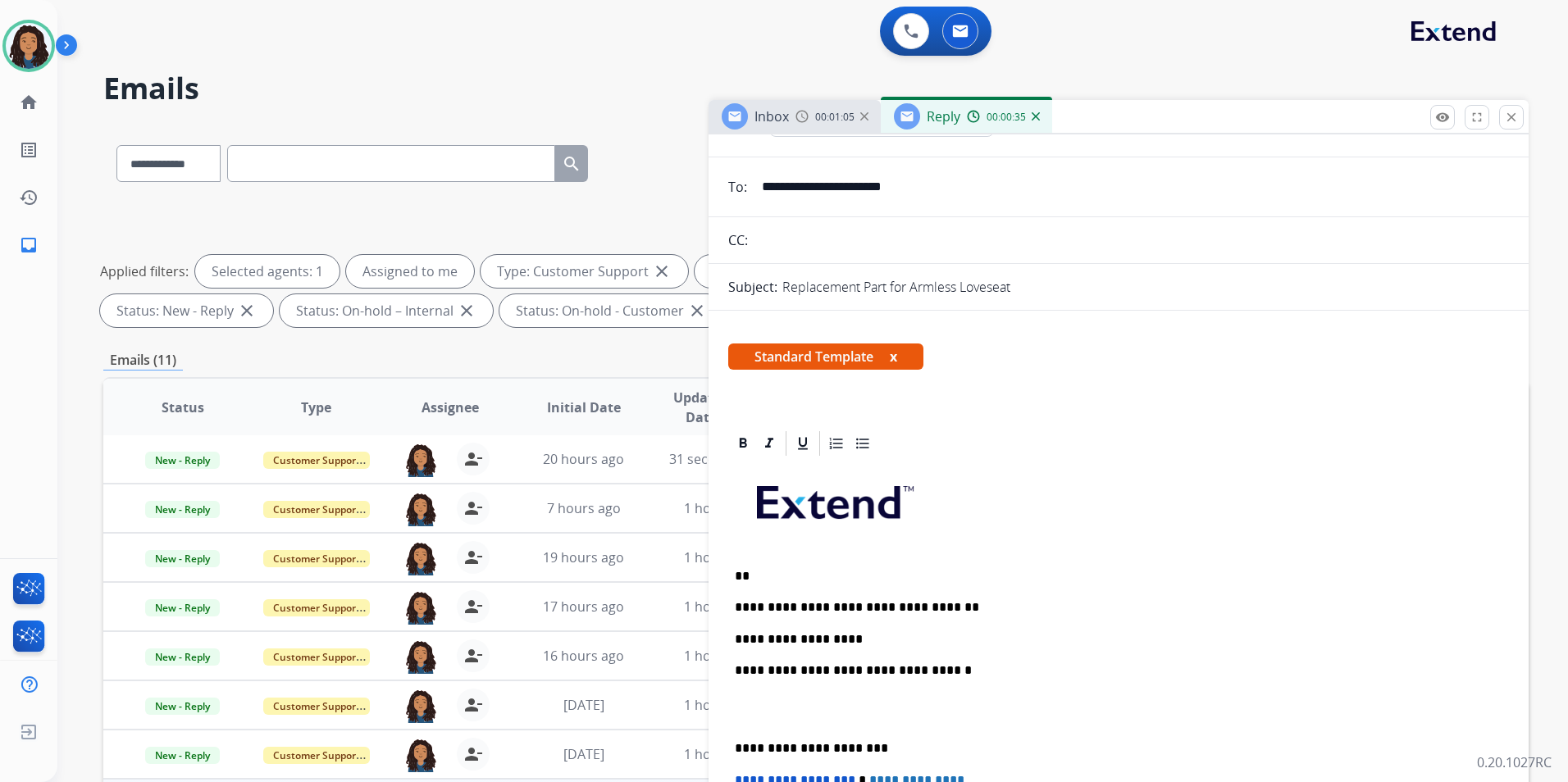
click at [767, 112] on span "Inbox" at bounding box center [771, 117] width 35 height 18
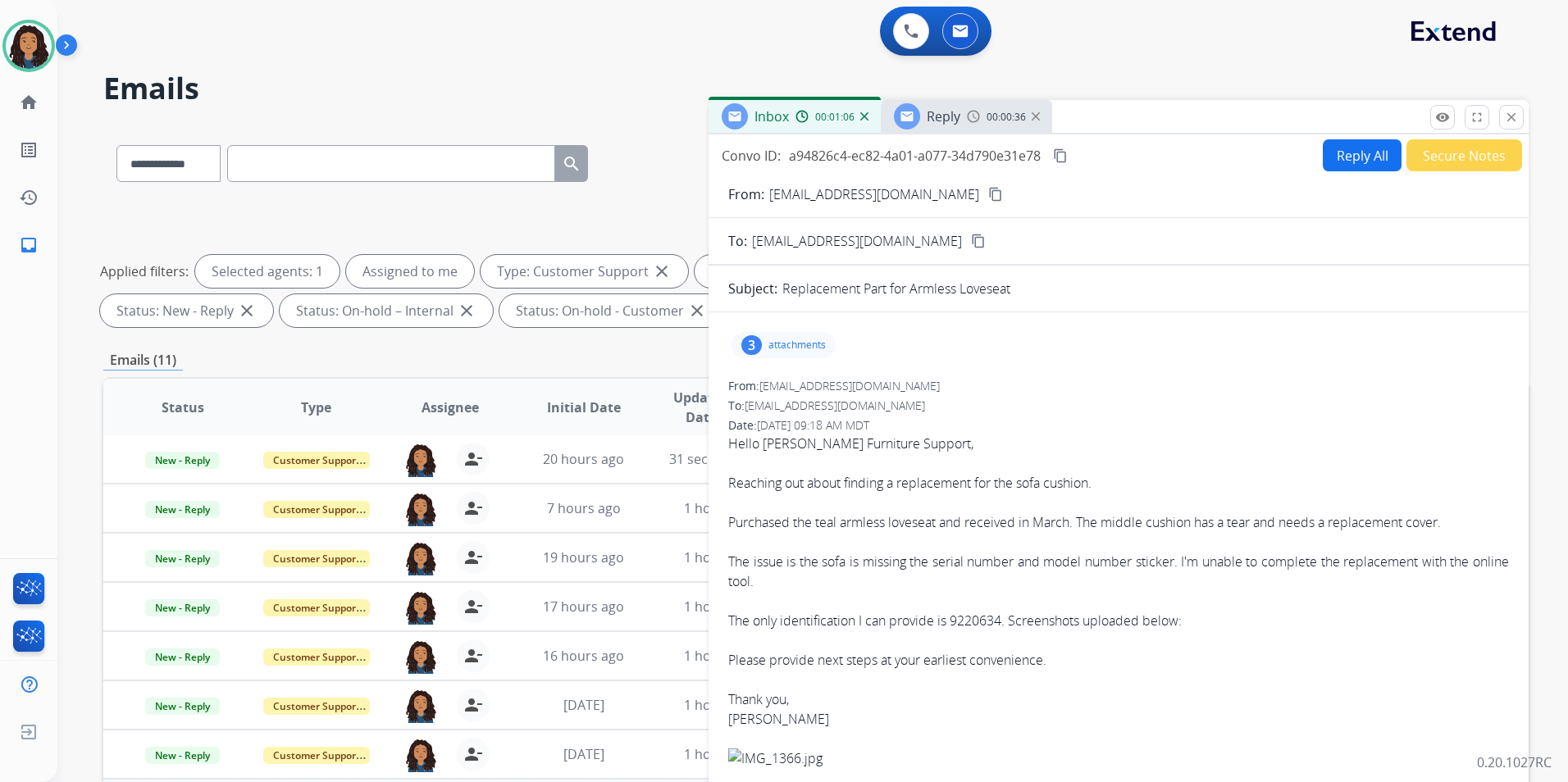
click at [787, 341] on p "attachments" at bounding box center [797, 345] width 58 height 13
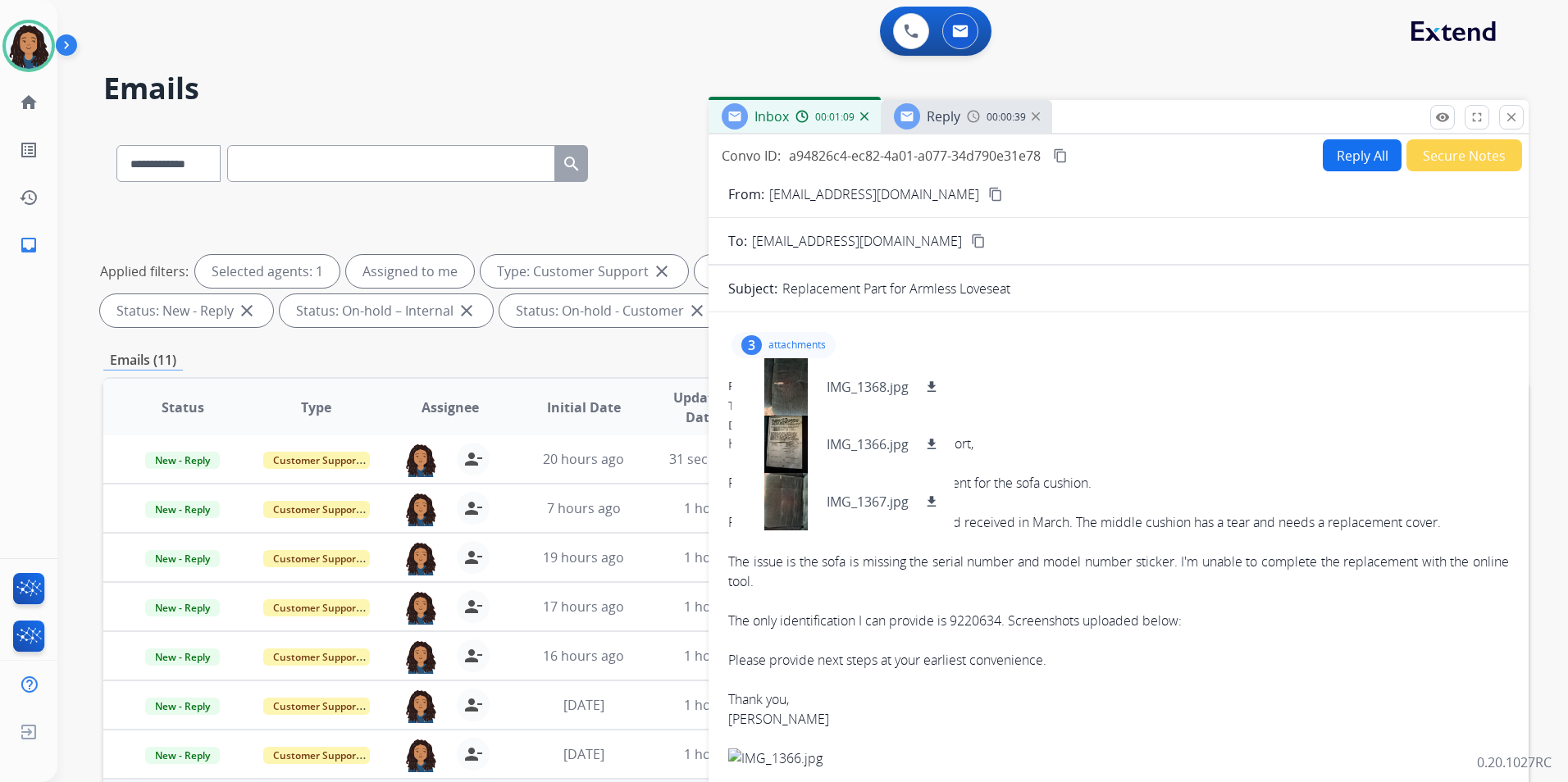
drag, startPoint x: 1133, startPoint y: 367, endPoint x: 1146, endPoint y: 420, distance: 54.6
click at [791, 348] on p "attachments" at bounding box center [797, 345] width 58 height 13
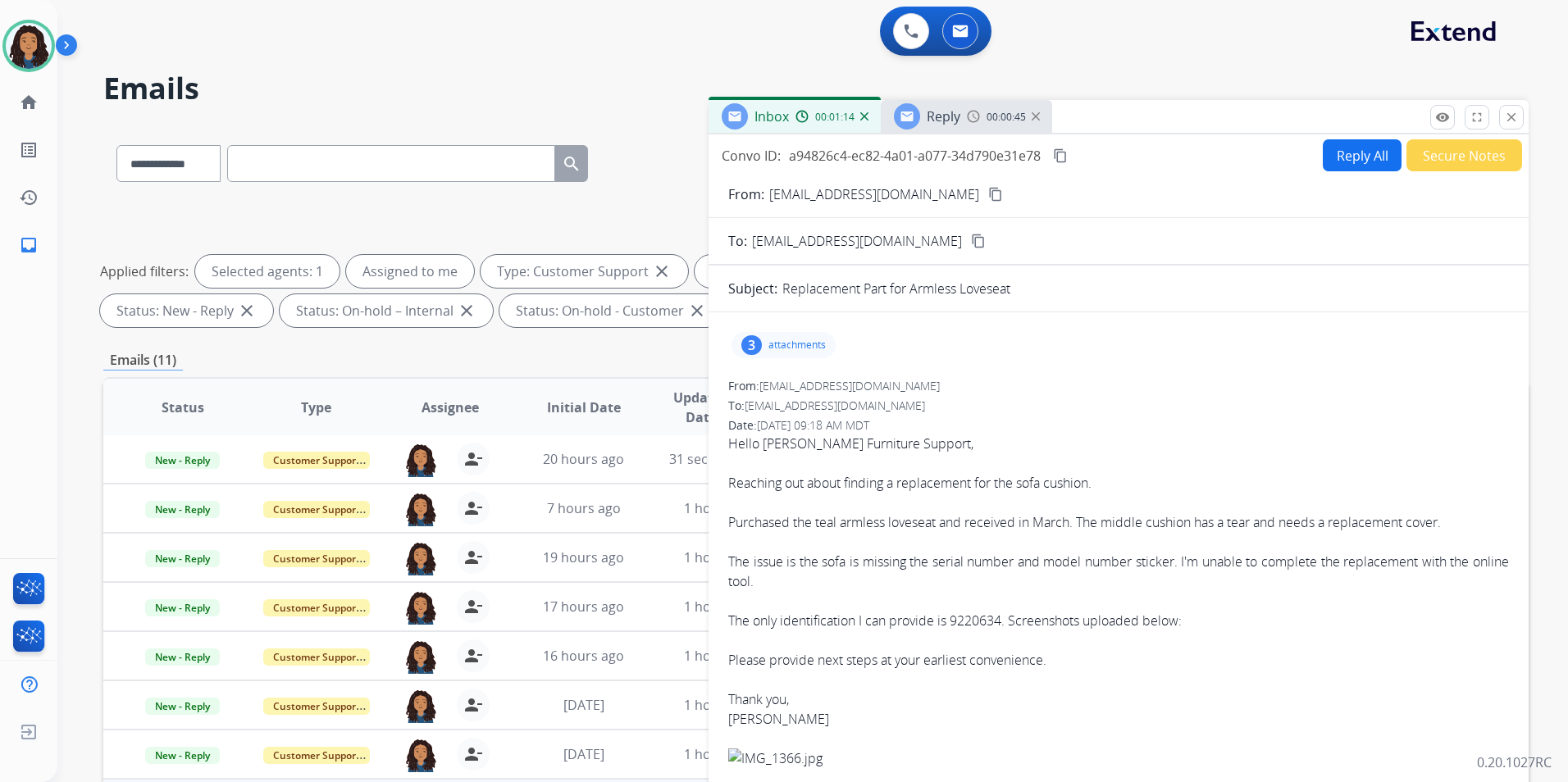
click at [952, 109] on span "Reply" at bounding box center [943, 117] width 34 height 18
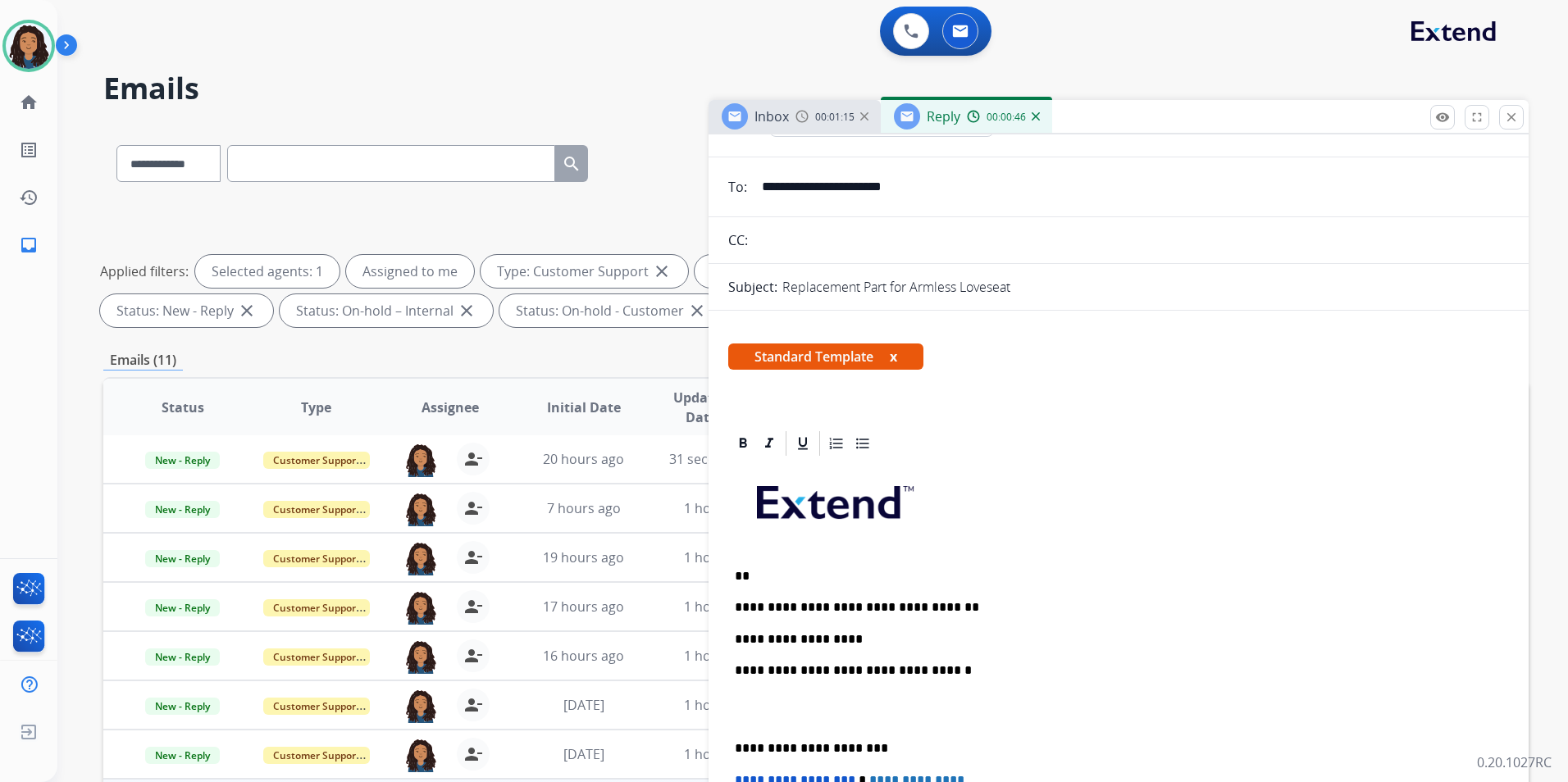
scroll to position [0, 0]
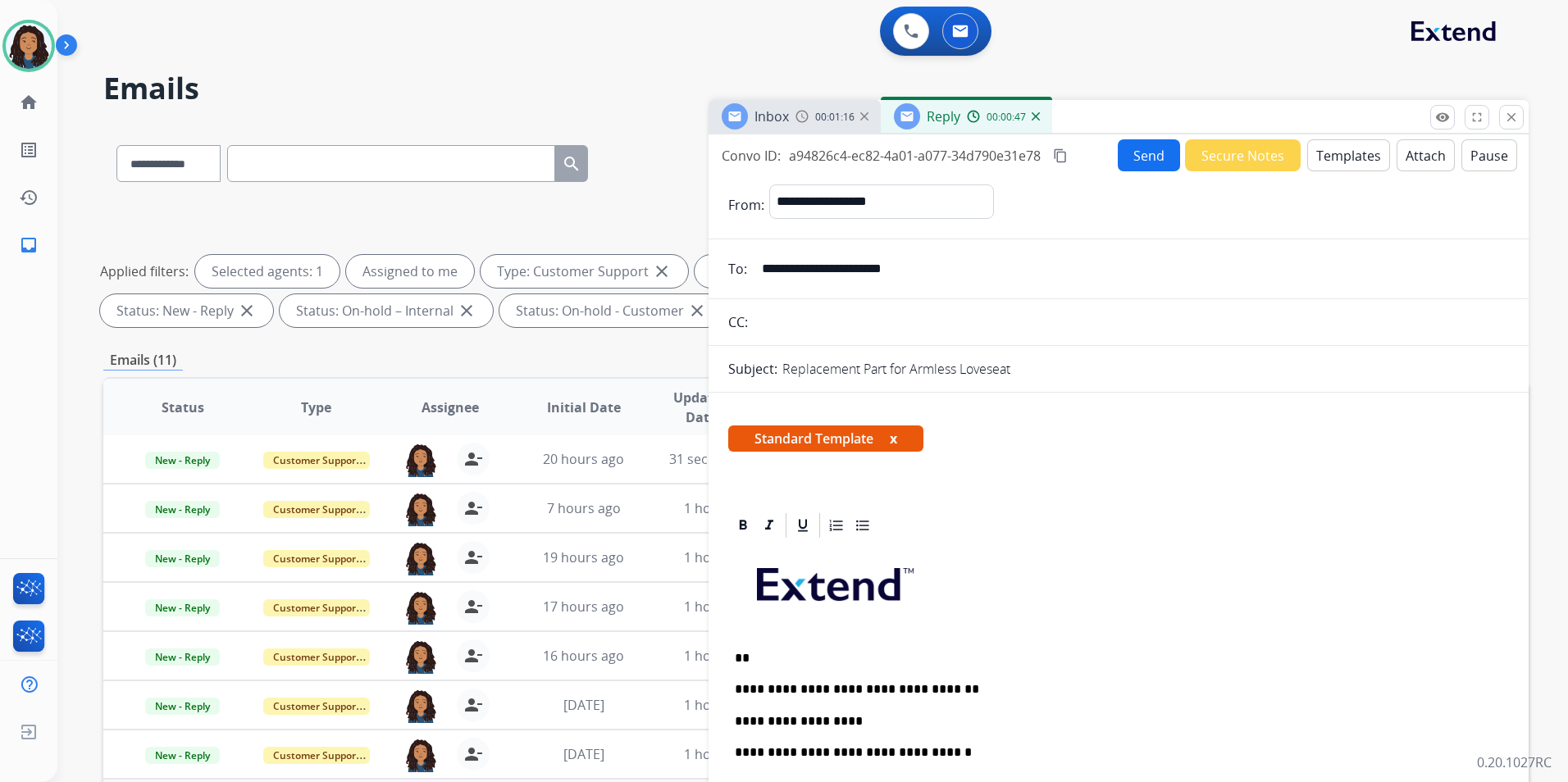
click at [1137, 164] on button "Send" at bounding box center [1149, 155] width 63 height 32
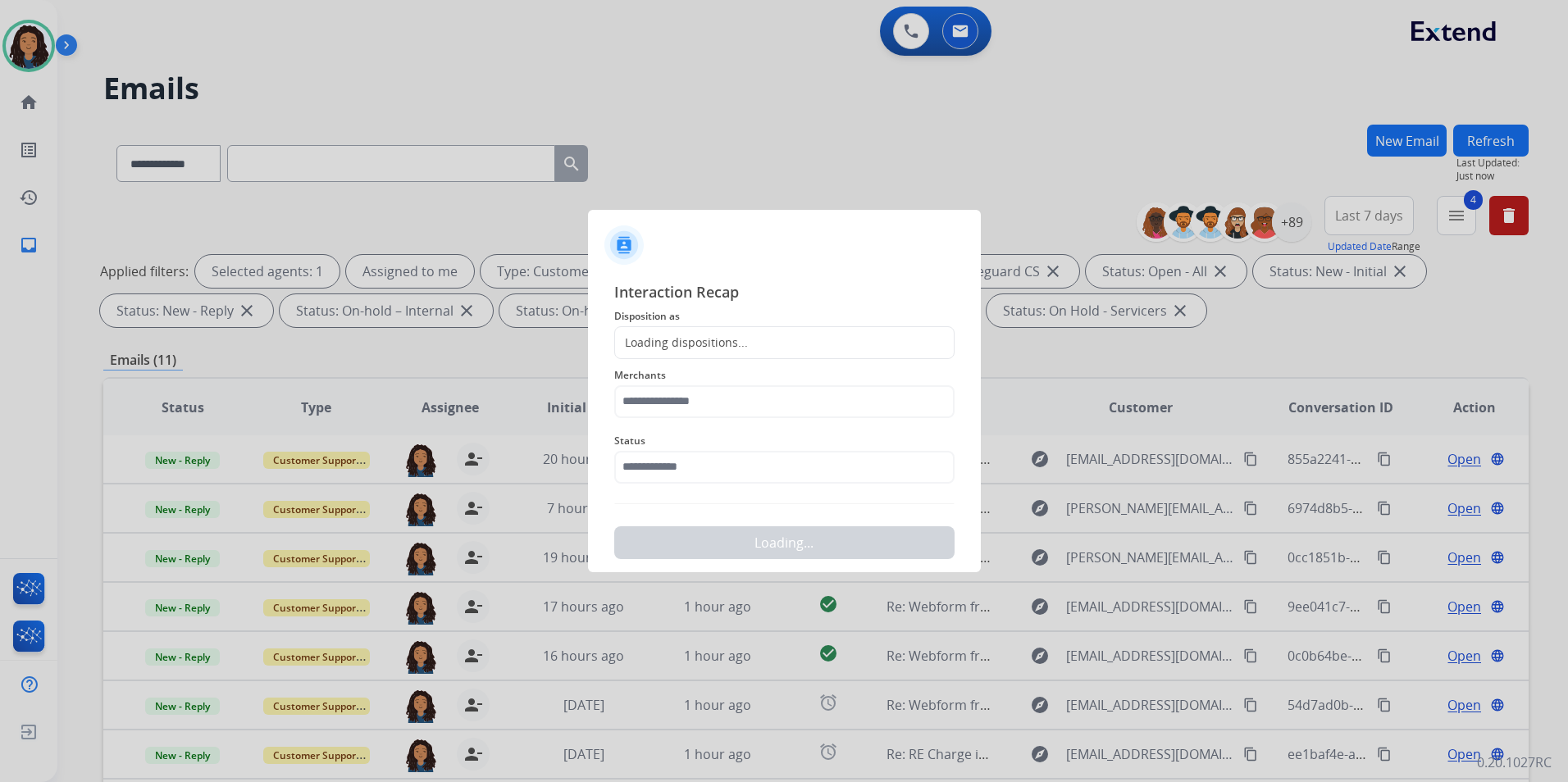
click at [677, 348] on div "Loading dispositions..." at bounding box center [680, 343] width 132 height 16
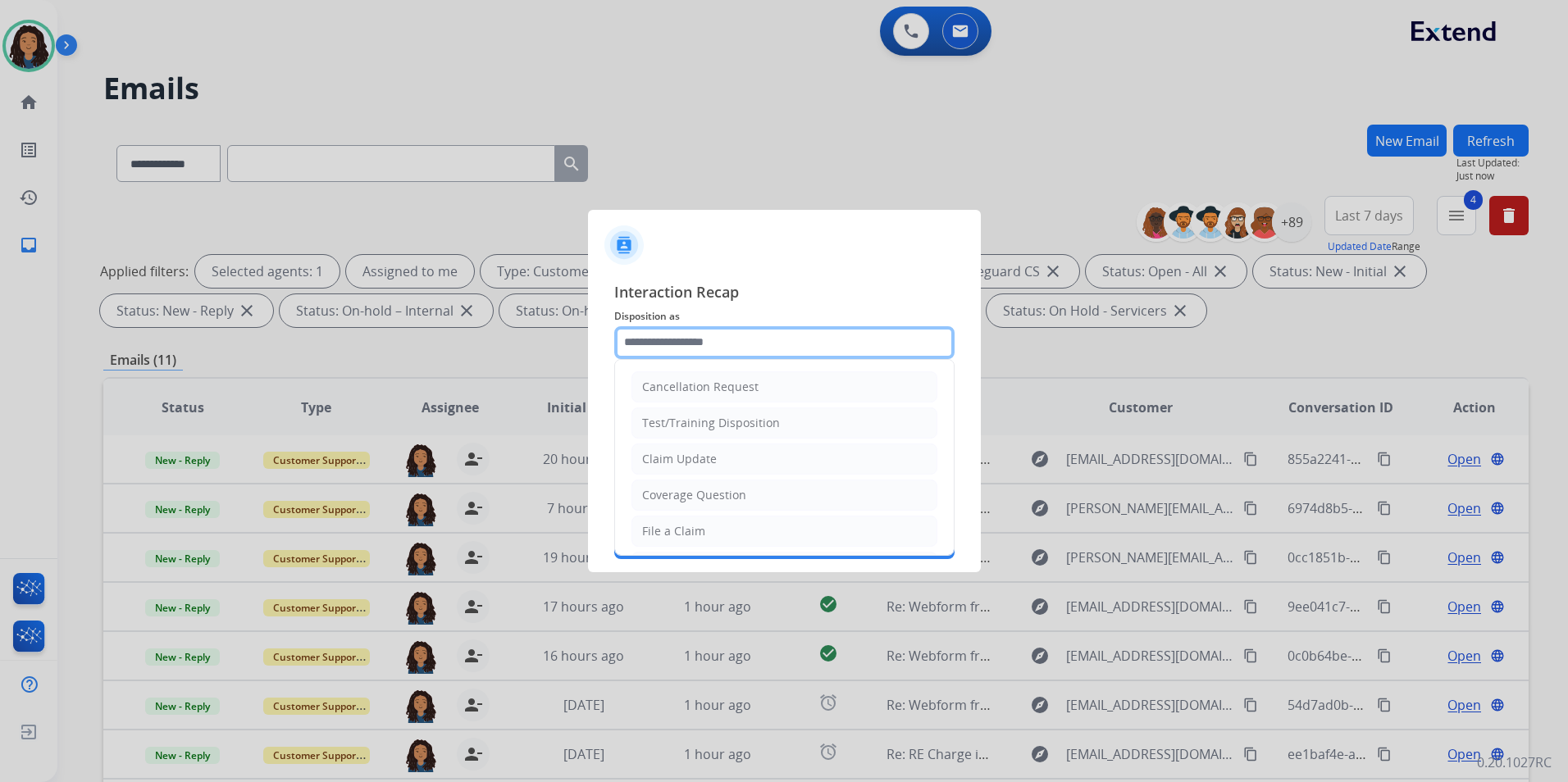
click at [723, 342] on input "text" at bounding box center [784, 343] width 341 height 33
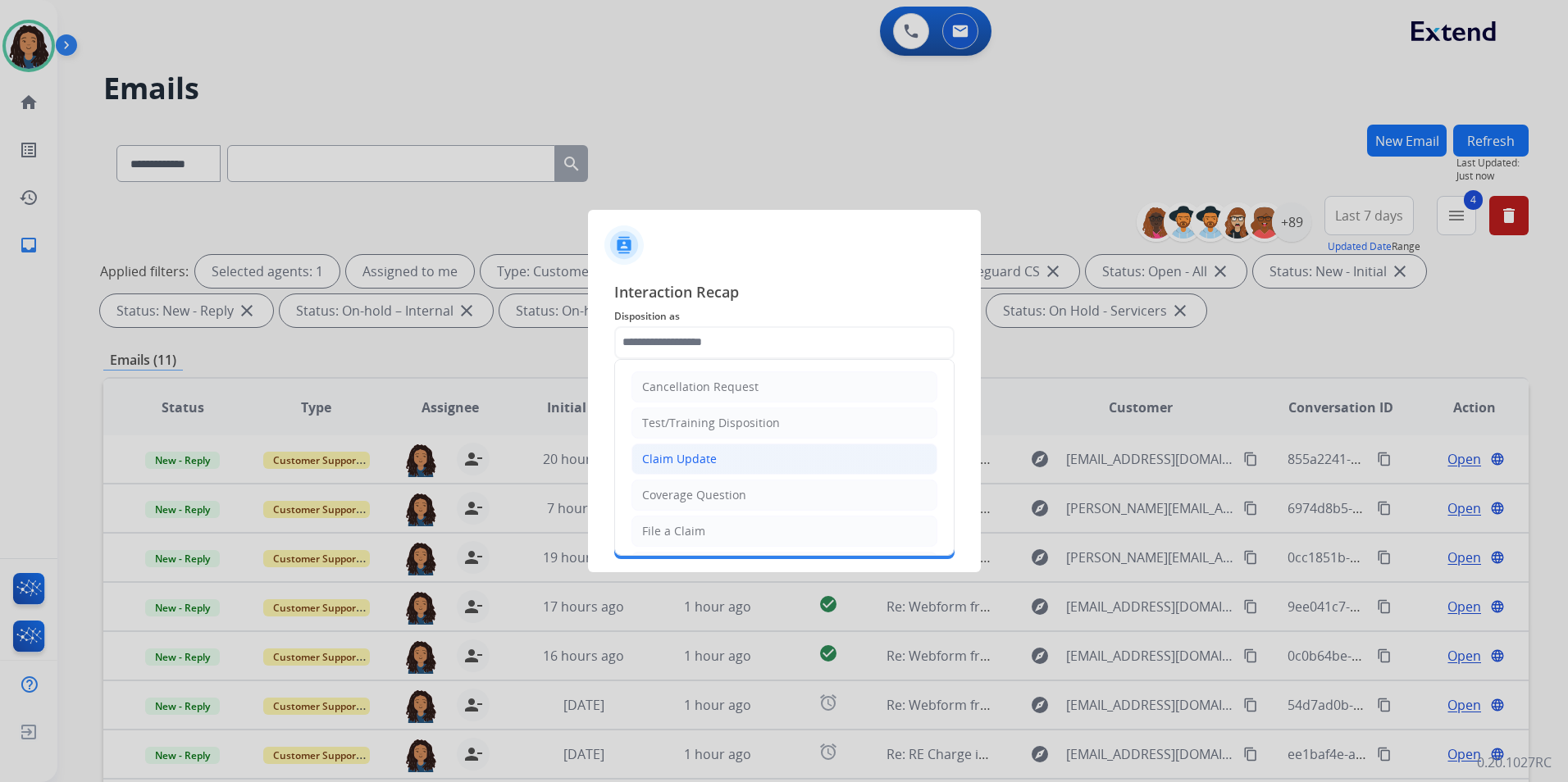
drag, startPoint x: 730, startPoint y: 460, endPoint x: 720, endPoint y: 423, distance: 38.3
click at [730, 459] on li "Claim Update" at bounding box center [784, 458] width 306 height 31
type input "**********"
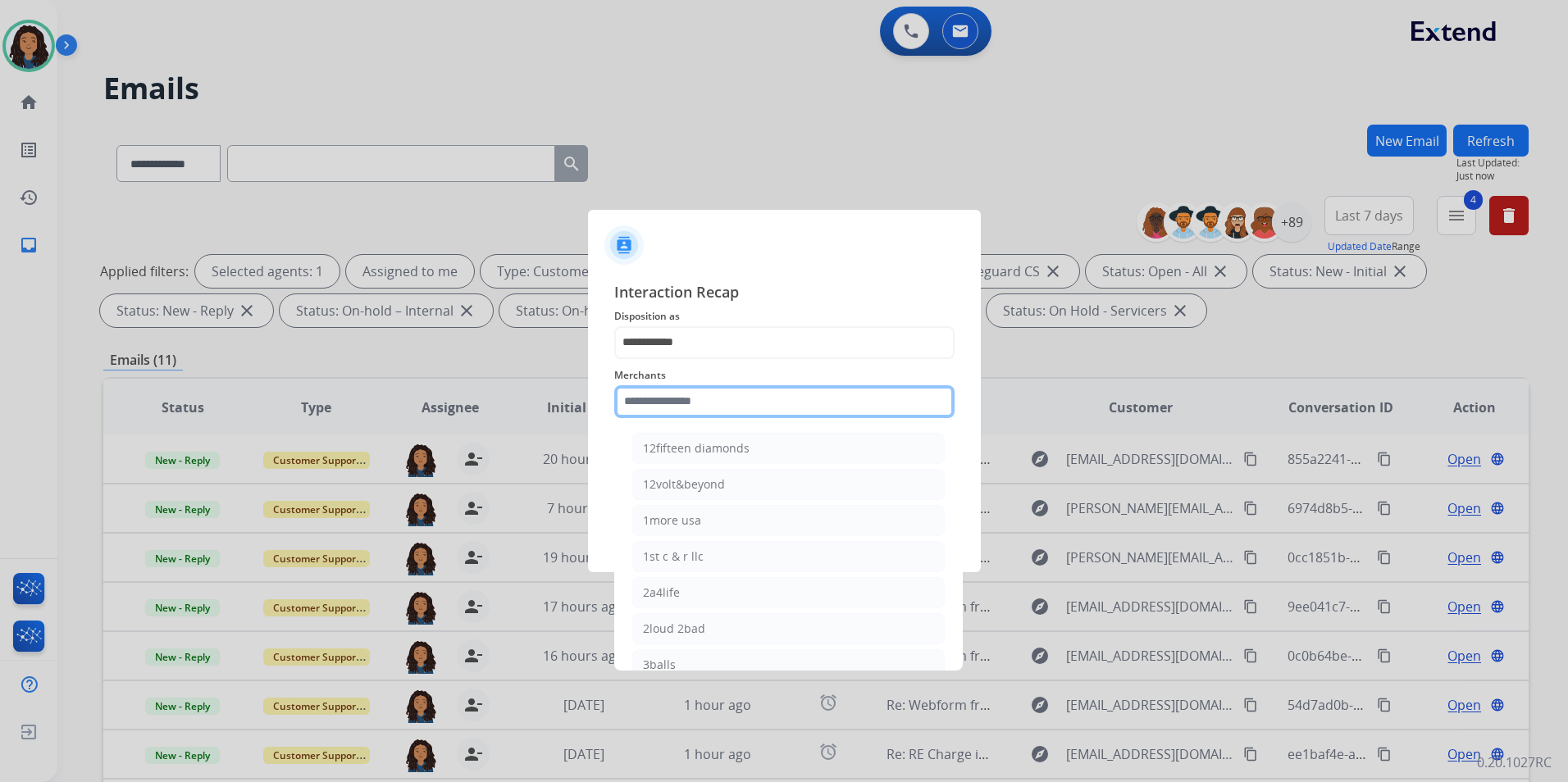
click at [715, 397] on input "text" at bounding box center [784, 401] width 341 height 33
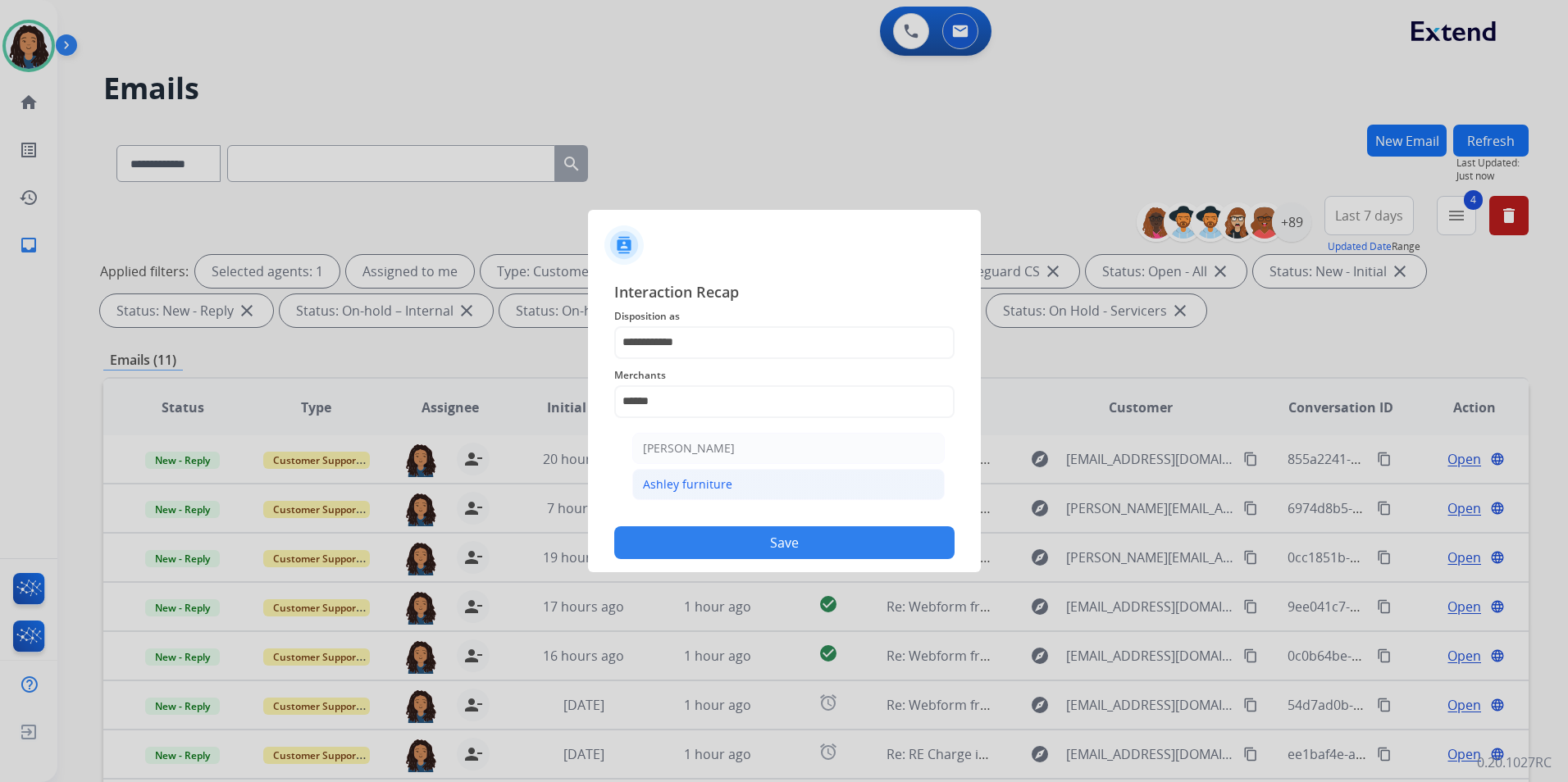
click at [702, 479] on div "Ashley furniture" at bounding box center [687, 484] width 90 height 16
type input "**********"
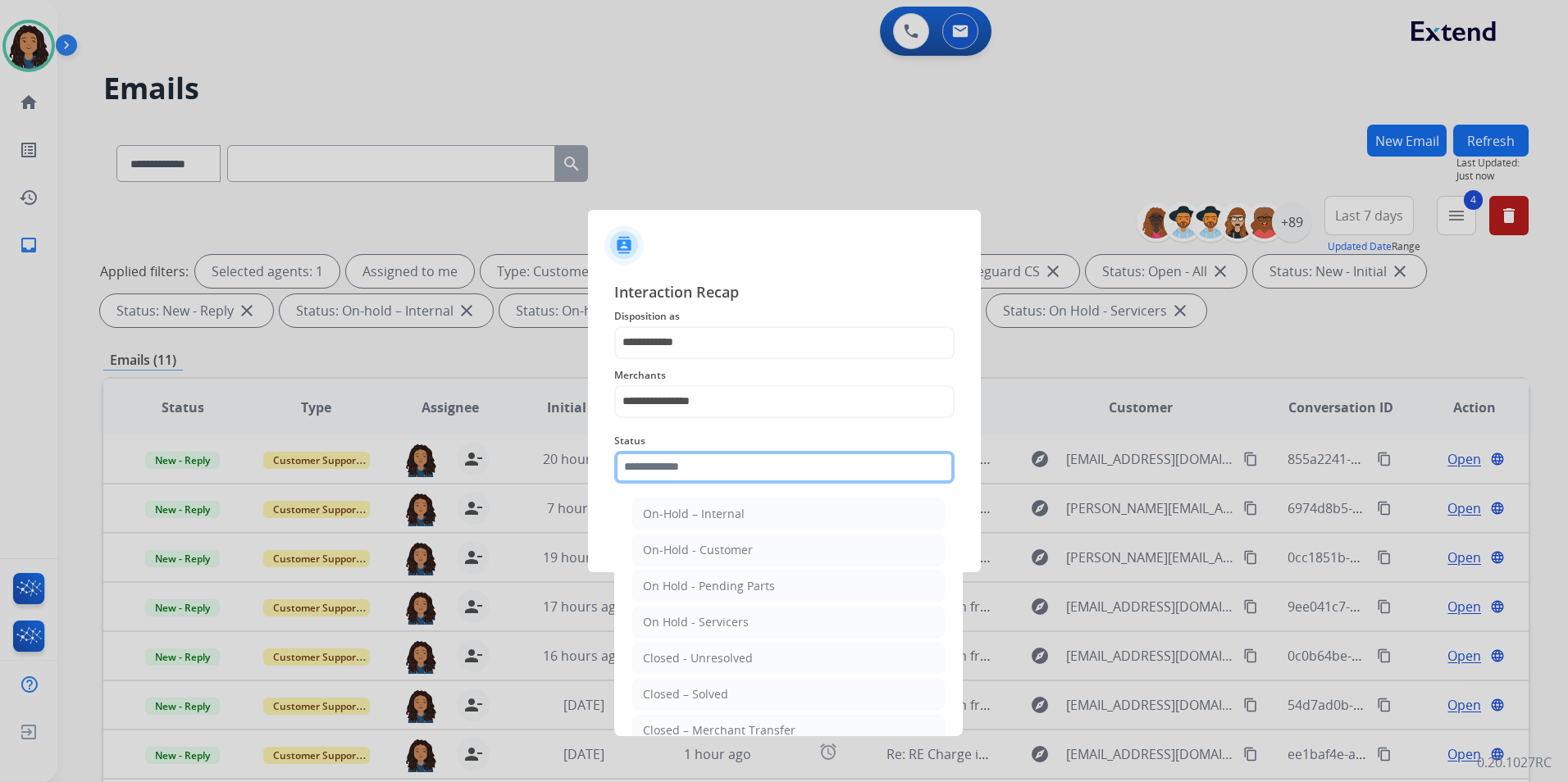
click at [698, 466] on input "text" at bounding box center [784, 467] width 341 height 33
click at [692, 692] on div "Closed – Solved" at bounding box center [685, 694] width 86 height 16
type input "**********"
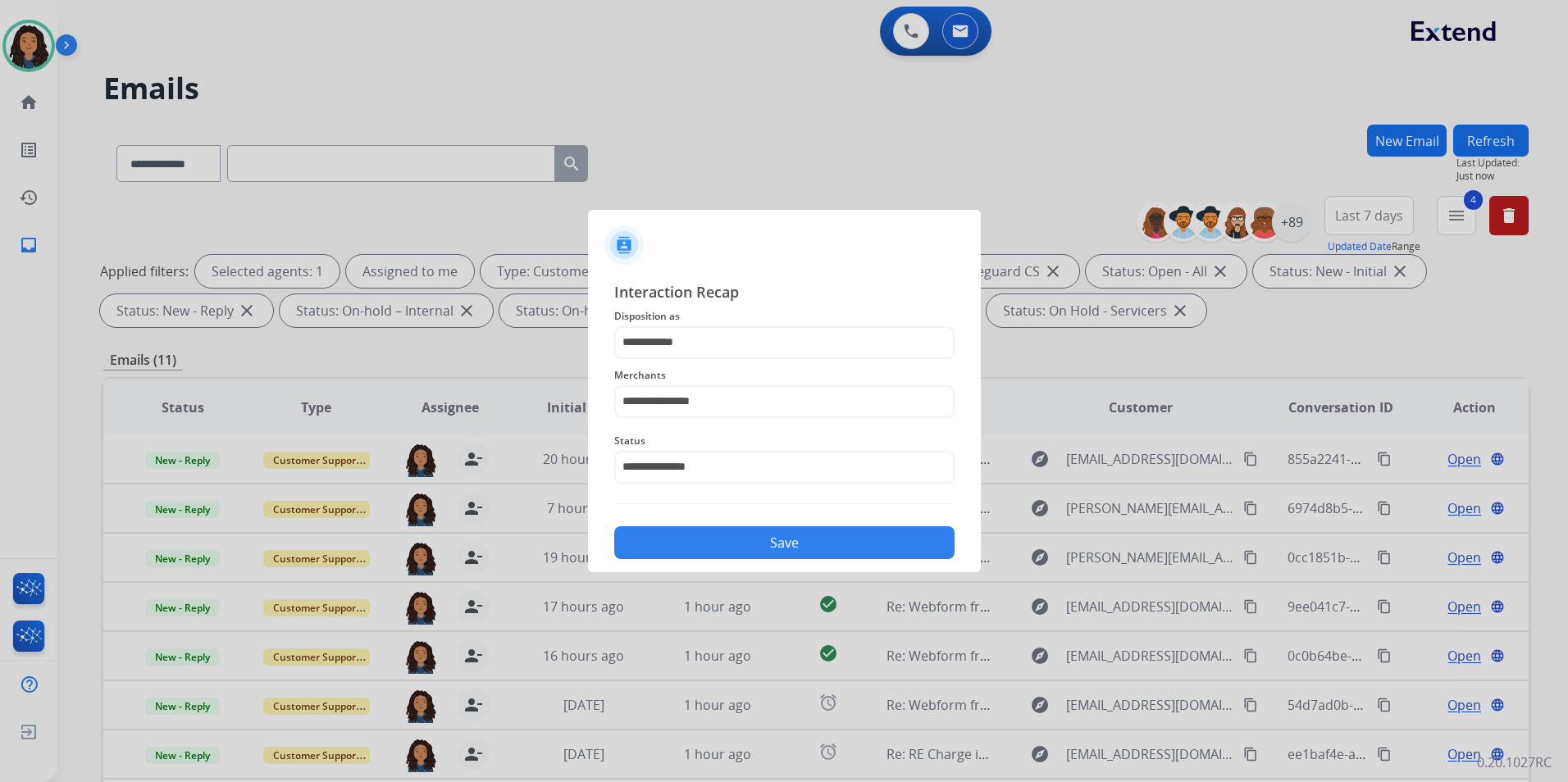
click at [741, 546] on button "Save" at bounding box center [784, 542] width 341 height 33
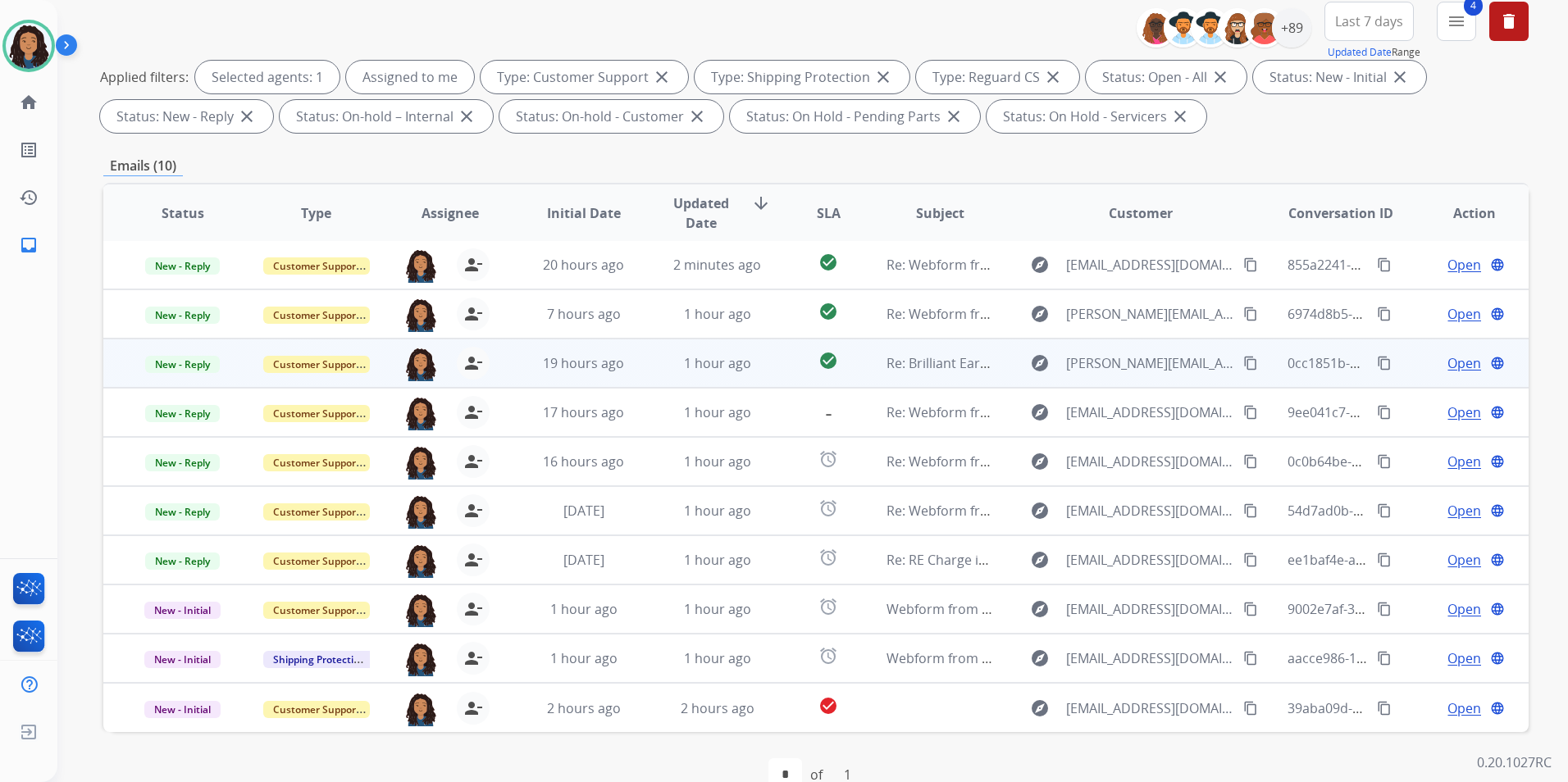
scroll to position [229, 0]
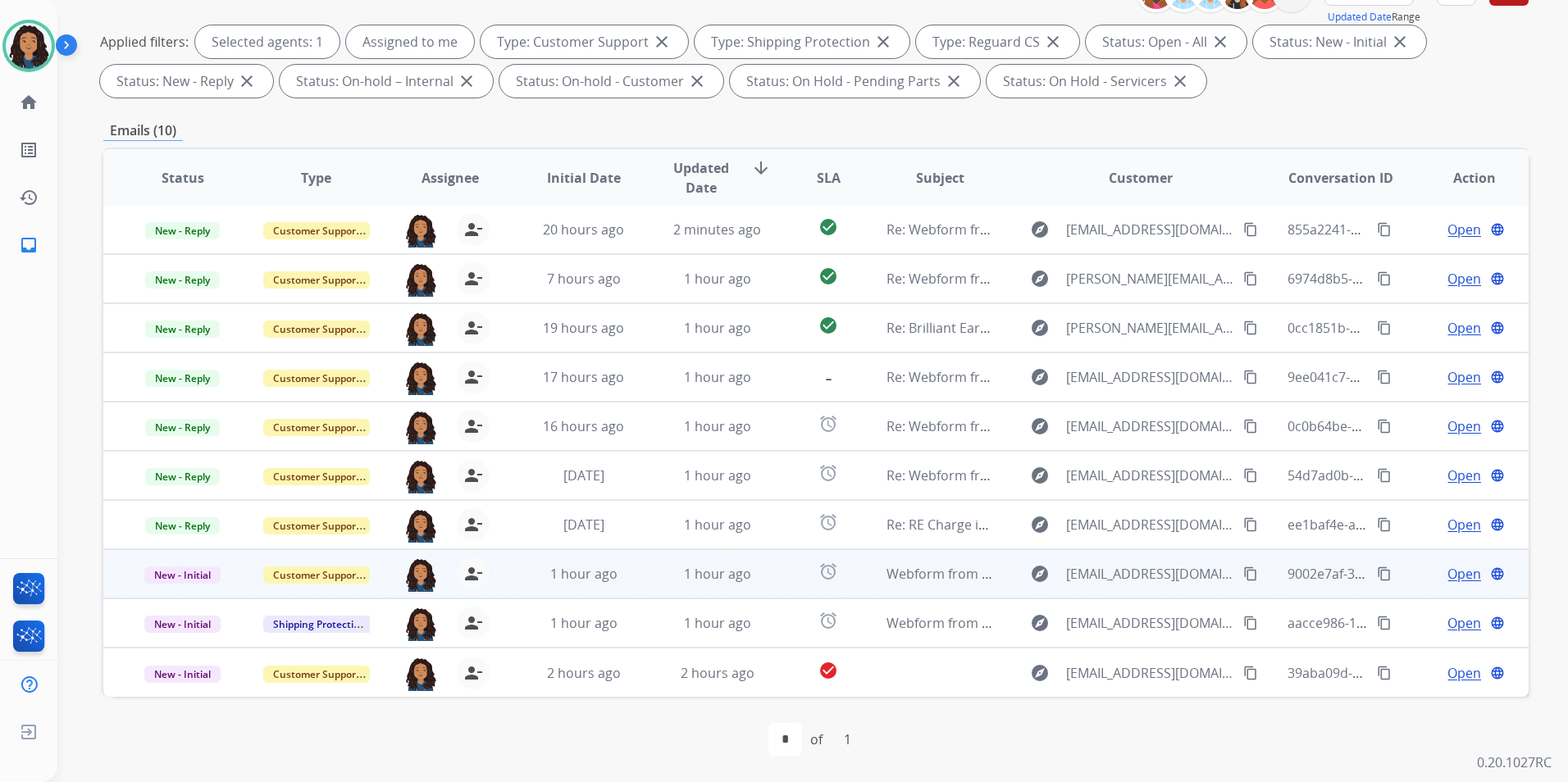
click at [1453, 575] on span "Open" at bounding box center [1464, 574] width 34 height 20
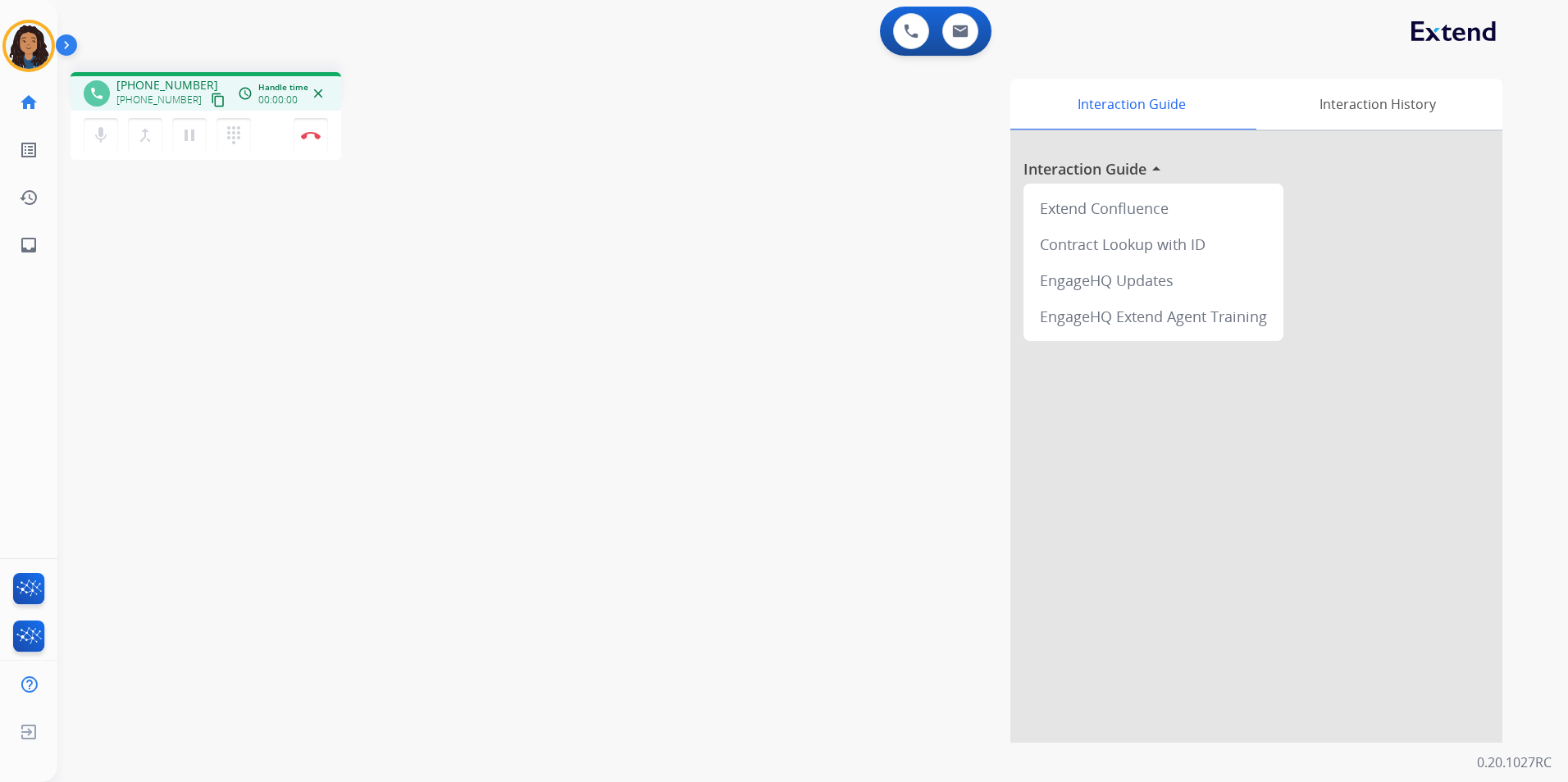
click at [211, 97] on mat-icon "content_copy" at bounding box center [218, 100] width 15 height 15
click at [316, 141] on button "Disconnect" at bounding box center [311, 135] width 35 height 35
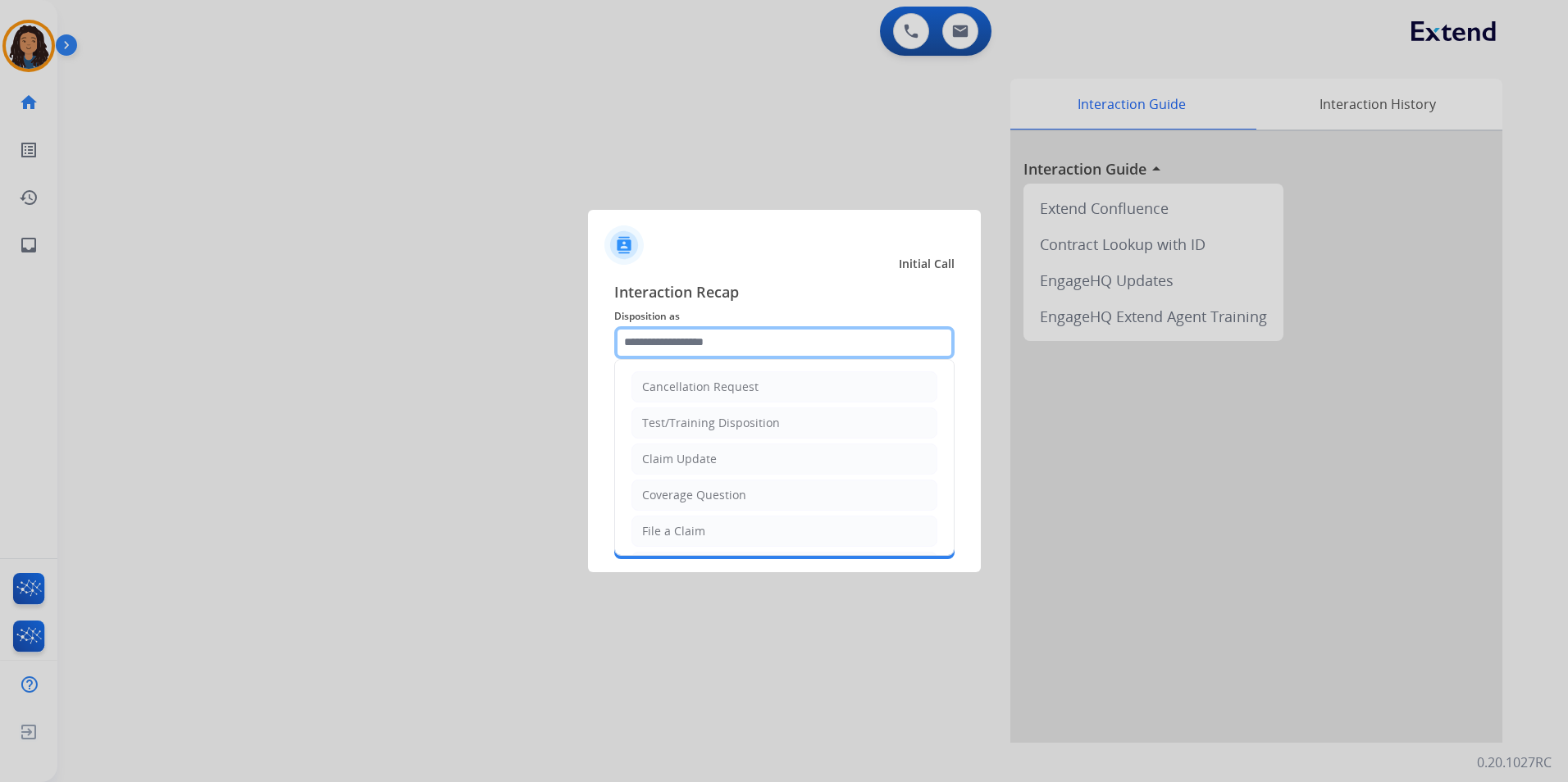
click at [718, 348] on input "text" at bounding box center [784, 343] width 341 height 33
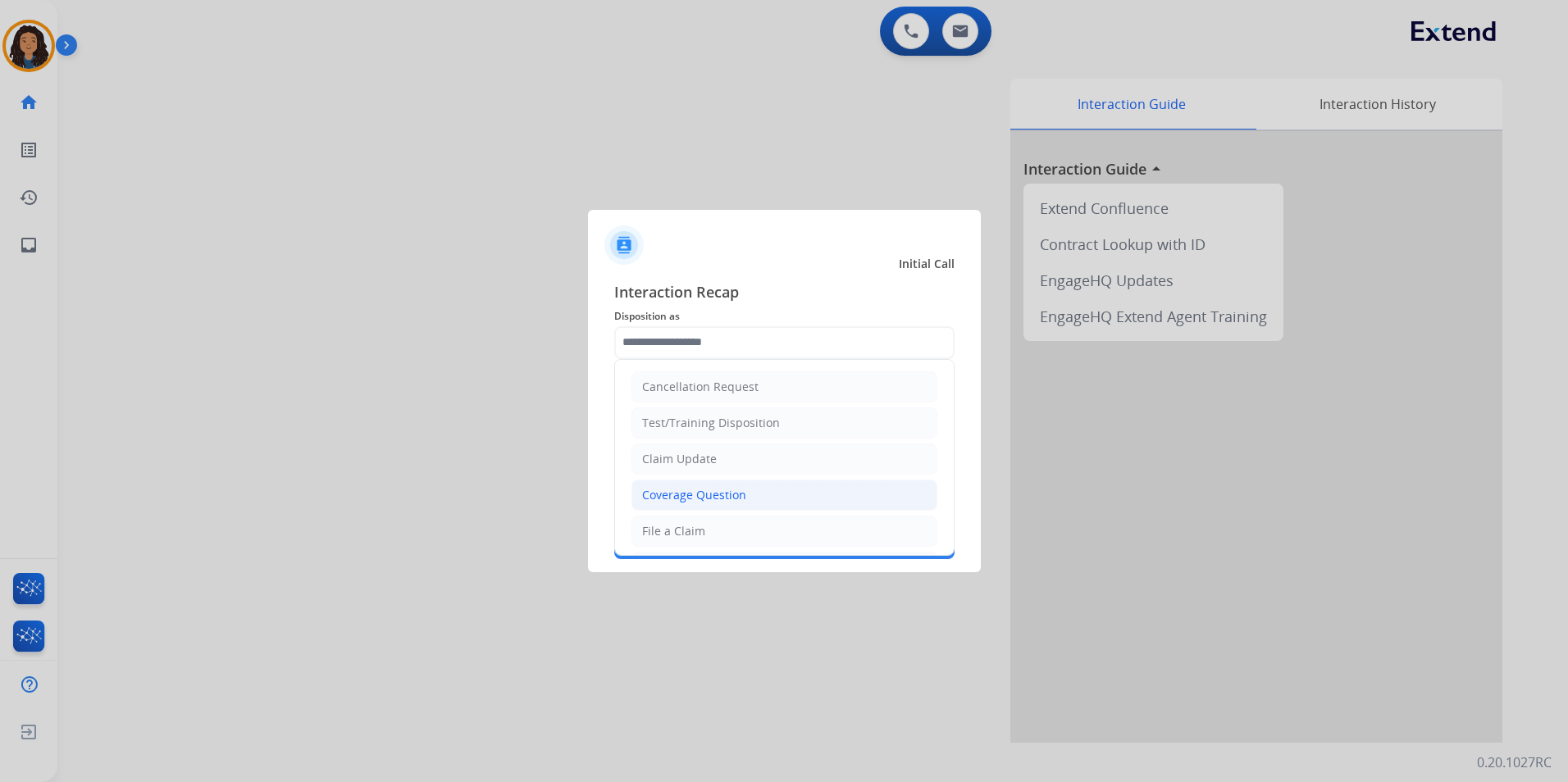
click at [697, 498] on div "Coverage Question" at bounding box center [693, 495] width 105 height 16
type input "**********"
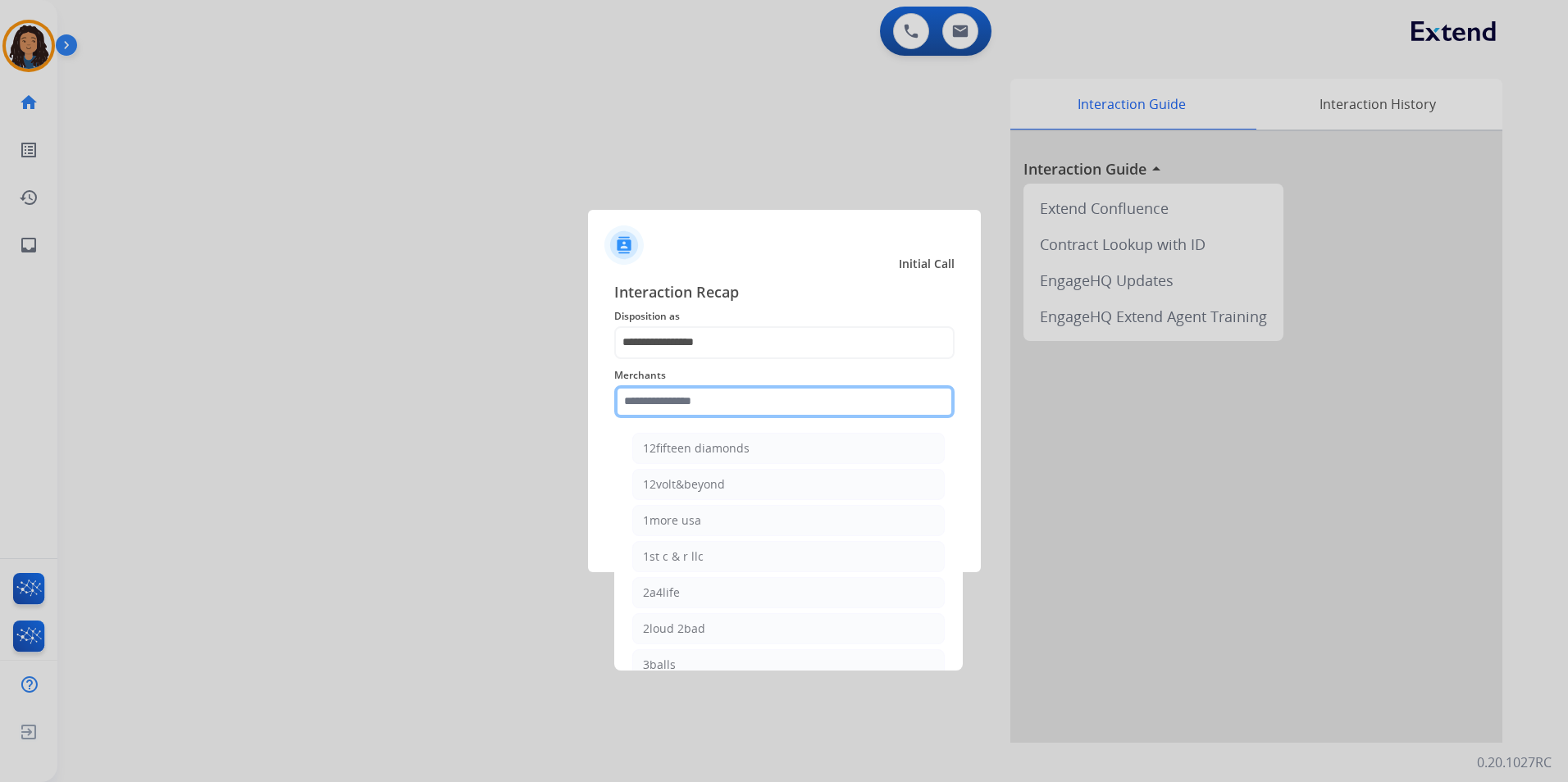
click at [665, 414] on input "text" at bounding box center [784, 401] width 341 height 33
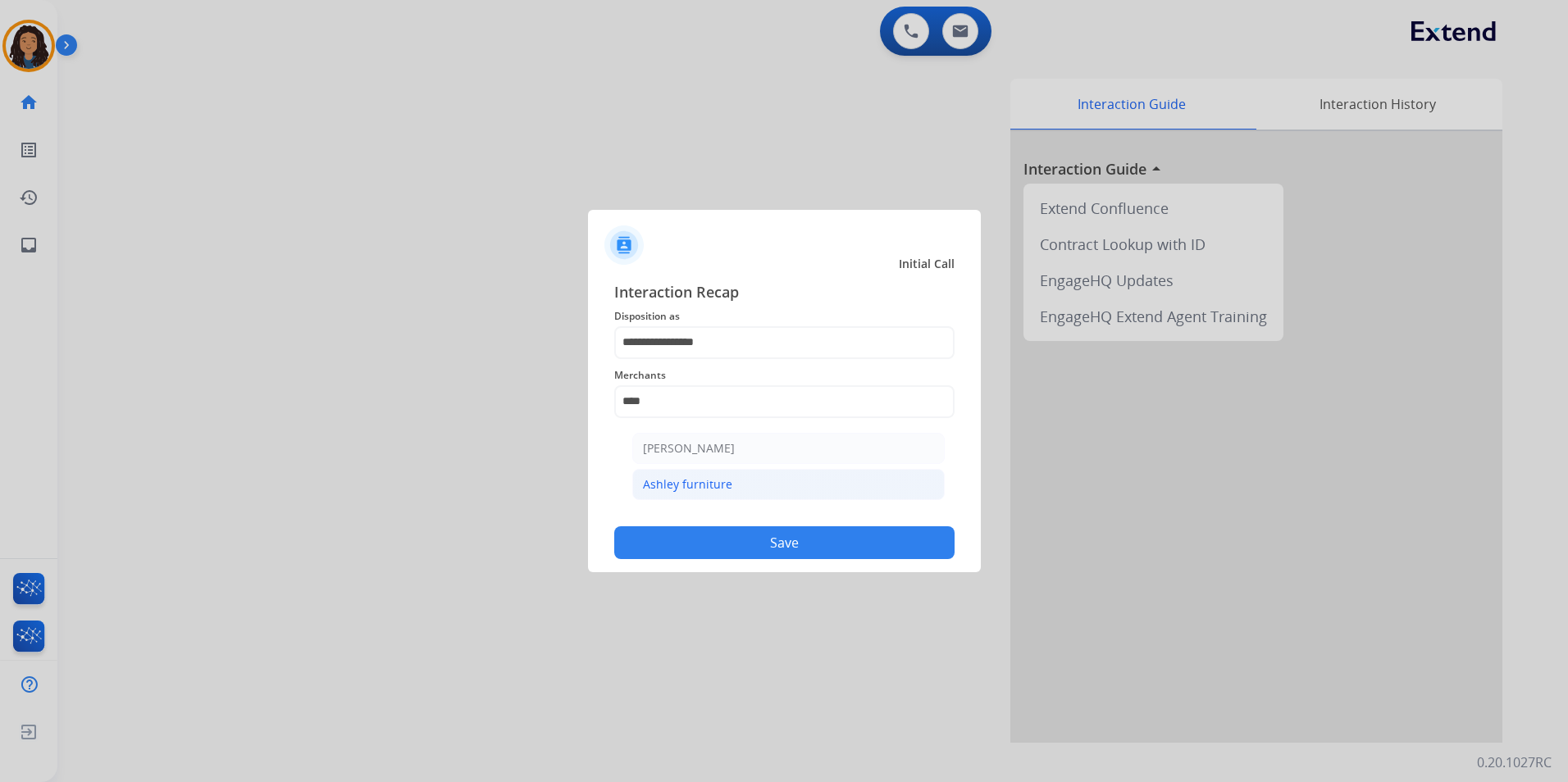
click at [727, 492] on div "Ashley furniture" at bounding box center [687, 484] width 90 height 16
type input "**********"
click at [669, 559] on div "**********" at bounding box center [784, 419] width 392 height 306
click at [655, 544] on button "Save" at bounding box center [784, 542] width 341 height 33
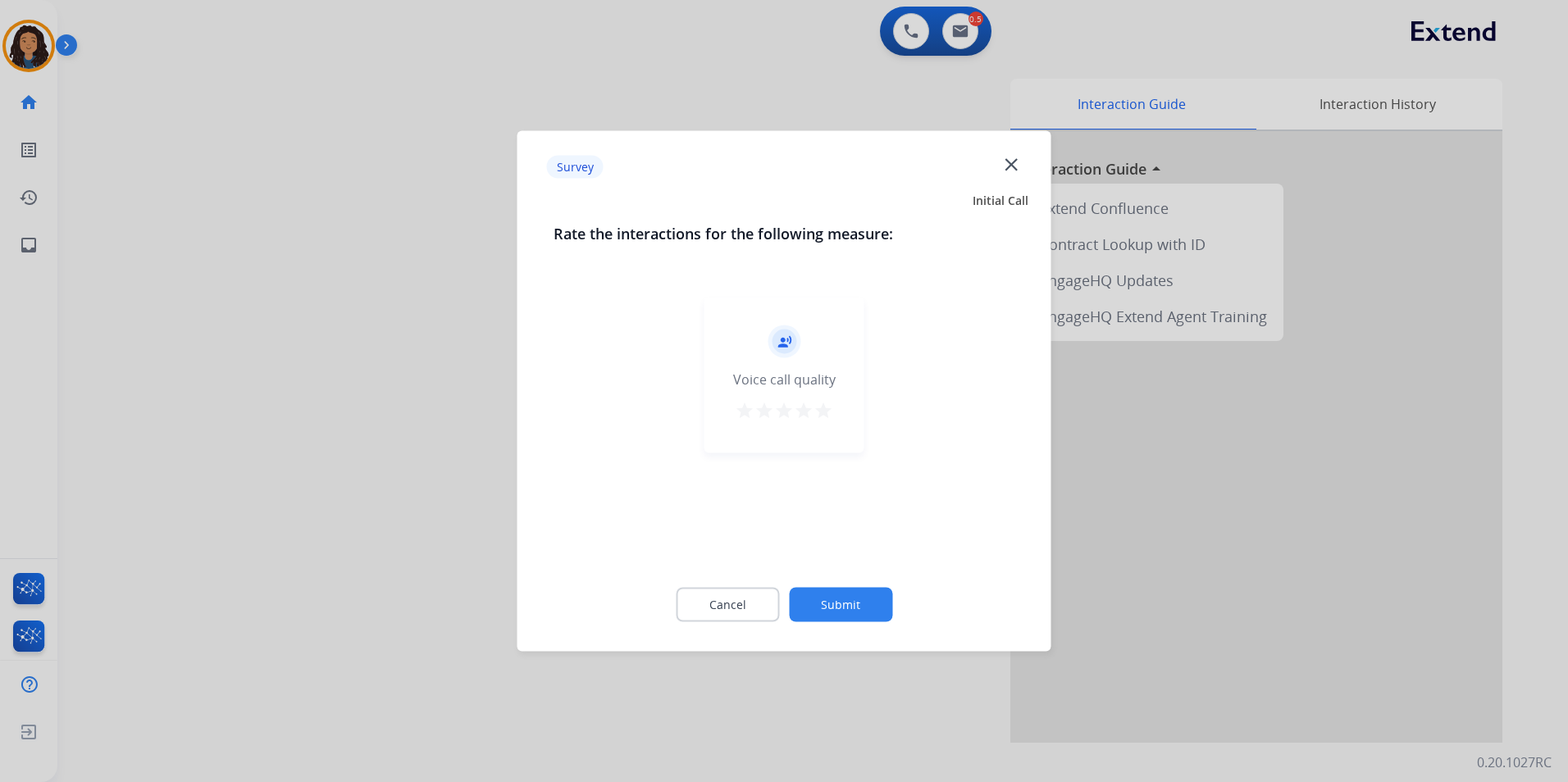
click at [283, 445] on div at bounding box center [784, 391] width 1568 height 782
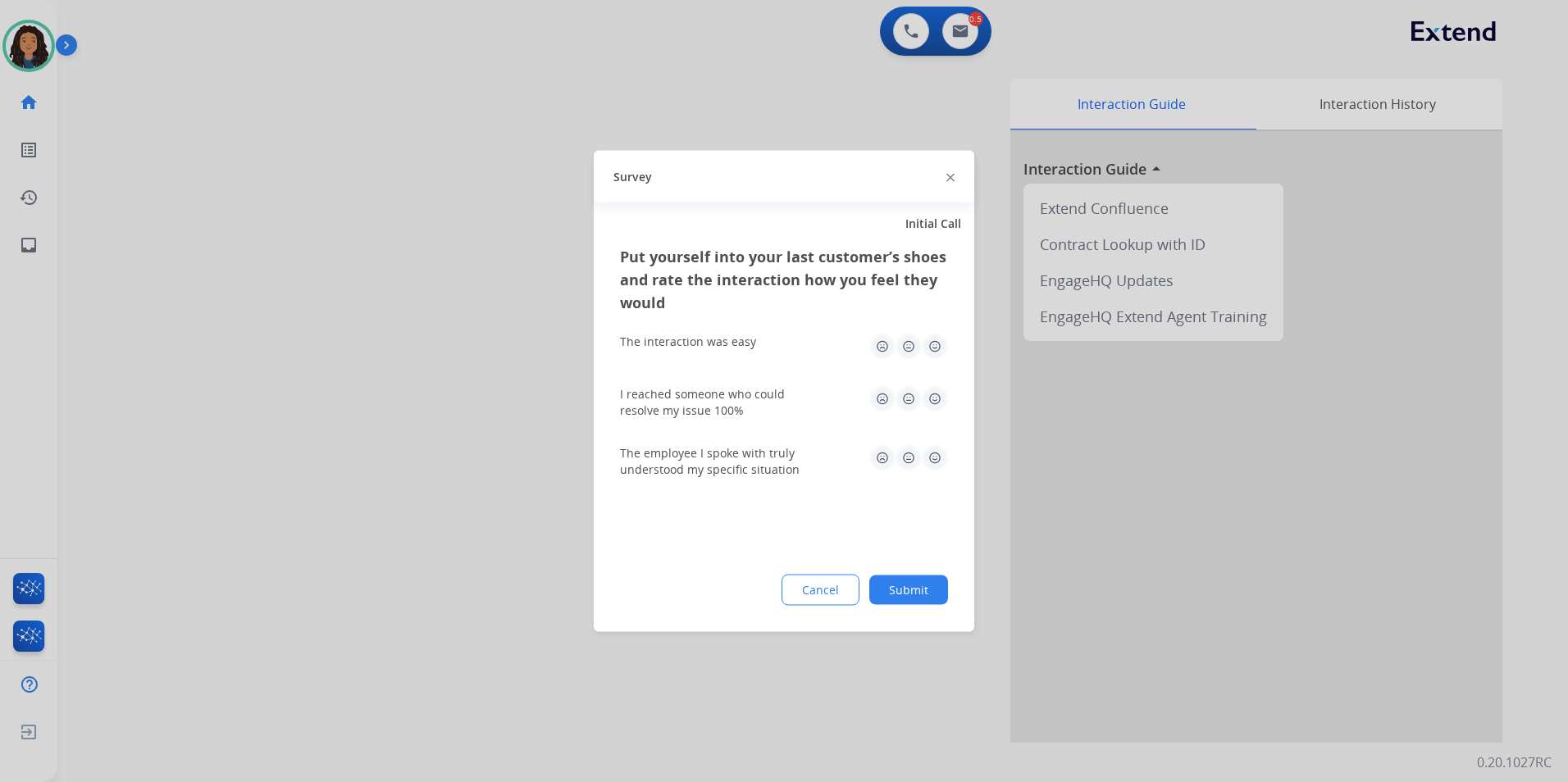
click at [331, 456] on div at bounding box center [784, 391] width 1568 height 782
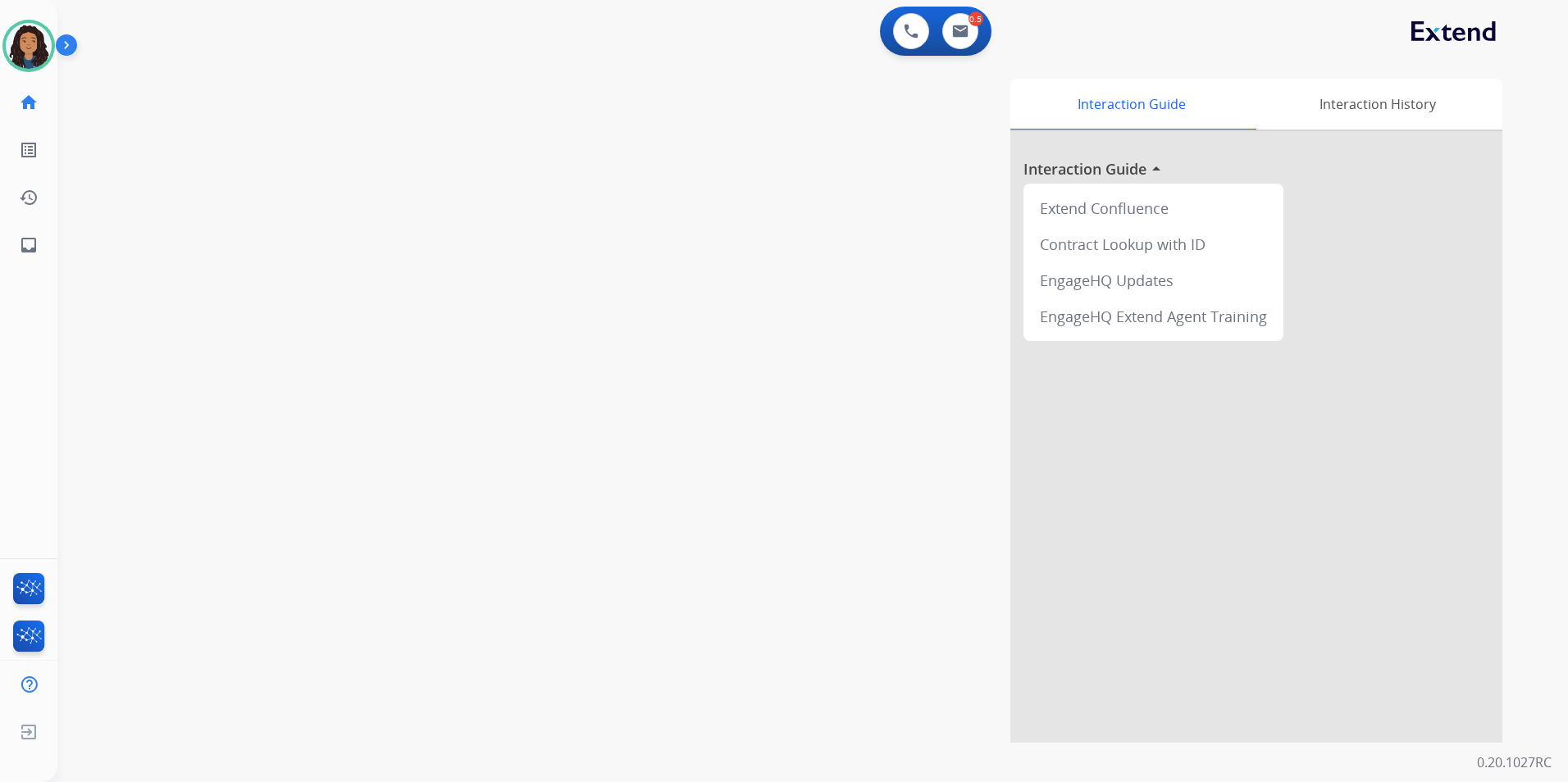
drag, startPoint x: 345, startPoint y: 442, endPoint x: 414, endPoint y: 383, distance: 90.8
click at [351, 436] on div "swap_horiz Break voice bridge close_fullscreen Connect 3-Way Call merge_type Se…" at bounding box center [793, 400] width 1470 height 683
click at [978, 17] on div "0.5" at bounding box center [975, 19] width 15 height 15
drag, startPoint x: 978, startPoint y: 17, endPoint x: 967, endPoint y: 33, distance: 19.4
click at [967, 33] on img at bounding box center [960, 31] width 16 height 13
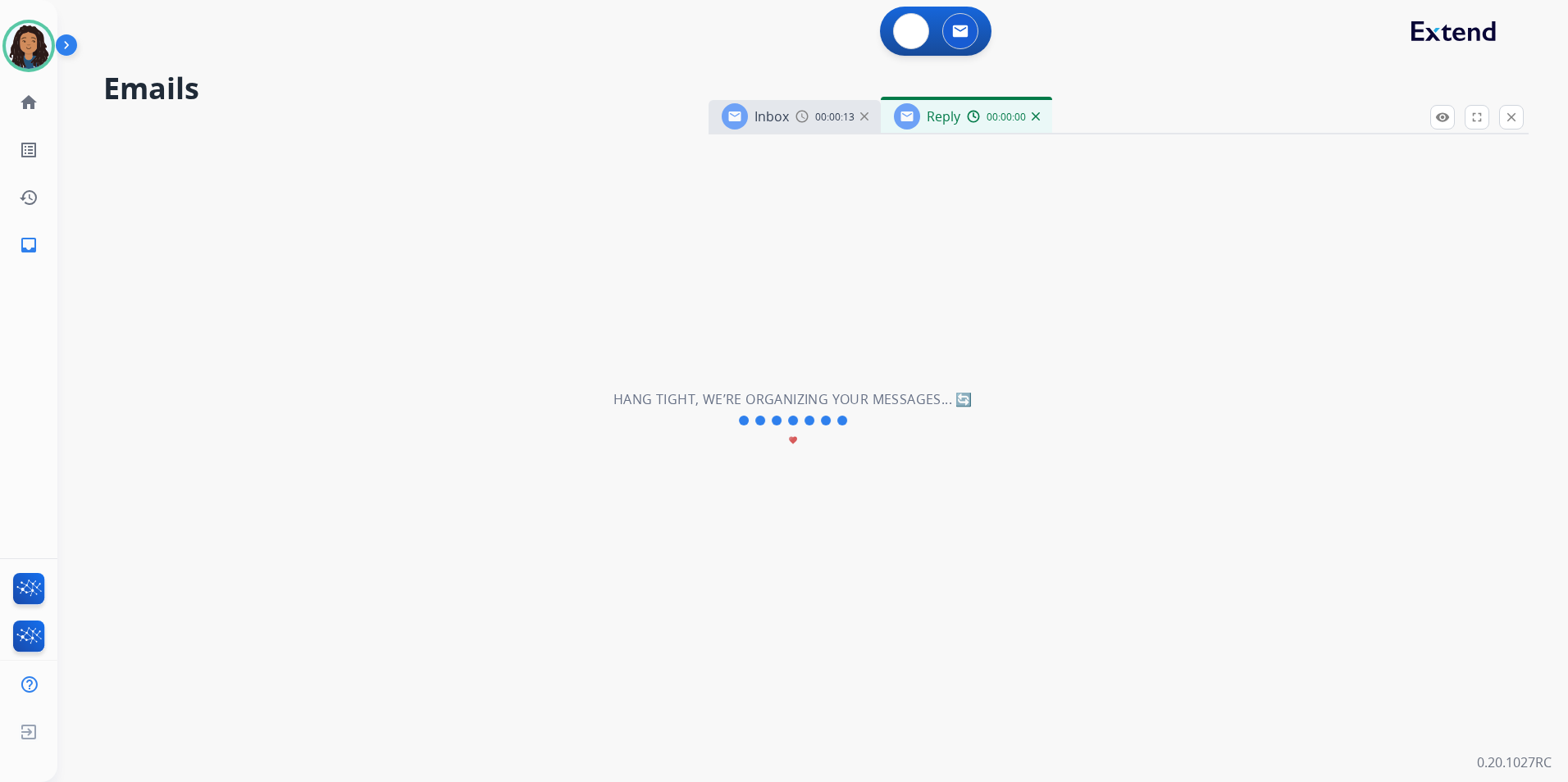
select select "**********"
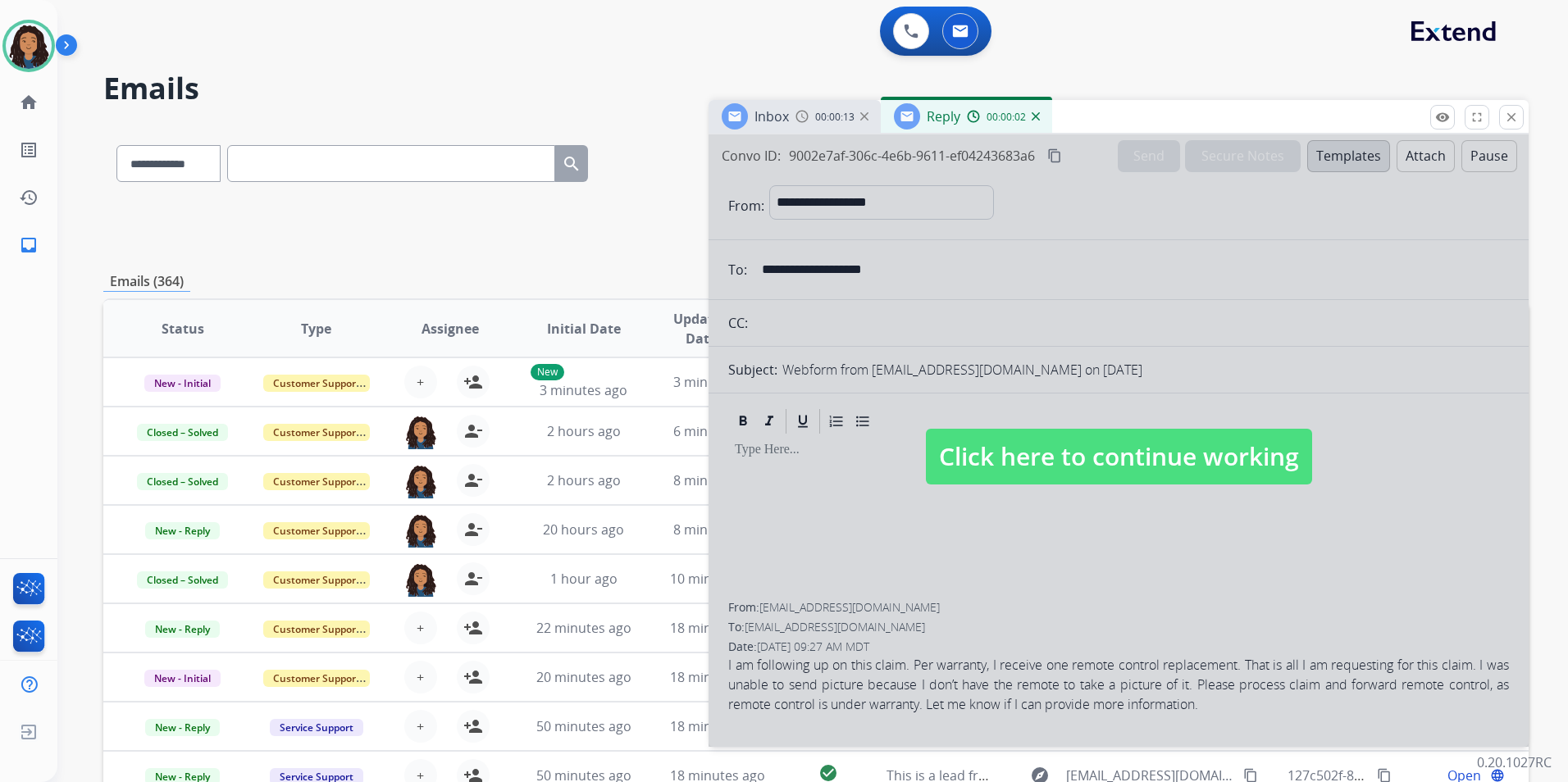
drag, startPoint x: 1038, startPoint y: 458, endPoint x: 1058, endPoint y: 433, distance: 32.0
click at [1038, 456] on span "Click here to continue working" at bounding box center [1119, 456] width 387 height 56
select select
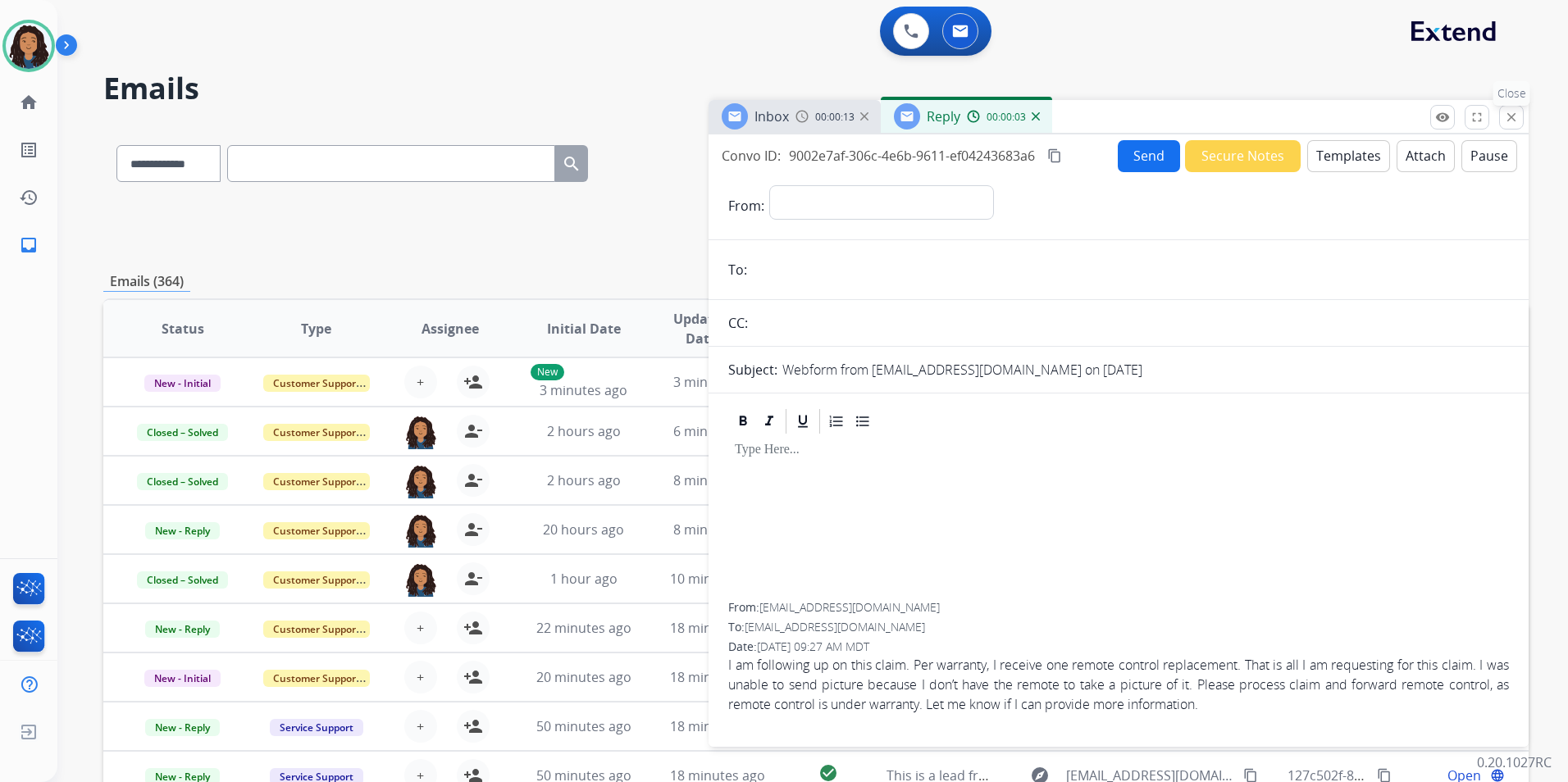
click at [1502, 125] on button "close Close" at bounding box center [1510, 117] width 25 height 25
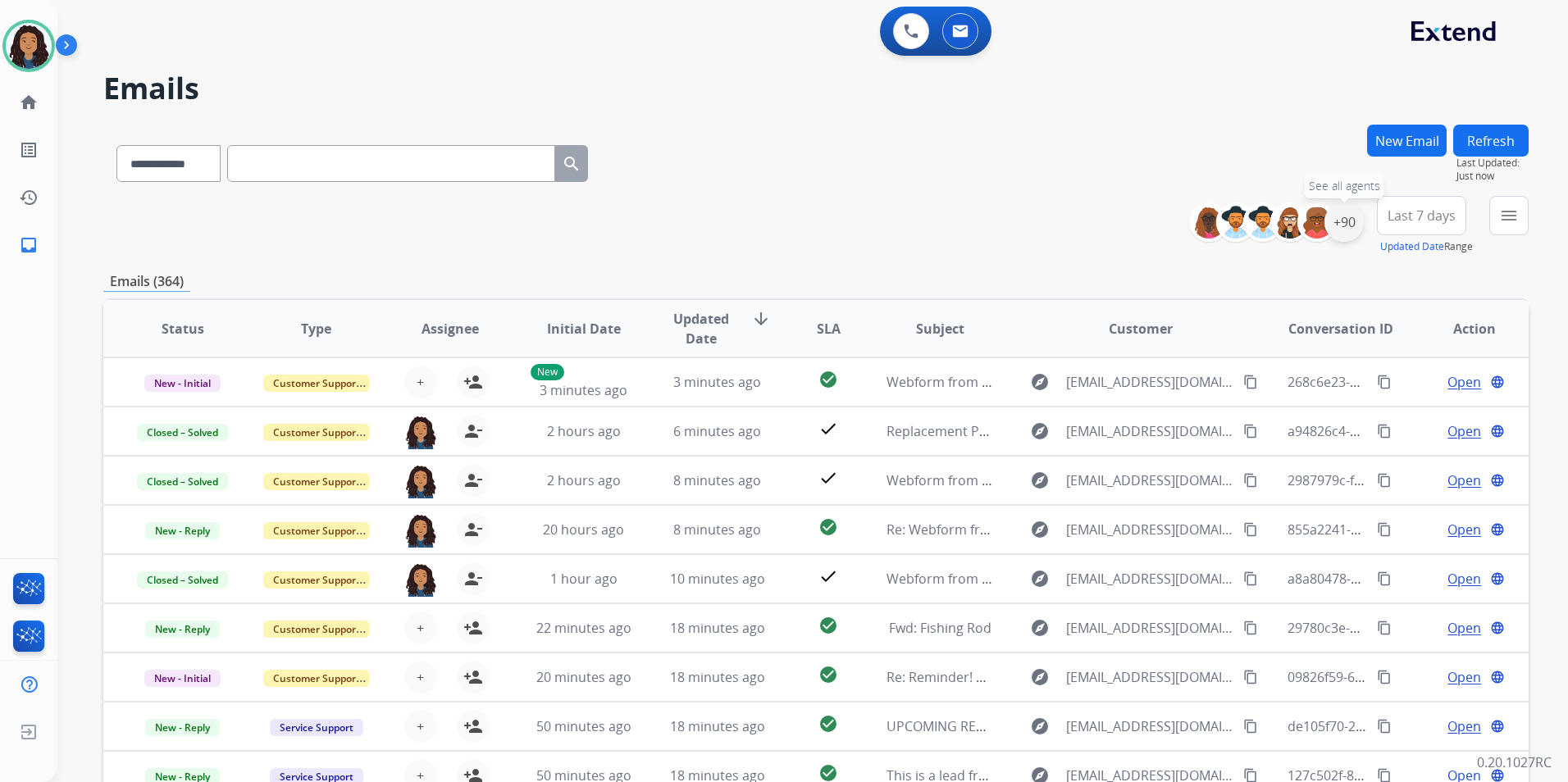
click at [1335, 226] on div "+90" at bounding box center [1344, 222] width 40 height 40
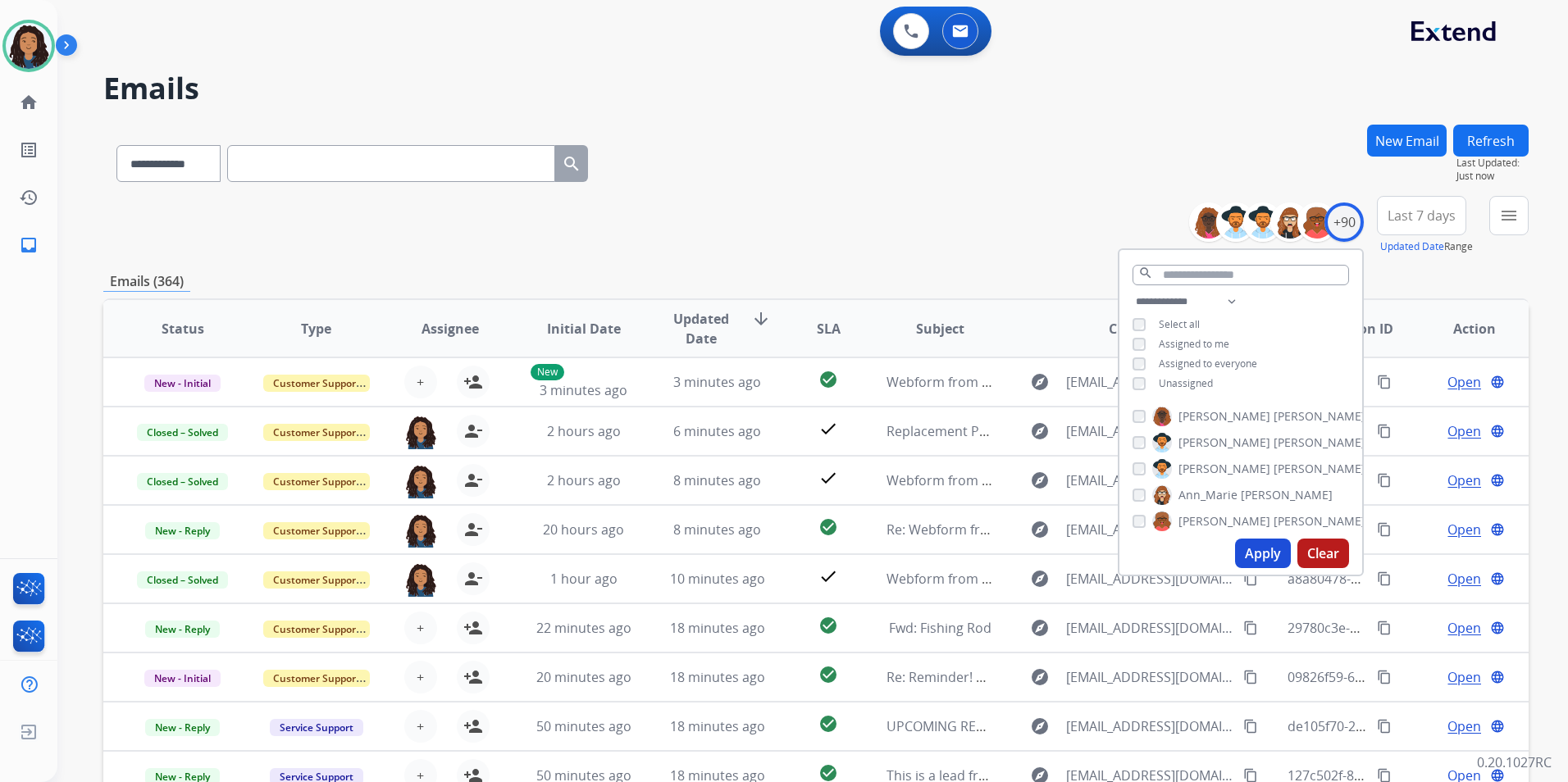
click at [1184, 370] on div "**********" at bounding box center [1240, 344] width 243 height 105
click at [1185, 381] on span "Unassigned" at bounding box center [1185, 384] width 54 height 14
click at [1259, 549] on button "Apply" at bounding box center [1262, 554] width 56 height 30
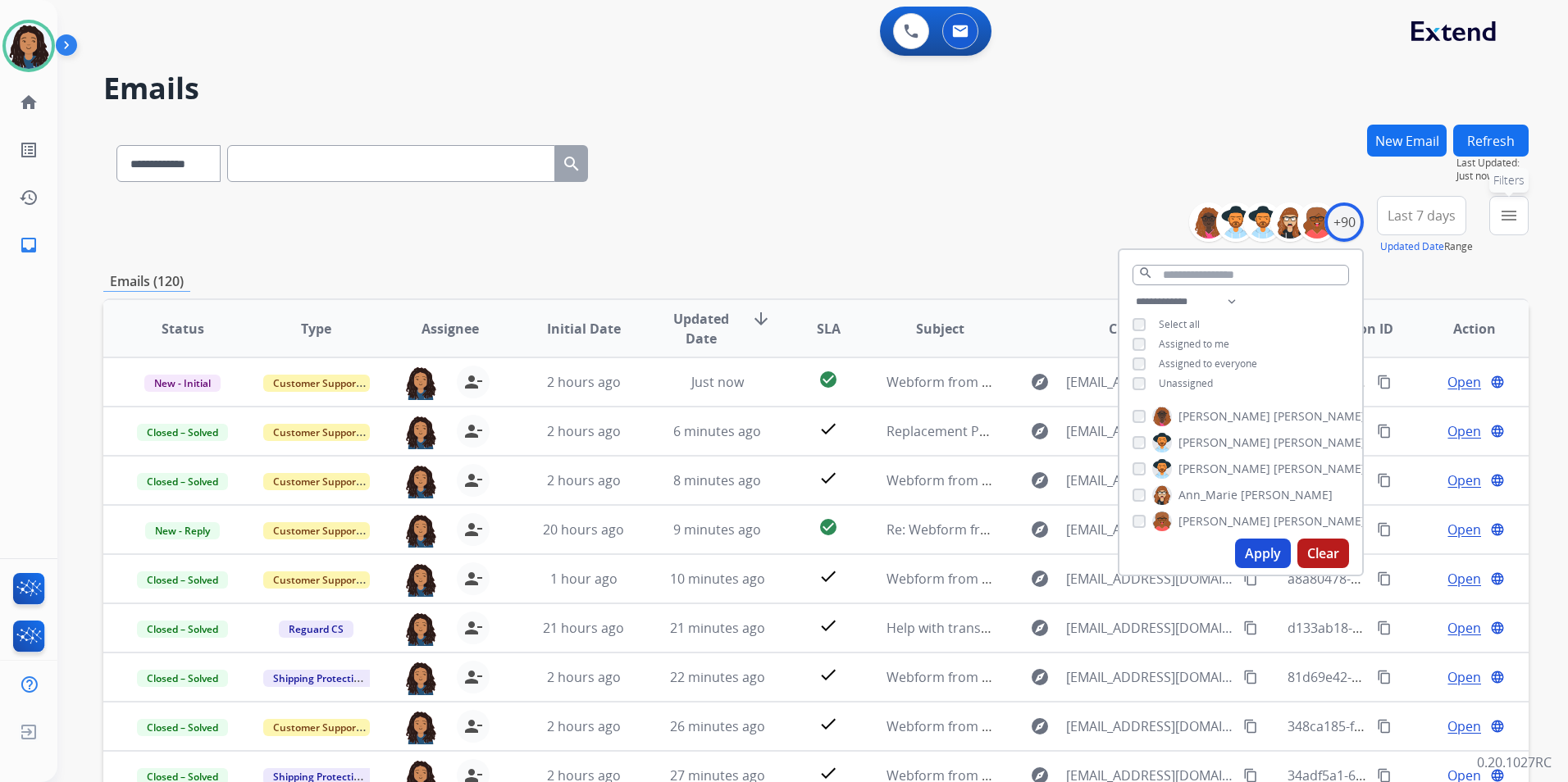
click at [1513, 206] on mat-icon "menu" at bounding box center [1508, 216] width 20 height 20
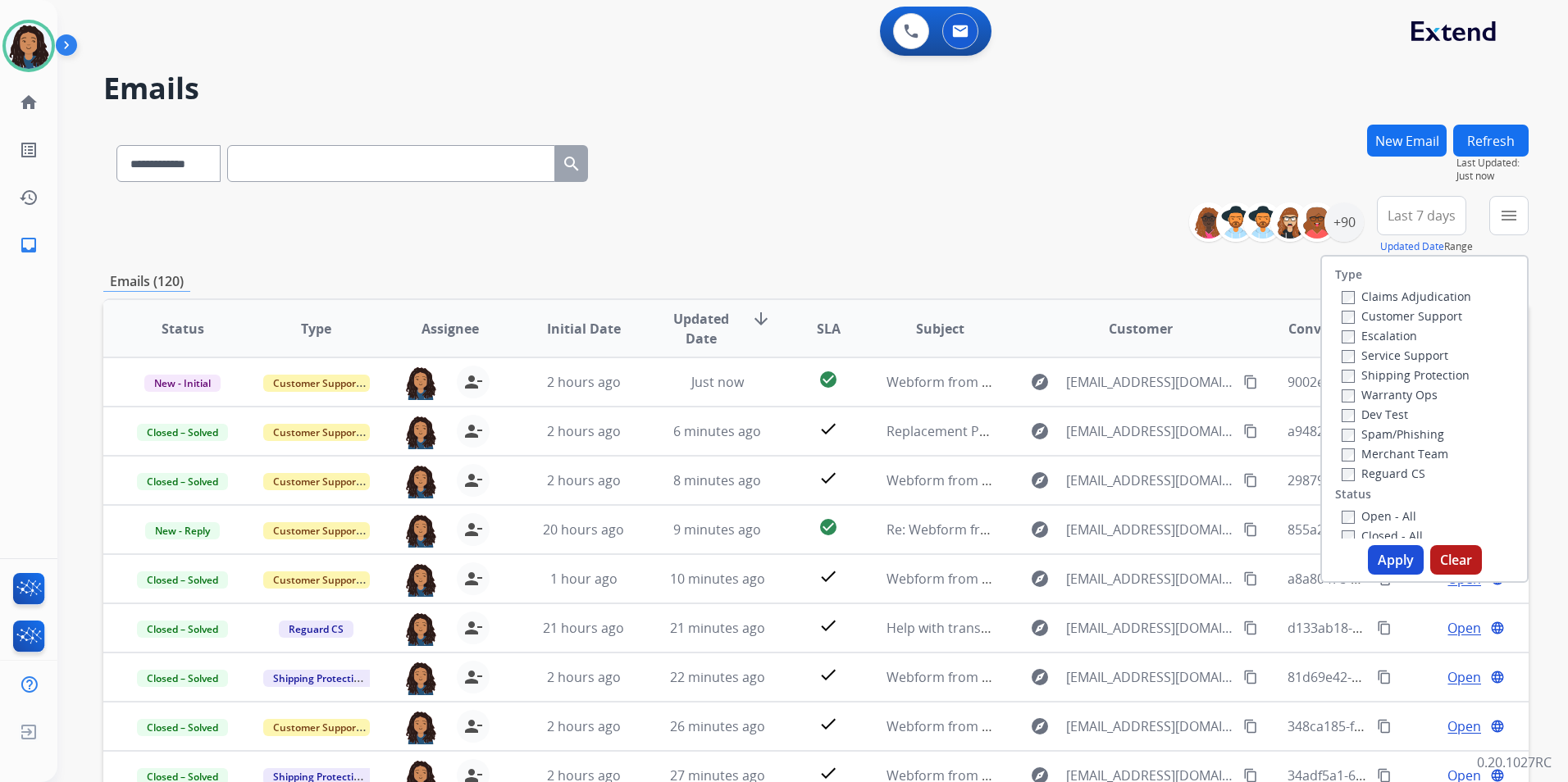
click at [1402, 318] on label "Customer Support" at bounding box center [1401, 316] width 121 height 16
drag, startPoint x: 1444, startPoint y: 375, endPoint x: 1456, endPoint y: 426, distance: 52.4
click at [1443, 375] on label "Shipping Protection" at bounding box center [1405, 376] width 128 height 16
click at [1398, 475] on label "Reguard CS" at bounding box center [1383, 473] width 84 height 16
click at [1391, 512] on label "Open - All" at bounding box center [1378, 516] width 75 height 16
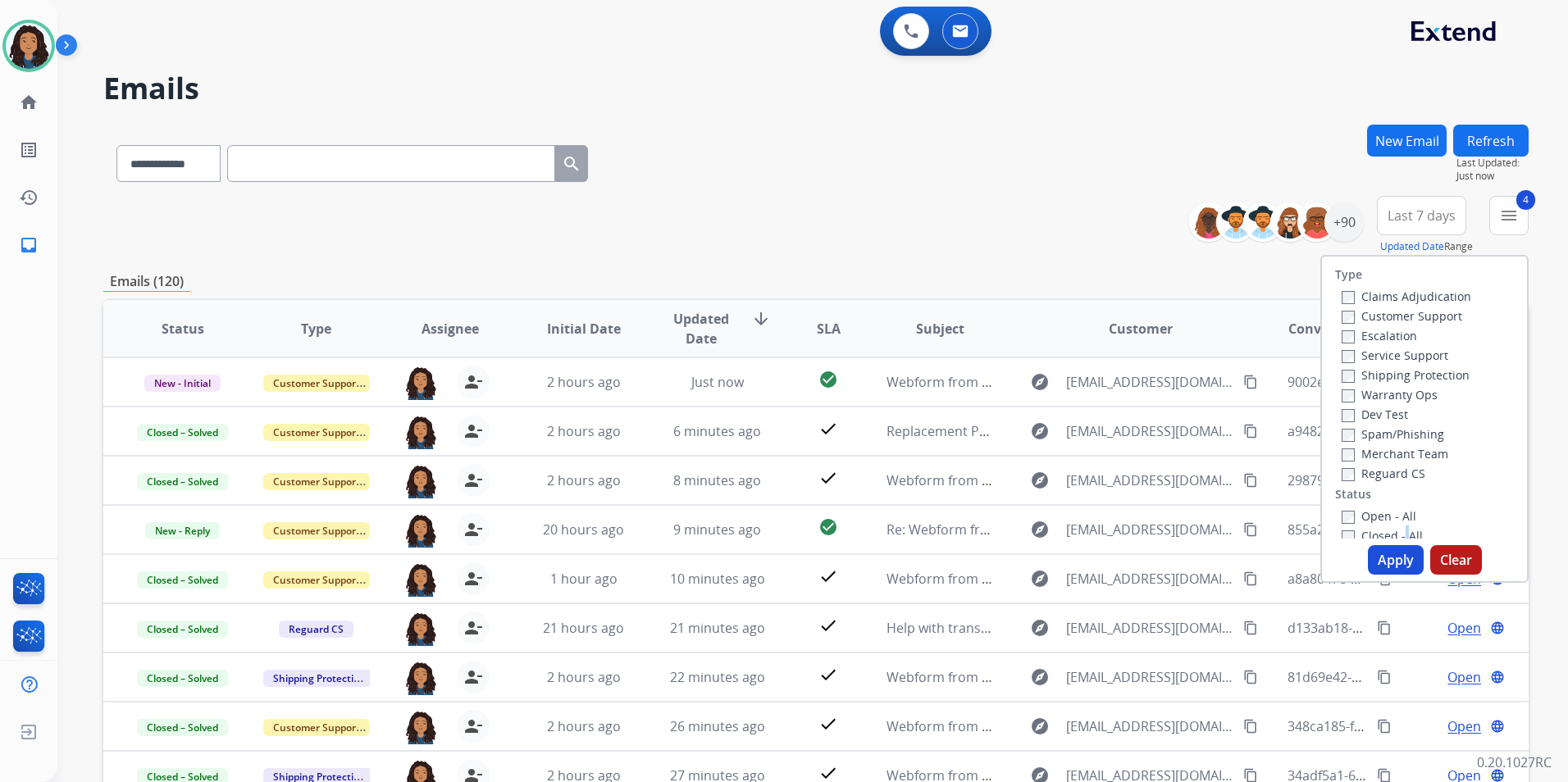
click at [1392, 541] on div "Type Claims Adjudication Customer Support Escalation Service Support Shipping P…" at bounding box center [1424, 418] width 208 height 328
drag, startPoint x: 1392, startPoint y: 541, endPoint x: 1372, endPoint y: 553, distance: 23.3
click at [1372, 552] on button "Apply" at bounding box center [1396, 560] width 56 height 30
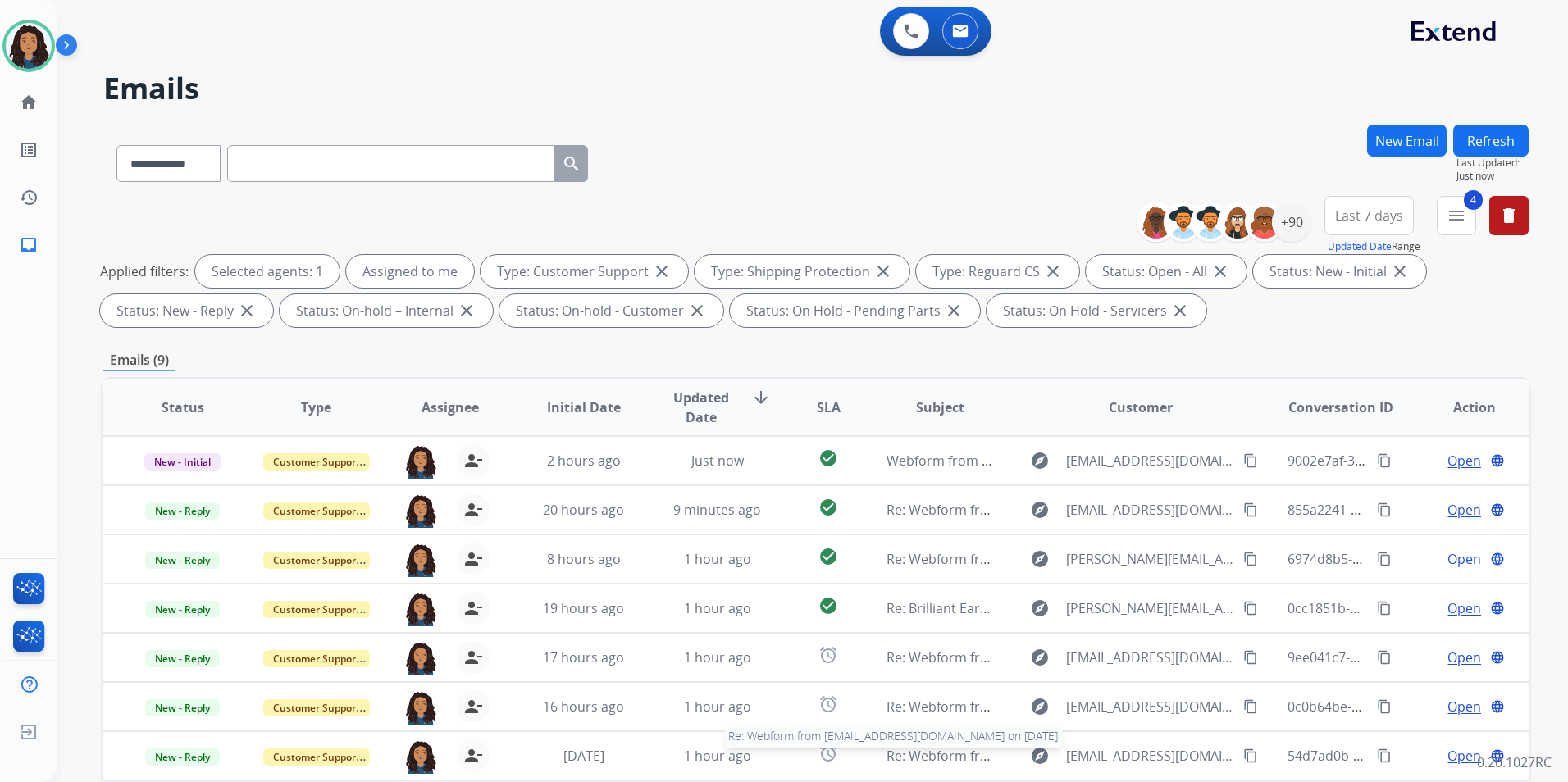
scroll to position [229, 0]
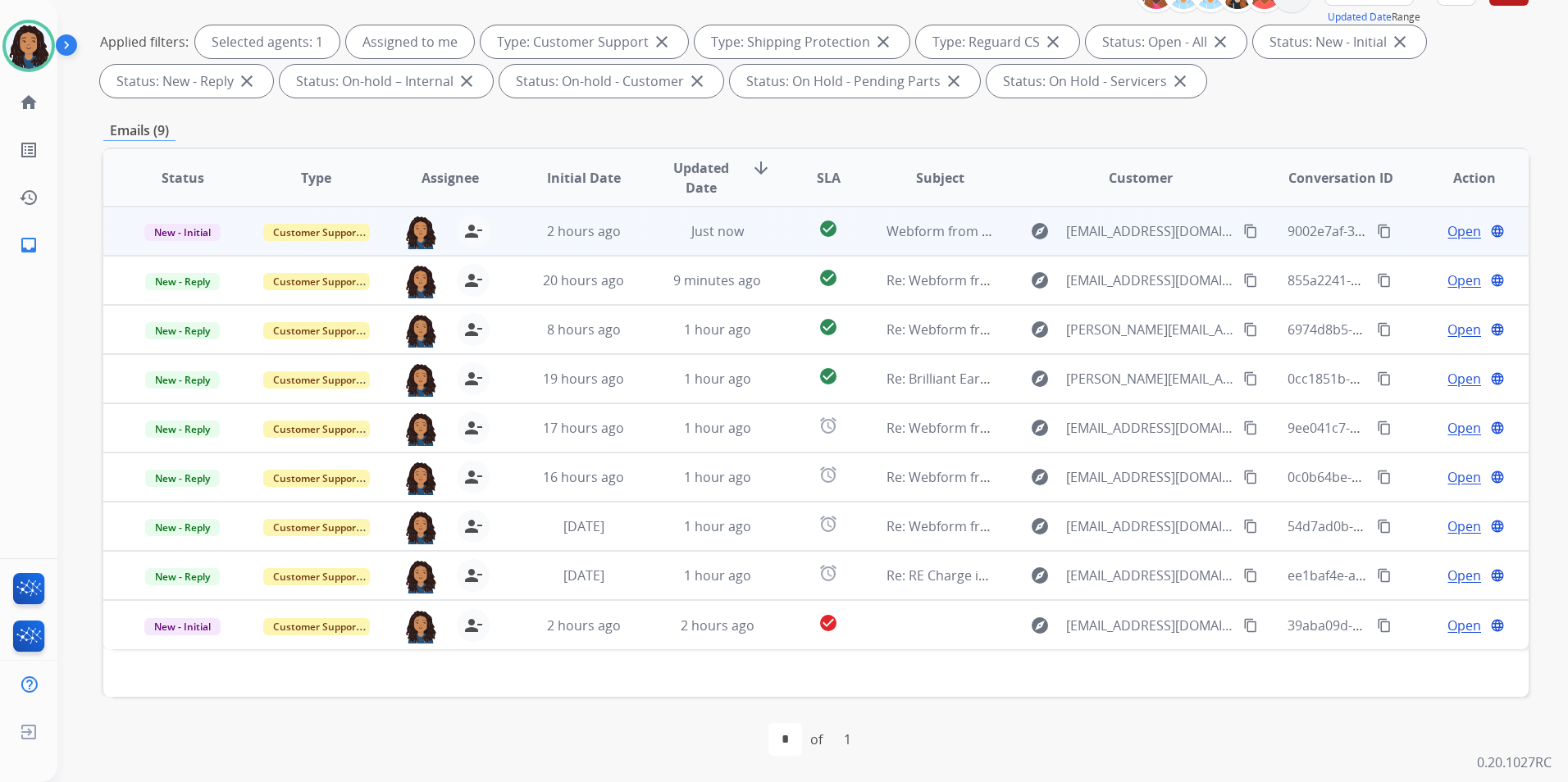
click at [1447, 227] on span "Open" at bounding box center [1464, 231] width 34 height 20
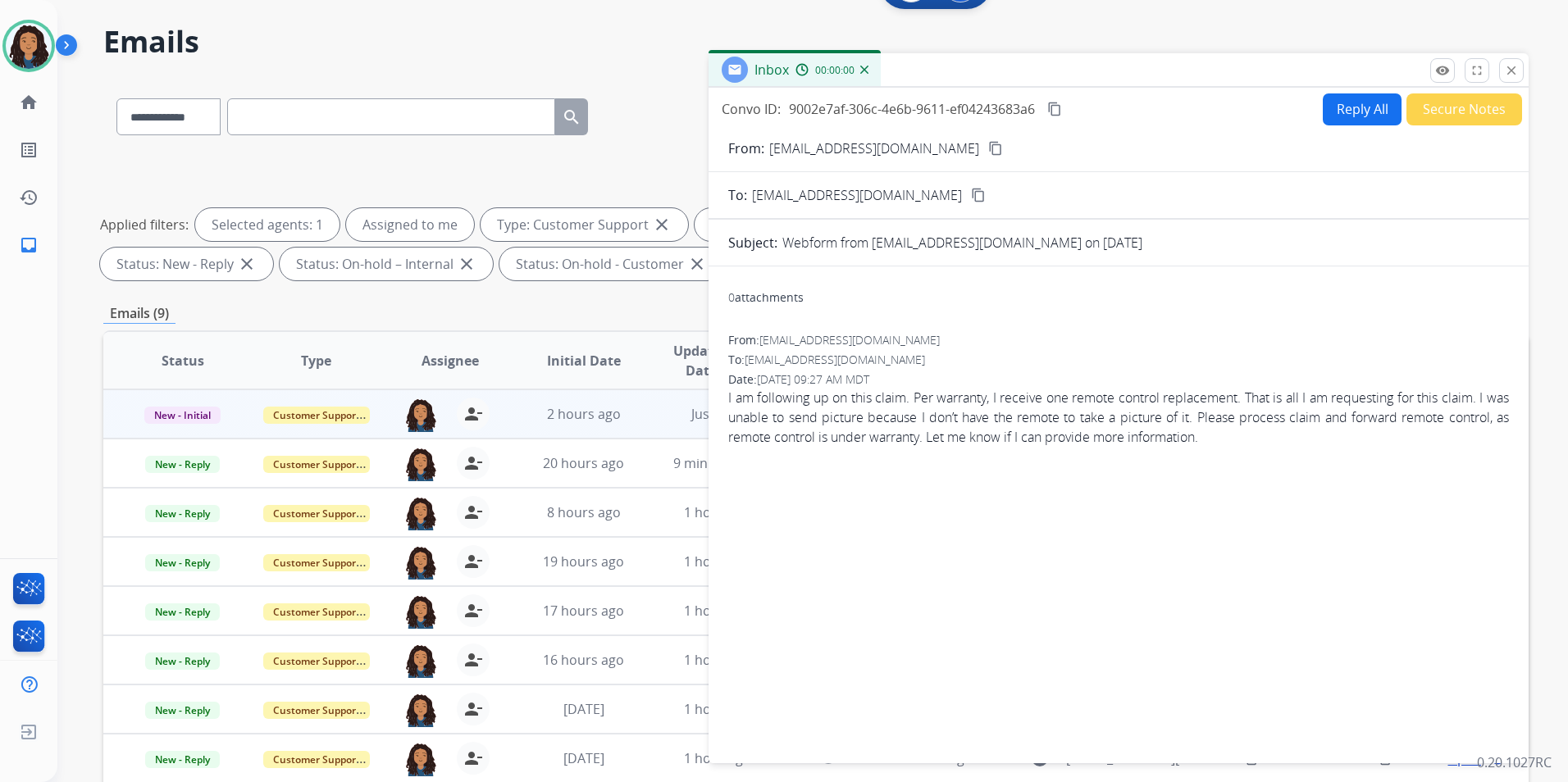
scroll to position [0, 0]
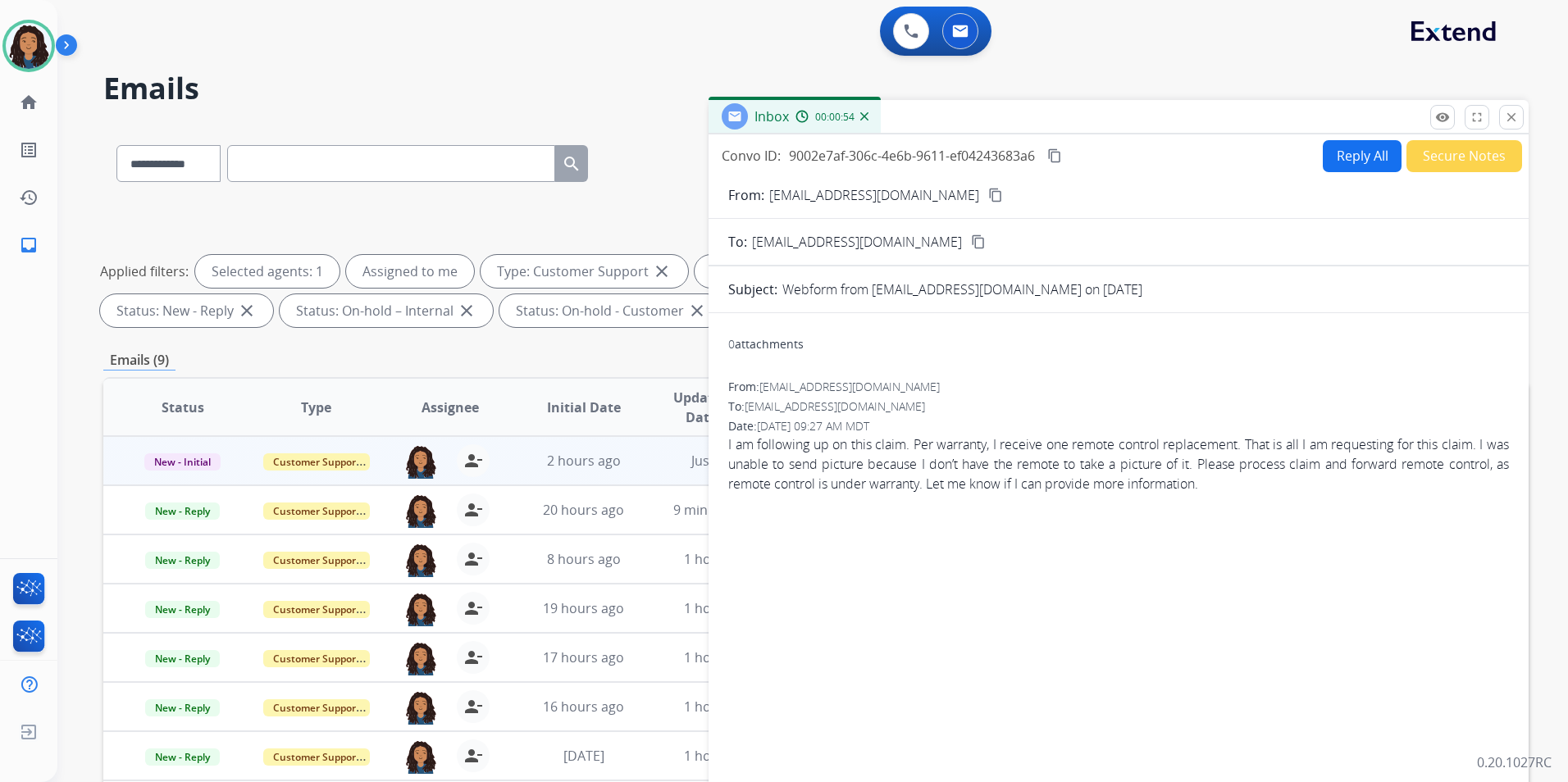
click at [988, 188] on mat-icon "content_copy" at bounding box center [995, 194] width 15 height 15
click at [1341, 150] on button "Reply All" at bounding box center [1362, 156] width 79 height 32
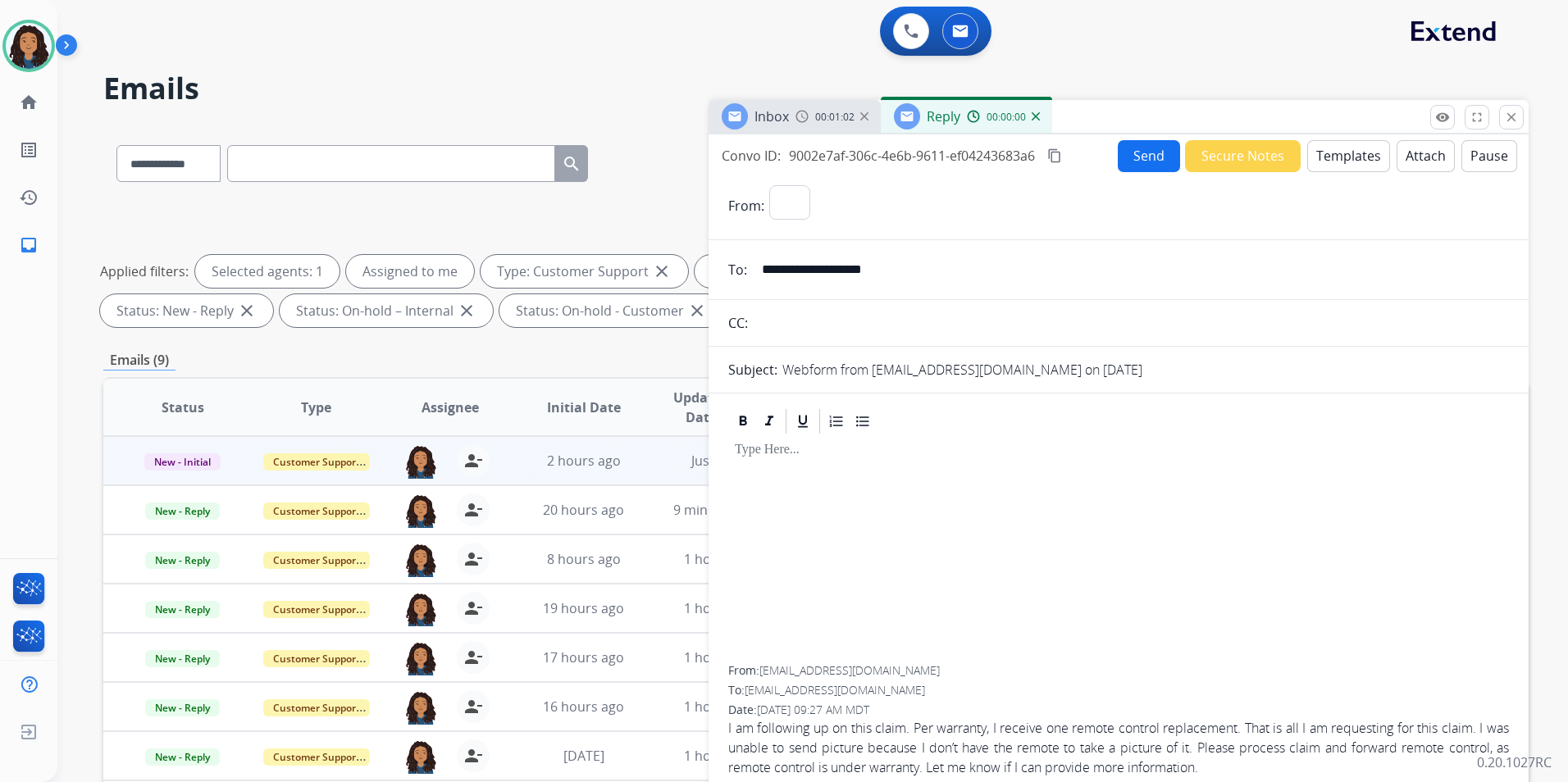
click at [1341, 150] on button "Templates" at bounding box center [1348, 156] width 83 height 32
select select "**********"
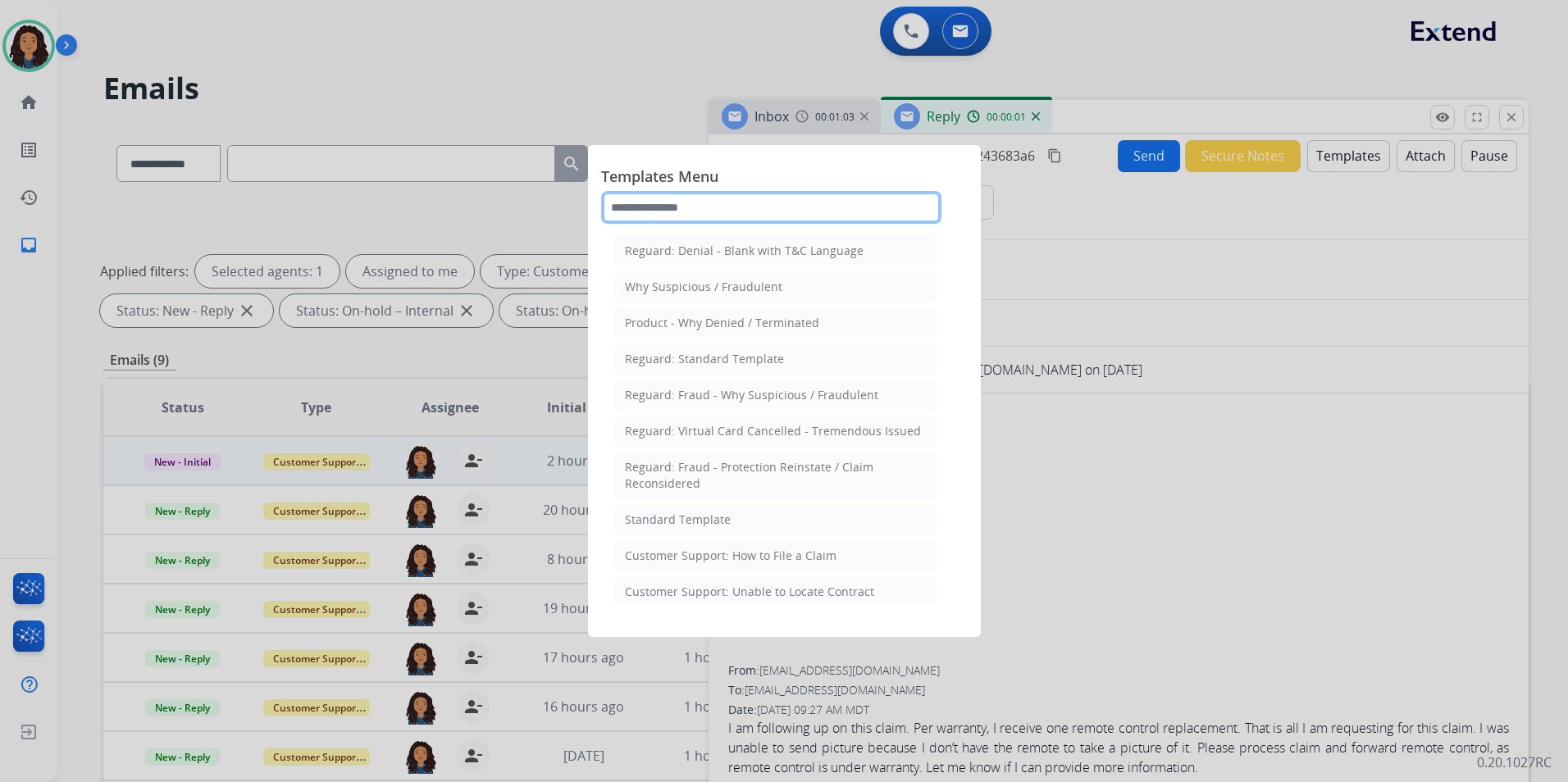
click at [731, 212] on input "text" at bounding box center [771, 207] width 341 height 33
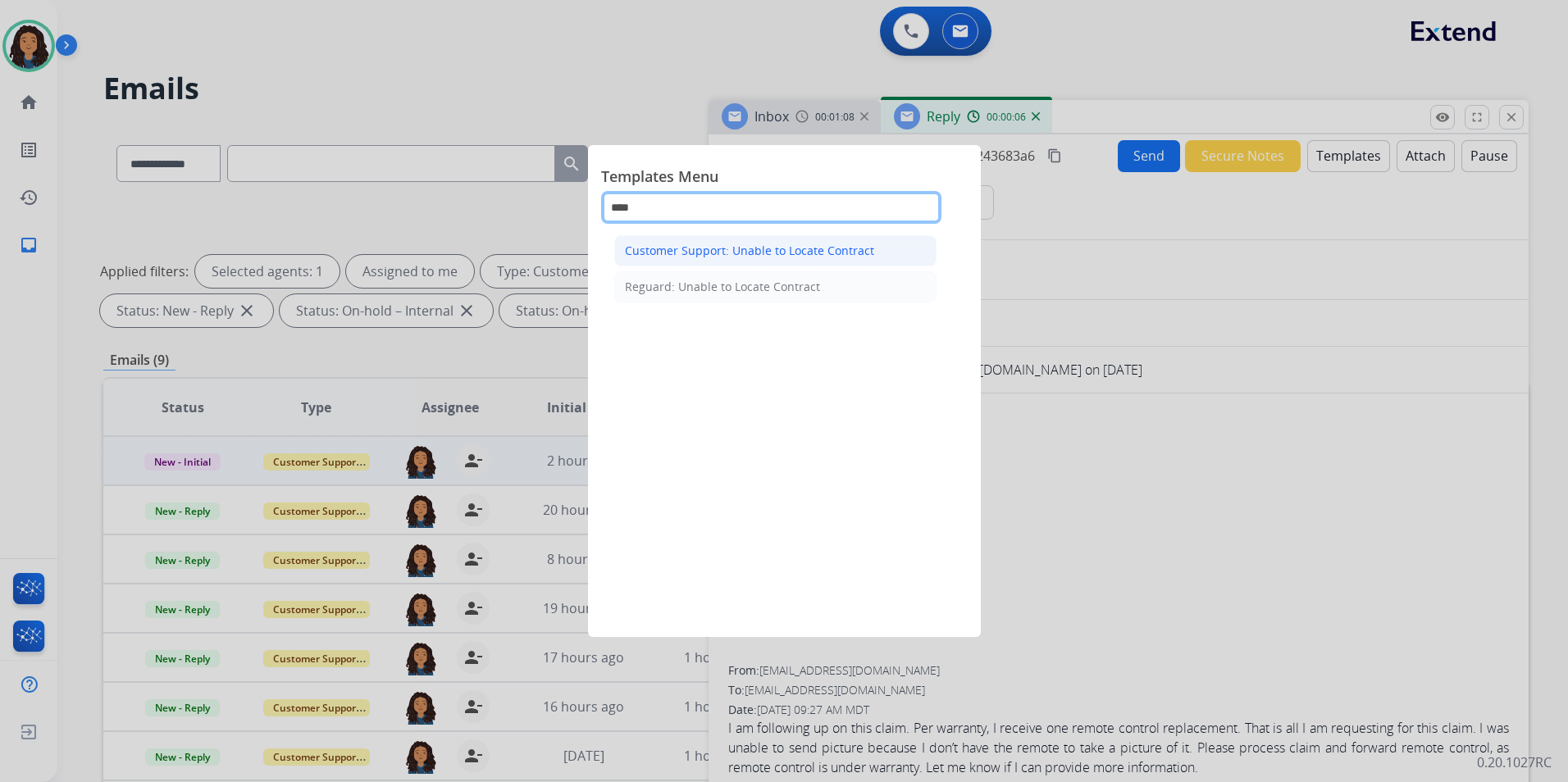
type input "****"
click at [785, 255] on div "Customer Support: Unable to Locate Contract" at bounding box center [749, 251] width 249 height 16
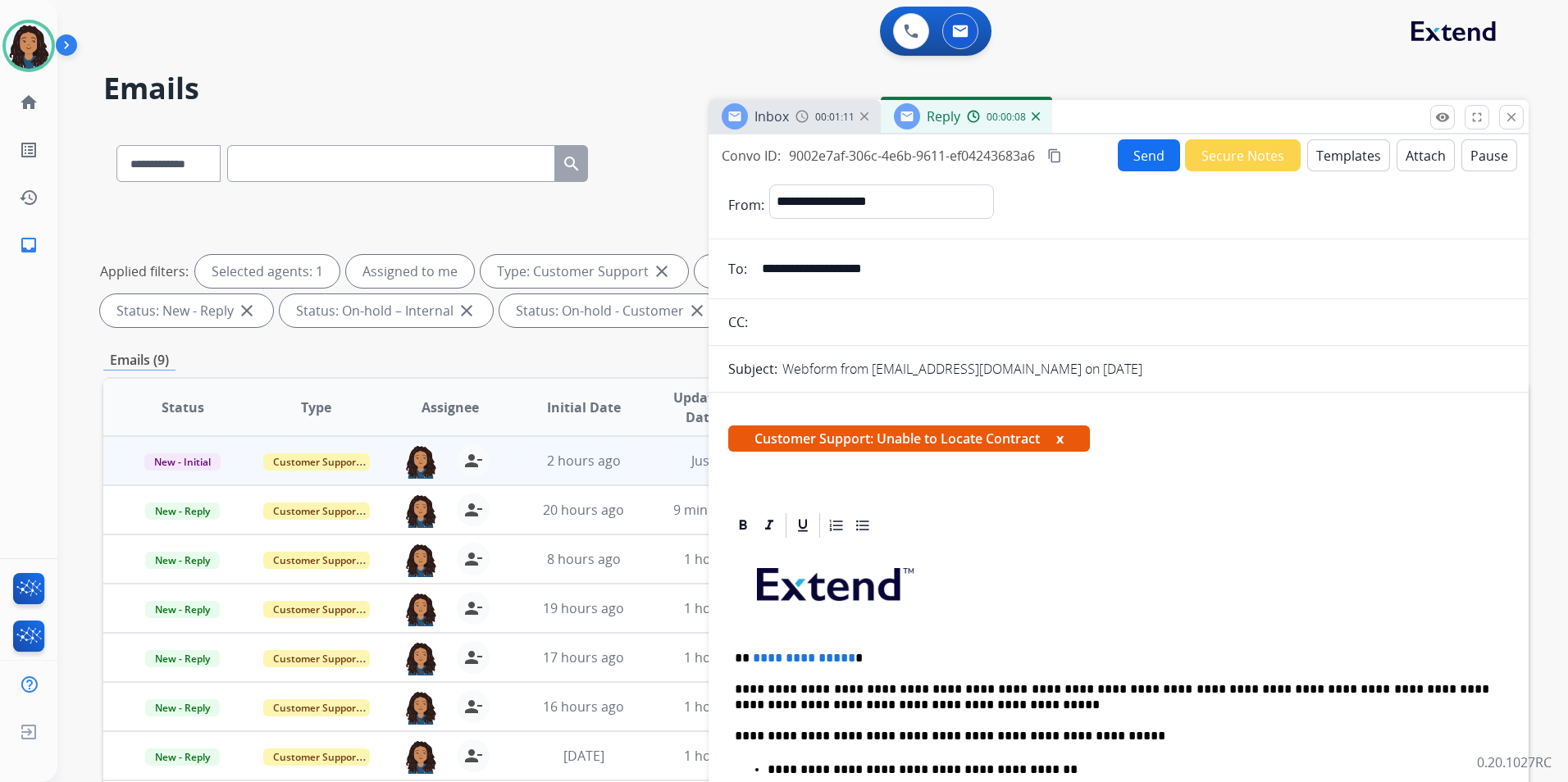
click at [842, 652] on span "**********" at bounding box center [804, 657] width 103 height 12
click at [1150, 158] on button "Send" at bounding box center [1149, 155] width 63 height 32
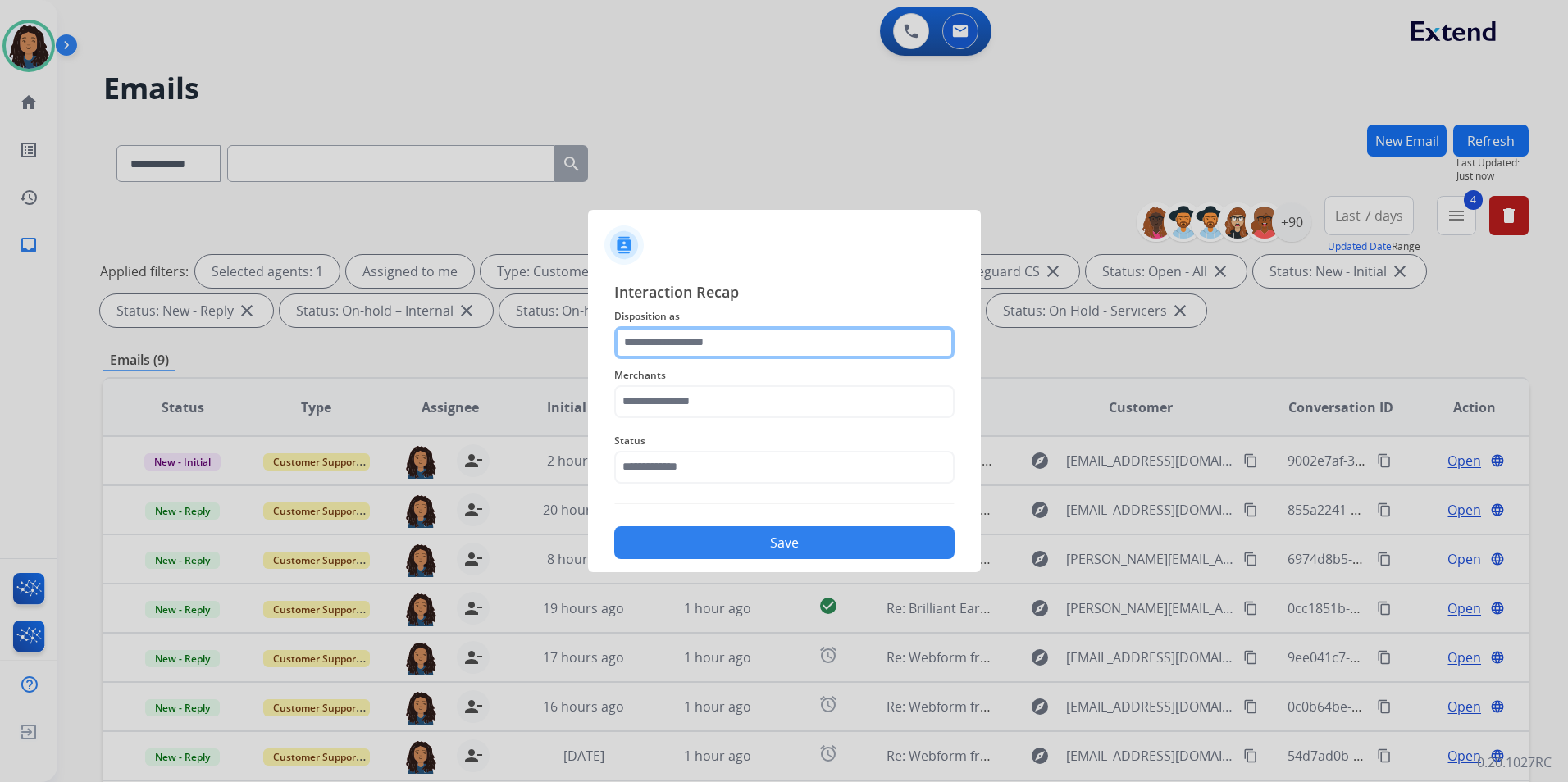
click at [767, 341] on input "text" at bounding box center [784, 343] width 341 height 33
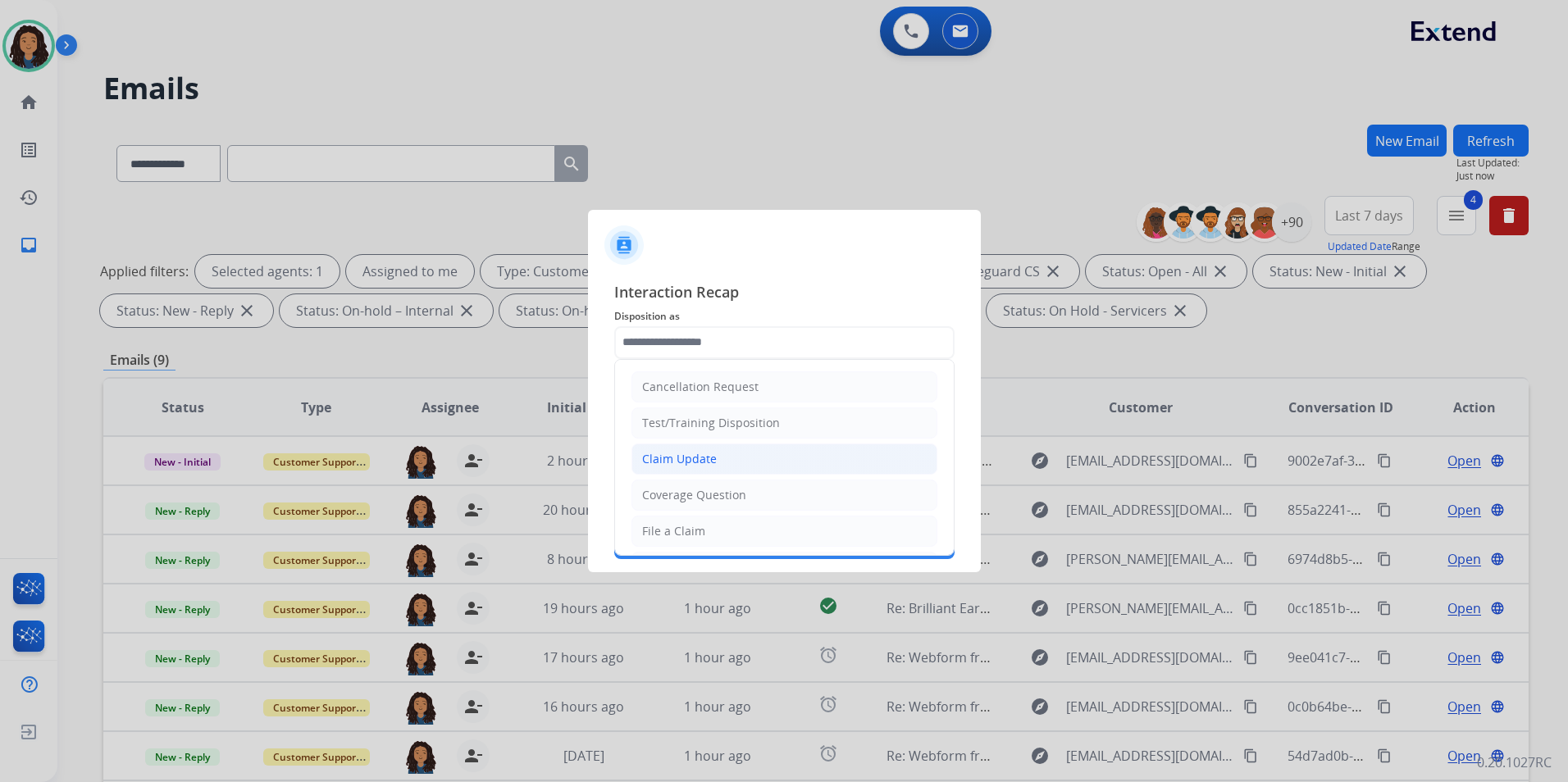
click at [741, 460] on li "Claim Update" at bounding box center [784, 458] width 306 height 31
type input "**********"
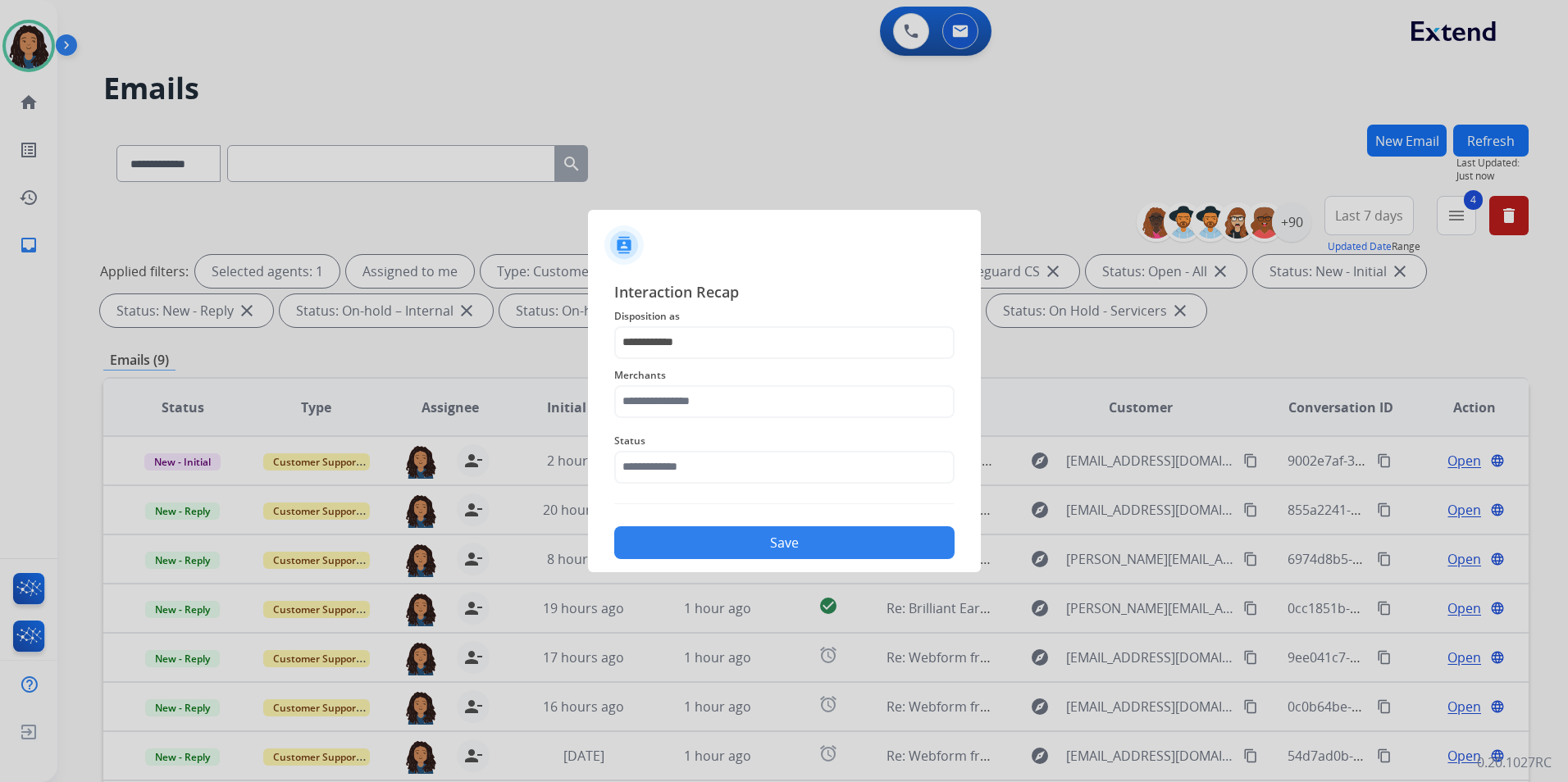
click at [591, 387] on div "**********" at bounding box center [784, 419] width 392 height 306
drag, startPoint x: 680, startPoint y: 379, endPoint x: 681, endPoint y: 398, distance: 19.0
click at [681, 381] on span "Merchants" at bounding box center [784, 376] width 341 height 20
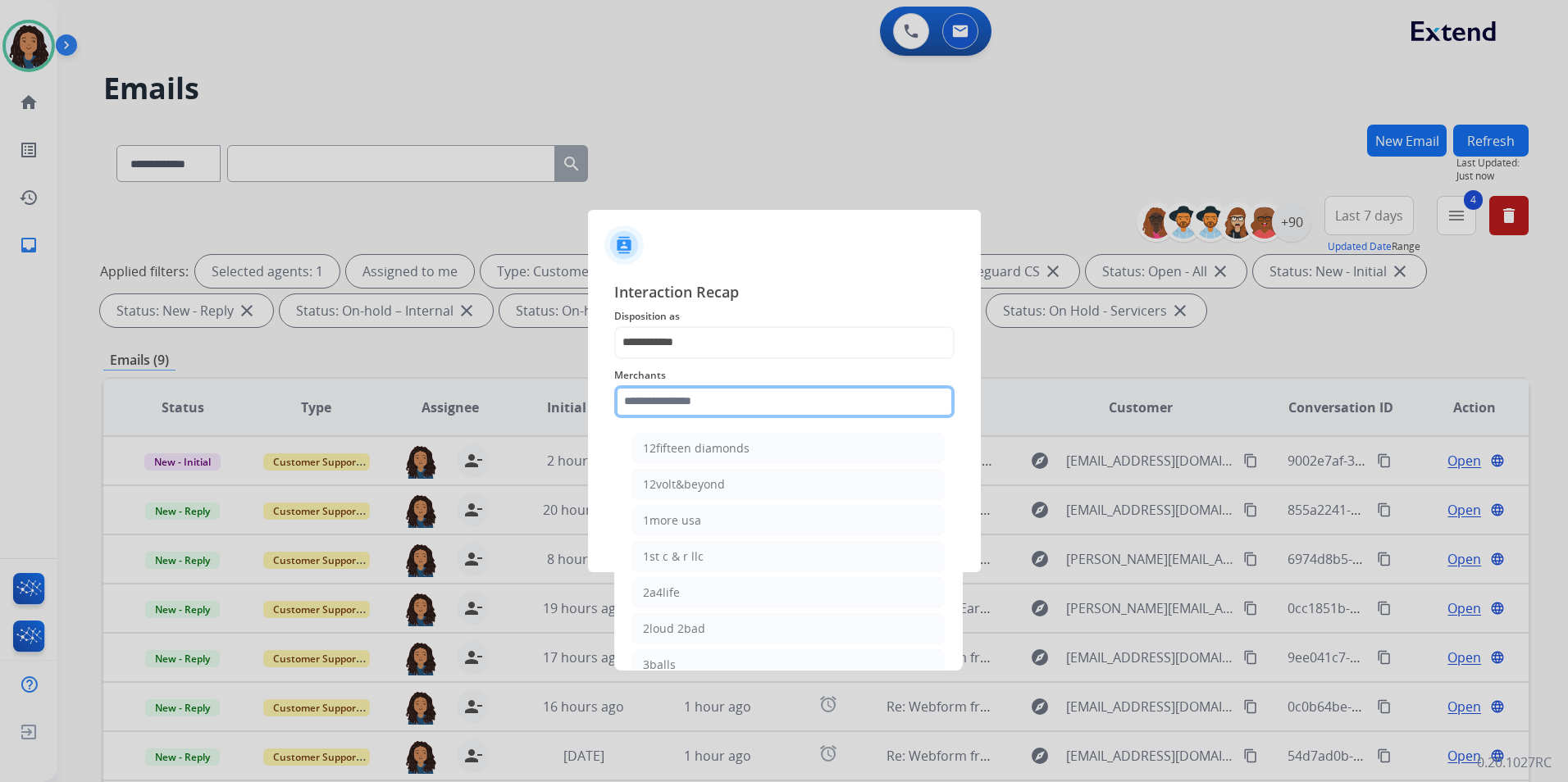
click at [678, 401] on input "text" at bounding box center [784, 401] width 341 height 33
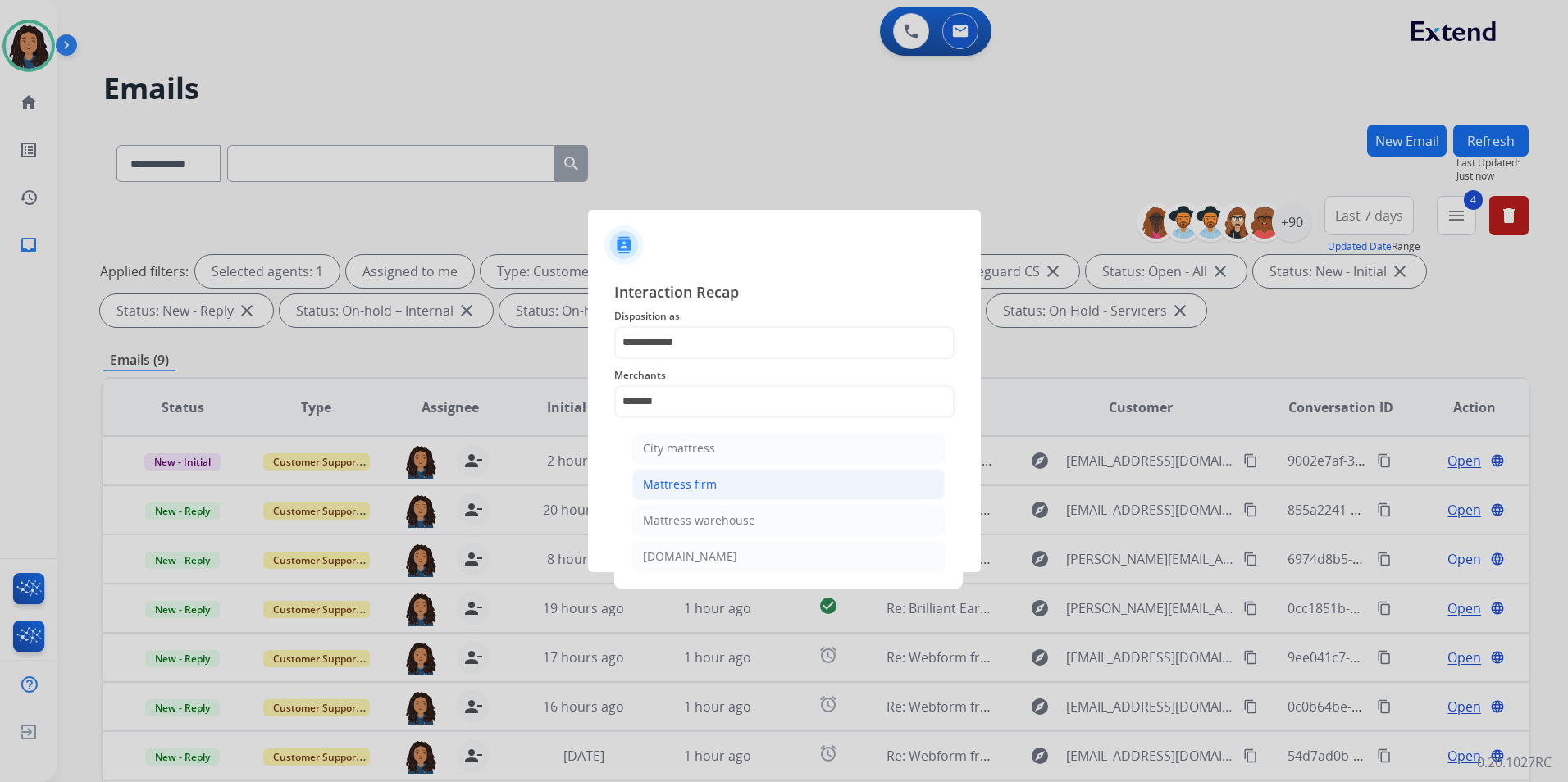
click at [699, 480] on div "Mattress firm" at bounding box center [679, 484] width 74 height 16
type input "**********"
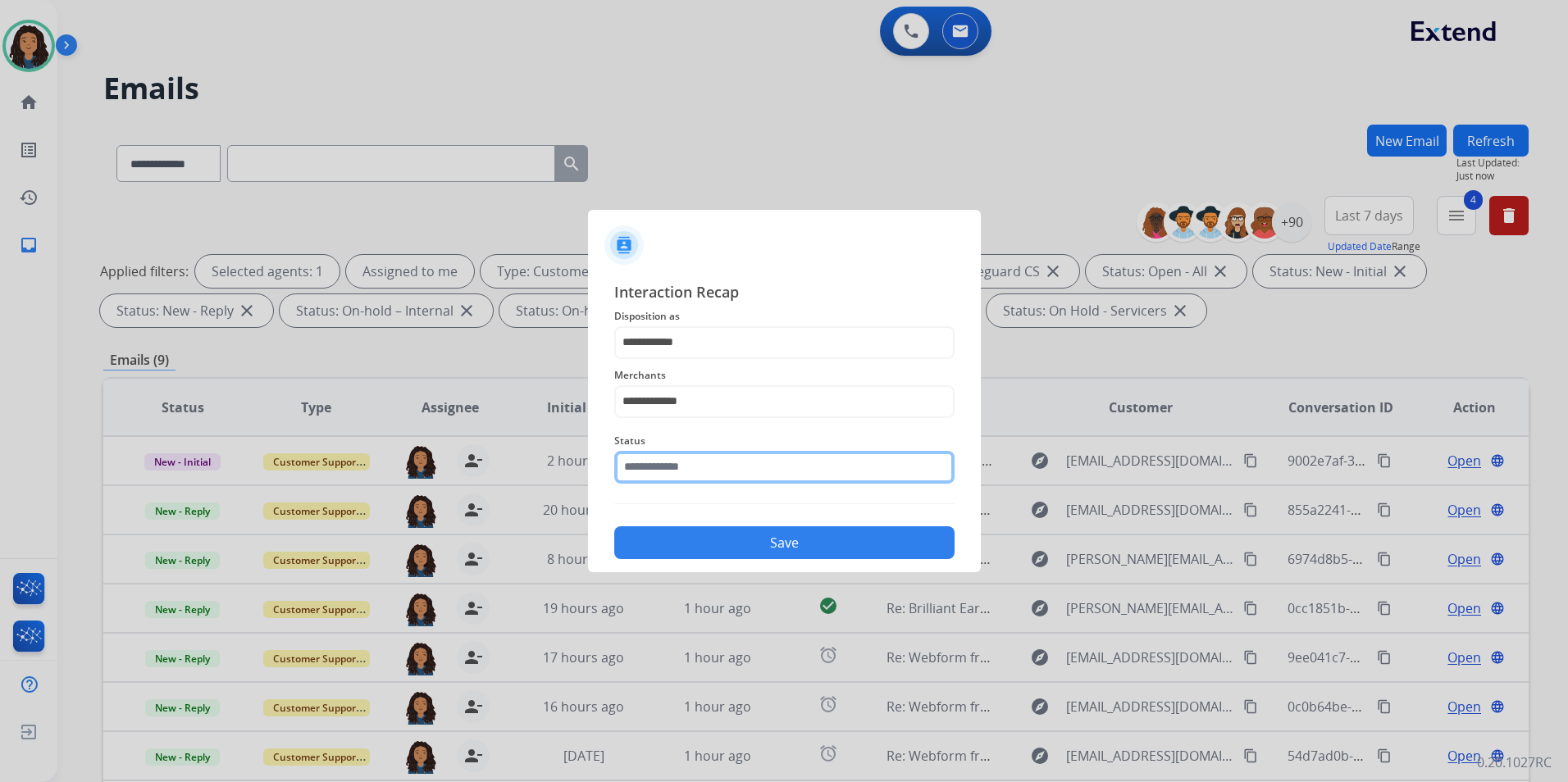
click at [670, 475] on input "text" at bounding box center [784, 467] width 341 height 33
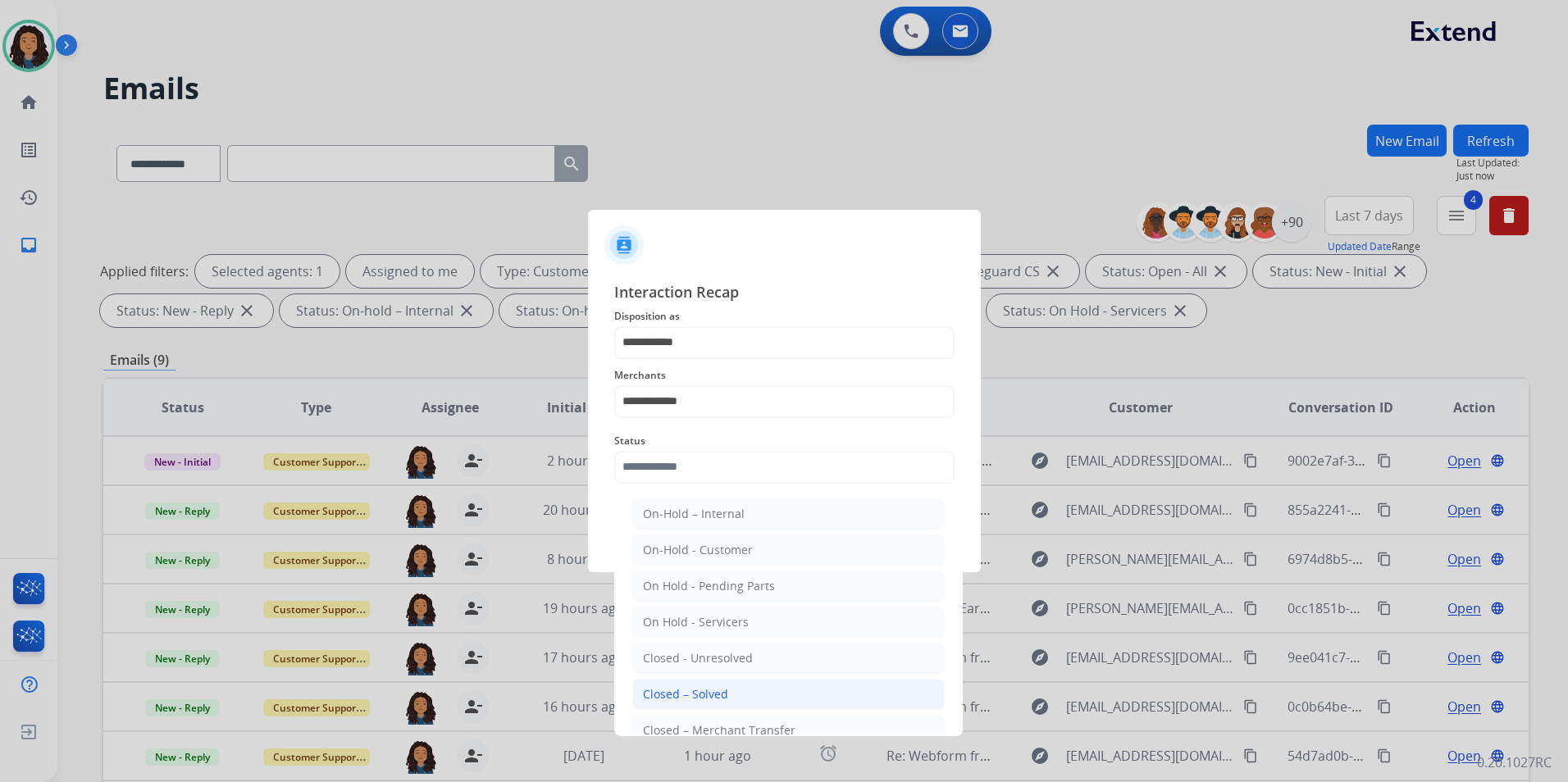
click at [735, 684] on li "Closed – Solved" at bounding box center [789, 693] width 313 height 31
type input "**********"
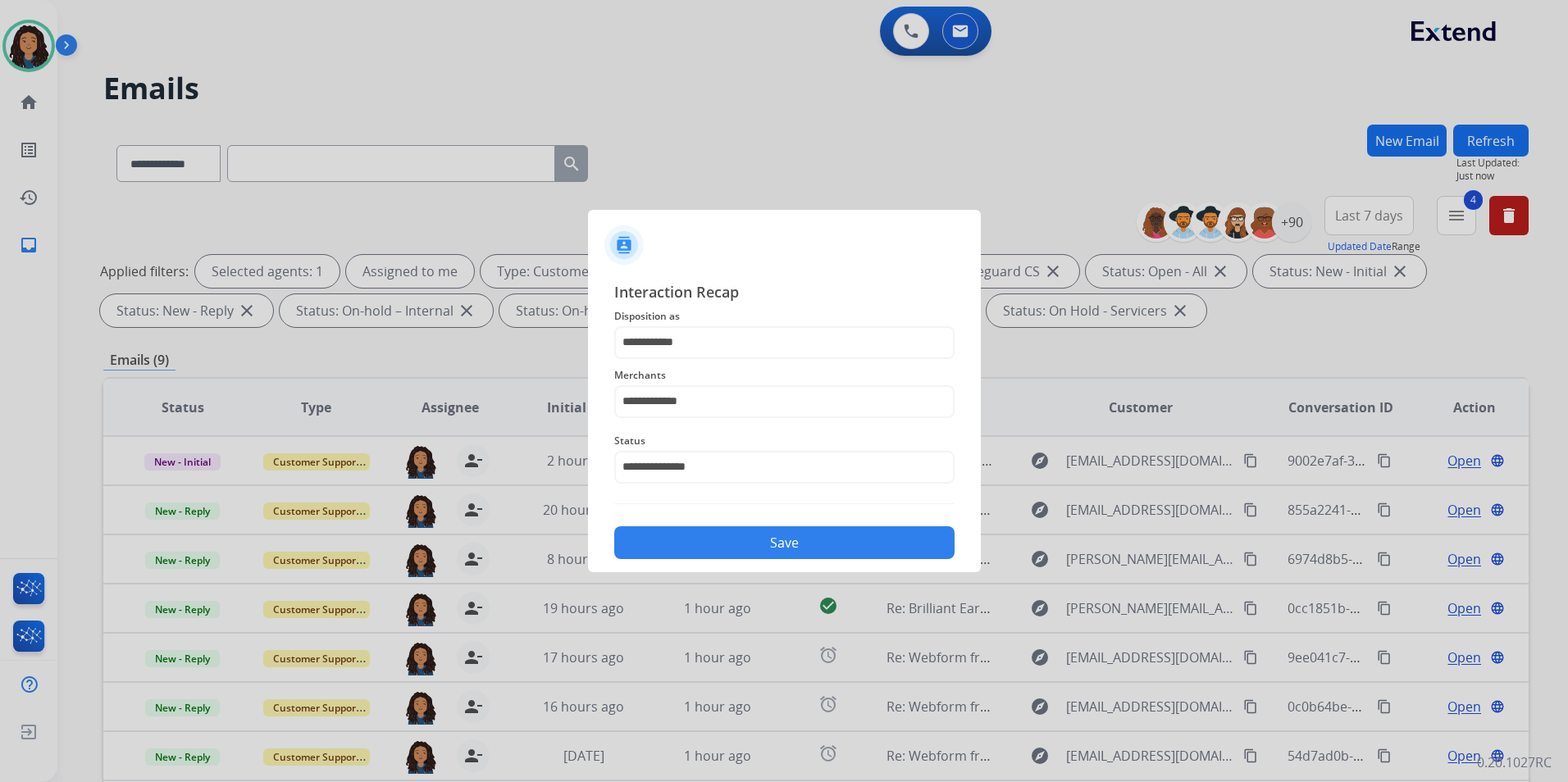
click at [737, 557] on button "Save" at bounding box center [784, 542] width 341 height 33
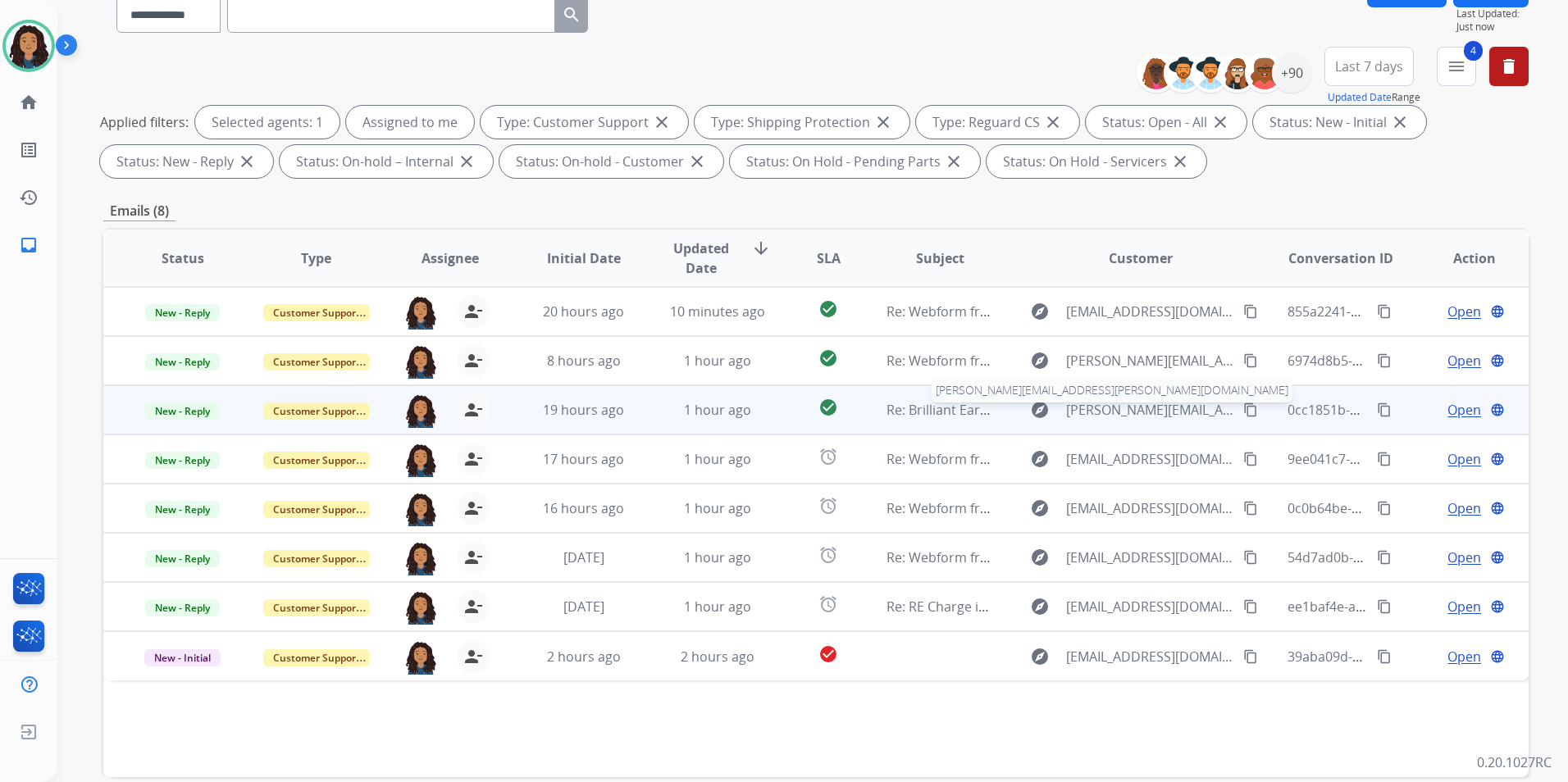
scroll to position [164, 0]
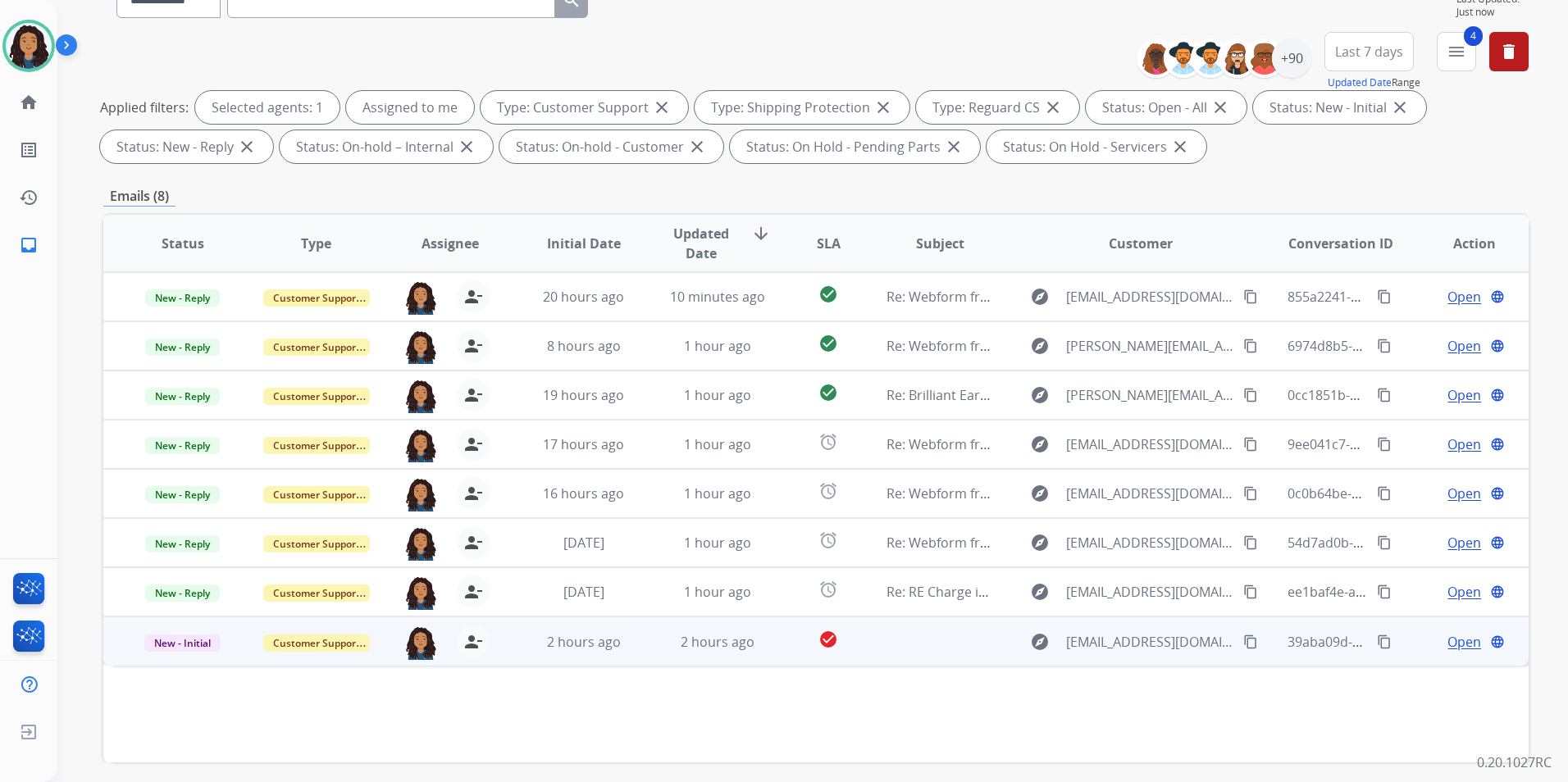
click at [1454, 638] on span "Open" at bounding box center [1464, 643] width 34 height 20
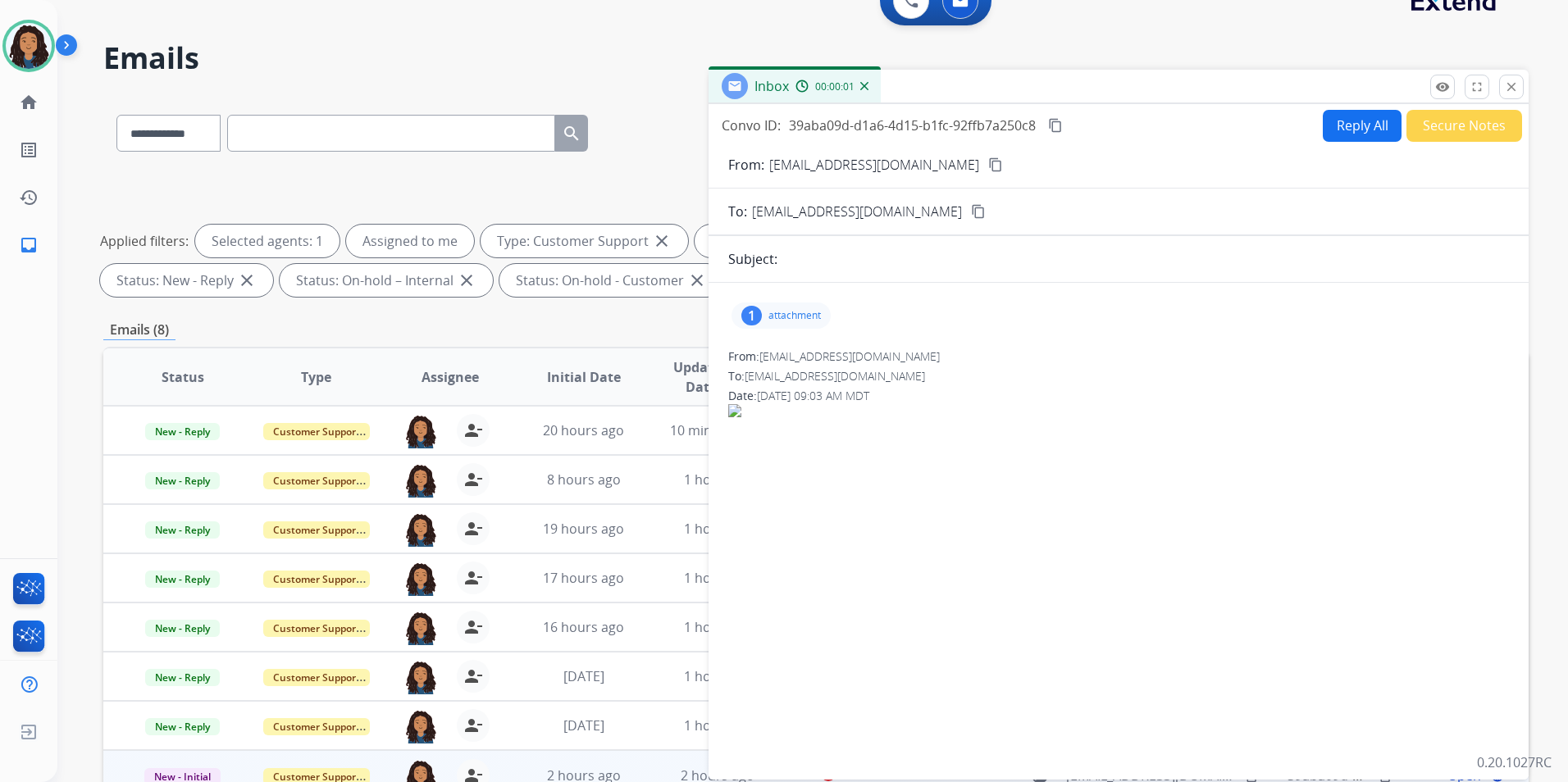
scroll to position [0, 0]
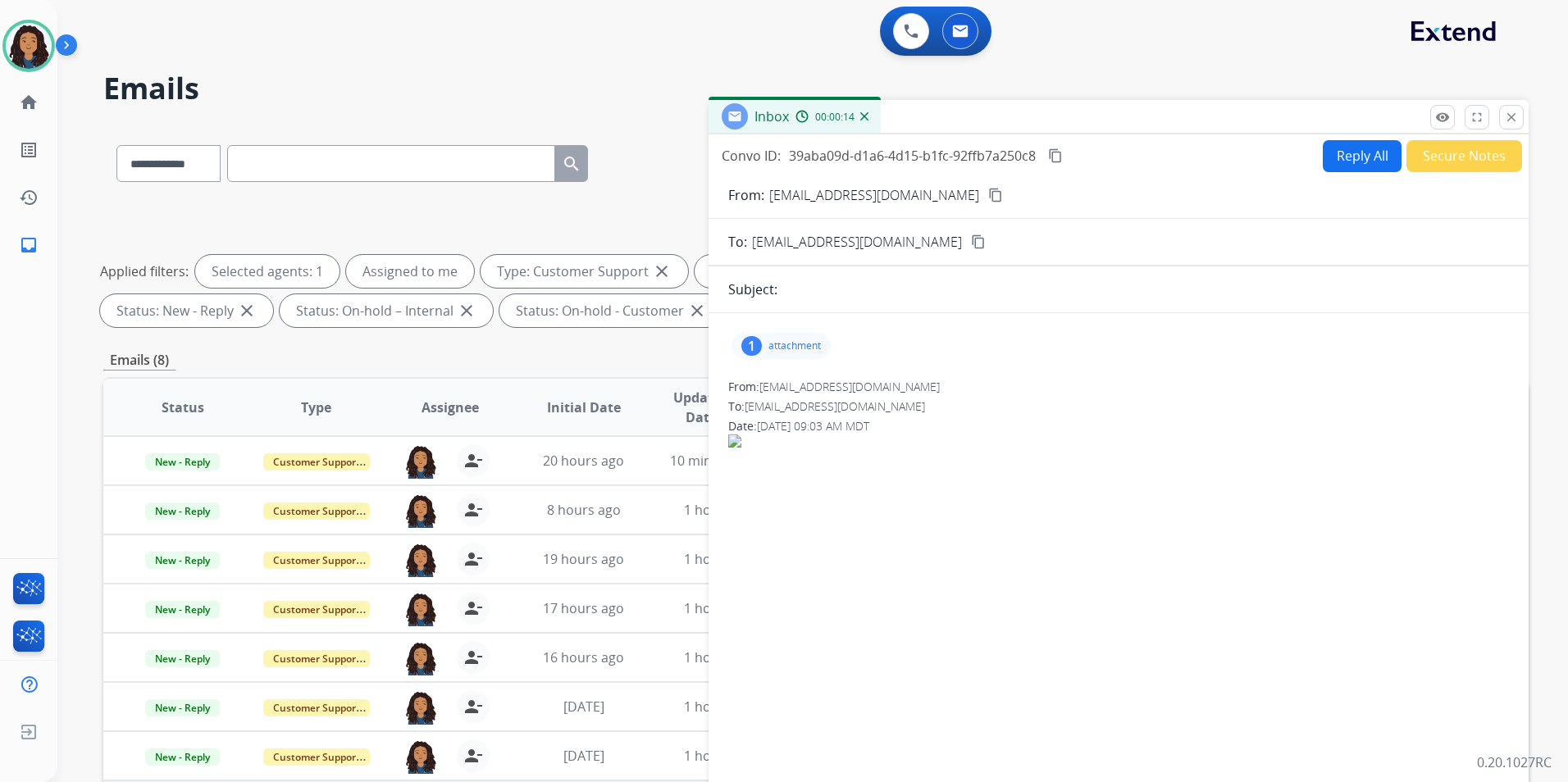
click at [988, 194] on mat-icon "content_copy" at bounding box center [995, 194] width 15 height 15
click at [789, 344] on p "attachment" at bounding box center [794, 346] width 53 height 13
click at [781, 389] on div at bounding box center [785, 388] width 82 height 58
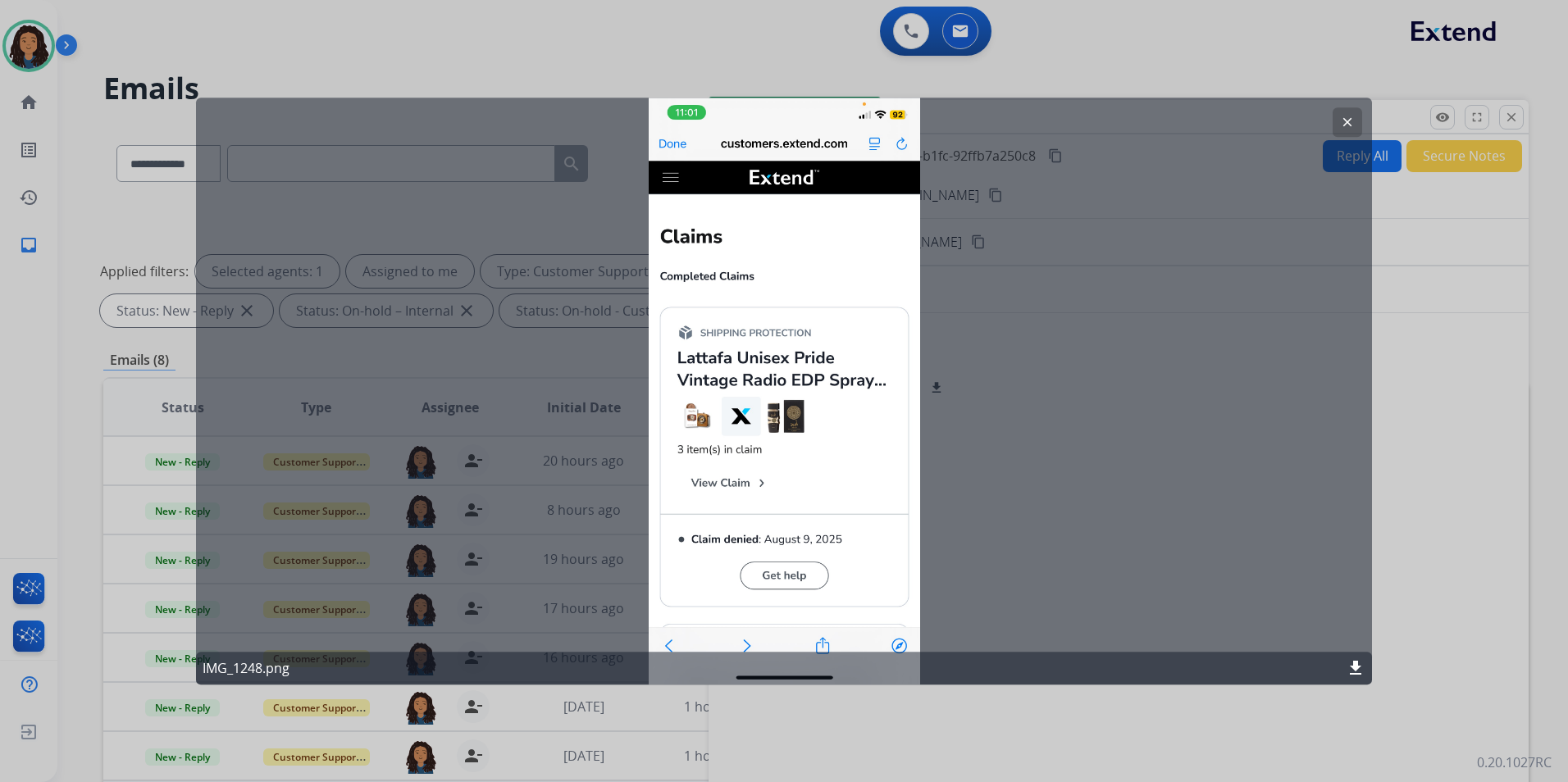
click at [1340, 119] on mat-icon "clear" at bounding box center [1347, 122] width 15 height 15
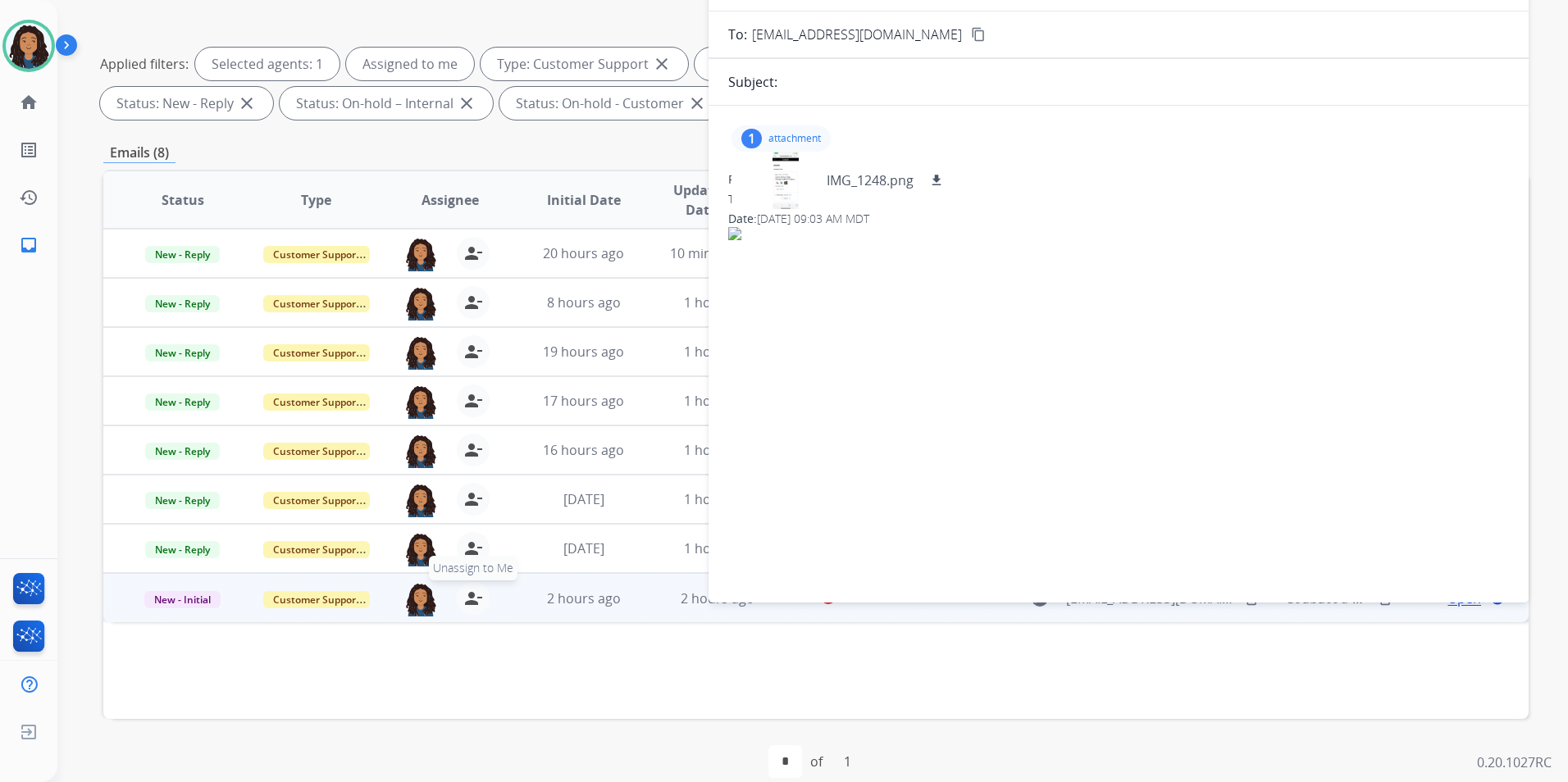
scroll to position [229, 0]
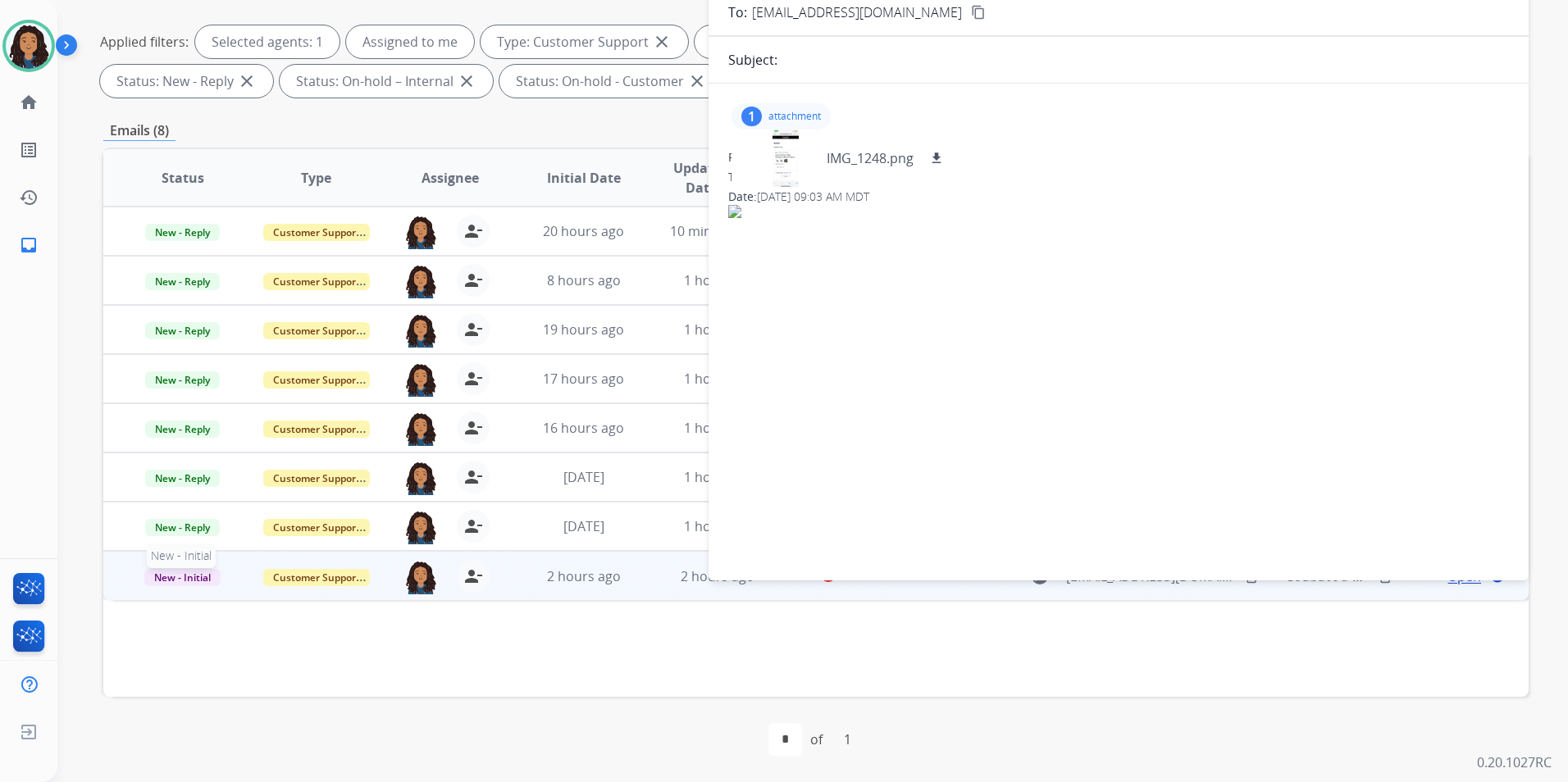
click at [184, 575] on span "New - Initial" at bounding box center [182, 577] width 77 height 17
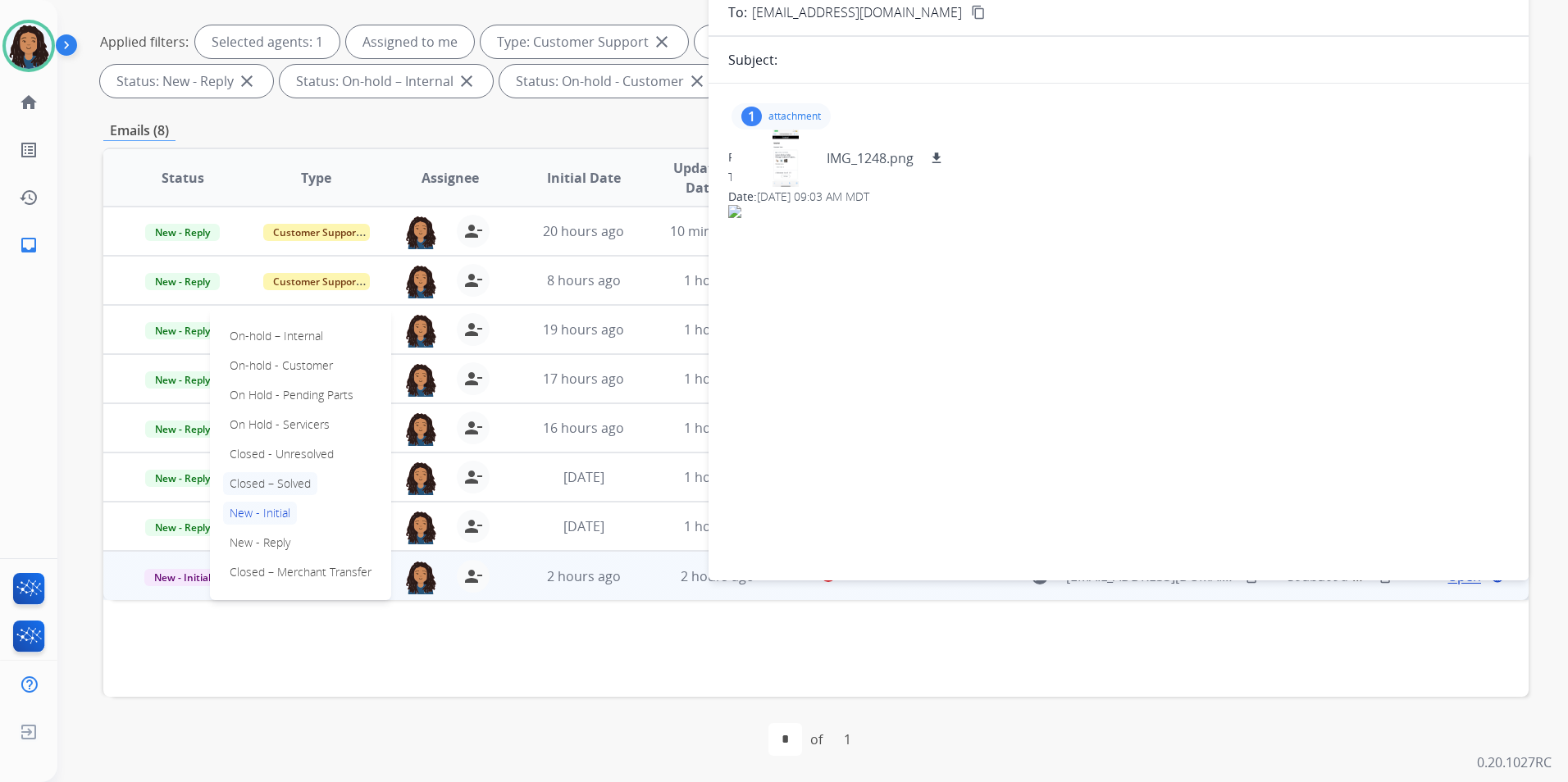
click at [297, 487] on p "Closed – Solved" at bounding box center [270, 483] width 95 height 23
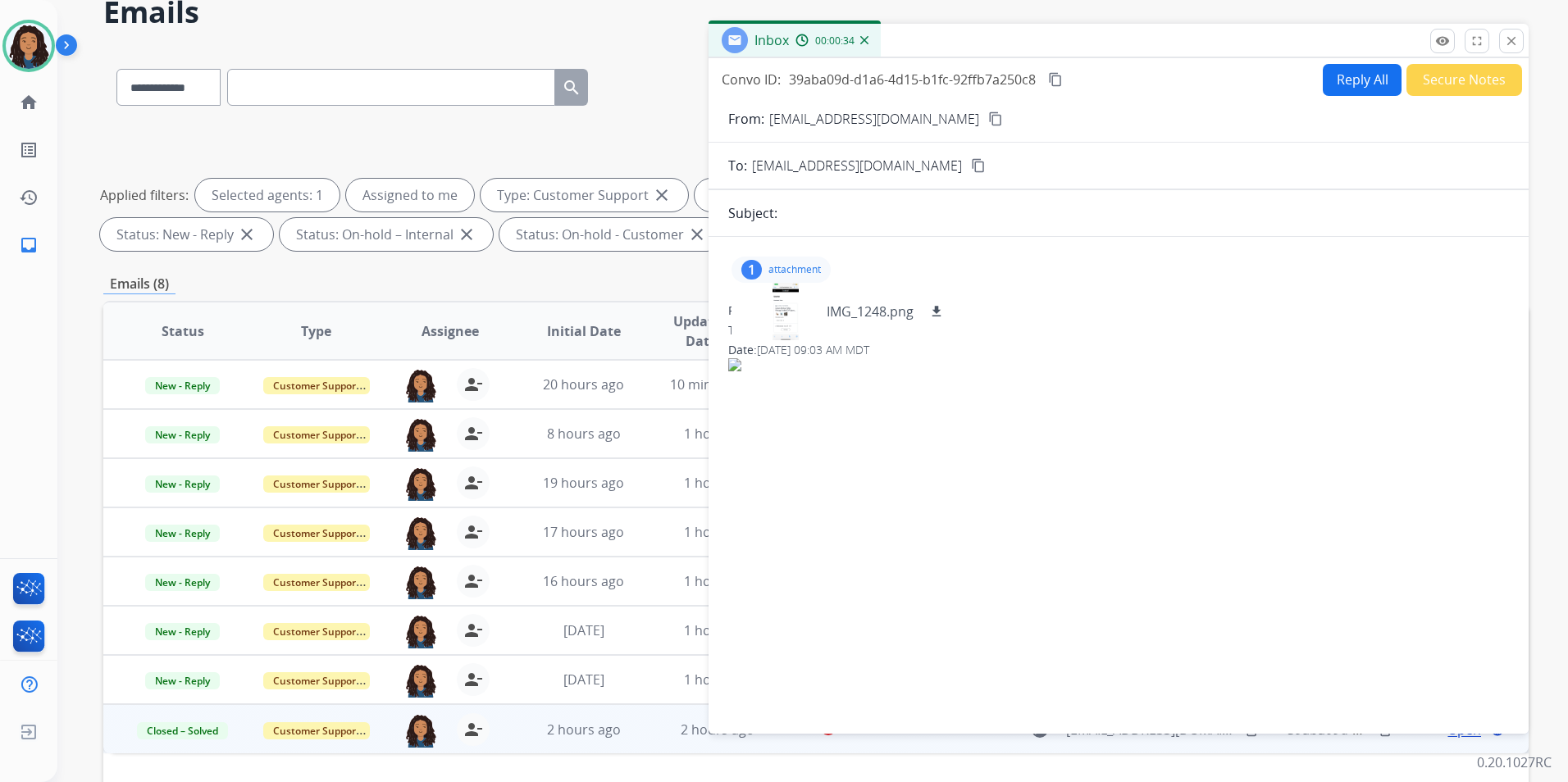
scroll to position [0, 0]
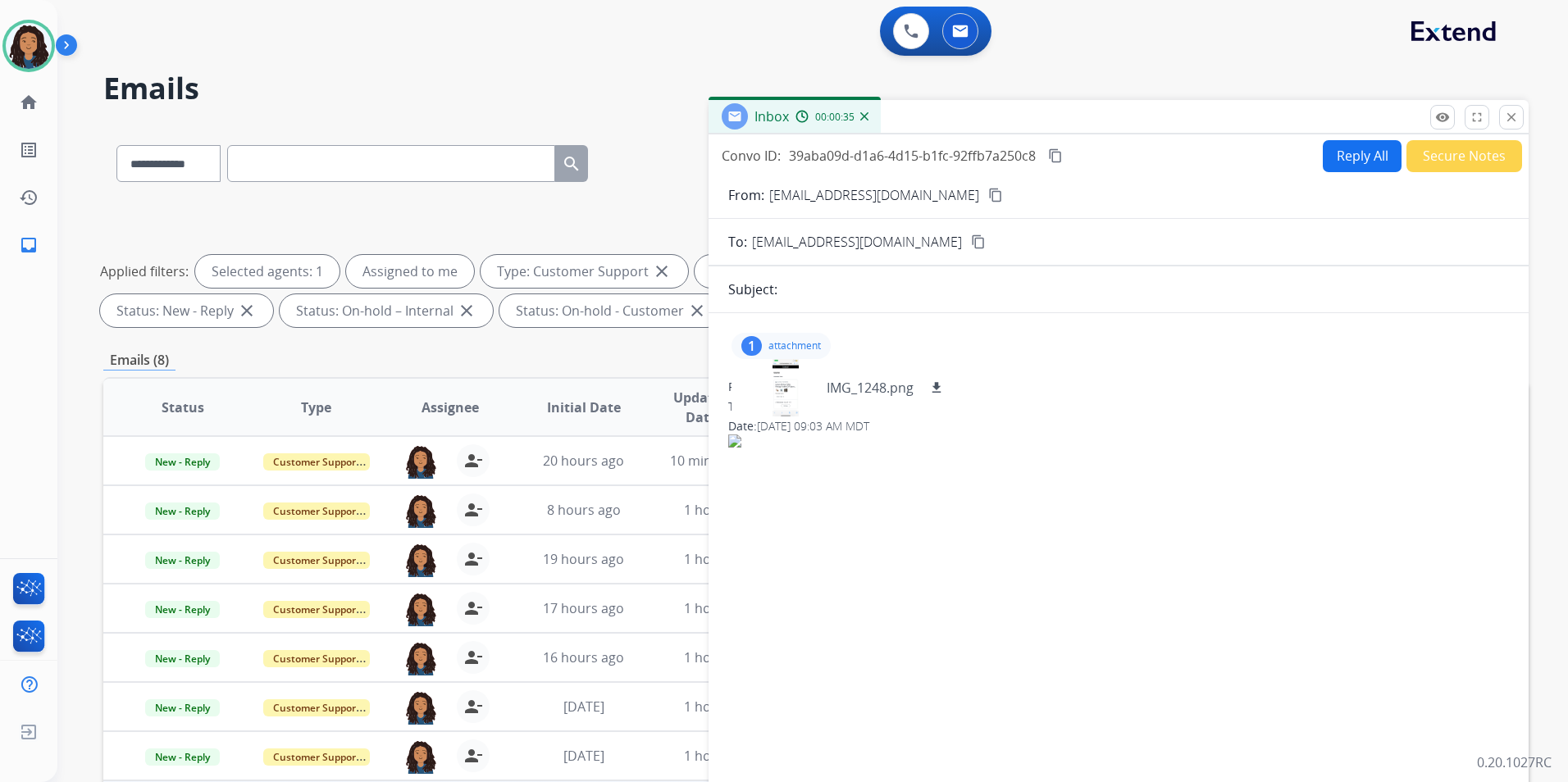
click at [1445, 156] on button "Secure Notes" at bounding box center [1463, 156] width 116 height 32
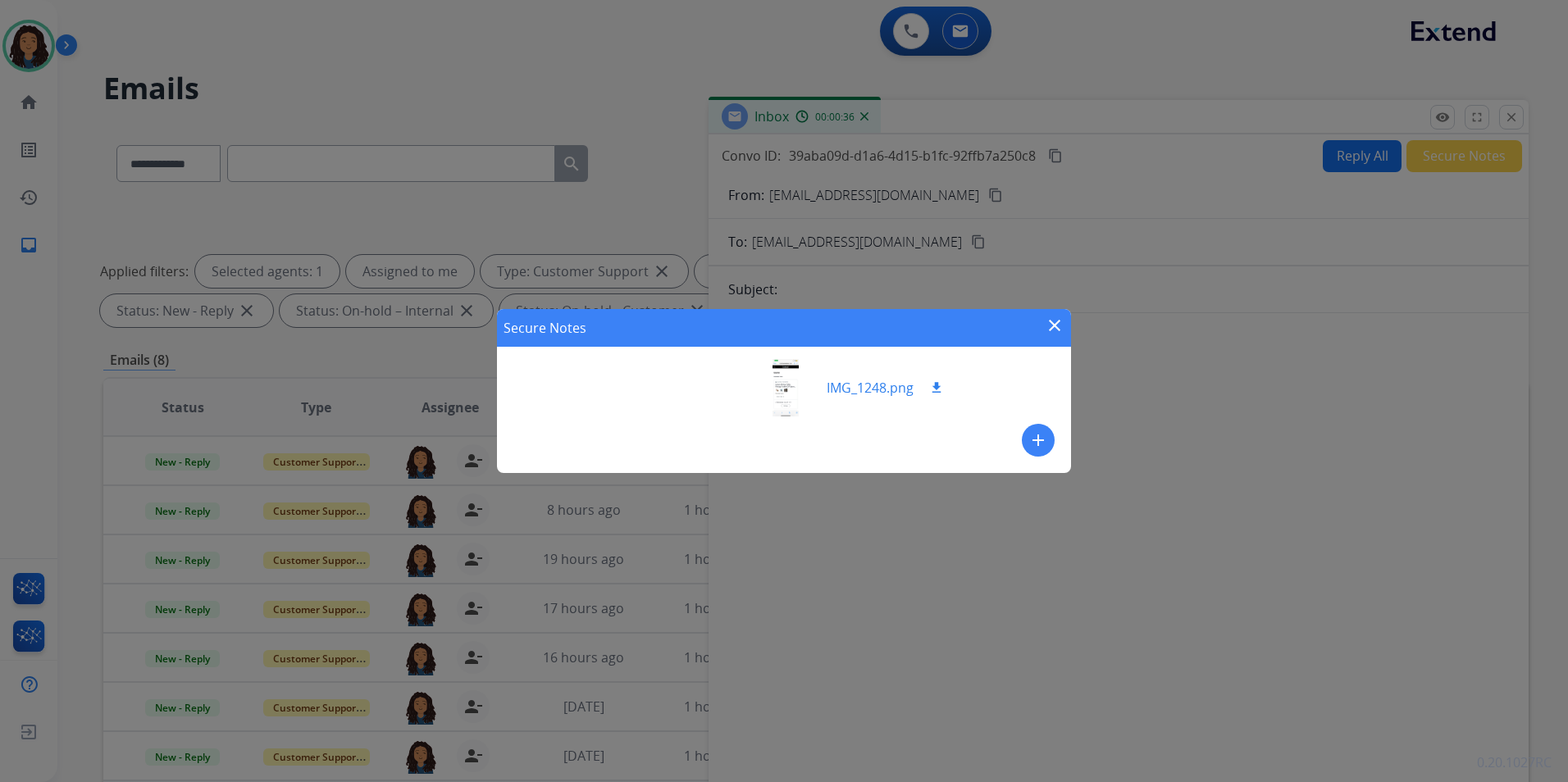
drag, startPoint x: 1049, startPoint y: 437, endPoint x: 734, endPoint y: 401, distance: 317.1
click at [1045, 437] on button "add" at bounding box center [1037, 439] width 33 height 33
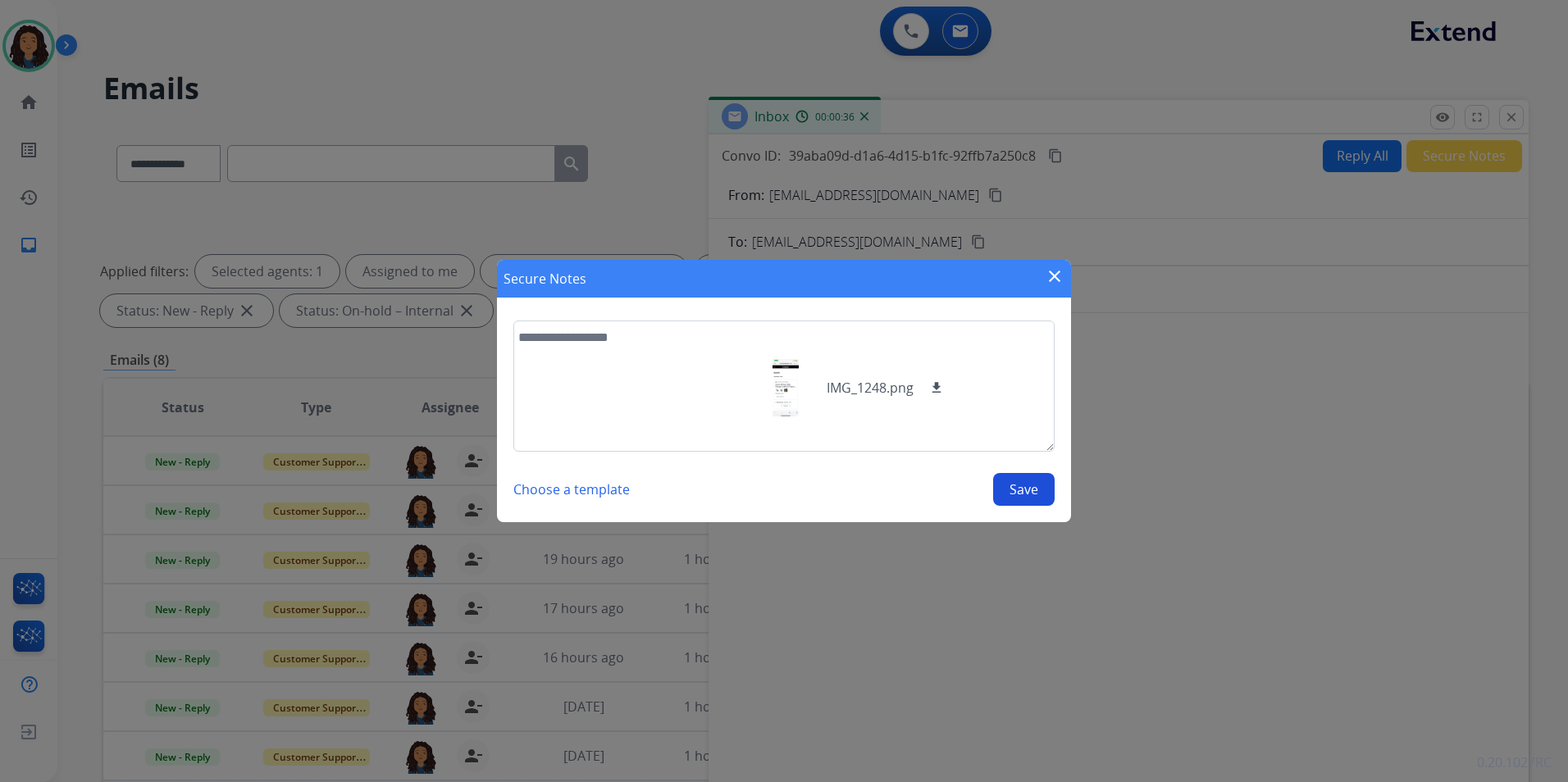
click at [696, 400] on textarea at bounding box center [783, 387] width 541 height 131
type textarea "**********"
click at [1032, 479] on button "Save" at bounding box center [1024, 489] width 62 height 33
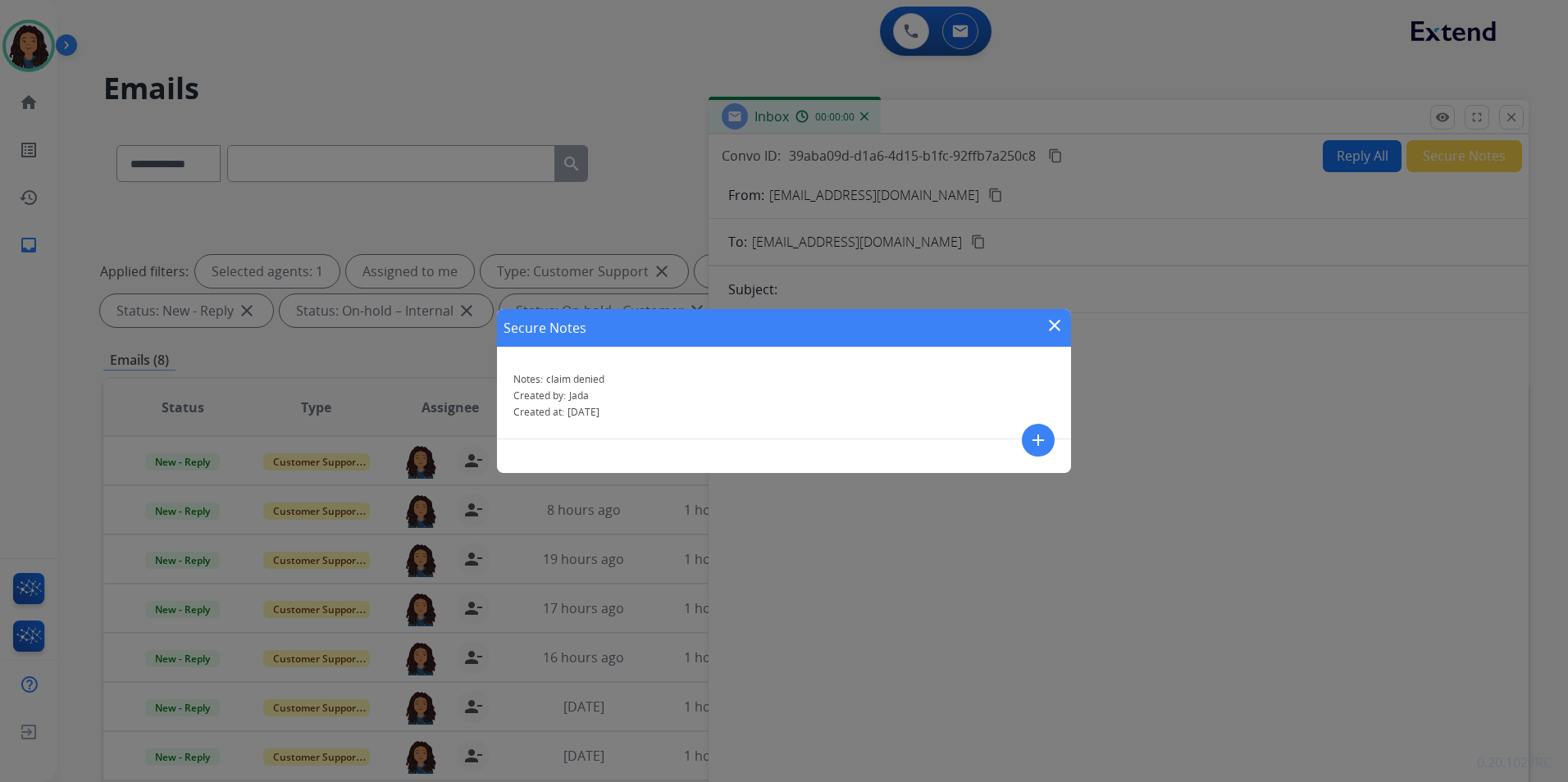
click at [1047, 313] on div "Secure Notes close" at bounding box center [784, 328] width 574 height 38
drag, startPoint x: 1049, startPoint y: 318, endPoint x: 1294, endPoint y: 180, distance: 281.2
click at [1050, 318] on mat-icon "close" at bounding box center [1055, 326] width 20 height 20
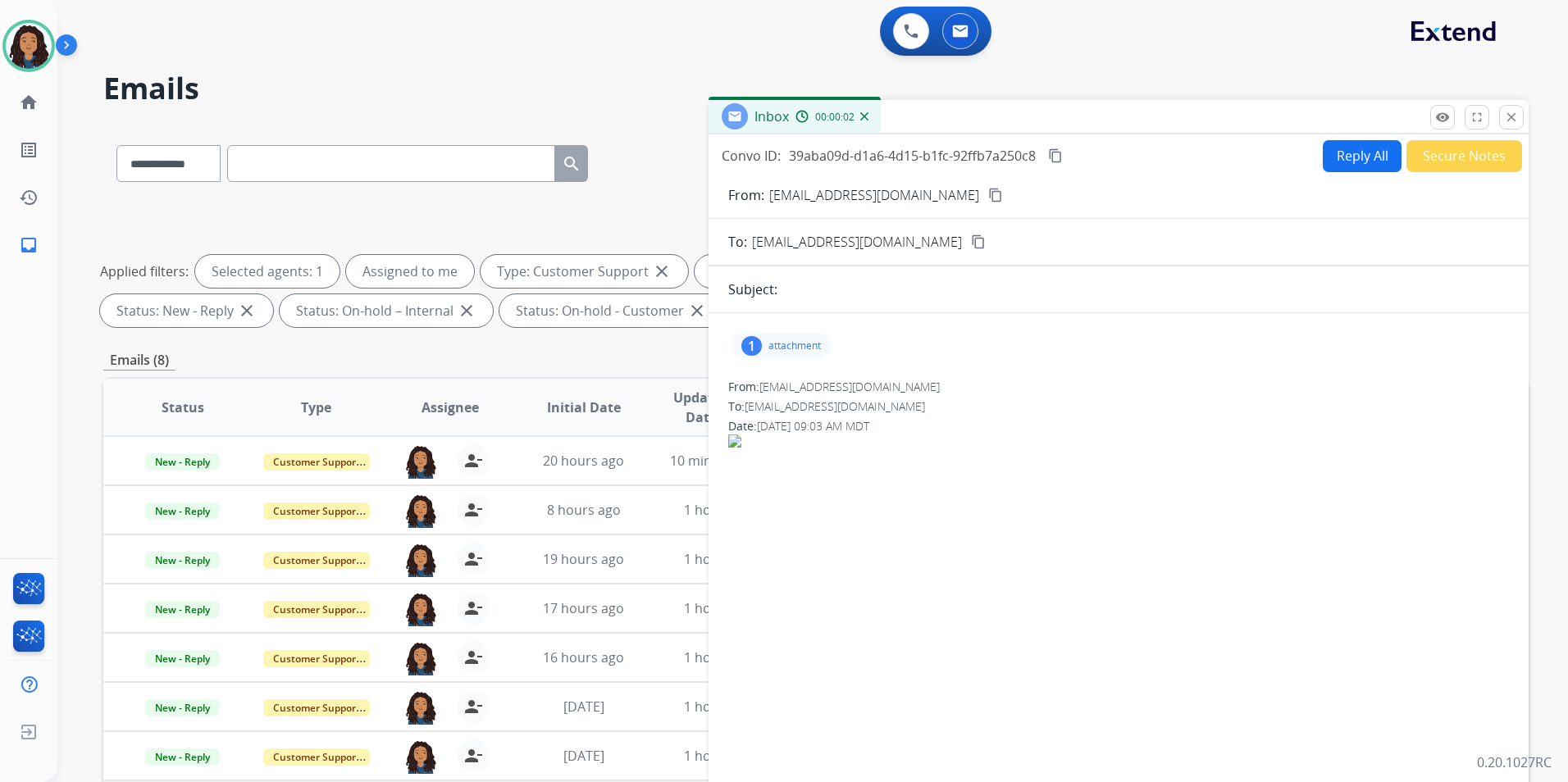
click at [1518, 109] on button "close Close" at bounding box center [1510, 117] width 25 height 25
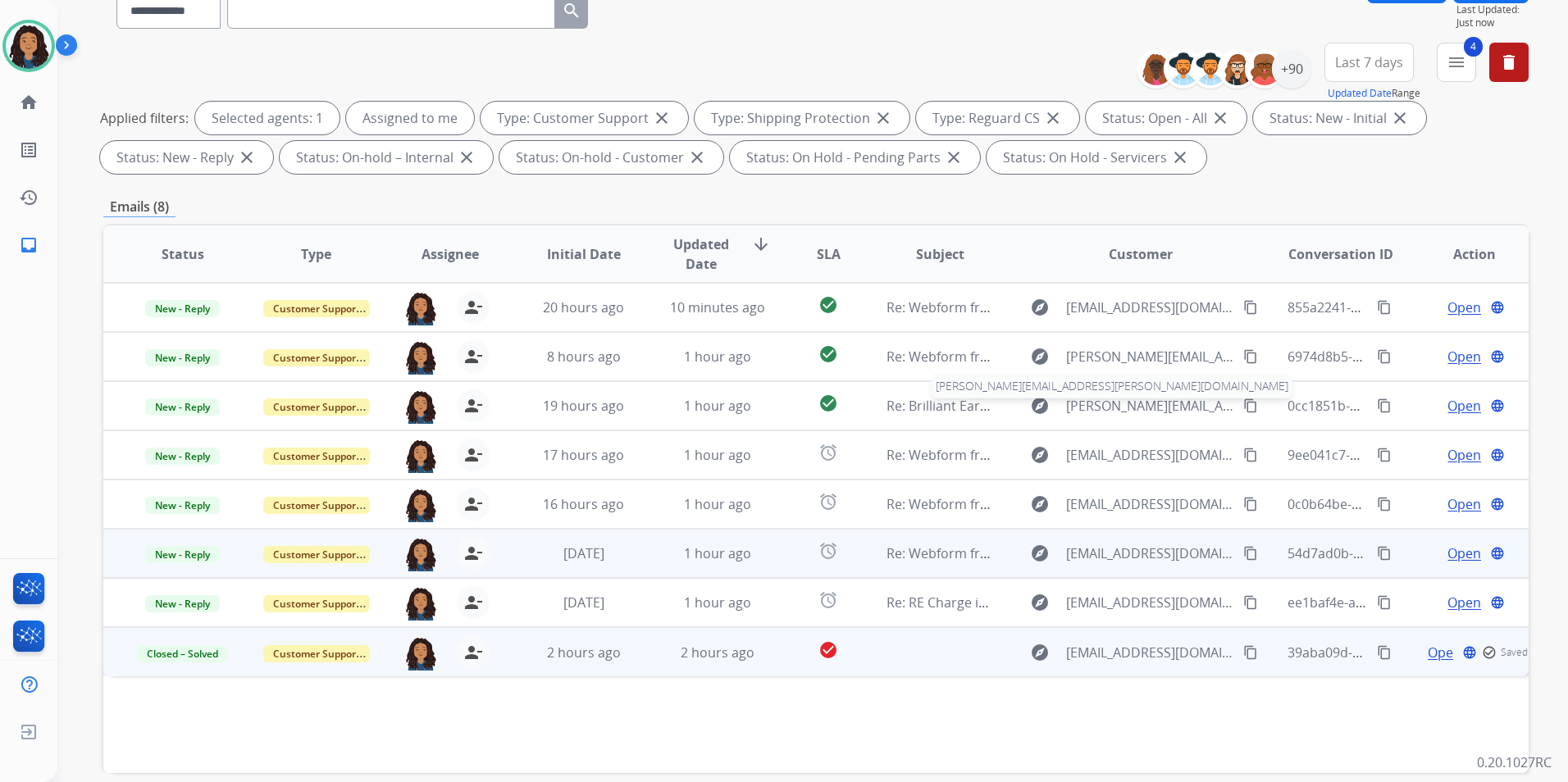
scroll to position [229, 0]
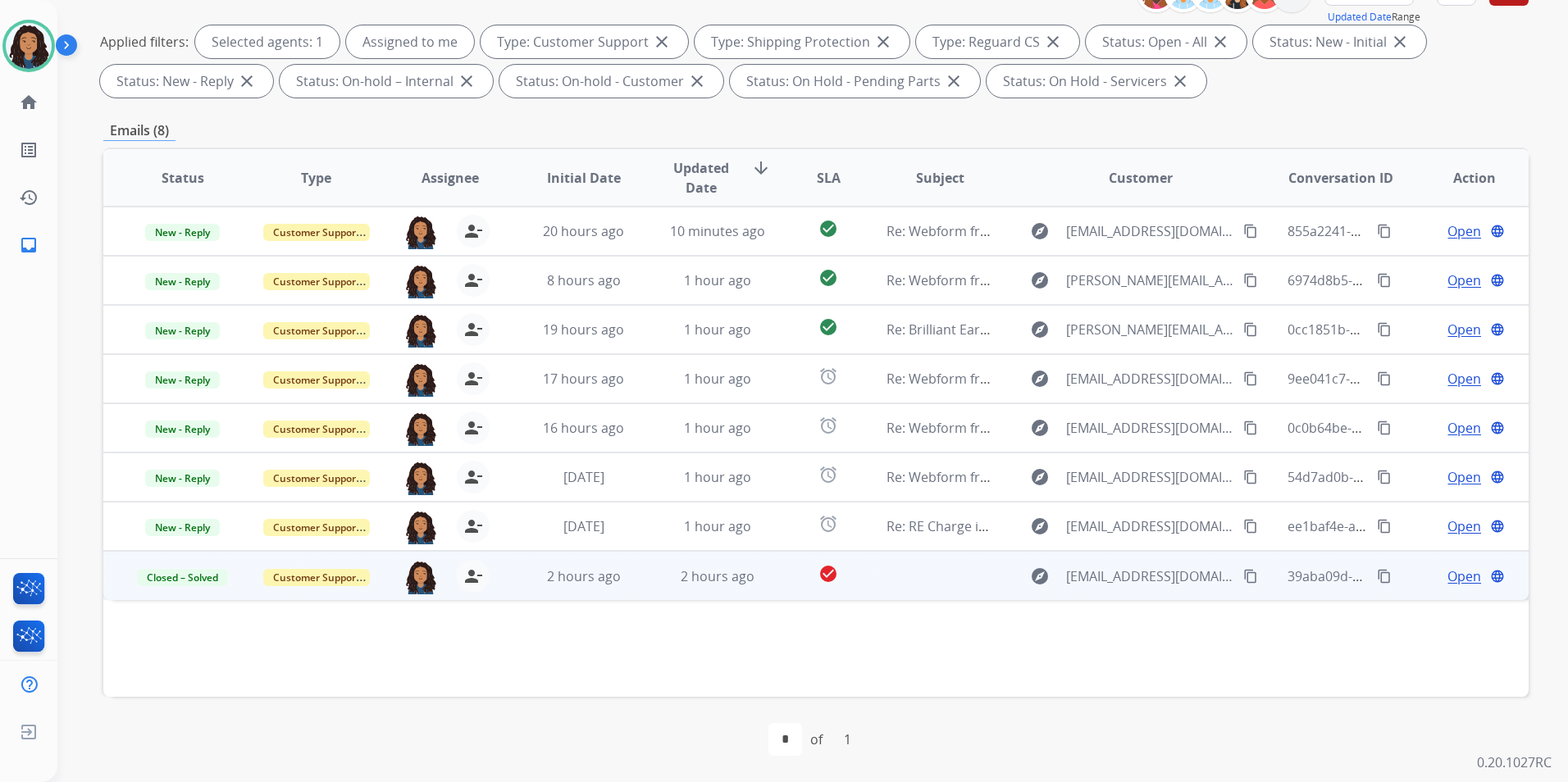
click at [1463, 578] on span "Open" at bounding box center [1464, 577] width 34 height 20
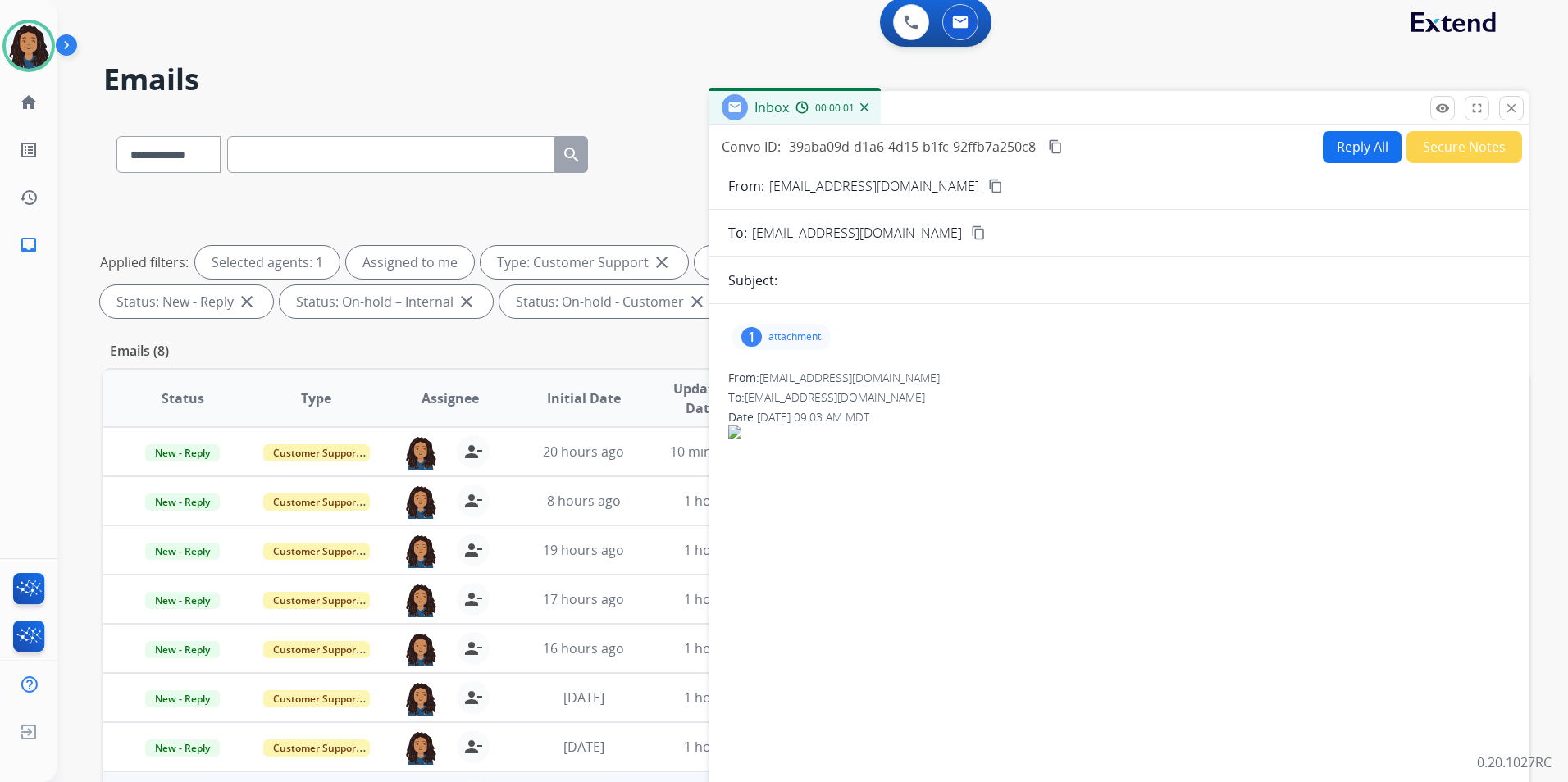
scroll to position [0, 0]
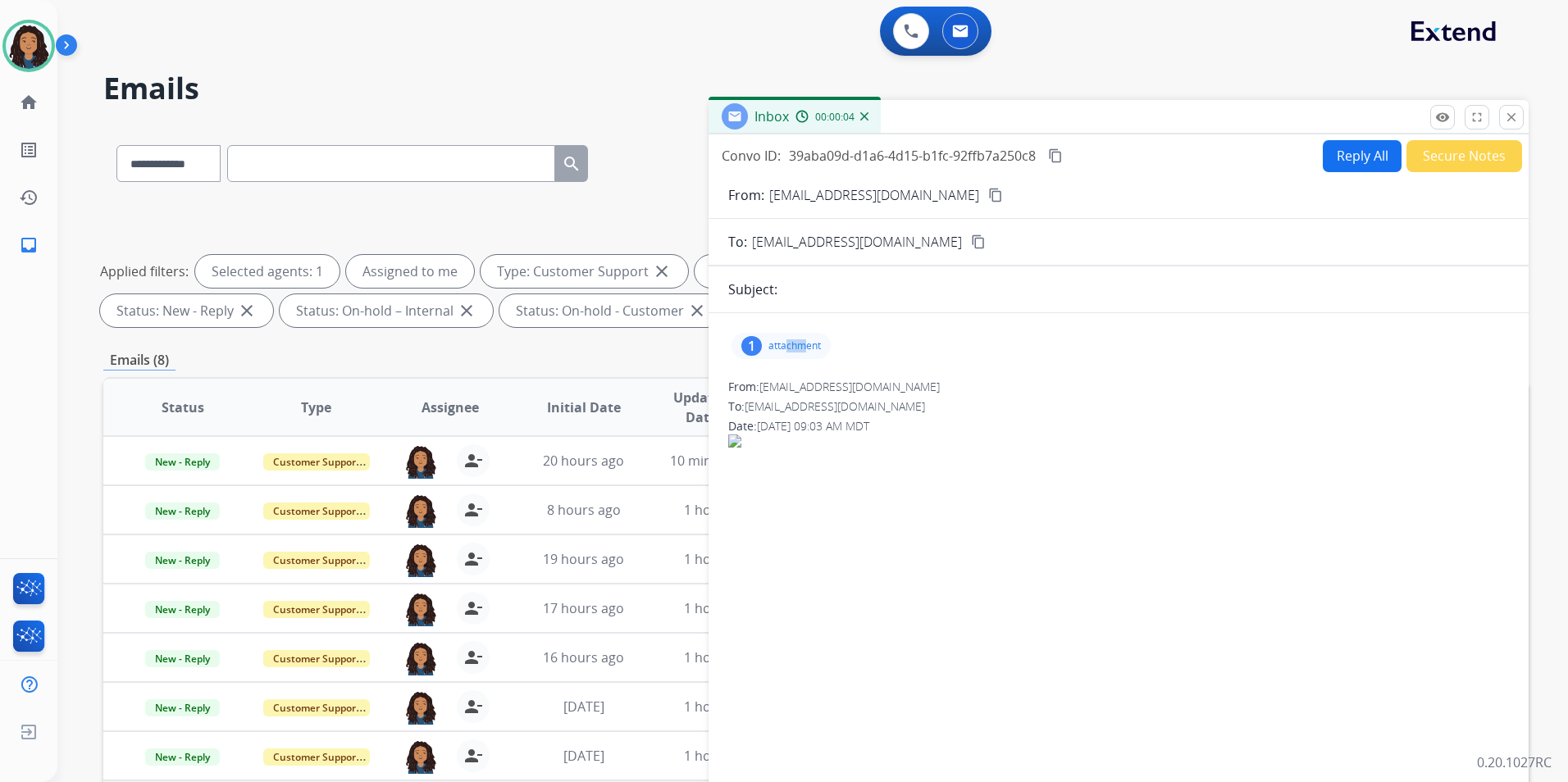
click at [786, 333] on div "1 attachment" at bounding box center [1119, 347] width 781 height 40
drag, startPoint x: 786, startPoint y: 333, endPoint x: 756, endPoint y: 339, distance: 30.6
click at [756, 341] on div "1" at bounding box center [751, 346] width 21 height 20
click at [759, 387] on div at bounding box center [785, 388] width 82 height 58
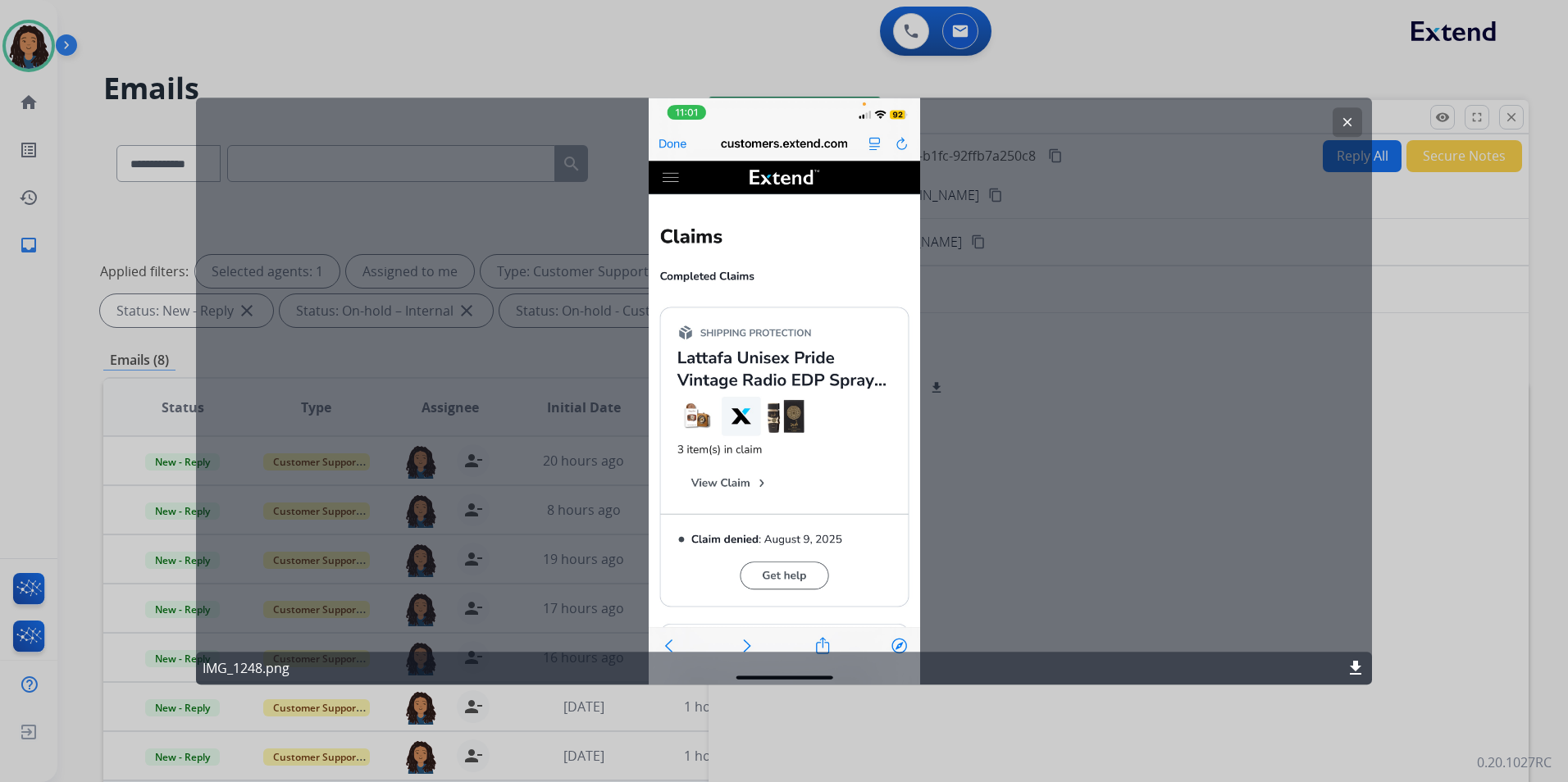
click at [1348, 118] on mat-icon "clear" at bounding box center [1347, 122] width 15 height 15
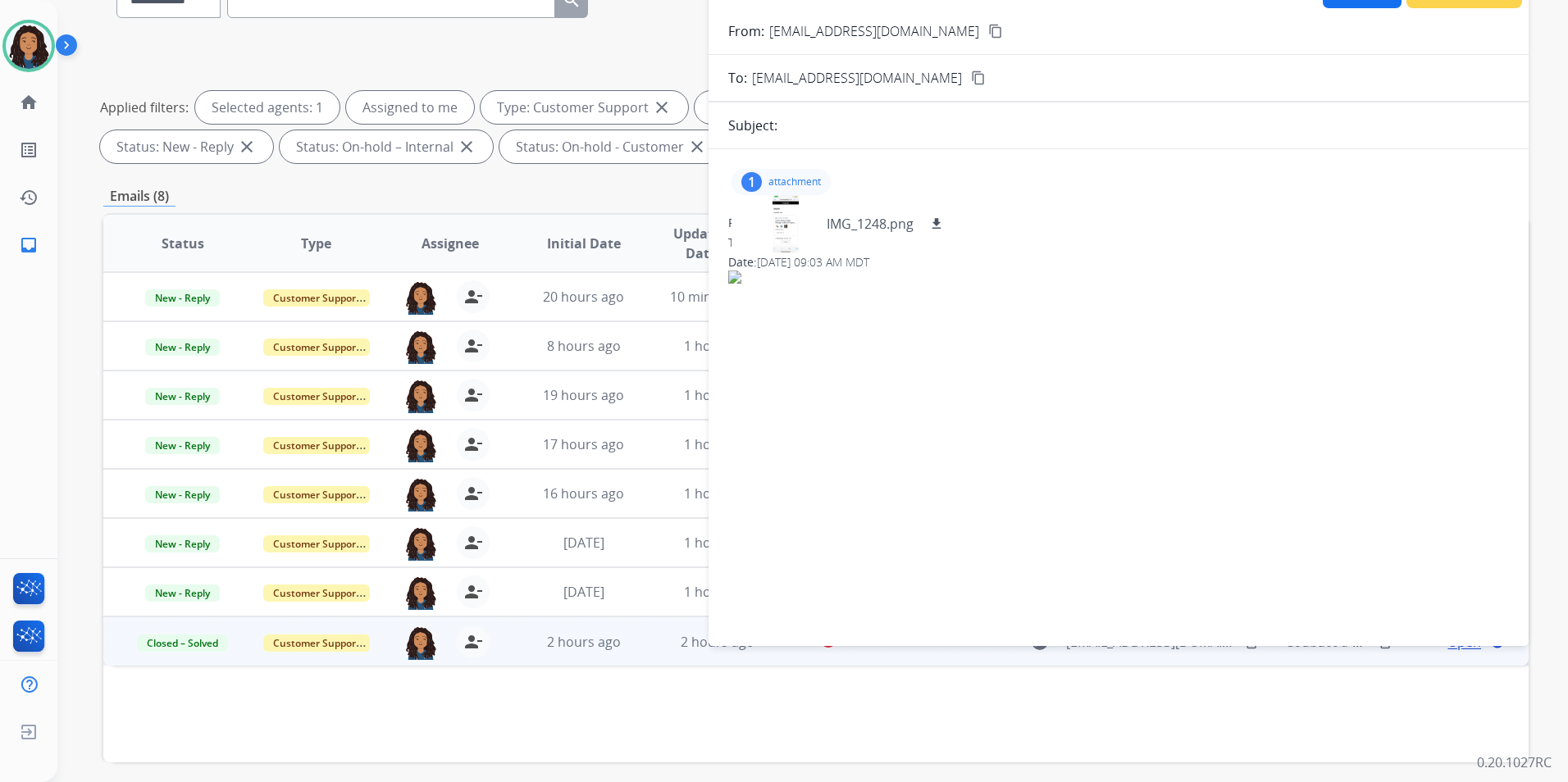
scroll to position [229, 0]
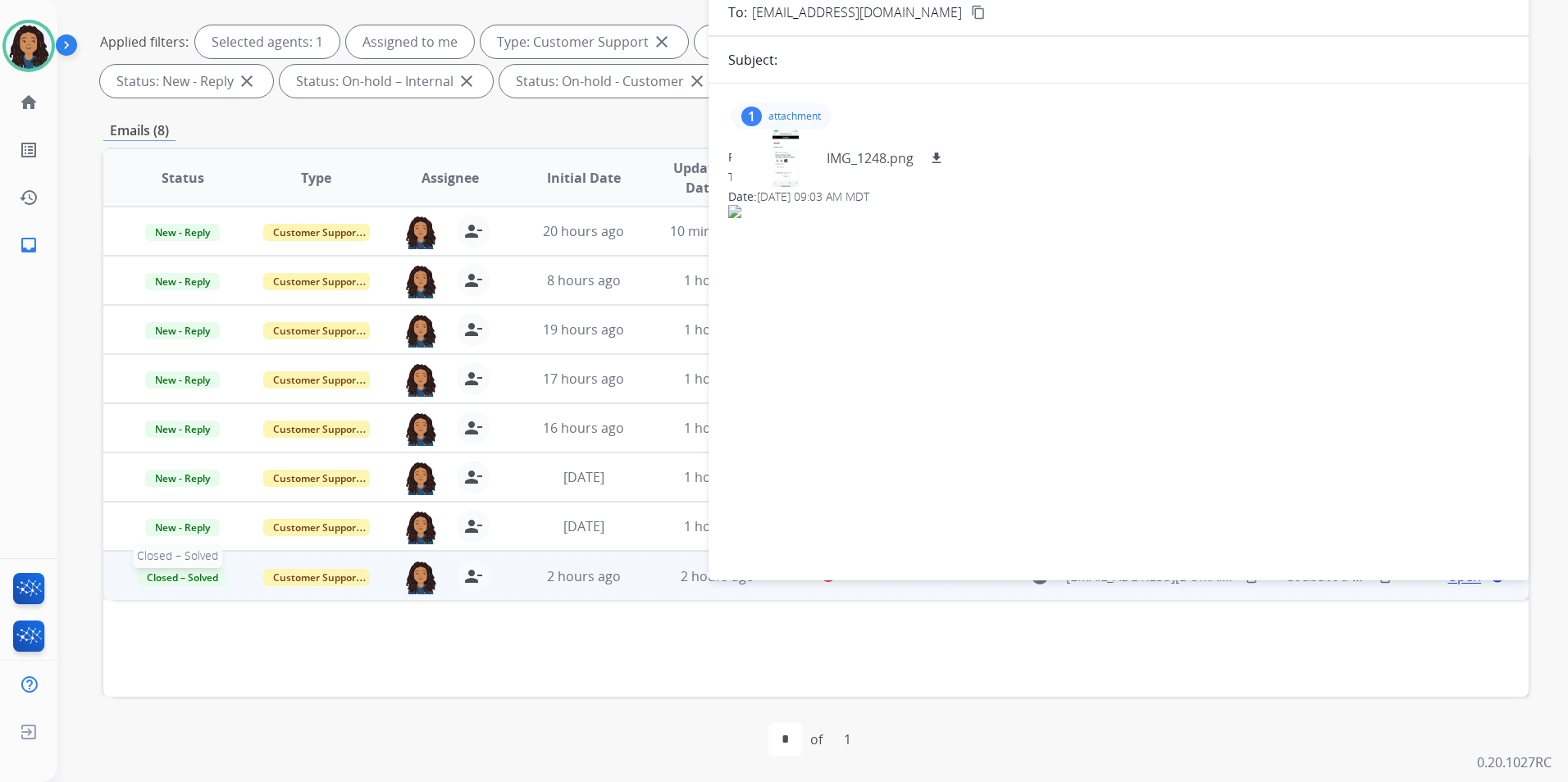
click at [206, 580] on span "Closed – Solved" at bounding box center [181, 577] width 91 height 17
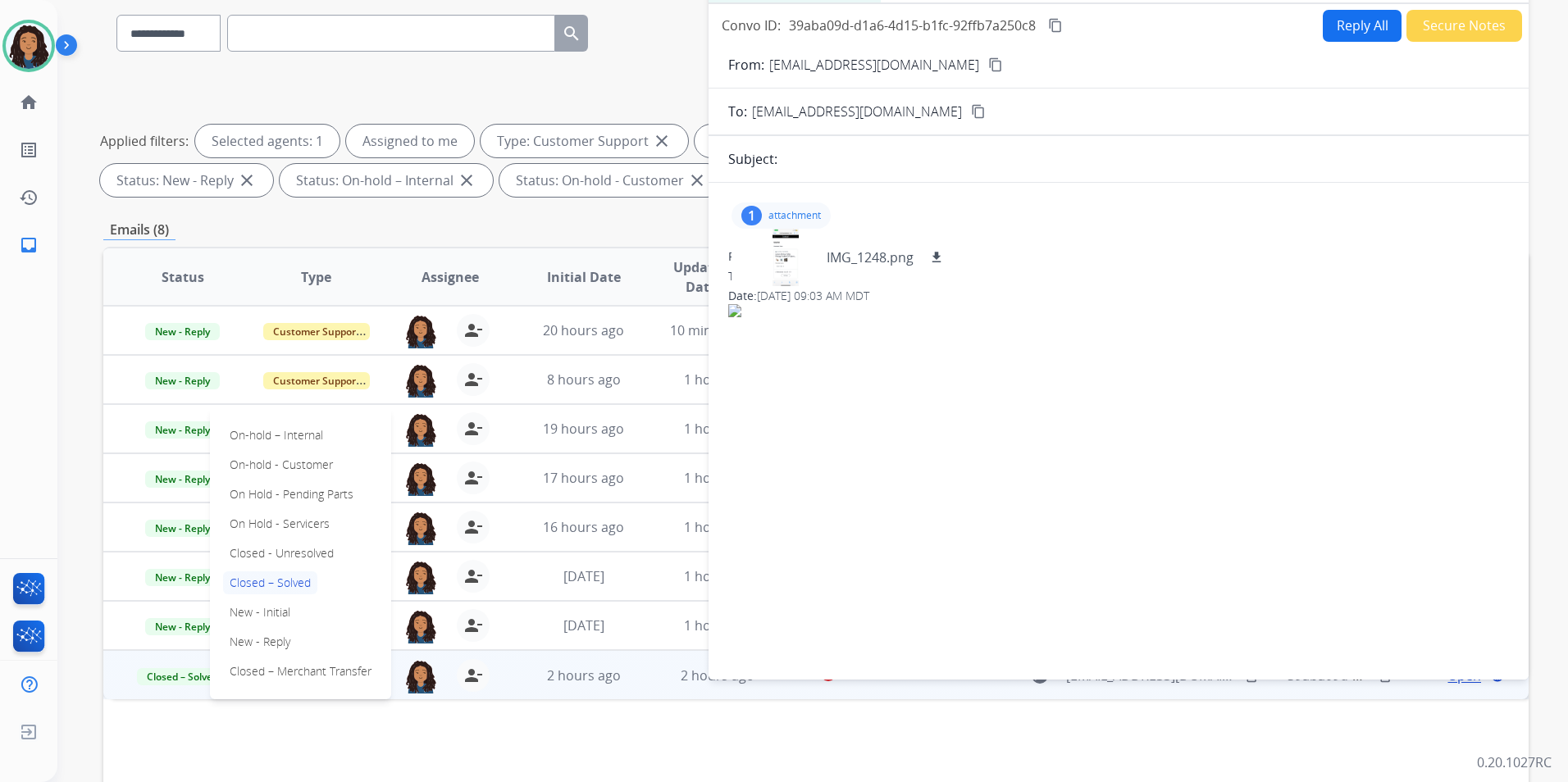
scroll to position [0, 0]
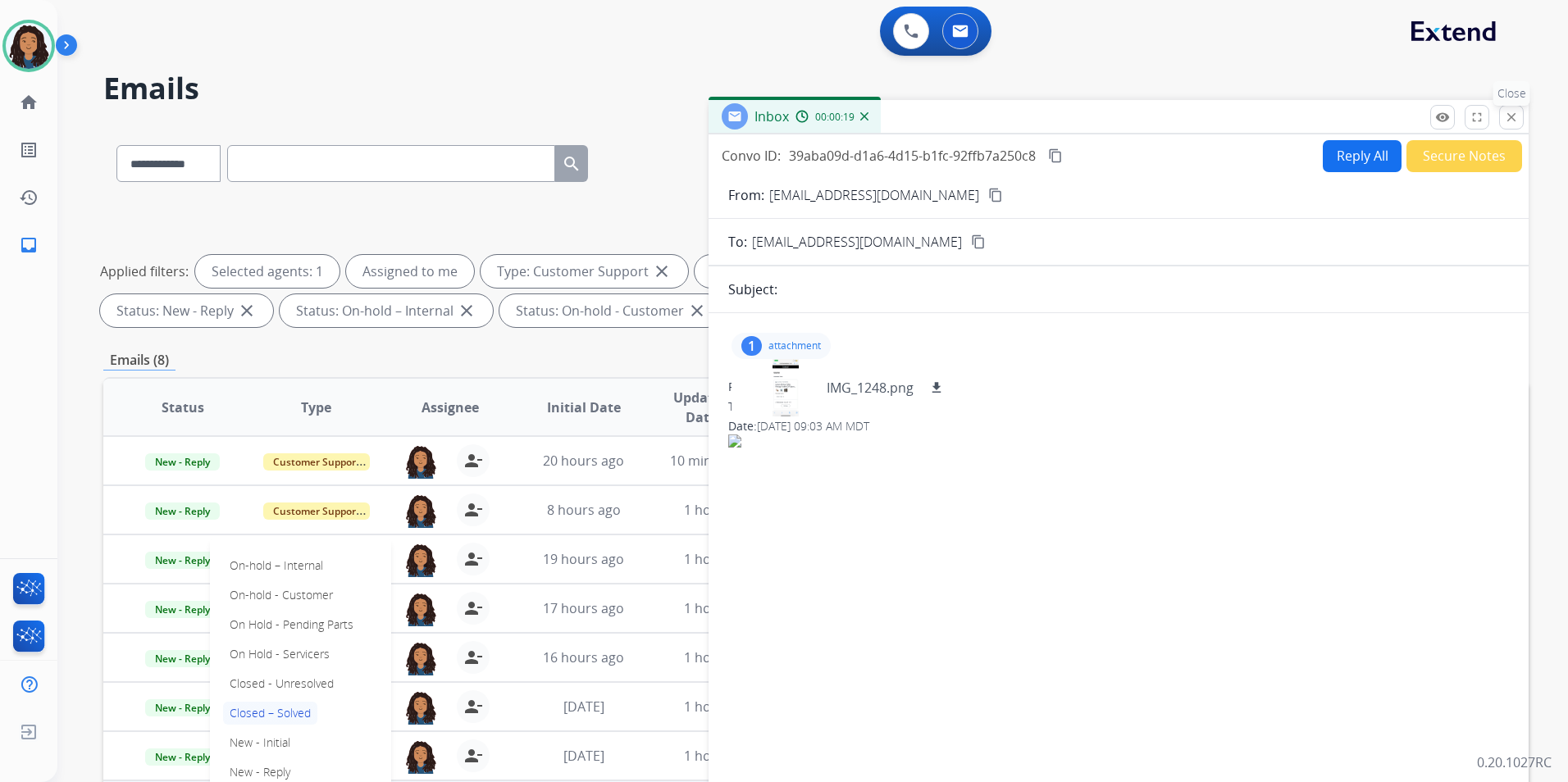
click at [1517, 111] on mat-icon "close" at bounding box center [1510, 117] width 15 height 15
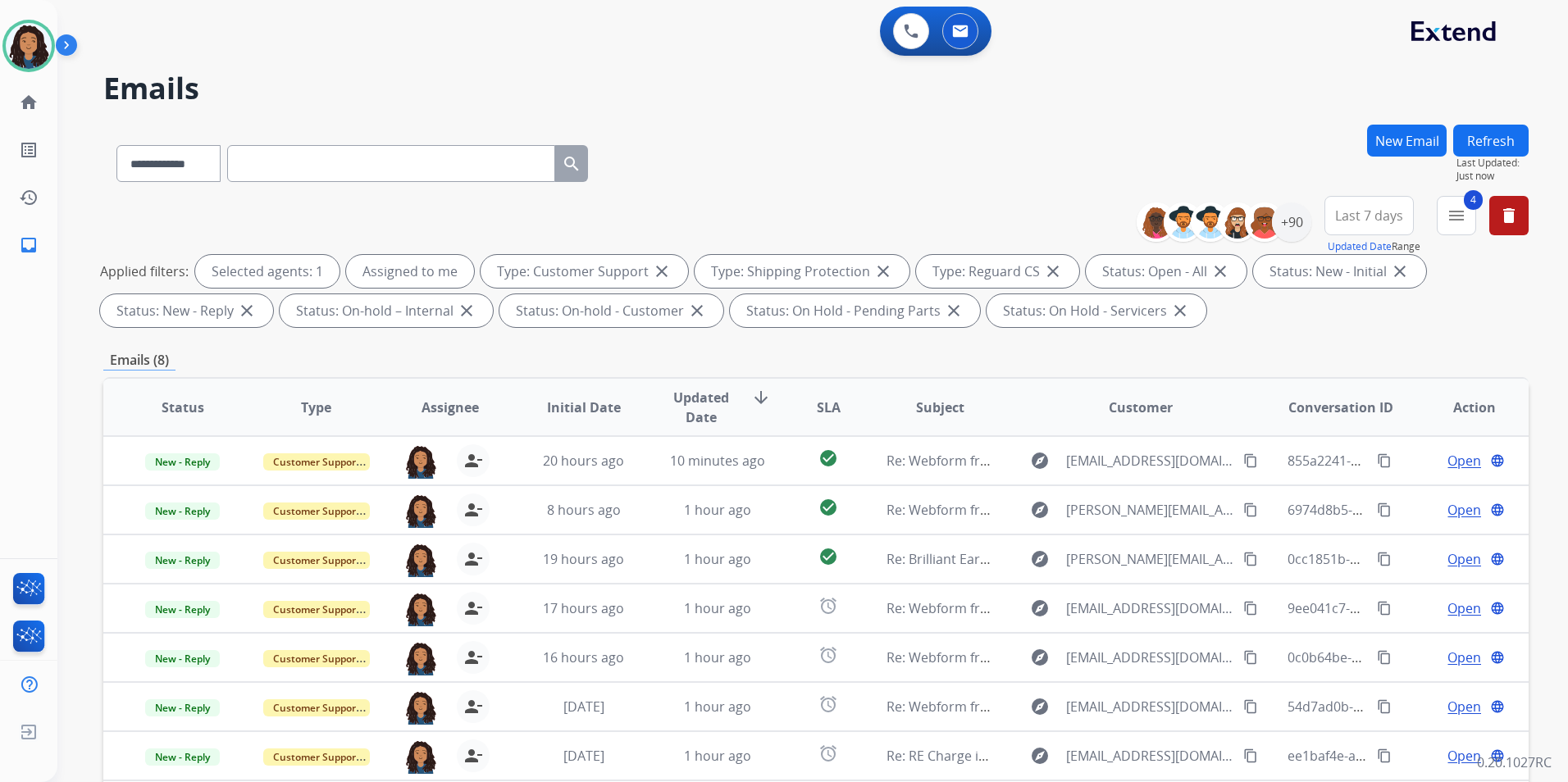
click at [1515, 139] on button "Refresh" at bounding box center [1490, 140] width 76 height 32
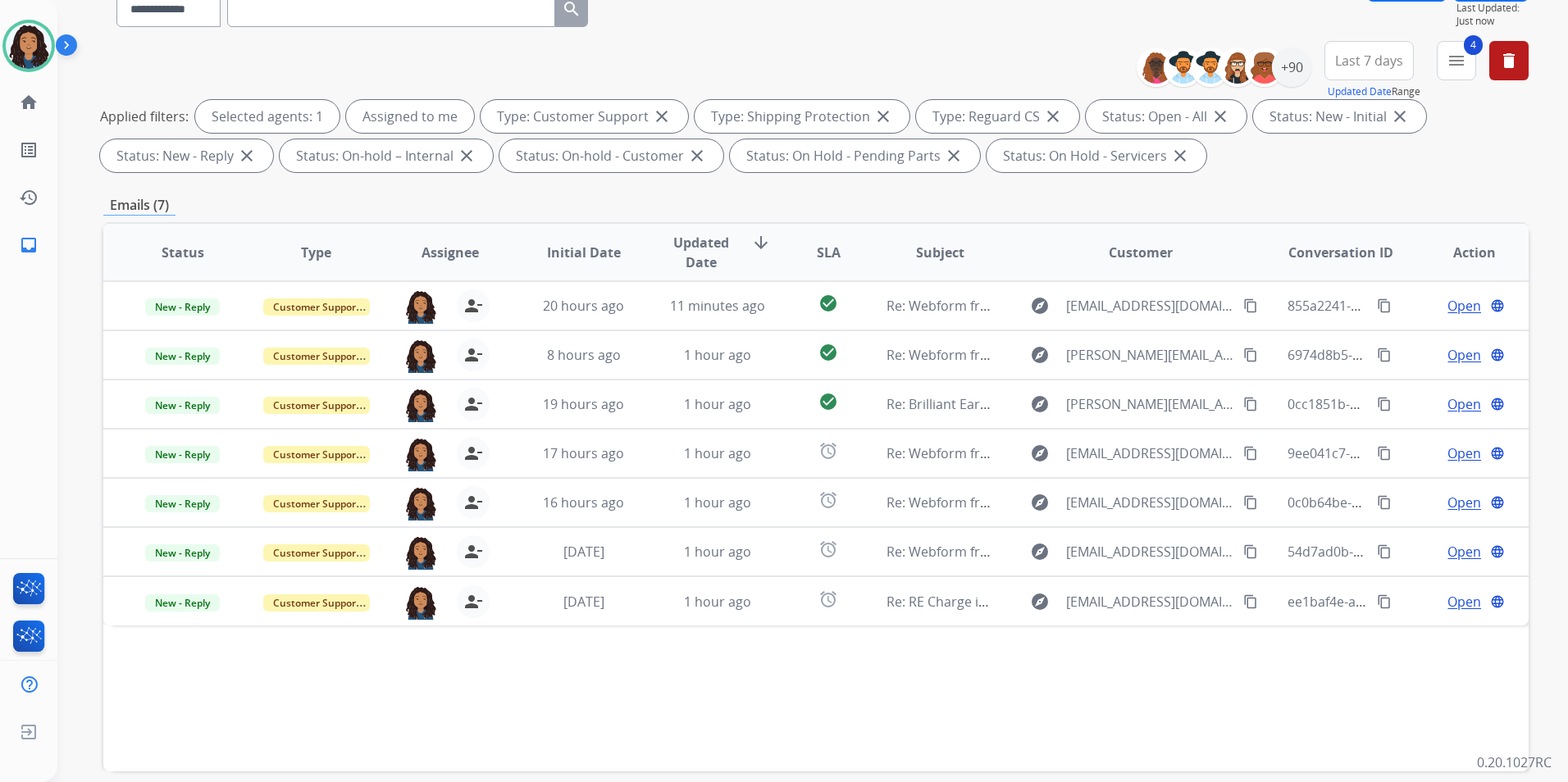
scroll to position [229, 0]
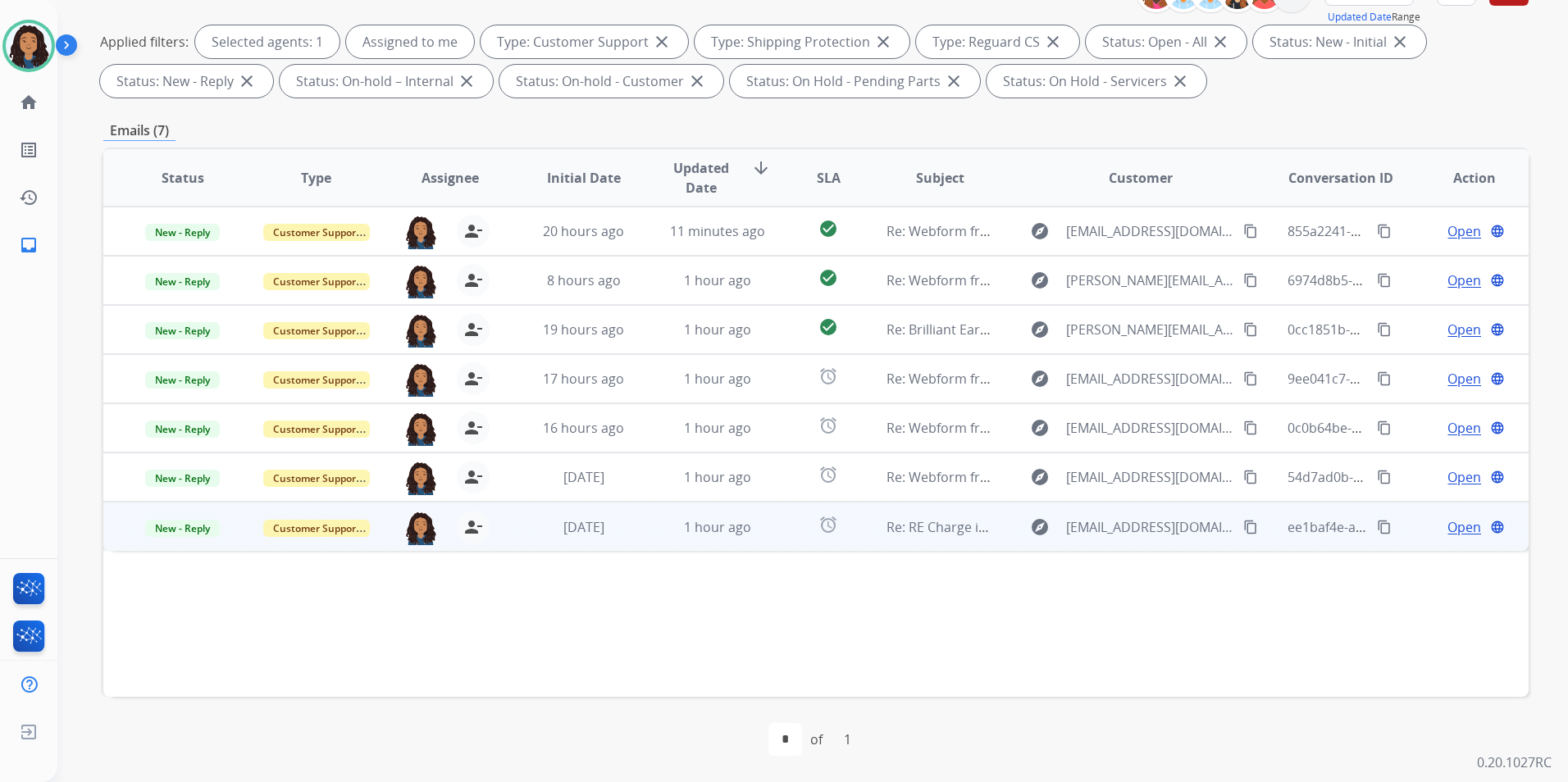
click at [1449, 525] on span "Open" at bounding box center [1464, 527] width 34 height 20
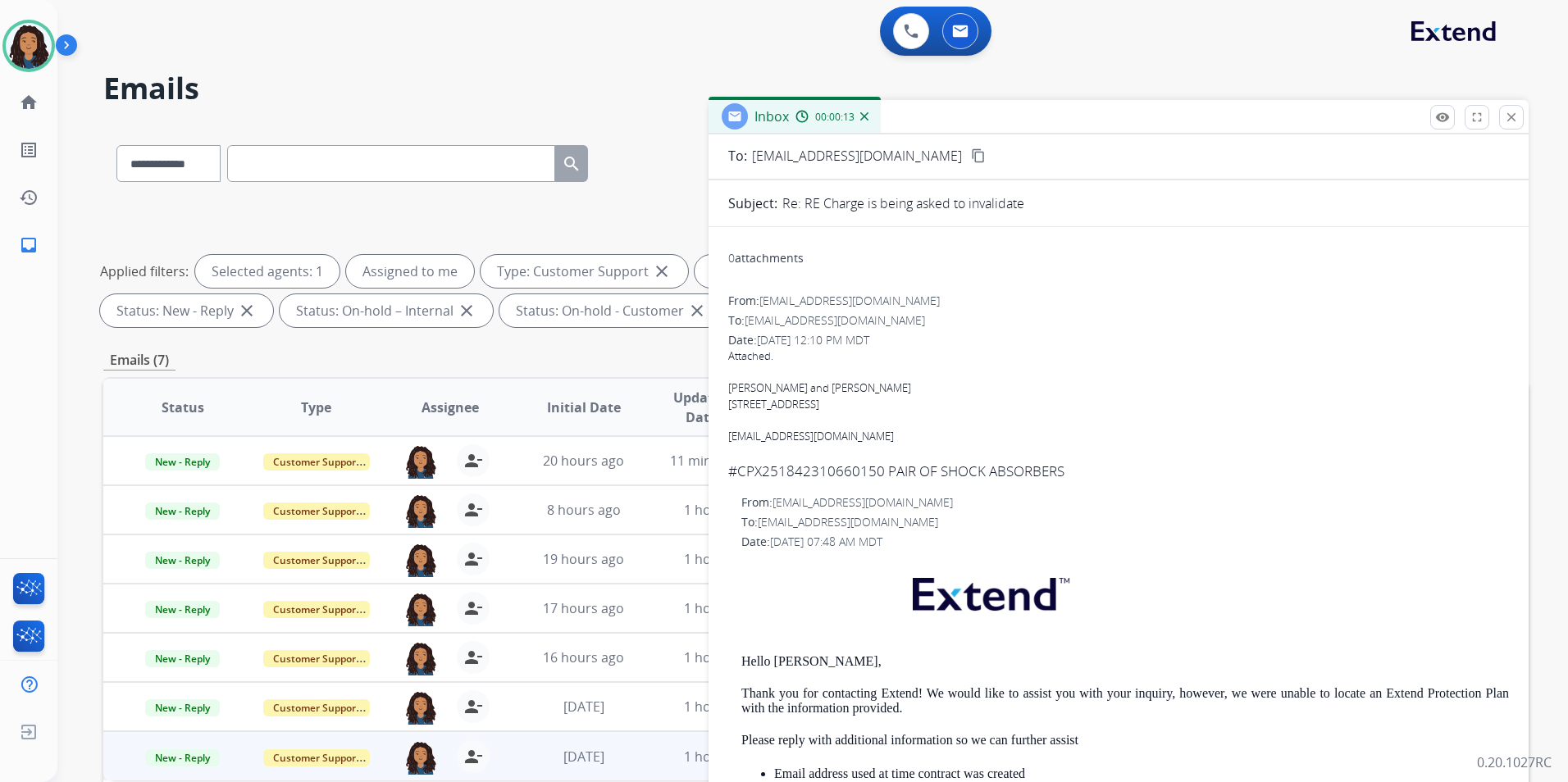
scroll to position [0, 0]
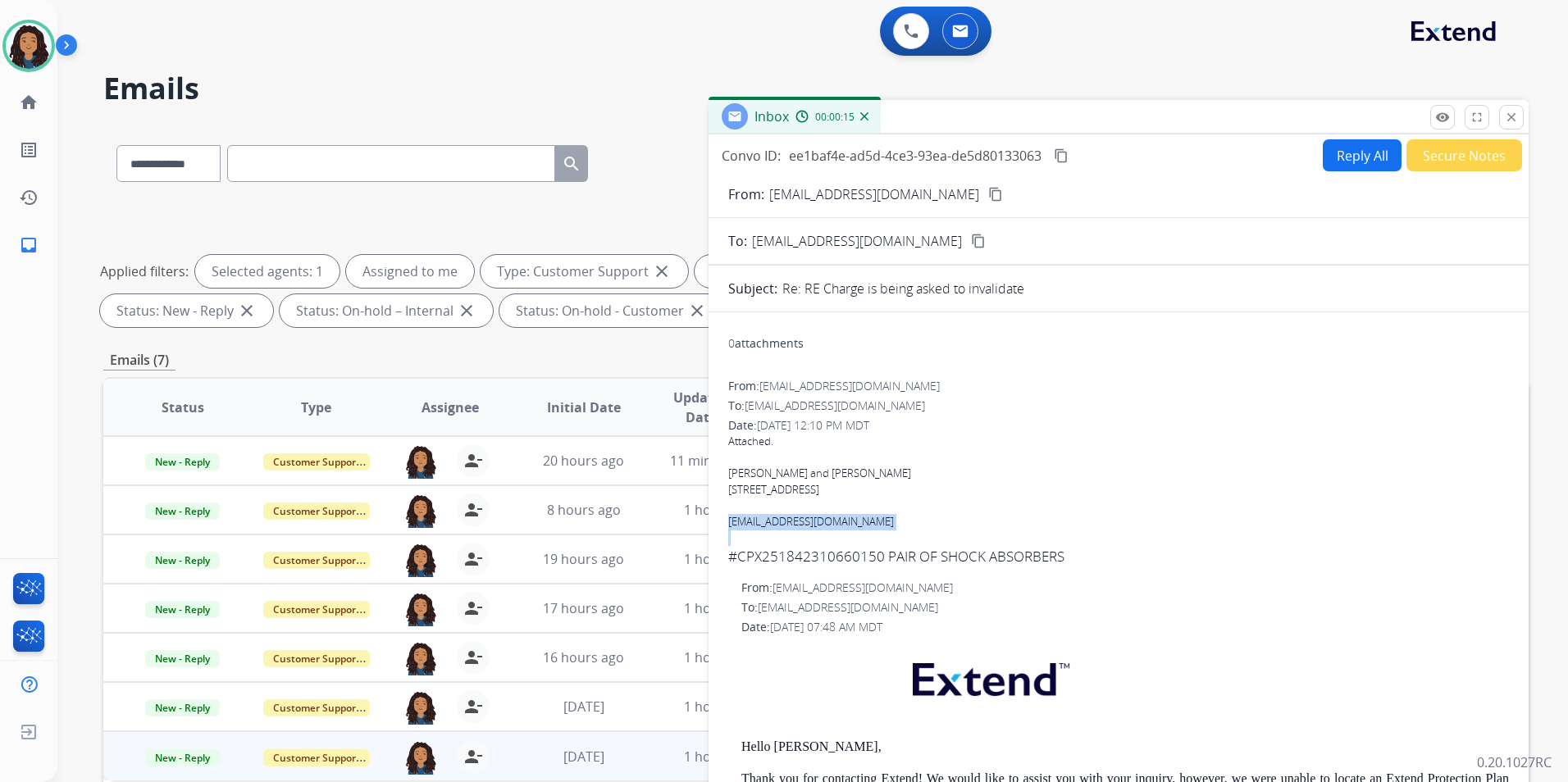
drag, startPoint x: 729, startPoint y: 524, endPoint x: 828, endPoint y: 530, distance: 99.2
click at [828, 530] on div "Attached. Terry and Donna Anderson 922 Superior Street - Chippewa Falls, Wi 547…" at bounding box center [1119, 499] width 781 height 132
copy div "Danderdl@Yahoo.com"
click at [1340, 159] on button "Reply All" at bounding box center [1362, 155] width 79 height 32
select select "**********"
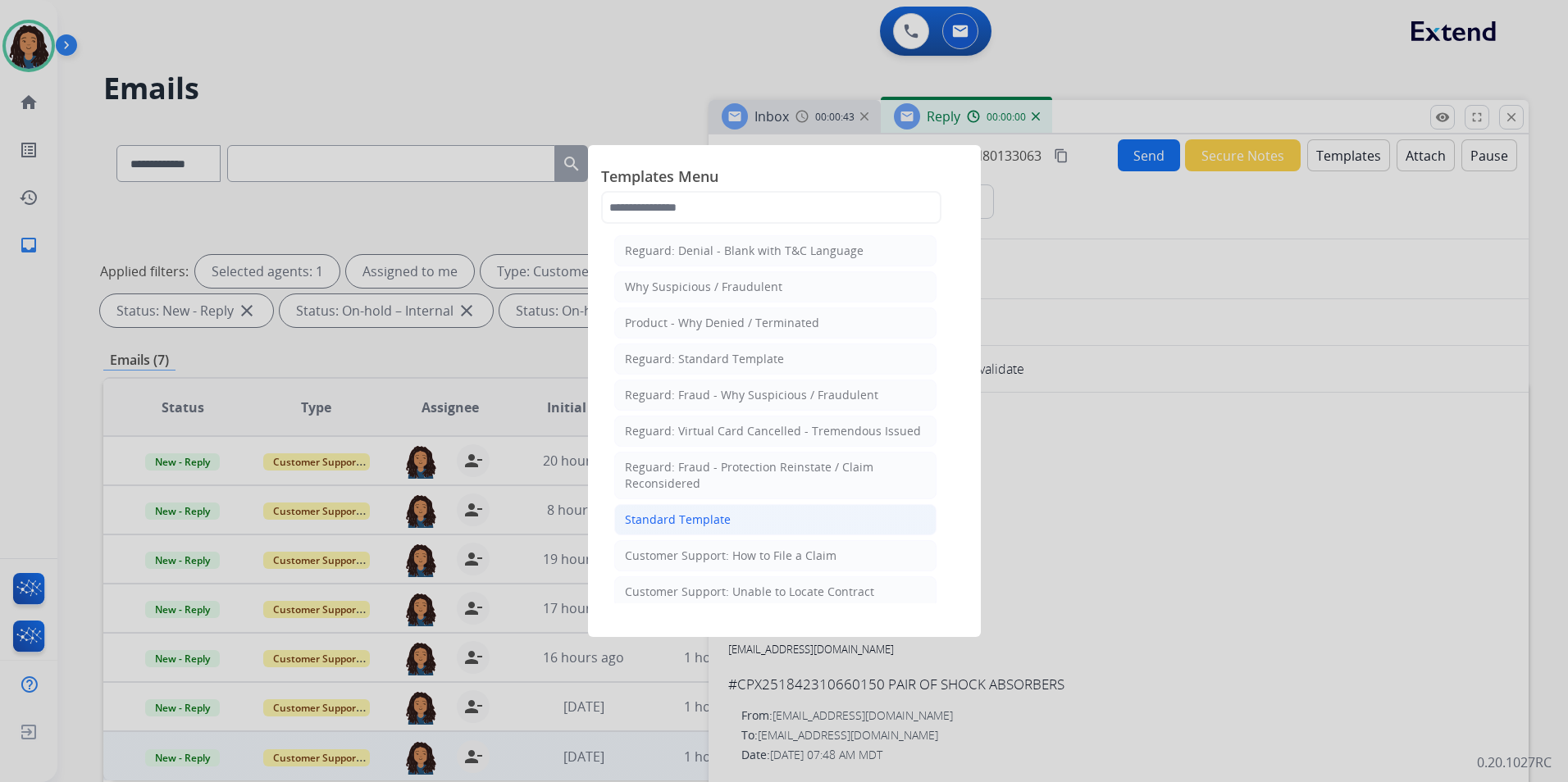
click at [753, 522] on li "Standard Template" at bounding box center [774, 519] width 322 height 31
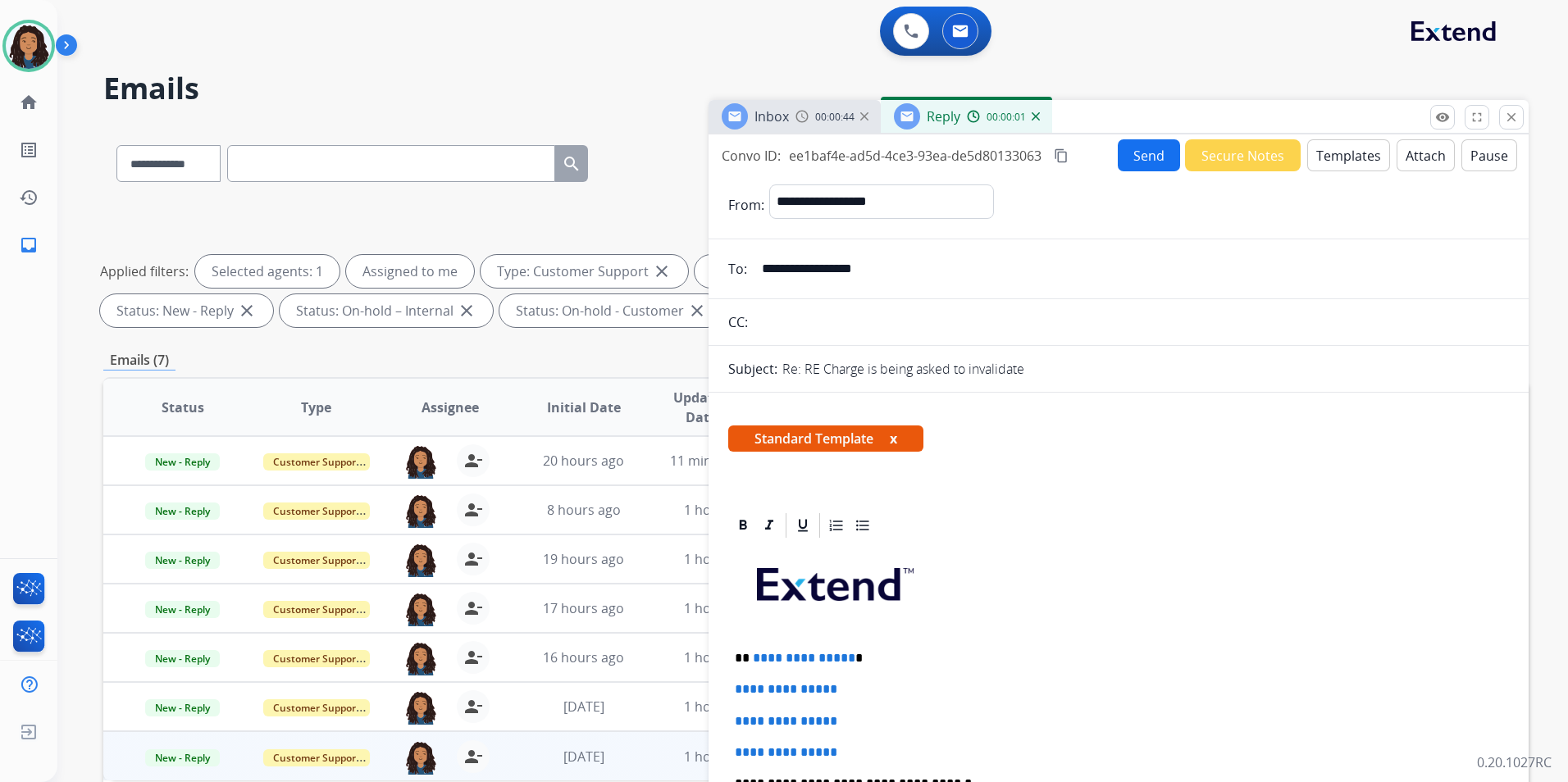
click at [754, 119] on span "Inbox" at bounding box center [771, 117] width 35 height 18
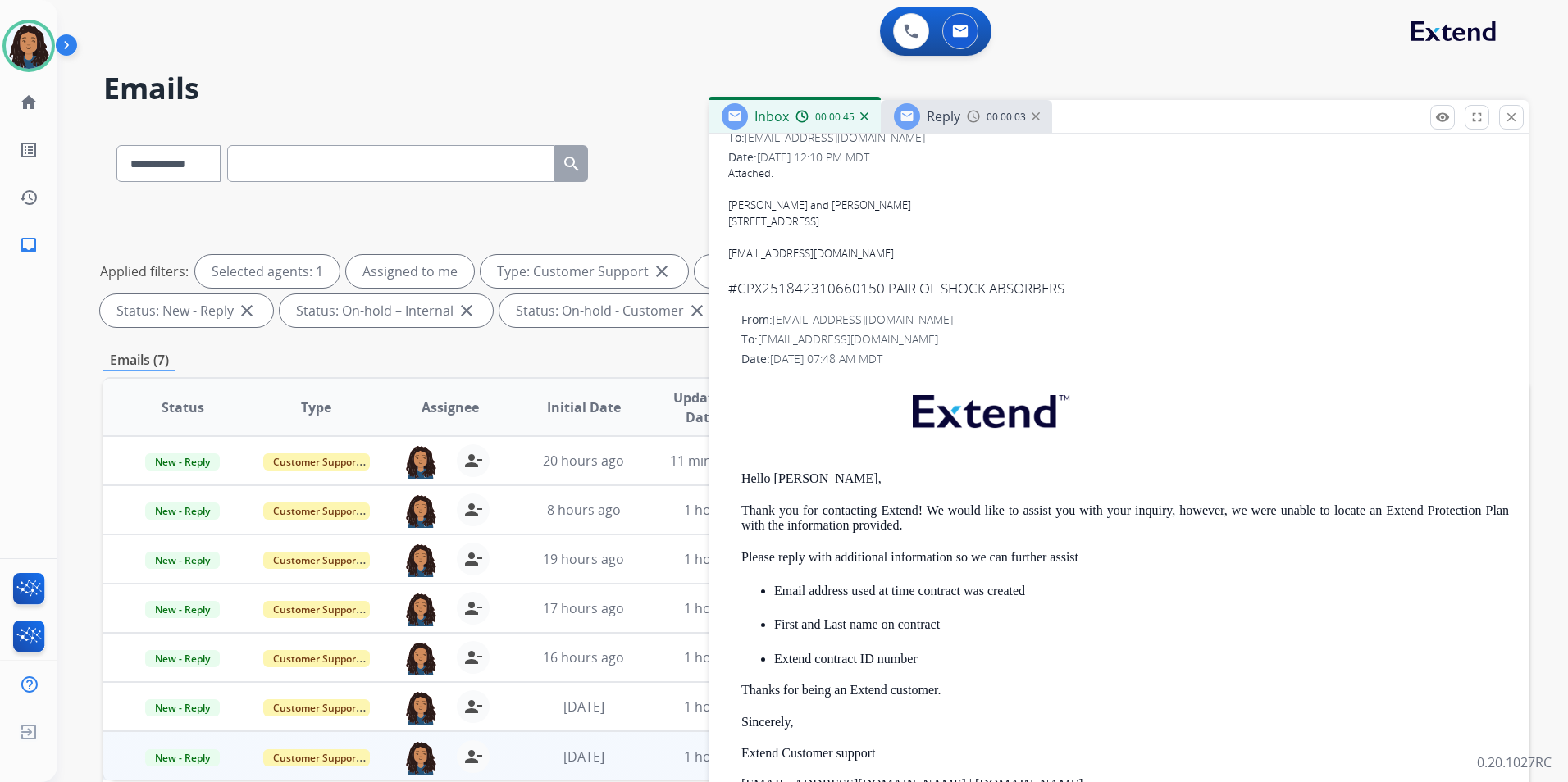
scroll to position [328, 0]
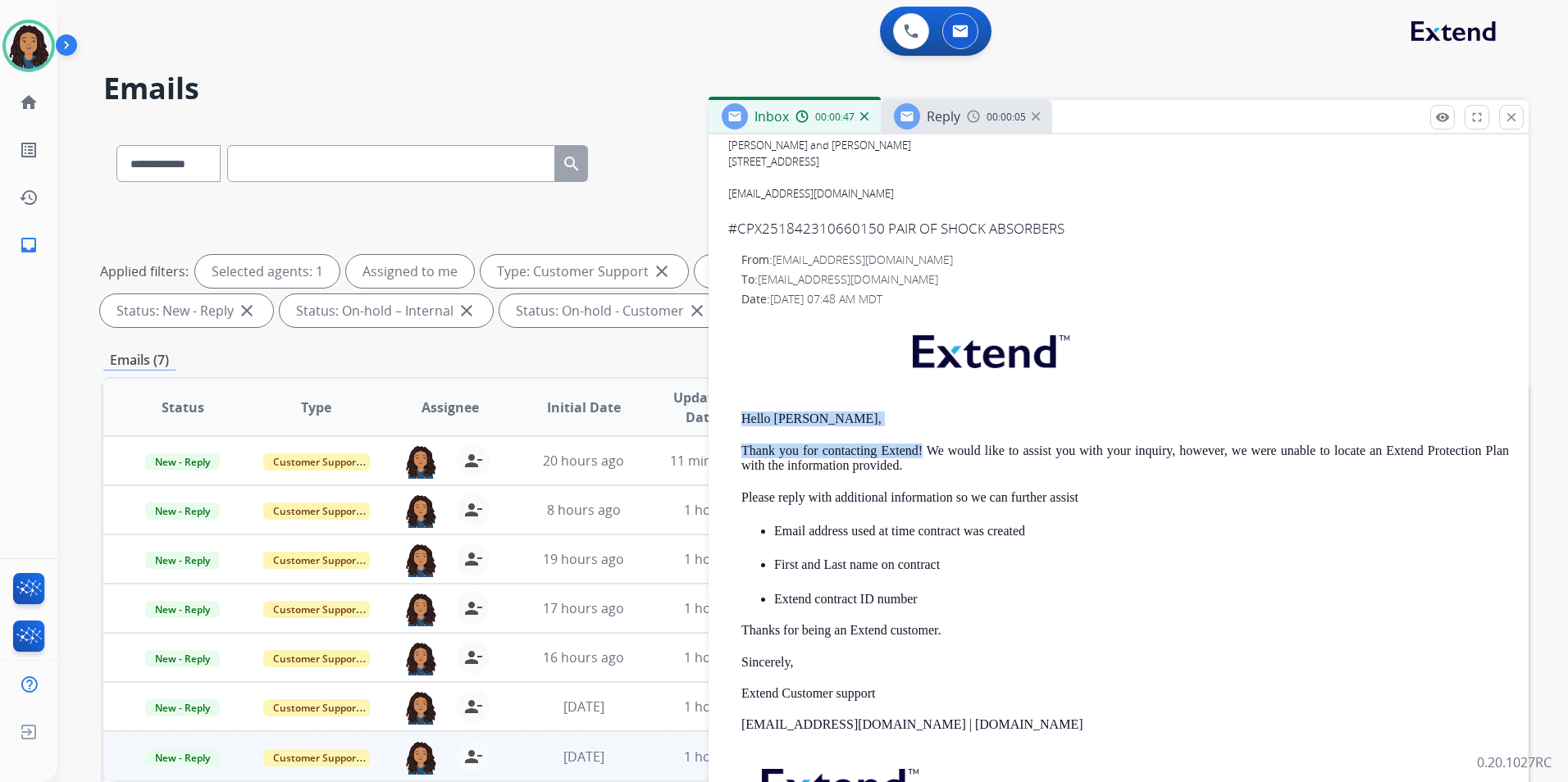
drag, startPoint x: 731, startPoint y: 404, endPoint x: 919, endPoint y: 454, distance: 194.5
click at [919, 454] on div "From: support@extend.com To: danderdl@yahoo.com Date: 07/23/2025 - 07:48 AM MDT…" at bounding box center [1119, 577] width 781 height 651
copy div "Hello Donna Anderson, Thank you for contacting Extend!"
click at [955, 130] on div "Reply 00:00:06" at bounding box center [966, 116] width 171 height 33
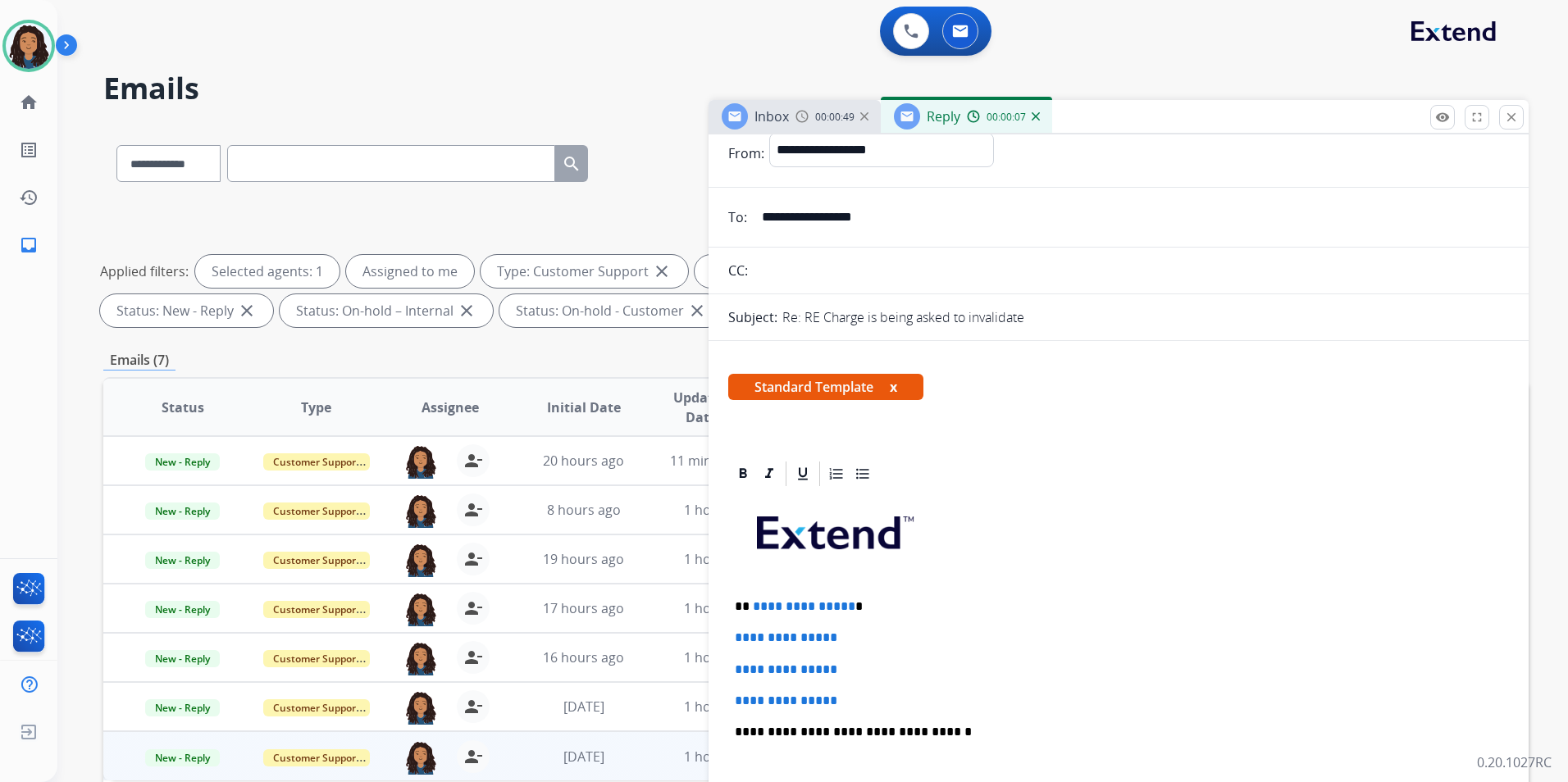
scroll to position [164, 0]
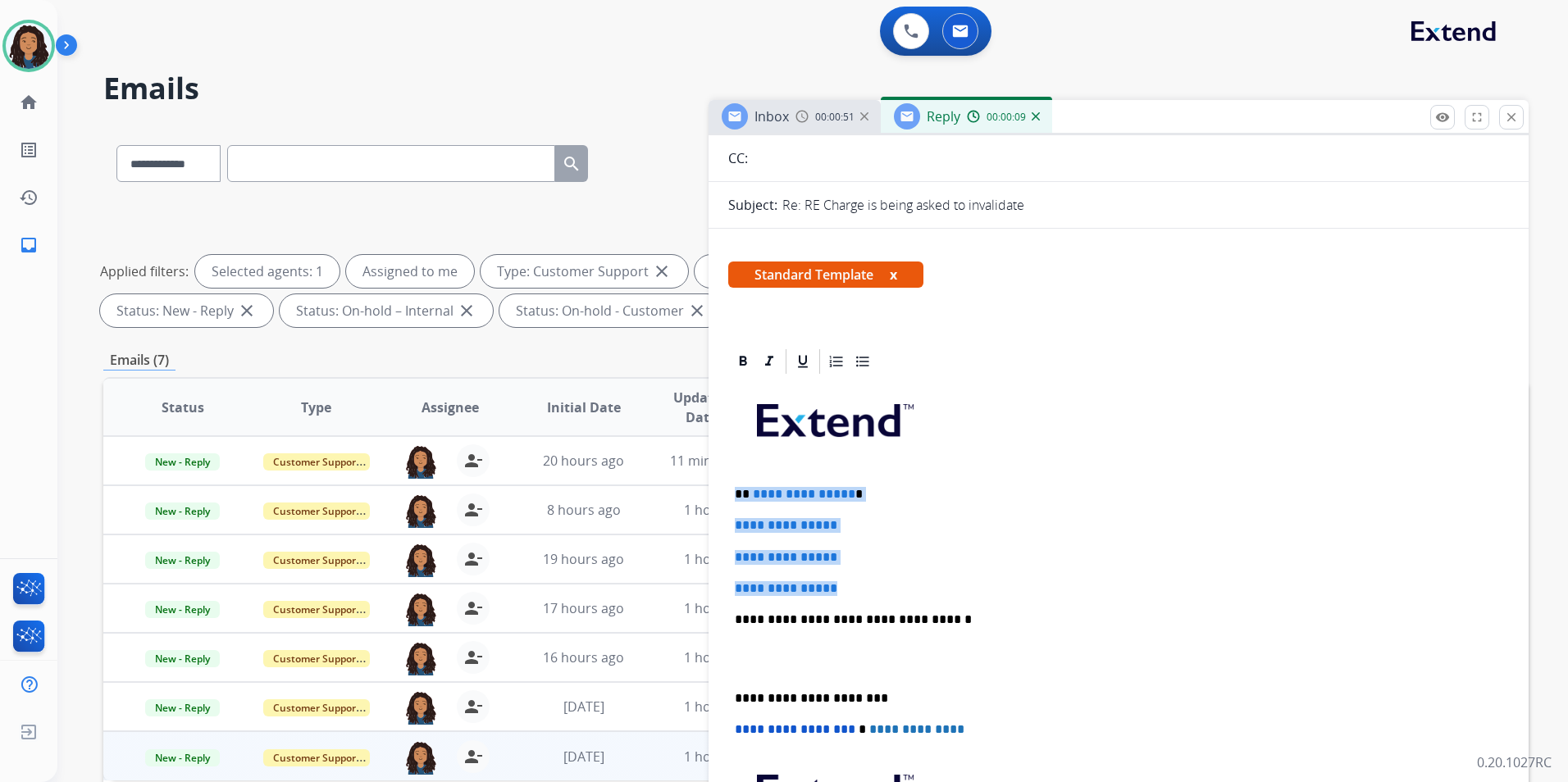
drag, startPoint x: 729, startPoint y: 489, endPoint x: 881, endPoint y: 587, distance: 180.9
click at [881, 587] on div "**********" at bounding box center [1119, 658] width 781 height 564
paste div
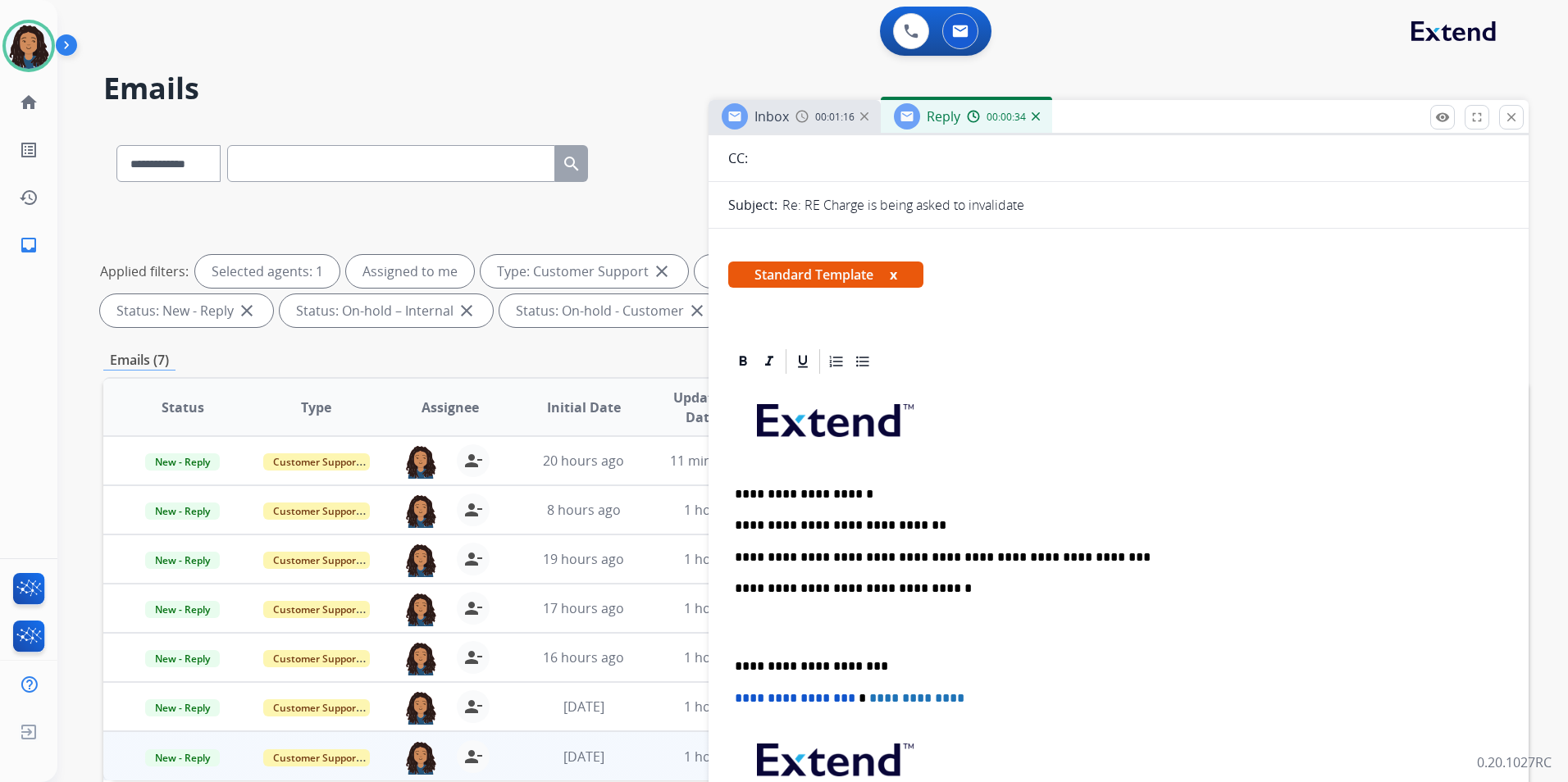
click at [901, 554] on p "**********" at bounding box center [1111, 557] width 754 height 15
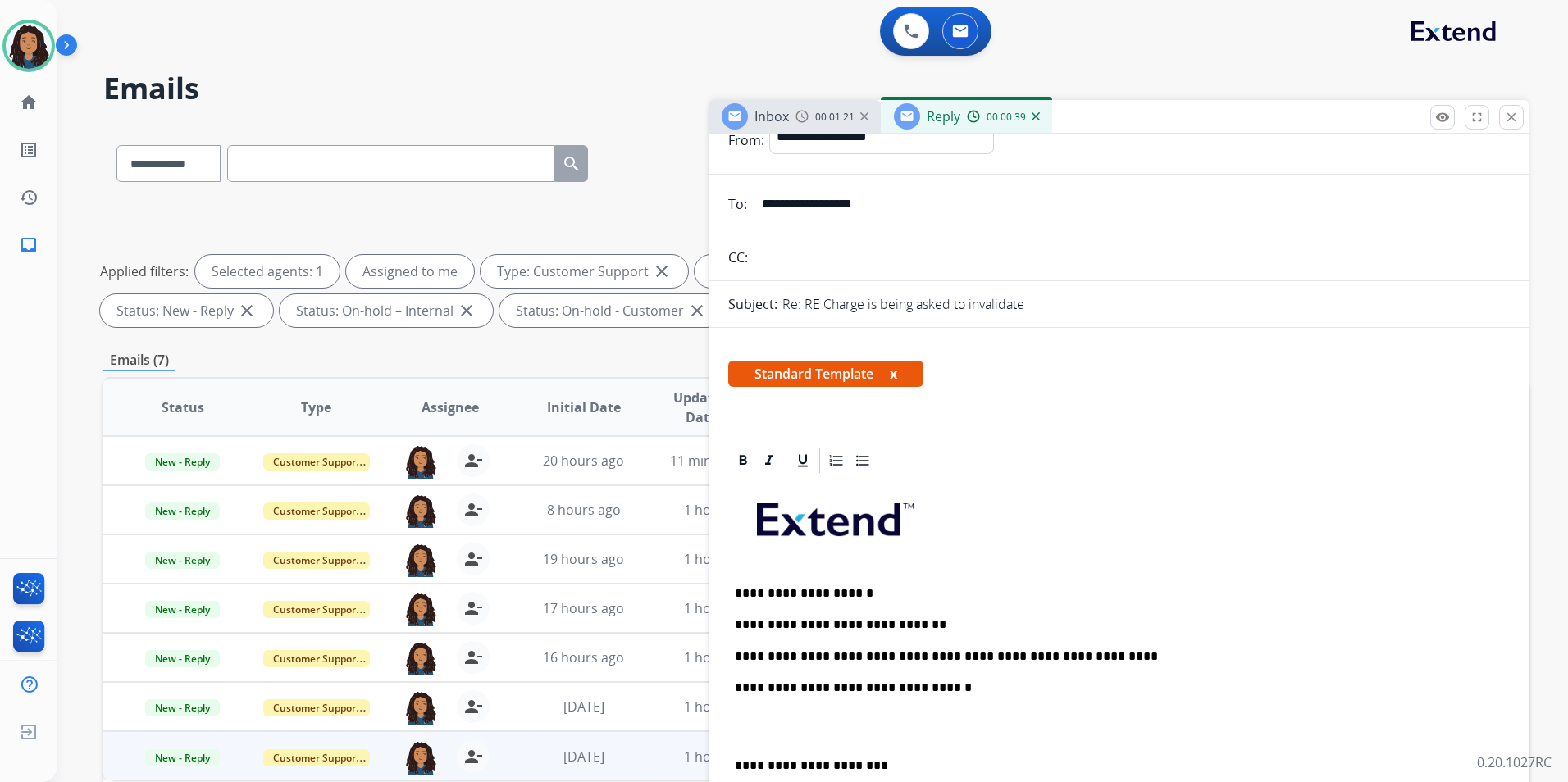
scroll to position [0, 0]
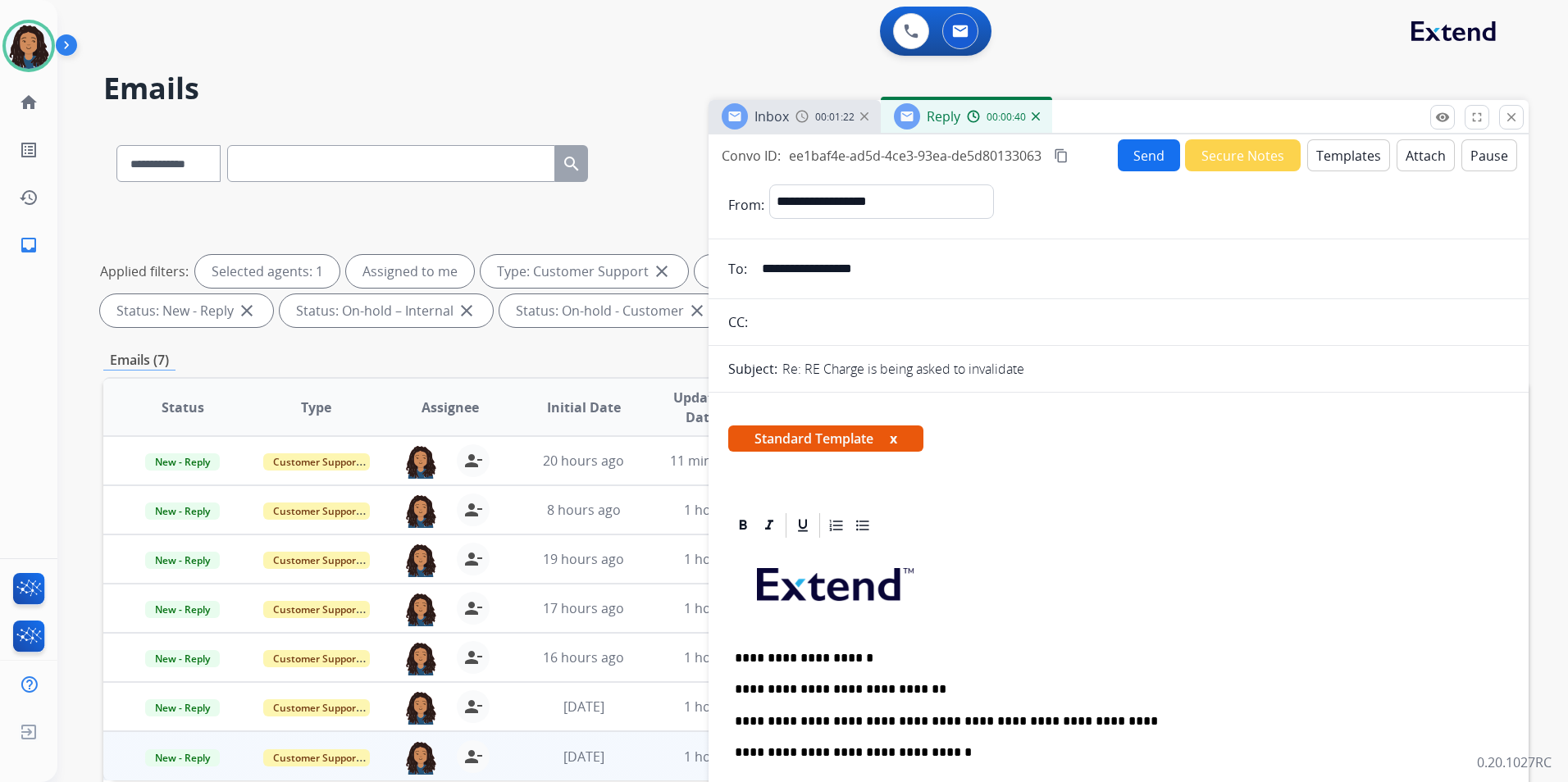
click at [1142, 161] on button "Send" at bounding box center [1149, 155] width 63 height 32
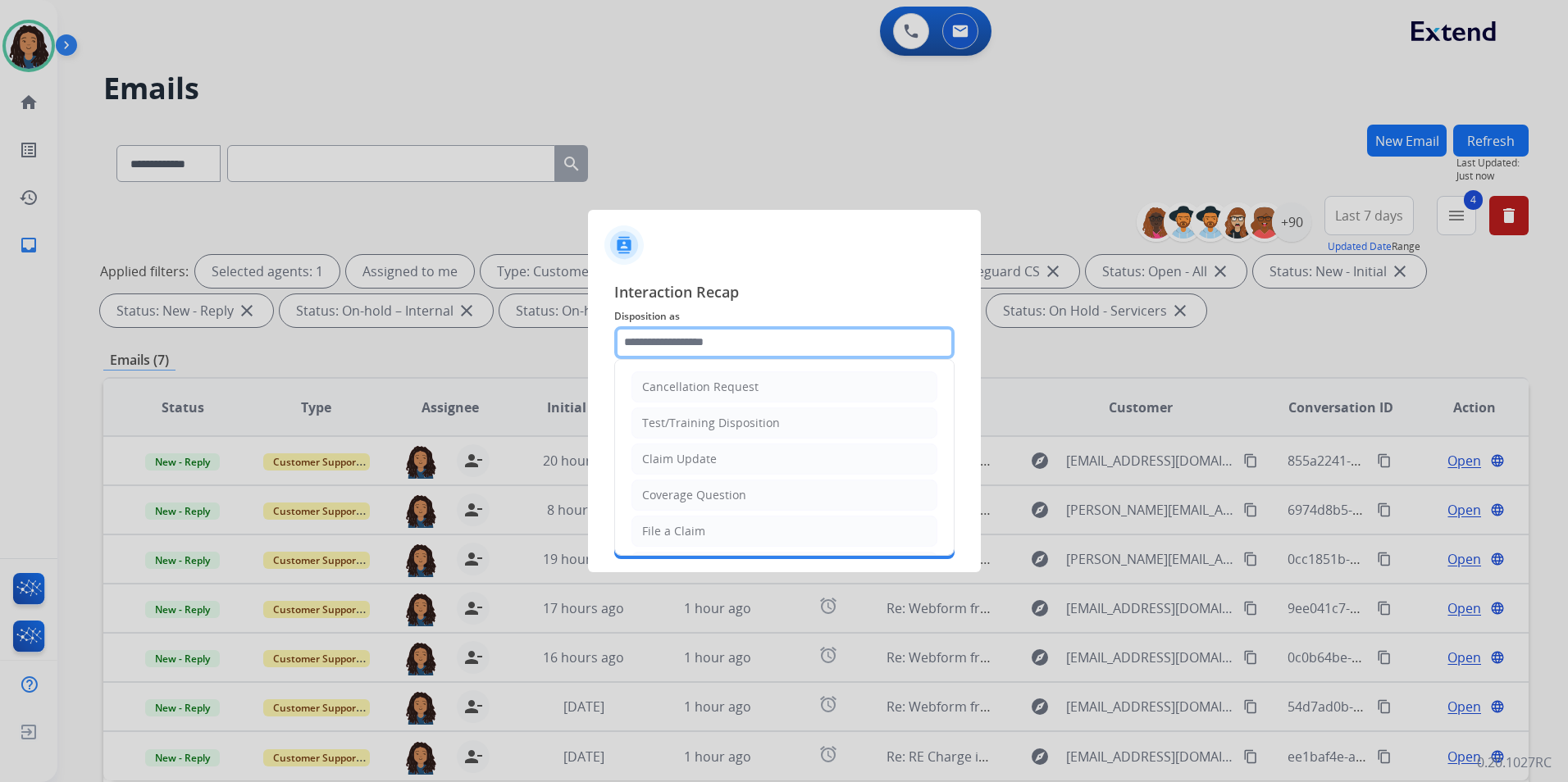
click at [684, 347] on input "text" at bounding box center [784, 343] width 341 height 33
click at [716, 459] on li "Claim Update" at bounding box center [784, 458] width 306 height 31
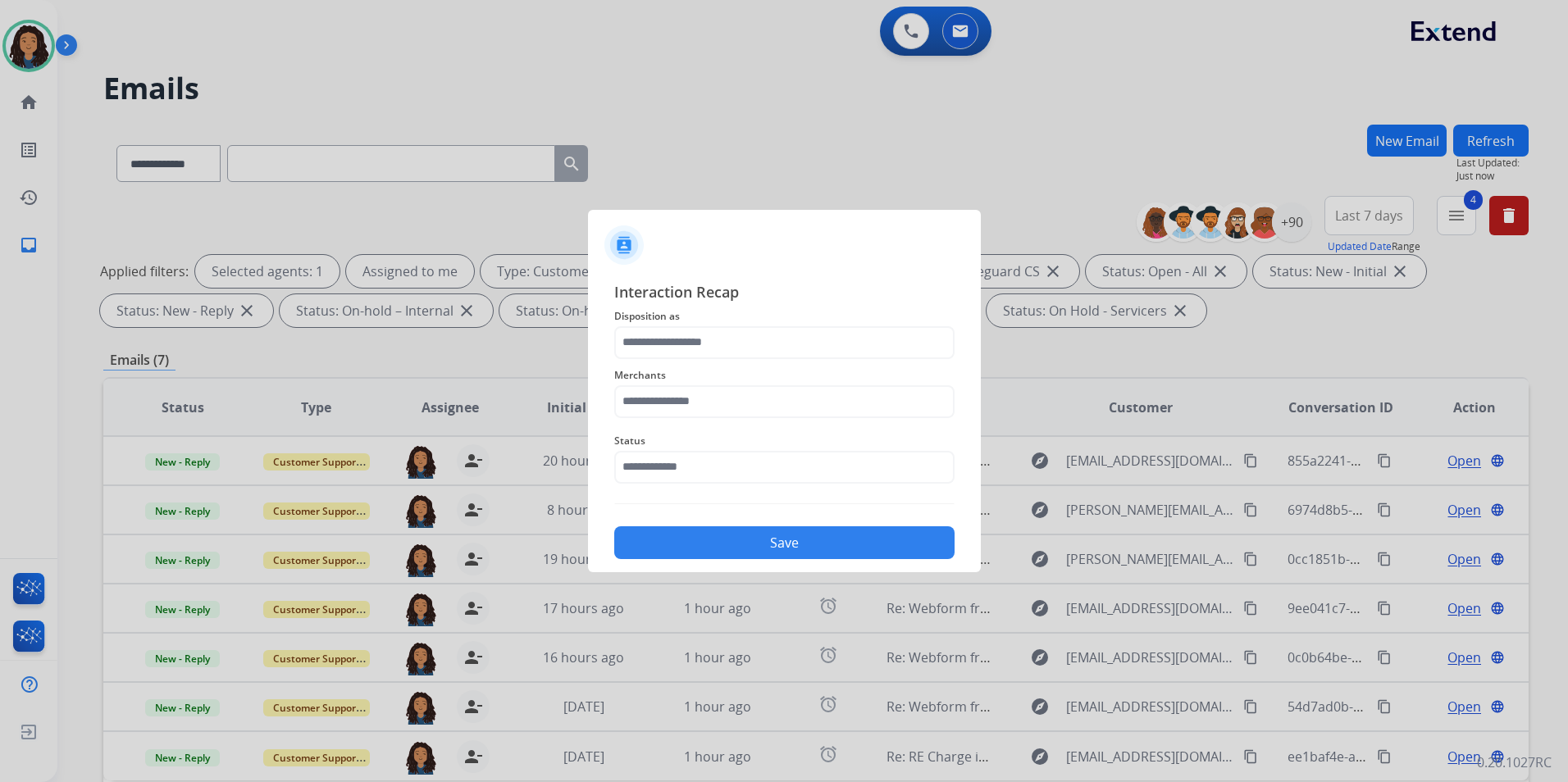
type input "**********"
click at [690, 406] on input "text" at bounding box center [784, 401] width 341 height 33
type input "*"
click at [703, 459] on li "[DOMAIN_NAME]" at bounding box center [789, 448] width 313 height 31
type input "**********"
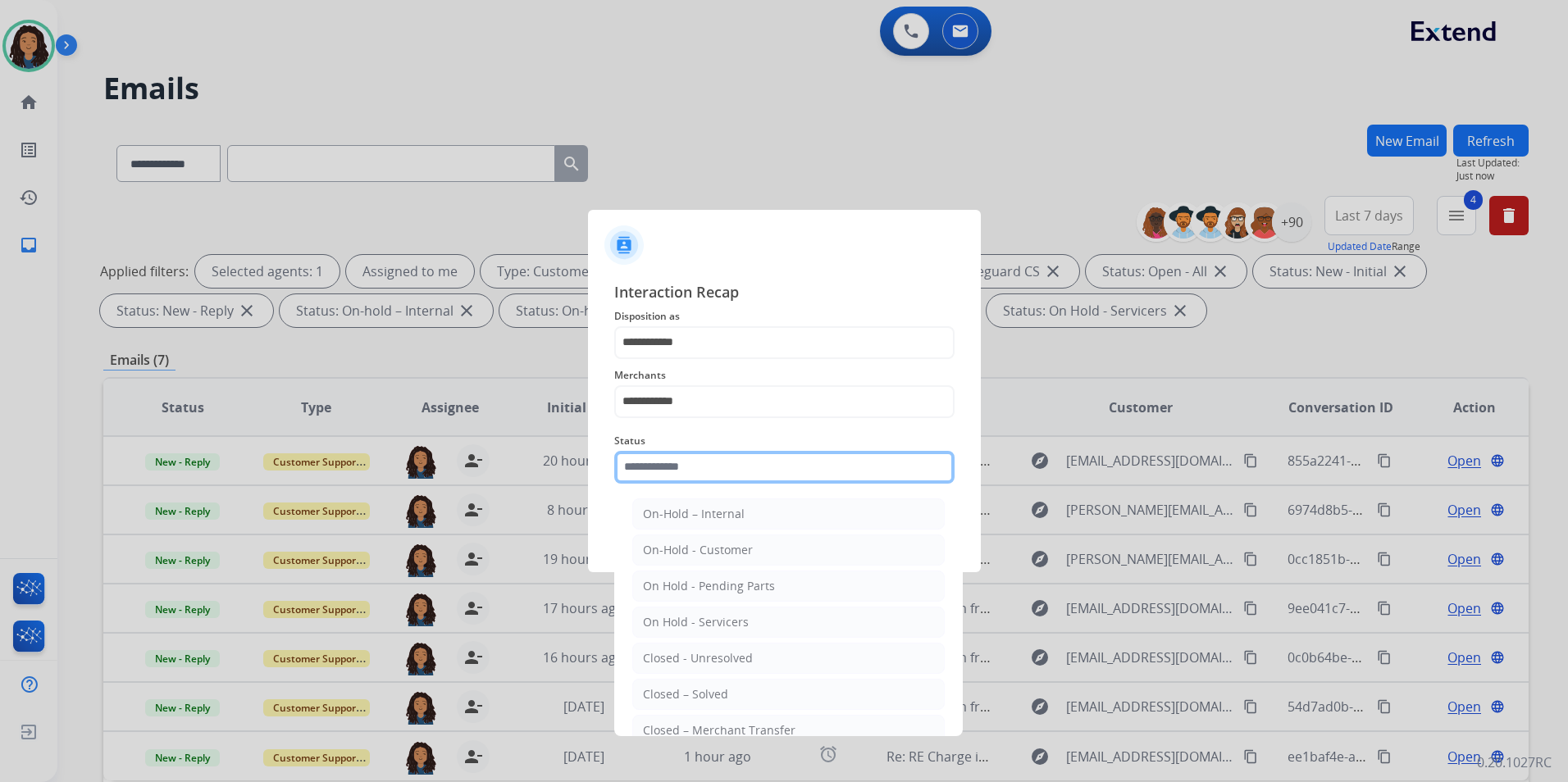
click at [678, 470] on input "text" at bounding box center [784, 467] width 341 height 33
click at [850, 684] on li "Closed – Solved" at bounding box center [789, 693] width 313 height 31
type input "**********"
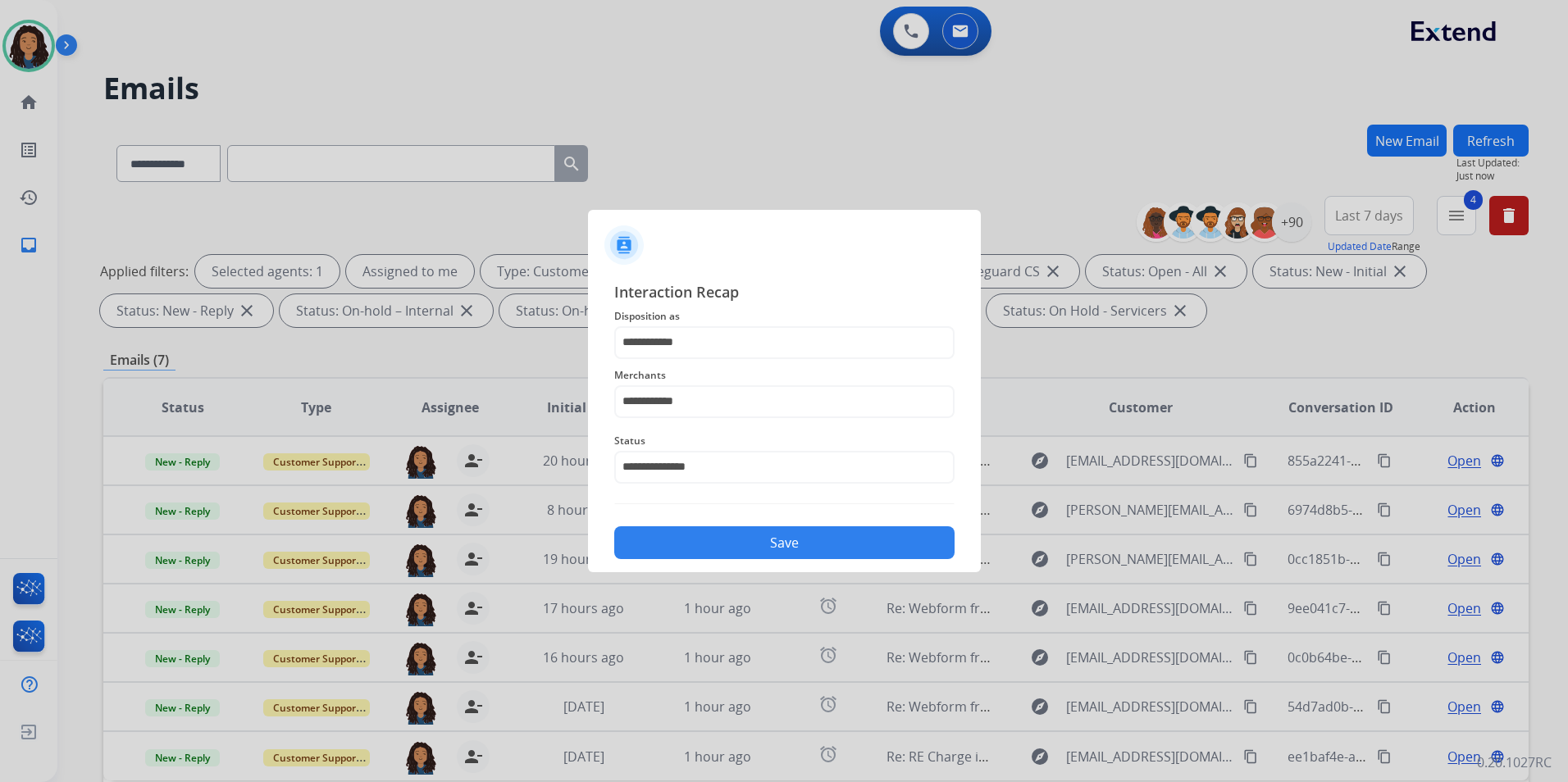
click at [783, 549] on button "Save" at bounding box center [784, 542] width 341 height 33
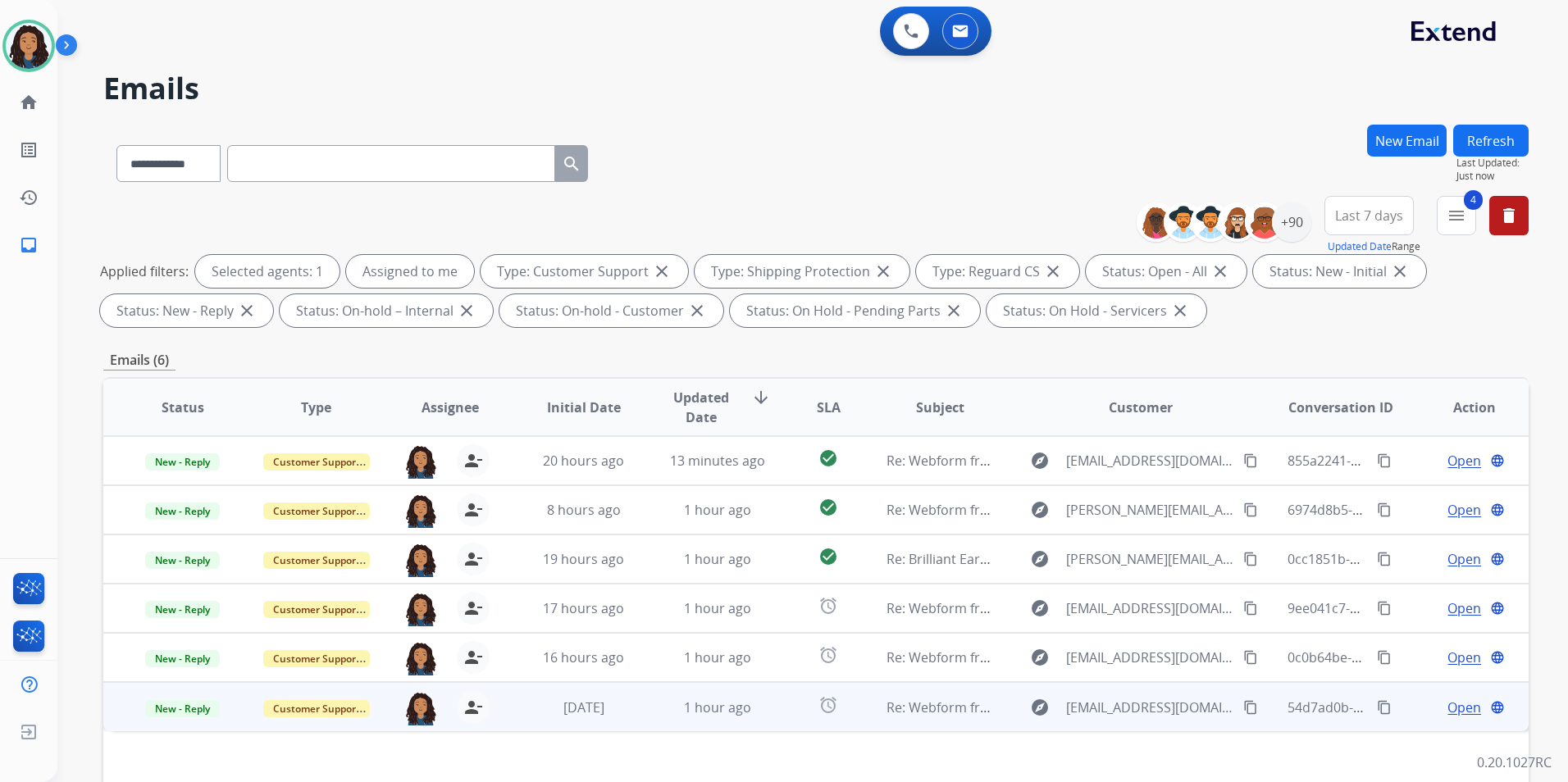
click at [1453, 712] on span "Open" at bounding box center [1464, 707] width 34 height 20
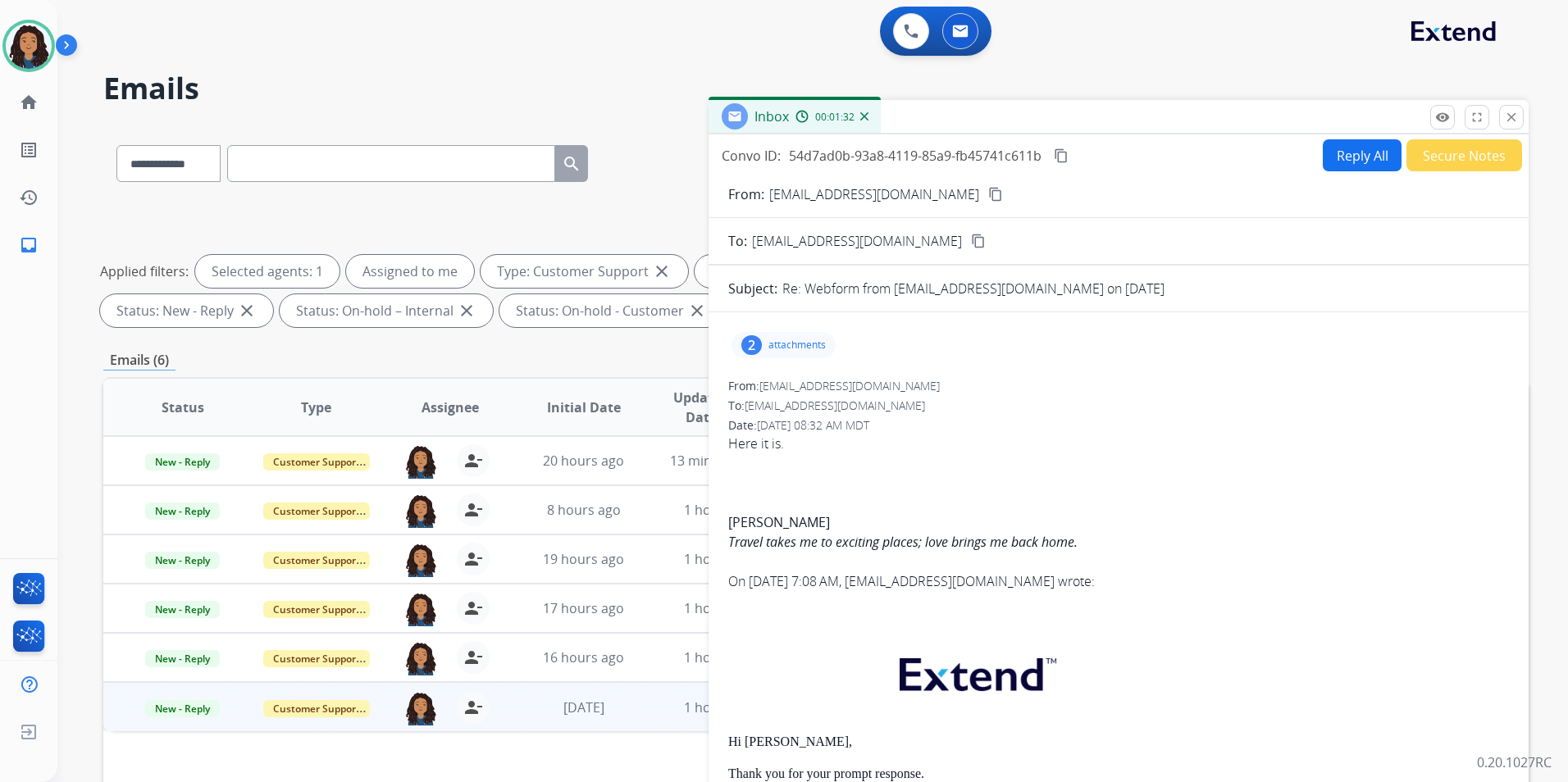
click at [803, 350] on p "attachments" at bounding box center [797, 345] width 58 height 13
click at [988, 196] on mat-icon "content_copy" at bounding box center [995, 194] width 15 height 15
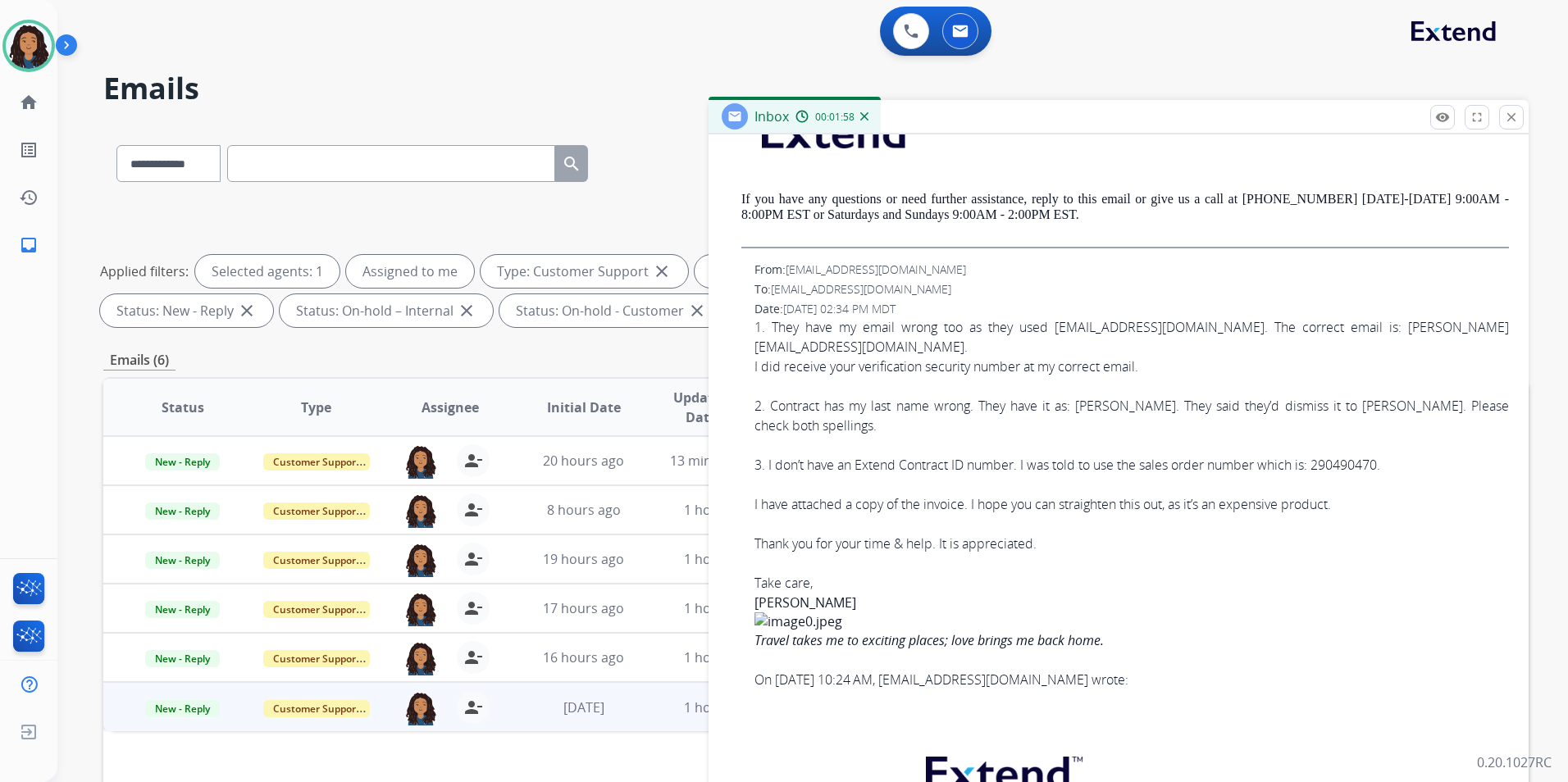
scroll to position [1523, 0]
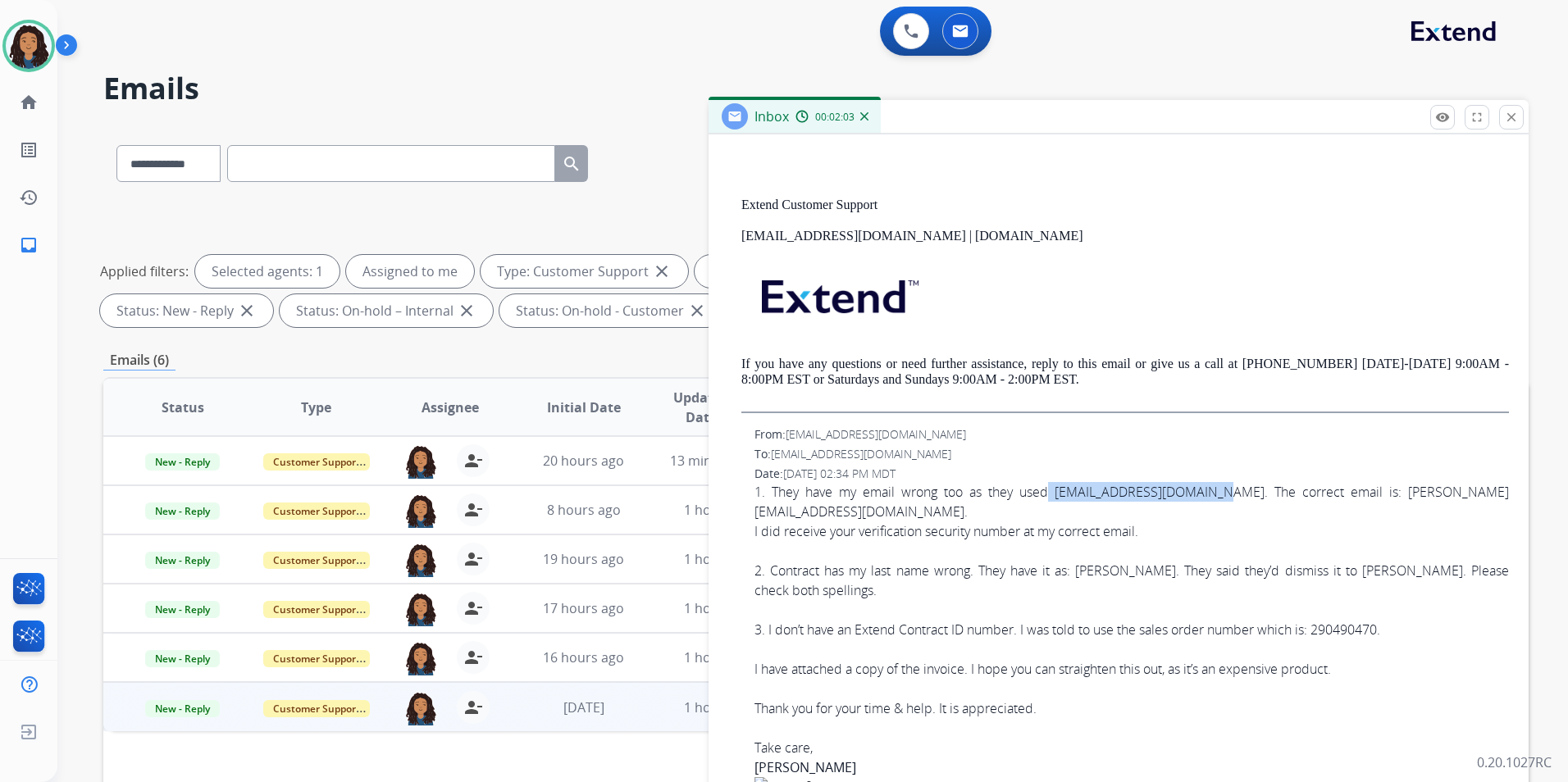
drag, startPoint x: 1022, startPoint y: 492, endPoint x: 1210, endPoint y: 495, distance: 188.0
click at [1210, 495] on div "1. They have my email wrong too as they used FAYEGILBERTH@HOTMAIL.com. The corr…" at bounding box center [1131, 502] width 754 height 40
copy div "FAYEGILBERTH@HOTMAIL.com"
drag, startPoint x: 1338, startPoint y: 491, endPoint x: 1482, endPoint y: 496, distance: 144.1
click at [1482, 496] on div "1. They have my email wrong too as they used FAYEGILBERTH@HOTMAIL.com. The corr…" at bounding box center [1131, 502] width 754 height 40
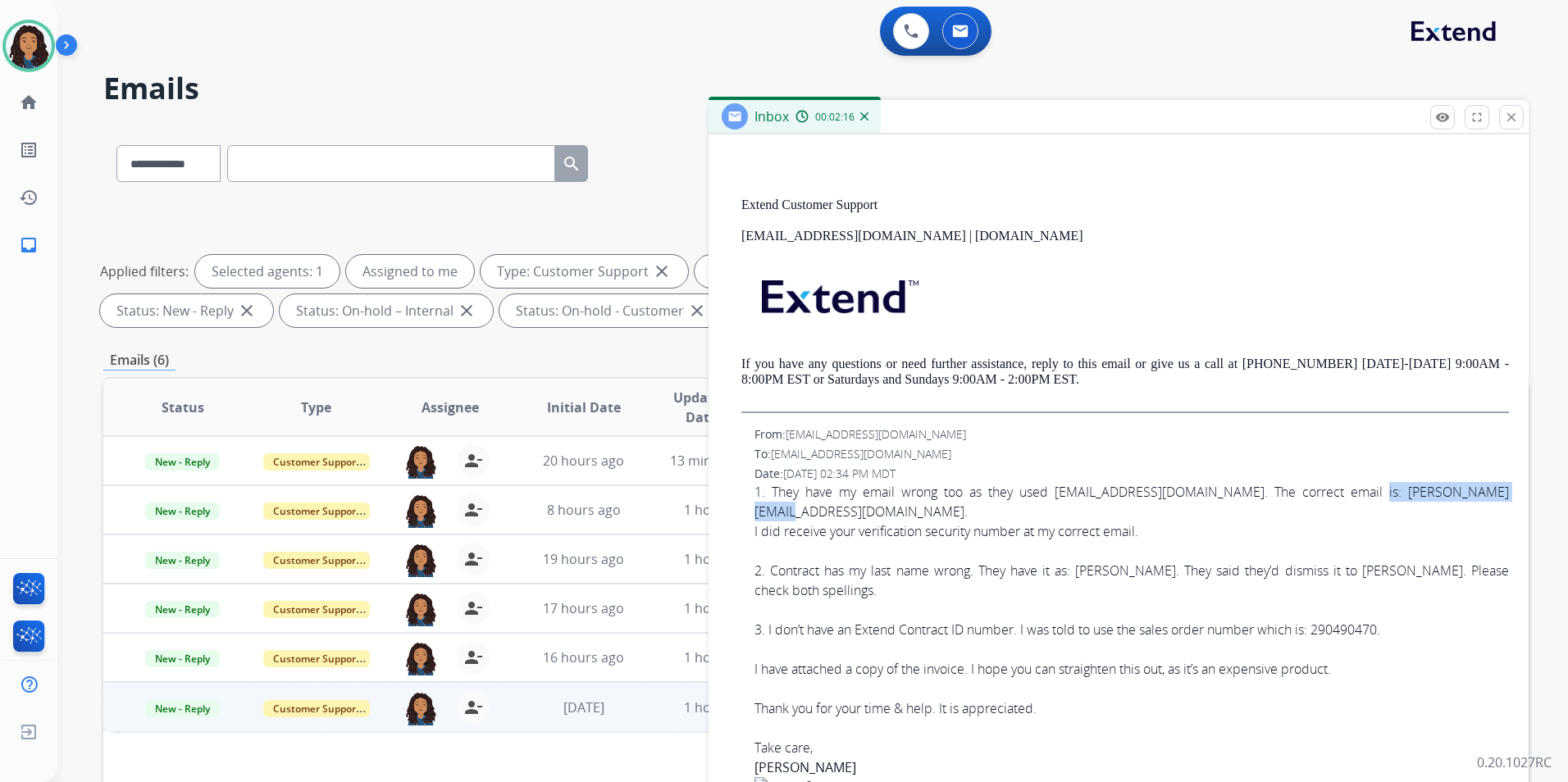
copy div "[EMAIL_ADDRESS][DOMAIN_NAME]"
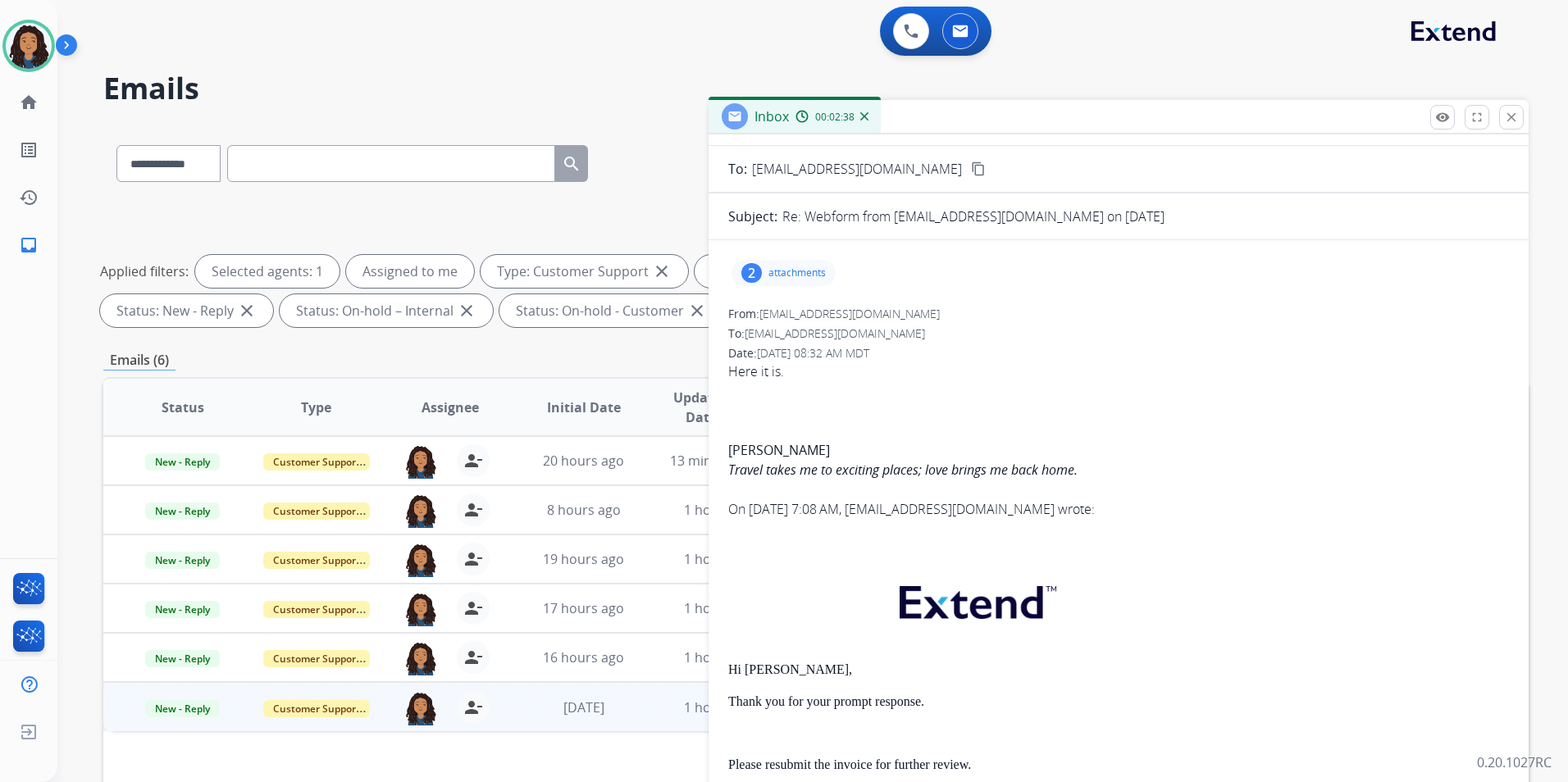
scroll to position [0, 0]
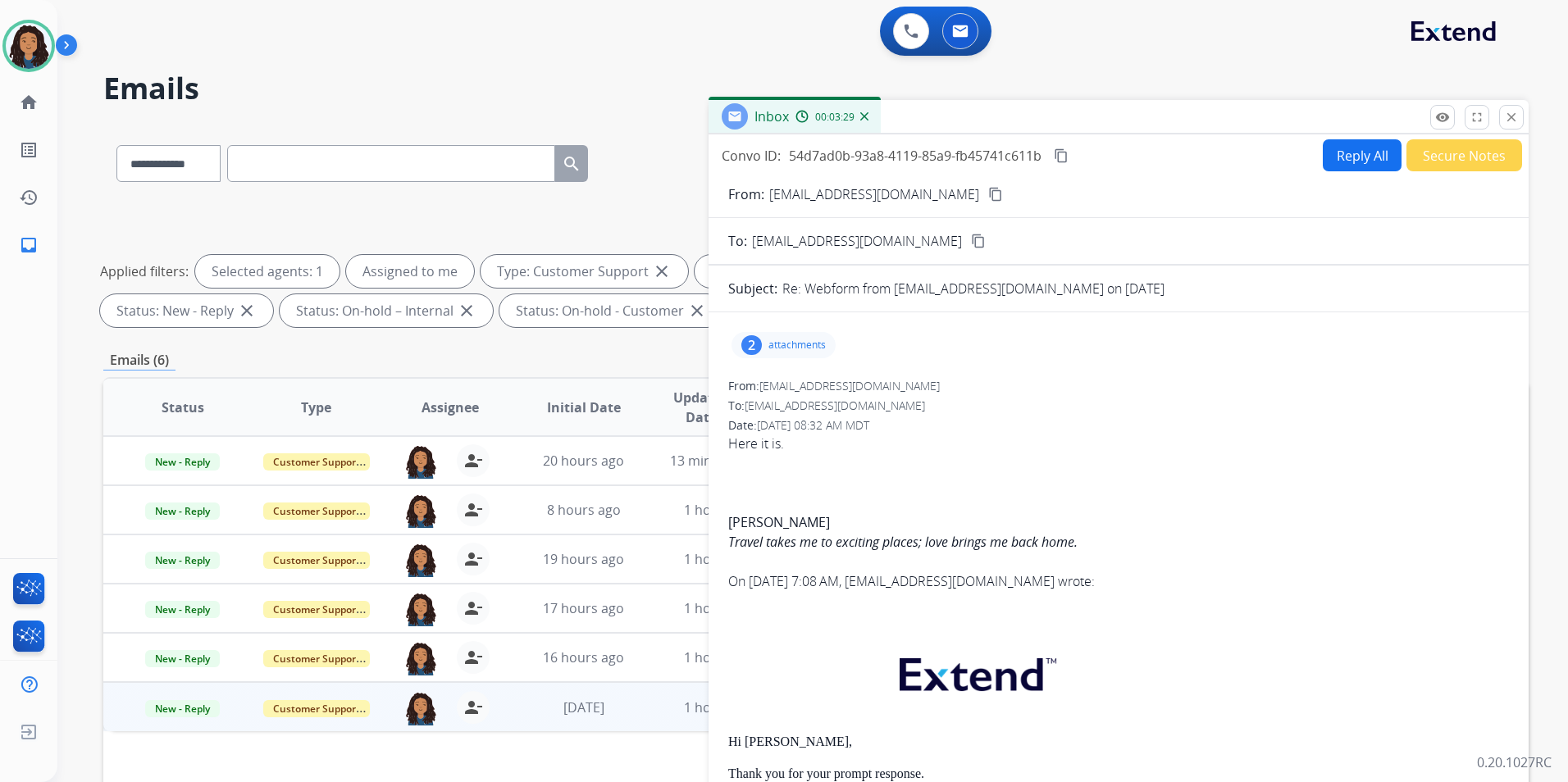
drag, startPoint x: 778, startPoint y: 331, endPoint x: 780, endPoint y: 345, distance: 14.1
click at [780, 345] on div "2 attachments" at bounding box center [1119, 346] width 781 height 40
drag, startPoint x: 780, startPoint y: 345, endPoint x: 790, endPoint y: 352, distance: 12.2
click at [790, 352] on div "2 attachments" at bounding box center [783, 345] width 105 height 26
click at [790, 437] on div at bounding box center [785, 444] width 82 height 58
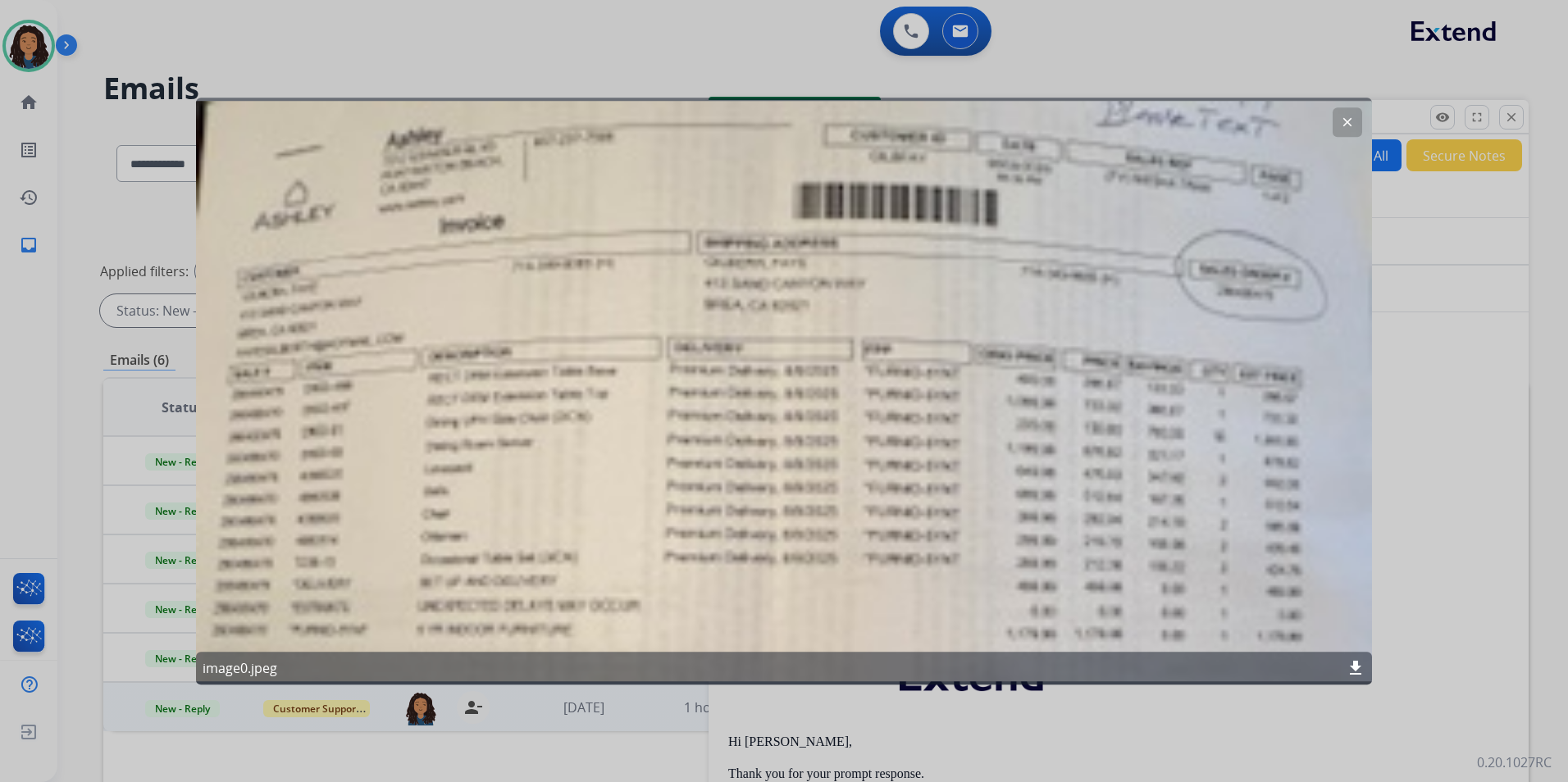
click at [1332, 123] on button "clear" at bounding box center [1347, 123] width 30 height 30
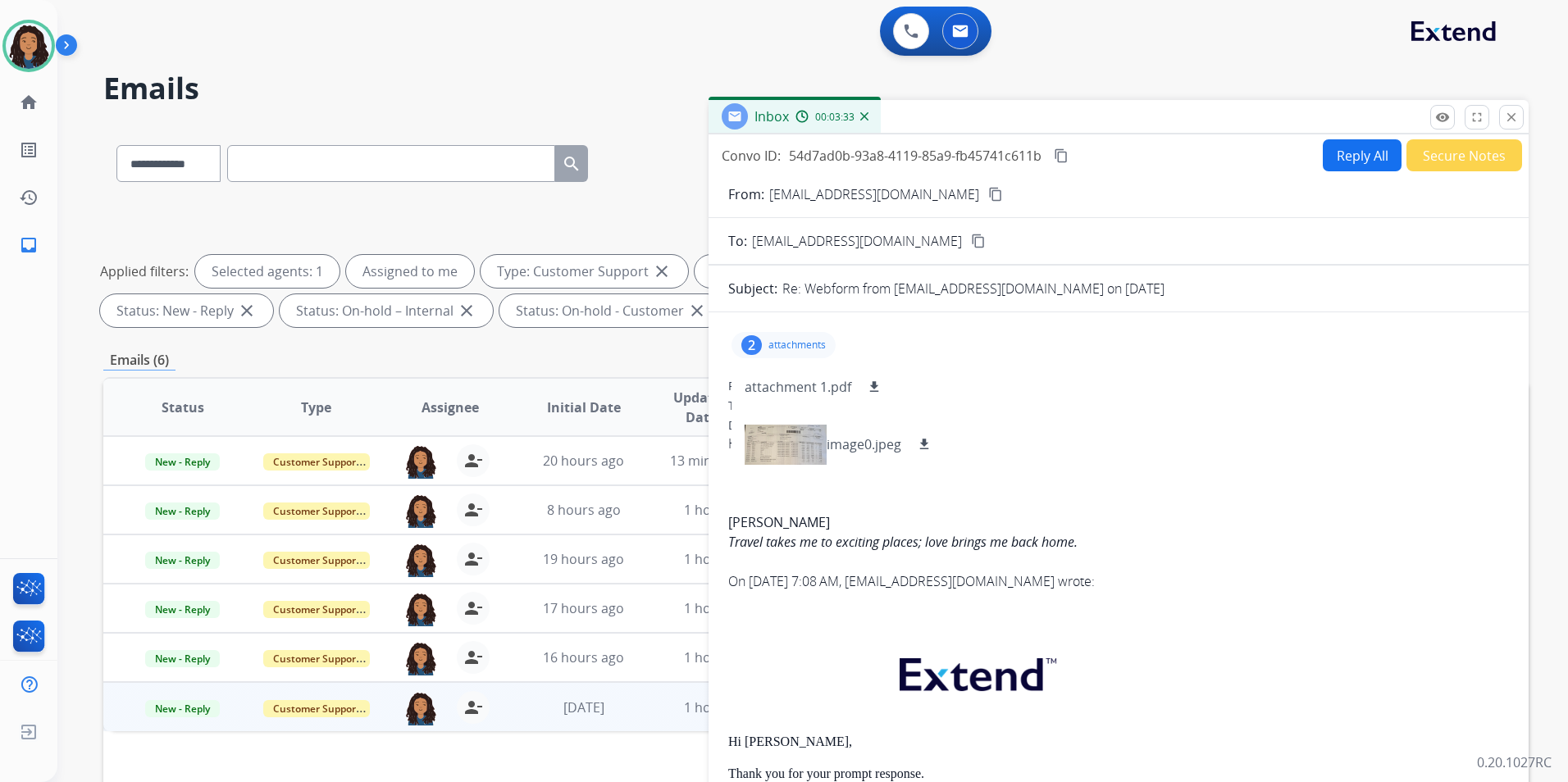
click at [1345, 159] on button "Reply All" at bounding box center [1362, 155] width 79 height 32
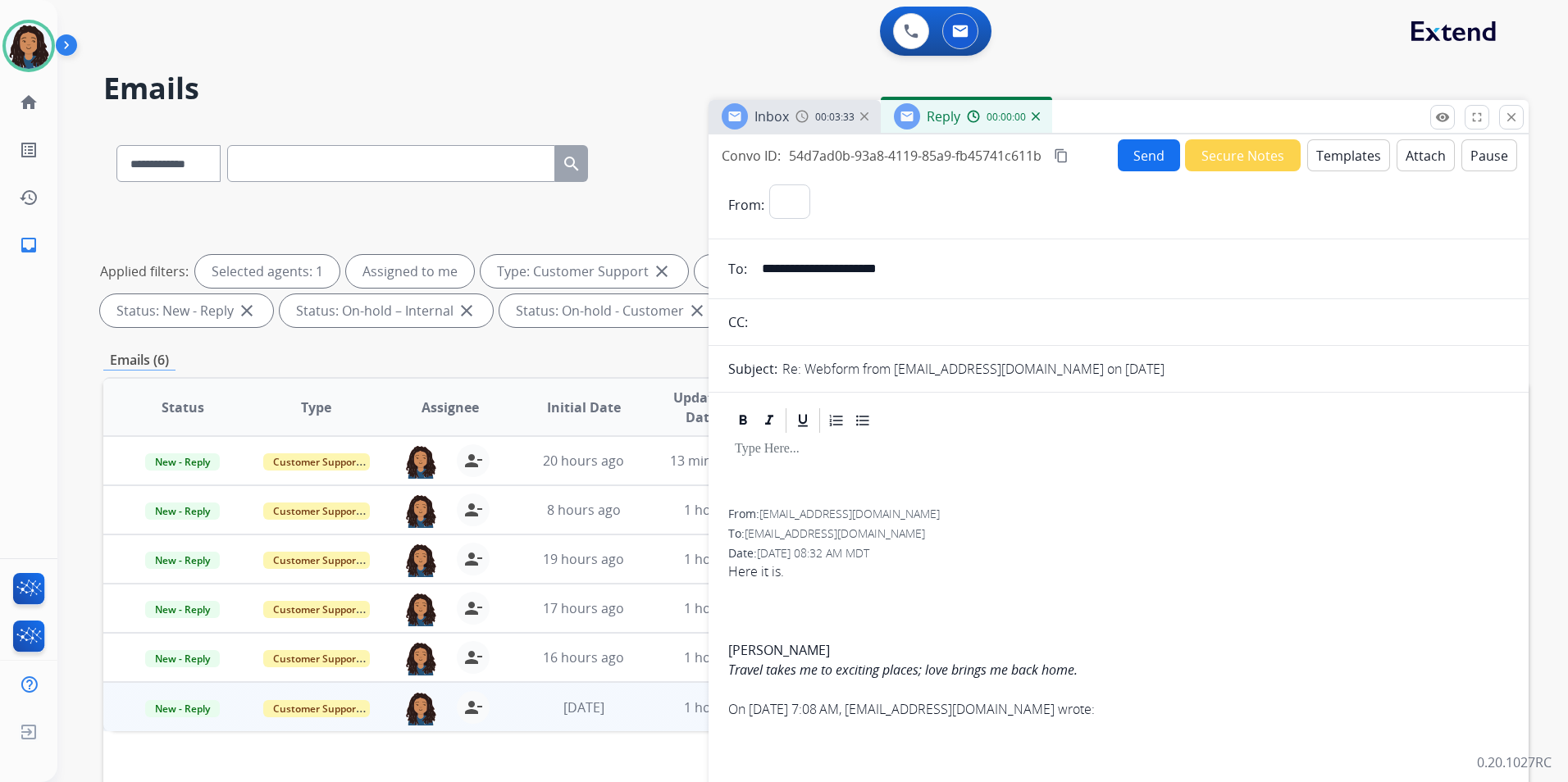
select select "**********"
click at [1345, 159] on button "Templates" at bounding box center [1348, 155] width 83 height 32
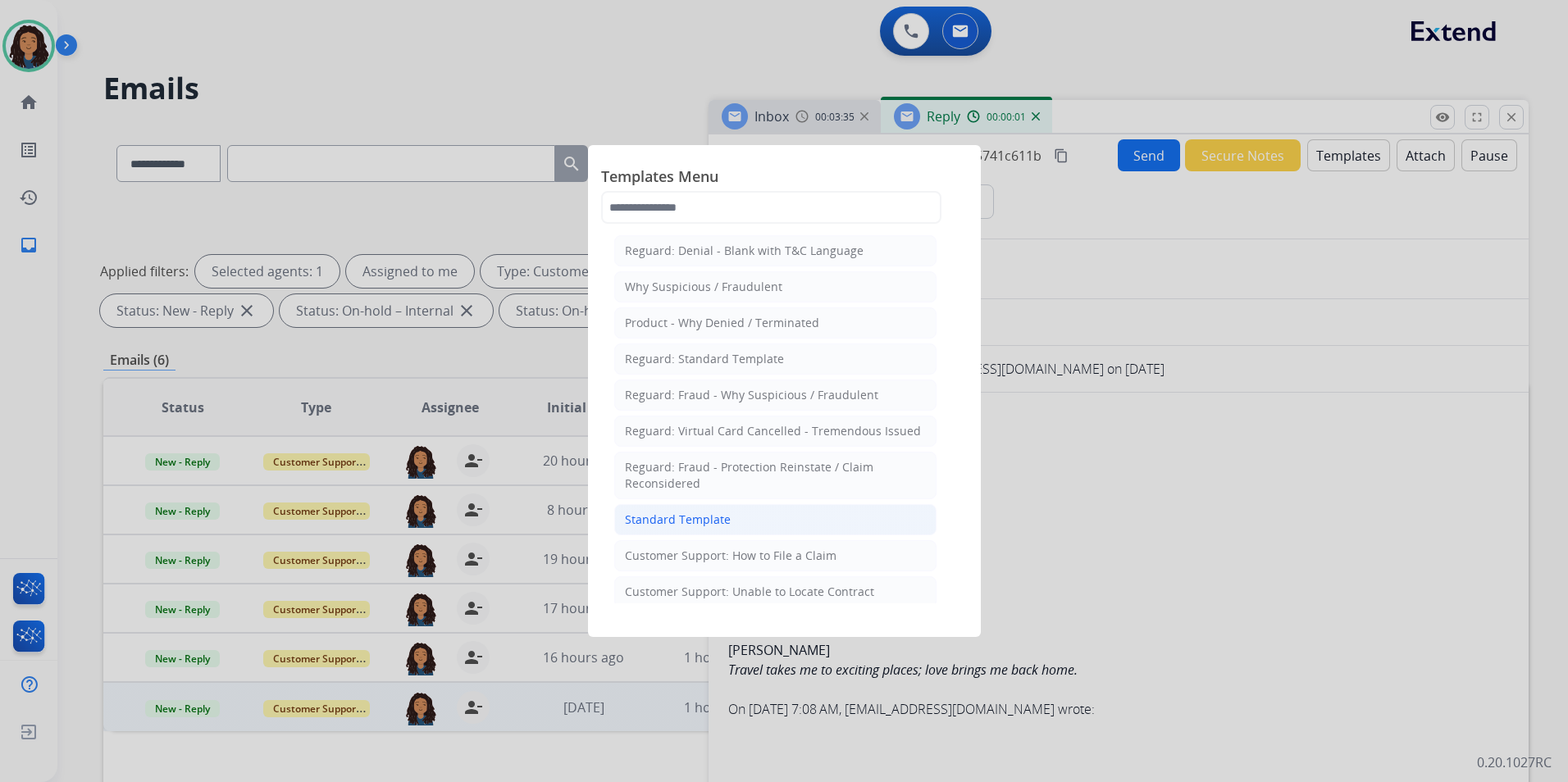
click at [723, 516] on div "Standard Template" at bounding box center [677, 520] width 106 height 16
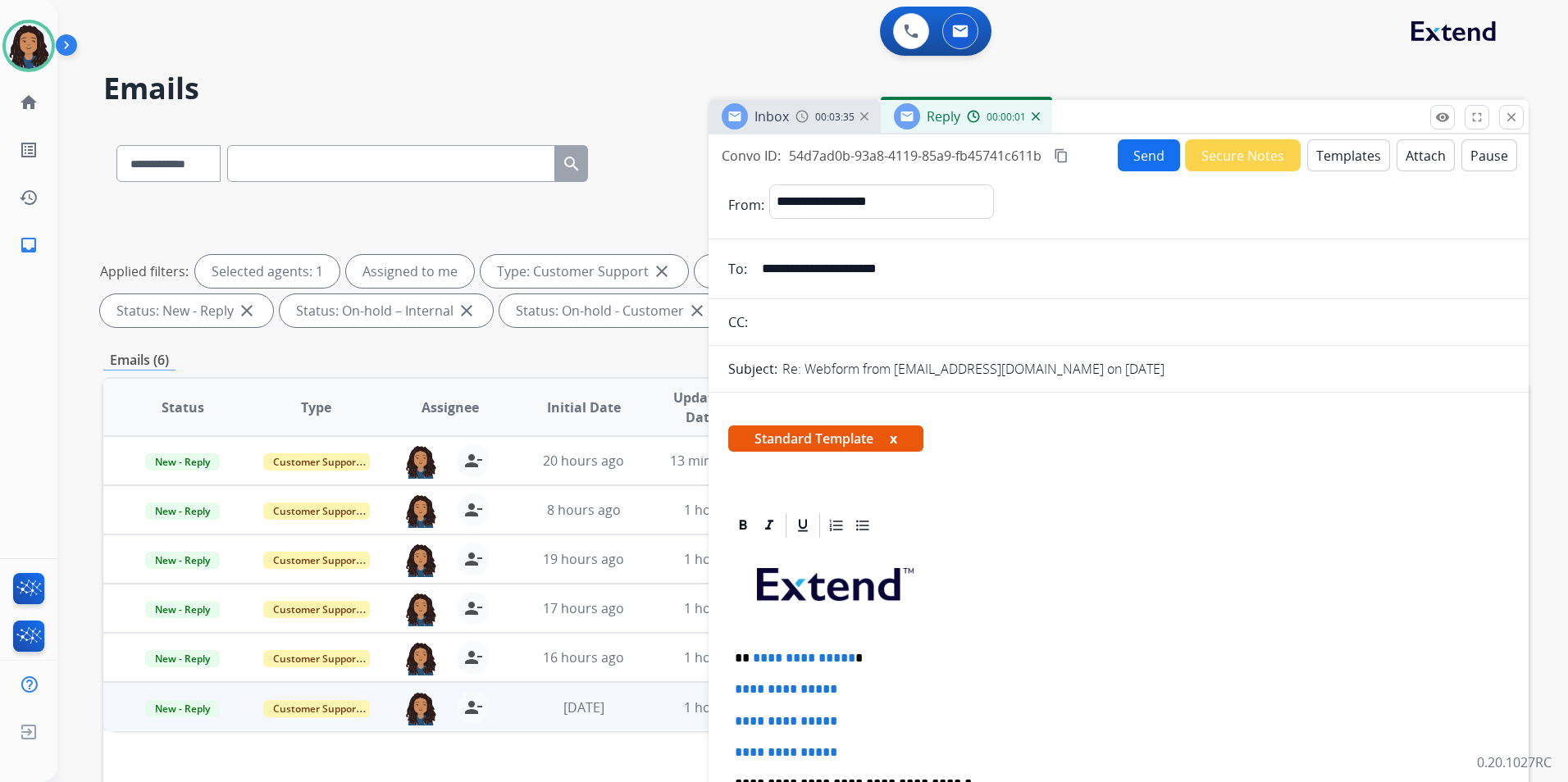
click at [763, 108] on span "Inbox" at bounding box center [771, 117] width 35 height 18
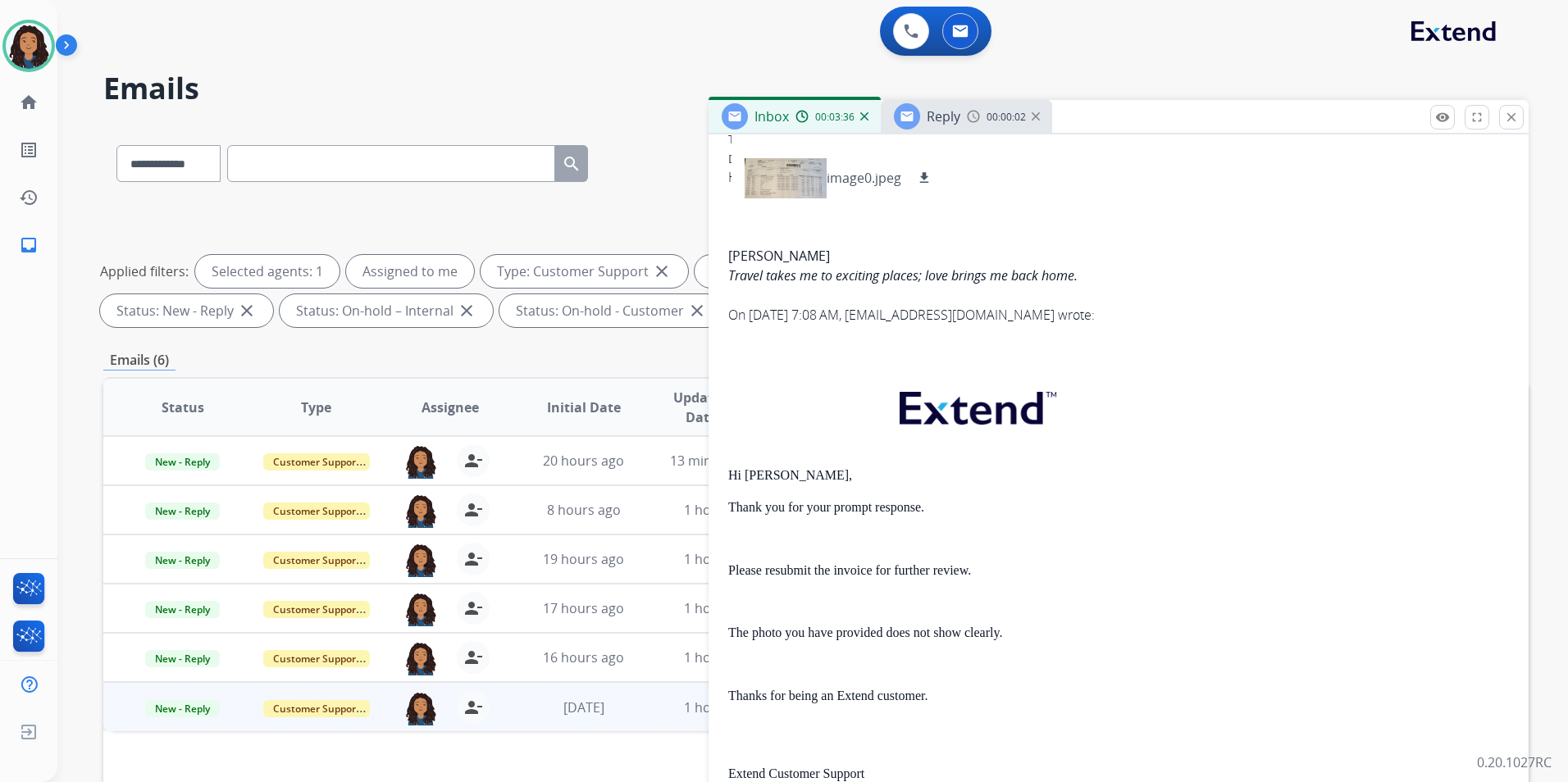
scroll to position [328, 0]
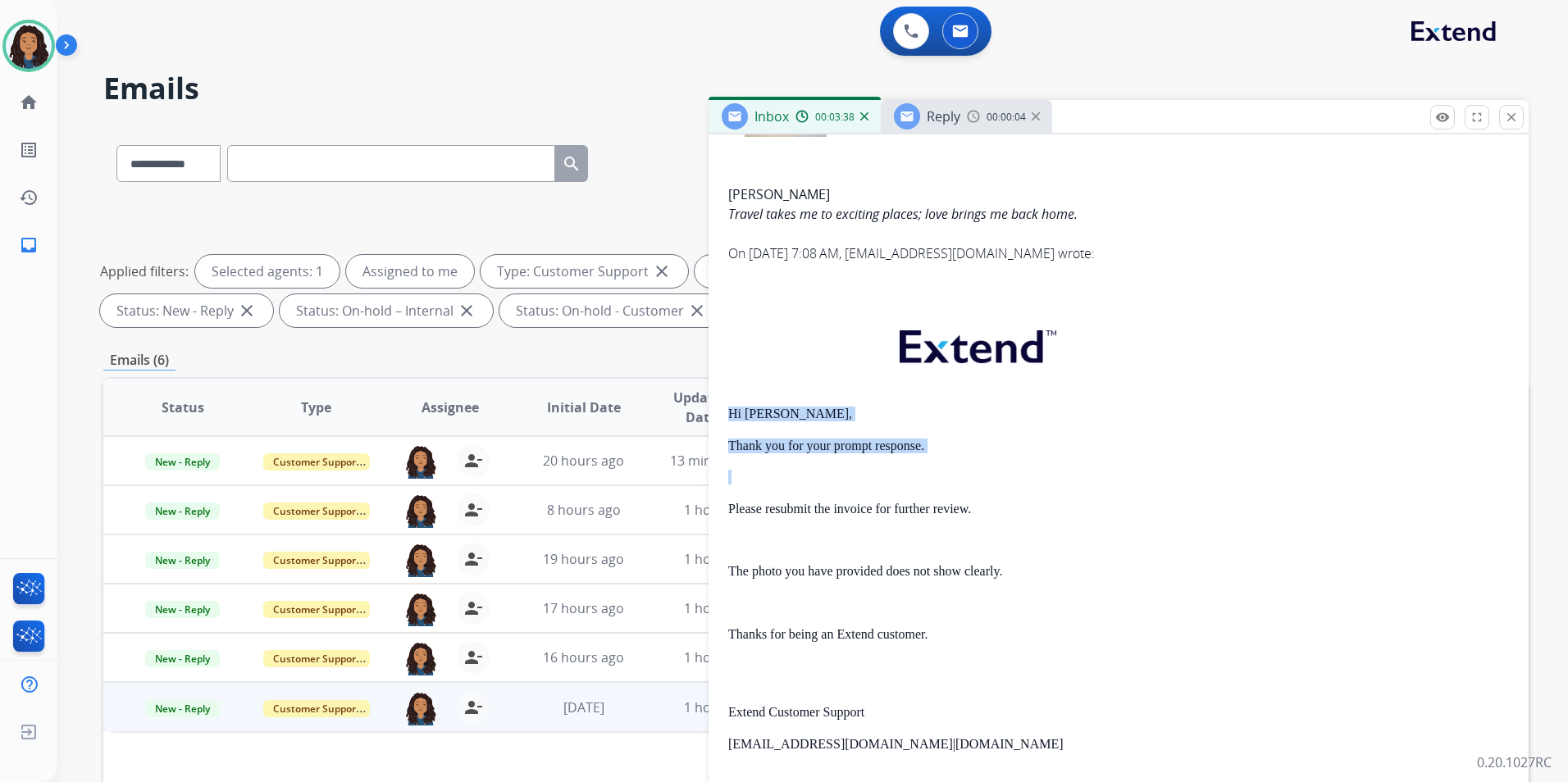
drag, startPoint x: 717, startPoint y: 405, endPoint x: 930, endPoint y: 457, distance: 219.3
drag, startPoint x: 930, startPoint y: 457, endPoint x: 919, endPoint y: 445, distance: 16.3
copy div "Hi Faye, Thank you for your prompt response."
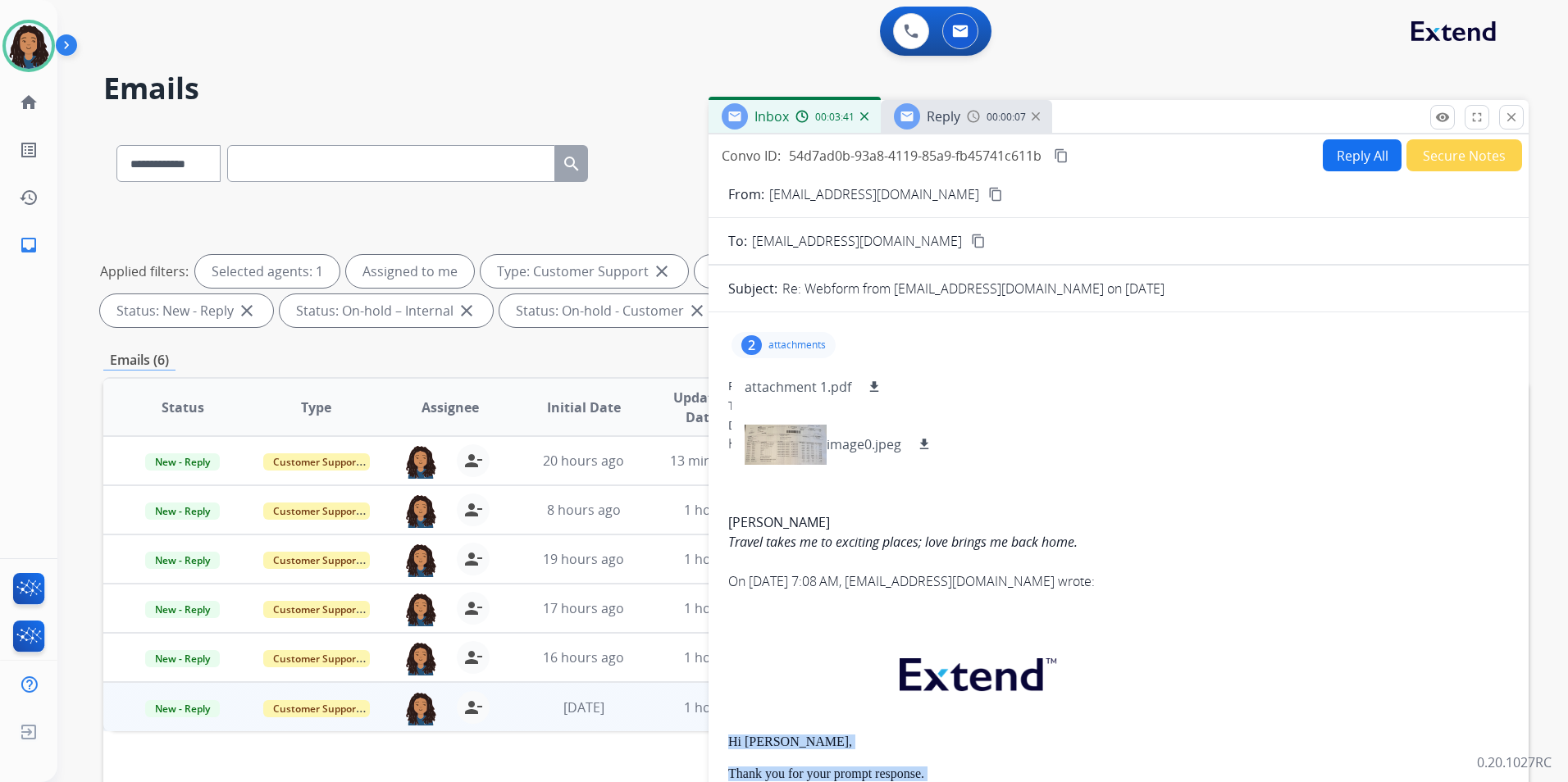
click at [925, 119] on div "Reply" at bounding box center [926, 117] width 67 height 26
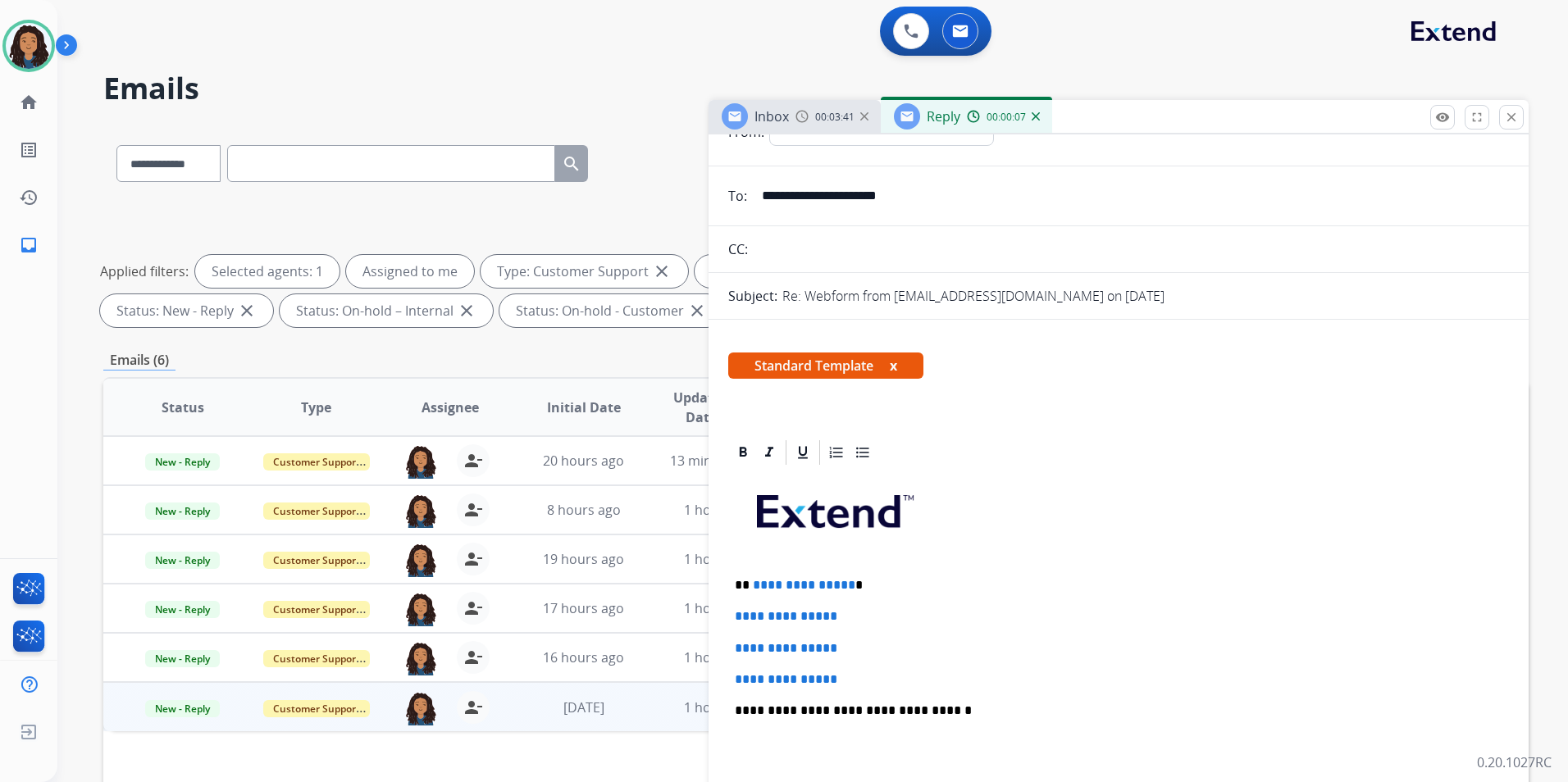
scroll to position [164, 0]
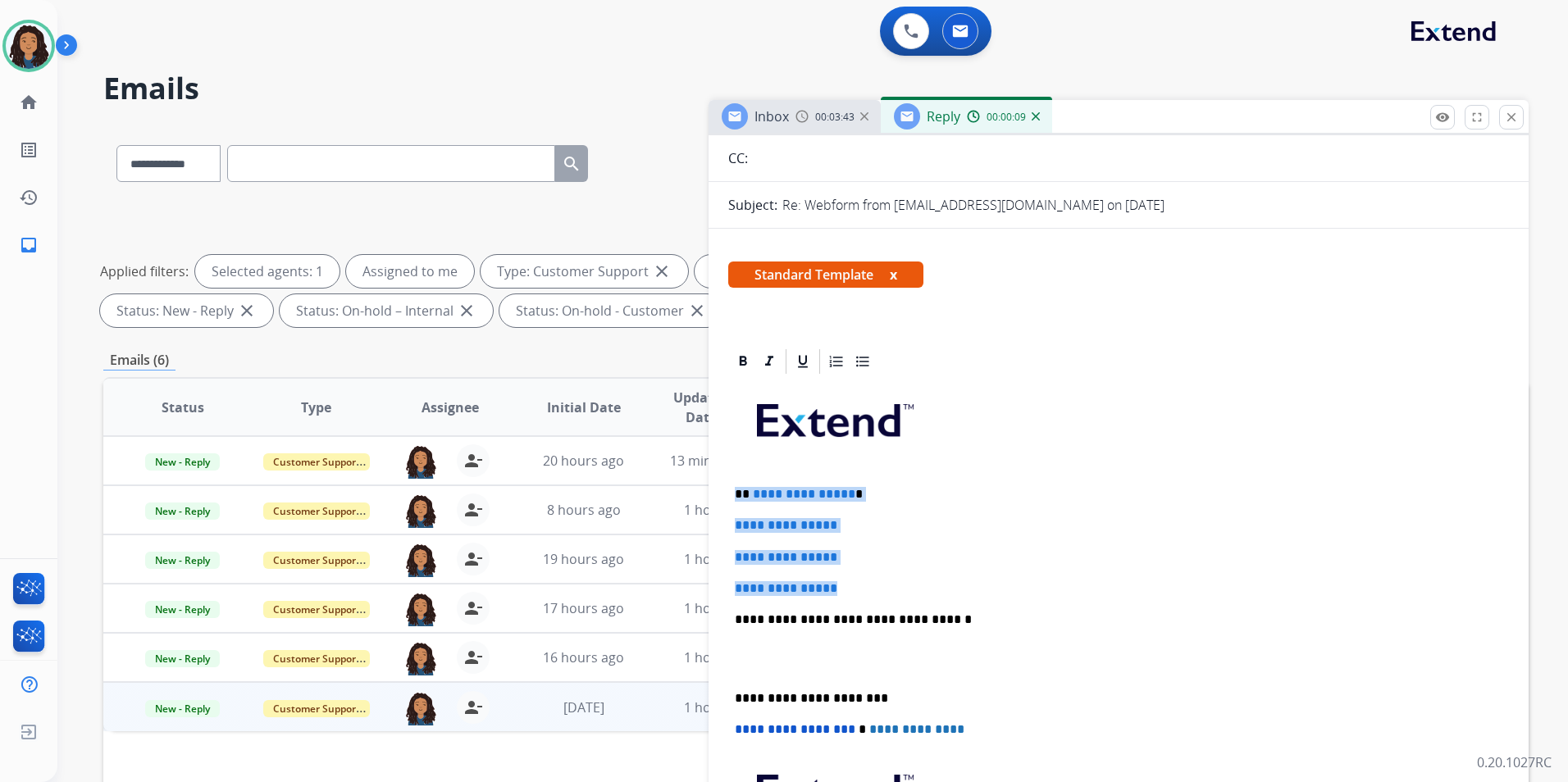
drag, startPoint x: 728, startPoint y: 486, endPoint x: 883, endPoint y: 580, distance: 181.3
click at [883, 580] on div "**********" at bounding box center [1119, 658] width 781 height 564
copy div "**********"
drag, startPoint x: 731, startPoint y: 486, endPoint x: 862, endPoint y: 586, distance: 164.8
click at [862, 586] on div "**********" at bounding box center [1119, 658] width 781 height 564
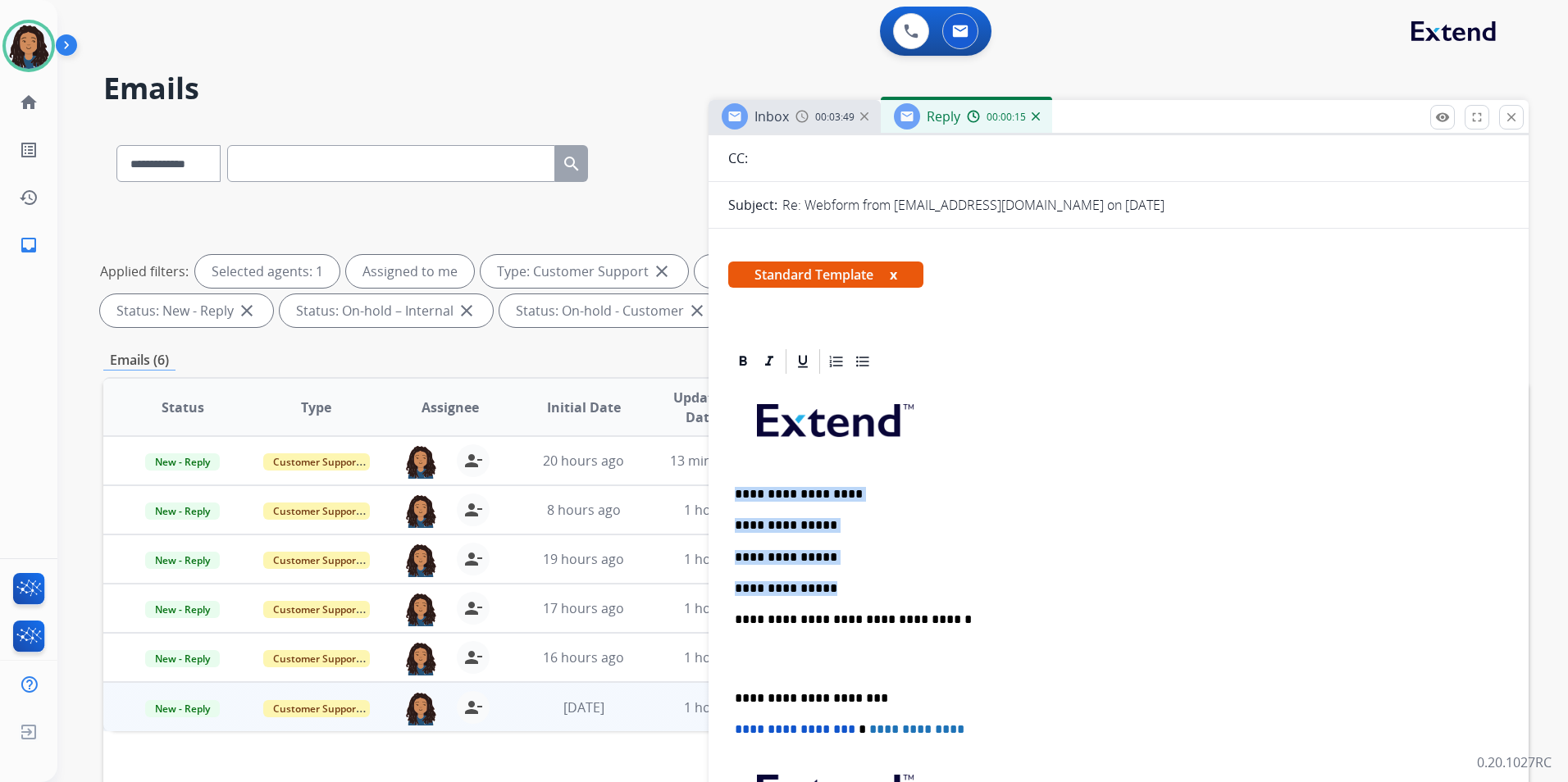
click at [803, 119] on img at bounding box center [801, 116] width 13 height 13
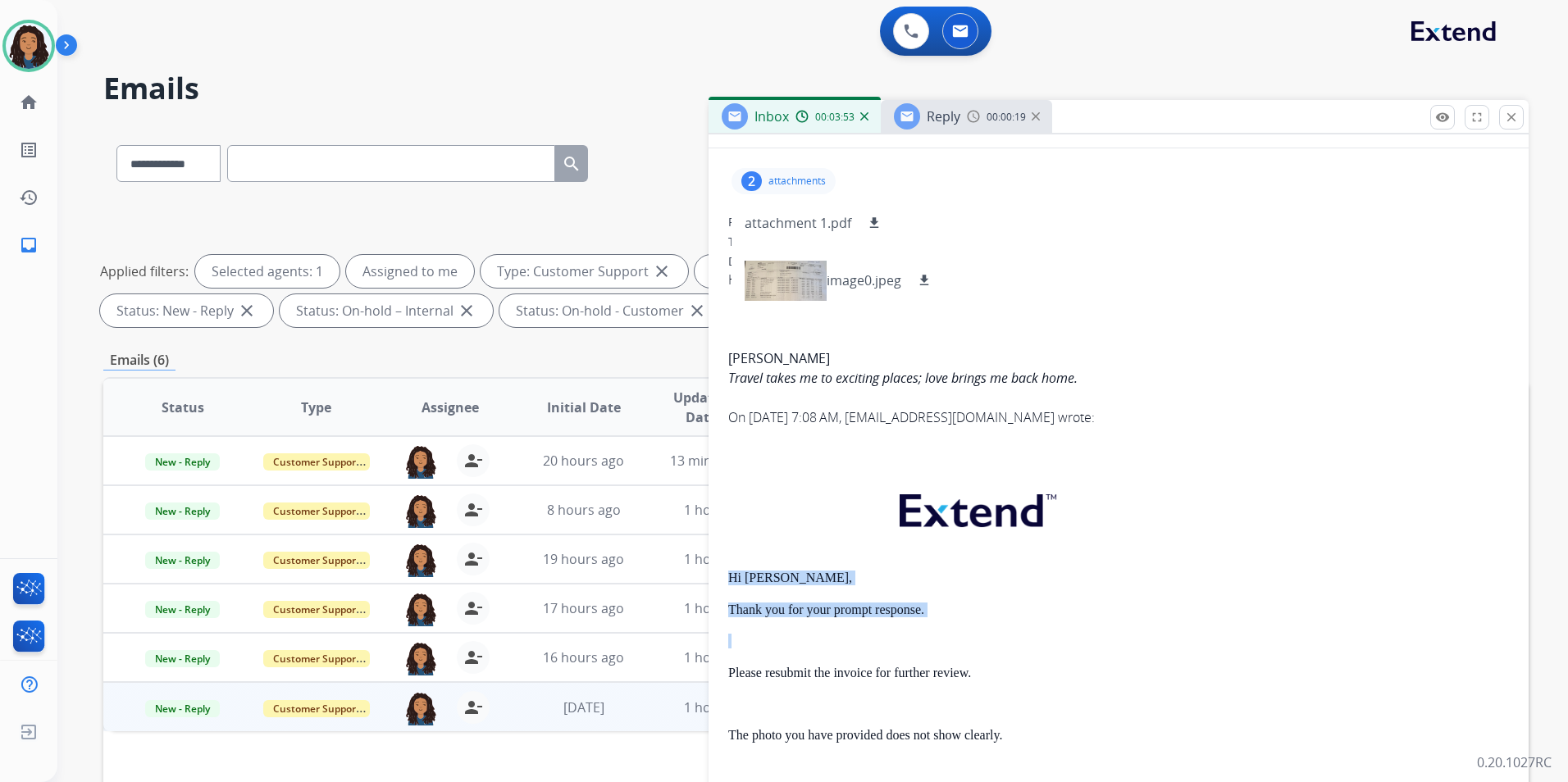
drag, startPoint x: 721, startPoint y: 577, endPoint x: 933, endPoint y: 619, distance: 216.1
drag, startPoint x: 933, startPoint y: 619, endPoint x: 850, endPoint y: 611, distance: 83.4
copy div "Hi Faye, Thank you for your prompt response."
click at [936, 109] on span "Reply" at bounding box center [943, 117] width 34 height 18
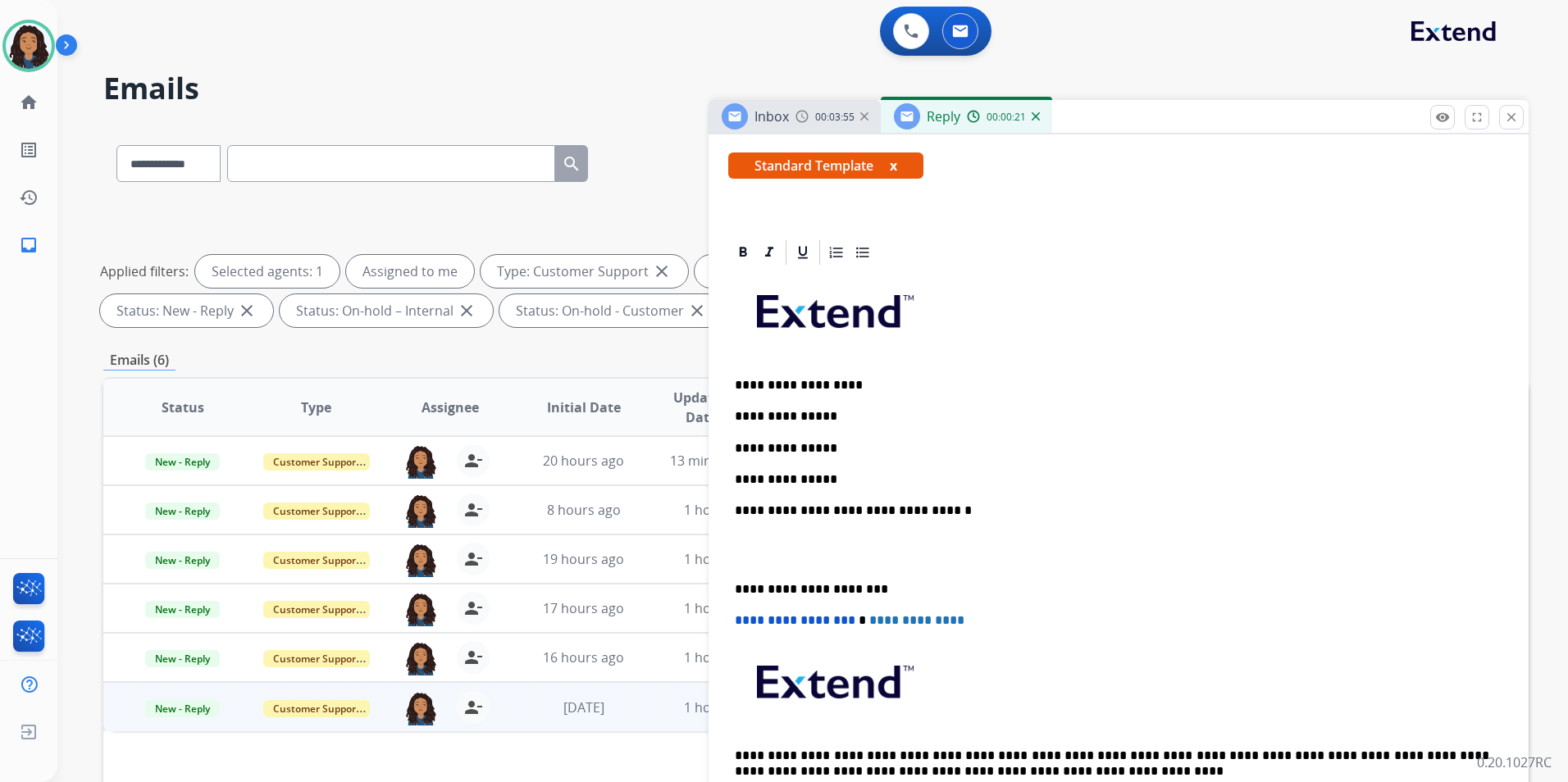
scroll to position [328, 0]
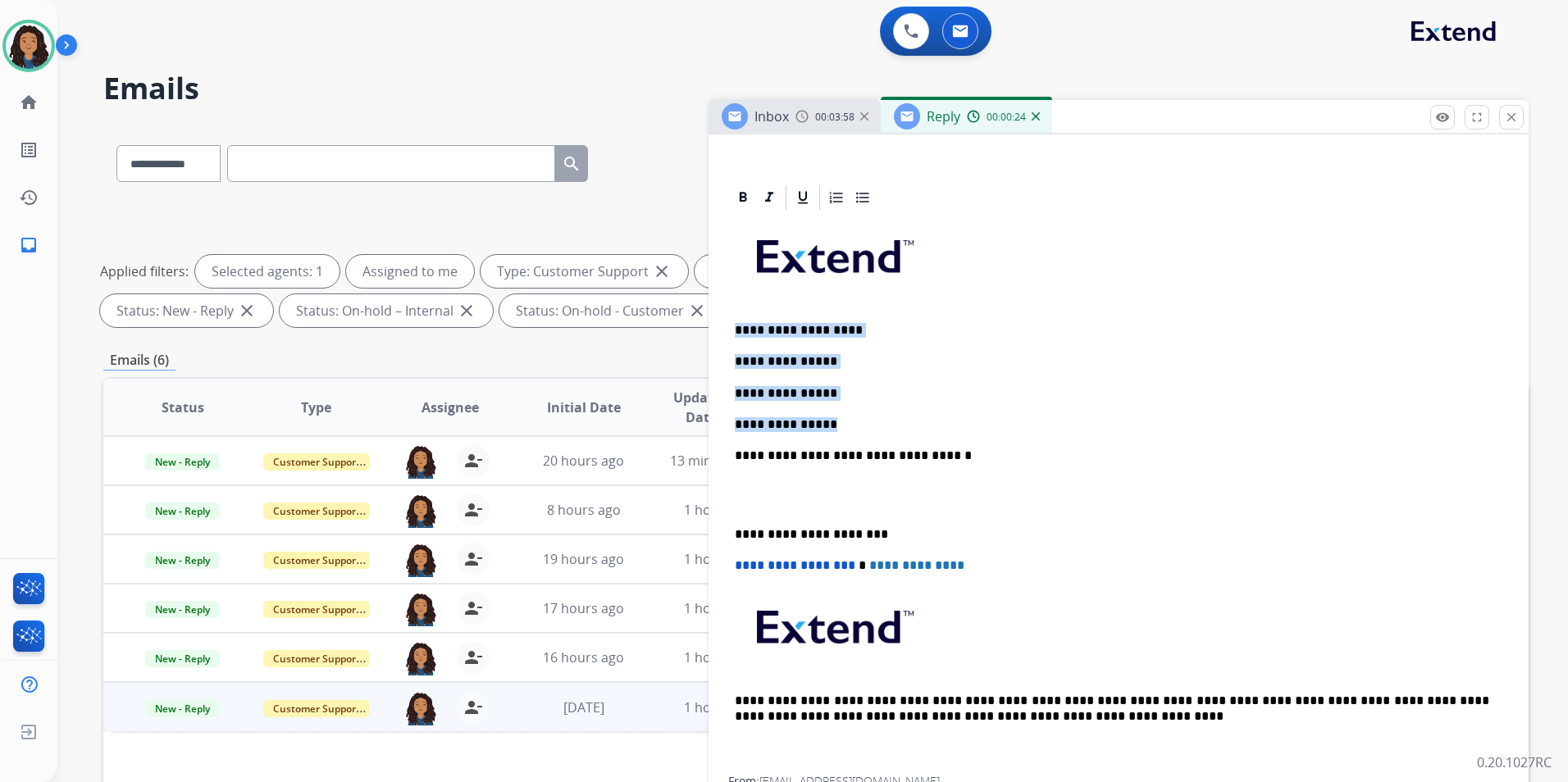
drag, startPoint x: 730, startPoint y: 322, endPoint x: 880, endPoint y: 428, distance: 183.7
click at [880, 428] on div "**********" at bounding box center [1119, 494] width 781 height 564
paste div
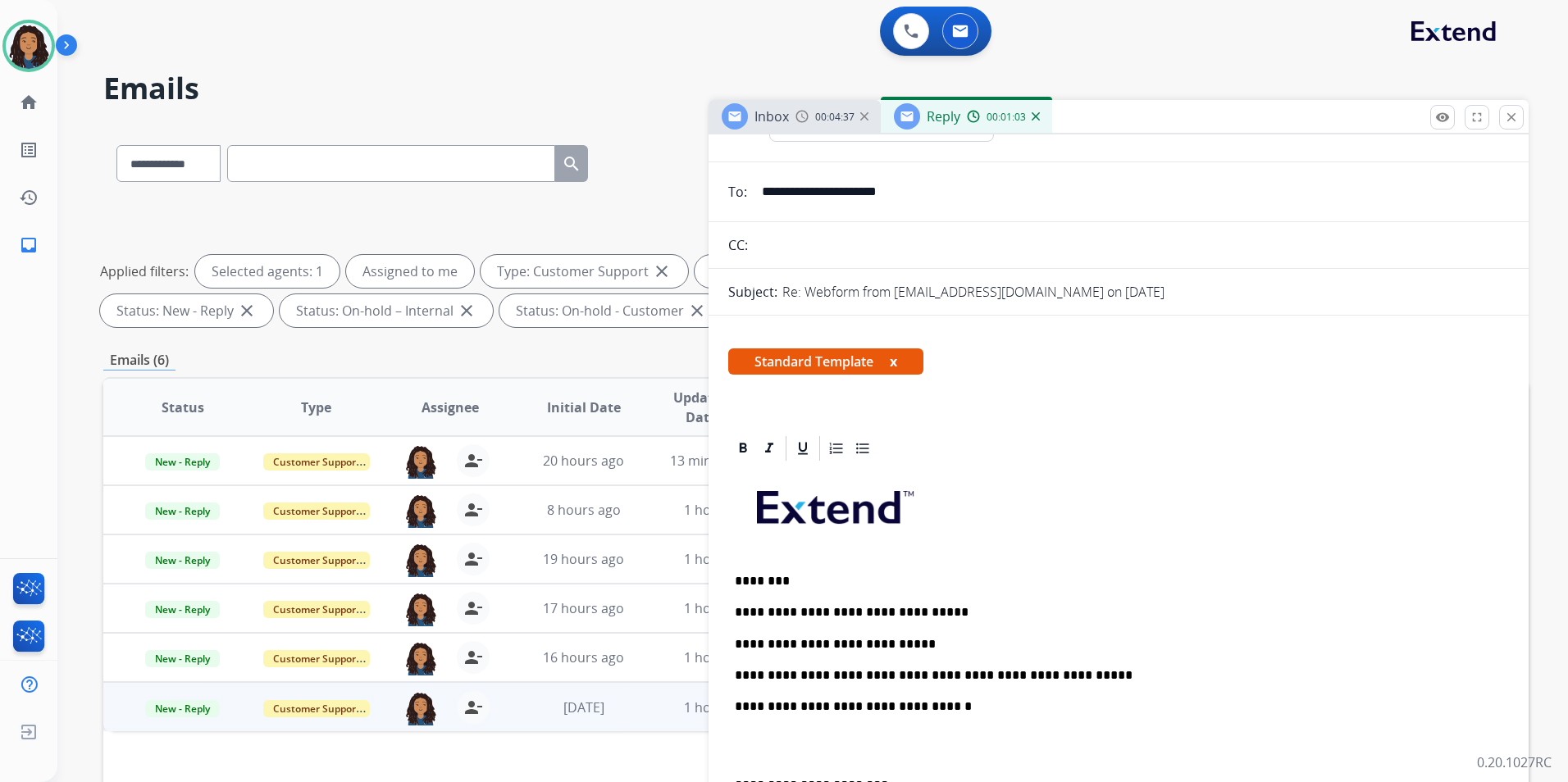
scroll to position [0, 0]
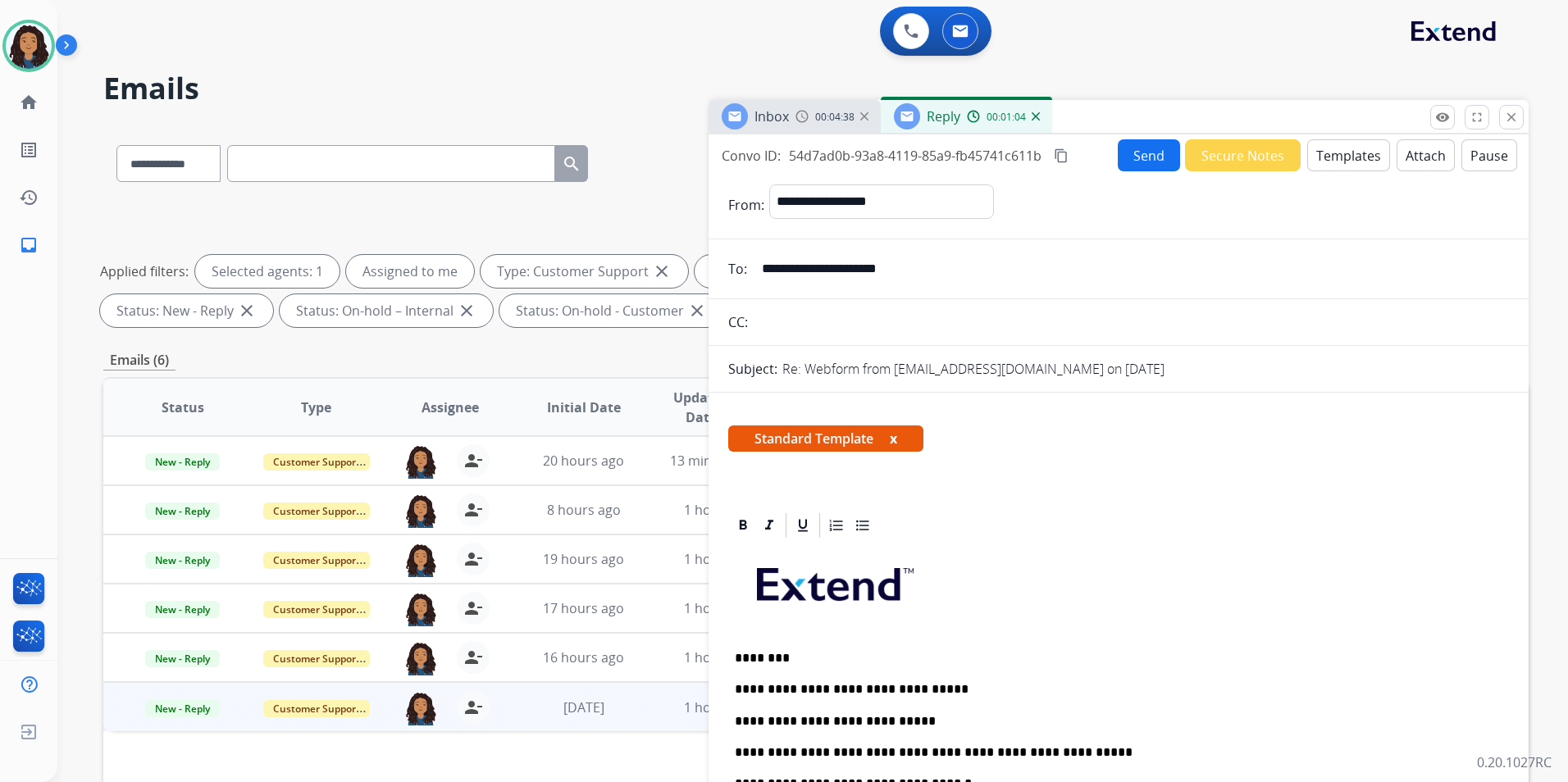
click at [1138, 159] on button "Send" at bounding box center [1149, 155] width 63 height 32
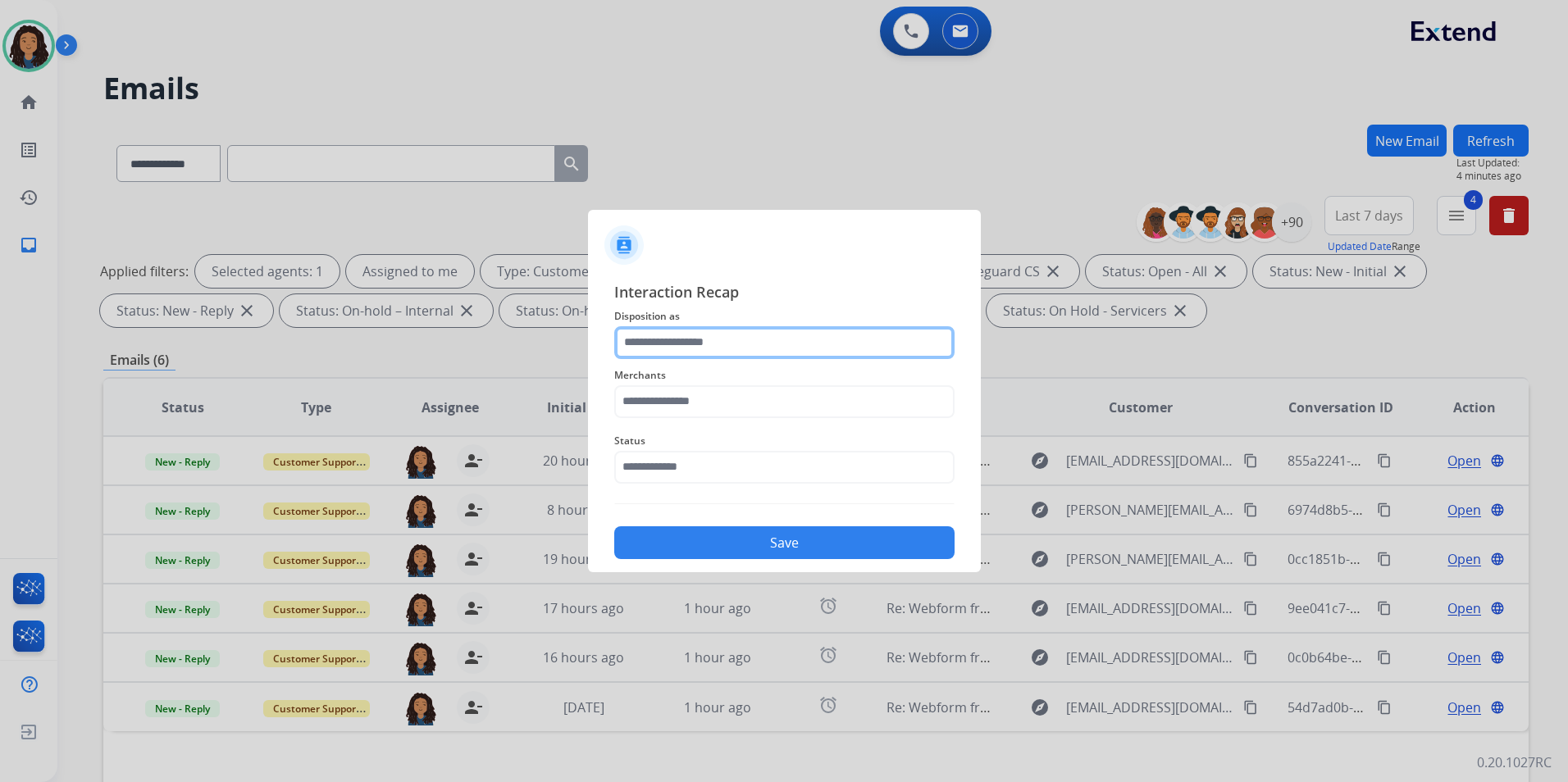
click at [673, 336] on input "text" at bounding box center [784, 343] width 341 height 33
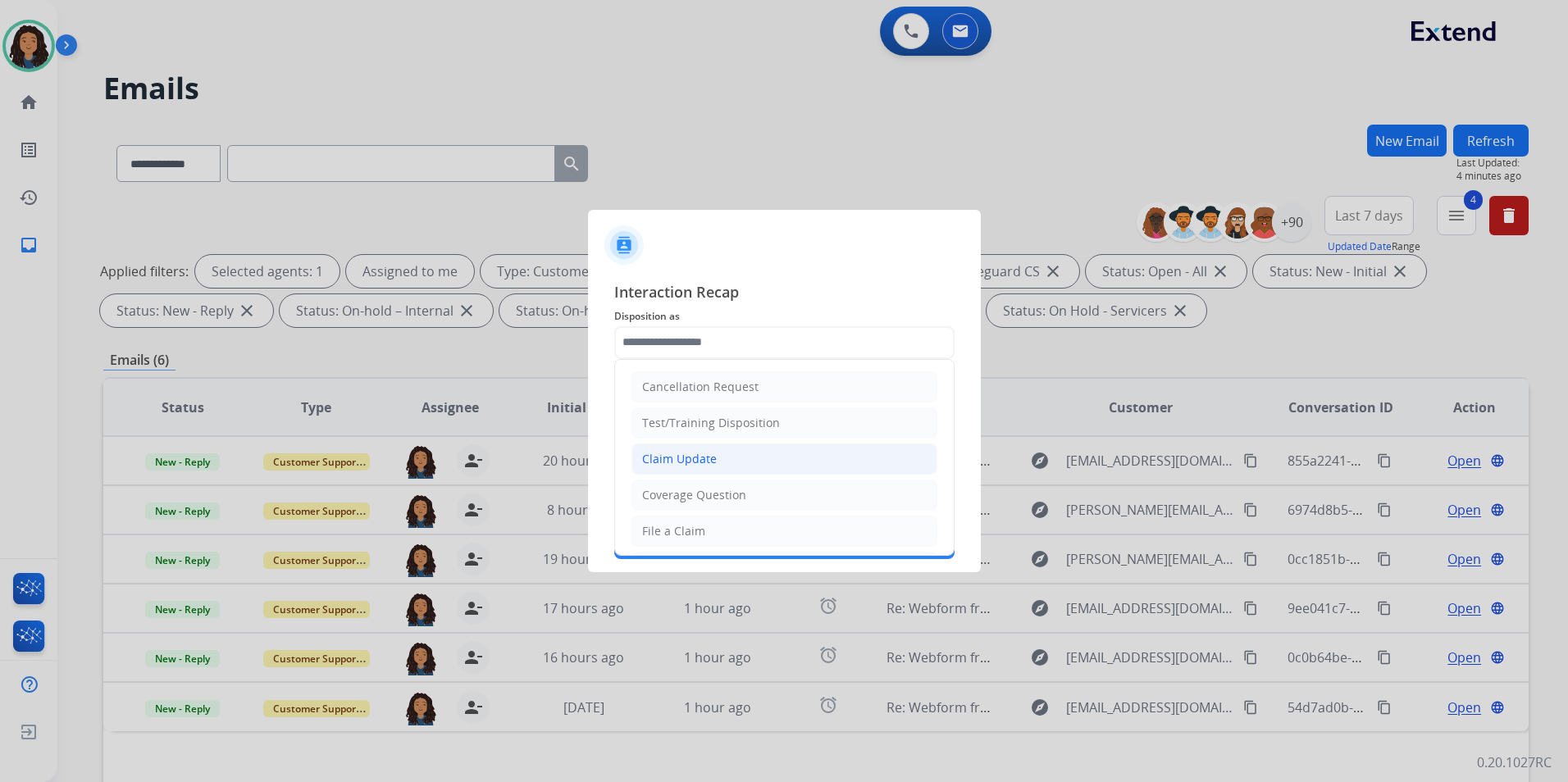
drag, startPoint x: 671, startPoint y: 456, endPoint x: 662, endPoint y: 400, distance: 56.7
click at [671, 456] on div "Claim Update" at bounding box center [678, 459] width 75 height 16
type input "**********"
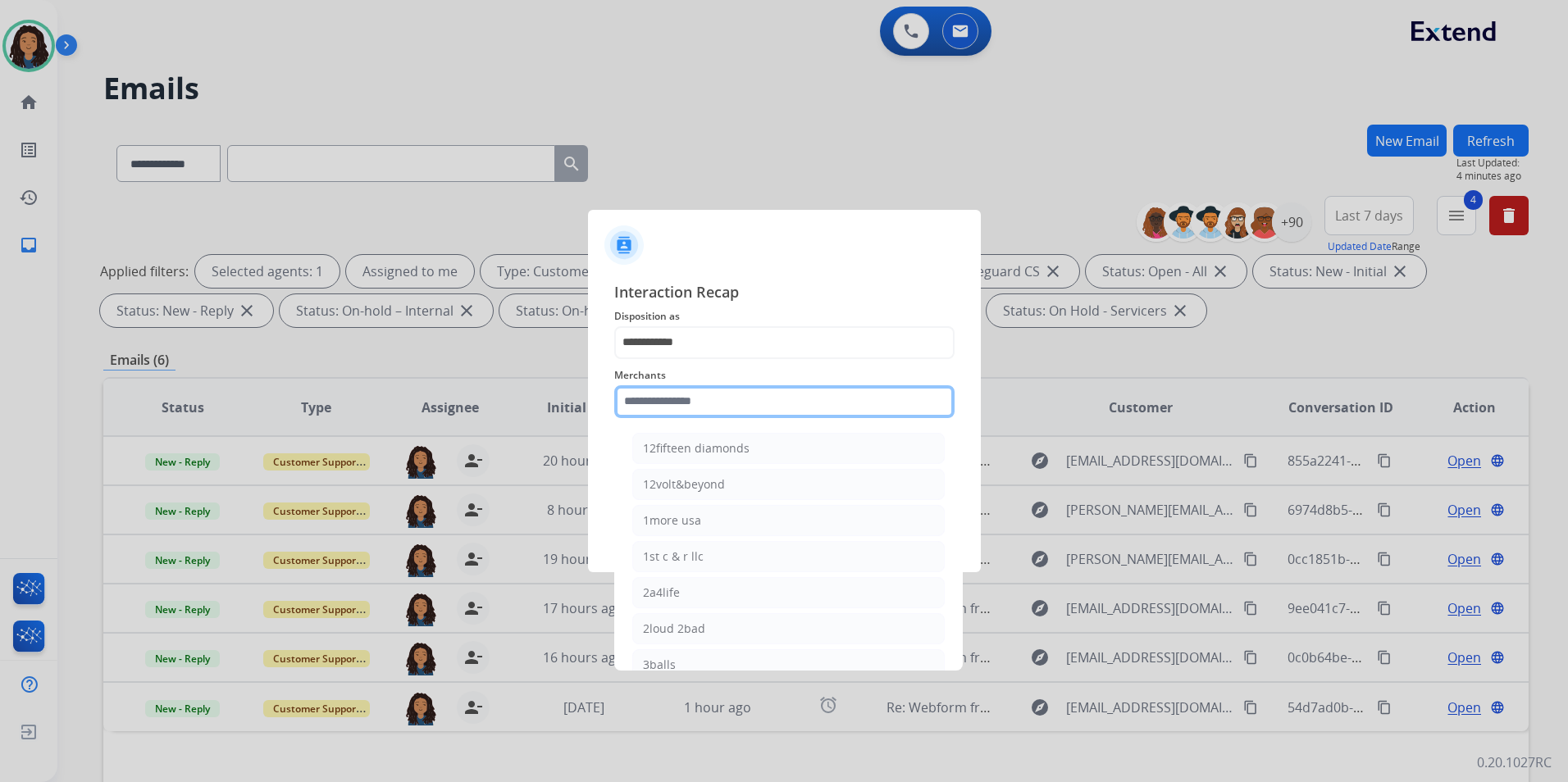
click at [664, 387] on input "text" at bounding box center [784, 401] width 341 height 33
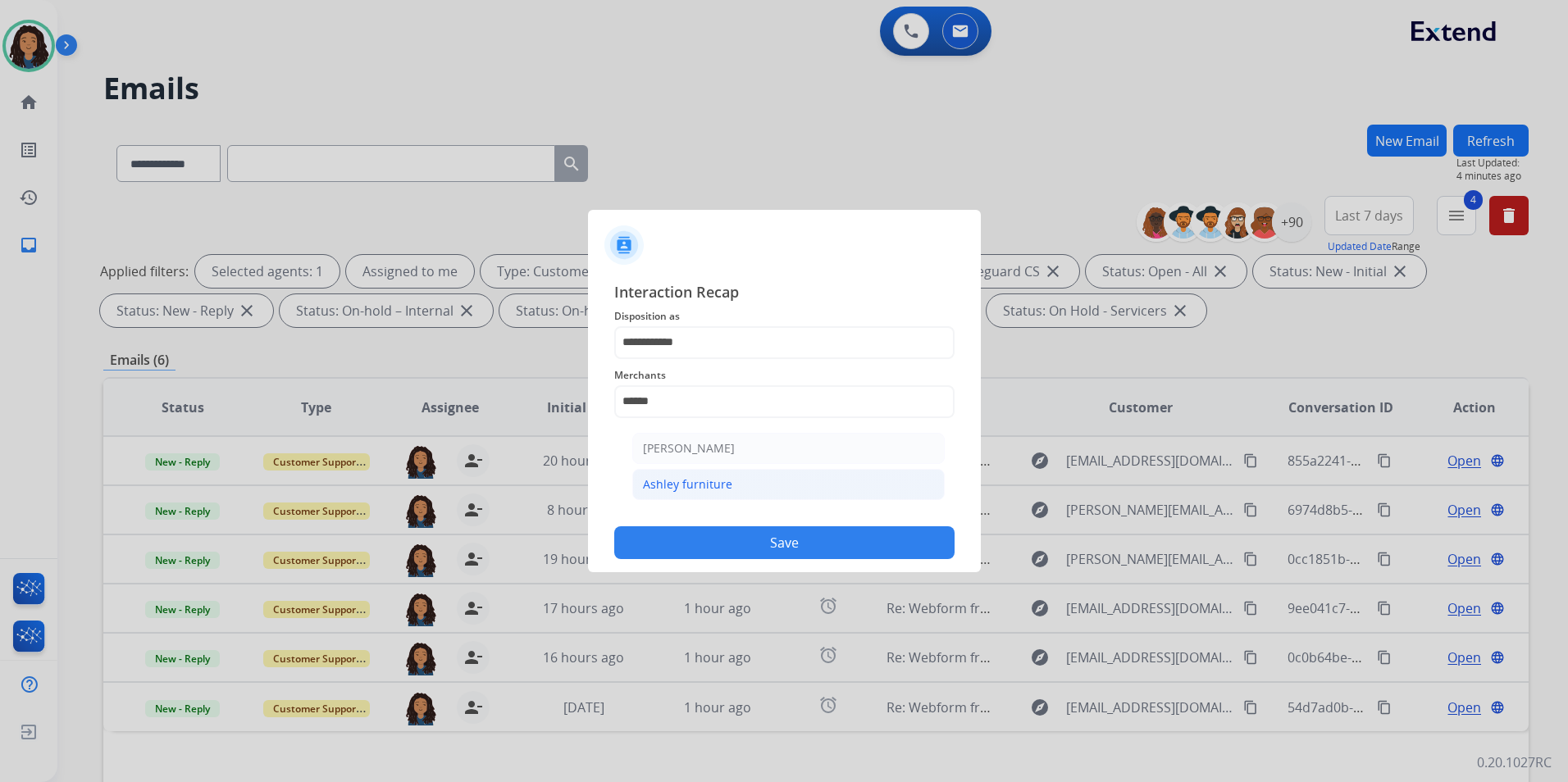
click at [697, 485] on div "Ashley furniture" at bounding box center [687, 484] width 90 height 16
type input "**********"
click at [704, 474] on input "text" at bounding box center [784, 467] width 341 height 33
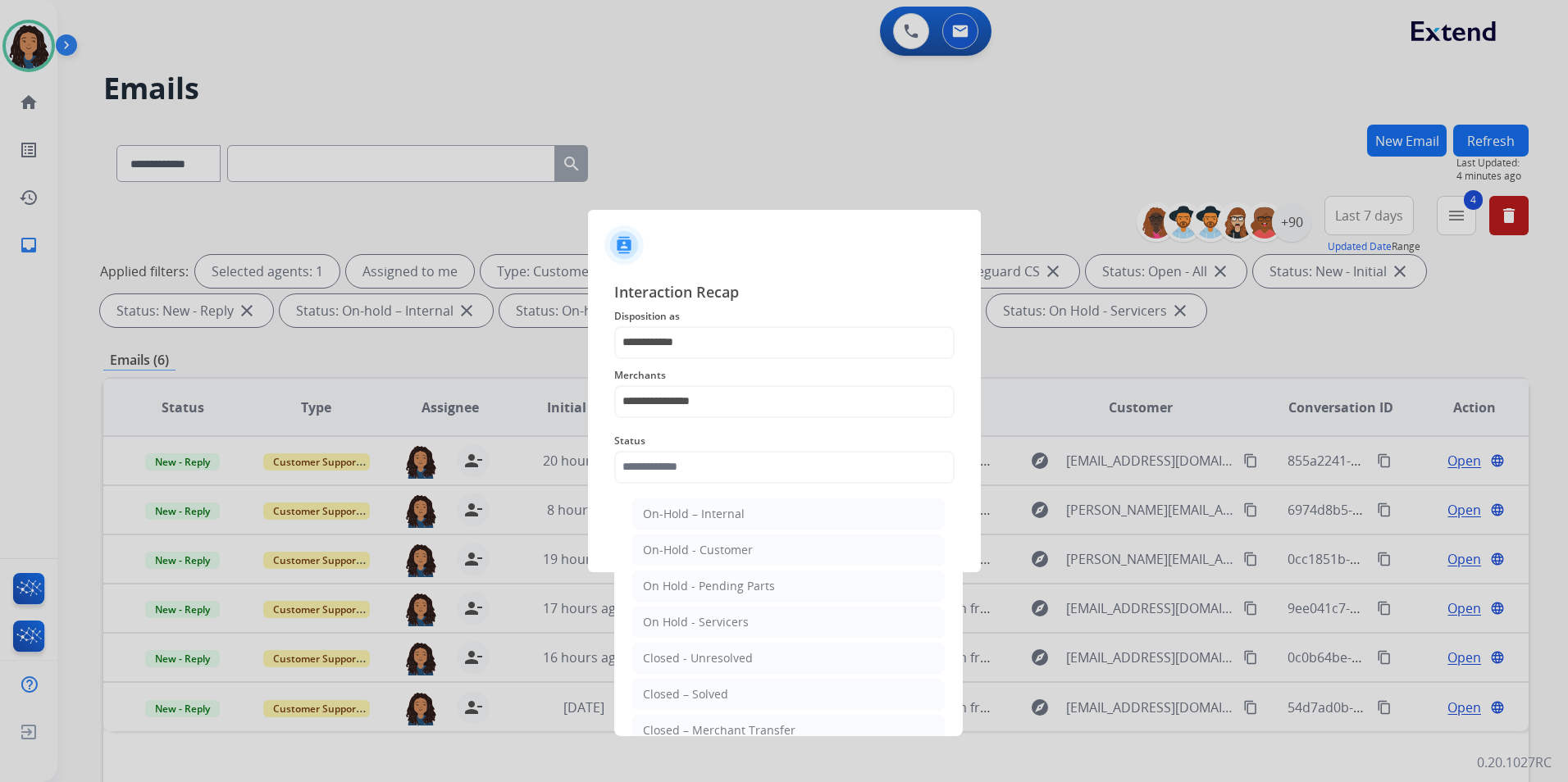
drag, startPoint x: 768, startPoint y: 693, endPoint x: 806, endPoint y: 555, distance: 143.1
click at [768, 689] on li "Closed – Solved" at bounding box center [789, 693] width 313 height 31
type input "**********"
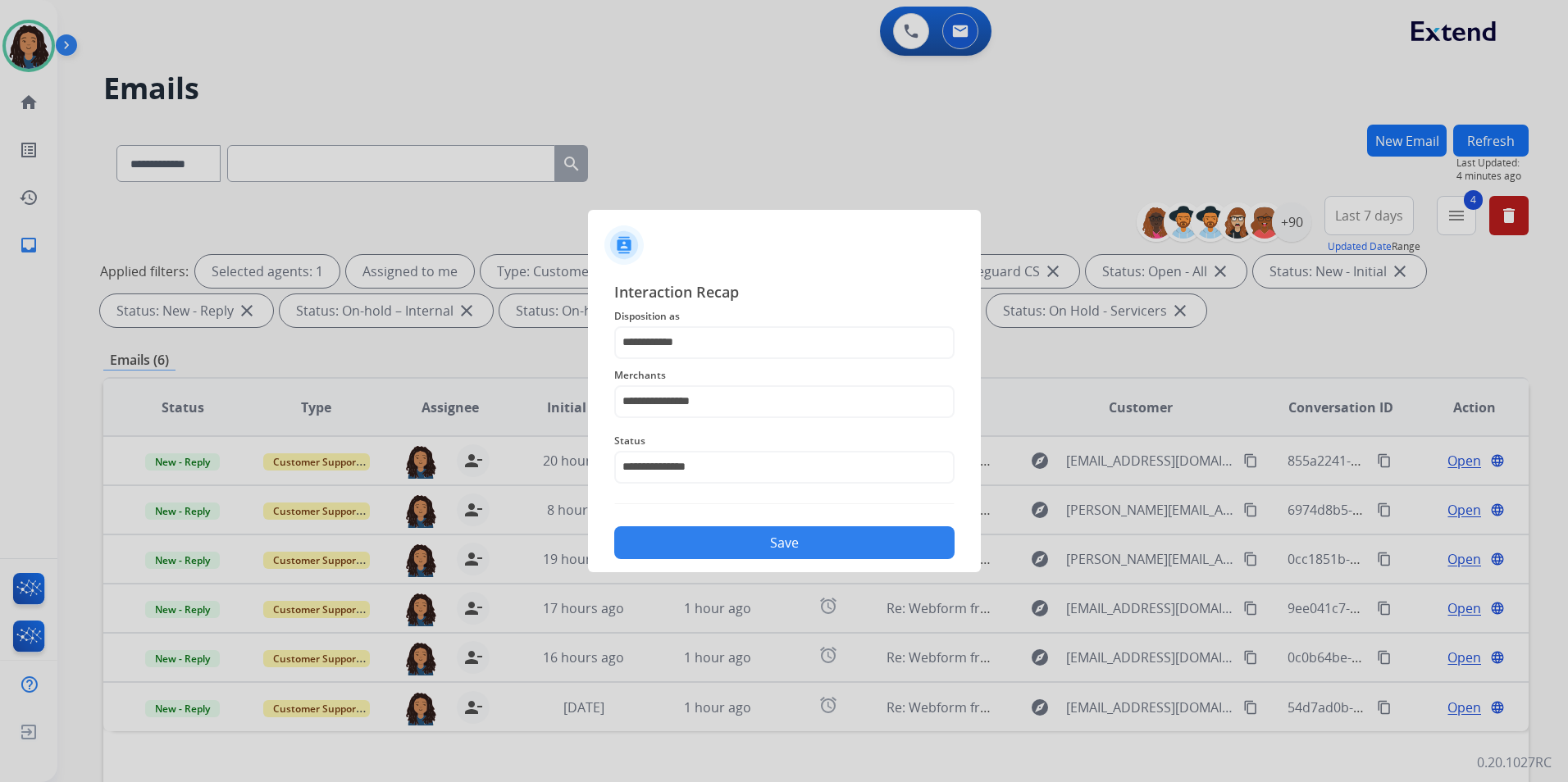
click at [803, 546] on button "Save" at bounding box center [784, 542] width 341 height 33
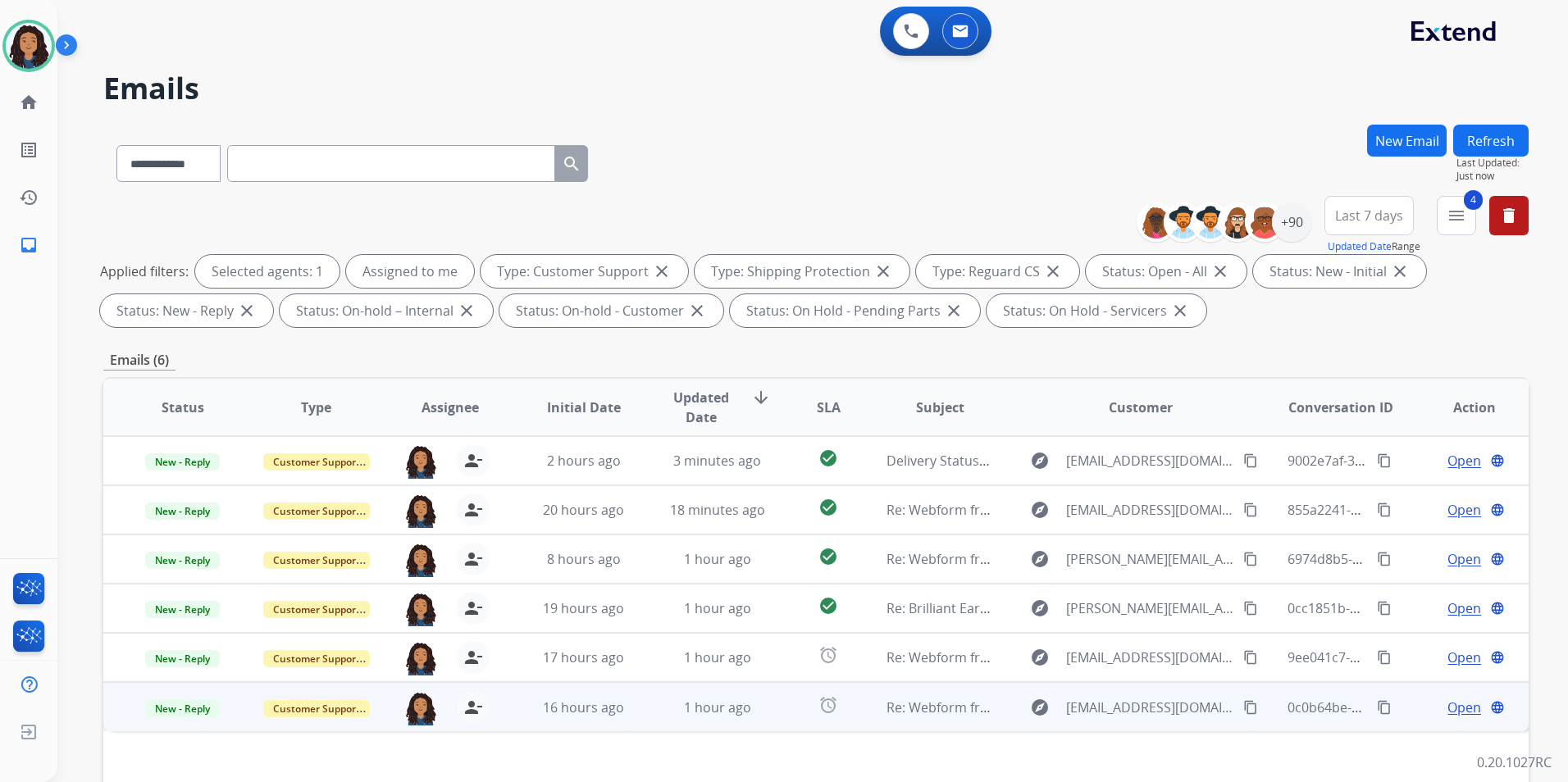
click at [1447, 702] on span "Open" at bounding box center [1464, 707] width 34 height 20
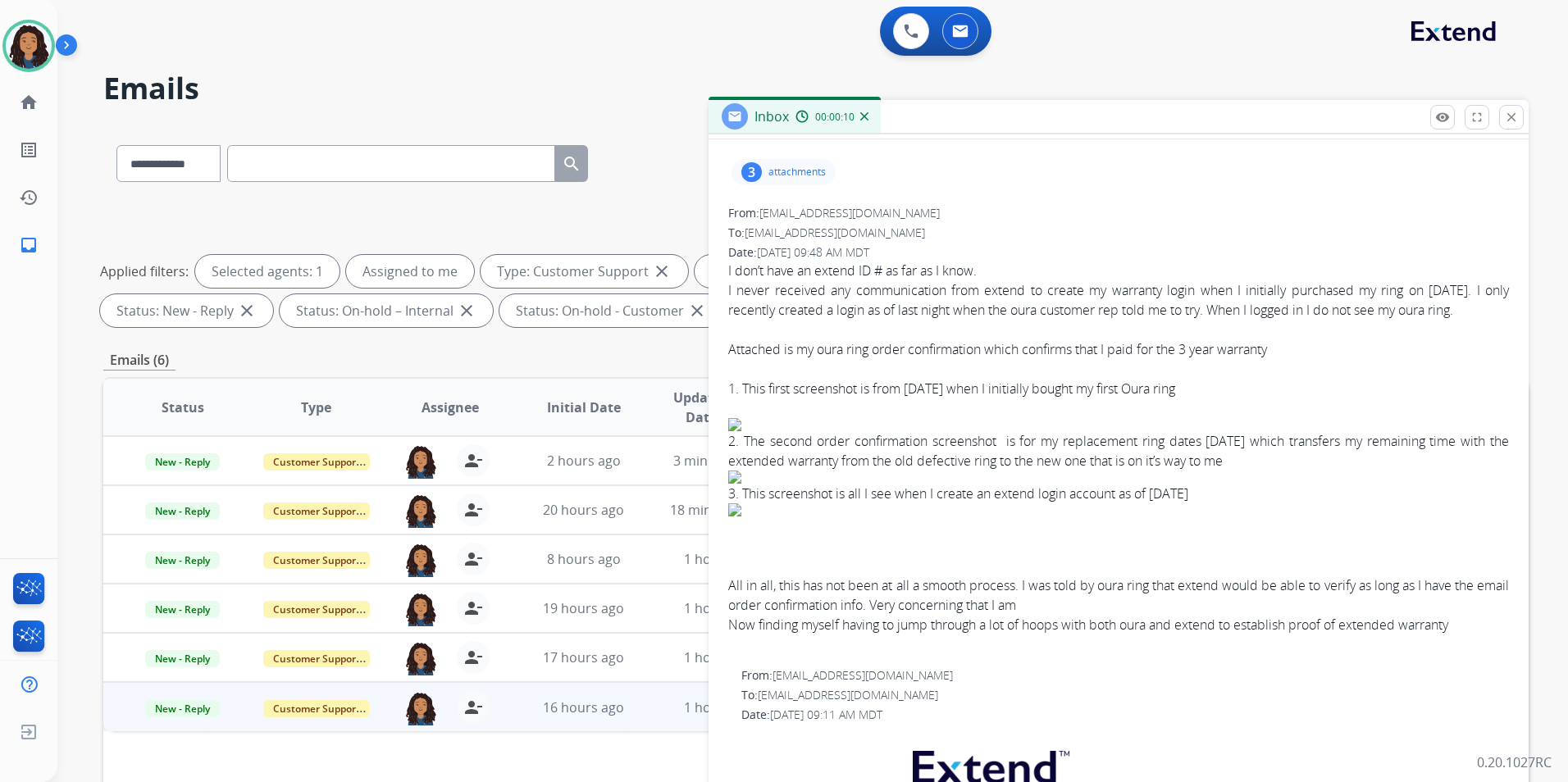
scroll to position [164, 0]
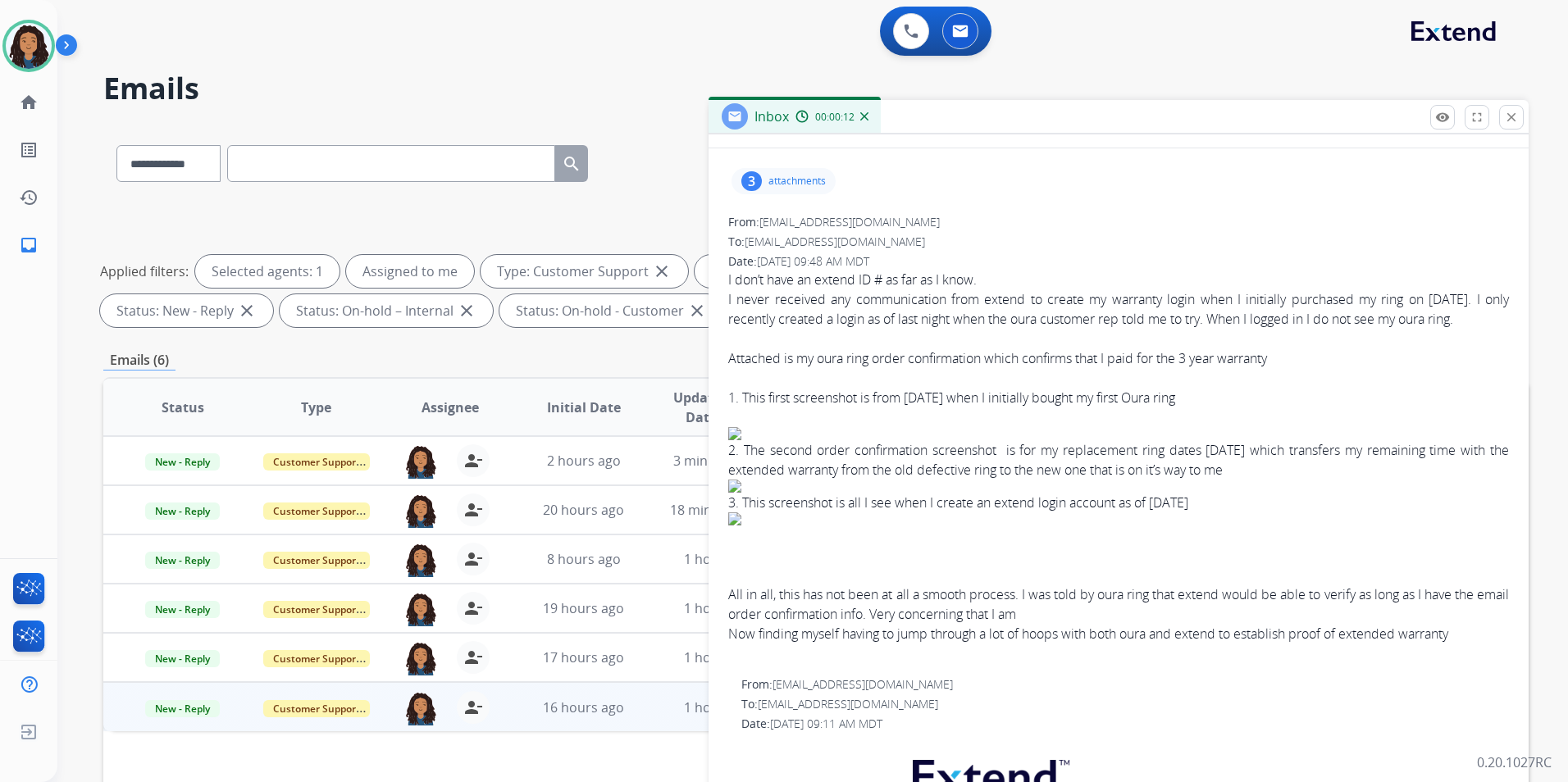
click at [741, 178] on div "3" at bounding box center [751, 181] width 21 height 20
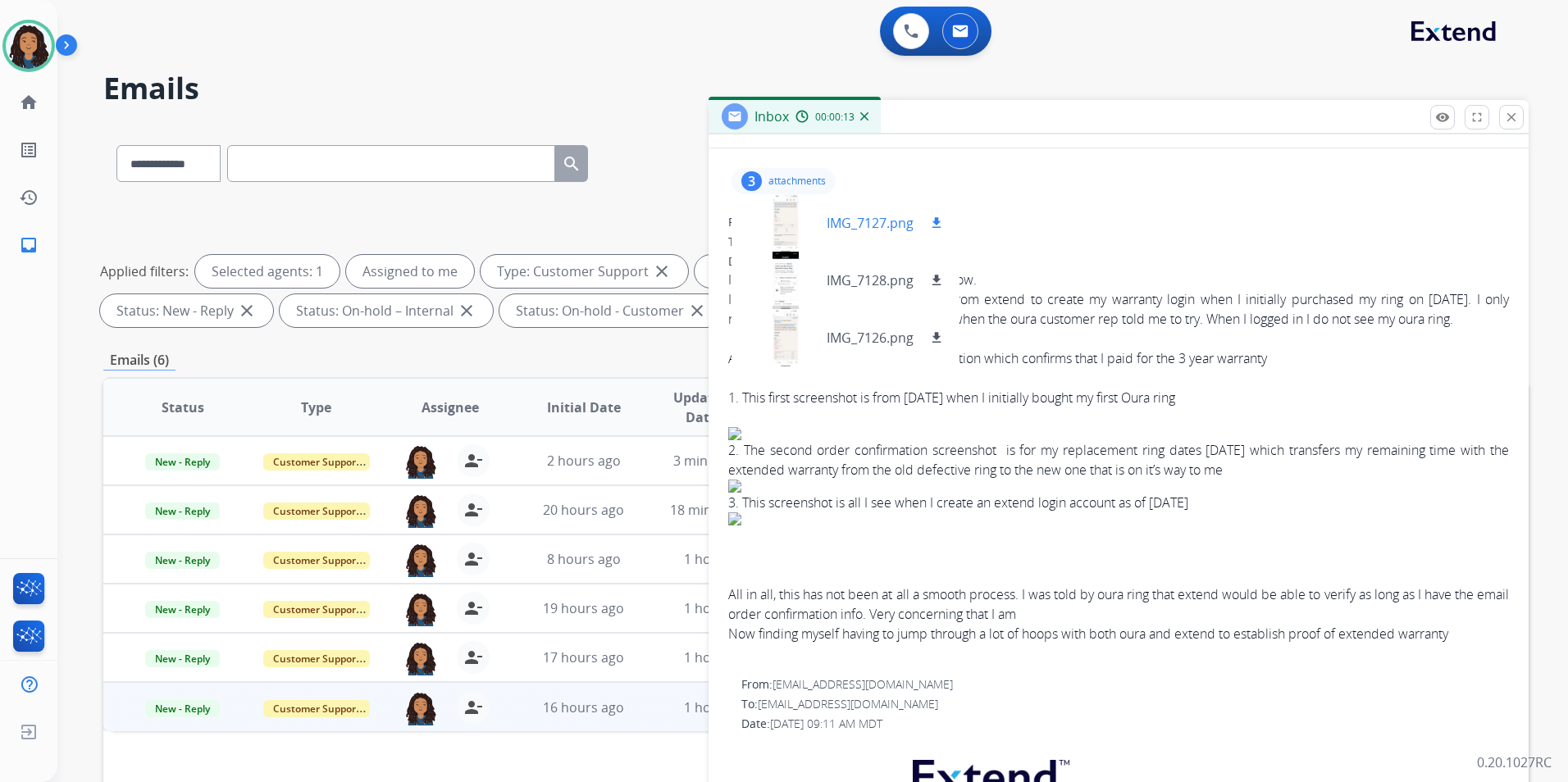
click at [772, 220] on div at bounding box center [785, 223] width 82 height 58
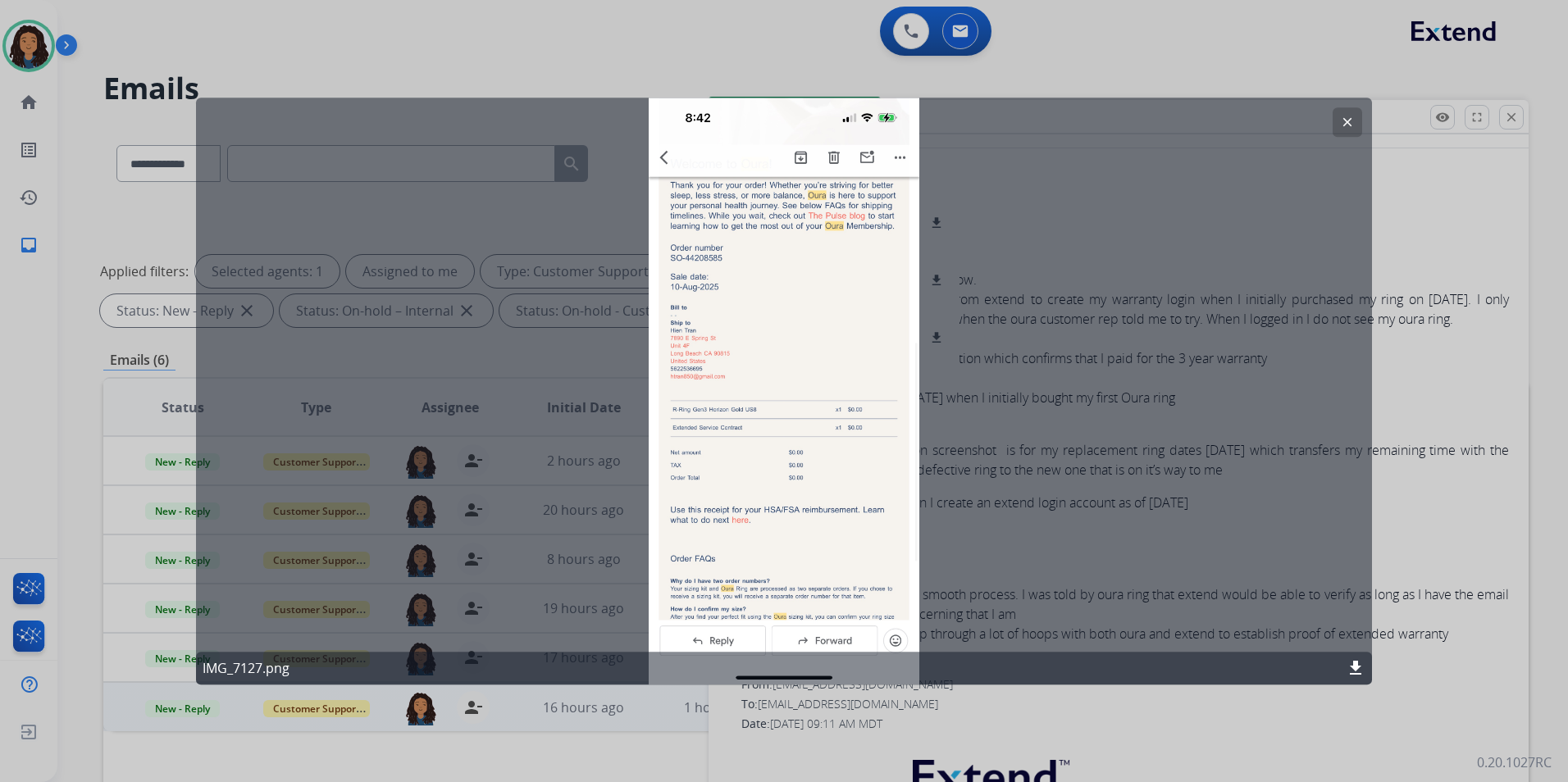
click at [1353, 119] on mat-icon "clear" at bounding box center [1347, 122] width 15 height 15
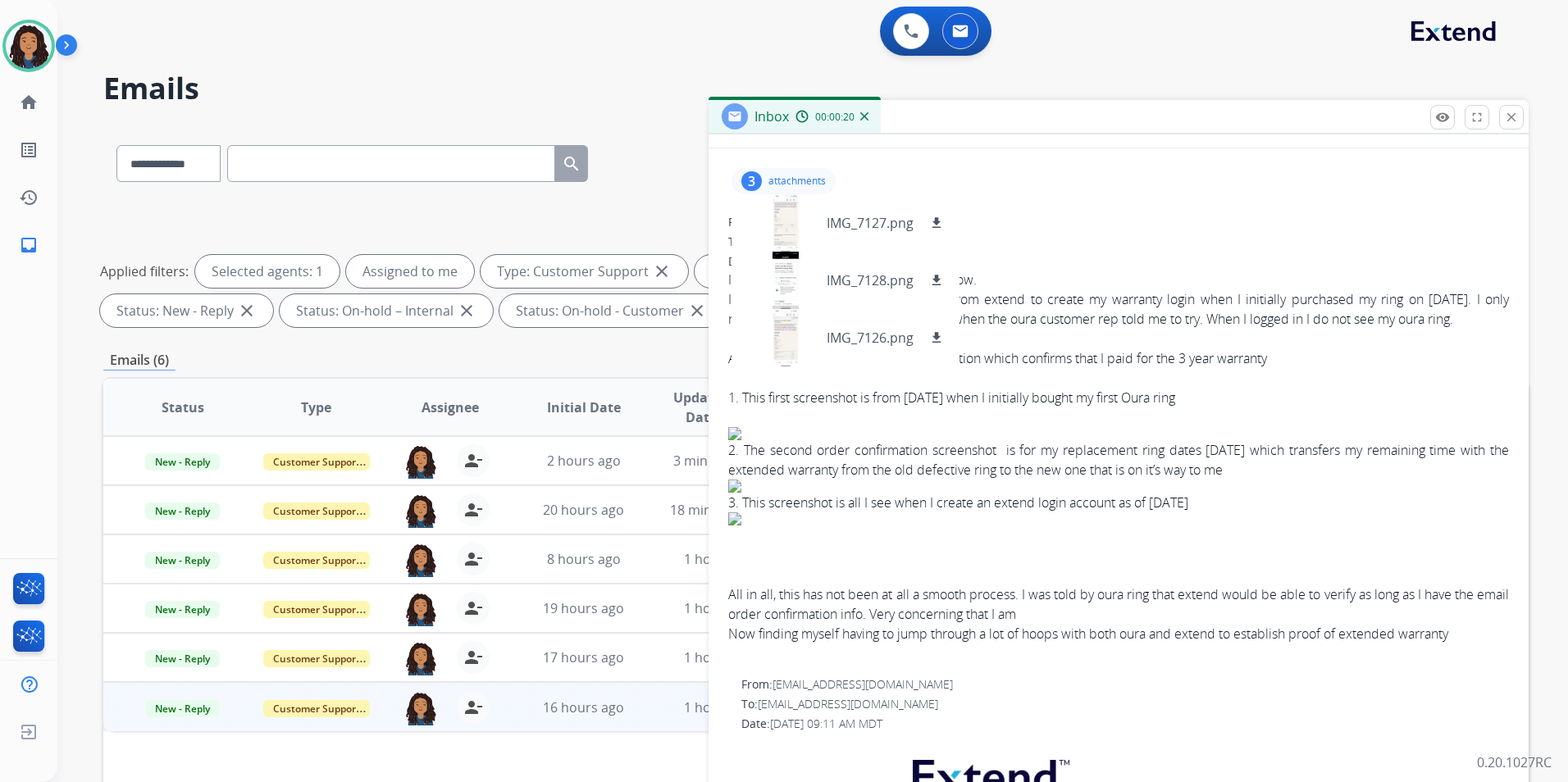
click at [830, 183] on div "3 attachments IMG_7127.png download IMG_7128.png download IMG_7126.png download" at bounding box center [783, 181] width 105 height 26
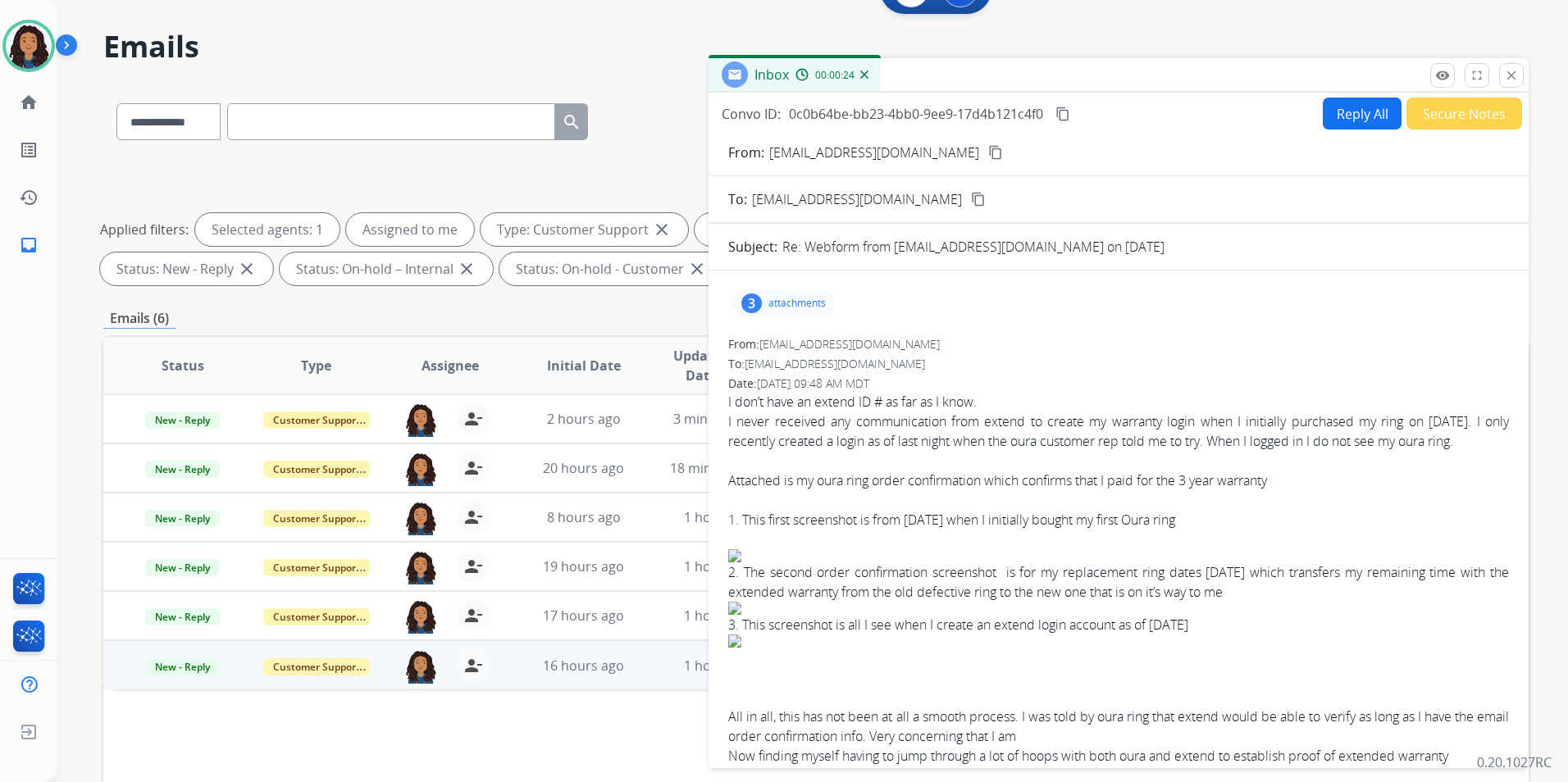
scroll to position [0, 0]
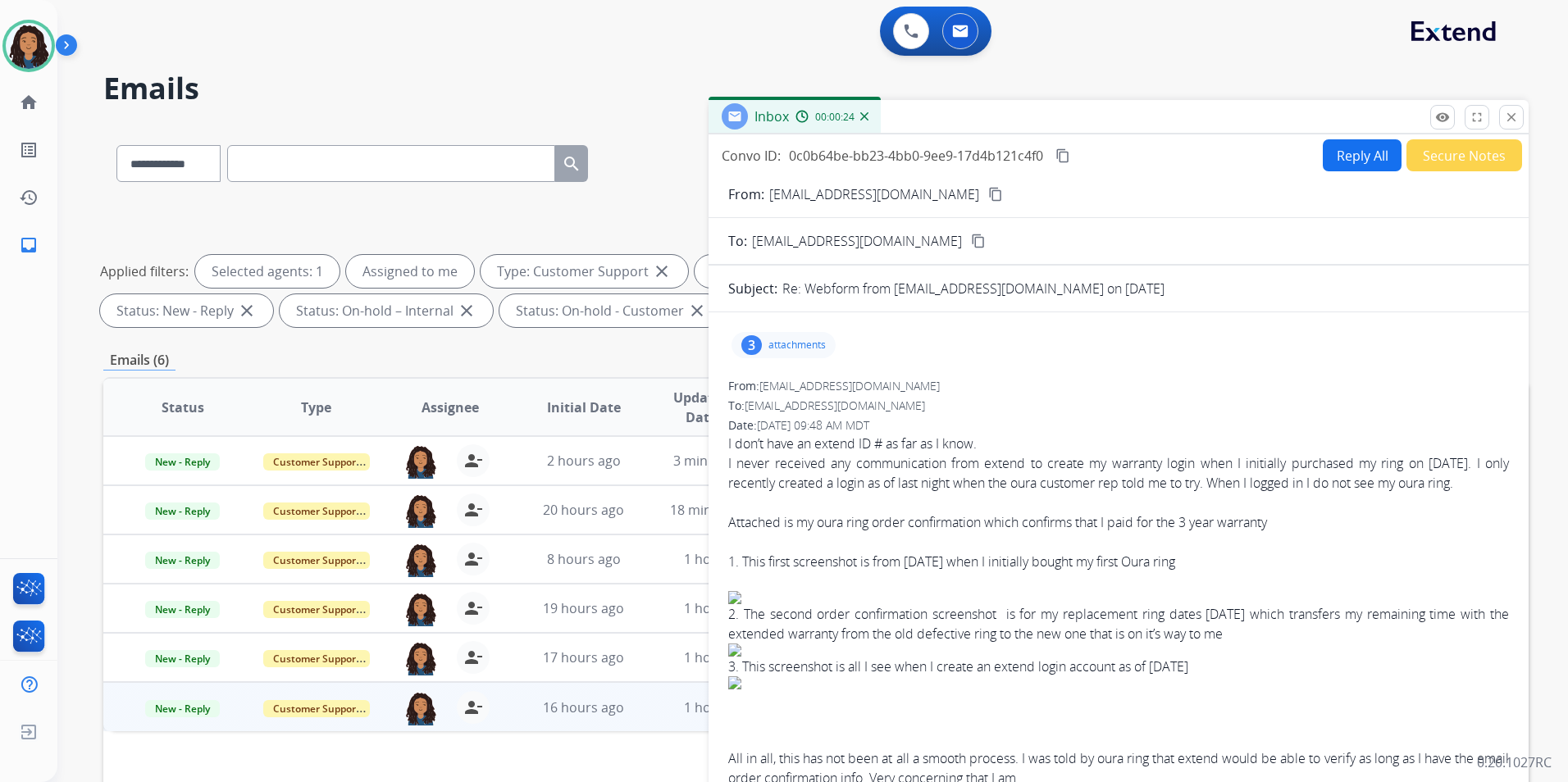
click at [1364, 151] on button "Reply All" at bounding box center [1362, 155] width 79 height 32
select select "**********"
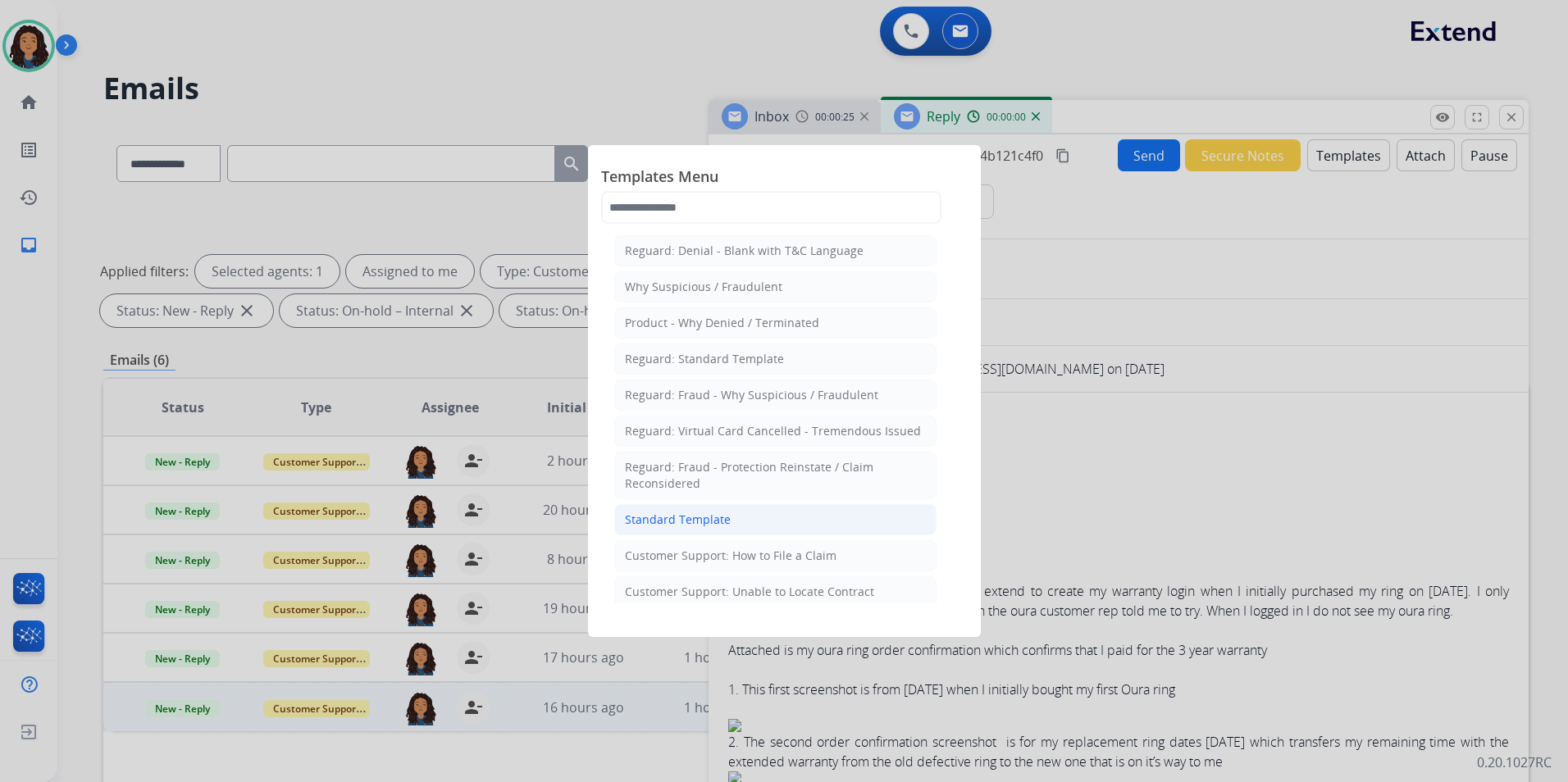
click at [688, 521] on div "Standard Template" at bounding box center [677, 520] width 106 height 16
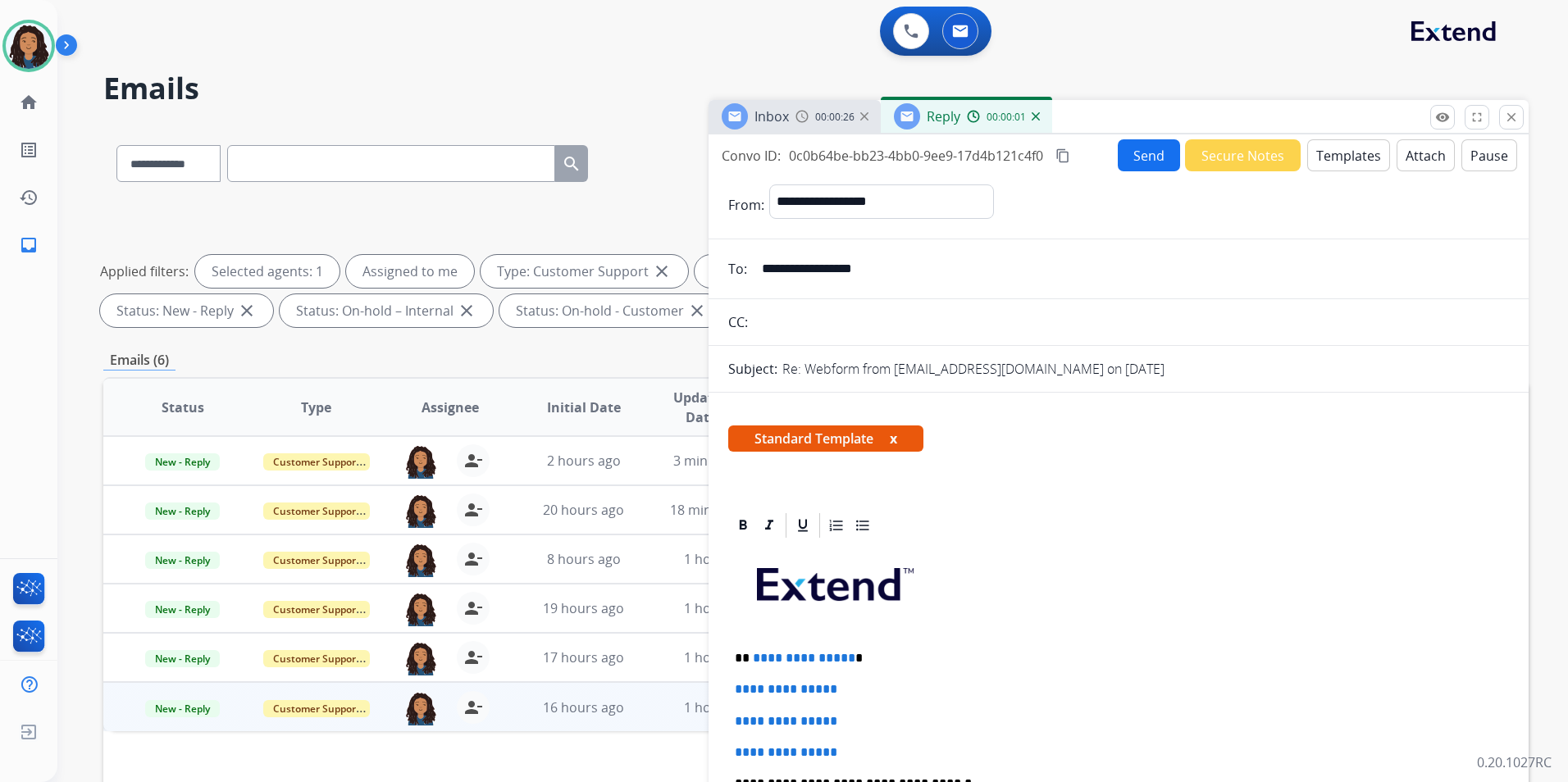
scroll to position [164, 0]
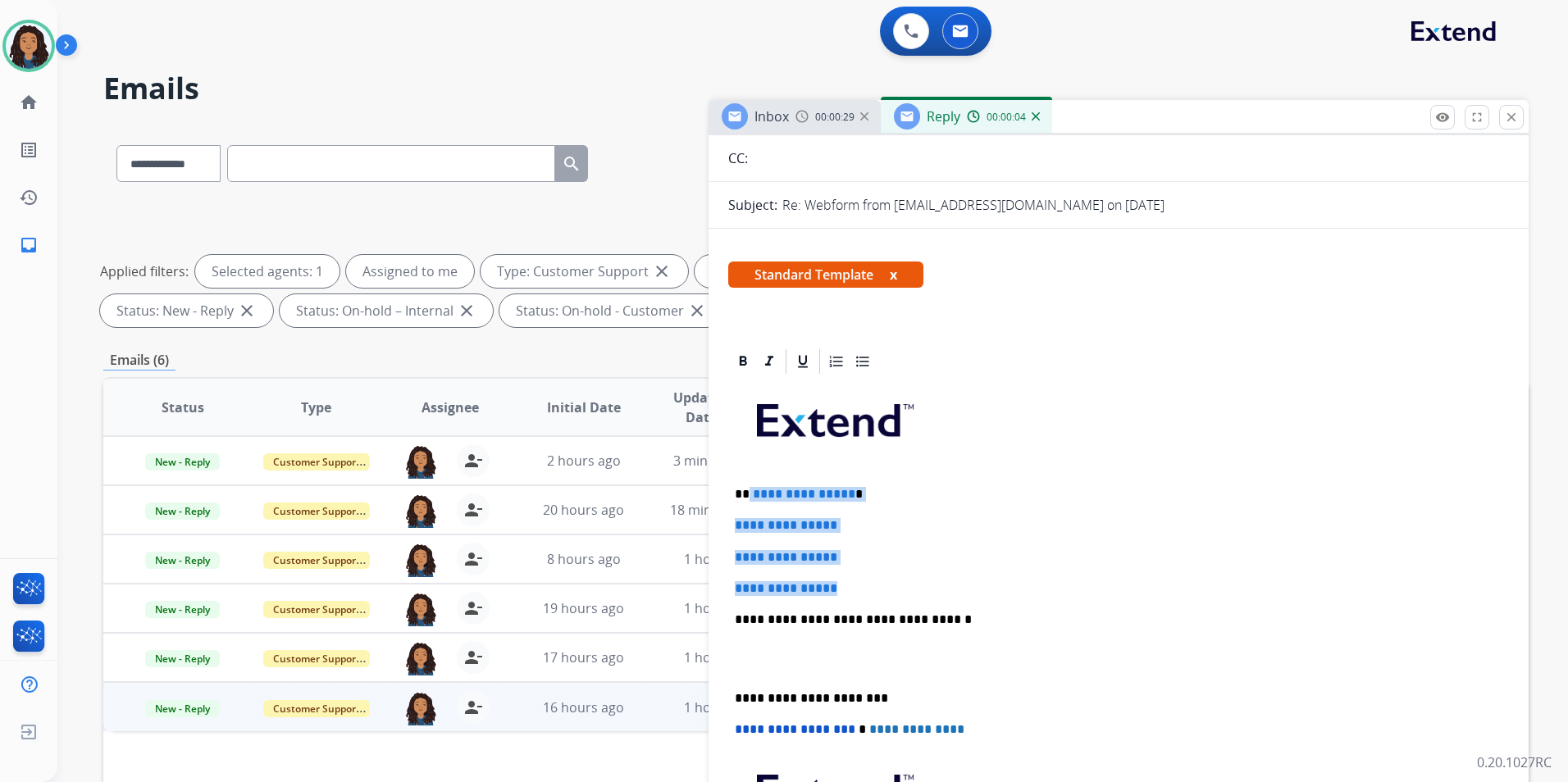
drag, startPoint x: 748, startPoint y: 491, endPoint x: 821, endPoint y: 442, distance: 87.9
click at [863, 571] on div "**********" at bounding box center [1119, 658] width 781 height 564
click at [787, 123] on span "Inbox" at bounding box center [771, 117] width 35 height 18
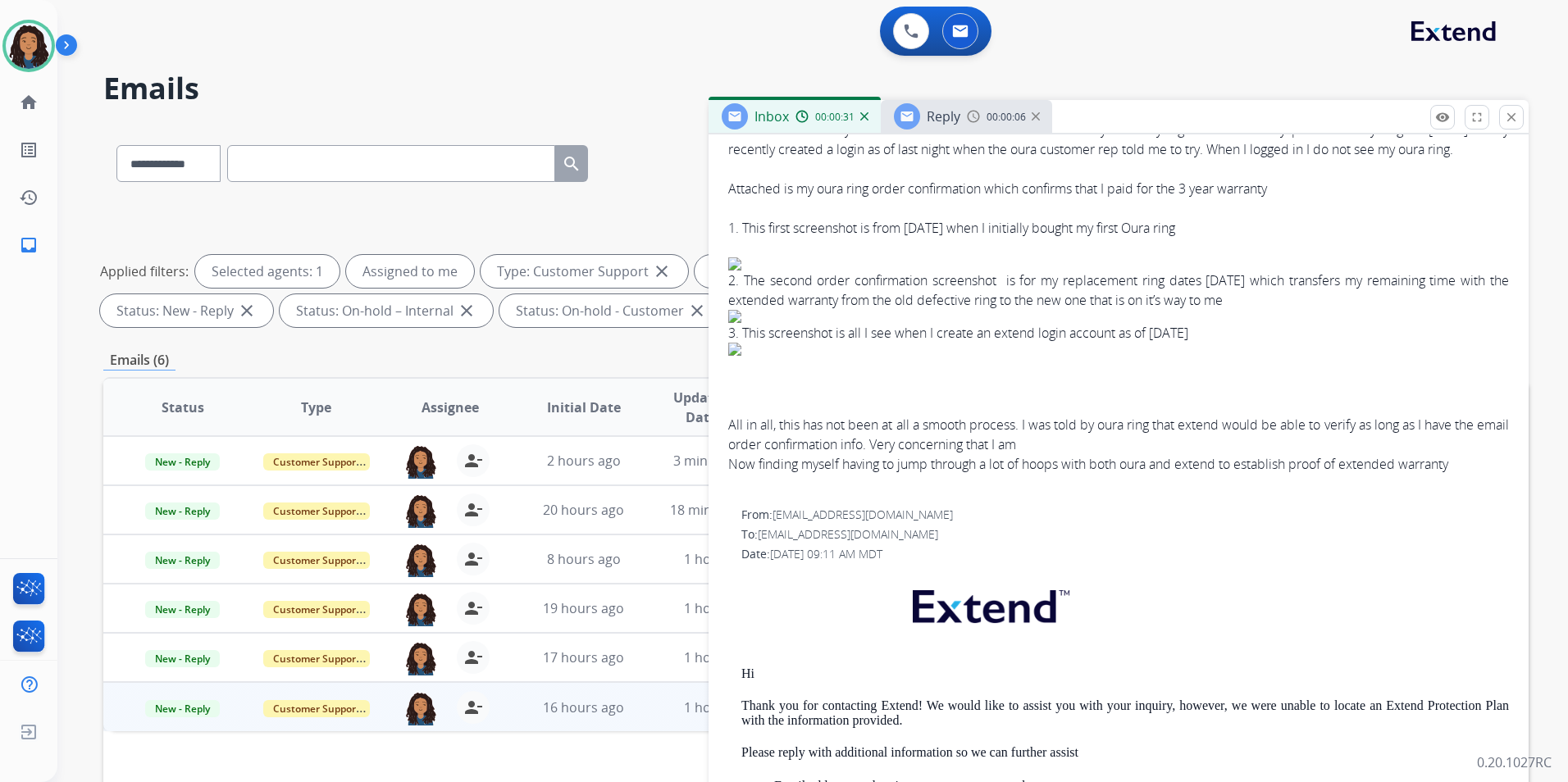
scroll to position [492, 0]
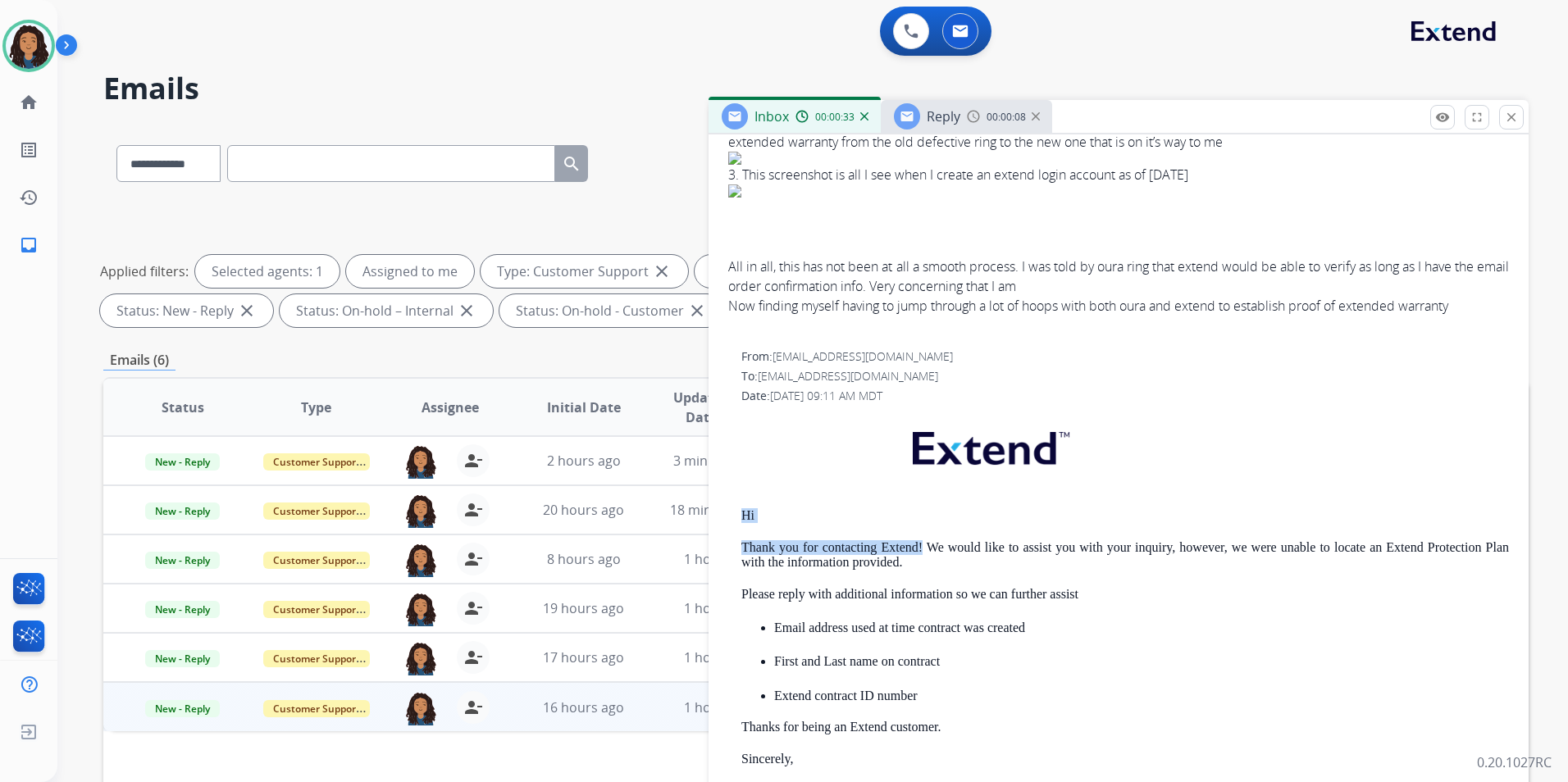
drag, startPoint x: 731, startPoint y: 511, endPoint x: 918, endPoint y: 550, distance: 191.0
click at [918, 550] on div "From: support@extend.com To: htran850@gmail.com Date: 08/10/2025 - 09:11 AM MDT…" at bounding box center [1119, 673] width 781 height 651
drag, startPoint x: 918, startPoint y: 550, endPoint x: 910, endPoint y: 549, distance: 8.1
copy div "Hi Thank you for contacting Extend!"
click at [936, 110] on span "Reply" at bounding box center [943, 117] width 34 height 18
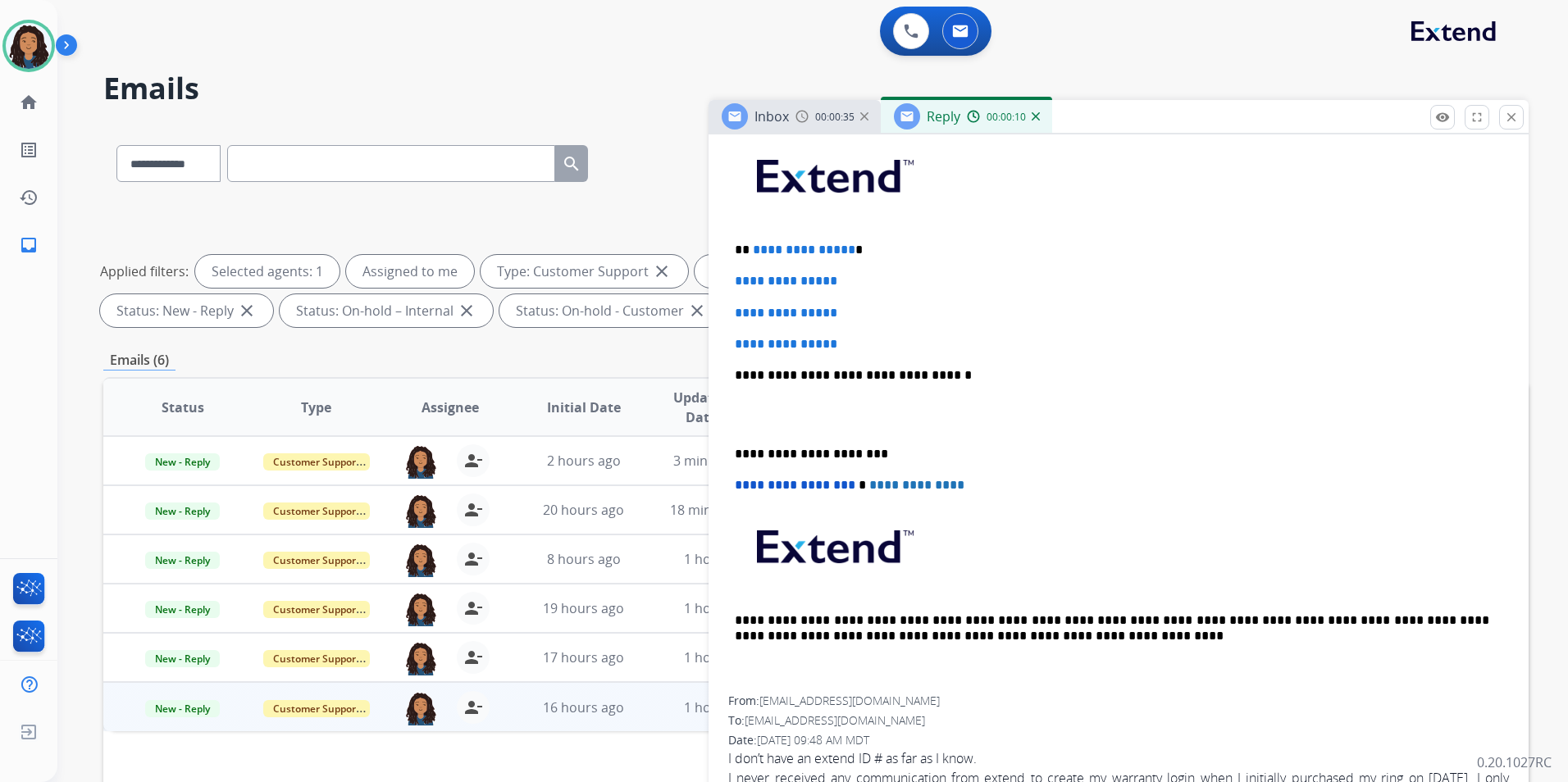
scroll to position [410, 0]
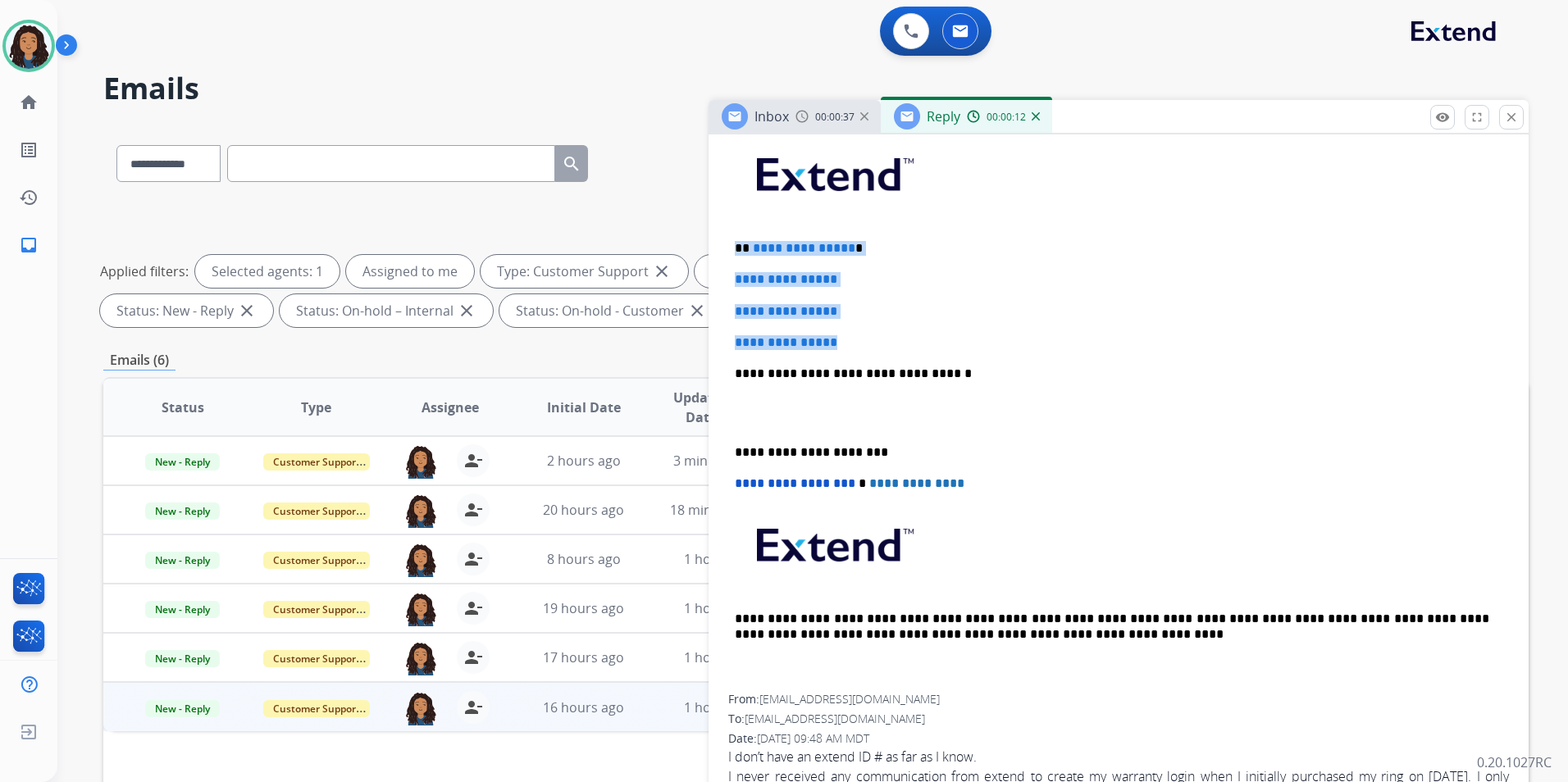
drag, startPoint x: 729, startPoint y: 243, endPoint x: 896, endPoint y: 331, distance: 188.8
click at [896, 331] on div "**********" at bounding box center [1119, 412] width 781 height 564
paste div
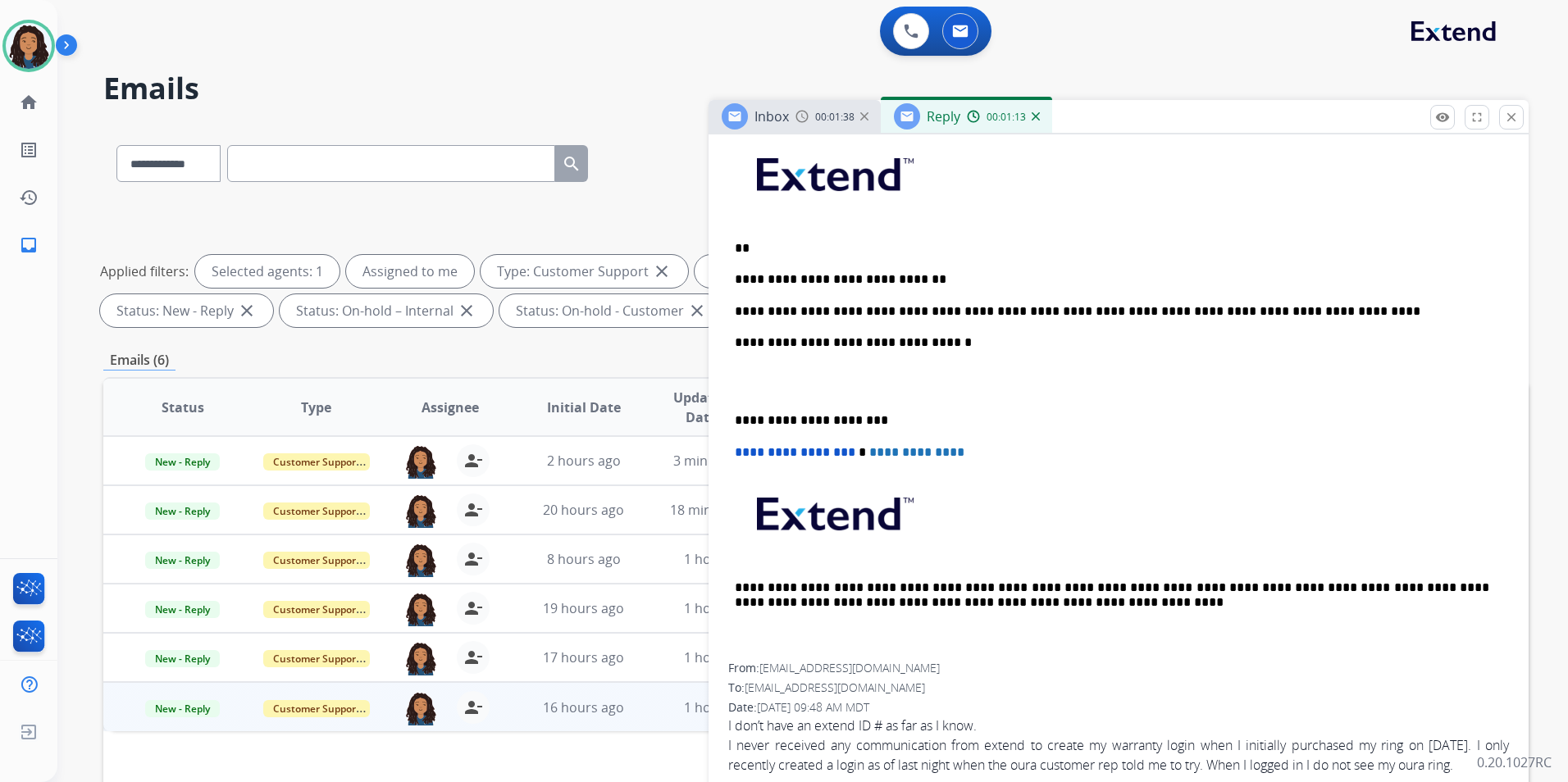
click at [1261, 312] on p "**********" at bounding box center [1111, 311] width 754 height 15
click at [1154, 272] on p "**********" at bounding box center [1111, 279] width 754 height 15
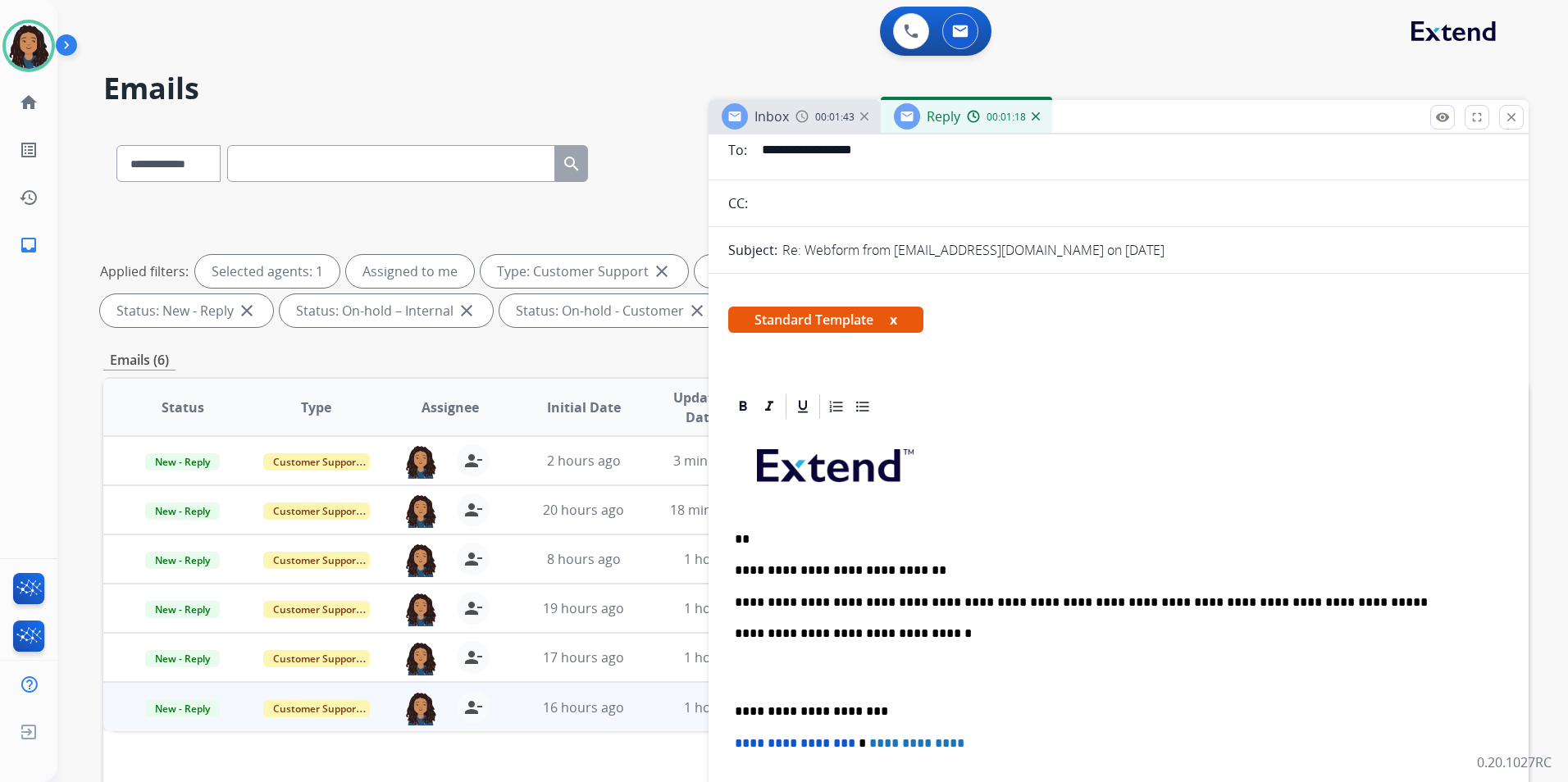
scroll to position [0, 0]
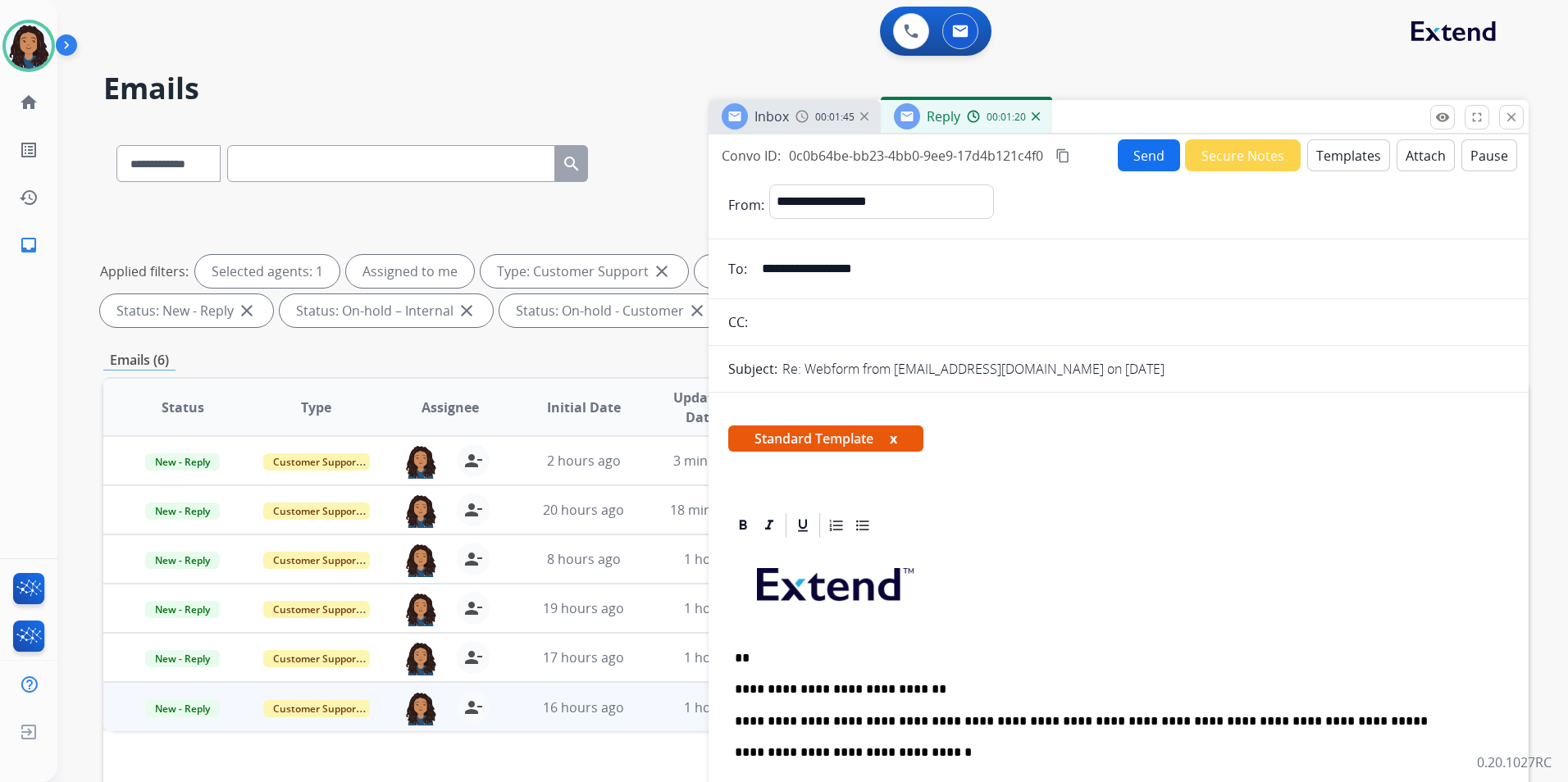
click at [1133, 155] on button "Send" at bounding box center [1149, 155] width 63 height 32
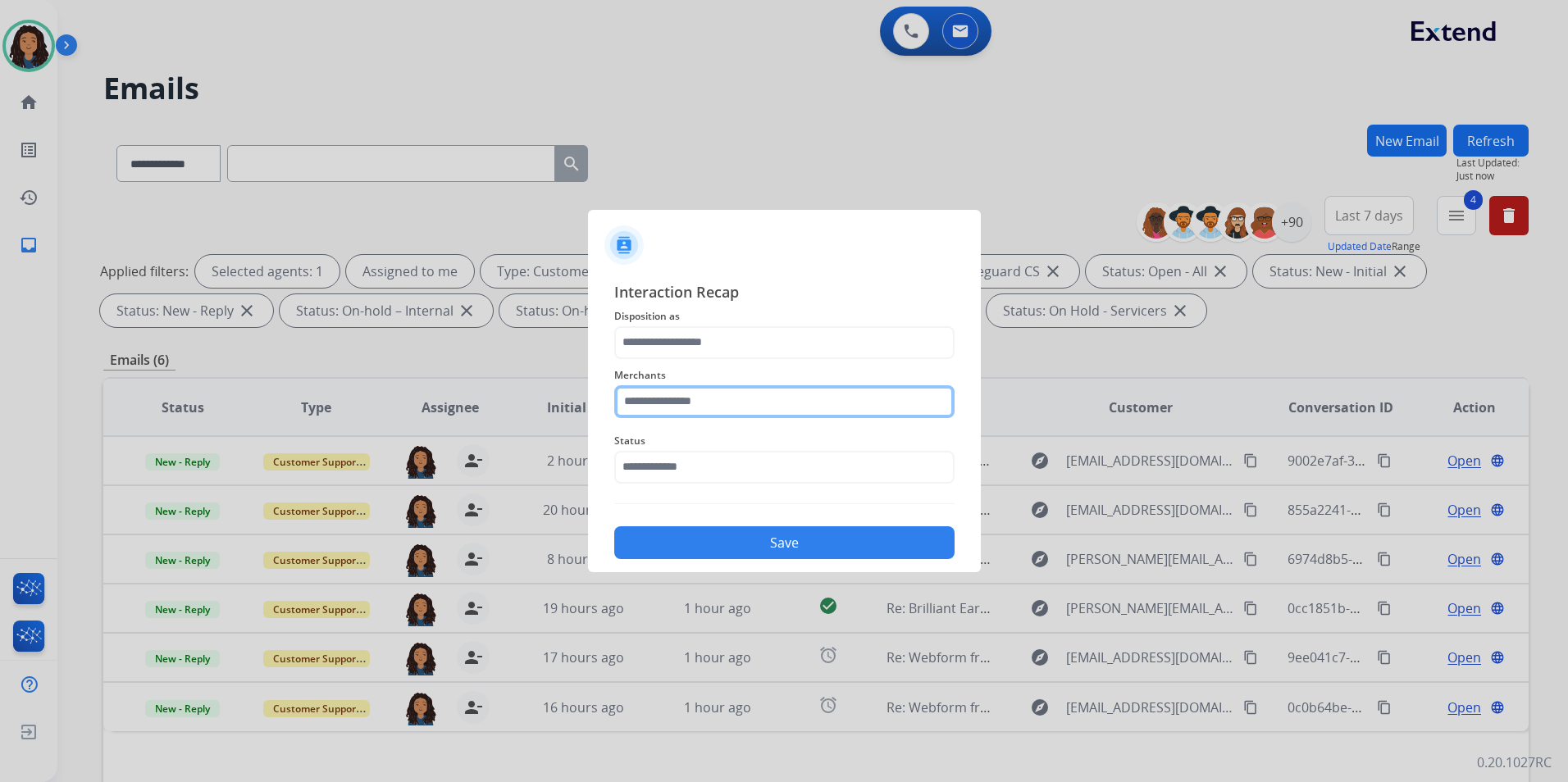
click at [697, 405] on input "text" at bounding box center [784, 401] width 341 height 33
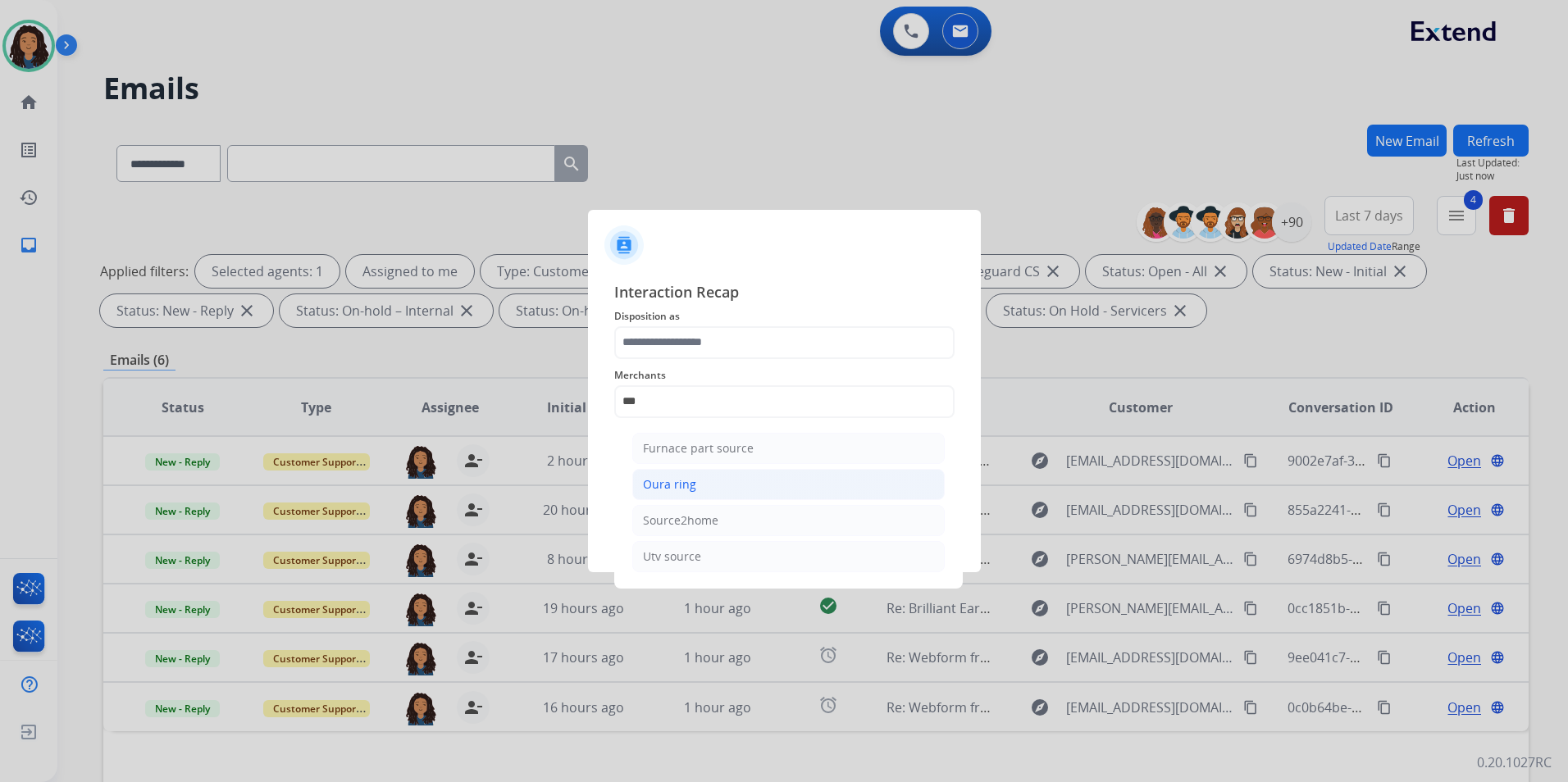
click at [672, 479] on div "Oura ring" at bounding box center [668, 484] width 53 height 16
type input "*********"
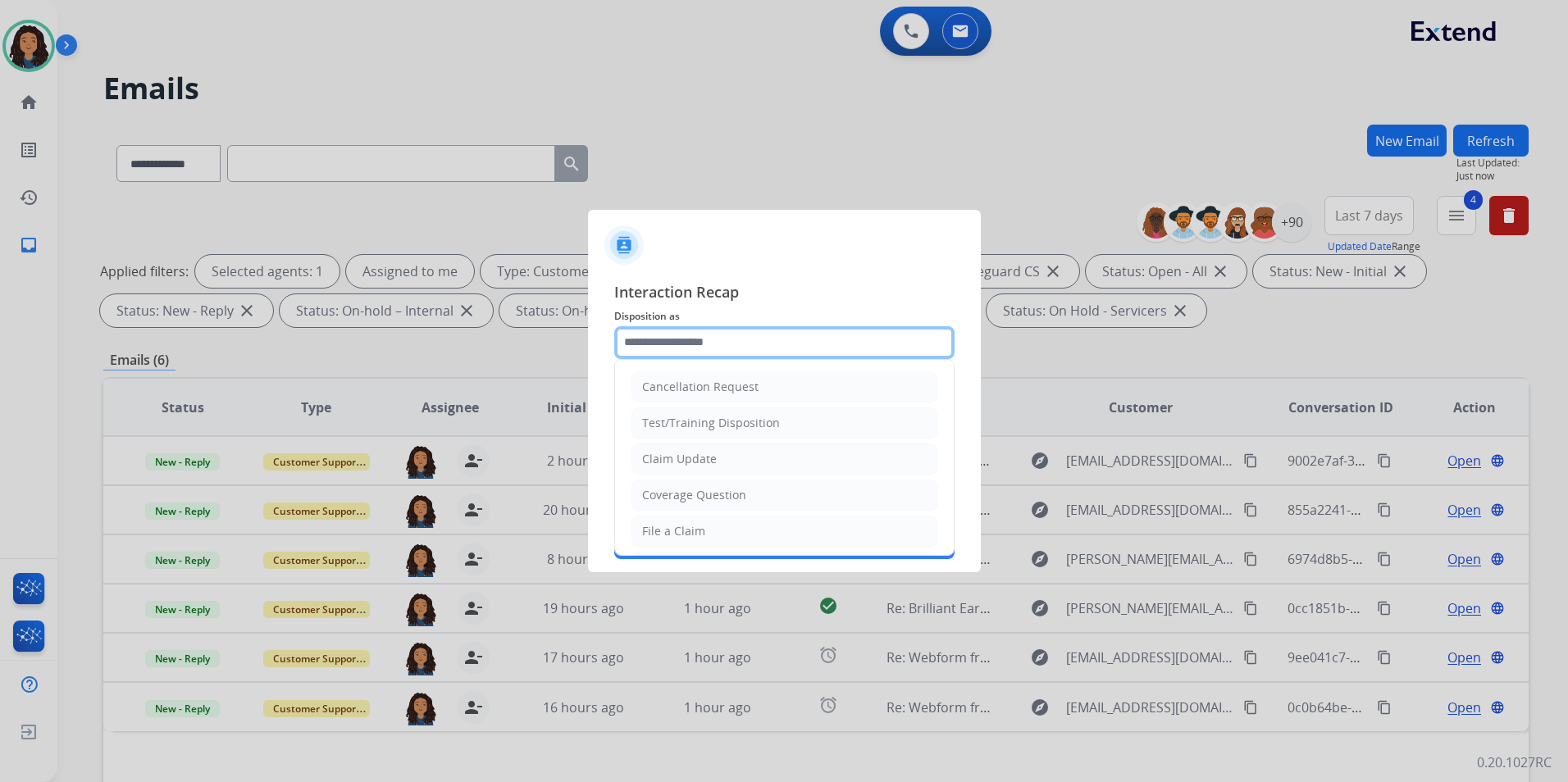
click at [706, 334] on input "text" at bounding box center [784, 343] width 341 height 33
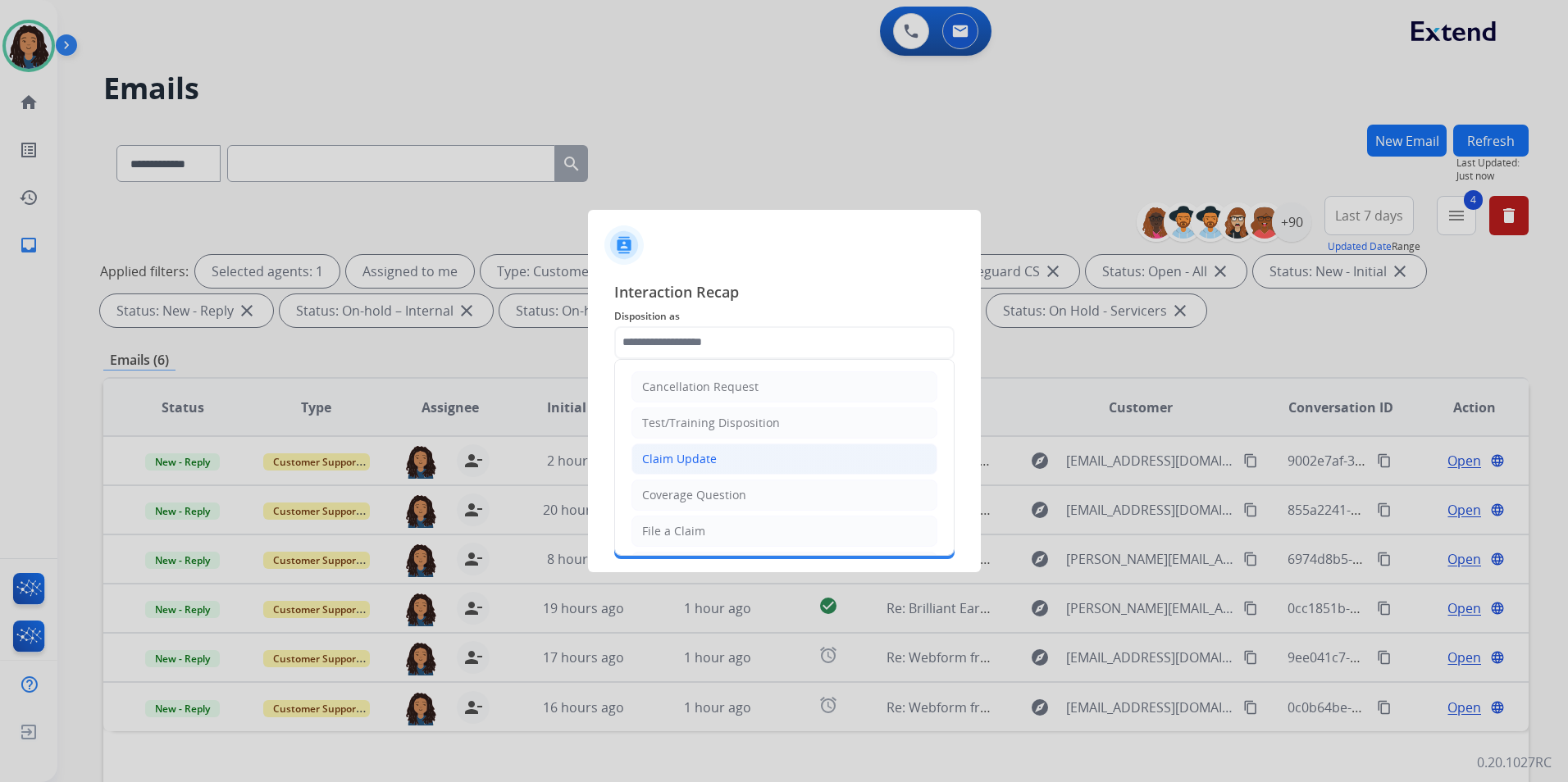
click at [714, 456] on li "Claim Update" at bounding box center [784, 458] width 306 height 31
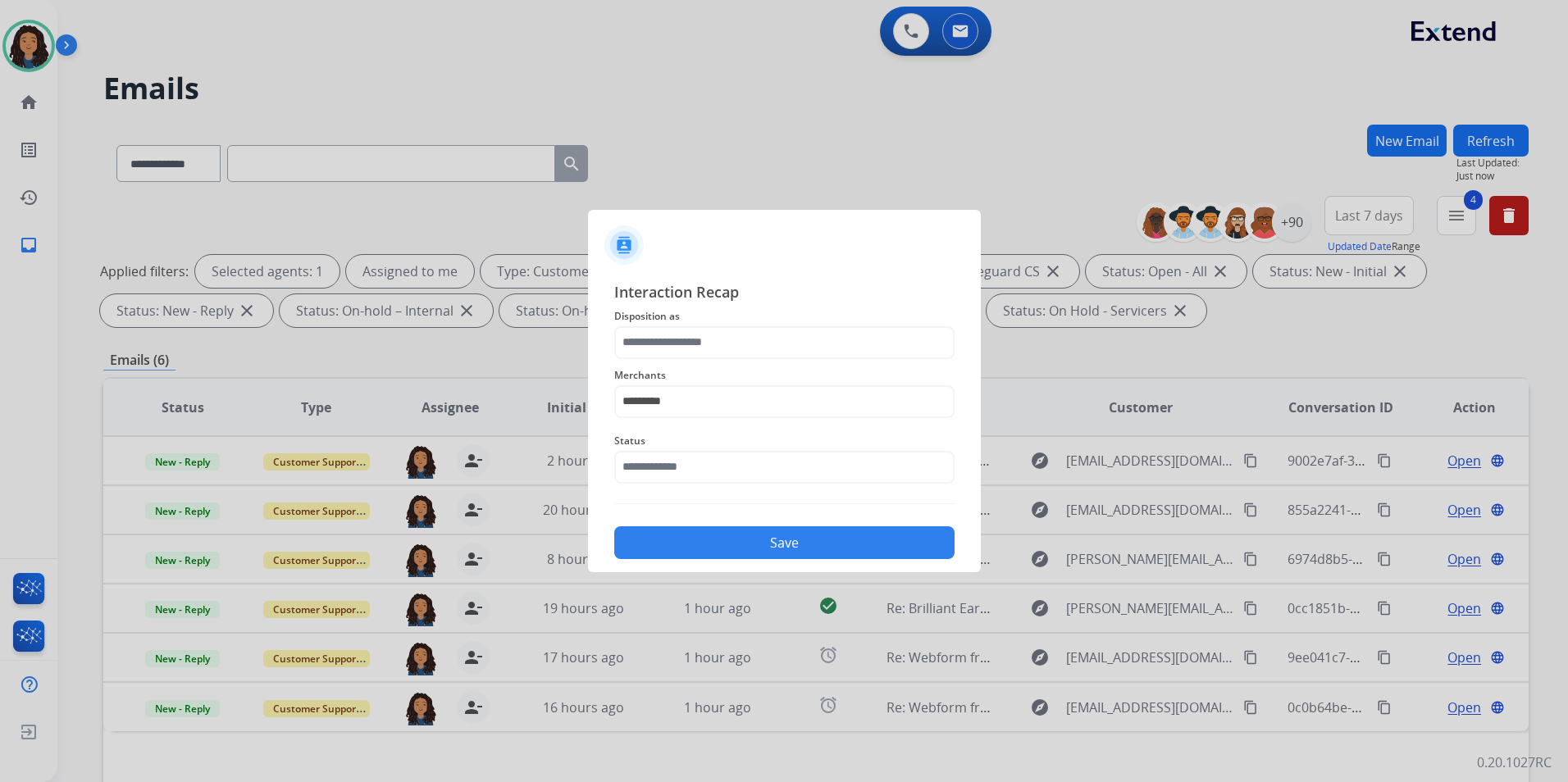
type input "**********"
click at [703, 461] on input "text" at bounding box center [784, 467] width 341 height 33
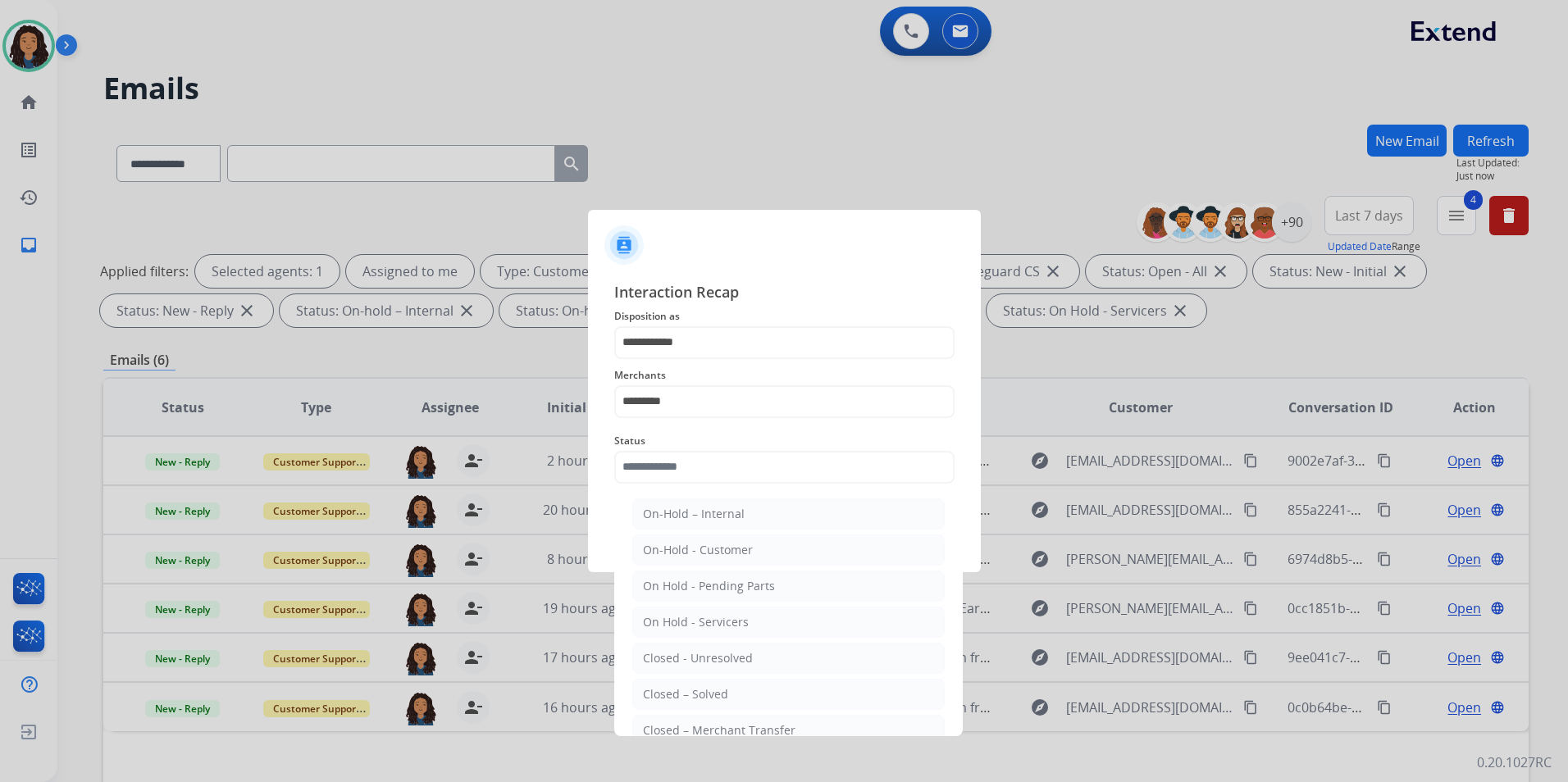
drag, startPoint x: 724, startPoint y: 688, endPoint x: 743, endPoint y: 612, distance: 78.3
click at [725, 684] on li "Closed – Solved" at bounding box center [789, 693] width 313 height 31
type input "**********"
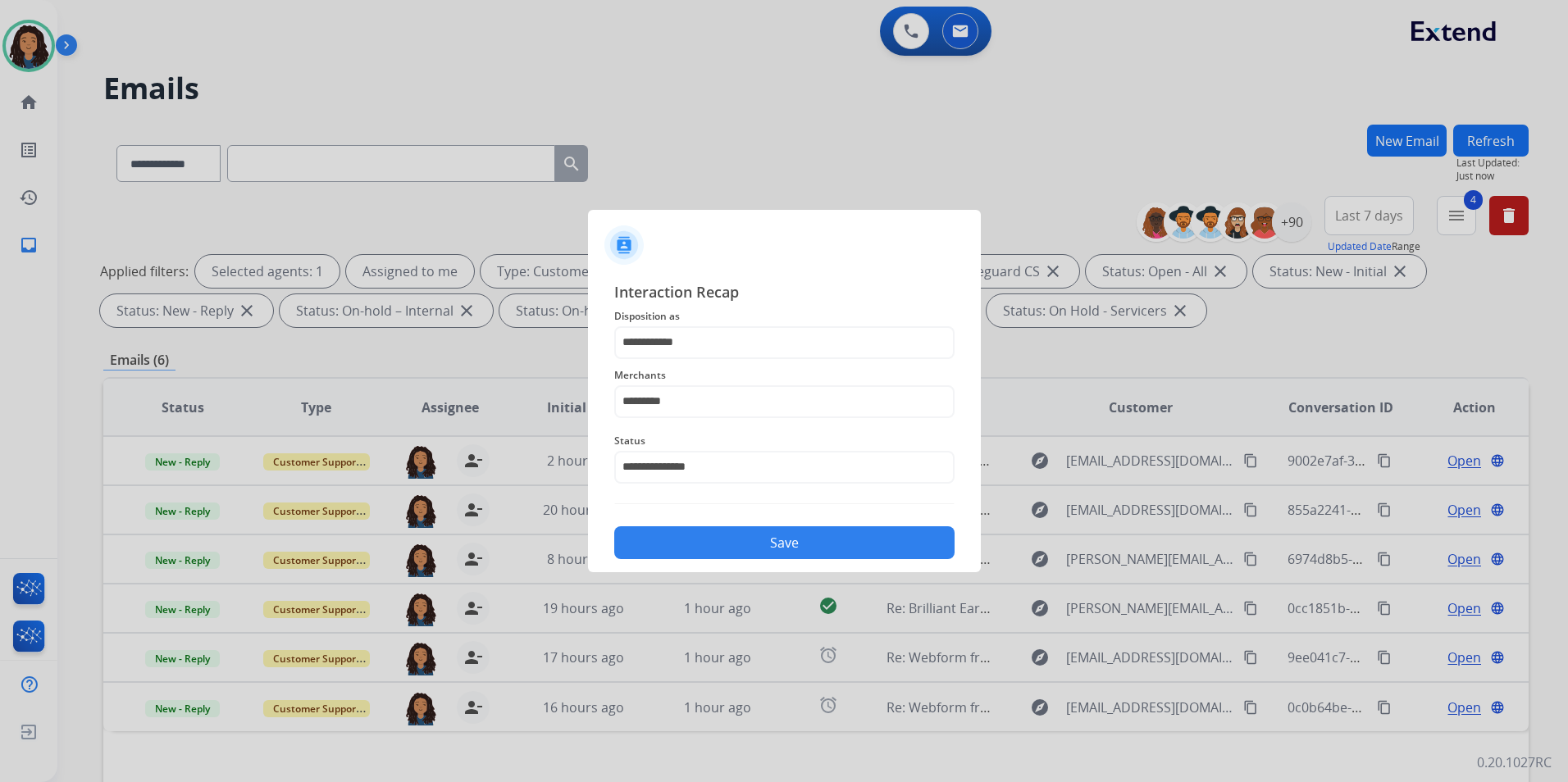
click at [766, 543] on button "Save" at bounding box center [784, 542] width 341 height 33
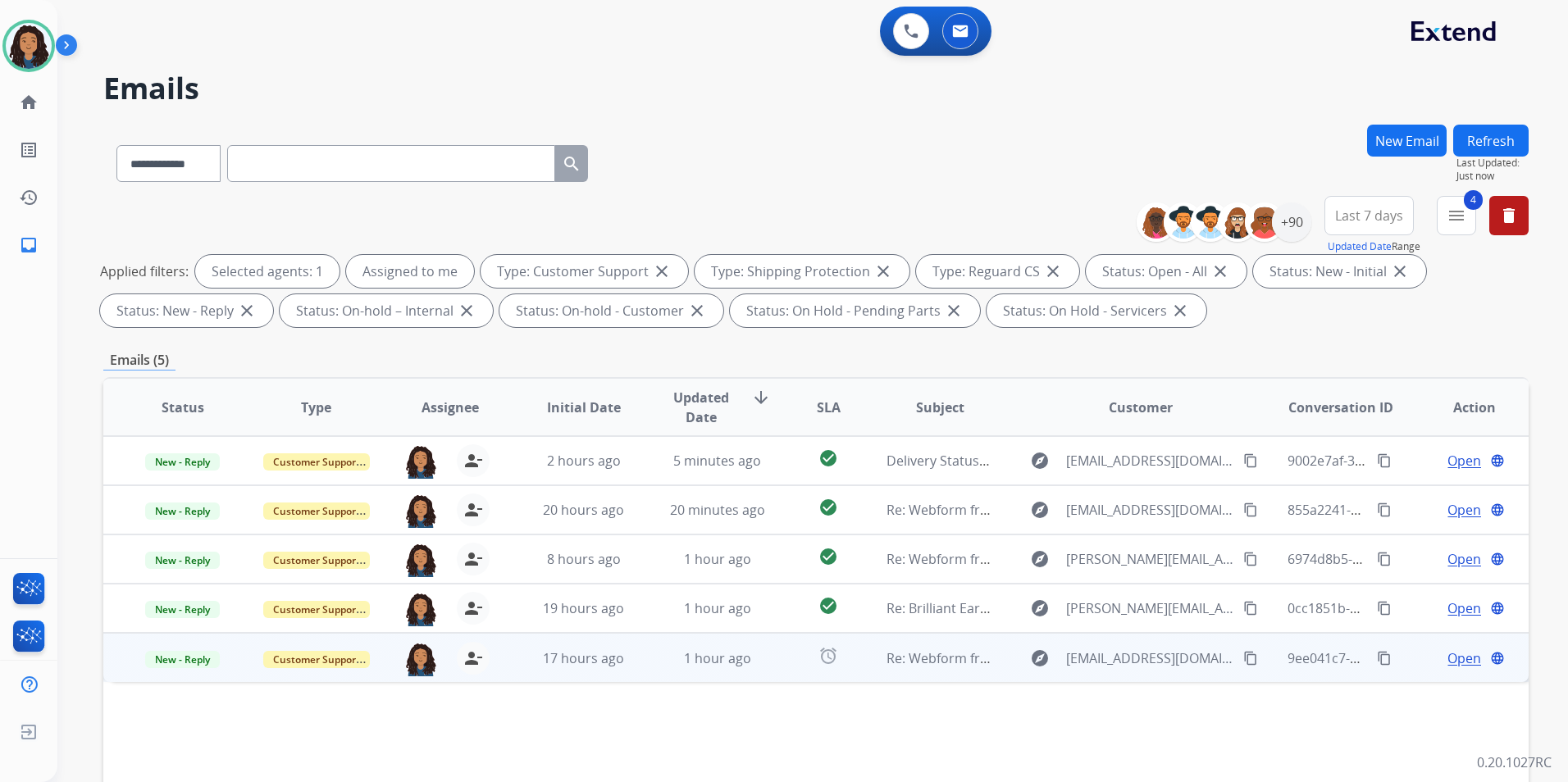
click at [1460, 658] on span "Open" at bounding box center [1464, 658] width 34 height 20
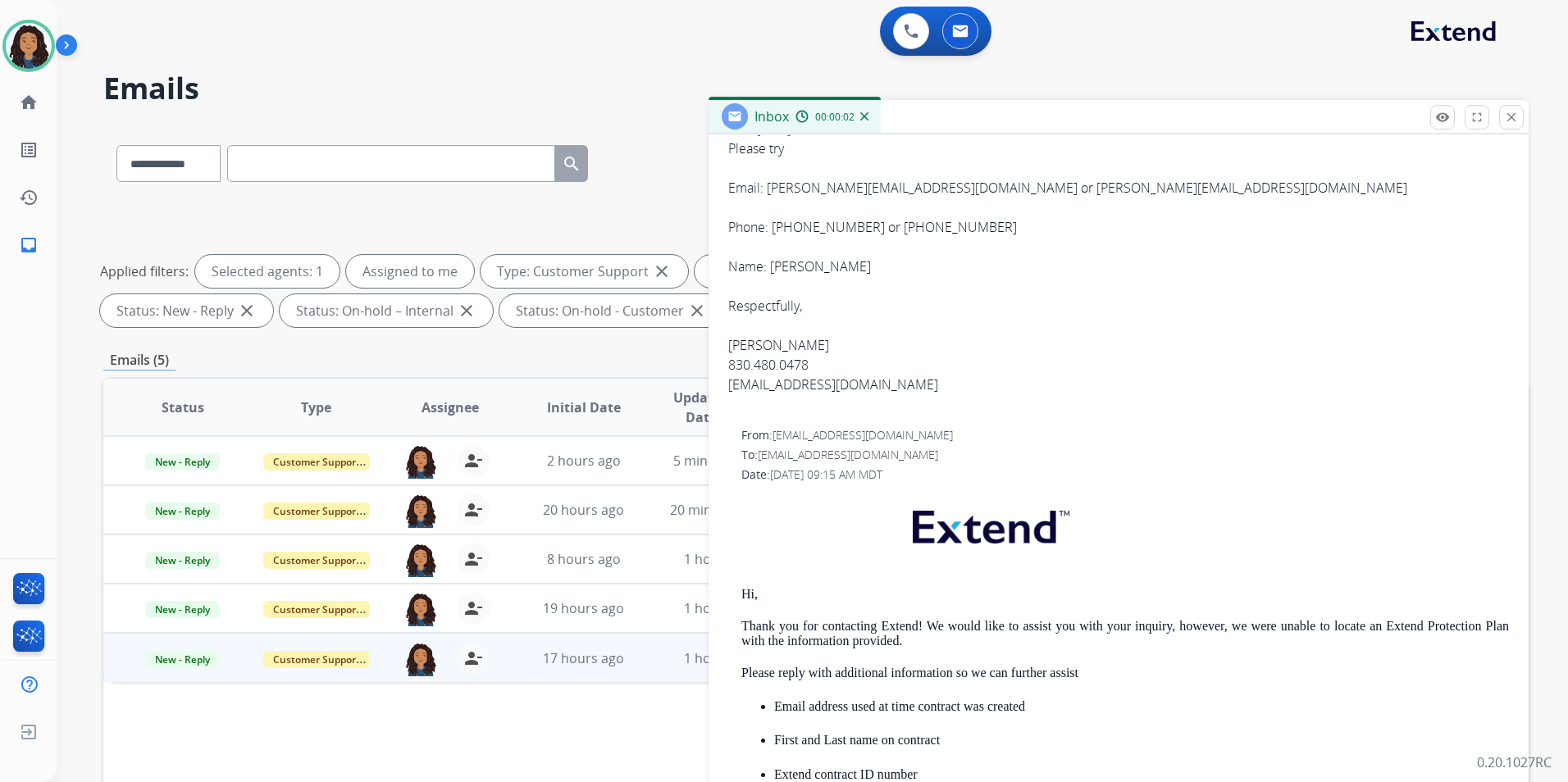
scroll to position [246, 0]
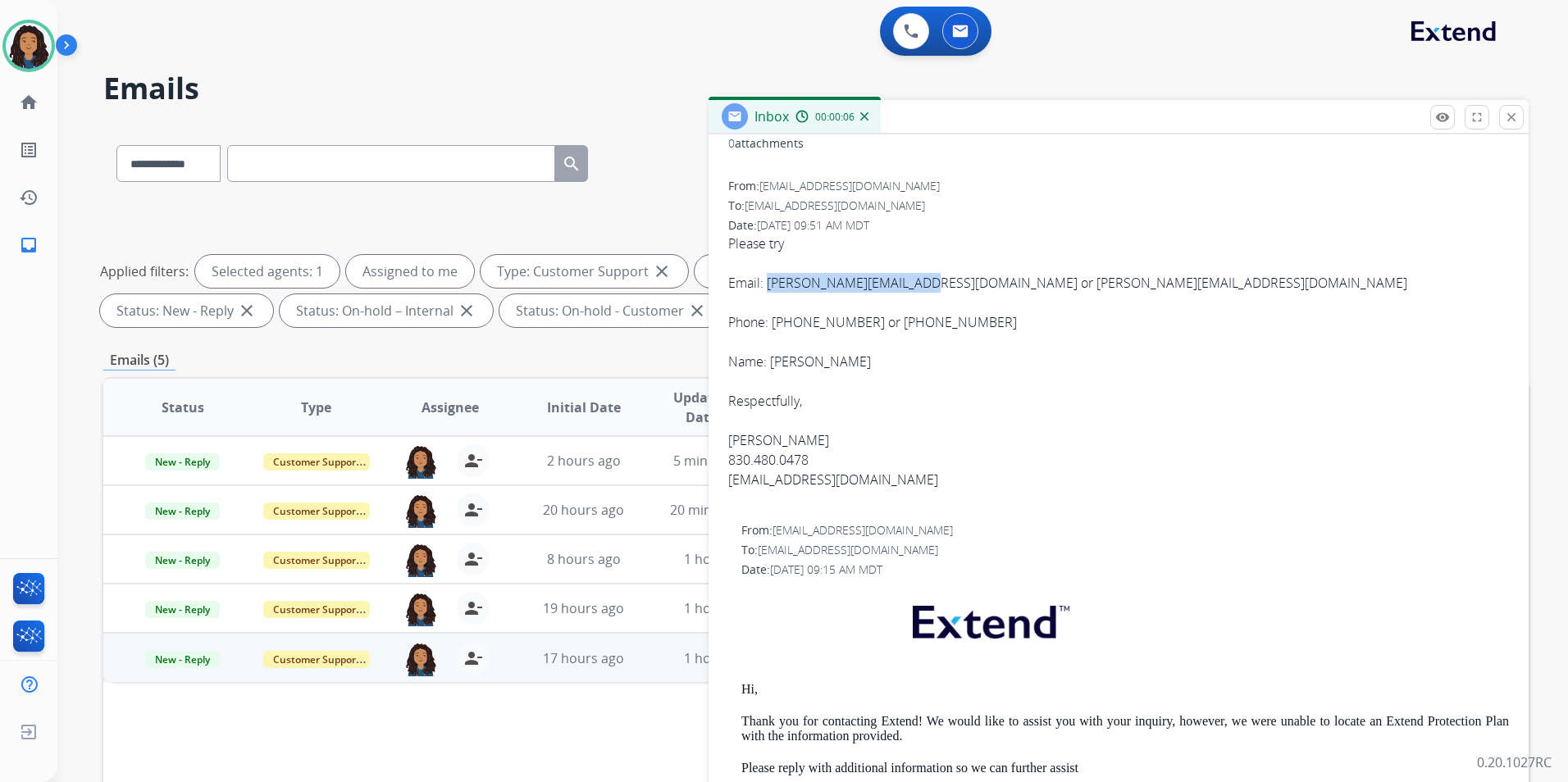
drag, startPoint x: 767, startPoint y: 280, endPoint x: 913, endPoint y: 289, distance: 146.3
click at [913, 289] on div "Email: Morrison.libs@gmail.com or Pritchard.libs@gmail.com" at bounding box center [1119, 283] width 781 height 20
drag, startPoint x: 913, startPoint y: 289, endPoint x: 889, endPoint y: 287, distance: 24.1
copy div "Morrison.libs@gmail.com"
drag, startPoint x: 933, startPoint y: 285, endPoint x: 1082, endPoint y: 289, distance: 149.1
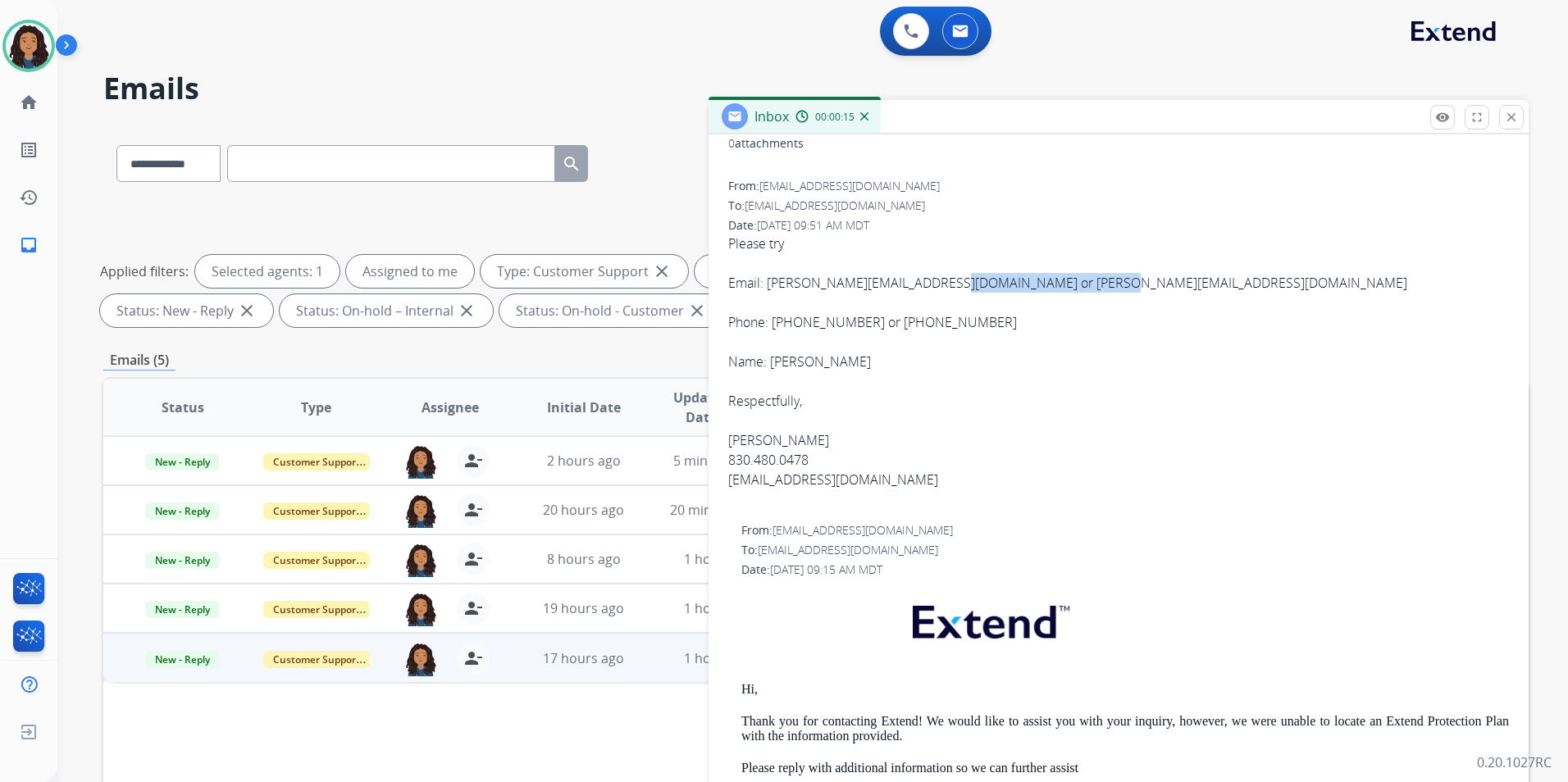
click at [1082, 289] on div "Email: Morrison.libs@gmail.com or Pritchard.libs@gmail.com" at bounding box center [1119, 283] width 781 height 20
drag, startPoint x: 1082, startPoint y: 289, endPoint x: 1072, endPoint y: 285, distance: 10.8
copy div "Pritchard.libs@gmail.com"
click at [975, 406] on div "Respectfully, Matthew D. Pritchard 830.480.0478 MDpritchard99@gmail.com" at bounding box center [1119, 450] width 781 height 119
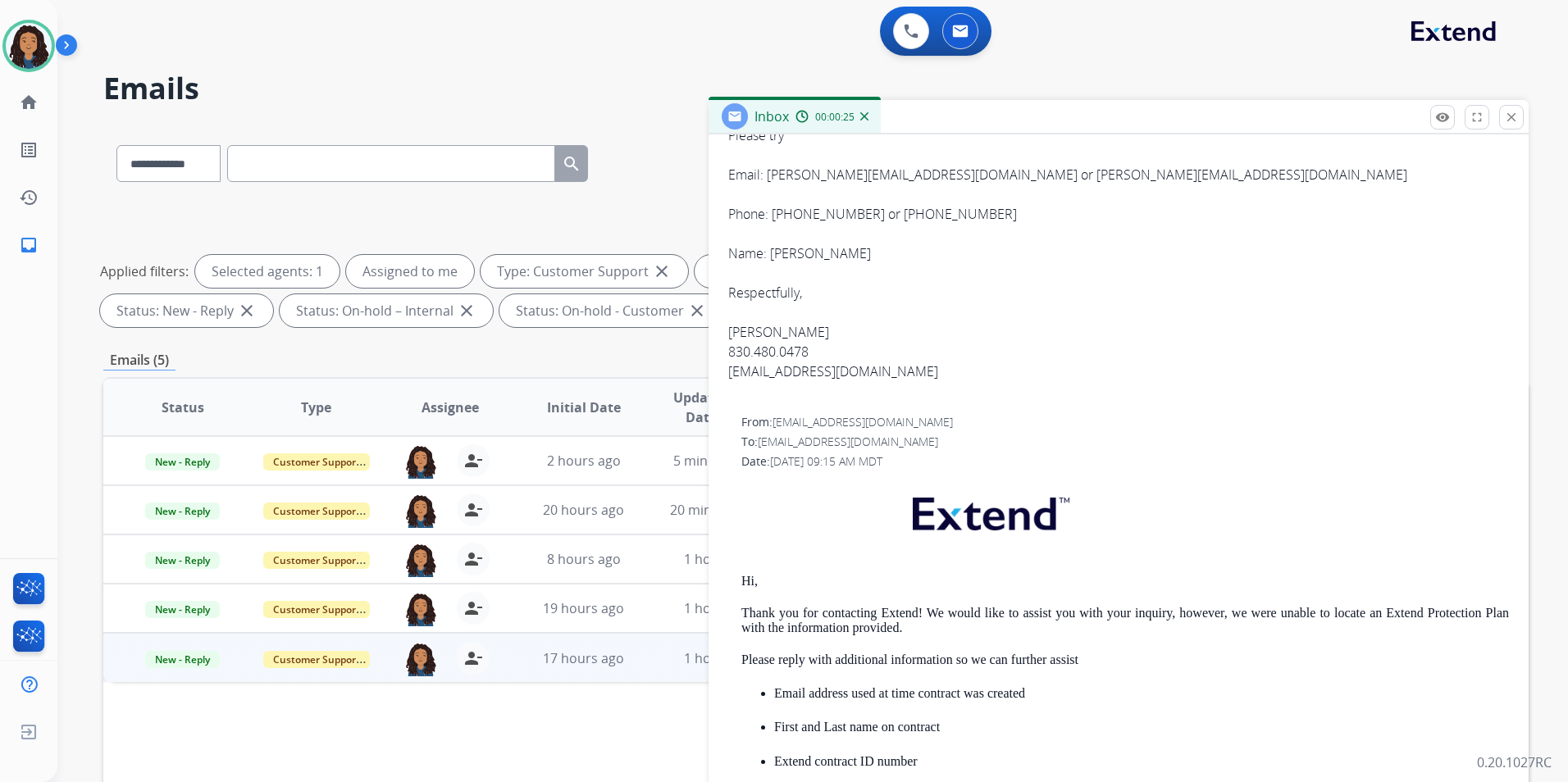
scroll to position [410, 0]
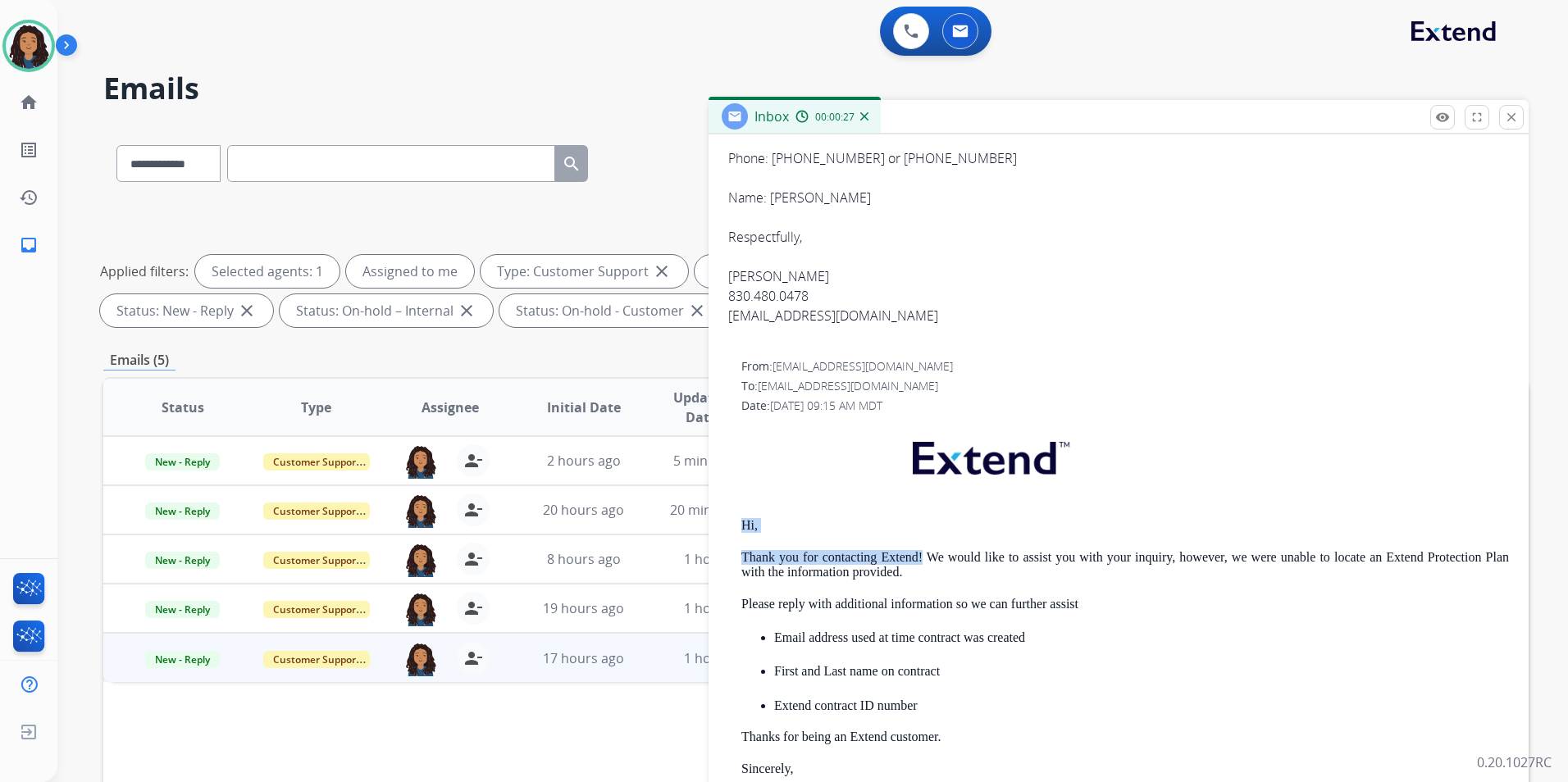
drag, startPoint x: 738, startPoint y: 523, endPoint x: 919, endPoint y: 564, distance: 185.6
click at [919, 564] on div "From: support@extend.com To: mdpritchard99@gmail.com Date: 08/10/2025 - 09:15 A…" at bounding box center [1119, 683] width 781 height 651
drag, startPoint x: 919, startPoint y: 564, endPoint x: 901, endPoint y: 555, distance: 20.1
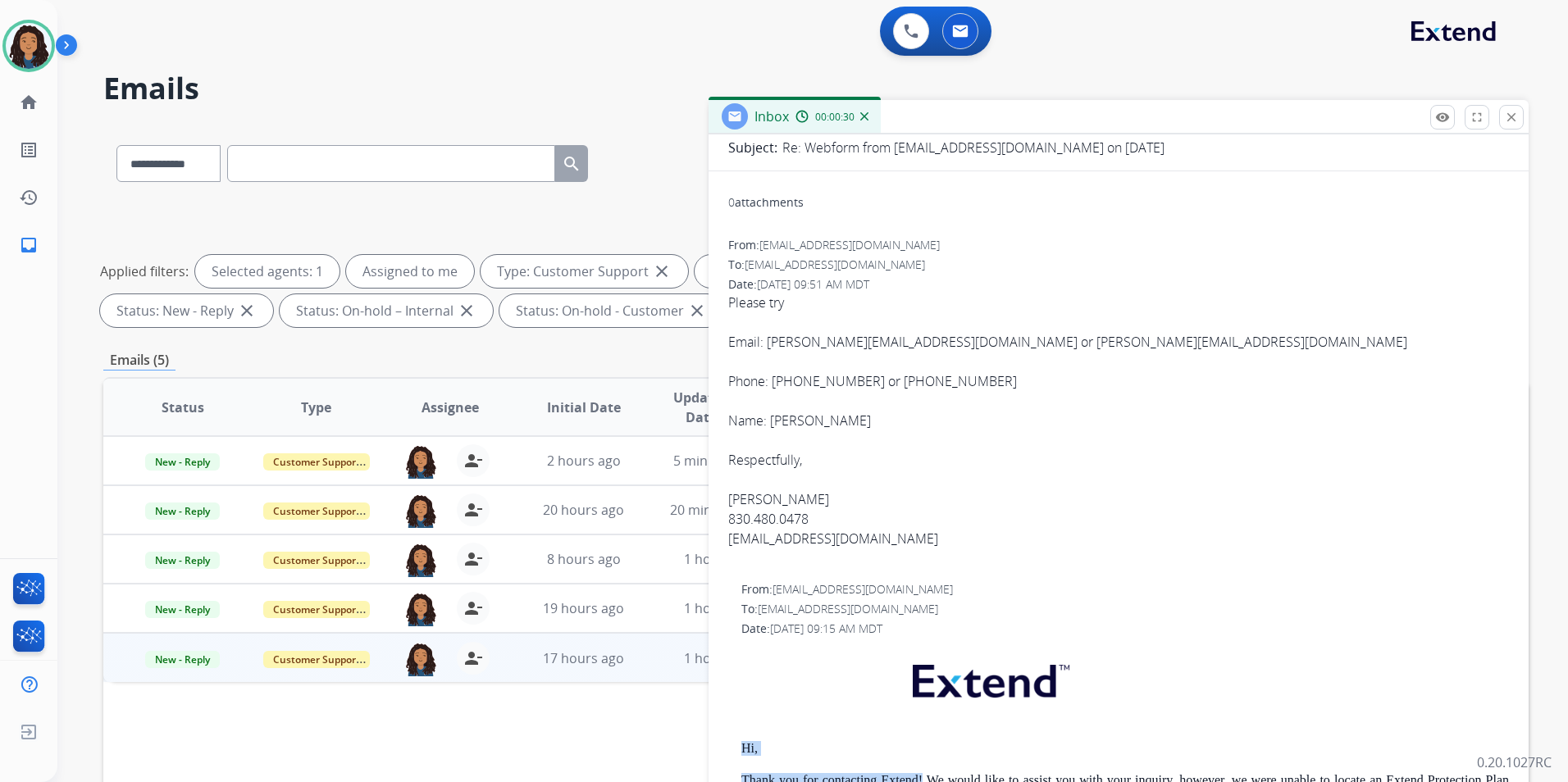
scroll to position [0, 0]
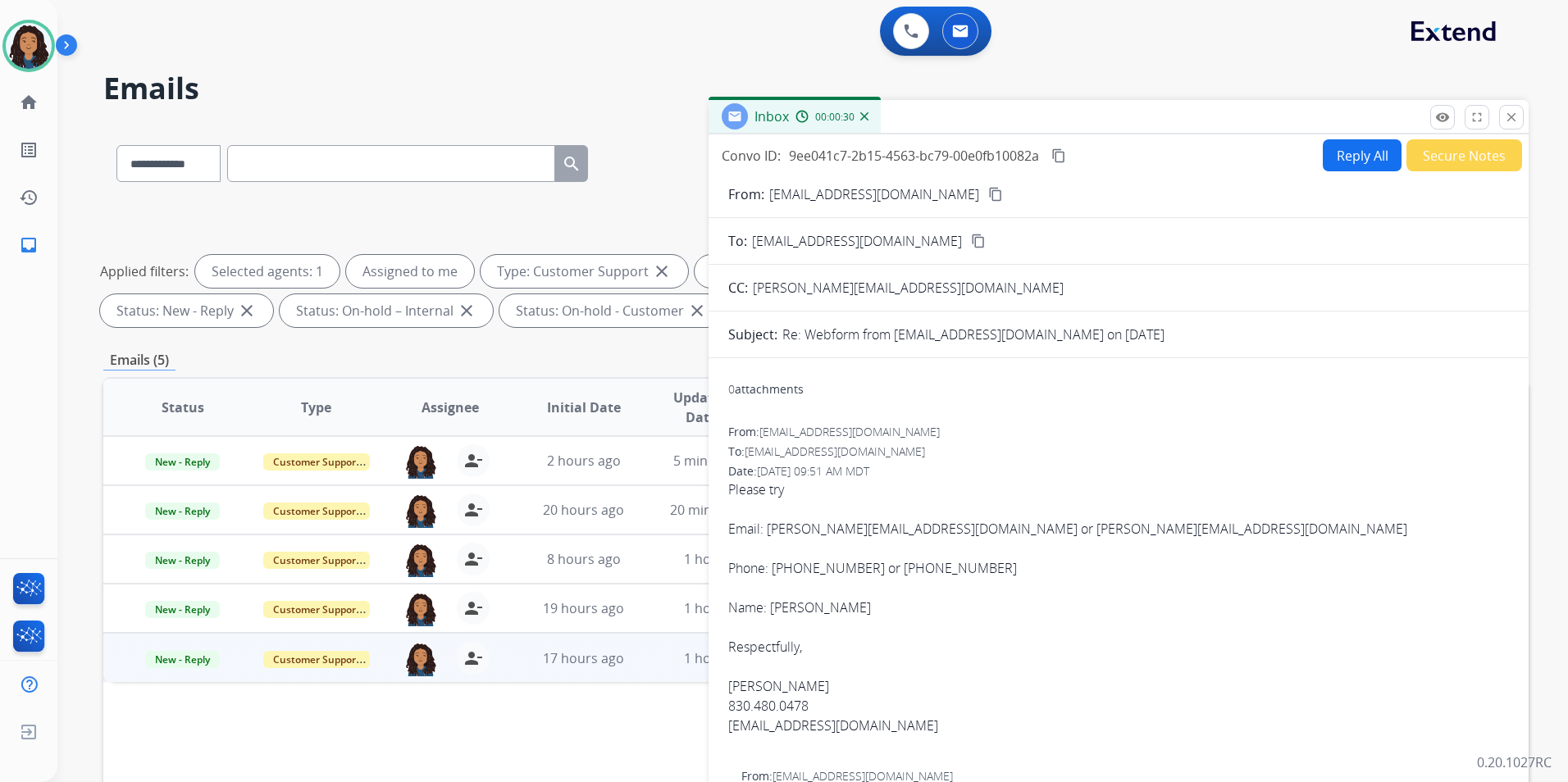
click at [1325, 160] on button "Reply All" at bounding box center [1362, 155] width 79 height 32
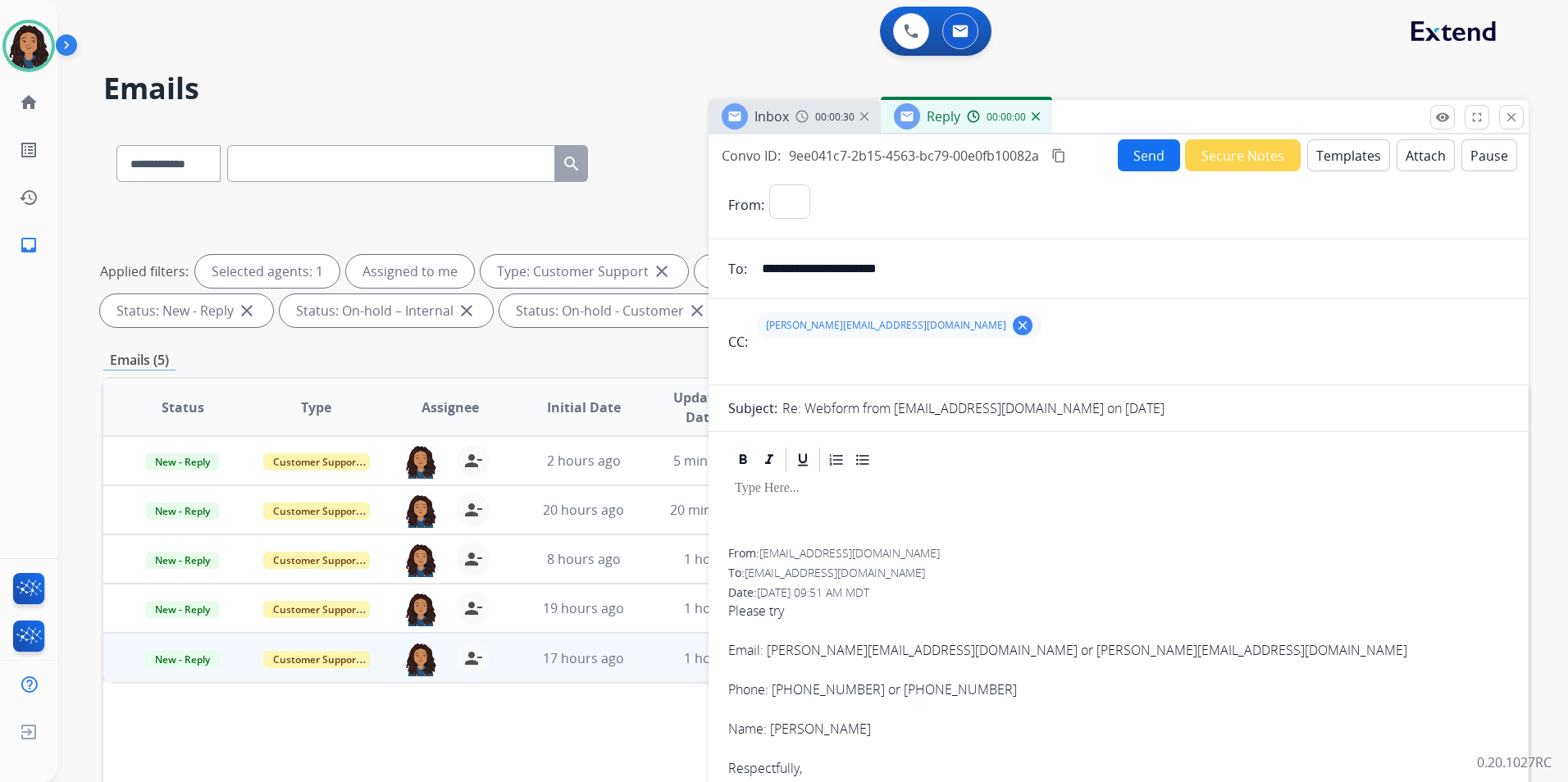
click at [1325, 160] on button "Templates" at bounding box center [1348, 155] width 83 height 32
select select "**********"
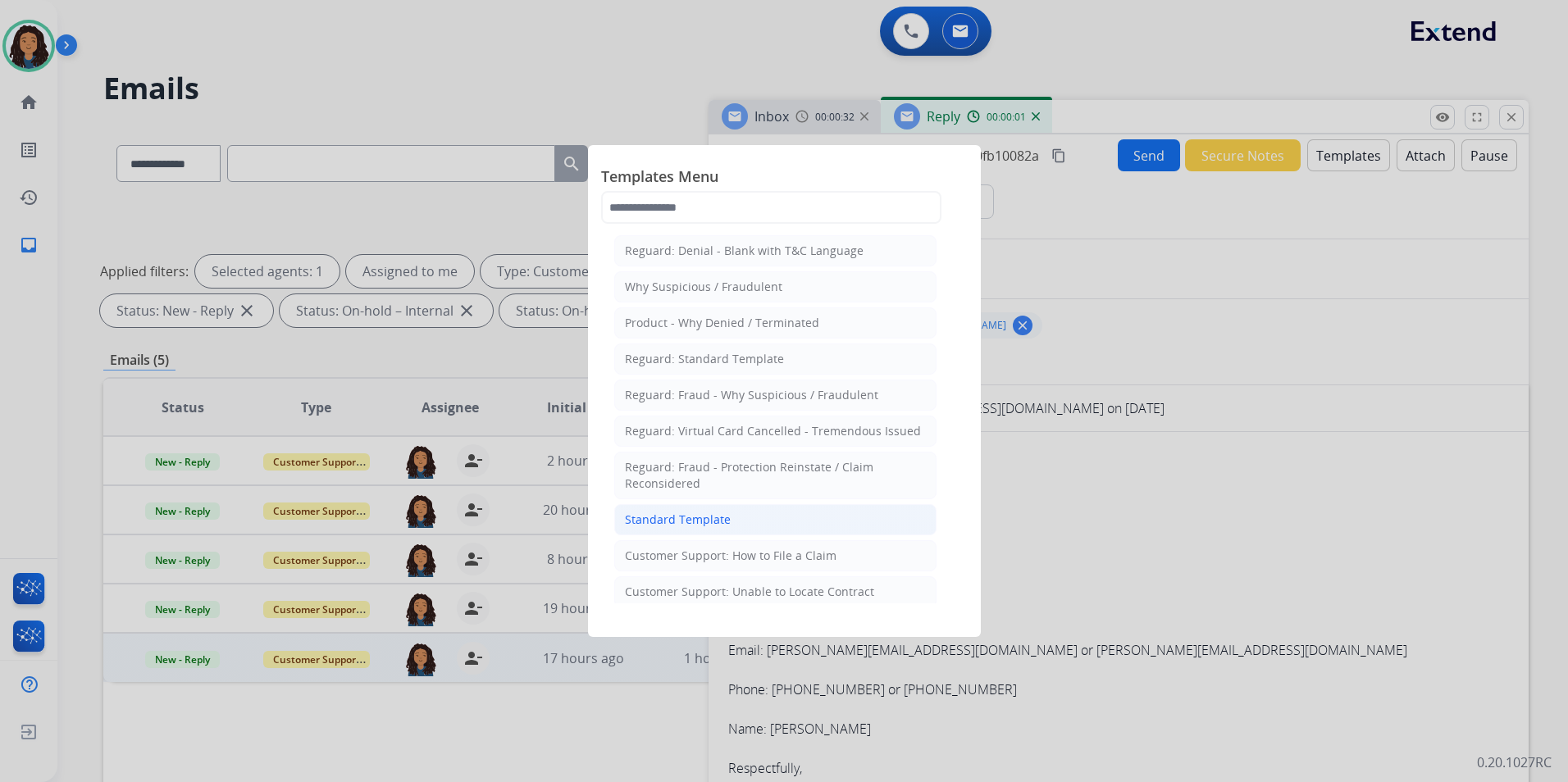
click at [760, 515] on li "Standard Template" at bounding box center [774, 519] width 322 height 31
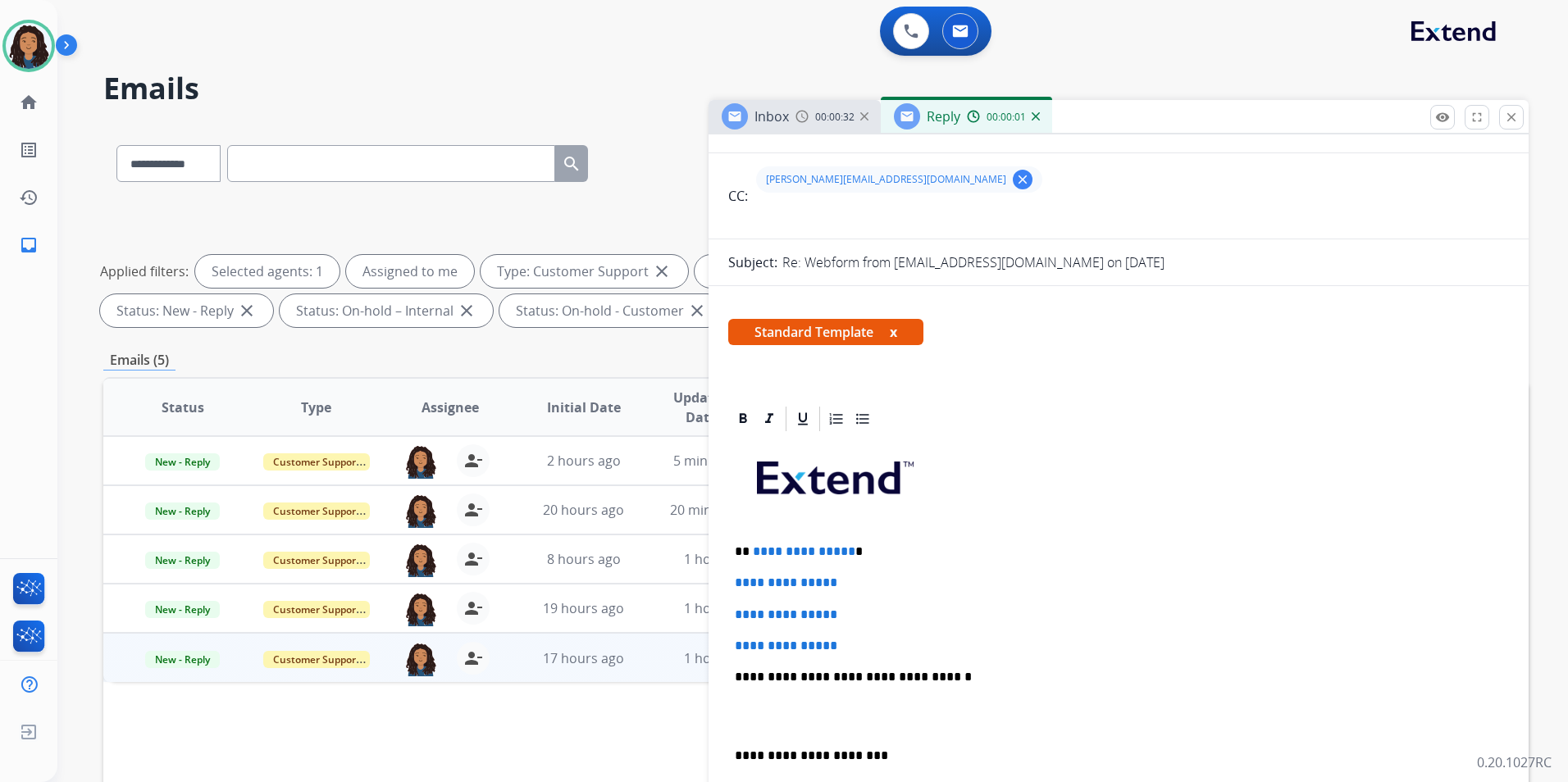
scroll to position [246, 0]
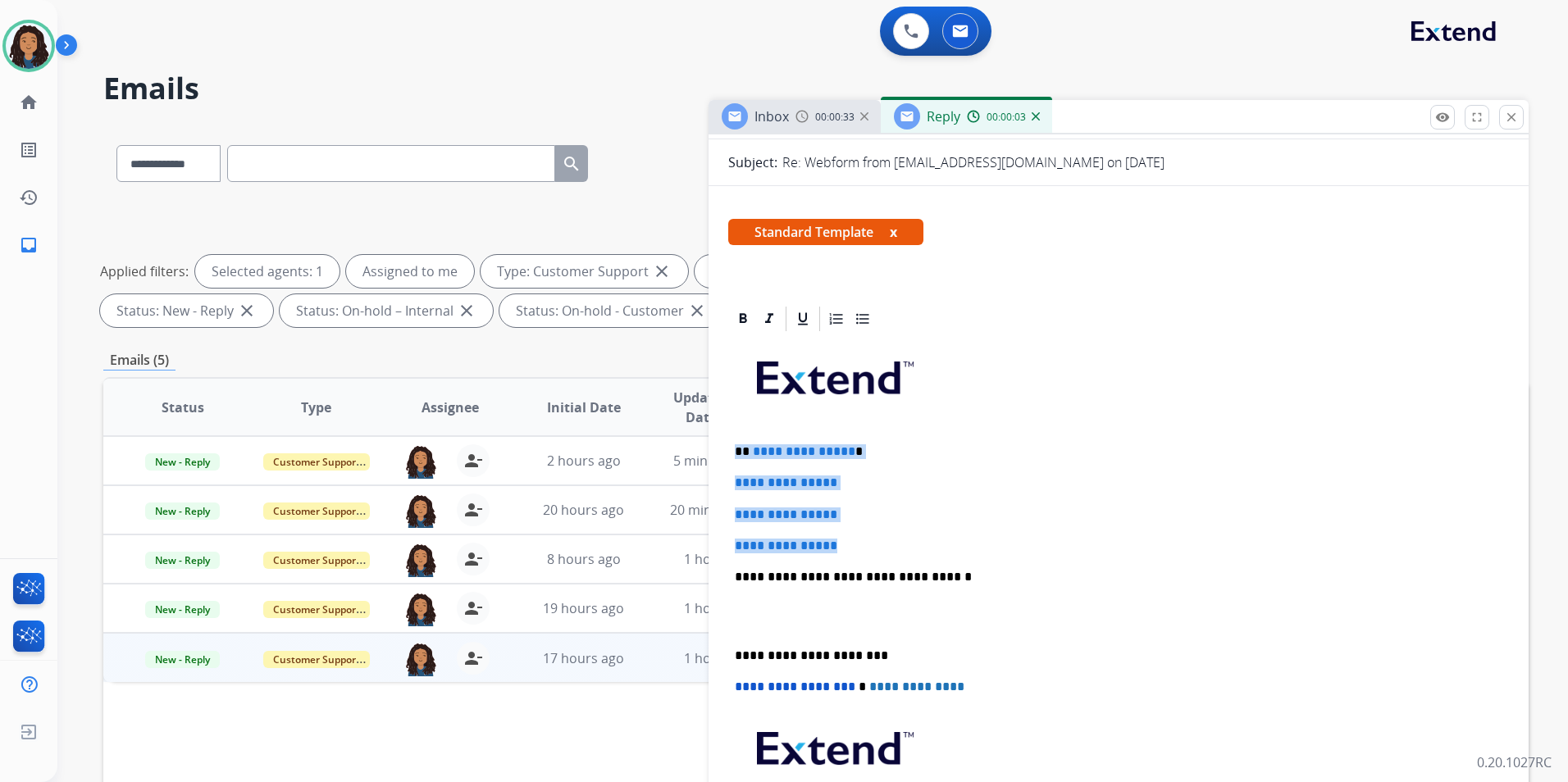
drag, startPoint x: 731, startPoint y: 447, endPoint x: 867, endPoint y: 530, distance: 159.3
click at [867, 530] on div "**********" at bounding box center [1119, 616] width 781 height 564
paste div
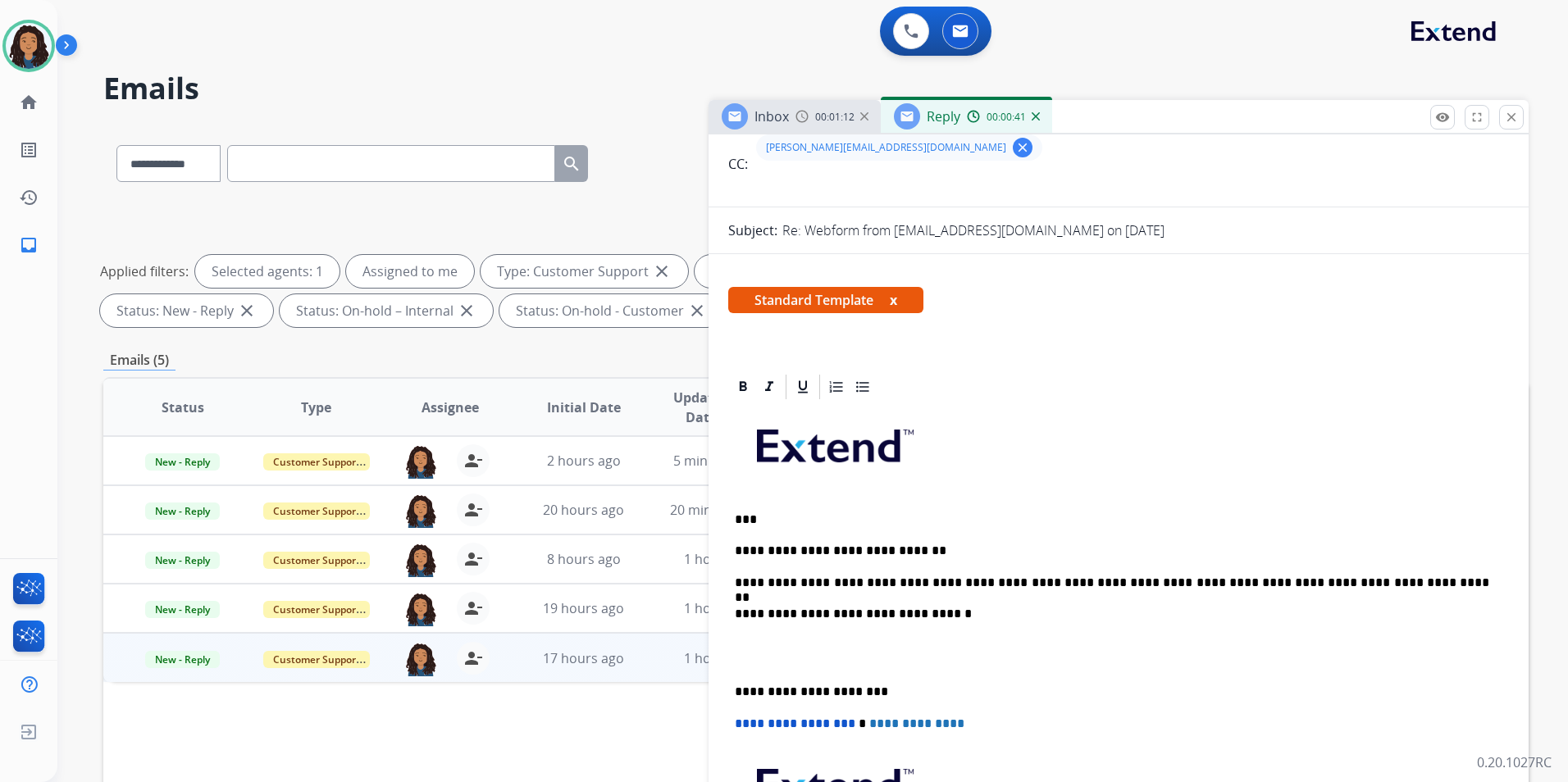
scroll to position [0, 0]
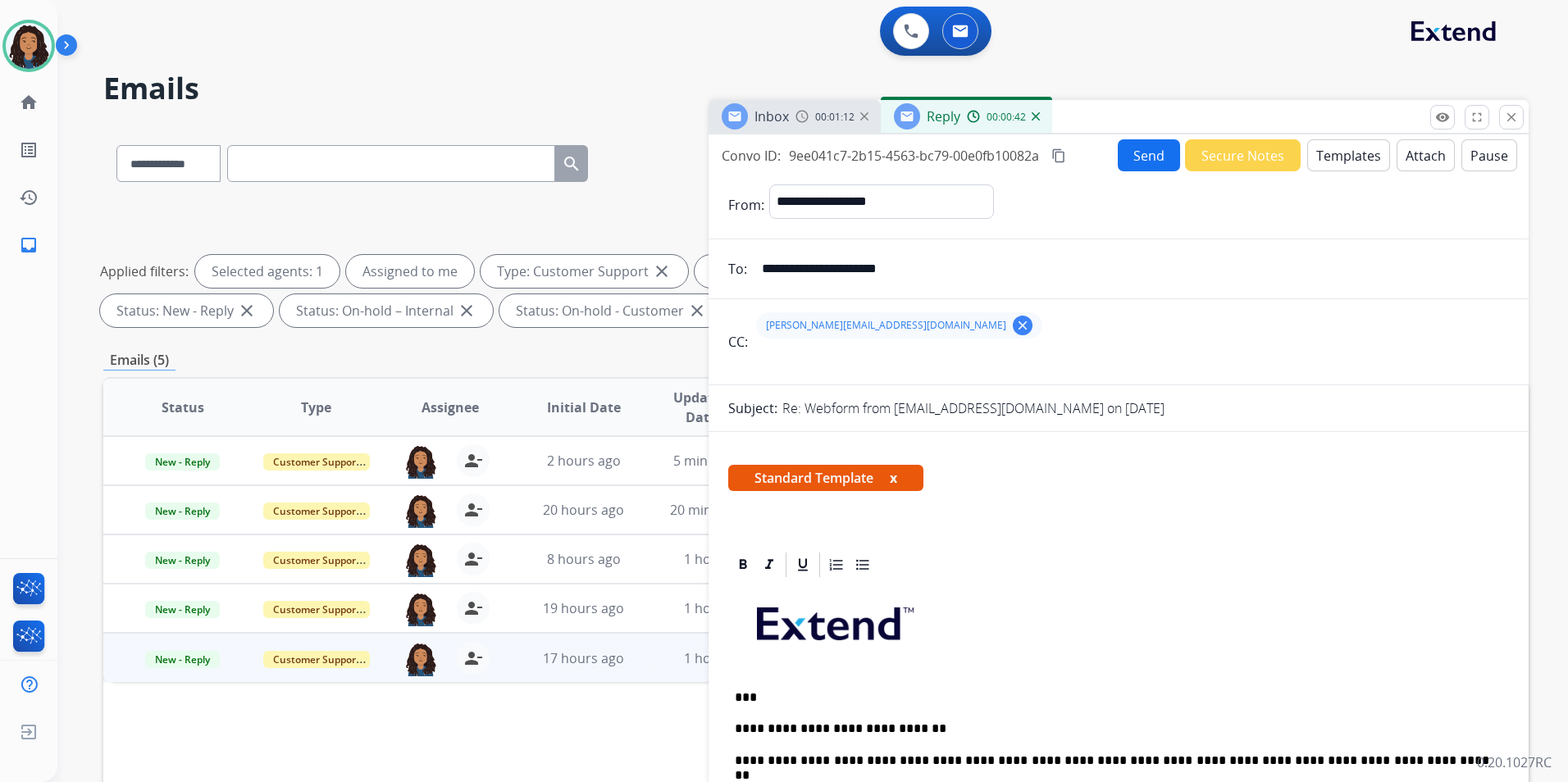
click at [1133, 153] on button "Send" at bounding box center [1149, 155] width 63 height 32
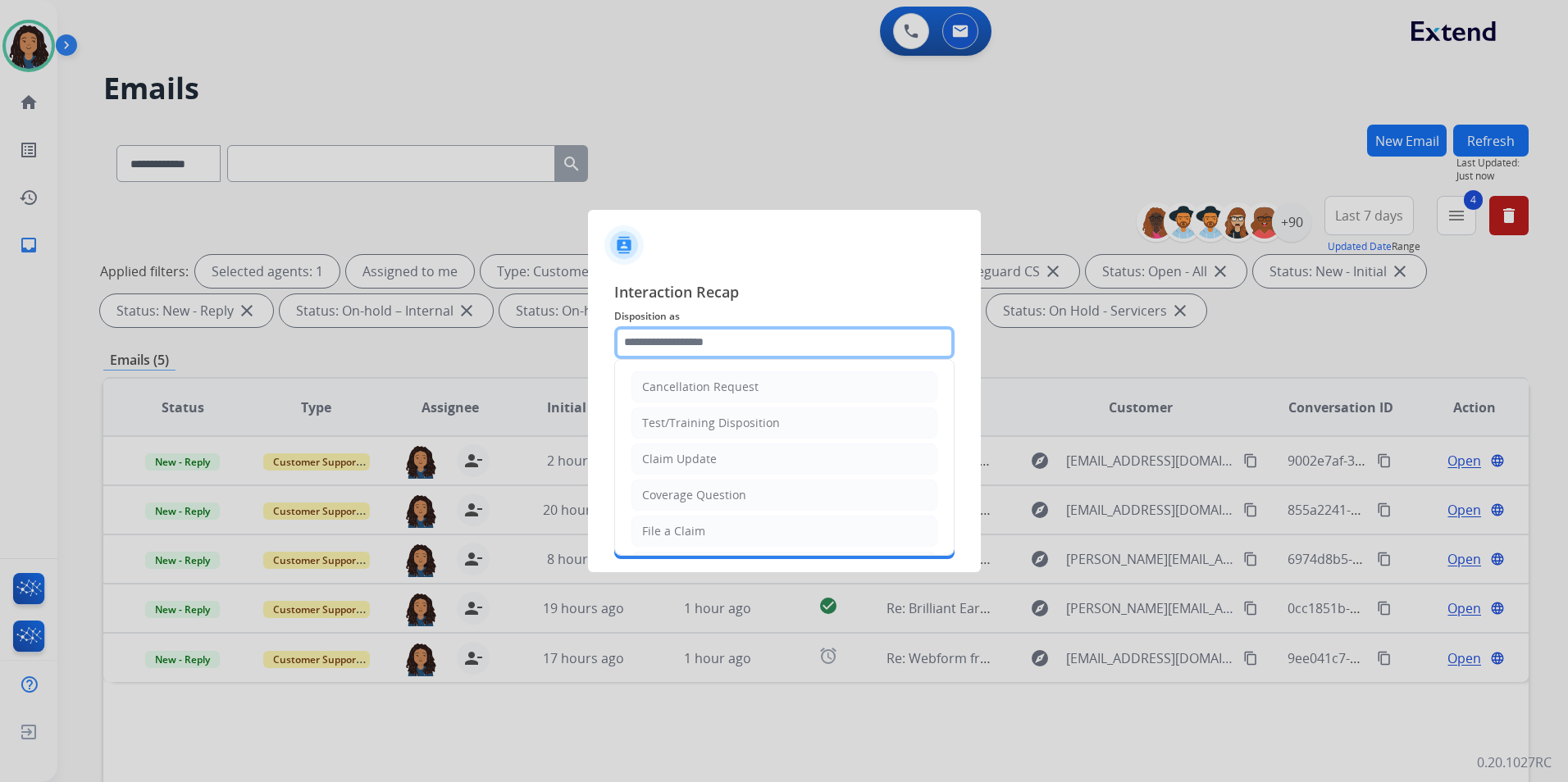
click at [836, 346] on input "text" at bounding box center [784, 343] width 341 height 33
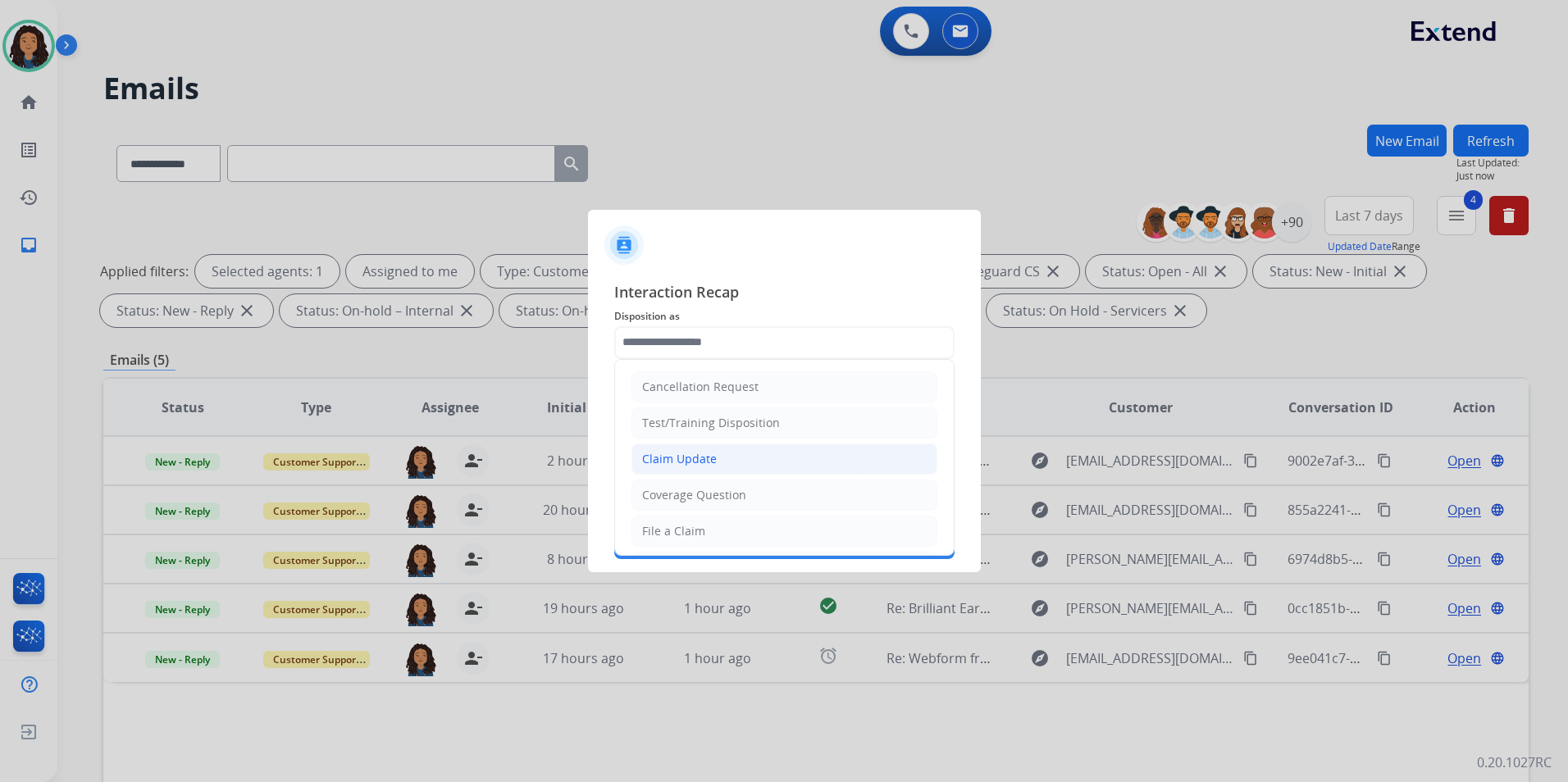
click at [715, 455] on li "Claim Update" at bounding box center [784, 458] width 306 height 31
type input "**********"
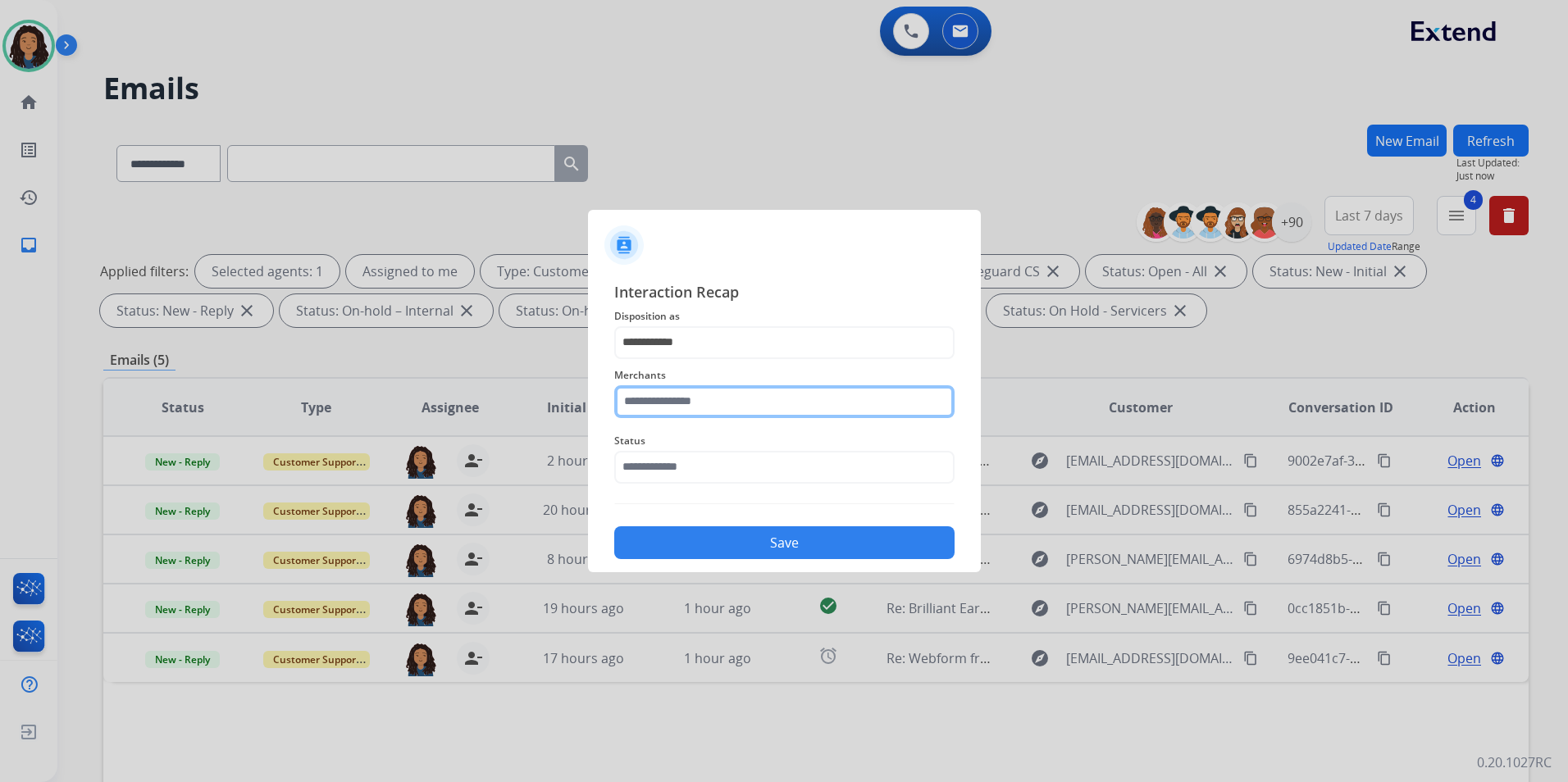
click at [699, 393] on input "text" at bounding box center [784, 401] width 341 height 33
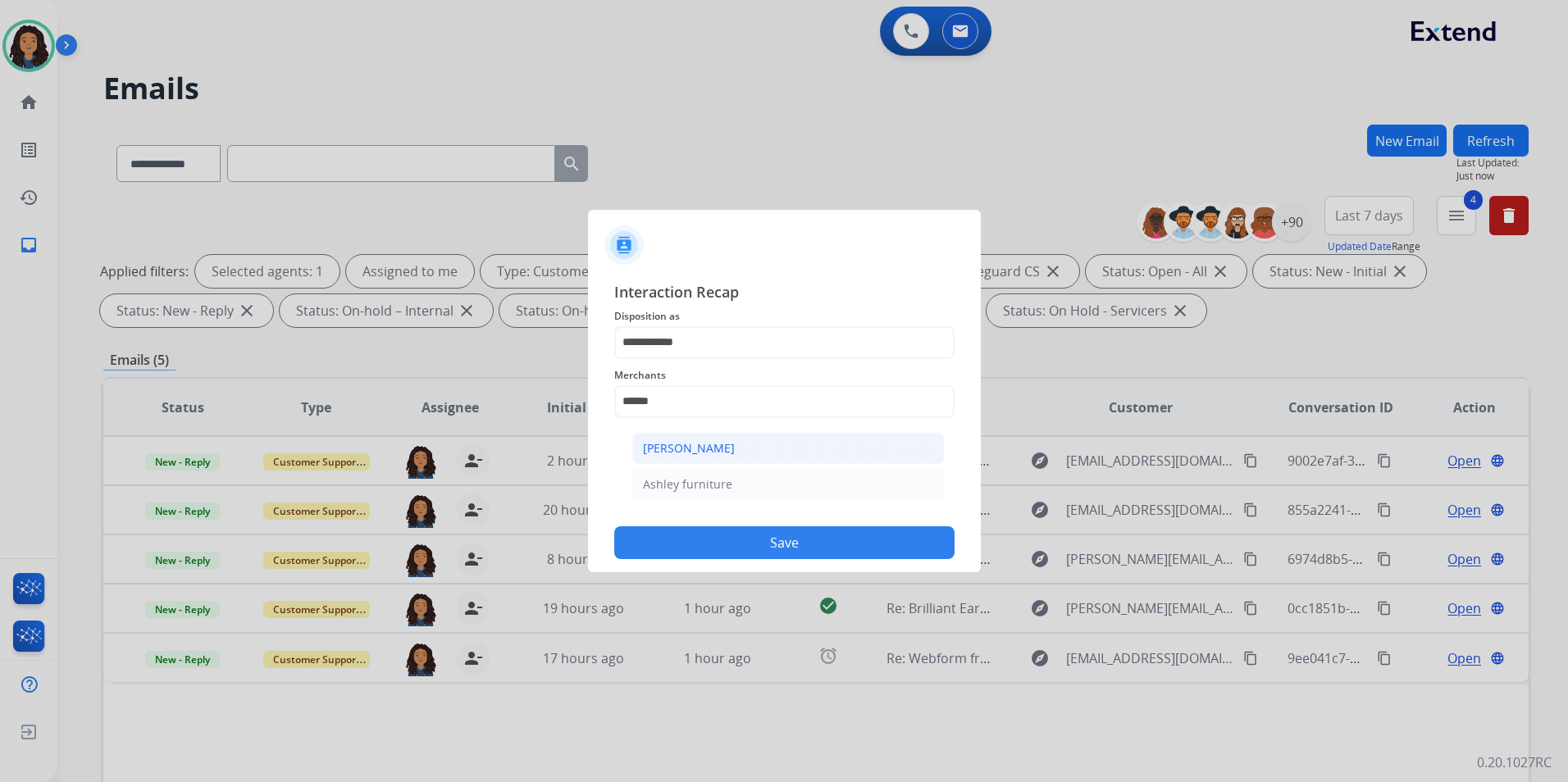
click at [688, 452] on div "[PERSON_NAME]" at bounding box center [688, 448] width 92 height 16
type input "**********"
click at [696, 476] on input "text" at bounding box center [784, 467] width 341 height 33
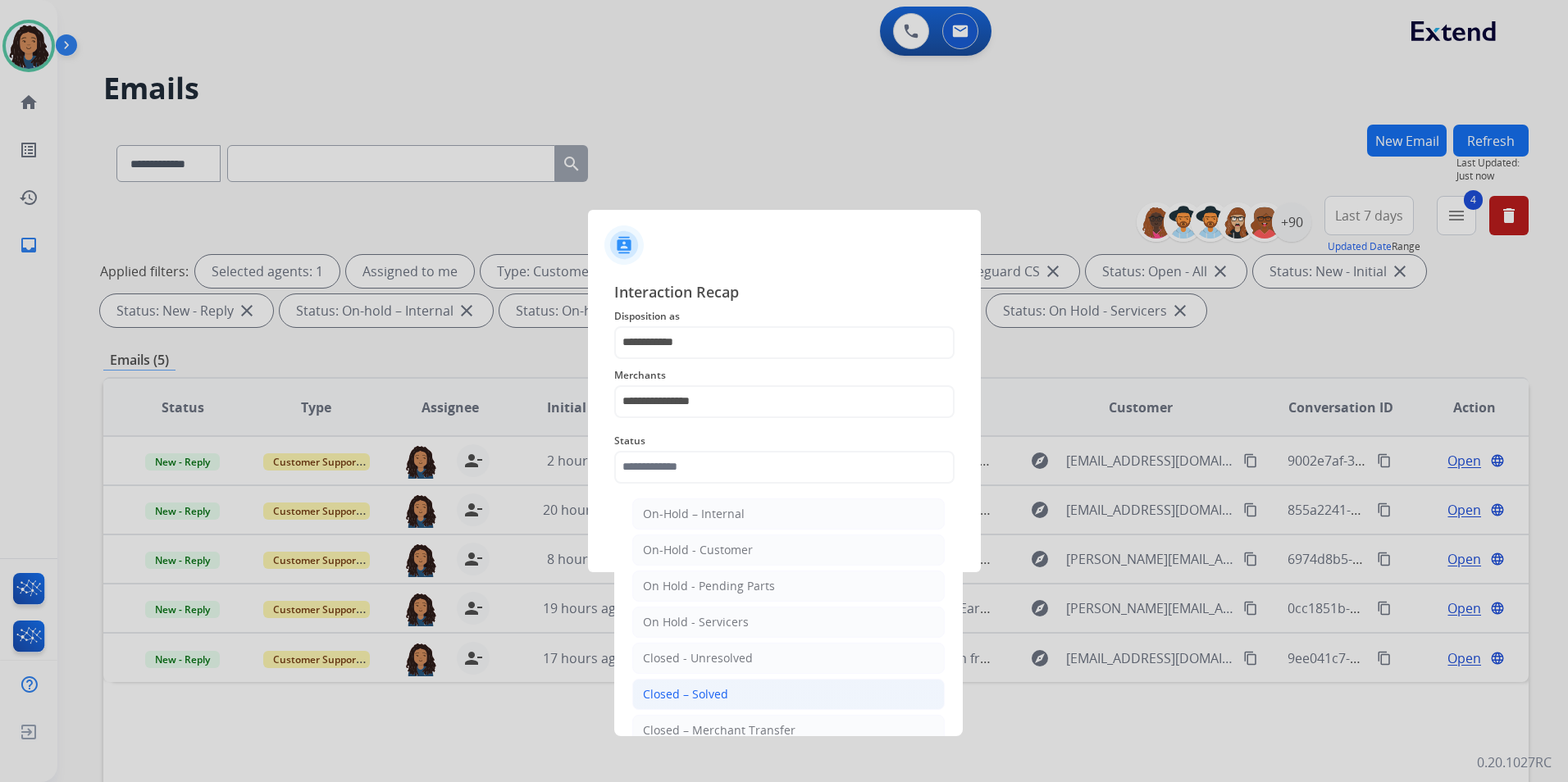
click at [689, 688] on div "Closed – Solved" at bounding box center [685, 694] width 86 height 16
type input "**********"
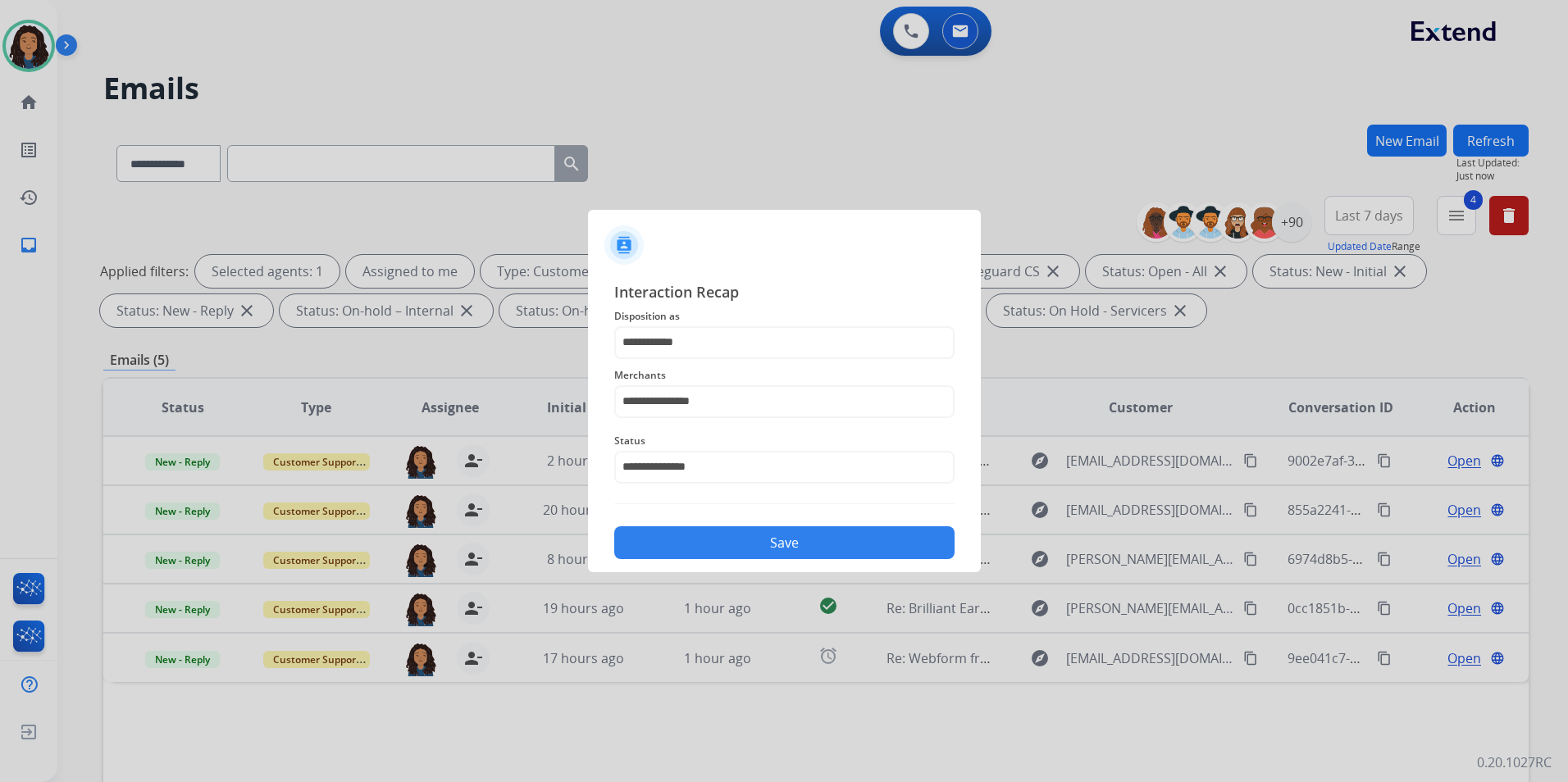
click at [730, 565] on div "**********" at bounding box center [784, 419] width 392 height 306
click at [742, 544] on button "Save" at bounding box center [784, 542] width 341 height 33
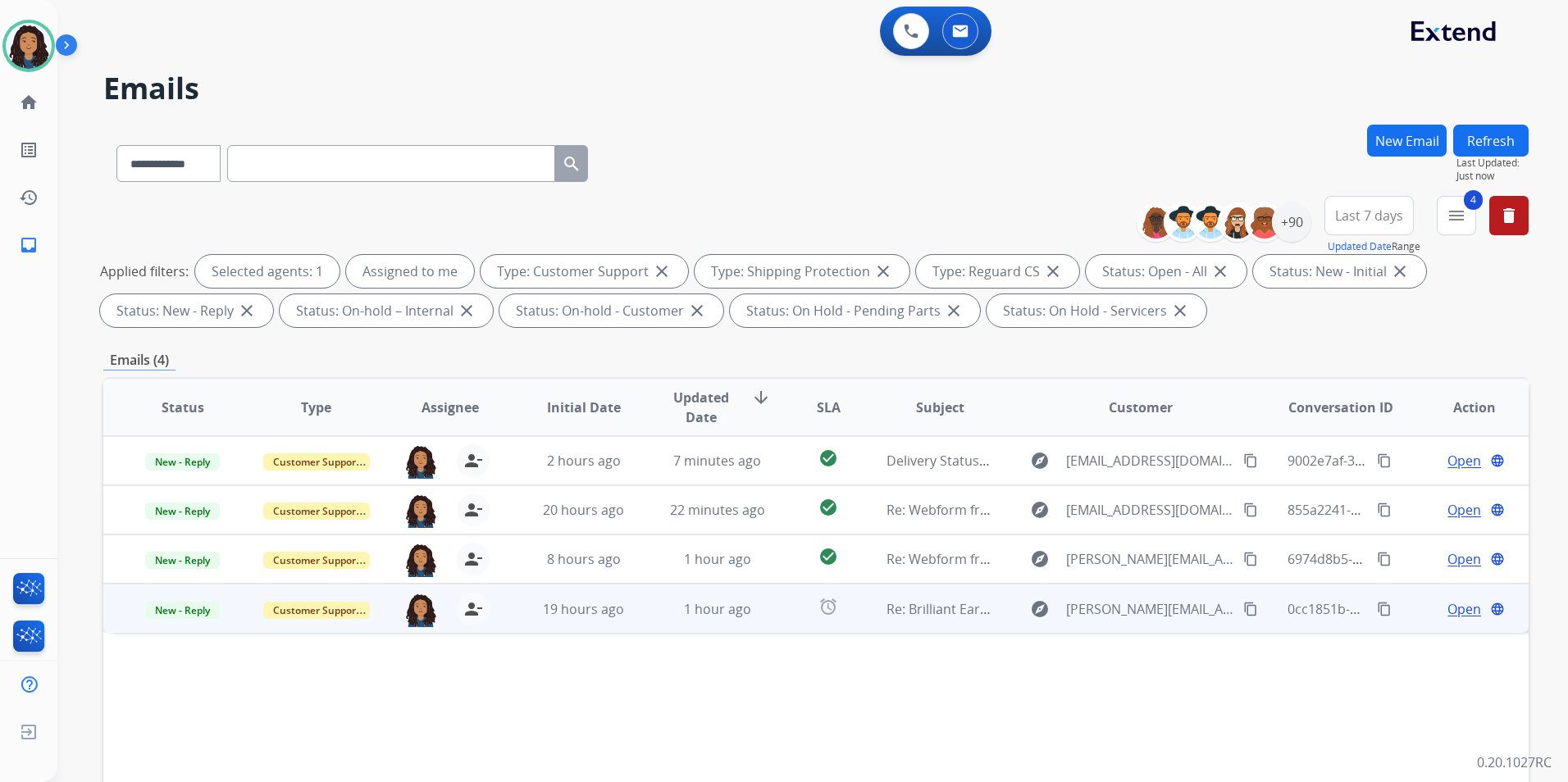
click at [1451, 605] on span "Open" at bounding box center [1464, 610] width 34 height 20
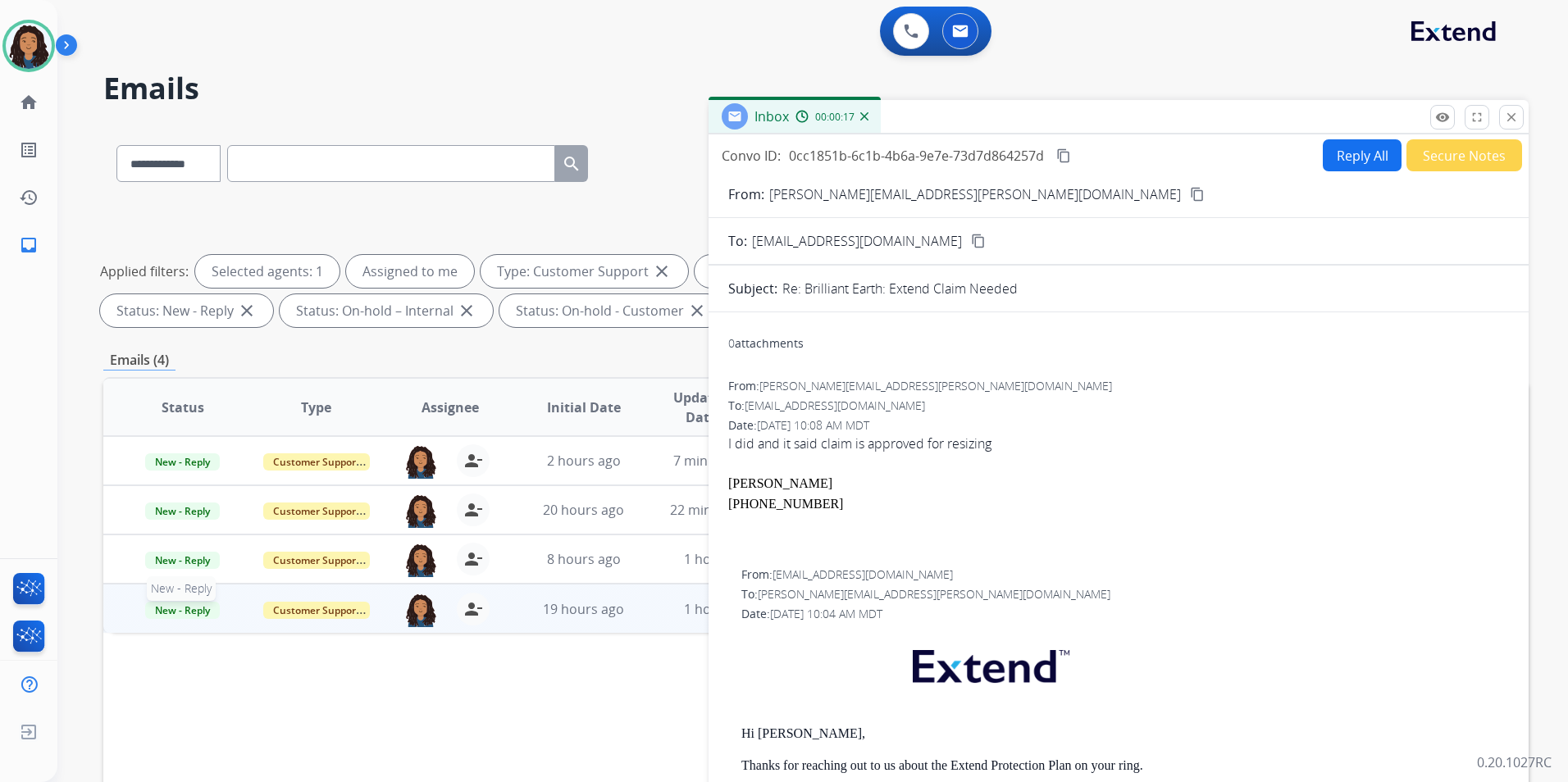
click at [173, 611] on span "New - Reply" at bounding box center [182, 610] width 75 height 17
click at [279, 759] on p "Closed – Solved" at bounding box center [270, 762] width 95 height 23
click at [1408, 156] on button "Secure Notes" at bounding box center [1463, 155] width 116 height 32
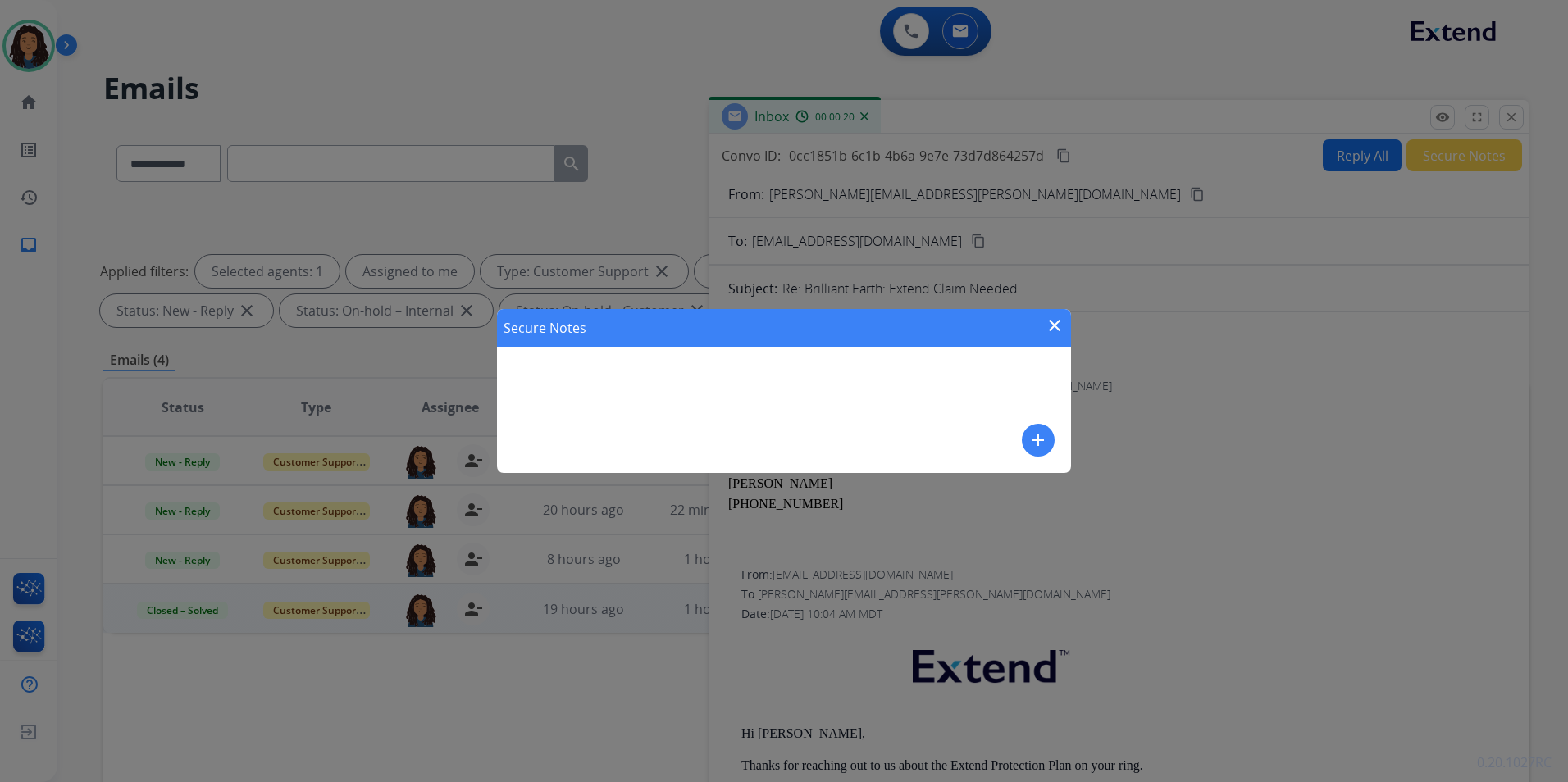
click at [1042, 446] on mat-icon "add" at bounding box center [1038, 440] width 20 height 20
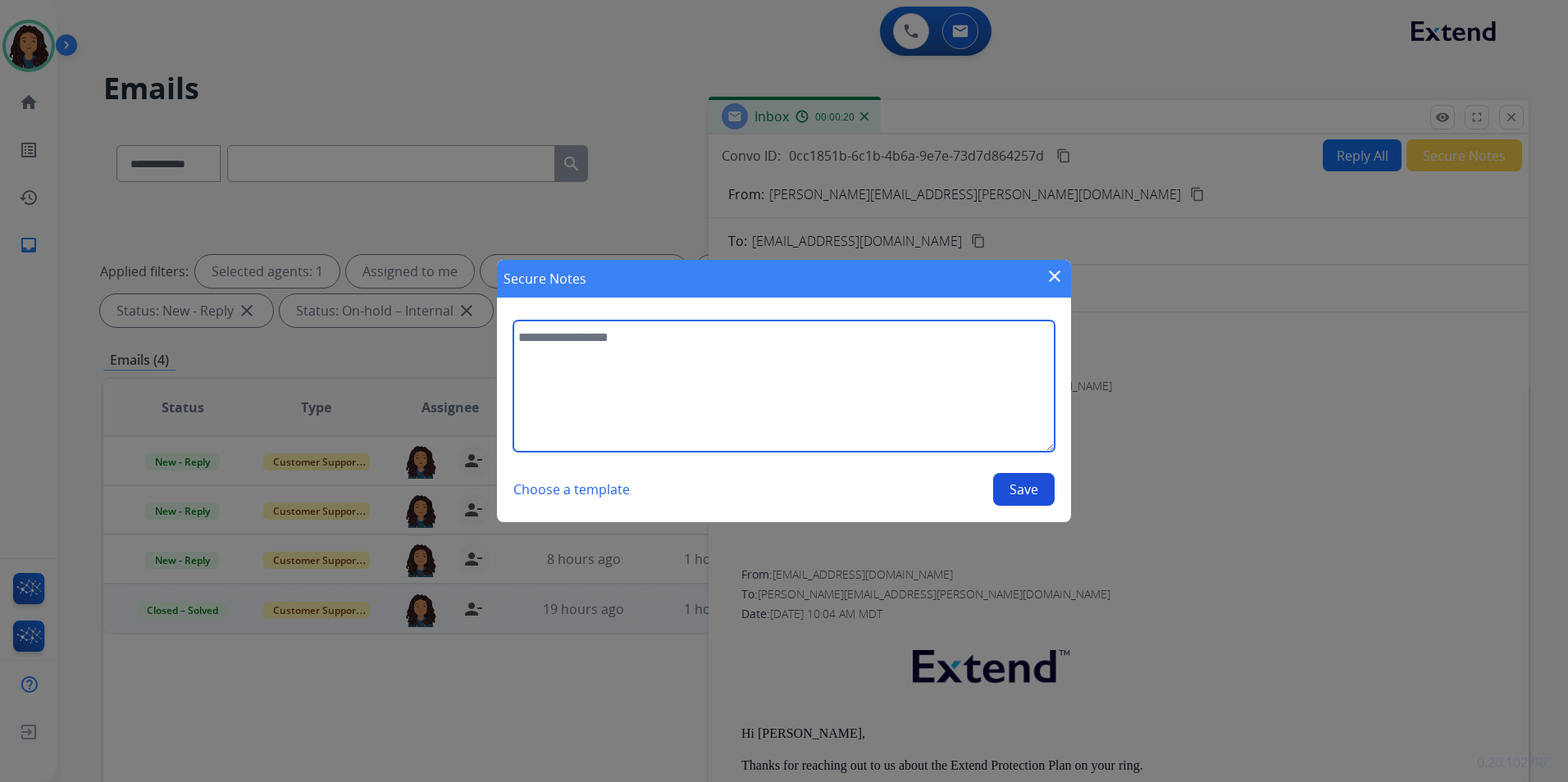
click at [817, 389] on textarea at bounding box center [783, 387] width 541 height 131
type textarea "**********"
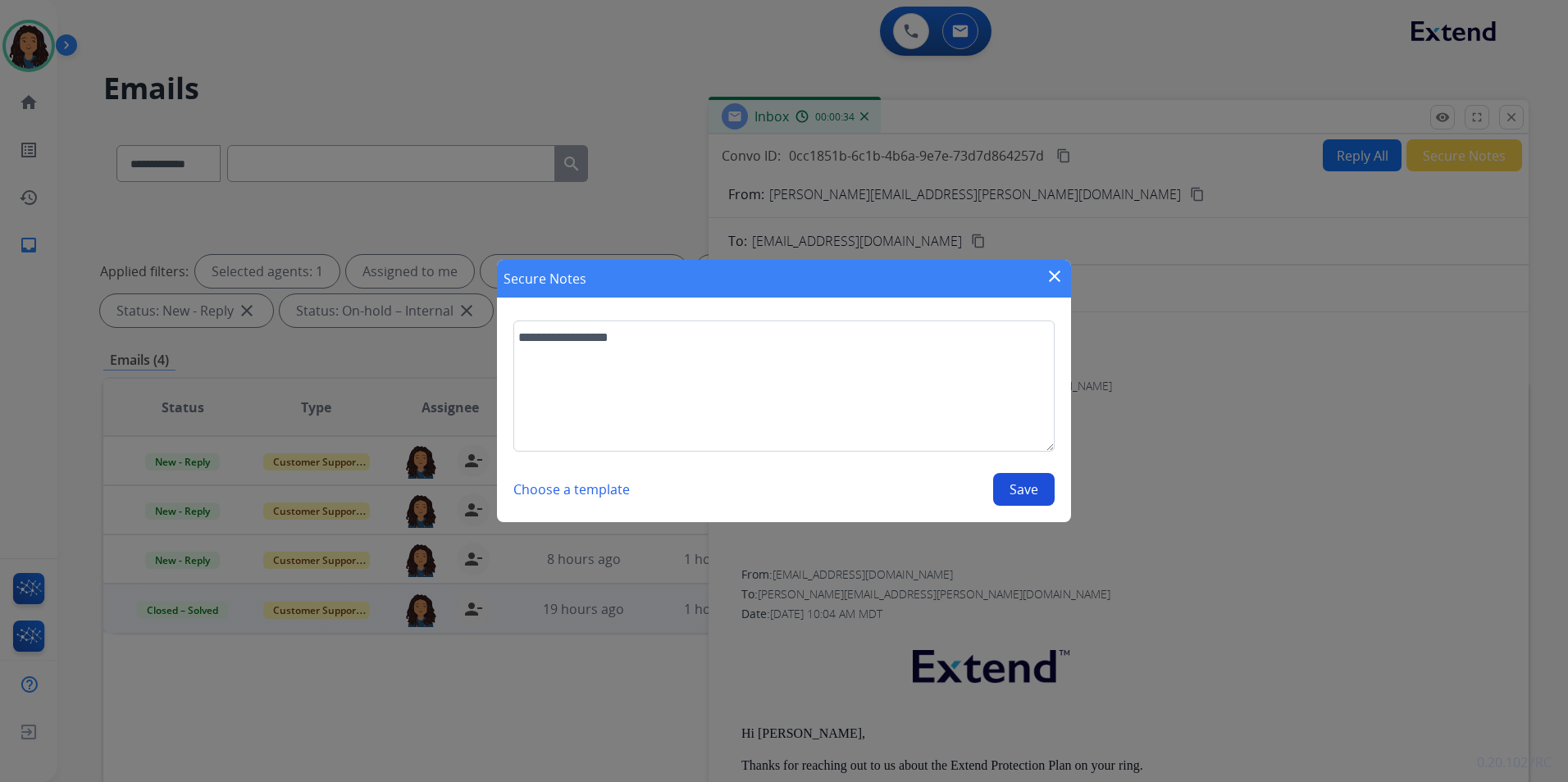
click at [1027, 484] on button "Save" at bounding box center [1024, 489] width 62 height 33
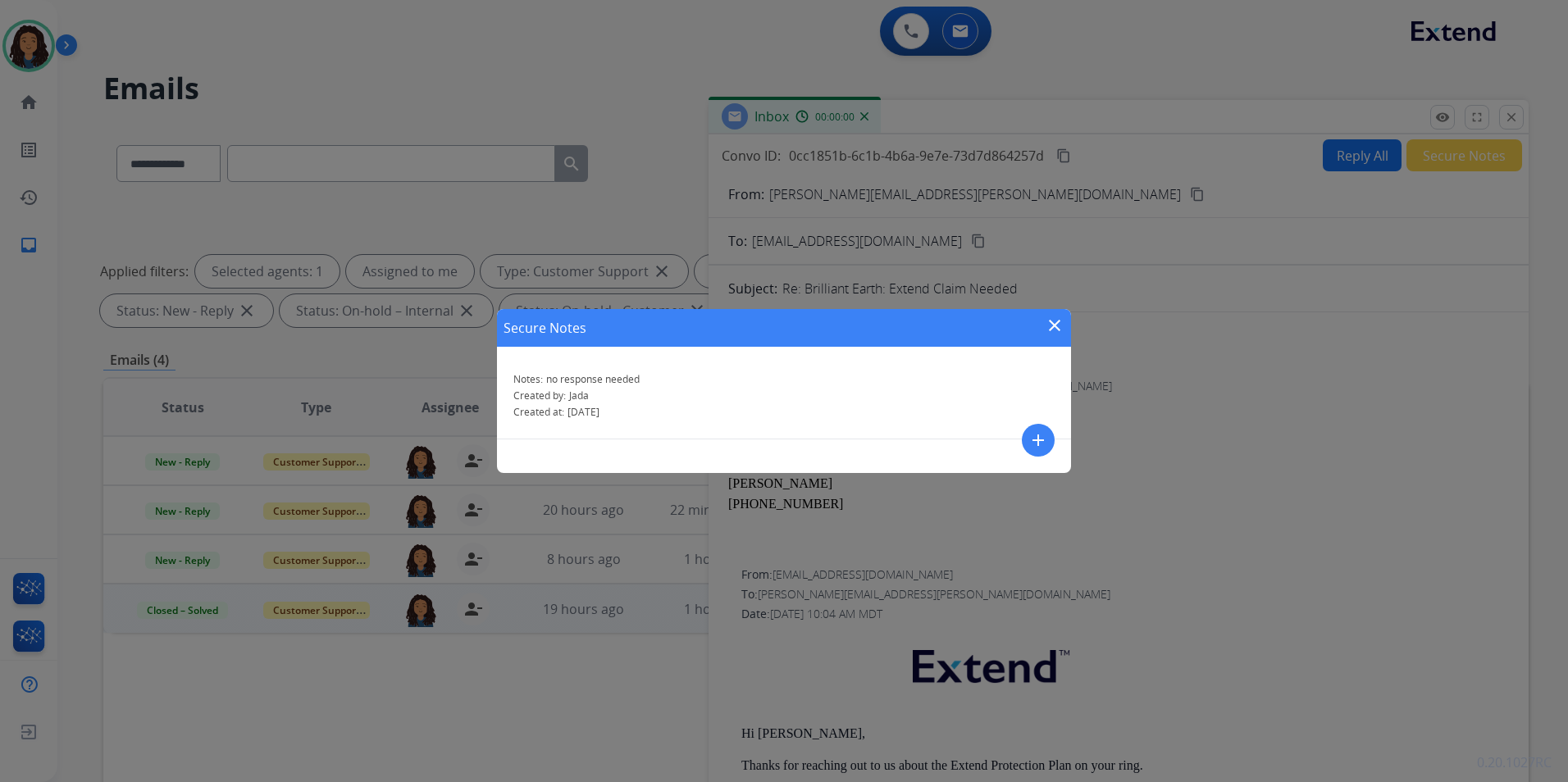
click at [1052, 324] on mat-icon "close" at bounding box center [1055, 326] width 20 height 20
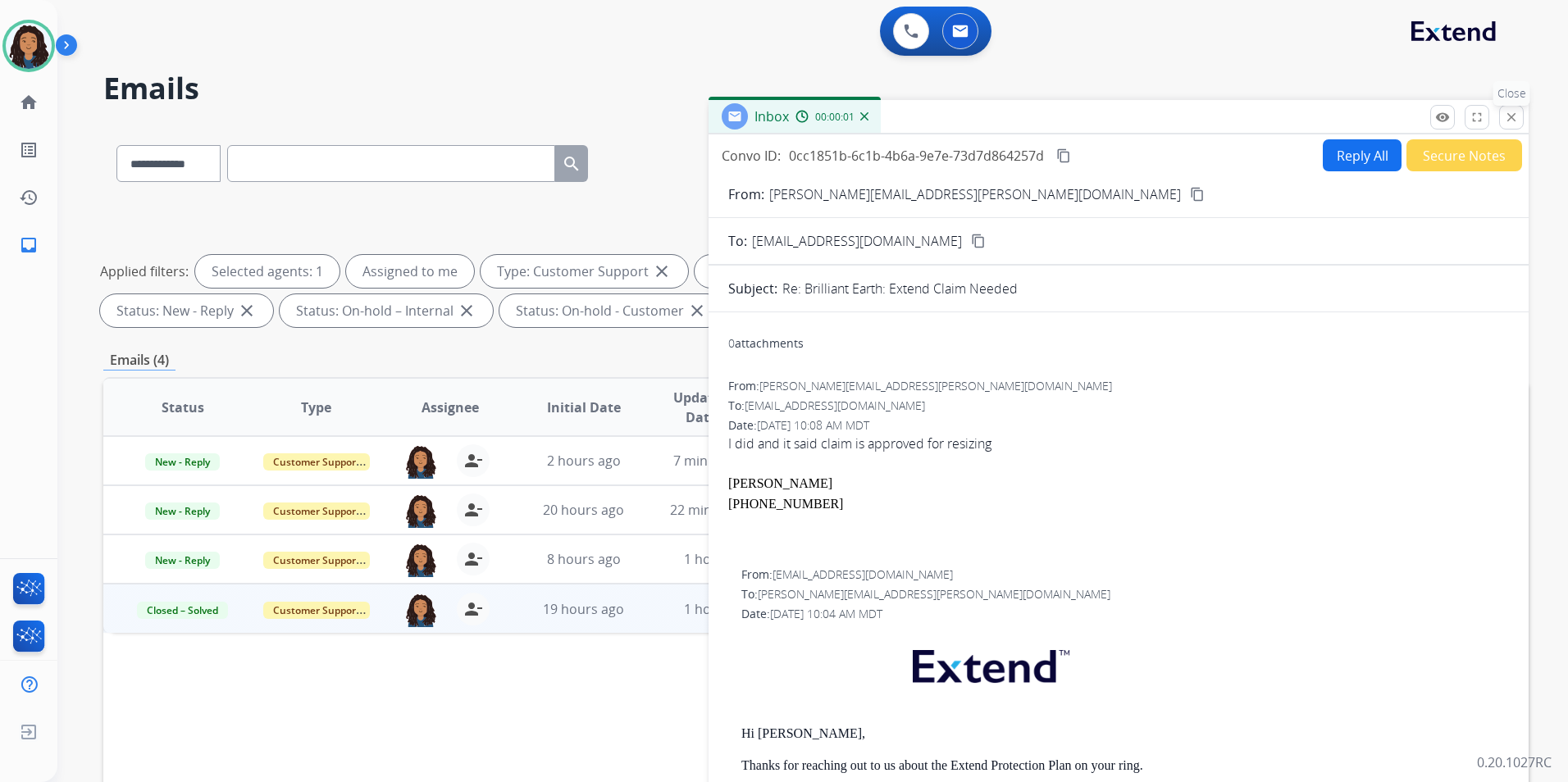
click at [1513, 117] on mat-icon "close" at bounding box center [1510, 117] width 15 height 15
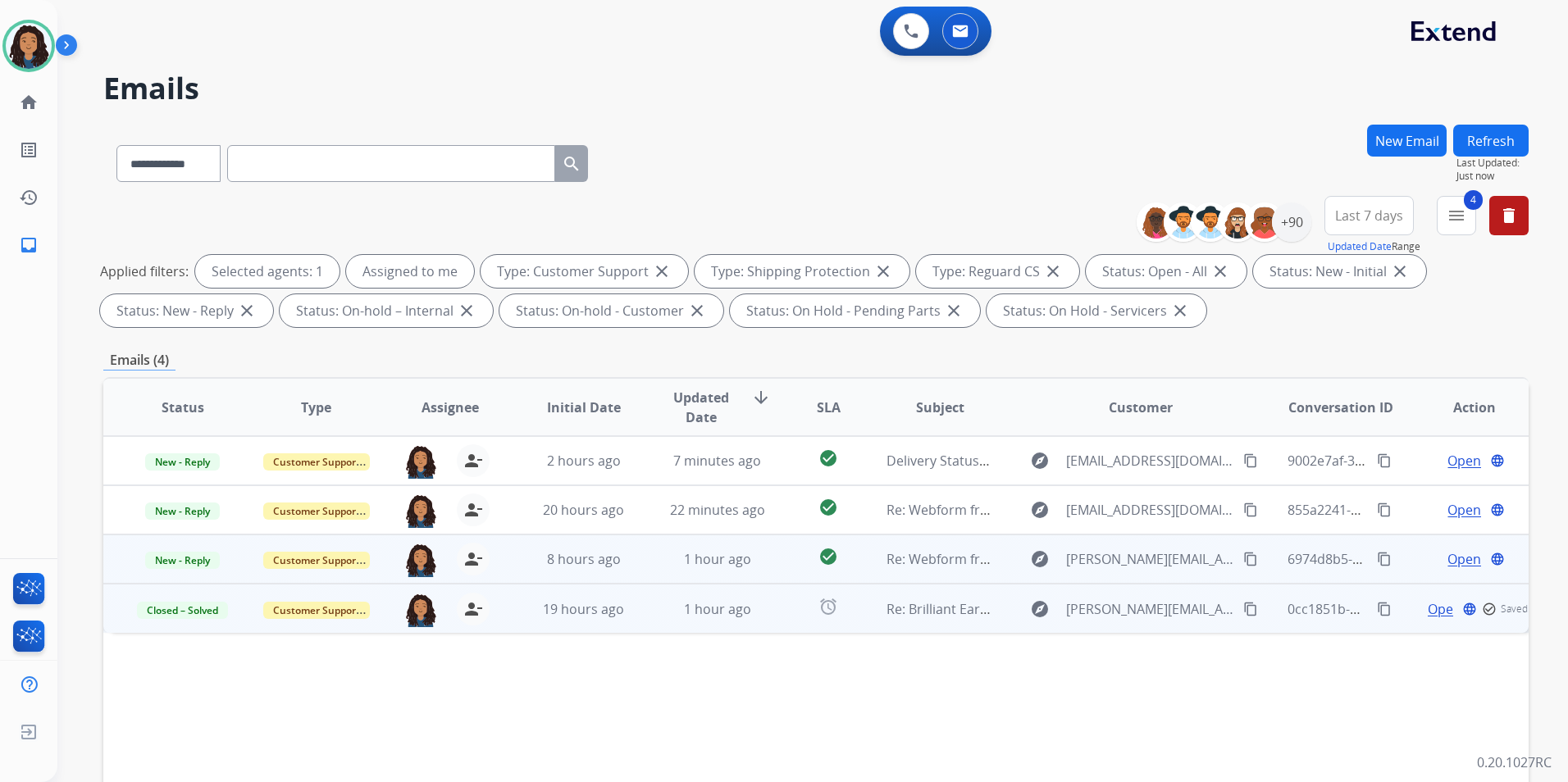
click at [1454, 557] on span "Open" at bounding box center [1464, 559] width 34 height 20
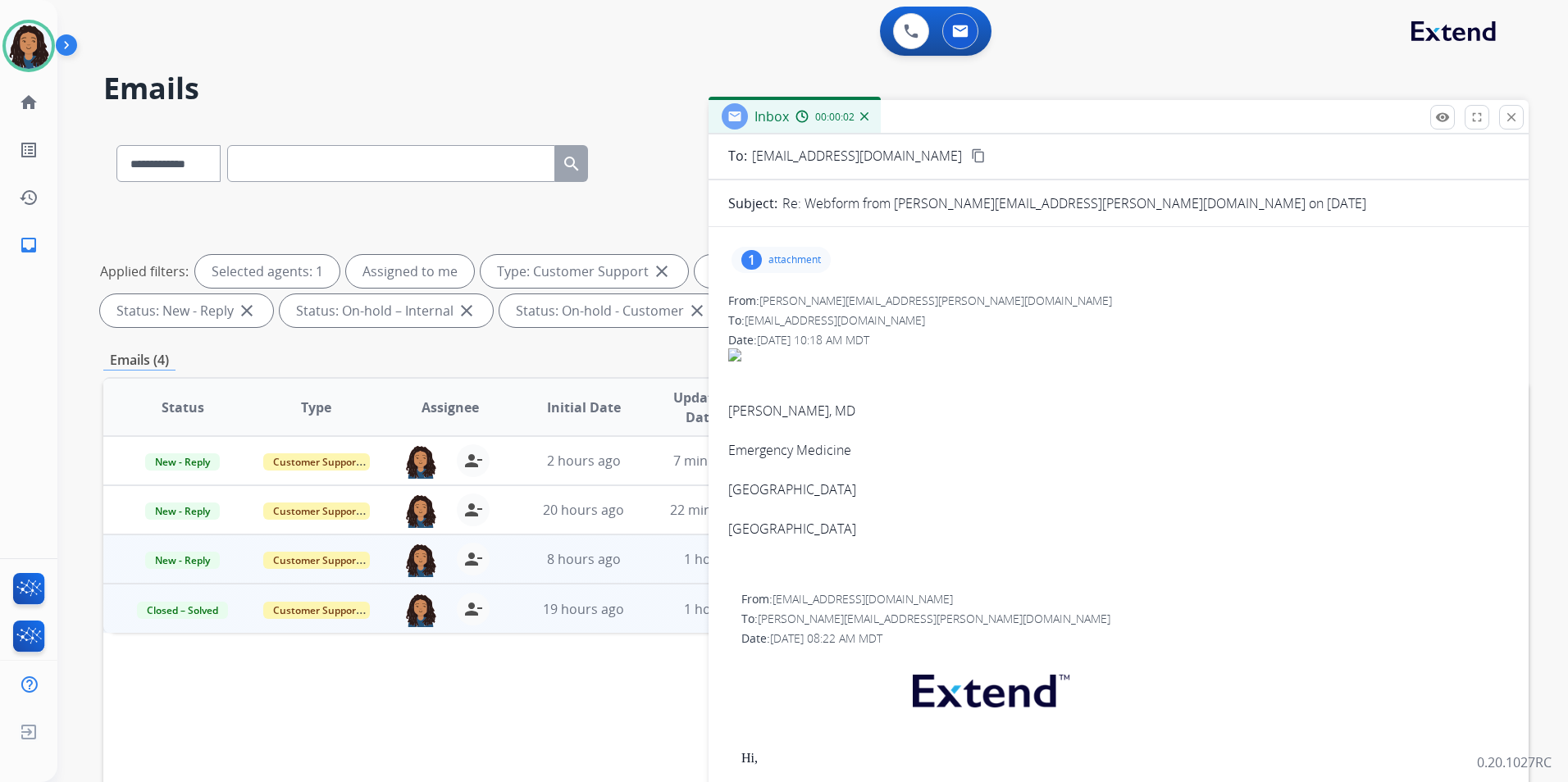
scroll to position [82, 0]
click at [812, 266] on p "attachment" at bounding box center [794, 263] width 53 height 13
click at [801, 303] on div at bounding box center [785, 305] width 82 height 58
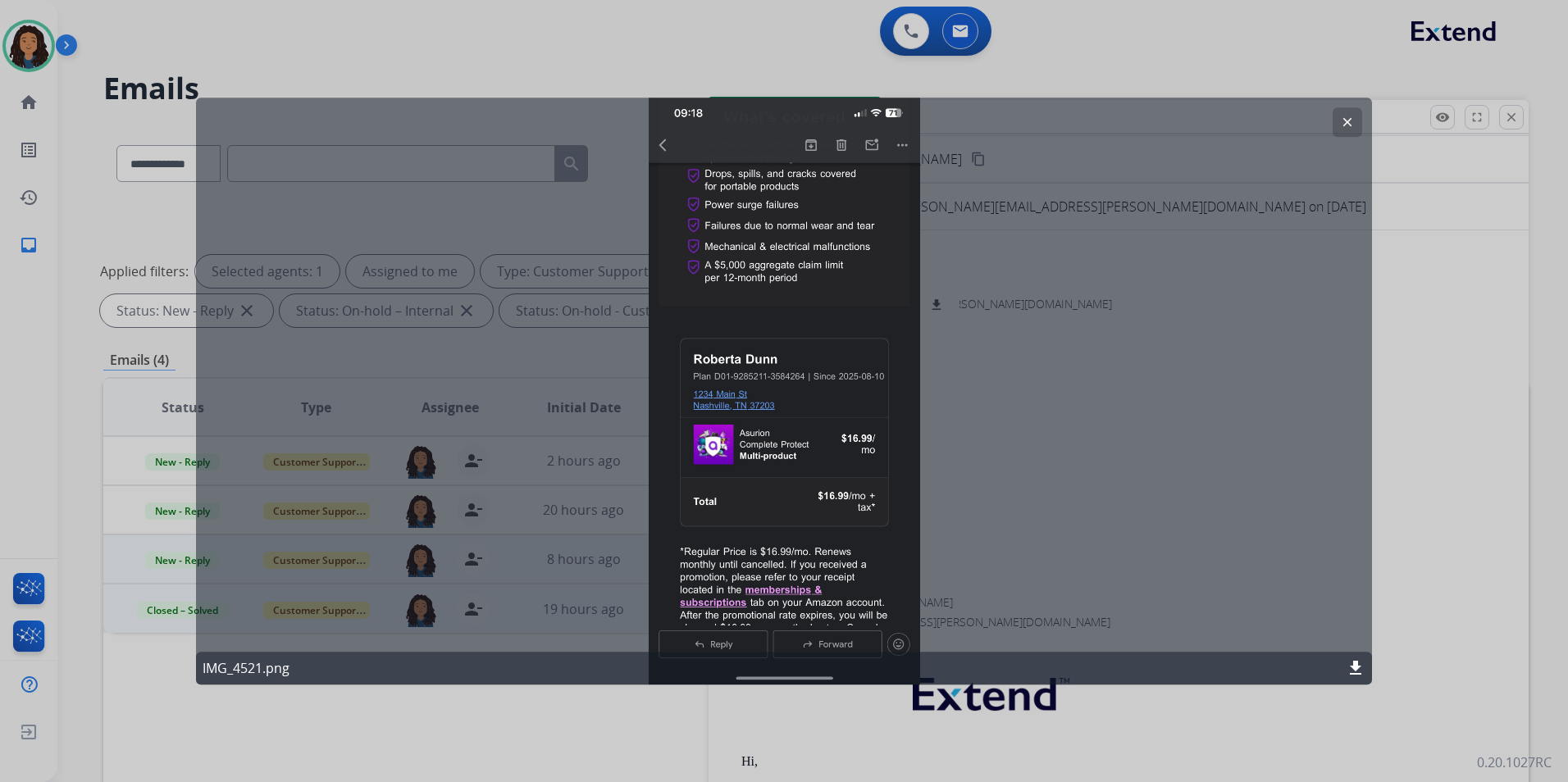
click at [1343, 120] on mat-icon "clear" at bounding box center [1347, 122] width 15 height 15
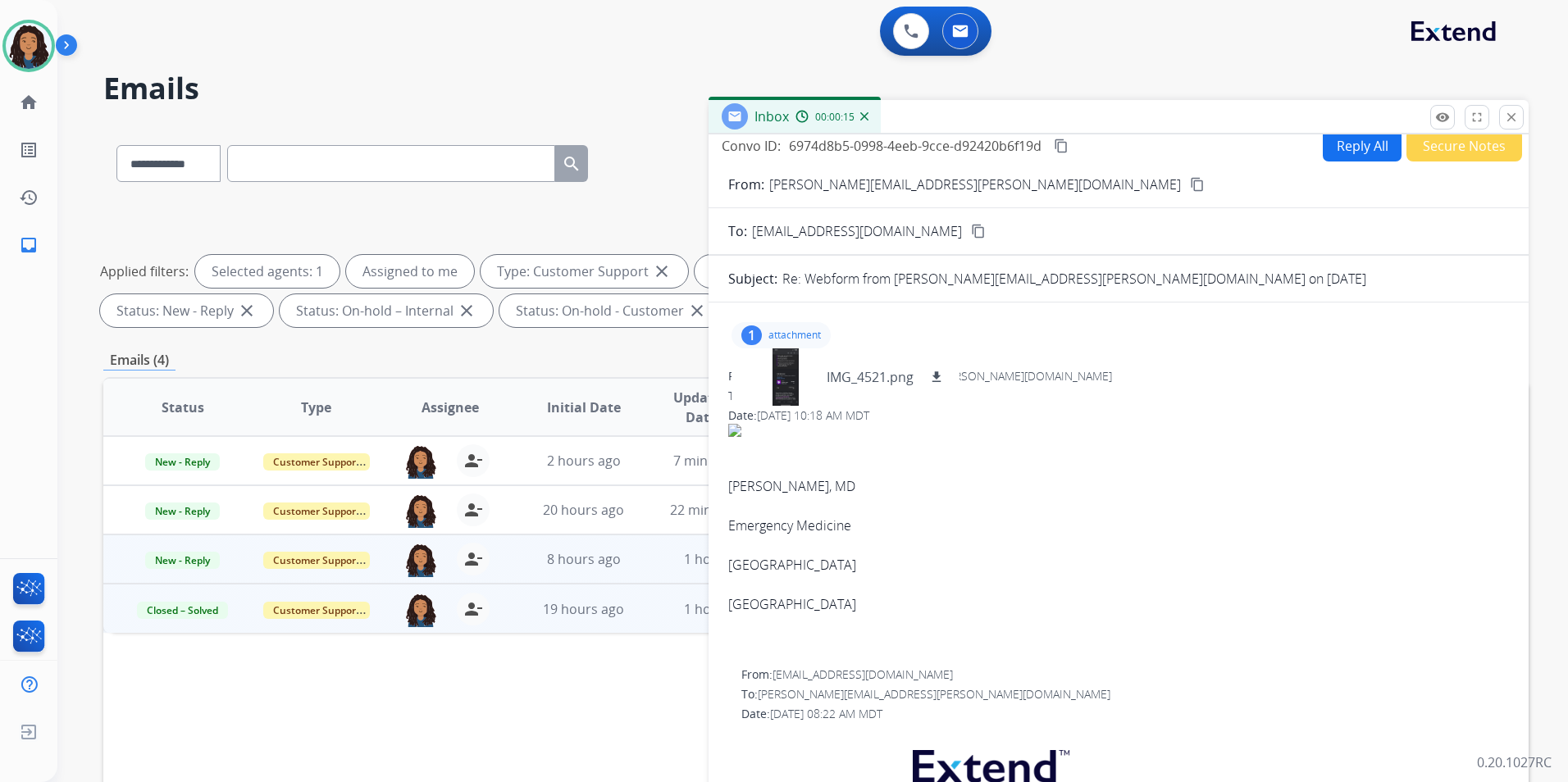
scroll to position [0, 0]
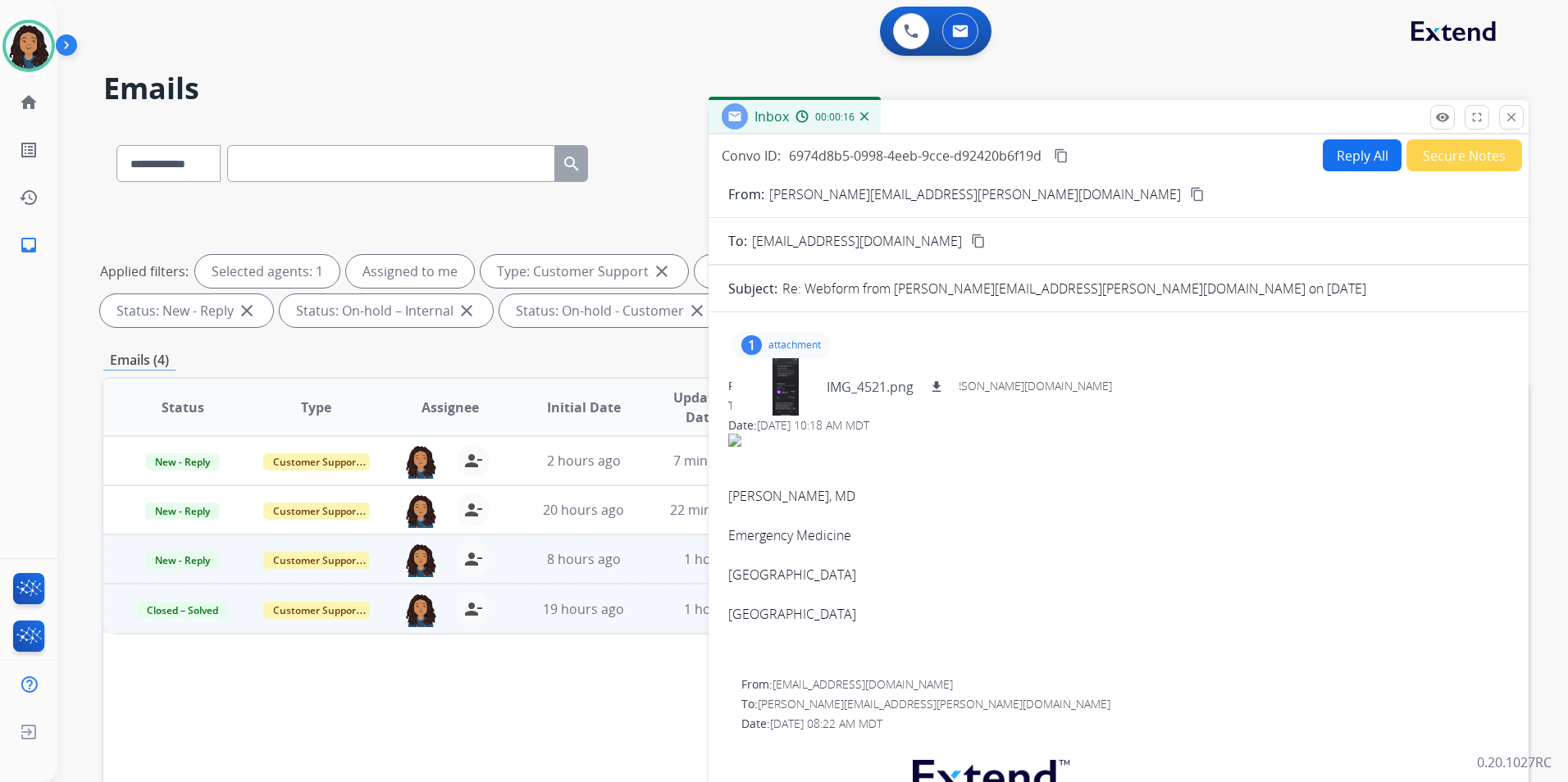
click at [1336, 160] on button "Reply All" at bounding box center [1362, 155] width 79 height 32
select select "**********"
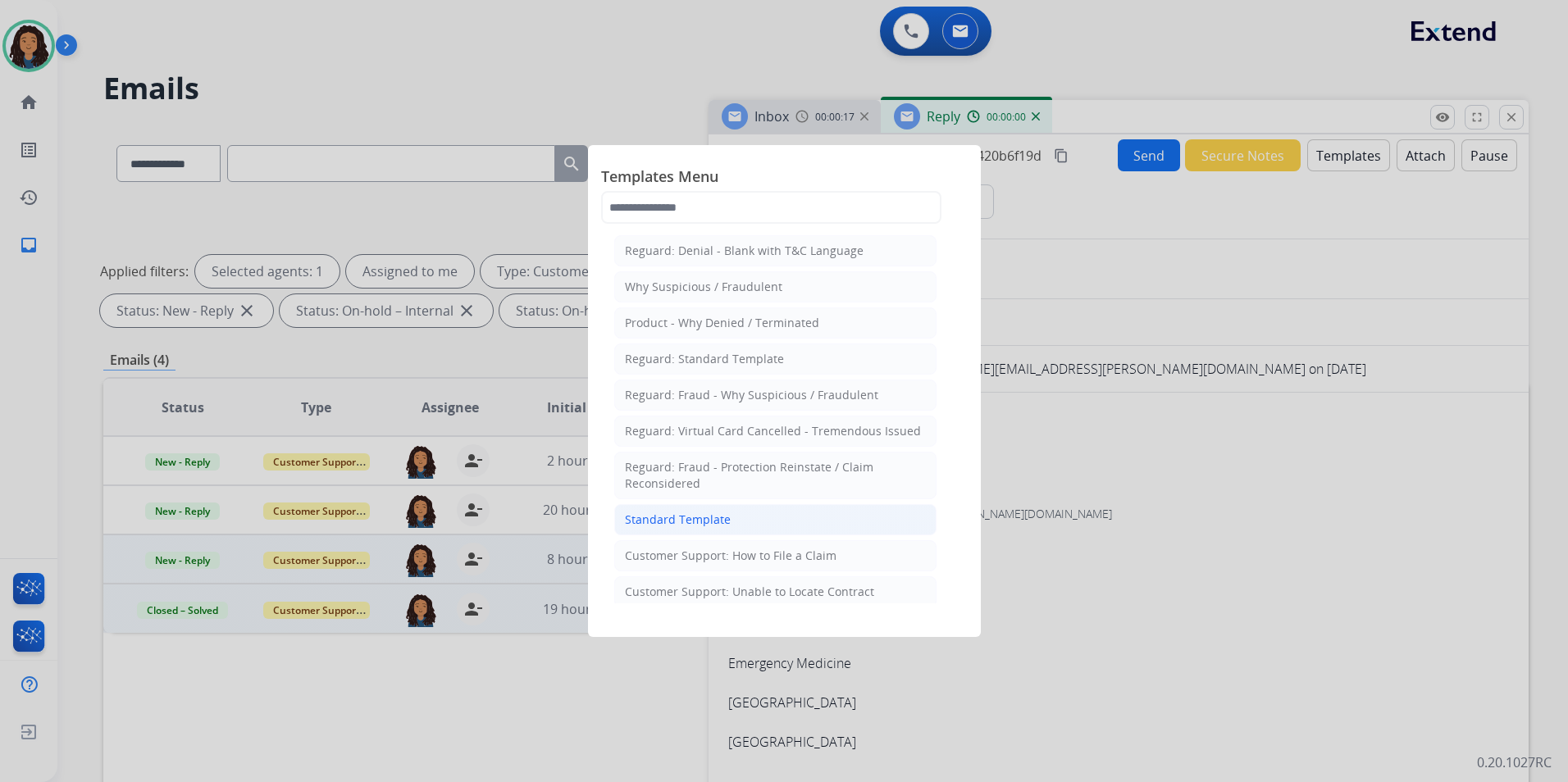
drag, startPoint x: 742, startPoint y: 514, endPoint x: 768, endPoint y: 341, distance: 174.9
click at [742, 513] on li "Standard Template" at bounding box center [774, 519] width 322 height 31
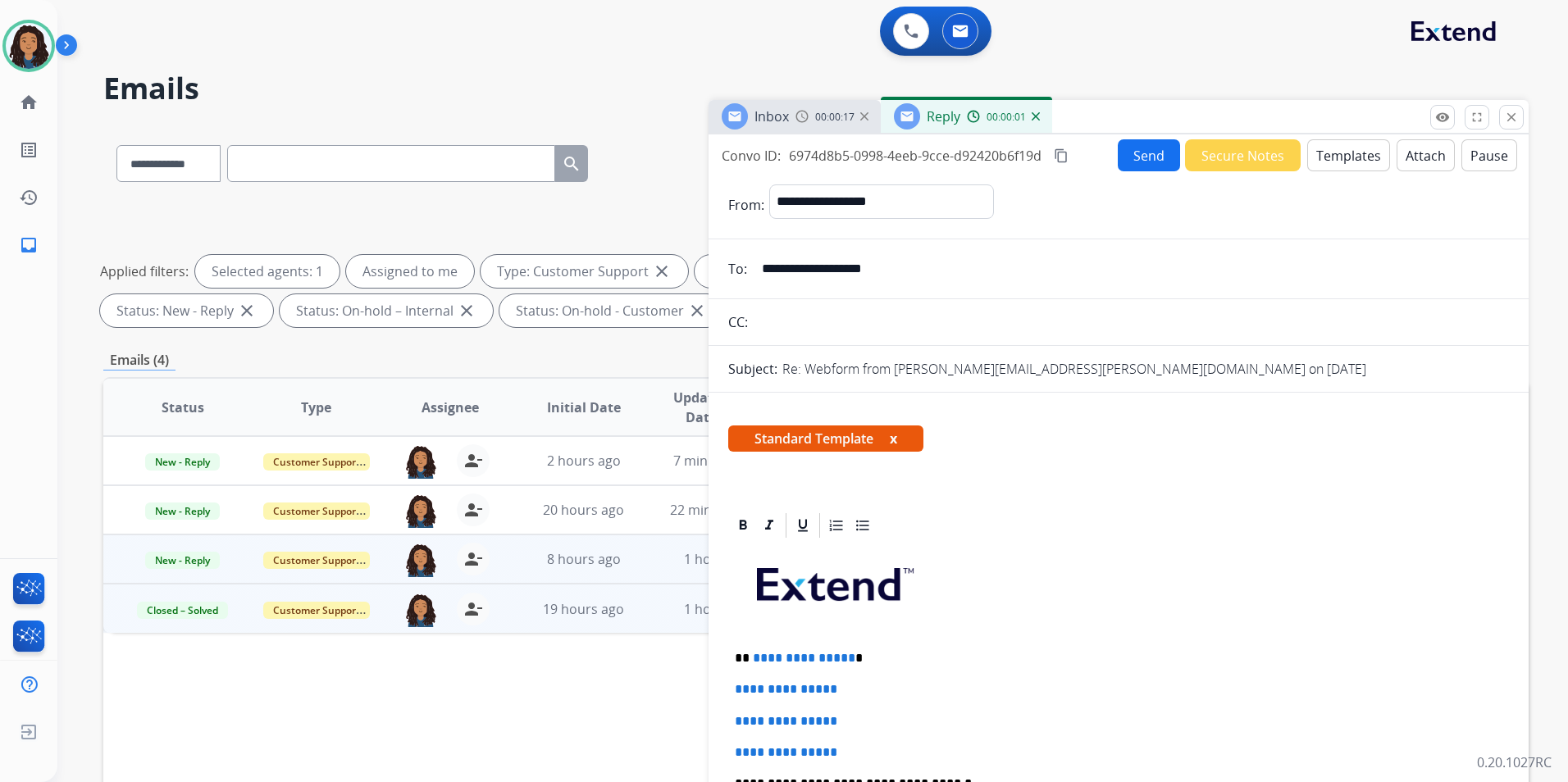
click at [803, 114] on img at bounding box center [801, 116] width 13 height 13
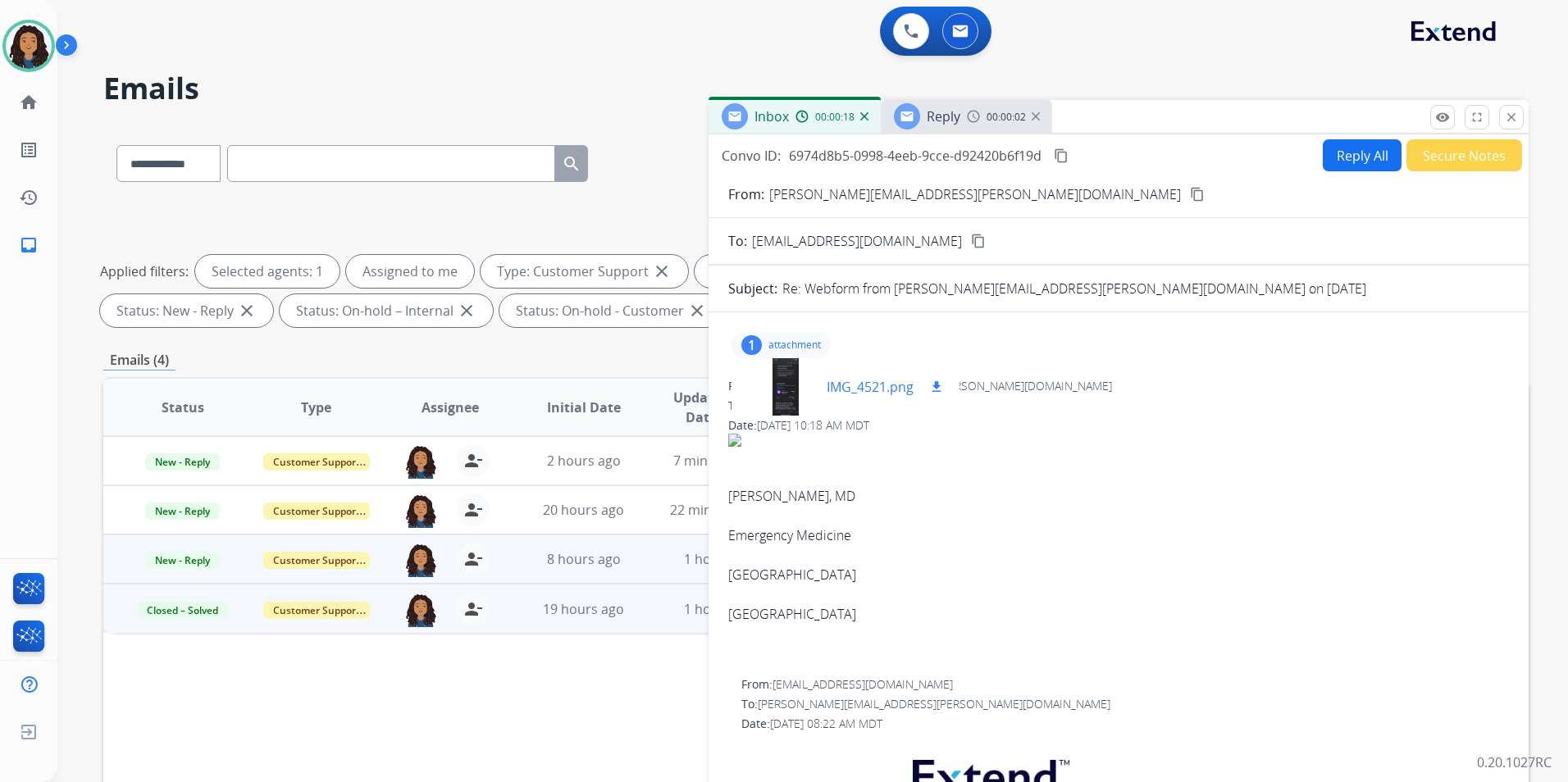
click at [778, 372] on div at bounding box center [785, 388] width 82 height 58
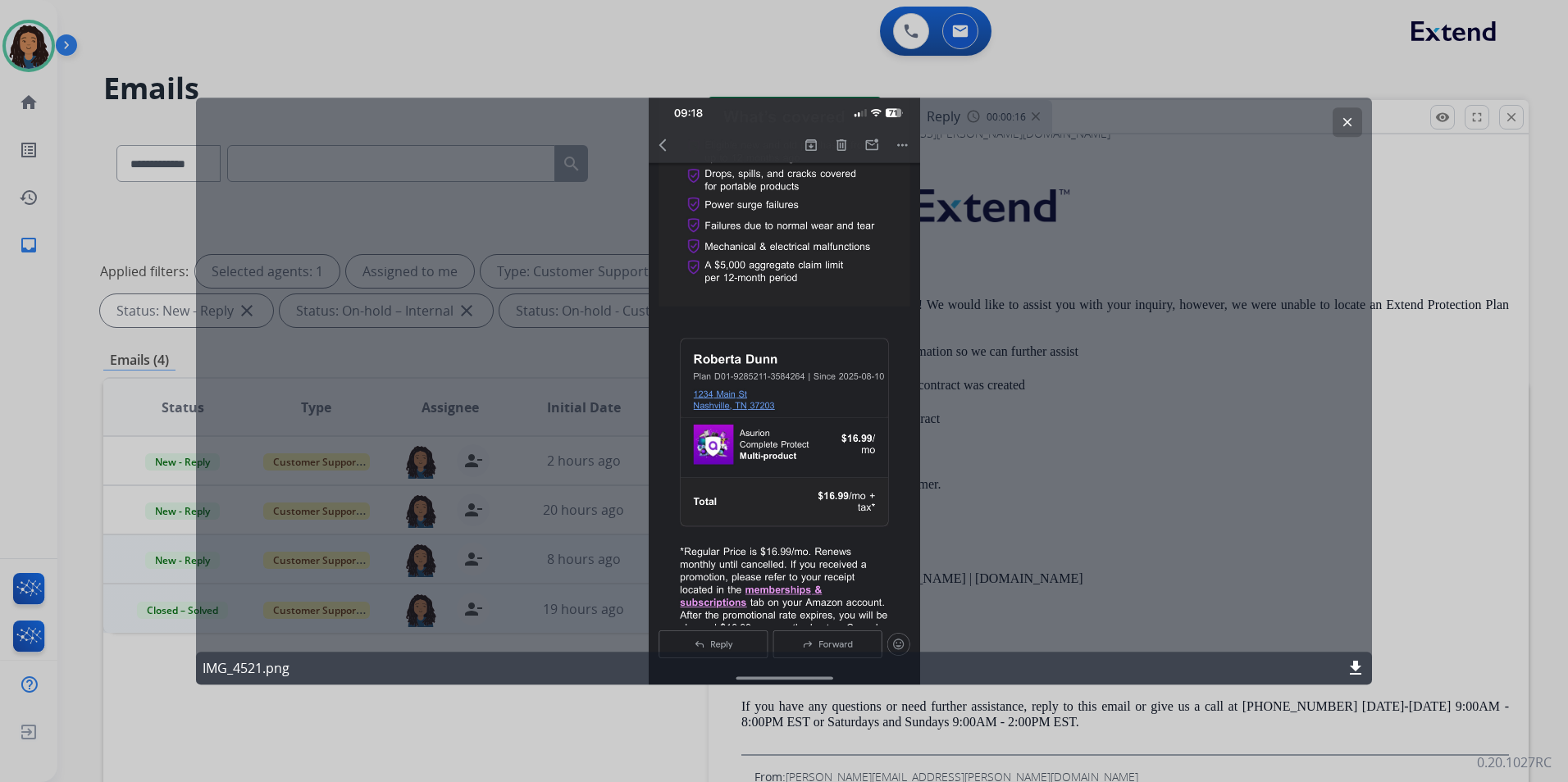
scroll to position [591, 0]
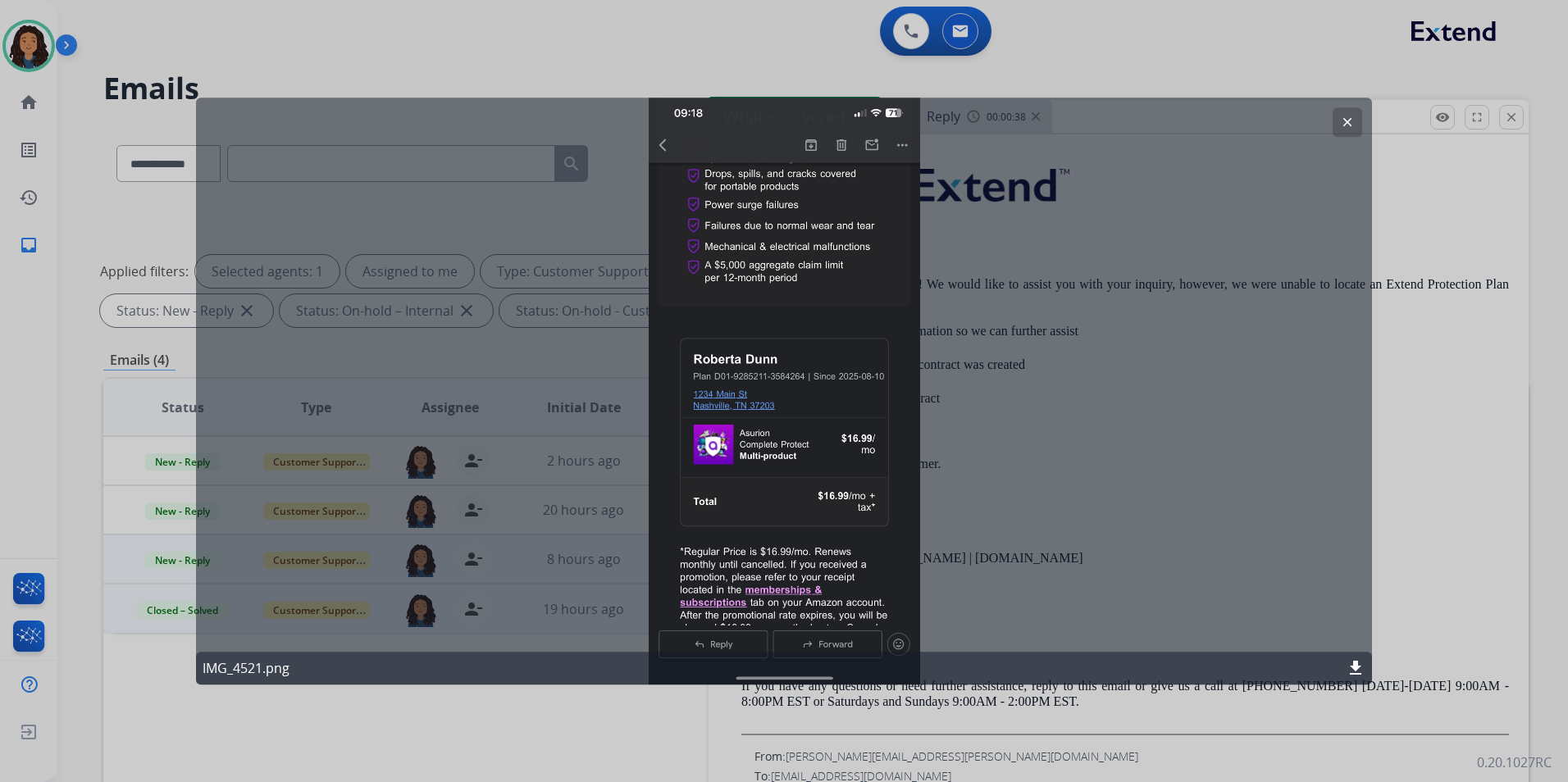
click at [1355, 124] on button "clear" at bounding box center [1347, 123] width 30 height 30
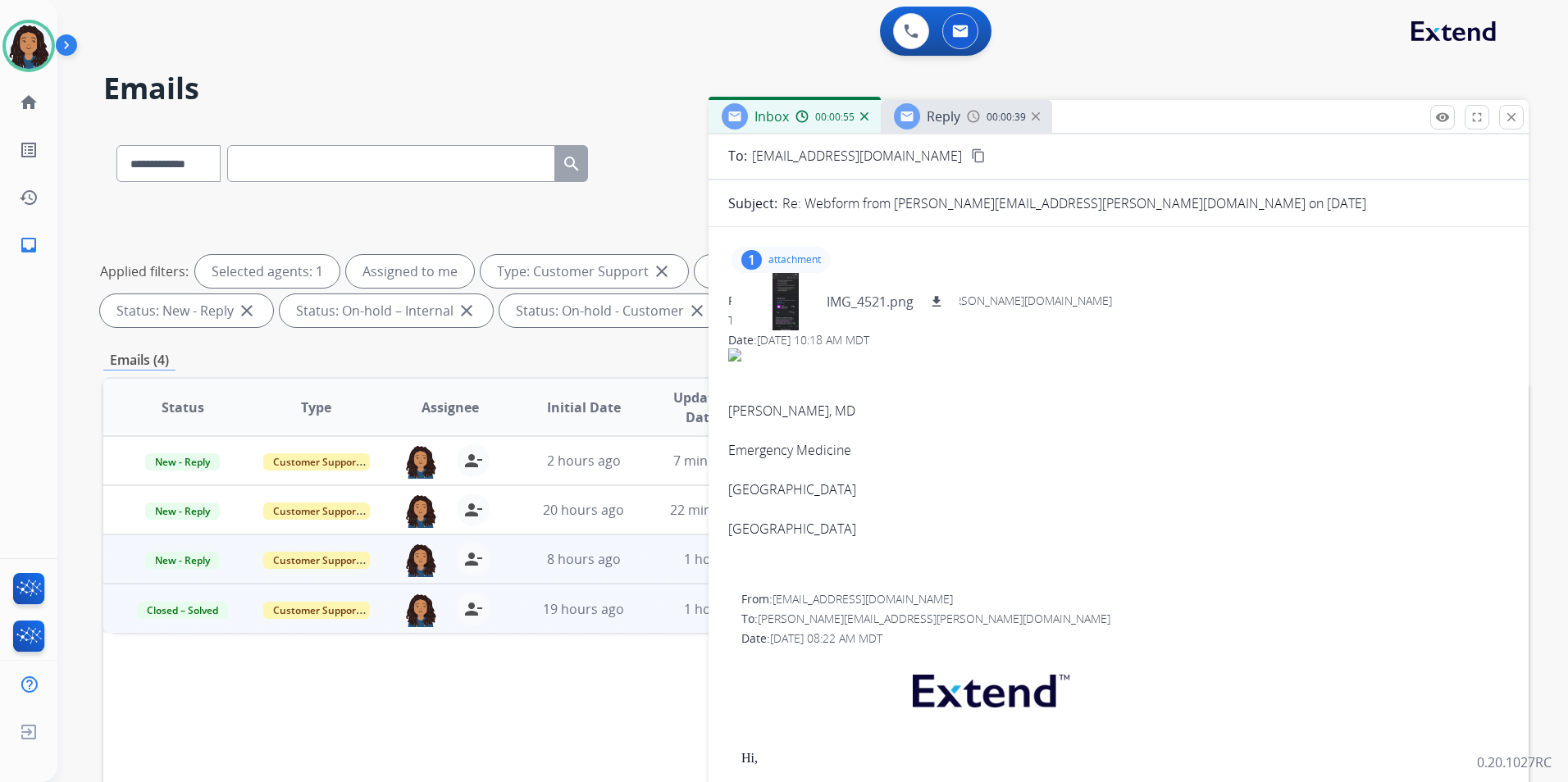
scroll to position [0, 0]
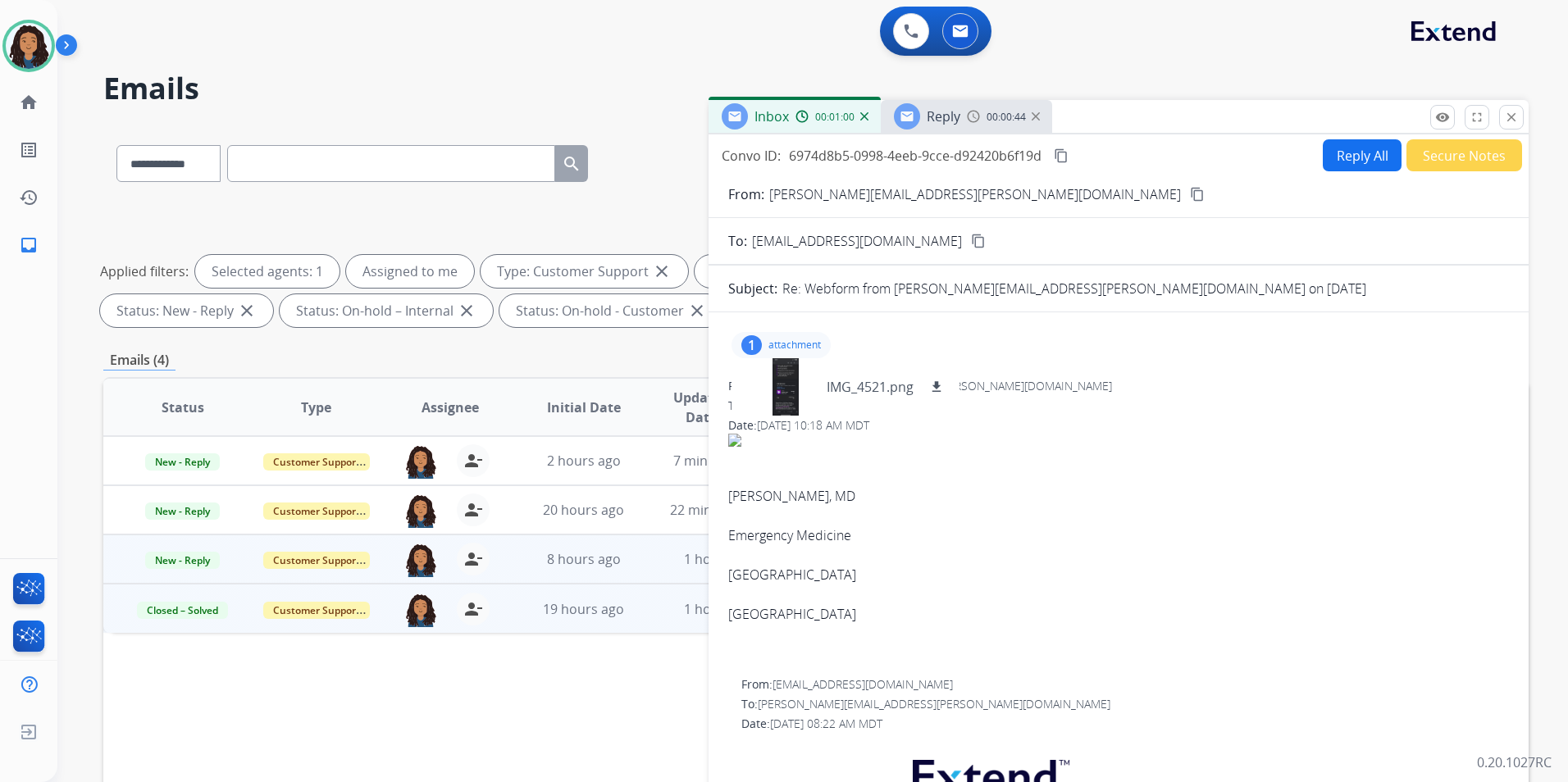
click at [973, 110] on img at bounding box center [972, 116] width 13 height 13
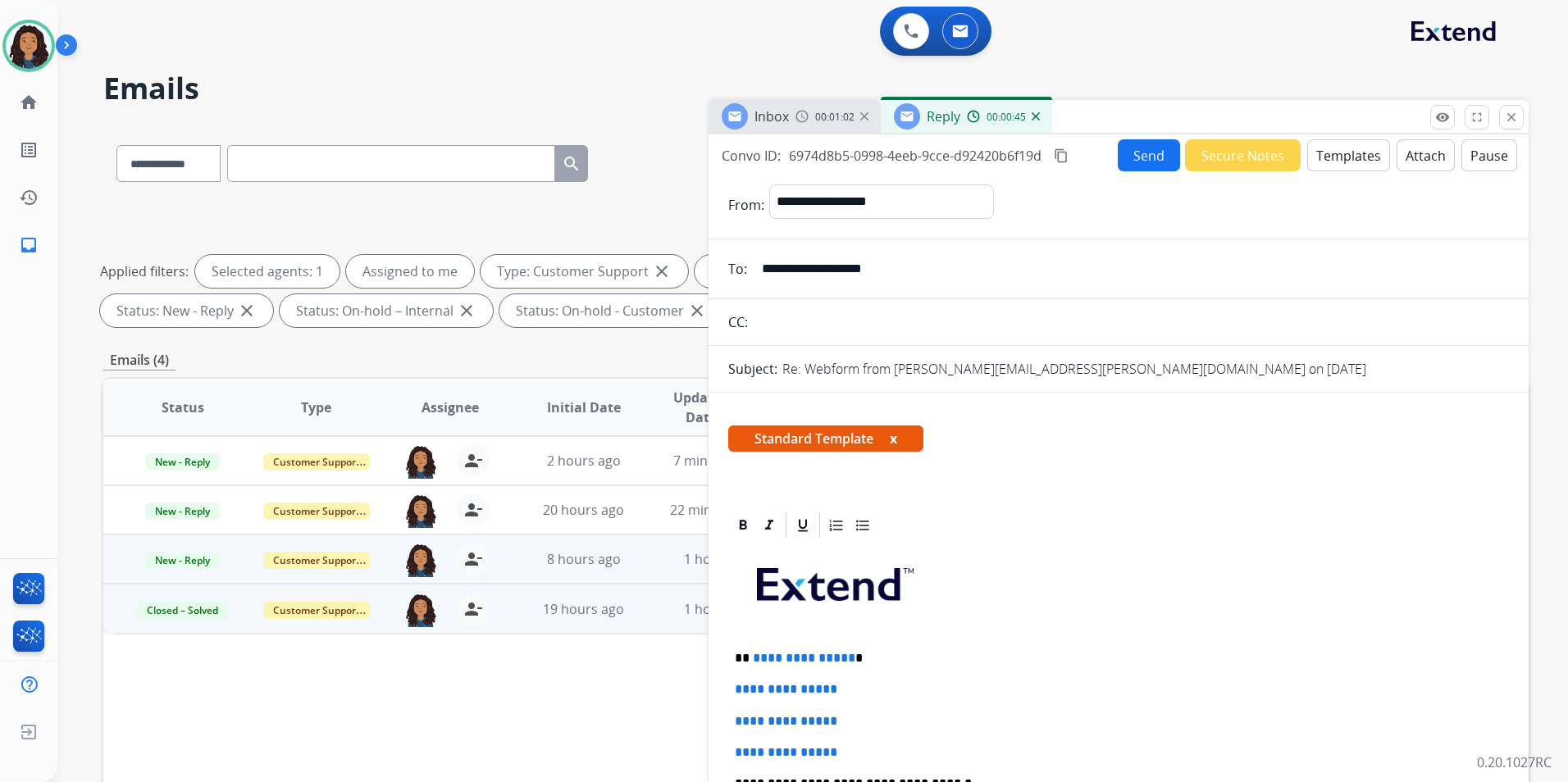
click at [804, 118] on img at bounding box center [801, 116] width 13 height 13
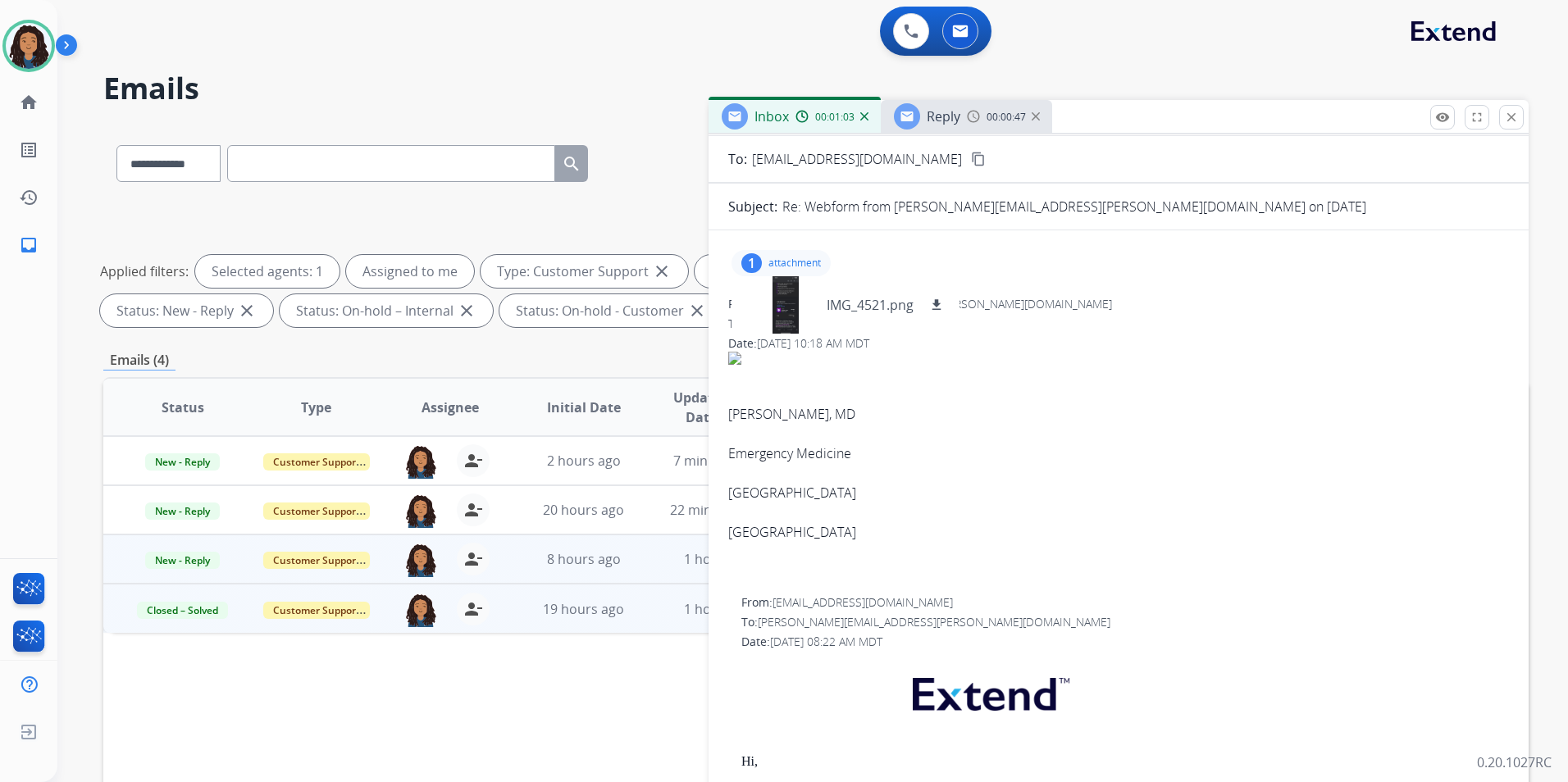
click at [779, 262] on p "attachment" at bounding box center [794, 263] width 53 height 13
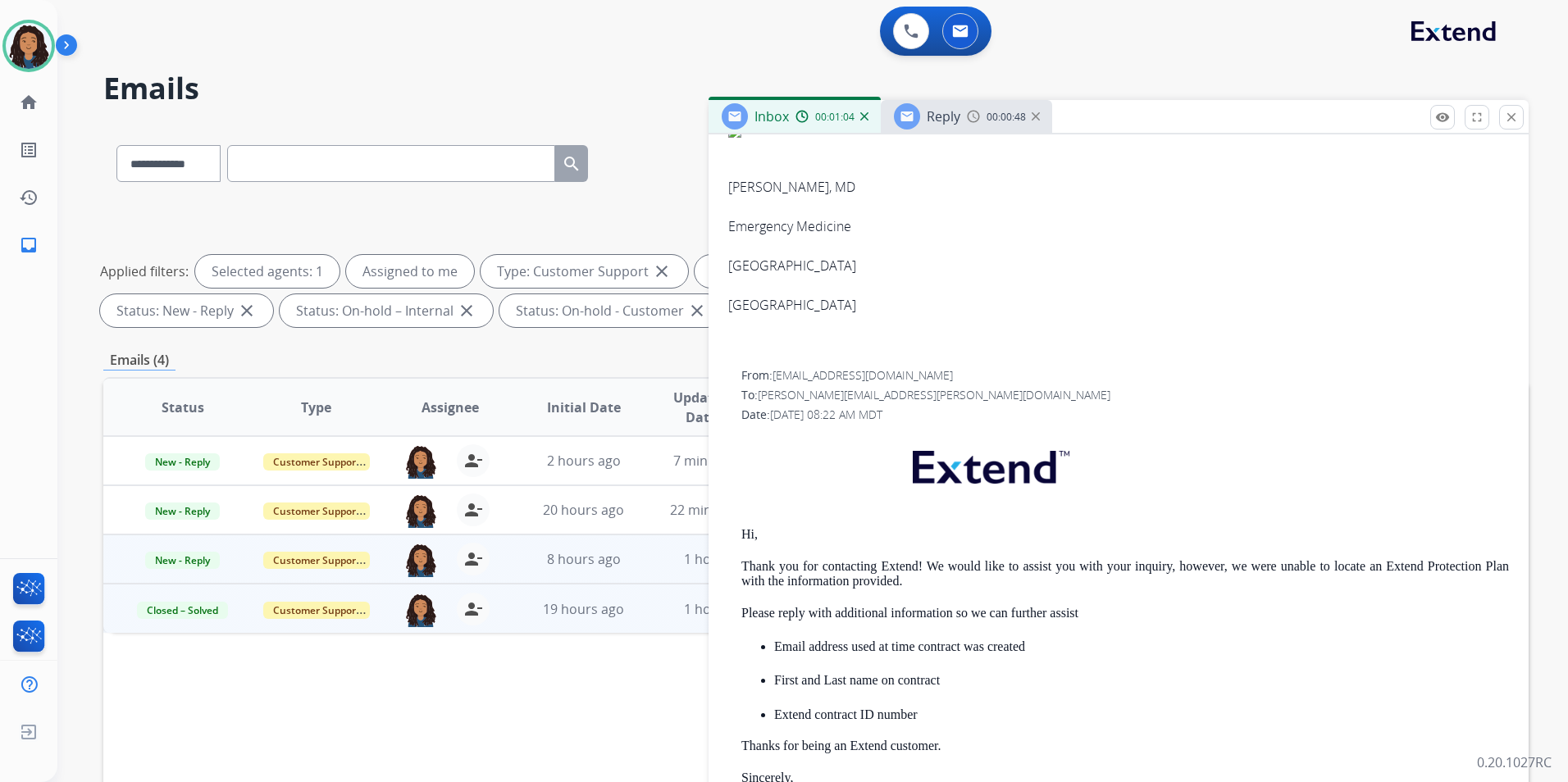
scroll to position [410, 0]
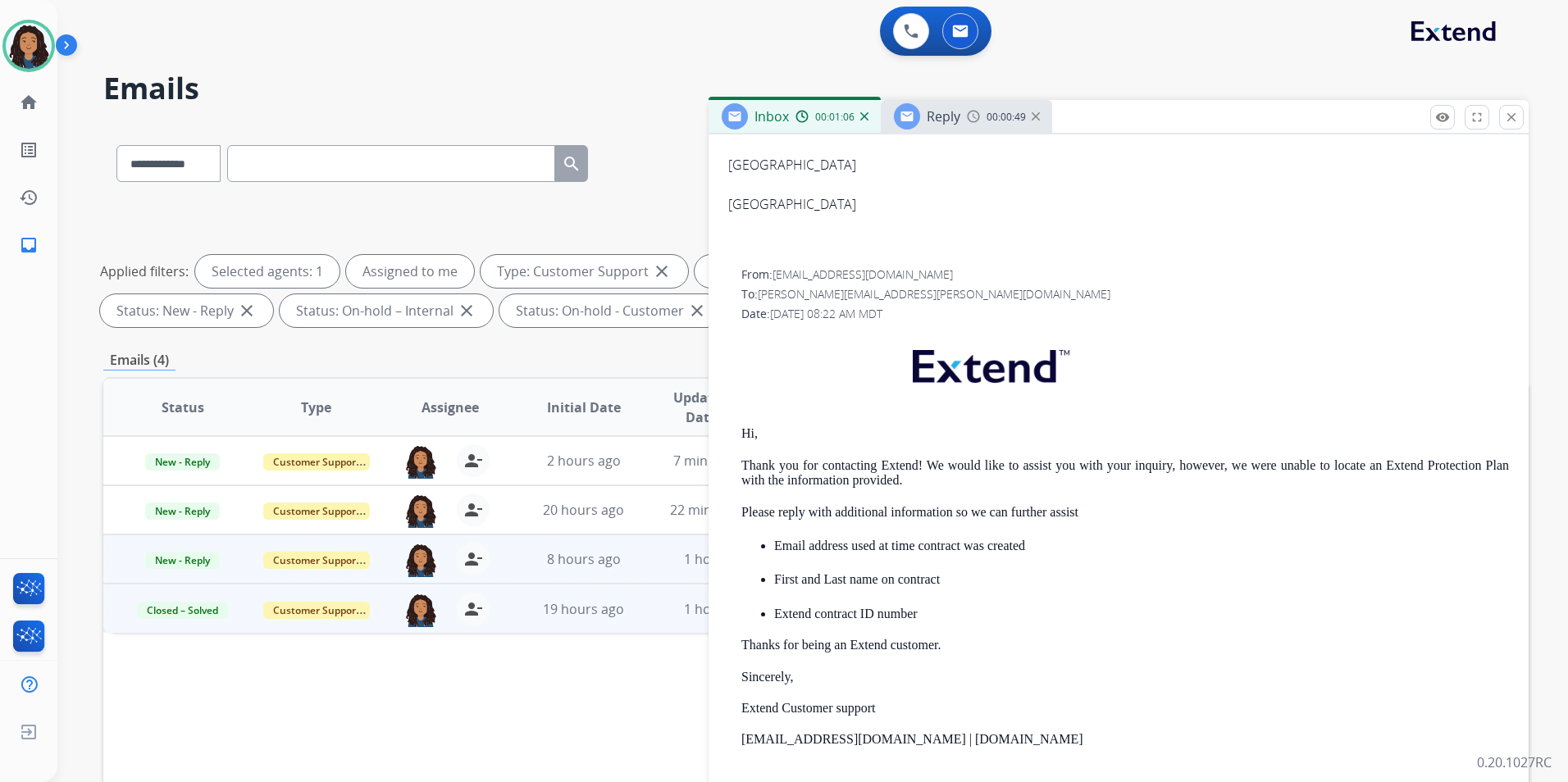
click at [955, 122] on span "Reply" at bounding box center [943, 117] width 34 height 18
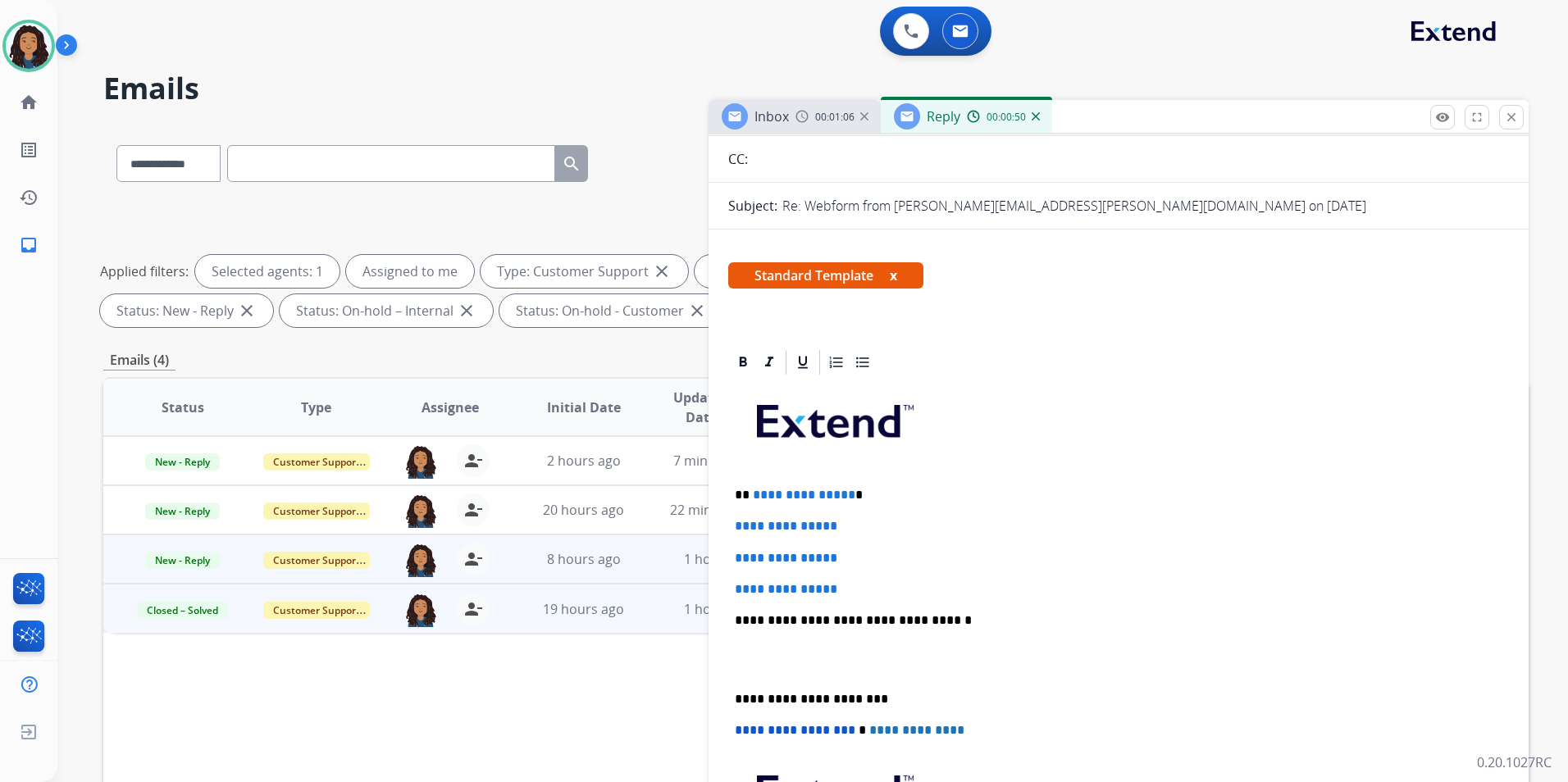
scroll to position [164, 0]
drag, startPoint x: 860, startPoint y: 586, endPoint x: 749, endPoint y: 480, distance: 153.5
click at [749, 480] on div "**********" at bounding box center [1119, 658] width 781 height 564
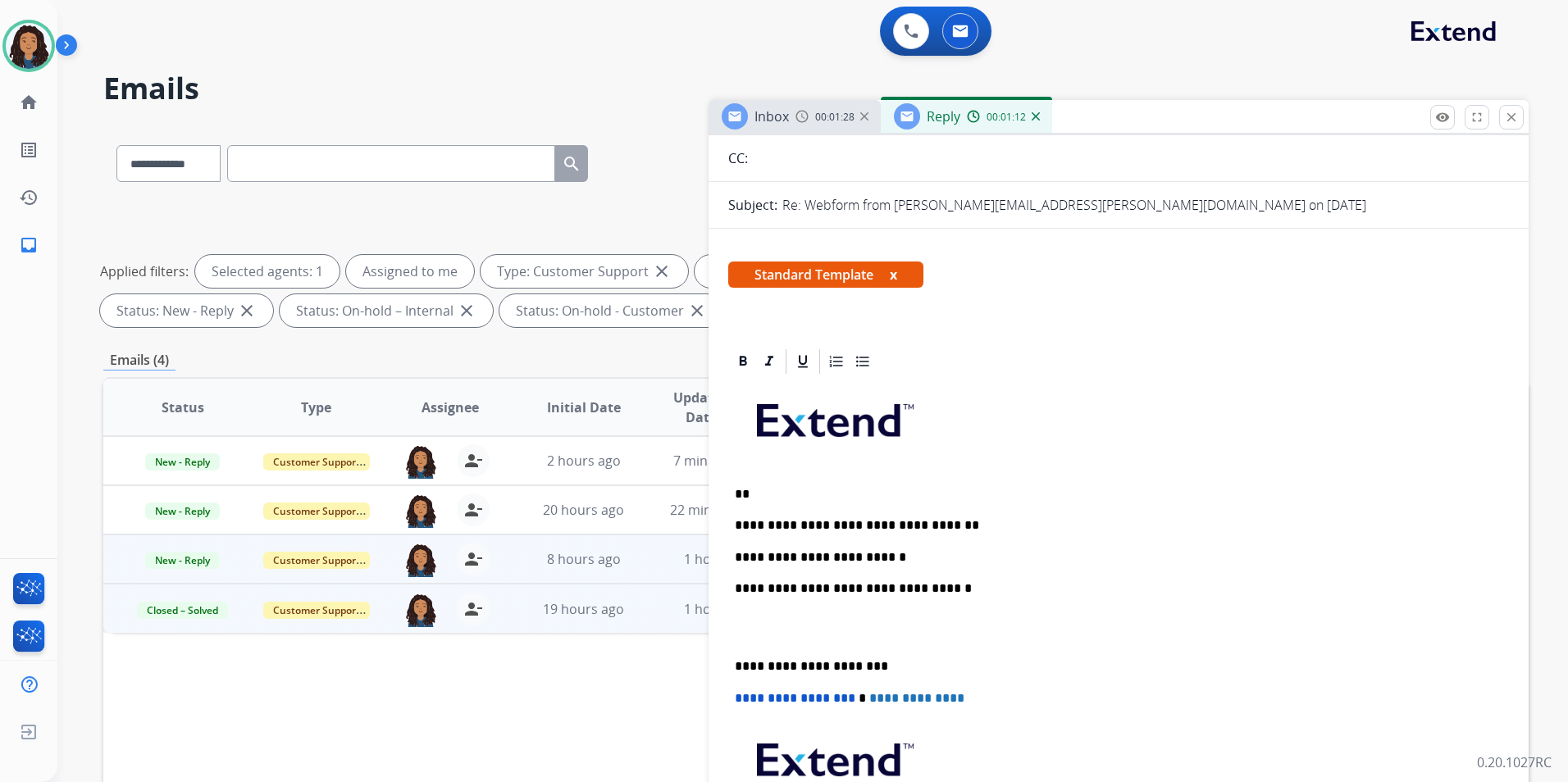
click at [793, 110] on div "Inbox 00:01:28" at bounding box center [794, 116] width 172 height 33
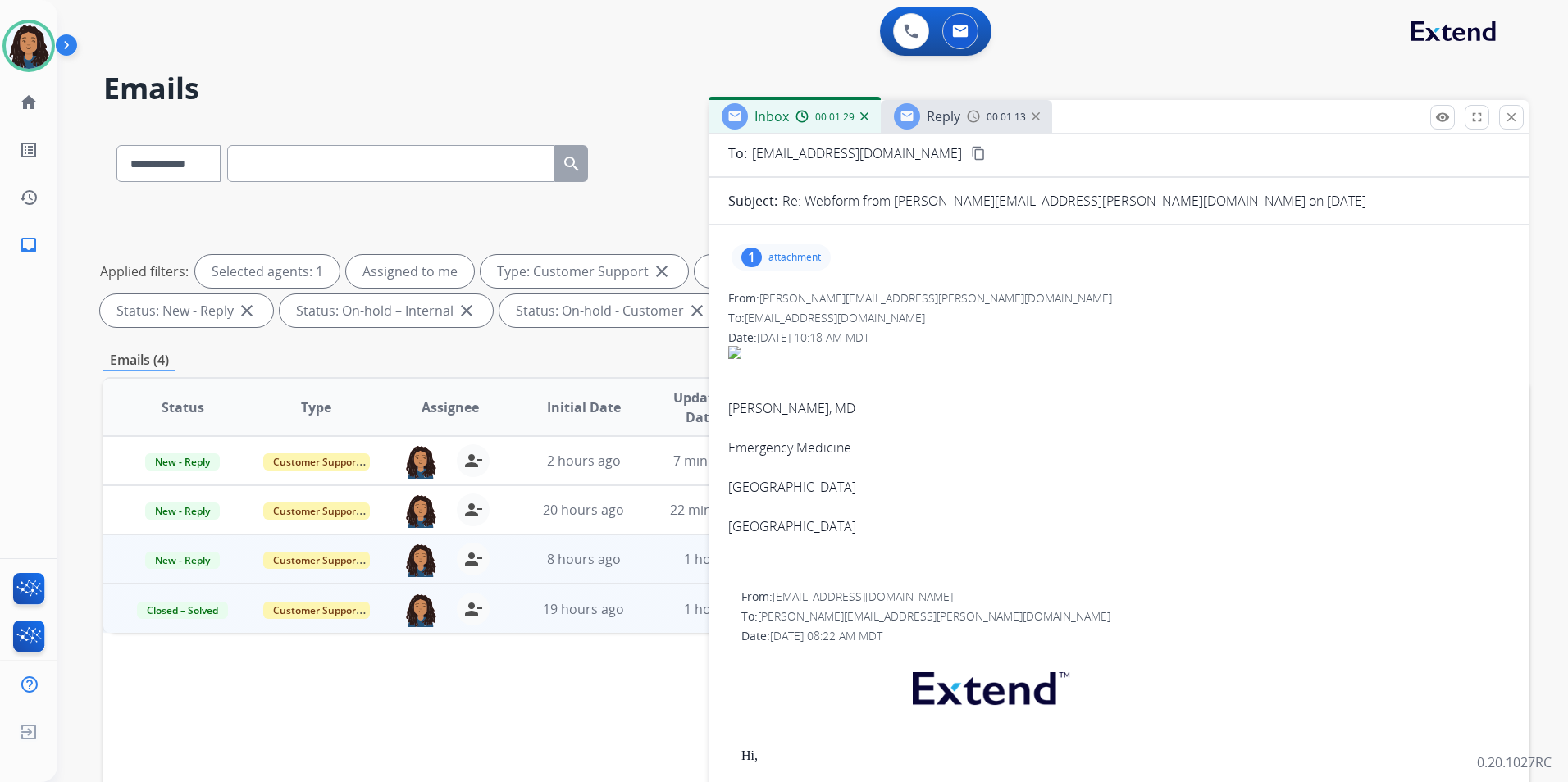
scroll to position [82, 0]
click at [771, 263] on p "attachment" at bounding box center [794, 263] width 53 height 13
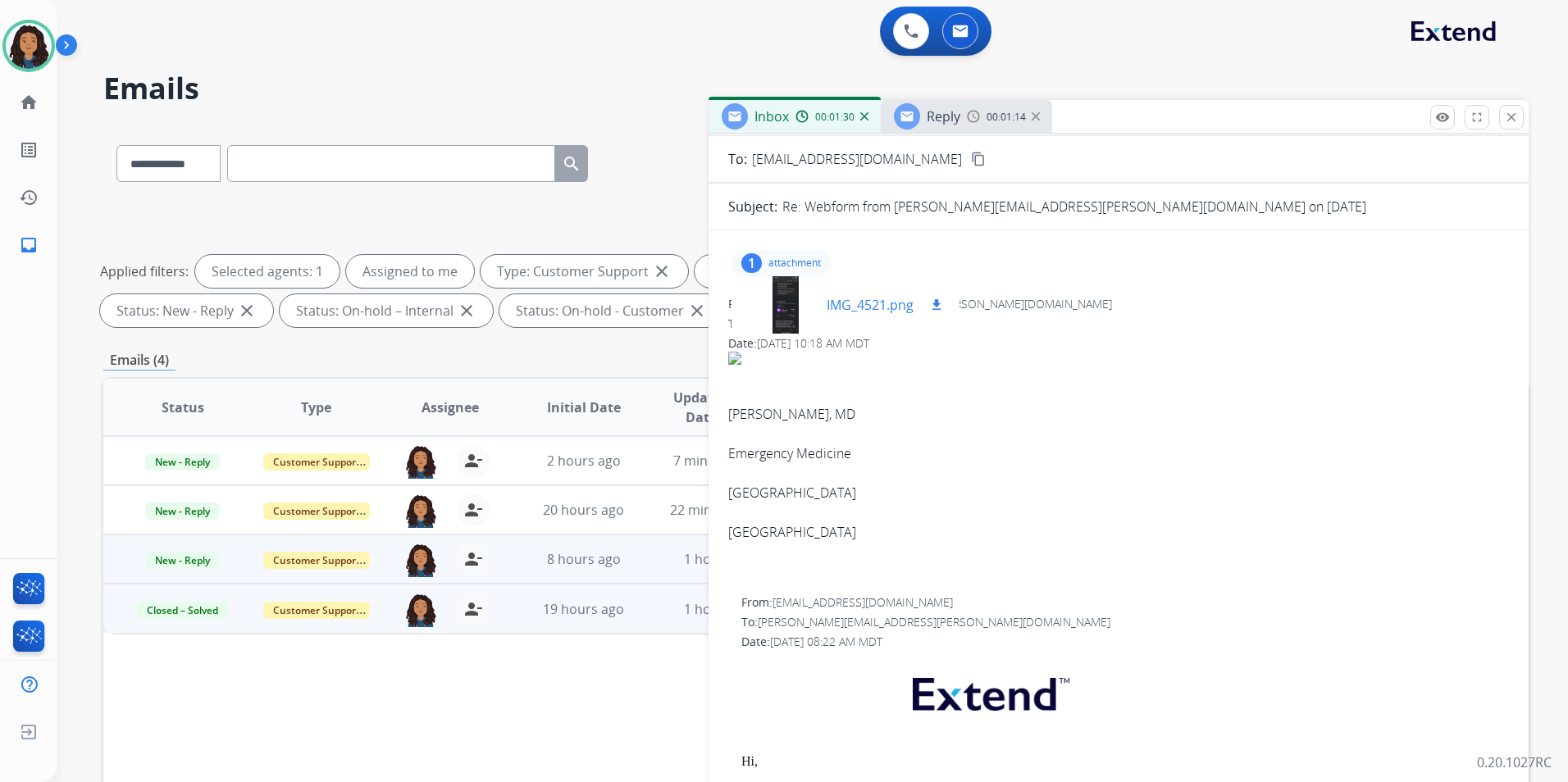
click at [784, 312] on div at bounding box center [785, 305] width 82 height 58
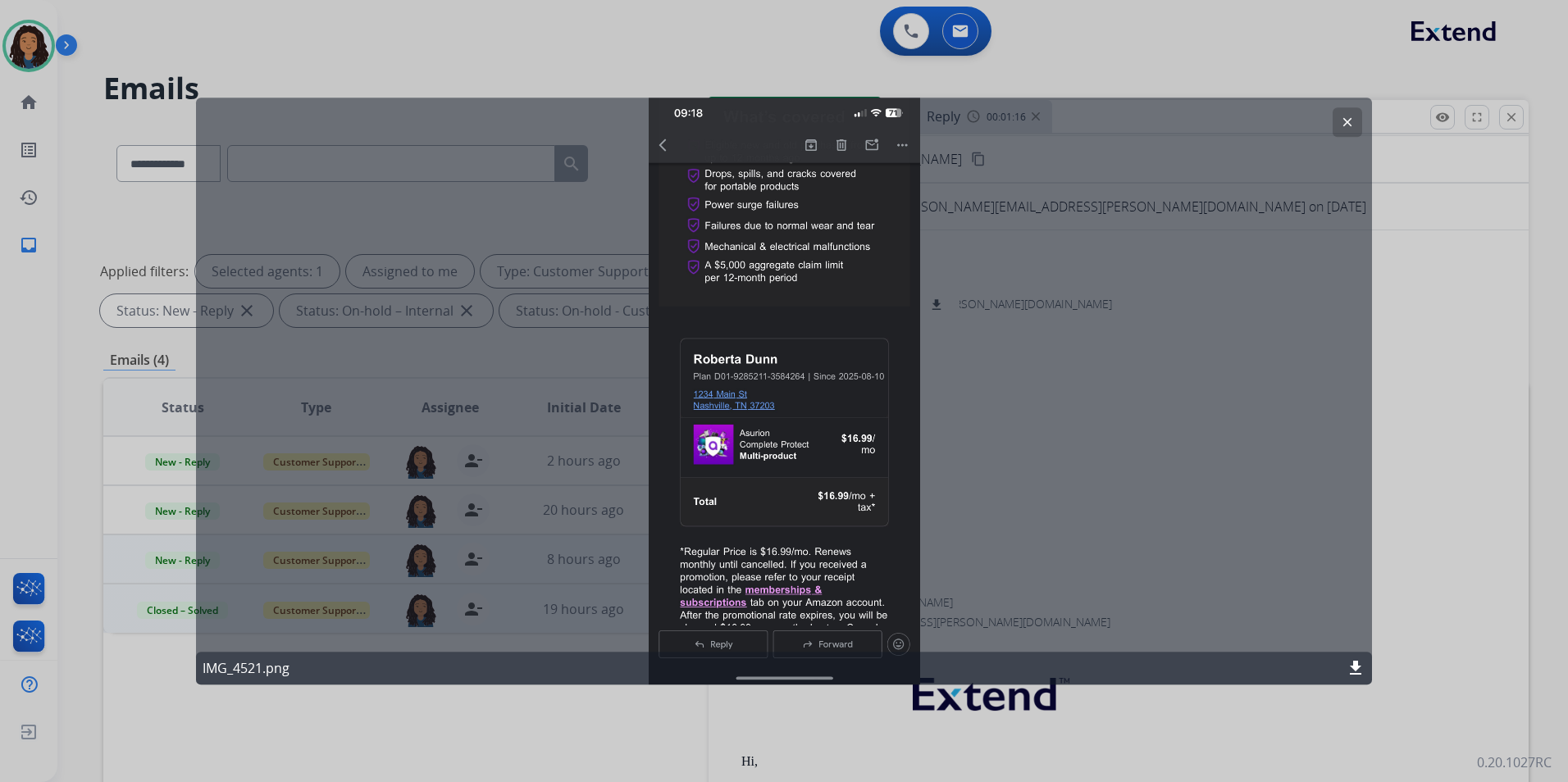
click at [989, 66] on div at bounding box center [784, 391] width 1568 height 782
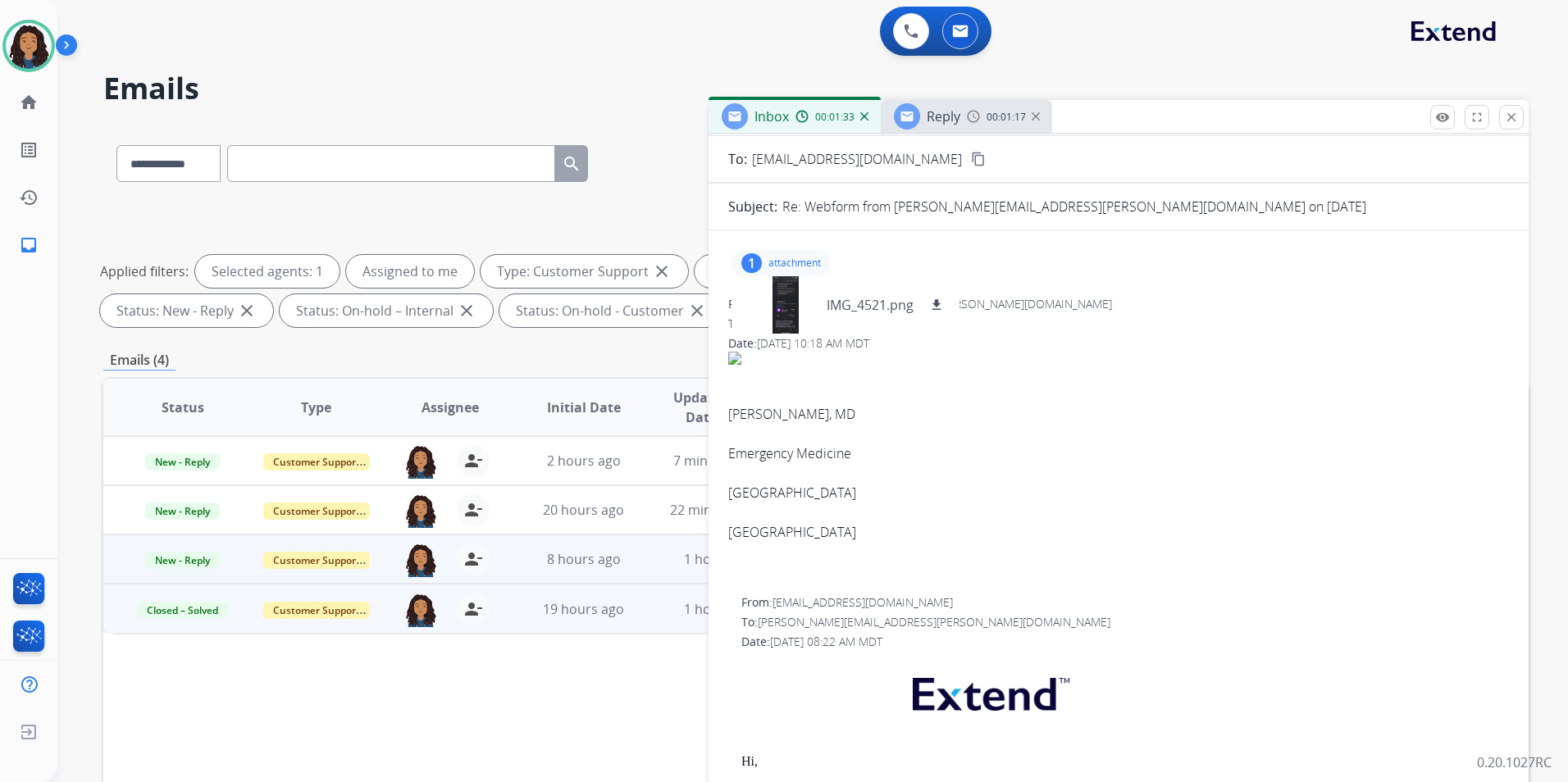
click at [951, 128] on div "Reply" at bounding box center [926, 117] width 67 height 26
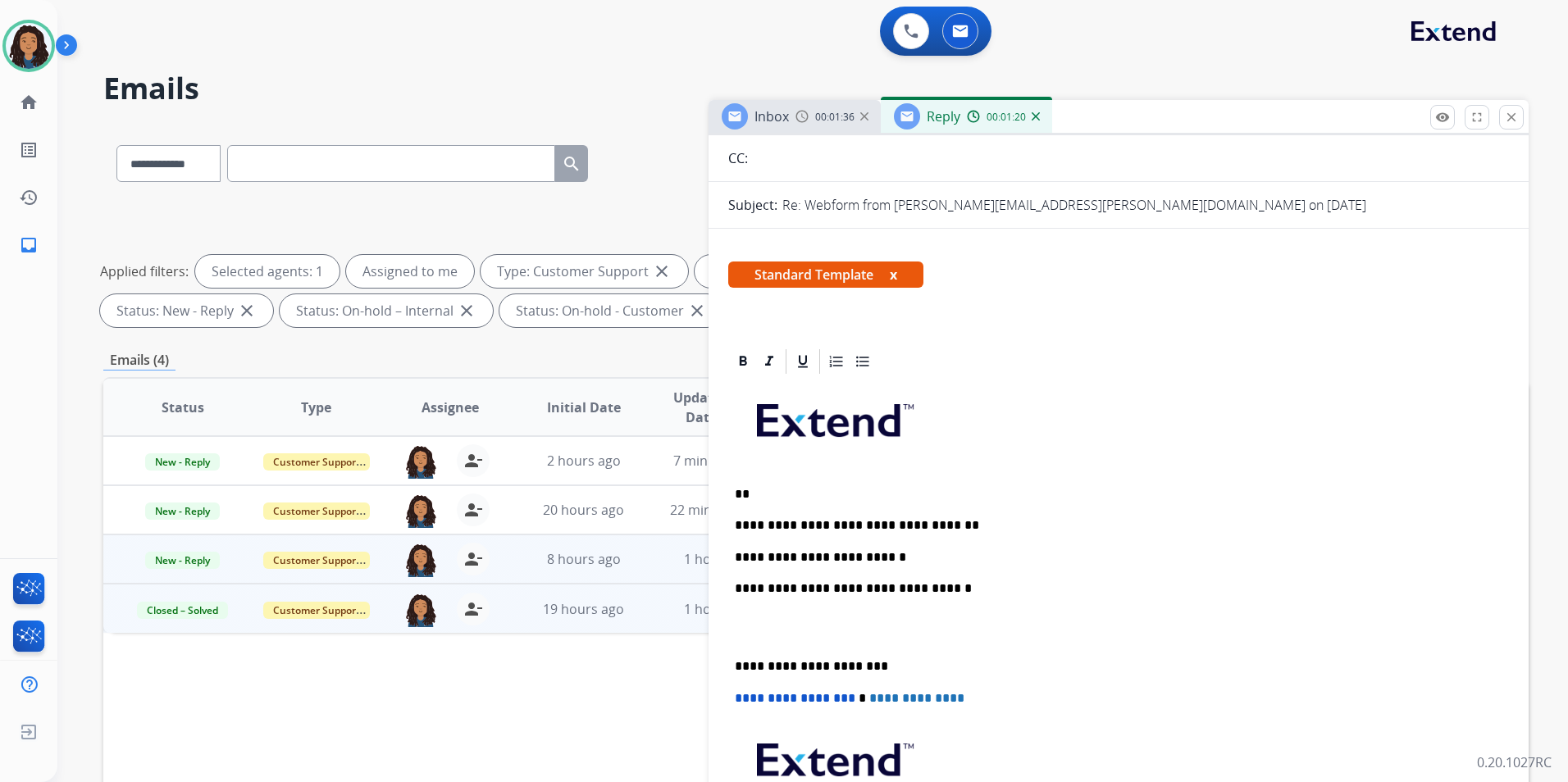
click at [841, 551] on p "**********" at bounding box center [1111, 557] width 754 height 15
click at [892, 556] on p "**********" at bounding box center [1111, 557] width 754 height 15
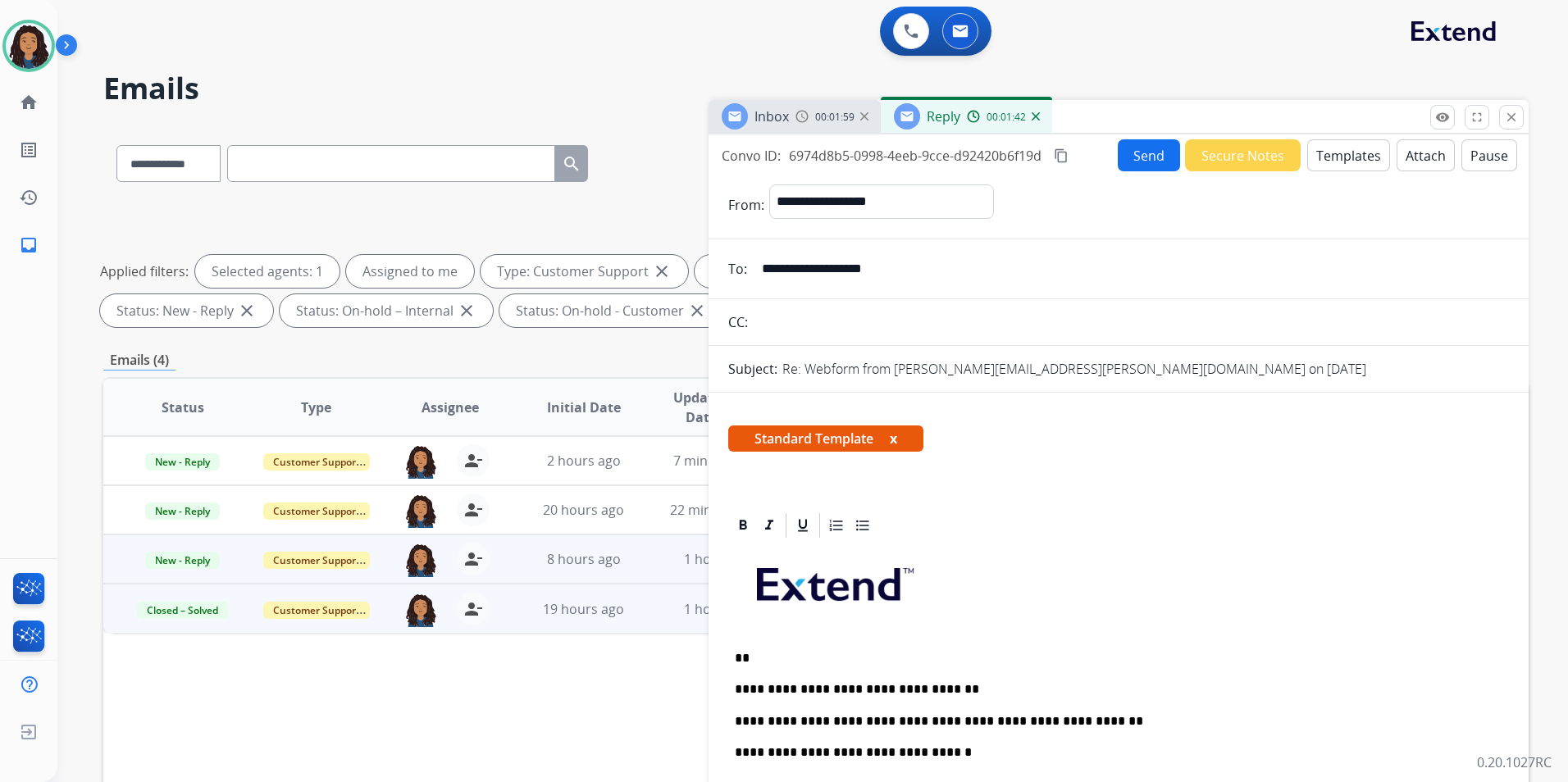
click at [1142, 165] on button "Send" at bounding box center [1149, 155] width 63 height 32
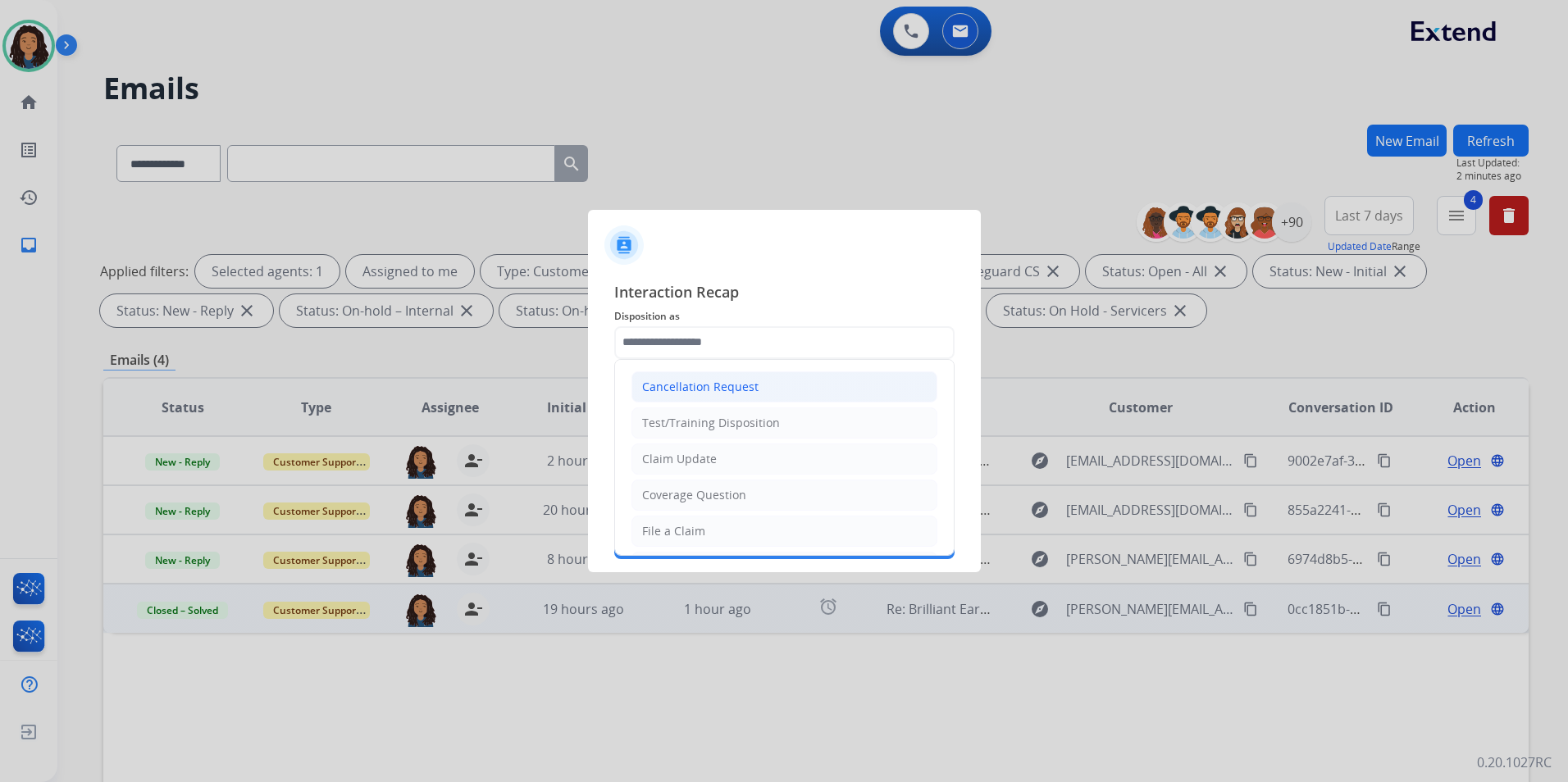
click at [821, 341] on input "text" at bounding box center [784, 343] width 341 height 33
click at [749, 452] on li "Claim Update" at bounding box center [784, 458] width 306 height 31
type input "**********"
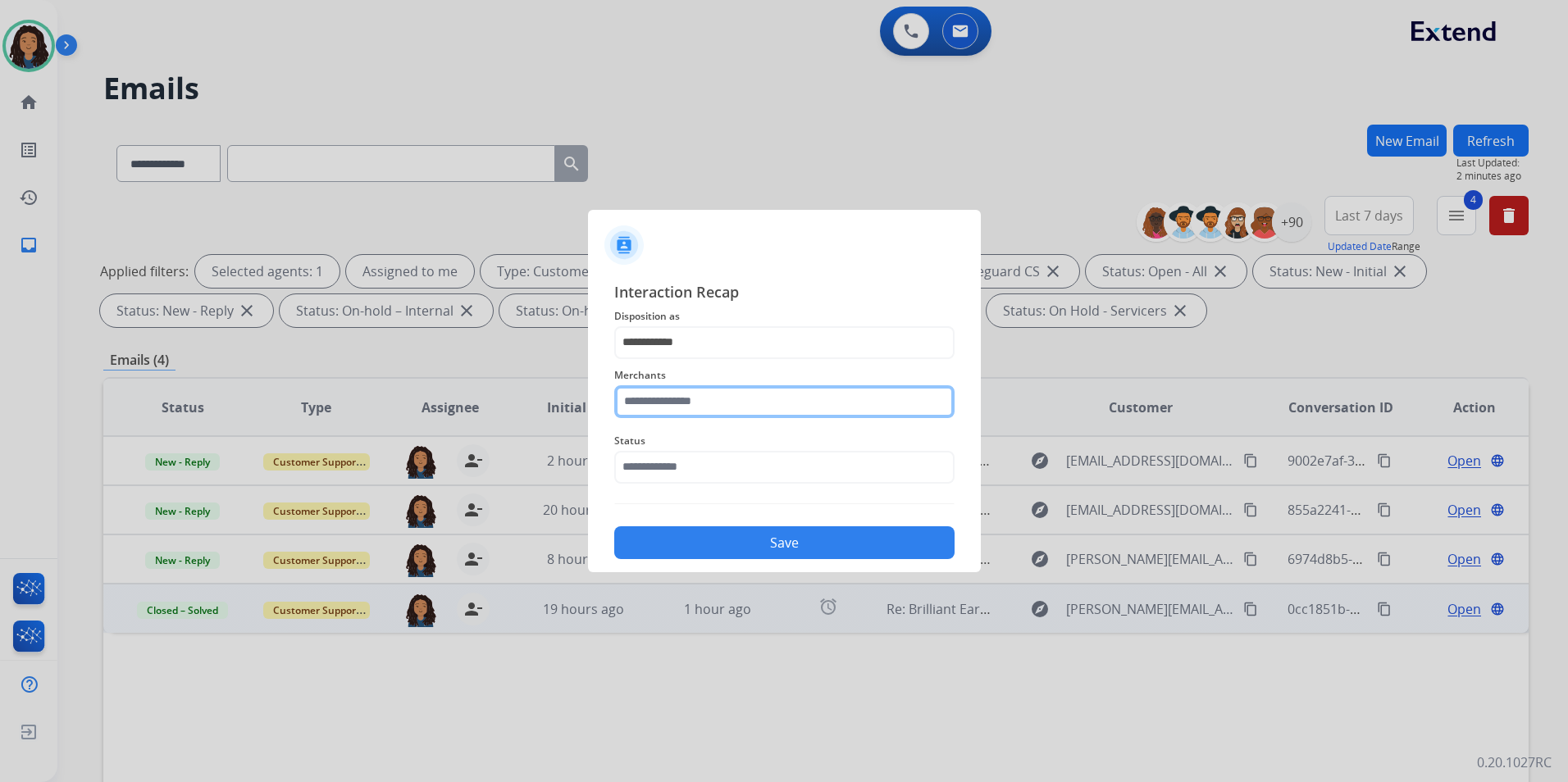
click at [745, 398] on input "text" at bounding box center [784, 401] width 341 height 33
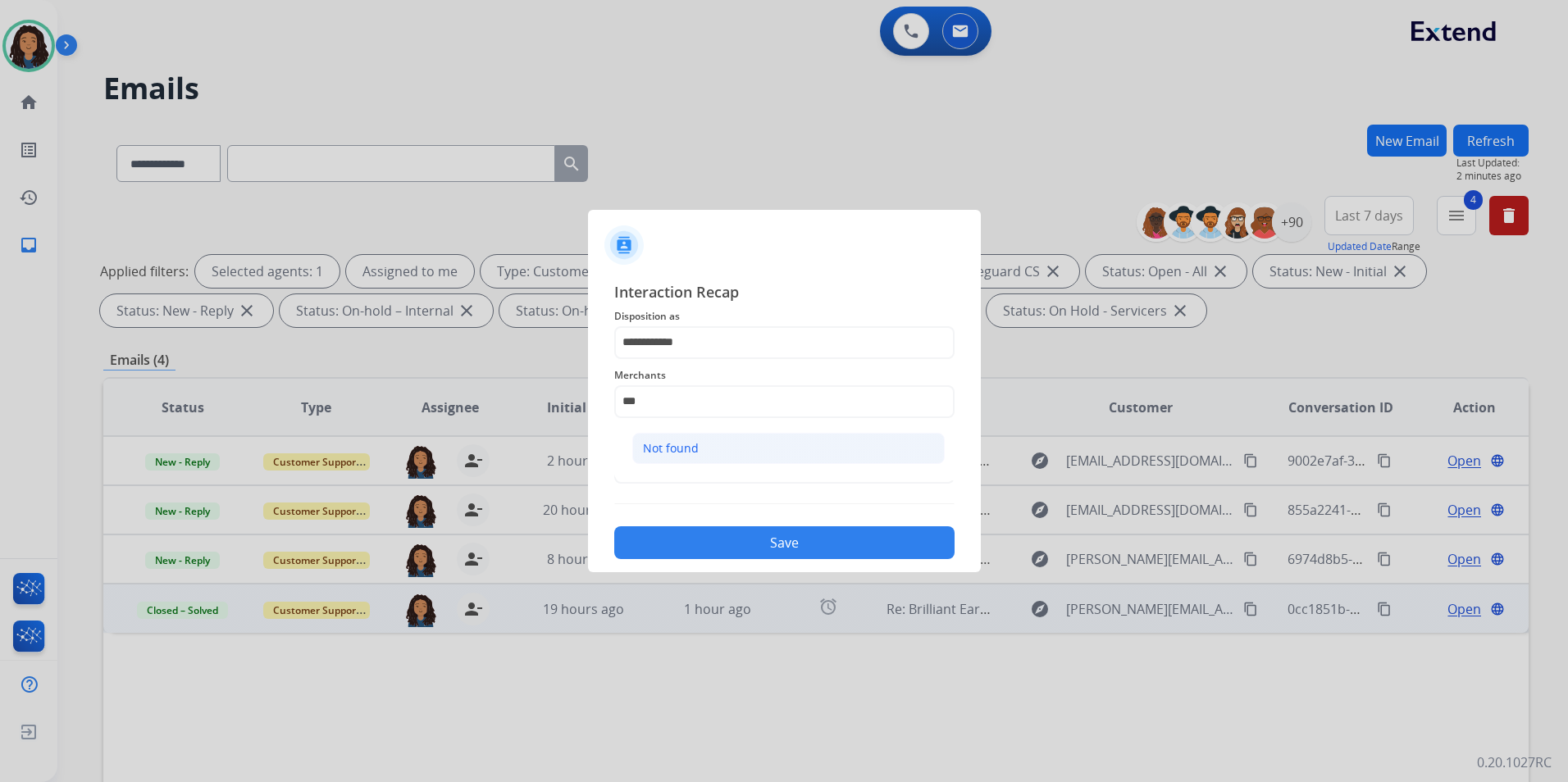
click at [694, 456] on div "Not found" at bounding box center [670, 448] width 56 height 16
type input "*********"
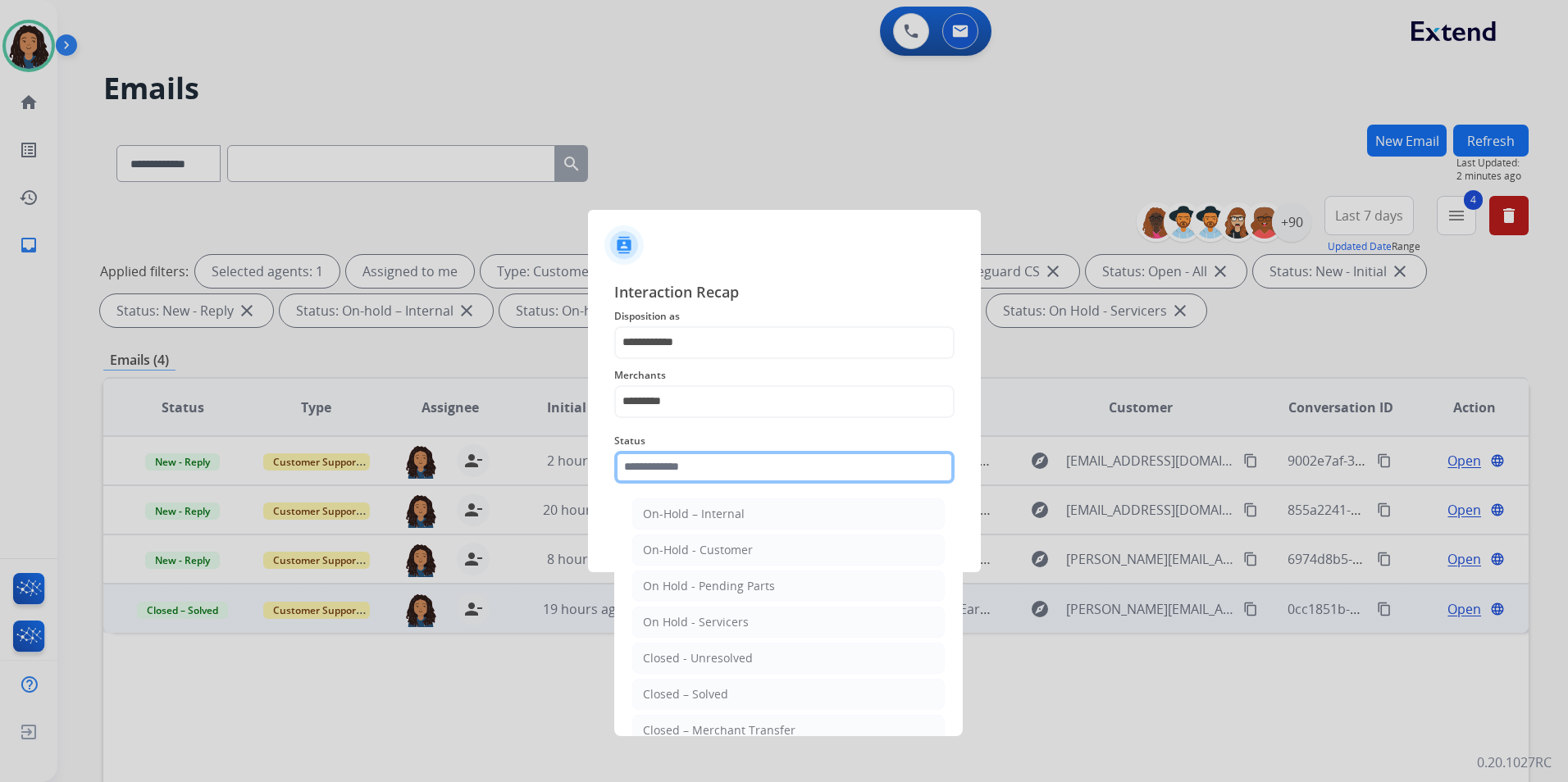
click at [692, 463] on input "text" at bounding box center [784, 467] width 341 height 33
drag, startPoint x: 701, startPoint y: 706, endPoint x: 699, endPoint y: 666, distance: 40.0
click at [700, 706] on li "Closed – Solved" at bounding box center [789, 693] width 313 height 31
type input "**********"
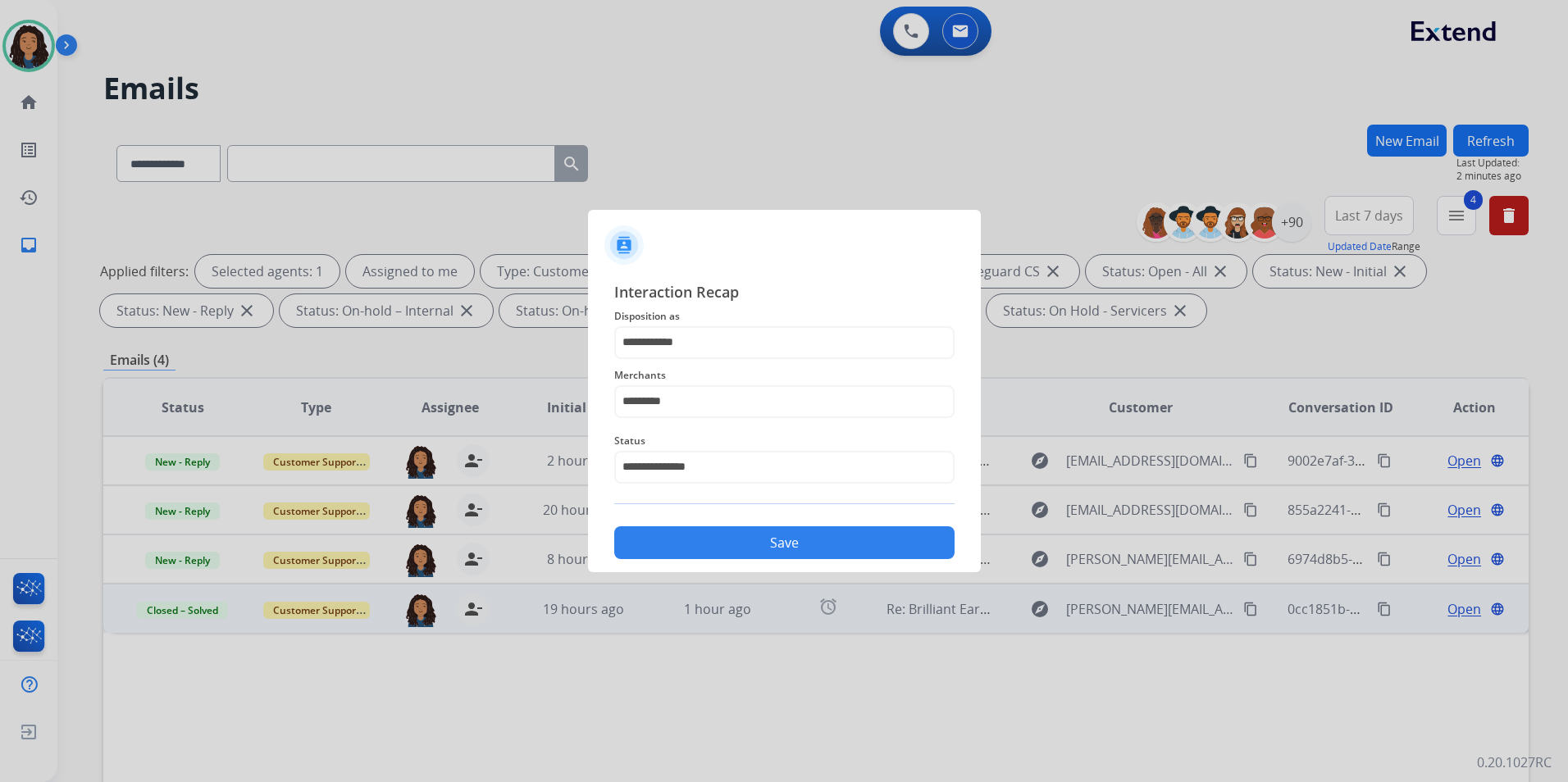
click at [762, 518] on div "**********" at bounding box center [784, 419] width 341 height 280
drag, startPoint x: 762, startPoint y: 518, endPoint x: 767, endPoint y: 540, distance: 22.6
click at [764, 542] on button "Save" at bounding box center [784, 542] width 341 height 33
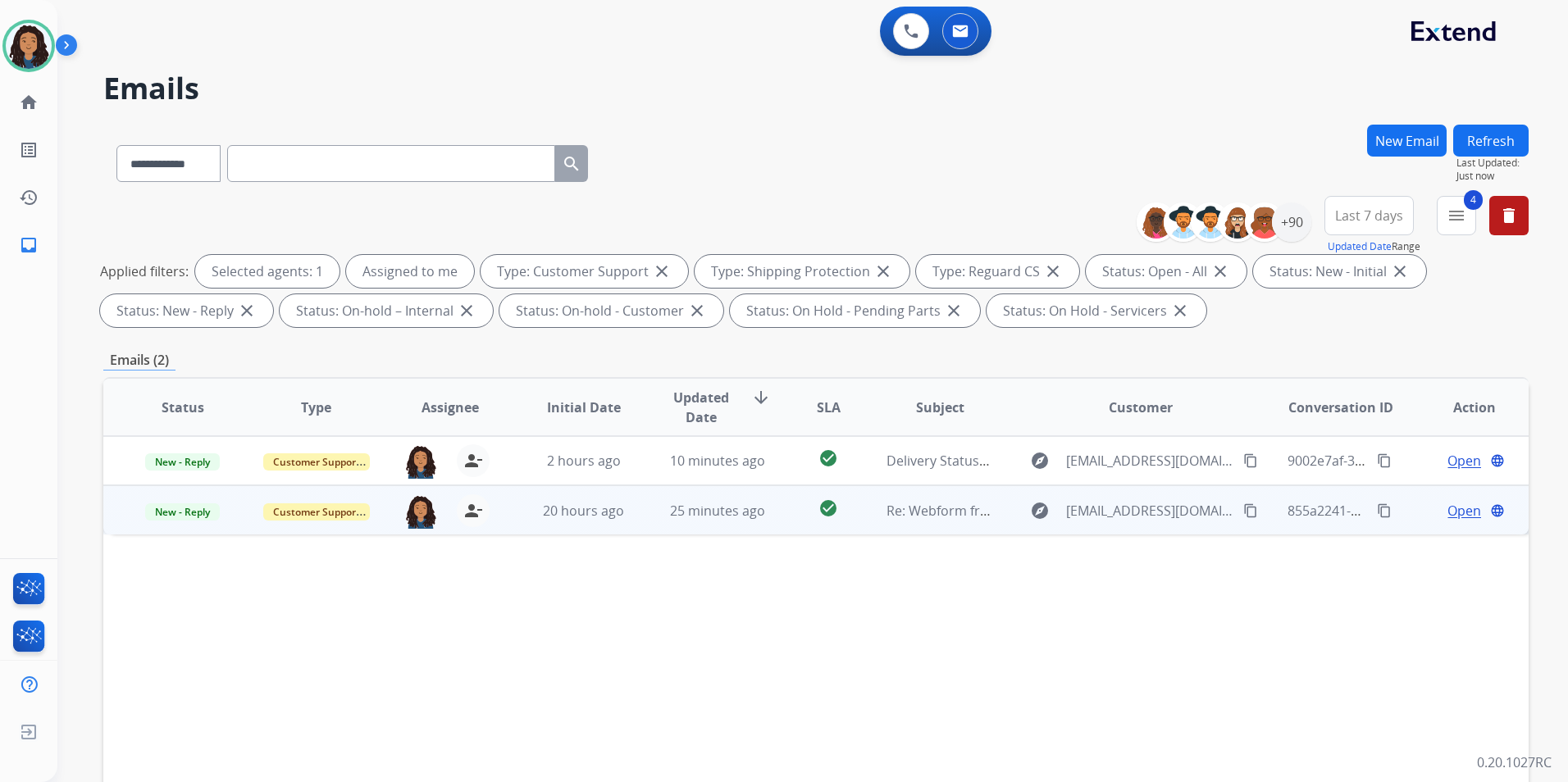
click at [1447, 517] on span "Open" at bounding box center [1464, 511] width 34 height 20
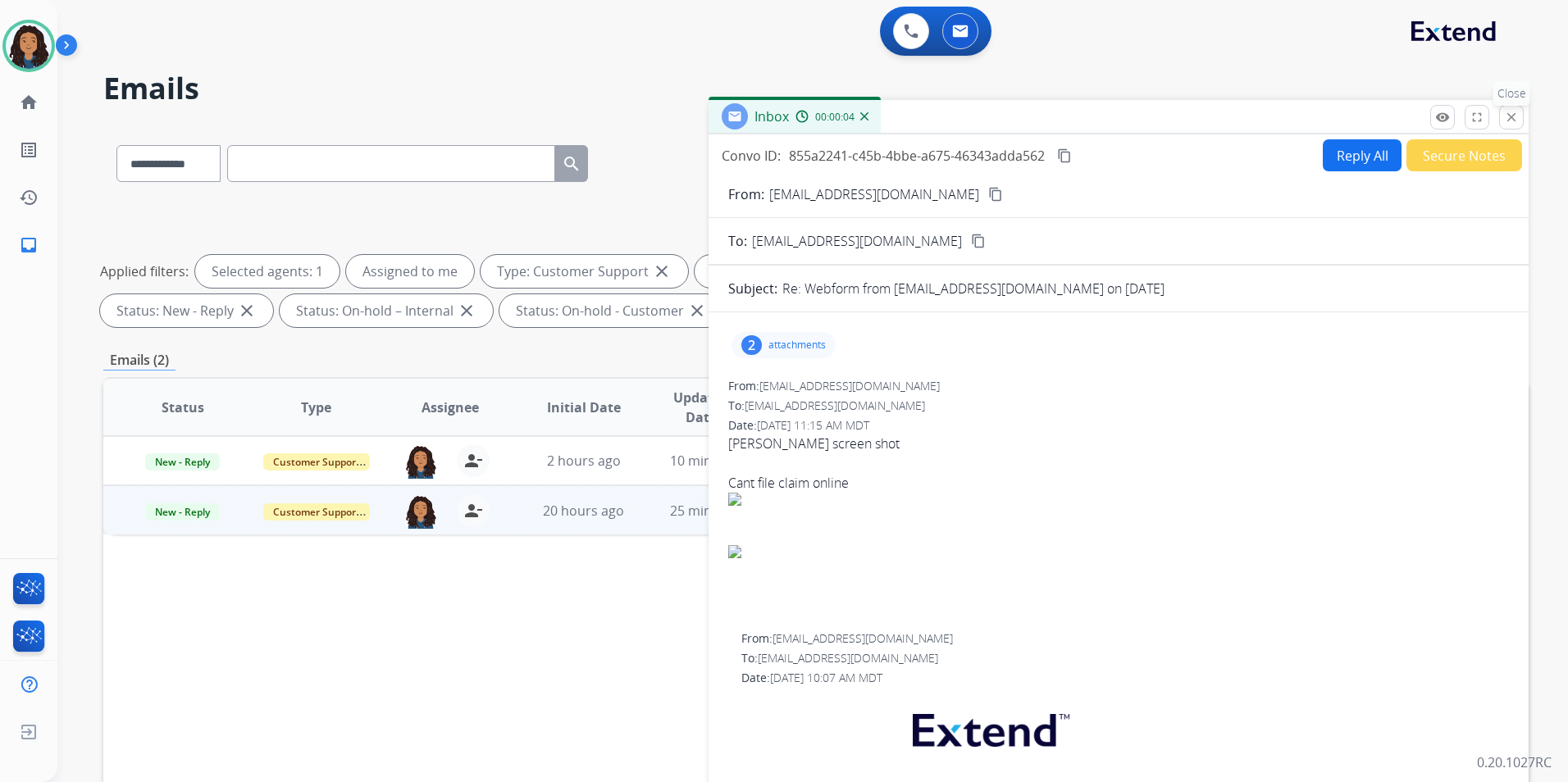
click at [1519, 119] on button "close Close" at bounding box center [1510, 117] width 25 height 25
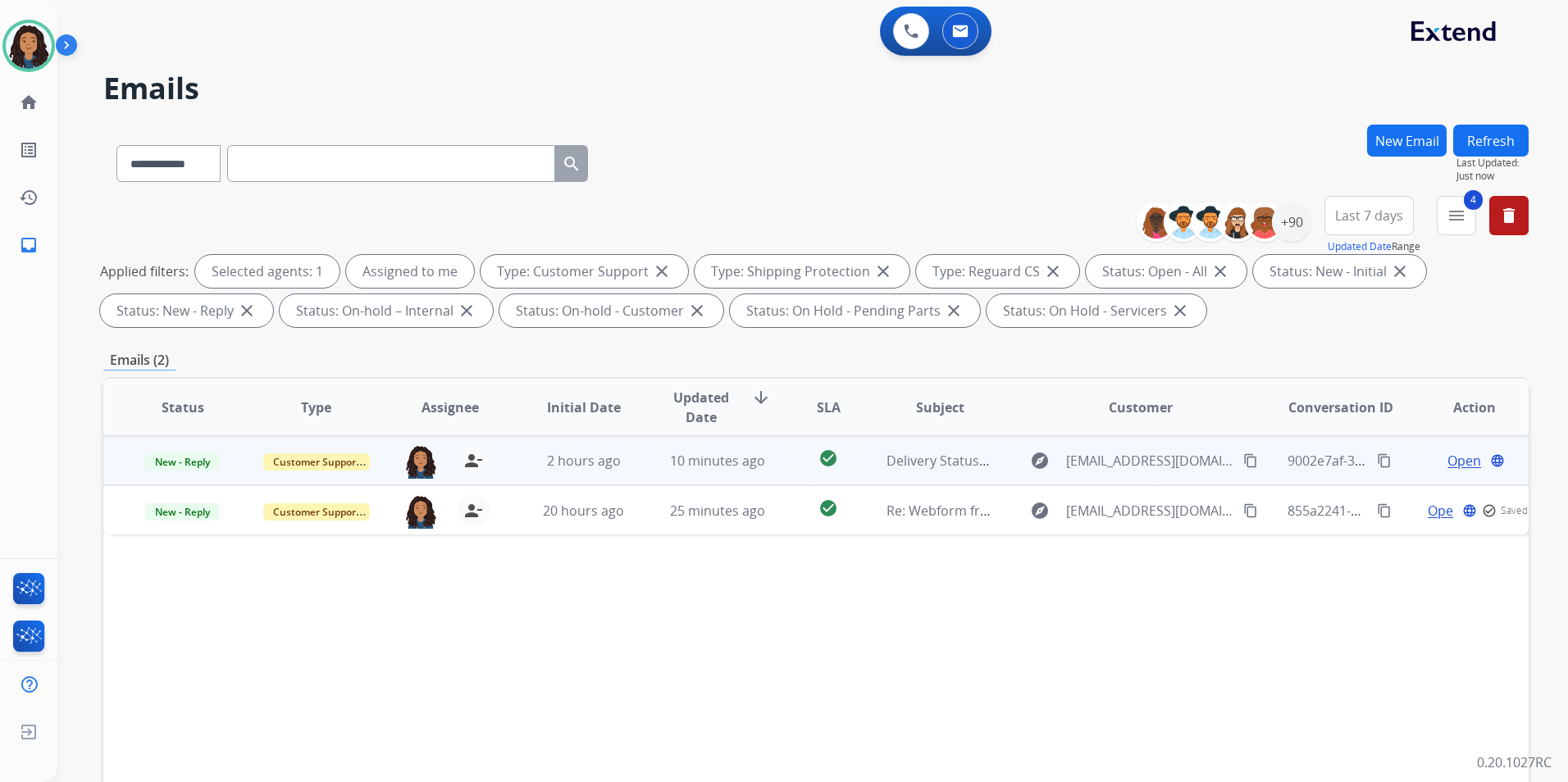
click at [1450, 459] on span "Open" at bounding box center [1464, 461] width 34 height 20
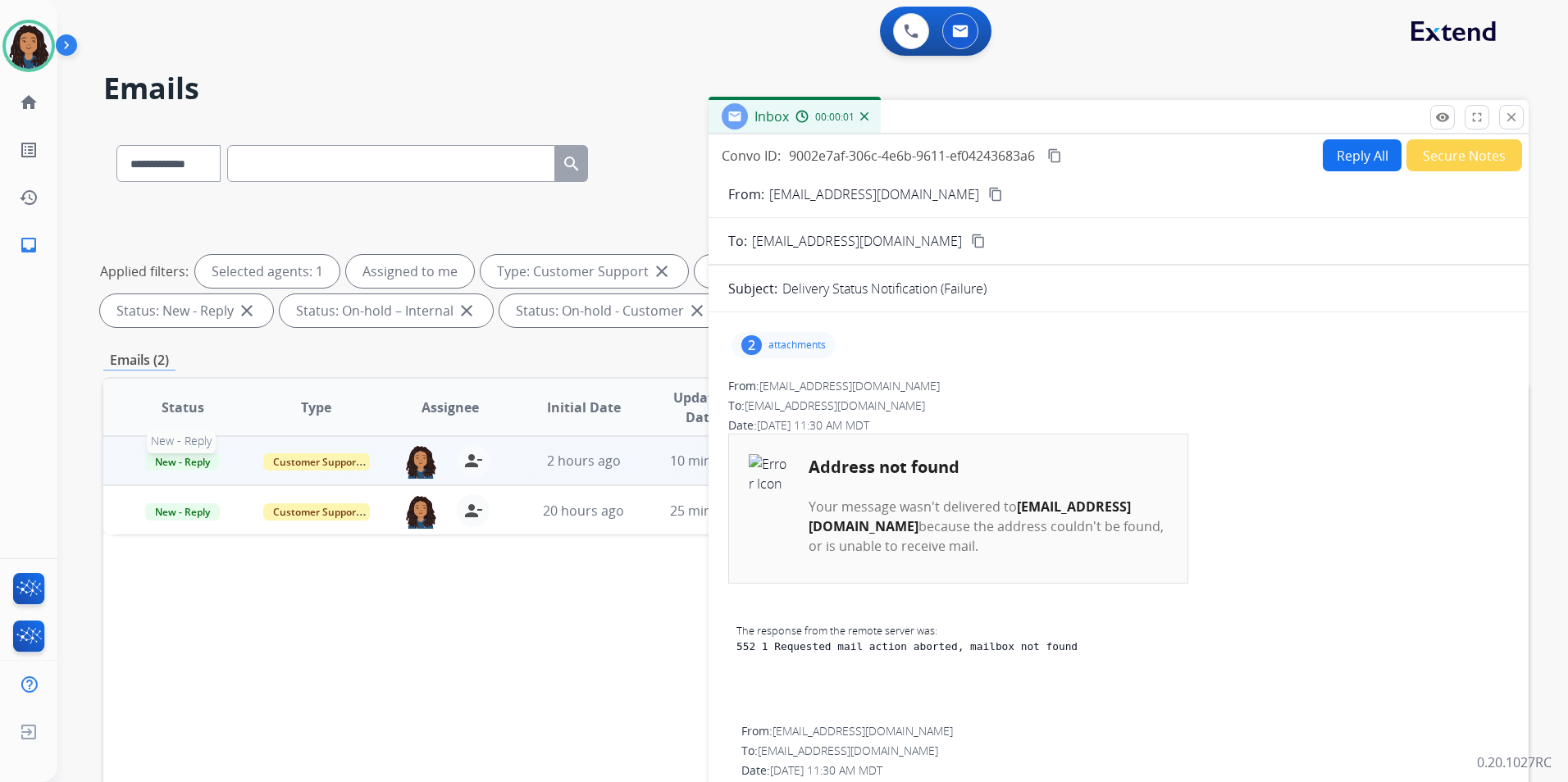
click at [195, 460] on span "New - Reply" at bounding box center [182, 461] width 75 height 17
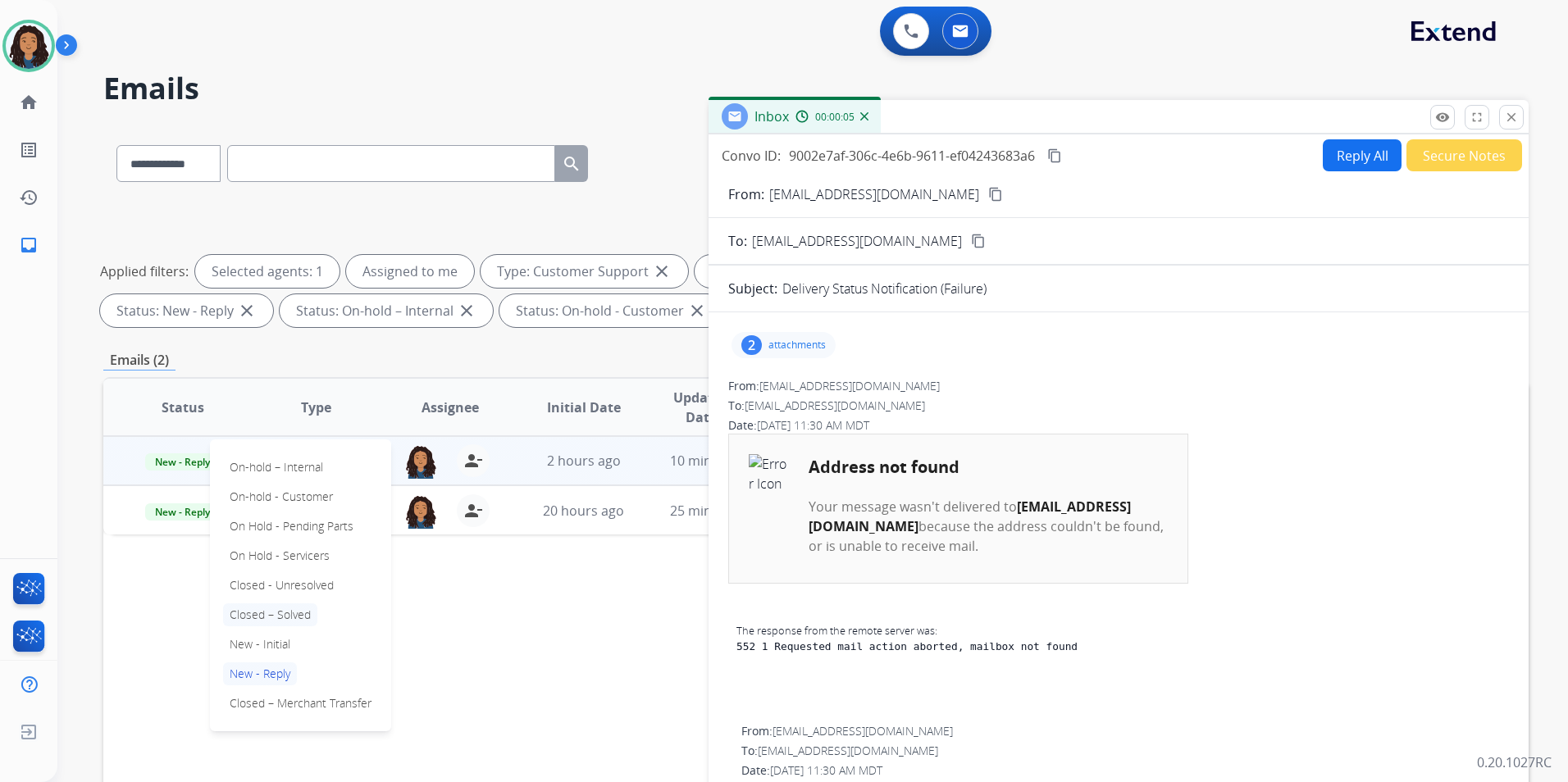
click at [290, 611] on p "Closed – Solved" at bounding box center [270, 615] width 95 height 23
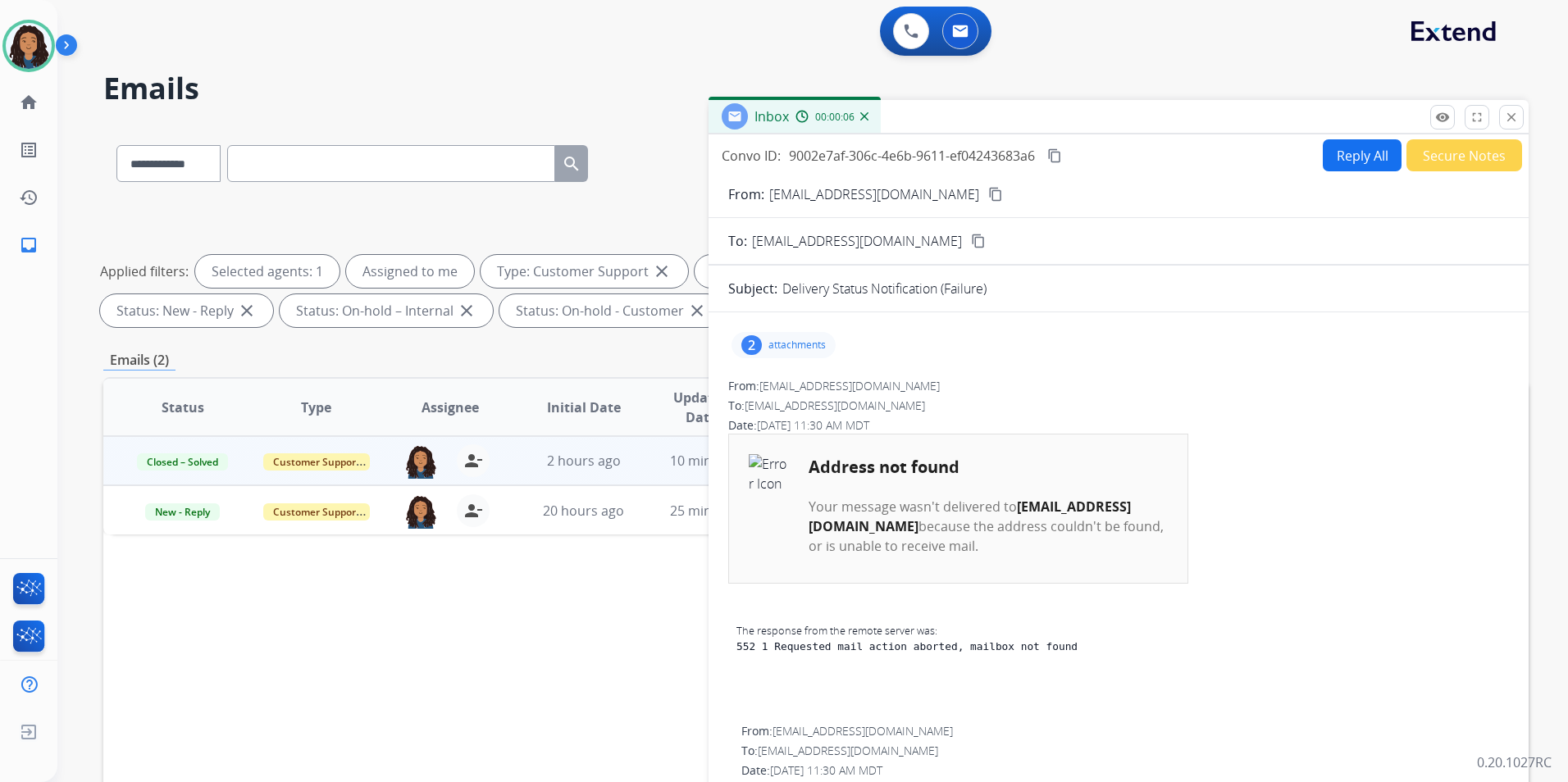
click at [1481, 159] on button "Secure Notes" at bounding box center [1463, 155] width 116 height 32
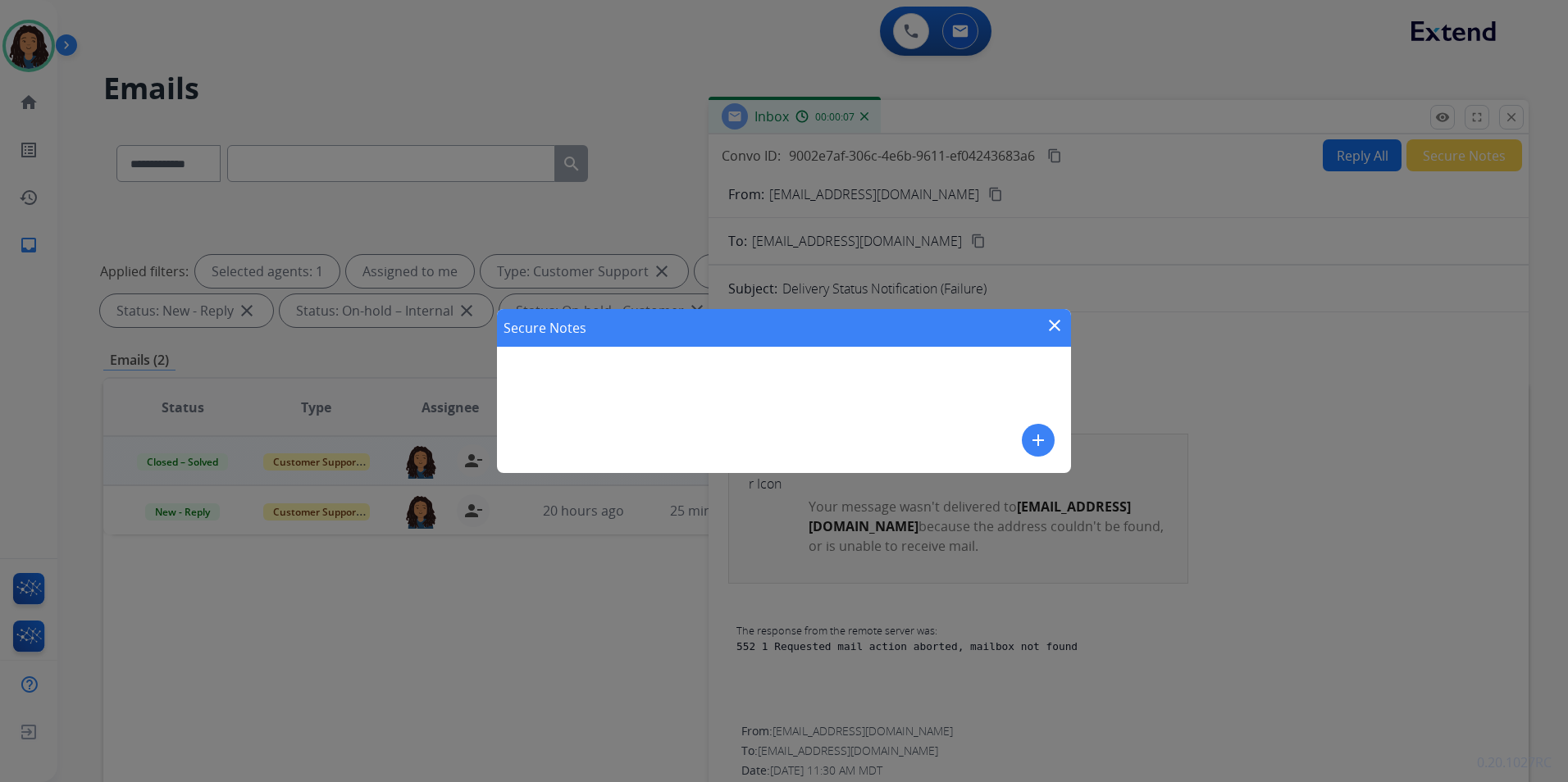
click at [1053, 439] on button "add" at bounding box center [1037, 439] width 33 height 33
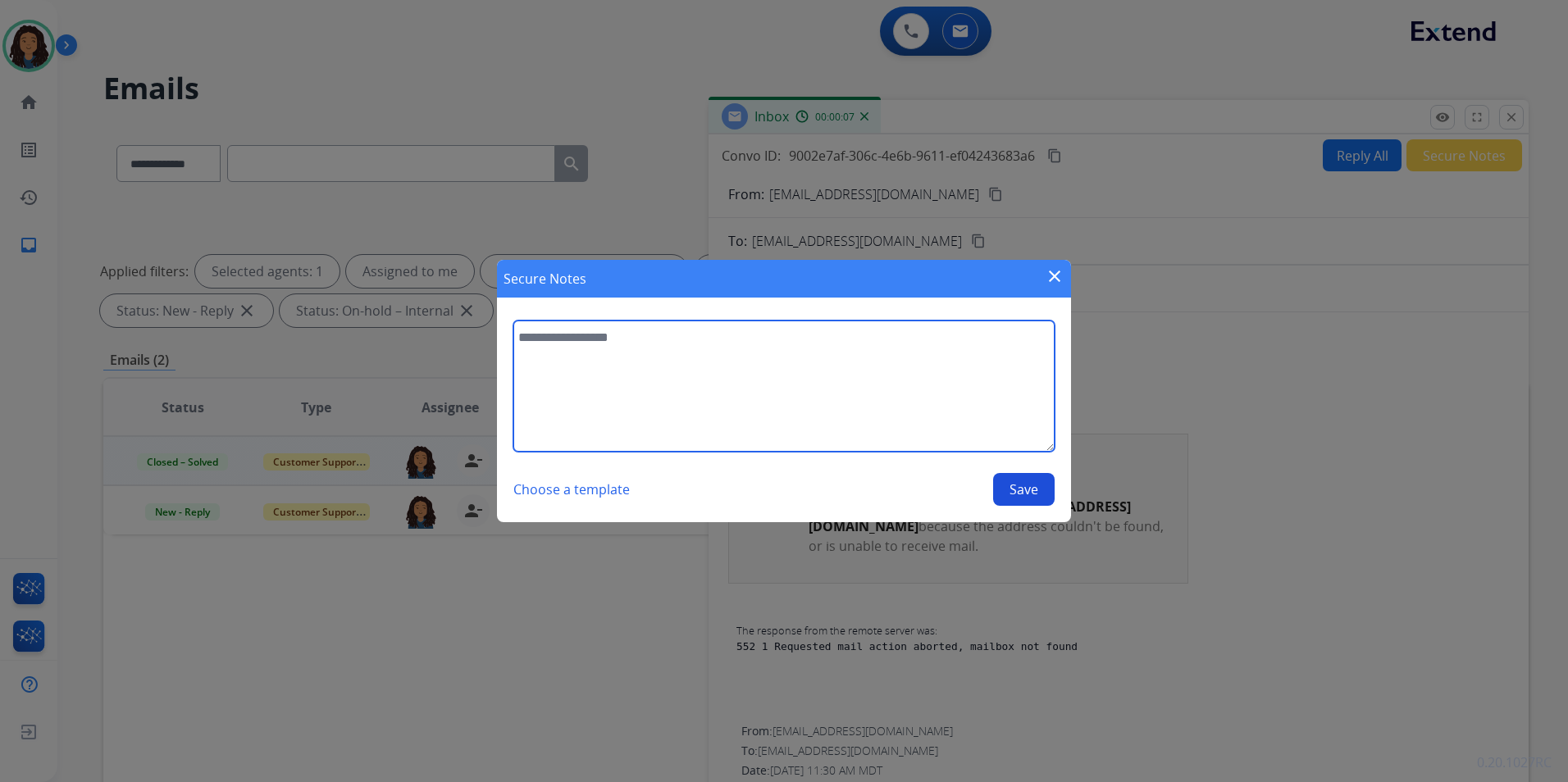
click at [919, 410] on textarea at bounding box center [783, 387] width 541 height 131
type textarea "**********"
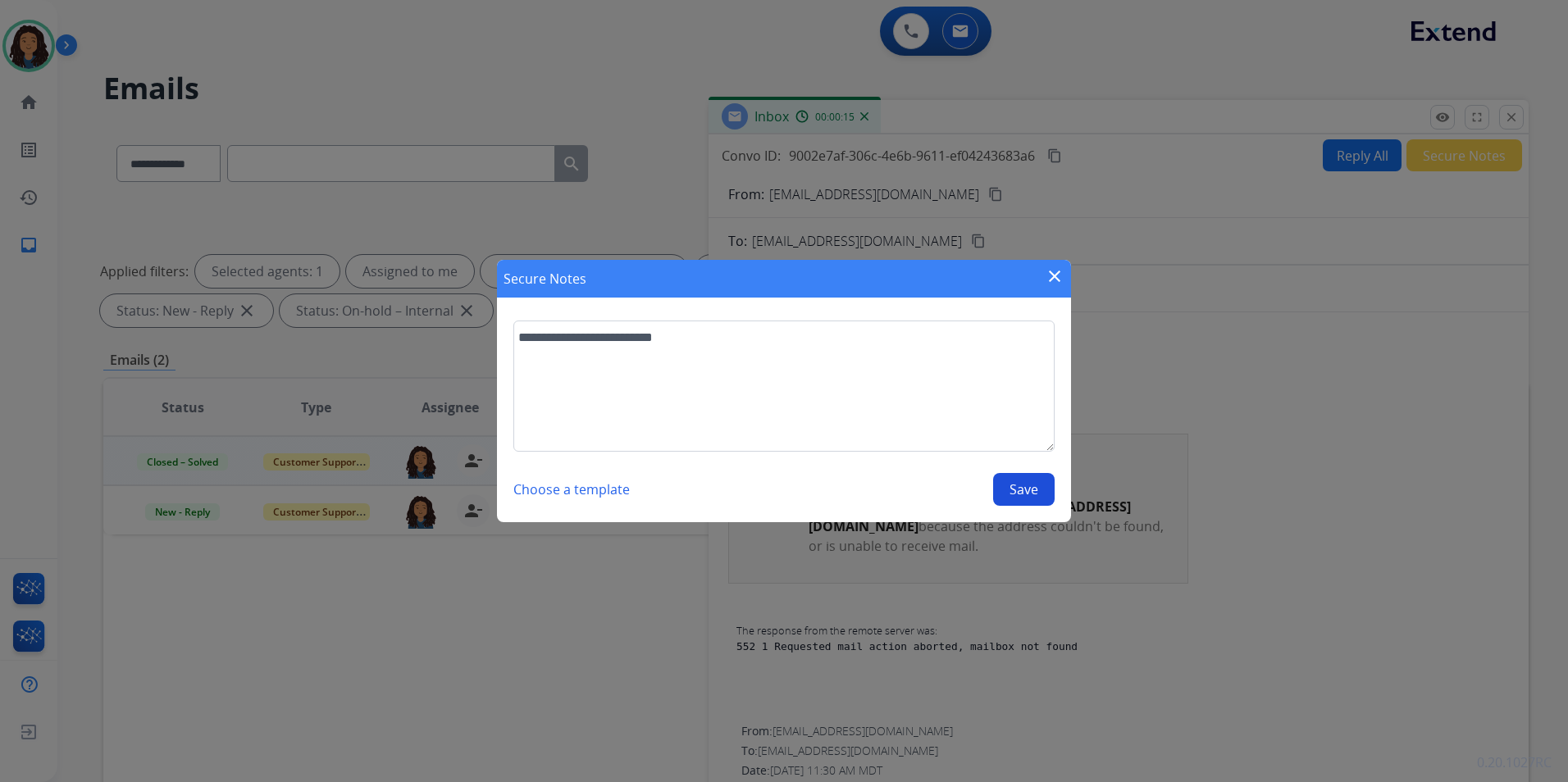
click at [1044, 489] on button "Save" at bounding box center [1024, 489] width 62 height 33
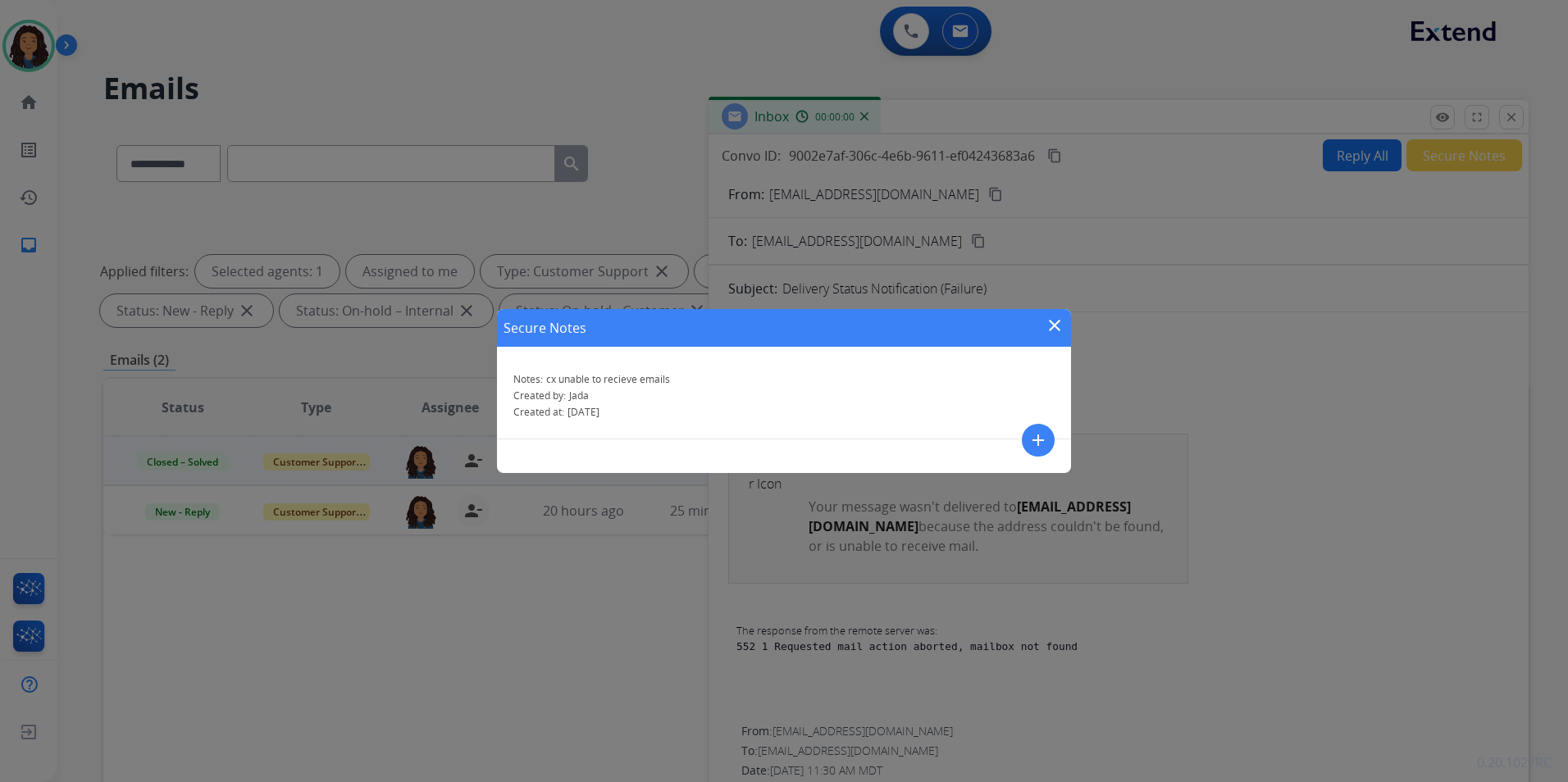
click at [1054, 327] on mat-icon "close" at bounding box center [1055, 326] width 20 height 20
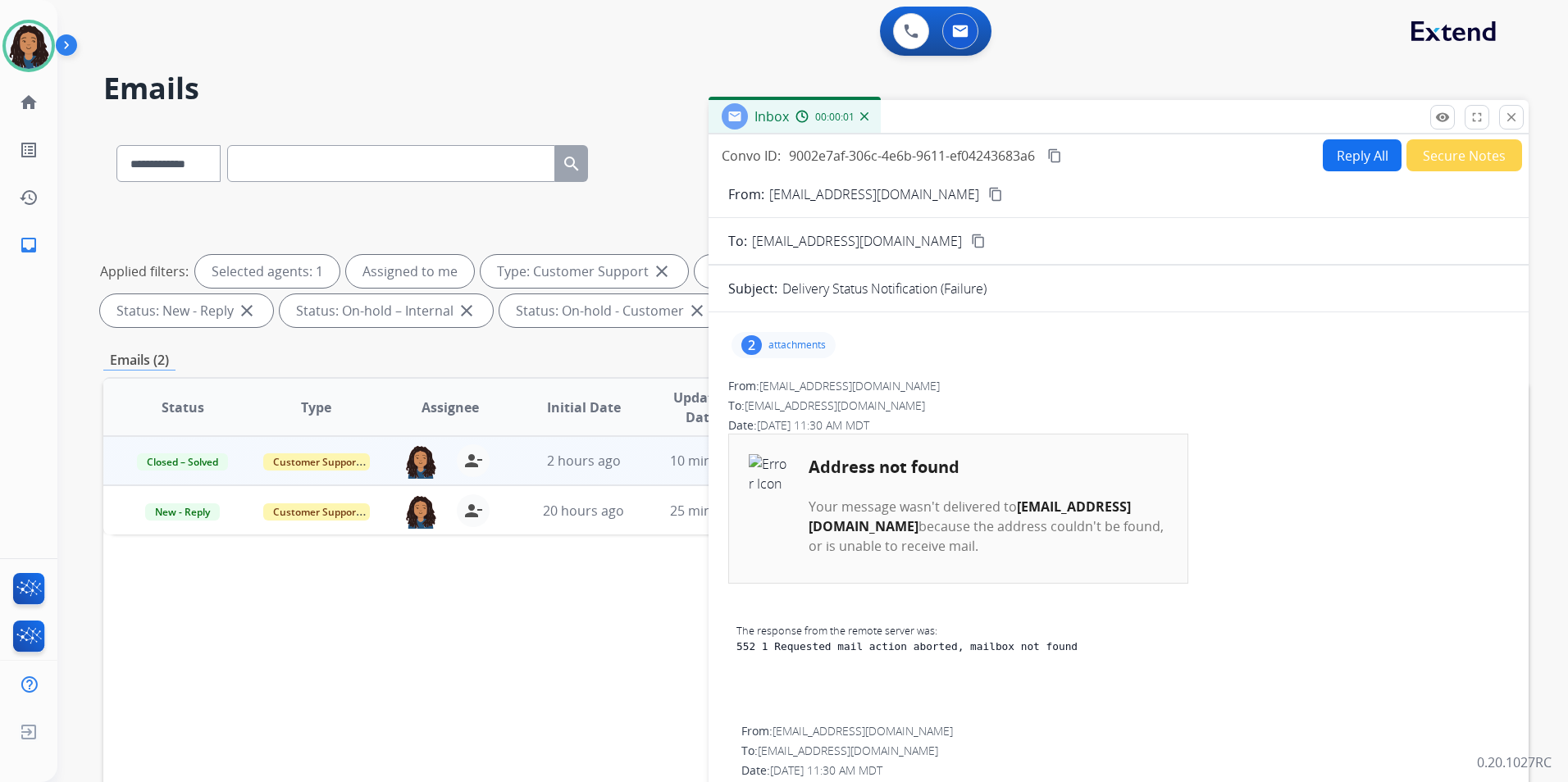
click at [1506, 117] on mat-icon "close" at bounding box center [1510, 117] width 15 height 15
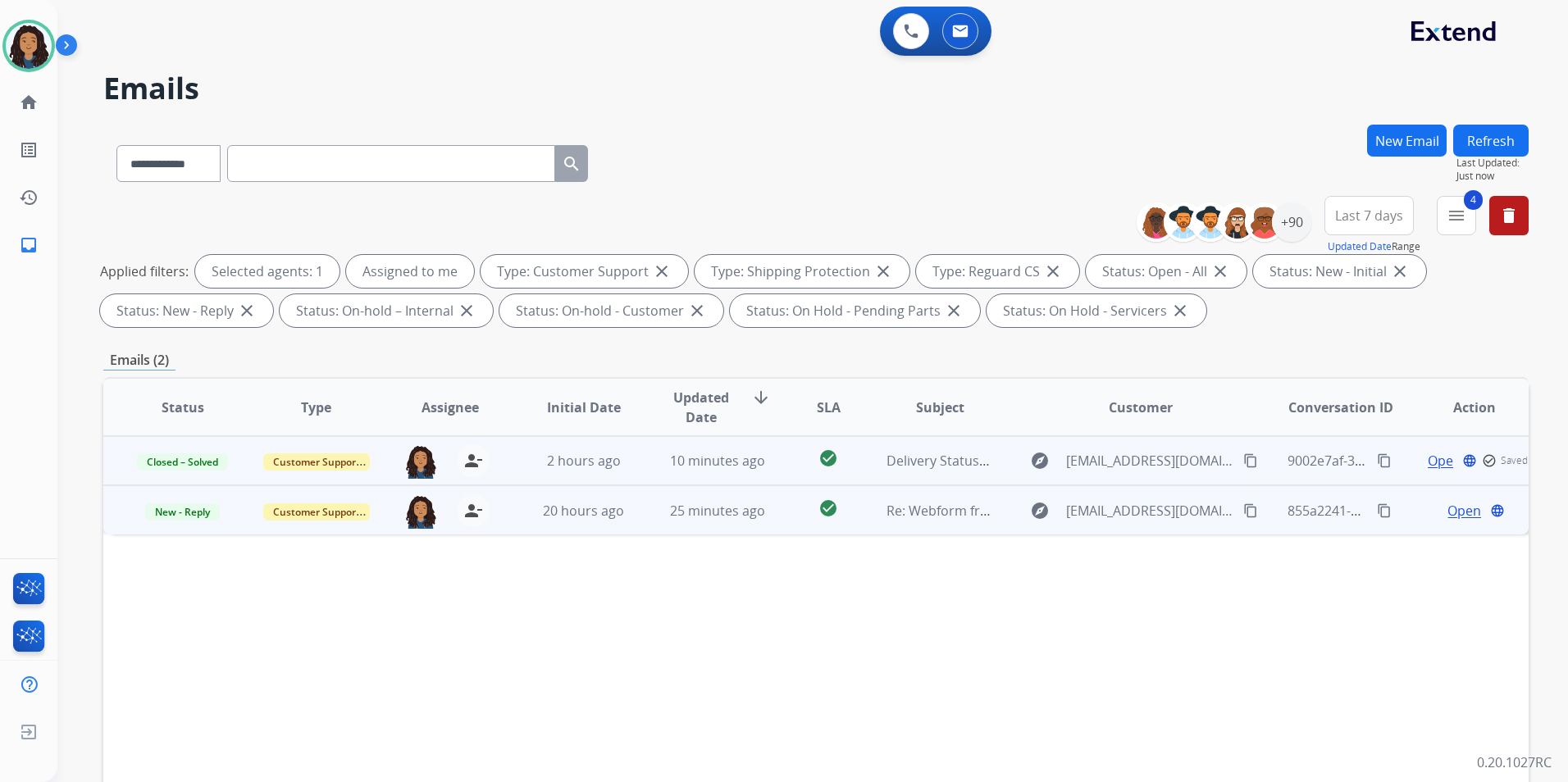
click at [1447, 503] on span "Open" at bounding box center [1464, 511] width 34 height 20
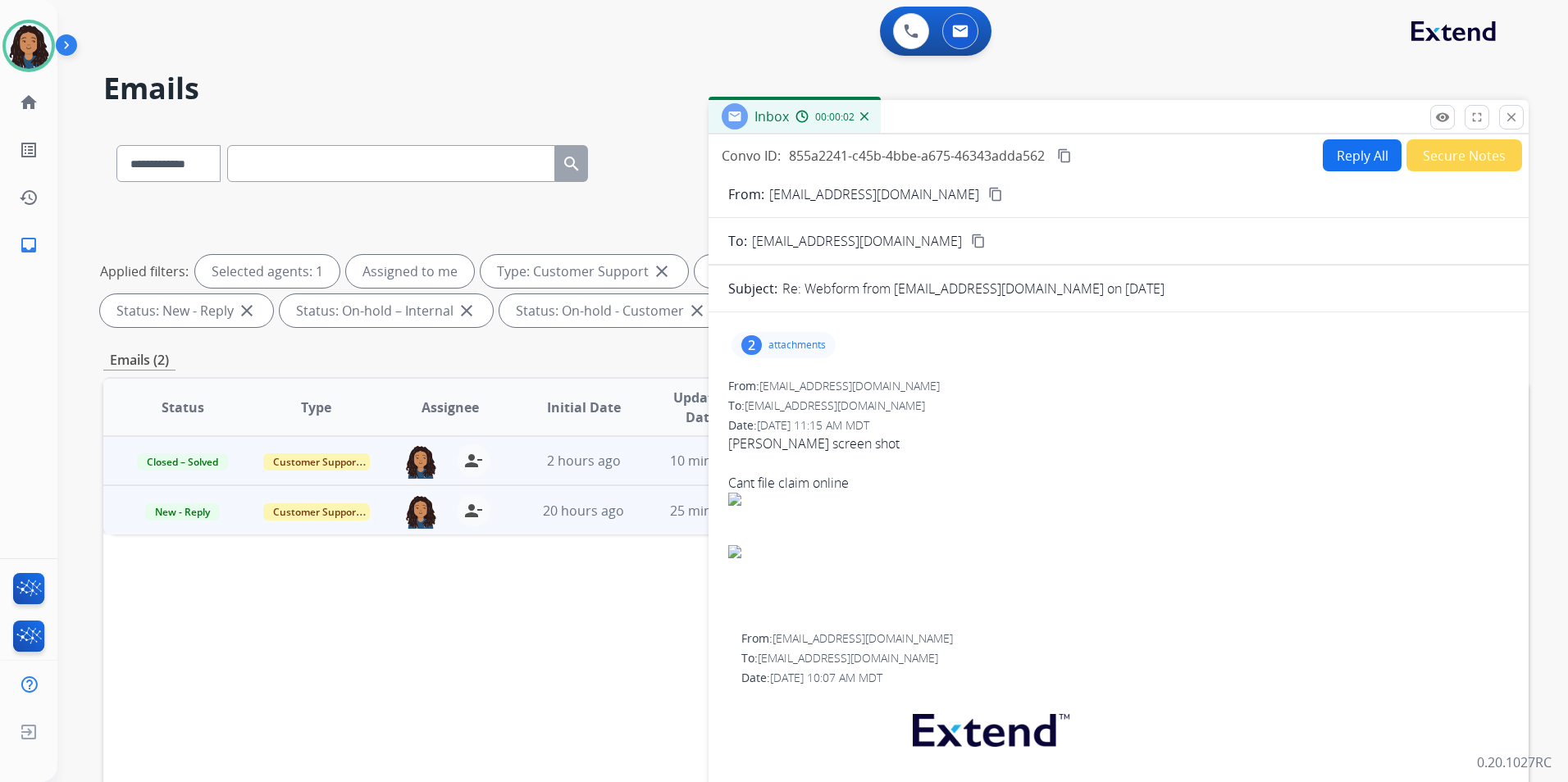
click at [811, 336] on div "2 attachments" at bounding box center [783, 345] width 105 height 26
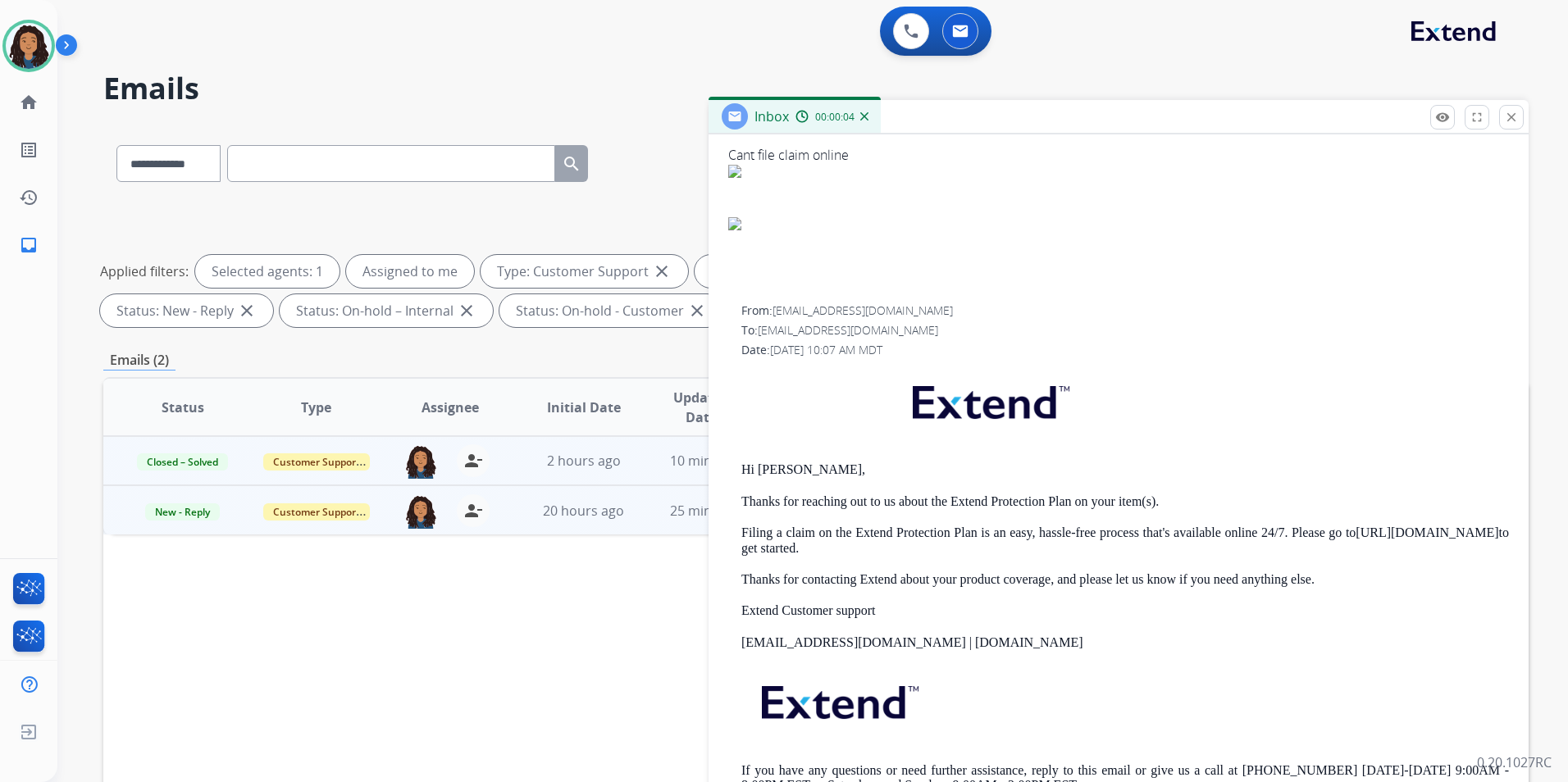
scroll to position [410, 0]
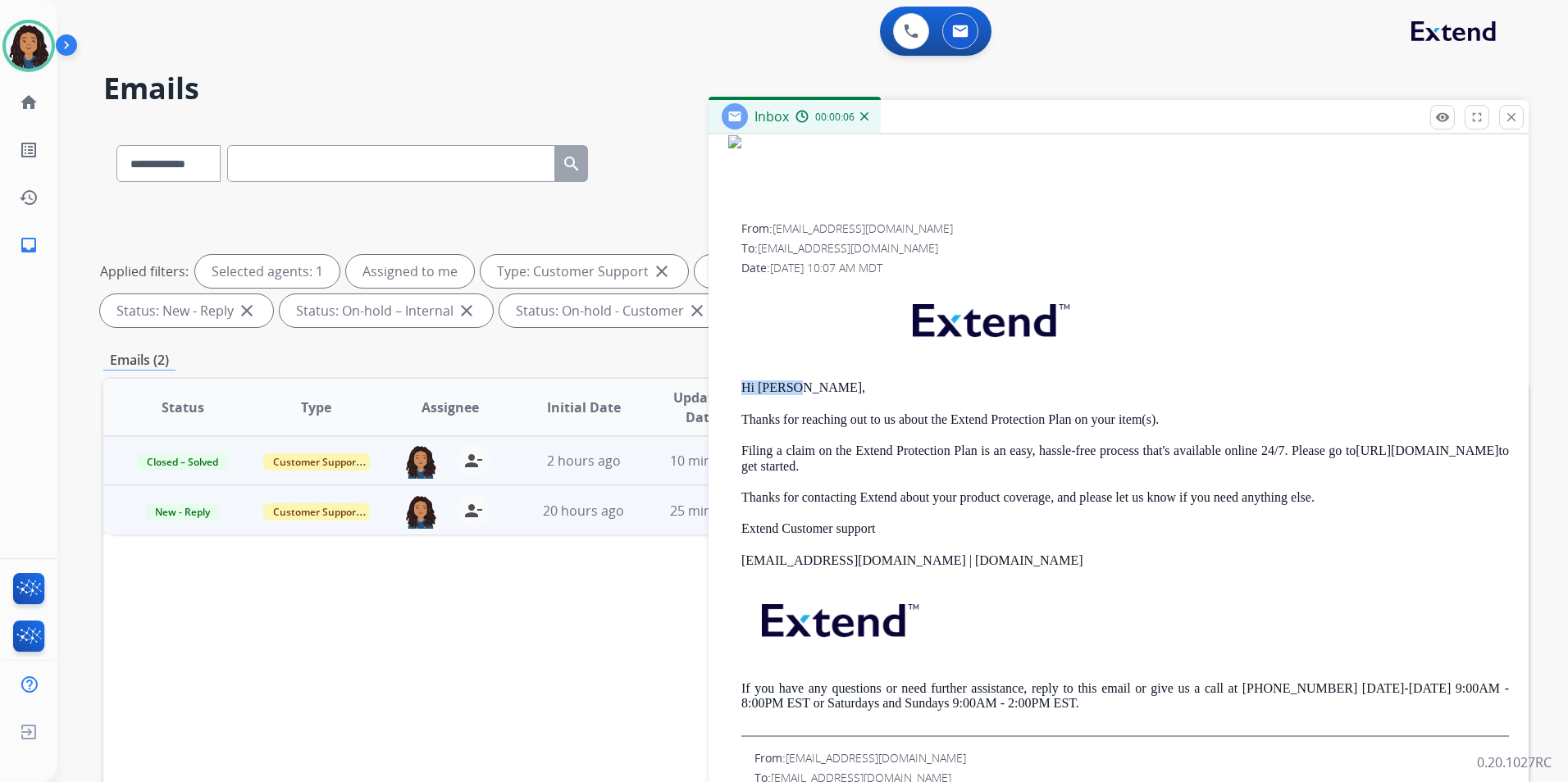
drag, startPoint x: 734, startPoint y: 382, endPoint x: 832, endPoint y: 388, distance: 98.2
click at [832, 388] on div "From: support@extend.com To: Wisecupcake@gmail.com Date: 08/10/2025 - 10:07 AM …" at bounding box center [1119, 478] width 781 height 516
drag, startPoint x: 832, startPoint y: 388, endPoint x: 774, endPoint y: 382, distance: 58.3
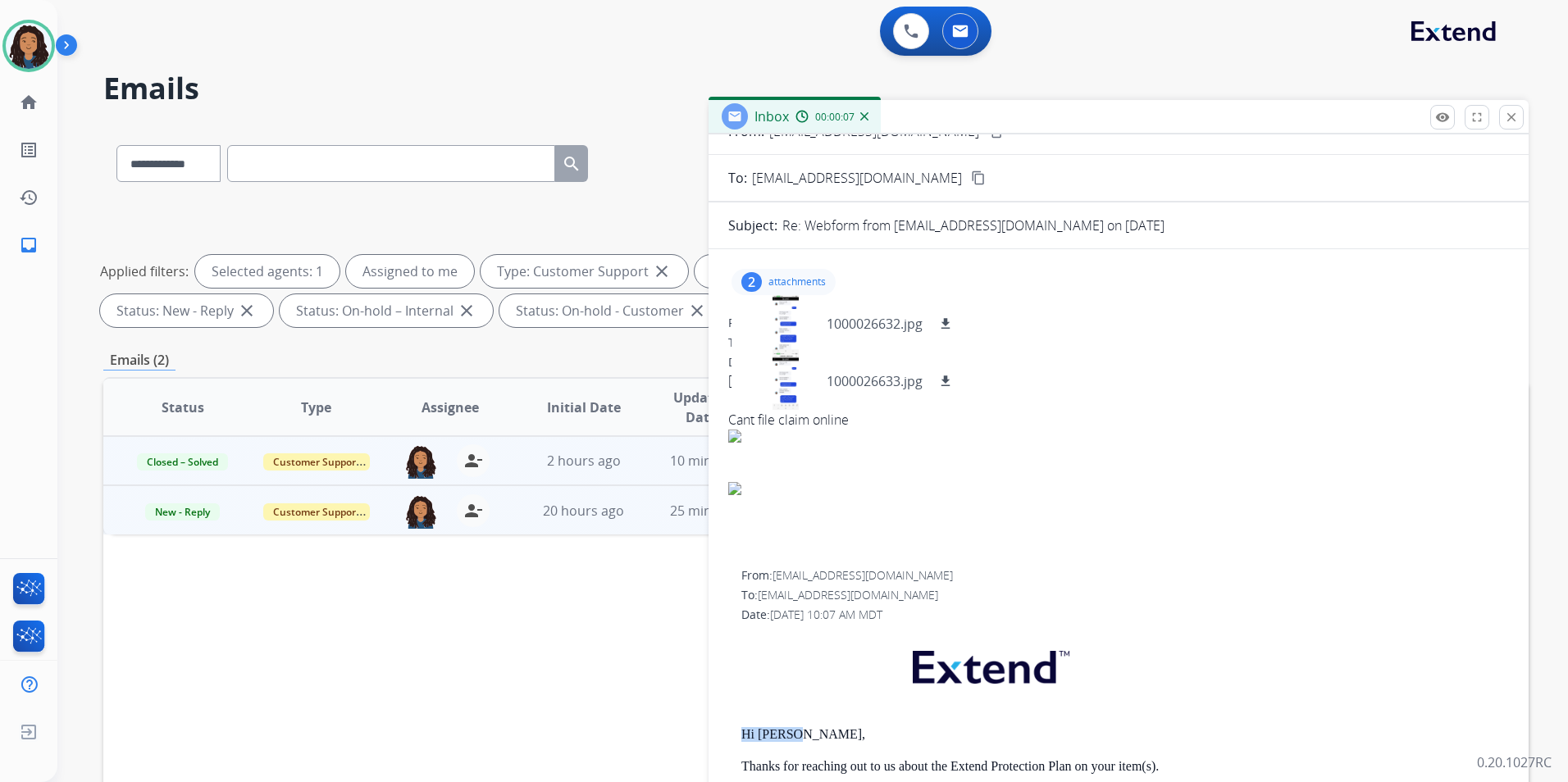
scroll to position [0, 0]
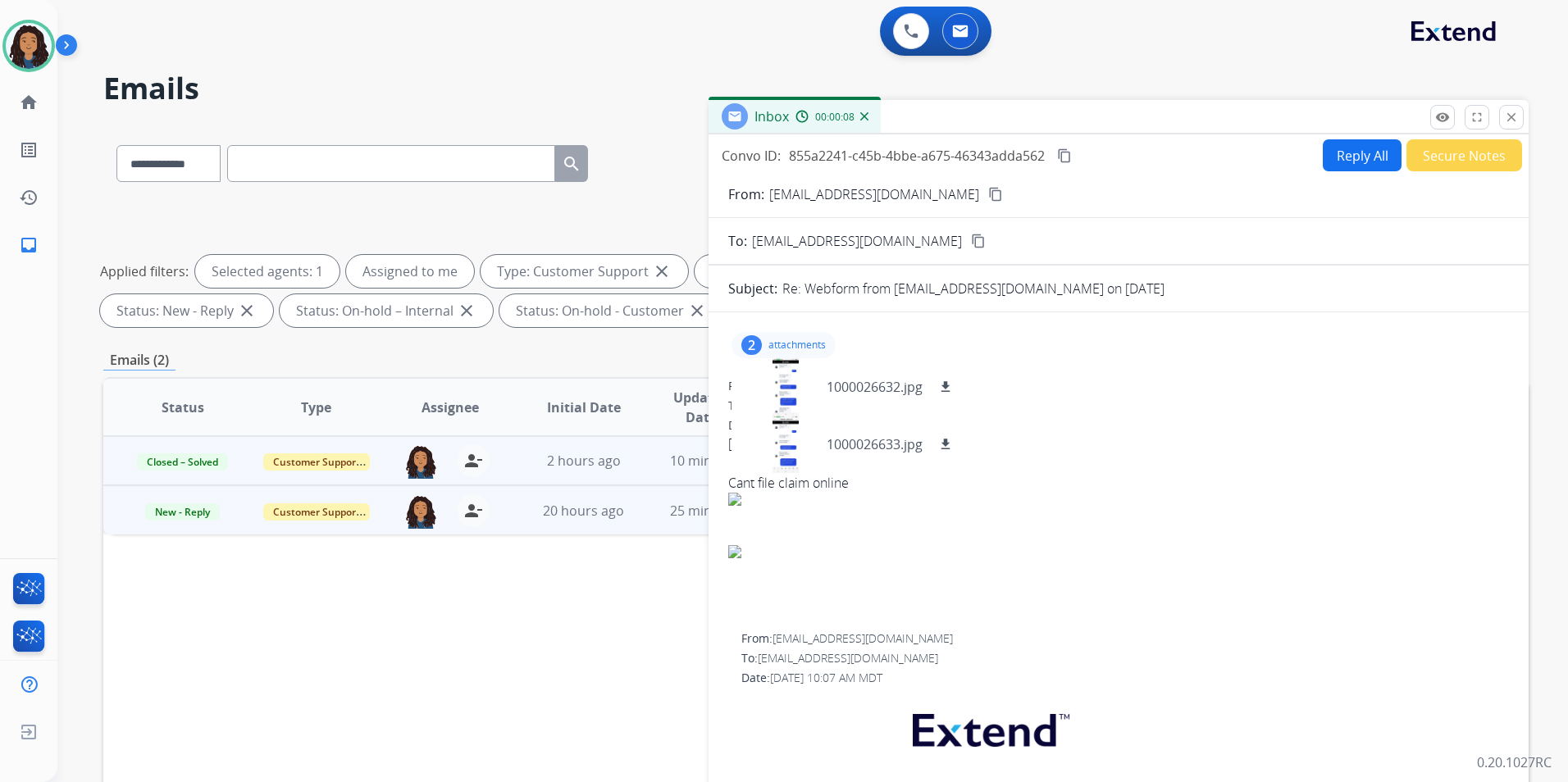
click at [823, 342] on p "attachments" at bounding box center [797, 345] width 58 height 13
click at [1349, 159] on button "Reply All" at bounding box center [1362, 155] width 79 height 32
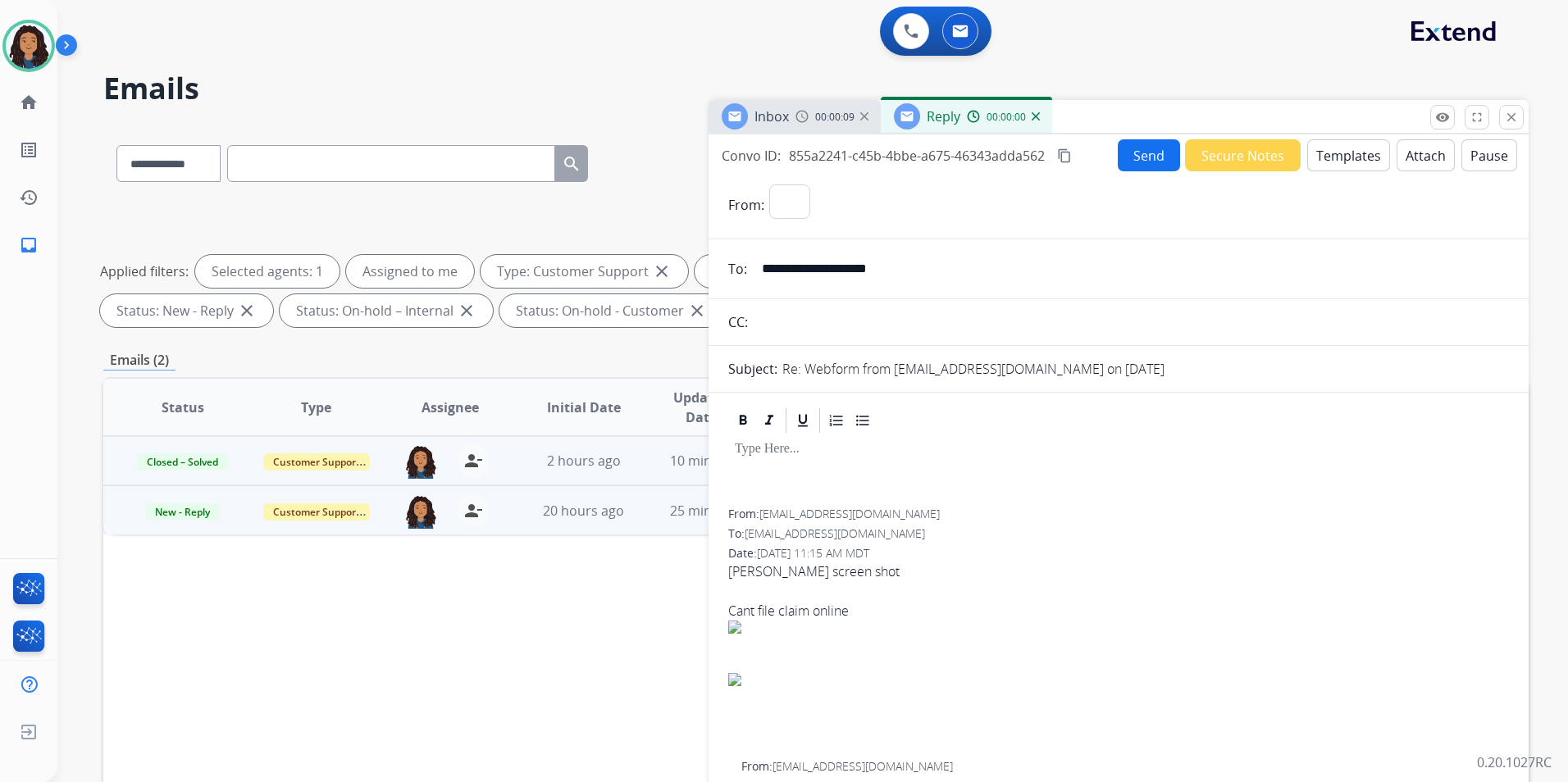
click at [1349, 159] on button "Templates" at bounding box center [1348, 155] width 83 height 32
select select "**********"
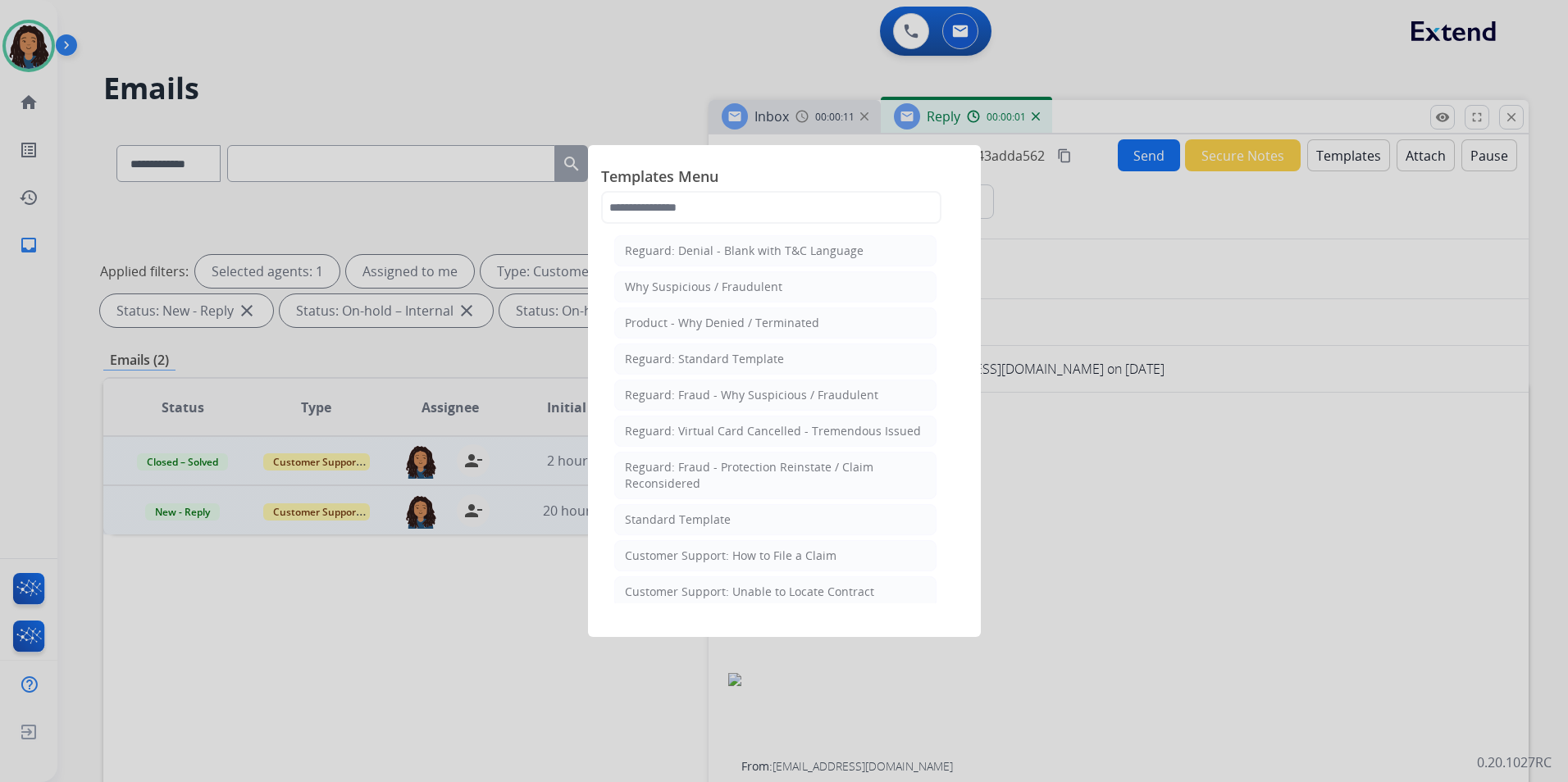
click at [730, 512] on li "Standard Template" at bounding box center [774, 519] width 322 height 31
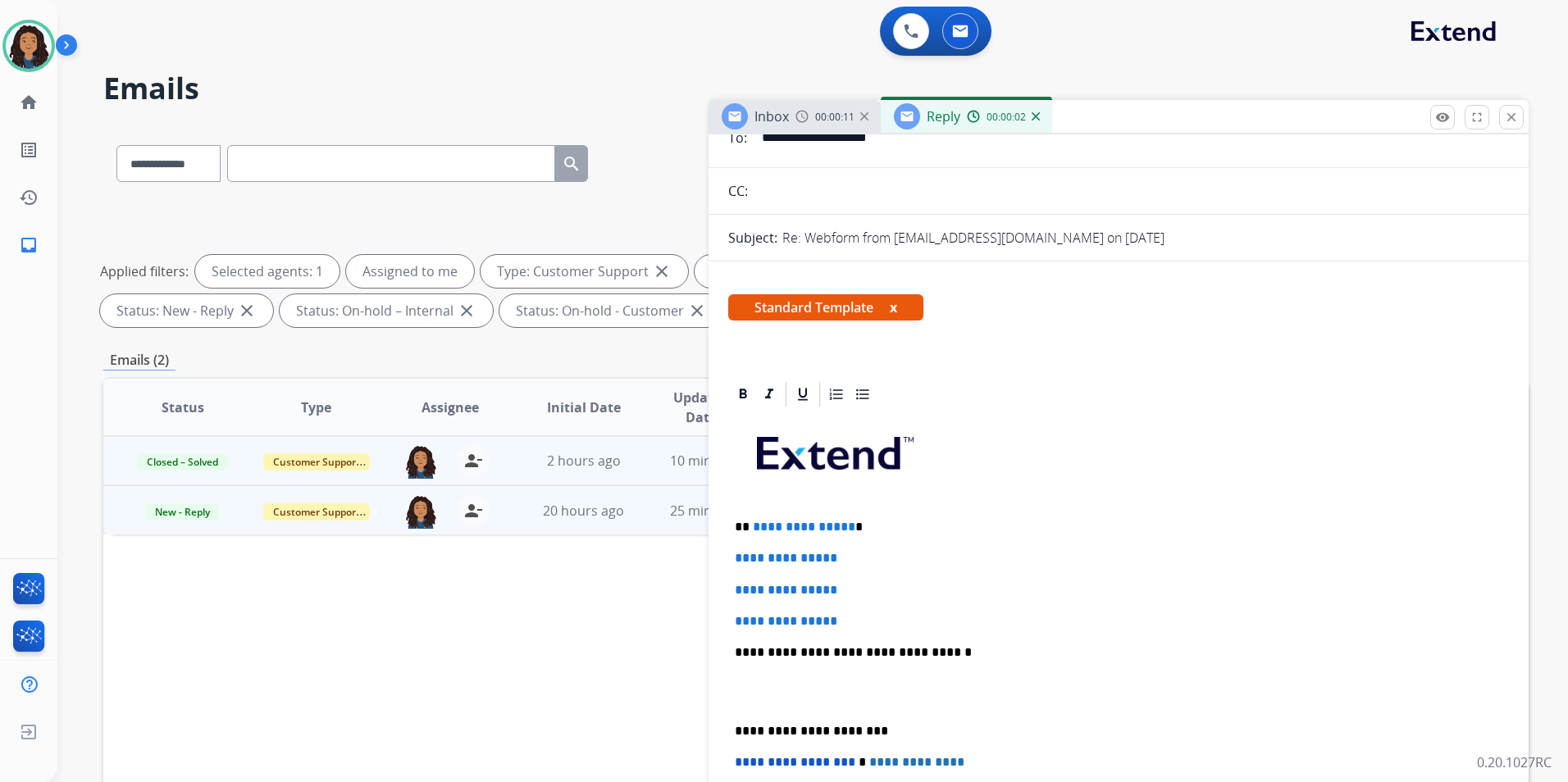
scroll to position [246, 0]
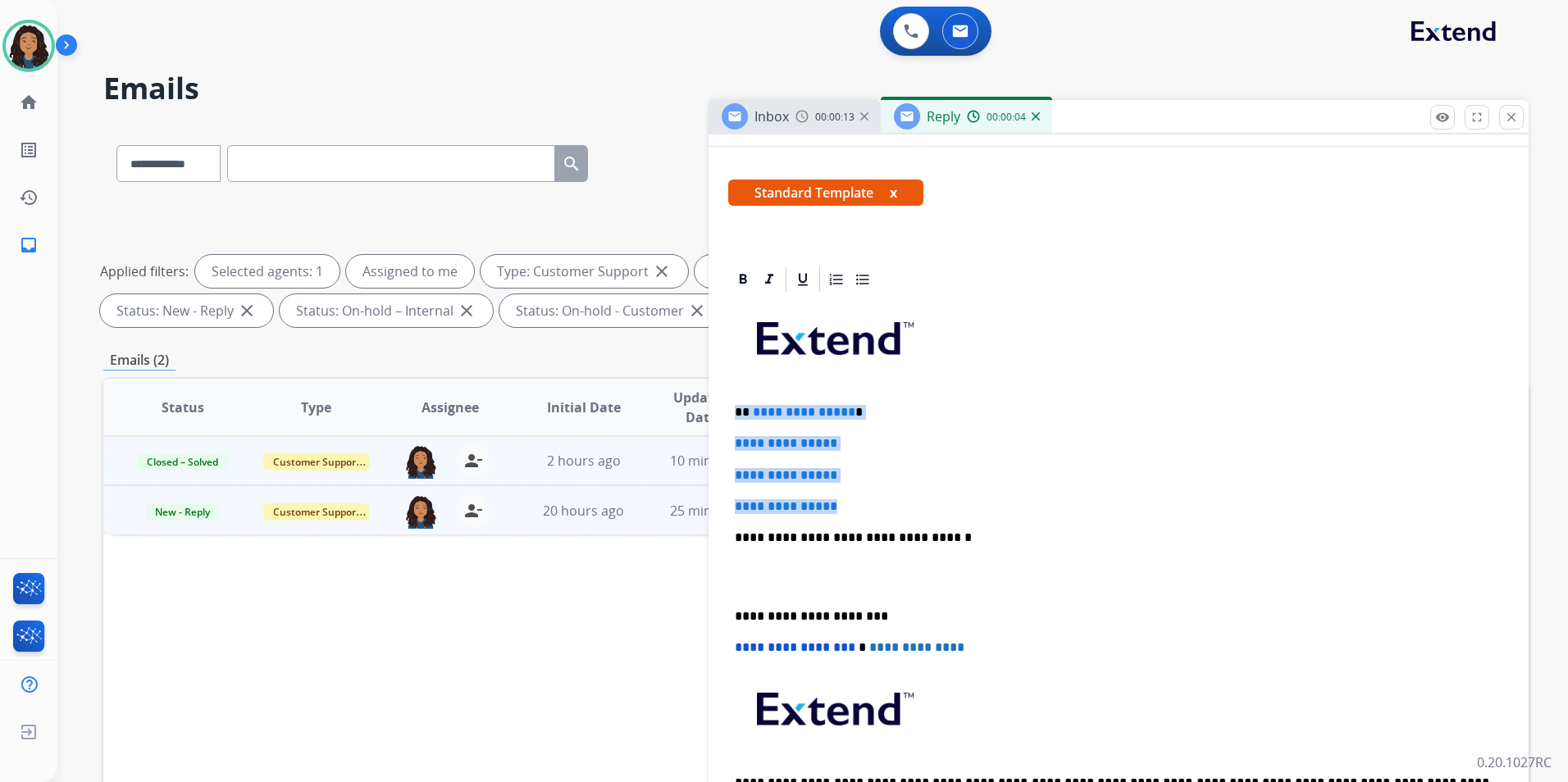
drag, startPoint x: 732, startPoint y: 410, endPoint x: 866, endPoint y: 503, distance: 163.1
click at [866, 503] on div "**********" at bounding box center [1119, 576] width 781 height 564
paste div
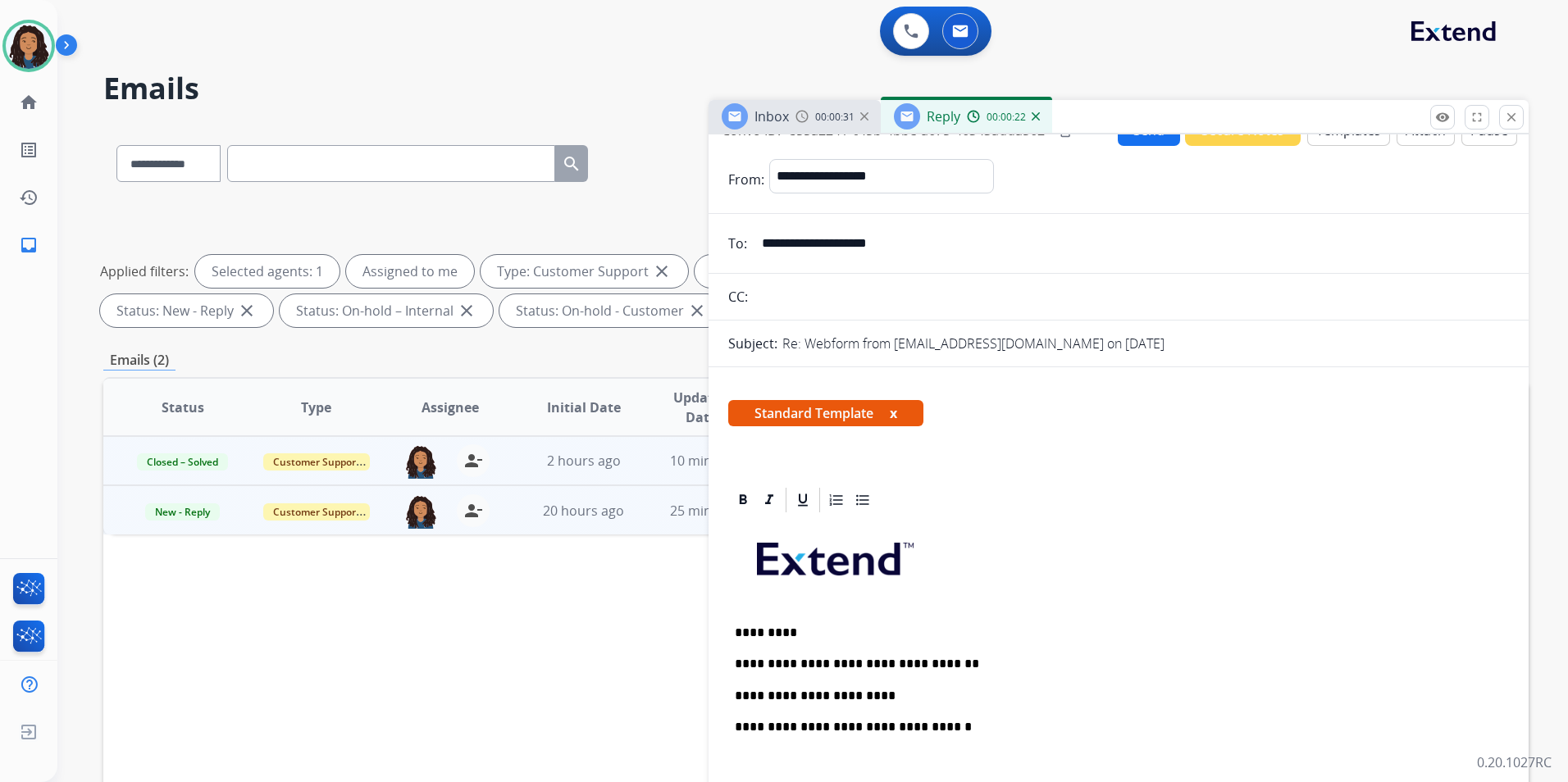
scroll to position [0, 0]
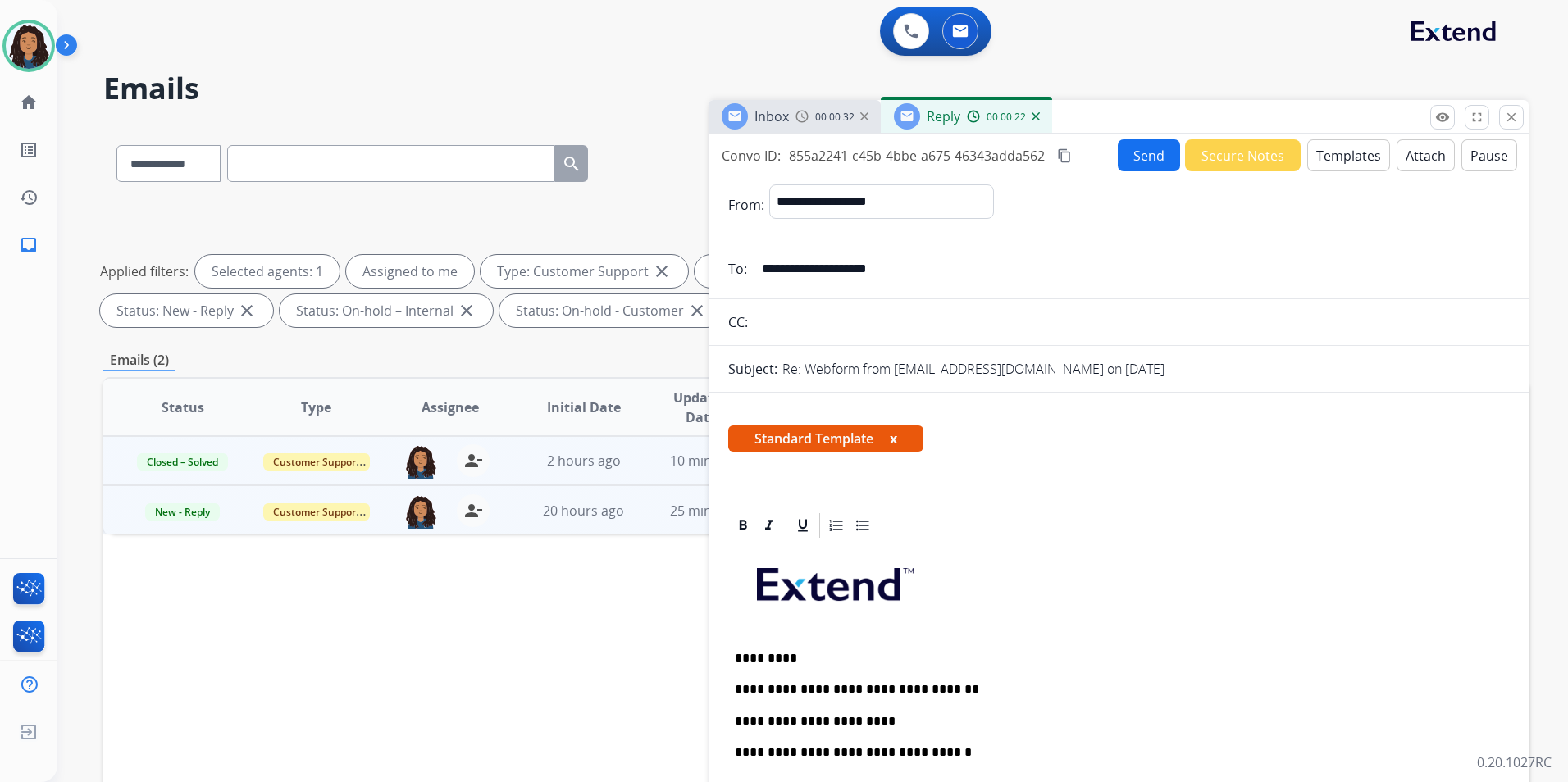
click at [1138, 159] on button "Send" at bounding box center [1149, 155] width 63 height 32
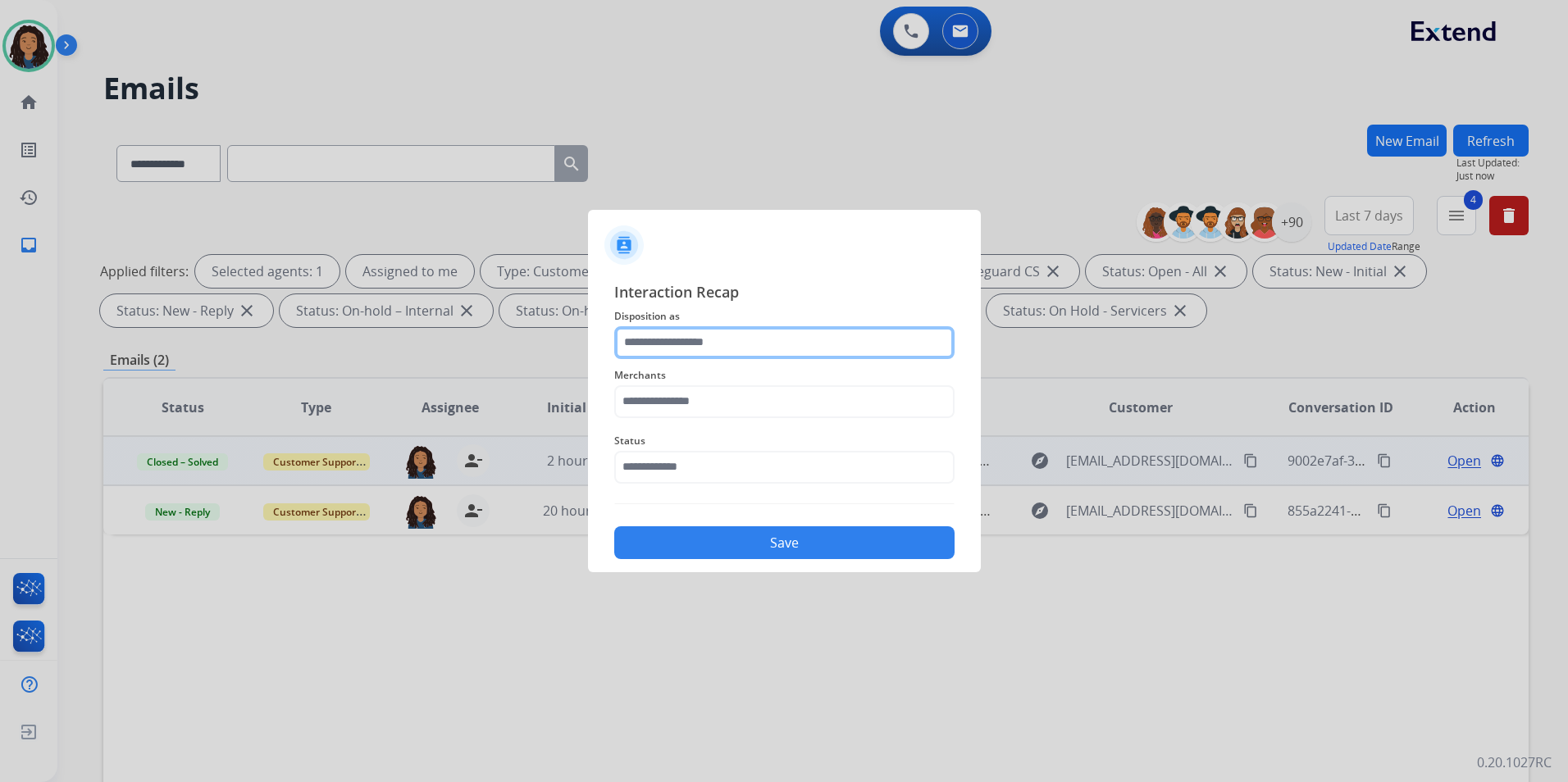
click at [734, 344] on input "text" at bounding box center [784, 343] width 341 height 33
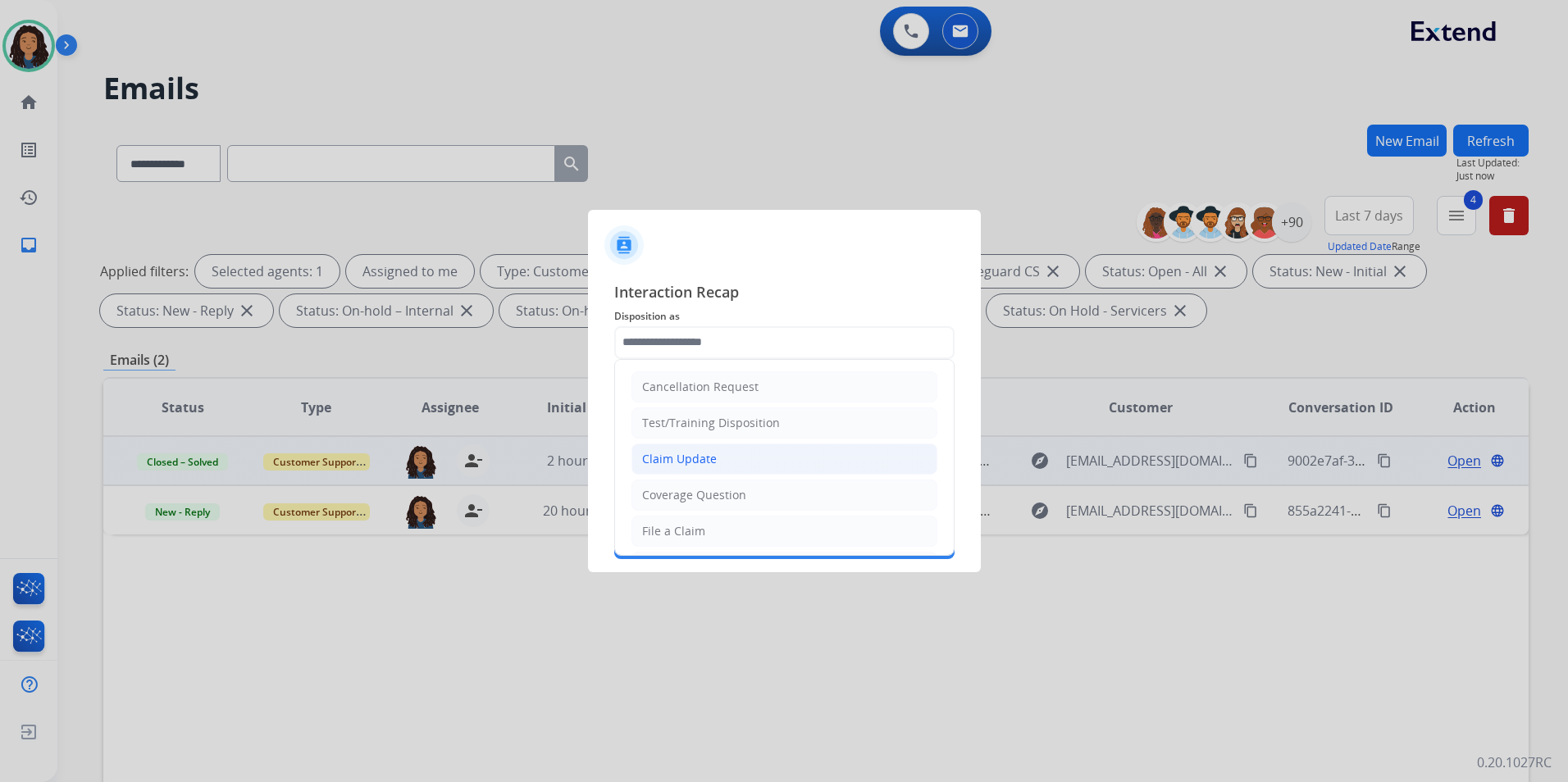
drag, startPoint x: 722, startPoint y: 465, endPoint x: 678, endPoint y: 415, distance: 66.6
click at [722, 465] on li "Claim Update" at bounding box center [784, 458] width 306 height 31
type input "**********"
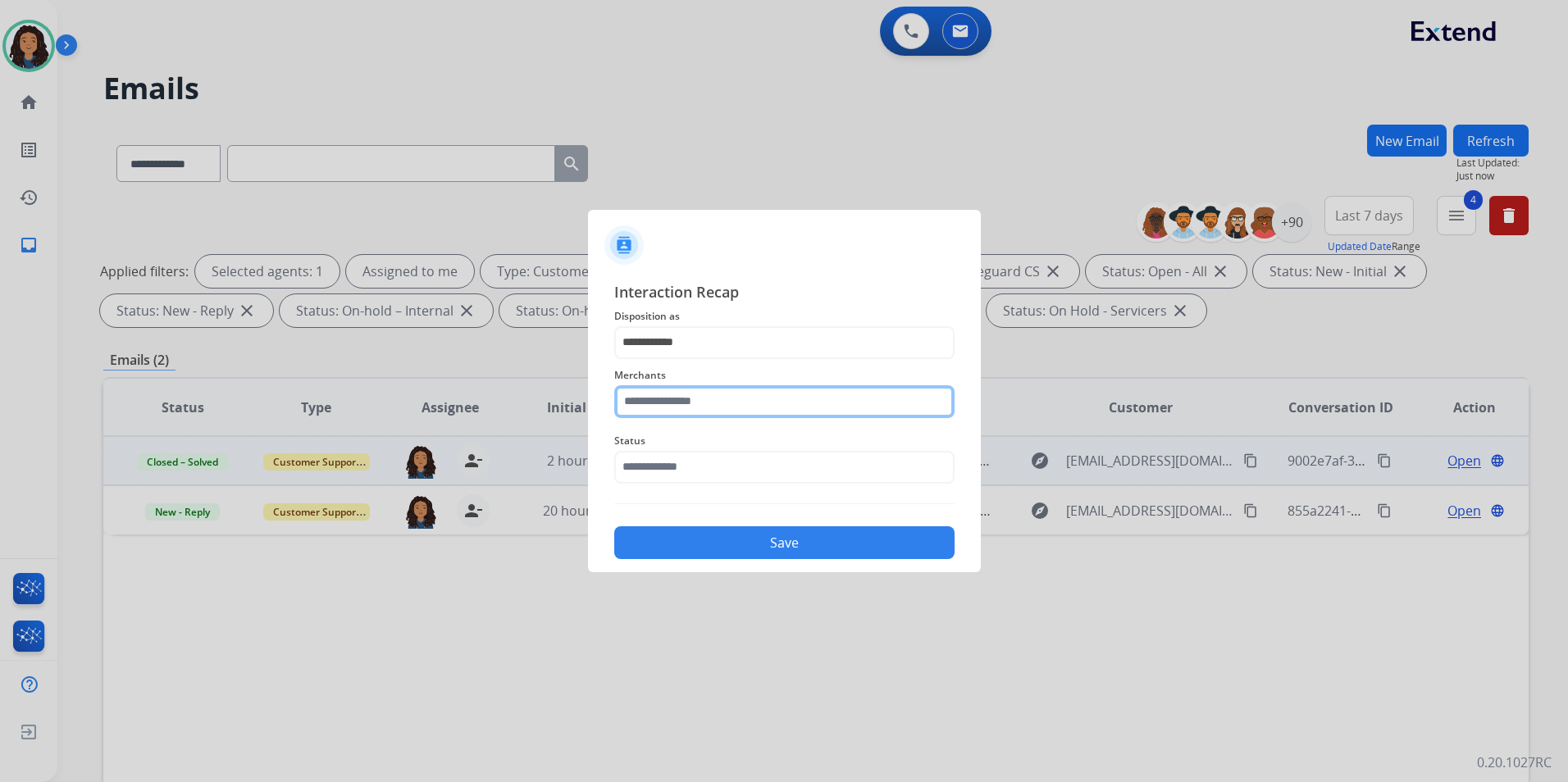
click at [674, 410] on input "text" at bounding box center [784, 401] width 341 height 33
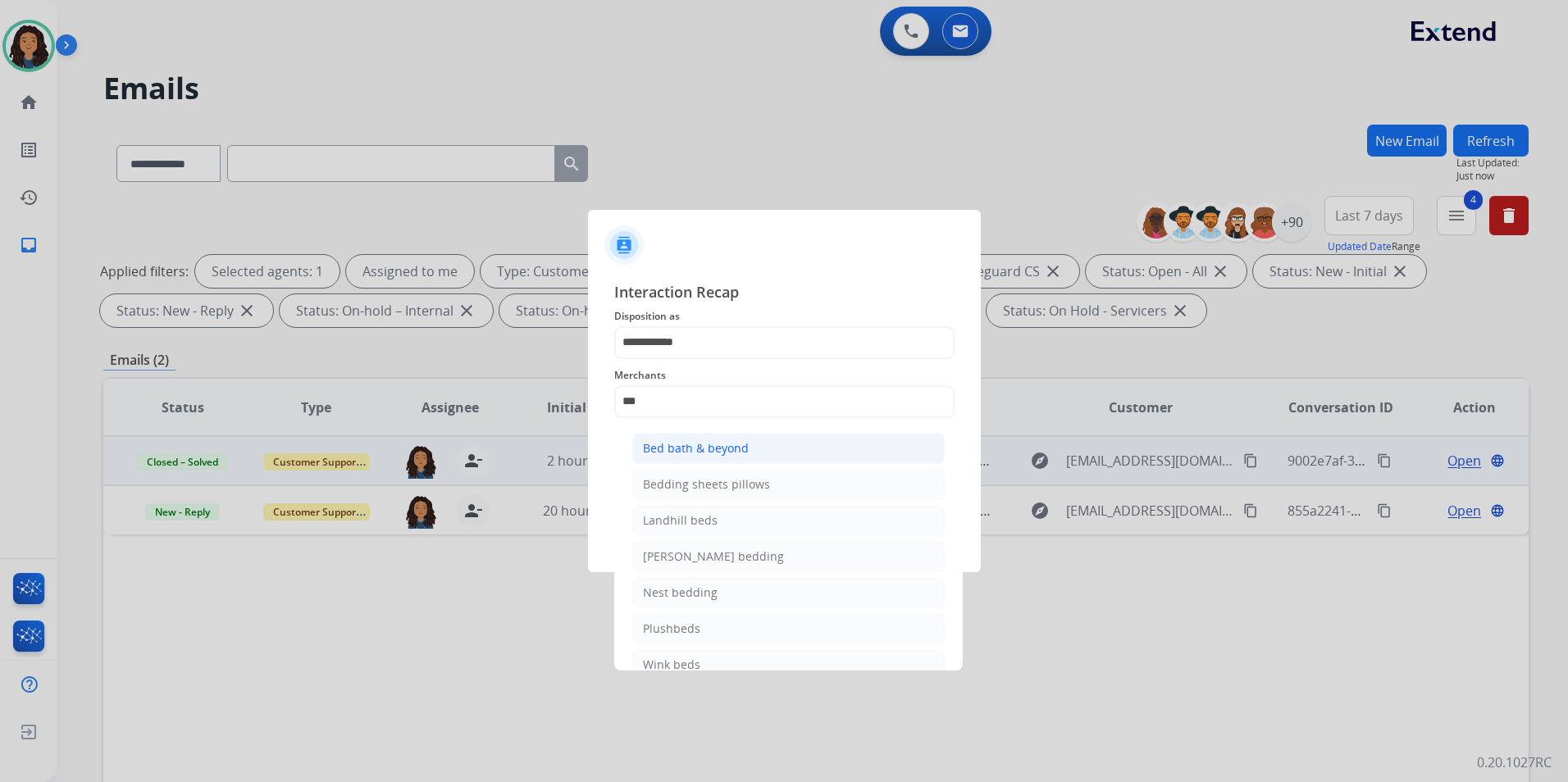
click at [685, 462] on li "Bed bath & beyond" at bounding box center [789, 448] width 313 height 31
type input "**********"
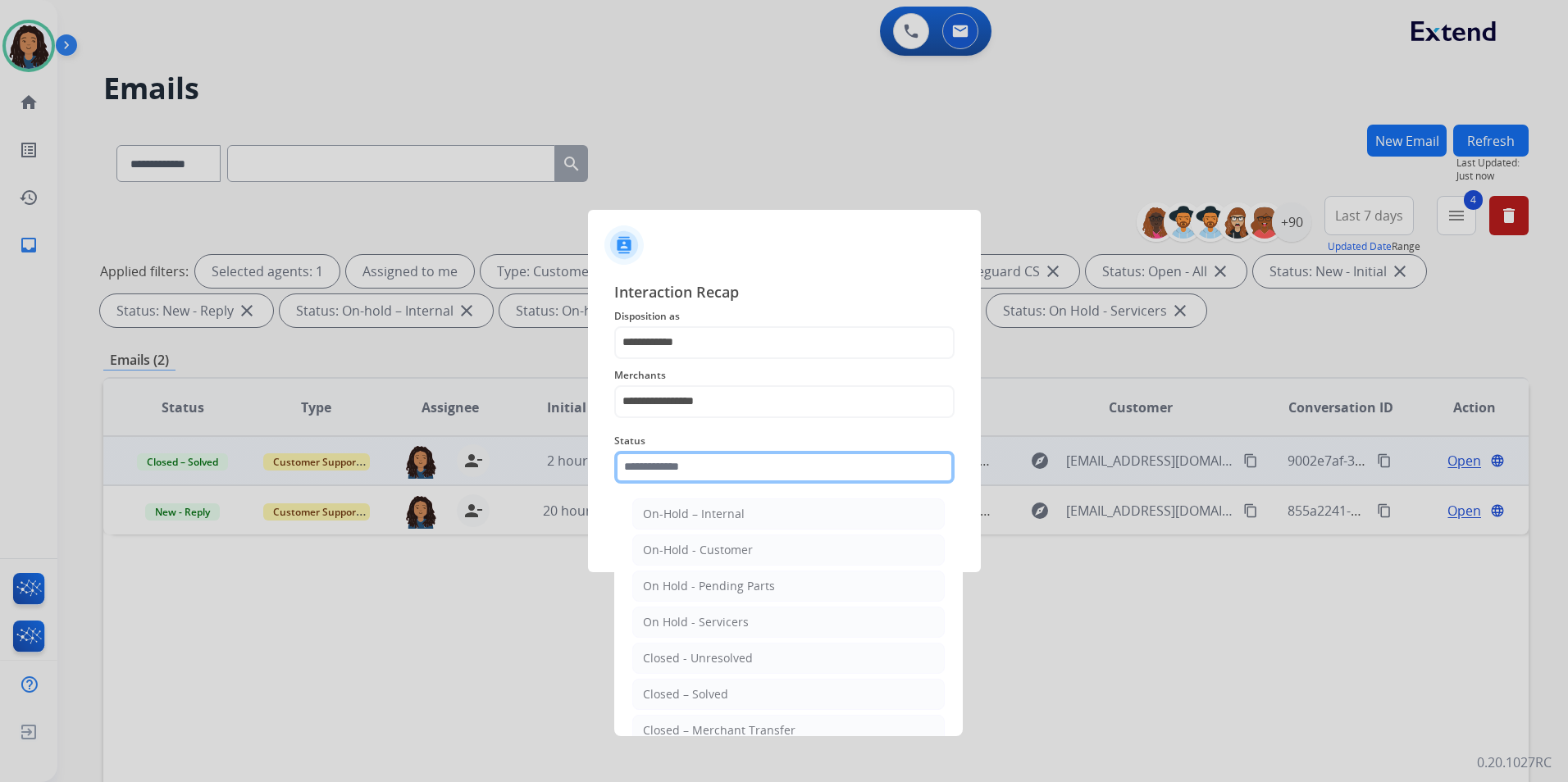
click at [686, 475] on input "text" at bounding box center [784, 467] width 341 height 33
click at [692, 698] on div "Closed – Solved" at bounding box center [685, 694] width 86 height 16
type input "**********"
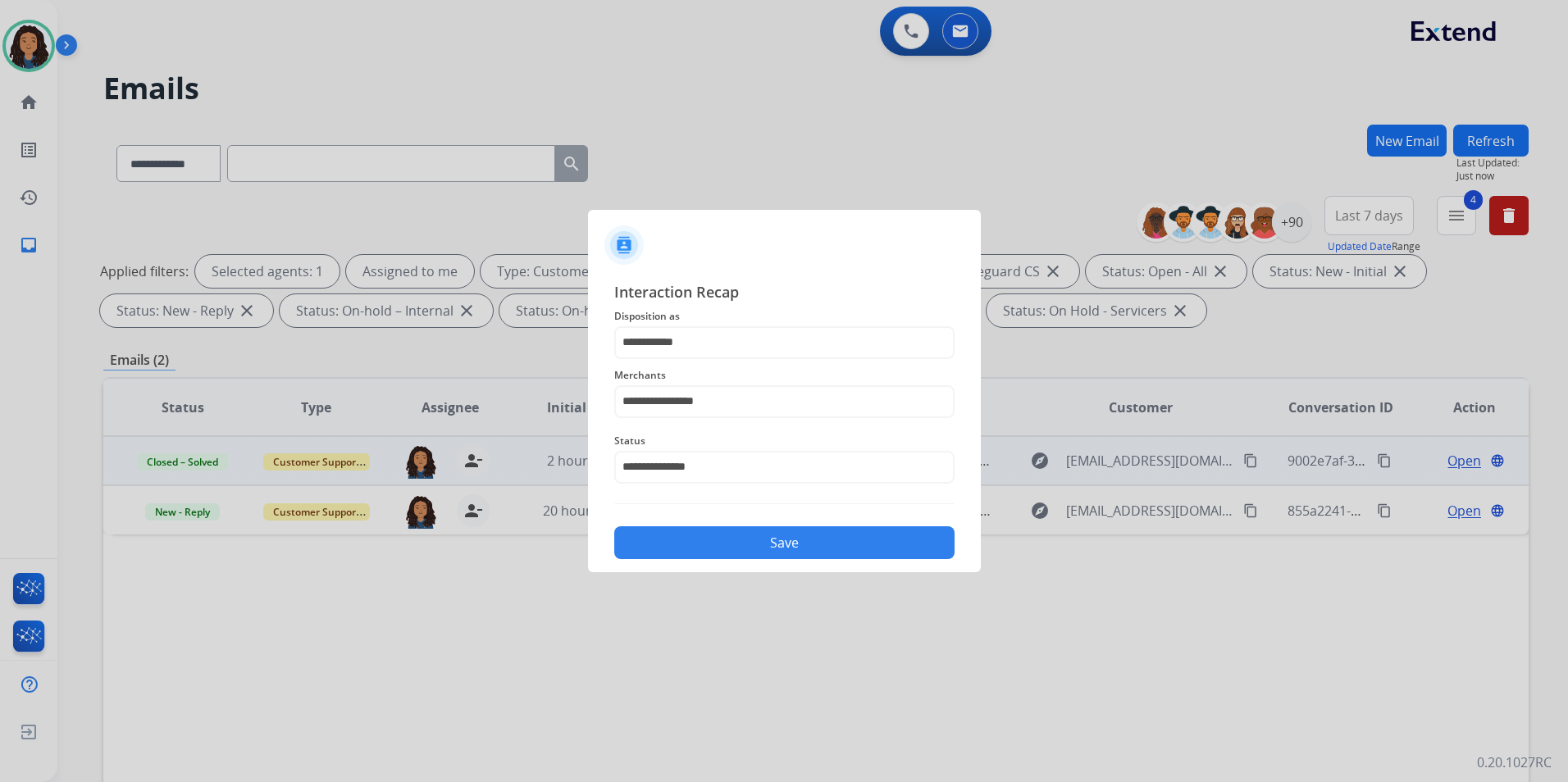
click at [657, 521] on div "Save" at bounding box center [784, 537] width 341 height 43
click at [658, 529] on button "Save" at bounding box center [784, 542] width 341 height 33
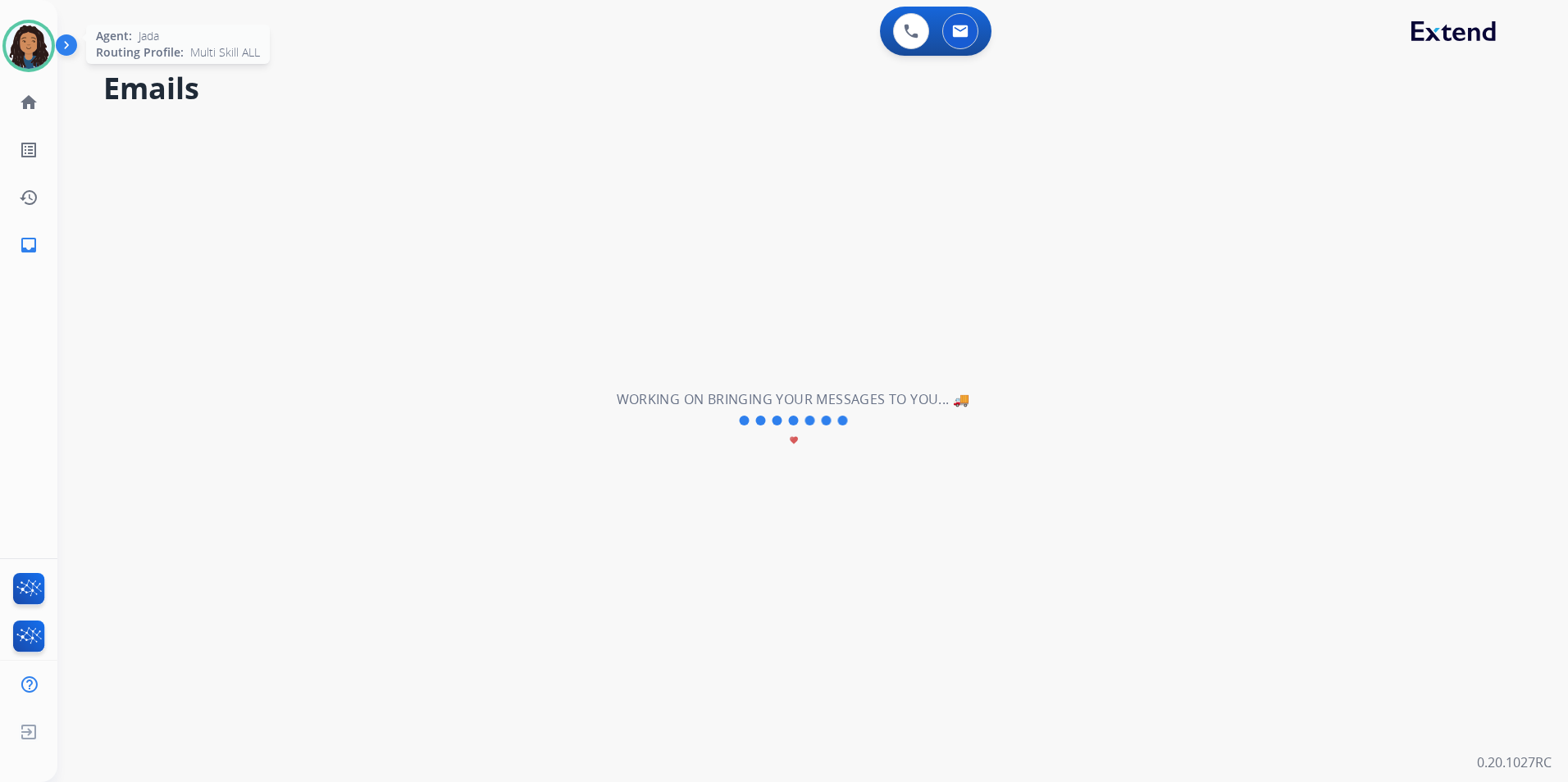
click at [12, 37] on img at bounding box center [29, 46] width 46 height 46
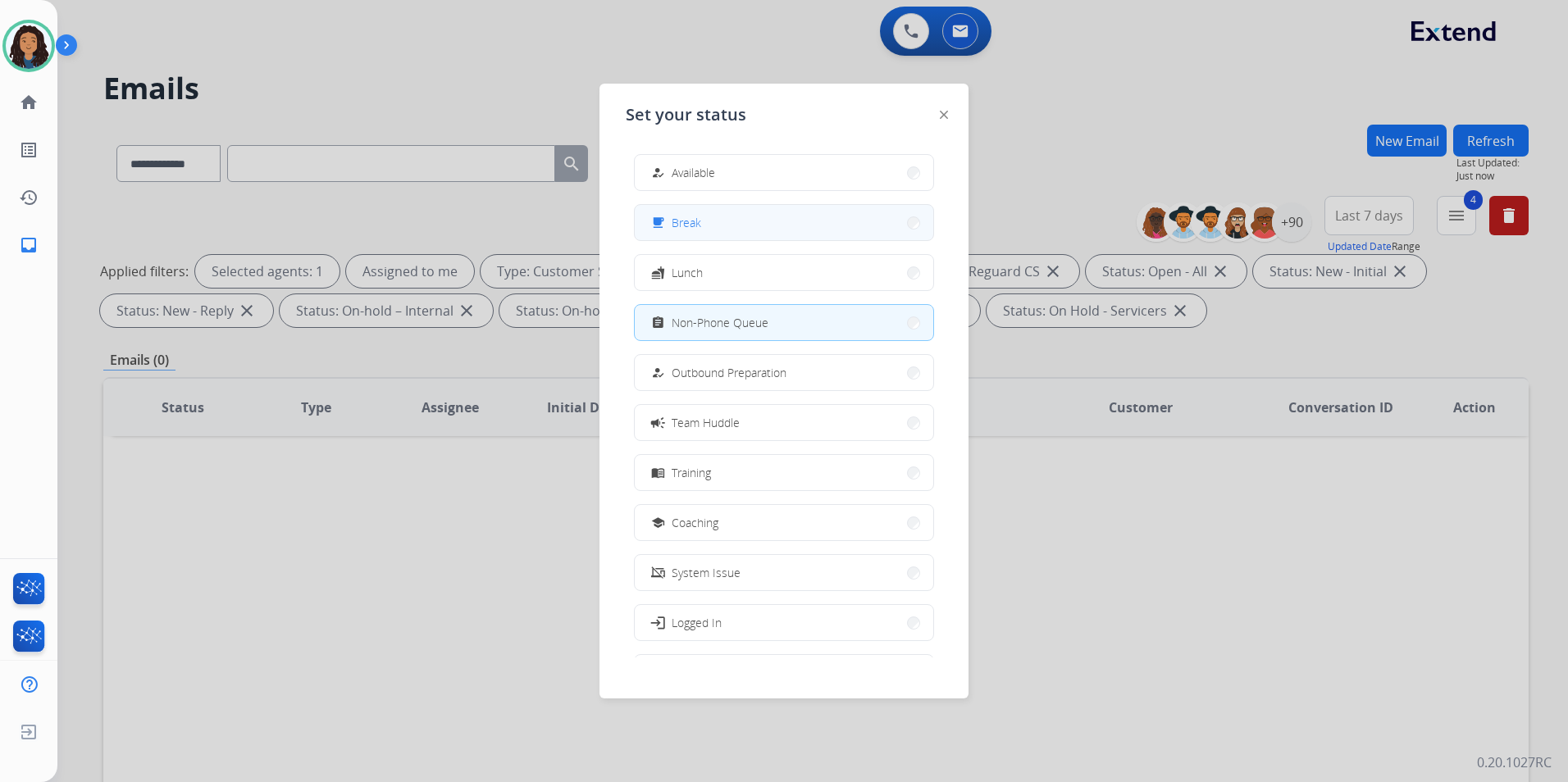
click at [728, 225] on button "free_breakfast Break" at bounding box center [784, 222] width 299 height 35
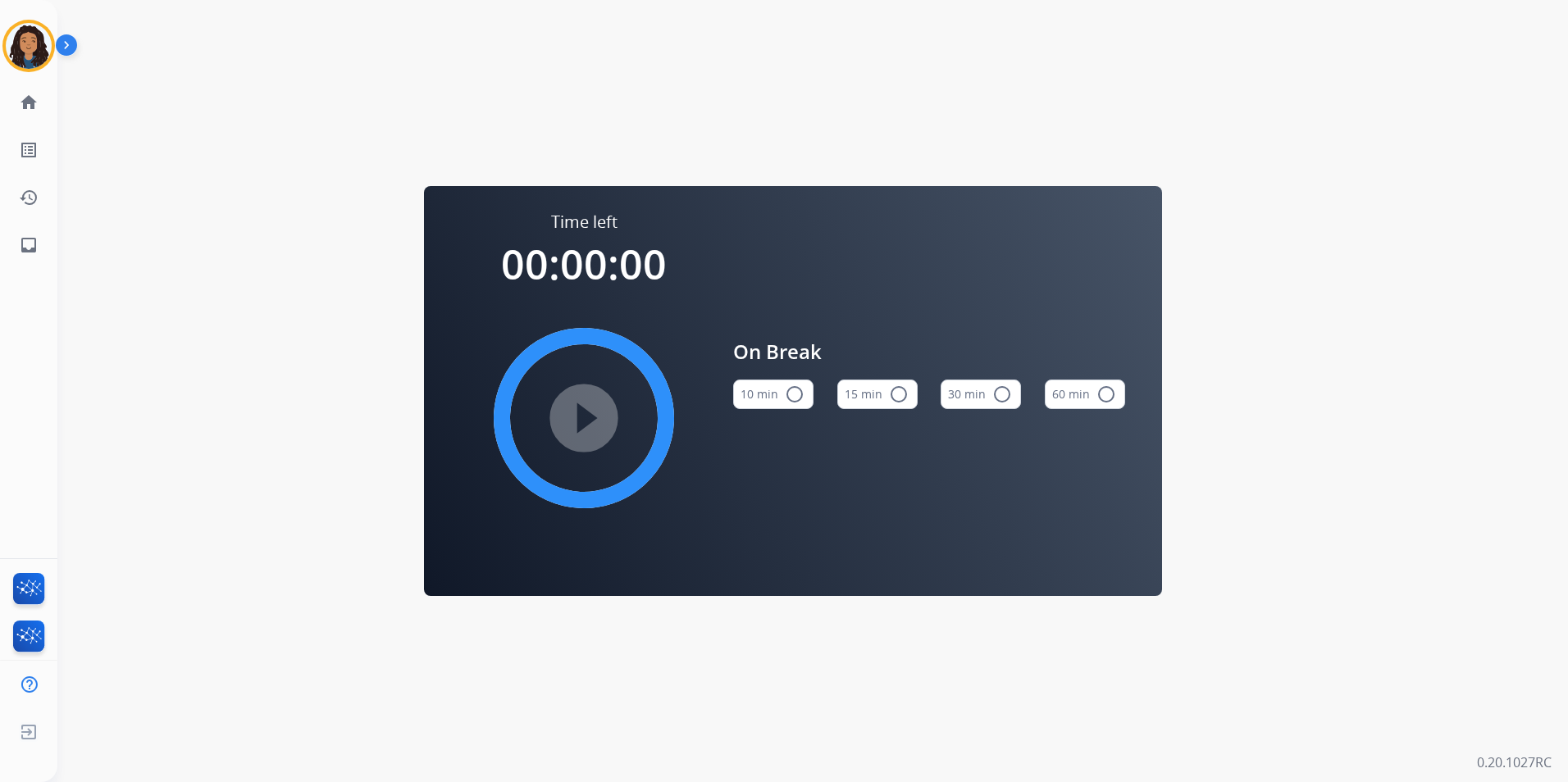
click at [877, 399] on button "15 min radio_button_unchecked" at bounding box center [877, 394] width 81 height 30
click at [590, 419] on mat-icon "play_circle_filled" at bounding box center [584, 418] width 20 height 20
